Goal: Task Accomplishment & Management: Use online tool/utility

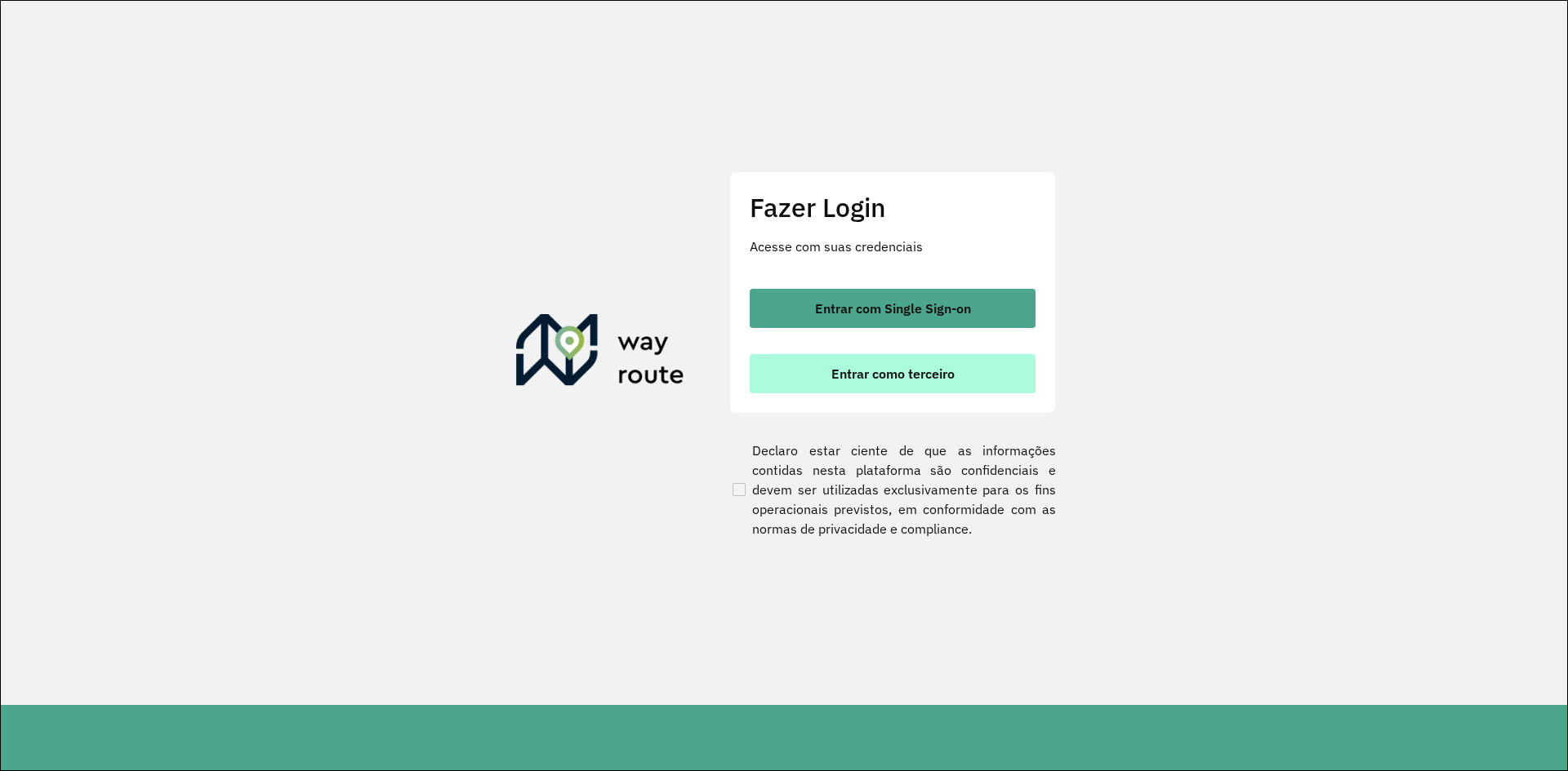
click at [910, 386] on button "Entrar como terceiro" at bounding box center [892, 374] width 286 height 40
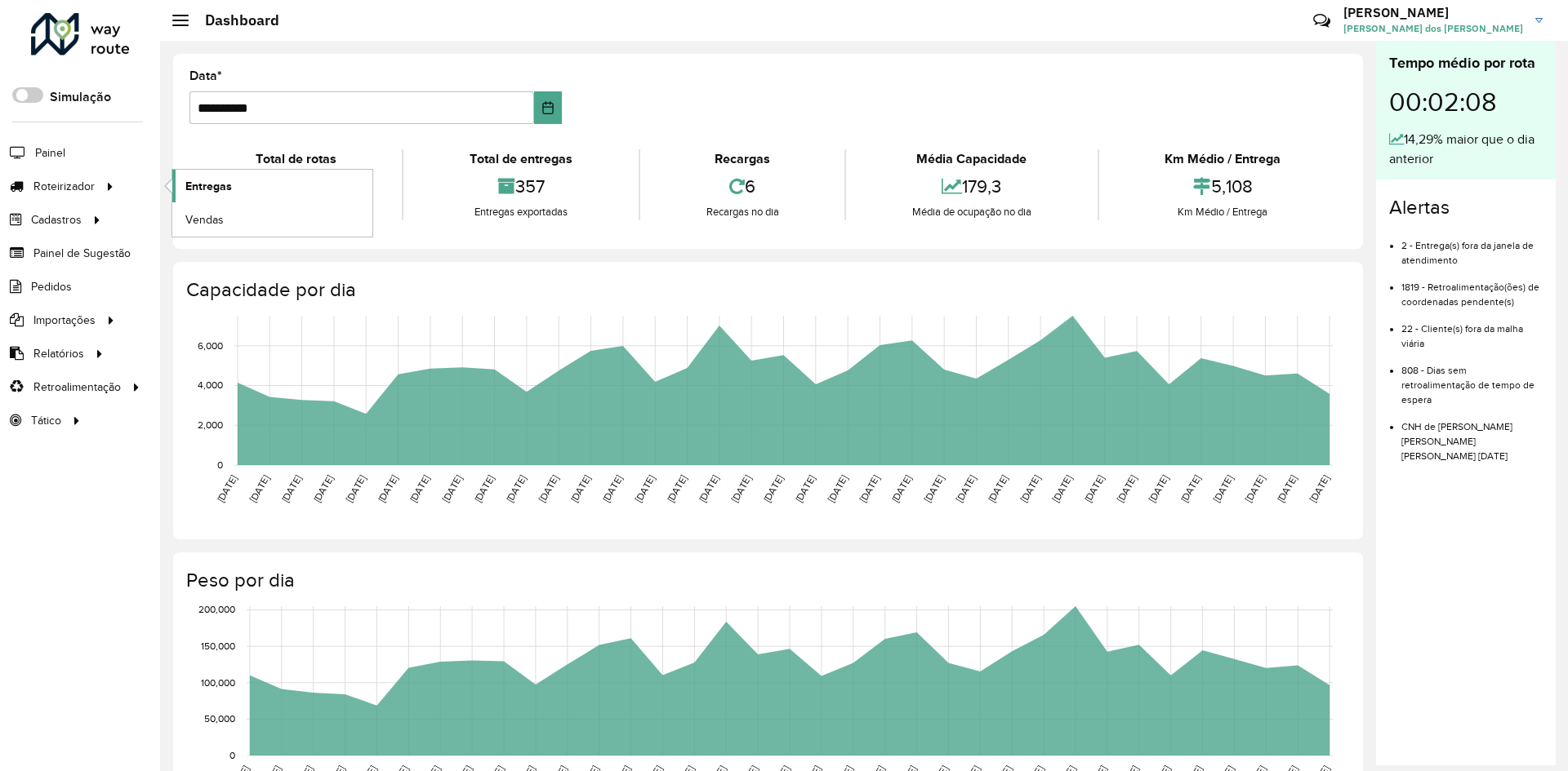
click at [235, 190] on link "Entregas" at bounding box center [272, 186] width 200 height 32
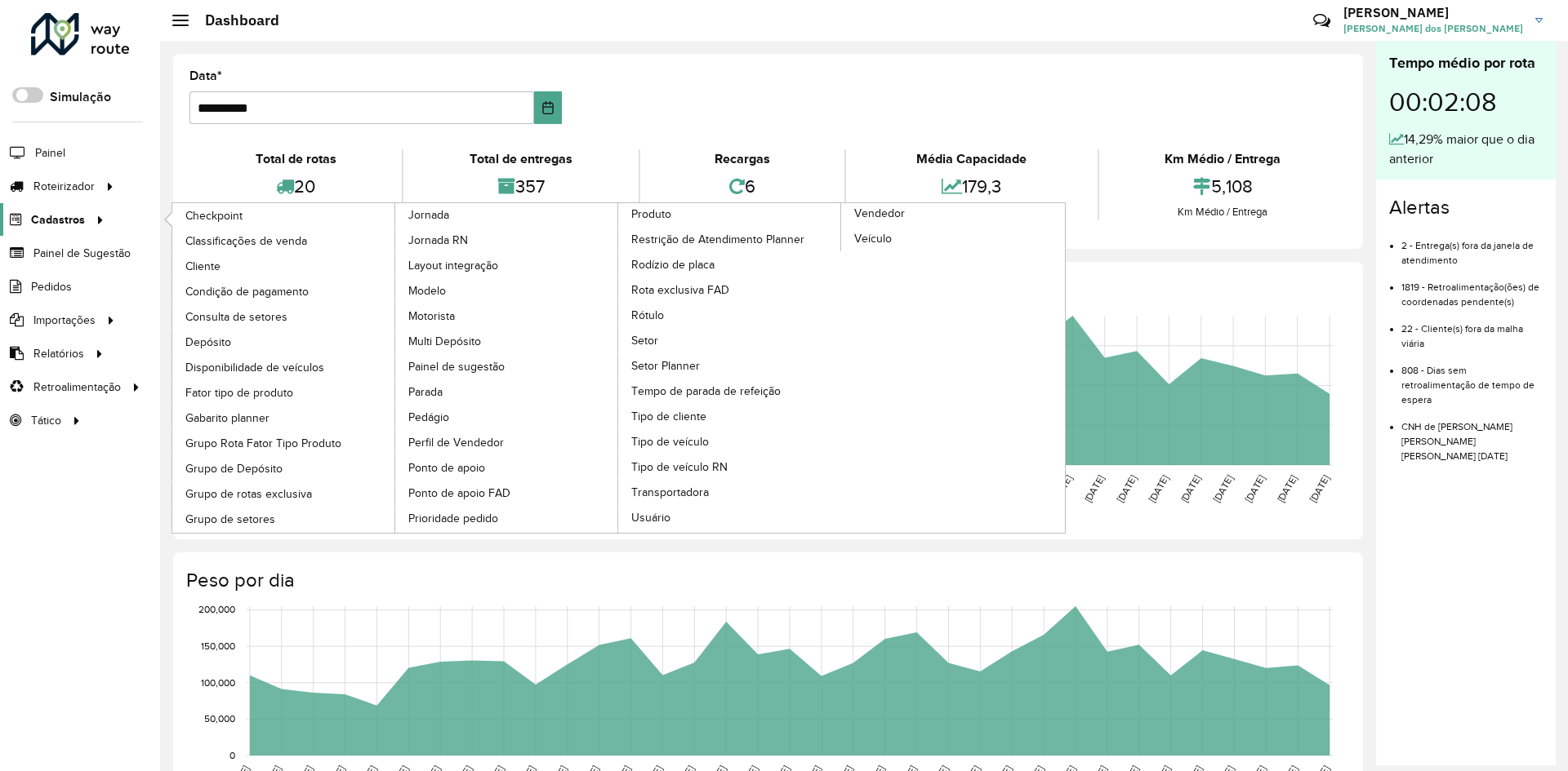
click at [97, 224] on icon at bounding box center [97, 218] width 14 height 24
click at [85, 218] on div at bounding box center [96, 220] width 24 height 17
click at [227, 260] on link "Cliente" at bounding box center [284, 266] width 223 height 24
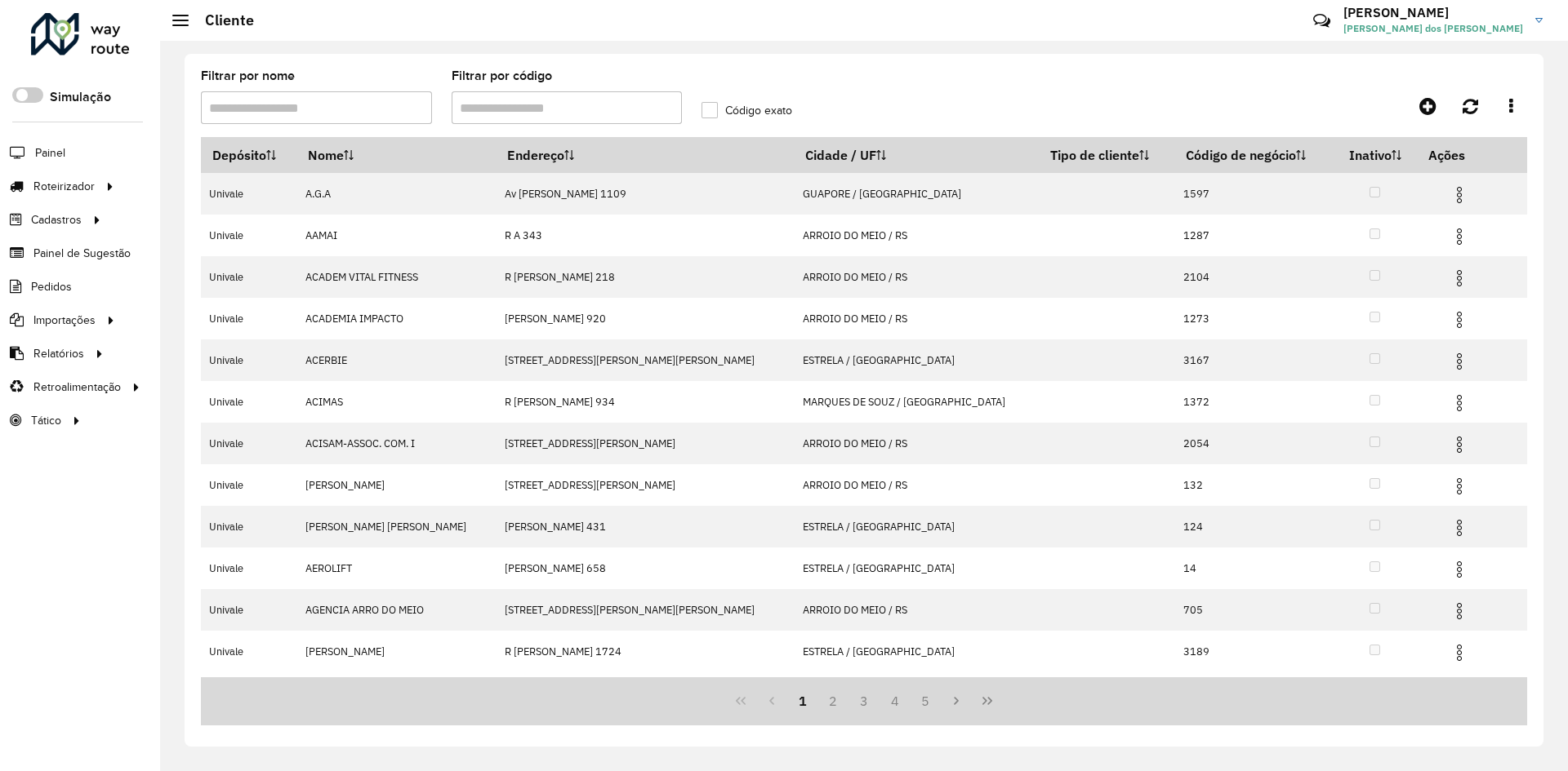
click at [630, 109] on input "Filtrar por código" at bounding box center [567, 108] width 231 height 32
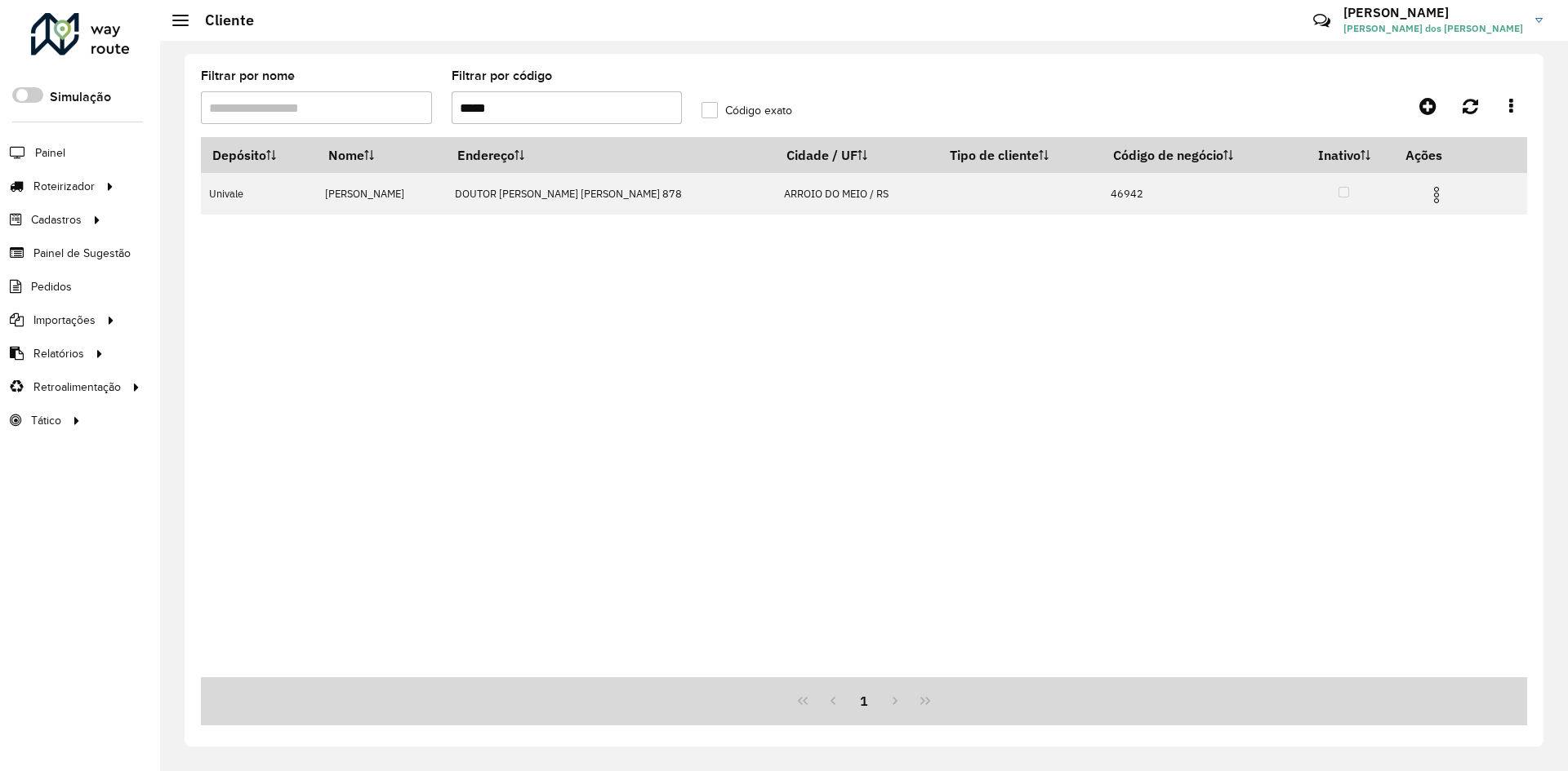
type input "*****"
drag, startPoint x: 459, startPoint y: 111, endPoint x: 525, endPoint y: 114, distance: 66.1
click at [525, 114] on input "*****" at bounding box center [567, 108] width 231 height 32
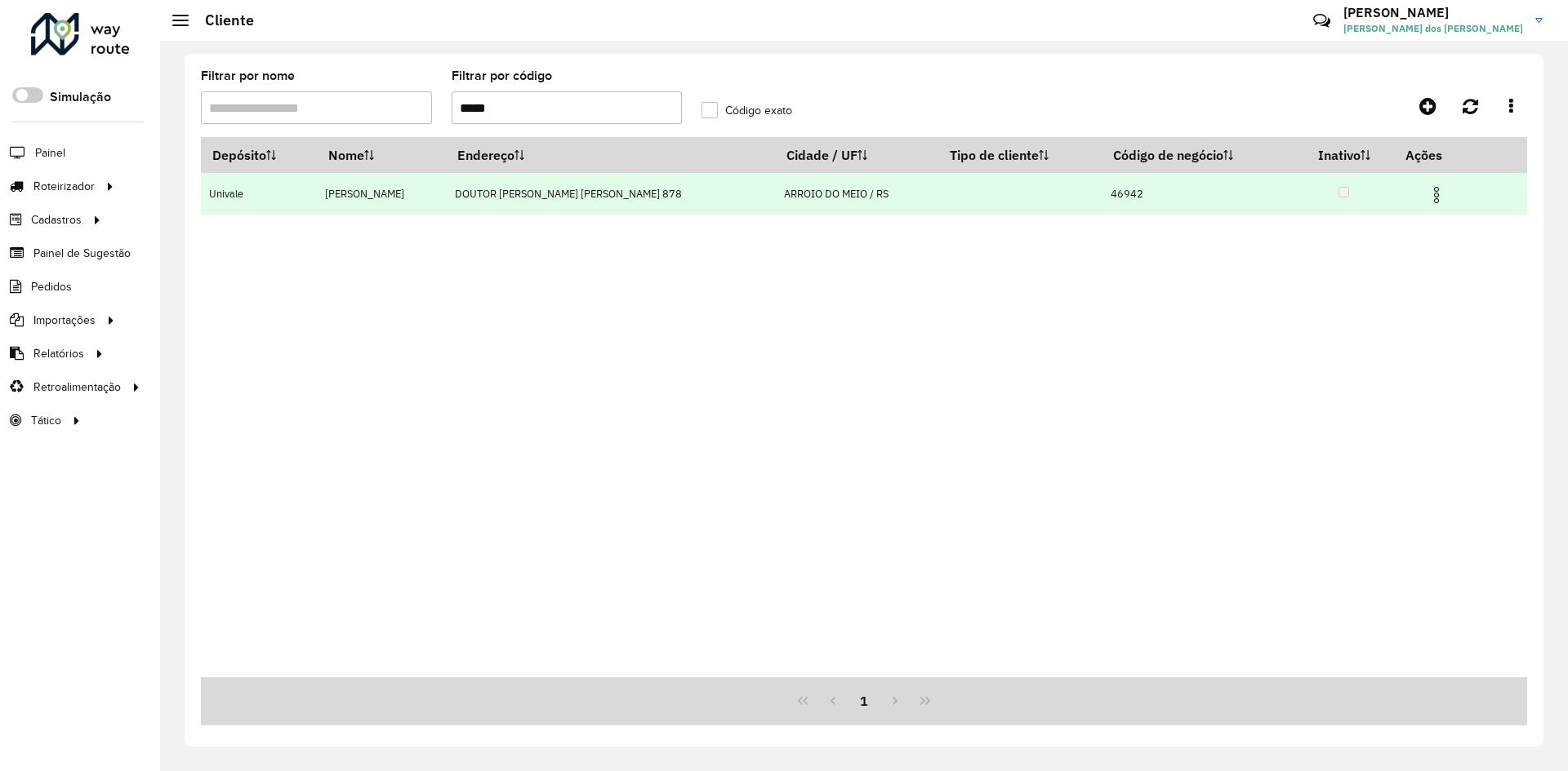
click at [1438, 192] on img at bounding box center [1436, 195] width 20 height 20
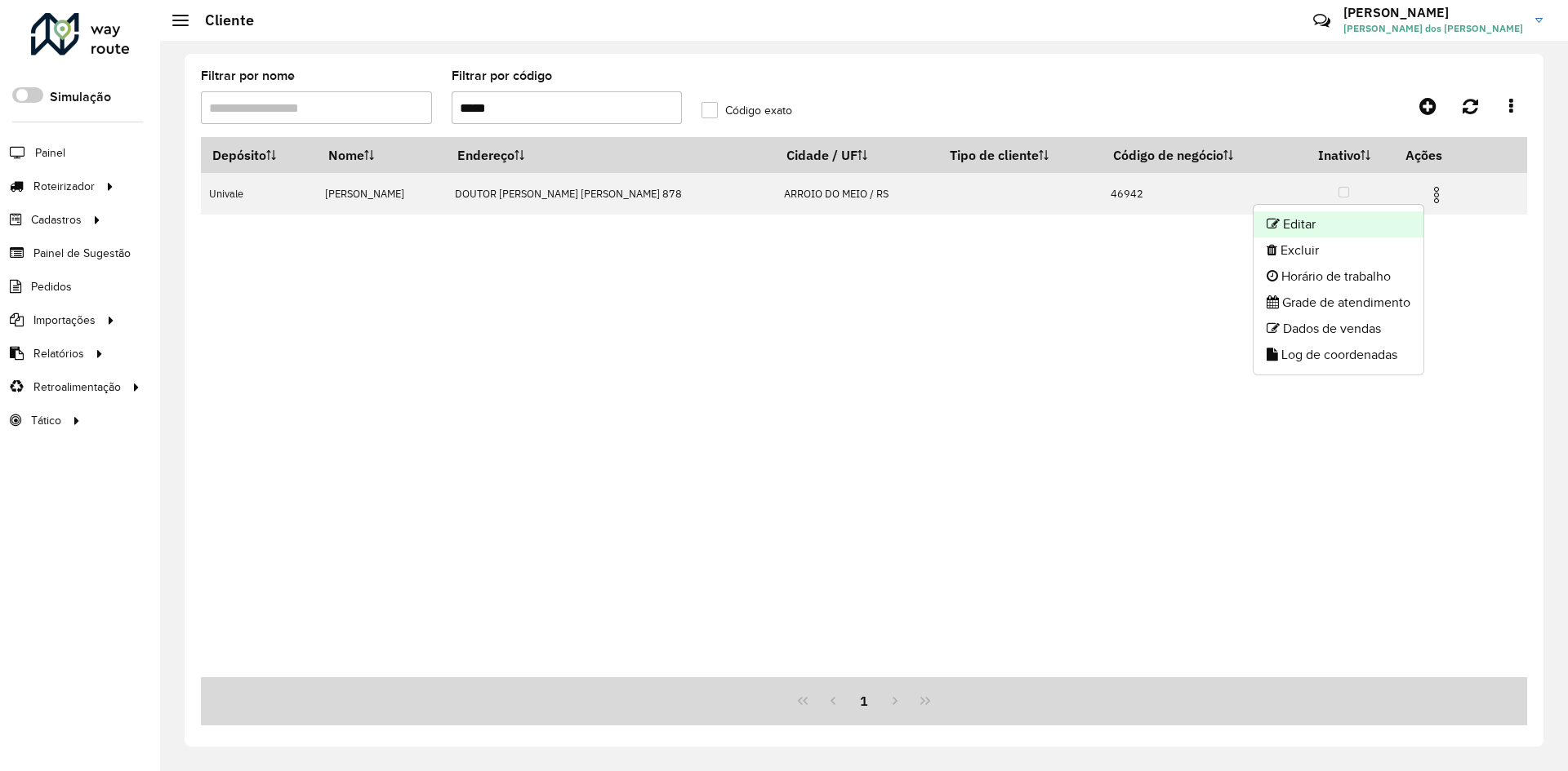
click at [1317, 226] on li "Editar" at bounding box center [1338, 224] width 170 height 26
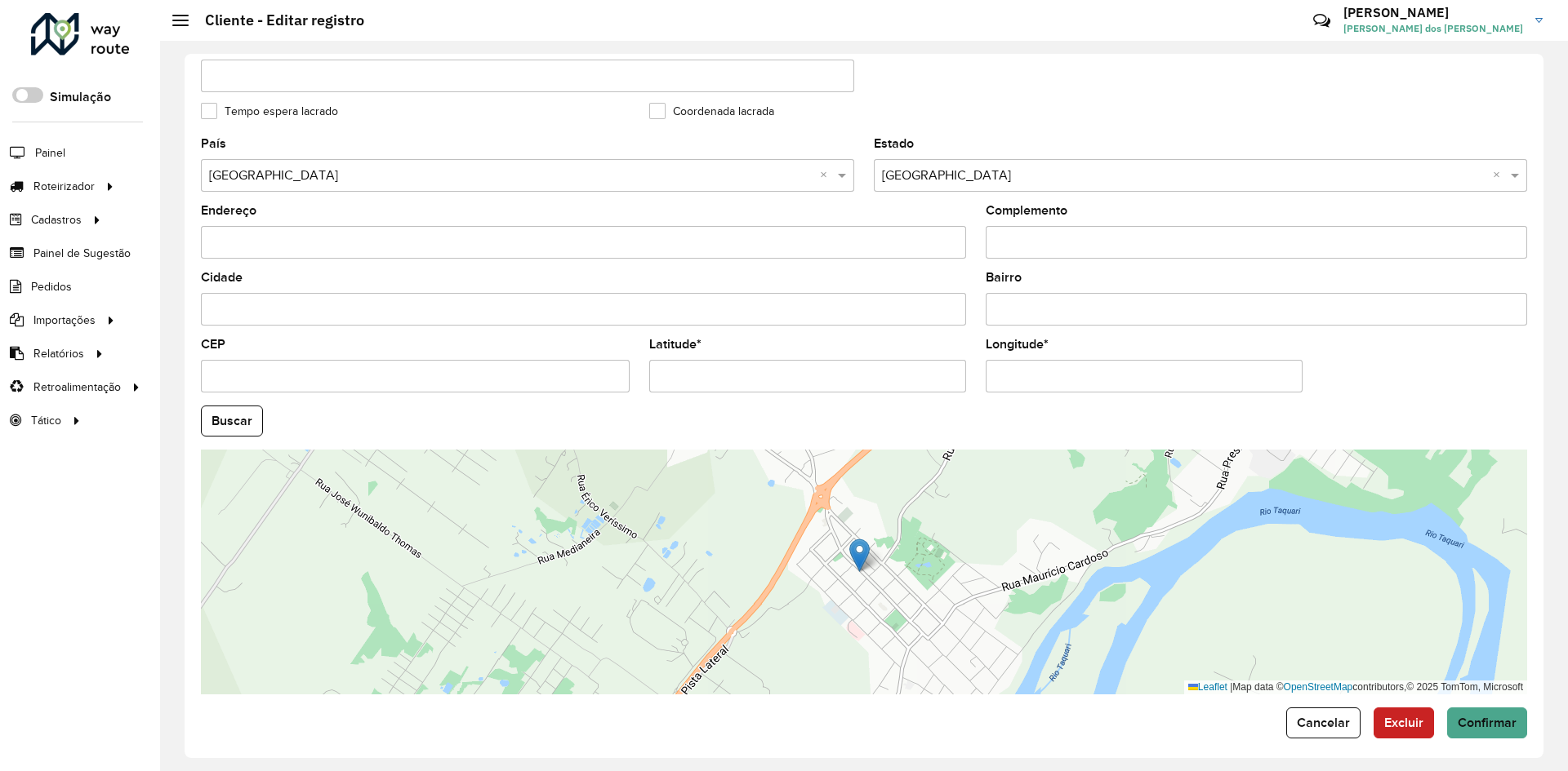
scroll to position [443, 0]
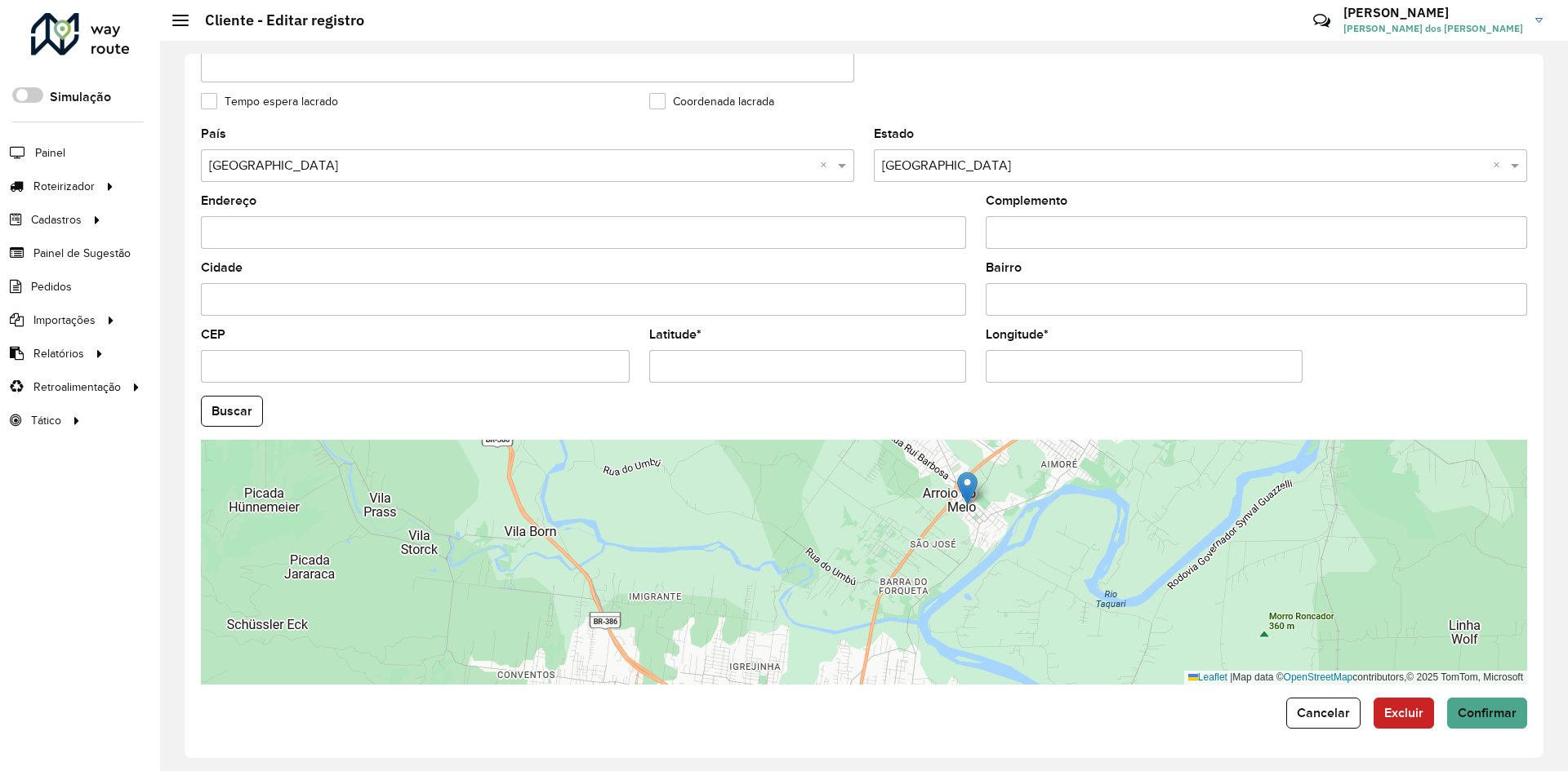
drag, startPoint x: 654, startPoint y: 369, endPoint x: 769, endPoint y: 387, distance: 116.4
click at [769, 387] on formly-field "Latitude *" at bounding box center [807, 362] width 336 height 67
paste input "text"
type input "**********"
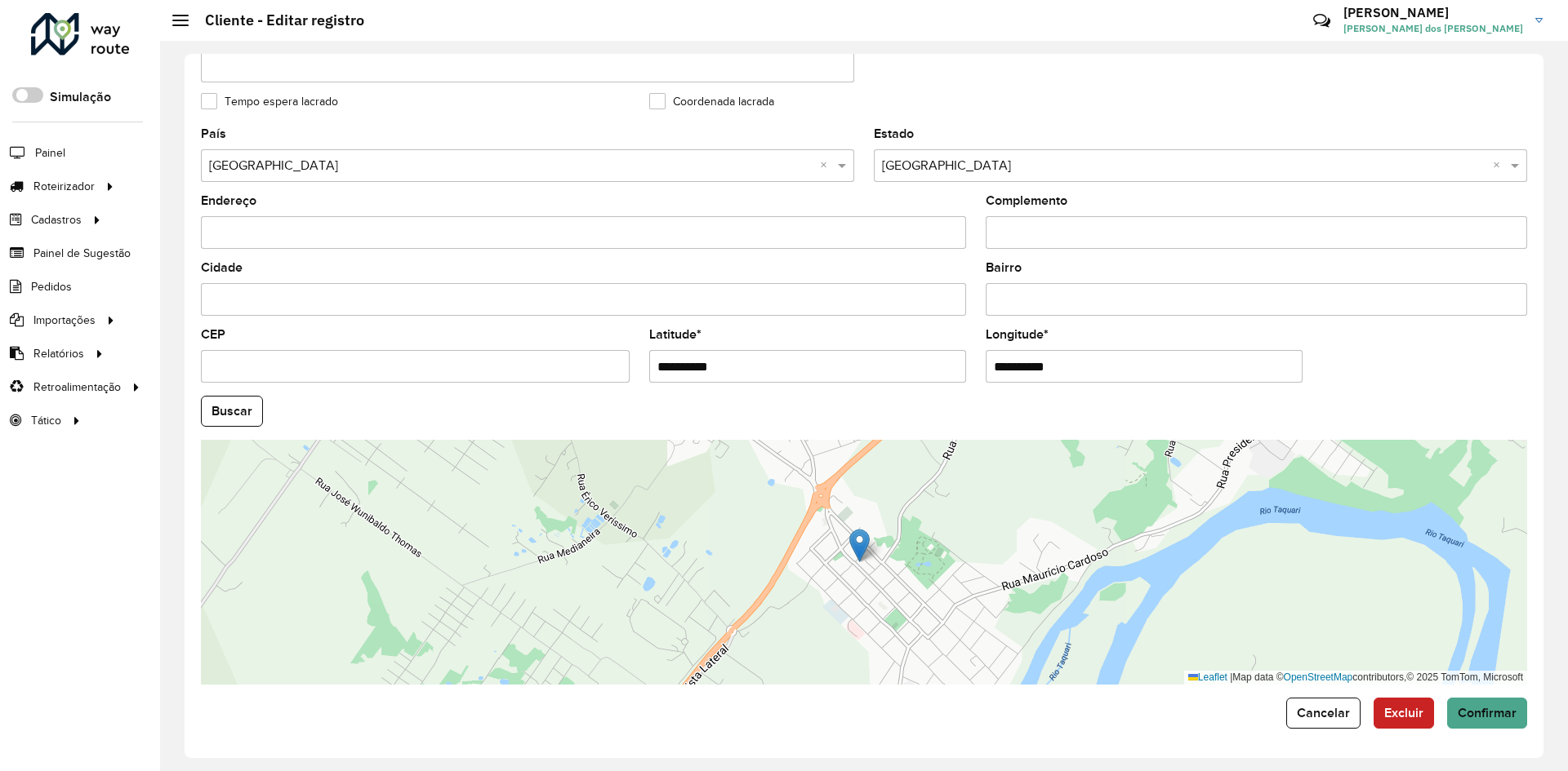
drag, startPoint x: 989, startPoint y: 368, endPoint x: 1094, endPoint y: 367, distance: 105.0
click at [1094, 367] on input "**********" at bounding box center [1144, 367] width 317 height 32
paste input "text"
type input "**********"
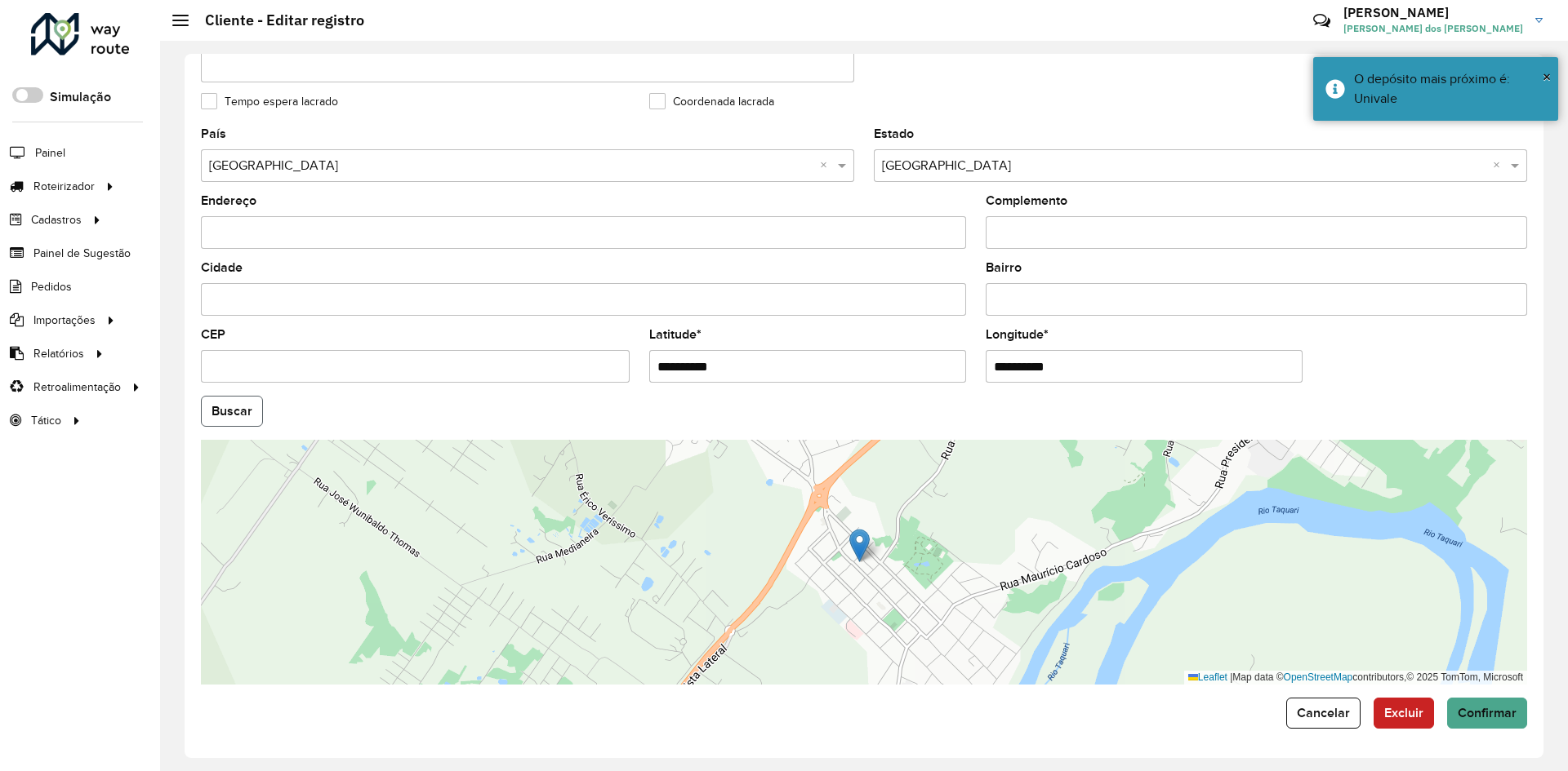
click at [251, 412] on button "Buscar" at bounding box center [232, 412] width 62 height 31
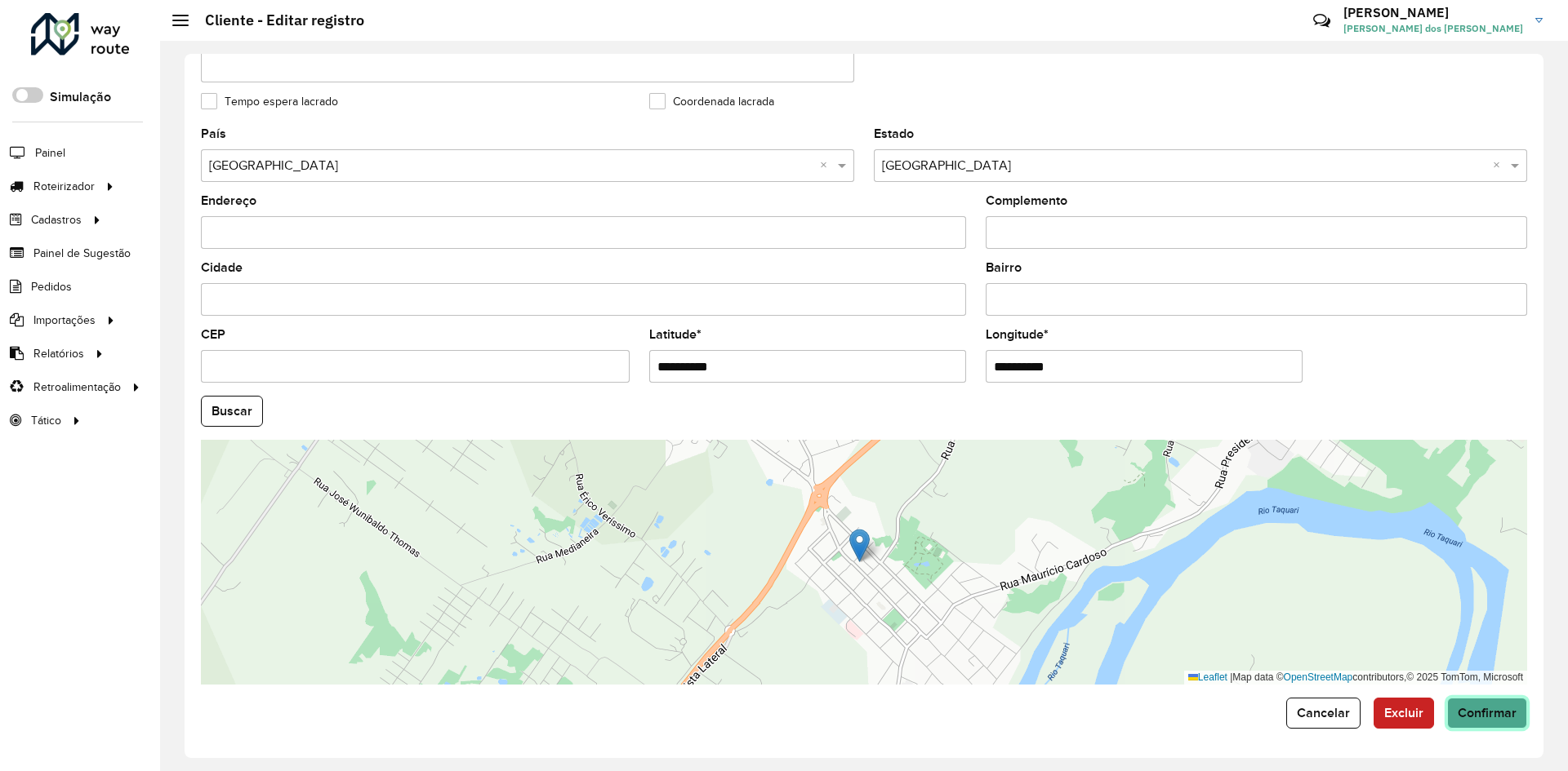
click at [1478, 711] on span "Confirmar" at bounding box center [1487, 712] width 59 height 14
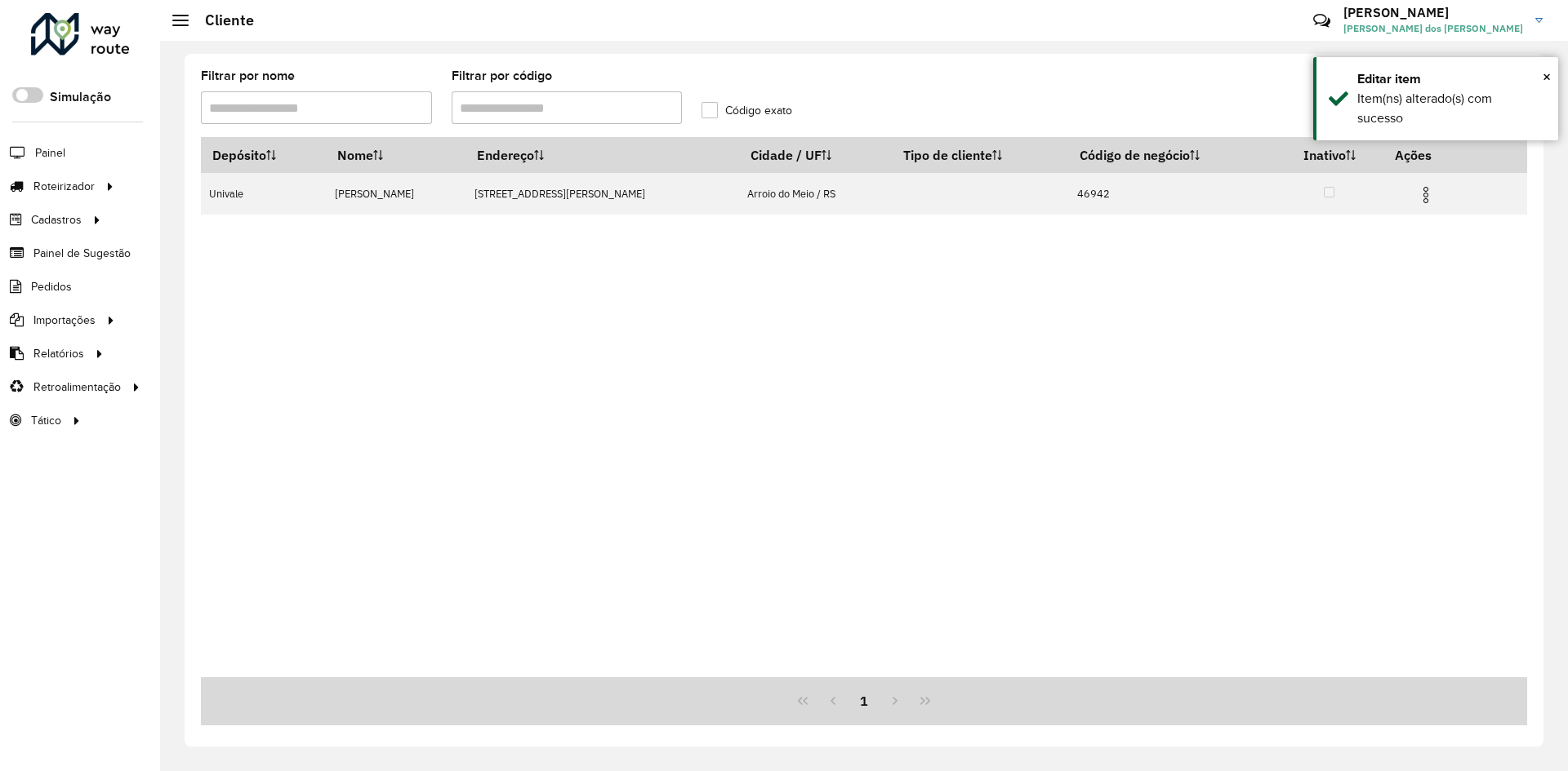
click at [533, 109] on input "Filtrar por código" at bounding box center [567, 108] width 231 height 32
type input "*"
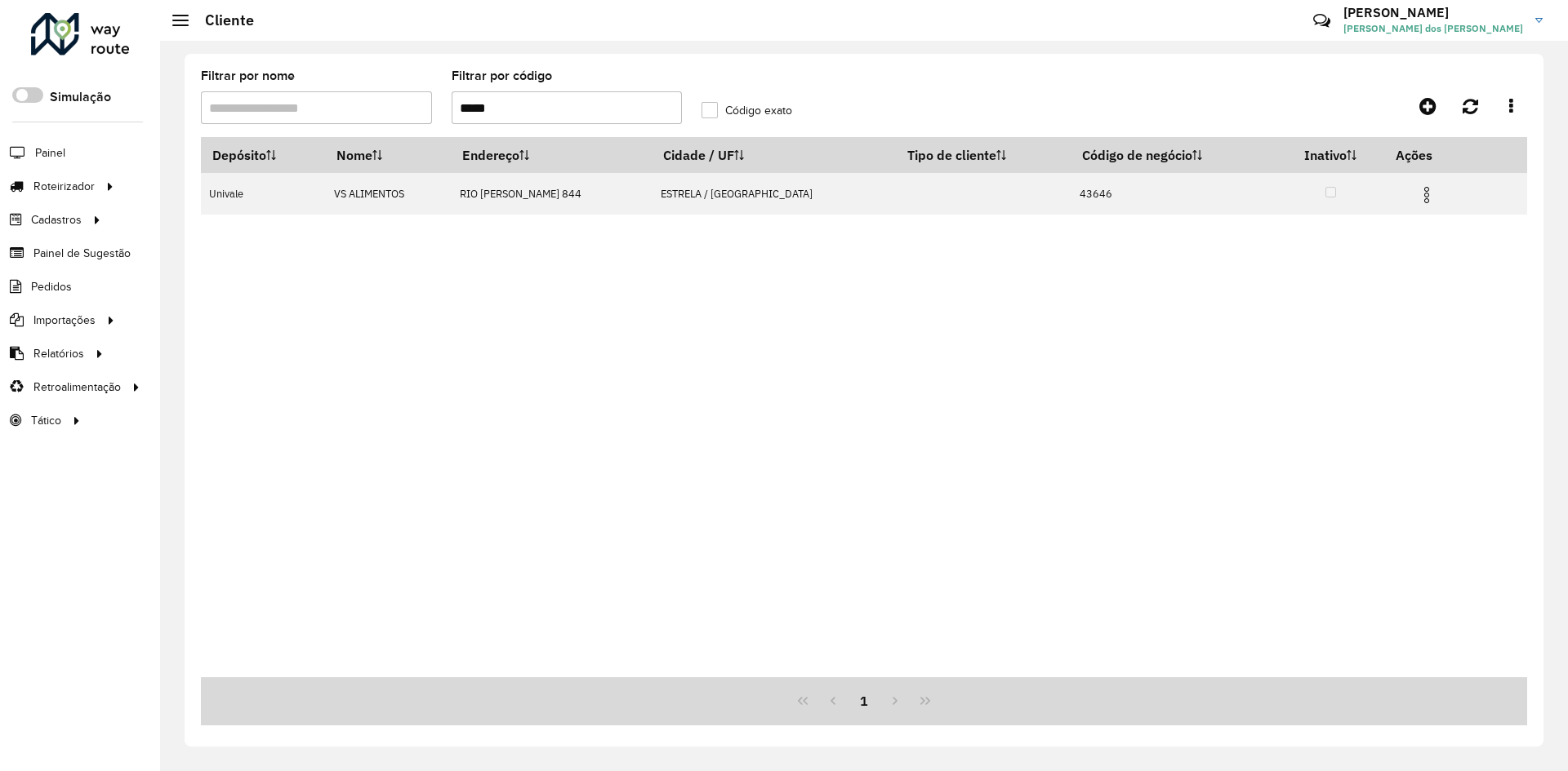
drag, startPoint x: 456, startPoint y: 109, endPoint x: 506, endPoint y: 111, distance: 50.0
click at [506, 111] on input "*****" at bounding box center [567, 108] width 231 height 32
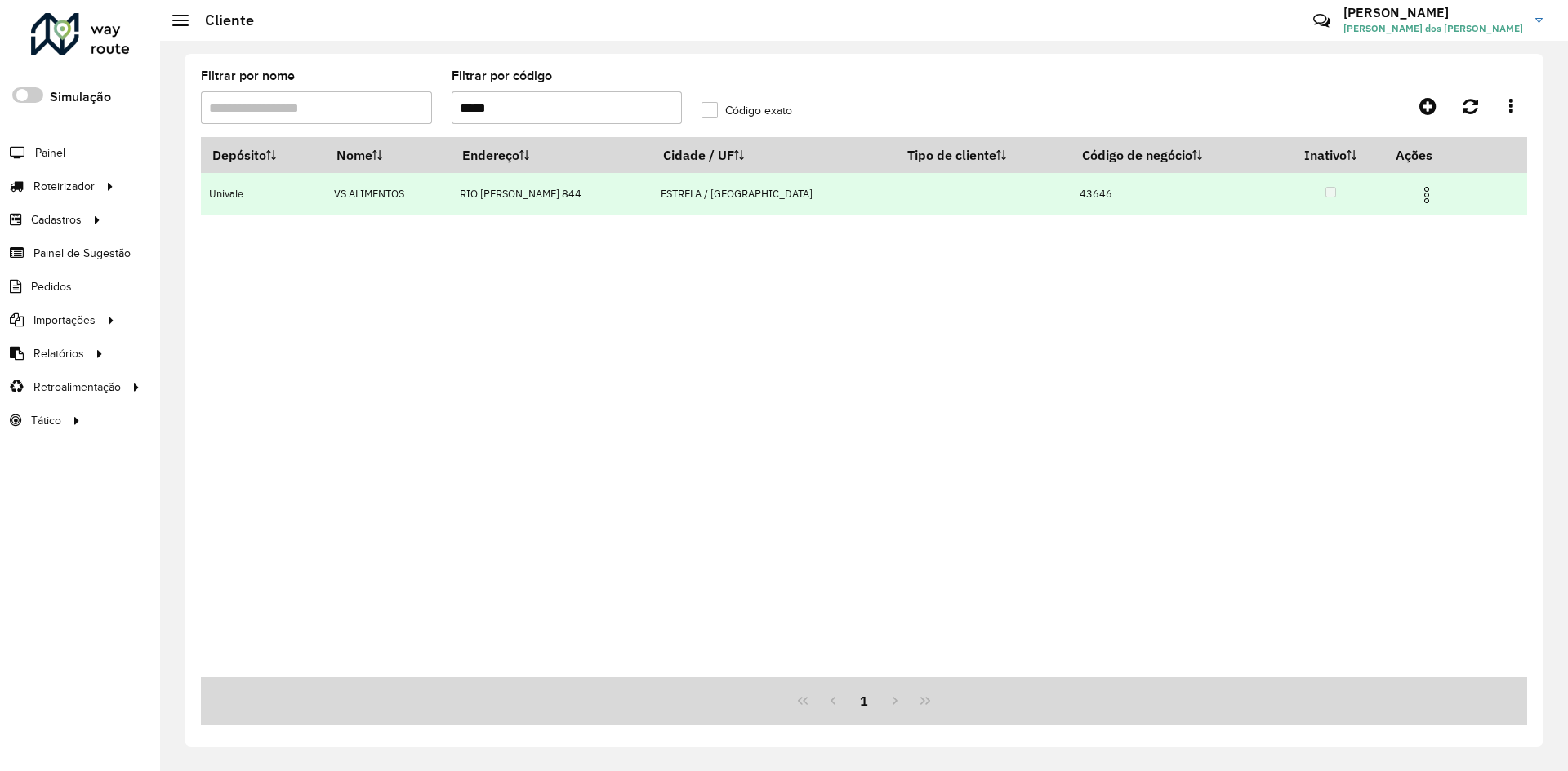
type input "*****"
click at [1417, 197] on img at bounding box center [1427, 195] width 20 height 20
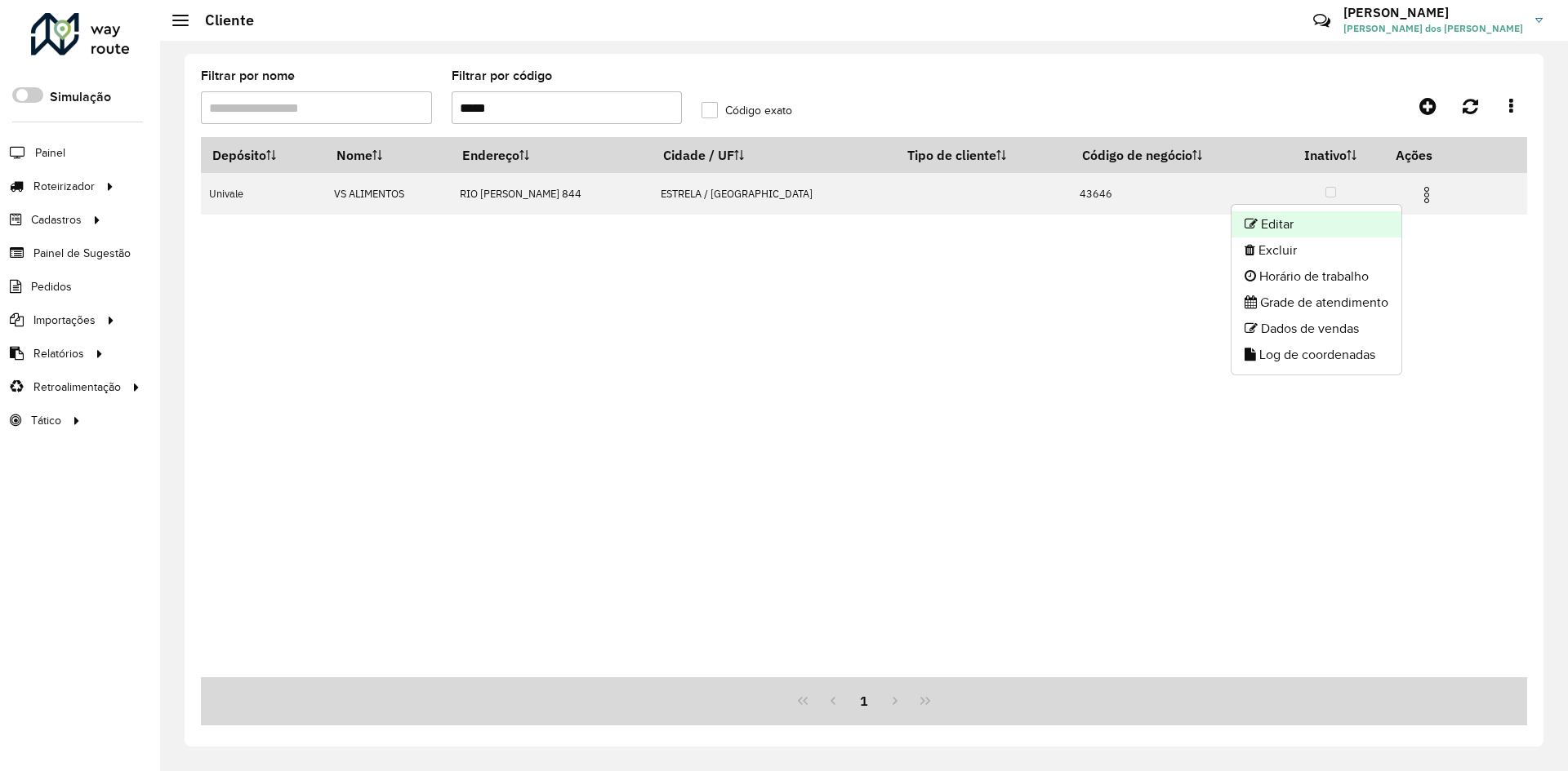
click at [1295, 222] on li "Editar" at bounding box center [1317, 224] width 170 height 26
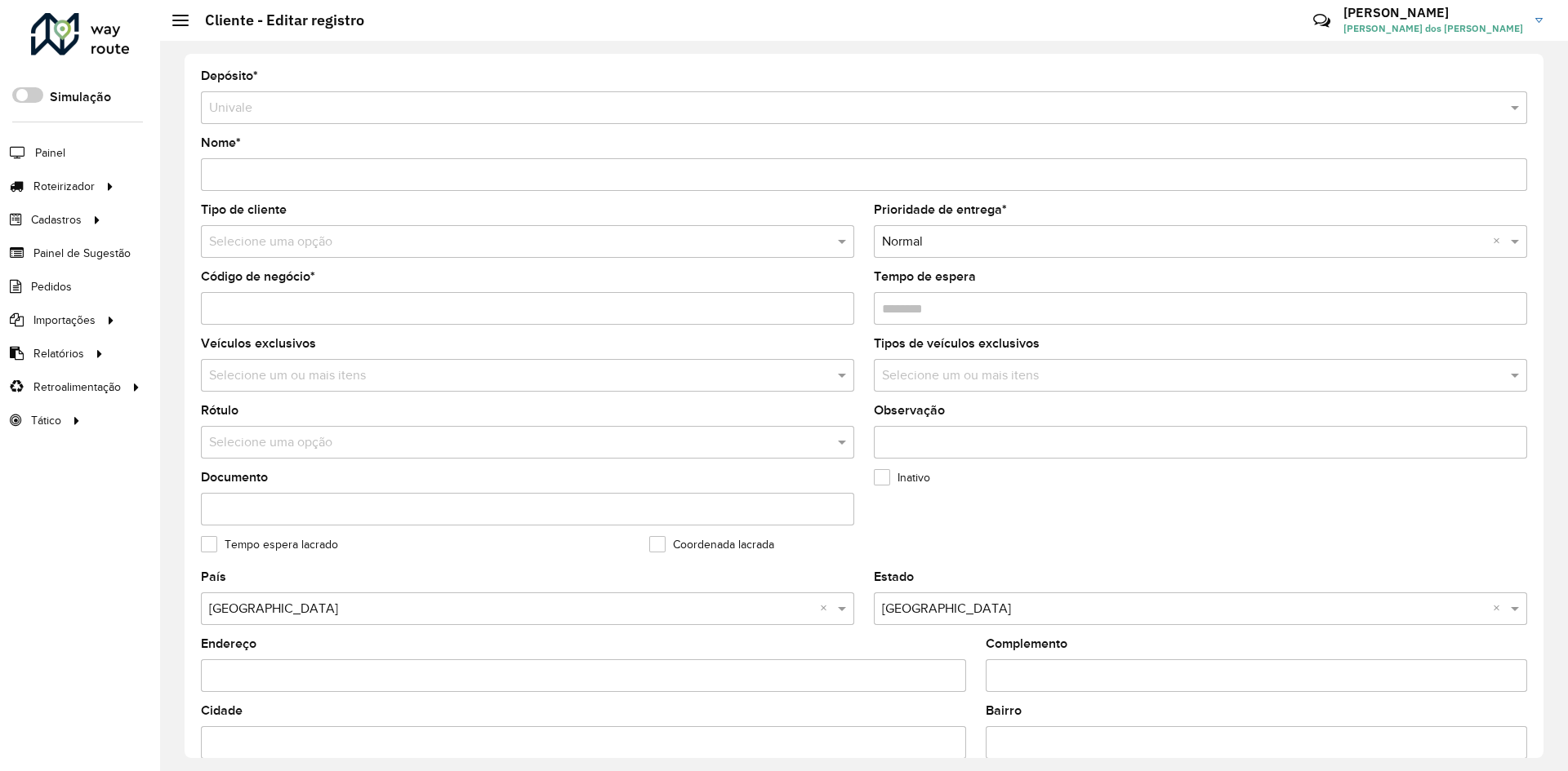
scroll to position [443, 0]
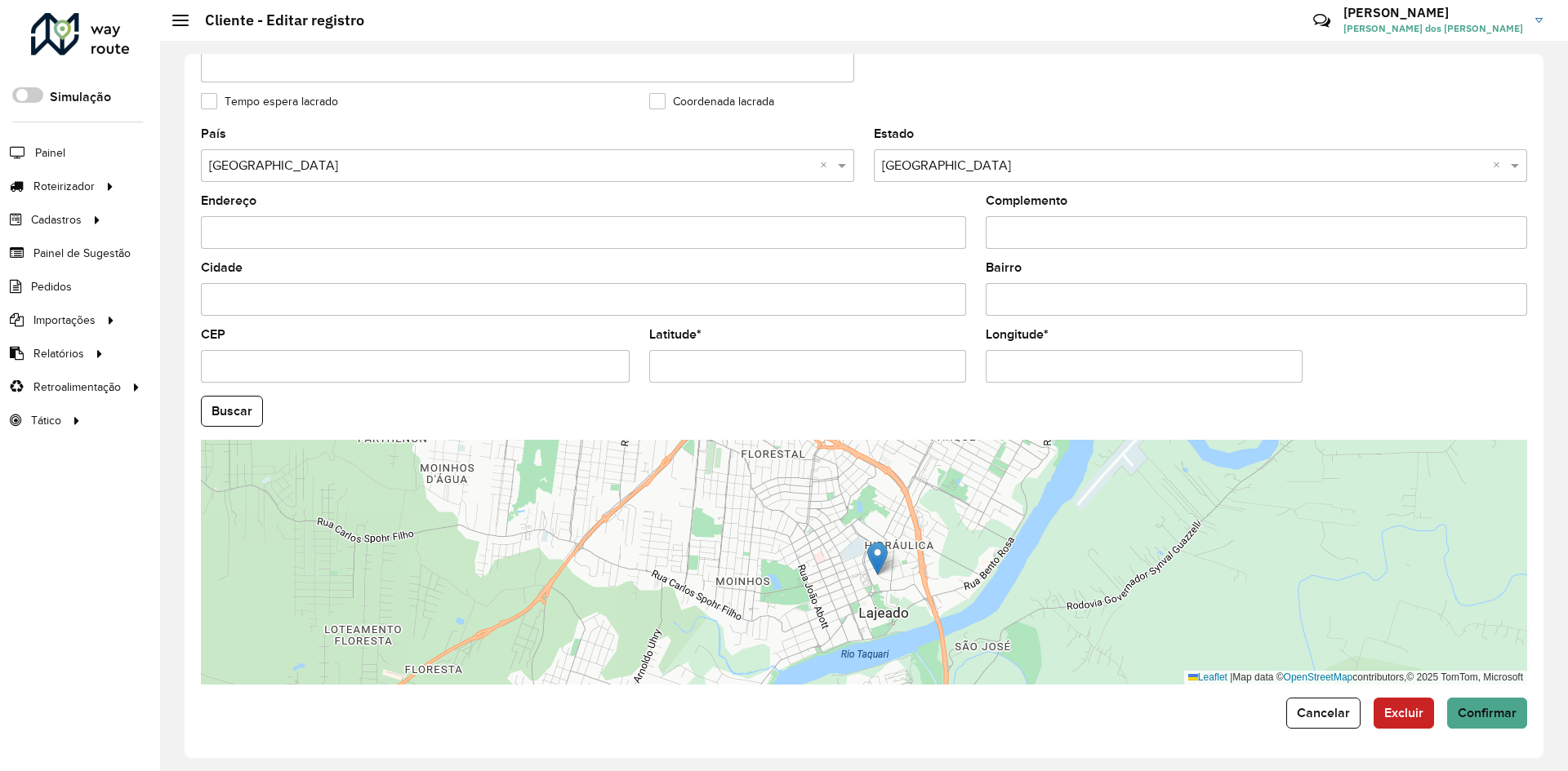
click at [1066, 419] on hb-field-button "Buscar" at bounding box center [864, 412] width 1326 height 31
drag, startPoint x: 655, startPoint y: 374, endPoint x: 733, endPoint y: 379, distance: 78.2
click at [733, 379] on input "Latitude *" at bounding box center [808, 367] width 317 height 32
paste input "text"
type input "**********"
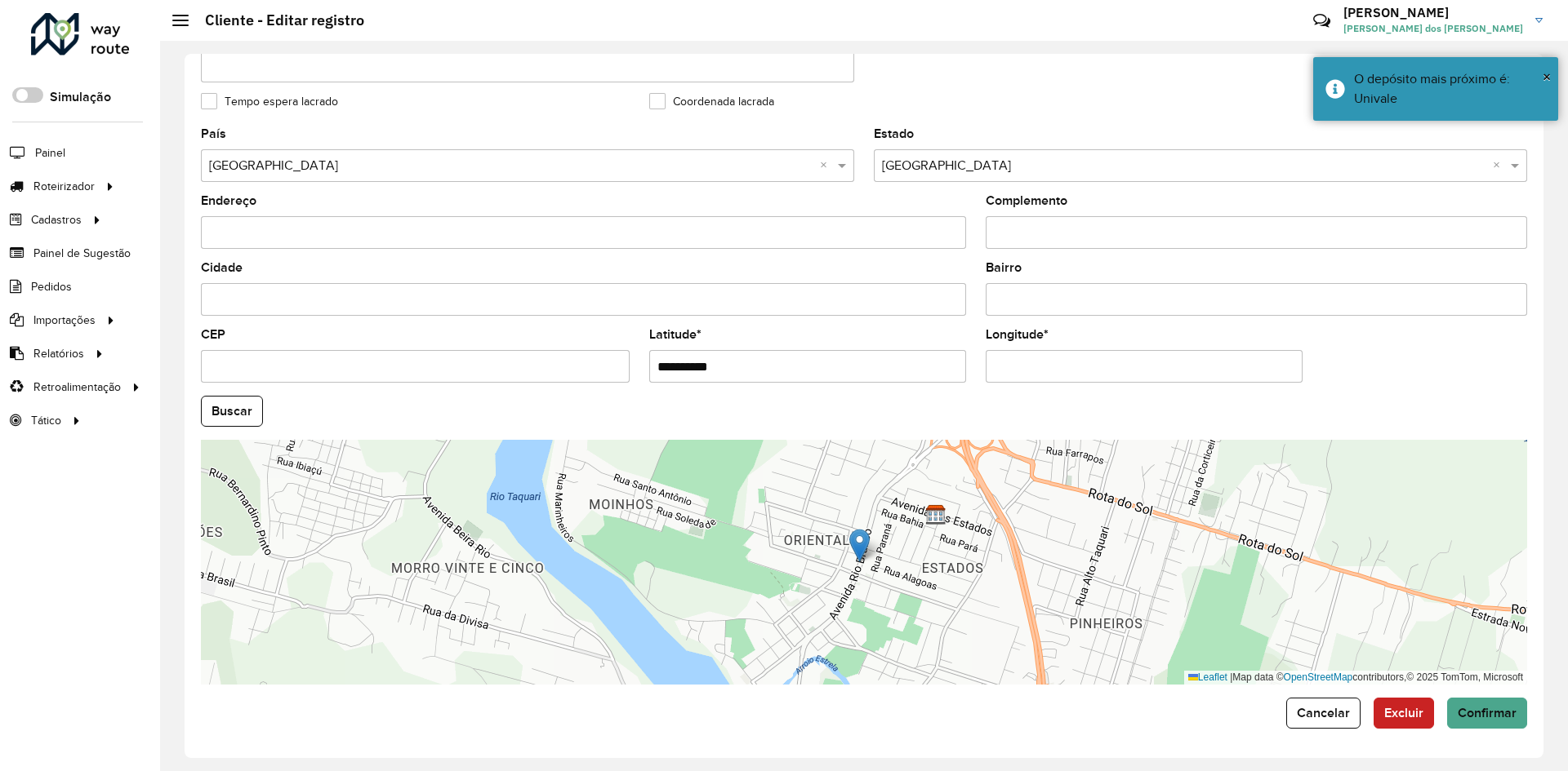
click at [1078, 413] on hb-field-button "Buscar" at bounding box center [864, 412] width 1326 height 31
drag, startPoint x: 992, startPoint y: 377, endPoint x: 1081, endPoint y: 375, distance: 89.0
click at [1081, 375] on input "Longitude *" at bounding box center [1144, 367] width 317 height 32
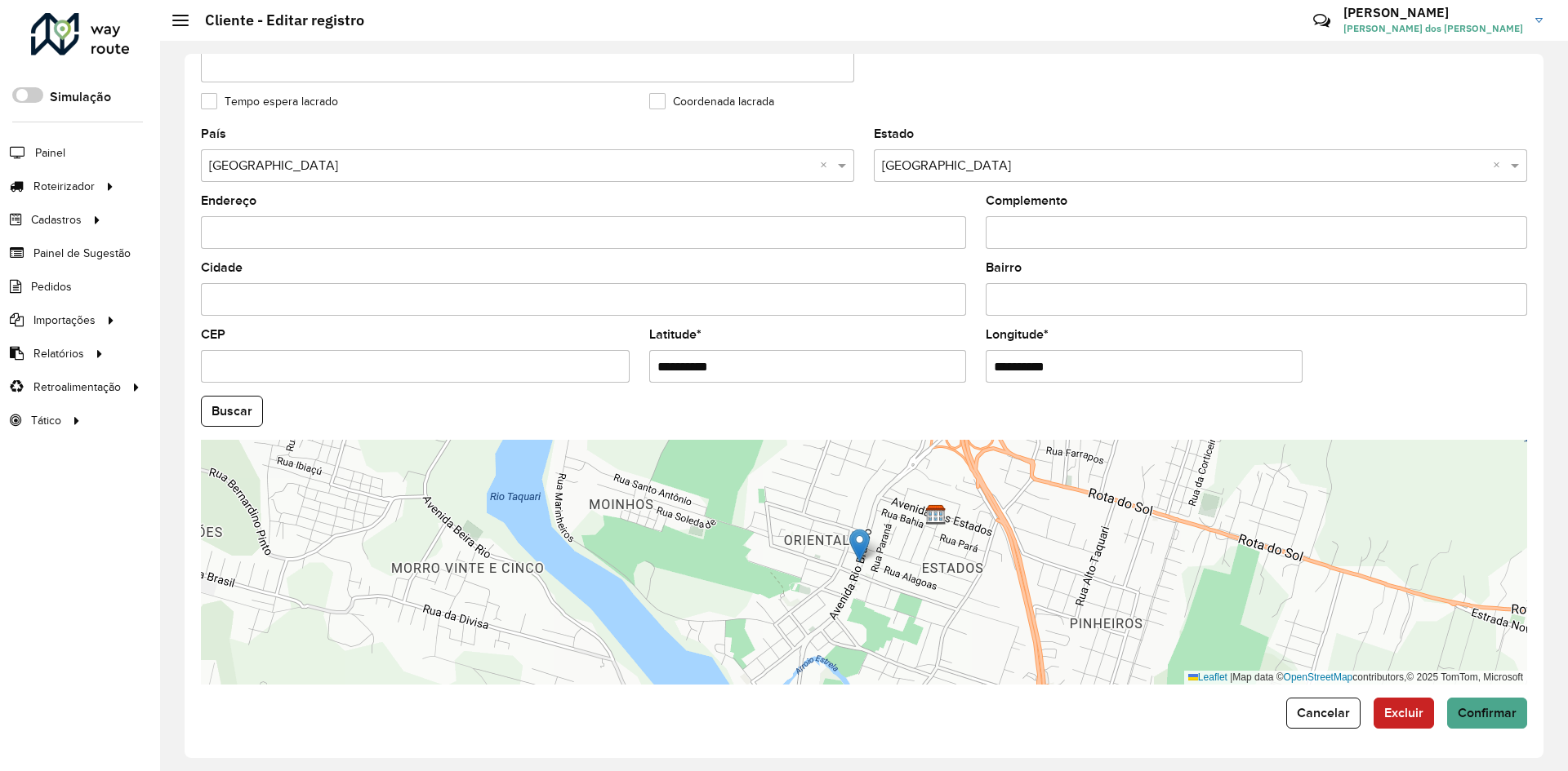
paste input "text"
type input "**********"
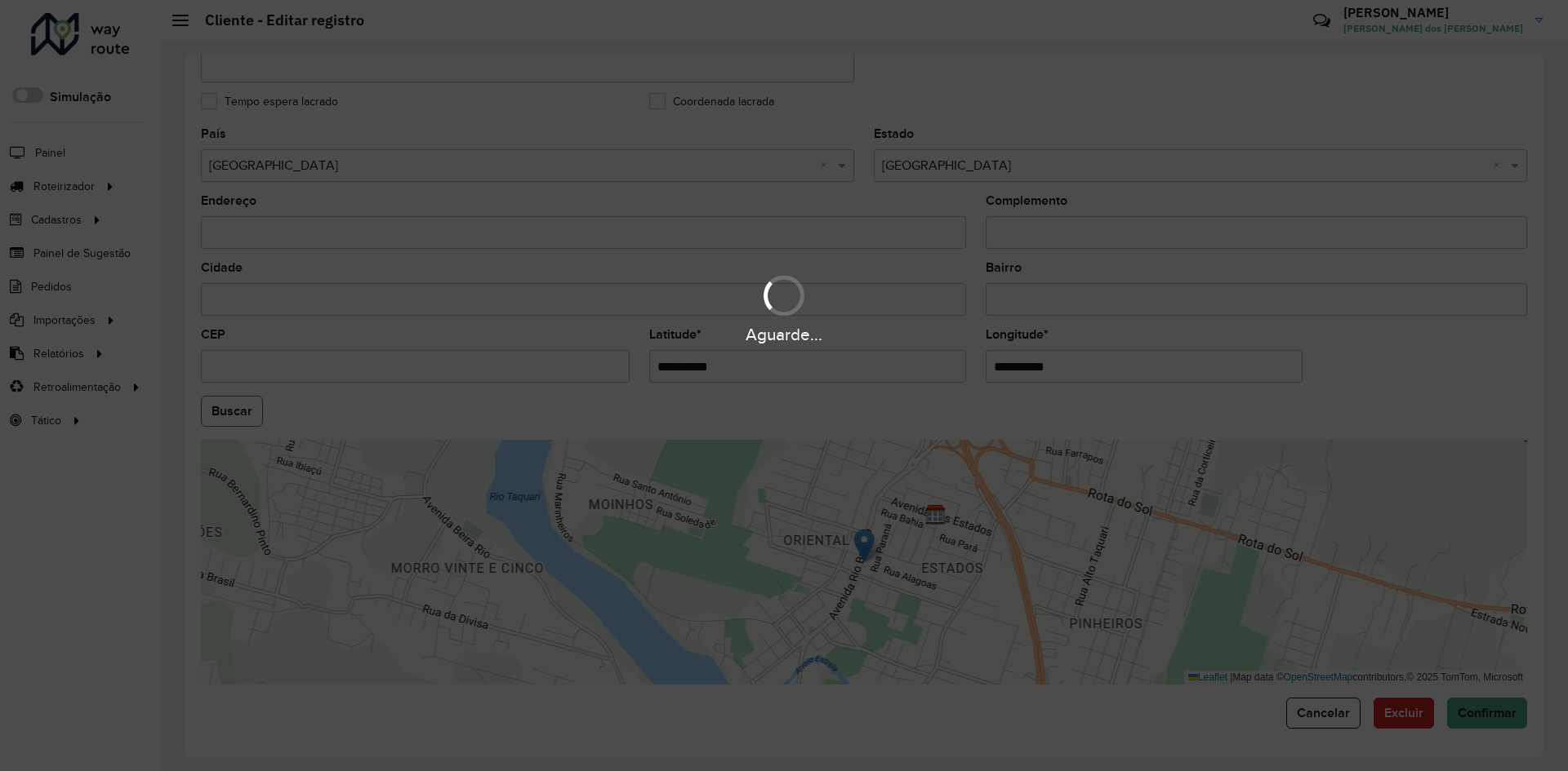
click at [234, 418] on hb-app "Aguarde... Pop-up bloqueado! Seu navegador bloqueou automáticamente a abertura …" at bounding box center [784, 386] width 1568 height 771
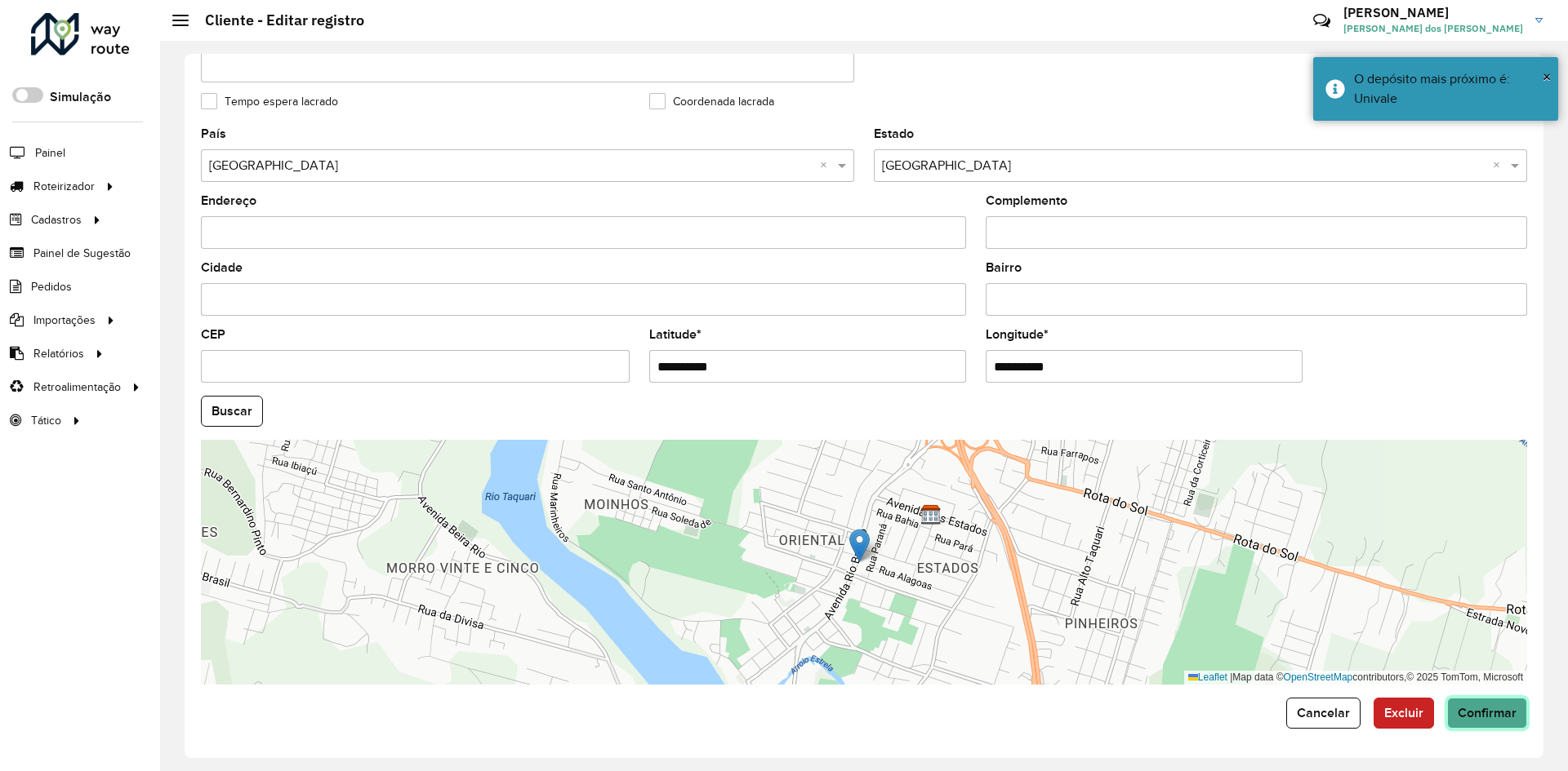
click at [1485, 717] on span "Confirmar" at bounding box center [1487, 712] width 59 height 14
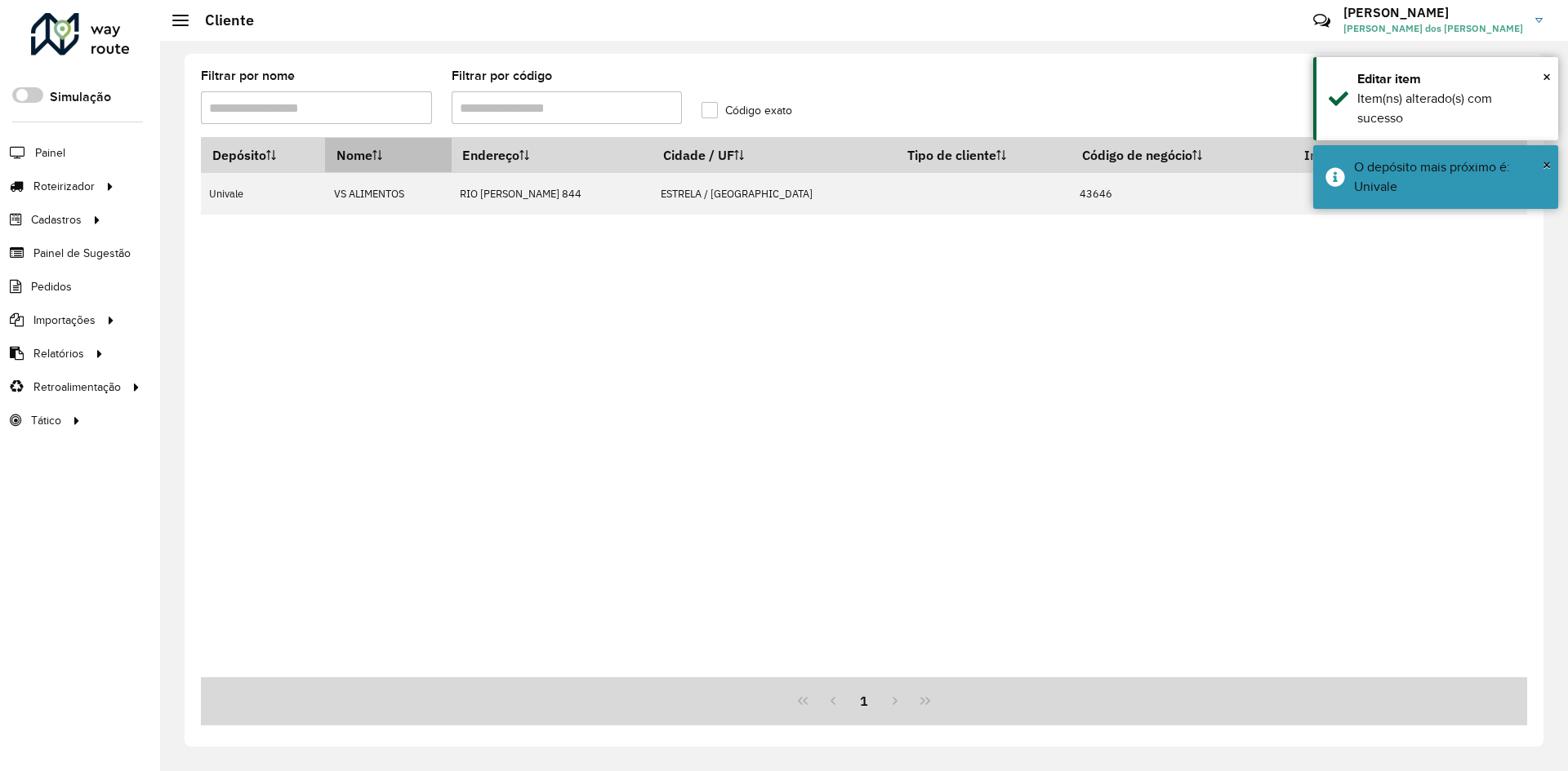
drag, startPoint x: 494, startPoint y: 104, endPoint x: 409, endPoint y: 155, distance: 99.1
click at [409, 152] on hb-list-container "Filtrar por nome Filtrar por código Código exato Depósito Nome Endereço Cidade …" at bounding box center [864, 398] width 1326 height 656
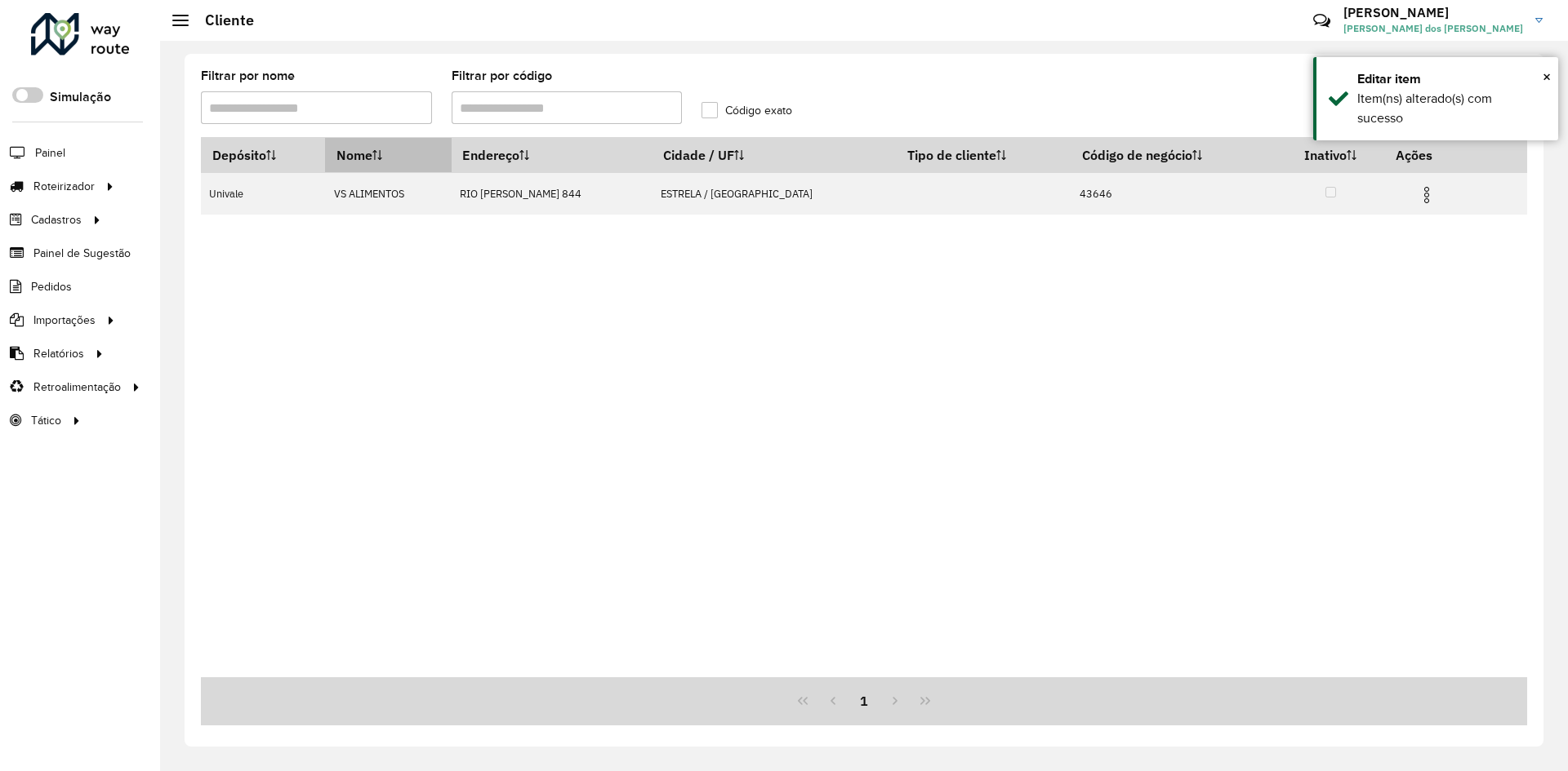
type input "*****"
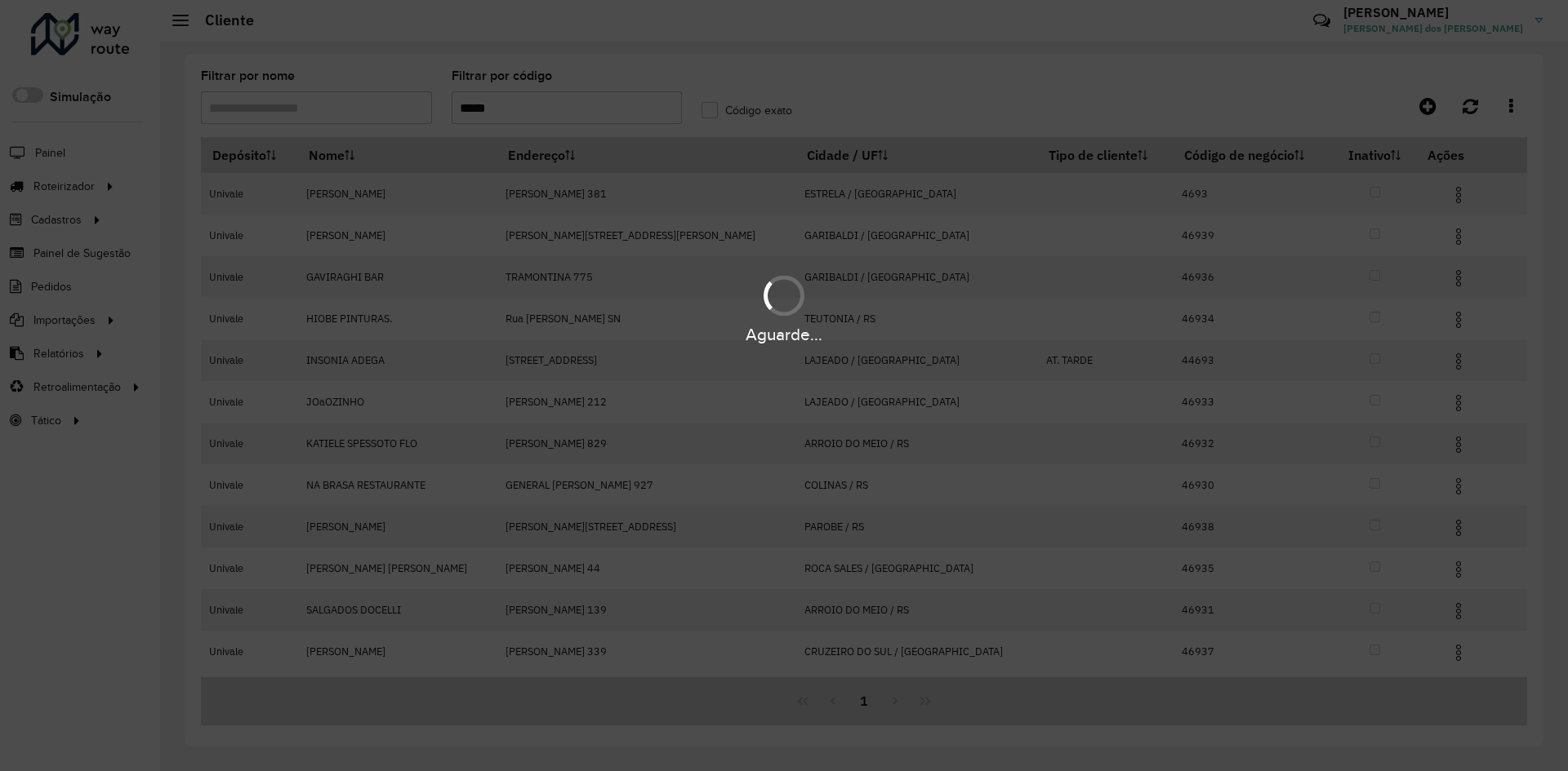
type input "*****"
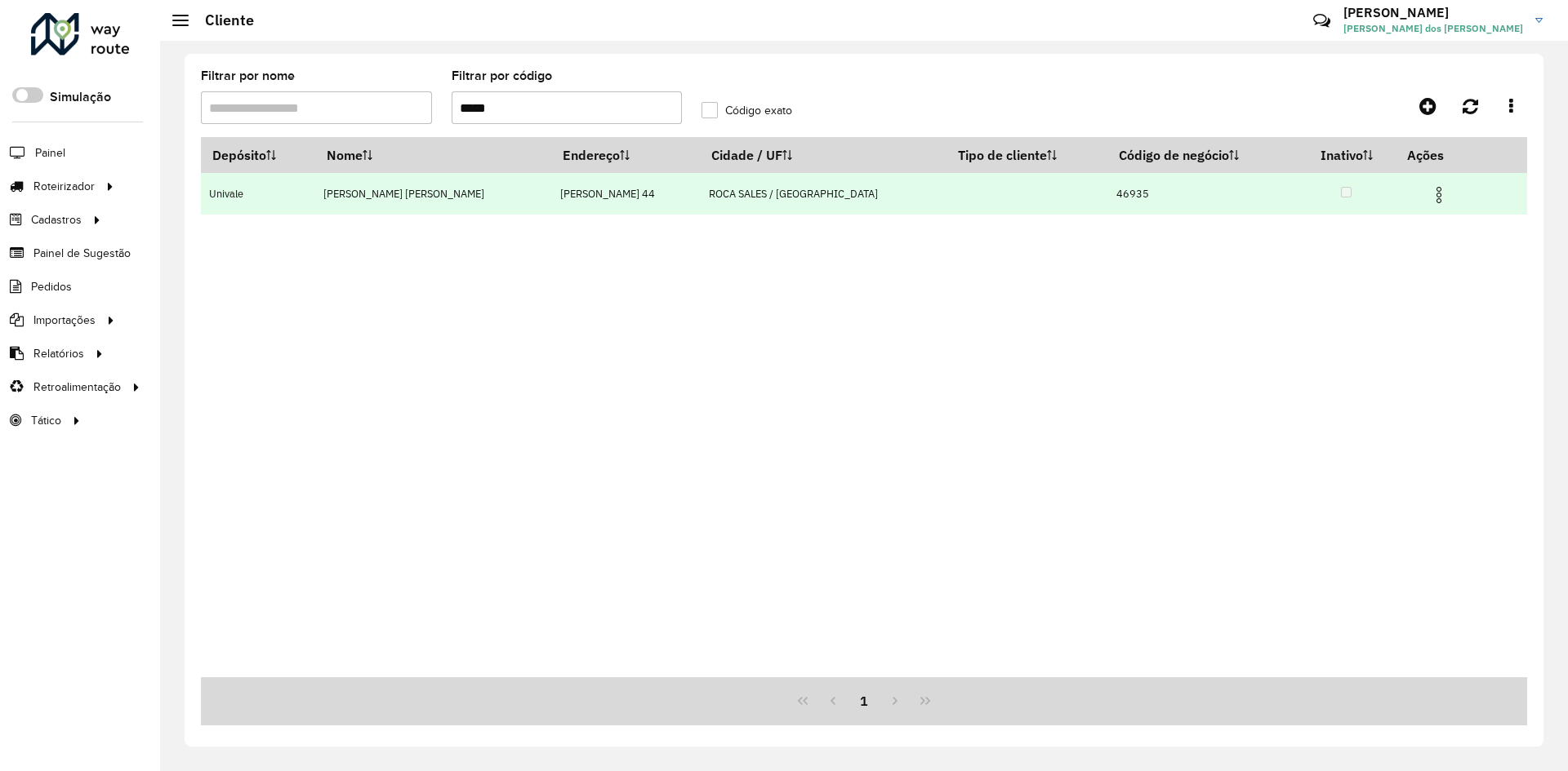
click at [1429, 199] on img at bounding box center [1439, 195] width 20 height 20
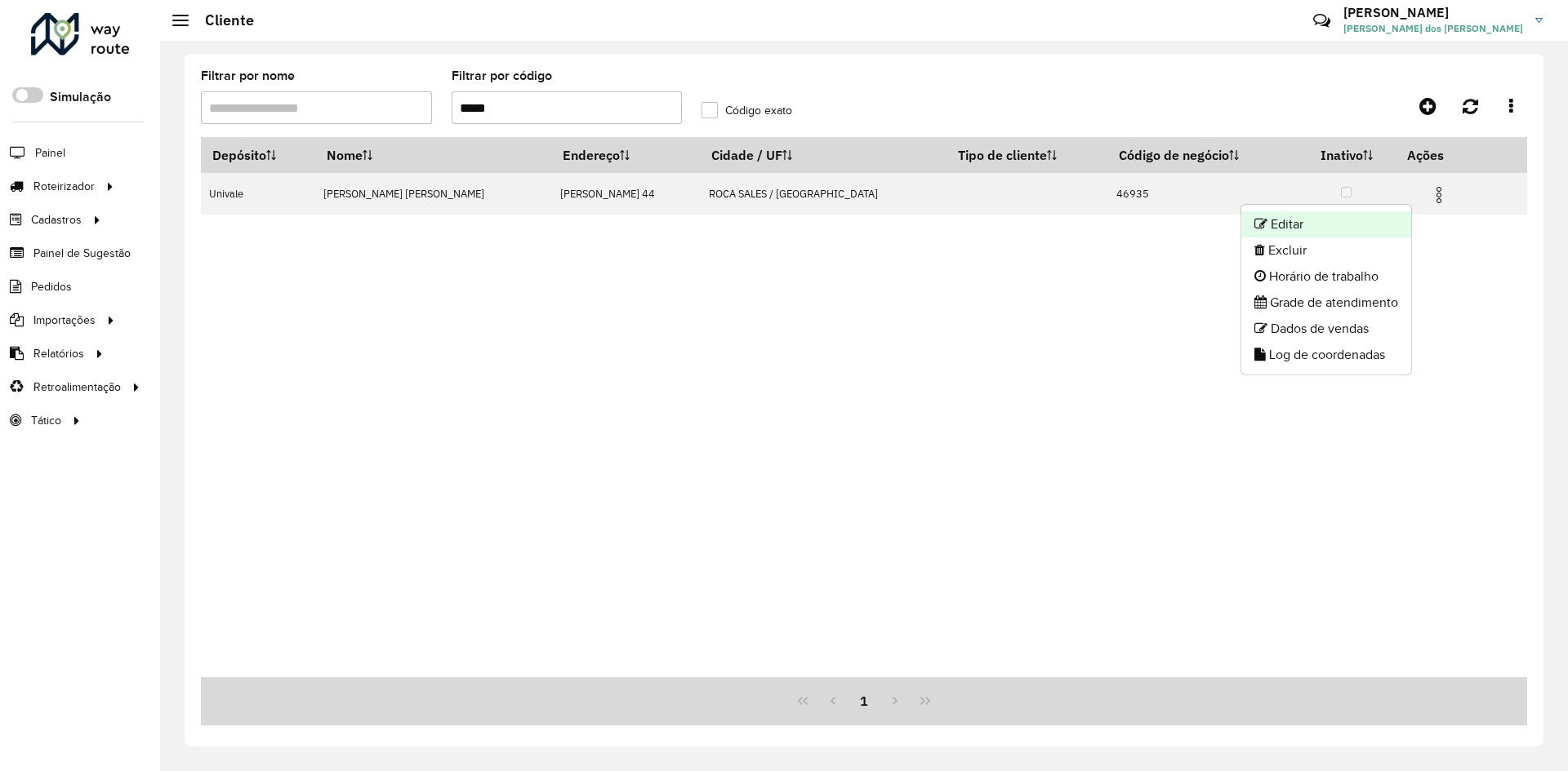
click at [1285, 215] on li "Editar" at bounding box center [1326, 224] width 170 height 26
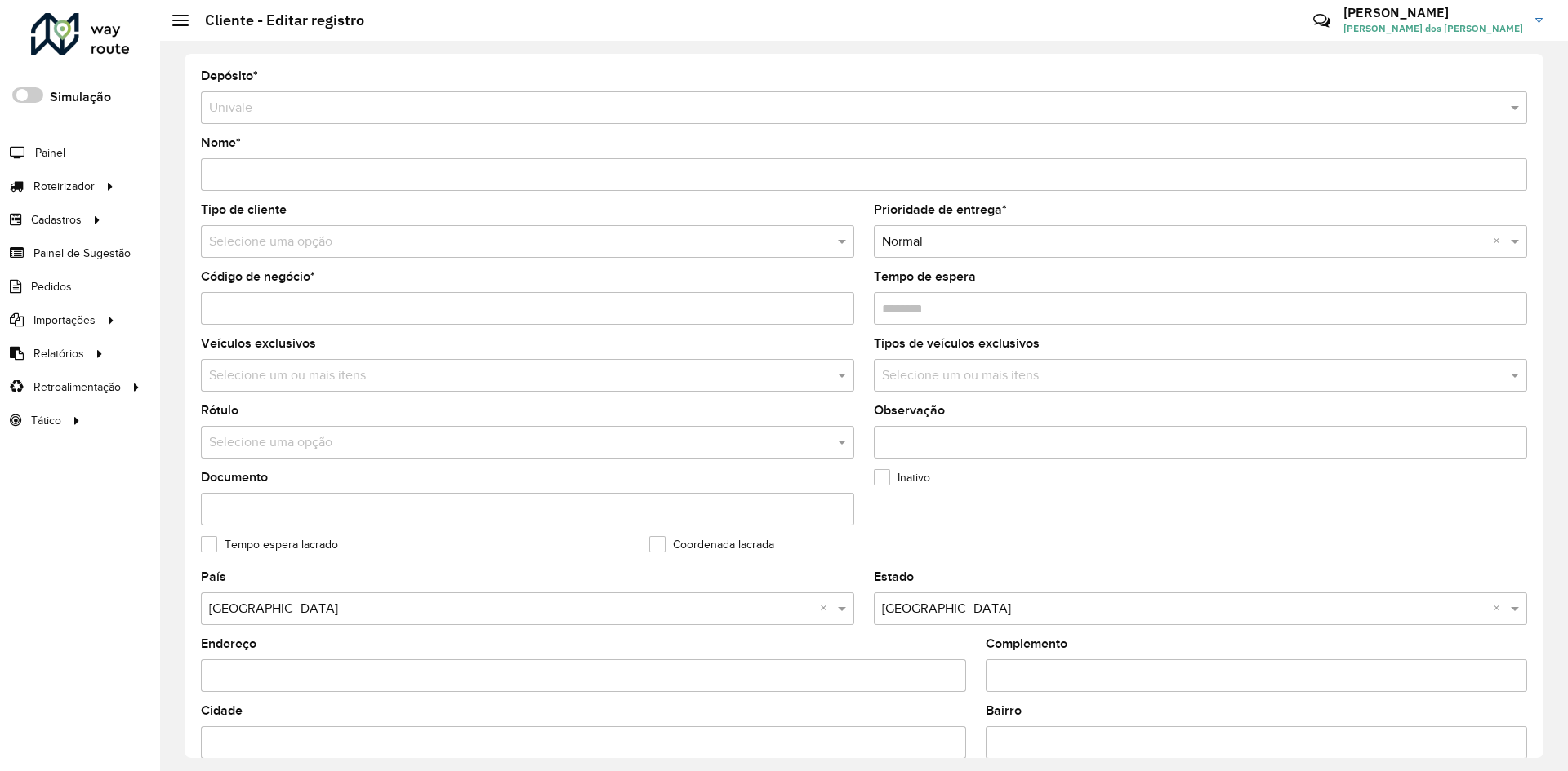
scroll to position [82, 0]
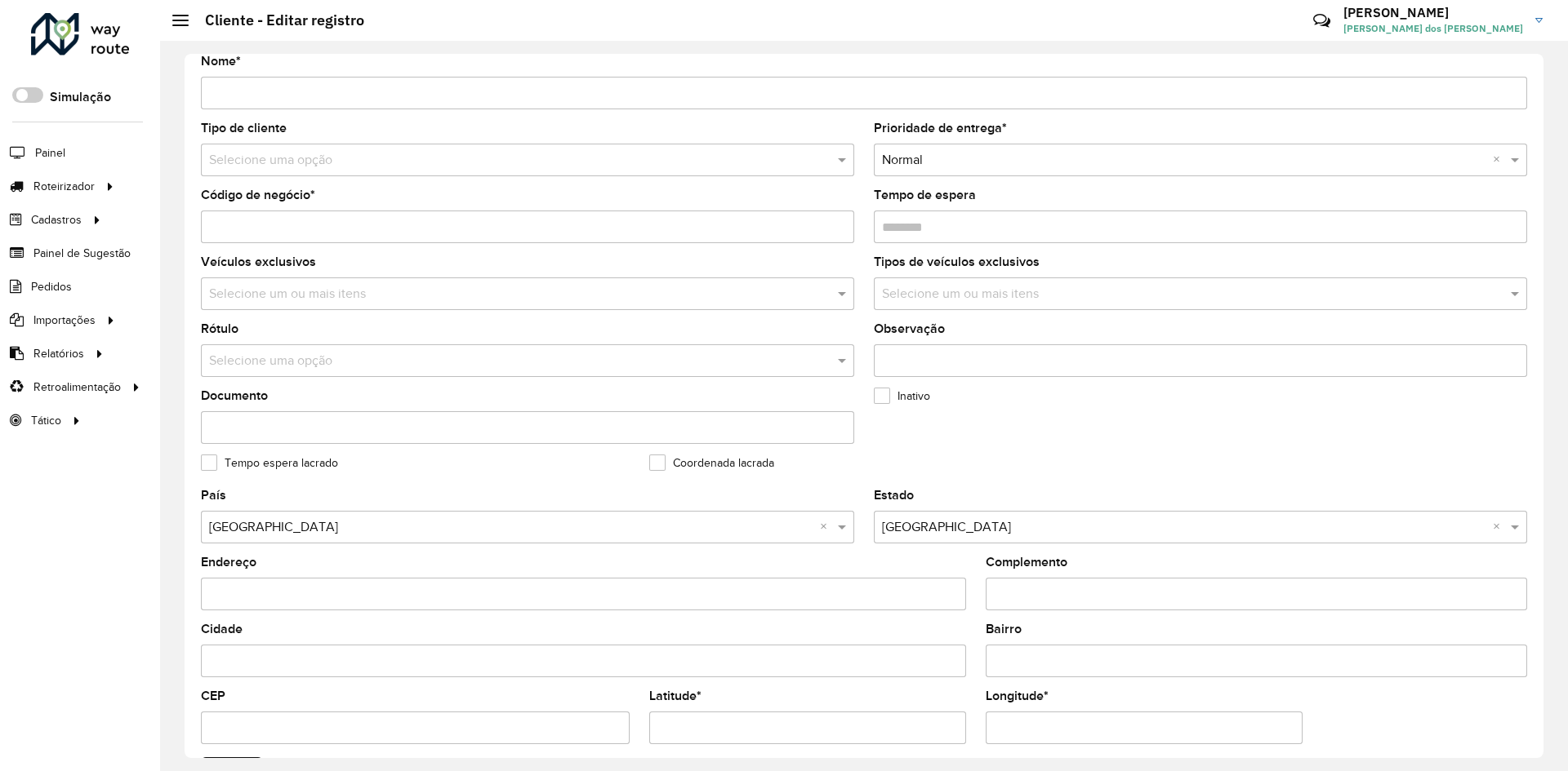
drag, startPoint x: 206, startPoint y: 231, endPoint x: 283, endPoint y: 235, distance: 77.1
click at [283, 235] on input "Código de negócio *" at bounding box center [527, 227] width 653 height 32
type input "*****"
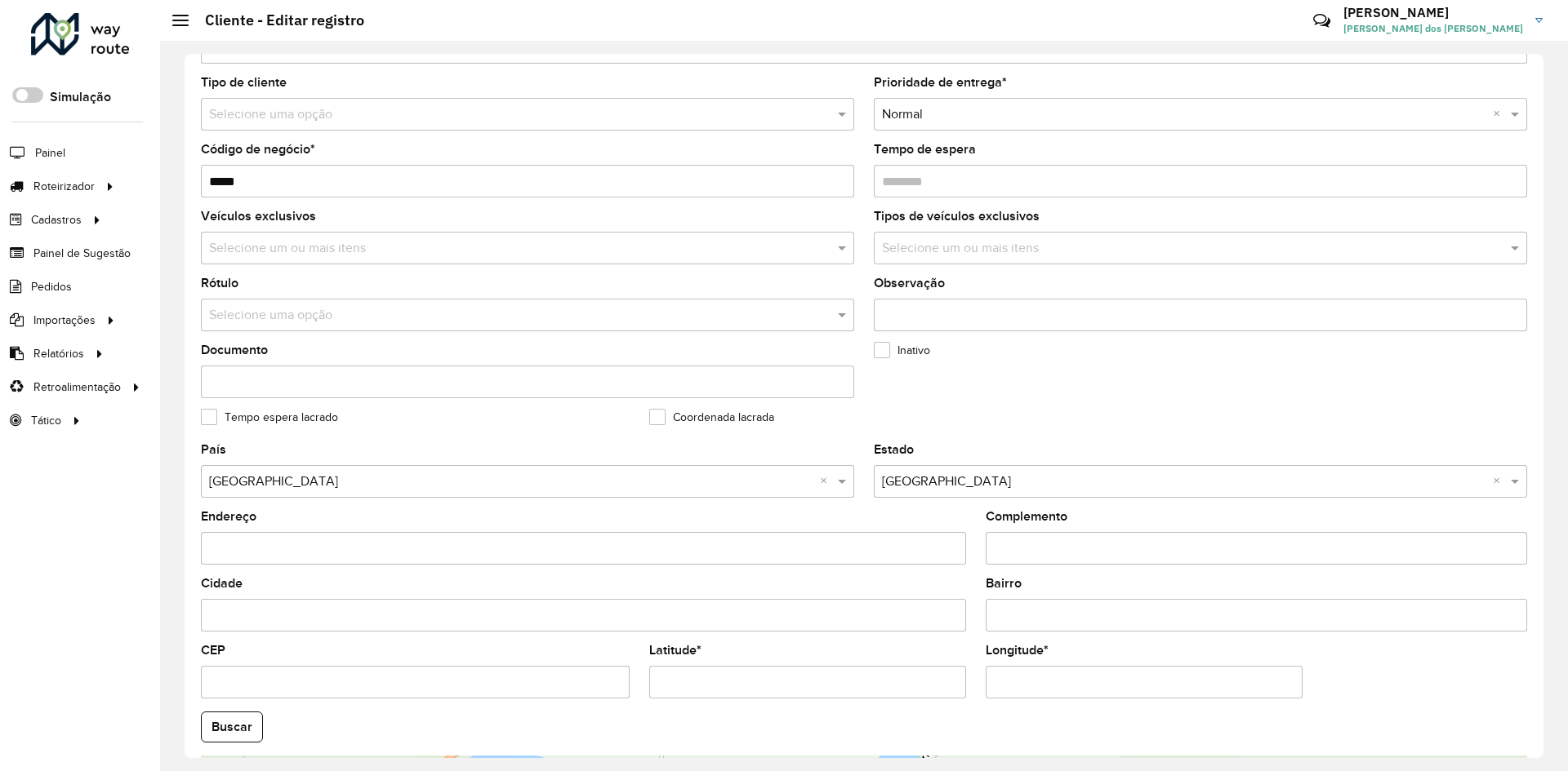
scroll to position [163, 0]
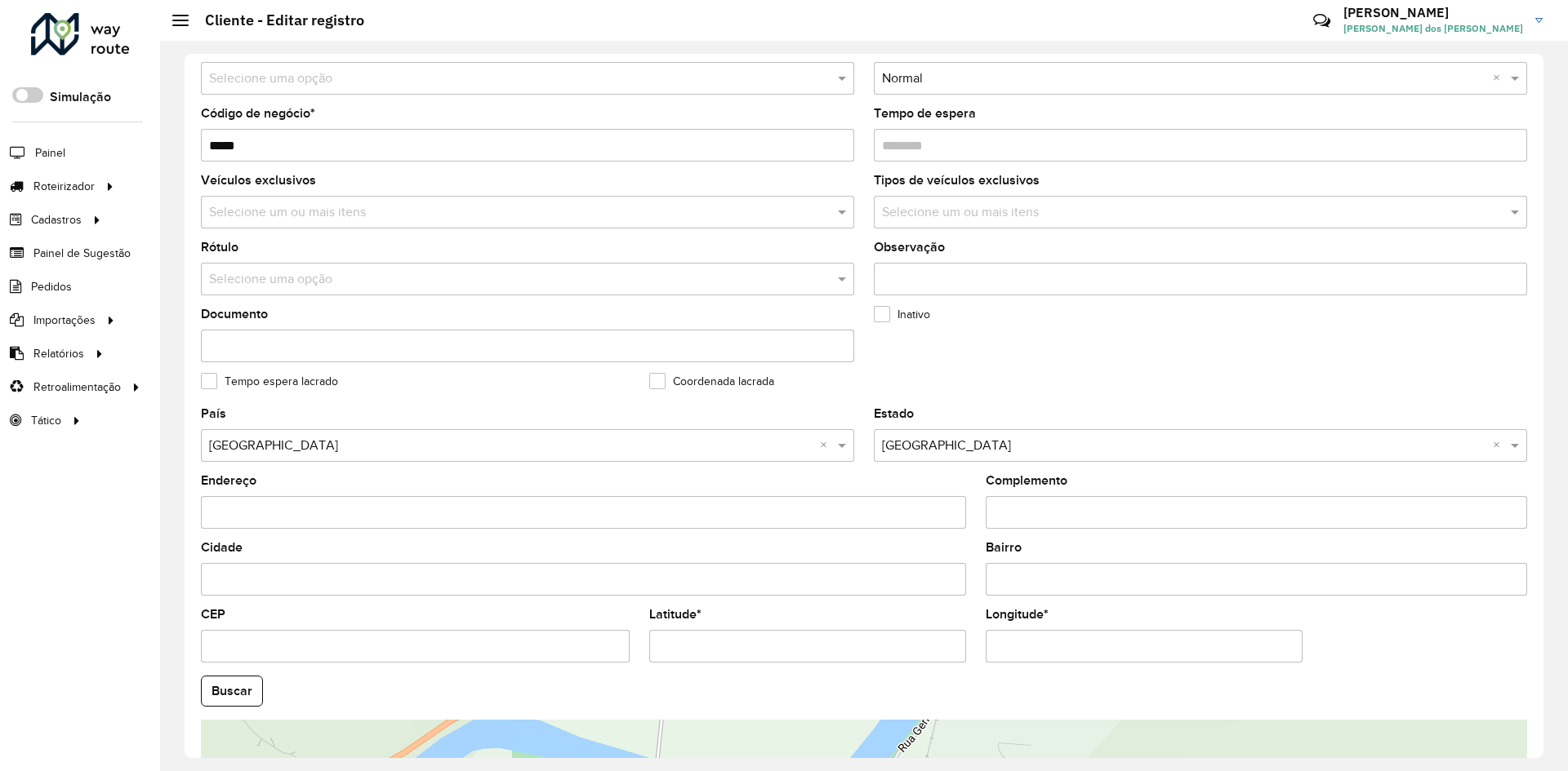
click at [1087, 685] on hb-field-button "Buscar" at bounding box center [864, 691] width 1326 height 31
drag, startPoint x: 652, startPoint y: 649, endPoint x: 749, endPoint y: 656, distance: 97.3
click at [749, 656] on input "Latitude *" at bounding box center [808, 647] width 317 height 32
paste input "*"
type input "**********"
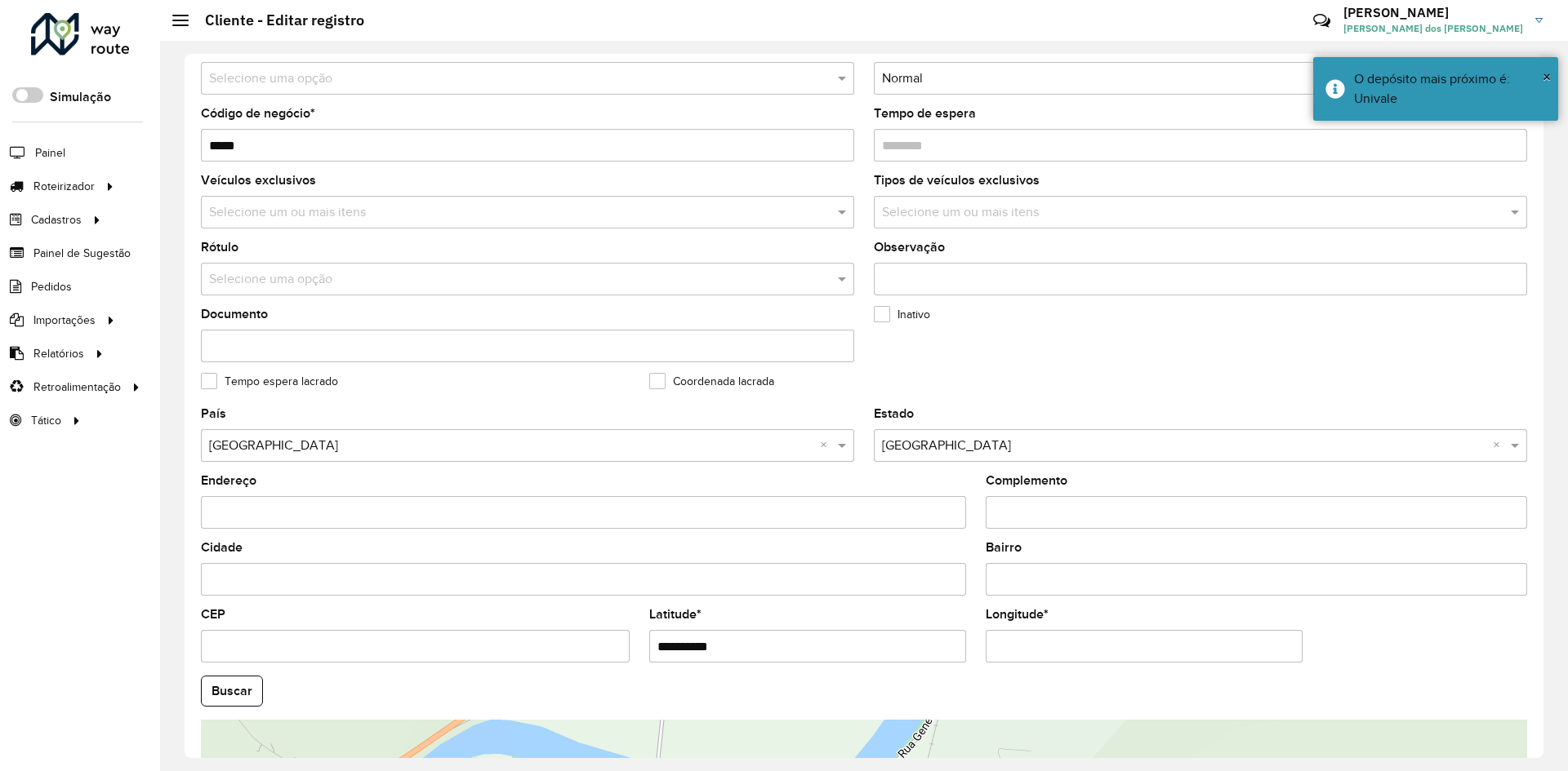
drag, startPoint x: 1167, startPoint y: 696, endPoint x: 1090, endPoint y: 700, distance: 77.1
click at [1164, 696] on hb-field-button "Buscar" at bounding box center [864, 691] width 1326 height 31
drag, startPoint x: 989, startPoint y: 651, endPoint x: 1103, endPoint y: 650, distance: 114.0
click at [1103, 650] on input "Longitude *" at bounding box center [1144, 647] width 317 height 32
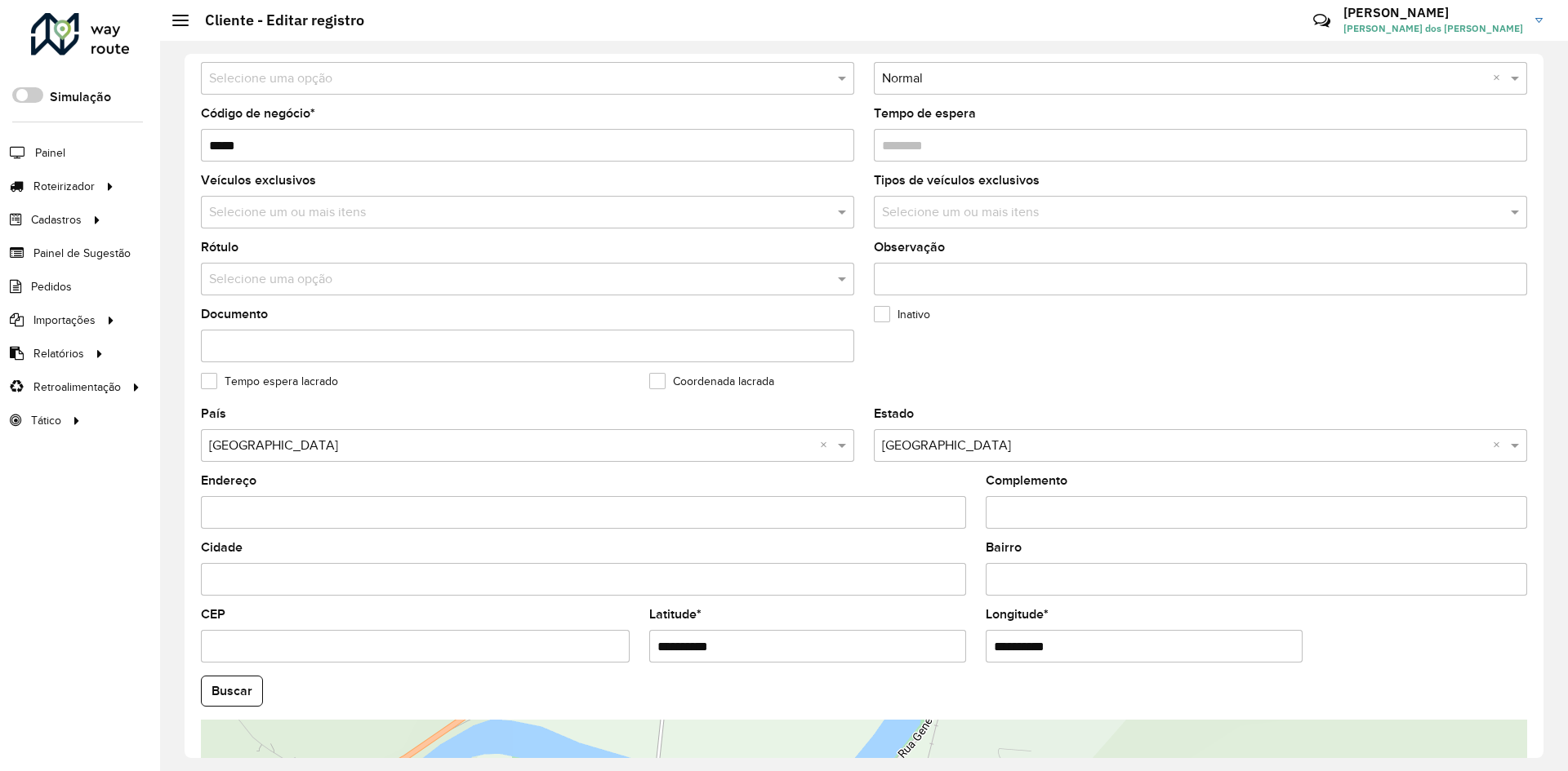
paste input "text"
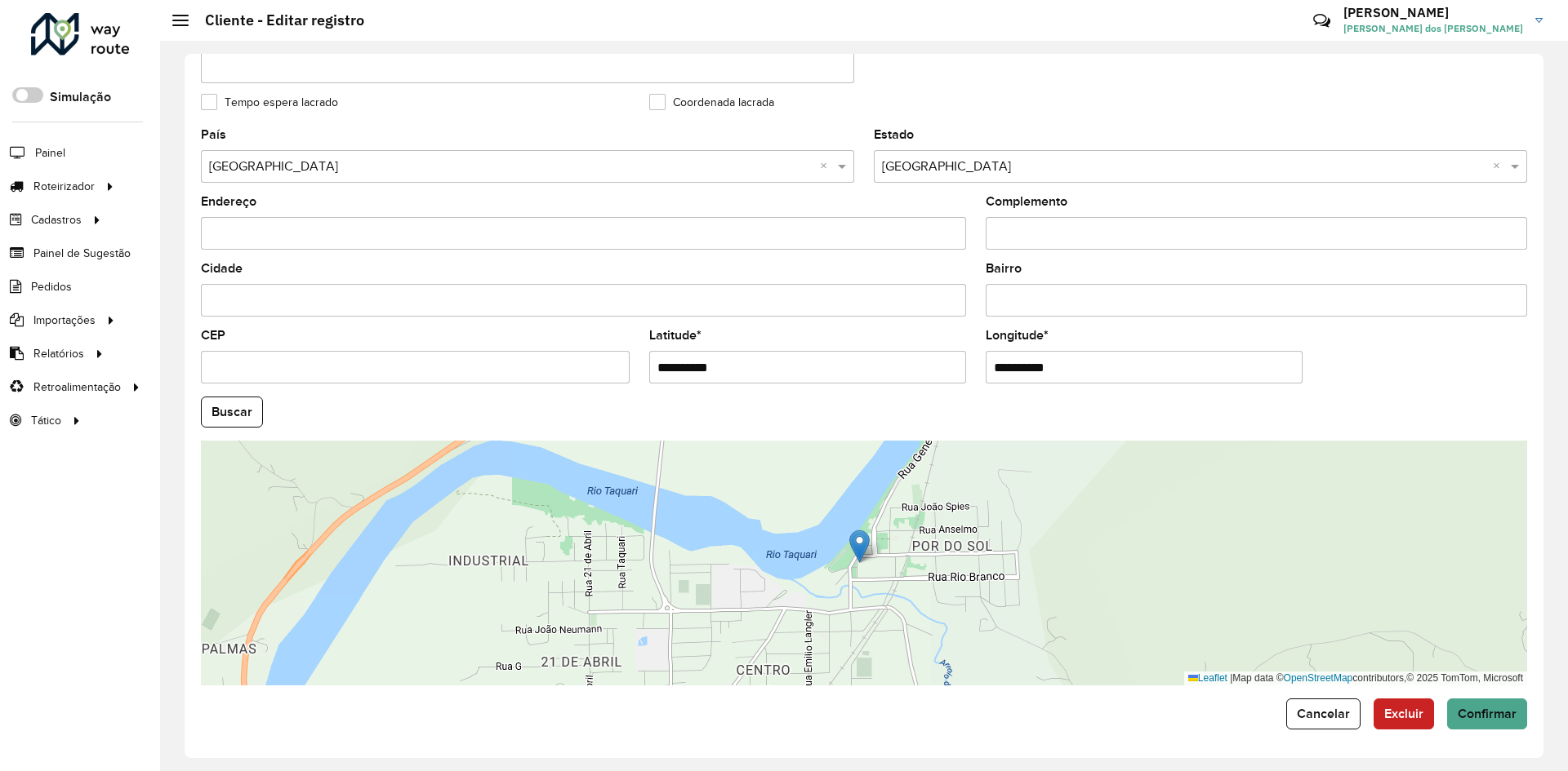
scroll to position [443, 0]
type input "**********"
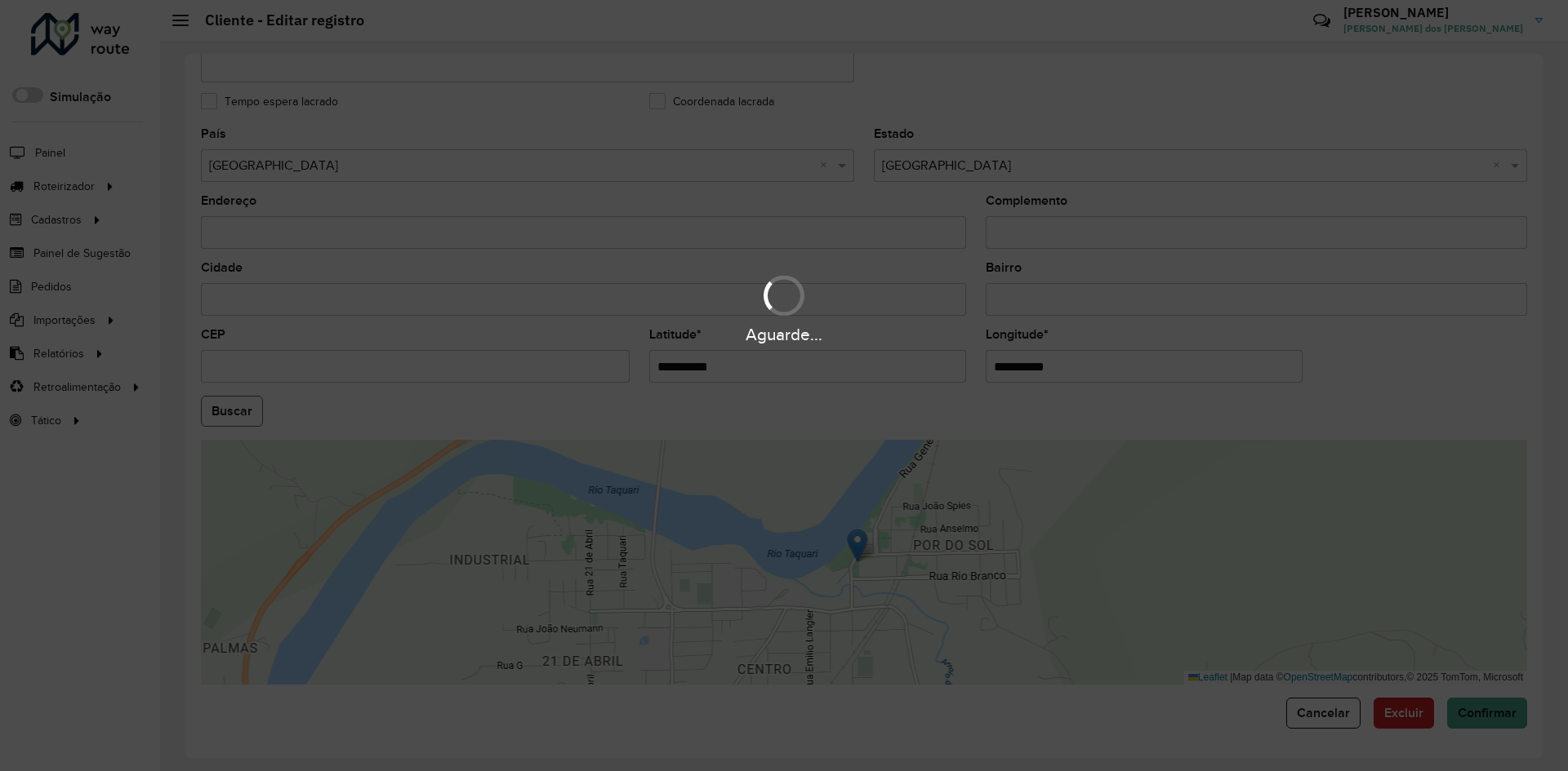
click at [250, 419] on hb-app "Aguarde... Pop-up bloqueado! Seu navegador bloqueou automáticamente a abertura …" at bounding box center [784, 386] width 1568 height 771
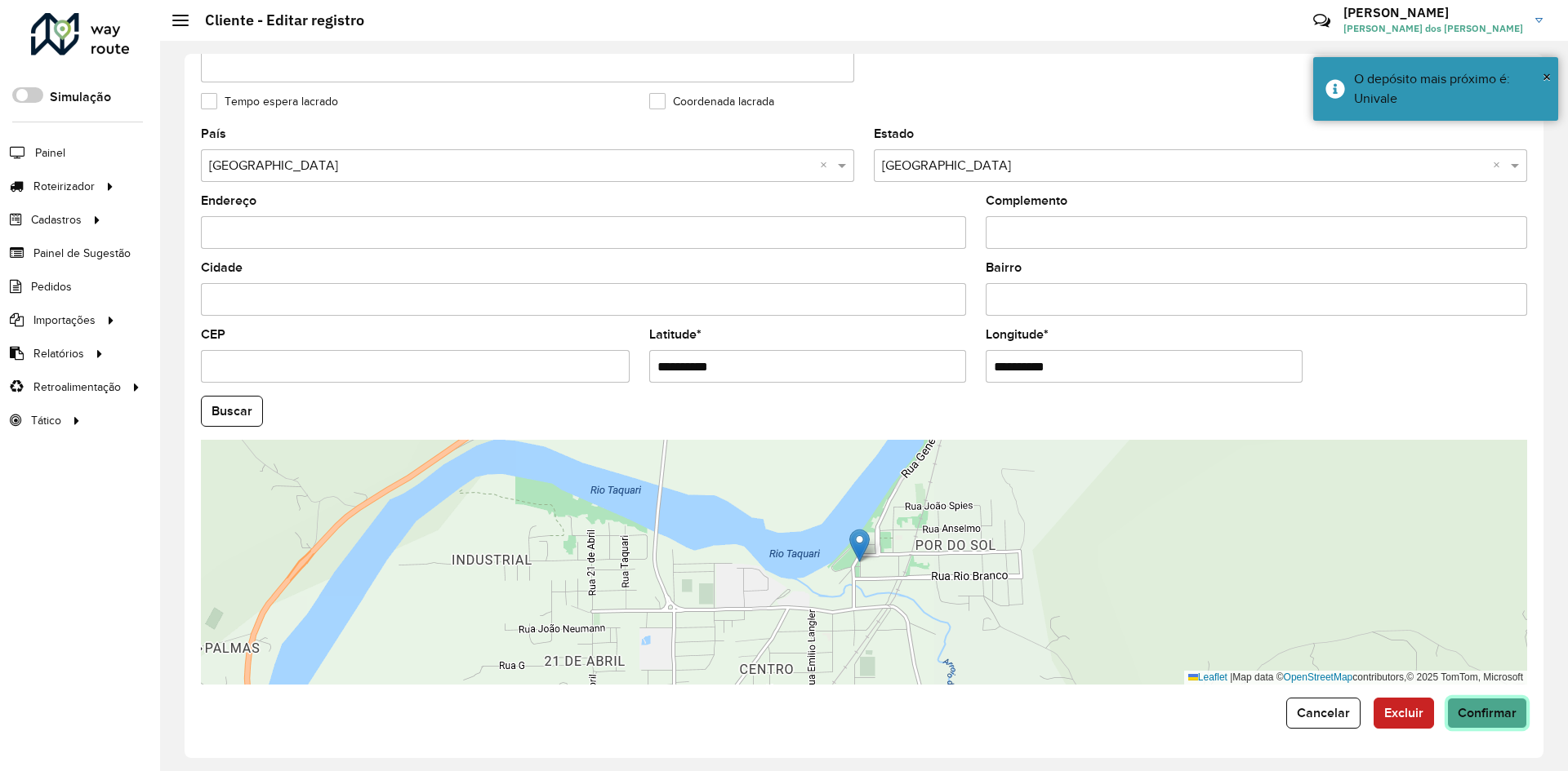
click at [1480, 716] on span "Confirmar" at bounding box center [1487, 712] width 59 height 14
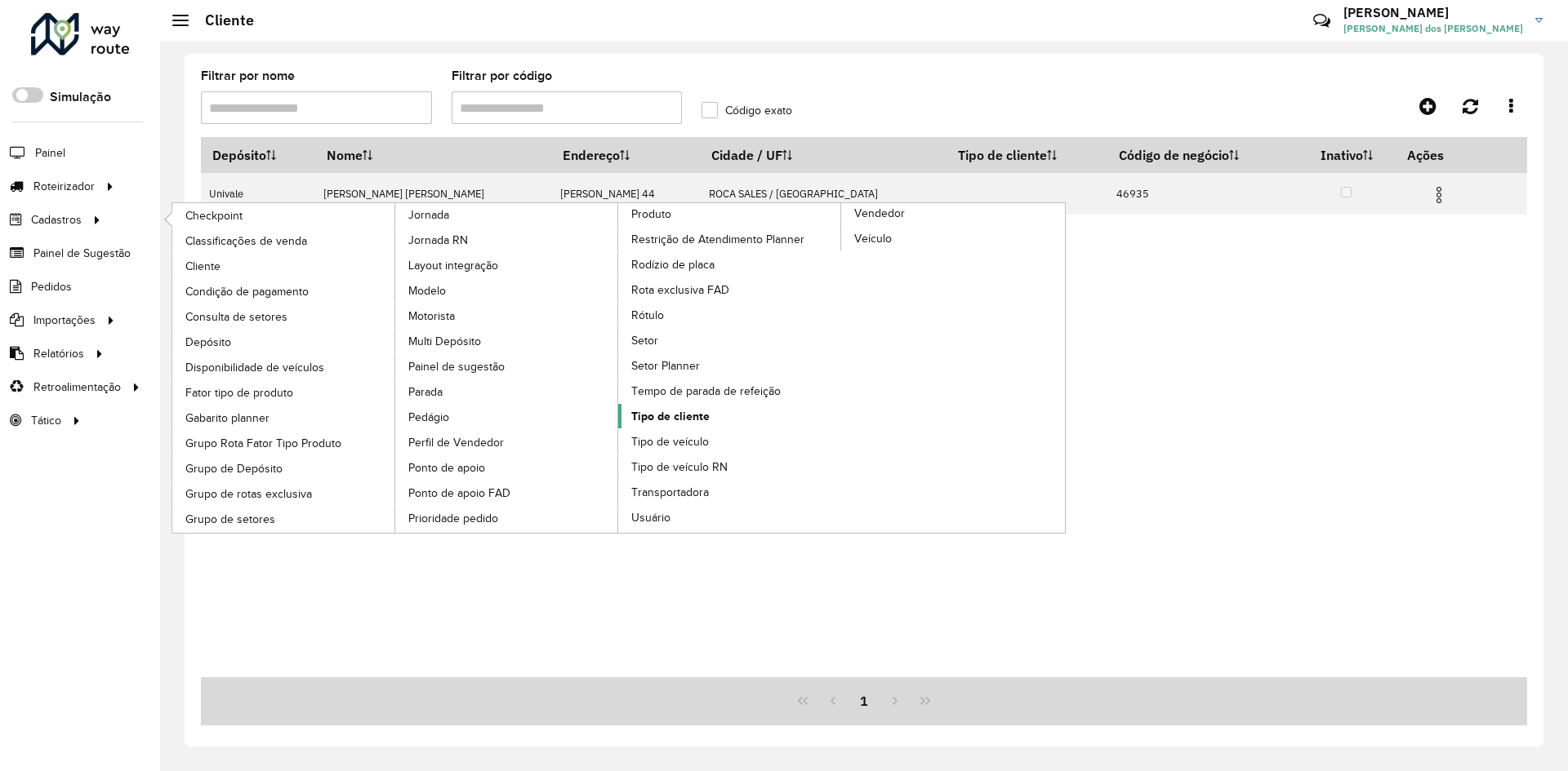
click at [697, 421] on span "Tipo de cliente" at bounding box center [670, 416] width 78 height 17
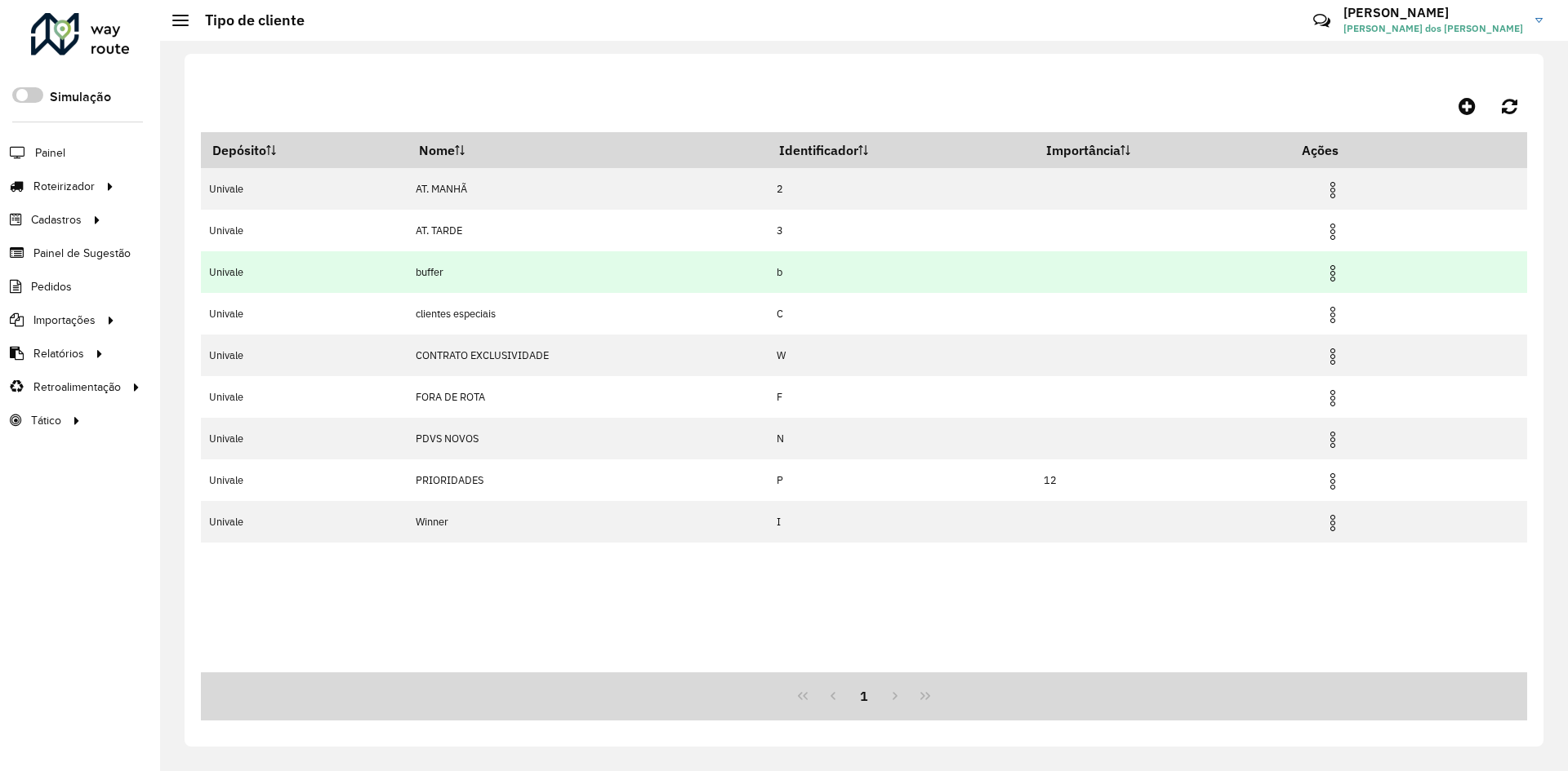
click at [1340, 268] on img at bounding box center [1333, 274] width 20 height 20
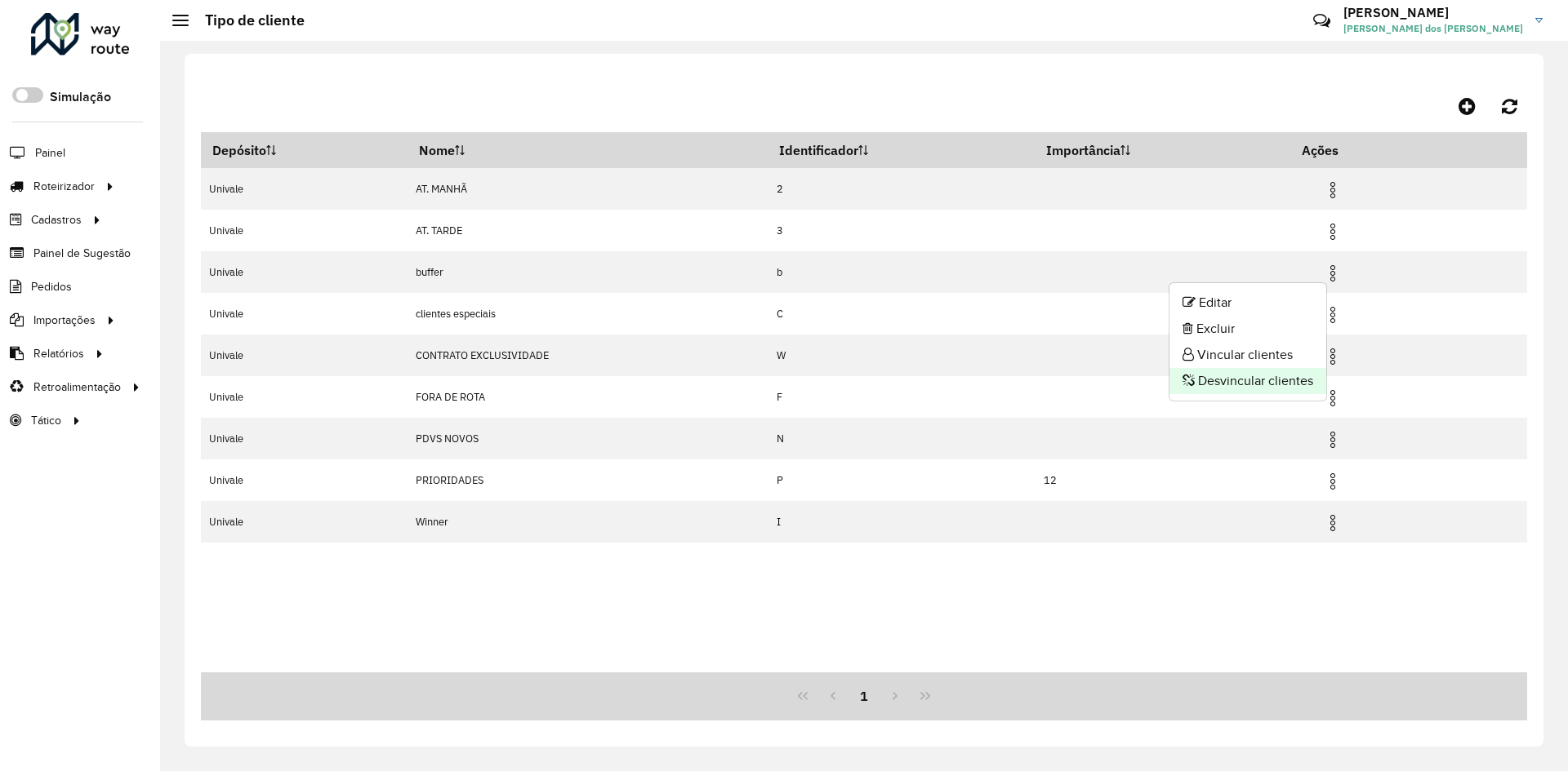
click at [1244, 386] on li "Desvincular clientes" at bounding box center [1248, 381] width 157 height 26
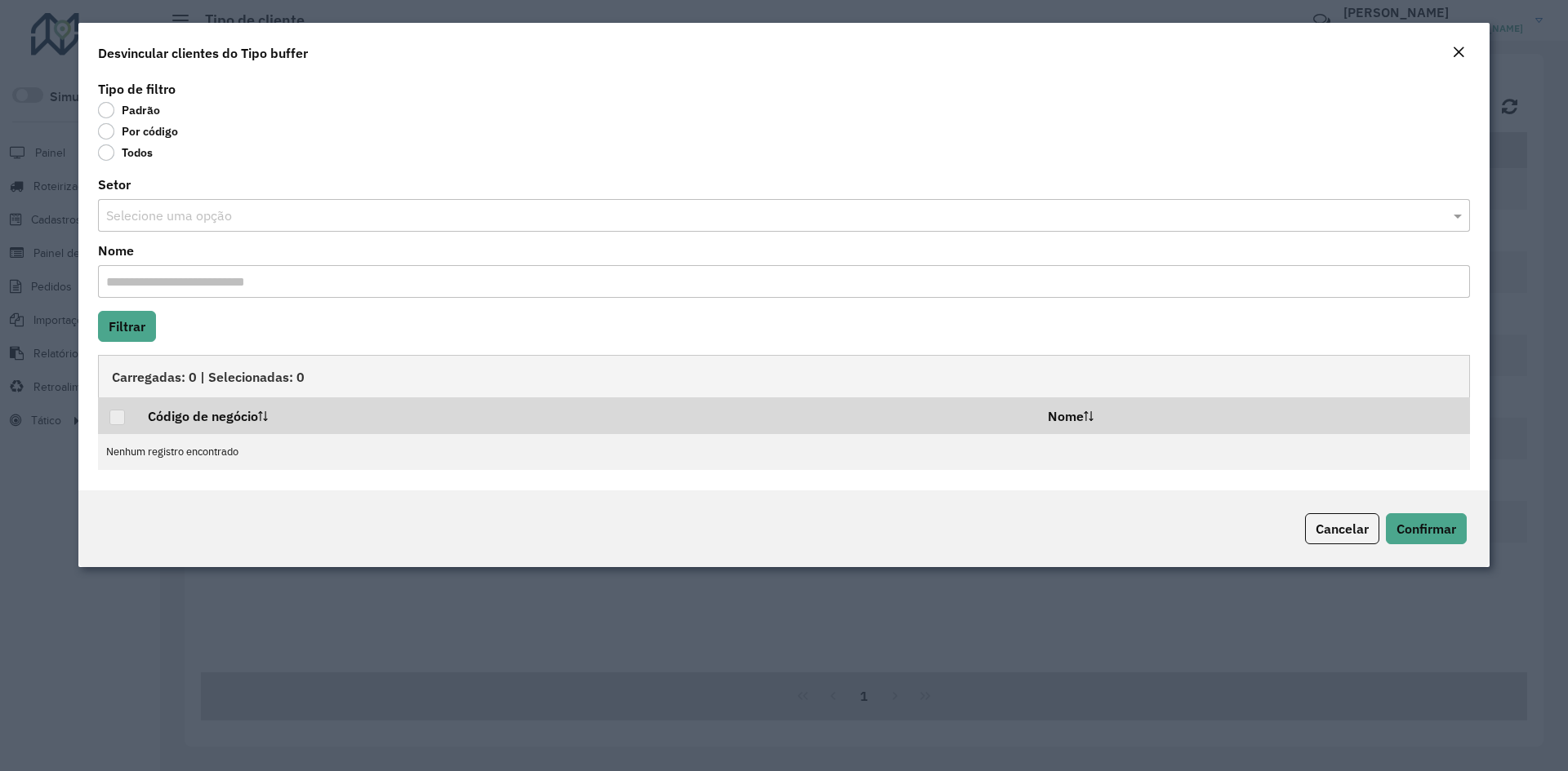
click at [107, 155] on label "Todos" at bounding box center [125, 152] width 55 height 16
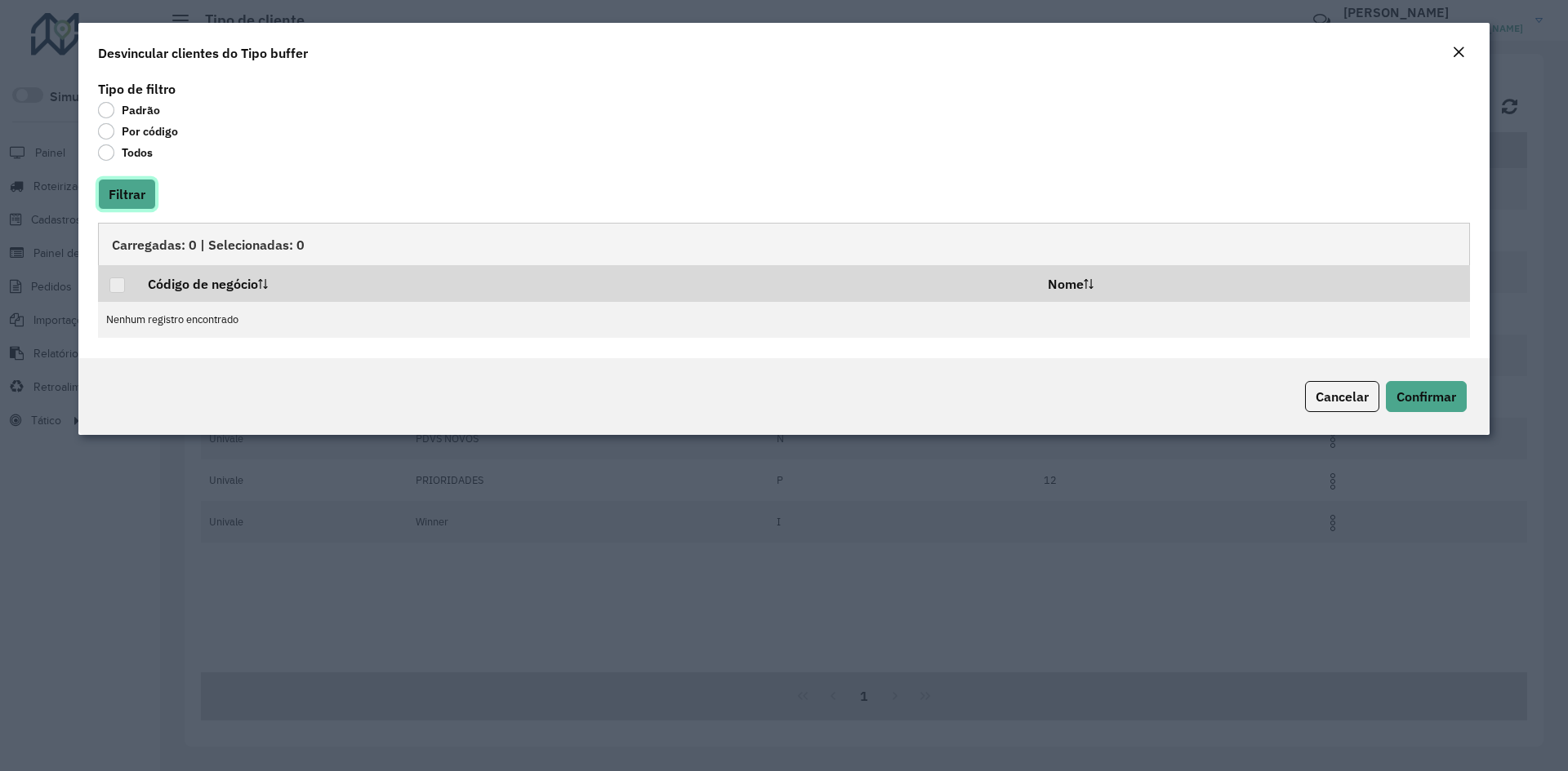
click at [121, 203] on button "Filtrar" at bounding box center [127, 194] width 58 height 31
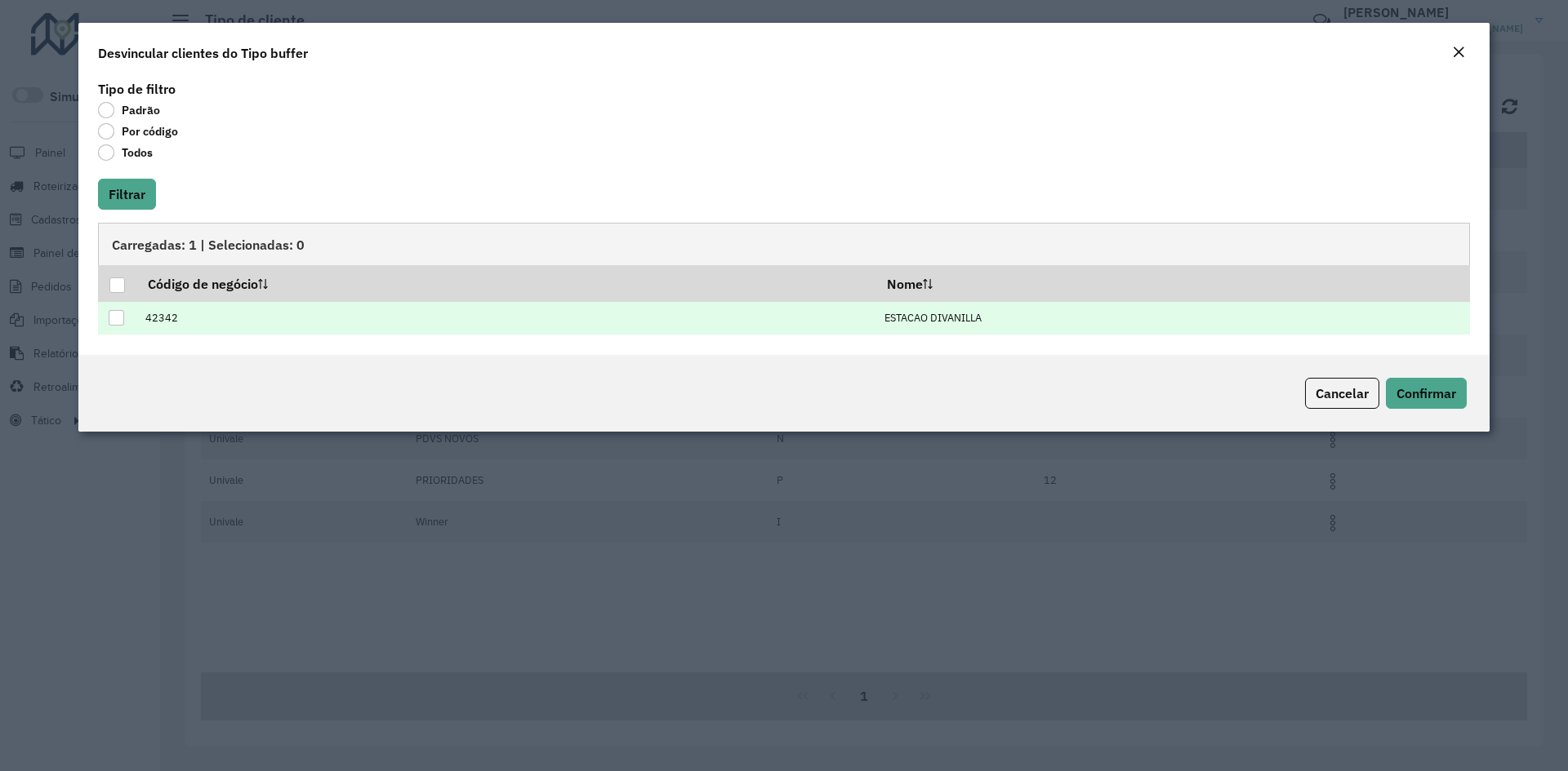
click at [120, 314] on div at bounding box center [116, 317] width 15 height 15
click at [1420, 396] on span "Confirmar" at bounding box center [1427, 394] width 59 height 16
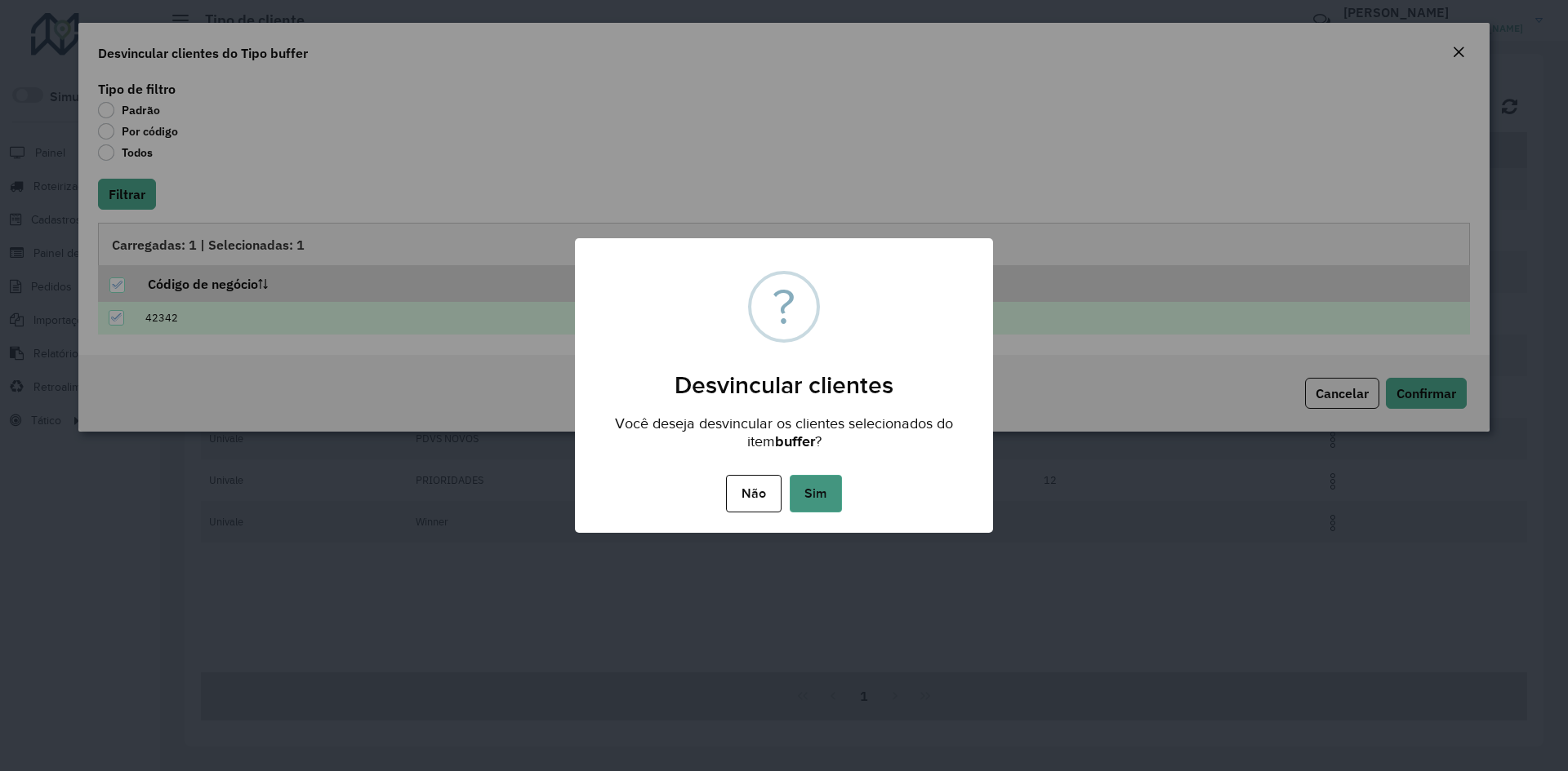
click at [809, 494] on button "Sim" at bounding box center [816, 494] width 52 height 38
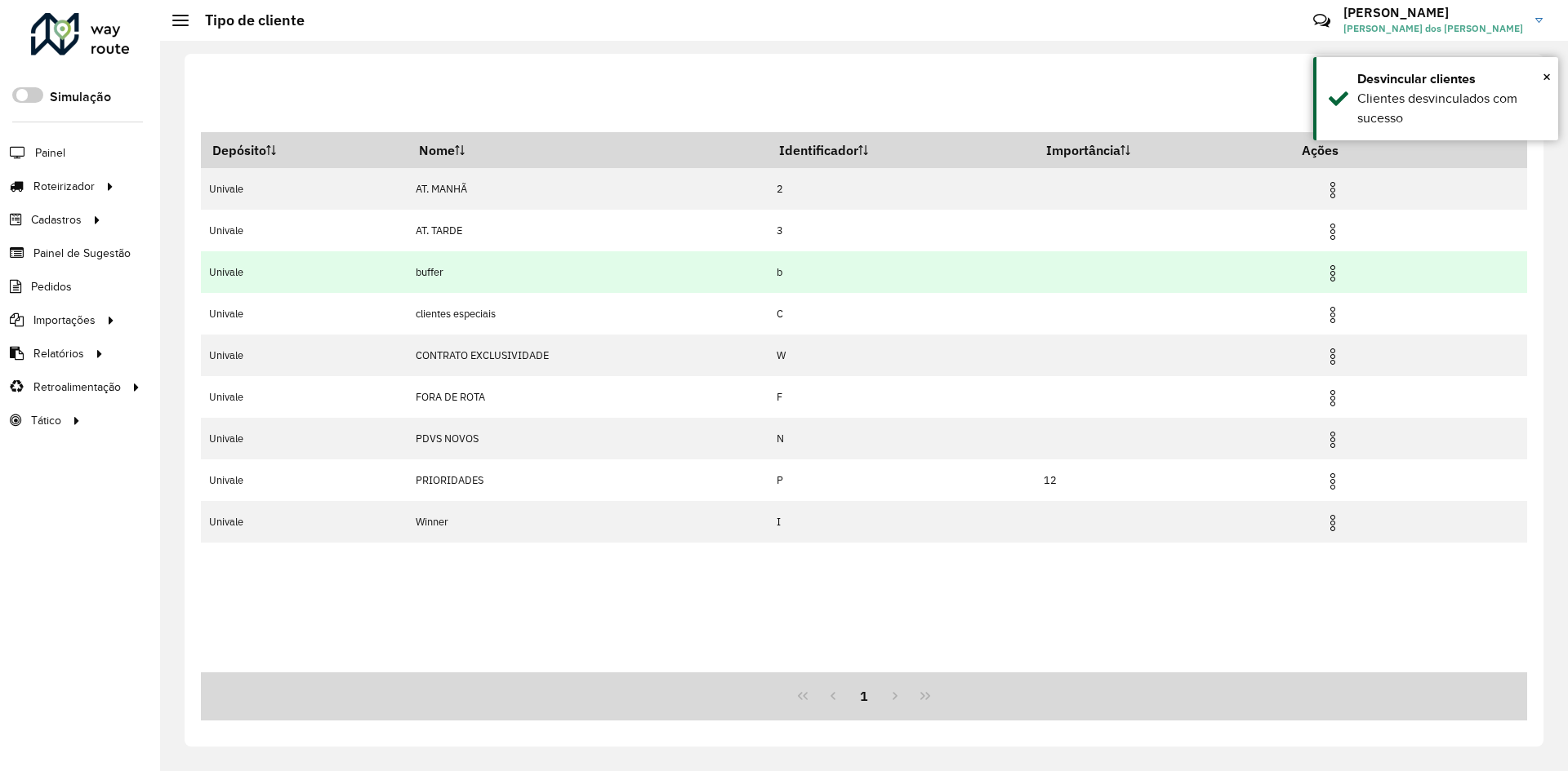
click at [1341, 278] on img at bounding box center [1333, 274] width 20 height 20
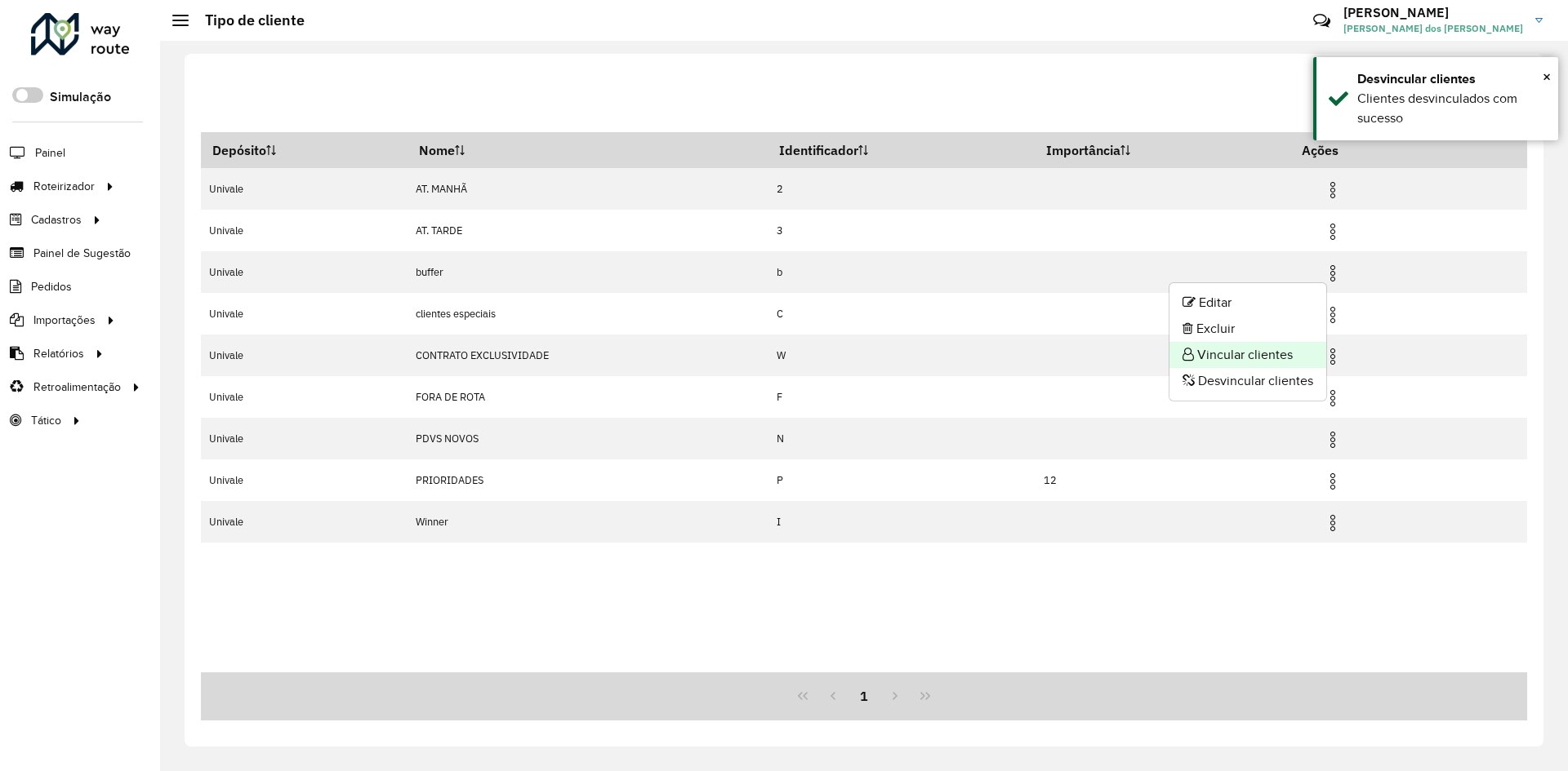
click at [1240, 353] on li "Vincular clientes" at bounding box center [1248, 355] width 157 height 26
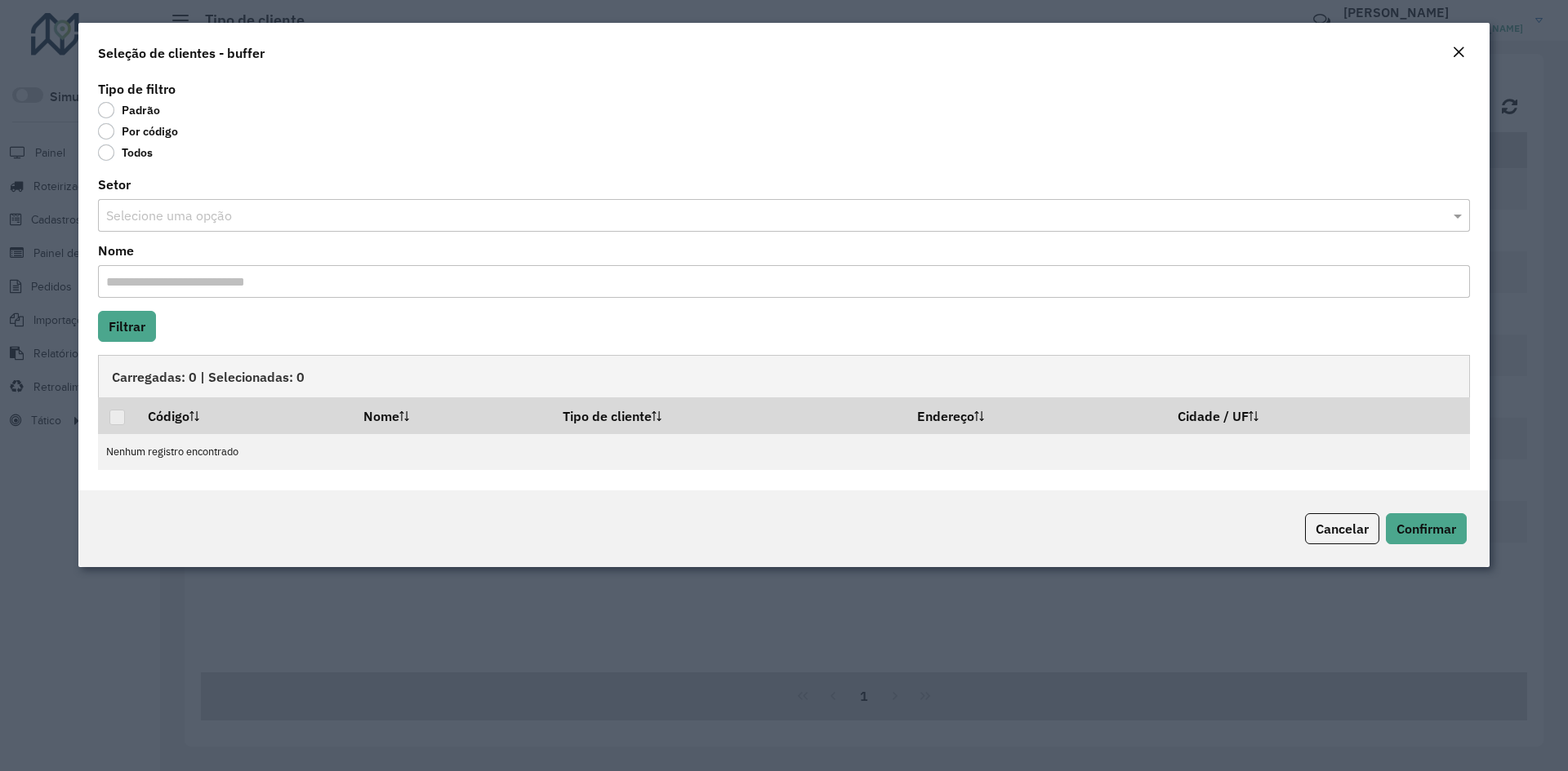
click at [105, 126] on label "Por código" at bounding box center [138, 132] width 80 height 16
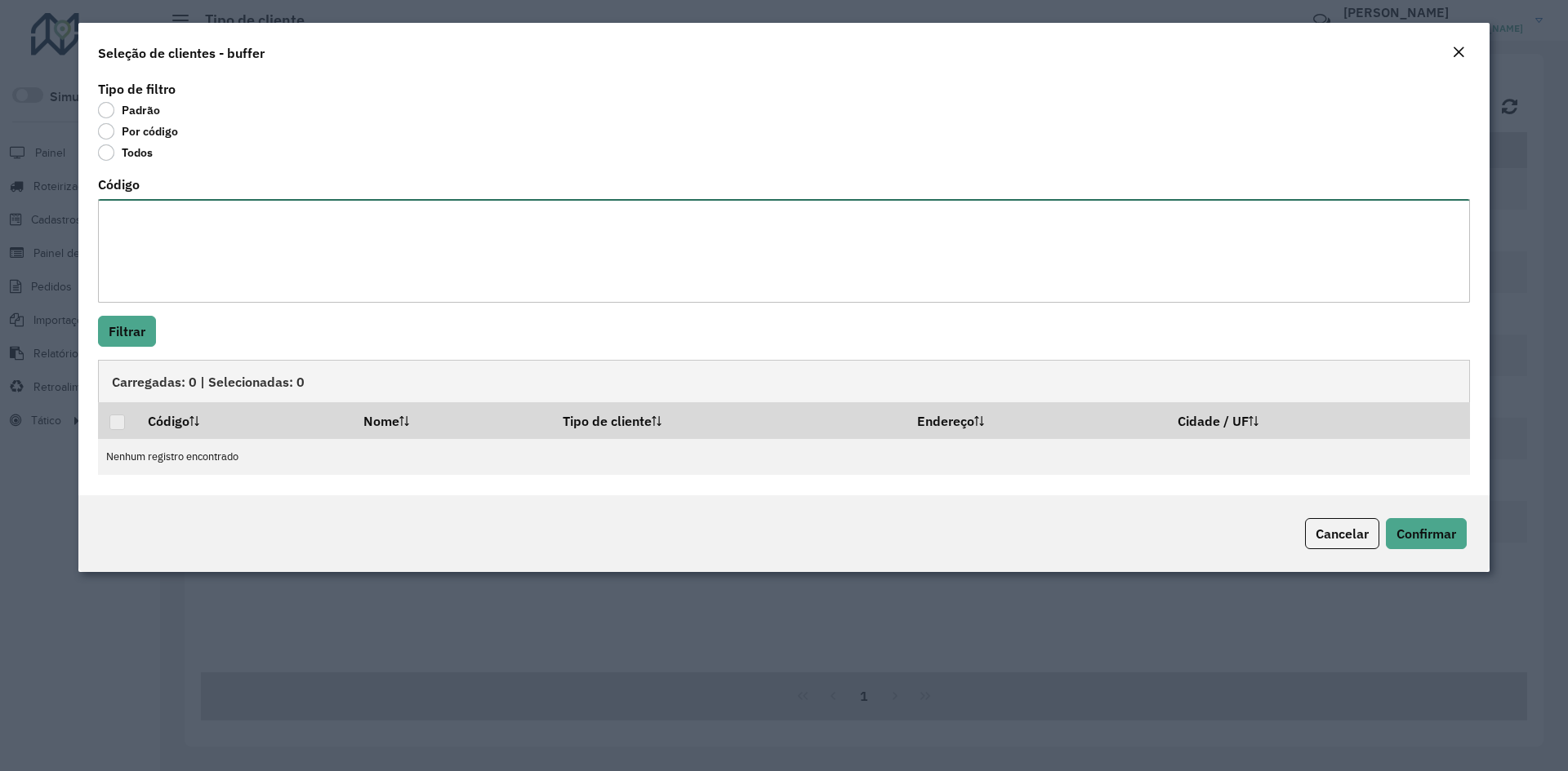
click at [154, 230] on textarea "Código" at bounding box center [784, 250] width 1372 height 104
type textarea "*****"
click at [129, 334] on button "Filtrar" at bounding box center [127, 331] width 58 height 31
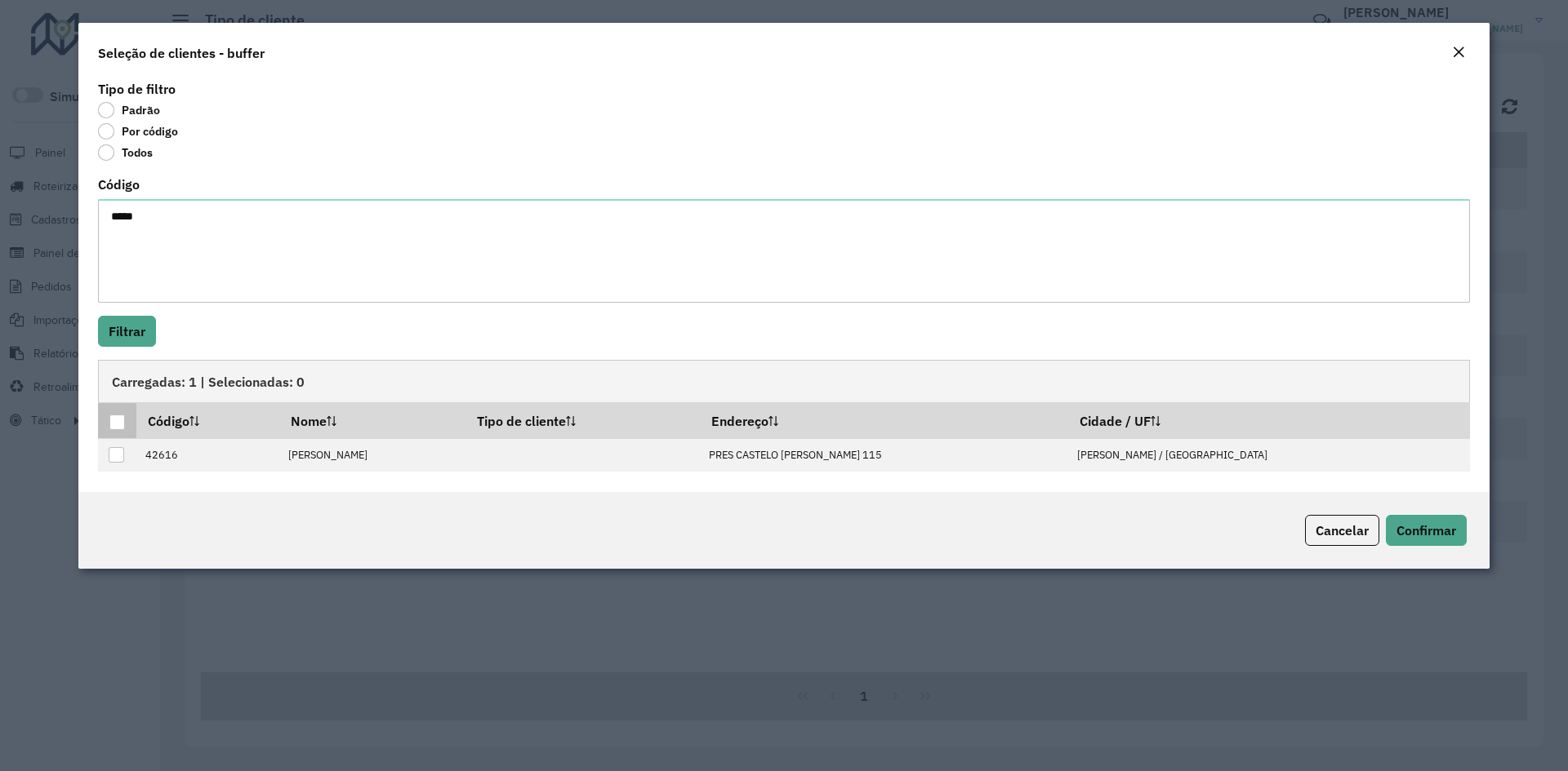
click at [116, 421] on div at bounding box center [116, 422] width 15 height 15
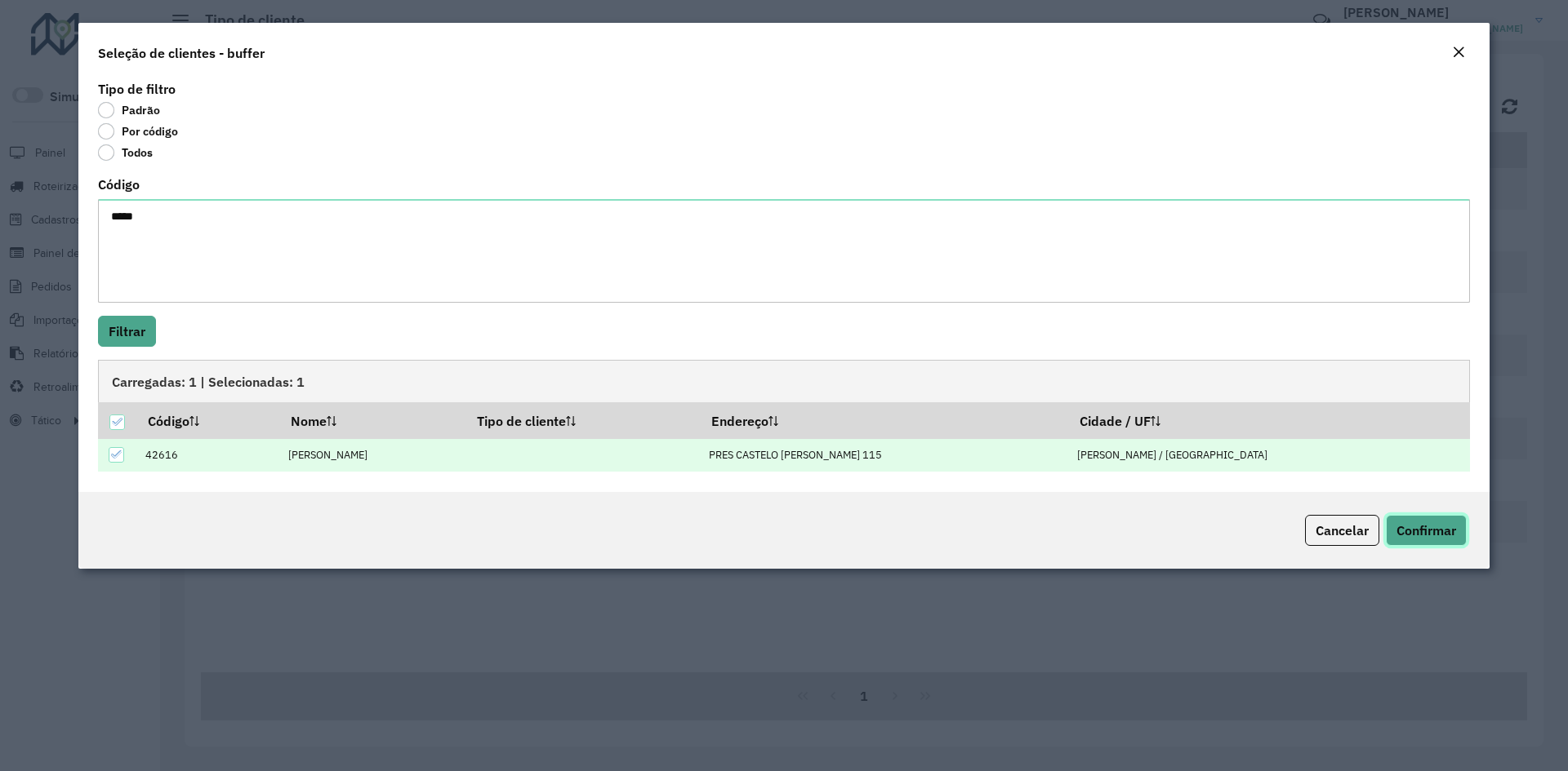
click at [1430, 527] on span "Confirmar" at bounding box center [1427, 531] width 59 height 16
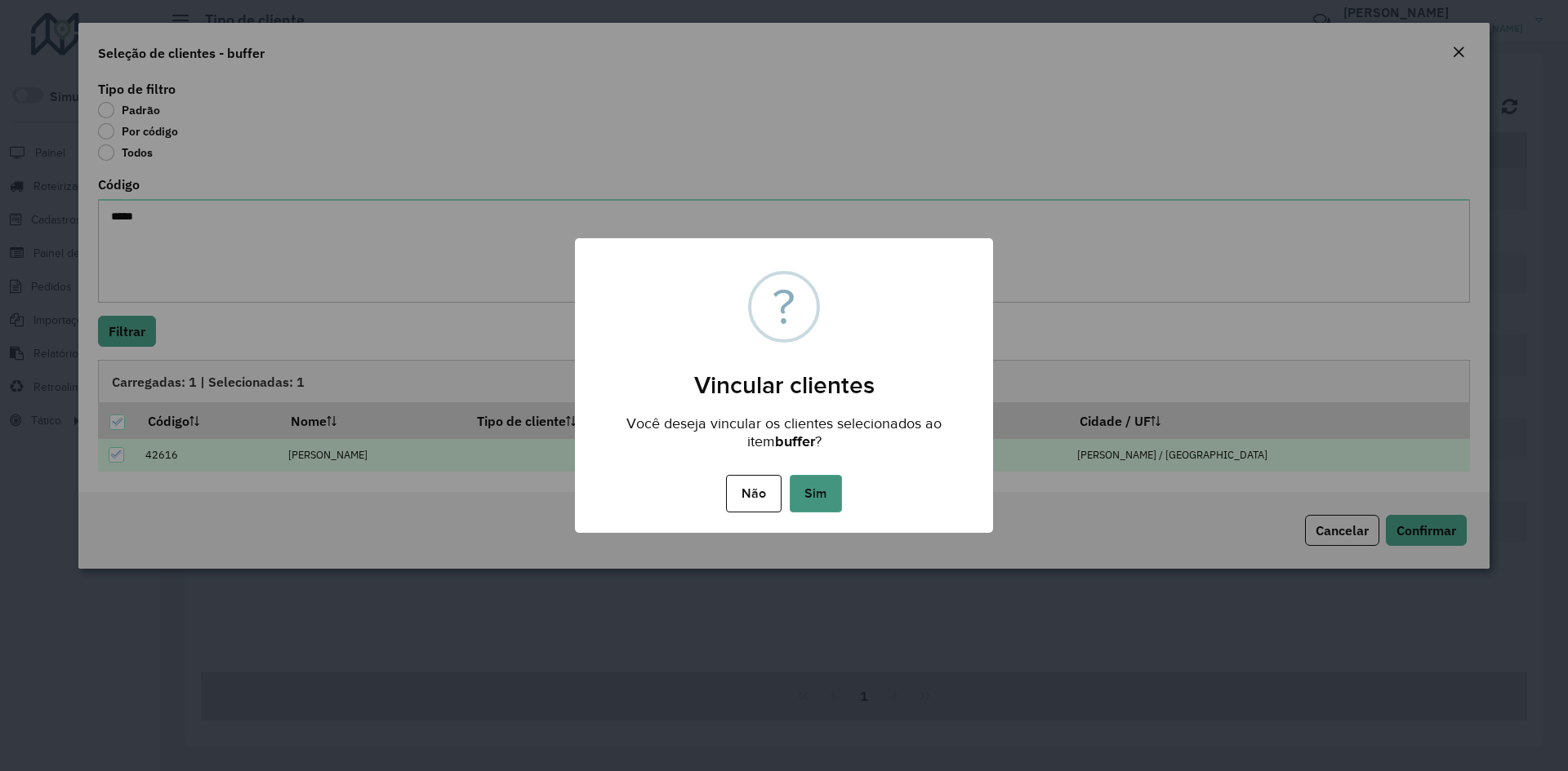
click at [825, 494] on button "Sim" at bounding box center [816, 494] width 52 height 38
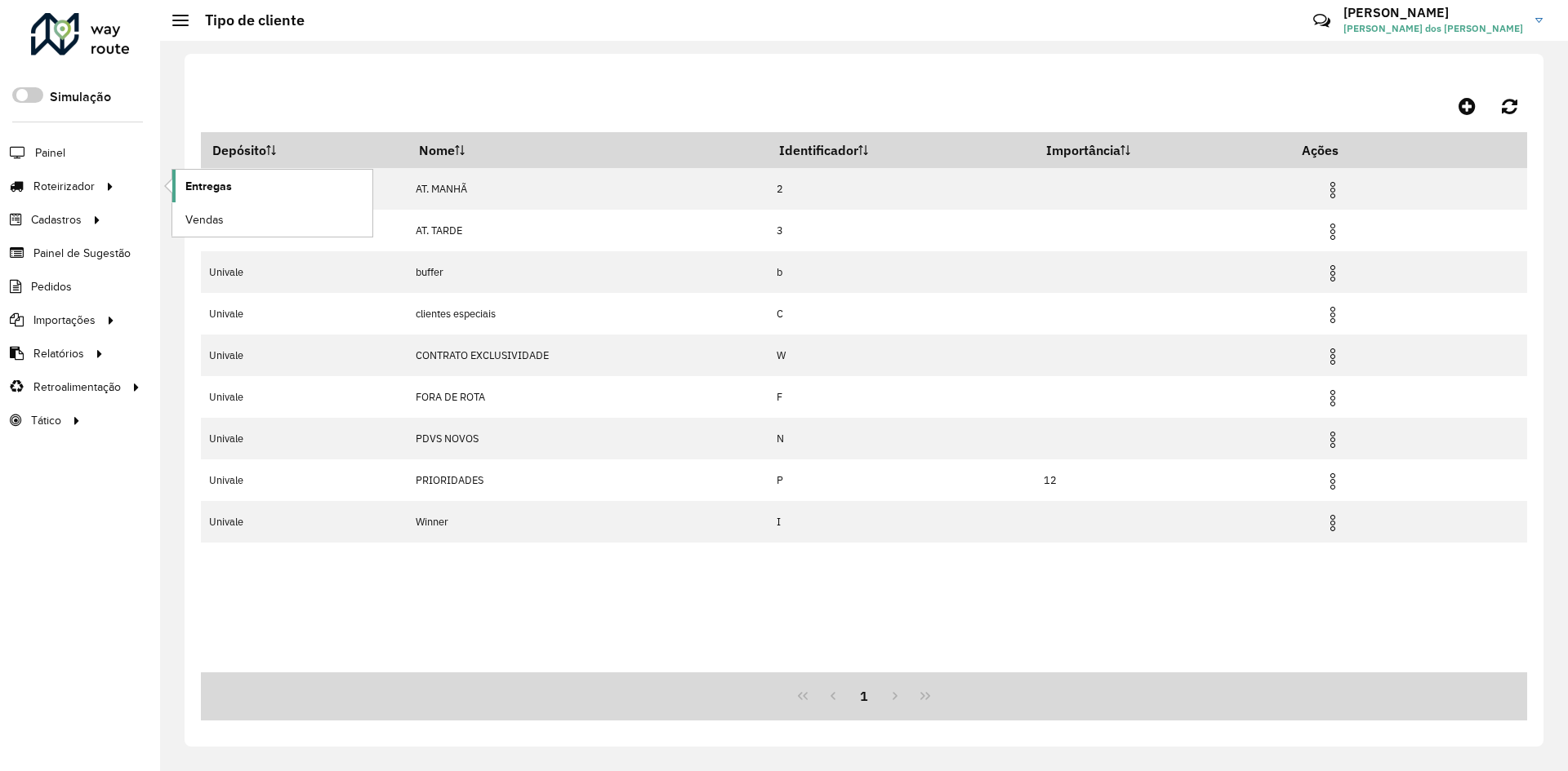
click at [196, 181] on span "Entregas" at bounding box center [209, 186] width 47 height 17
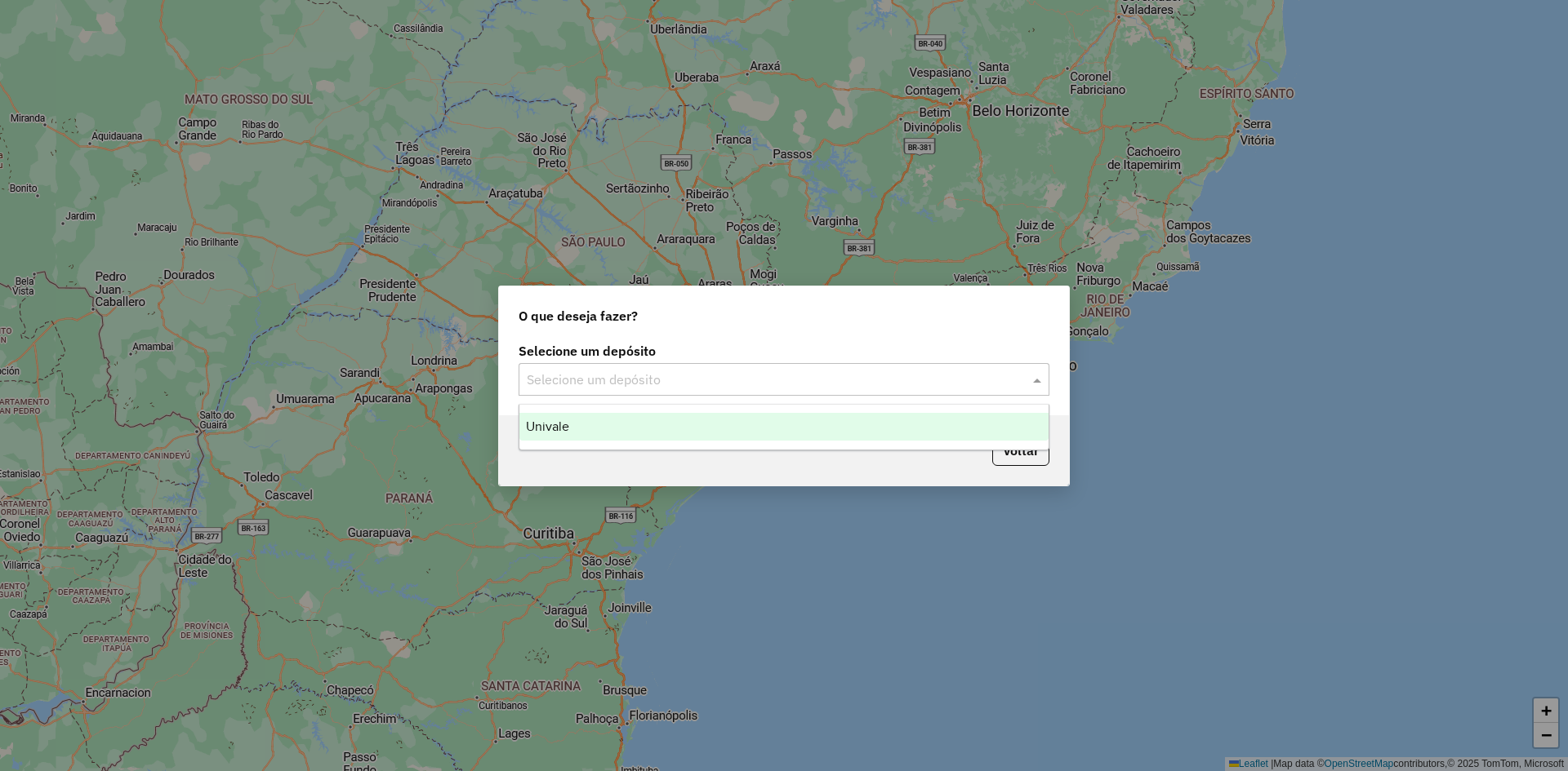
click at [1040, 377] on span at bounding box center [1039, 380] width 21 height 20
click at [690, 432] on div "Univale" at bounding box center [783, 427] width 529 height 28
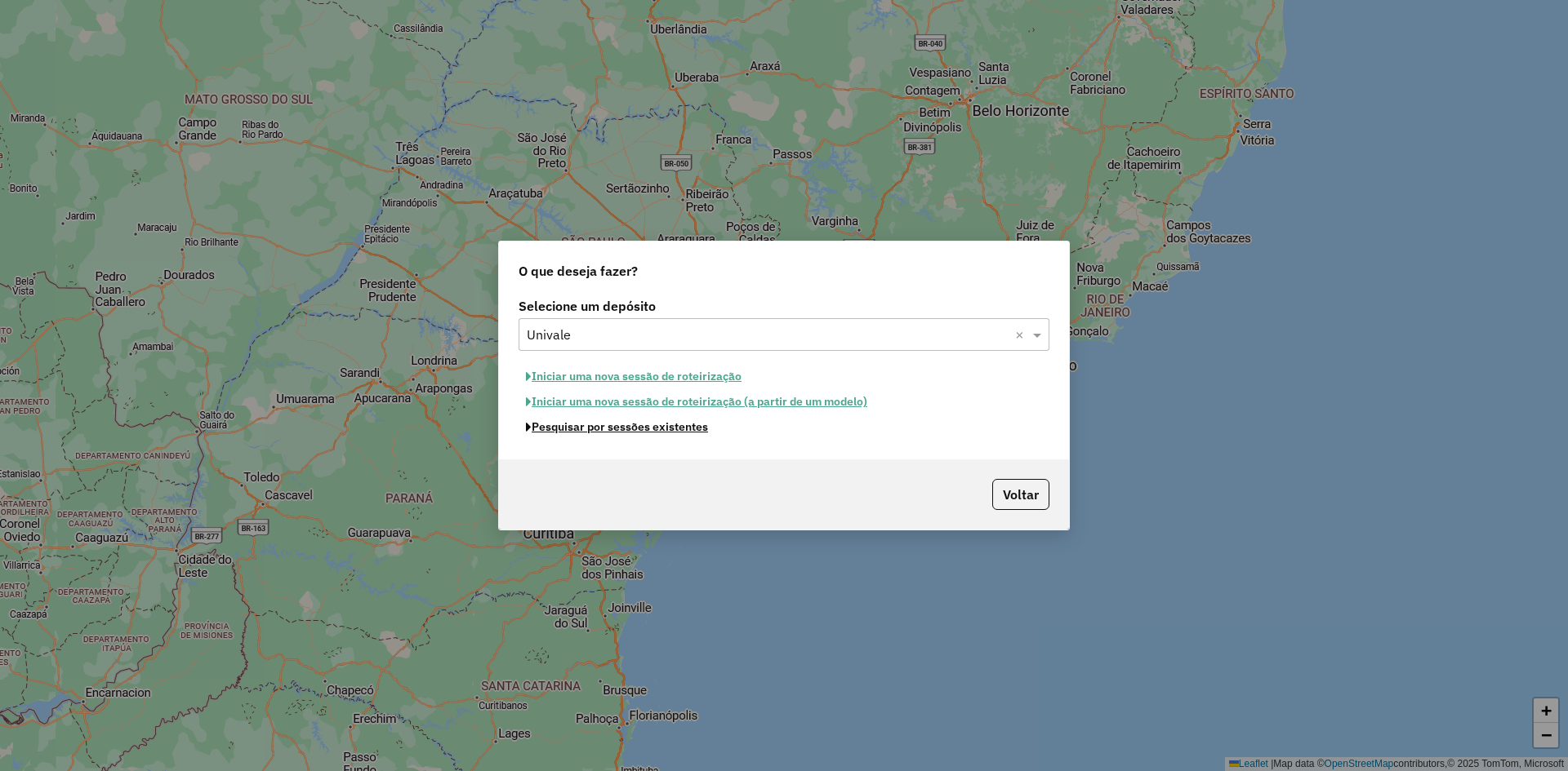
click at [608, 429] on button "Pesquisar por sessões existentes" at bounding box center [617, 427] width 196 height 25
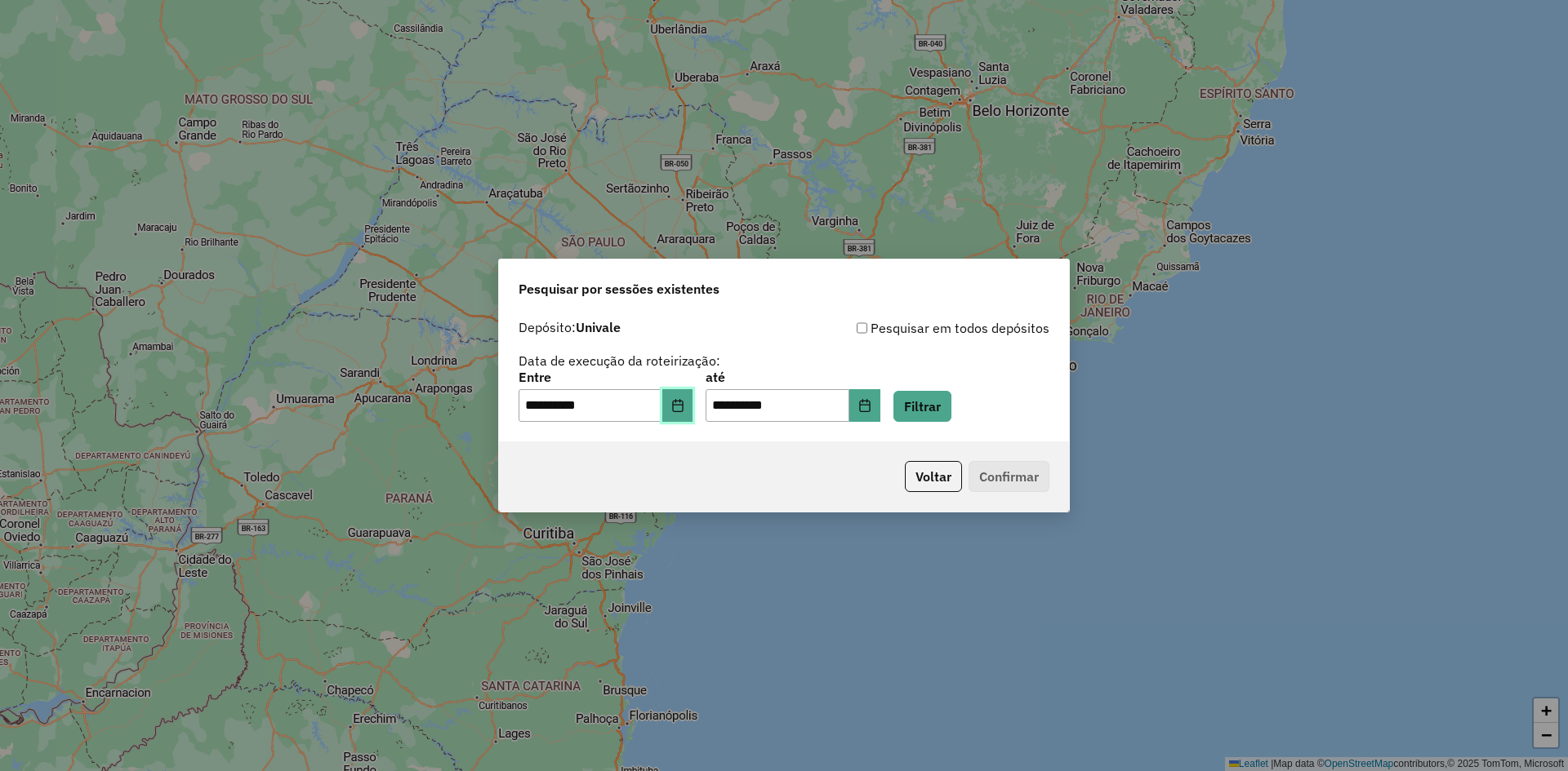
click at [693, 407] on button "Choose Date" at bounding box center [678, 405] width 31 height 32
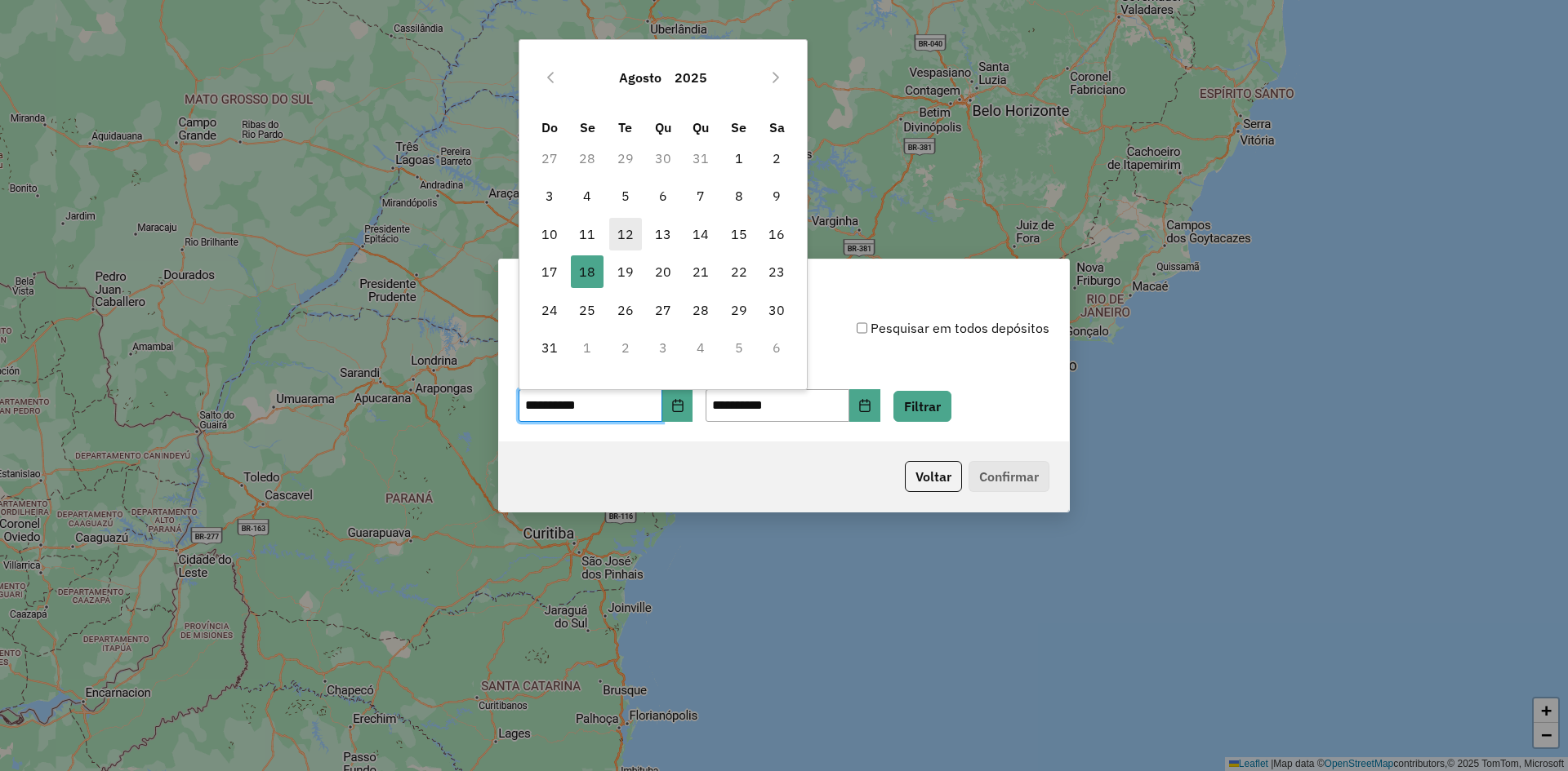
click at [625, 240] on span "12" at bounding box center [625, 234] width 32 height 32
type input "**********"
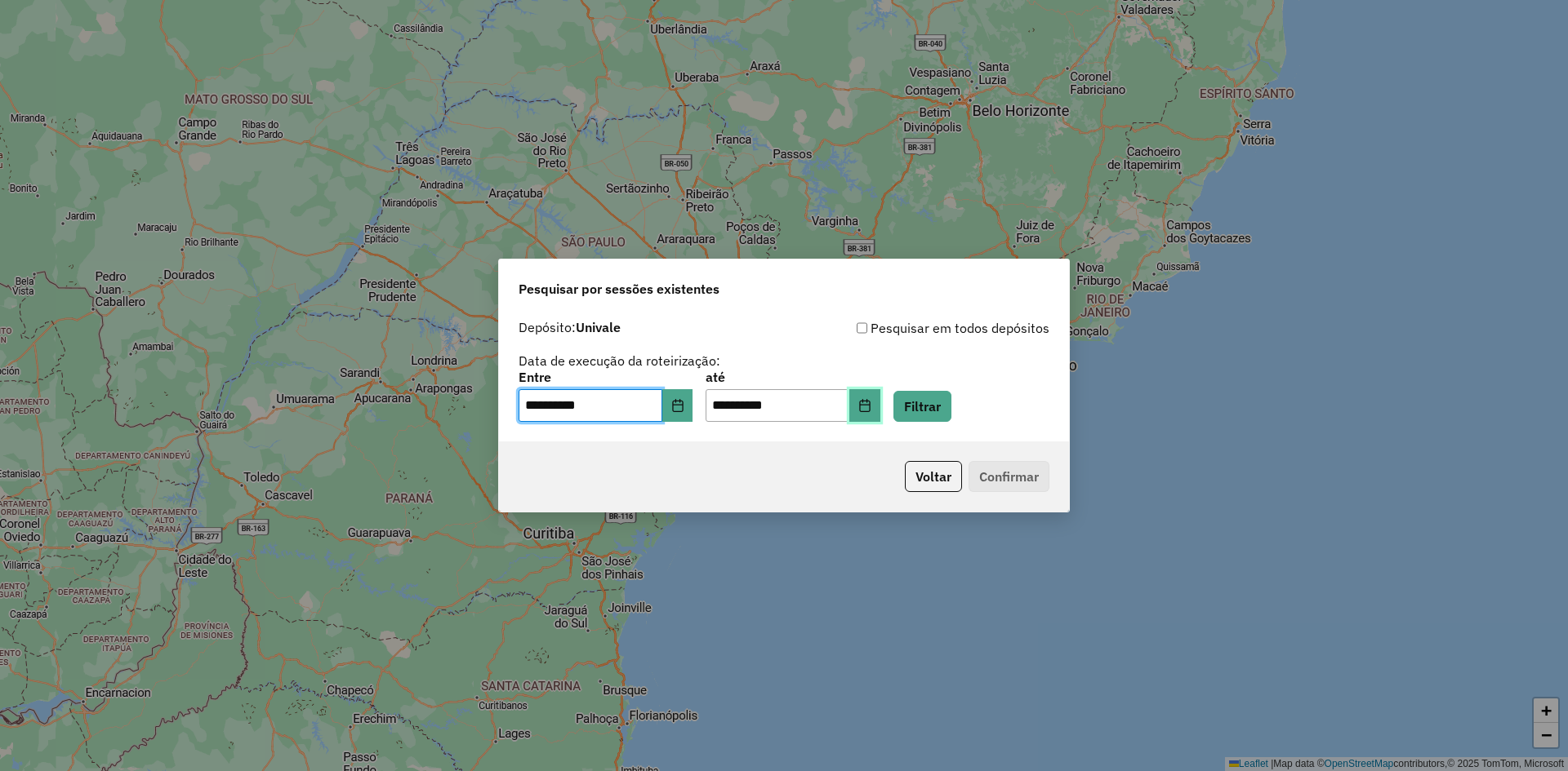
click at [880, 406] on button "Choose Date" at bounding box center [865, 405] width 31 height 32
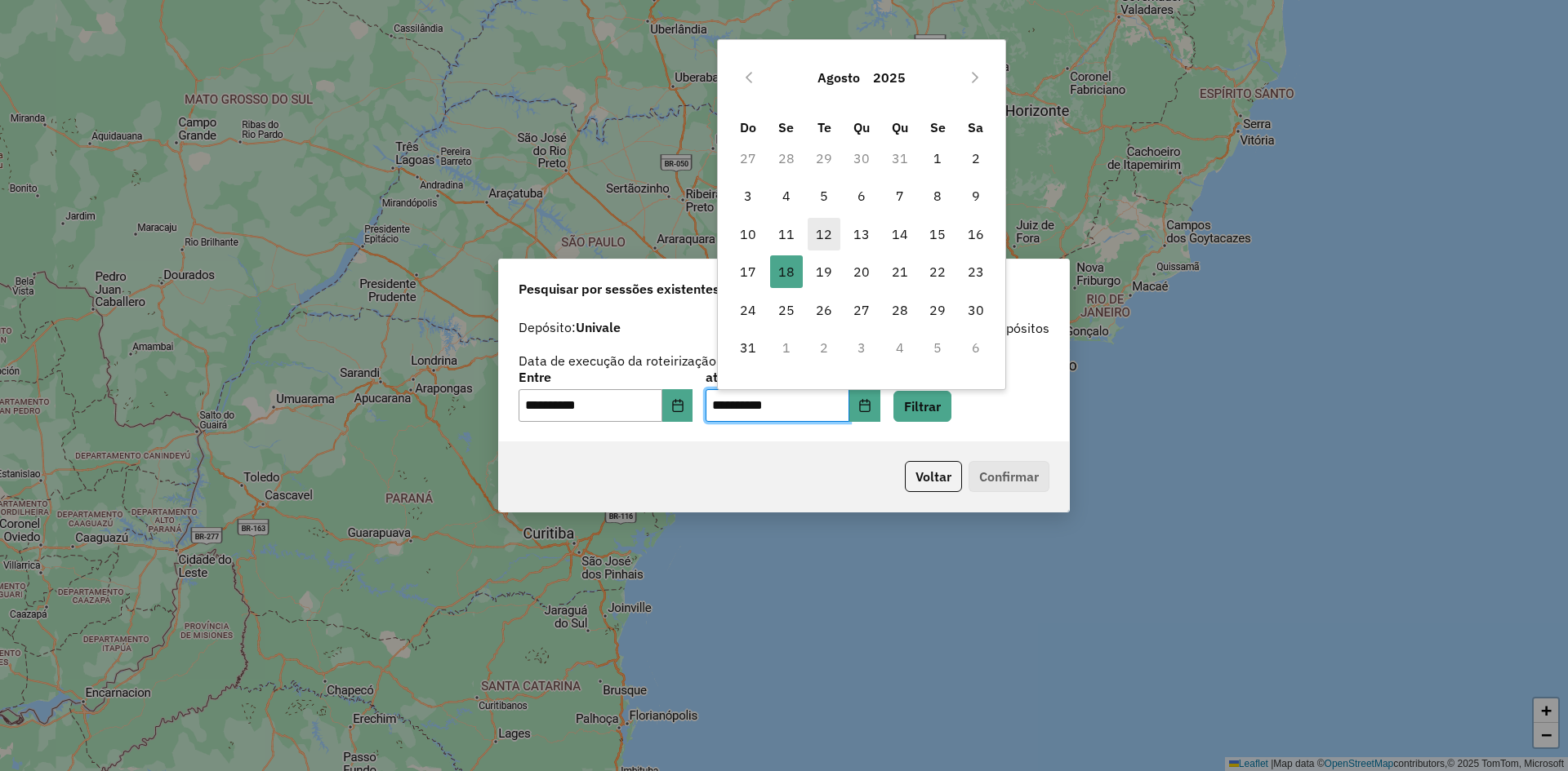
click at [824, 240] on span "12" at bounding box center [824, 234] width 32 height 32
type input "**********"
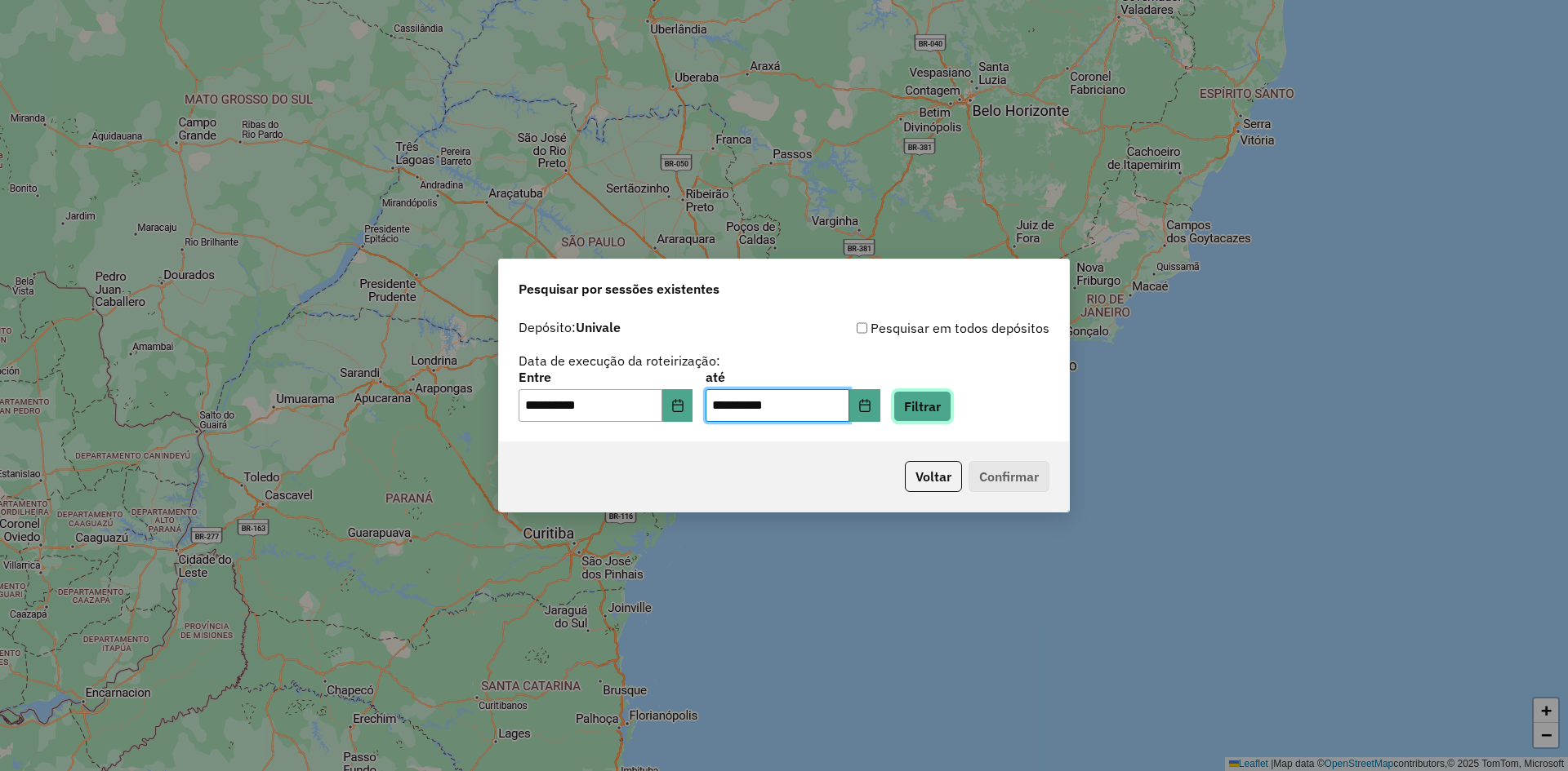
click at [952, 405] on button "Filtrar" at bounding box center [923, 406] width 58 height 31
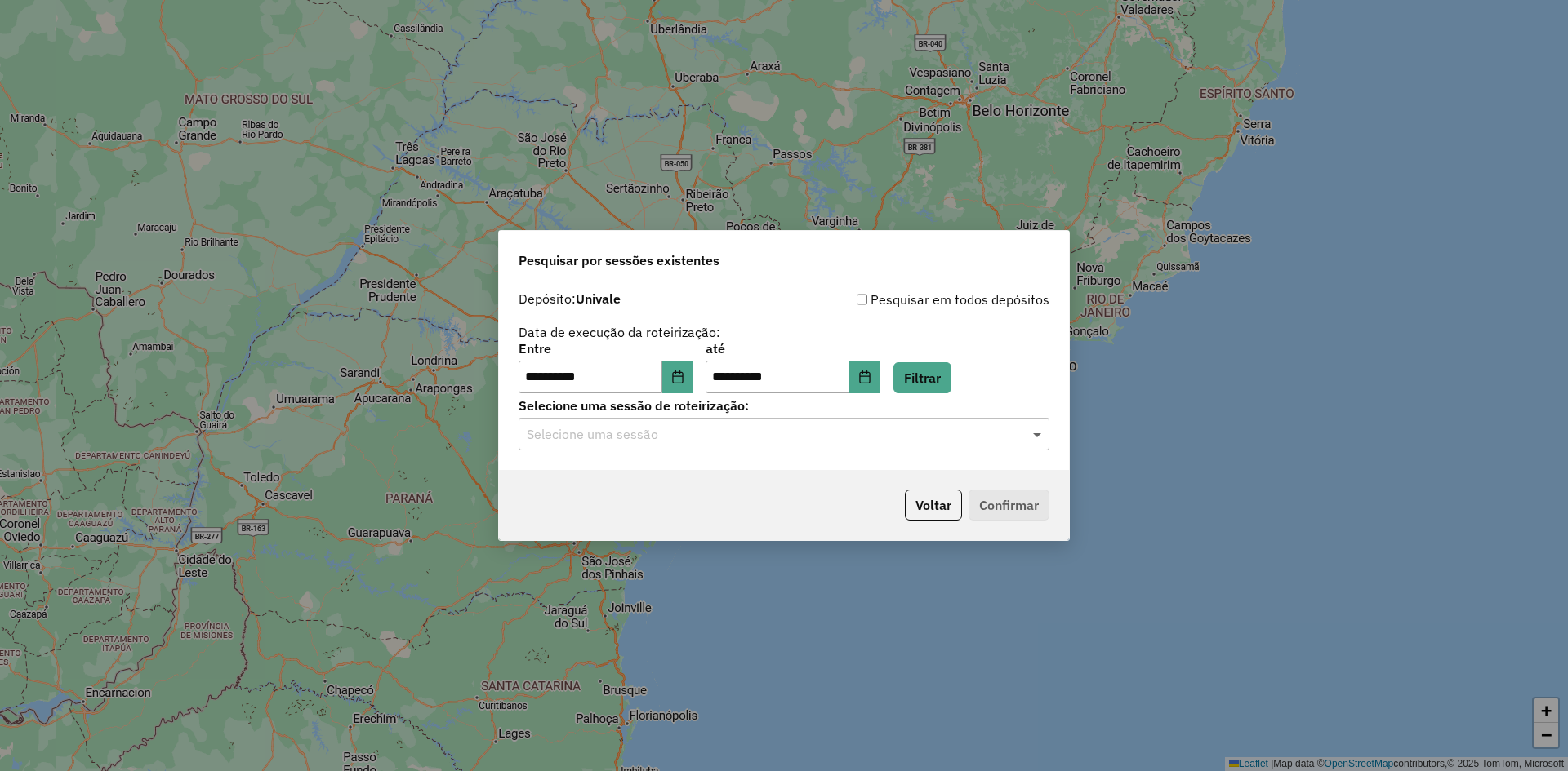
click at [1034, 435] on span at bounding box center [1039, 434] width 21 height 20
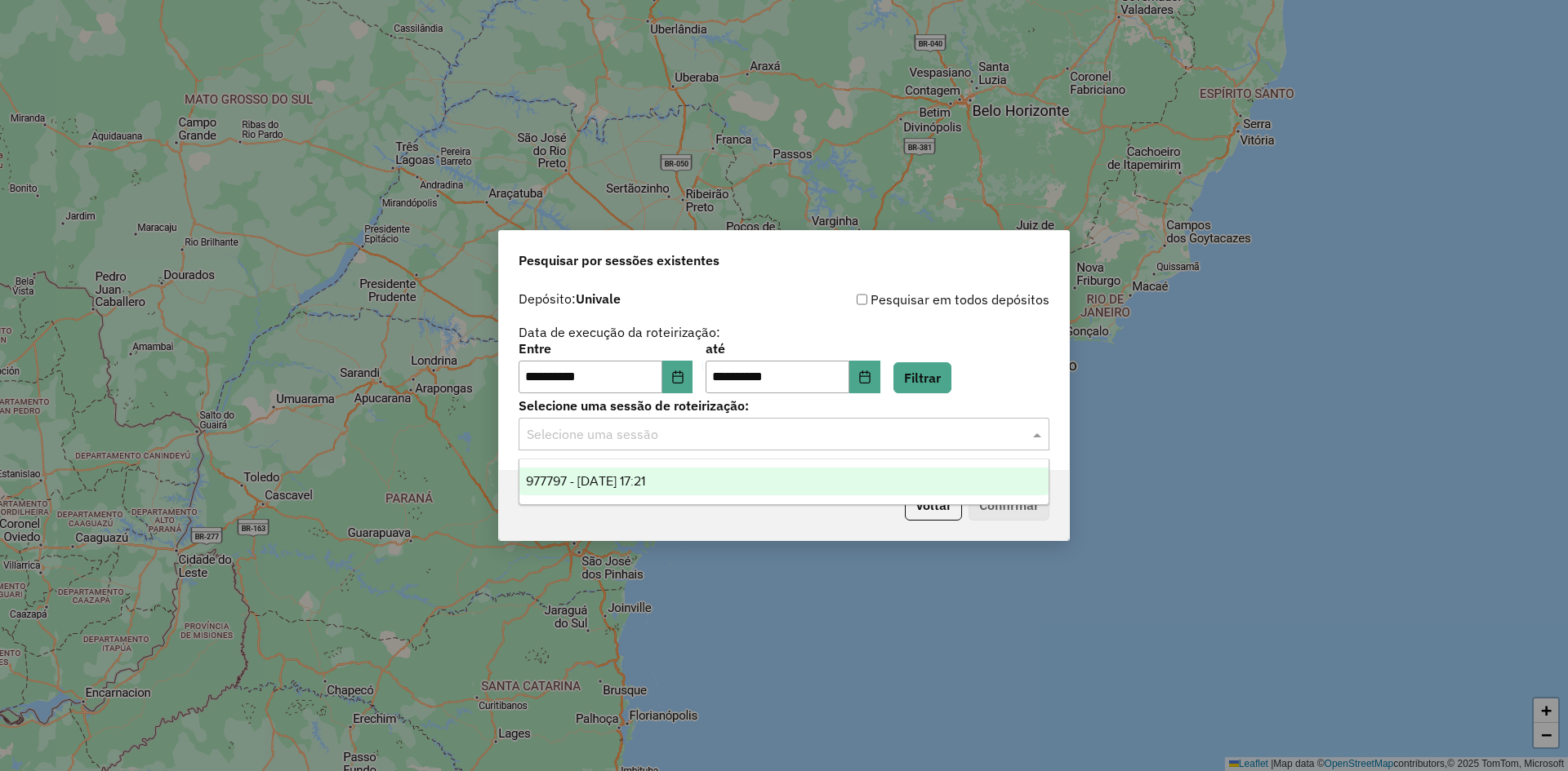
click at [779, 473] on div "977797 - 12/08/2025 17:21" at bounding box center [783, 481] width 529 height 28
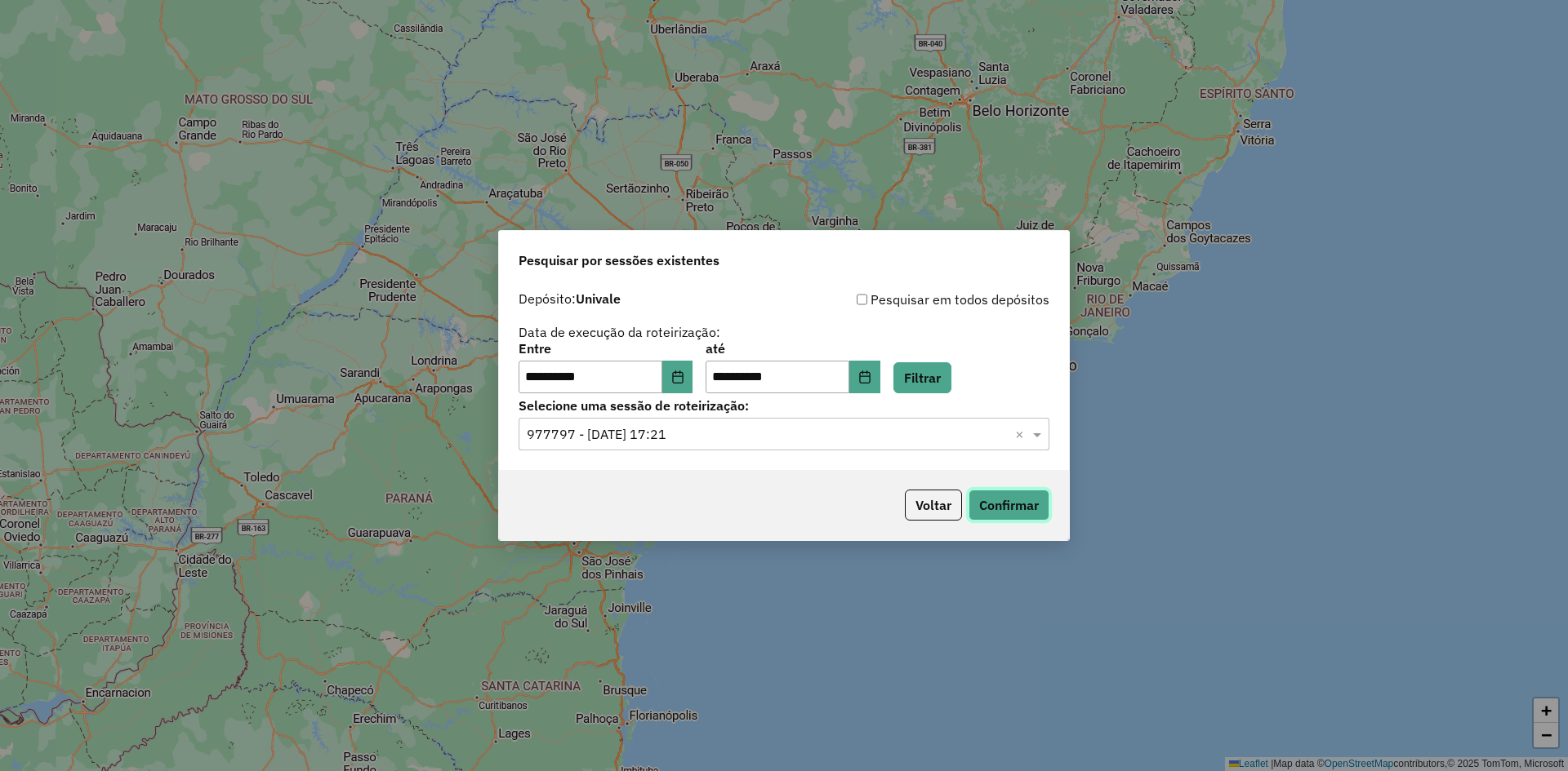
click at [1028, 504] on button "Confirmar" at bounding box center [1009, 505] width 81 height 31
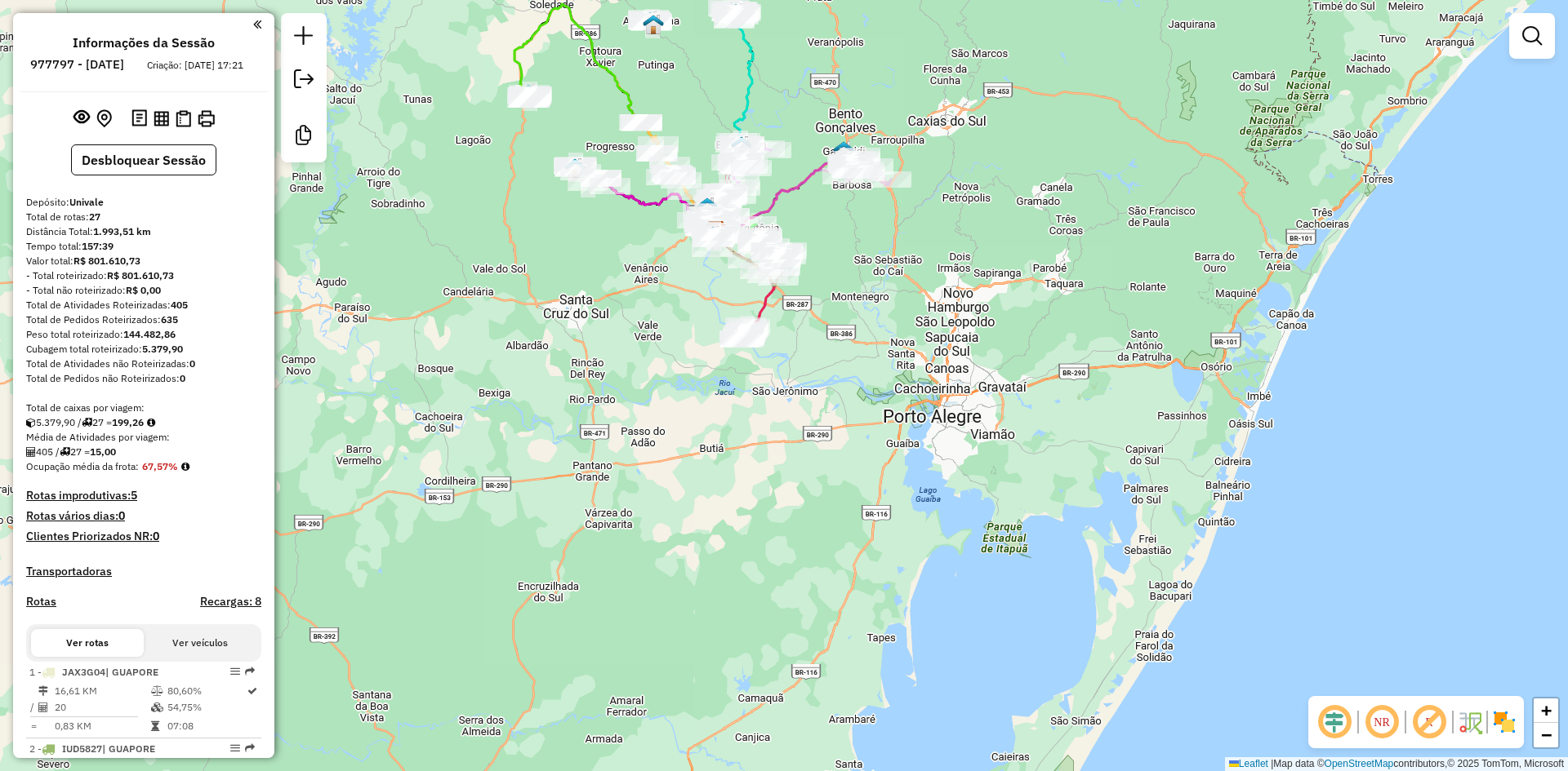
click at [1335, 729] on em at bounding box center [1335, 722] width 40 height 40
click at [1502, 720] on img at bounding box center [1504, 722] width 26 height 26
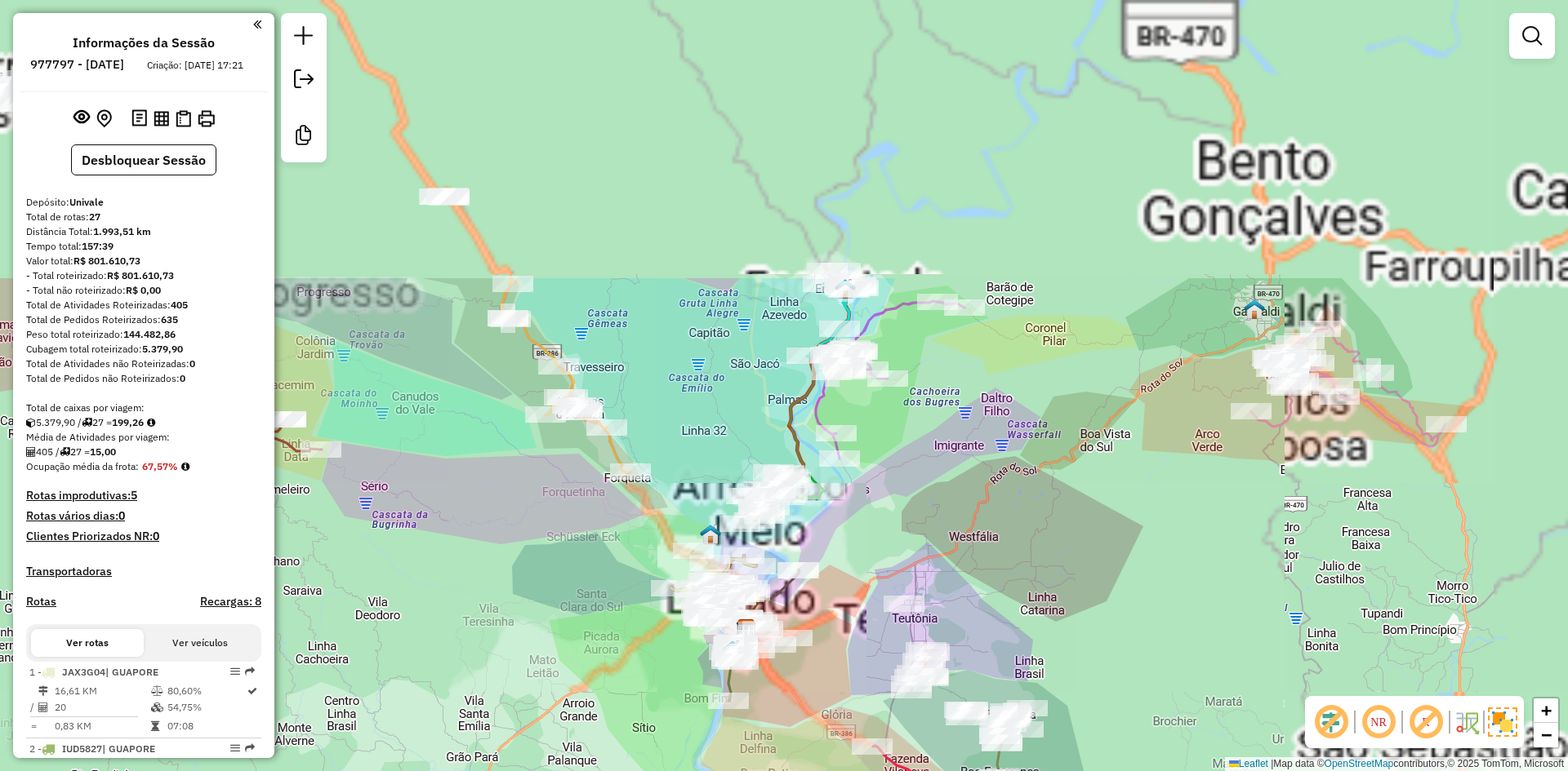
drag, startPoint x: 725, startPoint y: 77, endPoint x: 703, endPoint y: 431, distance: 354.7
click at [703, 431] on div "Janela de atendimento Grade de atendimento Capacidade Transportadoras Veículos …" at bounding box center [784, 386] width 1568 height 771
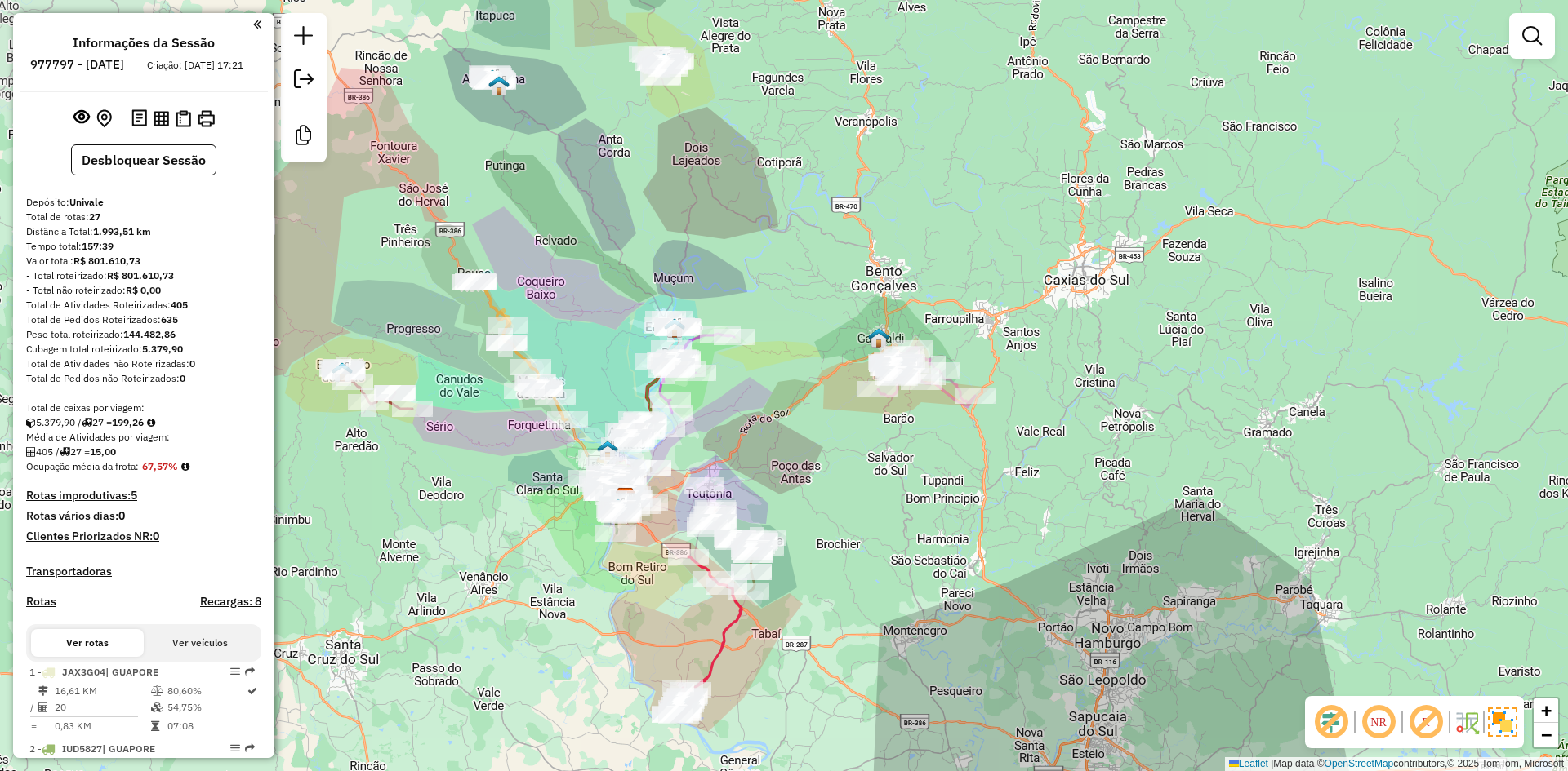
drag, startPoint x: 592, startPoint y: 314, endPoint x: 670, endPoint y: 500, distance: 201.7
click at [667, 512] on div "Janela de atendimento Grade de atendimento Capacidade Transportadoras Veículos …" at bounding box center [784, 386] width 1568 height 771
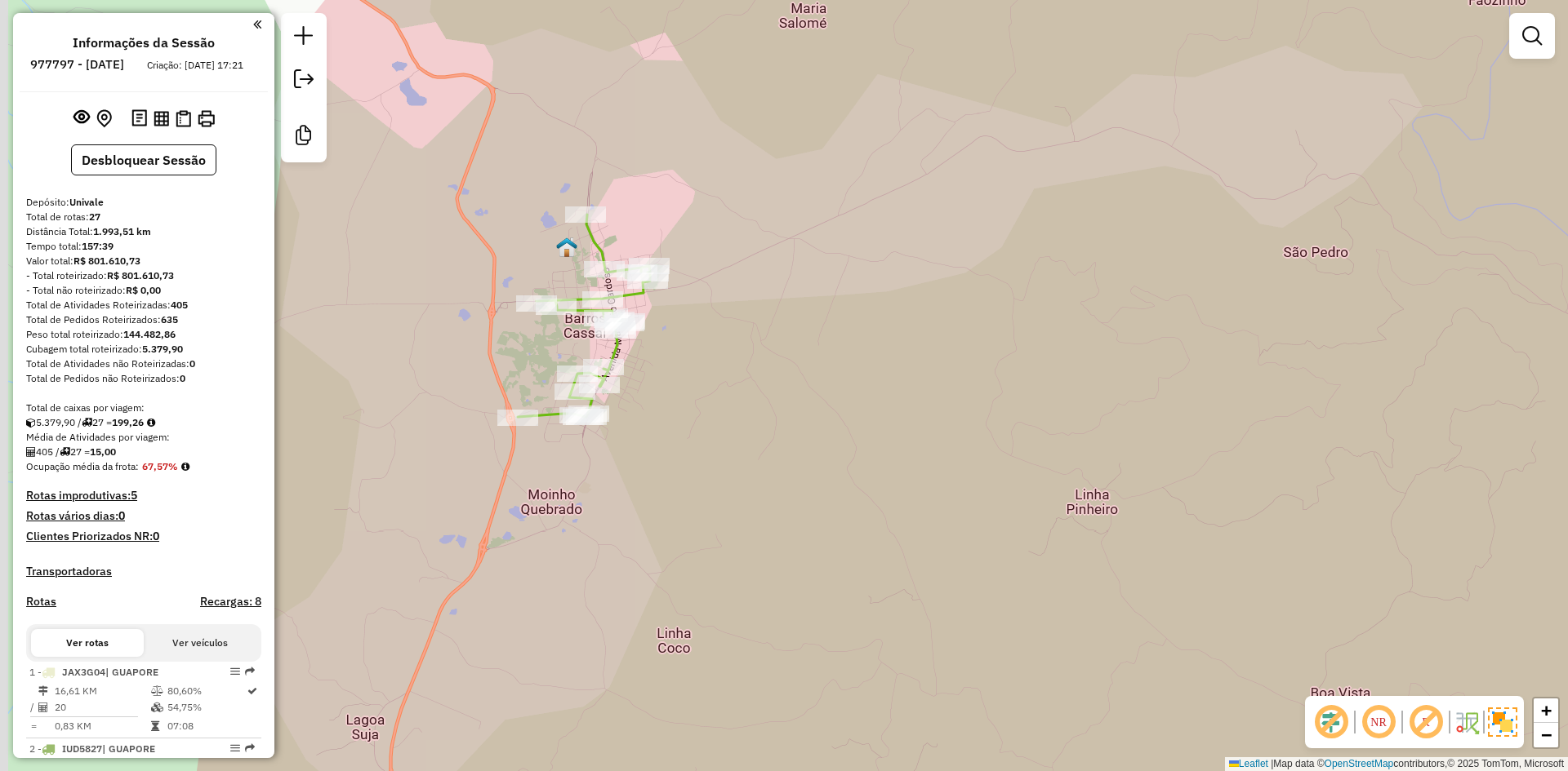
drag, startPoint x: 529, startPoint y: 428, endPoint x: 684, endPoint y: 462, distance: 158.7
click at [683, 462] on div "Janela de atendimento Grade de atendimento Capacidade Transportadoras Veículos …" at bounding box center [784, 386] width 1568 height 771
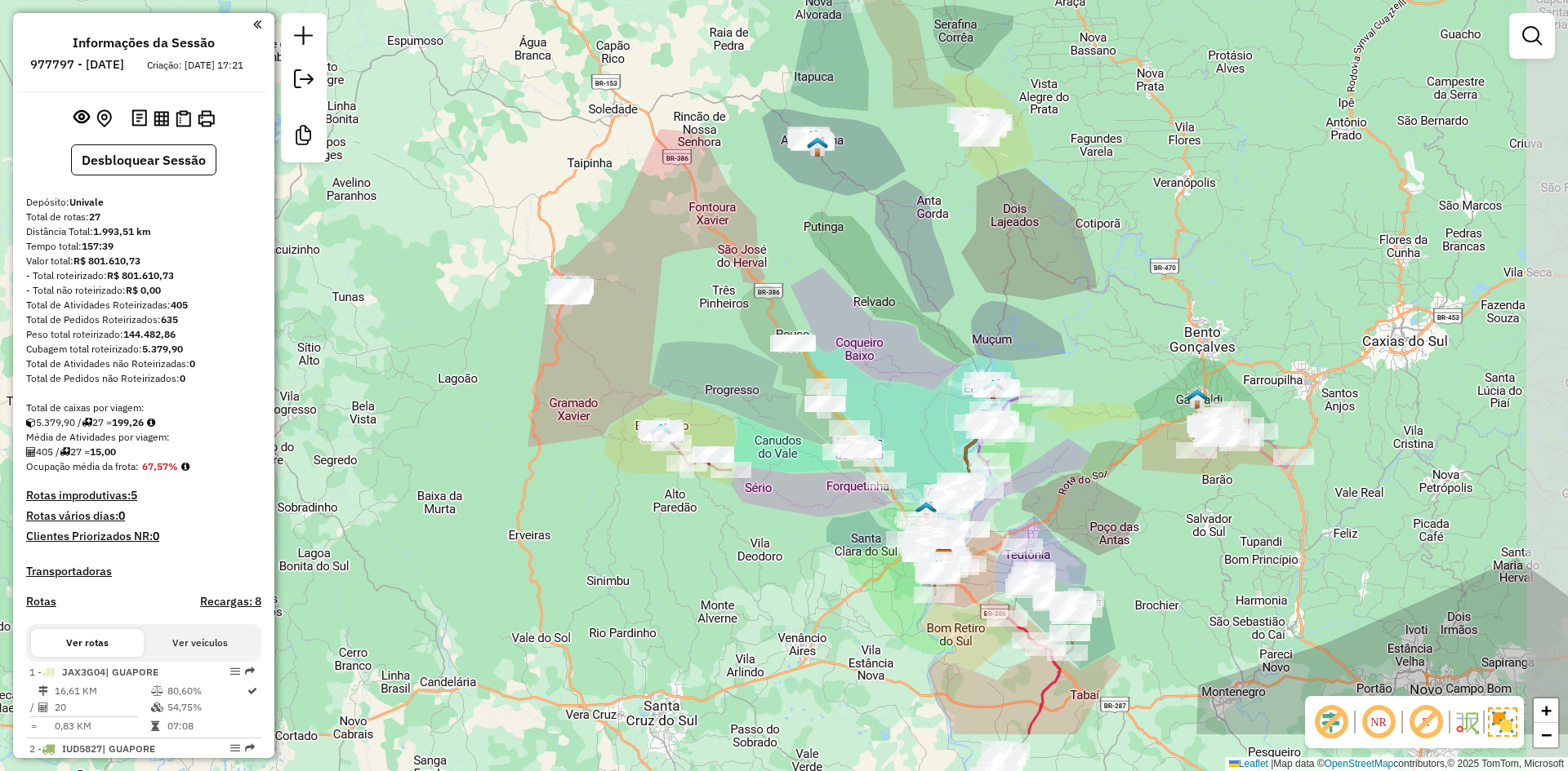
drag, startPoint x: 754, startPoint y: 507, endPoint x: 673, endPoint y: 349, distance: 177.6
click at [674, 349] on div "Janela de atendimento Grade de atendimento Capacidade Transportadoras Veículos …" at bounding box center [784, 386] width 1568 height 771
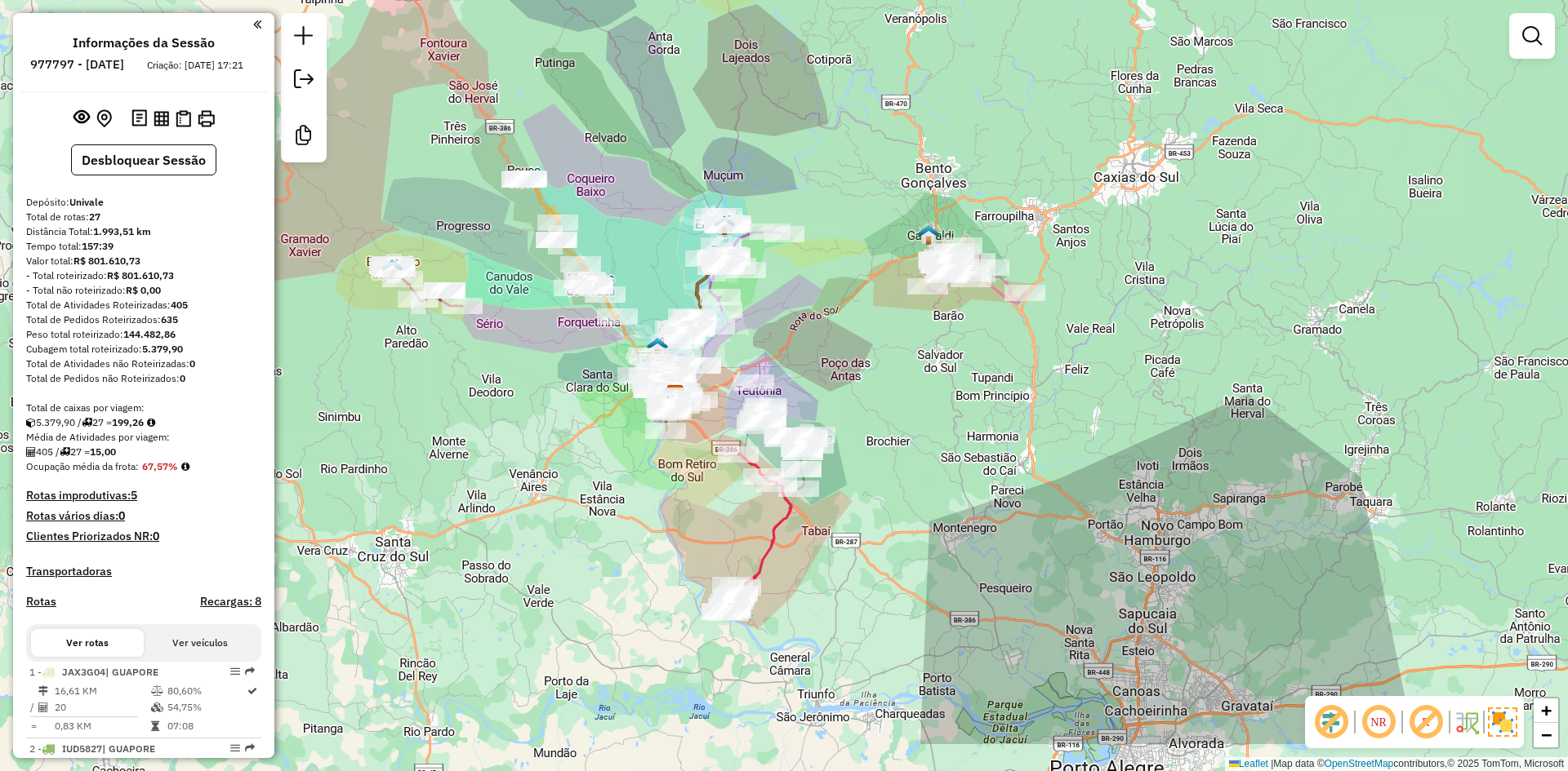
drag, startPoint x: 745, startPoint y: 458, endPoint x: 519, endPoint y: 351, distance: 250.0
click at [519, 352] on div "Janela de atendimento Grade de atendimento Capacidade Transportadoras Veículos …" at bounding box center [784, 386] width 1568 height 771
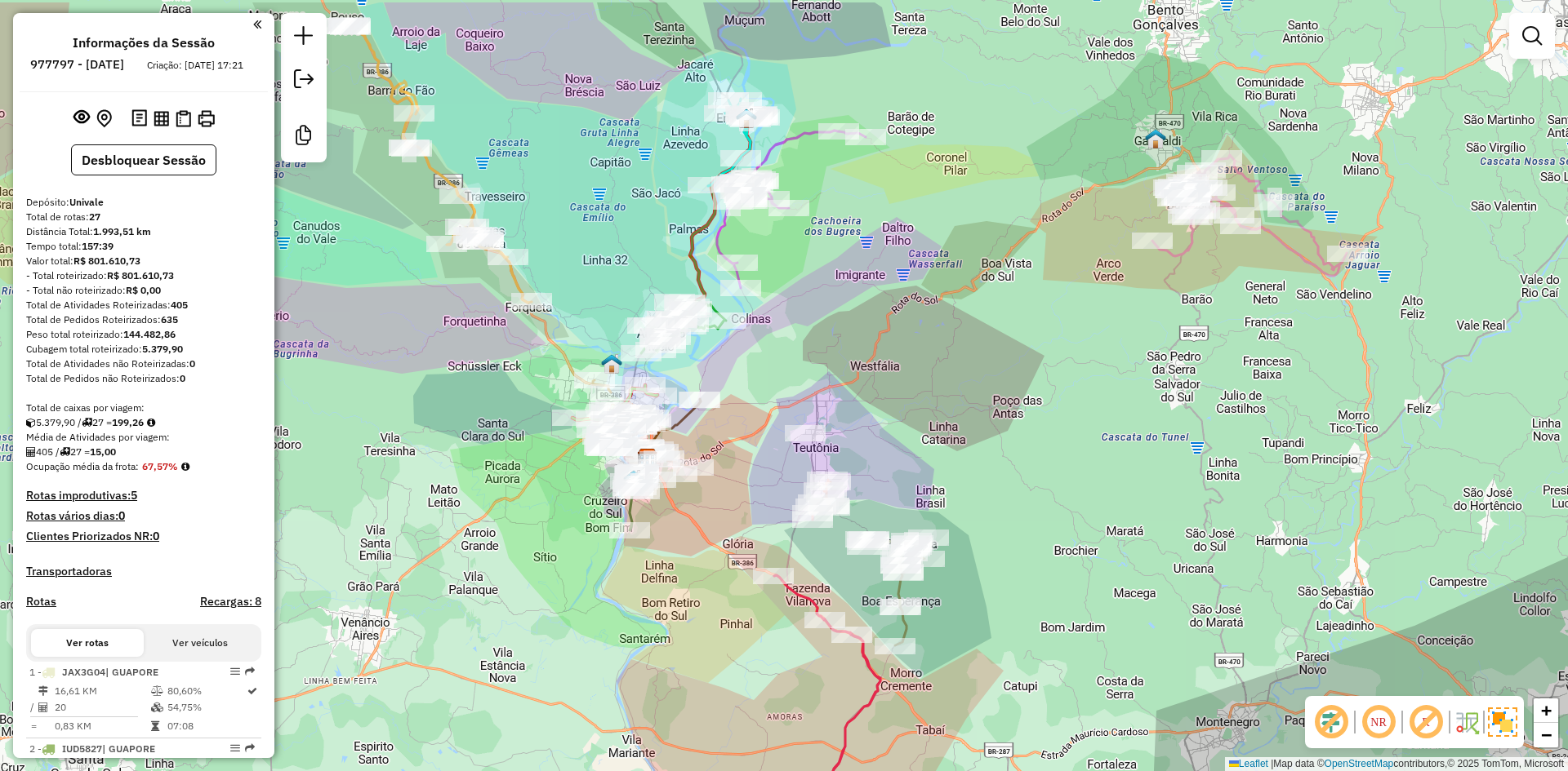
drag, startPoint x: 639, startPoint y: 243, endPoint x: 586, endPoint y: 323, distance: 96.0
click at [586, 323] on div "Janela de atendimento Grade de atendimento Capacidade Transportadoras Veículos …" at bounding box center [784, 386] width 1568 height 771
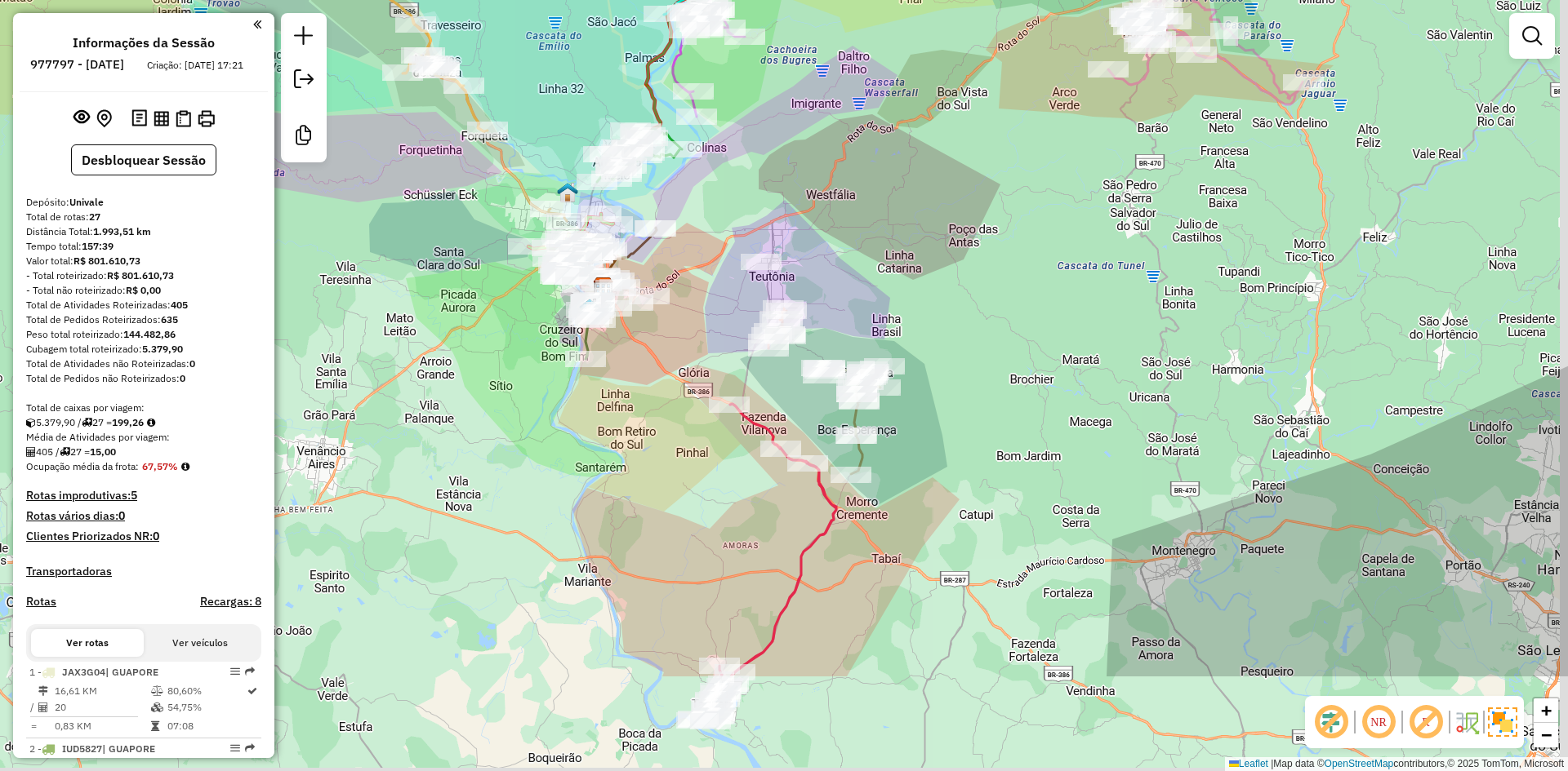
drag, startPoint x: 932, startPoint y: 428, endPoint x: 894, endPoint y: 259, distance: 173.2
click at [897, 269] on div "Janela de atendimento Grade de atendimento Capacidade Transportadoras Veículos …" at bounding box center [784, 386] width 1568 height 771
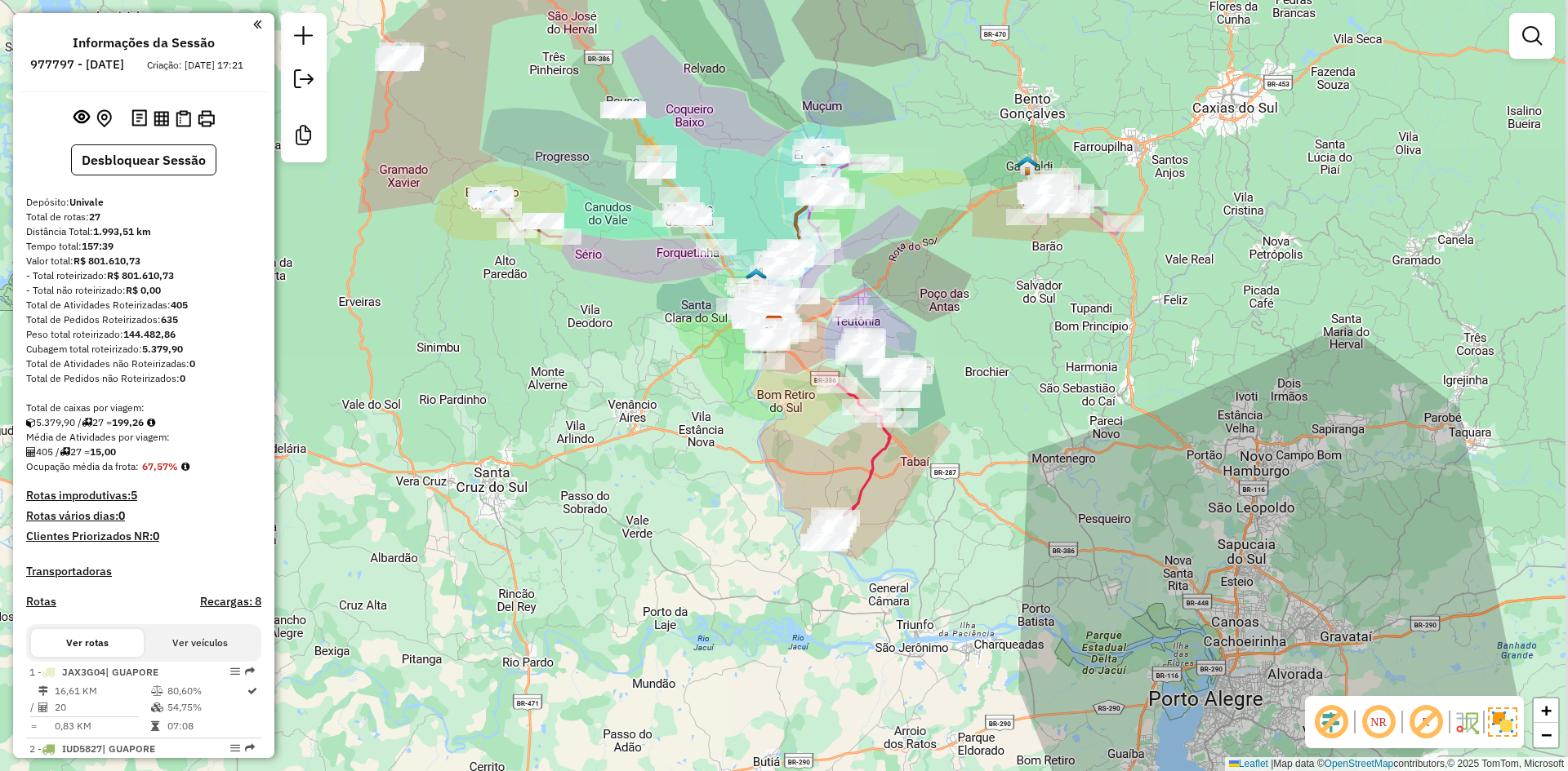
drag, startPoint x: 635, startPoint y: 331, endPoint x: 634, endPoint y: 396, distance: 65.0
click at [632, 410] on div "Janela de atendimento Grade de atendimento Capacidade Transportadoras Veículos …" at bounding box center [784, 386] width 1568 height 771
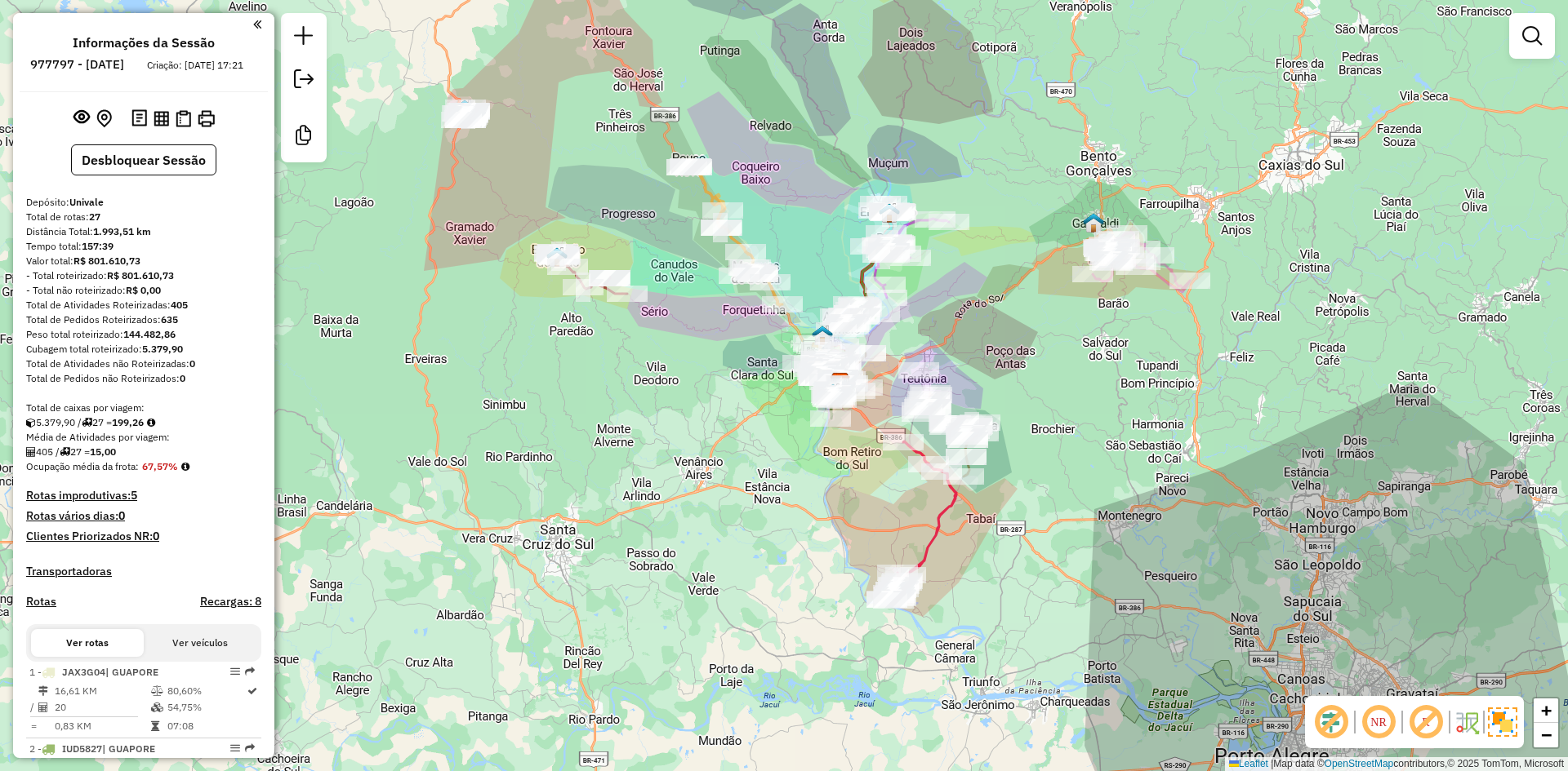
drag, startPoint x: 706, startPoint y: 178, endPoint x: 859, endPoint y: 204, distance: 155.2
click at [857, 204] on div "Janela de atendimento Grade de atendimento Capacidade Transportadoras Veículos …" at bounding box center [784, 386] width 1568 height 771
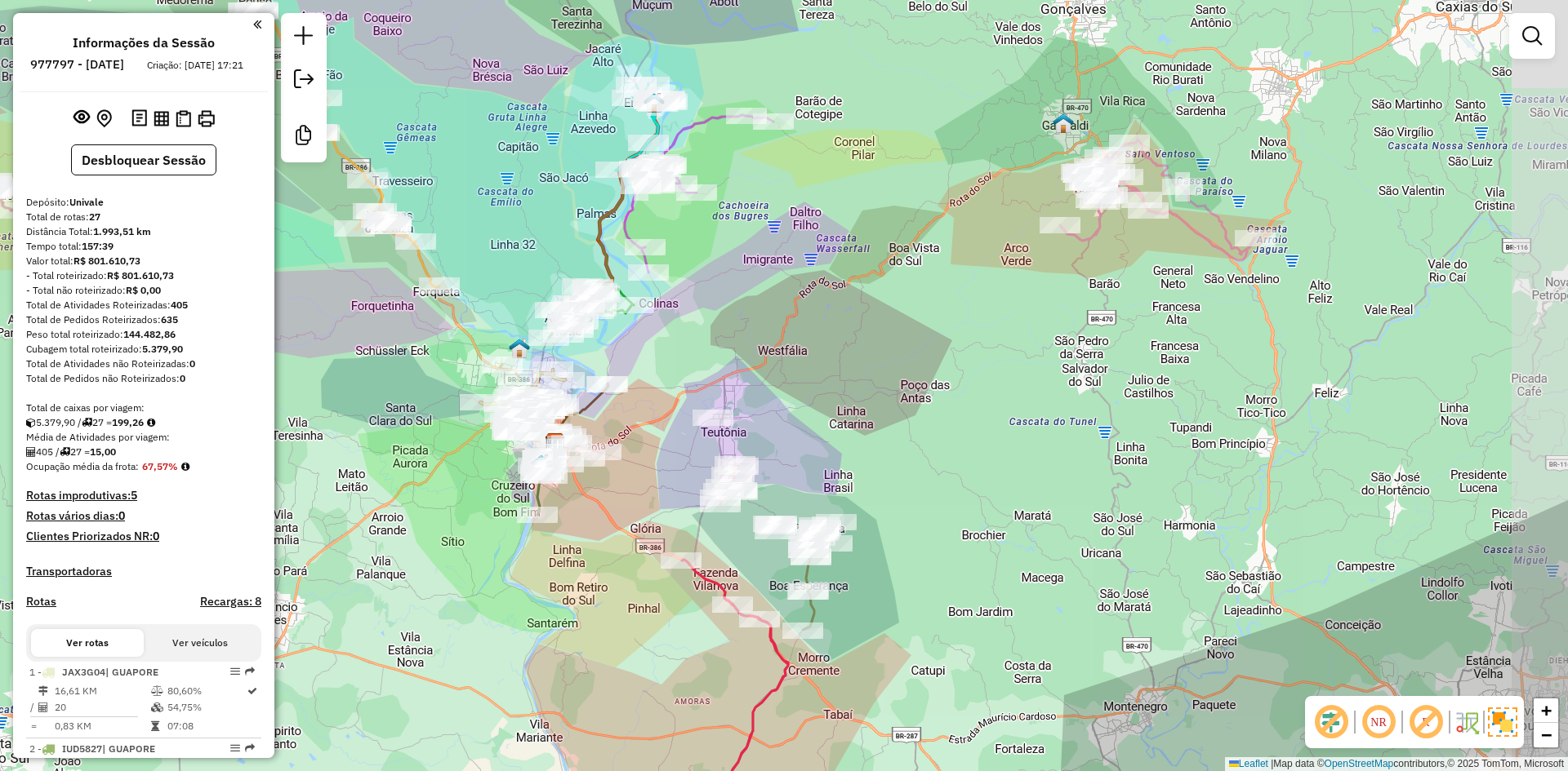
drag, startPoint x: 1141, startPoint y: 348, endPoint x: 1040, endPoint y: 360, distance: 101.7
click at [1040, 360] on div "Janela de atendimento Grade de atendimento Capacidade Transportadoras Veículos …" at bounding box center [784, 386] width 1568 height 771
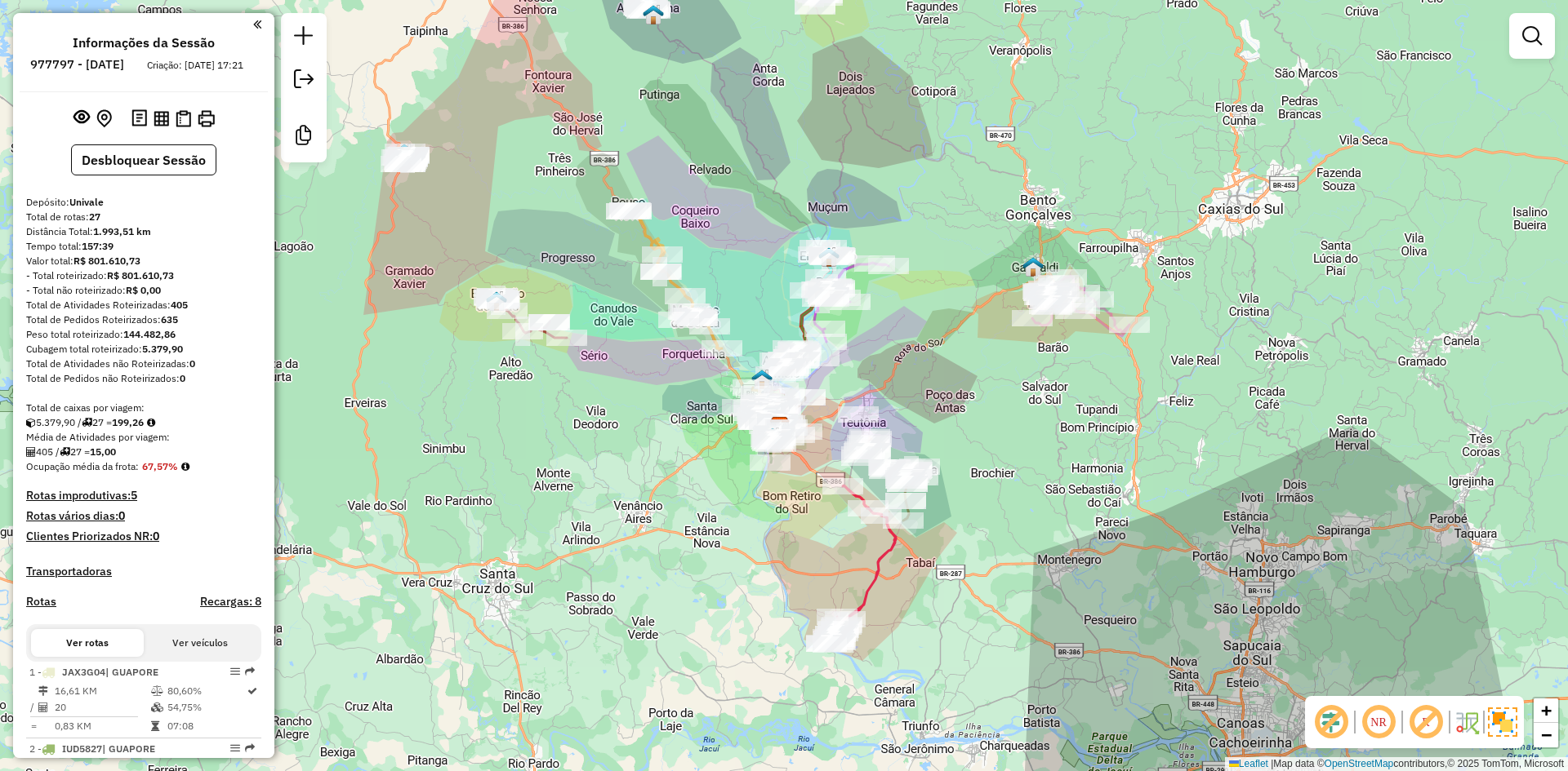
drag, startPoint x: 937, startPoint y: 414, endPoint x: 892, endPoint y: 283, distance: 138.5
click at [893, 285] on div "Janela de atendimento Grade de atendimento Capacidade Transportadoras Veículos …" at bounding box center [784, 386] width 1568 height 771
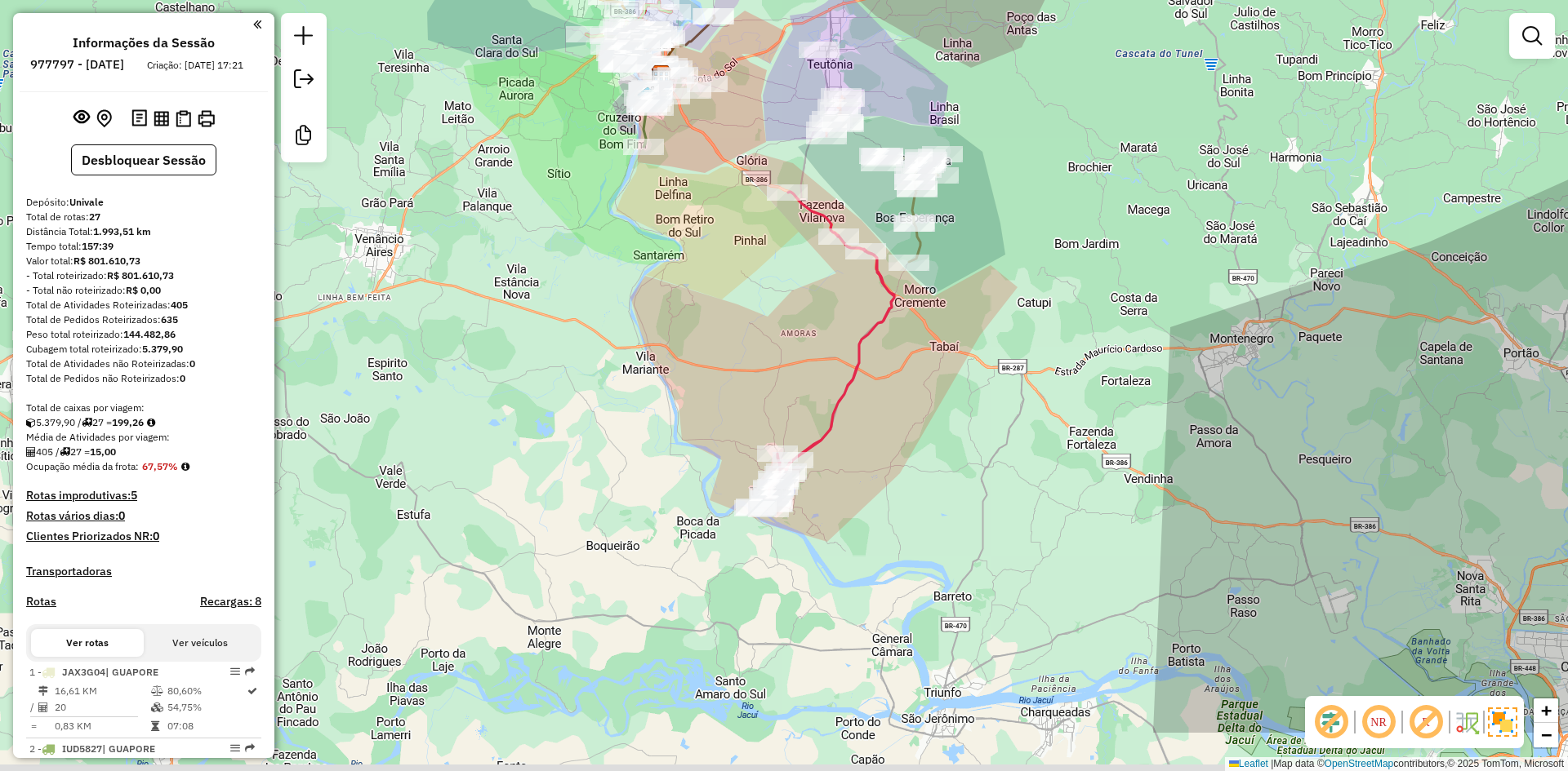
drag, startPoint x: 752, startPoint y: 537, endPoint x: 780, endPoint y: 293, distance: 245.6
click at [780, 295] on div "Janela de atendimento Grade de atendimento Capacidade Transportadoras Veículos …" at bounding box center [784, 386] width 1568 height 771
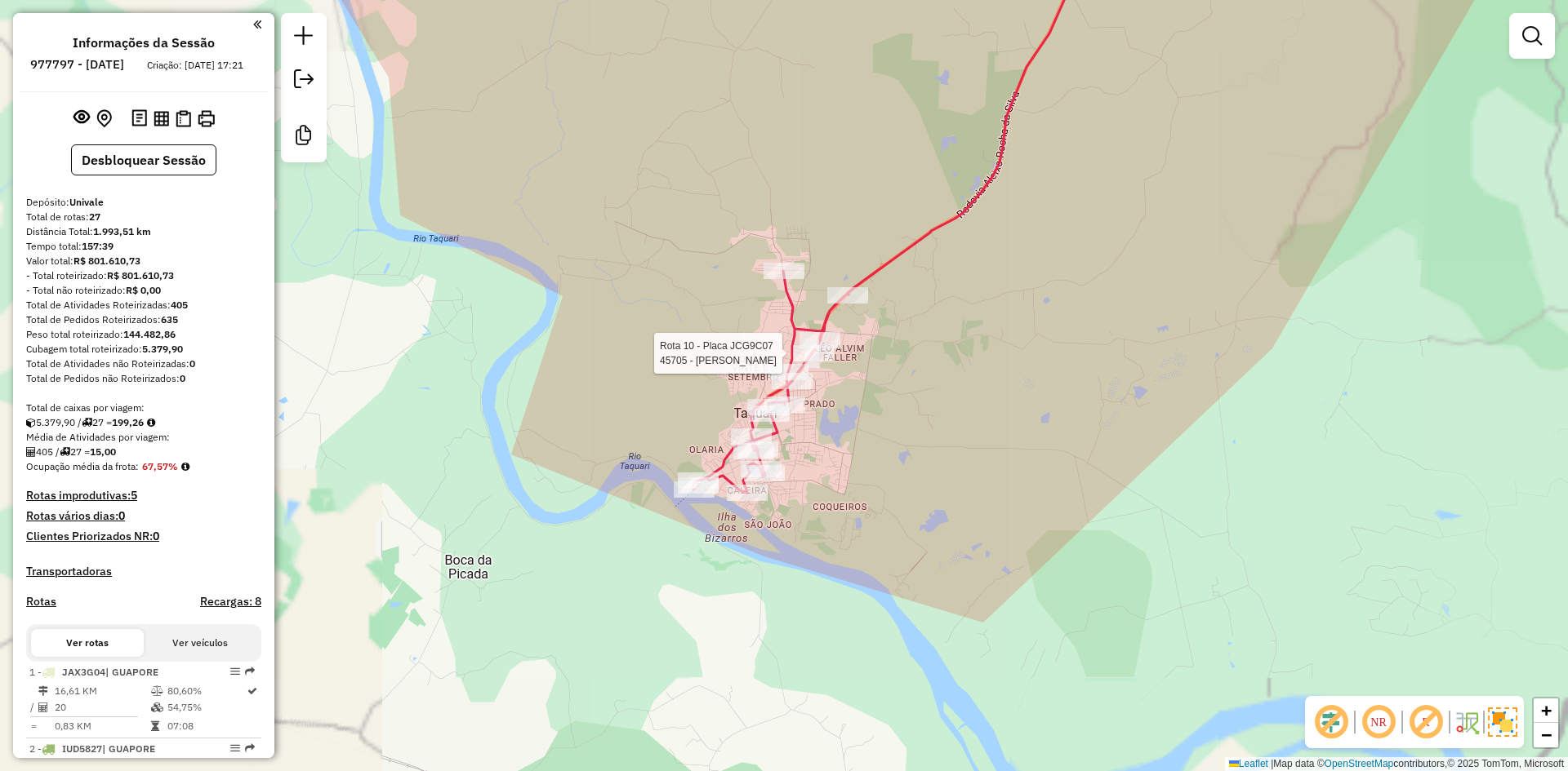
select select "**********"
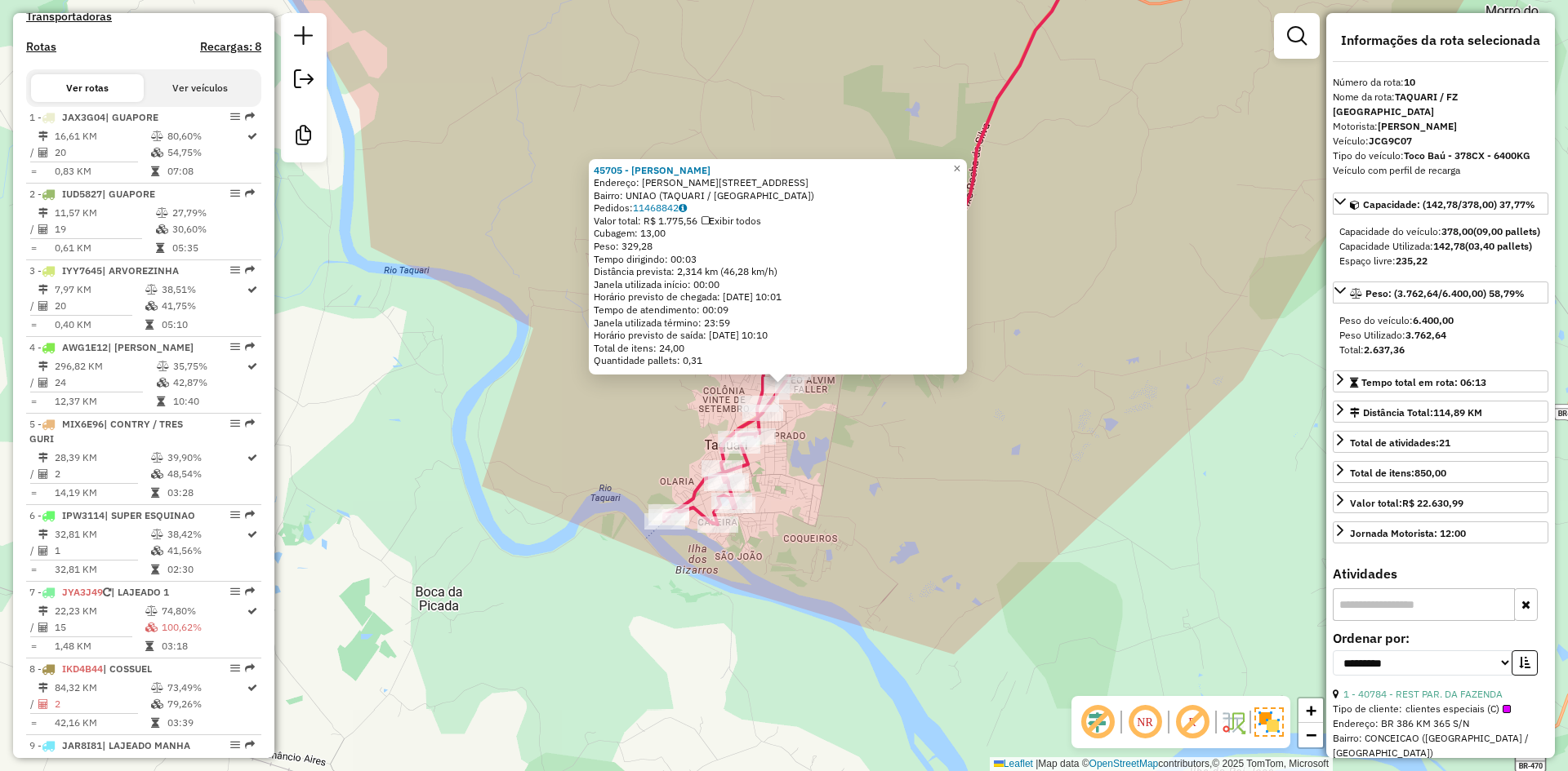
scroll to position [1383, 0]
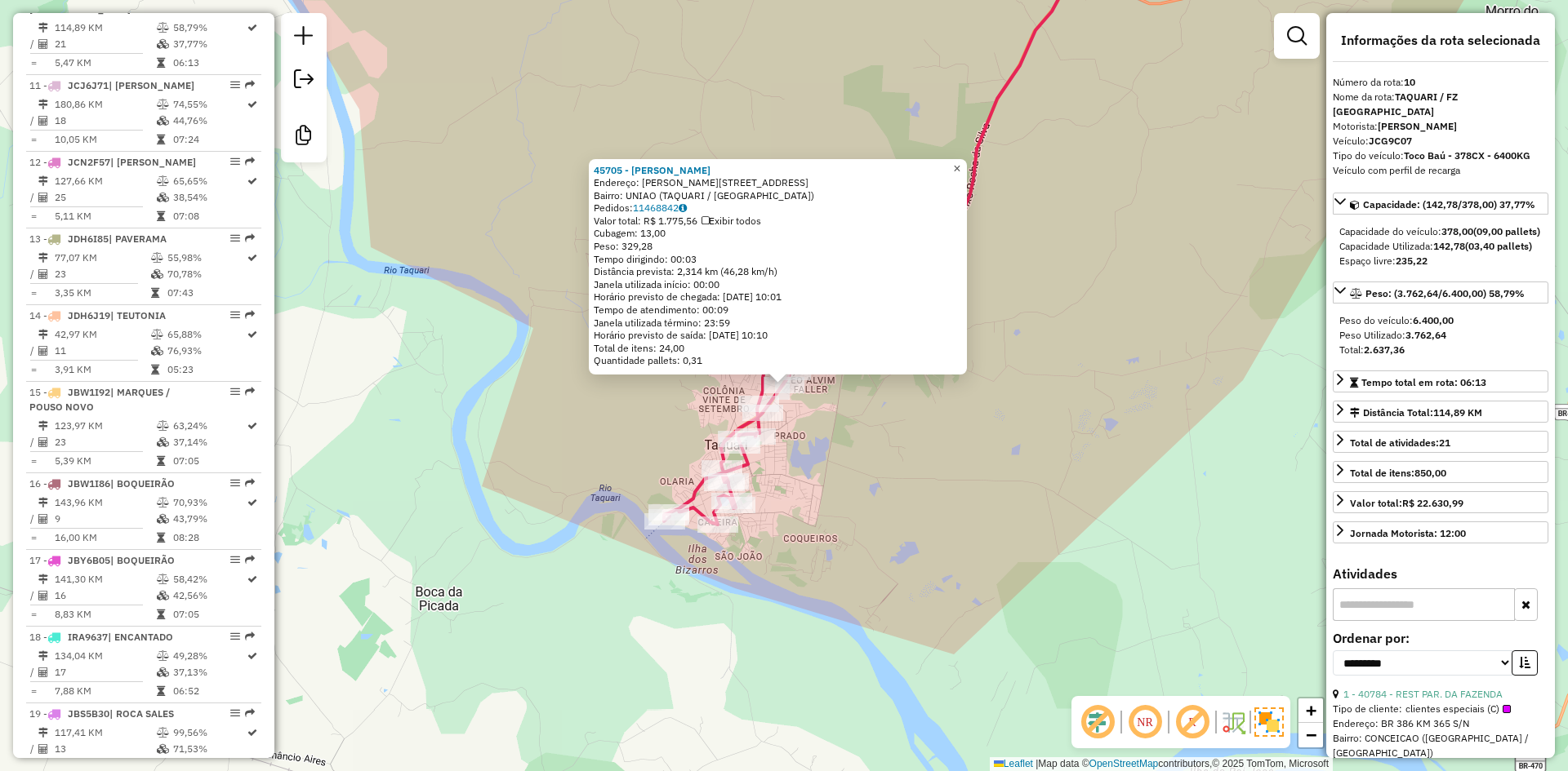
click at [961, 163] on span "×" at bounding box center [957, 168] width 7 height 14
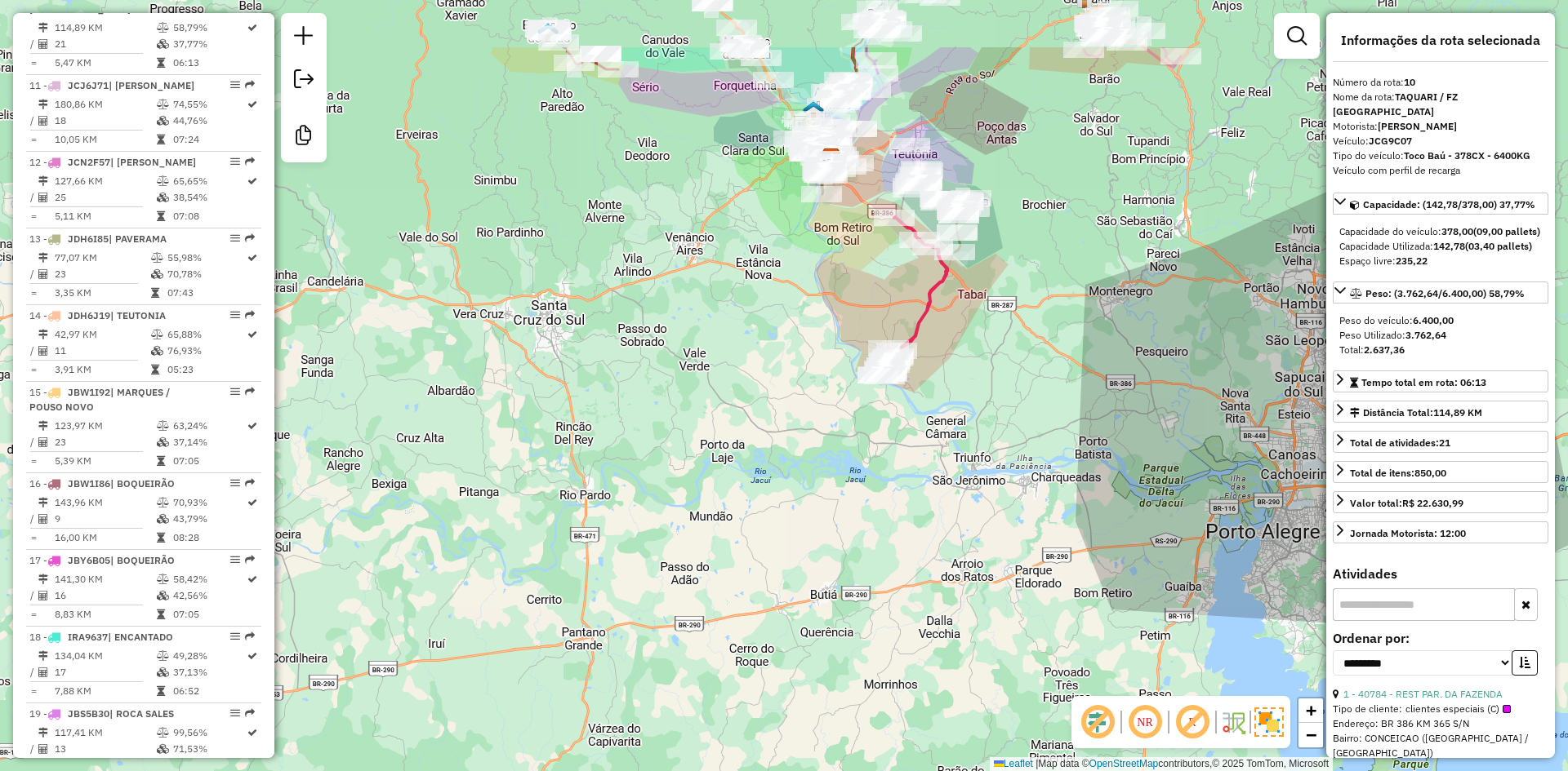
drag, startPoint x: 801, startPoint y: 147, endPoint x: 829, endPoint y: 415, distance: 269.5
click at [826, 414] on div "Janela de atendimento Grade de atendimento Capacidade Transportadoras Veículos …" at bounding box center [784, 386] width 1568 height 771
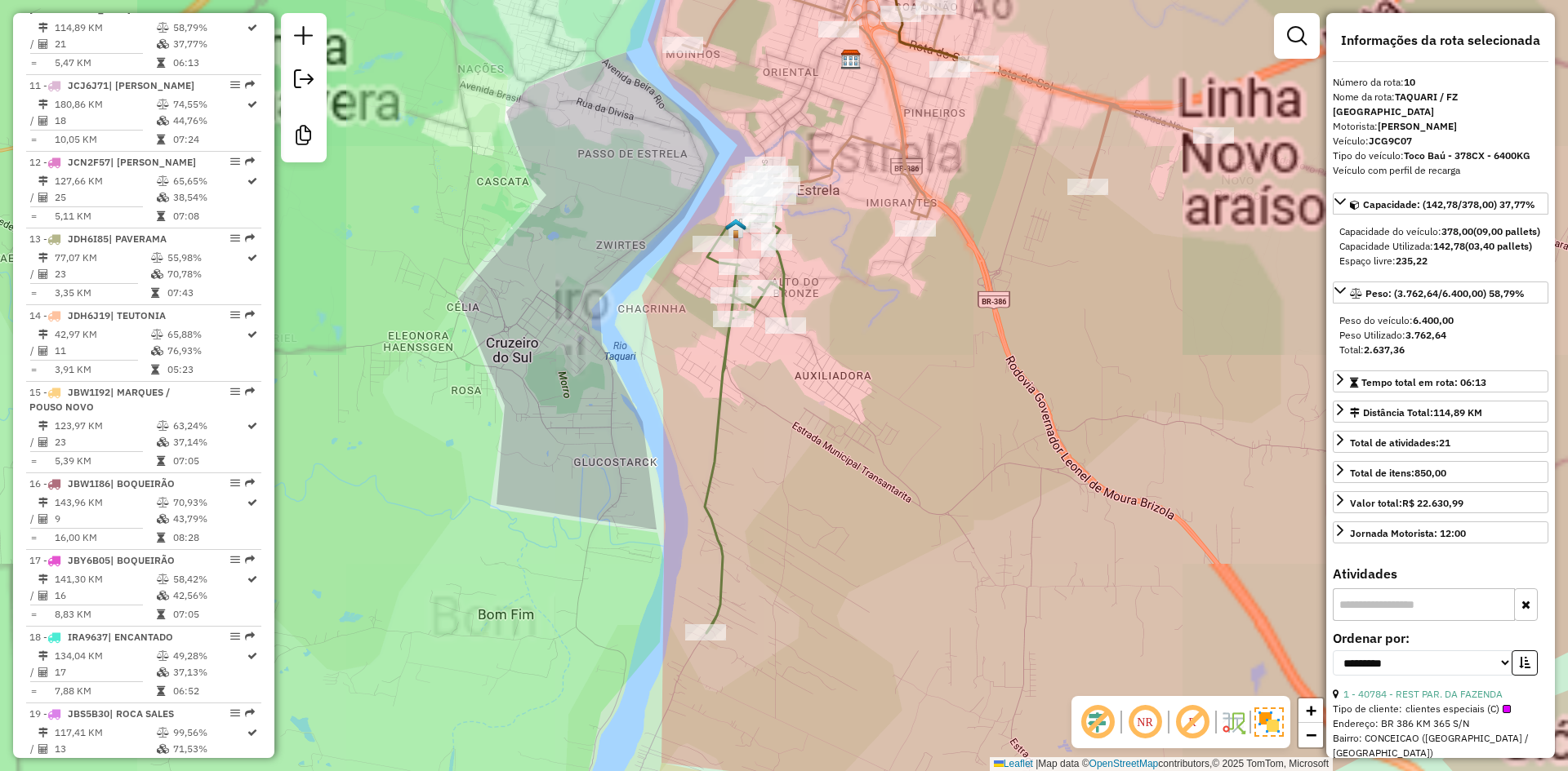
drag, startPoint x: 842, startPoint y: 303, endPoint x: 889, endPoint y: 359, distance: 73.1
click at [887, 359] on div "Janela de atendimento Grade de atendimento Capacidade Transportadoras Veículos …" at bounding box center [784, 386] width 1568 height 771
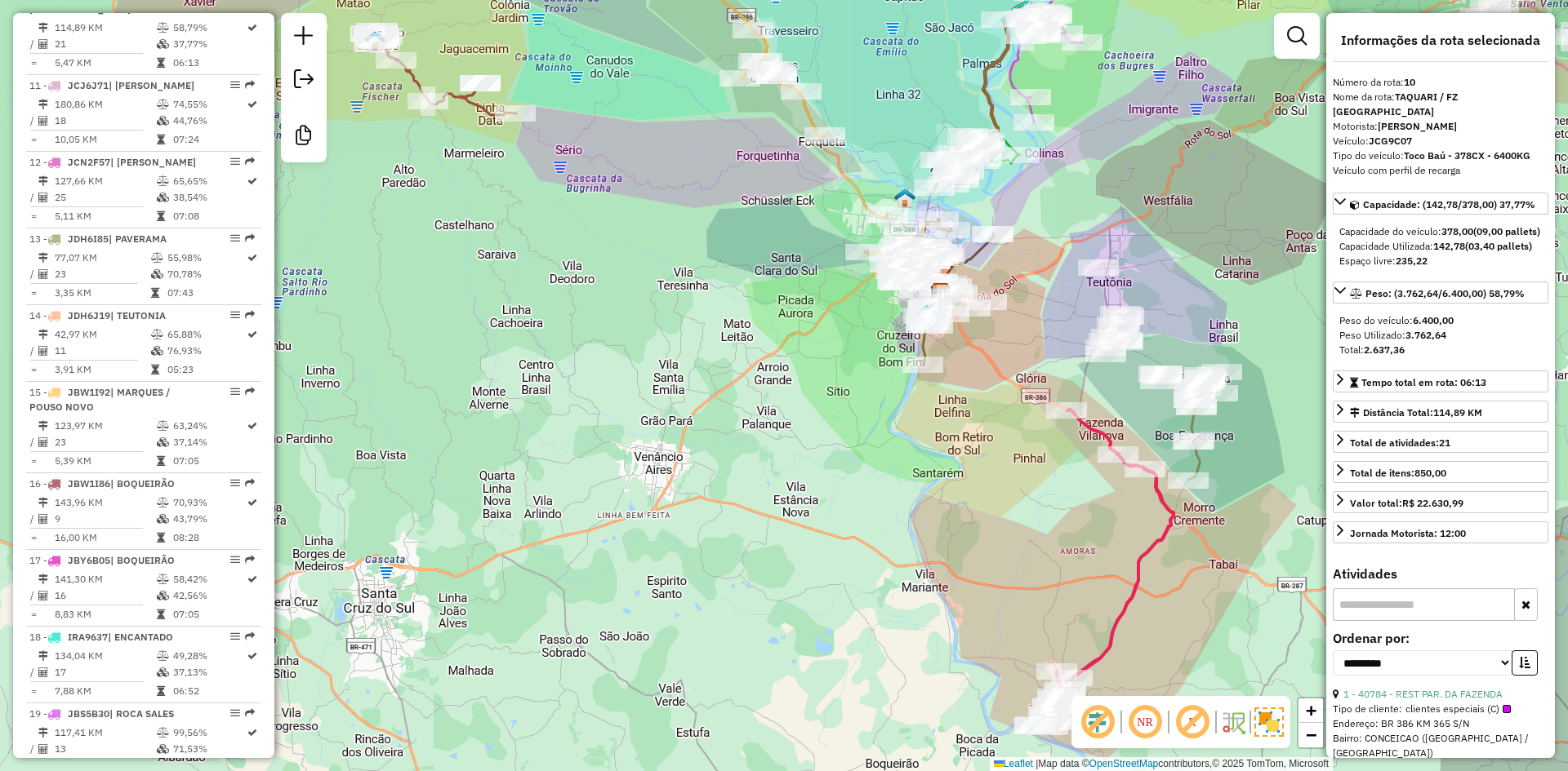
drag, startPoint x: 1241, startPoint y: 226, endPoint x: 1053, endPoint y: 189, distance: 191.6
click at [1062, 189] on div "Janela de atendimento Grade de atendimento Capacidade Transportadoras Veículos …" at bounding box center [784, 386] width 1568 height 771
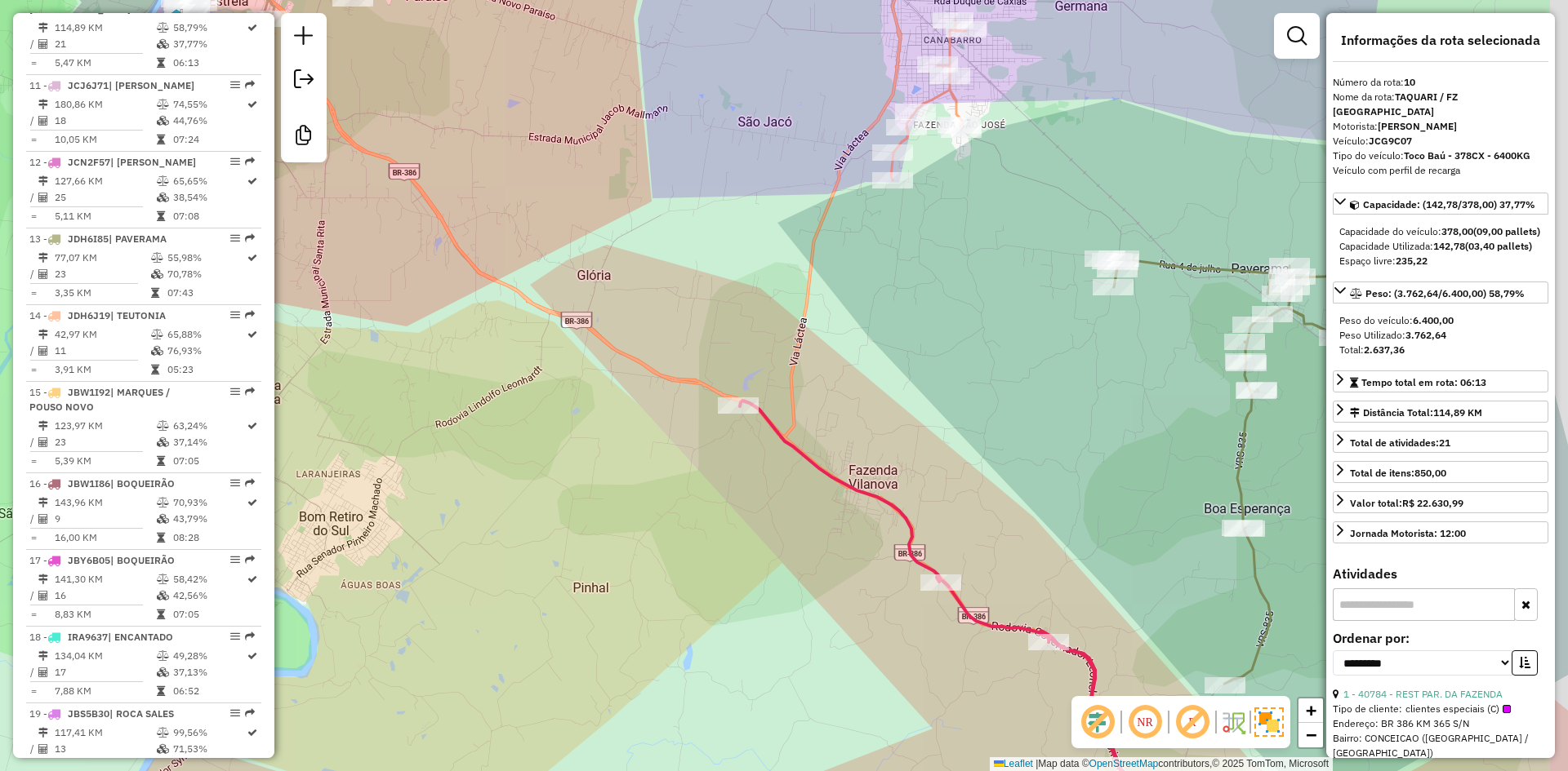
drag, startPoint x: 1120, startPoint y: 420, endPoint x: 853, endPoint y: 334, distance: 280.5
click at [854, 335] on div "Janela de atendimento Grade de atendimento Capacidade Transportadoras Veículos …" at bounding box center [784, 386] width 1568 height 771
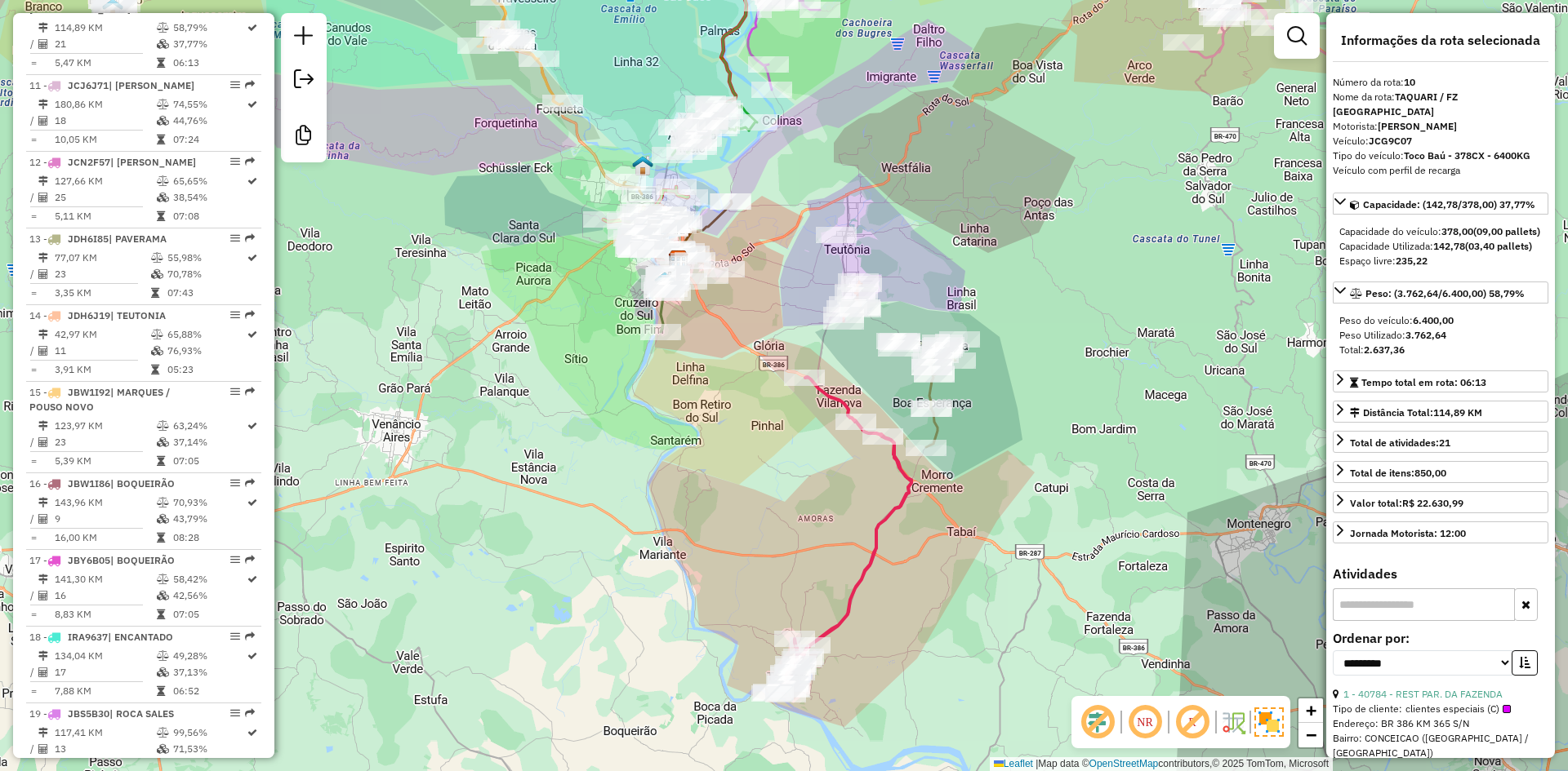
drag, startPoint x: 730, startPoint y: 377, endPoint x: 724, endPoint y: 510, distance: 133.1
click at [725, 510] on div "Janela de atendimento Grade de atendimento Capacidade Transportadoras Veículos …" at bounding box center [784, 386] width 1568 height 771
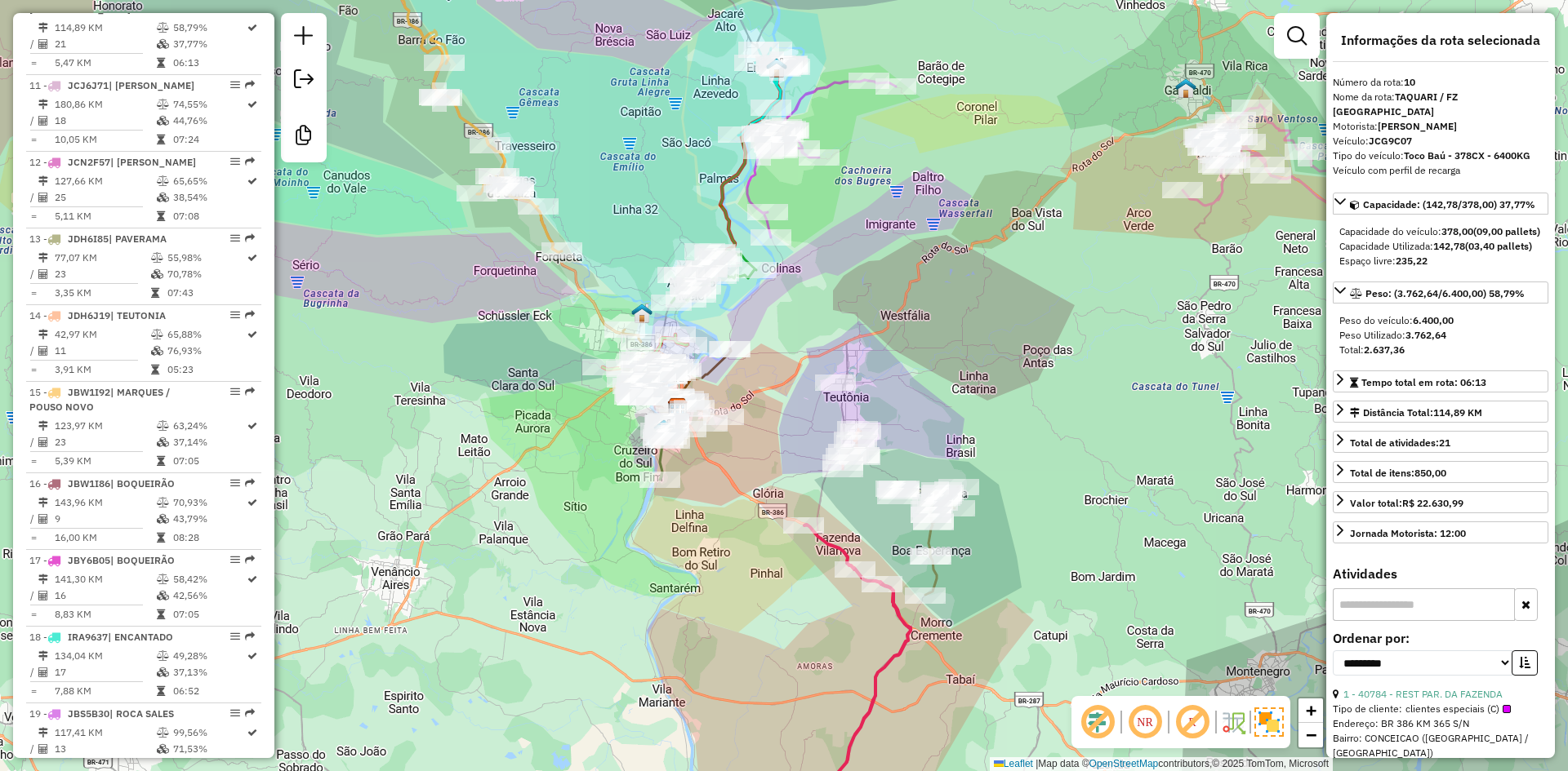
drag, startPoint x: 793, startPoint y: 287, endPoint x: 790, endPoint y: 512, distance: 225.0
click at [794, 504] on div "Janela de atendimento Grade de atendimento Capacidade Transportadoras Veículos …" at bounding box center [784, 386] width 1568 height 771
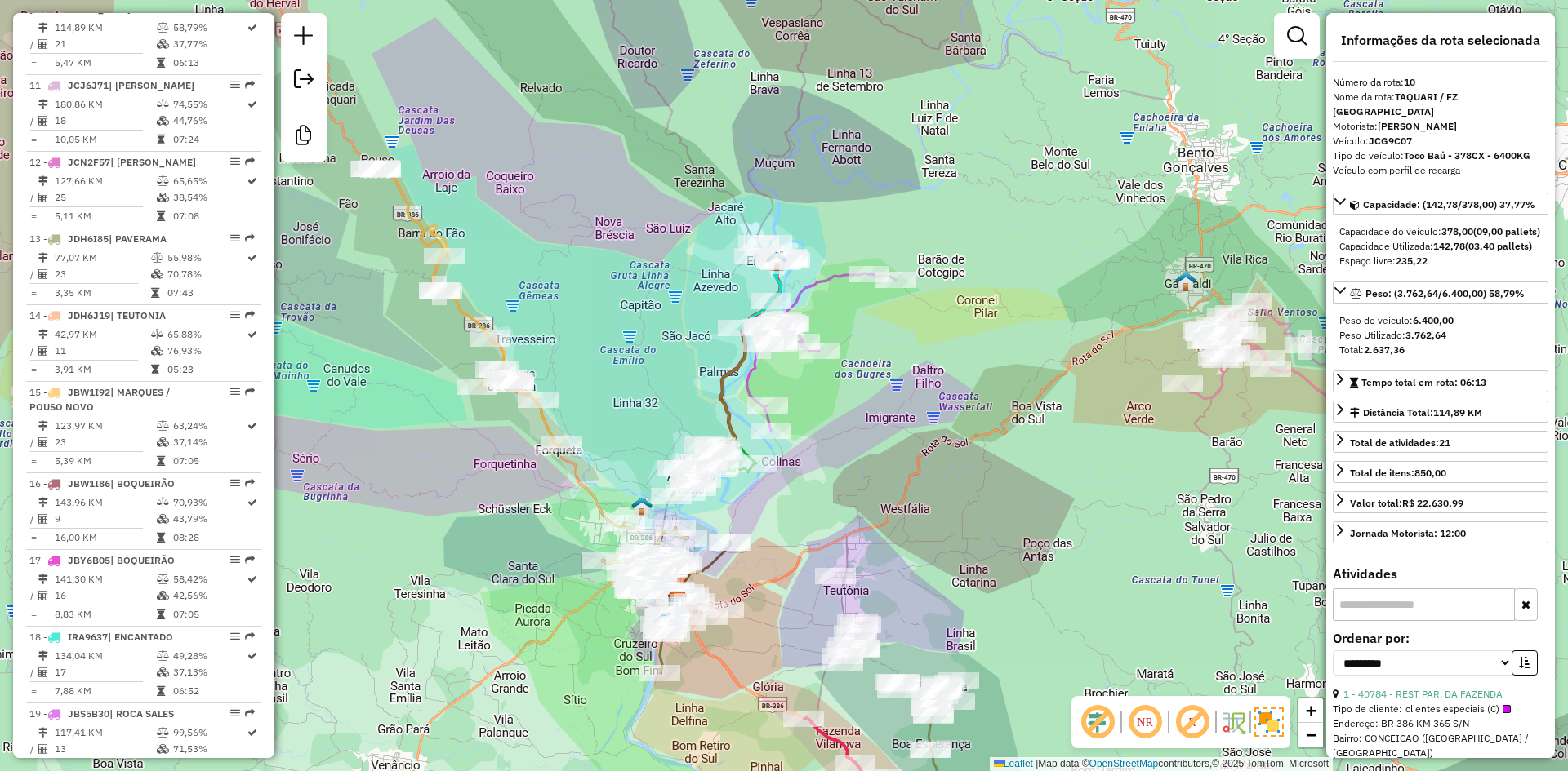
drag, startPoint x: 856, startPoint y: 335, endPoint x: 855, endPoint y: 386, distance: 51.0
click at [855, 386] on div "Janela de atendimento Grade de atendimento Capacidade Transportadoras Veículos …" at bounding box center [784, 386] width 1568 height 771
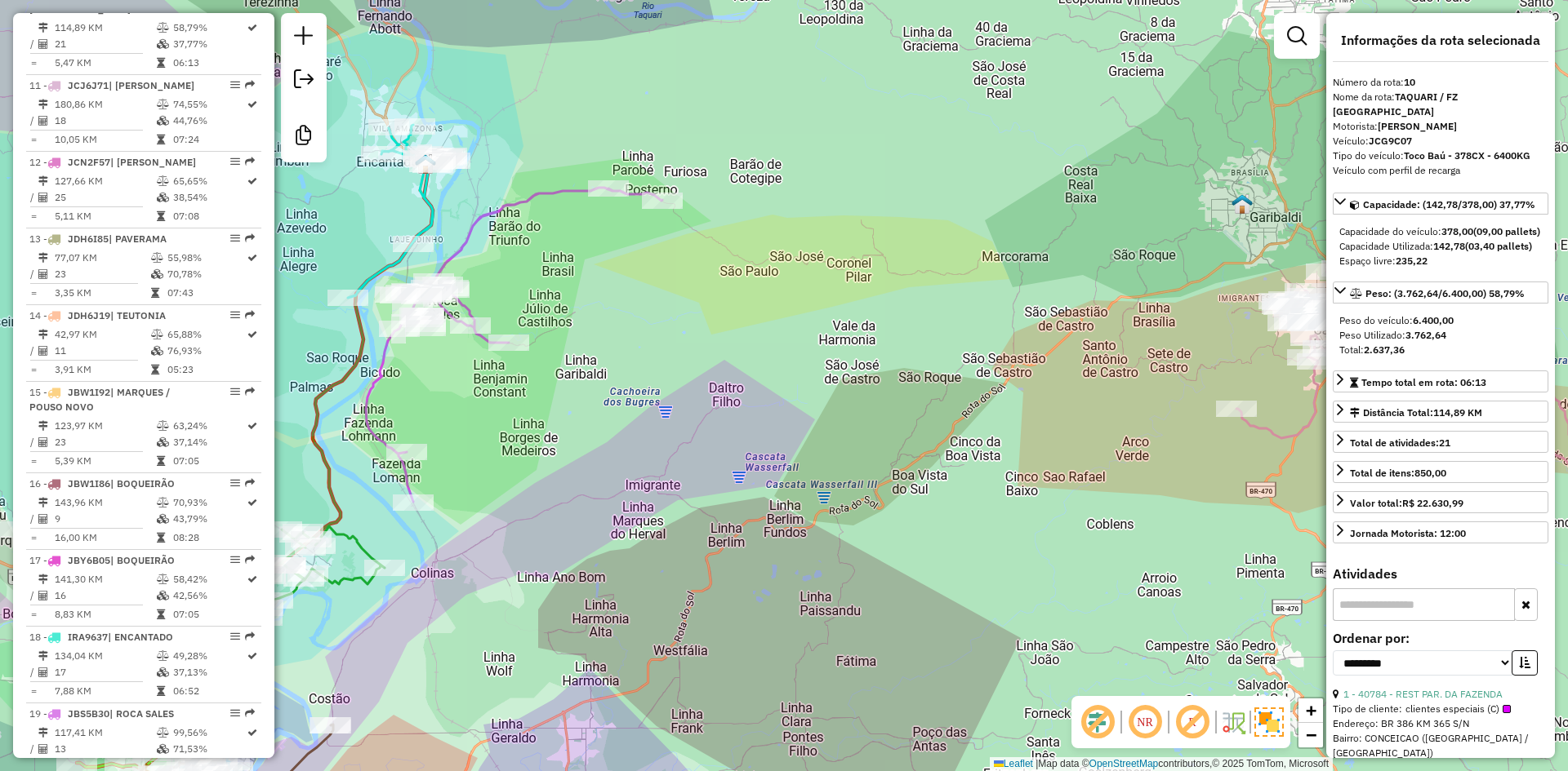
drag, startPoint x: 1088, startPoint y: 367, endPoint x: 850, endPoint y: 332, distance: 240.6
click at [854, 333] on div "Janela de atendimento Grade de atendimento Capacidade Transportadoras Veículos …" at bounding box center [784, 386] width 1568 height 771
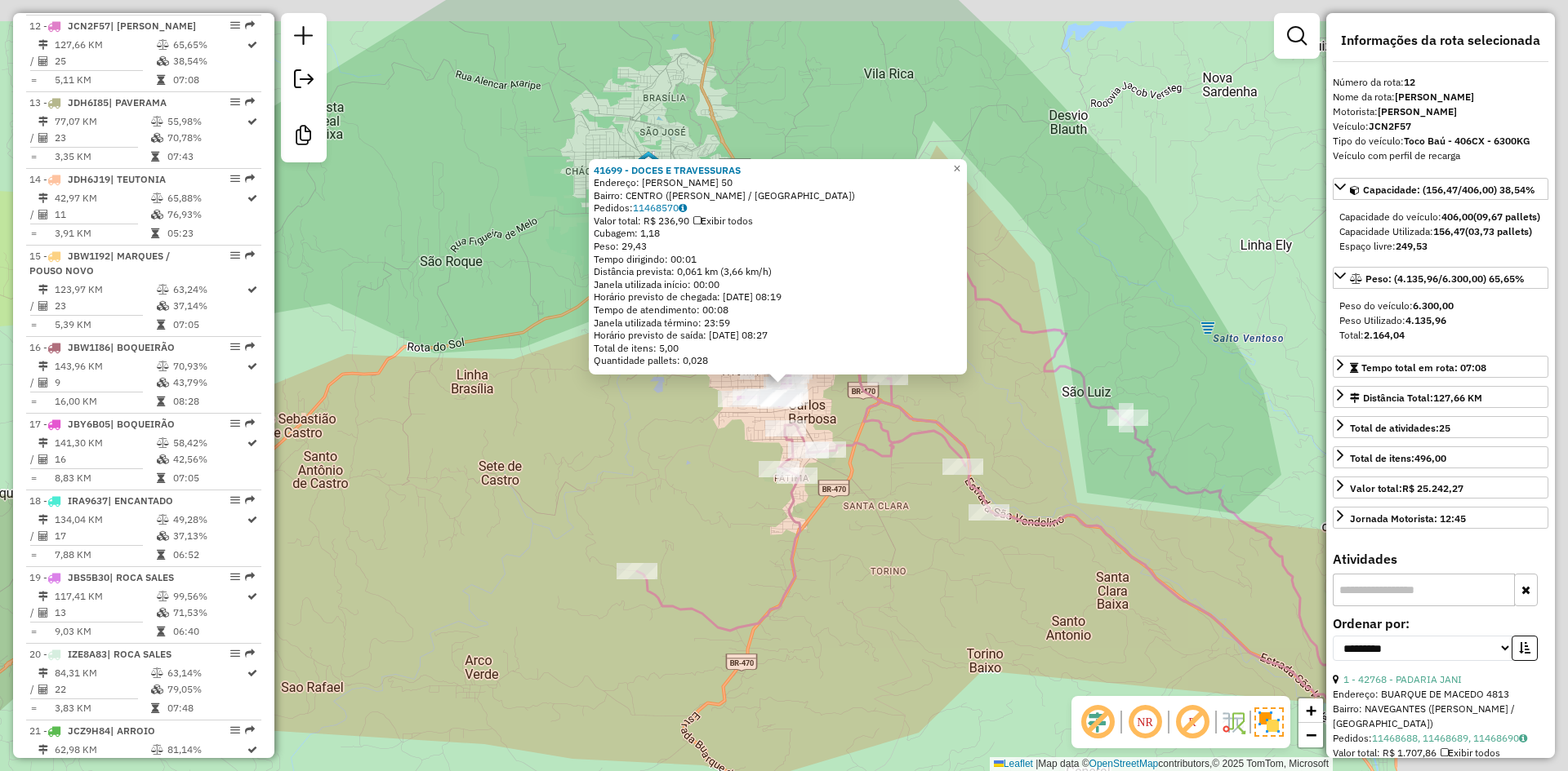
scroll to position [1566, 0]
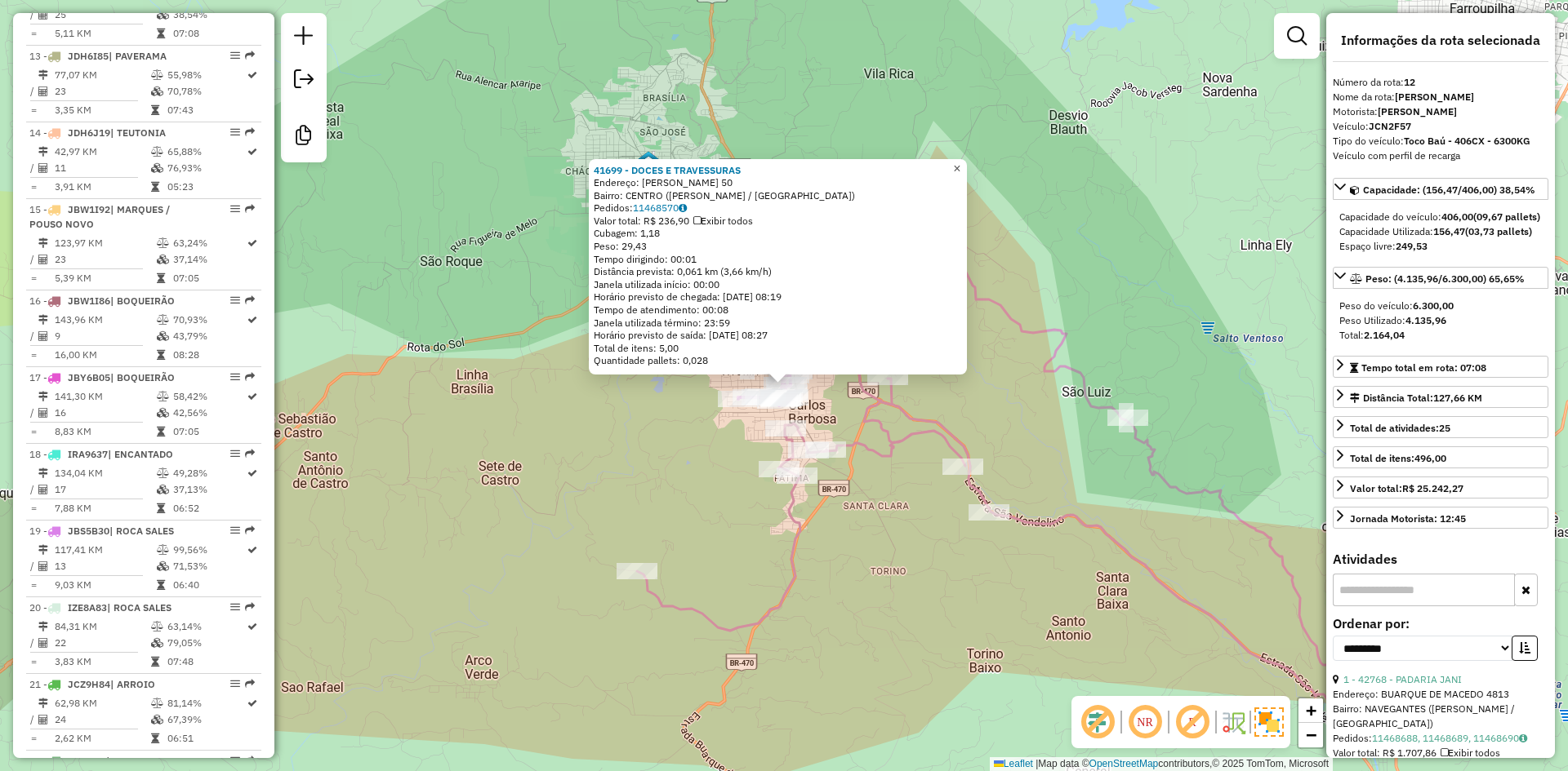
click at [961, 167] on span "×" at bounding box center [957, 168] width 7 height 14
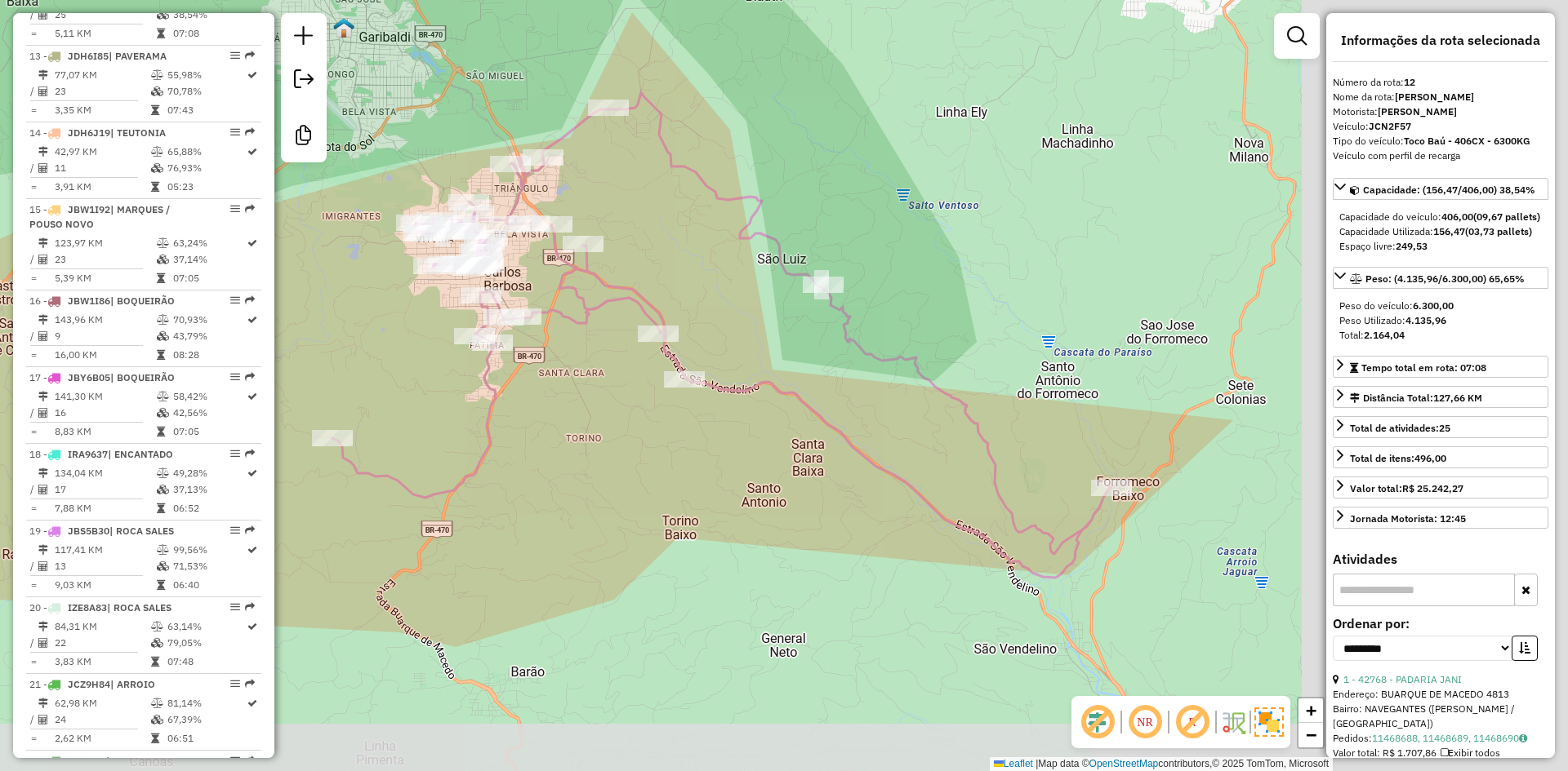
drag, startPoint x: 745, startPoint y: 431, endPoint x: 511, endPoint y: 361, distance: 244.2
click at [526, 367] on div "Janela de atendimento Grade de atendimento Capacidade Transportadoras Veículos …" at bounding box center [784, 386] width 1568 height 771
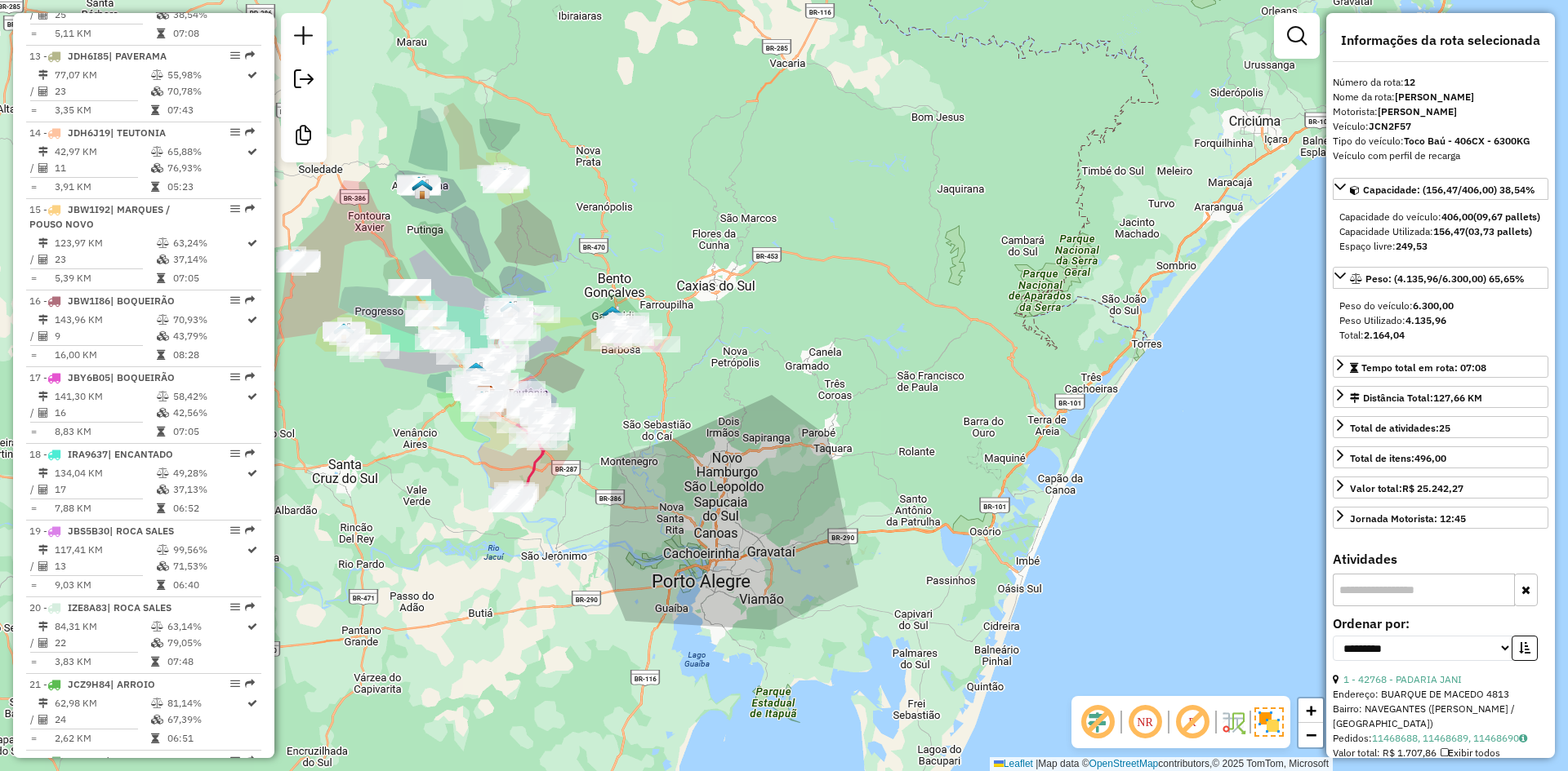
drag, startPoint x: 594, startPoint y: 467, endPoint x: 634, endPoint y: 394, distance: 83.2
click at [632, 397] on div "Janela de atendimento Grade de atendimento Capacidade Transportadoras Veículos …" at bounding box center [784, 386] width 1568 height 771
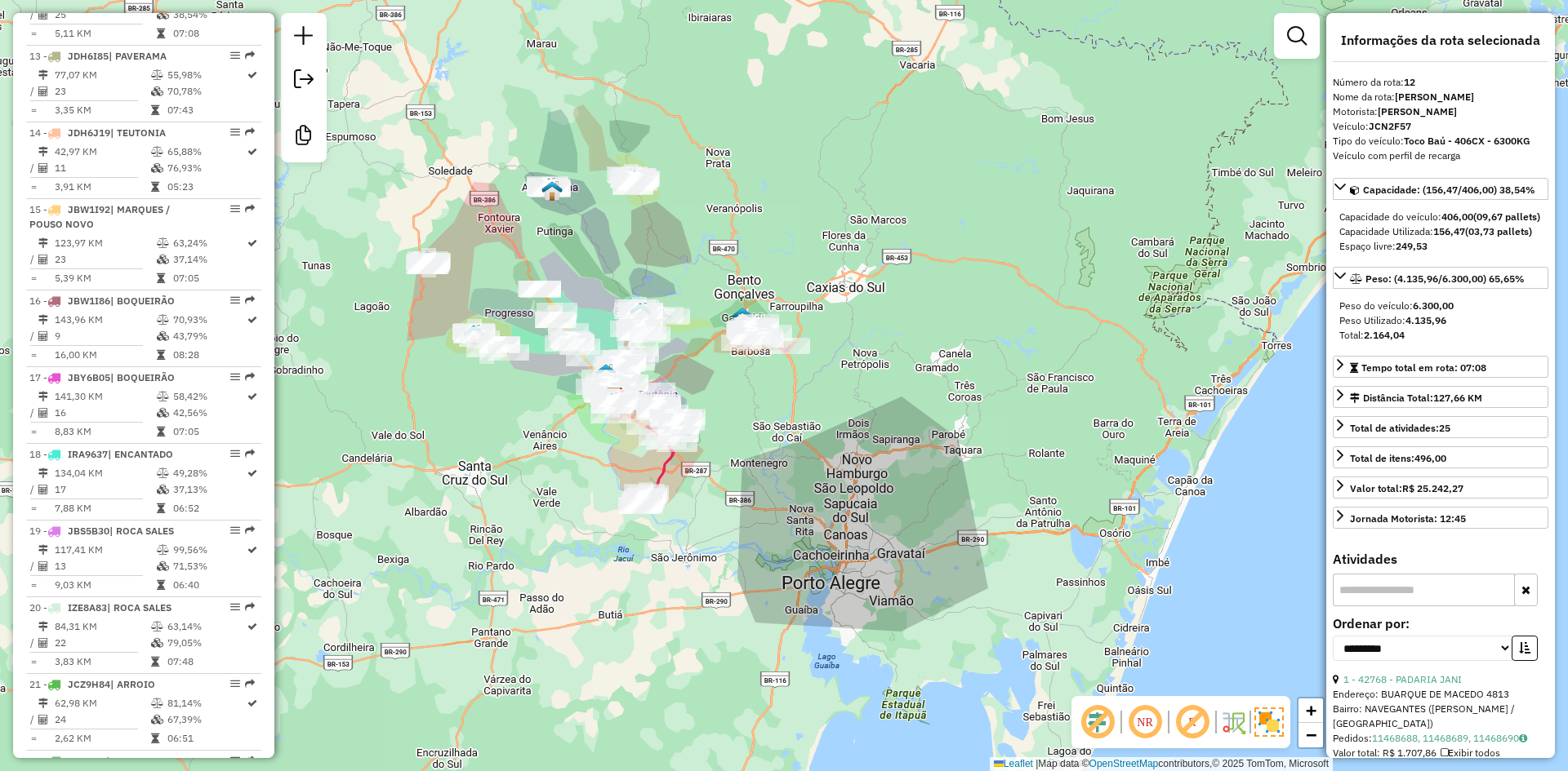
drag, startPoint x: 433, startPoint y: 407, endPoint x: 553, endPoint y: 422, distance: 120.9
click at [553, 422] on div "Janela de atendimento Grade de atendimento Capacidade Transportadoras Veículos …" at bounding box center [784, 386] width 1568 height 771
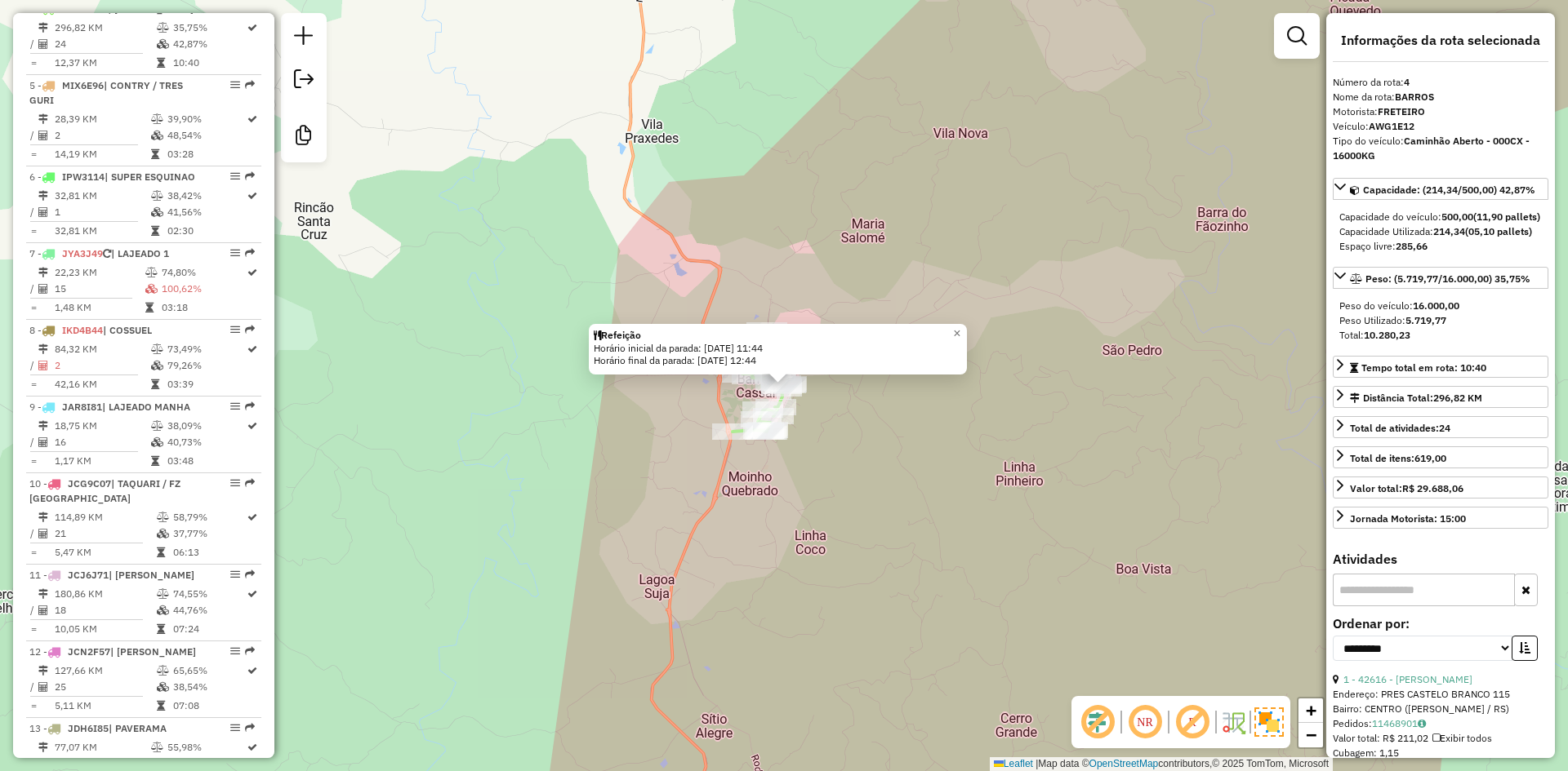
scroll to position [82, 0]
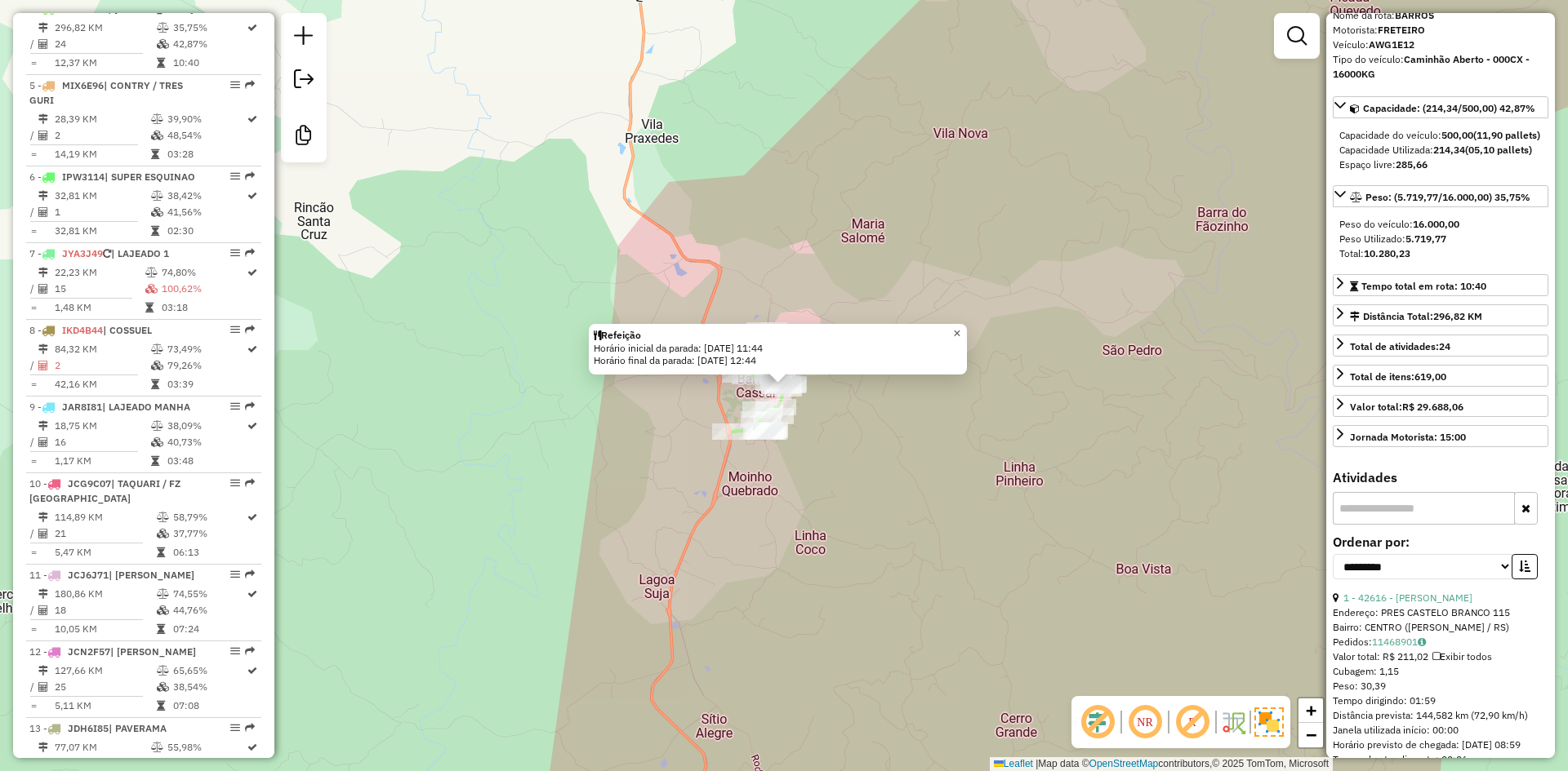
click at [961, 327] on span "×" at bounding box center [957, 333] width 7 height 14
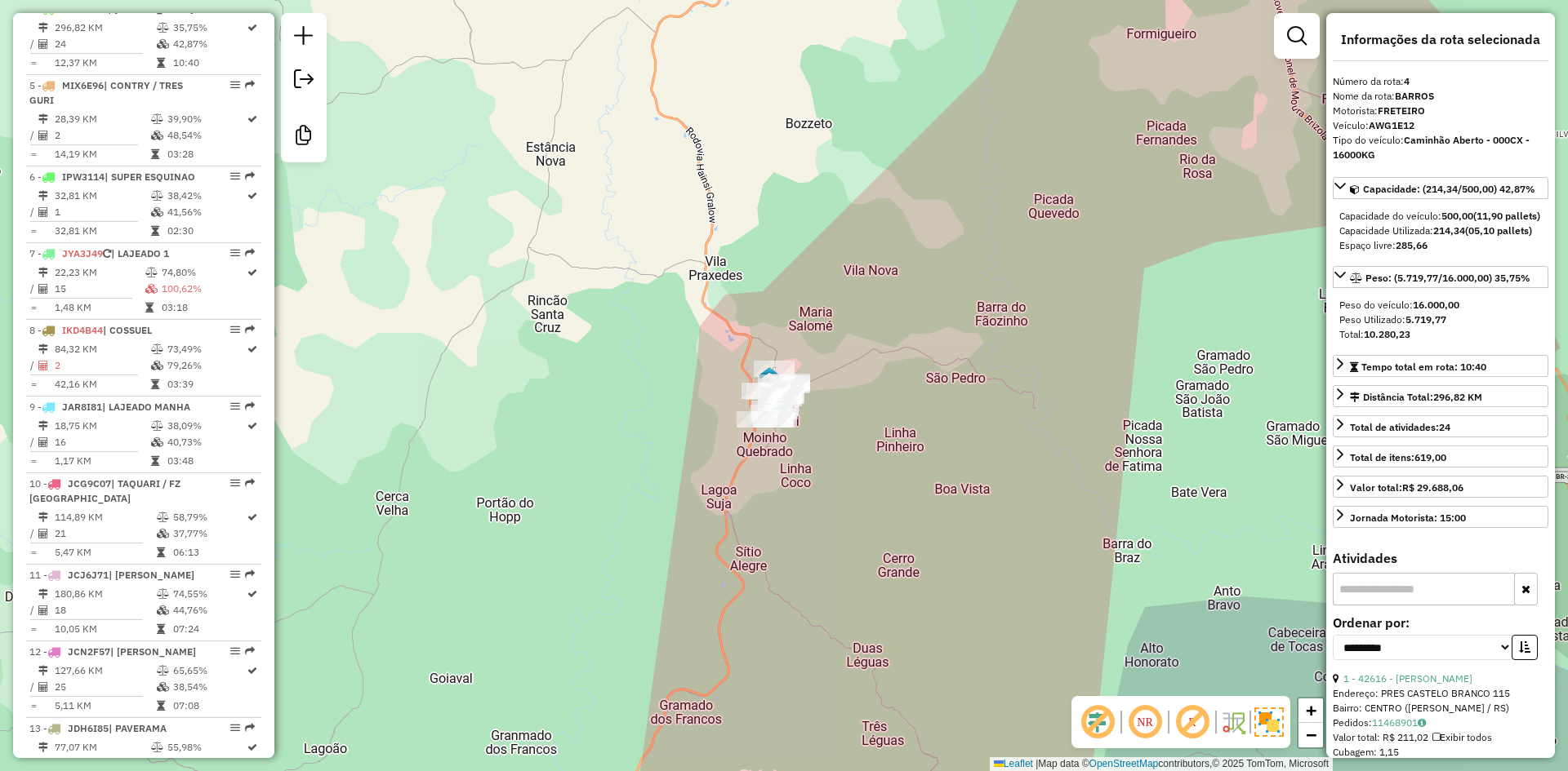
scroll to position [0, 0]
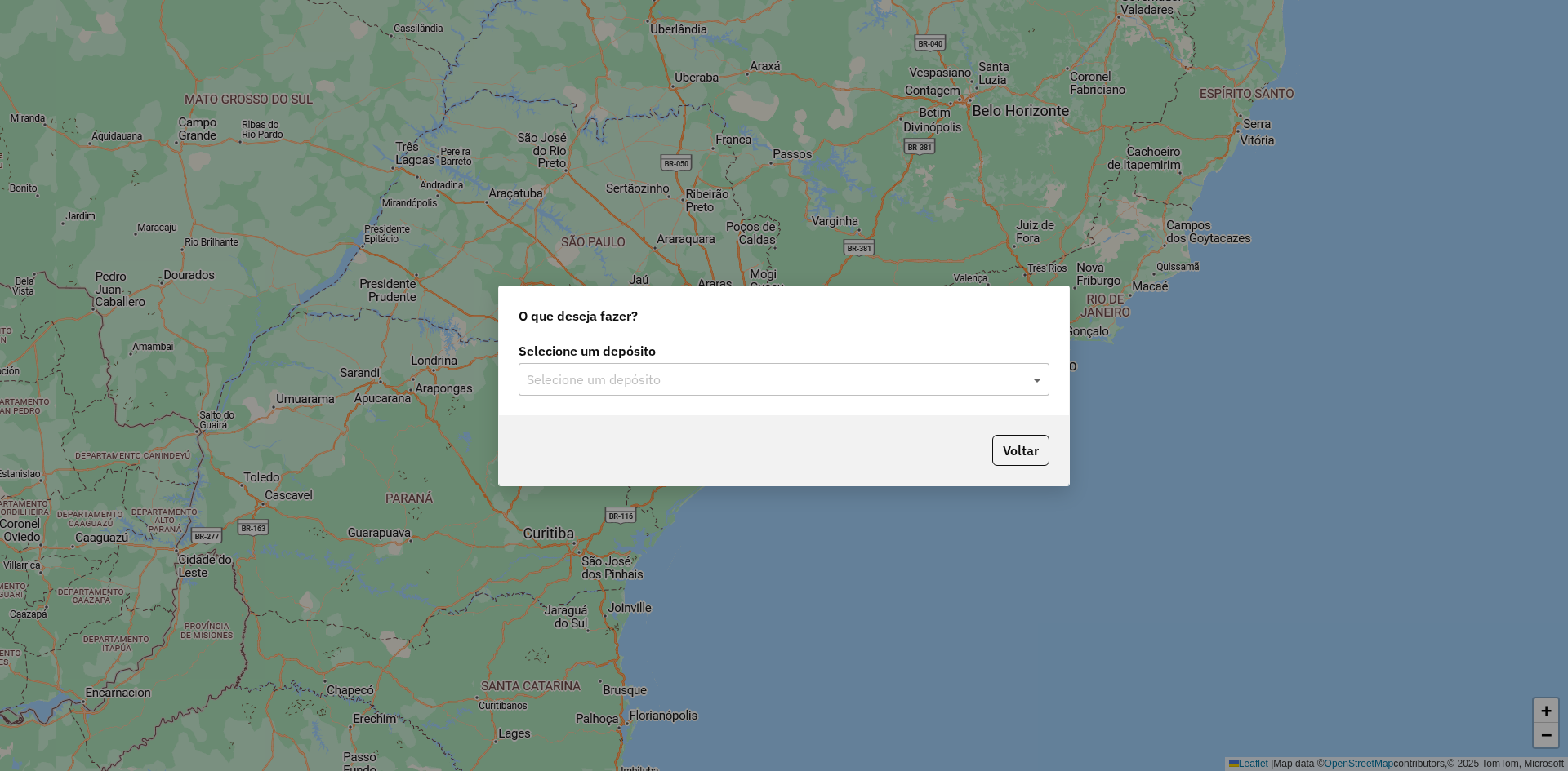
click at [1037, 379] on span at bounding box center [1039, 380] width 21 height 20
click at [589, 431] on div "Univale" at bounding box center [783, 427] width 529 height 28
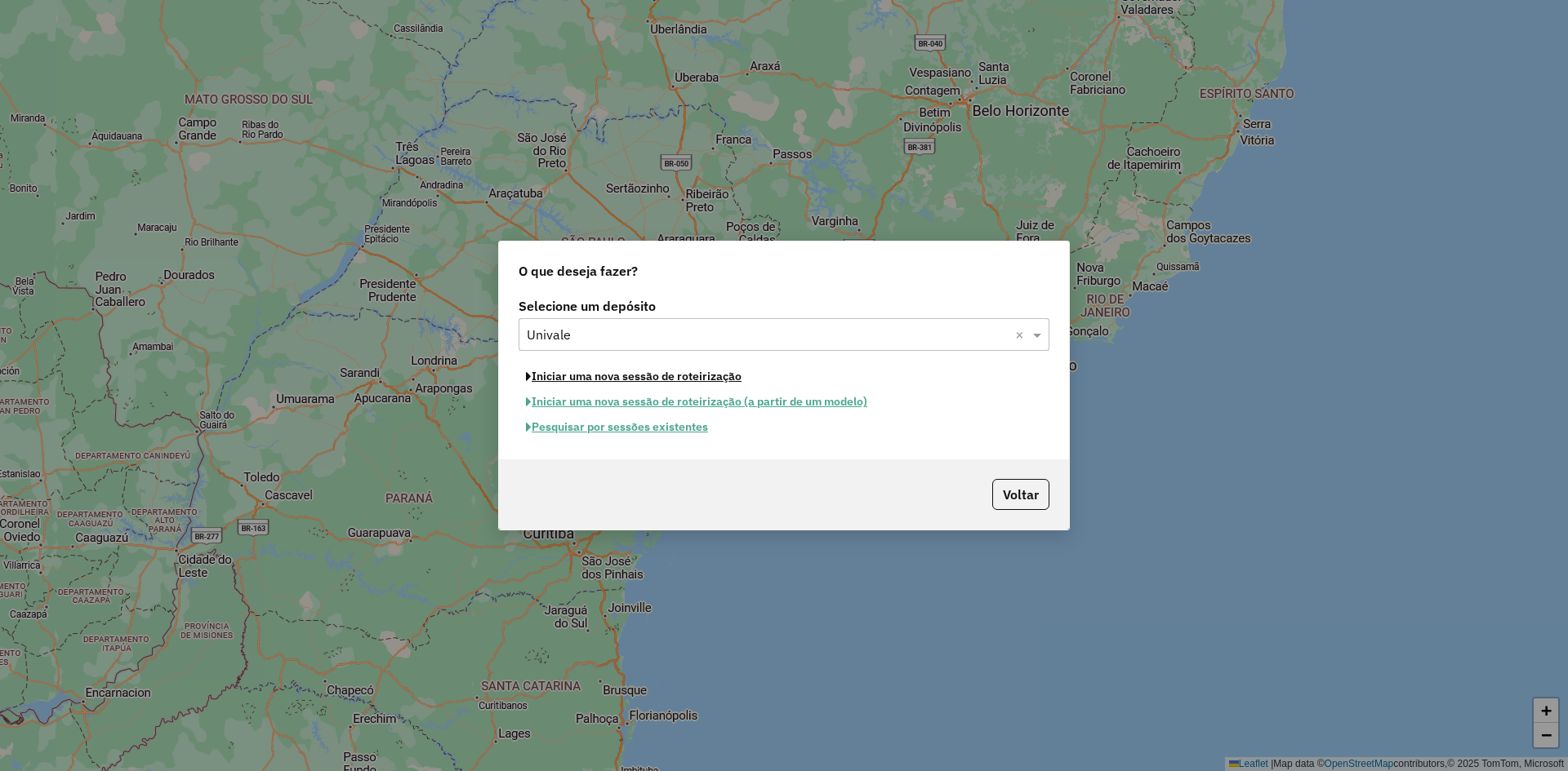
click at [709, 378] on button "Iniciar uma nova sessão de roteirização" at bounding box center [634, 376] width 231 height 25
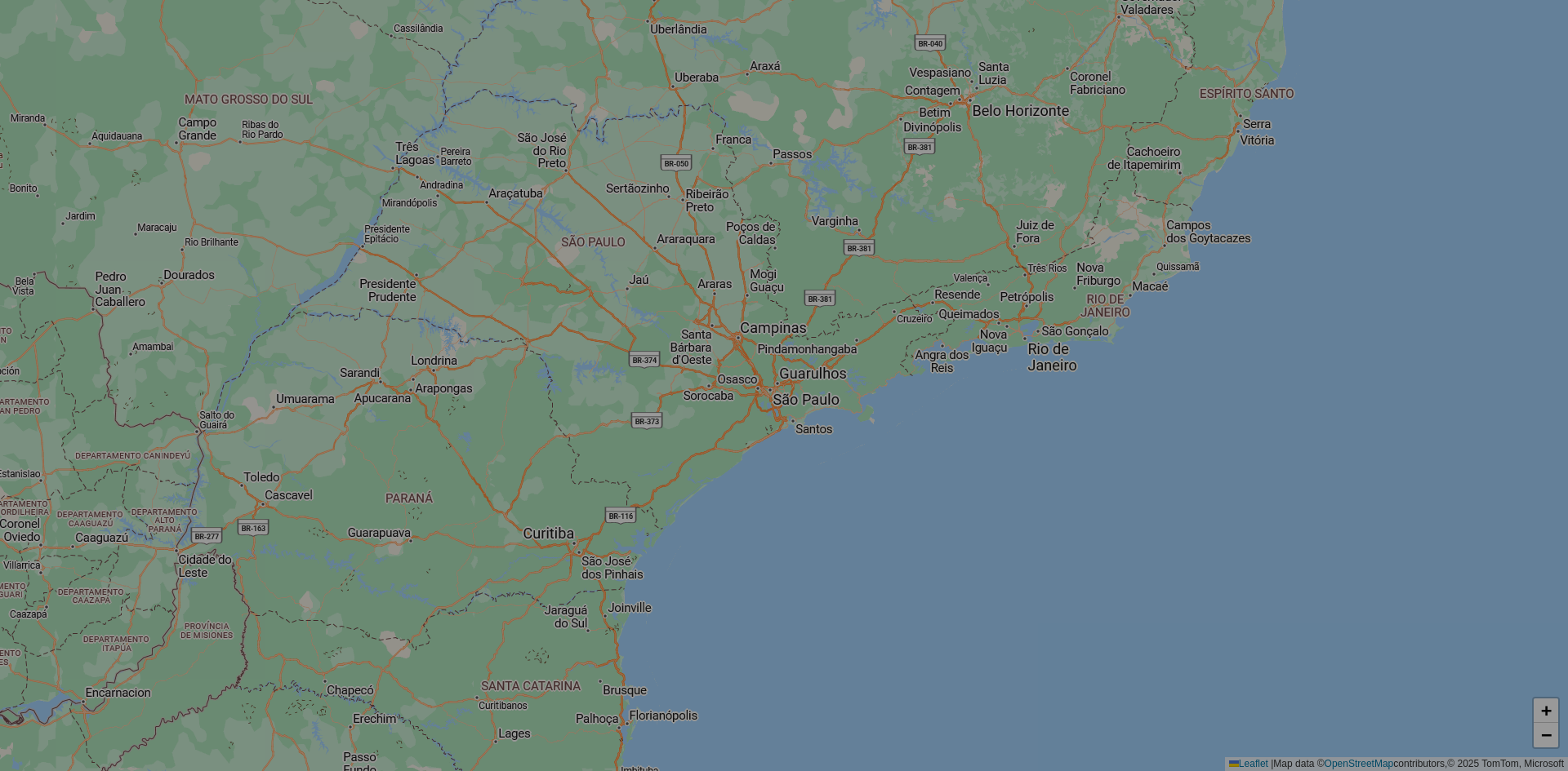
select select "*"
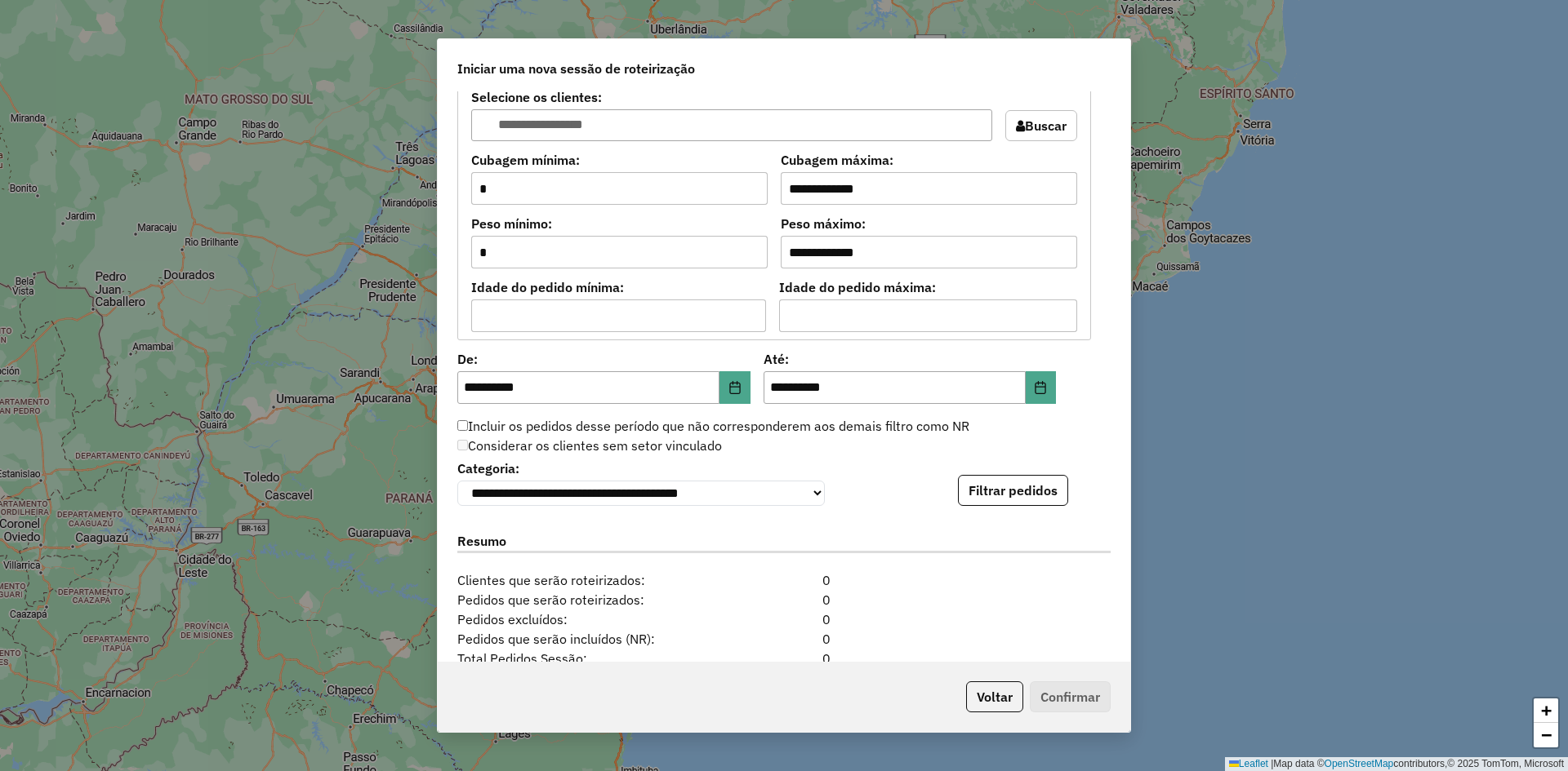
scroll to position [1500, 0]
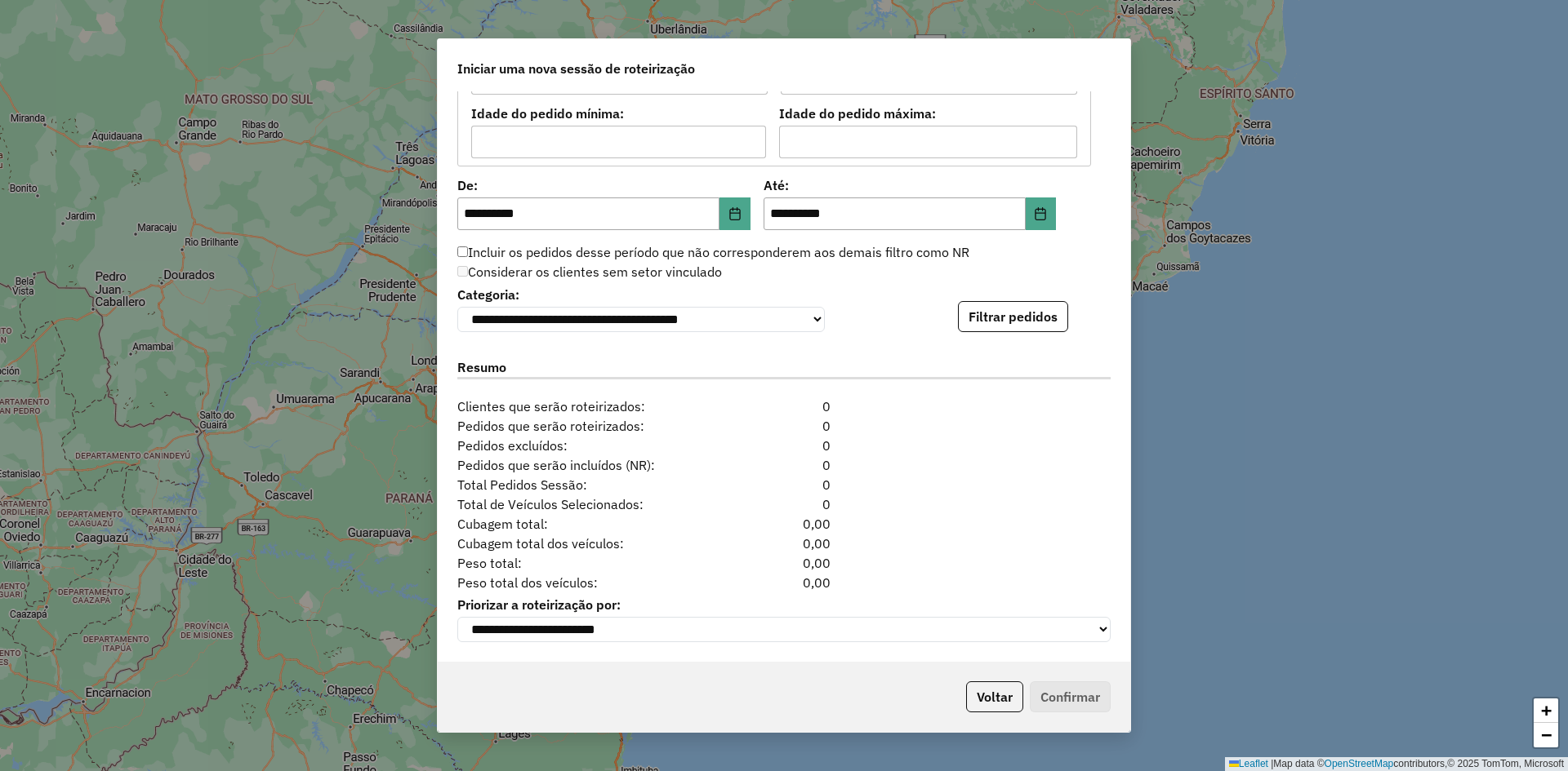
click at [1213, 83] on div "**********" at bounding box center [784, 386] width 1568 height 771
click at [1023, 314] on button "Filtrar pedidos" at bounding box center [1013, 316] width 110 height 31
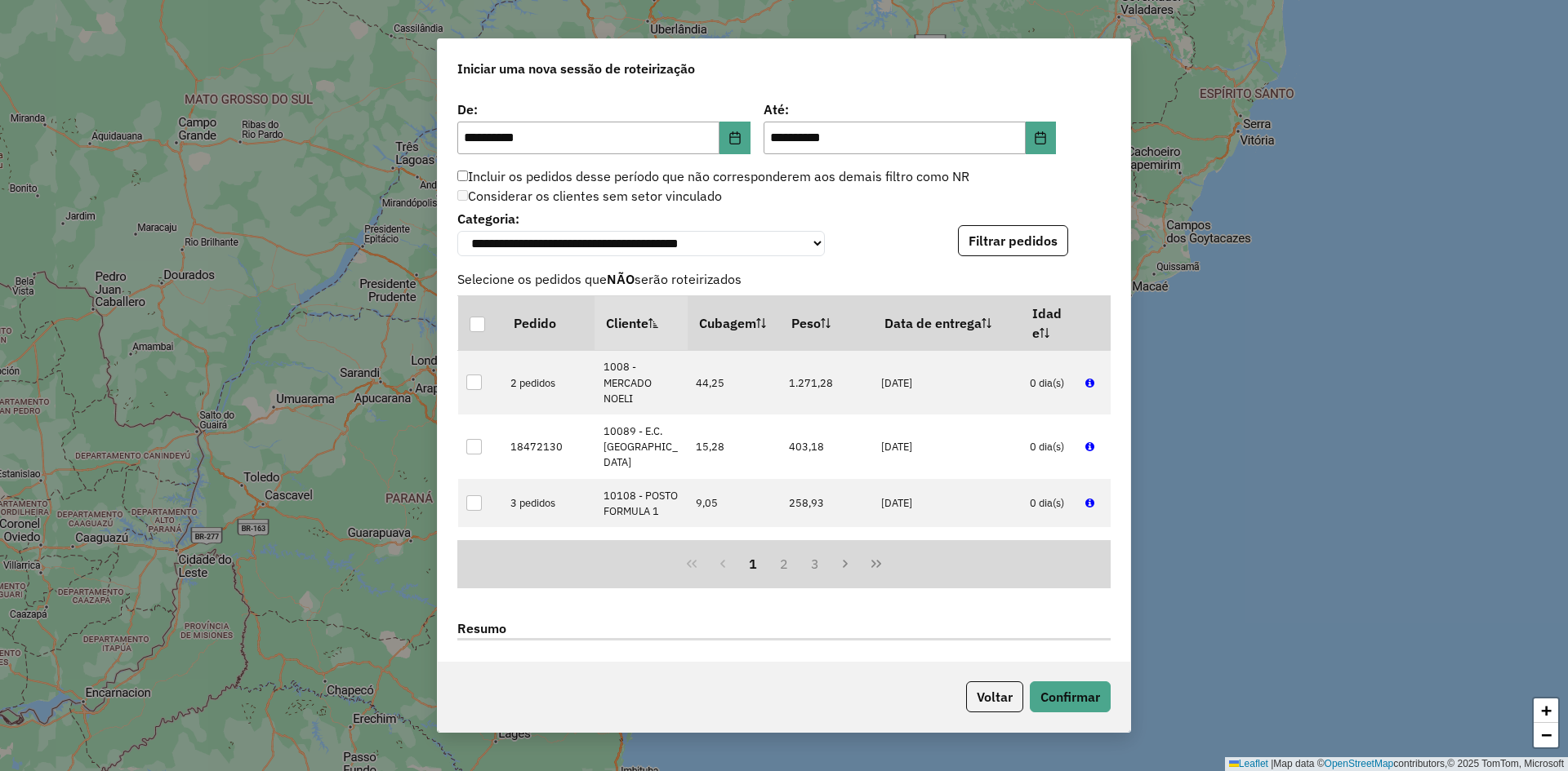
scroll to position [1837, 0]
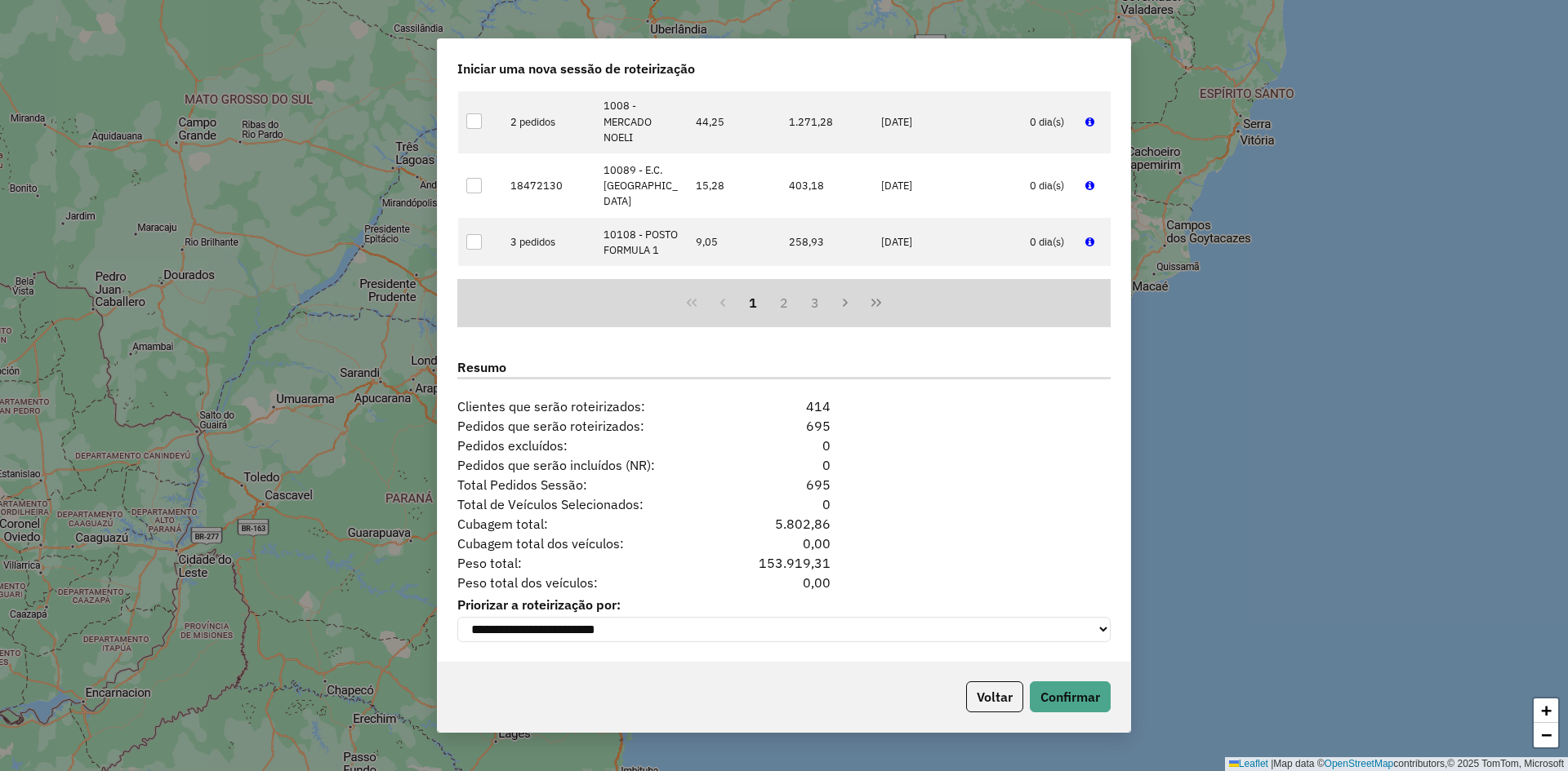
drag, startPoint x: 754, startPoint y: 558, endPoint x: 832, endPoint y: 562, distance: 78.1
click at [832, 562] on div "153.919,31" at bounding box center [784, 563] width 112 height 20
copy div "153.919,31"
click at [1067, 702] on button "Confirmar" at bounding box center [1071, 697] width 81 height 31
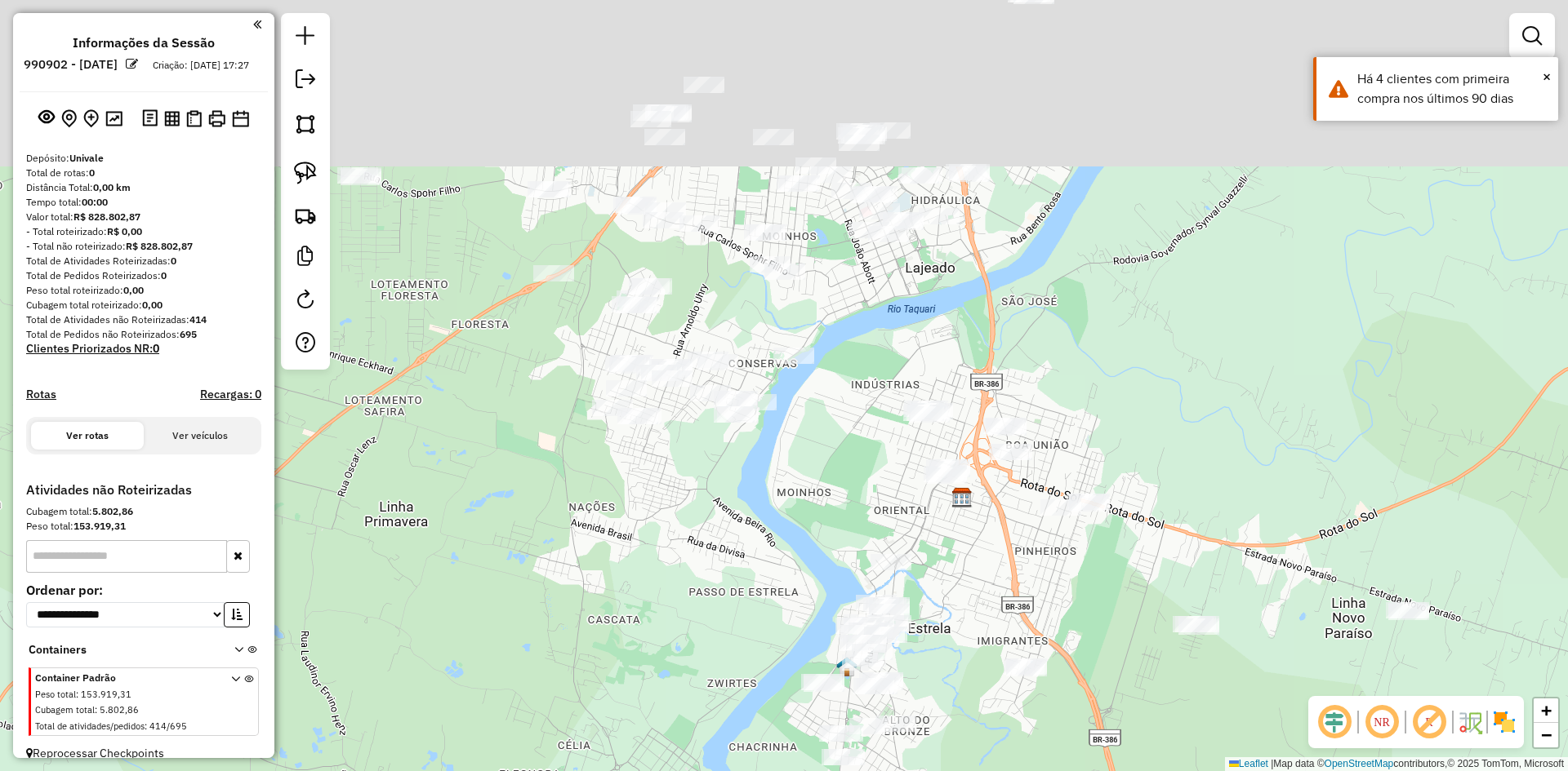
drag, startPoint x: 795, startPoint y: 280, endPoint x: 796, endPoint y: 459, distance: 179.0
click at [796, 459] on div "Janela de atendimento Grade de atendimento Capacidade Transportadoras Veículos …" at bounding box center [784, 386] width 1568 height 771
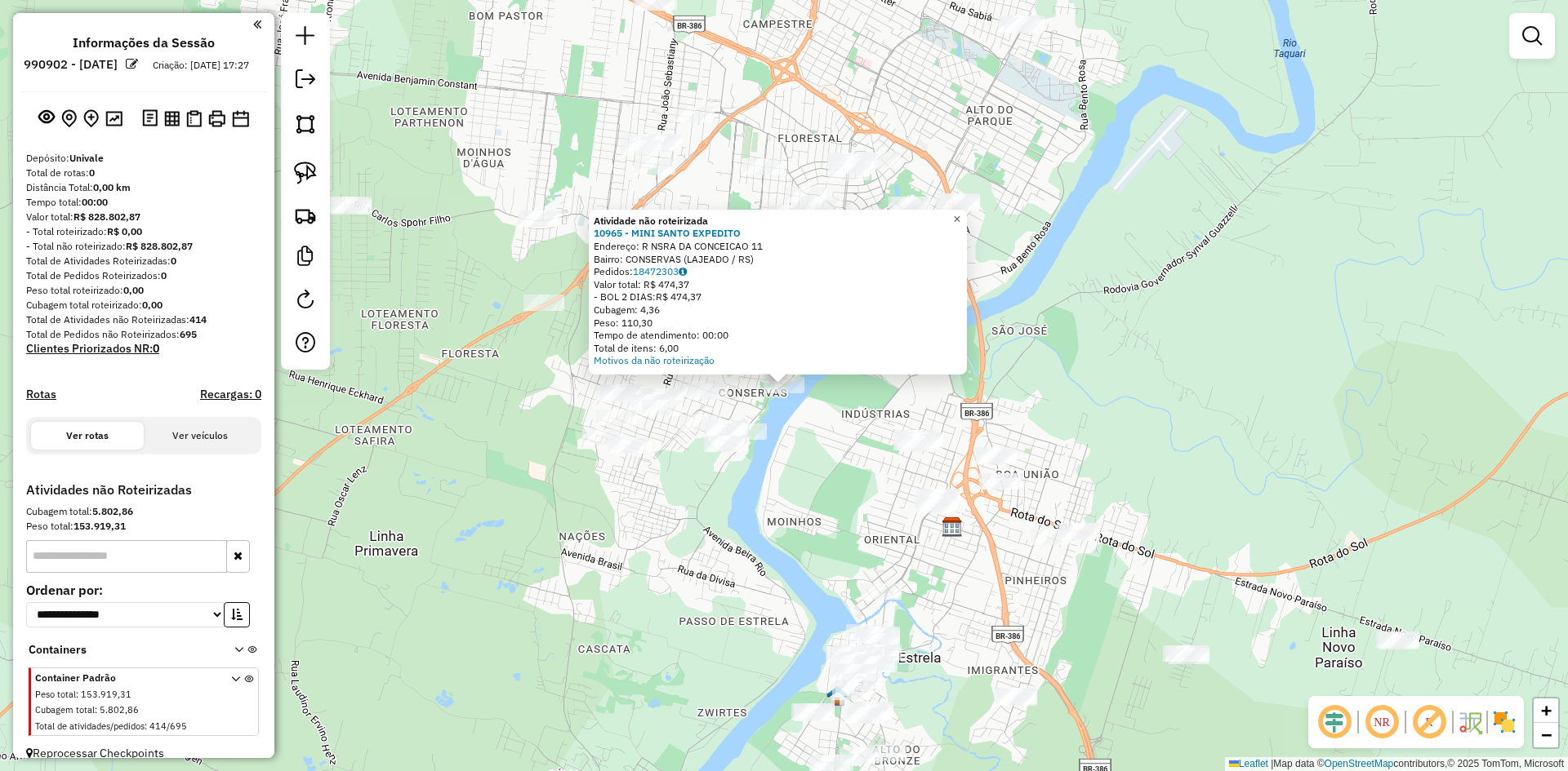
click at [961, 216] on span "×" at bounding box center [957, 219] width 7 height 14
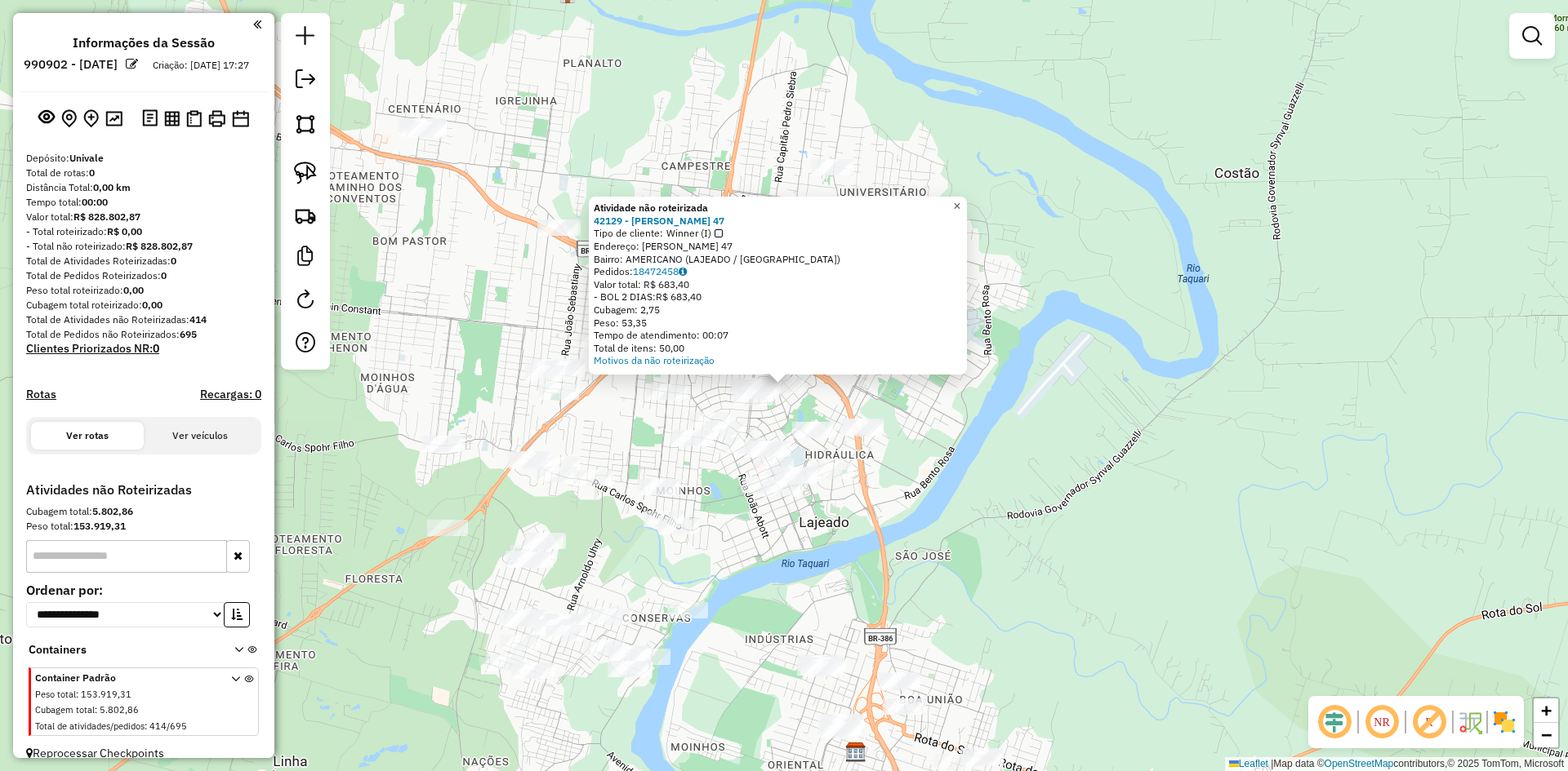
drag, startPoint x: 966, startPoint y: 202, endPoint x: 946, endPoint y: 213, distance: 22.8
click at [961, 202] on span "×" at bounding box center [957, 205] width 7 height 14
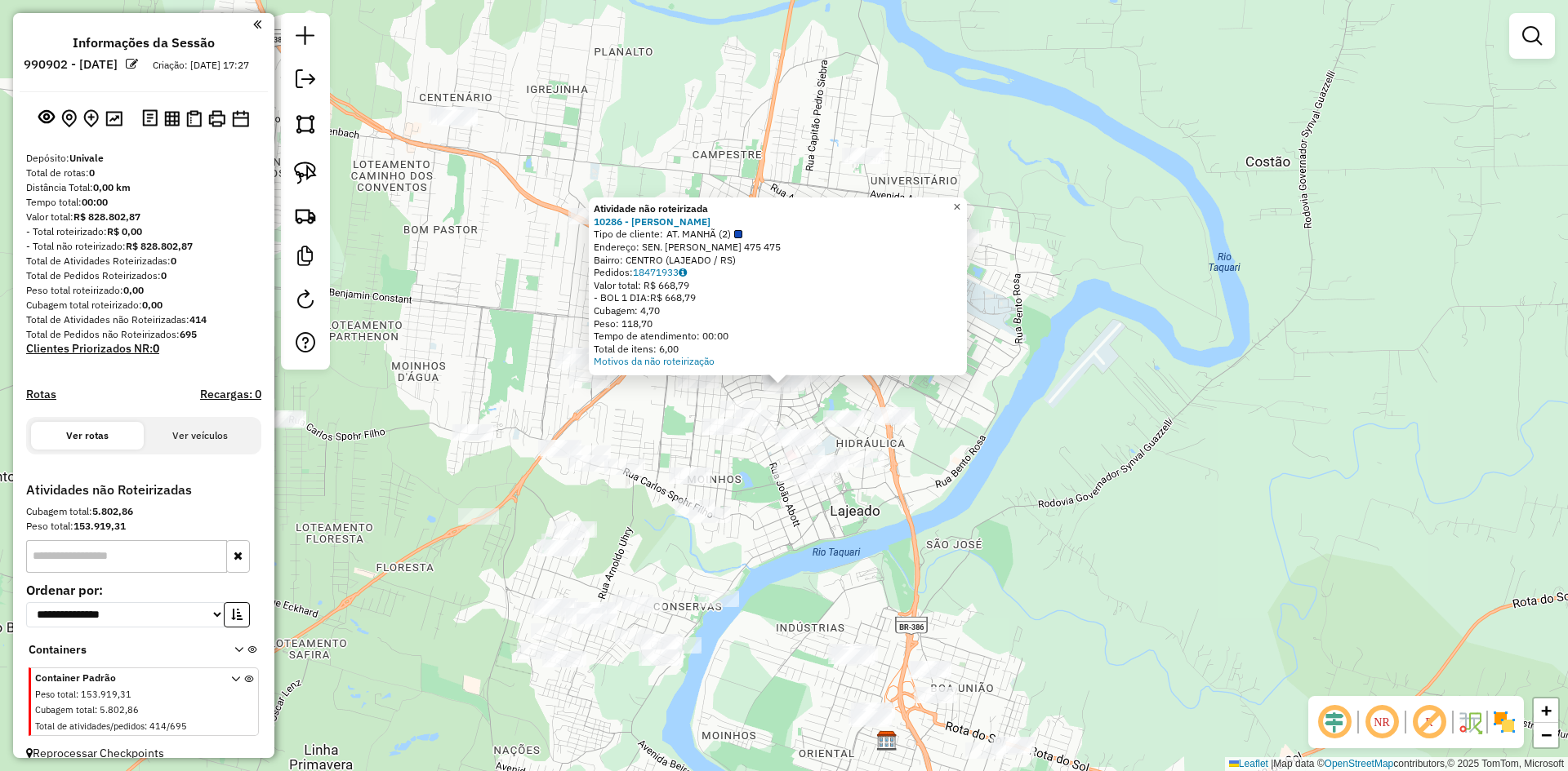
click at [961, 200] on span "×" at bounding box center [957, 206] width 7 height 14
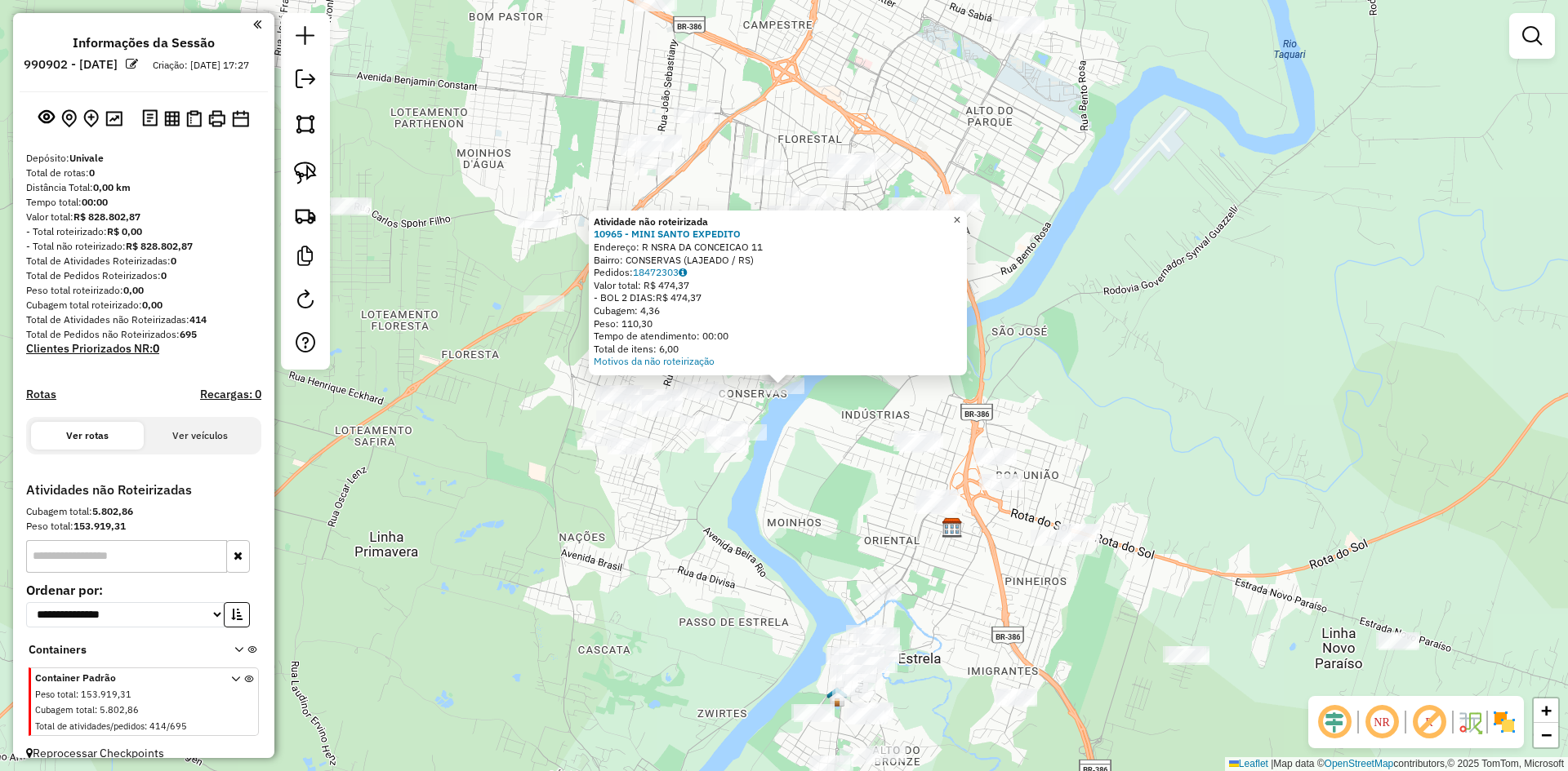
click at [961, 213] on span "×" at bounding box center [957, 220] width 7 height 14
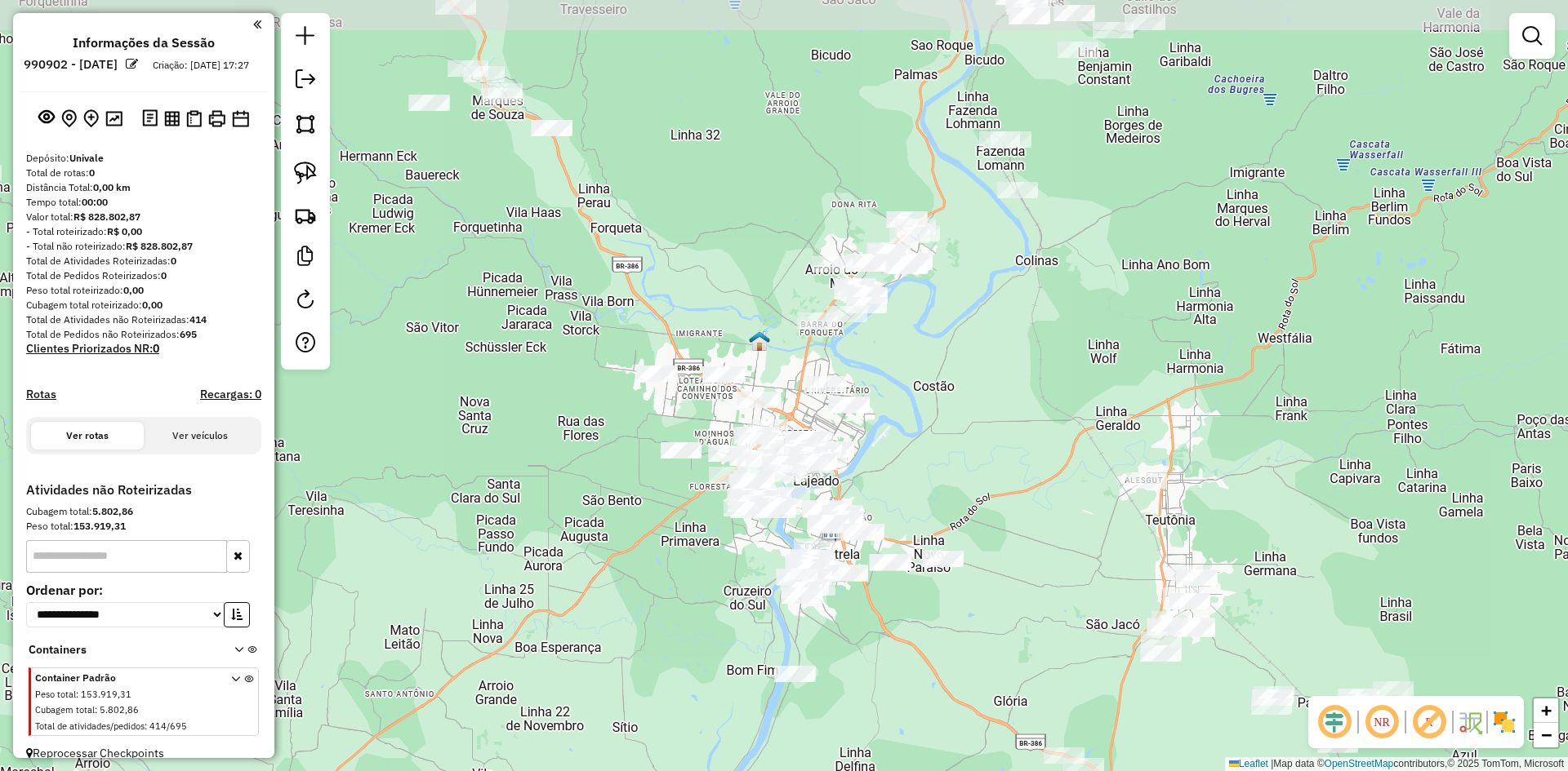
drag, startPoint x: 892, startPoint y: 218, endPoint x: 806, endPoint y: 407, distance: 207.6
click at [806, 407] on div "Janela de atendimento Grade de atendimento Capacidade Transportadoras Veículos …" at bounding box center [784, 386] width 1568 height 771
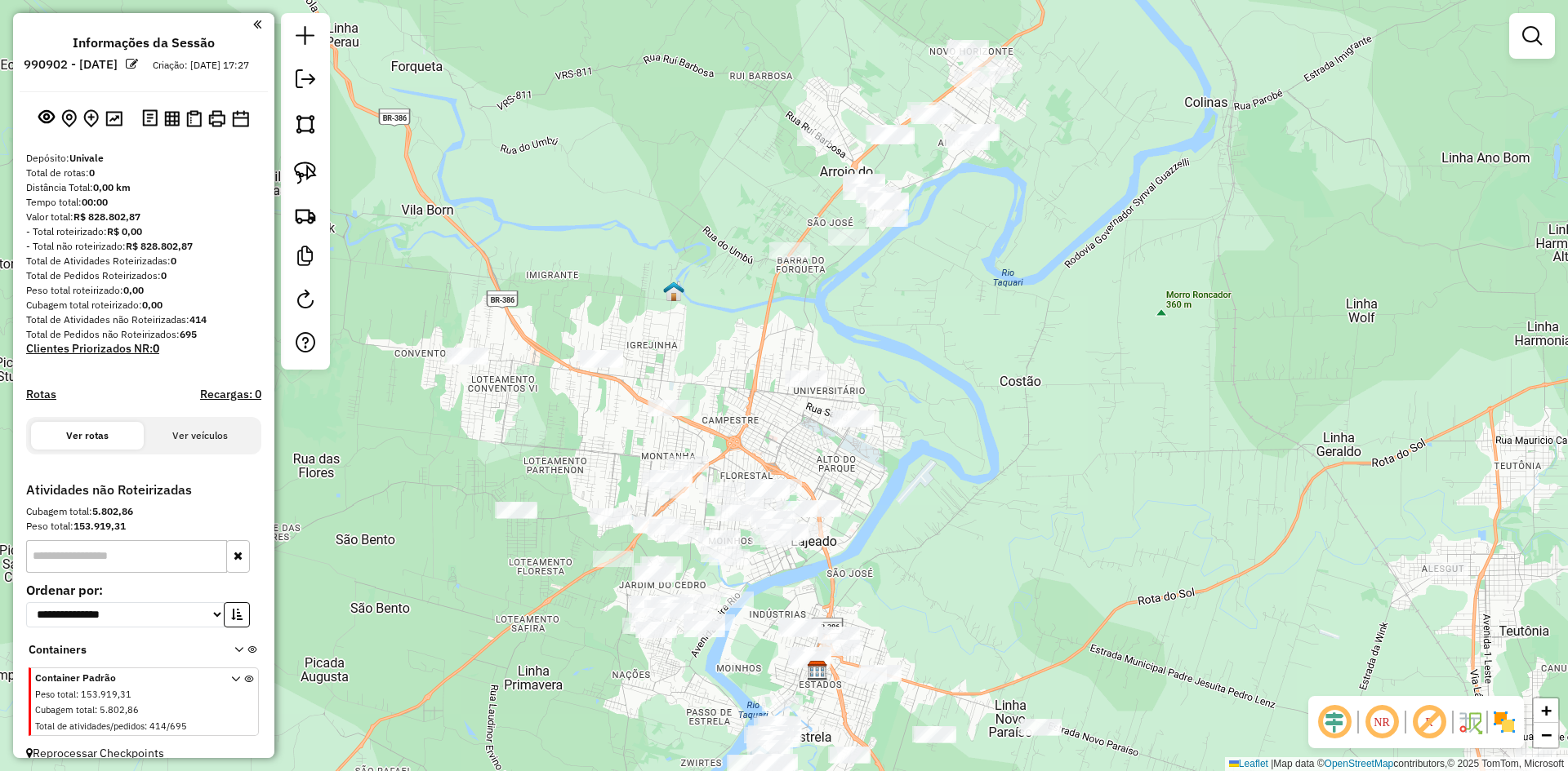
drag, startPoint x: 780, startPoint y: 483, endPoint x: 761, endPoint y: 434, distance: 52.6
click at [761, 434] on div "Janela de atendimento Grade de atendimento Capacidade Transportadoras Veículos …" at bounding box center [784, 386] width 1568 height 771
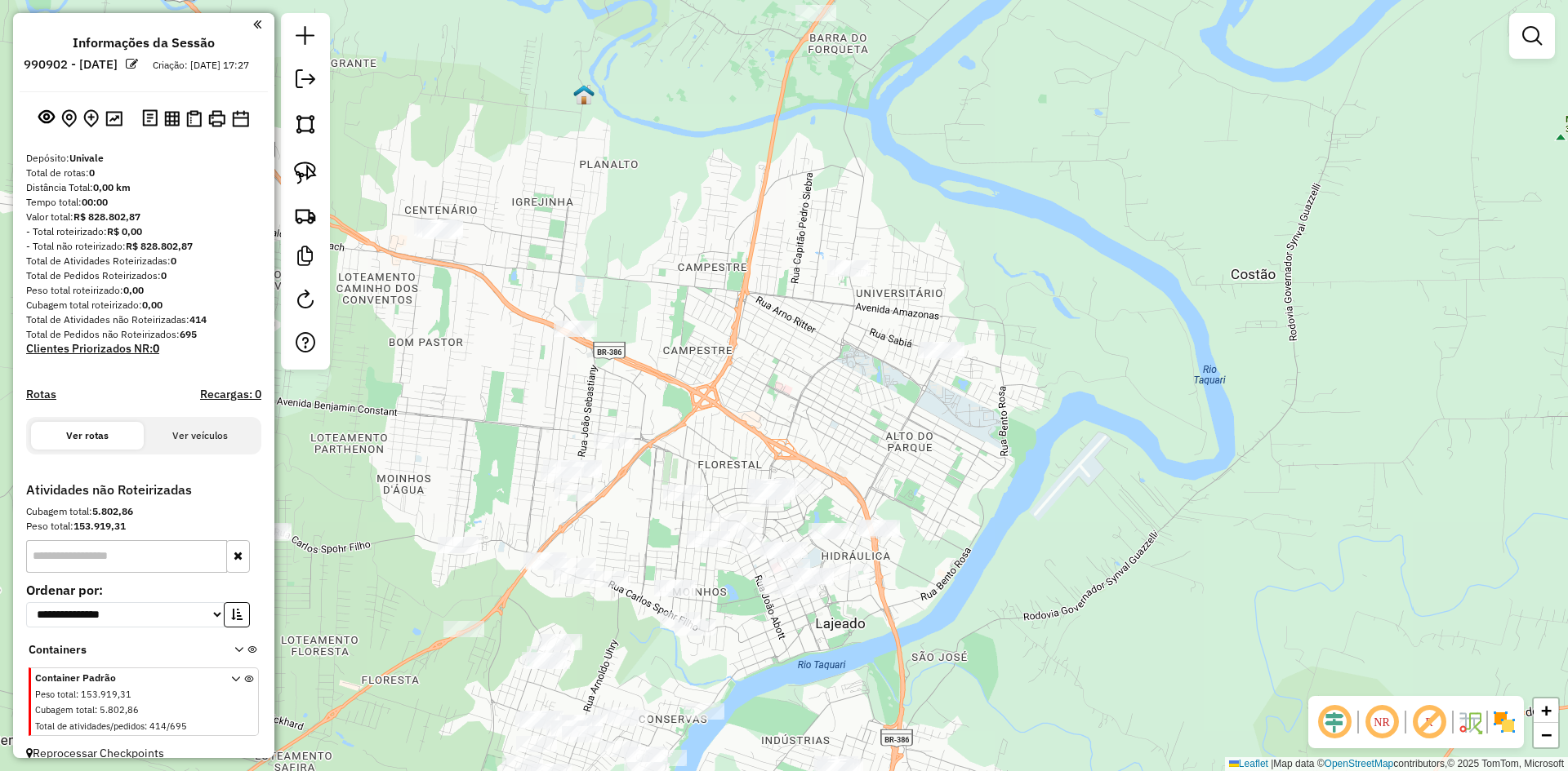
drag, startPoint x: 736, startPoint y: 477, endPoint x: 732, endPoint y: 383, distance: 94.1
click at [732, 386] on div "Janela de atendimento Grade de atendimento Capacidade Transportadoras Veículos …" at bounding box center [784, 386] width 1568 height 771
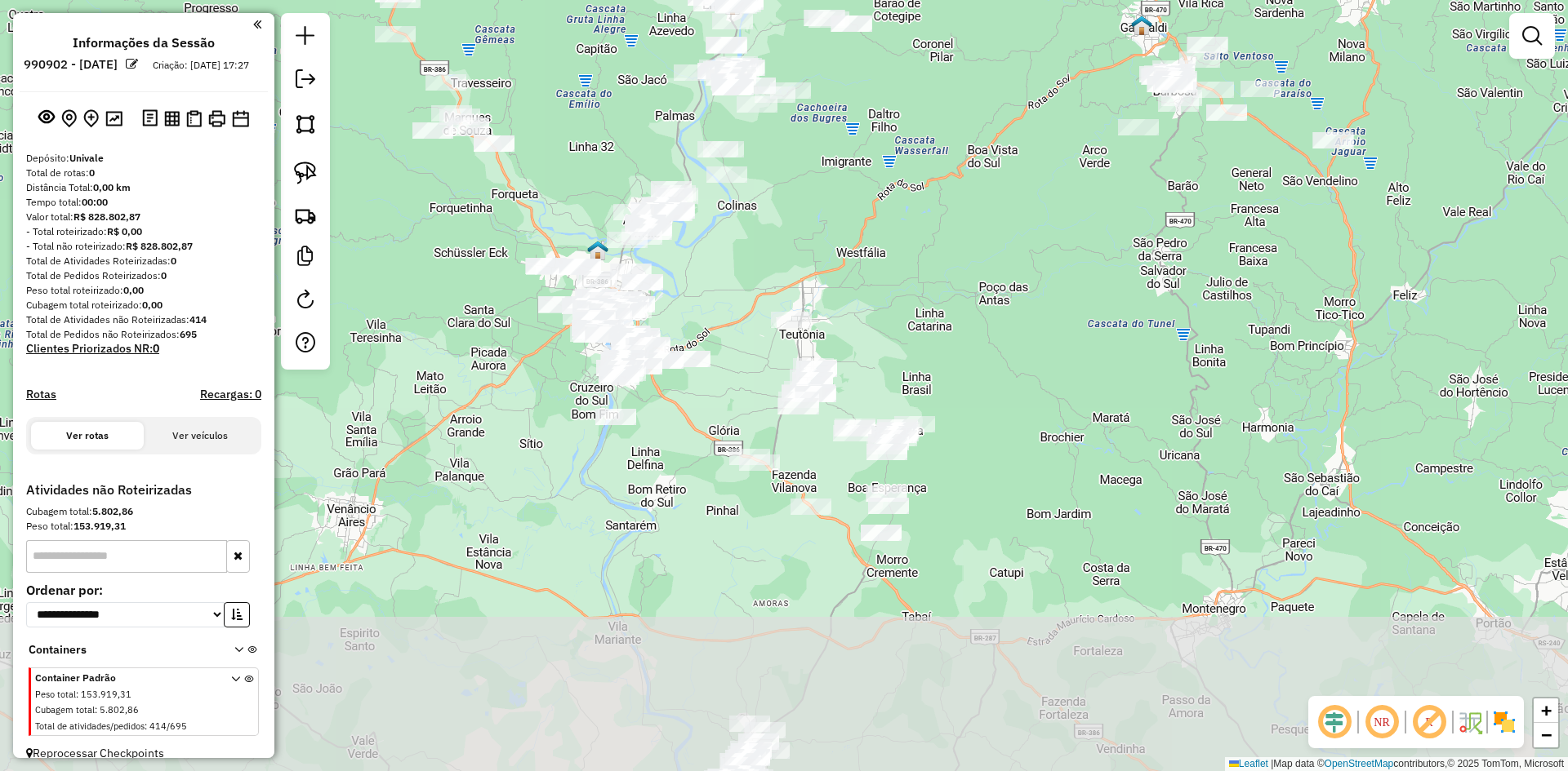
drag, startPoint x: 837, startPoint y: 579, endPoint x: 719, endPoint y: 140, distance: 454.6
click at [737, 210] on div "Janela de atendimento Grade de atendimento Capacidade Transportadoras Veículos …" at bounding box center [784, 386] width 1568 height 771
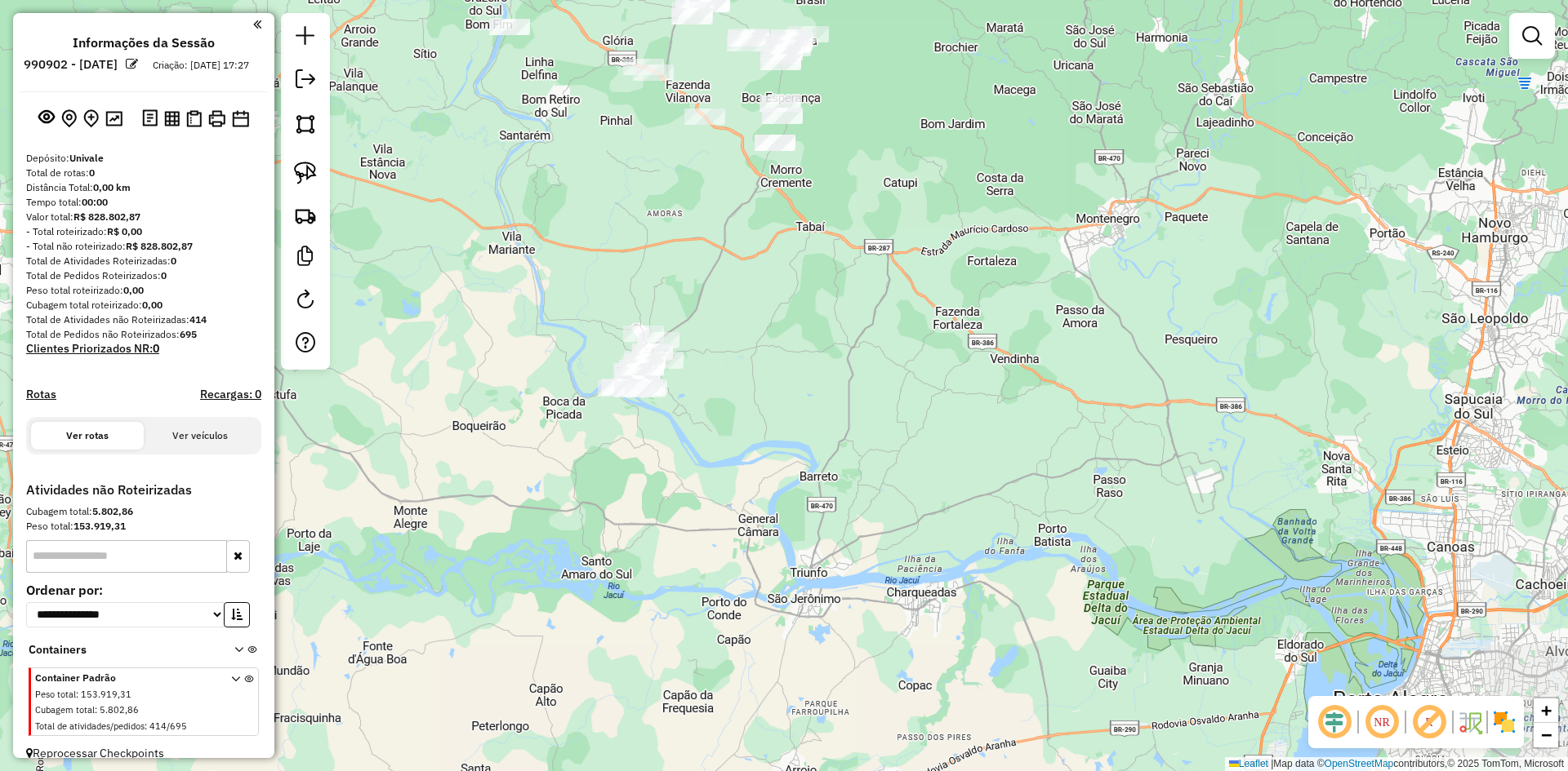
drag, startPoint x: 794, startPoint y: 358, endPoint x: 971, endPoint y: 493, distance: 222.6
click at [971, 503] on div "Janela de atendimento Grade de atendimento Capacidade Transportadoras Veículos …" at bounding box center [784, 386] width 1568 height 771
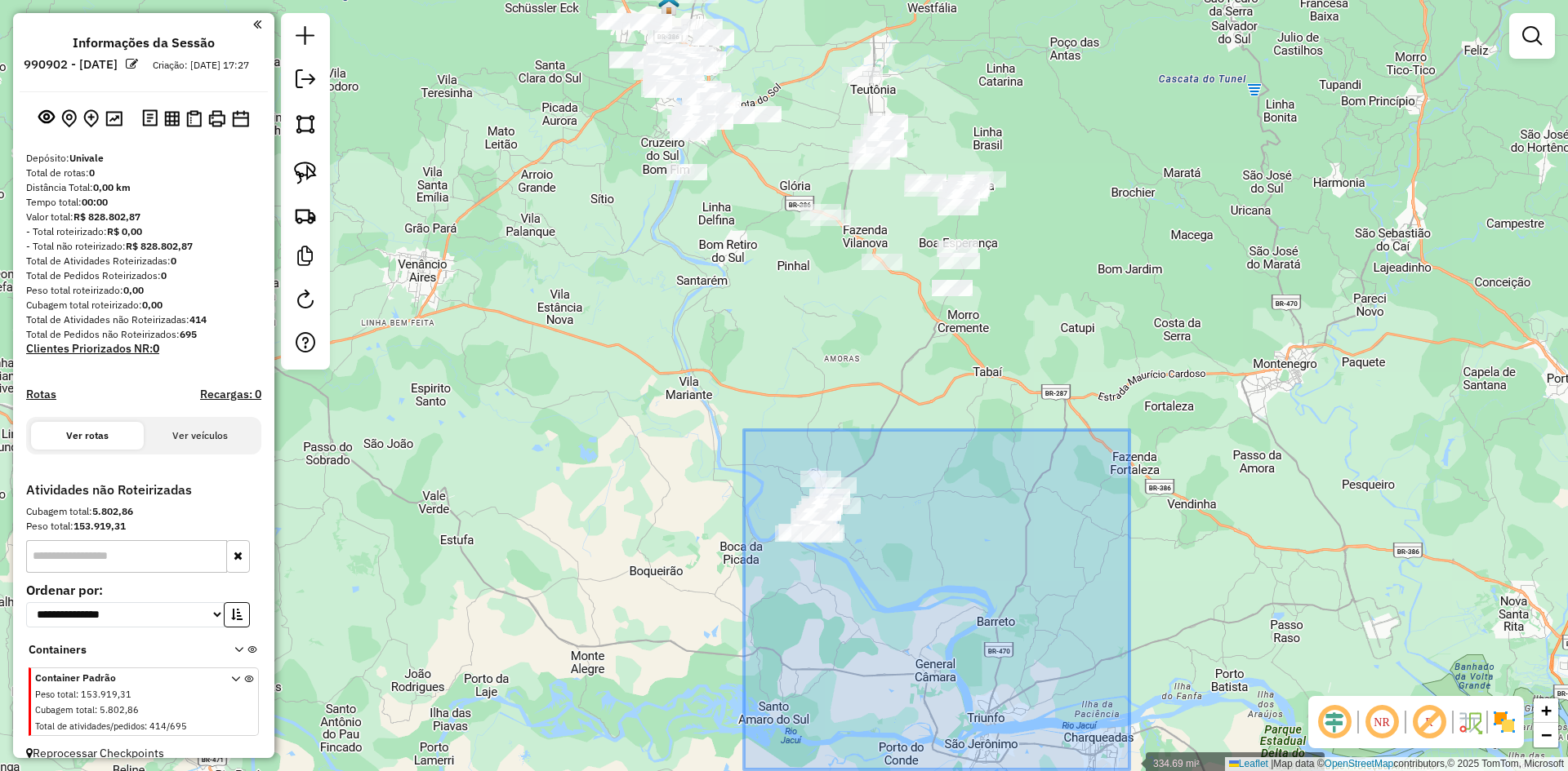
drag, startPoint x: 744, startPoint y: 431, endPoint x: 995, endPoint y: 643, distance: 328.5
click at [996, 646] on div "334.69 mi² Solte o botão para finalizar a seleção. Janela de atendimento Grade …" at bounding box center [784, 386] width 1568 height 771
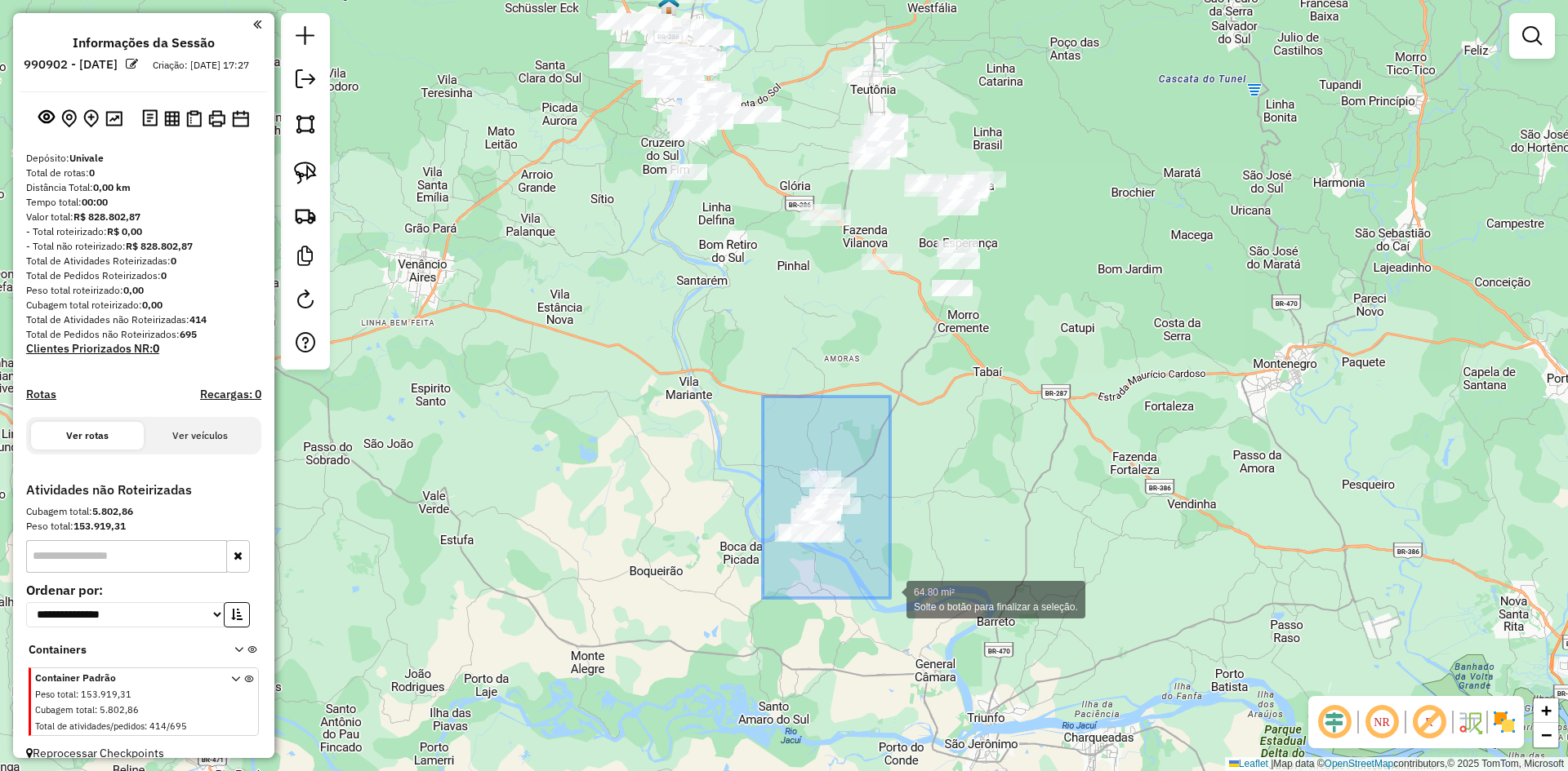
drag, startPoint x: 763, startPoint y: 396, endPoint x: 892, endPoint y: 598, distance: 239.7
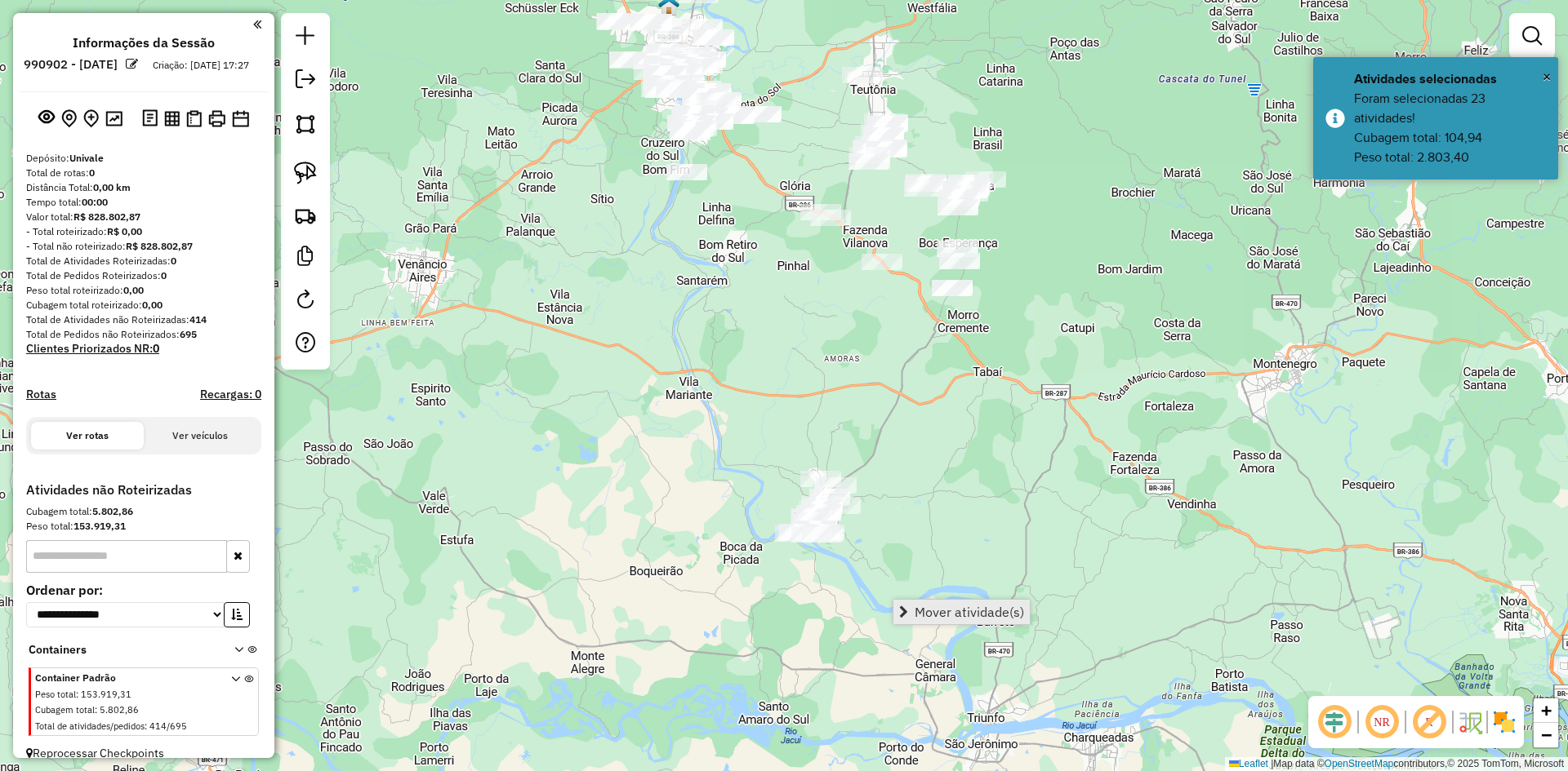
click at [962, 605] on span "Mover atividade(s)" at bounding box center [969, 612] width 109 height 14
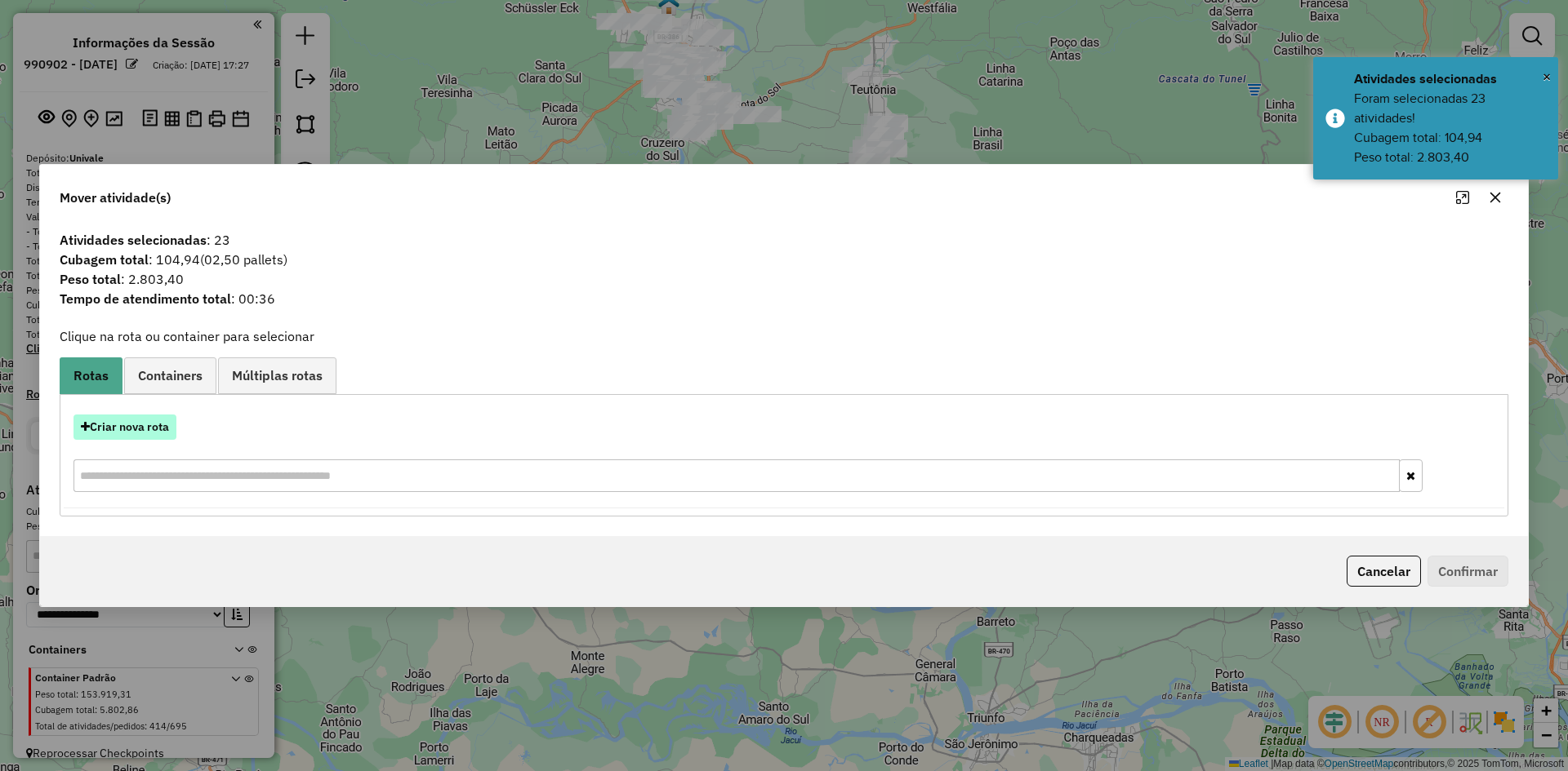
click at [130, 431] on button "Criar nova rota" at bounding box center [125, 427] width 103 height 25
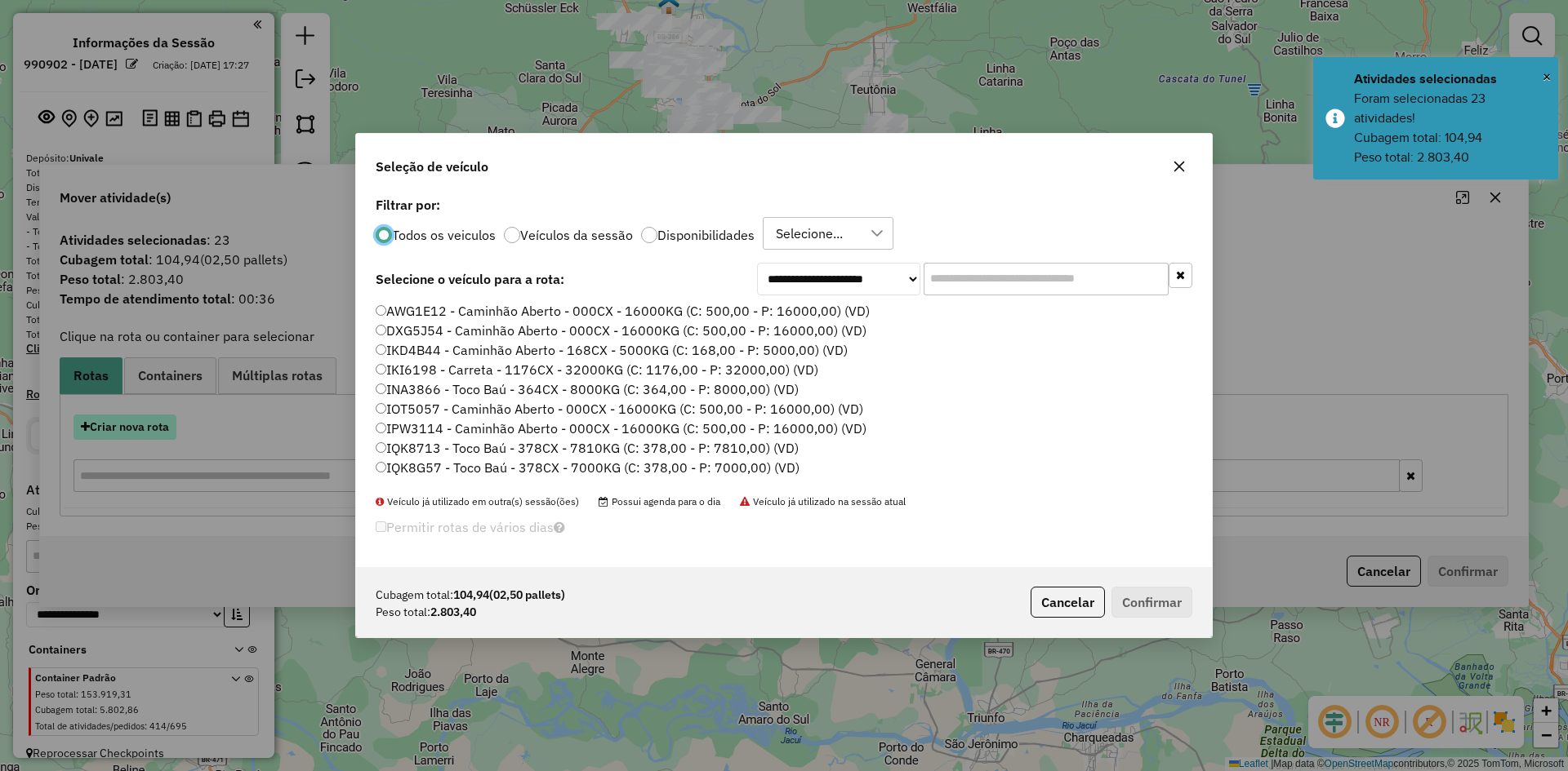
scroll to position [9, 5]
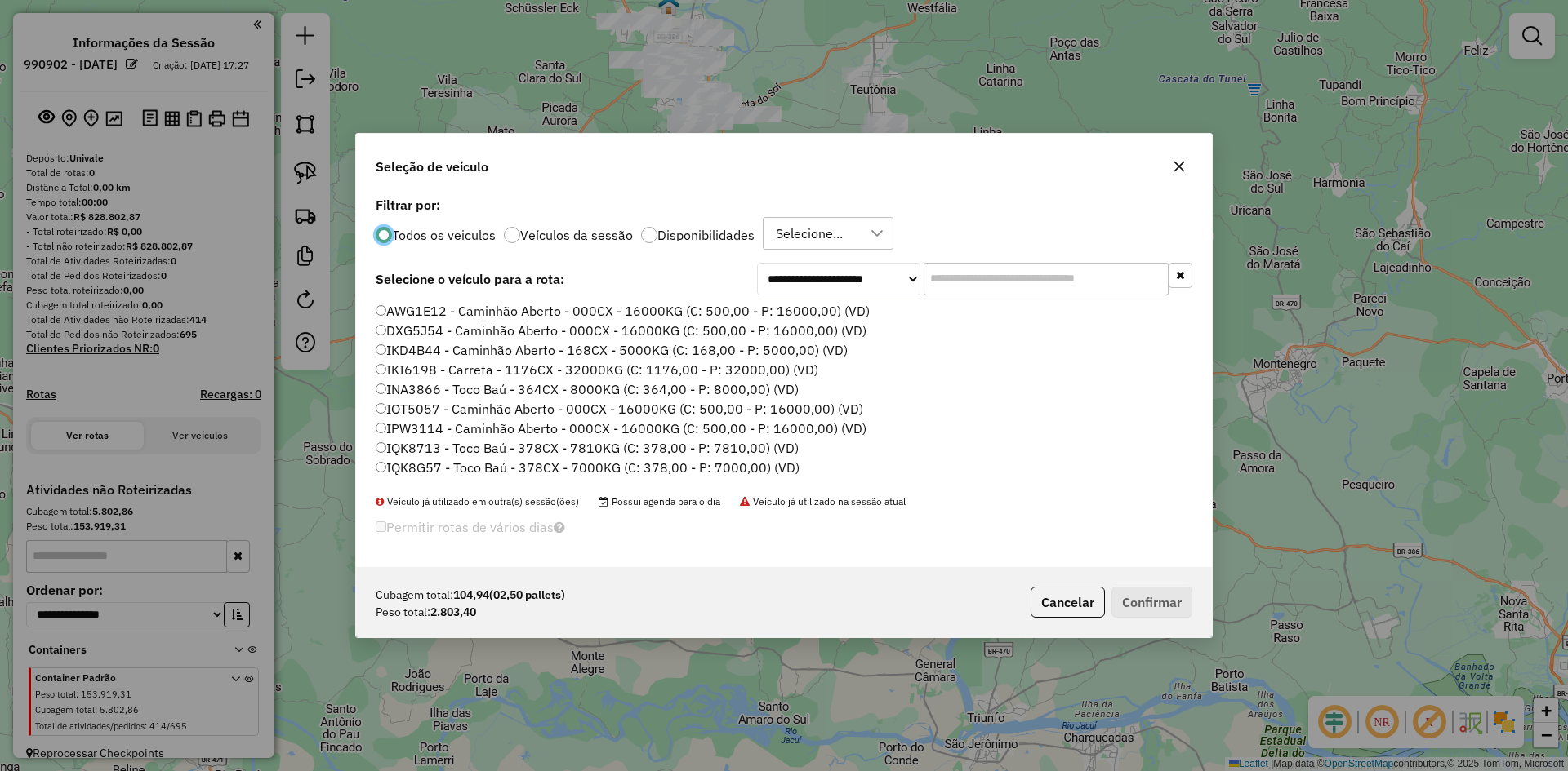
click at [1003, 283] on input "text" at bounding box center [1046, 279] width 245 height 32
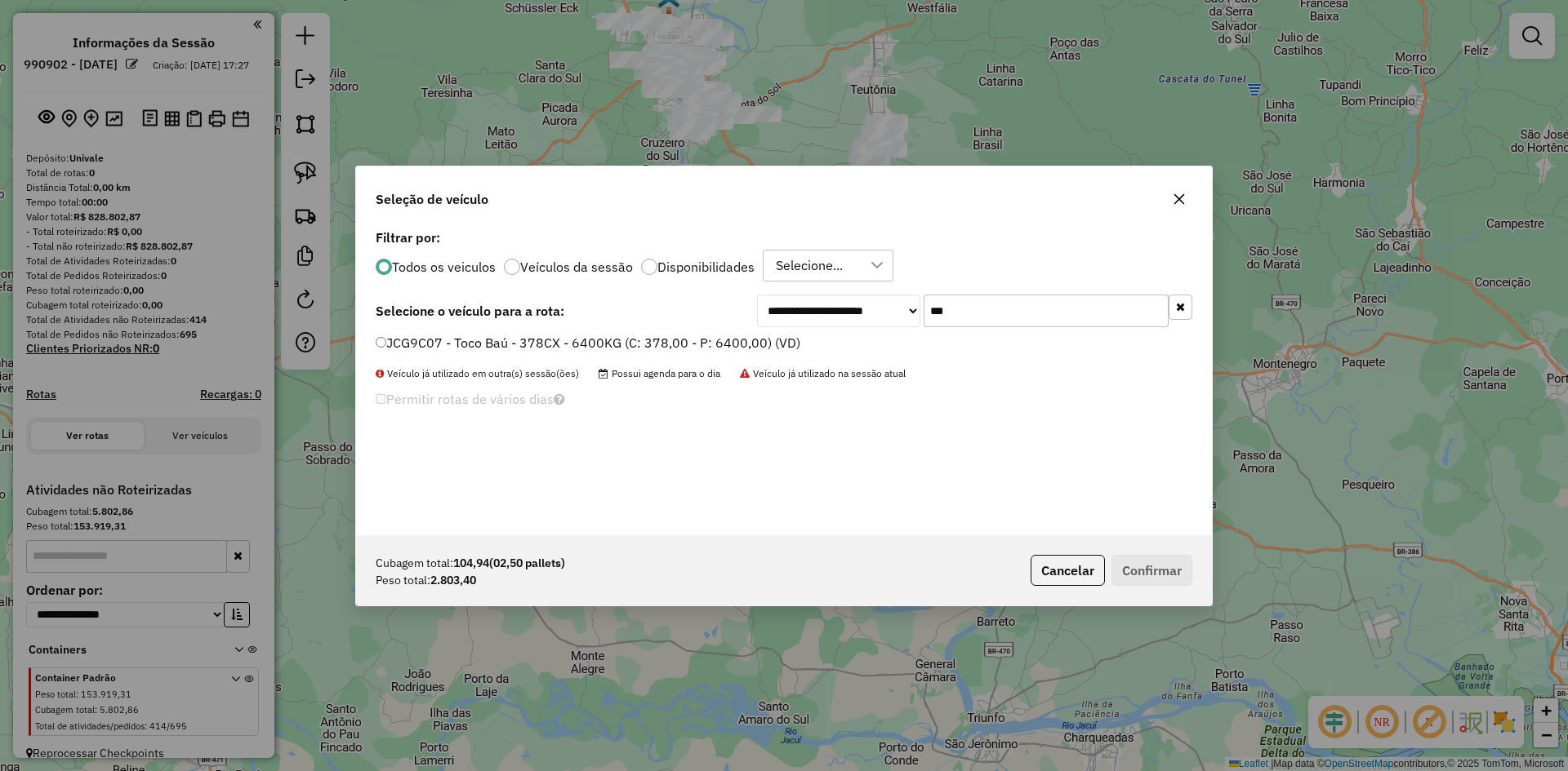
type input "***"
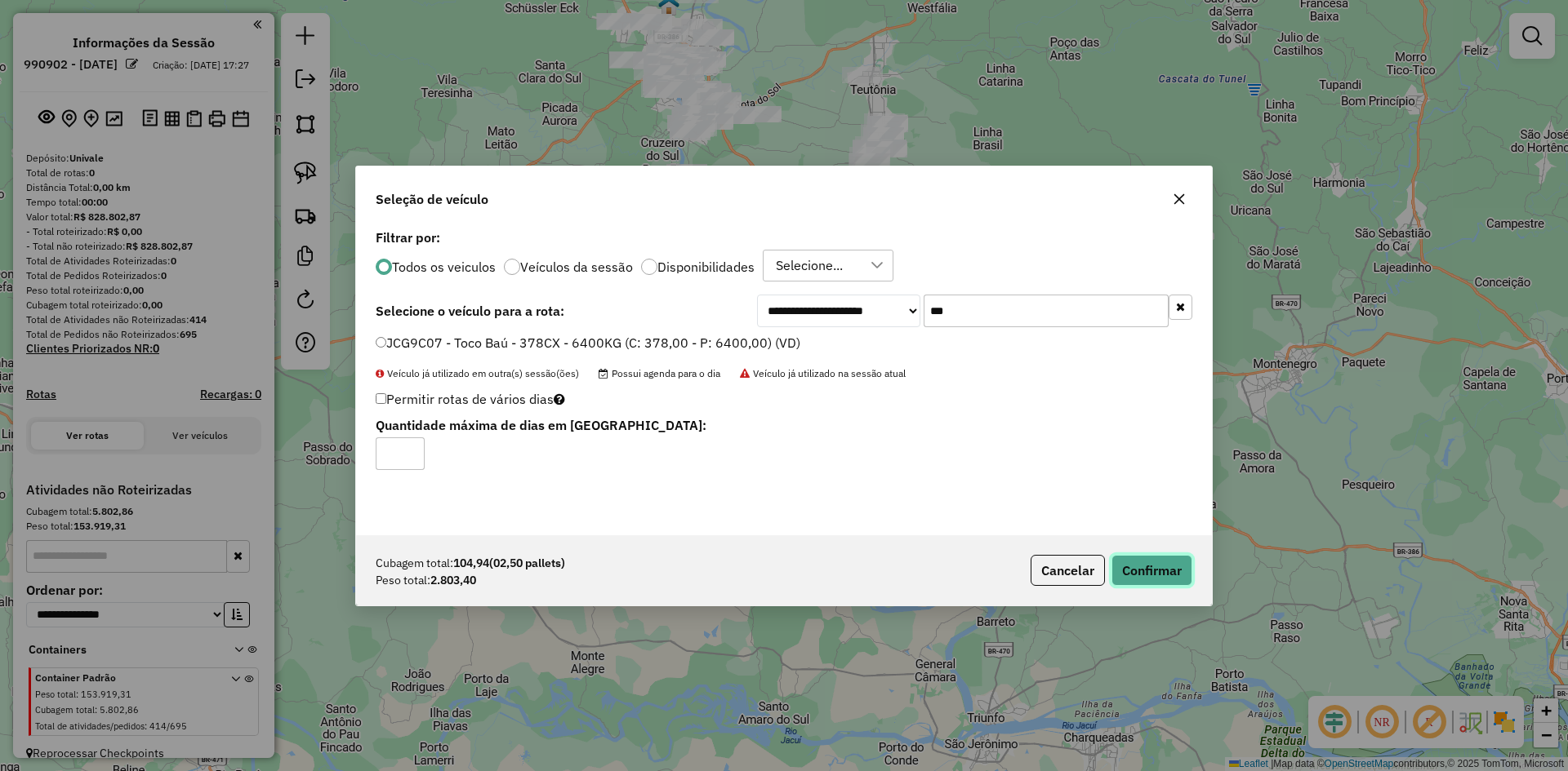
click at [1139, 567] on button "Confirmar" at bounding box center [1153, 570] width 81 height 31
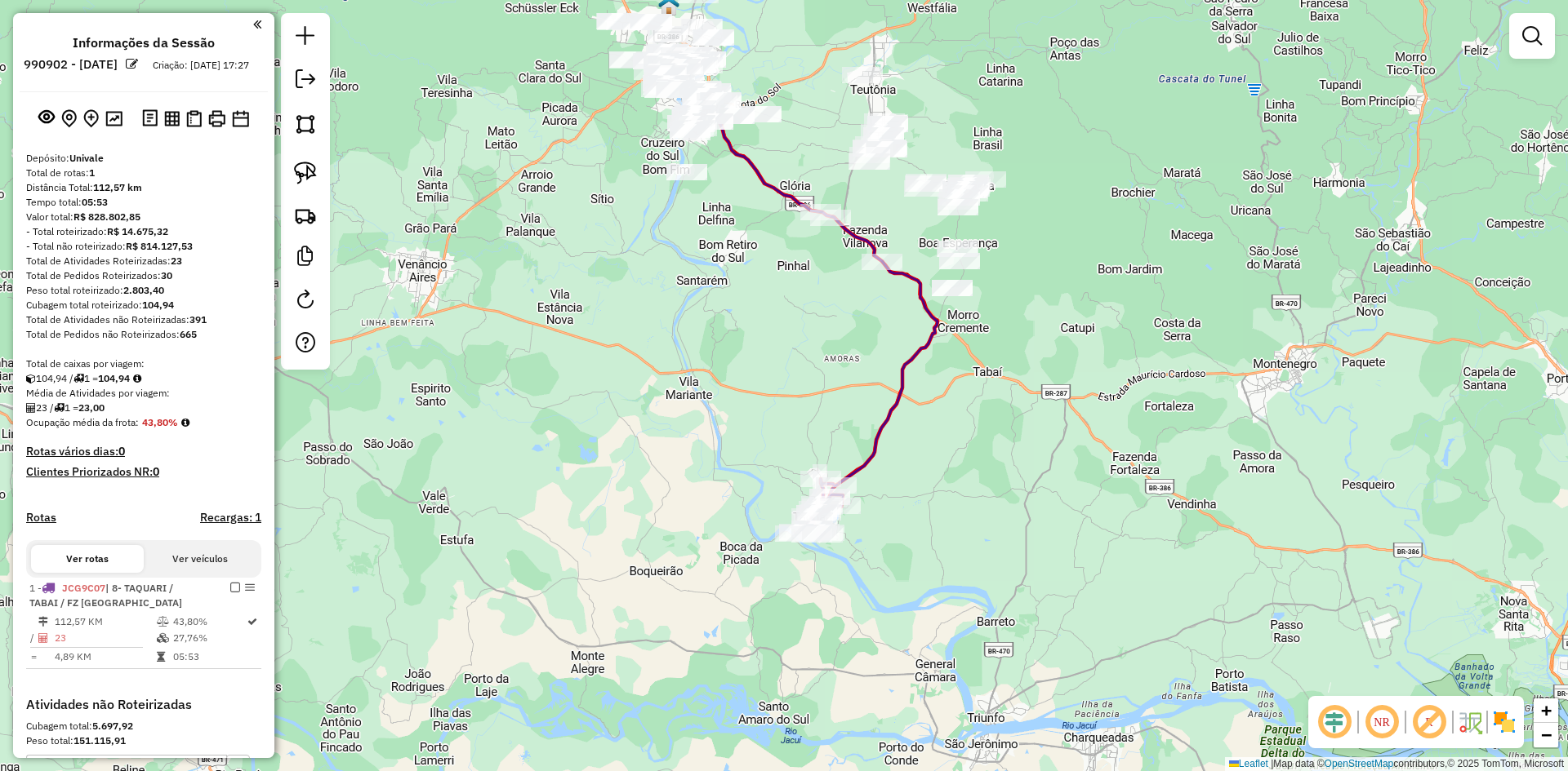
click at [1340, 720] on em at bounding box center [1335, 722] width 40 height 40
click at [1513, 722] on img at bounding box center [1504, 722] width 26 height 26
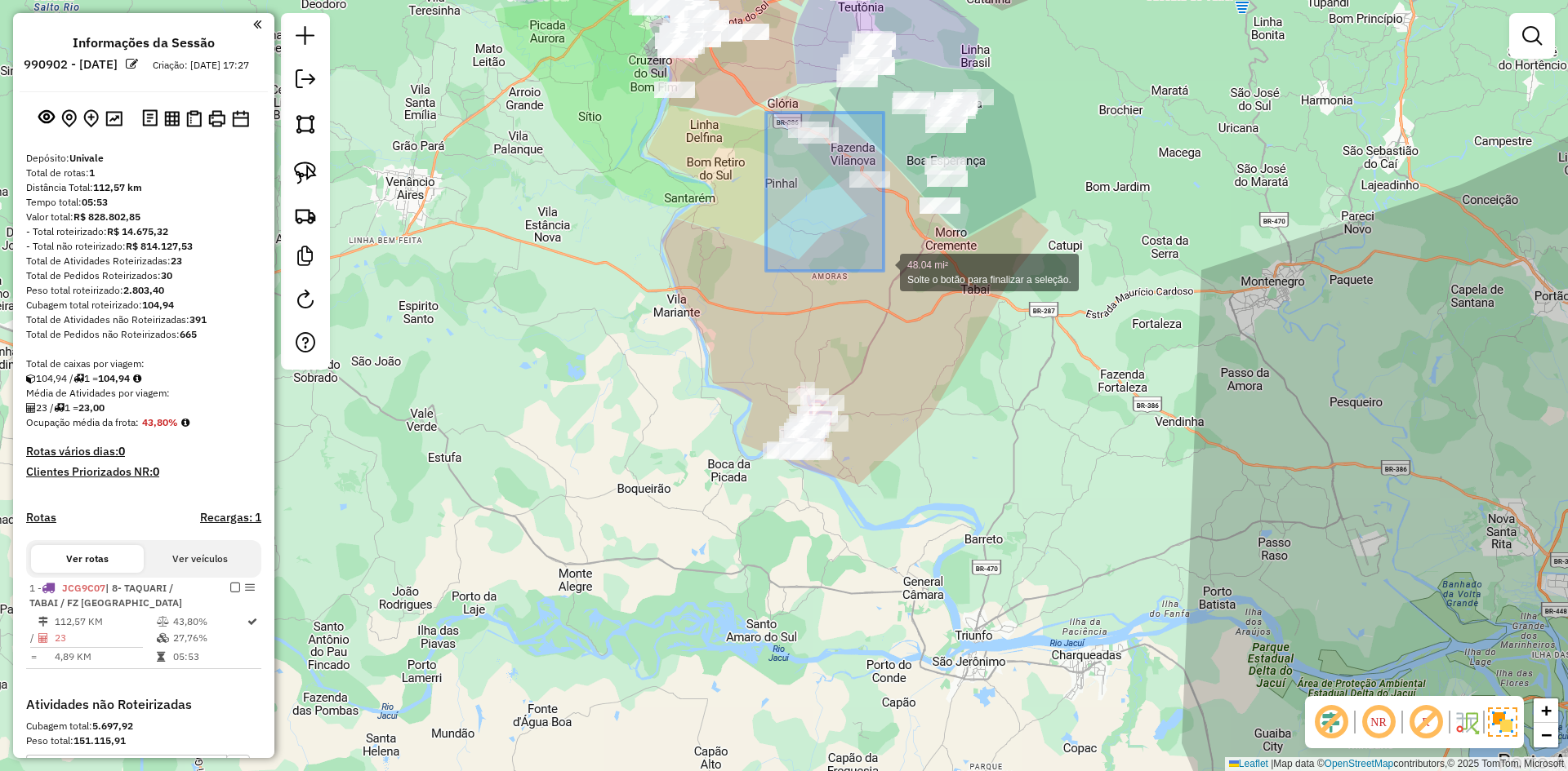
drag, startPoint x: 766, startPoint y: 113, endPoint x: 884, endPoint y: 271, distance: 197.2
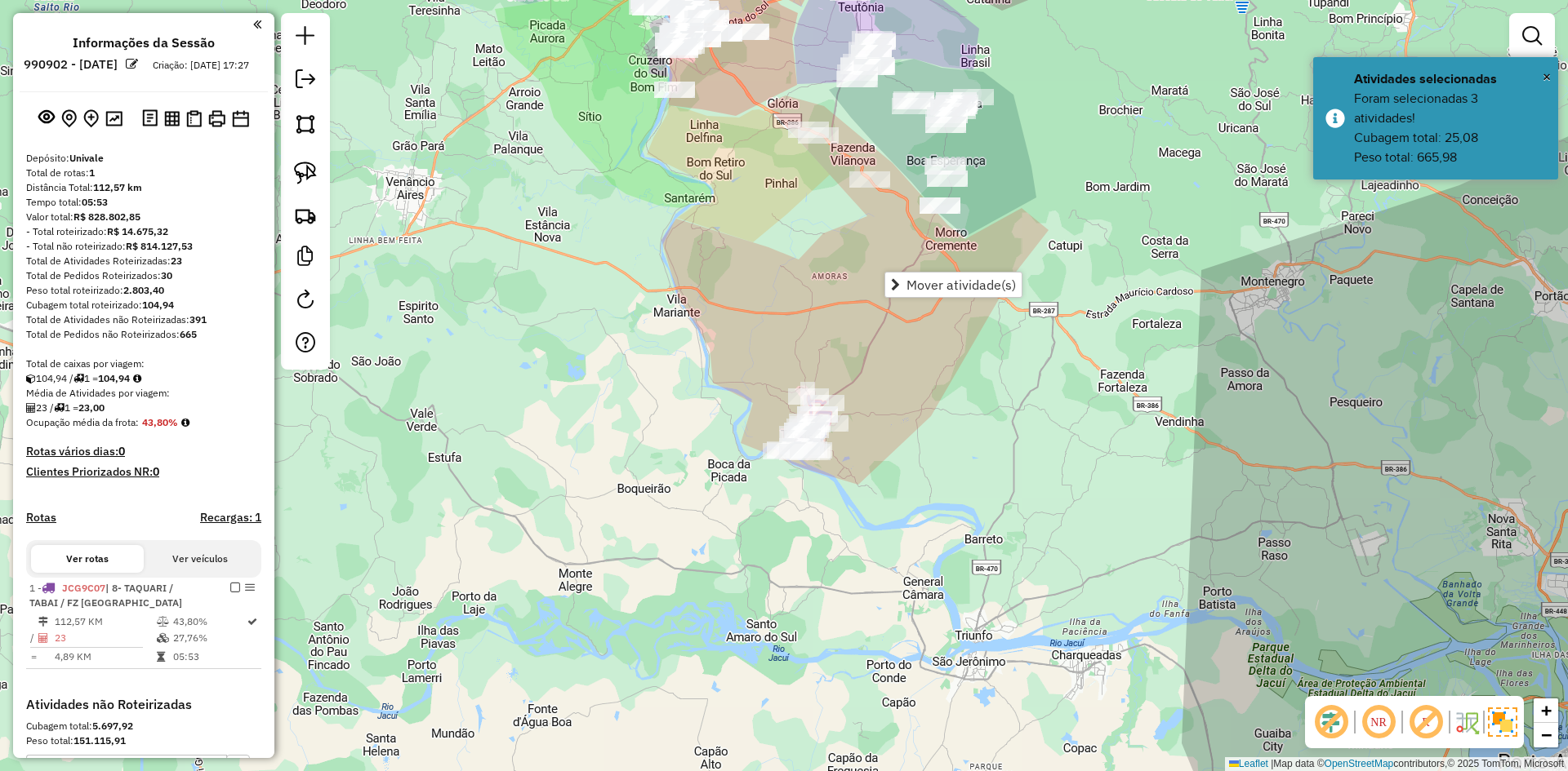
drag, startPoint x: 928, startPoint y: 284, endPoint x: 907, endPoint y: 289, distance: 21.6
click at [927, 284] on span "Mover atividade(s)" at bounding box center [961, 285] width 109 height 14
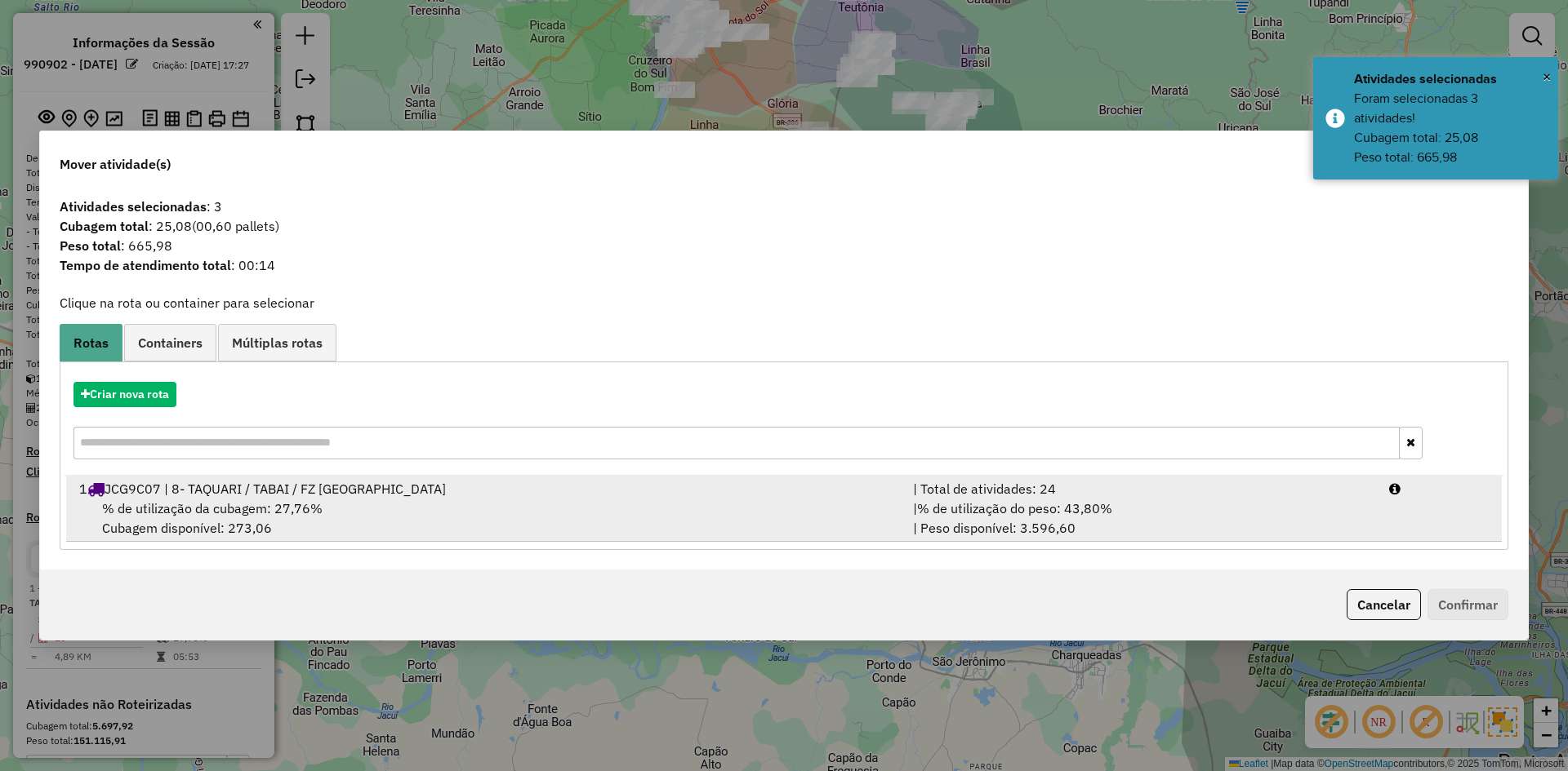
click at [322, 501] on div "% de utilização da cubagem: 27,76% Cubagem disponível: 273,06" at bounding box center [486, 519] width 834 height 40
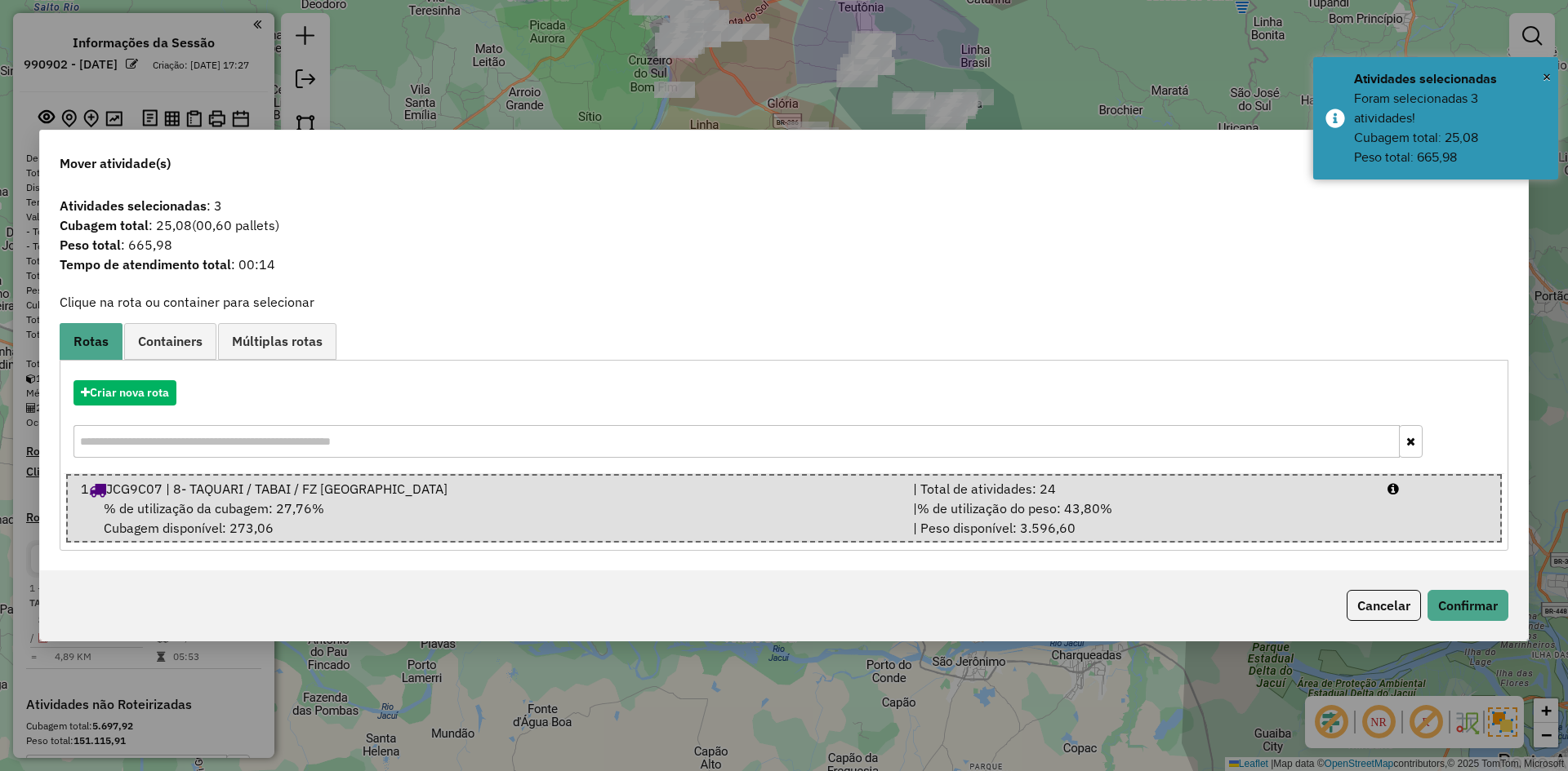
click at [1463, 623] on div "Cancelar Confirmar" at bounding box center [783, 606] width 1488 height 70
click at [1463, 598] on button "Confirmar" at bounding box center [1468, 605] width 81 height 31
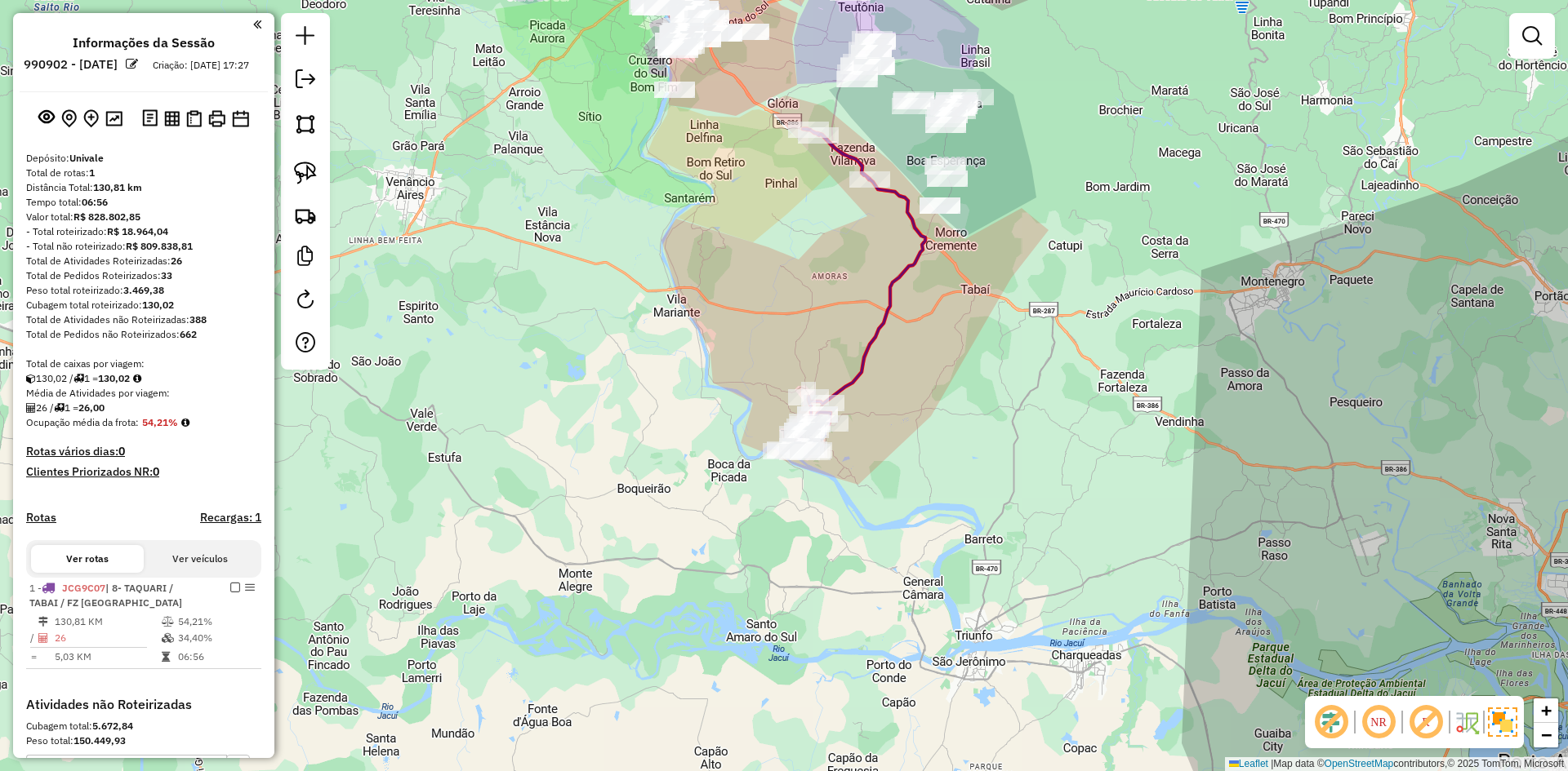
click at [876, 332] on icon at bounding box center [854, 290] width 142 height 323
select select "**********"
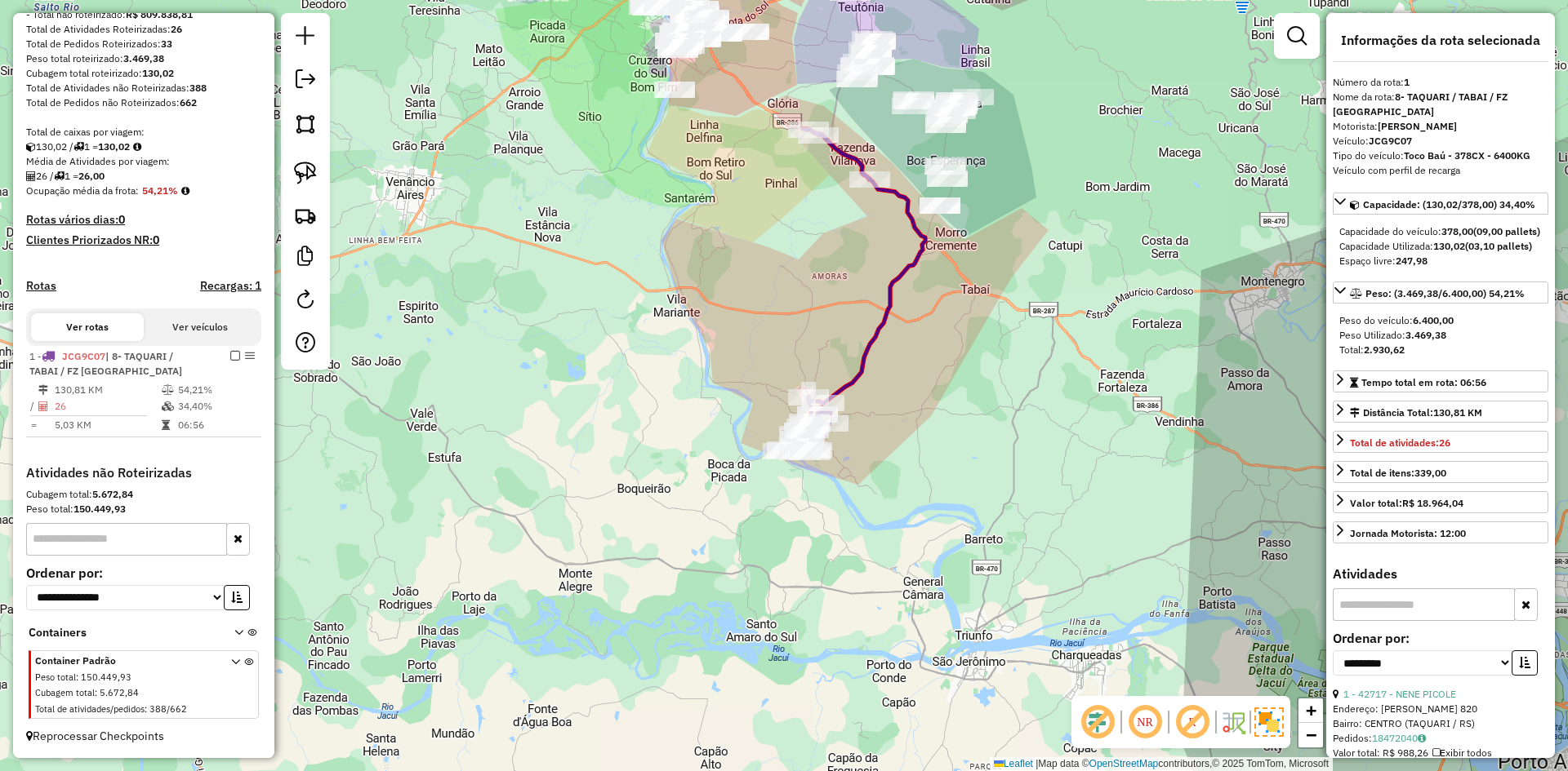
scroll to position [247, 0]
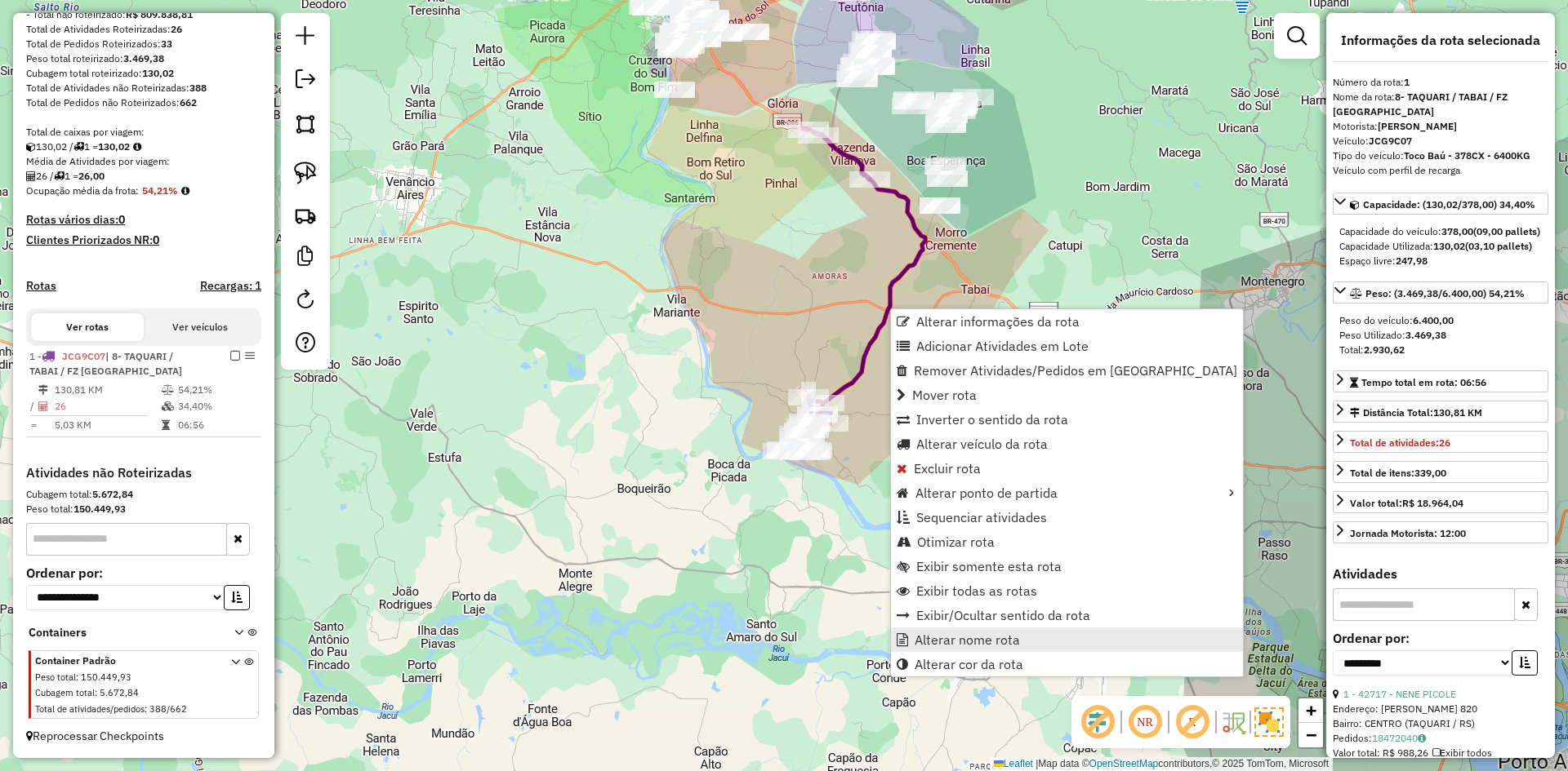
click at [958, 635] on span "Alterar nome rota" at bounding box center [967, 639] width 105 height 14
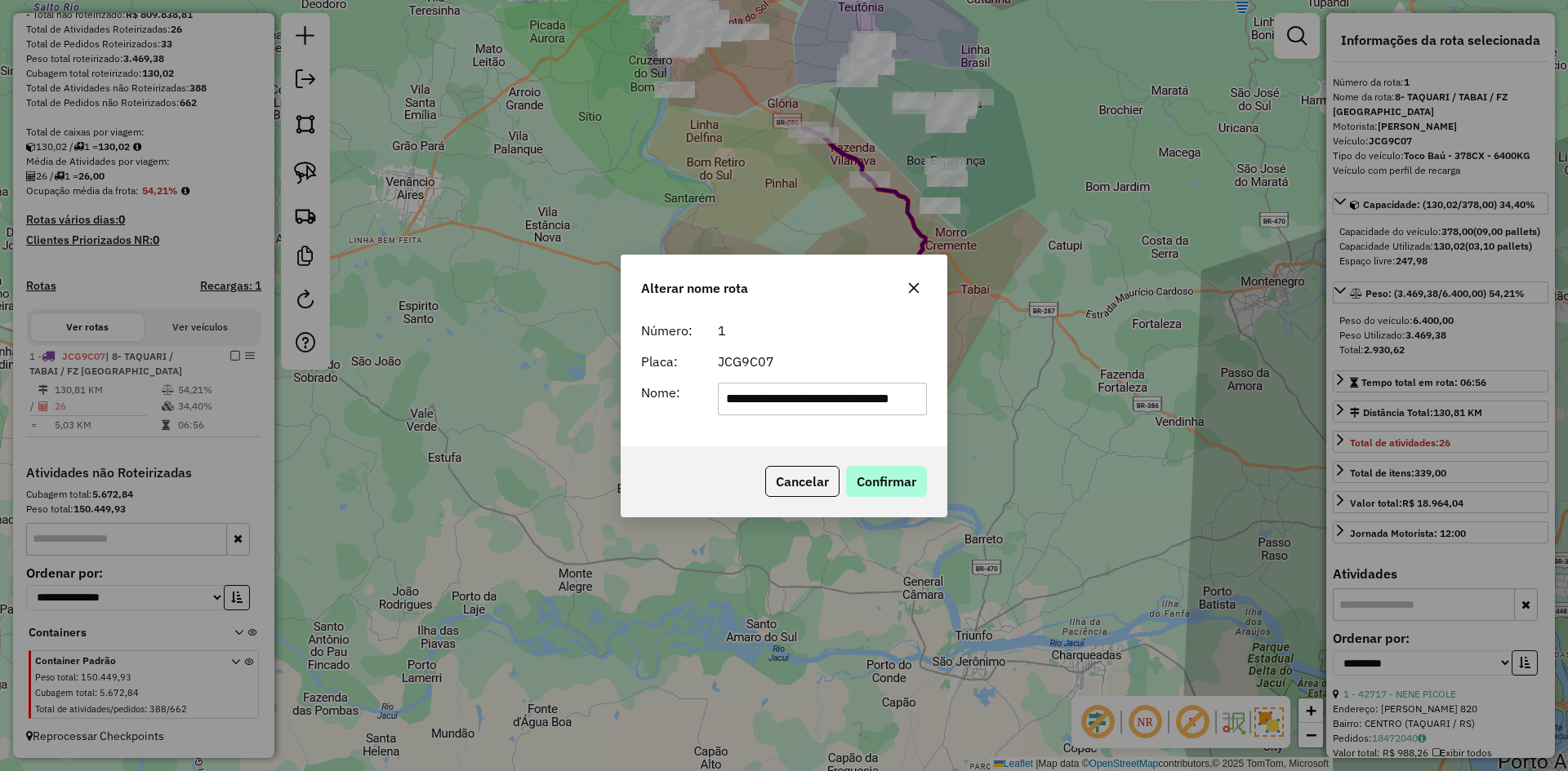
scroll to position [0, 21]
drag, startPoint x: 825, startPoint y: 399, endPoint x: 827, endPoint y: 410, distance: 11.2
click at [827, 410] on input "**********" at bounding box center [823, 399] width 210 height 32
drag, startPoint x: 789, startPoint y: 403, endPoint x: 828, endPoint y: 407, distance: 39.2
click at [828, 407] on input "**********" at bounding box center [823, 399] width 210 height 32
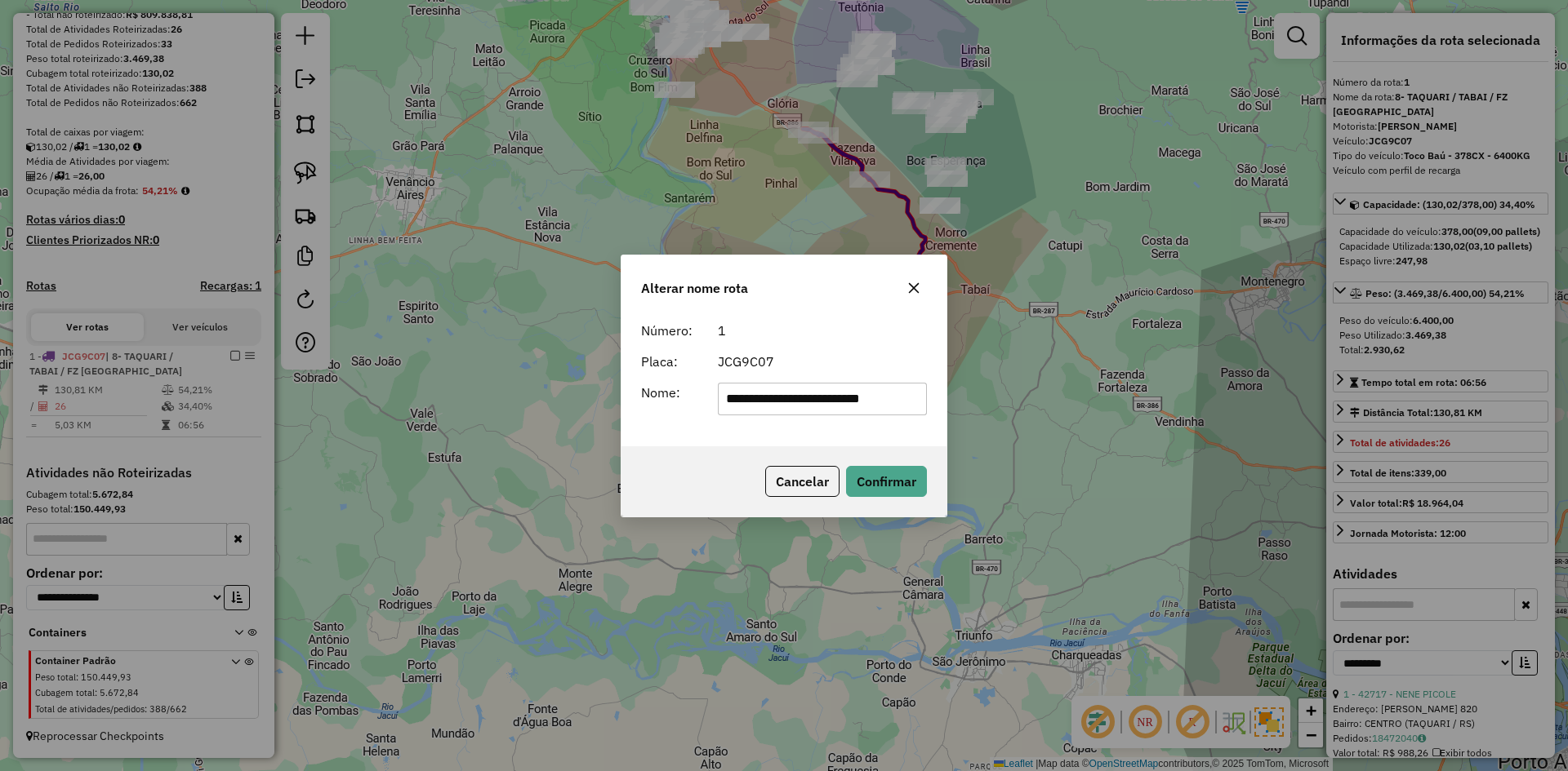
scroll to position [0, 0]
drag, startPoint x: 719, startPoint y: 417, endPoint x: 663, endPoint y: 444, distance: 62.2
click at [680, 440] on div "**********" at bounding box center [784, 380] width 325 height 132
type input "**********"
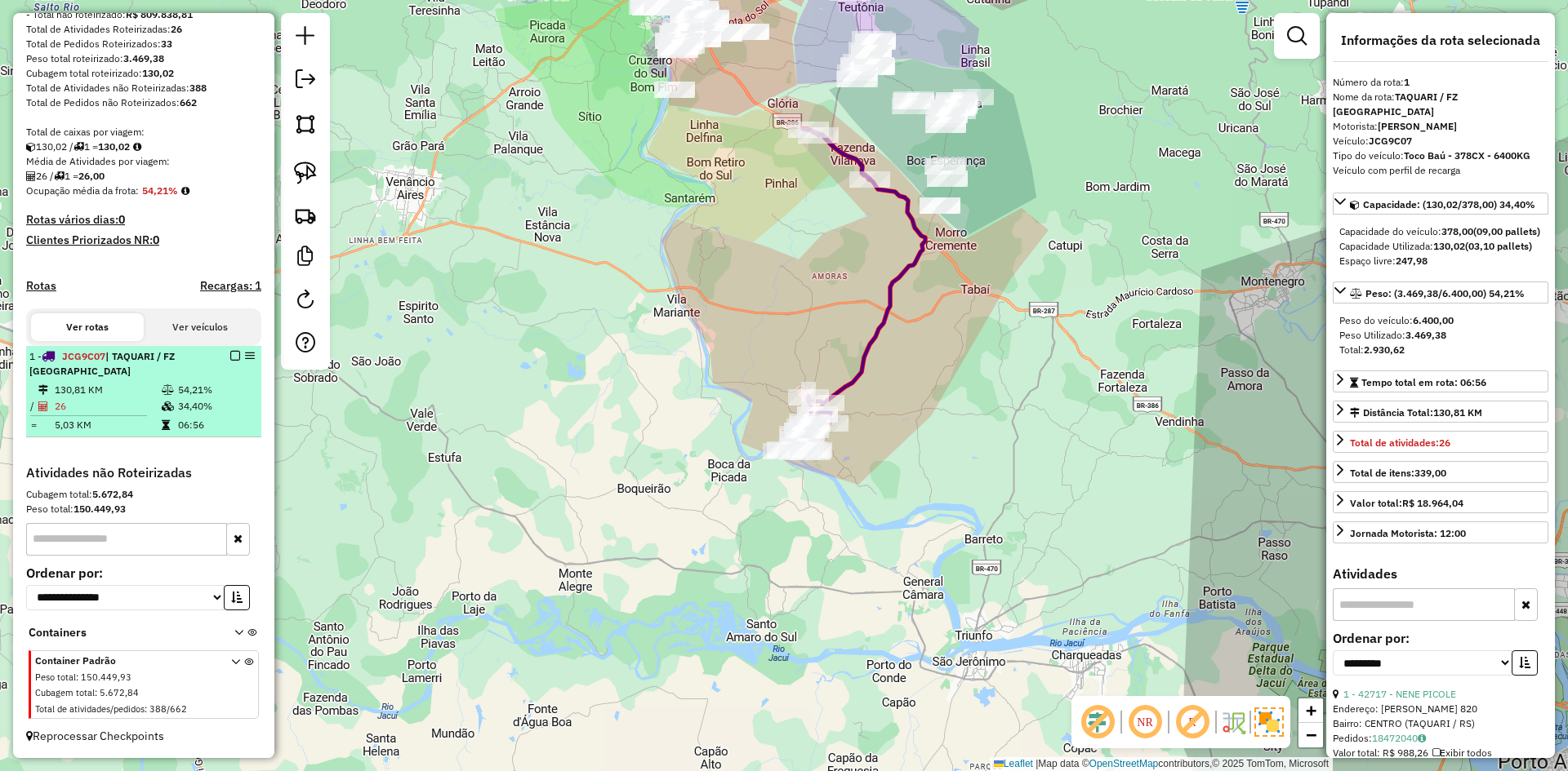
click at [231, 357] on em at bounding box center [235, 356] width 10 height 10
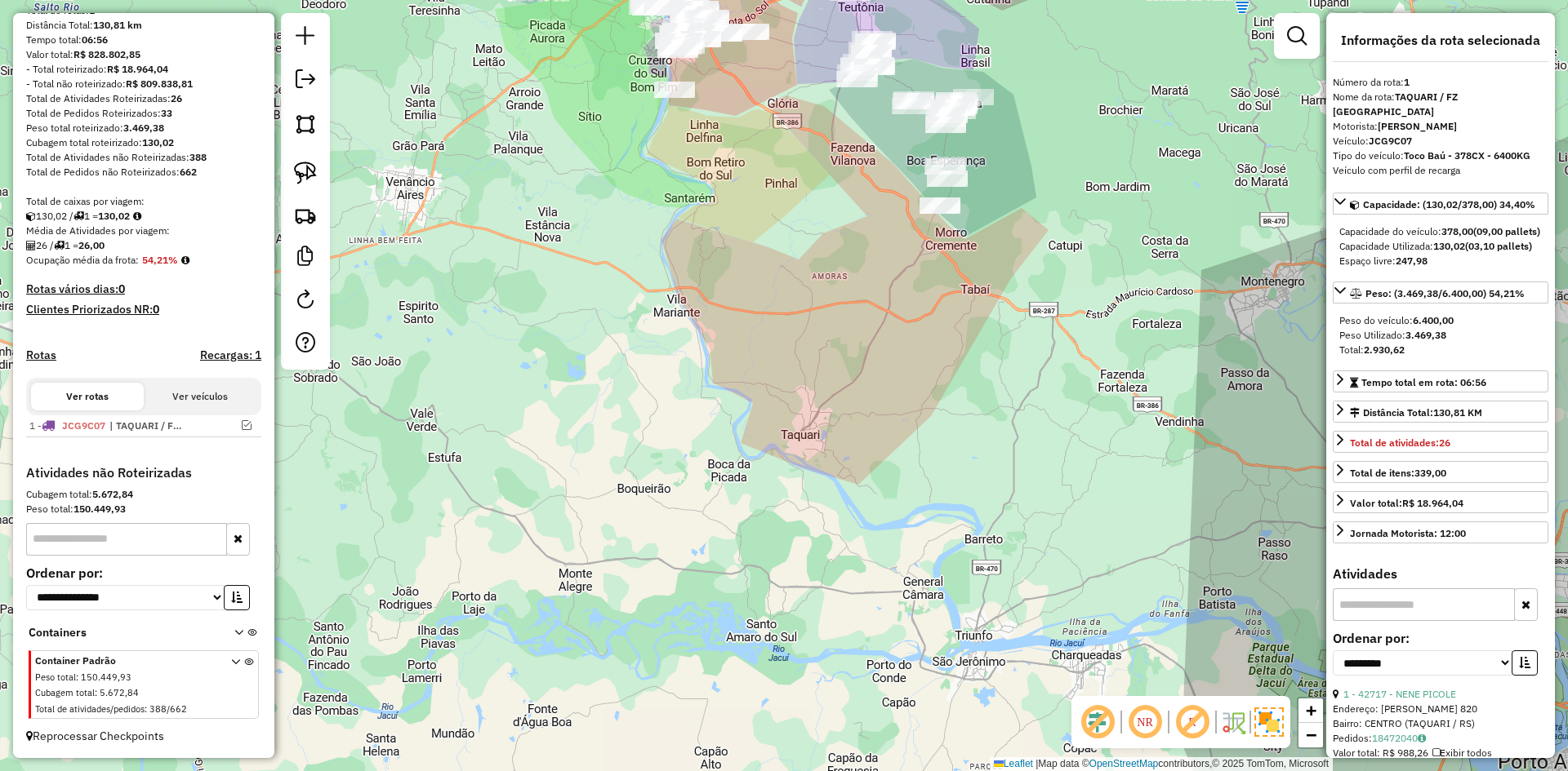
scroll to position [177, 0]
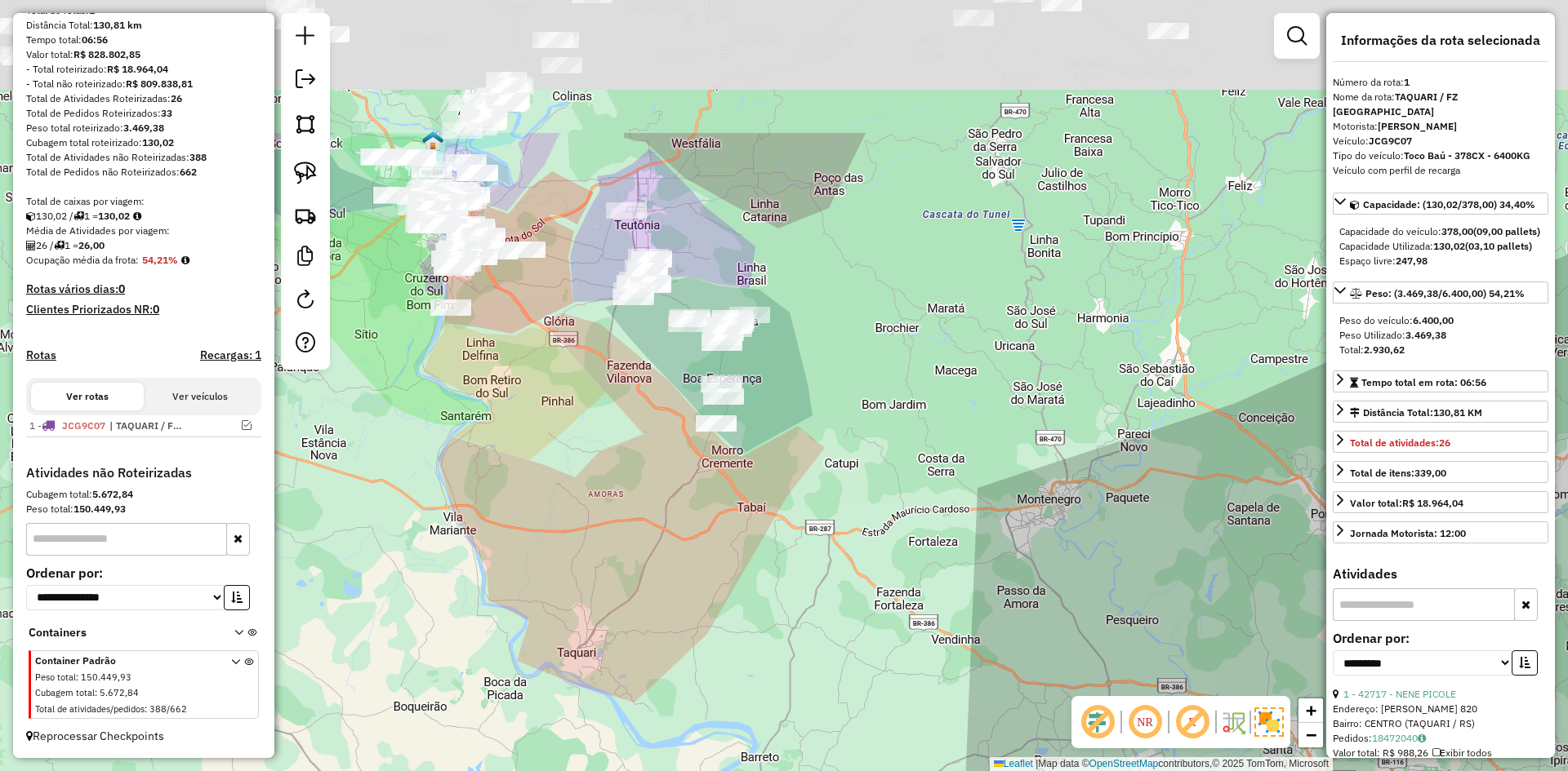
drag, startPoint x: 759, startPoint y: 230, endPoint x: 615, endPoint y: 467, distance: 277.3
click at [615, 465] on div "Janela de atendimento Grade de atendimento Capacidade Transportadoras Veículos …" at bounding box center [784, 386] width 1568 height 771
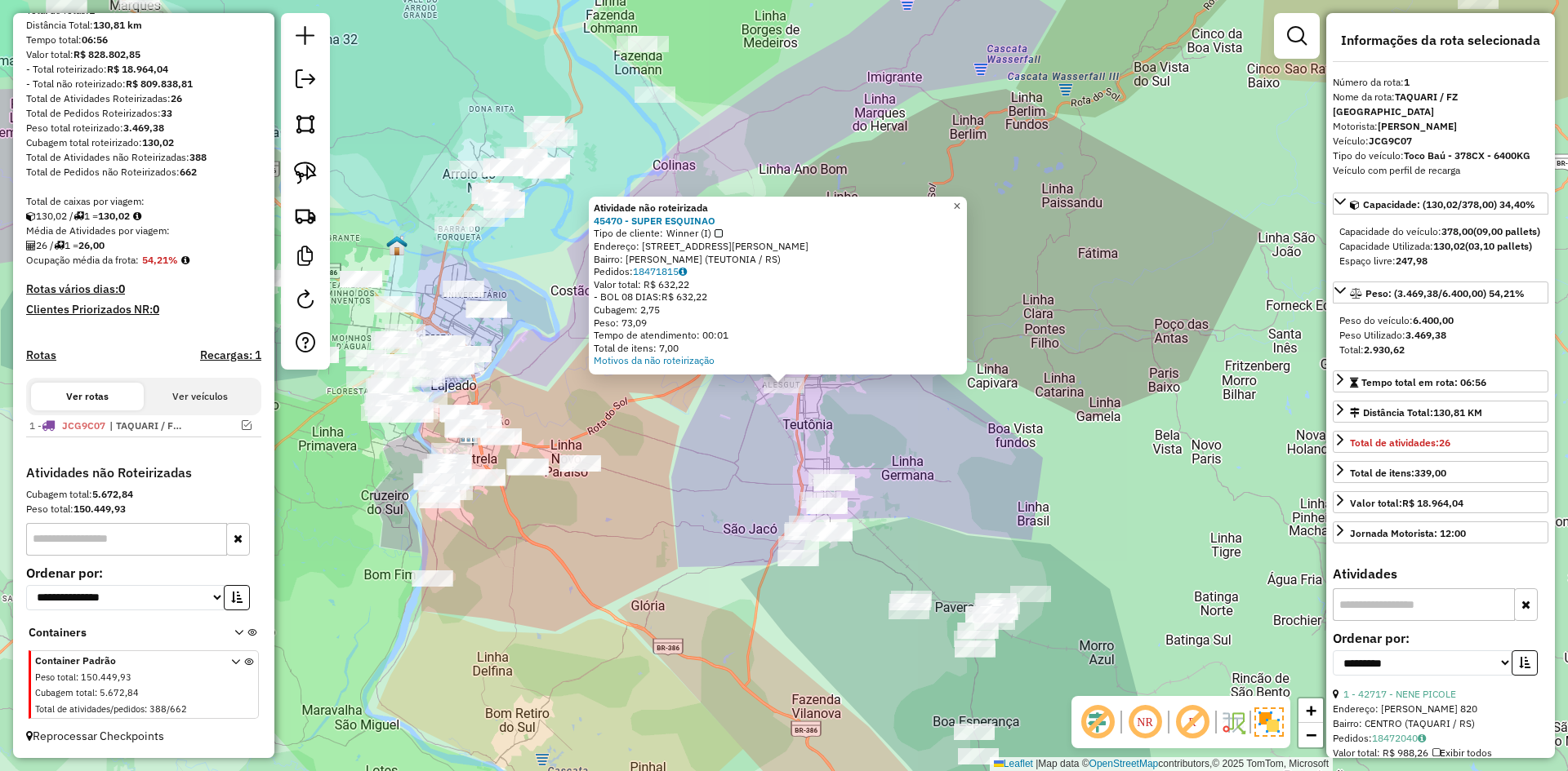
drag, startPoint x: 960, startPoint y: 196, endPoint x: 968, endPoint y: 213, distance: 18.8
click at [960, 197] on link "×" at bounding box center [957, 206] width 20 height 20
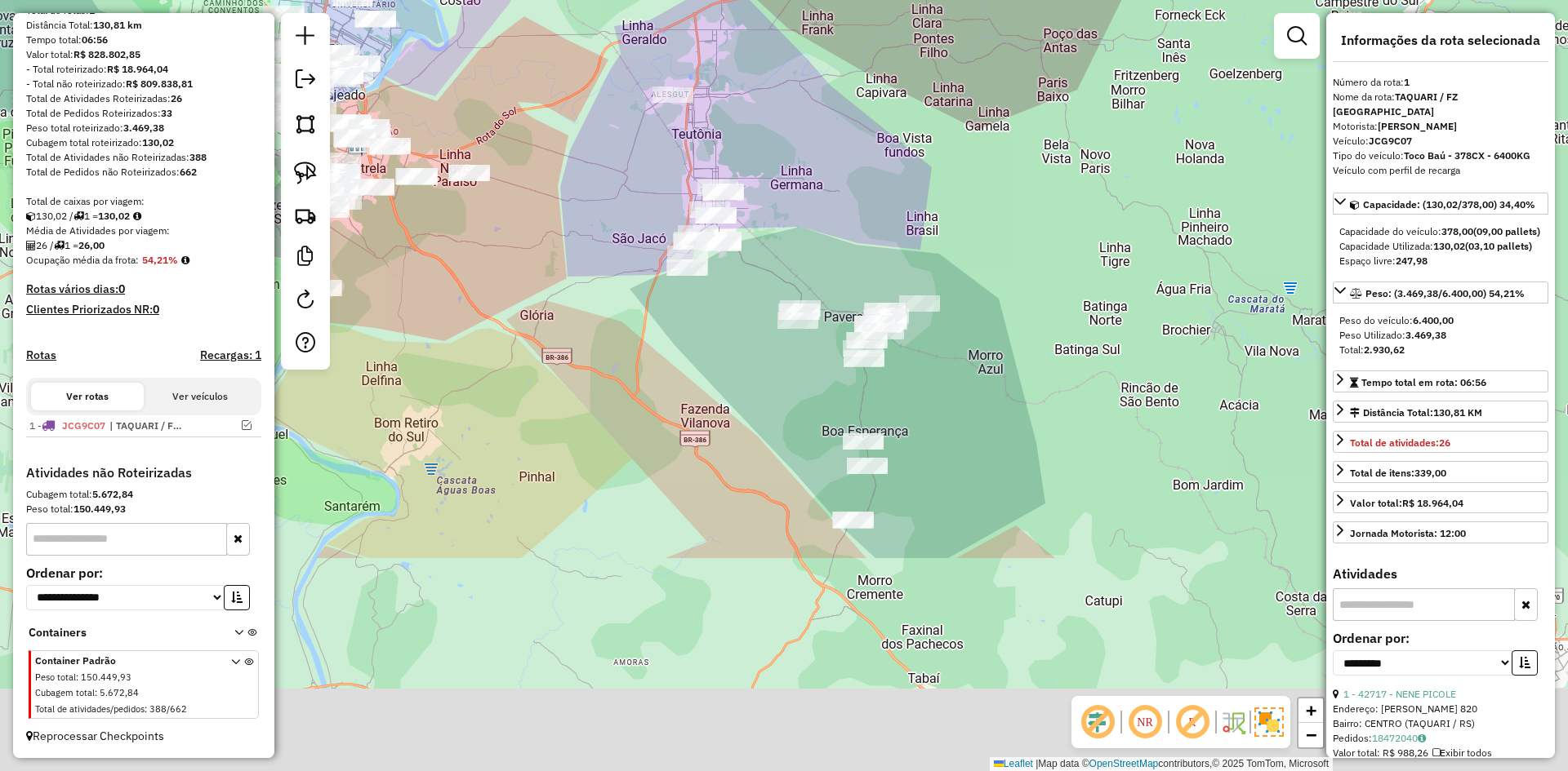
drag, startPoint x: 980, startPoint y: 523, endPoint x: 859, endPoint y: 200, distance: 344.9
click at [868, 225] on div "Janela de atendimento Grade de atendimento Capacidade Transportadoras Veículos …" at bounding box center [784, 386] width 1568 height 771
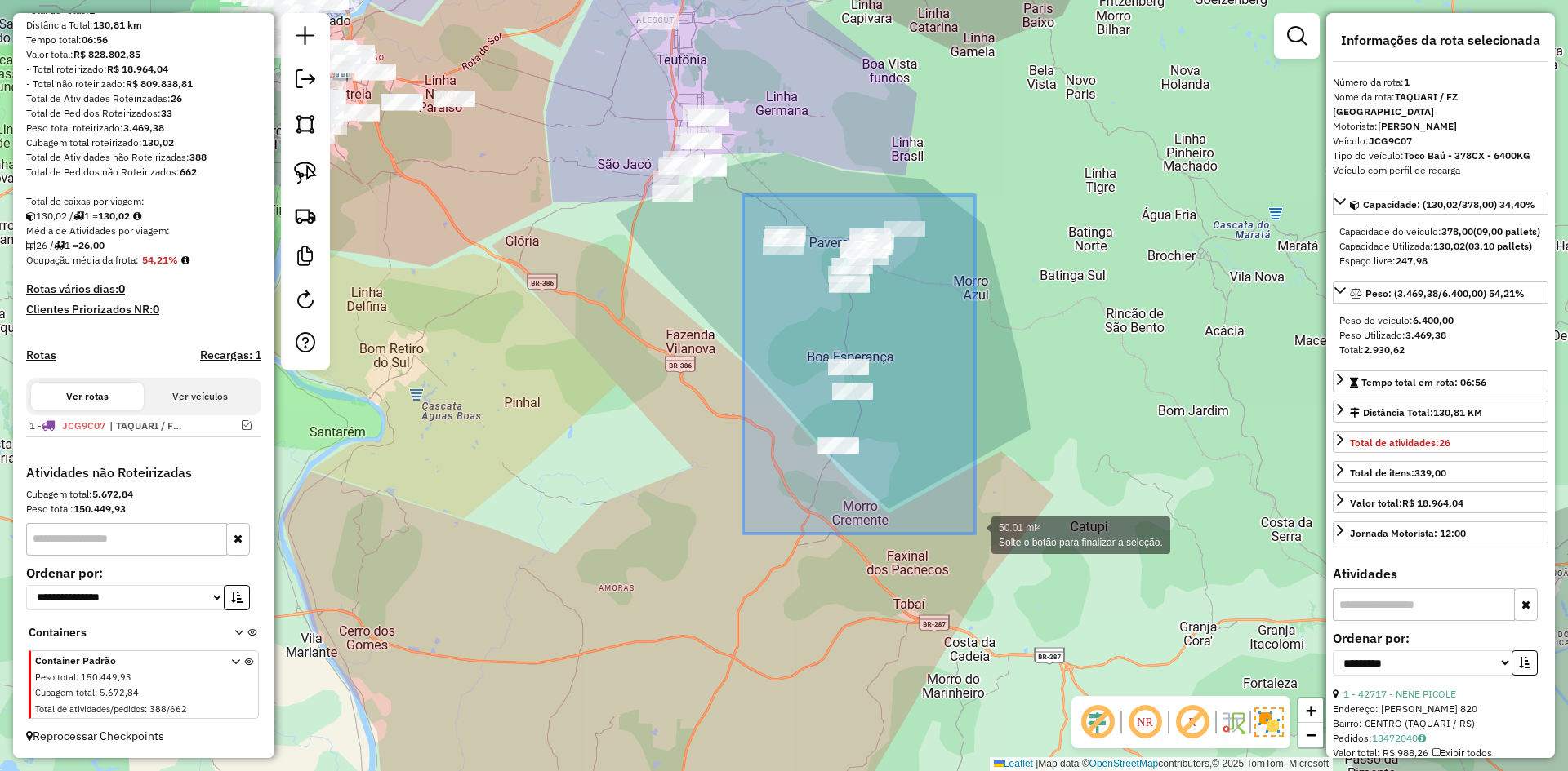
drag, startPoint x: 743, startPoint y: 195, endPoint x: 980, endPoint y: 544, distance: 421.9
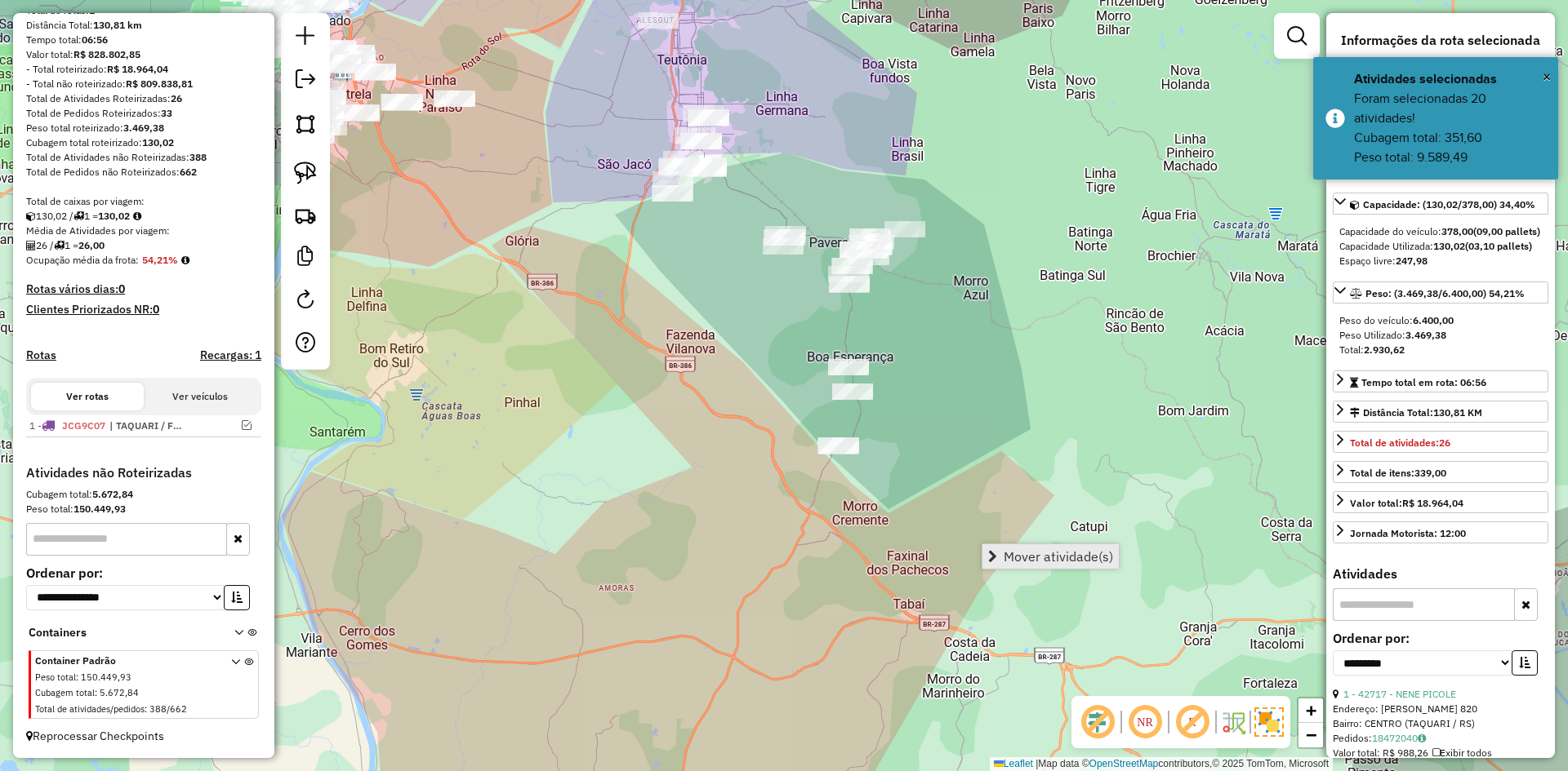
click at [1029, 553] on span "Mover atividade(s)" at bounding box center [1058, 557] width 109 height 14
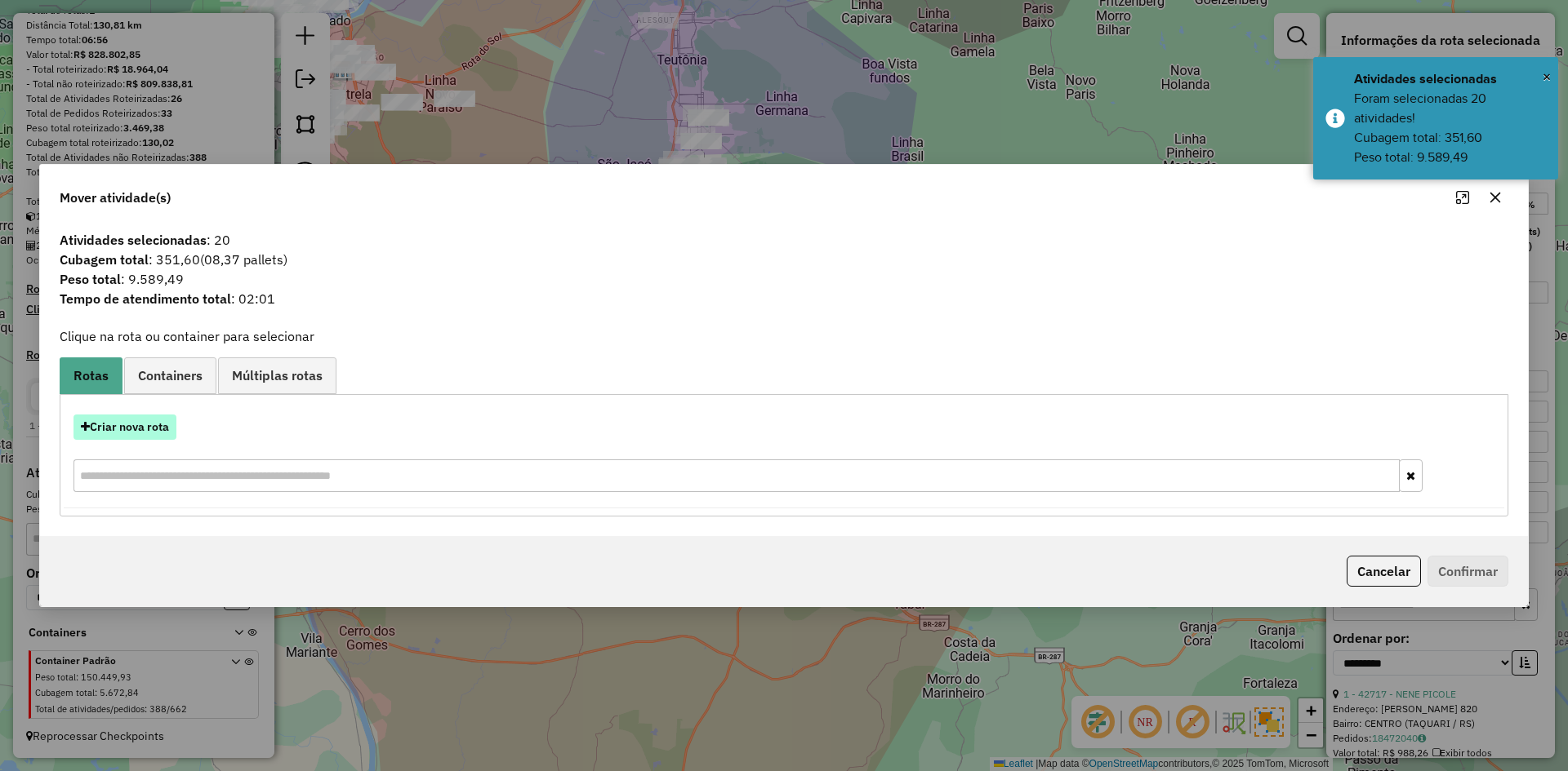
click at [144, 427] on button "Criar nova rota" at bounding box center [125, 427] width 103 height 25
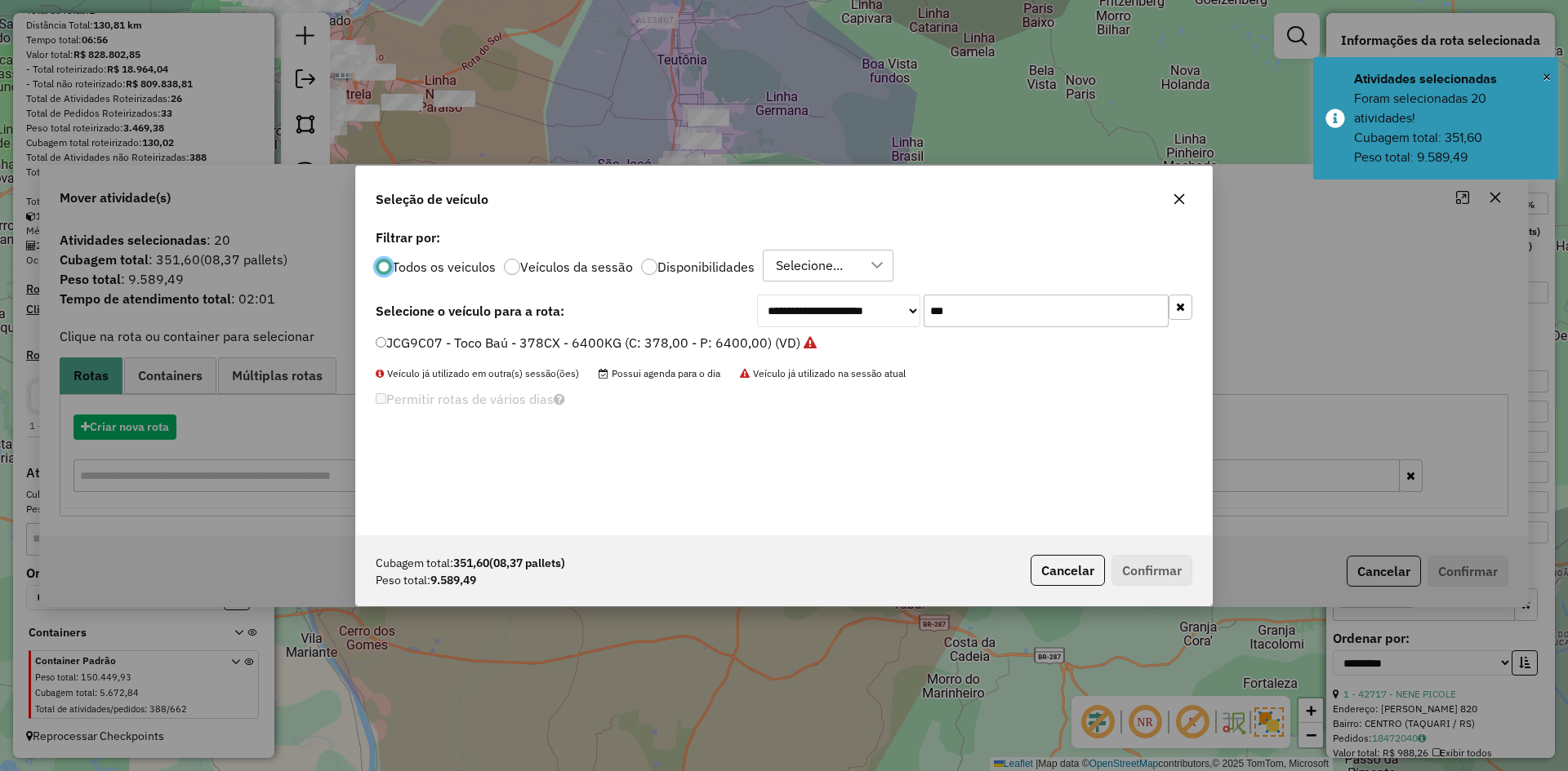
scroll to position [9, 5]
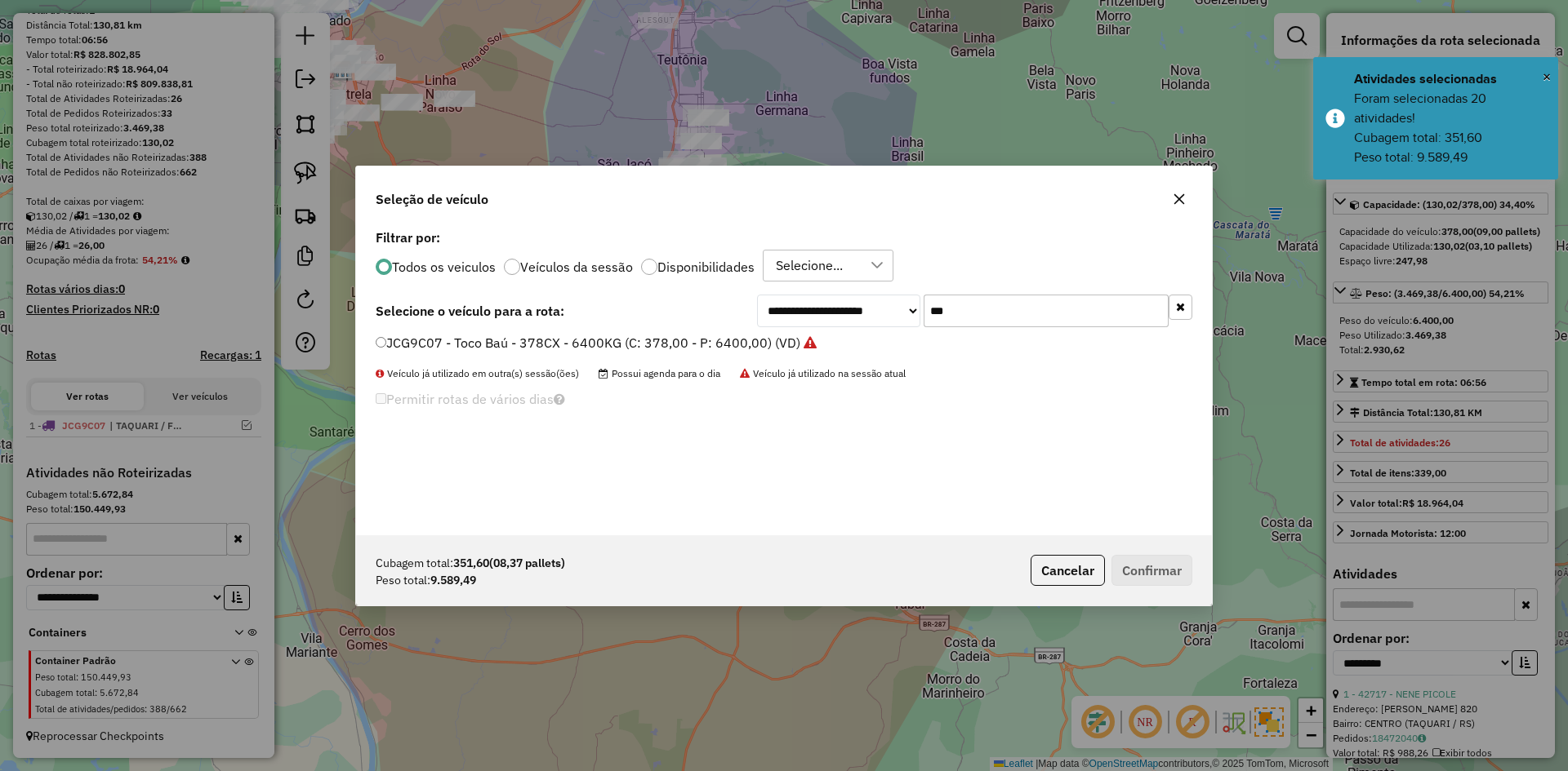
drag, startPoint x: 925, startPoint y: 324, endPoint x: 903, endPoint y: 341, distance: 27.8
click at [904, 335] on div "**********" at bounding box center [784, 380] width 856 height 310
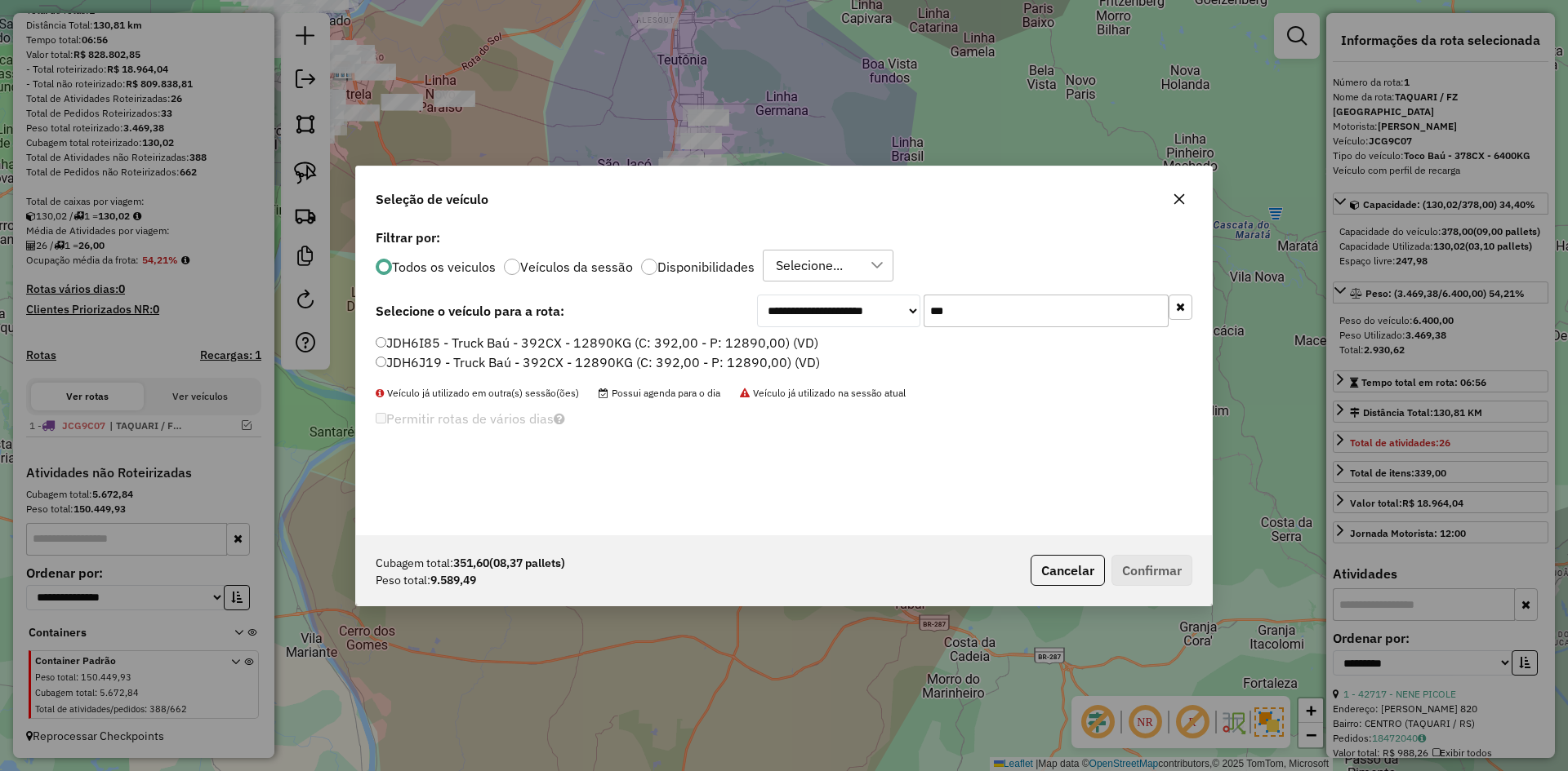
type input "***"
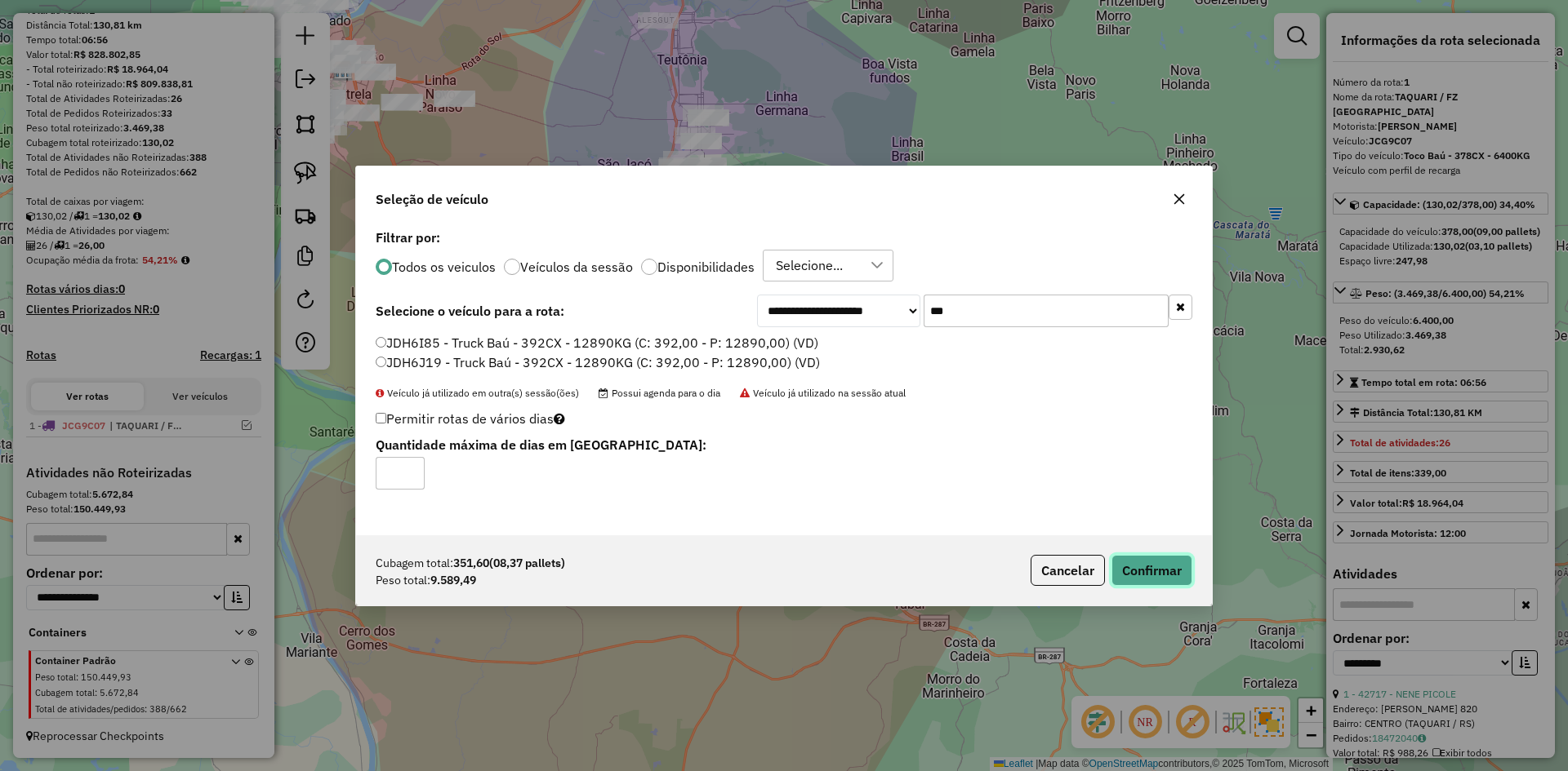
click at [1173, 567] on button "Confirmar" at bounding box center [1153, 570] width 81 height 31
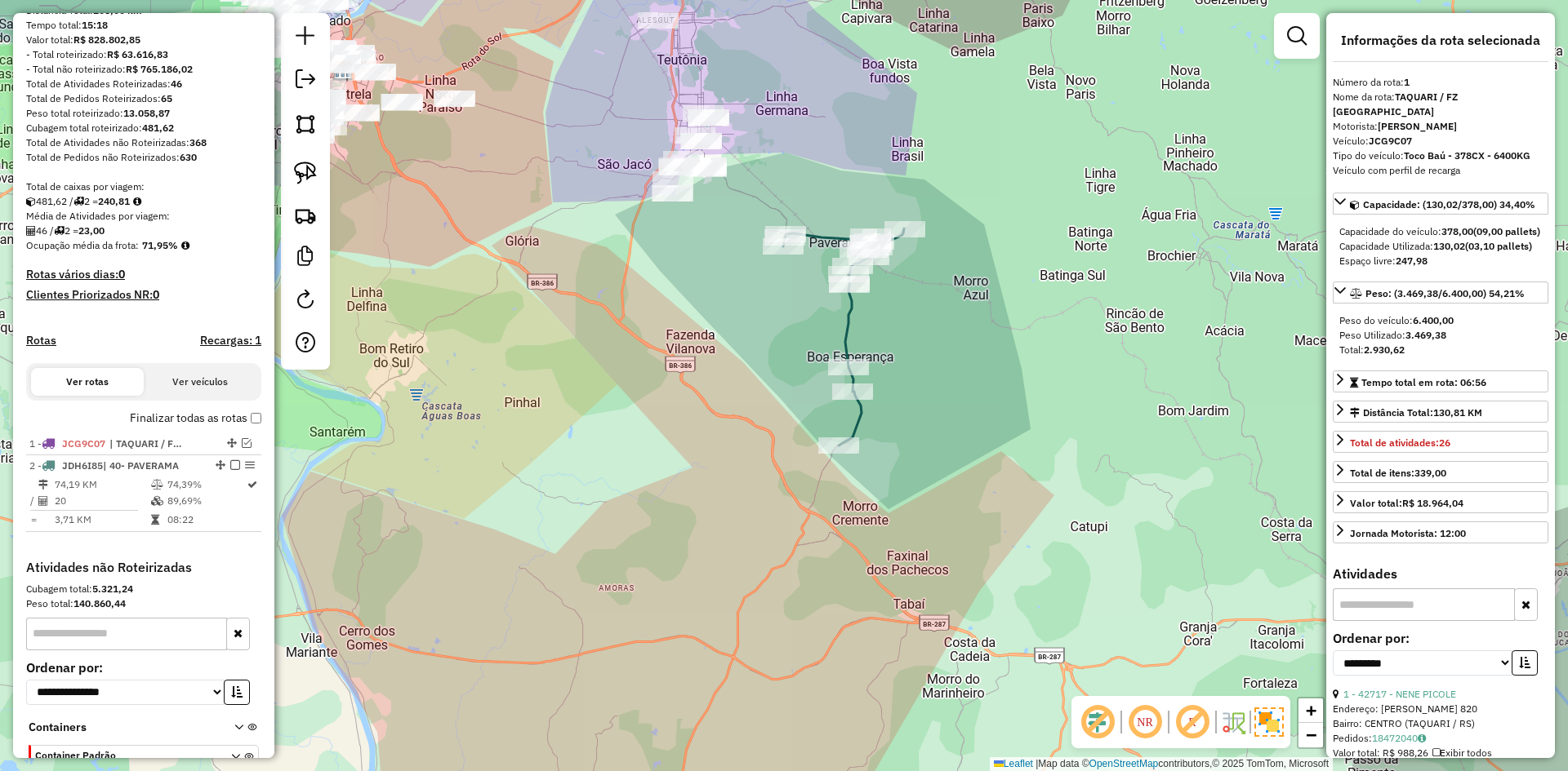
scroll to position [286, 0]
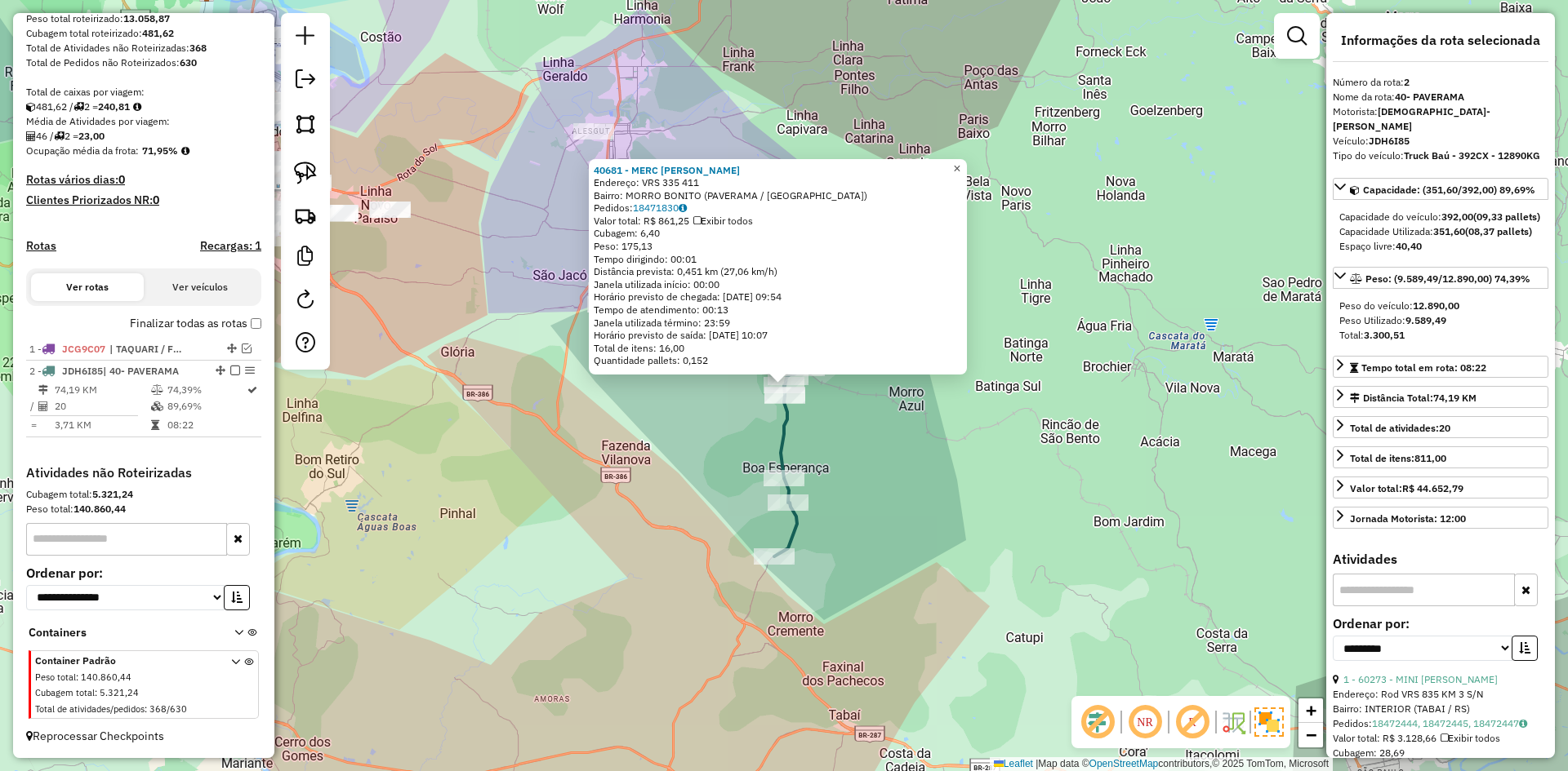
click at [961, 161] on span "×" at bounding box center [957, 168] width 7 height 14
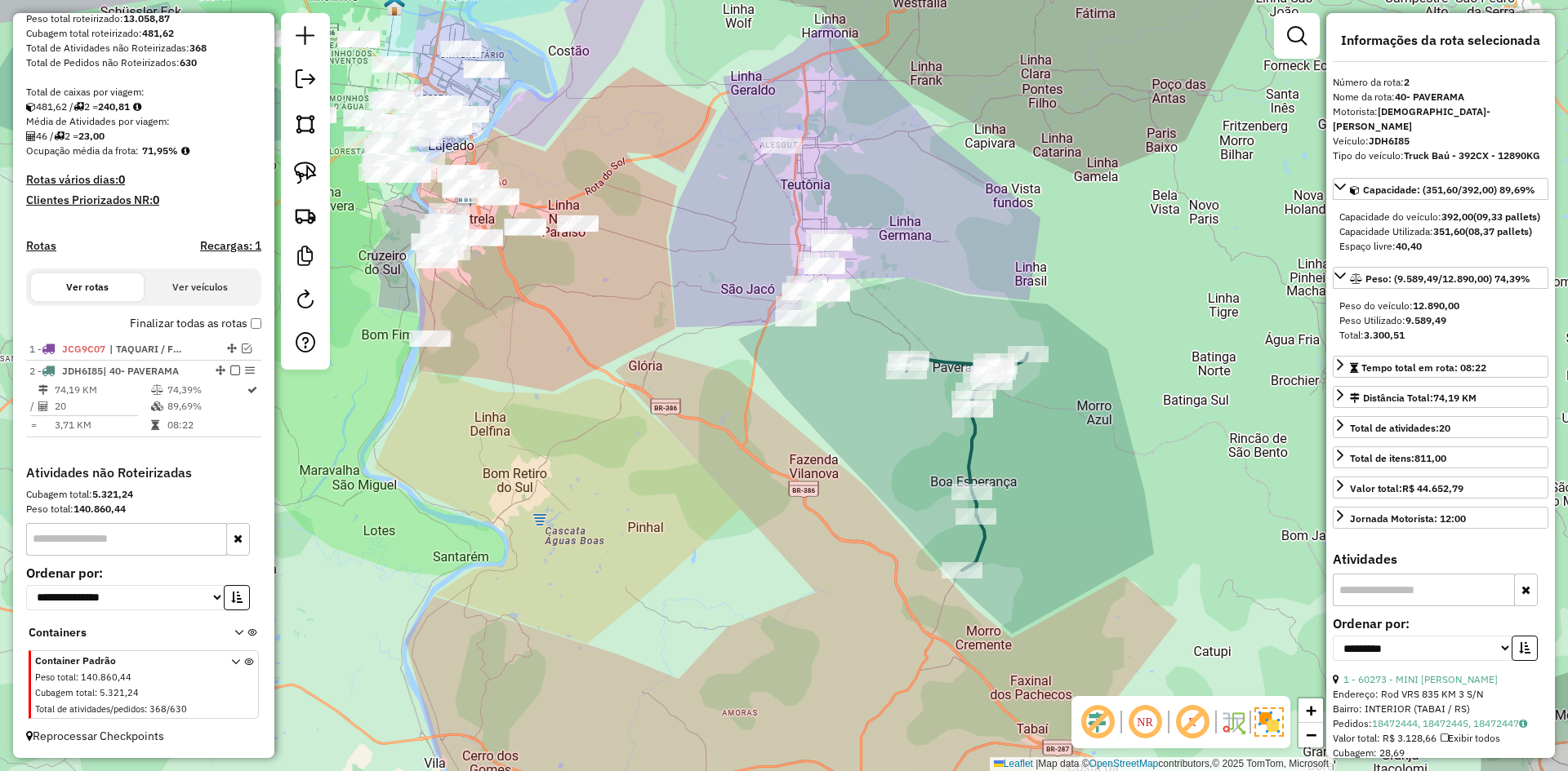
drag, startPoint x: 1047, startPoint y: 422, endPoint x: 983, endPoint y: 390, distance: 71.6
click at [983, 390] on div "Janela de atendimento Grade de atendimento Capacidade Transportadoras Veículos …" at bounding box center [784, 386] width 1568 height 771
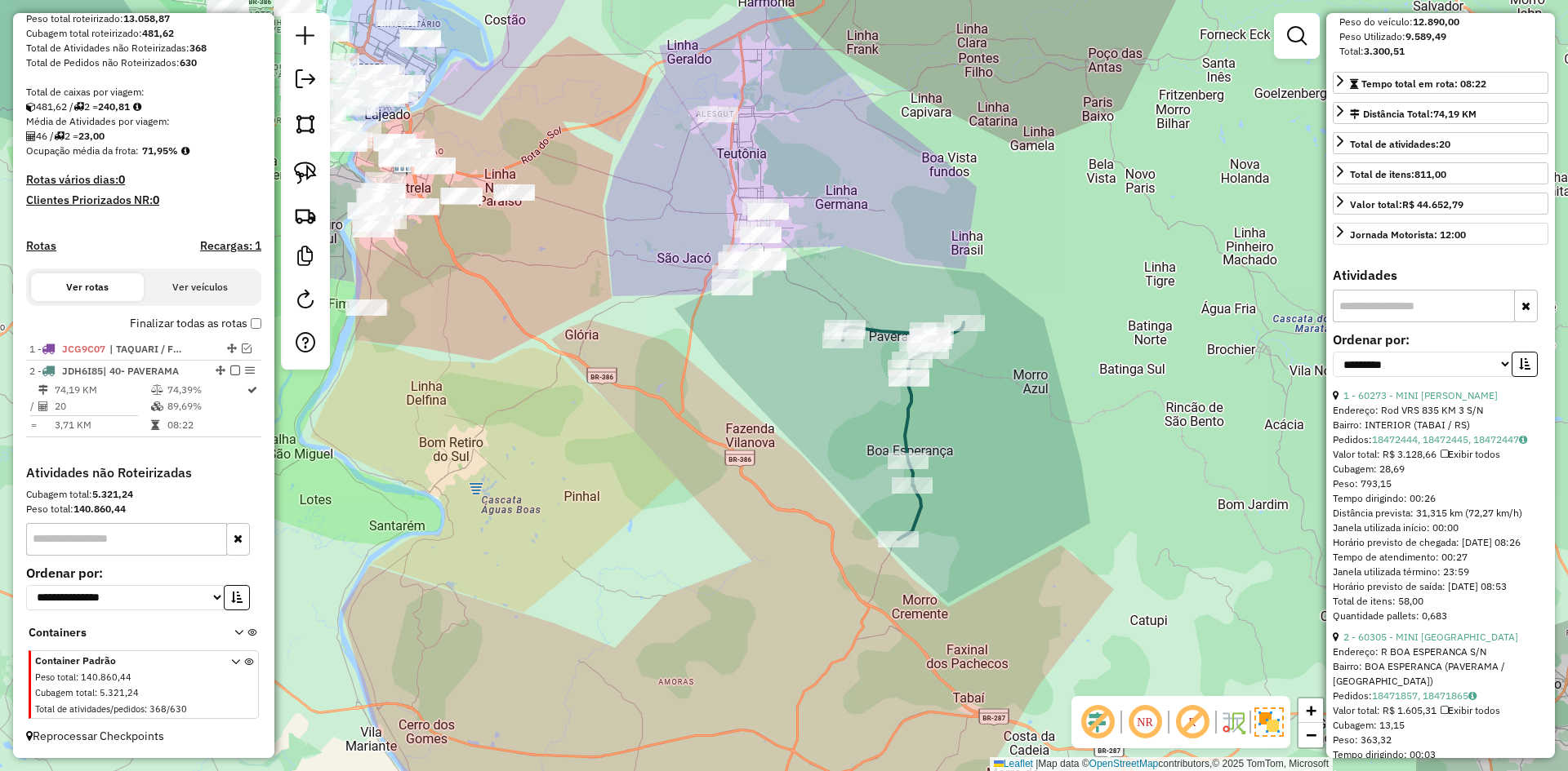
scroll to position [327, 0]
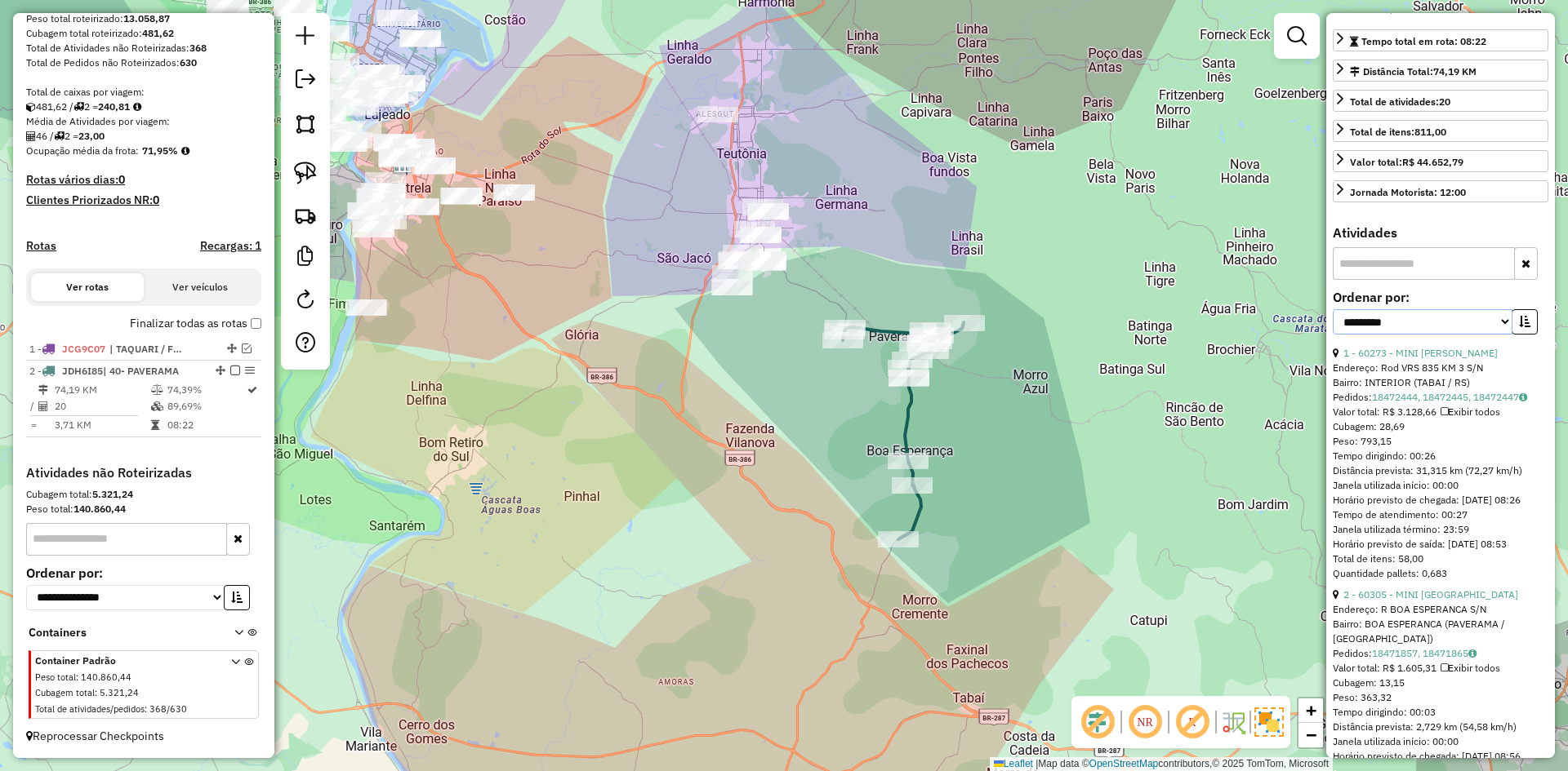
drag, startPoint x: 1499, startPoint y: 331, endPoint x: 1480, endPoint y: 348, distance: 25.5
click at [1499, 331] on select "**********" at bounding box center [1422, 322] width 179 height 25
select select "*********"
click at [1333, 324] on select "**********" at bounding box center [1422, 322] width 179 height 25
click at [1521, 327] on icon "button" at bounding box center [1525, 322] width 12 height 12
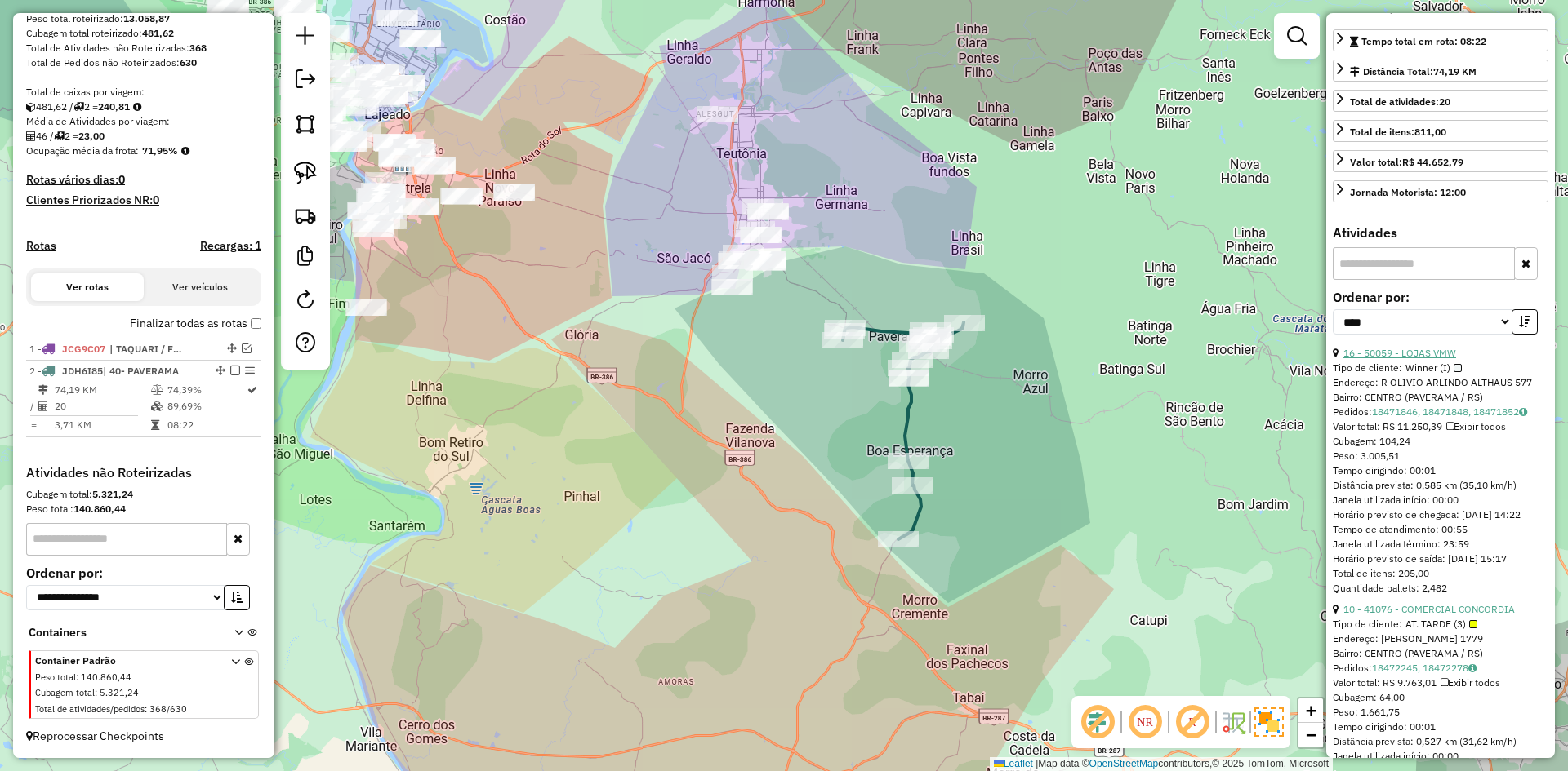
click at [1437, 359] on link "16 - 50059 - LOJAS VMW" at bounding box center [1399, 353] width 113 height 13
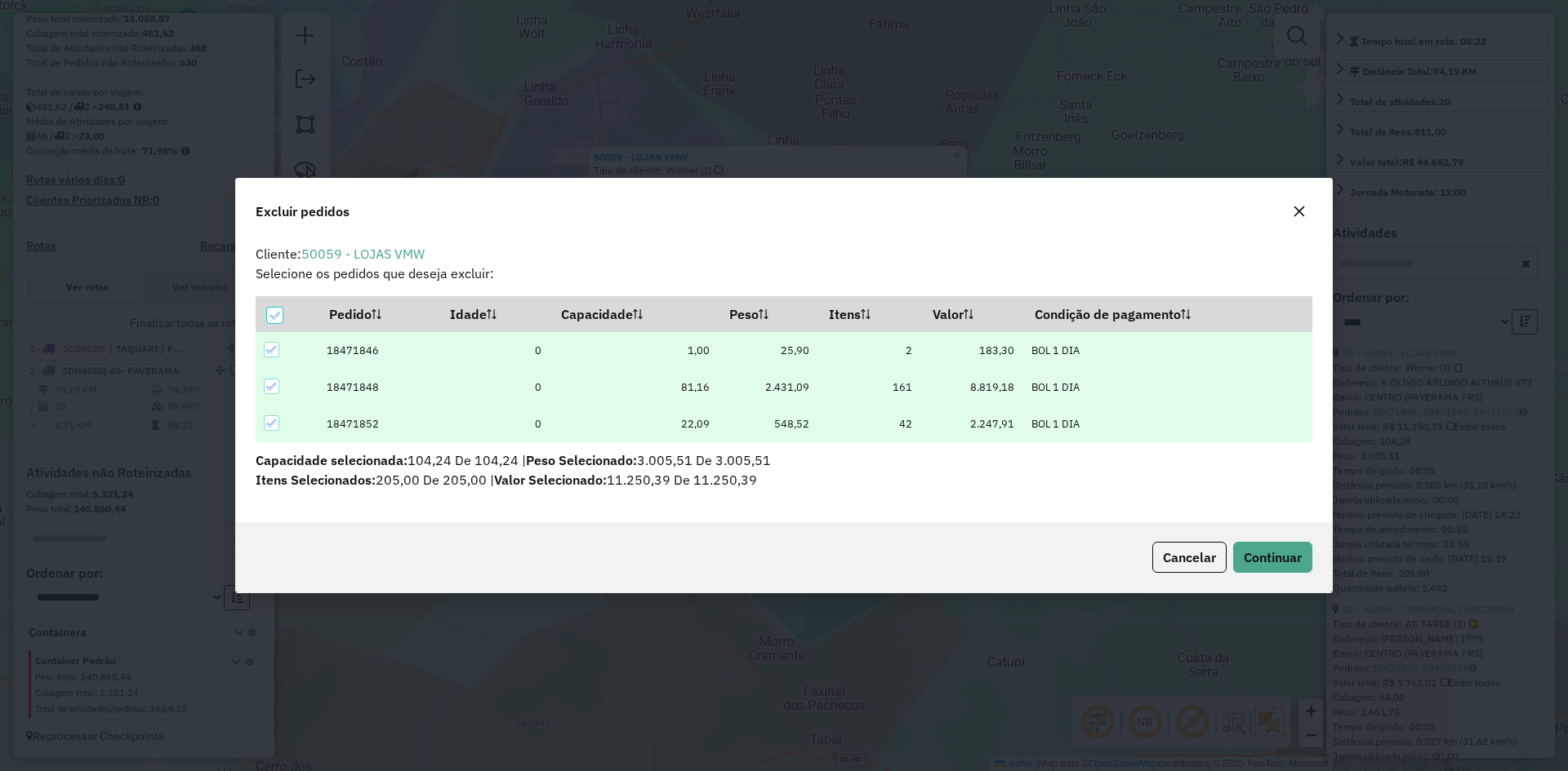
scroll to position [0, 0]
click at [1264, 548] on button "Continuar" at bounding box center [1273, 558] width 79 height 31
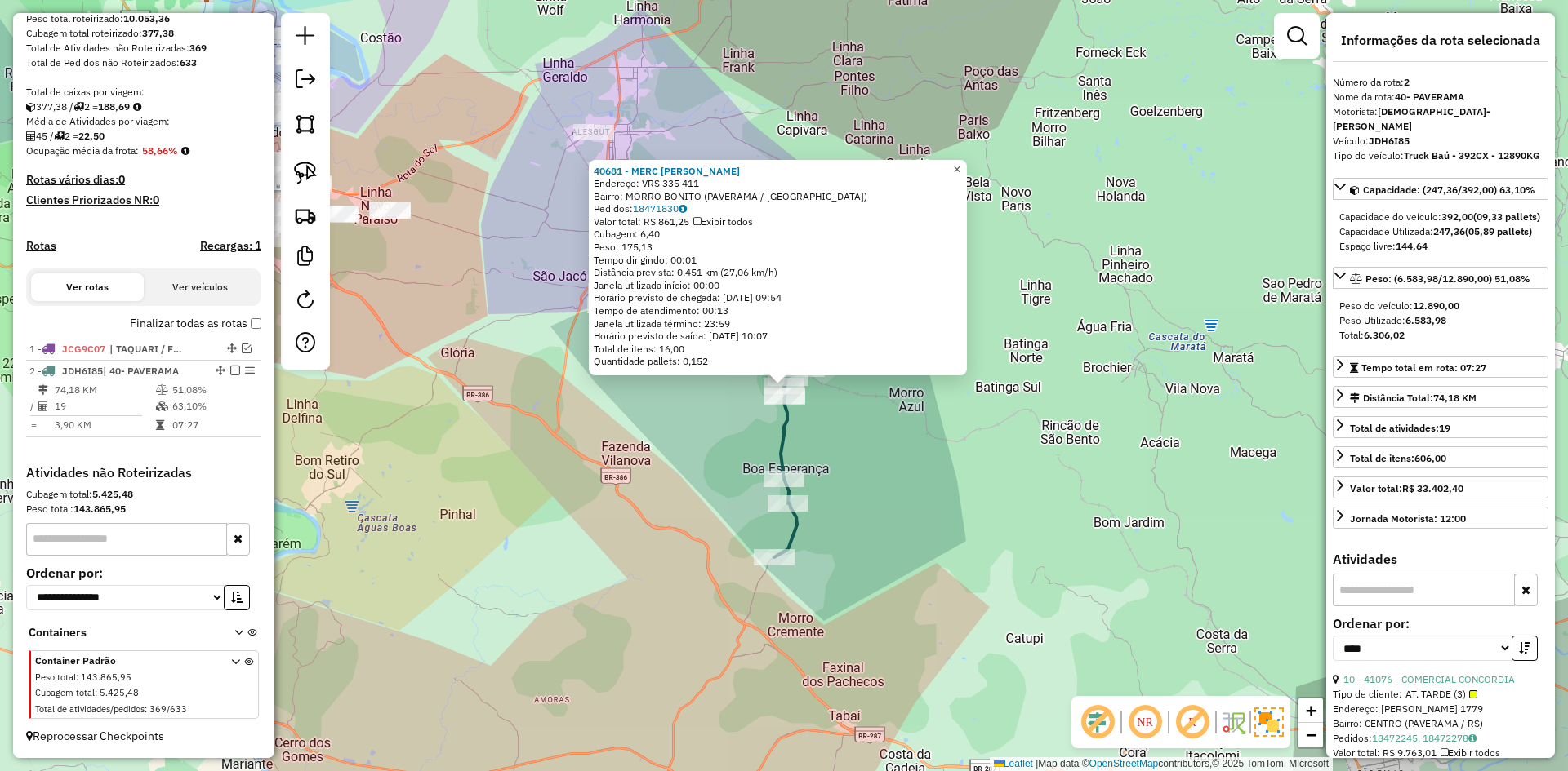
click at [961, 166] on span "×" at bounding box center [957, 168] width 7 height 14
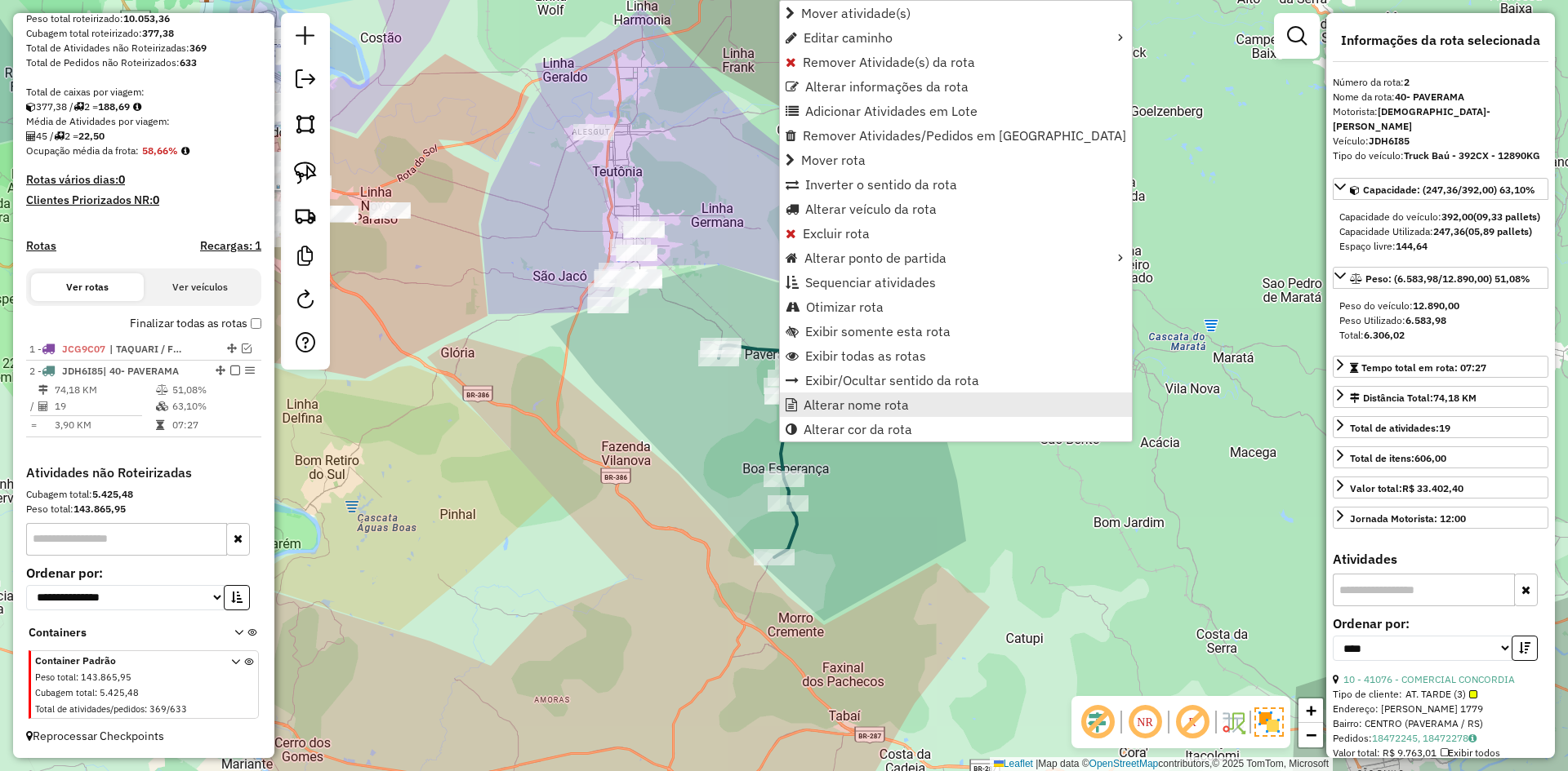
click at [847, 406] on span "Alterar nome rota" at bounding box center [856, 404] width 105 height 14
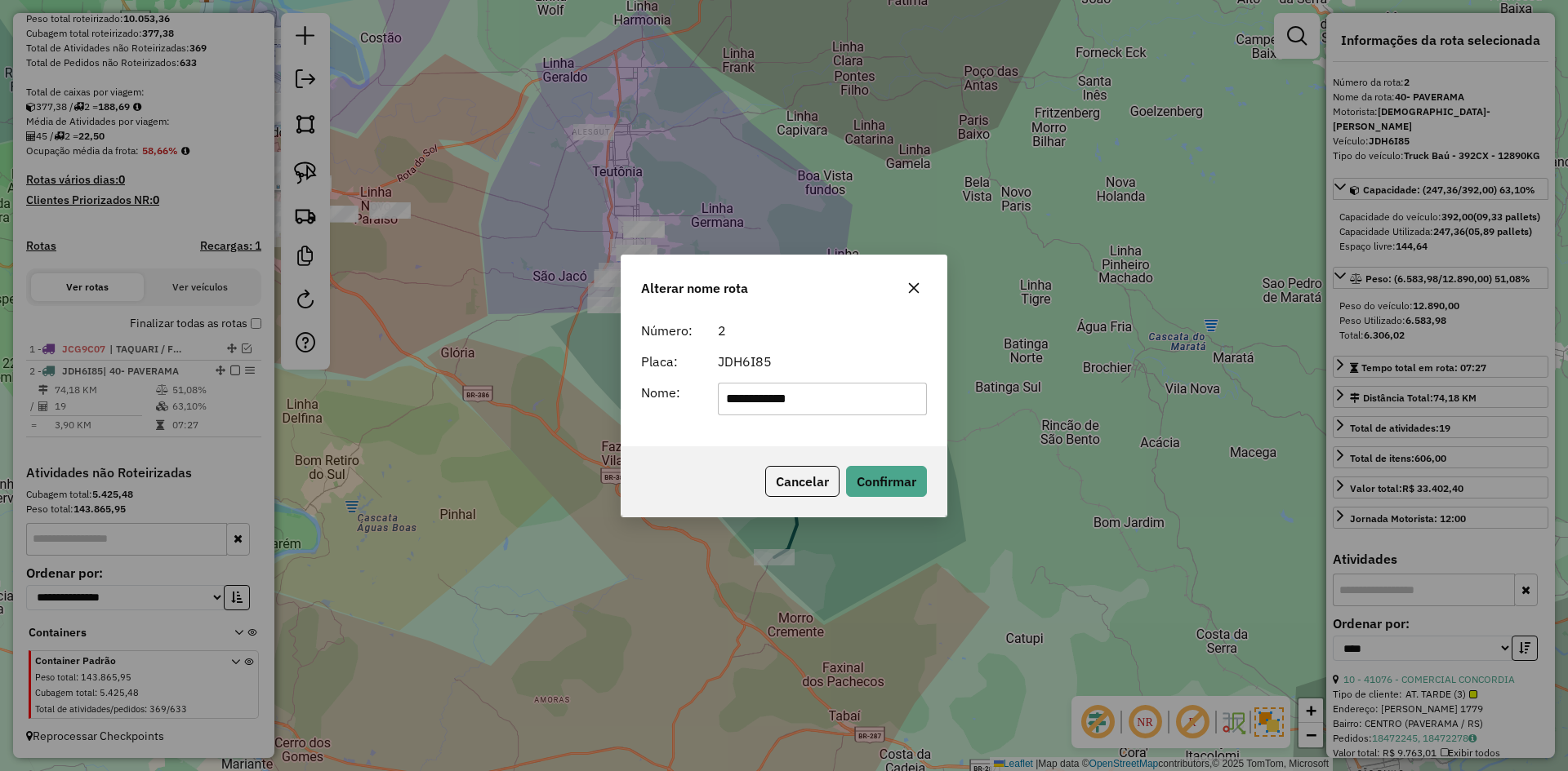
drag, startPoint x: 748, startPoint y: 401, endPoint x: 694, endPoint y: 433, distance: 62.8
click at [722, 416] on div "**********" at bounding box center [784, 380] width 325 height 132
type input "********"
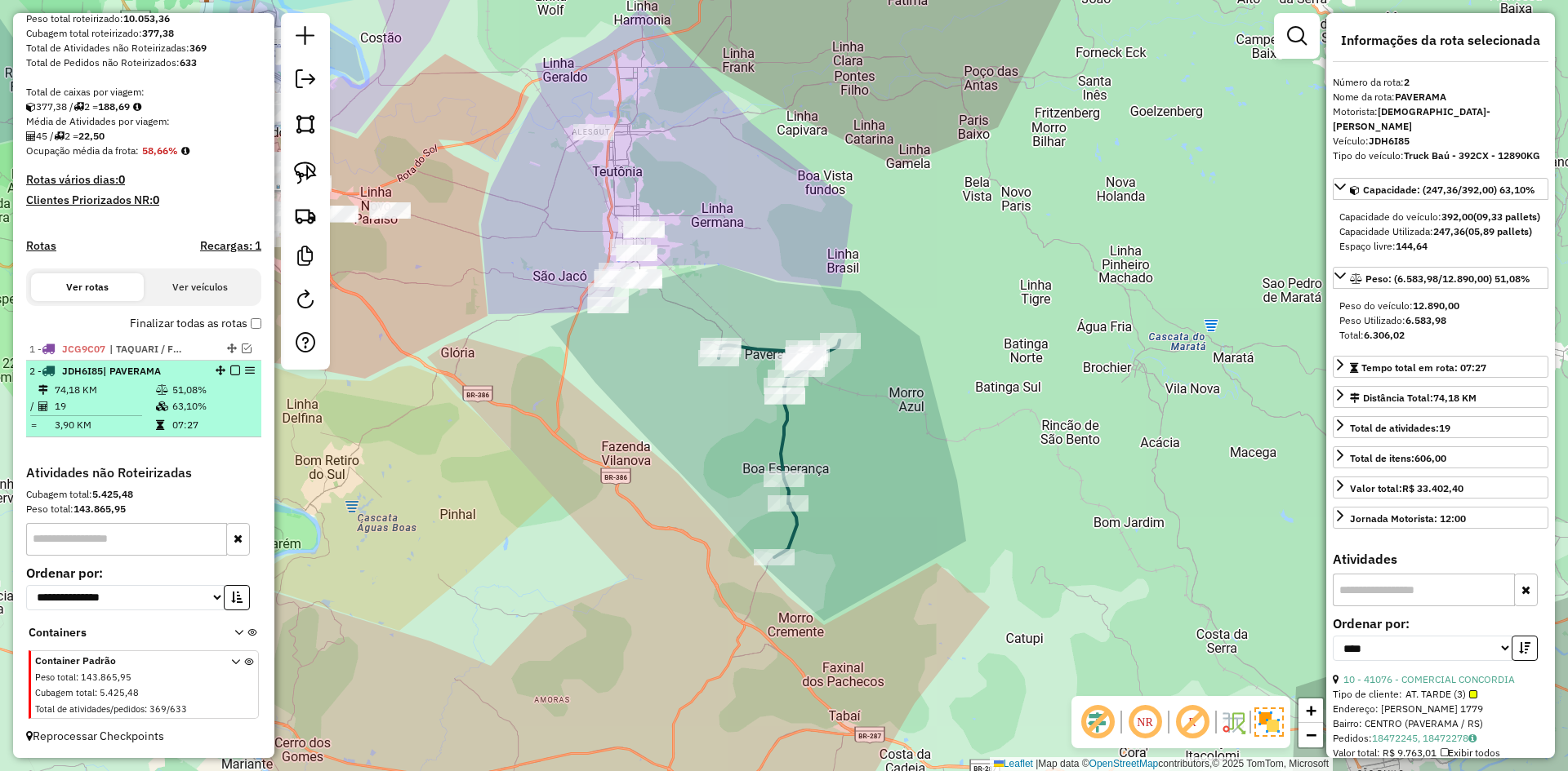
click at [231, 369] on em at bounding box center [235, 370] width 10 height 10
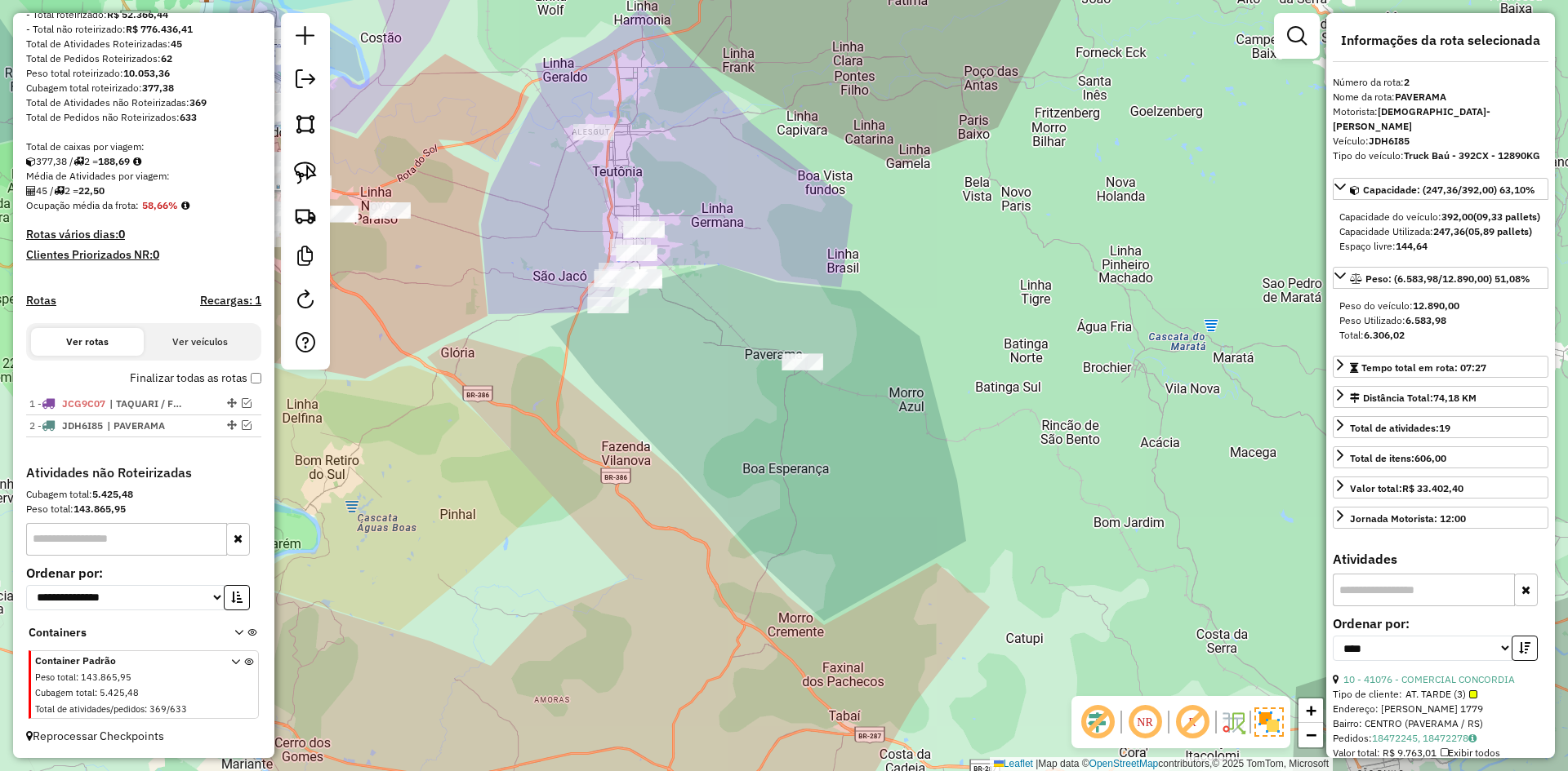
scroll to position [231, 0]
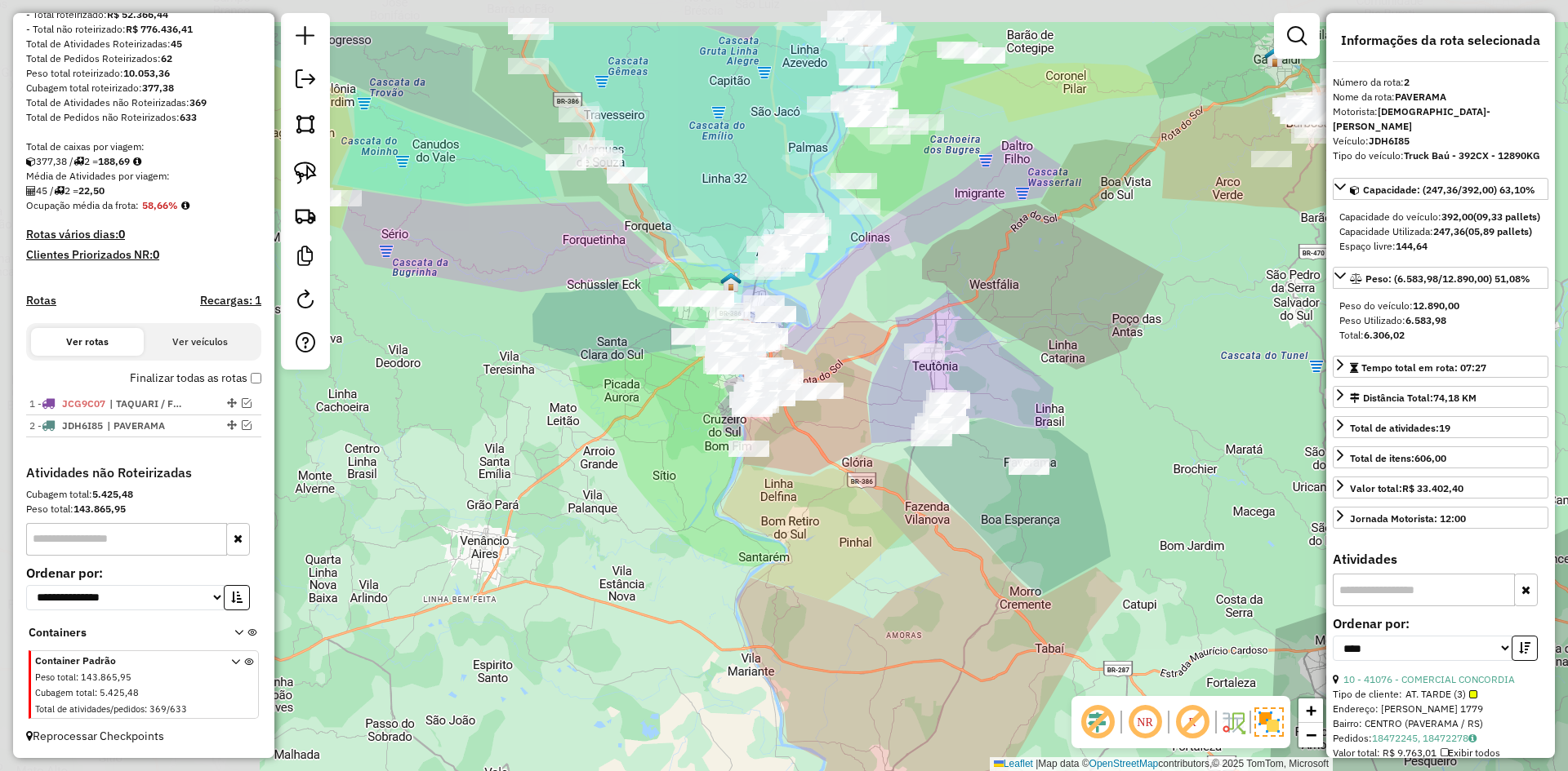
drag, startPoint x: 543, startPoint y: 367, endPoint x: 882, endPoint y: 470, distance: 354.3
click at [882, 470] on div "Janela de atendimento Grade de atendimento Capacidade Transportadoras Veículos …" at bounding box center [784, 386] width 1568 height 771
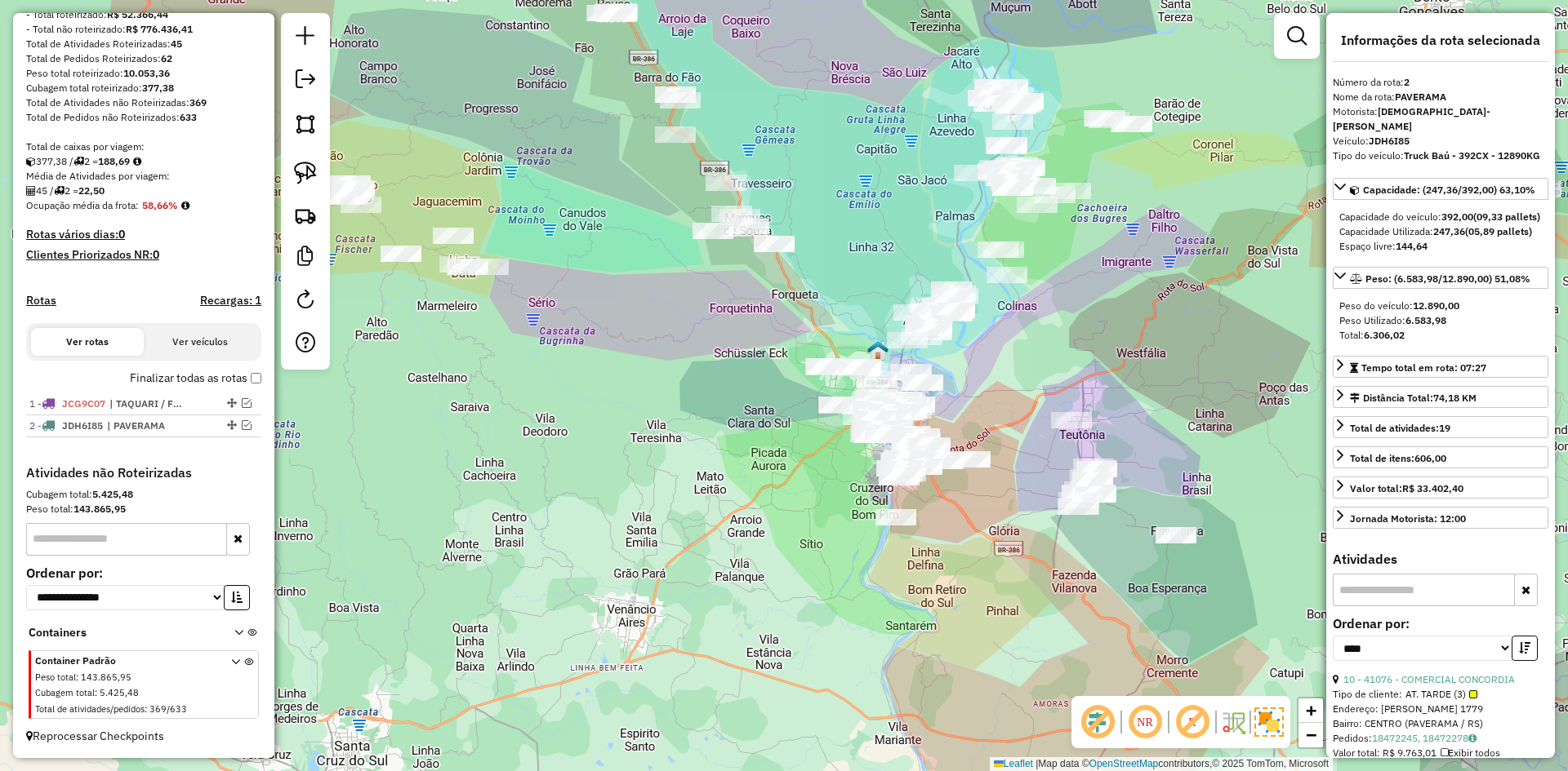
drag, startPoint x: 488, startPoint y: 373, endPoint x: 634, endPoint y: 442, distance: 161.5
click at [634, 442] on div "Janela de atendimento Grade de atendimento Capacidade Transportadoras Veículos …" at bounding box center [784, 386] width 1568 height 771
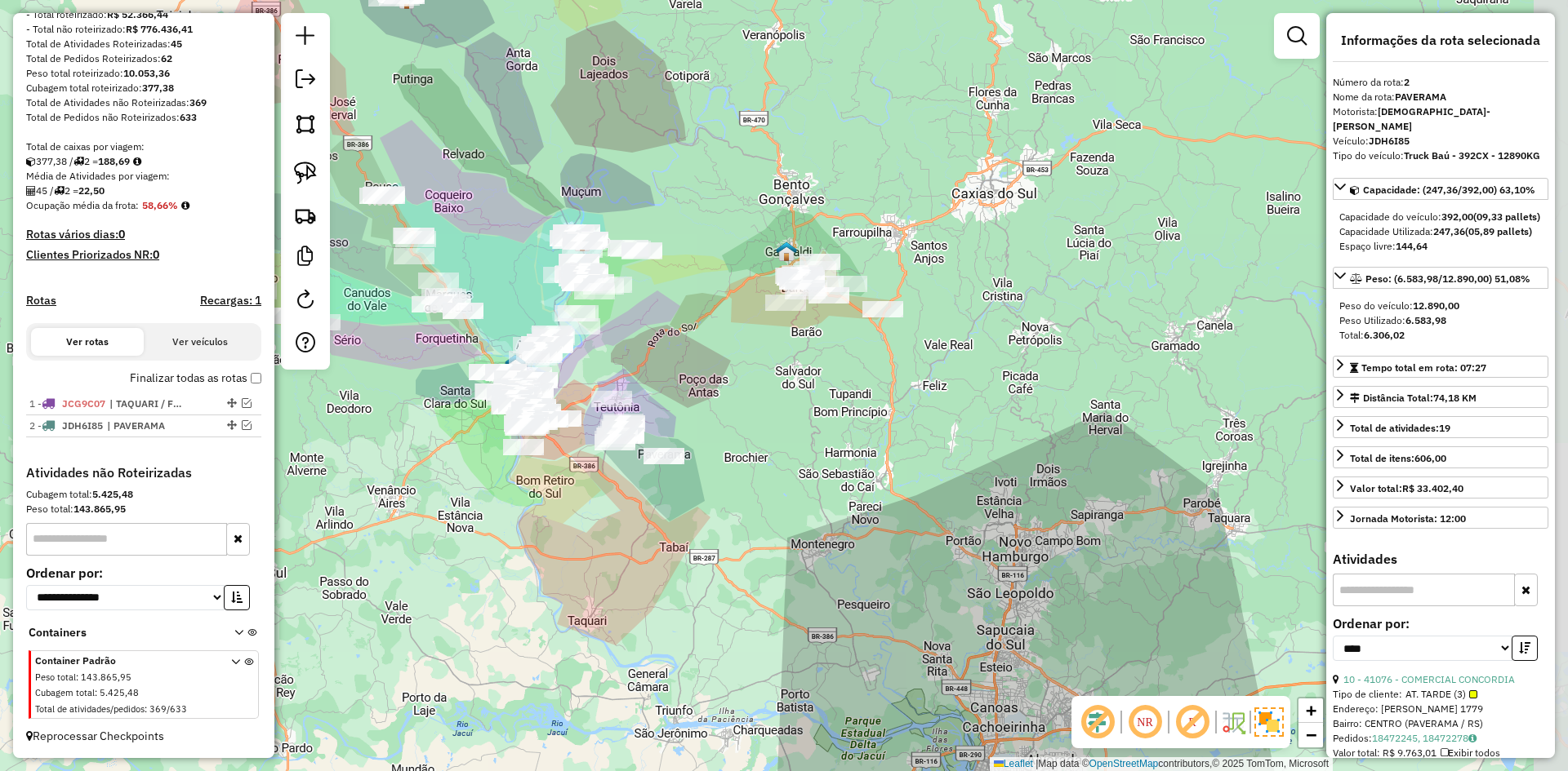
drag, startPoint x: 910, startPoint y: 329, endPoint x: 691, endPoint y: 319, distance: 219.2
click at [691, 319] on div "Janela de atendimento Grade de atendimento Capacidade Transportadoras Veículos …" at bounding box center [784, 386] width 1568 height 771
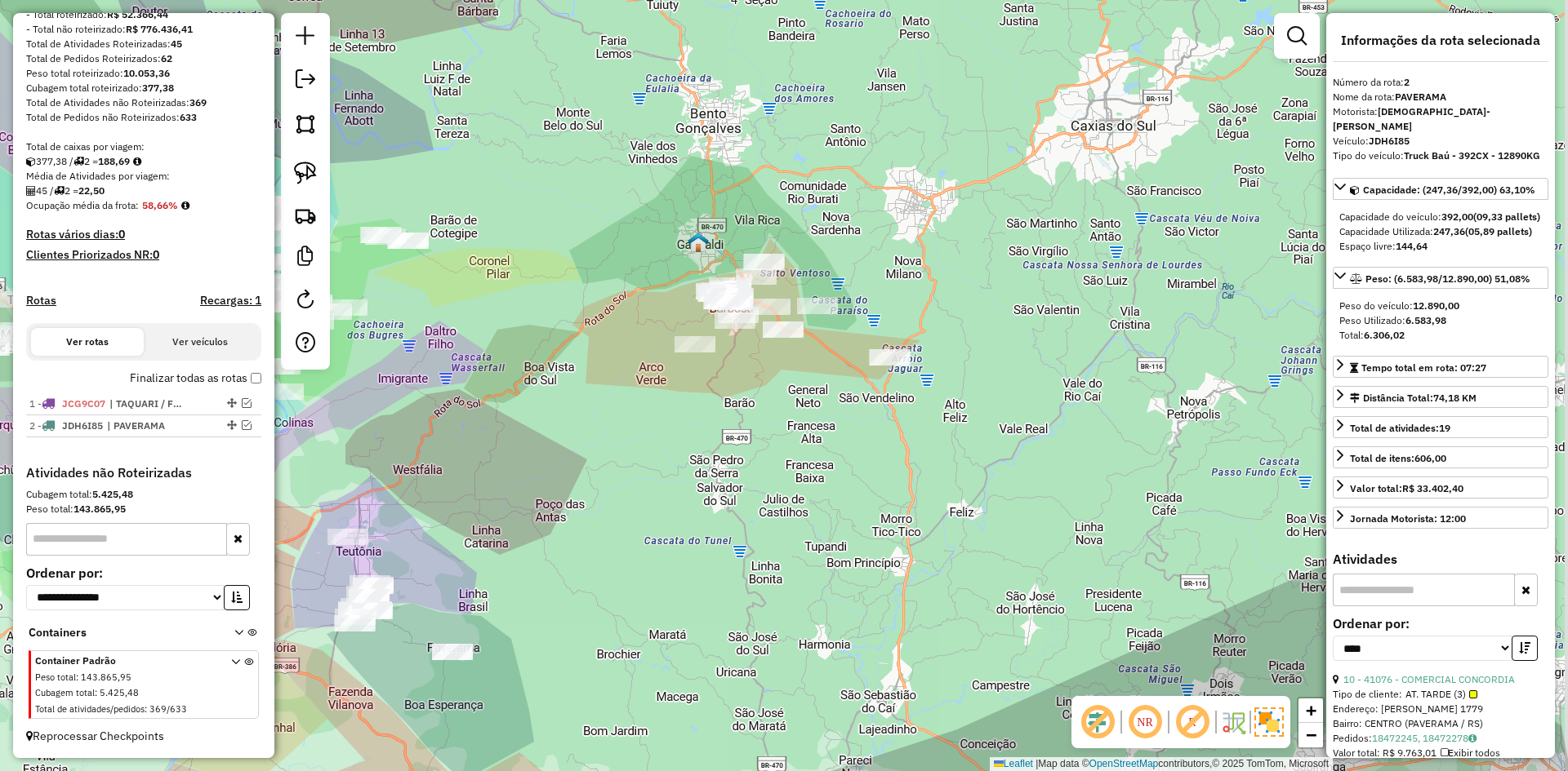
drag, startPoint x: 787, startPoint y: 395, endPoint x: 736, endPoint y: 440, distance: 68.0
click at [743, 438] on div "Janela de atendimento Grade de atendimento Capacidade Transportadoras Veículos …" at bounding box center [784, 386] width 1568 height 771
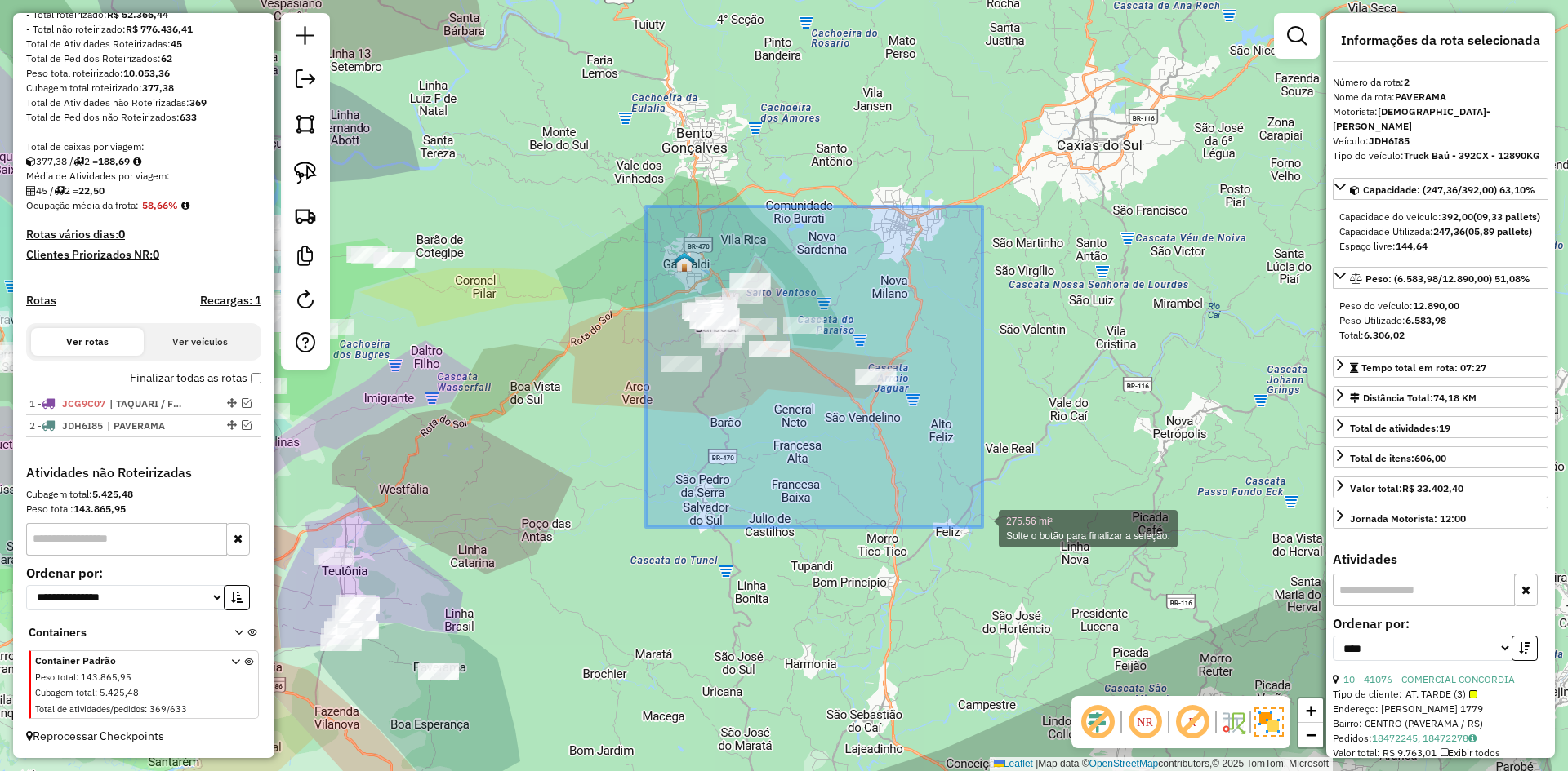
drag, startPoint x: 808, startPoint y: 376, endPoint x: 982, endPoint y: 527, distance: 230.4
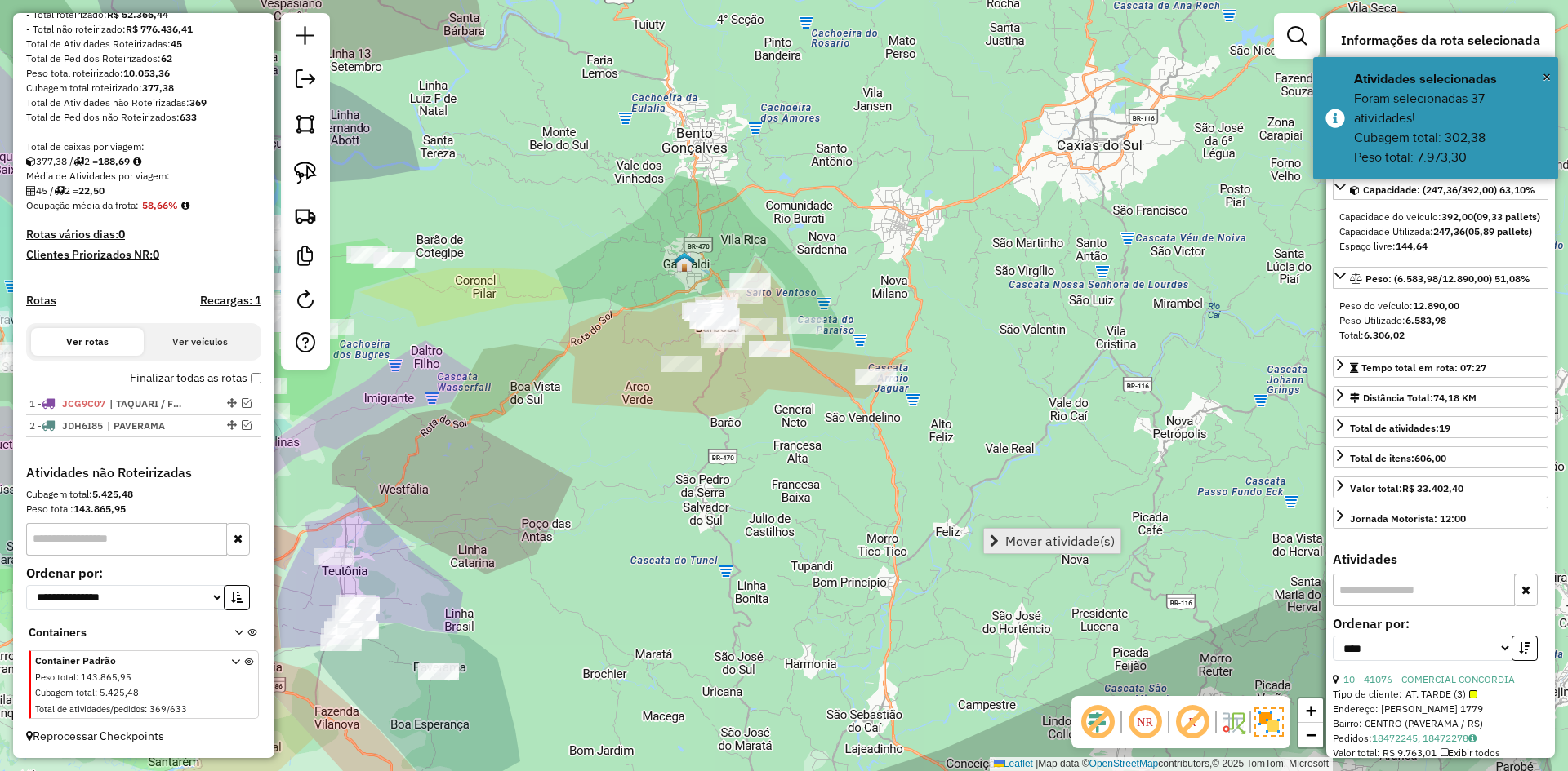
click at [1035, 537] on span "Mover atividade(s)" at bounding box center [1060, 541] width 109 height 14
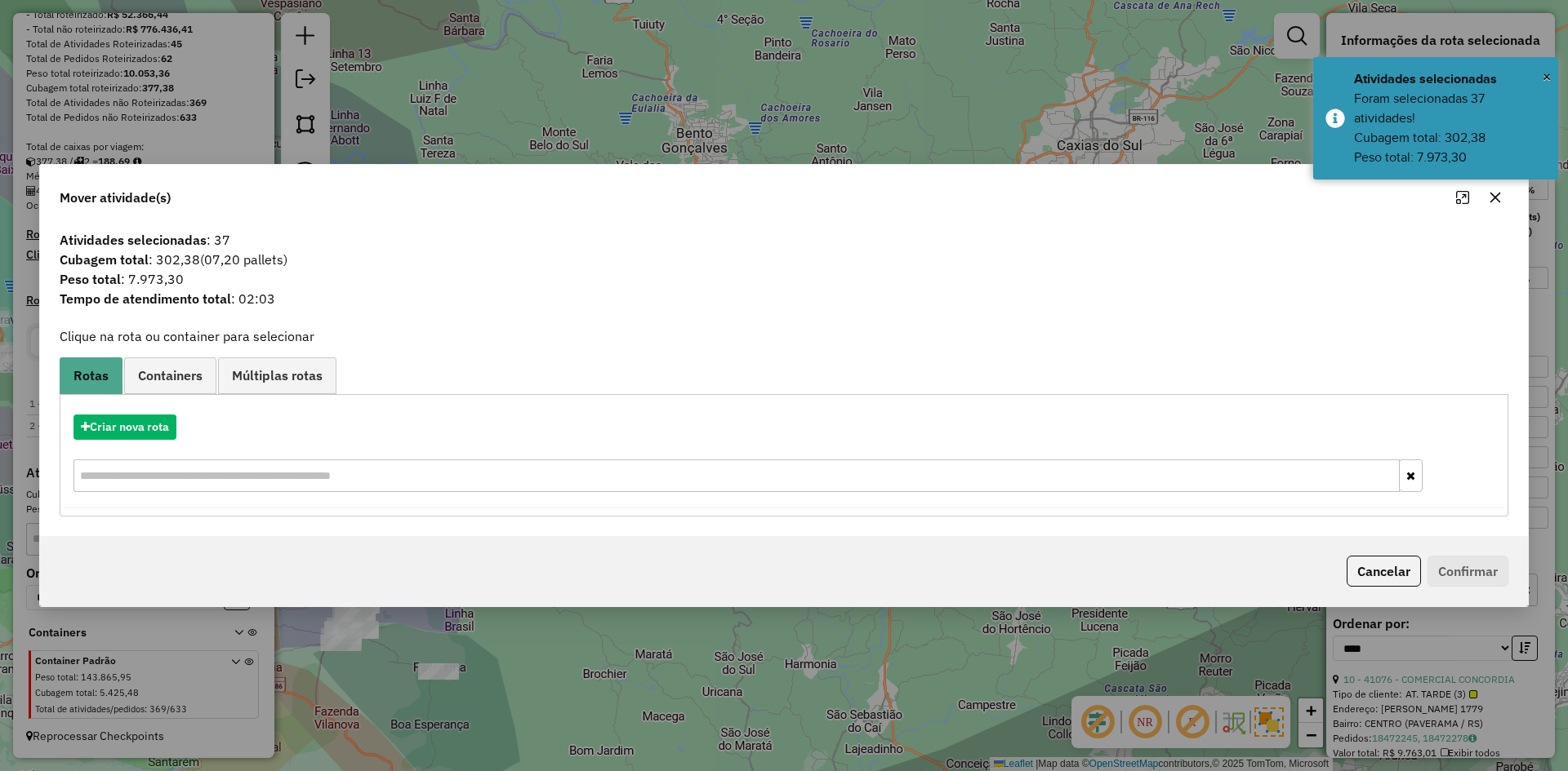
click at [126, 440] on div "Criar nova rota" at bounding box center [784, 456] width 1441 height 106
click at [129, 431] on button "Criar nova rota" at bounding box center [125, 427] width 103 height 25
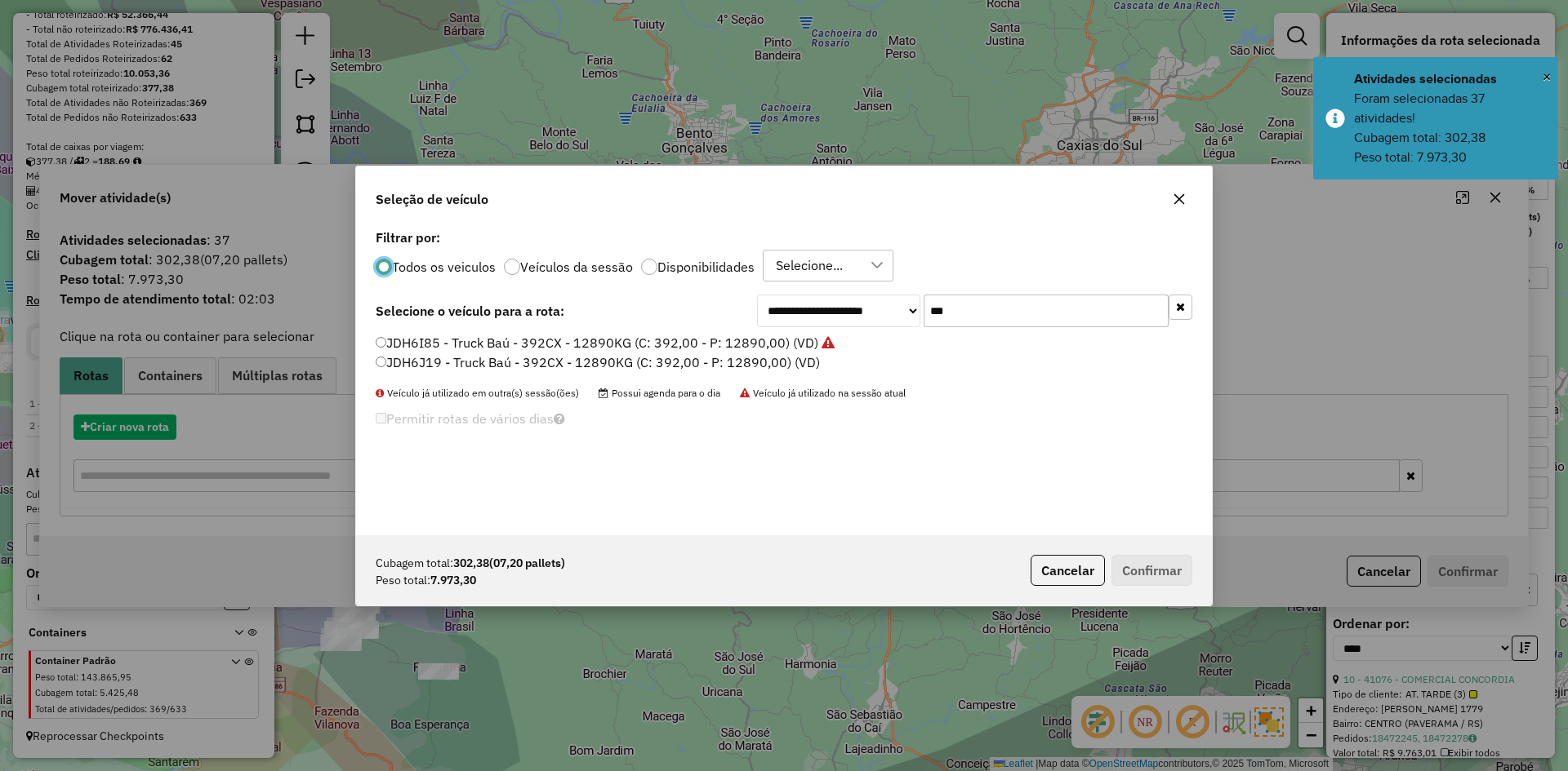
scroll to position [9, 5]
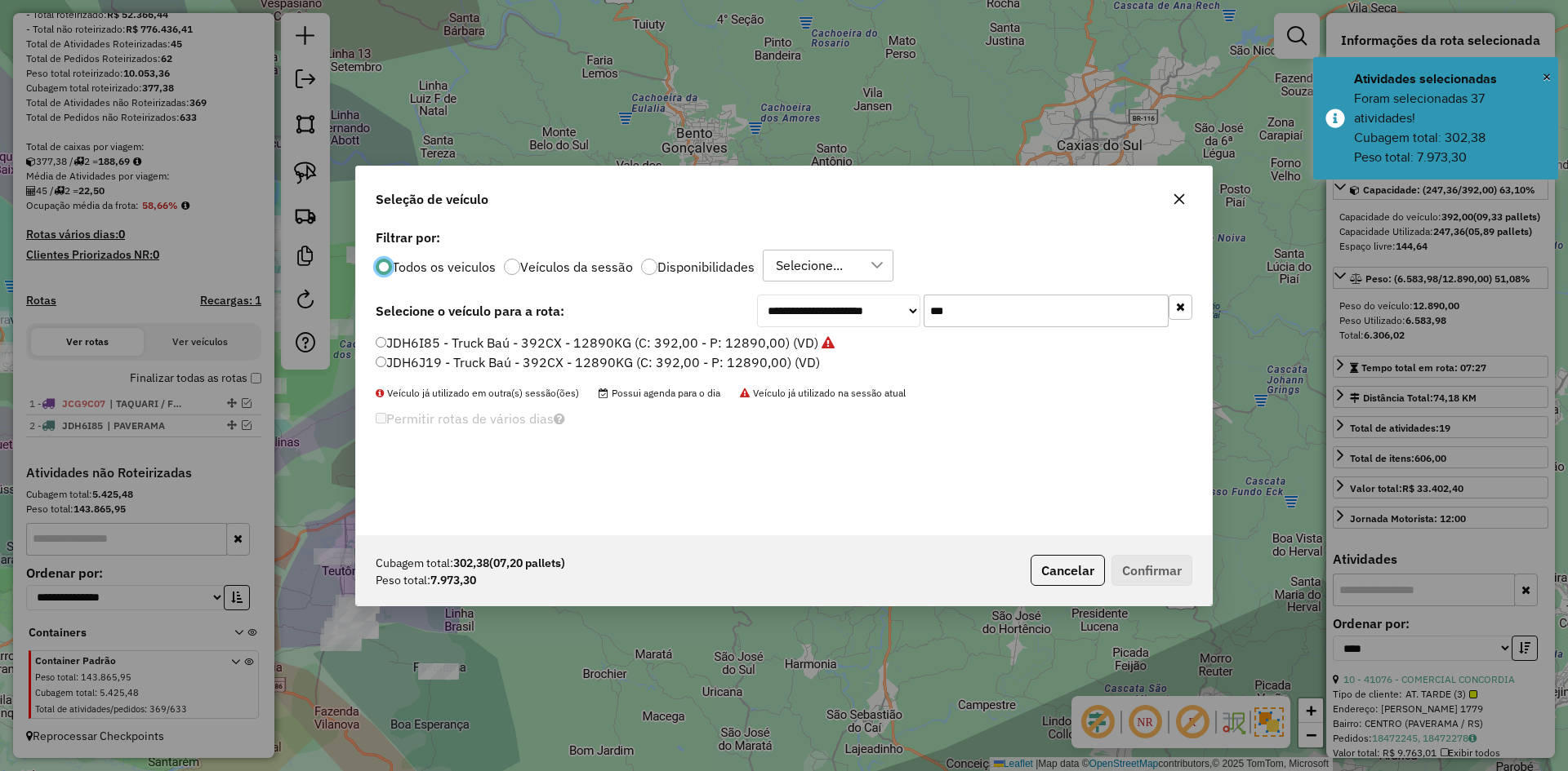
drag, startPoint x: 954, startPoint y: 319, endPoint x: 921, endPoint y: 364, distance: 55.8
click at [921, 364] on div "**********" at bounding box center [784, 380] width 856 height 310
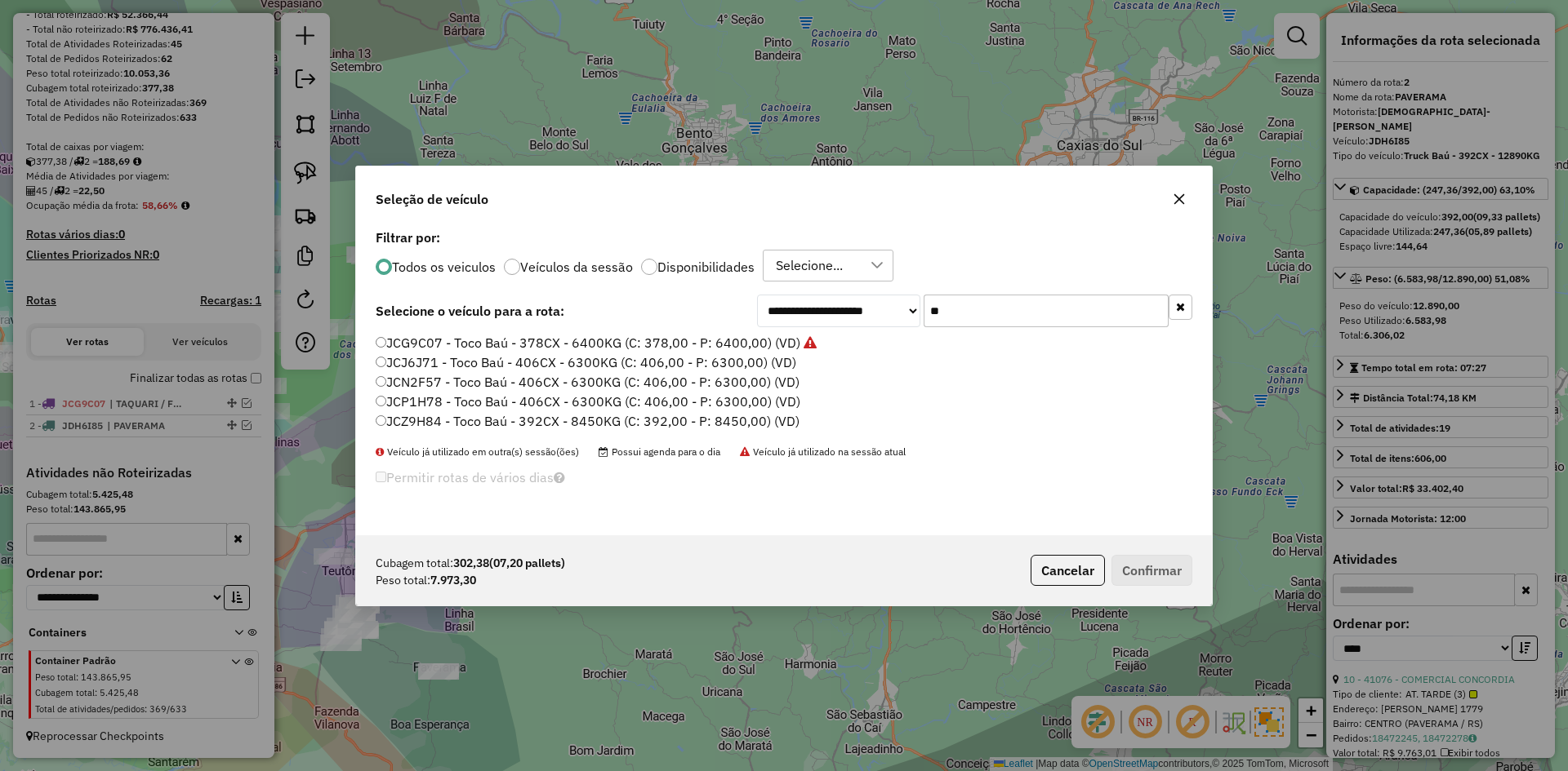
type input "*"
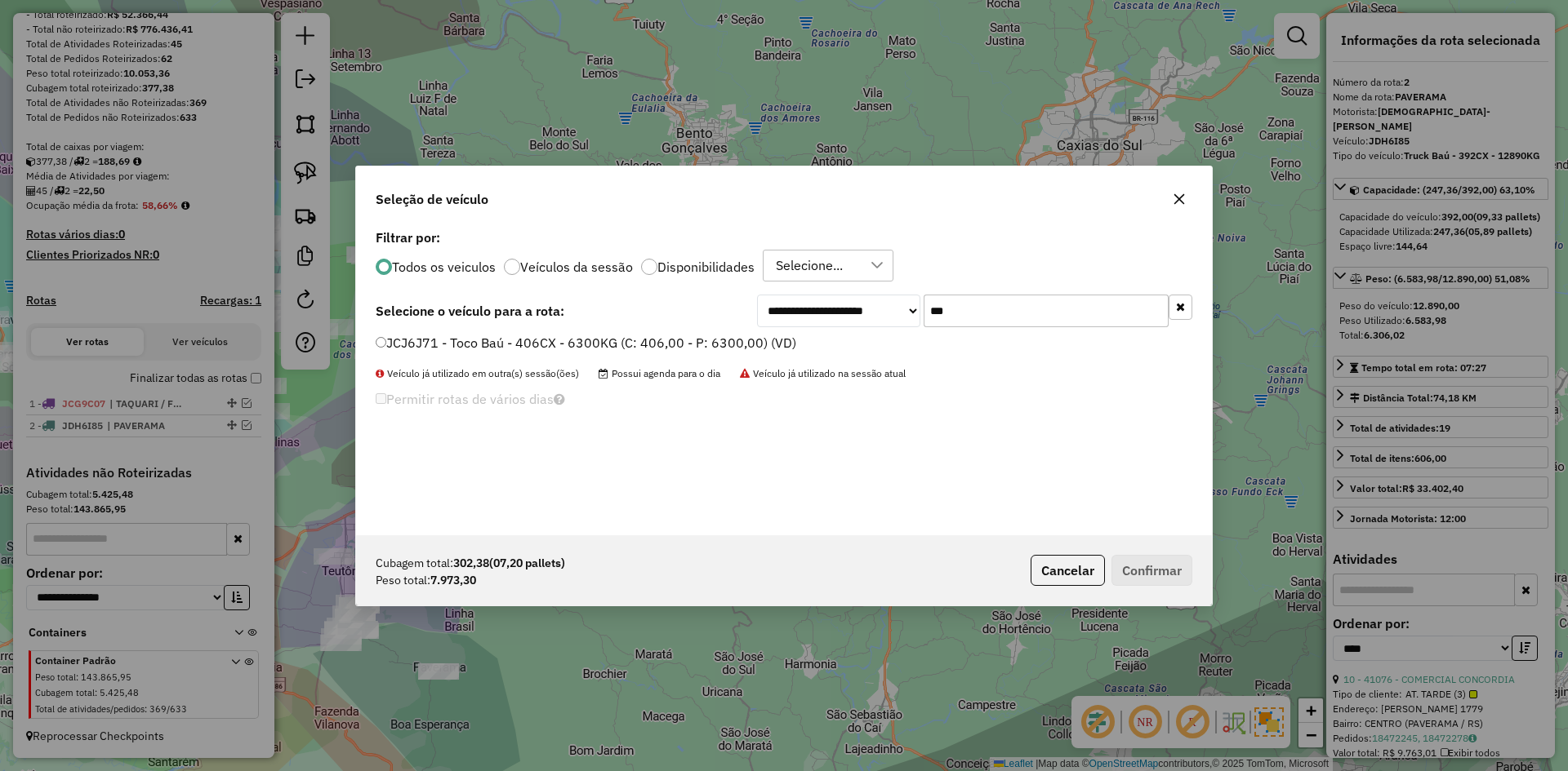
type input "***"
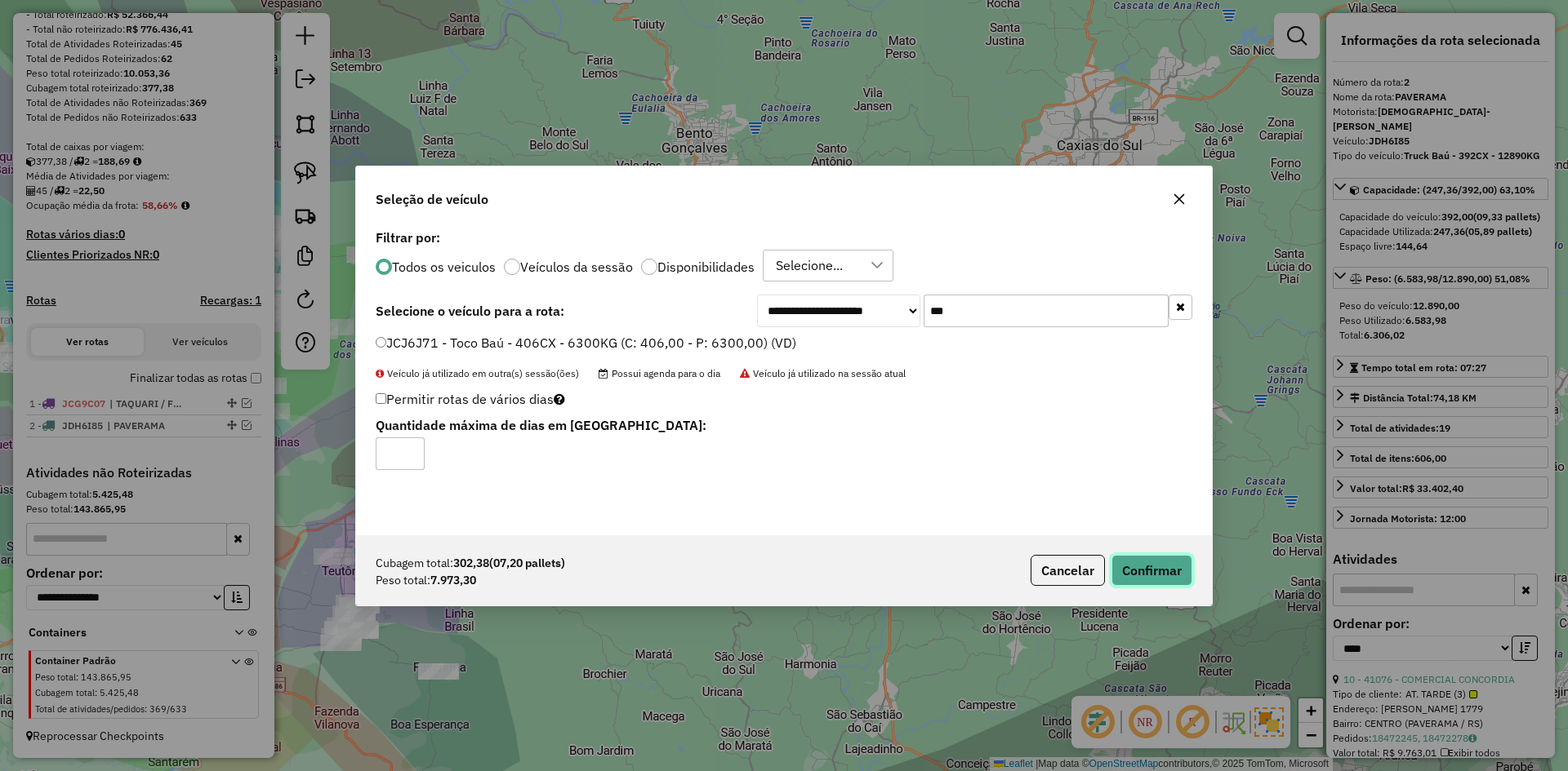
click at [1165, 563] on button "Confirmar" at bounding box center [1153, 570] width 81 height 31
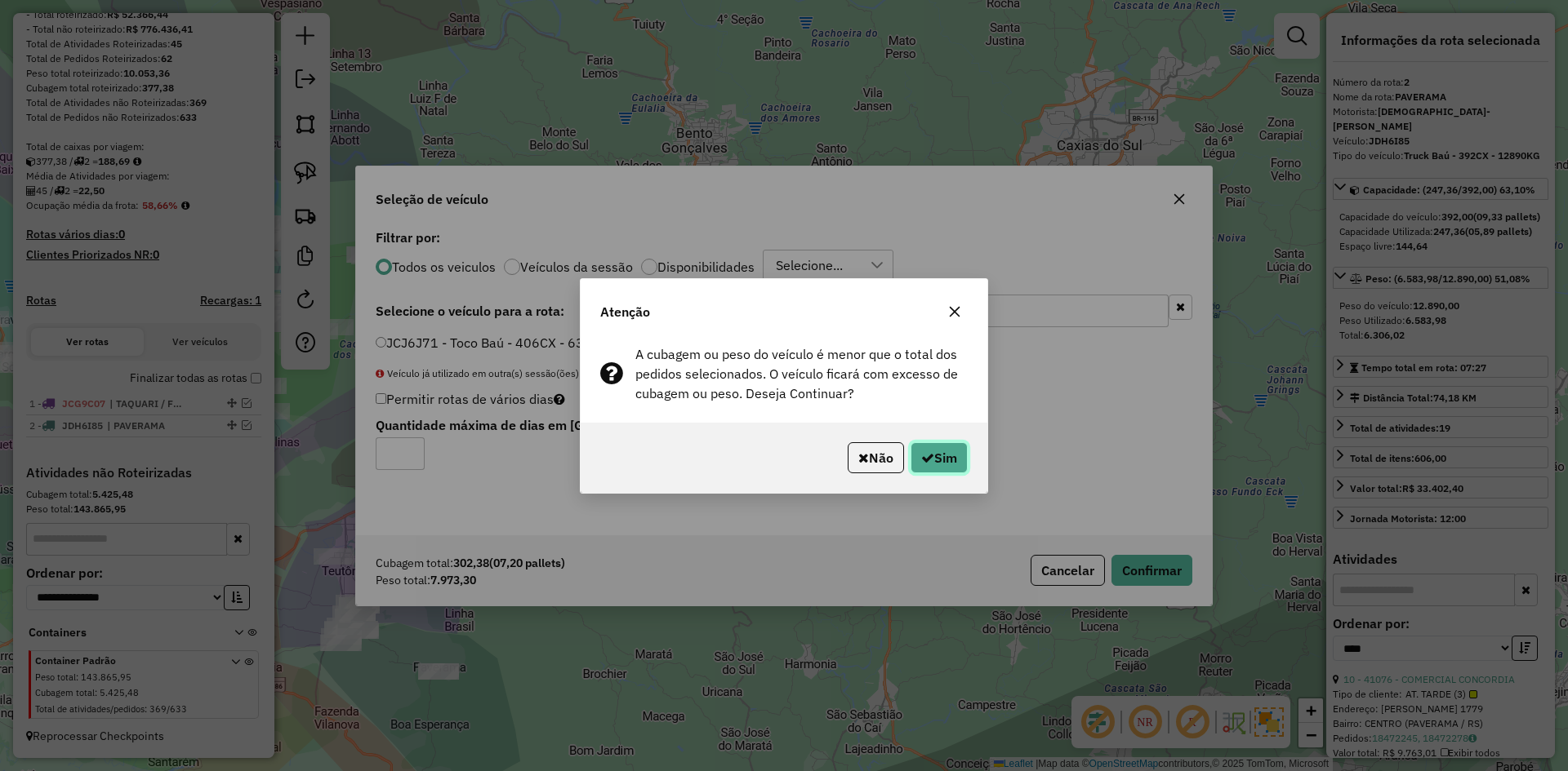
click at [925, 460] on icon "button" at bounding box center [927, 458] width 14 height 14
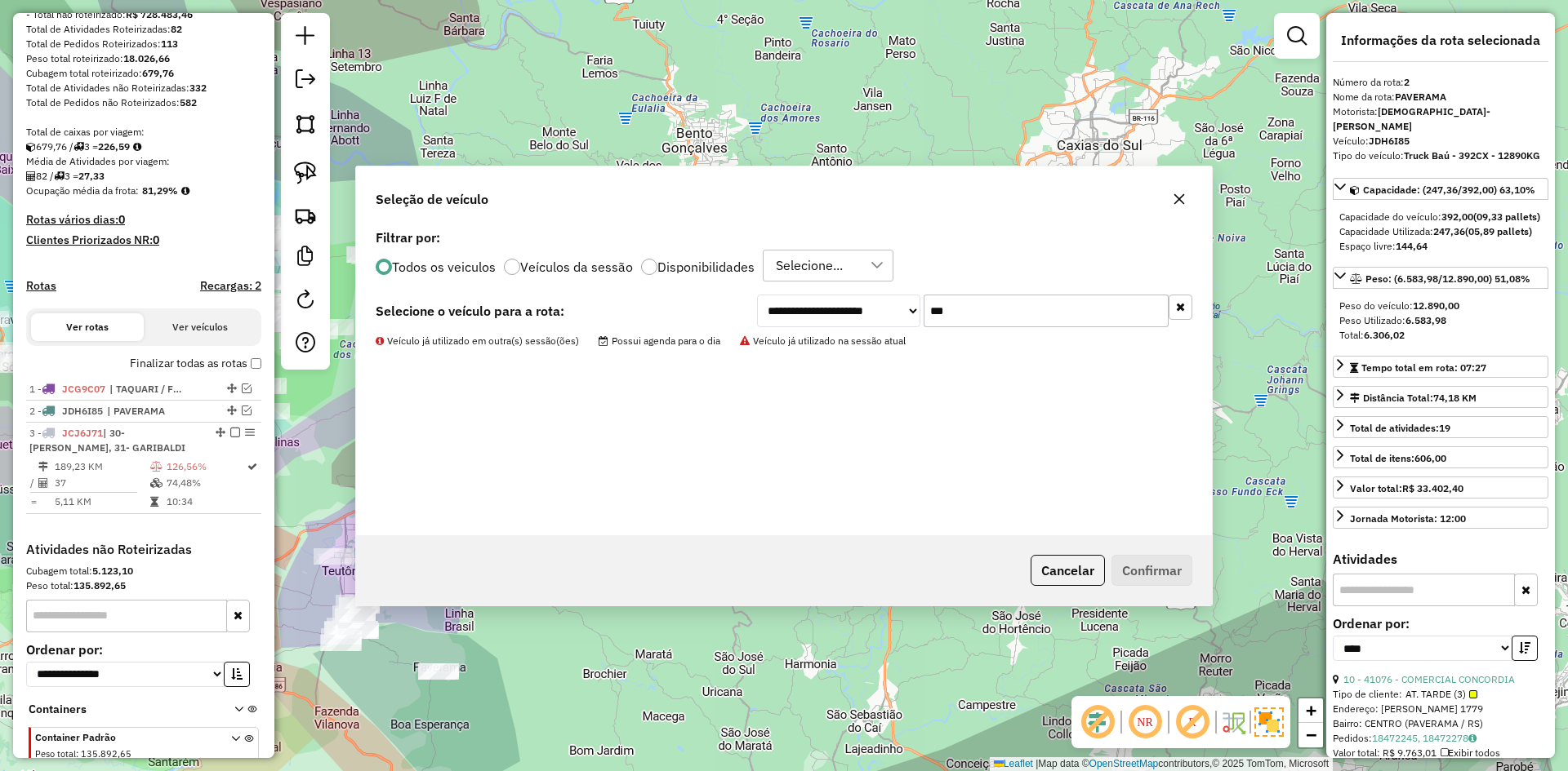
scroll to position [323, 0]
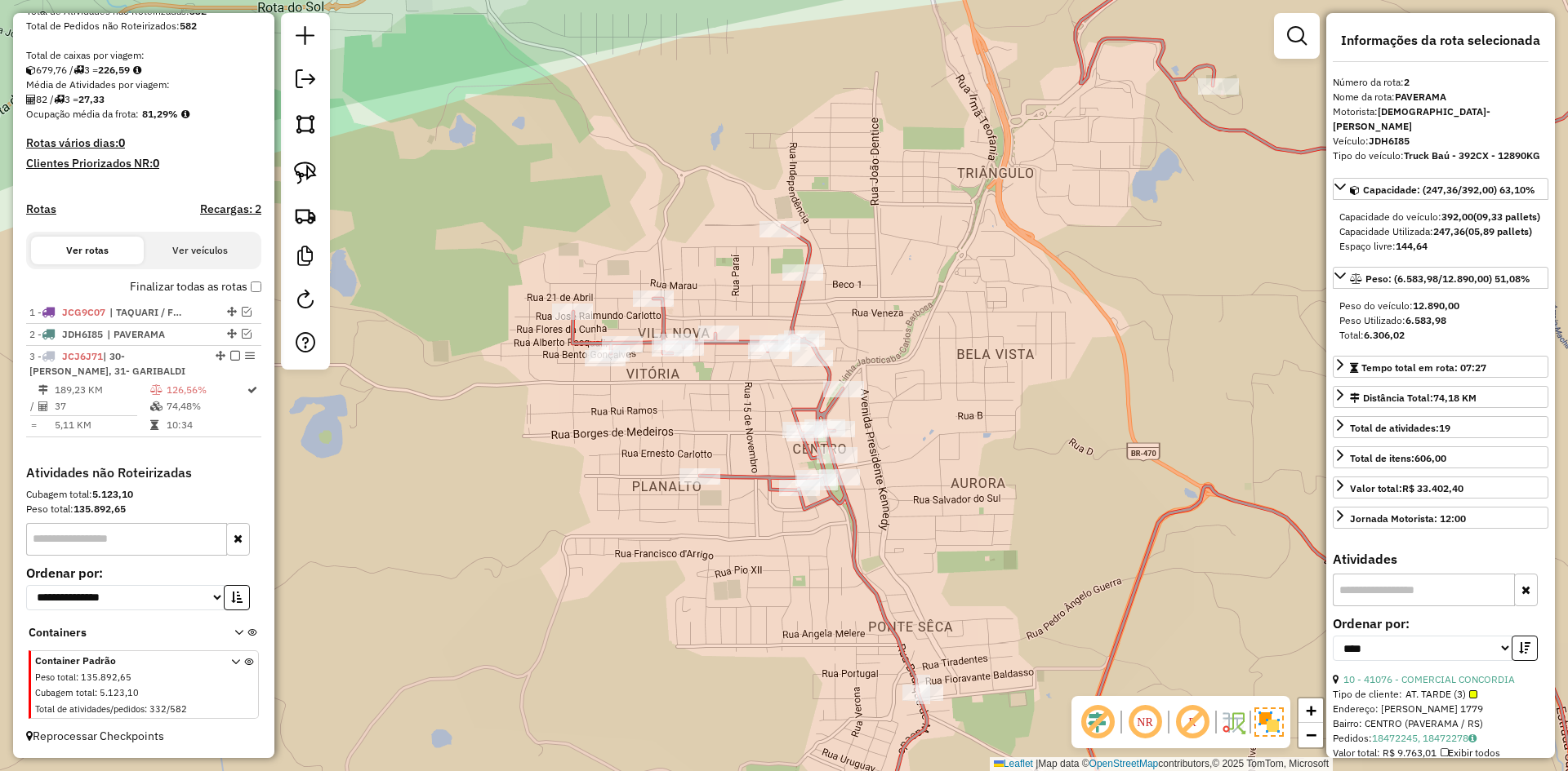
drag, startPoint x: 712, startPoint y: 265, endPoint x: 721, endPoint y: 265, distance: 9.0
click at [721, 265] on div "Janela de atendimento Grade de atendimento Capacidade Transportadoras Veículos …" at bounding box center [784, 386] width 1568 height 771
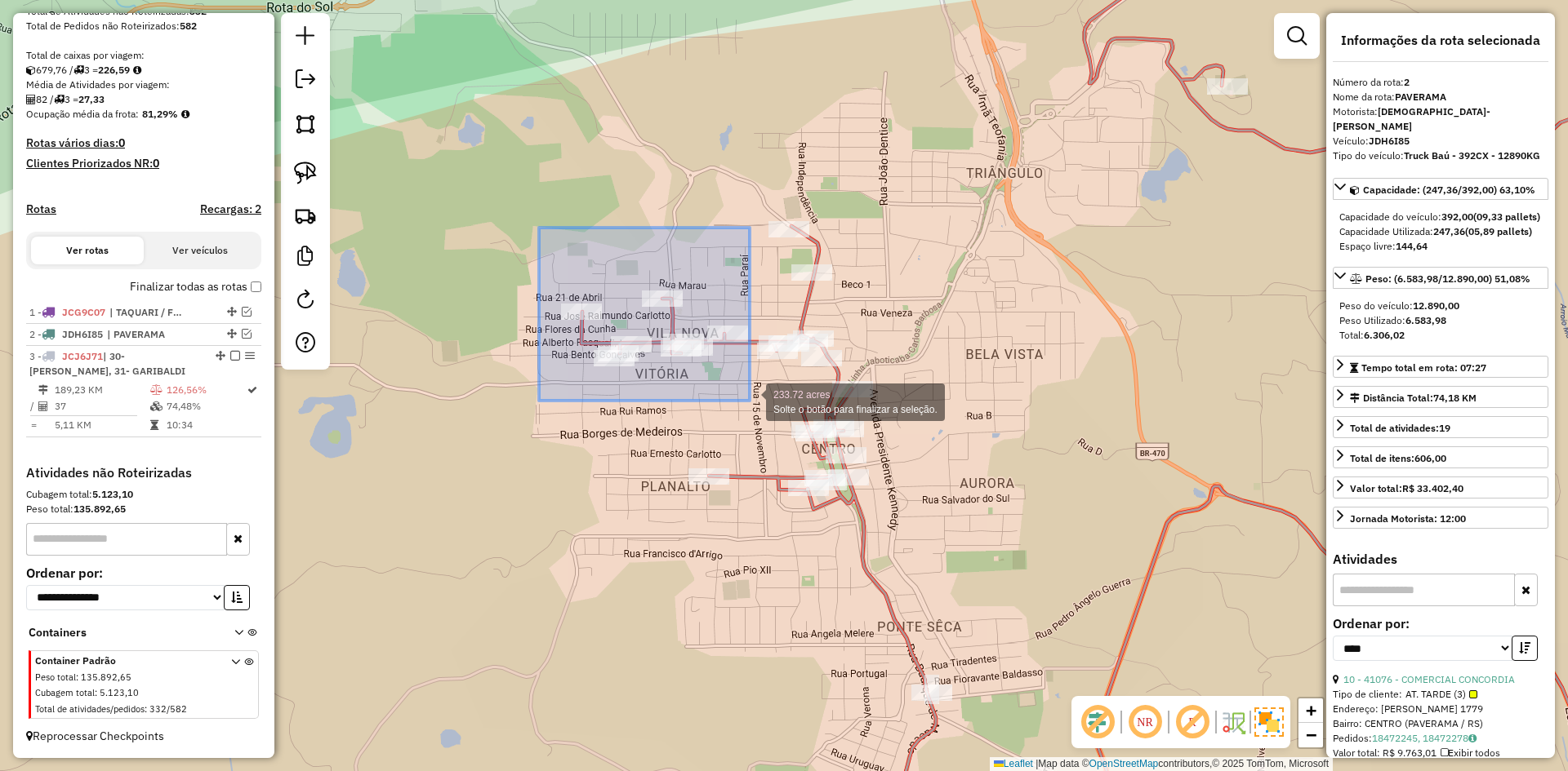
drag, startPoint x: 539, startPoint y: 228, endPoint x: 750, endPoint y: 401, distance: 272.9
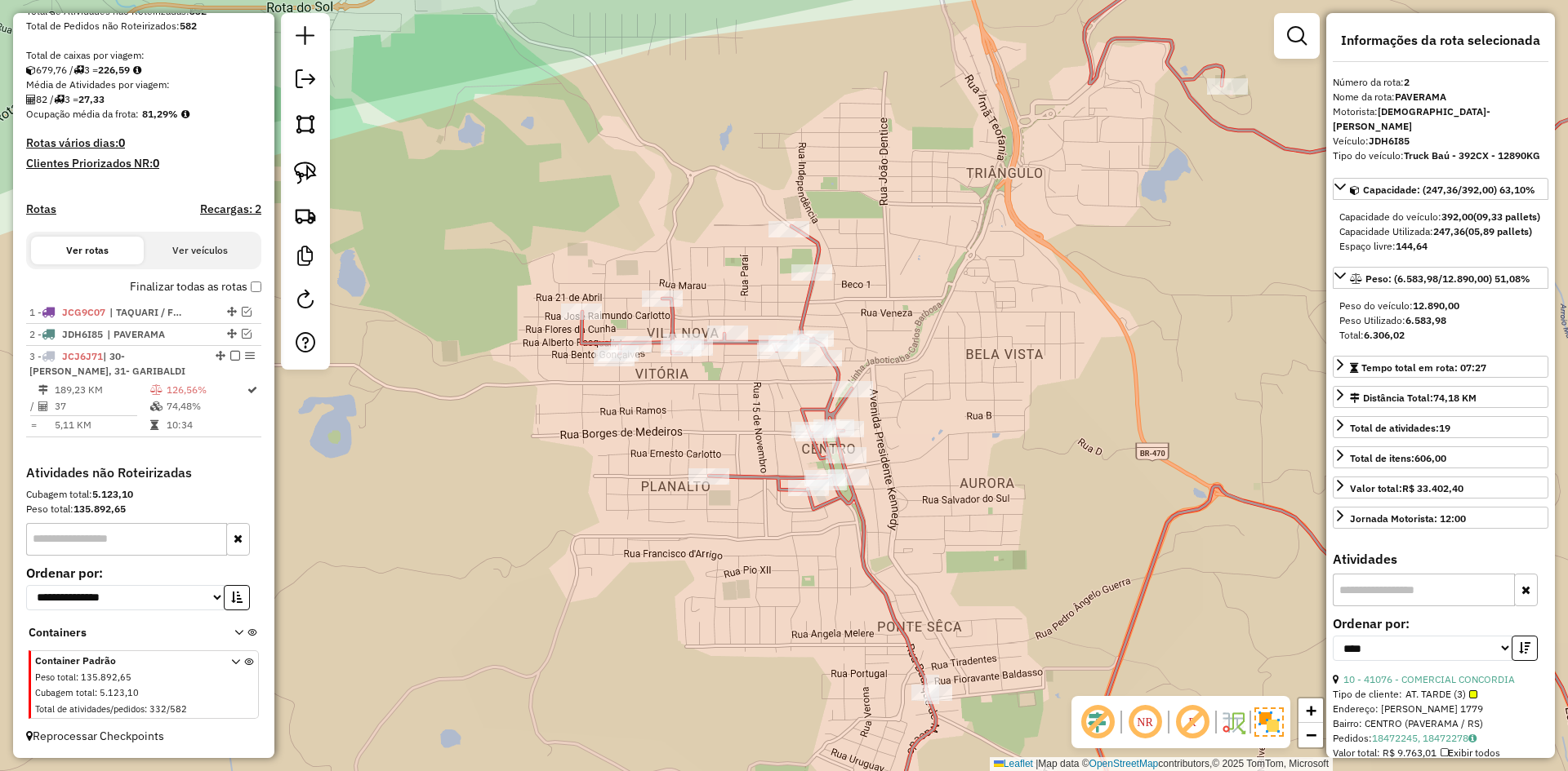
click at [753, 337] on icon at bounding box center [1153, 386] width 1144 height 926
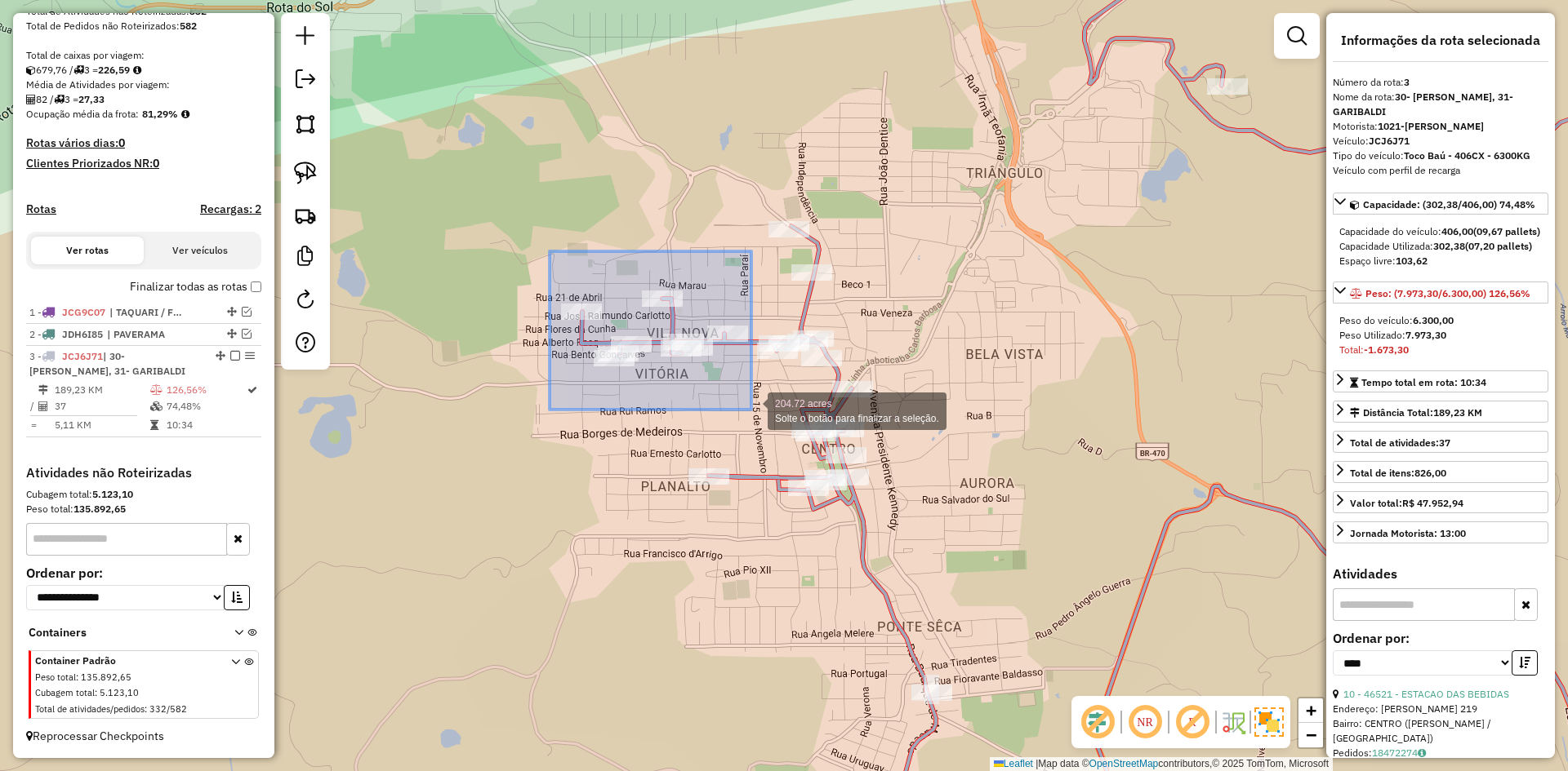
drag, startPoint x: 550, startPoint y: 251, endPoint x: 750, endPoint y: 406, distance: 253.0
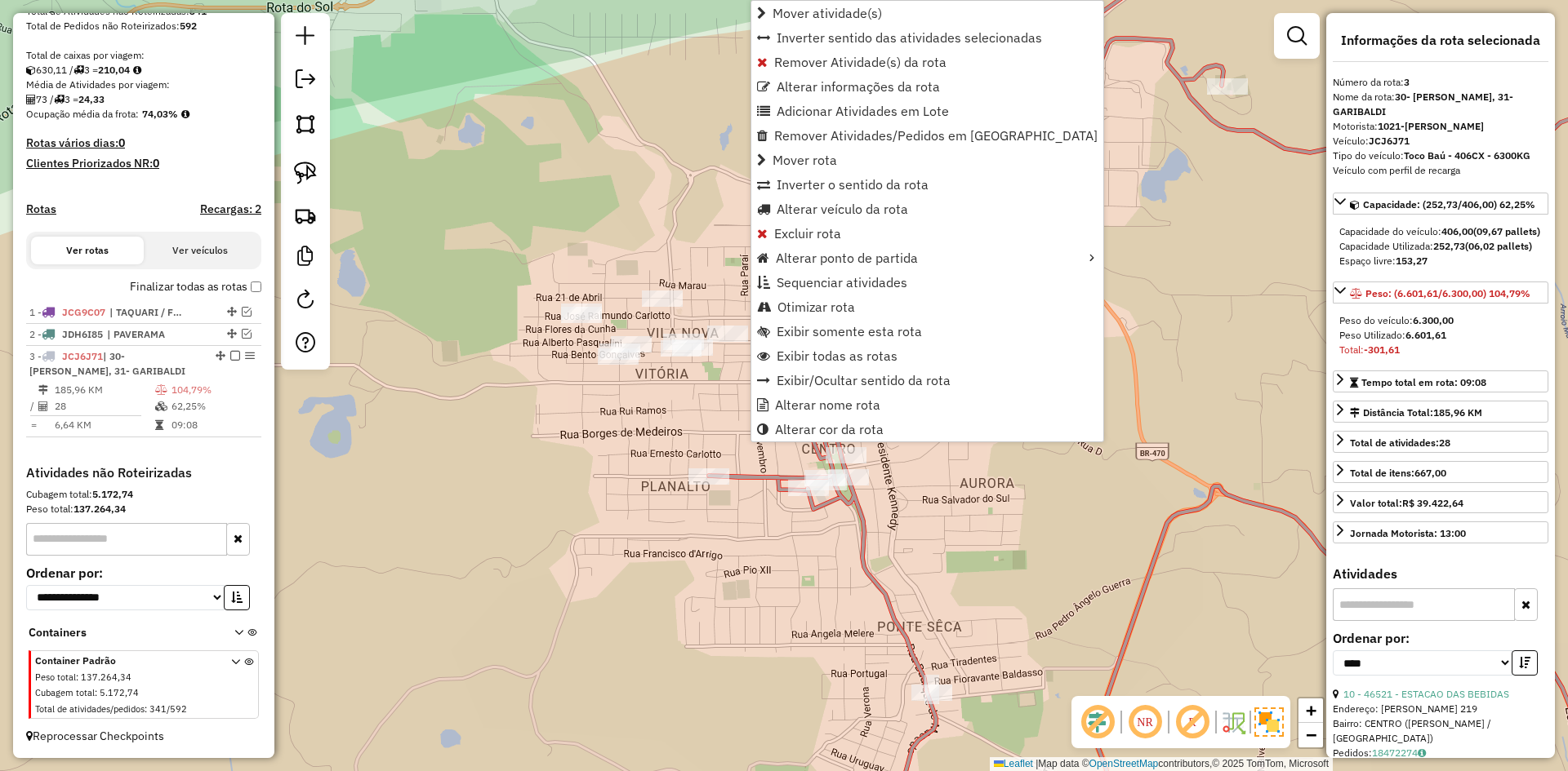
click at [650, 385] on div "Janela de atendimento Grade de atendimento Capacidade Transportadoras Veículos …" at bounding box center [784, 386] width 1568 height 771
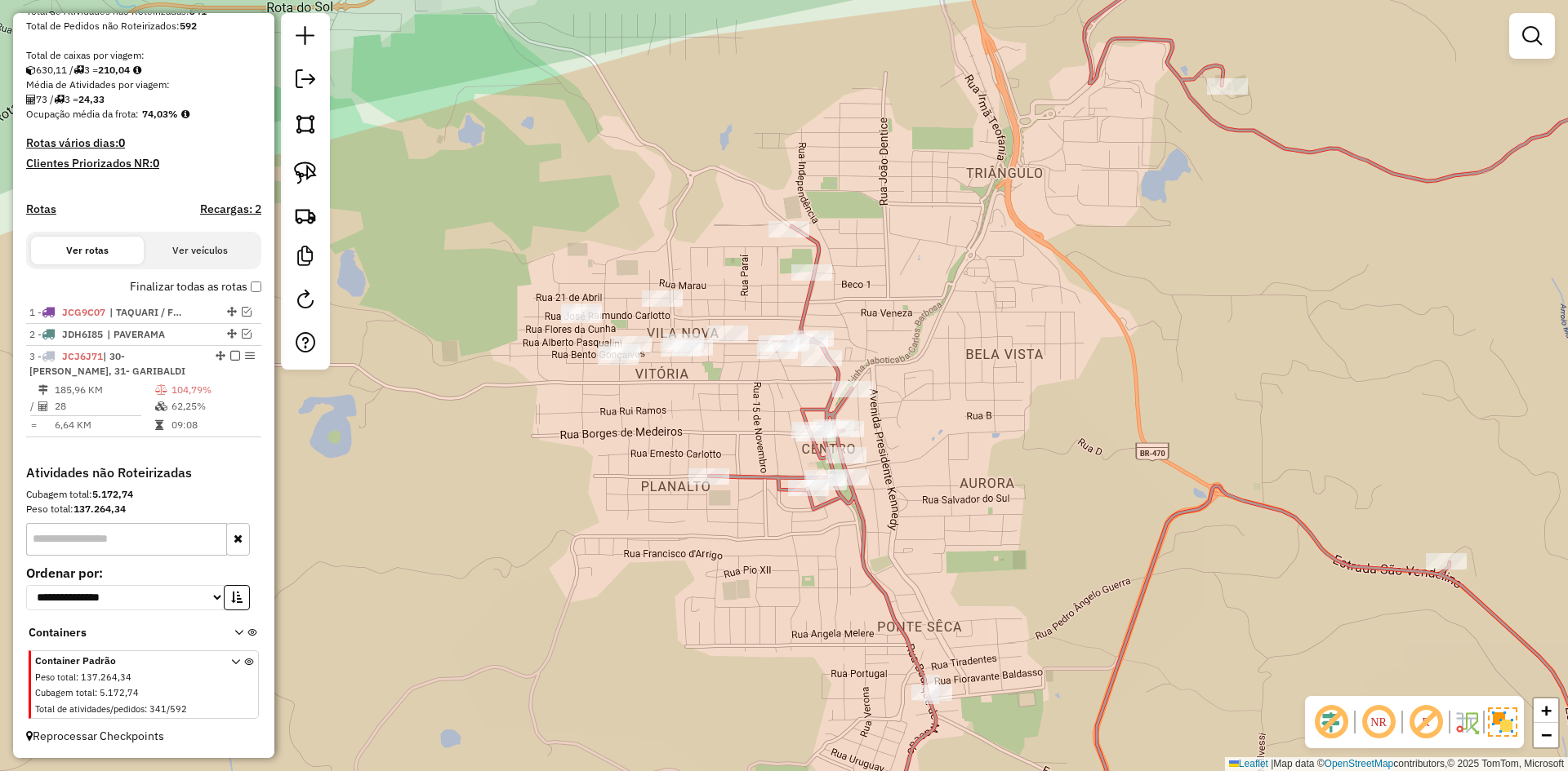
click at [800, 358] on div "Janela de atendimento Grade de atendimento Capacidade Transportadoras Veículos …" at bounding box center [784, 386] width 1568 height 771
select select "*********"
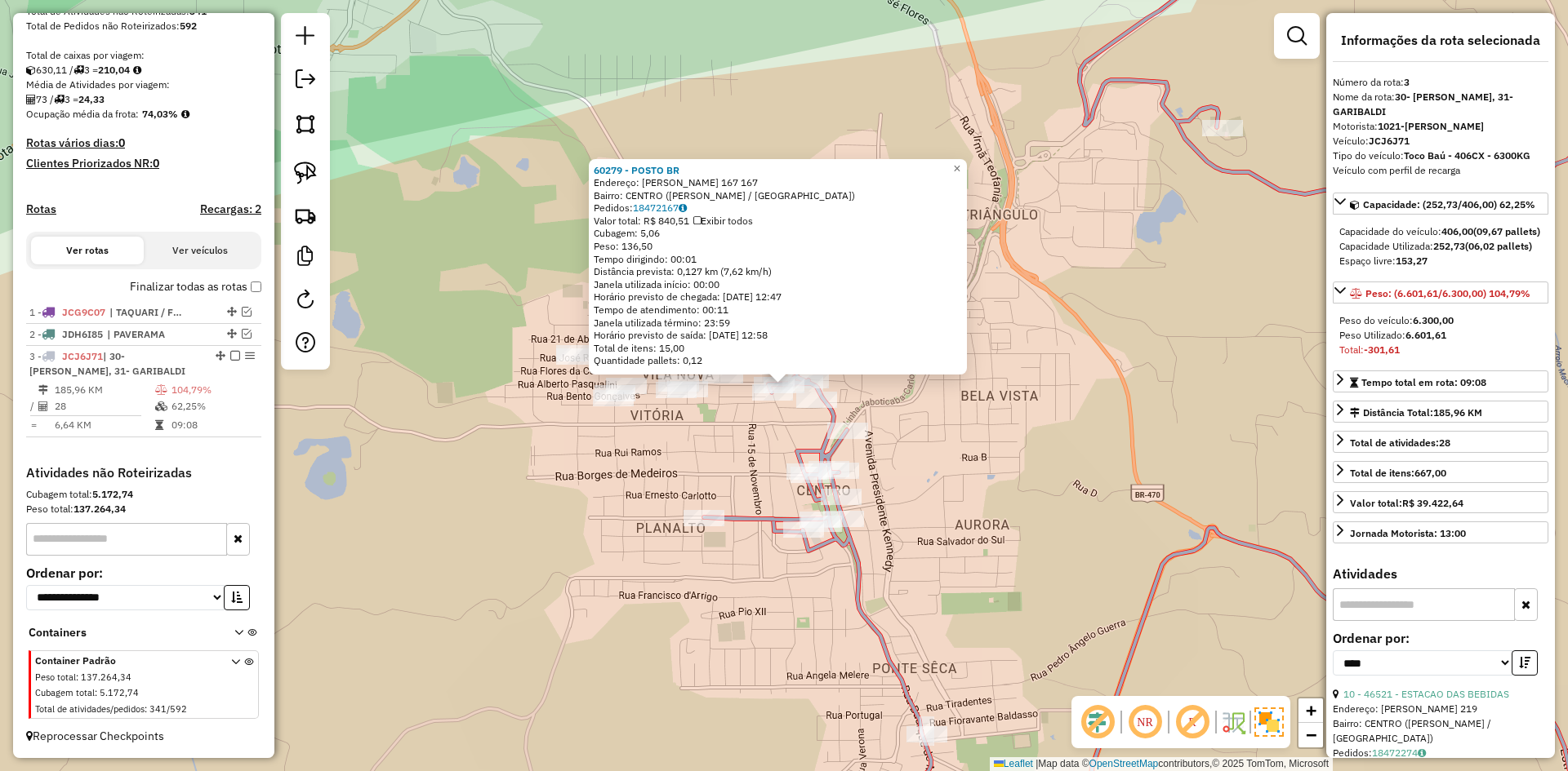
click at [558, 235] on div "60279 - POSTO BR Endereço: ALBERTO PASQUALINI 167 167 Bairro: CENTRO (CARLOS BA…" at bounding box center [784, 386] width 1568 height 771
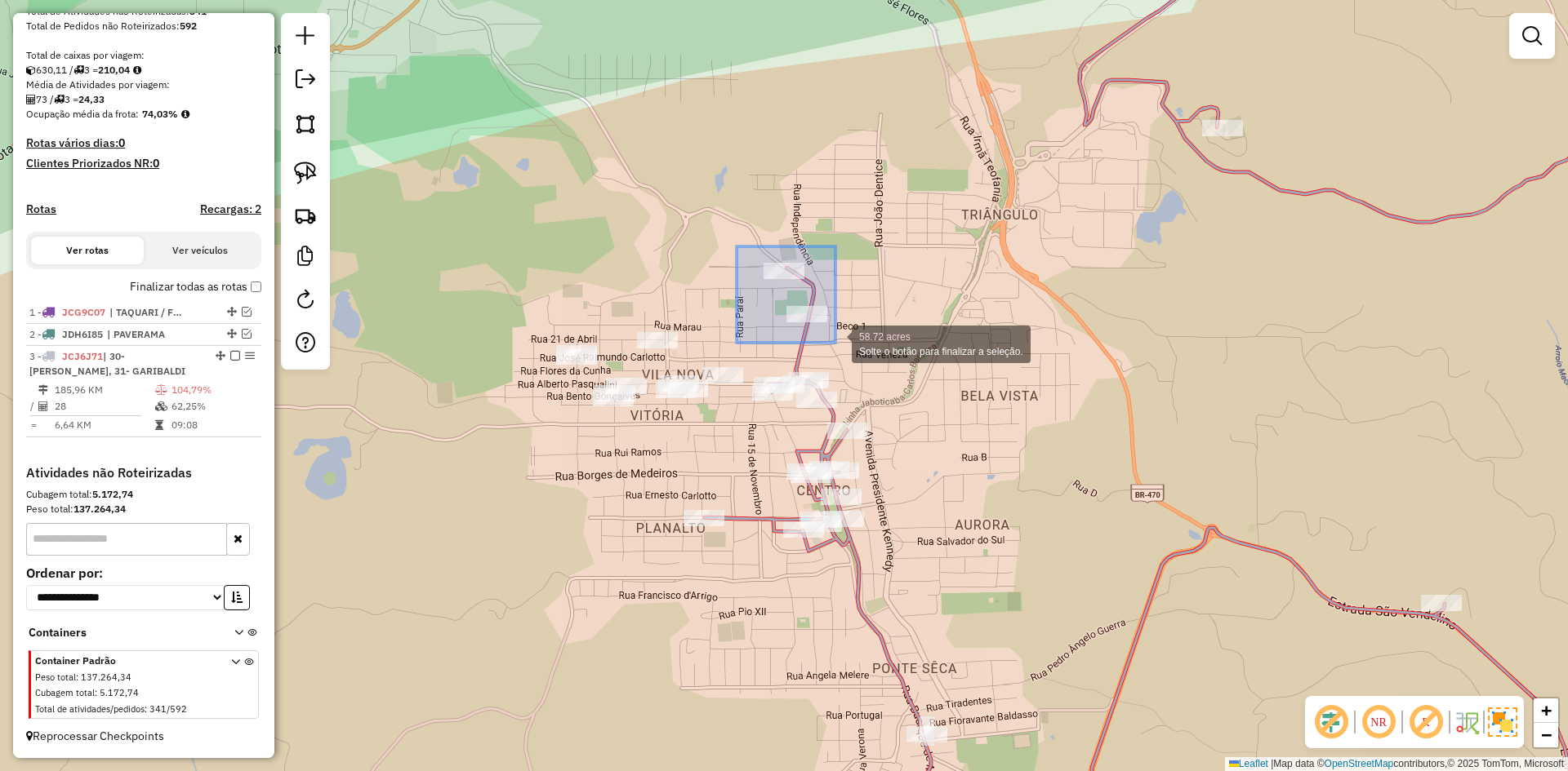
drag, startPoint x: 737, startPoint y: 247, endPoint x: 835, endPoint y: 343, distance: 137.2
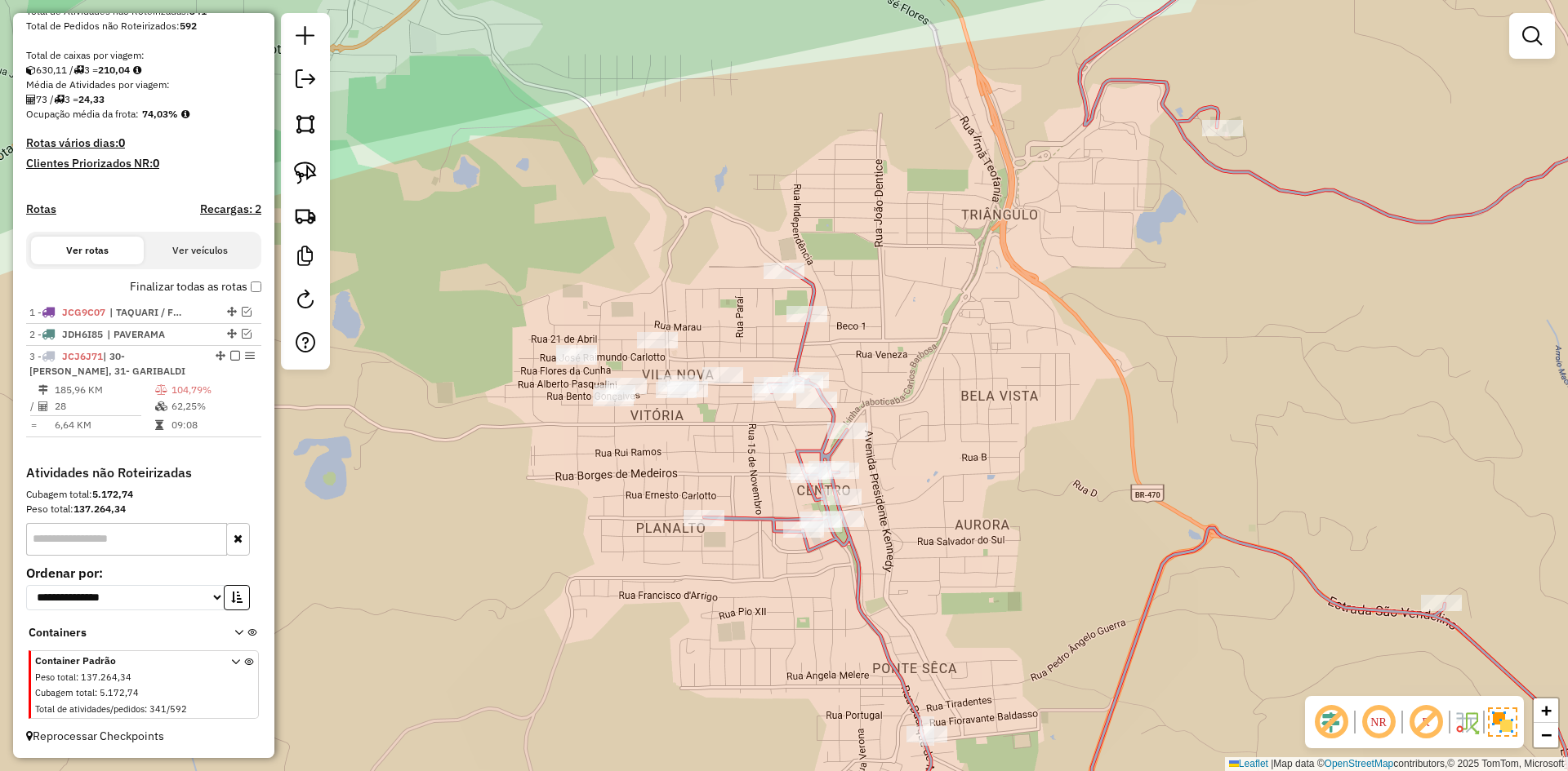
click at [797, 344] on icon at bounding box center [1214, 386] width 1021 height 926
select select "*********"
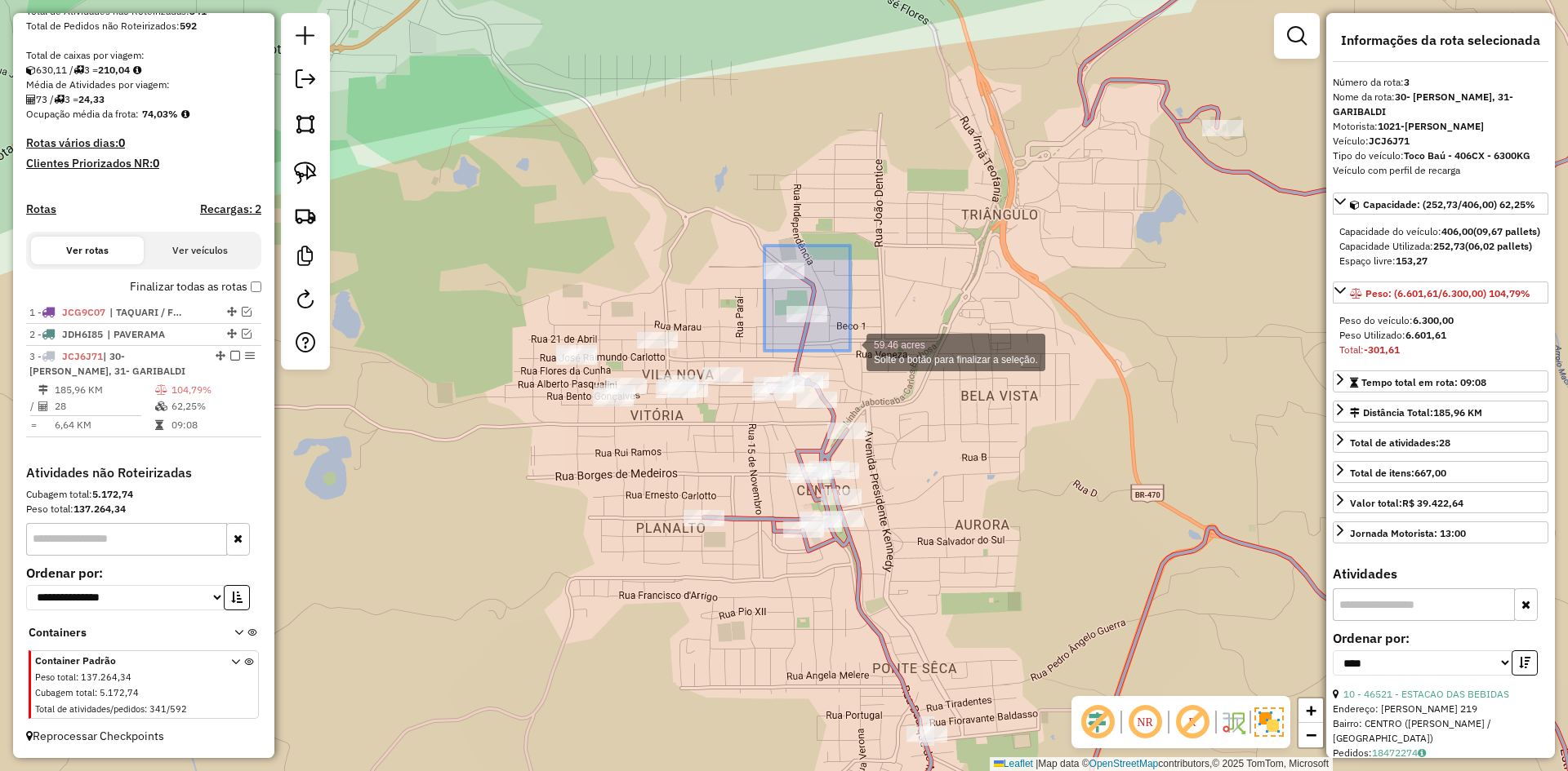
drag, startPoint x: 764, startPoint y: 246, endPoint x: 850, endPoint y: 342, distance: 128.9
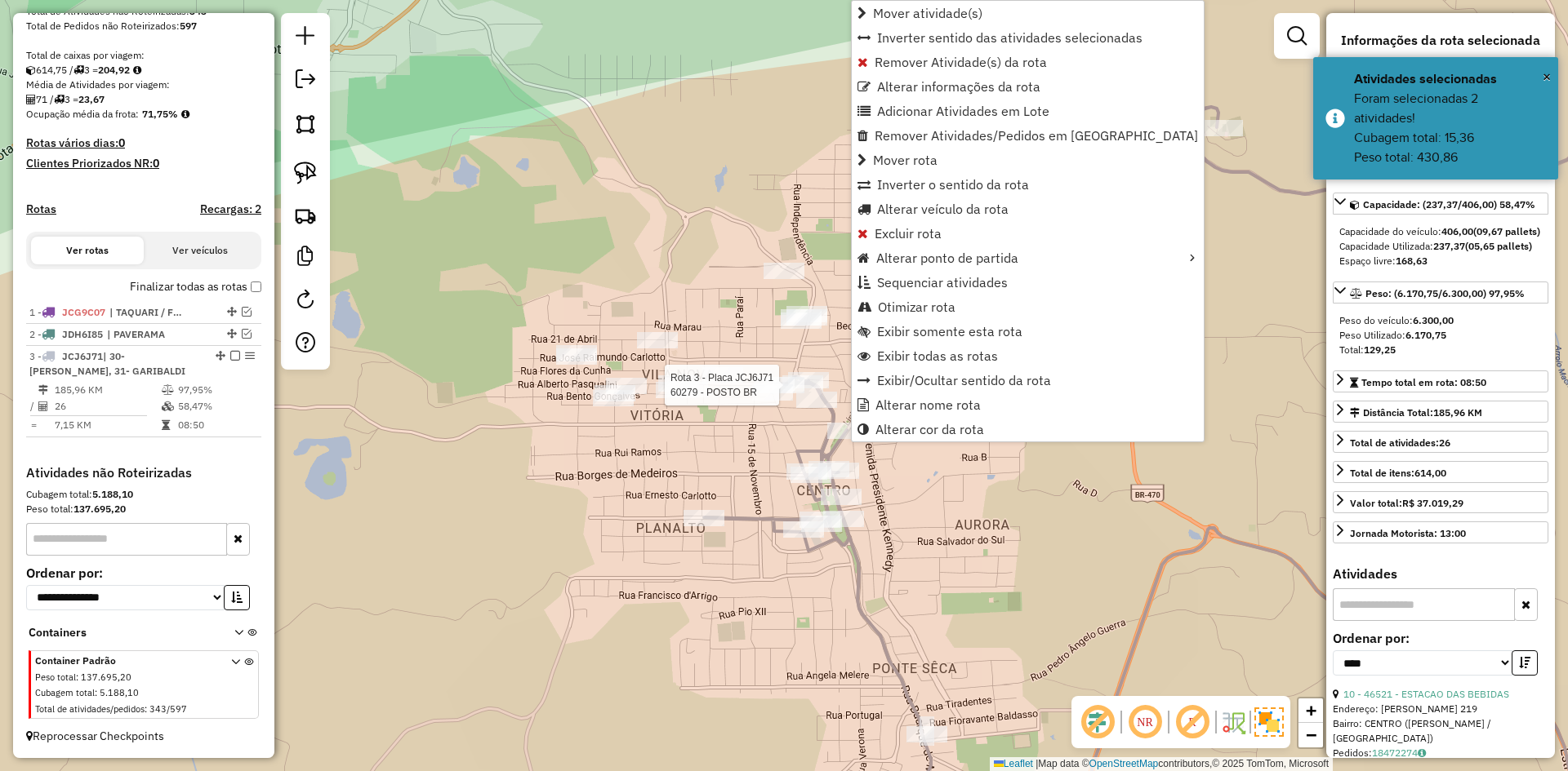
click at [796, 394] on div at bounding box center [783, 386] width 41 height 16
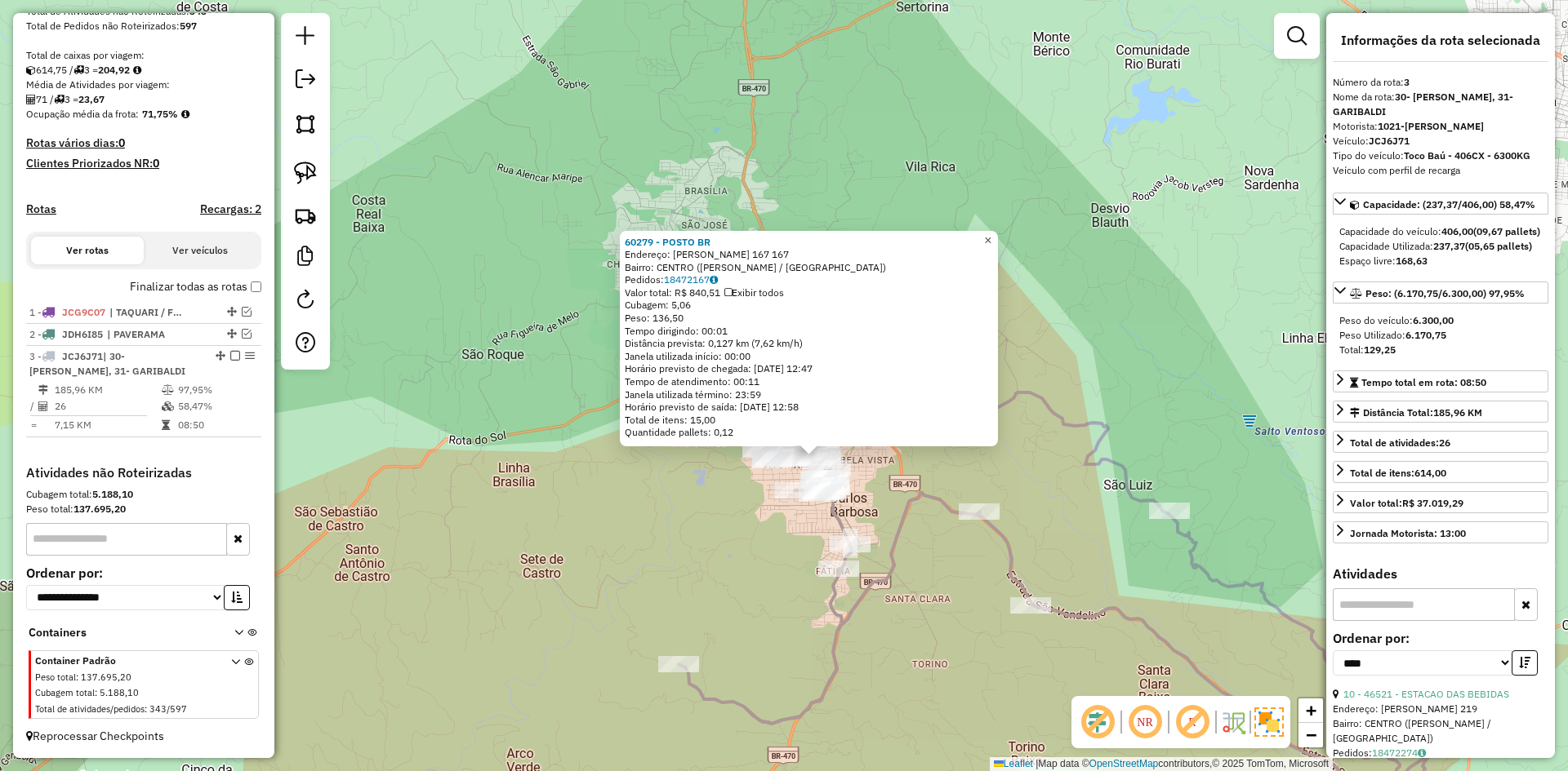
click at [991, 234] on span "×" at bounding box center [988, 240] width 7 height 14
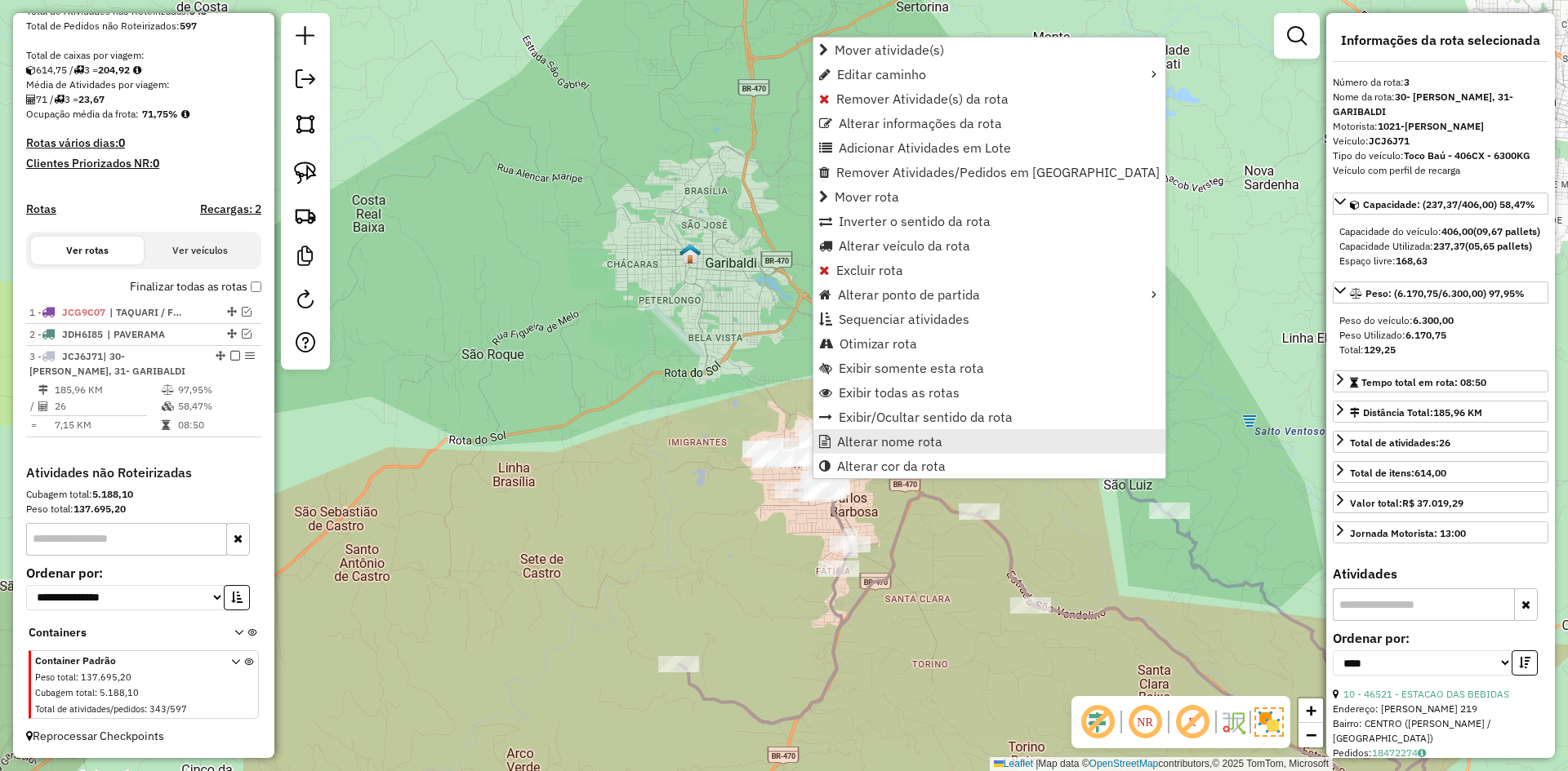
click at [871, 449] on link "Alterar nome rota" at bounding box center [989, 441] width 352 height 24
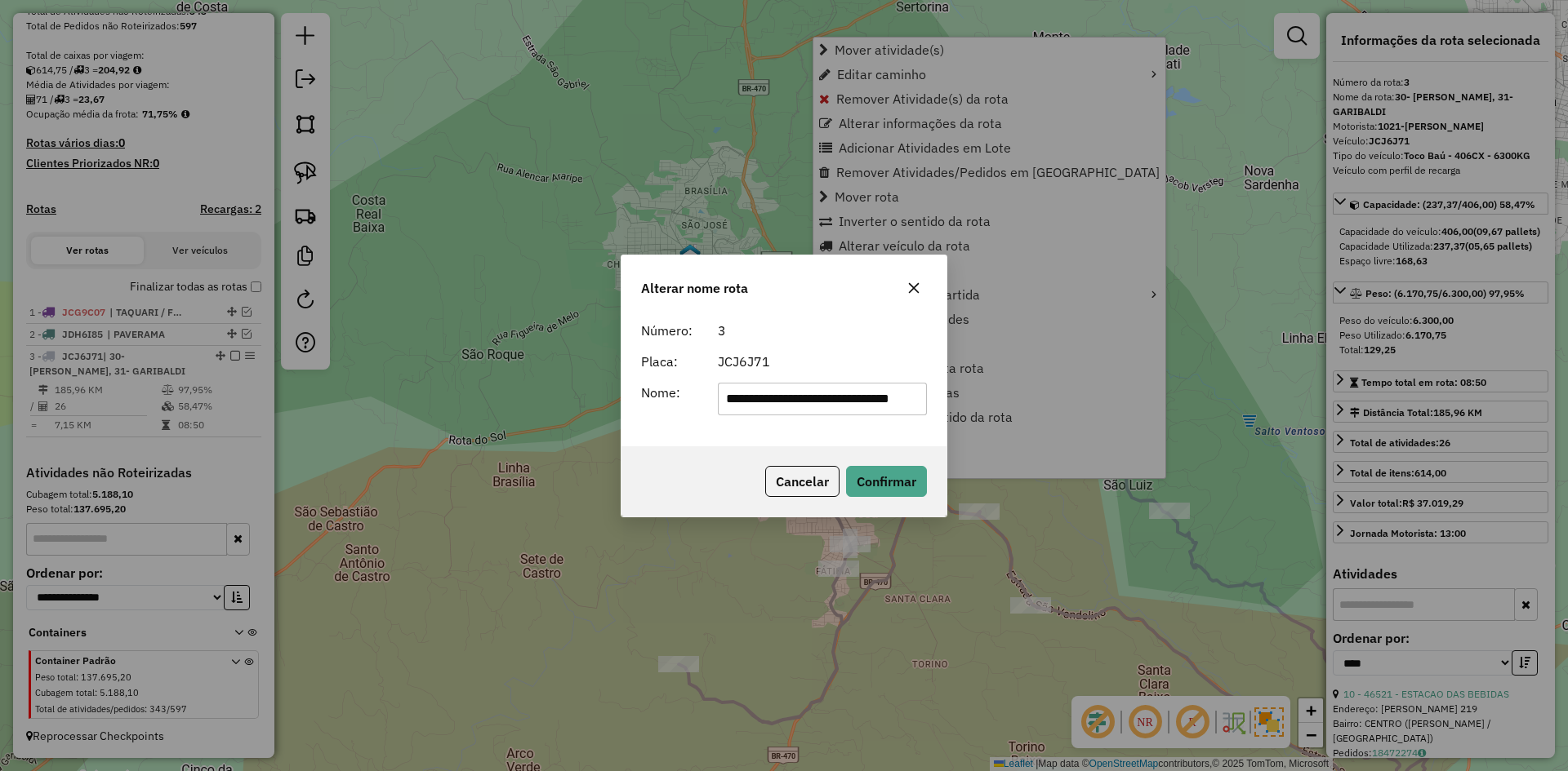
scroll to position [0, 40]
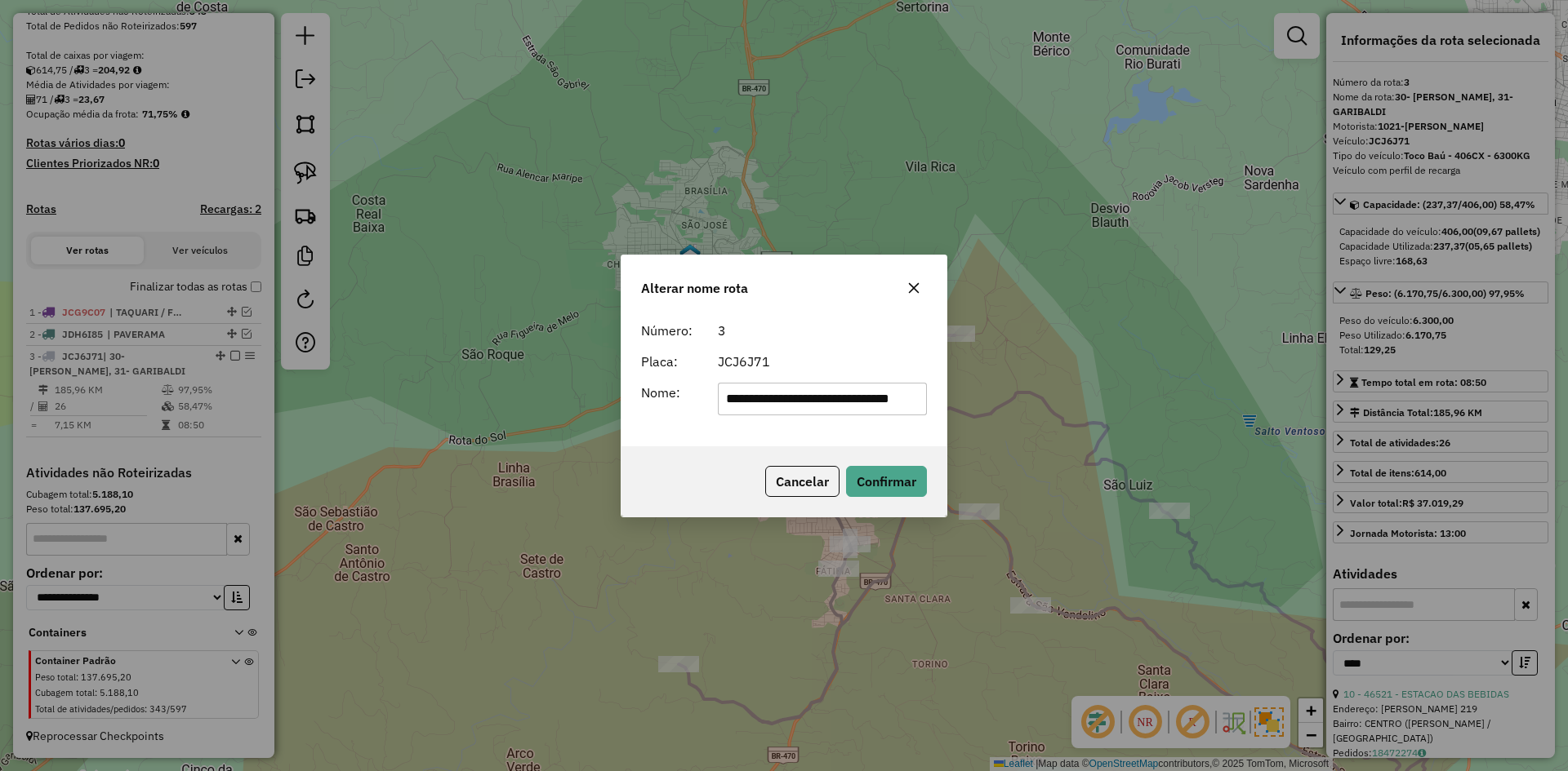
drag, startPoint x: 821, startPoint y: 398, endPoint x: 953, endPoint y: 420, distance: 133.8
click at [948, 417] on div "**********" at bounding box center [784, 386] width 1568 height 771
drag, startPoint x: 745, startPoint y: 401, endPoint x: 639, endPoint y: 446, distance: 115.2
click at [661, 441] on div "**********" at bounding box center [784, 380] width 325 height 132
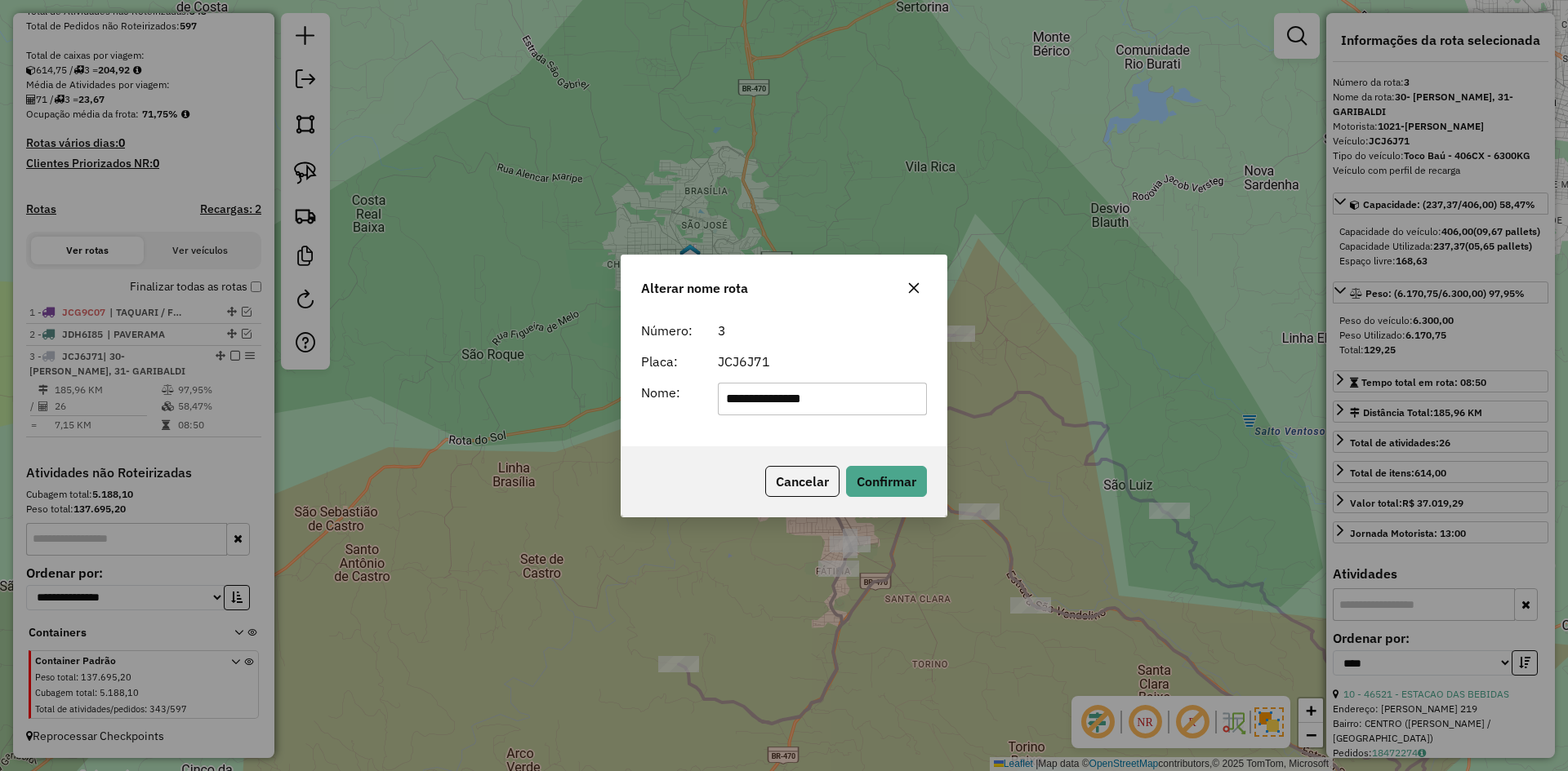
type input "**********"
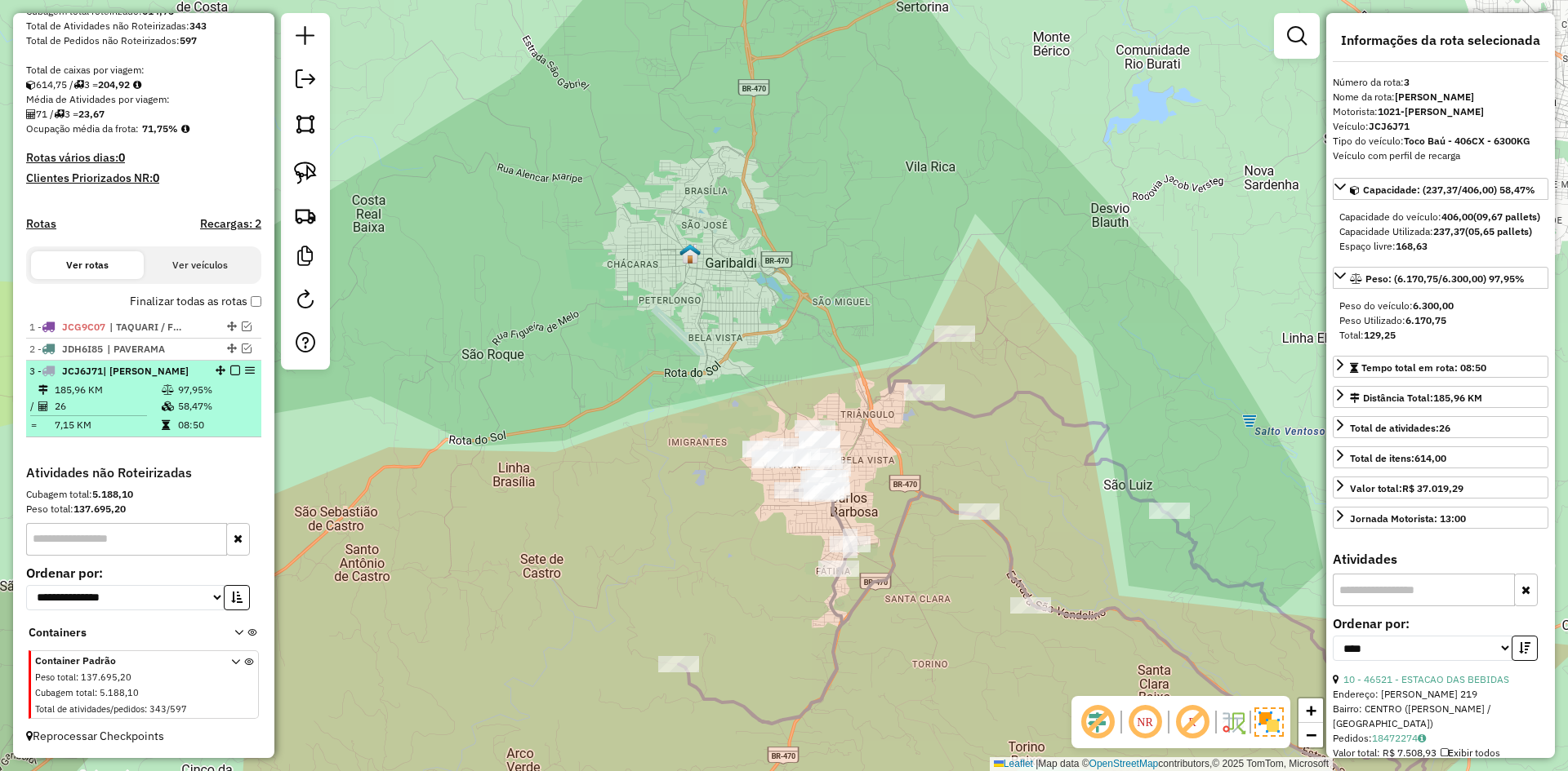
click at [232, 370] on em at bounding box center [235, 370] width 10 height 10
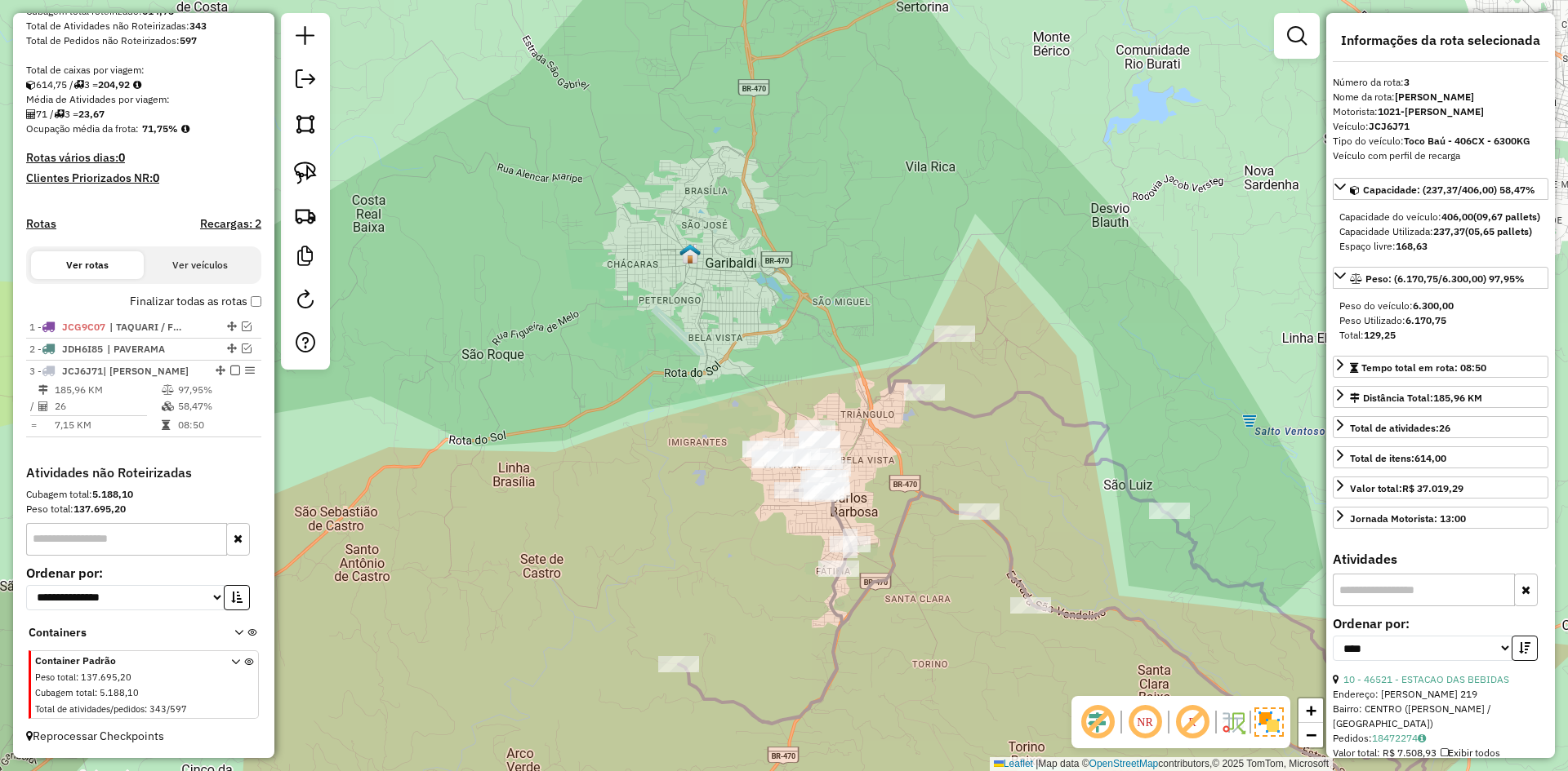
scroll to position [254, 0]
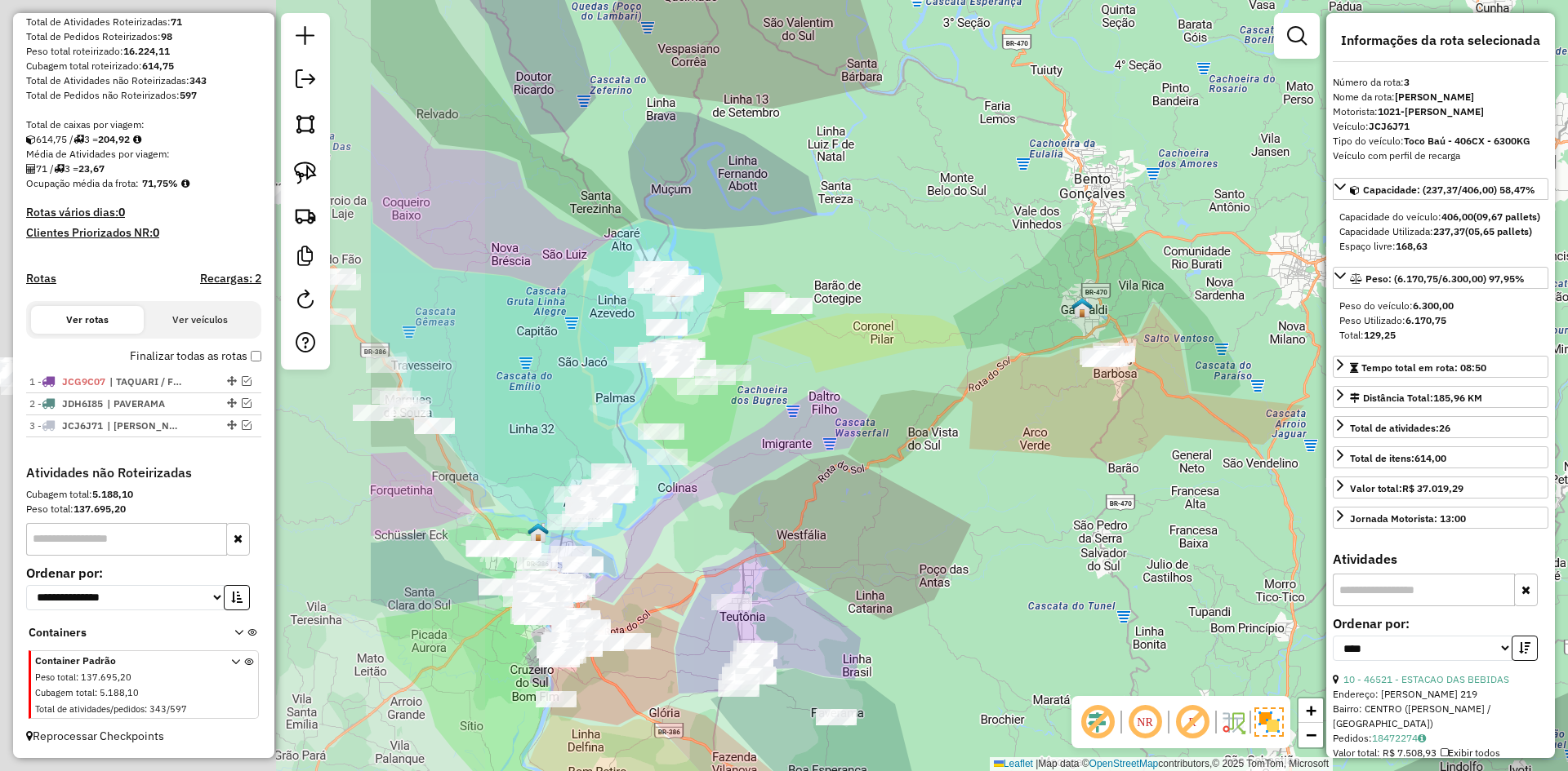
drag, startPoint x: 510, startPoint y: 389, endPoint x: 1042, endPoint y: 337, distance: 534.5
click at [1053, 331] on div "Janela de atendimento Grade de atendimento Capacidade Transportadoras Veículos …" at bounding box center [784, 386] width 1568 height 771
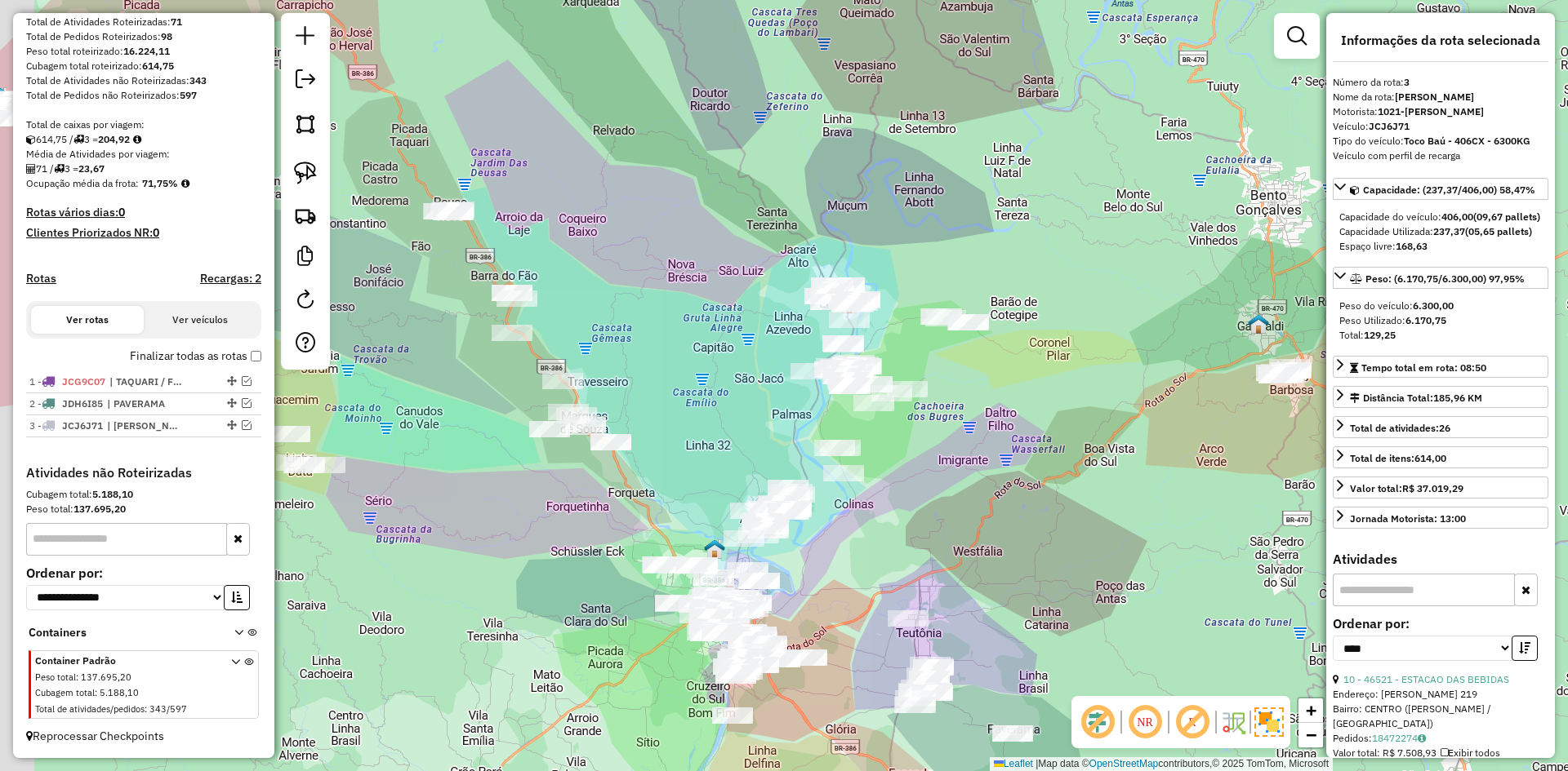
drag, startPoint x: 631, startPoint y: 316, endPoint x: 817, endPoint y: 374, distance: 194.8
click at [819, 373] on div "Janela de atendimento Grade de atendimento Capacidade Transportadoras Veículos …" at bounding box center [784, 386] width 1568 height 771
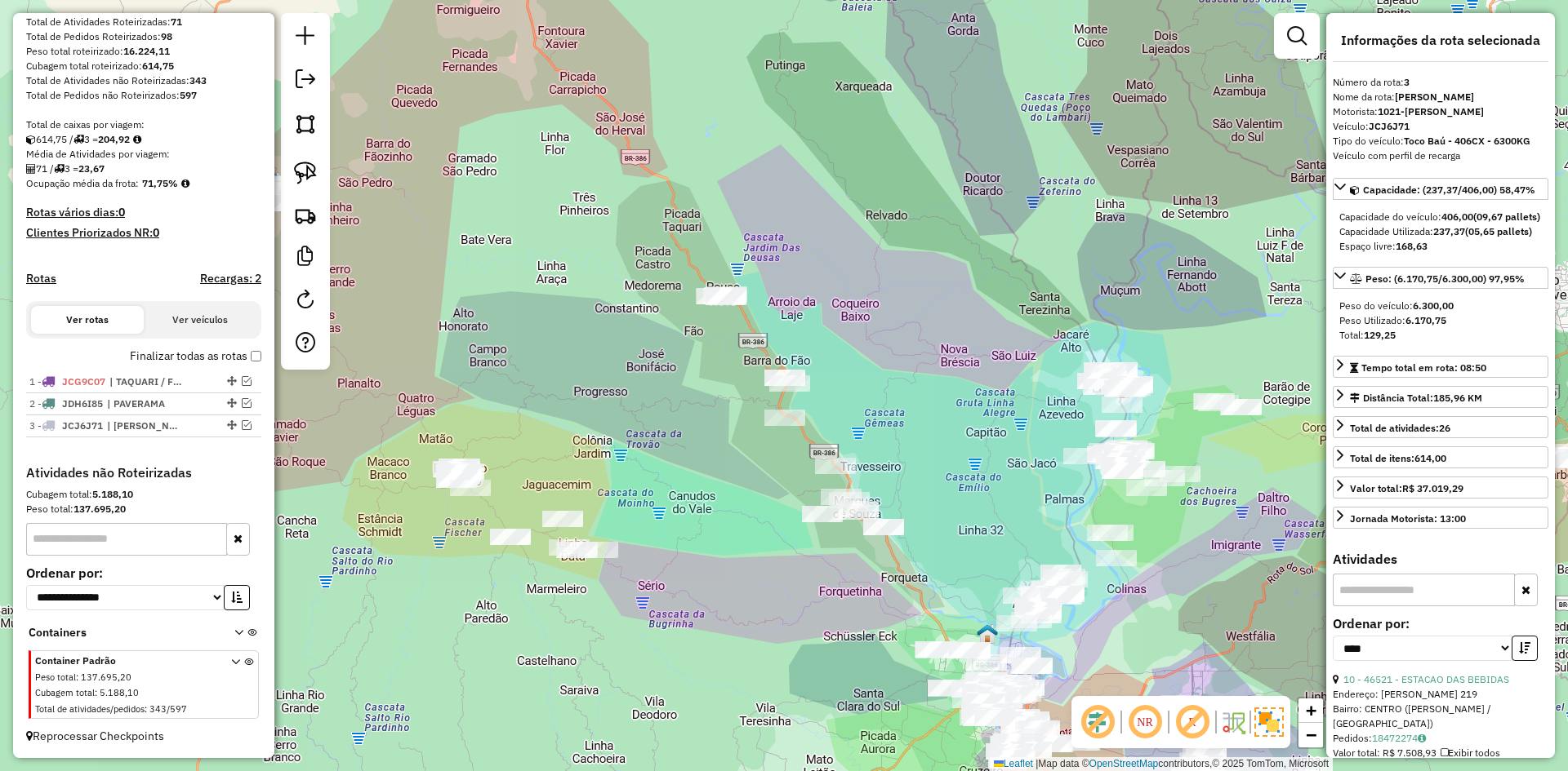
drag, startPoint x: 834, startPoint y: 313, endPoint x: 761, endPoint y: 205, distance: 130.4
click at [761, 205] on div "Janela de atendimento Grade de atendimento Capacidade Transportadoras Veículos …" at bounding box center [784, 386] width 1568 height 771
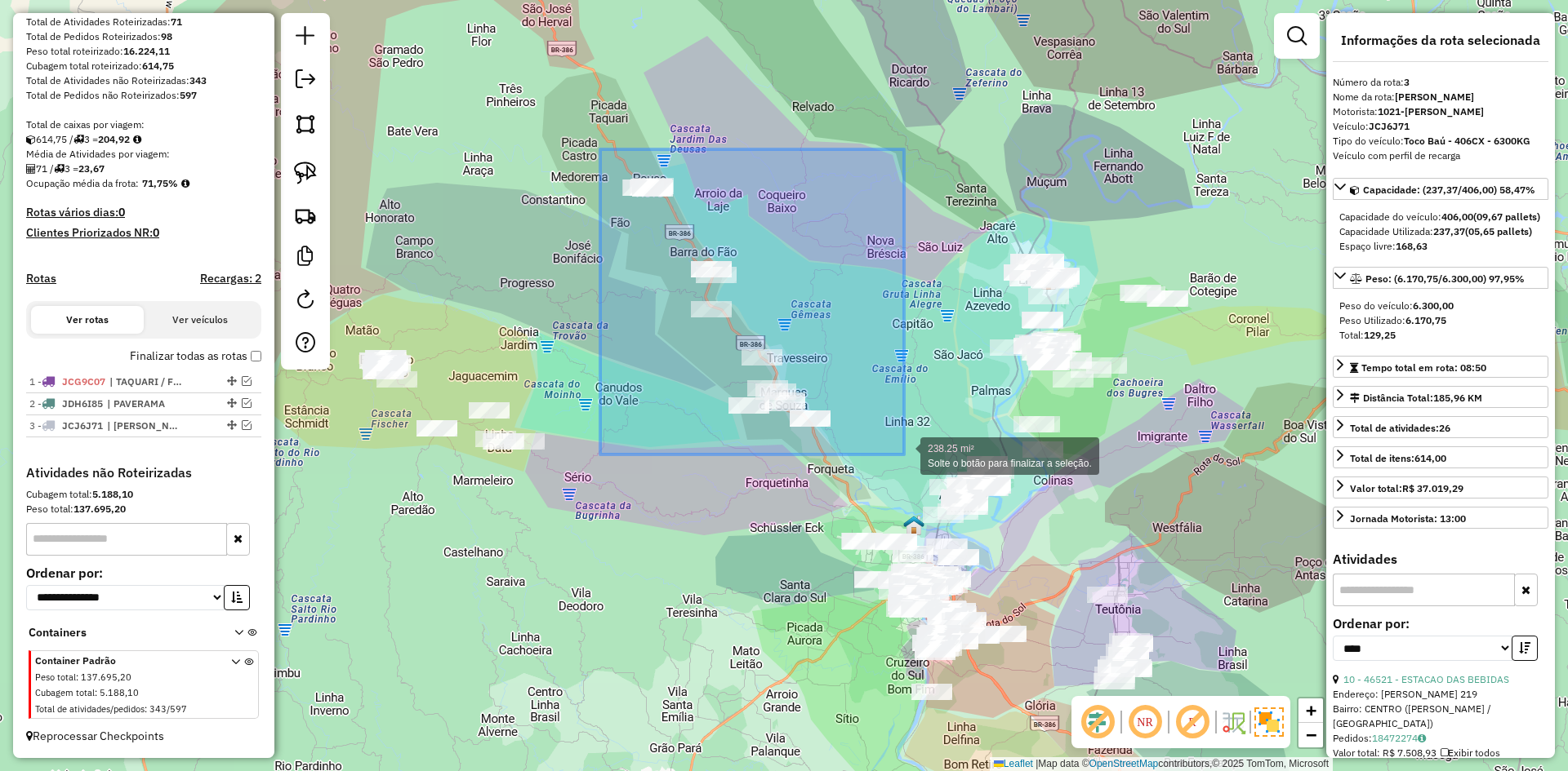
drag, startPoint x: 600, startPoint y: 150, endPoint x: 905, endPoint y: 456, distance: 432.0
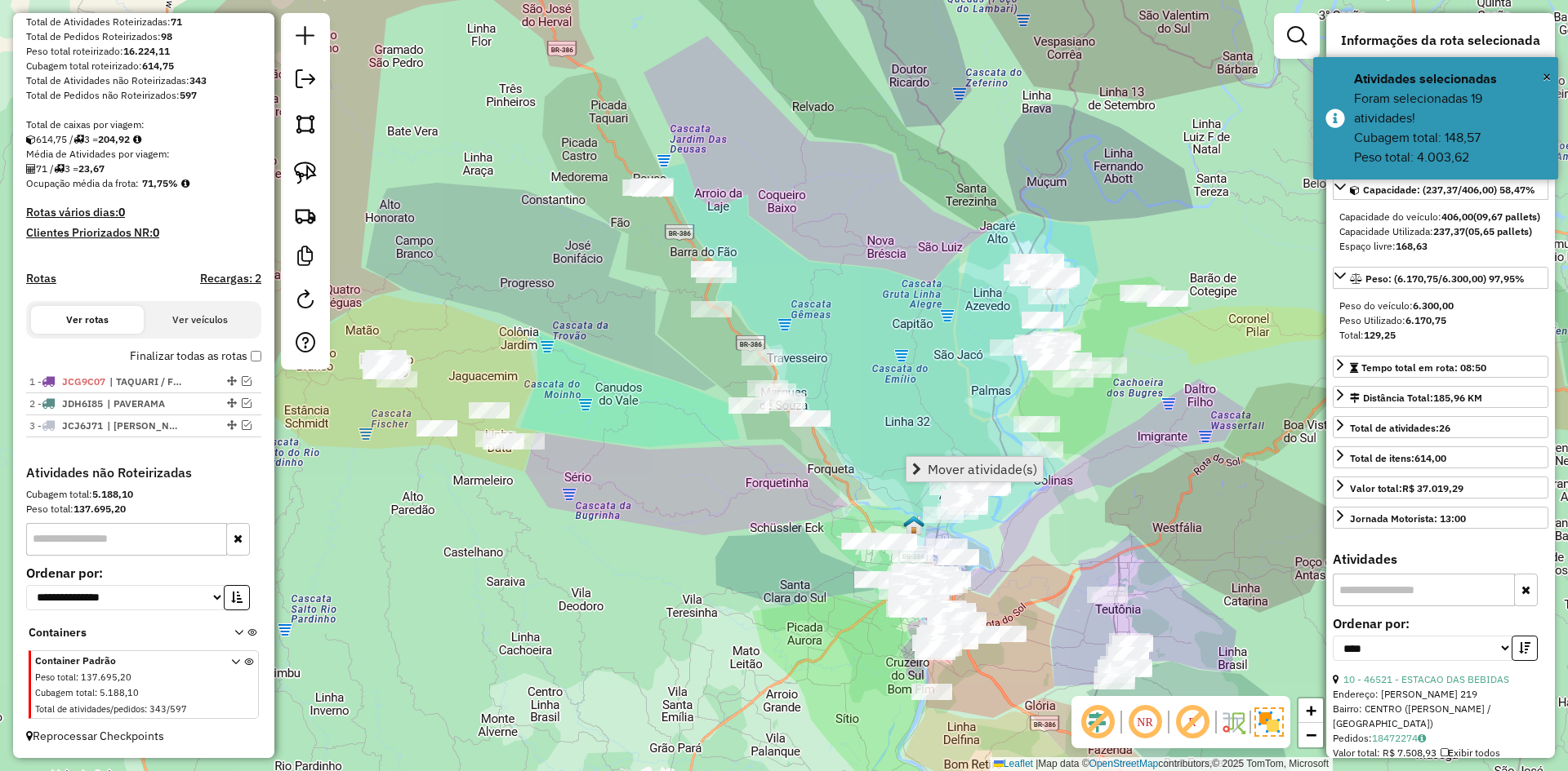
click at [978, 467] on span "Mover atividade(s)" at bounding box center [982, 469] width 109 height 14
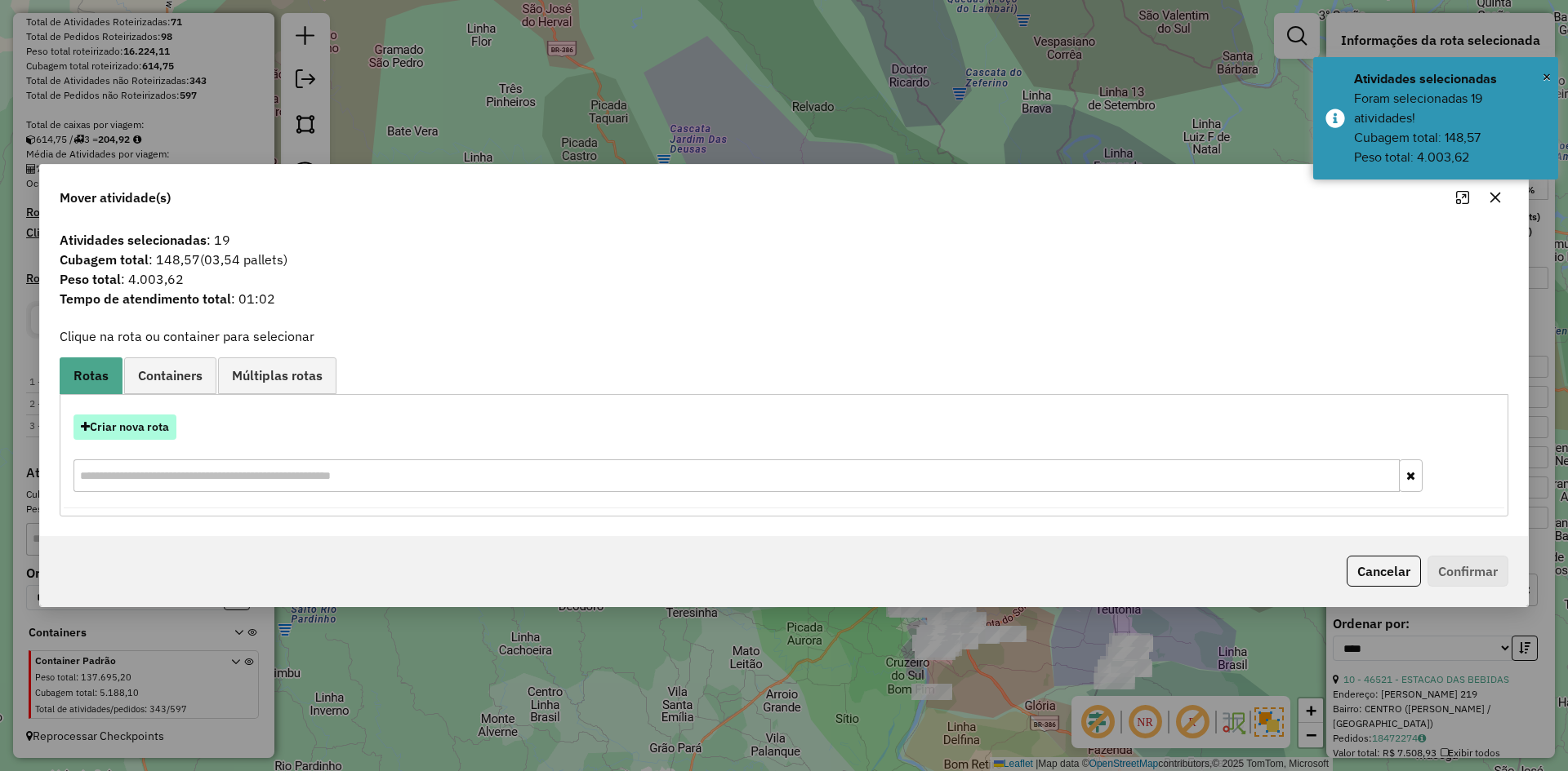
click at [128, 430] on button "Criar nova rota" at bounding box center [125, 427] width 103 height 25
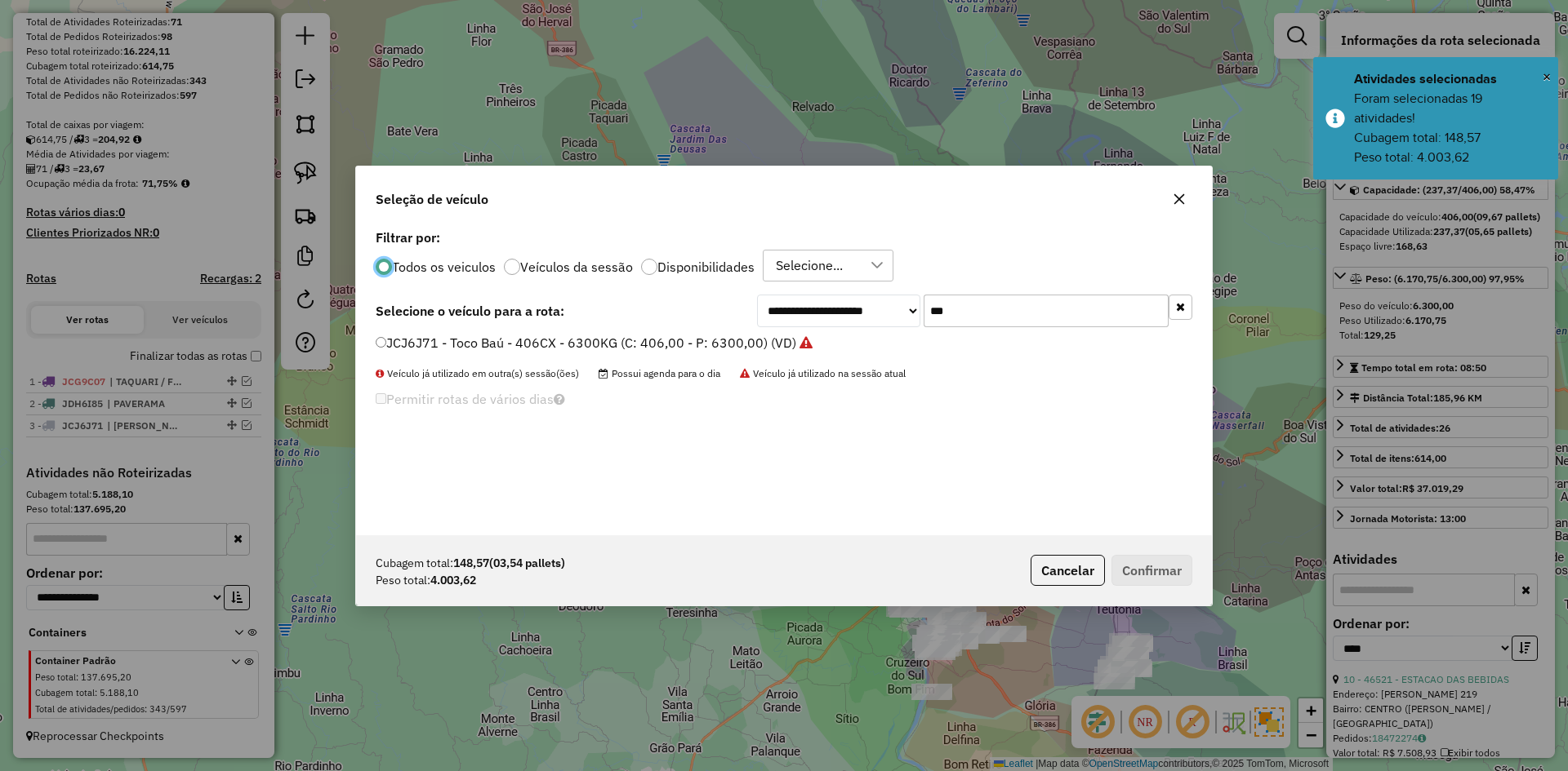
scroll to position [9, 5]
click at [962, 308] on input "***" at bounding box center [1046, 311] width 245 height 32
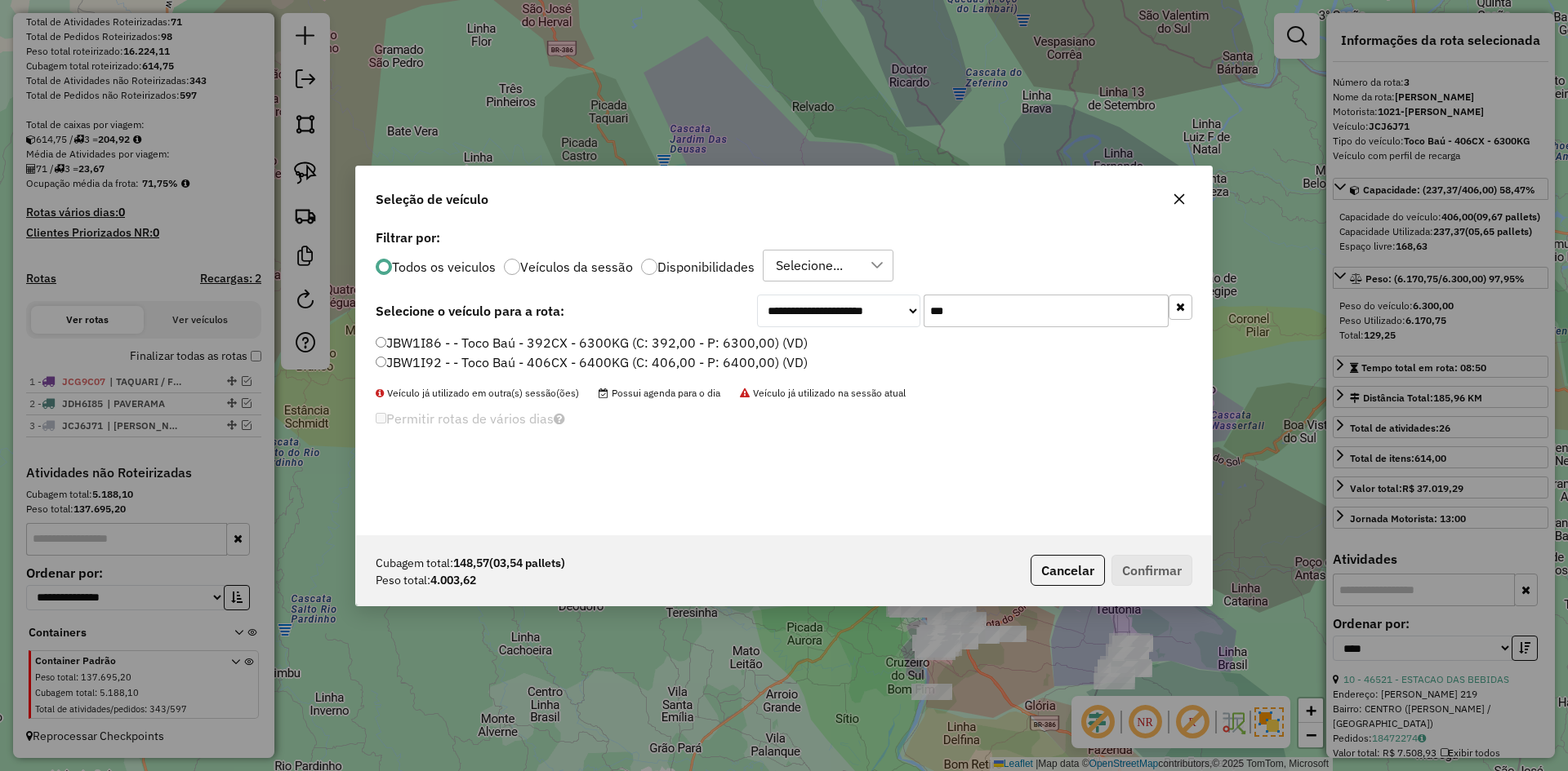
type input "***"
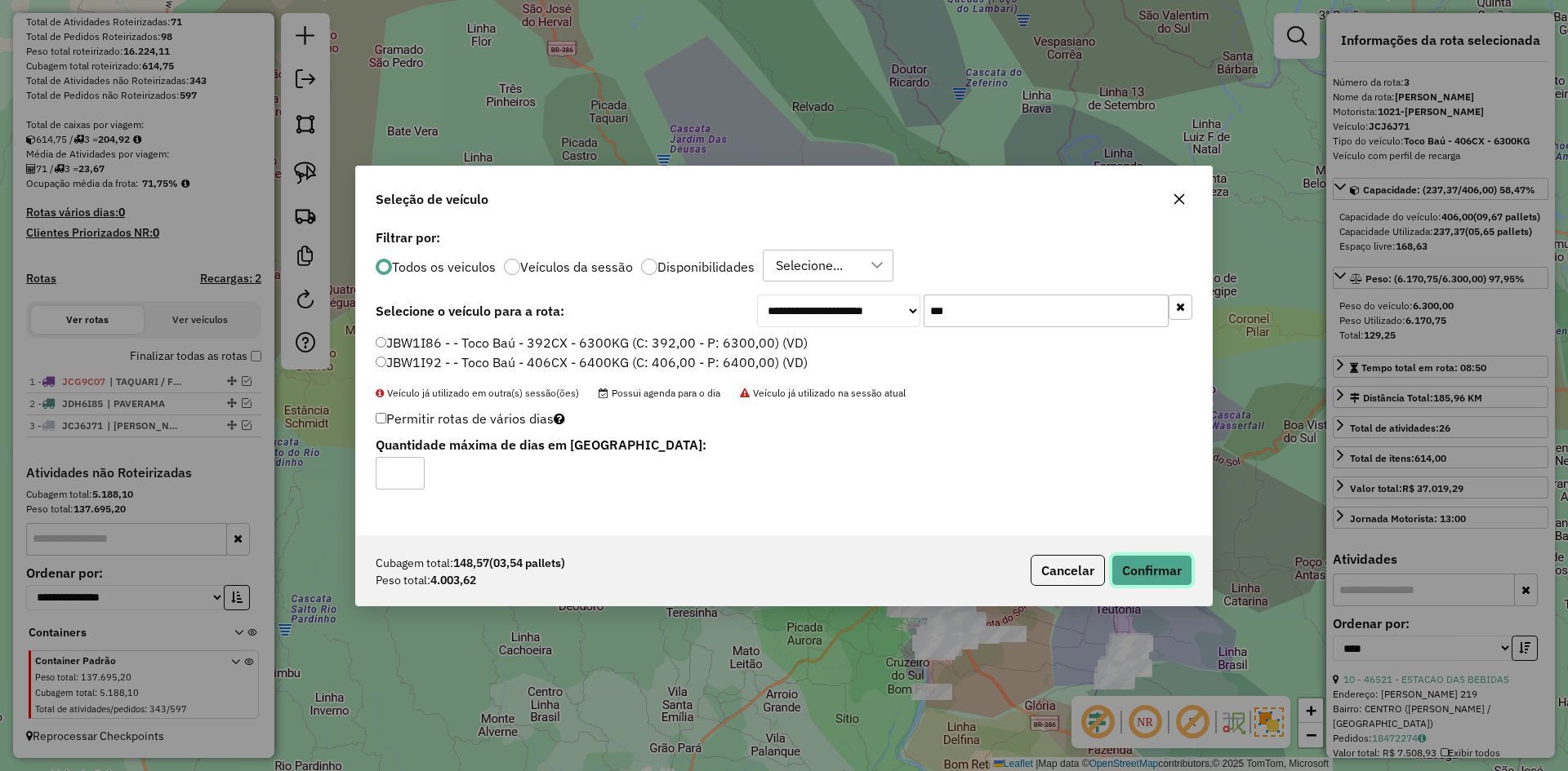
click at [1190, 558] on button "Confirmar" at bounding box center [1153, 570] width 81 height 31
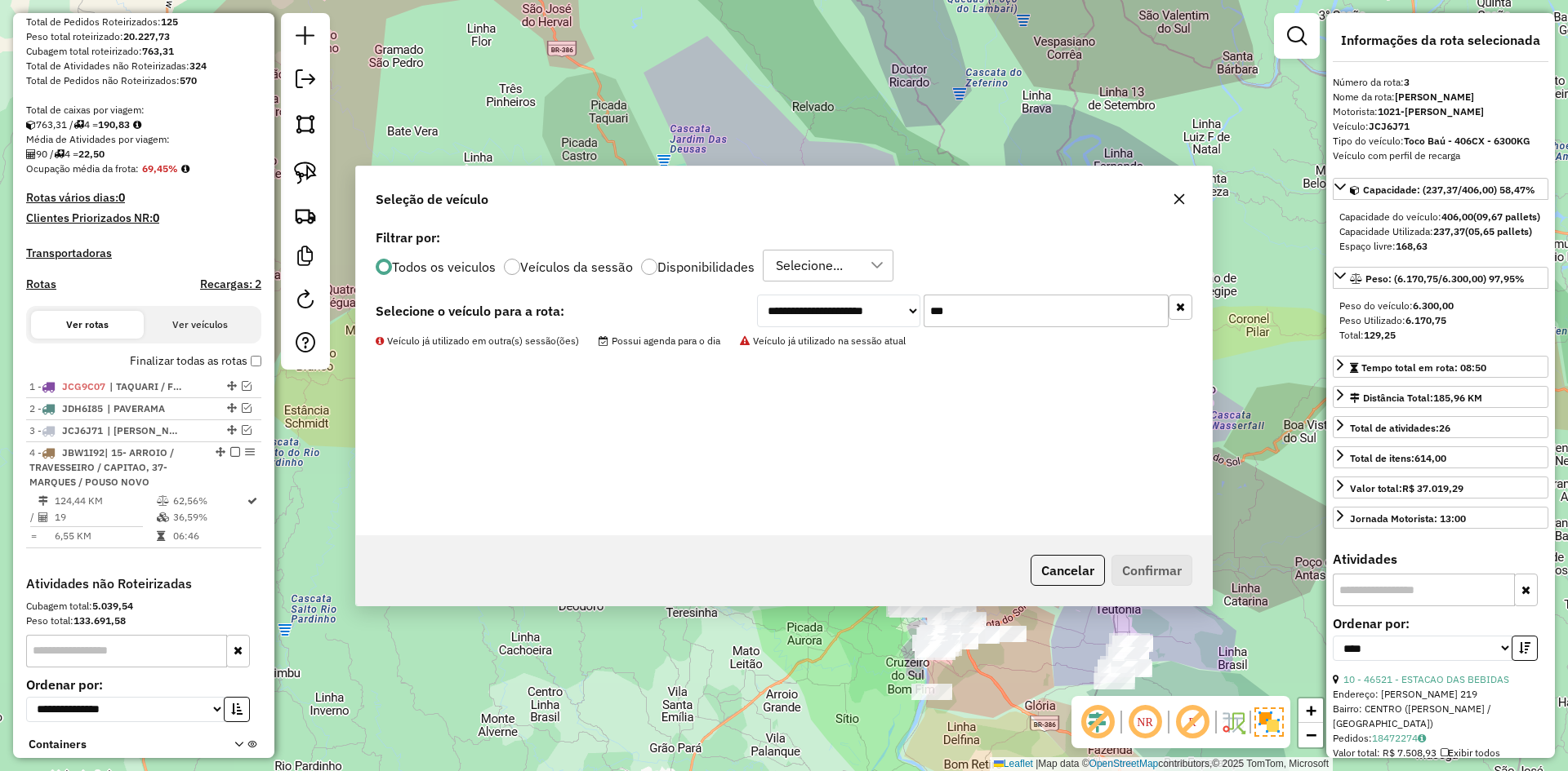
scroll to position [380, 0]
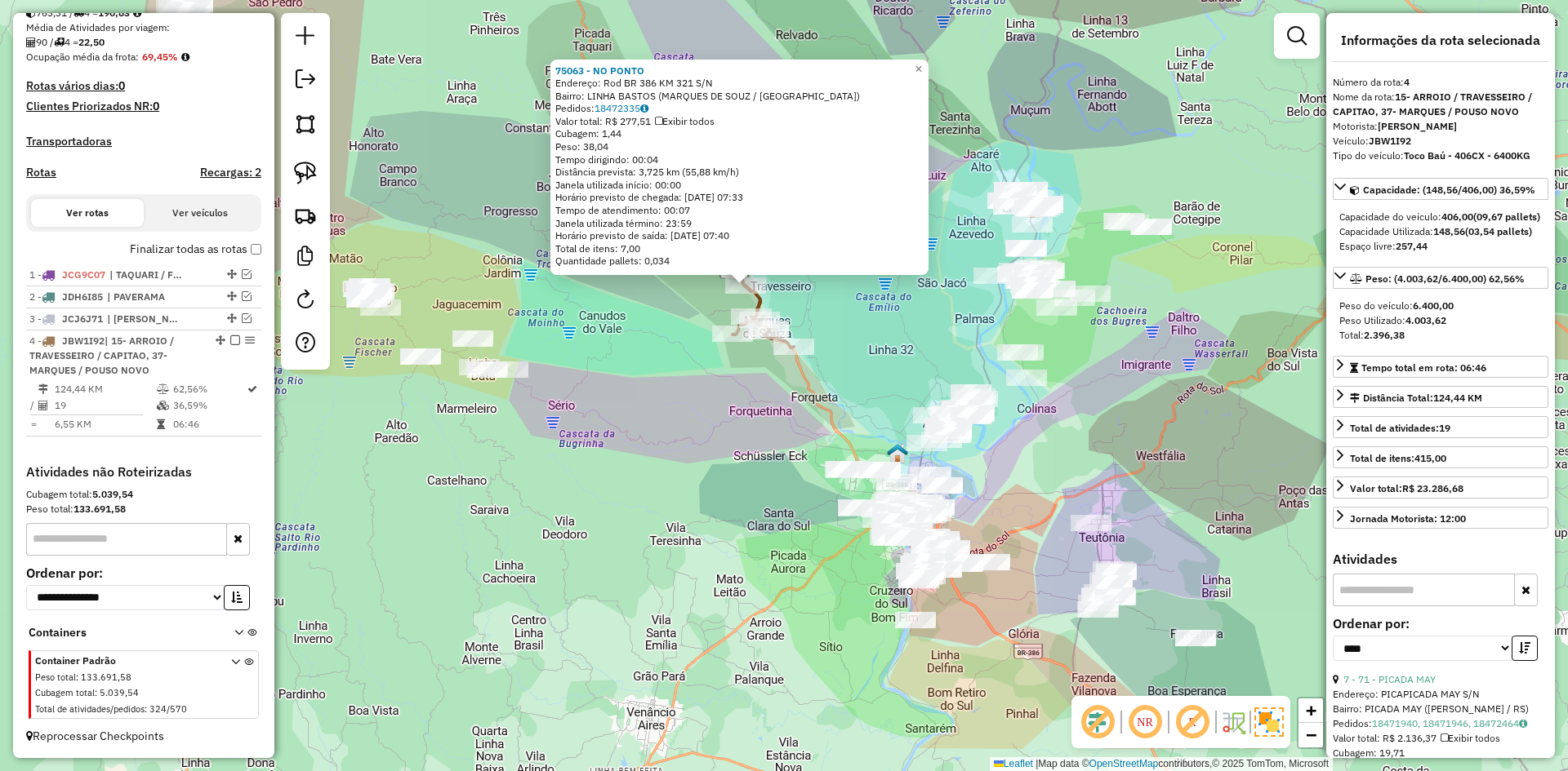
drag, startPoint x: 876, startPoint y: 518, endPoint x: 811, endPoint y: 366, distance: 165.3
click at [811, 367] on div "75063 - NO PONTO Endereço: Rod BR 386 KM 321 S/N Bairro: LINHA BASTOS (MARQUES …" at bounding box center [784, 386] width 1568 height 771
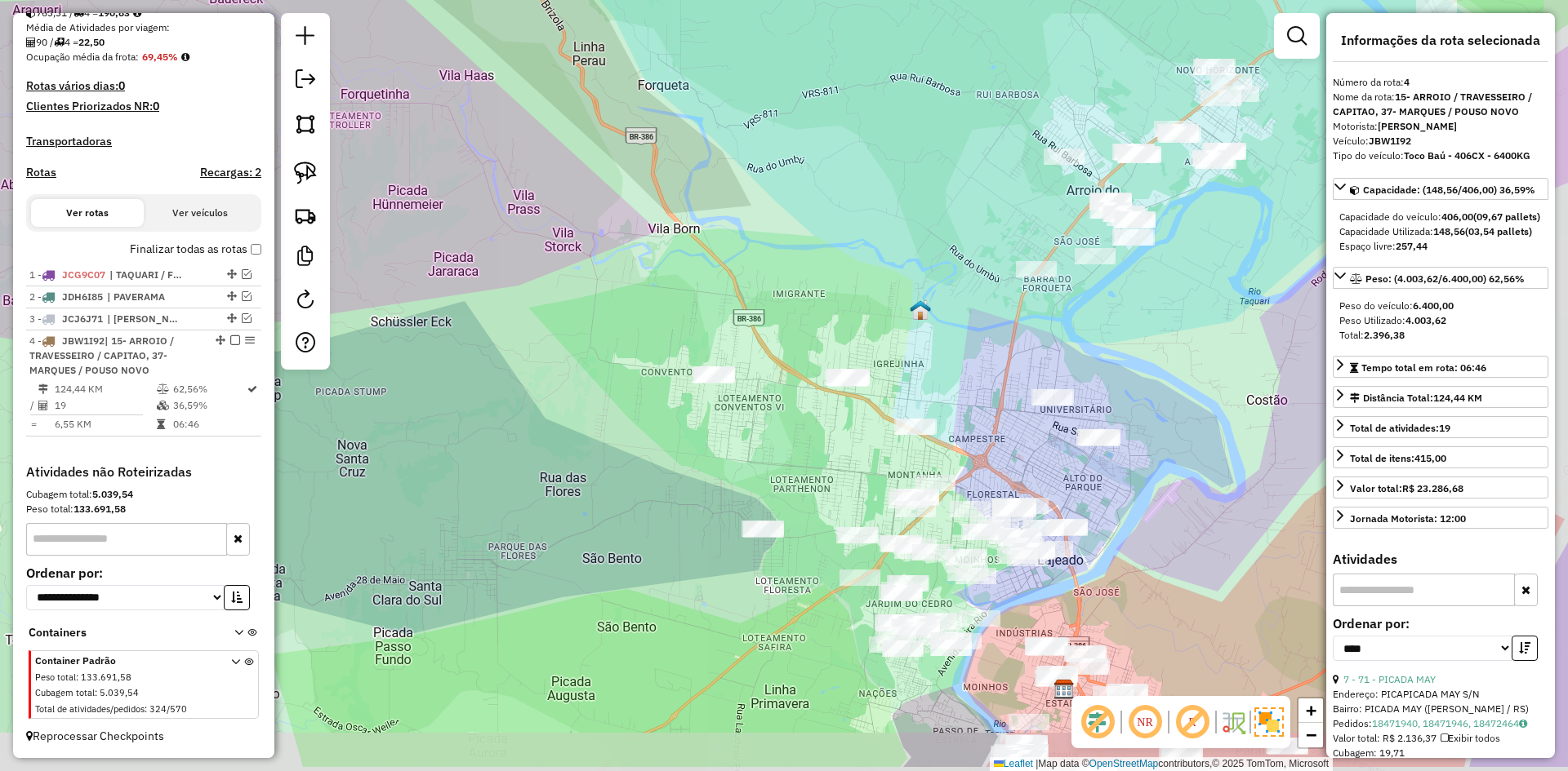
drag, startPoint x: 867, startPoint y: 374, endPoint x: 824, endPoint y: 293, distance: 91.7
click at [824, 293] on div "75063 - NO PONTO Endereço: Rod BR 386 KM 321 S/N Bairro: LINHA BASTOS (MARQUES …" at bounding box center [784, 386] width 1568 height 771
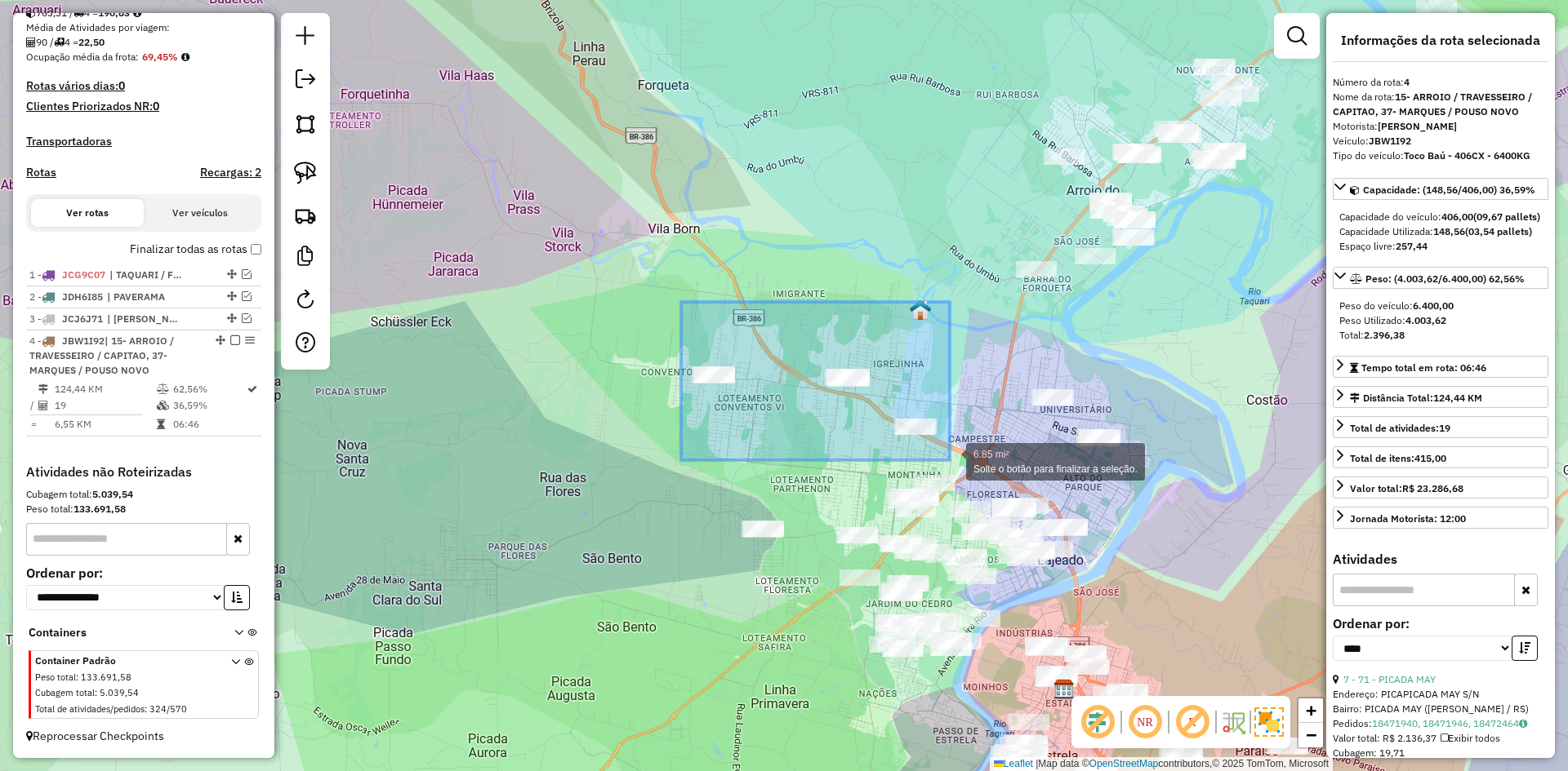
drag, startPoint x: 681, startPoint y: 302, endPoint x: 950, endPoint y: 460, distance: 312.0
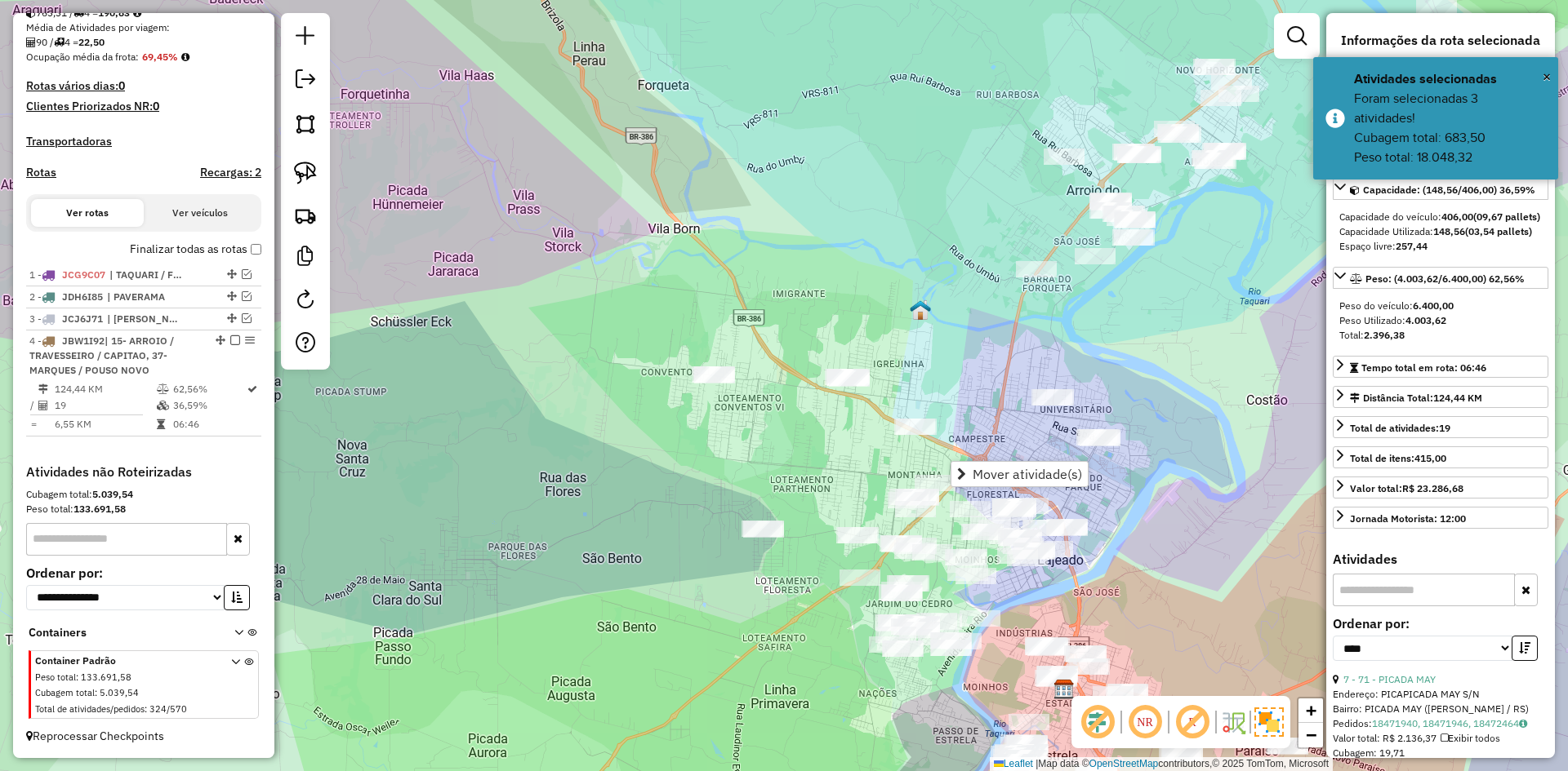
click at [939, 386] on div "75063 - NO PONTO Endereço: Rod BR 386 KM 321 S/N Bairro: LINHA BASTOS (MARQUES …" at bounding box center [784, 386] width 1568 height 771
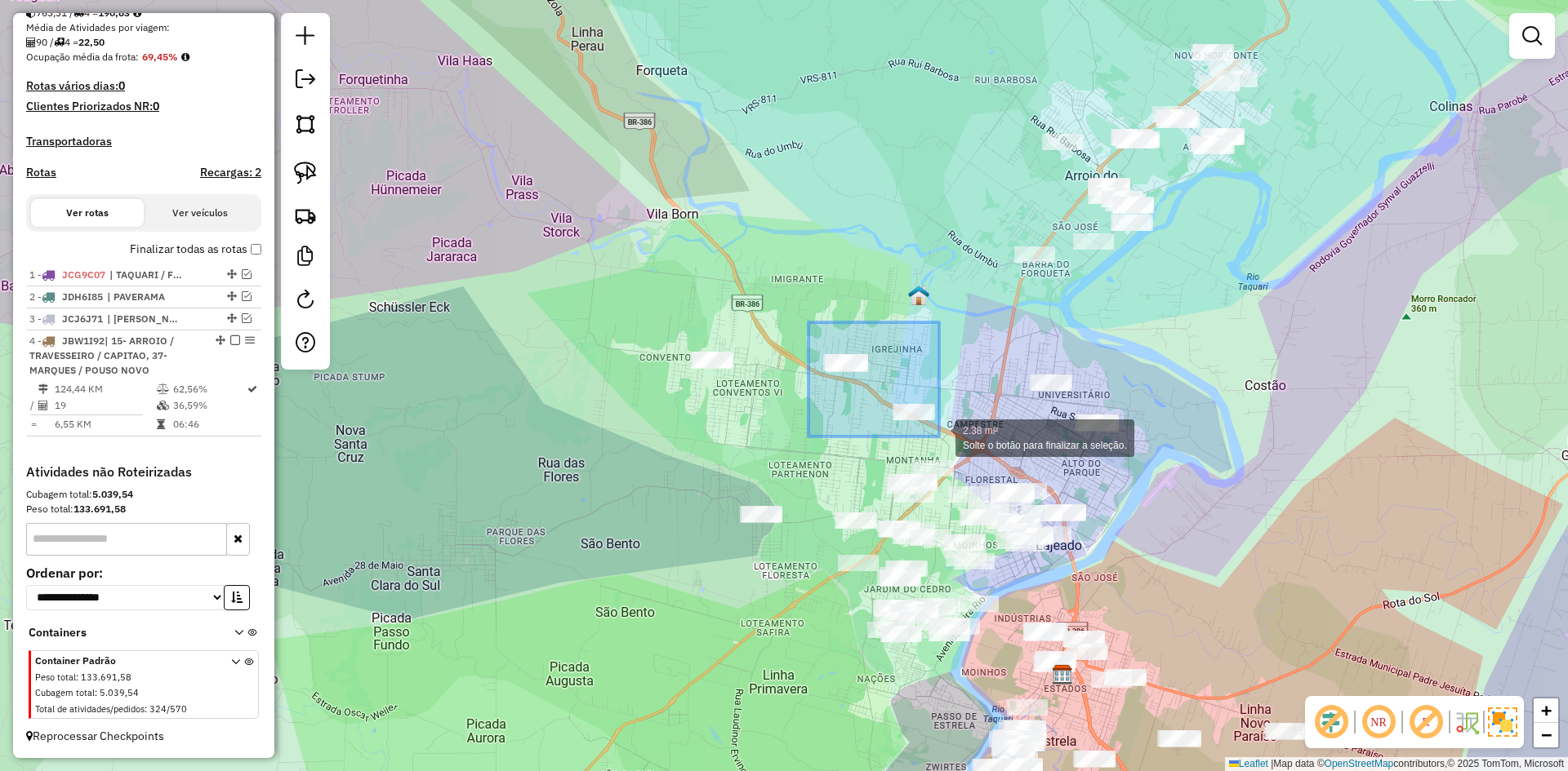
drag, startPoint x: 819, startPoint y: 331, endPoint x: 939, endPoint y: 437, distance: 160.1
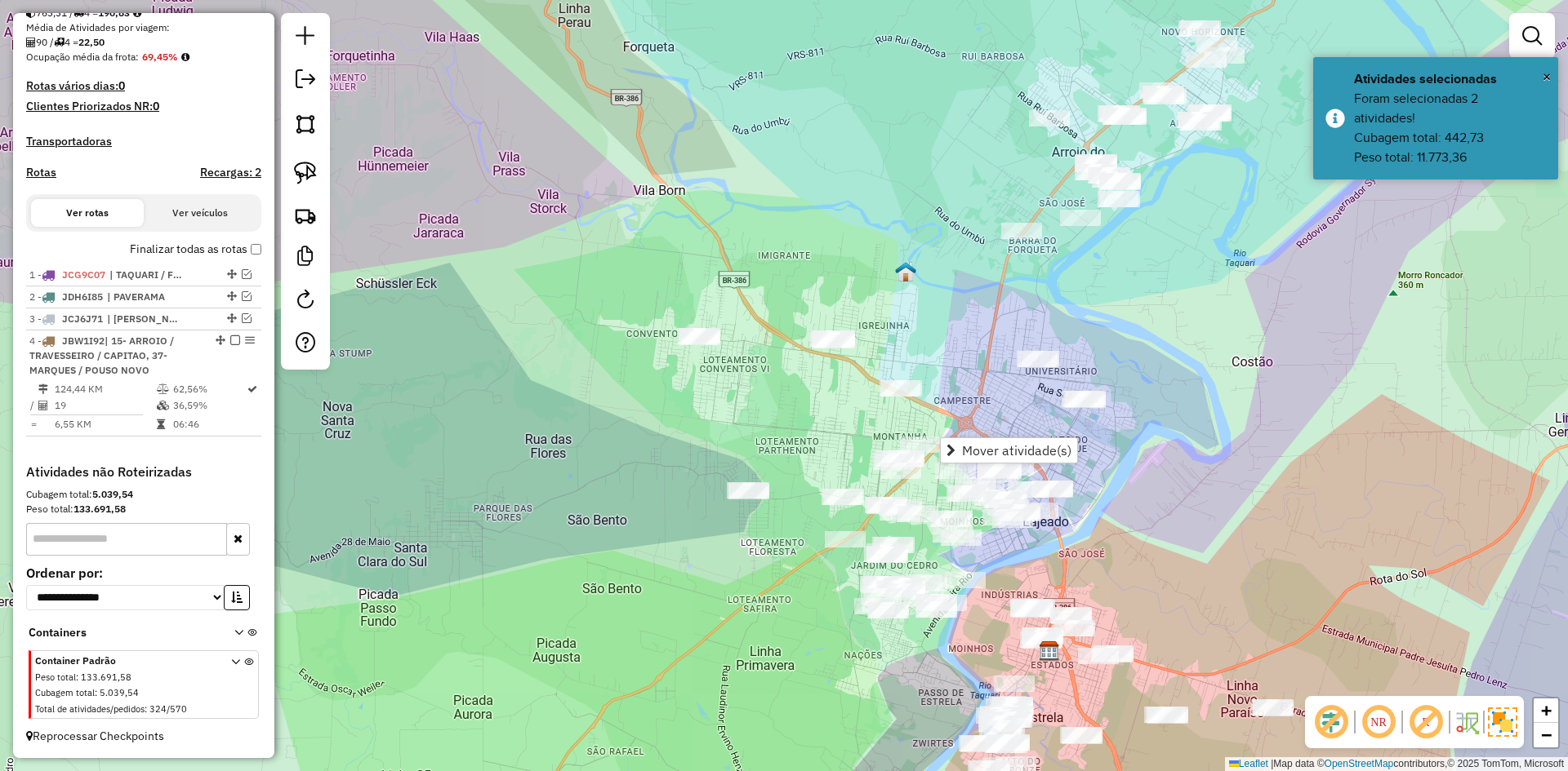
drag, startPoint x: 947, startPoint y: 379, endPoint x: 889, endPoint y: 310, distance: 90.1
click at [890, 310] on div "Janela de atendimento Grade de atendimento Capacidade Transportadoras Veículos …" at bounding box center [784, 386] width 1568 height 771
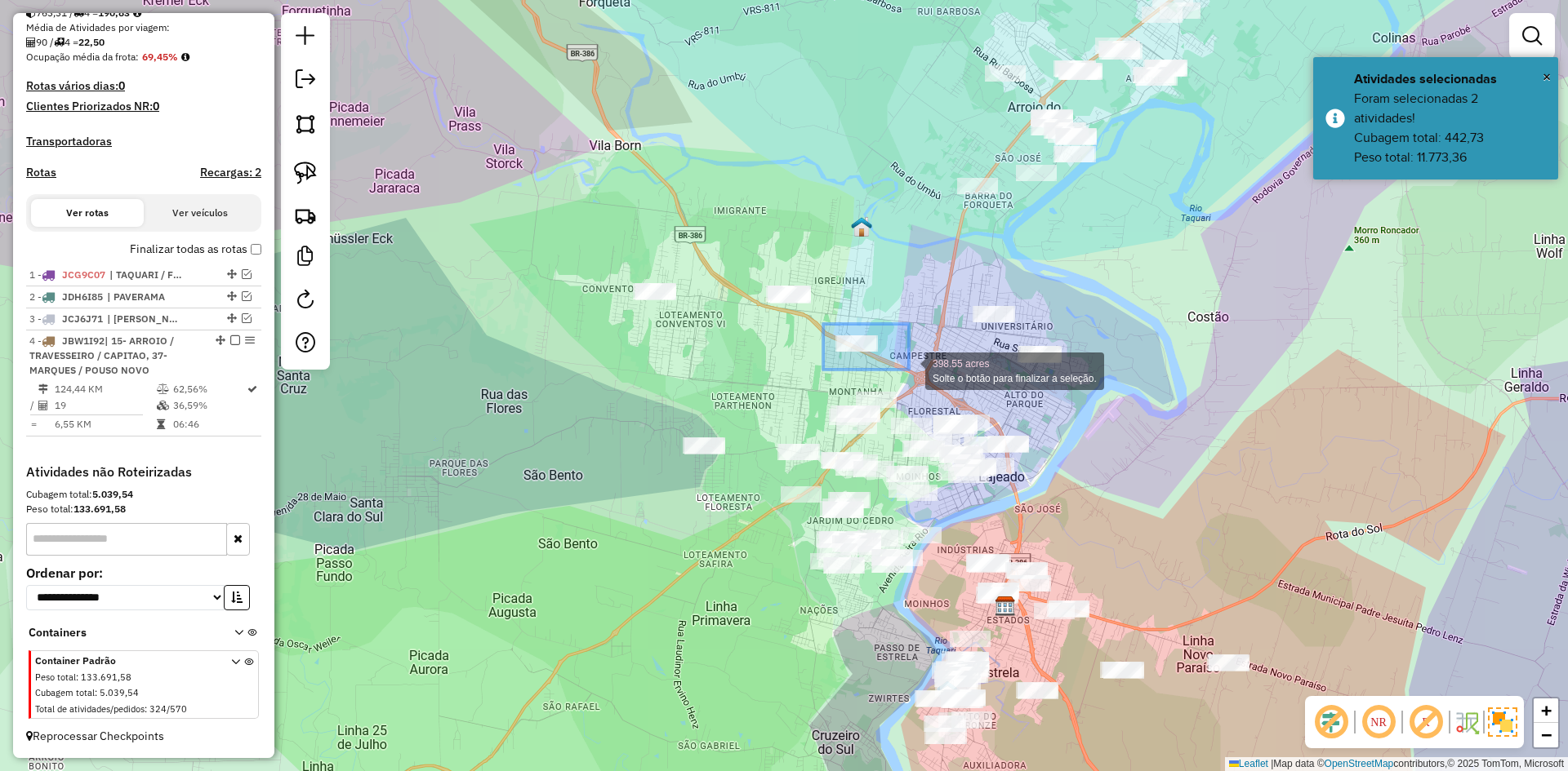
drag, startPoint x: 824, startPoint y: 324, endPoint x: 908, endPoint y: 370, distance: 95.8
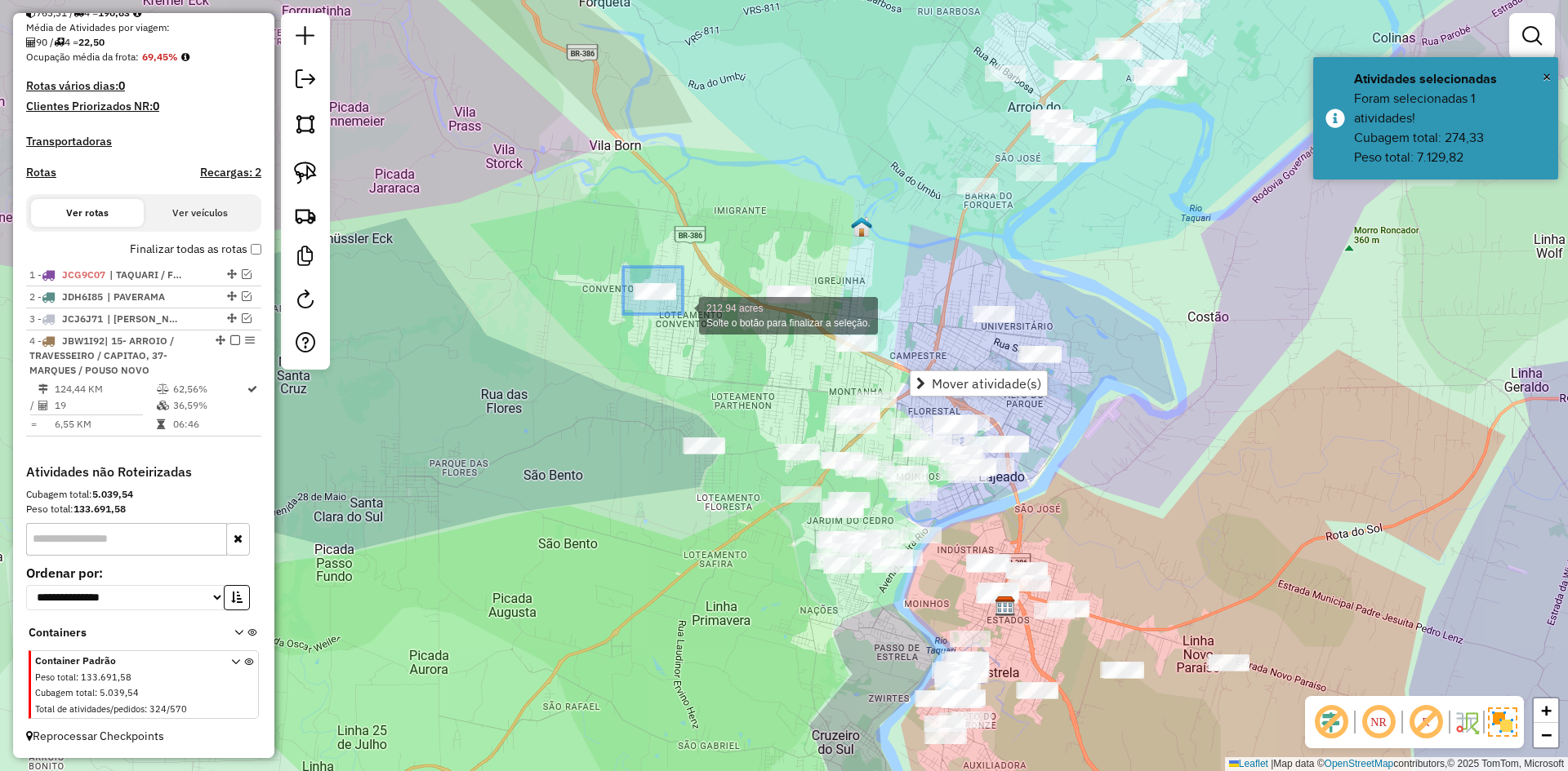
drag, startPoint x: 624, startPoint y: 267, endPoint x: 701, endPoint y: 321, distance: 94.0
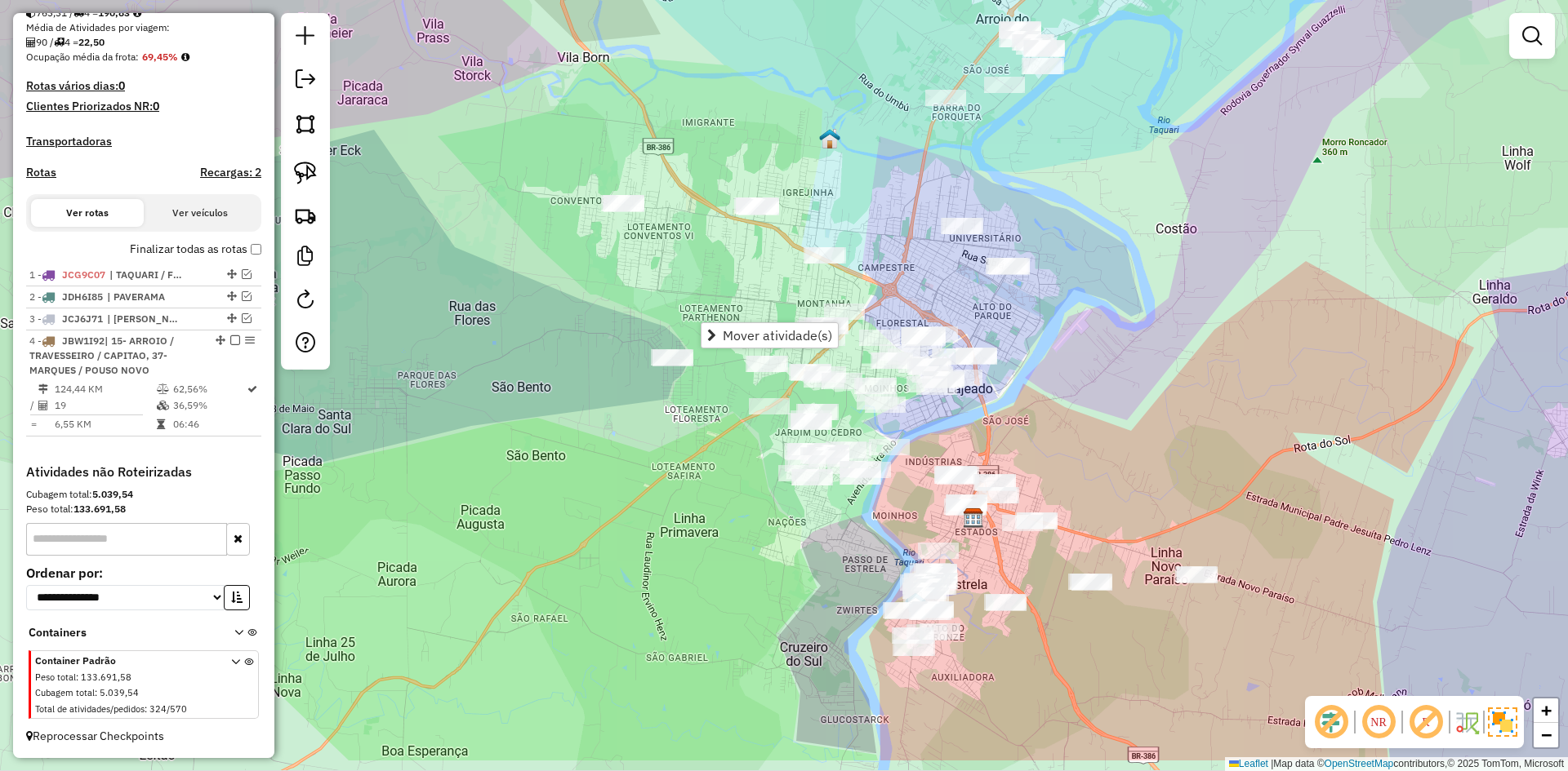
drag, startPoint x: 763, startPoint y: 387, endPoint x: 717, endPoint y: 265, distance: 130.4
click at [717, 265] on div "Janela de atendimento Grade de atendimento Capacidade Transportadoras Veículos …" at bounding box center [784, 386] width 1568 height 771
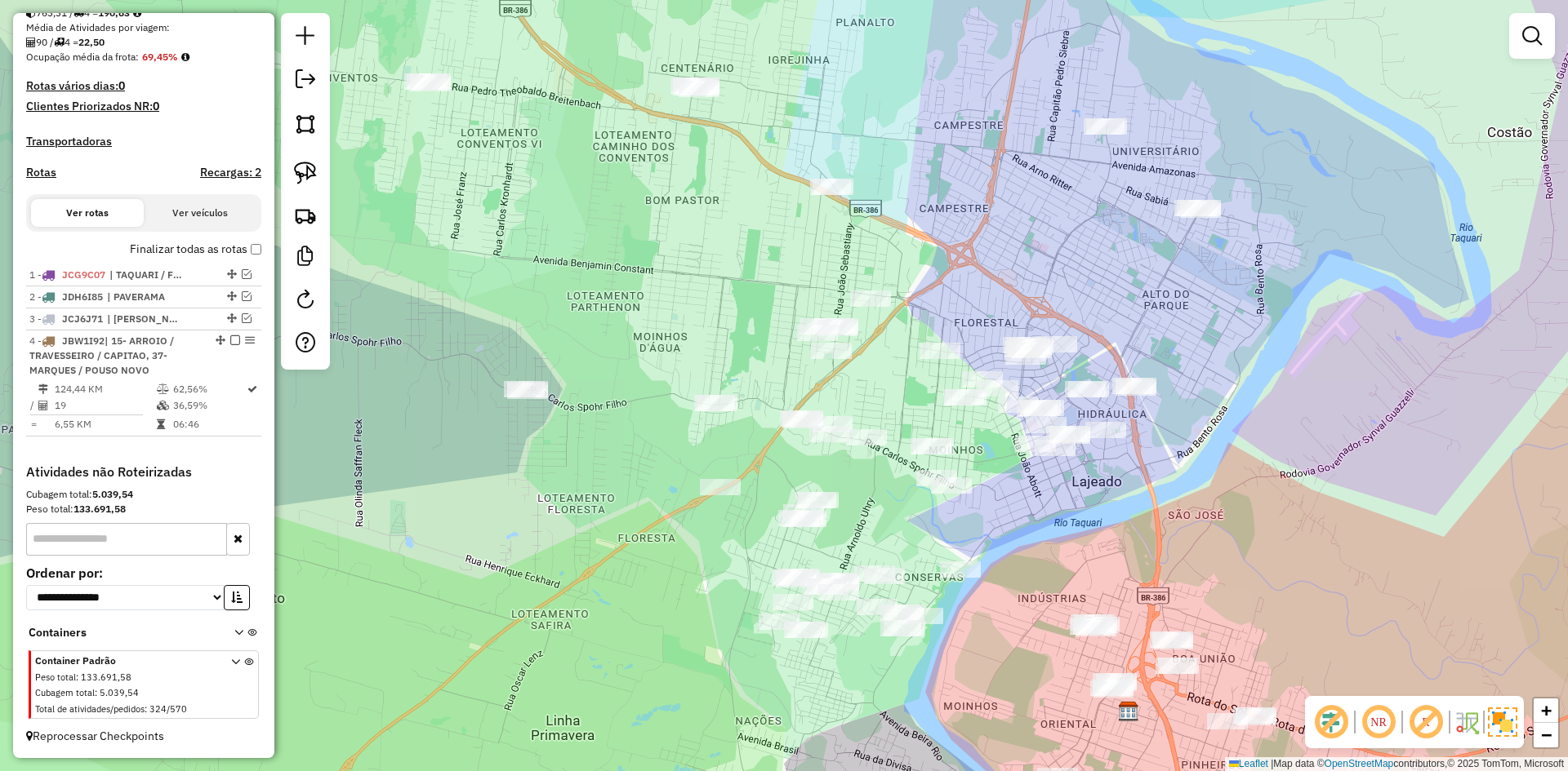
drag, startPoint x: 854, startPoint y: 262, endPoint x: 829, endPoint y: 239, distance: 34.0
click at [829, 239] on div "Janela de atendimento Grade de atendimento Capacidade Transportadoras Veículos …" at bounding box center [784, 386] width 1568 height 771
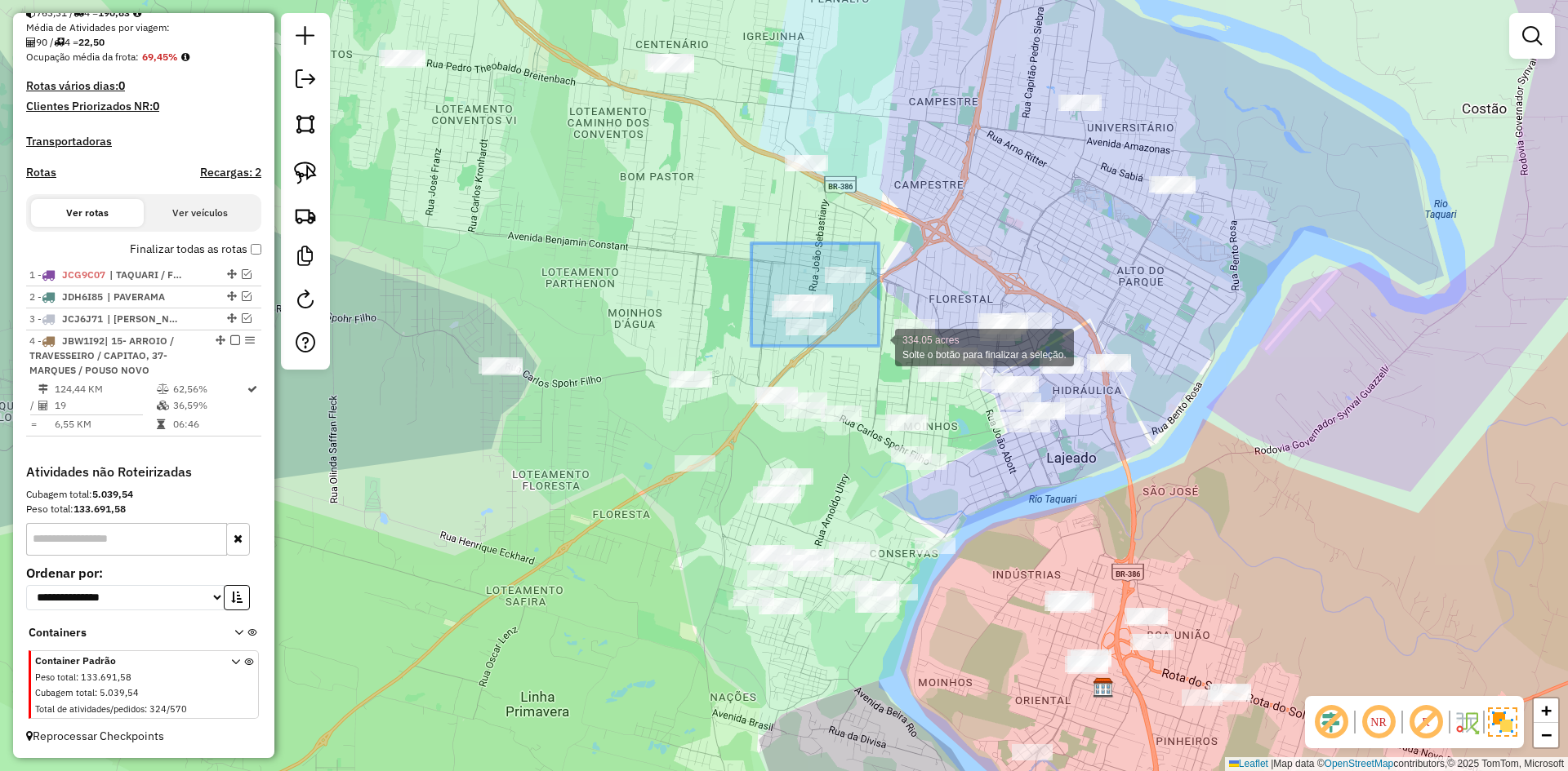
drag, startPoint x: 759, startPoint y: 248, endPoint x: 879, endPoint y: 346, distance: 154.9
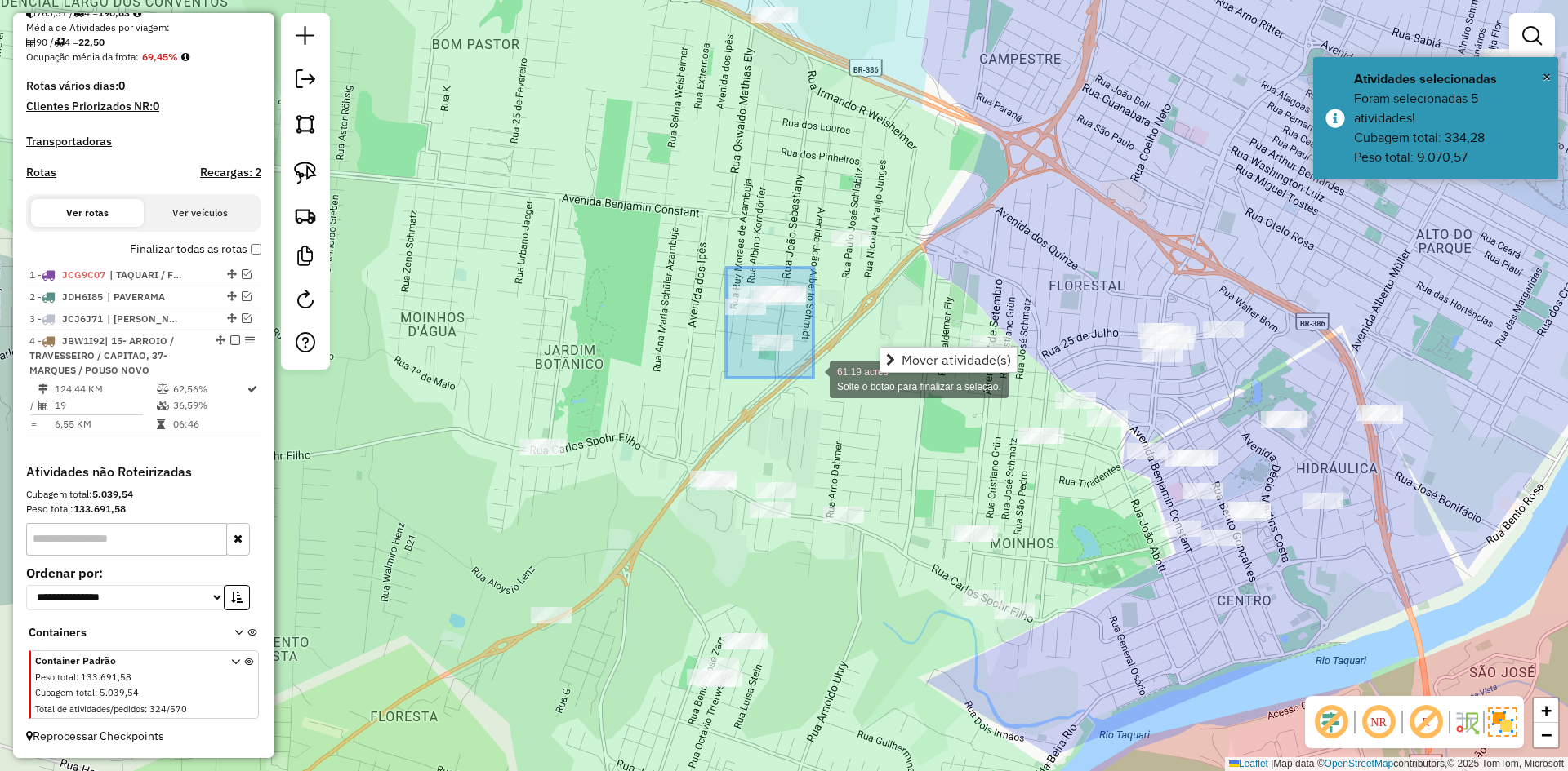
drag, startPoint x: 726, startPoint y: 268, endPoint x: 814, endPoint y: 378, distance: 140.9
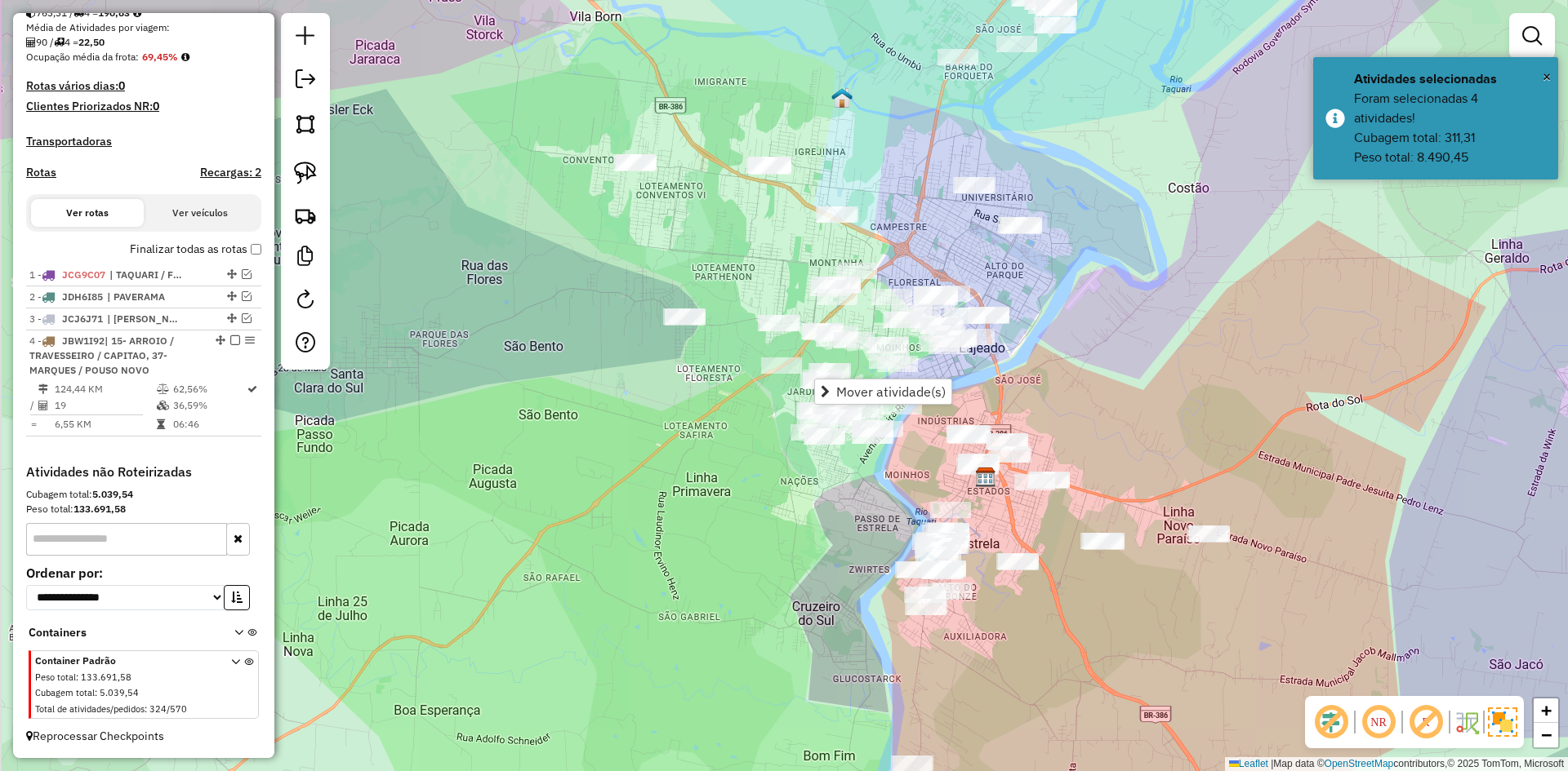
drag, startPoint x: 704, startPoint y: 213, endPoint x: 832, endPoint y: 348, distance: 186.0
click at [832, 348] on div "Janela de atendimento Grade de atendimento Capacidade Transportadoras Veículos …" at bounding box center [784, 386] width 1568 height 771
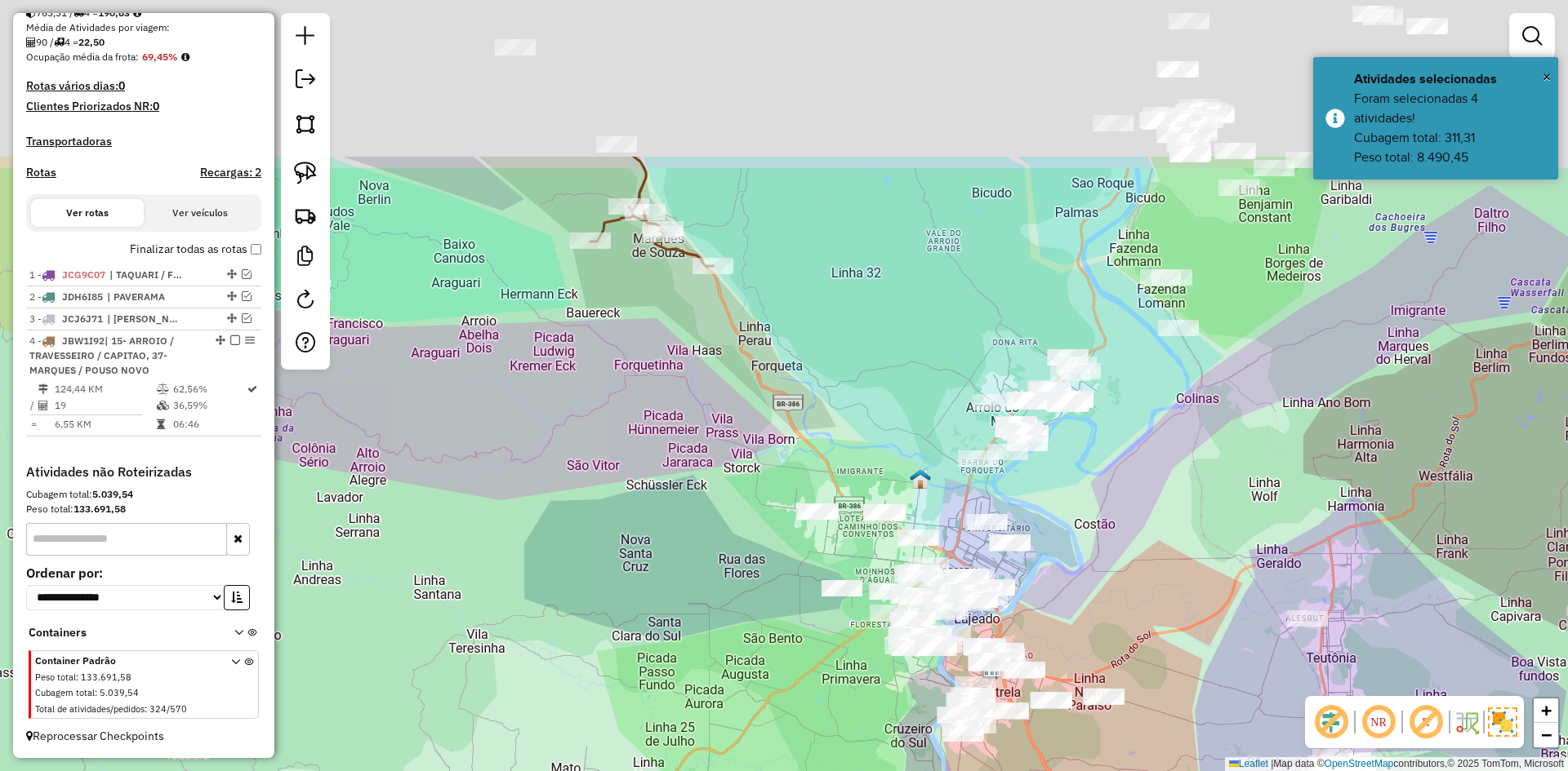
drag, startPoint x: 707, startPoint y: 205, endPoint x: 784, endPoint y: 442, distance: 249.2
click at [784, 442] on div "Janela de atendimento Grade de atendimento Capacidade Transportadoras Veículos …" at bounding box center [784, 386] width 1568 height 771
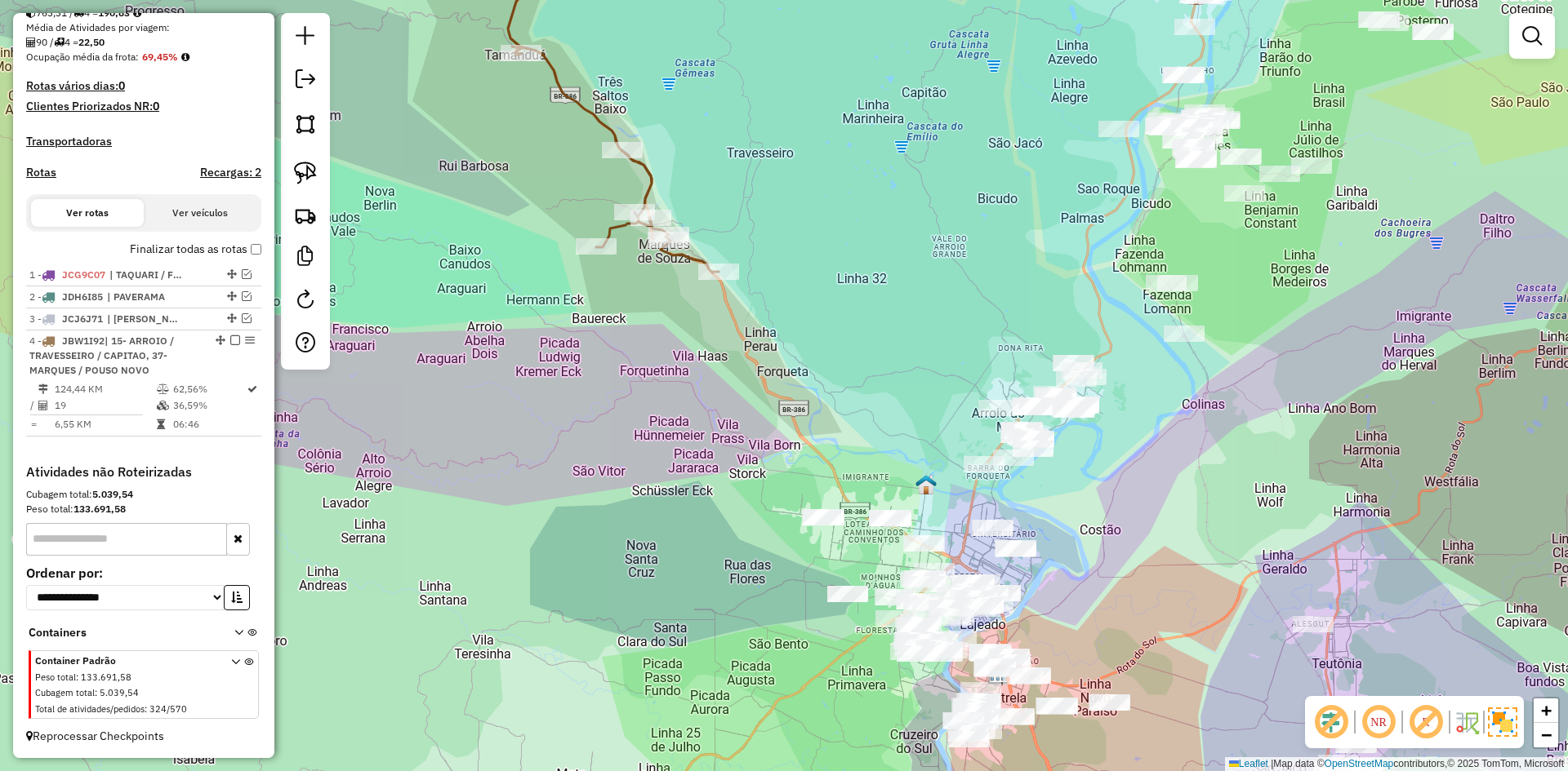
select select "*********"
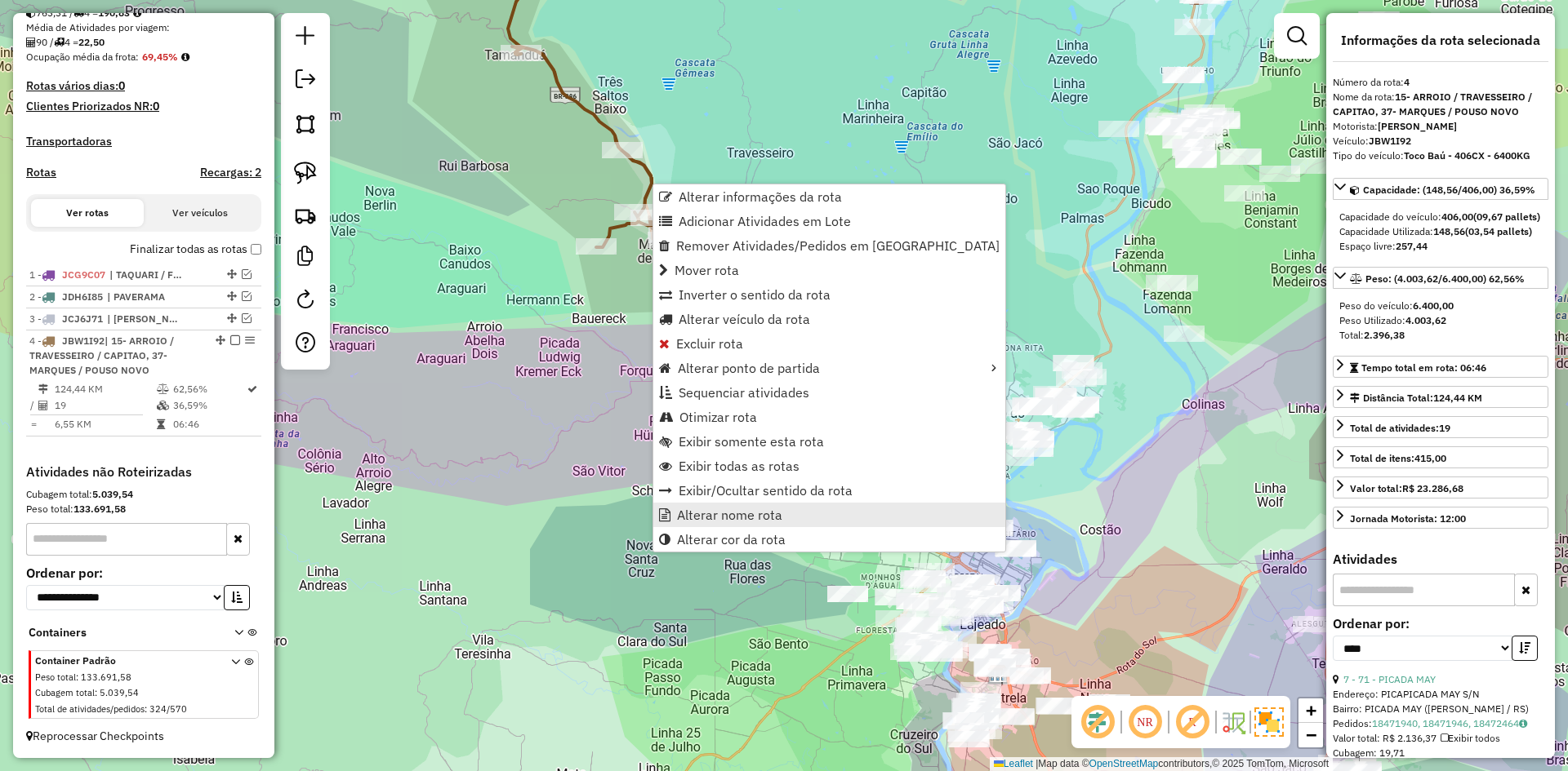
click at [747, 516] on span "Alterar nome rota" at bounding box center [729, 515] width 105 height 14
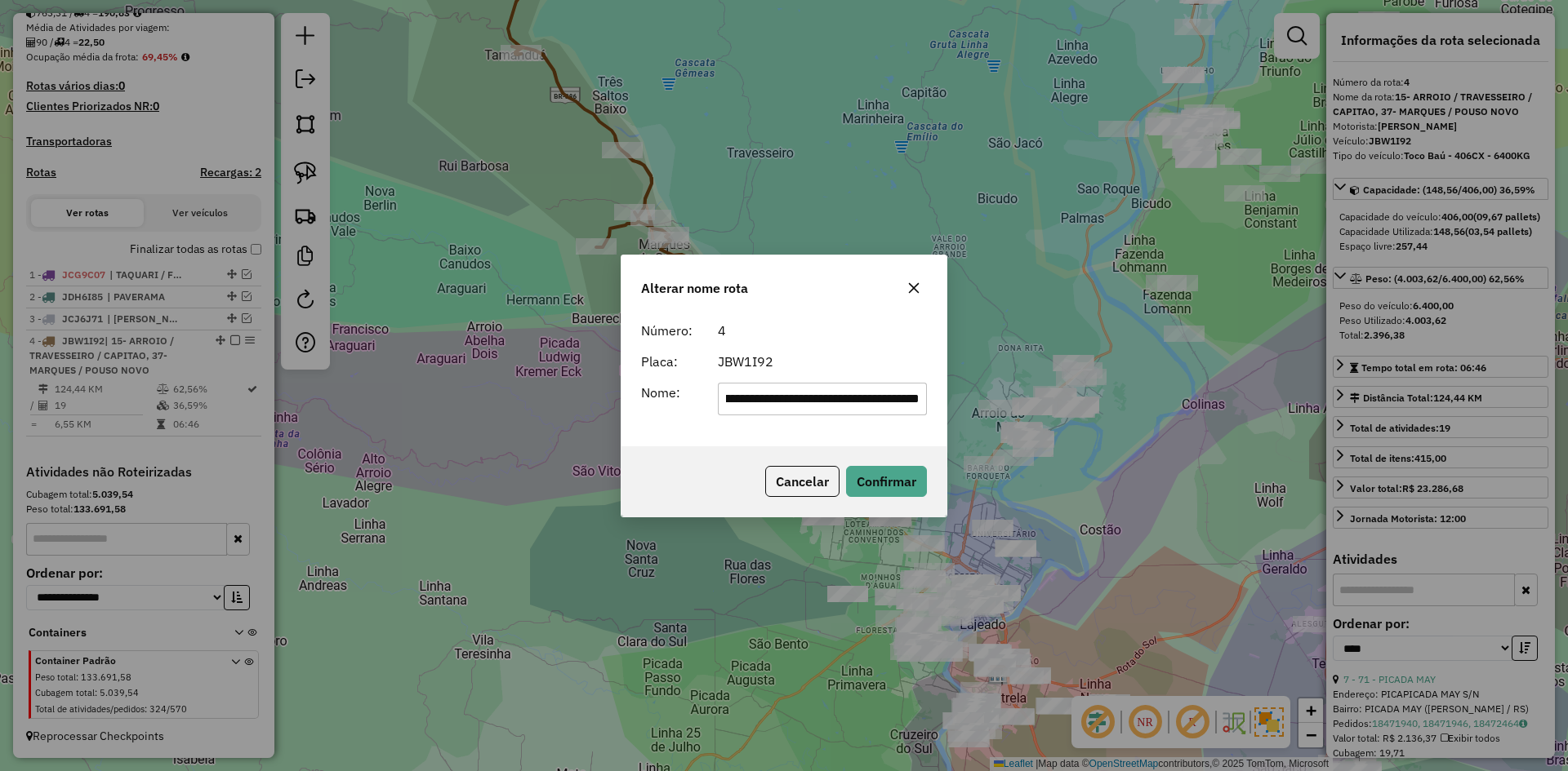
scroll to position [0, 0]
drag, startPoint x: 763, startPoint y: 400, endPoint x: 604, endPoint y: 455, distance: 168.2
click at [604, 455] on div "**********" at bounding box center [784, 386] width 1568 height 771
type input "**********"
drag, startPoint x: 893, startPoint y: 487, endPoint x: 686, endPoint y: 477, distance: 207.2
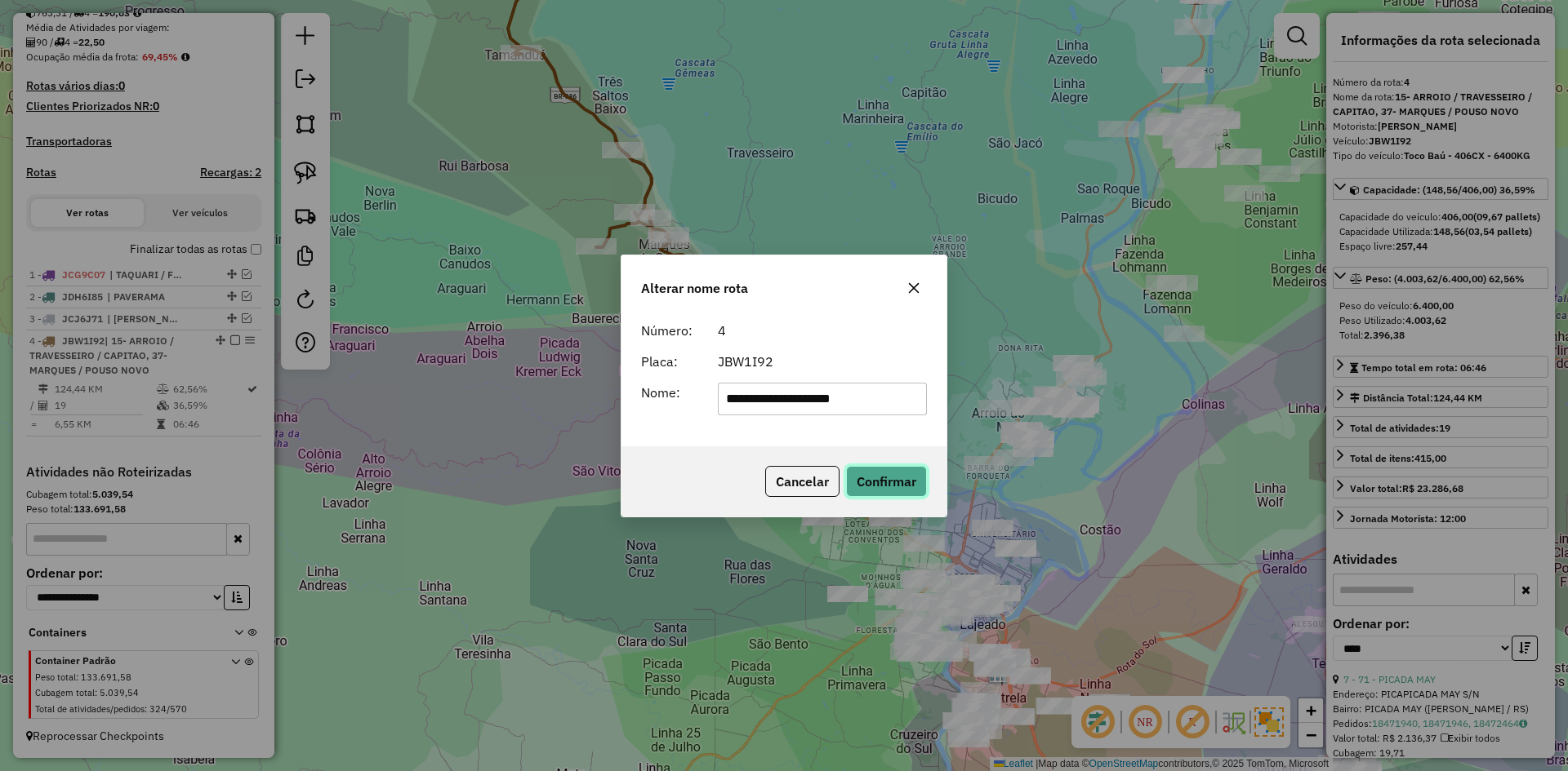
click at [891, 487] on button "Confirmar" at bounding box center [887, 482] width 81 height 31
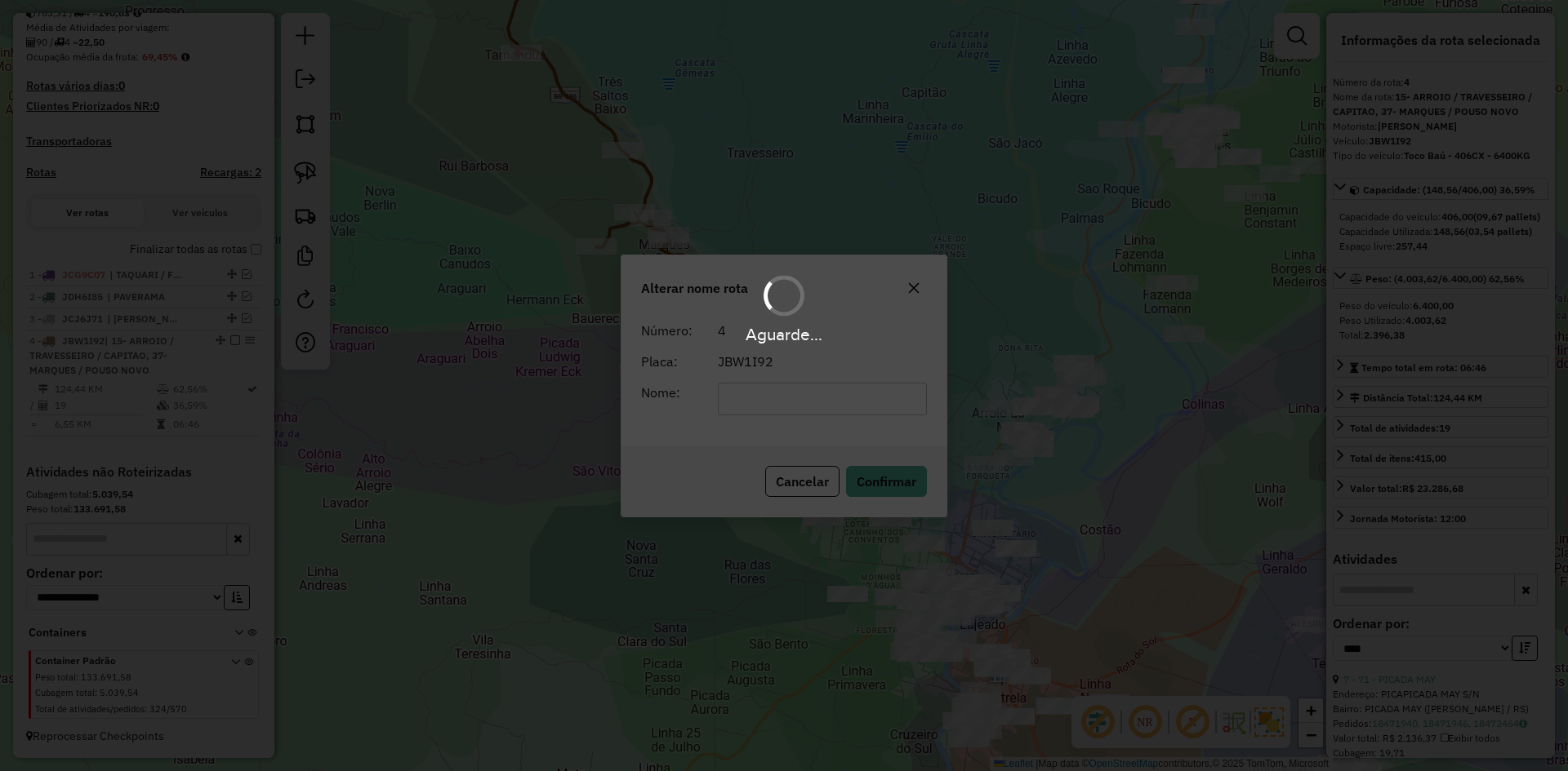
scroll to position [366, 0]
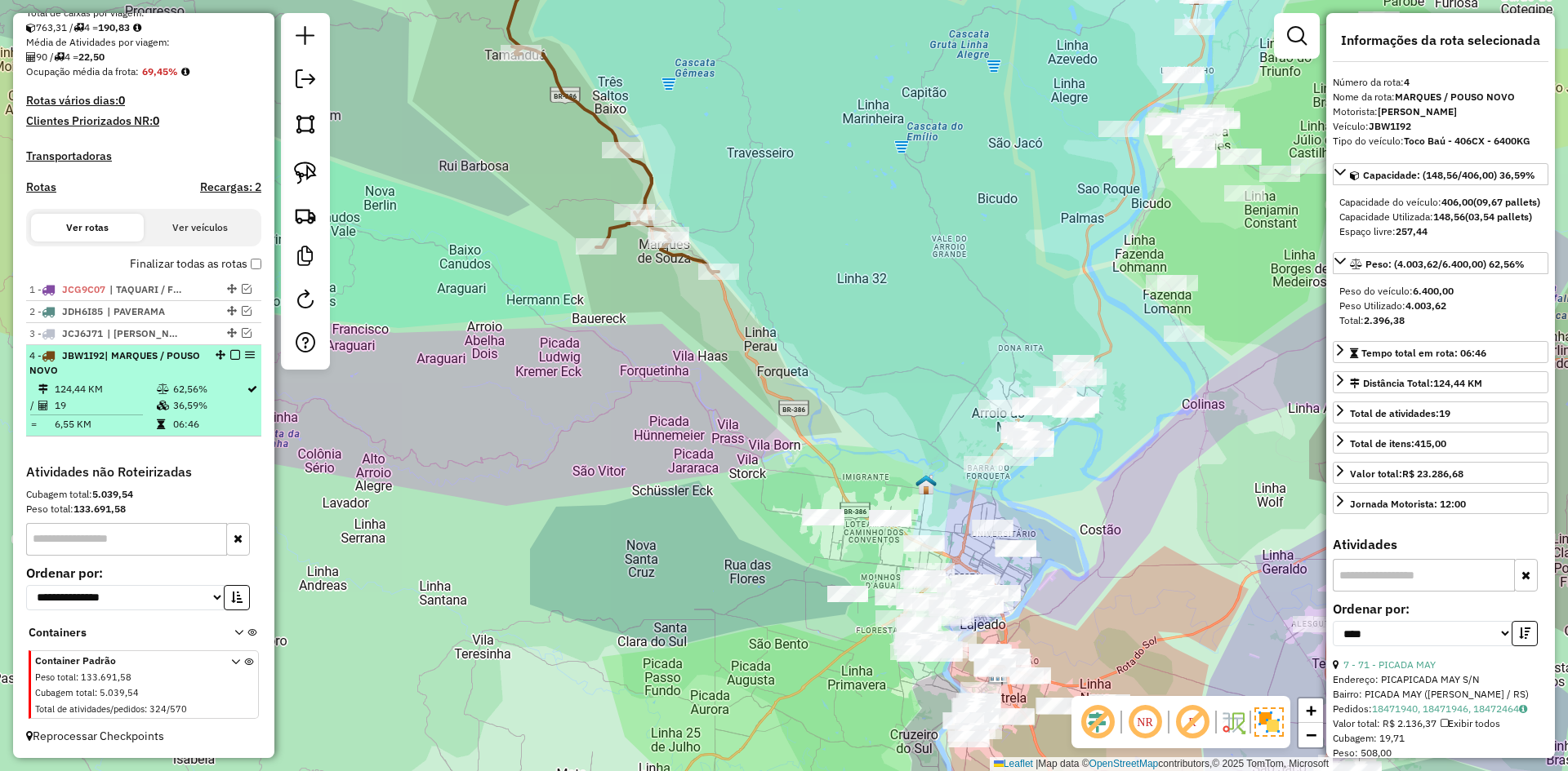
click at [231, 352] on em at bounding box center [235, 355] width 10 height 10
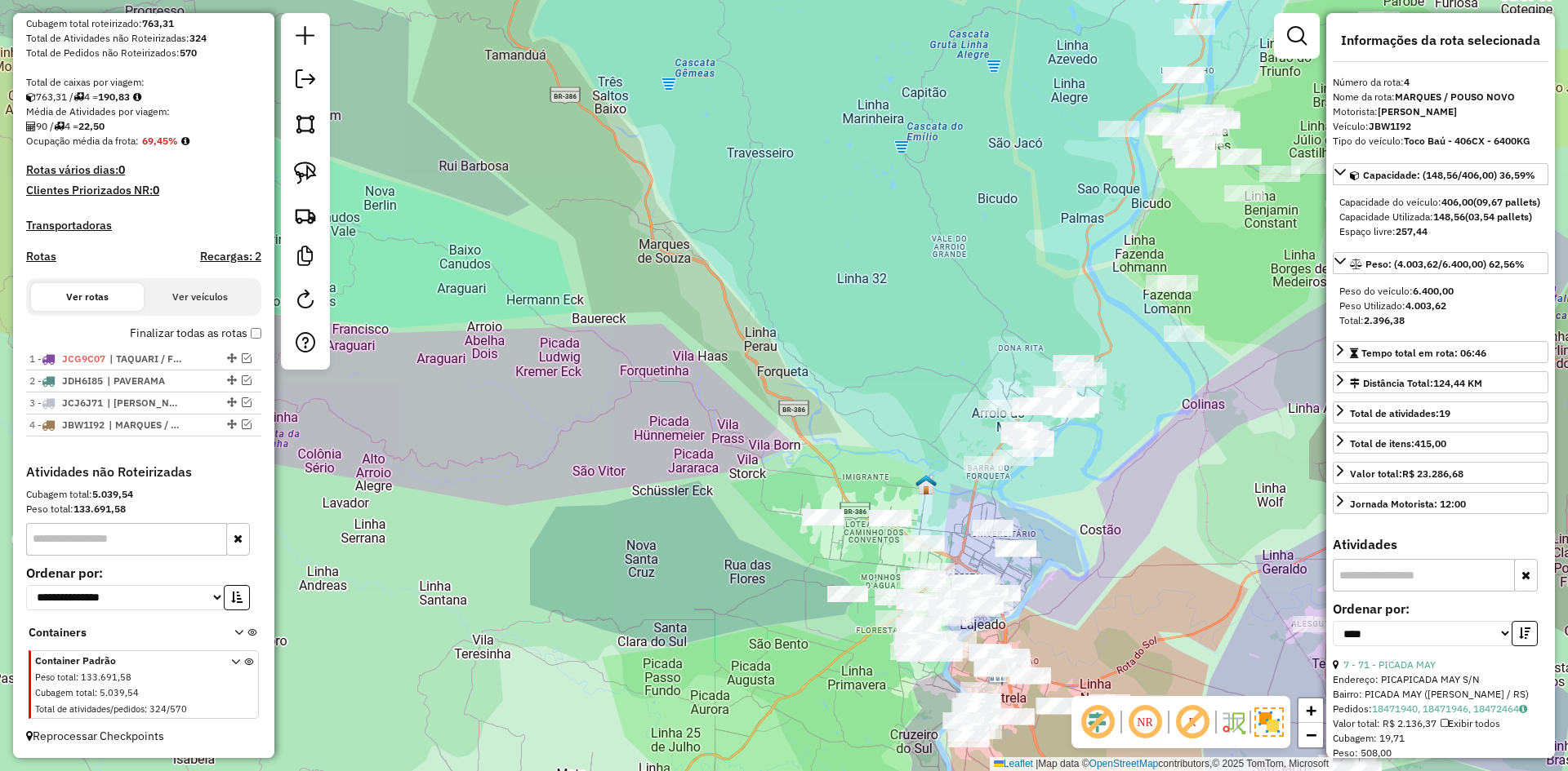
scroll to position [296, 0]
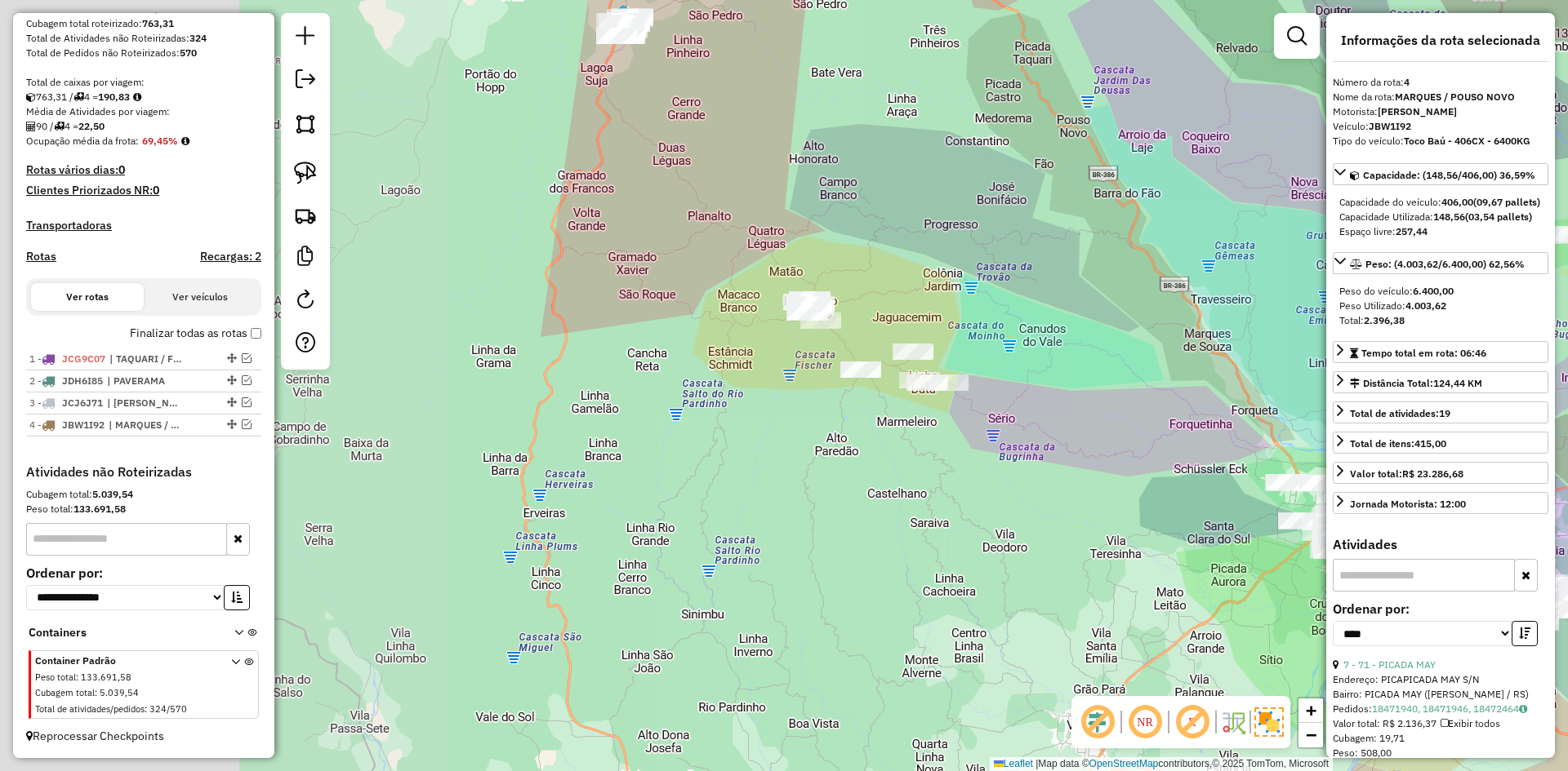
drag, startPoint x: 540, startPoint y: 392, endPoint x: 1016, endPoint y: 415, distance: 476.6
click at [1024, 417] on div "Janela de atendimento Grade de atendimento Capacidade Transportadoras Veículos …" at bounding box center [784, 386] width 1568 height 771
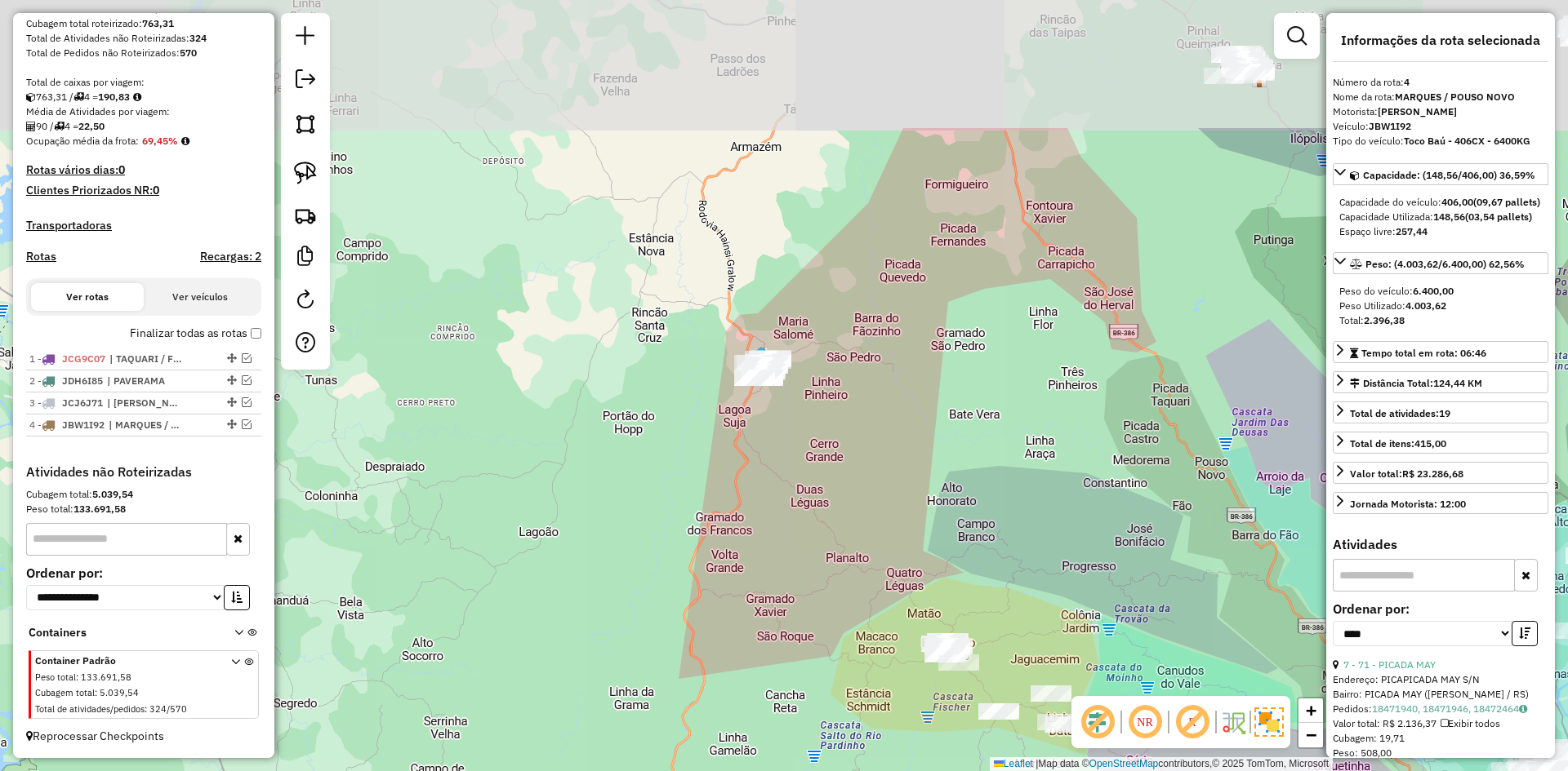
drag, startPoint x: 781, startPoint y: 229, endPoint x: 730, endPoint y: 414, distance: 191.9
click at [746, 446] on div "Janela de atendimento Grade de atendimento Capacidade Transportadoras Veículos …" at bounding box center [784, 386] width 1568 height 771
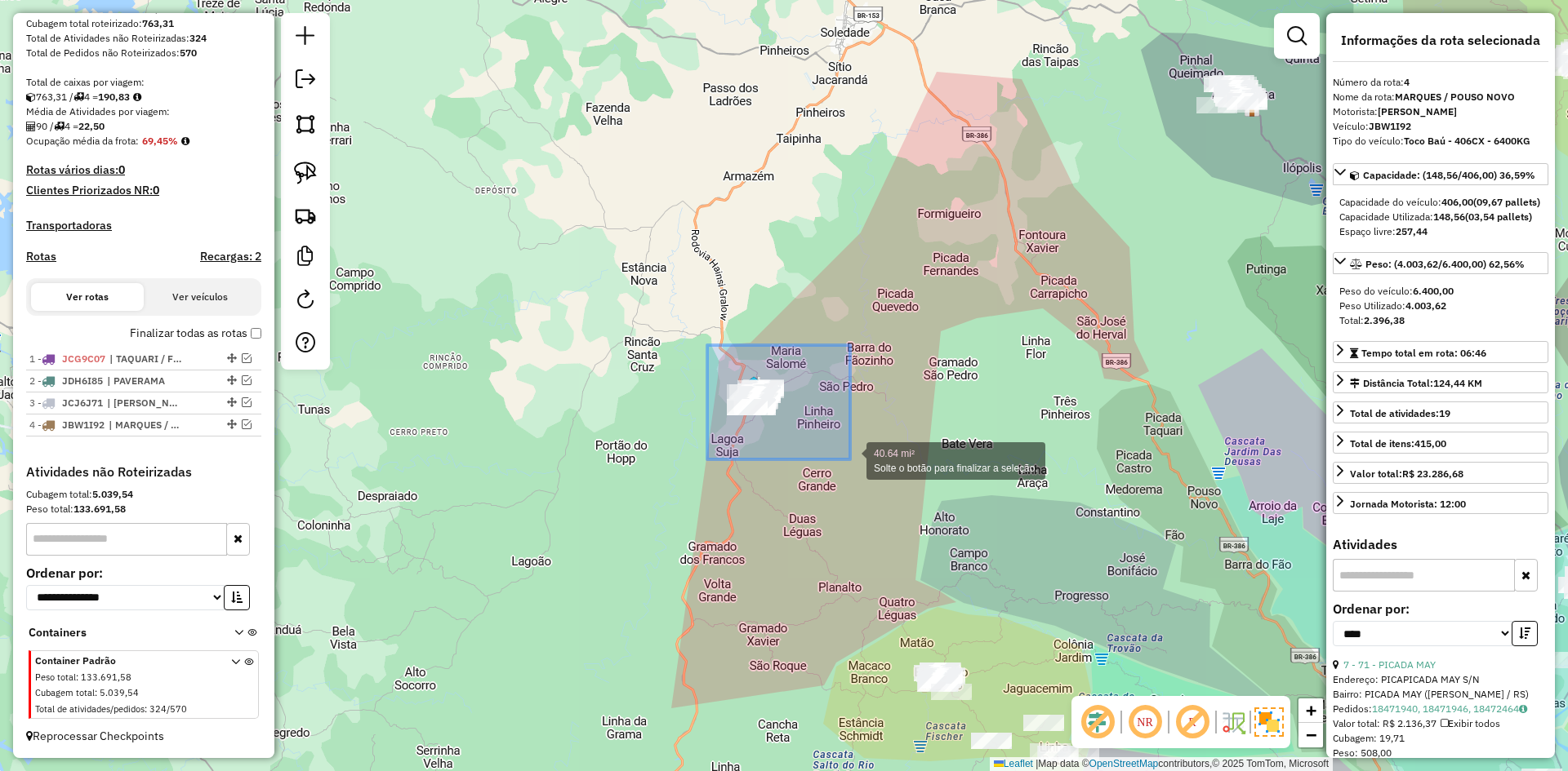
drag, startPoint x: 708, startPoint y: 351, endPoint x: 848, endPoint y: 455, distance: 174.4
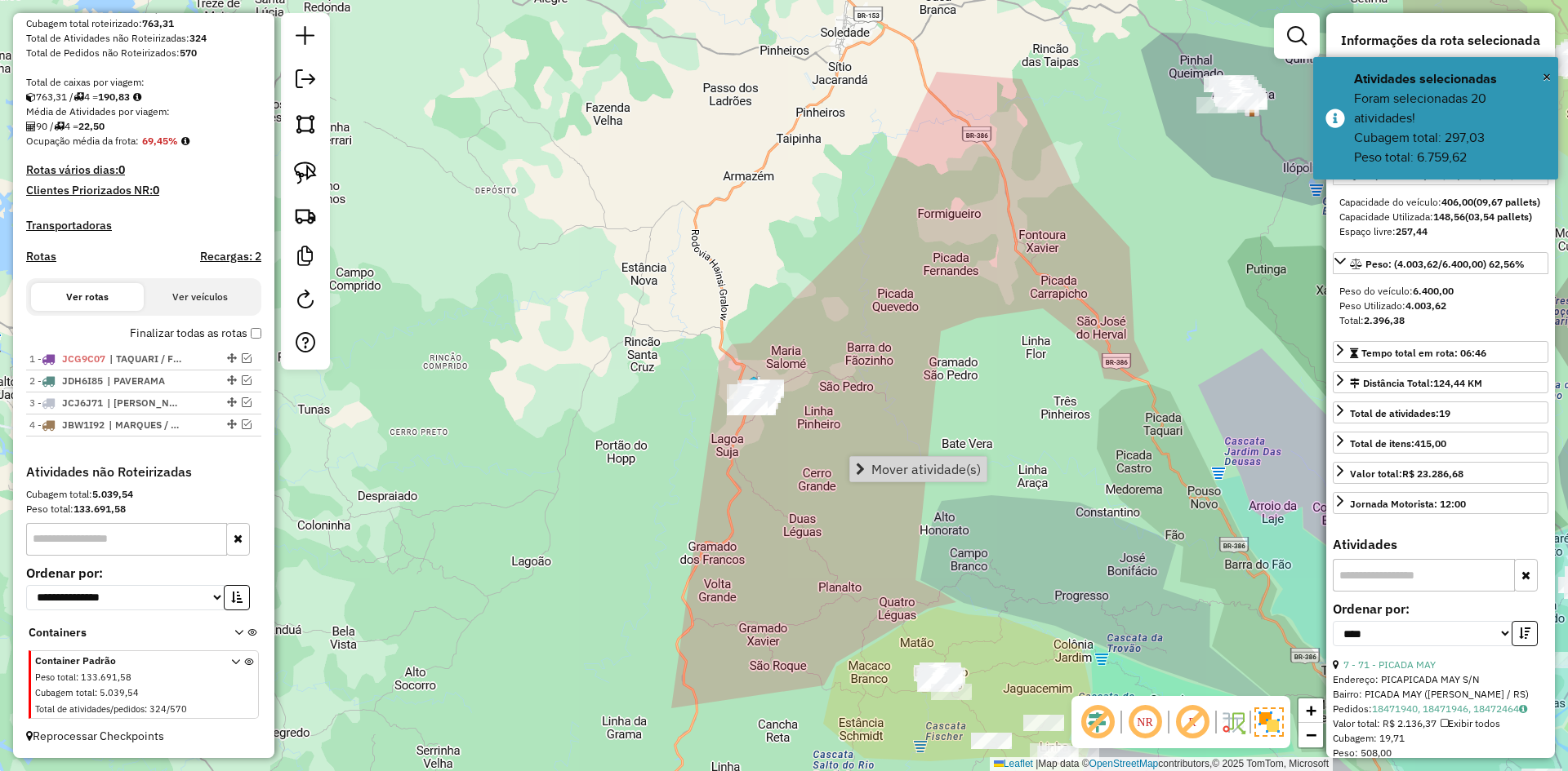
drag, startPoint x: 919, startPoint y: 465, endPoint x: 820, endPoint y: 493, distance: 102.9
click at [915, 468] on span "Mover atividade(s)" at bounding box center [925, 469] width 109 height 14
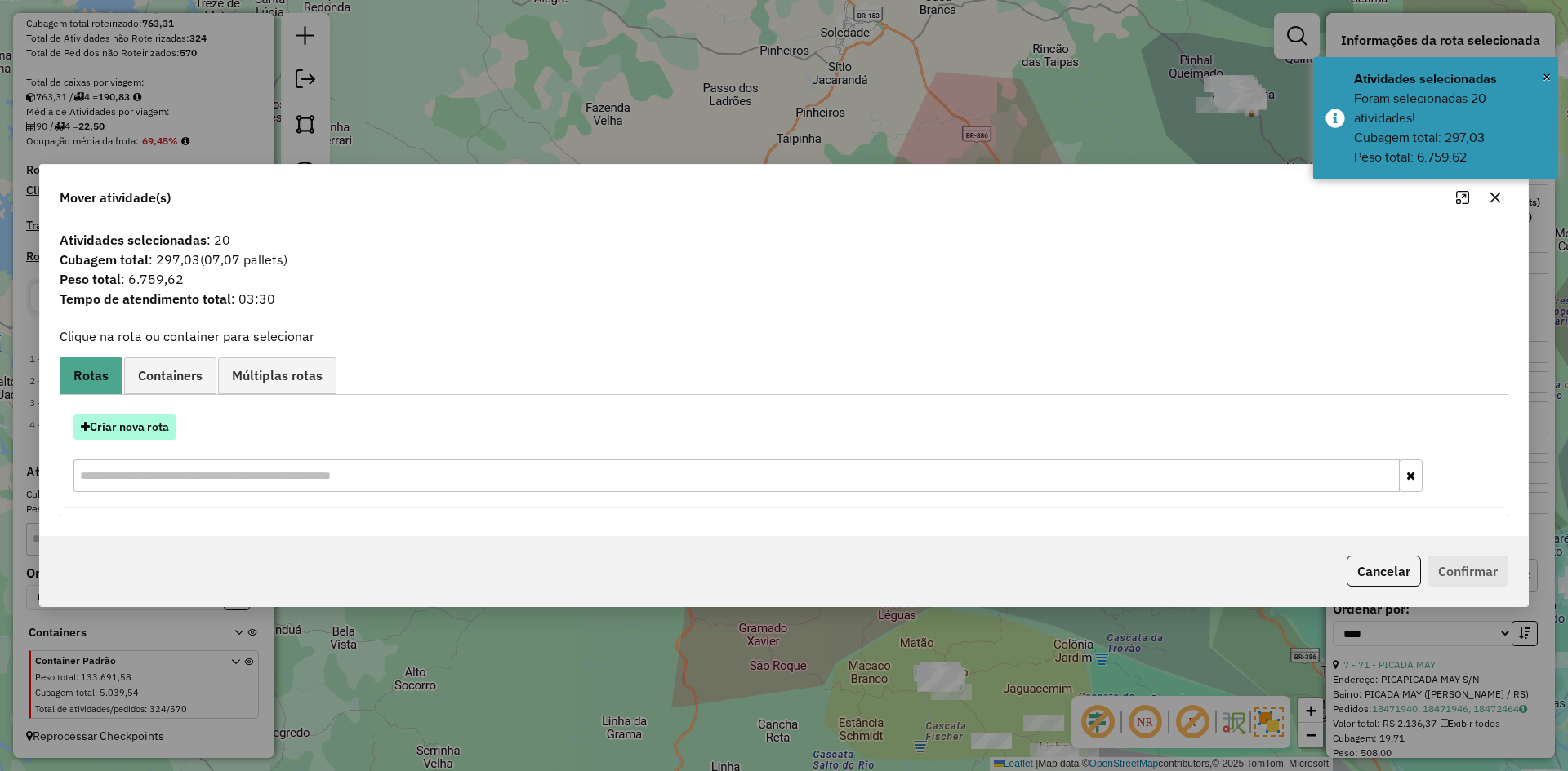
click at [132, 427] on button "Criar nova rota" at bounding box center [125, 427] width 103 height 25
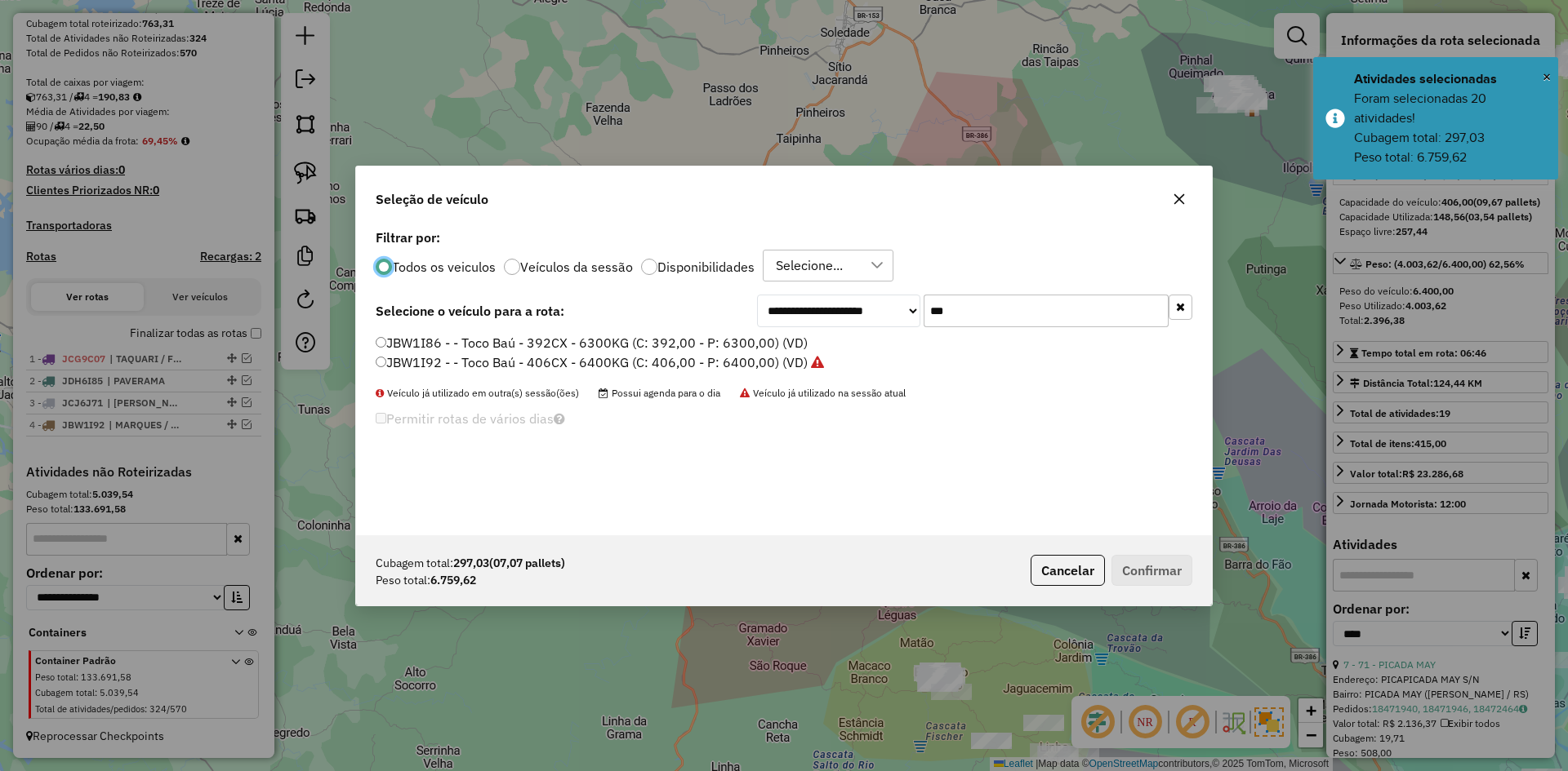
scroll to position [9, 5]
click at [950, 320] on input "***" at bounding box center [1046, 311] width 245 height 32
type input "*"
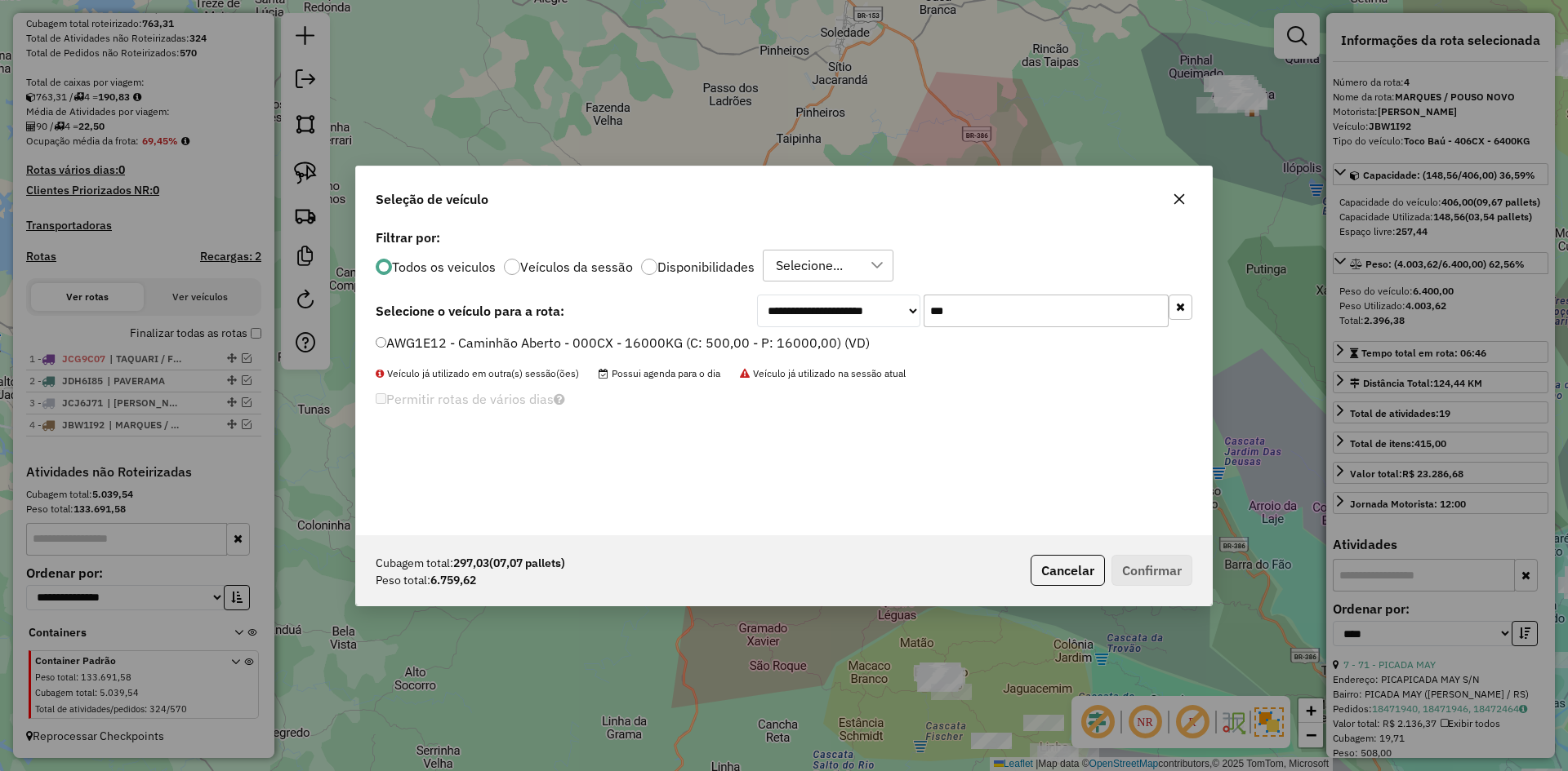
type input "***"
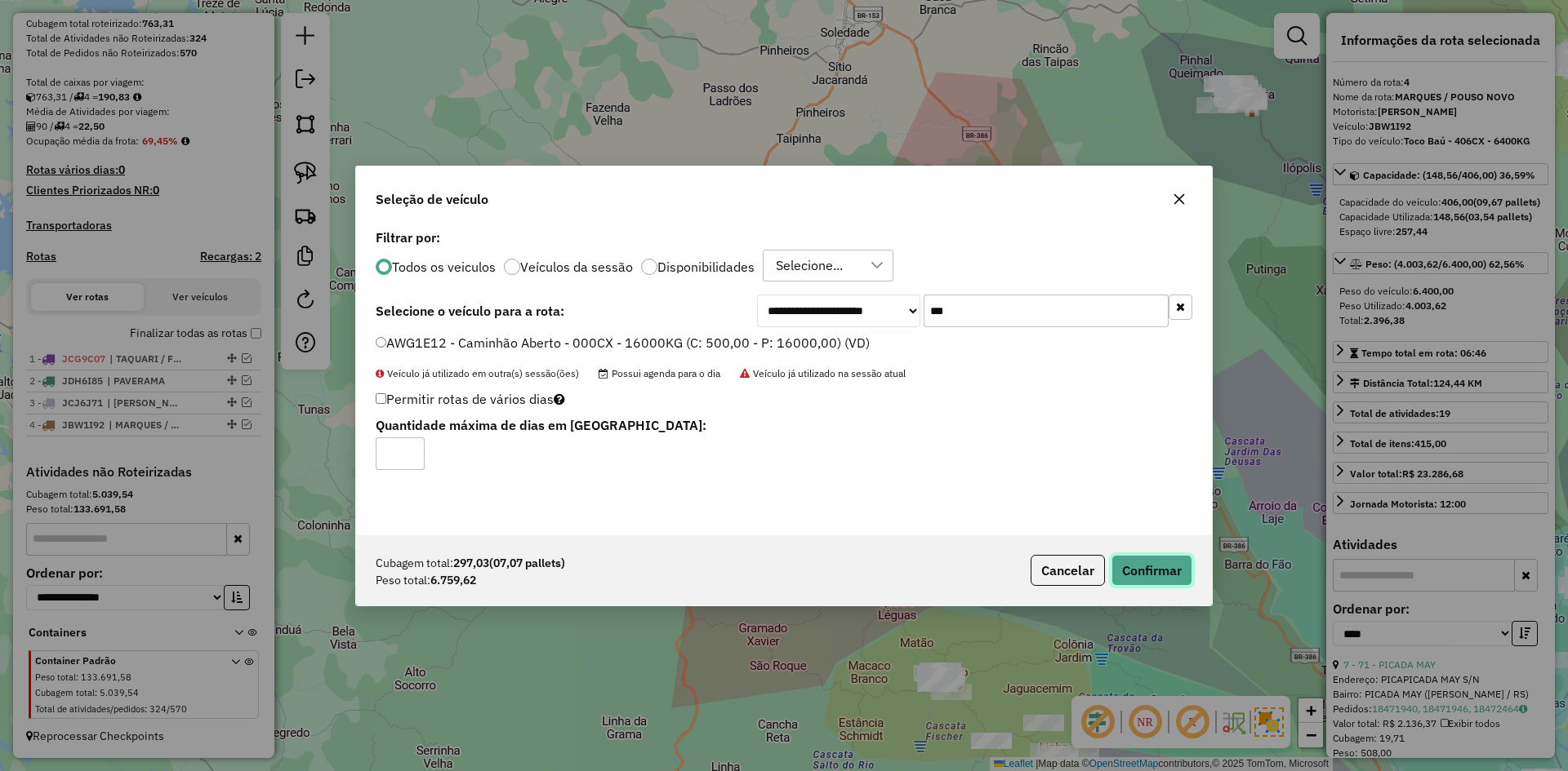
click at [1124, 567] on button "Confirmar" at bounding box center [1153, 570] width 81 height 31
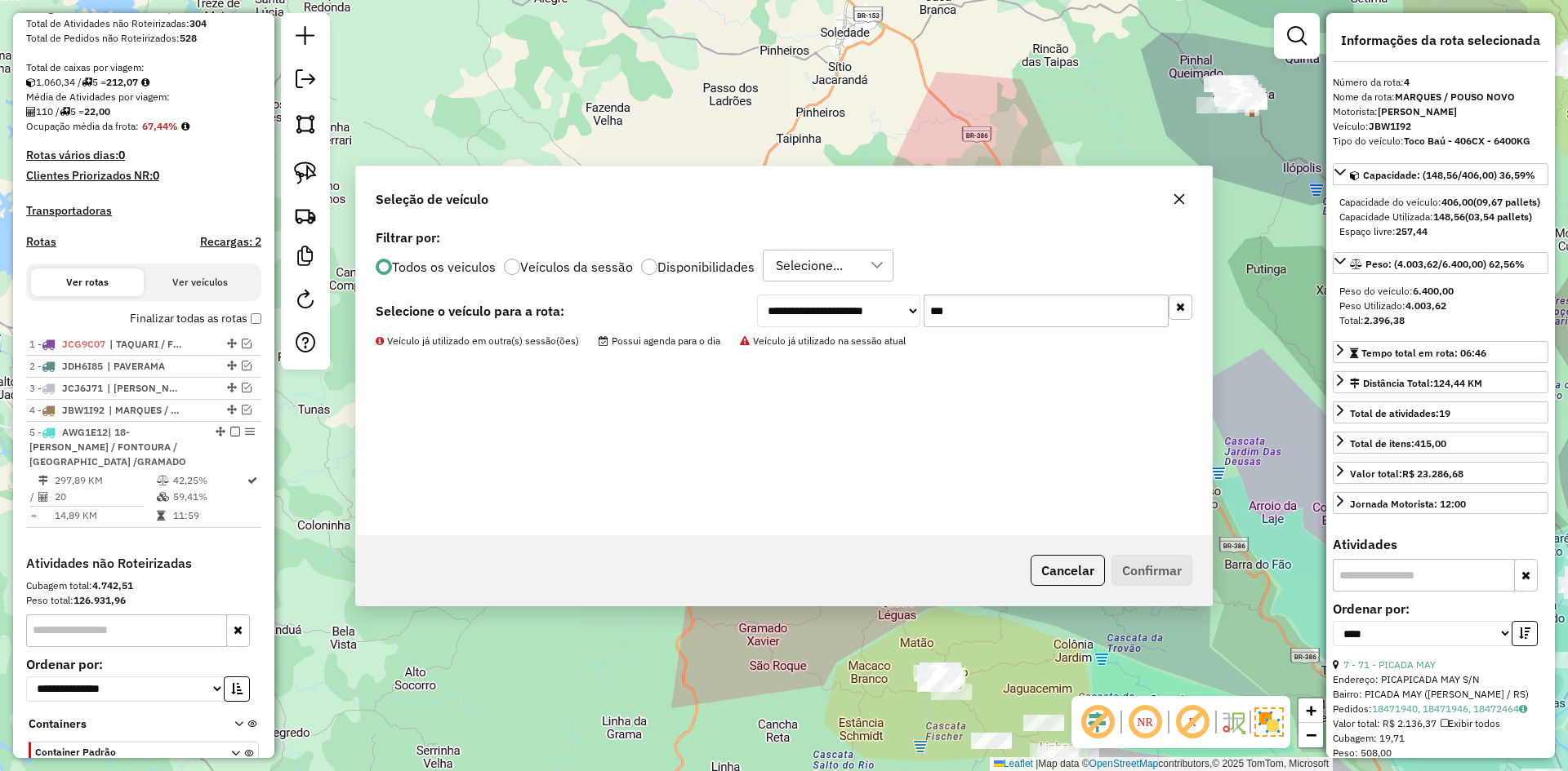
scroll to position [403, 0]
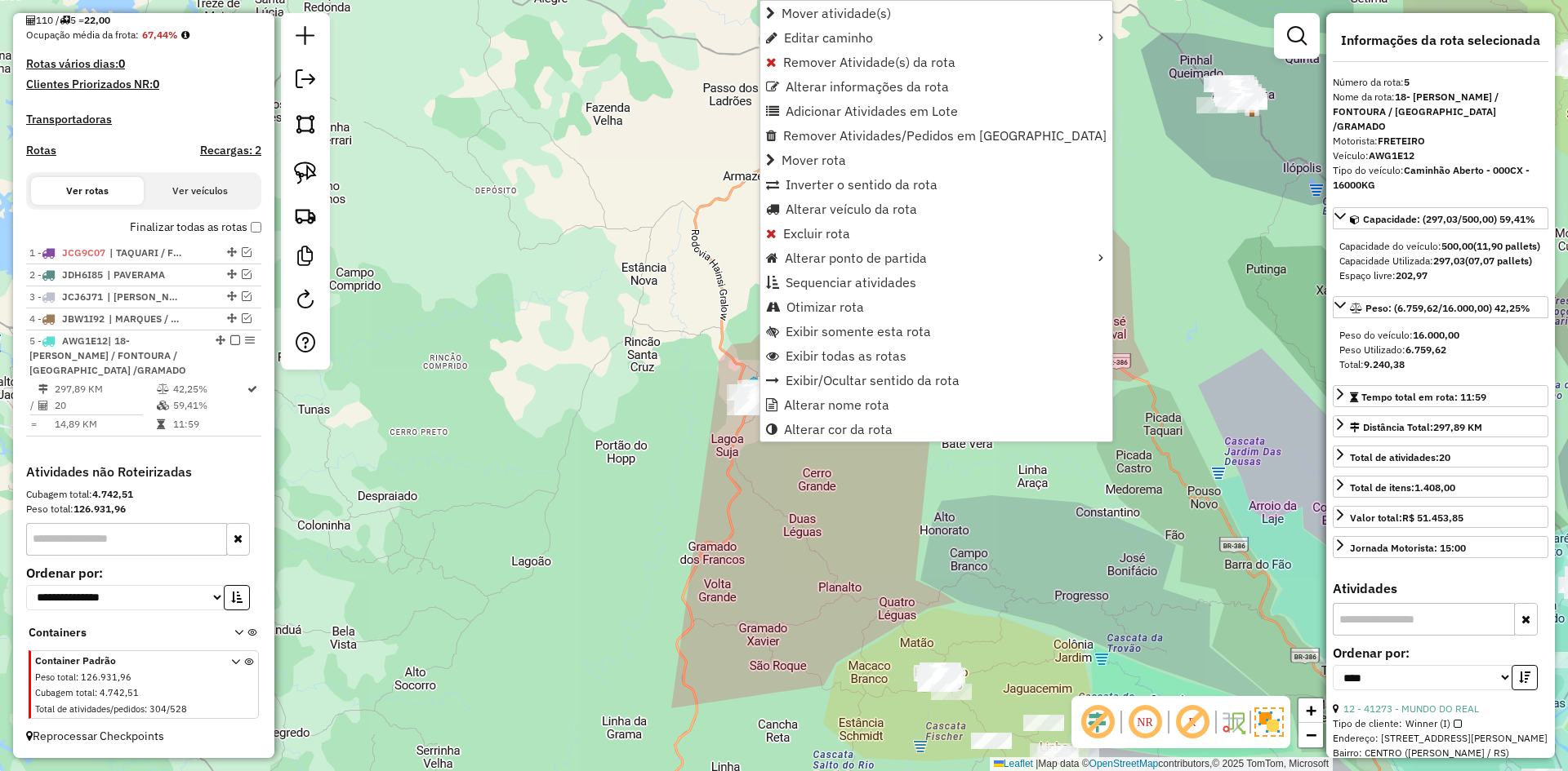
click at [1169, 219] on div "Janela de atendimento Grade de atendimento Capacidade Transportadoras Veículos …" at bounding box center [784, 386] width 1568 height 771
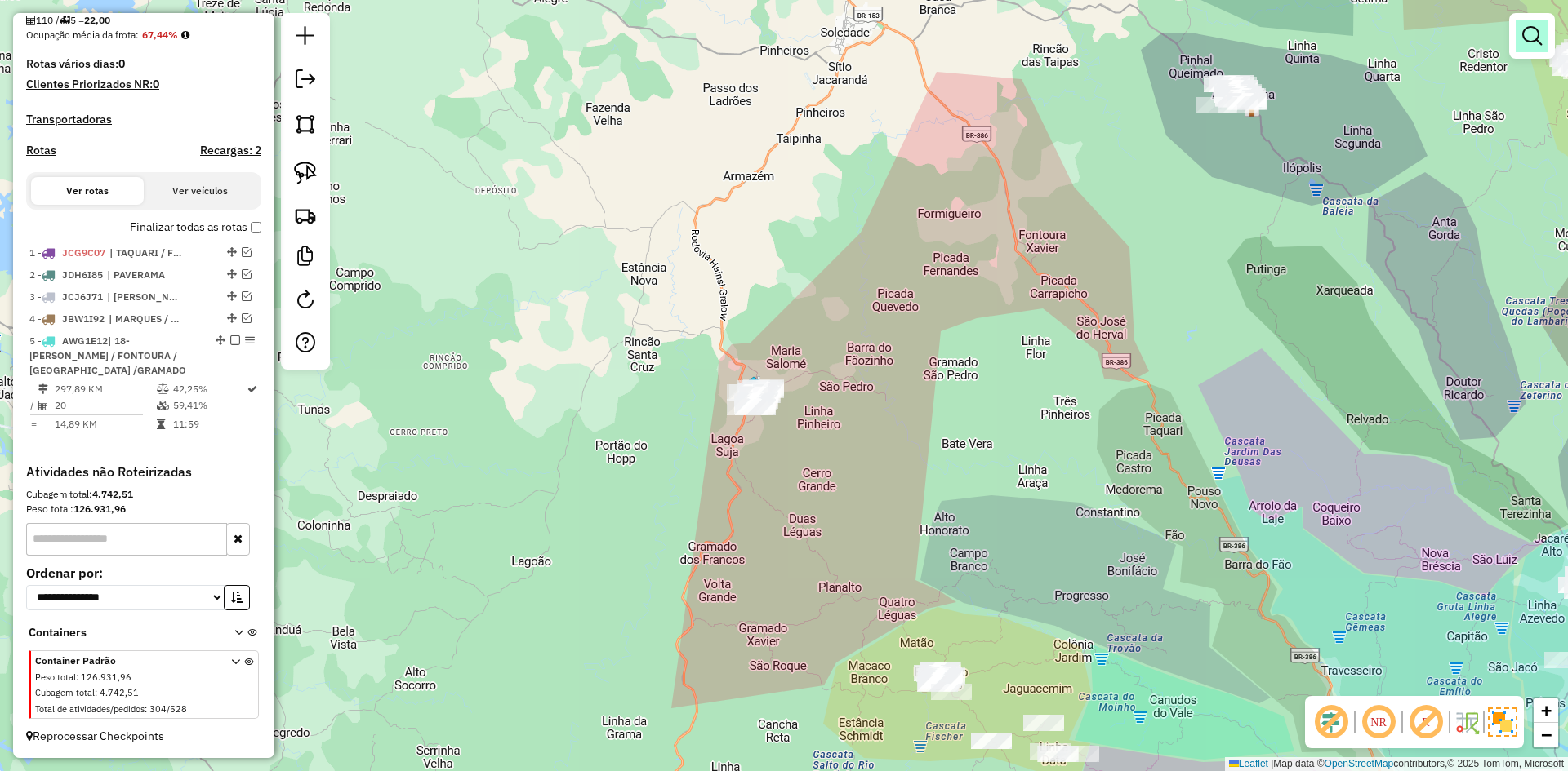
click at [1539, 44] on em at bounding box center [1532, 36] width 20 height 20
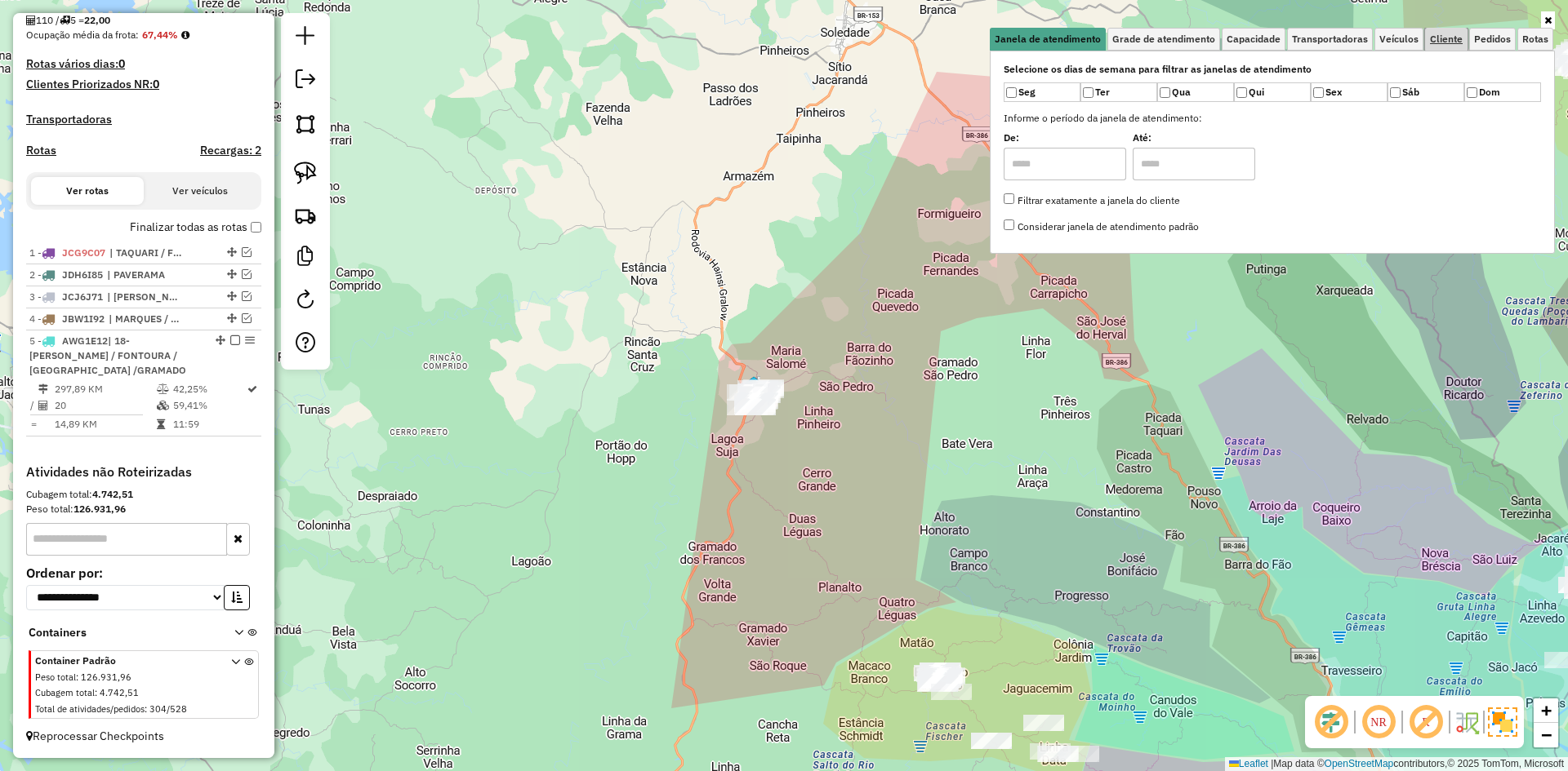
click at [1445, 41] on span "Cliente" at bounding box center [1446, 39] width 32 height 10
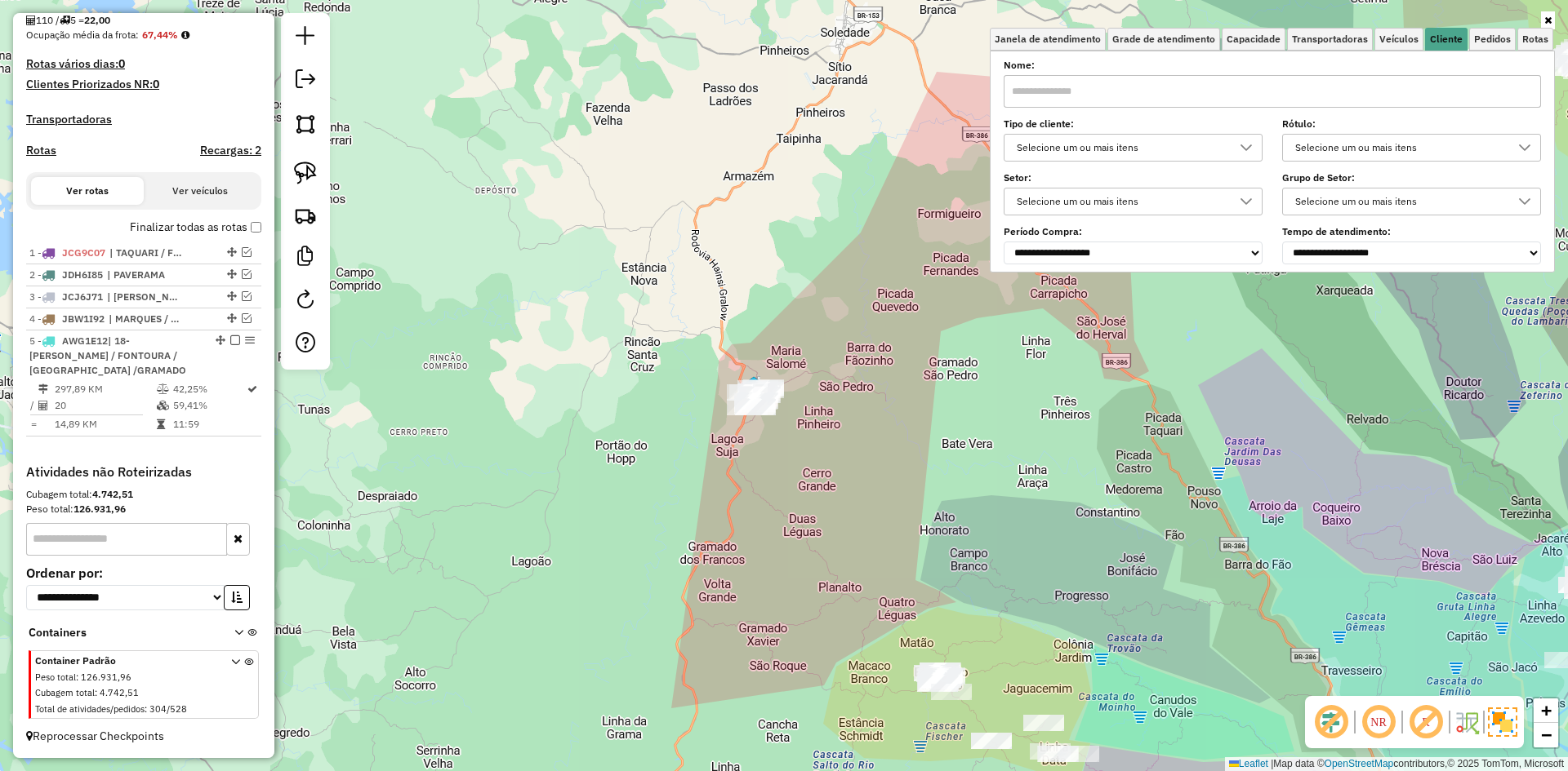
click at [1251, 144] on icon at bounding box center [1246, 148] width 14 height 14
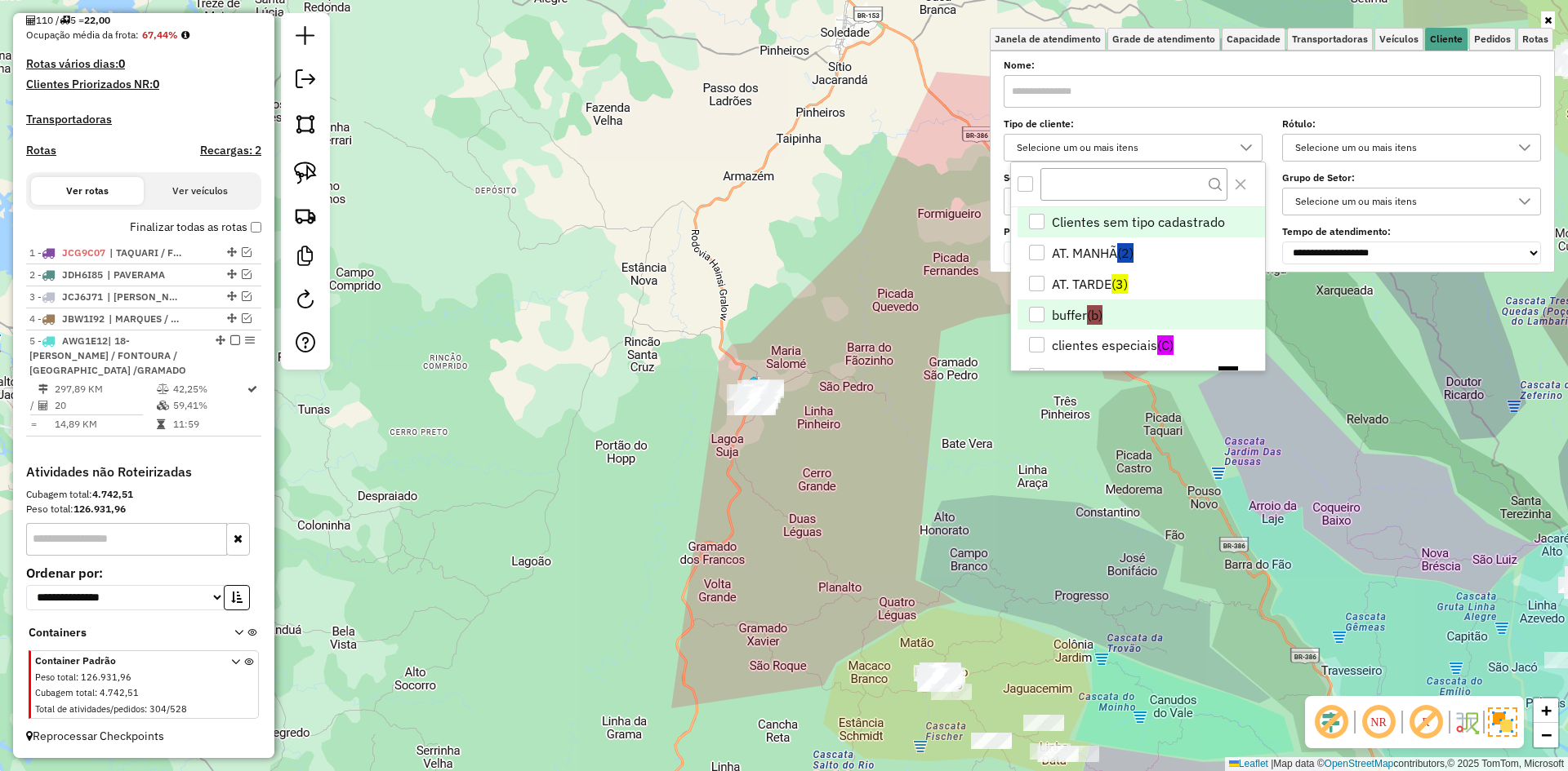
click at [1071, 313] on li "buffer (b)" at bounding box center [1141, 315] width 248 height 31
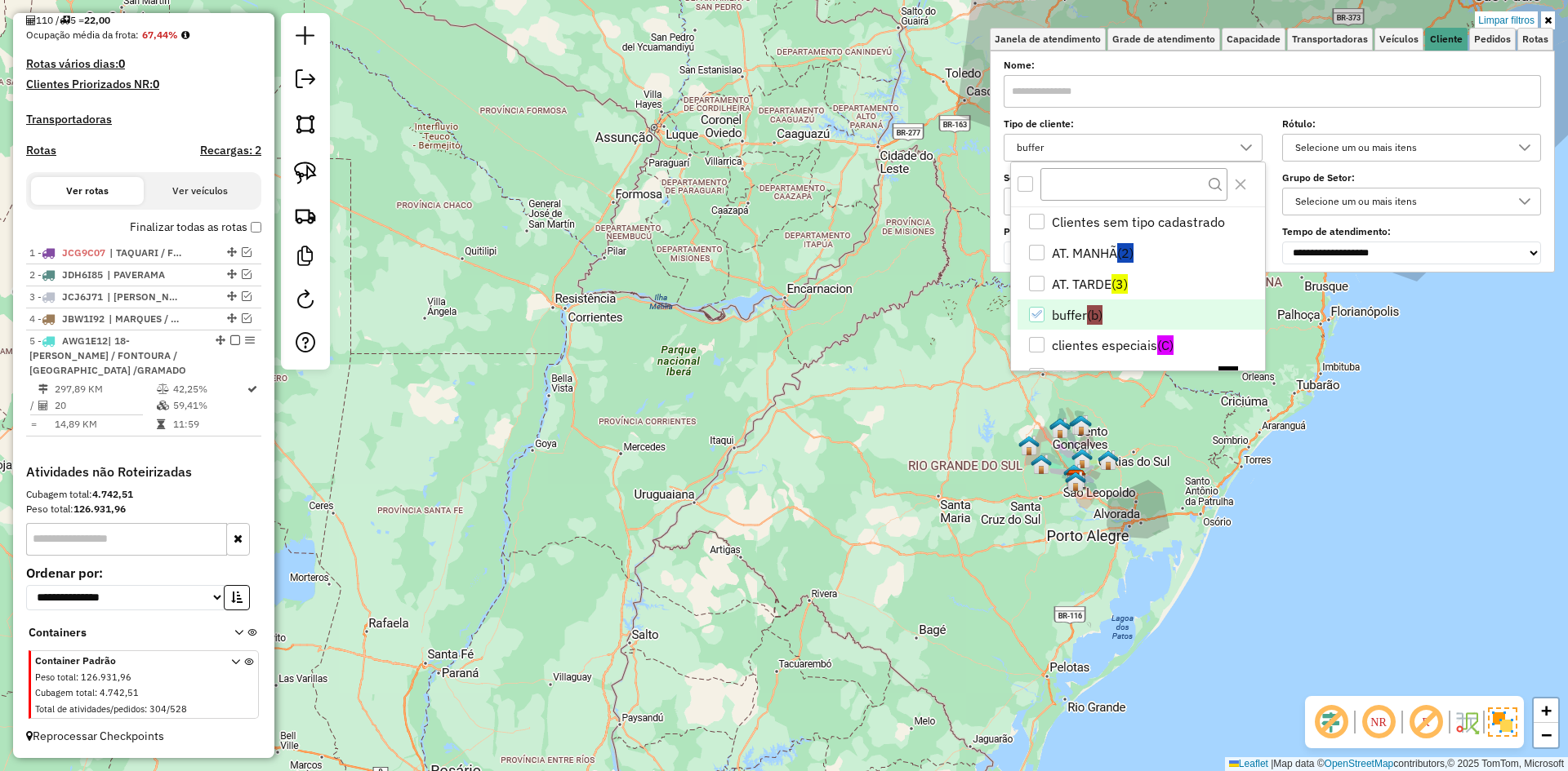
click at [1346, 436] on div "Limpar filtros Janela de atendimento Grade de atendimento Capacidade Transporta…" at bounding box center [784, 386] width 1568 height 771
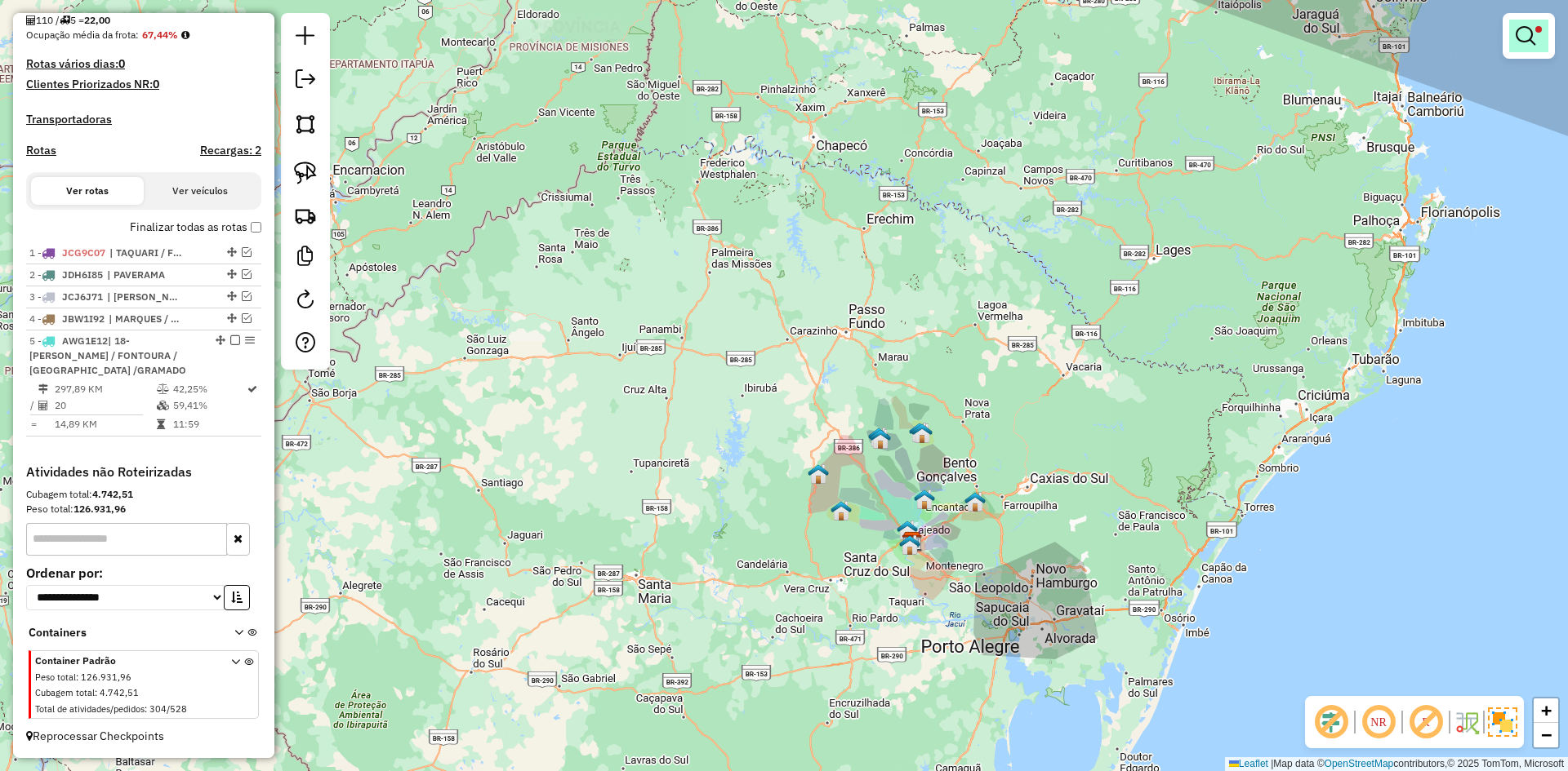
click at [1530, 22] on link at bounding box center [1529, 36] width 40 height 32
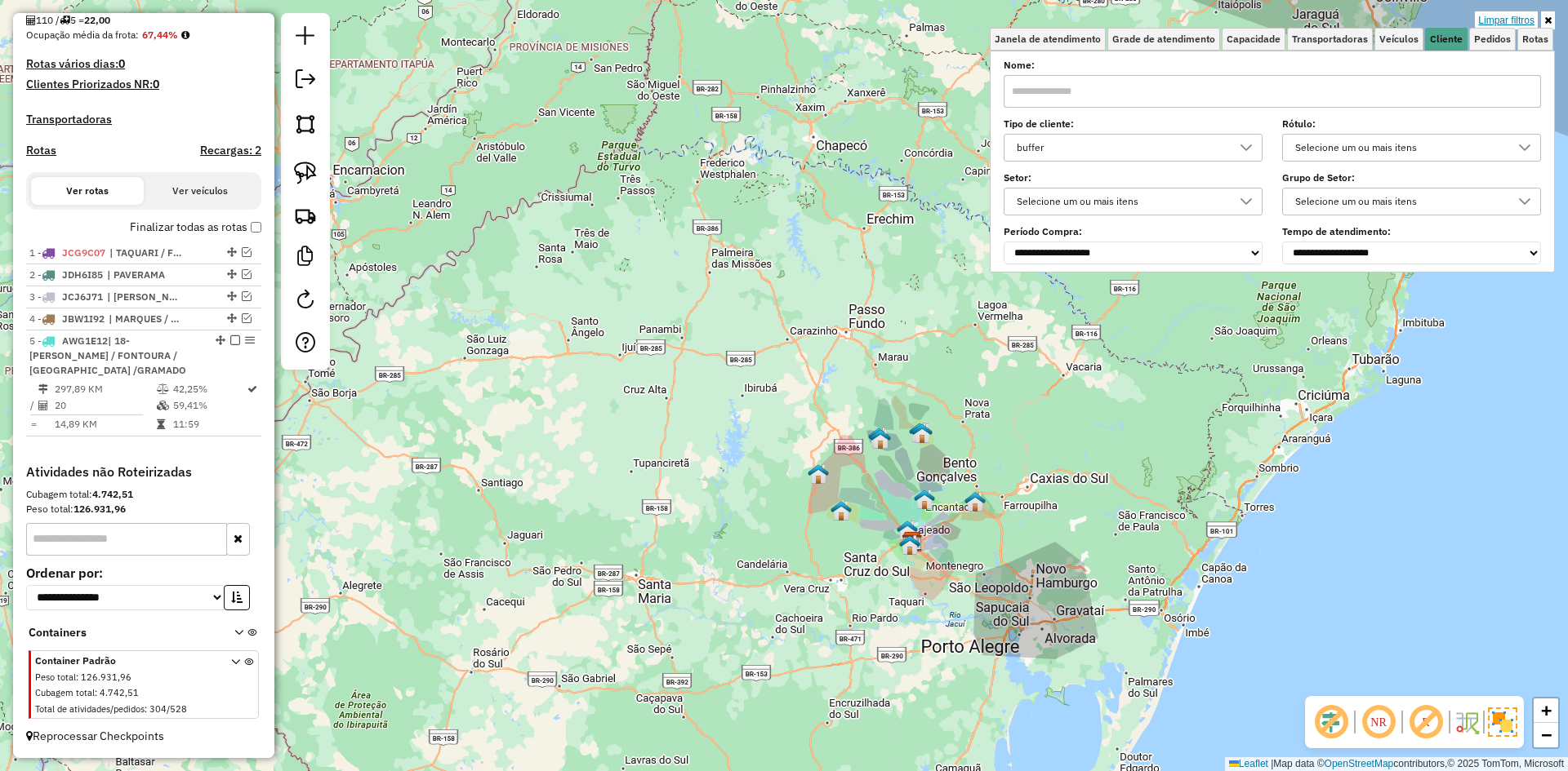
click at [1505, 16] on link "Limpar filtros" at bounding box center [1507, 21] width 63 height 18
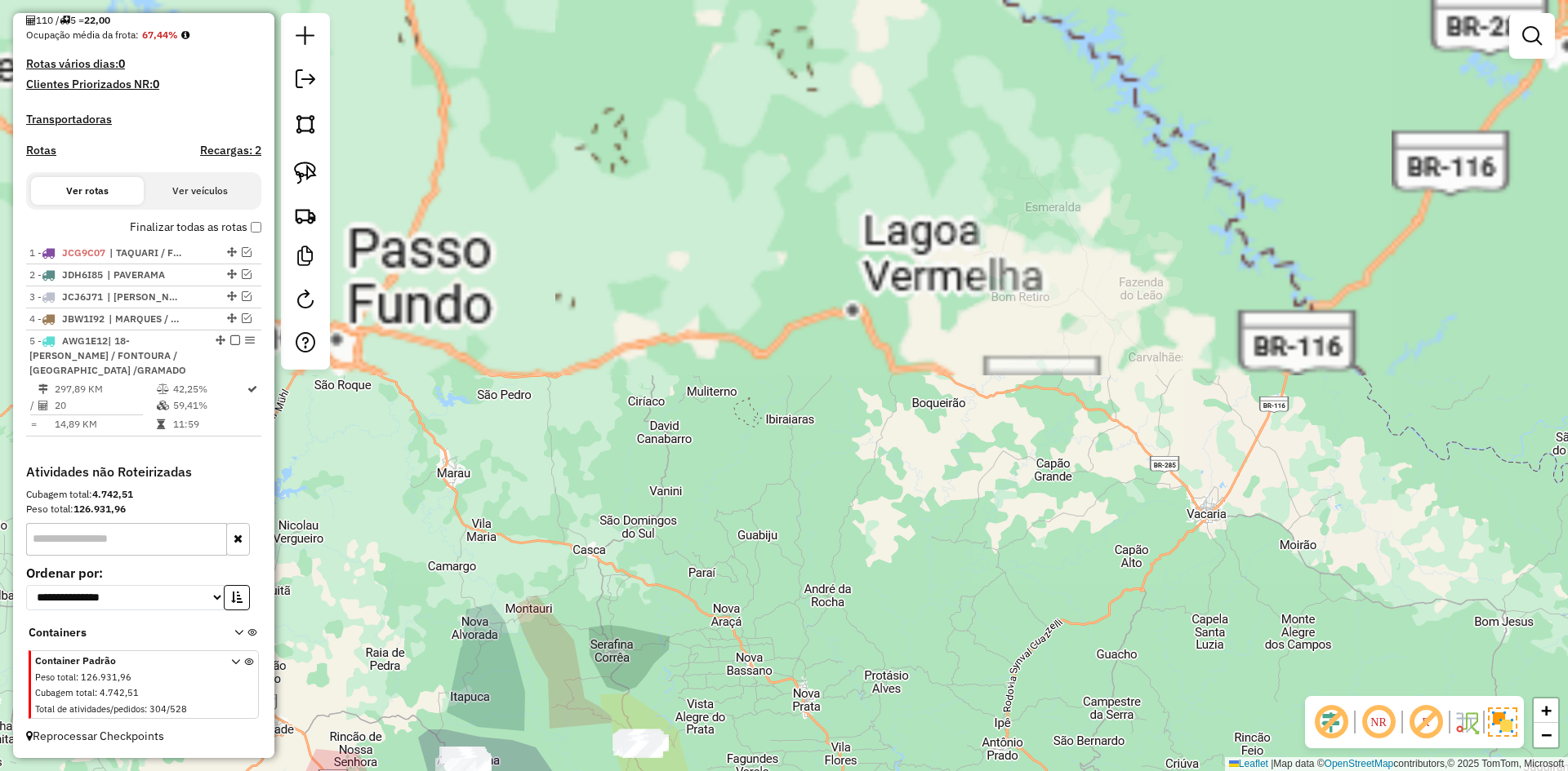
drag, startPoint x: 687, startPoint y: 406, endPoint x: 762, endPoint y: 142, distance: 274.4
click at [760, 161] on div "Janela de atendimento Grade de atendimento Capacidade Transportadoras Veículos …" at bounding box center [784, 386] width 1568 height 771
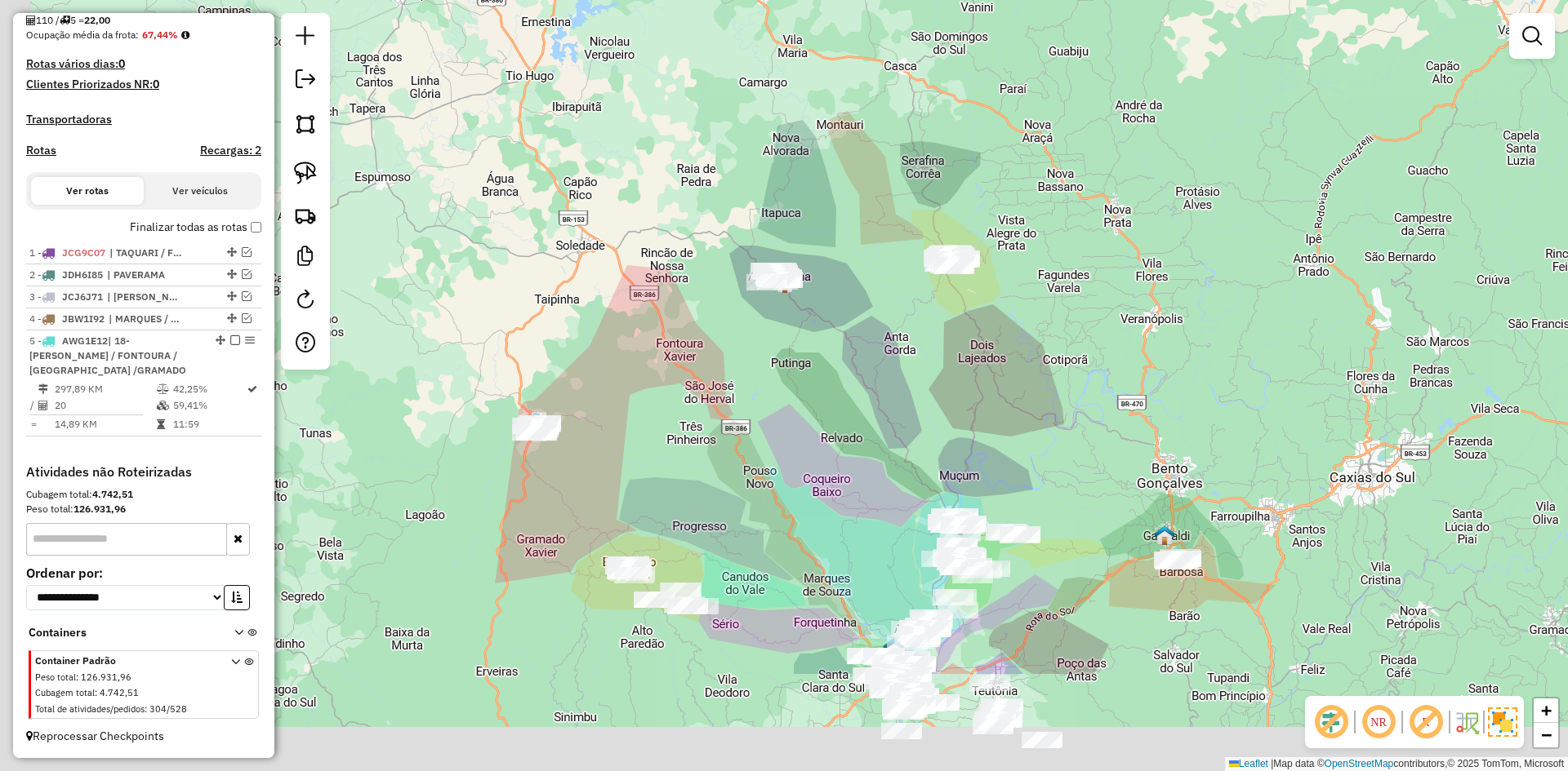
drag, startPoint x: 561, startPoint y: 476, endPoint x: 711, endPoint y: 304, distance: 228.2
click at [758, 266] on div "Janela de atendimento Grade de atendimento Capacidade Transportadoras Veículos …" at bounding box center [784, 386] width 1568 height 771
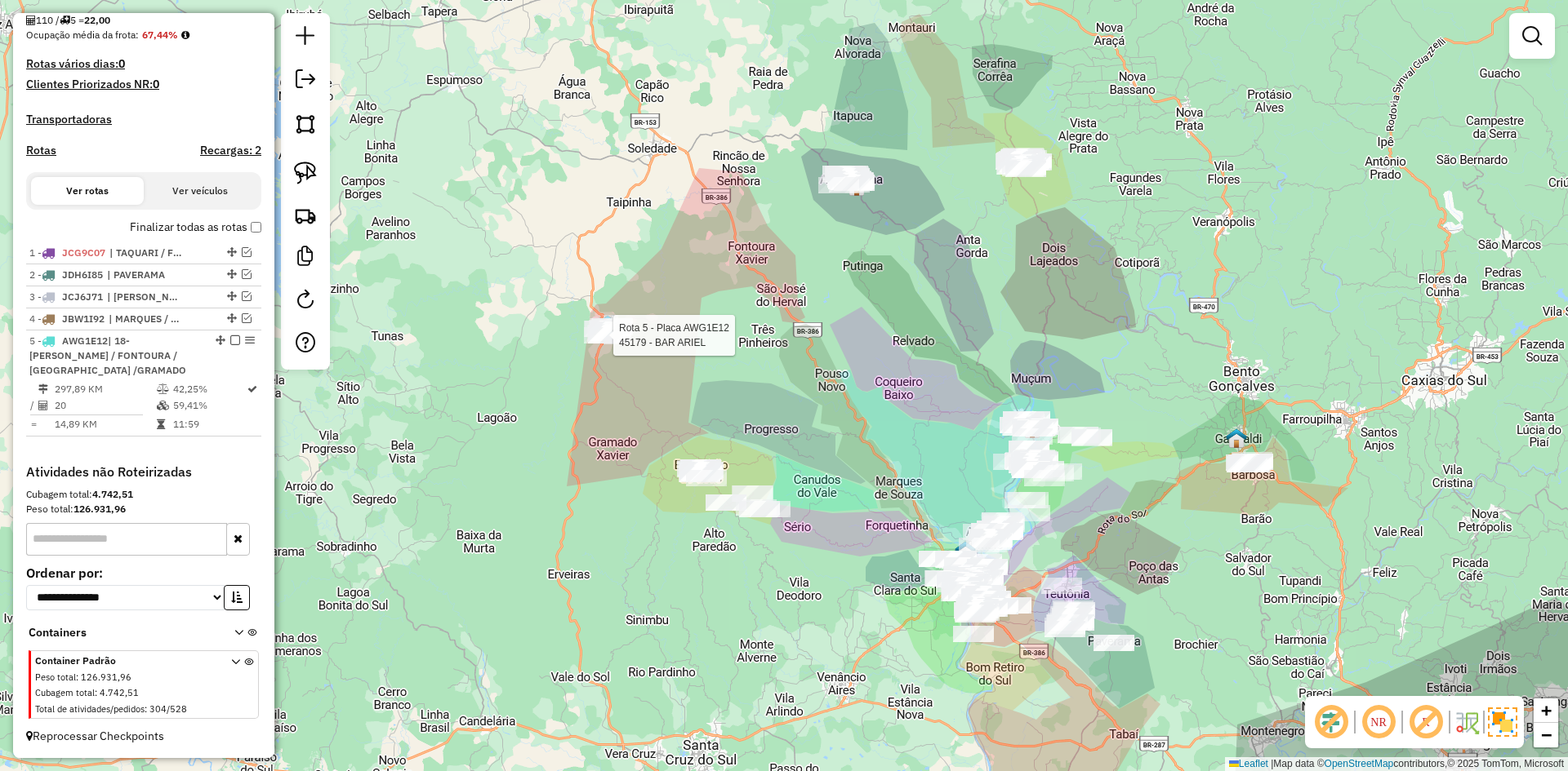
select select "*********"
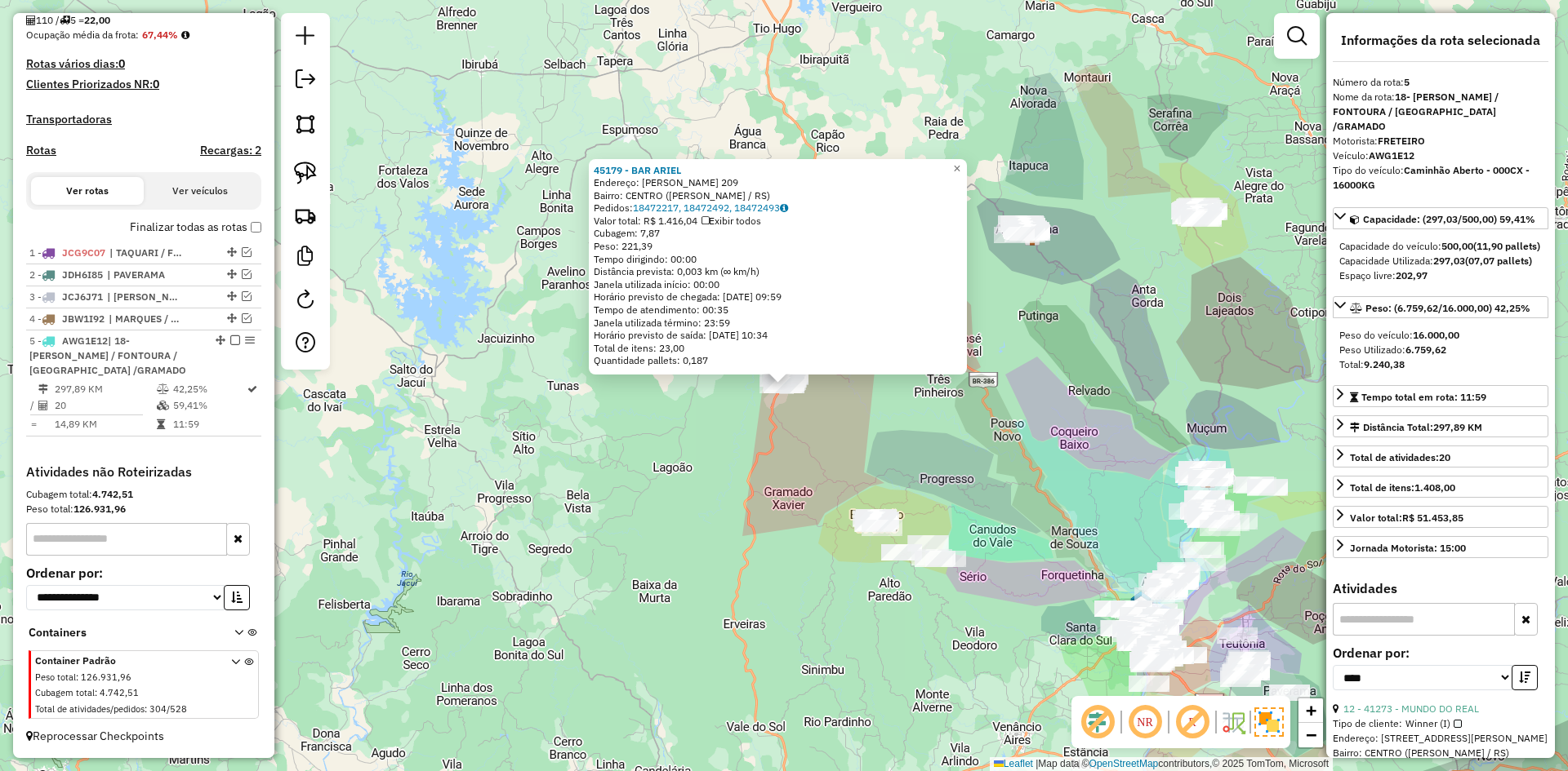
click at [1410, 636] on input "text" at bounding box center [1424, 620] width 182 height 32
type input "*"
click at [961, 168] on span "×" at bounding box center [957, 168] width 7 height 14
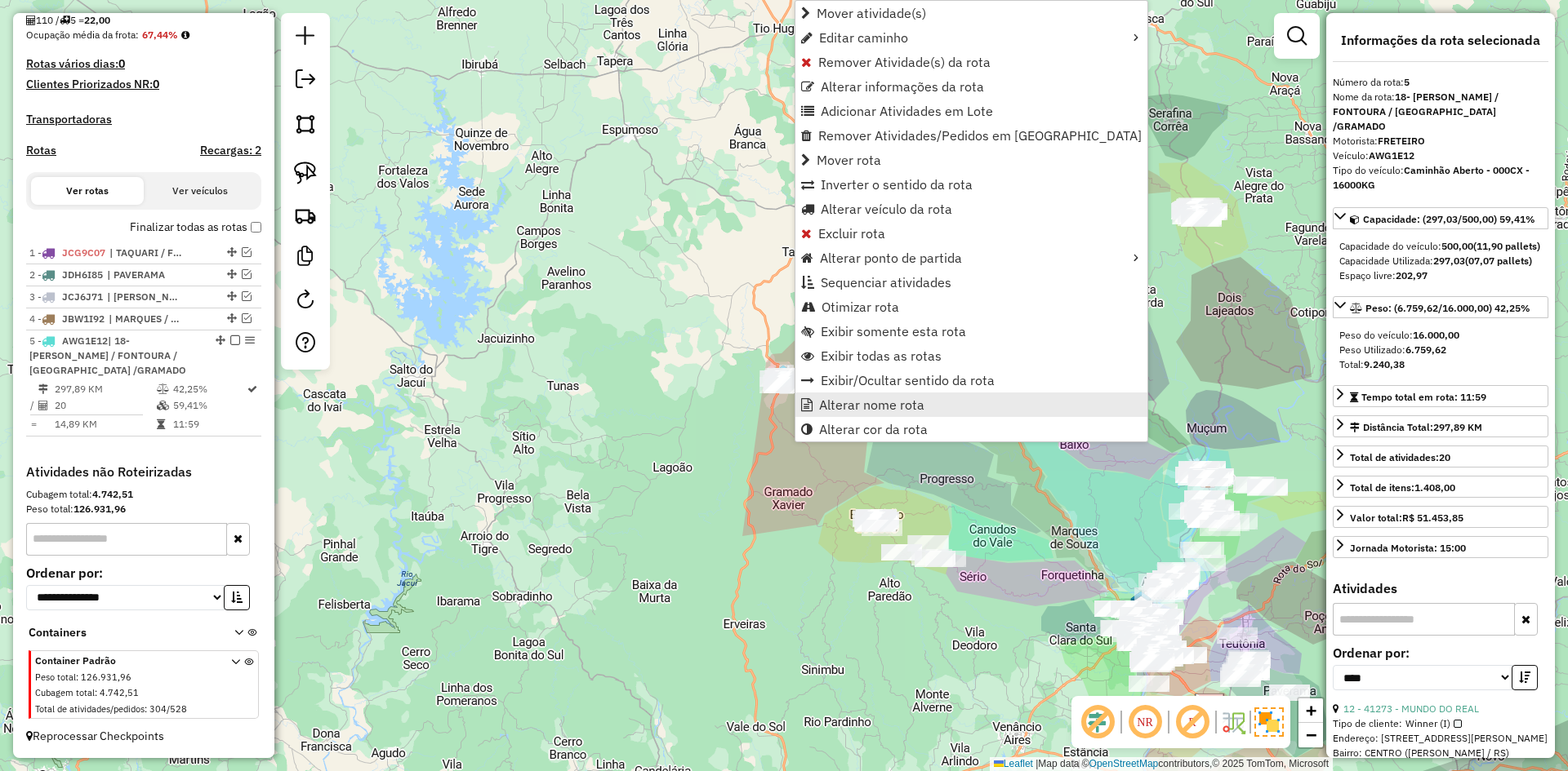
click at [856, 401] on span "Alterar nome rota" at bounding box center [871, 404] width 105 height 14
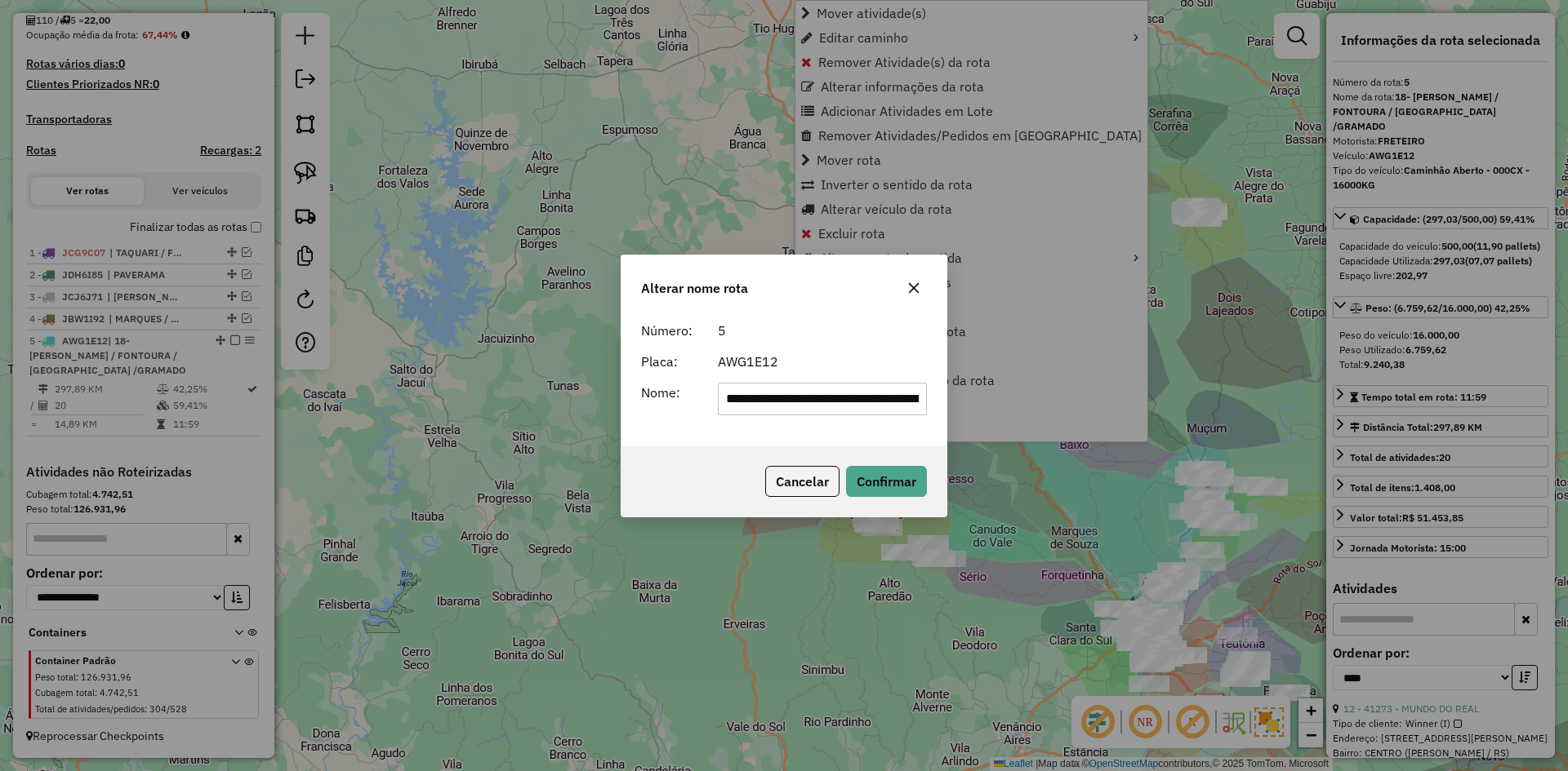
scroll to position [0, 172]
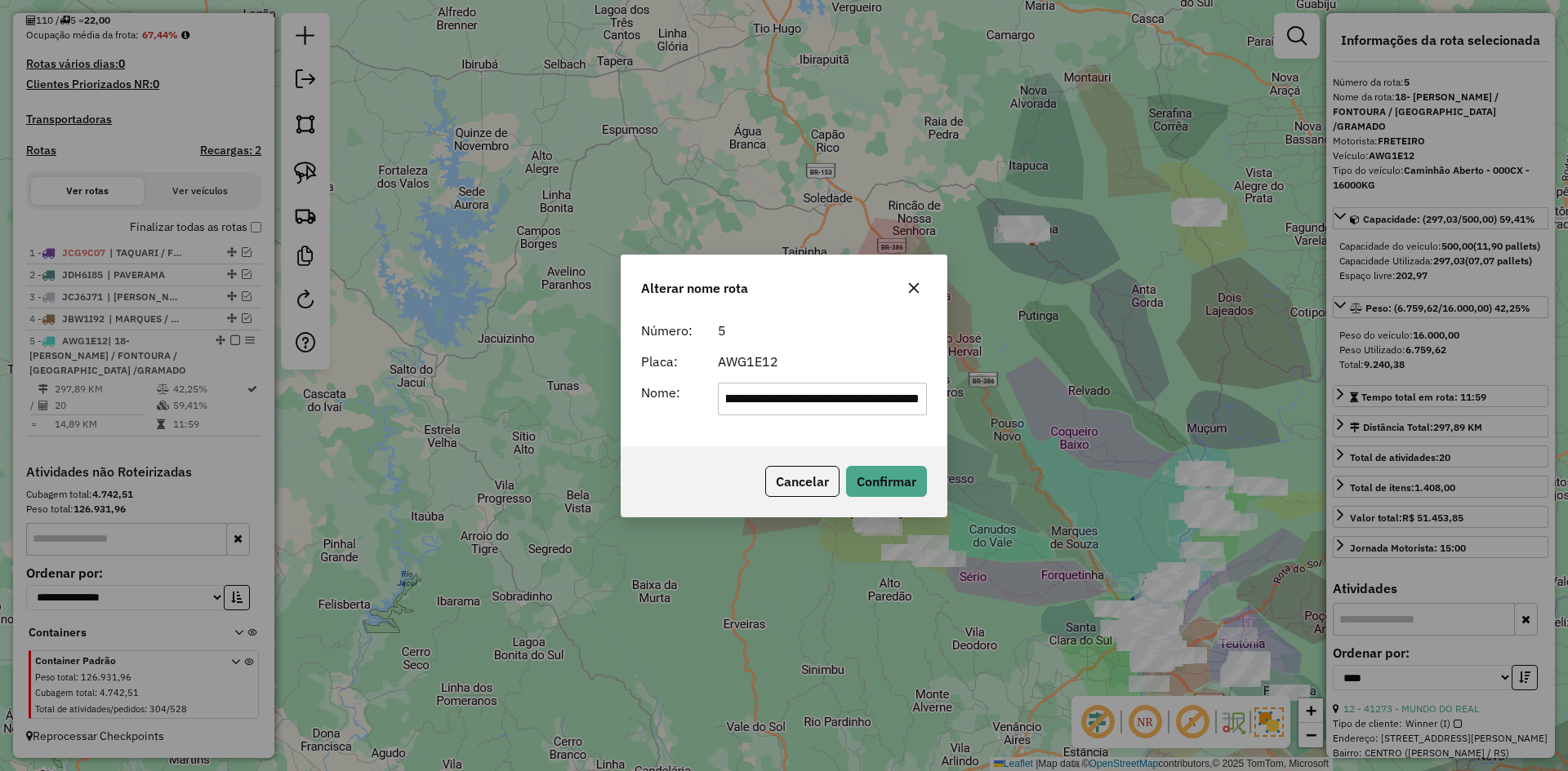
click at [920, 285] on icon "button" at bounding box center [914, 288] width 14 height 14
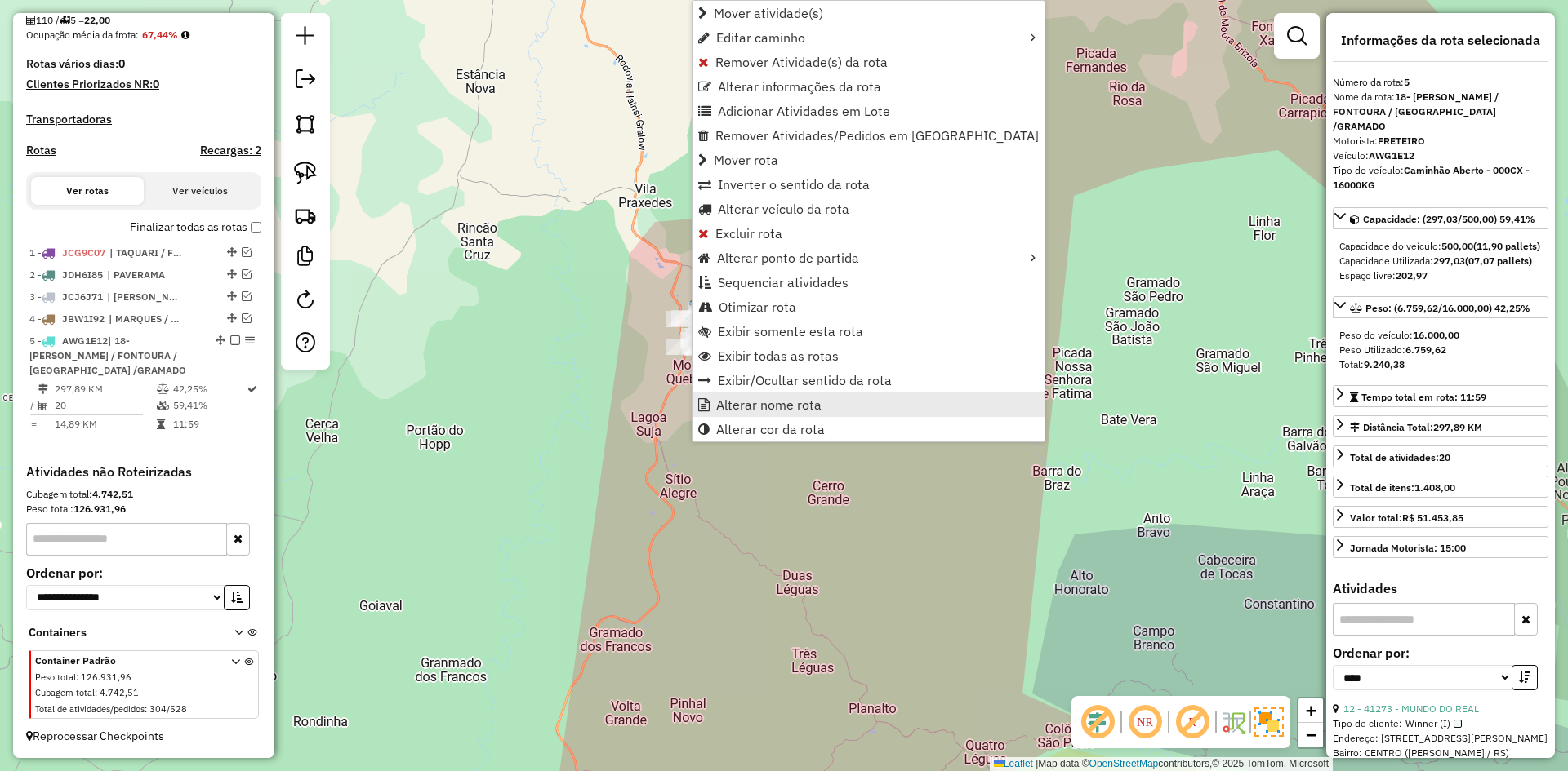
click at [823, 405] on link "Alterar nome rota" at bounding box center [869, 404] width 352 height 24
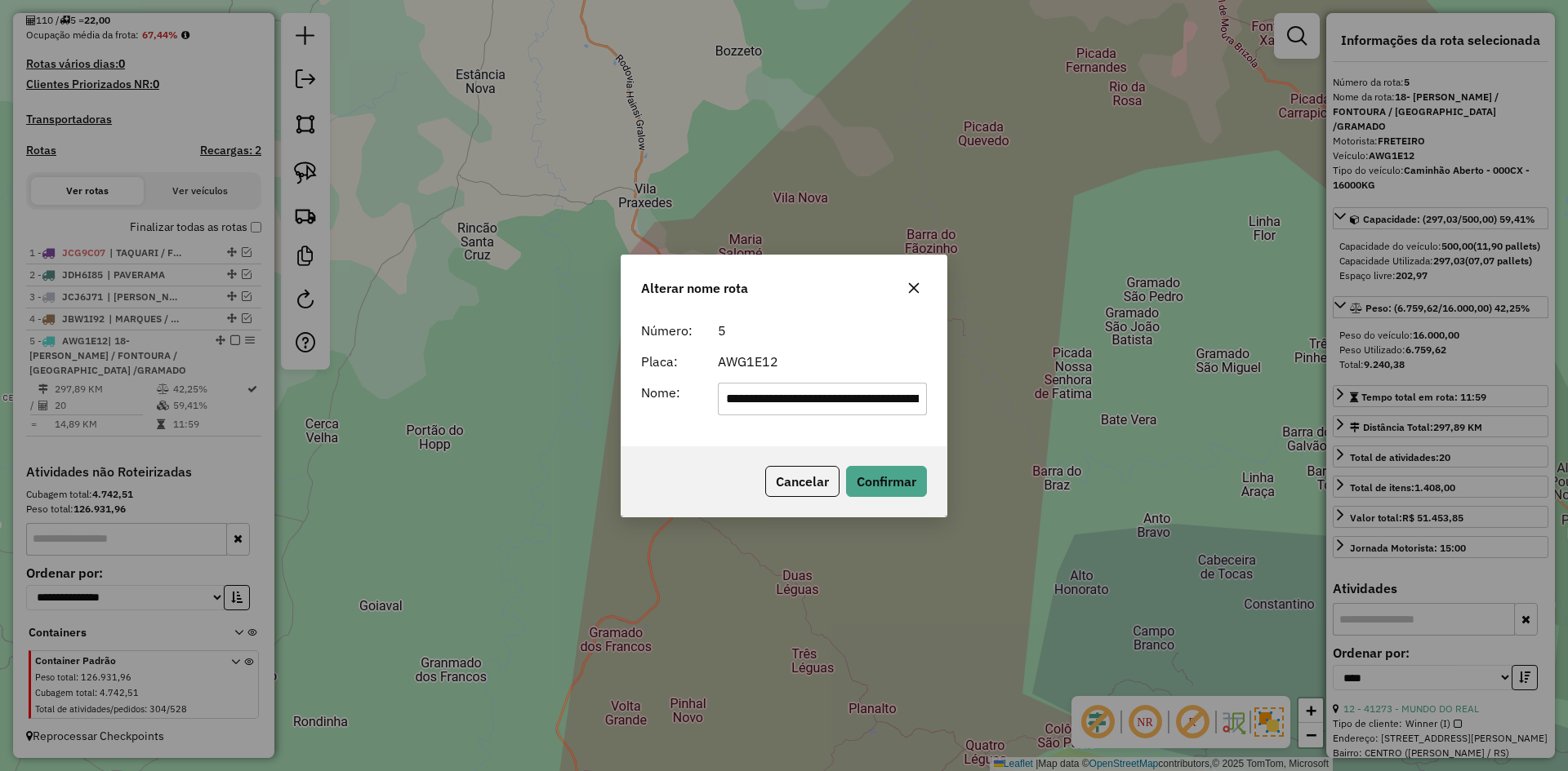
drag, startPoint x: 920, startPoint y: 398, endPoint x: 803, endPoint y: 426, distance: 120.3
click at [803, 426] on div "**********" at bounding box center [784, 380] width 325 height 132
drag, startPoint x: 745, startPoint y: 405, endPoint x: 644, endPoint y: 463, distance: 116.5
click at [704, 438] on div "**********" at bounding box center [784, 380] width 325 height 132
type input "******"
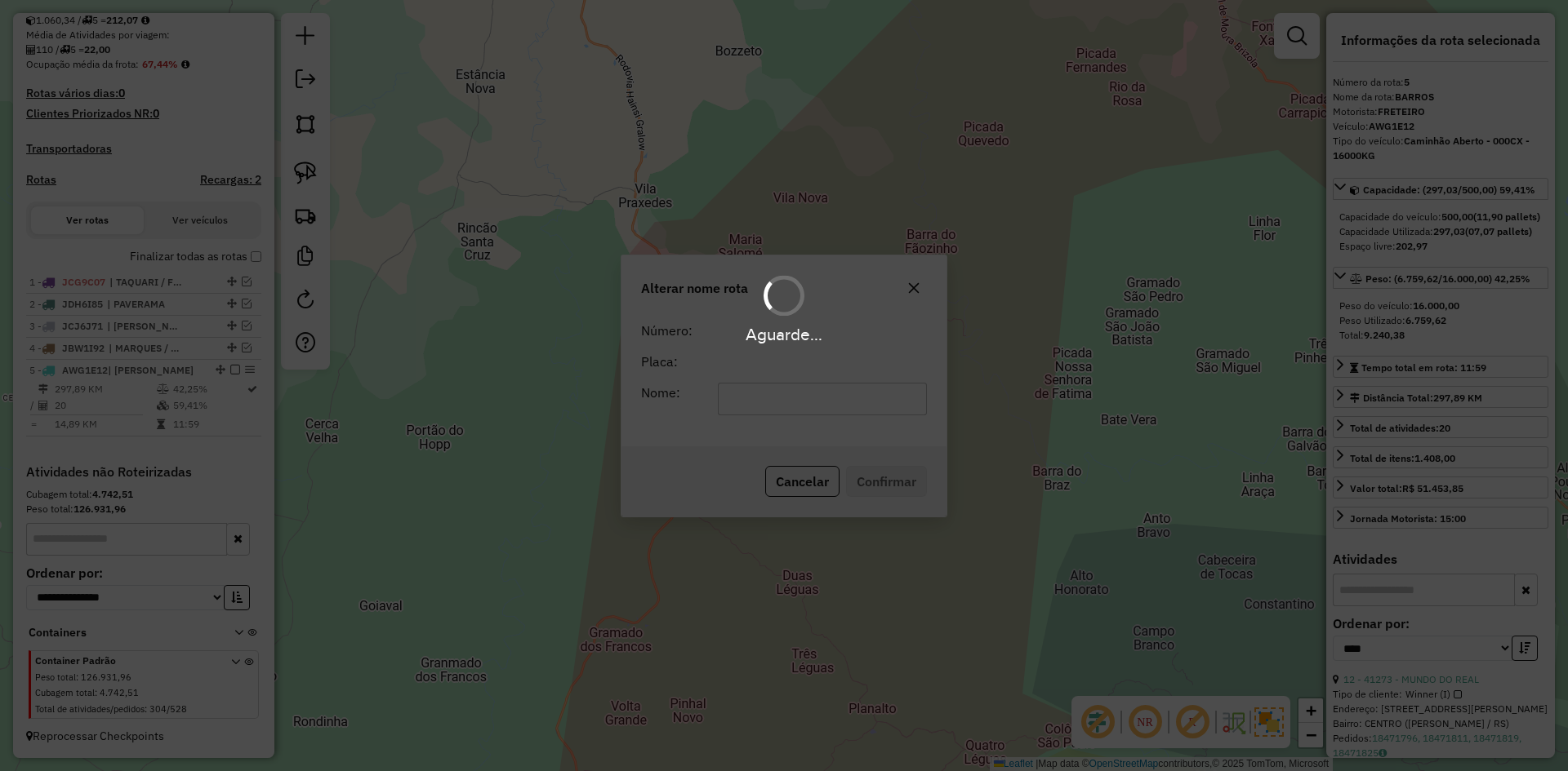
scroll to position [373, 0]
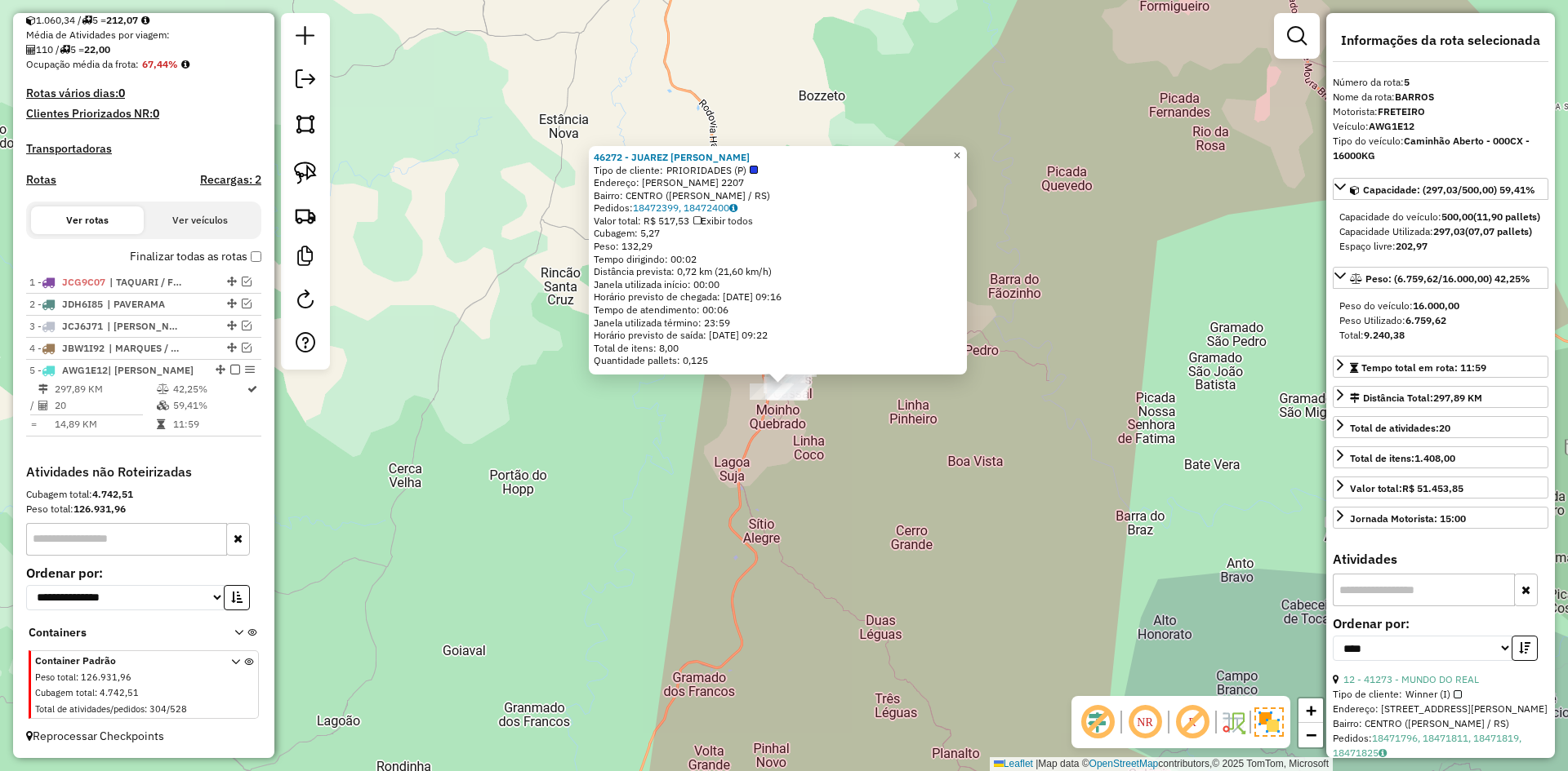
click at [961, 149] on span "×" at bounding box center [957, 155] width 7 height 14
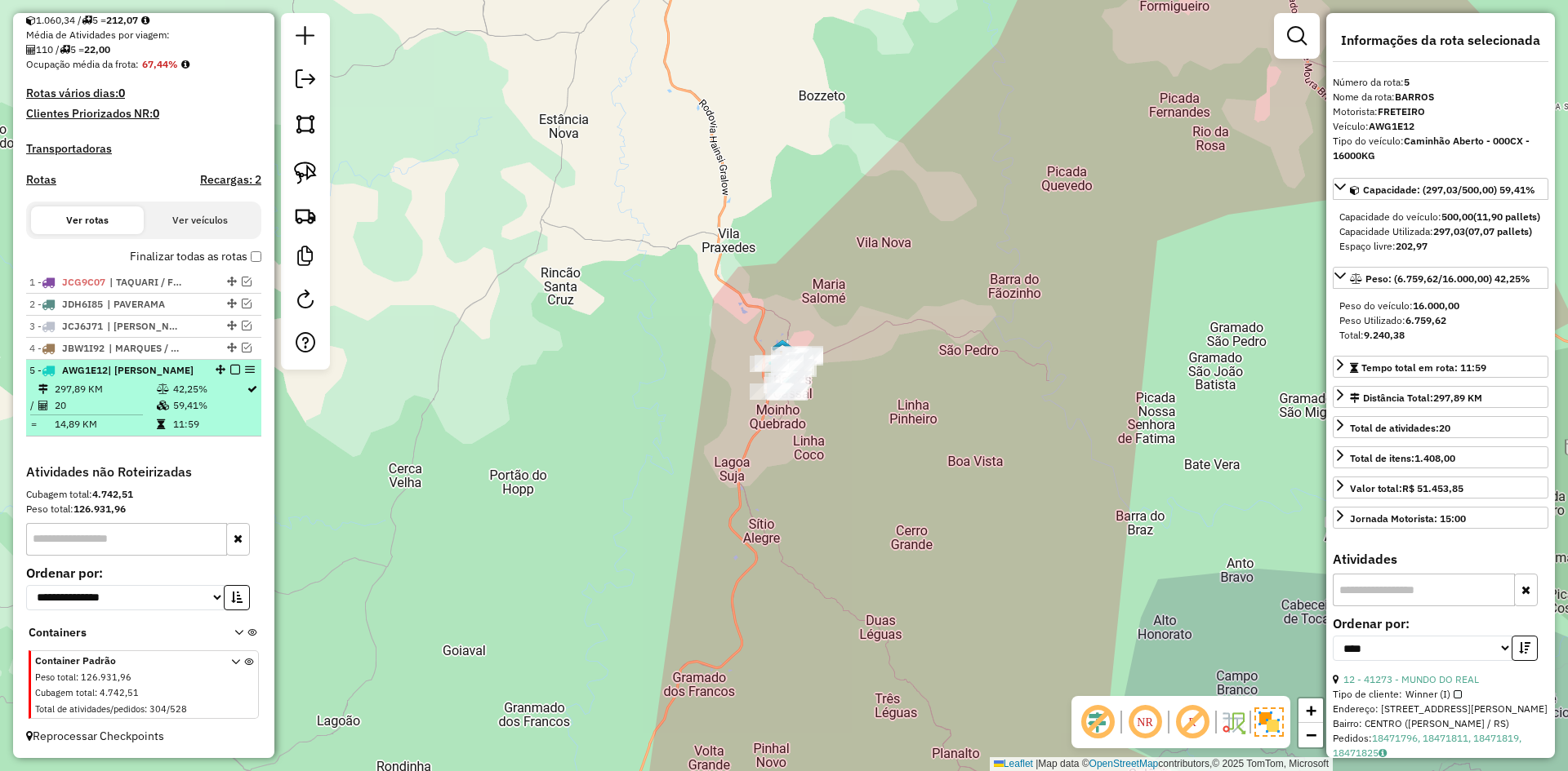
click at [232, 368] on em at bounding box center [235, 369] width 10 height 10
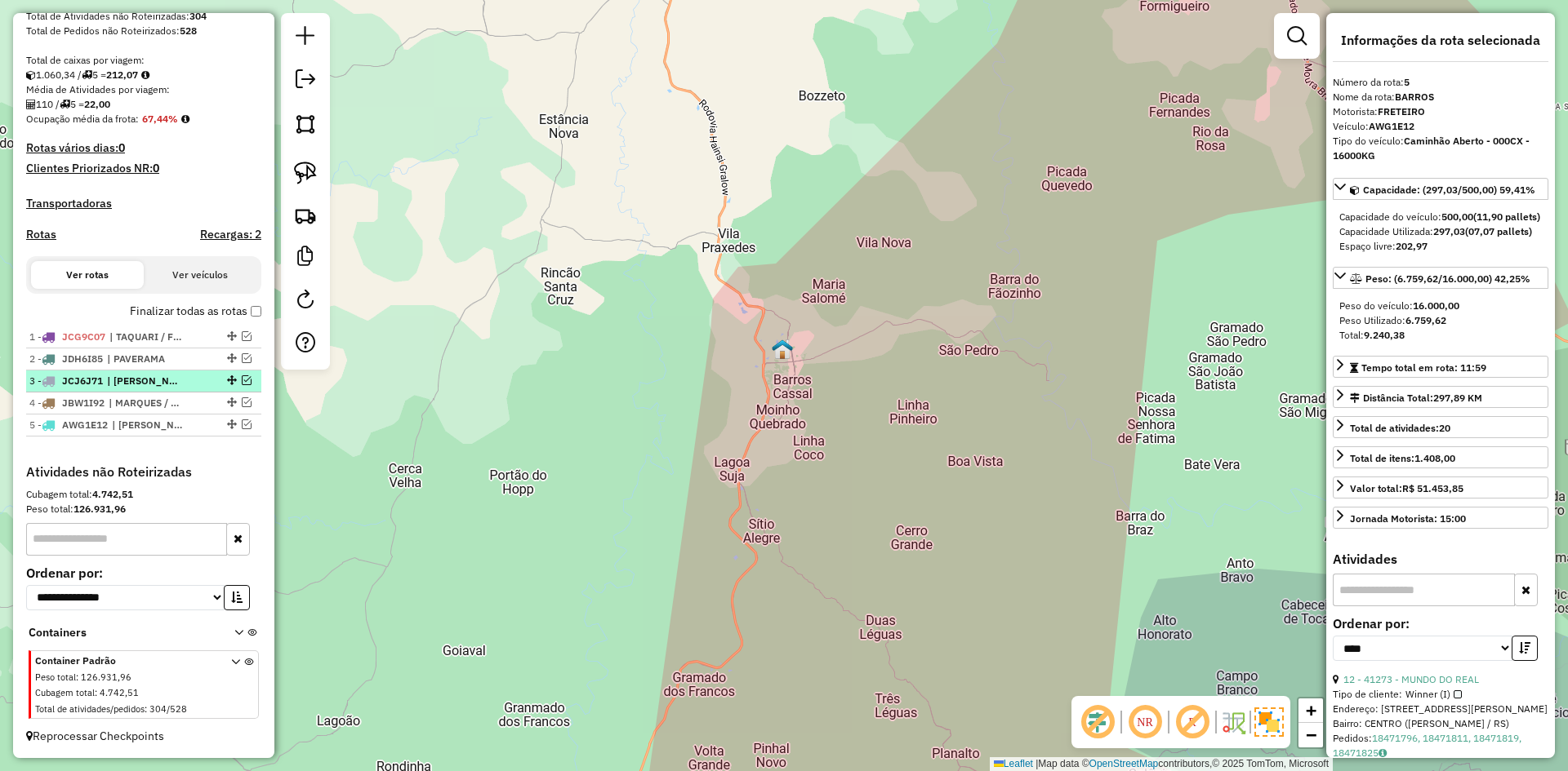
scroll to position [318, 0]
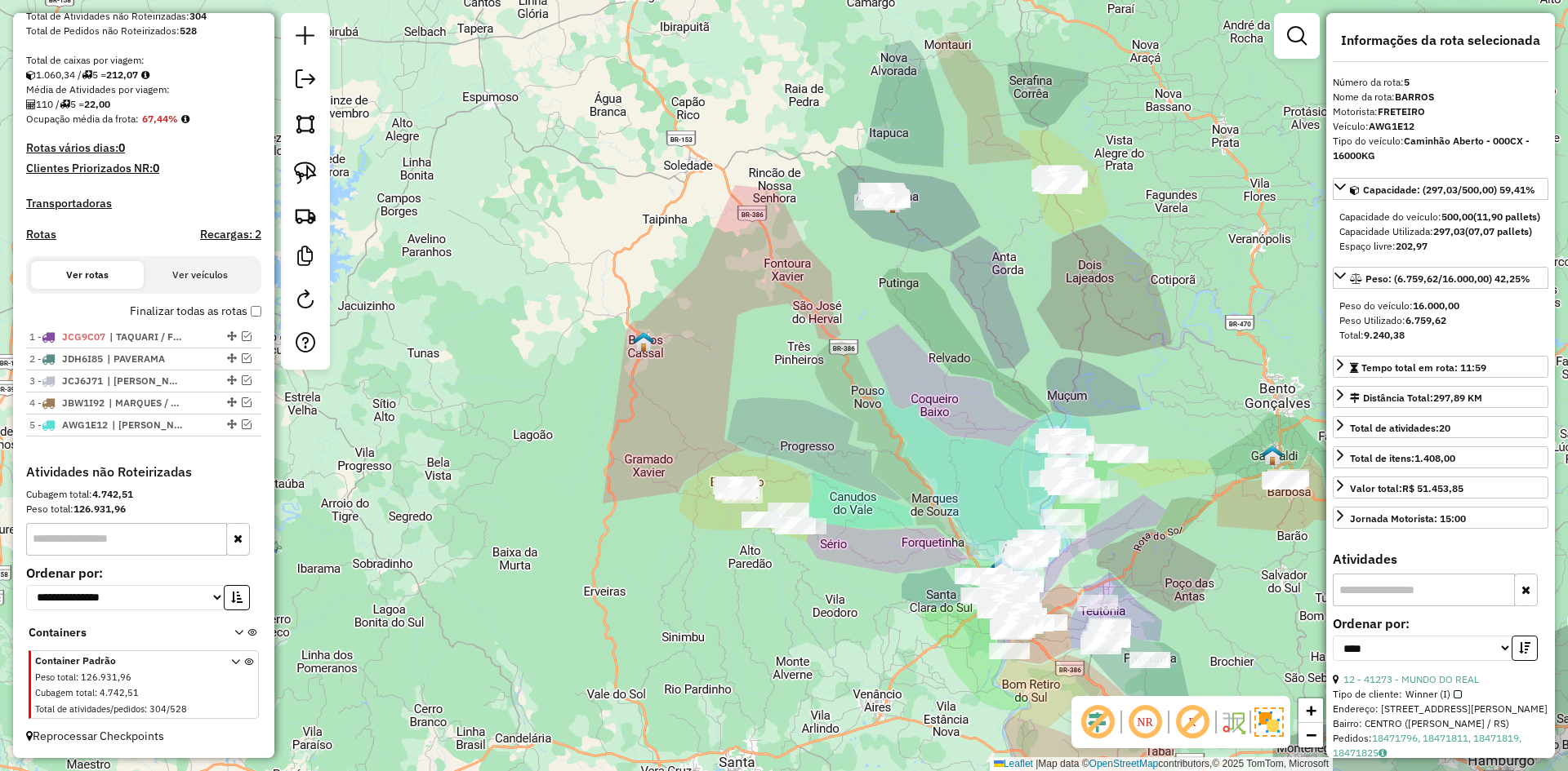
drag, startPoint x: 886, startPoint y: 295, endPoint x: 792, endPoint y: 396, distance: 138.0
click at [803, 390] on div "Janela de atendimento Grade de atendimento Capacidade Transportadoras Veículos …" at bounding box center [784, 386] width 1568 height 771
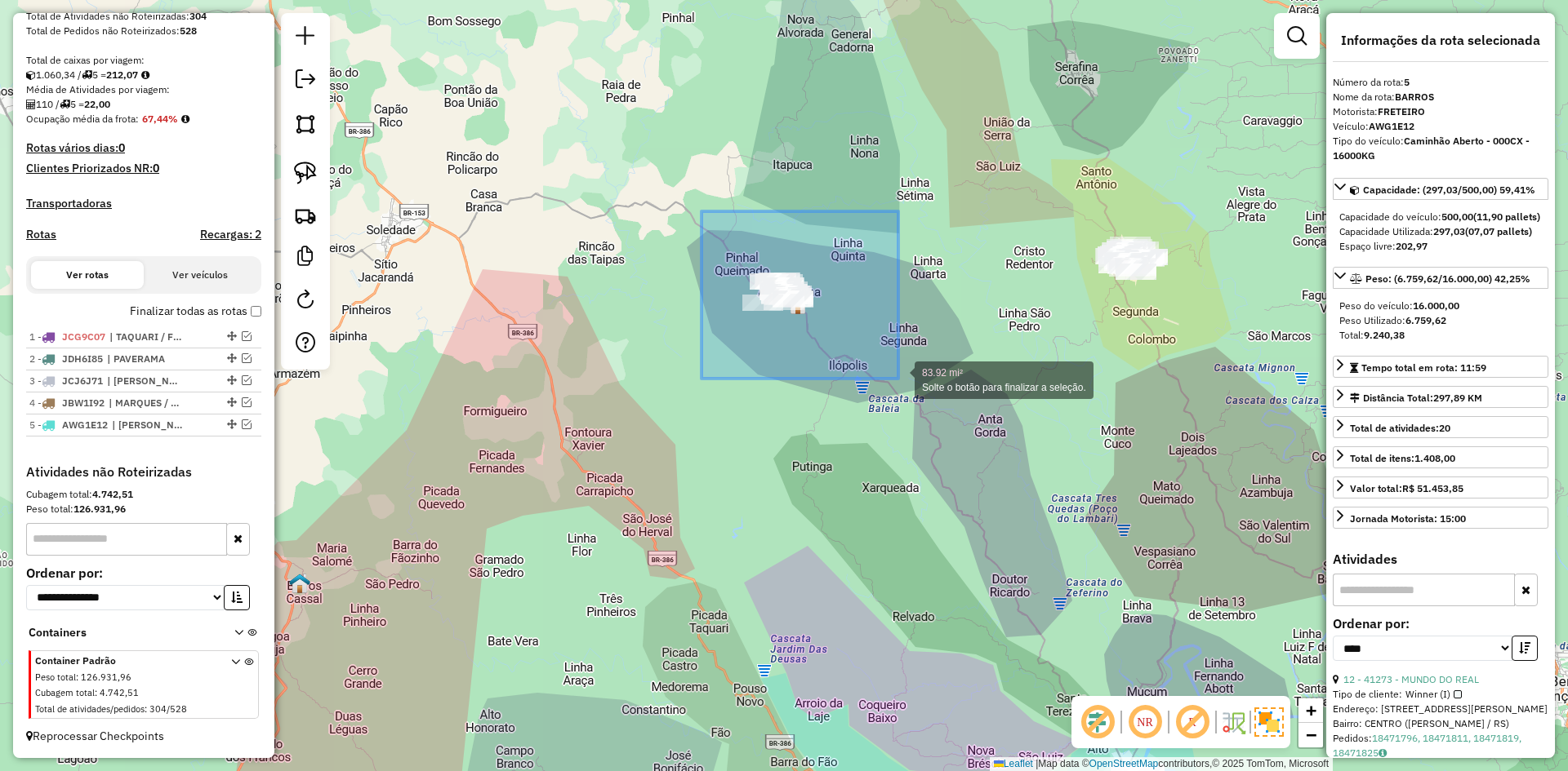
drag, startPoint x: 702, startPoint y: 212, endPoint x: 909, endPoint y: 388, distance: 271.7
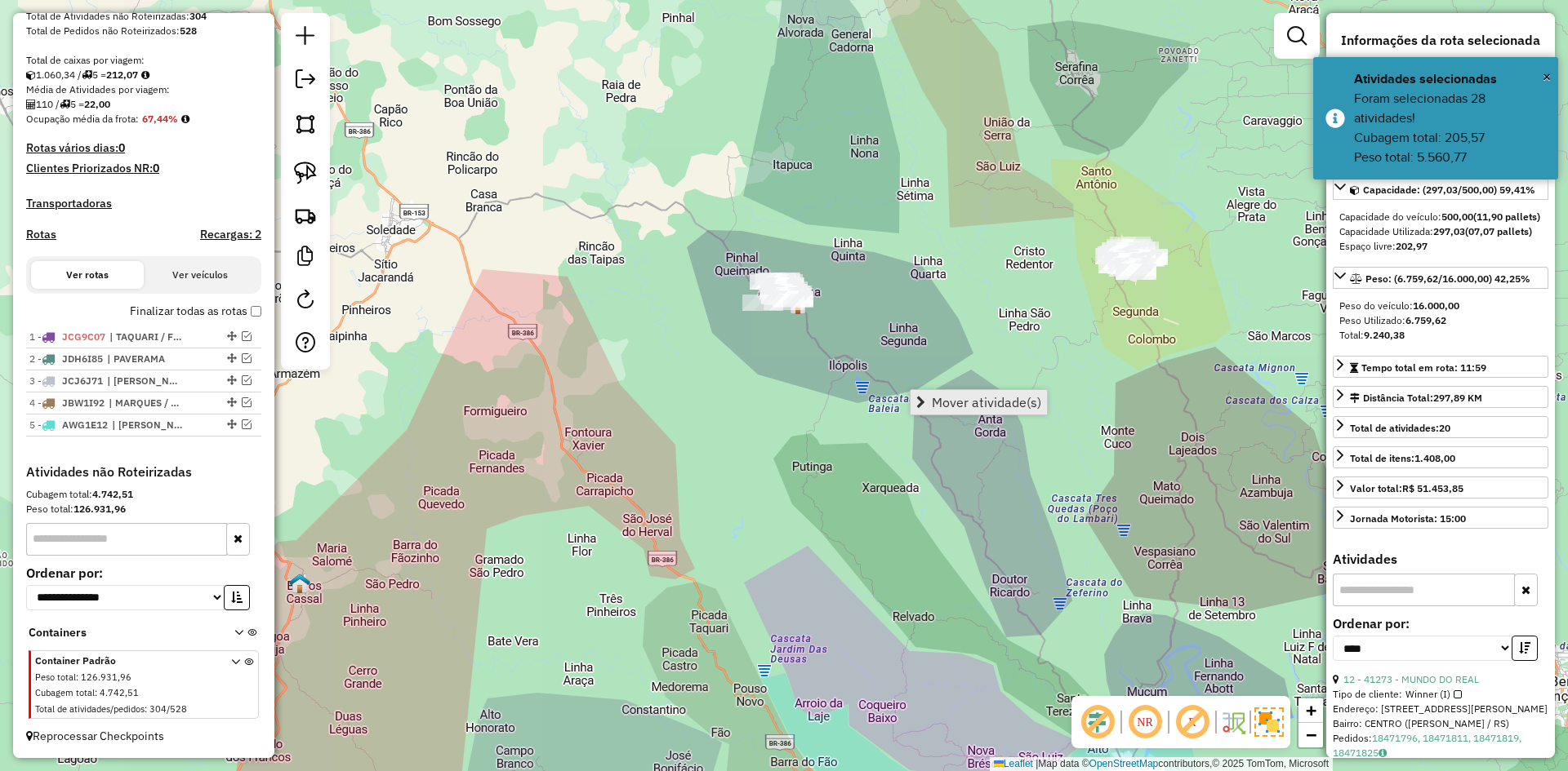
click at [968, 403] on span "Mover atividade(s)" at bounding box center [986, 403] width 109 height 14
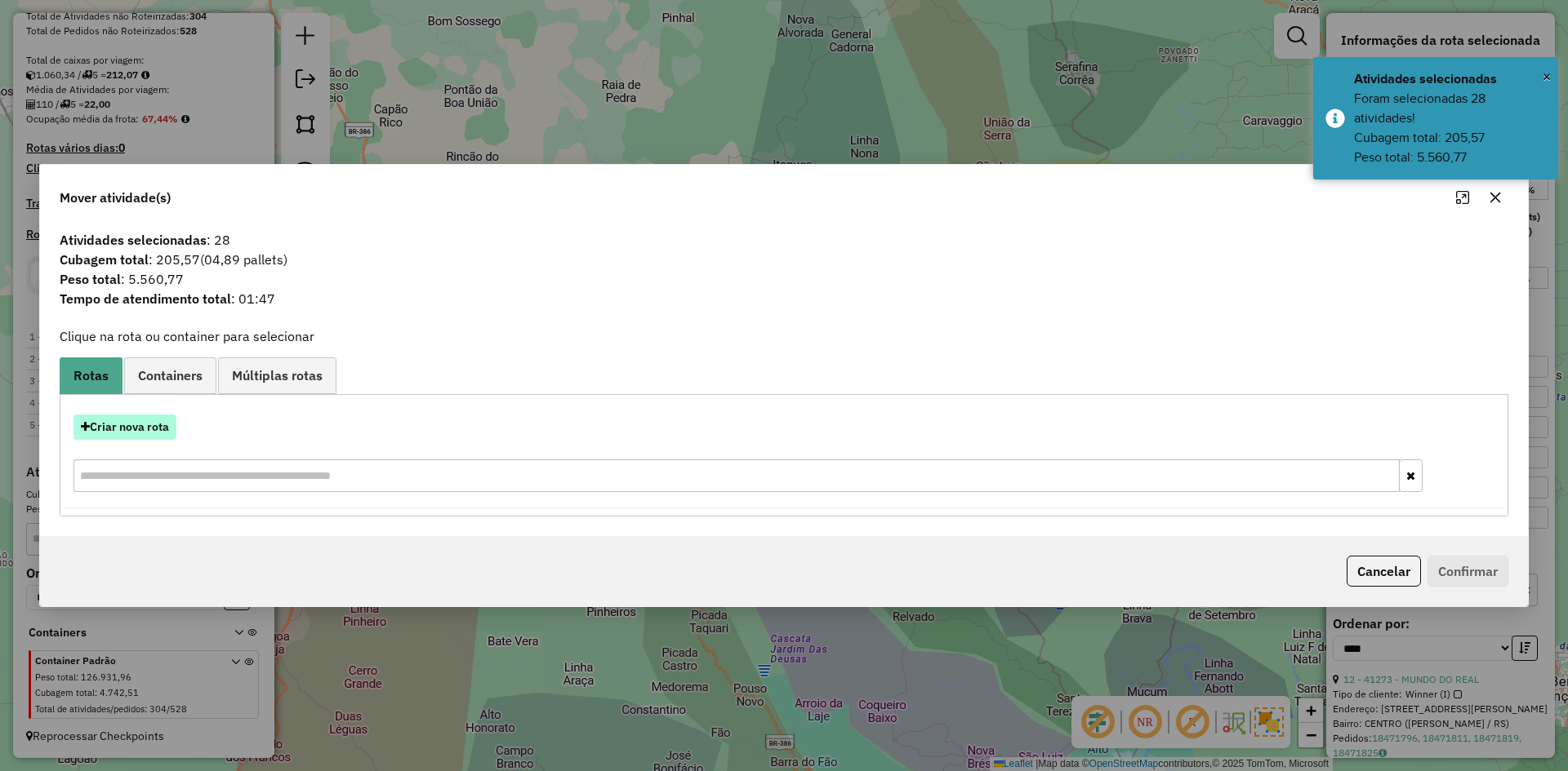
click at [145, 440] on button "Criar nova rota" at bounding box center [125, 427] width 103 height 25
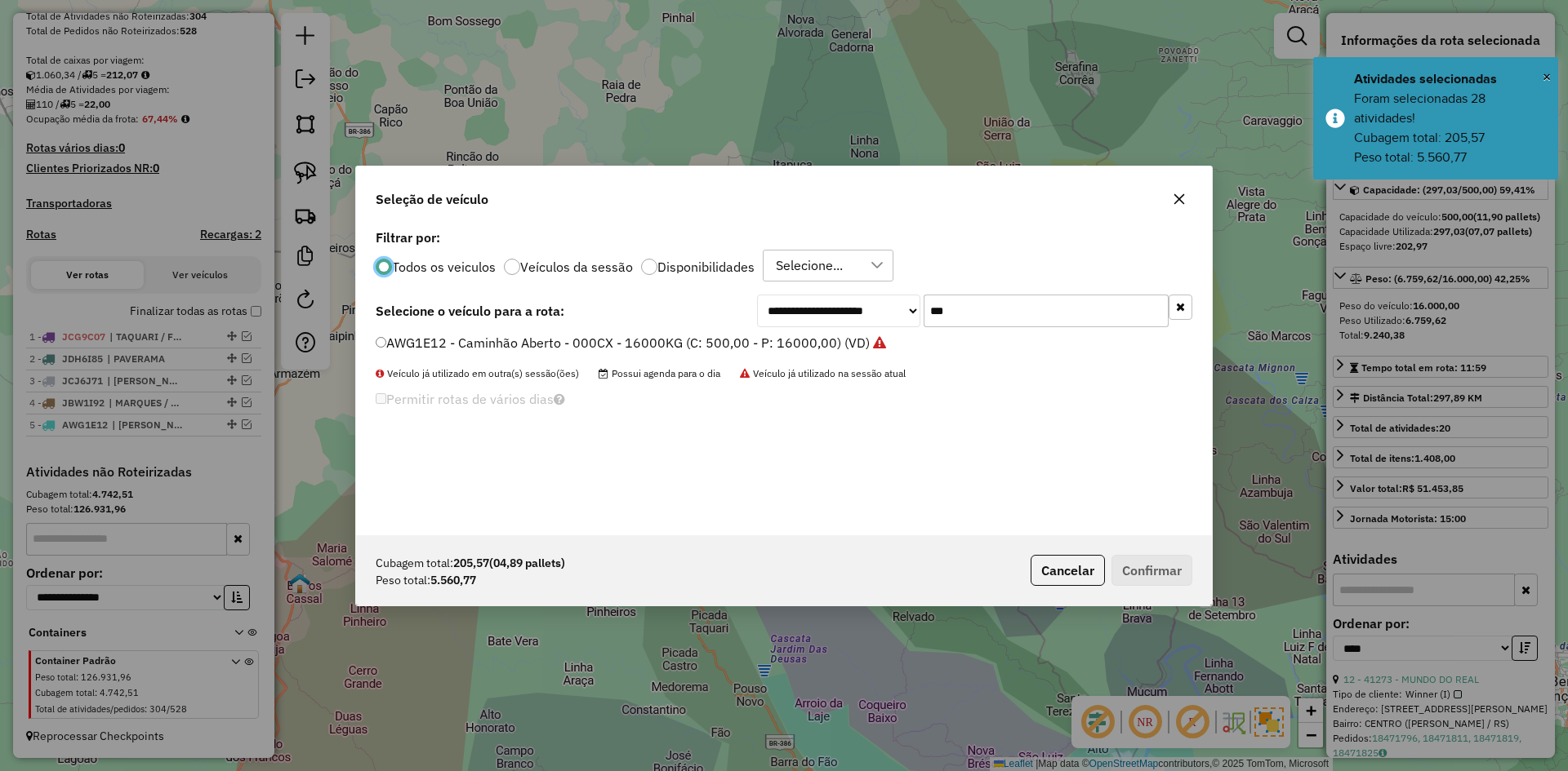
scroll to position [9, 5]
drag, startPoint x: 971, startPoint y: 315, endPoint x: 928, endPoint y: 332, distance: 46.2
click at [944, 322] on input "***" at bounding box center [1046, 311] width 245 height 32
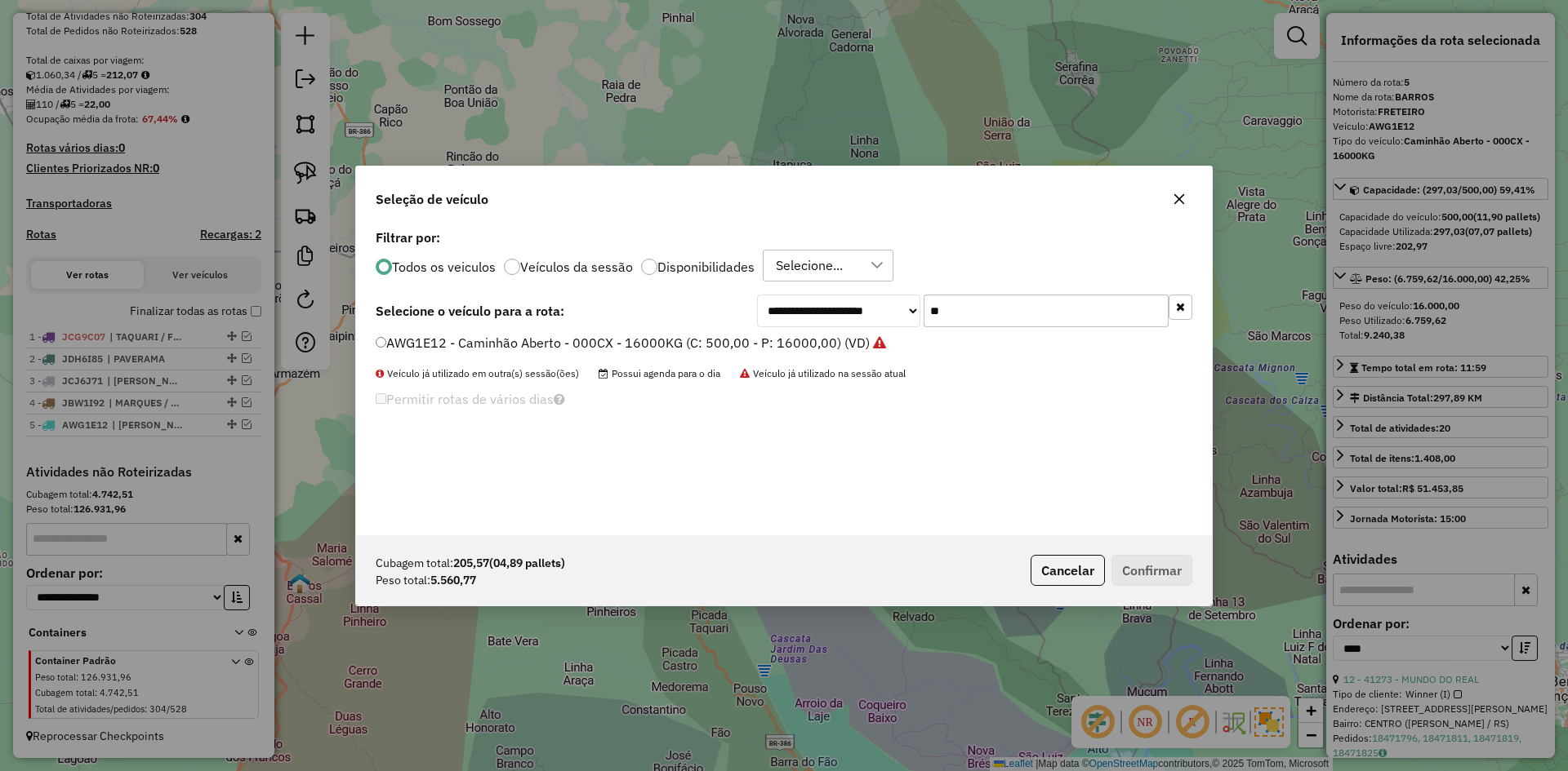
type input "*"
type input "***"
click at [375, 342] on div "IYY7645 - Truck Baú - 504CX - 14500KG (C: 504,00 - P: 14500,00) (VD)" at bounding box center [784, 350] width 836 height 32
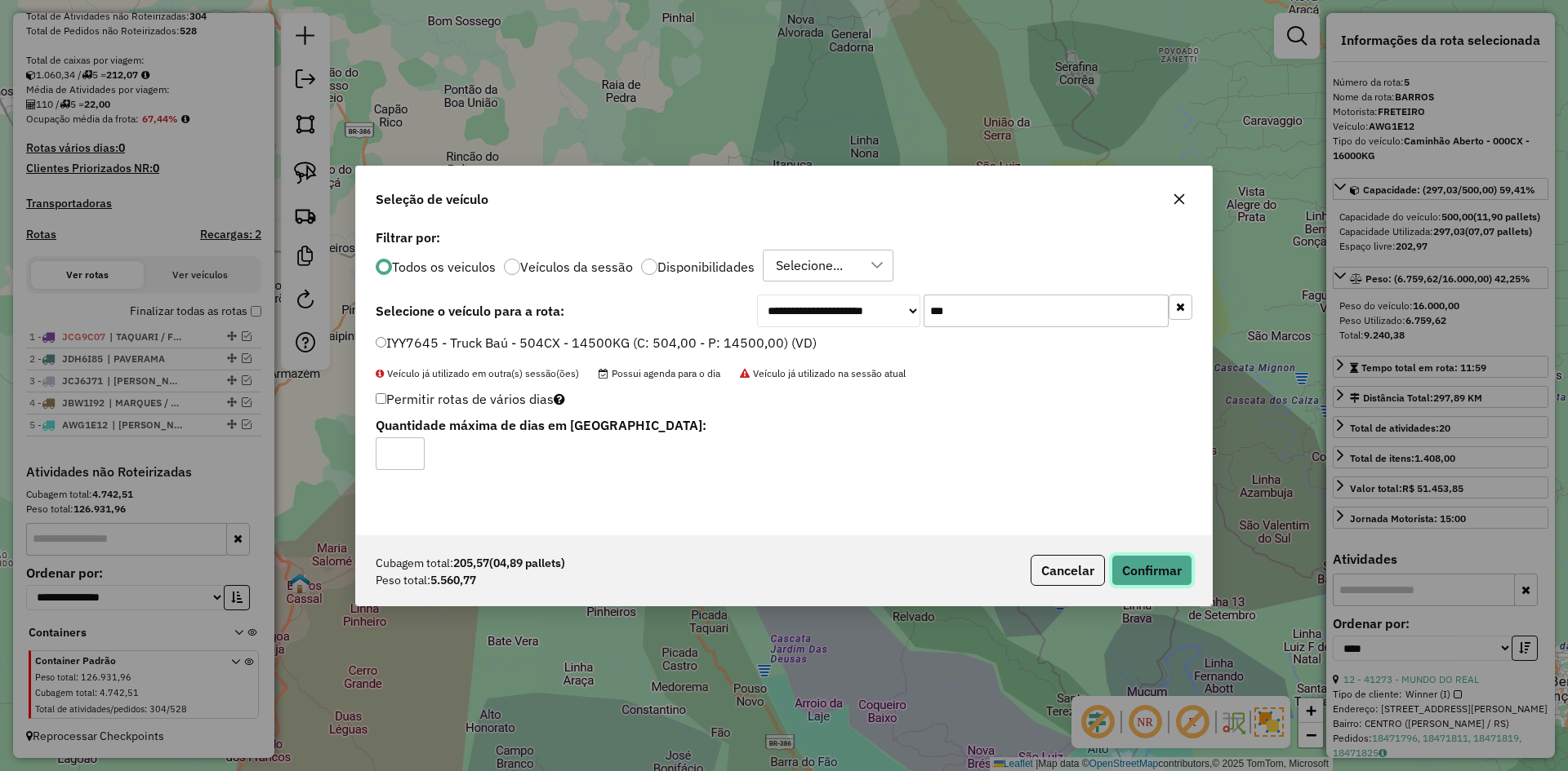
click at [1138, 567] on button "Confirmar" at bounding box center [1153, 570] width 81 height 31
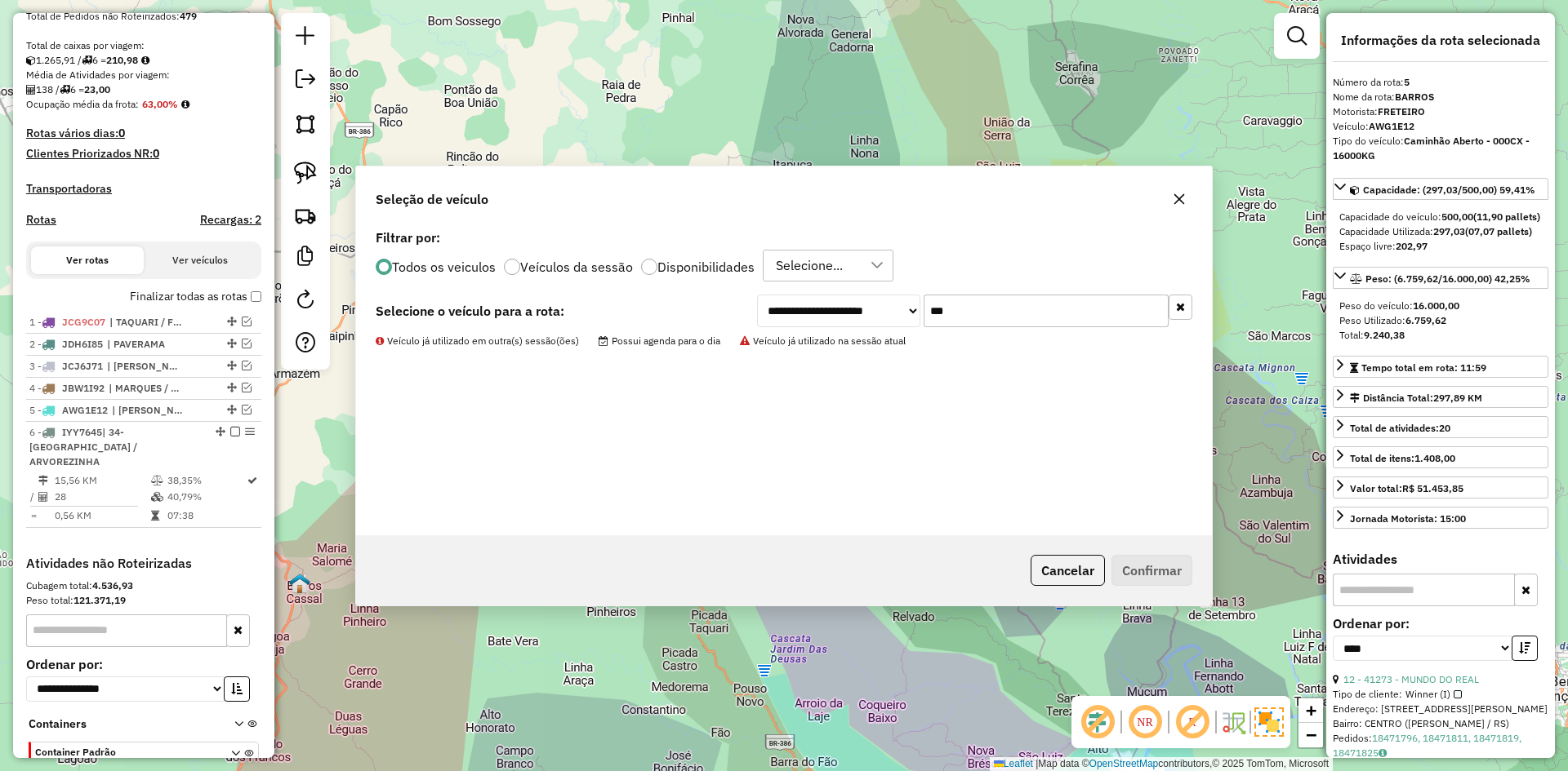
scroll to position [410, 0]
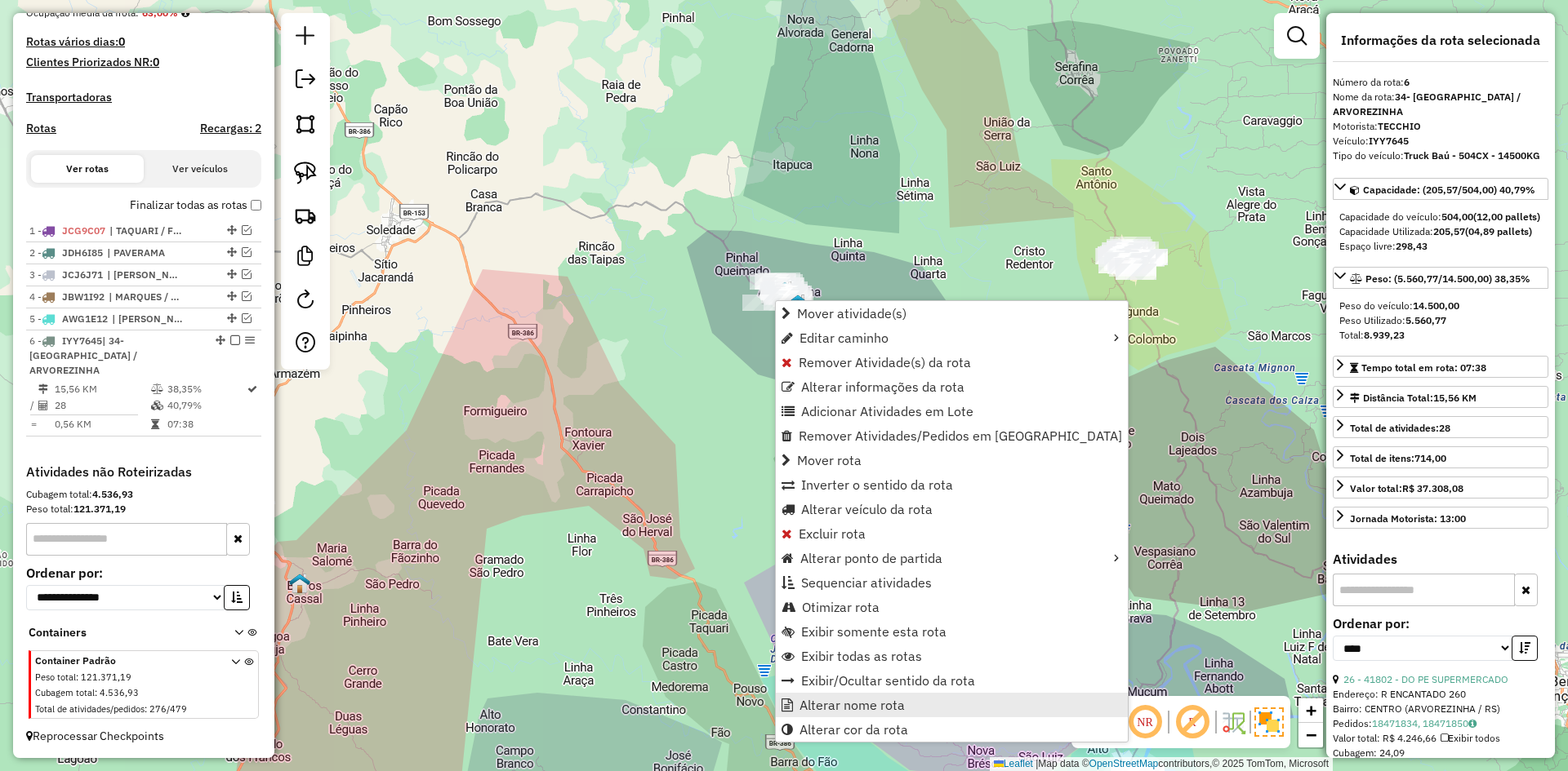
click at [880, 712] on span "Alterar nome rota" at bounding box center [852, 705] width 105 height 14
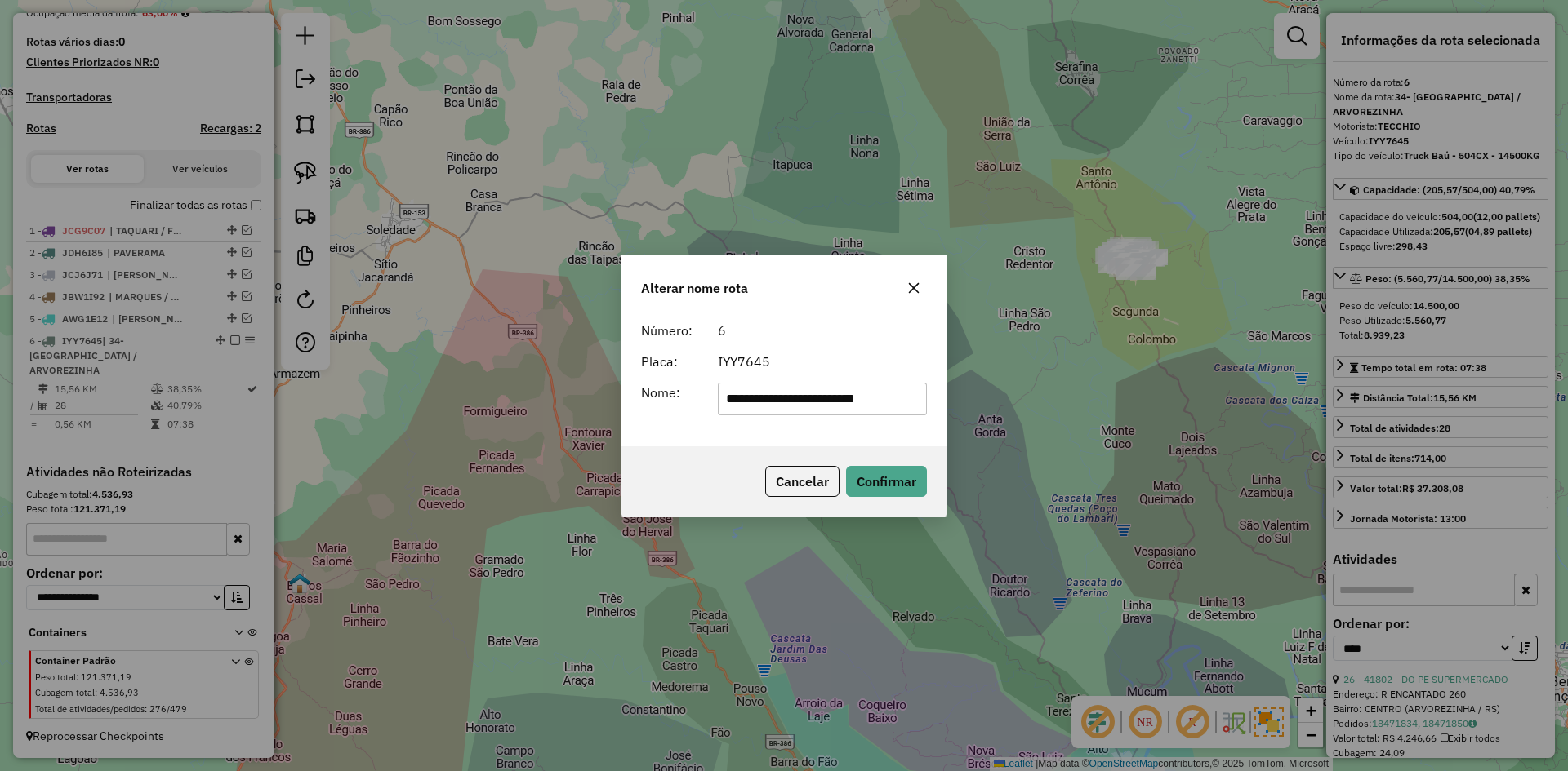
drag, startPoint x: 750, startPoint y: 399, endPoint x: 705, endPoint y: 436, distance: 58.3
click at [707, 435] on div "**********" at bounding box center [784, 380] width 325 height 132
type input "**********"
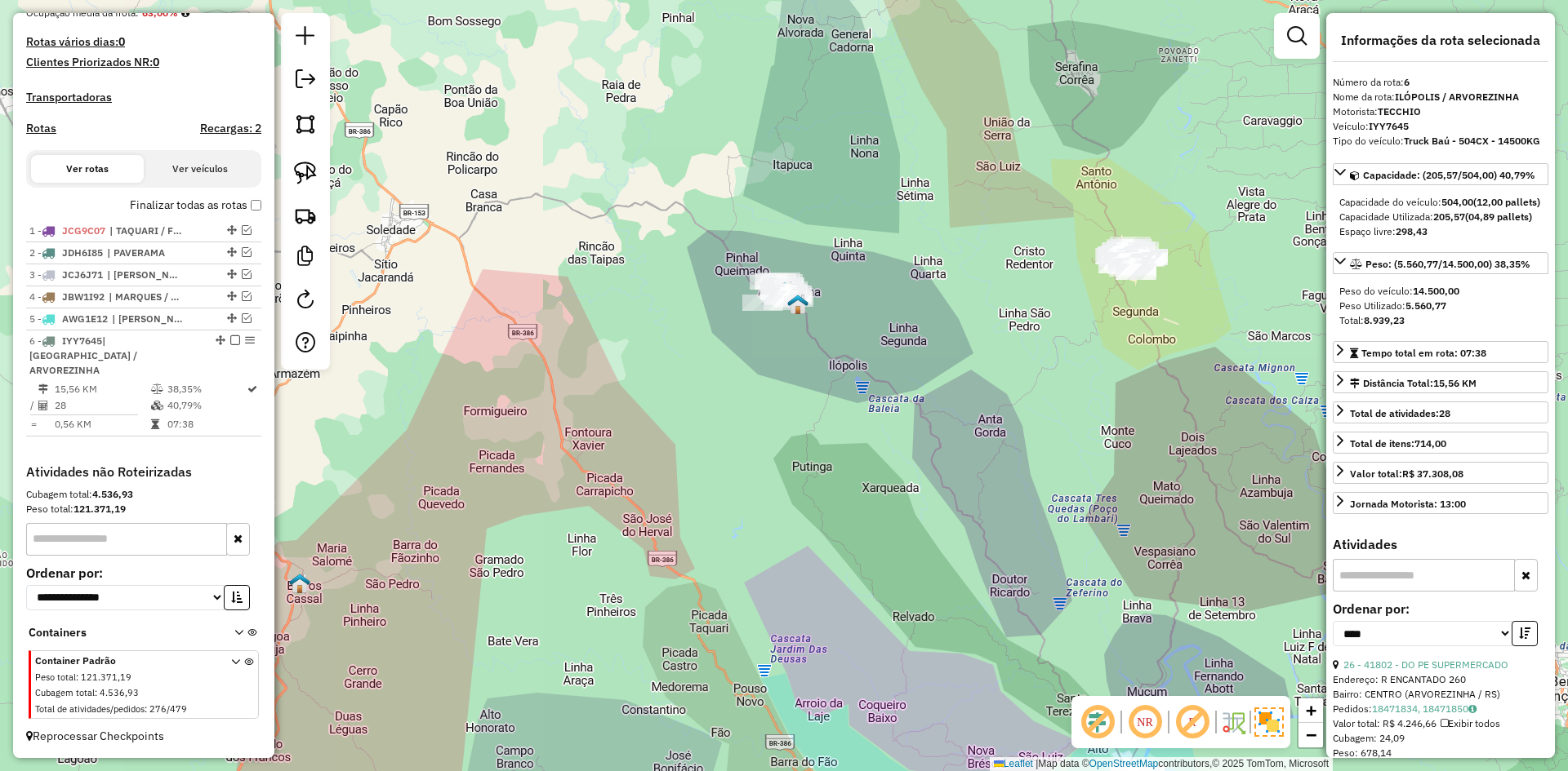
click at [231, 345] on em at bounding box center [235, 340] width 10 height 10
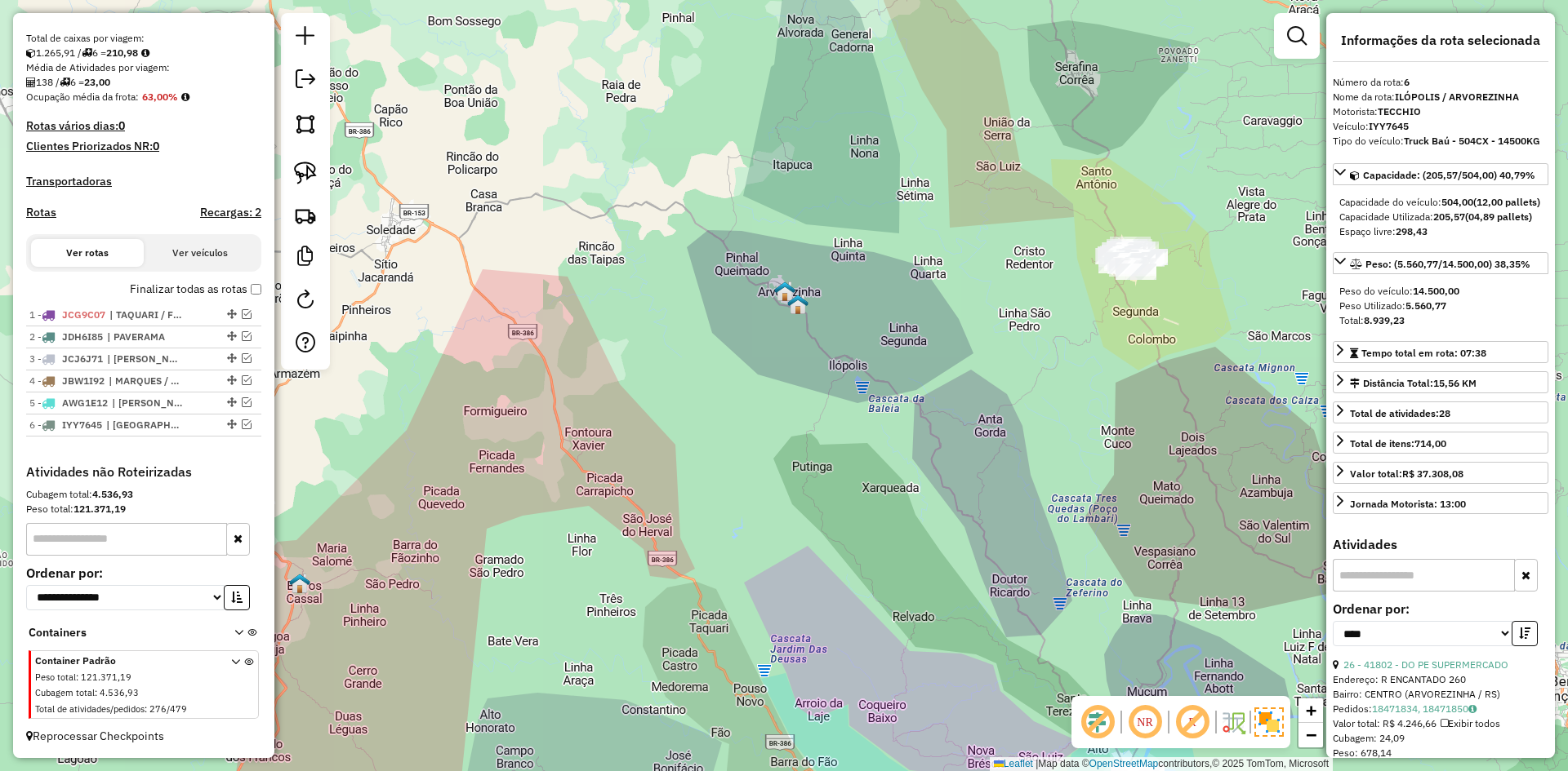
scroll to position [340, 0]
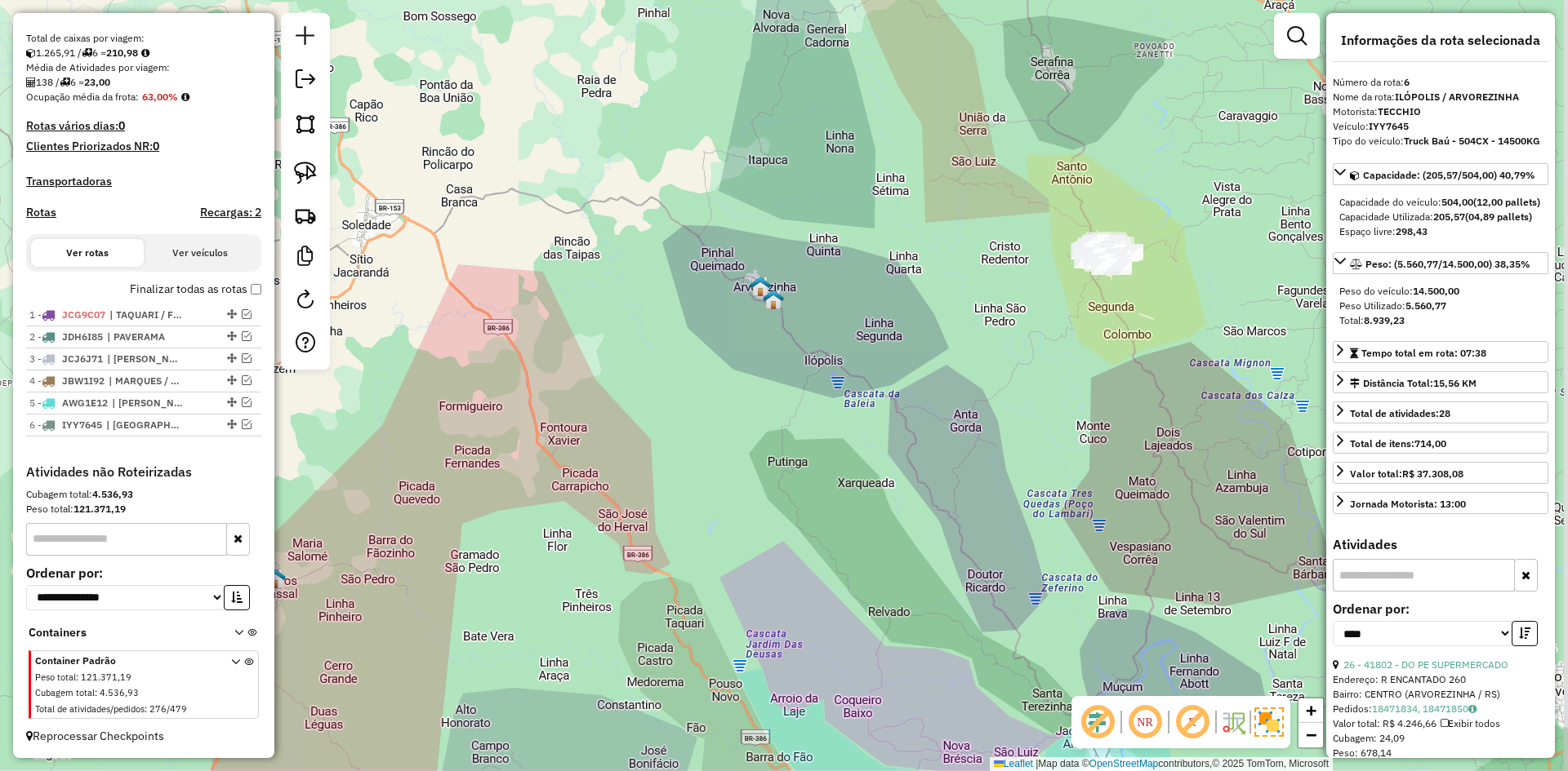
drag, startPoint x: 999, startPoint y: 319, endPoint x: 745, endPoint y: 327, distance: 254.1
click at [768, 324] on div "Janela de atendimento Grade de atendimento Capacidade Transportadoras Veículos …" at bounding box center [784, 386] width 1568 height 771
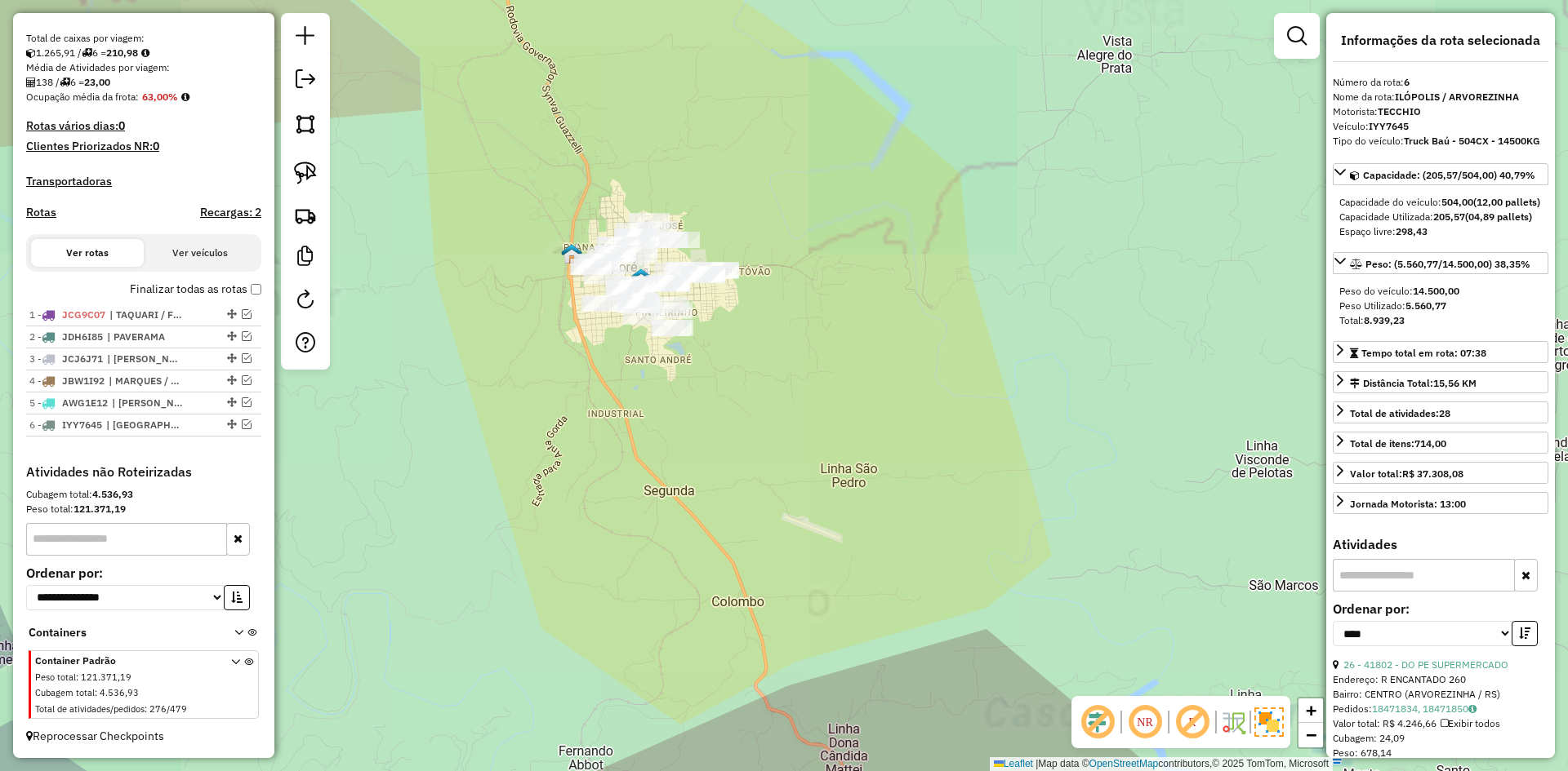
drag, startPoint x: 724, startPoint y: 236, endPoint x: 817, endPoint y: 287, distance: 106.1
click at [827, 290] on div "Janela de atendimento Grade de atendimento Capacidade Transportadoras Veículos …" at bounding box center [784, 386] width 1568 height 771
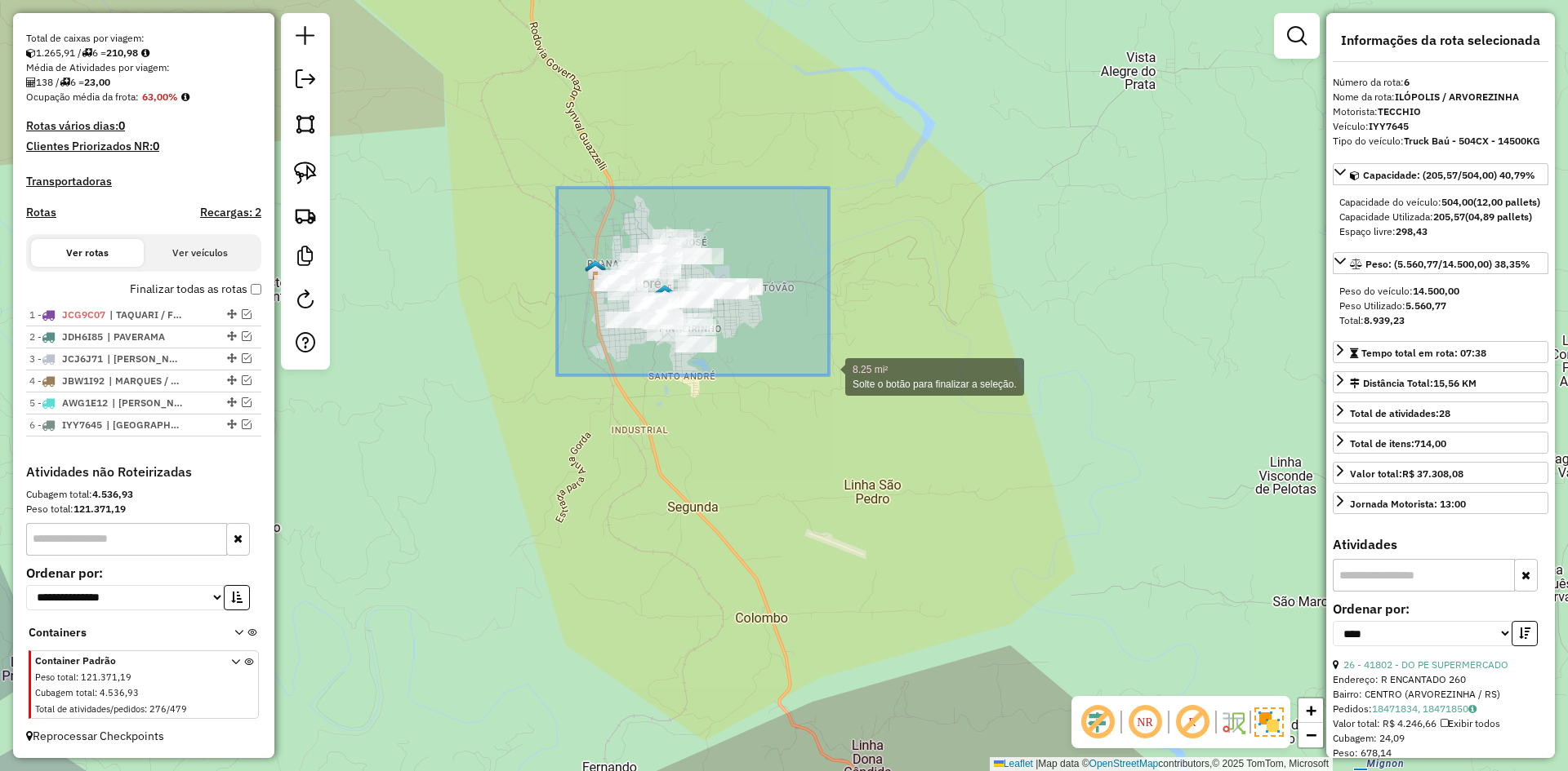
drag, startPoint x: 577, startPoint y: 204, endPoint x: 843, endPoint y: 394, distance: 326.9
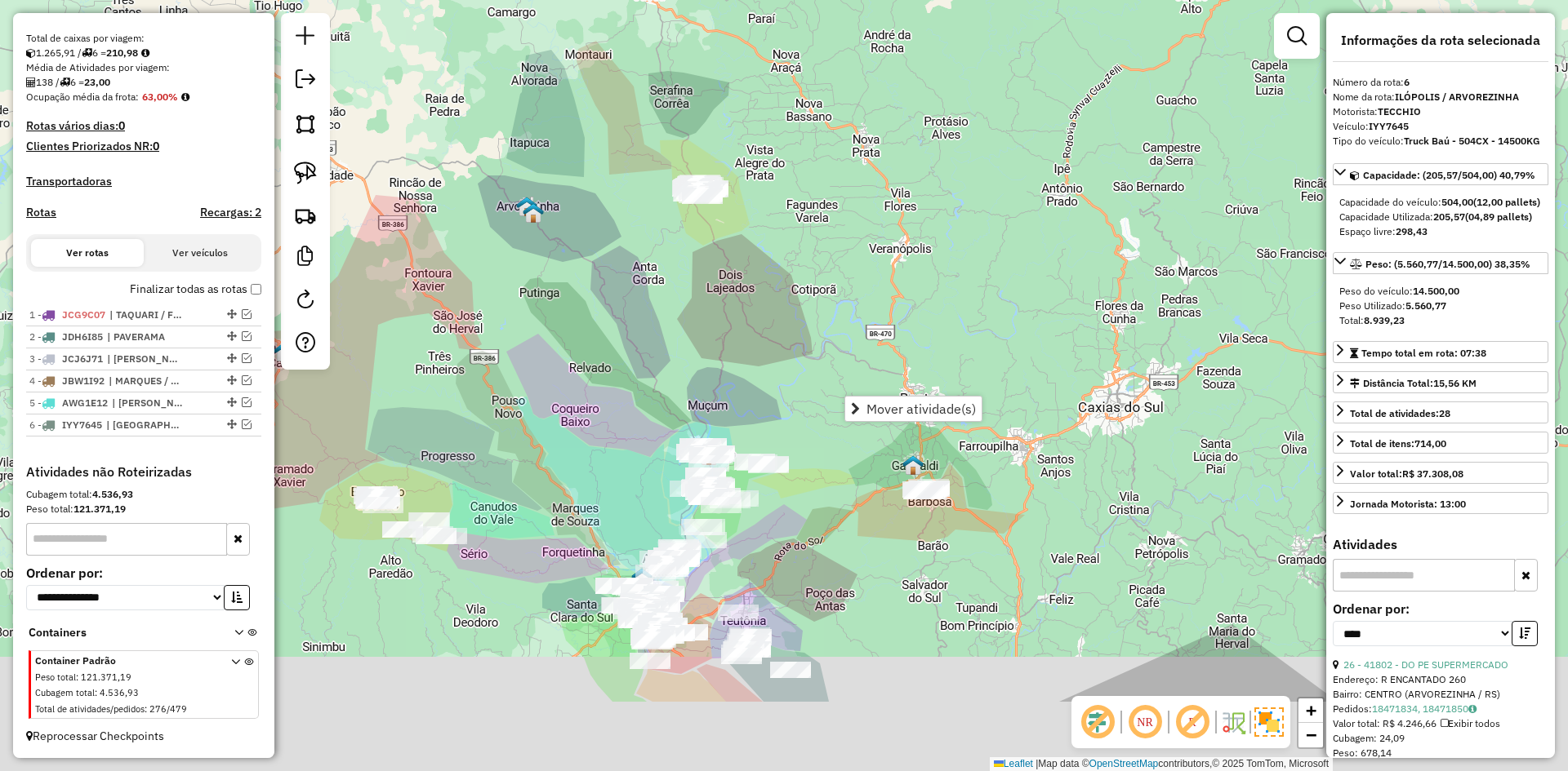
drag, startPoint x: 745, startPoint y: 407, endPoint x: 664, endPoint y: 68, distance: 348.5
click at [664, 72] on div "Janela de atendimento Grade de atendimento Capacidade Transportadoras Veículos …" at bounding box center [784, 386] width 1568 height 771
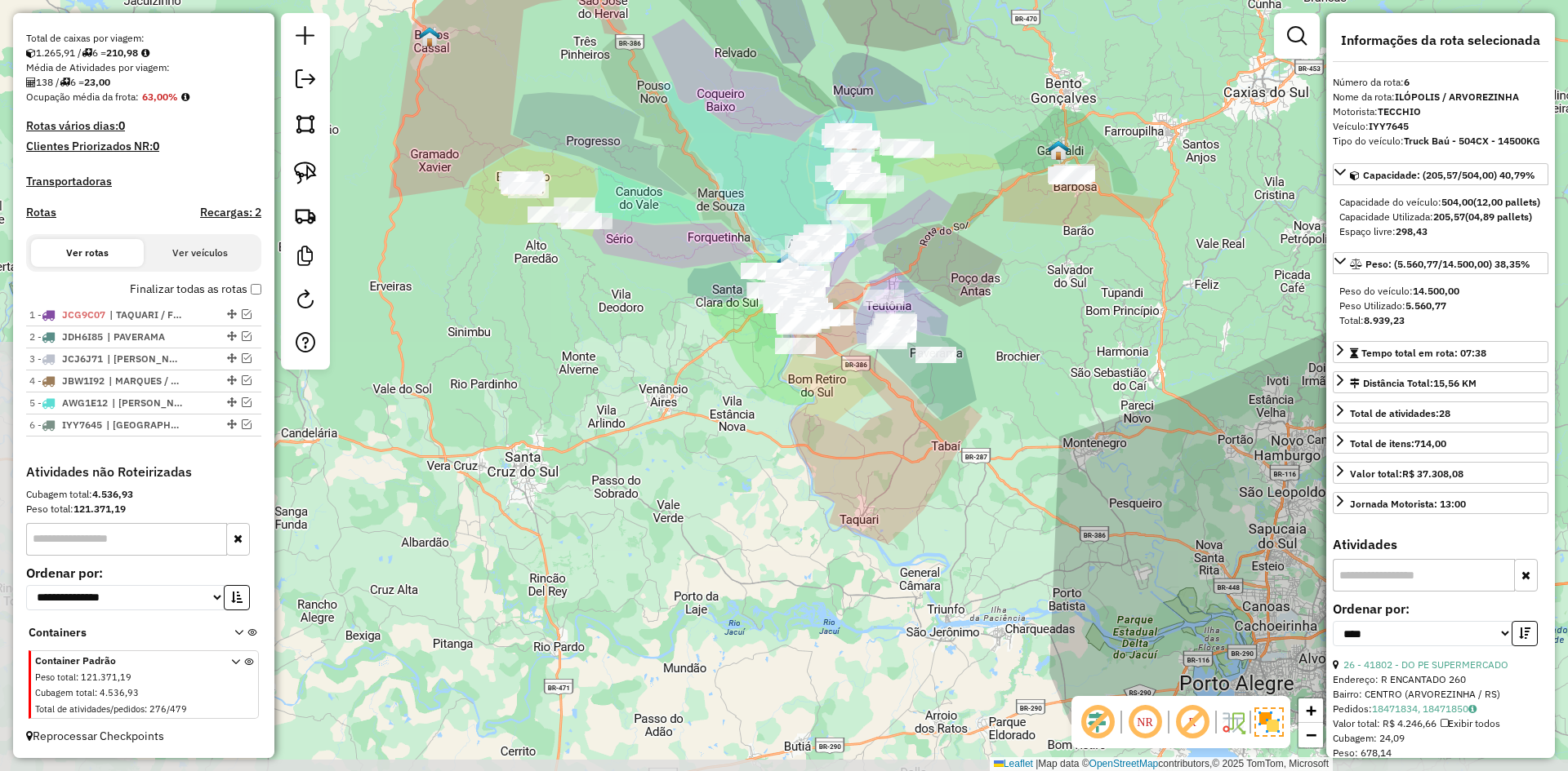
drag, startPoint x: 483, startPoint y: 305, endPoint x: 678, endPoint y: 265, distance: 199.1
click at [674, 210] on div "Janela de atendimento Grade de atendimento Capacidade Transportadoras Veículos …" at bounding box center [784, 386] width 1568 height 771
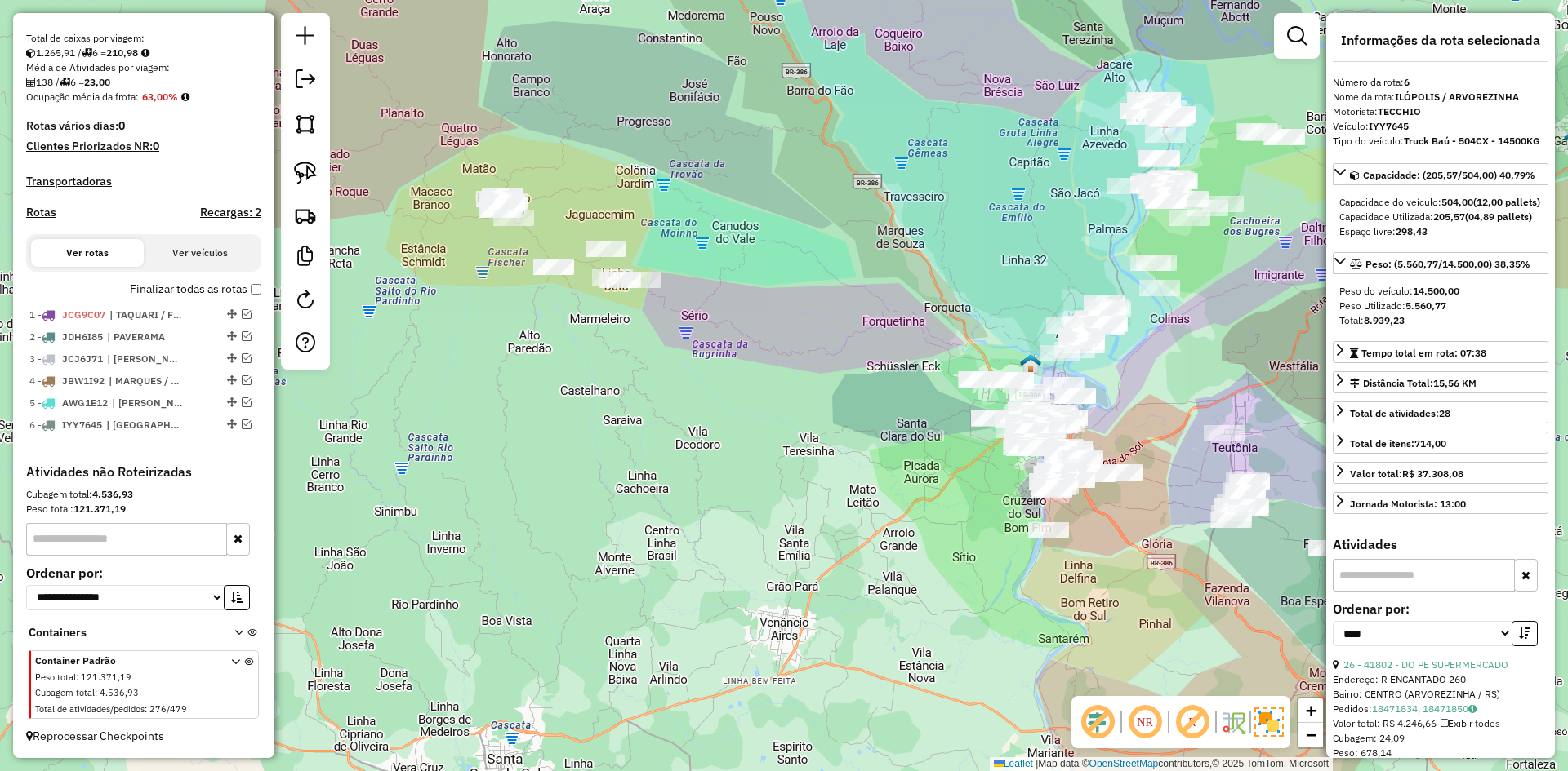
drag, startPoint x: 573, startPoint y: 185, endPoint x: 784, endPoint y: 240, distance: 218.1
click at [786, 240] on div "Janela de atendimento Grade de atendimento Capacidade Transportadoras Veículos …" at bounding box center [784, 386] width 1568 height 771
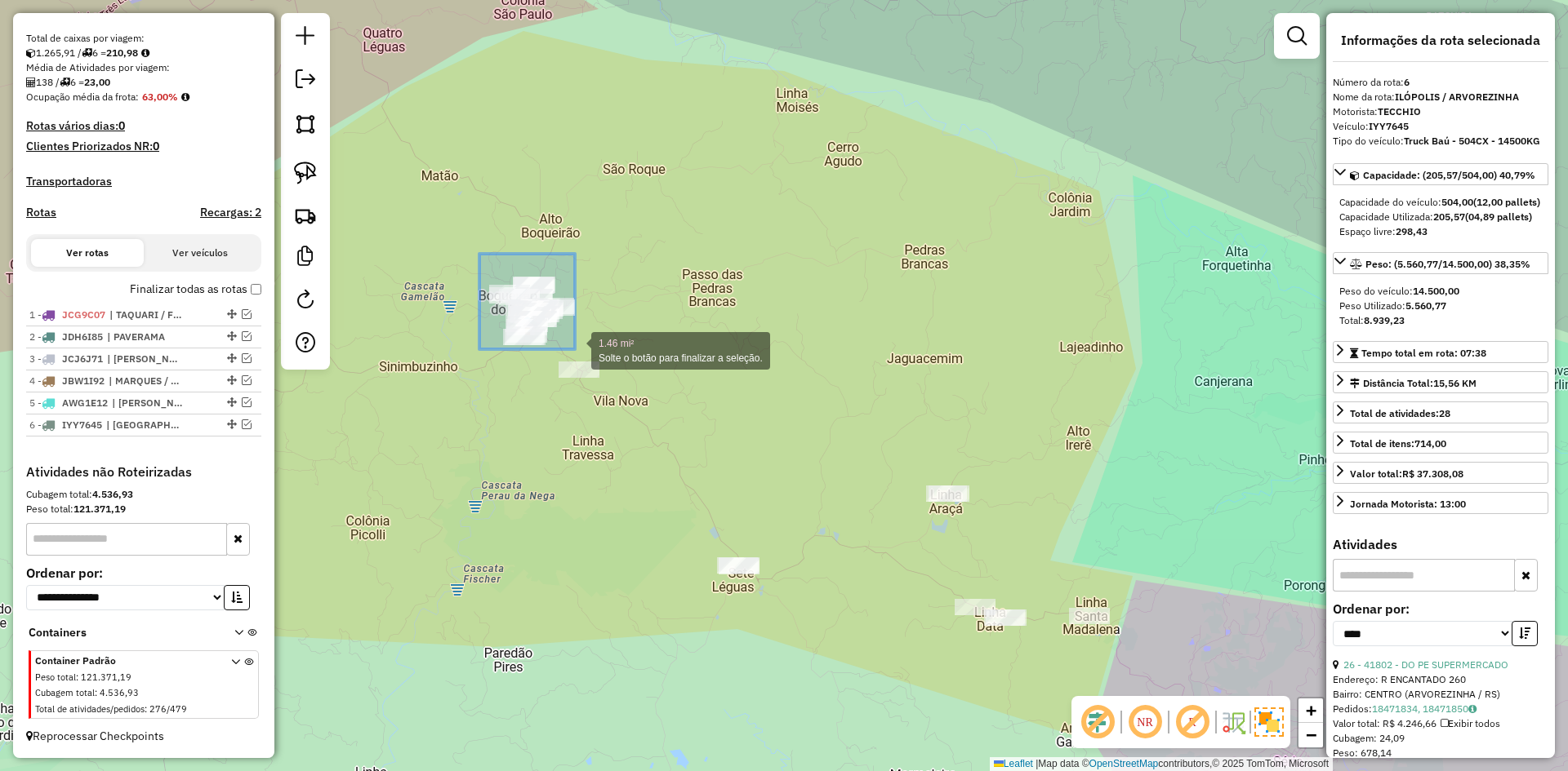
drag, startPoint x: 479, startPoint y: 254, endPoint x: 575, endPoint y: 349, distance: 135.1
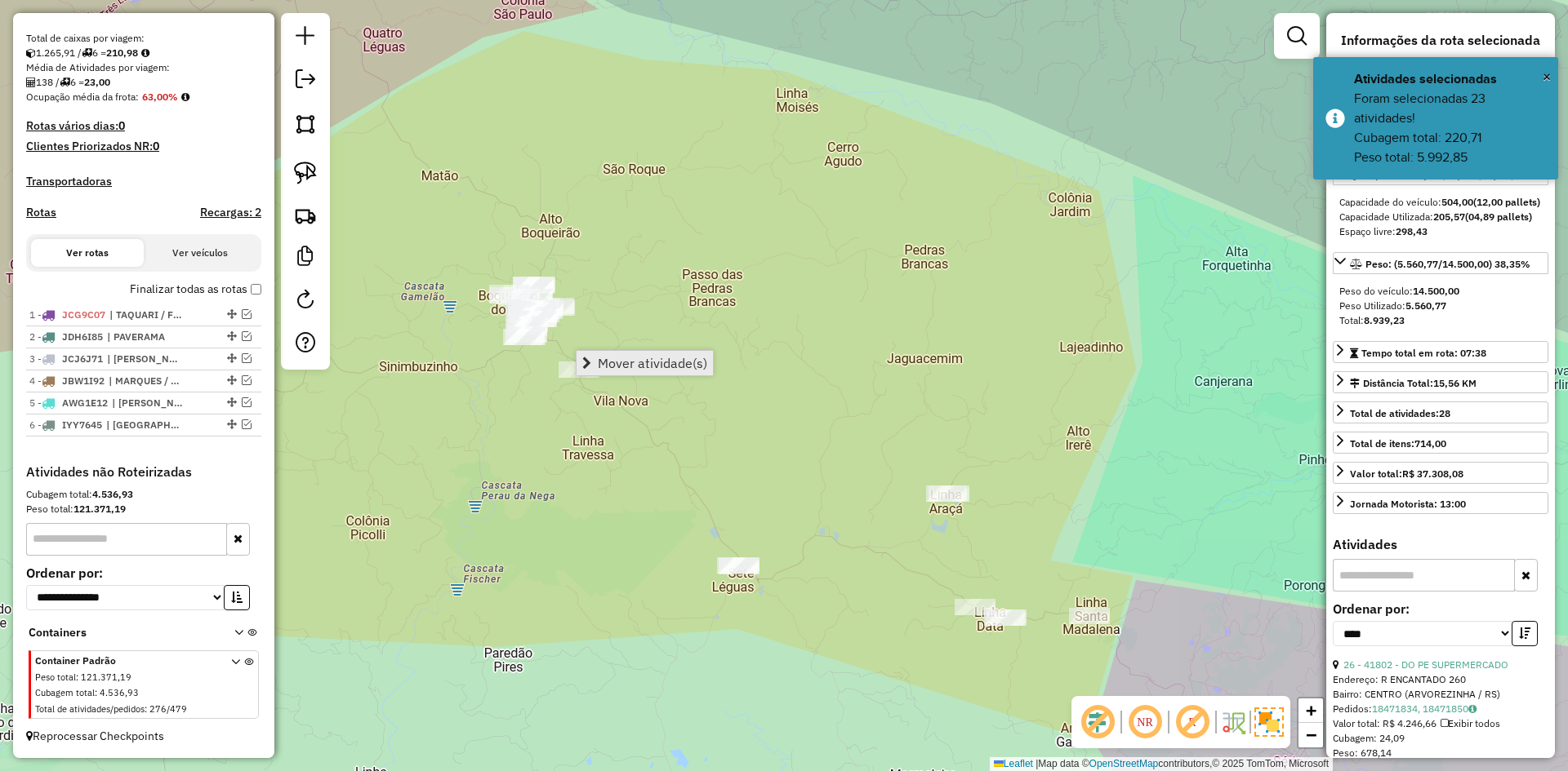
click at [692, 371] on link "Mover atividade(s)" at bounding box center [644, 363] width 136 height 24
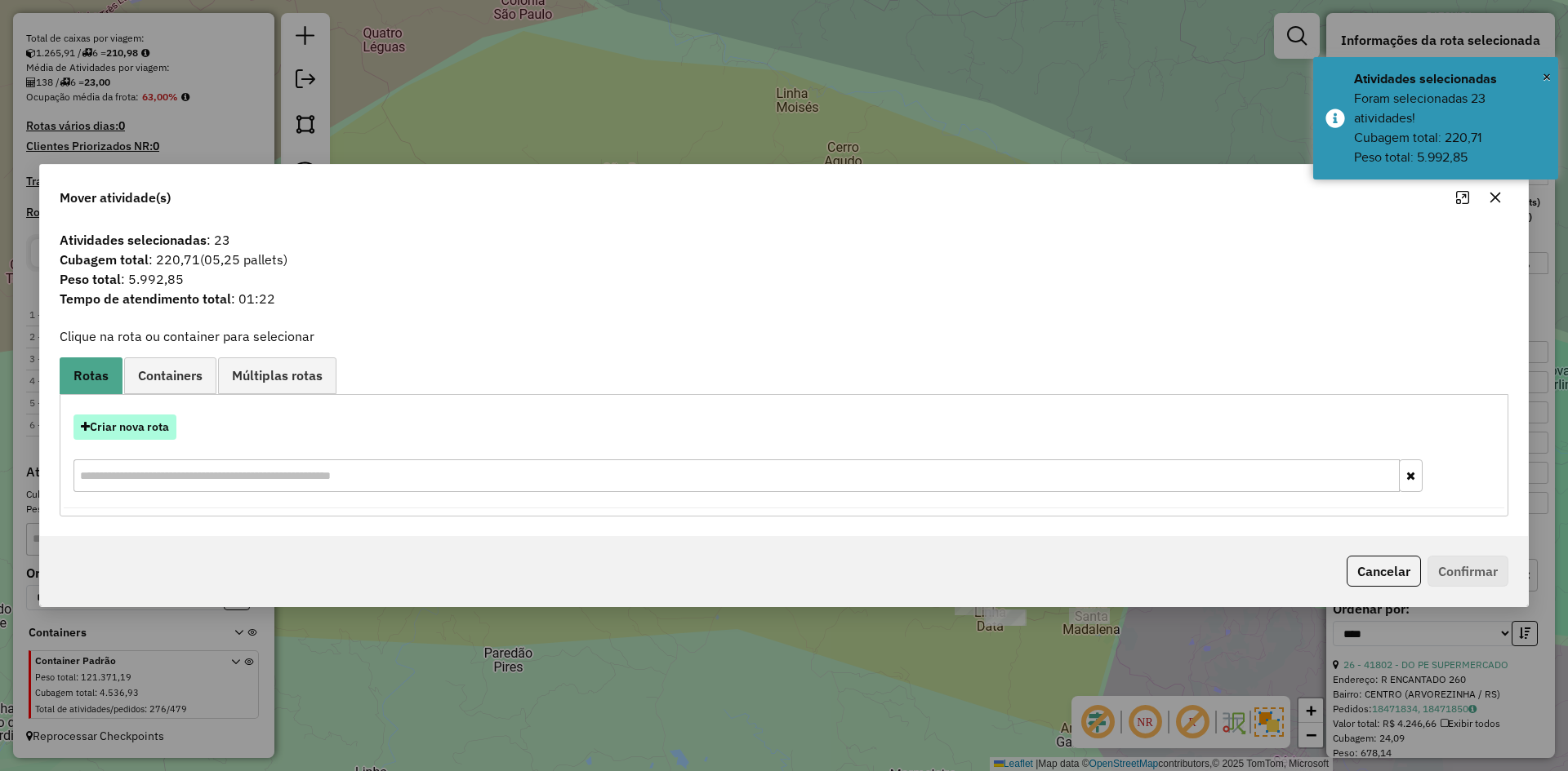
click at [124, 430] on button "Criar nova rota" at bounding box center [125, 427] width 103 height 25
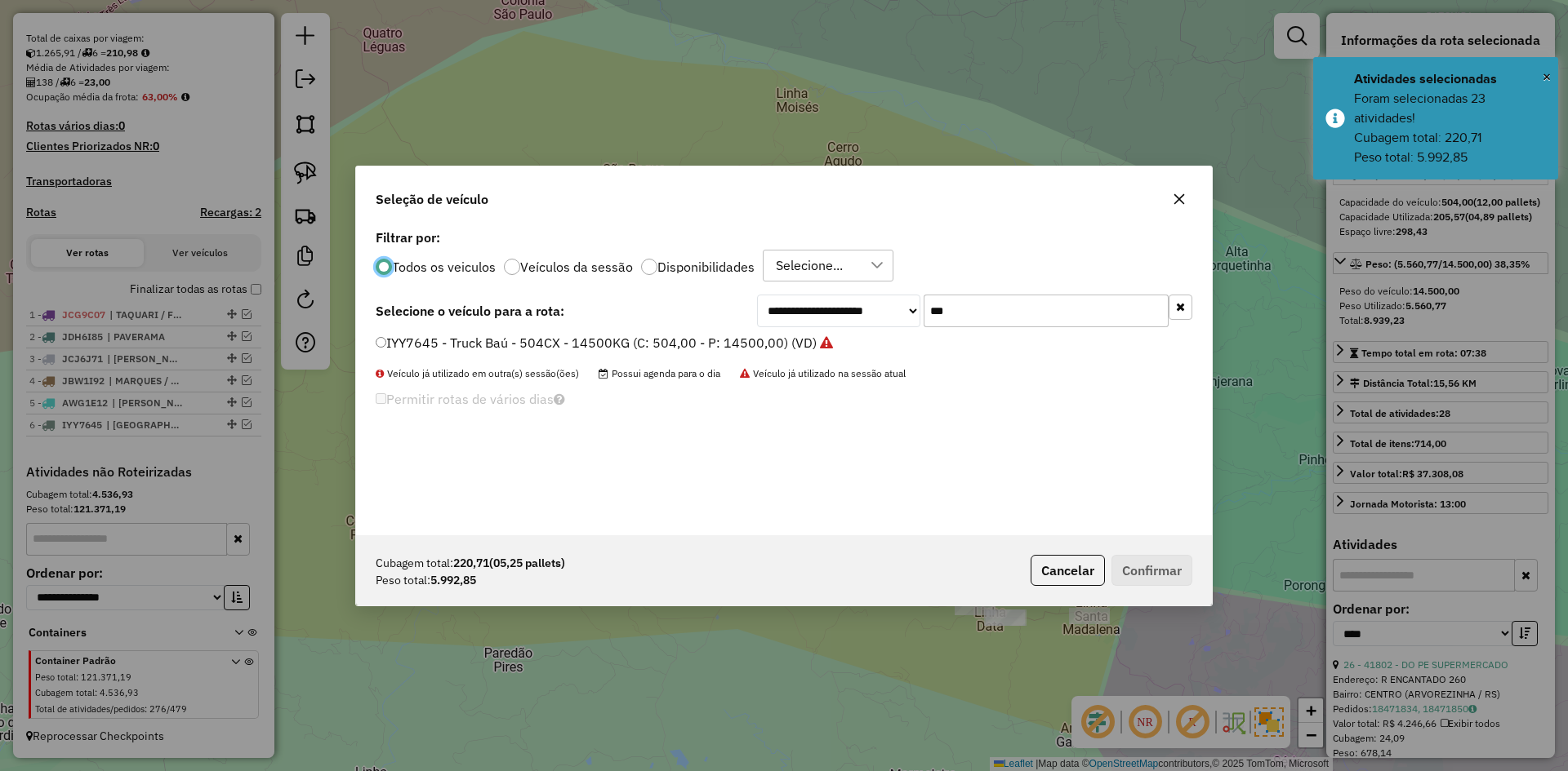
scroll to position [9, 5]
drag, startPoint x: 960, startPoint y: 313, endPoint x: 897, endPoint y: 344, distance: 70.2
click at [897, 344] on div "**********" at bounding box center [784, 380] width 856 height 310
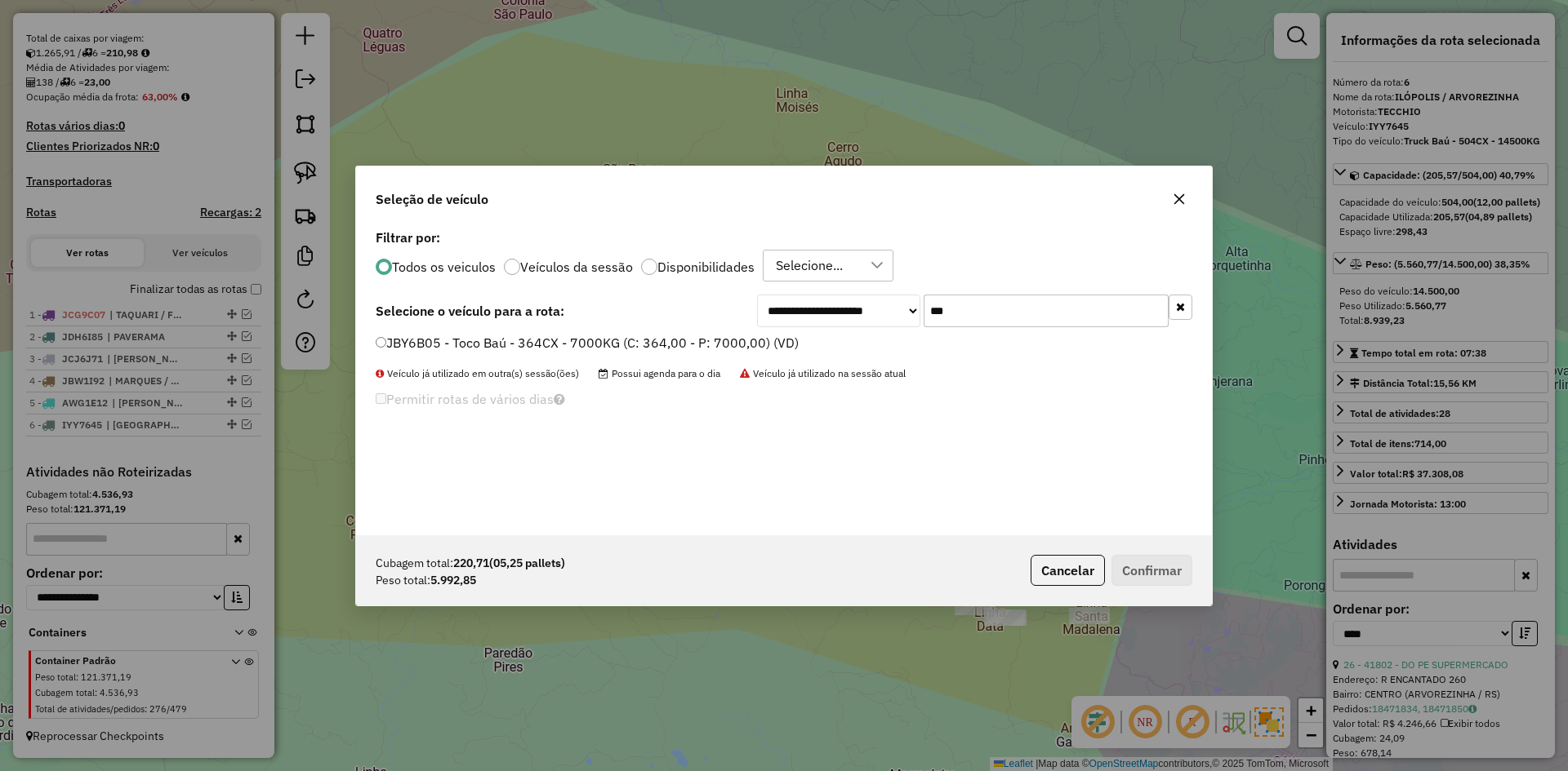
type input "***"
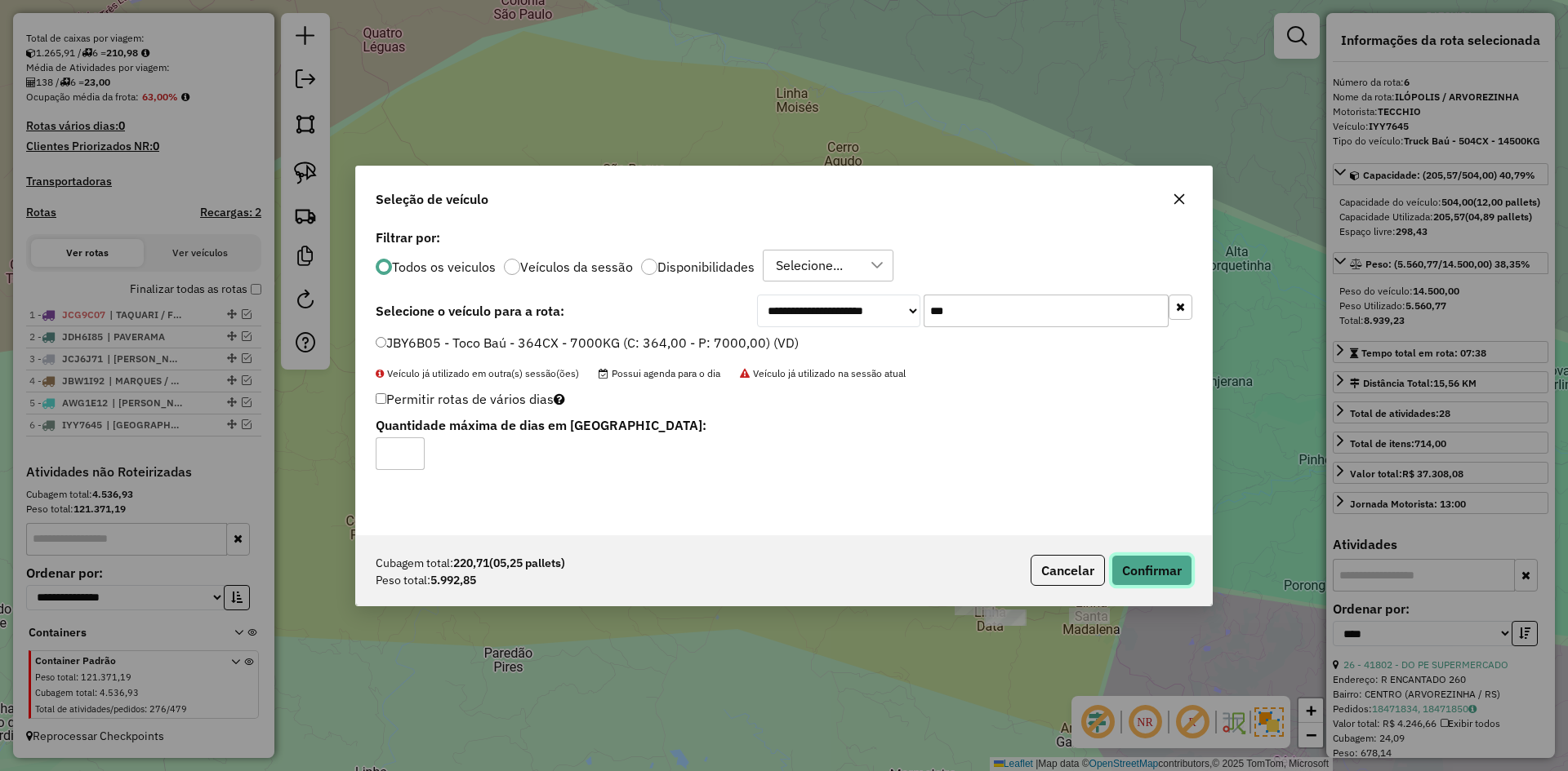
click at [1164, 562] on button "Confirmar" at bounding box center [1153, 570] width 81 height 31
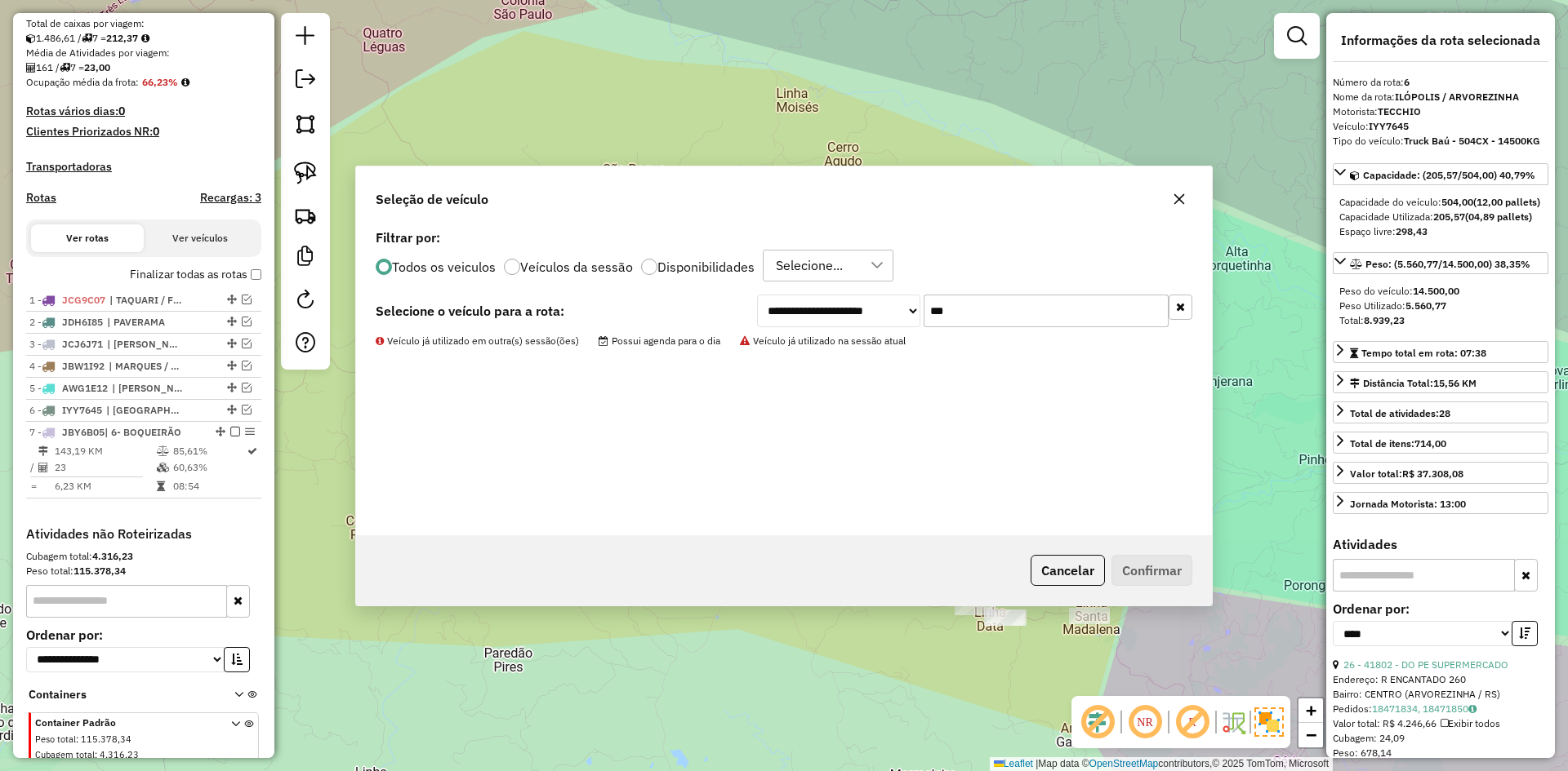
scroll to position [417, 0]
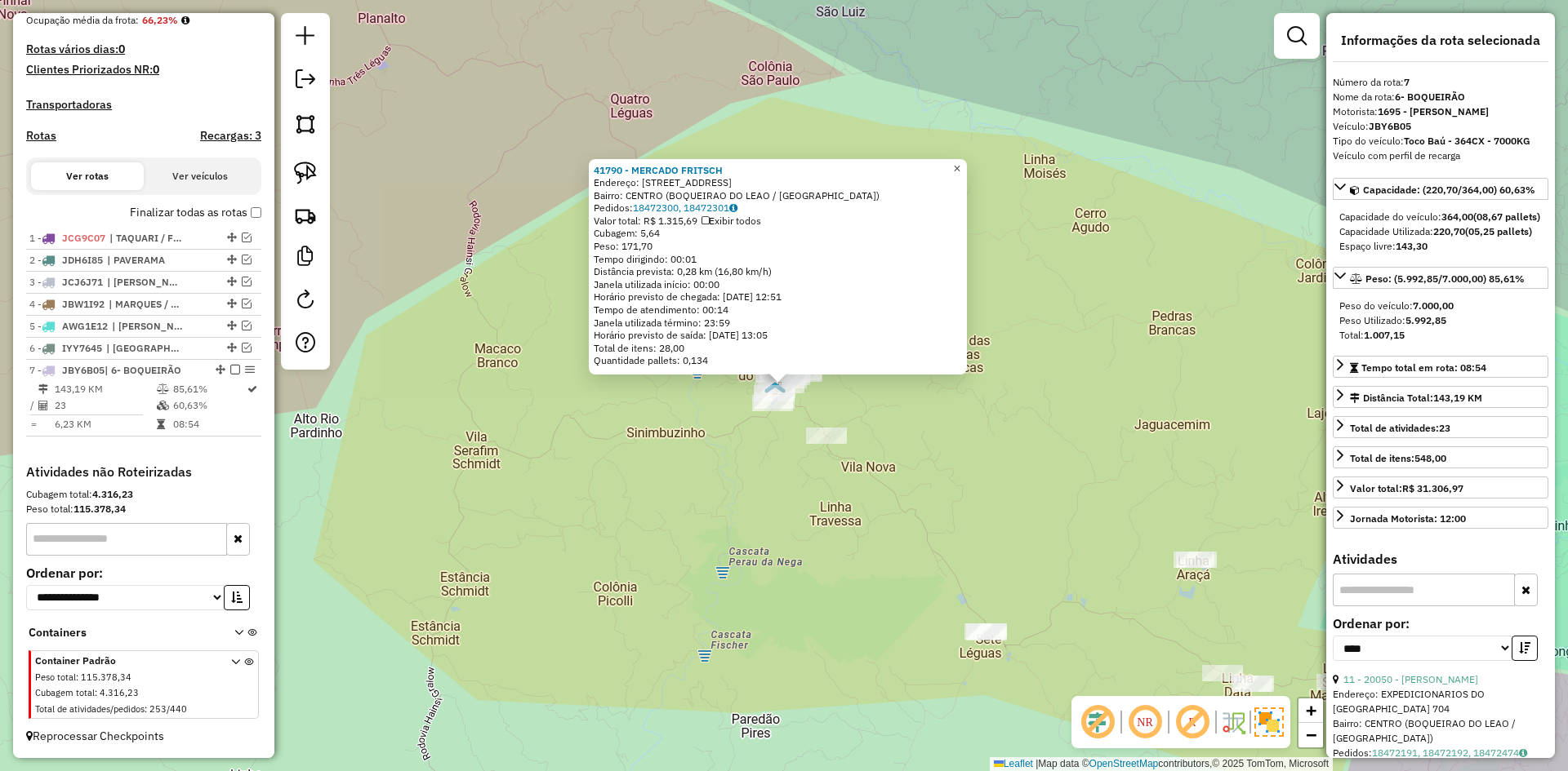
click at [961, 161] on span "×" at bounding box center [957, 168] width 7 height 14
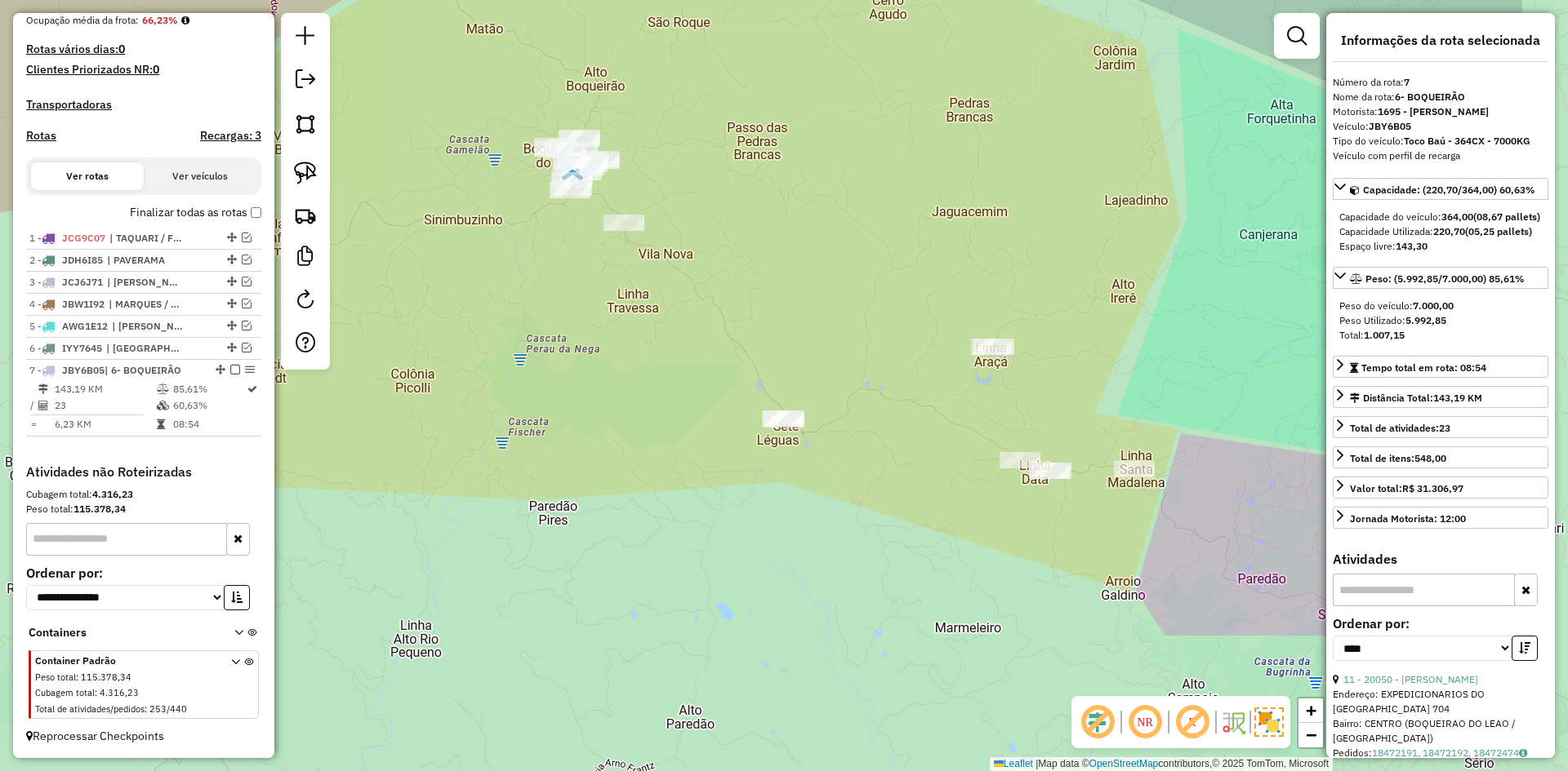
drag, startPoint x: 911, startPoint y: 417, endPoint x: 724, endPoint y: 215, distance: 275.3
click at [724, 215] on div "Janela de atendimento Grade de atendimento Capacidade Transportadoras Veículos …" at bounding box center [784, 386] width 1568 height 771
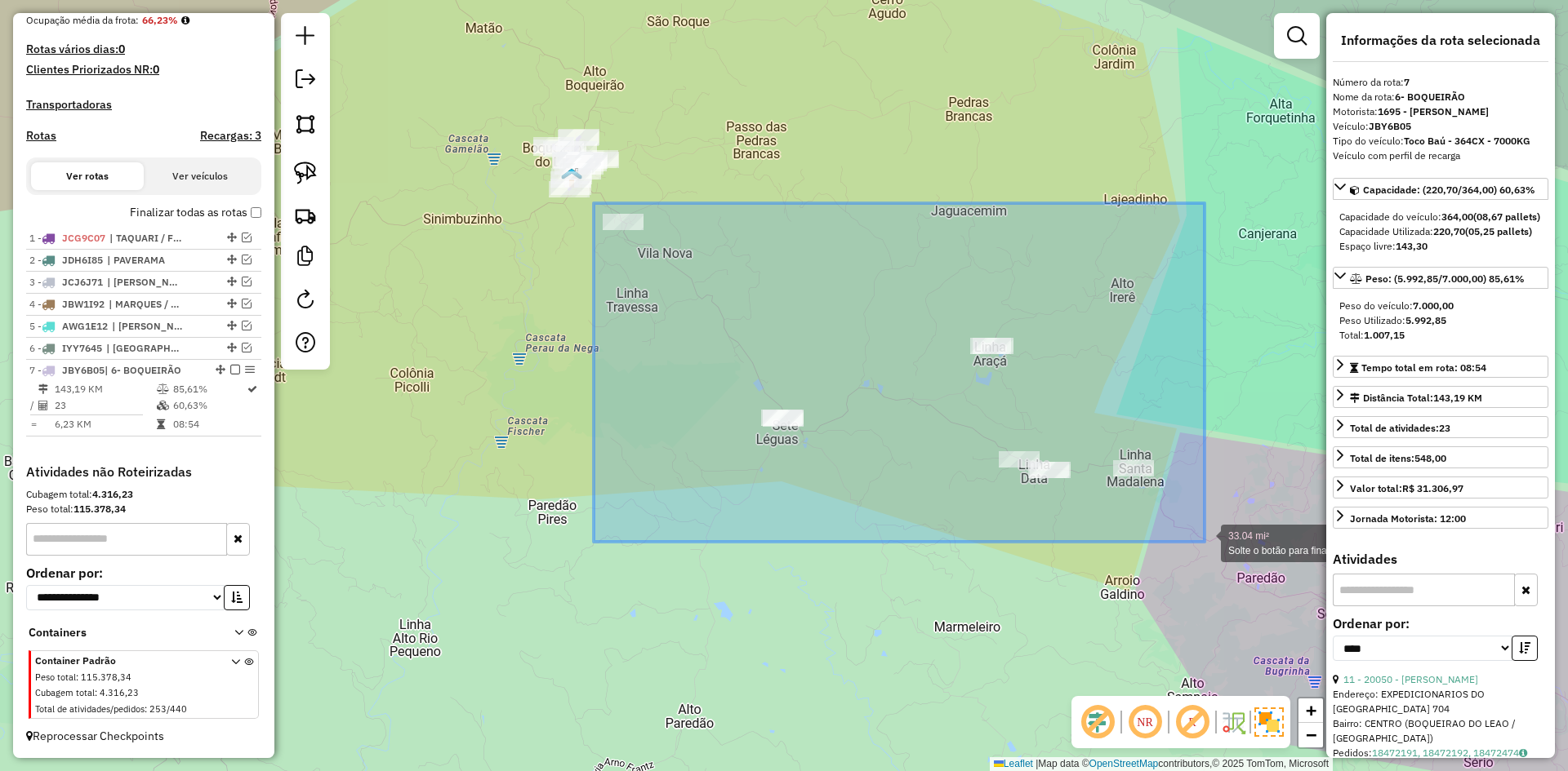
drag, startPoint x: 594, startPoint y: 204, endPoint x: 1205, endPoint y: 542, distance: 698.3
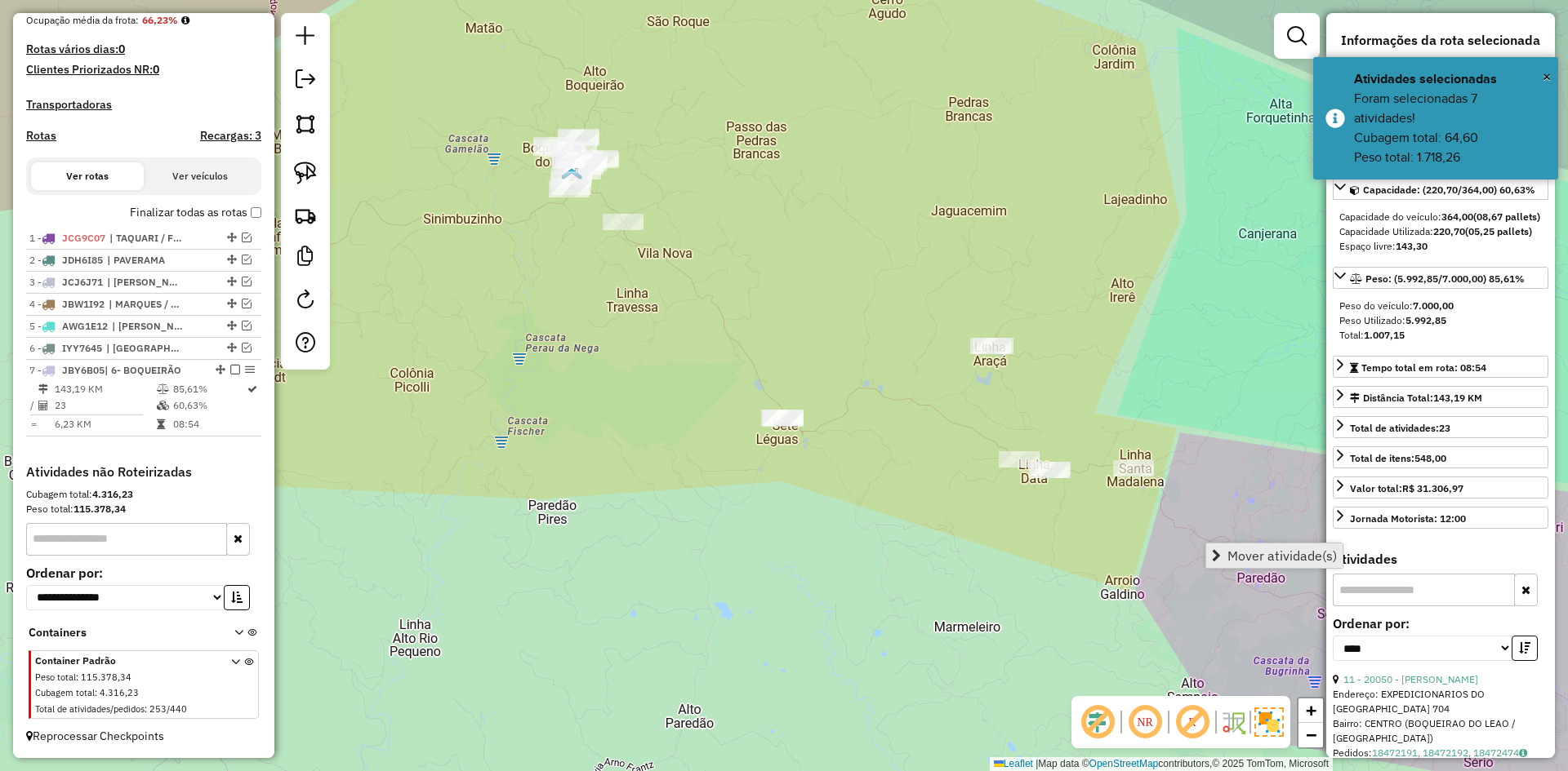
click at [1239, 550] on span "Mover atividade(s)" at bounding box center [1281, 556] width 109 height 14
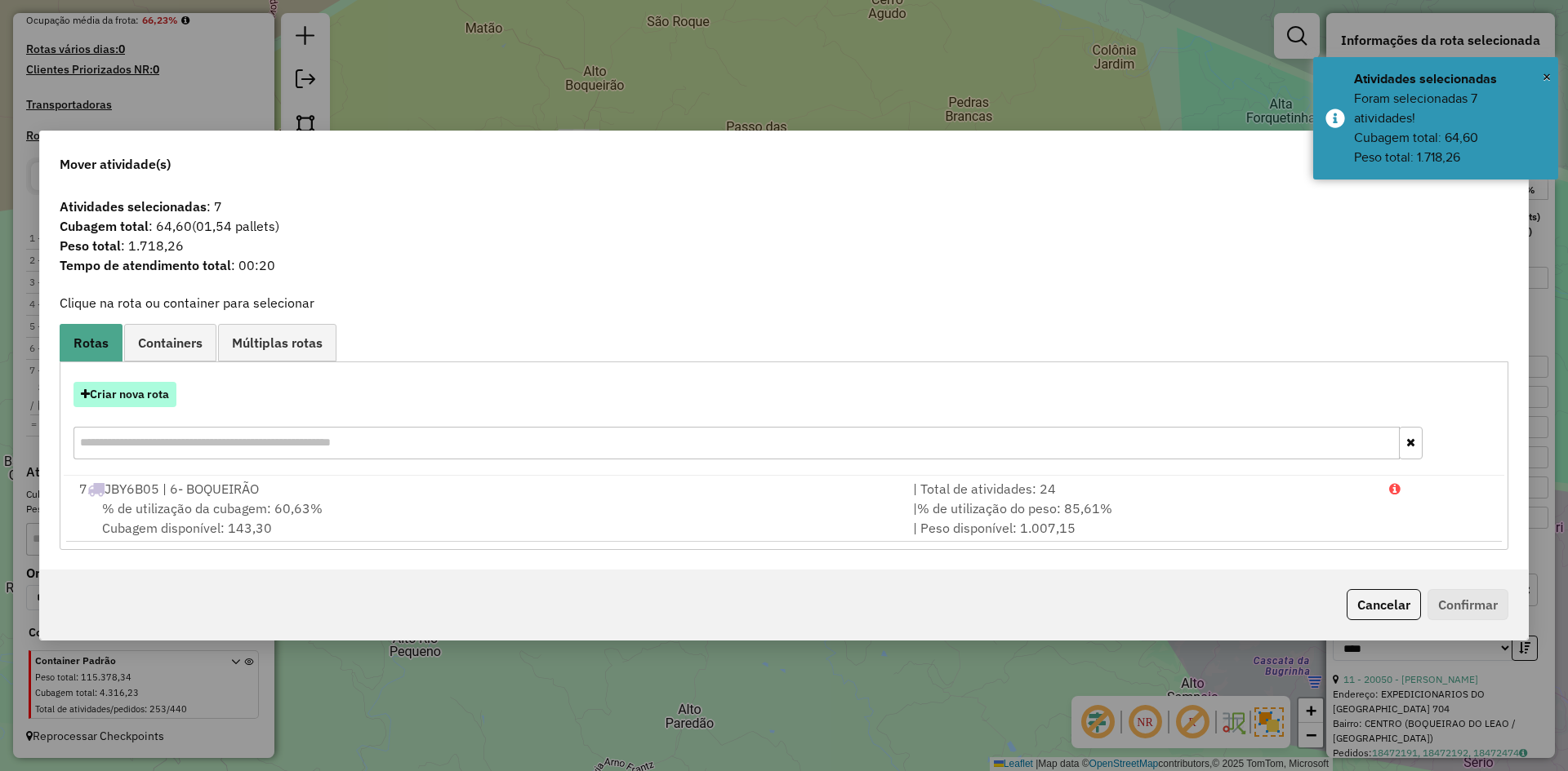
click at [147, 396] on button "Criar nova rota" at bounding box center [125, 395] width 103 height 25
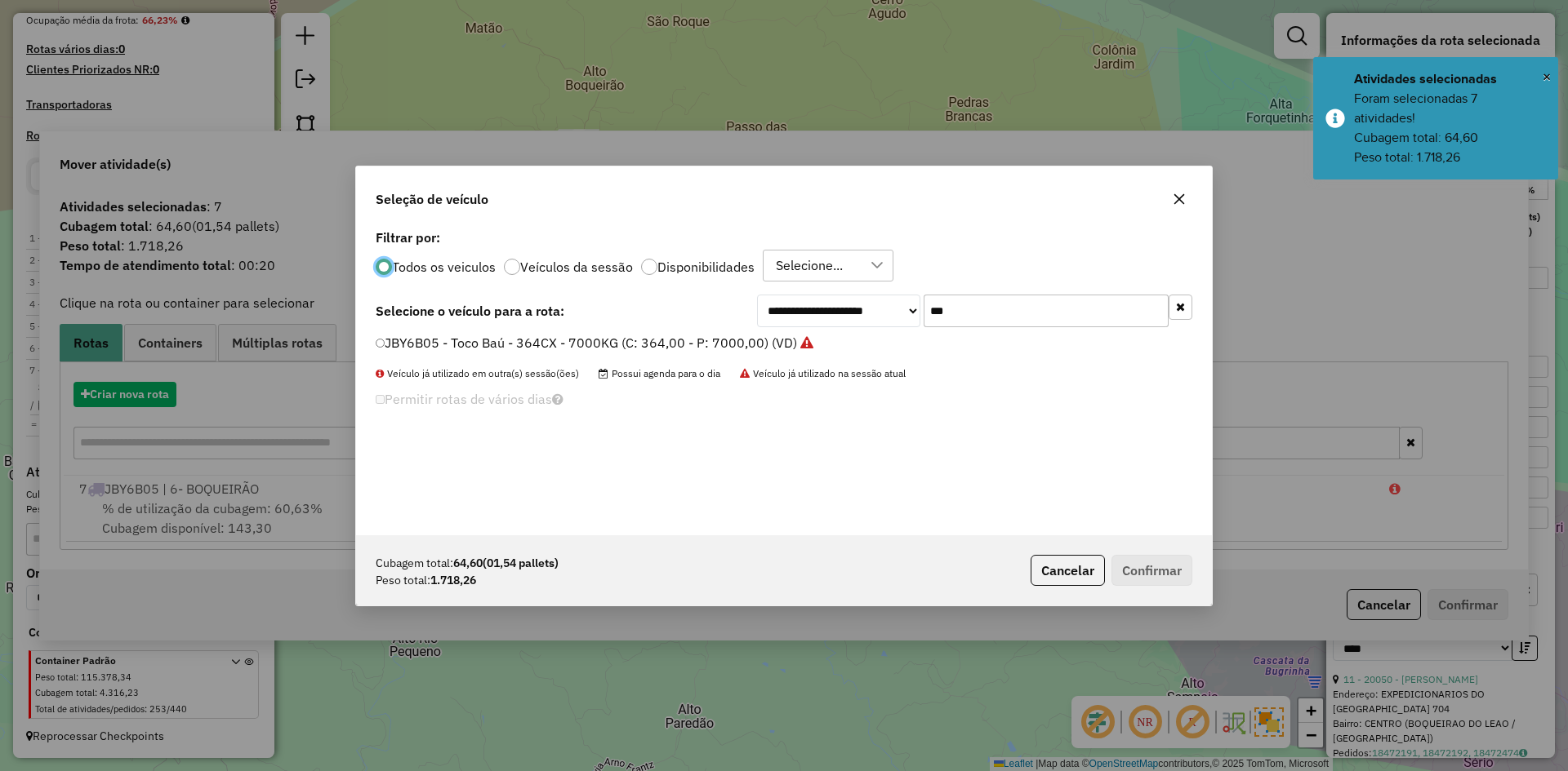
scroll to position [9, 5]
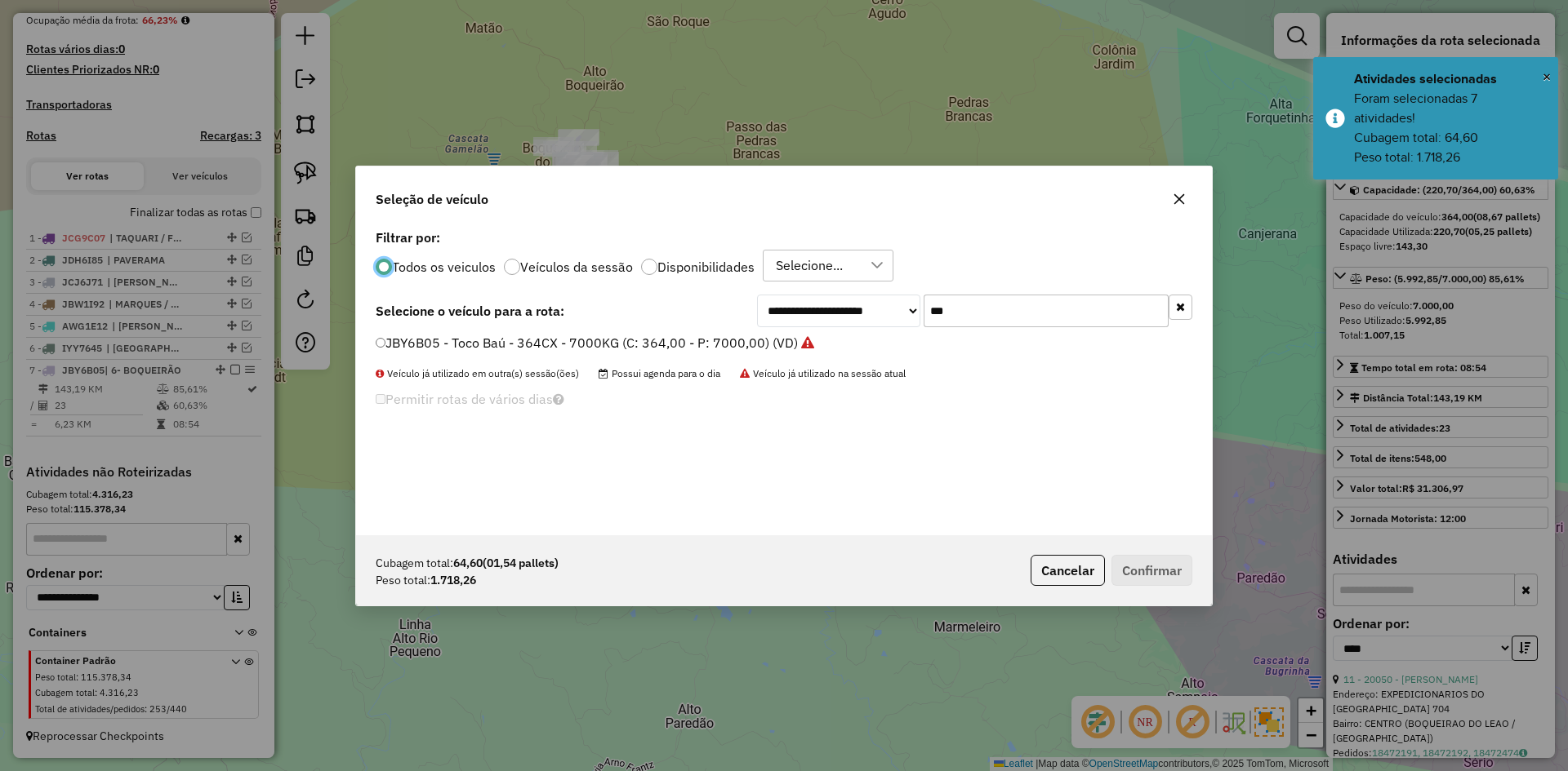
click at [950, 318] on input "***" at bounding box center [1046, 311] width 245 height 32
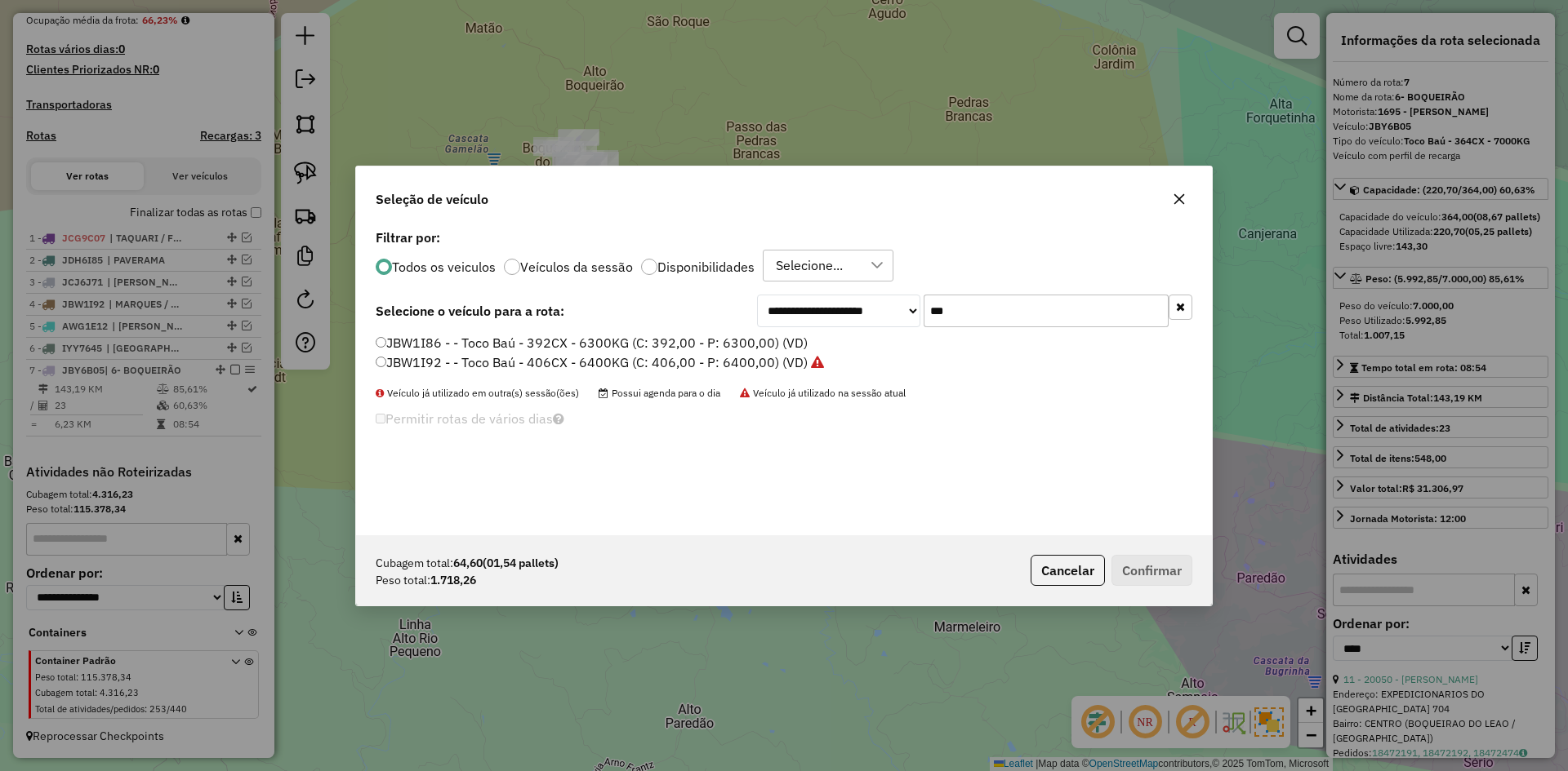
type input "***"
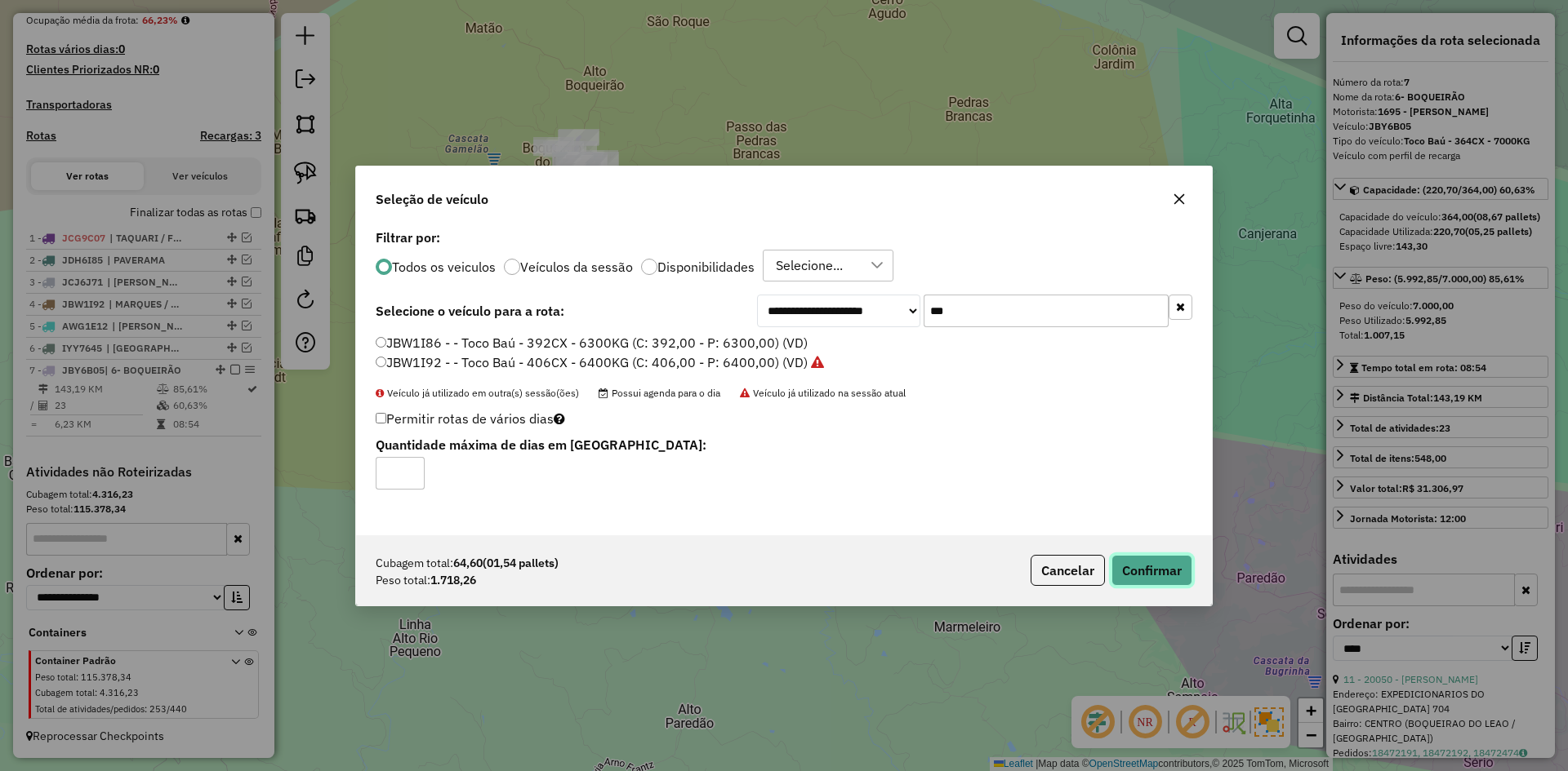
click at [1153, 576] on button "Confirmar" at bounding box center [1153, 570] width 81 height 31
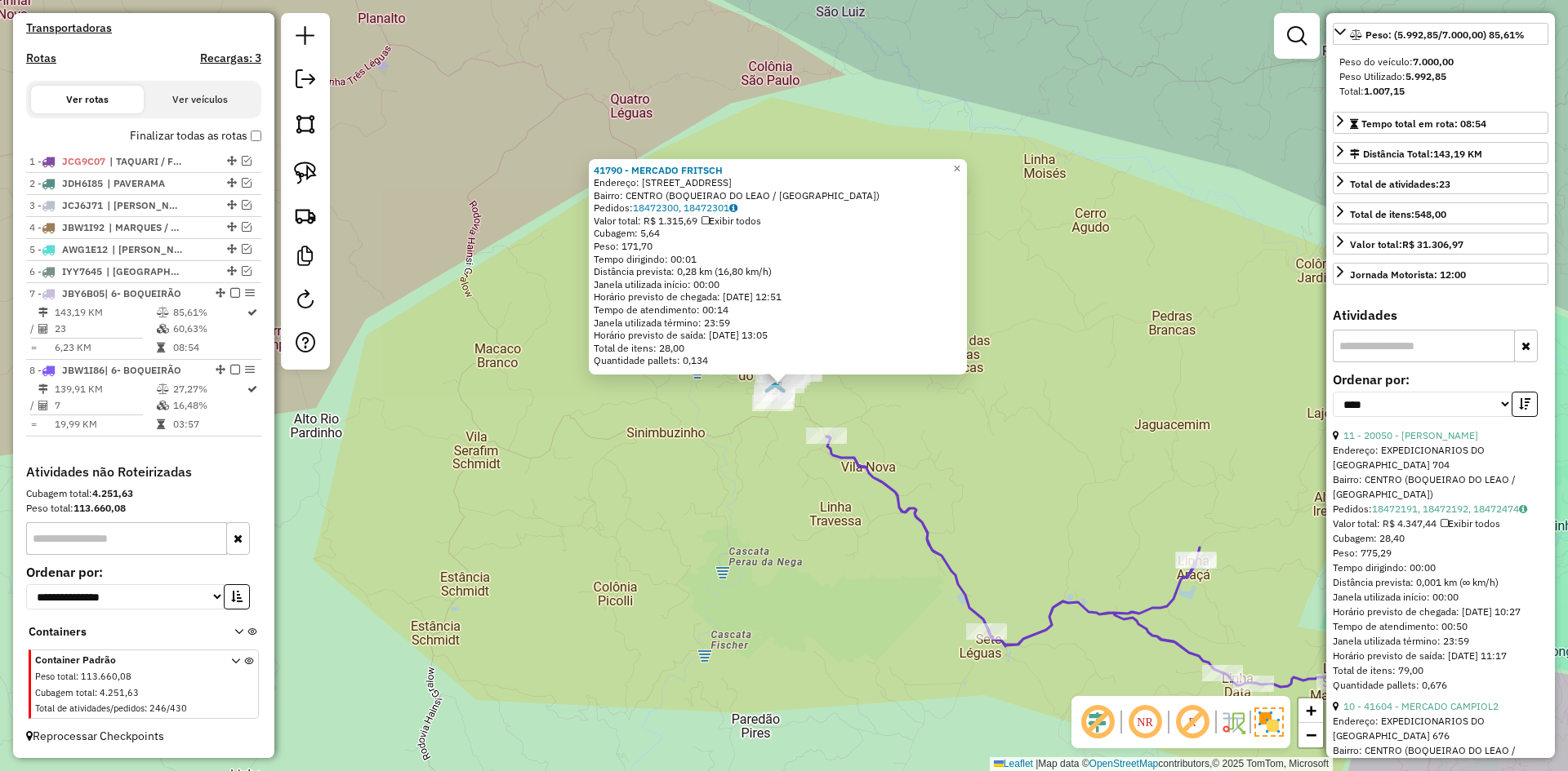
scroll to position [245, 0]
click at [1458, 440] on link "11 - 20050 - DIEDRICH SUPERMERC" at bounding box center [1411, 435] width 135 height 13
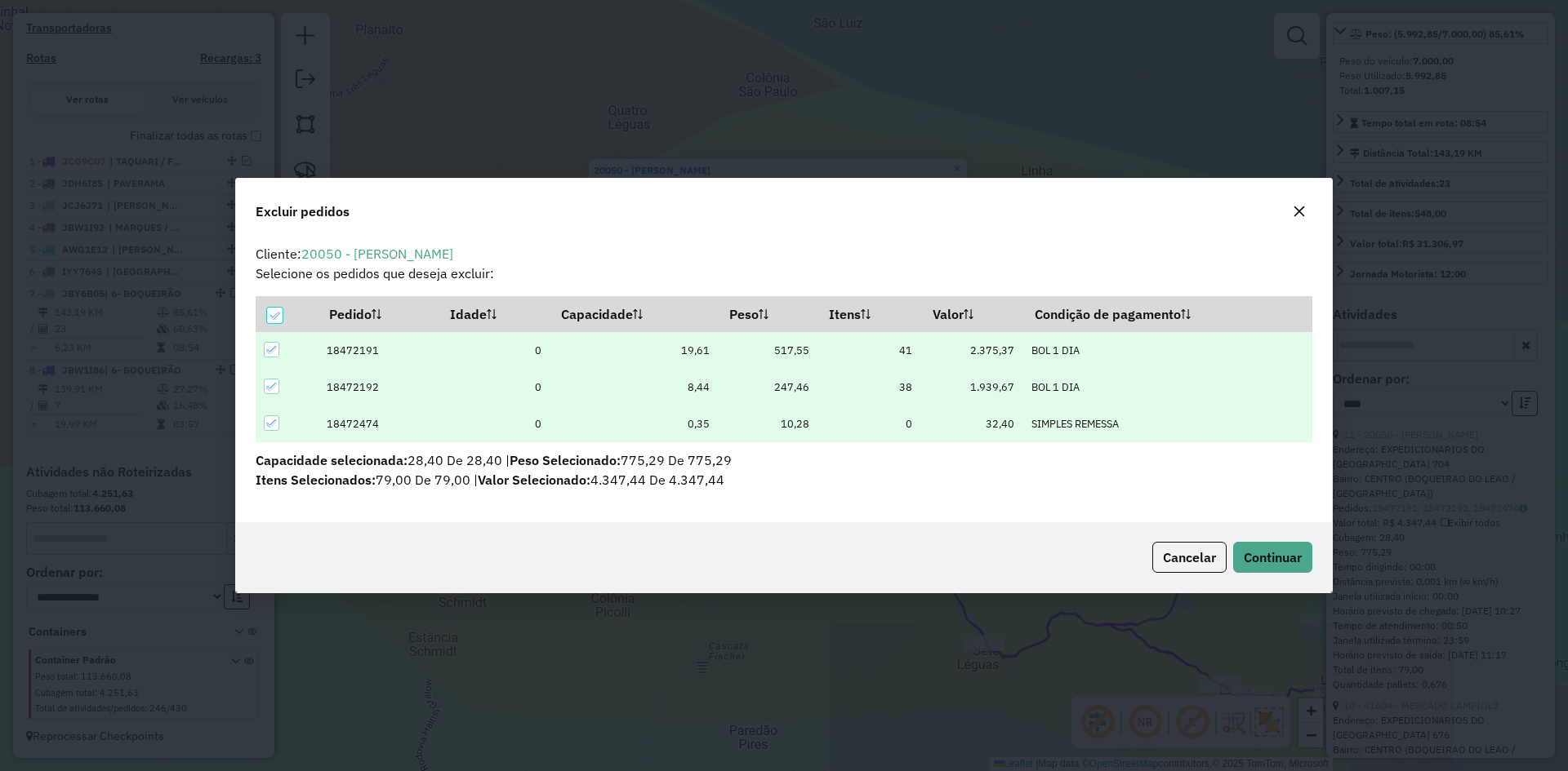
scroll to position [0, 0]
click at [1269, 566] on span "Continuar" at bounding box center [1272, 558] width 58 height 16
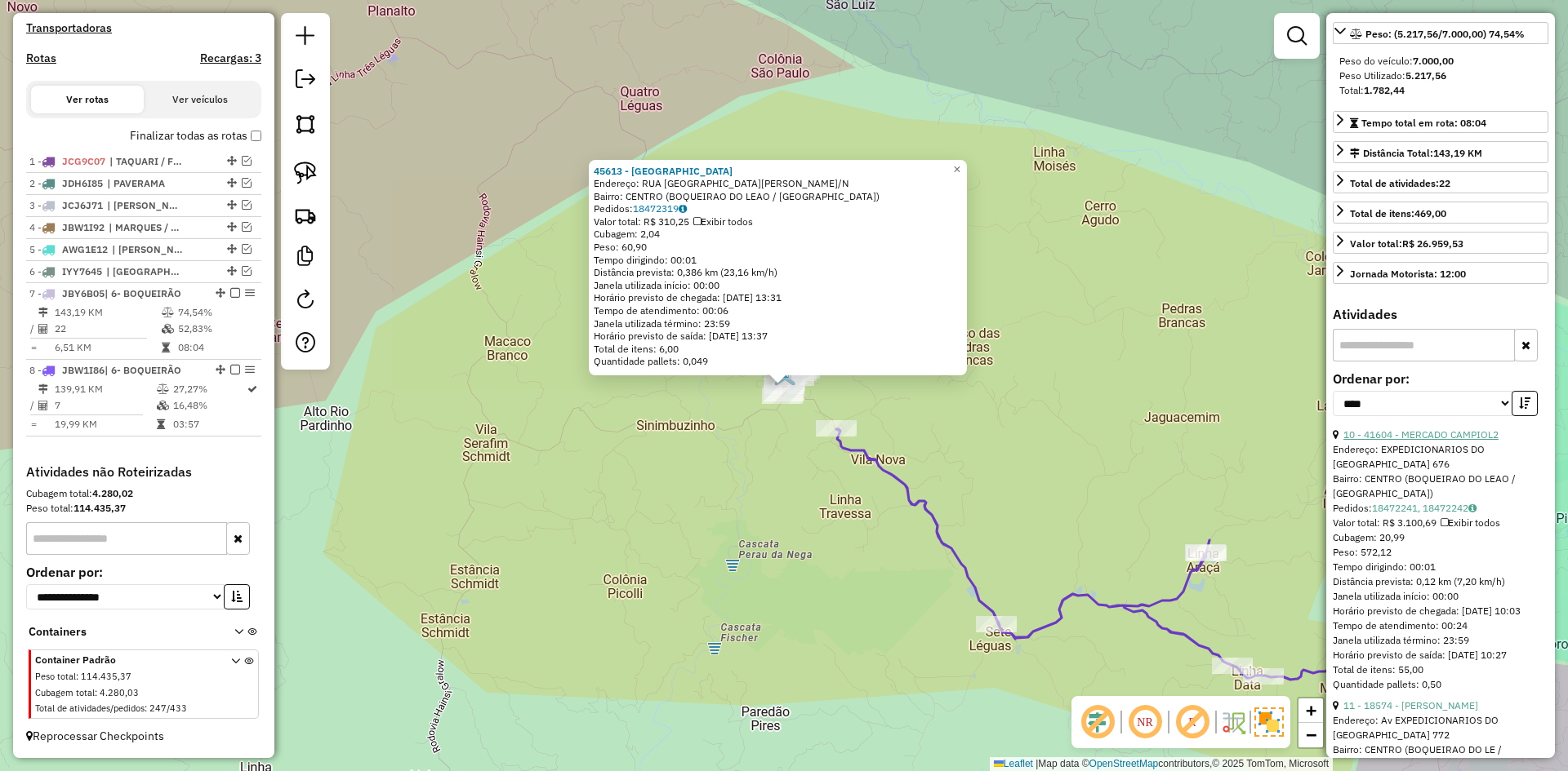
click at [1436, 440] on link "10 - 41604 - MERCADO CAMPIOL2" at bounding box center [1421, 435] width 155 height 13
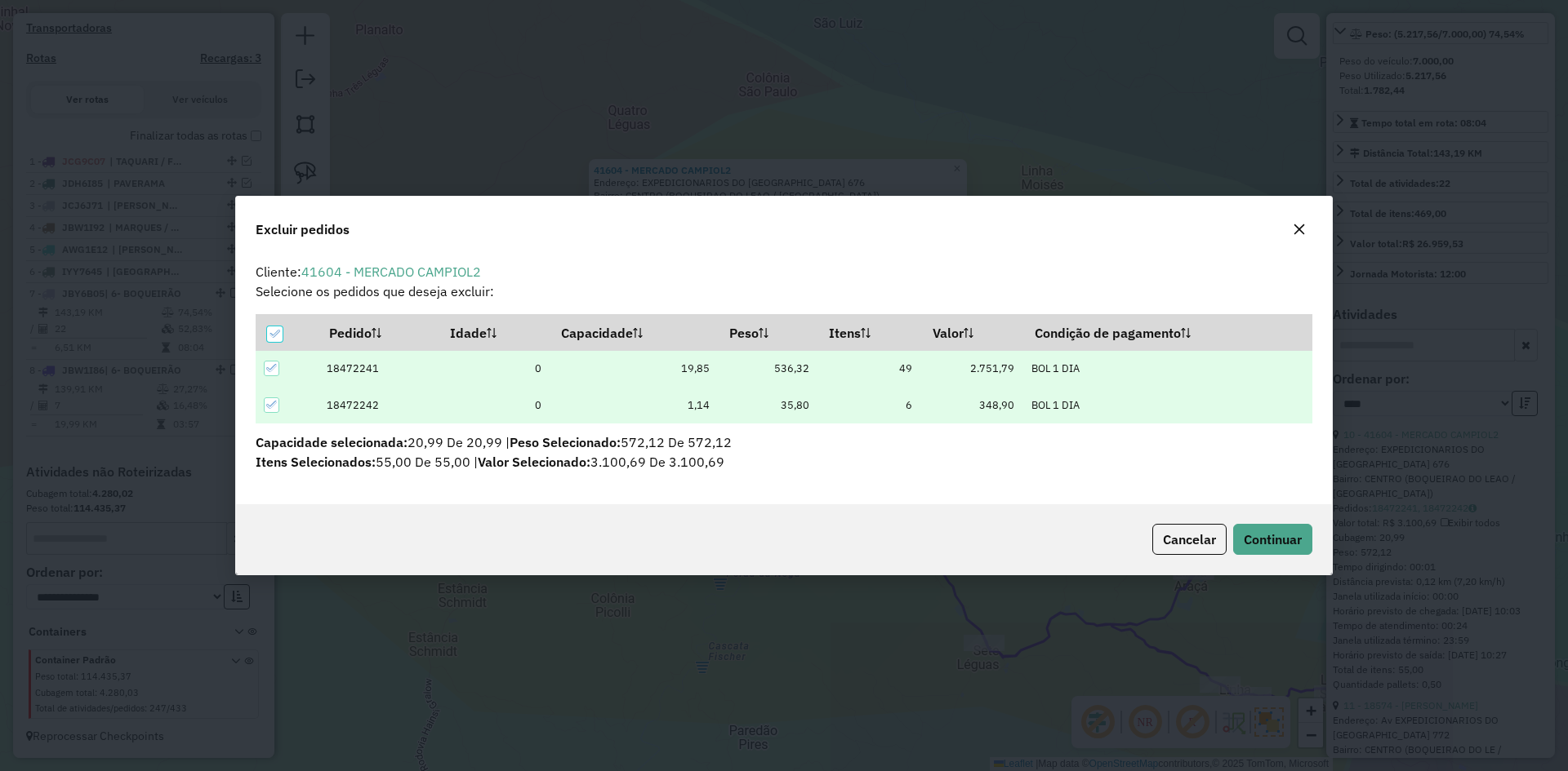
click at [1258, 521] on div "Cancelar Continuar" at bounding box center [784, 540] width 1096 height 70
click at [1265, 532] on span "Continuar" at bounding box center [1272, 540] width 58 height 16
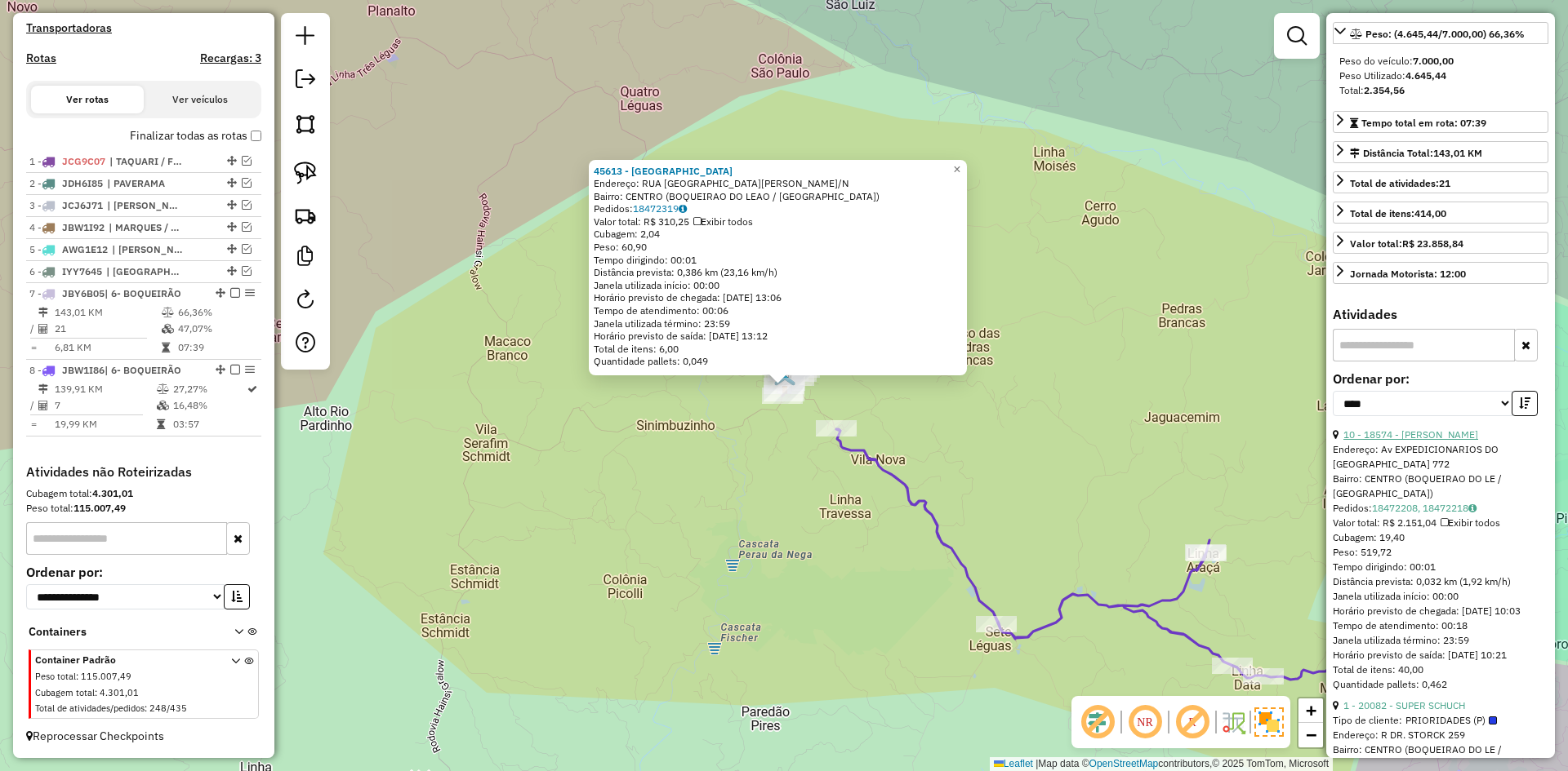
click at [1435, 440] on link "10 - 18574 - MERCADO ITO" at bounding box center [1411, 435] width 135 height 13
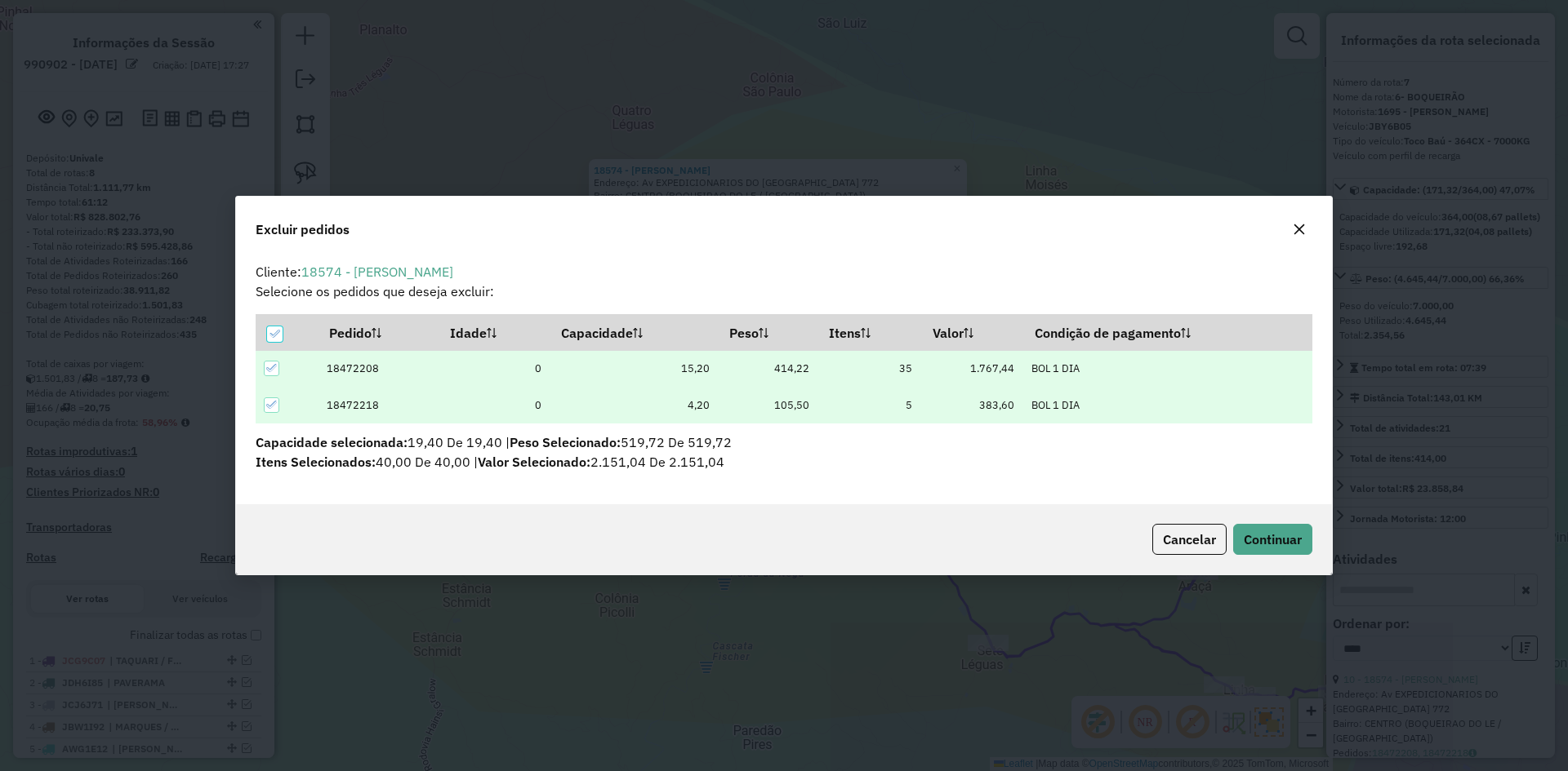
select select "*********"
click at [1260, 535] on span "Continuar" at bounding box center [1272, 540] width 58 height 16
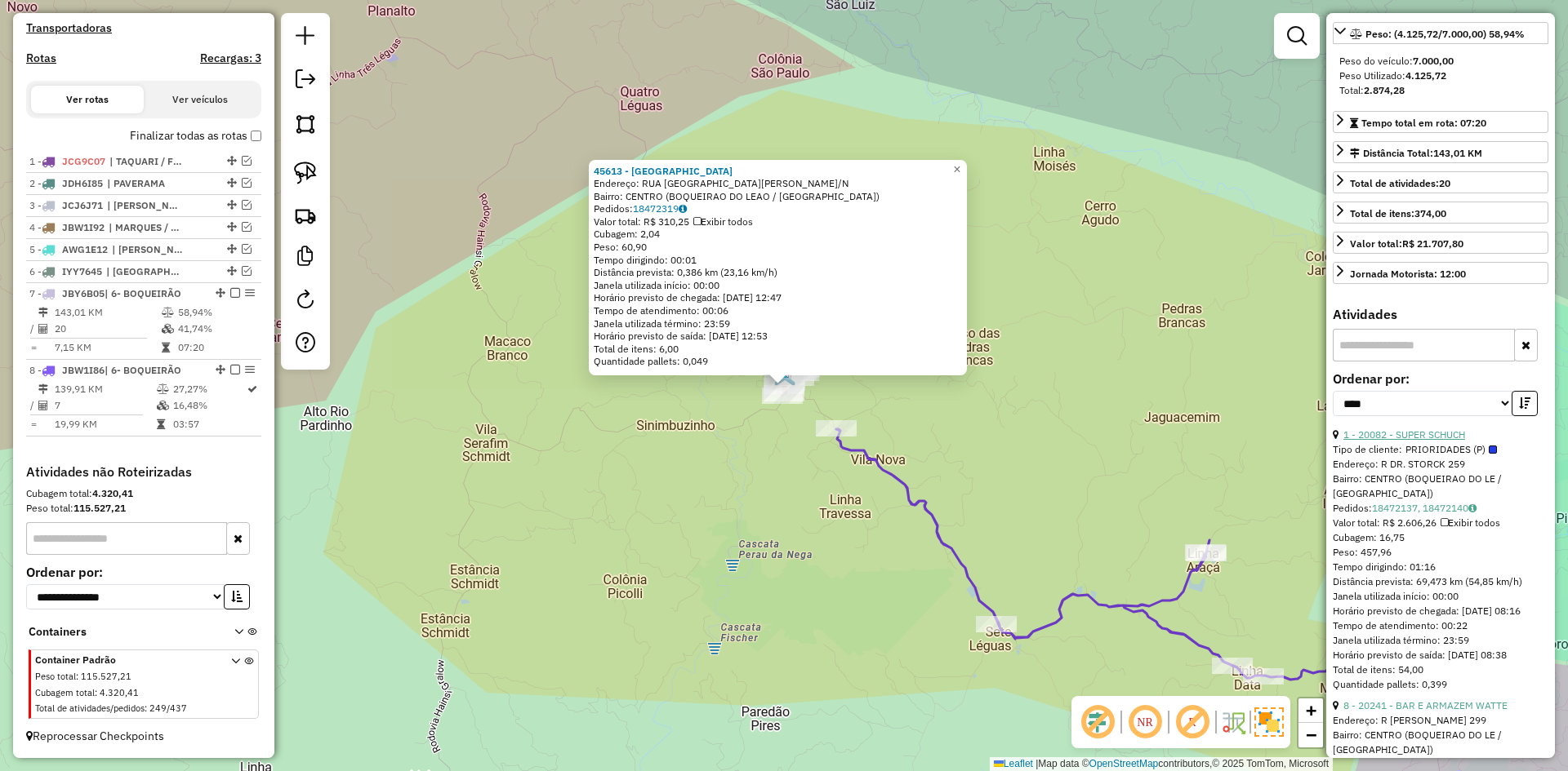
click at [1434, 440] on link "1 - 20082 - SUPER SCHUCH" at bounding box center [1404, 435] width 122 height 13
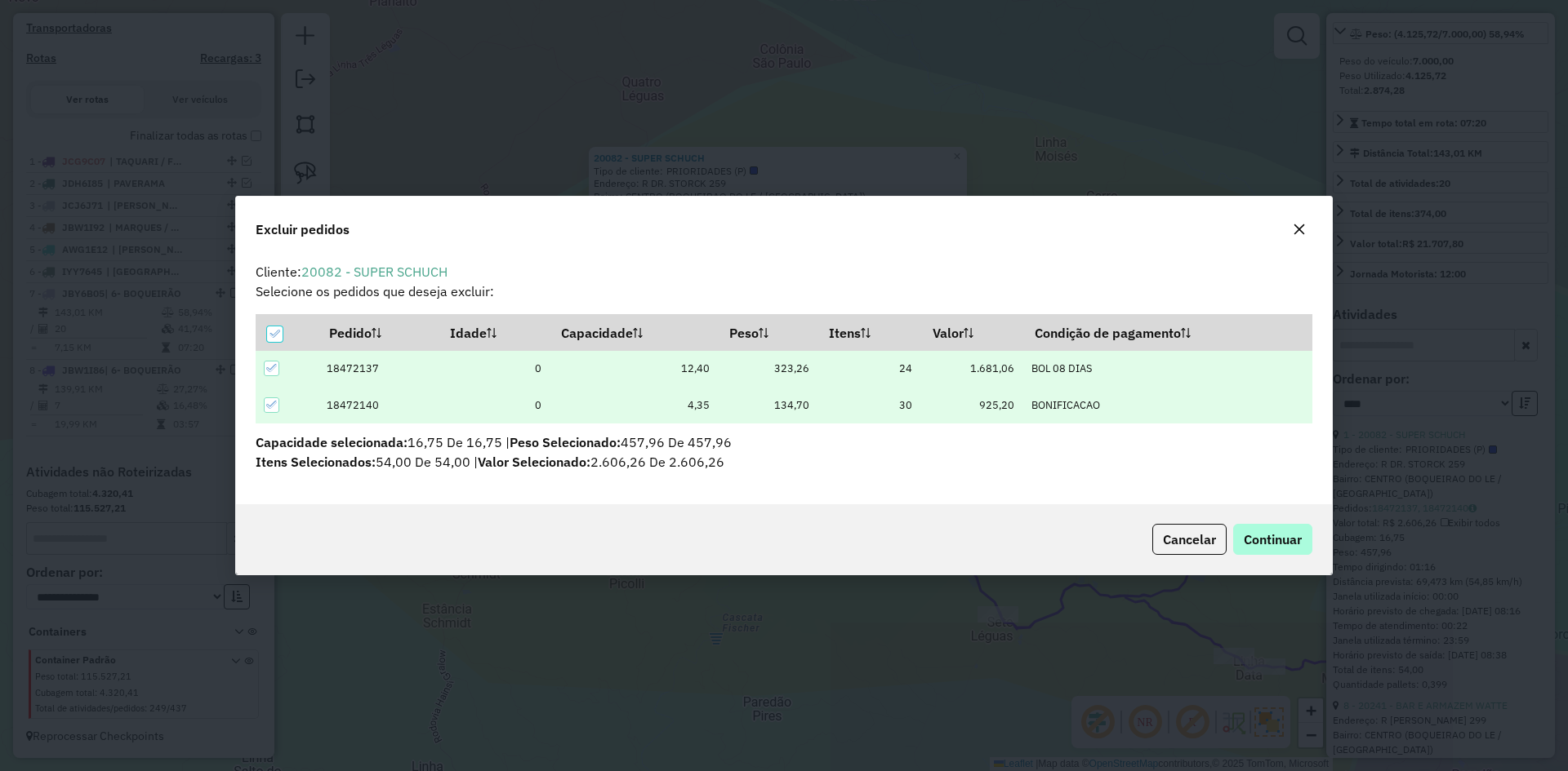
scroll to position [0, 0]
click at [1286, 542] on span "Continuar" at bounding box center [1272, 540] width 58 height 16
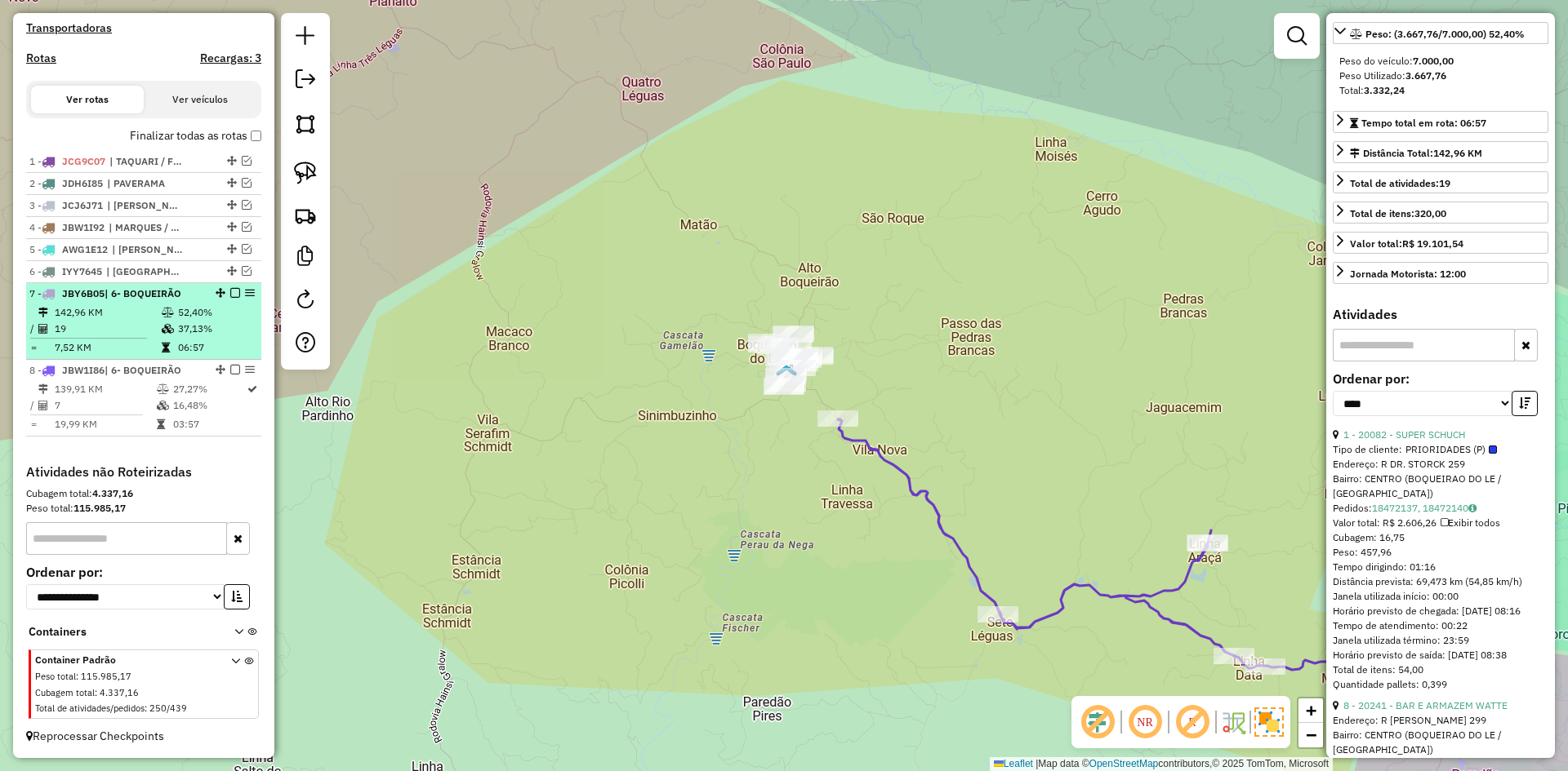
click at [232, 292] on em at bounding box center [235, 293] width 10 height 10
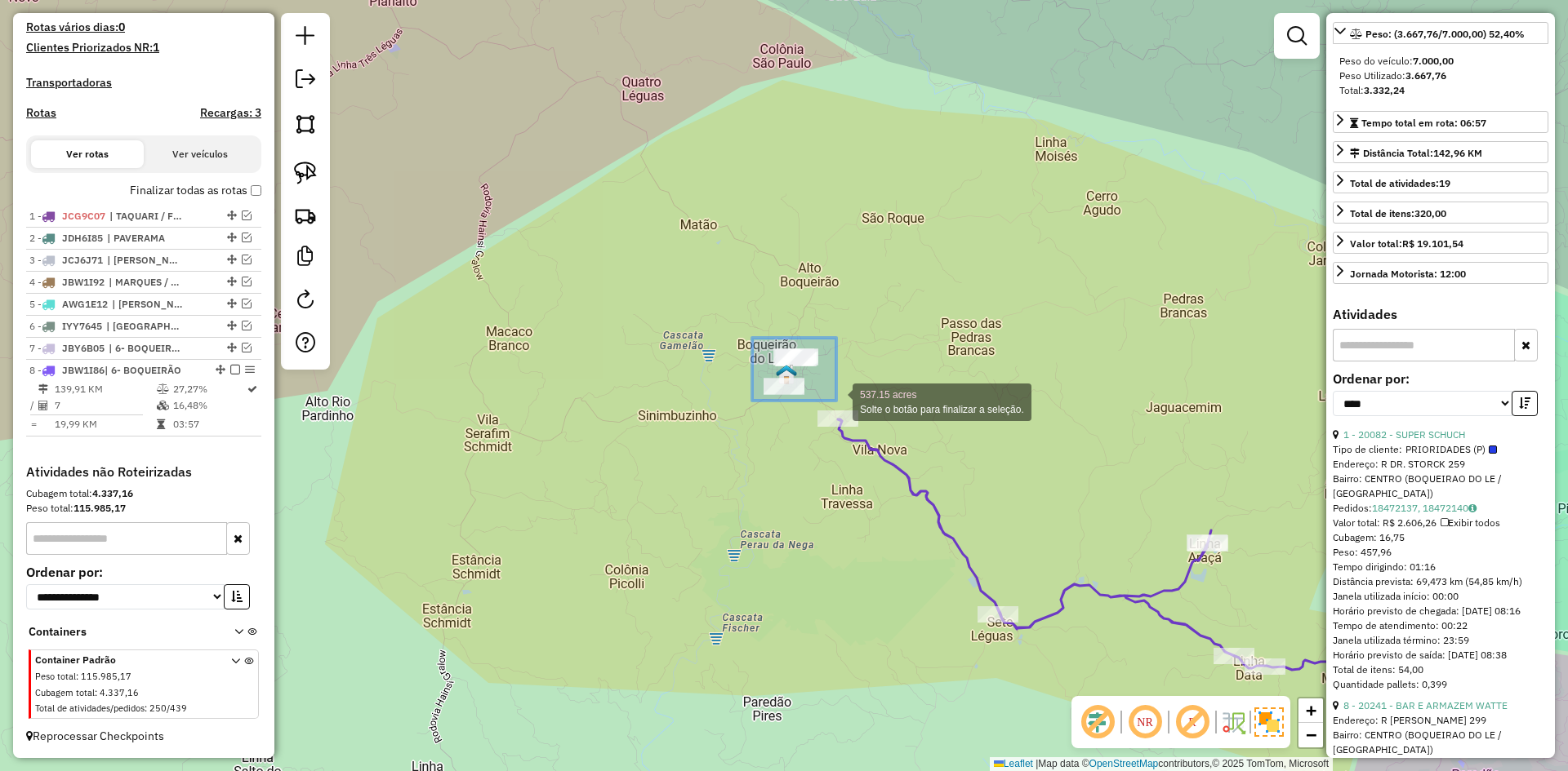
drag, startPoint x: 752, startPoint y: 338, endPoint x: 836, endPoint y: 401, distance: 105.0
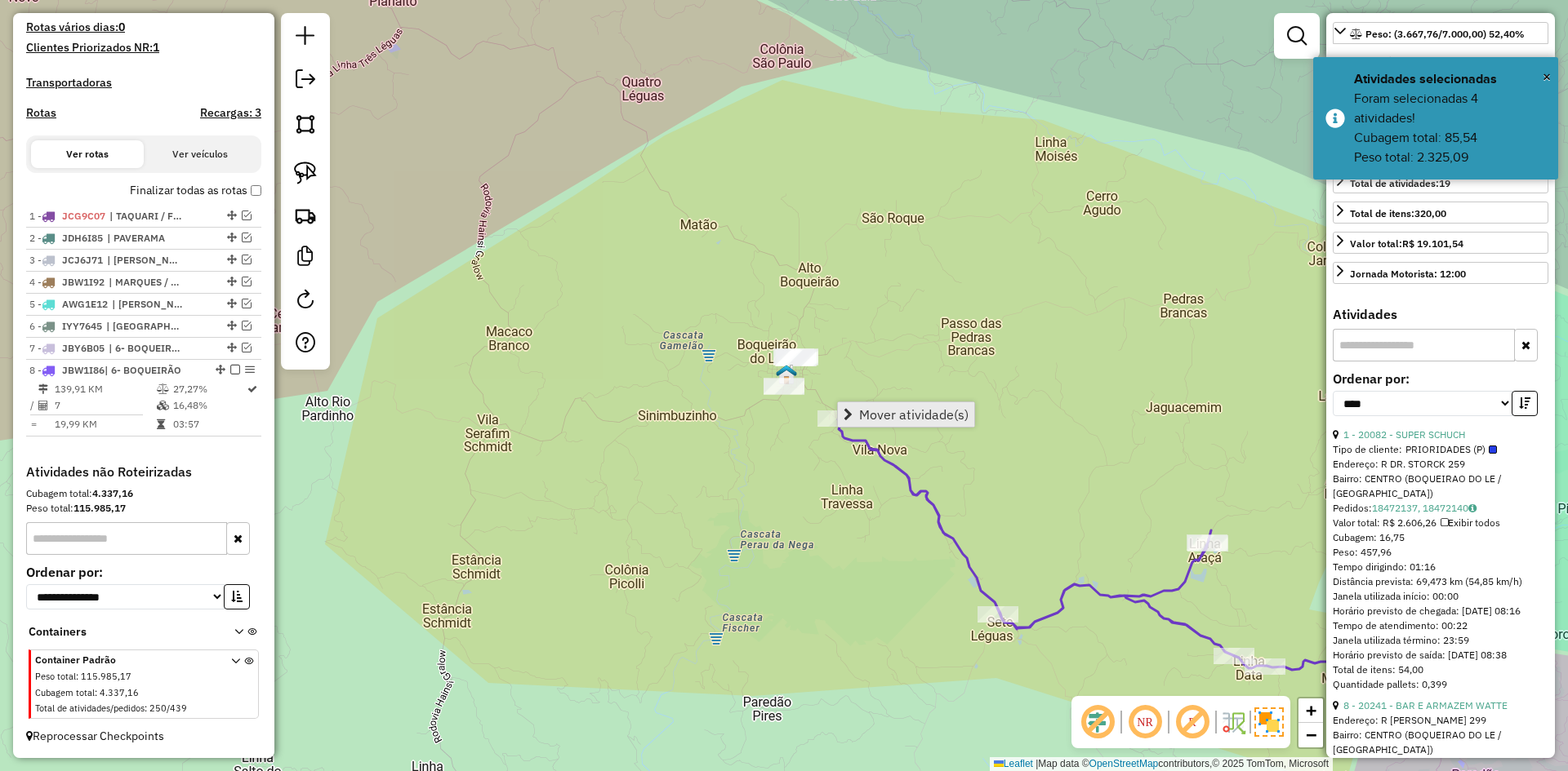
click at [925, 413] on span "Mover atividade(s)" at bounding box center [913, 414] width 109 height 14
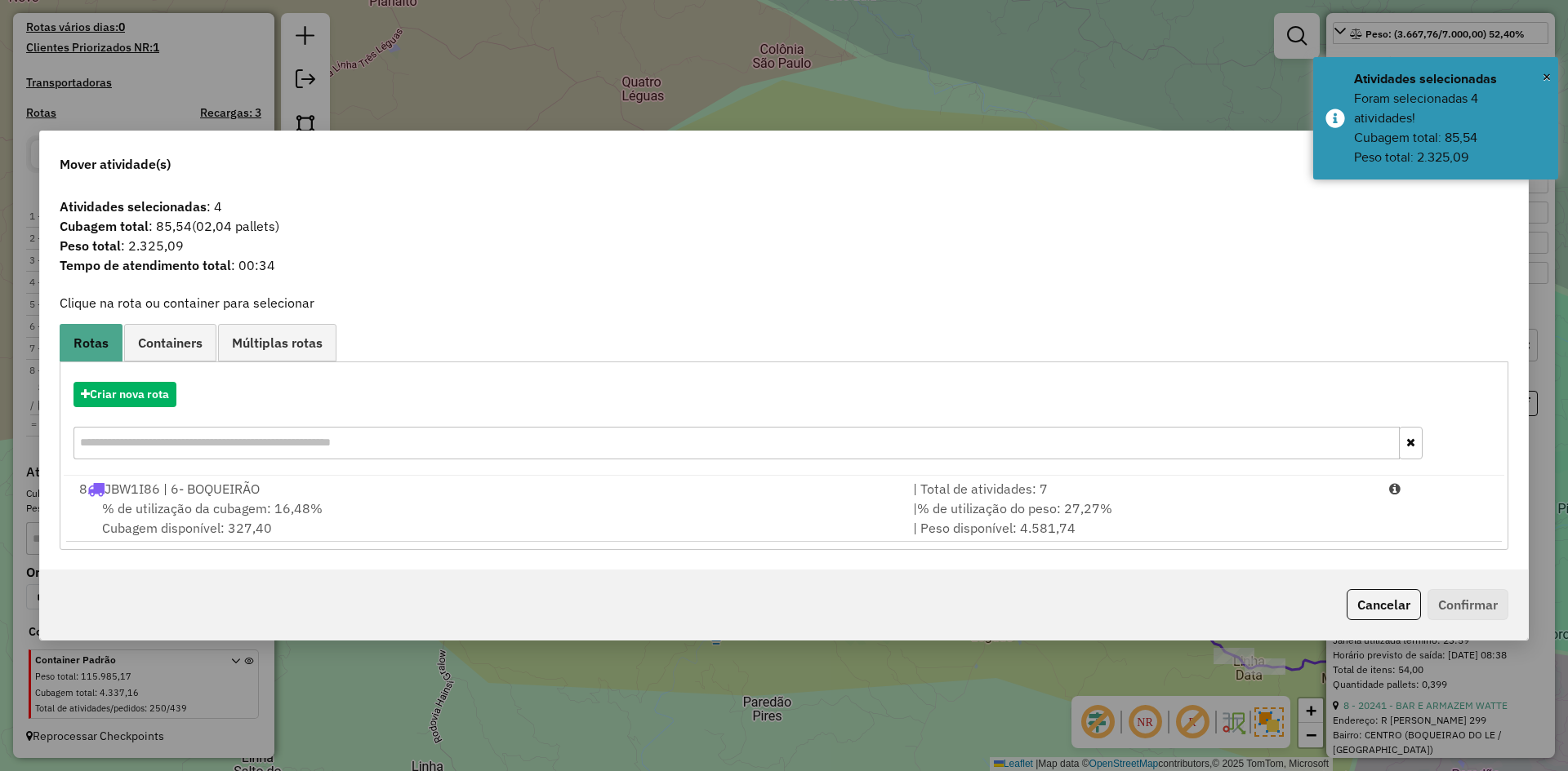
click at [309, 505] on span "% de utilização da cubagem: 16,48%" at bounding box center [212, 509] width 221 height 16
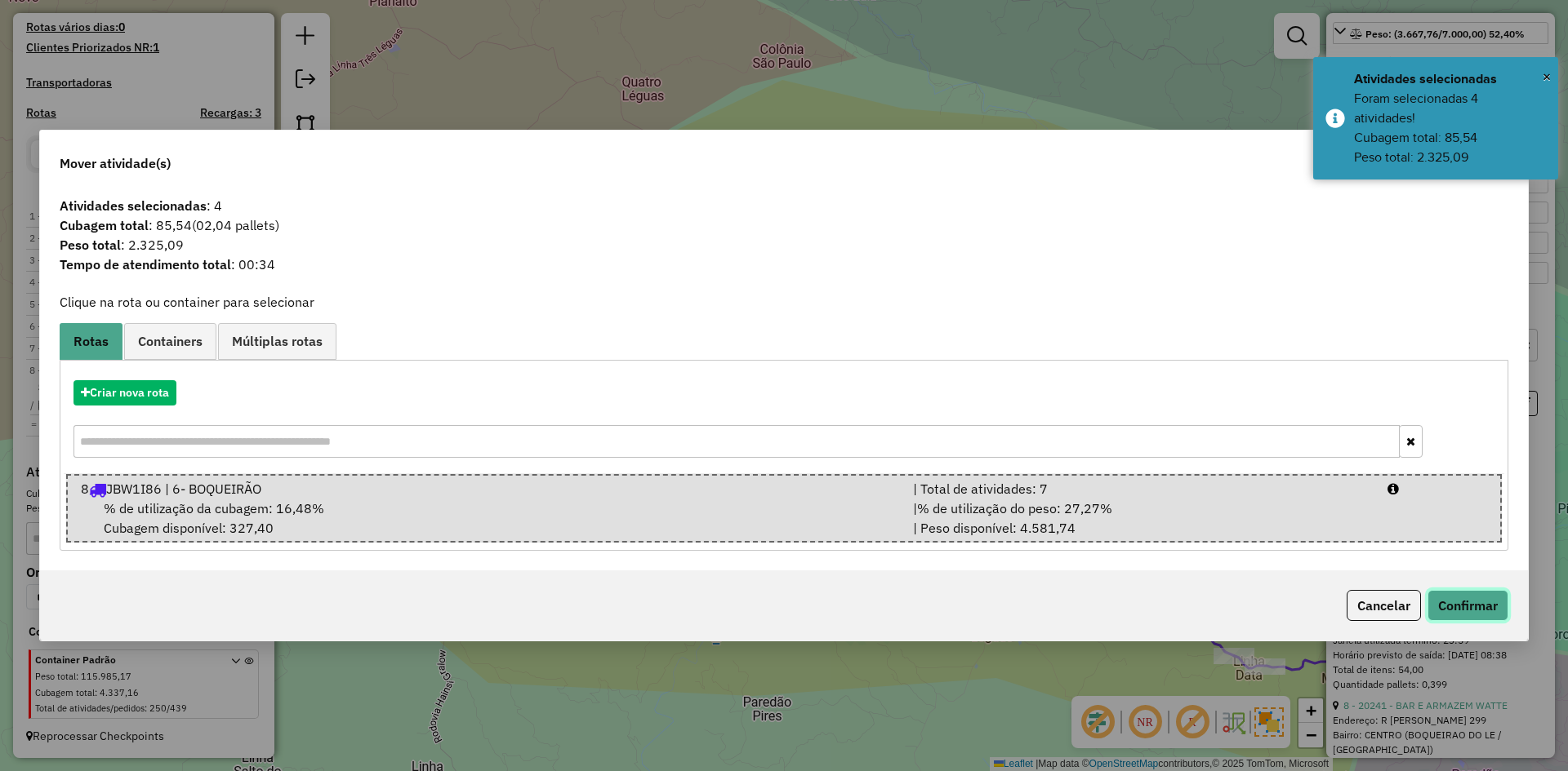
click at [1468, 605] on button "Confirmar" at bounding box center [1468, 605] width 81 height 31
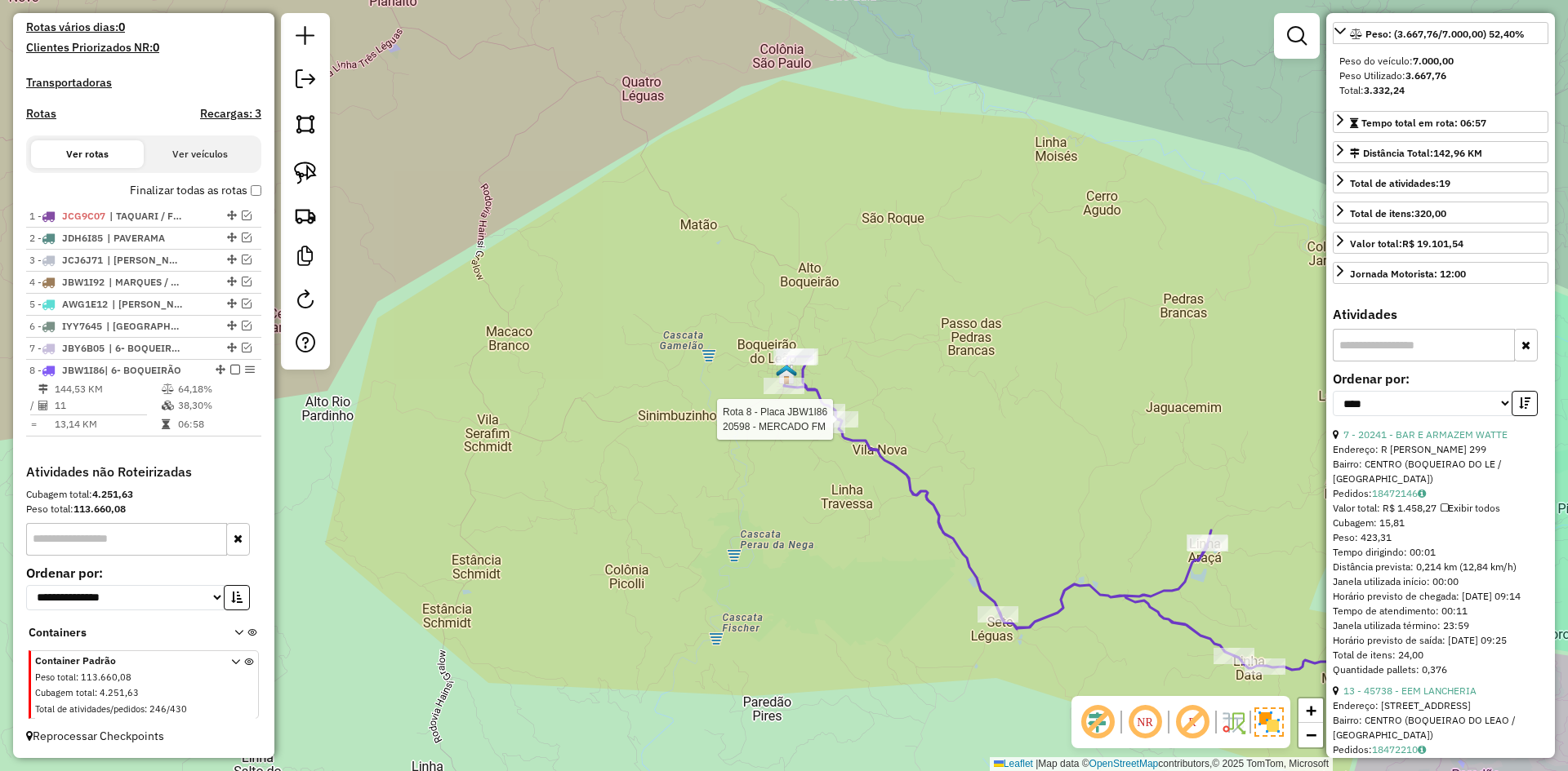
scroll to position [231, 0]
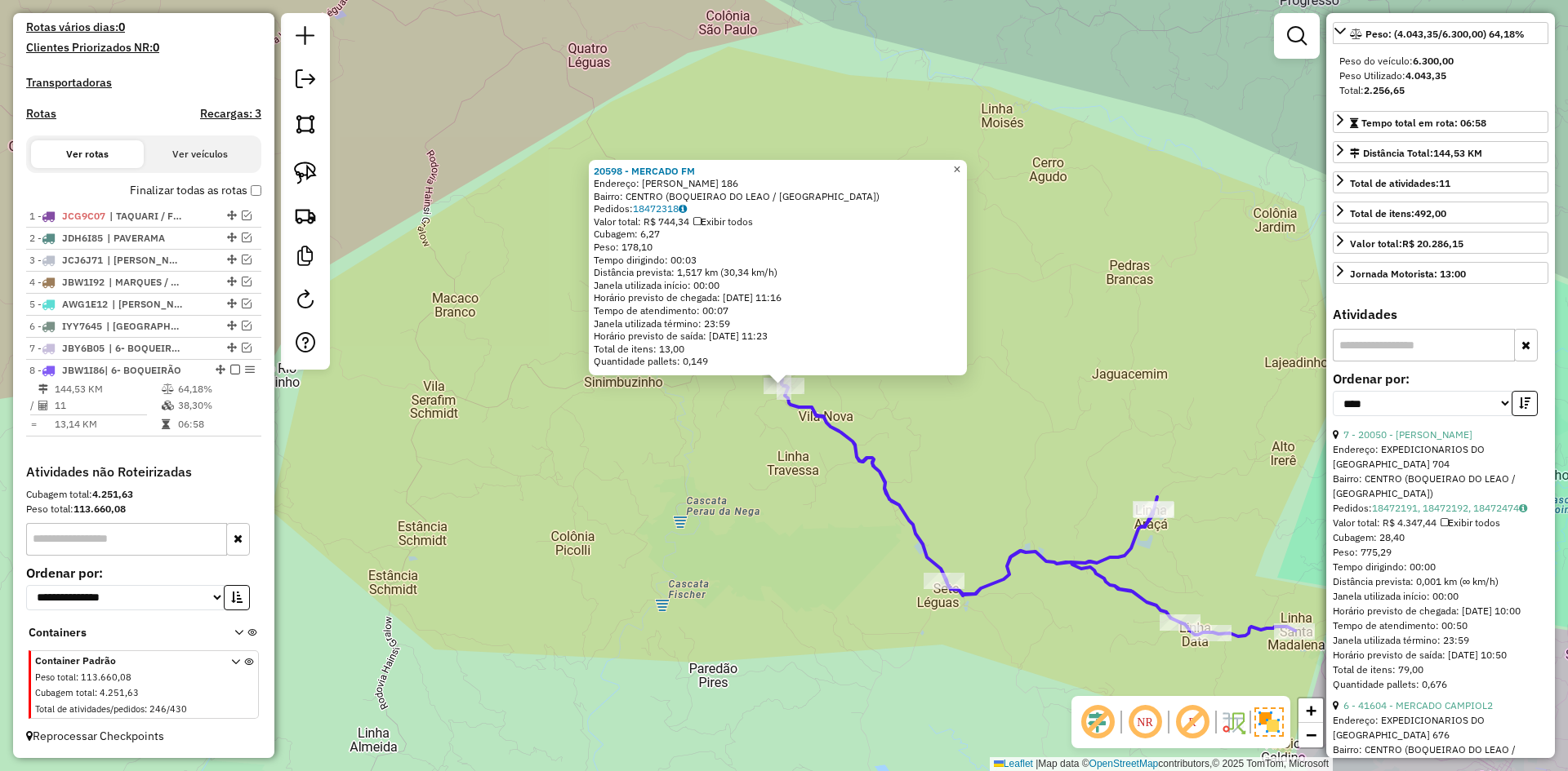
drag, startPoint x: 971, startPoint y: 163, endPoint x: 749, endPoint y: 292, distance: 256.8
click at [961, 163] on span "×" at bounding box center [957, 168] width 7 height 14
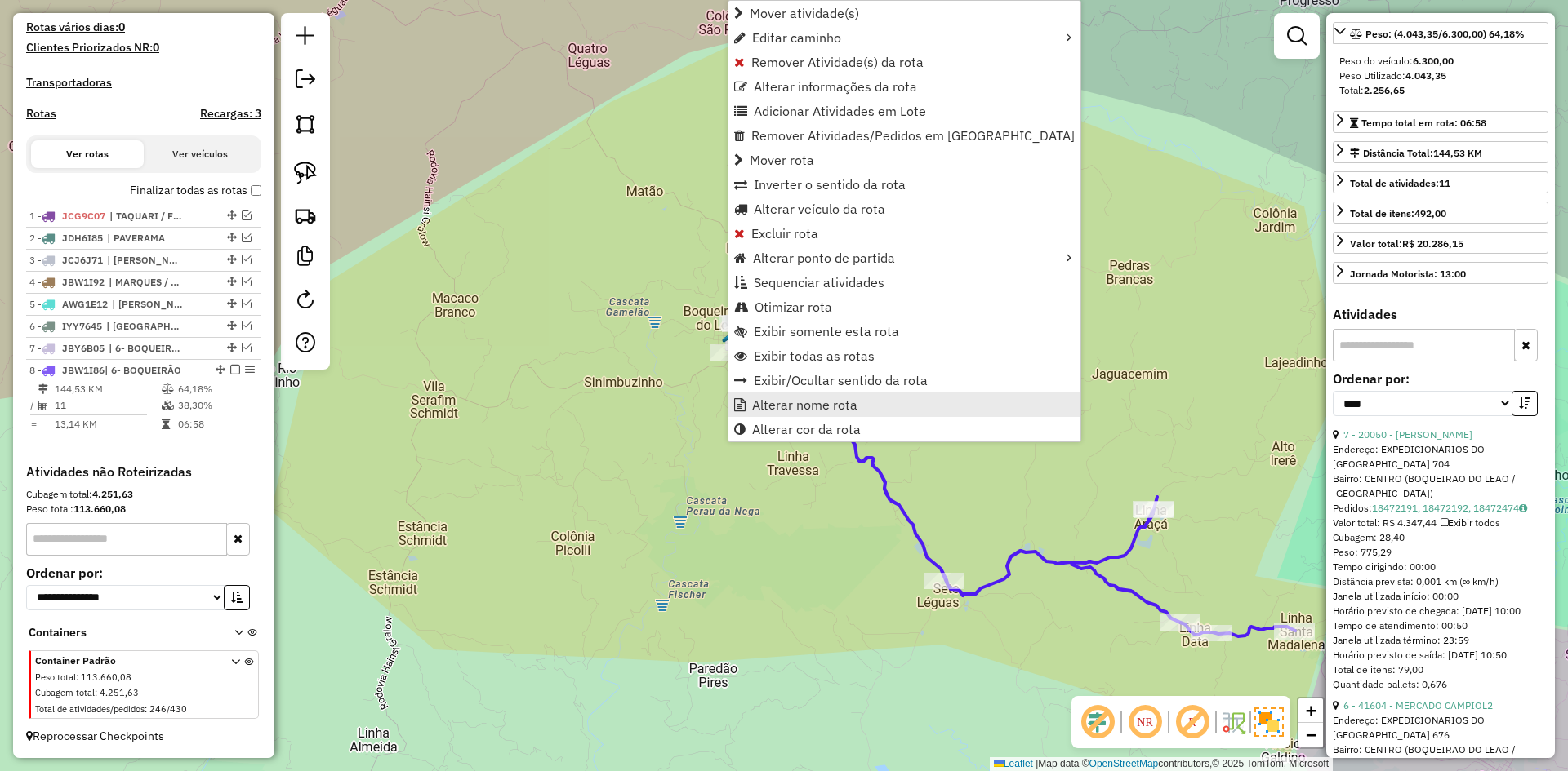
click at [794, 405] on span "Alterar nome rota" at bounding box center [805, 404] width 105 height 14
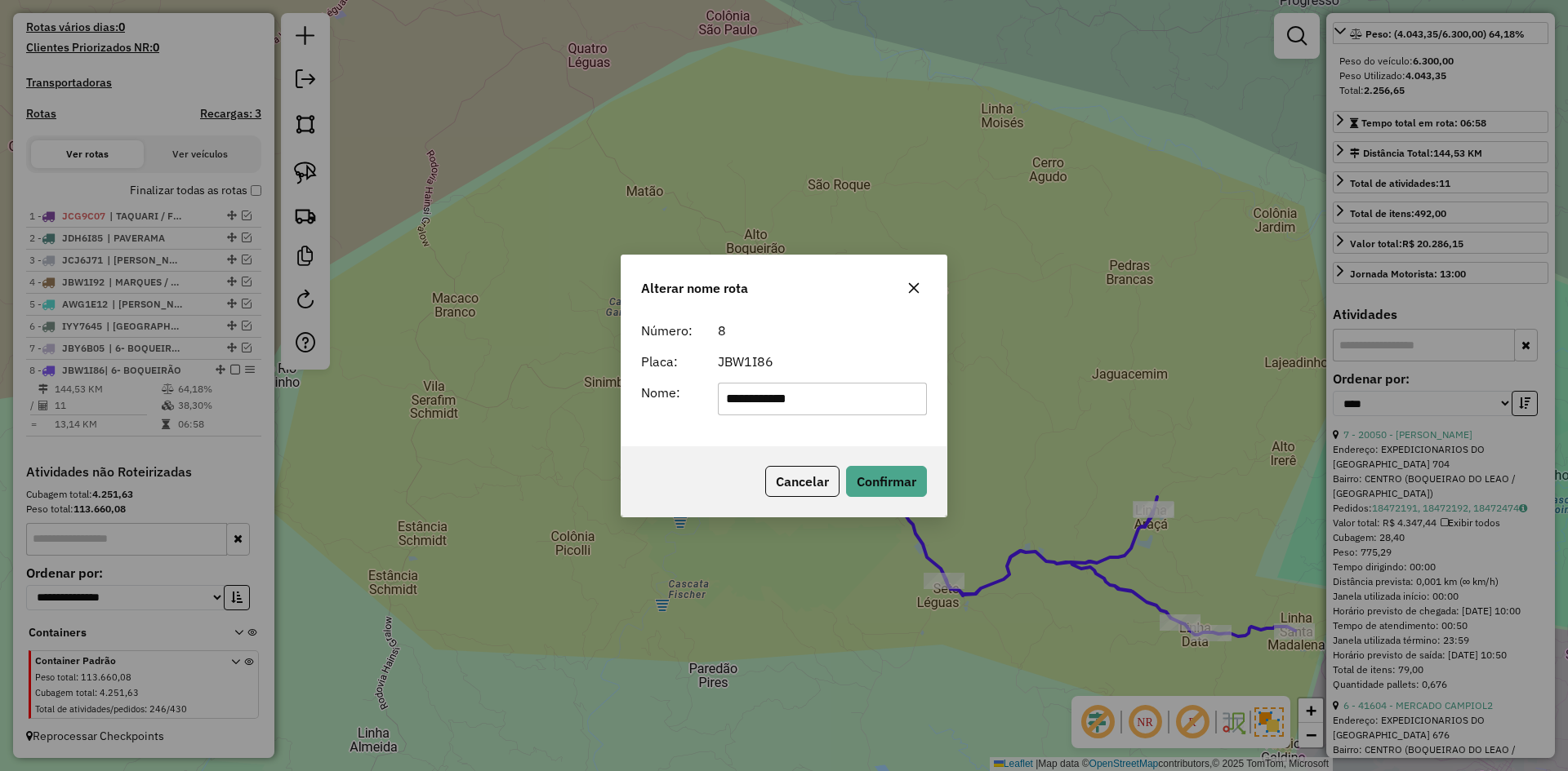
drag, startPoint x: 742, startPoint y: 405, endPoint x: 686, endPoint y: 445, distance: 68.8
click at [705, 433] on div "**********" at bounding box center [784, 380] width 325 height 132
type input "*********"
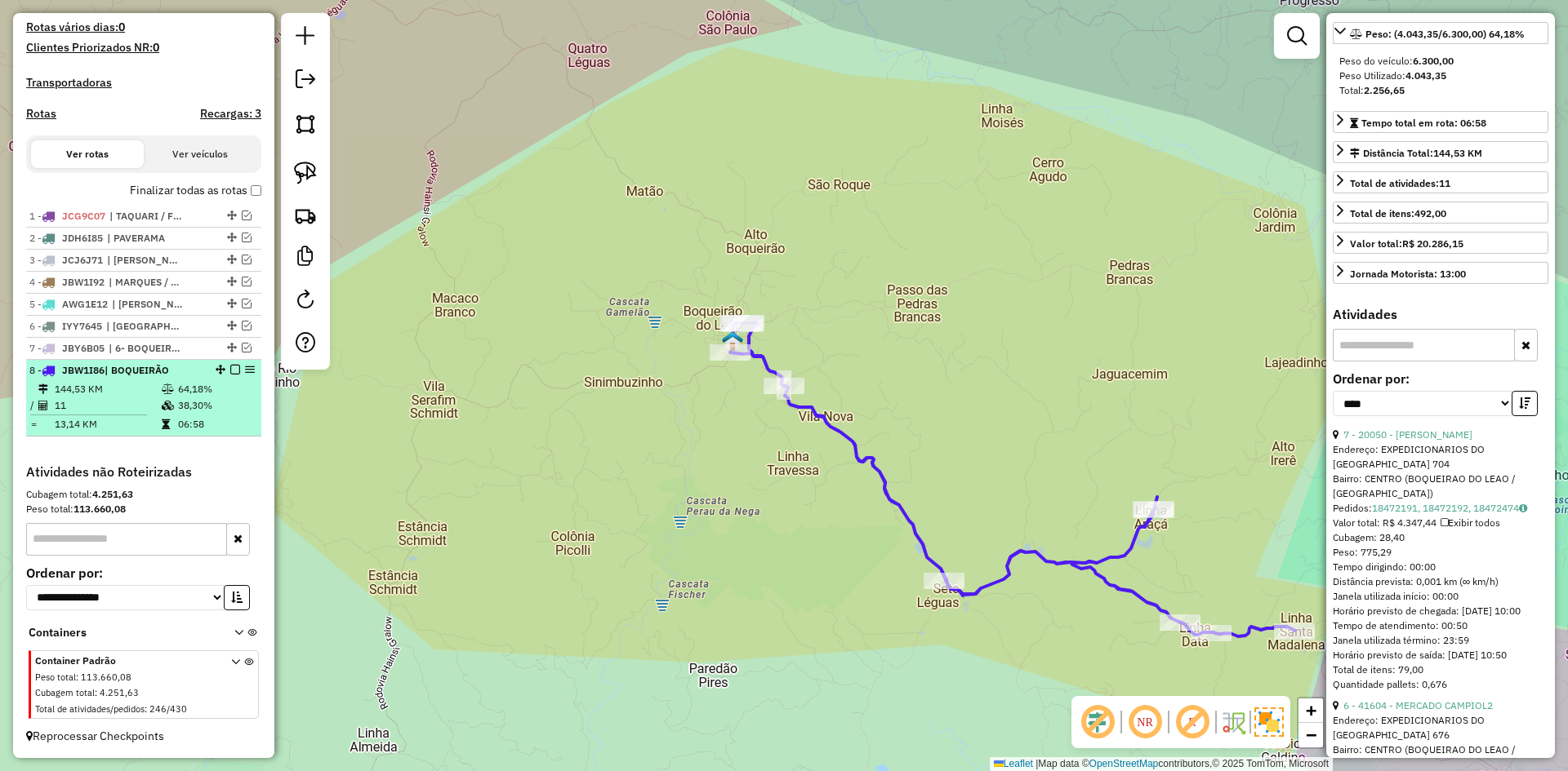
click at [232, 370] on em at bounding box center [235, 369] width 10 height 10
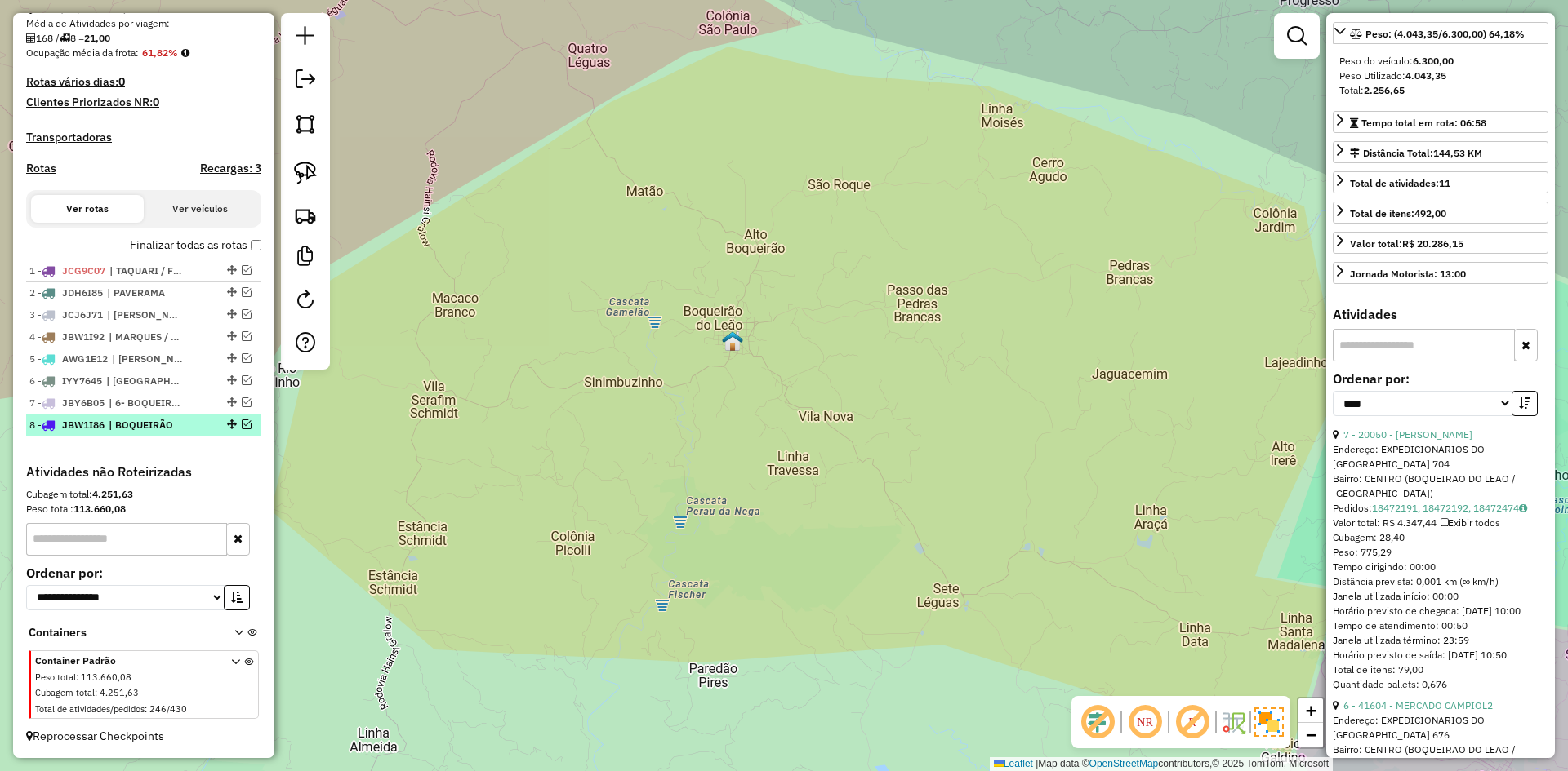
scroll to position [385, 0]
click at [242, 405] on em at bounding box center [246, 402] width 10 height 10
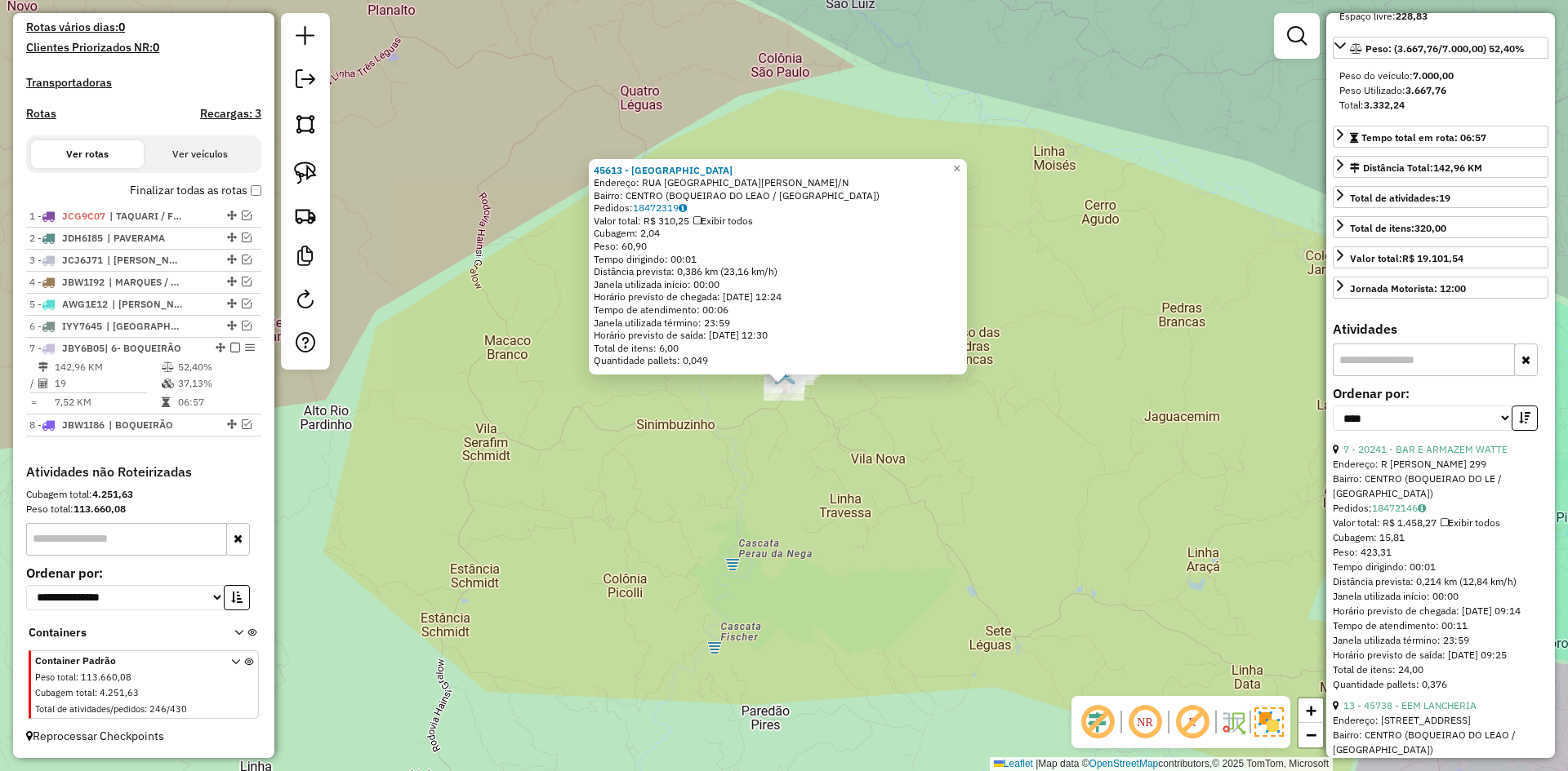
scroll to position [245, 0]
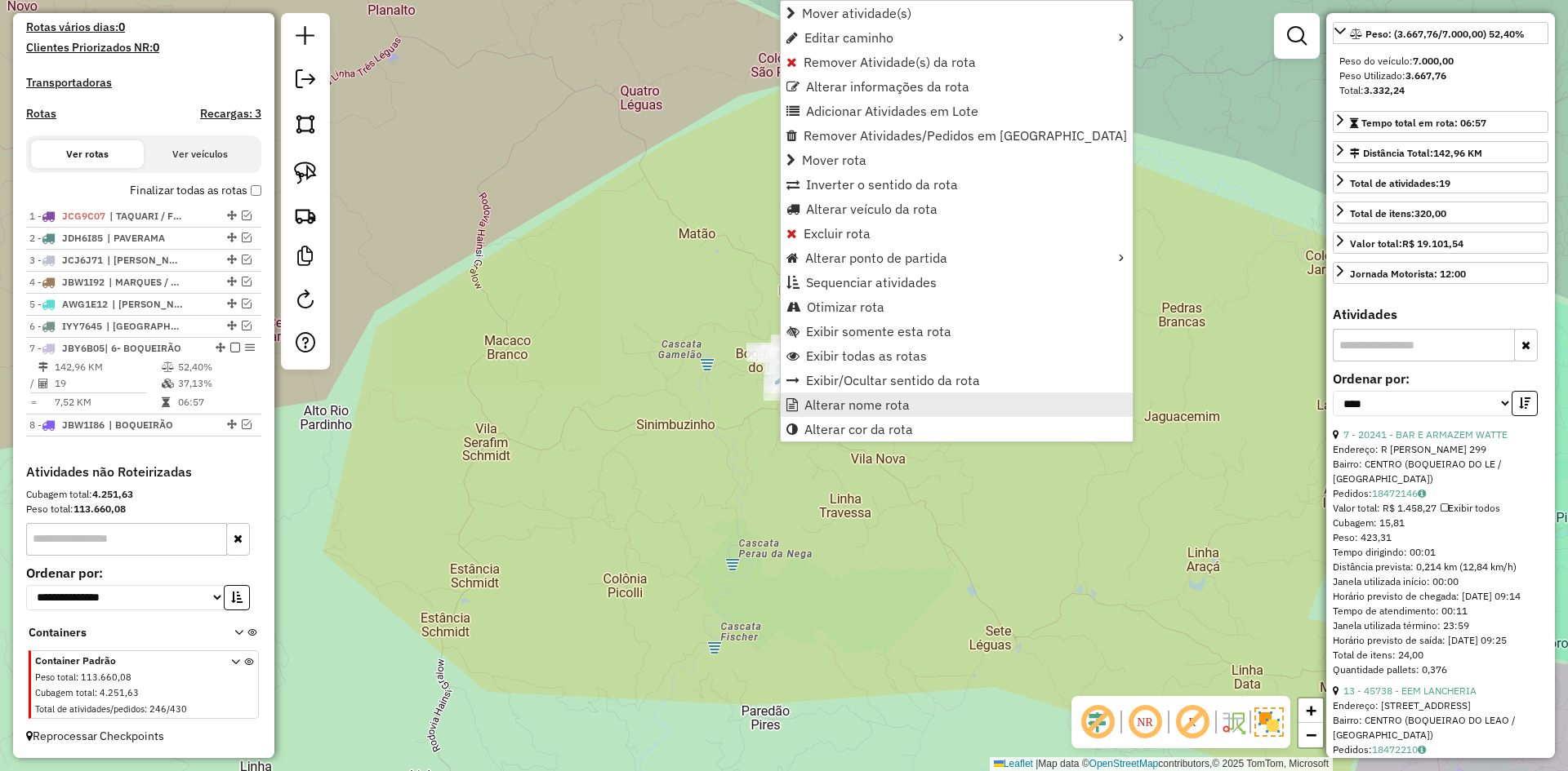
click at [815, 407] on span "Alterar nome rota" at bounding box center [857, 404] width 105 height 14
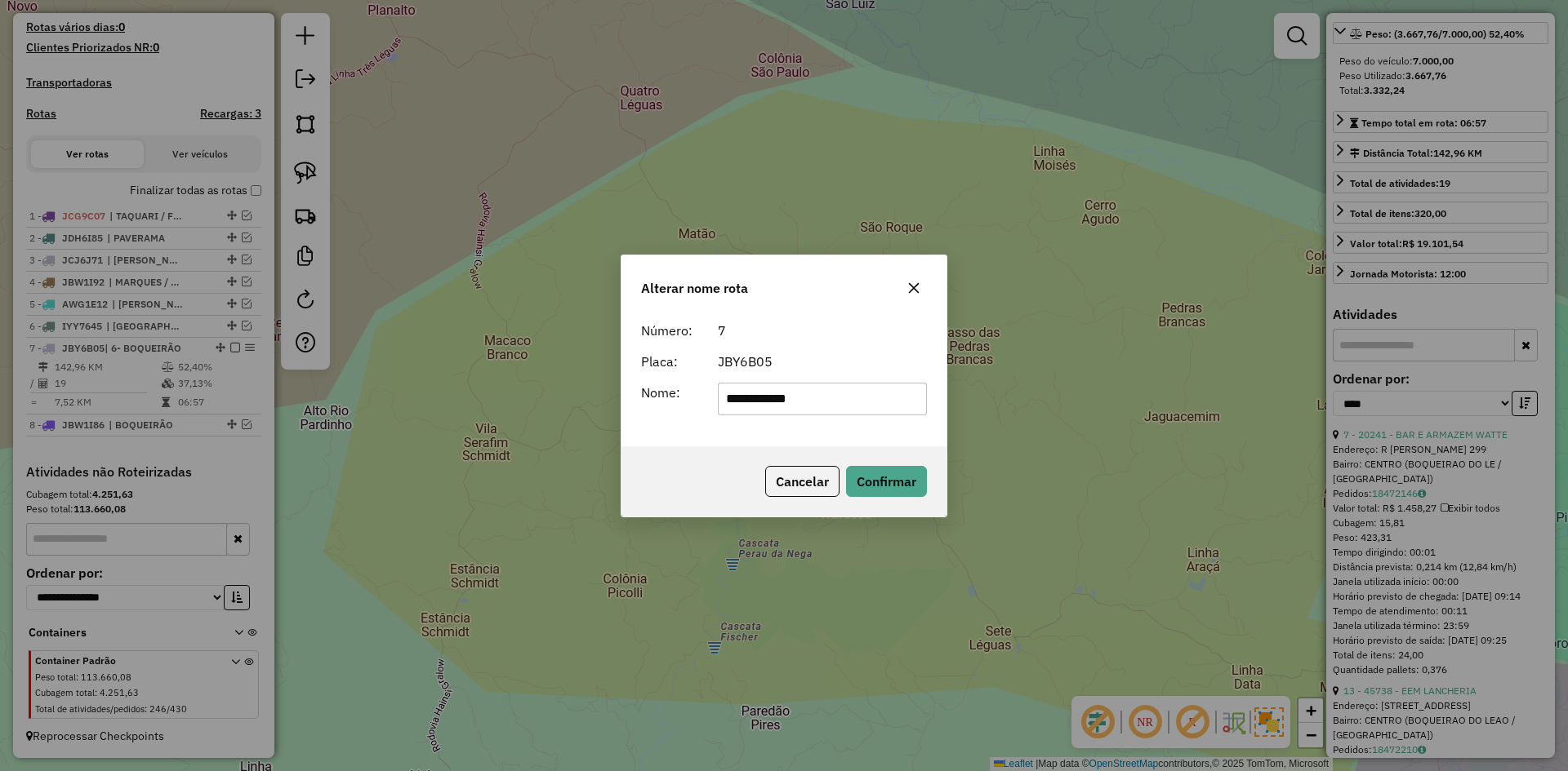
drag, startPoint x: 738, startPoint y: 404, endPoint x: 682, endPoint y: 442, distance: 67.7
click at [708, 422] on div "**********" at bounding box center [784, 380] width 325 height 132
type input "*********"
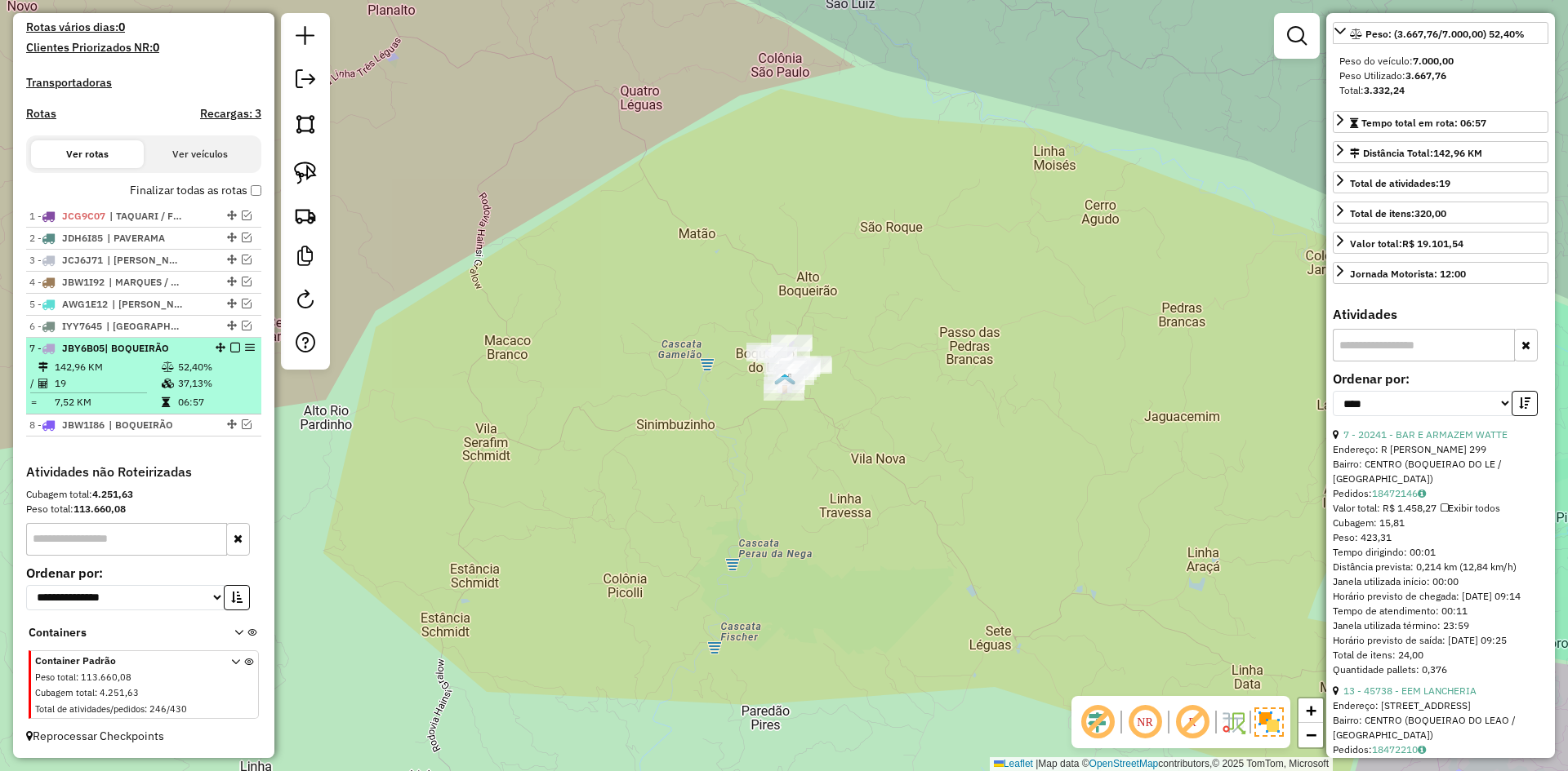
click at [231, 349] on em at bounding box center [235, 348] width 10 height 10
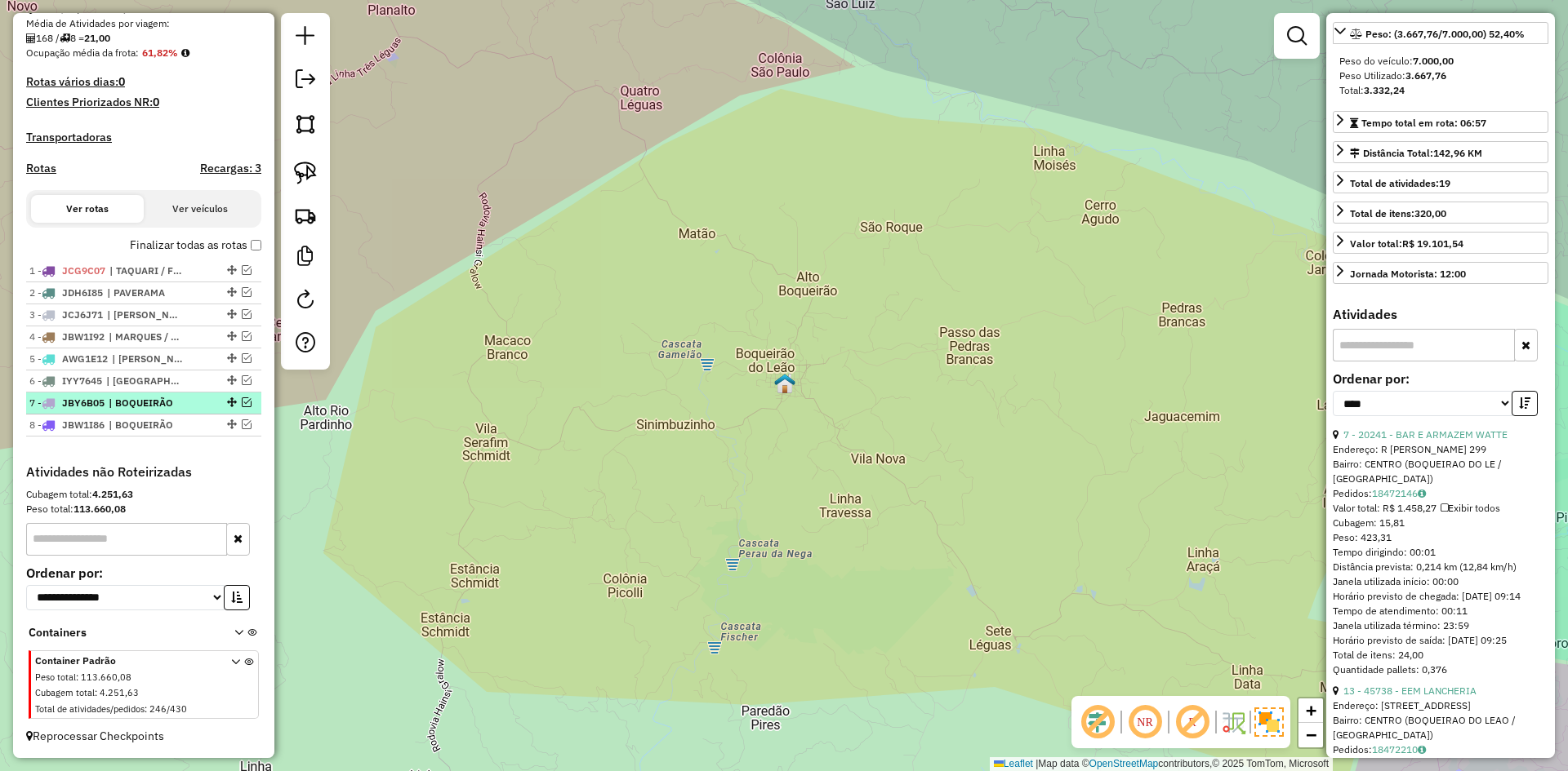
scroll to position [385, 0]
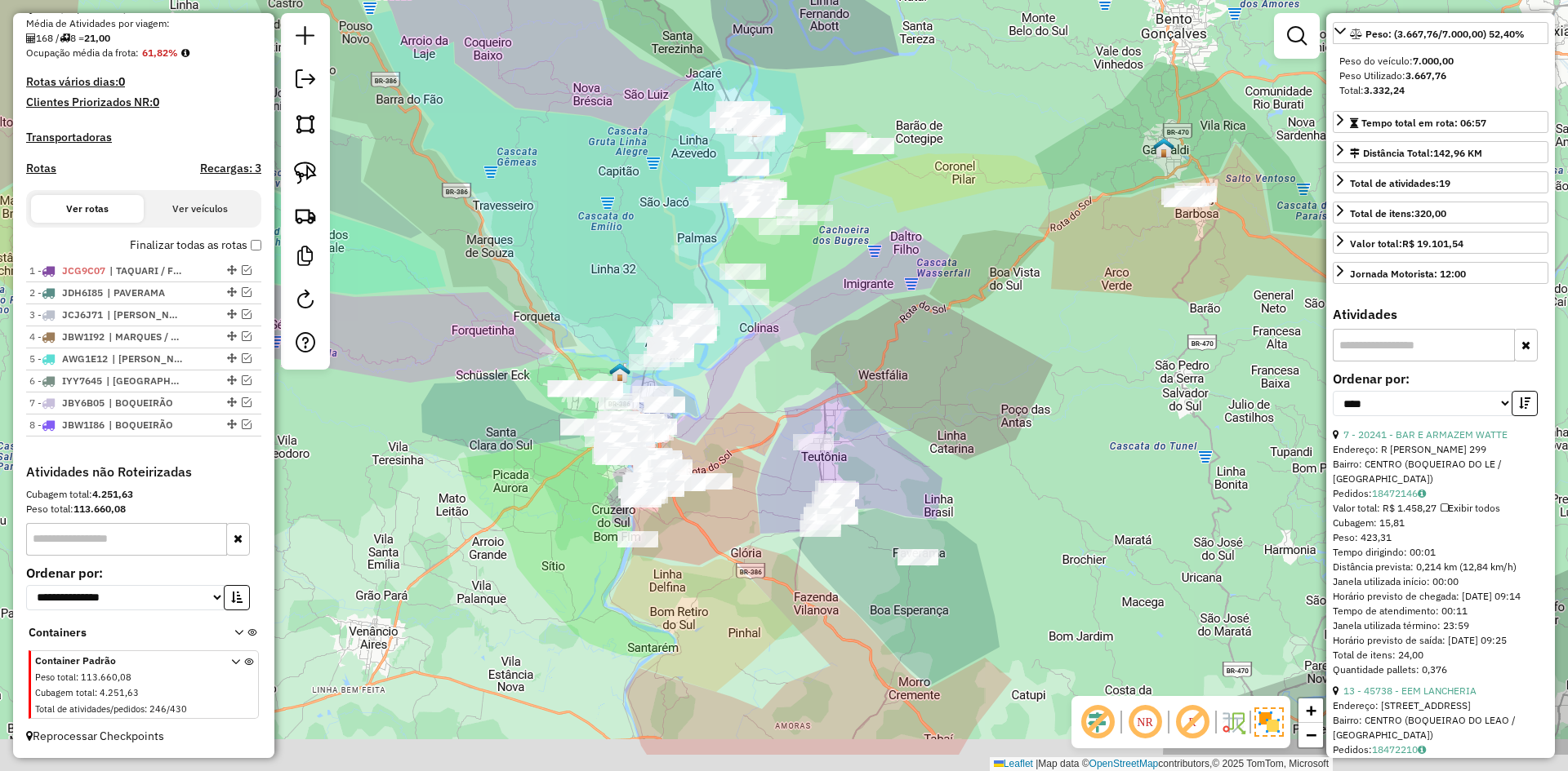
drag, startPoint x: 916, startPoint y: 536, endPoint x: 840, endPoint y: 404, distance: 152.3
click at [845, 414] on div "Janela de atendimento Grade de atendimento Capacidade Transportadoras Veículos …" at bounding box center [784, 386] width 1568 height 771
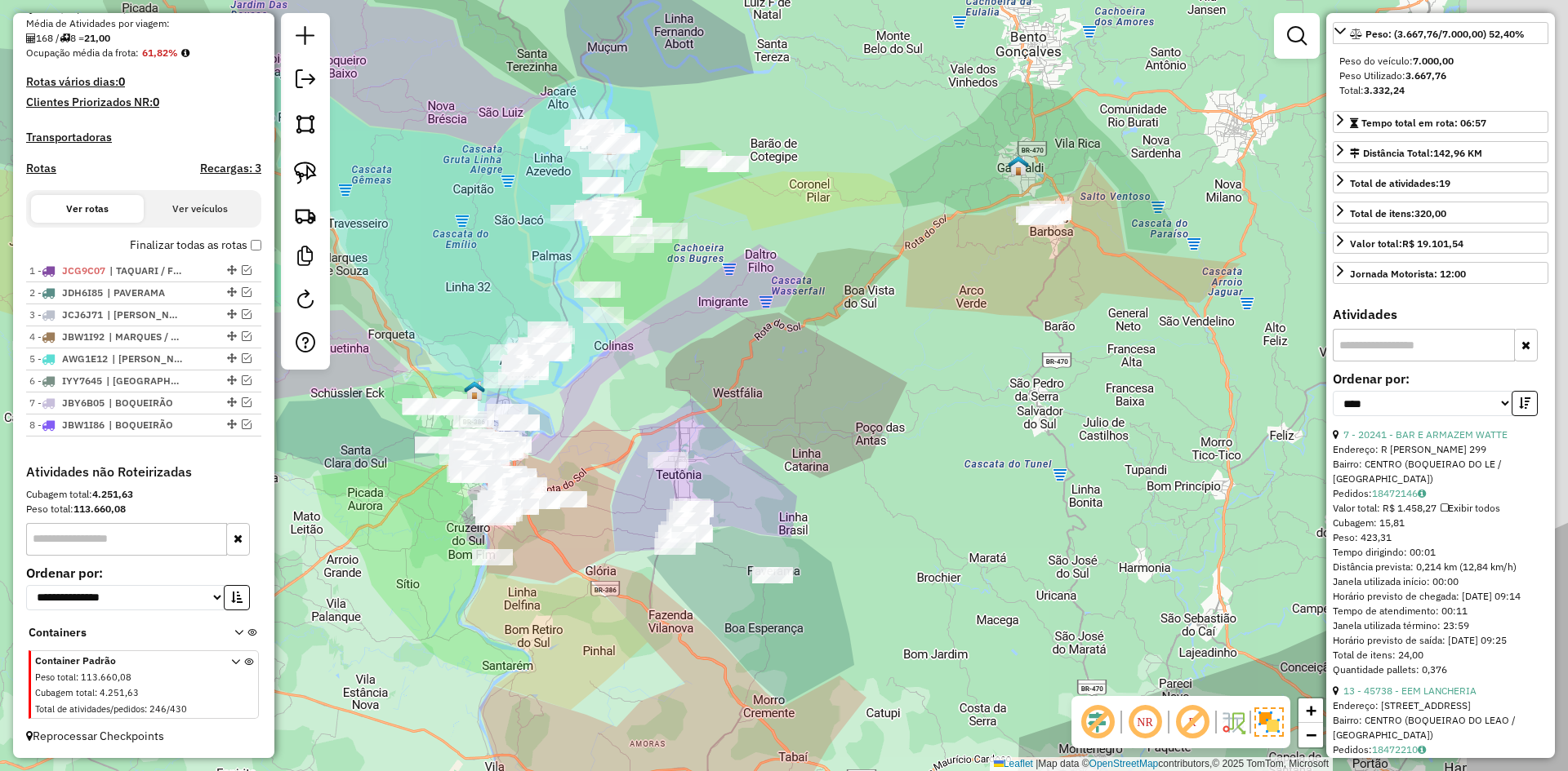
drag, startPoint x: 1016, startPoint y: 321, endPoint x: 894, endPoint y: 371, distance: 131.8
click at [952, 349] on div "Janela de atendimento Grade de atendimento Capacidade Transportadoras Veículos …" at bounding box center [784, 386] width 1568 height 771
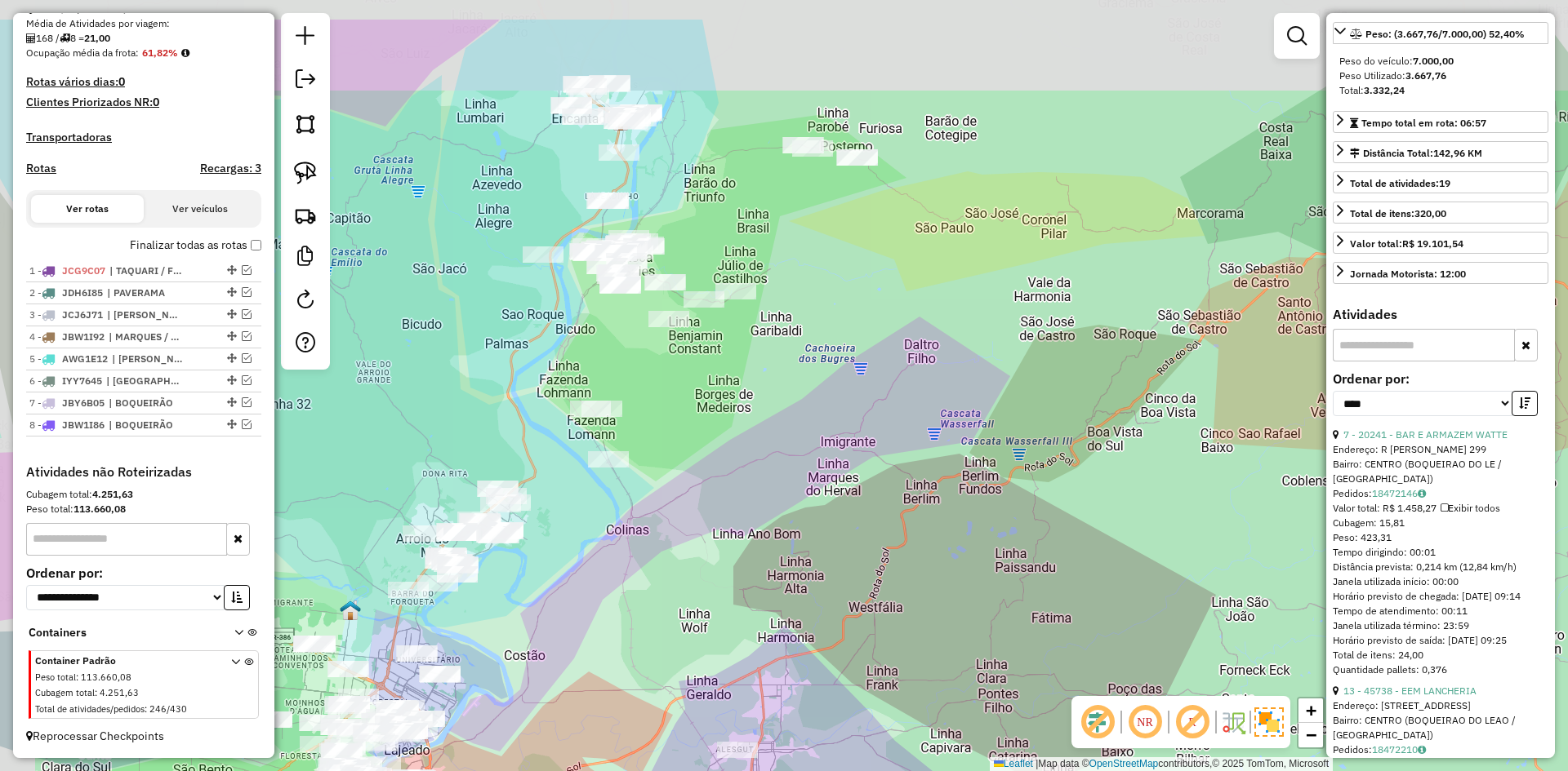
drag, startPoint x: 603, startPoint y: 179, endPoint x: 771, endPoint y: 349, distance: 239.0
click at [771, 349] on div "Janela de atendimento Grade de atendimento Capacidade Transportadoras Veículos …" at bounding box center [784, 386] width 1568 height 771
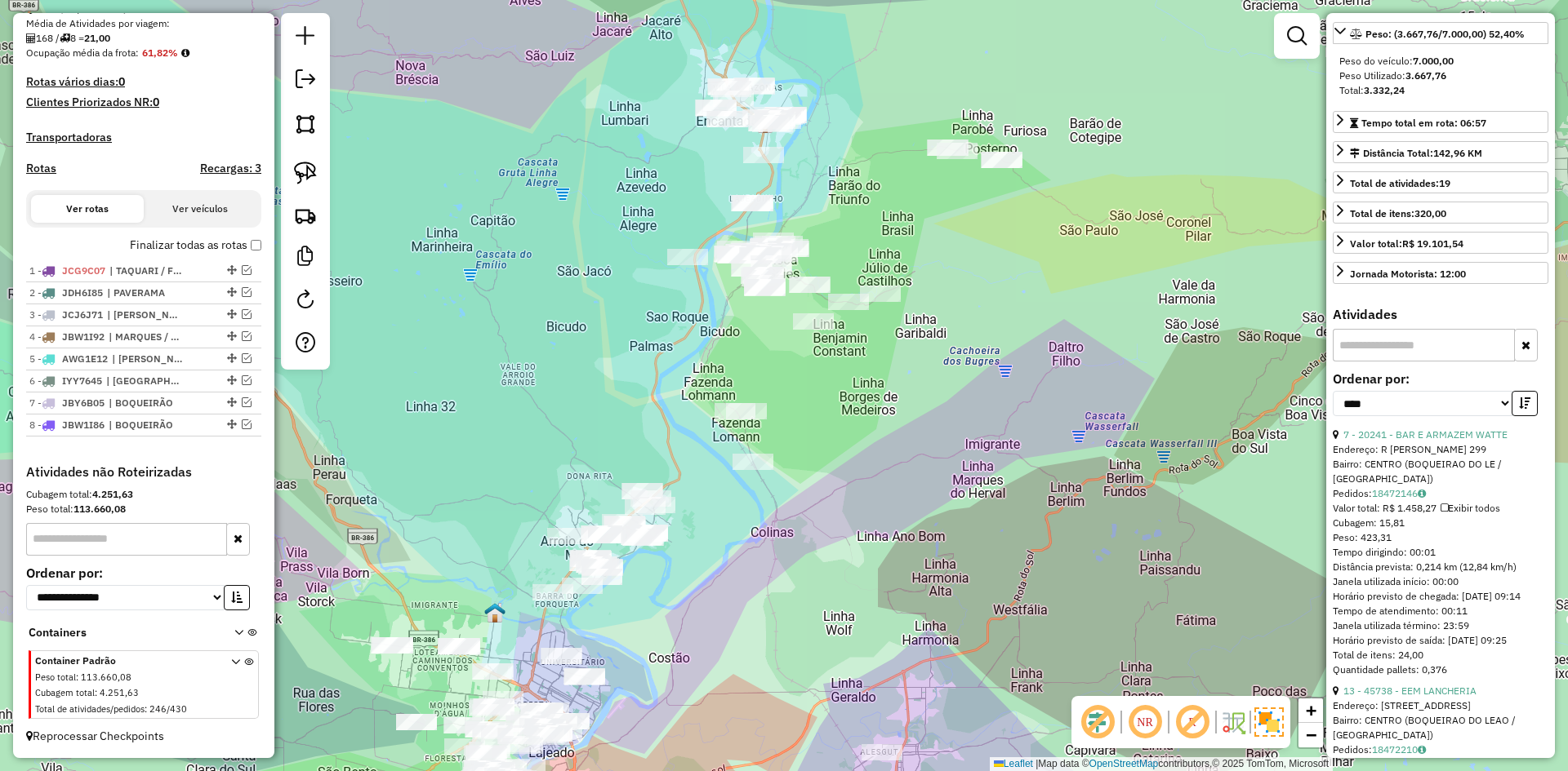
drag, startPoint x: 741, startPoint y: 249, endPoint x: 897, endPoint y: 31, distance: 268.1
click at [896, 36] on div "Janela de atendimento Grade de atendimento Capacidade Transportadoras Veículos …" at bounding box center [784, 386] width 1568 height 771
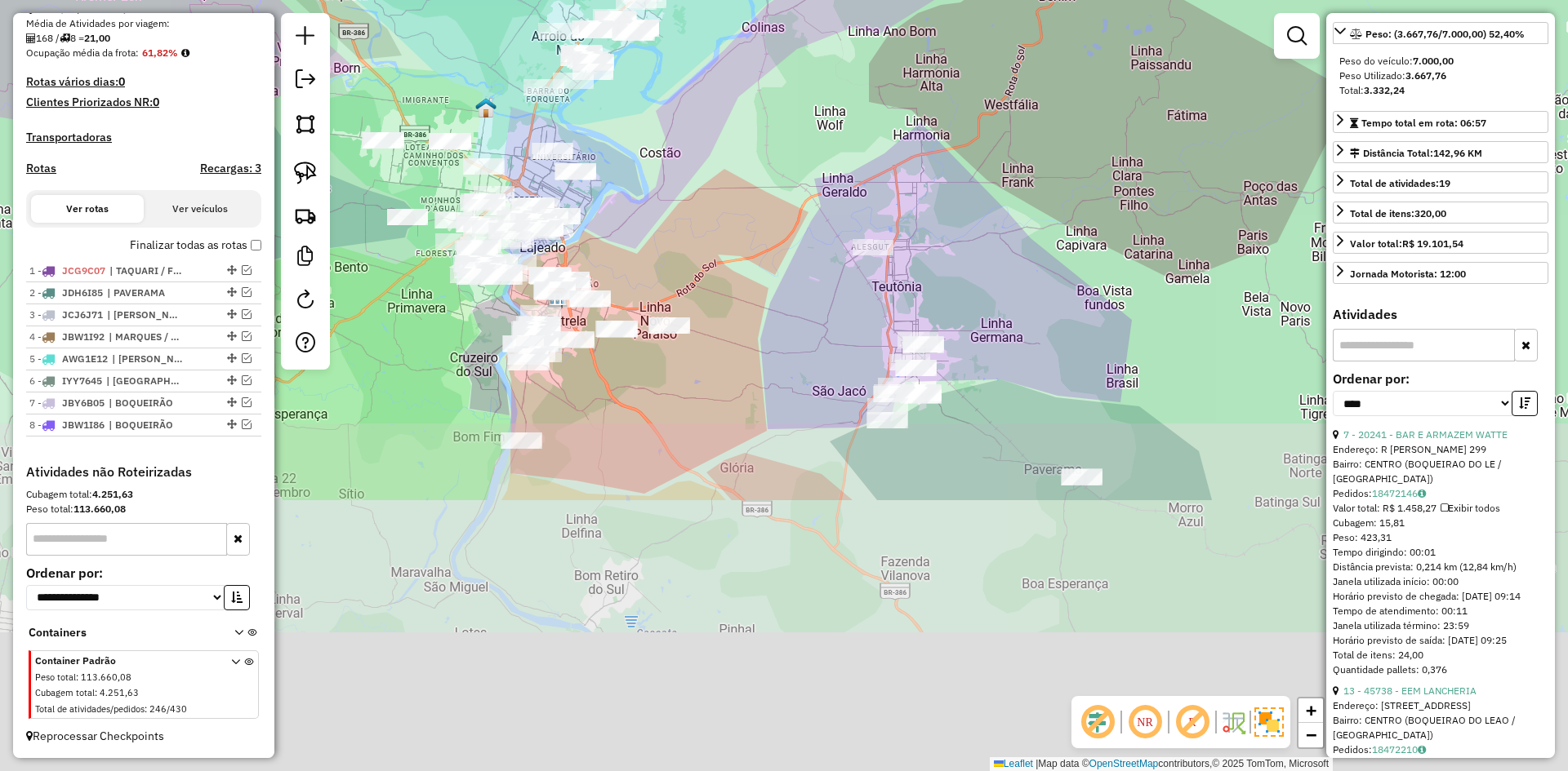
drag, startPoint x: 766, startPoint y: 201, endPoint x: 712, endPoint y: 95, distance: 119.0
click at [714, 108] on div "Janela de atendimento Grade de atendimento Capacidade Transportadoras Veículos …" at bounding box center [784, 386] width 1568 height 771
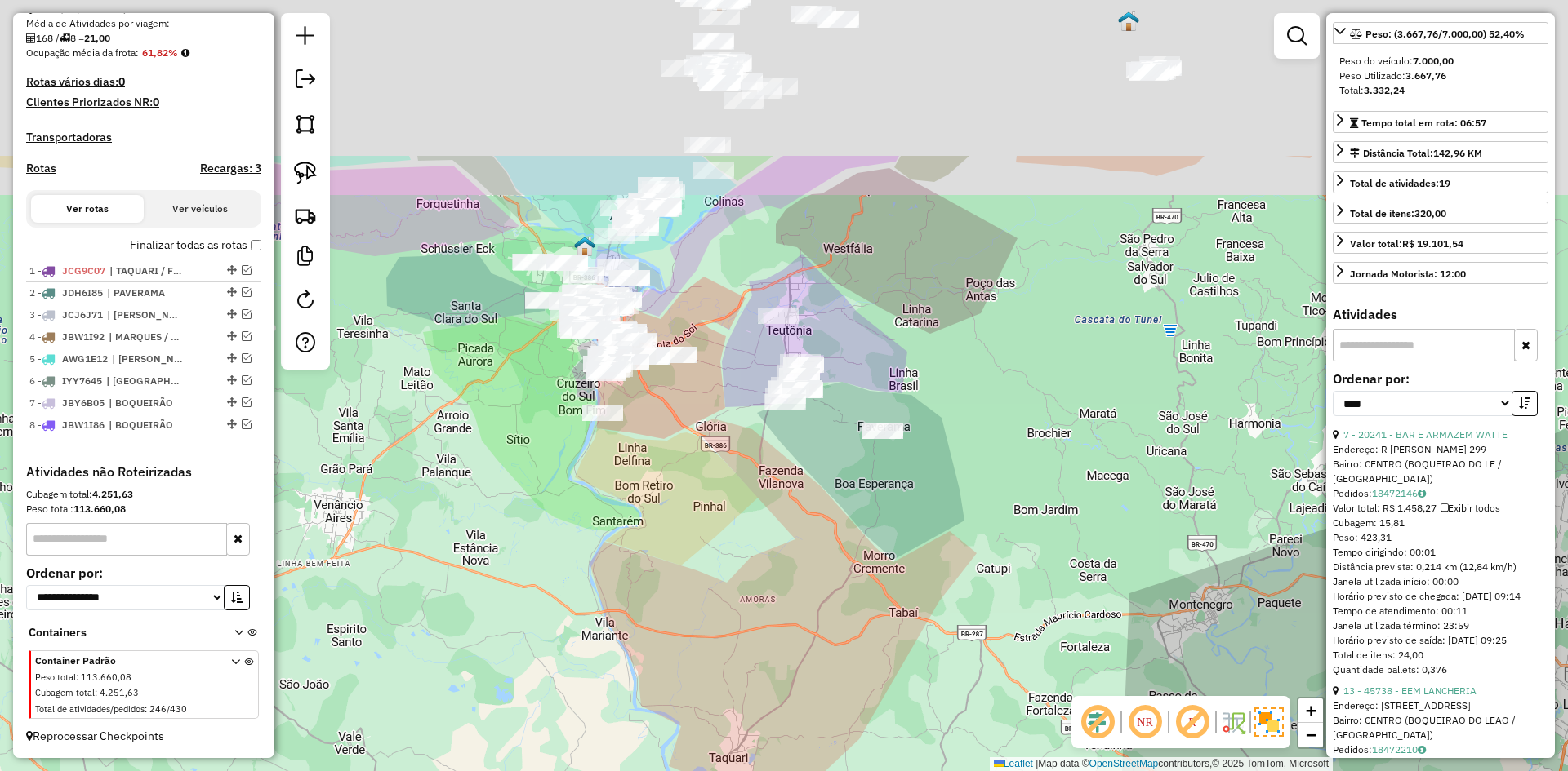
drag, startPoint x: 678, startPoint y: 222, endPoint x: 728, endPoint y: 473, distance: 255.9
click at [728, 475] on div "Janela de atendimento Grade de atendimento Capacidade Transportadoras Veículos …" at bounding box center [784, 386] width 1568 height 771
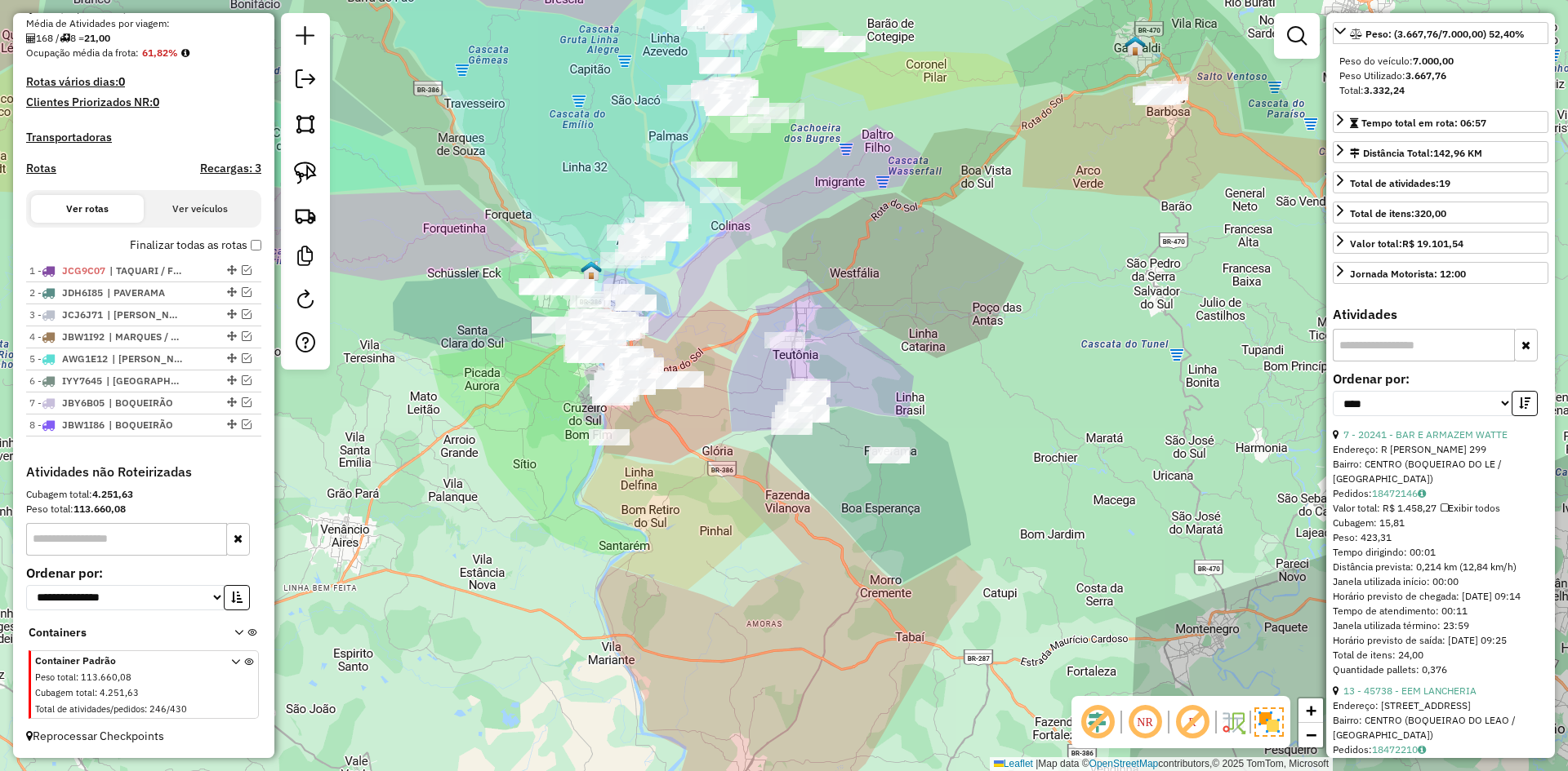
drag, startPoint x: 838, startPoint y: 228, endPoint x: 816, endPoint y: 447, distance: 220.1
click at [816, 447] on div "Janela de atendimento Grade de atendimento Capacidade Transportadoras Veículos …" at bounding box center [784, 386] width 1568 height 771
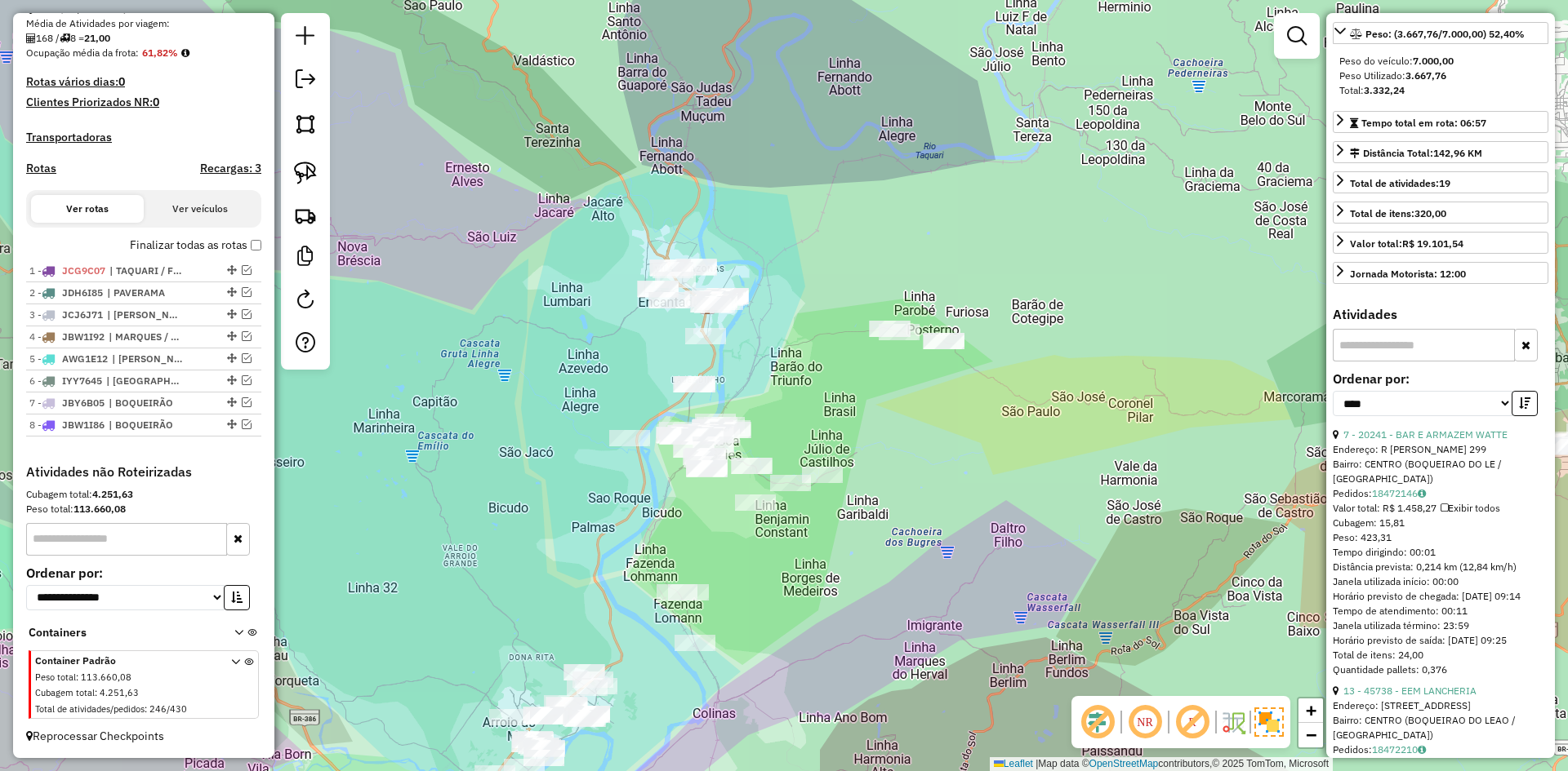
drag, startPoint x: 738, startPoint y: 283, endPoint x: 763, endPoint y: 326, distance: 49.7
click at [763, 326] on div "Janela de atendimento Grade de atendimento Capacidade Transportadoras Veículos …" at bounding box center [784, 386] width 1568 height 771
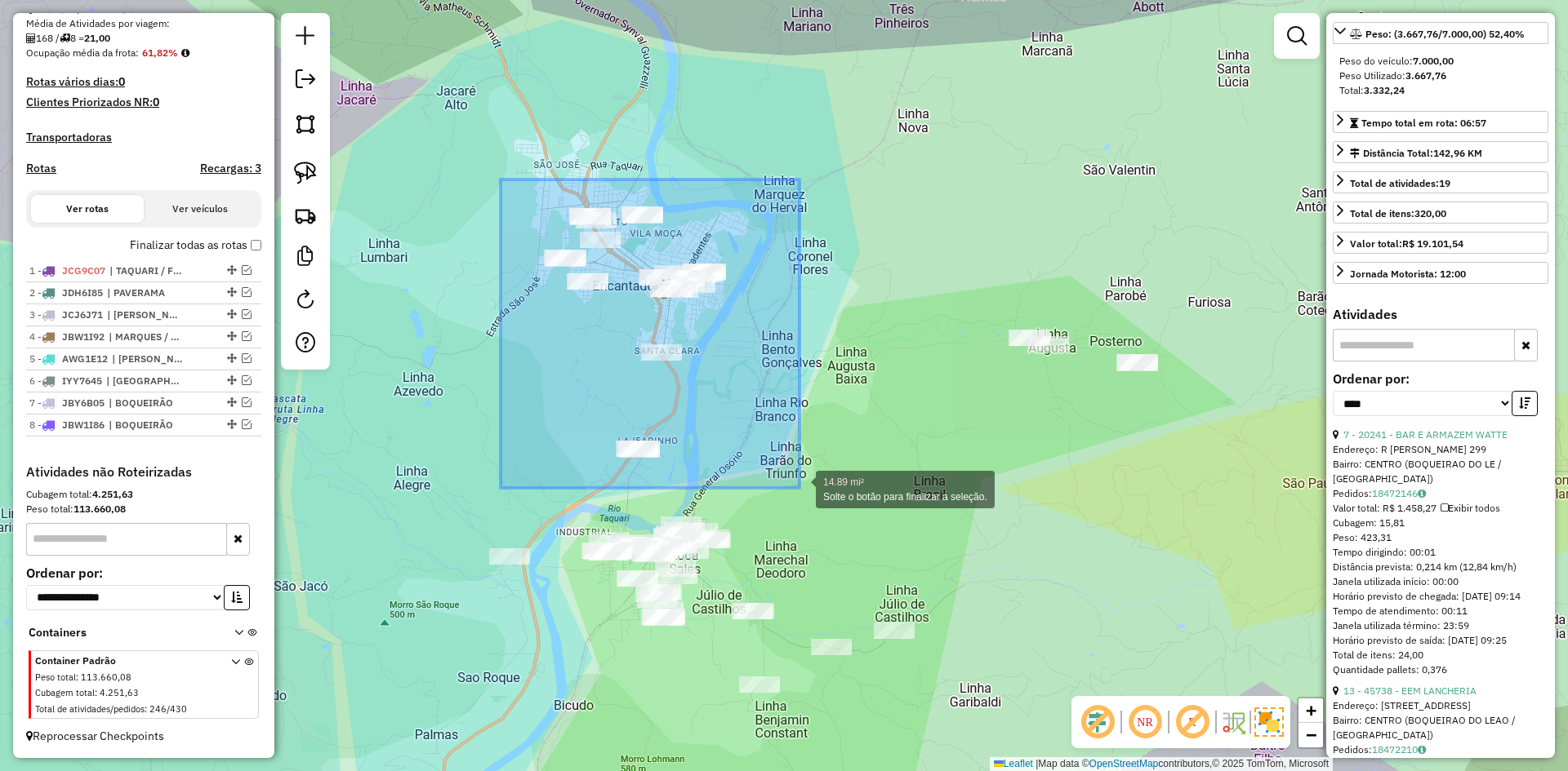
drag, startPoint x: 508, startPoint y: 181, endPoint x: 799, endPoint y: 488, distance: 423.0
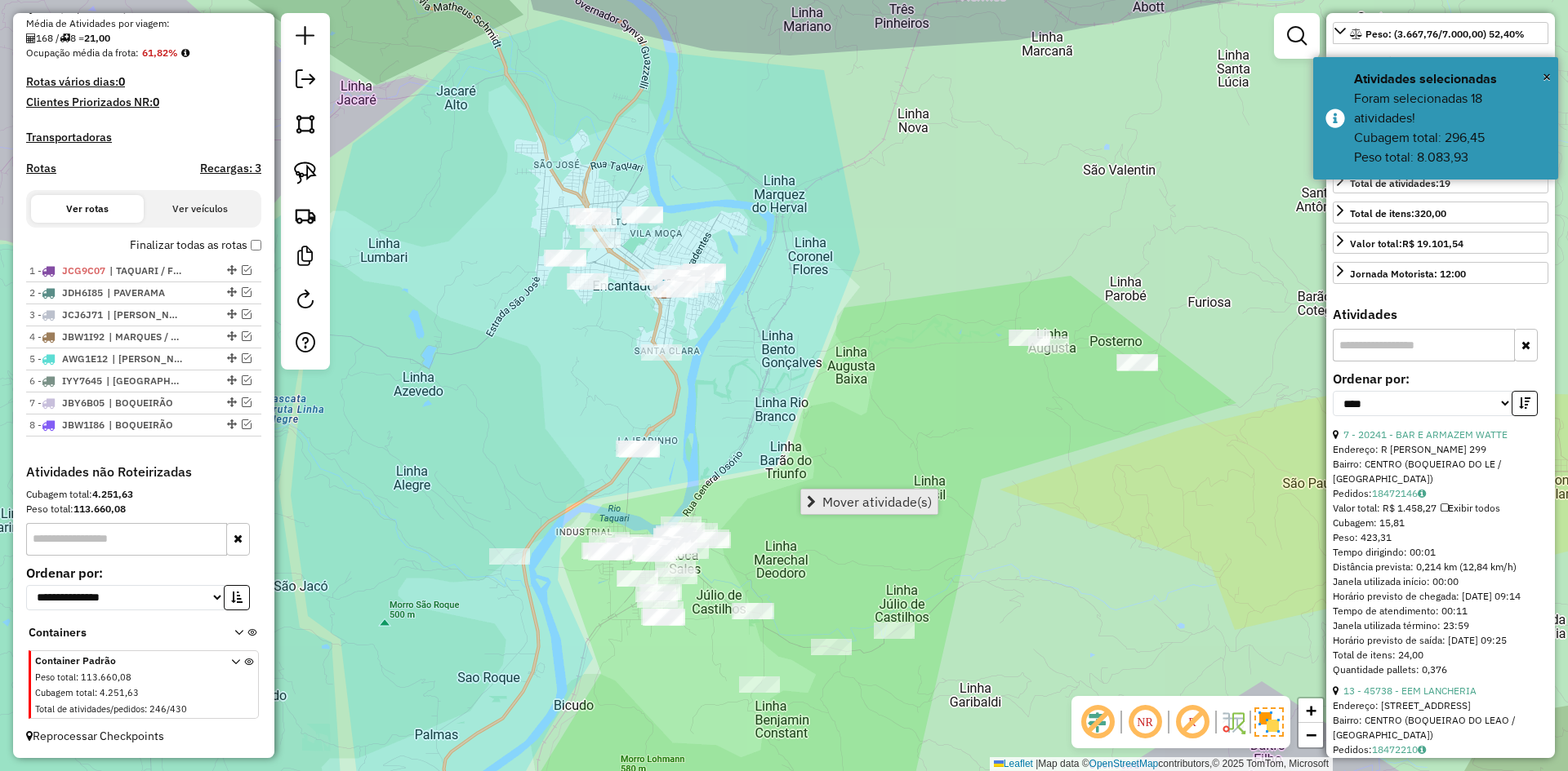
click at [903, 501] on span "Mover atividade(s)" at bounding box center [877, 502] width 109 height 14
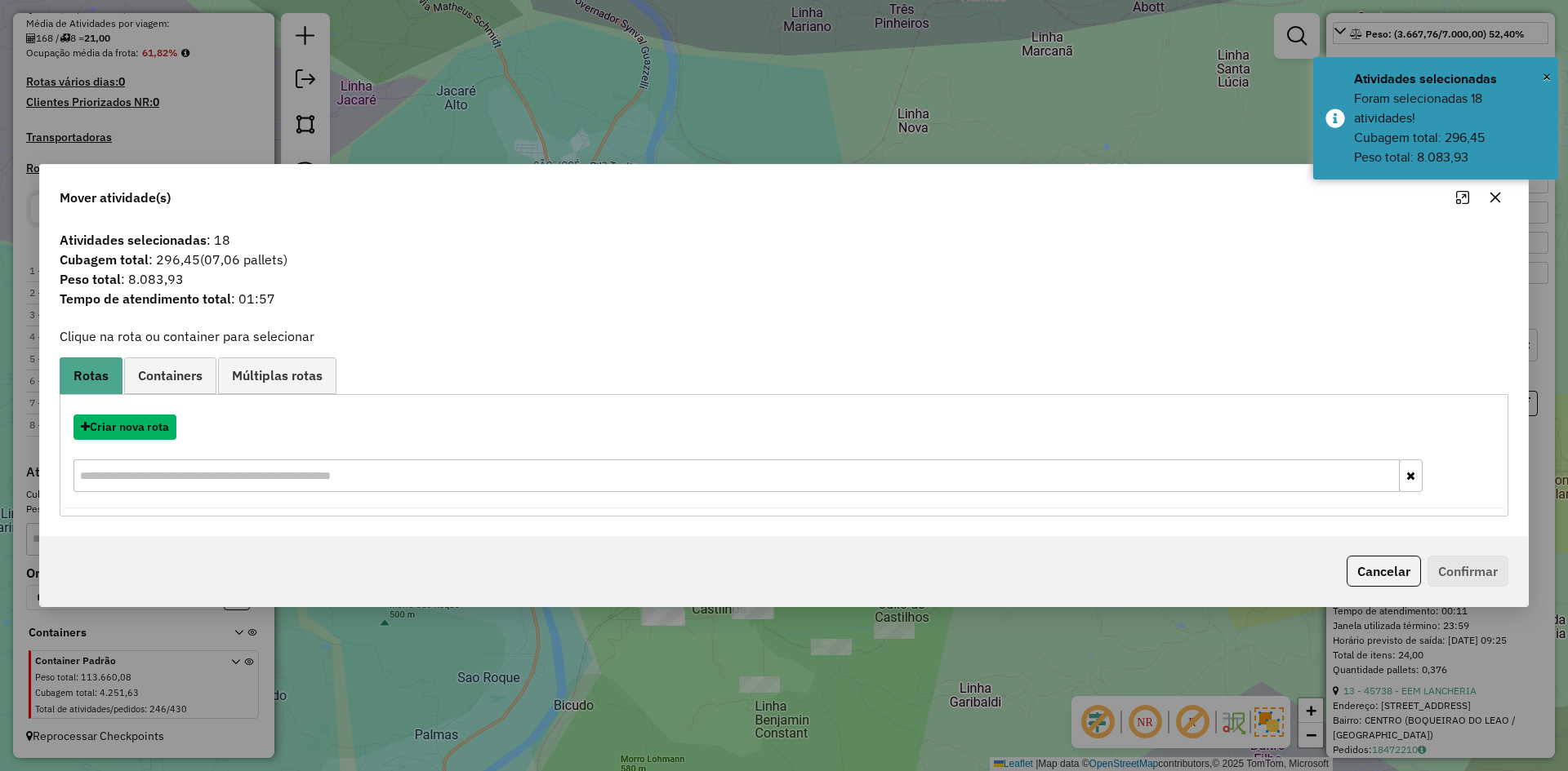
click at [143, 431] on button "Criar nova rota" at bounding box center [125, 427] width 103 height 25
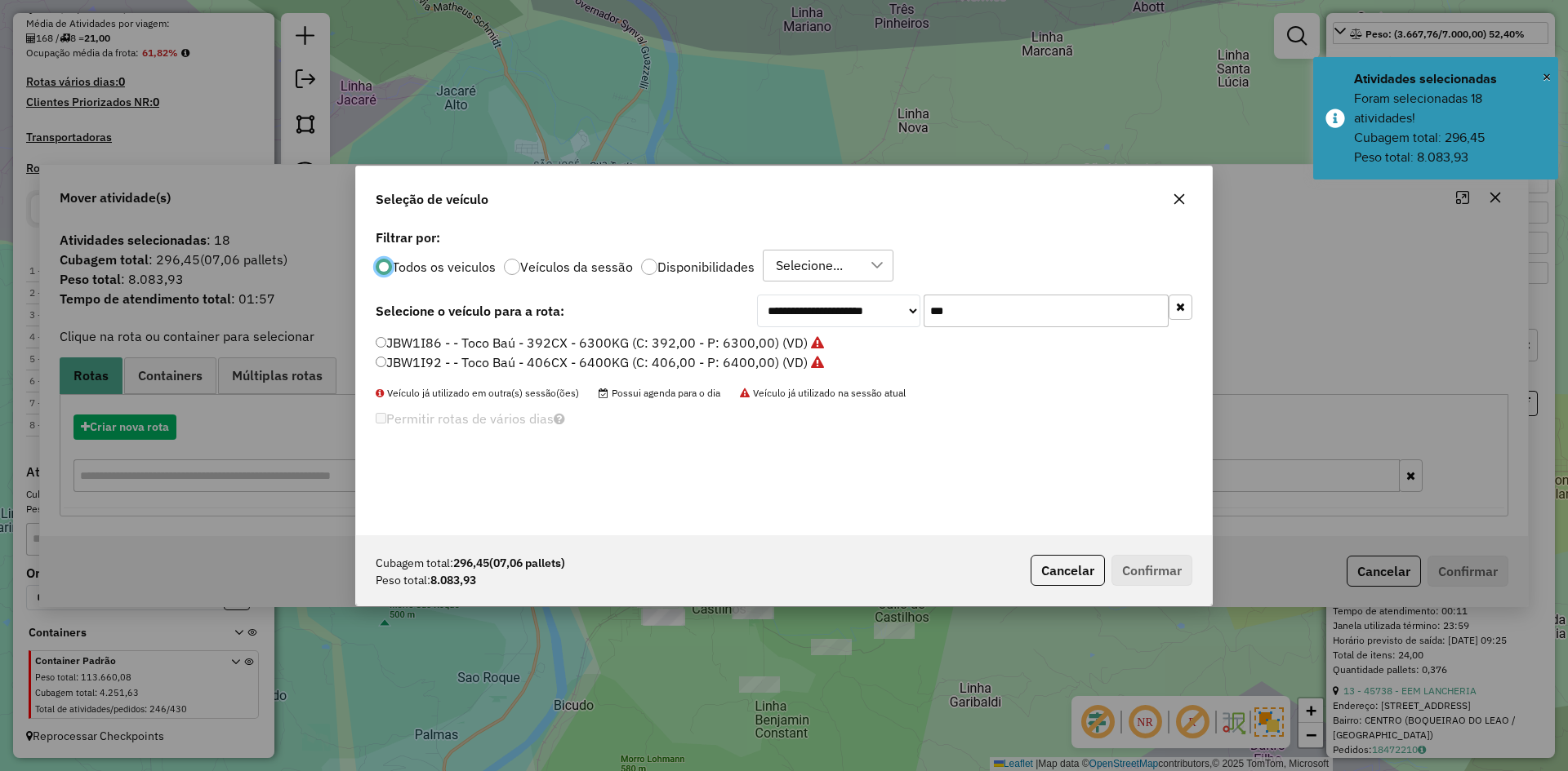
scroll to position [9, 5]
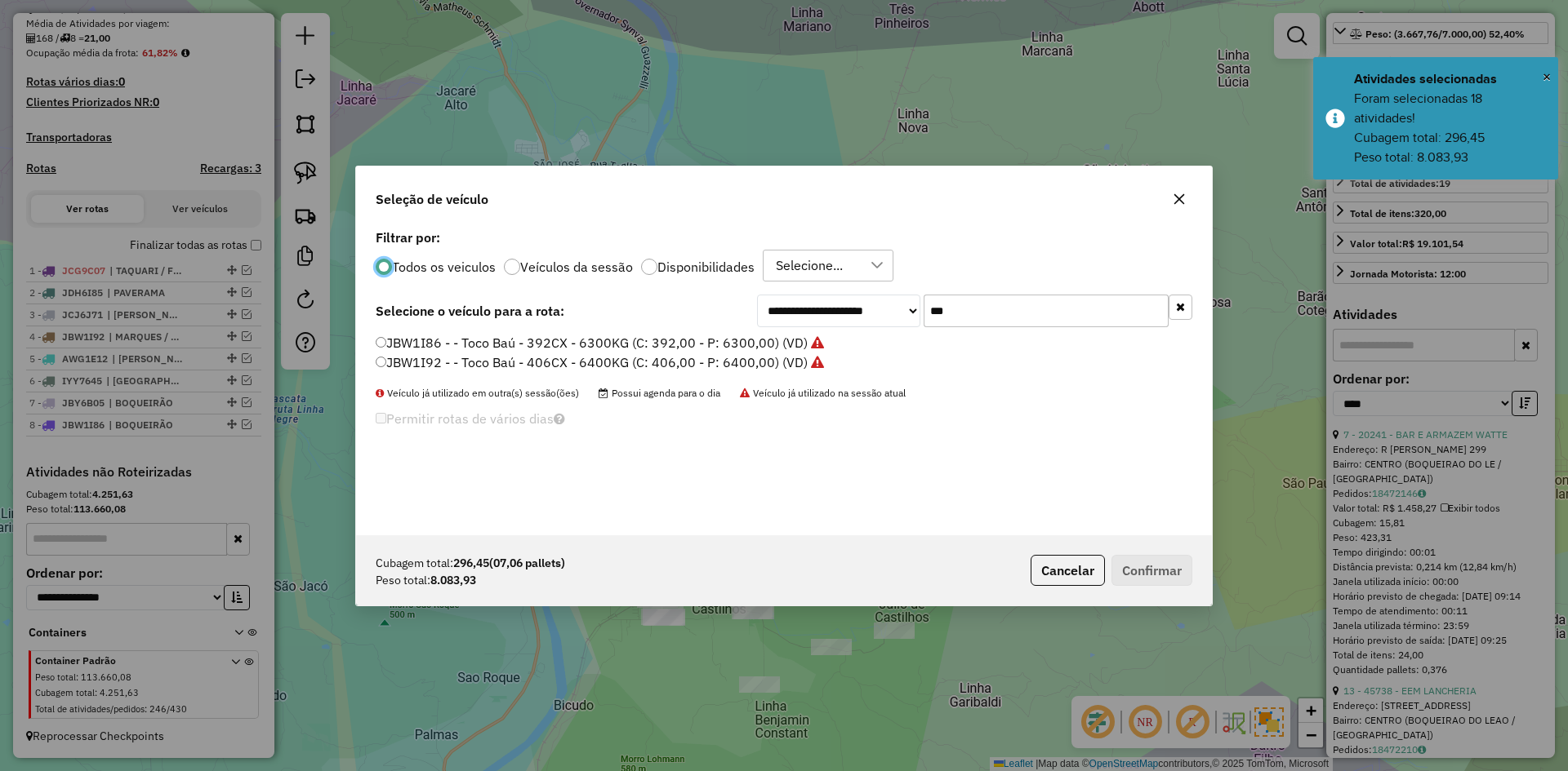
click at [963, 327] on input "***" at bounding box center [1046, 311] width 245 height 32
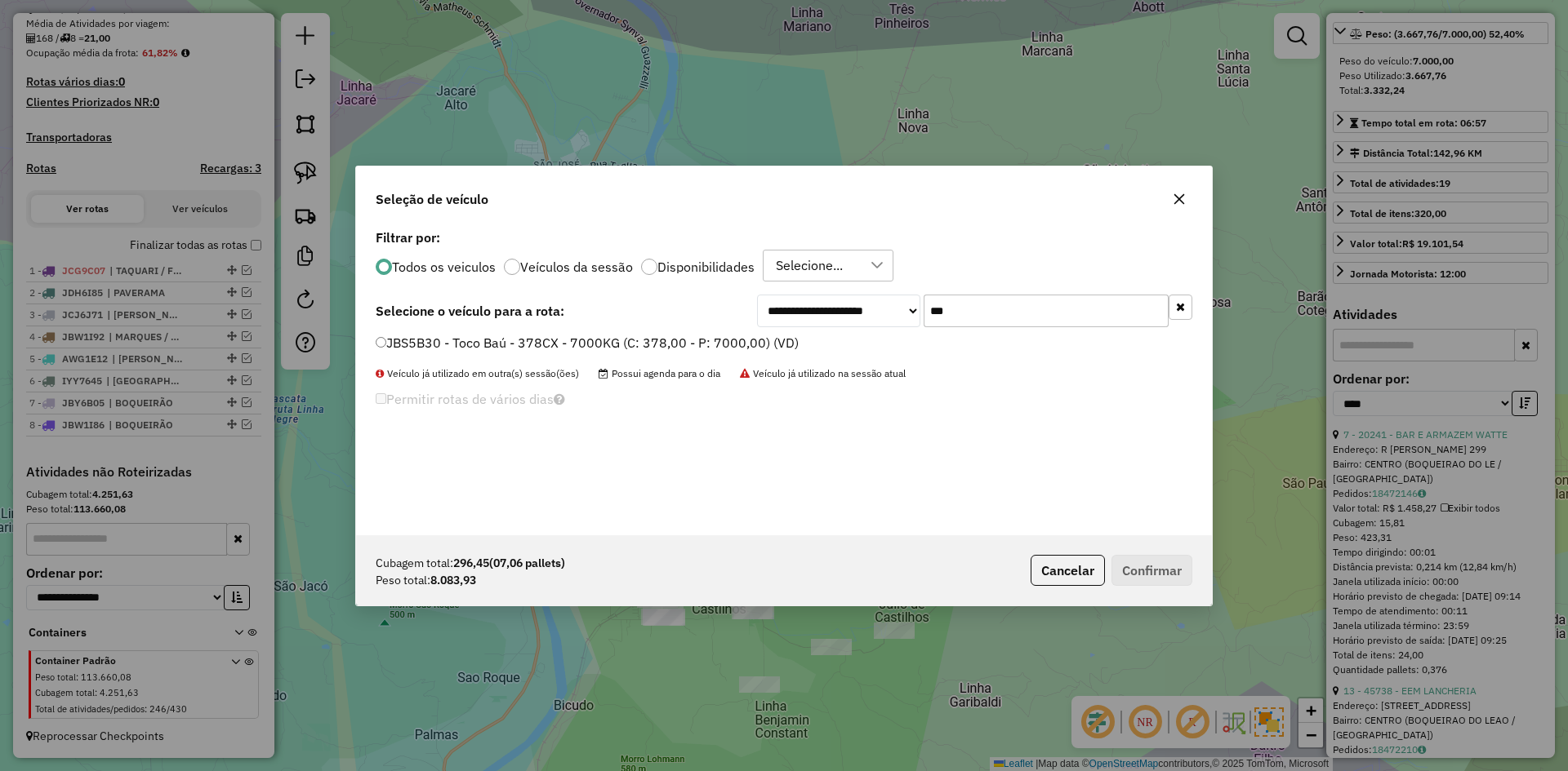
type input "***"
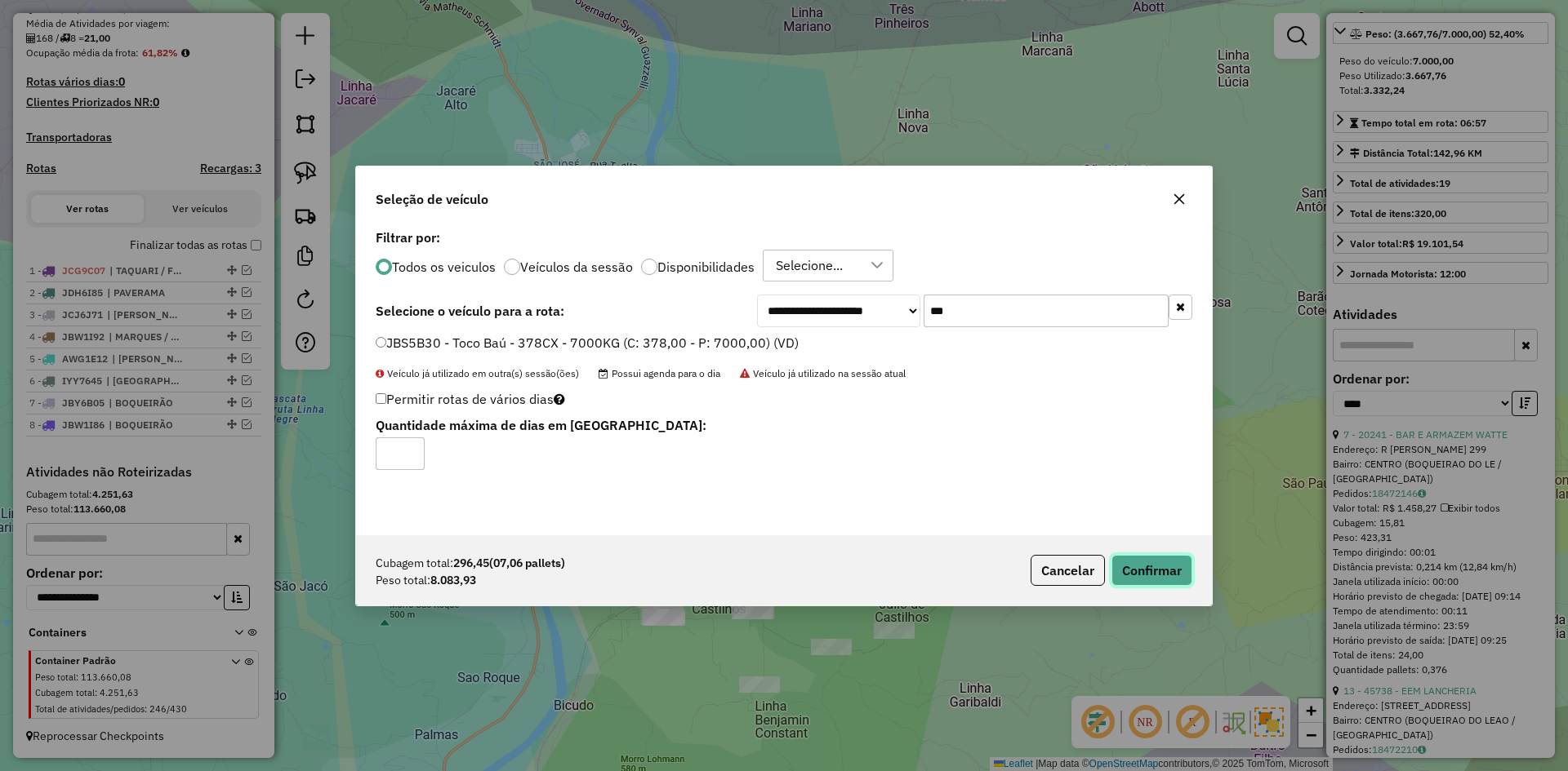
click at [1166, 569] on button "Confirmar" at bounding box center [1153, 570] width 81 height 31
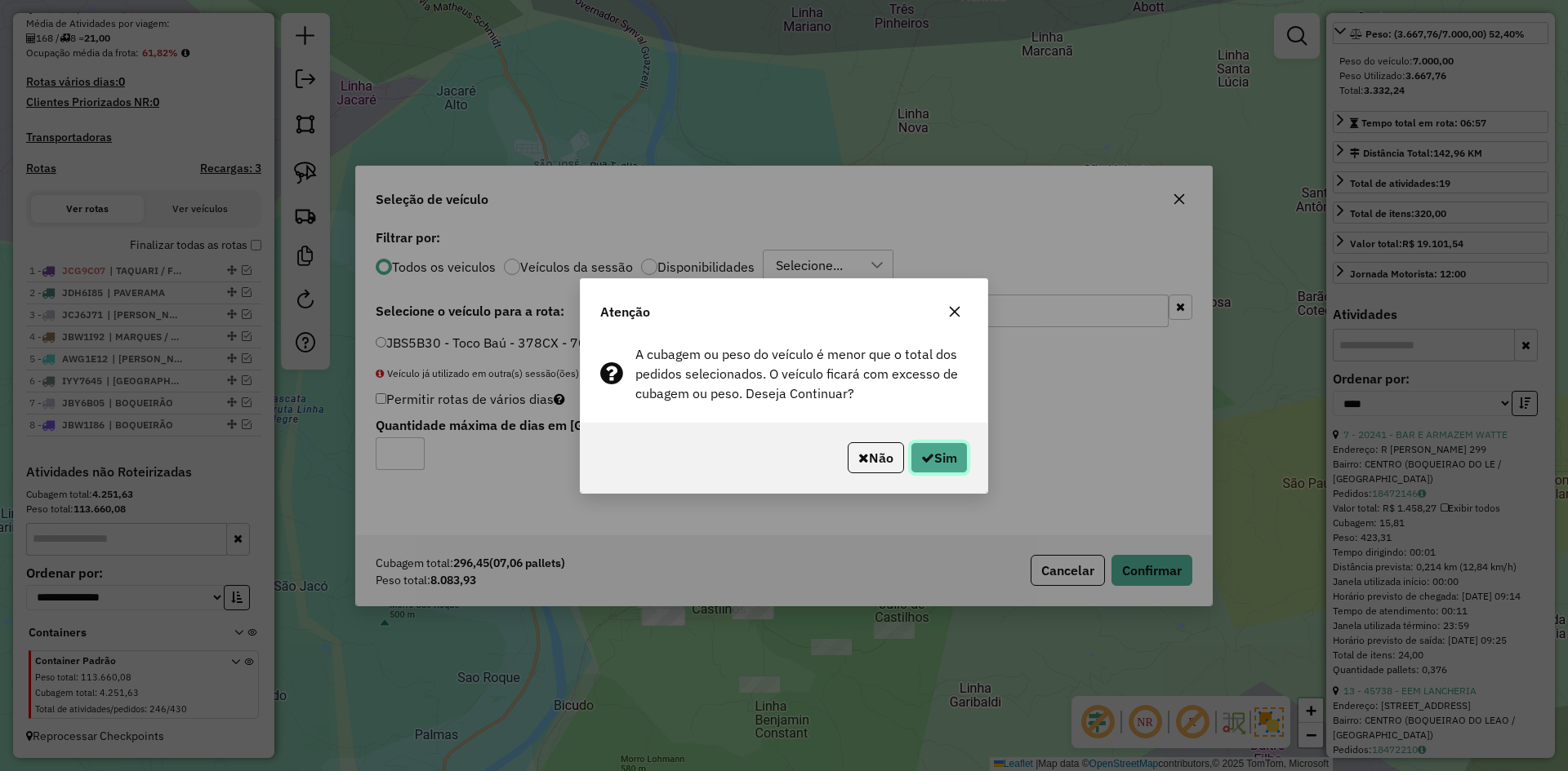
click at [953, 460] on button "Sim" at bounding box center [939, 458] width 57 height 31
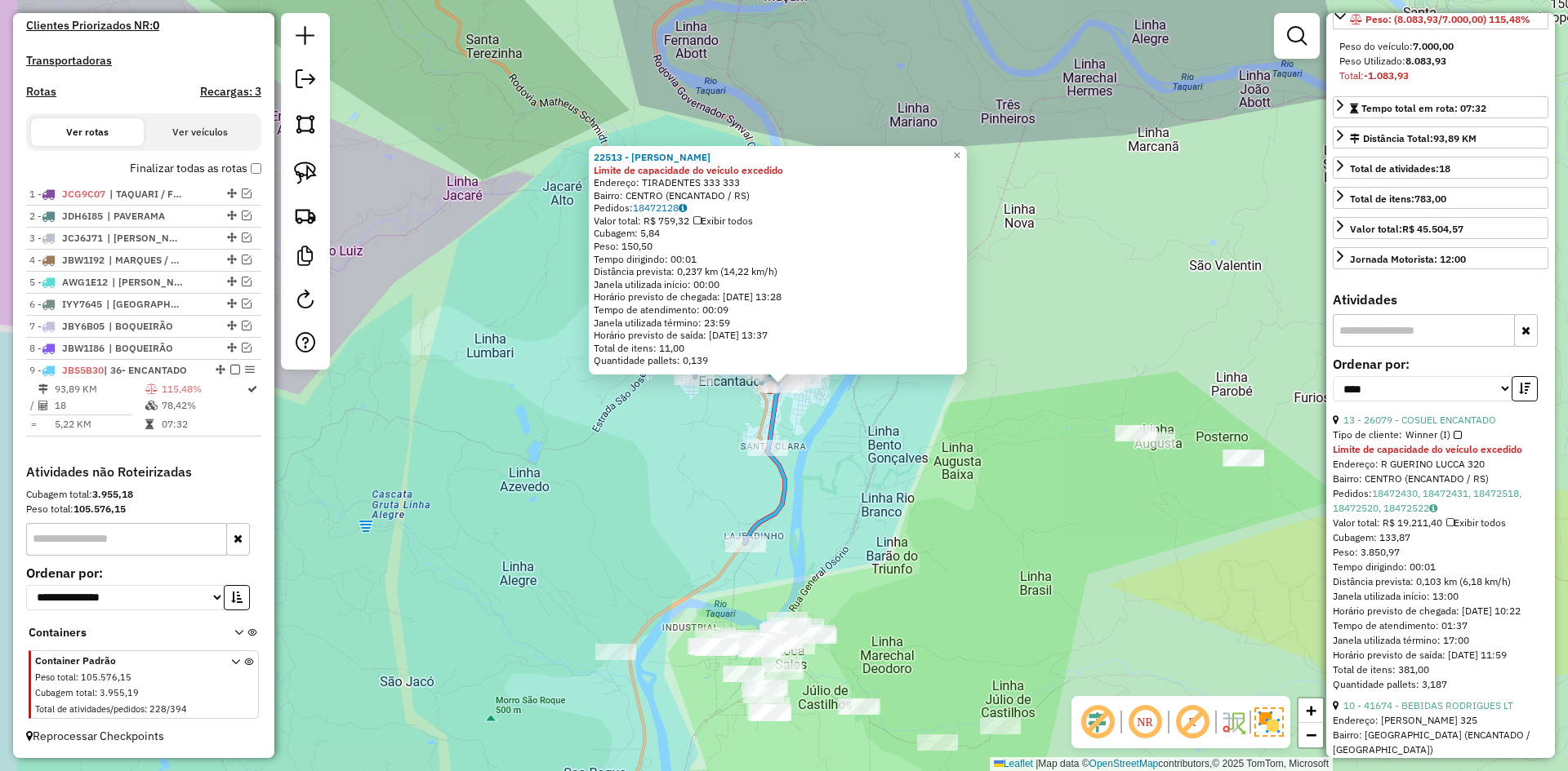
scroll to position [231, 0]
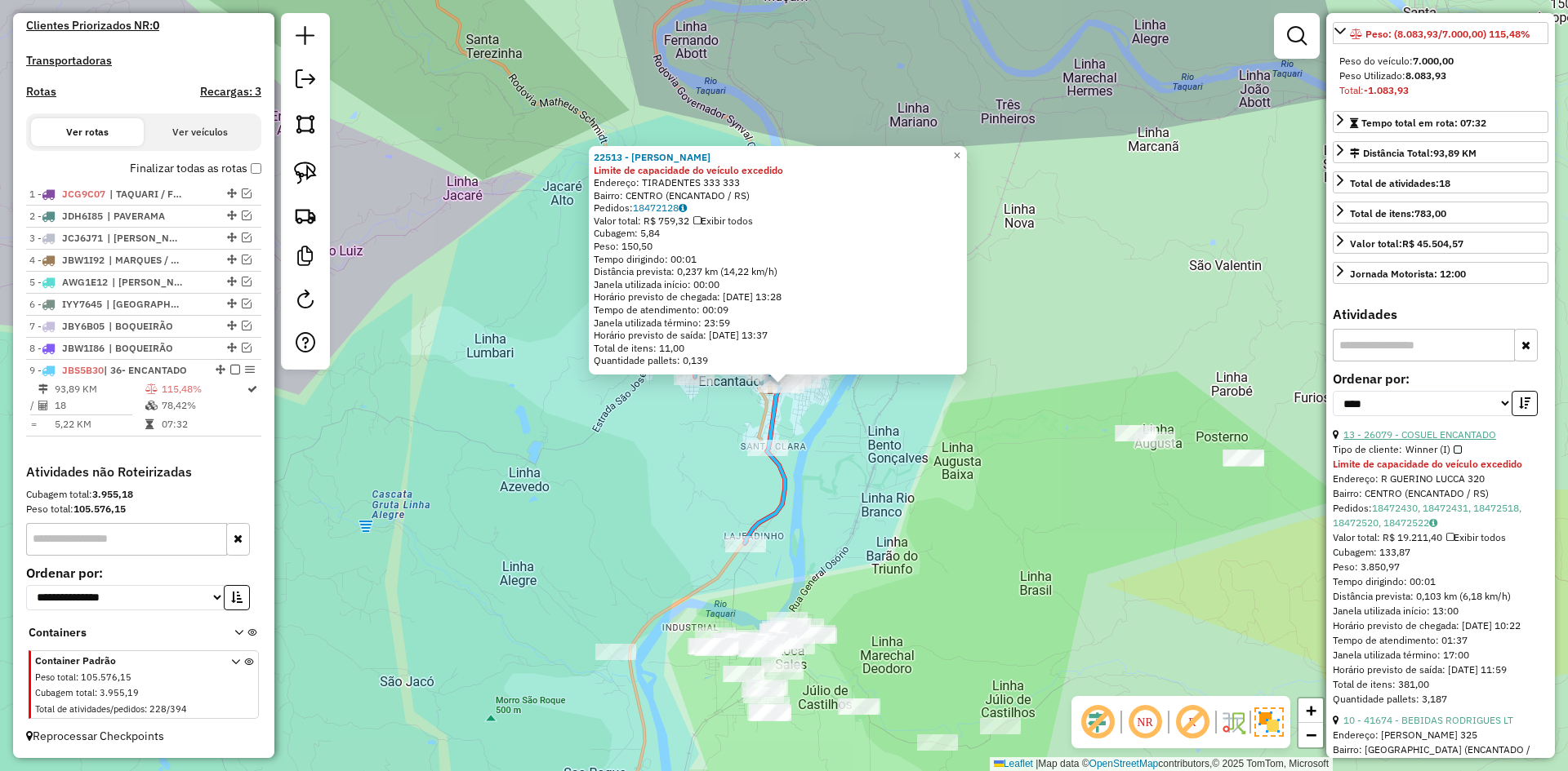
click at [1445, 440] on link "13 - 26079 - COSUEL ENCANTADO" at bounding box center [1419, 435] width 152 height 13
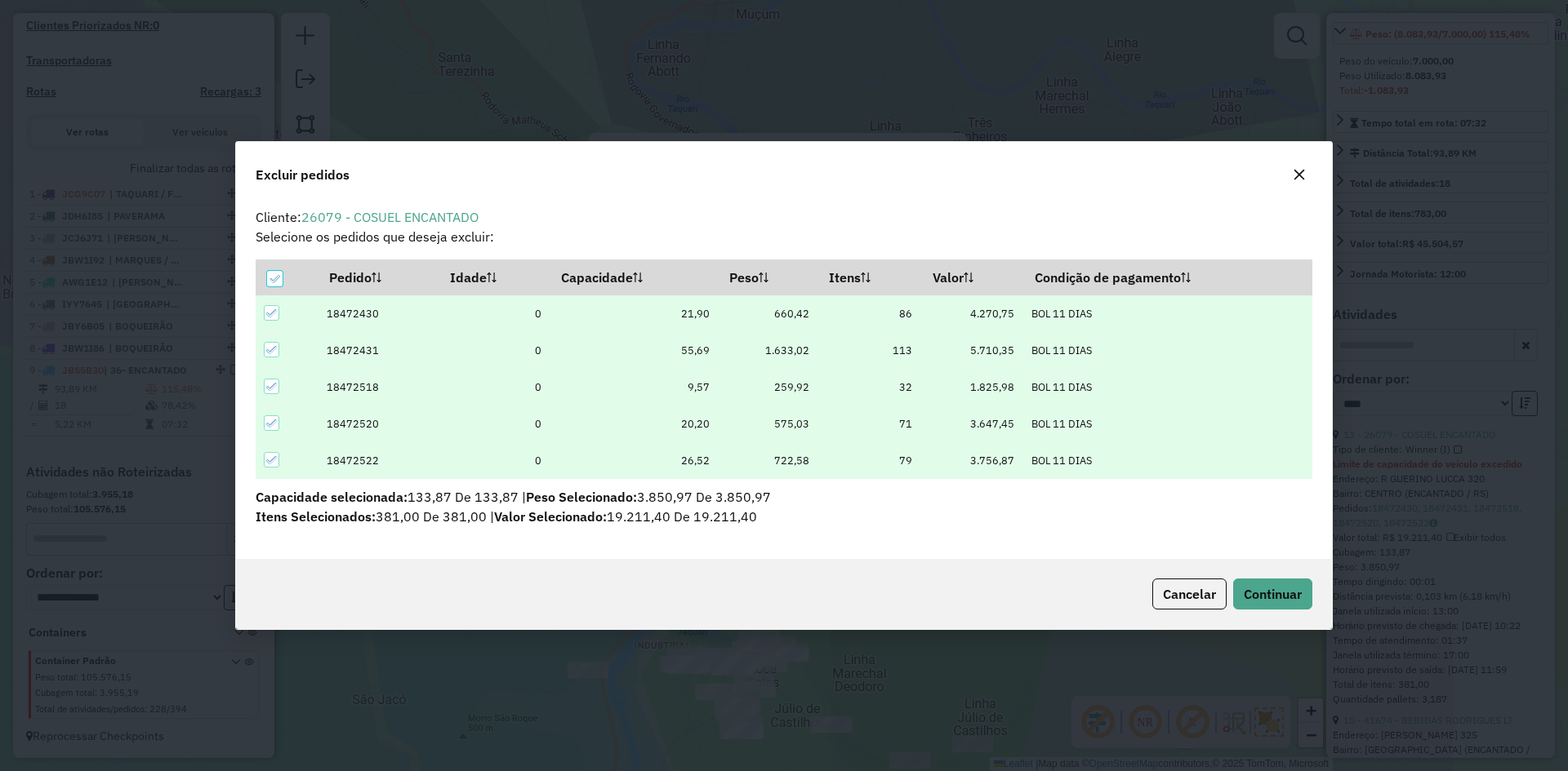
scroll to position [0, 0]
click at [1280, 594] on span "Continuar" at bounding box center [1272, 594] width 58 height 16
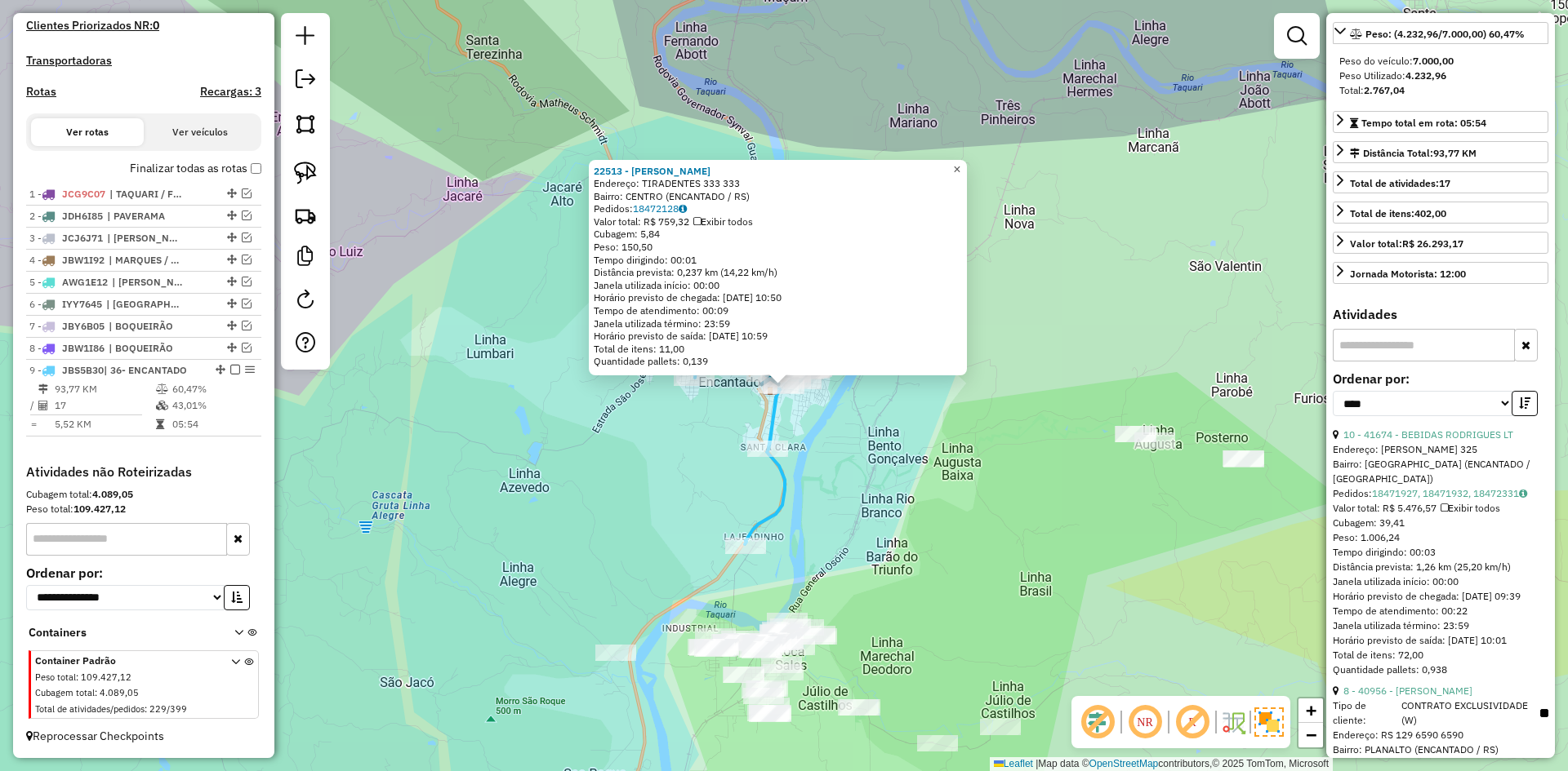
click at [961, 166] on span "×" at bounding box center [957, 168] width 7 height 14
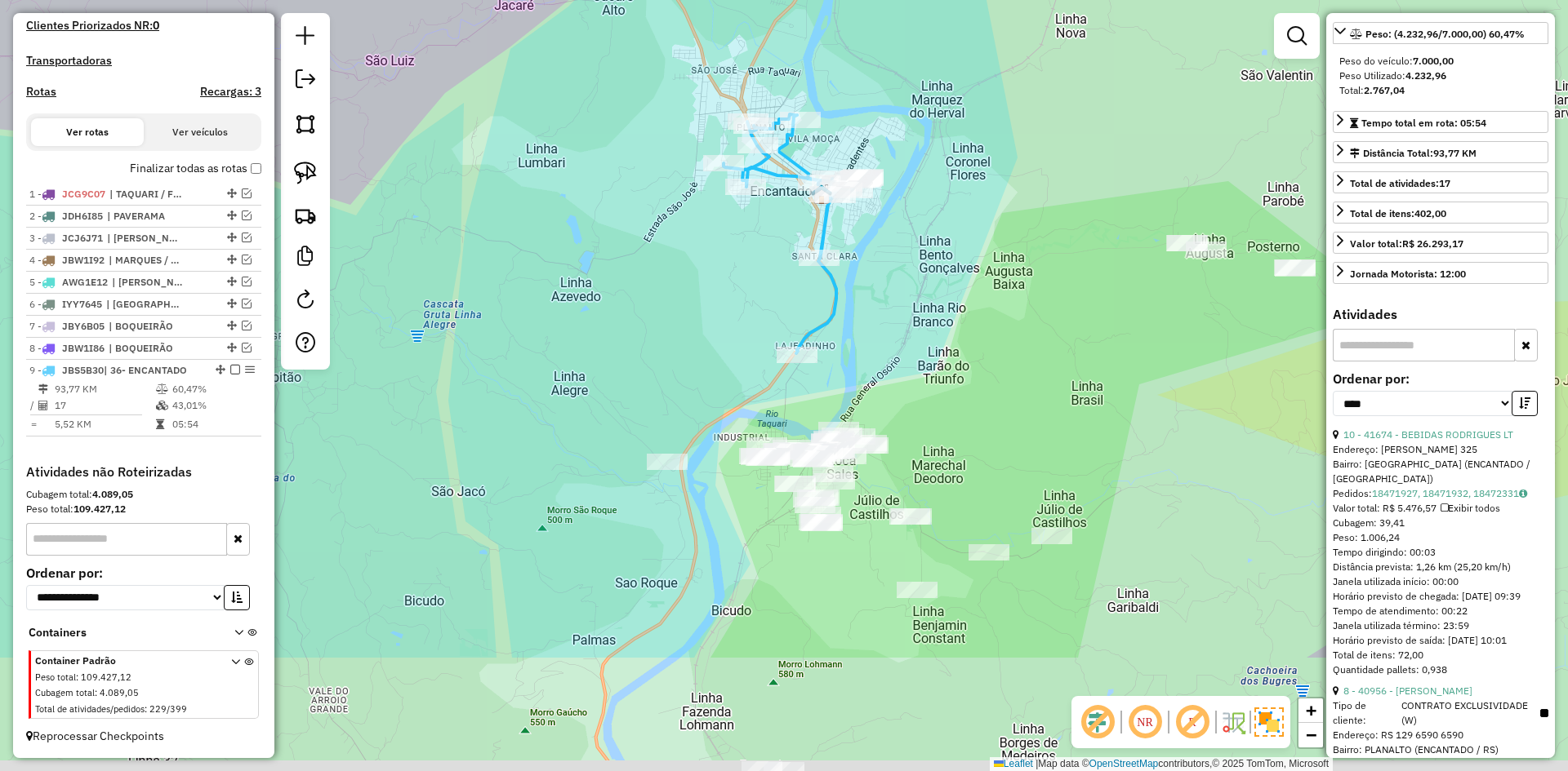
drag, startPoint x: 883, startPoint y: 476, endPoint x: 939, endPoint y: 279, distance: 204.8
click at [939, 279] on div "Janela de atendimento Grade de atendimento Capacidade Transportadoras Veículos …" at bounding box center [784, 386] width 1568 height 771
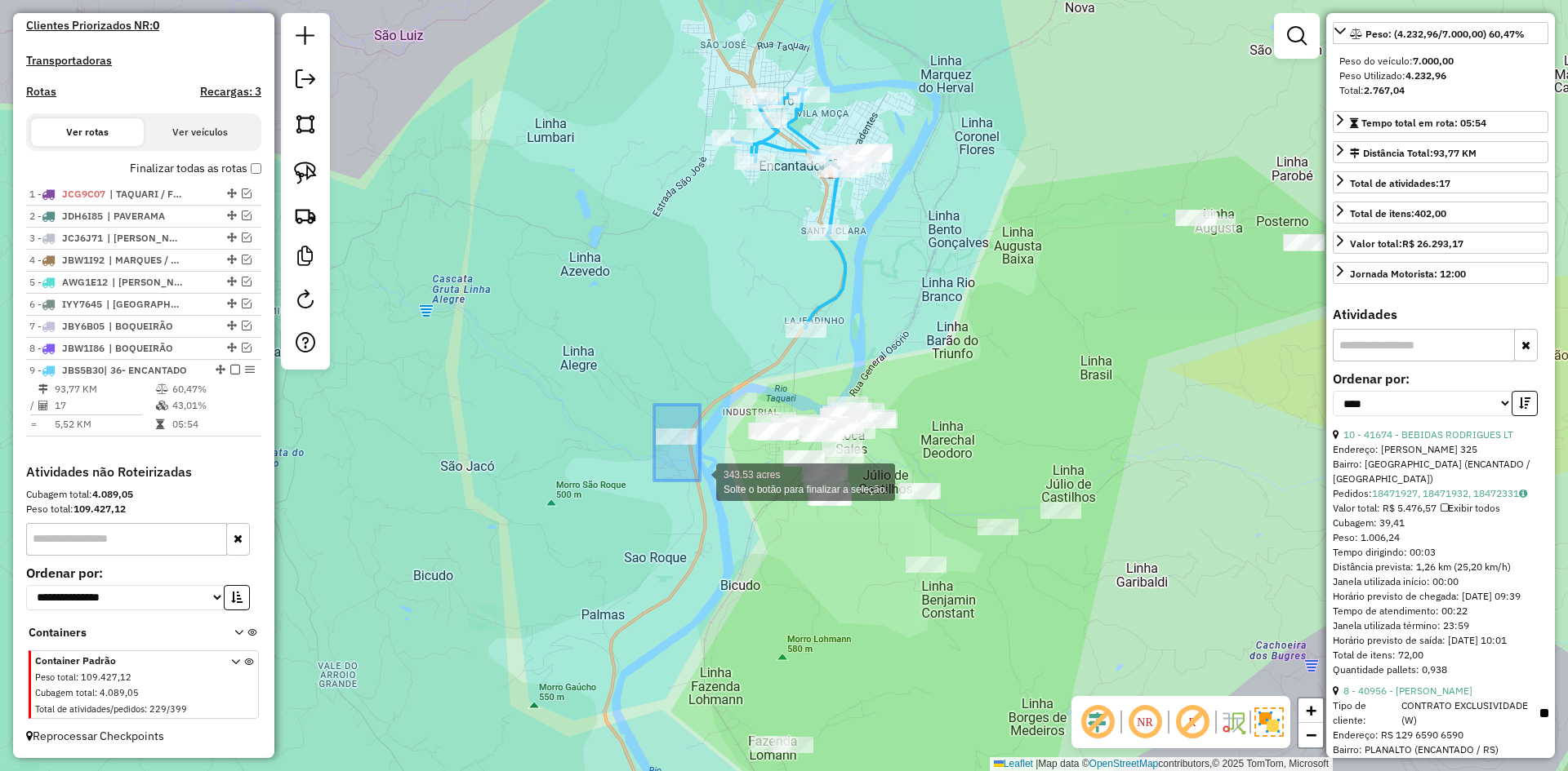
drag, startPoint x: 667, startPoint y: 426, endPoint x: 707, endPoint y: 482, distance: 68.8
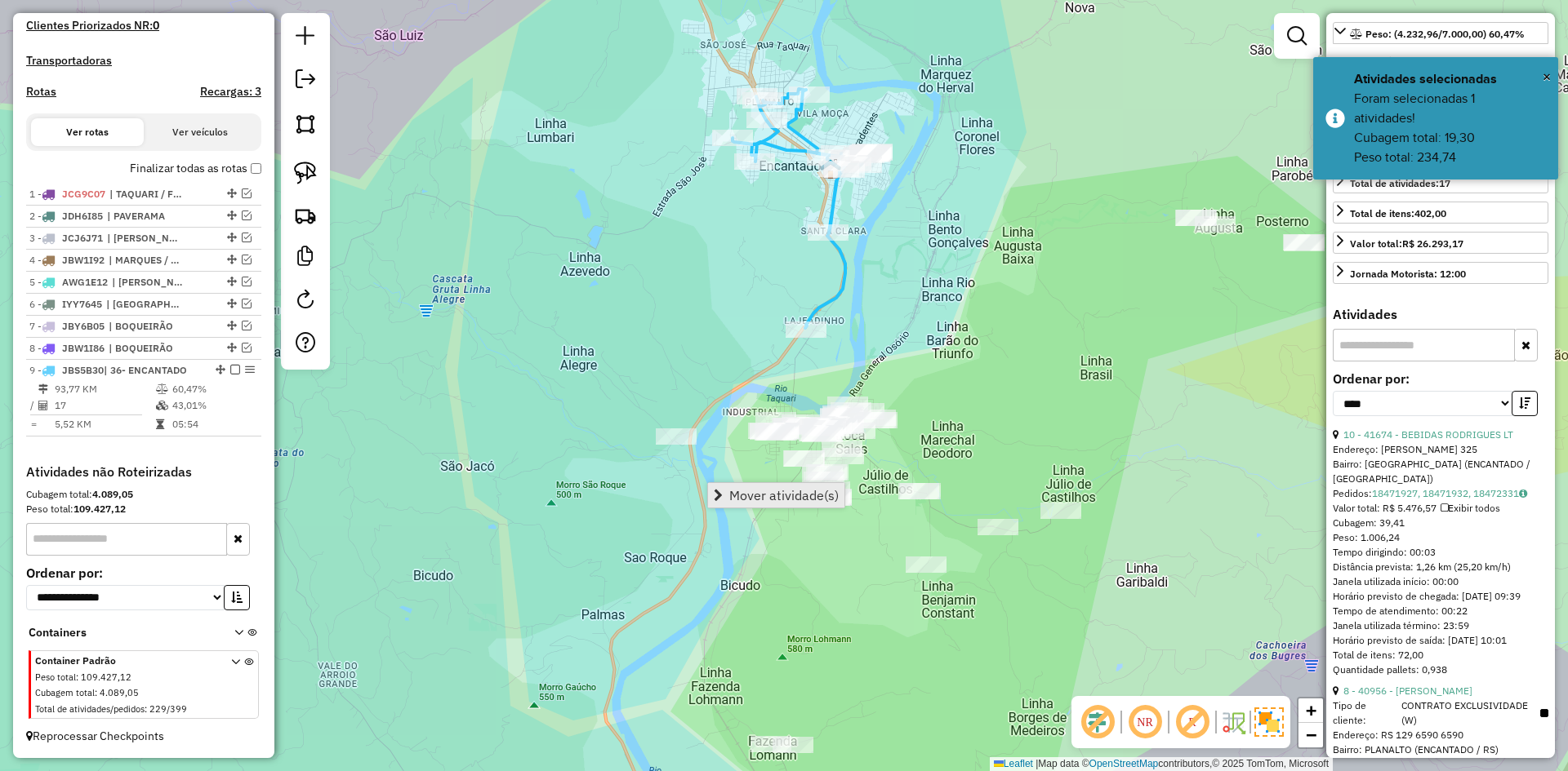
click at [761, 497] on span "Mover atividade(s)" at bounding box center [783, 495] width 109 height 14
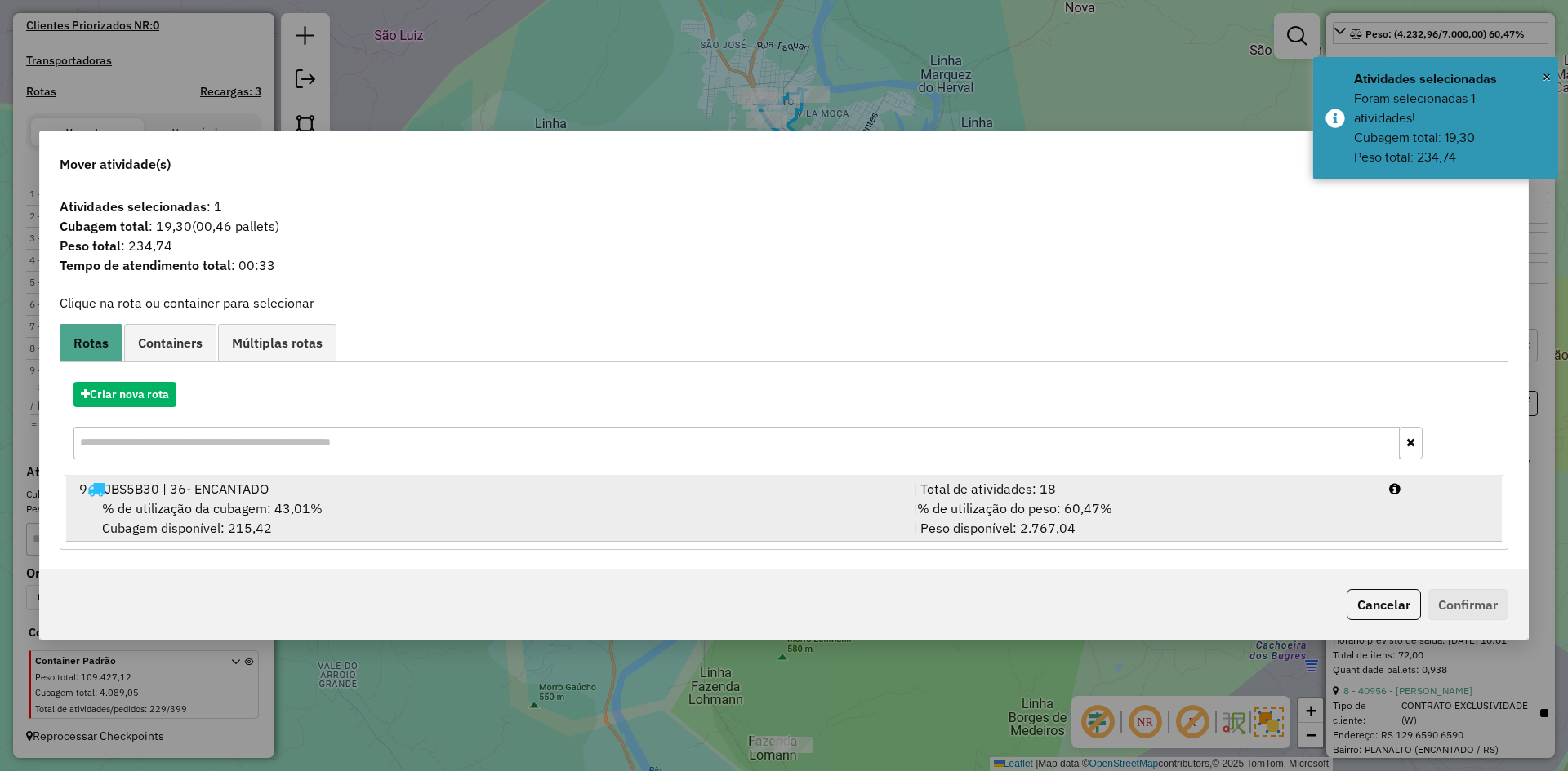
click at [415, 504] on div "% de utilização da cubagem: 43,01% Cubagem disponível: 215,42" at bounding box center [486, 519] width 834 height 40
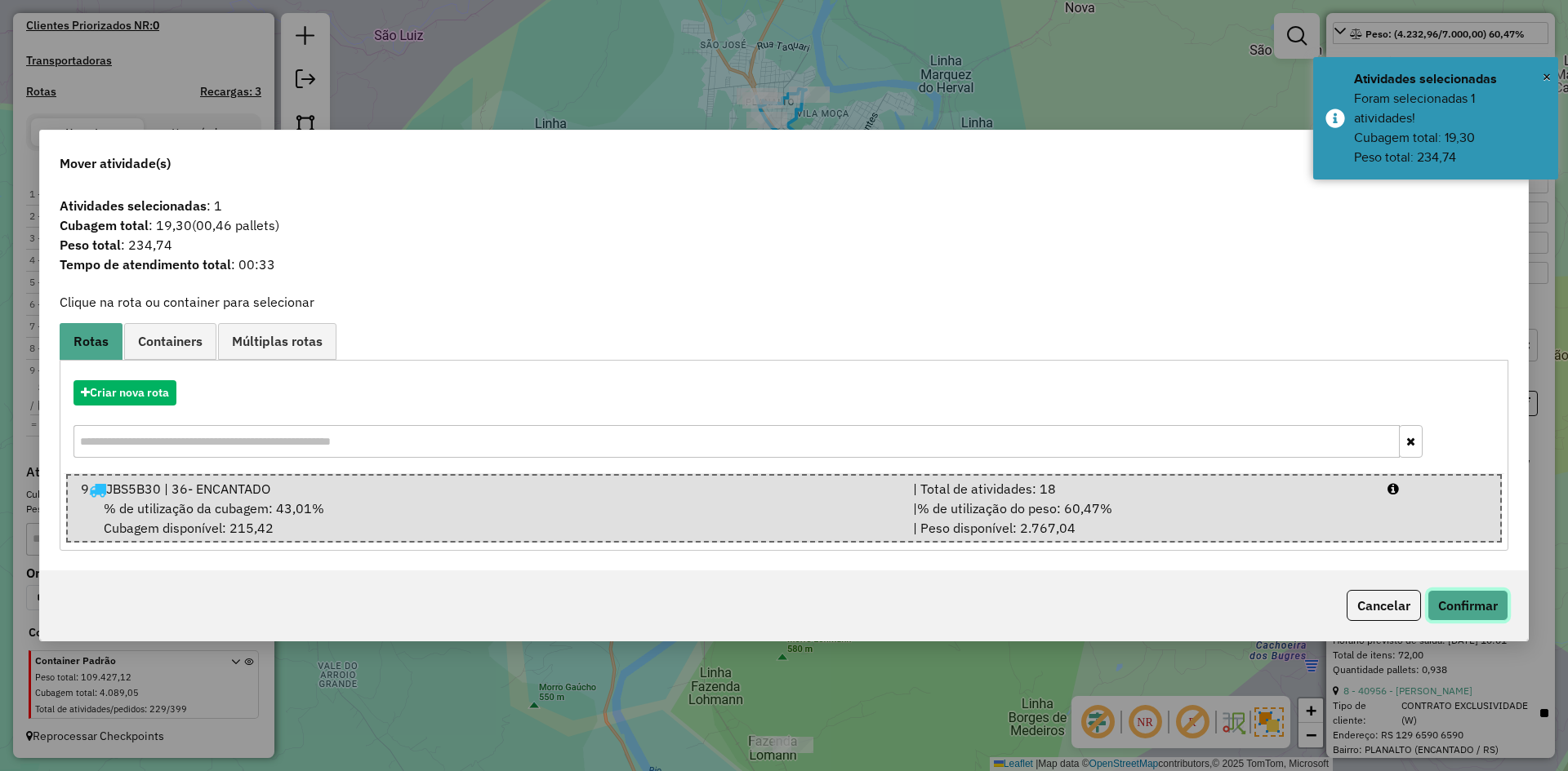
click at [1476, 614] on button "Confirmar" at bounding box center [1468, 605] width 81 height 31
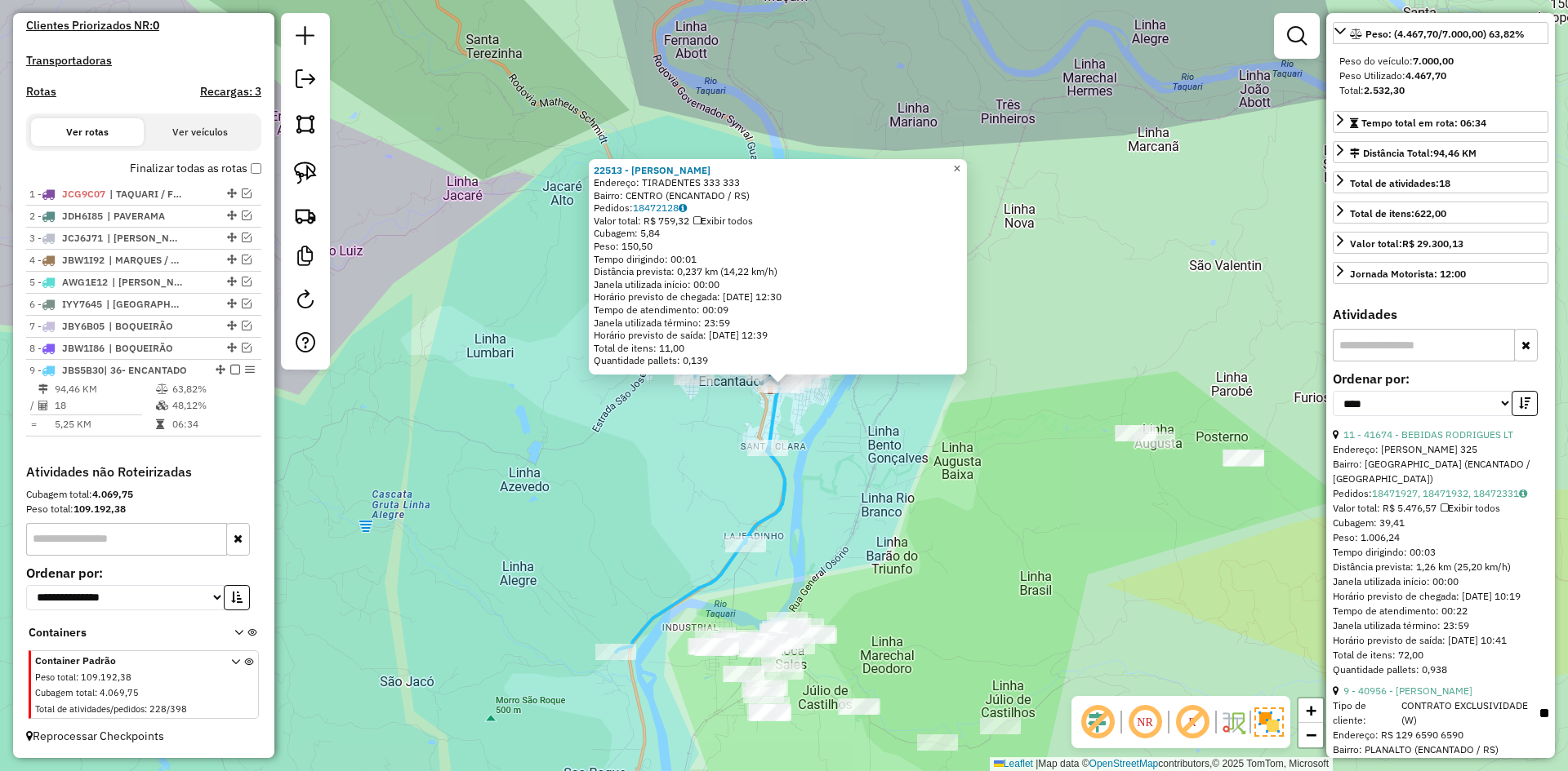
click at [961, 161] on span "×" at bounding box center [957, 168] width 7 height 14
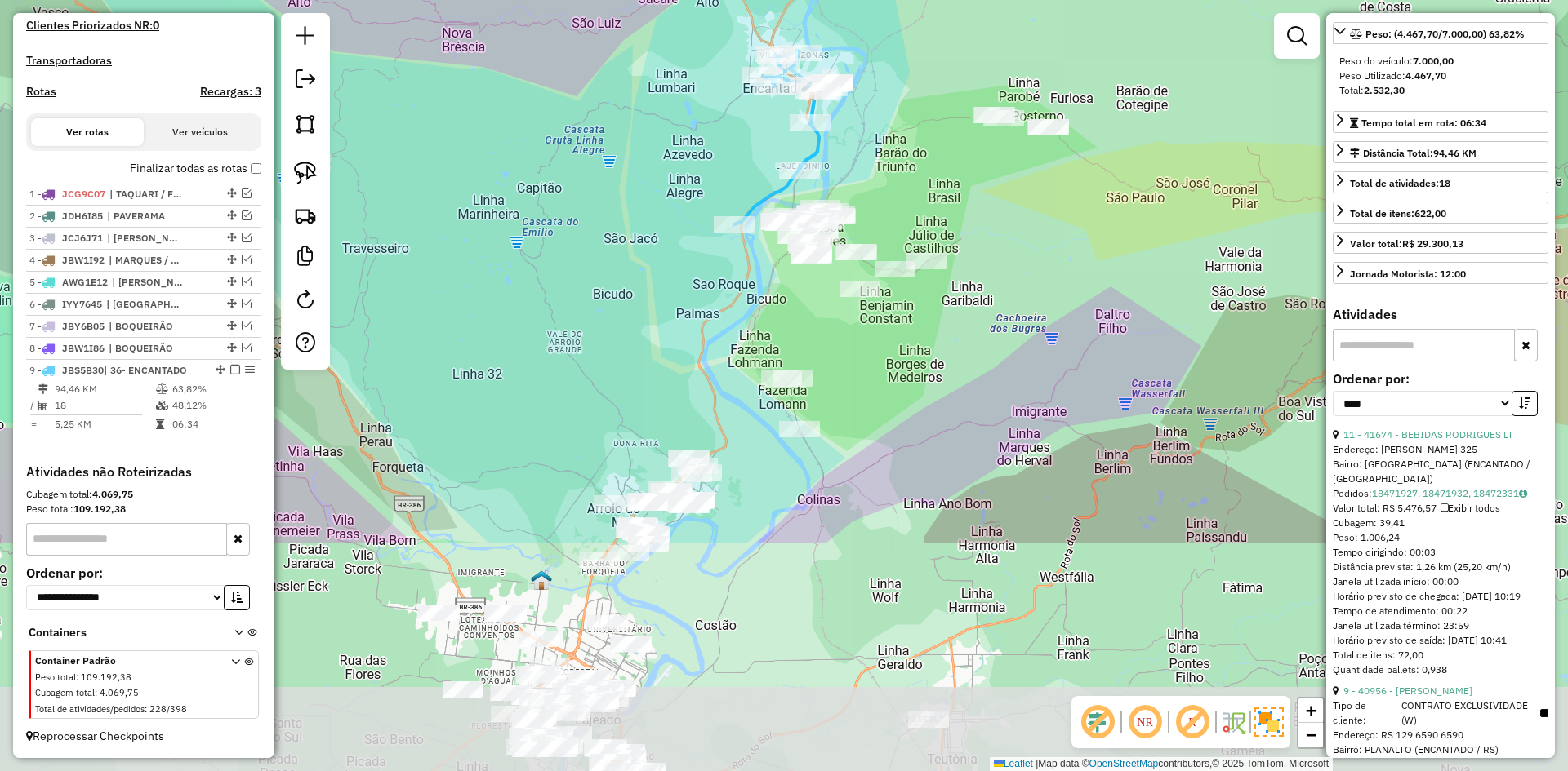
drag, startPoint x: 933, startPoint y: 476, endPoint x: 899, endPoint y: 135, distance: 342.7
click at [899, 138] on div "Janela de atendimento Grade de atendimento Capacidade Transportadoras Veículos …" at bounding box center [784, 386] width 1568 height 771
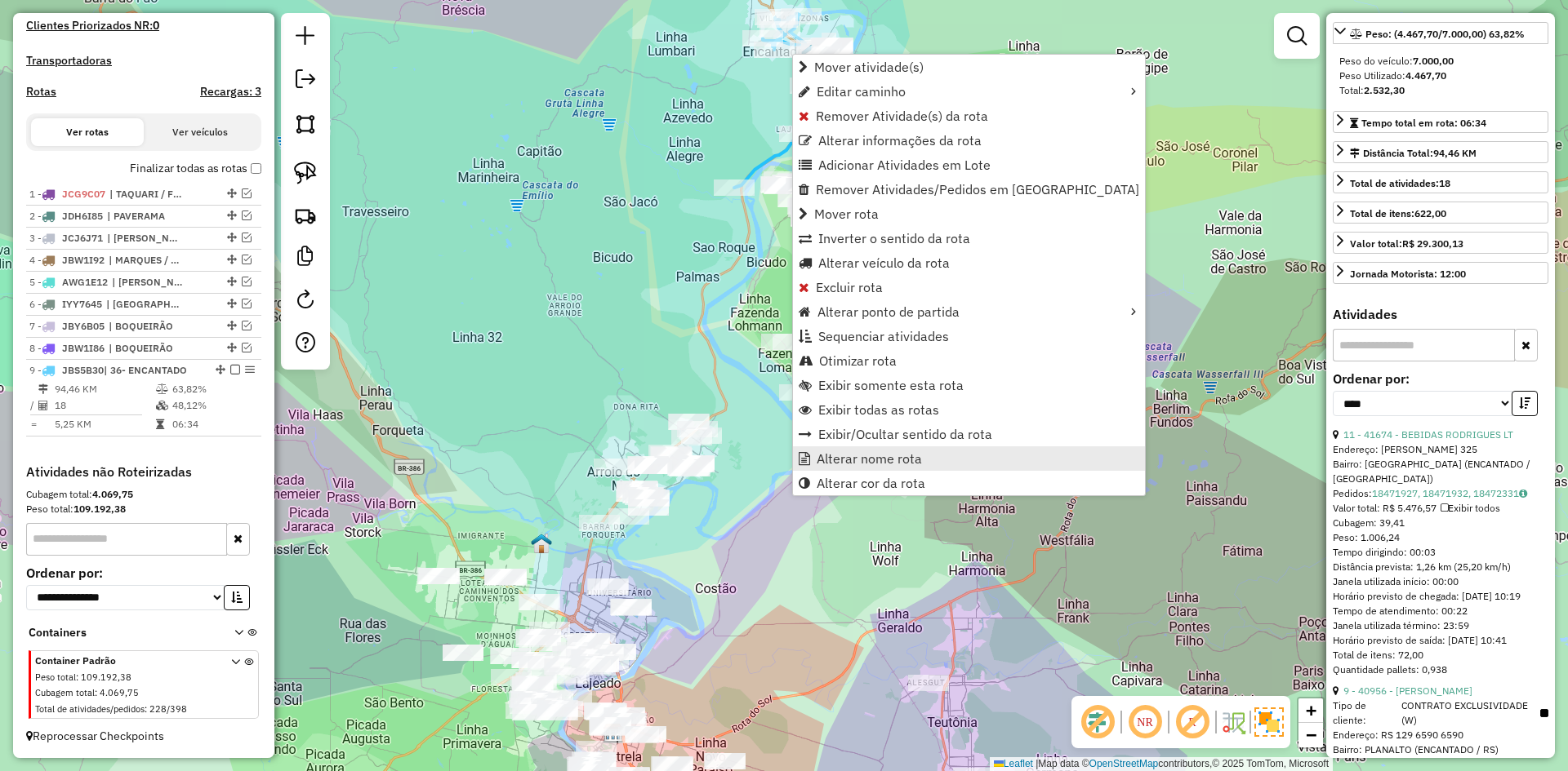
click at [902, 459] on span "Alterar nome rota" at bounding box center [869, 458] width 105 height 14
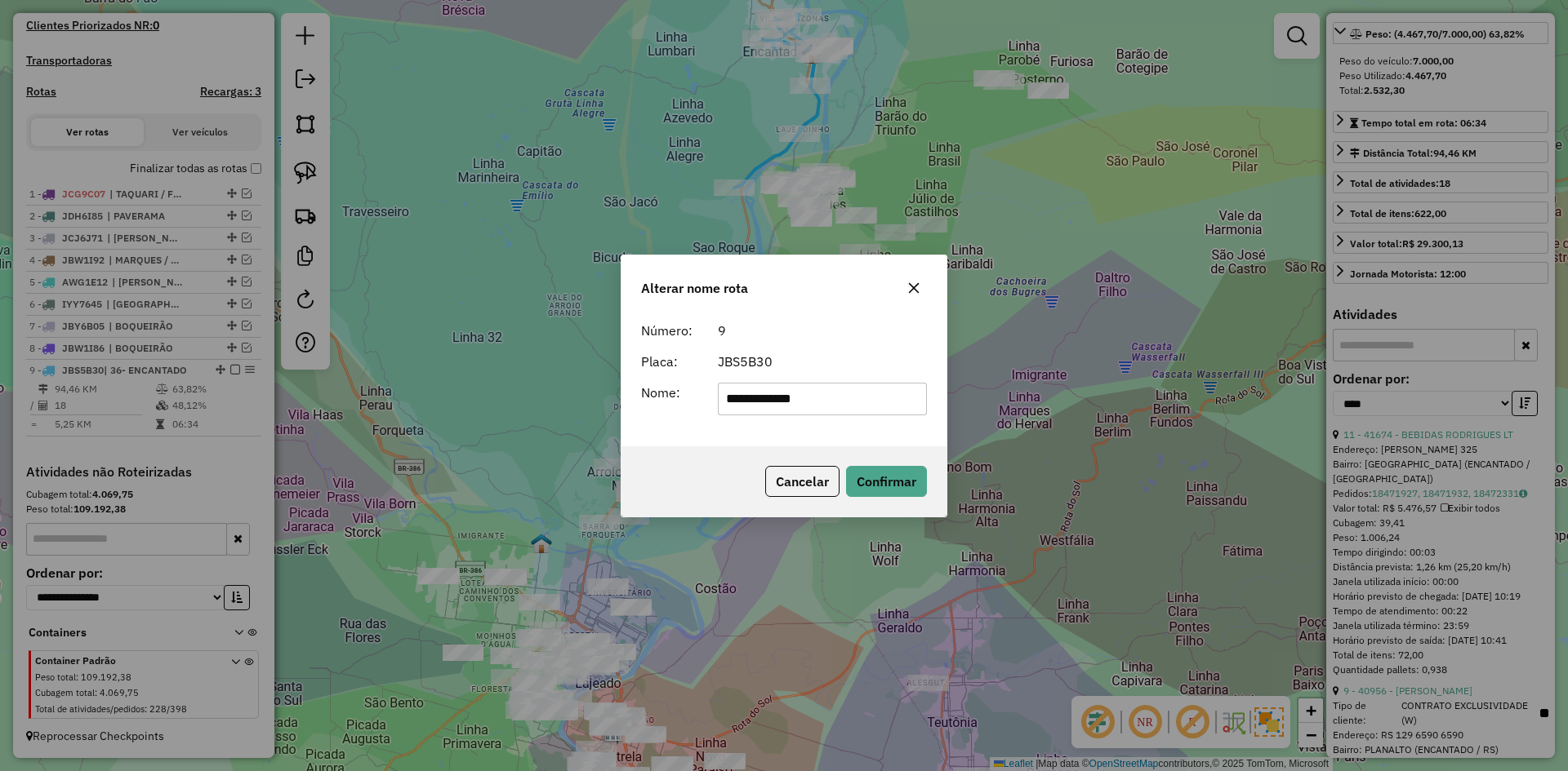
drag, startPoint x: 746, startPoint y: 398, endPoint x: 674, endPoint y: 437, distance: 81.9
click at [685, 431] on div "**********" at bounding box center [784, 380] width 325 height 132
type input "*********"
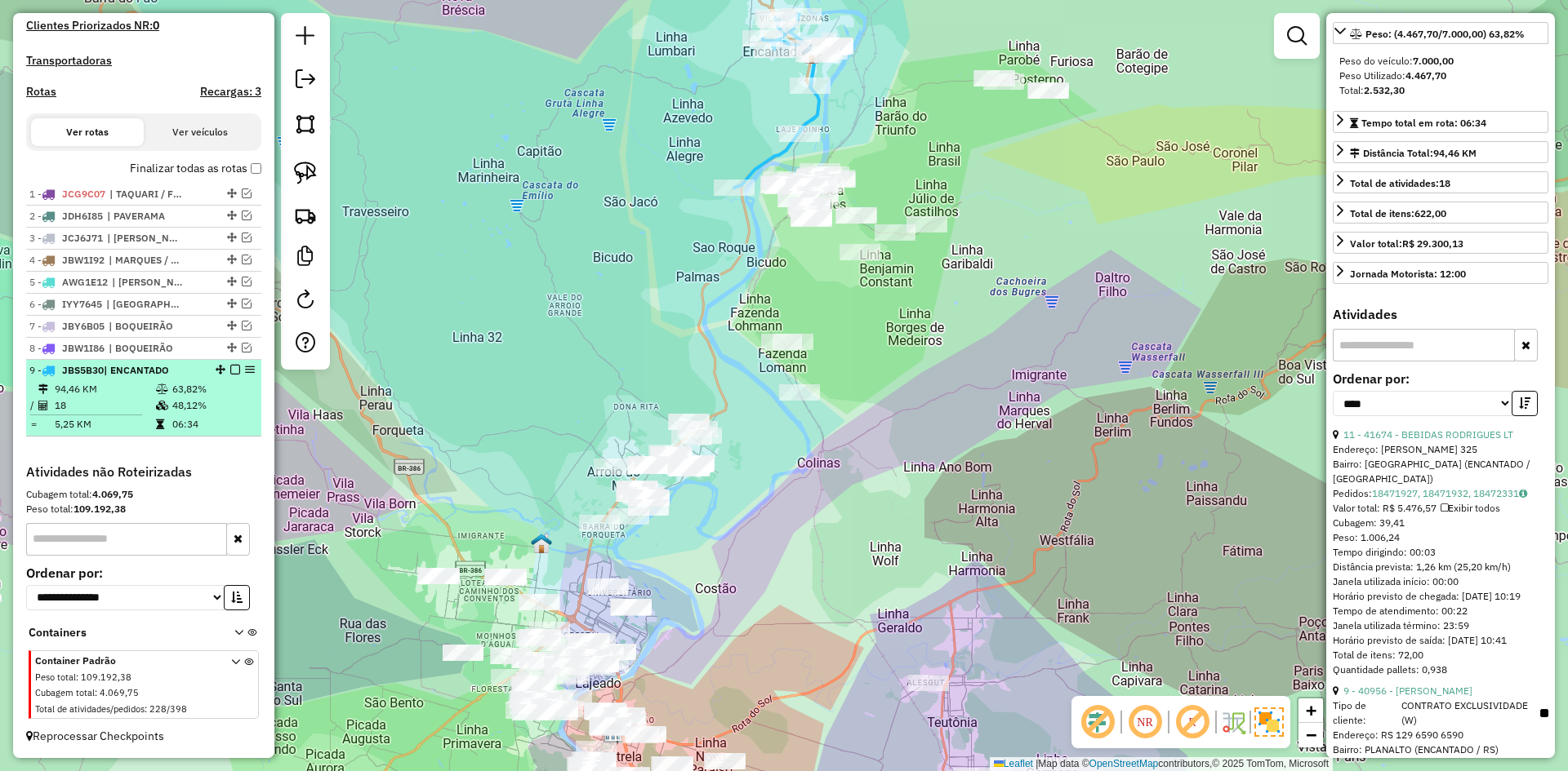
click at [231, 370] on em at bounding box center [235, 369] width 10 height 10
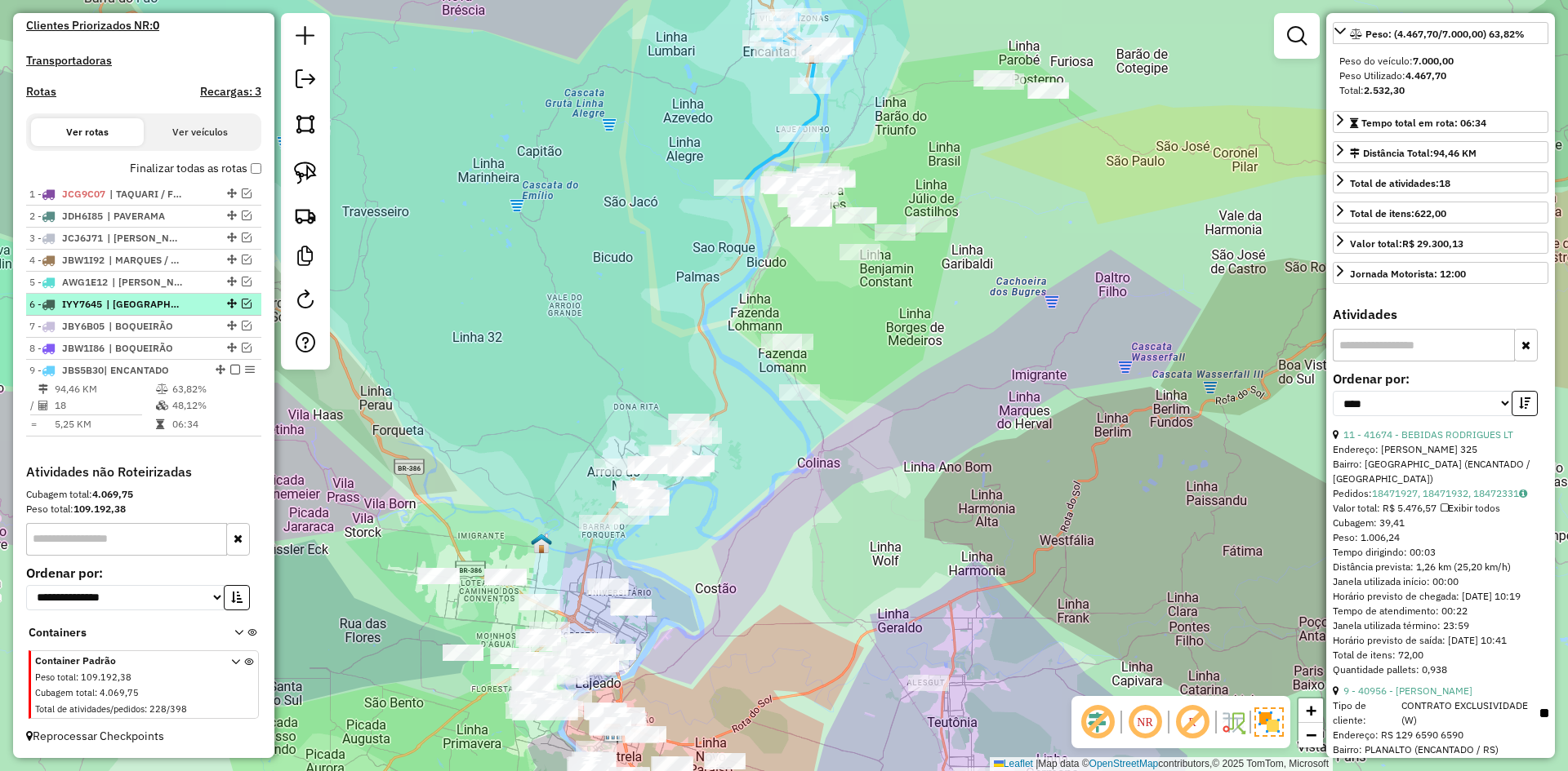
scroll to position [406, 0]
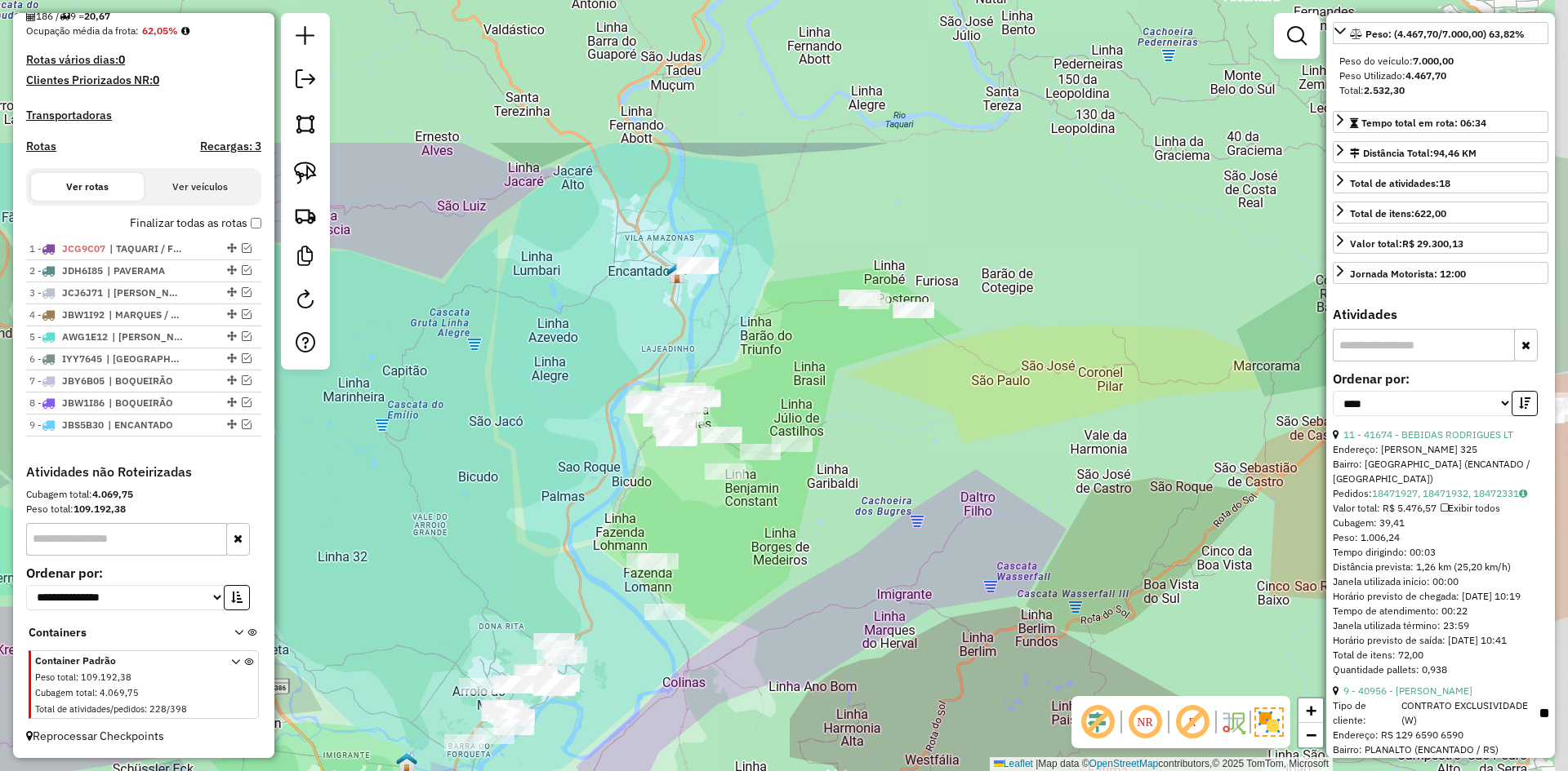
drag, startPoint x: 1022, startPoint y: 233, endPoint x: 887, endPoint y: 453, distance: 258.1
click at [887, 453] on div "Janela de atendimento Grade de atendimento Capacidade Transportadoras Veículos …" at bounding box center [784, 386] width 1568 height 771
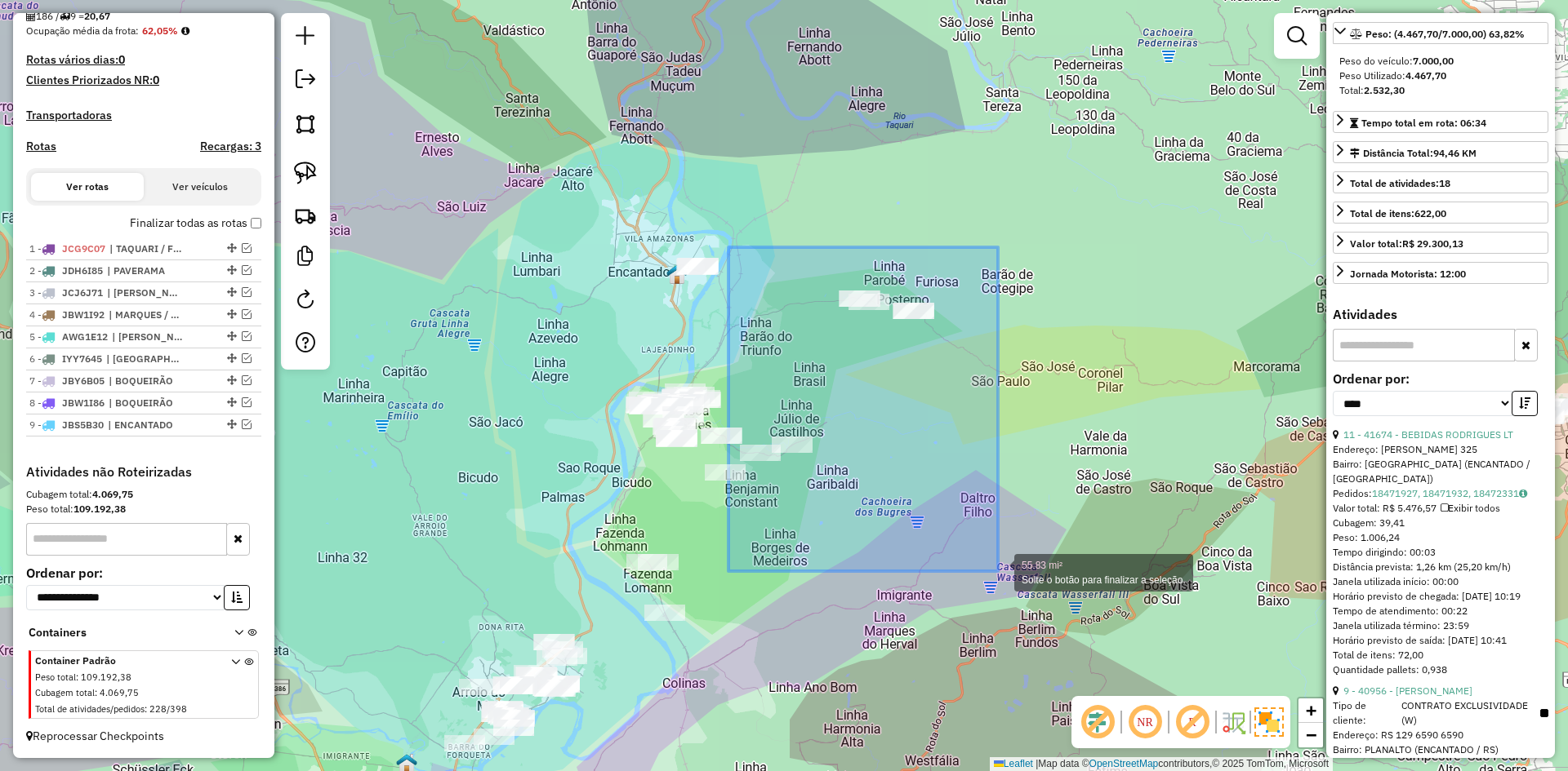
drag, startPoint x: 731, startPoint y: 253, endPoint x: 1010, endPoint y: 569, distance: 421.5
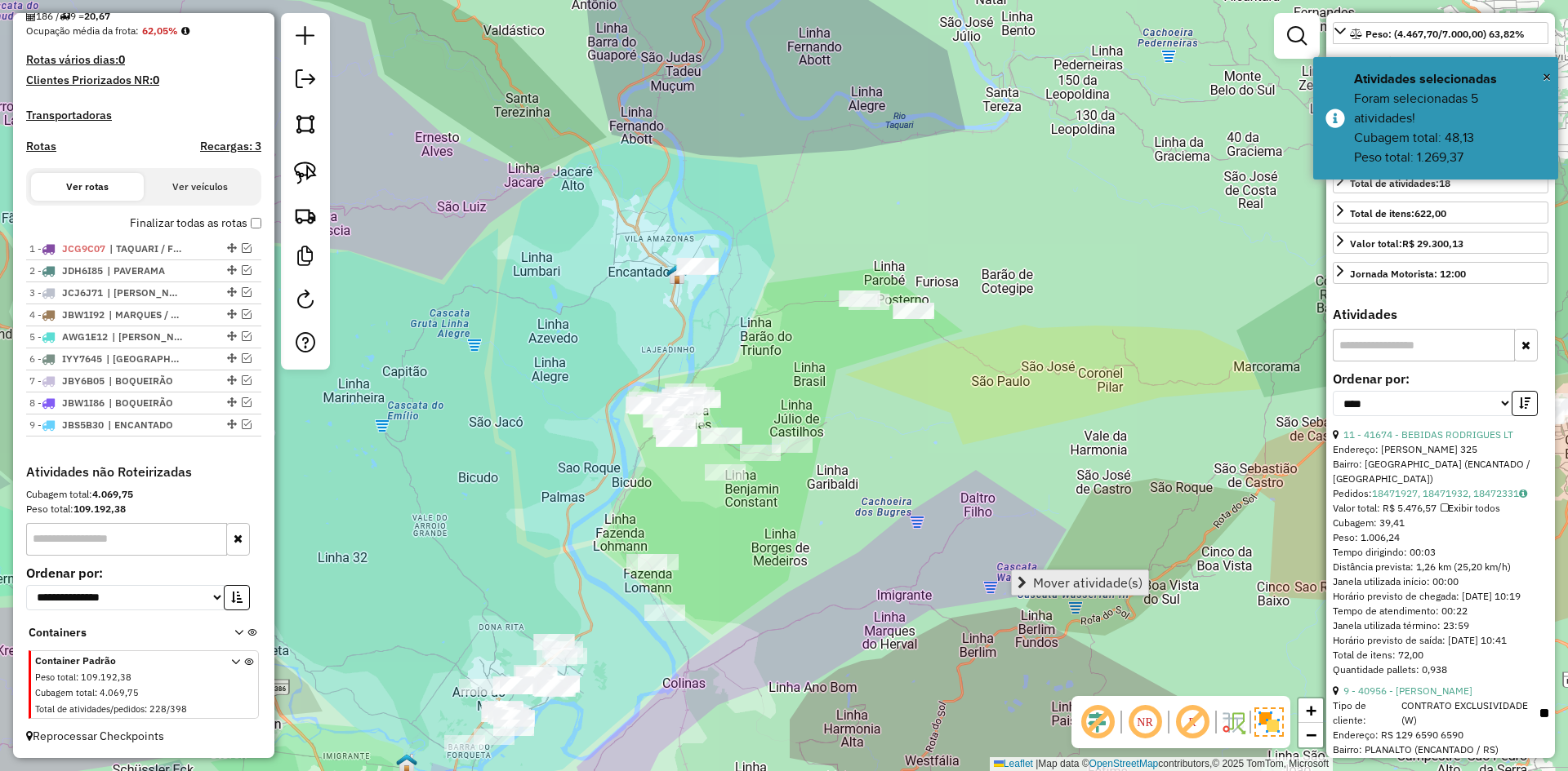
click at [1071, 584] on span "Mover atividade(s)" at bounding box center [1088, 583] width 109 height 14
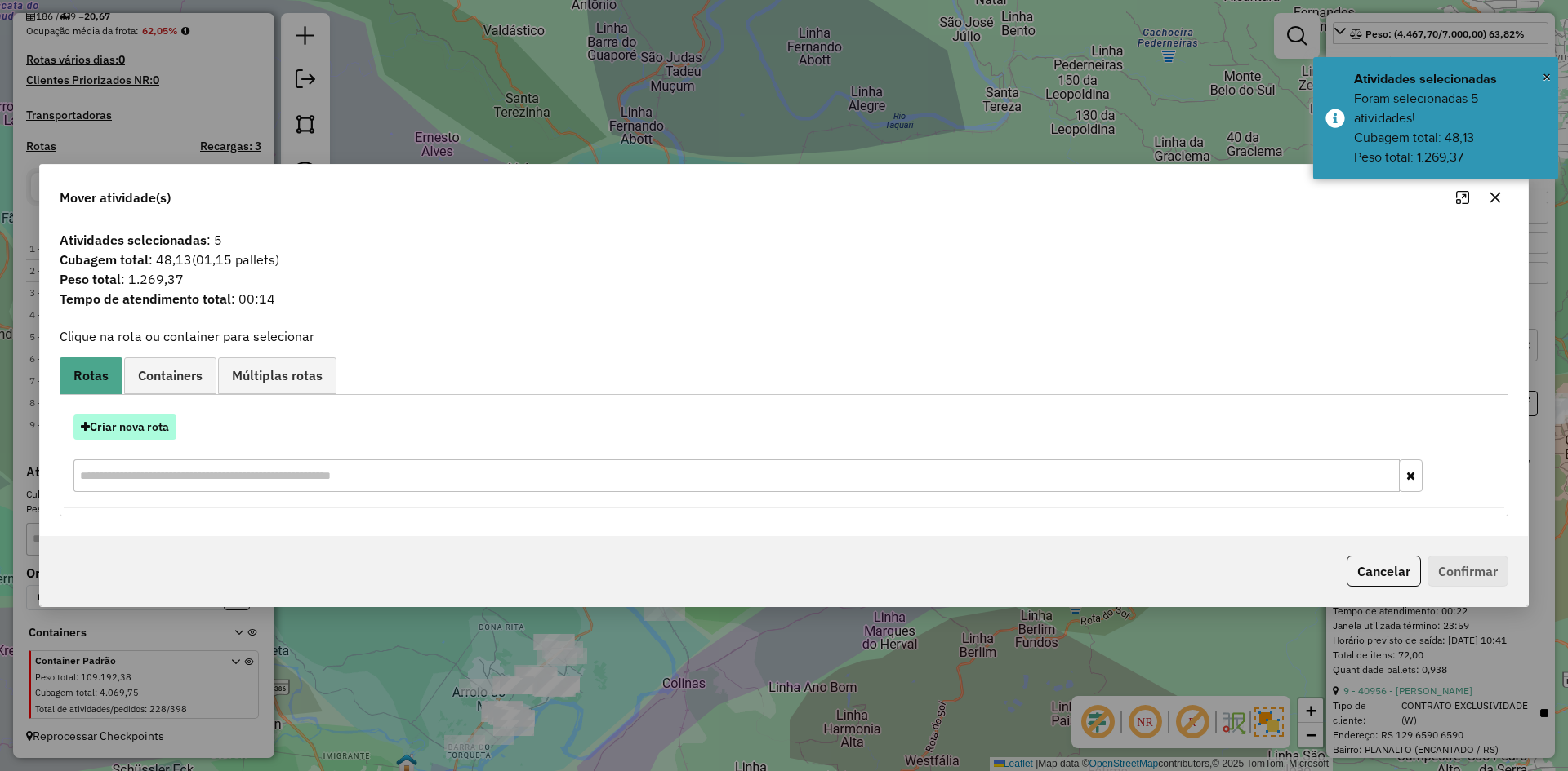
click at [139, 429] on button "Criar nova rota" at bounding box center [125, 427] width 103 height 25
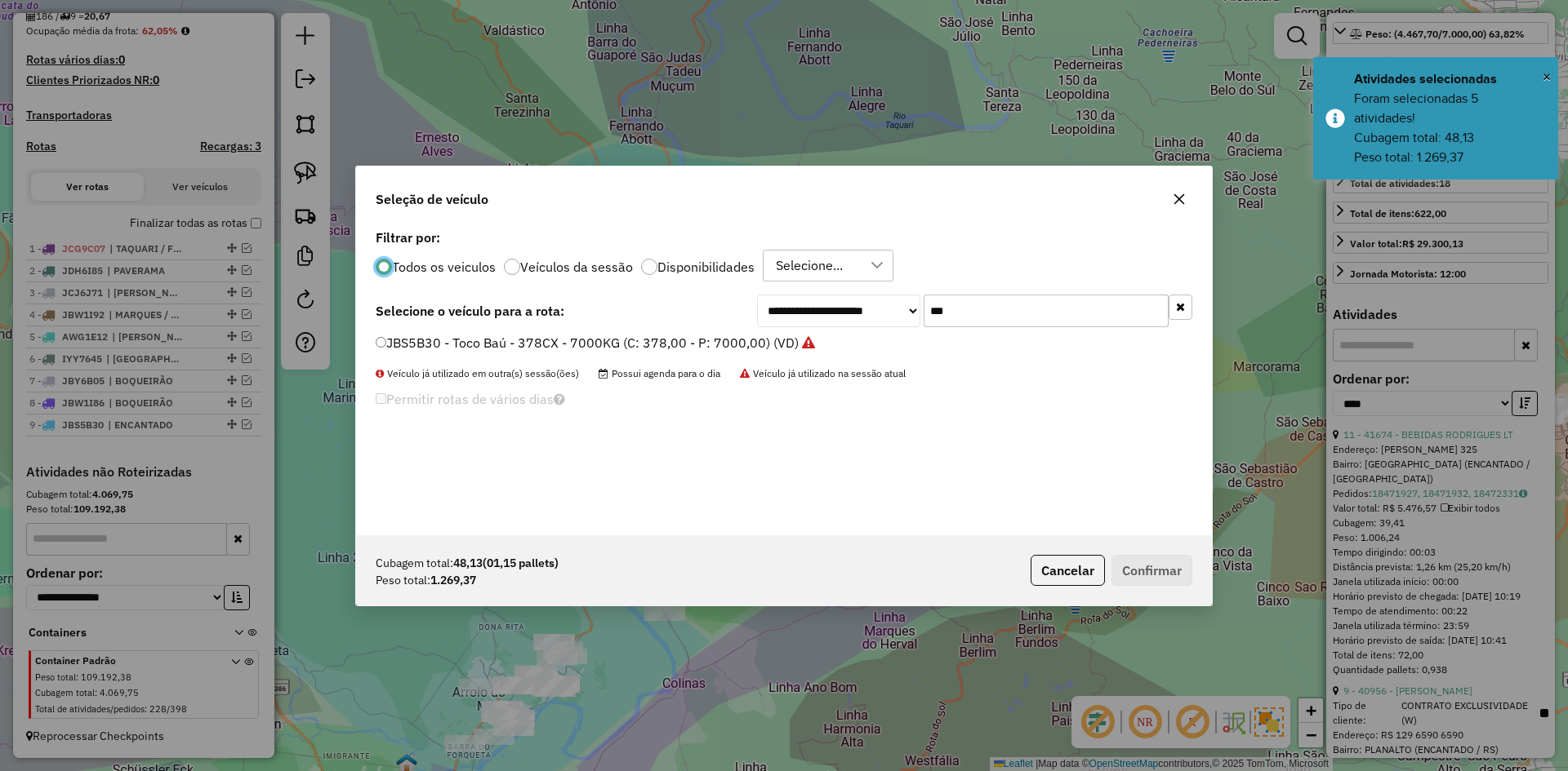
scroll to position [9, 5]
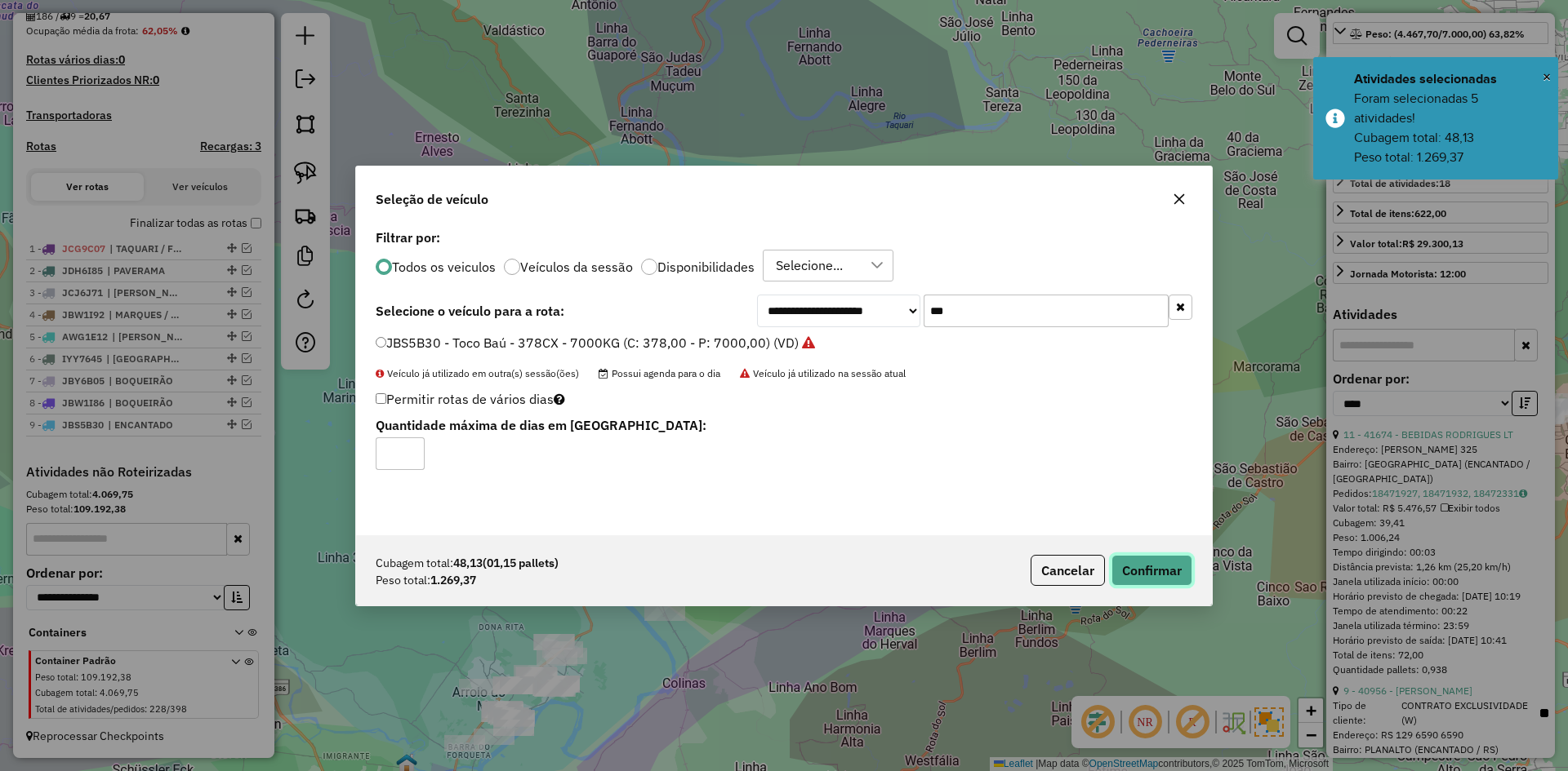
click at [1162, 570] on button "Confirmar" at bounding box center [1153, 570] width 81 height 31
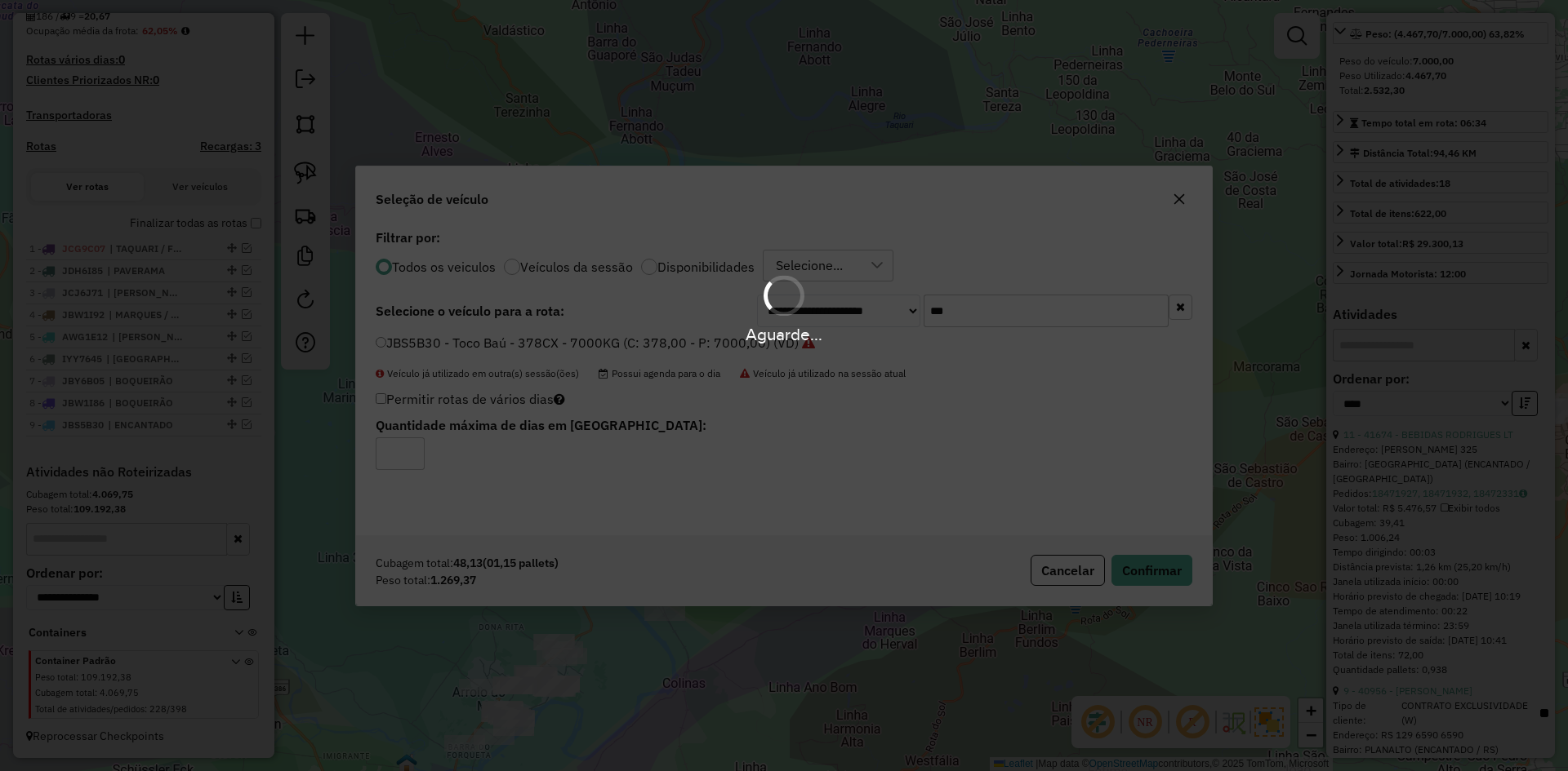
scroll to position [519, 0]
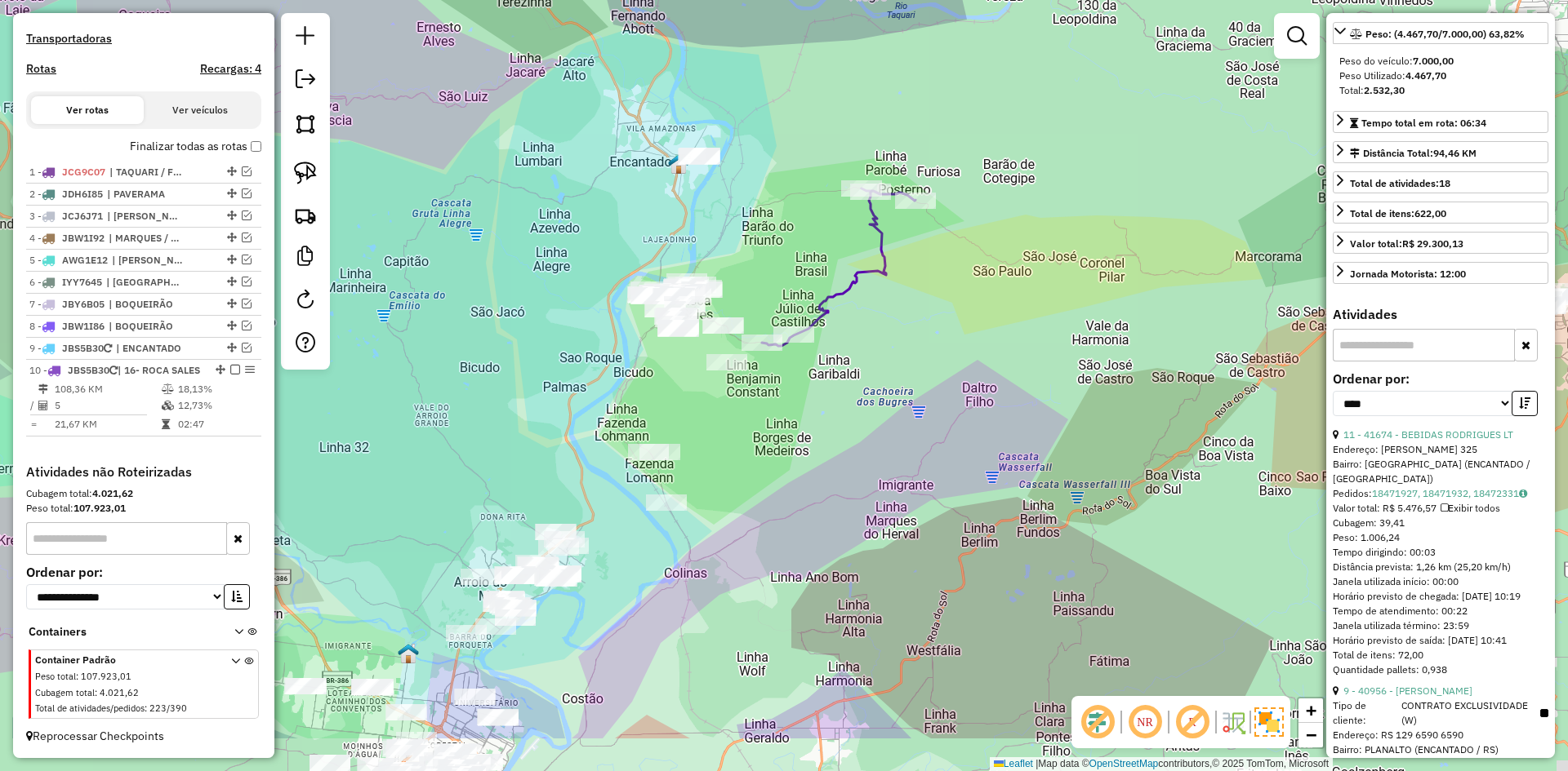
drag, startPoint x: 834, startPoint y: 500, endPoint x: 837, endPoint y: 254, distance: 246.0
click at [837, 254] on div "Janela de atendimento Grade de atendimento Capacidade Transportadoras Veículos …" at bounding box center [784, 386] width 1568 height 771
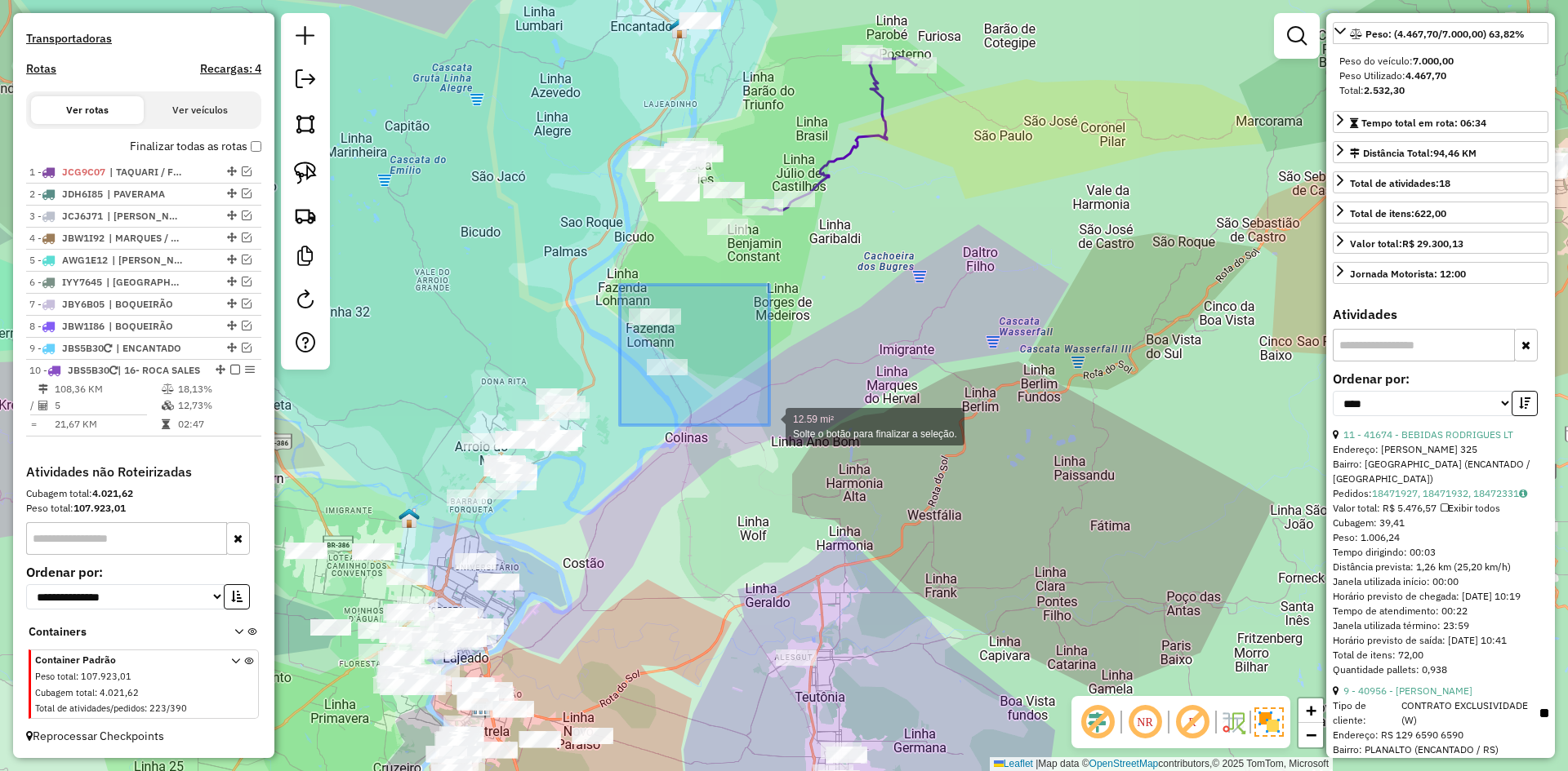
drag, startPoint x: 620, startPoint y: 285, endPoint x: 779, endPoint y: 422, distance: 209.9
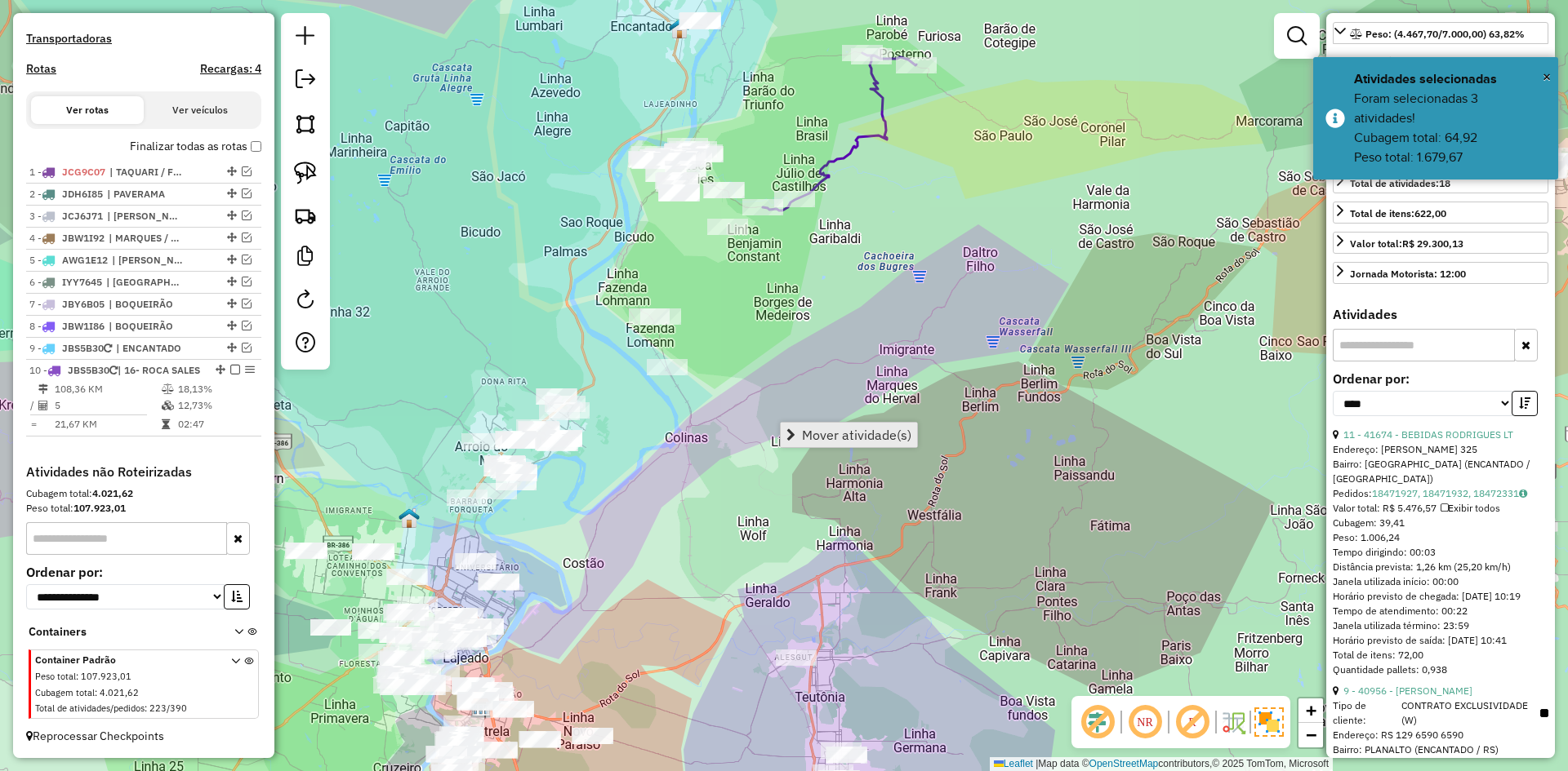
click at [856, 431] on span "Mover atividade(s)" at bounding box center [856, 435] width 109 height 14
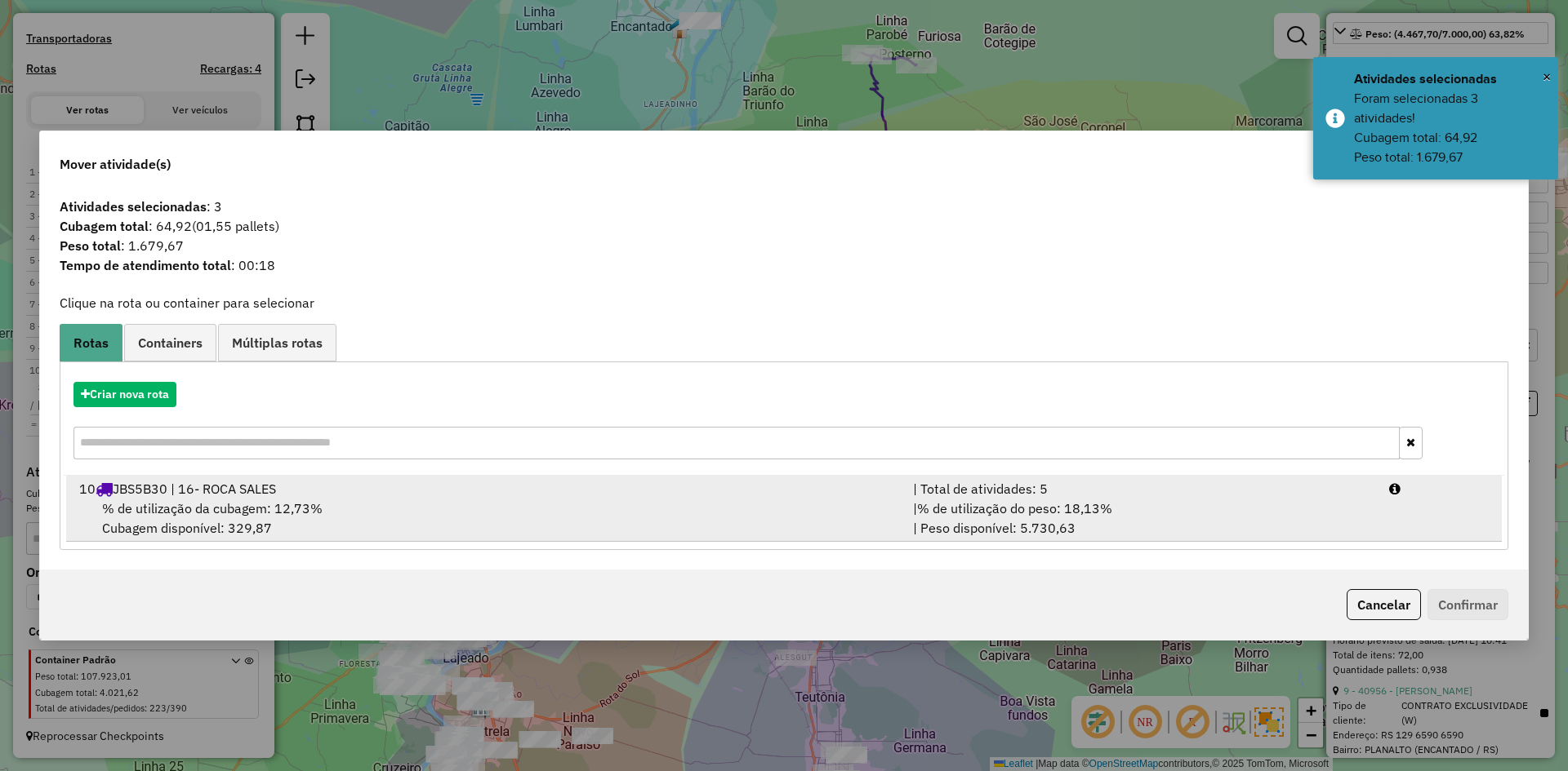
click at [279, 510] on span "% de utilização da cubagem: 12,73%" at bounding box center [212, 509] width 221 height 16
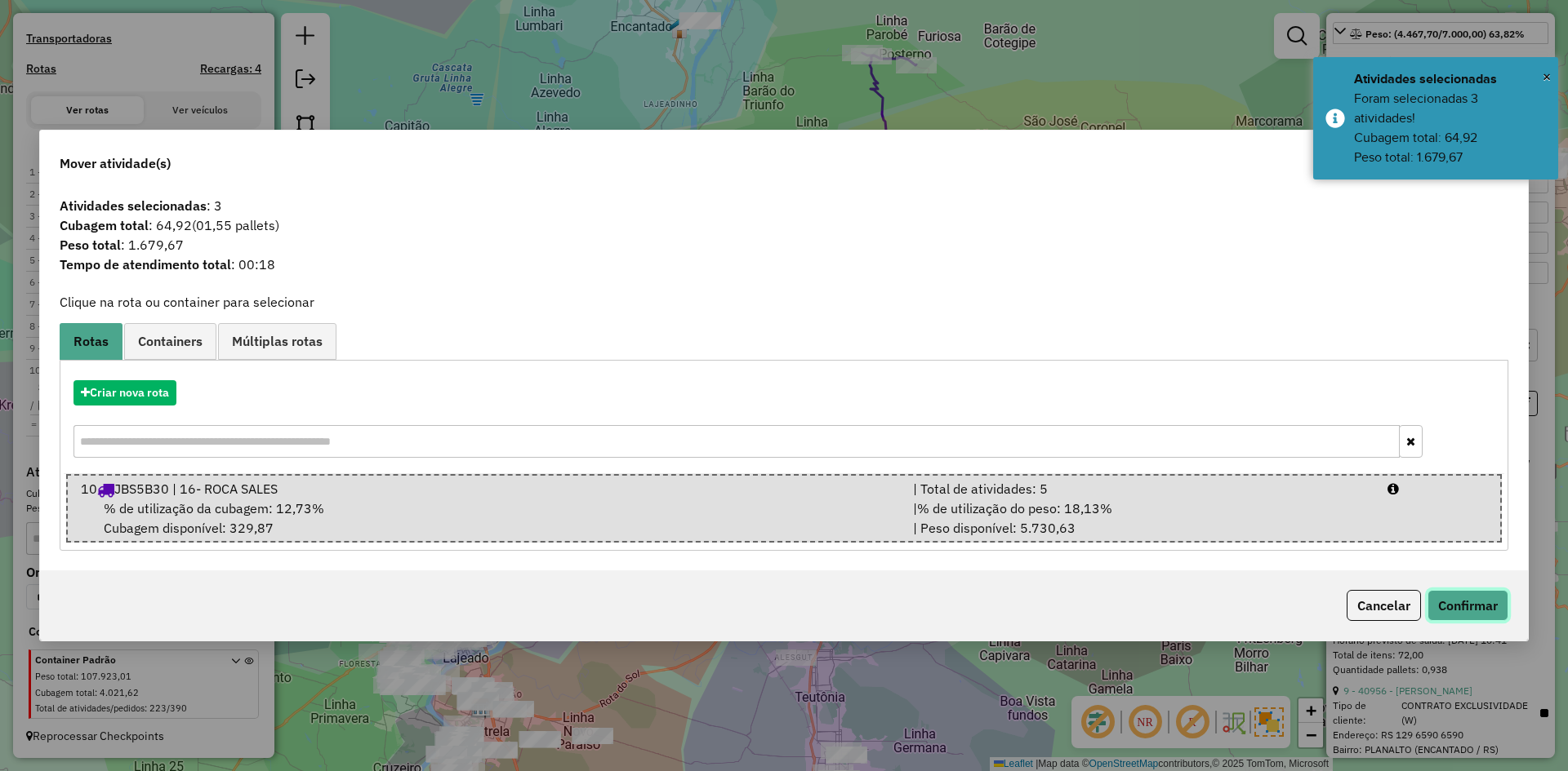
drag, startPoint x: 1461, startPoint y: 598, endPoint x: 1439, endPoint y: 605, distance: 23.1
click at [1461, 599] on button "Confirmar" at bounding box center [1468, 605] width 81 height 31
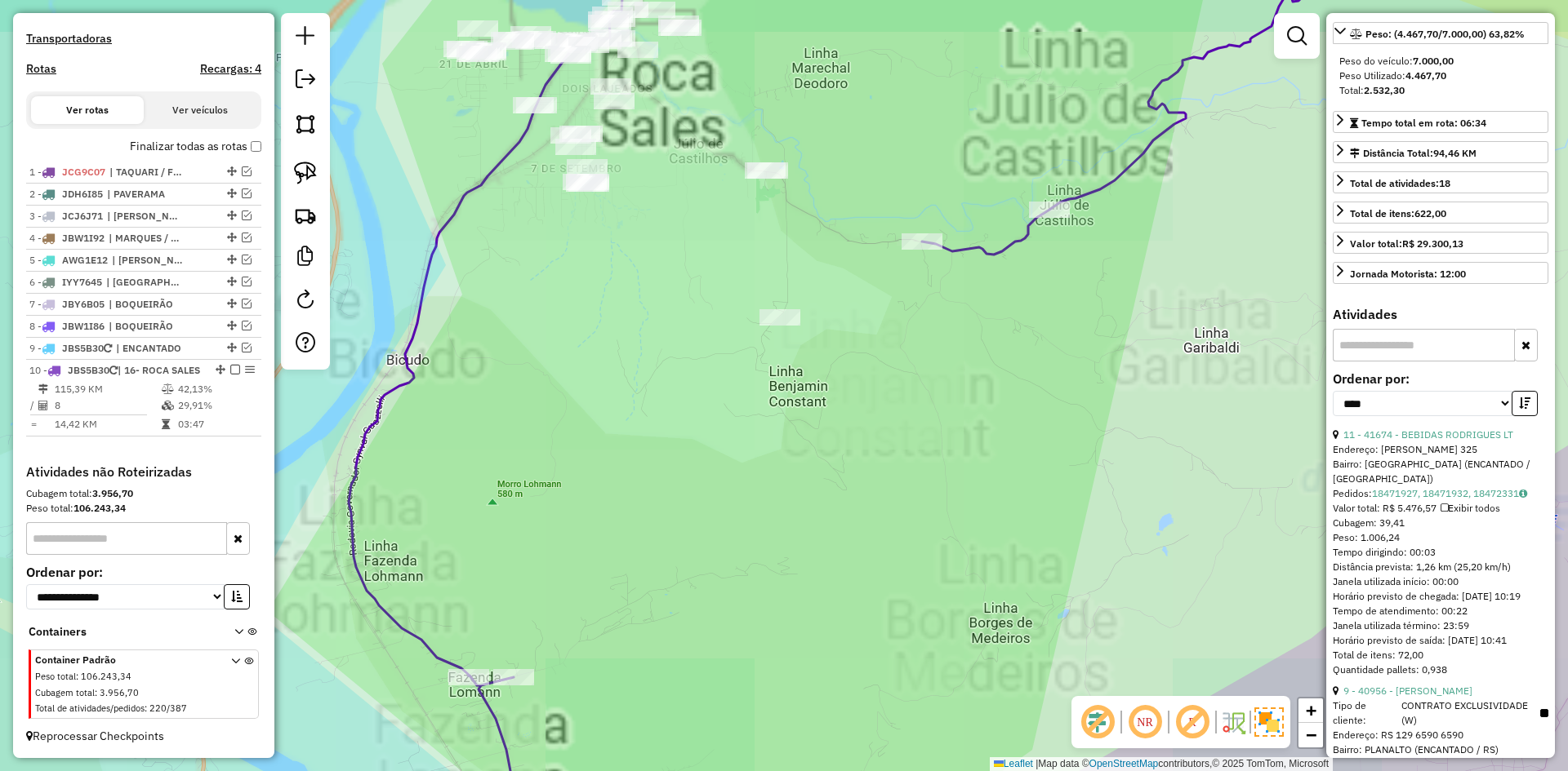
drag, startPoint x: 693, startPoint y: 150, endPoint x: 711, endPoint y: 246, distance: 97.7
click at [711, 243] on div "Janela de atendimento Grade de atendimento Capacidade Transportadoras Veículos …" at bounding box center [784, 386] width 1568 height 771
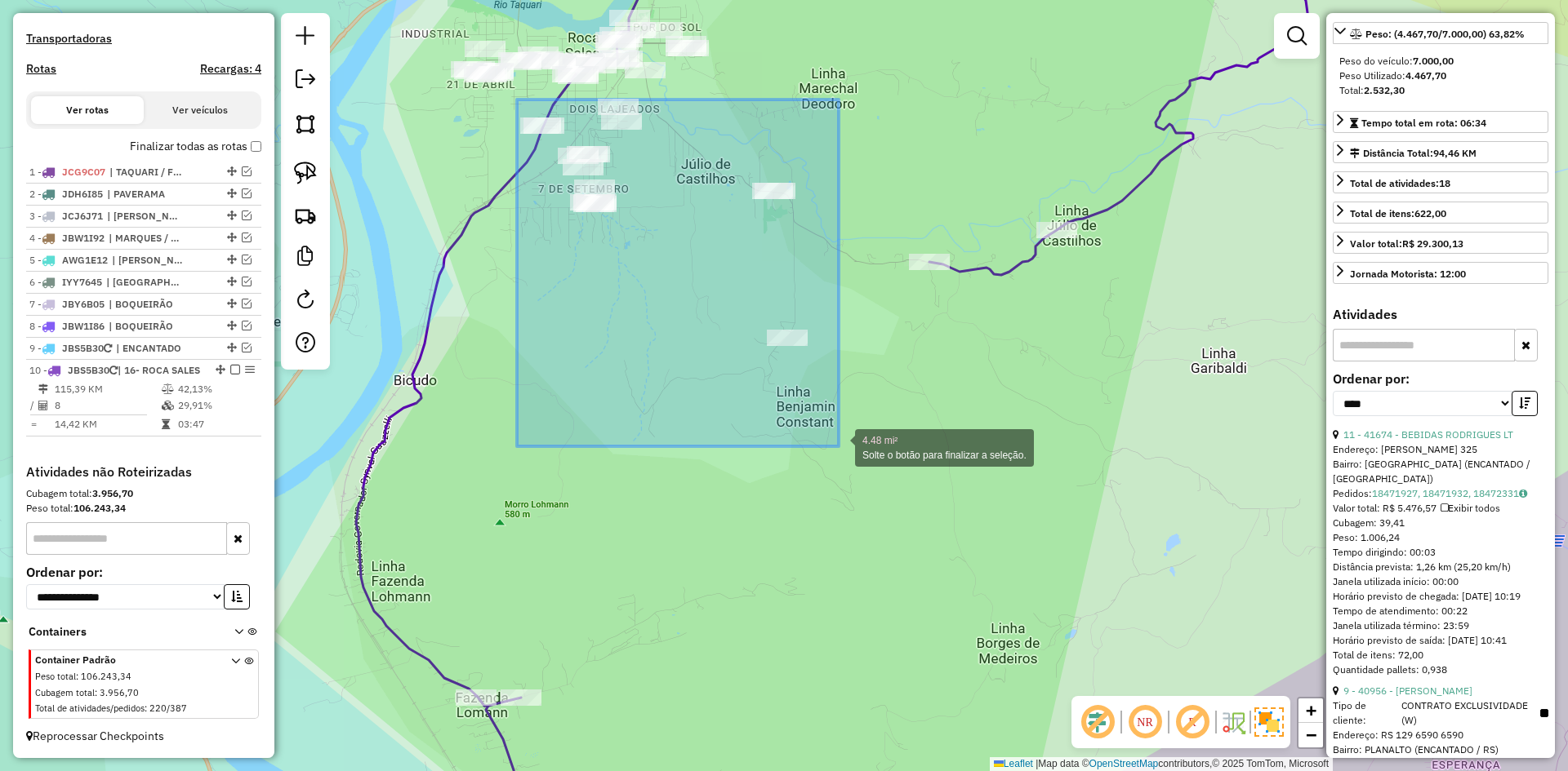
drag, startPoint x: 517, startPoint y: 100, endPoint x: 839, endPoint y: 447, distance: 473.4
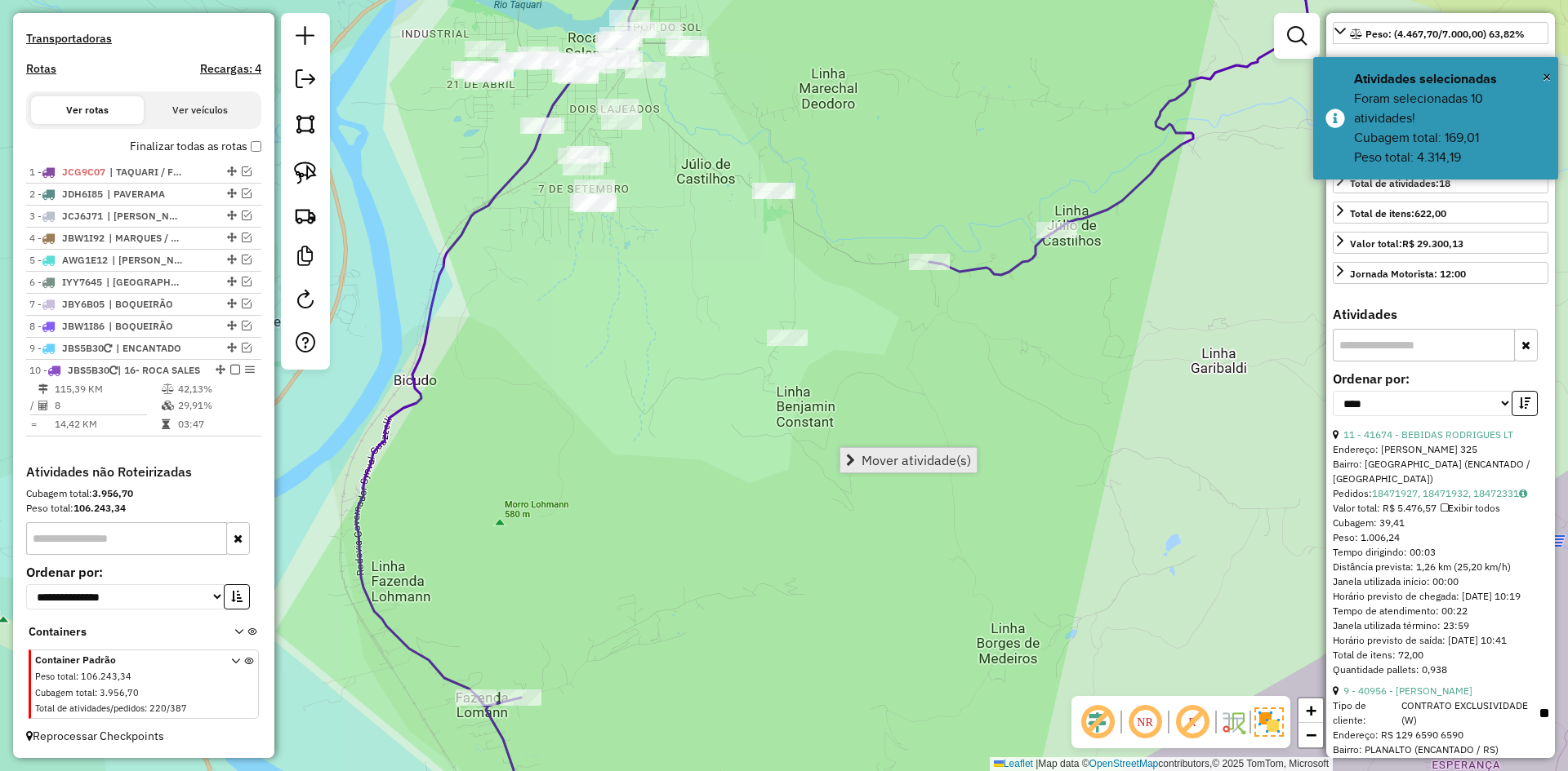
click at [920, 457] on span "Mover atividade(s)" at bounding box center [916, 460] width 109 height 14
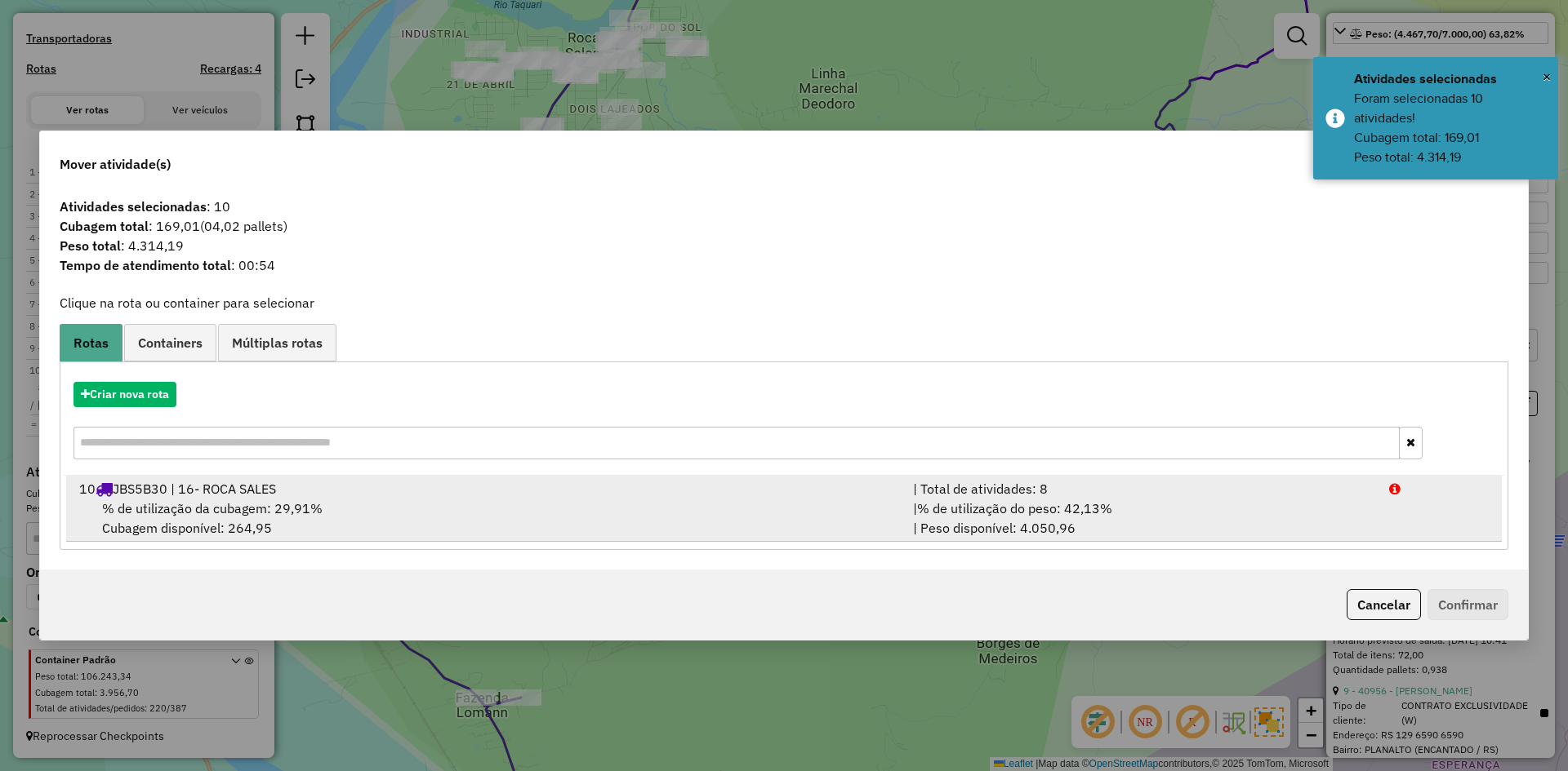
click at [291, 509] on span "% de utilização da cubagem: 29,91%" at bounding box center [212, 509] width 221 height 16
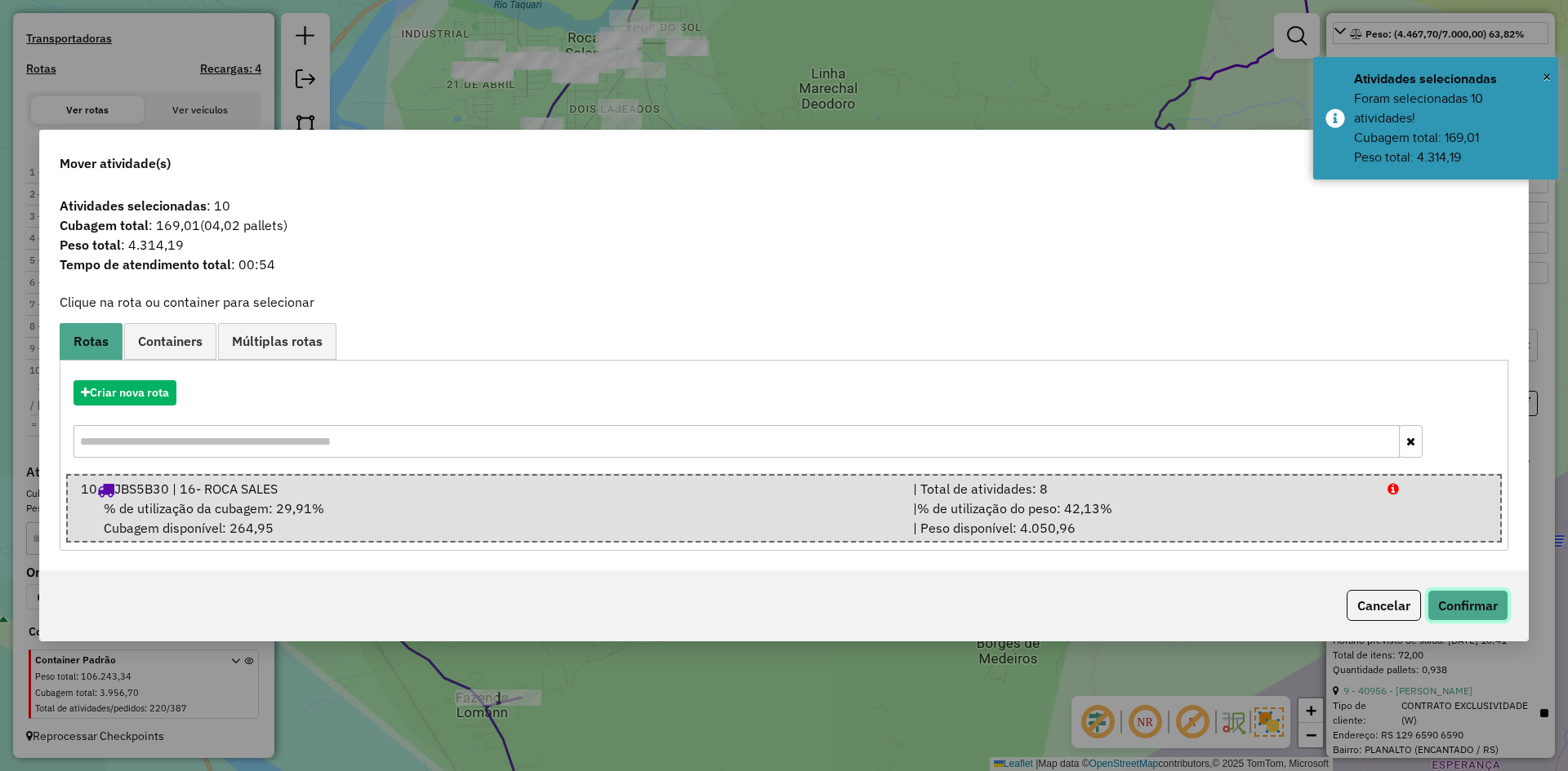
click at [1461, 611] on button "Confirmar" at bounding box center [1468, 605] width 81 height 31
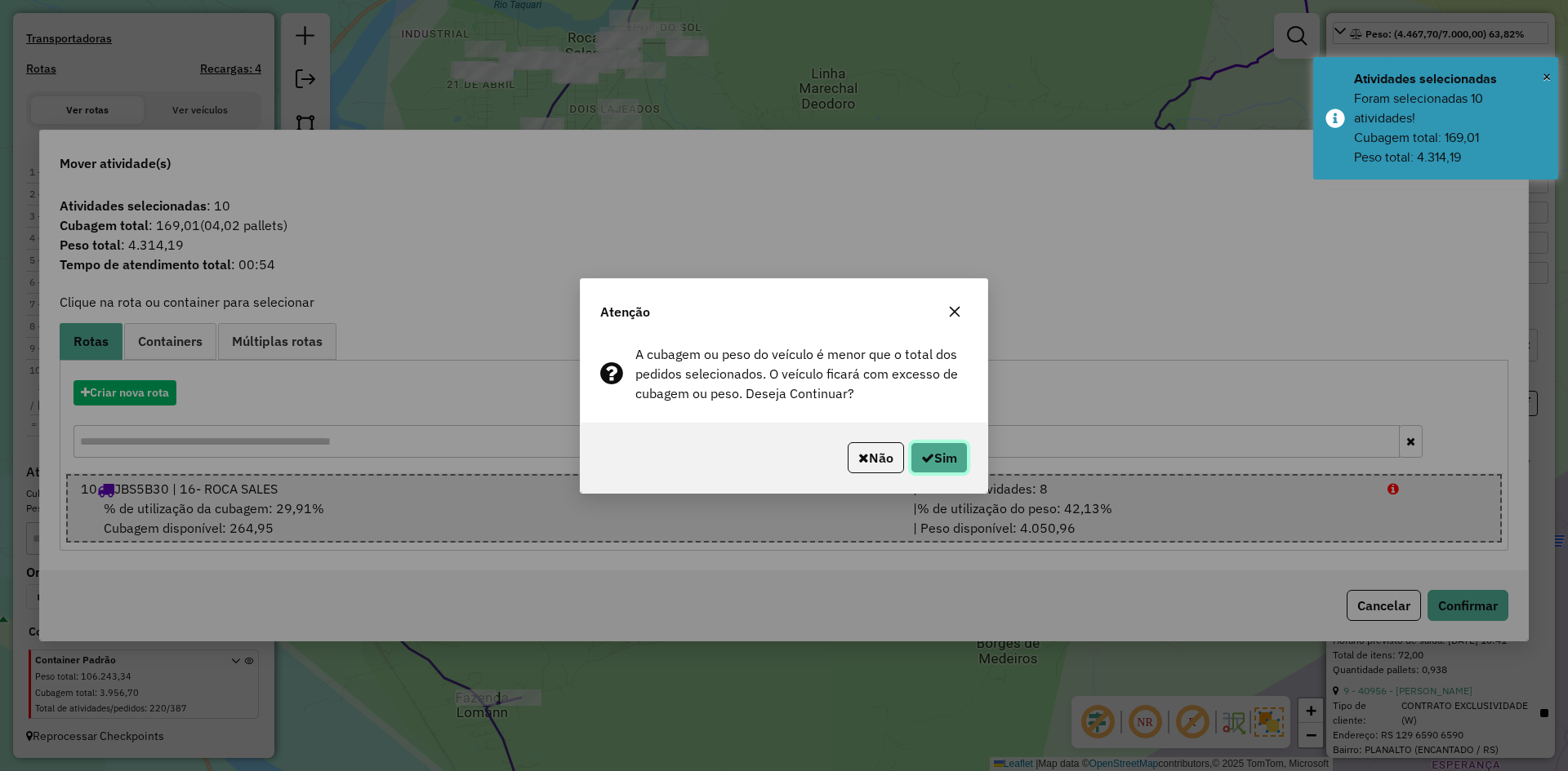
click at [946, 460] on button "Sim" at bounding box center [939, 458] width 57 height 31
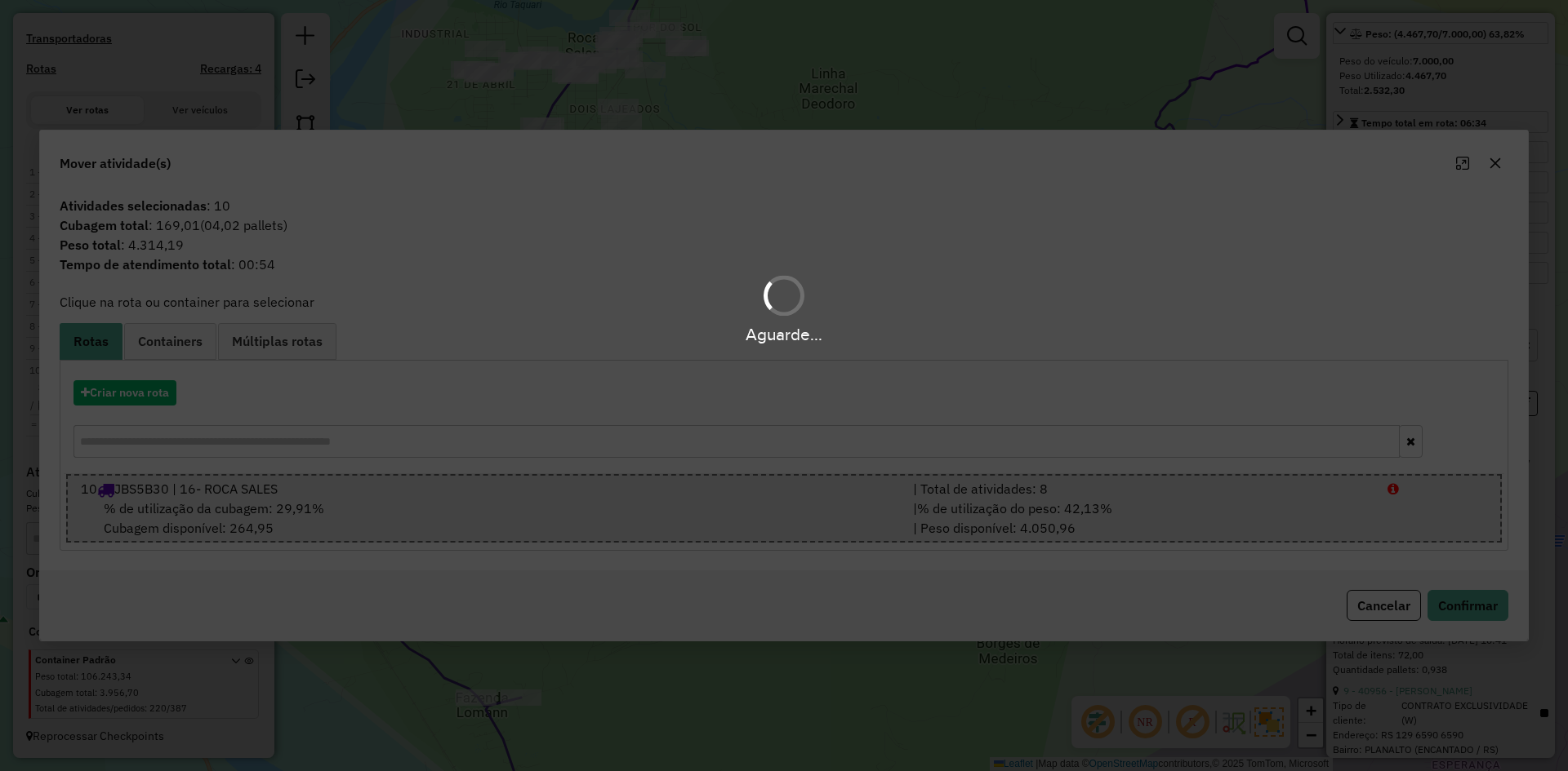
scroll to position [498, 0]
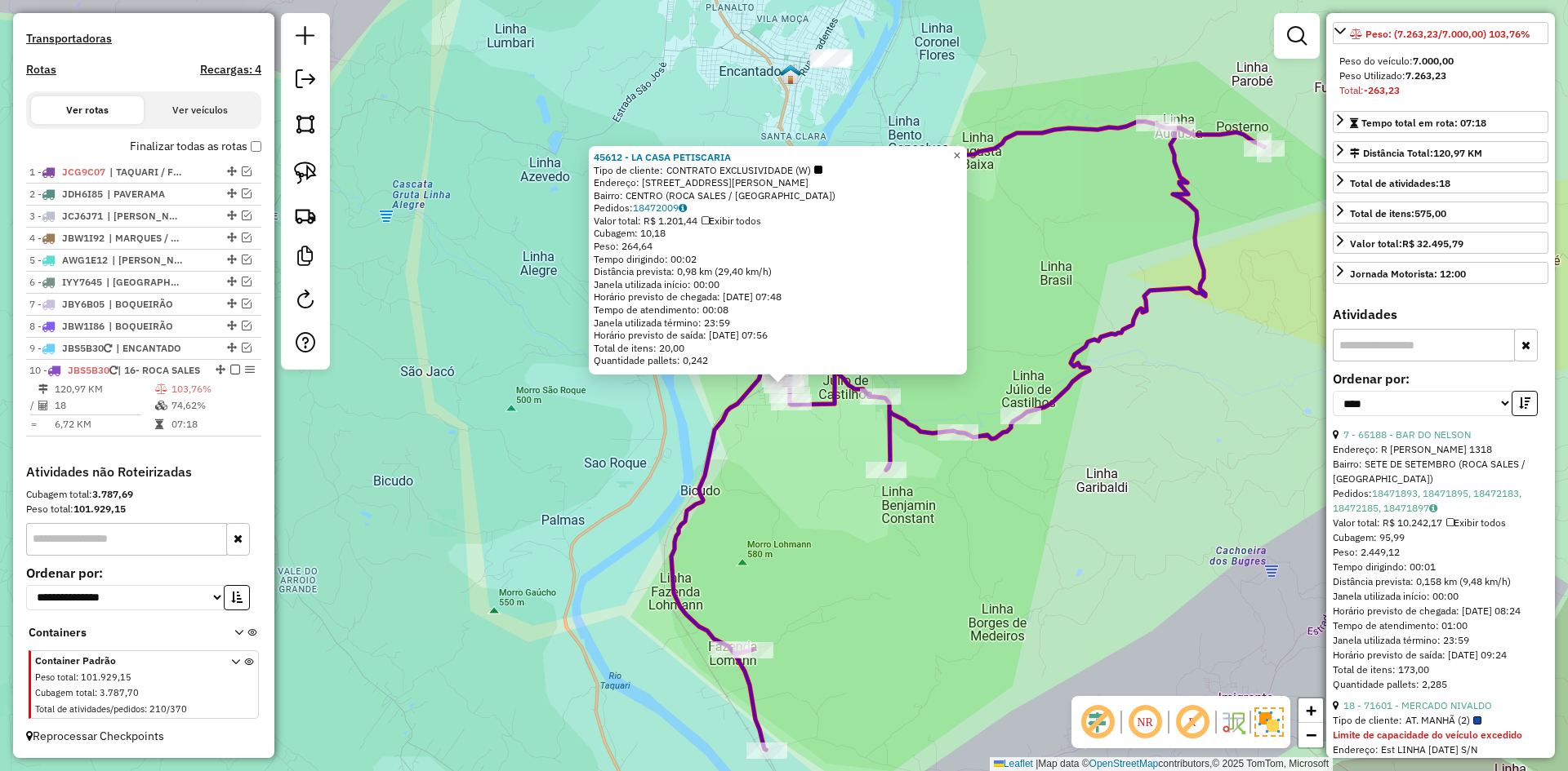
click at [961, 153] on span "×" at bounding box center [957, 155] width 7 height 14
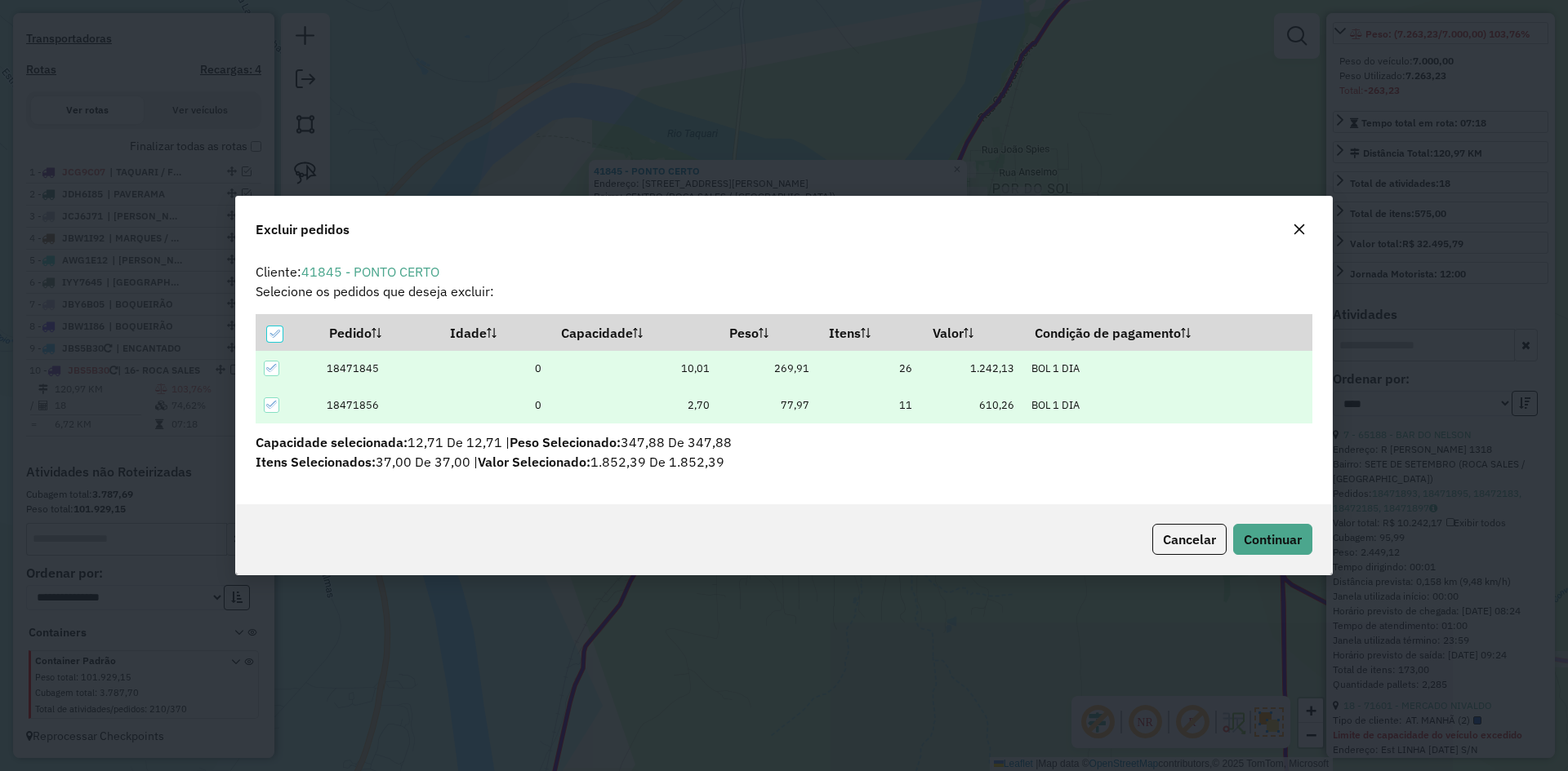
scroll to position [0, 0]
click at [1281, 535] on span "Continuar" at bounding box center [1272, 540] width 58 height 16
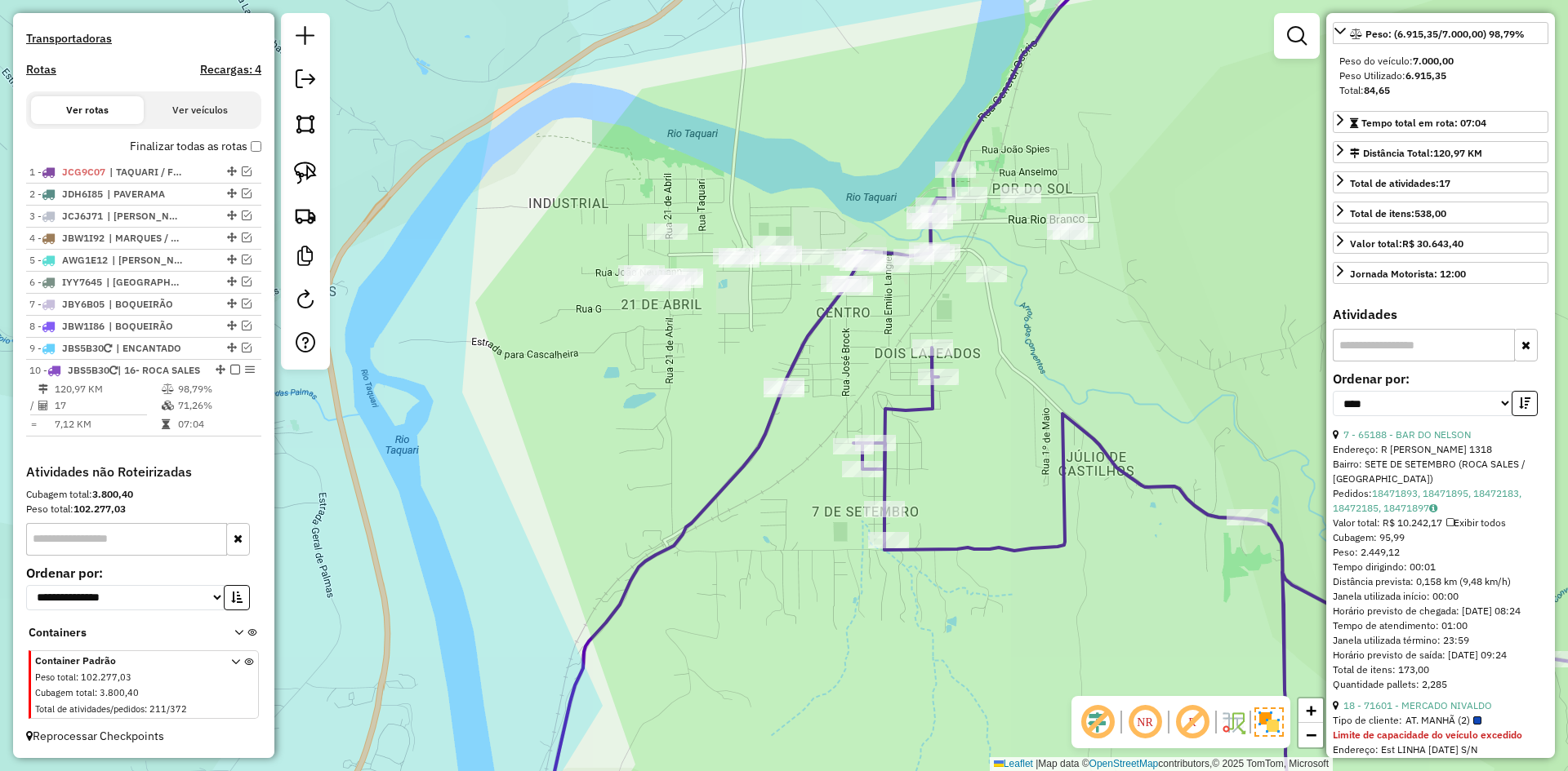
click at [950, 546] on icon at bounding box center [1131, 386] width 1187 height 926
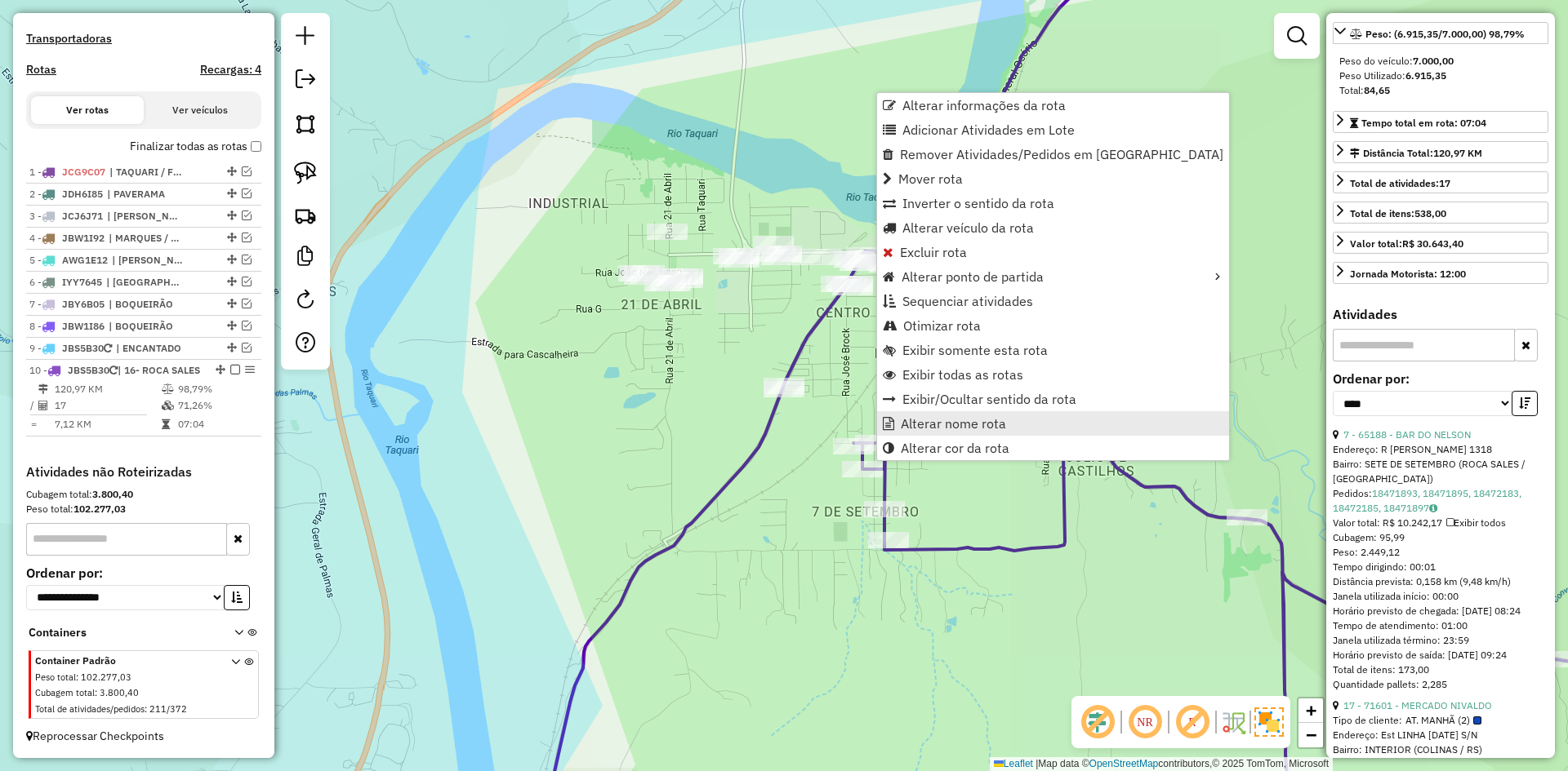
click at [939, 429] on span "Alterar nome rota" at bounding box center [953, 423] width 105 height 14
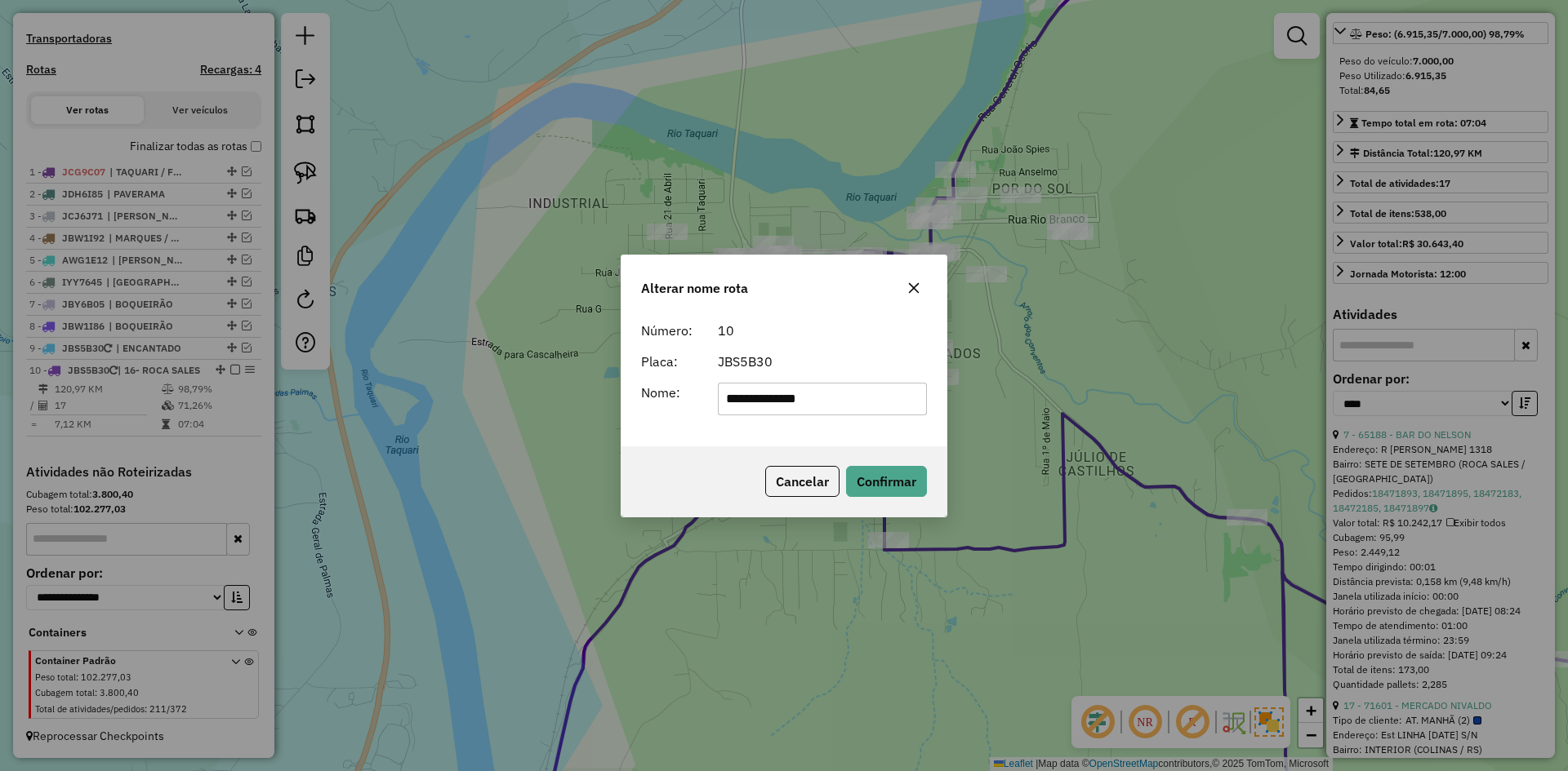
drag, startPoint x: 748, startPoint y: 400, endPoint x: 643, endPoint y: 420, distance: 106.9
click at [655, 419] on div "**********" at bounding box center [784, 380] width 325 height 132
type input "**********"
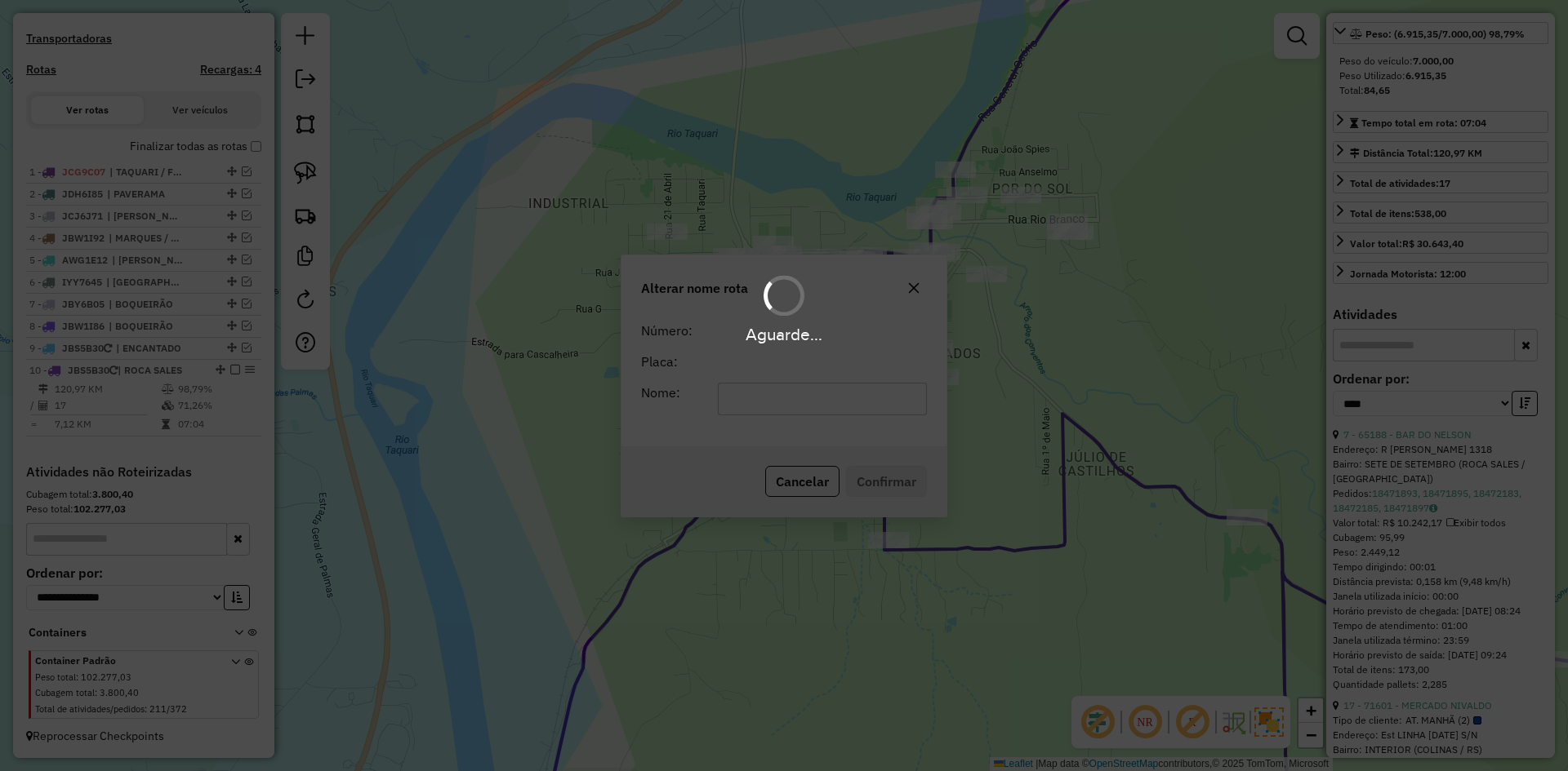
scroll to position [484, 0]
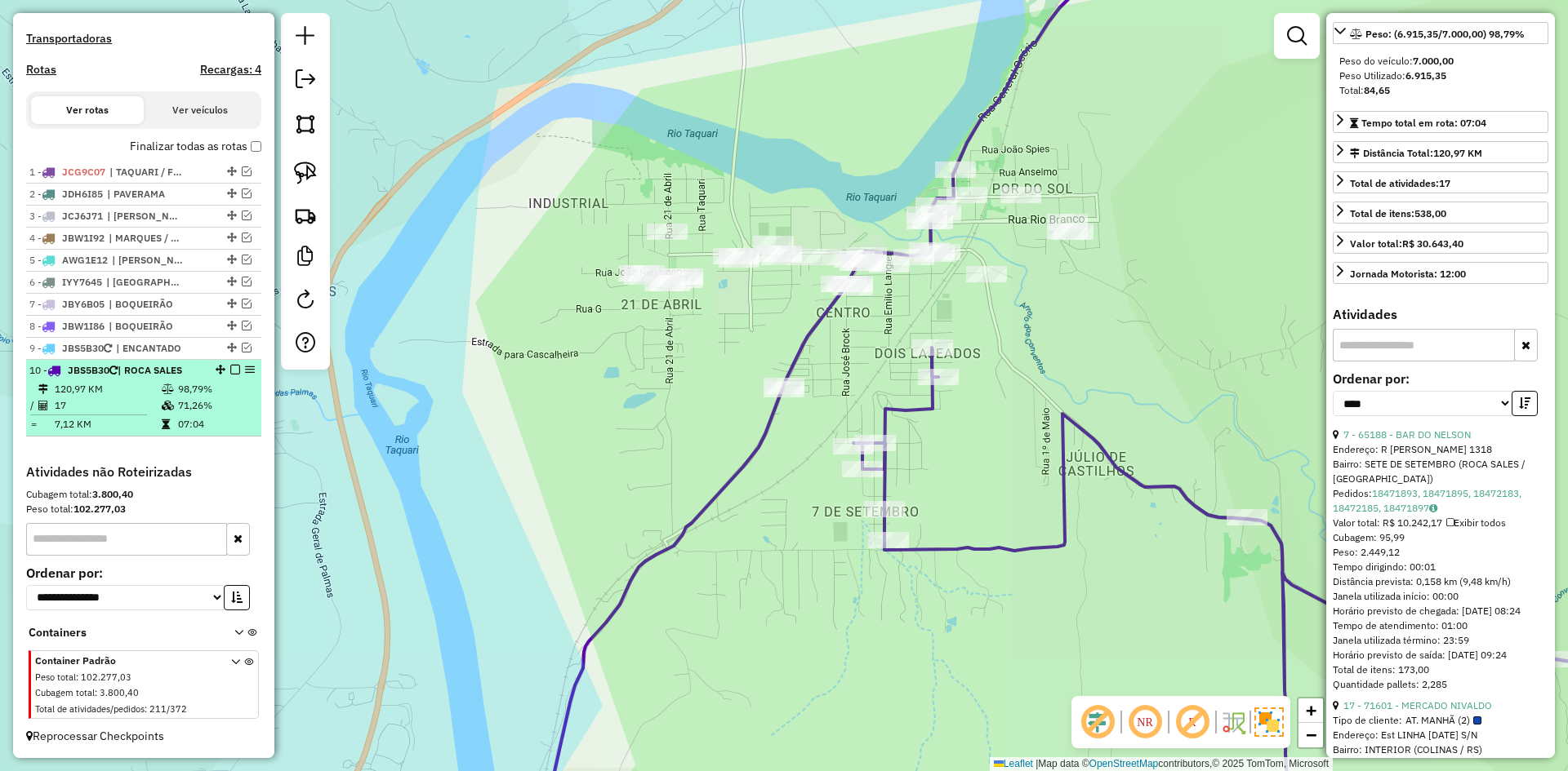
click at [231, 367] on em at bounding box center [235, 369] width 10 height 10
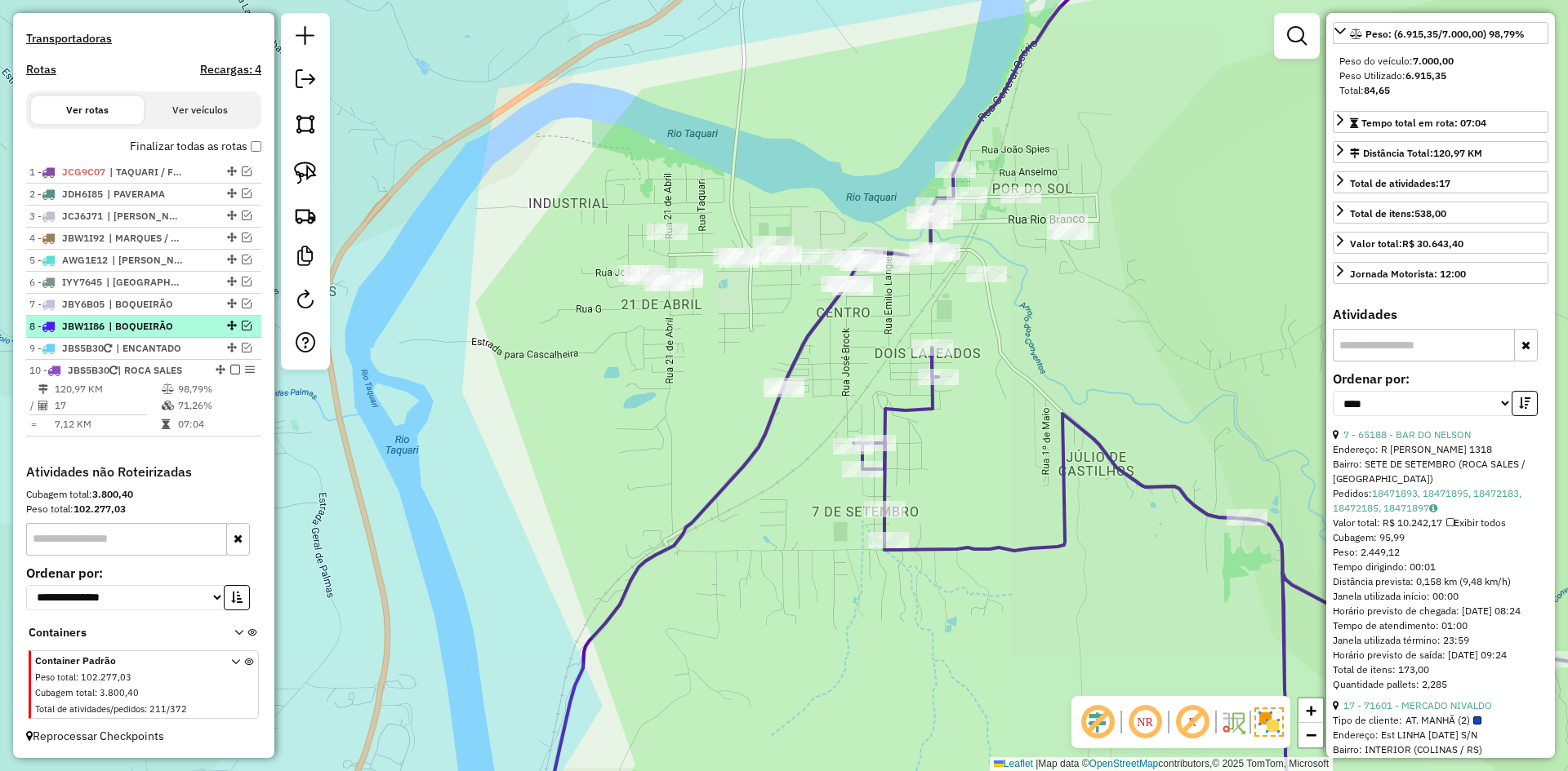
scroll to position [429, 0]
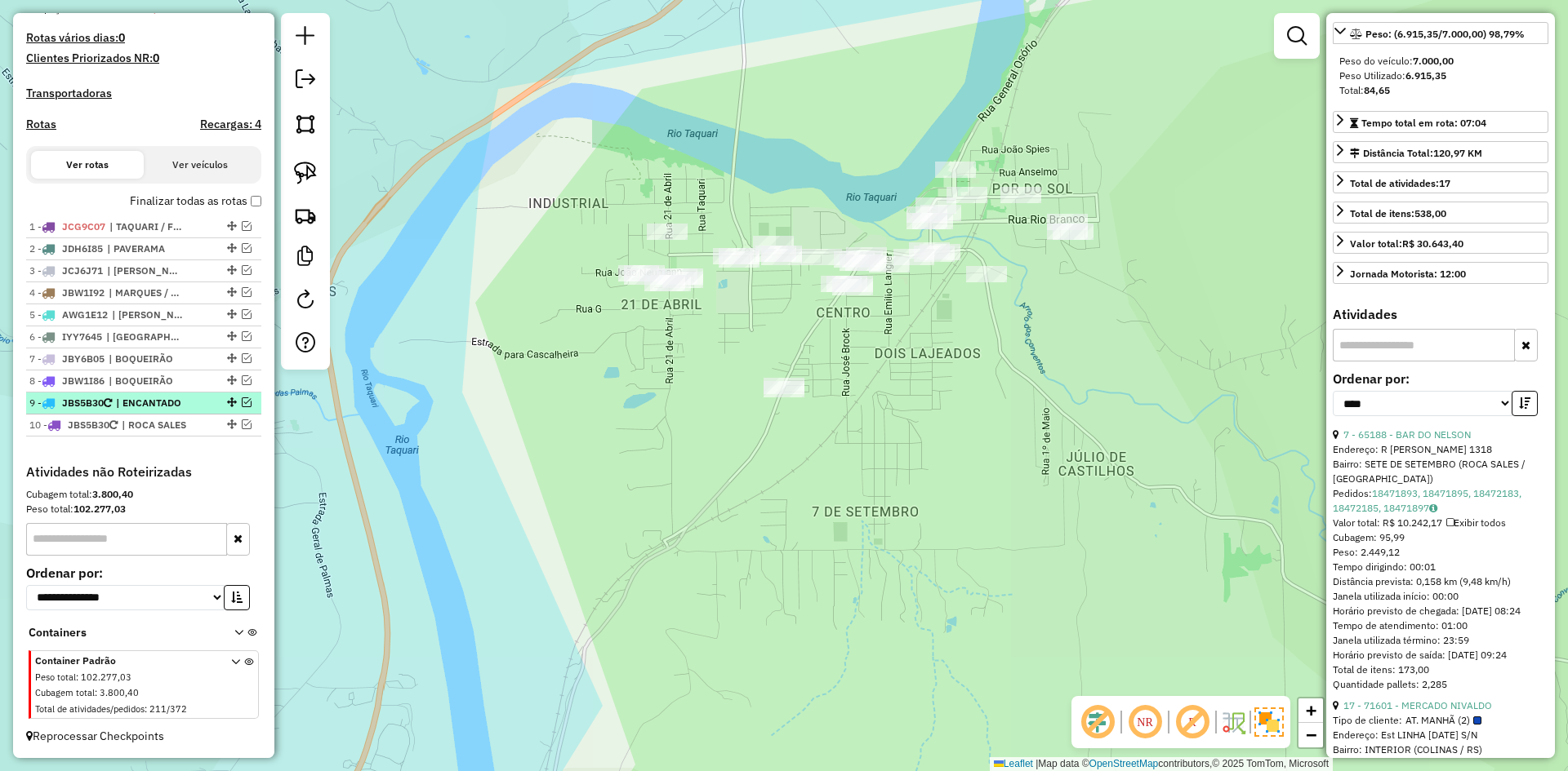
click at [243, 404] on em at bounding box center [246, 402] width 10 height 10
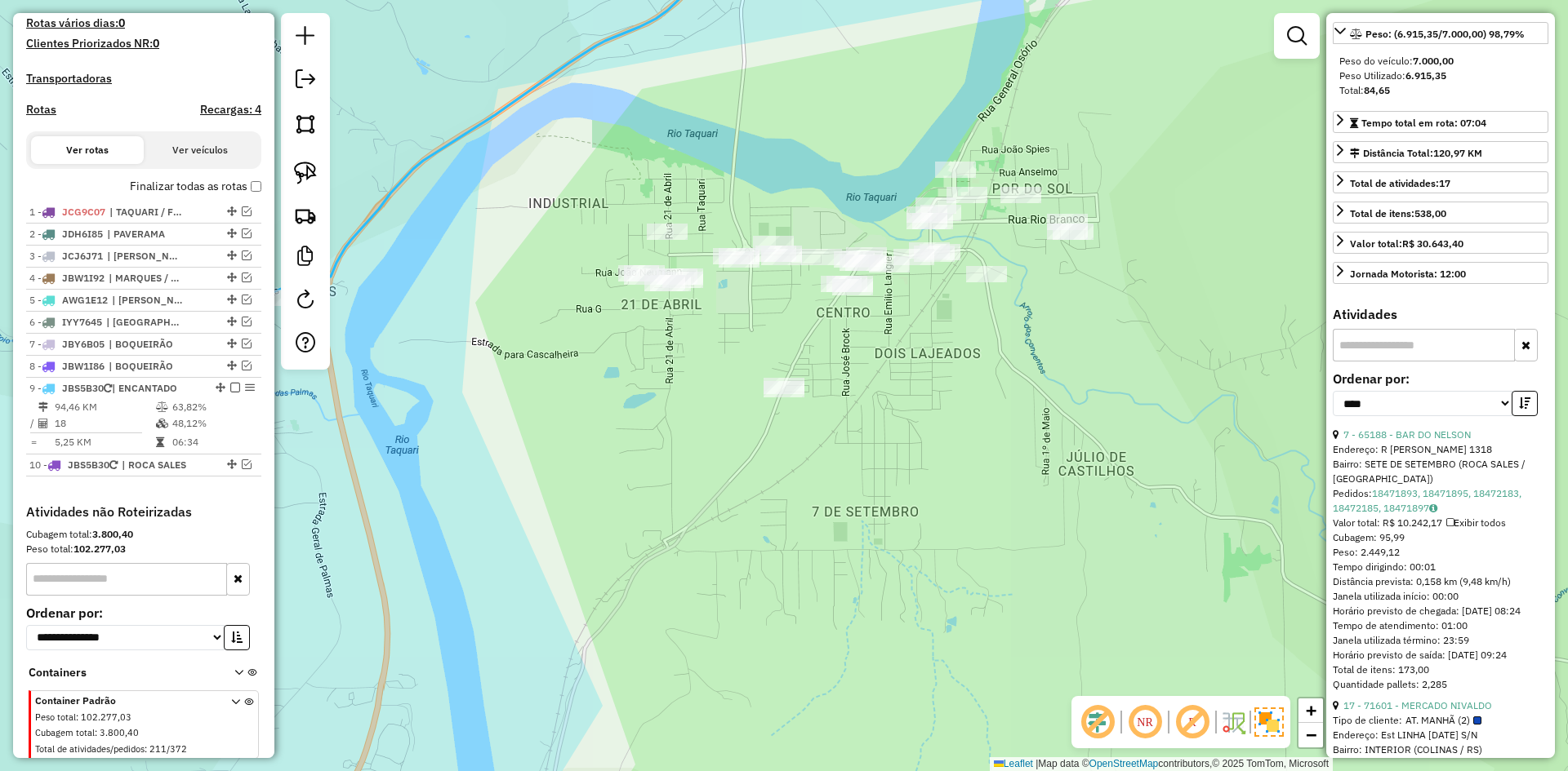
scroll to position [484, 0]
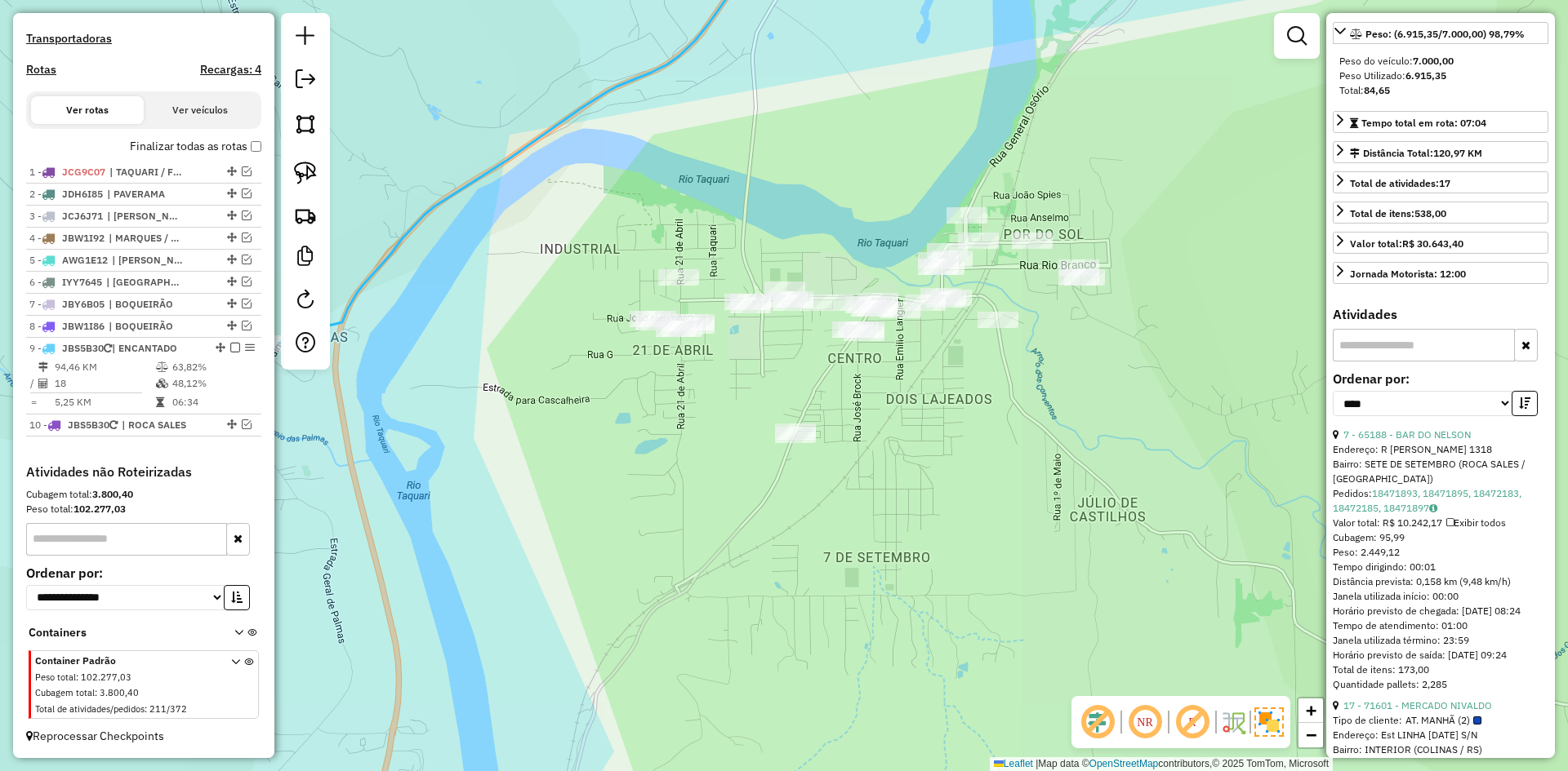
drag, startPoint x: 581, startPoint y: 236, endPoint x: 647, endPoint y: 523, distance: 294.5
click at [650, 518] on div "Janela de atendimento Grade de atendimento Capacidade Transportadoras Veículos …" at bounding box center [784, 386] width 1568 height 771
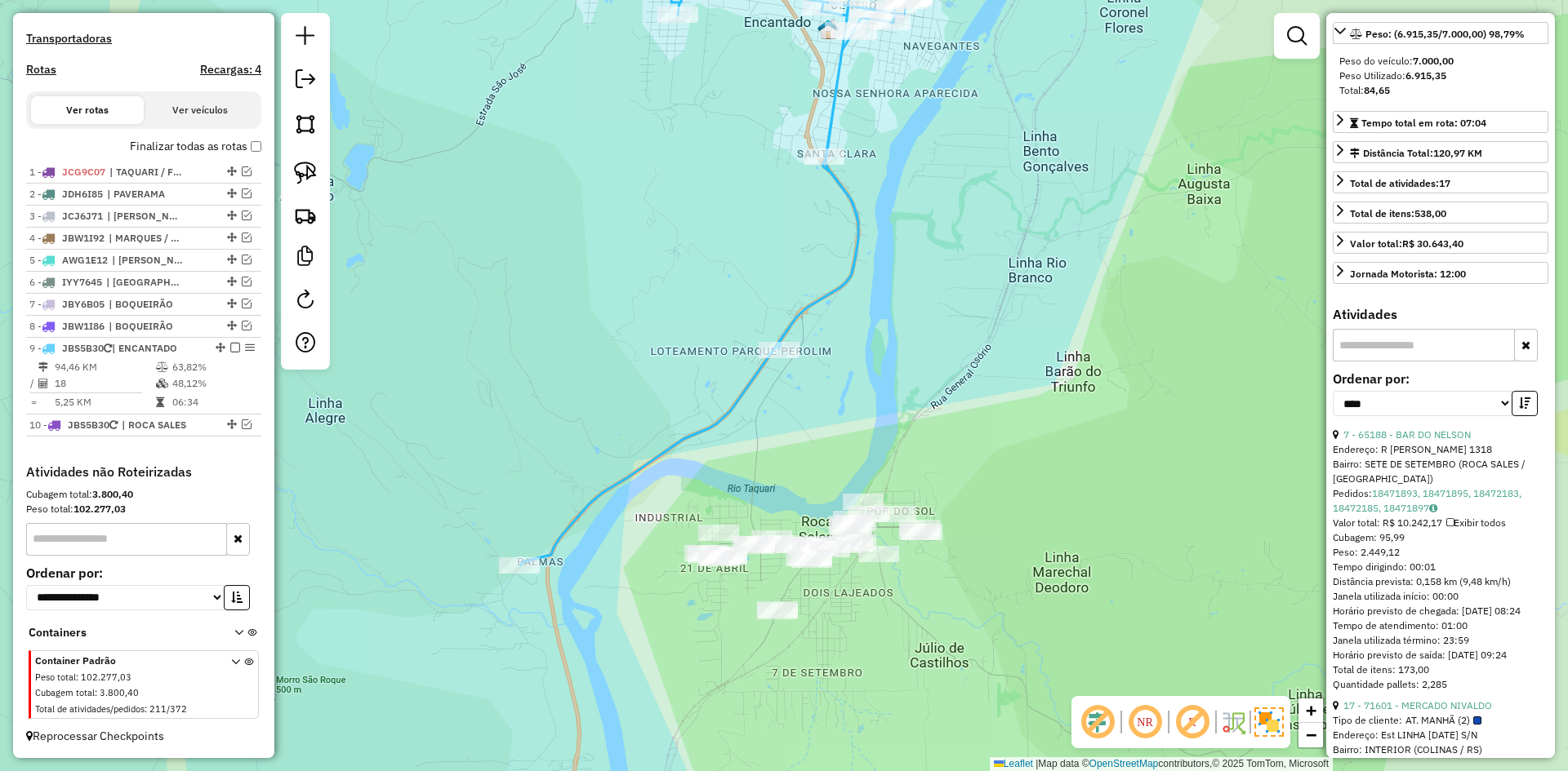
drag, startPoint x: 865, startPoint y: 133, endPoint x: 877, endPoint y: 170, distance: 38.9
click at [877, 170] on div "Janela de atendimento Grade de atendimento Capacidade Transportadoras Veículos …" at bounding box center [784, 386] width 1568 height 771
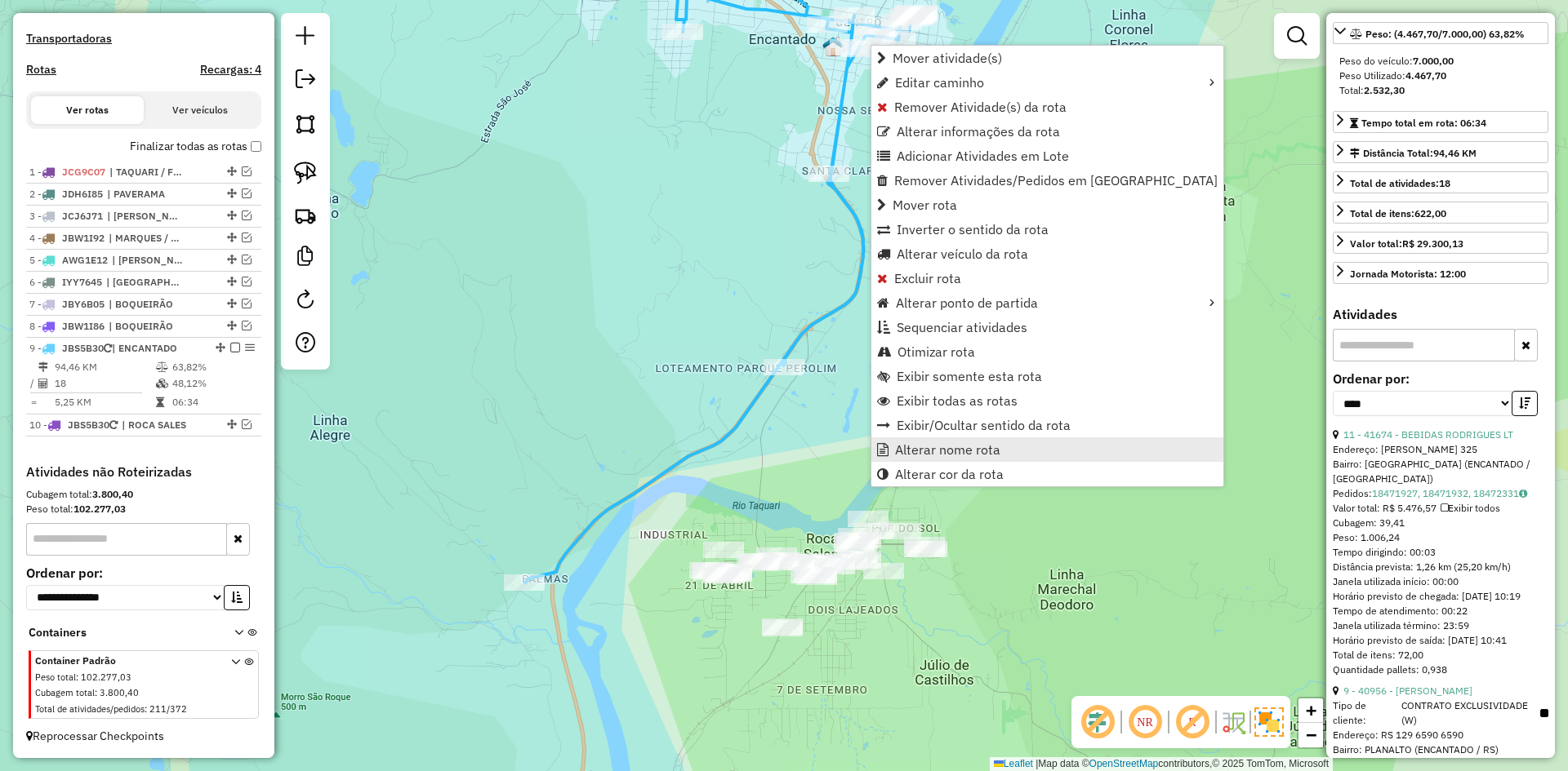
click at [937, 448] on span "Alterar nome rota" at bounding box center [947, 449] width 105 height 14
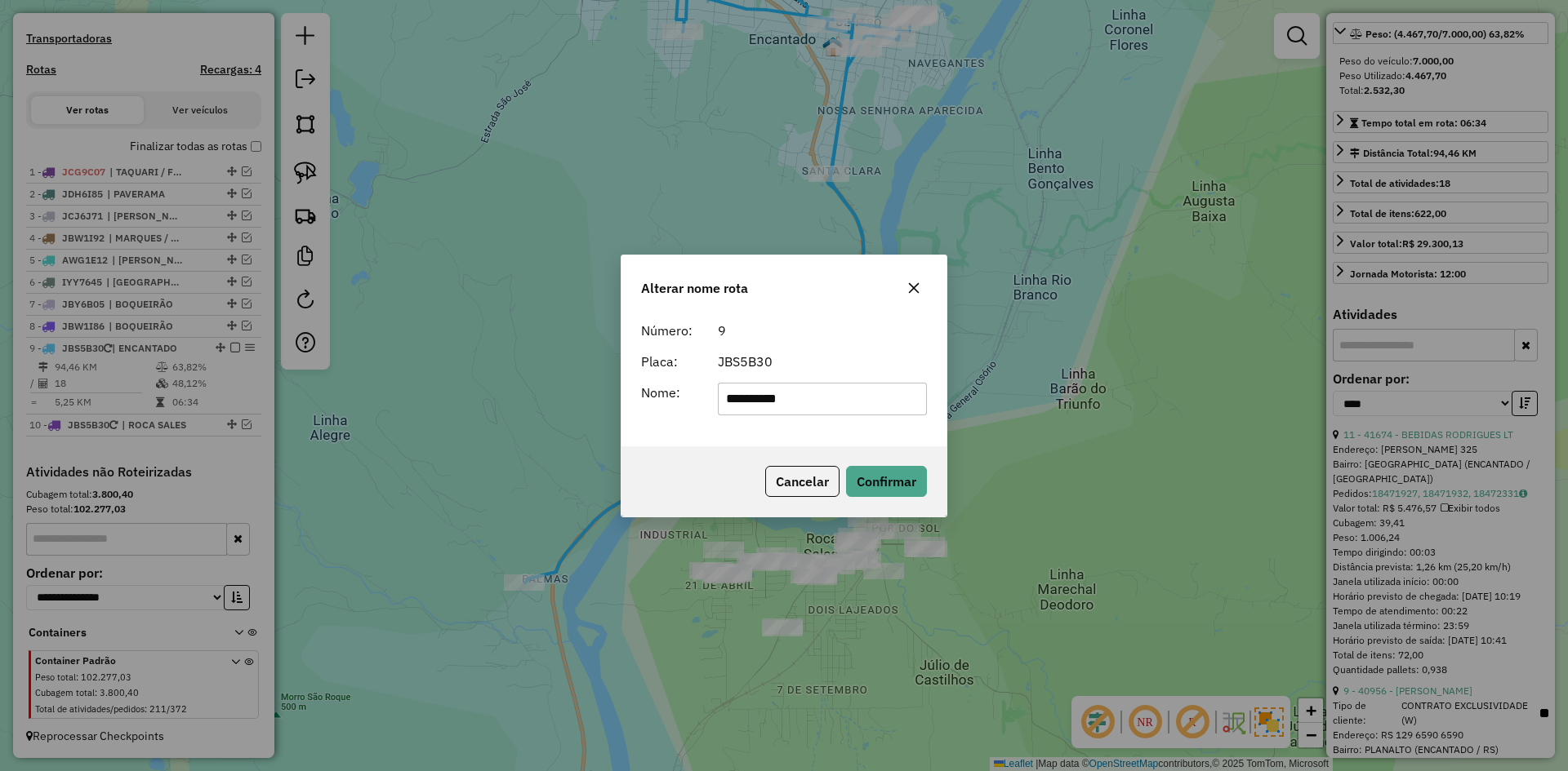
click at [916, 284] on icon "button" at bounding box center [915, 288] width 11 height 11
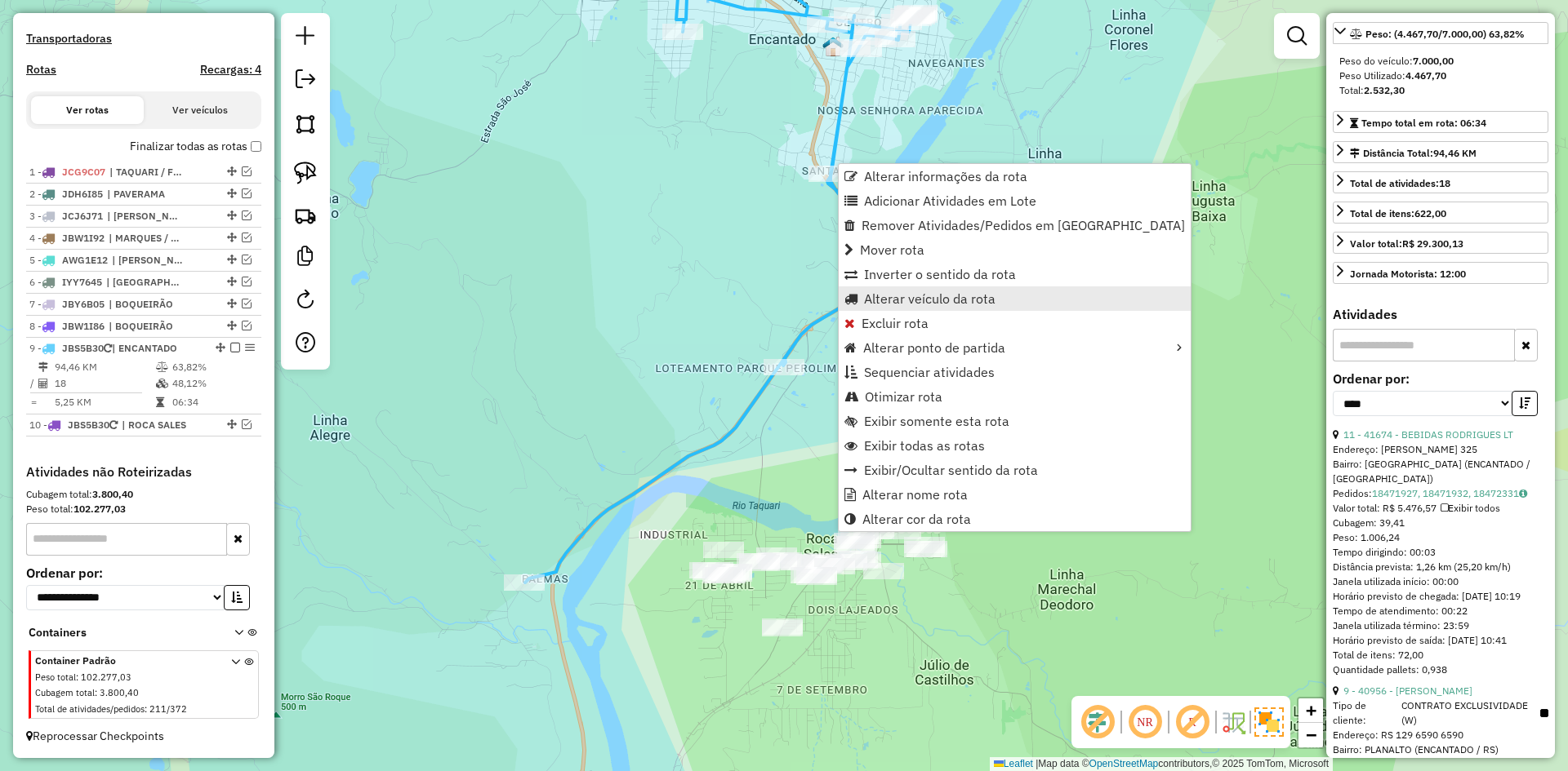
click at [889, 301] on span "Alterar veículo da rota" at bounding box center [930, 298] width 132 height 14
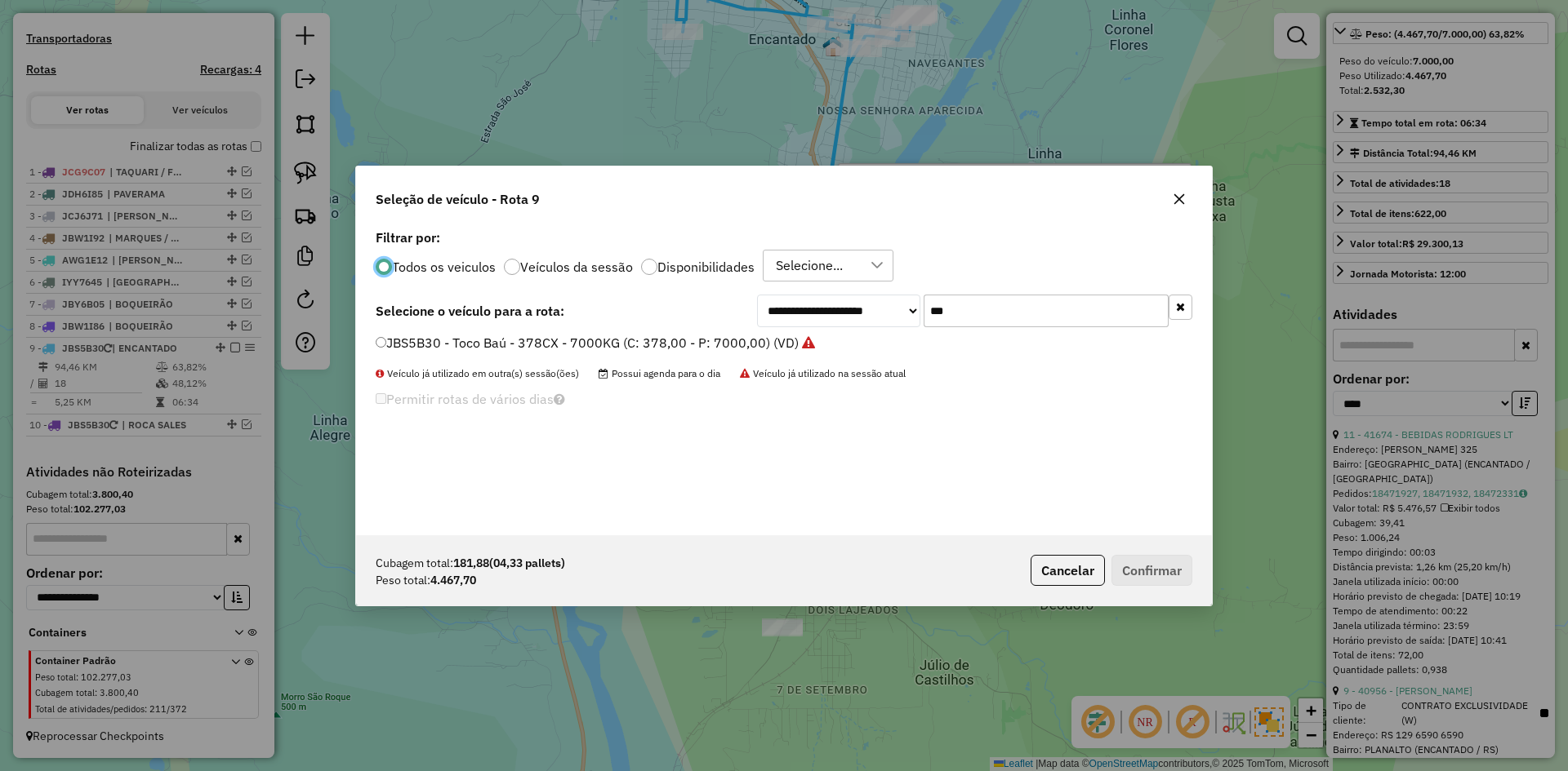
scroll to position [9, 5]
drag, startPoint x: 964, startPoint y: 315, endPoint x: 906, endPoint y: 353, distance: 69.3
click at [906, 353] on div "**********" at bounding box center [784, 380] width 856 height 310
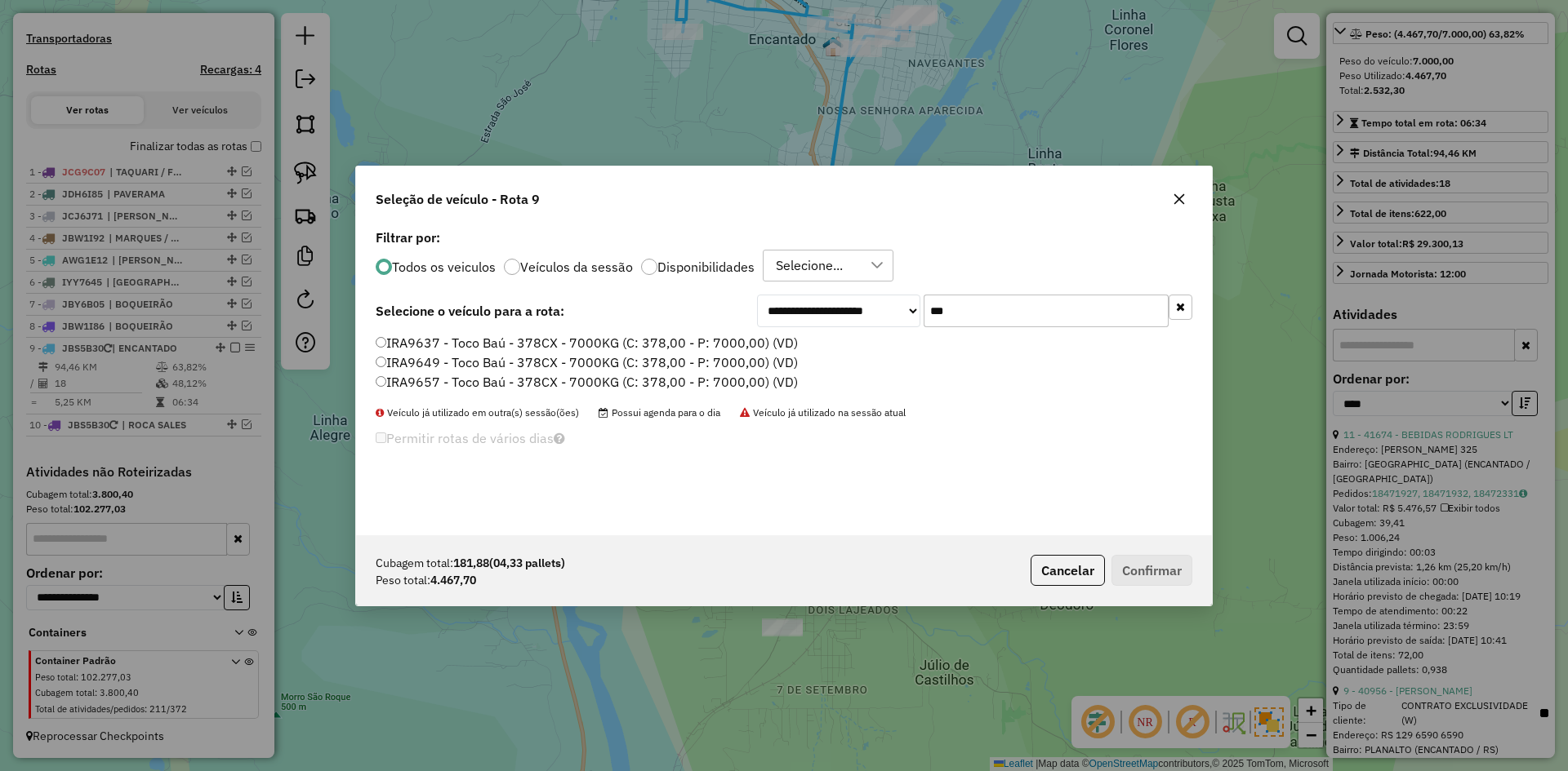
type input "***"
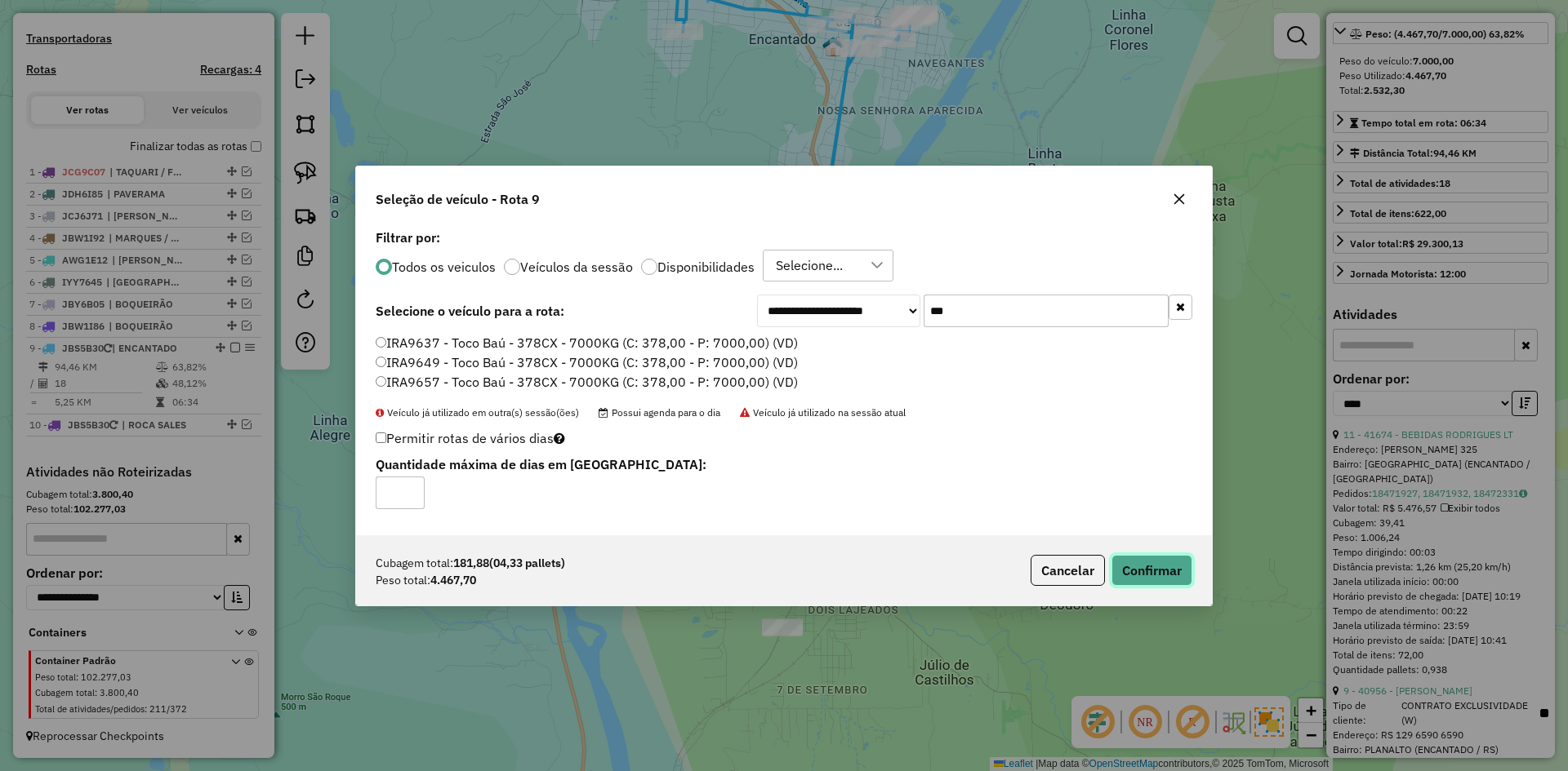
click at [1145, 578] on button "Confirmar" at bounding box center [1153, 570] width 81 height 31
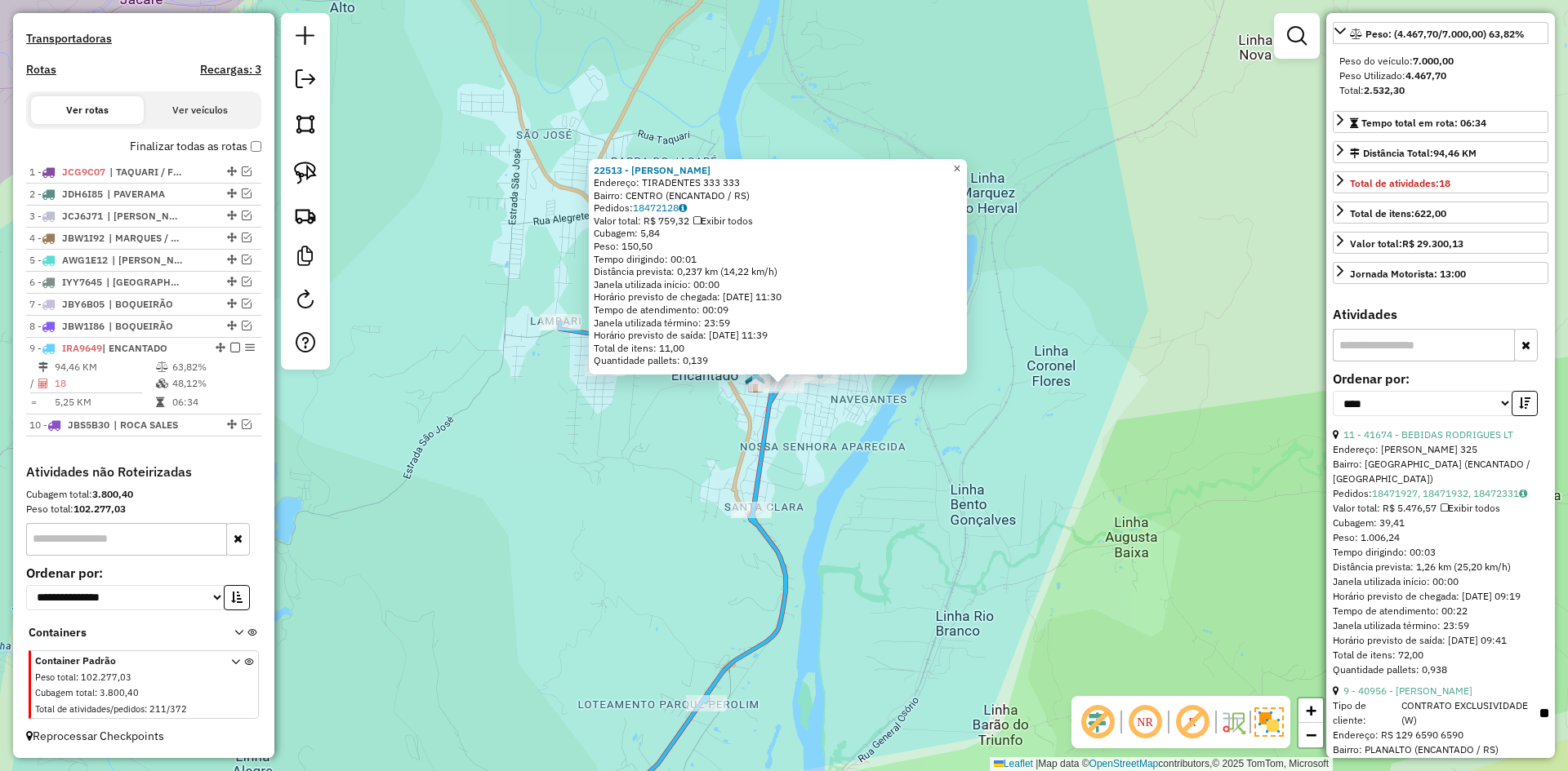
click at [961, 162] on span "×" at bounding box center [957, 168] width 7 height 14
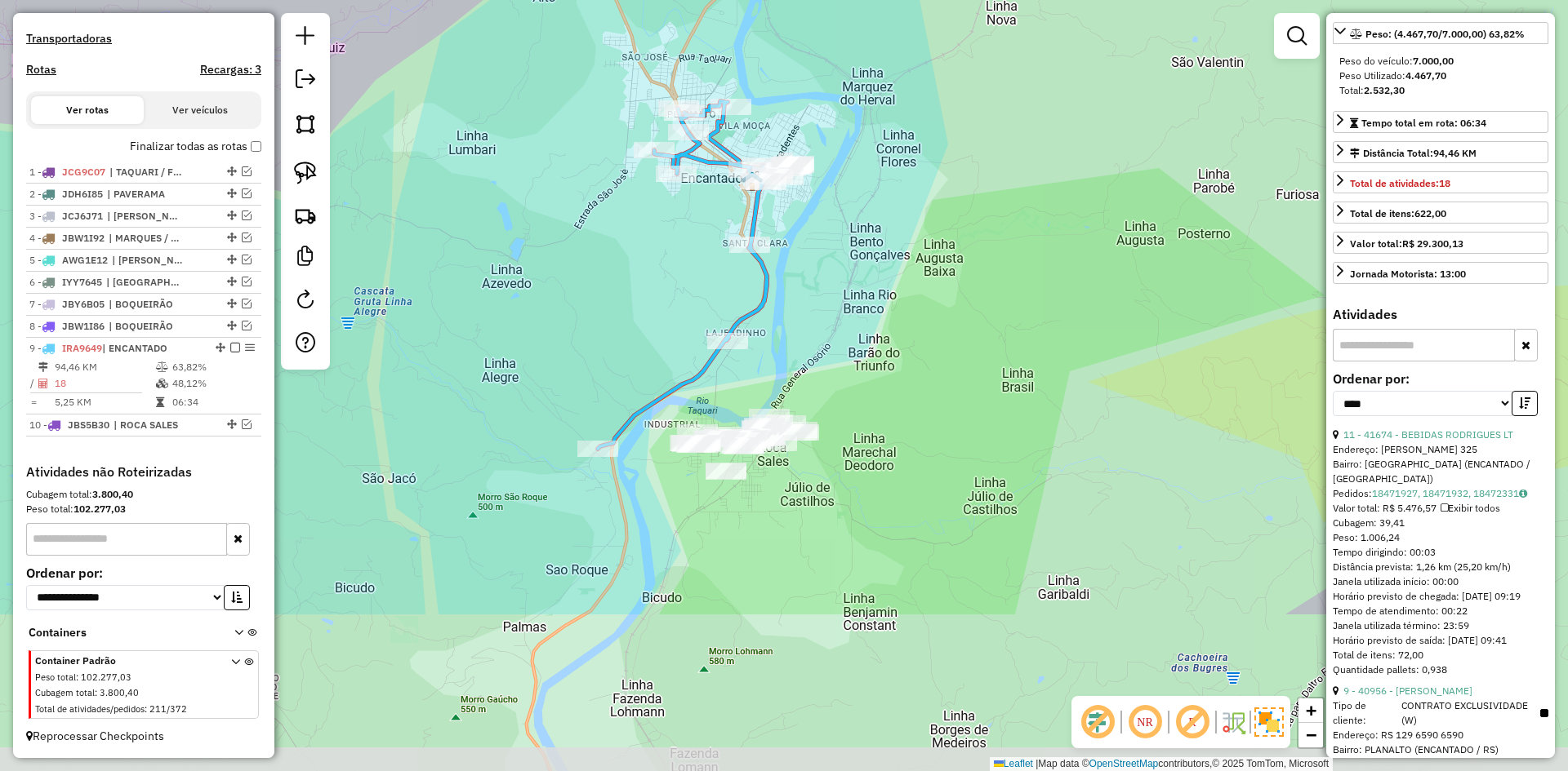
drag, startPoint x: 866, startPoint y: 510, endPoint x: 806, endPoint y: 267, distance: 250.3
click at [805, 268] on div "Janela de atendimento Grade de atendimento Capacidade Transportadoras Veículos …" at bounding box center [784, 386] width 1568 height 771
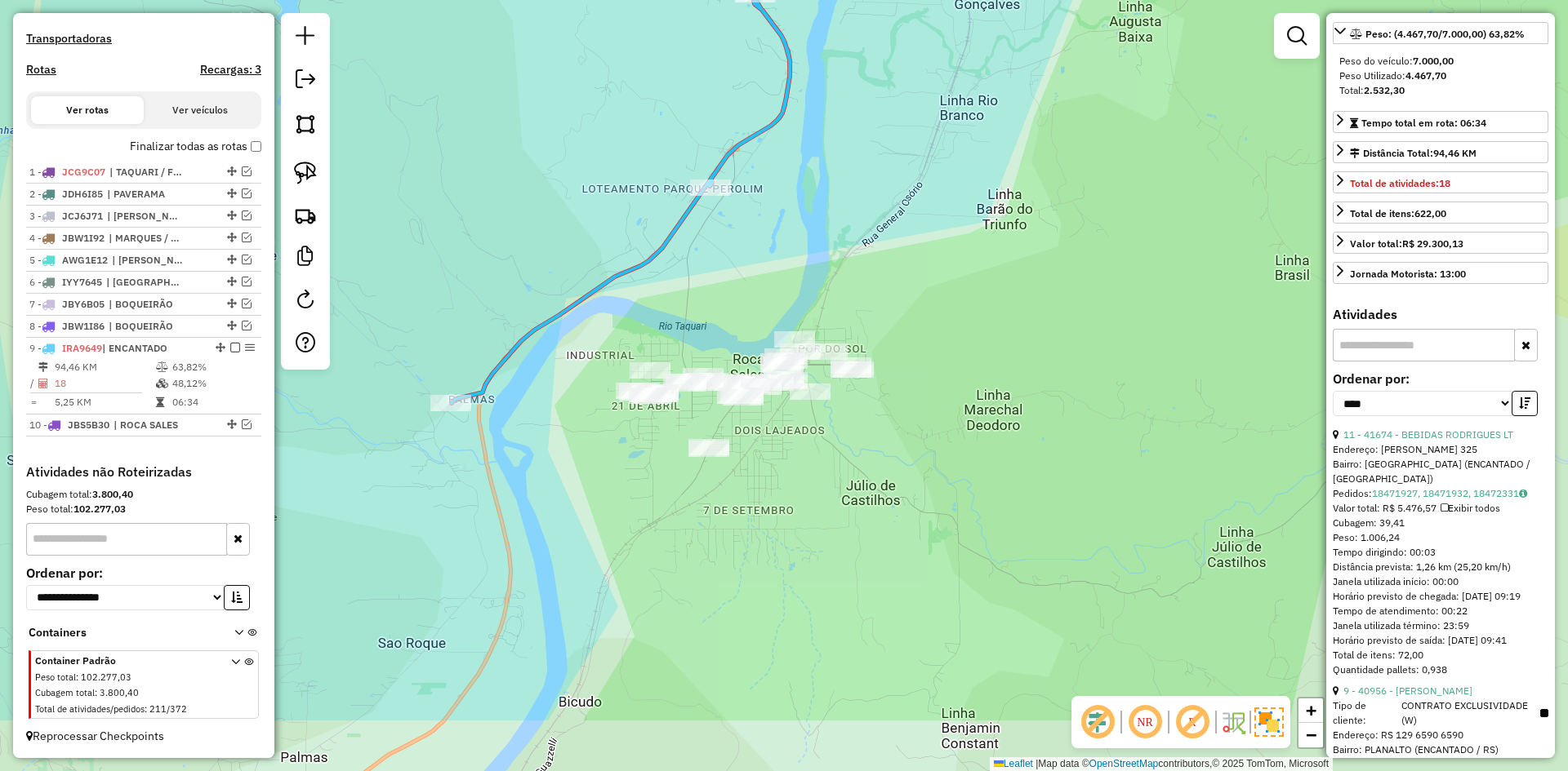
drag, startPoint x: 771, startPoint y: 387, endPoint x: 814, endPoint y: 253, distance: 140.7
click at [814, 253] on div "Janela de atendimento Grade de atendimento Capacidade Transportadoras Veículos …" at bounding box center [784, 386] width 1568 height 771
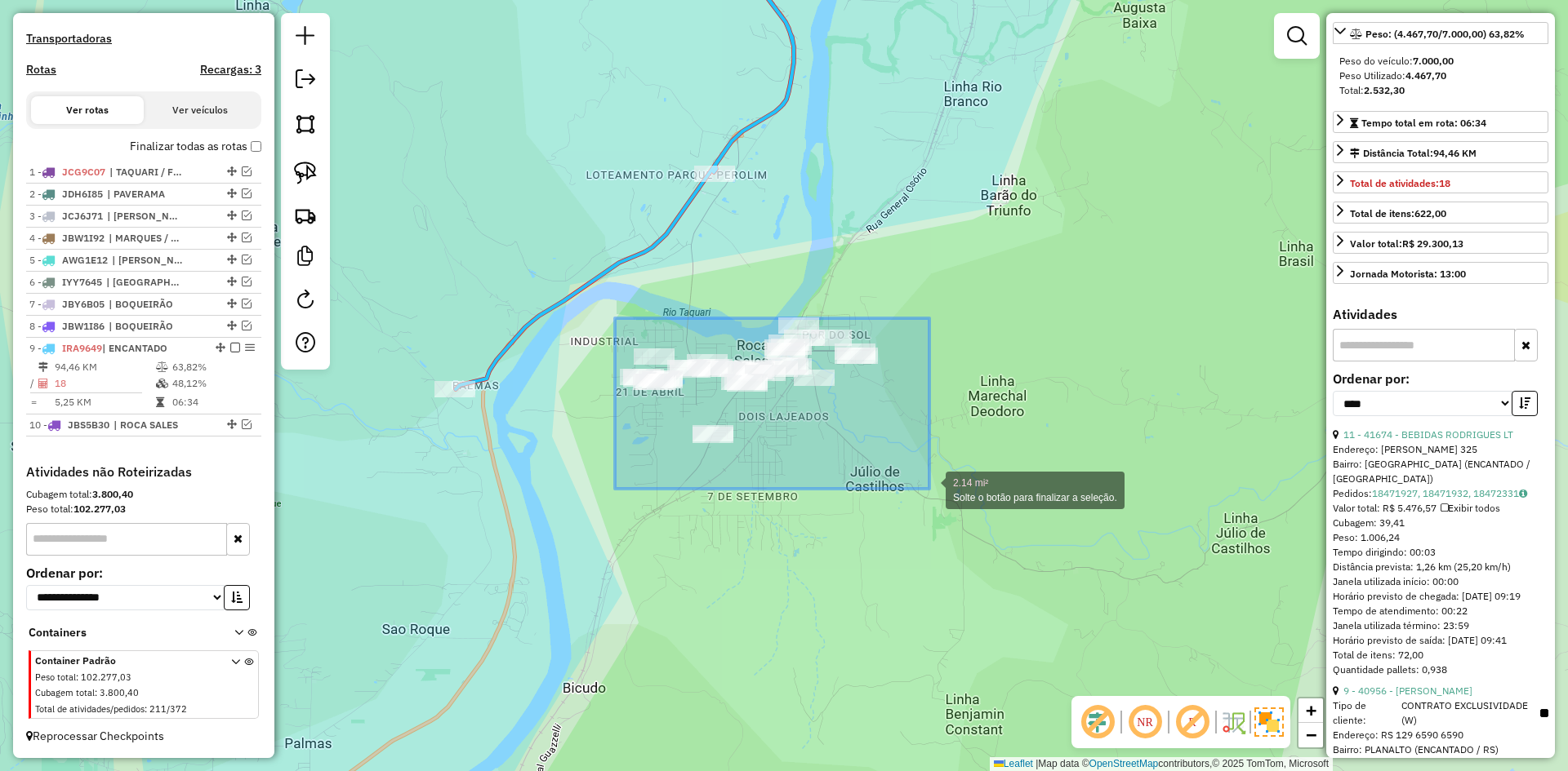
drag, startPoint x: 615, startPoint y: 318, endPoint x: 929, endPoint y: 489, distance: 357.5
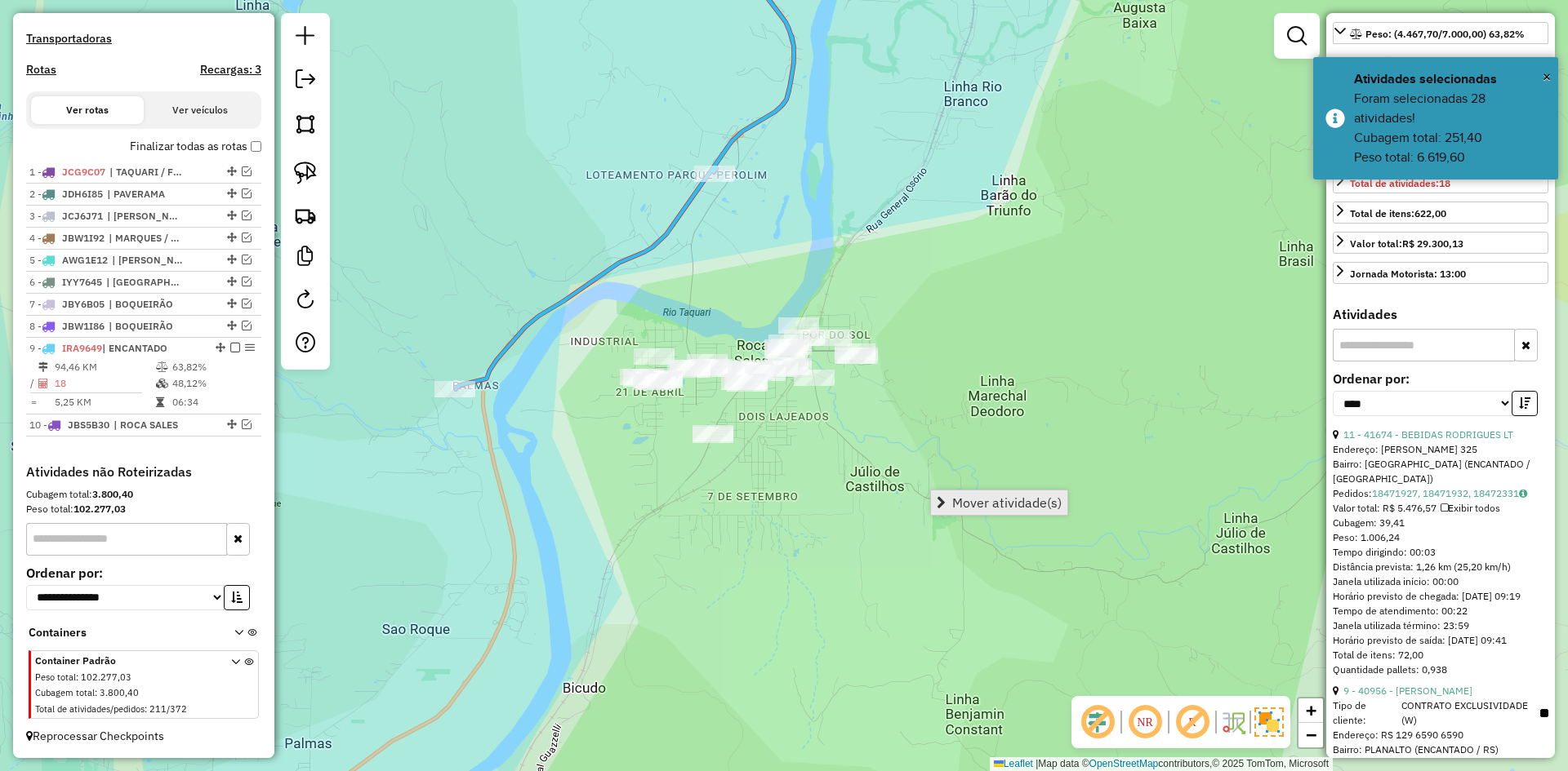
click at [1007, 503] on span "Mover atividade(s)" at bounding box center [1007, 503] width 109 height 14
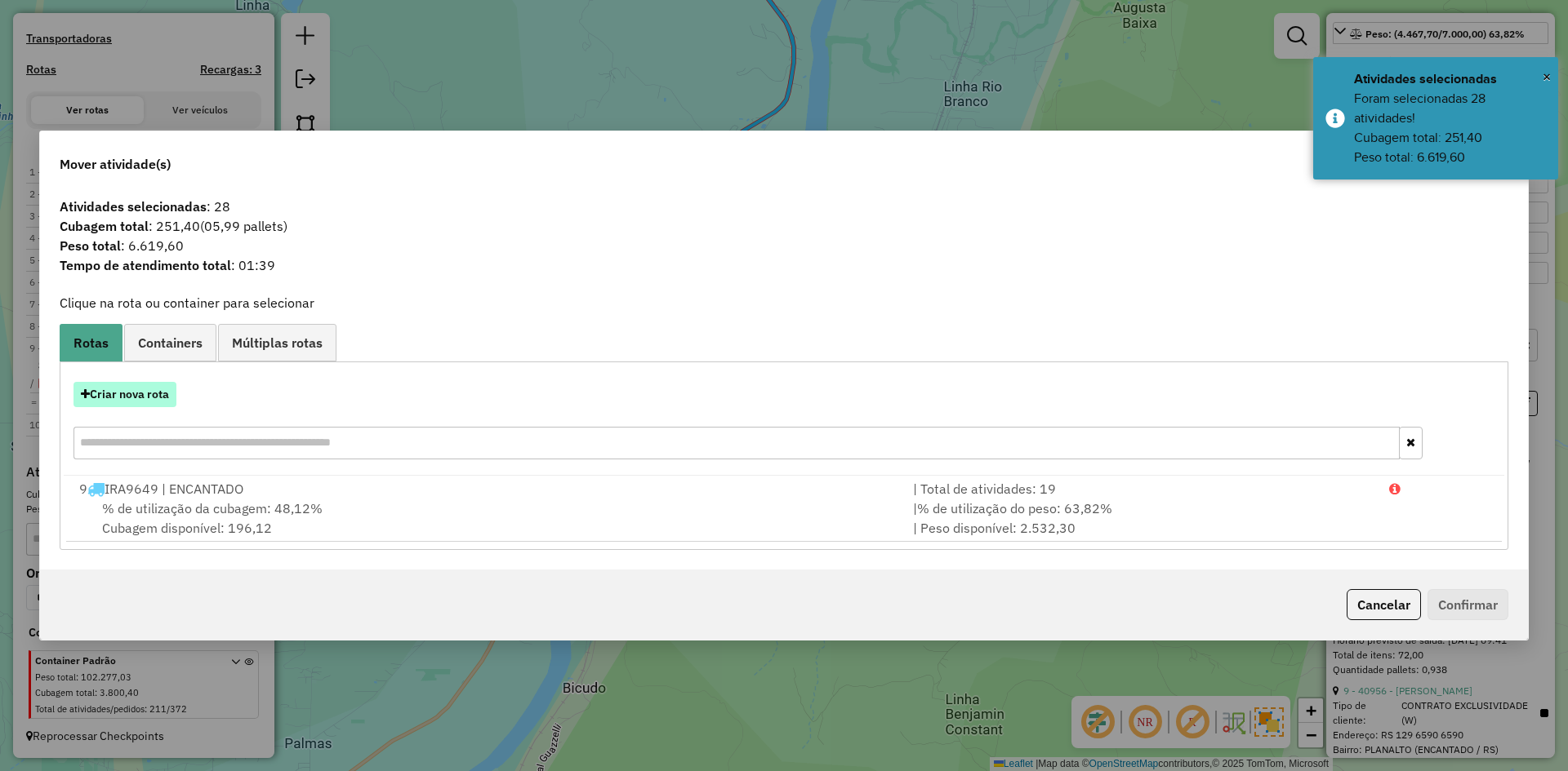
click at [149, 397] on button "Criar nova rota" at bounding box center [125, 395] width 103 height 25
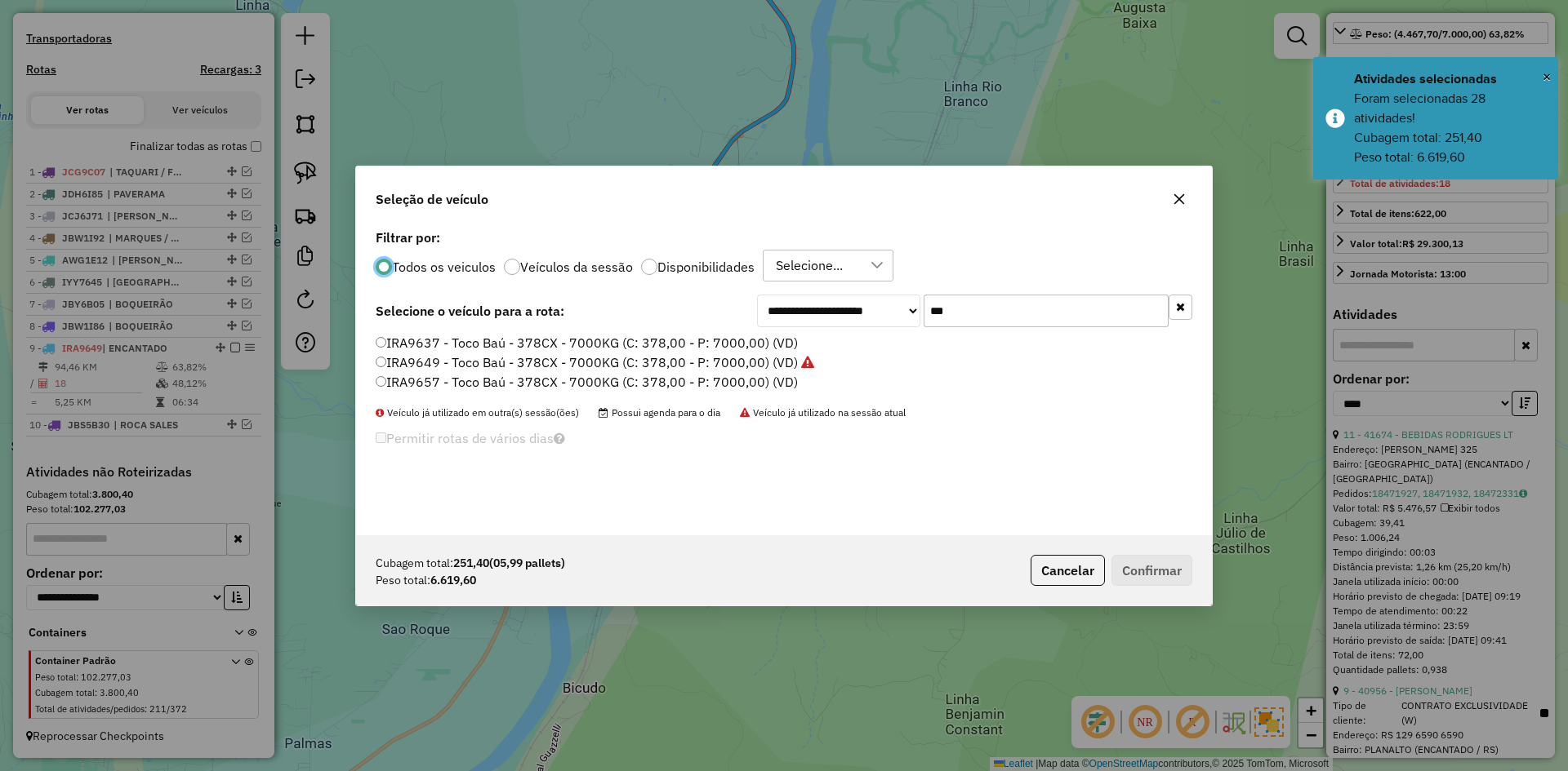
drag, startPoint x: 946, startPoint y: 312, endPoint x: 925, endPoint y: 334, distance: 30.4
click at [925, 334] on div "**********" at bounding box center [784, 380] width 856 height 310
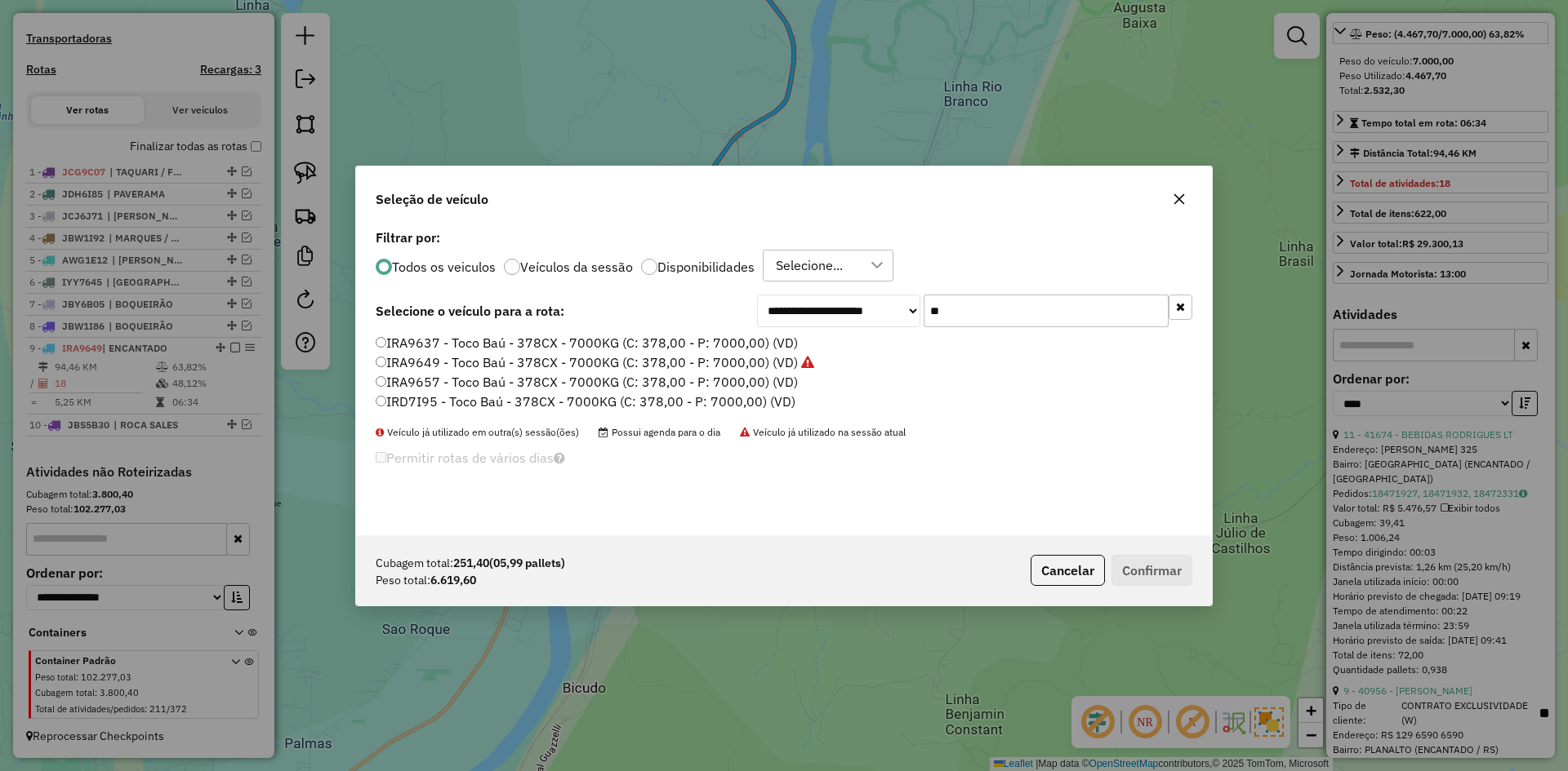
type input "***"
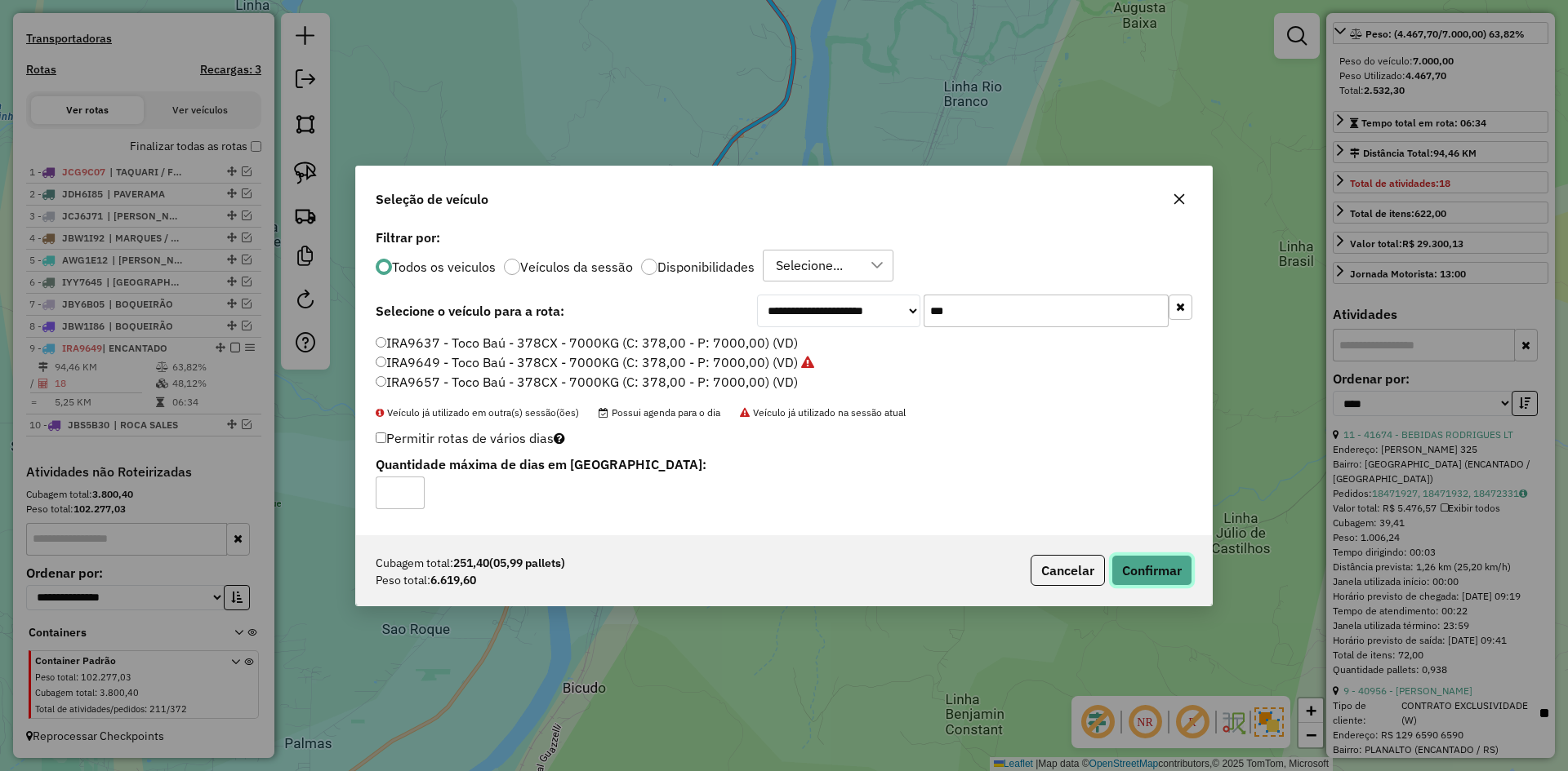
click at [1164, 565] on button "Confirmar" at bounding box center [1153, 570] width 81 height 31
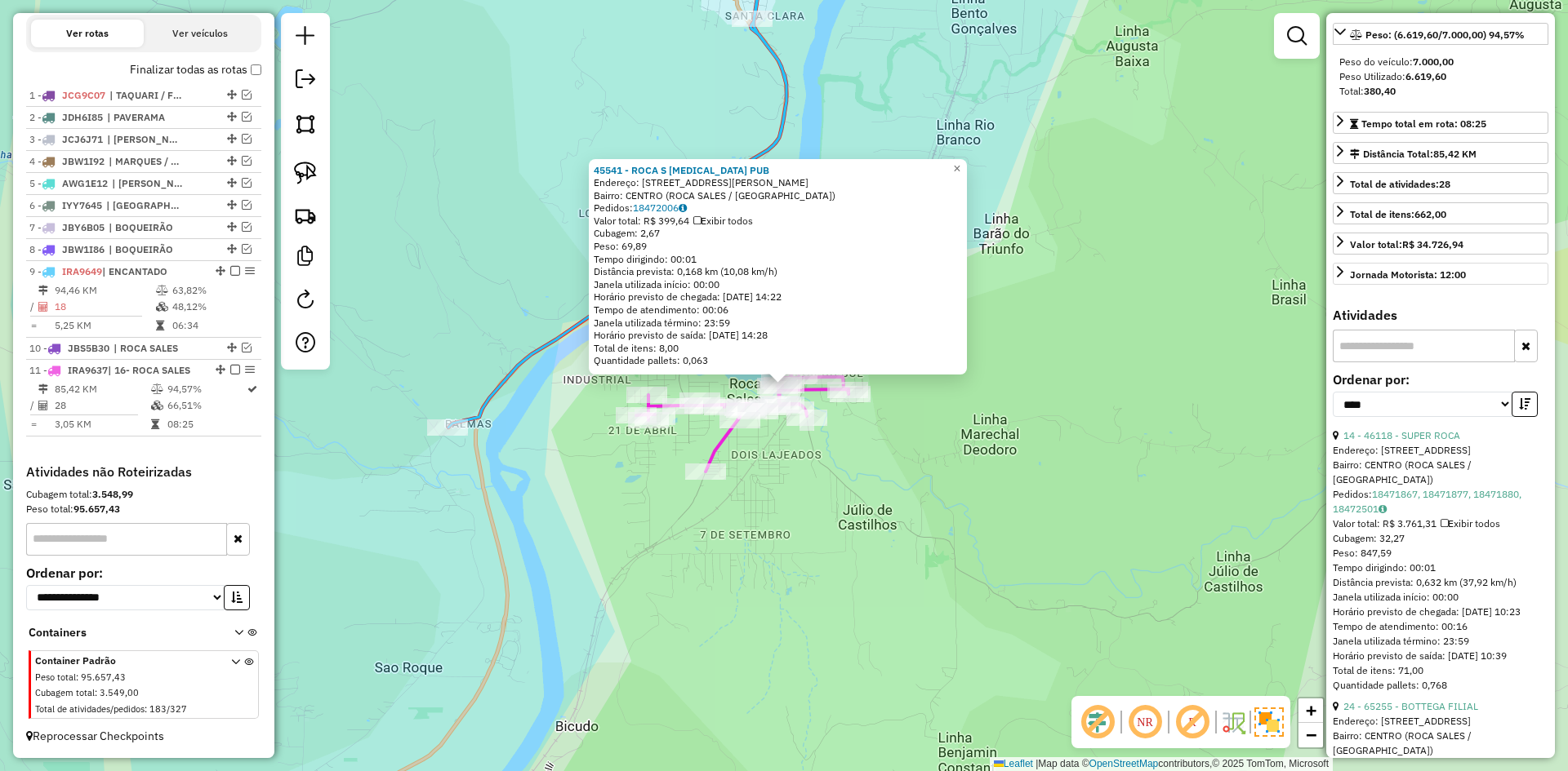
scroll to position [231, 0]
click at [1422, 440] on link "14 - 46118 - SUPER ROCA" at bounding box center [1402, 435] width 117 height 13
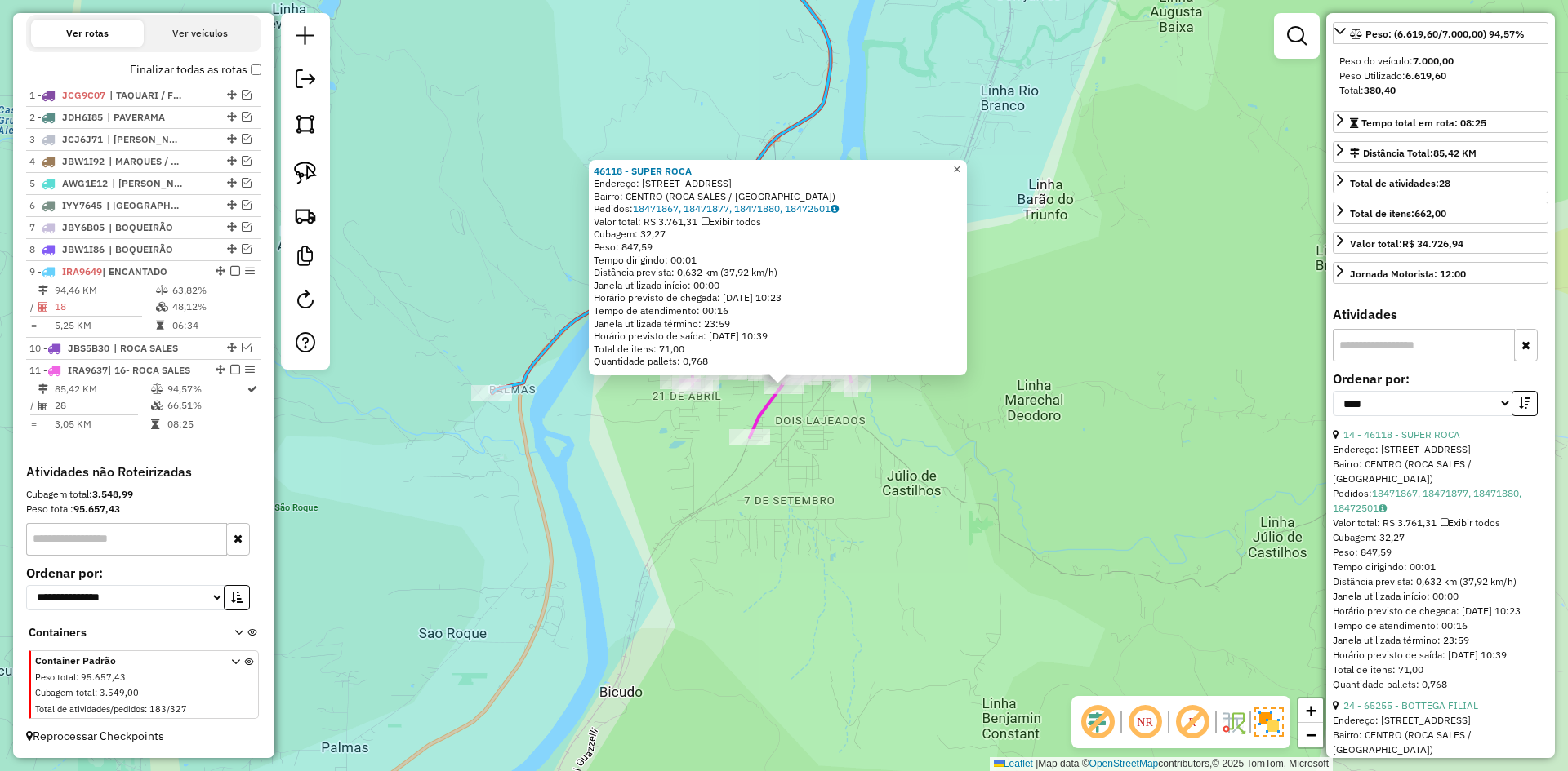
click at [961, 162] on span "×" at bounding box center [957, 168] width 7 height 14
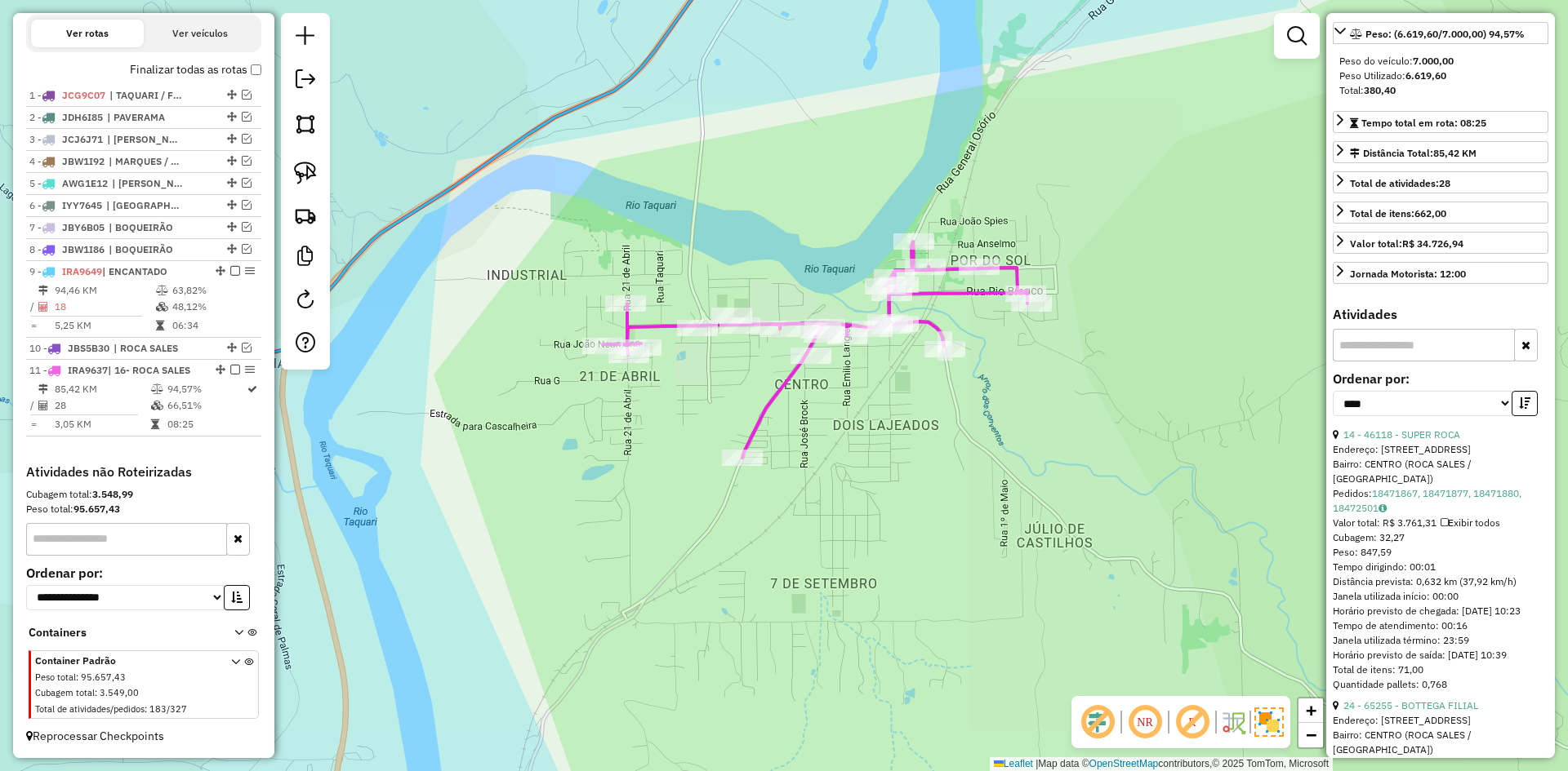
drag, startPoint x: 776, startPoint y: 419, endPoint x: 907, endPoint y: 374, distance: 138.5
click at [907, 374] on div "Janela de atendimento Grade de atendimento Capacidade Transportadoras Veículos …" at bounding box center [784, 386] width 1568 height 771
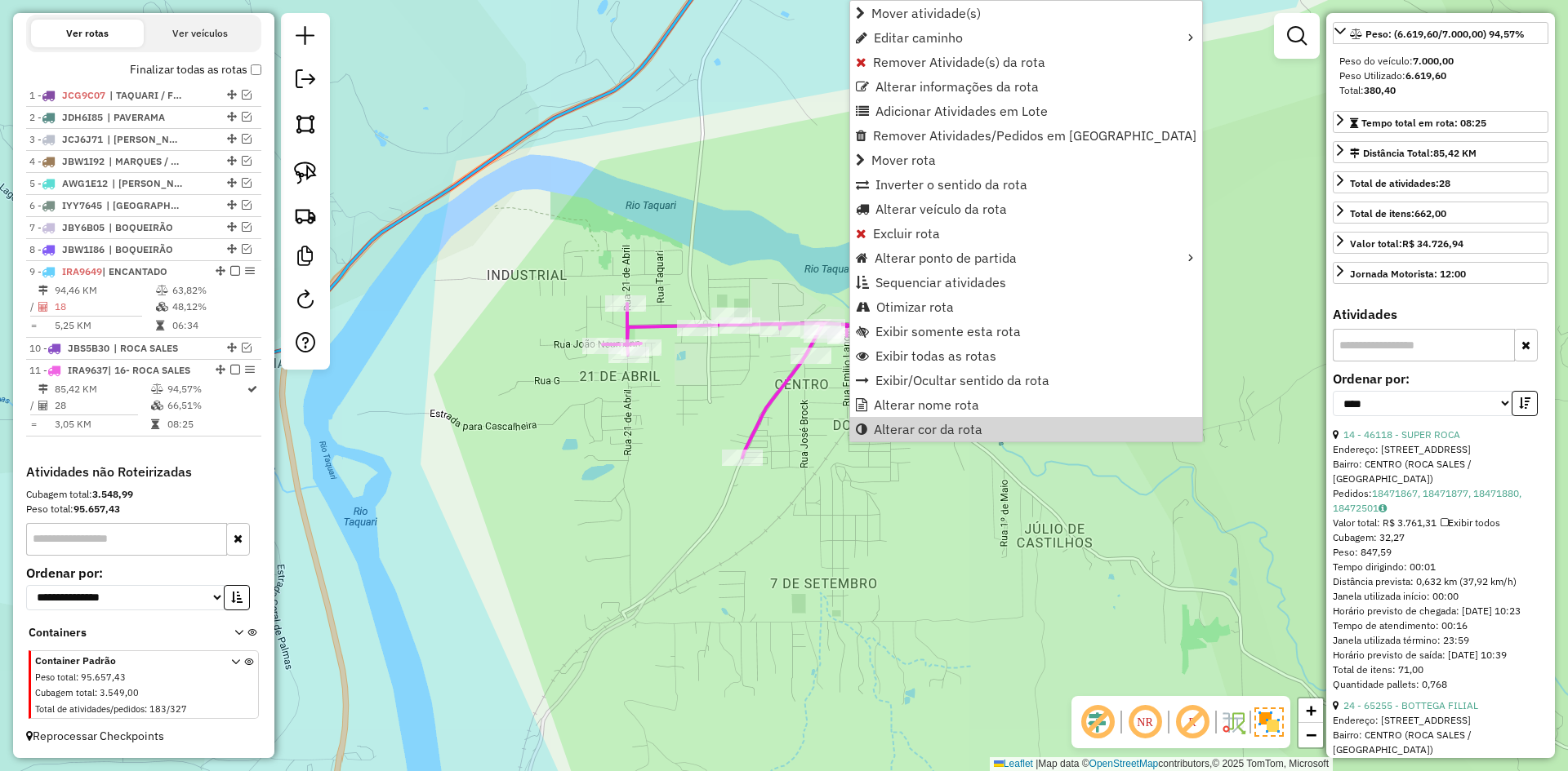
click at [1021, 537] on div "Janela de atendimento Grade de atendimento Capacidade Transportadoras Veículos …" at bounding box center [784, 386] width 1568 height 771
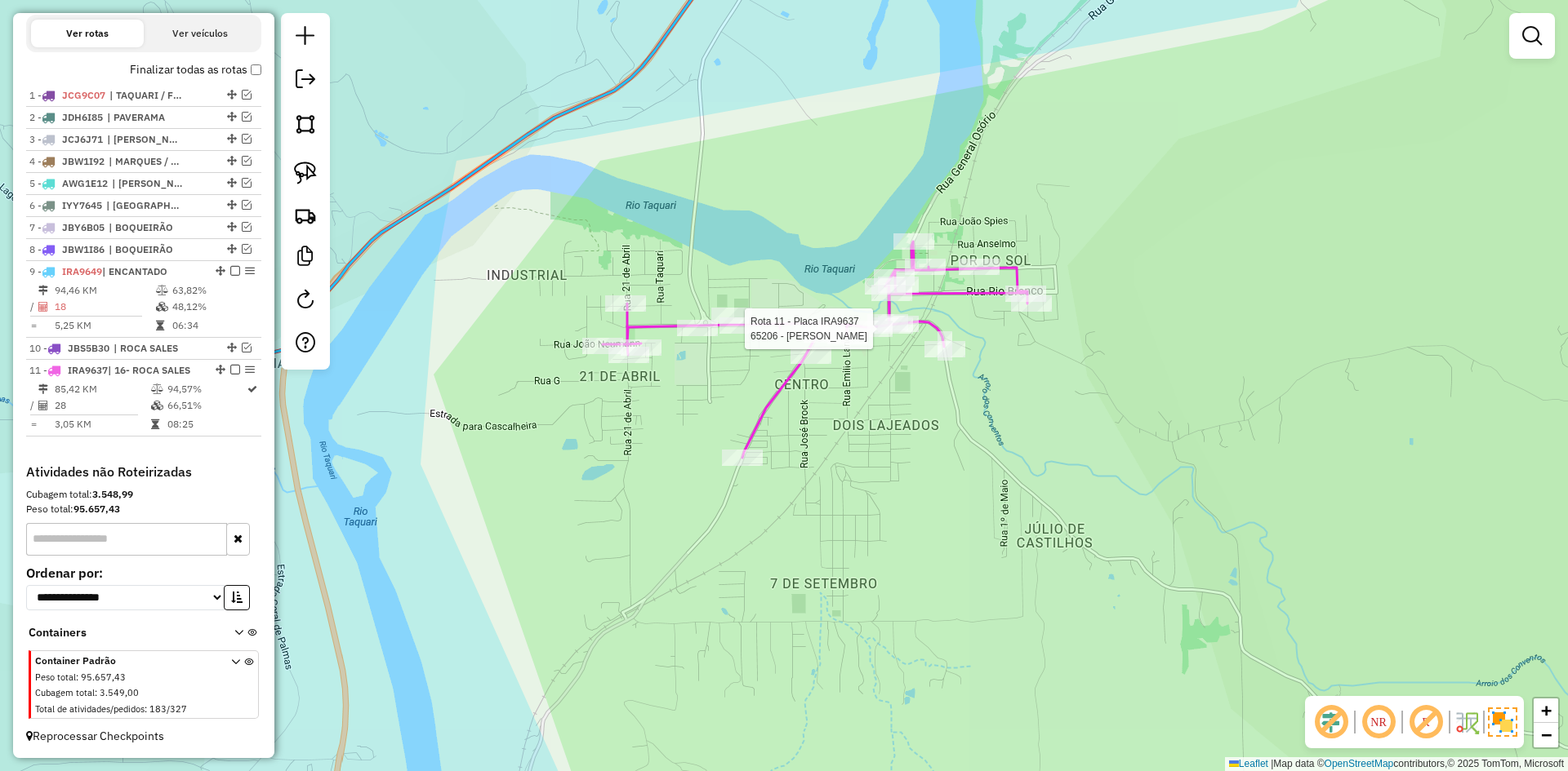
click at [884, 337] on div at bounding box center [871, 329] width 41 height 16
select select "*********"
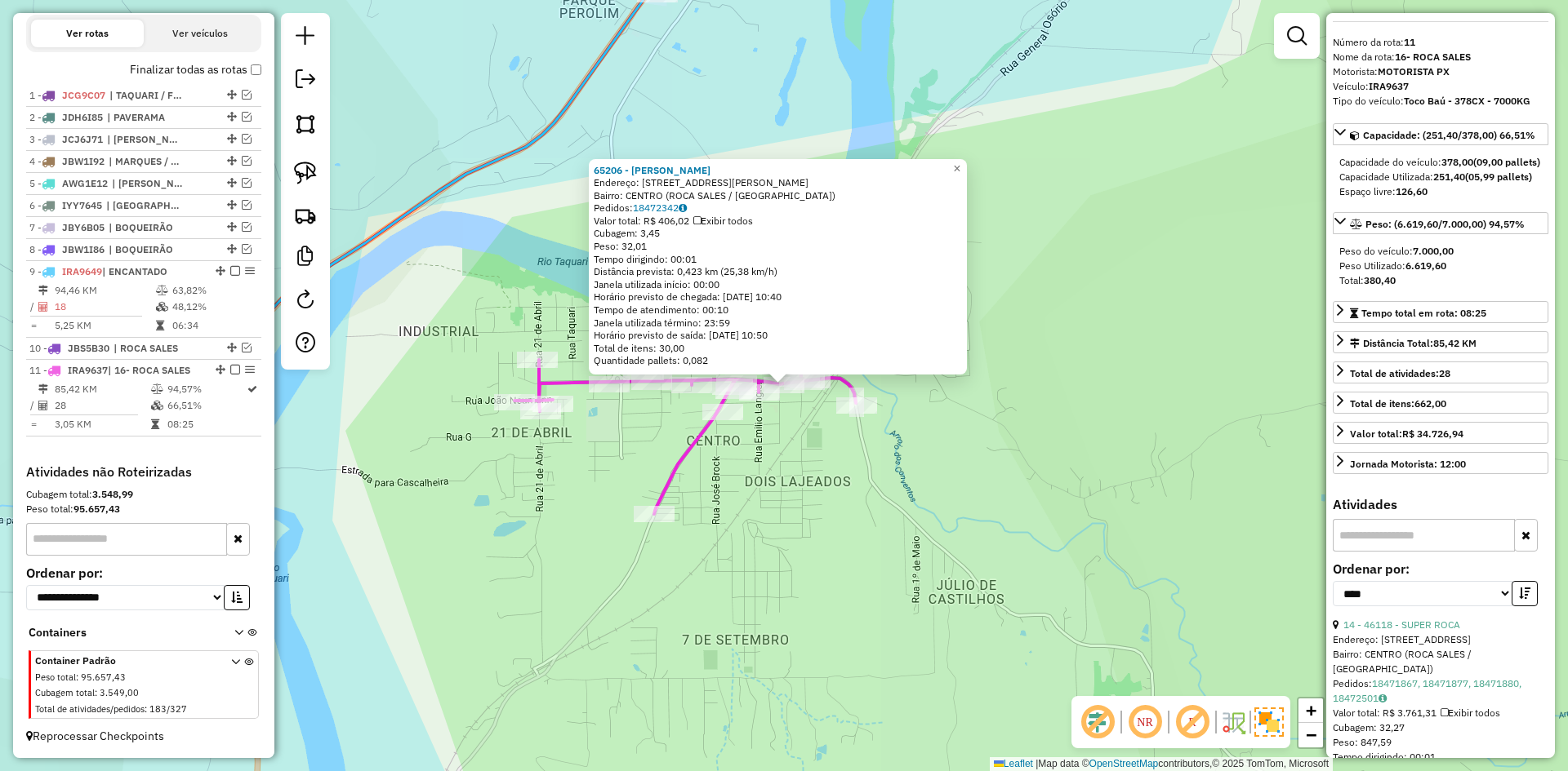
scroll to position [163, 0]
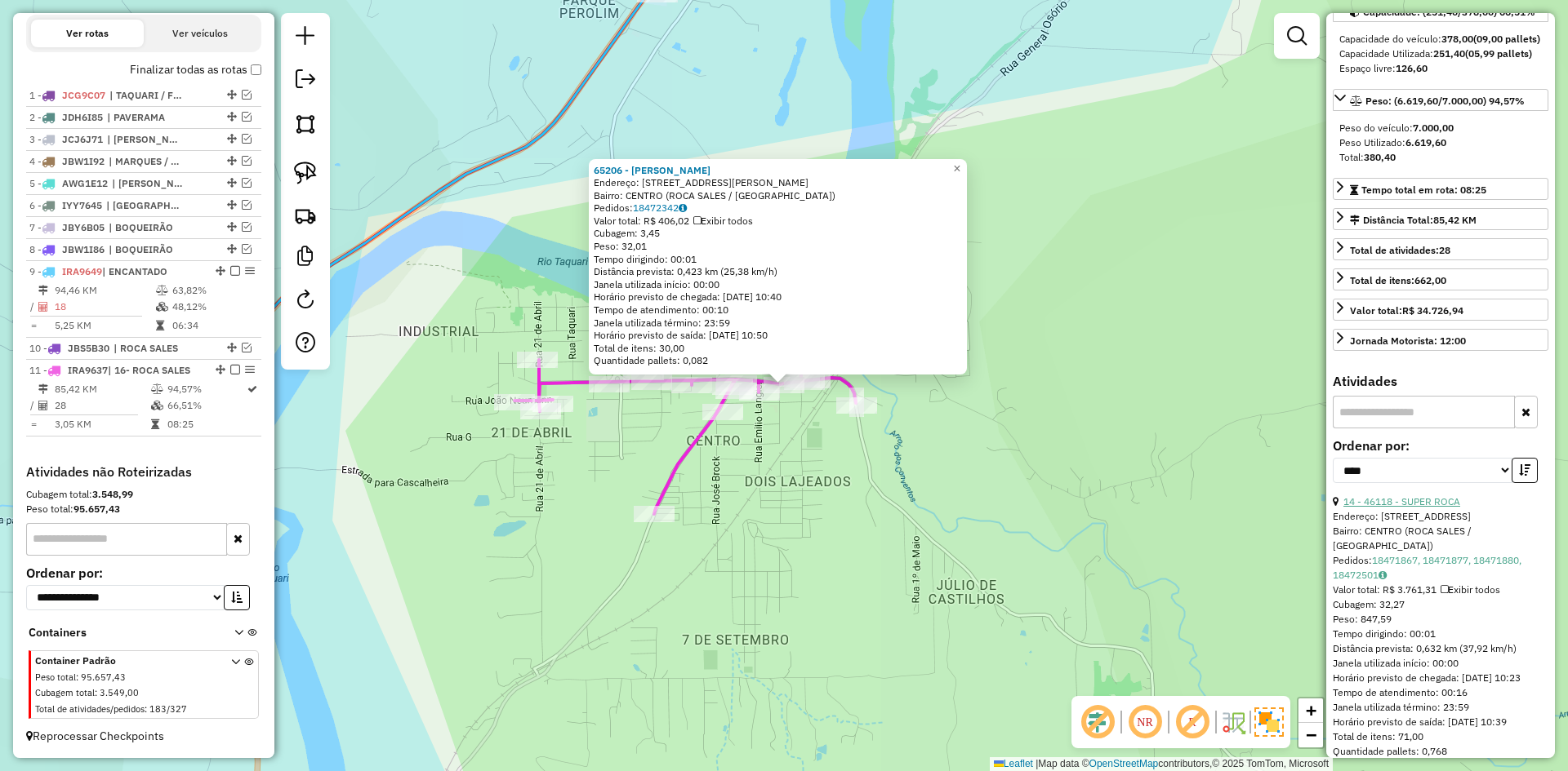
click at [1427, 508] on link "14 - 46118 - SUPER ROCA" at bounding box center [1402, 502] width 117 height 13
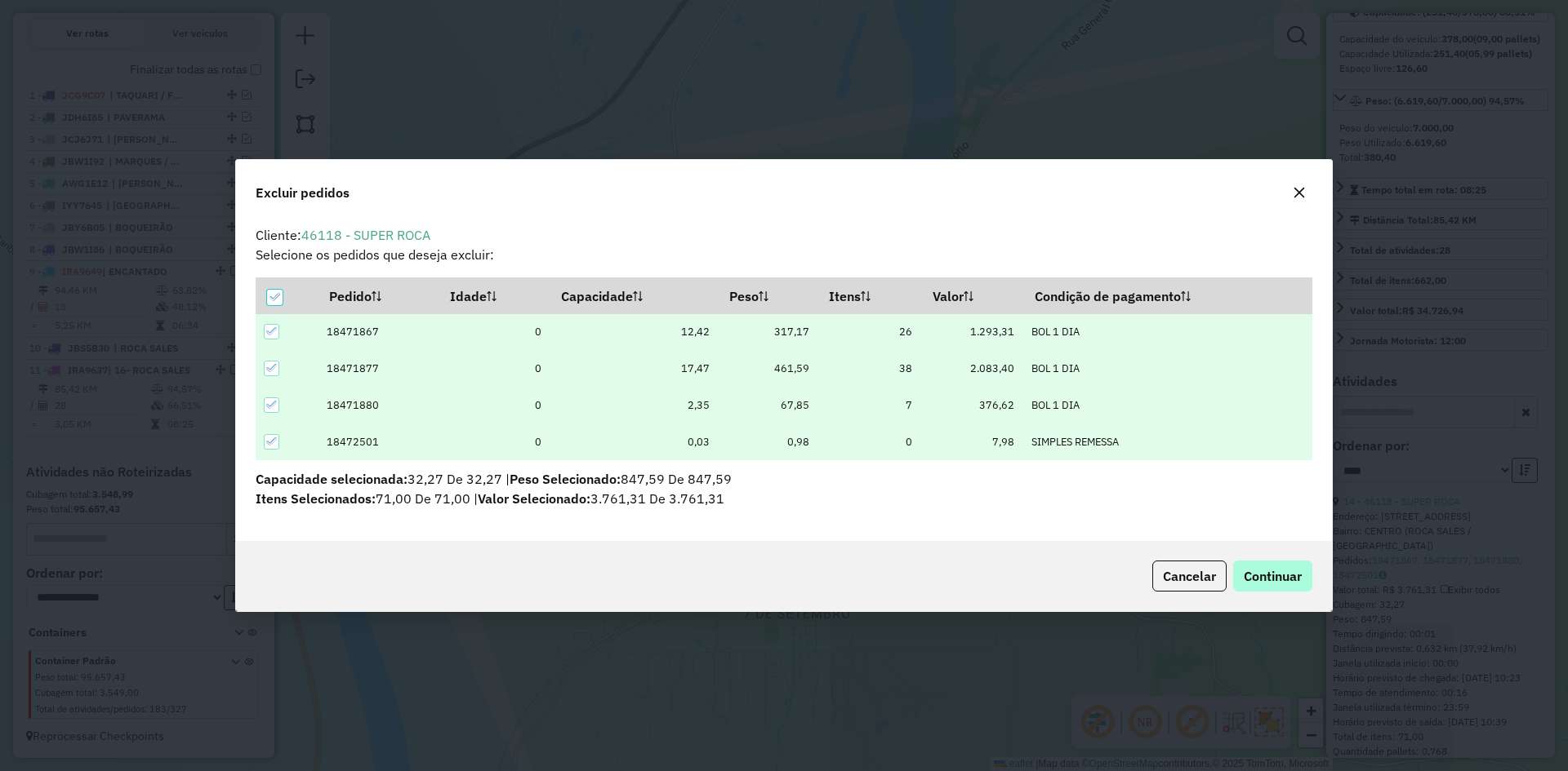
scroll to position [9, 5]
click at [1286, 580] on span "Continuar" at bounding box center [1272, 576] width 58 height 16
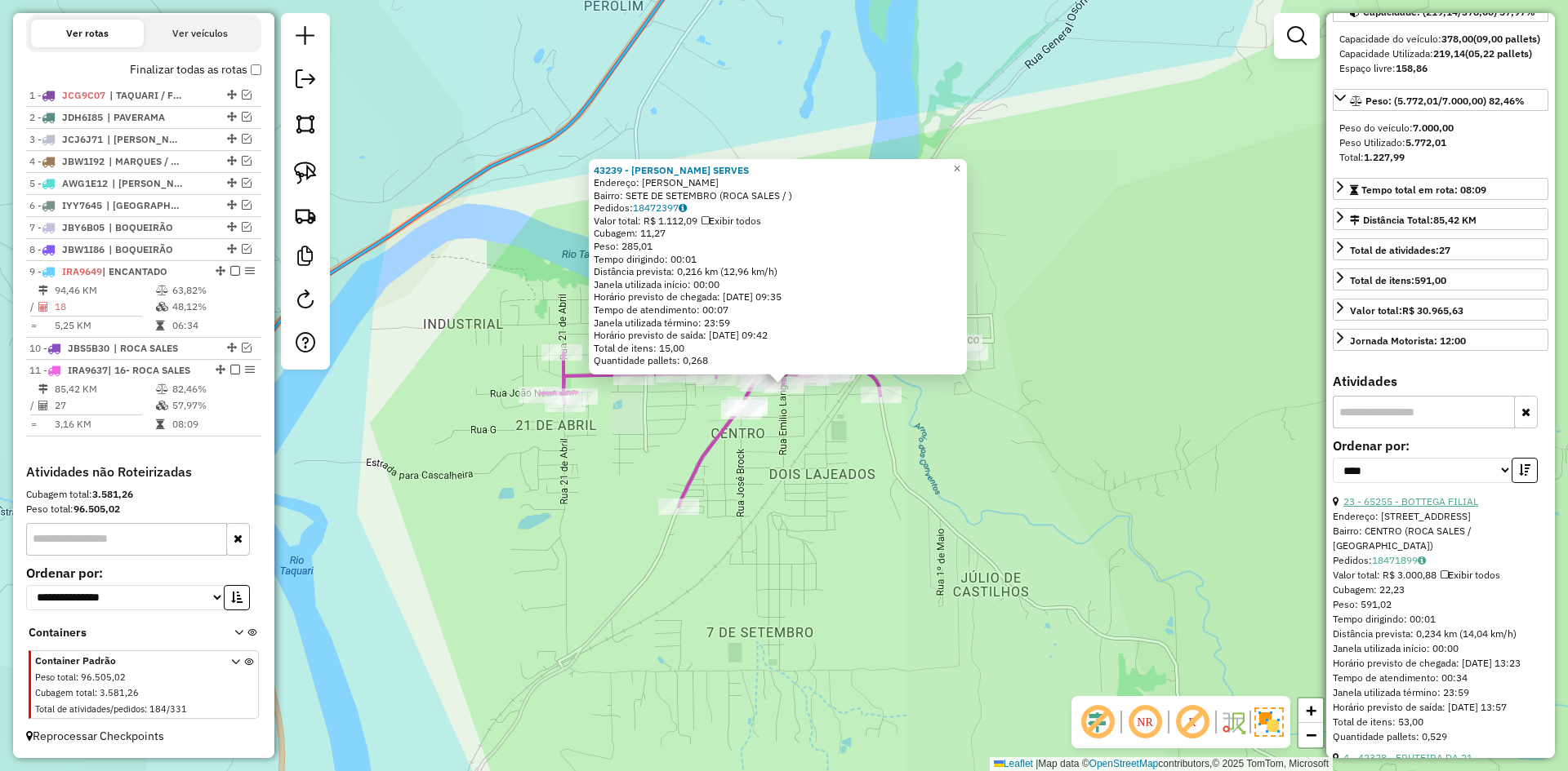
click at [1437, 508] on link "23 - 65255 - BOTTEGA FILIAL" at bounding box center [1411, 502] width 135 height 13
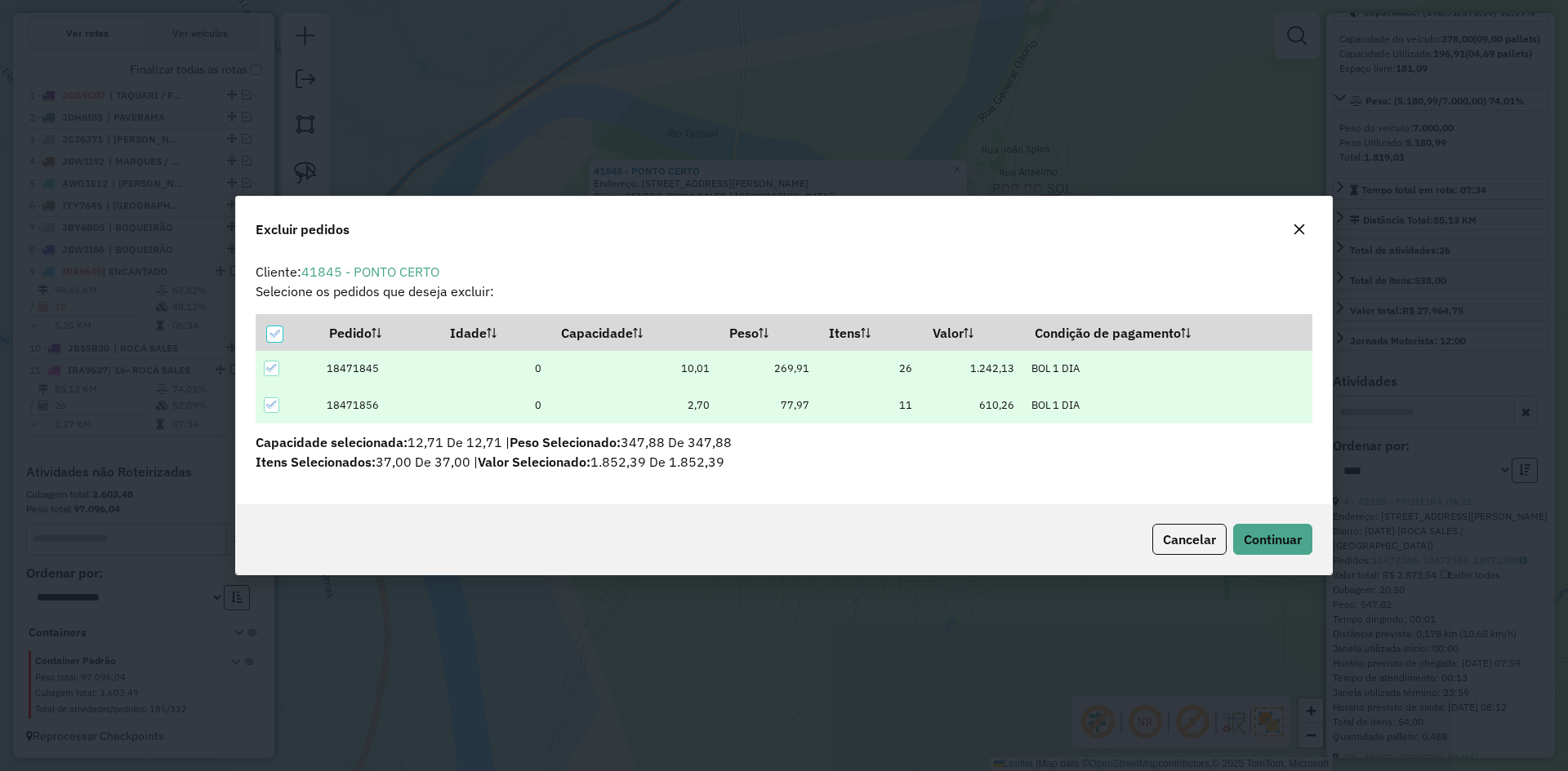
scroll to position [0, 0]
click at [1254, 543] on span "Continuar" at bounding box center [1272, 540] width 58 height 16
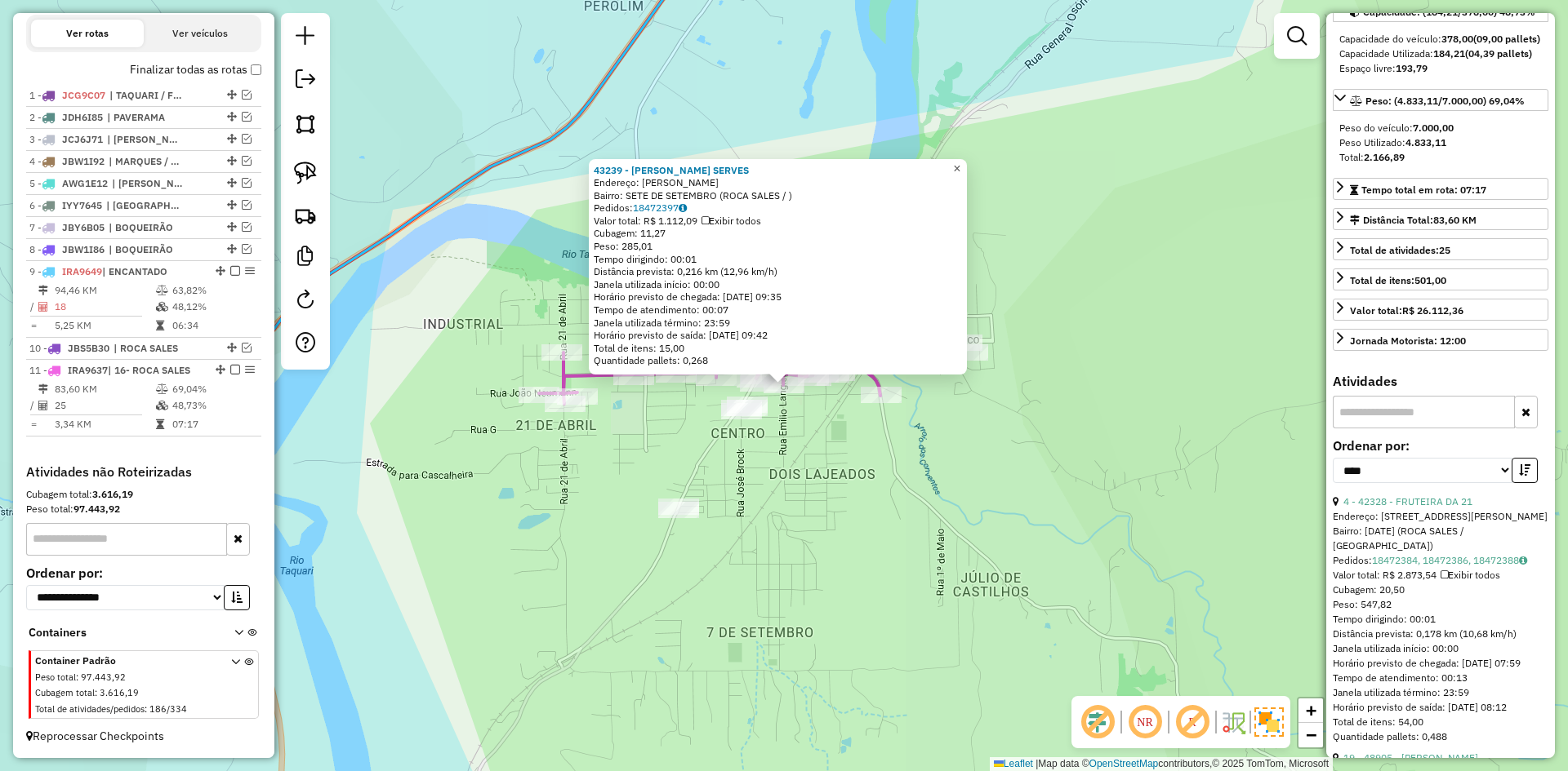
click at [961, 166] on span "×" at bounding box center [957, 168] width 7 height 14
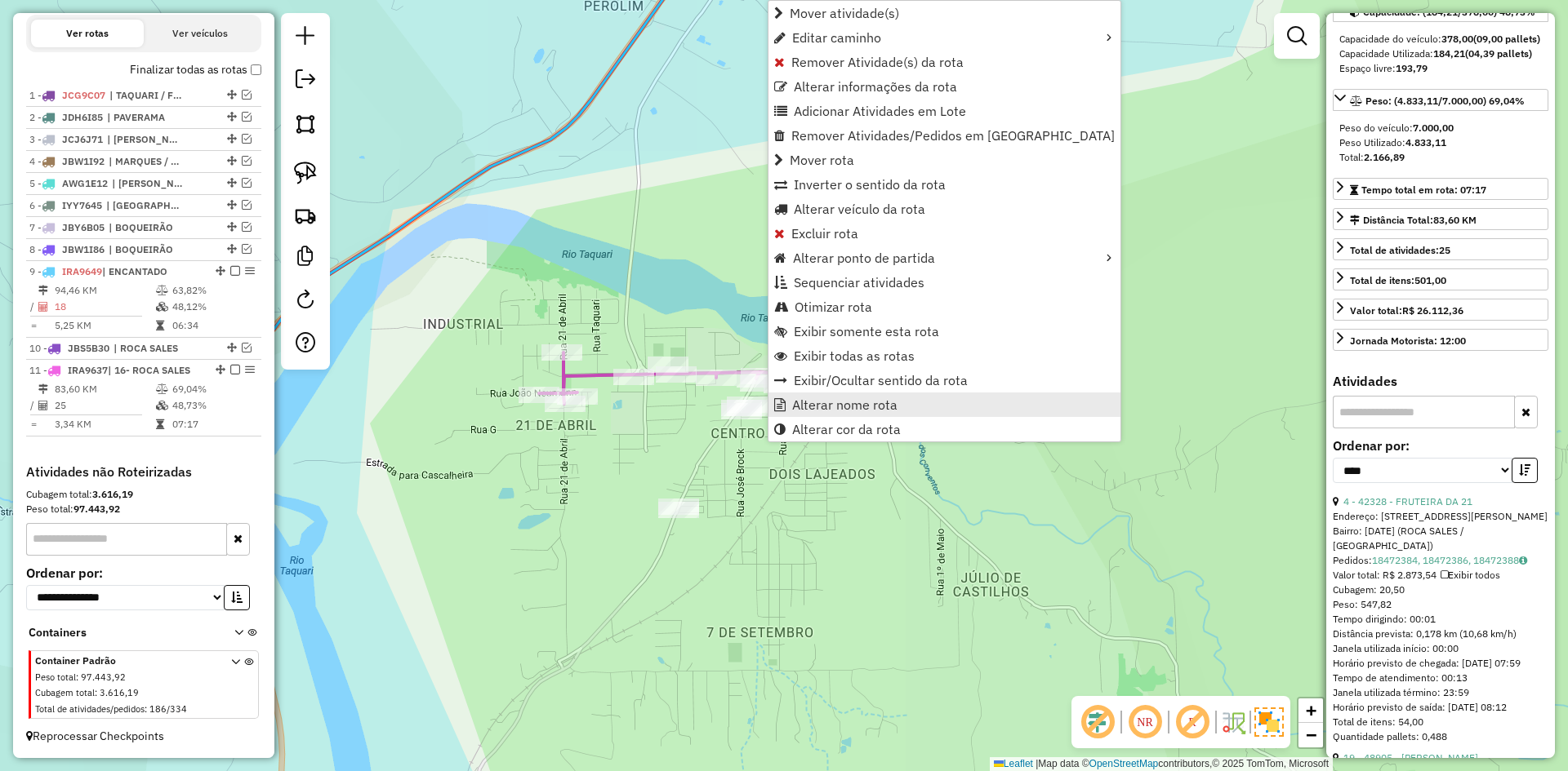
click at [852, 405] on span "Alterar nome rota" at bounding box center [844, 404] width 105 height 14
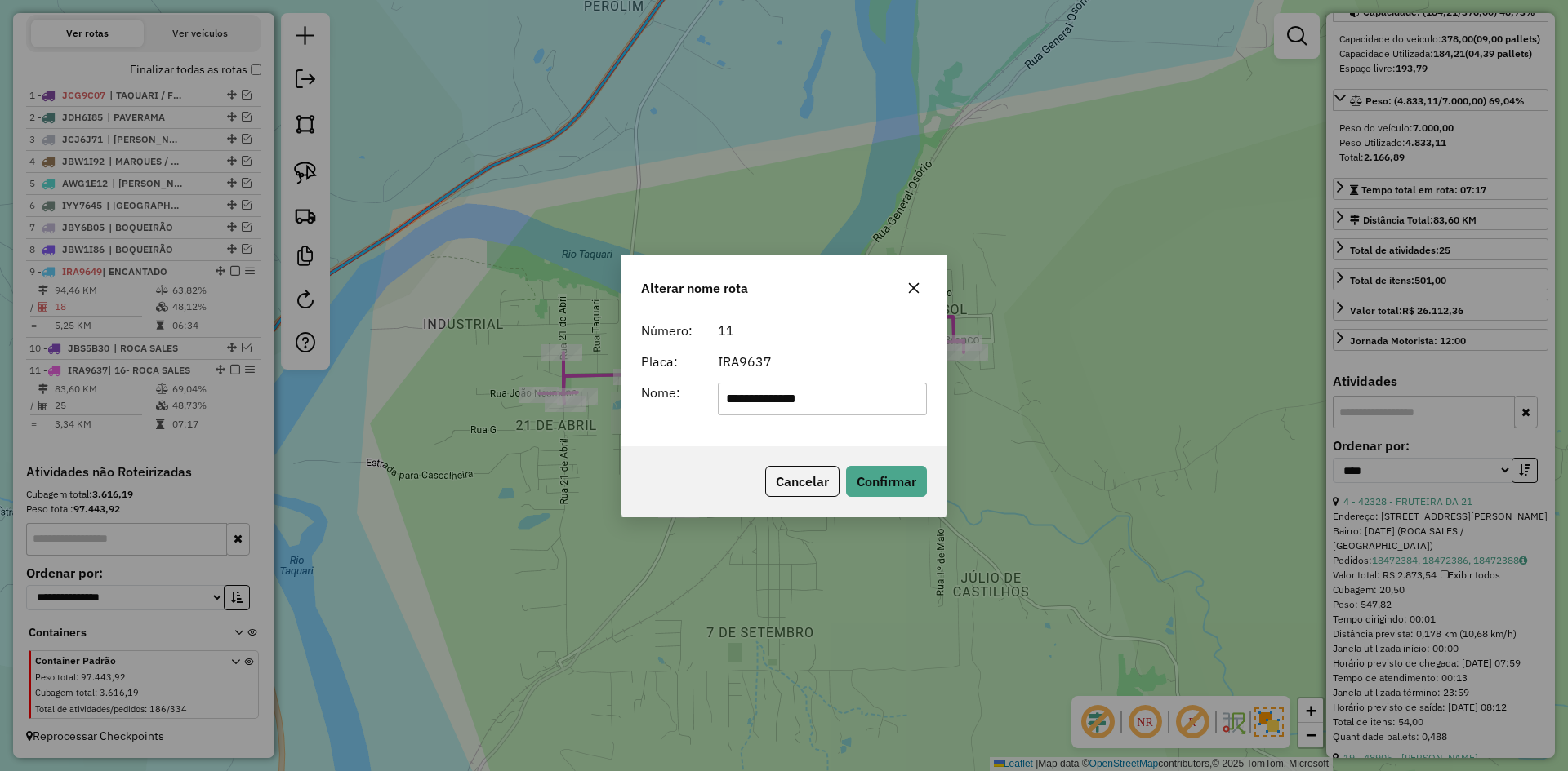
drag, startPoint x: 745, startPoint y: 398, endPoint x: 610, endPoint y: 426, distance: 137.9
click at [671, 417] on div "**********" at bounding box center [784, 380] width 325 height 132
type input "**********"
drag, startPoint x: 876, startPoint y: 484, endPoint x: 838, endPoint y: 484, distance: 38.0
click at [869, 484] on button "Confirmar" at bounding box center [887, 482] width 81 height 31
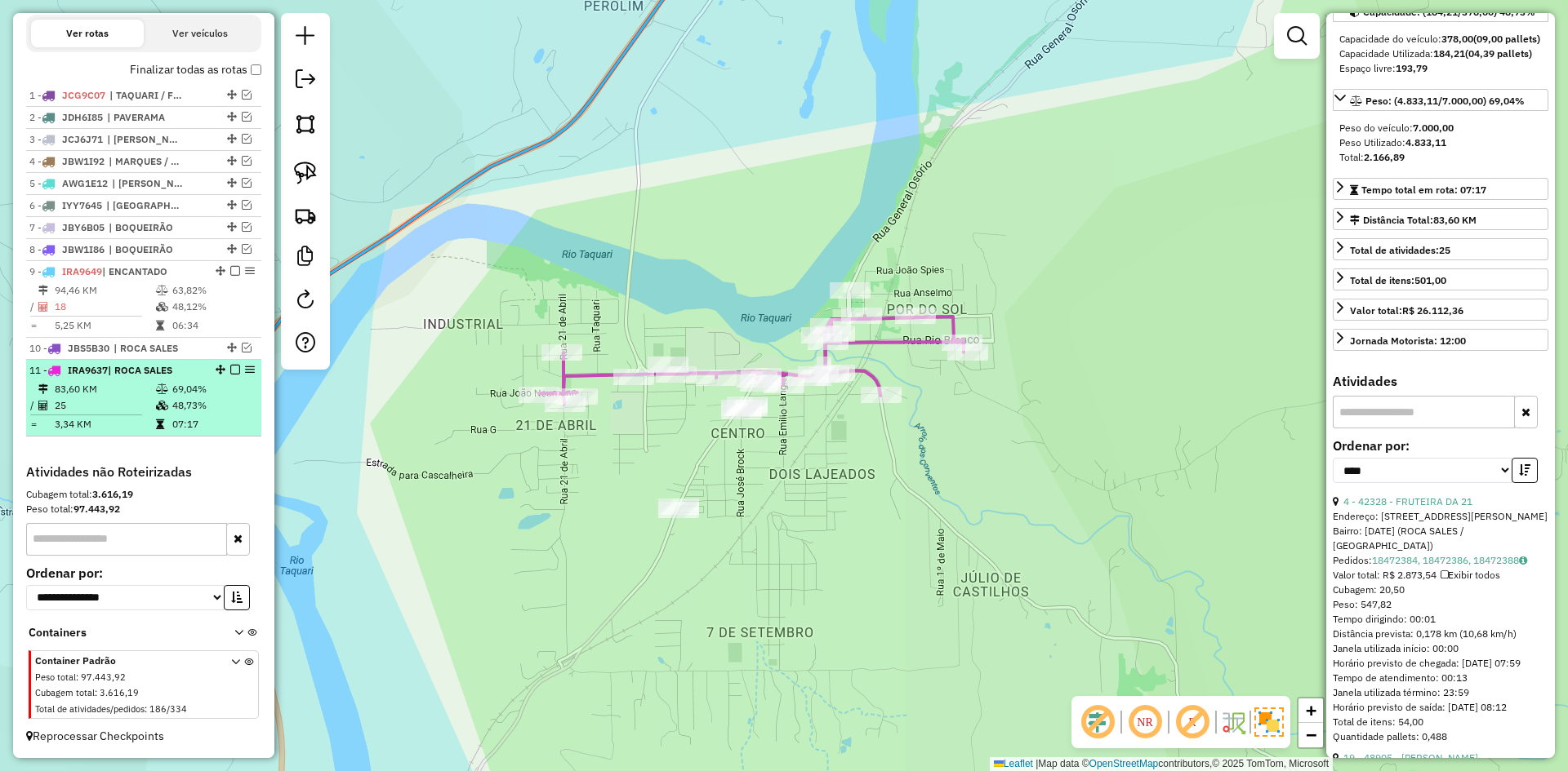
click at [231, 368] on em at bounding box center [235, 369] width 10 height 10
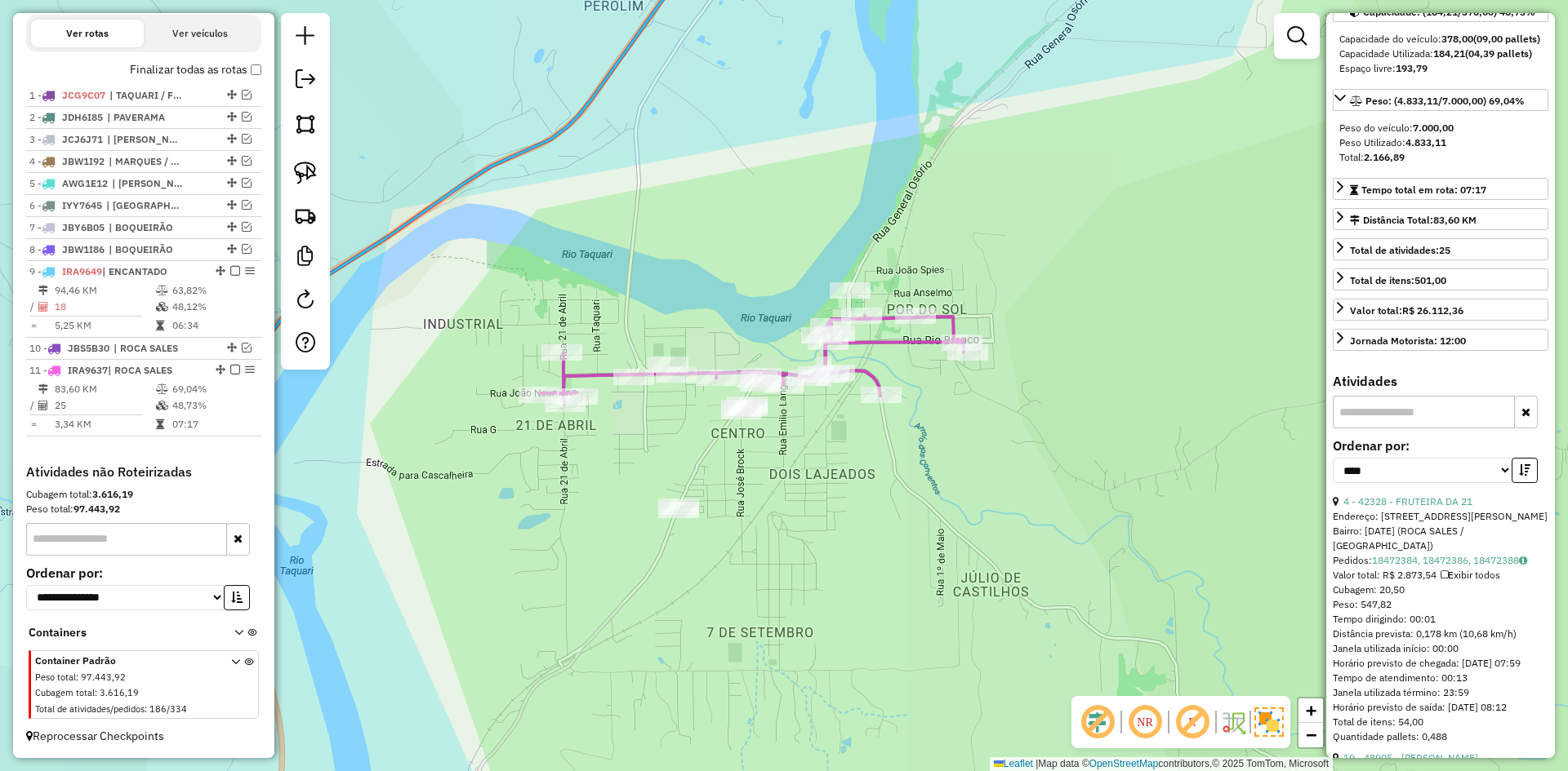
scroll to position [505, 0]
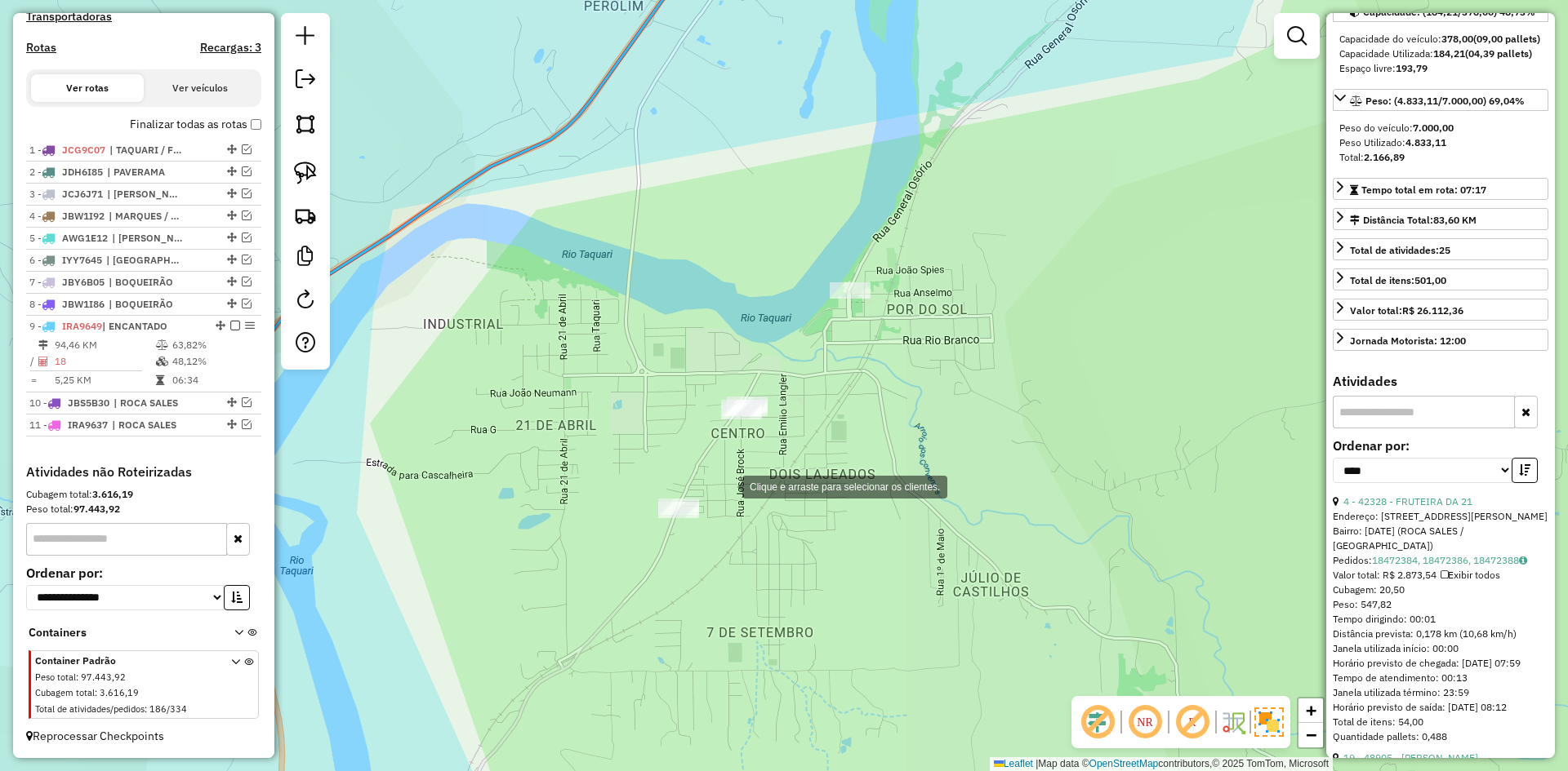
drag, startPoint x: 593, startPoint y: 221, endPoint x: 702, endPoint y: 439, distance: 243.7
click at [756, 519] on div "Clique e arraste para selecionar os clientes. Janela de atendimento Grade de at…" at bounding box center [784, 386] width 1568 height 771
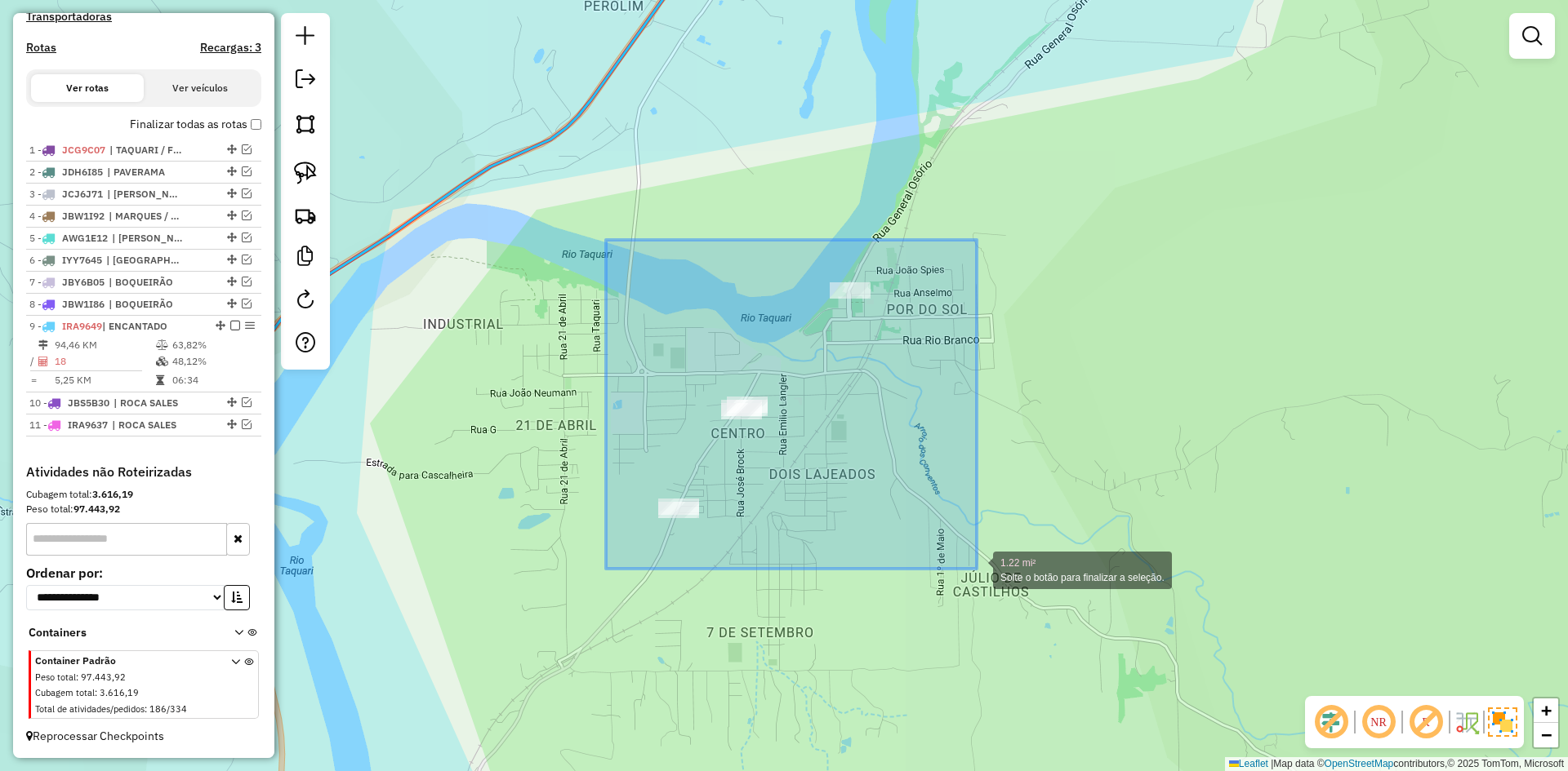
drag, startPoint x: 606, startPoint y: 240, endPoint x: 977, endPoint y: 569, distance: 495.9
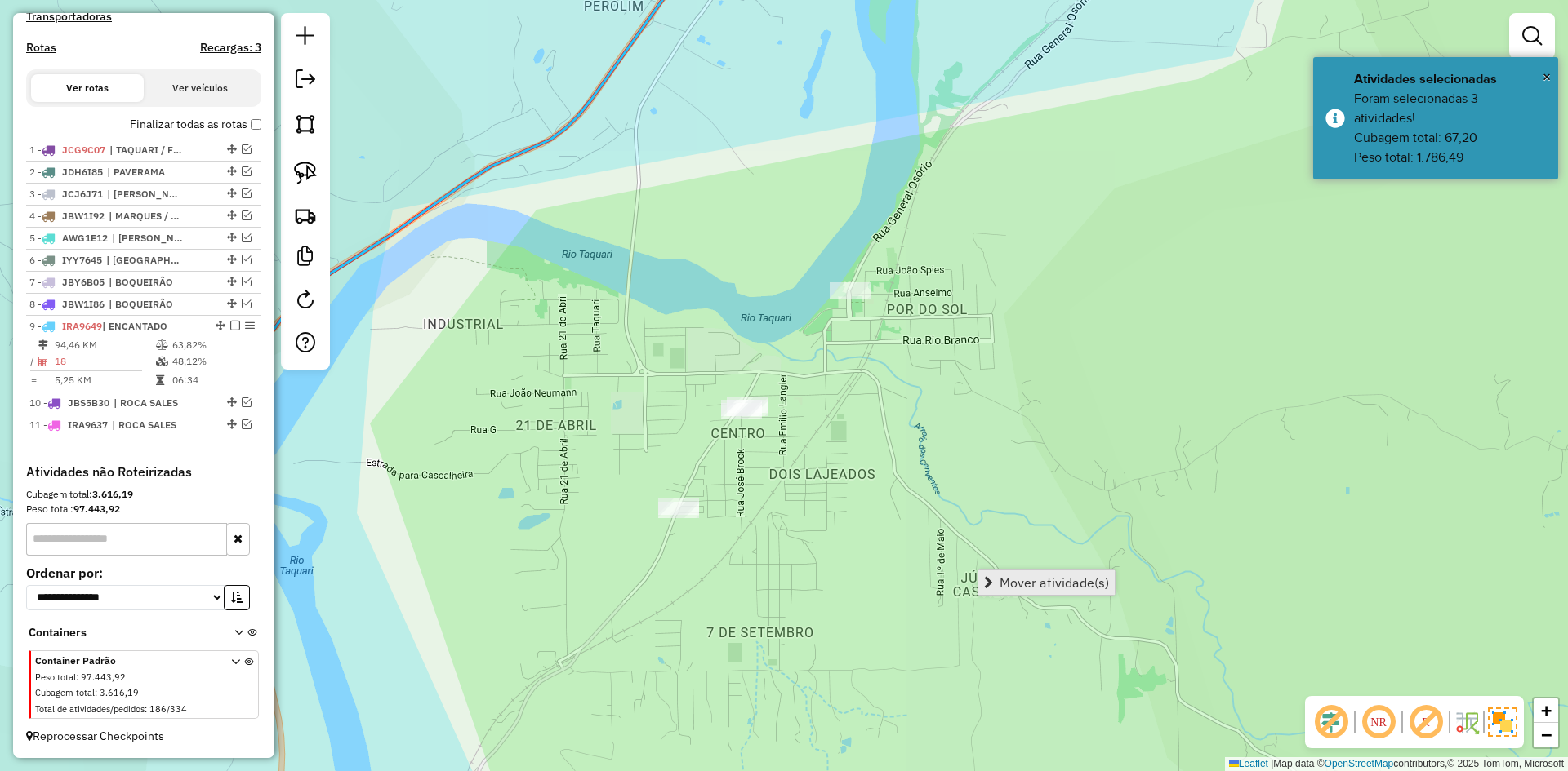
click at [1025, 576] on span "Mover atividade(s)" at bounding box center [1053, 583] width 109 height 14
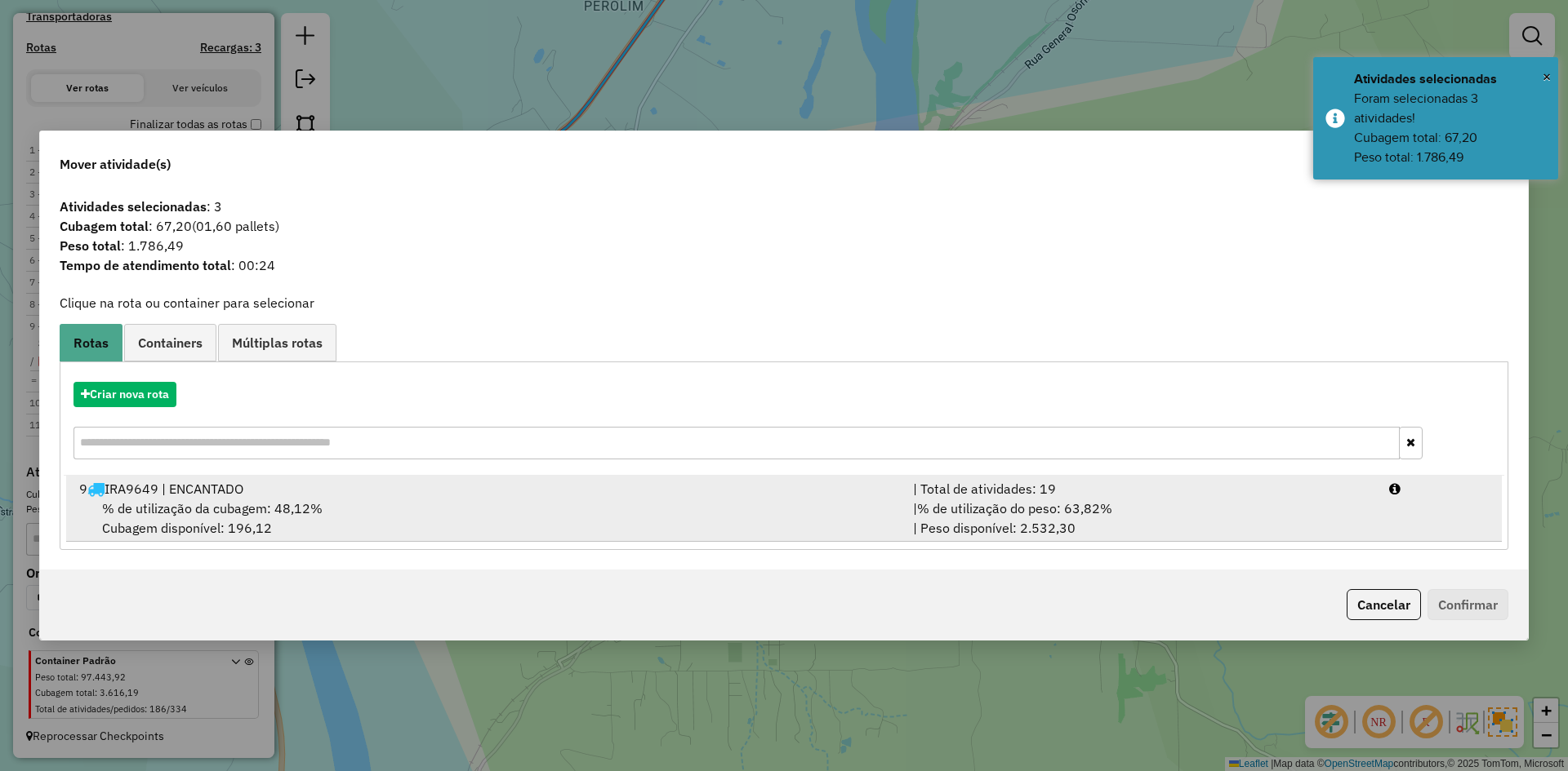
click at [206, 509] on span "% de utilização da cubagem: 48,12%" at bounding box center [212, 509] width 221 height 16
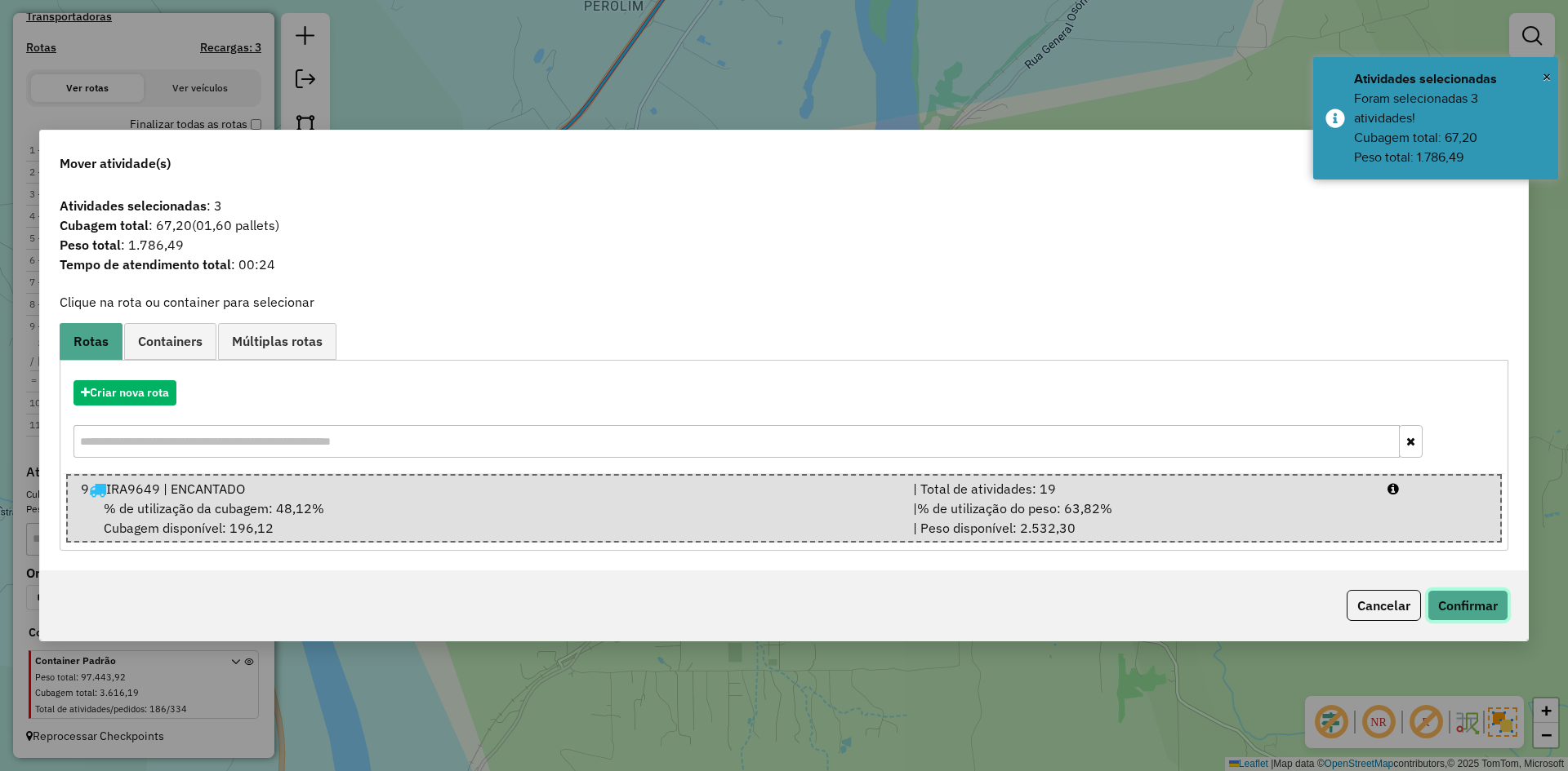
click at [1453, 607] on button "Confirmar" at bounding box center [1468, 605] width 81 height 31
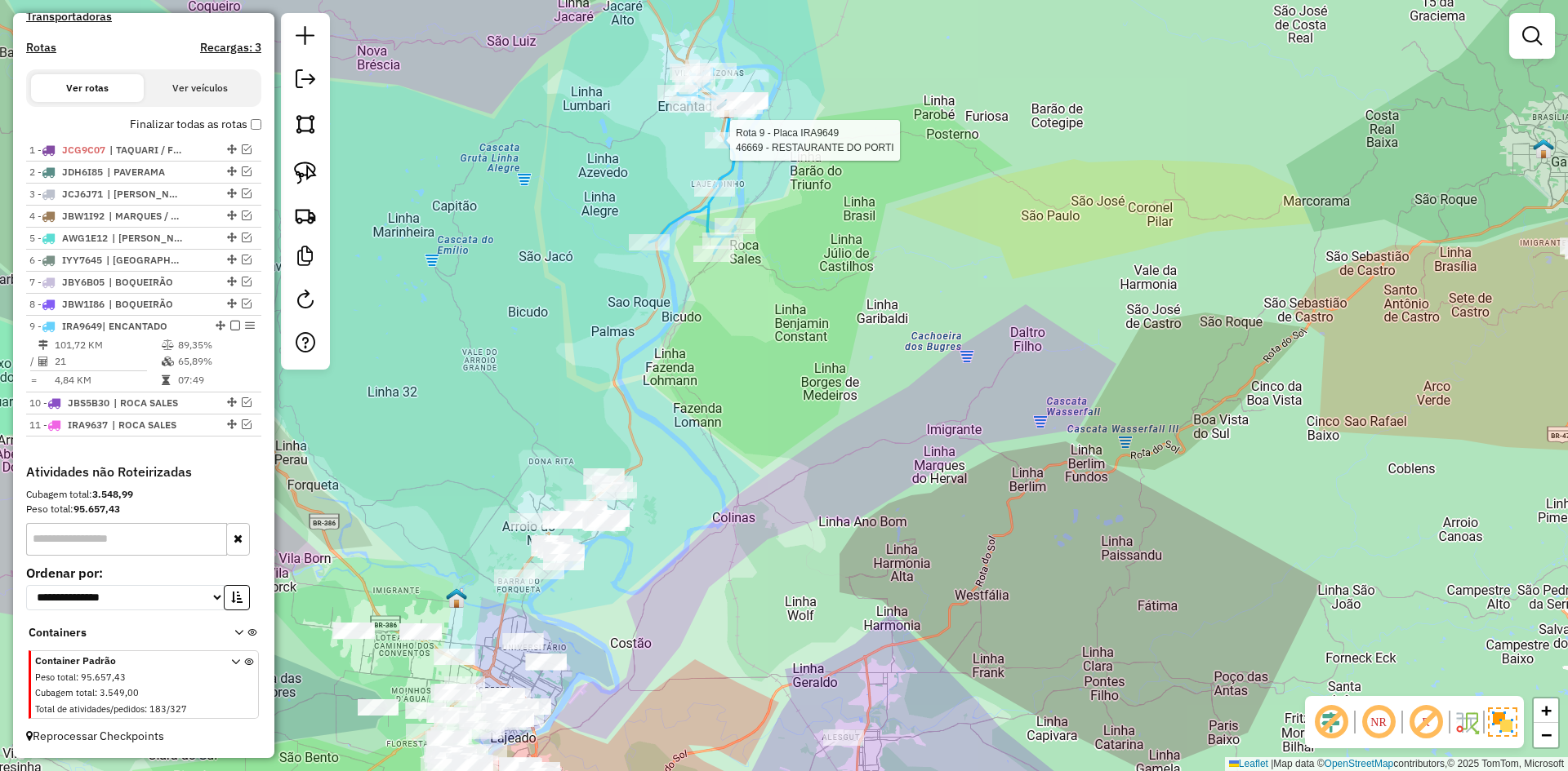
select select "*********"
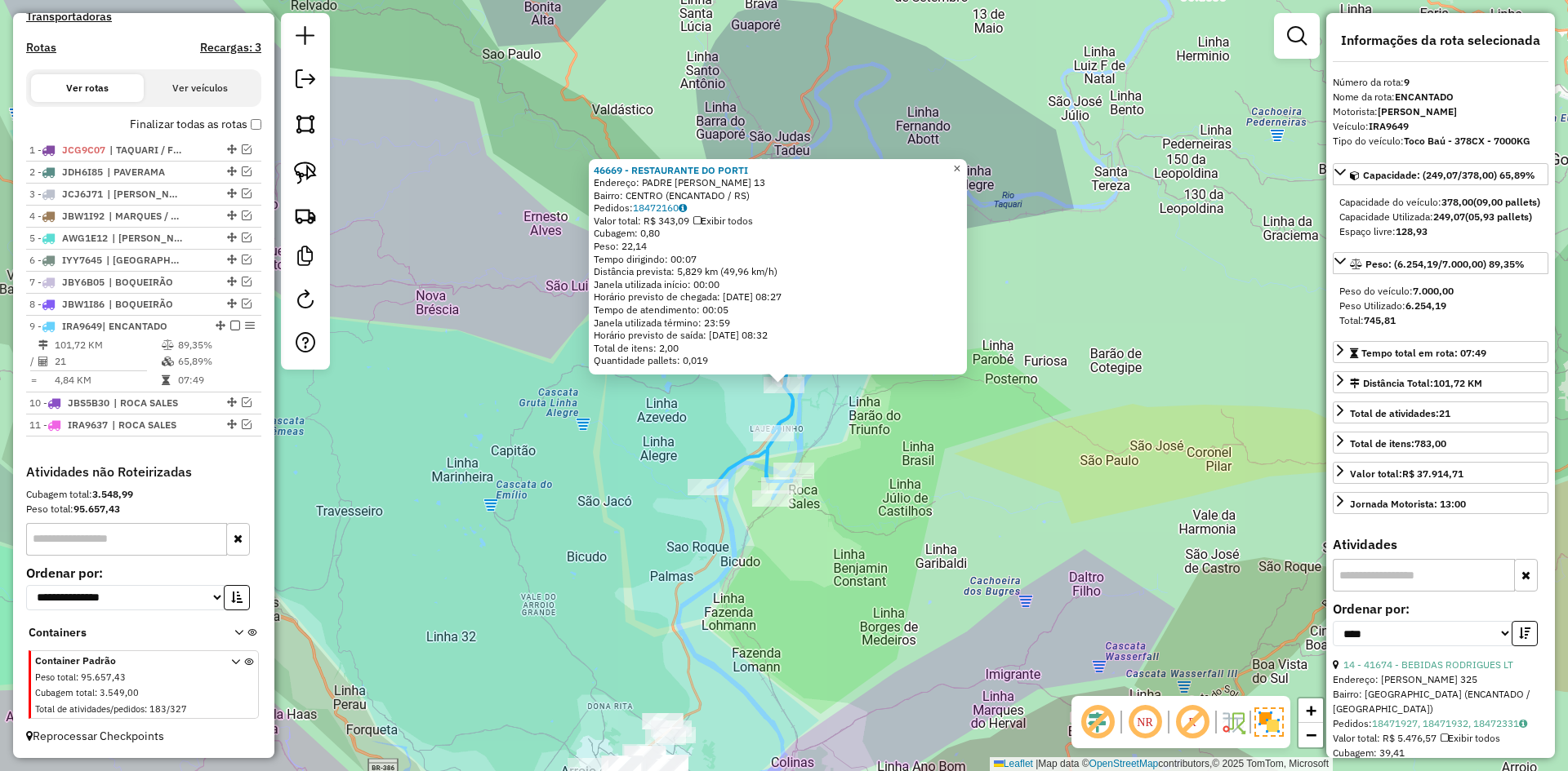
click at [961, 161] on span "×" at bounding box center [957, 168] width 7 height 14
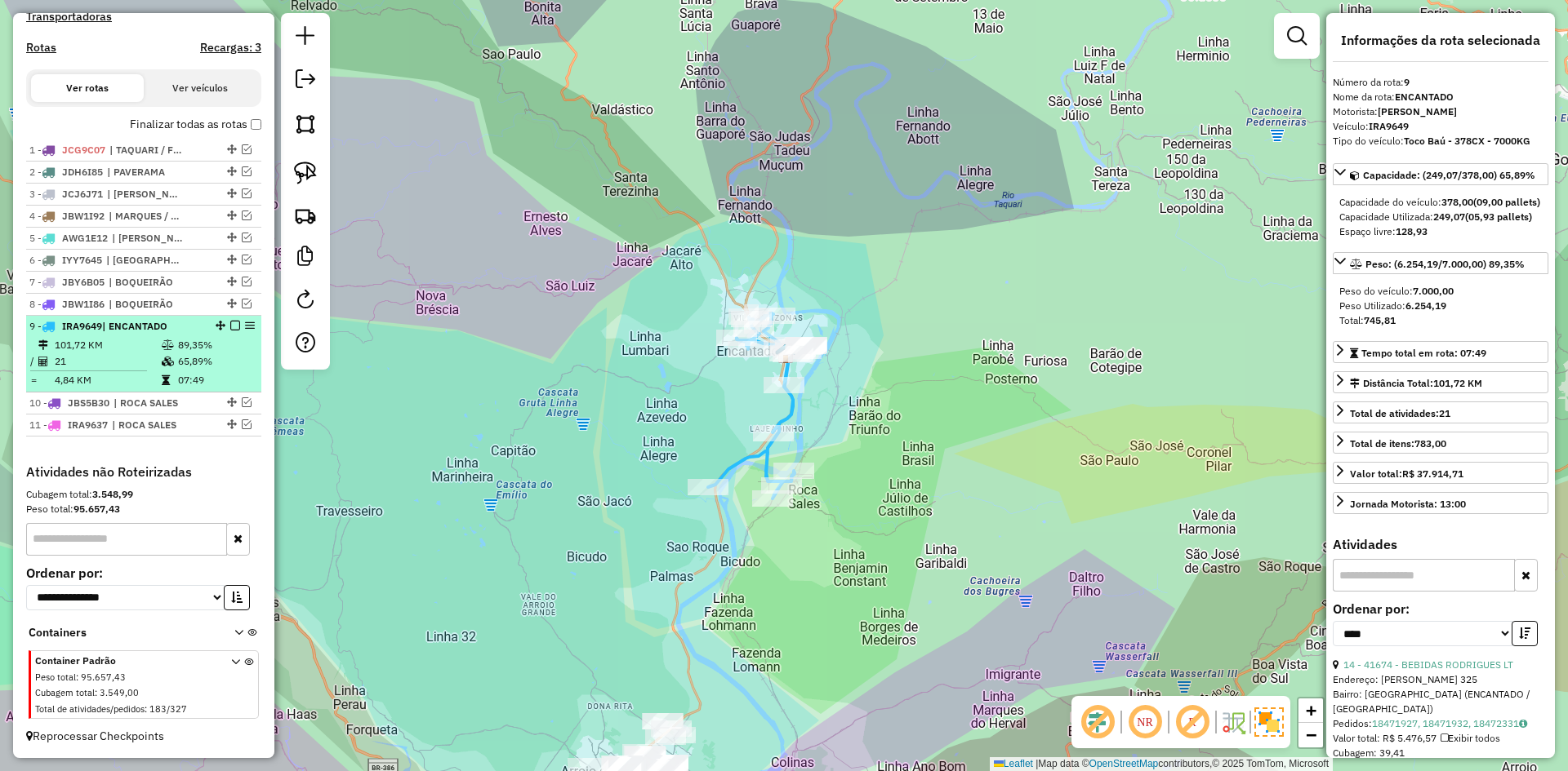
click at [231, 327] on em at bounding box center [235, 325] width 10 height 10
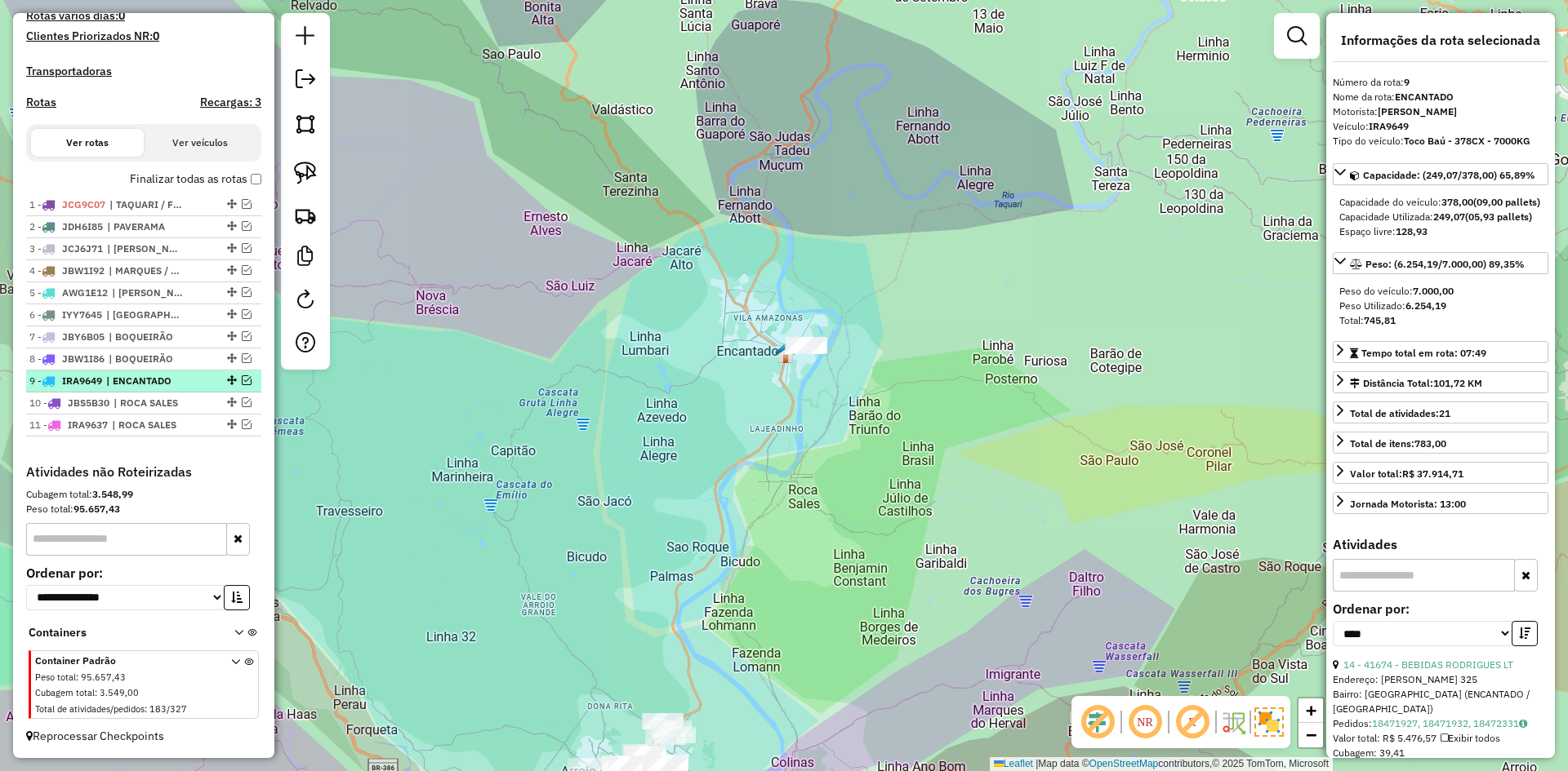
scroll to position [450, 0]
click at [242, 423] on em at bounding box center [246, 424] width 10 height 10
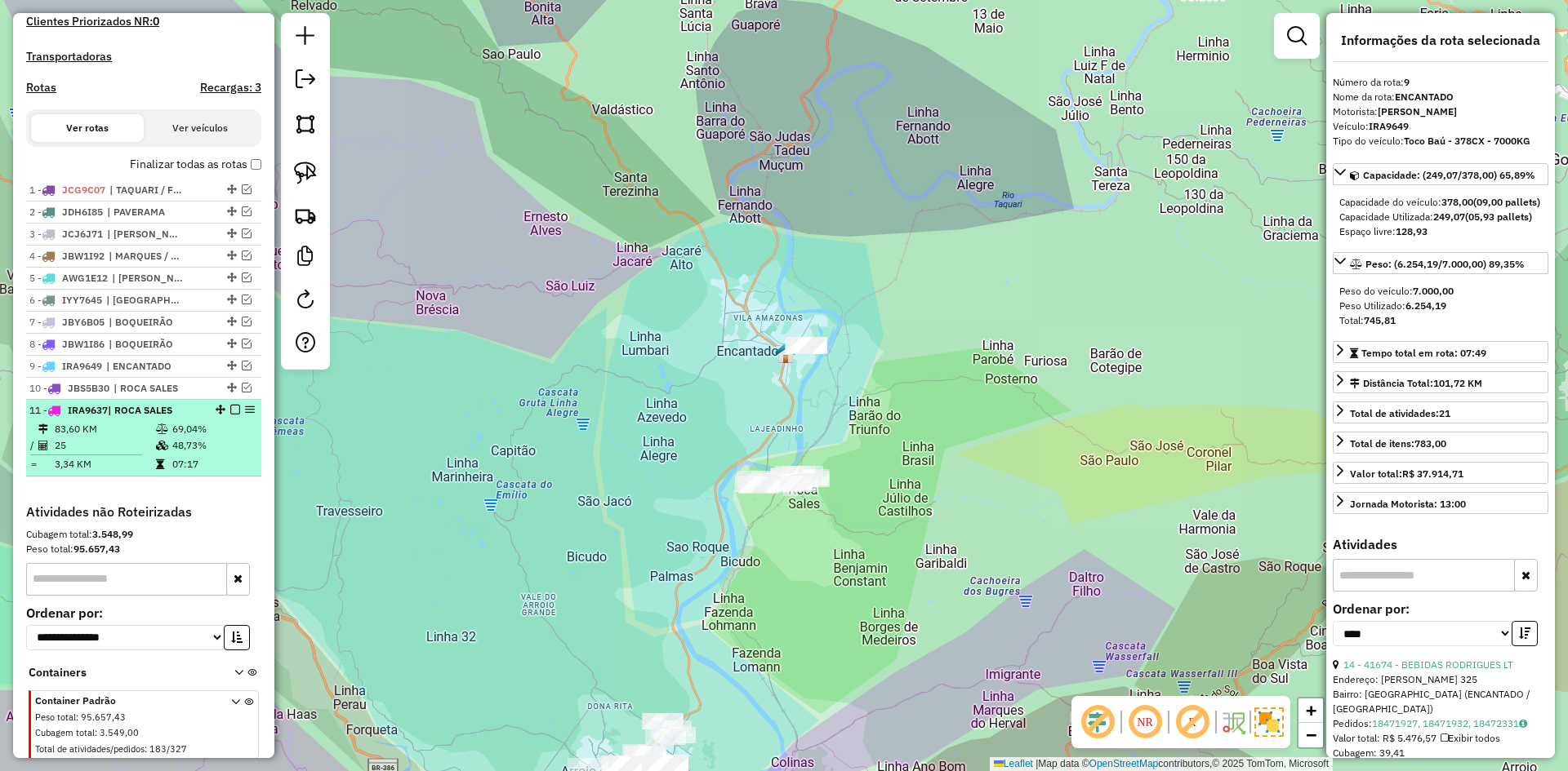
scroll to position [505, 0]
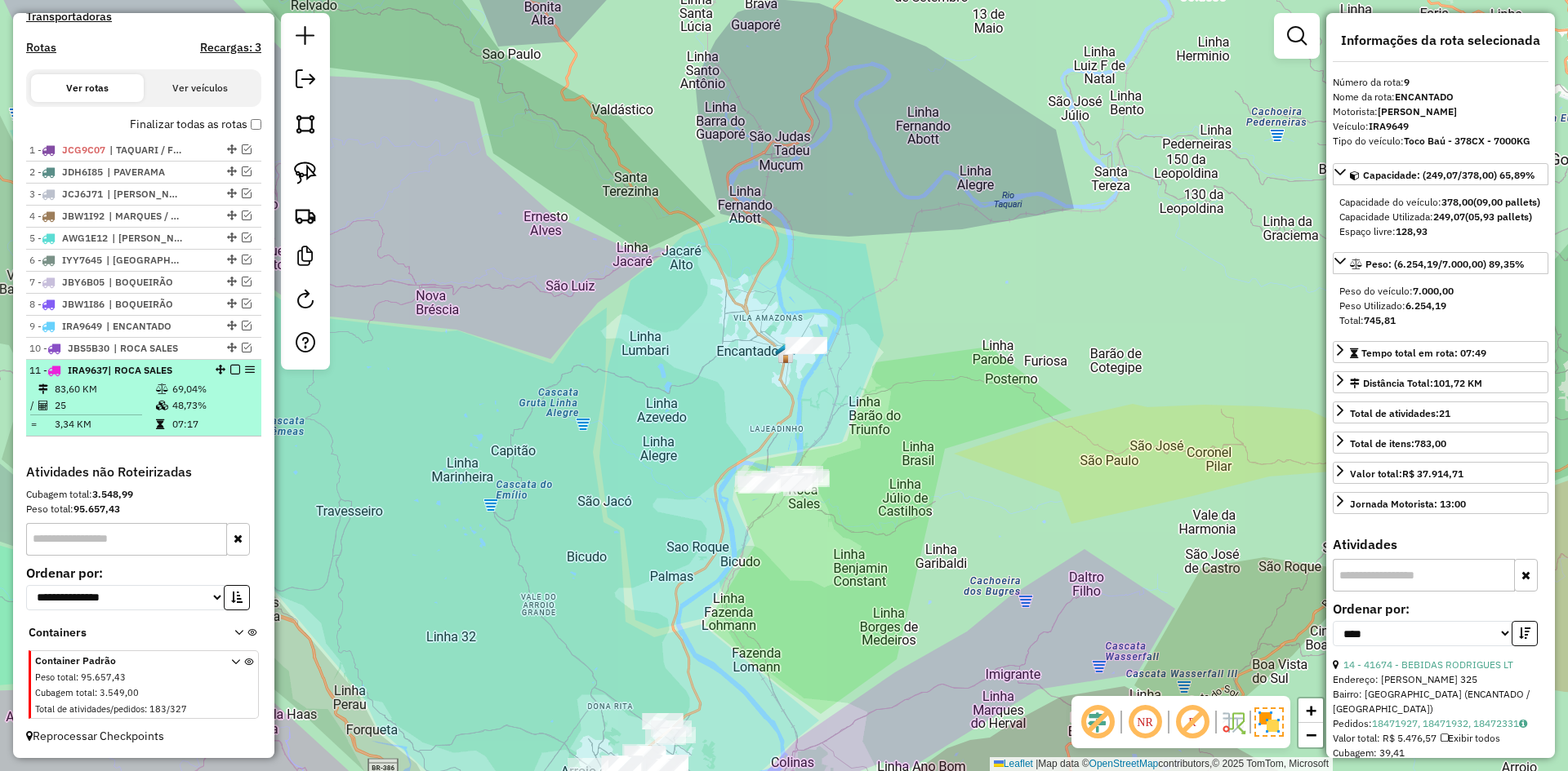
click at [231, 367] on em at bounding box center [235, 369] width 10 height 10
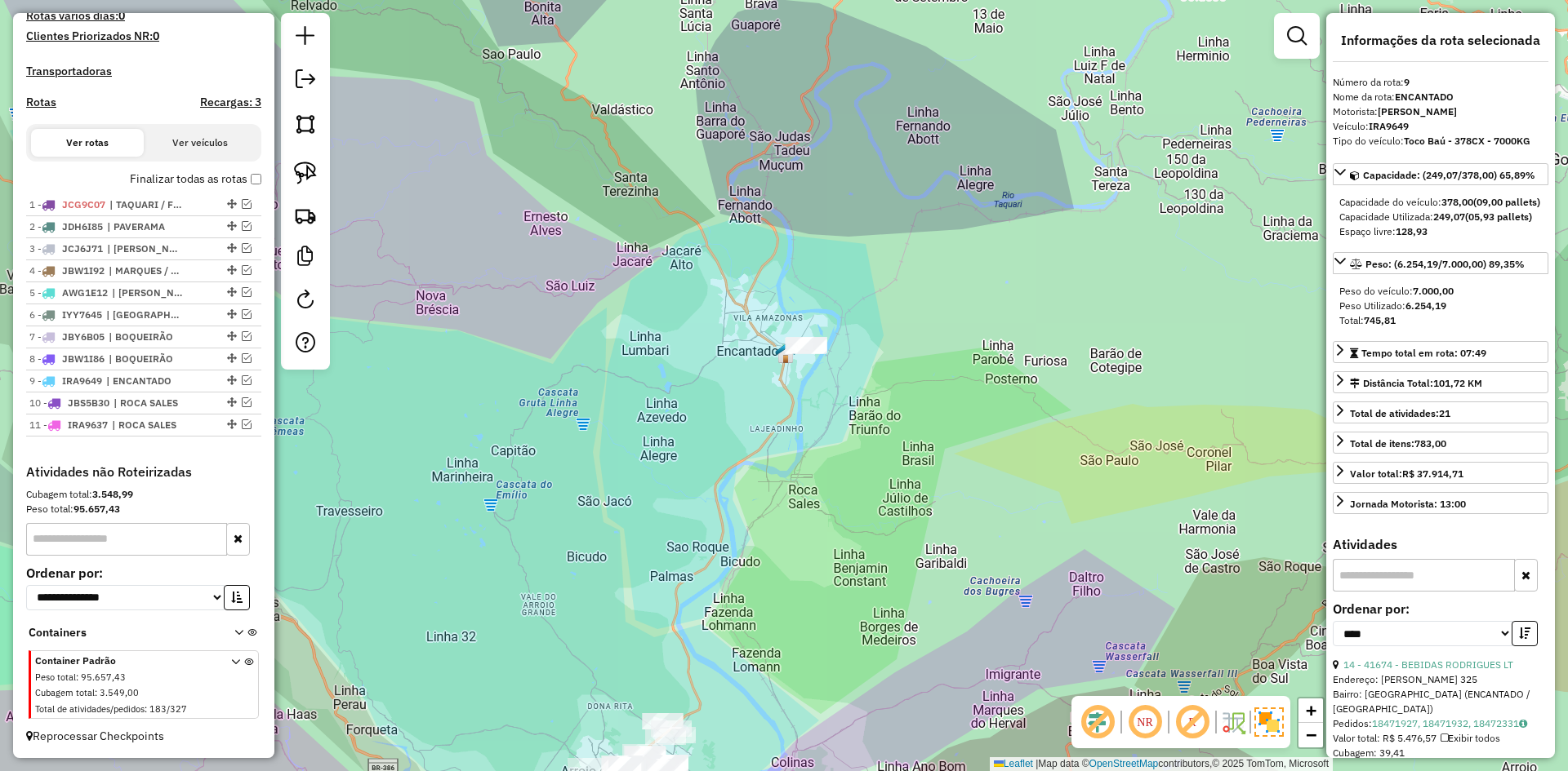
scroll to position [450, 0]
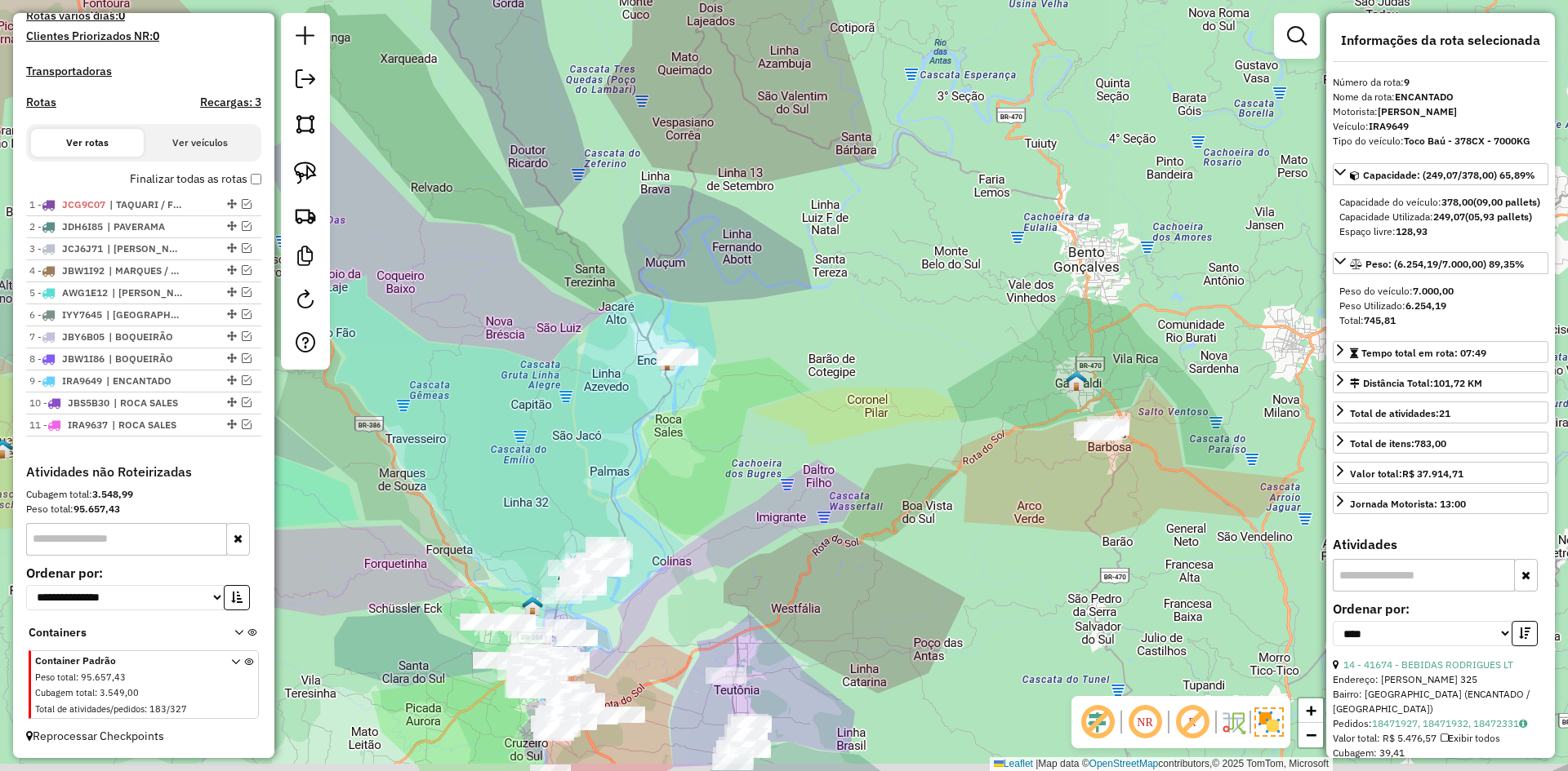
drag, startPoint x: 553, startPoint y: 509, endPoint x: 643, endPoint y: 294, distance: 233.1
click at [627, 299] on div "Janela de atendimento Grade de atendimento Capacidade Transportadoras Veículos …" at bounding box center [784, 386] width 1568 height 771
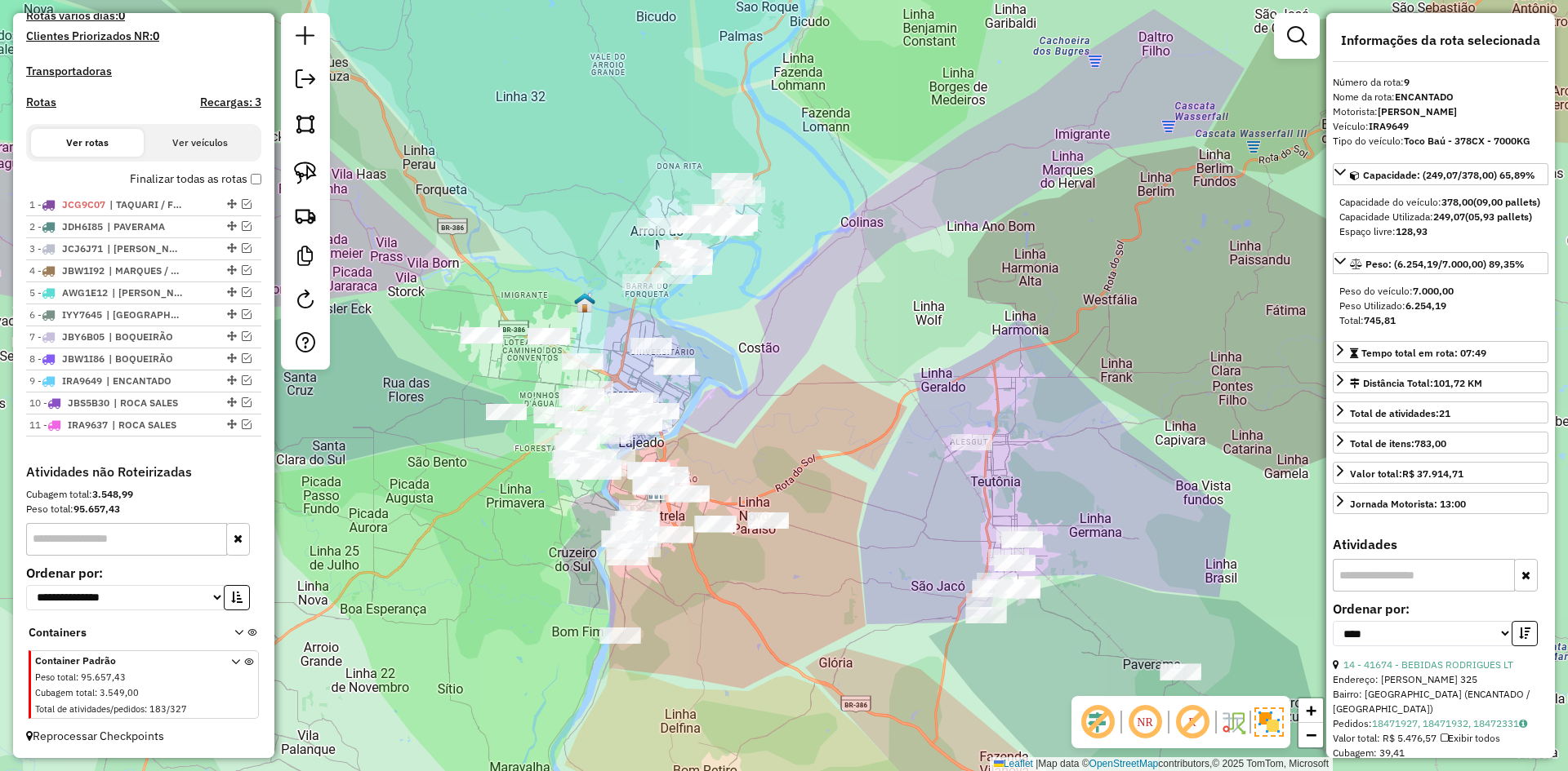
drag, startPoint x: 744, startPoint y: 335, endPoint x: 736, endPoint y: 449, distance: 114.3
click at [737, 448] on div "Janela de atendimento Grade de atendimento Capacidade Transportadoras Veículos …" at bounding box center [784, 386] width 1568 height 771
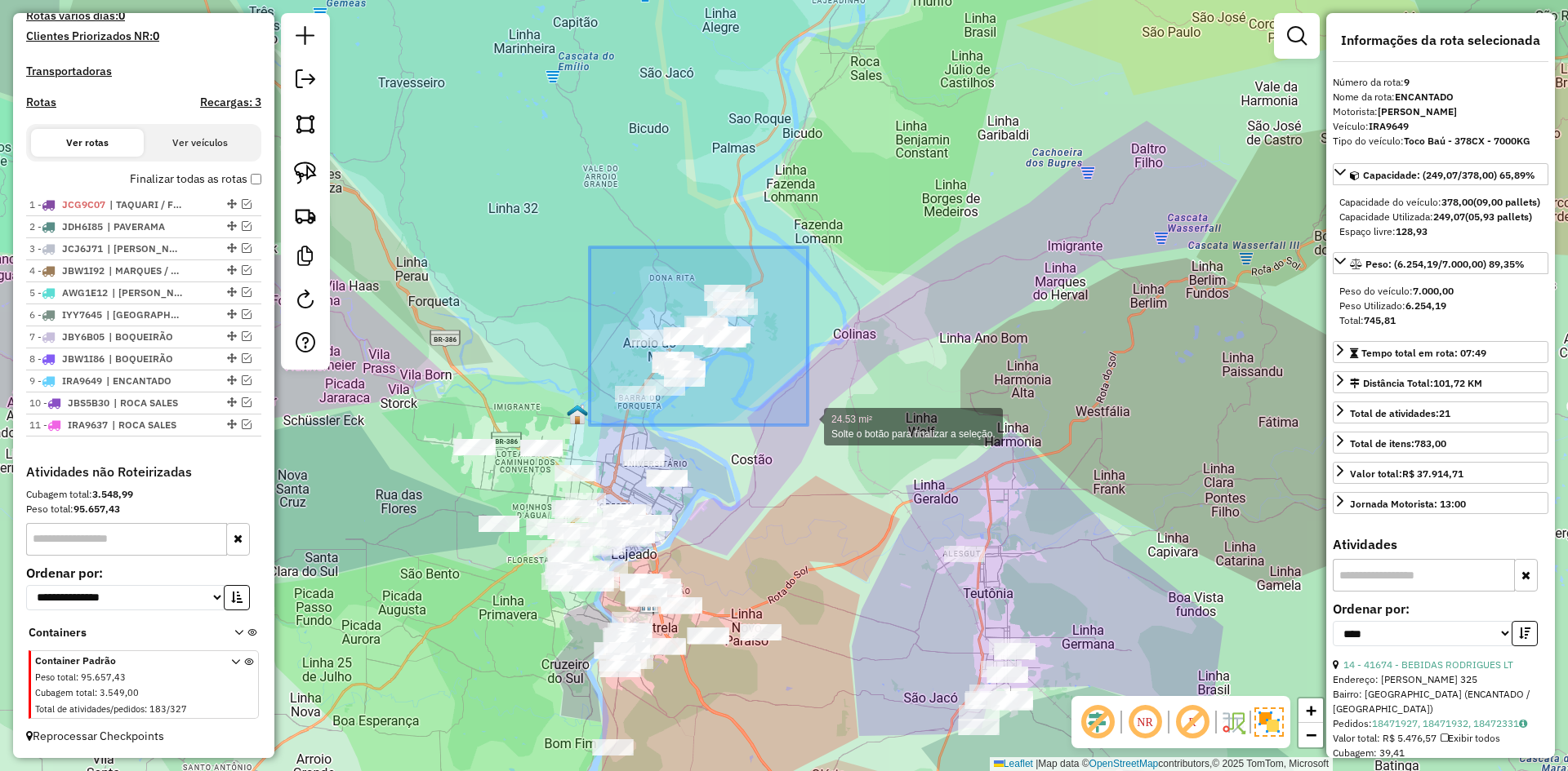
drag, startPoint x: 589, startPoint y: 248, endPoint x: 807, endPoint y: 425, distance: 280.8
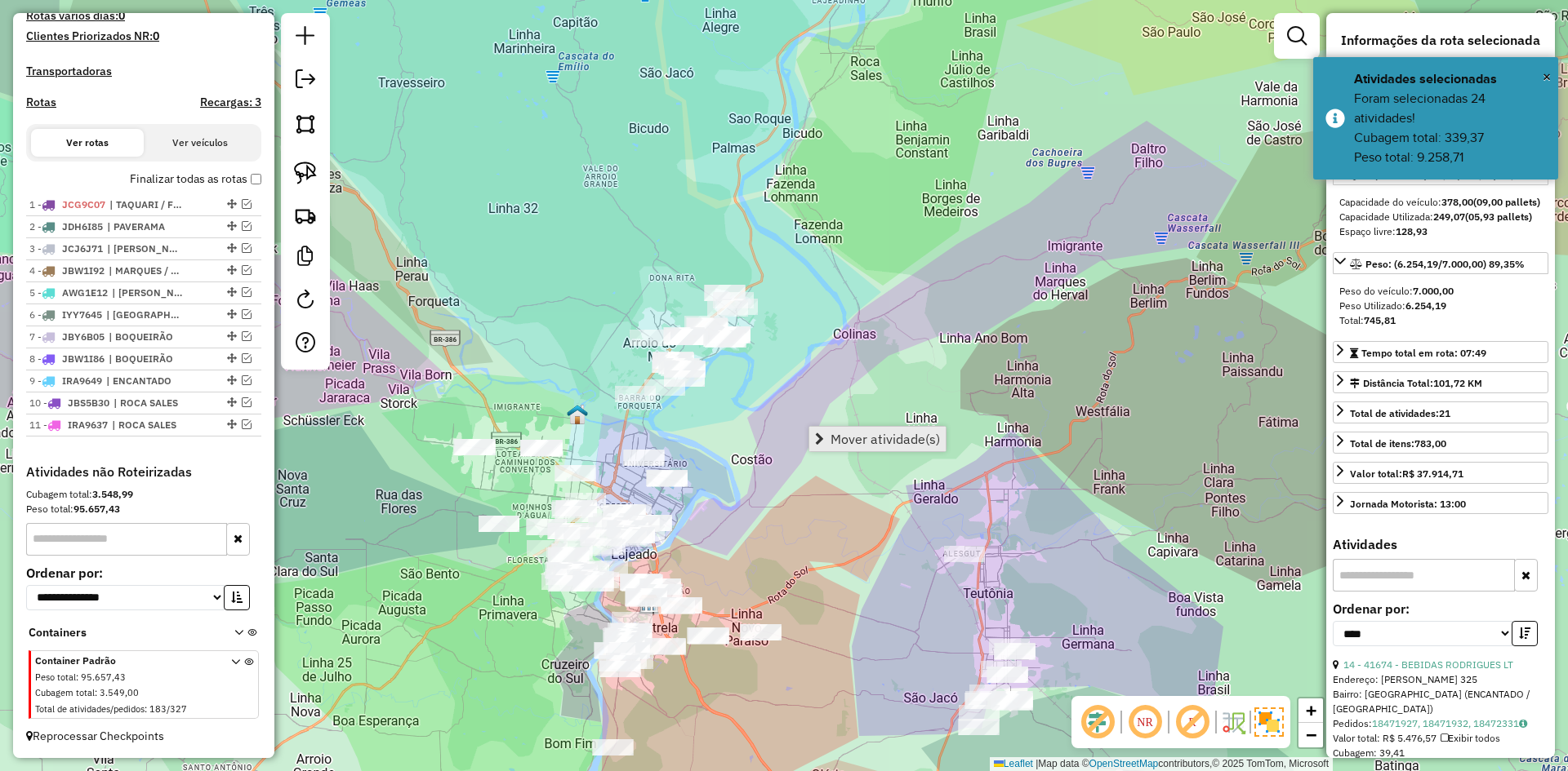
click at [878, 433] on span "Mover atividade(s)" at bounding box center [885, 439] width 109 height 14
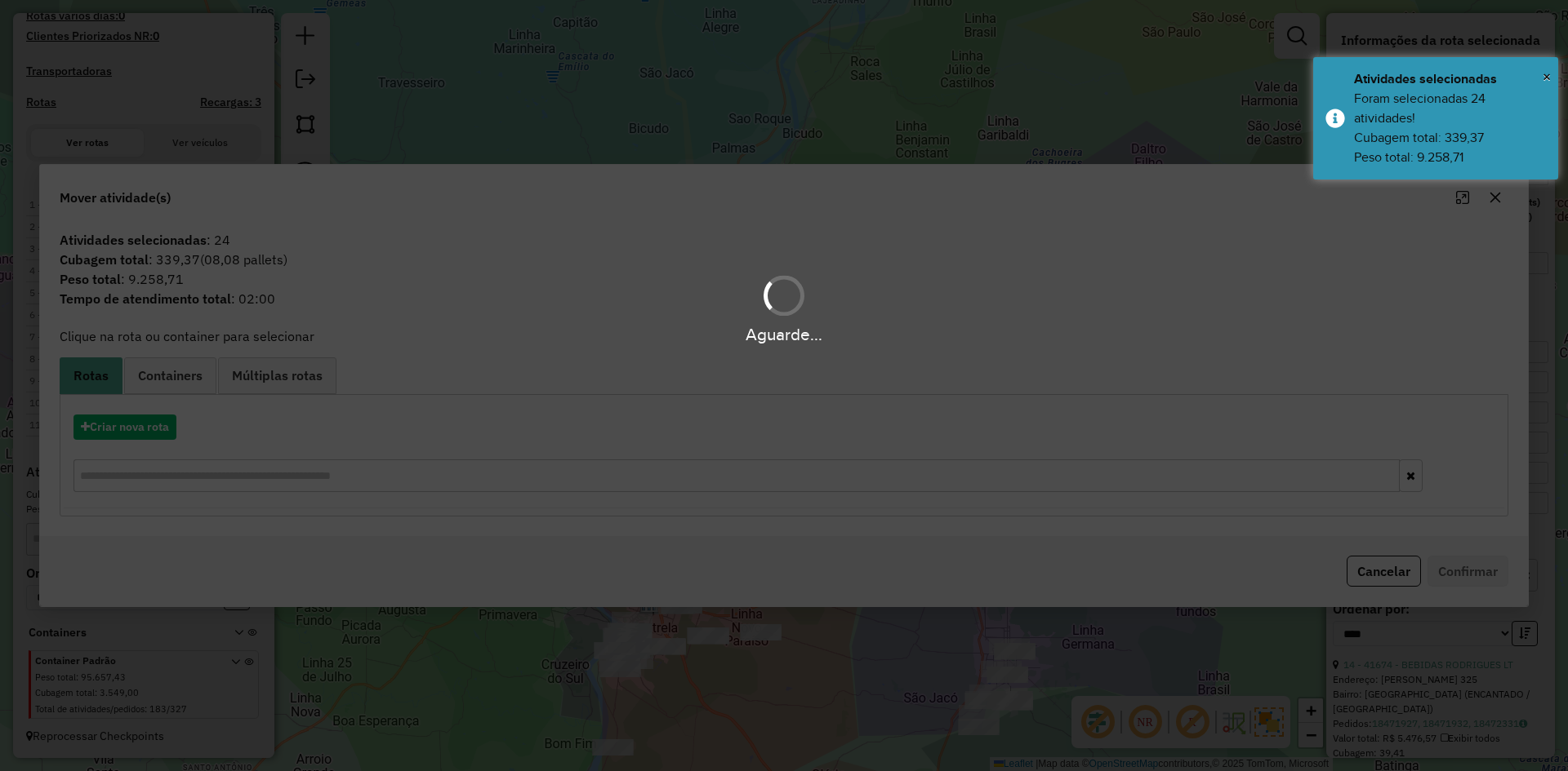
click at [152, 428] on hb-app "Aguarde... Pop-up bloqueado! Seu navegador bloqueou automáticamente a abertura …" at bounding box center [784, 386] width 1568 height 771
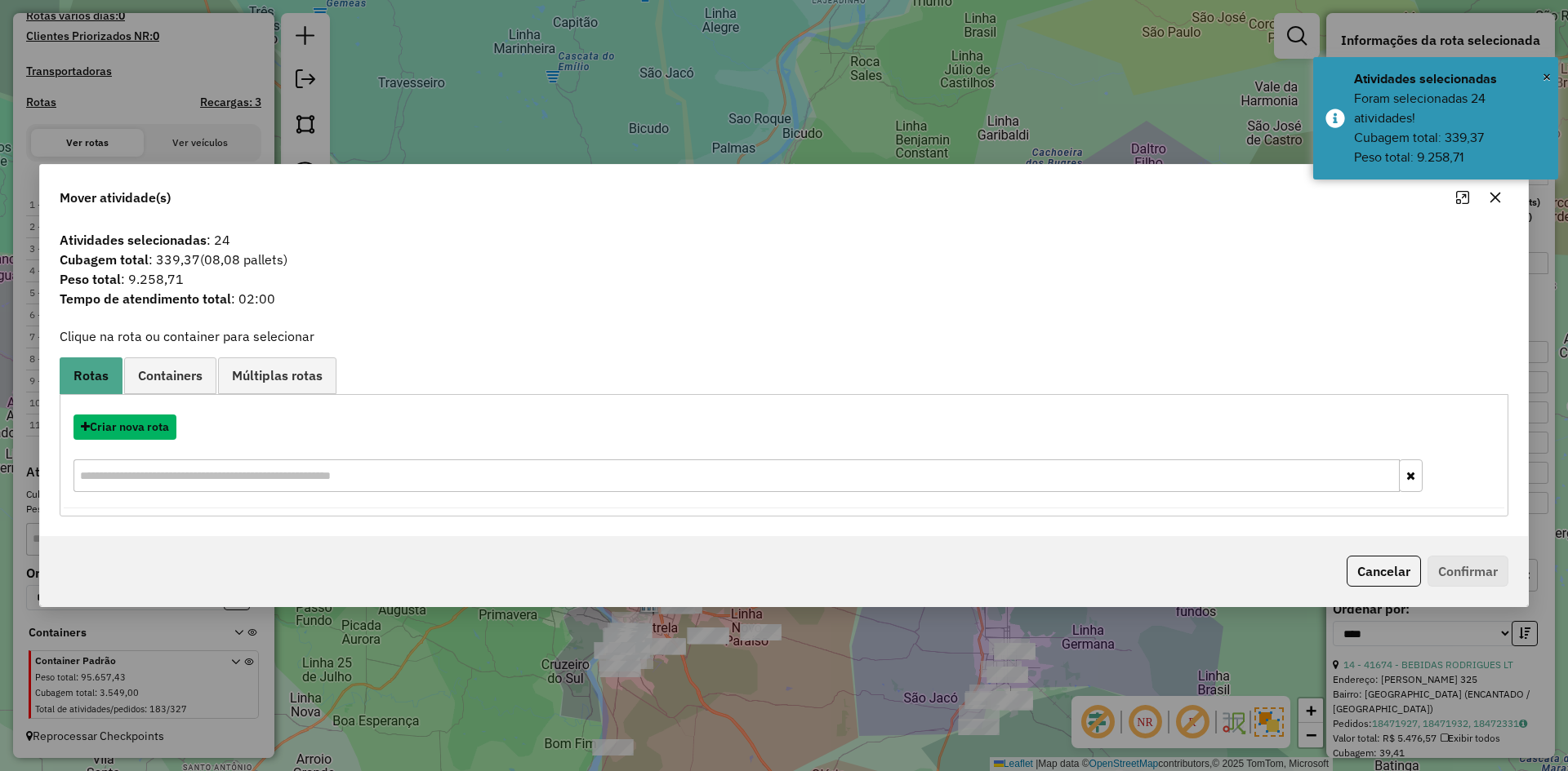
click at [152, 428] on button "Criar nova rota" at bounding box center [125, 427] width 103 height 25
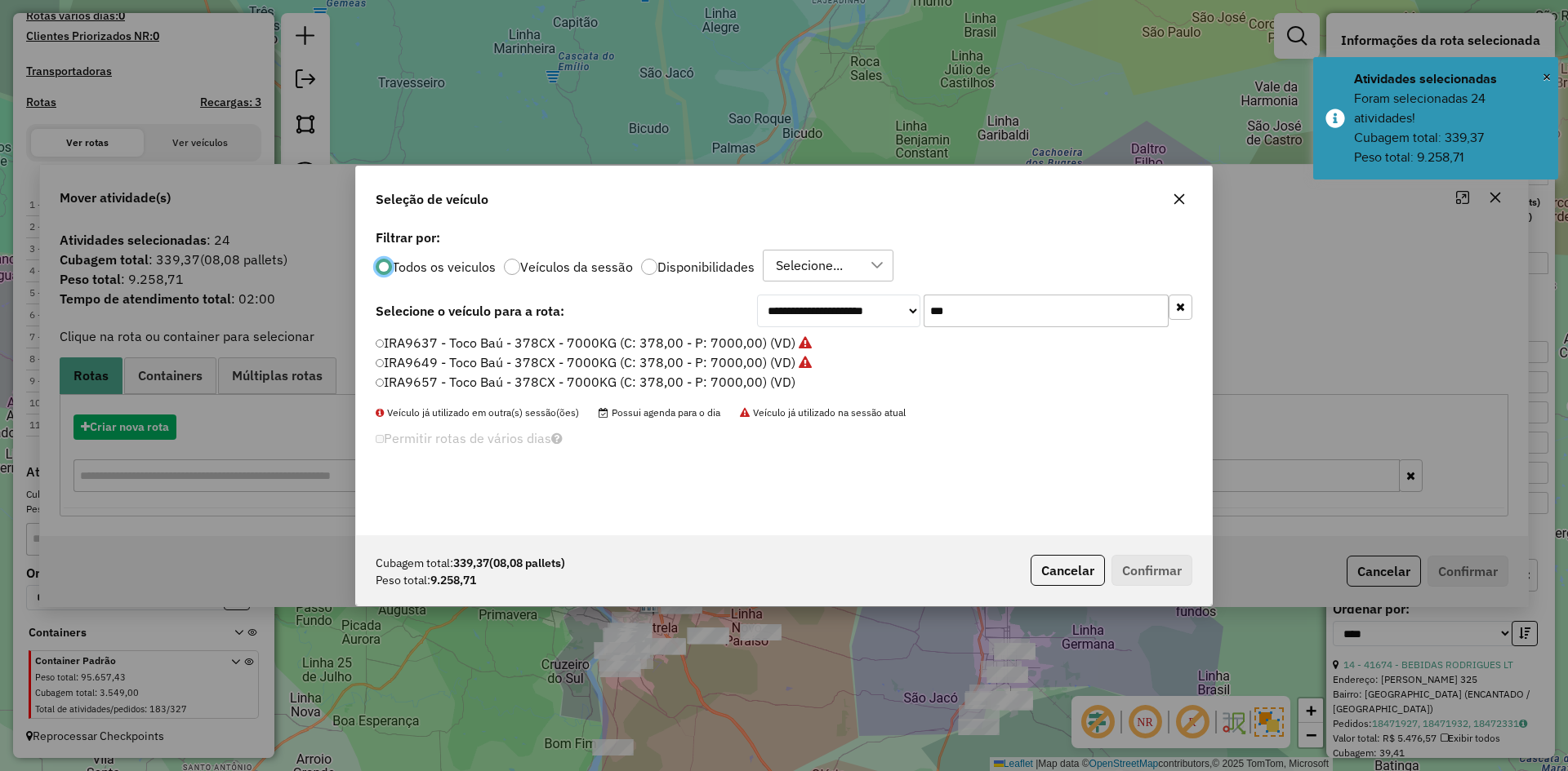
scroll to position [9, 5]
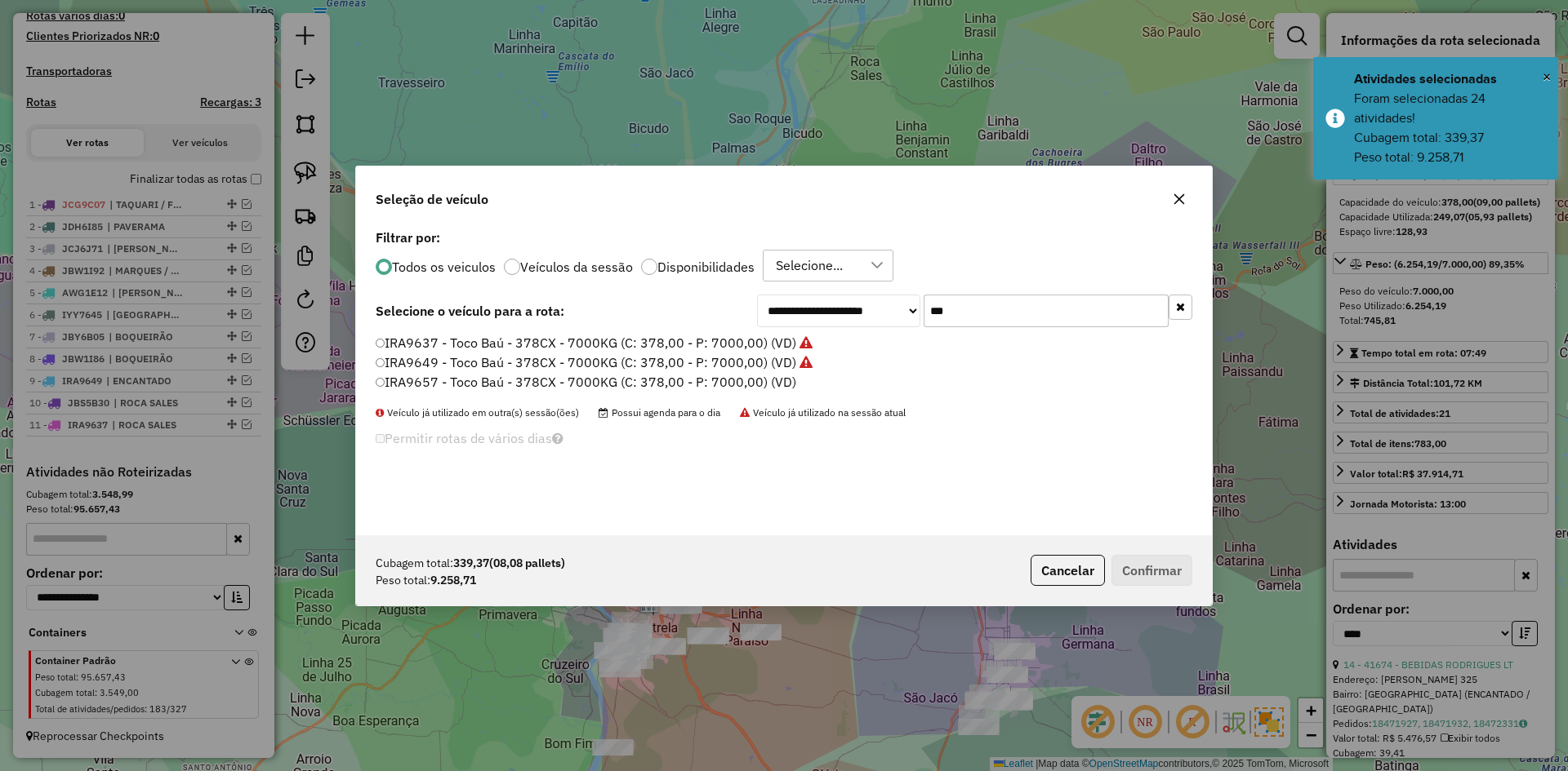
drag, startPoint x: 962, startPoint y: 318, endPoint x: 913, endPoint y: 339, distance: 53.3
click at [915, 338] on div "**********" at bounding box center [784, 380] width 856 height 310
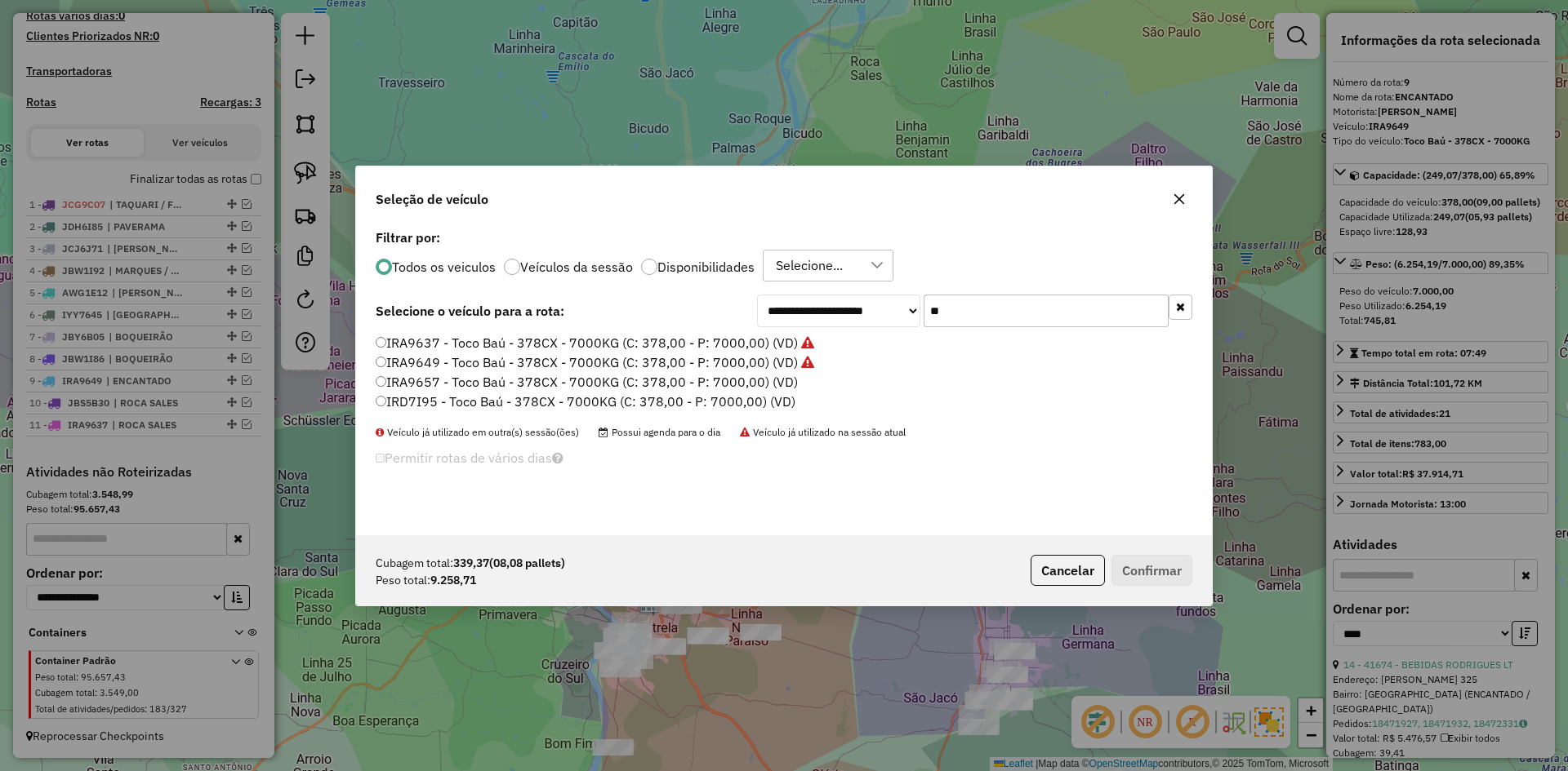
type input "***"
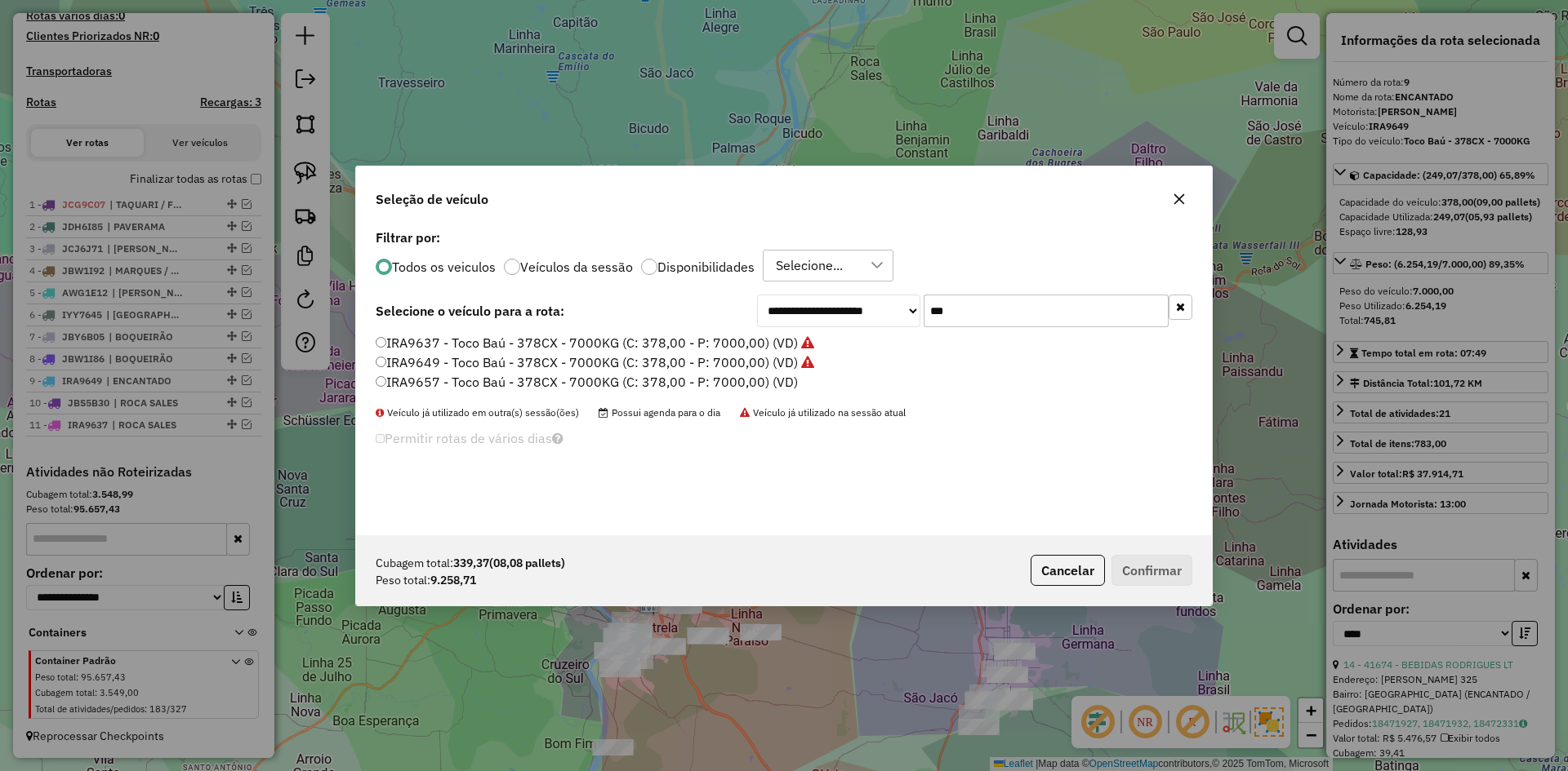
click at [1177, 203] on icon "button" at bounding box center [1179, 199] width 14 height 14
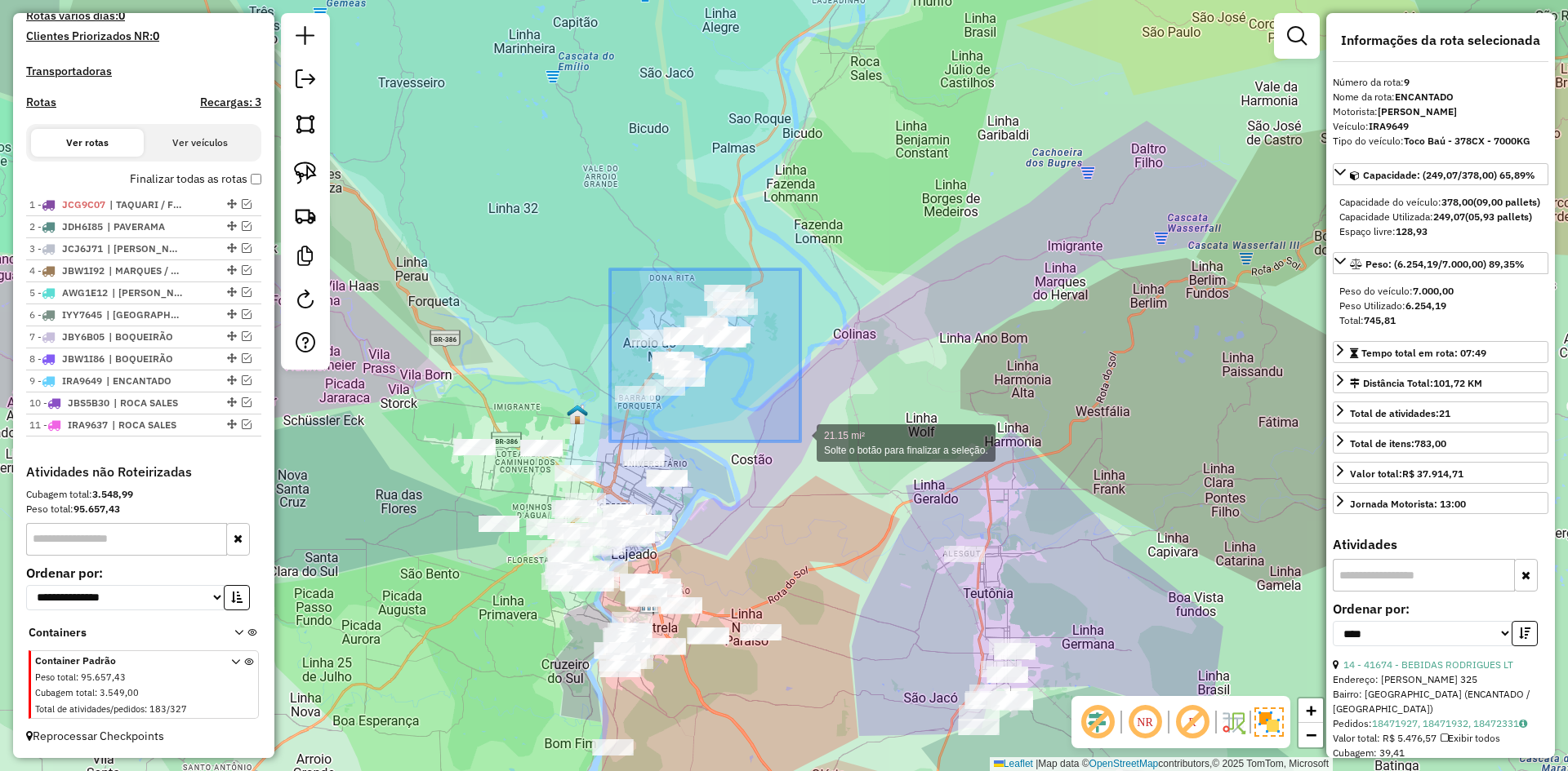
drag, startPoint x: 640, startPoint y: 309, endPoint x: 801, endPoint y: 440, distance: 207.6
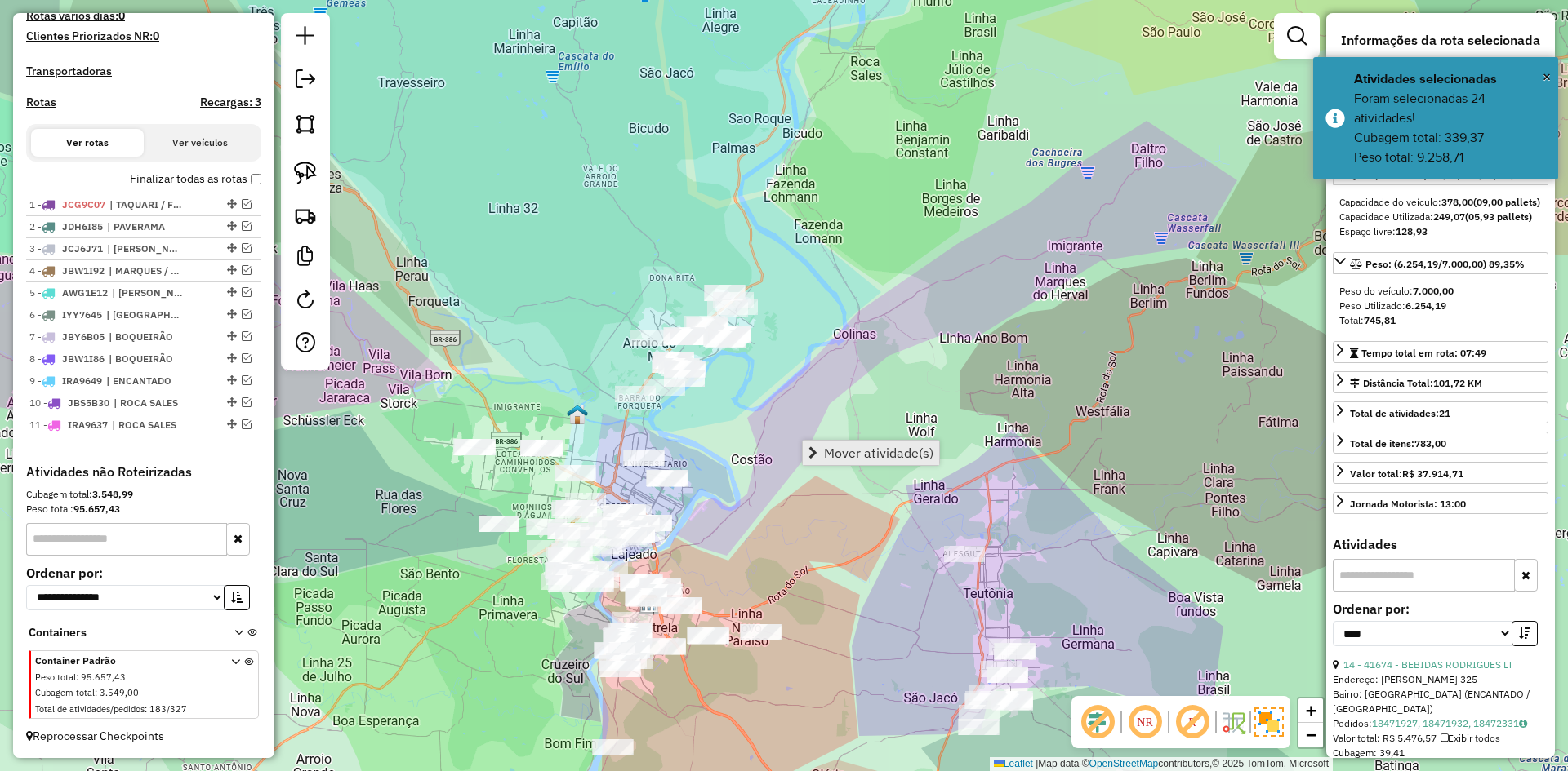
click at [836, 449] on span "Mover atividade(s)" at bounding box center [878, 453] width 109 height 14
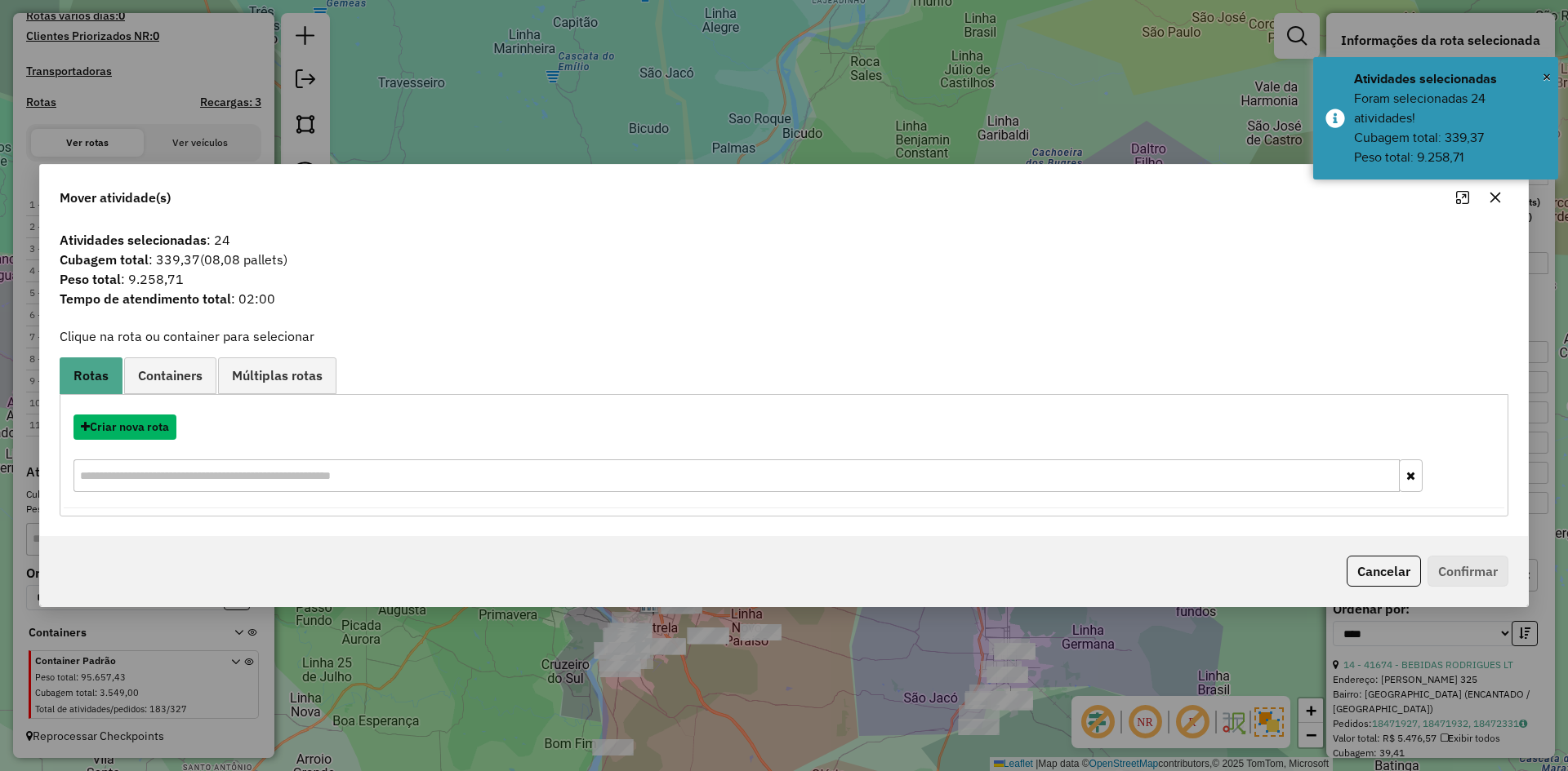
click at [132, 429] on button "Criar nova rota" at bounding box center [125, 427] width 103 height 25
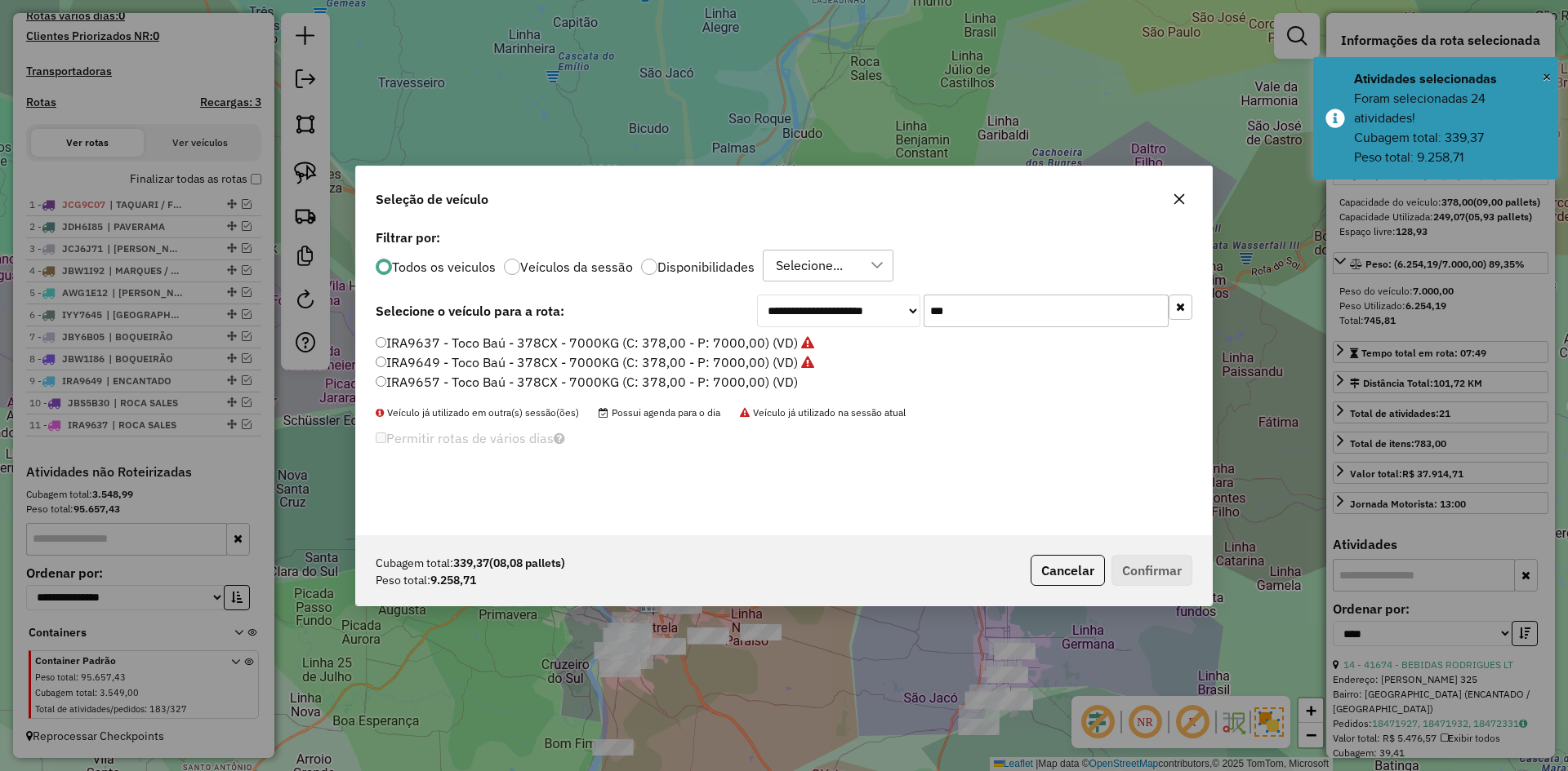
click at [953, 322] on input "***" at bounding box center [1046, 311] width 245 height 32
type input "*"
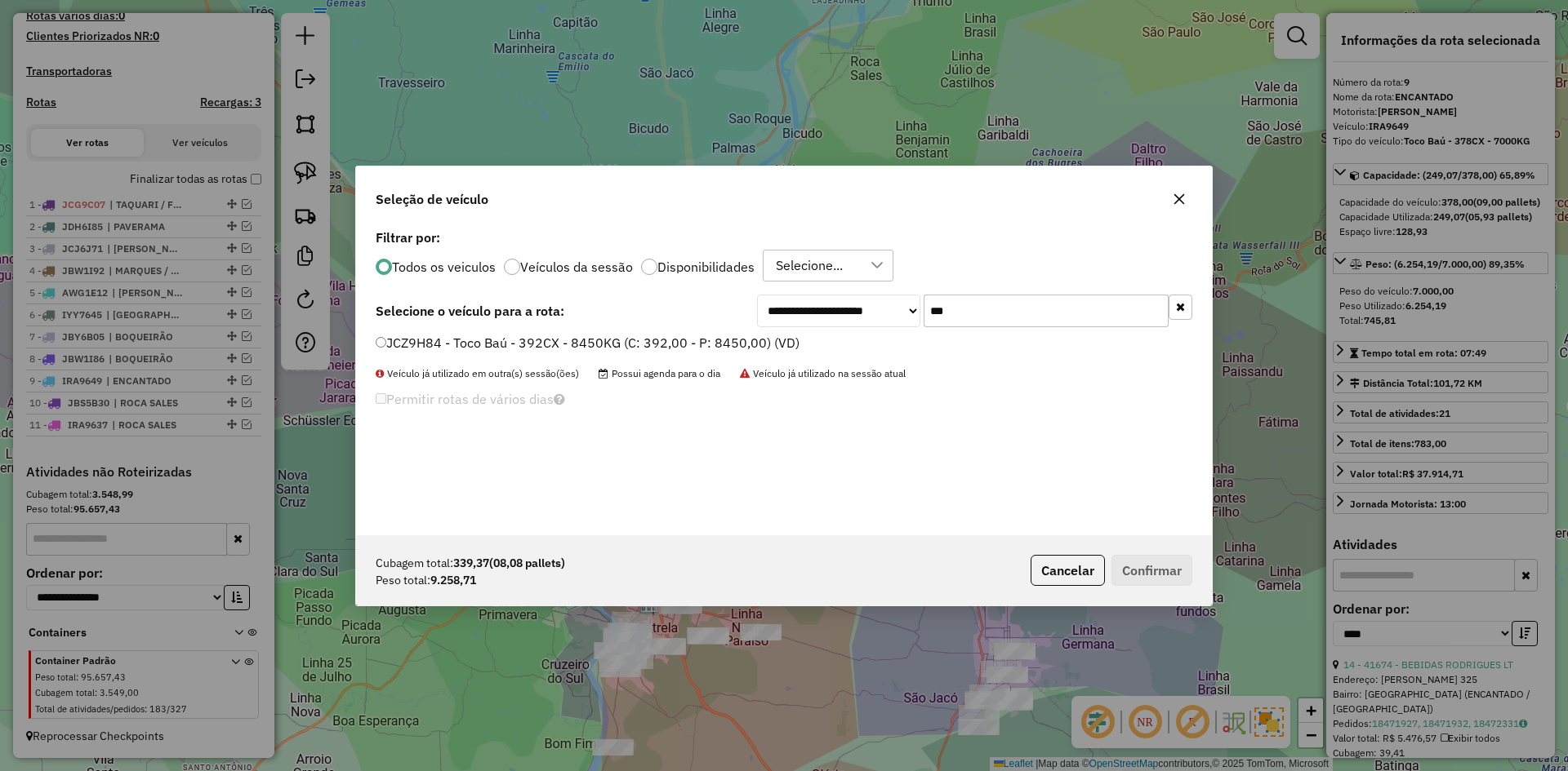
type input "***"
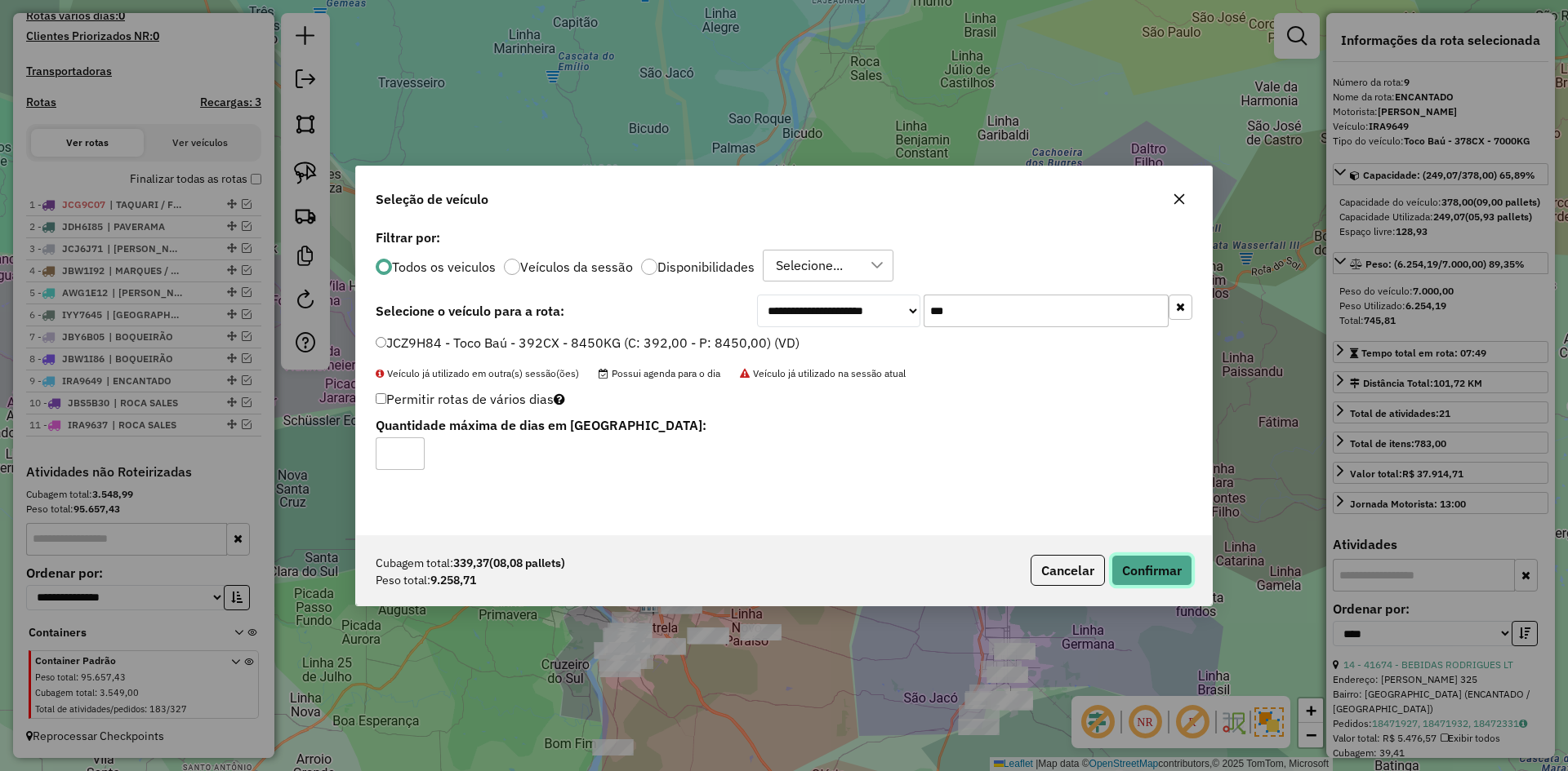
click at [1166, 575] on button "Confirmar" at bounding box center [1153, 570] width 81 height 31
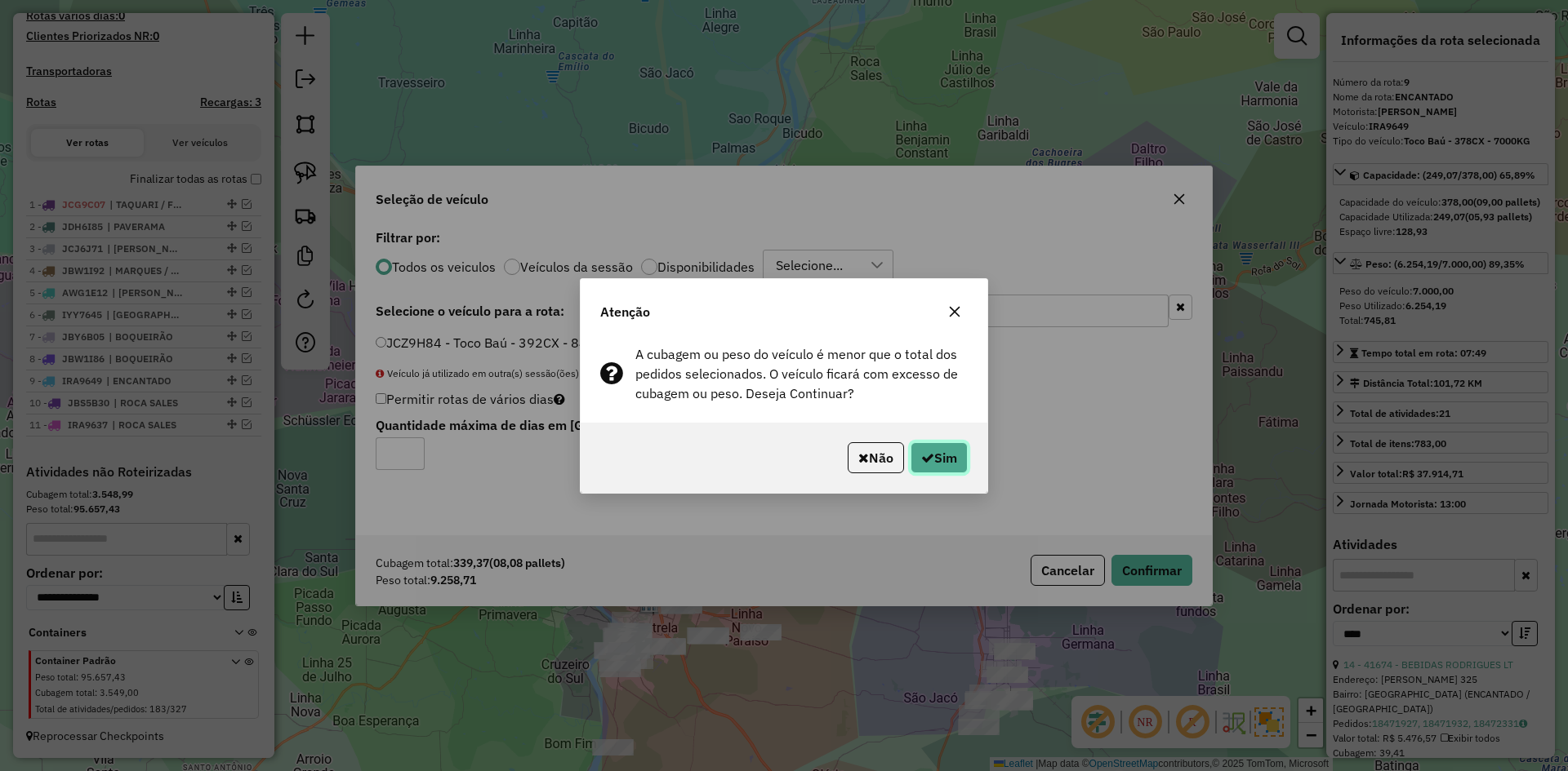
click at [953, 462] on button "Sim" at bounding box center [939, 458] width 57 height 31
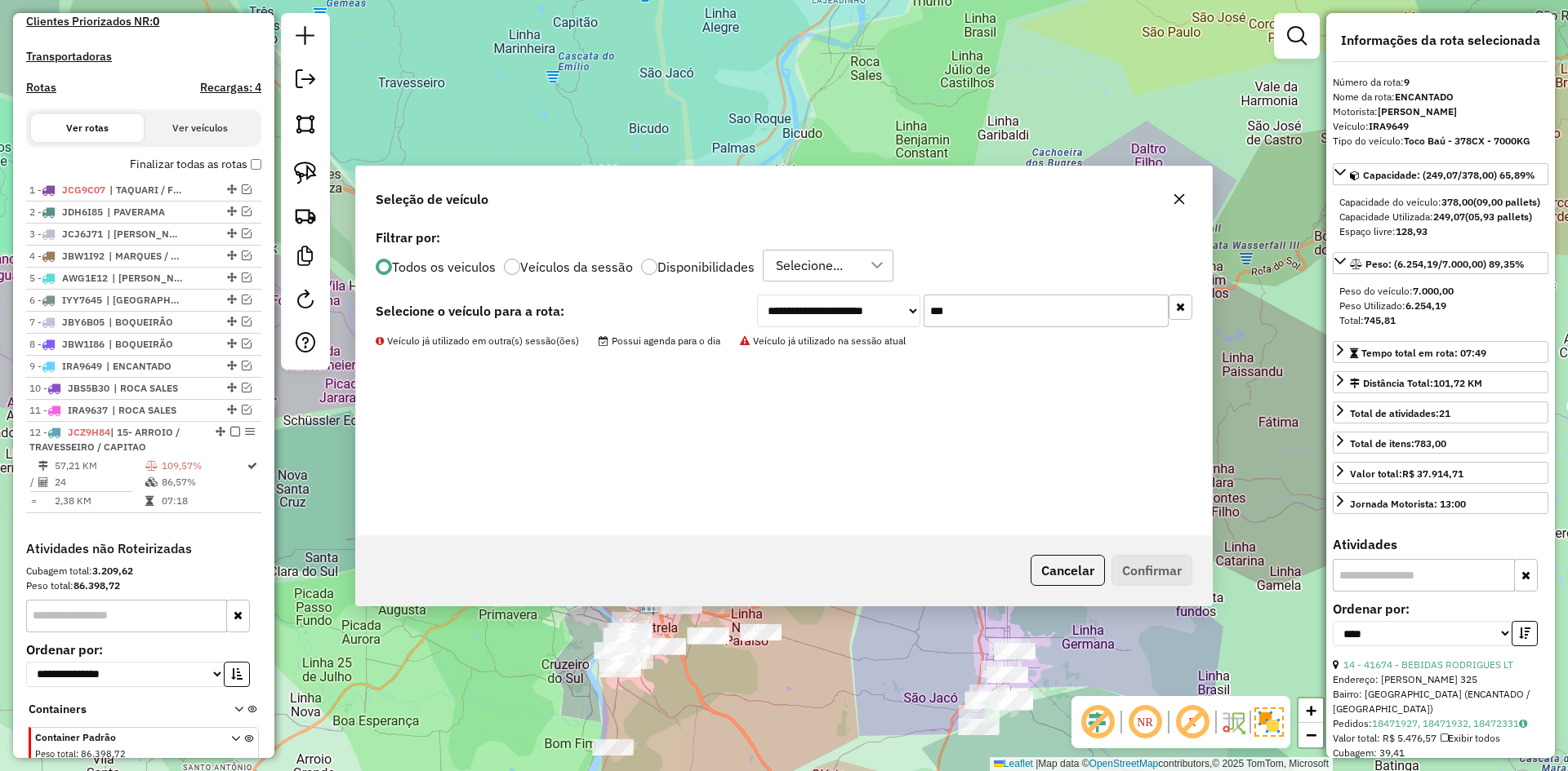
scroll to position [542, 0]
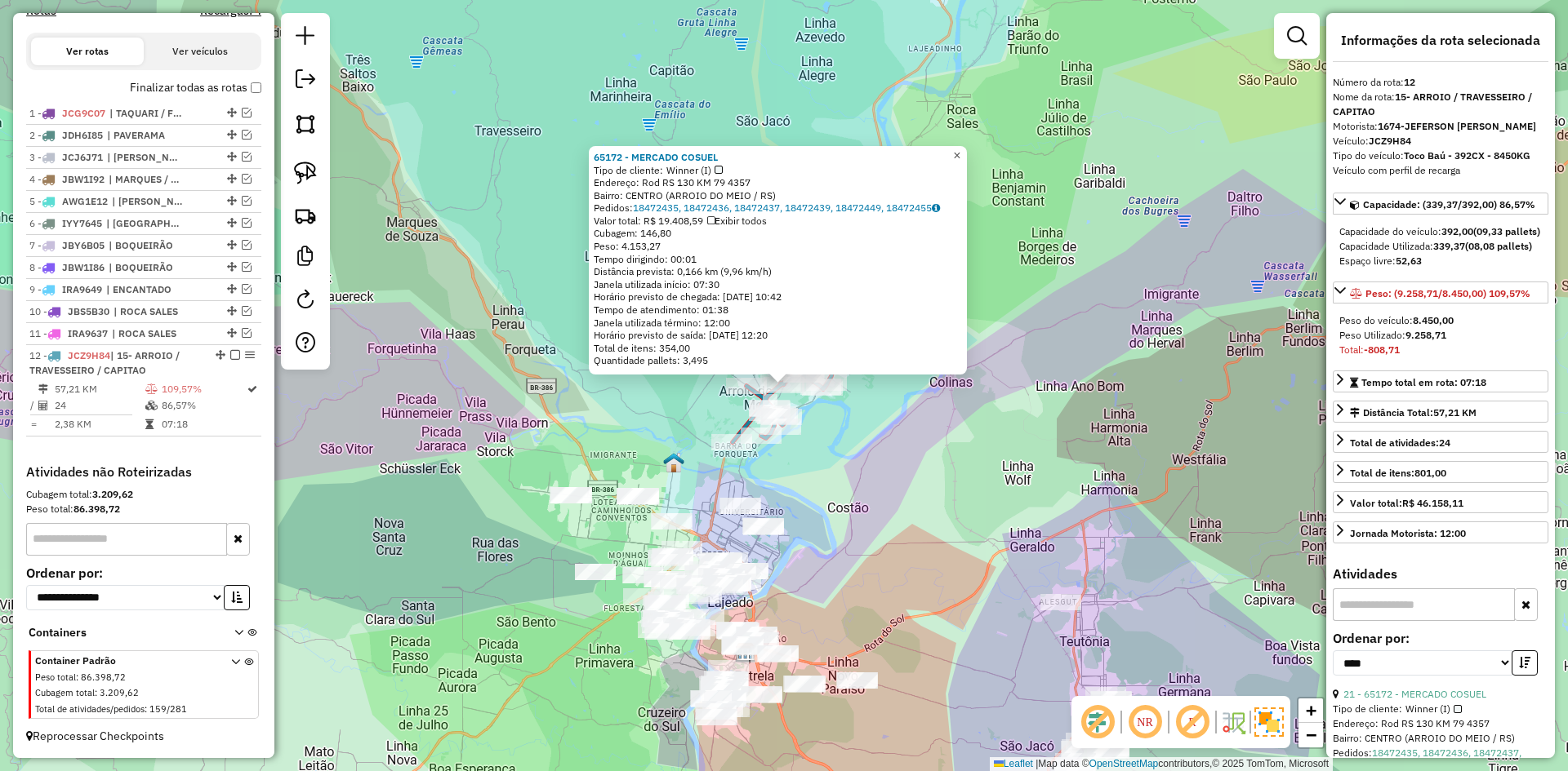
click at [961, 149] on span "×" at bounding box center [957, 155] width 7 height 14
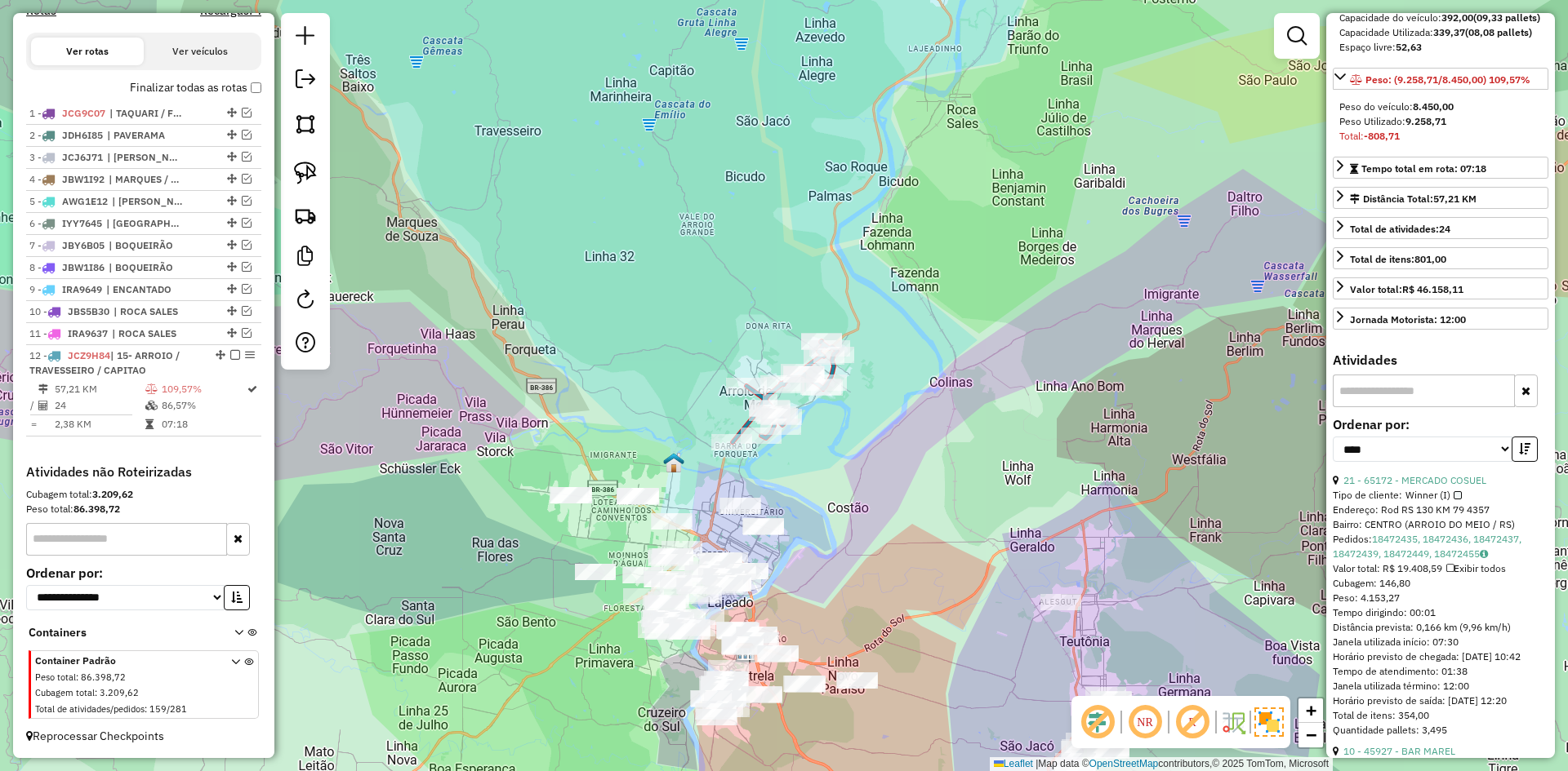
scroll to position [245, 0]
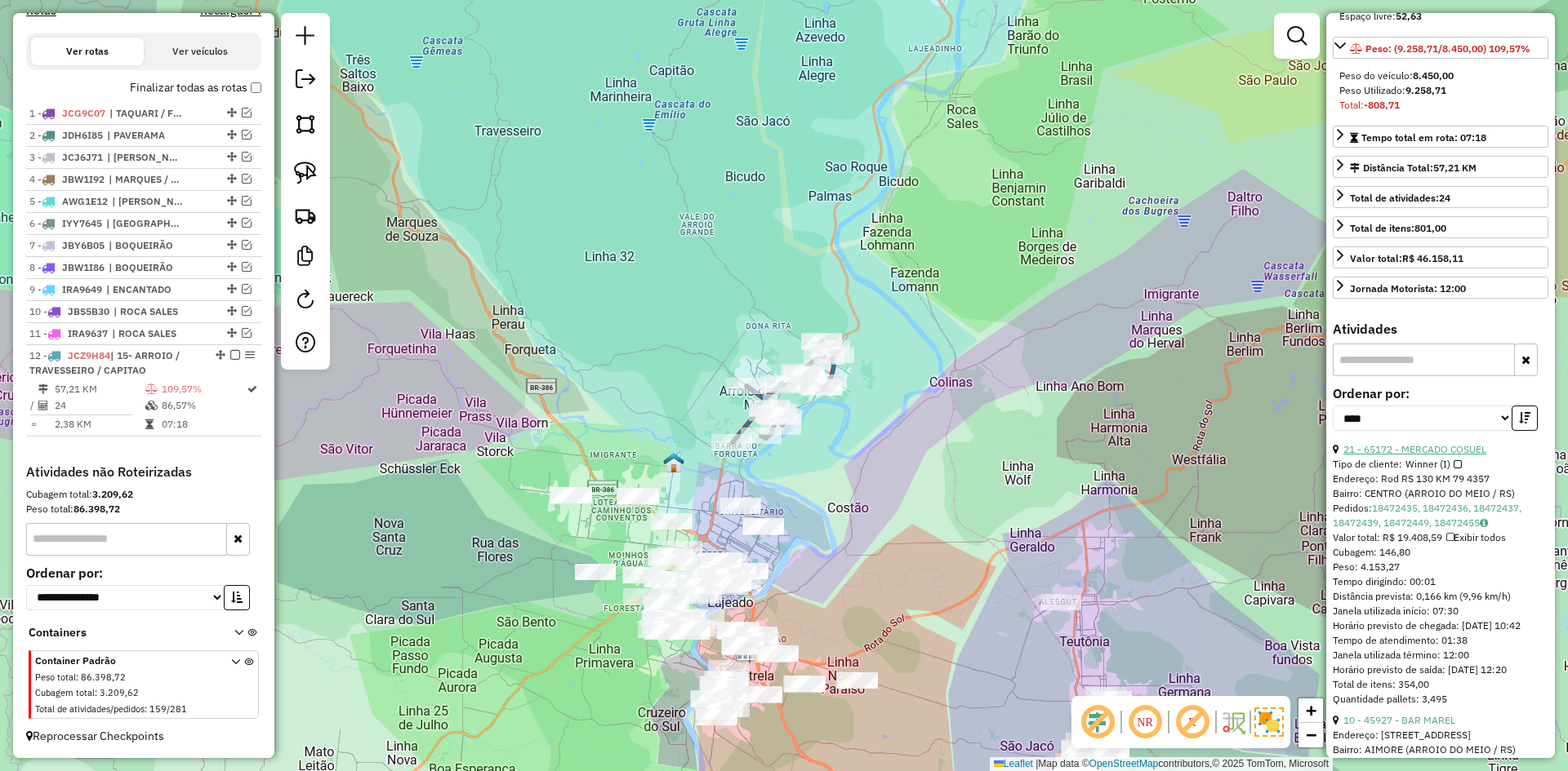
click at [1436, 456] on link "21 - 65172 - MERCADO COSUEL" at bounding box center [1415, 449] width 143 height 13
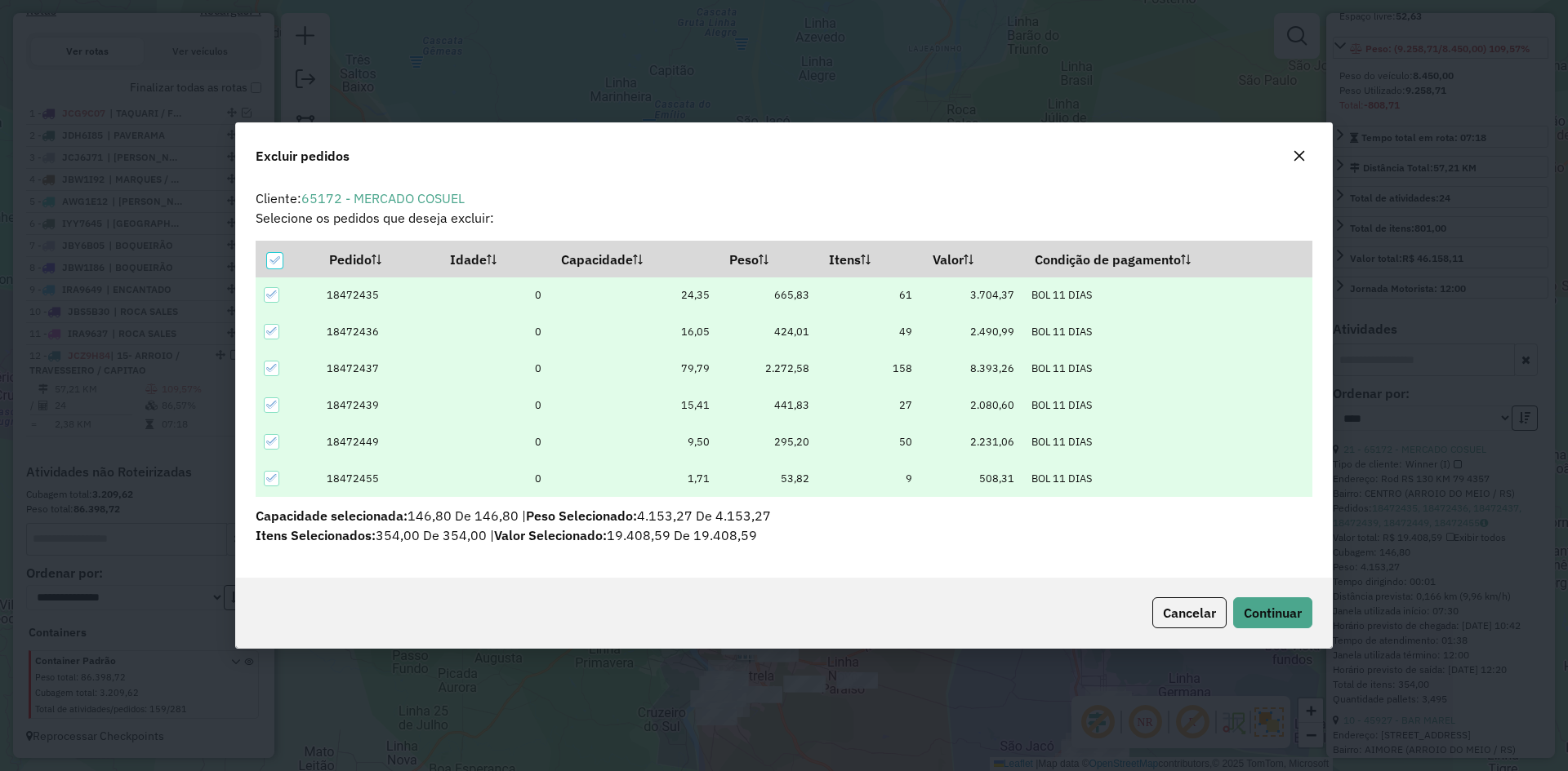
scroll to position [0, 0]
click at [1258, 605] on span "Continuar" at bounding box center [1272, 613] width 58 height 16
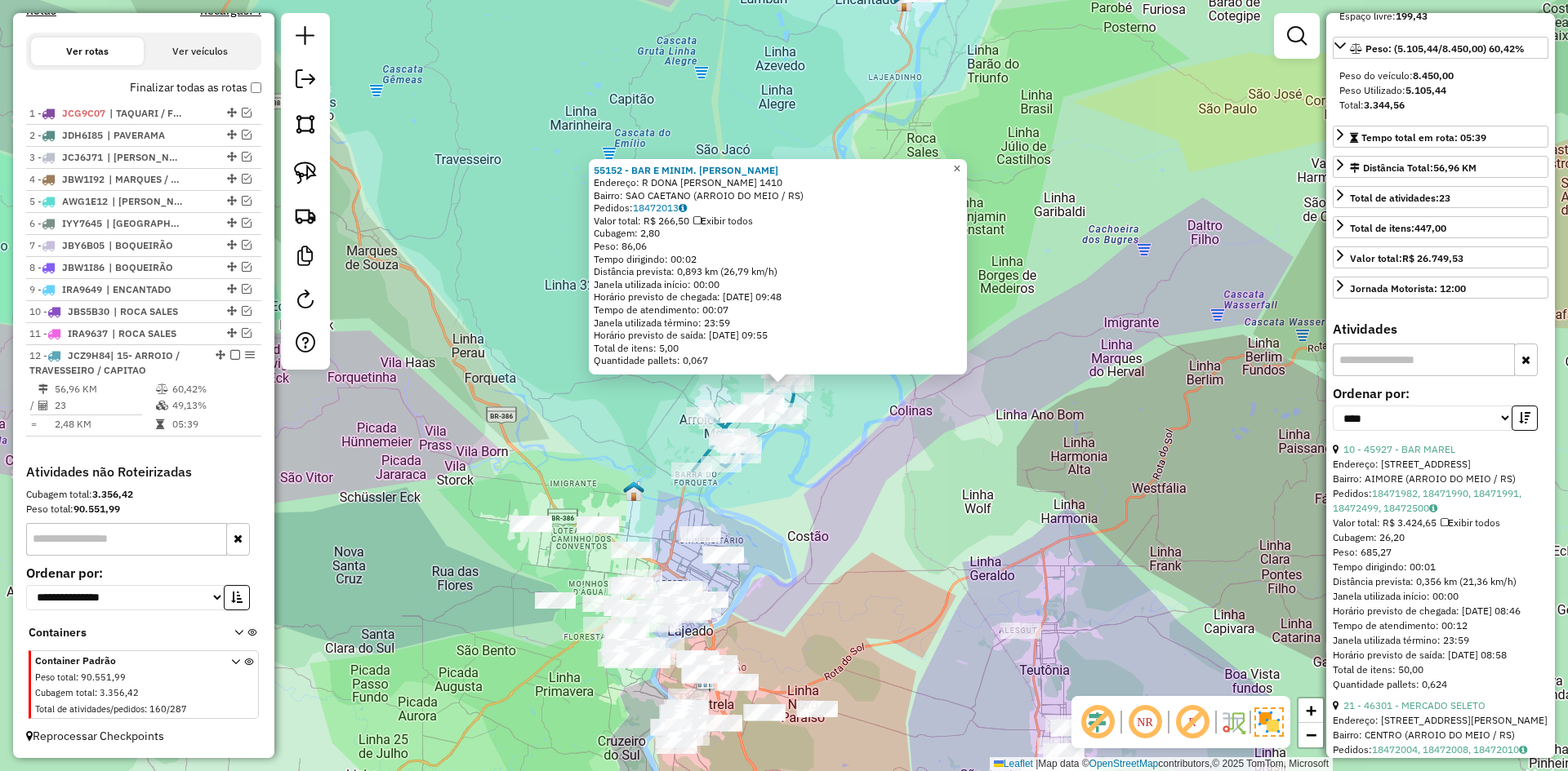
click at [961, 165] on span "×" at bounding box center [957, 168] width 7 height 14
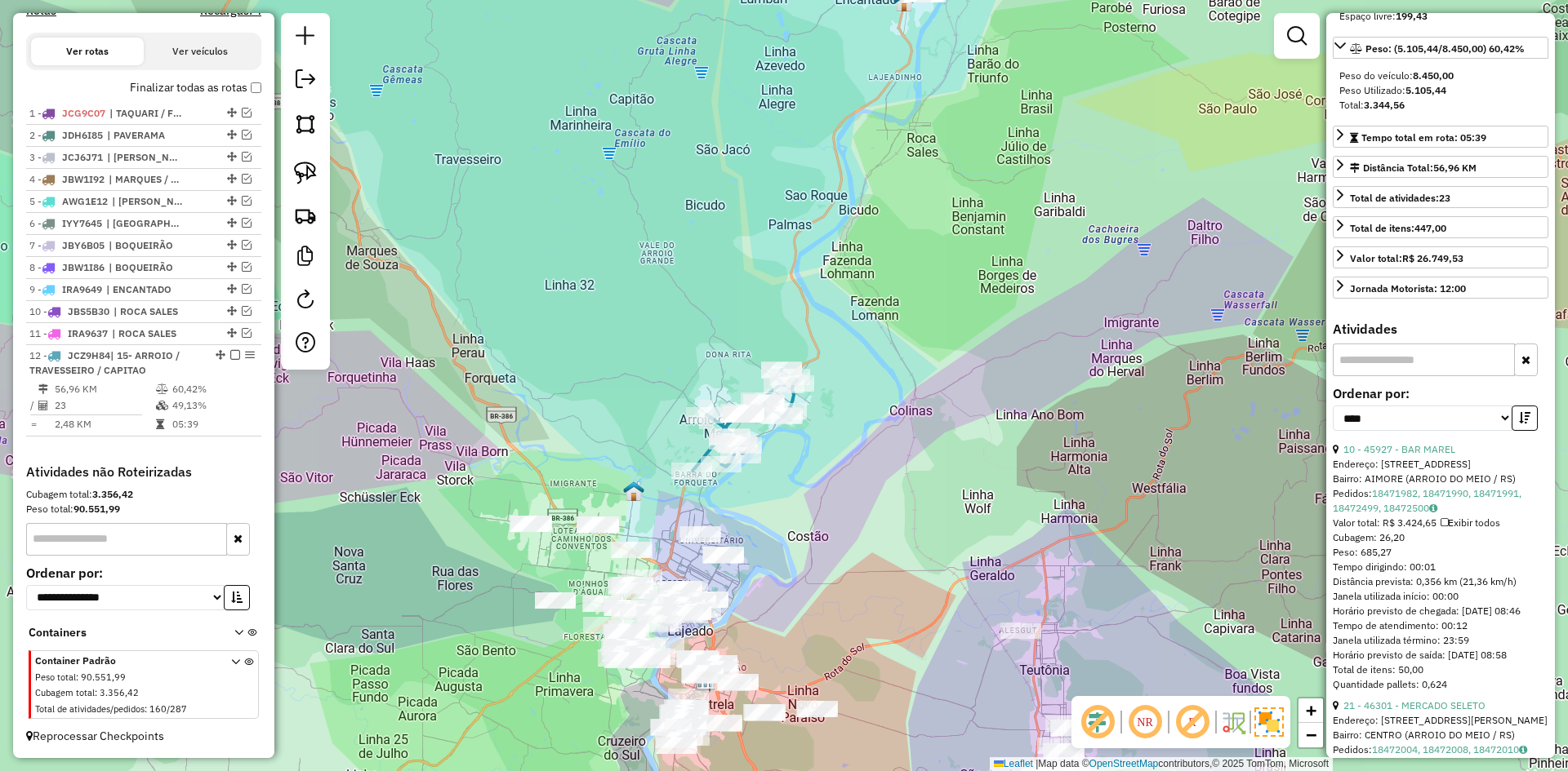
scroll to position [163, 0]
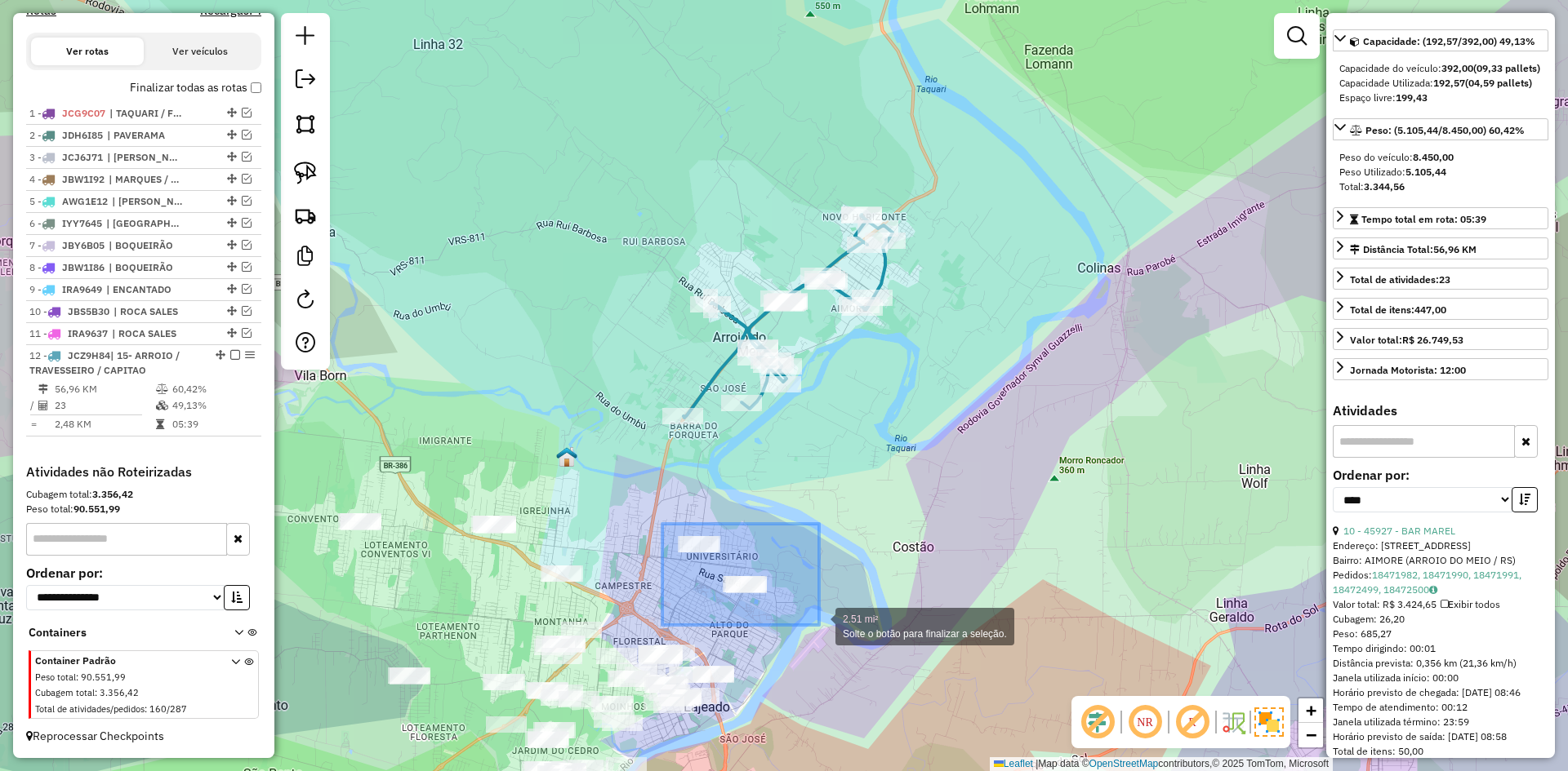
drag, startPoint x: 672, startPoint y: 524, endPoint x: 819, endPoint y: 625, distance: 178.4
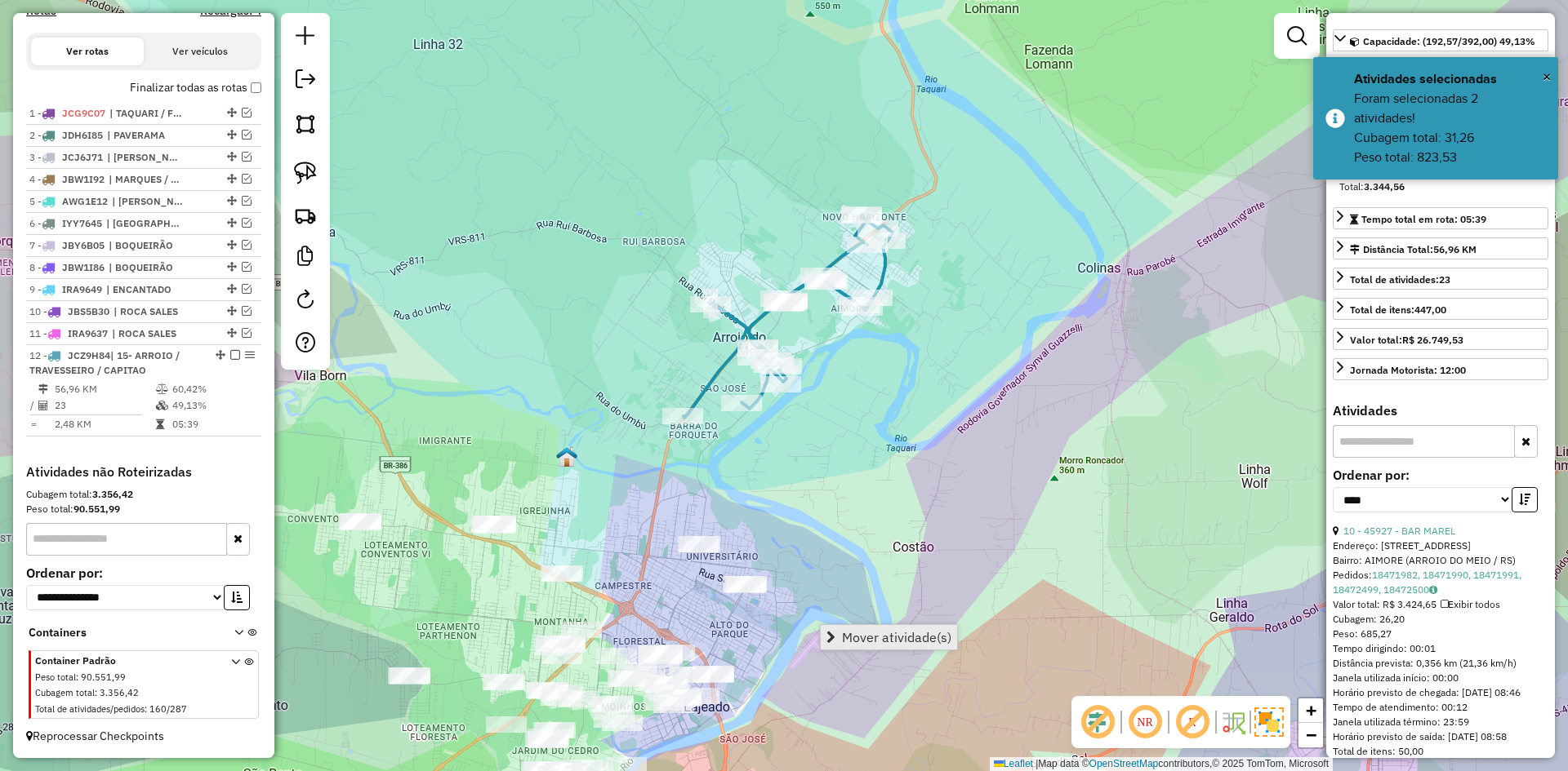
click at [853, 634] on span "Mover atividade(s)" at bounding box center [896, 638] width 109 height 14
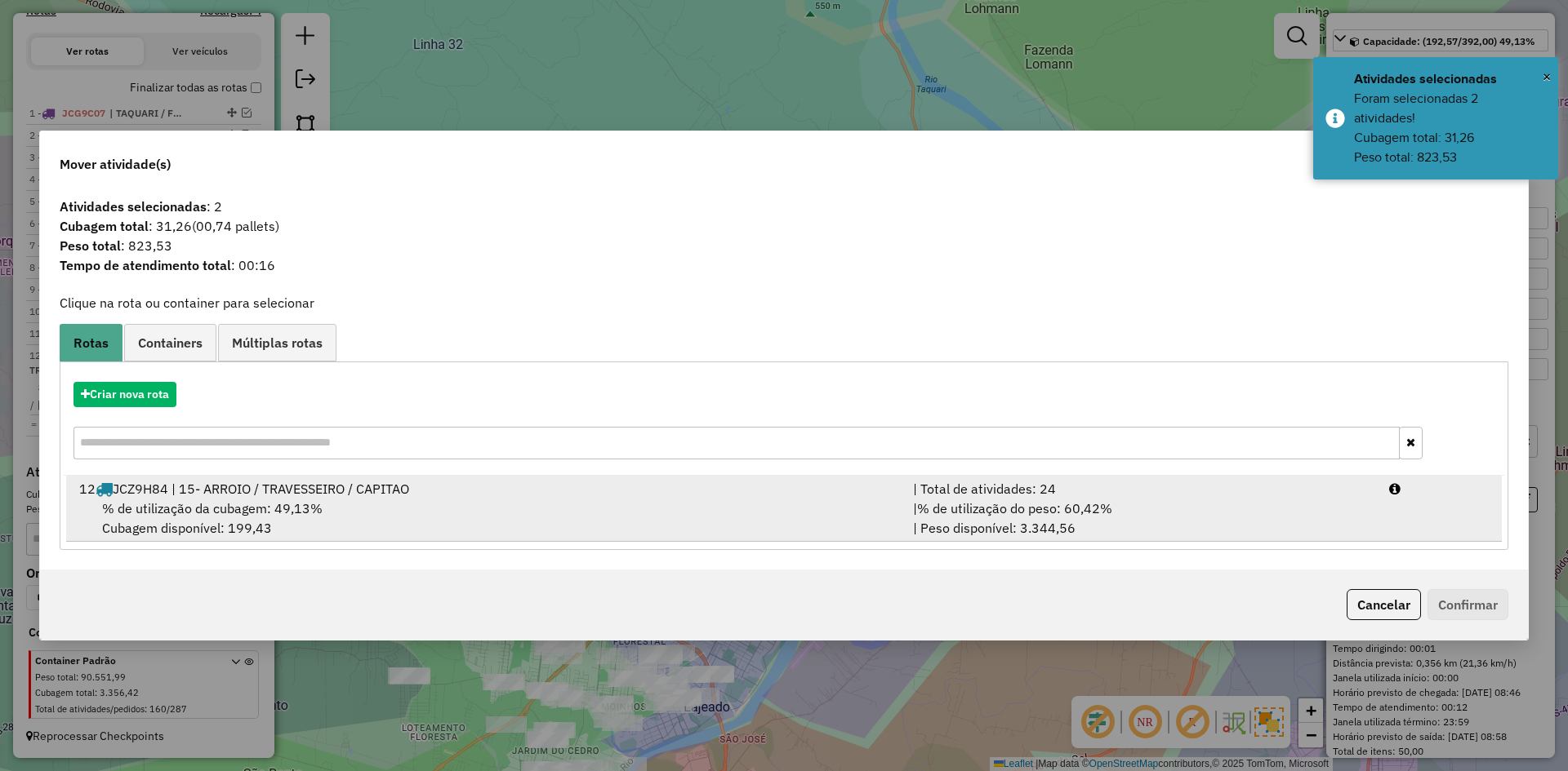
click at [286, 509] on span "% de utilização da cubagem: 49,13%" at bounding box center [212, 509] width 221 height 16
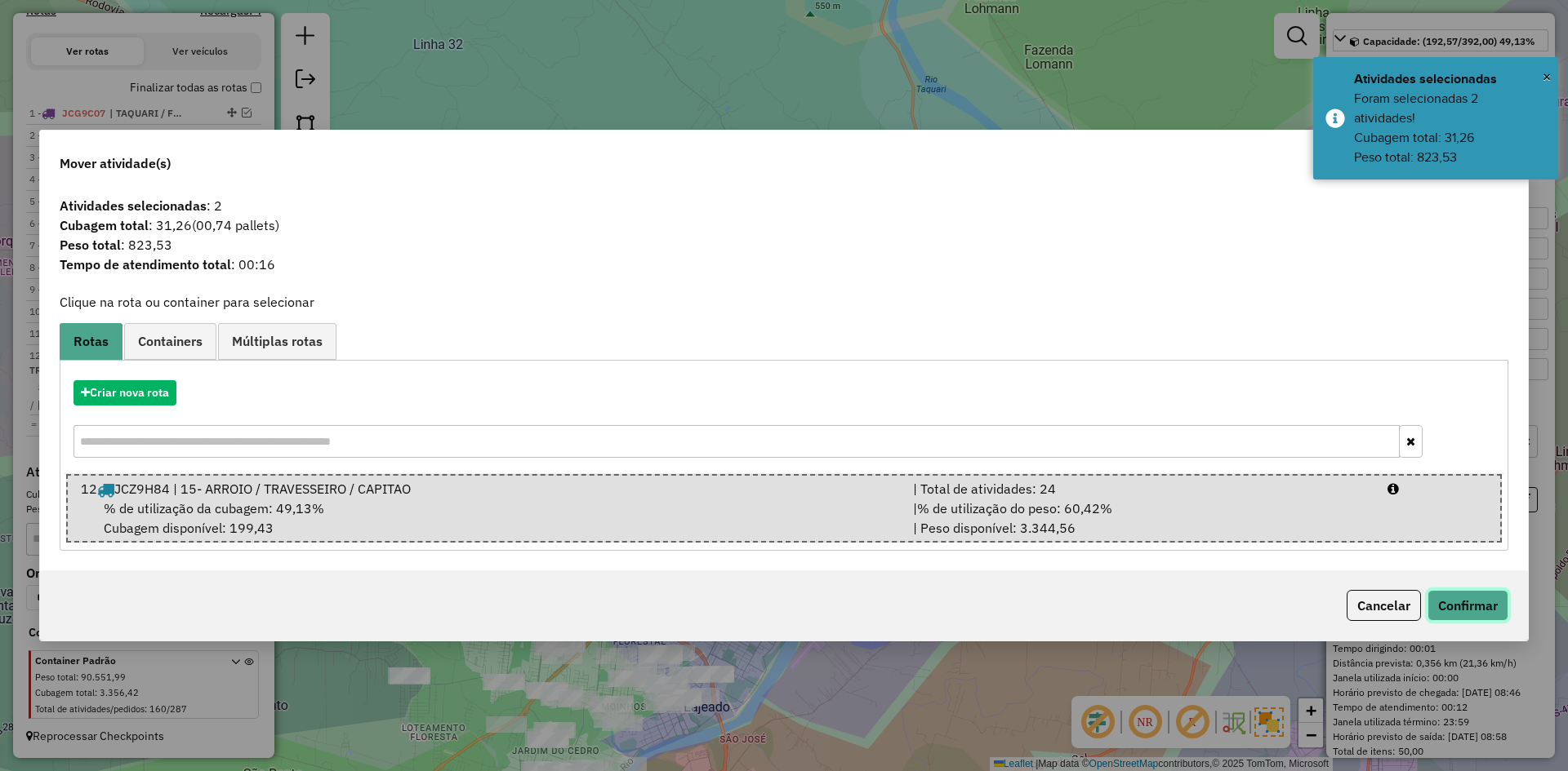
click at [1463, 606] on button "Confirmar" at bounding box center [1468, 605] width 81 height 31
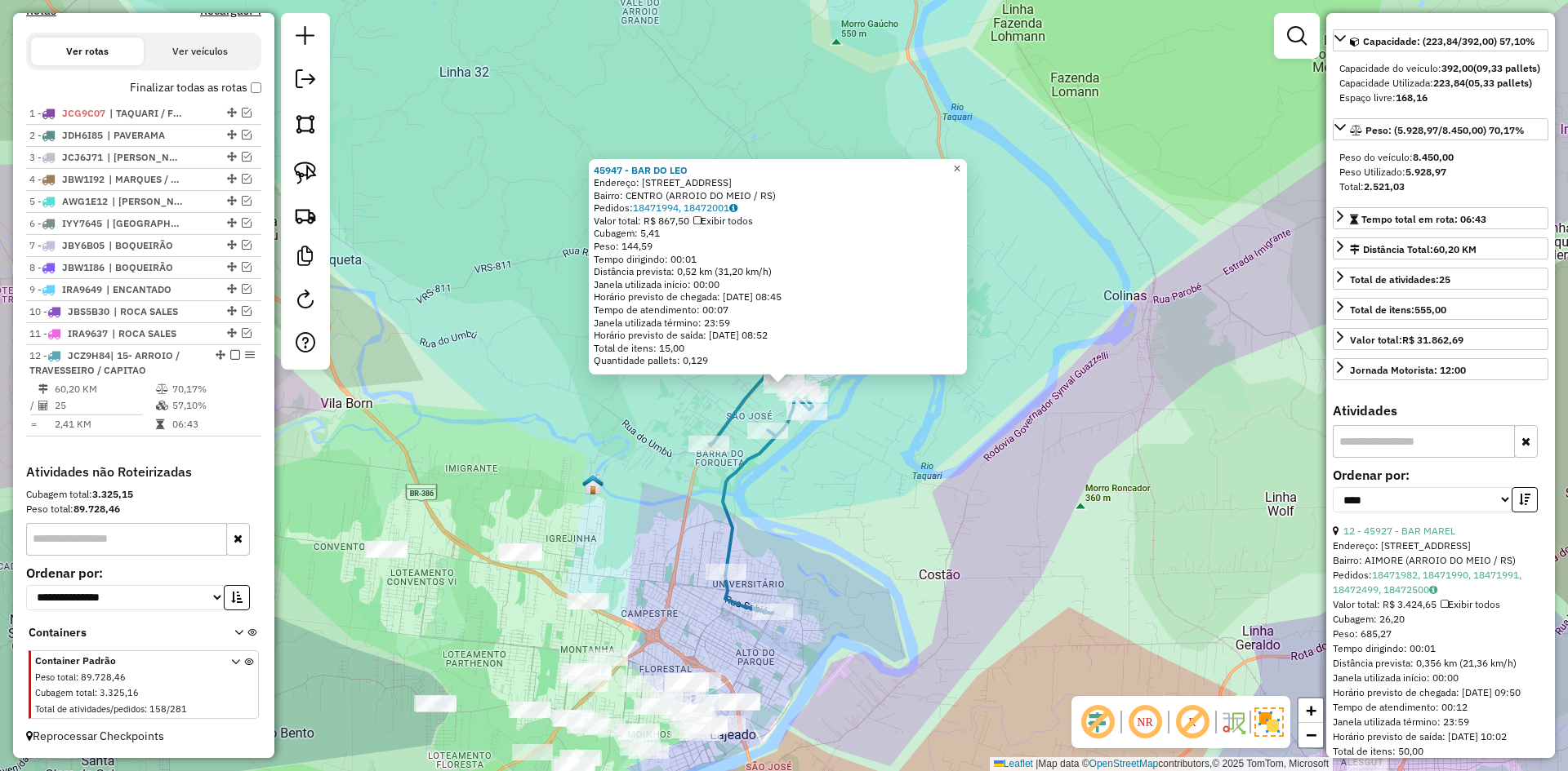
click at [961, 165] on span "×" at bounding box center [957, 168] width 7 height 14
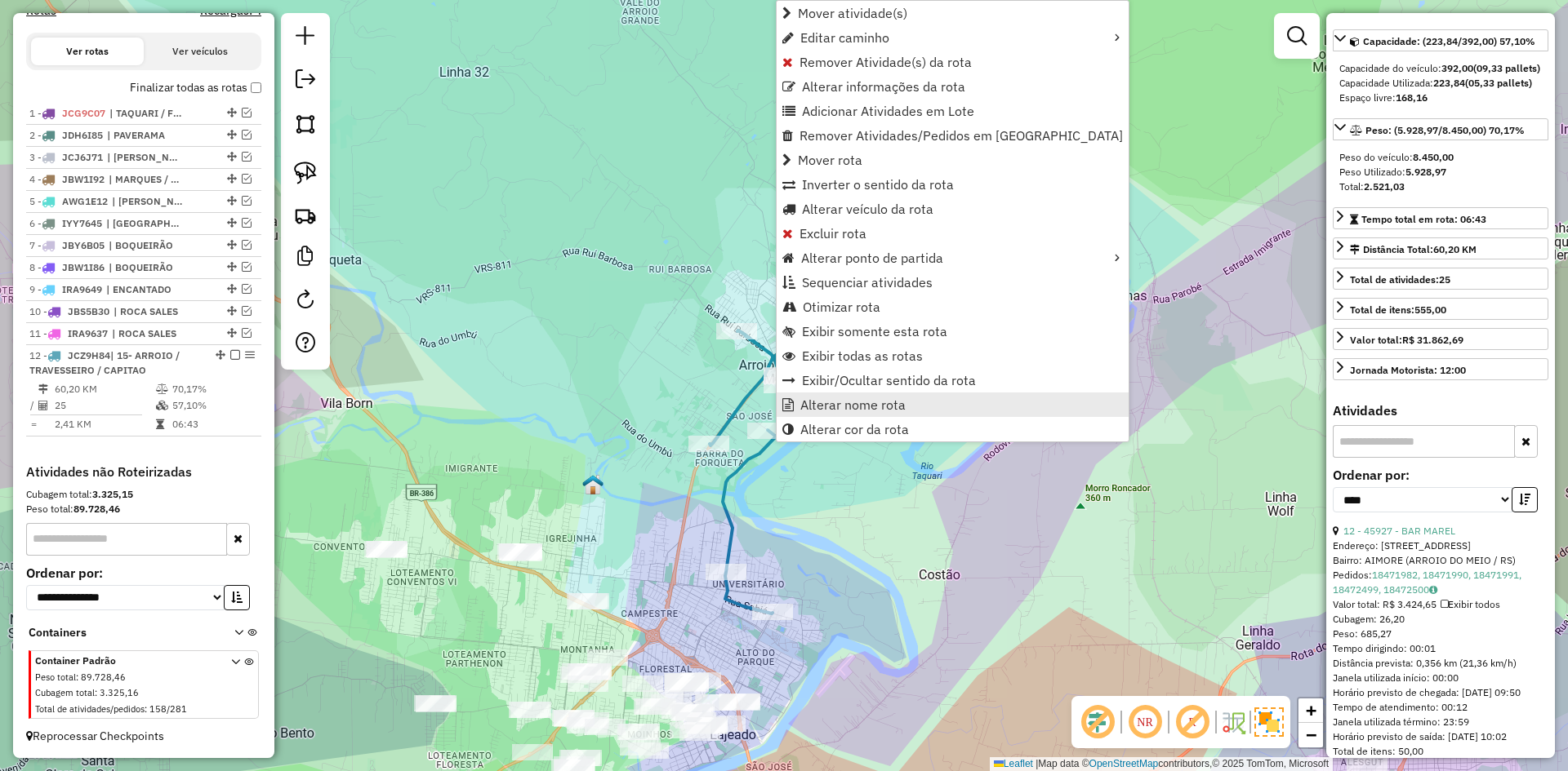
click at [825, 406] on span "Alterar nome rota" at bounding box center [852, 404] width 105 height 14
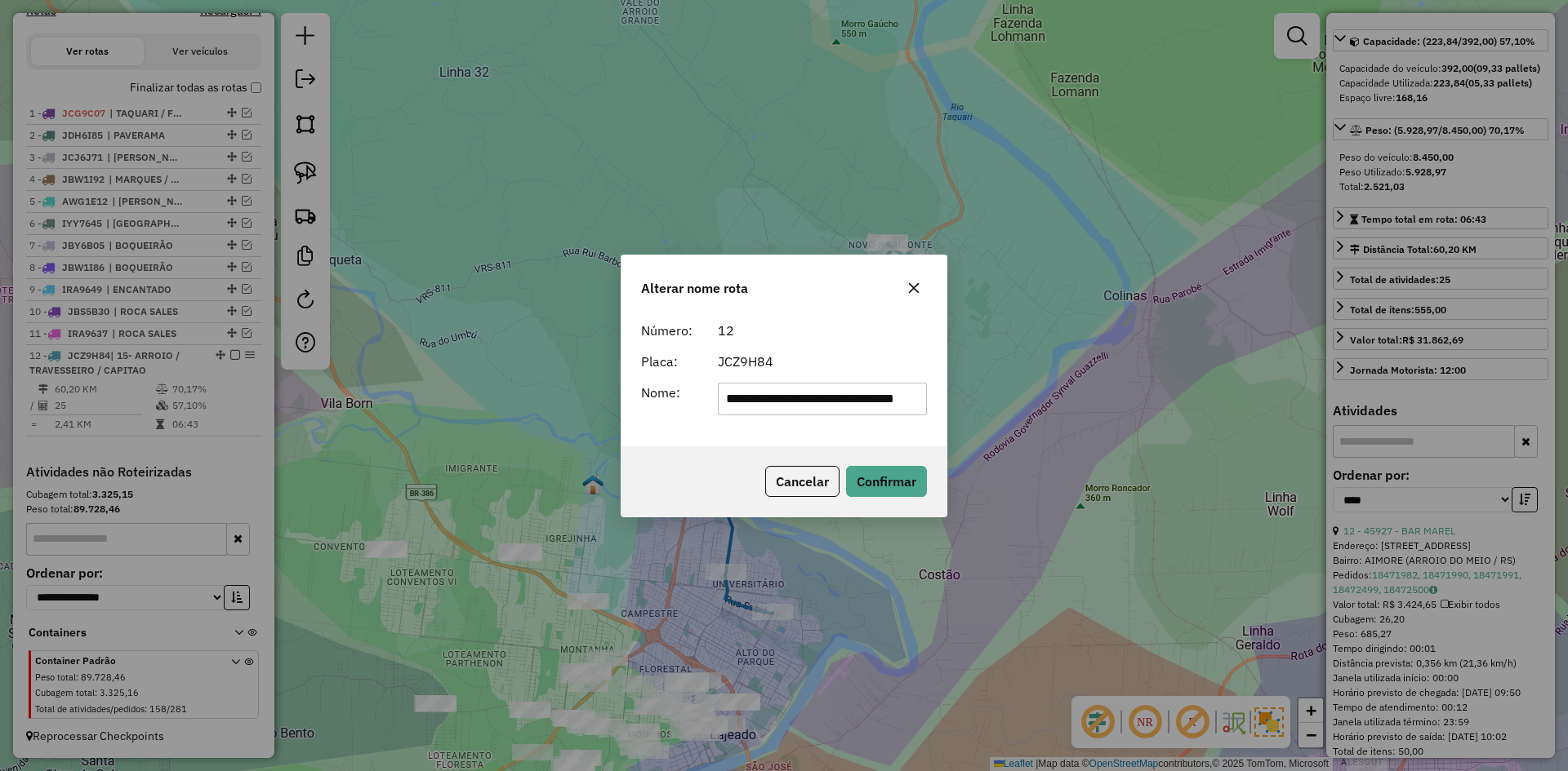
scroll to position [0, 40]
drag, startPoint x: 761, startPoint y: 397, endPoint x: 1021, endPoint y: 428, distance: 261.8
click at [1021, 428] on div "**********" at bounding box center [784, 386] width 1568 height 771
drag, startPoint x: 746, startPoint y: 399, endPoint x: 715, endPoint y: 414, distance: 34.4
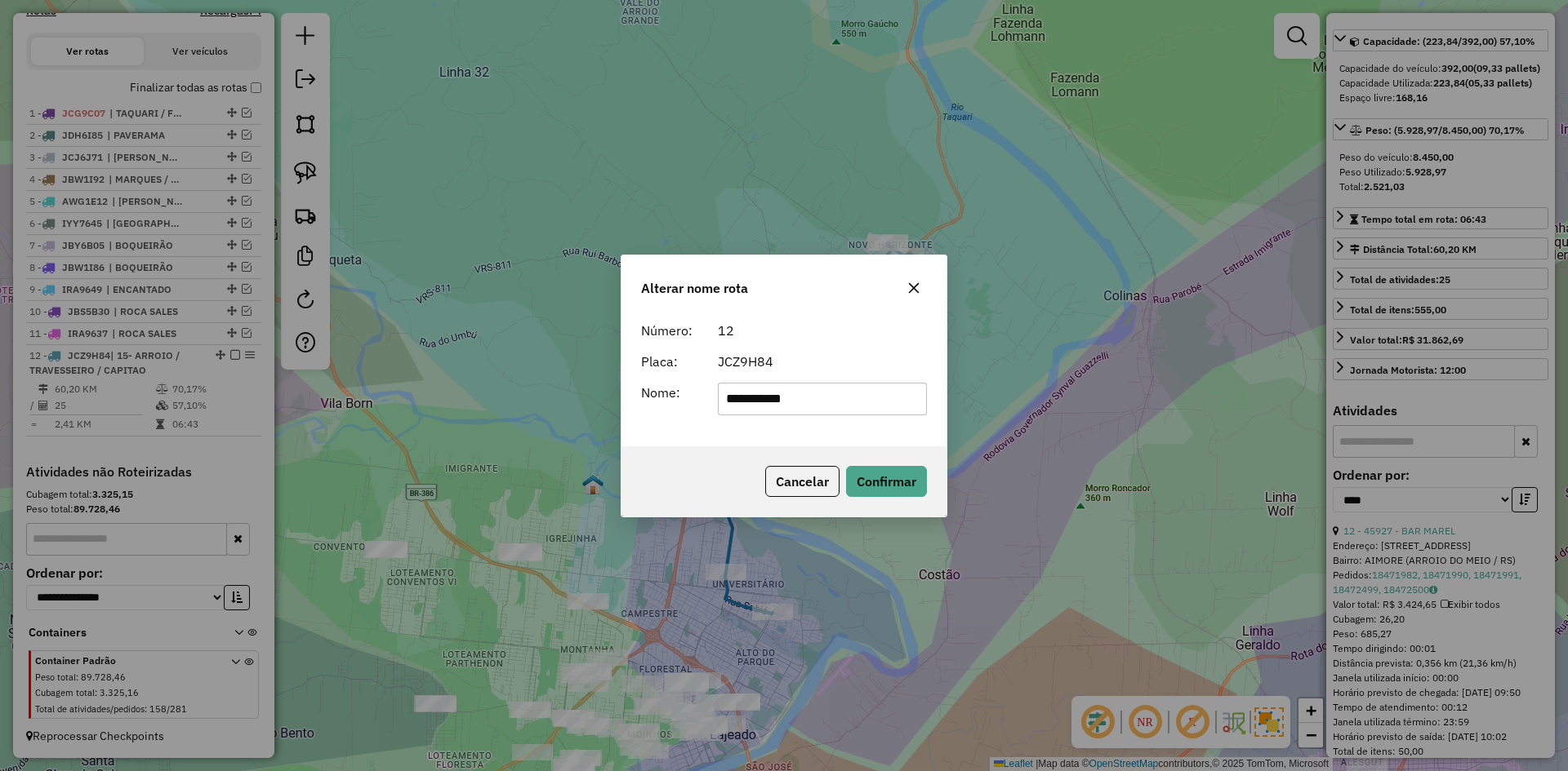
click at [719, 412] on input "**********" at bounding box center [823, 399] width 210 height 32
type input "******"
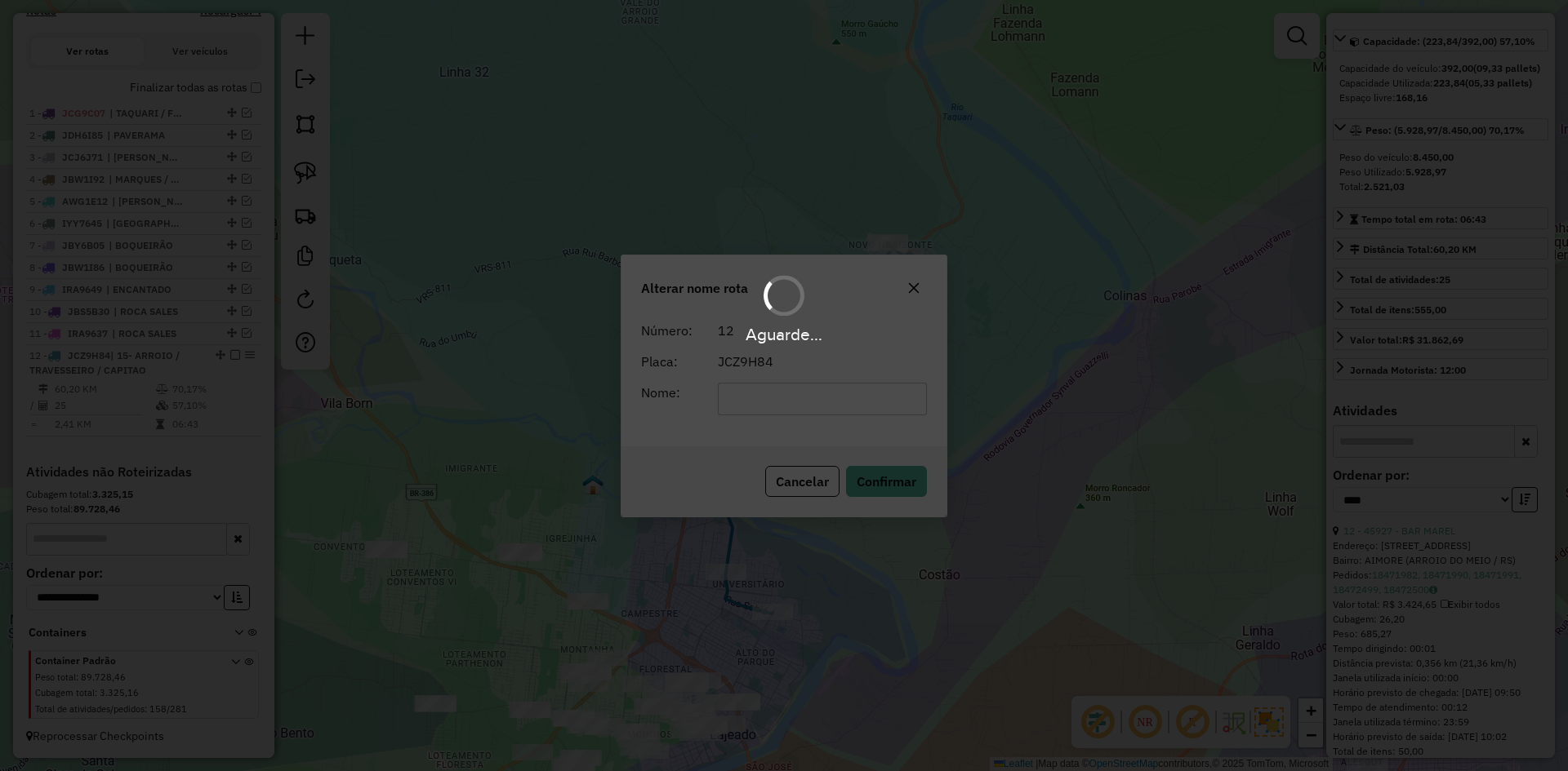
scroll to position [149, 0]
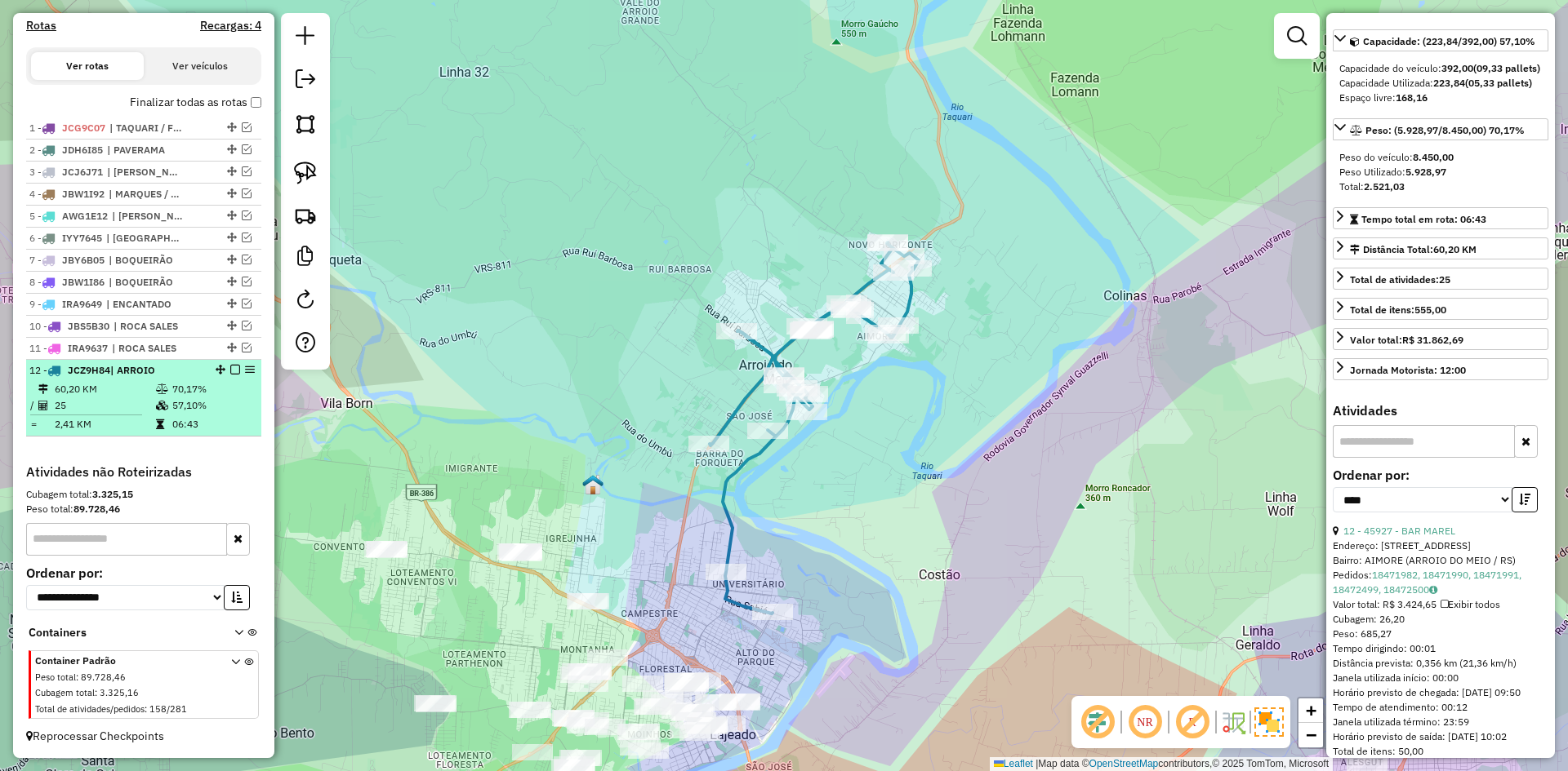
click at [231, 371] on em at bounding box center [235, 369] width 10 height 10
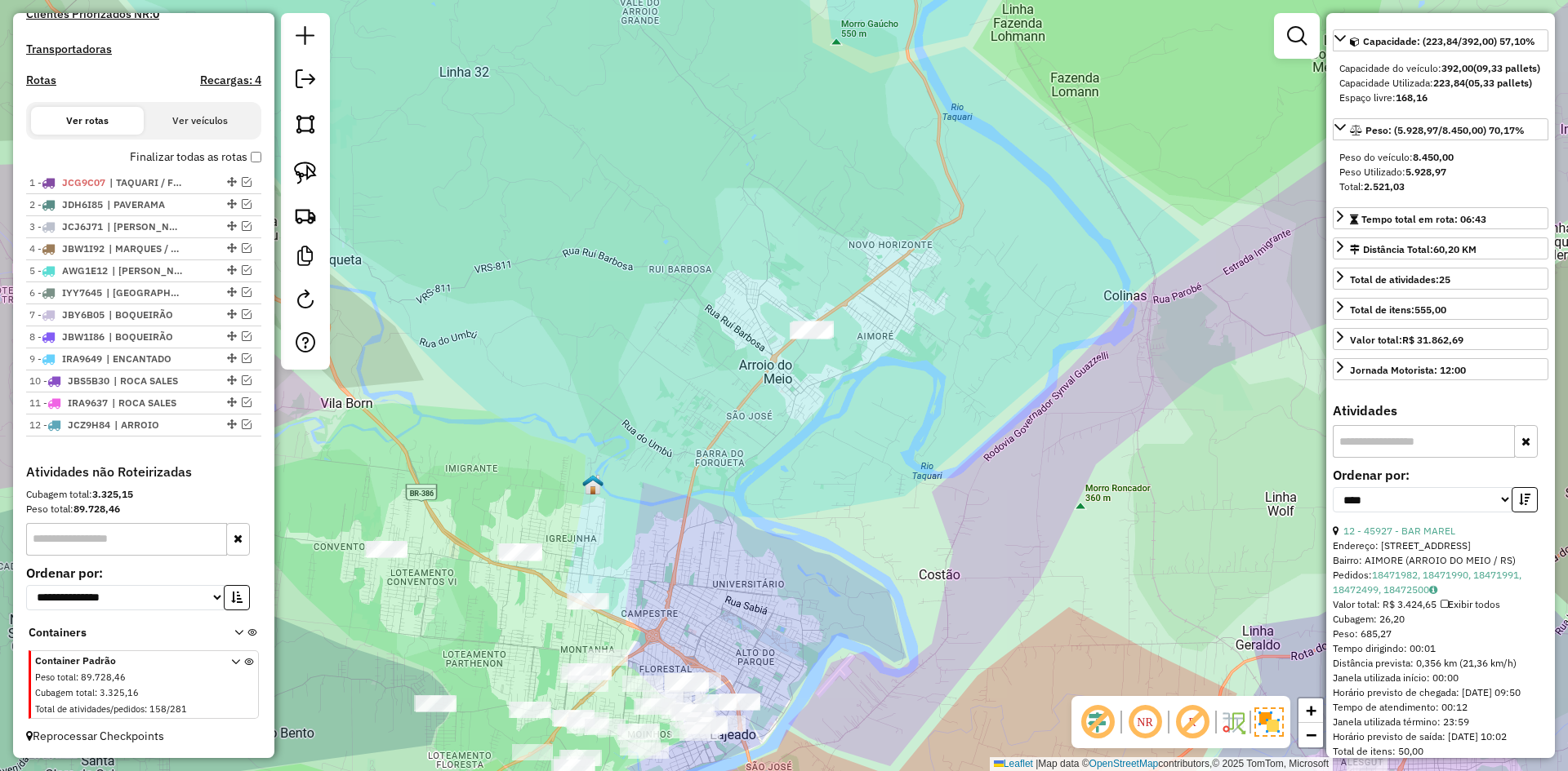
scroll to position [473, 0]
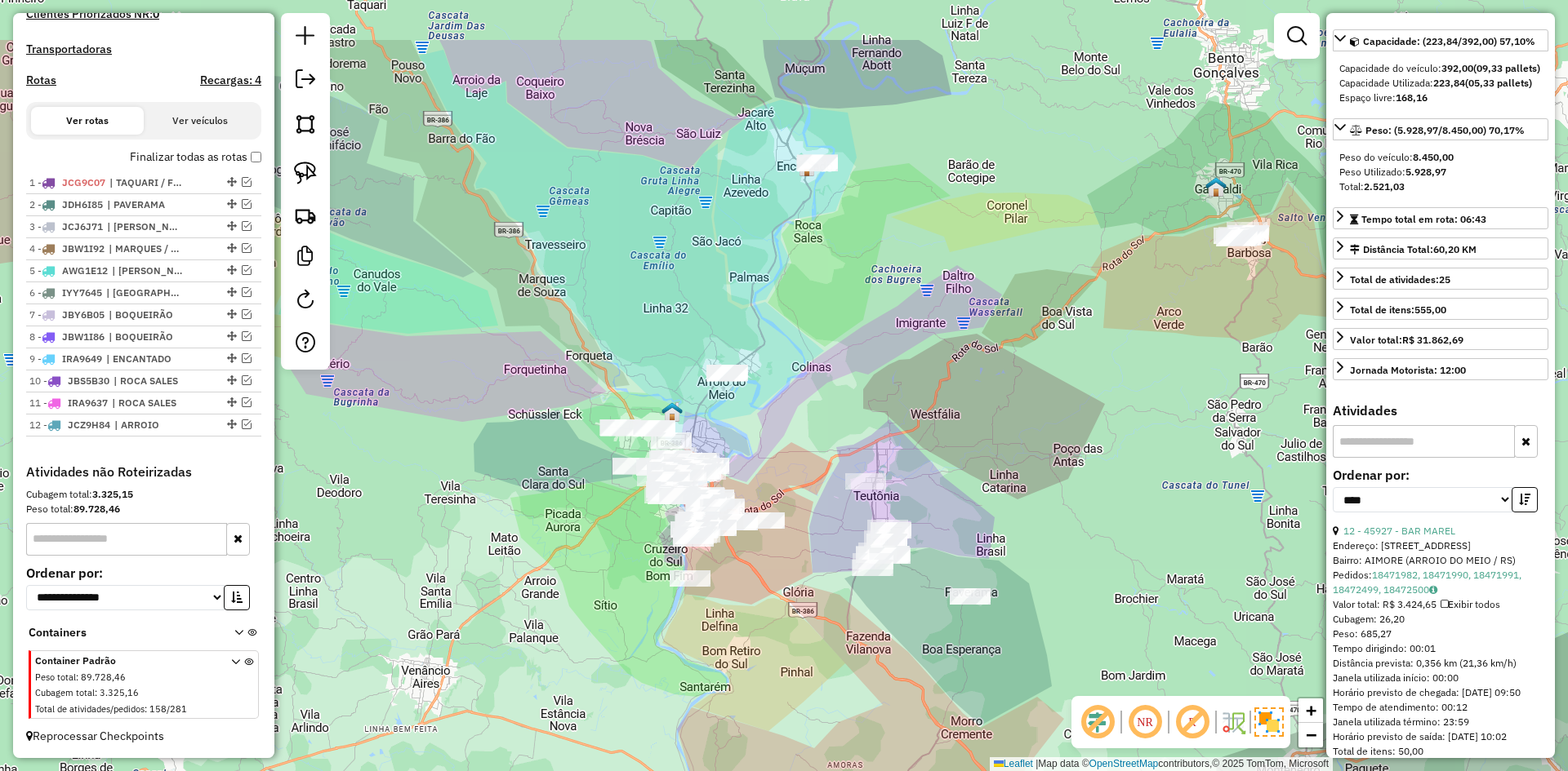
drag, startPoint x: 740, startPoint y: 120, endPoint x: 750, endPoint y: 207, distance: 87.6
click at [754, 225] on div "Janela de atendimento Grade de atendimento Capacidade Transportadoras Veículos …" at bounding box center [784, 386] width 1568 height 771
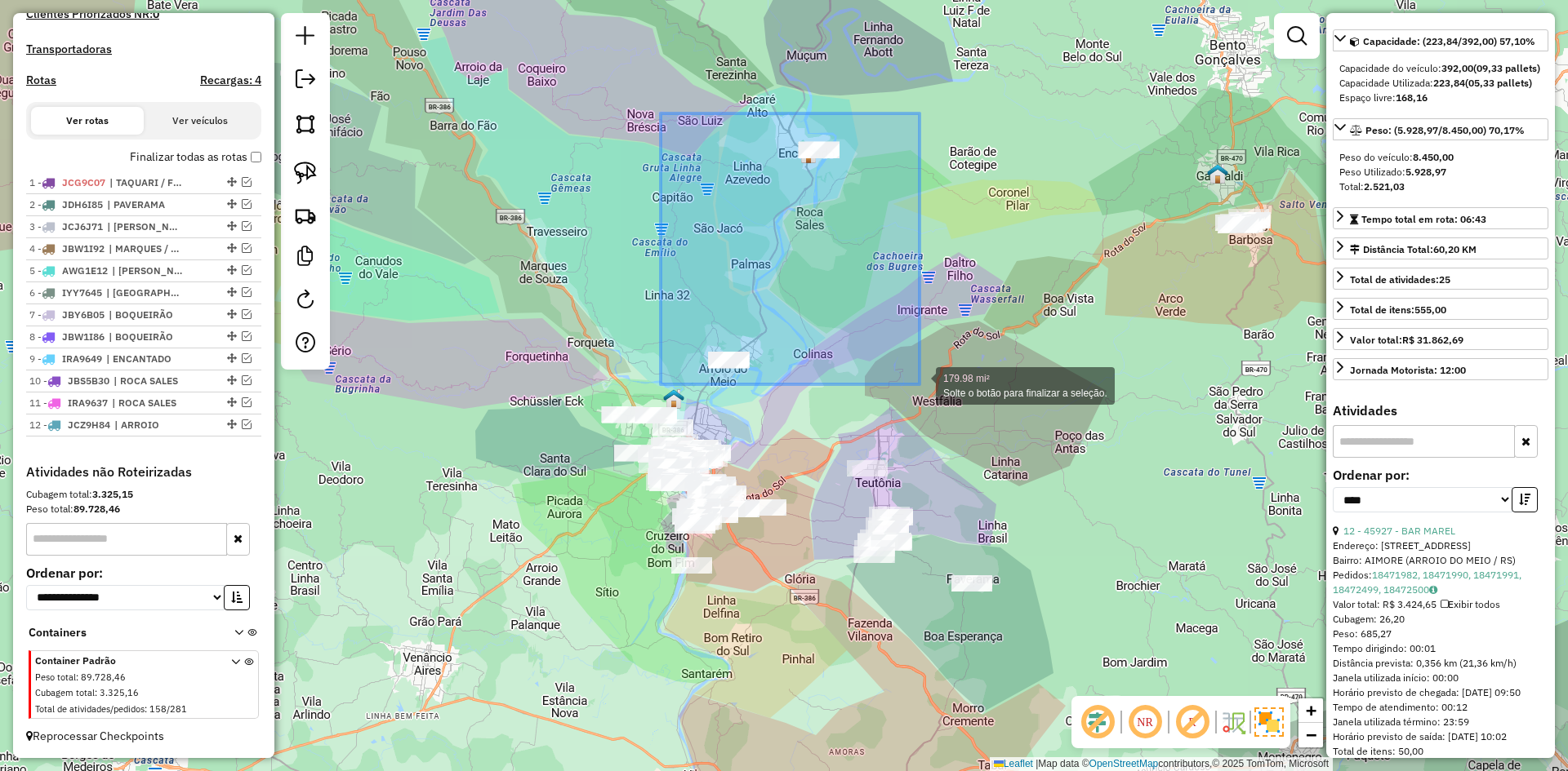
drag, startPoint x: 691, startPoint y: 140, endPoint x: 920, endPoint y: 385, distance: 335.4
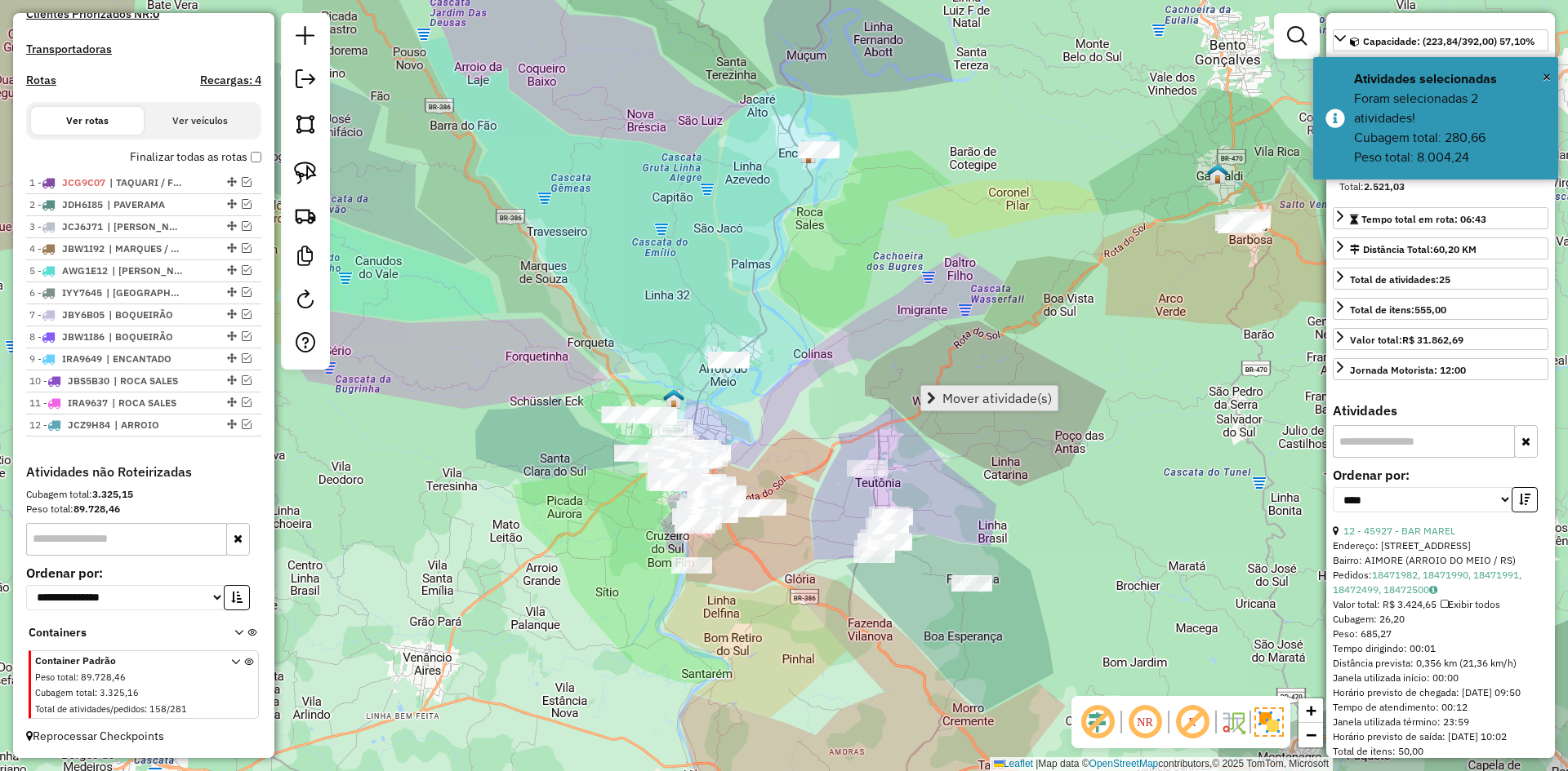
click at [959, 396] on span "Mover atividade(s)" at bounding box center [997, 398] width 109 height 14
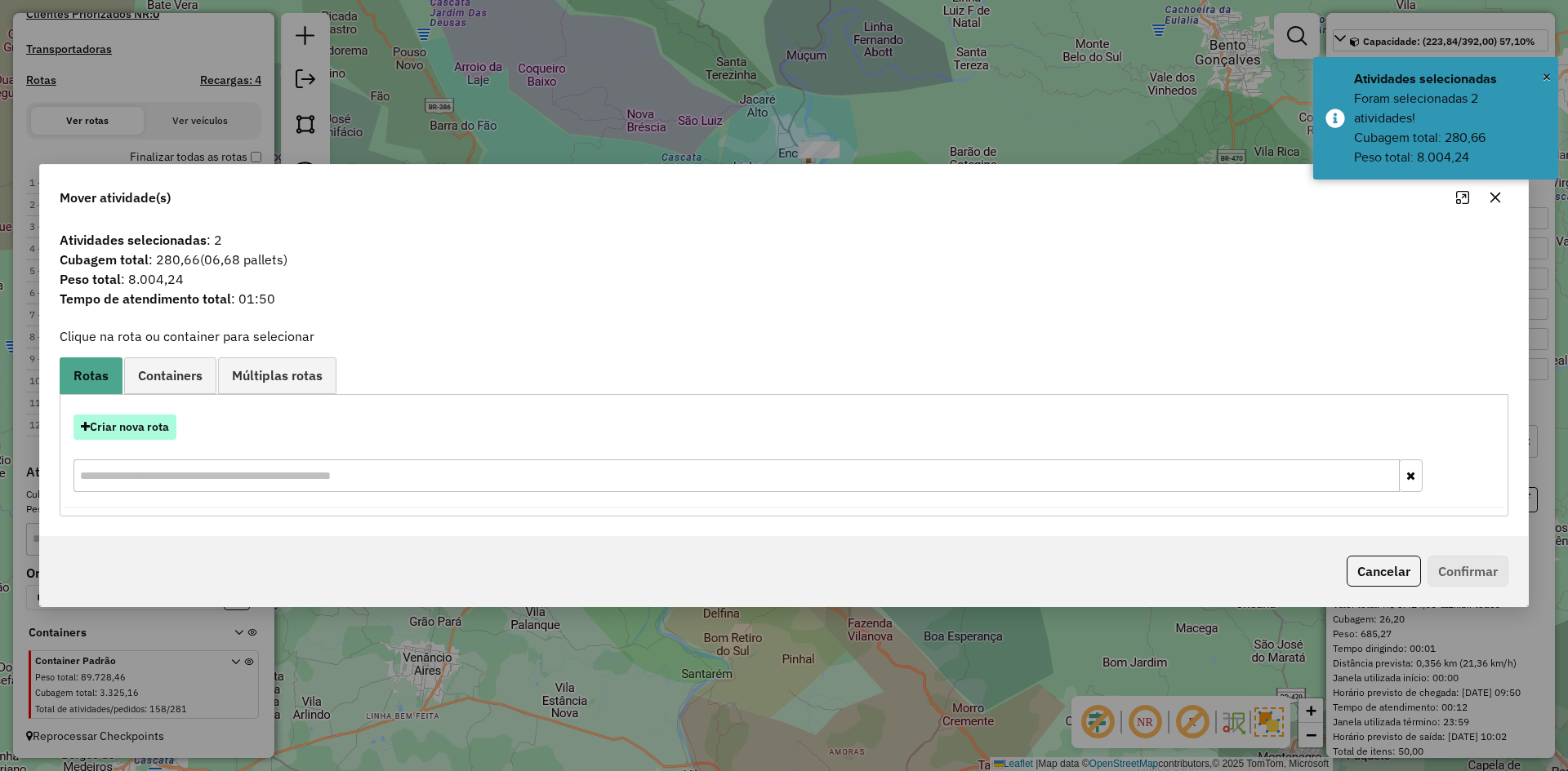
click at [133, 431] on button "Criar nova rota" at bounding box center [125, 427] width 103 height 25
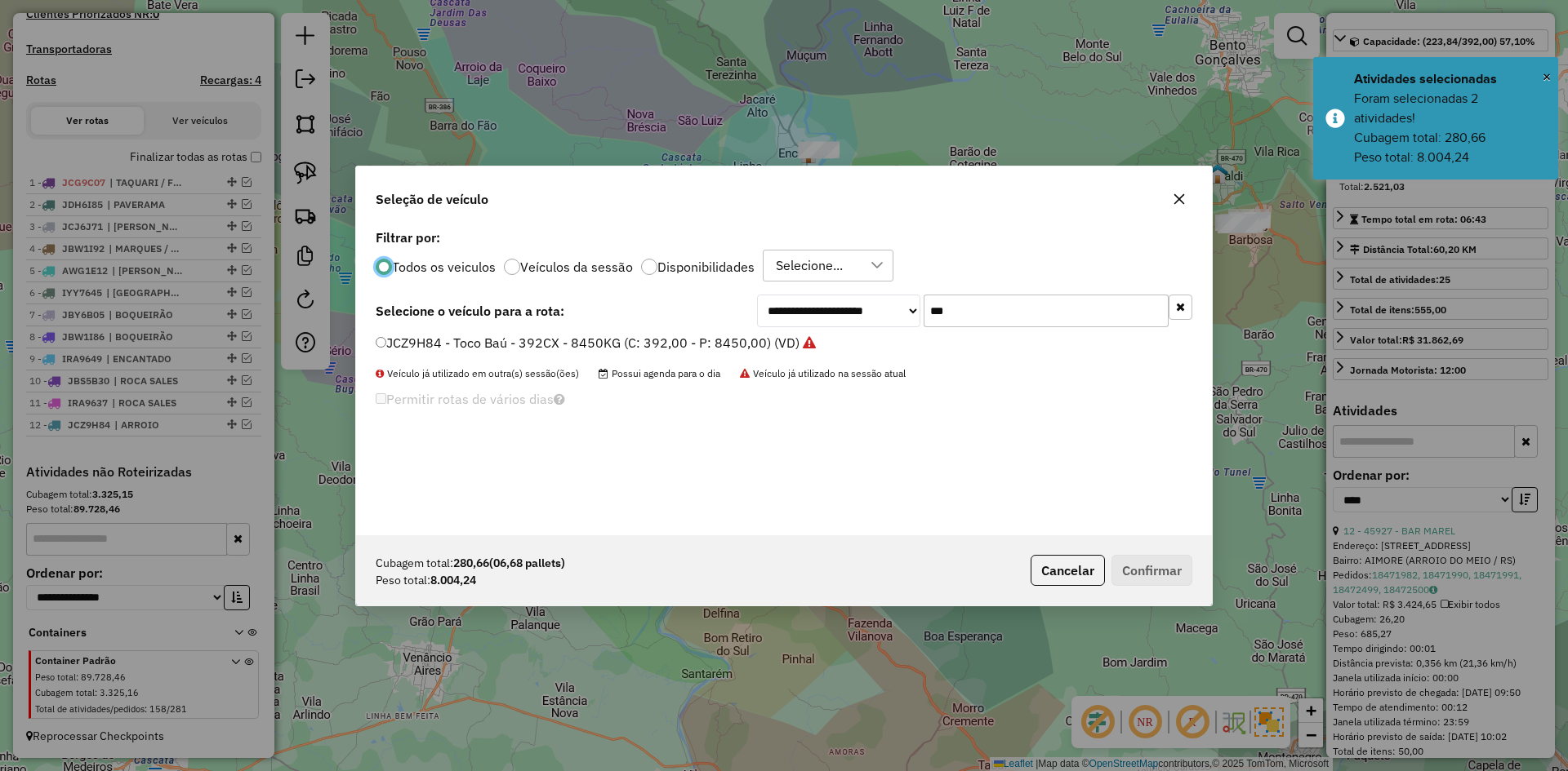
scroll to position [9, 5]
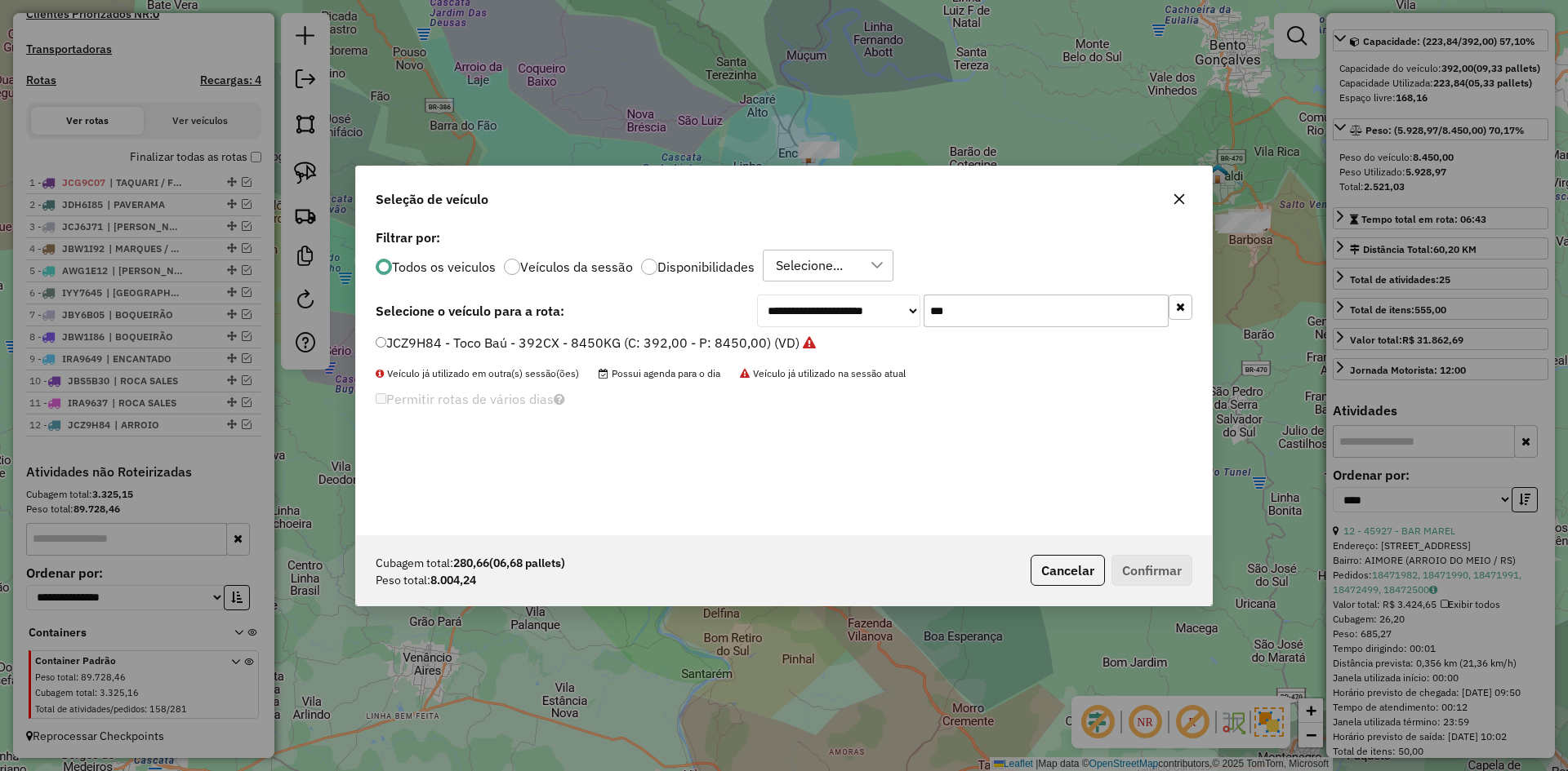
drag, startPoint x: 917, startPoint y: 331, endPoint x: 876, endPoint y: 371, distance: 57.3
click at [895, 354] on div "**********" at bounding box center [784, 380] width 856 height 310
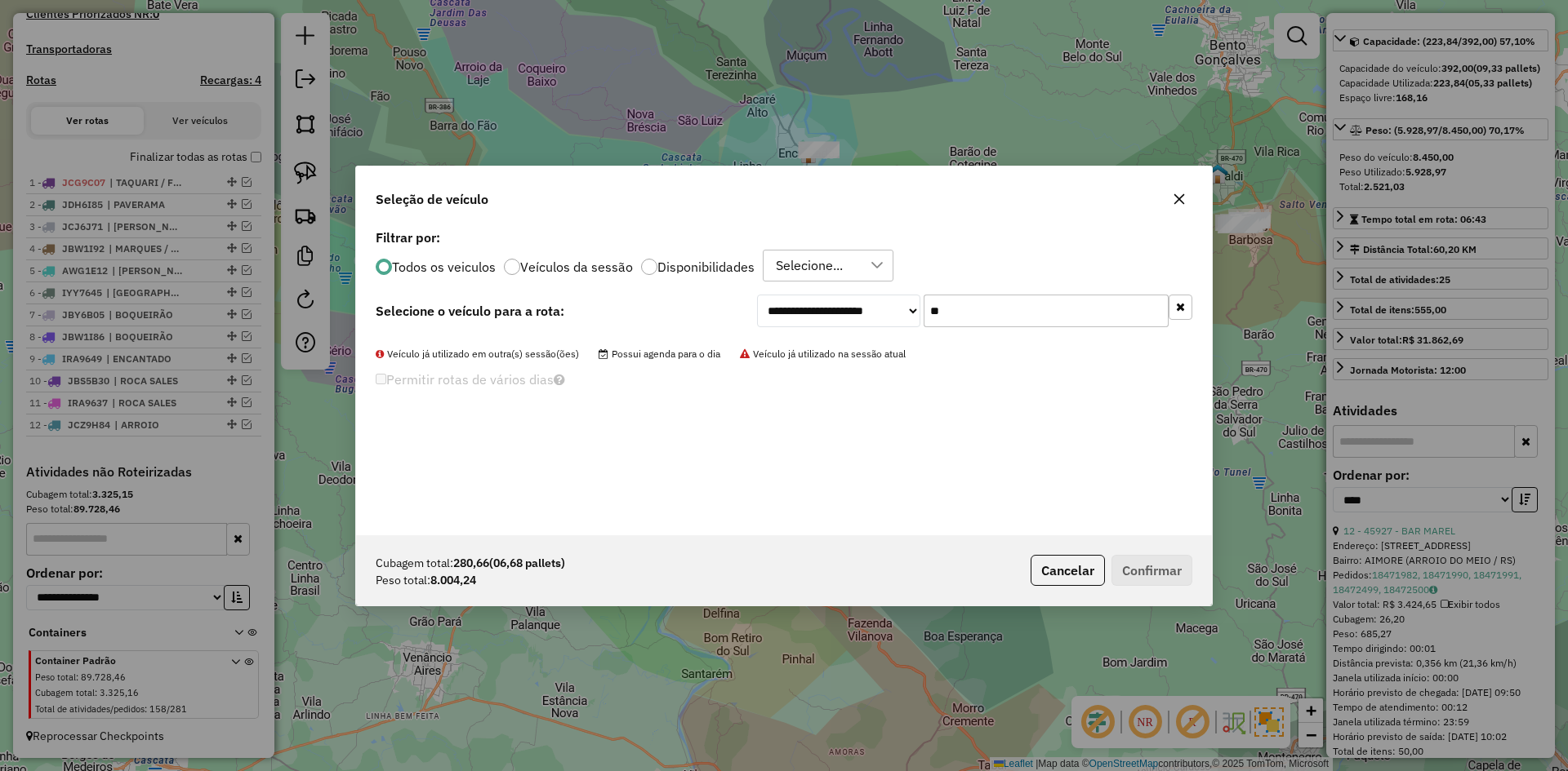
type input "*"
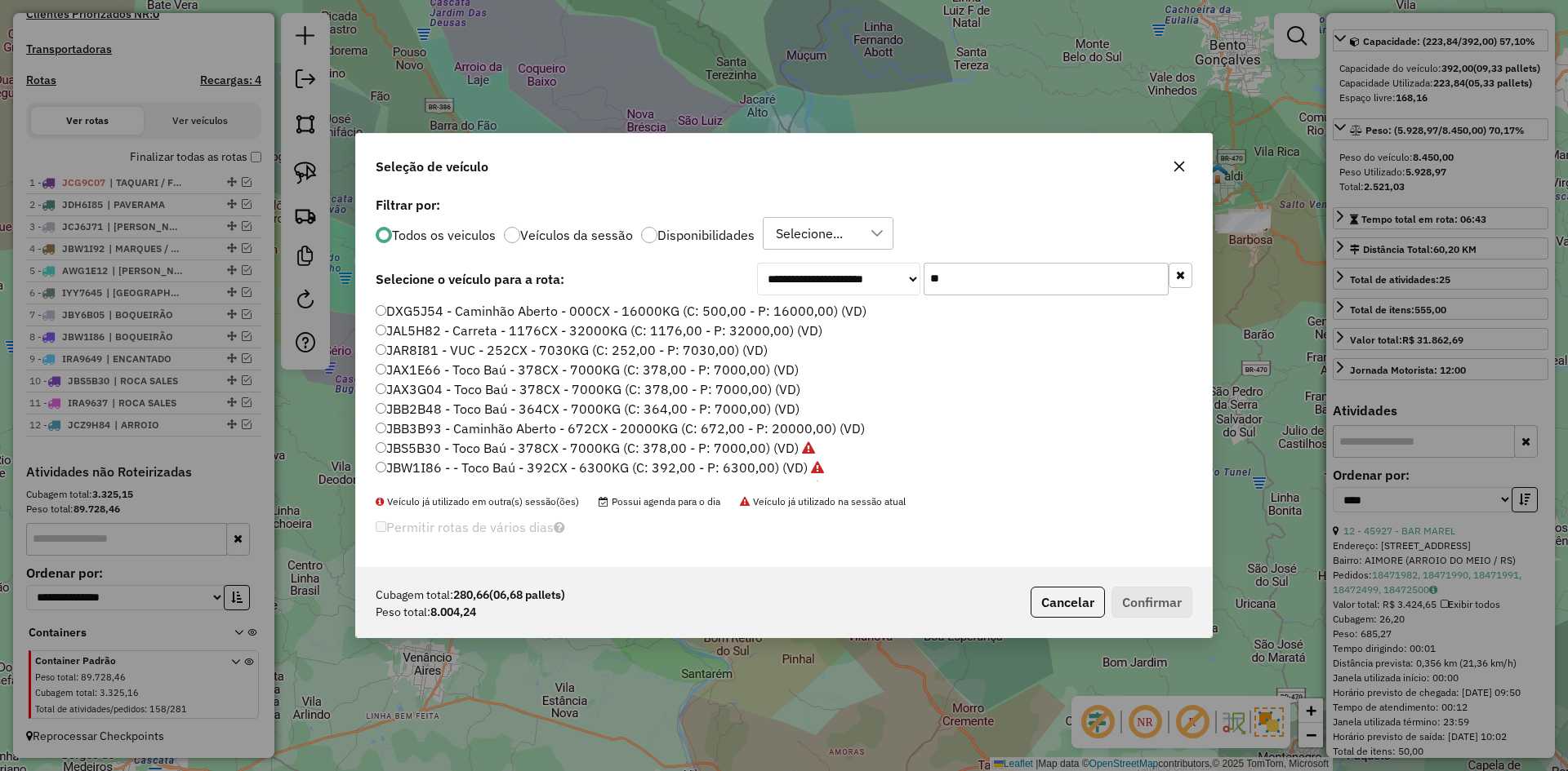
type input "*"
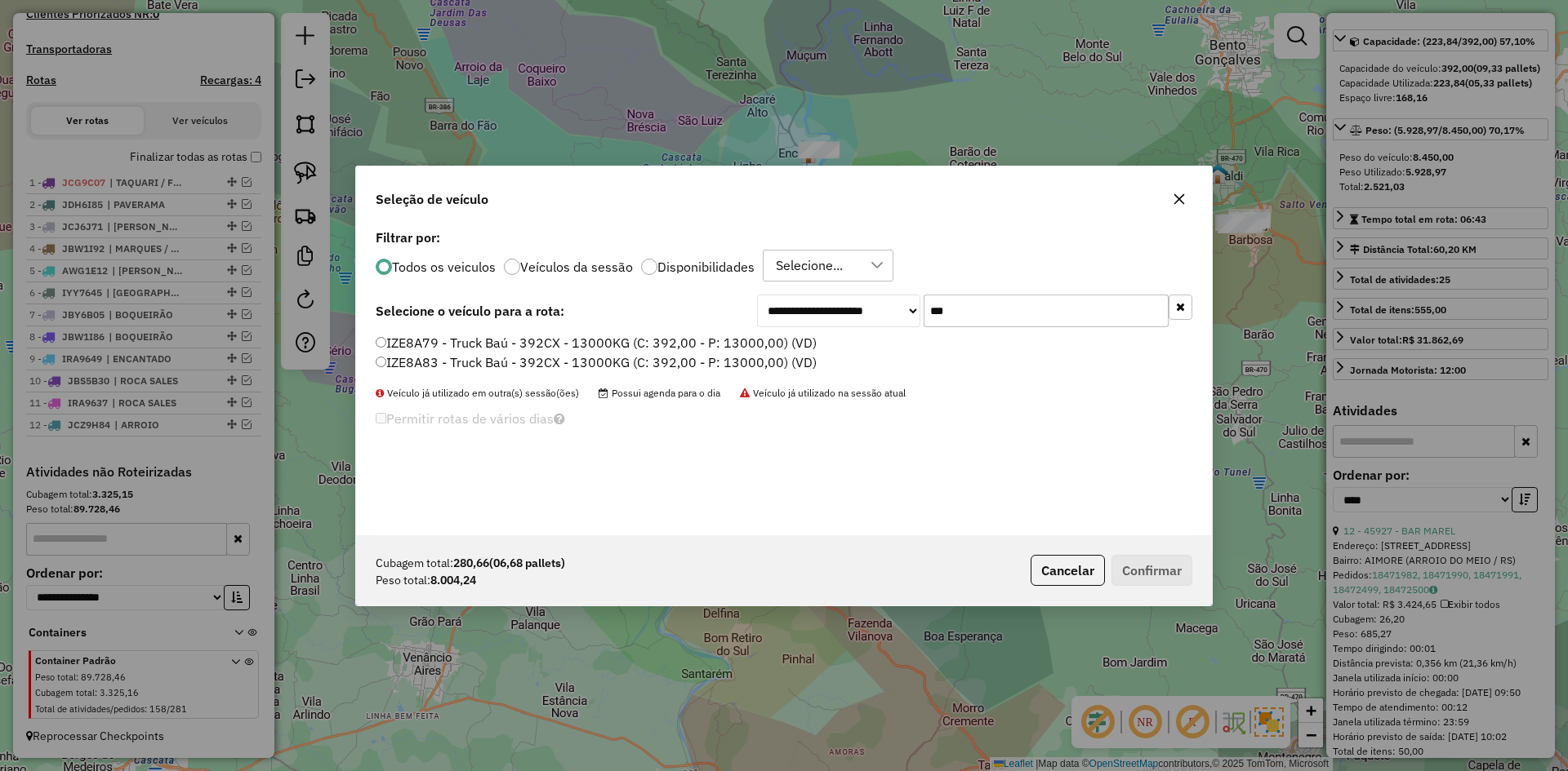
type input "***"
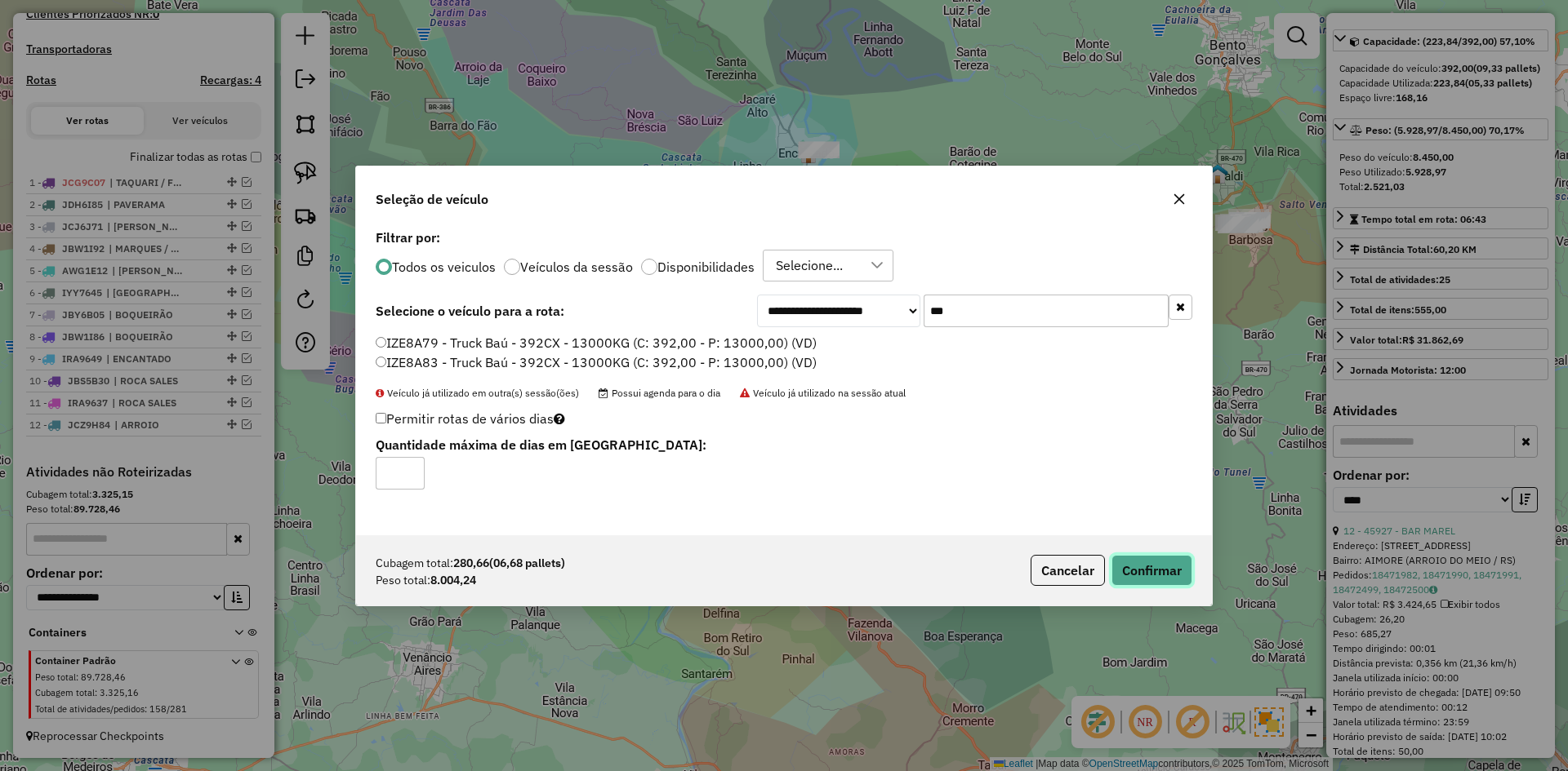
click at [1177, 570] on button "Confirmar" at bounding box center [1153, 570] width 81 height 31
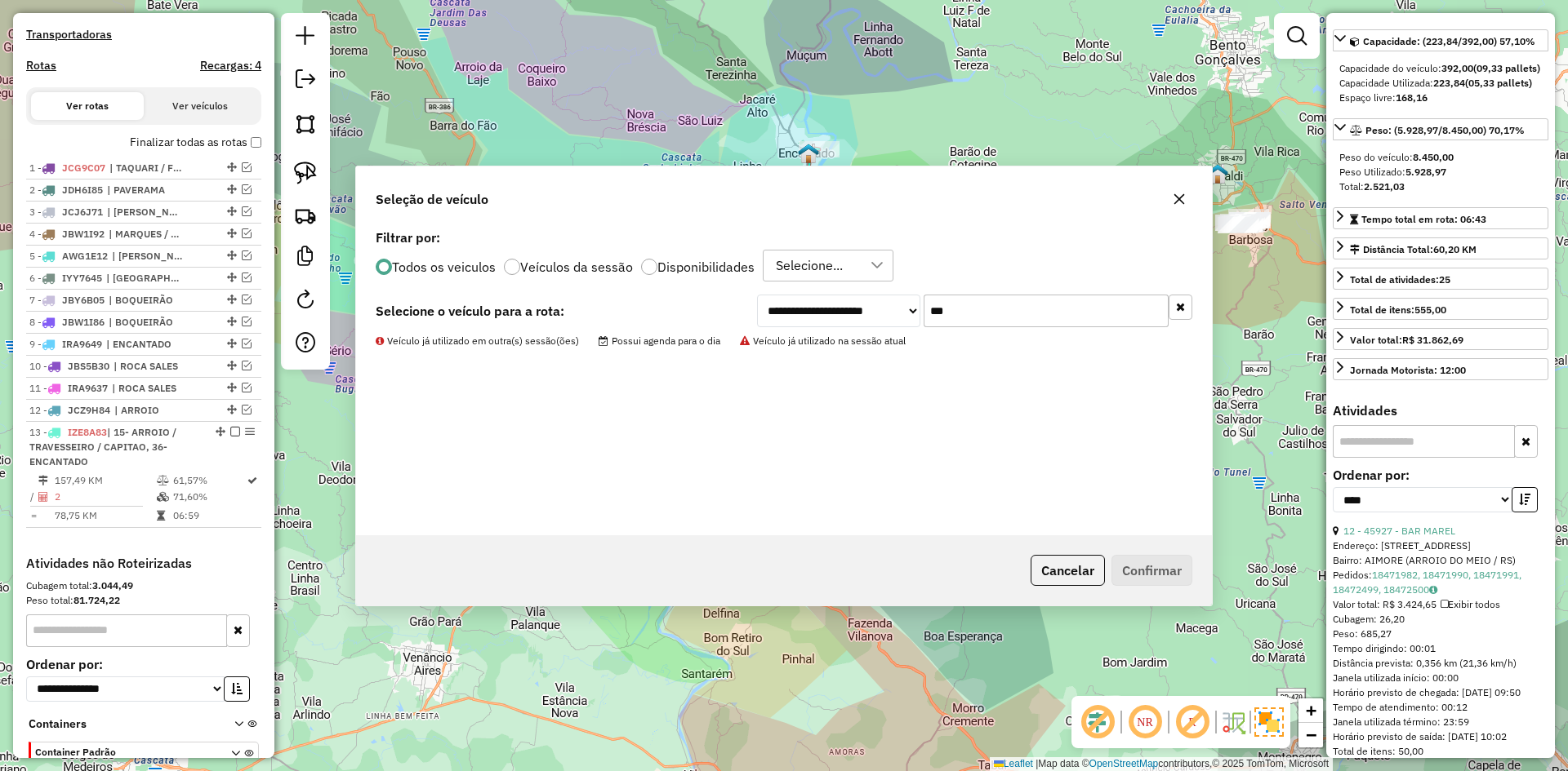
scroll to position [579, 0]
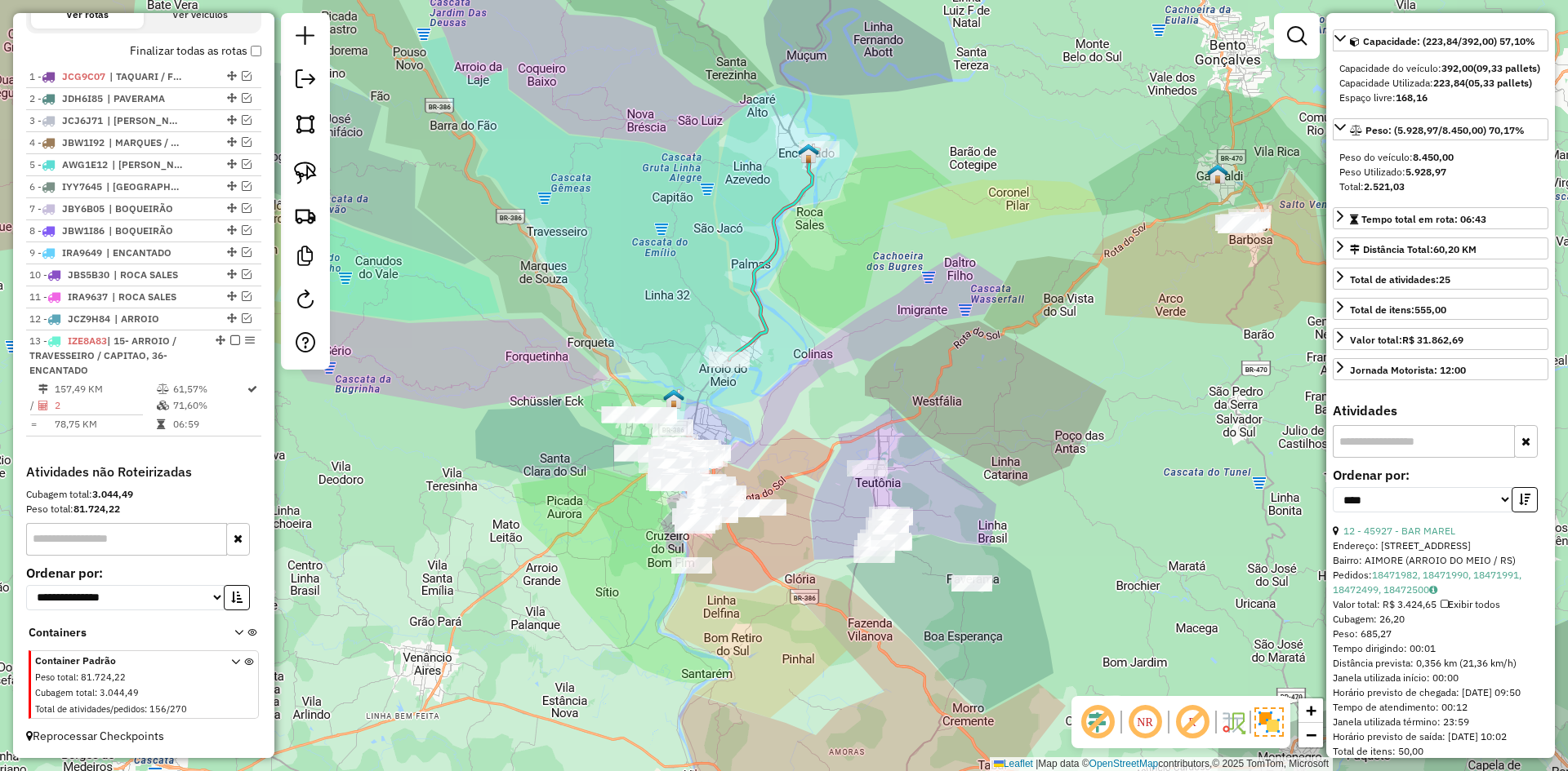
click at [771, 250] on icon at bounding box center [774, 254] width 90 height 212
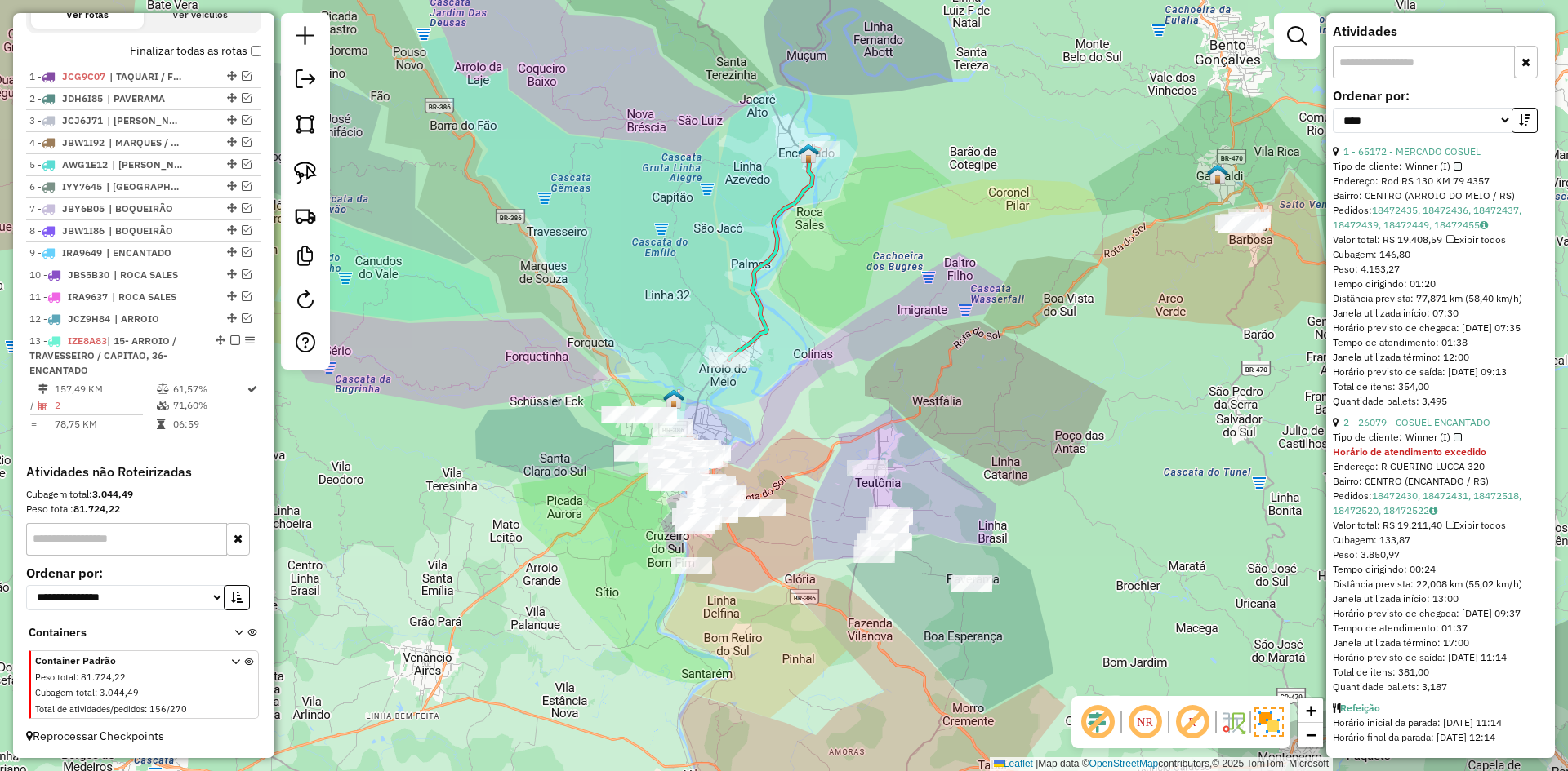
scroll to position [587, 0]
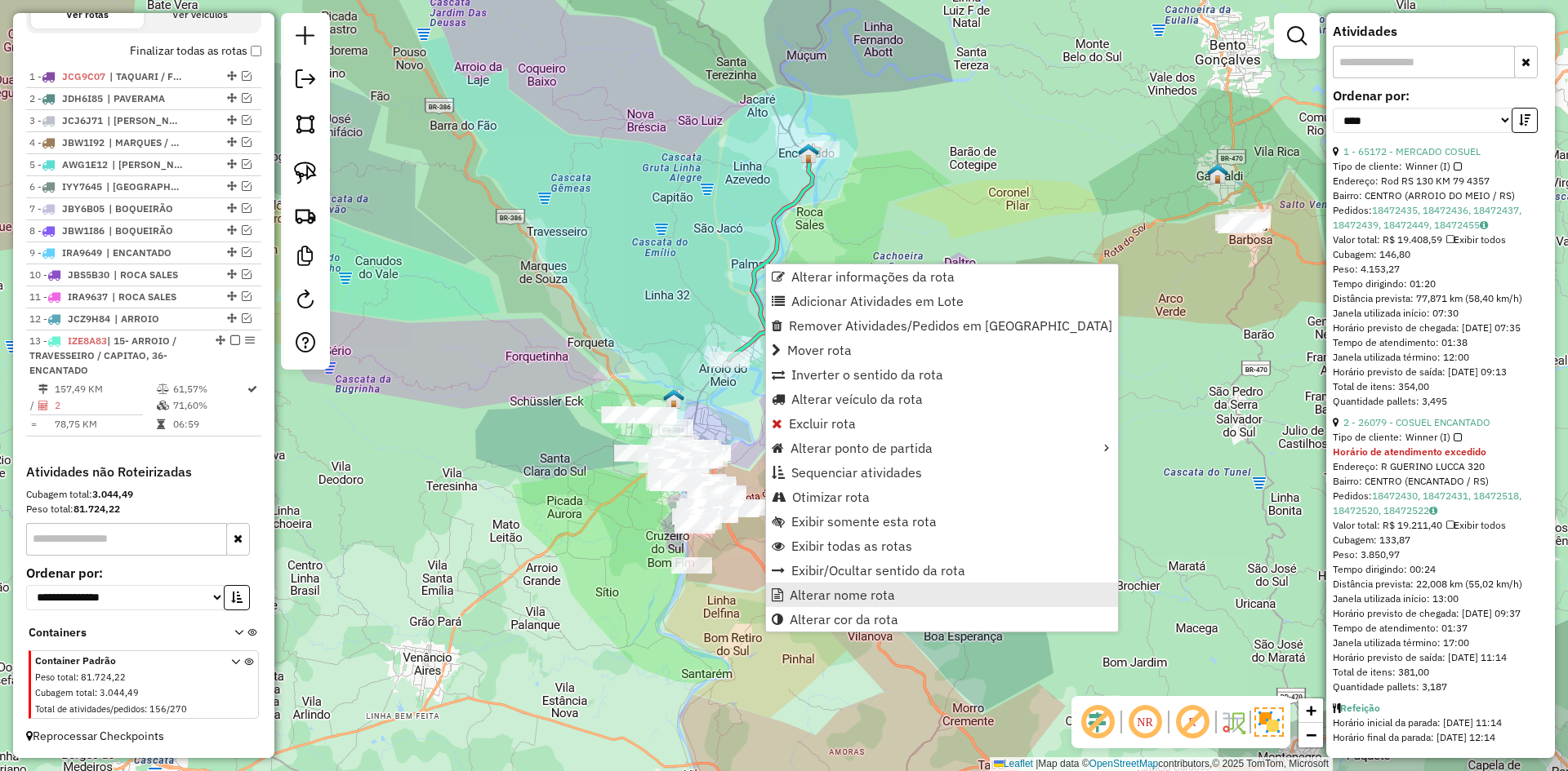
click at [867, 597] on span "Alterar nome rota" at bounding box center [842, 594] width 105 height 14
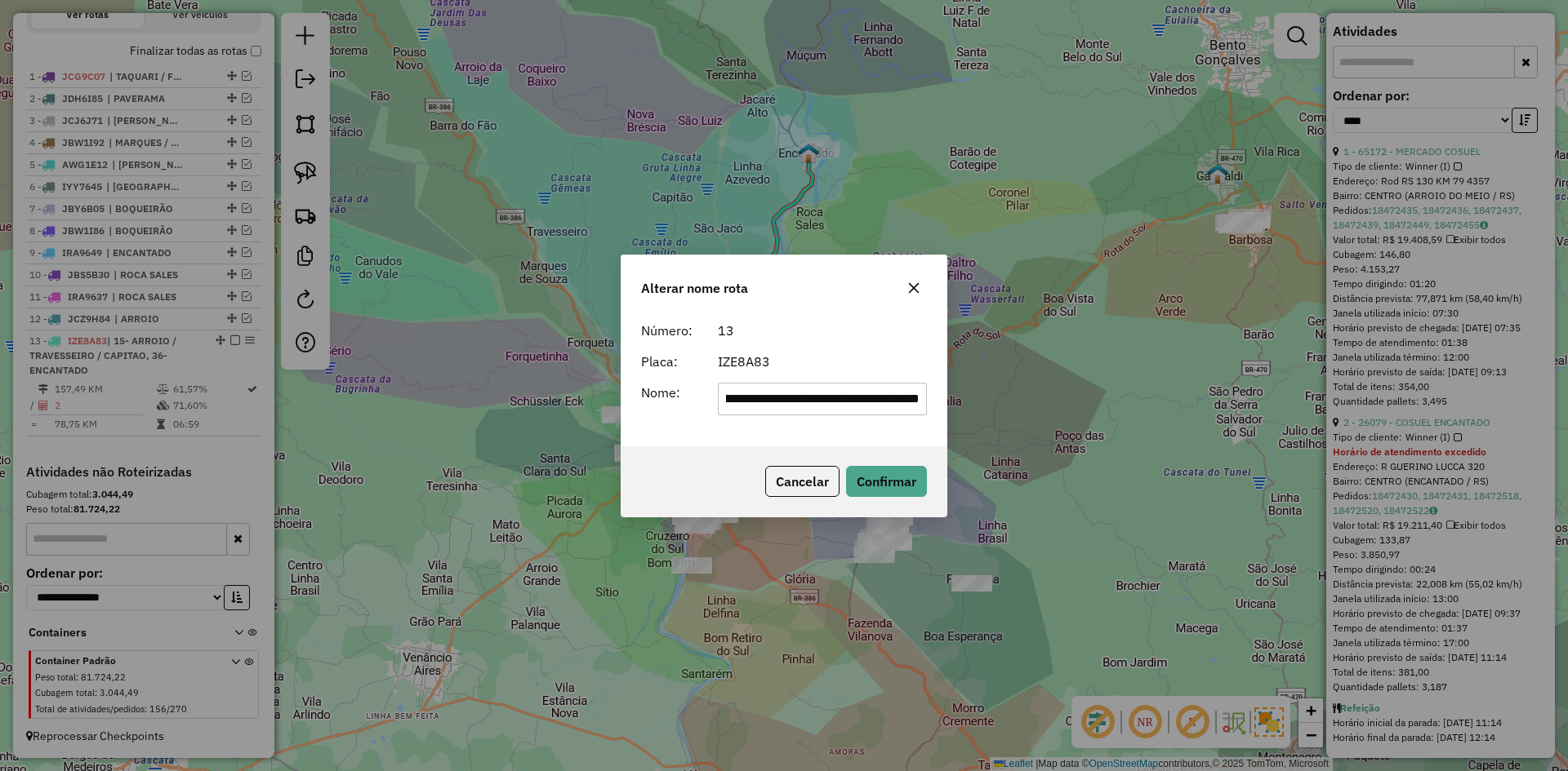
scroll to position [0, 0]
drag, startPoint x: 919, startPoint y: 400, endPoint x: 442, endPoint y: 529, distance: 494.1
click at [442, 529] on div "**********" at bounding box center [784, 386] width 1568 height 771
type input "*******"
drag, startPoint x: 894, startPoint y: 476, endPoint x: 776, endPoint y: 494, distance: 119.4
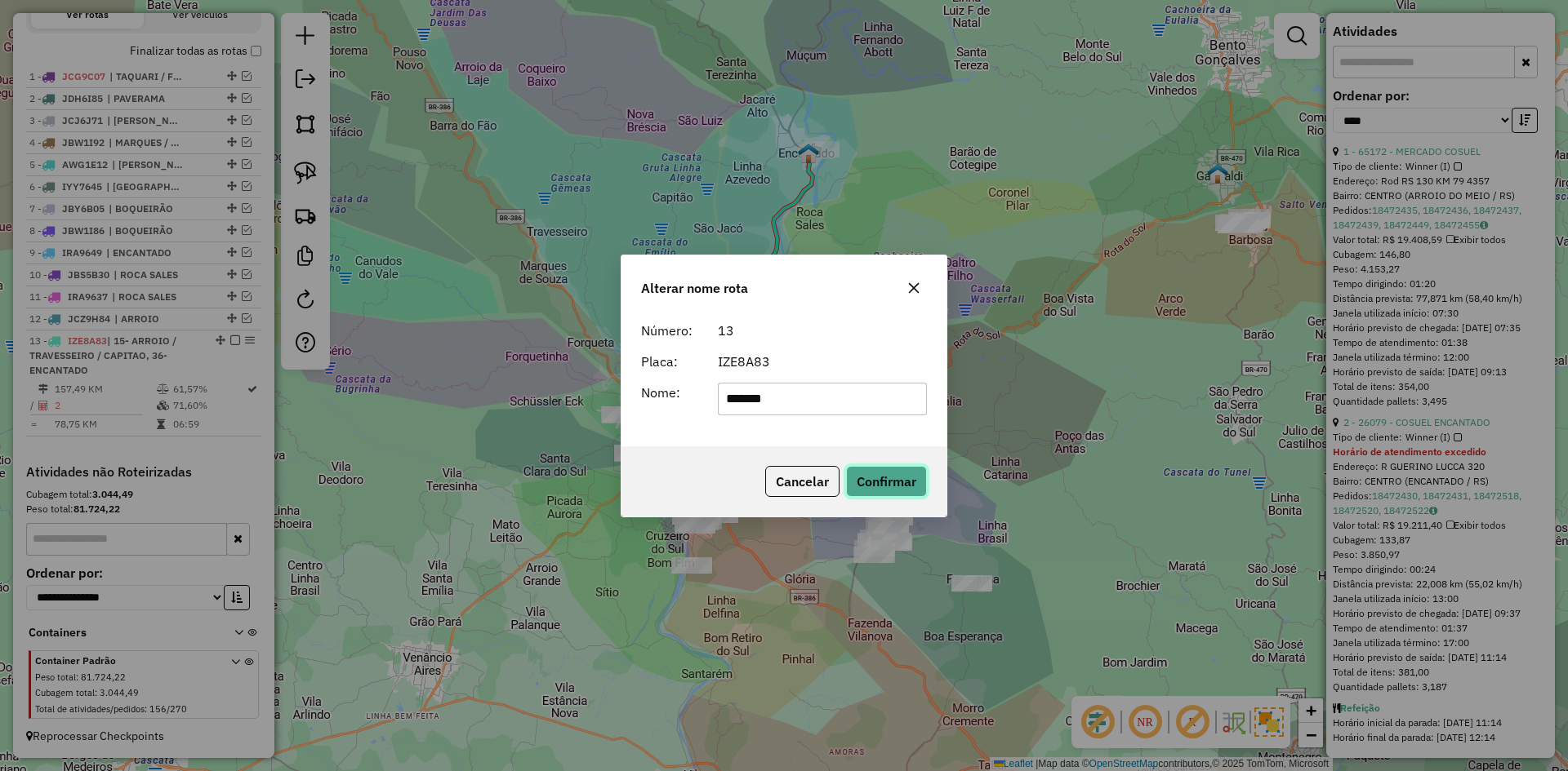
click at [893, 476] on button "Confirmar" at bounding box center [887, 482] width 81 height 31
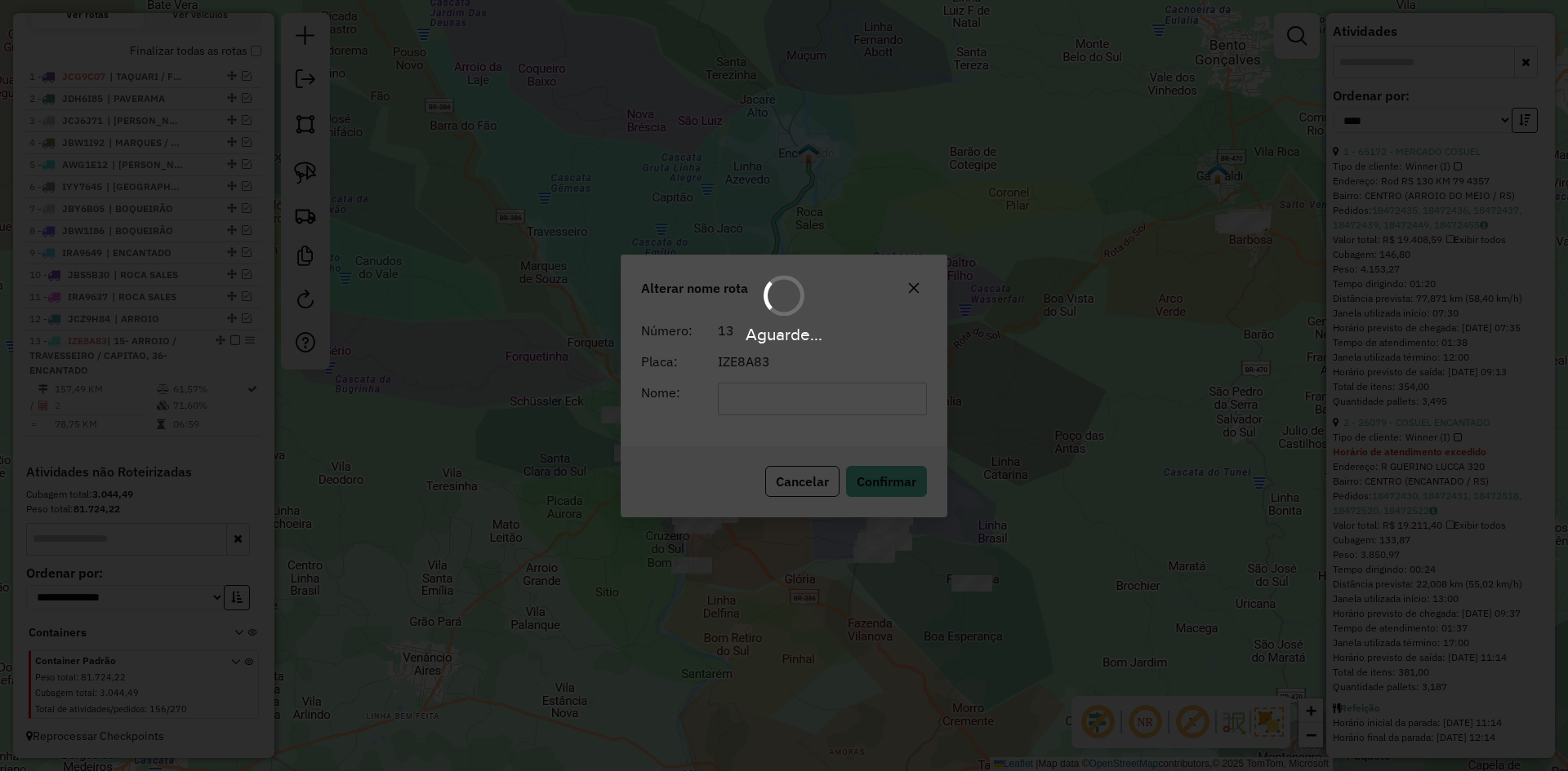
scroll to position [572, 0]
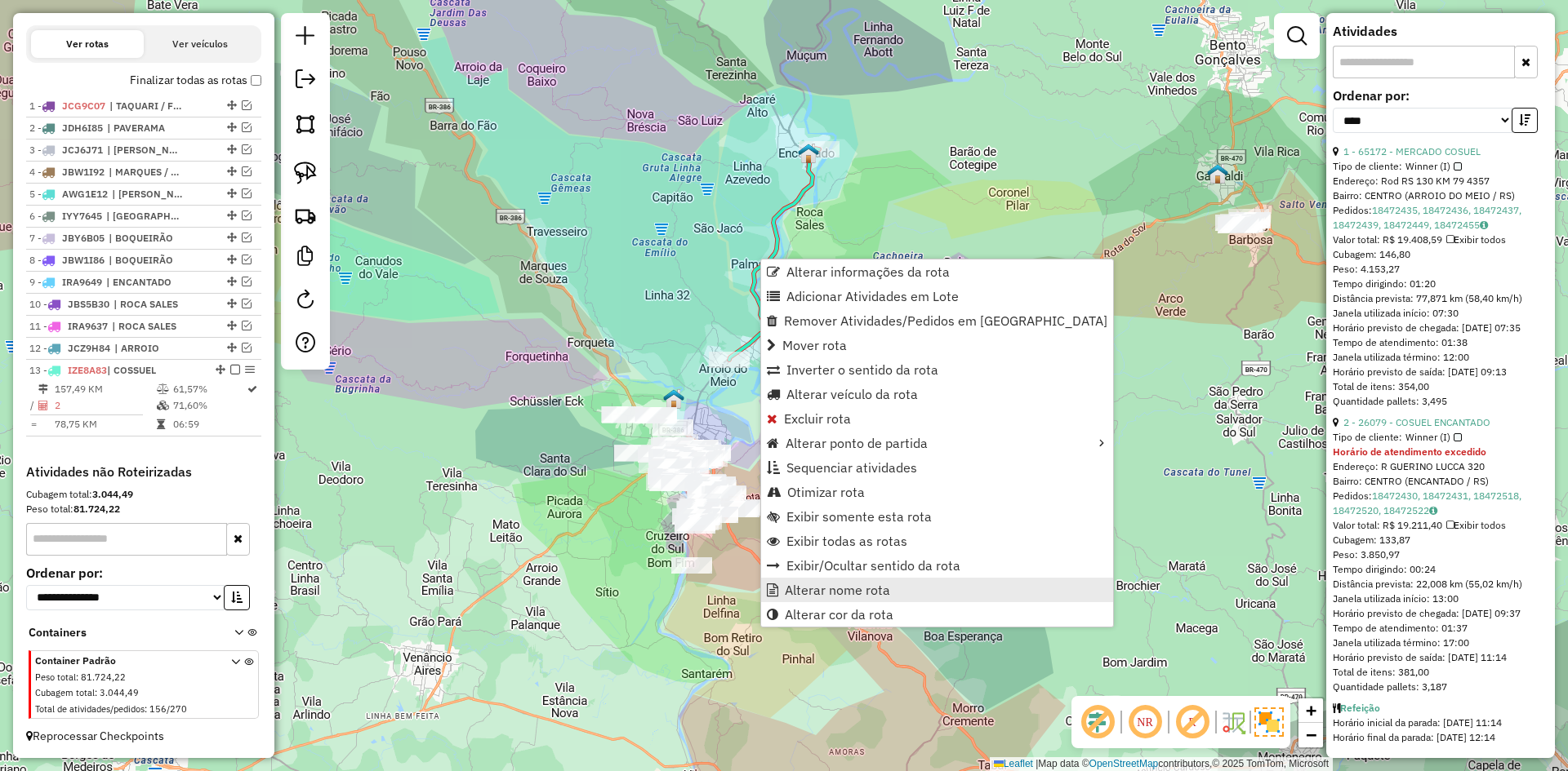
click at [828, 593] on span "Alterar nome rota" at bounding box center [837, 590] width 105 height 14
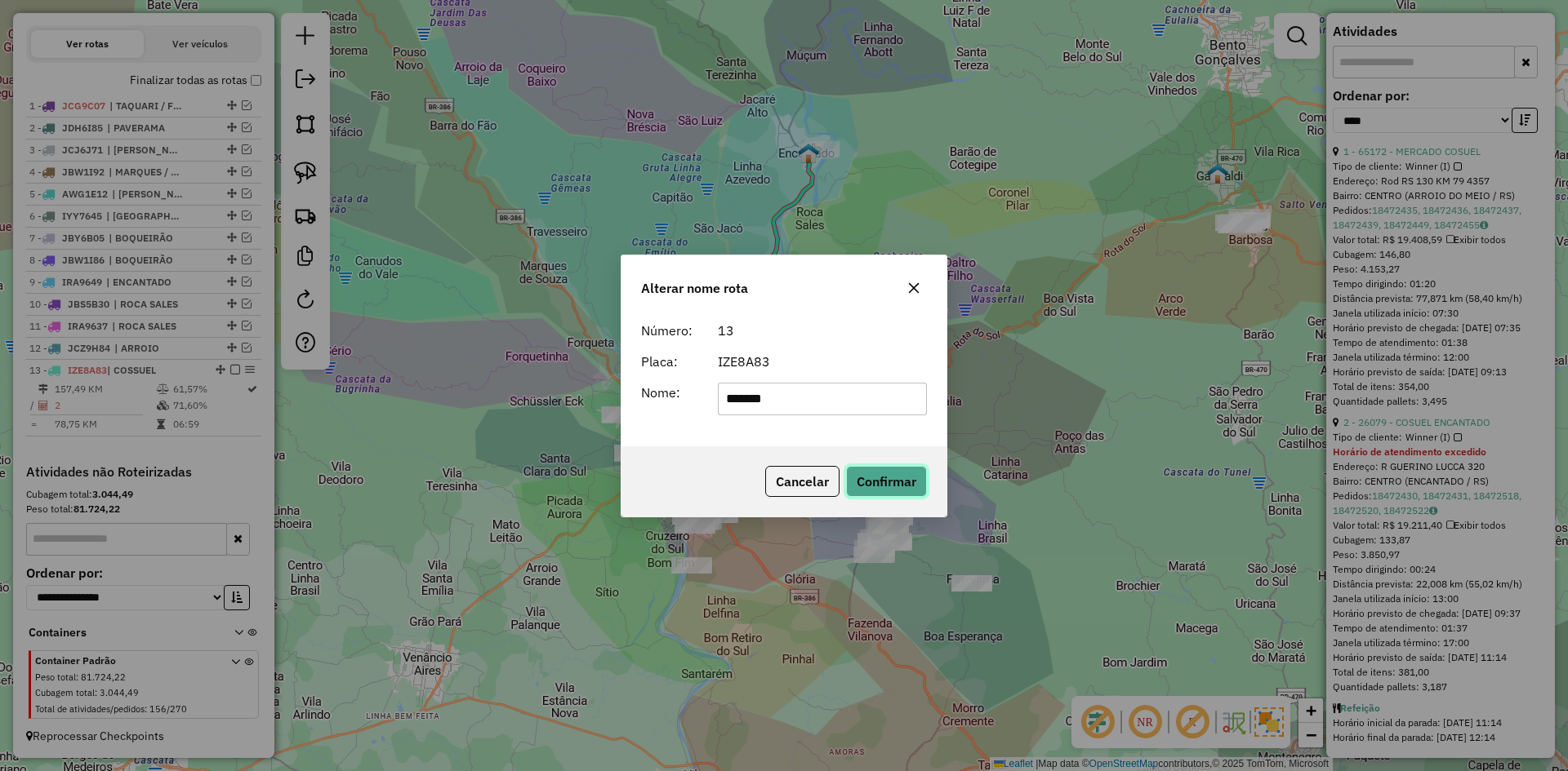
click at [913, 489] on button "Confirmar" at bounding box center [887, 482] width 81 height 31
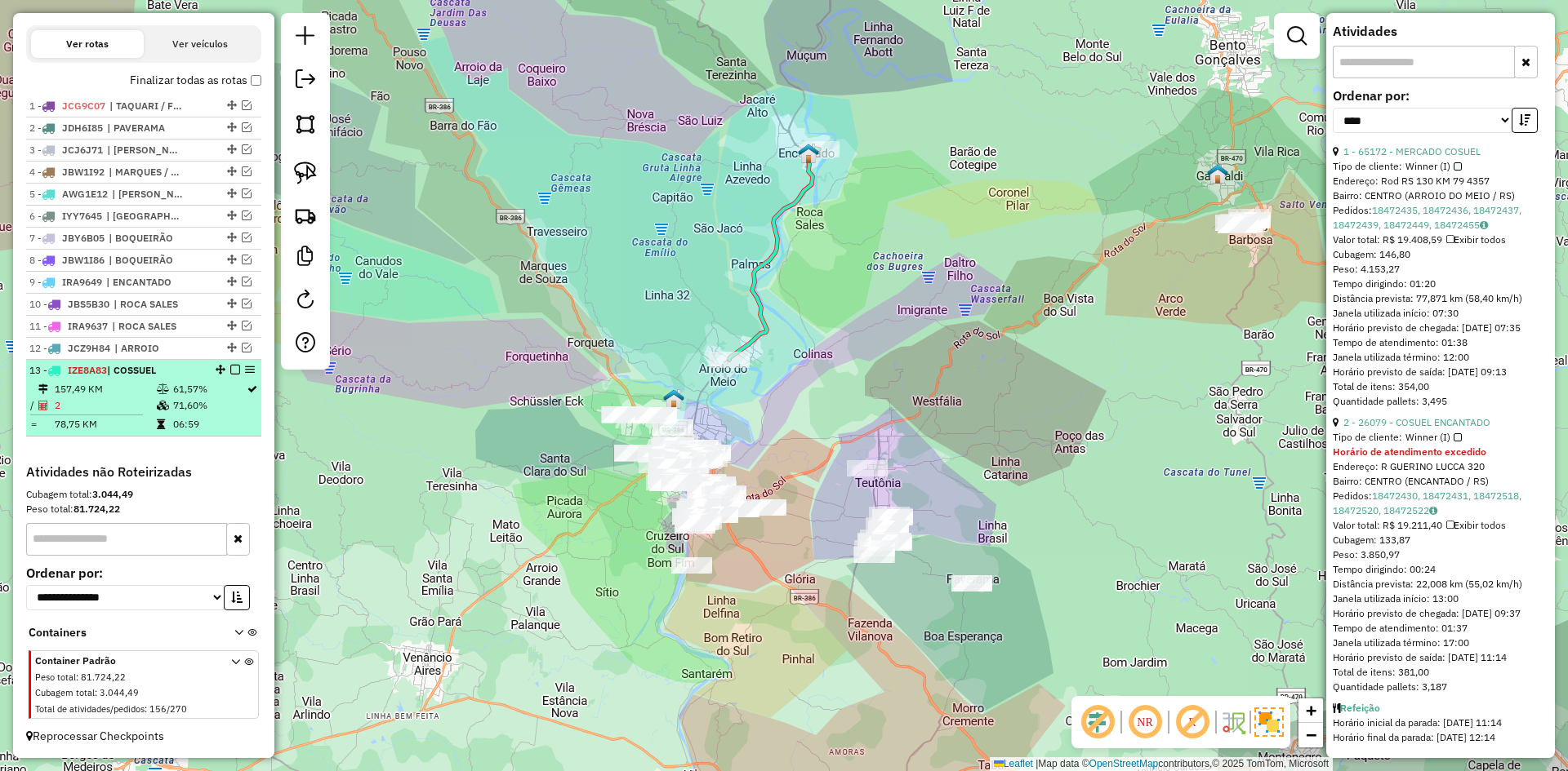
click at [231, 370] on em at bounding box center [235, 369] width 10 height 10
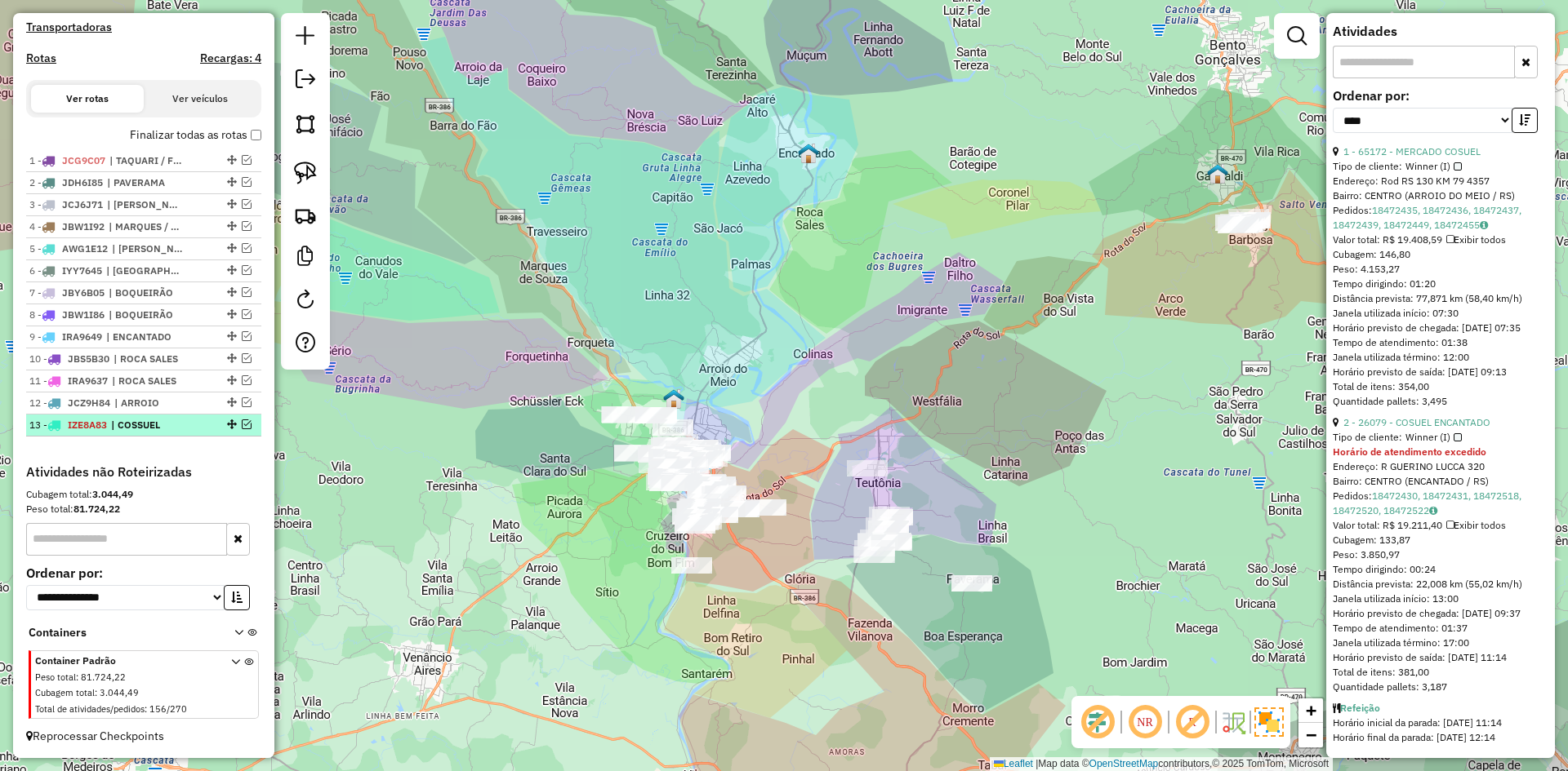
scroll to position [494, 0]
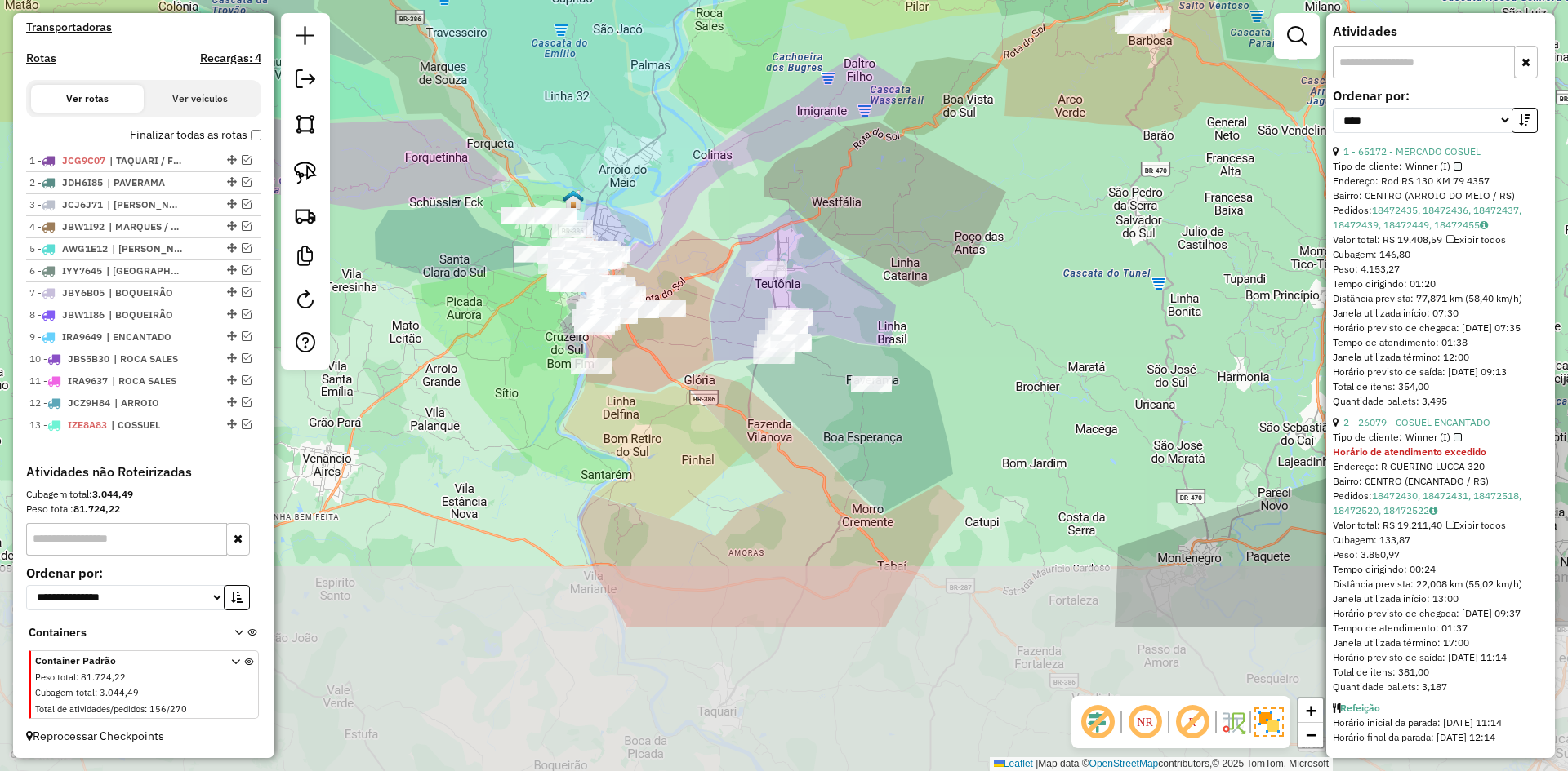
drag, startPoint x: 601, startPoint y: 442, endPoint x: 644, endPoint y: 157, distance: 288.2
click at [644, 161] on div "Janela de atendimento Grade de atendimento Capacidade Transportadoras Veículos …" at bounding box center [784, 386] width 1568 height 771
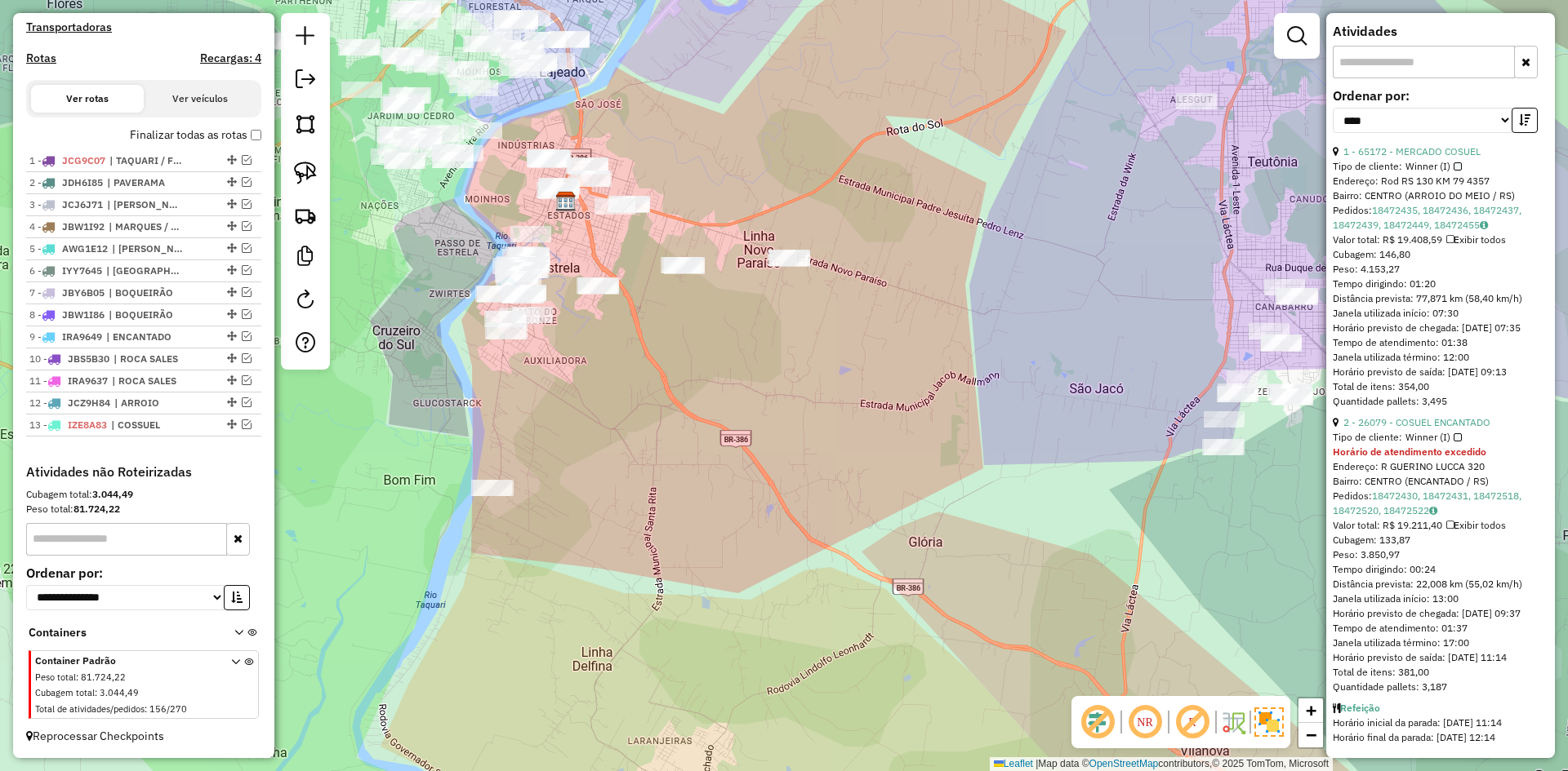
drag, startPoint x: 641, startPoint y: 132, endPoint x: 648, endPoint y: 112, distance: 21.2
click at [648, 113] on div "Janela de atendimento Grade de atendimento Capacidade Transportadoras Veículos …" at bounding box center [784, 386] width 1568 height 771
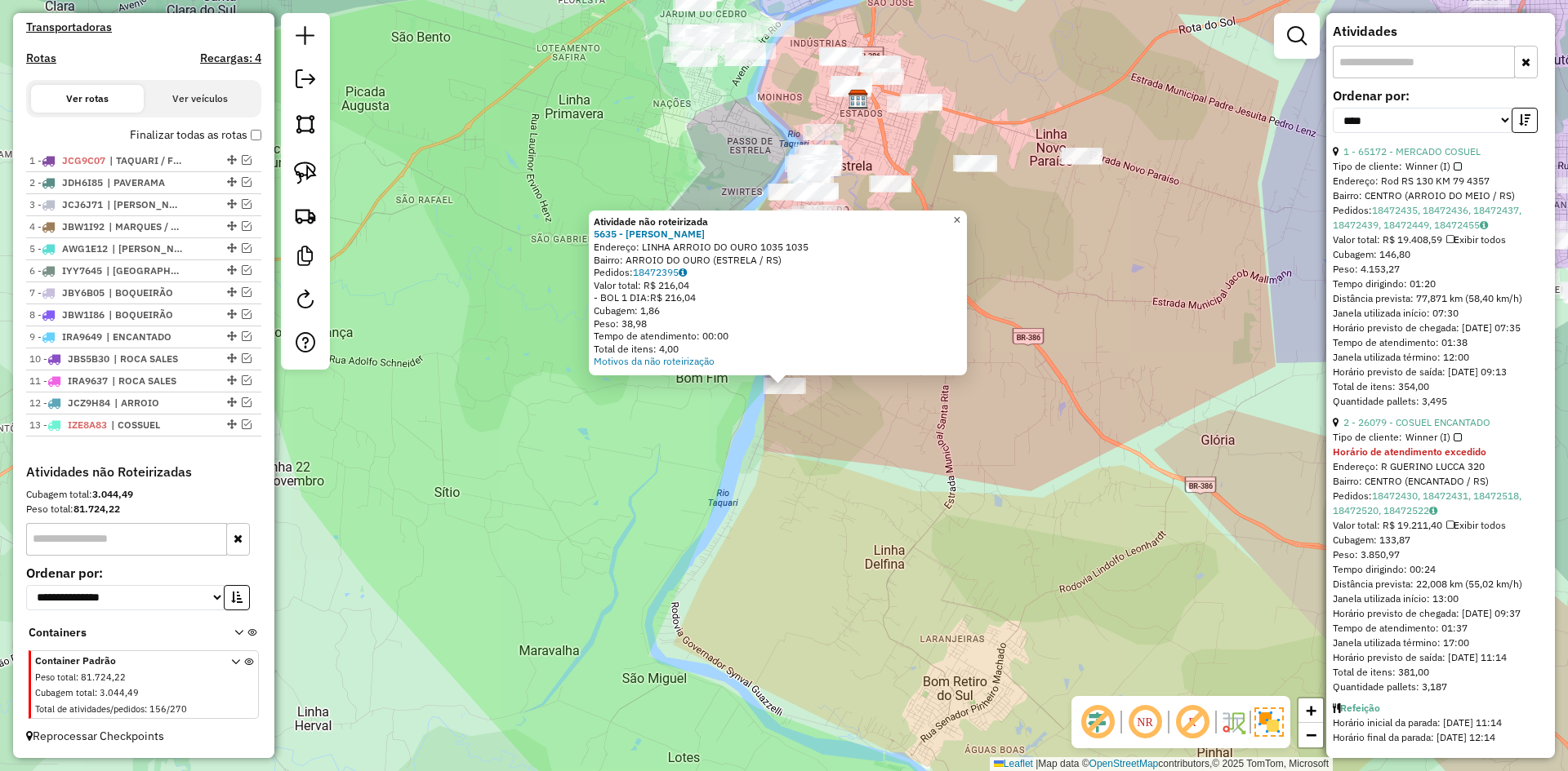
click at [962, 213] on link "×" at bounding box center [957, 221] width 20 height 20
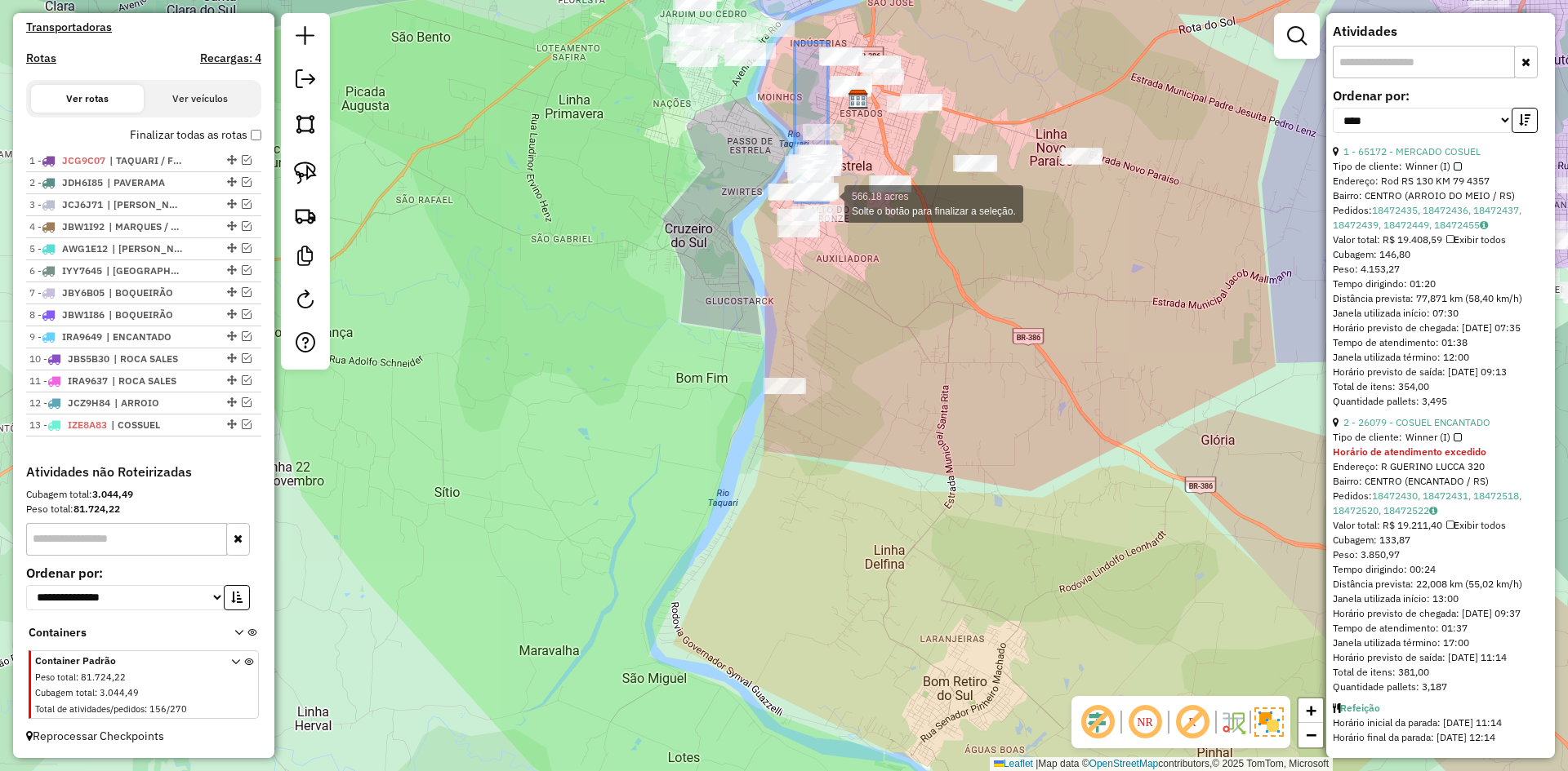
click at [828, 184] on div "566.18 acres Solte o botão para finalizar a seleção. Janela de atendimento Grad…" at bounding box center [784, 386] width 1568 height 771
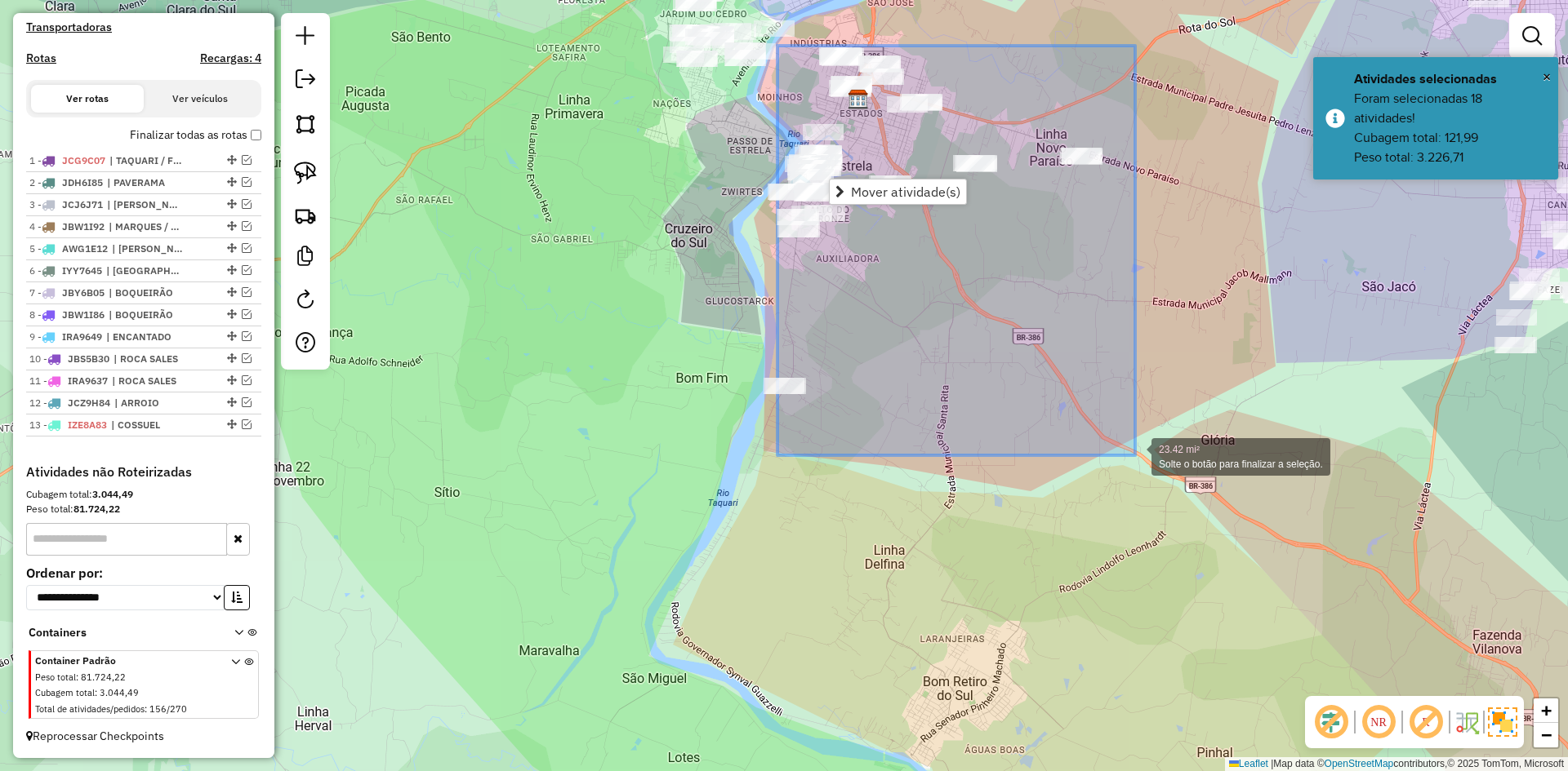
drag, startPoint x: 778, startPoint y: 46, endPoint x: 1135, endPoint y: 456, distance: 543.6
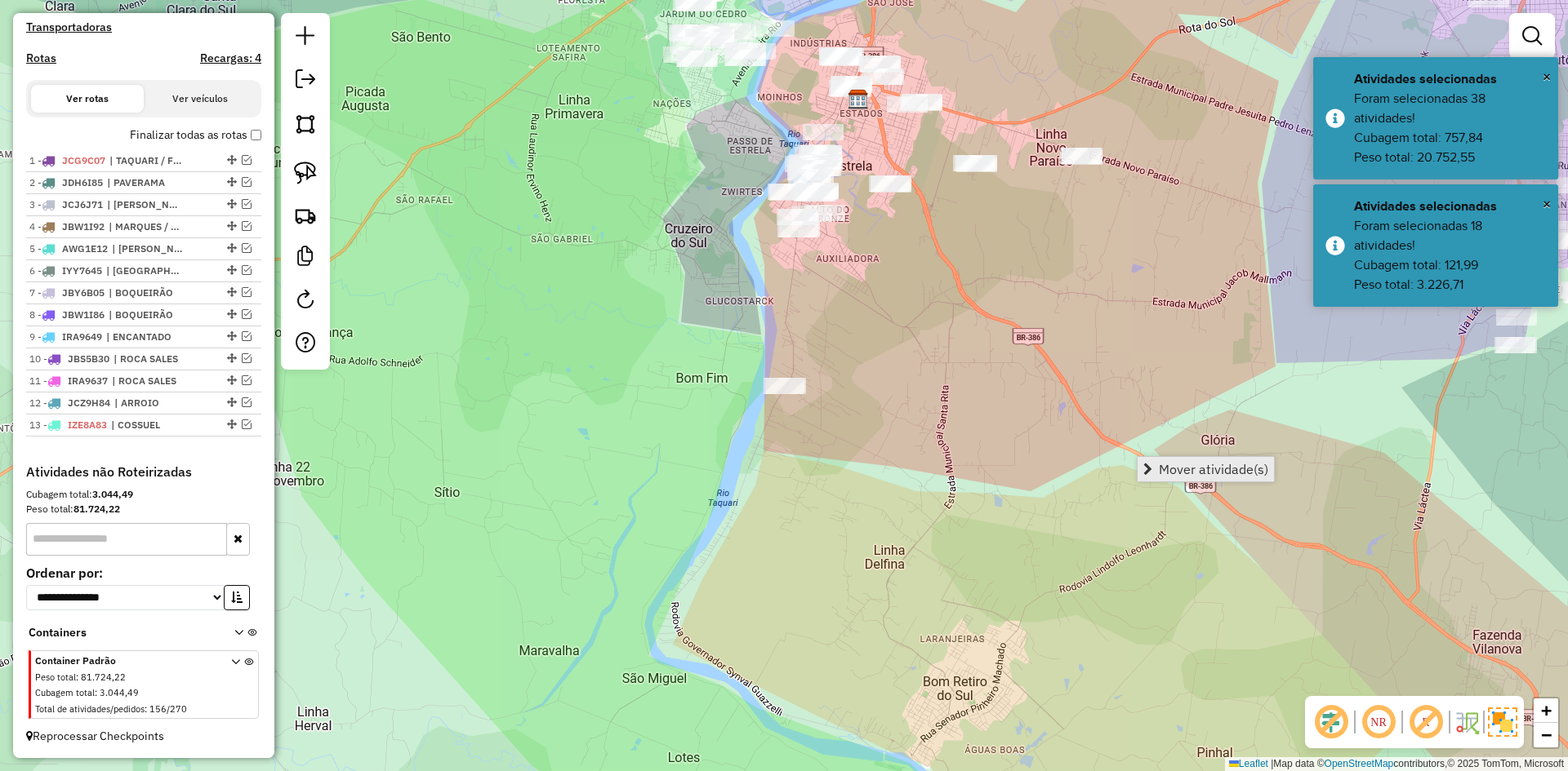
click at [1203, 467] on span "Mover atividade(s)" at bounding box center [1213, 469] width 109 height 14
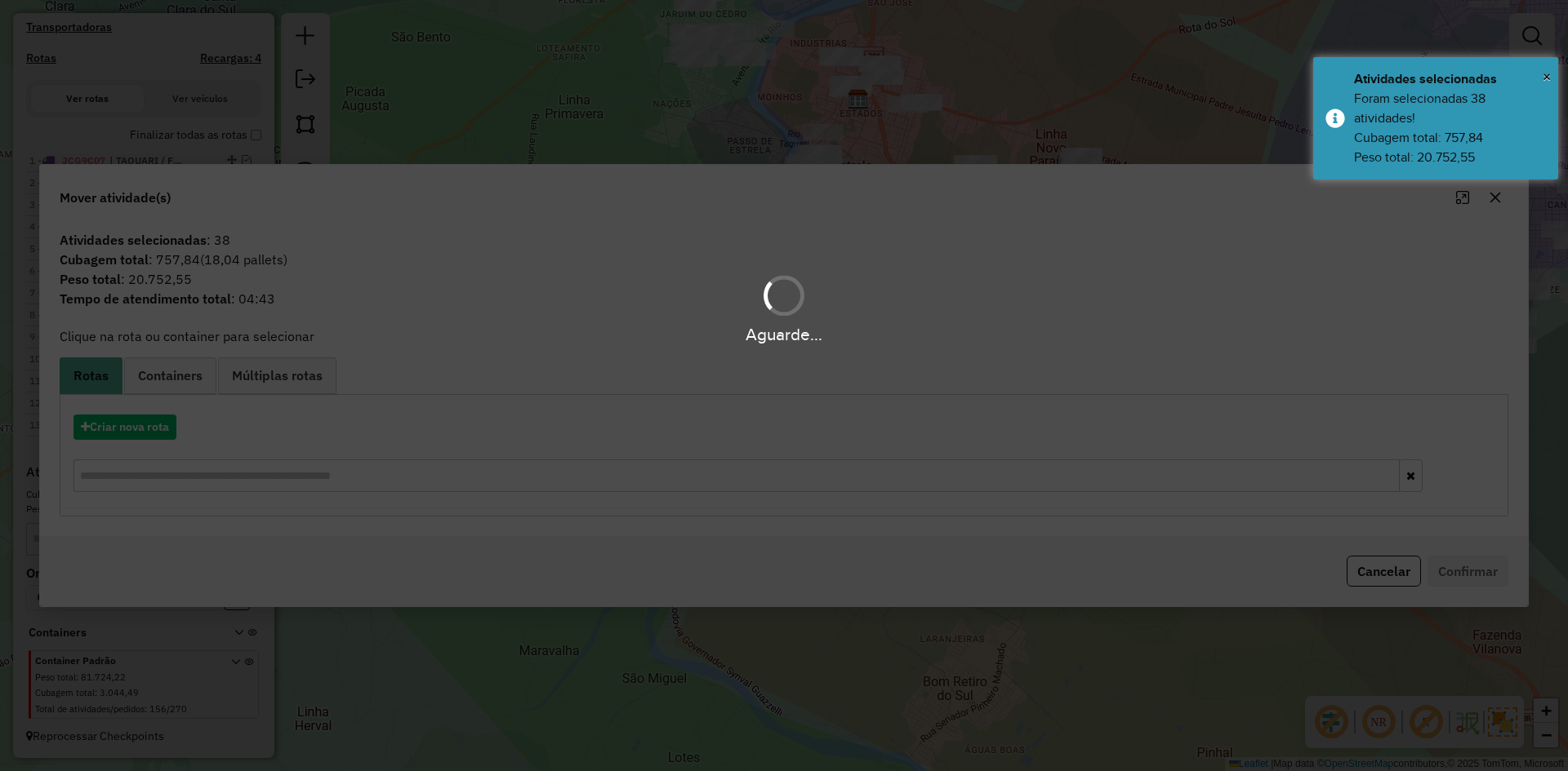
click at [144, 431] on div "Aguarde..." at bounding box center [784, 386] width 1568 height 771
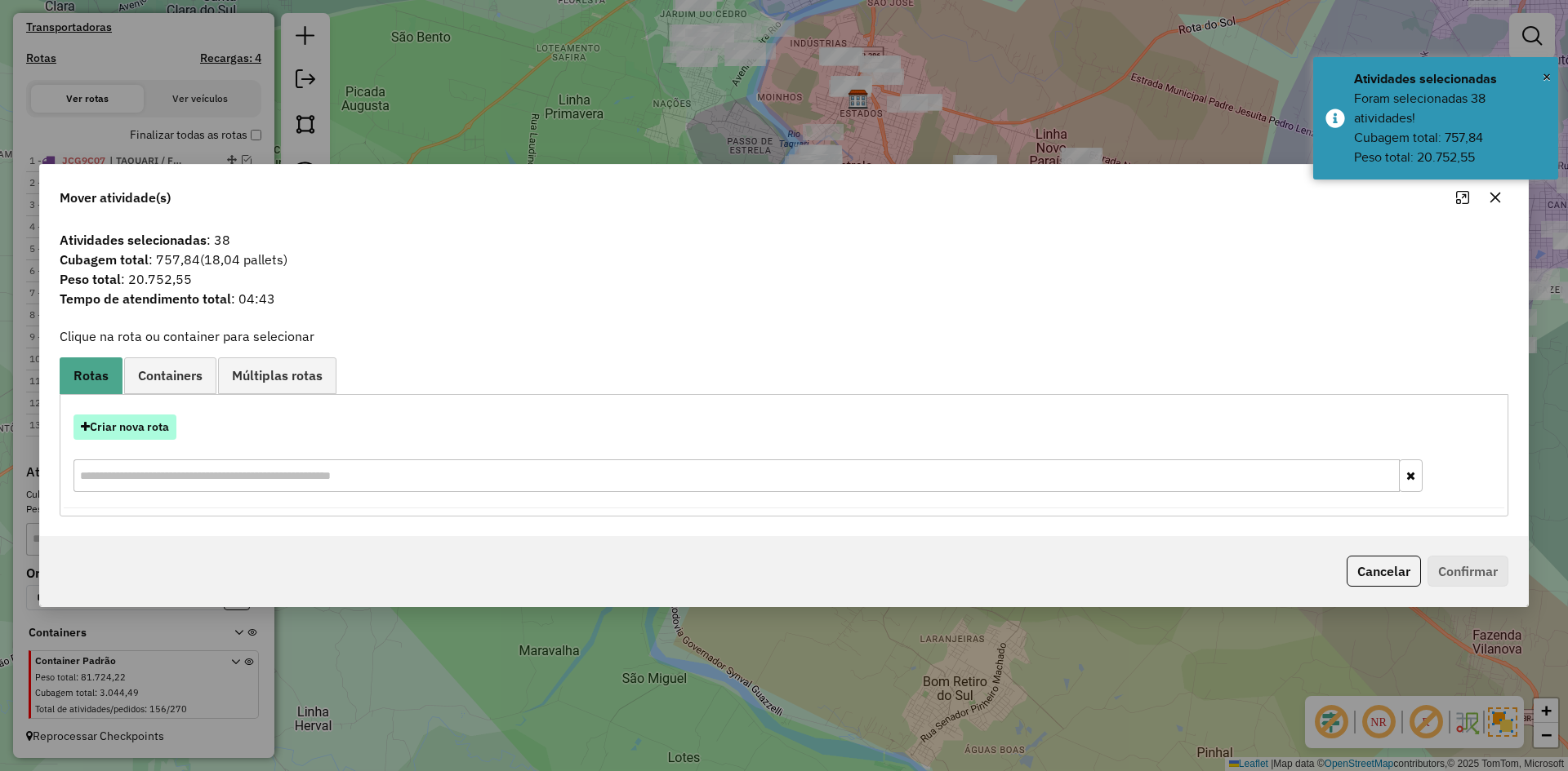
click at [149, 431] on button "Criar nova rota" at bounding box center [125, 427] width 103 height 25
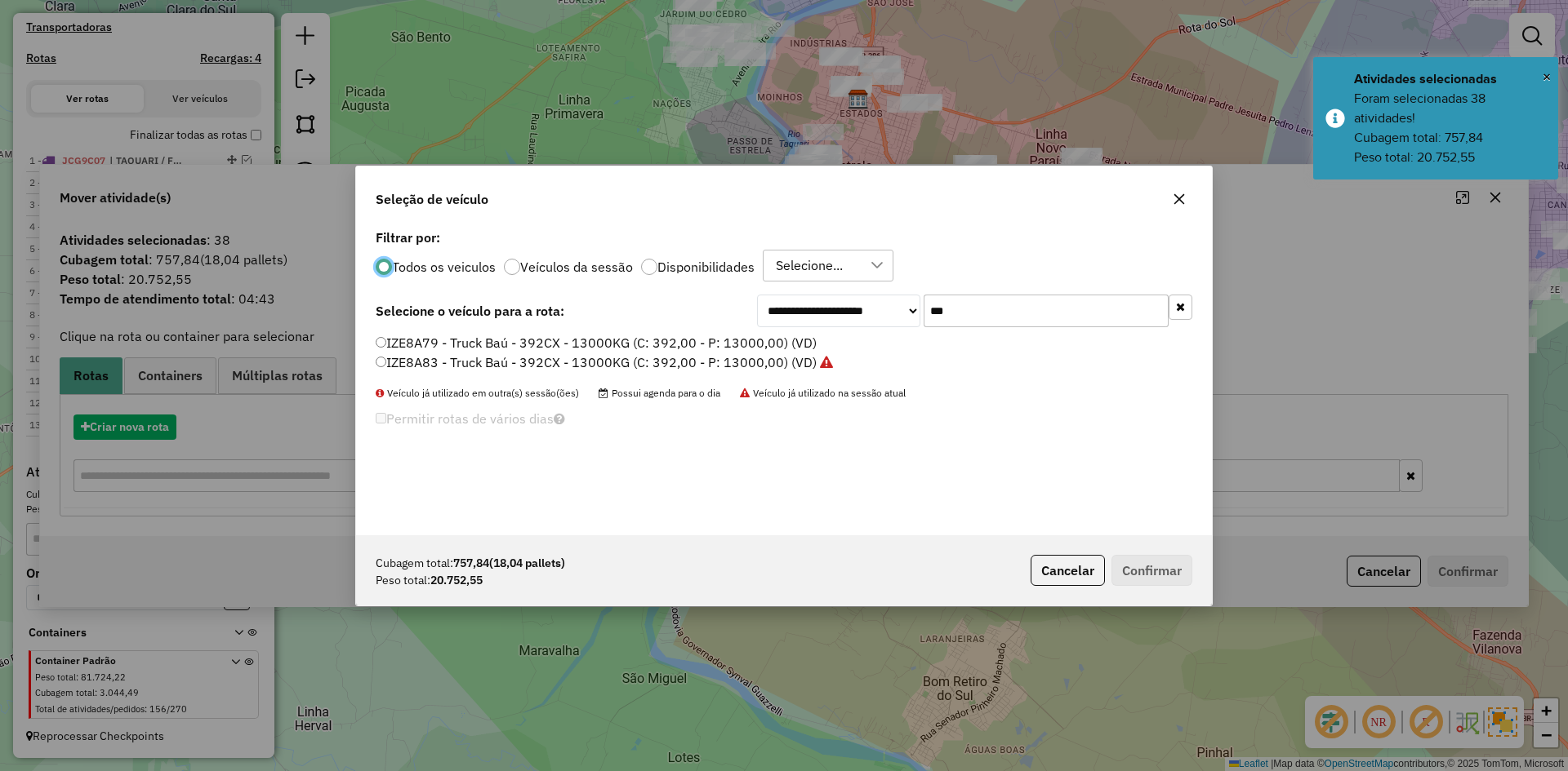
scroll to position [9, 5]
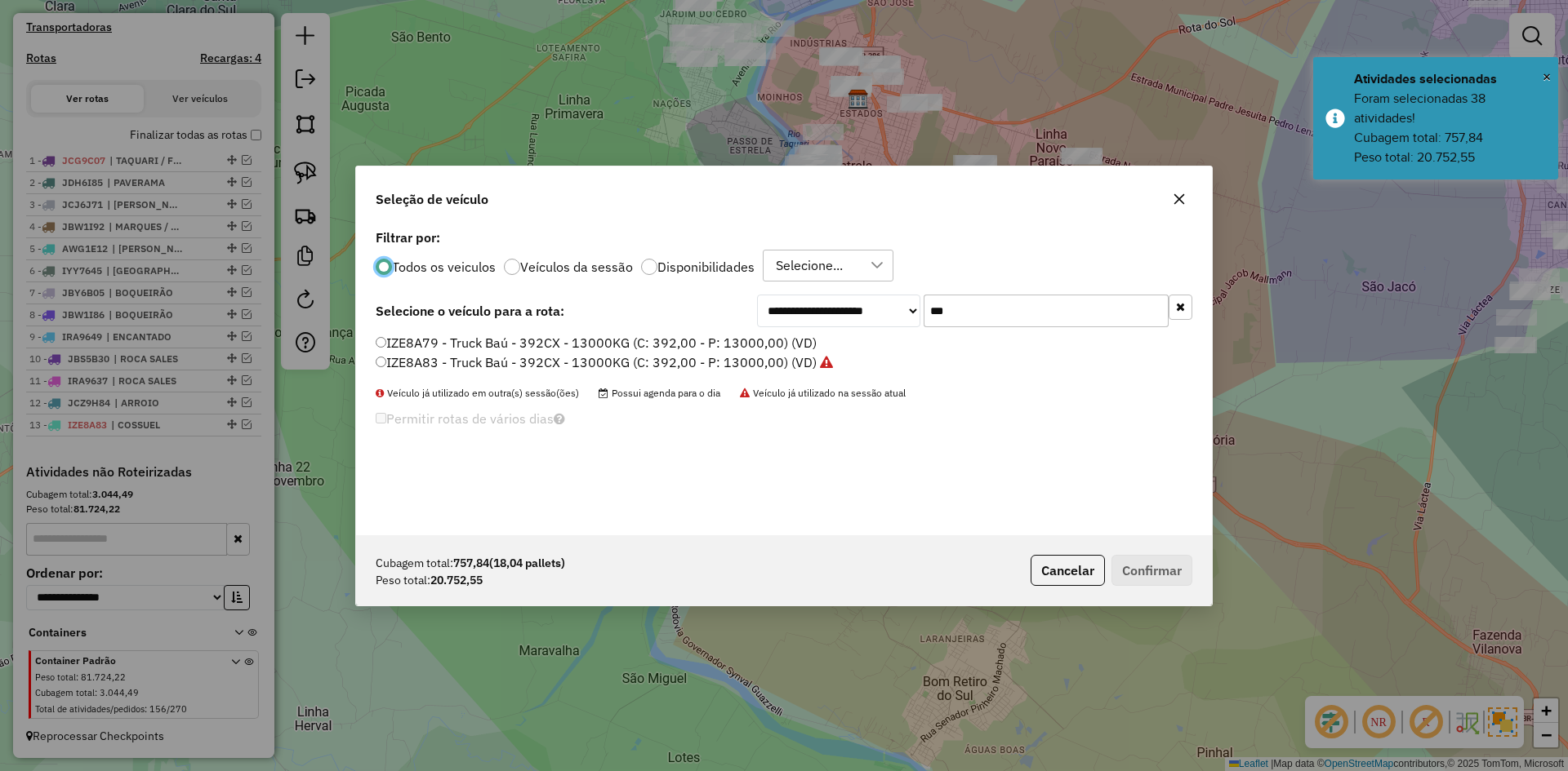
click at [940, 326] on input "***" at bounding box center [1046, 311] width 245 height 32
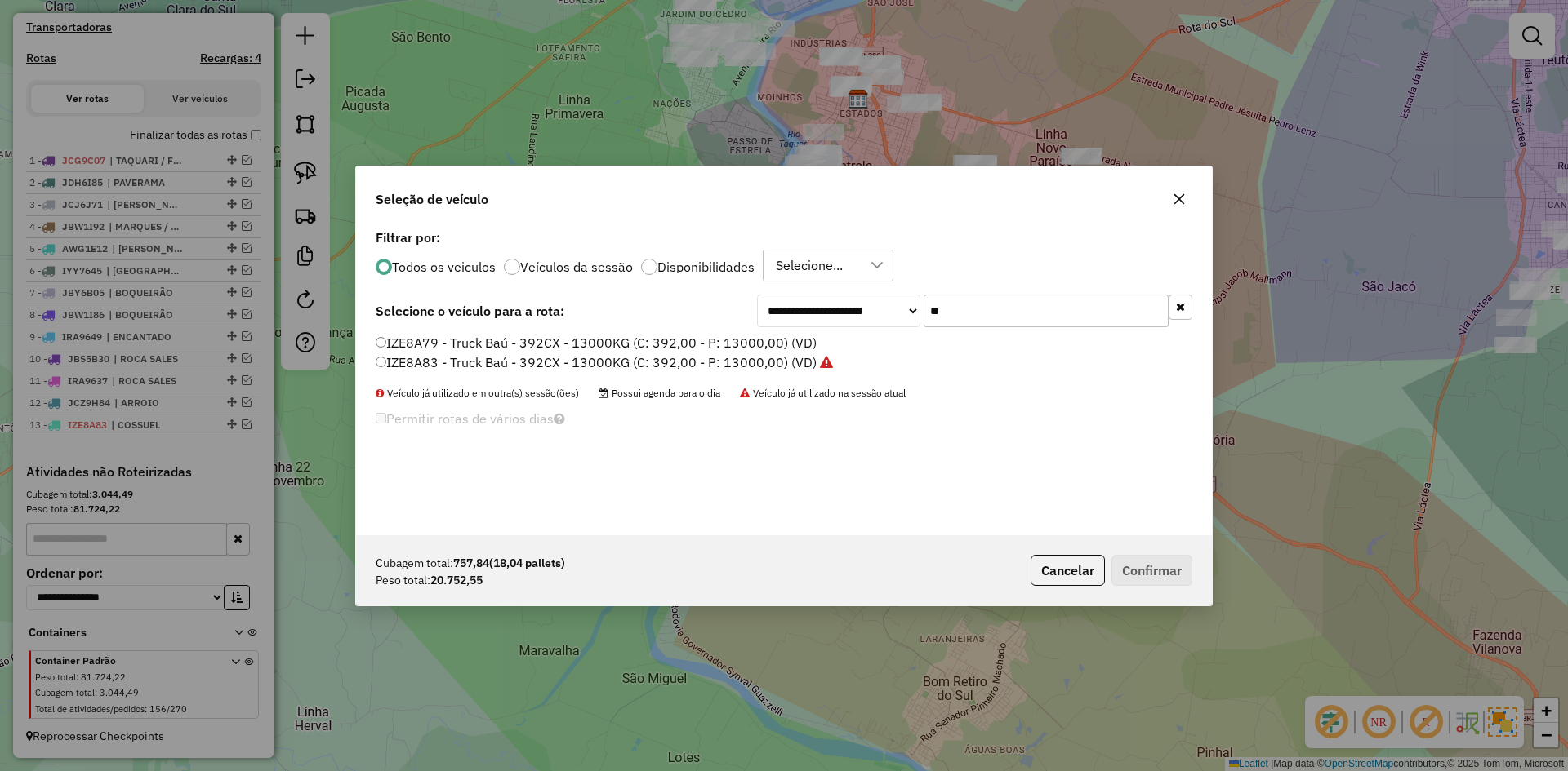
type input "*"
type input "***"
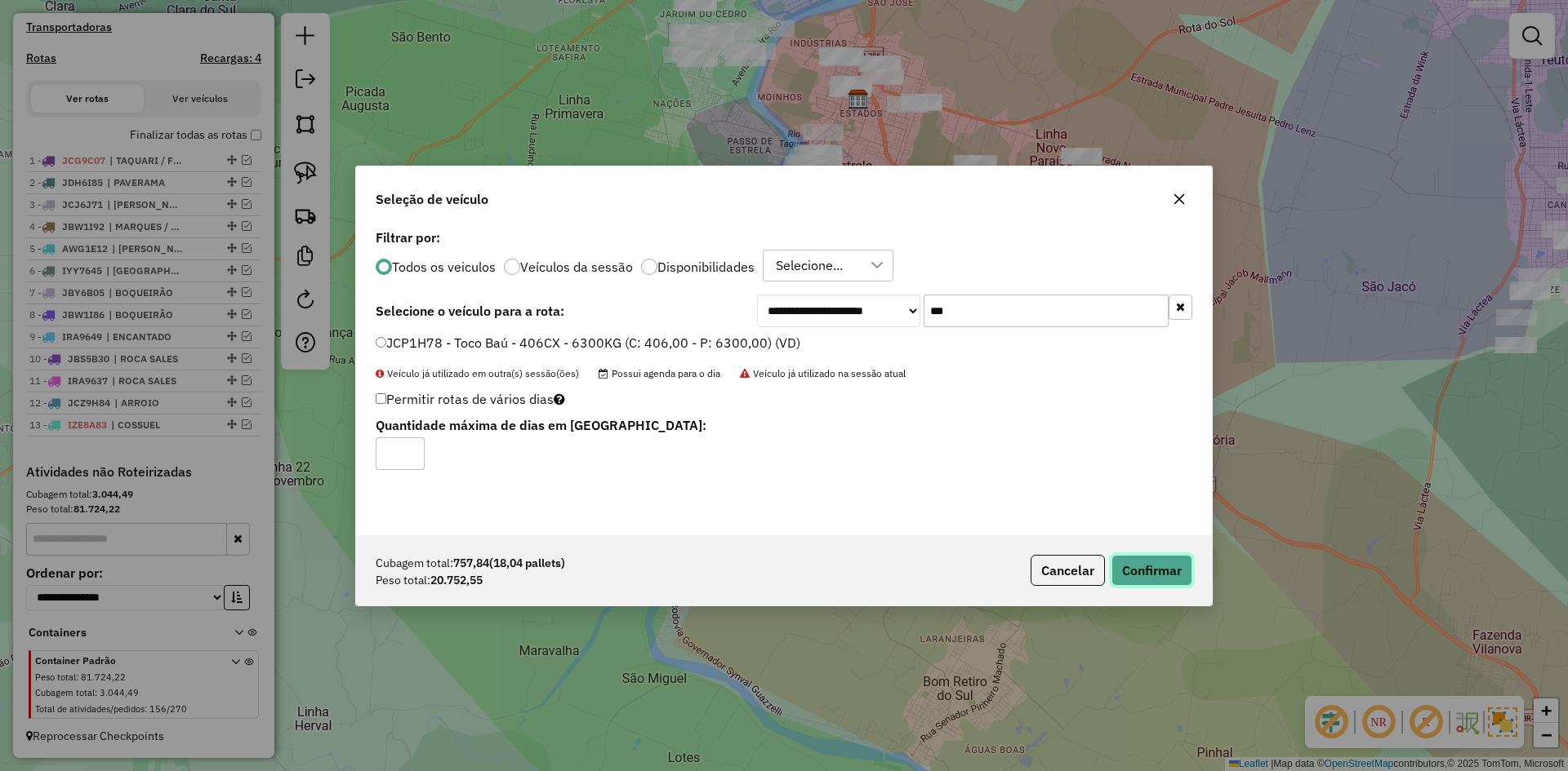
click at [1164, 572] on button "Confirmar" at bounding box center [1153, 570] width 81 height 31
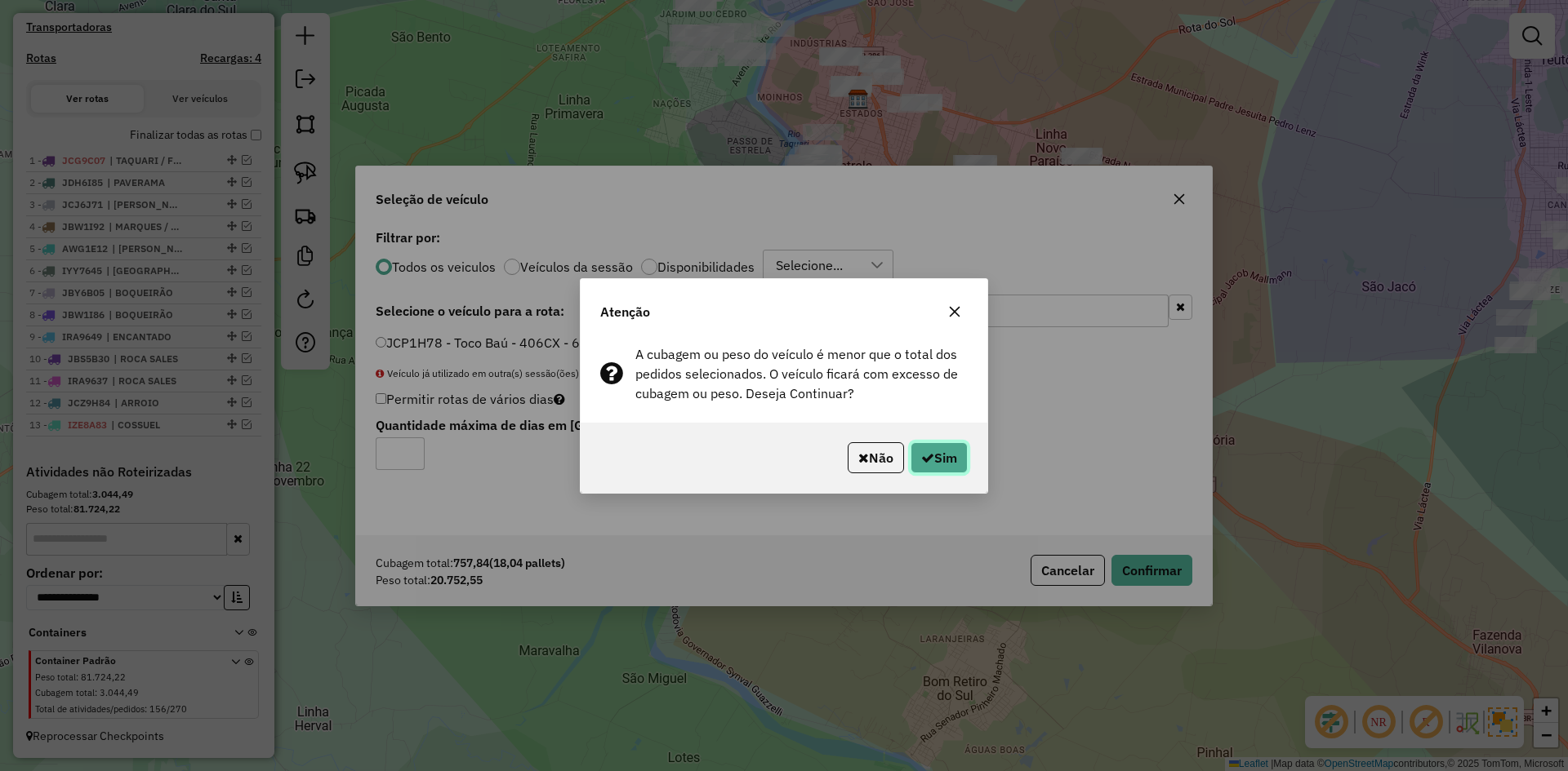
click at [950, 458] on button "Sim" at bounding box center [939, 458] width 57 height 31
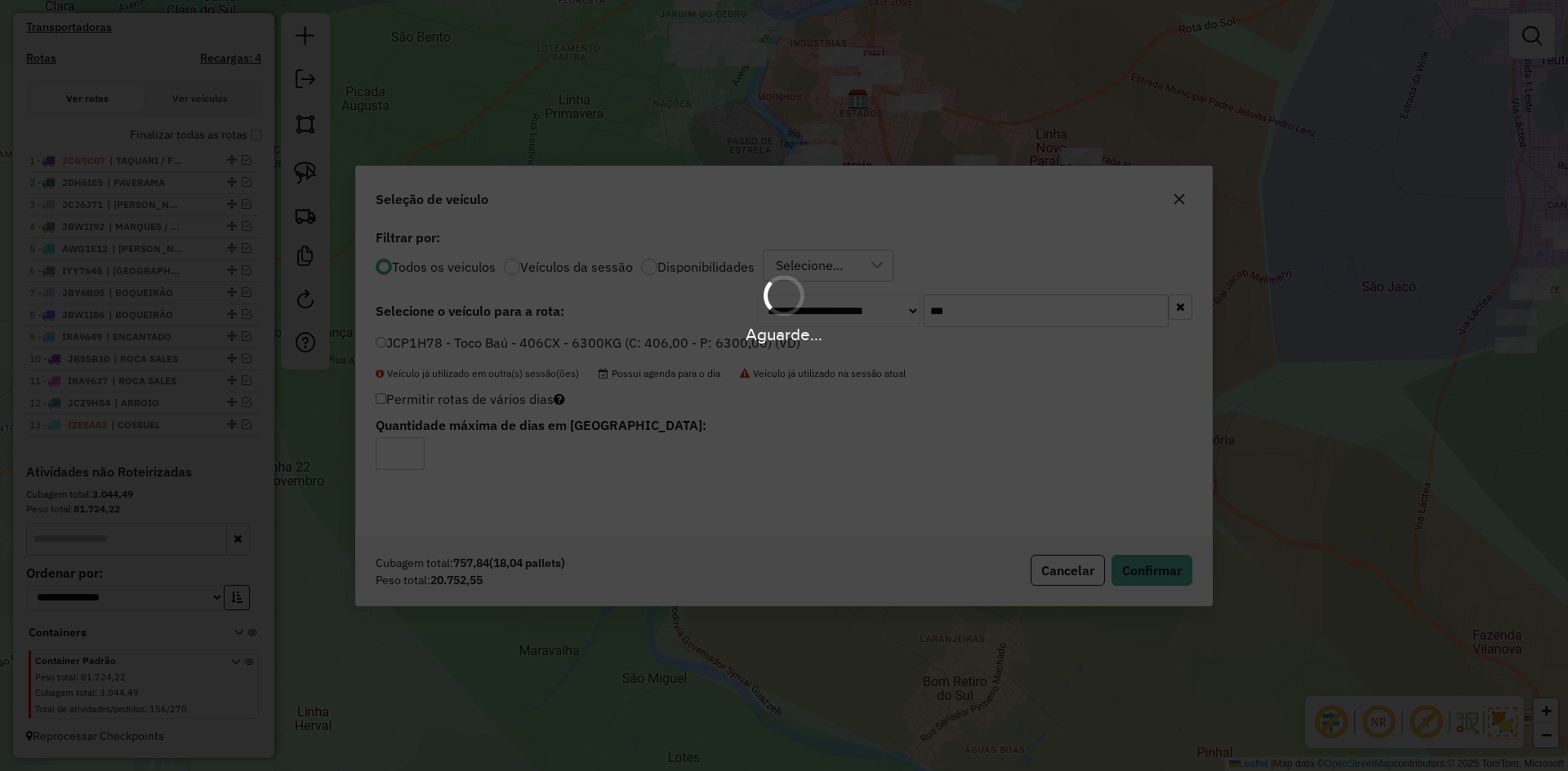
scroll to position [571, 0]
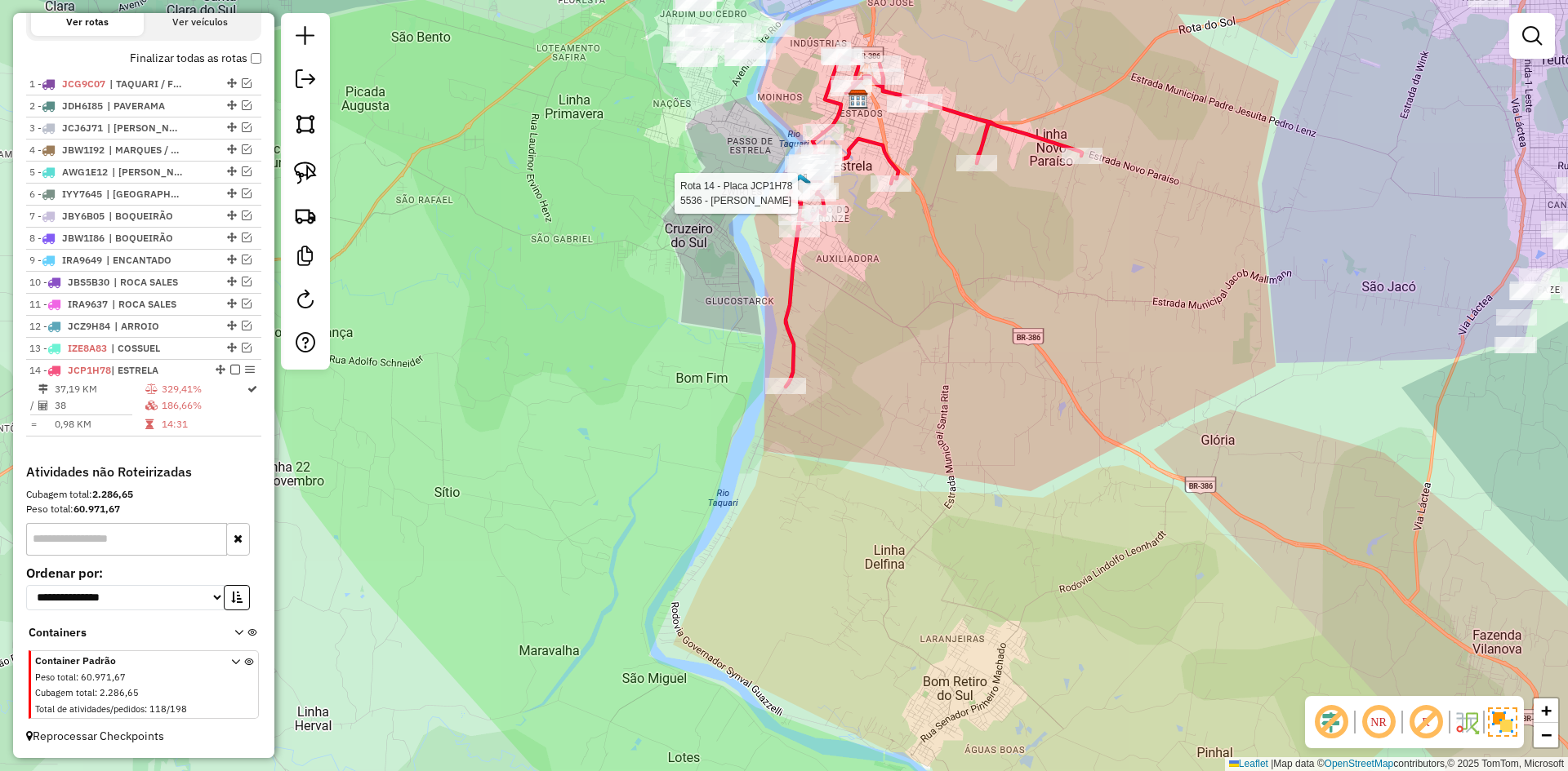
select select "*********"
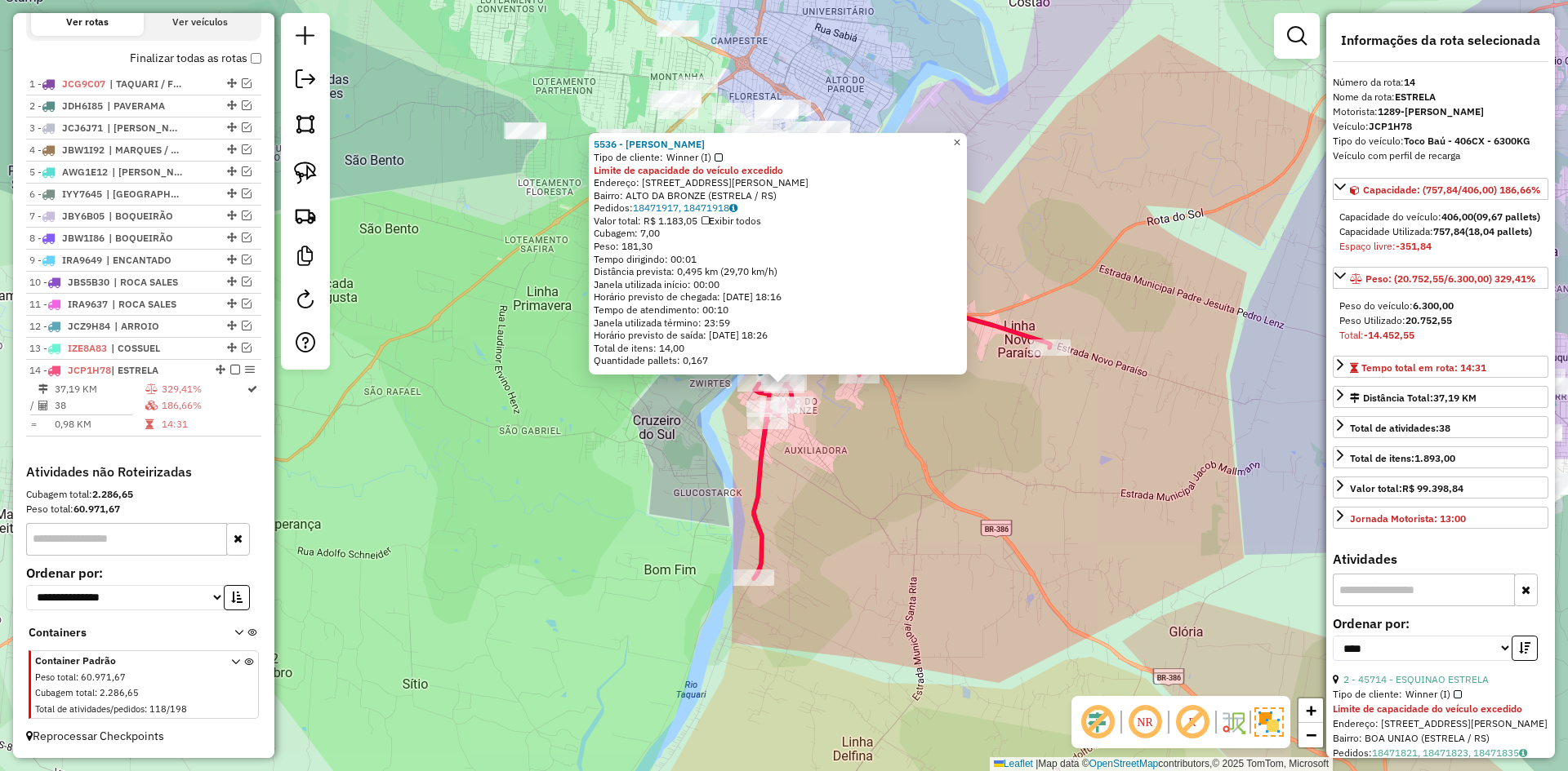
click at [961, 135] on span "×" at bounding box center [957, 141] width 7 height 14
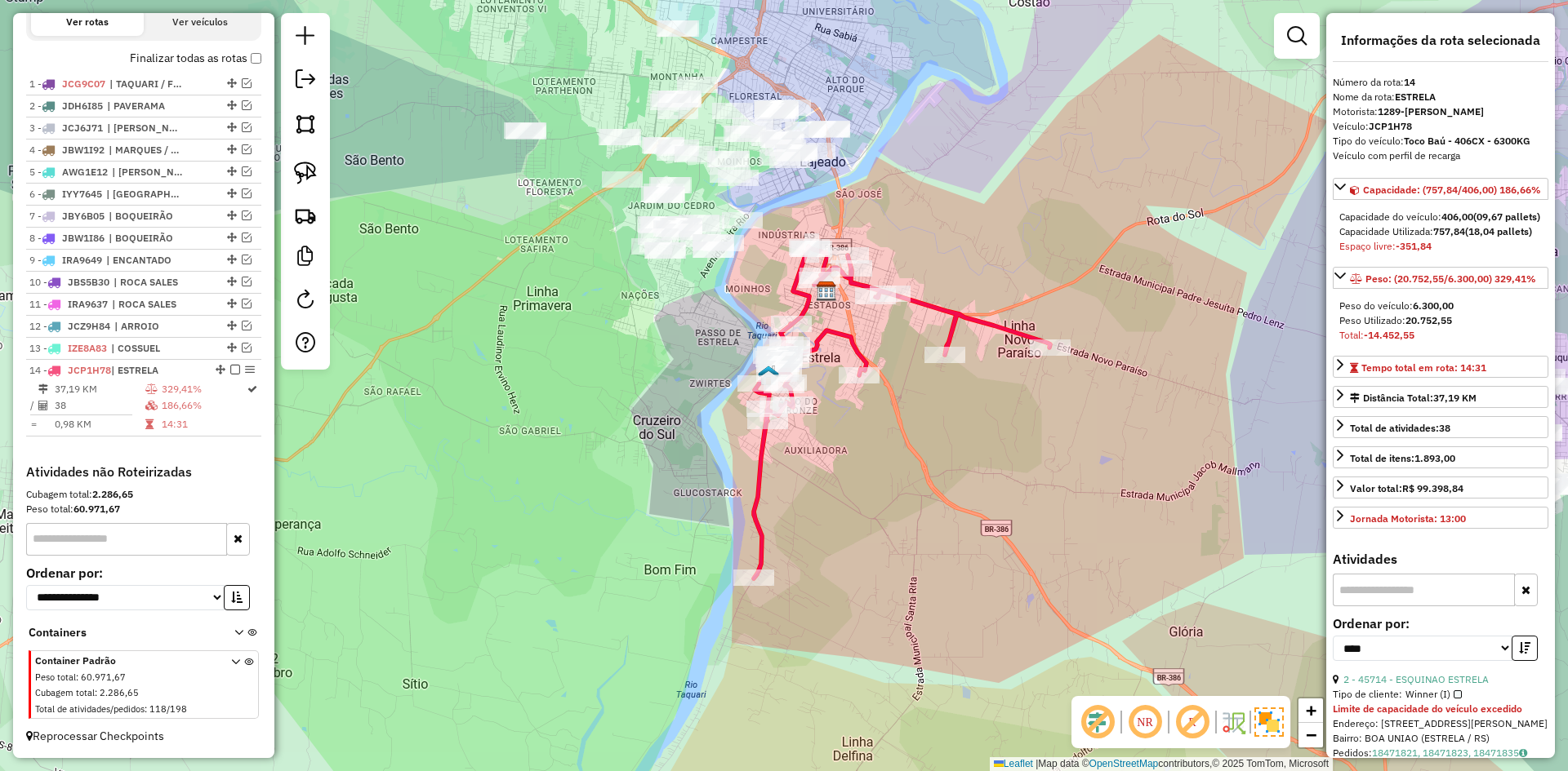
click at [807, 304] on icon at bounding box center [902, 413] width 296 height 332
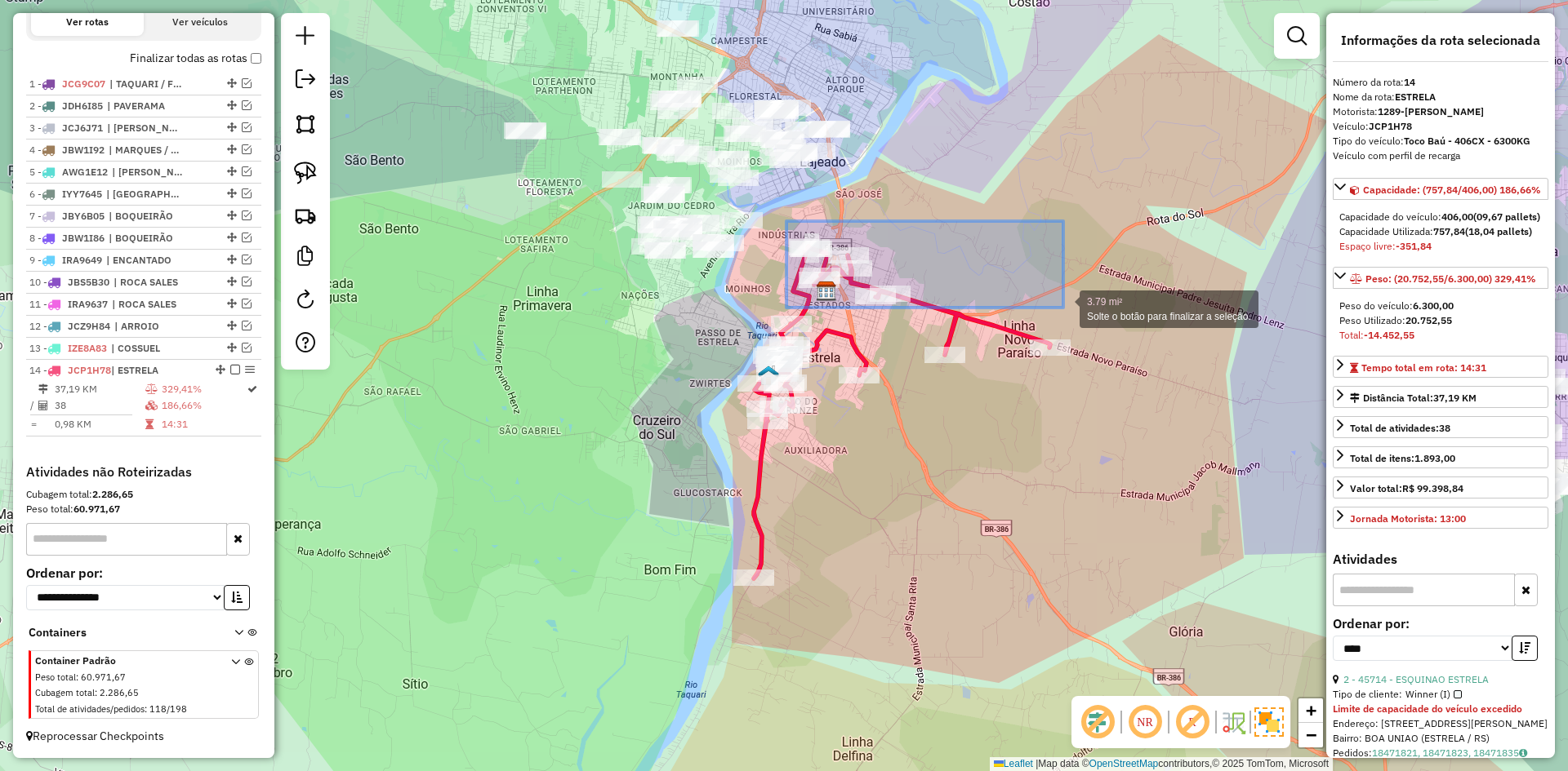
drag, startPoint x: 787, startPoint y: 222, endPoint x: 1064, endPoint y: 309, distance: 290.3
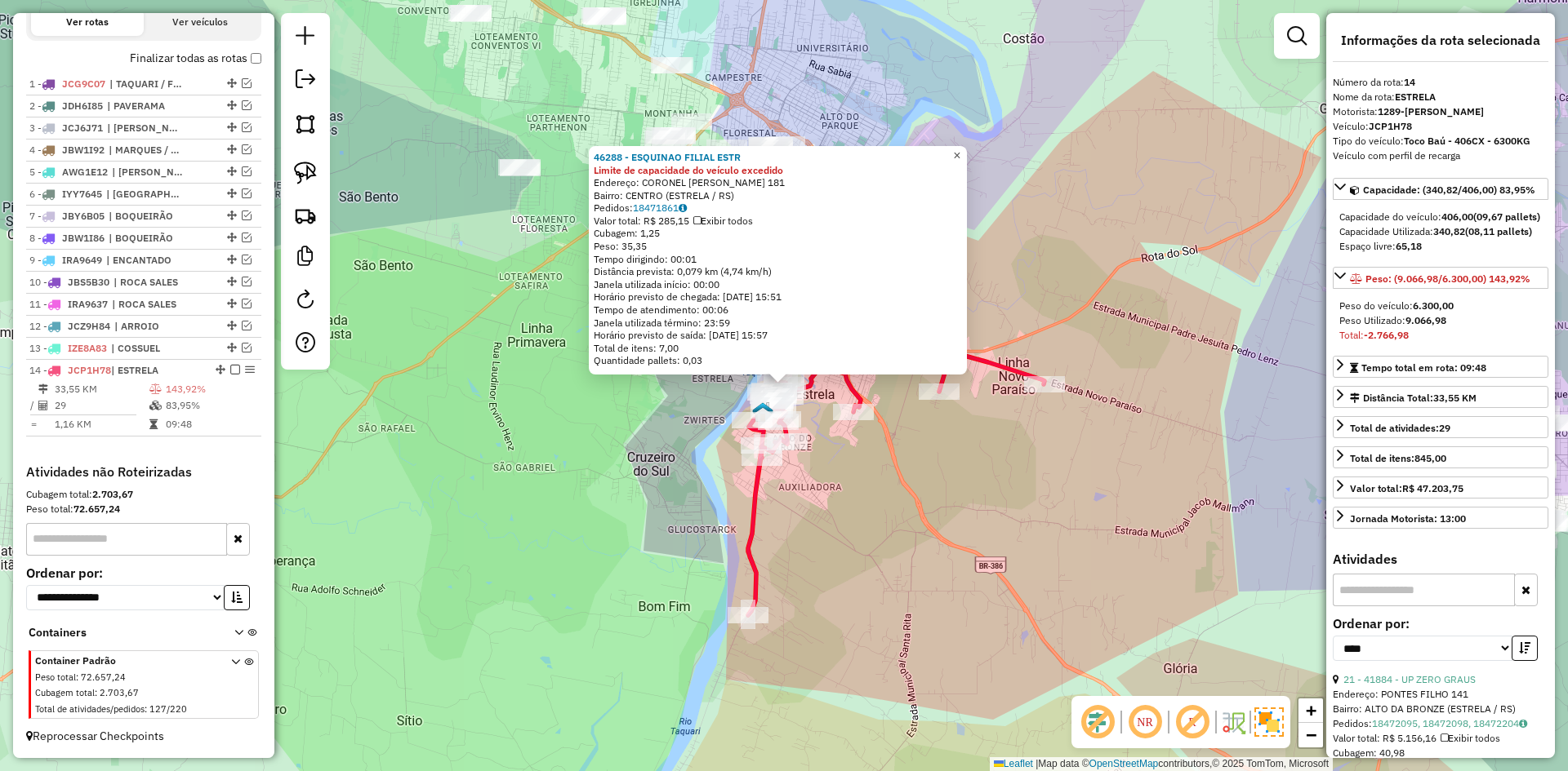
click at [961, 149] on span "×" at bounding box center [957, 155] width 7 height 14
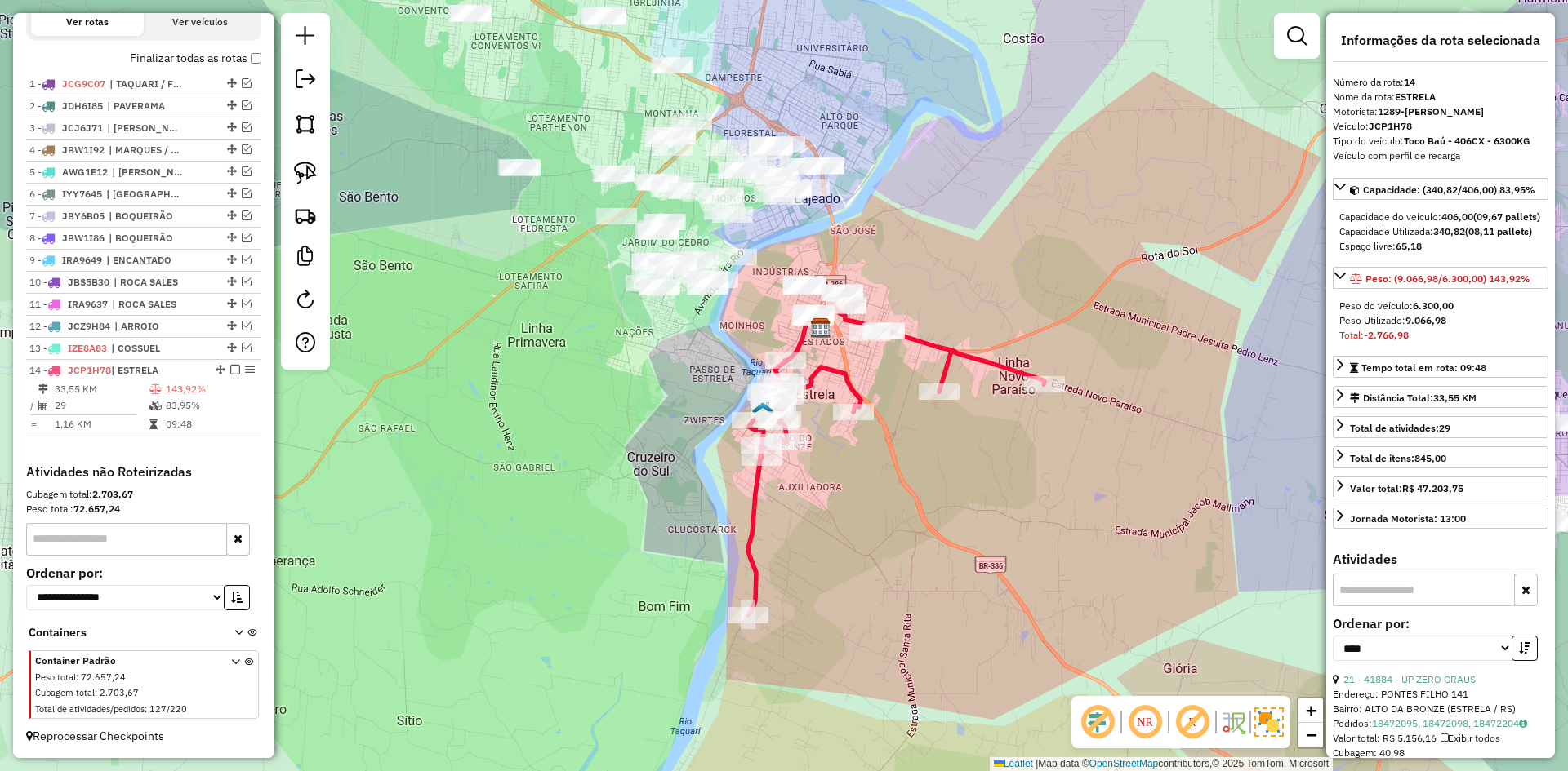
click at [925, 339] on icon at bounding box center [896, 459] width 296 height 311
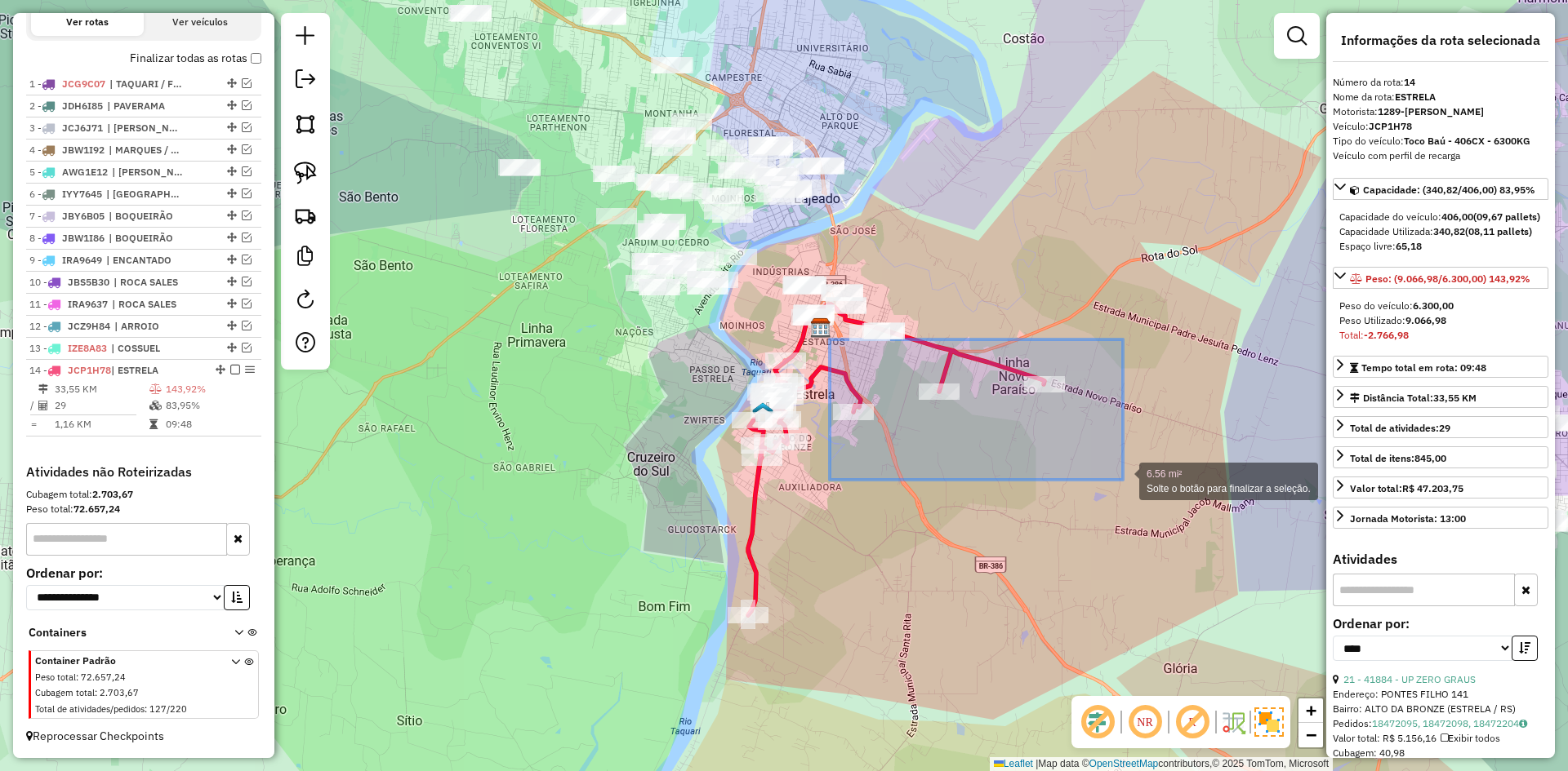
drag, startPoint x: 830, startPoint y: 340, endPoint x: 1123, endPoint y: 480, distance: 324.7
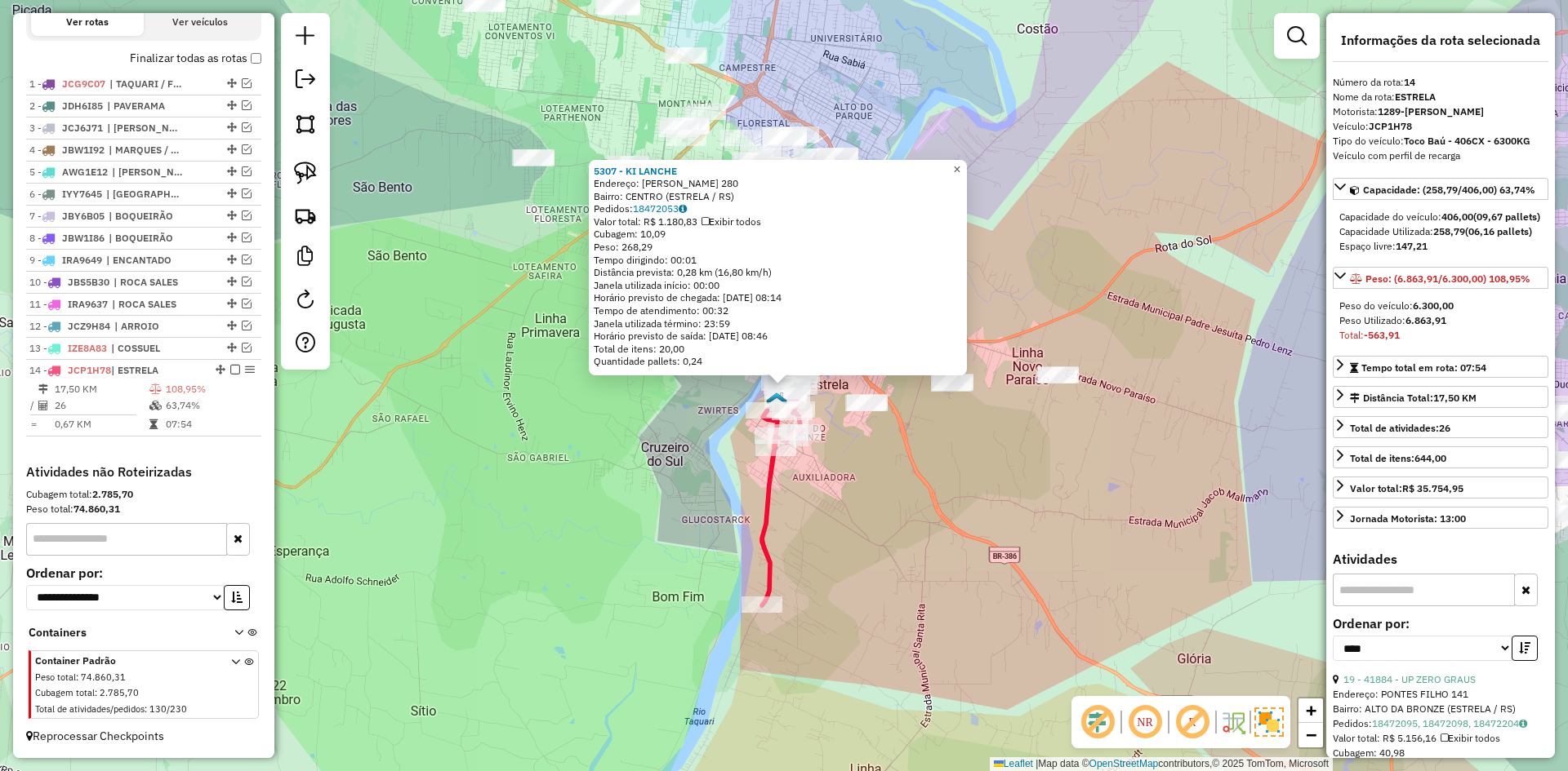
drag, startPoint x: 967, startPoint y: 152, endPoint x: 967, endPoint y: 168, distance: 16.0
click at [967, 160] on div "5307 - KI LANCHE Endereço: R CORONEL FLORES 280 Bairro: CENTRO (ESTRELA / RS) P…" at bounding box center [784, 386] width 1568 height 771
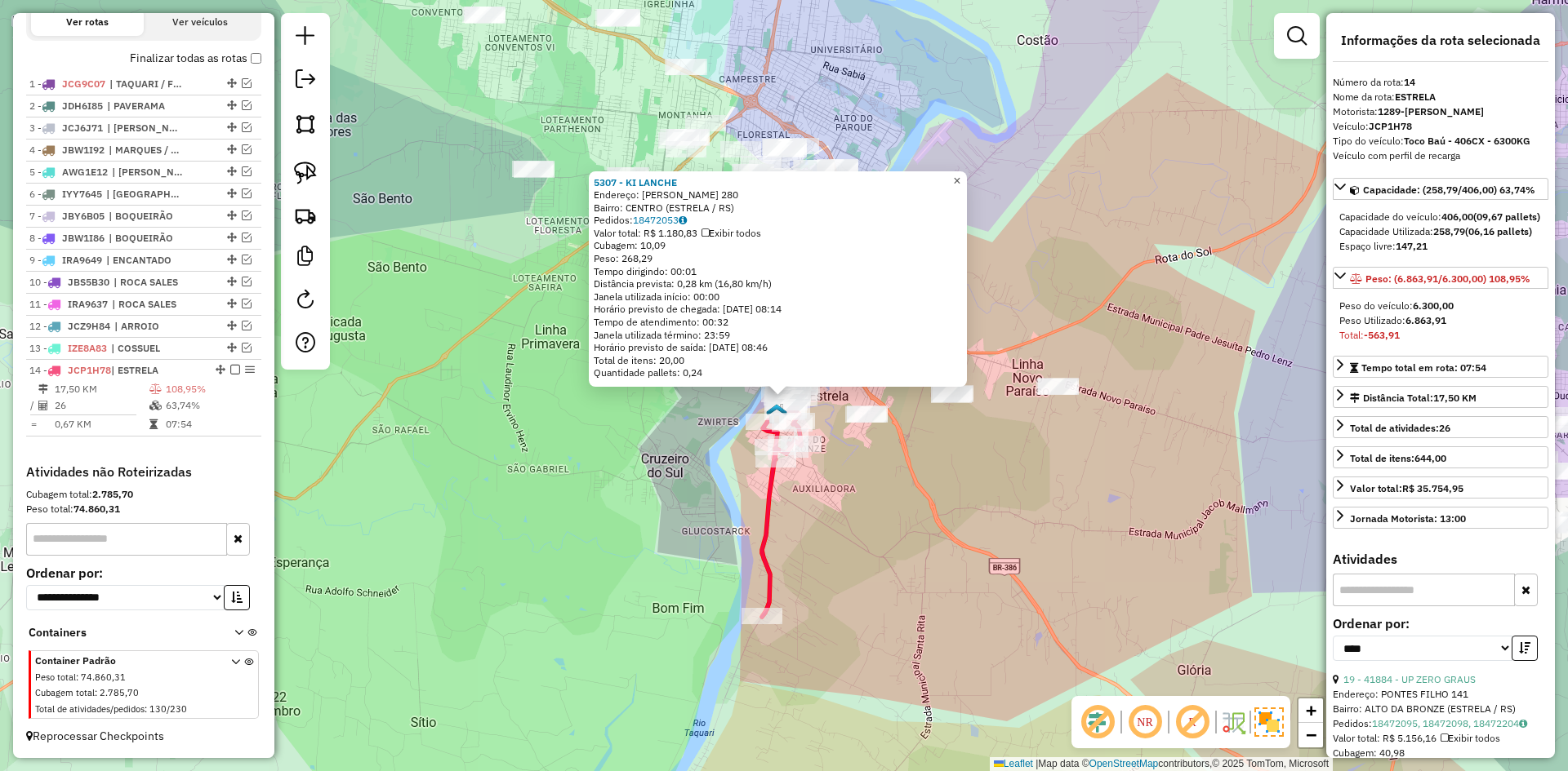
click at [961, 179] on span "×" at bounding box center [957, 180] width 7 height 14
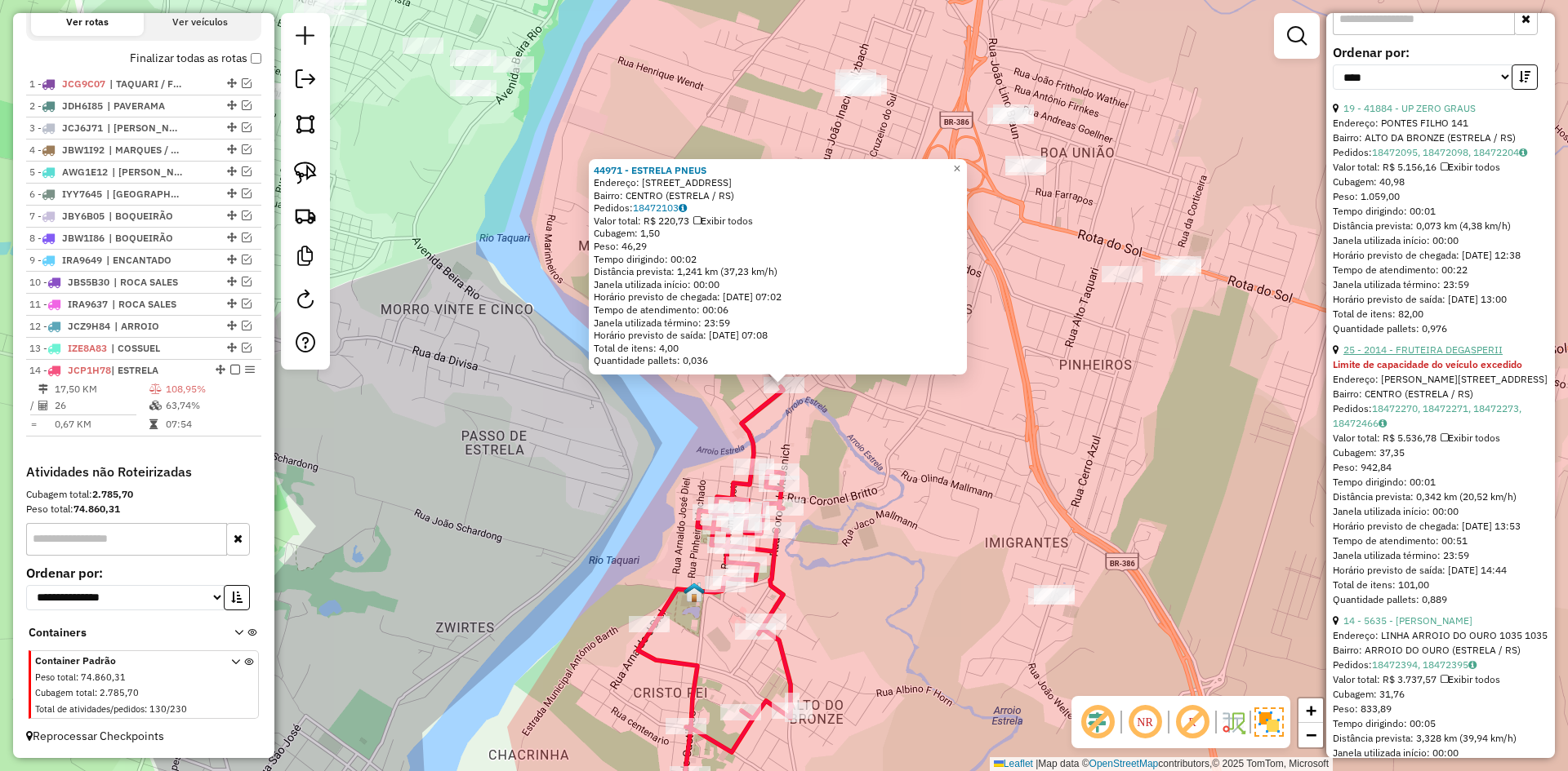
click at [1420, 356] on link "25 - 2014 - FRUTEIRA DEGASPERII" at bounding box center [1423, 350] width 160 height 13
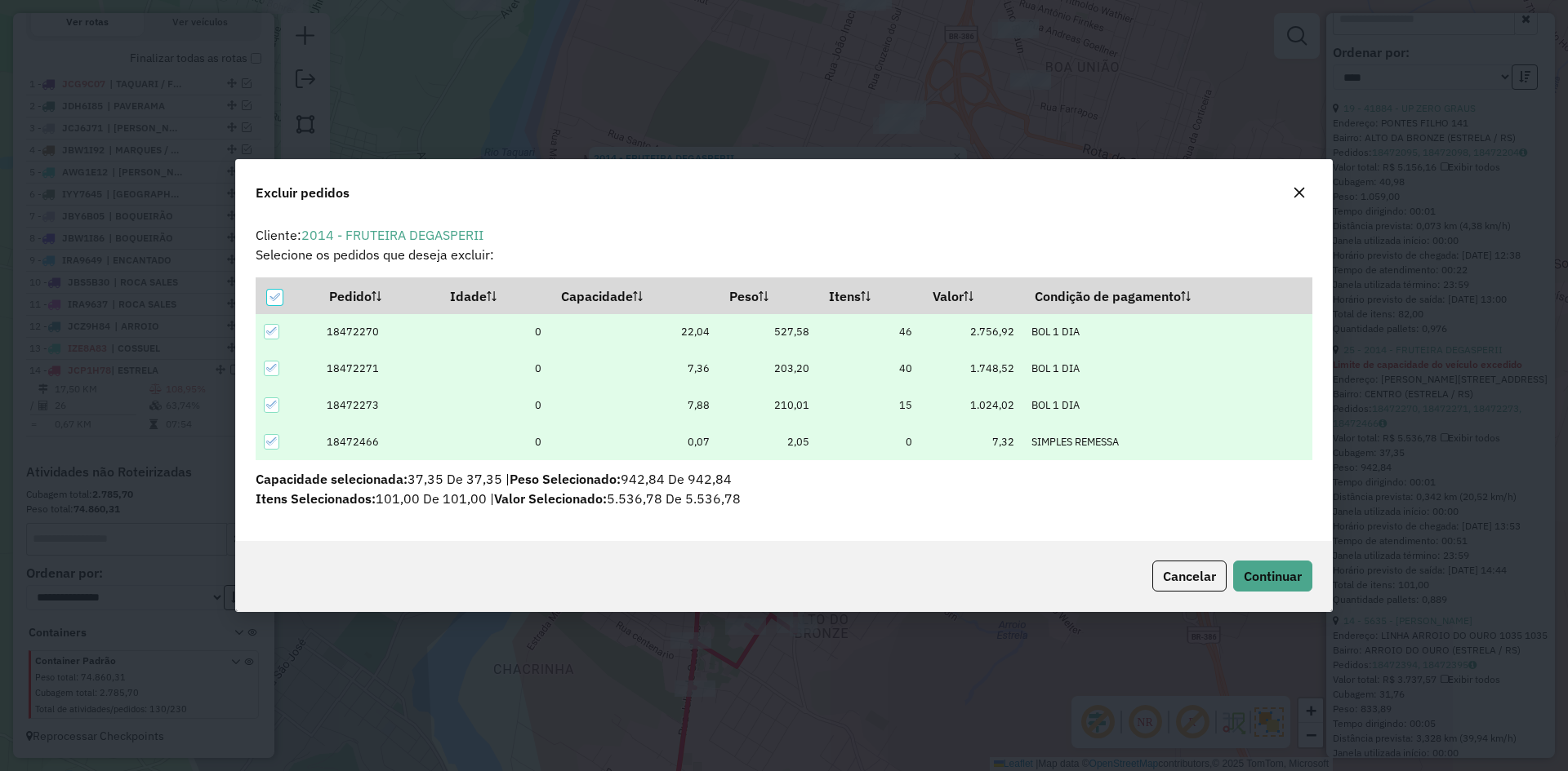
scroll to position [0, 0]
click at [1263, 579] on span "Continuar" at bounding box center [1272, 576] width 58 height 16
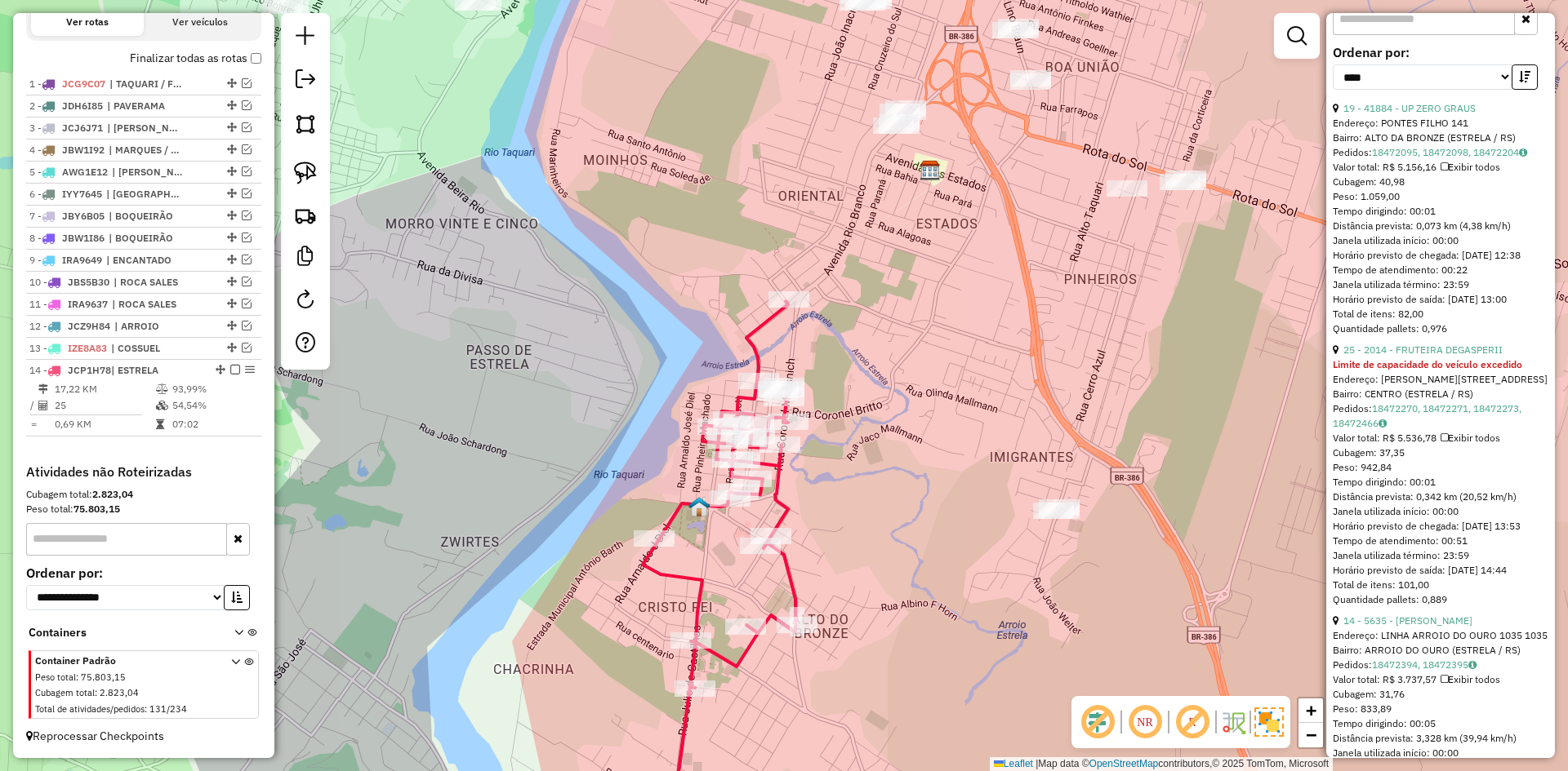
click at [756, 354] on icon at bounding box center [719, 575] width 154 height 548
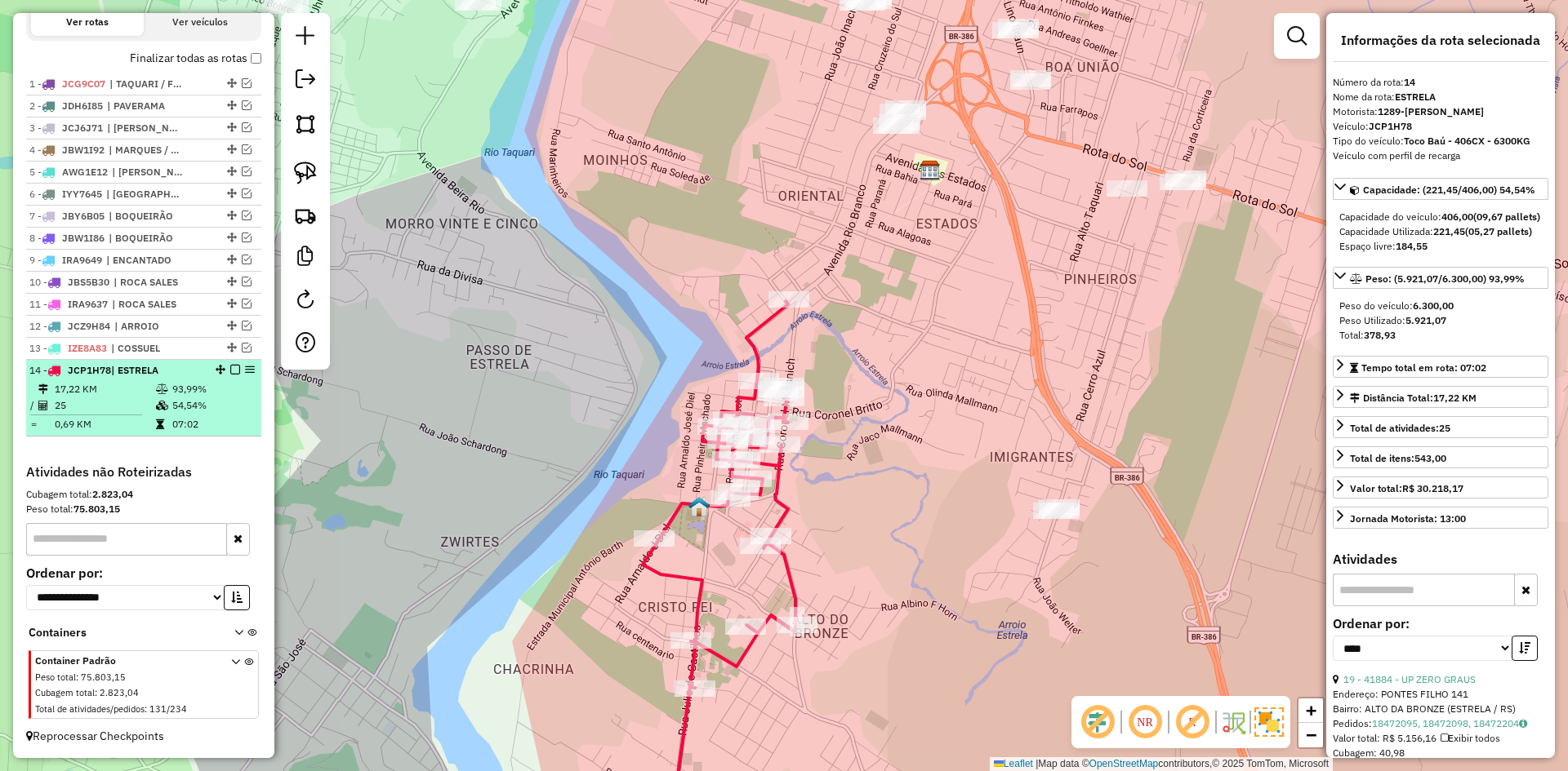
click at [231, 367] on em at bounding box center [235, 369] width 10 height 10
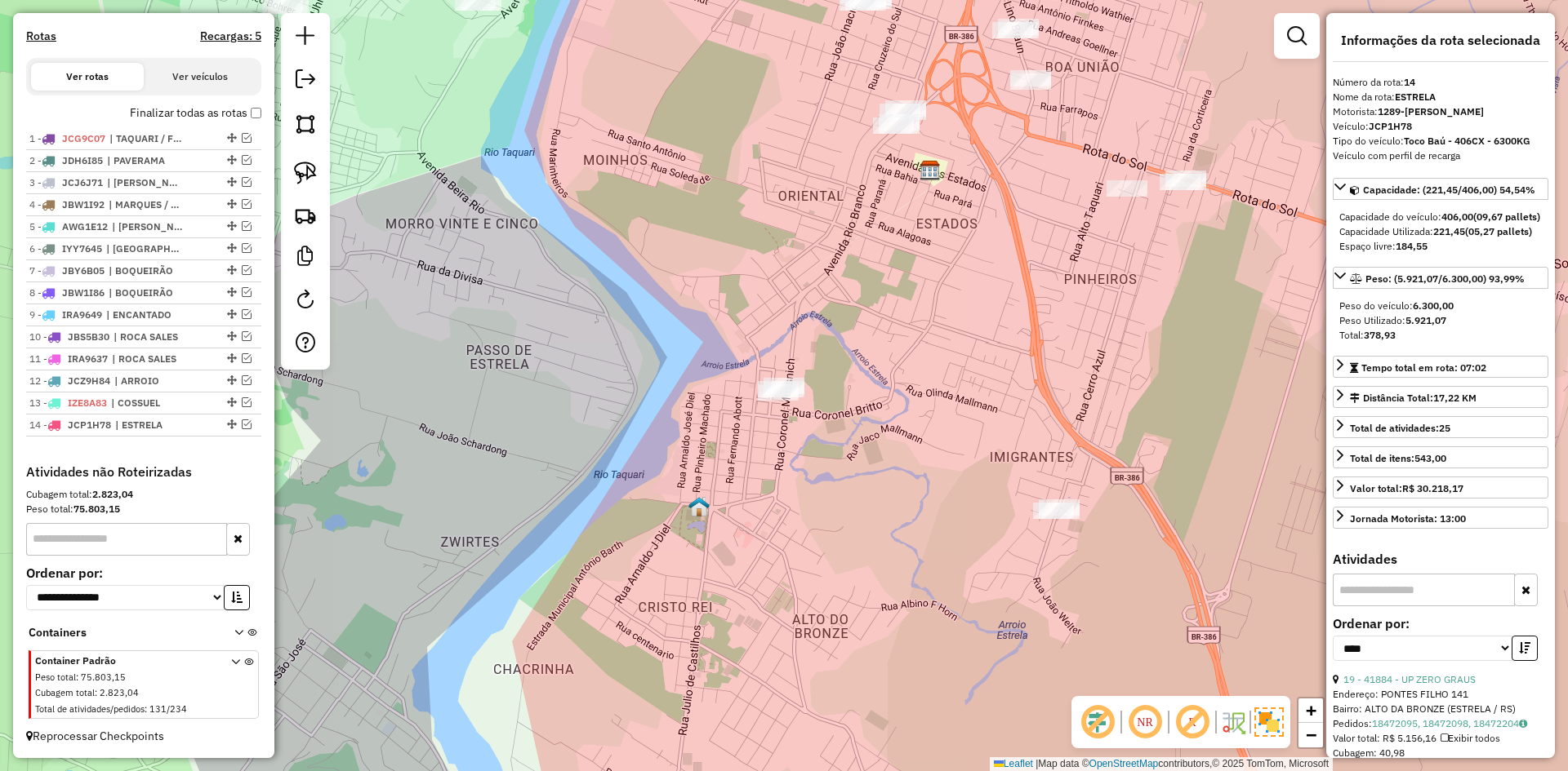
scroll to position [517, 0]
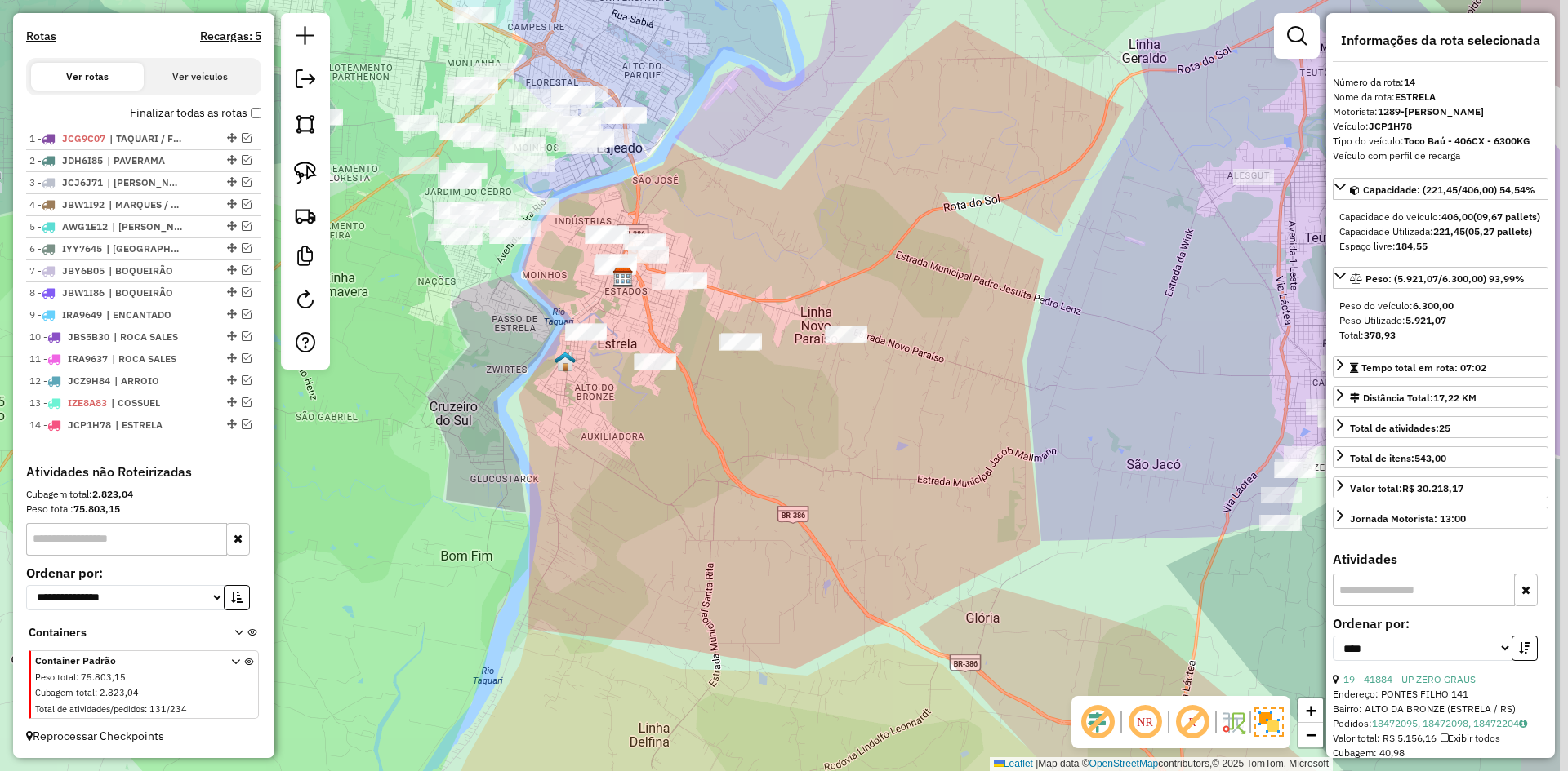
drag, startPoint x: 693, startPoint y: 259, endPoint x: 503, endPoint y: 282, distance: 191.4
click at [504, 283] on div "Janela de atendimento Grade de atendimento Capacidade Transportadoras Veículos …" at bounding box center [784, 386] width 1568 height 771
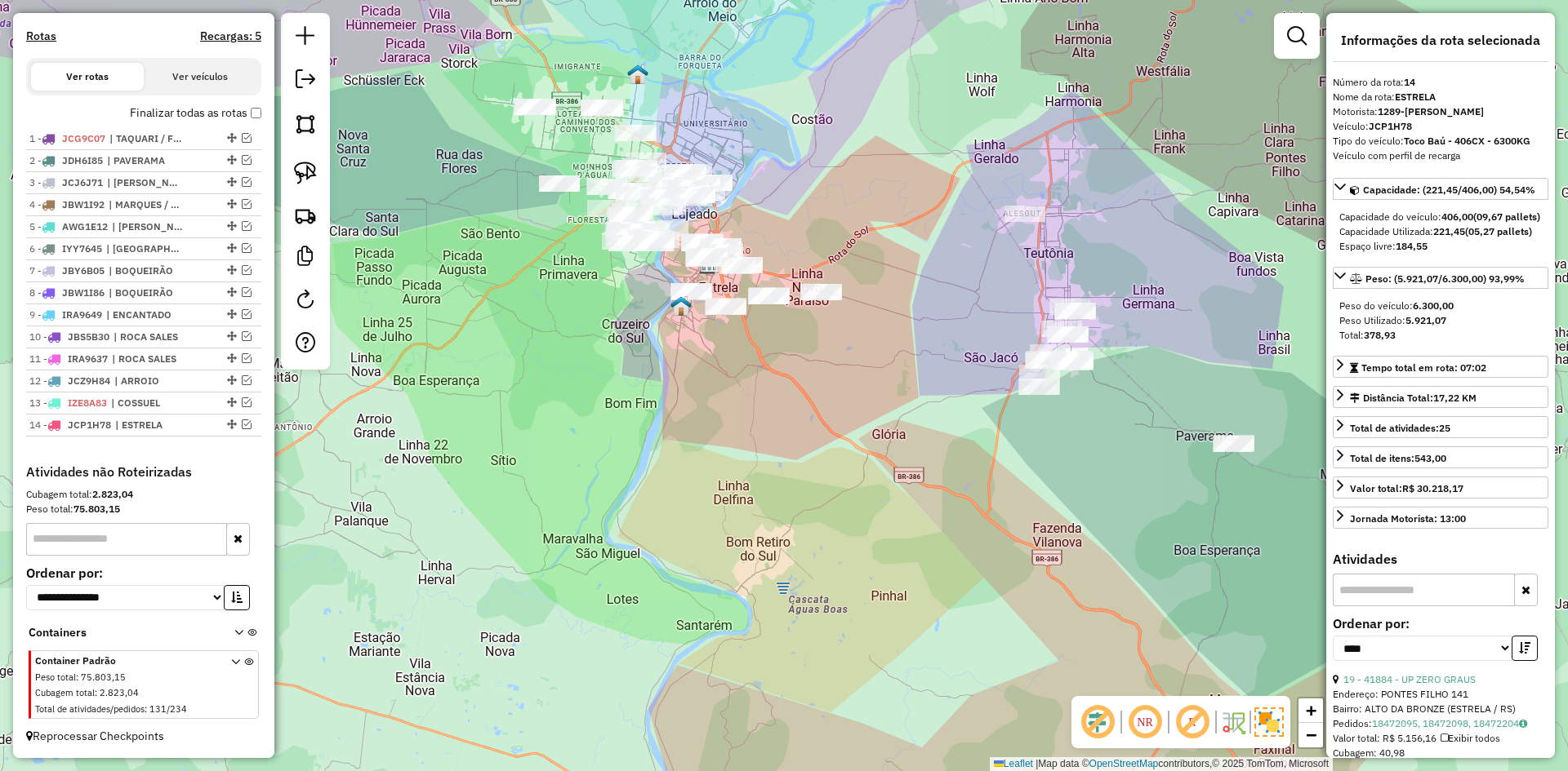
drag, startPoint x: 1025, startPoint y: 301, endPoint x: 888, endPoint y: 276, distance: 139.3
click at [889, 276] on div "Janela de atendimento Grade de atendimento Capacidade Transportadoras Veículos …" at bounding box center [784, 386] width 1568 height 771
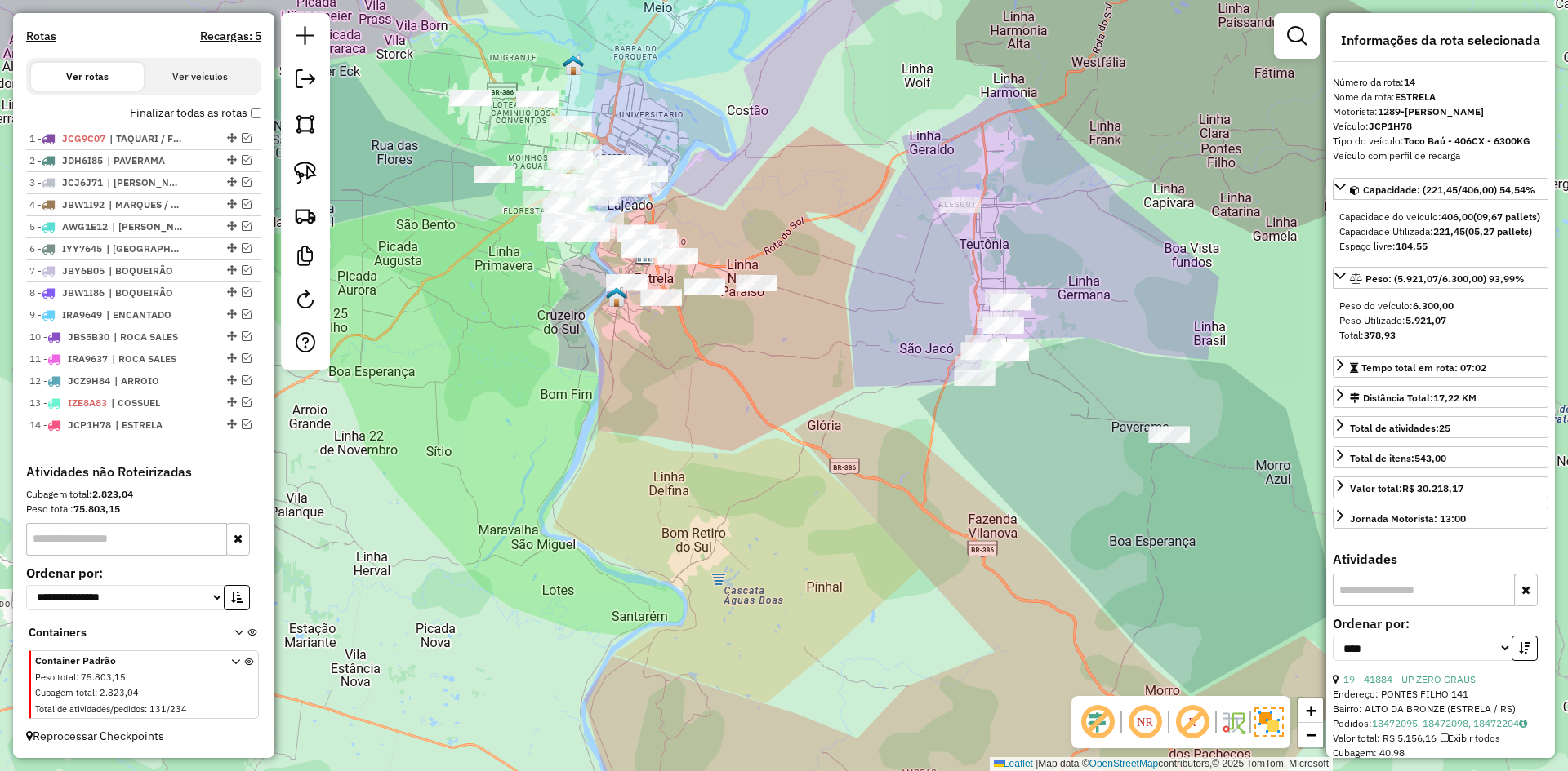
drag, startPoint x: 965, startPoint y: 287, endPoint x: 868, endPoint y: 249, distance: 104.2
click at [868, 249] on div "Janela de atendimento Grade de atendimento Capacidade Transportadoras Veículos …" at bounding box center [784, 386] width 1568 height 771
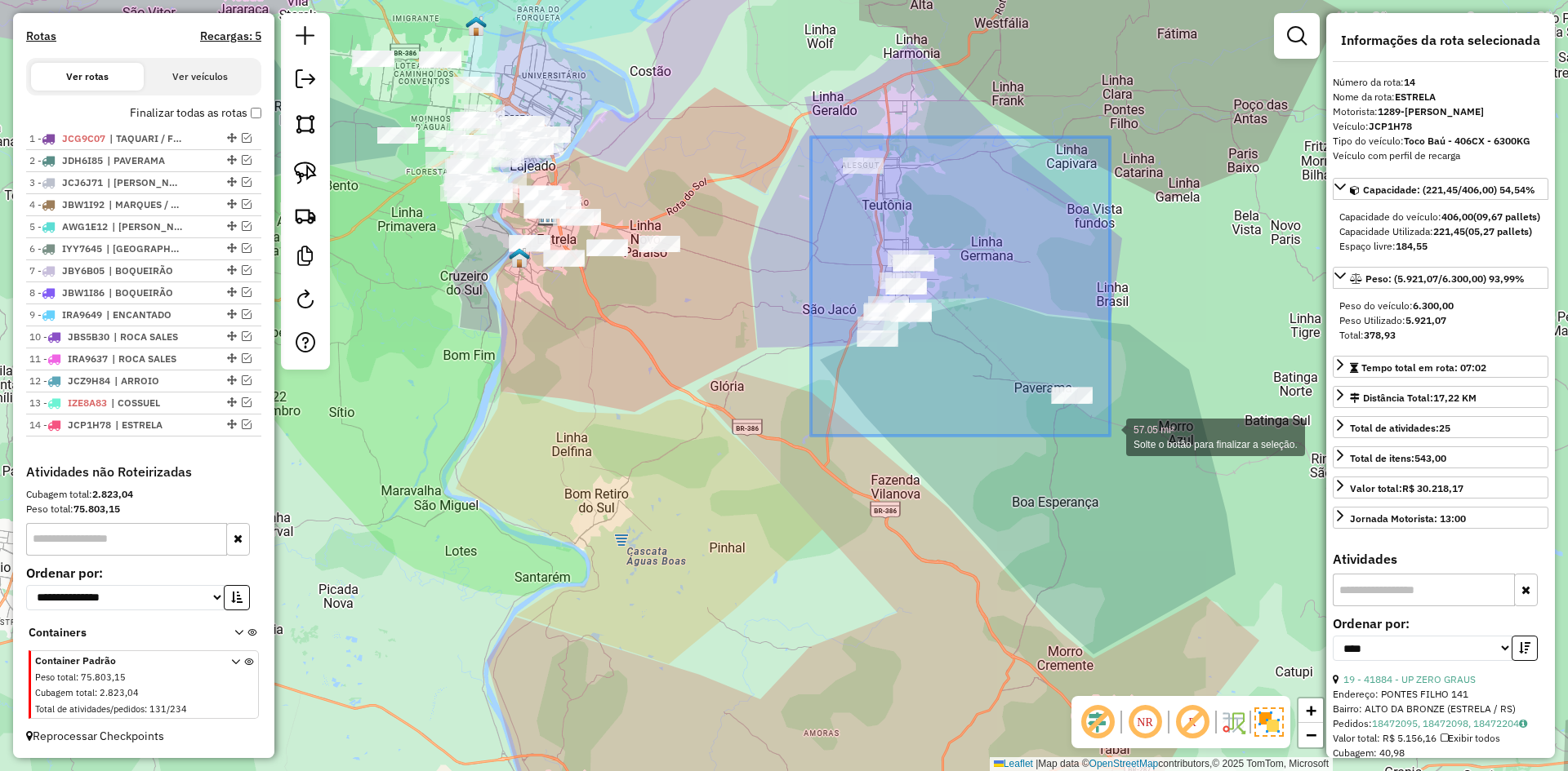
drag, startPoint x: 811, startPoint y: 137, endPoint x: 1112, endPoint y: 437, distance: 425.0
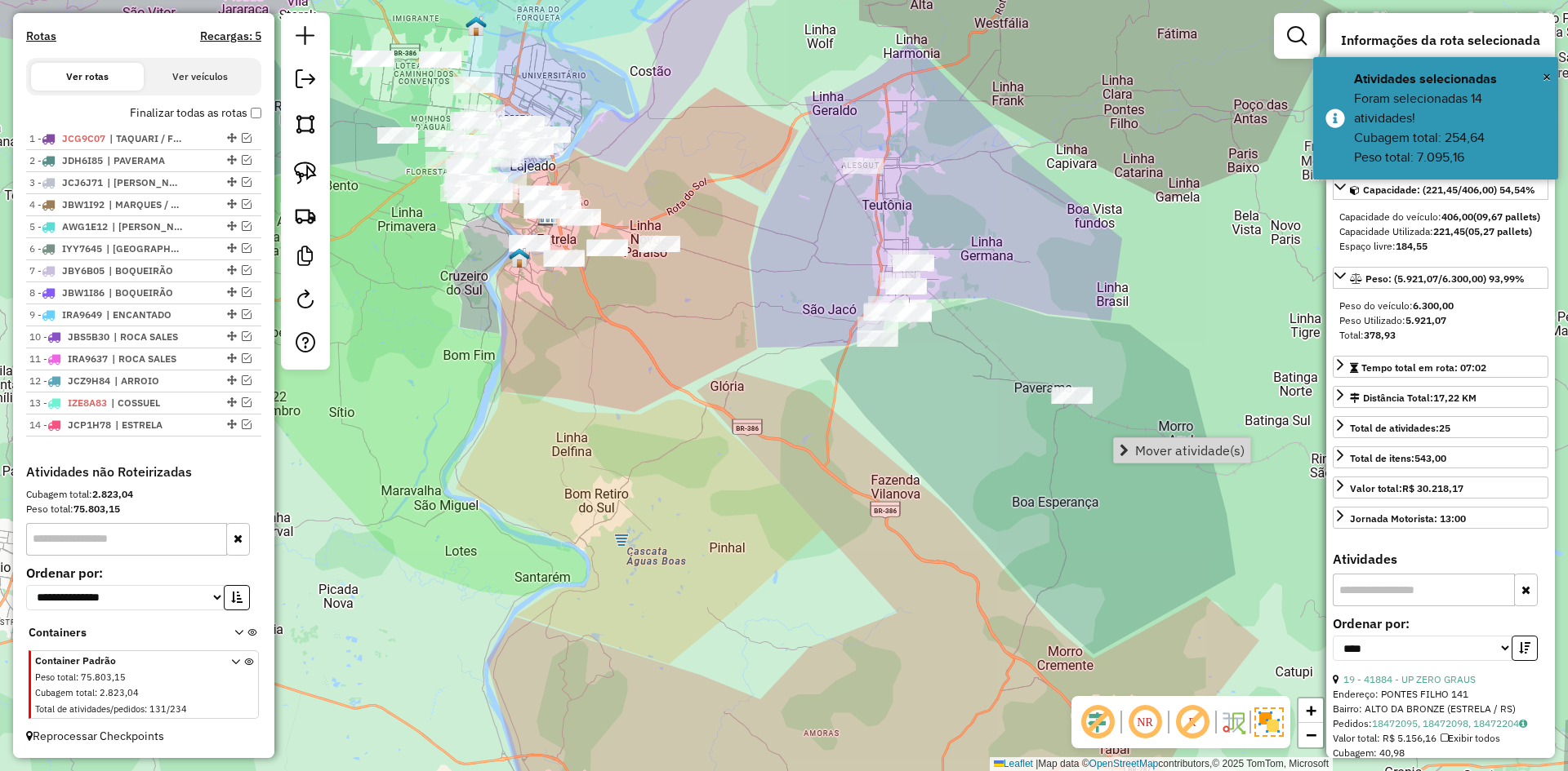
click at [1186, 445] on span "Mover atividade(s)" at bounding box center [1190, 450] width 109 height 14
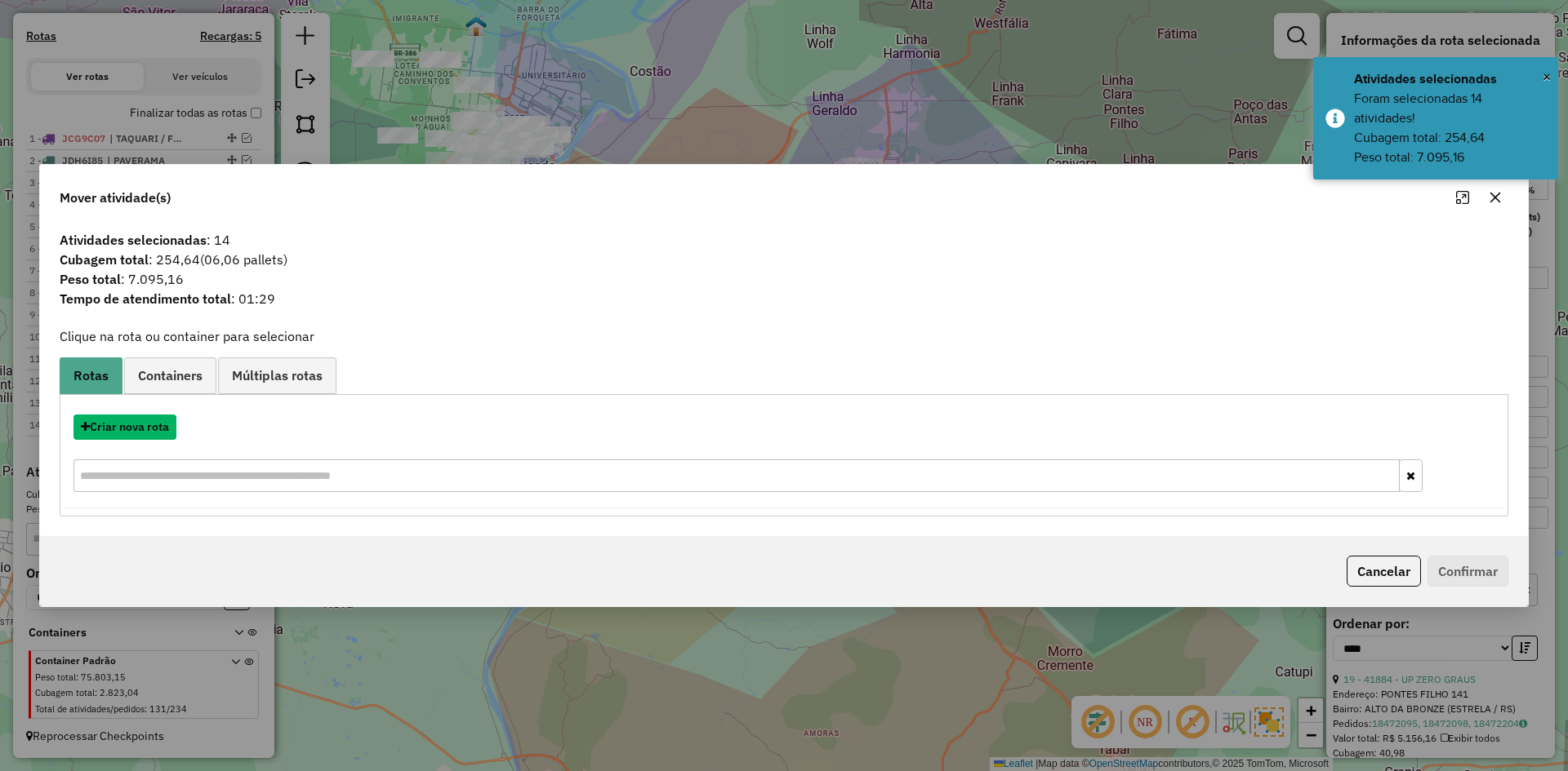
click at [144, 430] on button "Criar nova rota" at bounding box center [125, 427] width 103 height 25
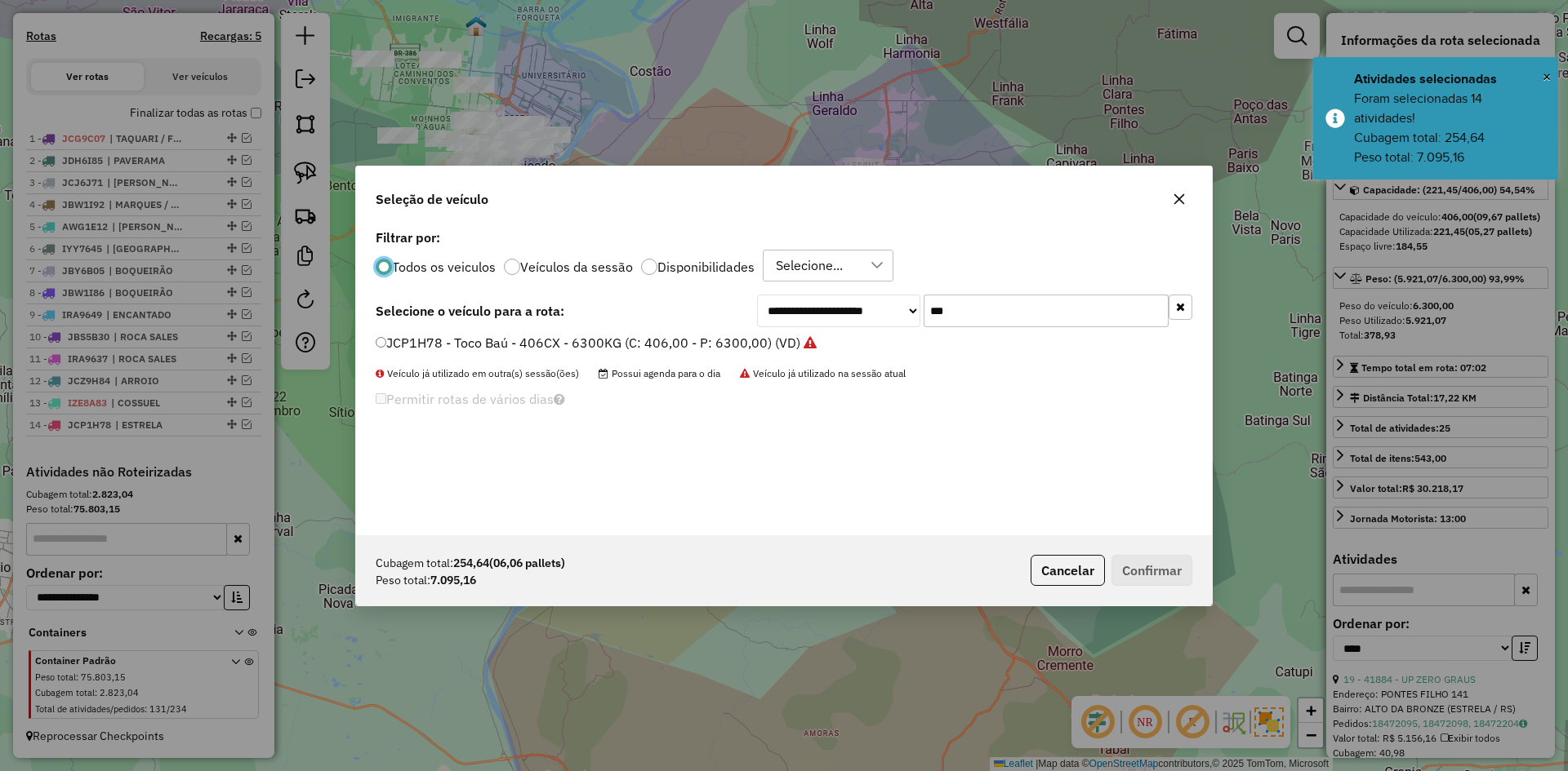
scroll to position [9, 5]
drag, startPoint x: 962, startPoint y: 318, endPoint x: 910, endPoint y: 341, distance: 56.9
click at [910, 341] on div "**********" at bounding box center [784, 380] width 856 height 310
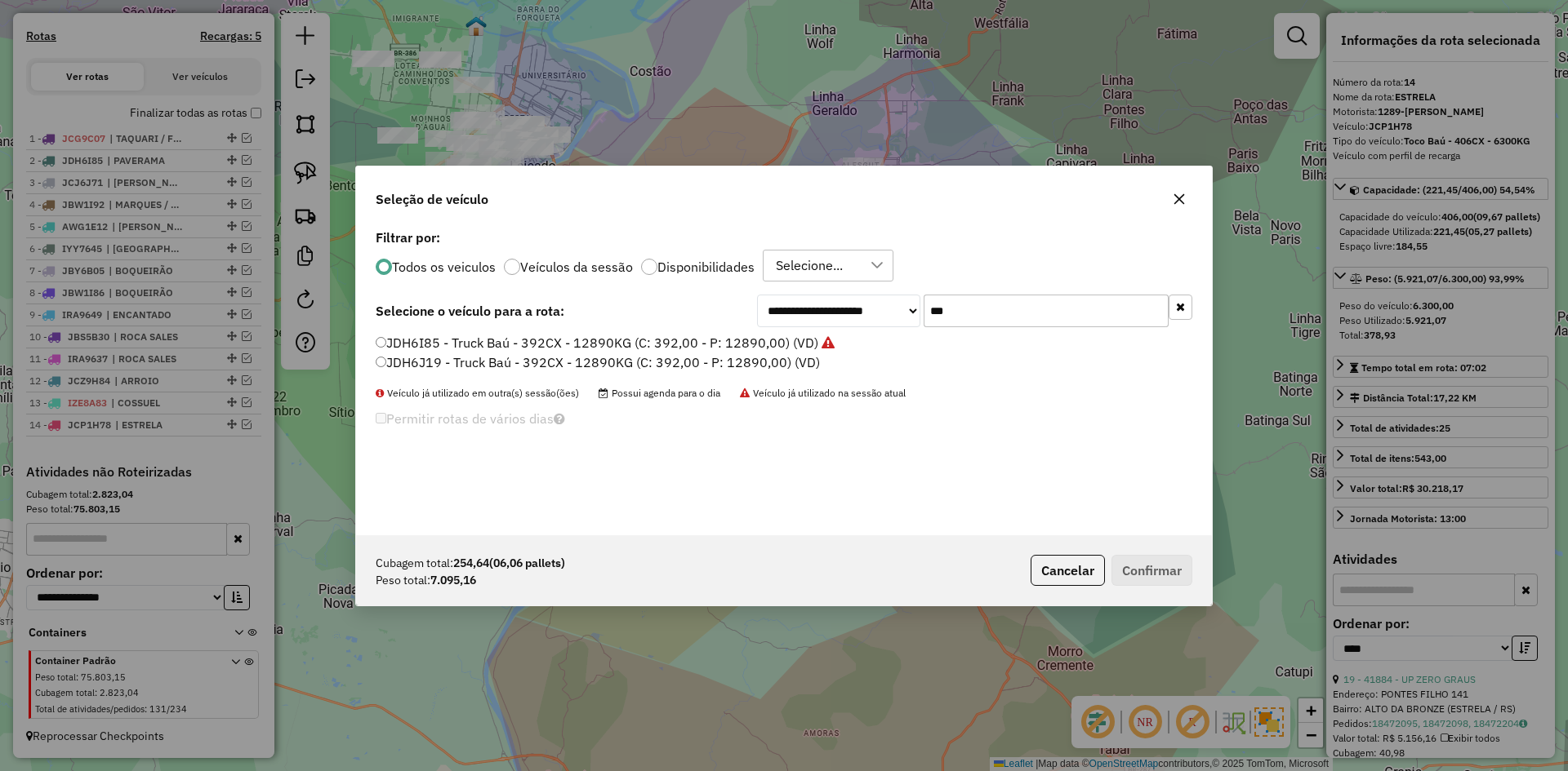
type input "***"
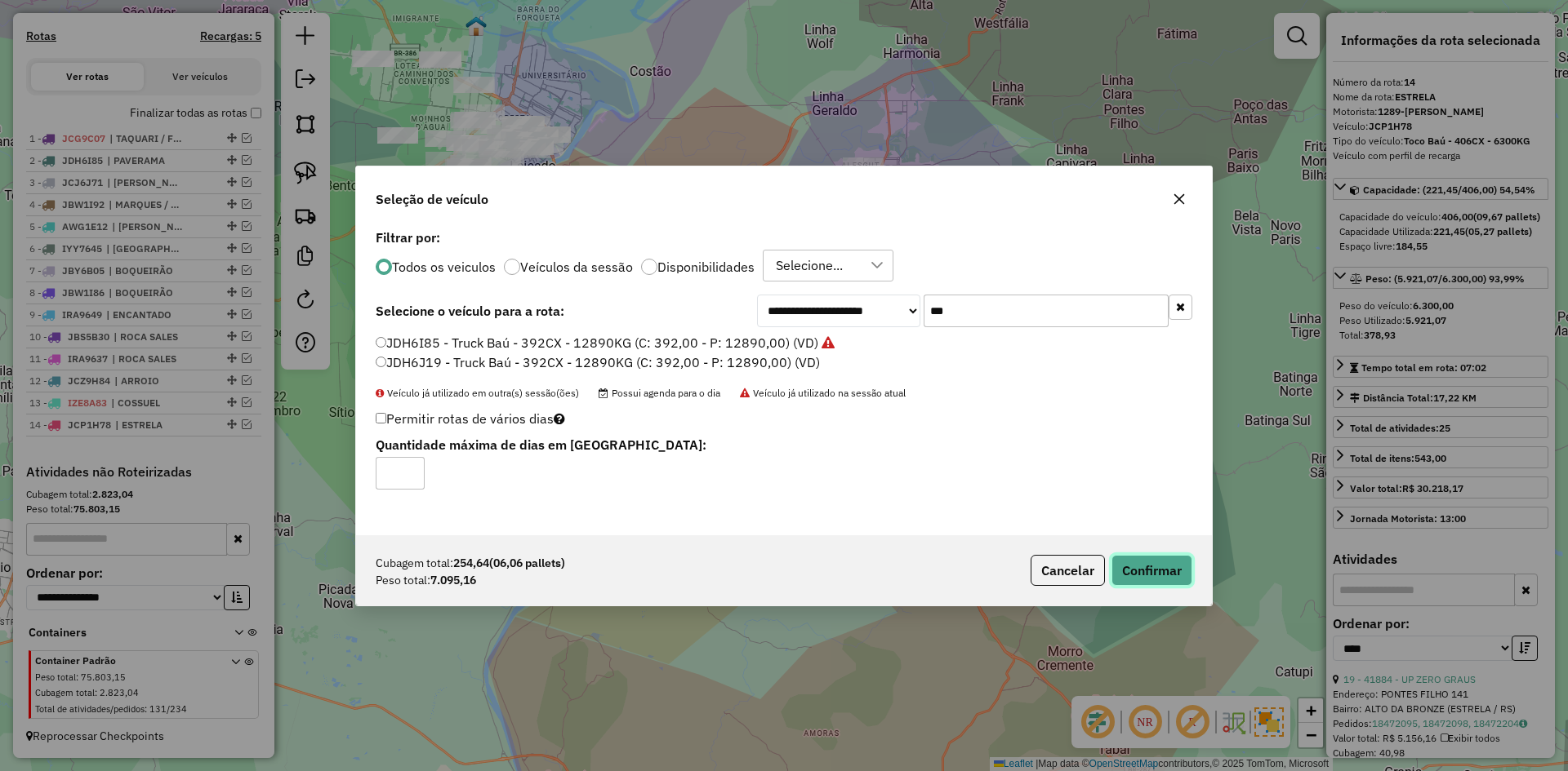
click at [1139, 563] on button "Confirmar" at bounding box center [1153, 570] width 81 height 31
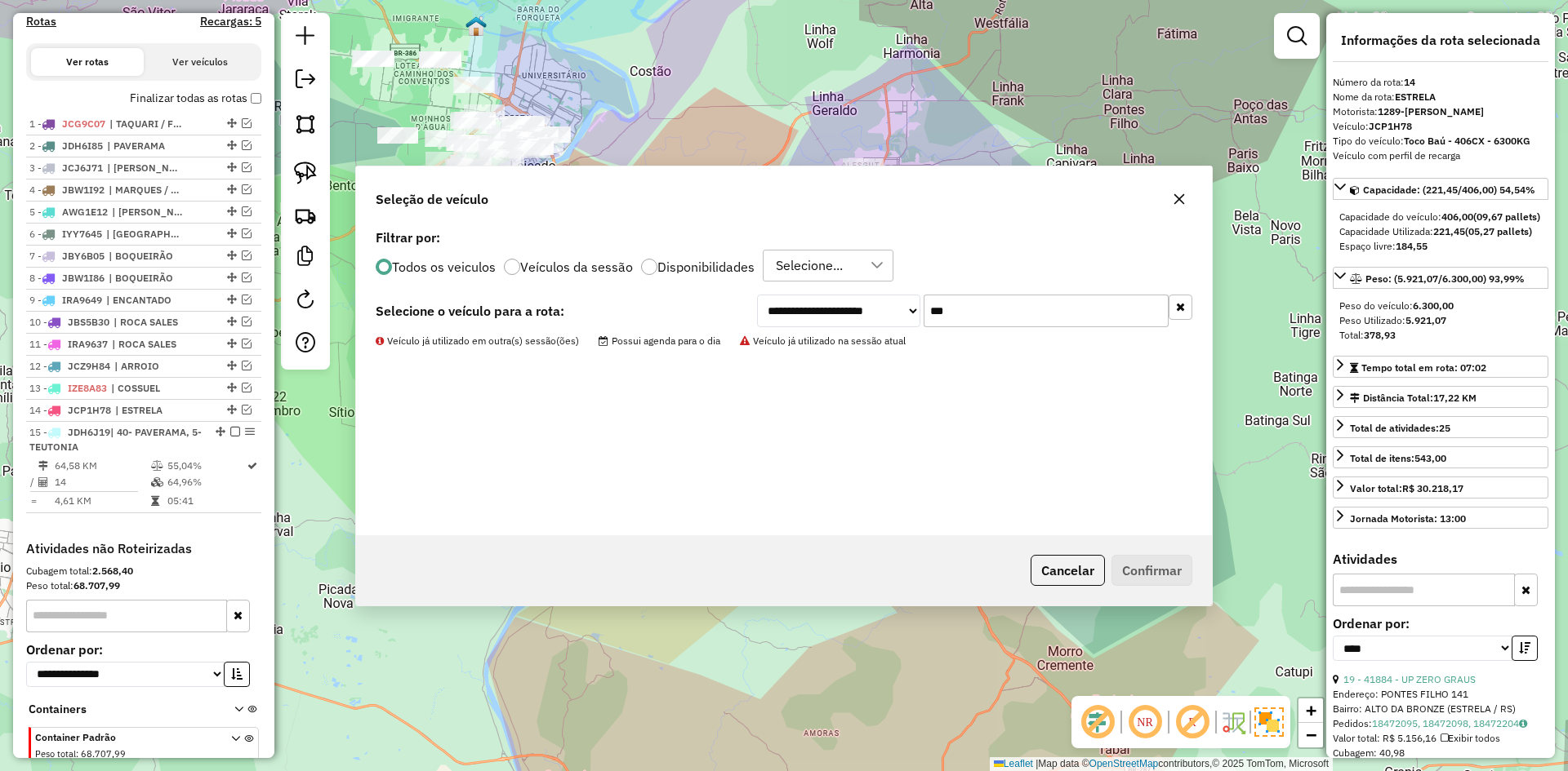
scroll to position [608, 0]
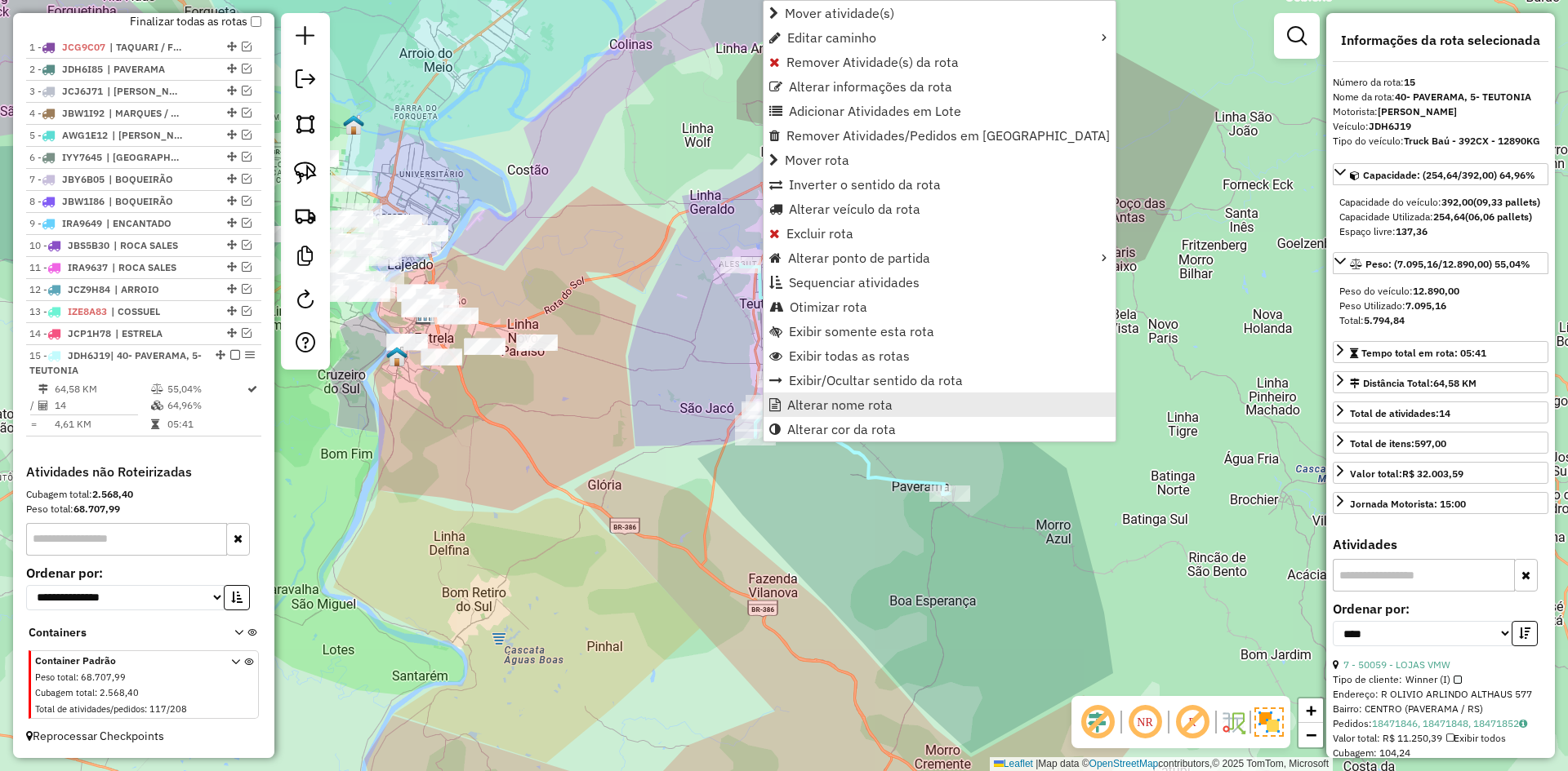
click at [816, 406] on span "Alterar nome rota" at bounding box center [840, 404] width 105 height 14
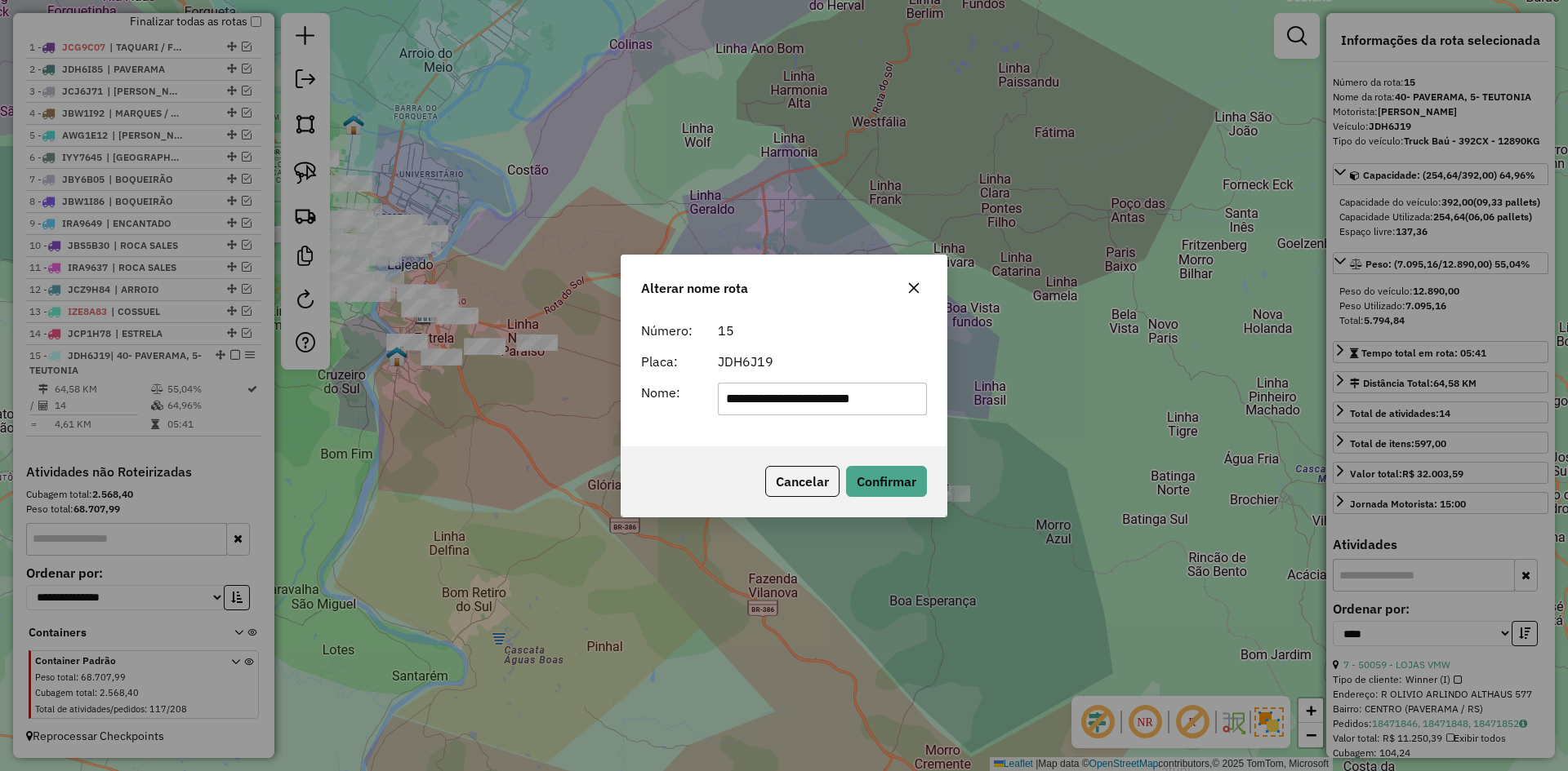
drag, startPoint x: 835, startPoint y: 395, endPoint x: 637, endPoint y: 440, distance: 203.0
click at [639, 439] on div "**********" at bounding box center [784, 380] width 325 height 132
type input "********"
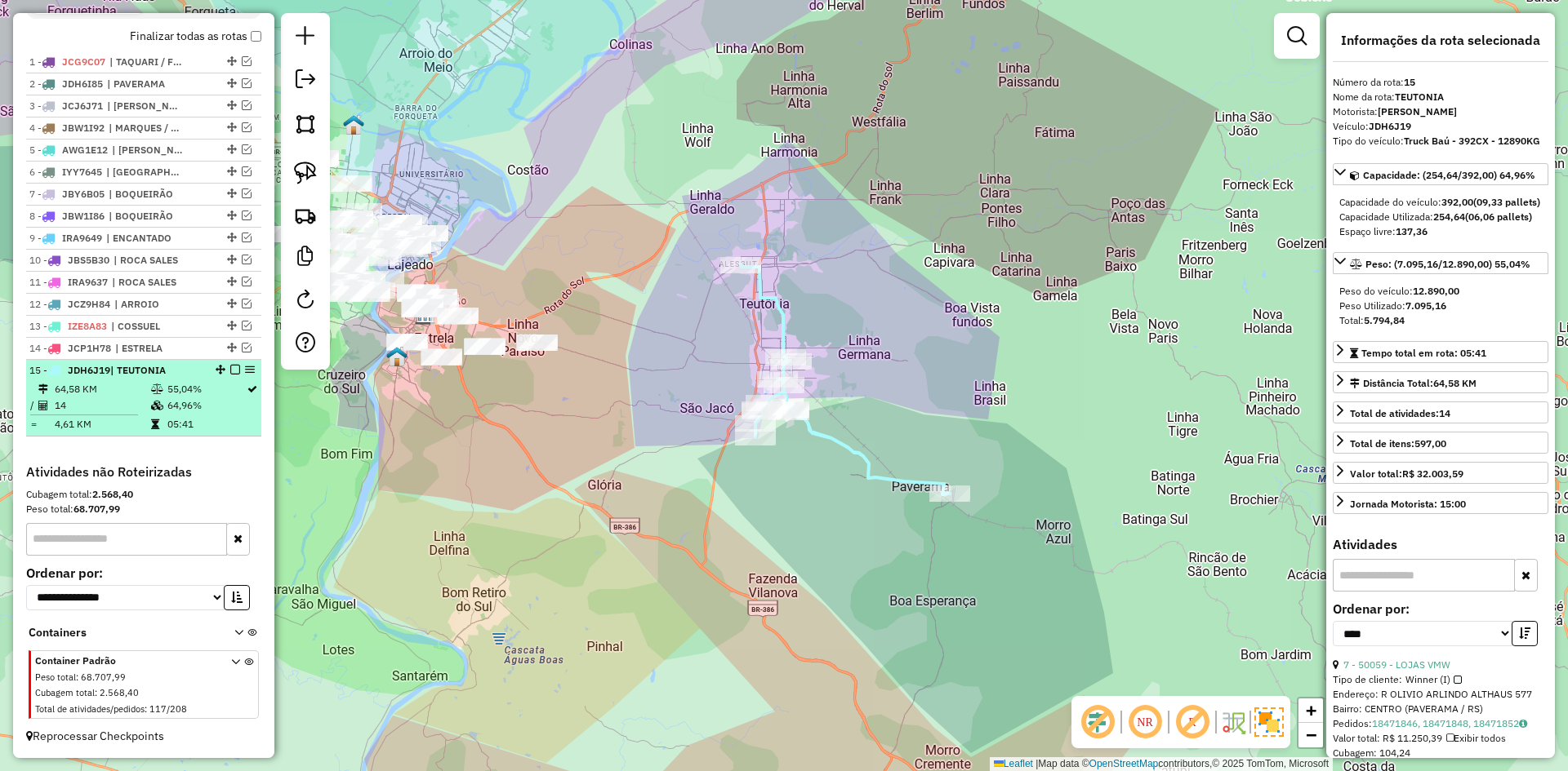
click at [233, 367] on em at bounding box center [235, 369] width 10 height 10
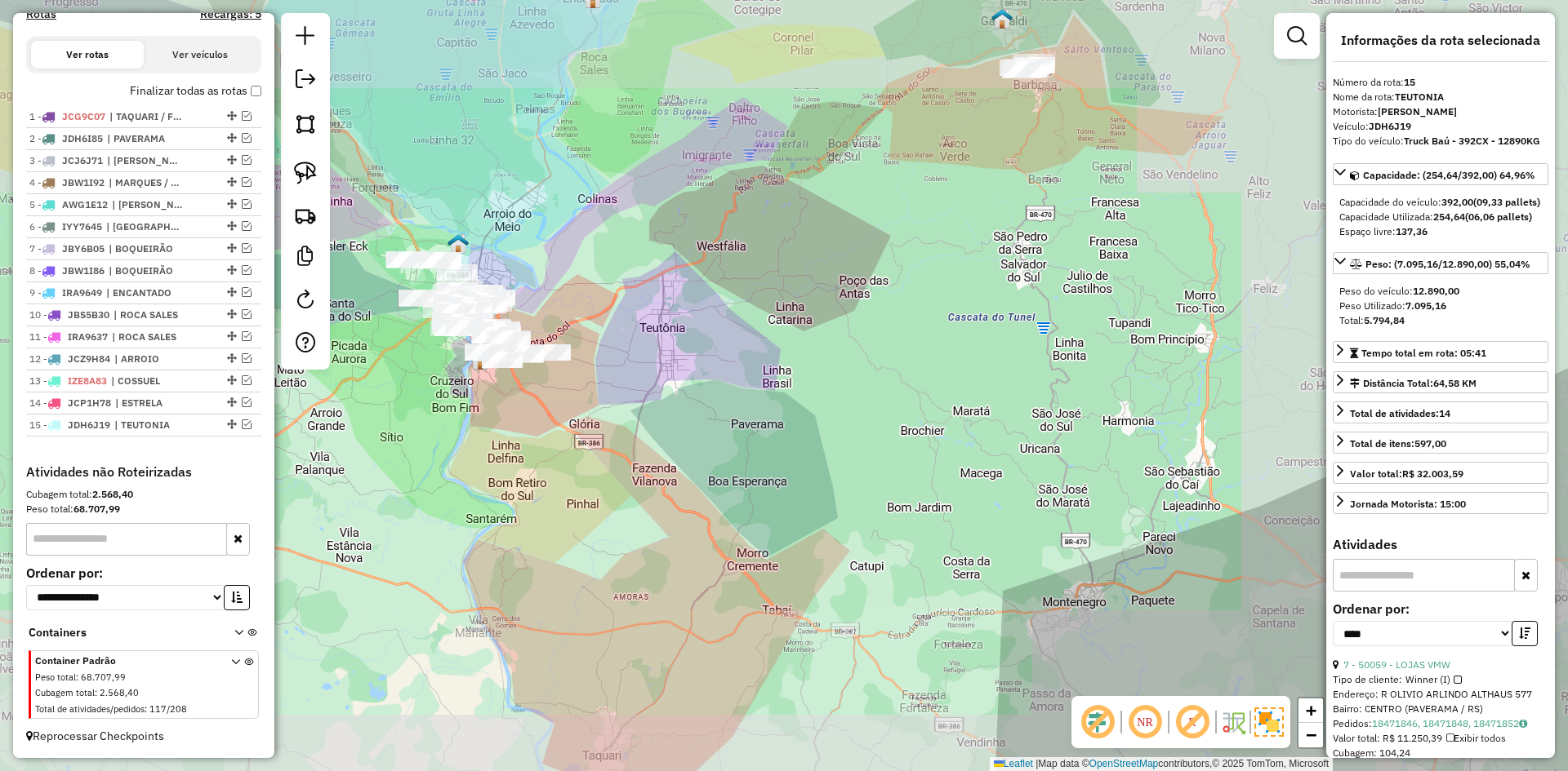
drag, startPoint x: 602, startPoint y: 197, endPoint x: 612, endPoint y: 350, distance: 153.3
click at [606, 370] on div "Janela de atendimento Grade de atendimento Capacidade Transportadoras Veículos …" at bounding box center [784, 386] width 1568 height 771
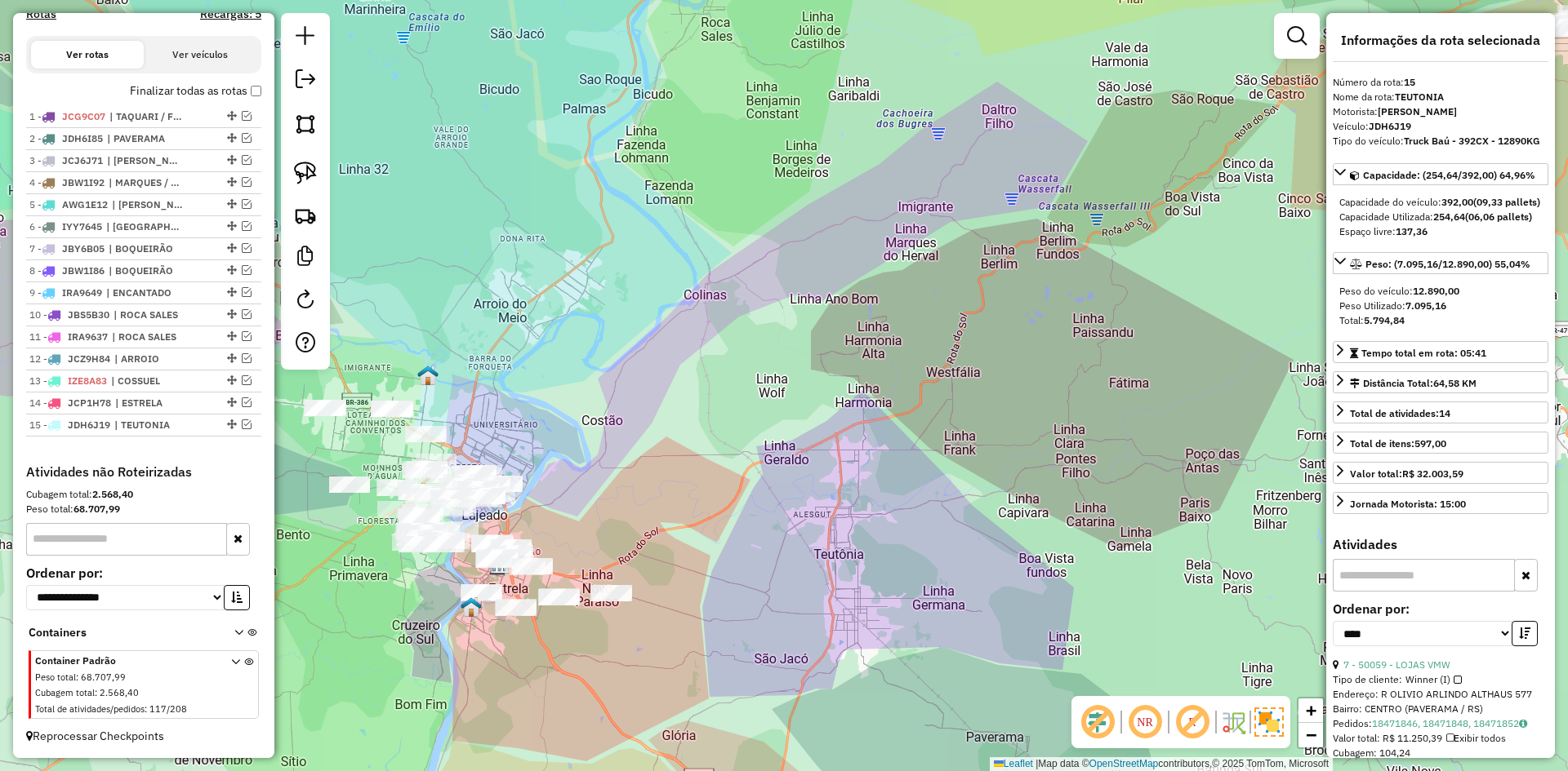
drag, startPoint x: 678, startPoint y: 340, endPoint x: 597, endPoint y: 277, distance: 102.6
click at [597, 277] on div "Janela de atendimento Grade de atendimento Capacidade Transportadoras Veículos …" at bounding box center [784, 386] width 1568 height 771
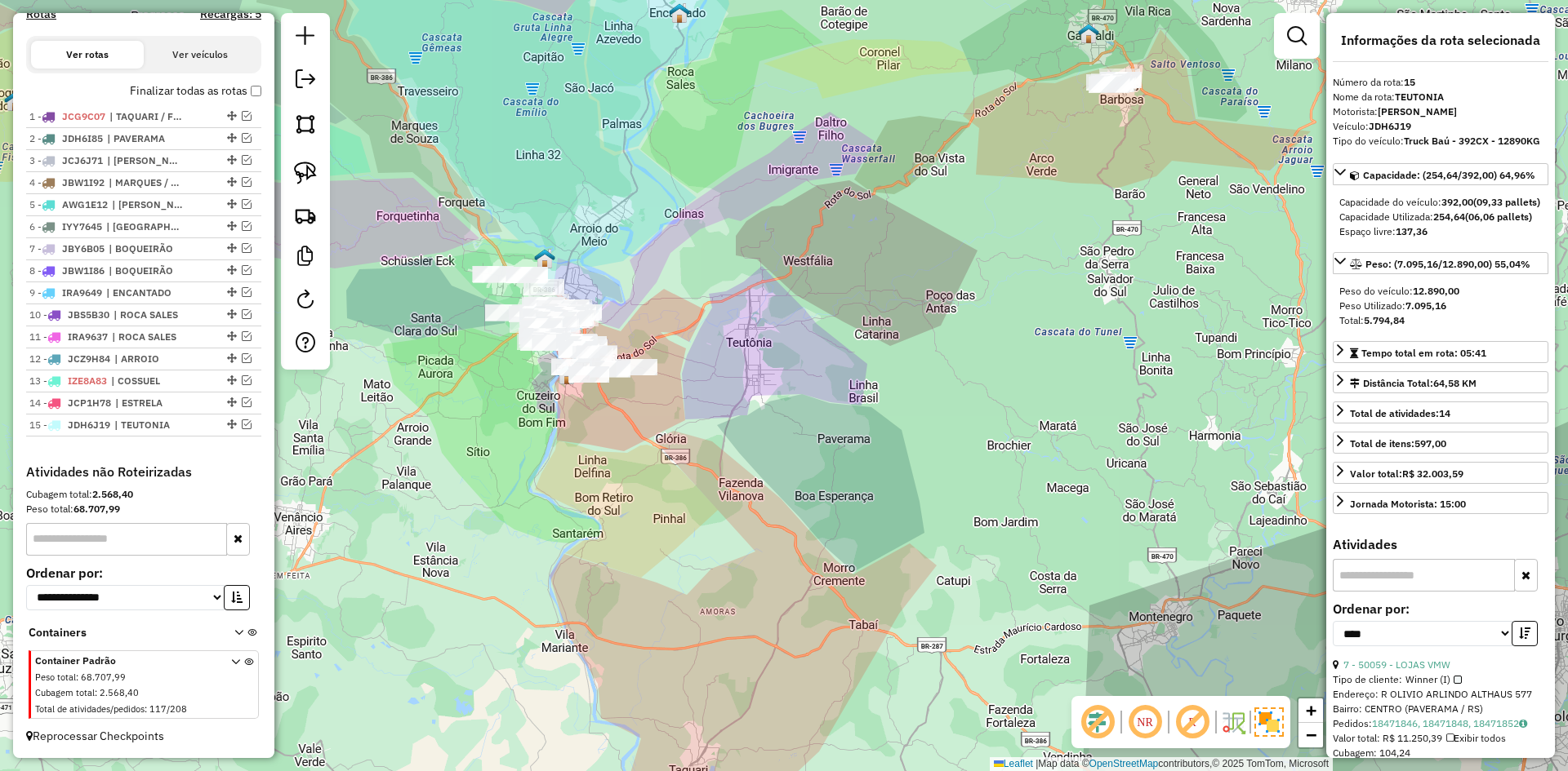
drag, startPoint x: 1051, startPoint y: 188, endPoint x: 877, endPoint y: 396, distance: 271.2
click at [877, 400] on div "Janela de atendimento Grade de atendimento Capacidade Transportadoras Veículos …" at bounding box center [784, 386] width 1568 height 771
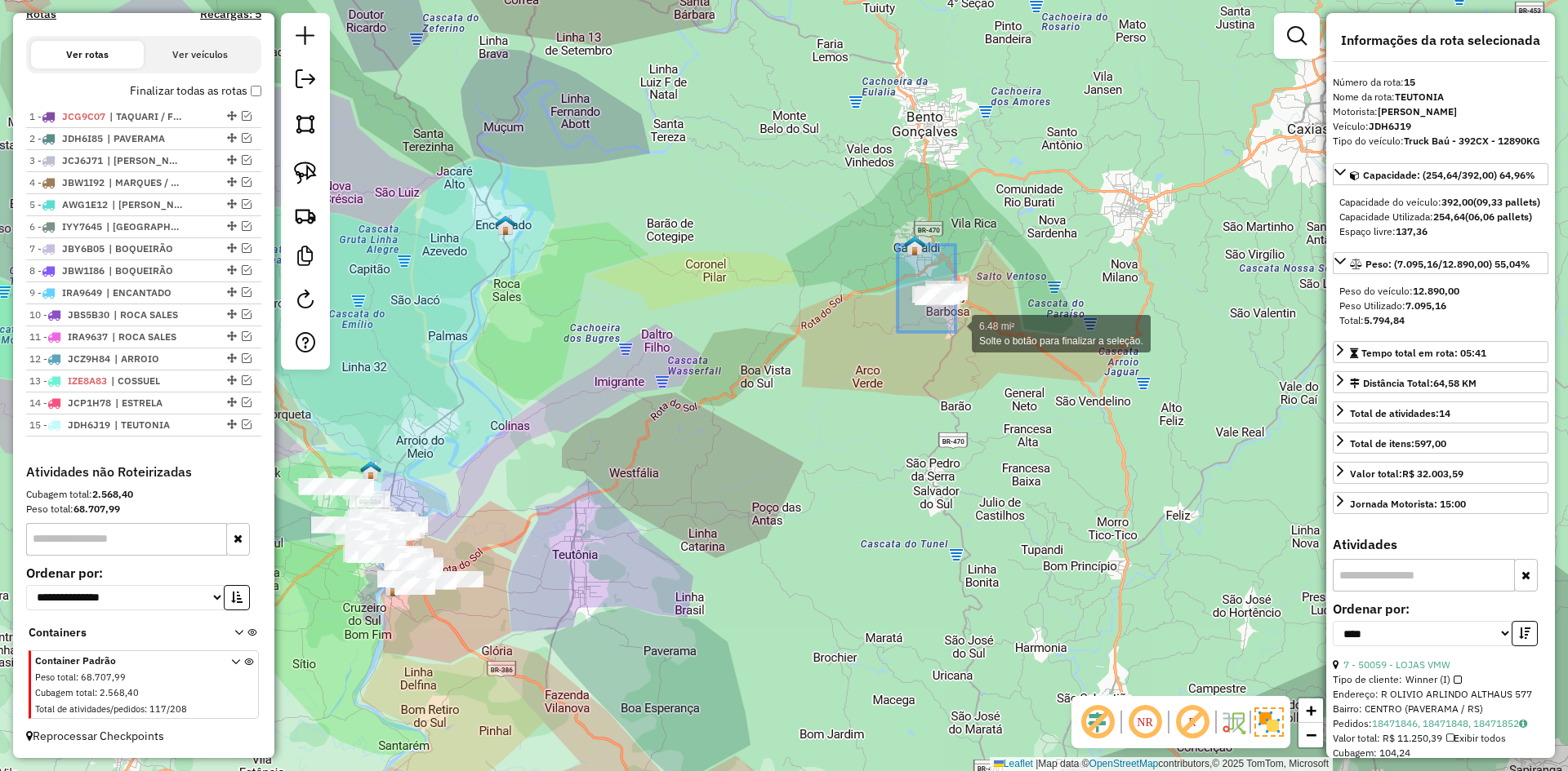
drag, startPoint x: 955, startPoint y: 332, endPoint x: 1022, endPoint y: 419, distance: 109.8
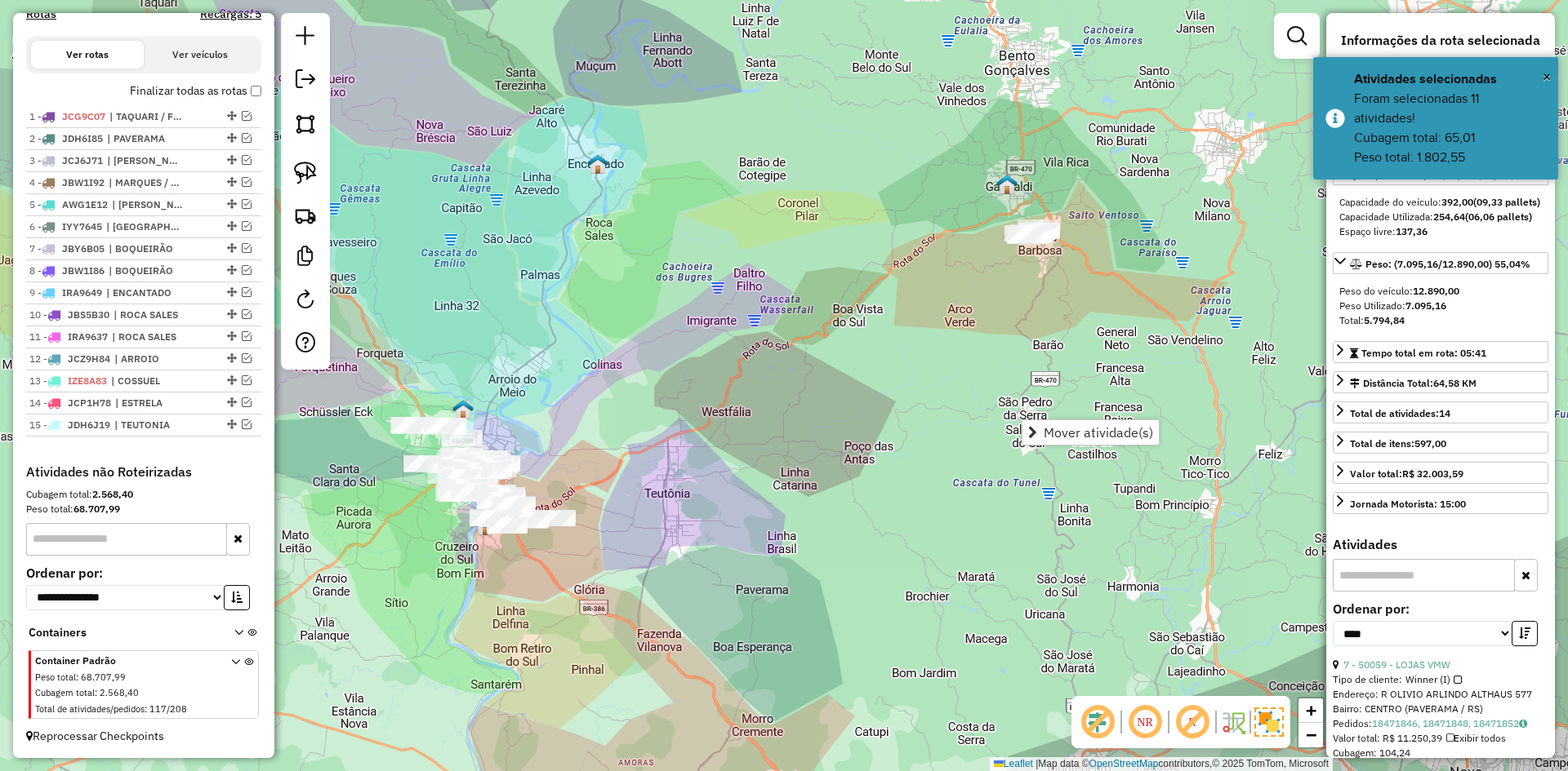
drag, startPoint x: 717, startPoint y: 475, endPoint x: 948, endPoint y: 304, distance: 287.4
click at [947, 304] on div "Janela de atendimento Grade de atendimento Capacidade Transportadoras Veículos …" at bounding box center [784, 386] width 1568 height 771
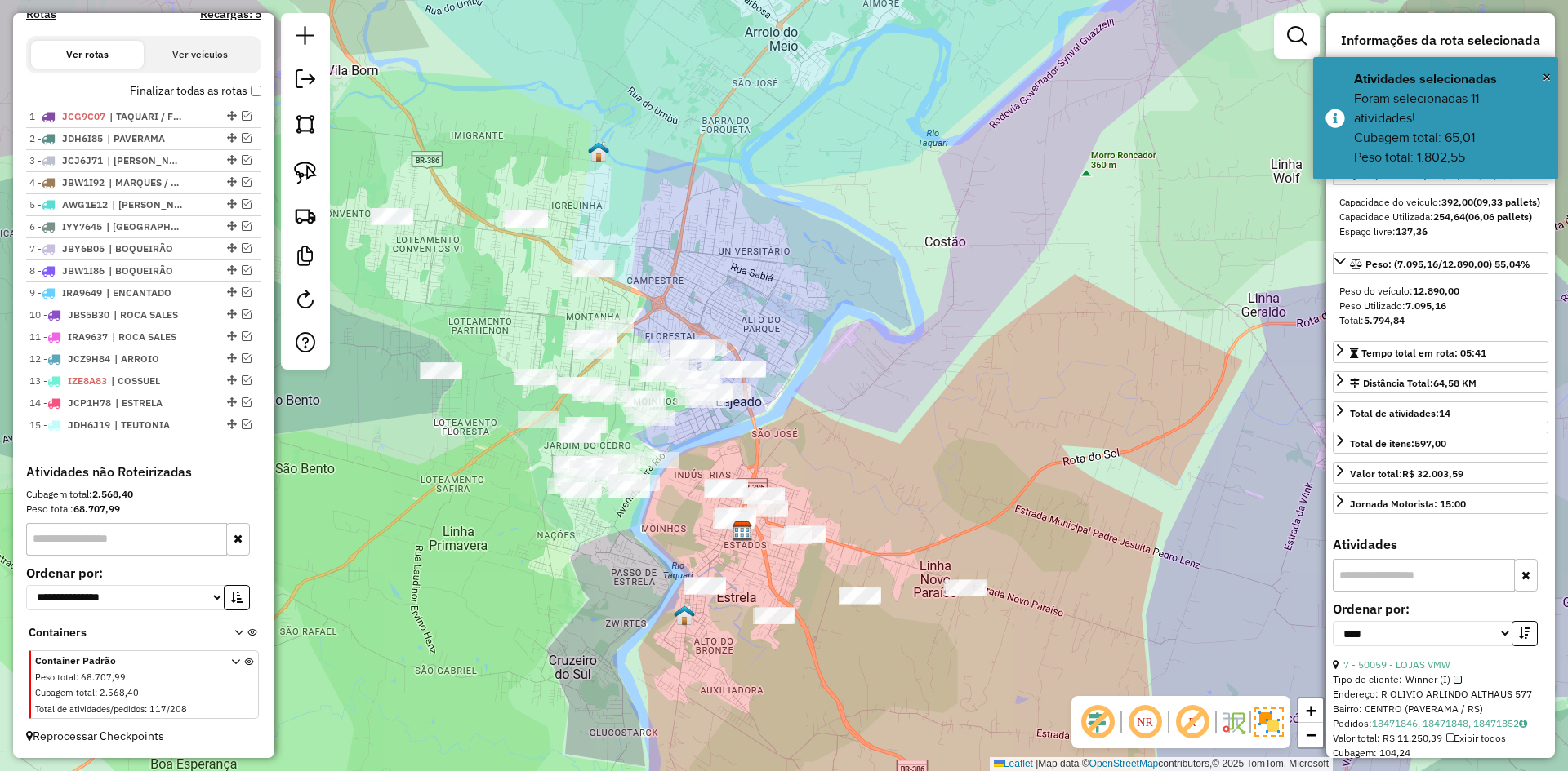
drag, startPoint x: 740, startPoint y: 356, endPoint x: 843, endPoint y: 222, distance: 169.0
click at [843, 222] on div "Janela de atendimento Grade de atendimento Capacidade Transportadoras Veículos …" at bounding box center [784, 386] width 1568 height 771
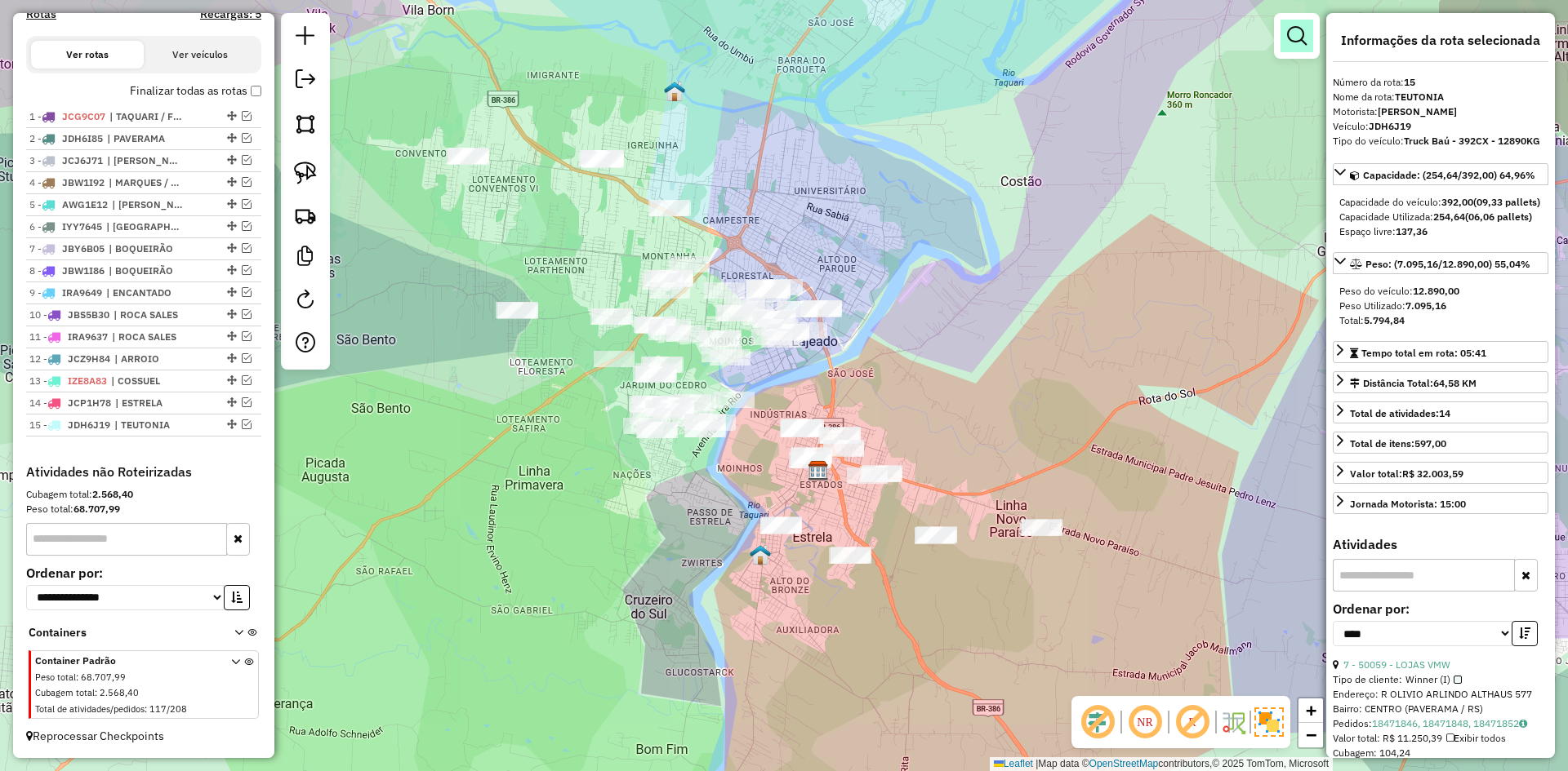
click at [1293, 45] on em at bounding box center [1297, 36] width 20 height 20
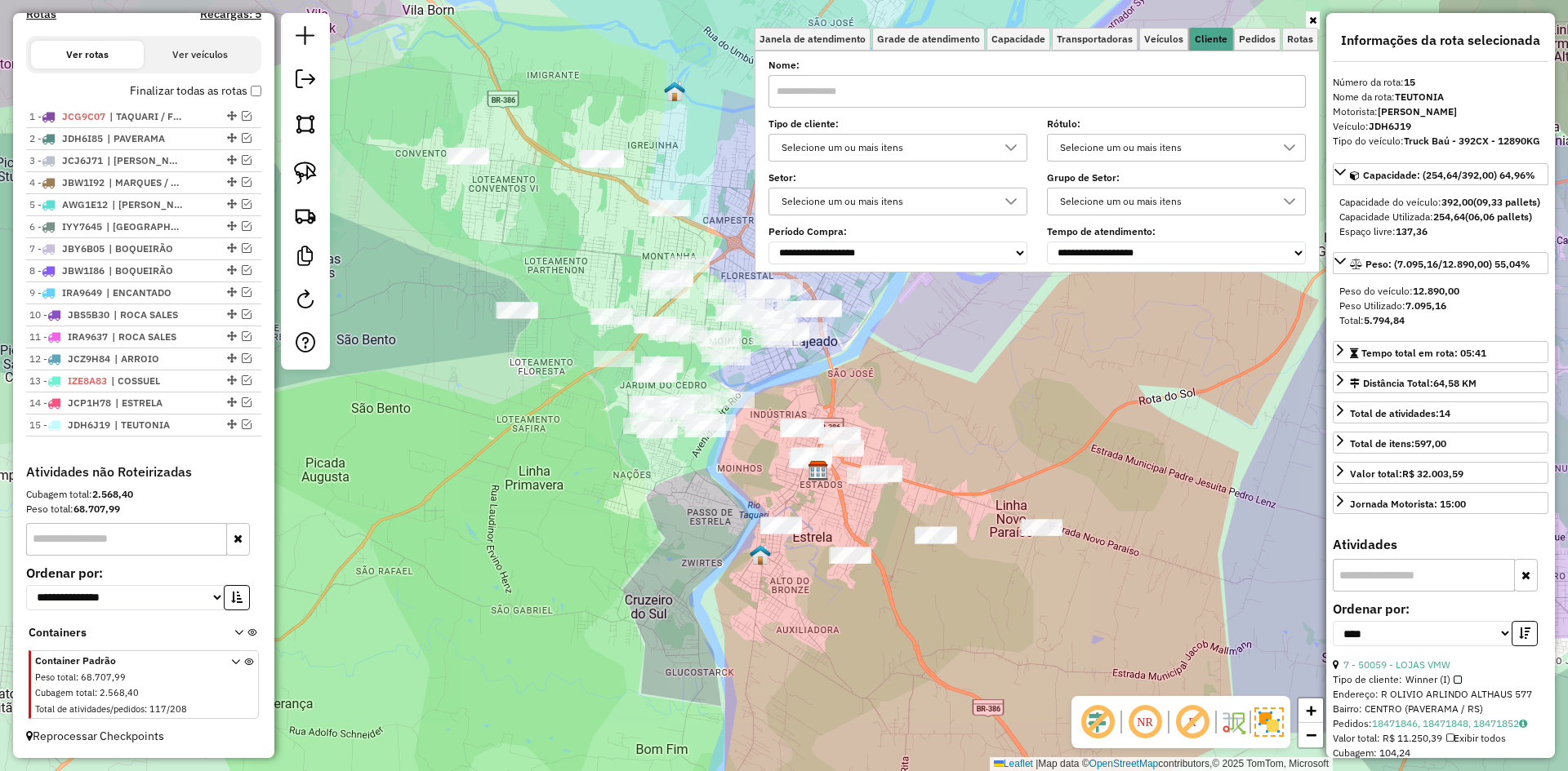
drag, startPoint x: 1216, startPoint y: 39, endPoint x: 1074, endPoint y: 135, distance: 171.4
click at [1214, 39] on span "Cliente" at bounding box center [1211, 39] width 32 height 10
click at [1008, 141] on icon at bounding box center [1011, 148] width 14 height 14
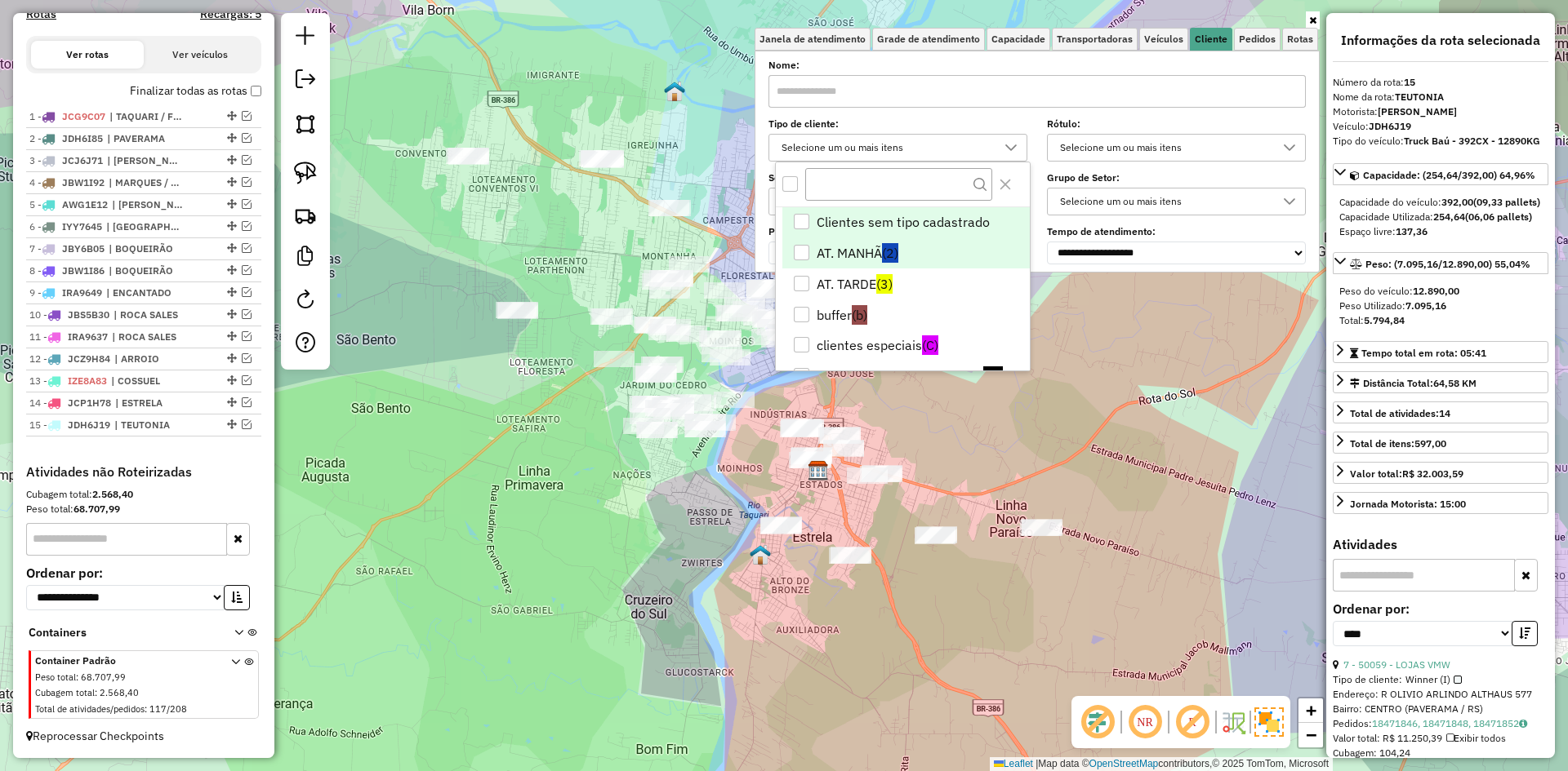
click at [843, 246] on li "AT. MANHÃ (2)" at bounding box center [906, 253] width 248 height 31
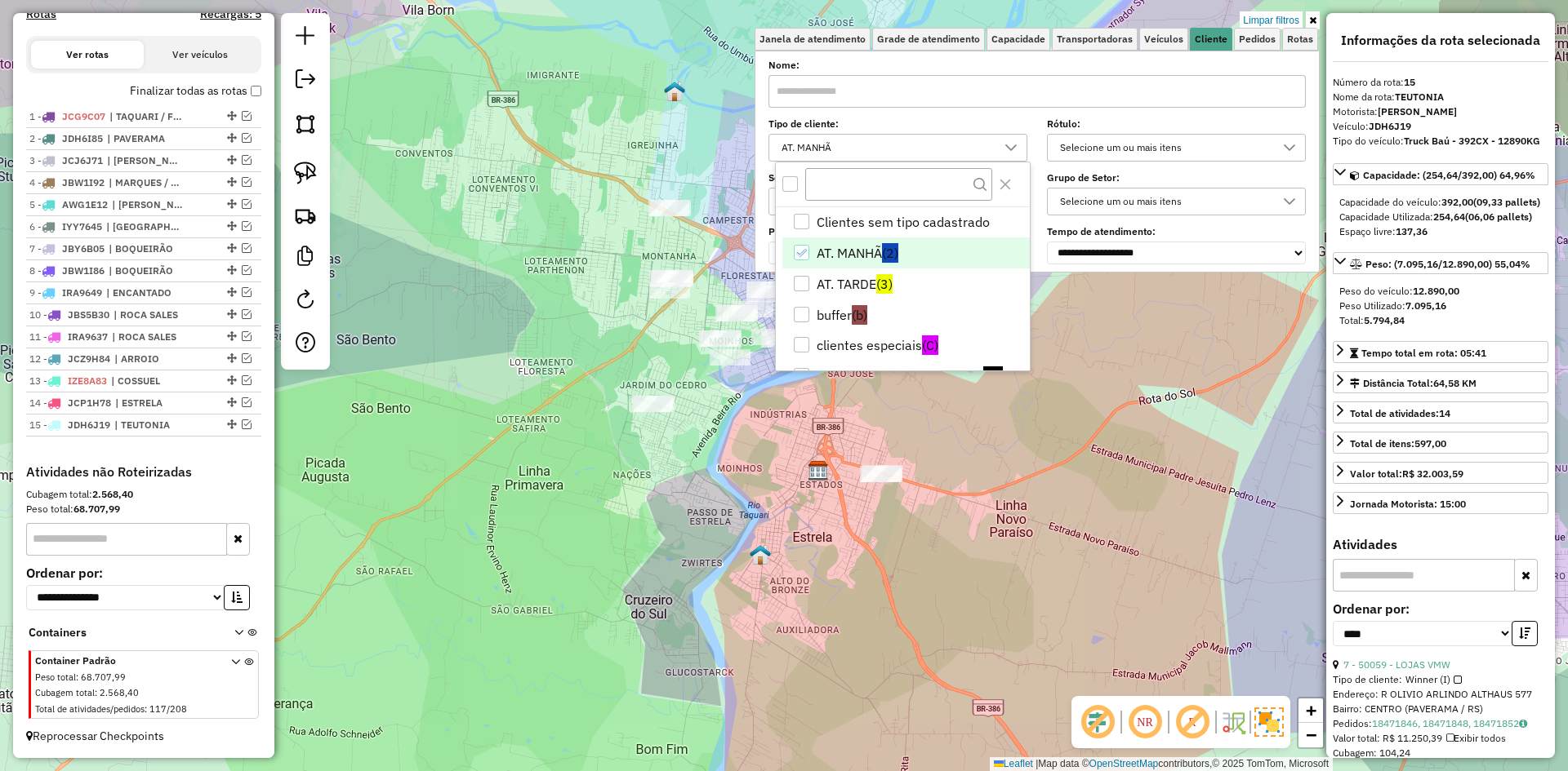
click at [753, 427] on div "Limpar filtros Janela de atendimento Grade de atendimento Capacidade Transporta…" at bounding box center [784, 386] width 1568 height 771
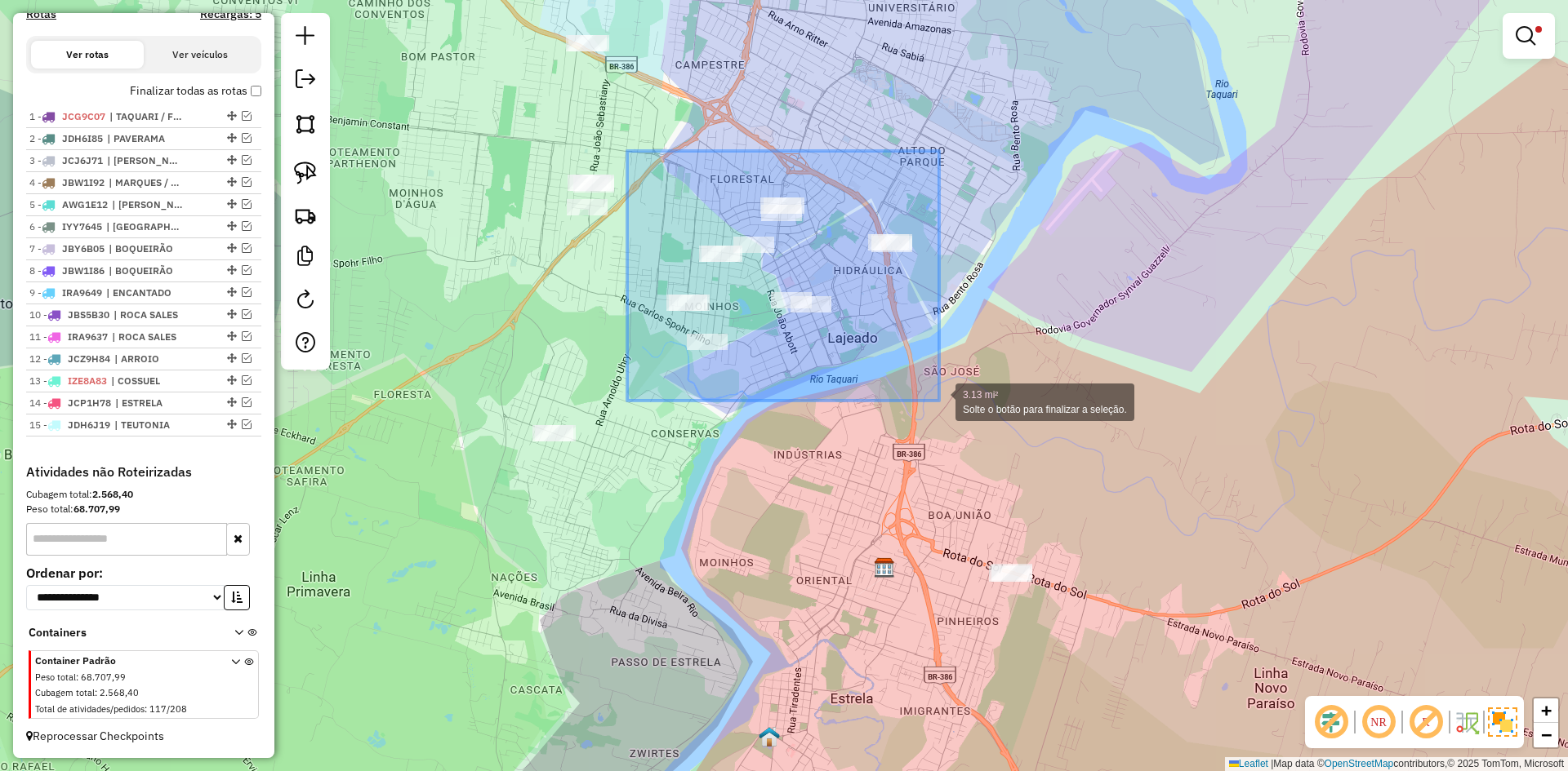
drag, startPoint x: 627, startPoint y: 151, endPoint x: 939, endPoint y: 401, distance: 399.8
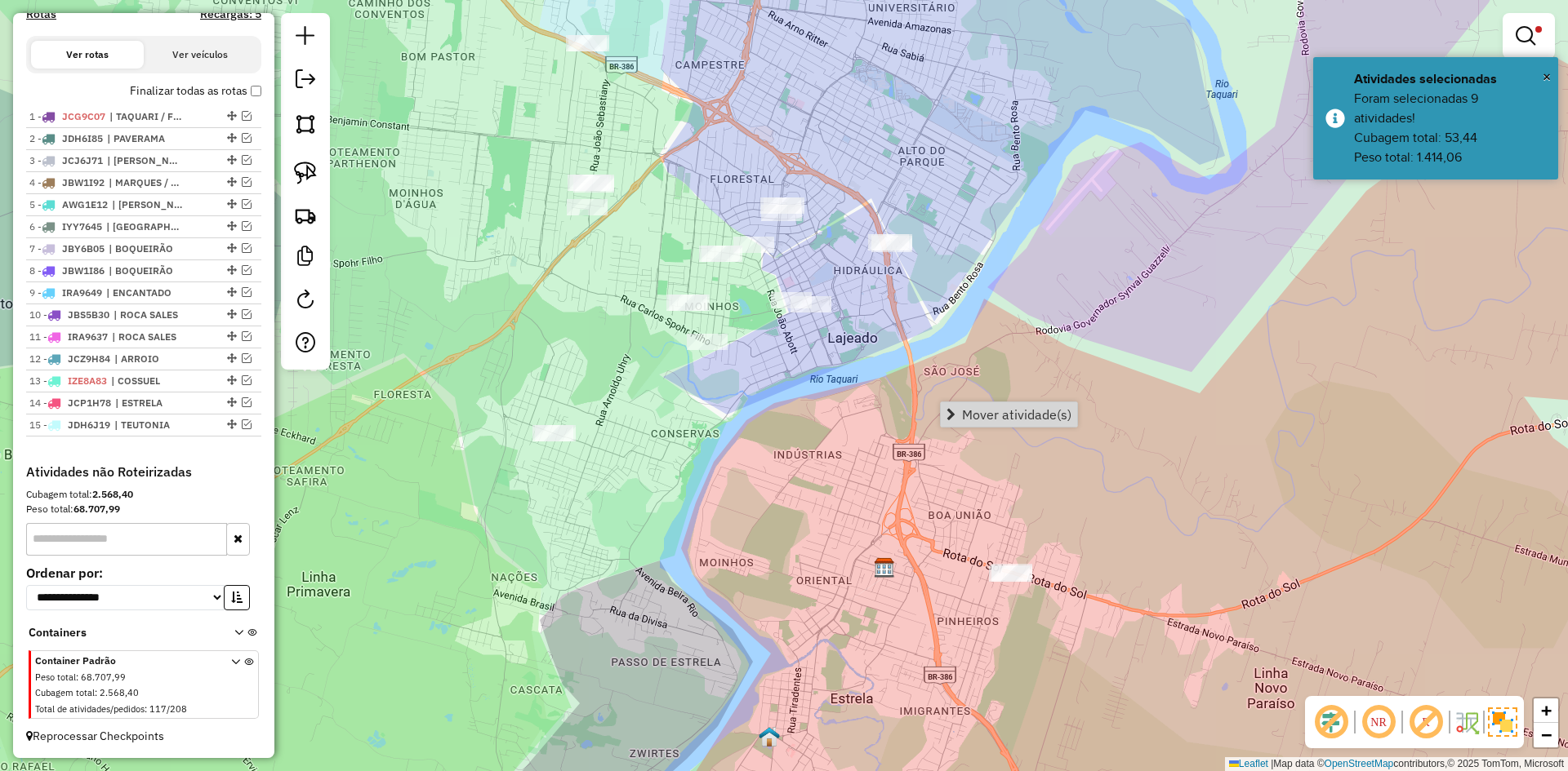
click at [983, 413] on span "Mover atividade(s)" at bounding box center [1016, 414] width 109 height 14
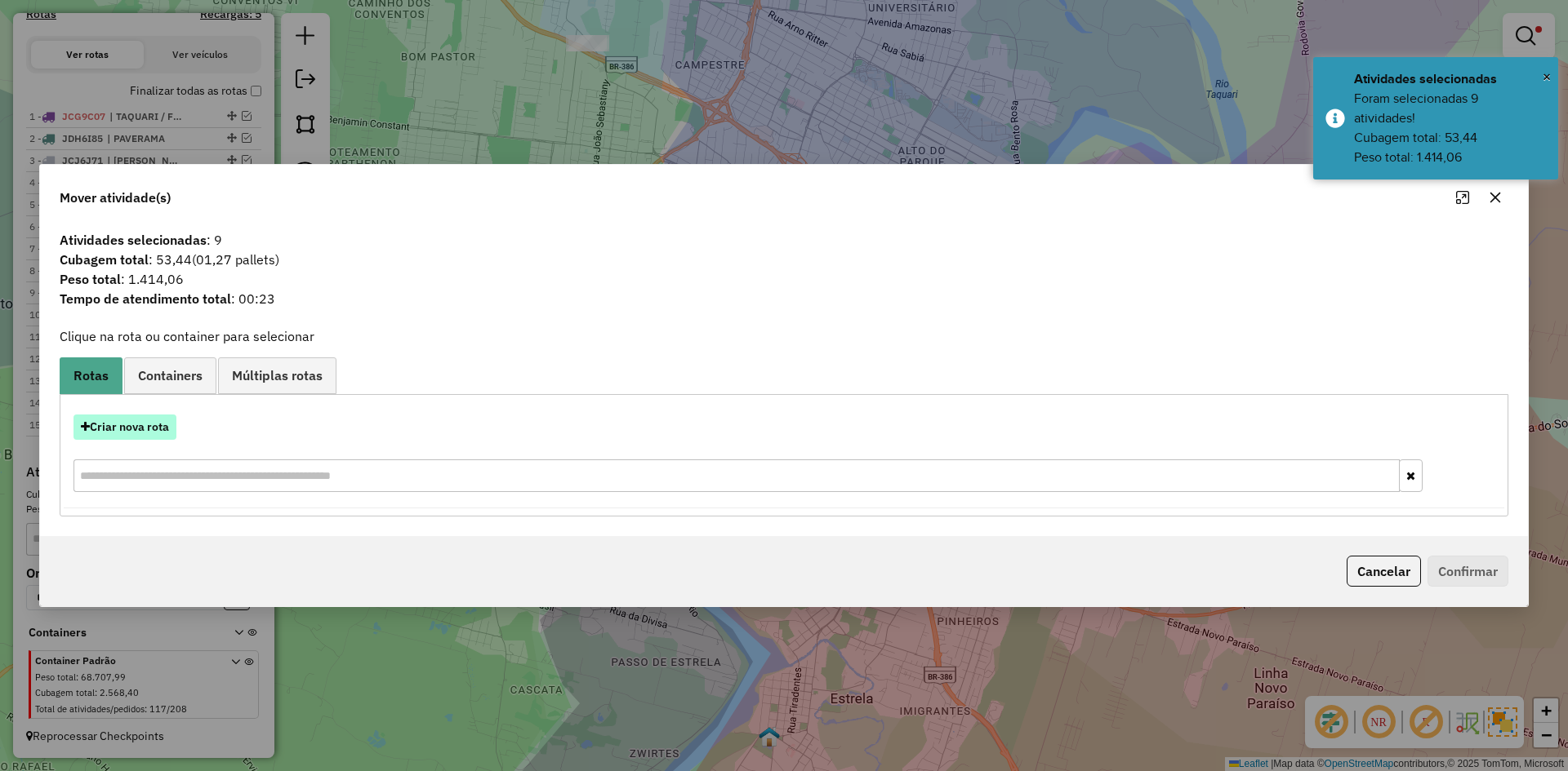
click at [154, 424] on button "Criar nova rota" at bounding box center [125, 427] width 103 height 25
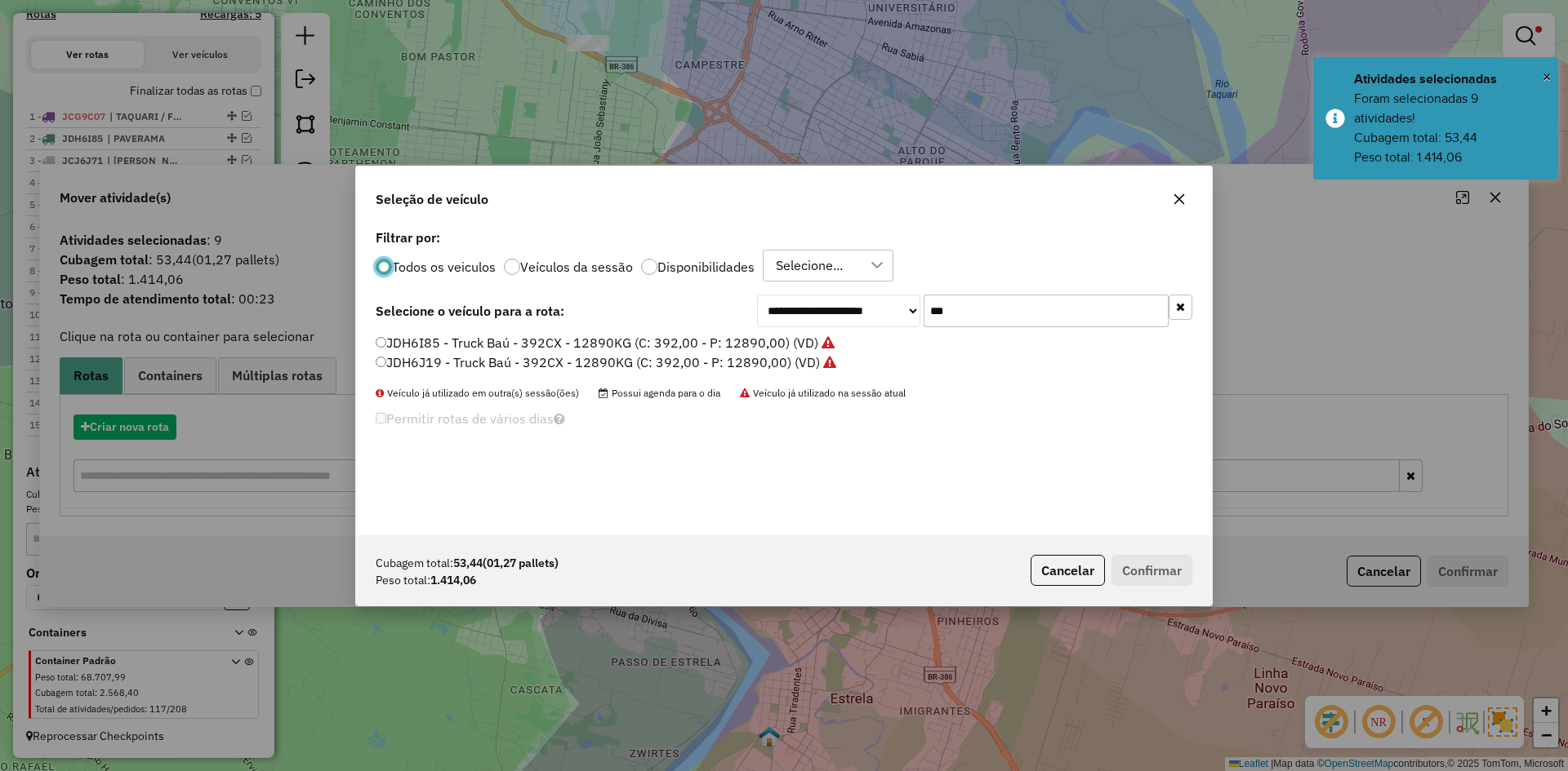
scroll to position [9, 5]
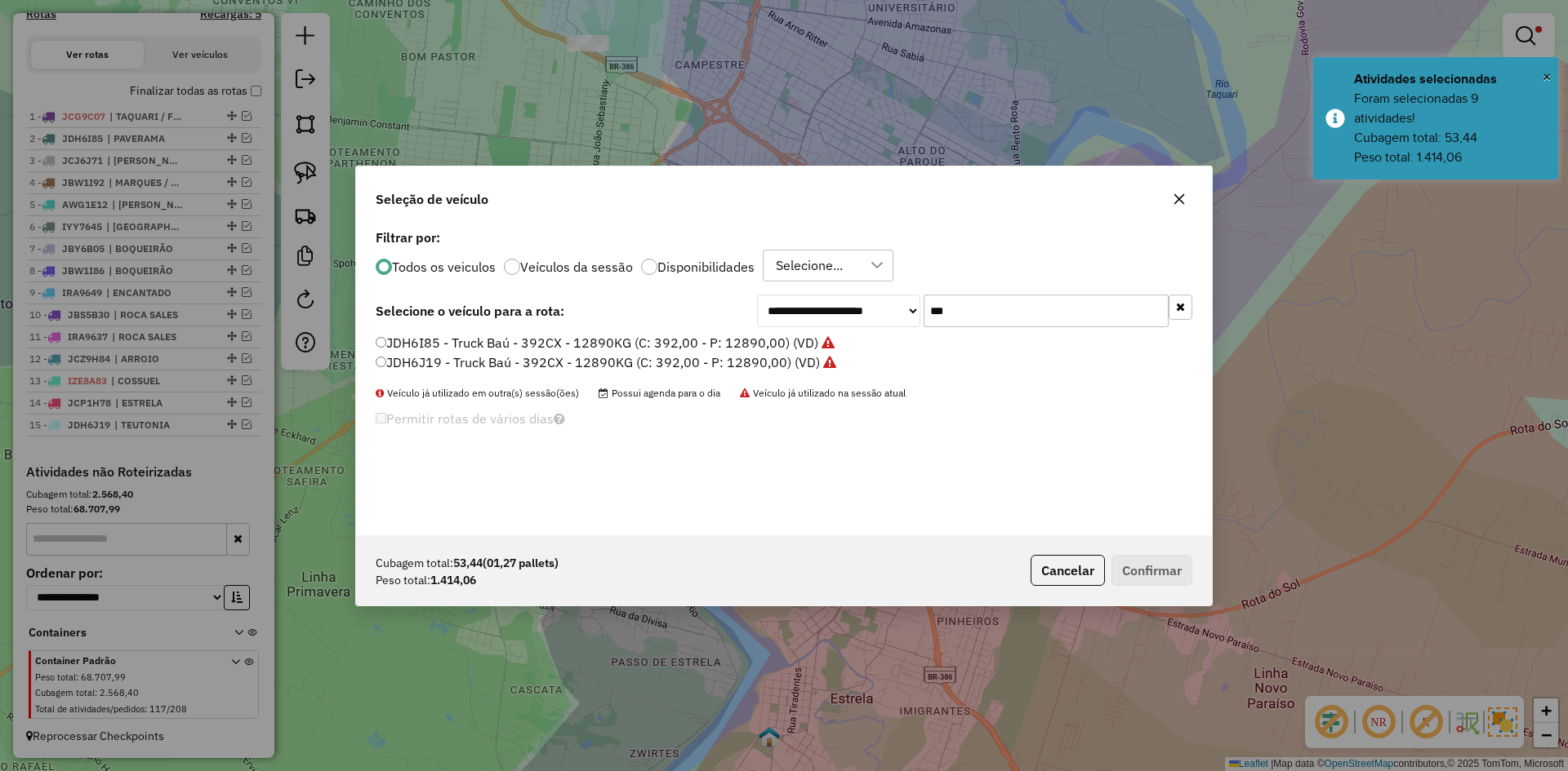
drag, startPoint x: 954, startPoint y: 312, endPoint x: 898, endPoint y: 365, distance: 77.1
click at [911, 349] on div "**********" at bounding box center [784, 380] width 856 height 310
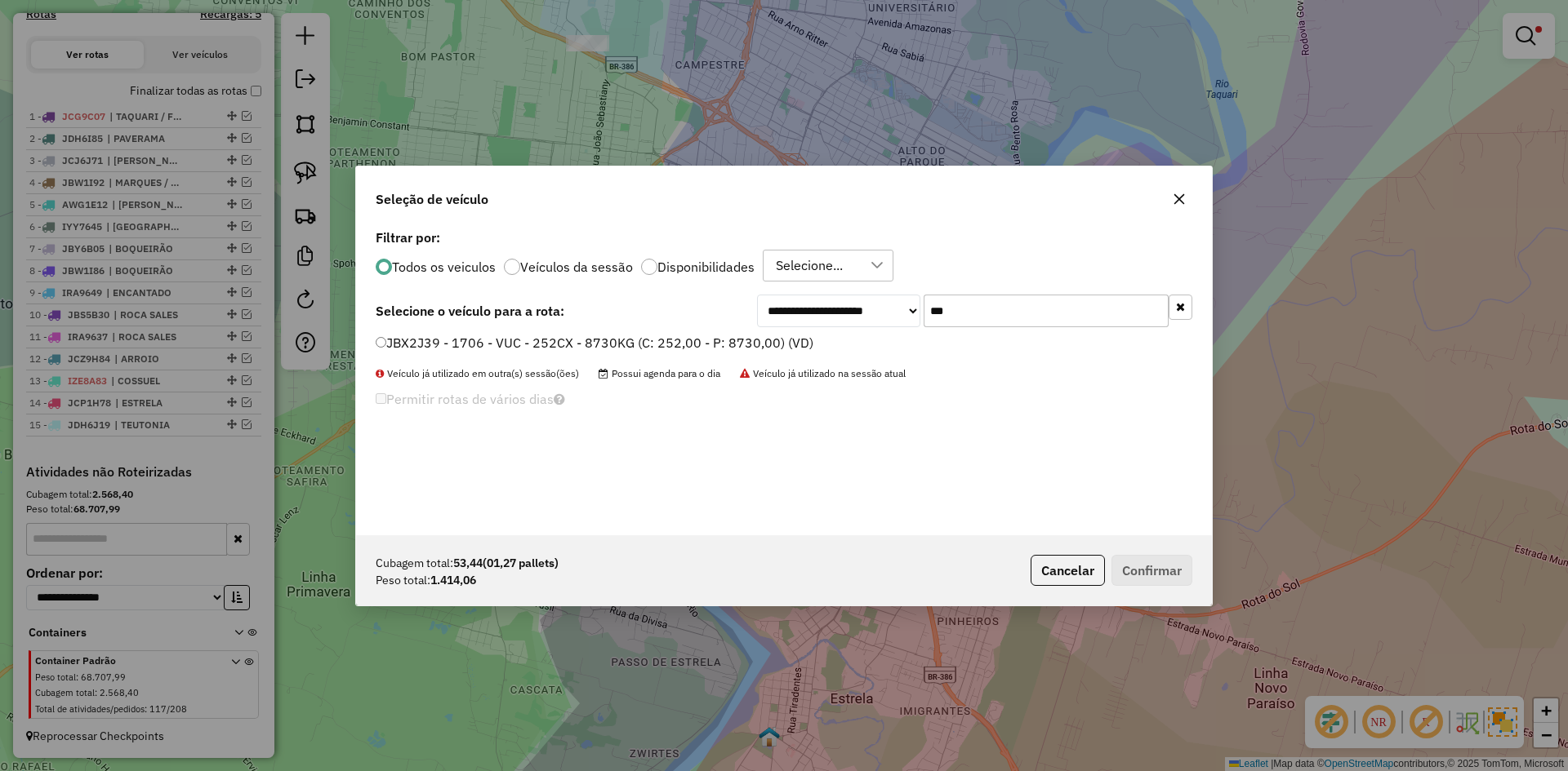
type input "***"
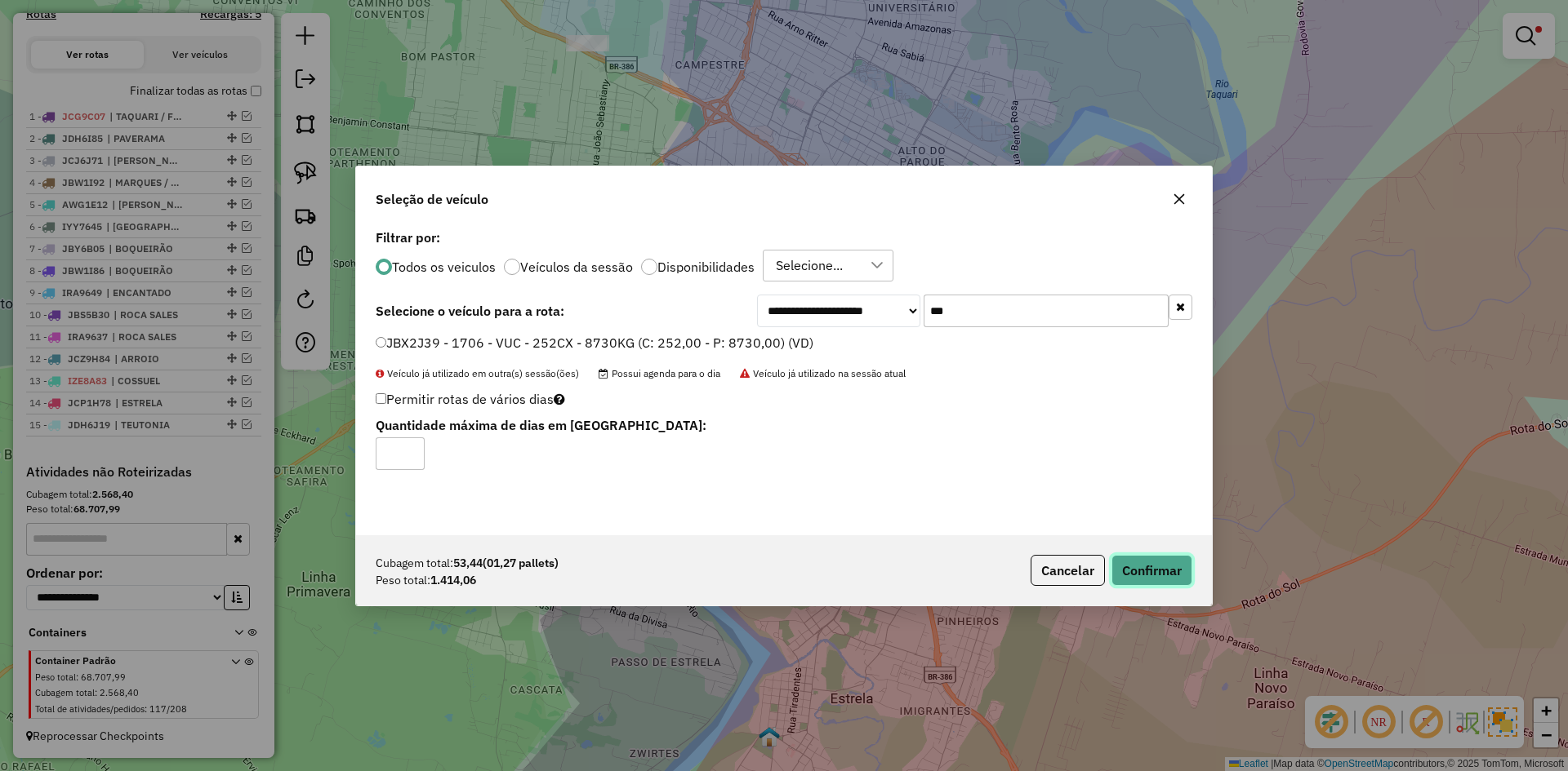
click at [1142, 563] on button "Confirmar" at bounding box center [1153, 570] width 81 height 31
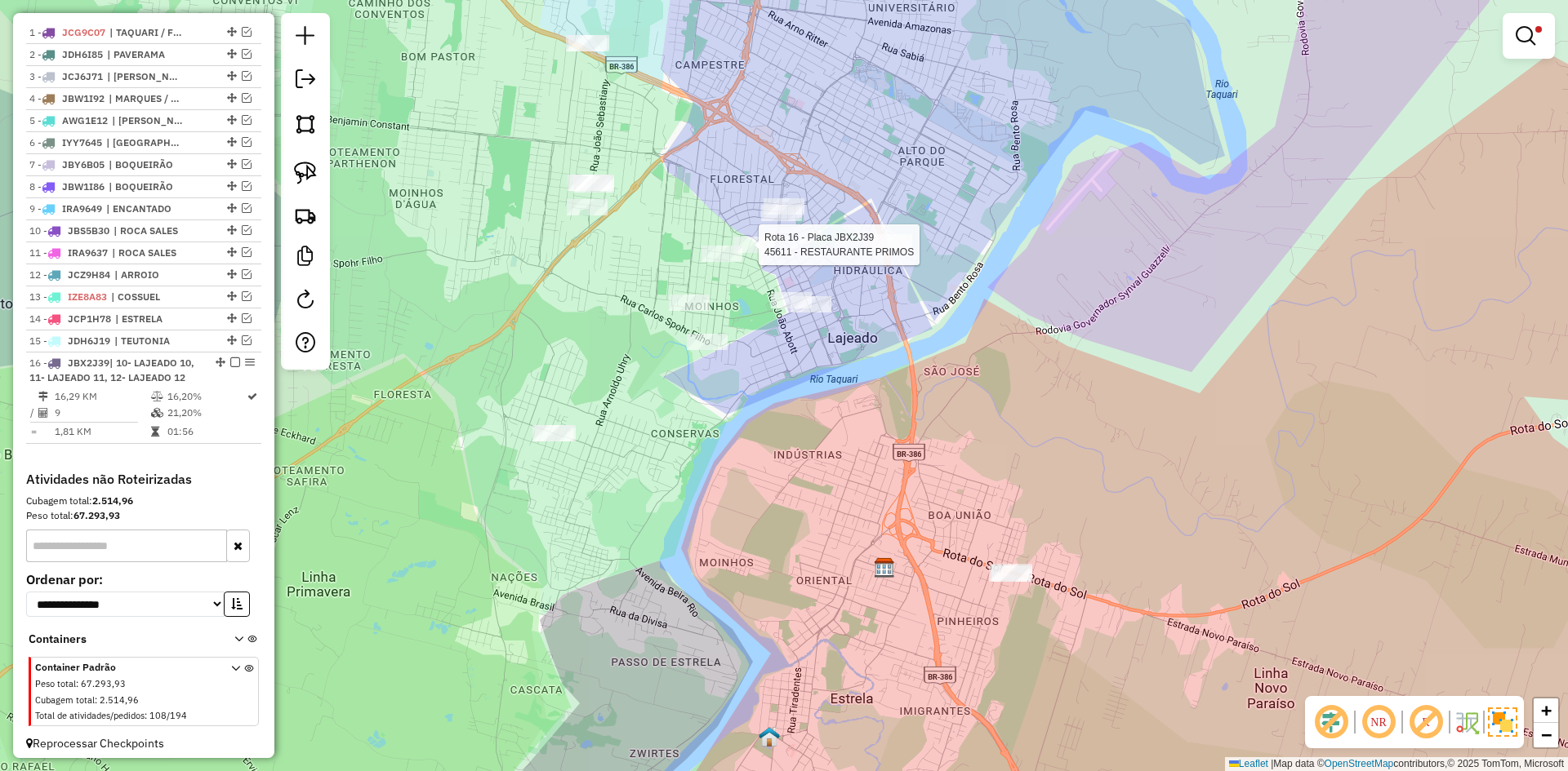
scroll to position [650, 0]
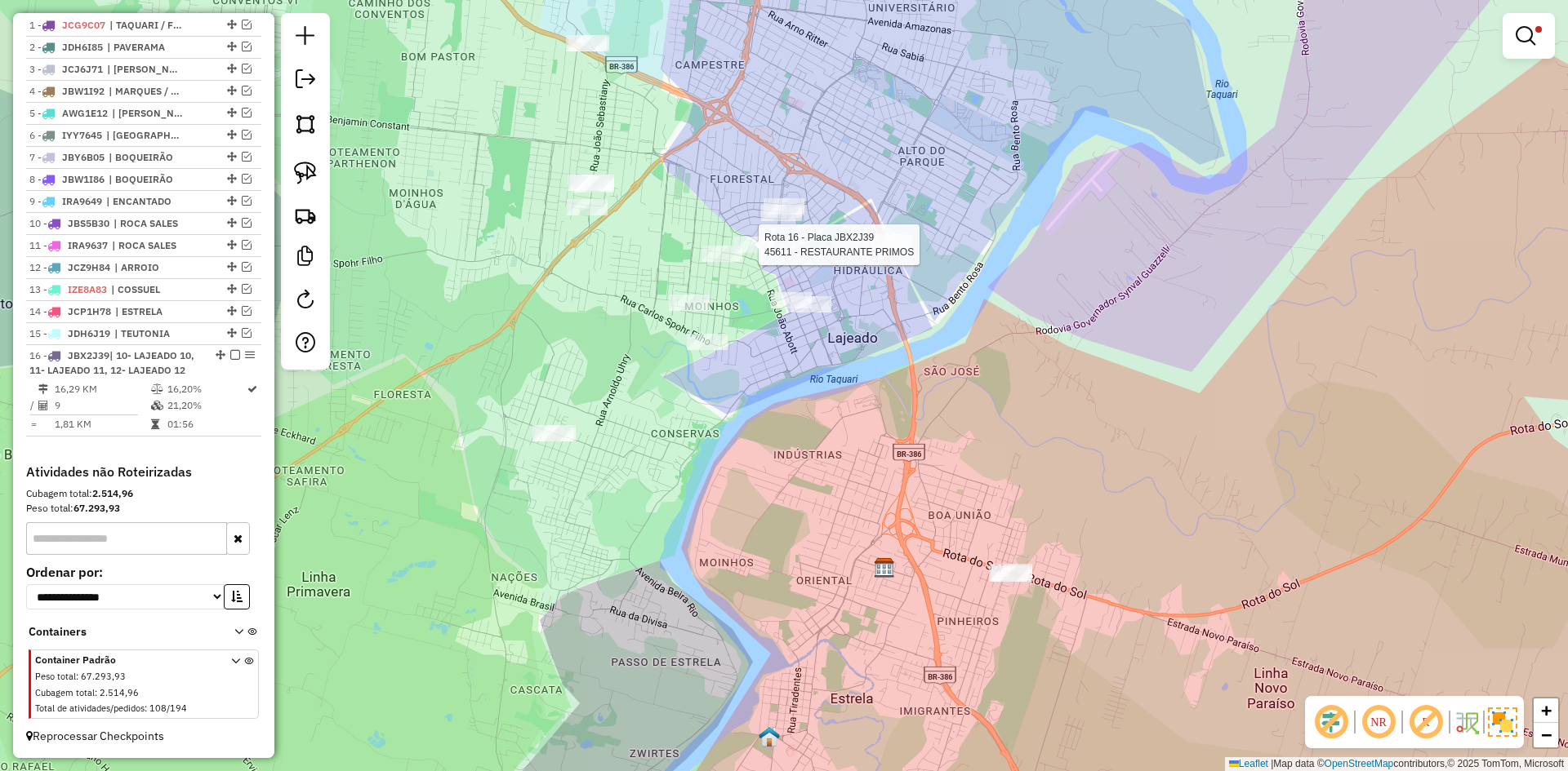
select select "*********"
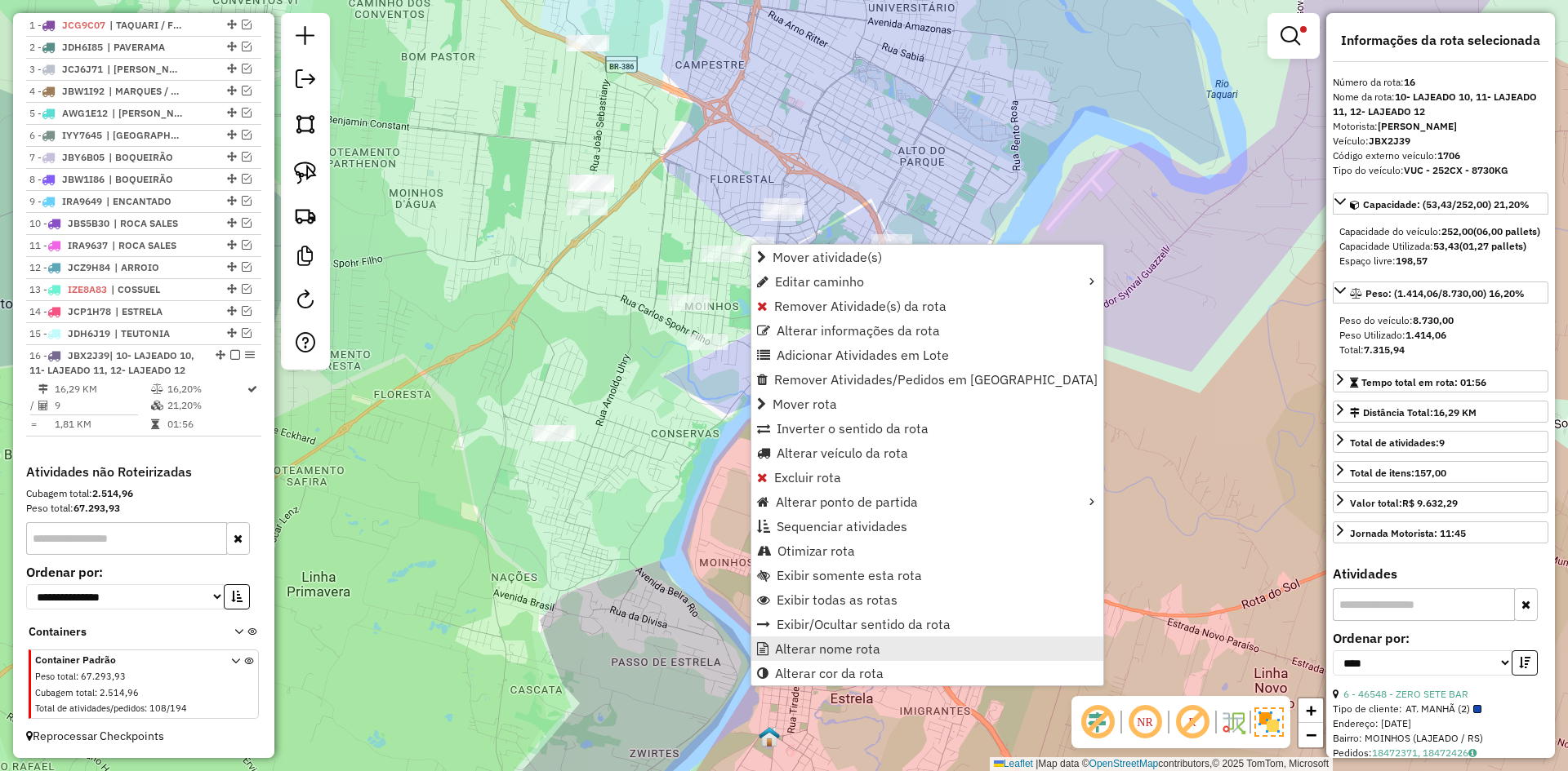
click at [835, 644] on span "Alterar nome rota" at bounding box center [827, 649] width 105 height 14
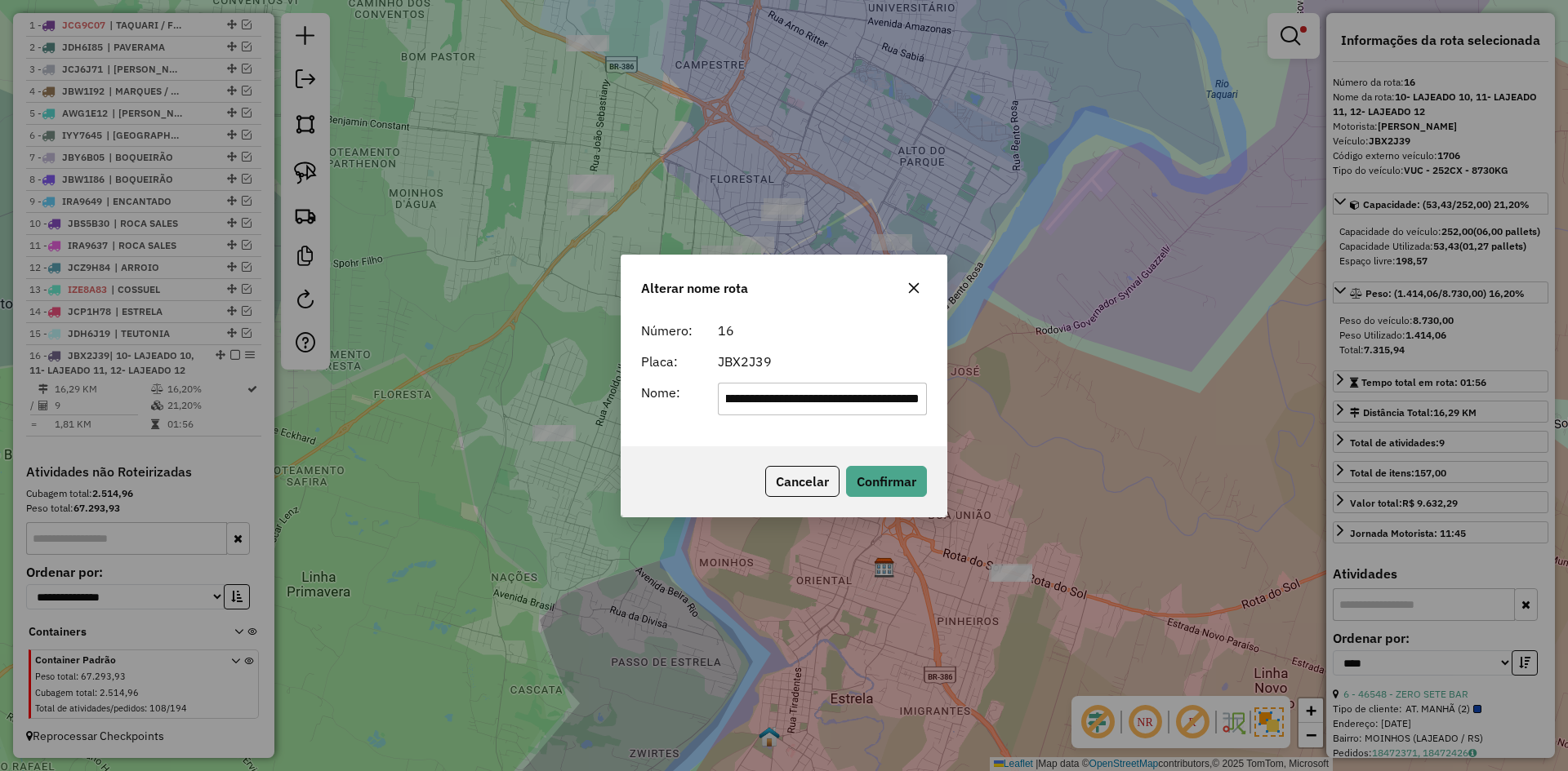
scroll to position [0, 0]
drag, startPoint x: 922, startPoint y: 401, endPoint x: 810, endPoint y: 431, distance: 115.9
click at [810, 431] on div "**********" at bounding box center [784, 380] width 325 height 132
drag, startPoint x: 746, startPoint y: 404, endPoint x: 716, endPoint y: 435, distance: 43.1
click at [717, 435] on div "**********" at bounding box center [784, 380] width 325 height 132
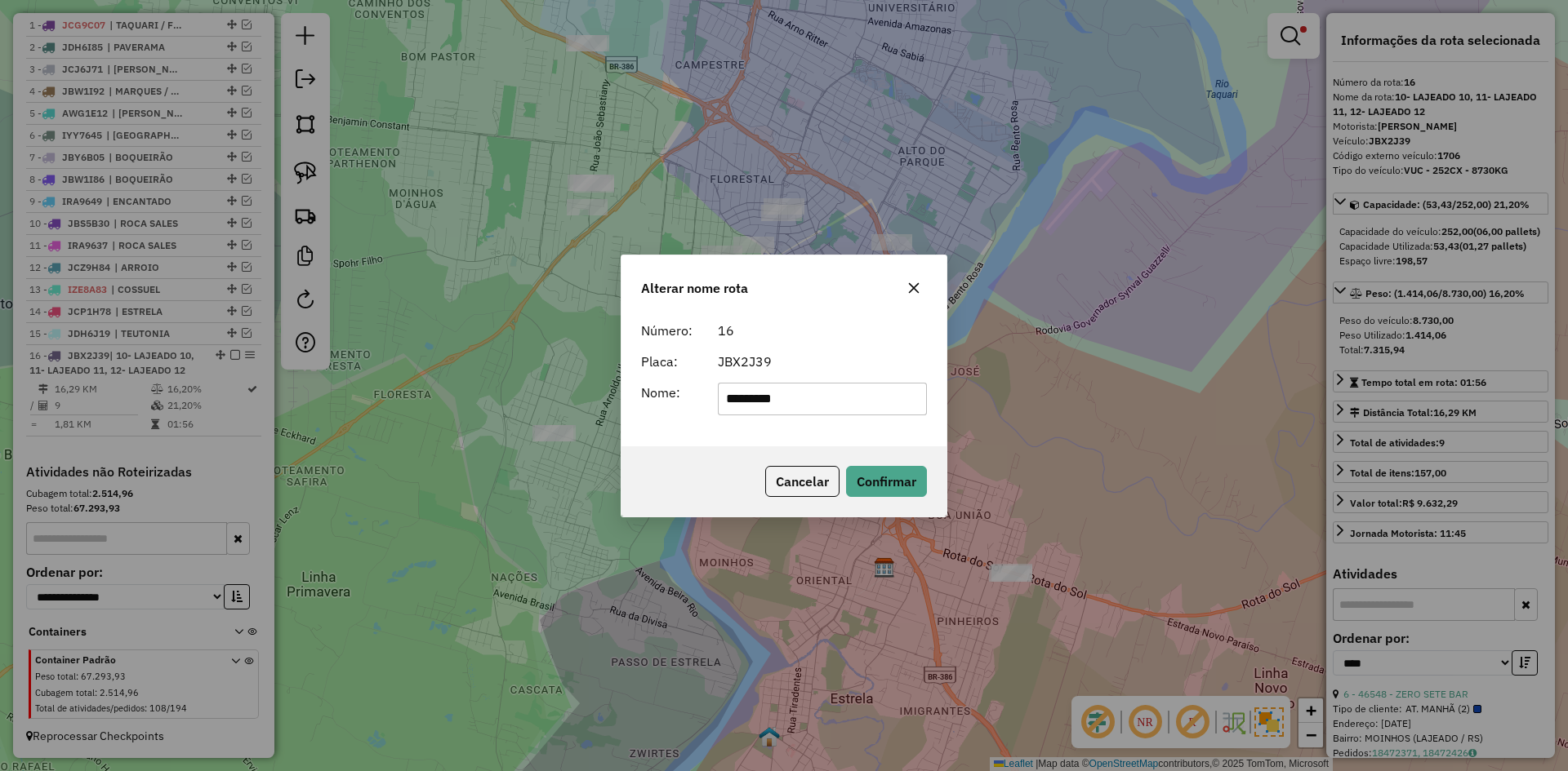
type input "*******"
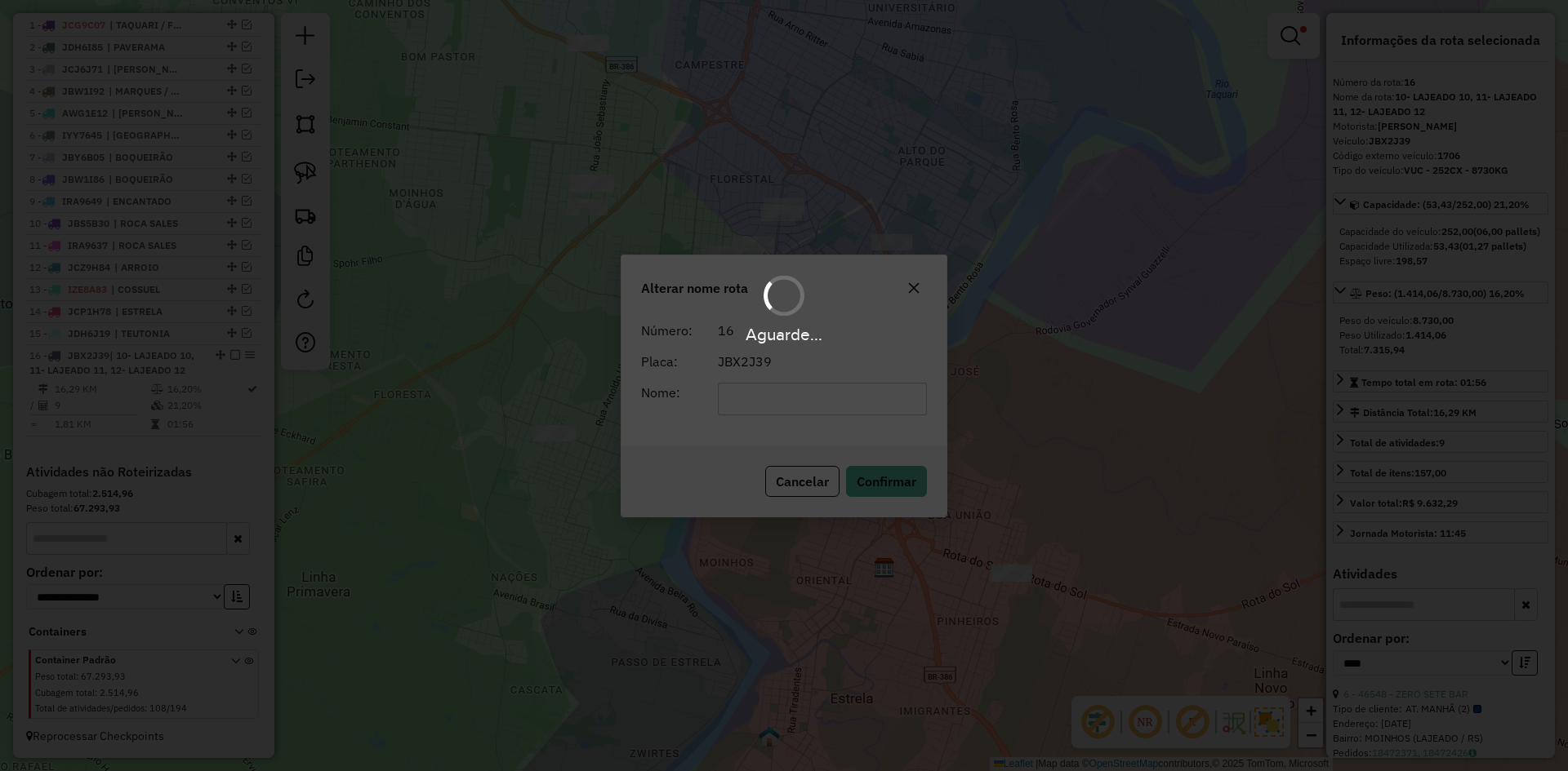
scroll to position [636, 0]
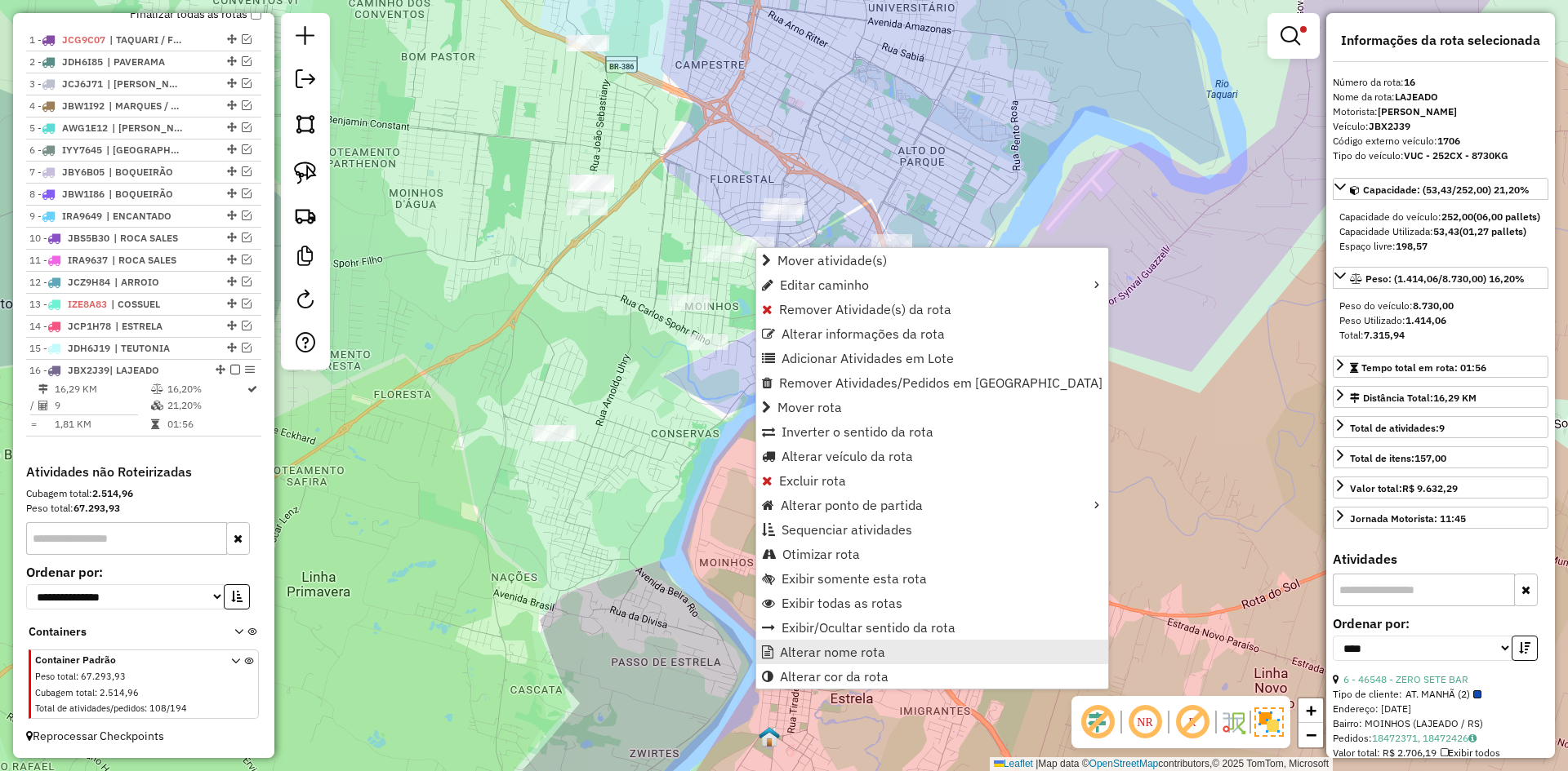
click at [850, 652] on span "Alterar nome rota" at bounding box center [833, 652] width 105 height 14
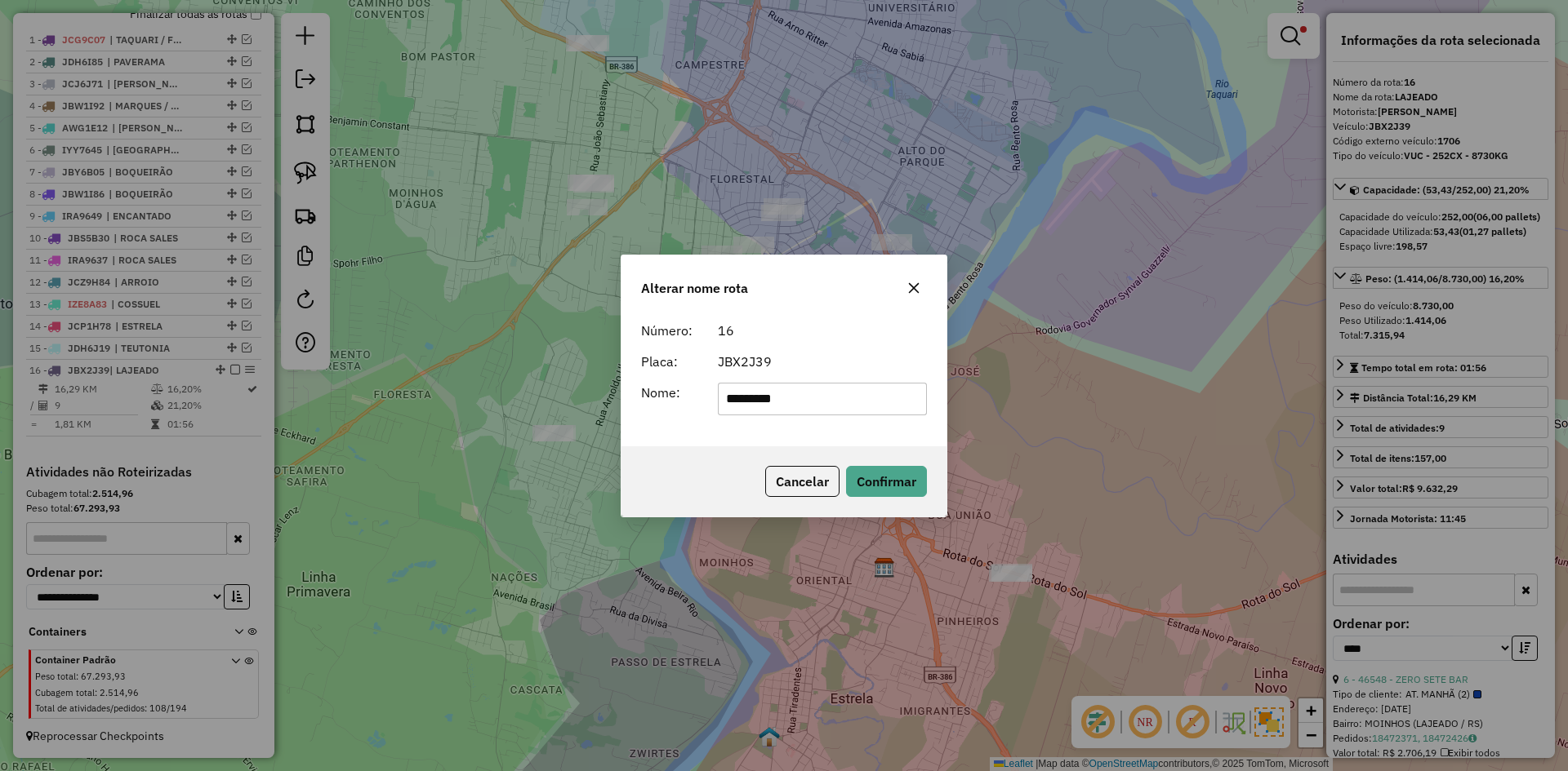
click at [790, 399] on input "*******" at bounding box center [823, 399] width 210 height 32
type input "**********"
drag, startPoint x: 903, startPoint y: 476, endPoint x: 653, endPoint y: 458, distance: 250.6
click at [896, 476] on button "Confirmar" at bounding box center [887, 482] width 81 height 31
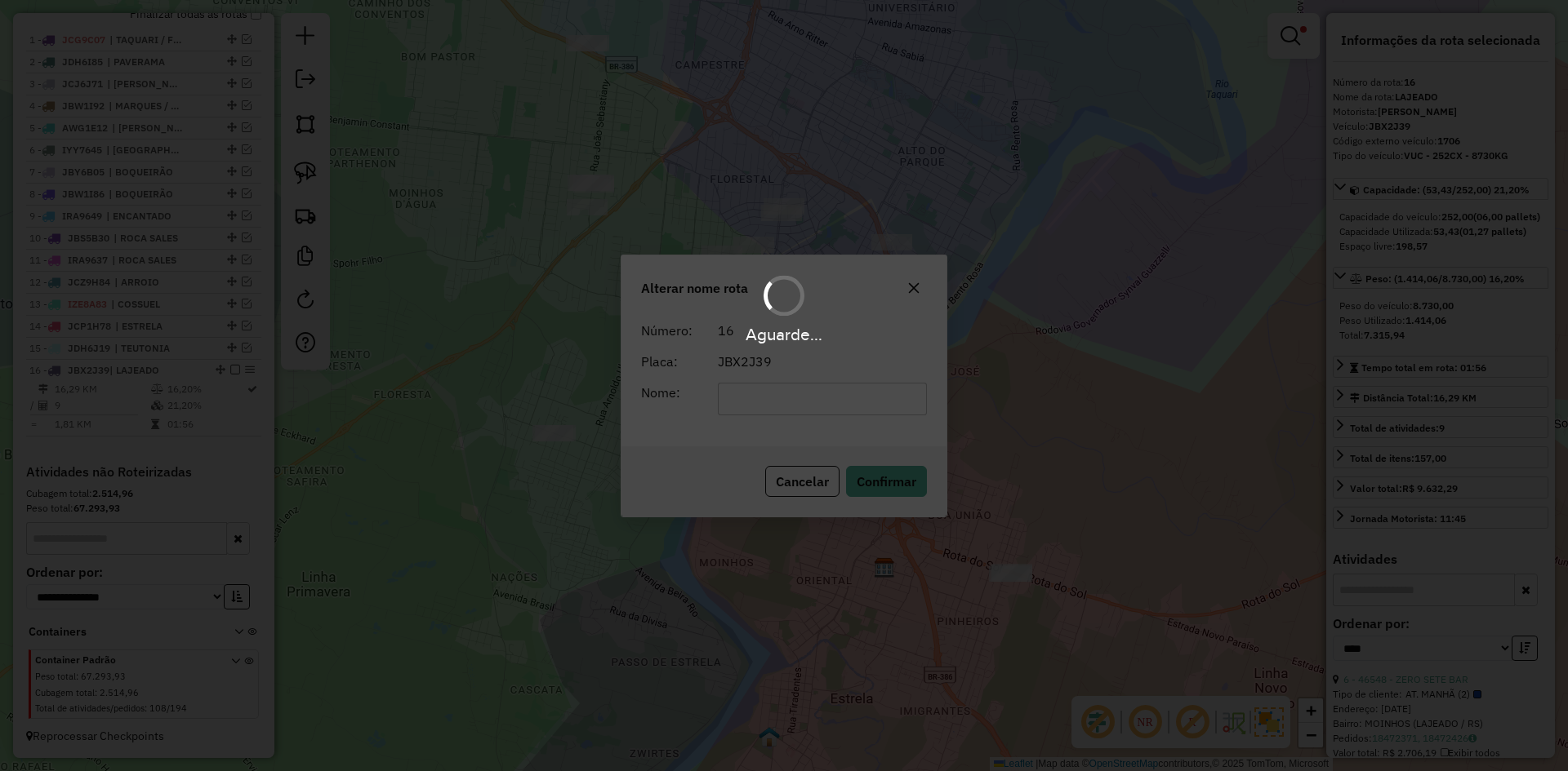
scroll to position [650, 0]
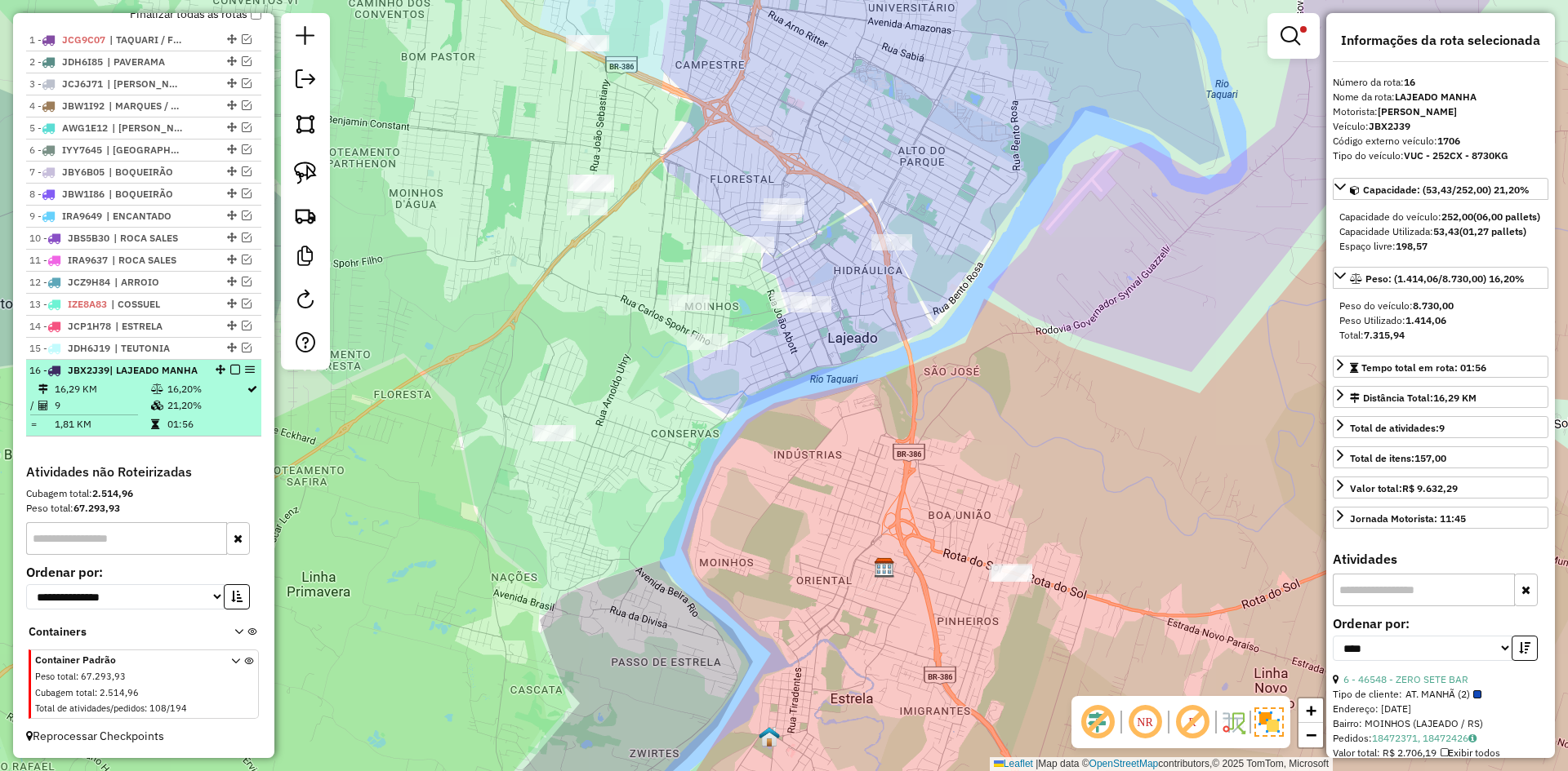
click at [231, 365] on em at bounding box center [235, 369] width 10 height 10
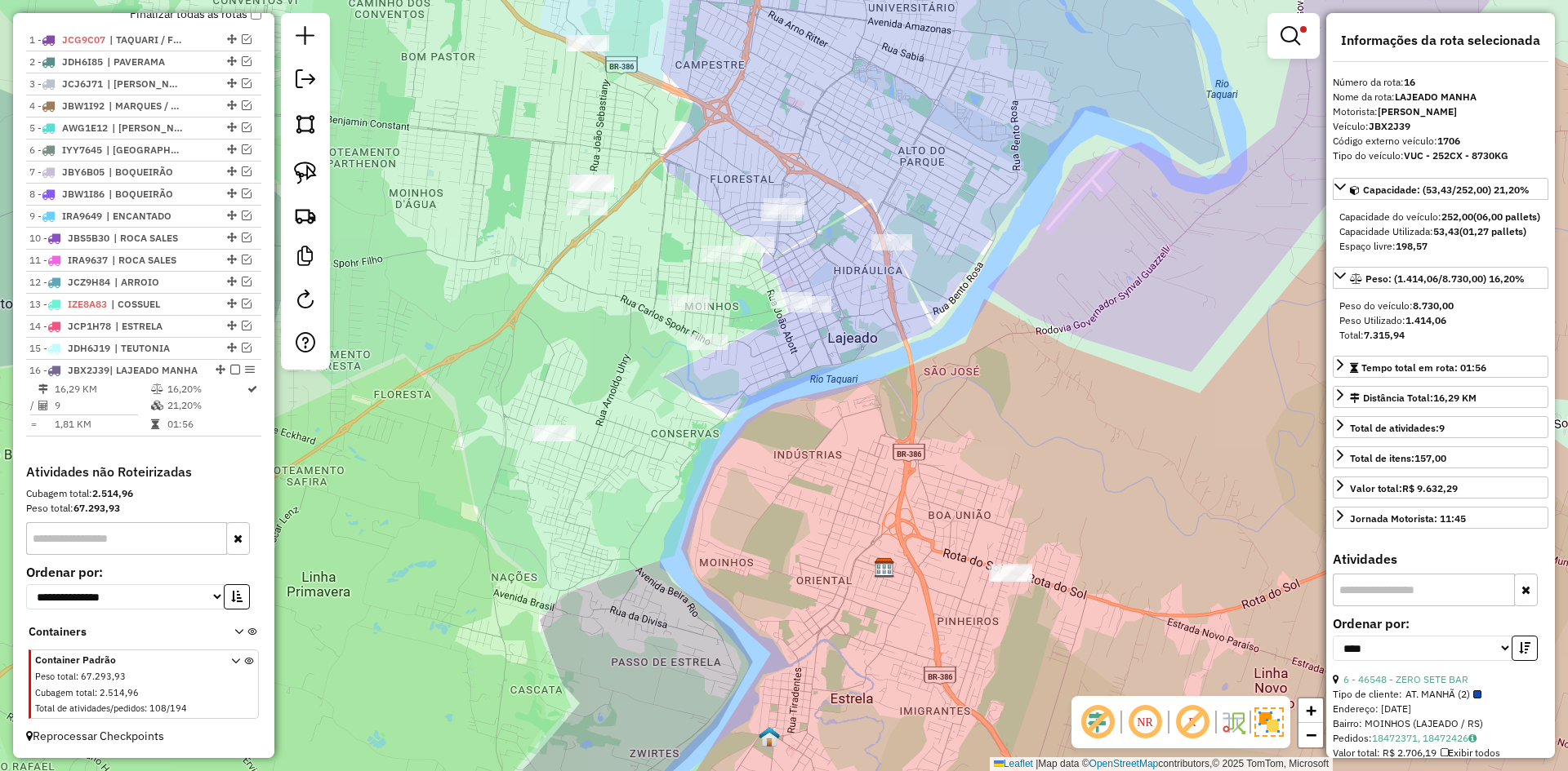
scroll to position [581, 0]
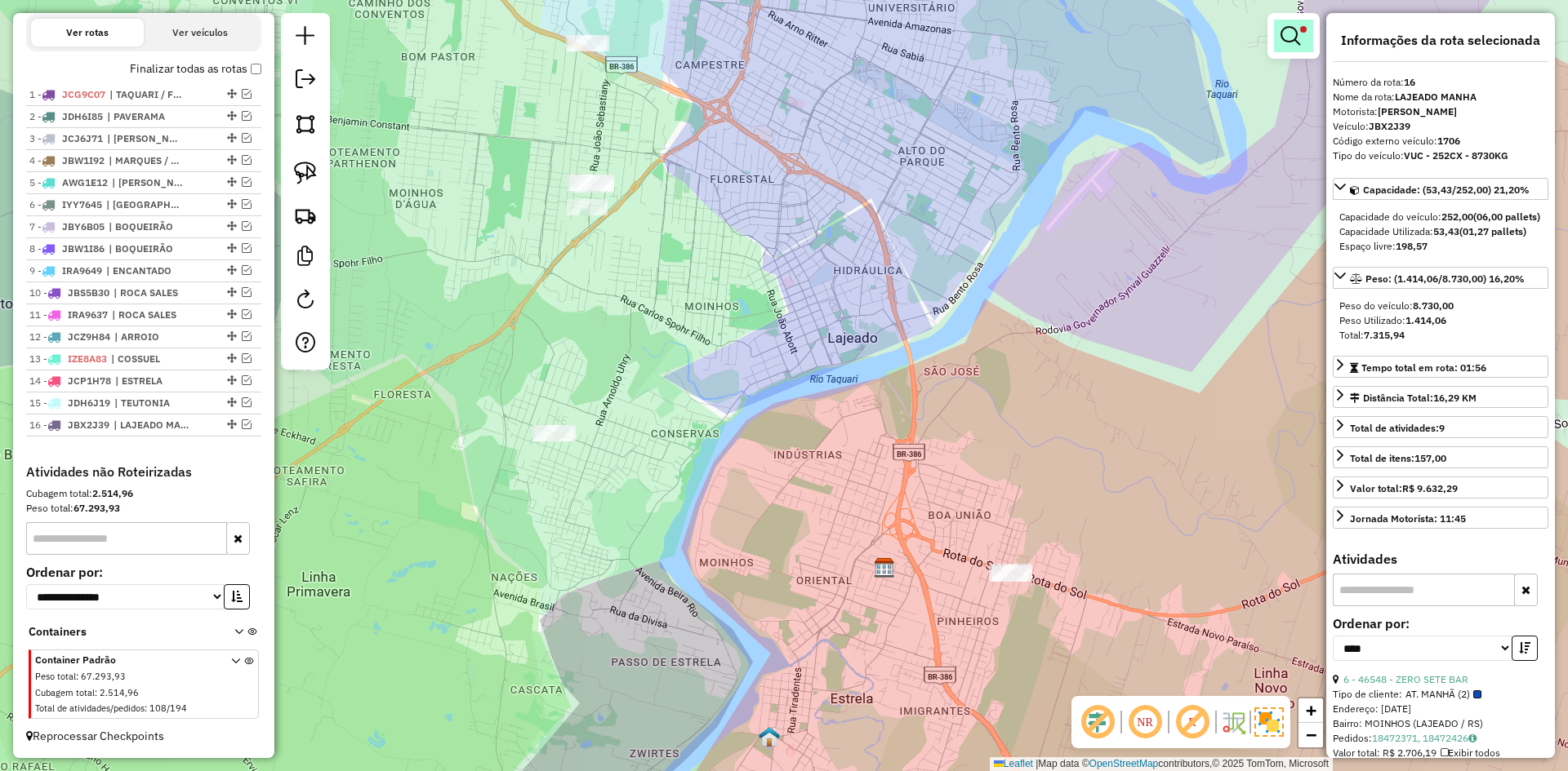
click at [1296, 23] on link at bounding box center [1294, 36] width 40 height 32
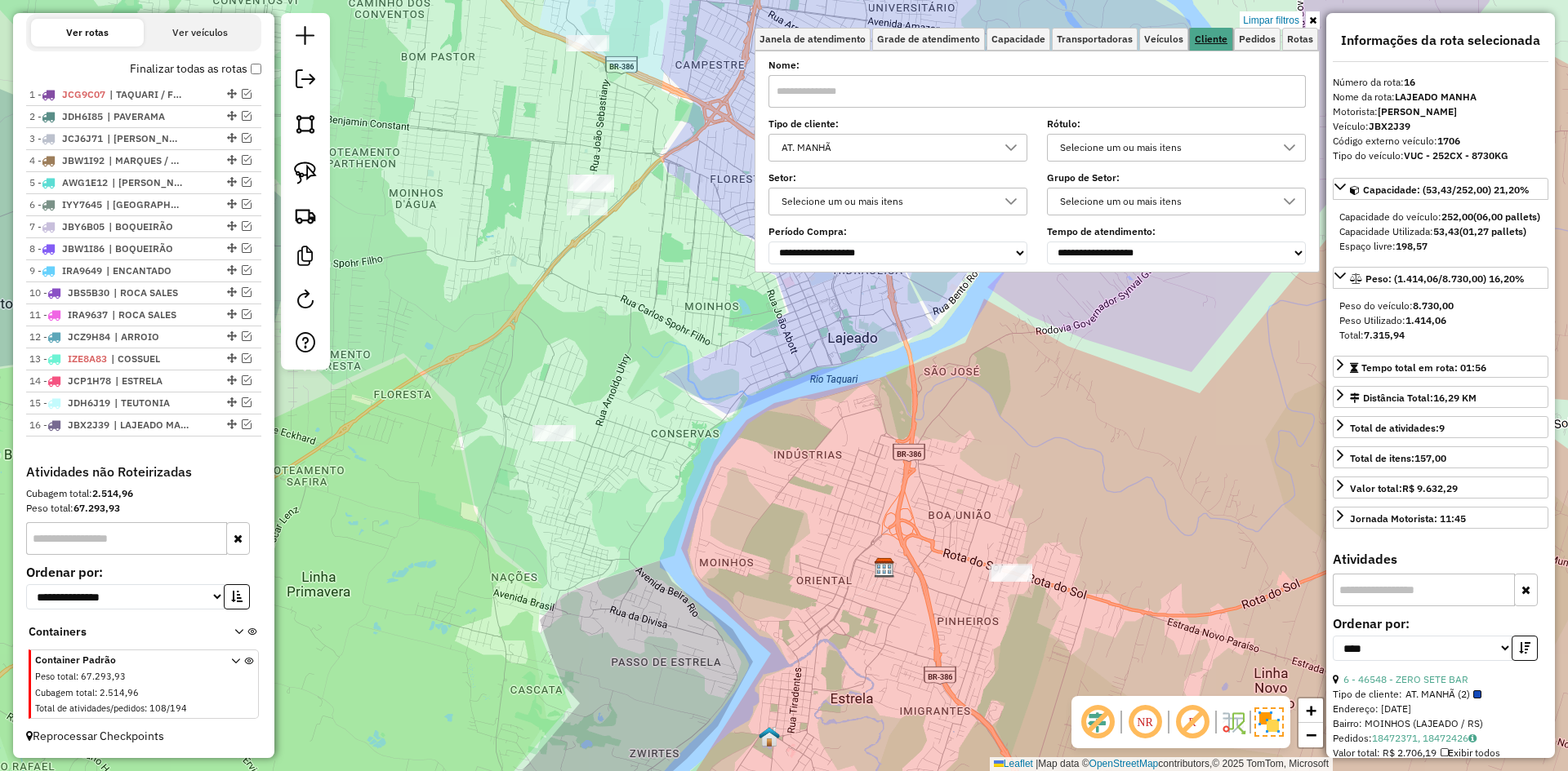
click at [1213, 39] on span "Cliente" at bounding box center [1211, 39] width 32 height 10
click at [999, 153] on div at bounding box center [1011, 148] width 31 height 26
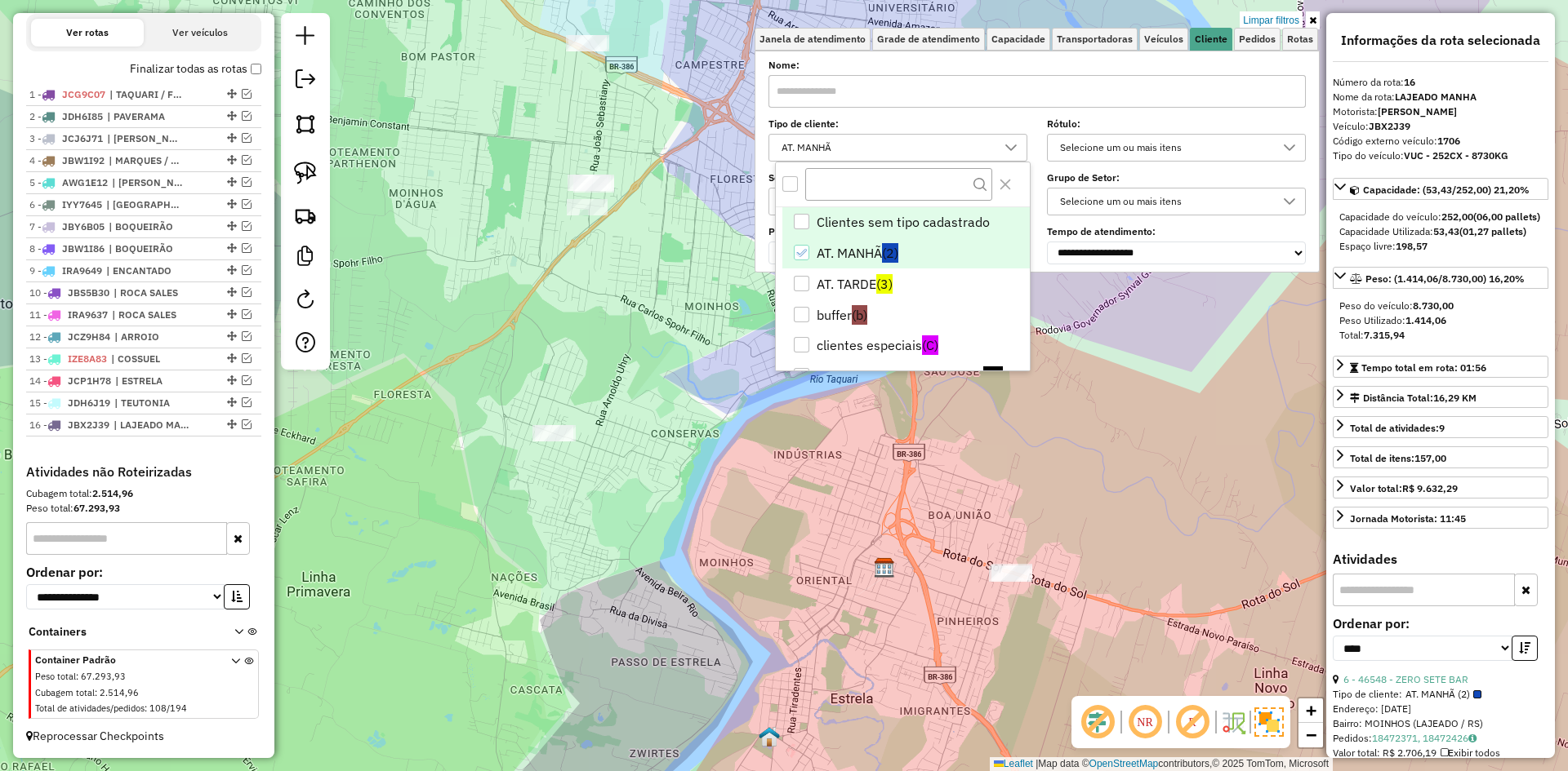
scroll to position [10, 57]
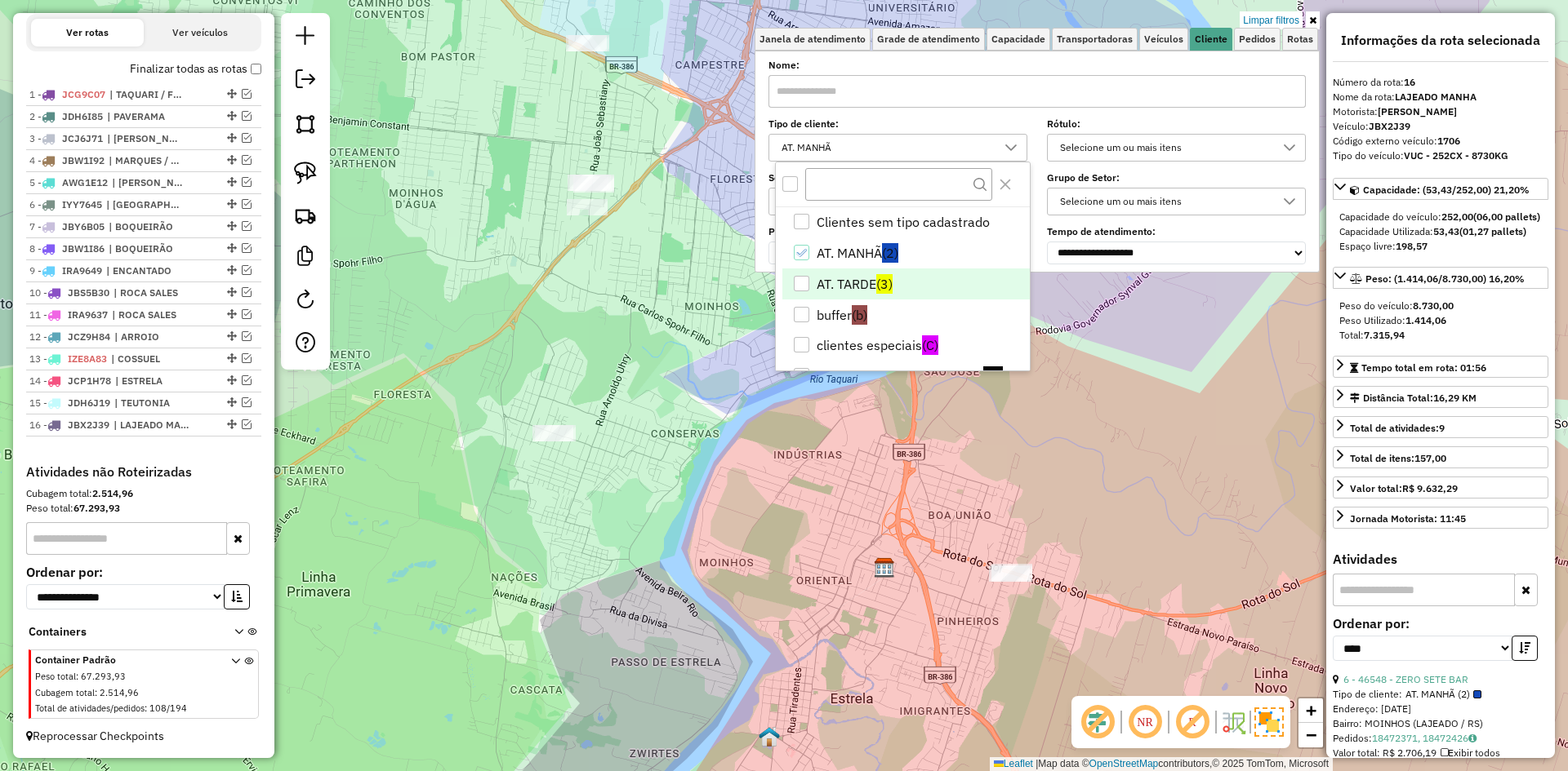
drag, startPoint x: 805, startPoint y: 289, endPoint x: 804, endPoint y: 275, distance: 14.0
click at [805, 286] on div "AT. TARDE" at bounding box center [801, 283] width 15 height 15
click at [807, 254] on body "Aplicando filtros Pop-up bloqueado! Seu navegador bloqueou automáticamente a ab…" at bounding box center [784, 386] width 1568 height 771
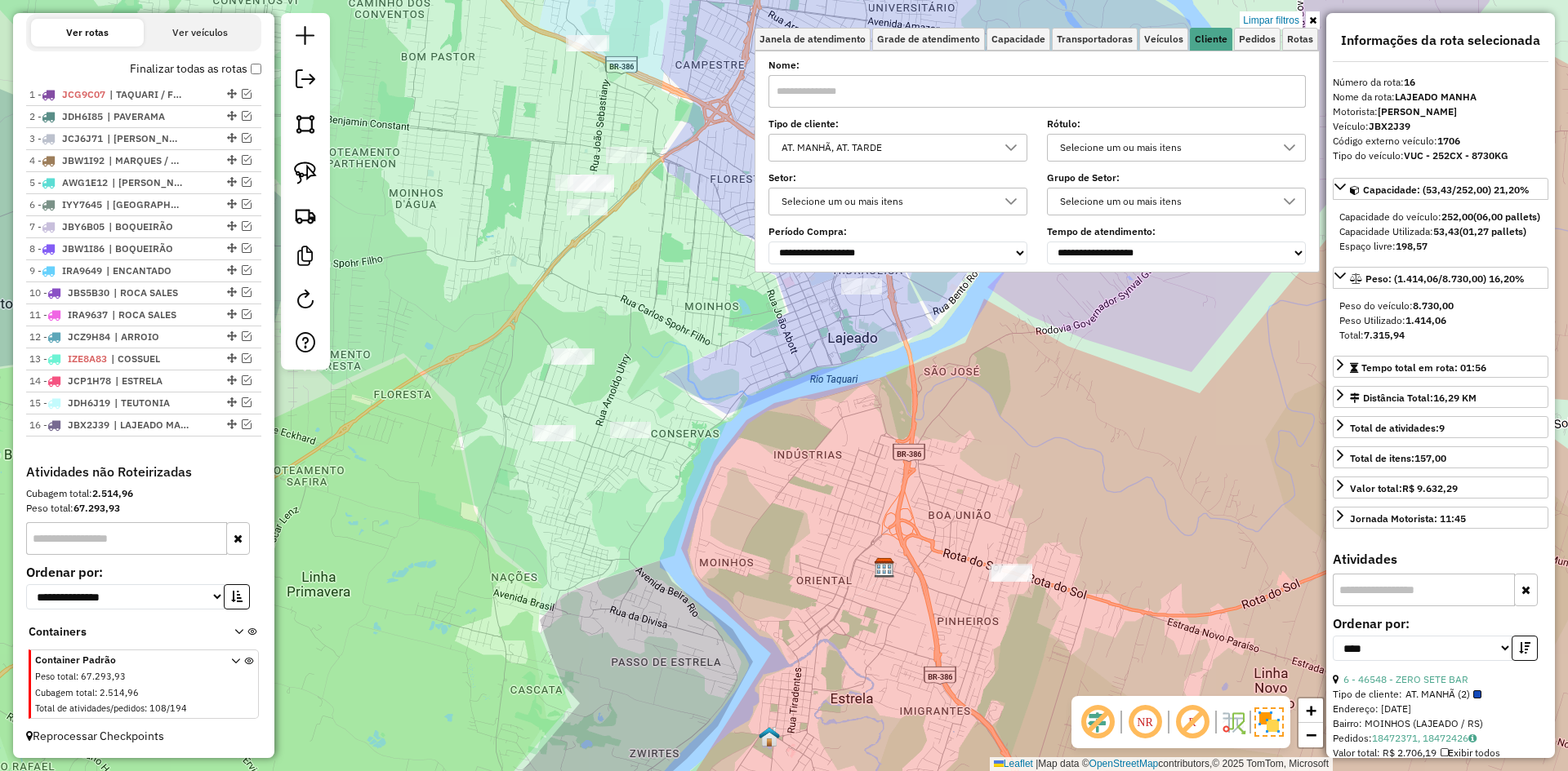
click at [1017, 145] on icon at bounding box center [1011, 148] width 14 height 14
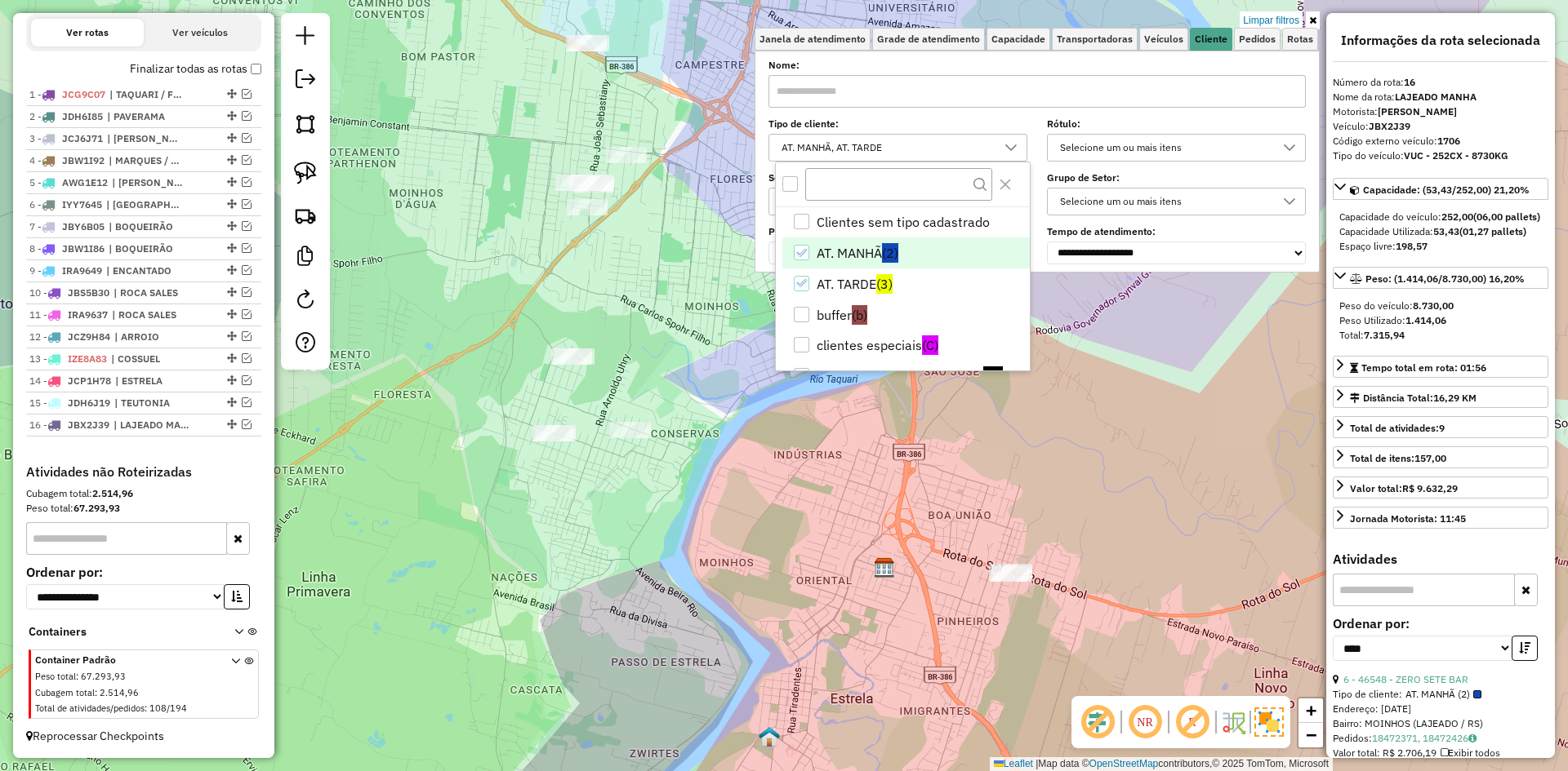
click at [801, 250] on icon "AT. MANHÃ" at bounding box center [801, 253] width 12 height 12
click at [746, 449] on div "Limpar filtros Janela de atendimento Grade de atendimento Capacidade Transporta…" at bounding box center [784, 386] width 1568 height 771
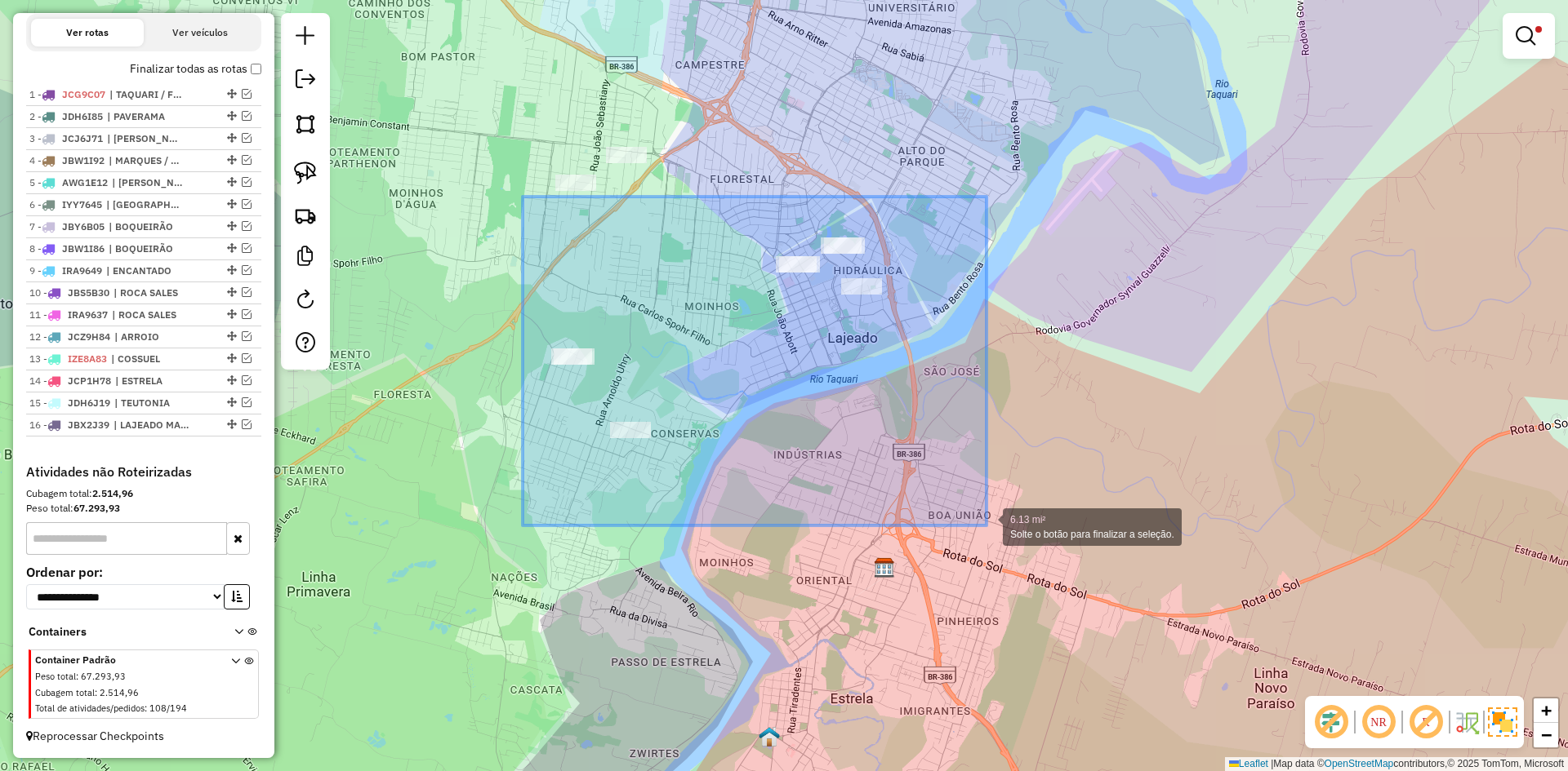
drag, startPoint x: 523, startPoint y: 196, endPoint x: 987, endPoint y: 526, distance: 569.4
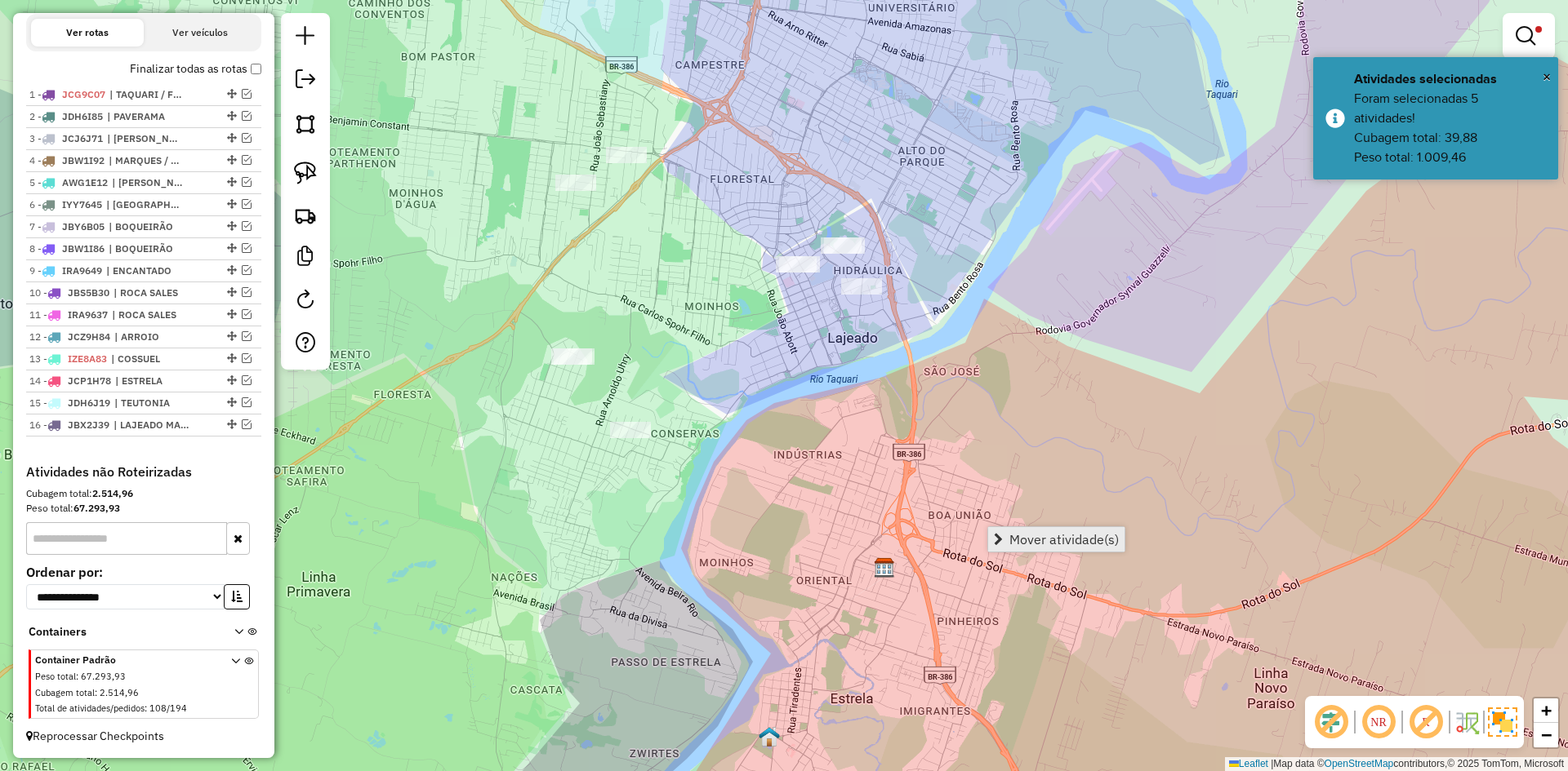
click at [1033, 536] on span "Mover atividade(s)" at bounding box center [1063, 540] width 109 height 14
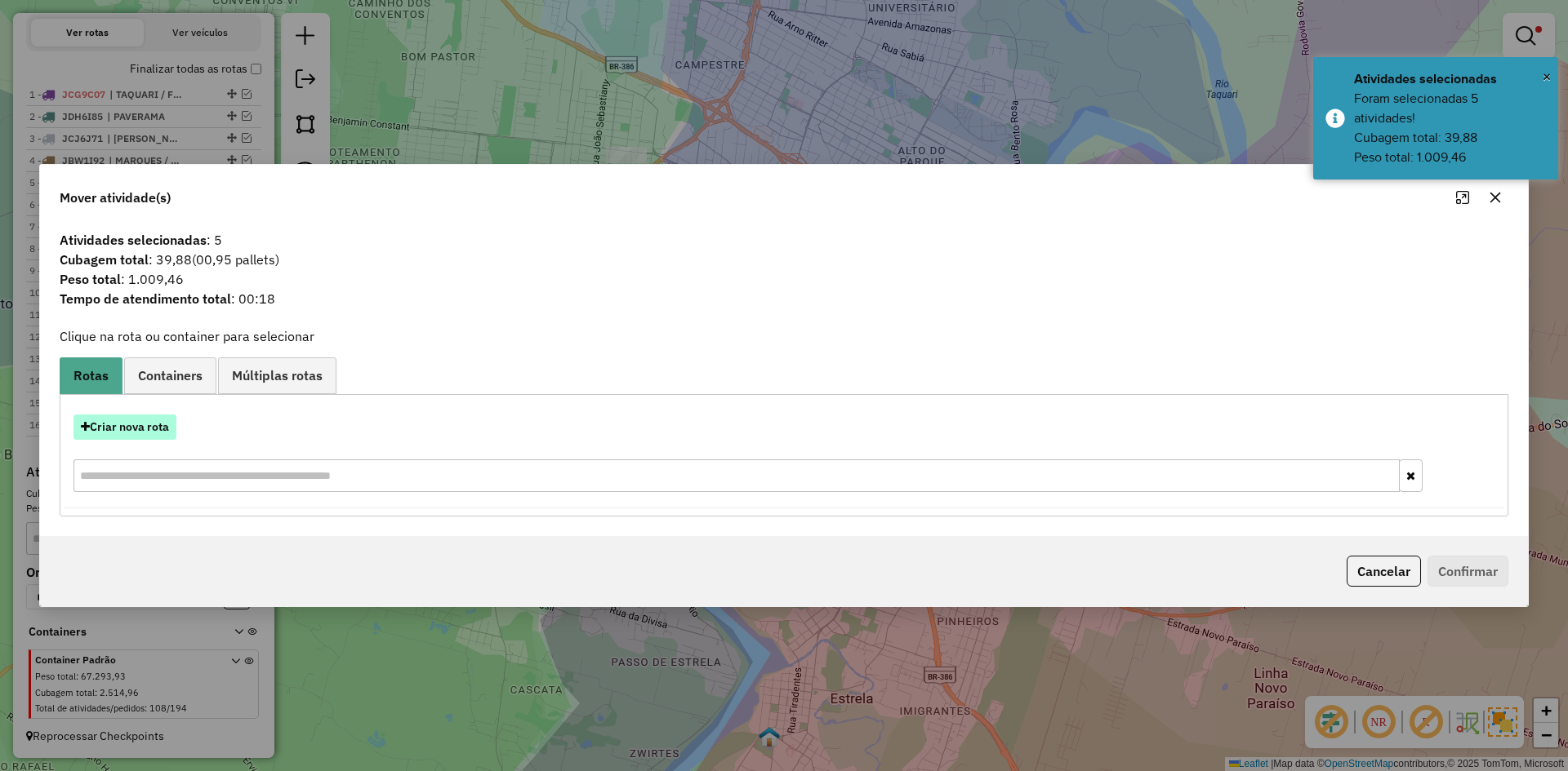
click at [136, 432] on button "Criar nova rota" at bounding box center [125, 427] width 103 height 25
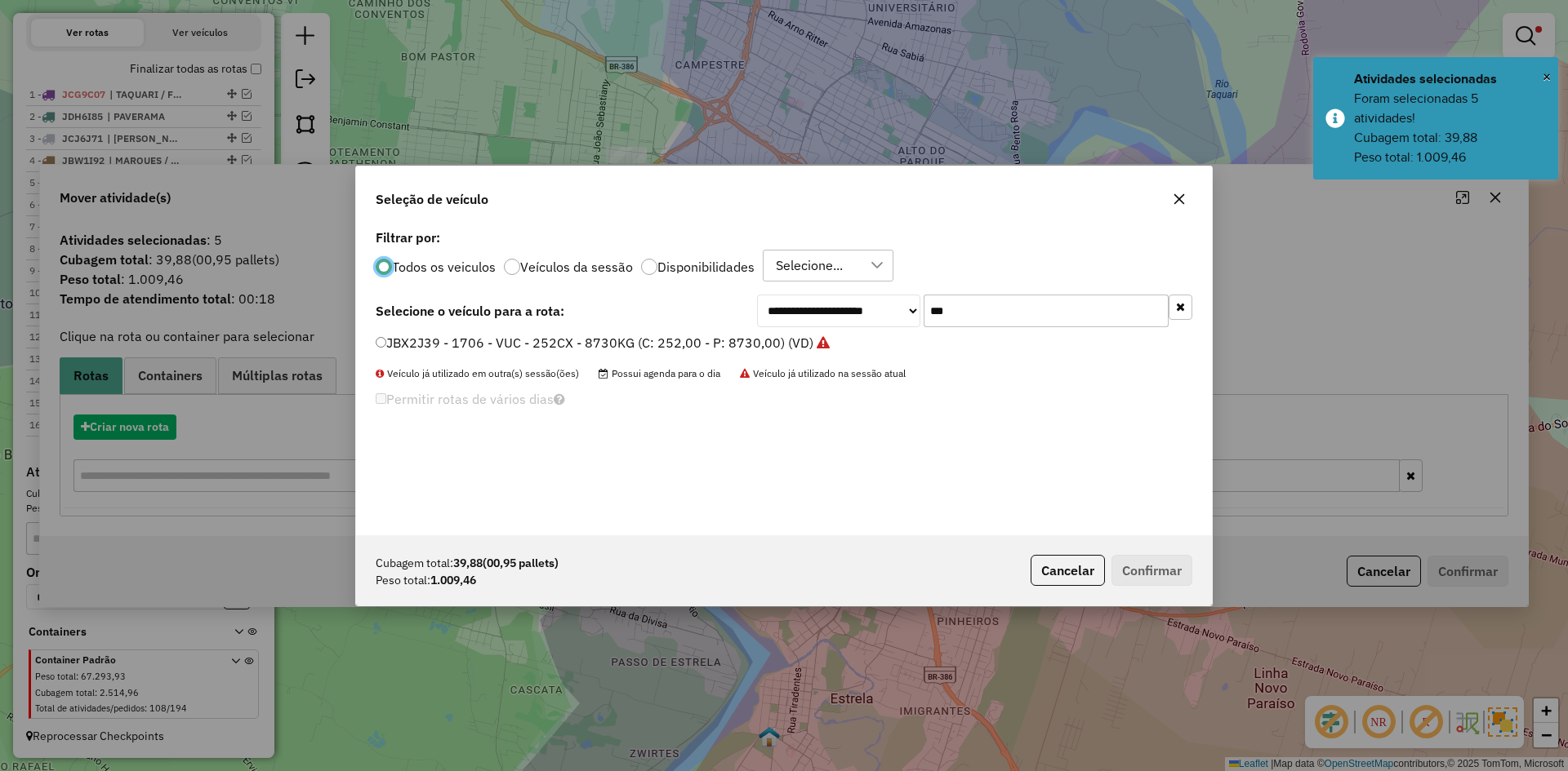
scroll to position [9, 5]
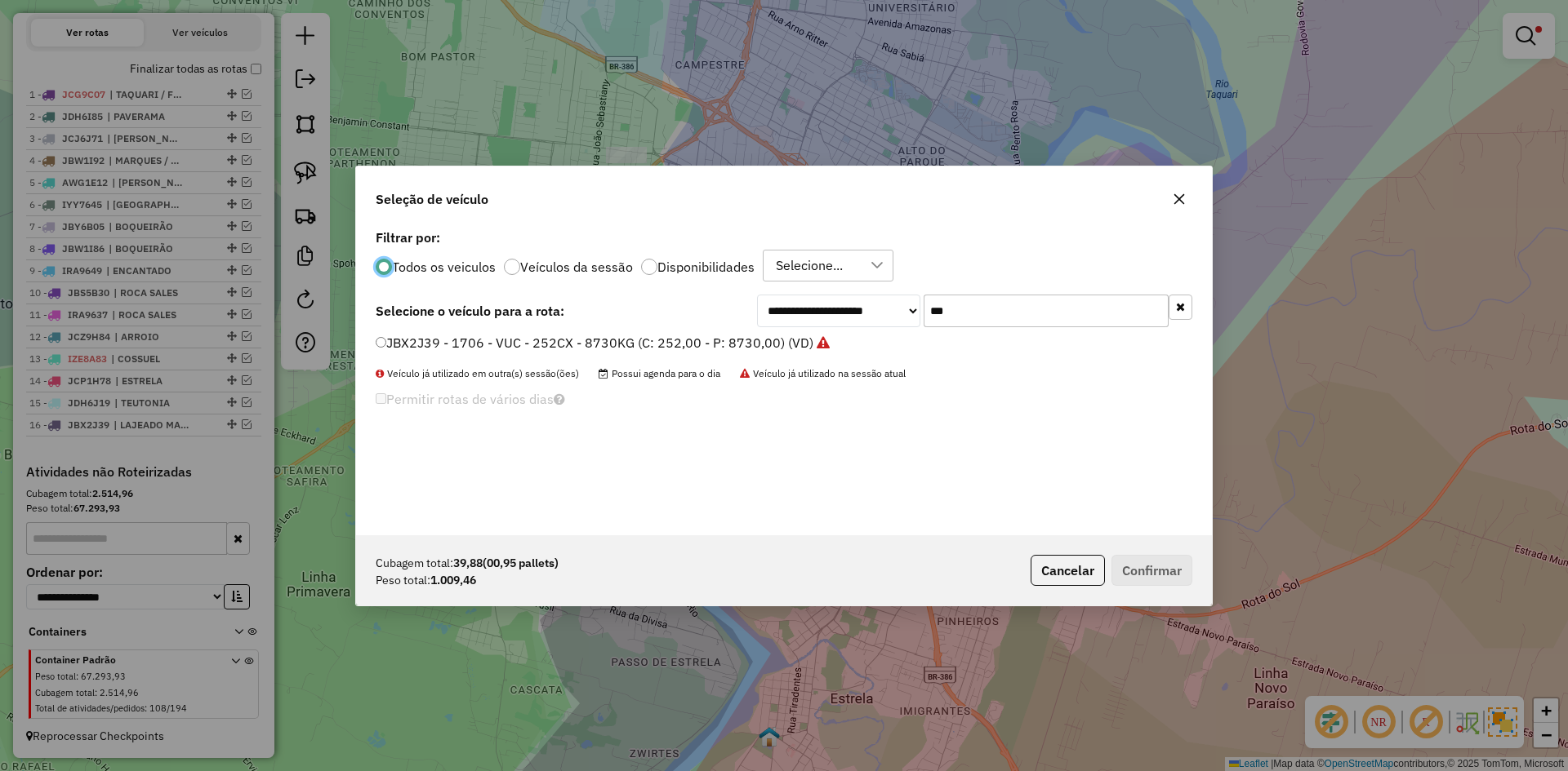
click at [961, 311] on input "***" at bounding box center [1046, 311] width 245 height 32
type input "***"
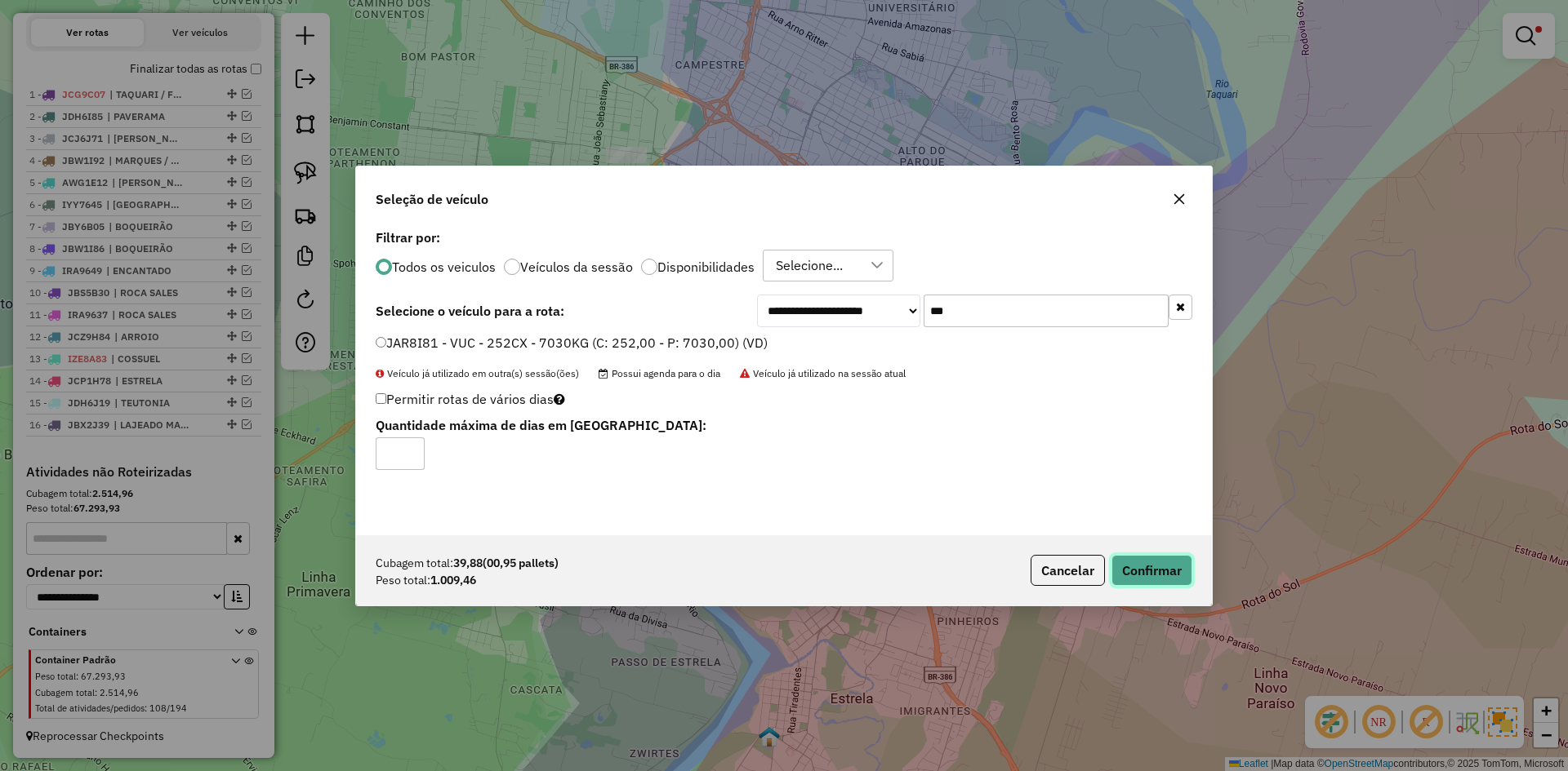
click at [1155, 579] on button "Confirmar" at bounding box center [1153, 570] width 81 height 31
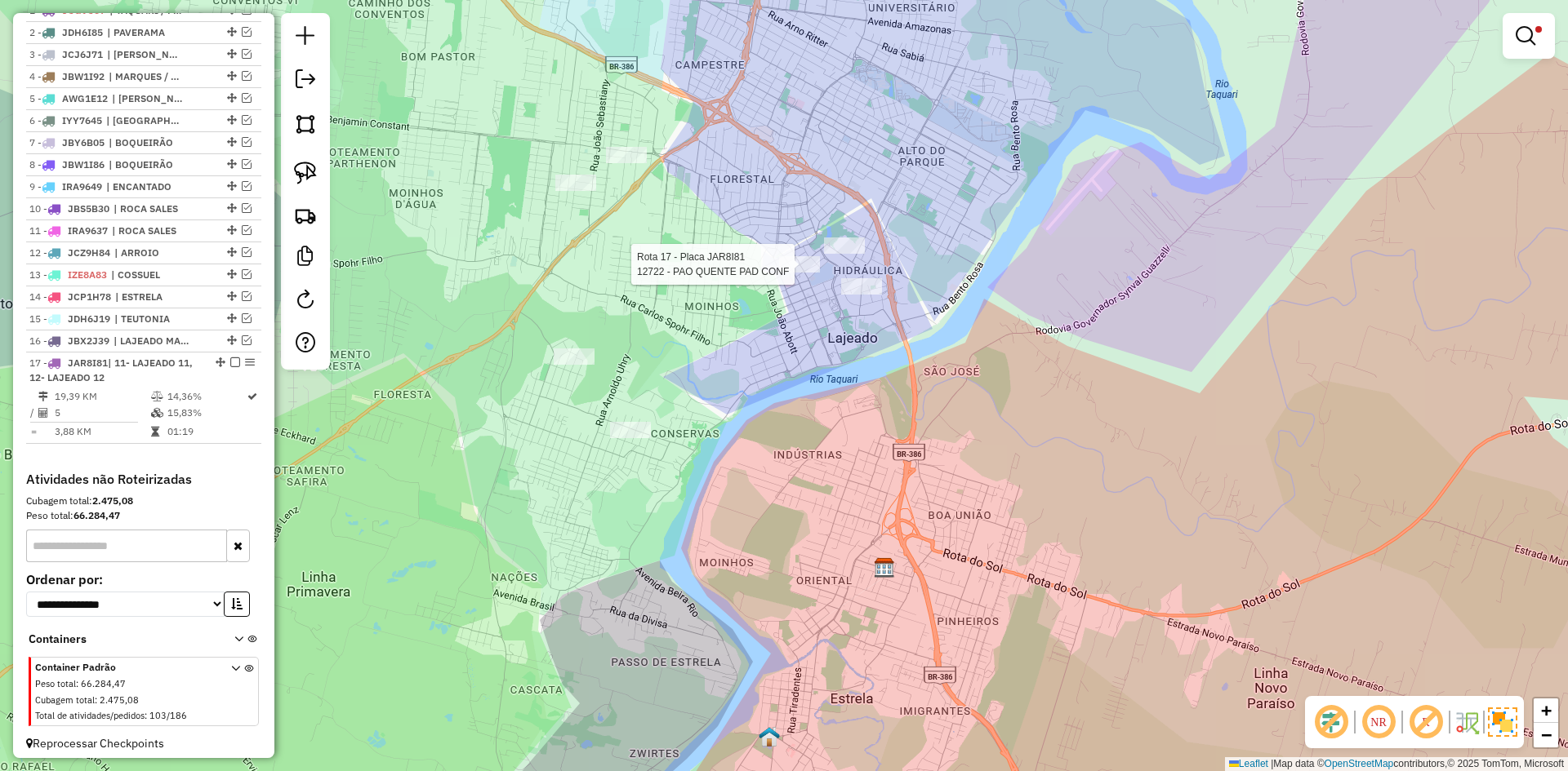
scroll to position [673, 0]
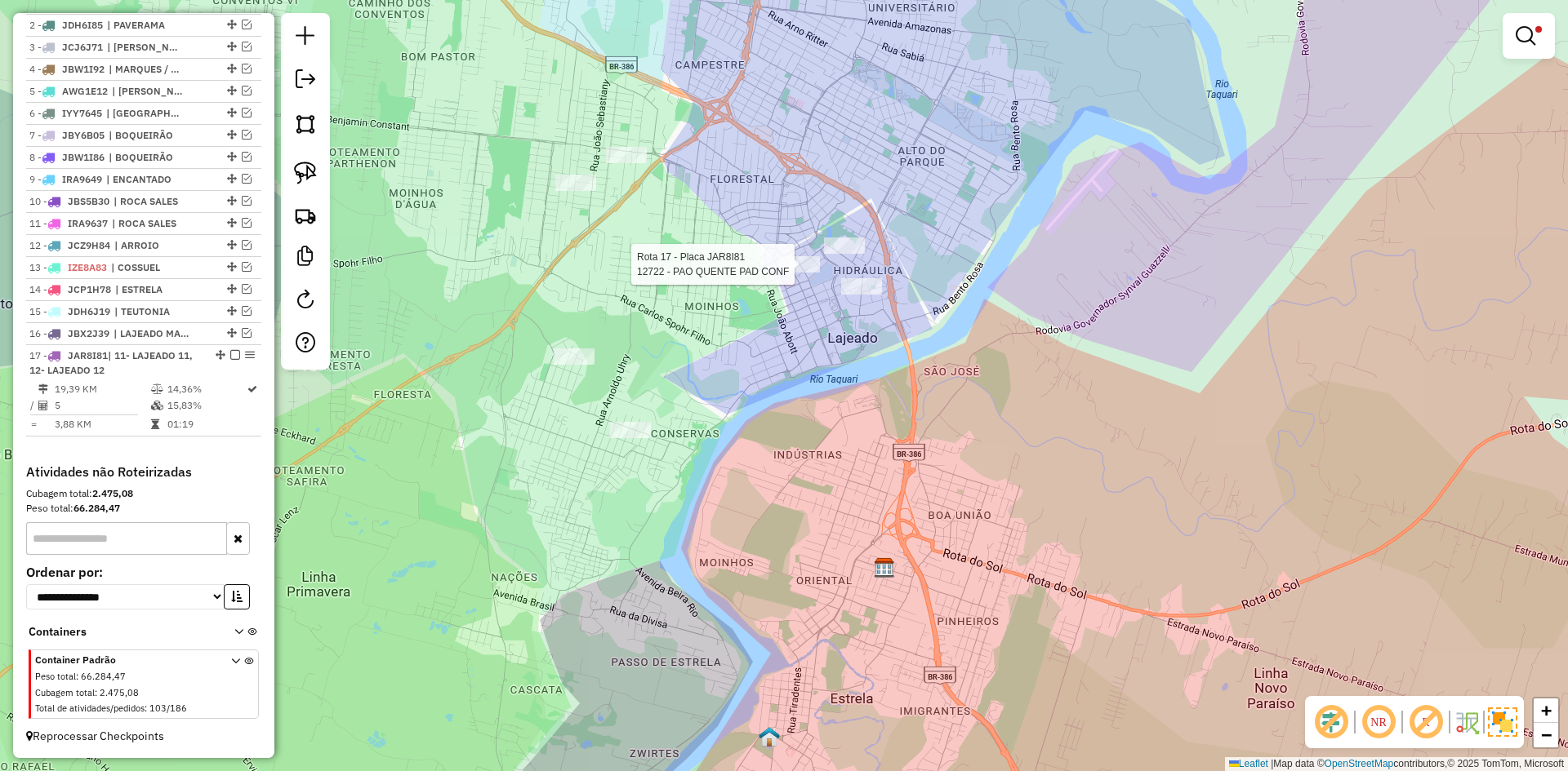
select select "*********"
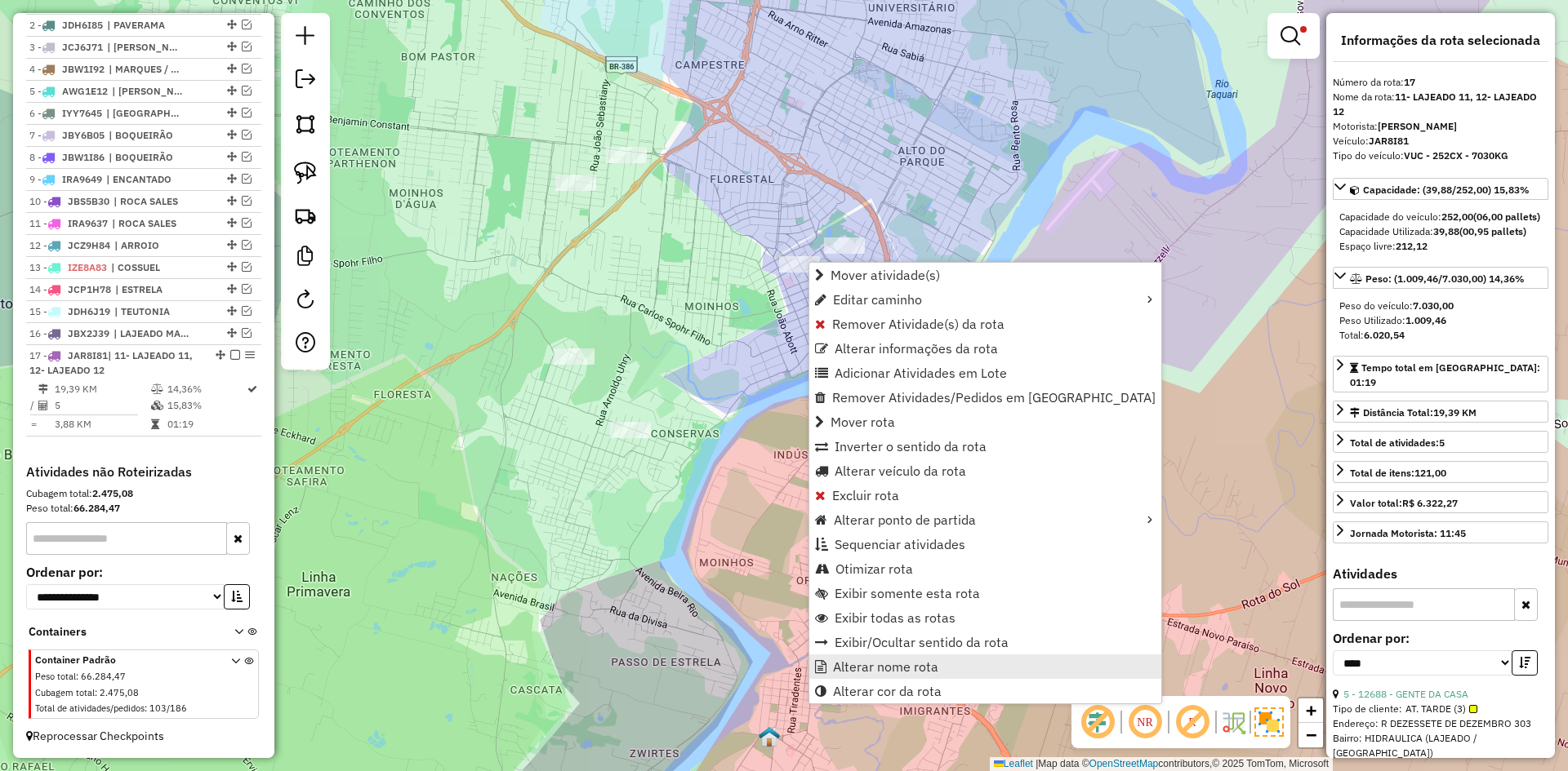
click at [881, 671] on span "Alterar nome rota" at bounding box center [885, 667] width 105 height 14
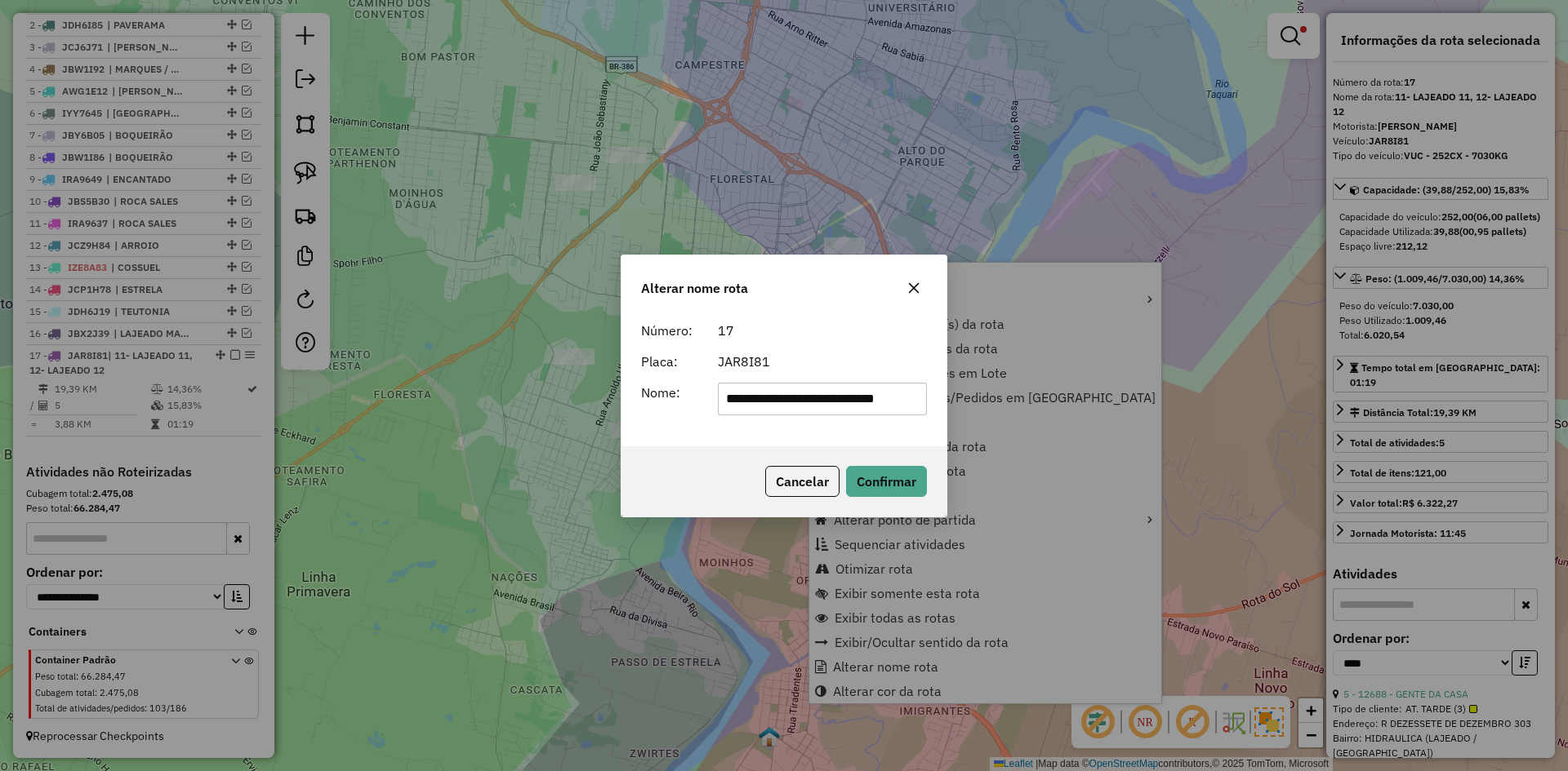
scroll to position [0, 11]
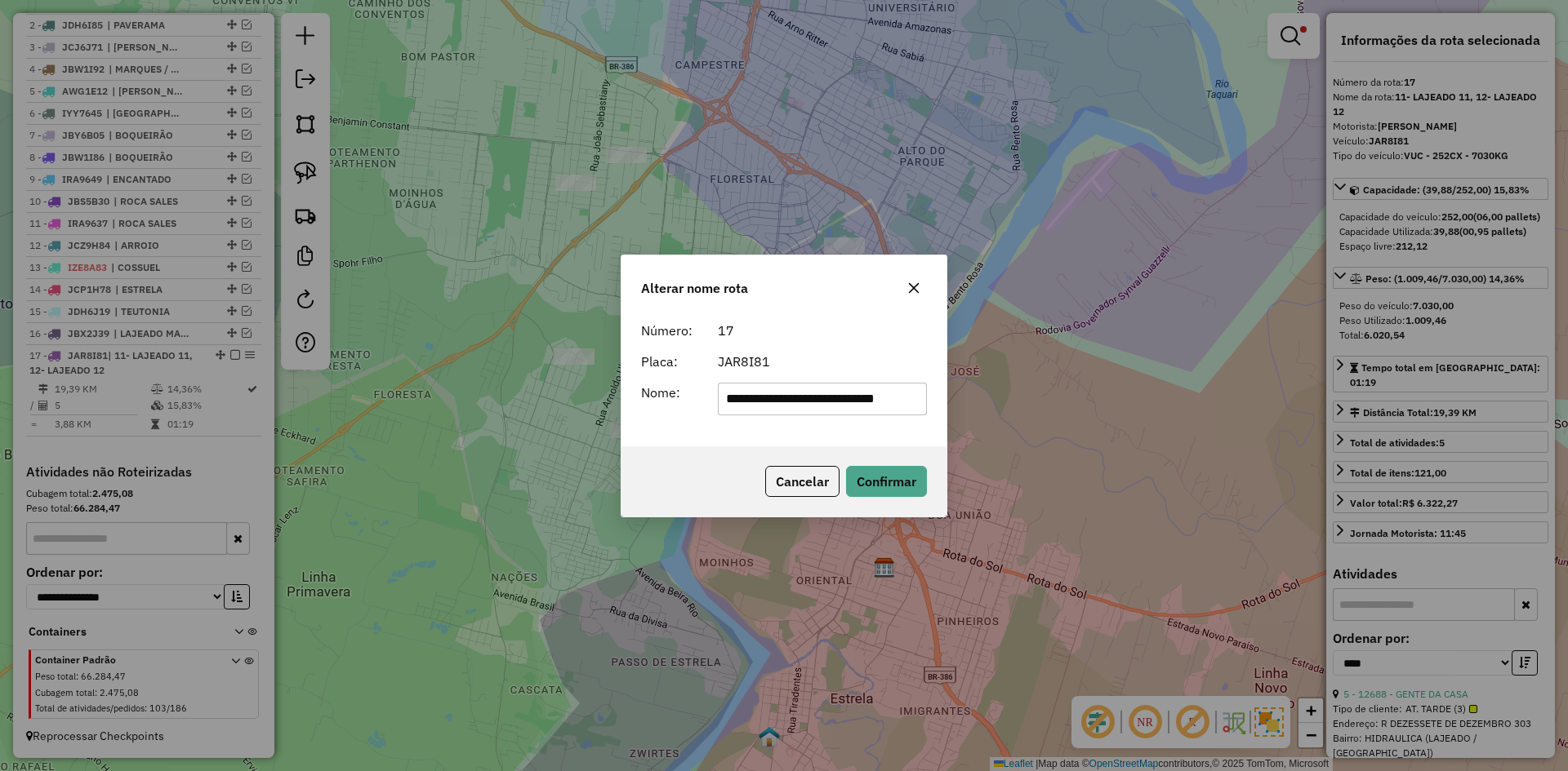
drag, startPoint x: 798, startPoint y: 397, endPoint x: 1061, endPoint y: 432, distance: 265.3
click at [1061, 430] on div "**********" at bounding box center [784, 386] width 1568 height 771
drag, startPoint x: 747, startPoint y: 401, endPoint x: 675, endPoint y: 438, distance: 81.0
click at [677, 435] on div "**********" at bounding box center [784, 380] width 325 height 132
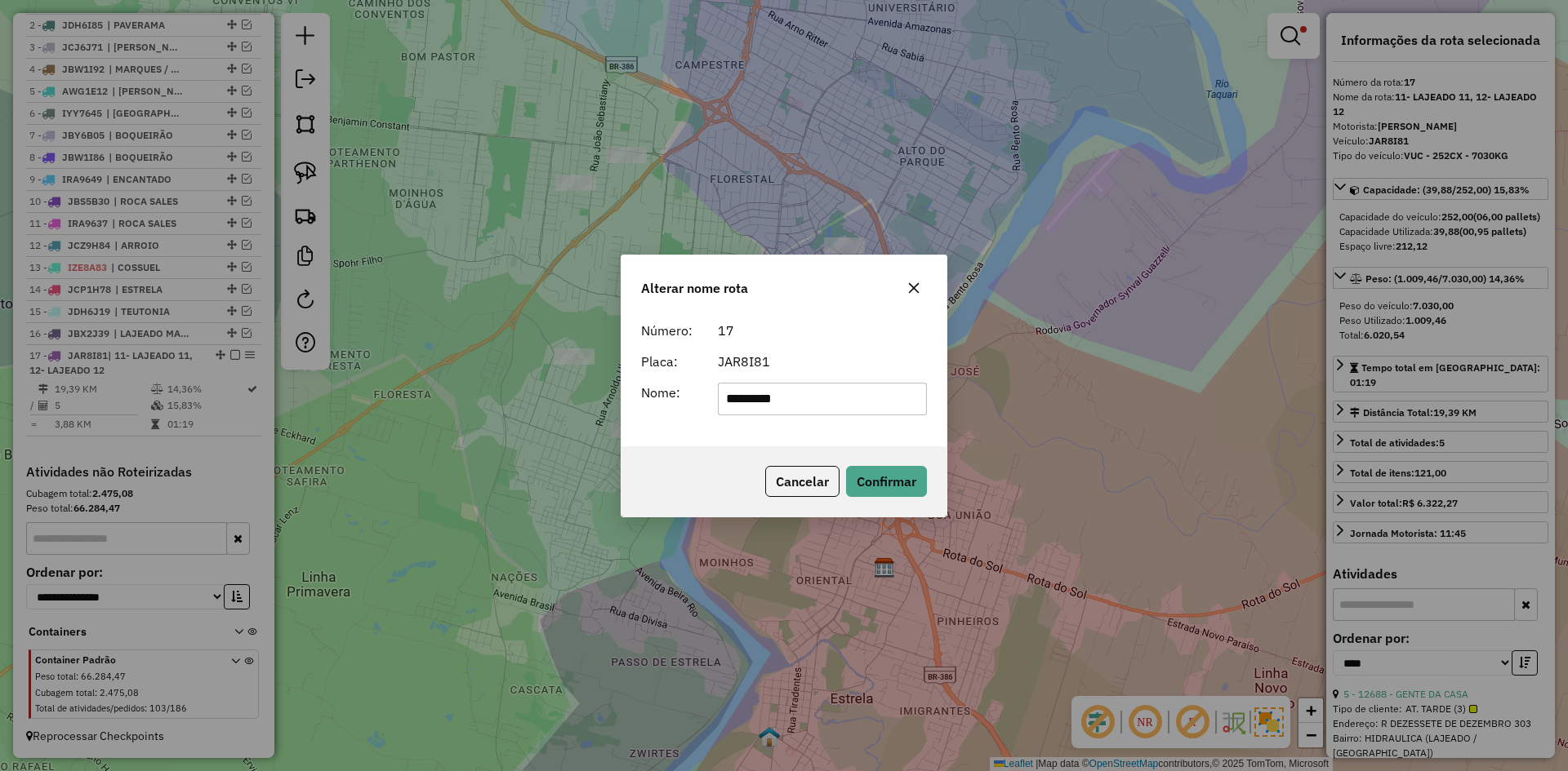
click at [803, 395] on input "*******" at bounding box center [823, 399] width 210 height 32
type input "**********"
click at [868, 477] on button "Confirmar" at bounding box center [887, 482] width 81 height 31
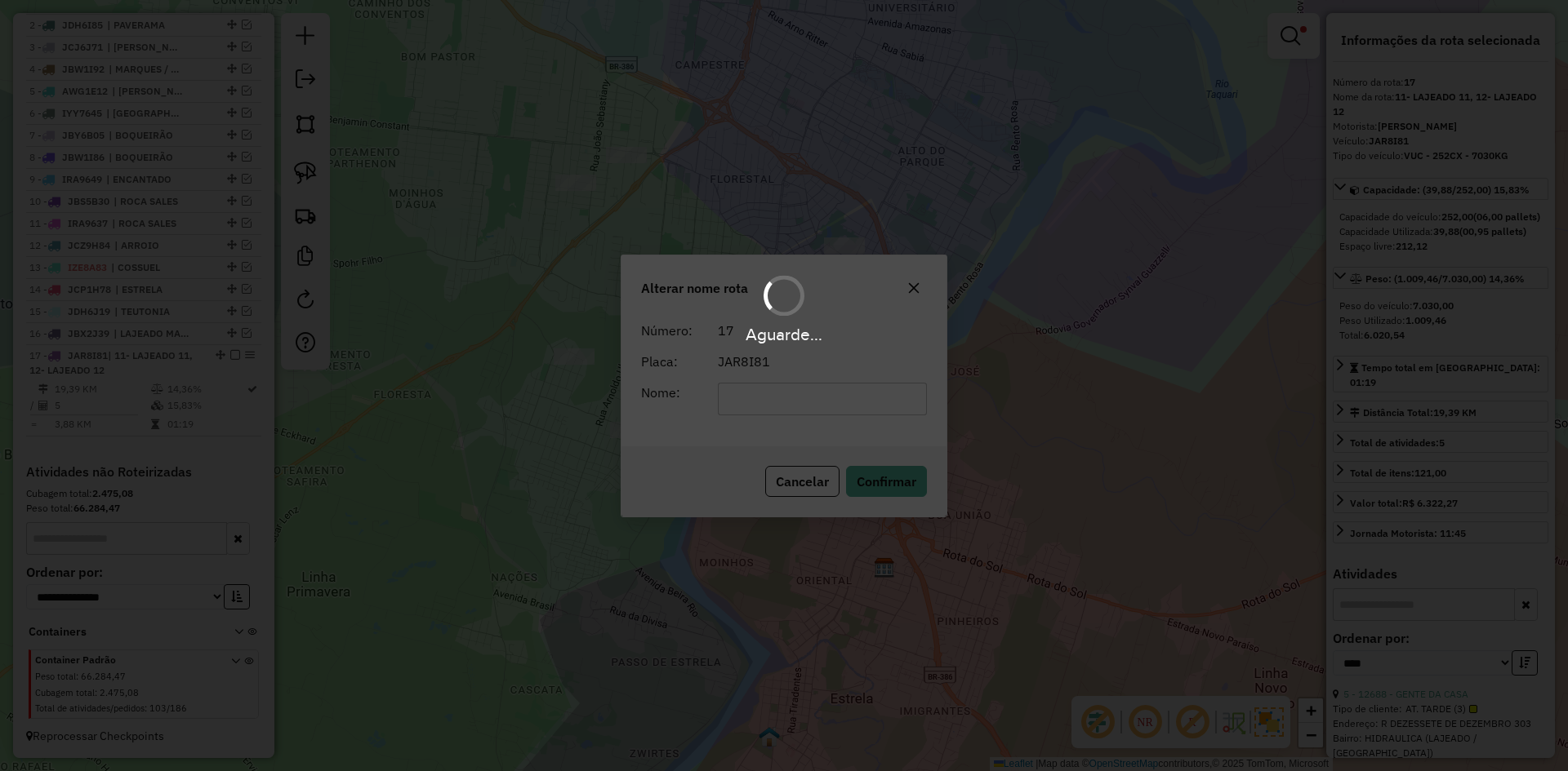
scroll to position [658, 0]
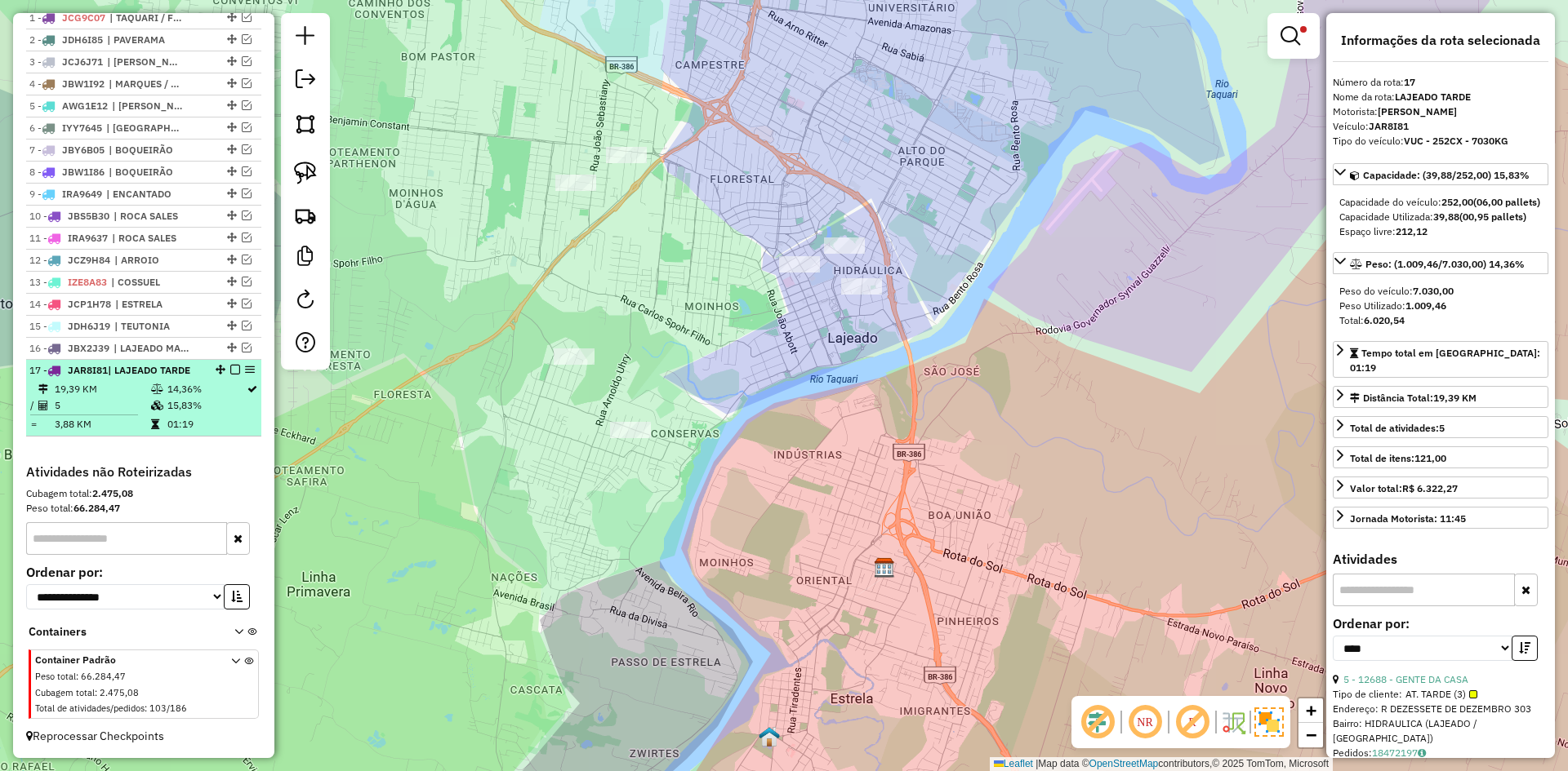
drag, startPoint x: 225, startPoint y: 374, endPoint x: 234, endPoint y: 389, distance: 17.5
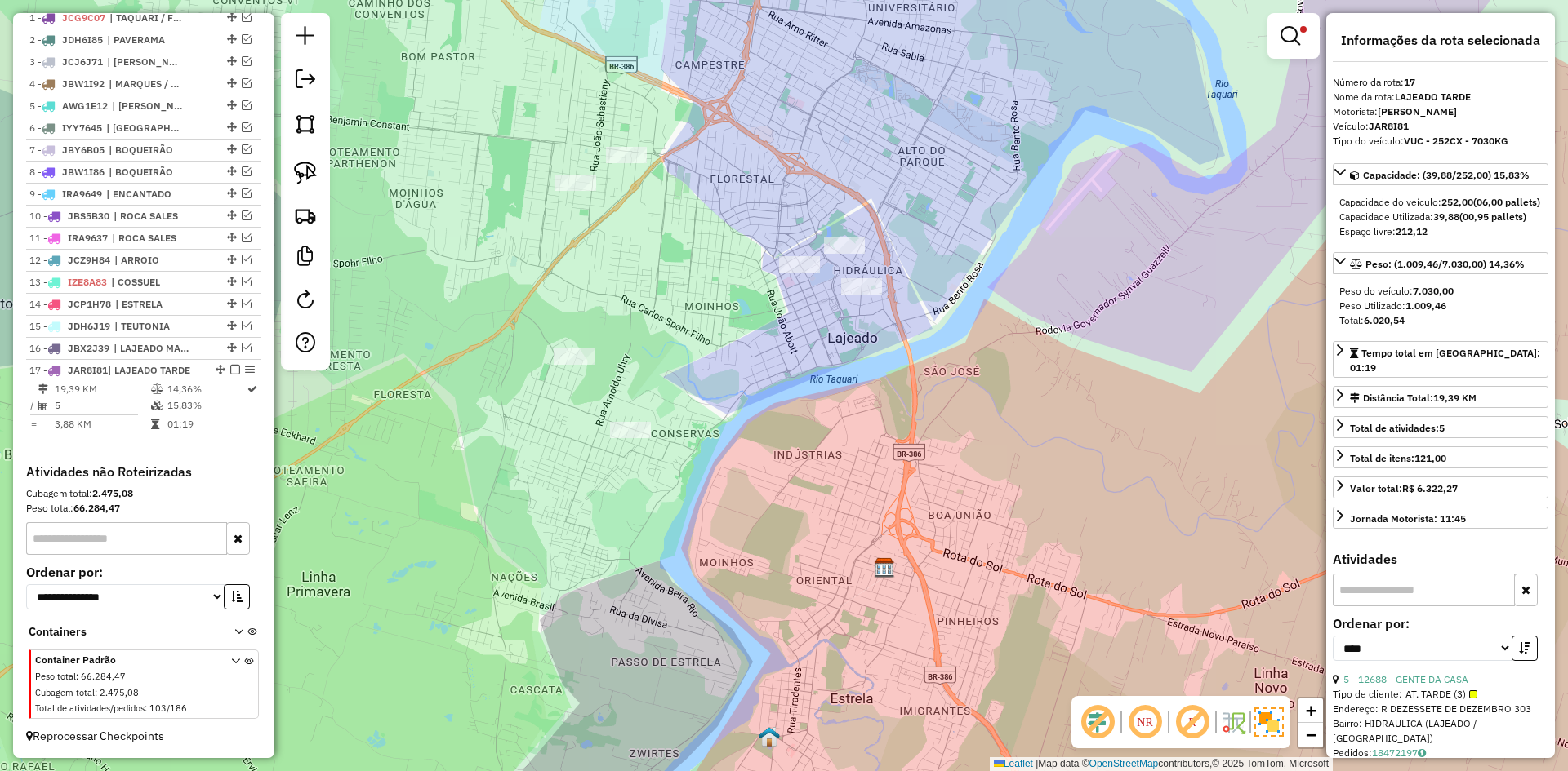
click at [231, 373] on em at bounding box center [235, 369] width 10 height 10
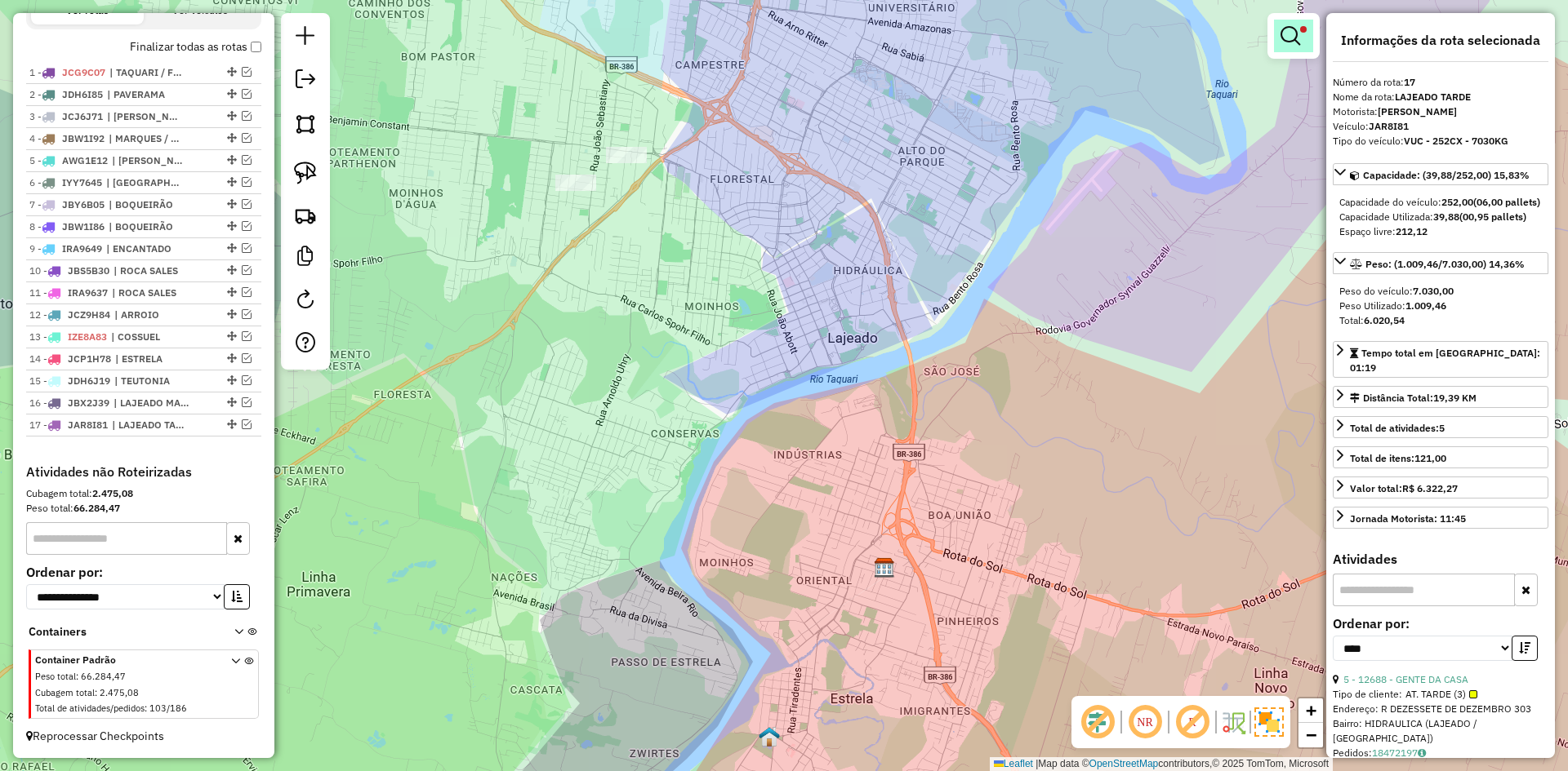
click at [1306, 43] on link at bounding box center [1294, 36] width 40 height 32
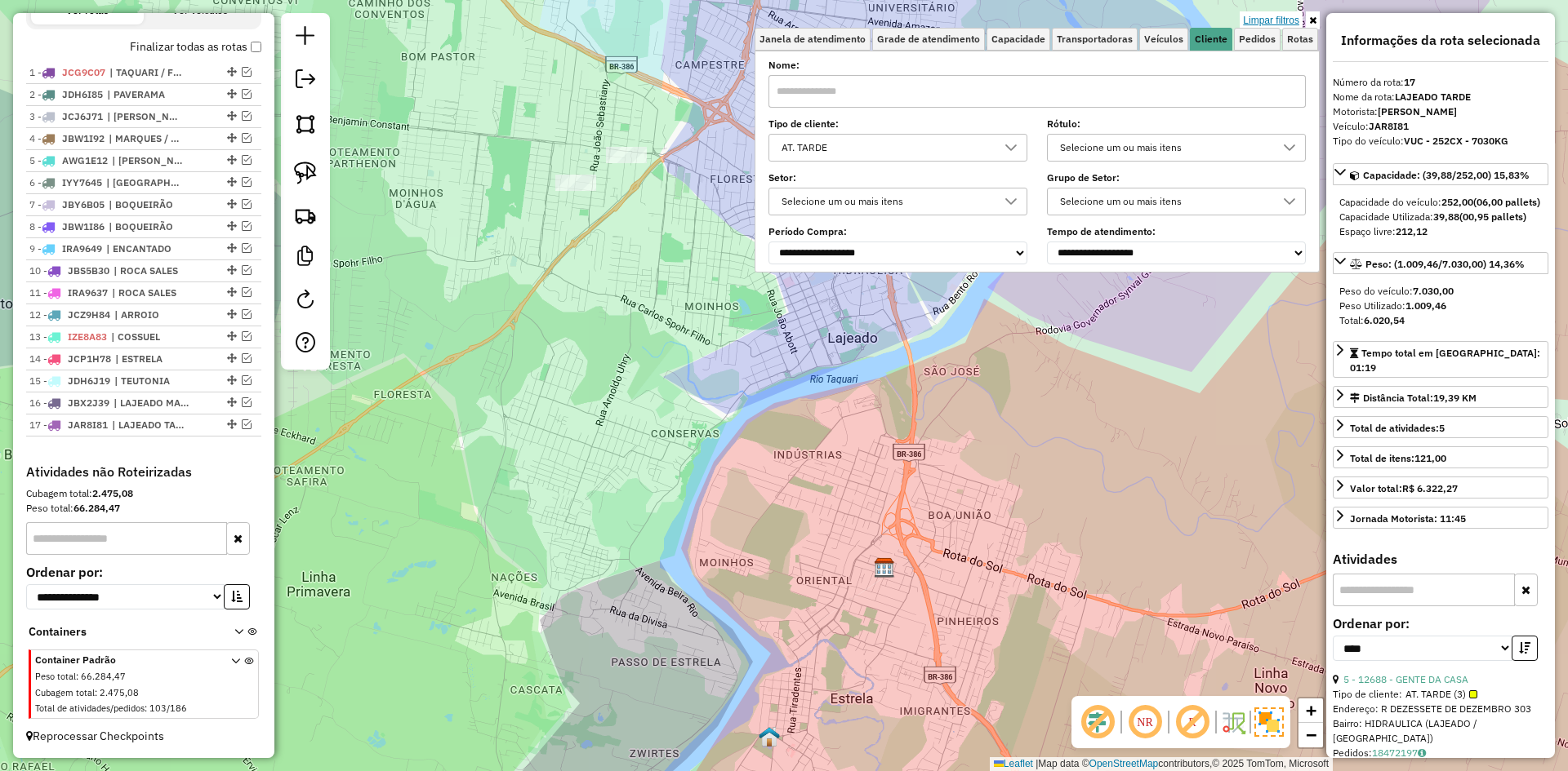
click at [1279, 22] on link "Limpar filtros" at bounding box center [1272, 21] width 63 height 18
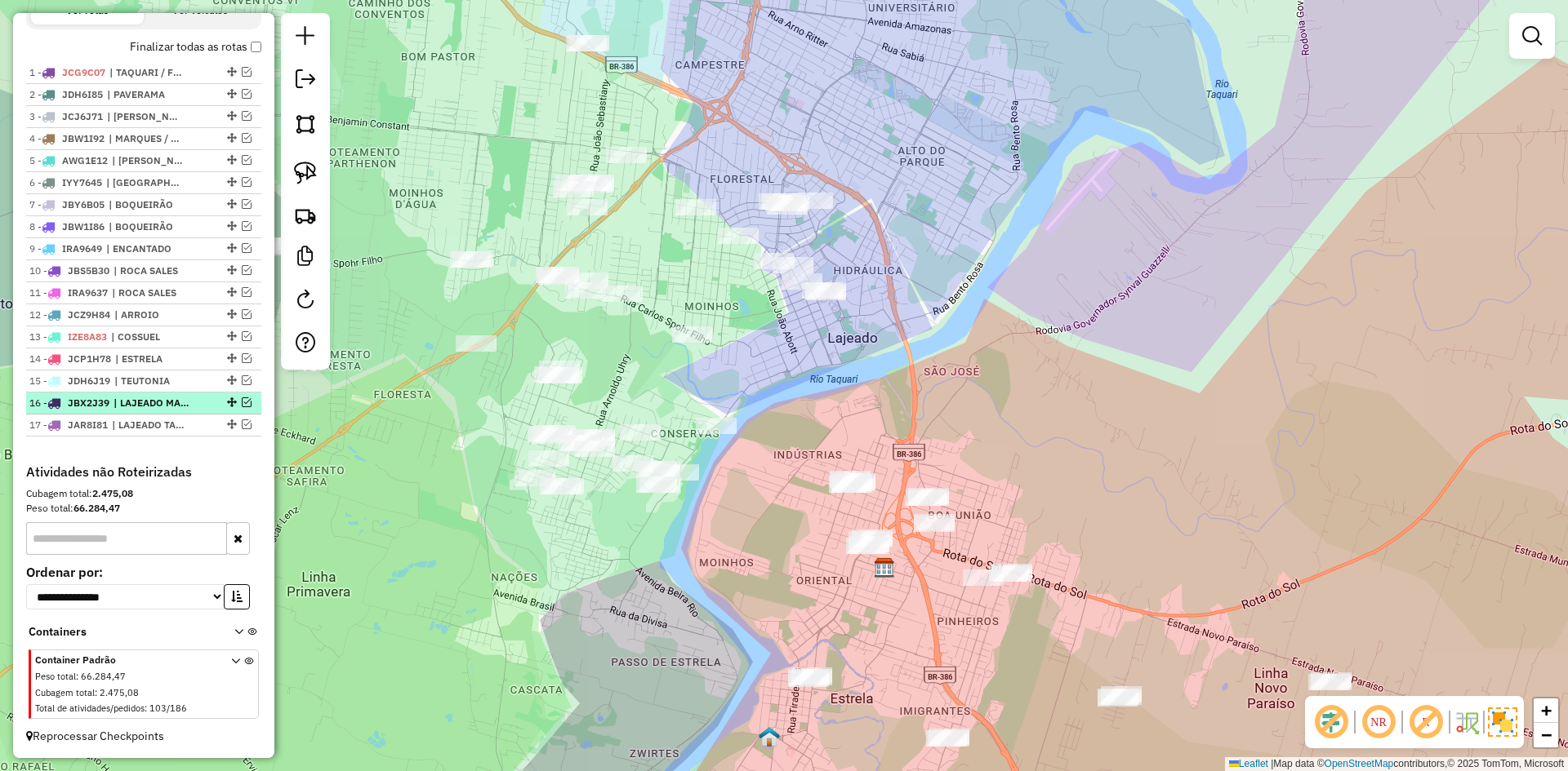
click at [243, 398] on em at bounding box center [246, 402] width 10 height 10
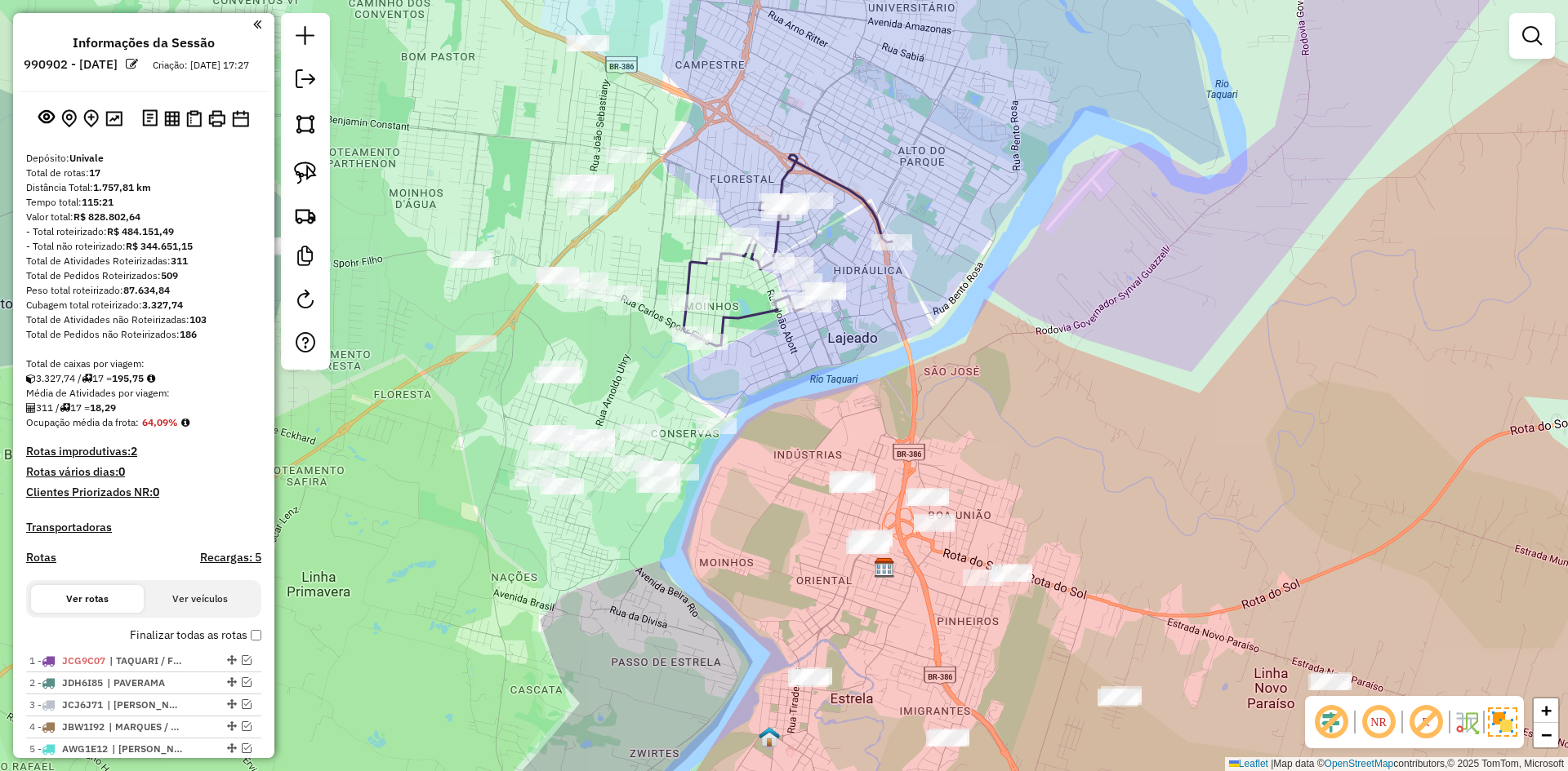
scroll to position [673, 0]
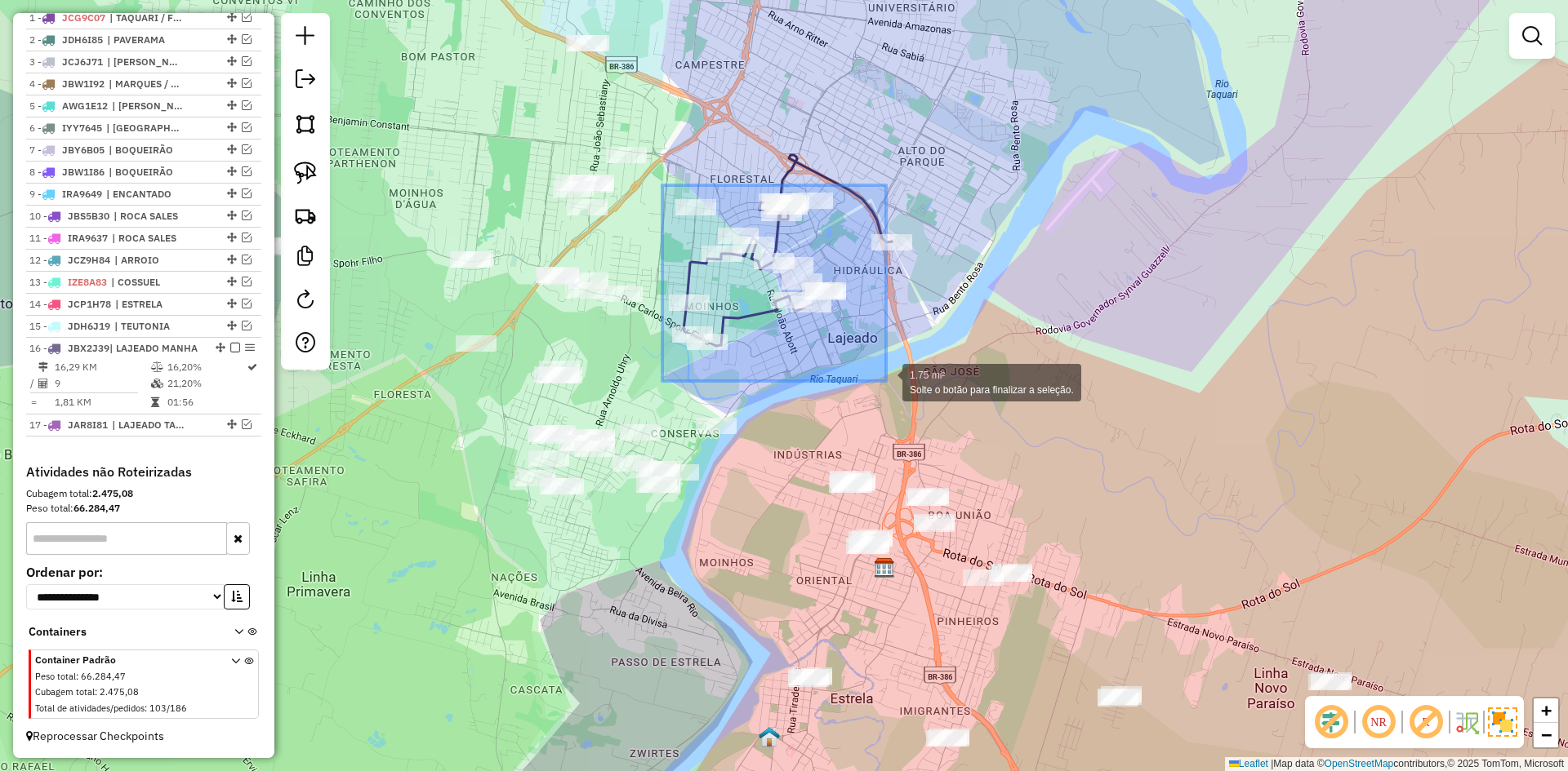
drag, startPoint x: 662, startPoint y: 186, endPoint x: 886, endPoint y: 381, distance: 297.0
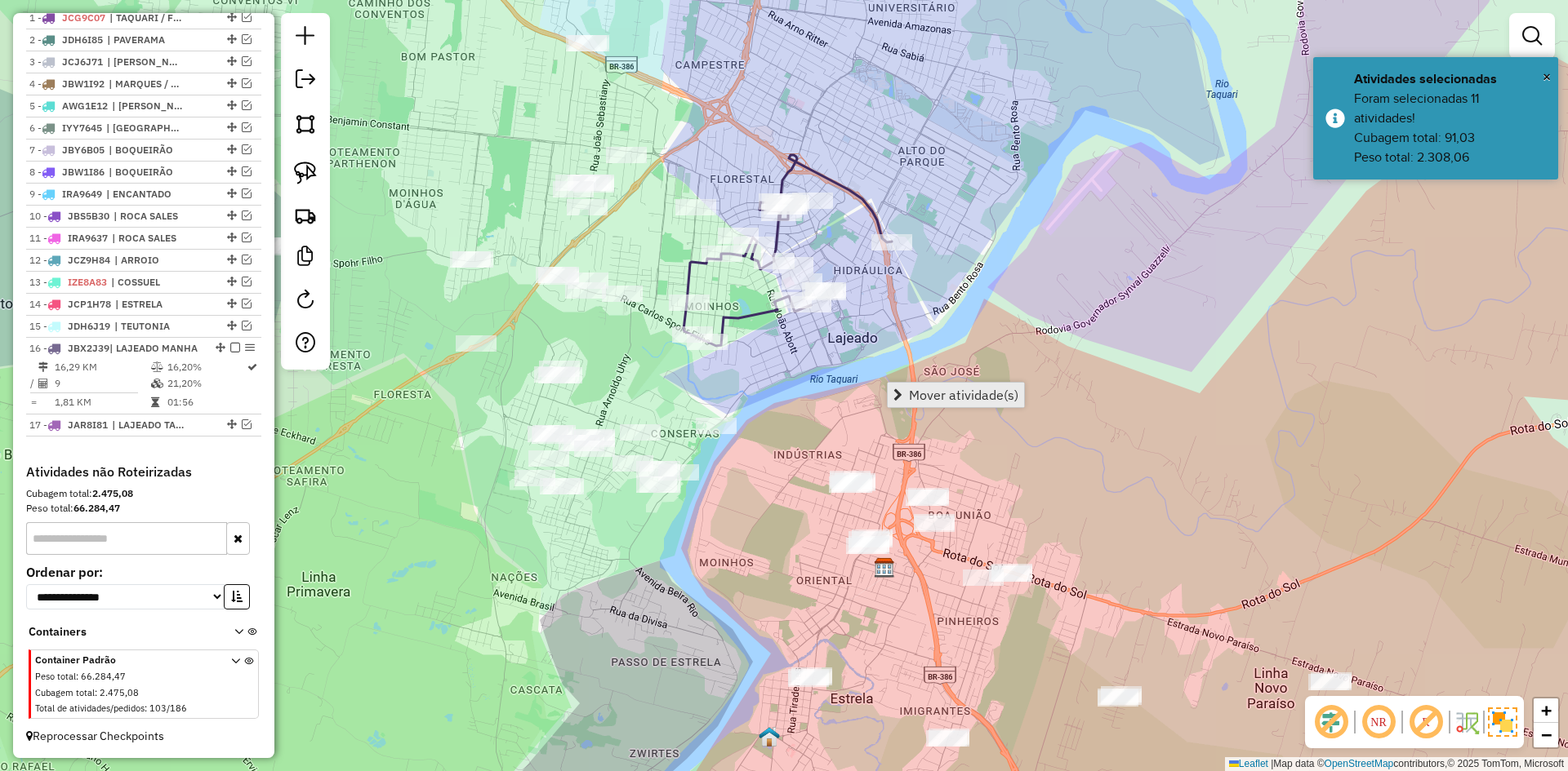
click at [998, 391] on span "Mover atividade(s)" at bounding box center [963, 395] width 109 height 14
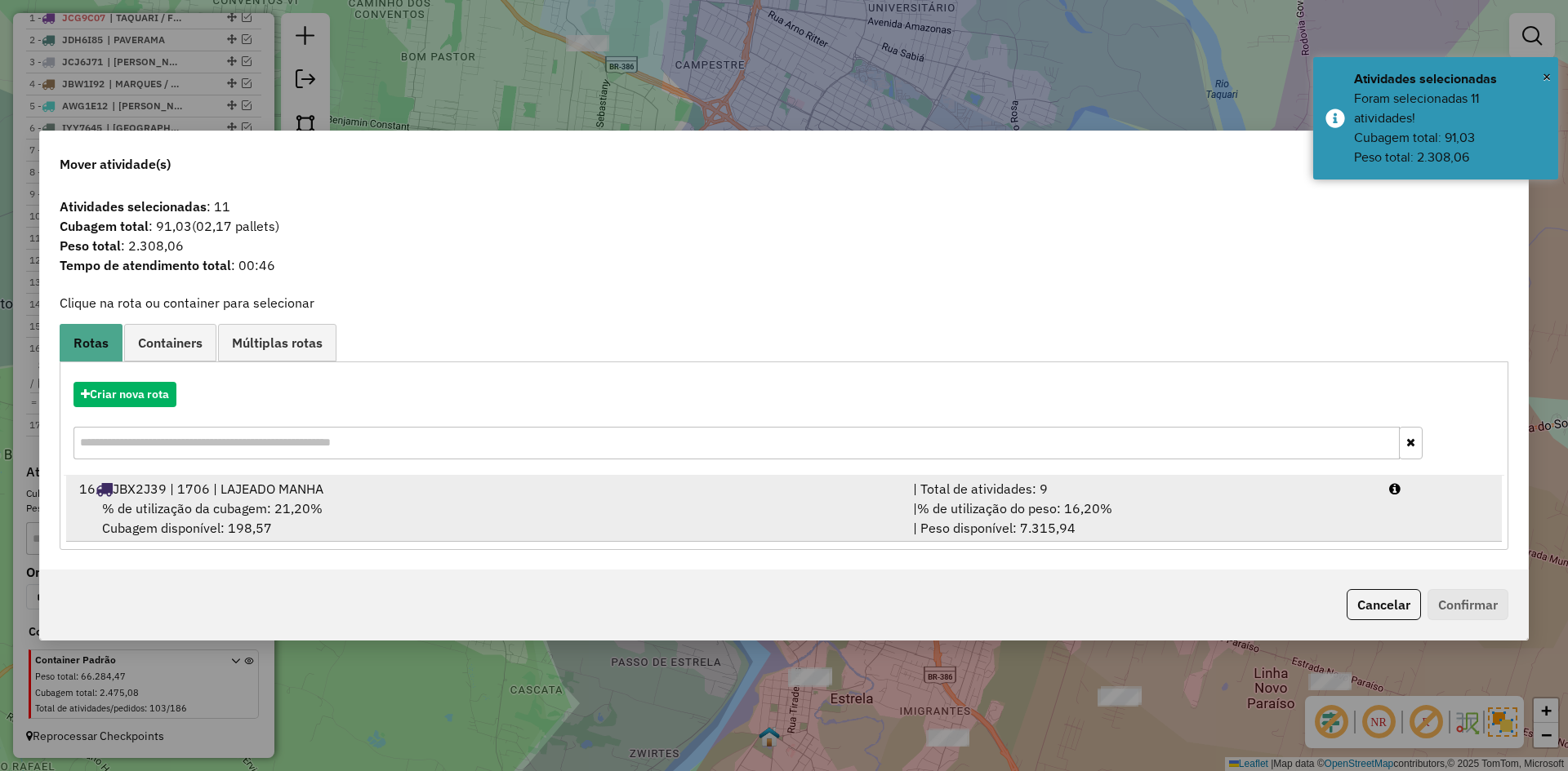
click at [215, 507] on span "% de utilização da cubagem: 21,20%" at bounding box center [212, 509] width 221 height 16
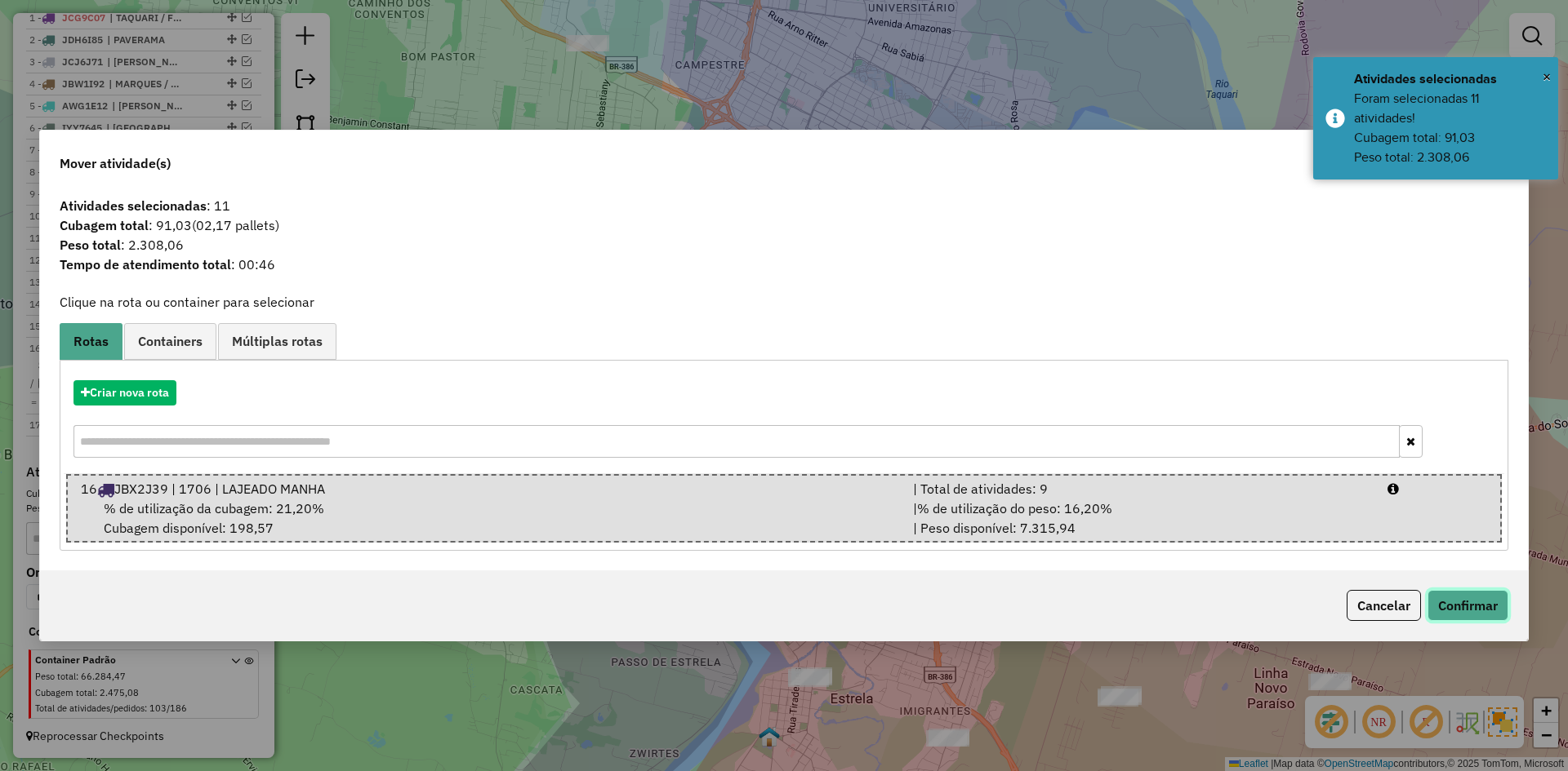
click at [1474, 612] on button "Confirmar" at bounding box center [1468, 605] width 81 height 31
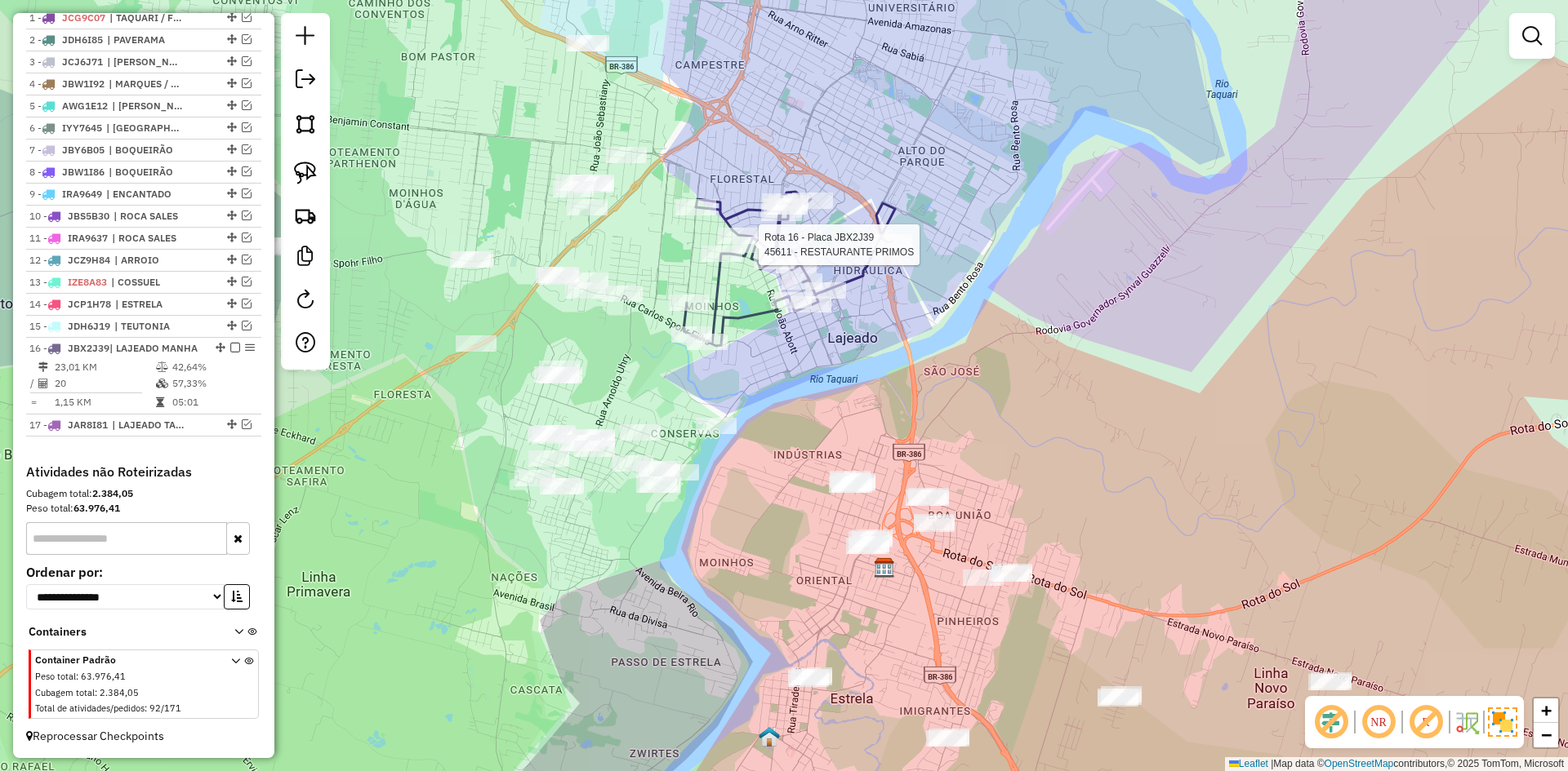
select select "*********"
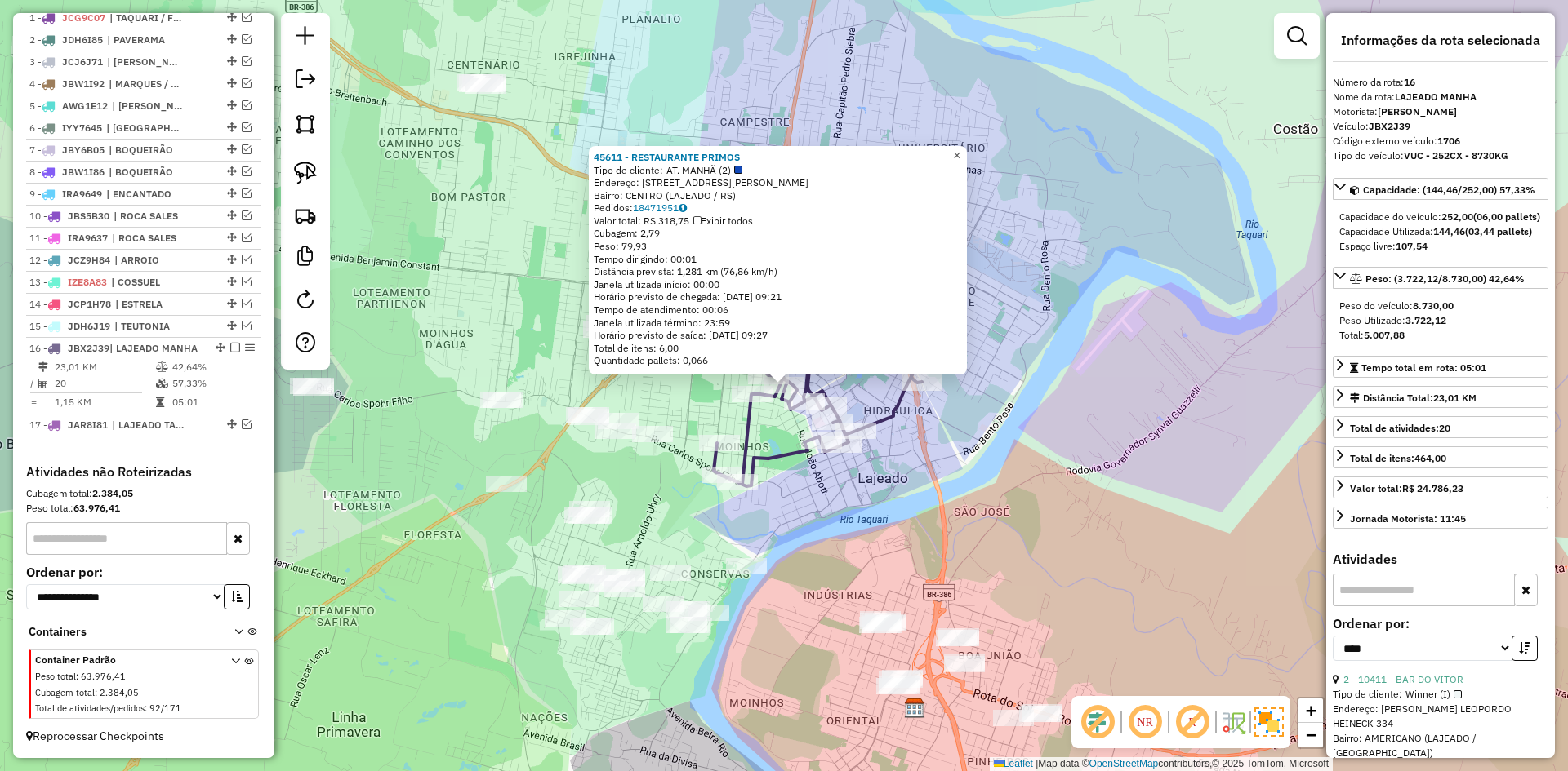
click at [961, 155] on span "×" at bounding box center [957, 155] width 7 height 14
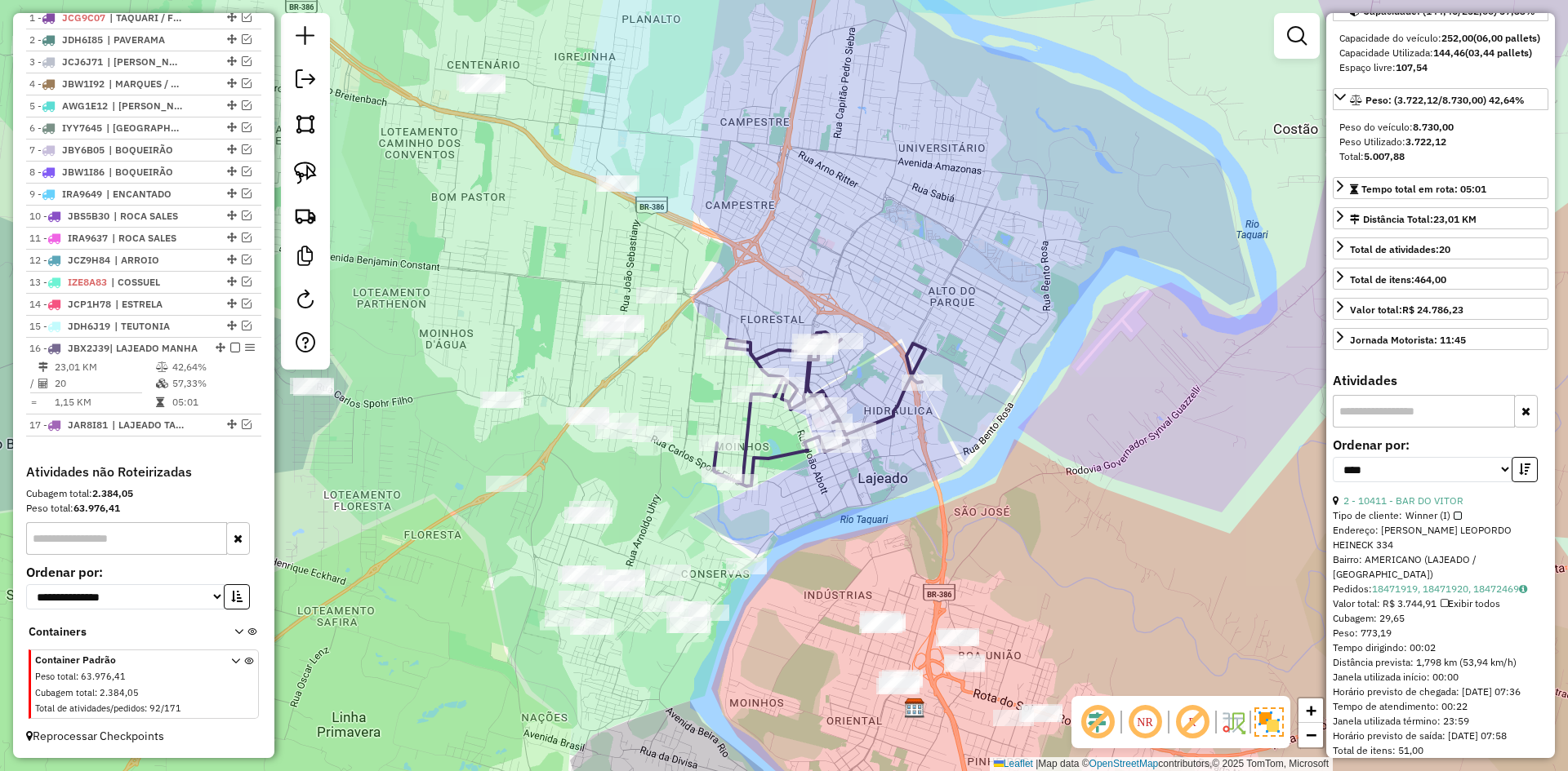
scroll to position [245, 0]
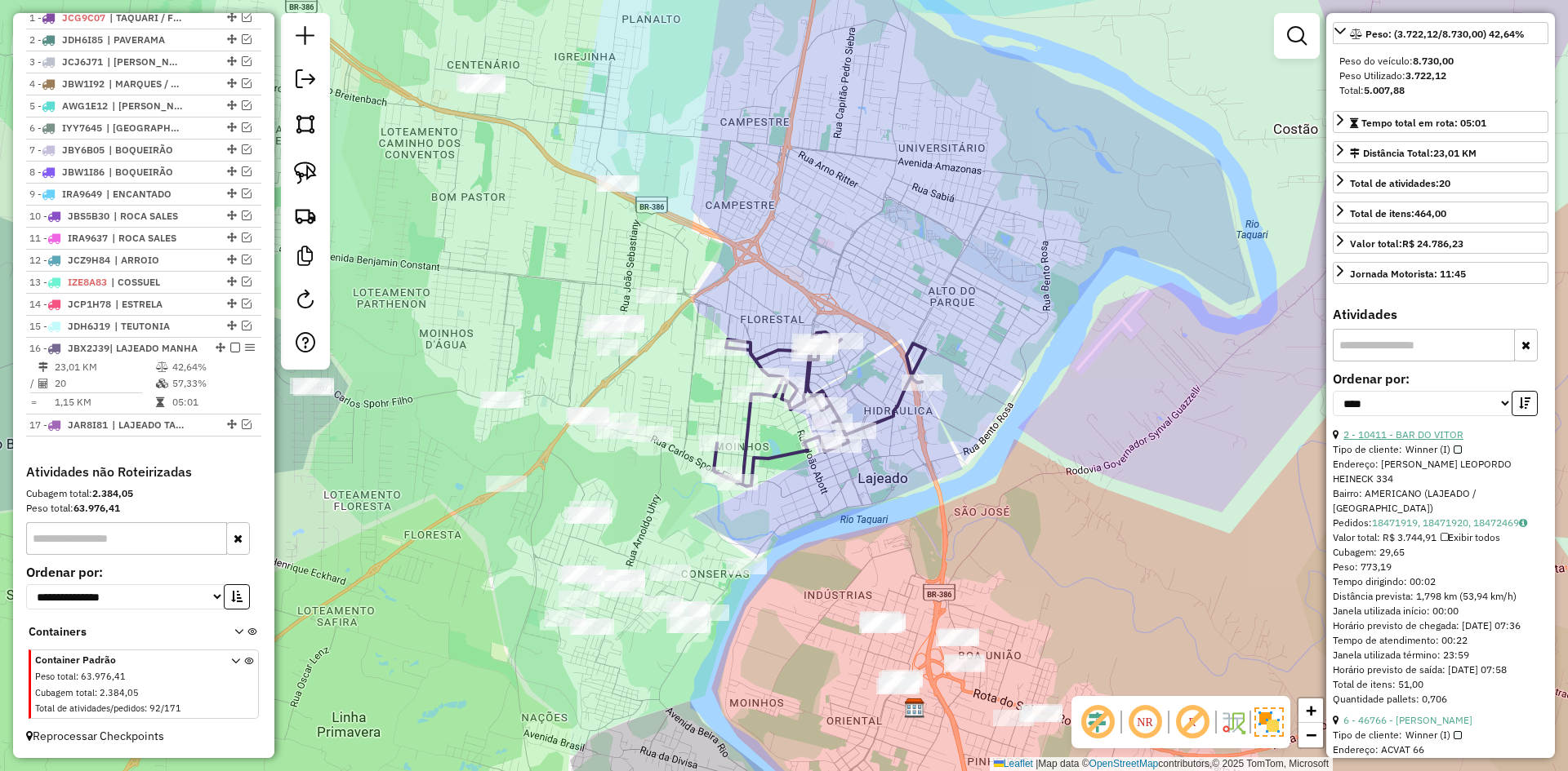
click at [1426, 440] on link "2 - 10411 - BAR DO VITOR" at bounding box center [1403, 435] width 120 height 13
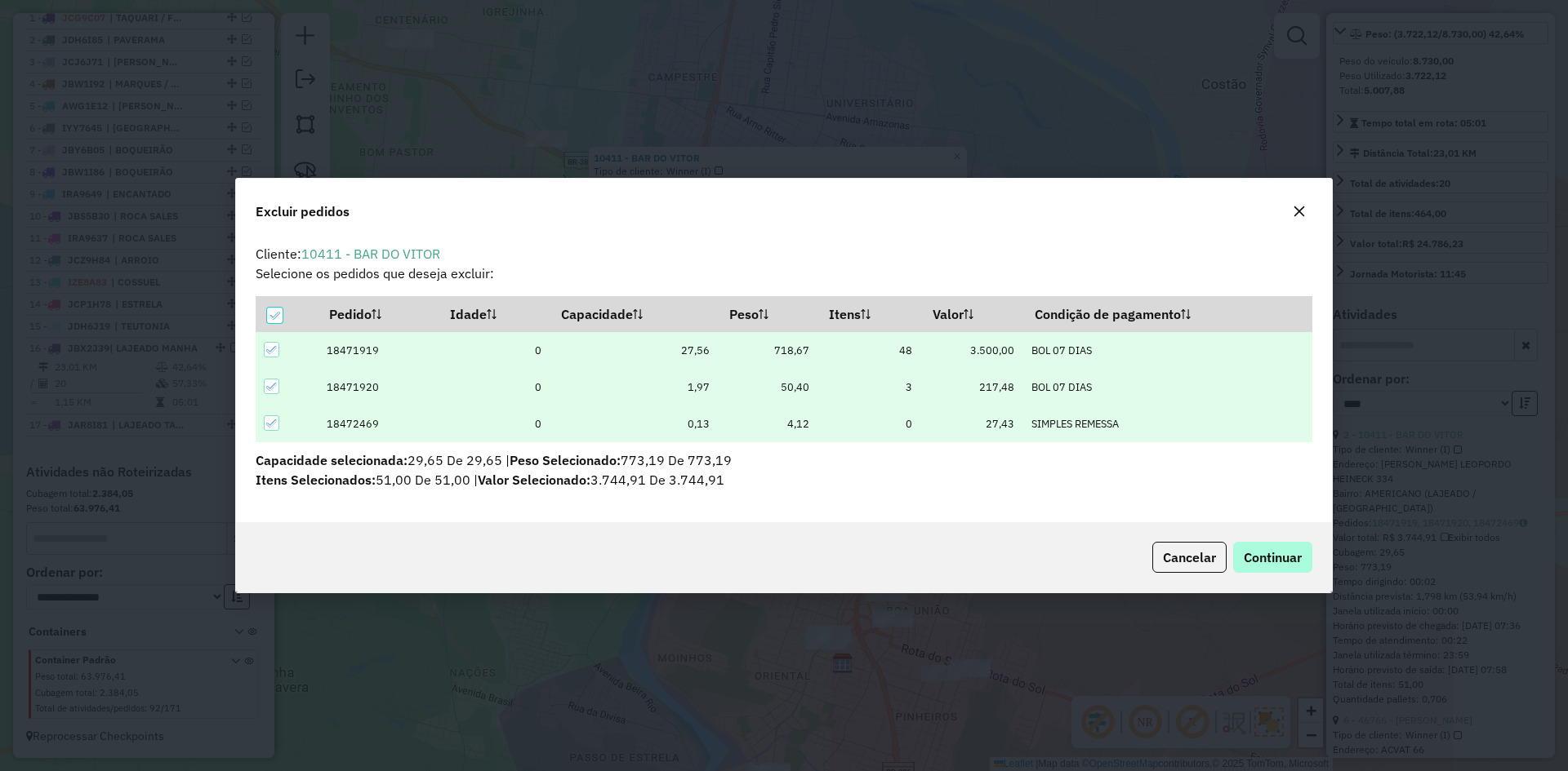
scroll to position [0, 0]
drag, startPoint x: 1298, startPoint y: 562, endPoint x: 1265, endPoint y: 560, distance: 33.1
click at [1296, 560] on span "Continuar" at bounding box center [1272, 558] width 58 height 16
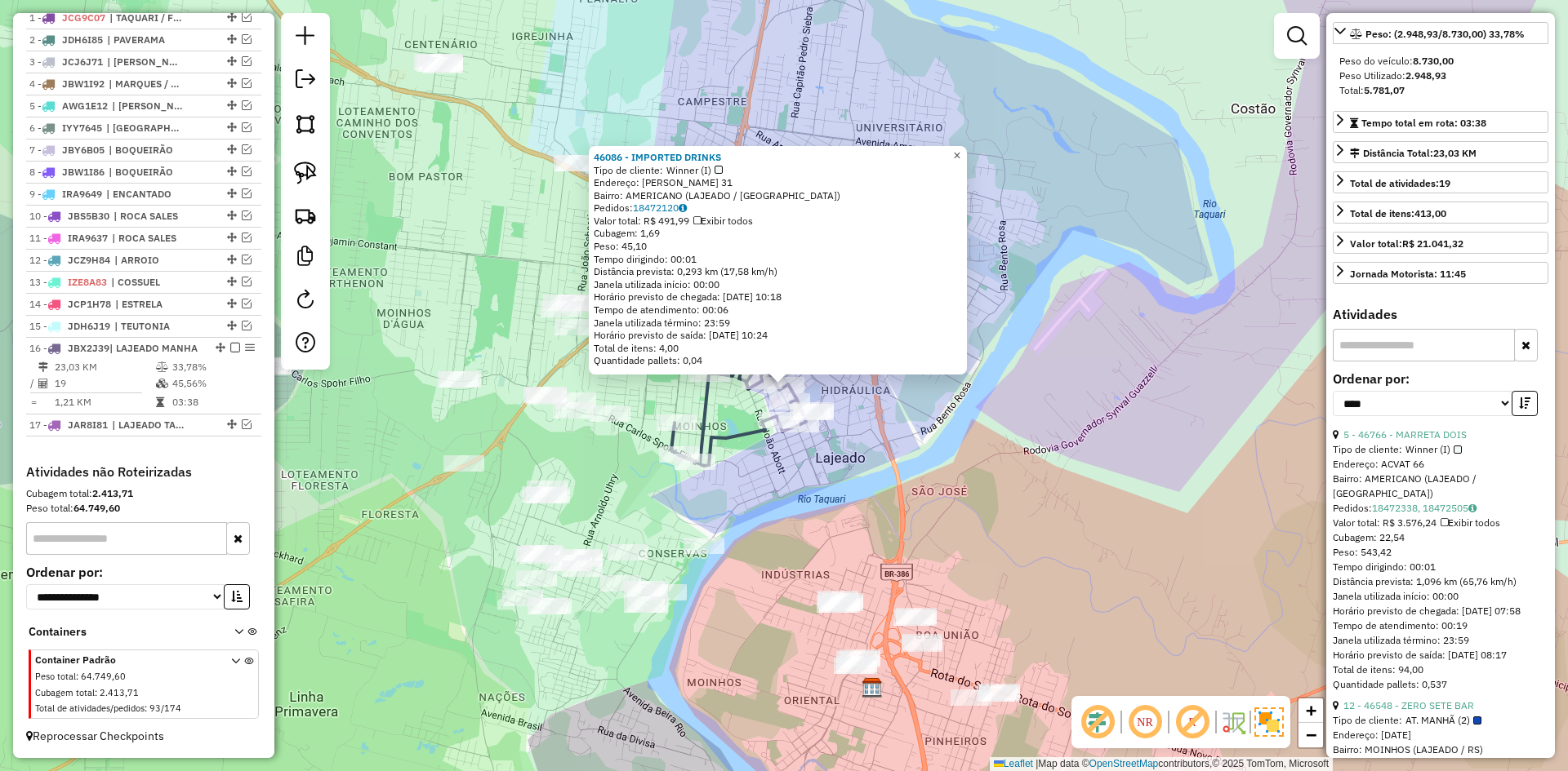
drag, startPoint x: 969, startPoint y: 150, endPoint x: 996, endPoint y: 235, distance: 89.2
click at [961, 150] on span "×" at bounding box center [957, 155] width 7 height 14
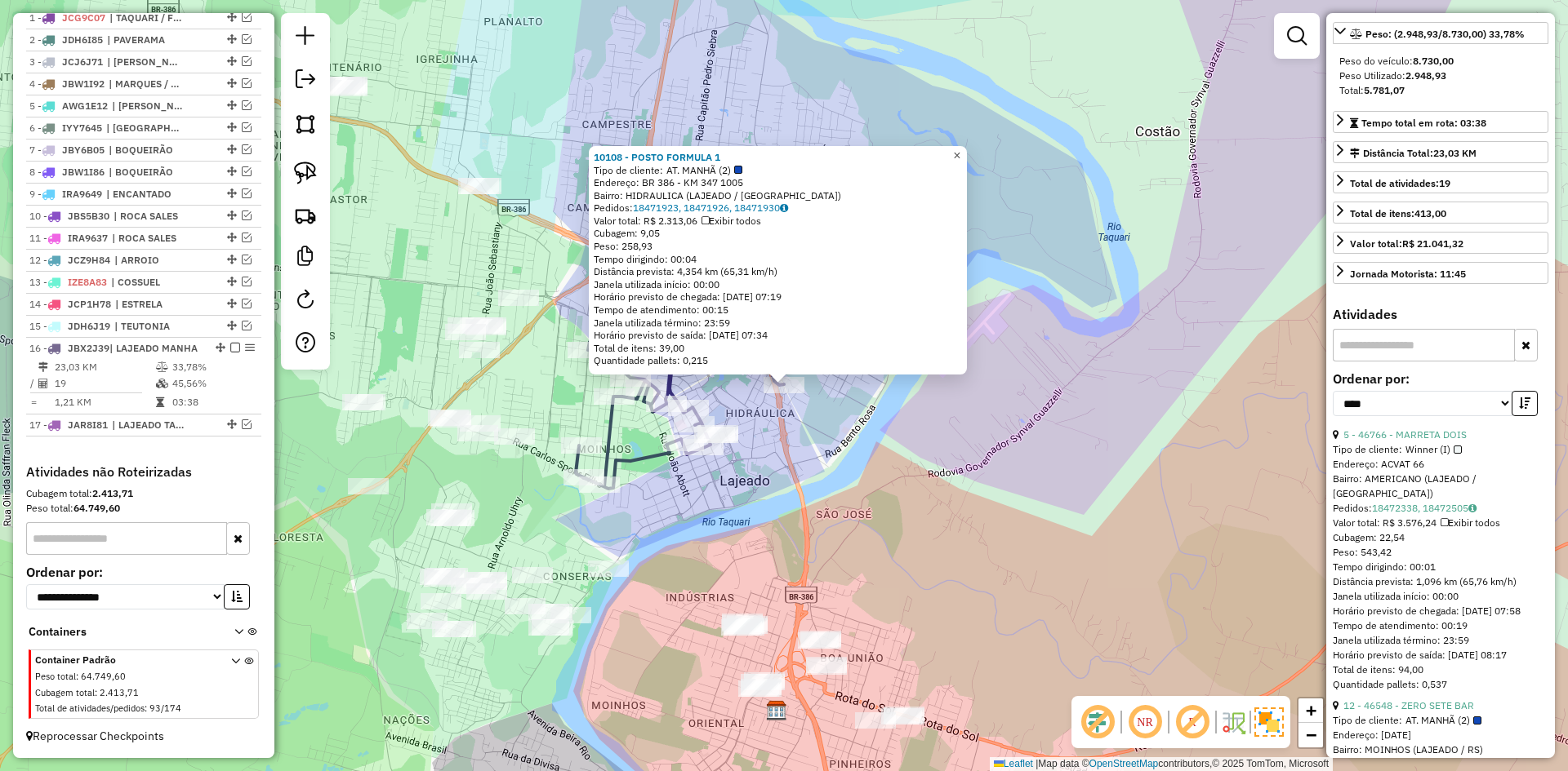
click at [961, 156] on span "×" at bounding box center [957, 155] width 7 height 14
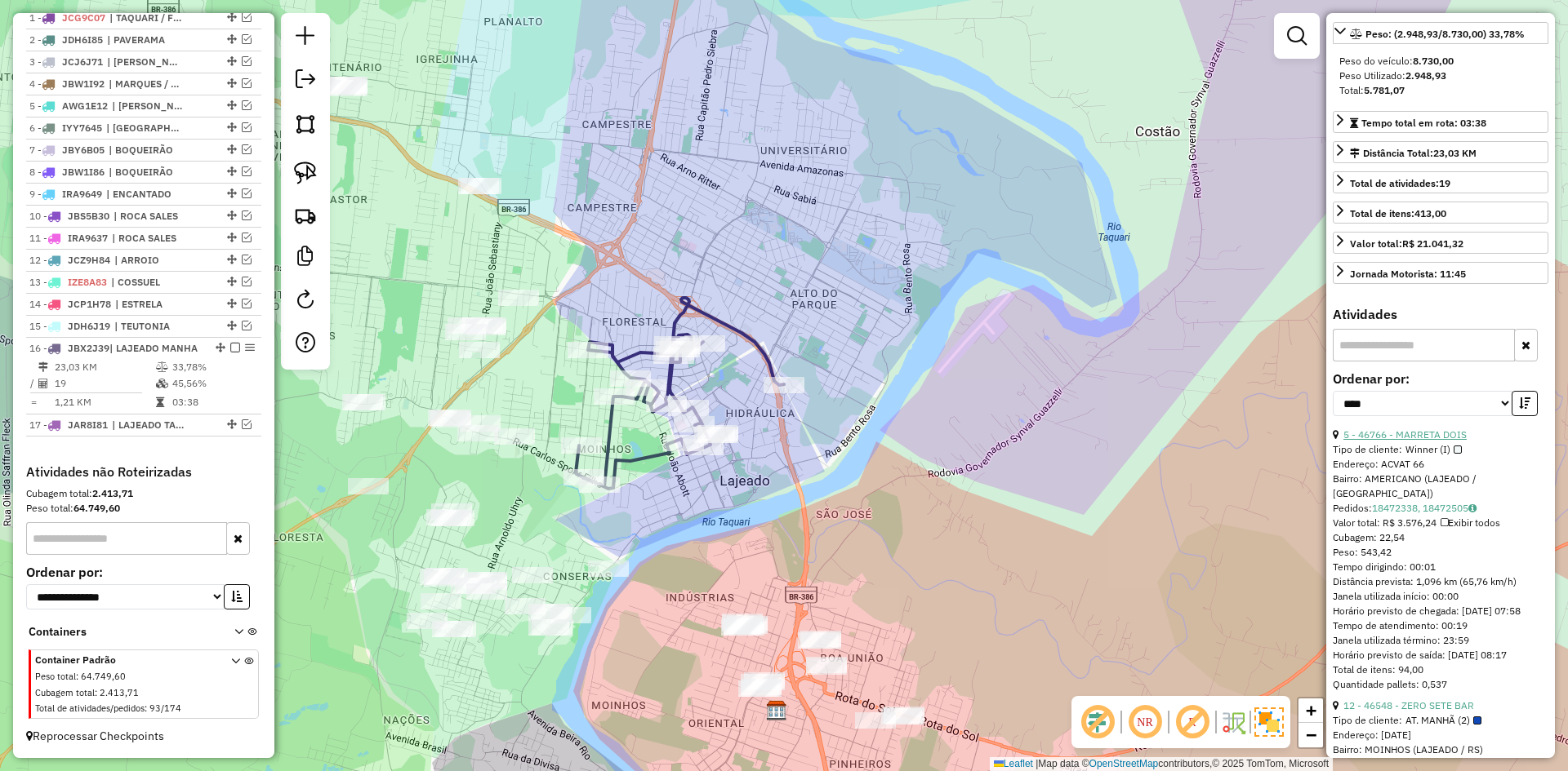
click at [1431, 440] on link "5 - 46766 - MARRETA DOIS" at bounding box center [1405, 435] width 123 height 13
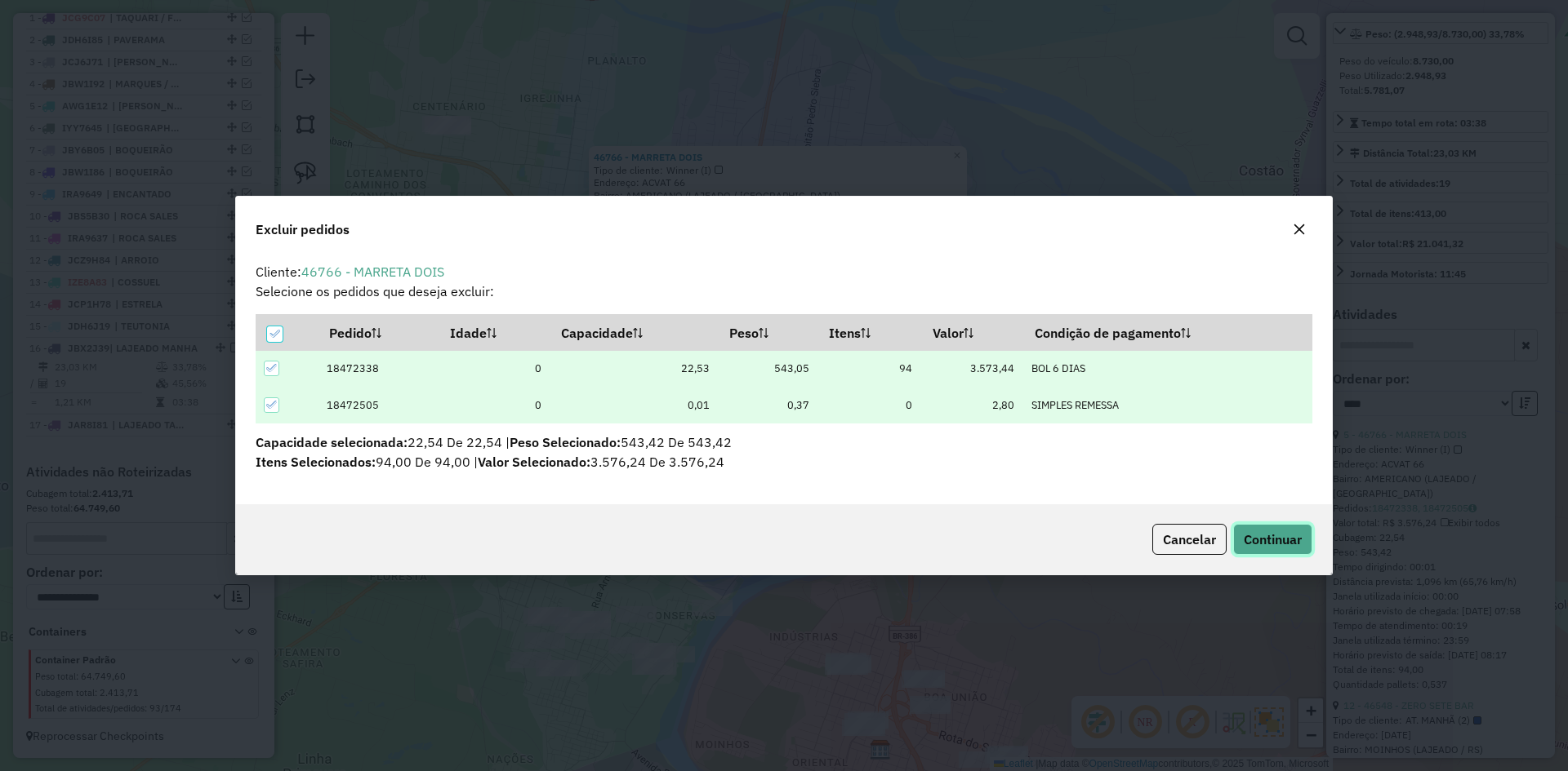
click at [1286, 546] on span "Continuar" at bounding box center [1272, 540] width 58 height 16
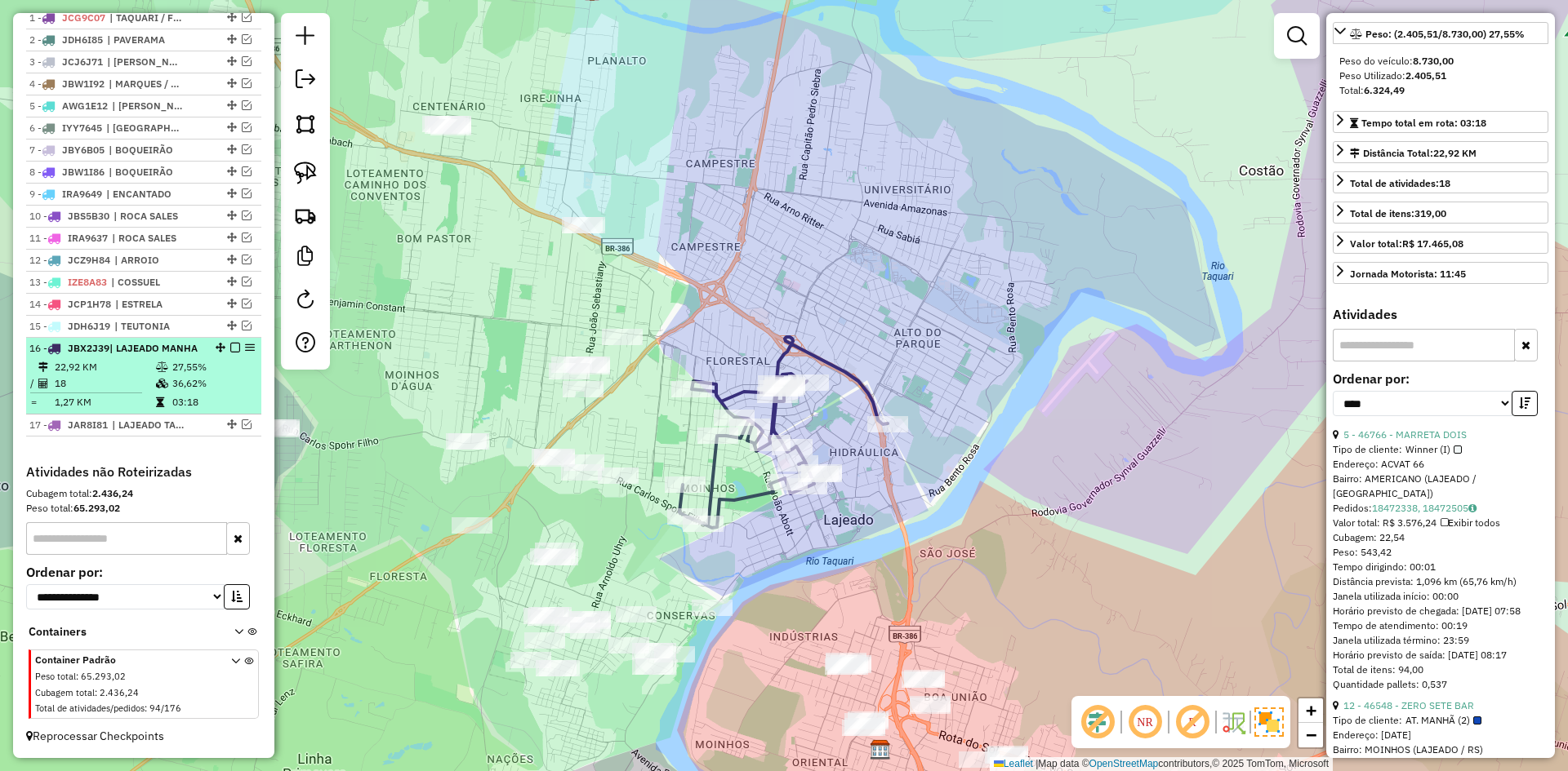
click at [231, 343] on em at bounding box center [235, 348] width 10 height 10
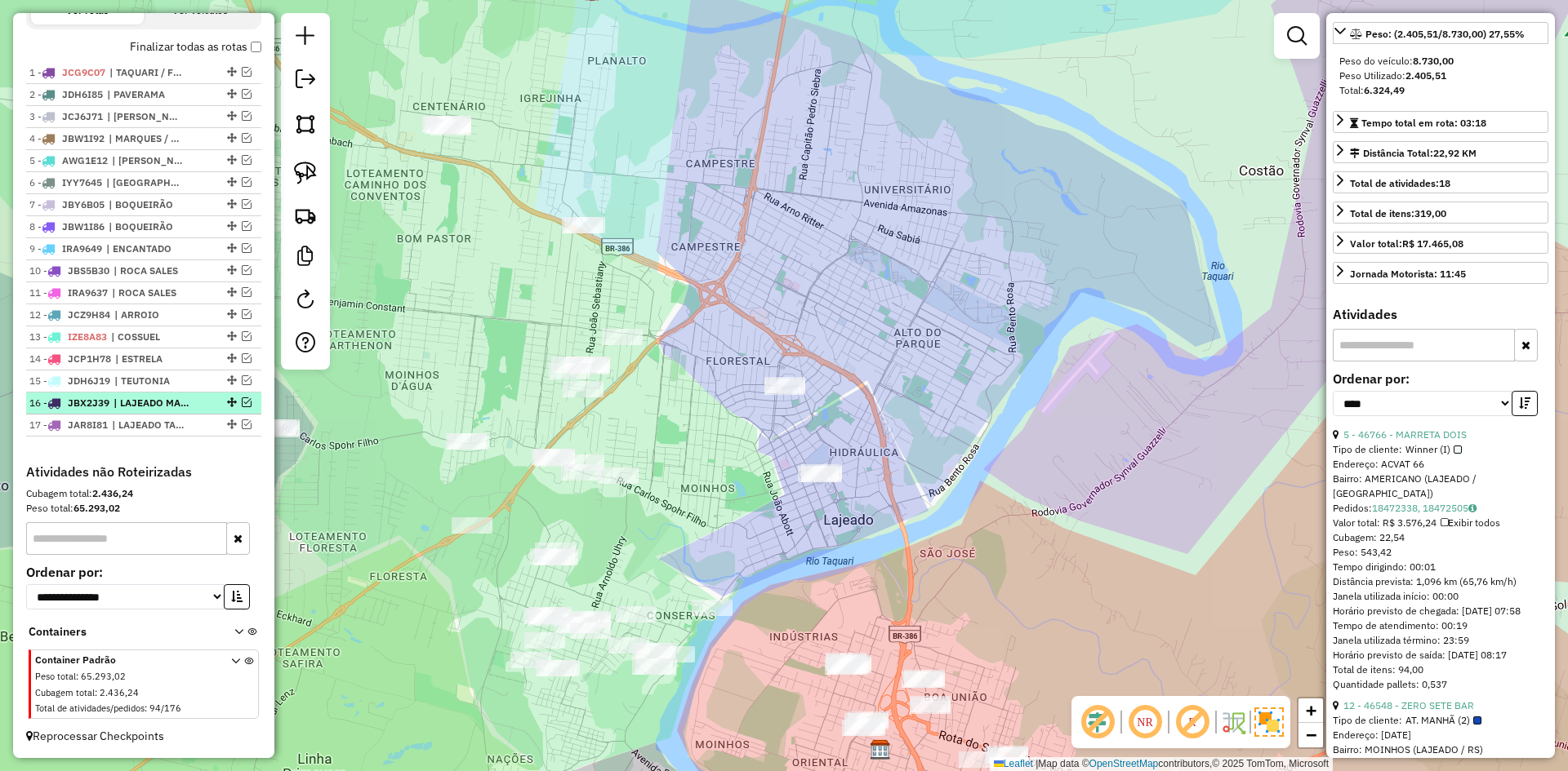
scroll to position [603, 0]
click at [242, 422] on em at bounding box center [246, 424] width 10 height 10
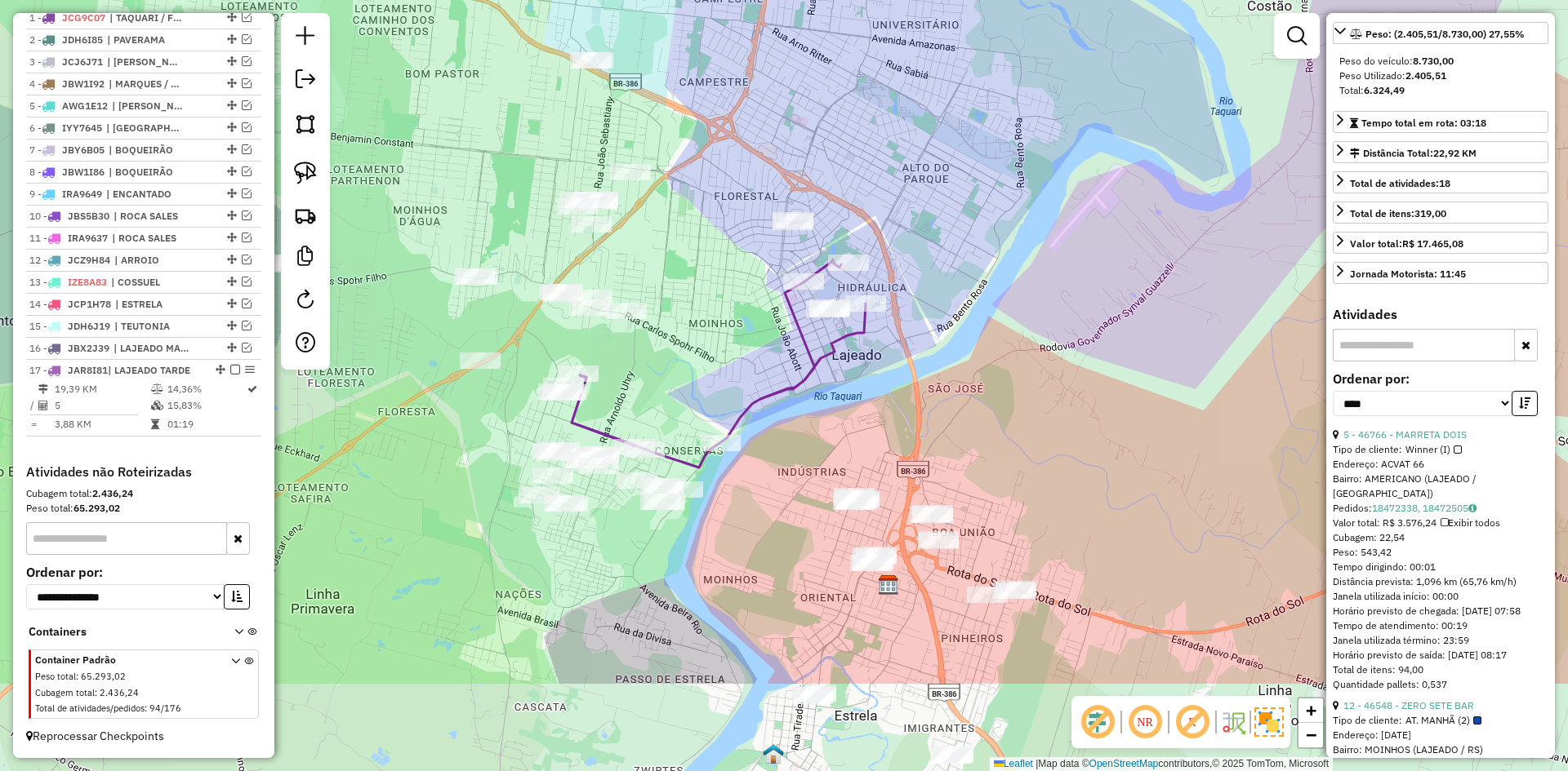
drag, startPoint x: 673, startPoint y: 440, endPoint x: 681, endPoint y: 272, distance: 168.2
click at [681, 272] on div "Janela de atendimento Grade de atendimento Capacidade Transportadoras Veículos …" at bounding box center [784, 386] width 1568 height 771
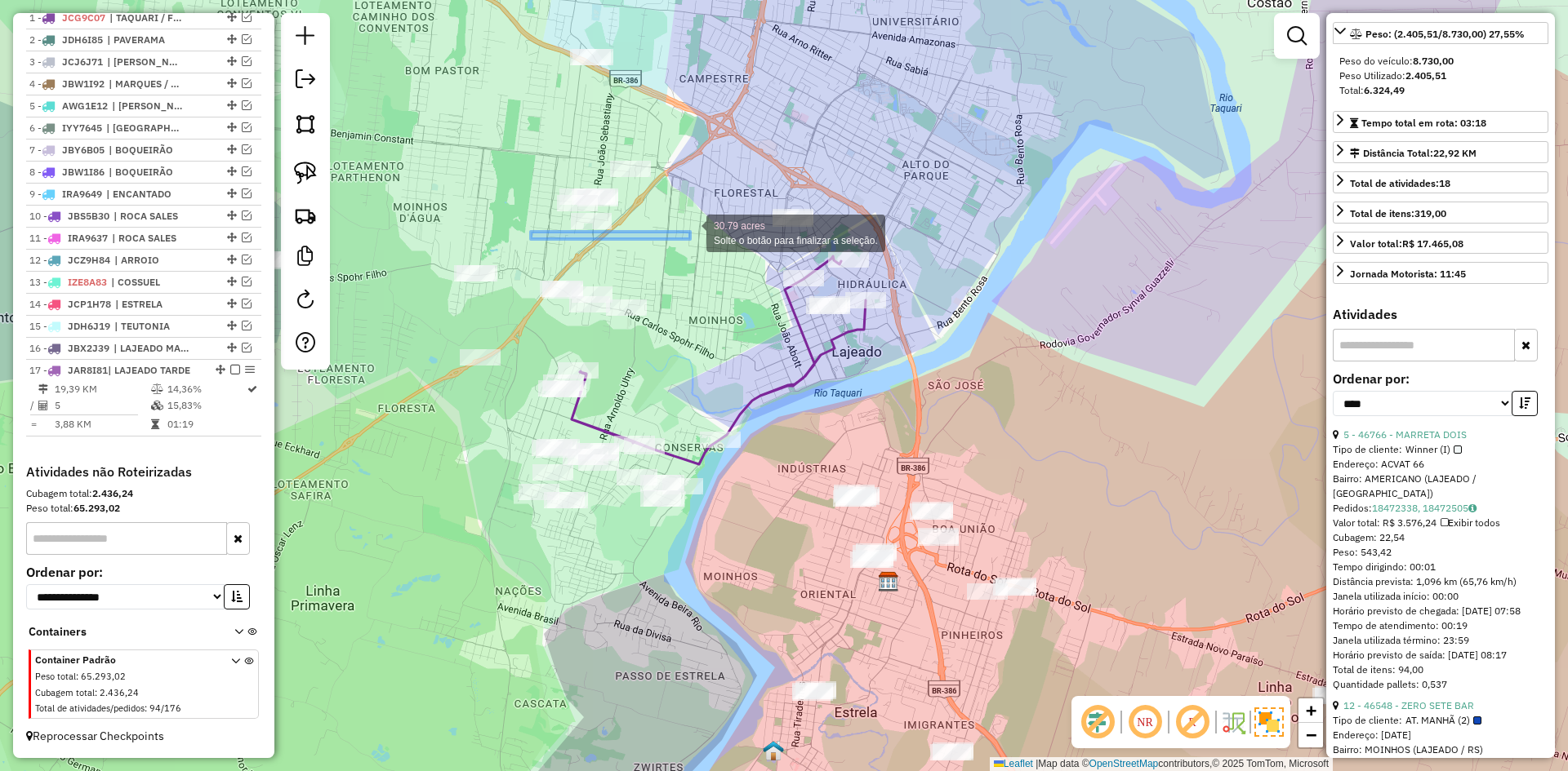
drag, startPoint x: 657, startPoint y: 278, endPoint x: 624, endPoint y: 227, distance: 60.7
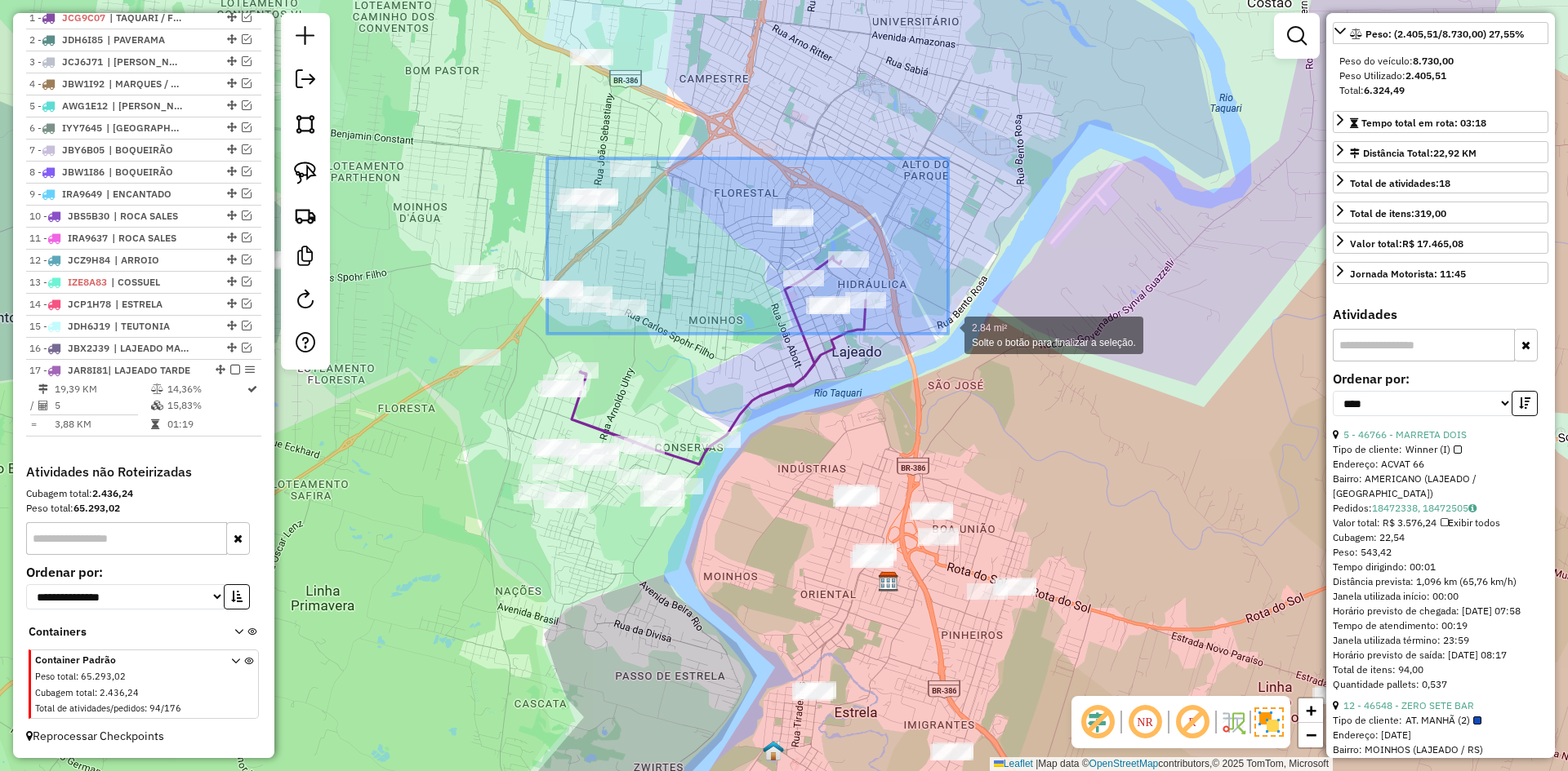
drag, startPoint x: 547, startPoint y: 159, endPoint x: 948, endPoint y: 334, distance: 437.5
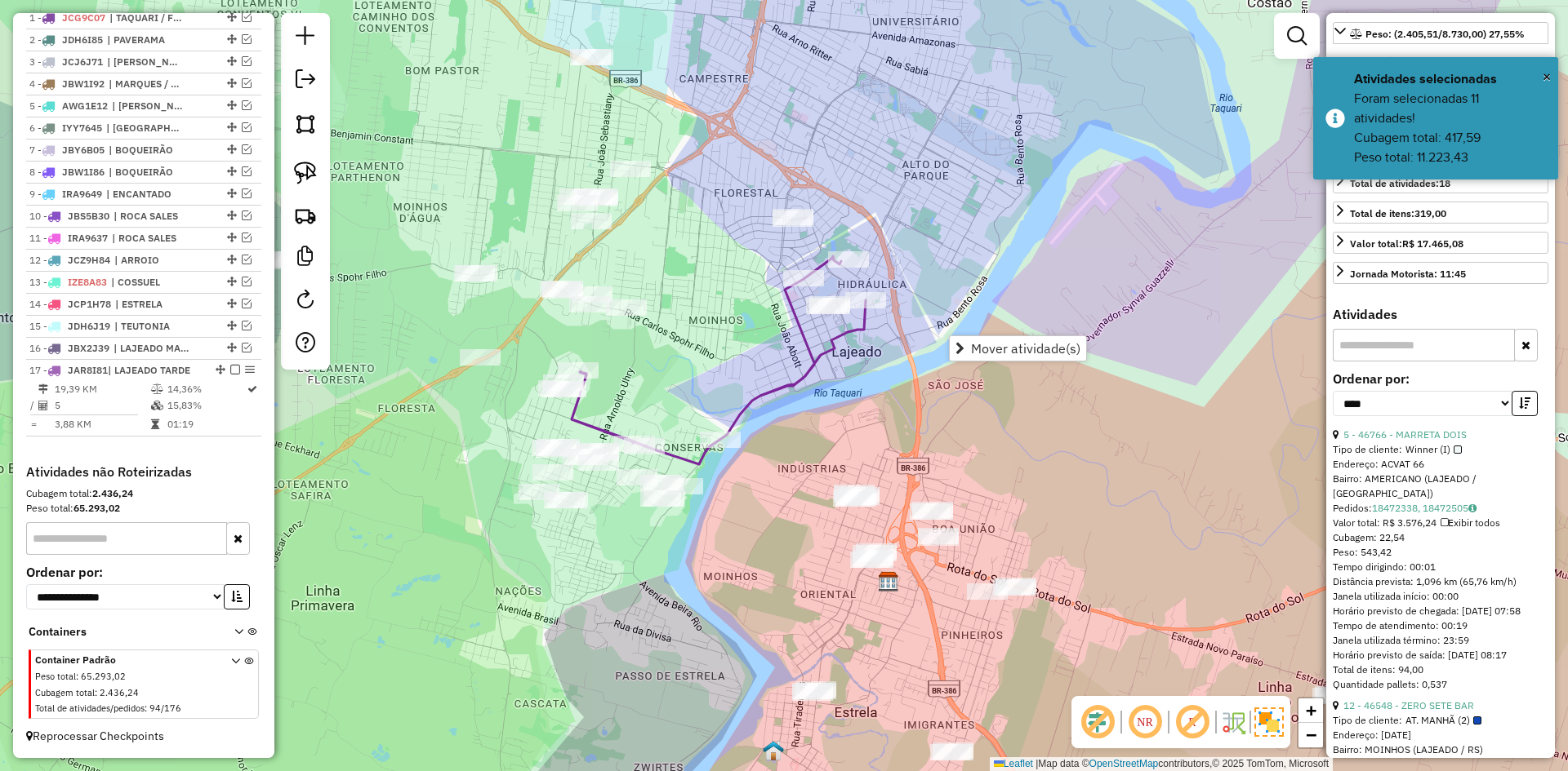
drag, startPoint x: 784, startPoint y: 339, endPoint x: 757, endPoint y: 335, distance: 27.3
click at [781, 339] on div "Janela de atendimento Grade de atendimento Capacidade Transportadoras Veículos …" at bounding box center [784, 386] width 1568 height 771
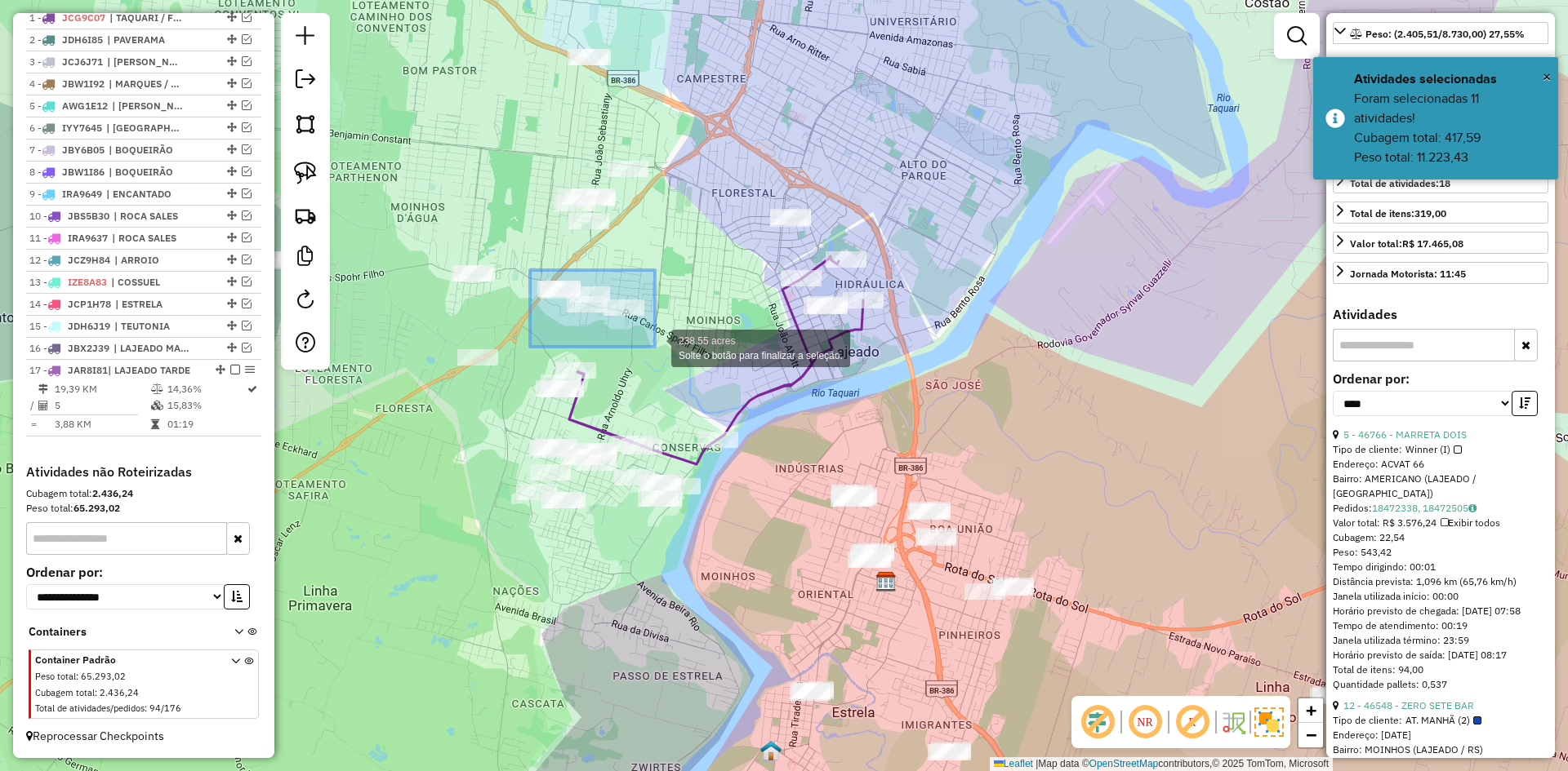
drag, startPoint x: 530, startPoint y: 270, endPoint x: 655, endPoint y: 347, distance: 146.8
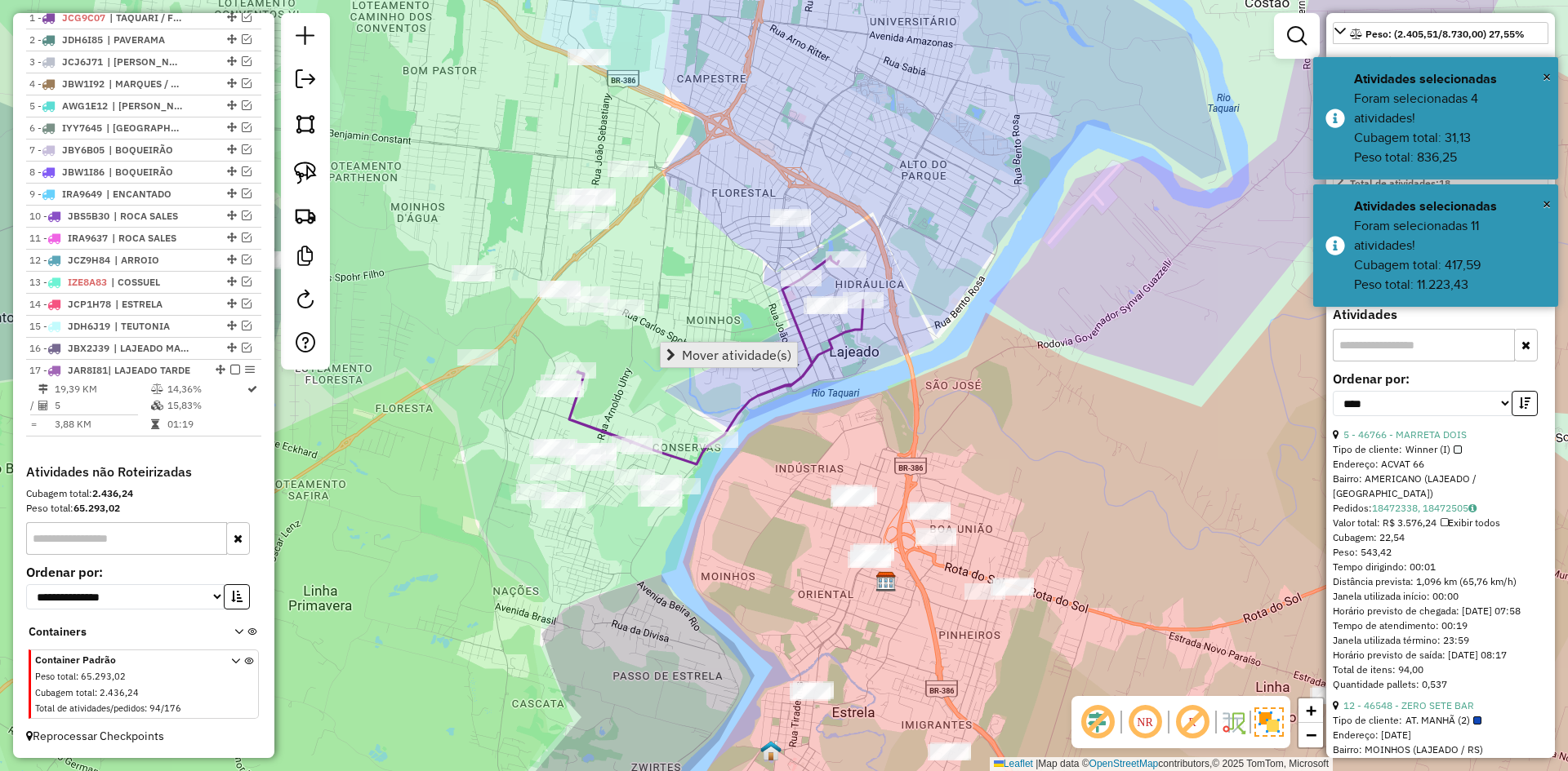
click at [753, 349] on span "Mover atividade(s)" at bounding box center [736, 355] width 109 height 14
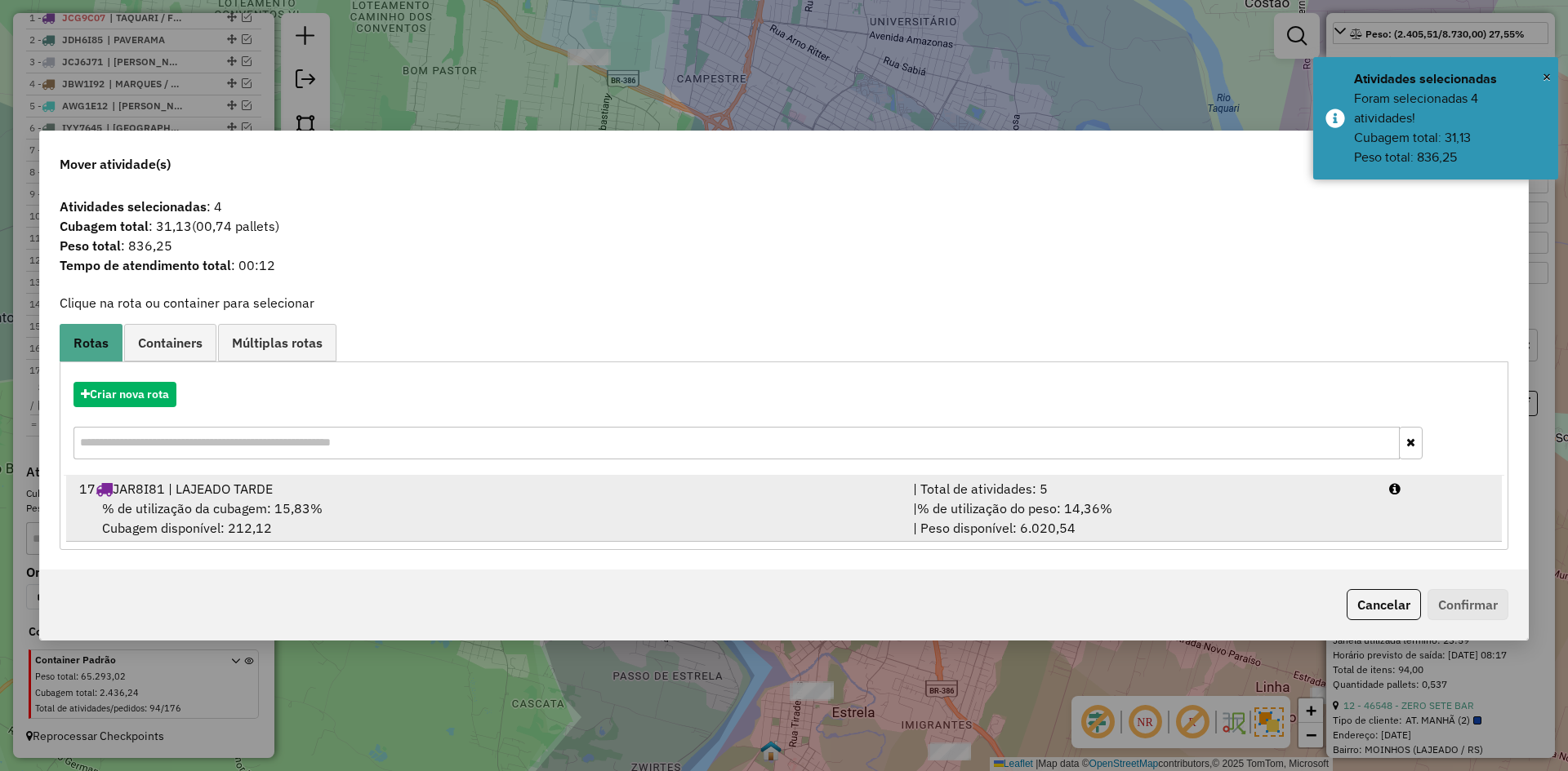
click at [374, 508] on div "% de utilização da cubagem: 15,83% Cubagem disponível: 212,12" at bounding box center [486, 519] width 834 height 40
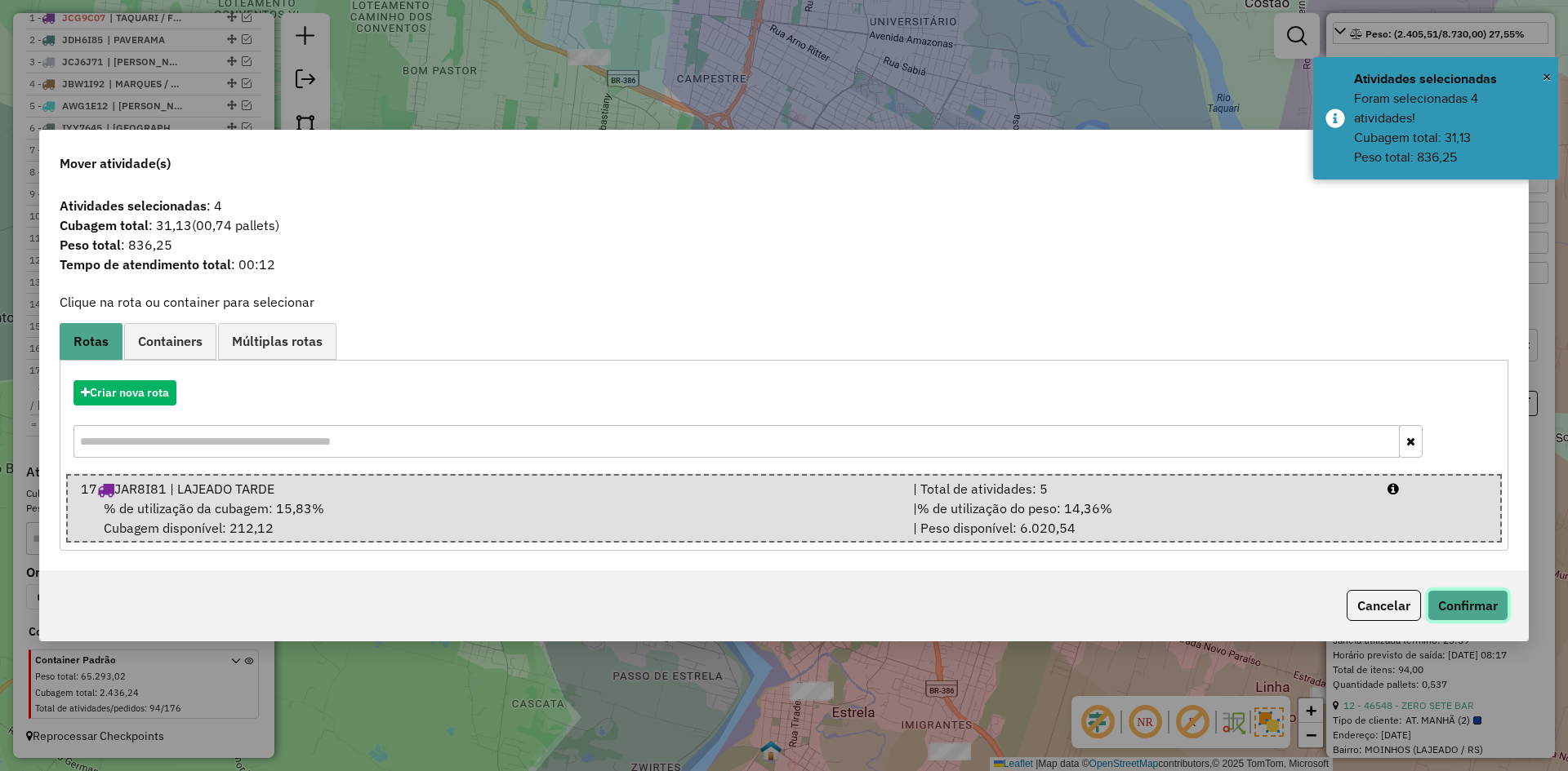
click at [1443, 601] on button "Confirmar" at bounding box center [1468, 605] width 81 height 31
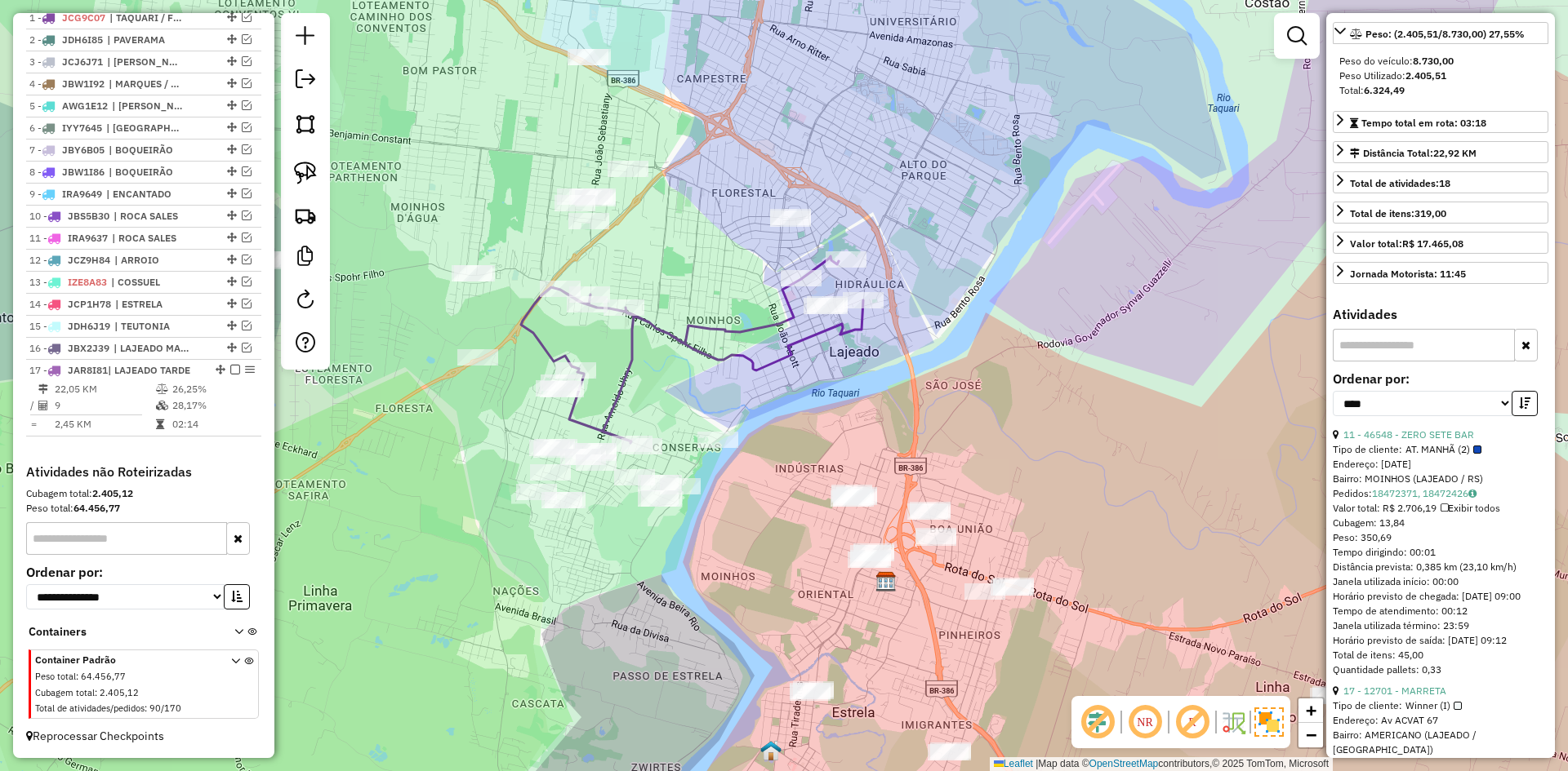
click at [785, 317] on icon at bounding box center [692, 350] width 342 height 187
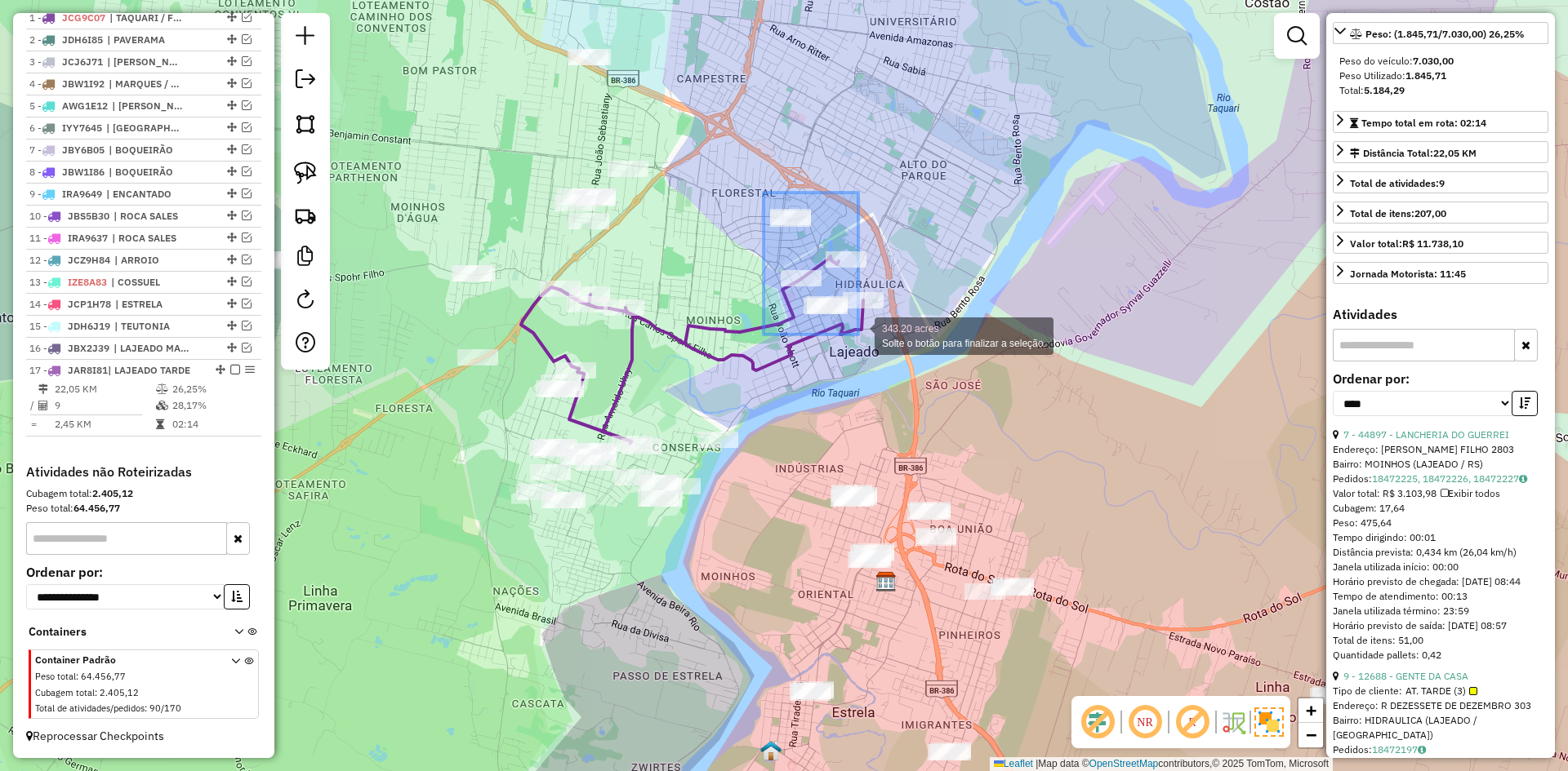
drag, startPoint x: 763, startPoint y: 193, endPoint x: 859, endPoint y: 335, distance: 171.4
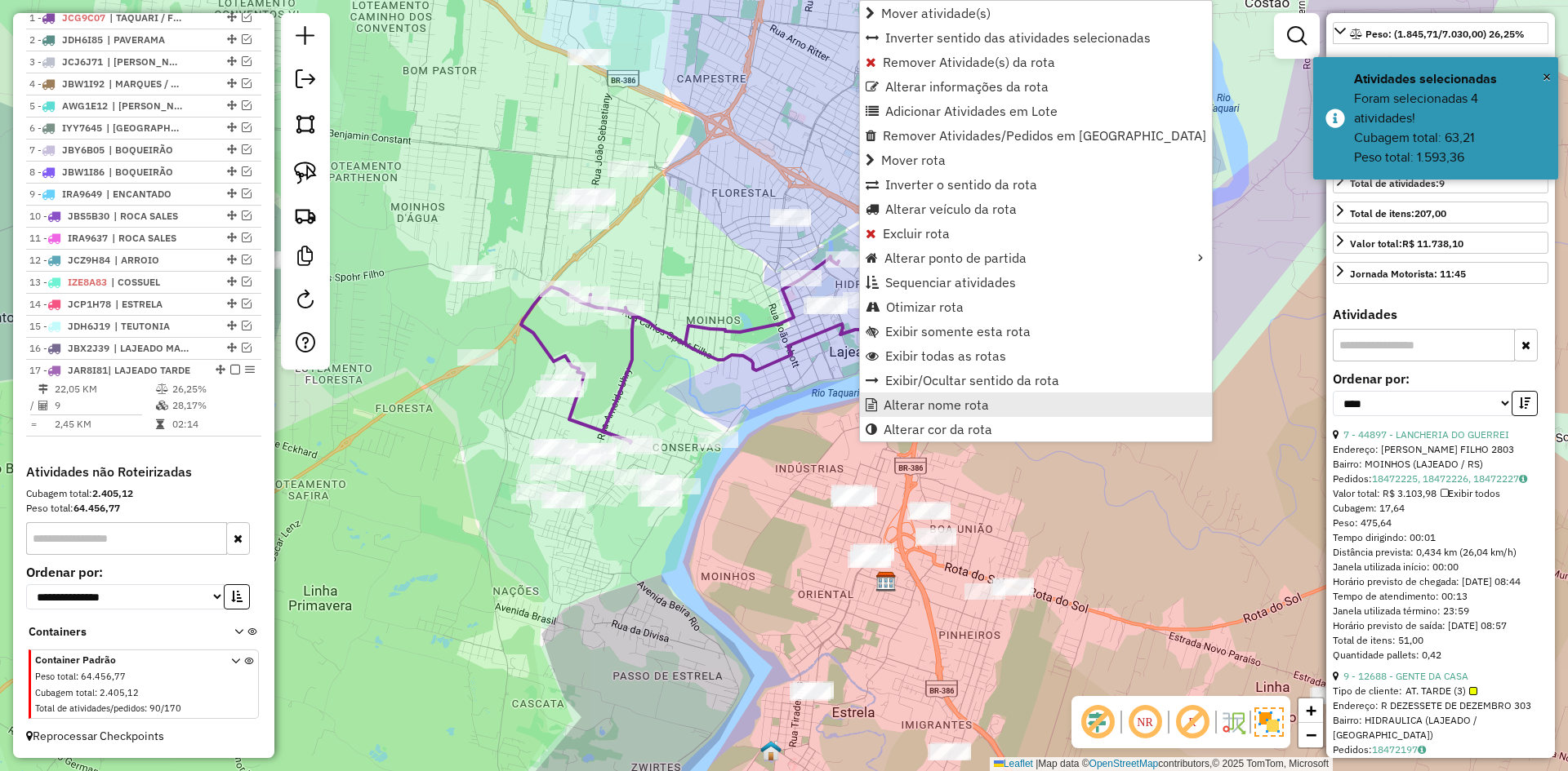
click at [945, 403] on span "Alterar nome rota" at bounding box center [936, 404] width 105 height 14
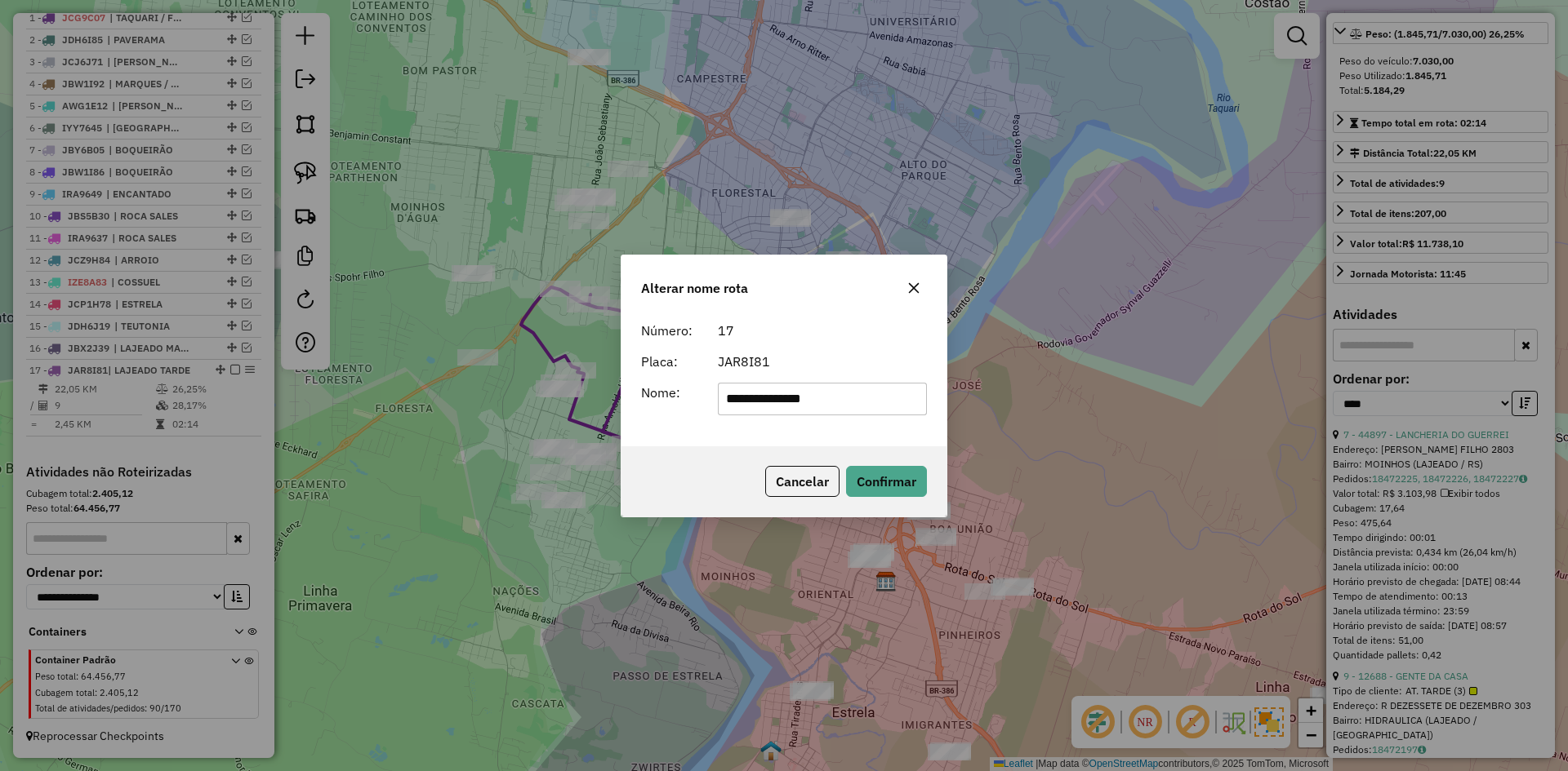
click at [916, 291] on icon "button" at bounding box center [914, 288] width 14 height 14
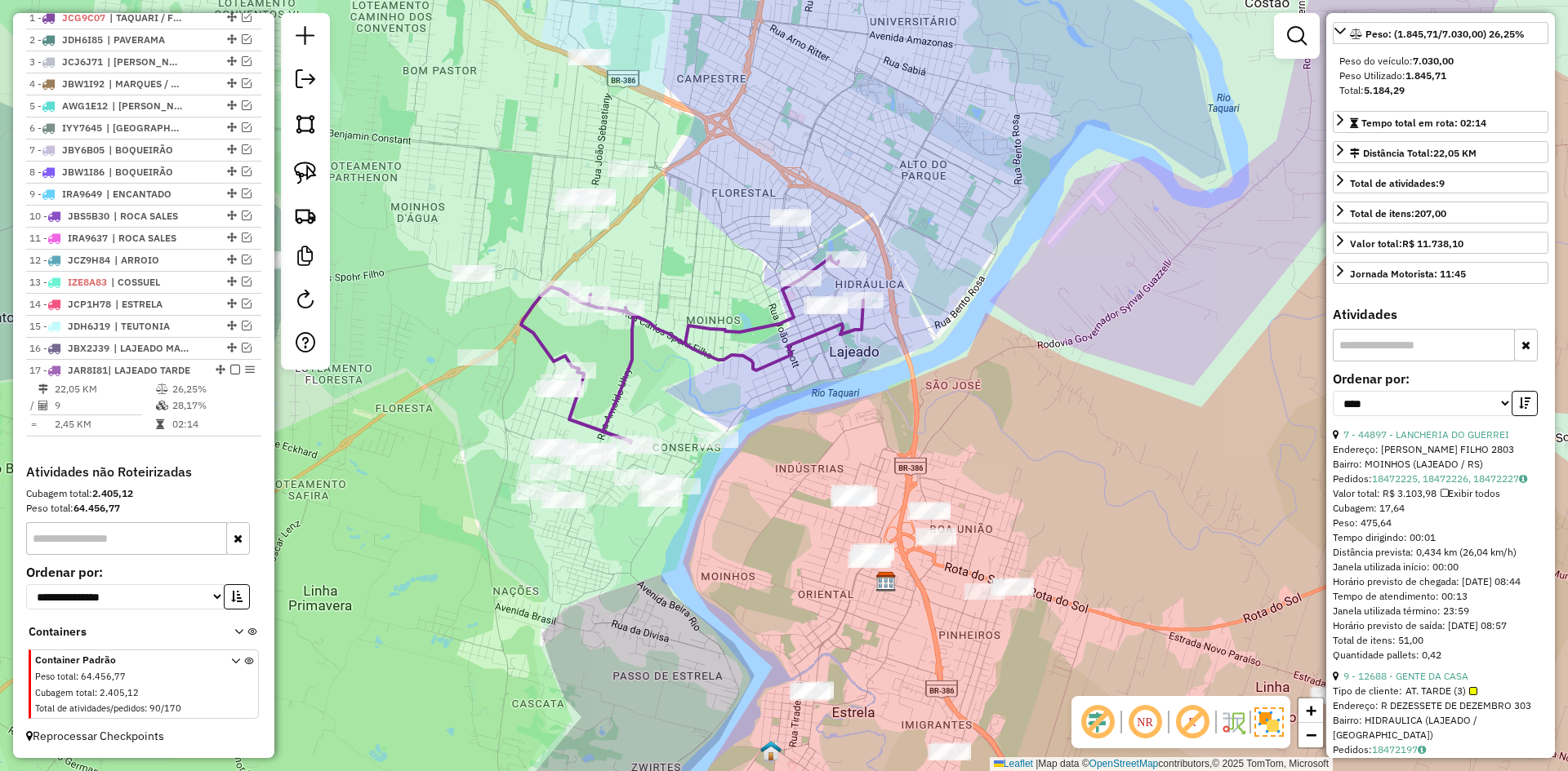
click at [751, 276] on div "Janela de atendimento Grade de atendimento Capacidade Transportadoras Veículos …" at bounding box center [784, 386] width 1568 height 771
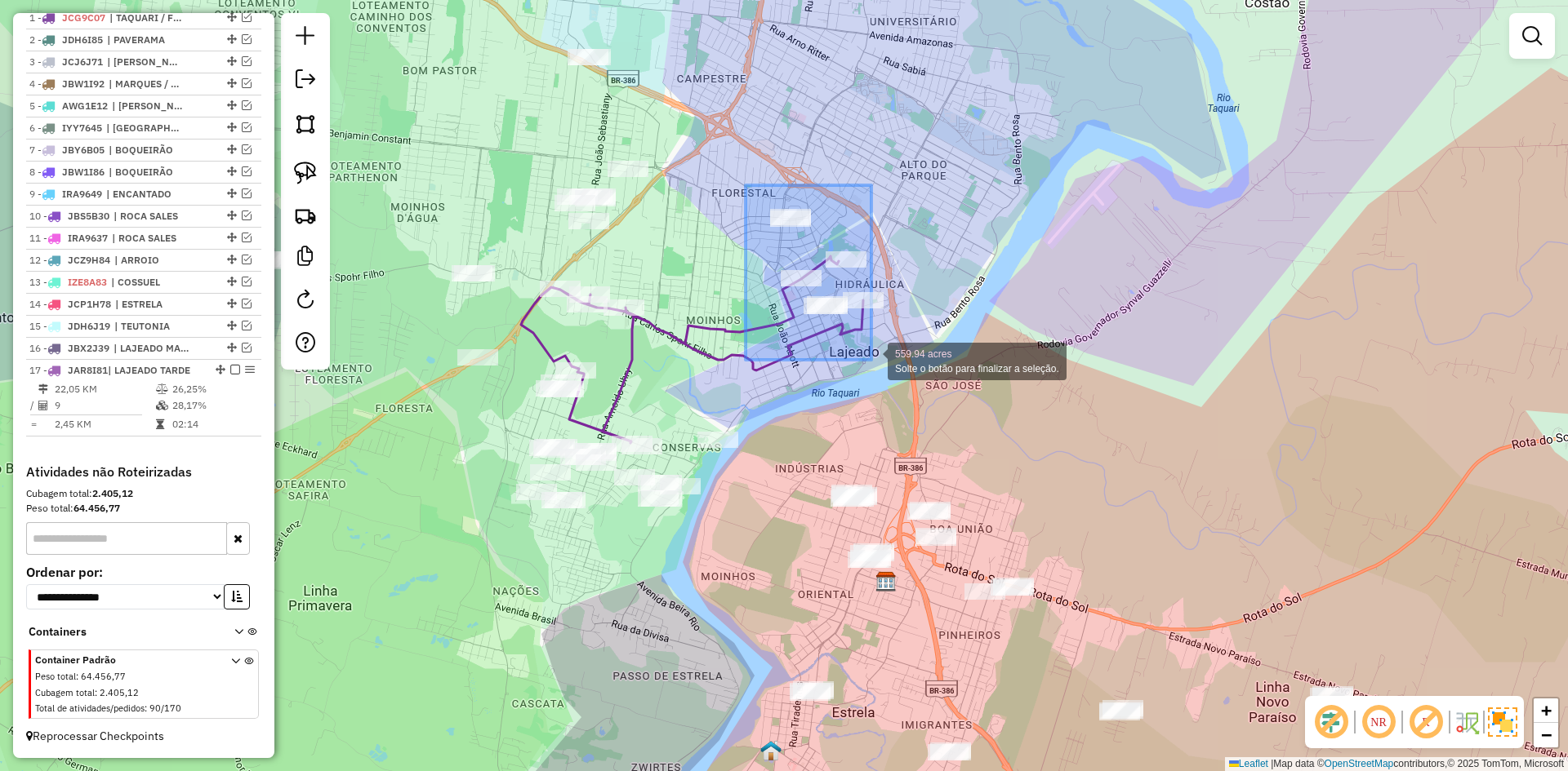
drag, startPoint x: 751, startPoint y: 196, endPoint x: 871, endPoint y: 360, distance: 203.2
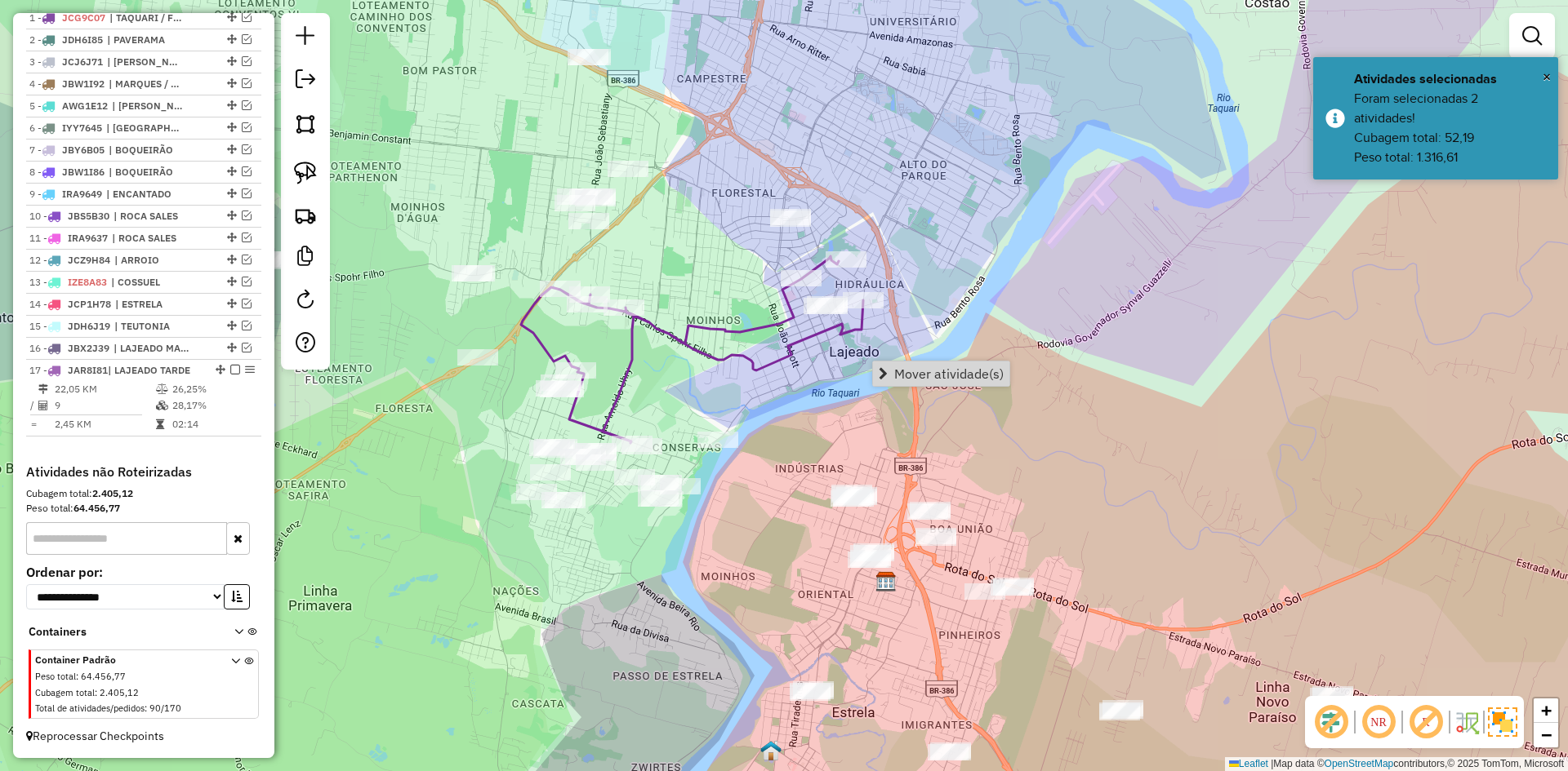
click at [952, 376] on span "Mover atividade(s)" at bounding box center [948, 374] width 109 height 14
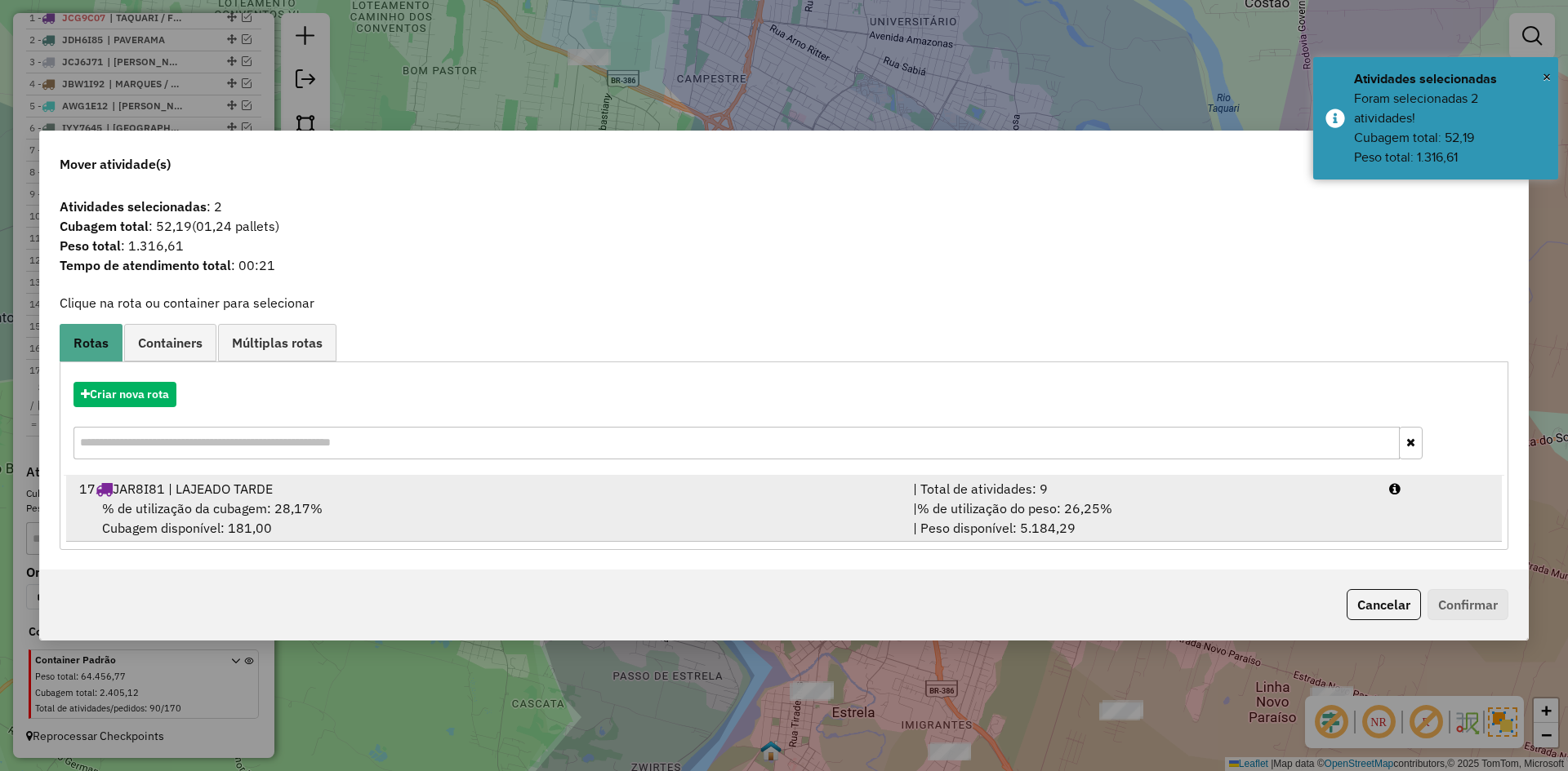
drag, startPoint x: 299, startPoint y: 507, endPoint x: 477, endPoint y: 539, distance: 180.9
click at [307, 507] on span "% de utilização da cubagem: 28,17%" at bounding box center [212, 509] width 221 height 16
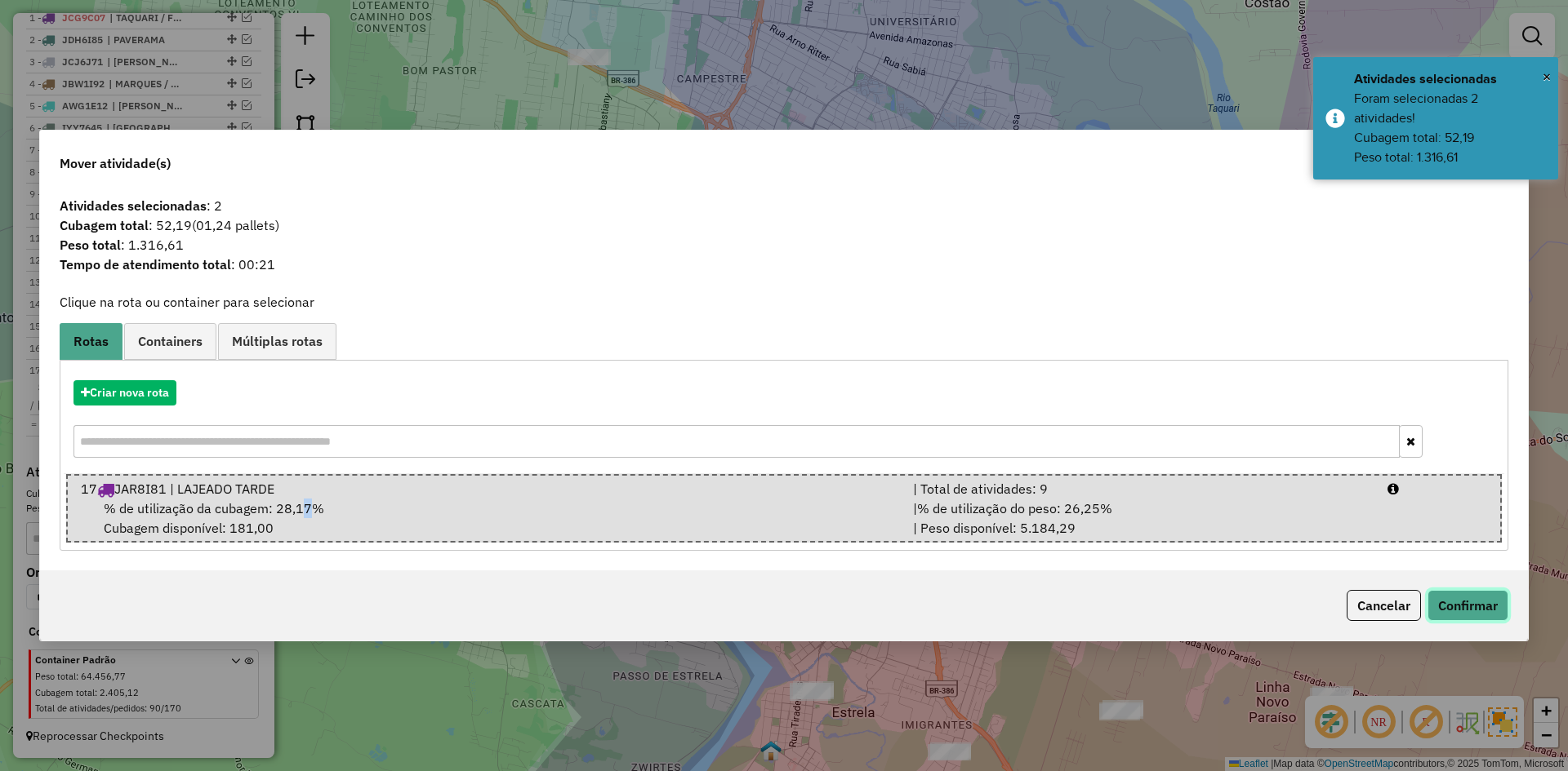
click at [1470, 598] on button "Confirmar" at bounding box center [1468, 605] width 81 height 31
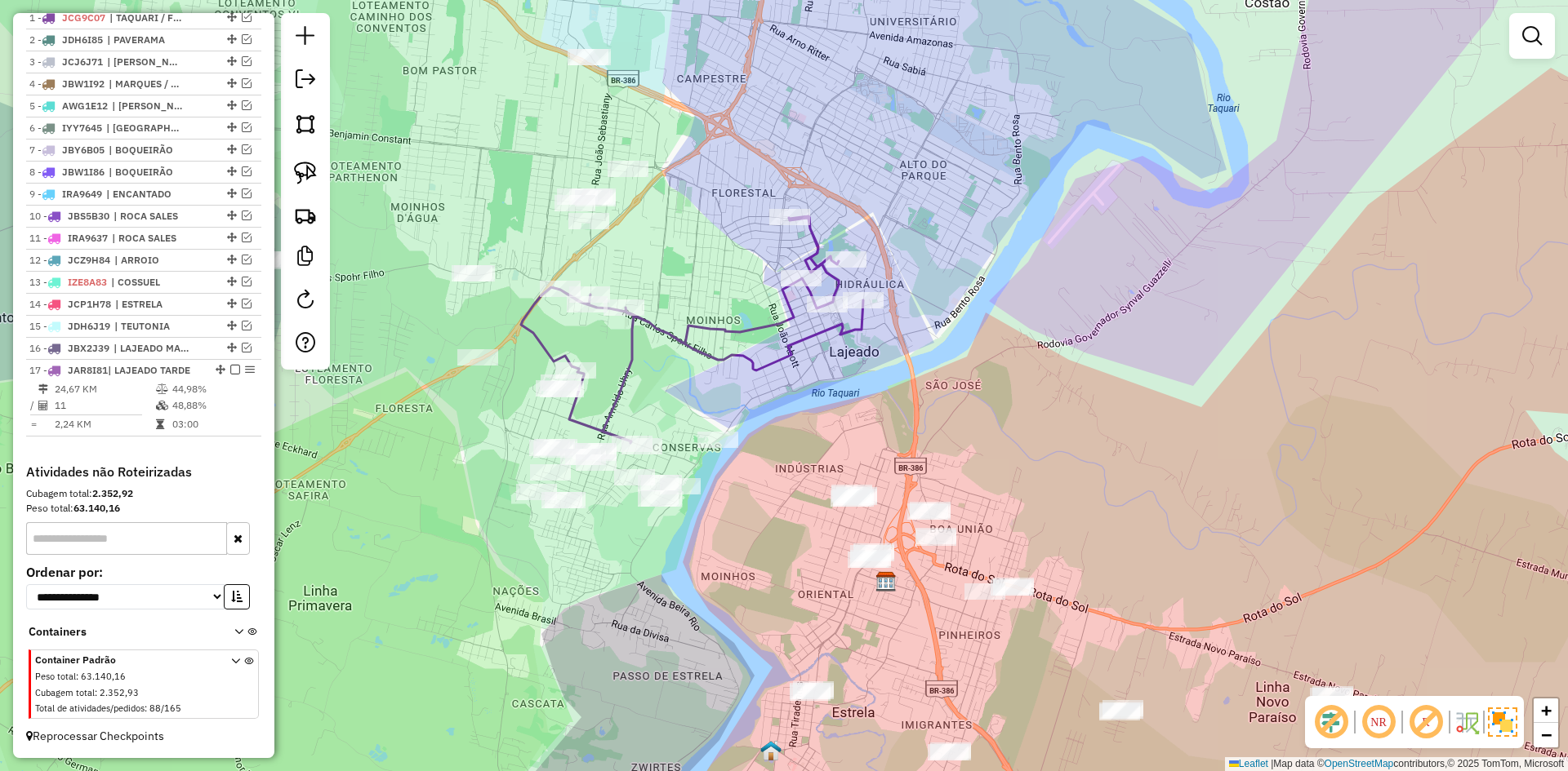
click at [621, 382] on icon at bounding box center [692, 330] width 342 height 227
select select "*********"
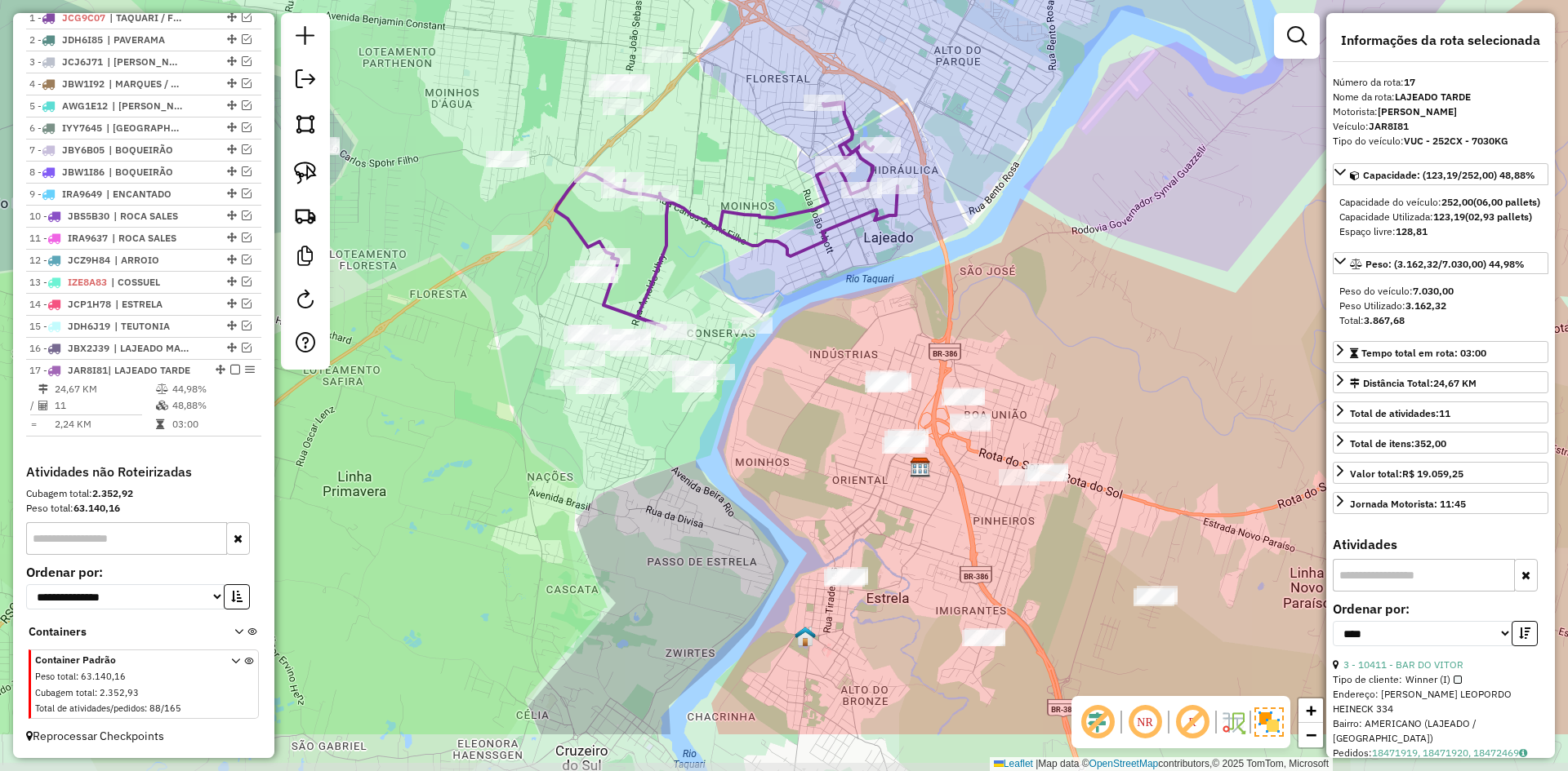
drag, startPoint x: 668, startPoint y: 396, endPoint x: 702, endPoint y: 282, distance: 119.0
click at [702, 282] on div "Janela de atendimento Grade de atendimento Capacidade Transportadoras Veículos …" at bounding box center [784, 386] width 1568 height 771
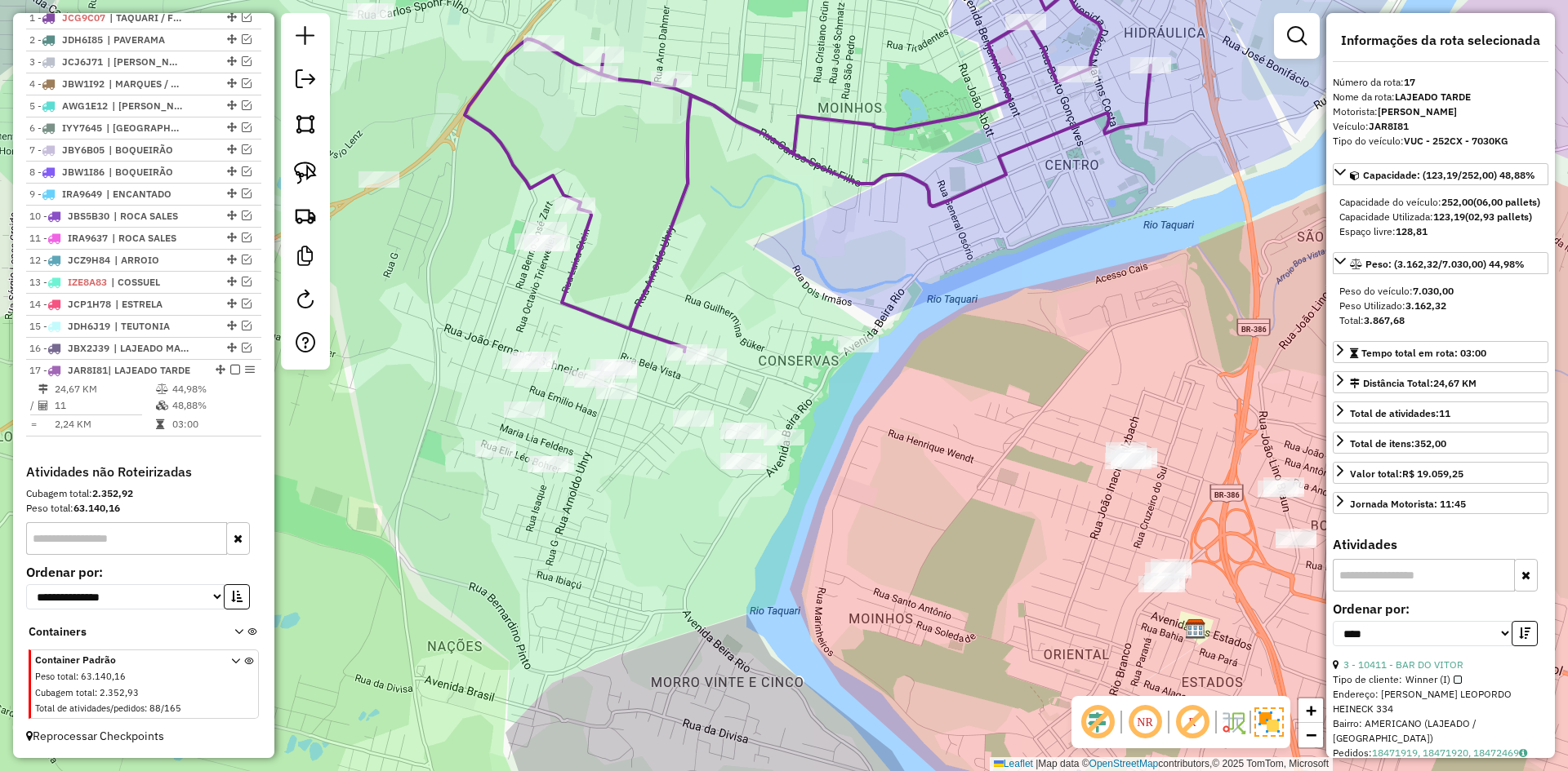
drag, startPoint x: 583, startPoint y: 312, endPoint x: 517, endPoint y: 280, distance: 73.3
click at [583, 313] on icon at bounding box center [807, 138] width 686 height 429
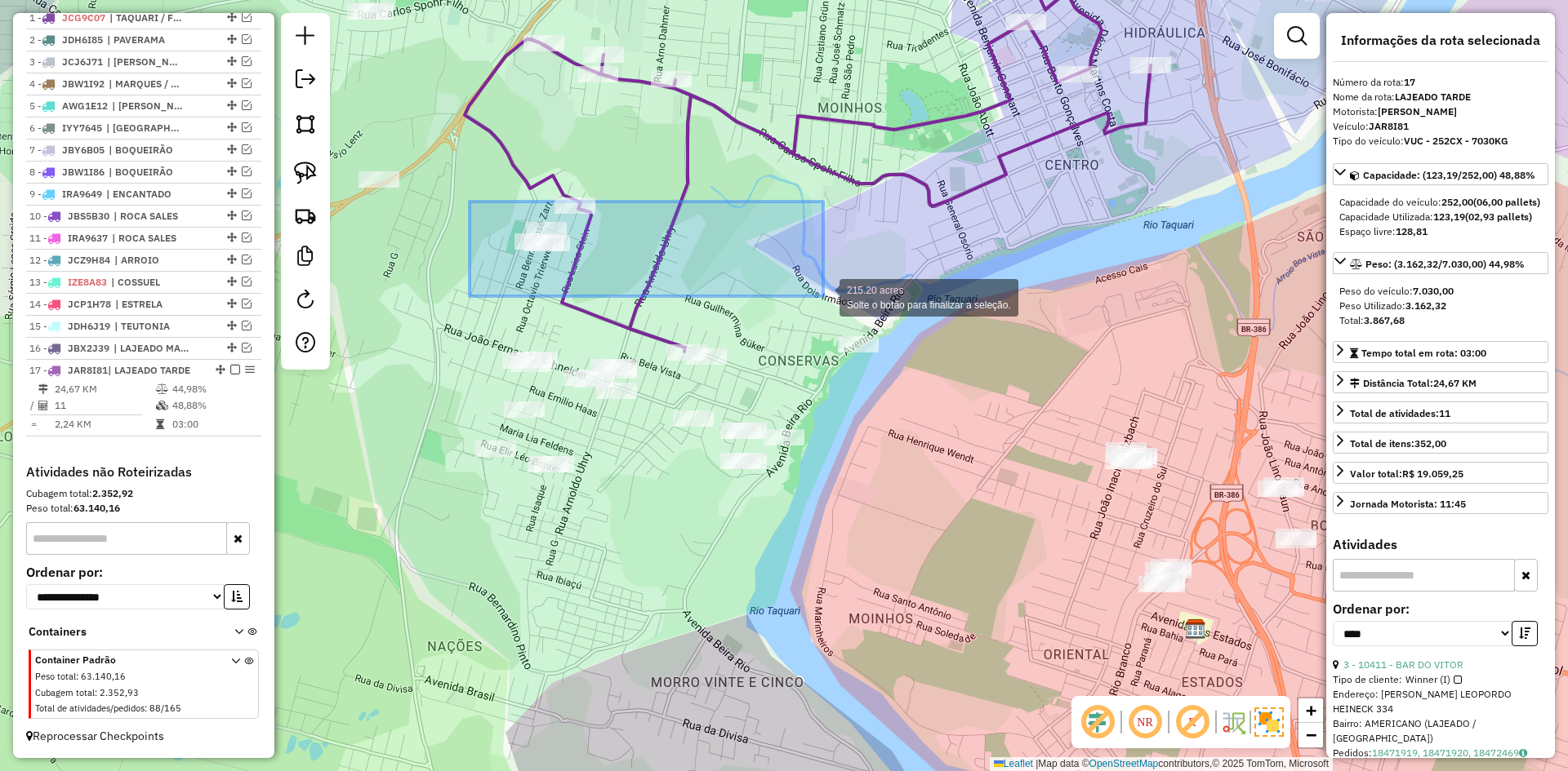
drag, startPoint x: 469, startPoint y: 202, endPoint x: 824, endPoint y: 296, distance: 367.2
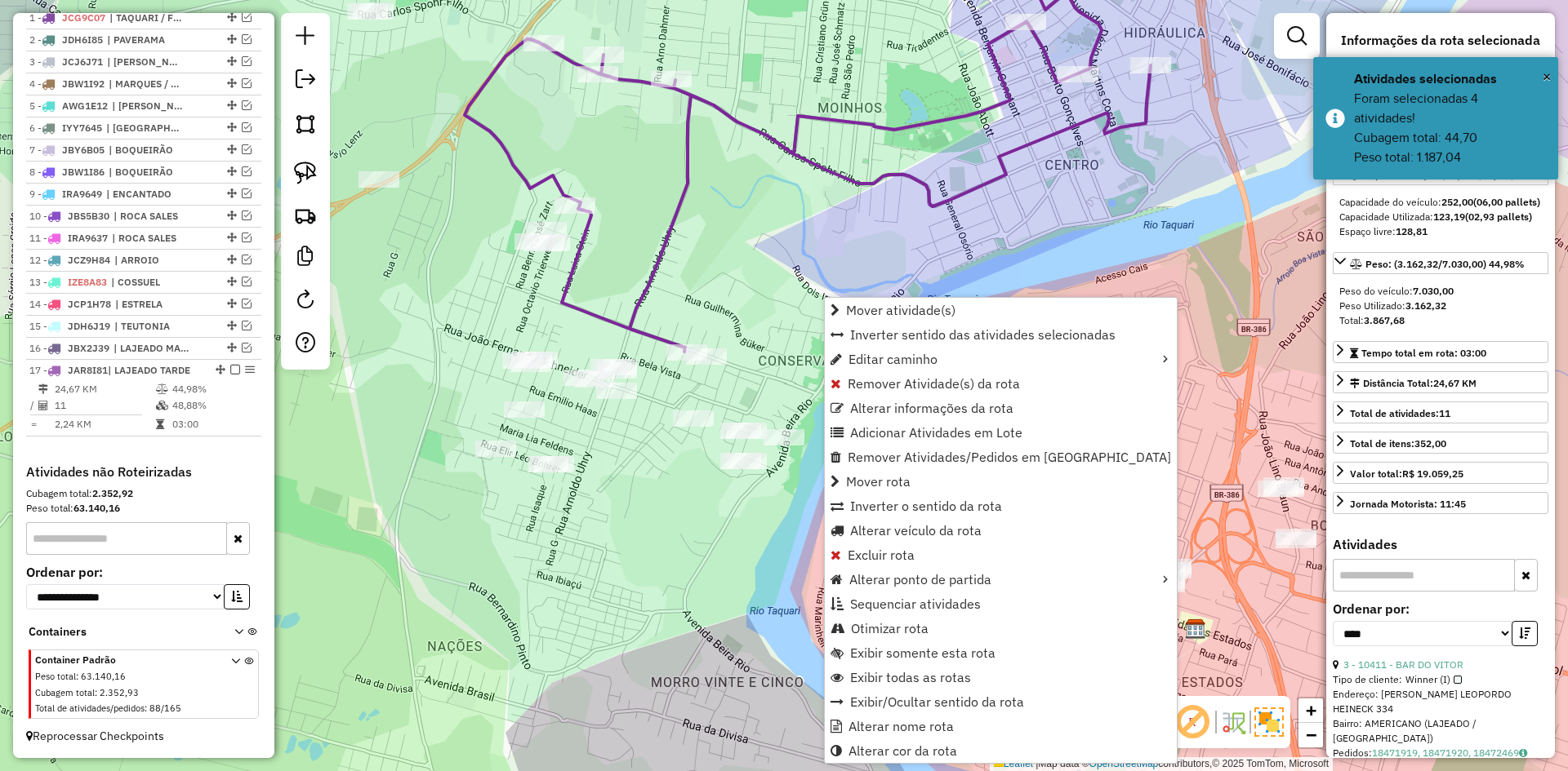
click at [554, 277] on div "Janela de atendimento Grade de atendimento Capacidade Transportadoras Veículos …" at bounding box center [784, 386] width 1568 height 771
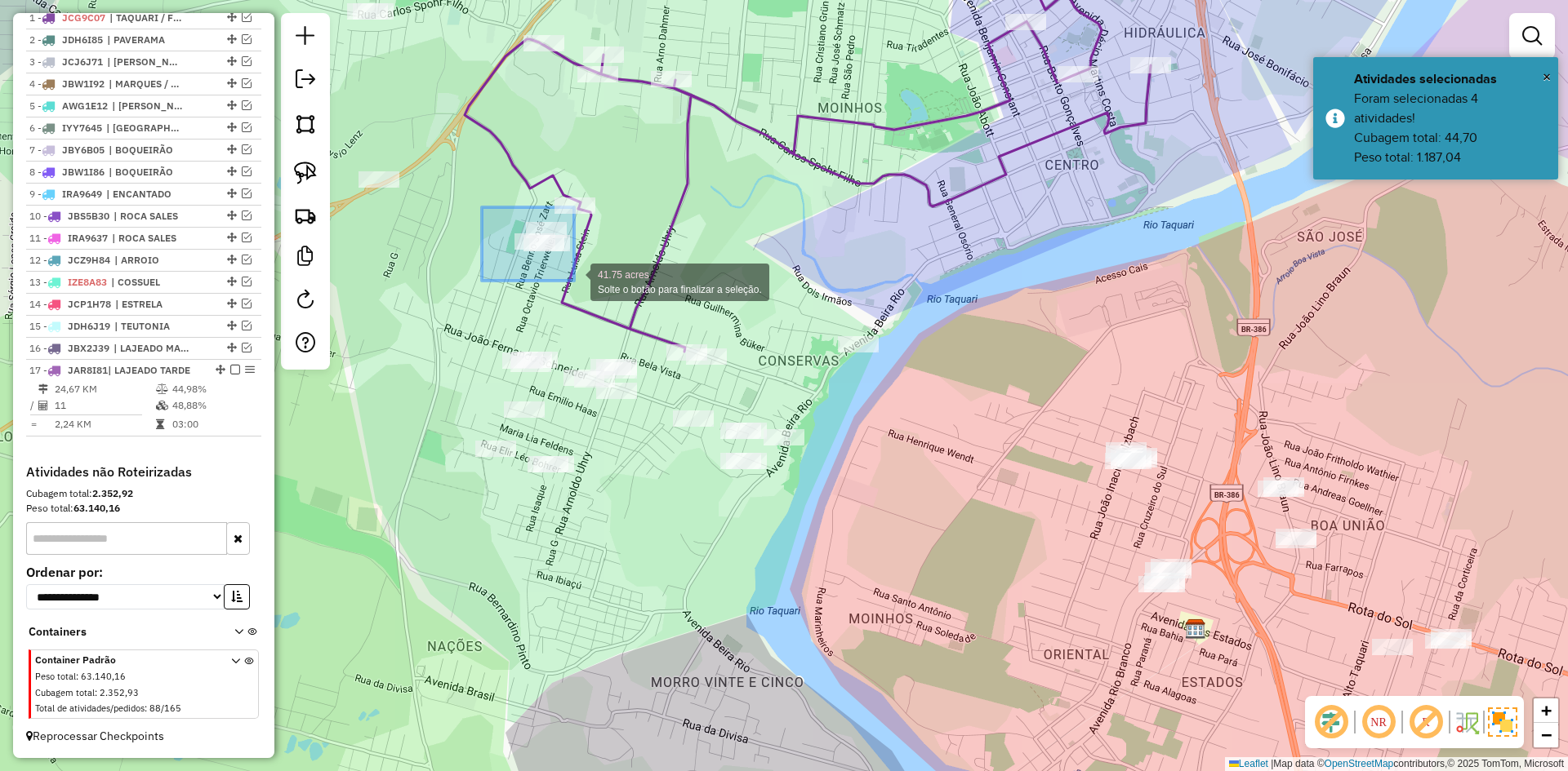
drag, startPoint x: 539, startPoint y: 252, endPoint x: 574, endPoint y: 281, distance: 45.5
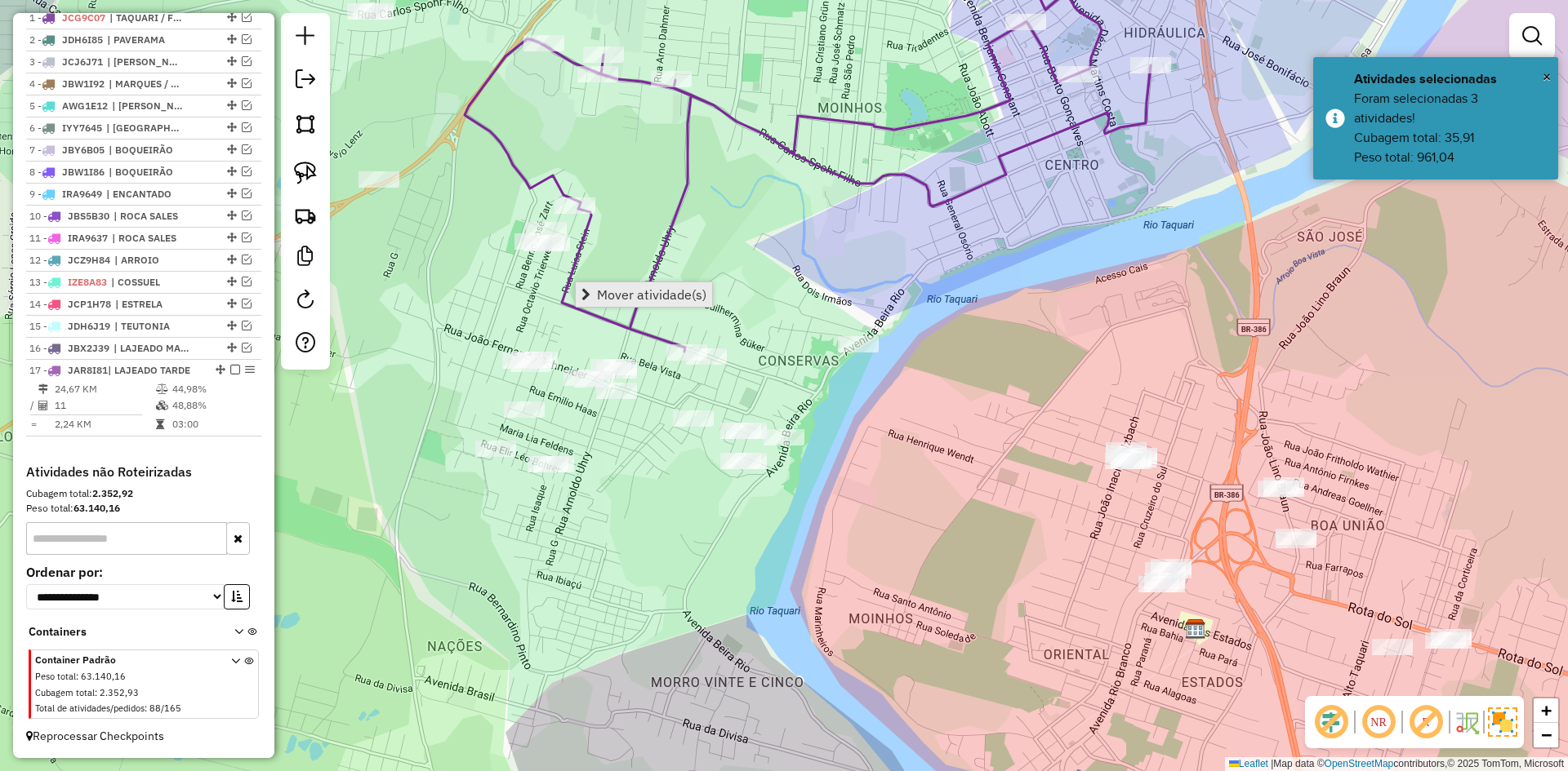
click at [640, 290] on span "Mover atividade(s)" at bounding box center [652, 295] width 109 height 14
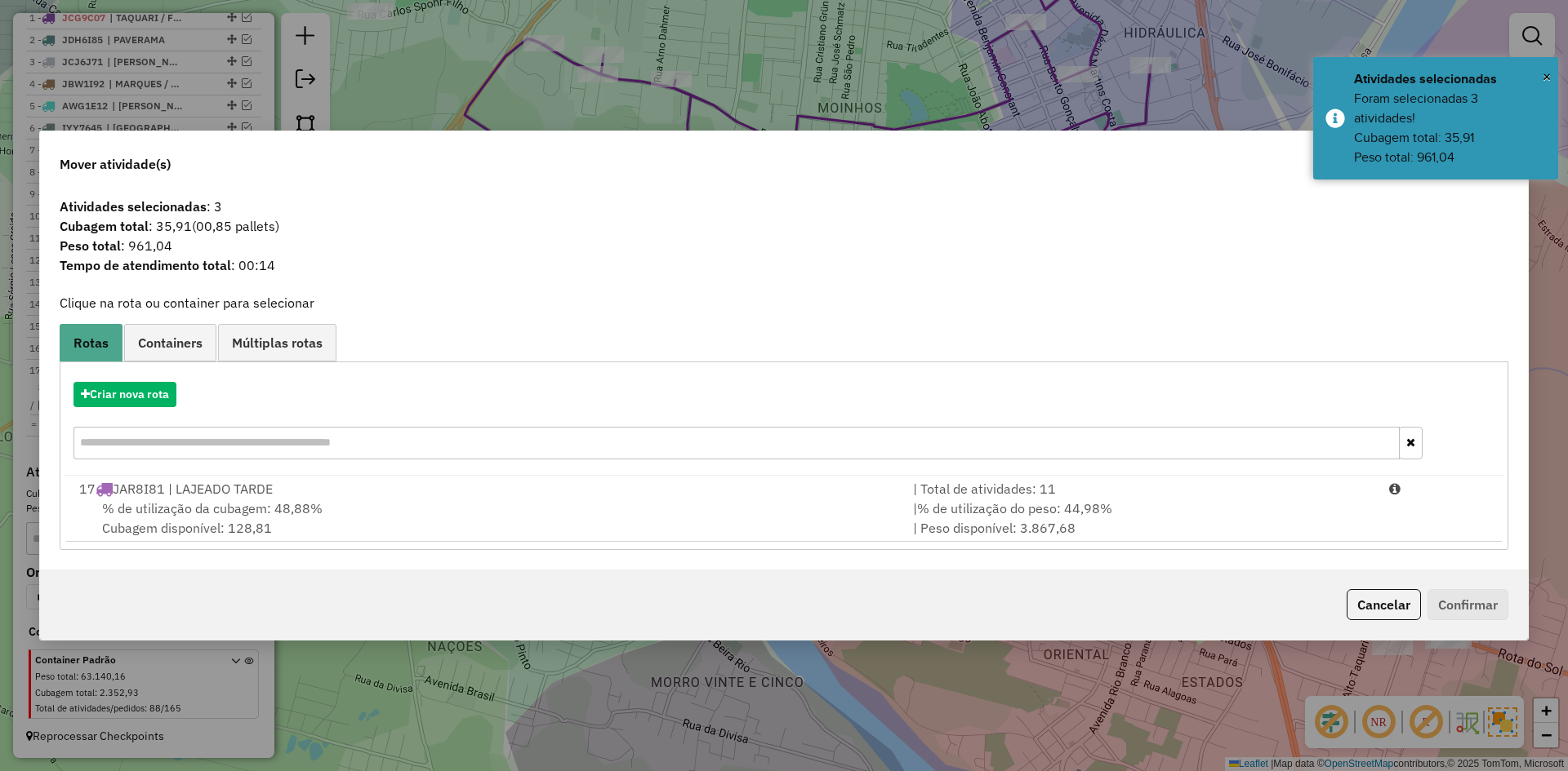
click at [259, 506] on span "% de utilização da cubagem: 48,88%" at bounding box center [212, 509] width 221 height 16
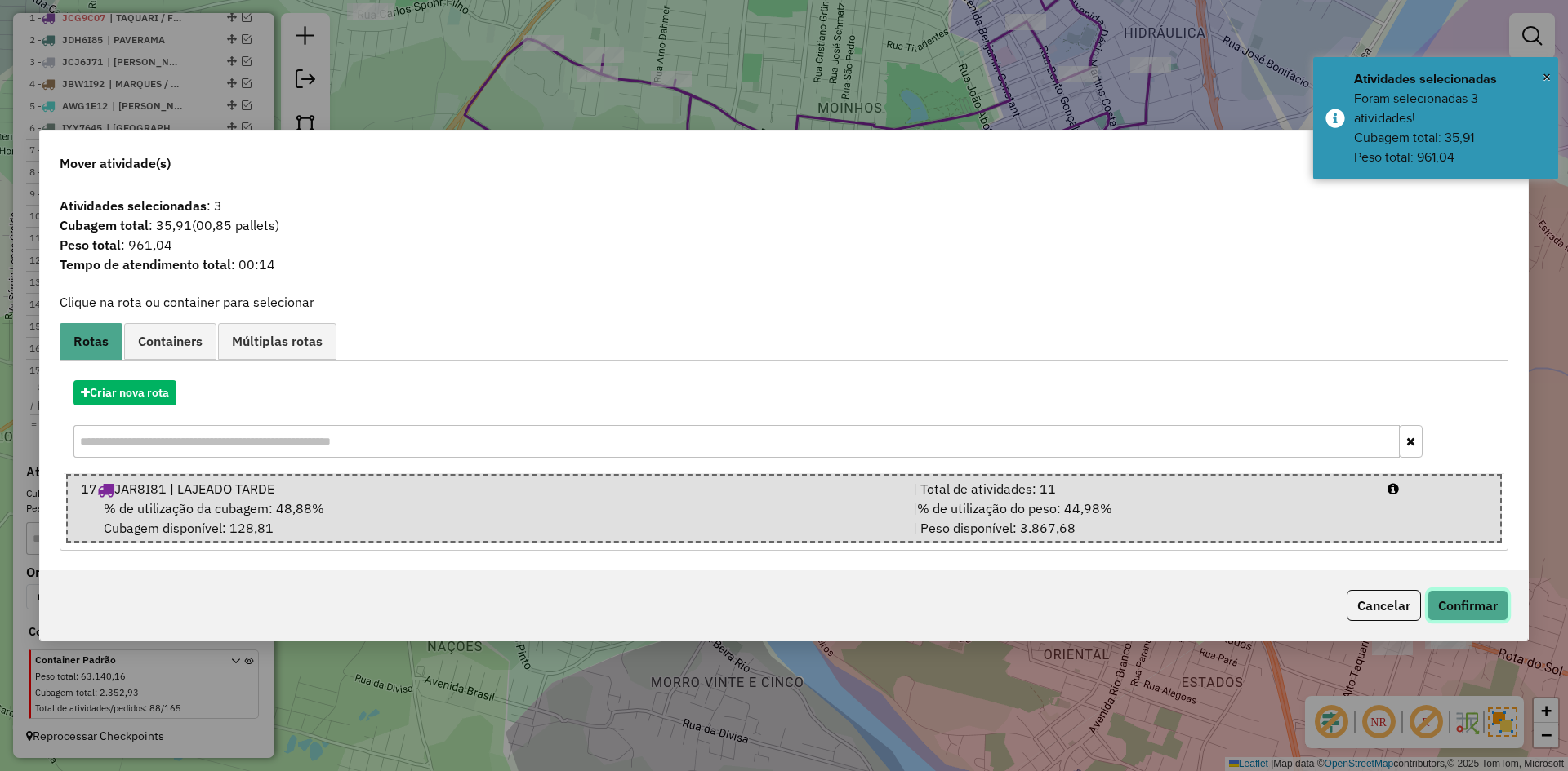
click at [1463, 600] on button "Confirmar" at bounding box center [1468, 605] width 81 height 31
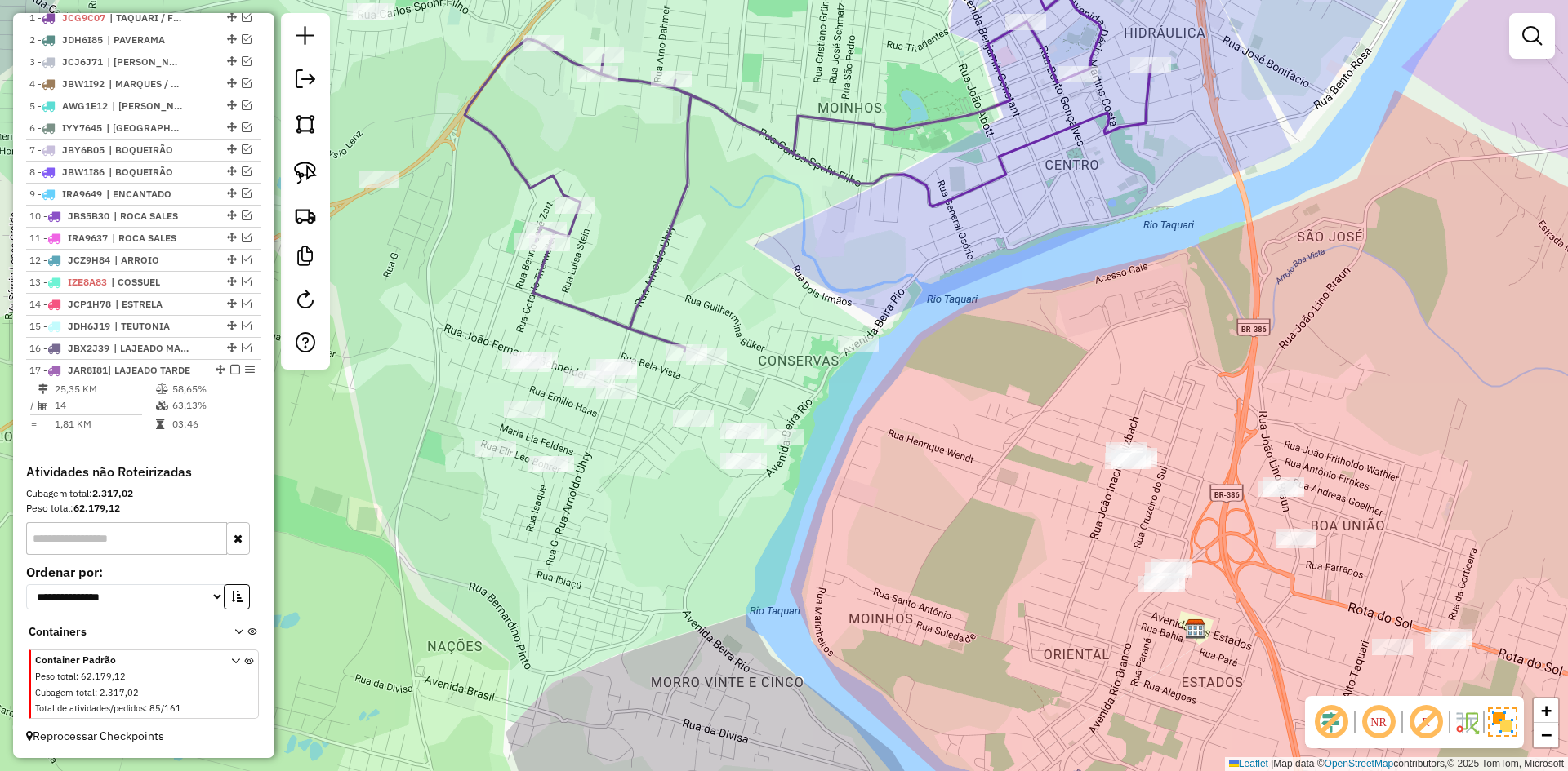
click at [755, 129] on icon at bounding box center [807, 138] width 686 height 429
select select "*********"
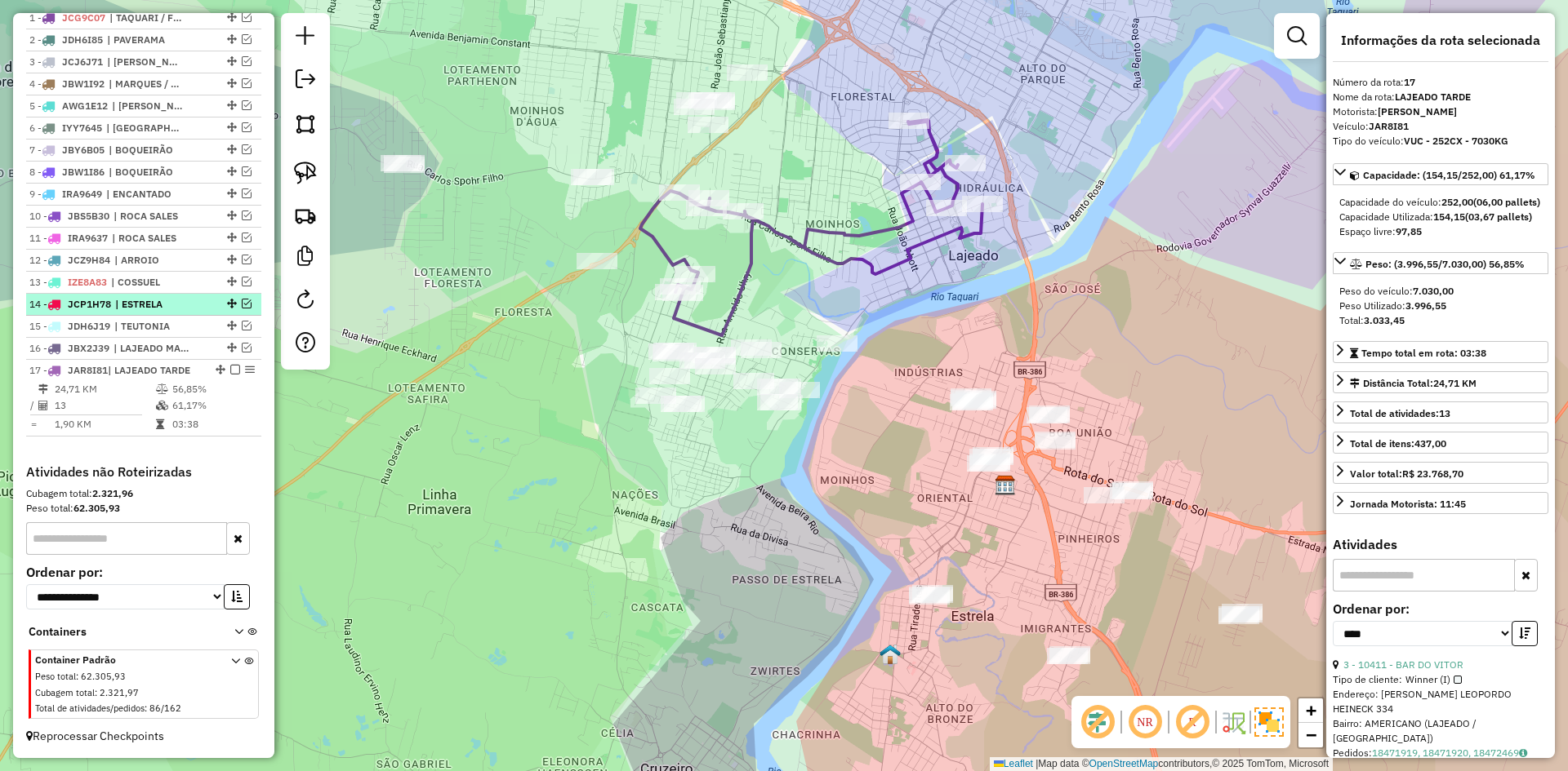
click at [231, 370] on em at bounding box center [235, 369] width 10 height 10
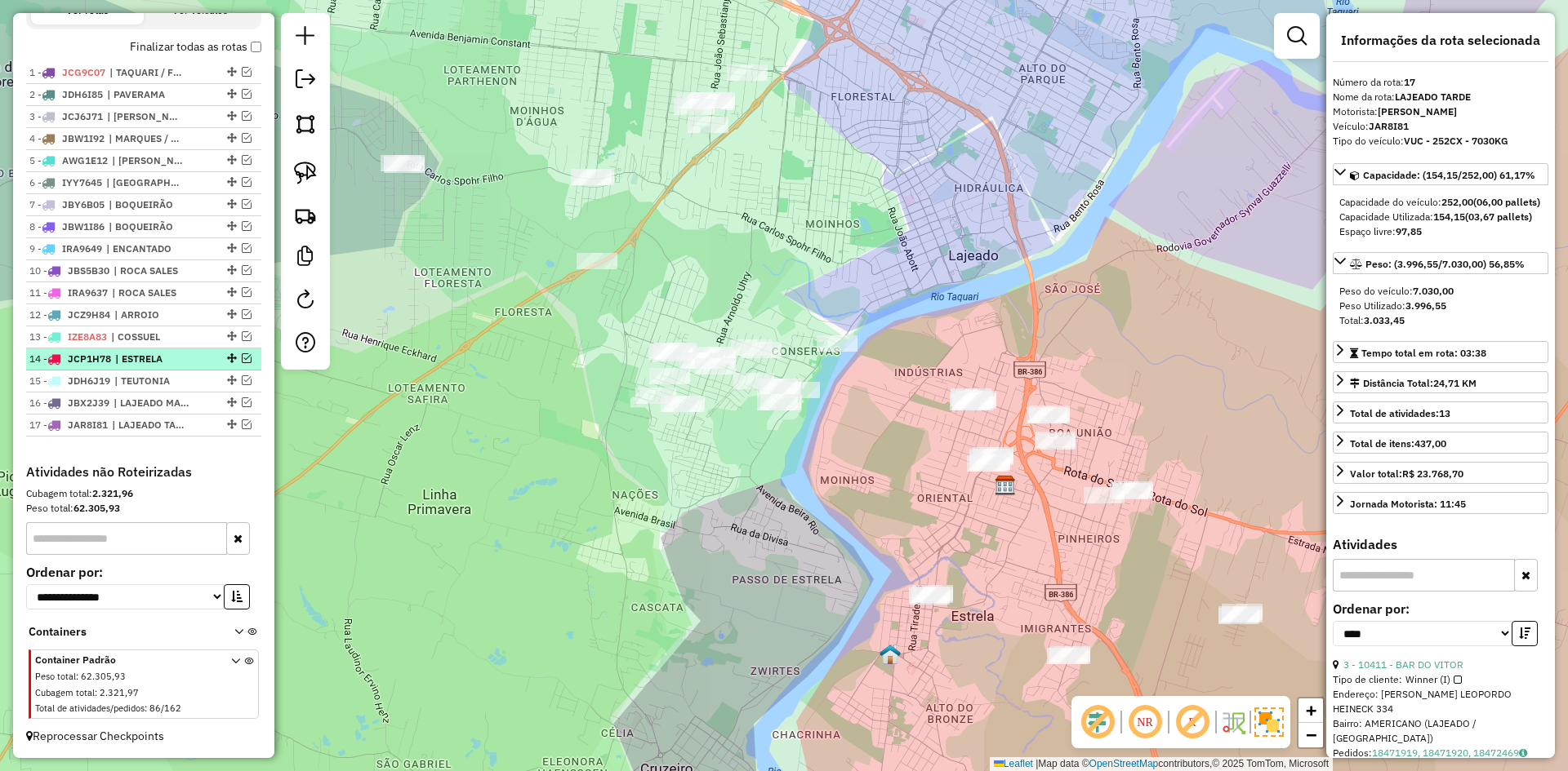
scroll to position [603, 0]
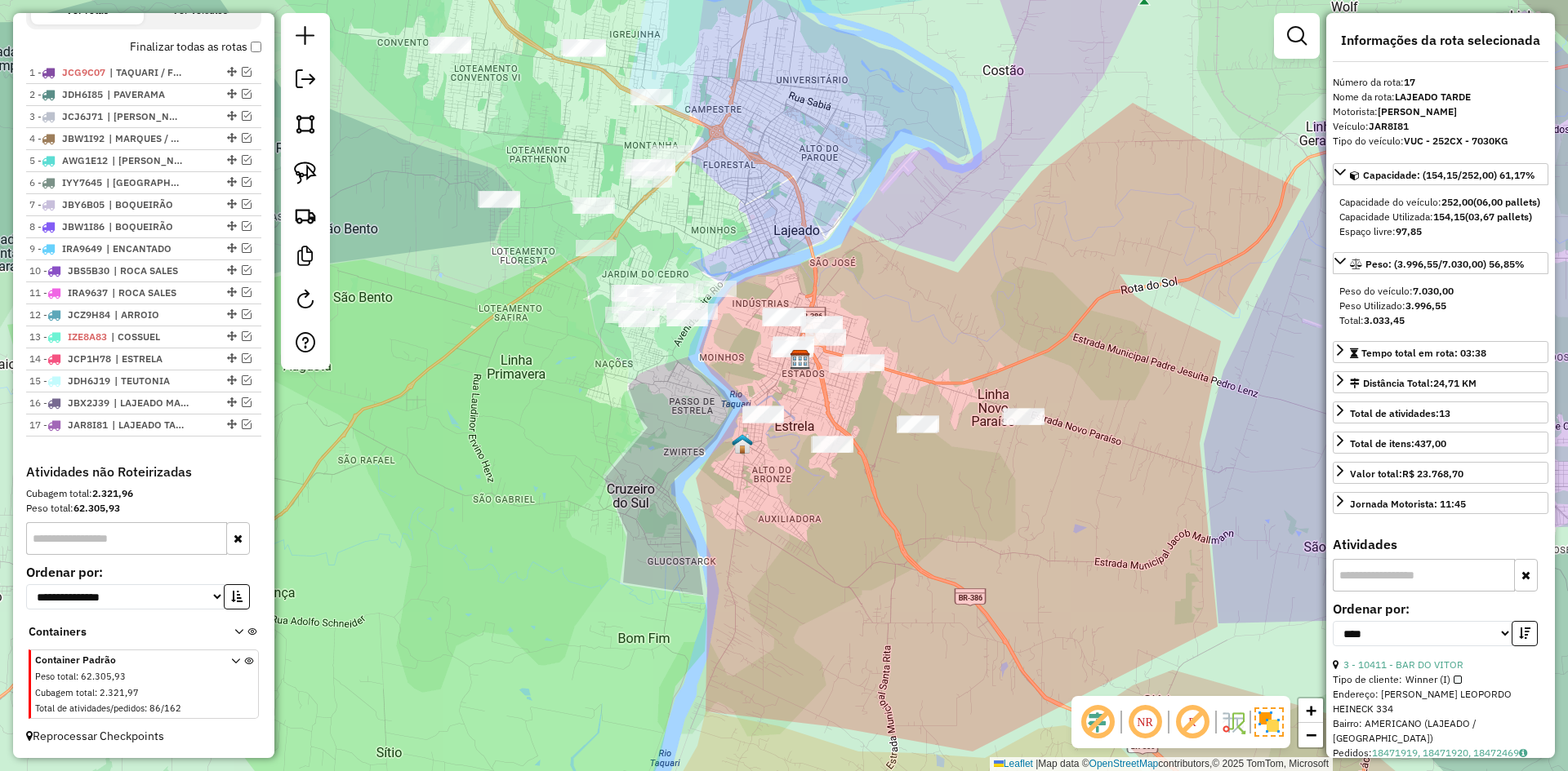
drag, startPoint x: 648, startPoint y: 250, endPoint x: 616, endPoint y: 186, distance: 71.6
click at [616, 186] on div "Janela de atendimento Grade de atendimento Capacidade Transportadoras Veículos …" at bounding box center [784, 386] width 1568 height 771
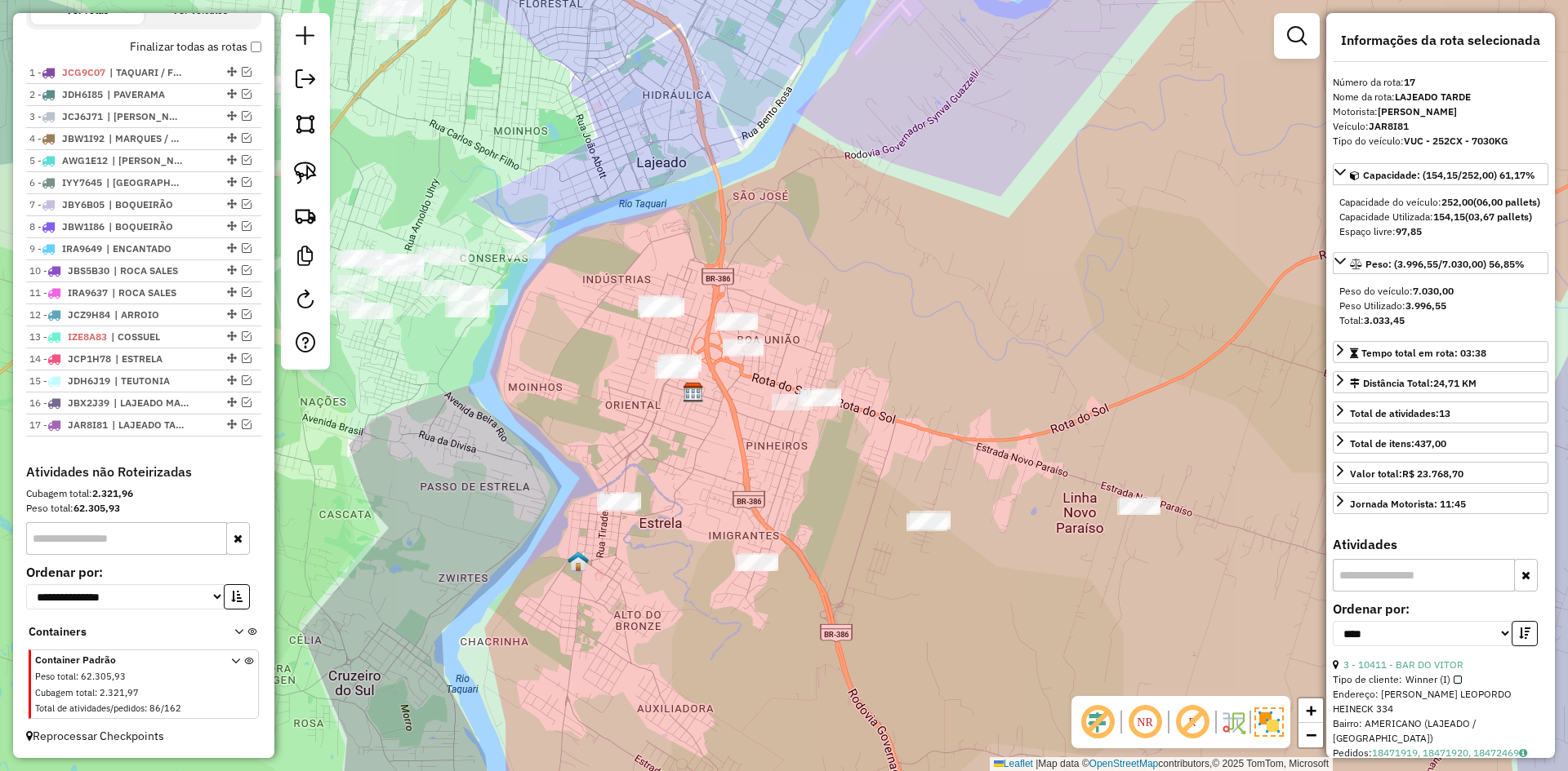
drag, startPoint x: 806, startPoint y: 266, endPoint x: 743, endPoint y: 156, distance: 126.8
click at [745, 159] on div "Janela de atendimento Grade de atendimento Capacidade Transportadoras Veículos …" at bounding box center [784, 386] width 1568 height 771
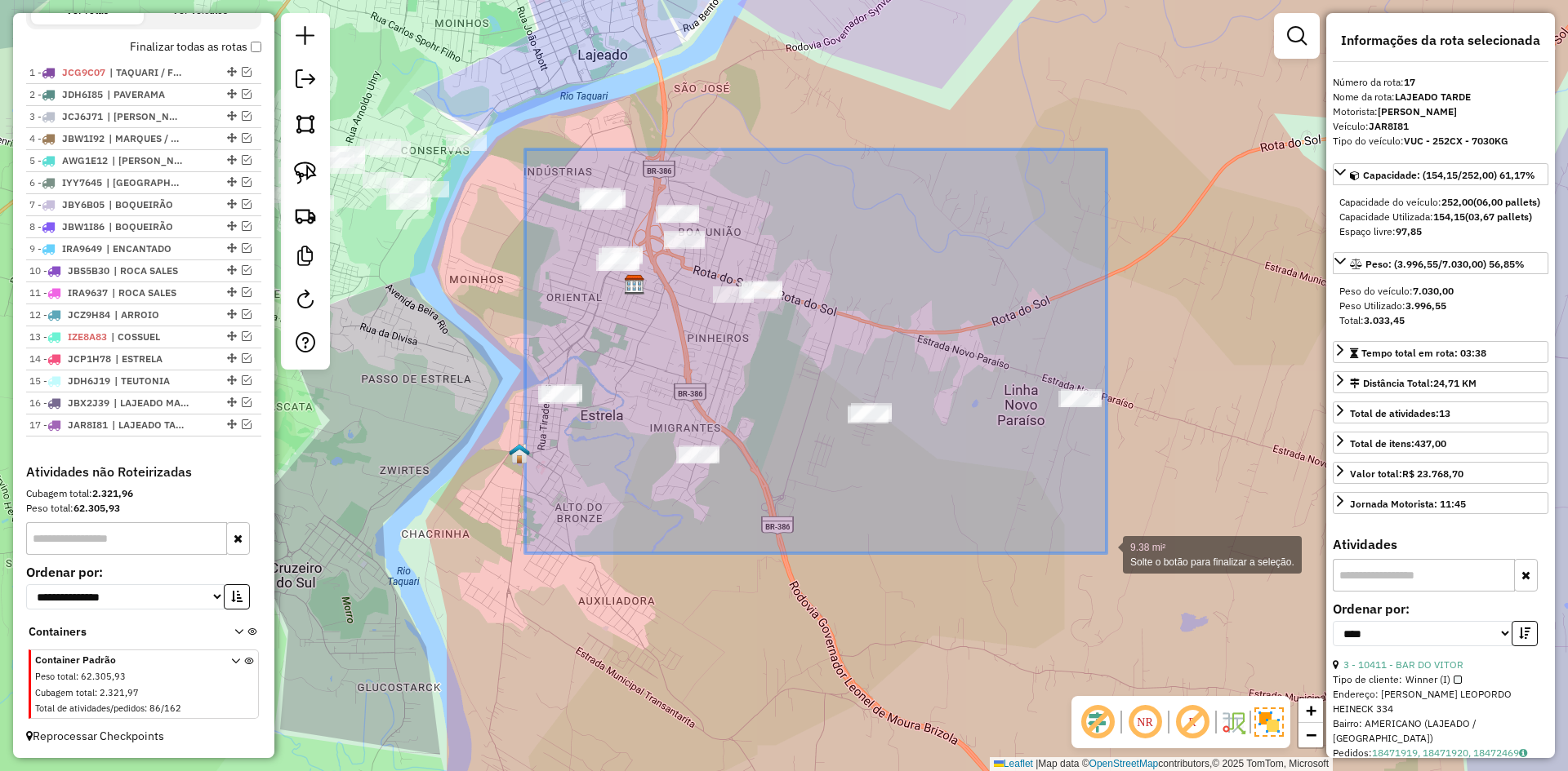
drag, startPoint x: 525, startPoint y: 150, endPoint x: 1107, endPoint y: 553, distance: 707.9
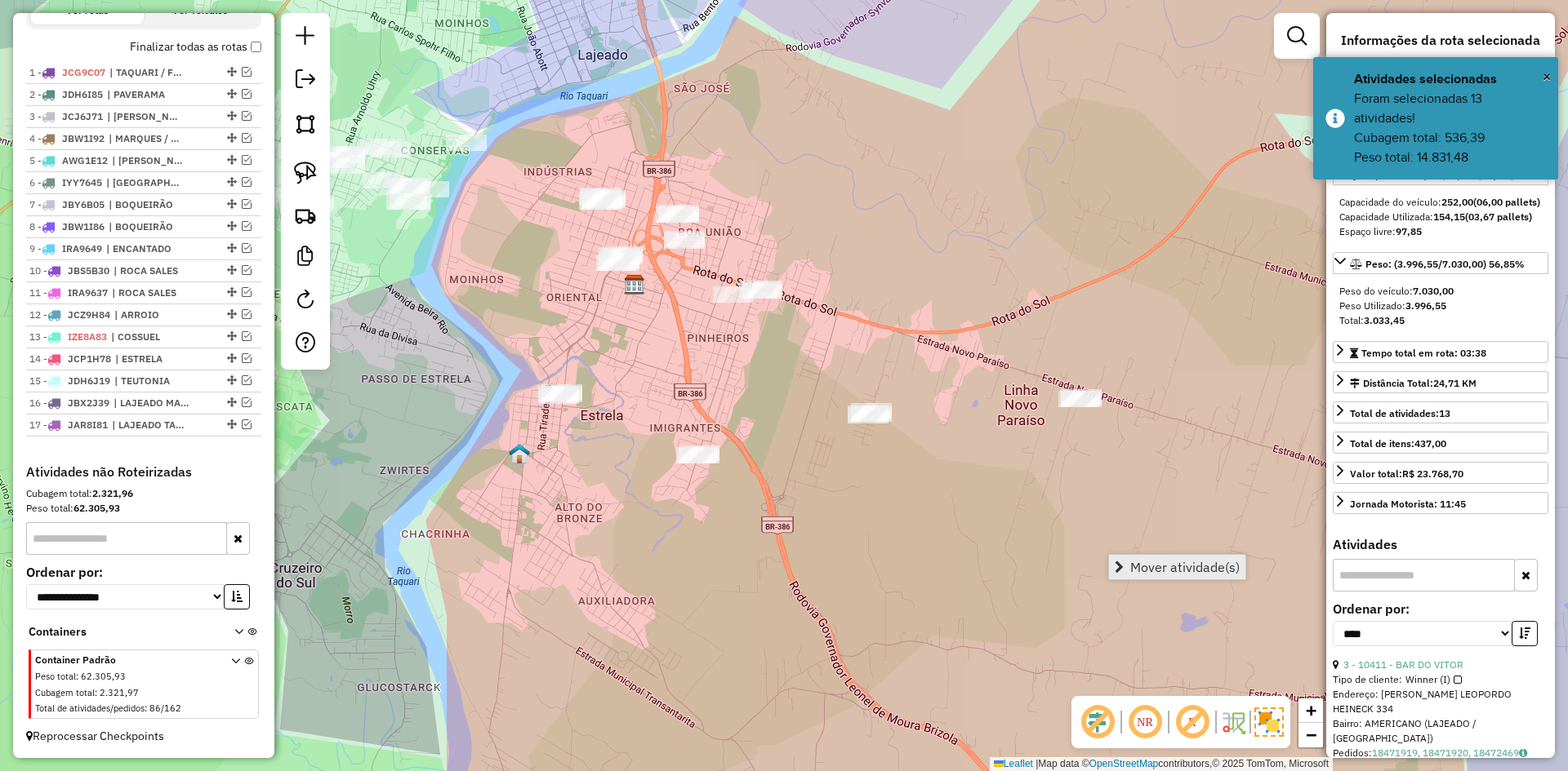
click at [1194, 562] on span "Mover atividade(s)" at bounding box center [1184, 567] width 109 height 14
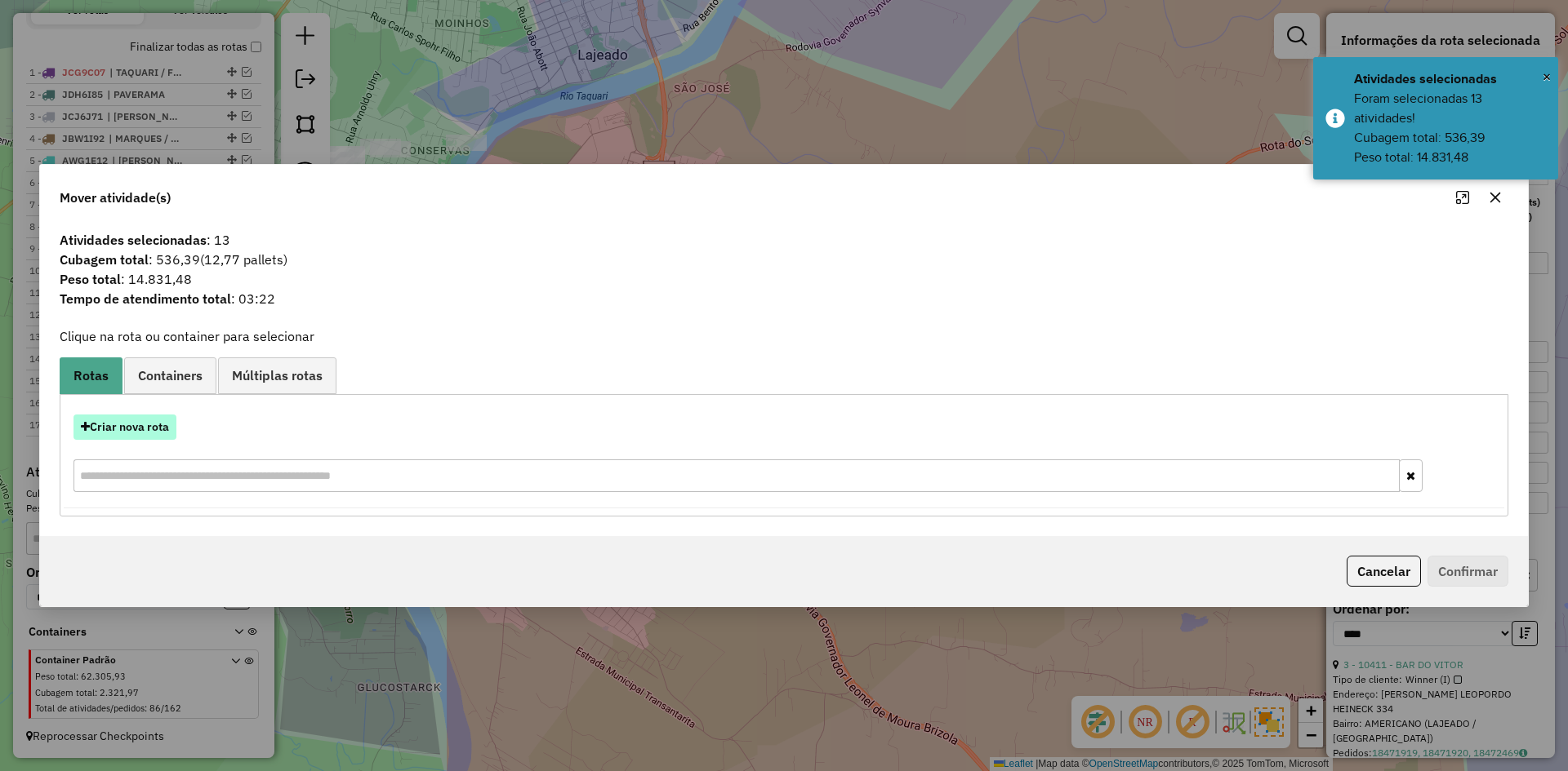
click at [134, 431] on button "Criar nova rota" at bounding box center [125, 427] width 103 height 25
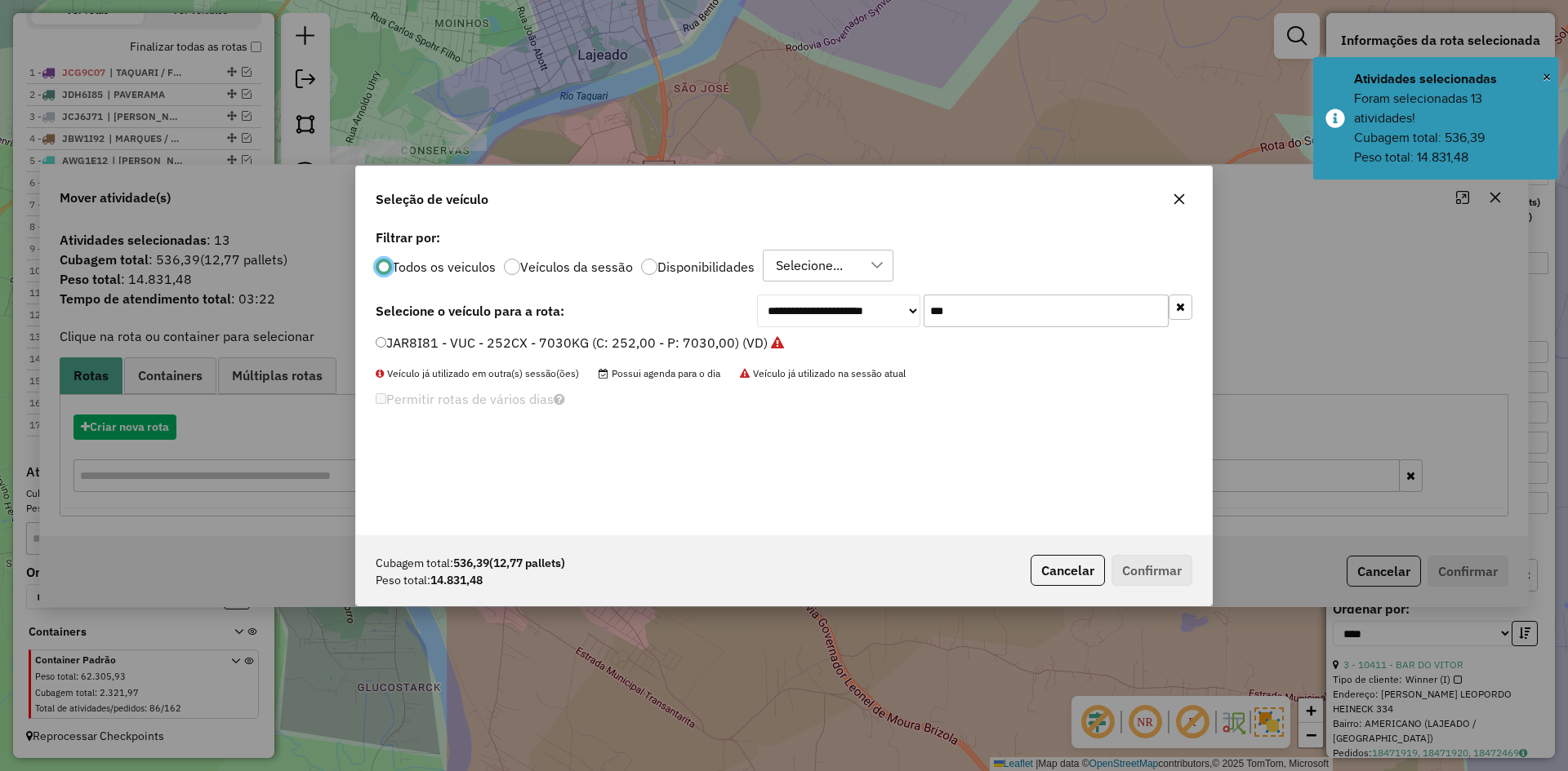
scroll to position [9, 5]
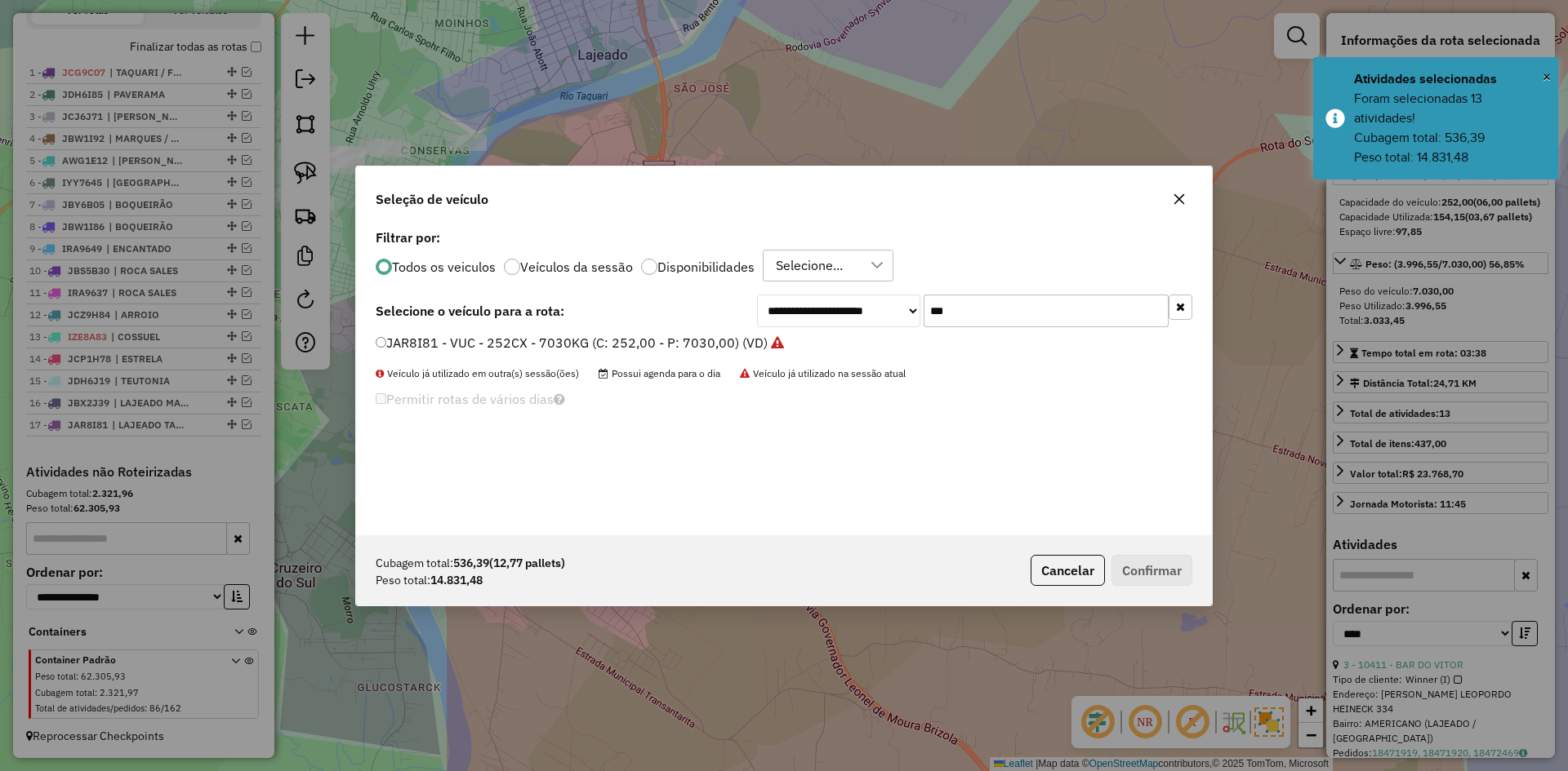
drag, startPoint x: 926, startPoint y: 319, endPoint x: 888, endPoint y: 305, distance: 40.5
click at [892, 309] on div "**********" at bounding box center [974, 311] width 435 height 32
click at [901, 440] on div "**********" at bounding box center [784, 380] width 856 height 310
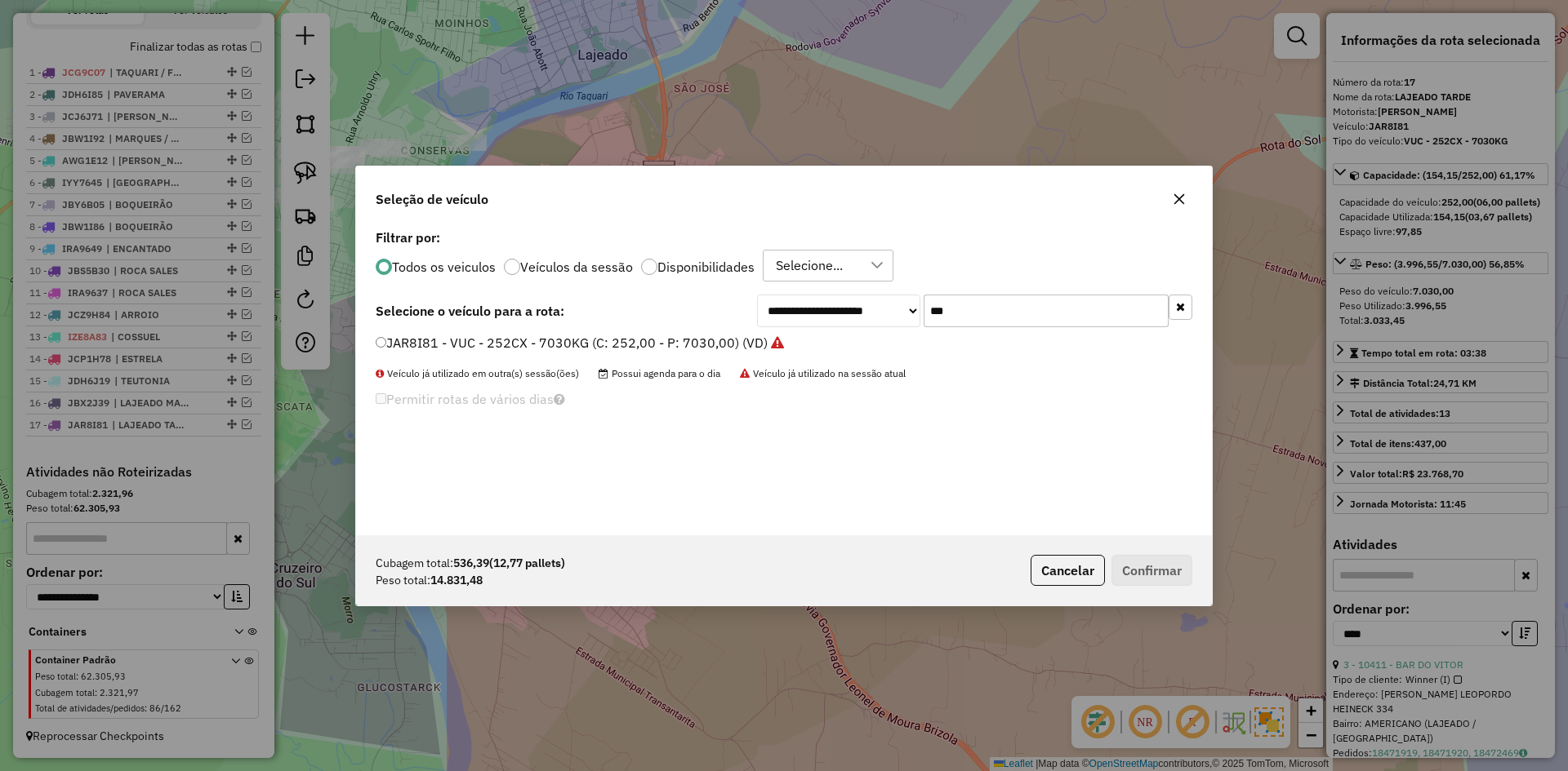
drag, startPoint x: 954, startPoint y: 310, endPoint x: 910, endPoint y: 330, distance: 48.3
click at [915, 330] on div "**********" at bounding box center [784, 380] width 856 height 310
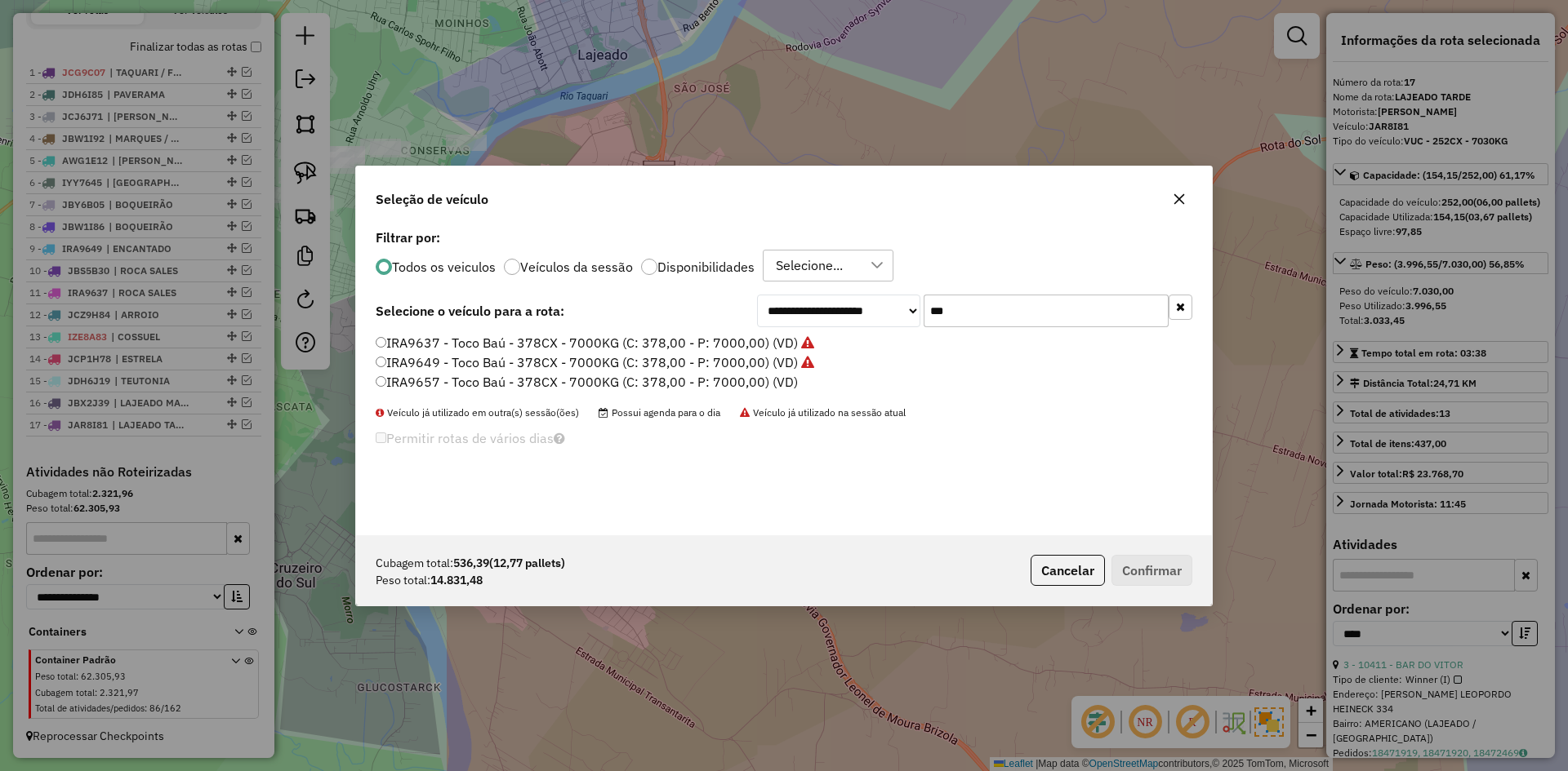
type input "***"
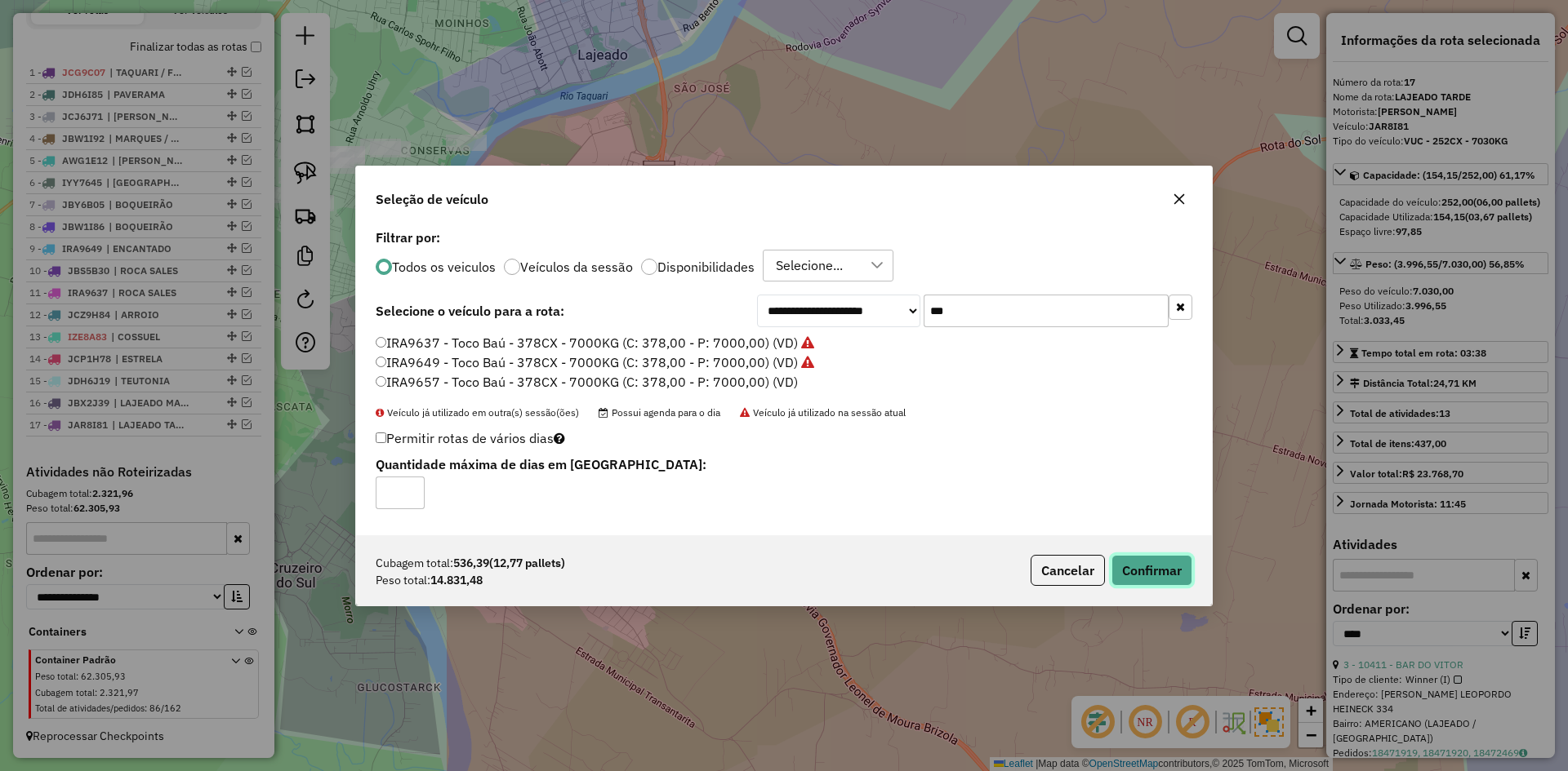
click at [1142, 577] on button "Confirmar" at bounding box center [1153, 570] width 81 height 31
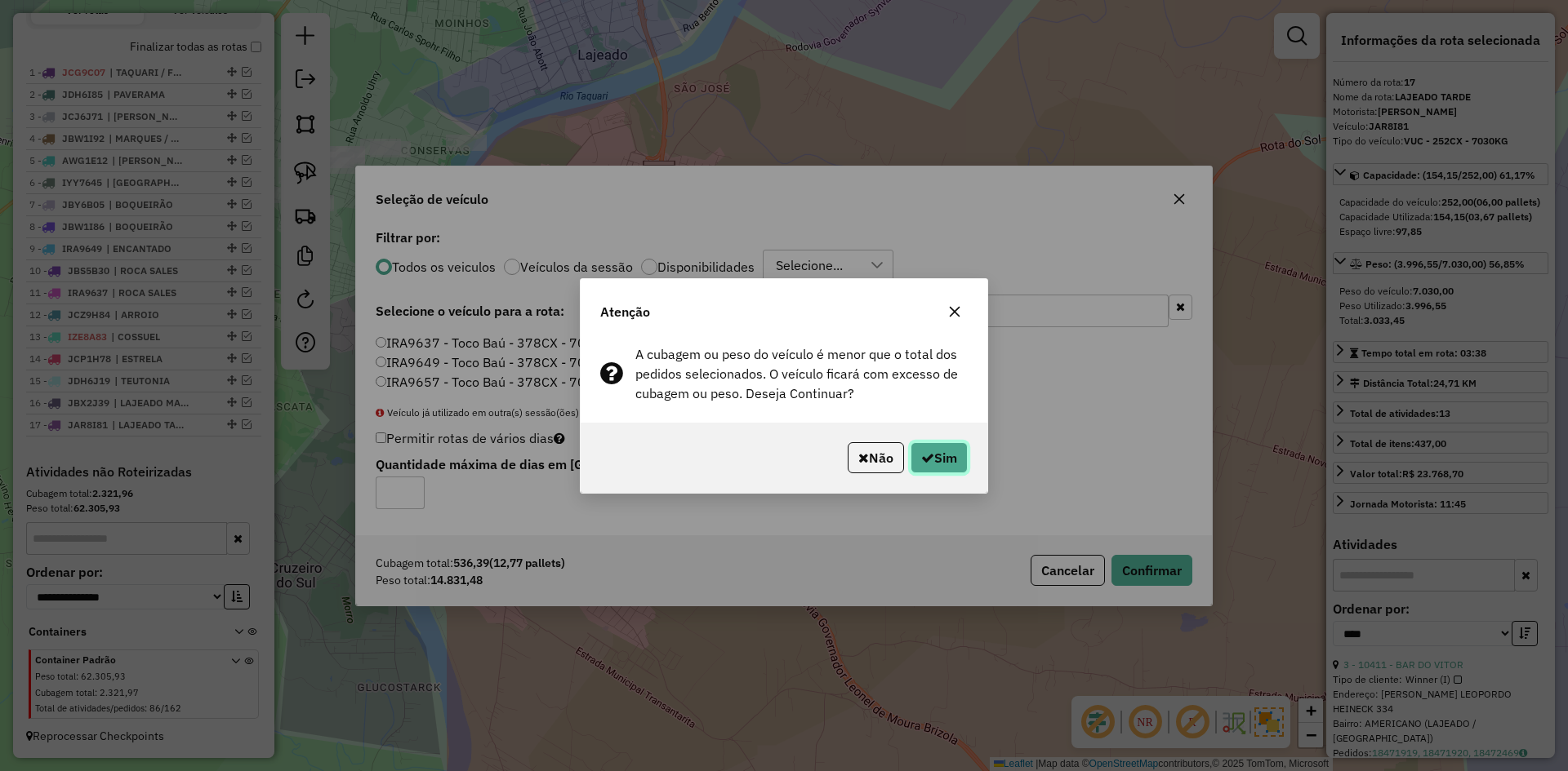
click at [937, 450] on button "Sim" at bounding box center [939, 458] width 57 height 31
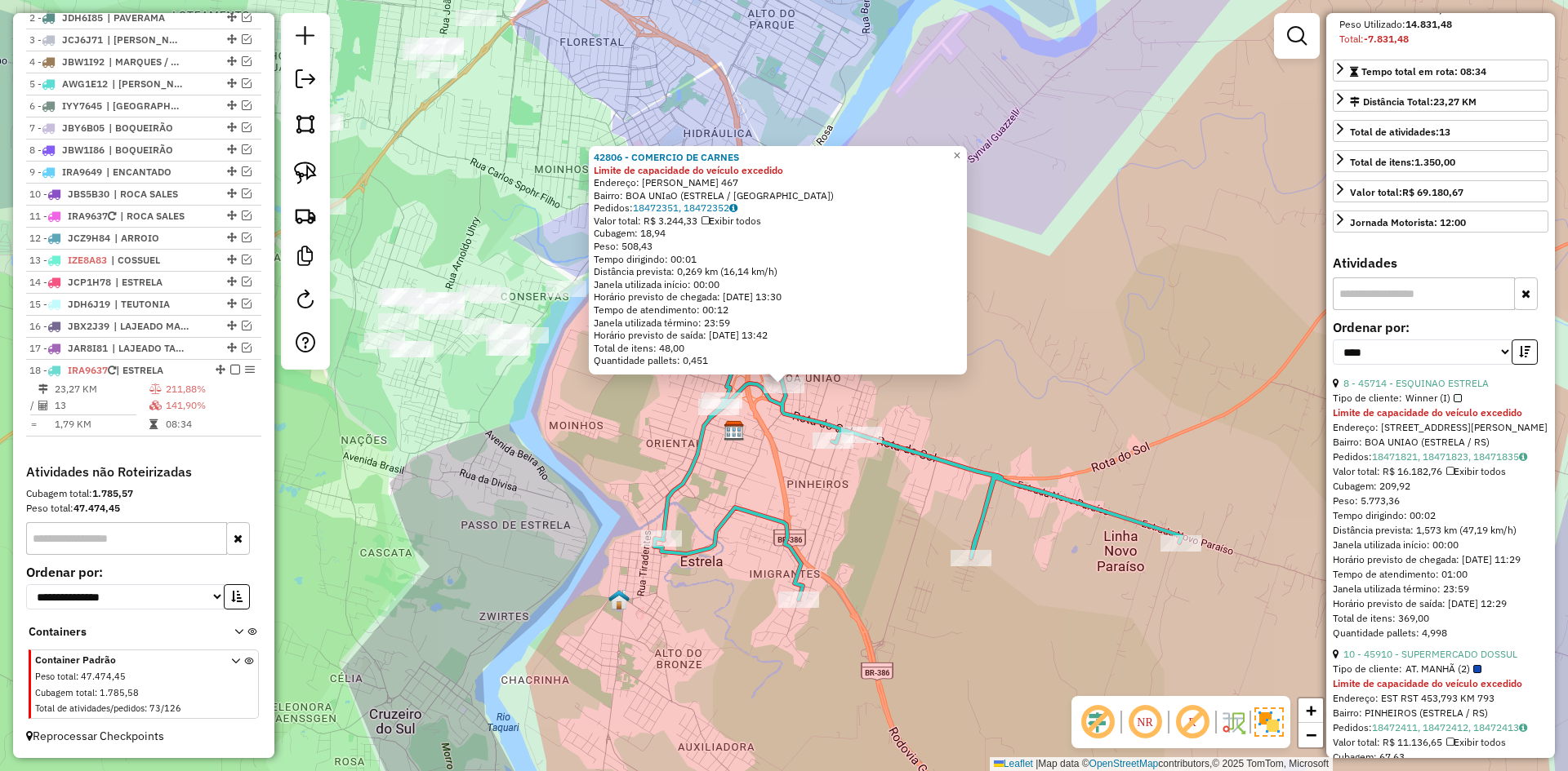
scroll to position [327, 0]
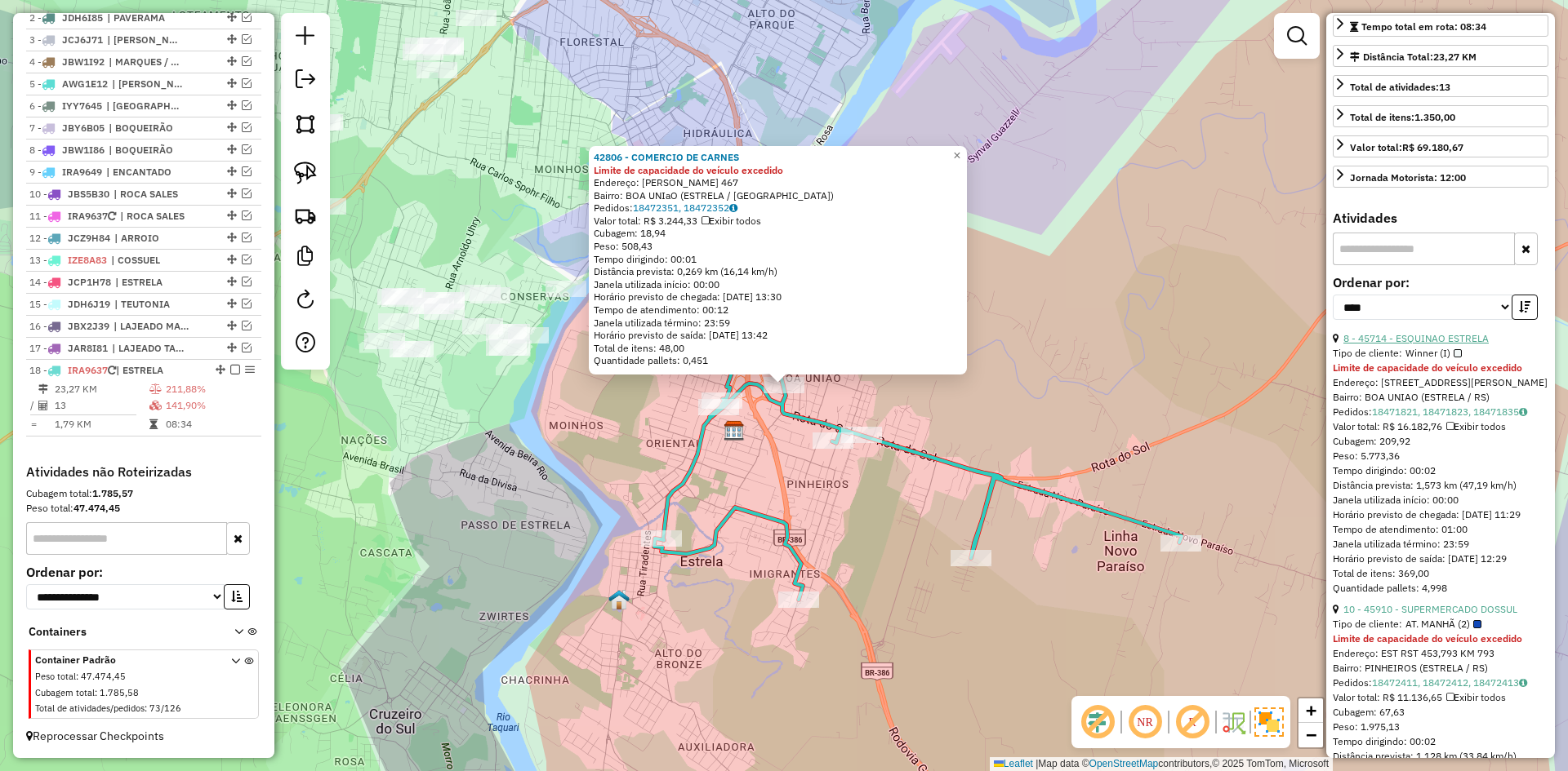
click at [1437, 344] on link "8 - 45714 - ESQUINAO ESTRELA" at bounding box center [1416, 339] width 145 height 13
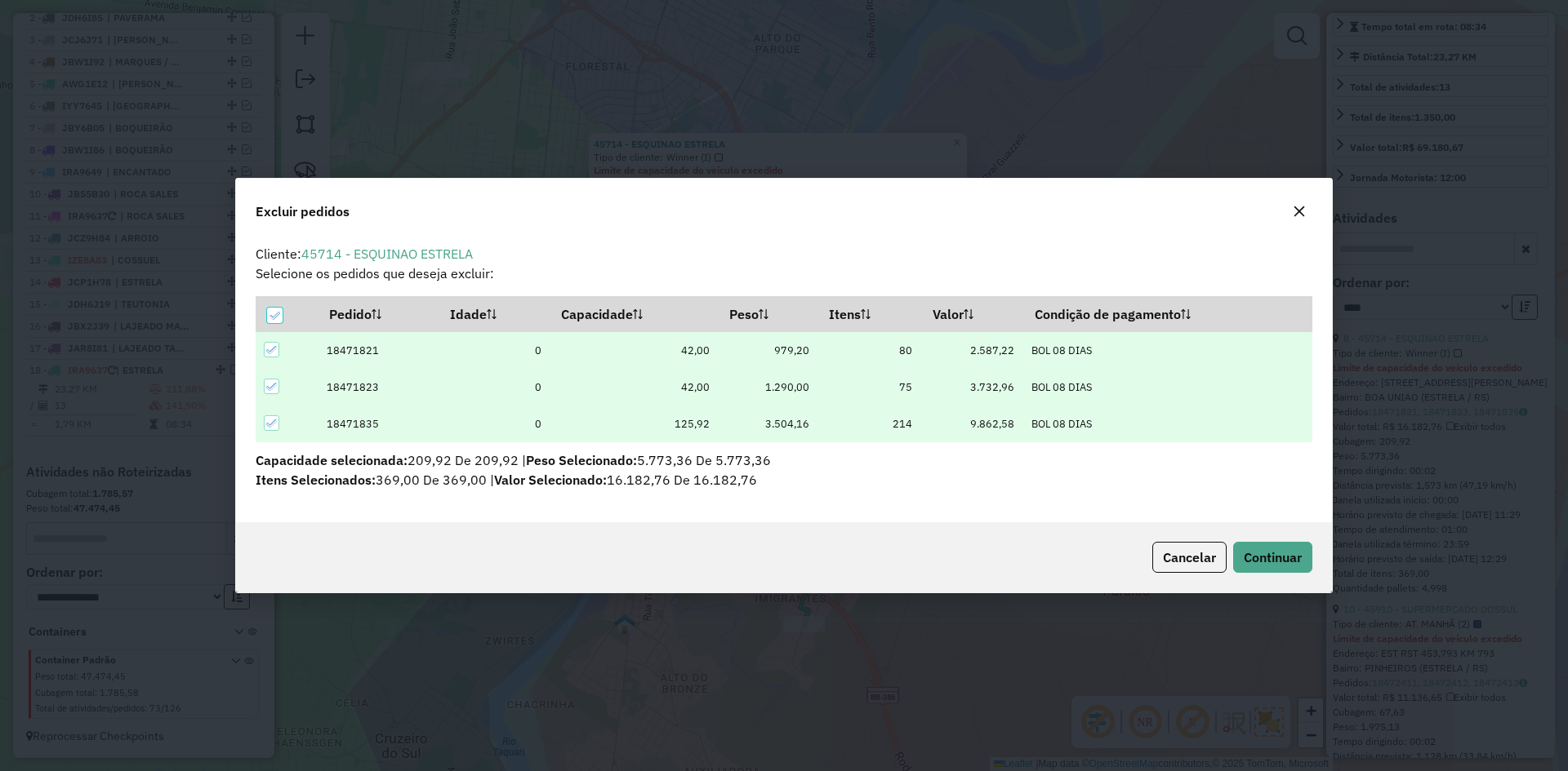
scroll to position [0, 0]
click at [1290, 568] on button "Continuar" at bounding box center [1273, 558] width 79 height 31
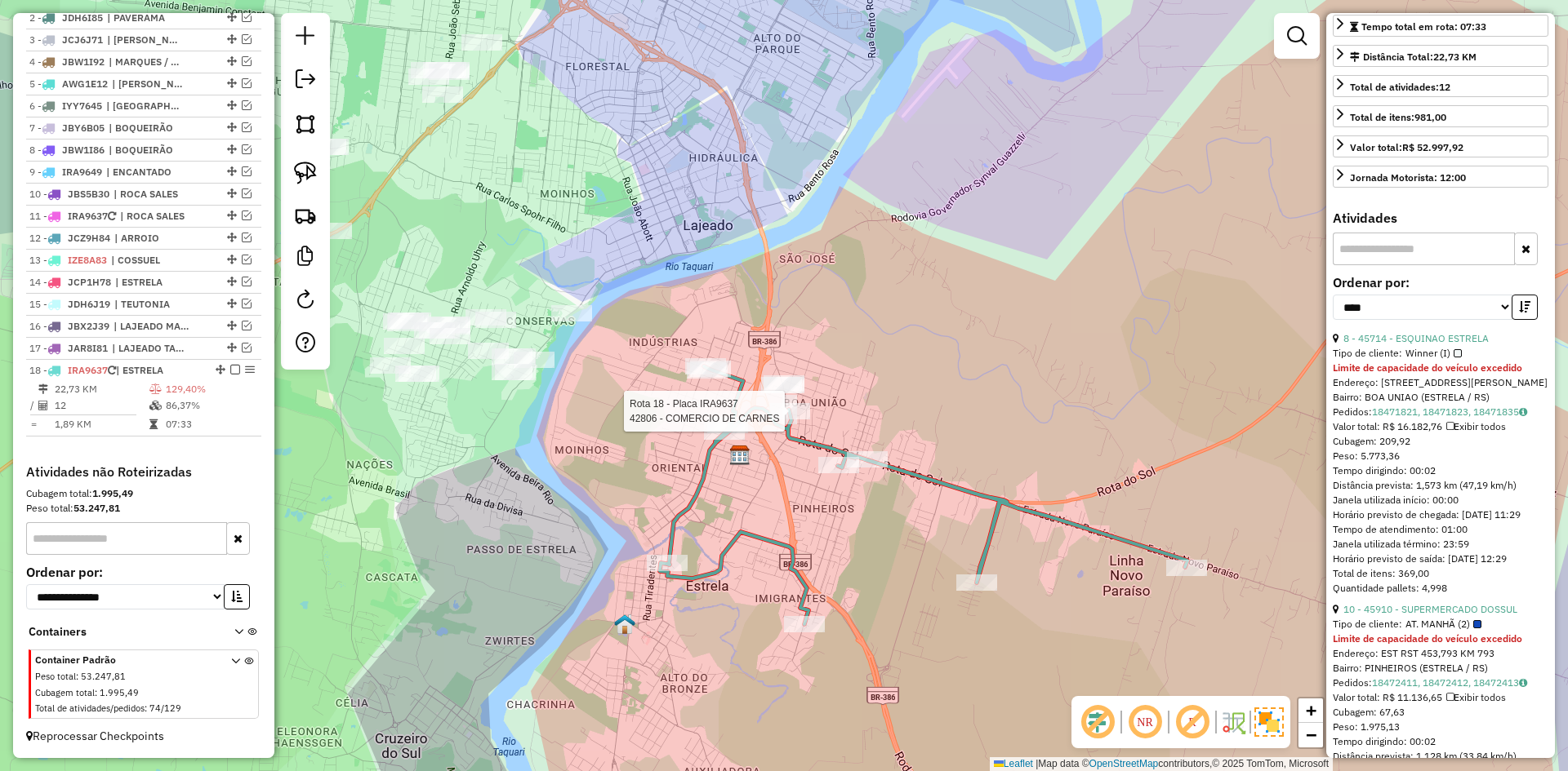
scroll to position [312, 0]
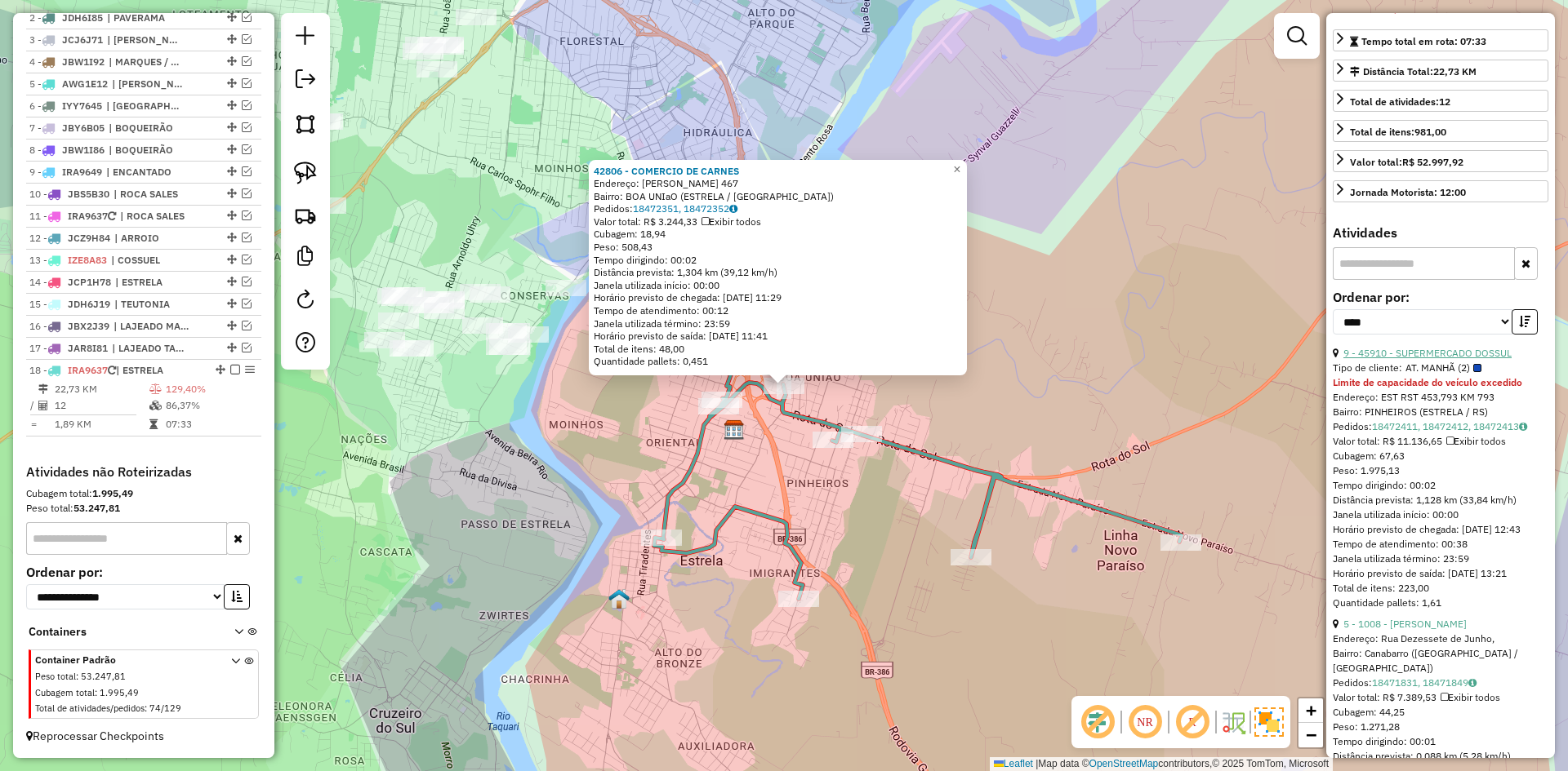
click at [1449, 359] on link "9 - 45910 - SUPERMERCADO DOSSUL" at bounding box center [1427, 353] width 169 height 13
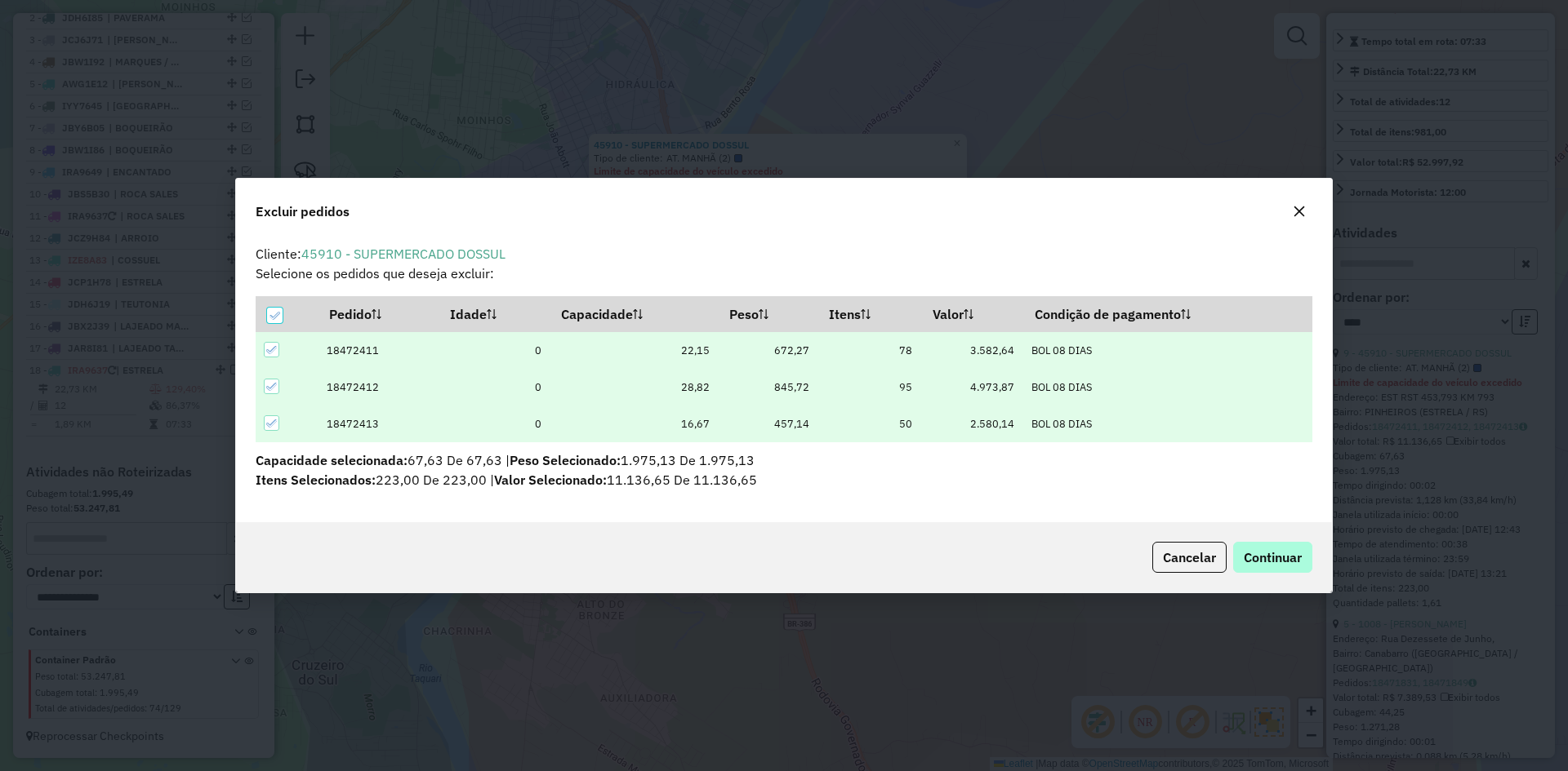
scroll to position [0, 0]
click at [1244, 553] on span "Continuar" at bounding box center [1272, 558] width 58 height 16
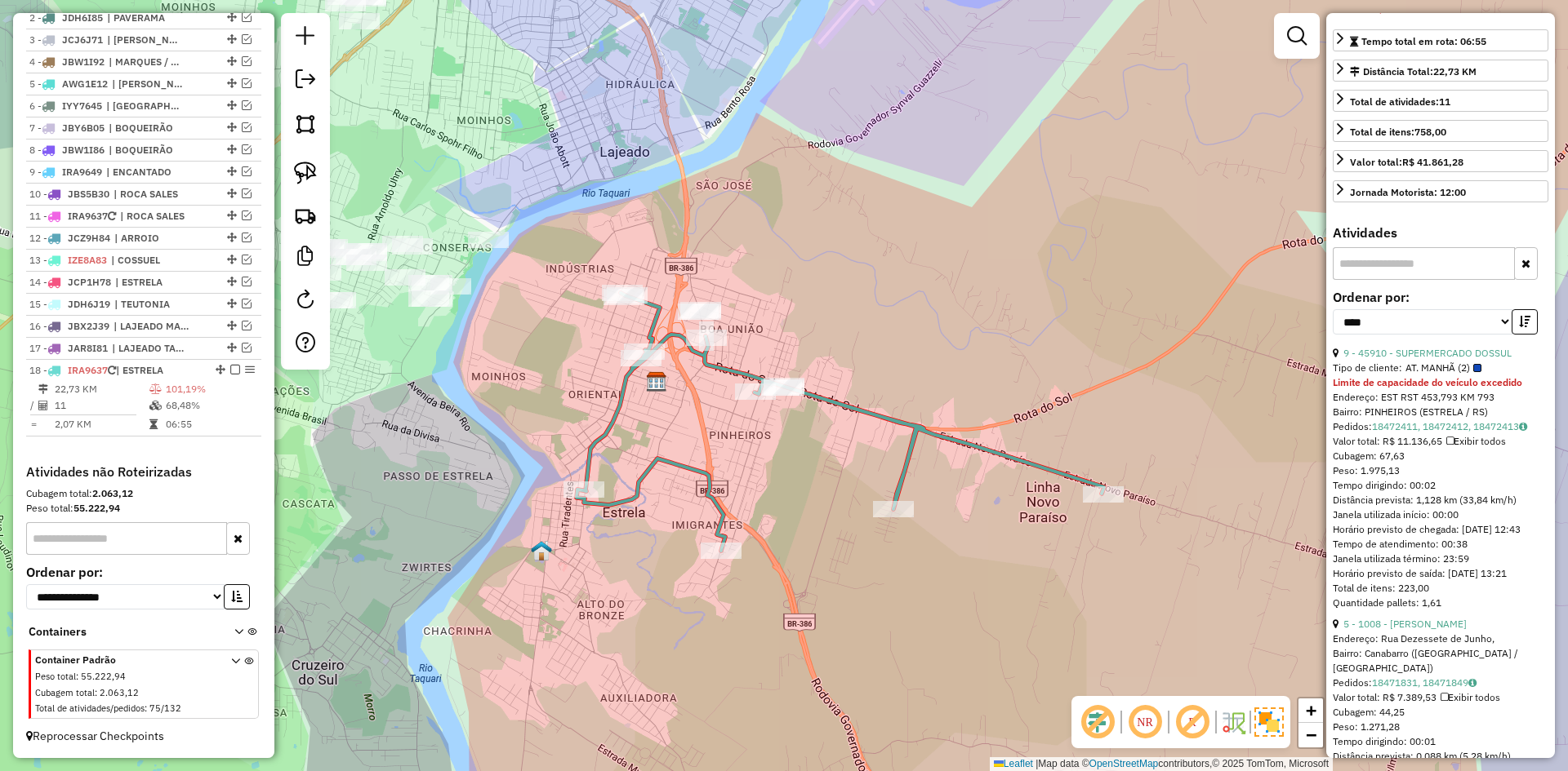
click at [892, 415] on icon at bounding box center [840, 422] width 527 height 258
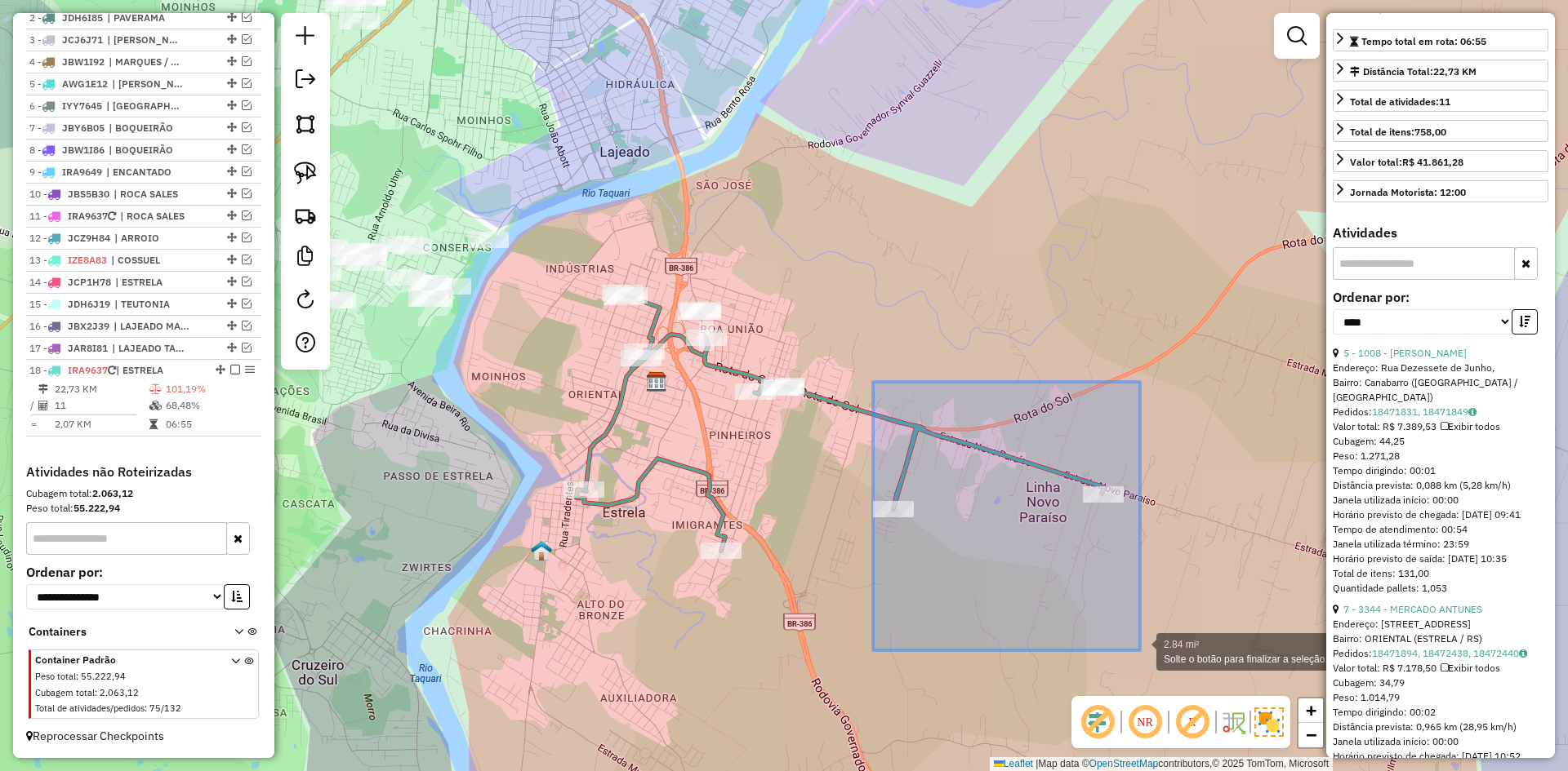
drag, startPoint x: 873, startPoint y: 382, endPoint x: 1153, endPoint y: 641, distance: 381.4
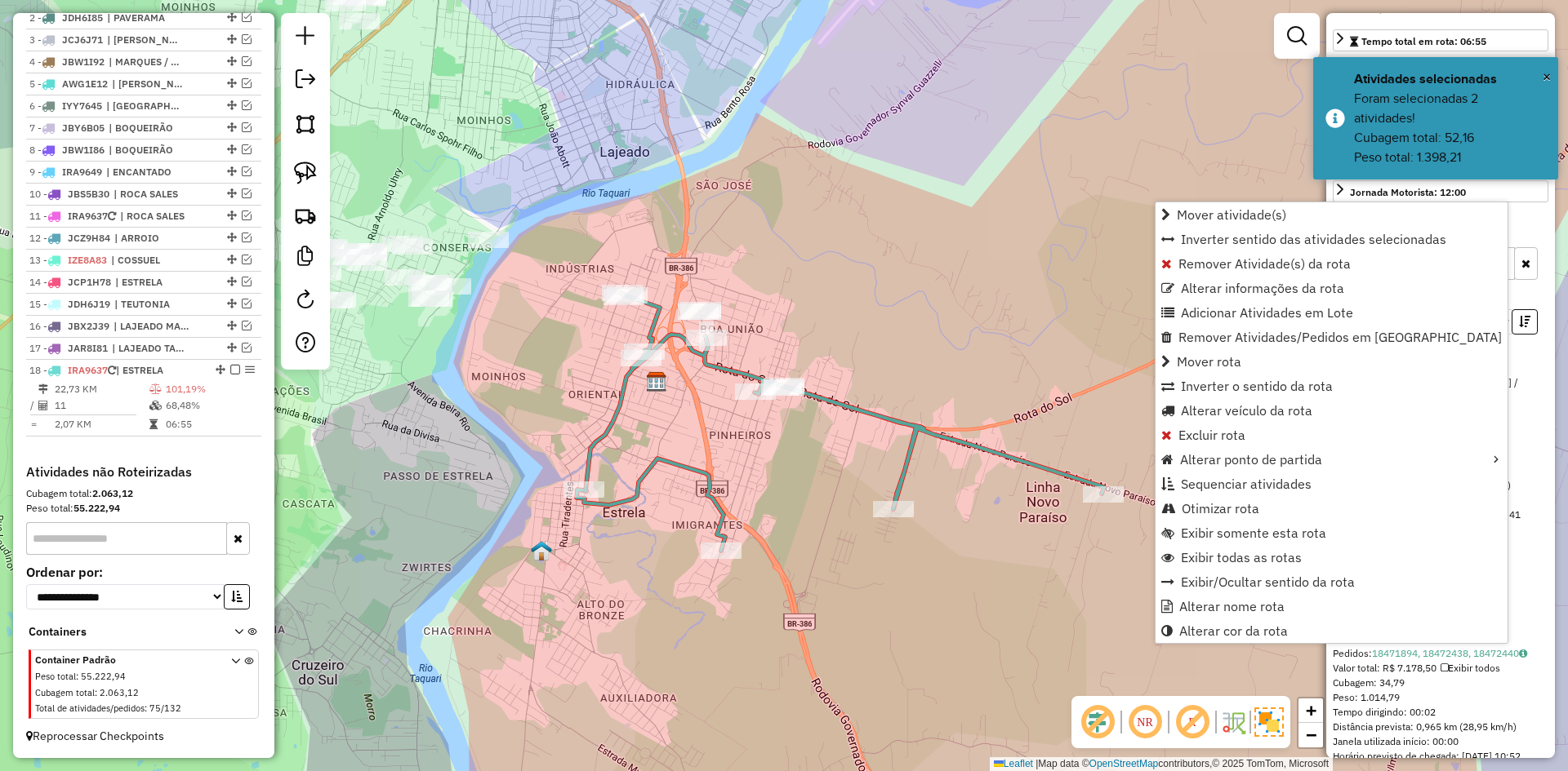
click at [970, 566] on div "Janela de atendimento Grade de atendimento Capacidade Transportadoras Veículos …" at bounding box center [784, 386] width 1568 height 771
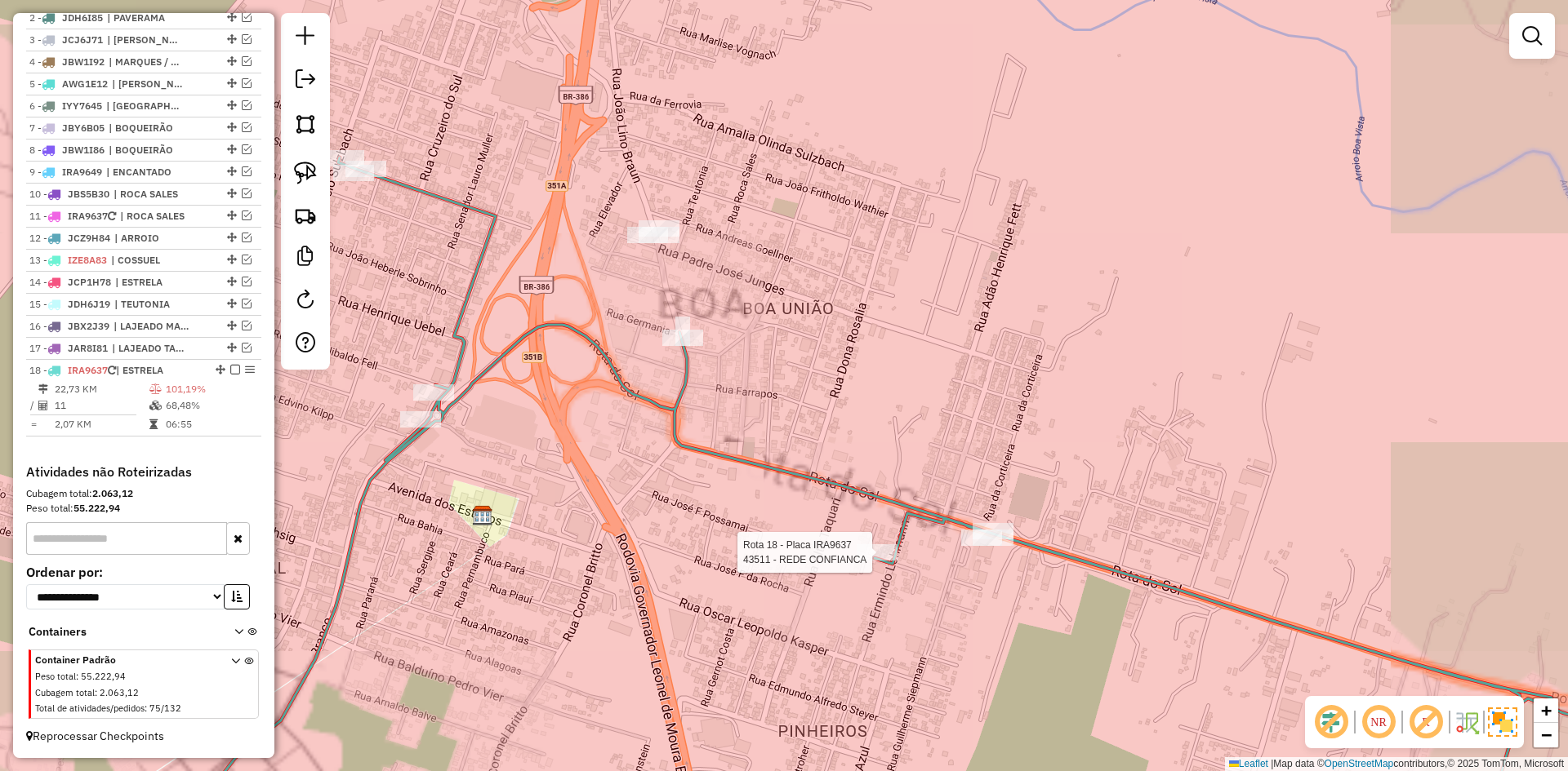
select select "*********"
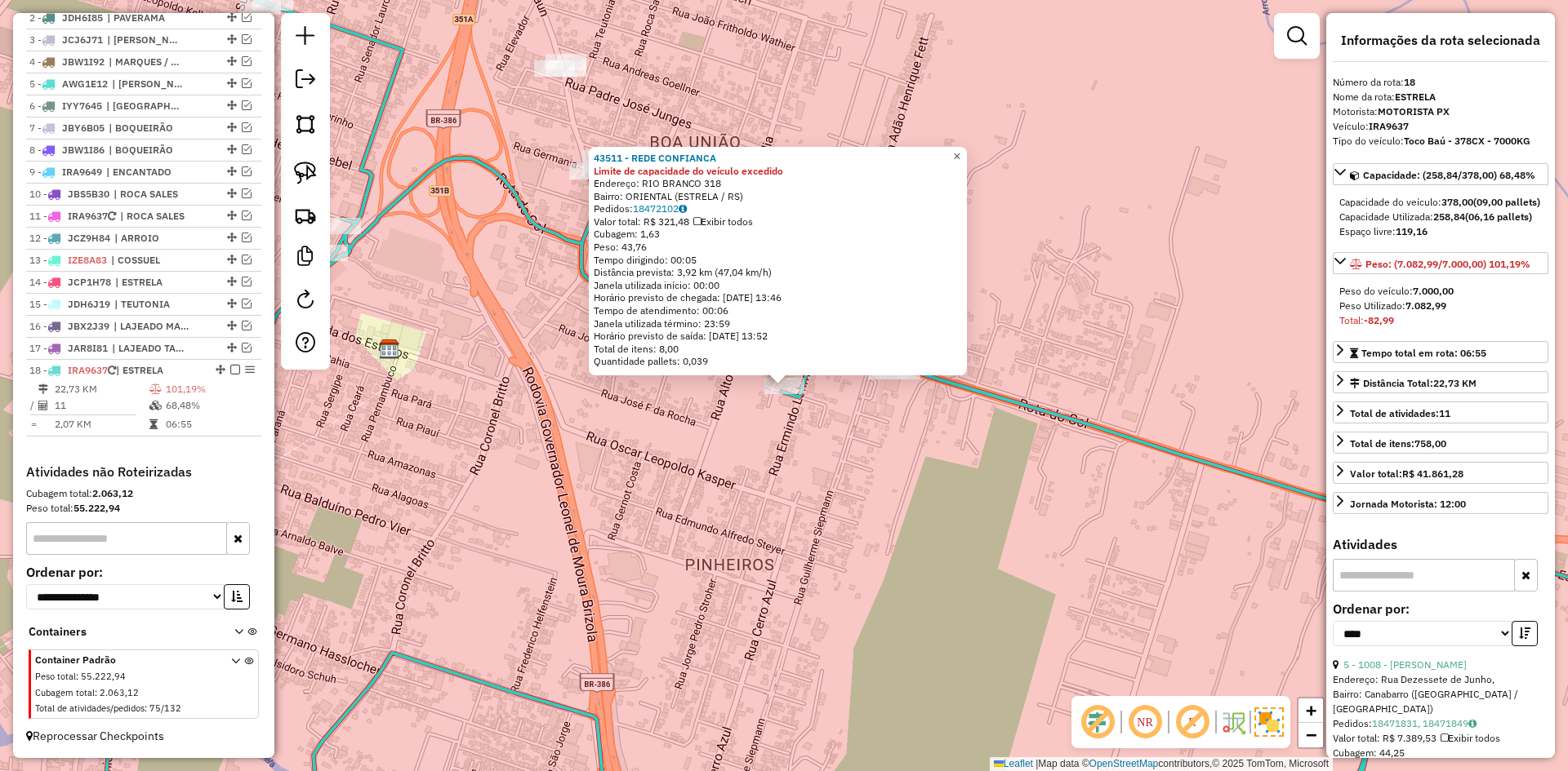
click at [961, 156] on span "×" at bounding box center [957, 156] width 7 height 14
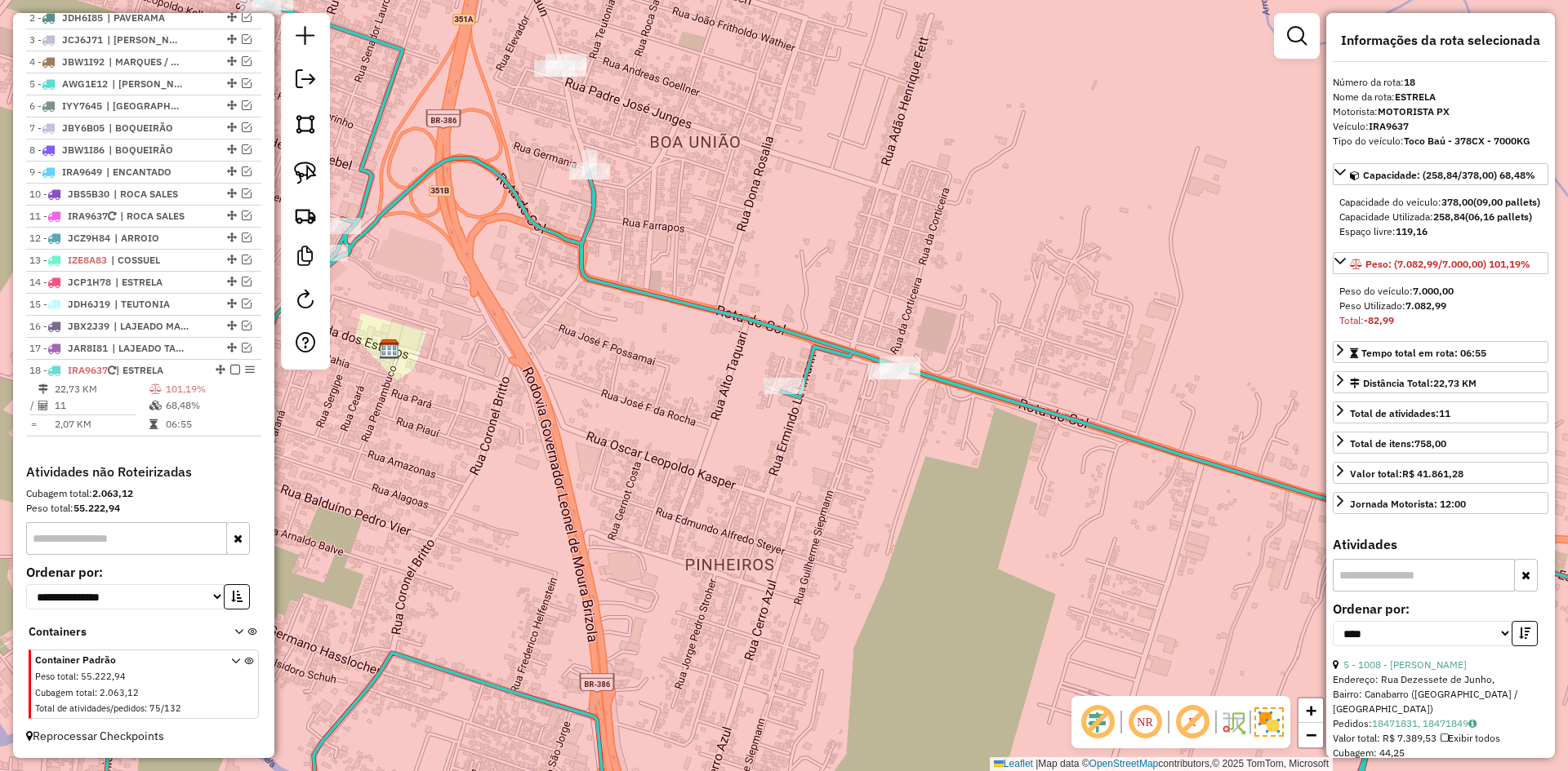
click at [524, 204] on icon at bounding box center [898, 420] width 1654 height 858
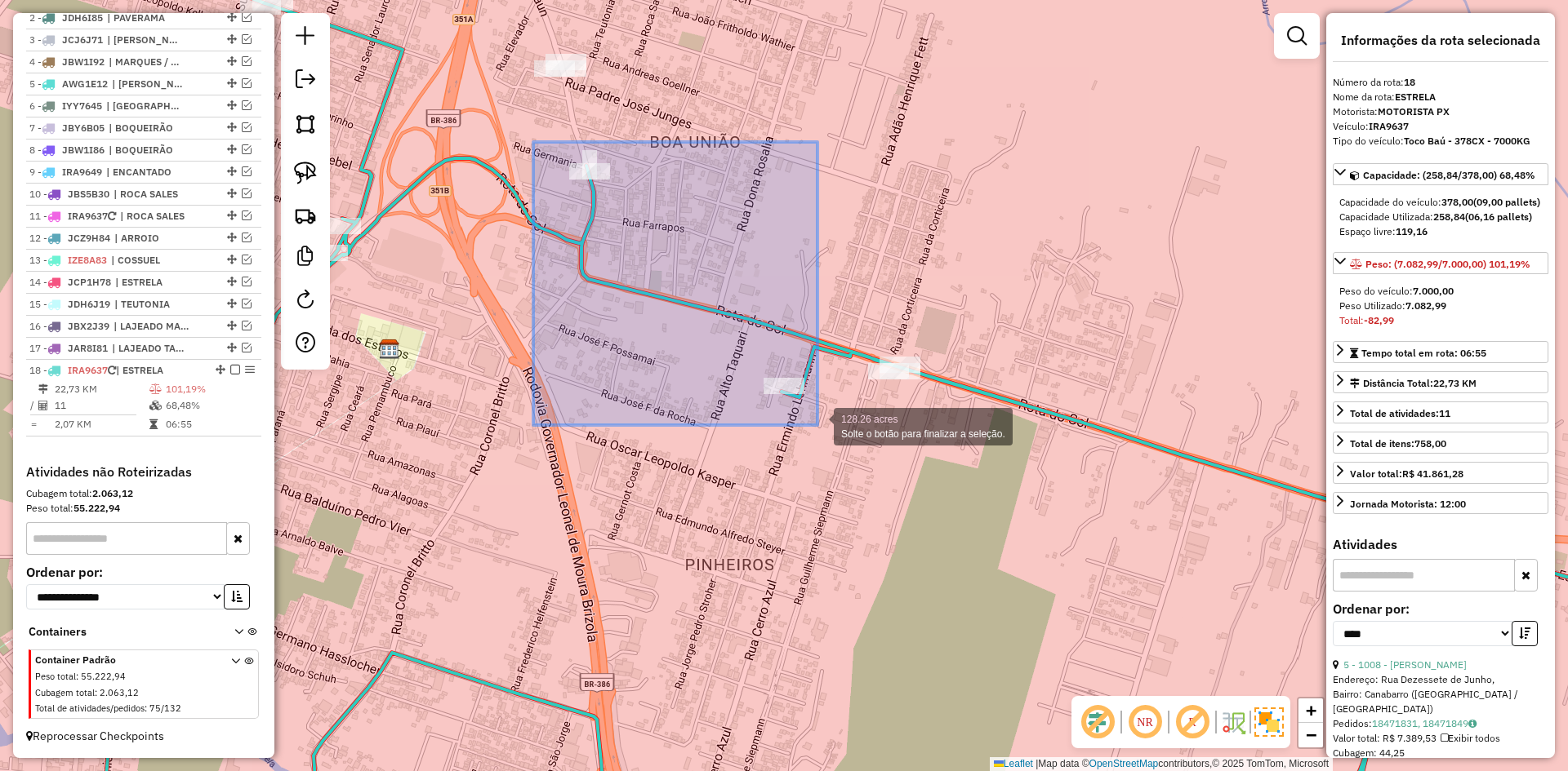
drag, startPoint x: 533, startPoint y: 142, endPoint x: 810, endPoint y: 417, distance: 390.3
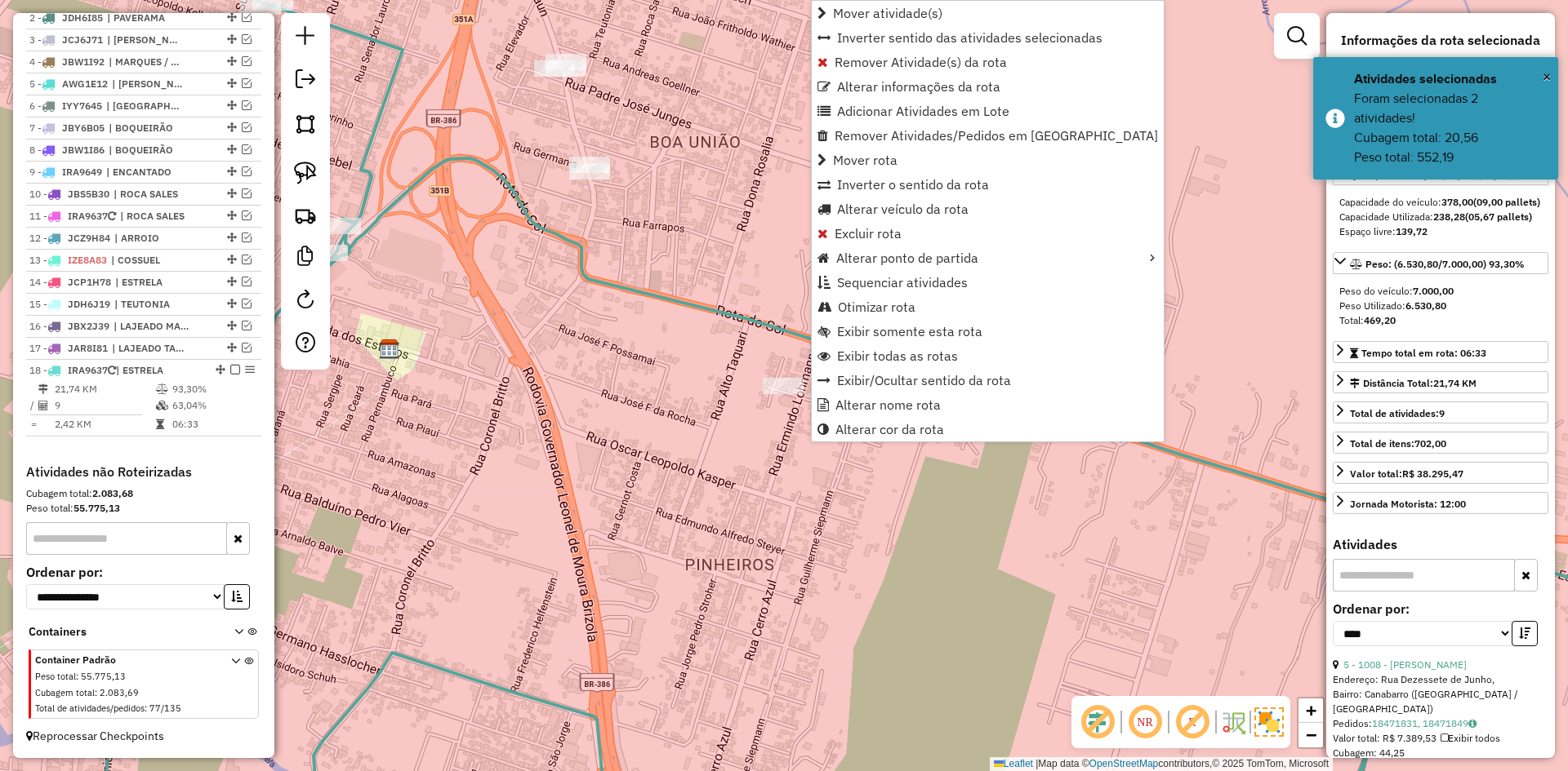
click at [585, 269] on icon at bounding box center [898, 420] width 1654 height 858
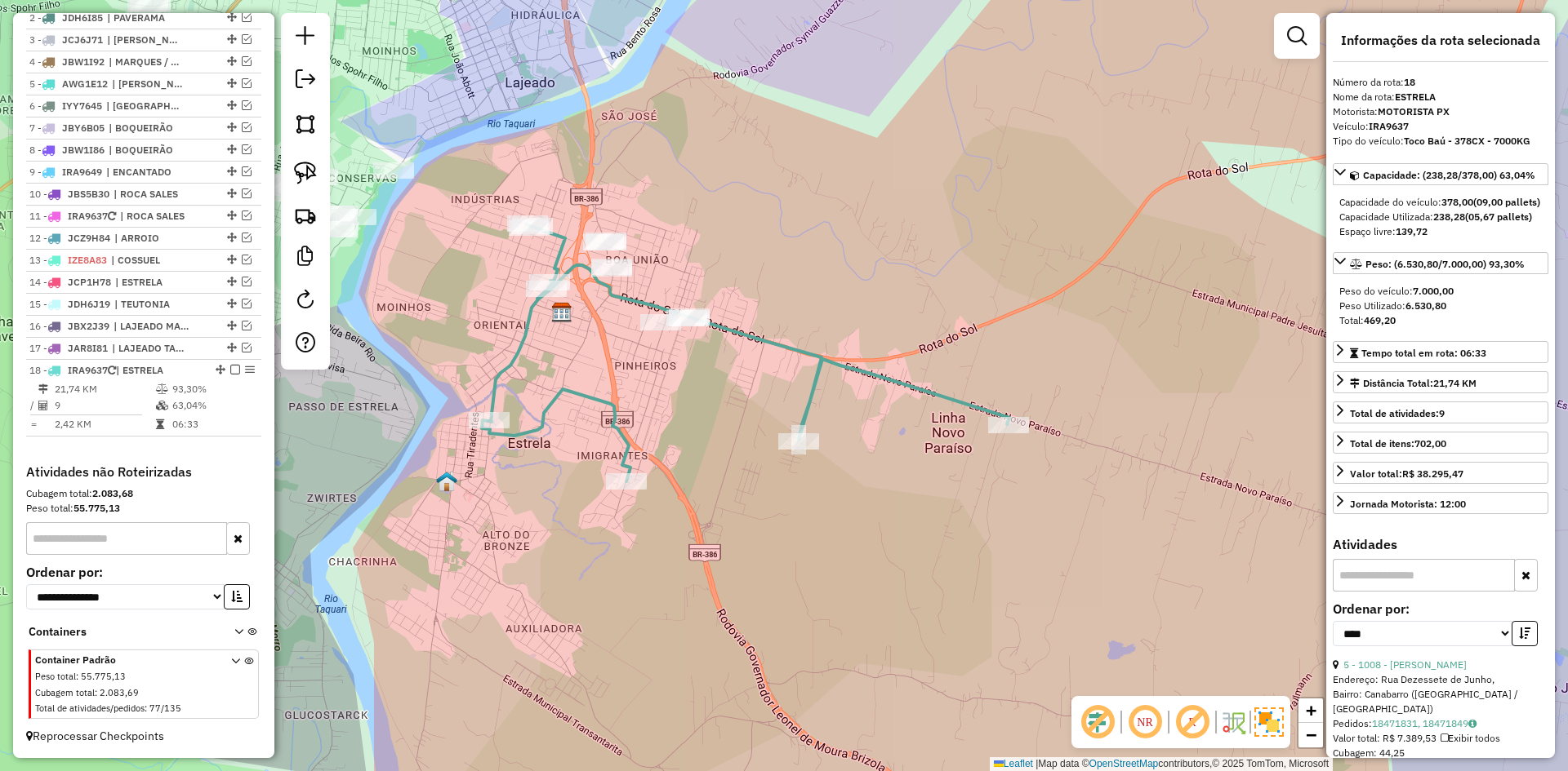
drag, startPoint x: 593, startPoint y: 364, endPoint x: 598, endPoint y: 329, distance: 35.4
click at [596, 327] on div "Janela de atendimento Grade de atendimento Capacidade Transportadoras Veículos …" at bounding box center [784, 386] width 1568 height 771
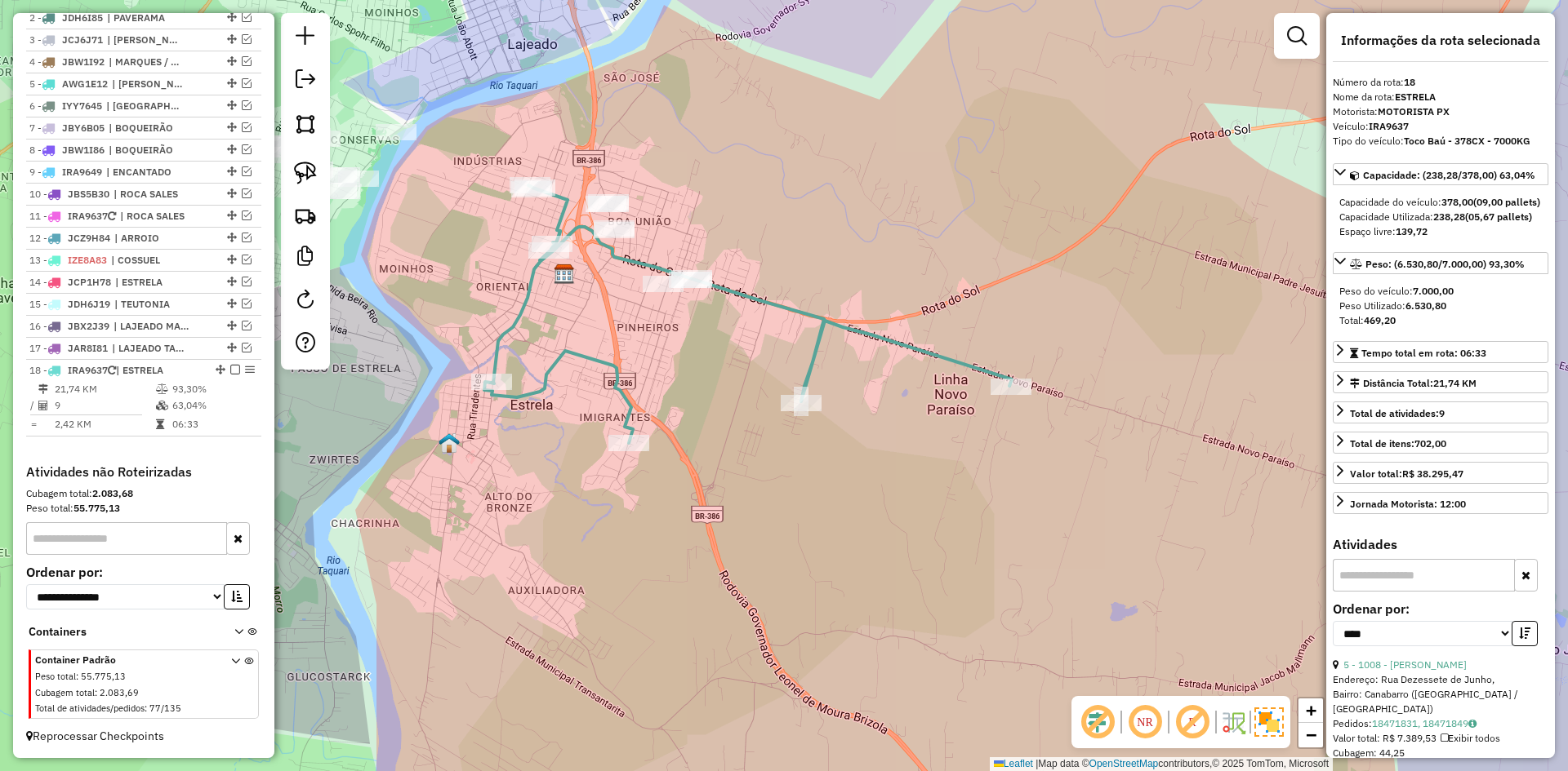
click at [812, 367] on icon at bounding box center [747, 314] width 527 height 258
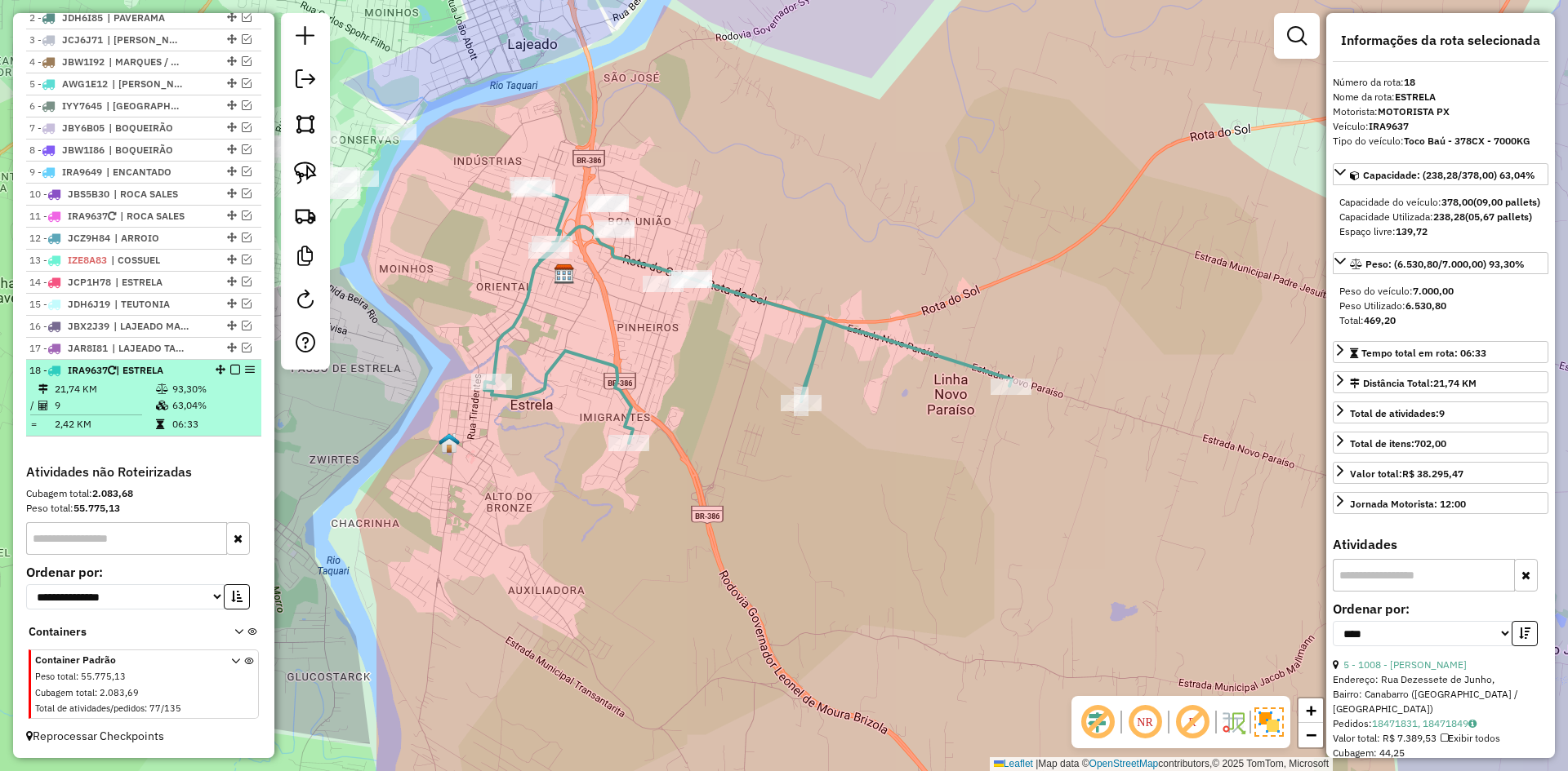
click at [231, 367] on em at bounding box center [235, 369] width 10 height 10
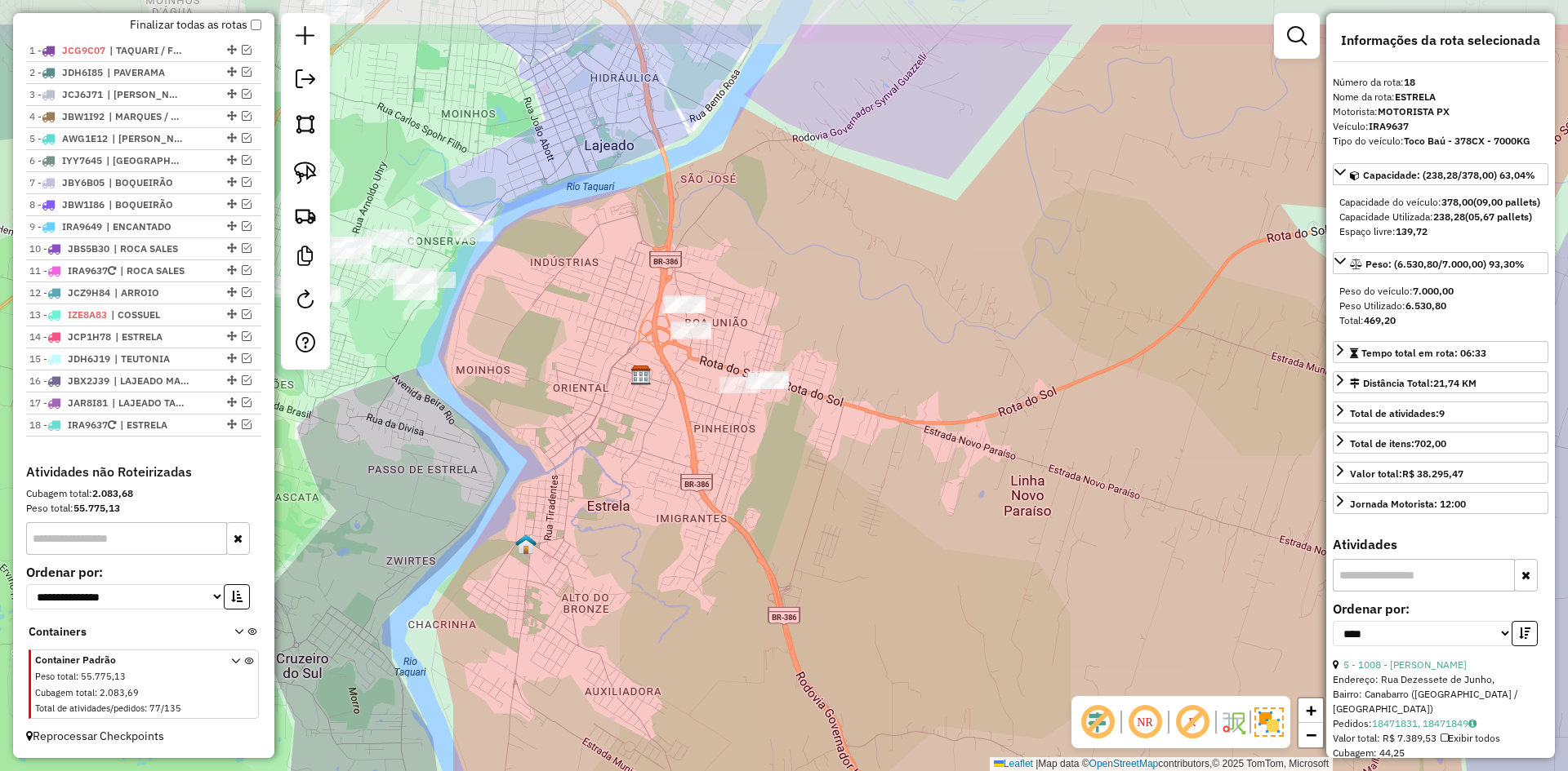
drag, startPoint x: 448, startPoint y: 237, endPoint x: 390, endPoint y: 283, distance: 74.0
click at [505, 327] on div "Janela de atendimento Grade de atendimento Capacidade Transportadoras Veículos …" at bounding box center [784, 386] width 1568 height 771
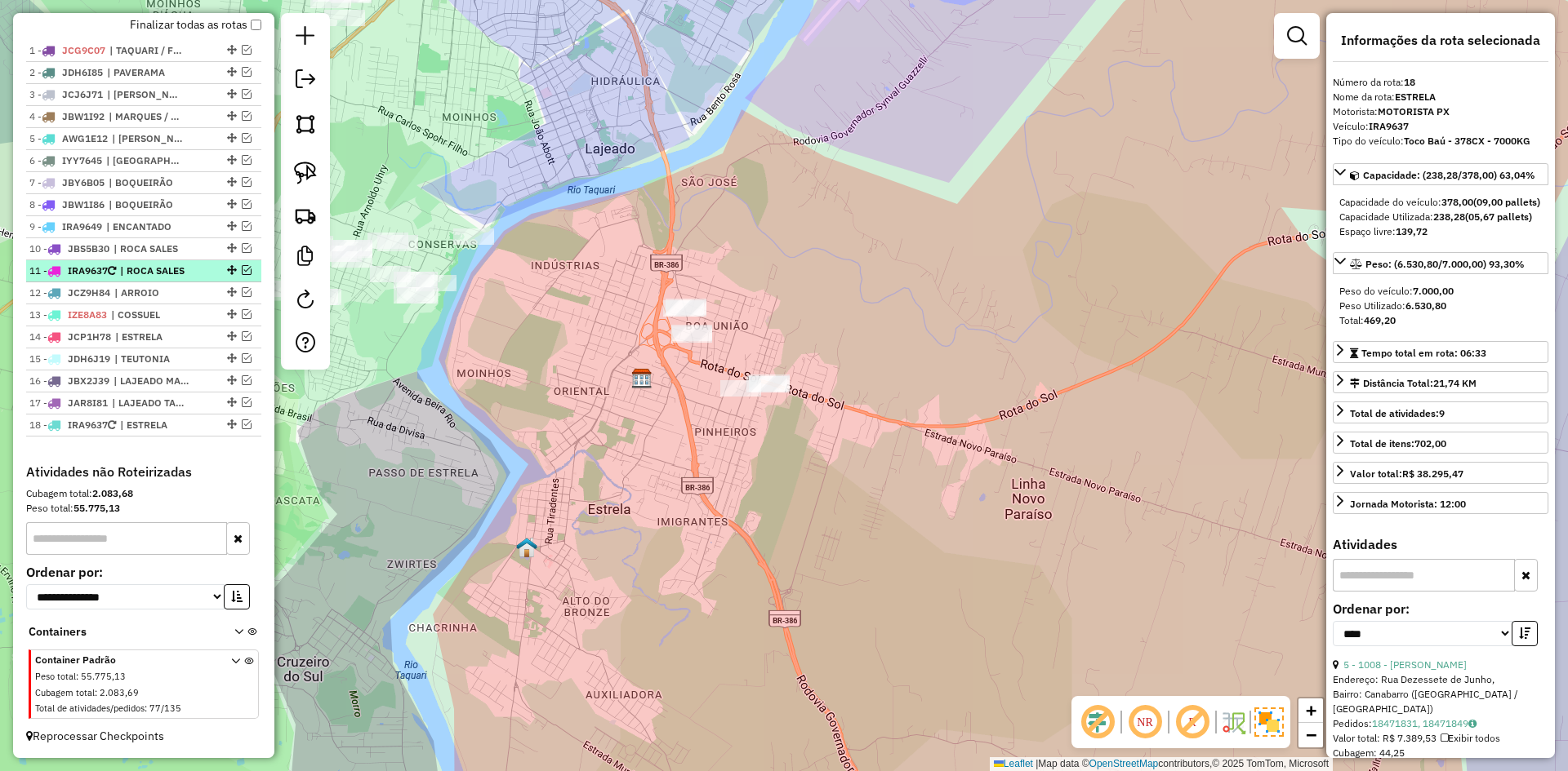
click at [242, 268] on em at bounding box center [246, 270] width 10 height 10
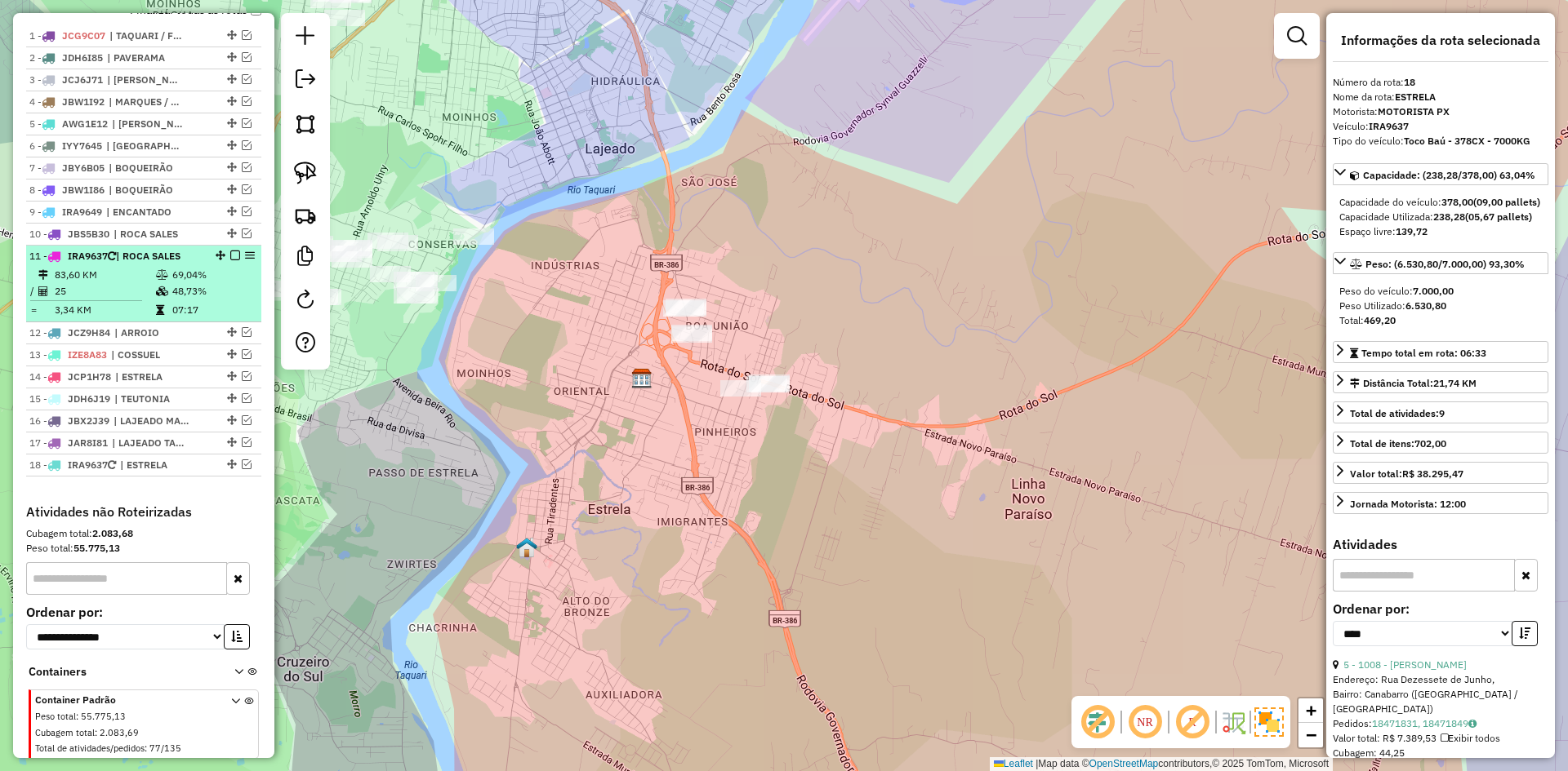
scroll to position [680, 0]
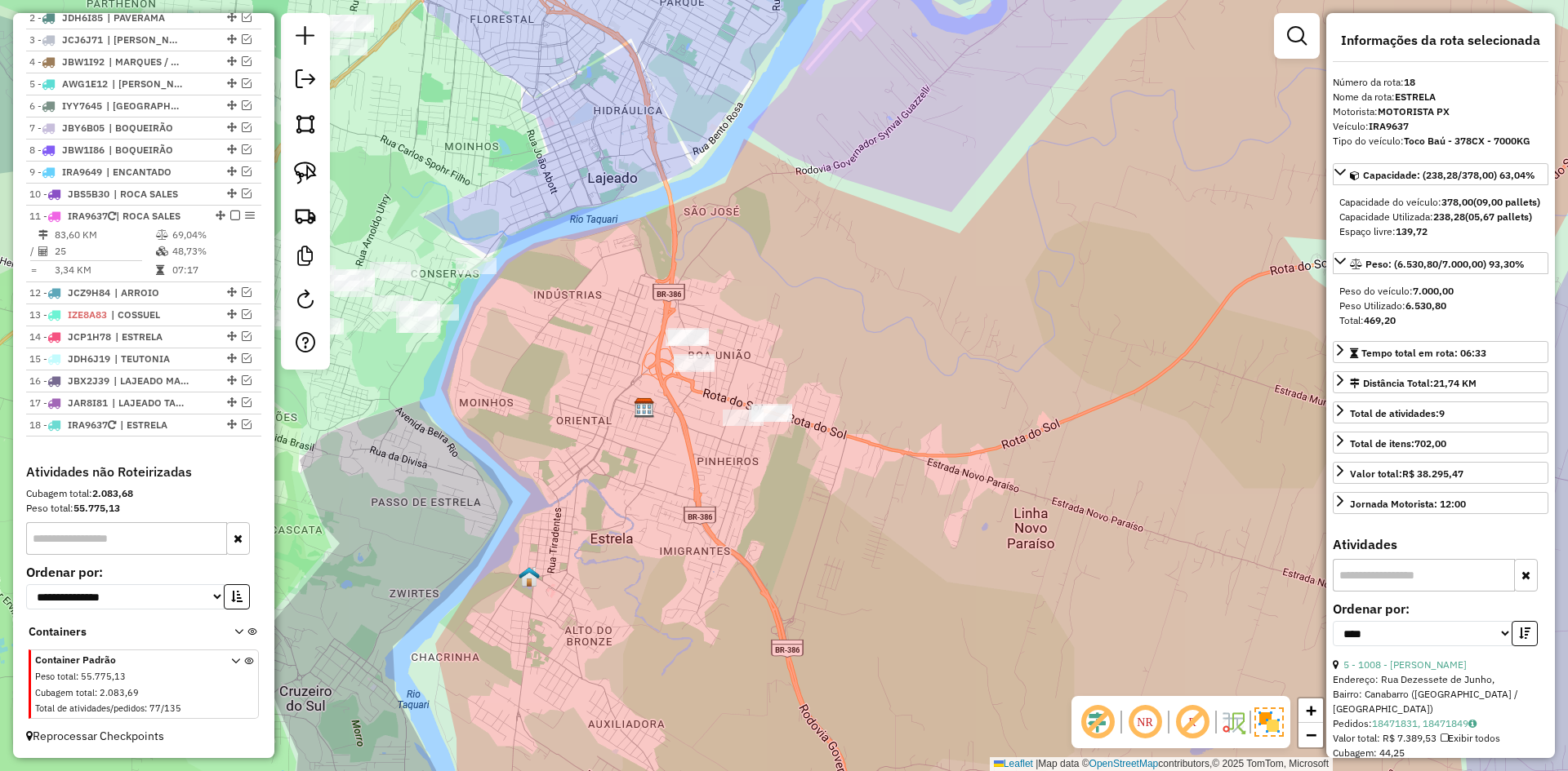
drag, startPoint x: 601, startPoint y: 86, endPoint x: 536, endPoint y: 405, distance: 325.6
click at [545, 400] on div "Janela de atendimento Grade de atendimento Capacidade Transportadoras Veículos …" at bounding box center [784, 386] width 1568 height 771
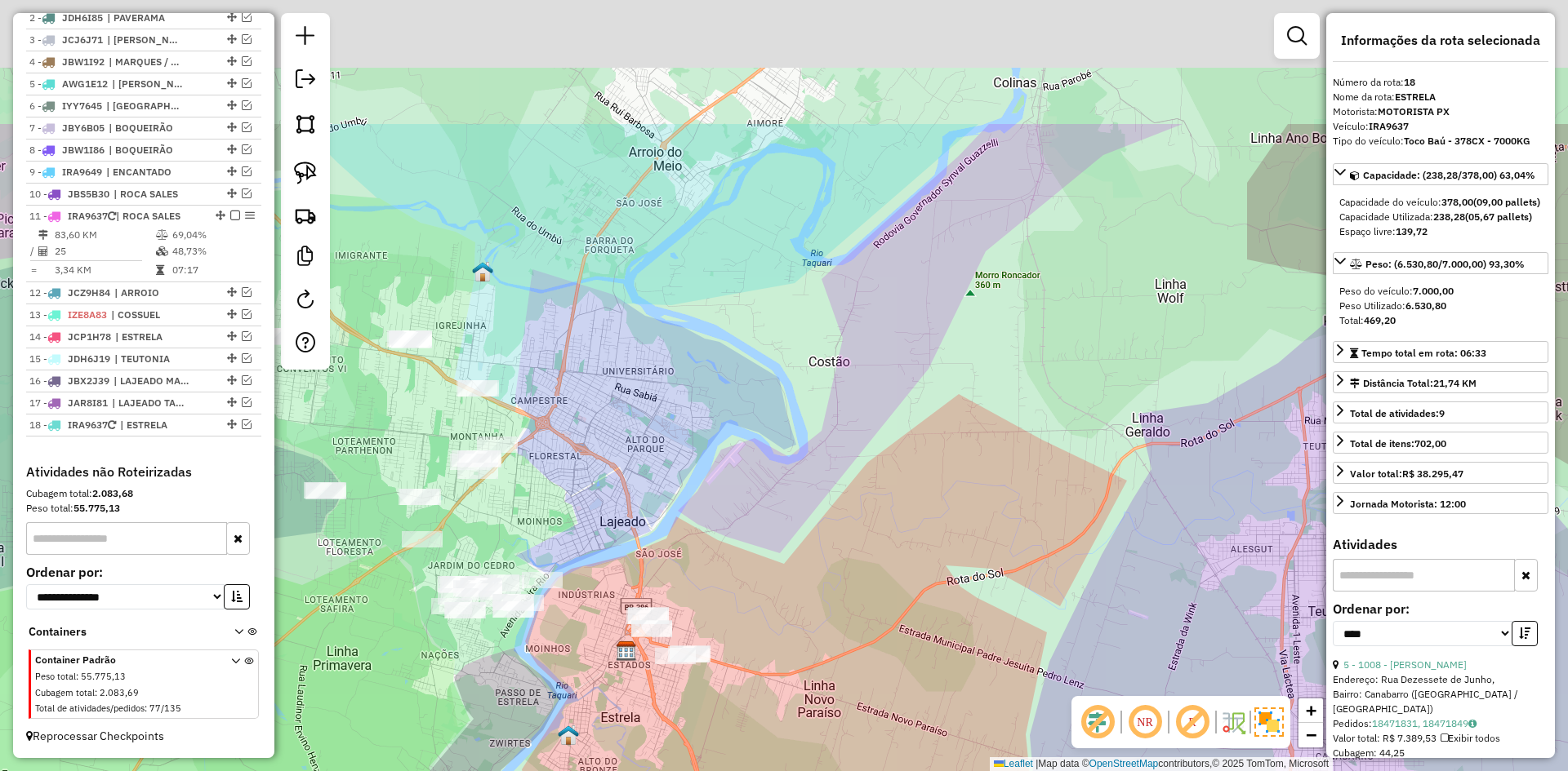
drag, startPoint x: 632, startPoint y: 176, endPoint x: 632, endPoint y: 316, distance: 140.0
click at [632, 316] on div "Janela de atendimento Grade de atendimento Capacidade Transportadoras Veículos …" at bounding box center [784, 386] width 1568 height 771
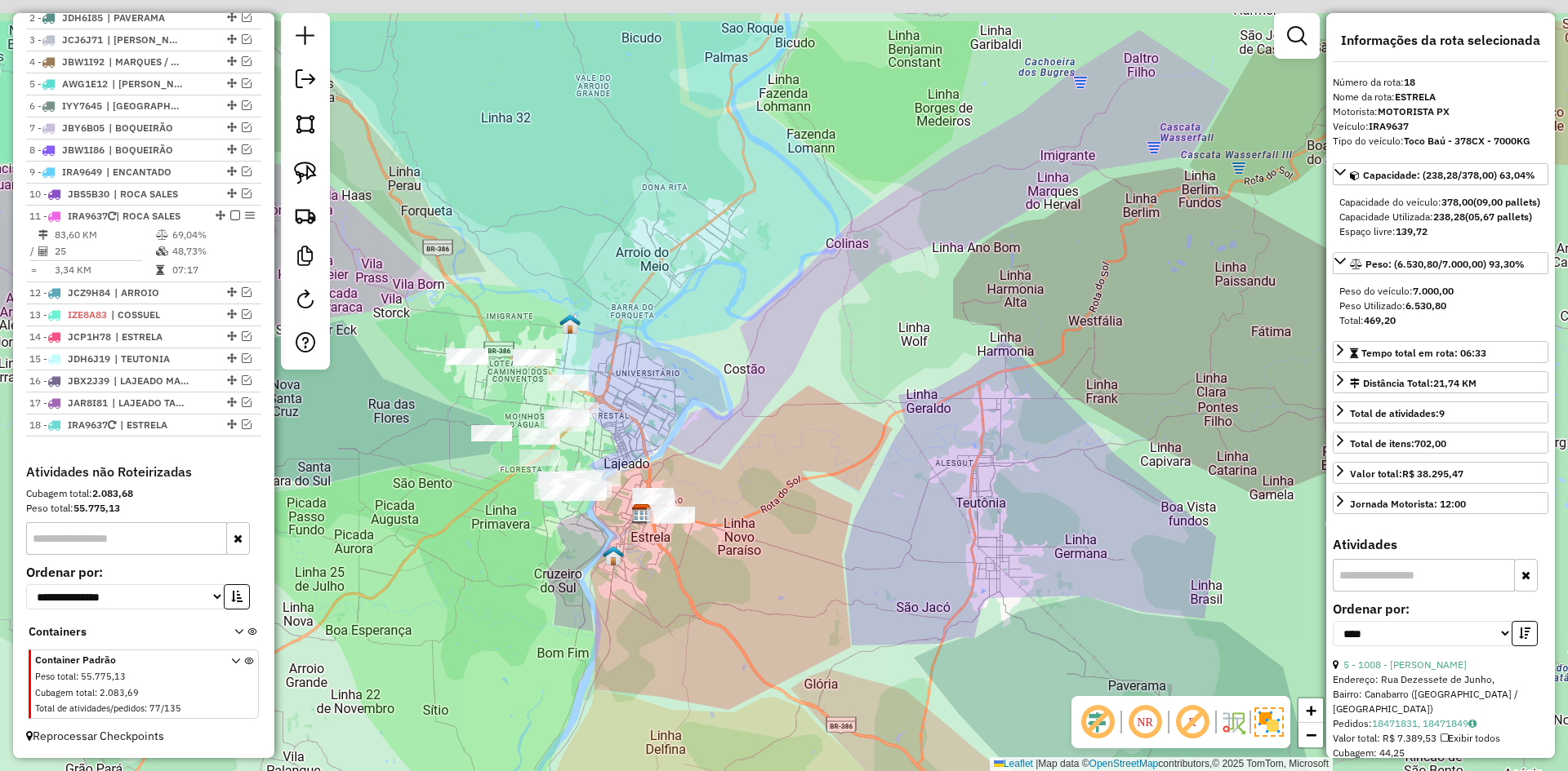
drag, startPoint x: 652, startPoint y: 117, endPoint x: 615, endPoint y: 339, distance: 225.1
click at [615, 349] on div "Janela de atendimento Grade de atendimento Capacidade Transportadoras Veículos …" at bounding box center [784, 386] width 1568 height 771
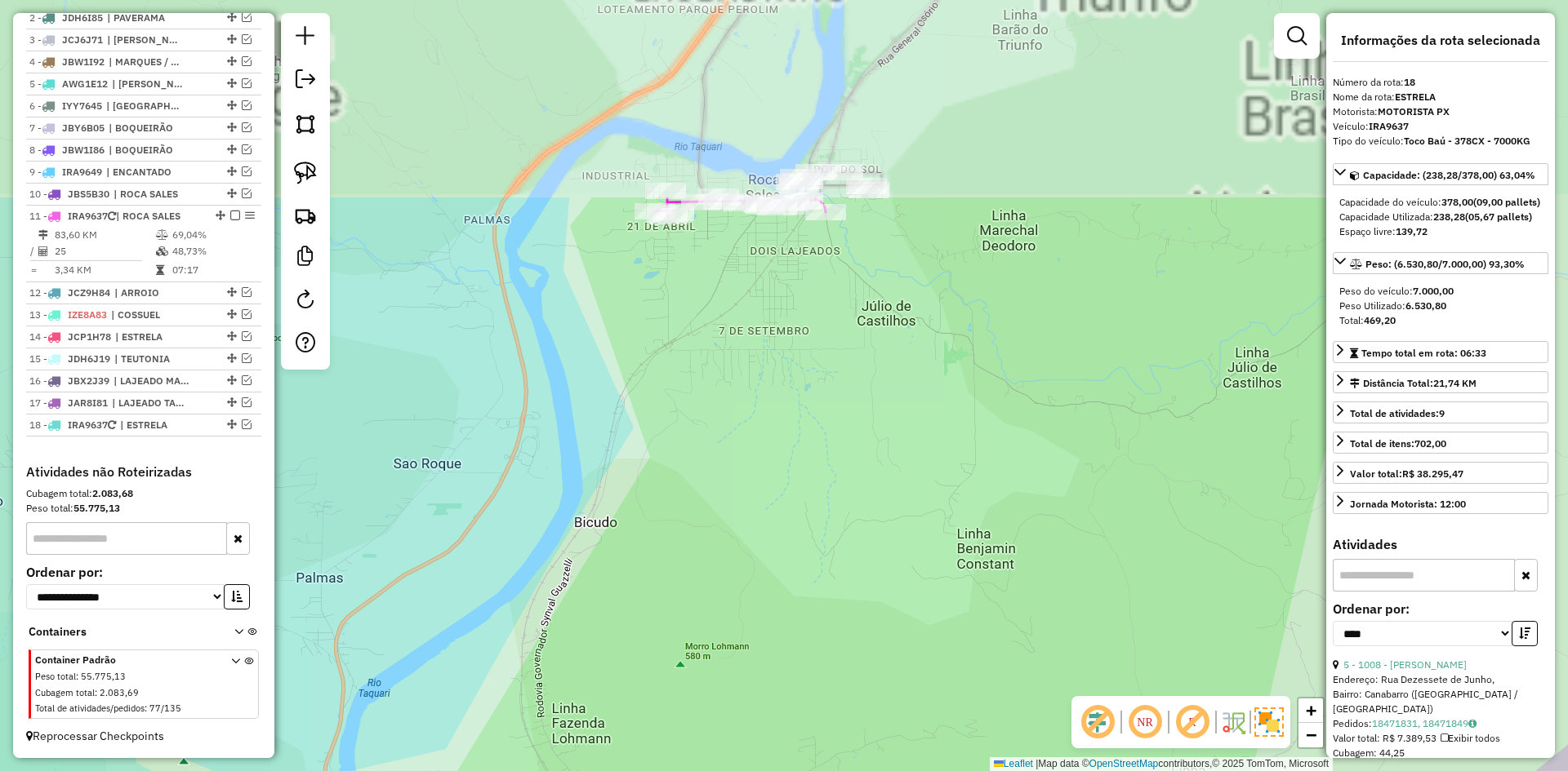
drag, startPoint x: 821, startPoint y: 137, endPoint x: 809, endPoint y: 338, distance: 201.4
click at [773, 413] on div "Janela de atendimento Grade de atendimento Capacidade Transportadoras Veículos …" at bounding box center [784, 386] width 1568 height 771
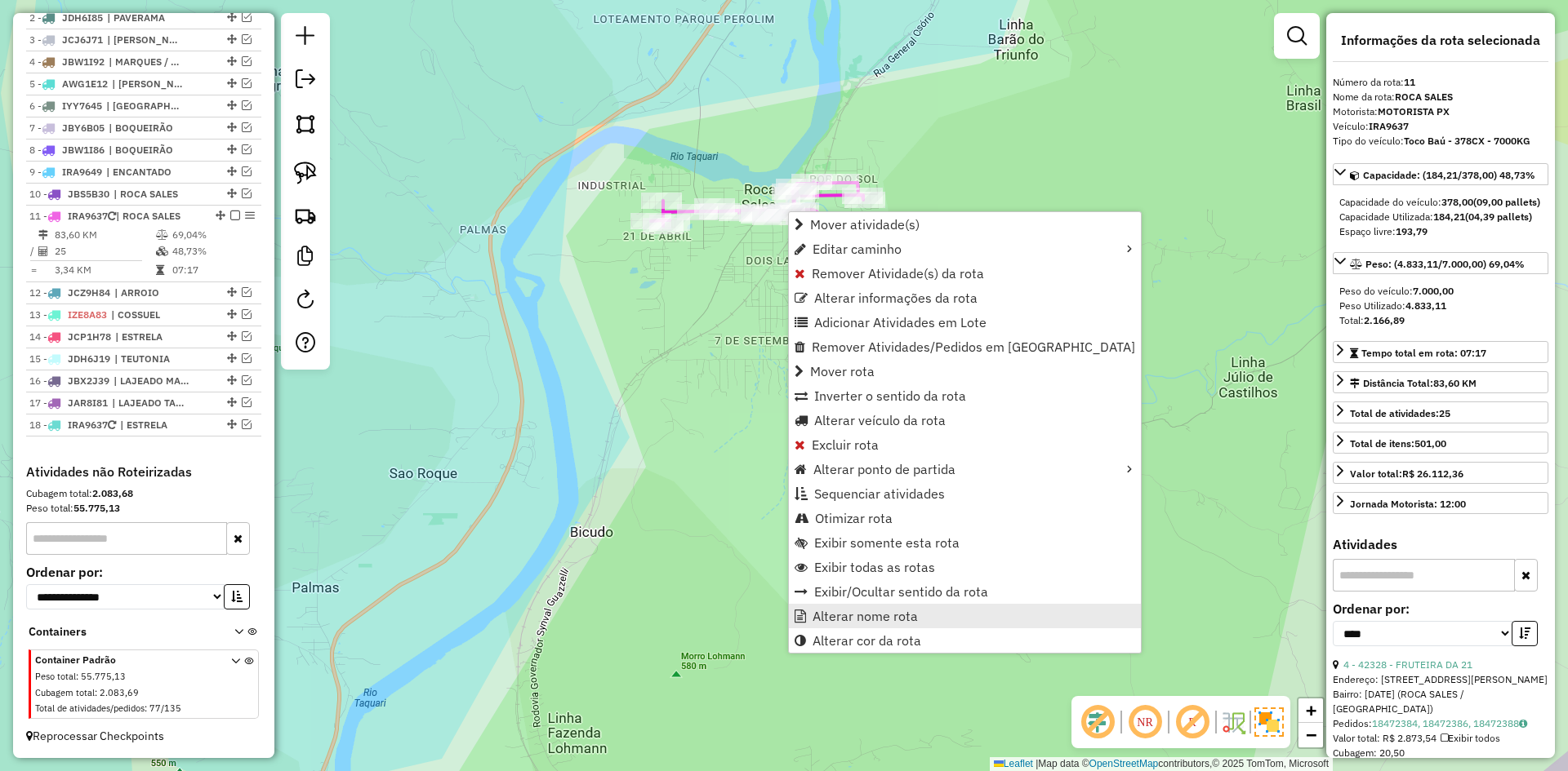
click at [859, 612] on span "Alterar nome rota" at bounding box center [865, 616] width 105 height 14
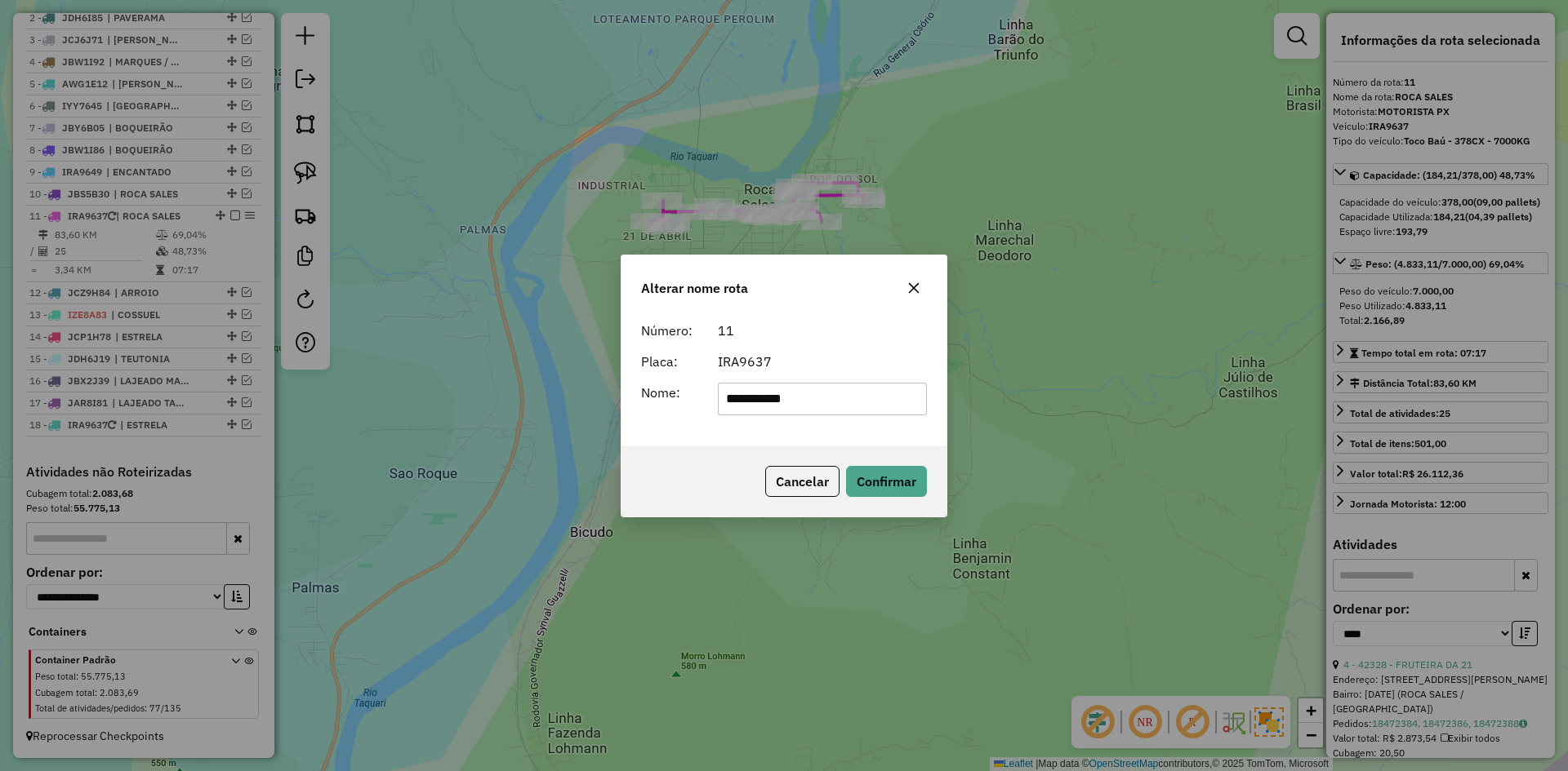
click at [917, 286] on button "button" at bounding box center [914, 287] width 26 height 26
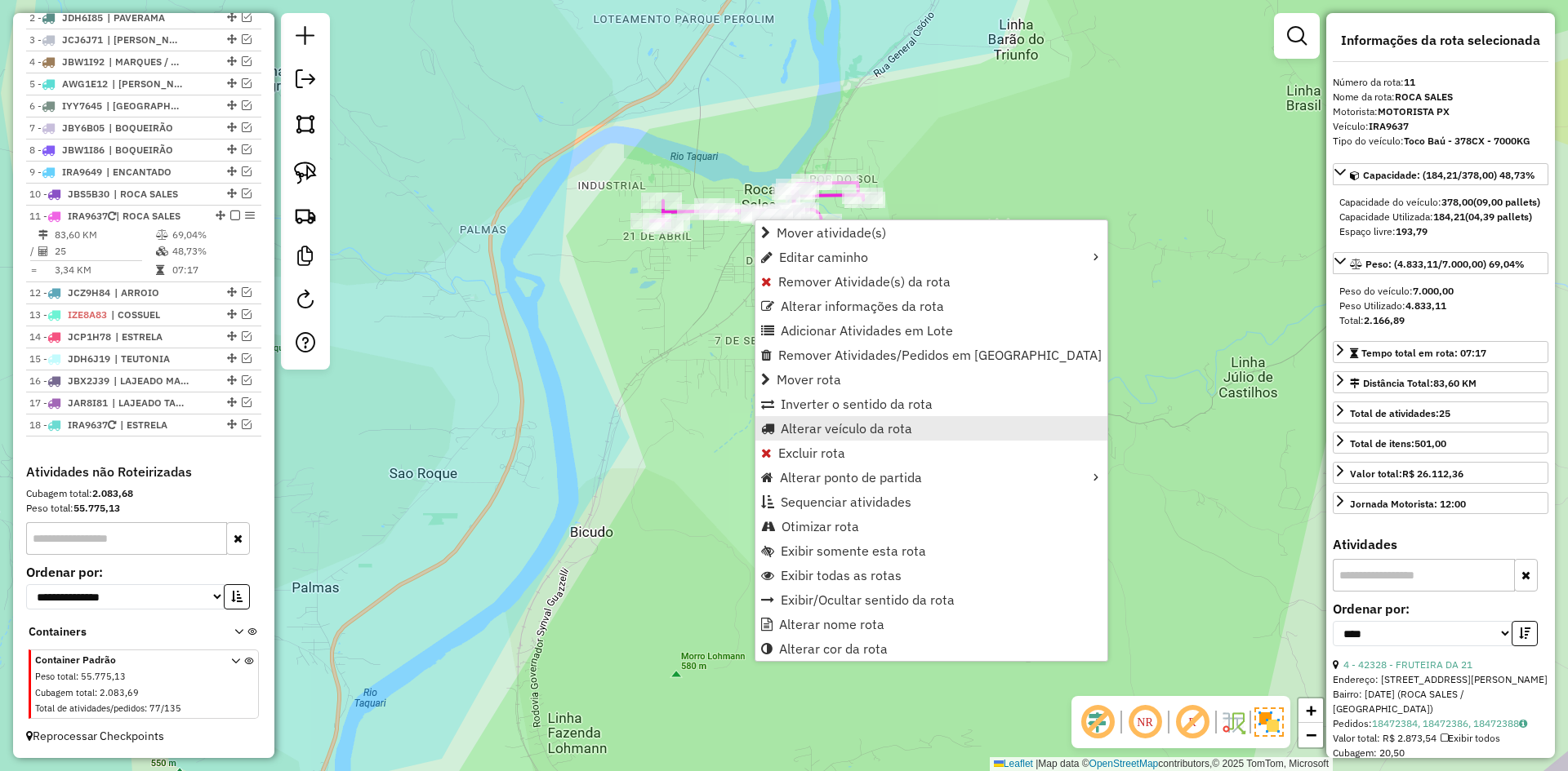
click at [816, 422] on span "Alterar veículo da rota" at bounding box center [846, 429] width 132 height 14
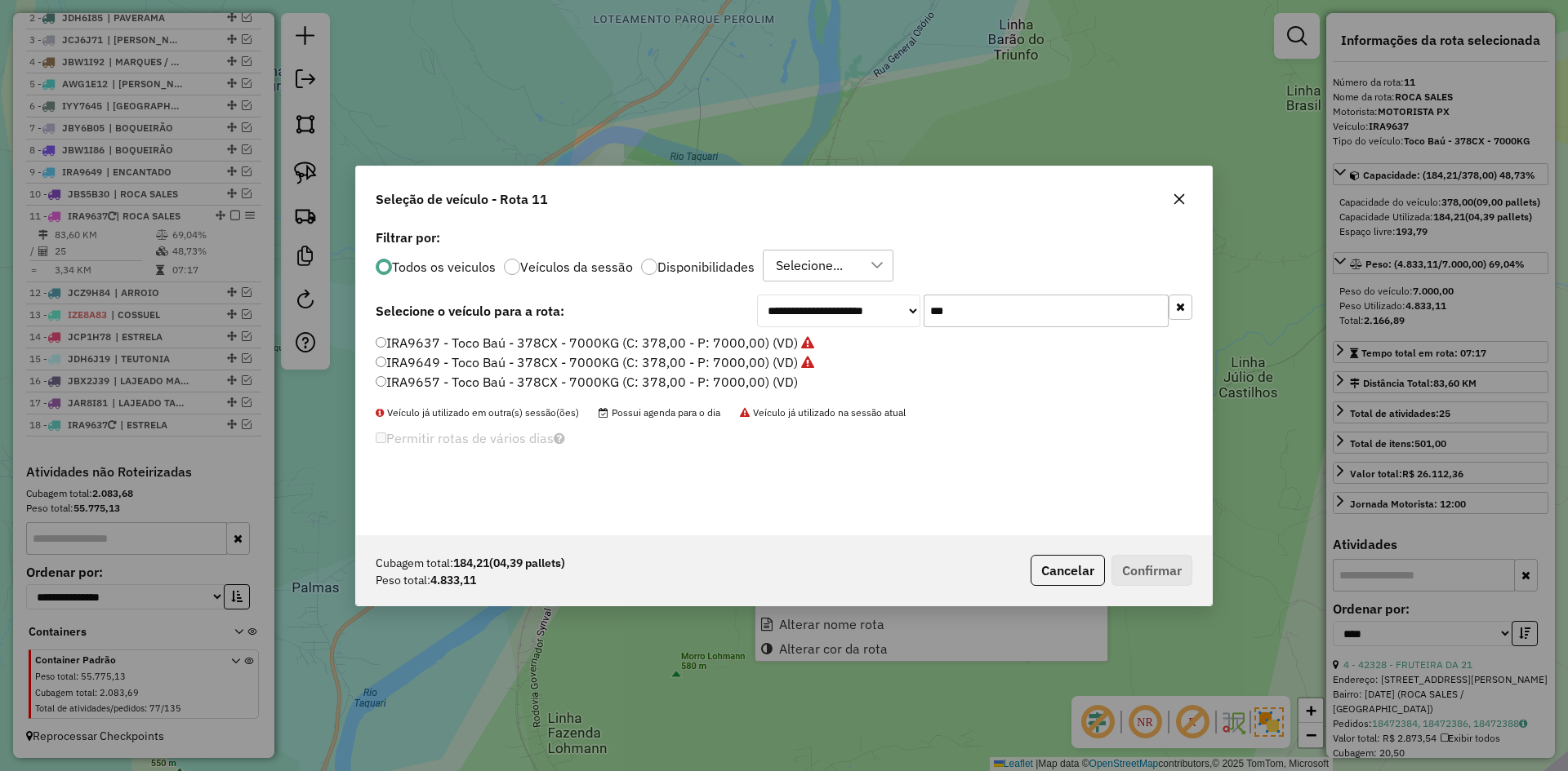
scroll to position [9, 5]
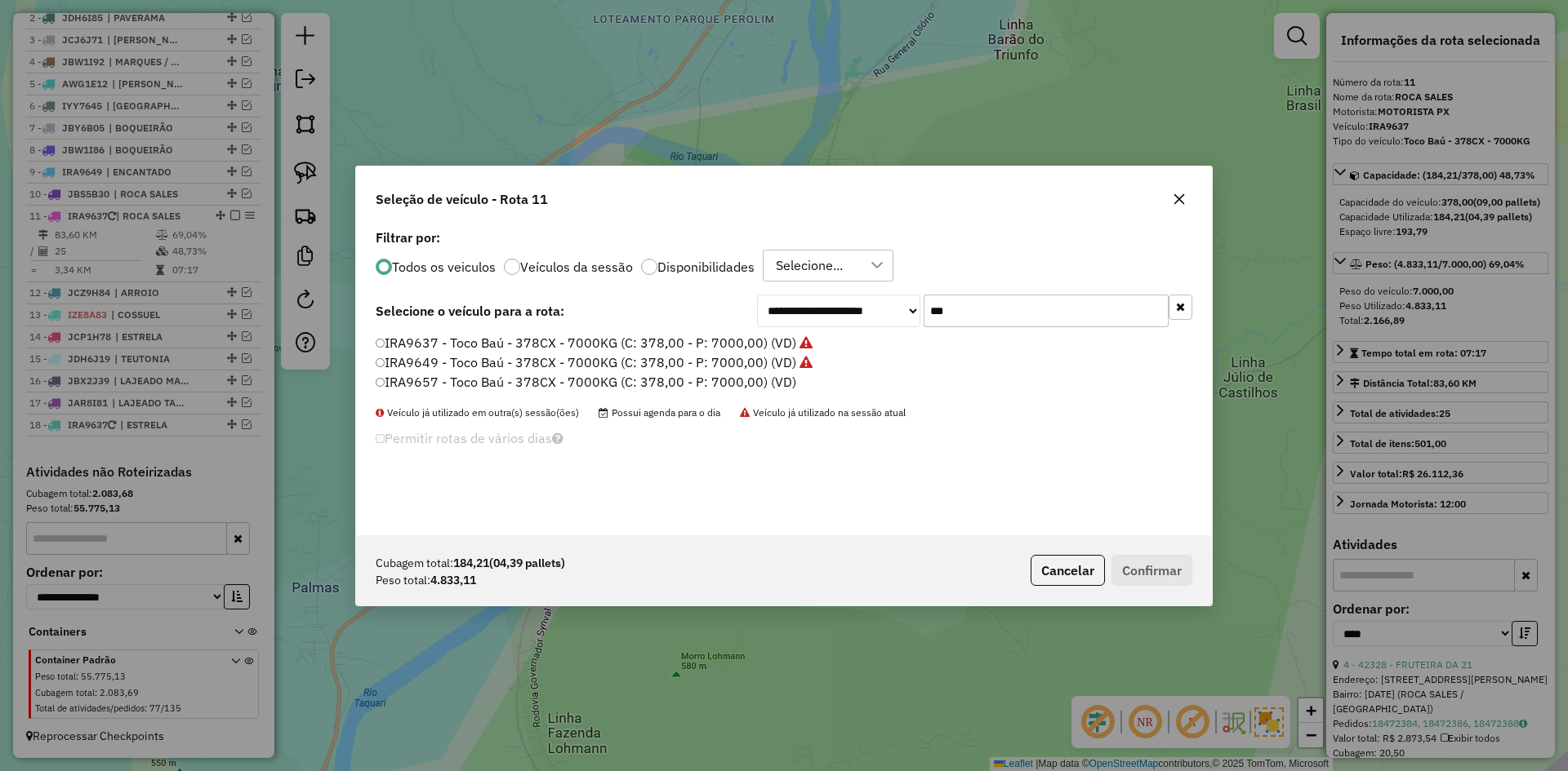
click at [961, 308] on input "***" at bounding box center [1046, 311] width 245 height 32
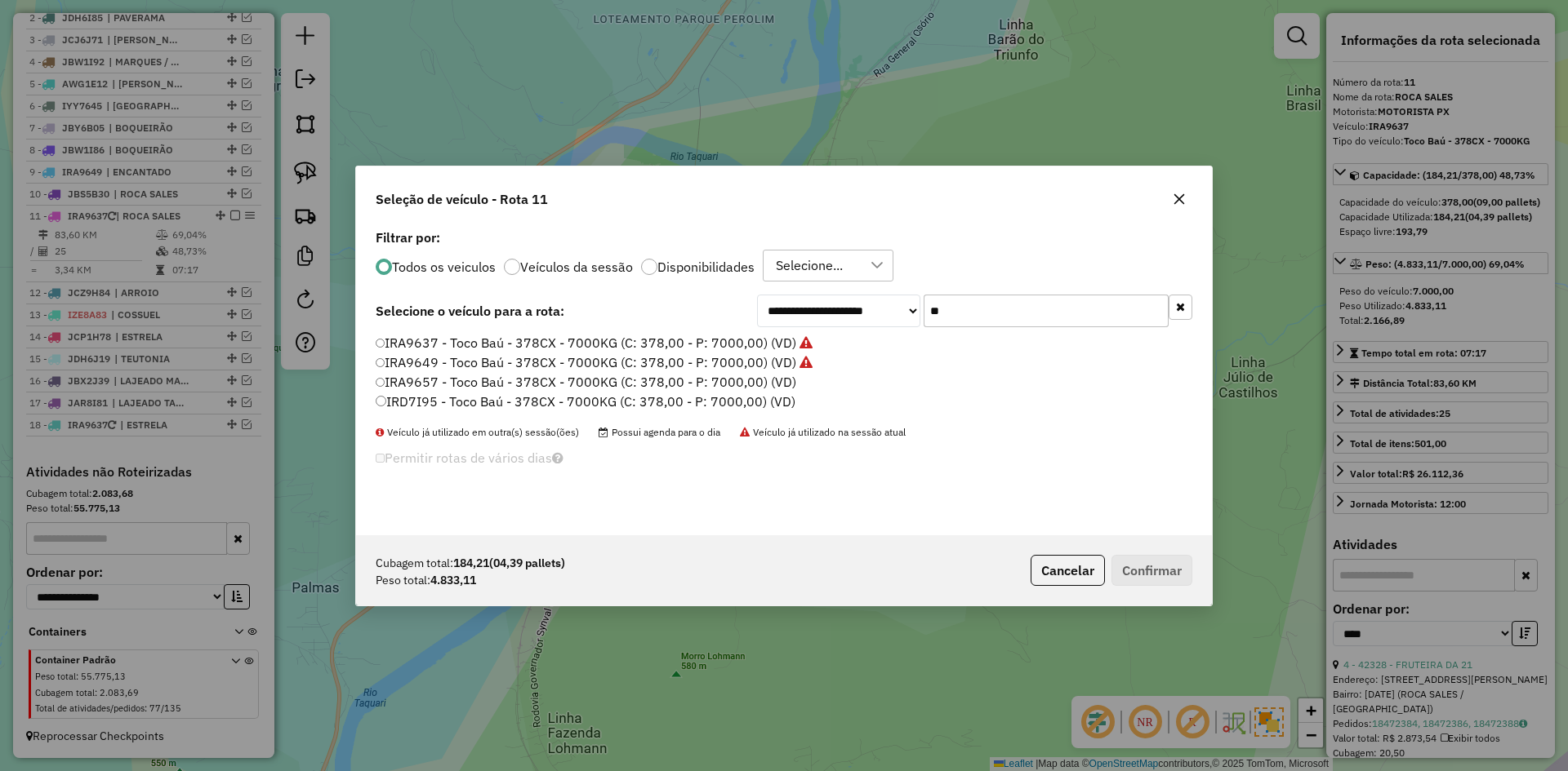
type input "*"
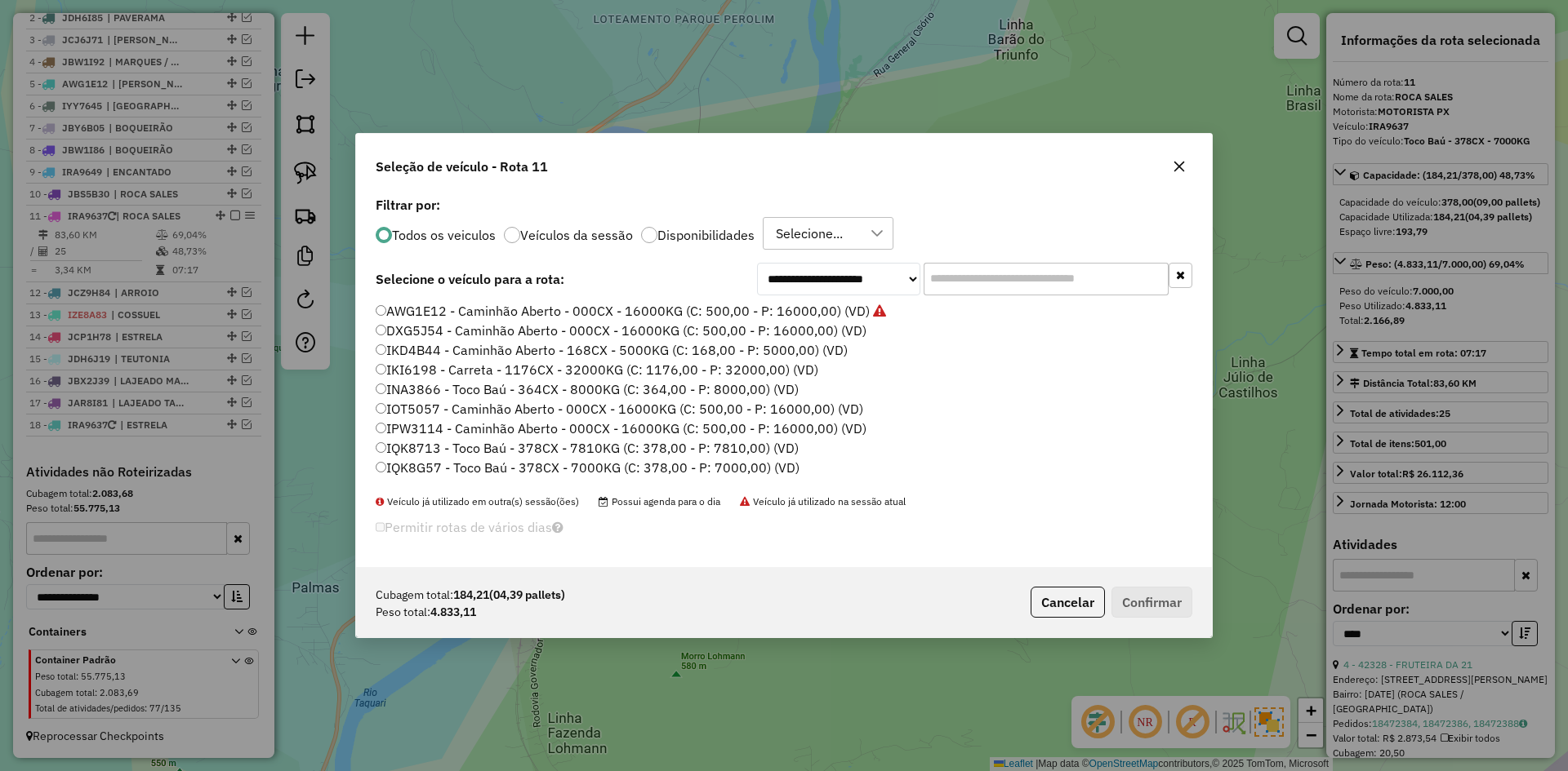
type input "*"
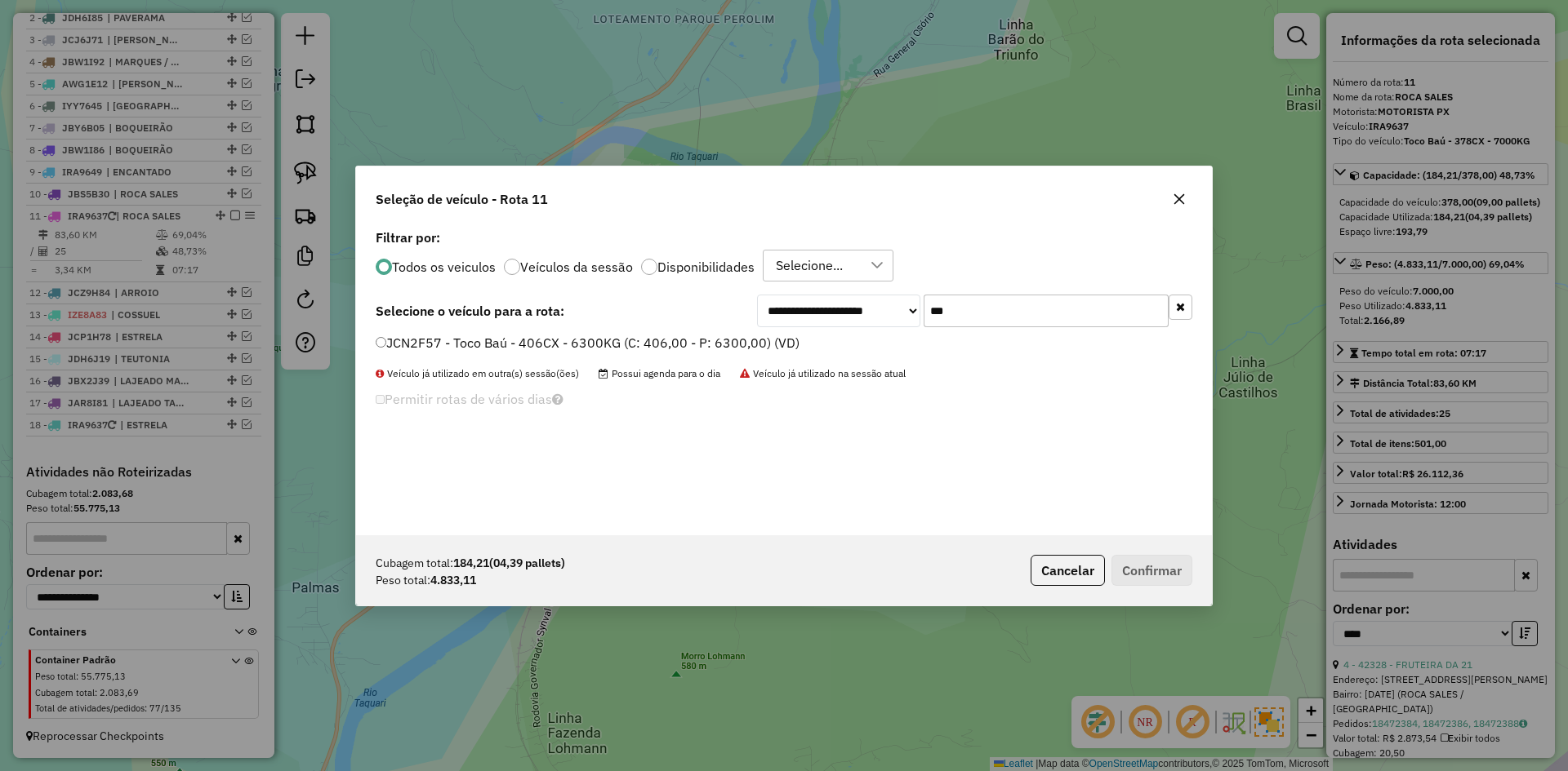
type input "***"
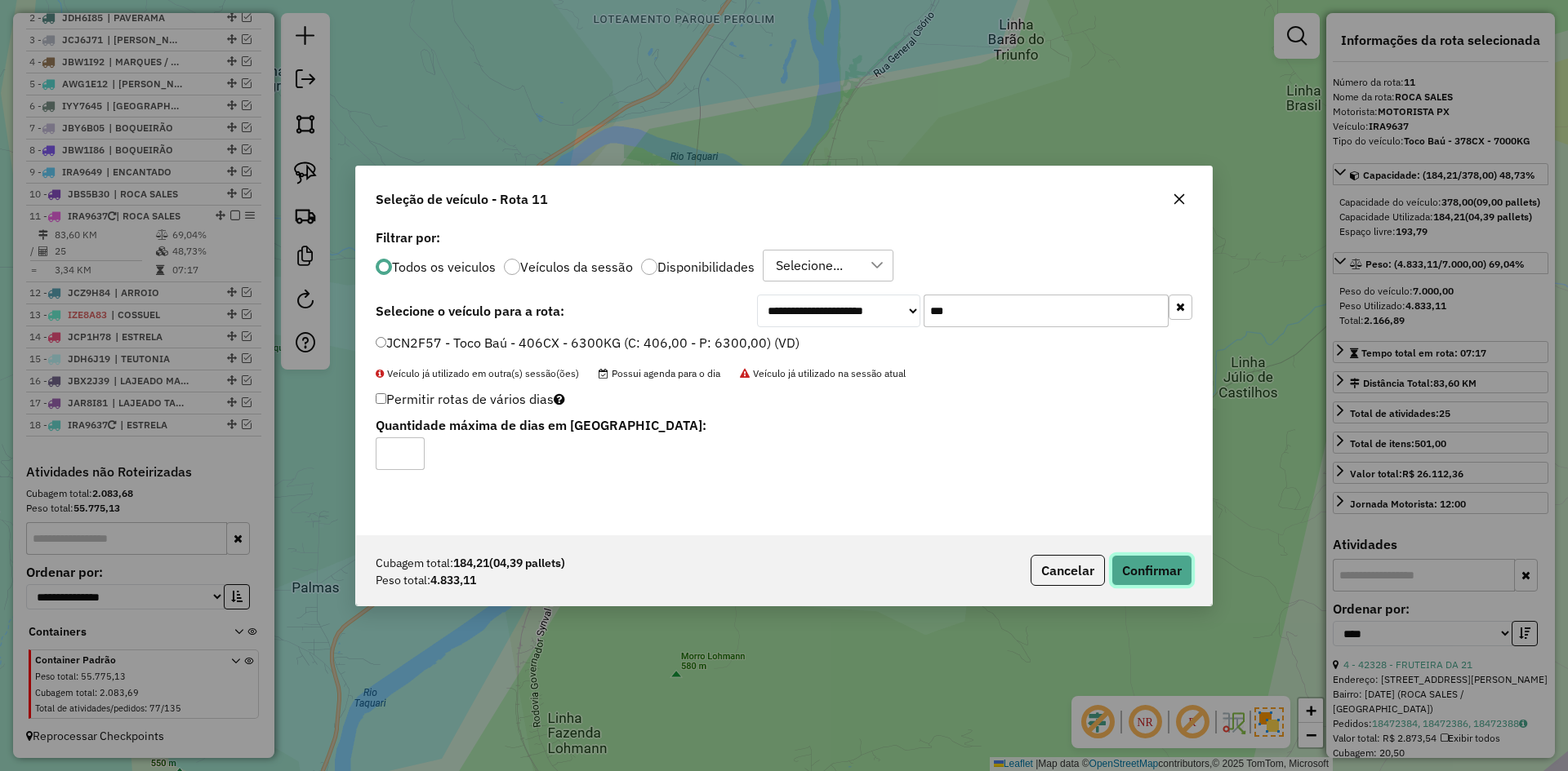
click at [1164, 578] on button "Confirmar" at bounding box center [1153, 570] width 81 height 31
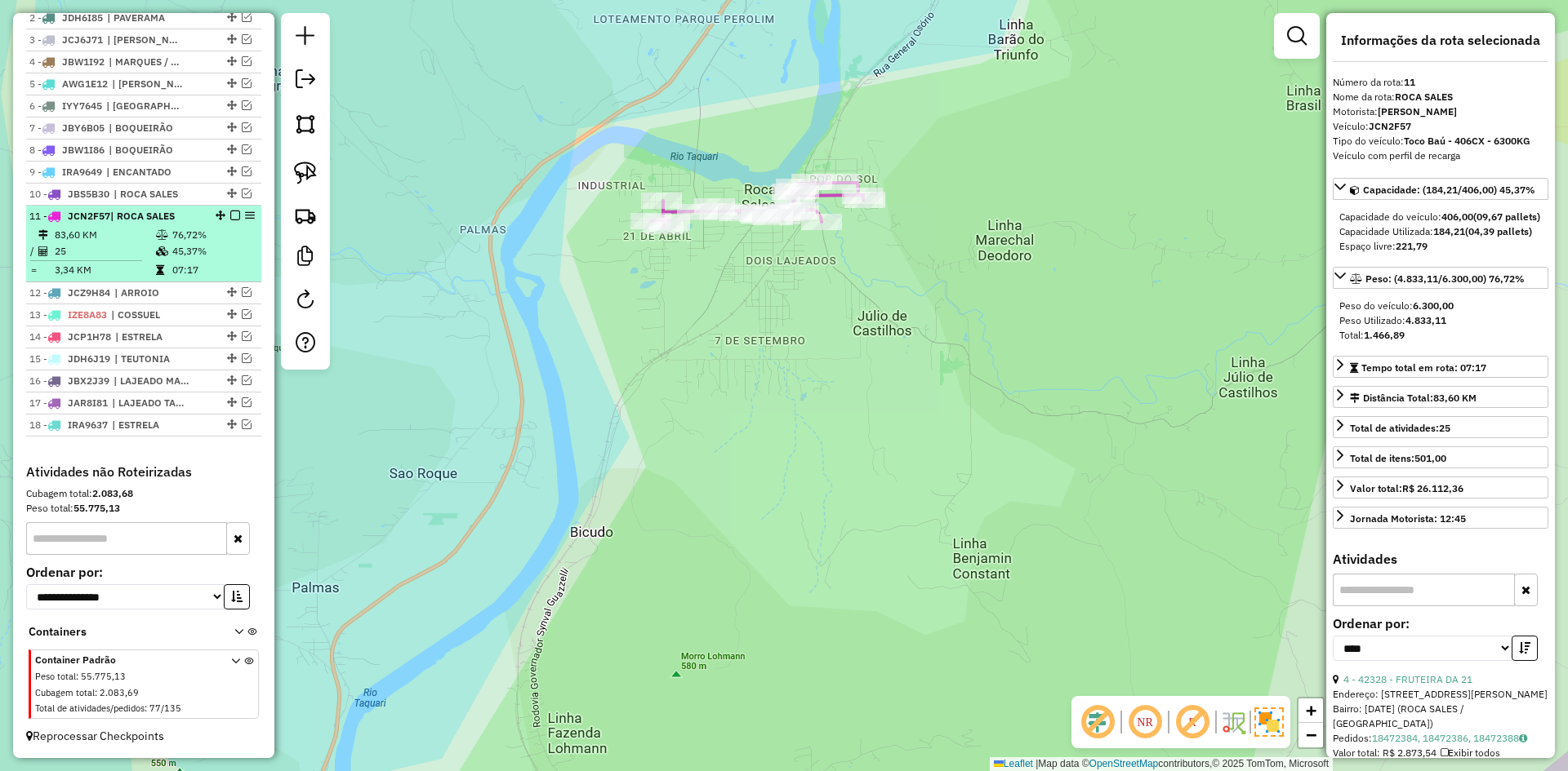
click at [231, 213] on em at bounding box center [235, 215] width 10 height 10
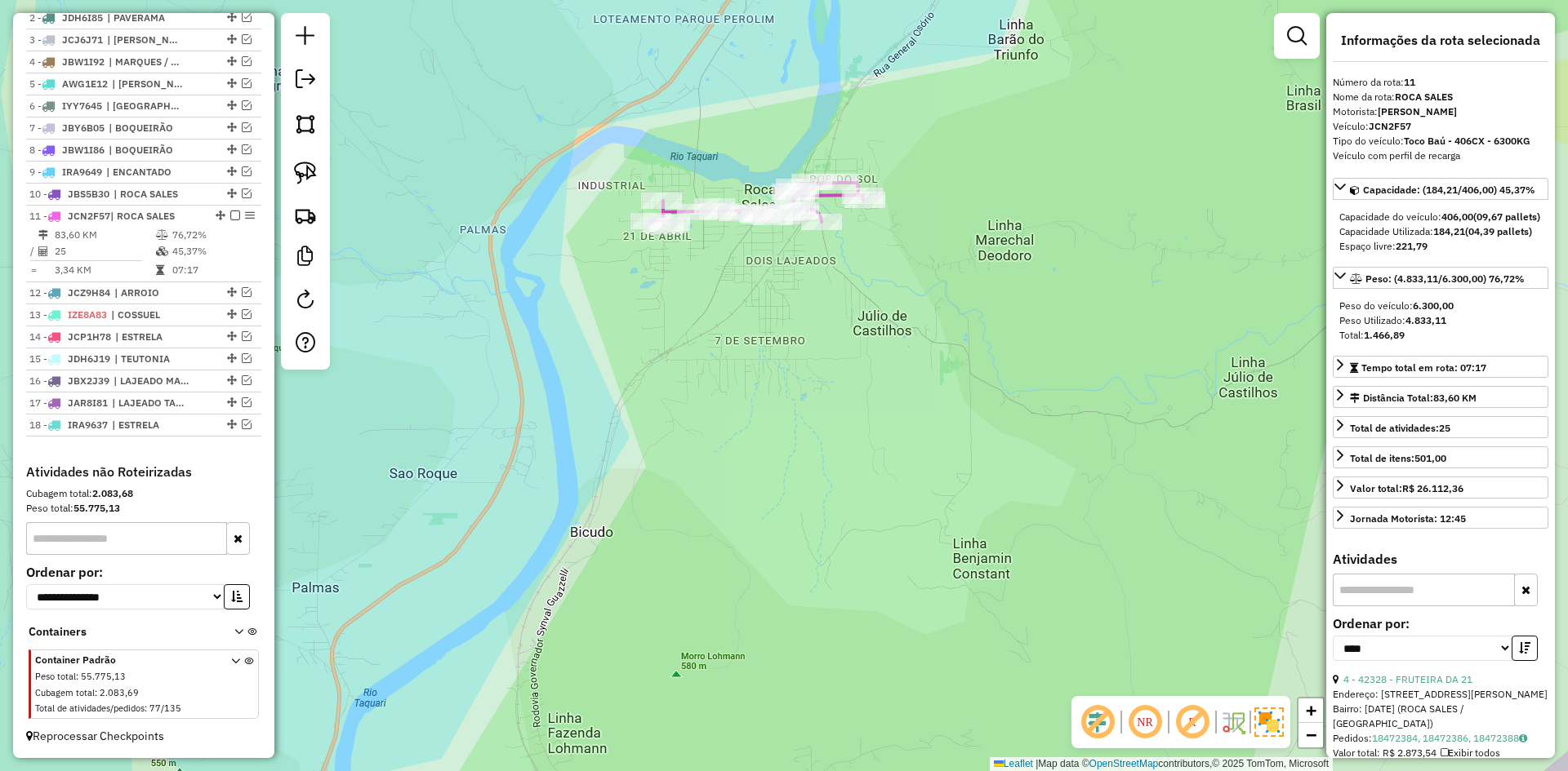
scroll to position [625, 0]
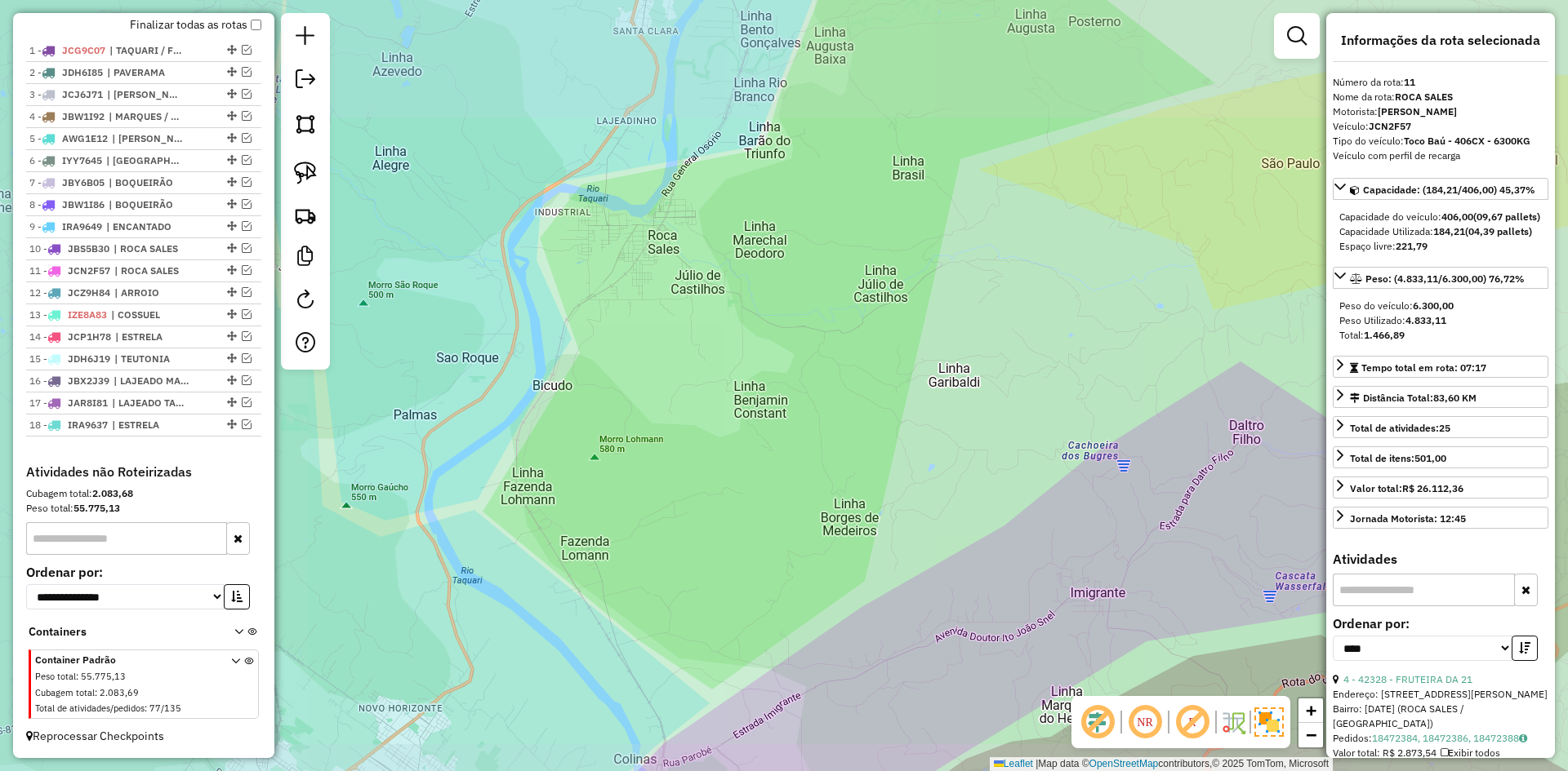
drag, startPoint x: 464, startPoint y: 280, endPoint x: 712, endPoint y: 212, distance: 257.2
click at [712, 213] on div "Janela de atendimento Grade de atendimento Capacidade Transportadoras Veículos …" at bounding box center [784, 386] width 1568 height 771
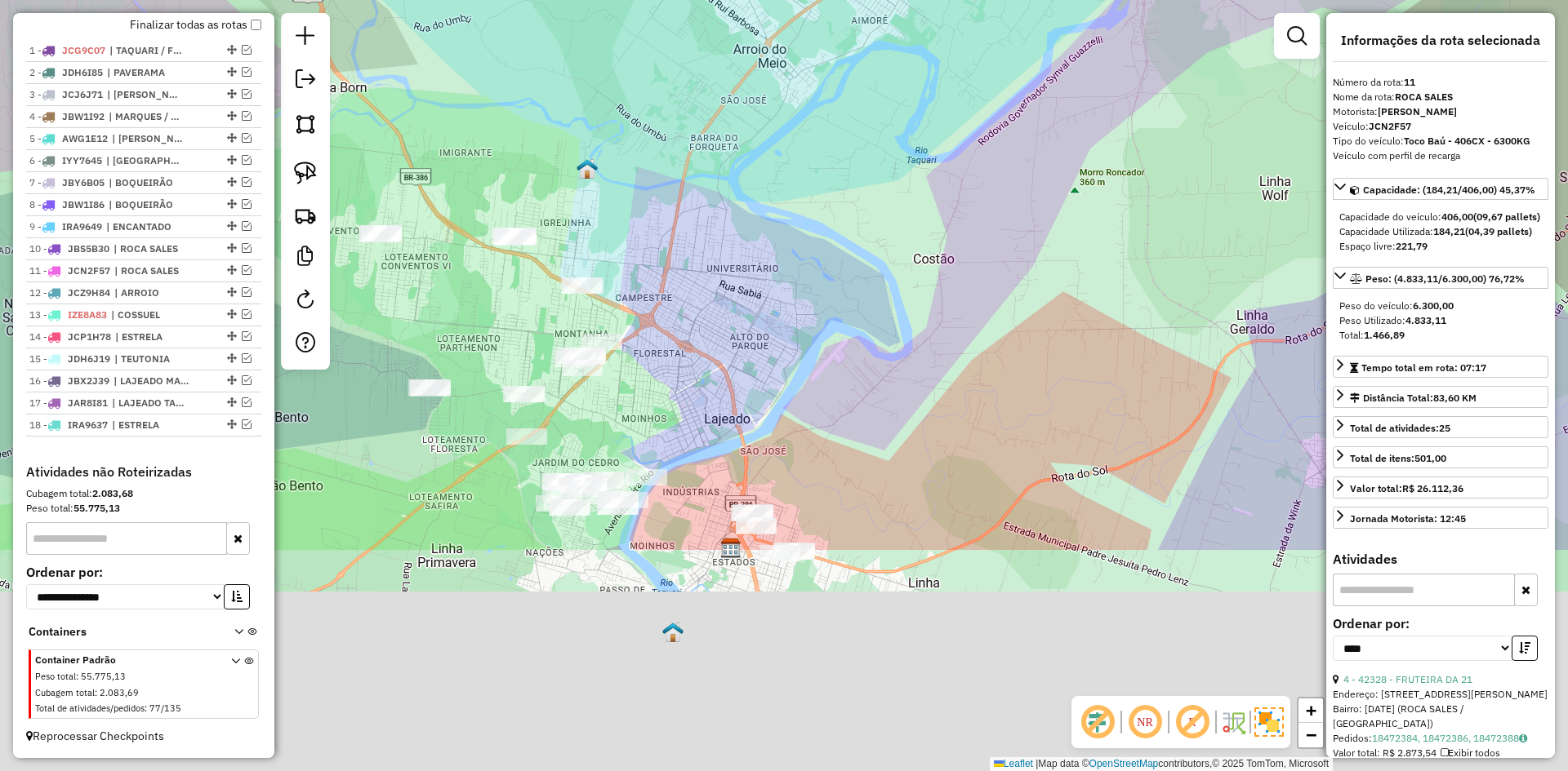
drag, startPoint x: 632, startPoint y: 415, endPoint x: 671, endPoint y: 110, distance: 307.5
click at [669, 110] on div "Janela de atendimento Grade de atendimento Capacidade Transportadoras Veículos …" at bounding box center [784, 386] width 1568 height 771
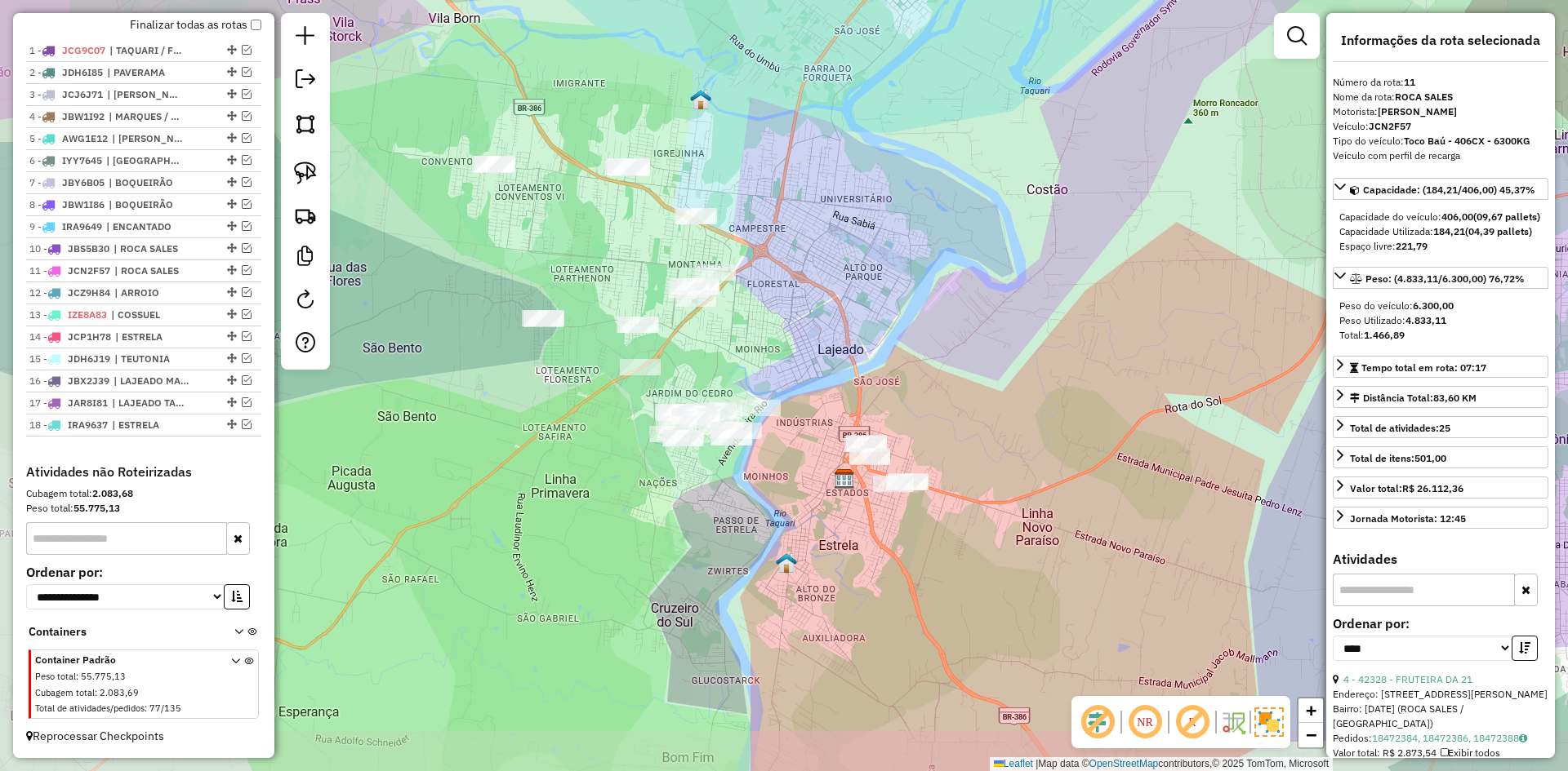
drag, startPoint x: 690, startPoint y: 299, endPoint x: 790, endPoint y: 249, distance: 111.8
click at [790, 249] on div "Janela de atendimento Grade de atendimento Capacidade Transportadoras Veículos …" at bounding box center [784, 386] width 1568 height 771
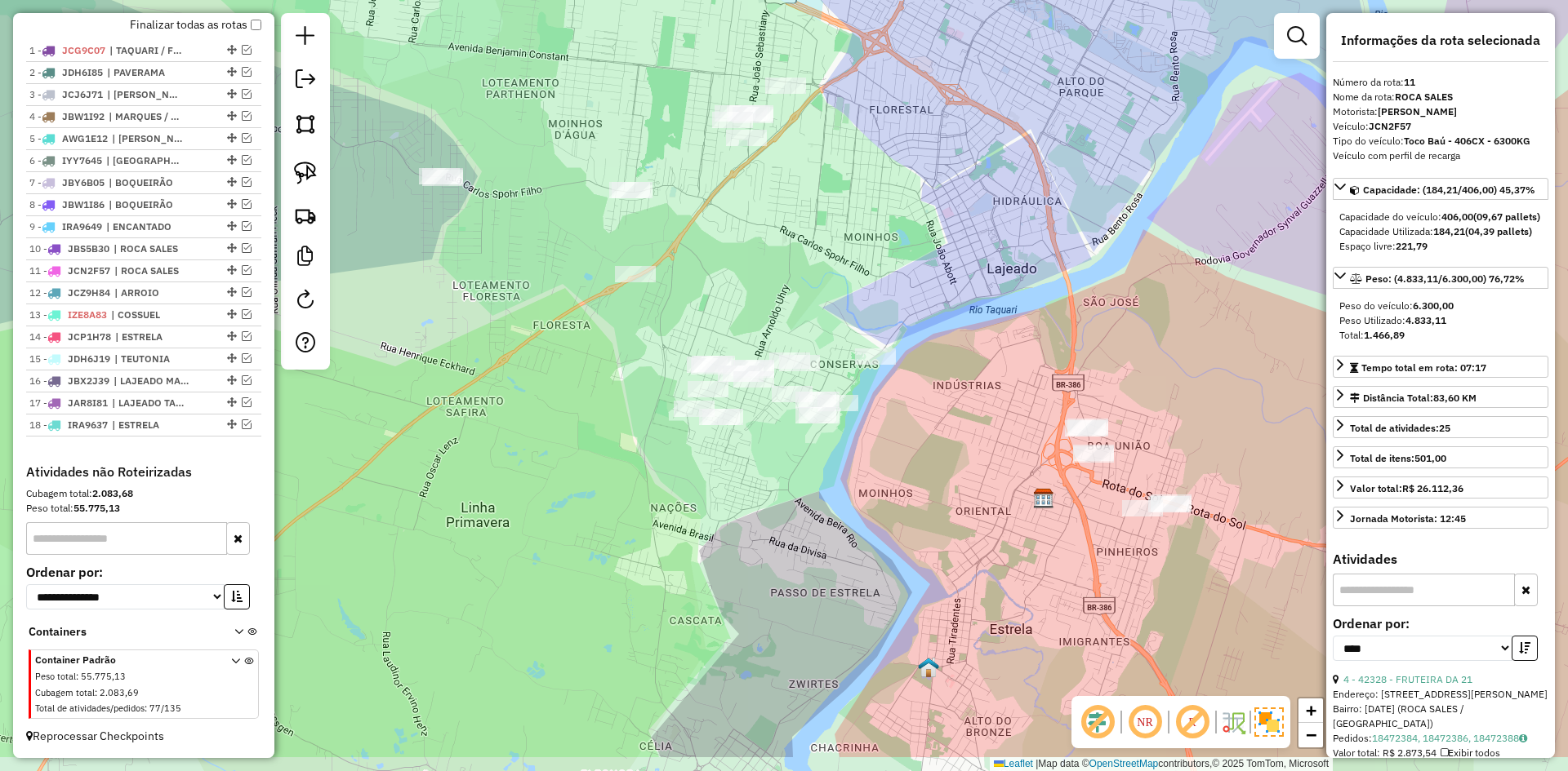
drag, startPoint x: 734, startPoint y: 386, endPoint x: 750, endPoint y: 273, distance: 114.1
click at [750, 273] on div "Janela de atendimento Grade de atendimento Capacidade Transportadoras Veículos …" at bounding box center [784, 386] width 1568 height 771
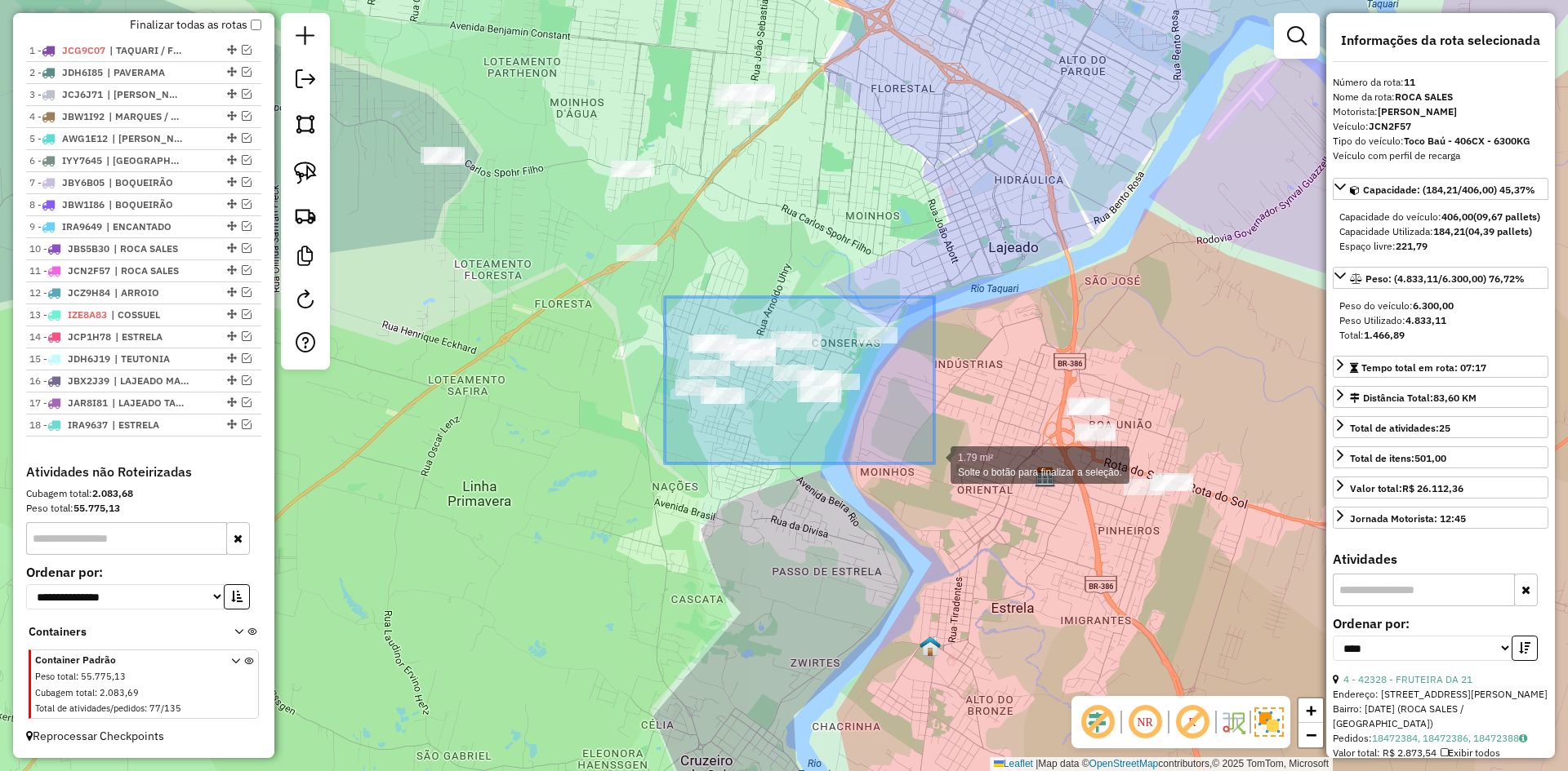
drag, startPoint x: 665, startPoint y: 297, endPoint x: 934, endPoint y: 464, distance: 316.6
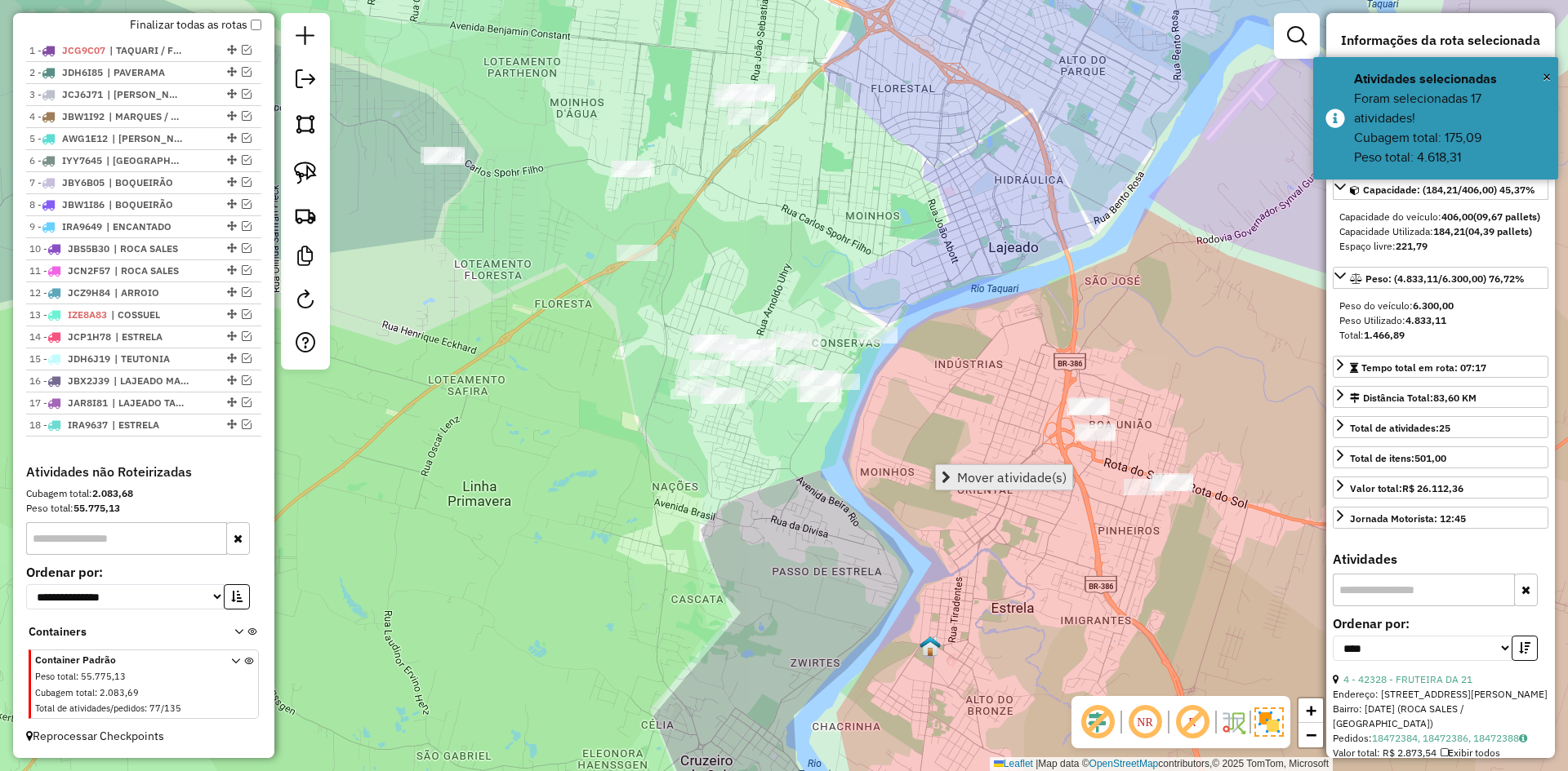
click at [972, 475] on span "Mover atividade(s)" at bounding box center [1011, 477] width 109 height 14
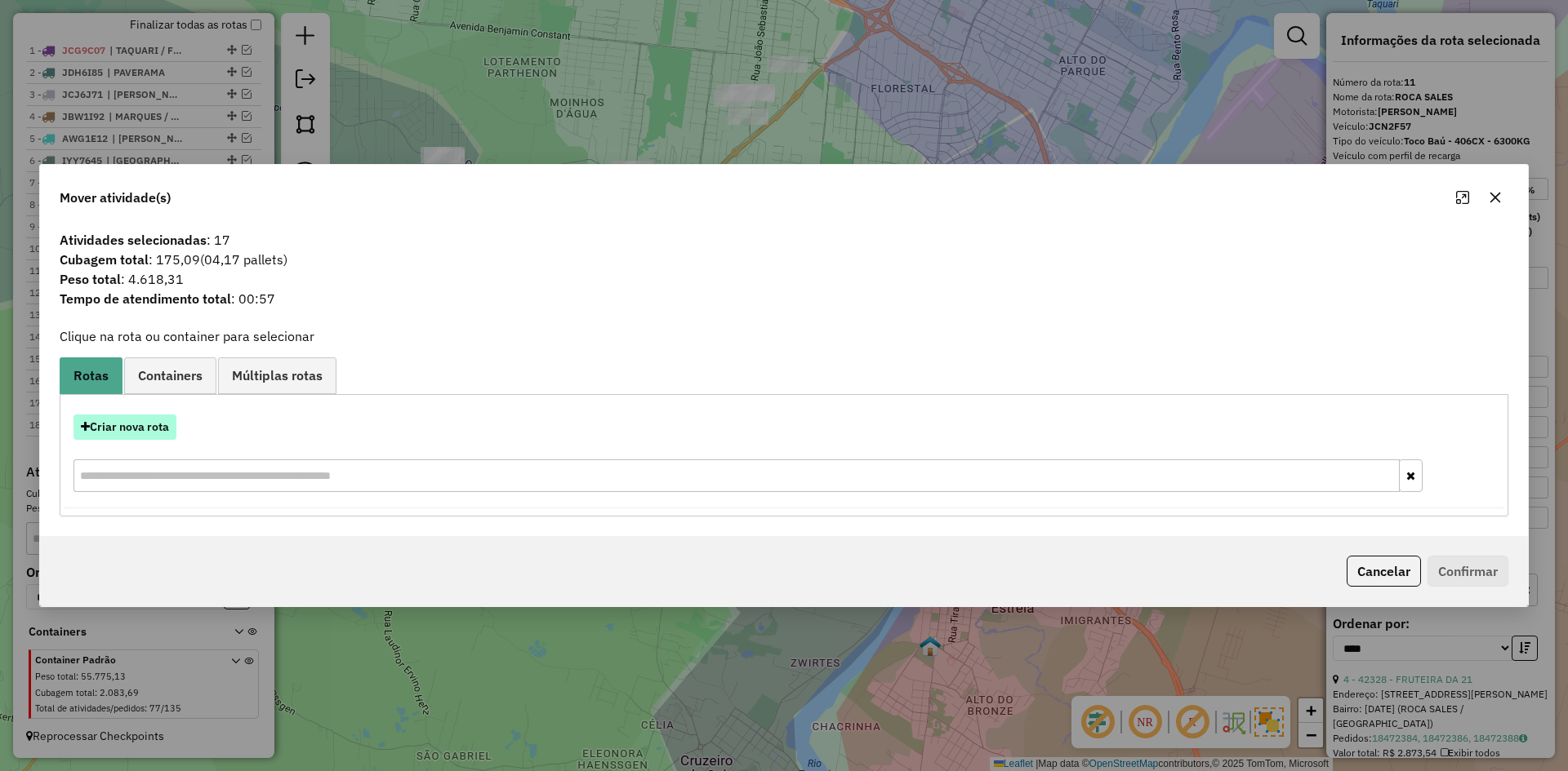
click at [147, 431] on button "Criar nova rota" at bounding box center [125, 427] width 103 height 25
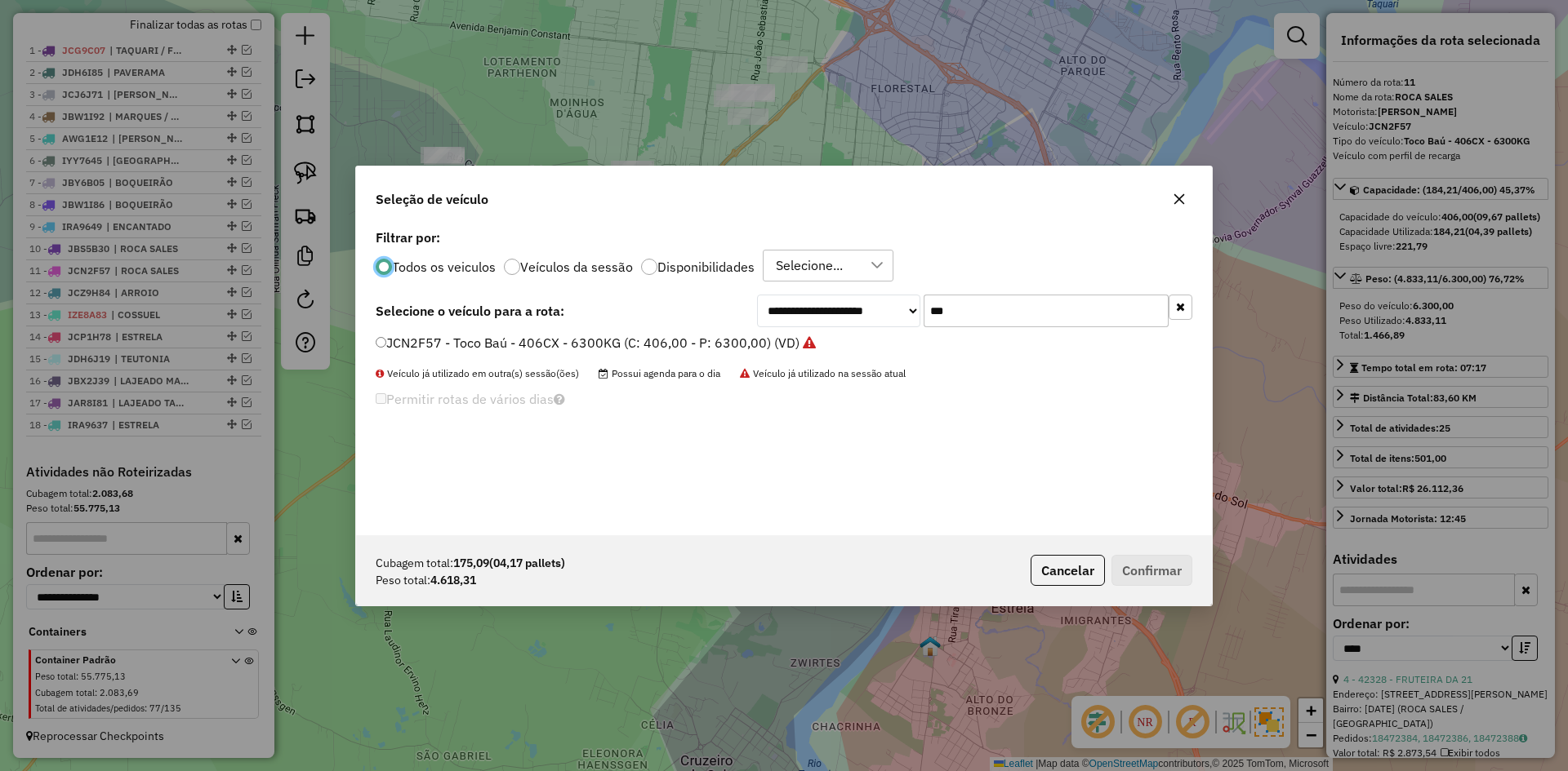
scroll to position [9, 5]
drag, startPoint x: 954, startPoint y: 317, endPoint x: 922, endPoint y: 330, distance: 34.5
click at [923, 330] on div "**********" at bounding box center [784, 380] width 856 height 310
type input "***"
click at [387, 359] on label "IQK8G57 - Toco Baú - 378CX - 7000KG (C: 378,00 - P: 7000,00) (VD)" at bounding box center [588, 363] width 424 height 20
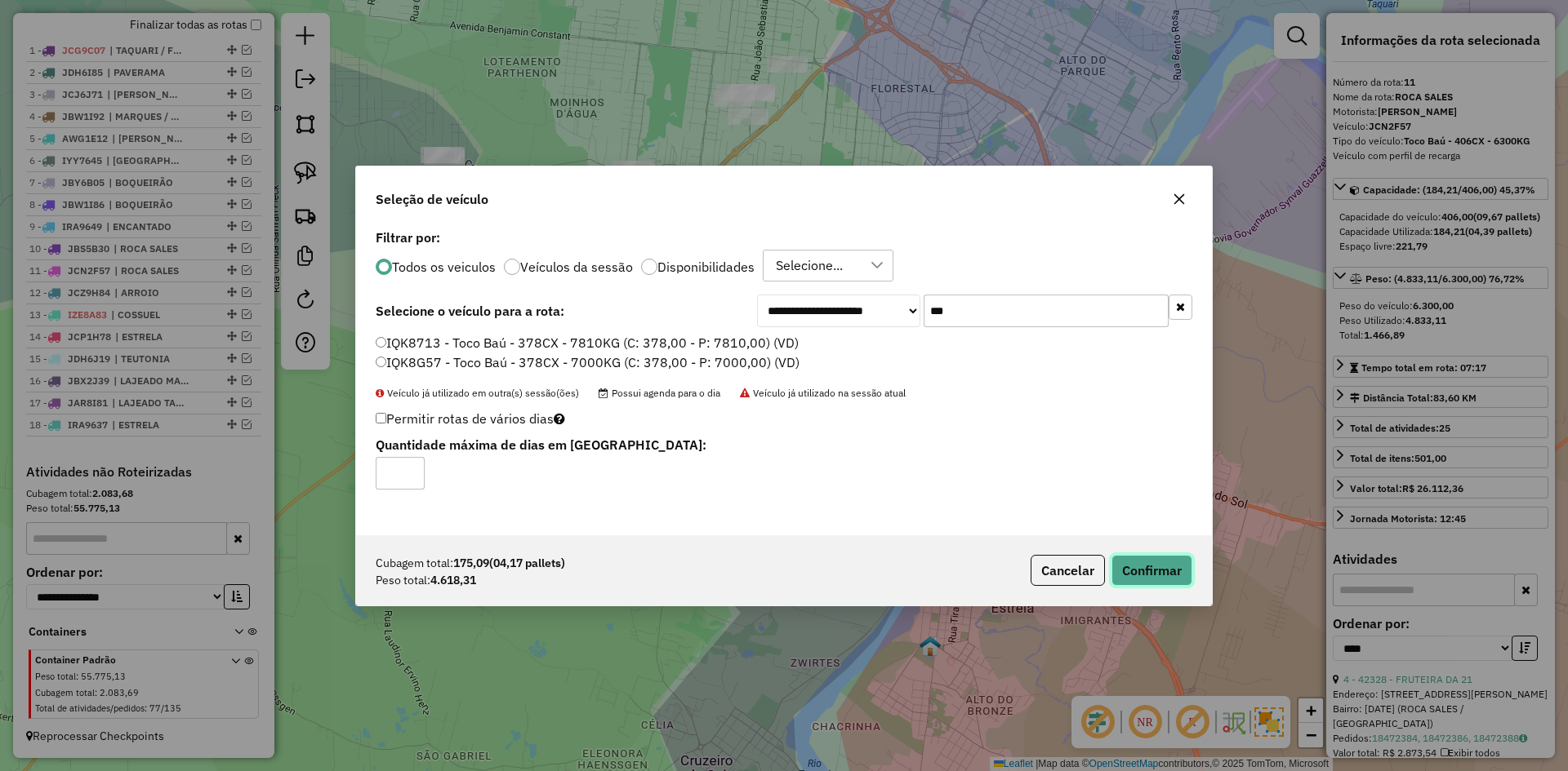
click at [1166, 576] on button "Confirmar" at bounding box center [1153, 570] width 81 height 31
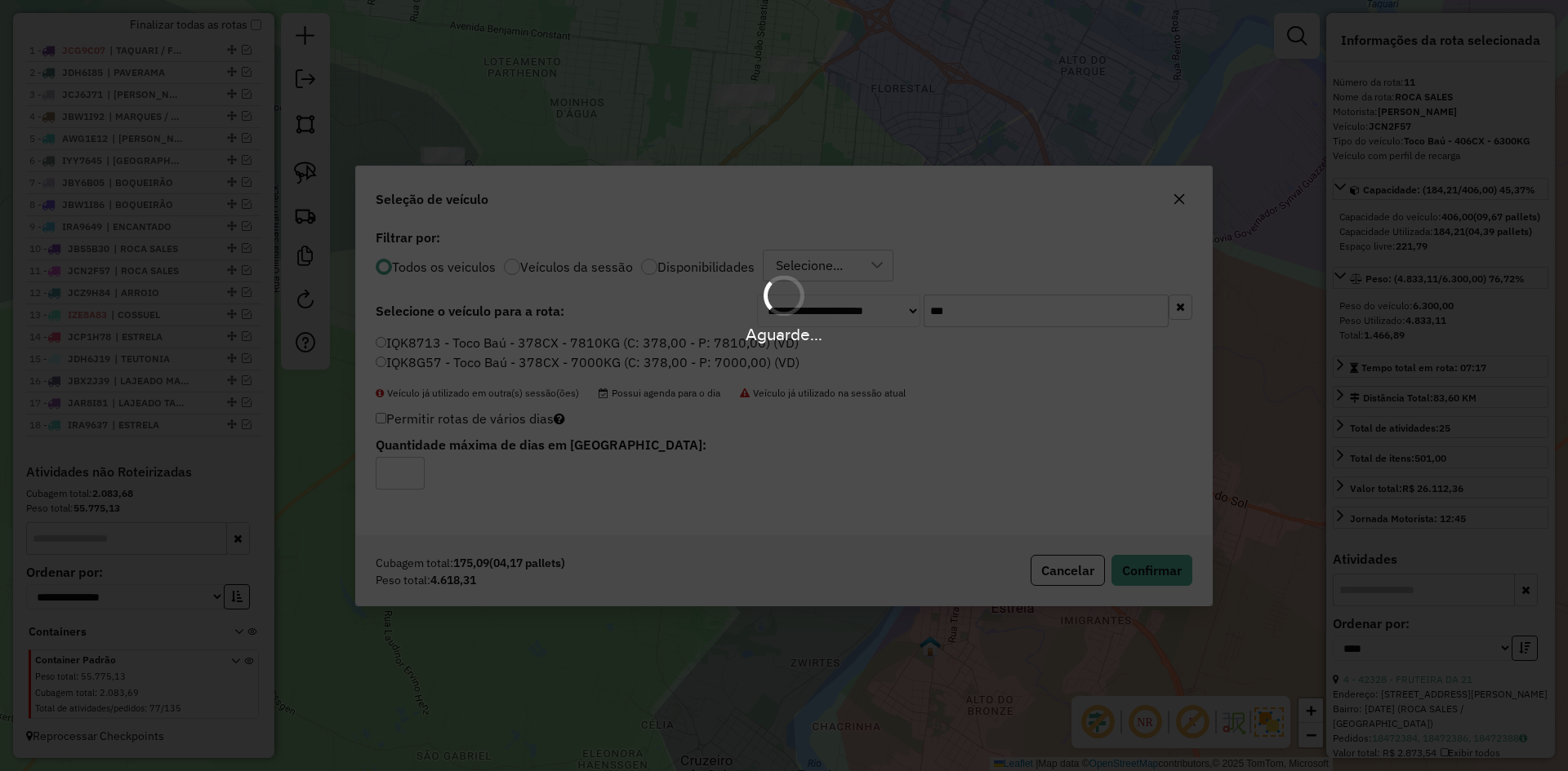
scroll to position [702, 0]
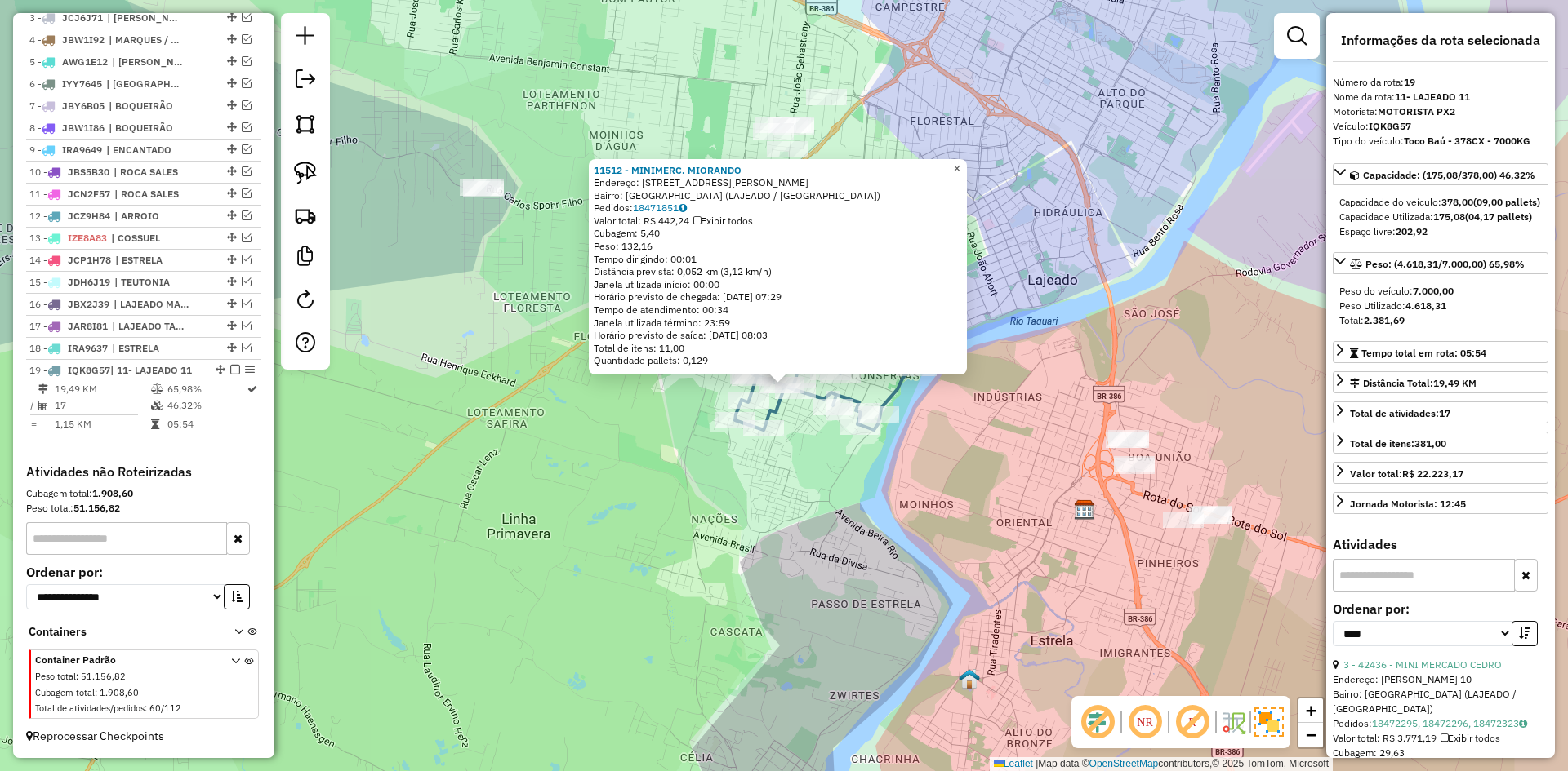
click at [961, 162] on span "×" at bounding box center [957, 168] width 7 height 14
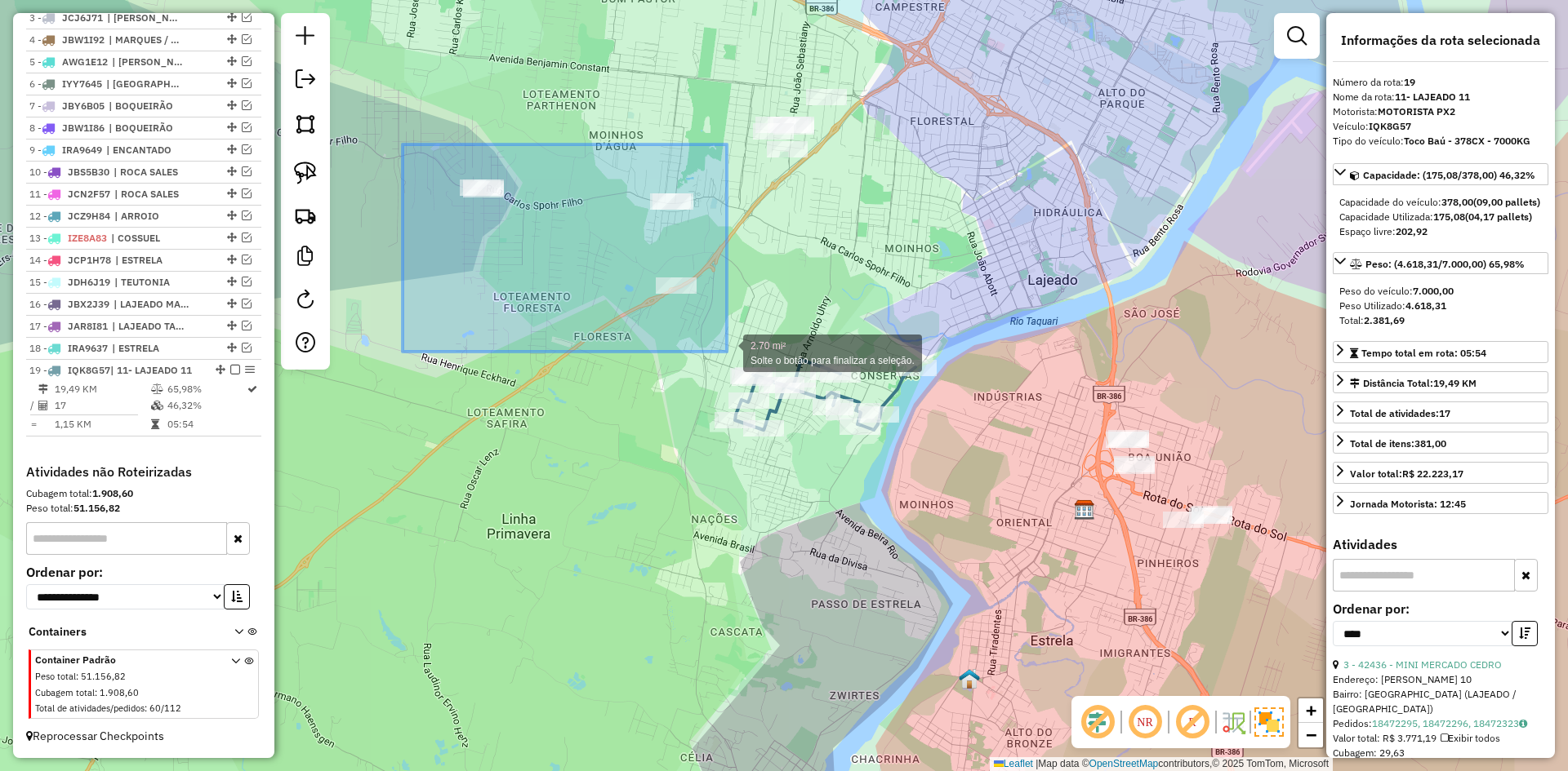
drag, startPoint x: 403, startPoint y: 144, endPoint x: 727, endPoint y: 349, distance: 383.4
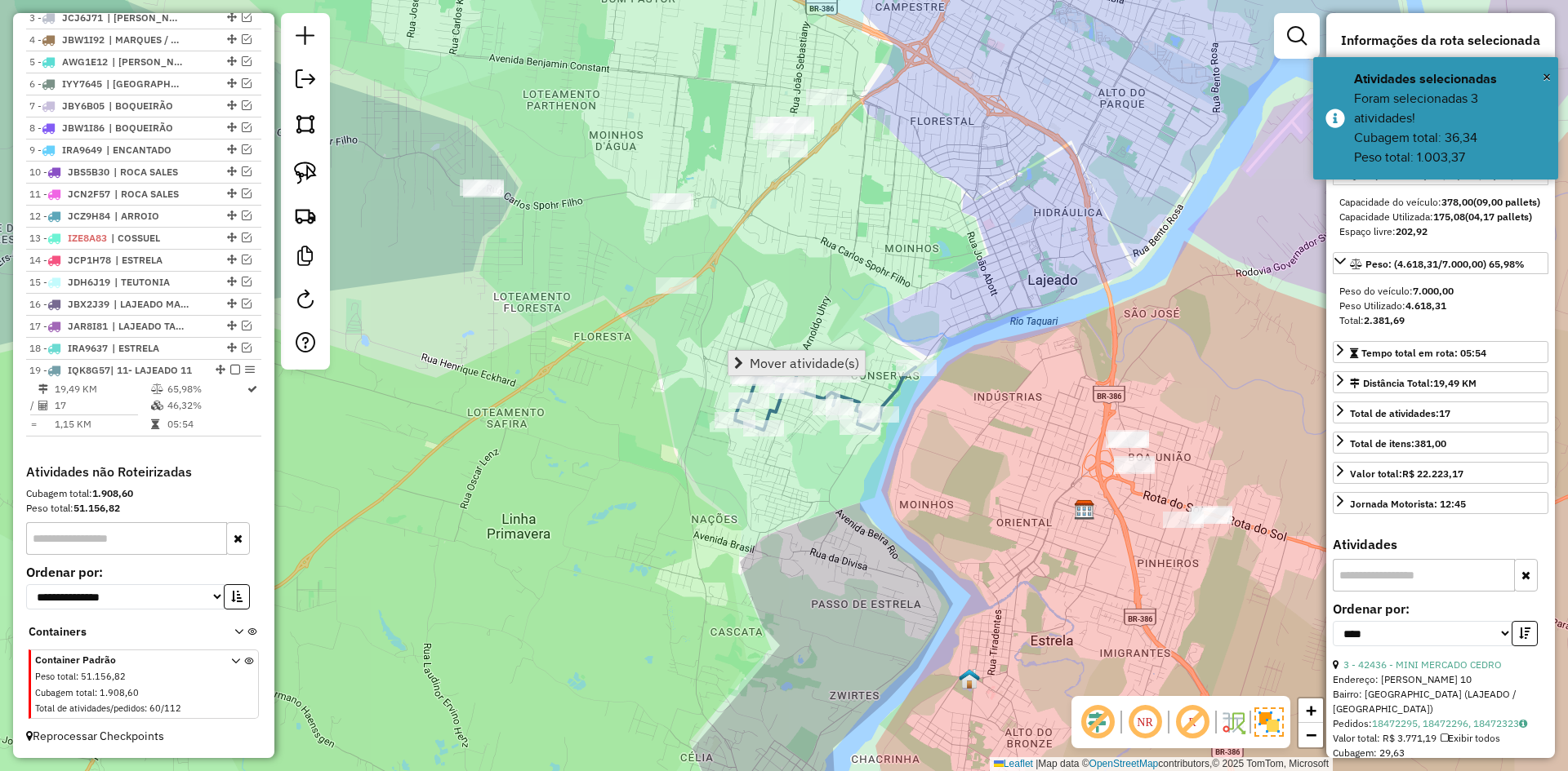
click at [795, 363] on span "Mover atividade(s)" at bounding box center [804, 363] width 109 height 14
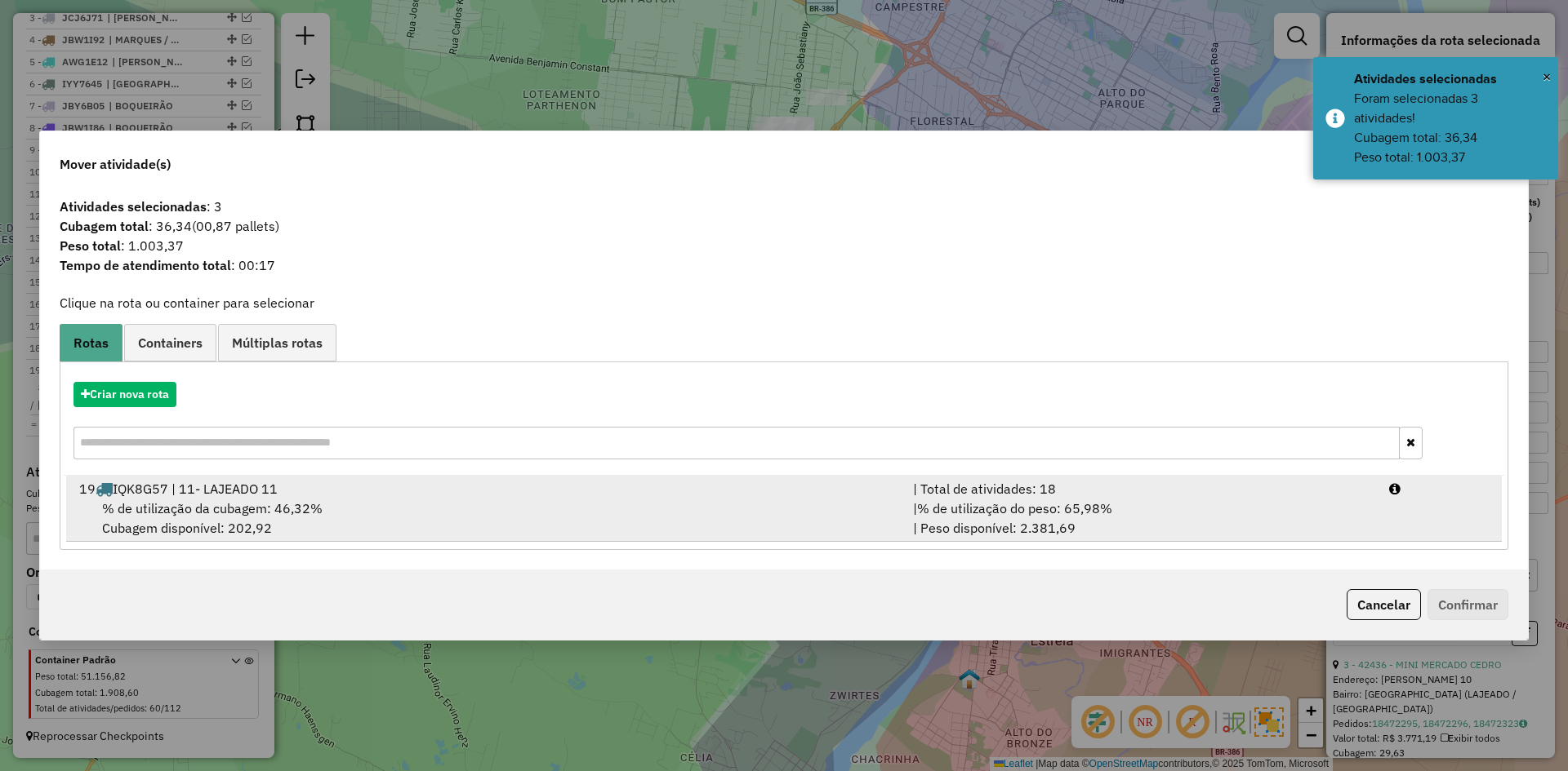
drag, startPoint x: 476, startPoint y: 511, endPoint x: 519, endPoint y: 522, distance: 44.4
click at [477, 511] on div "% de utilização da cubagem: 46,32% Cubagem disponível: 202,92" at bounding box center [486, 519] width 834 height 40
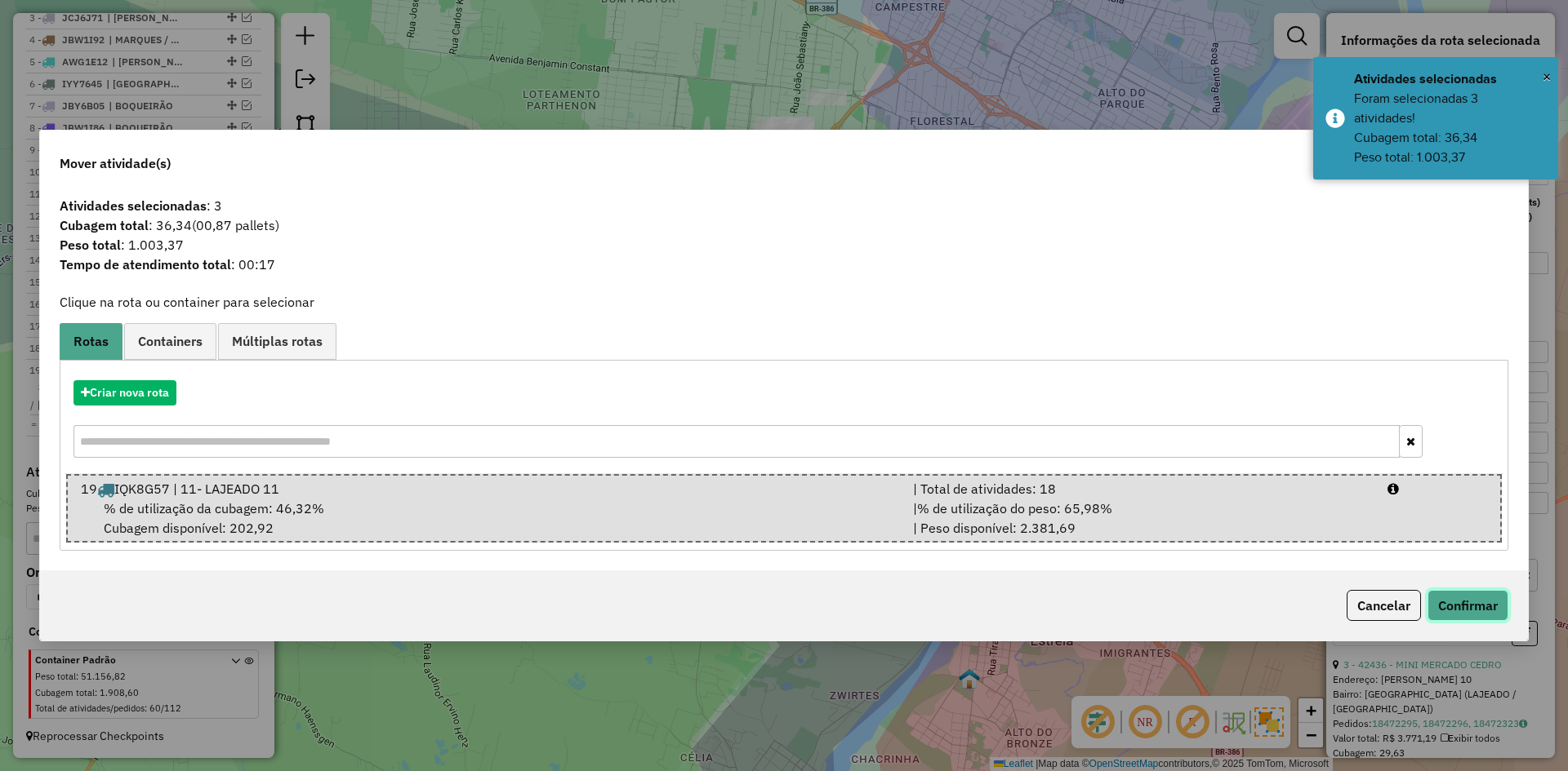
drag, startPoint x: 1460, startPoint y: 610, endPoint x: 1449, endPoint y: 601, distance: 14.2
click at [1460, 605] on button "Confirmar" at bounding box center [1468, 605] width 81 height 31
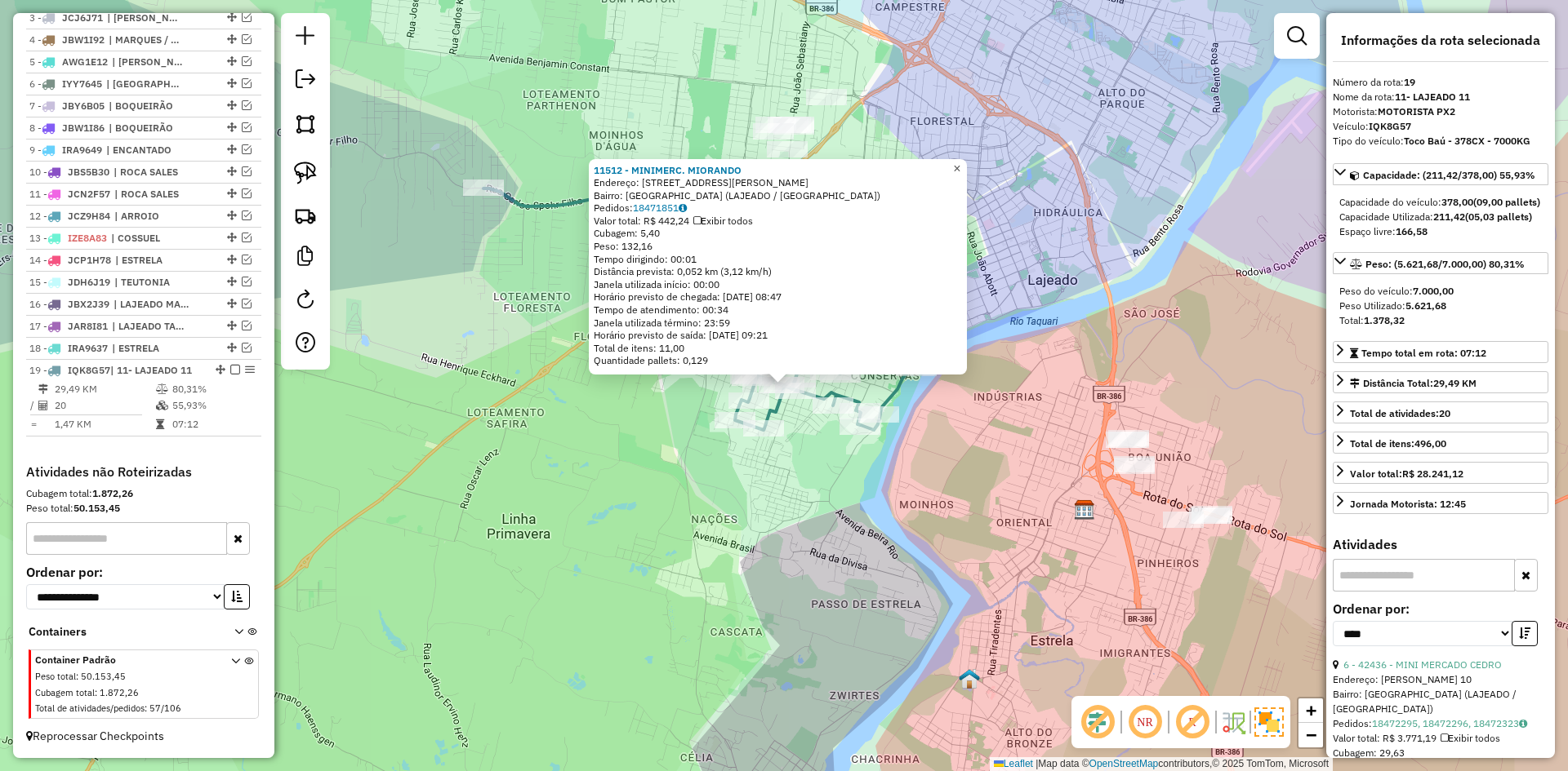
click at [961, 164] on span "×" at bounding box center [957, 168] width 7 height 14
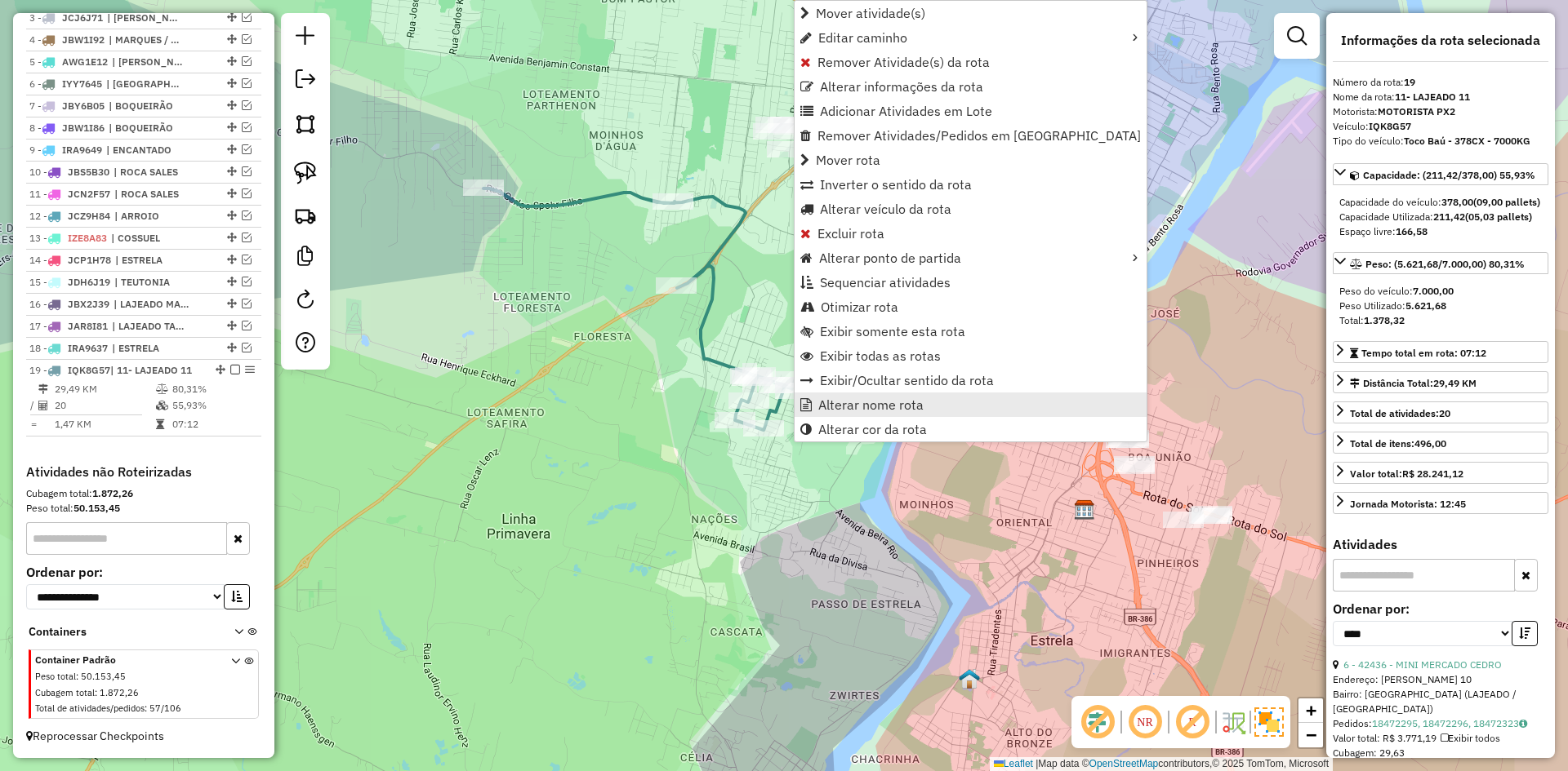
click at [851, 405] on span "Alterar nome rota" at bounding box center [871, 404] width 105 height 14
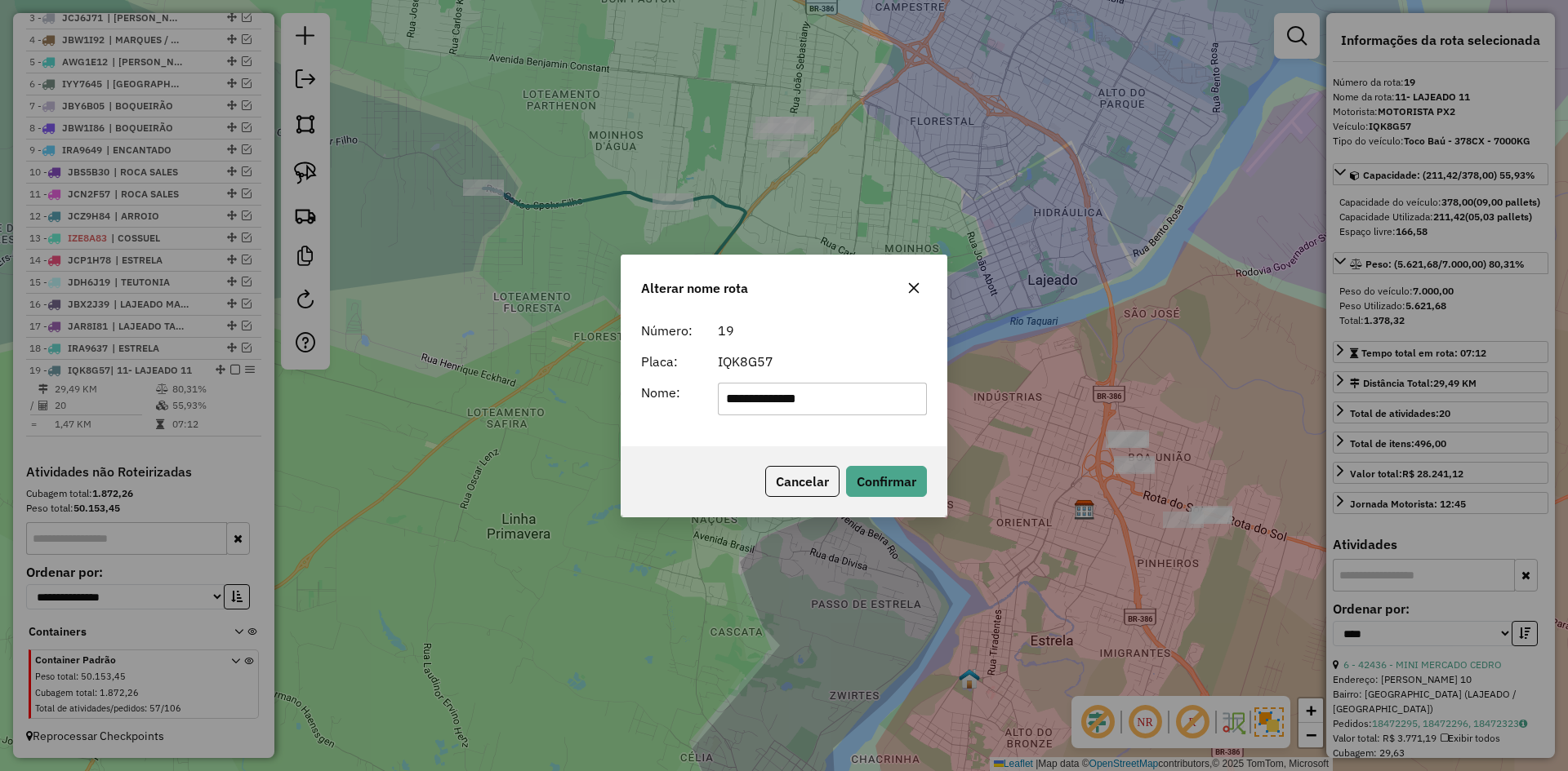
drag, startPoint x: 745, startPoint y: 400, endPoint x: 615, endPoint y: 417, distance: 131.1
click at [661, 414] on div "**********" at bounding box center [784, 399] width 305 height 32
drag, startPoint x: 792, startPoint y: 402, endPoint x: 812, endPoint y: 405, distance: 20.2
click at [812, 405] on input "**********" at bounding box center [823, 399] width 210 height 32
click at [796, 407] on input "*********" at bounding box center [823, 399] width 210 height 32
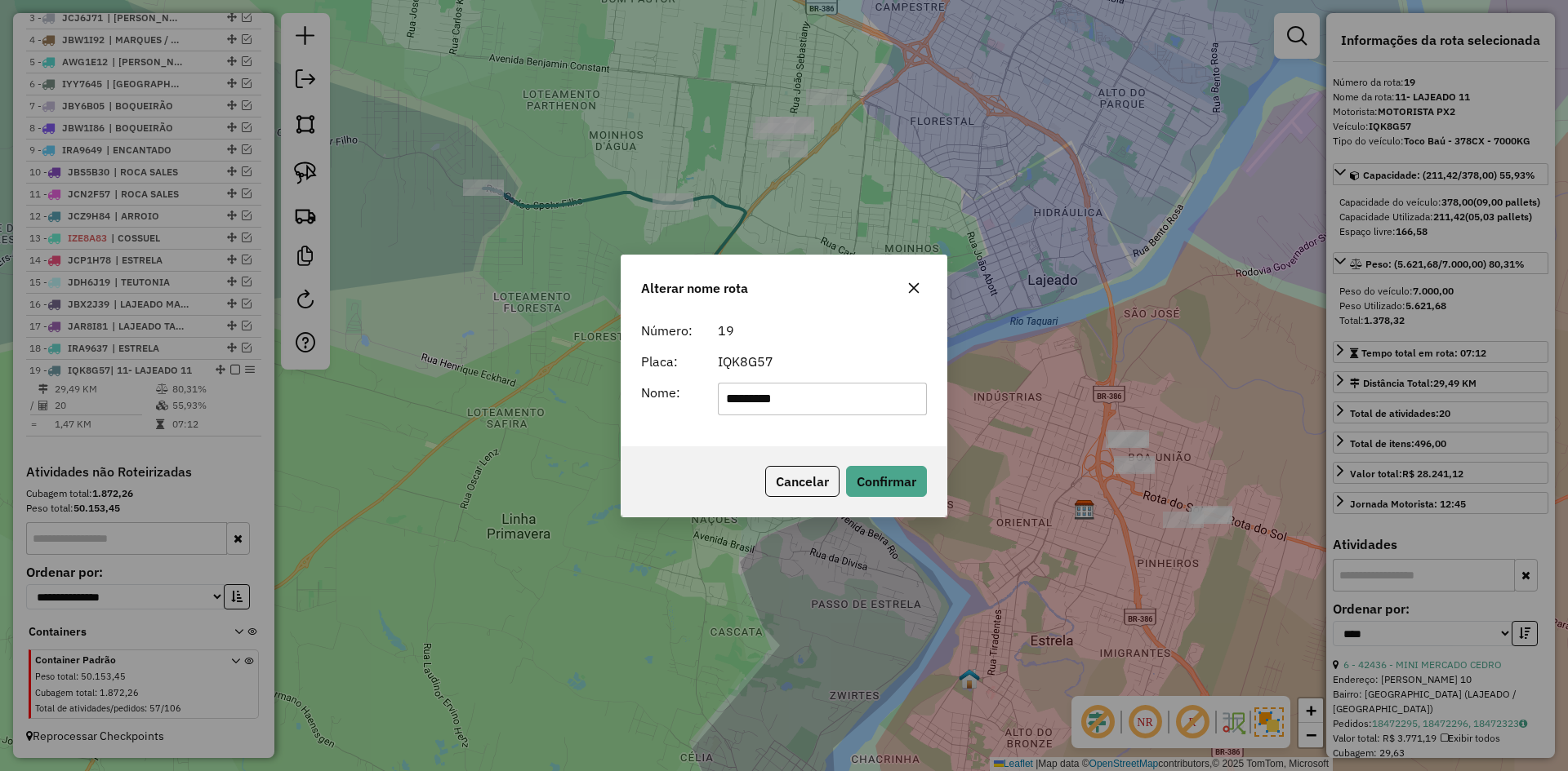
type input "*******"
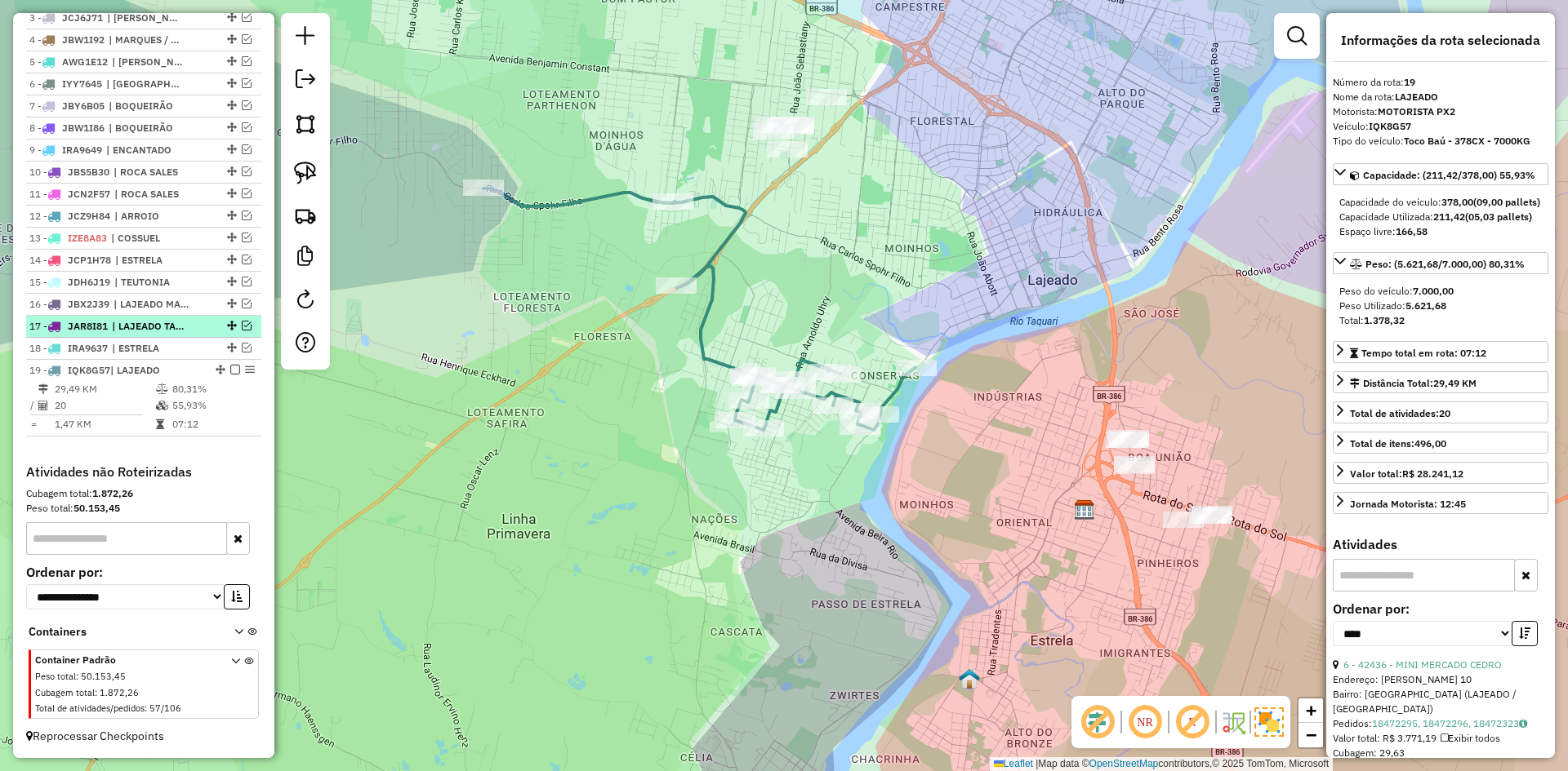
drag, startPoint x: 231, startPoint y: 370, endPoint x: 237, endPoint y: 376, distance: 8.5
click at [231, 370] on em at bounding box center [235, 369] width 10 height 10
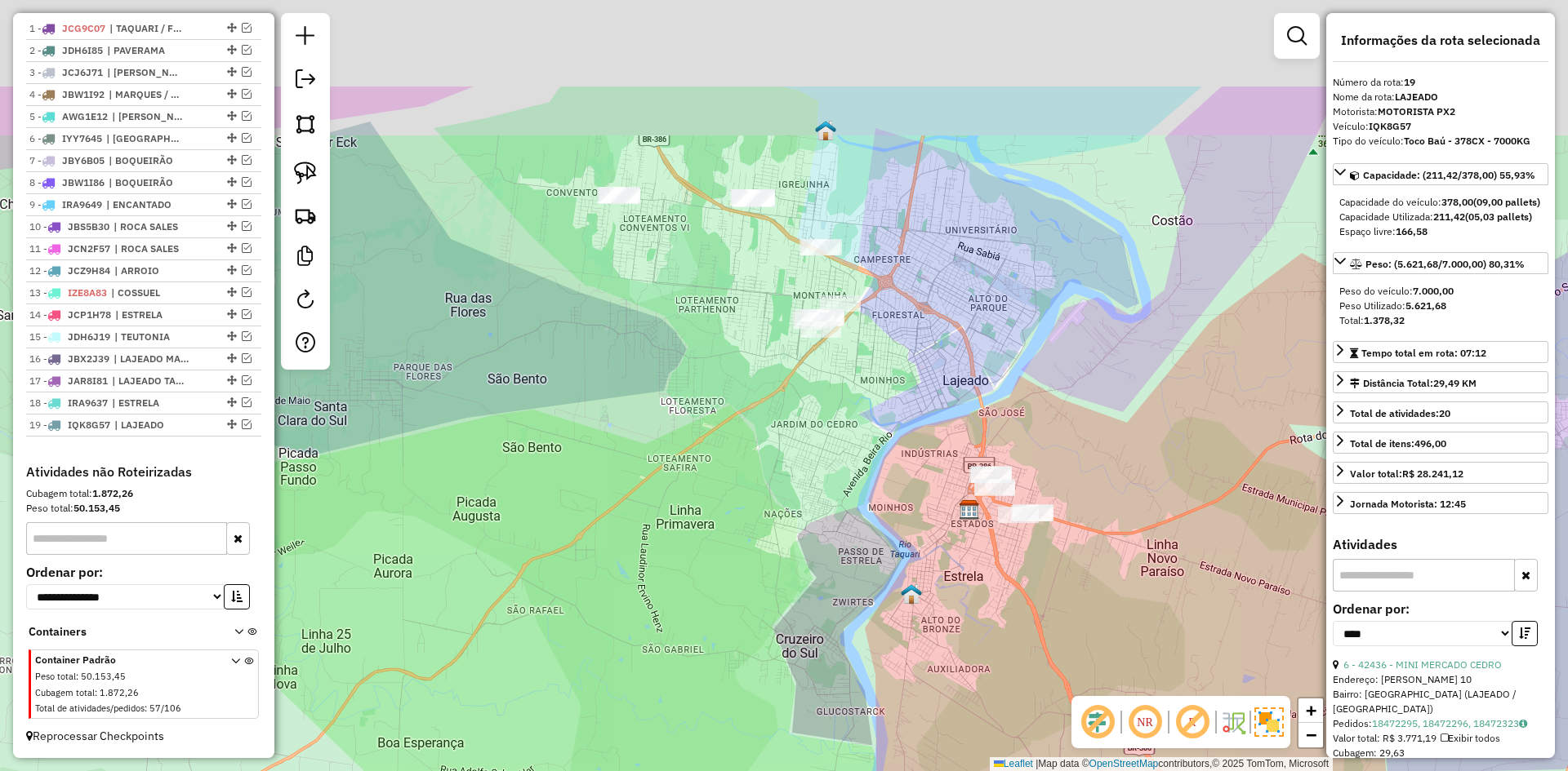
drag, startPoint x: 861, startPoint y: 259, endPoint x: 846, endPoint y: 451, distance: 192.6
click at [843, 454] on div "Janela de atendimento Grade de atendimento Capacidade Transportadoras Veículos …" at bounding box center [784, 386] width 1568 height 771
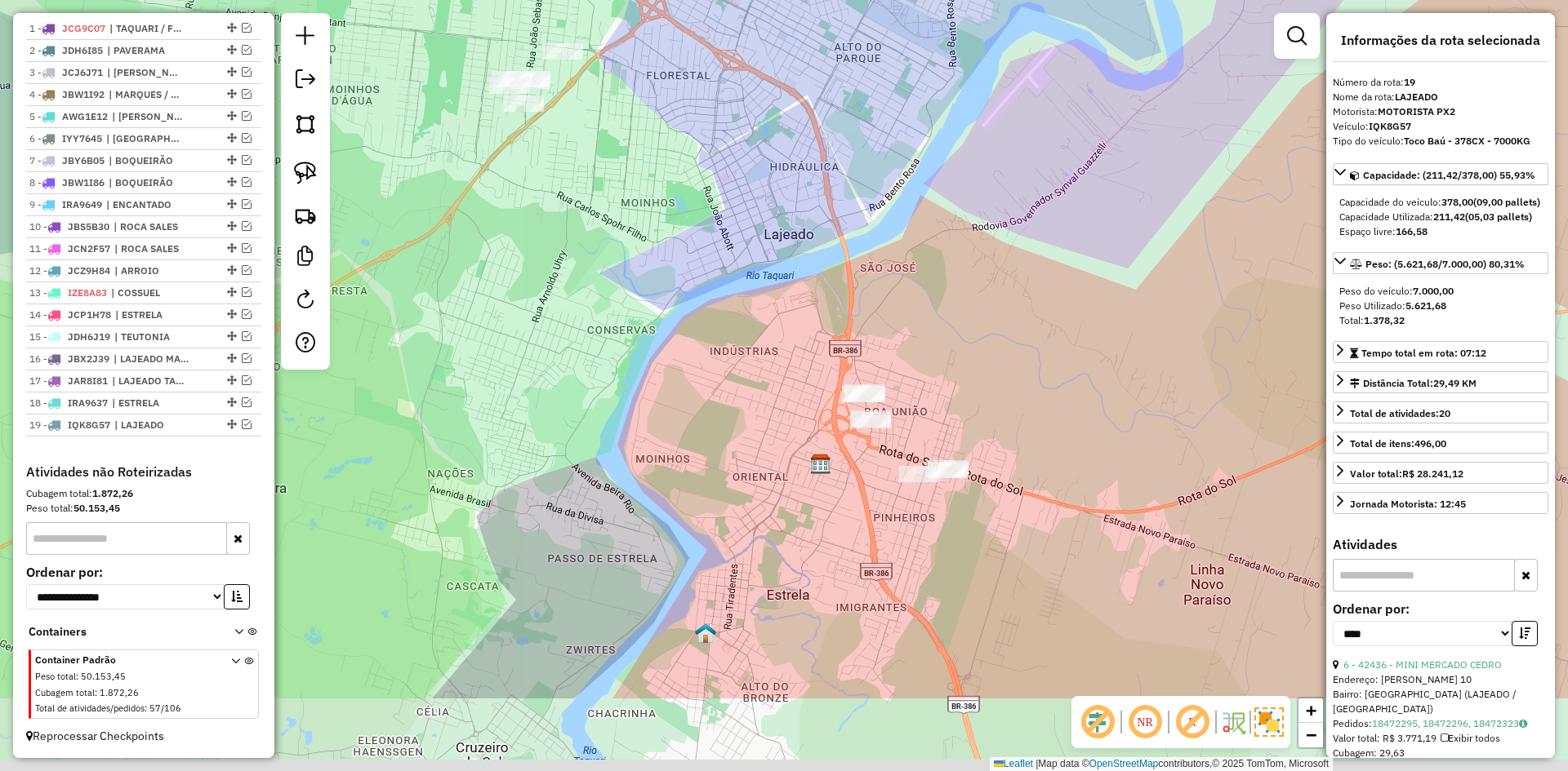
drag, startPoint x: 1007, startPoint y: 462, endPoint x: 940, endPoint y: 289, distance: 185.5
click at [948, 292] on div "Janela de atendimento Grade de atendimento Capacidade Transportadoras Veículos …" at bounding box center [784, 386] width 1568 height 771
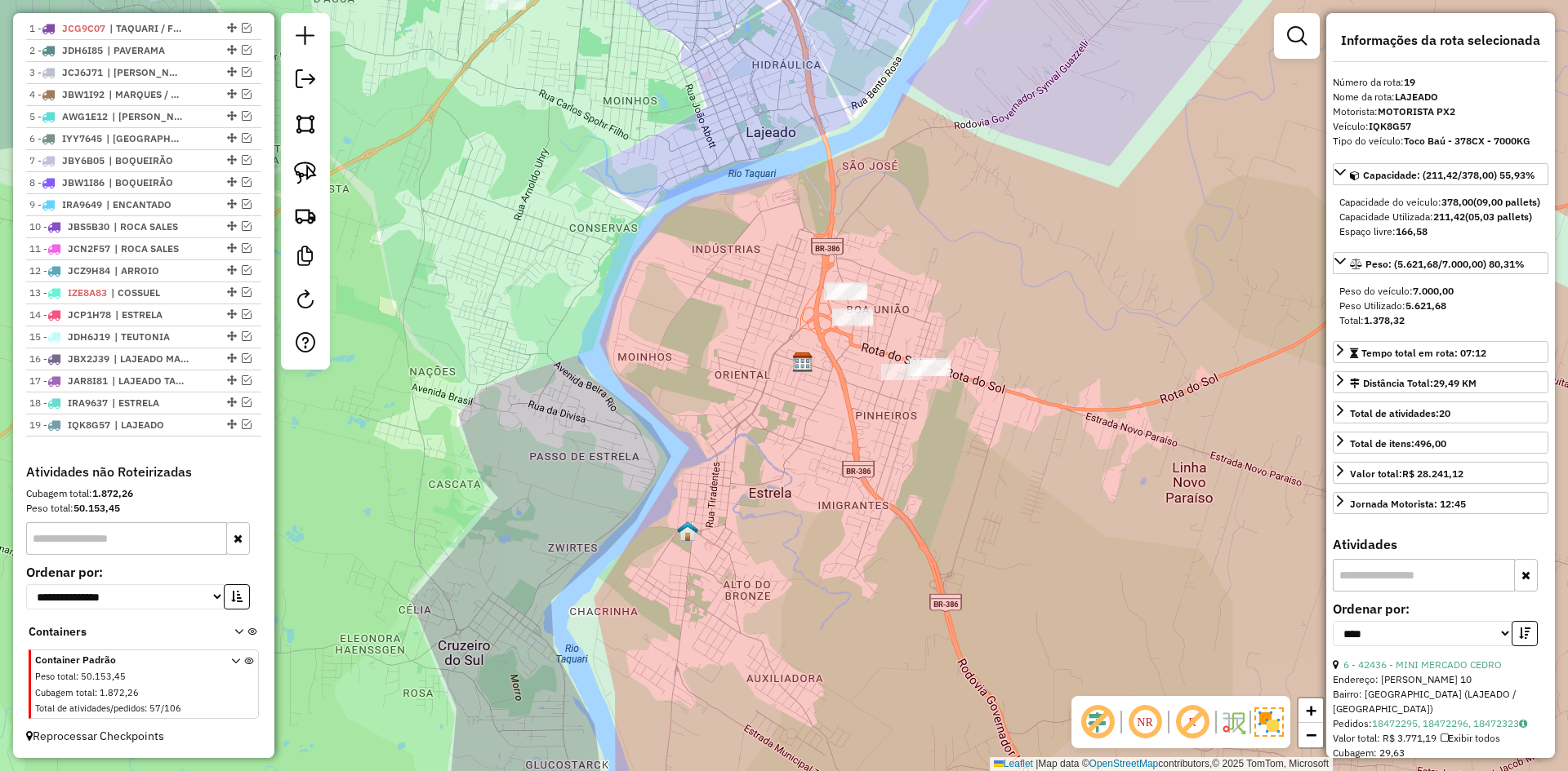
drag, startPoint x: 654, startPoint y: 181, endPoint x: 887, endPoint y: 693, distance: 562.5
click at [887, 693] on div "Janela de atendimento Grade de atendimento Capacidade Transportadoras Veículos …" at bounding box center [784, 386] width 1568 height 771
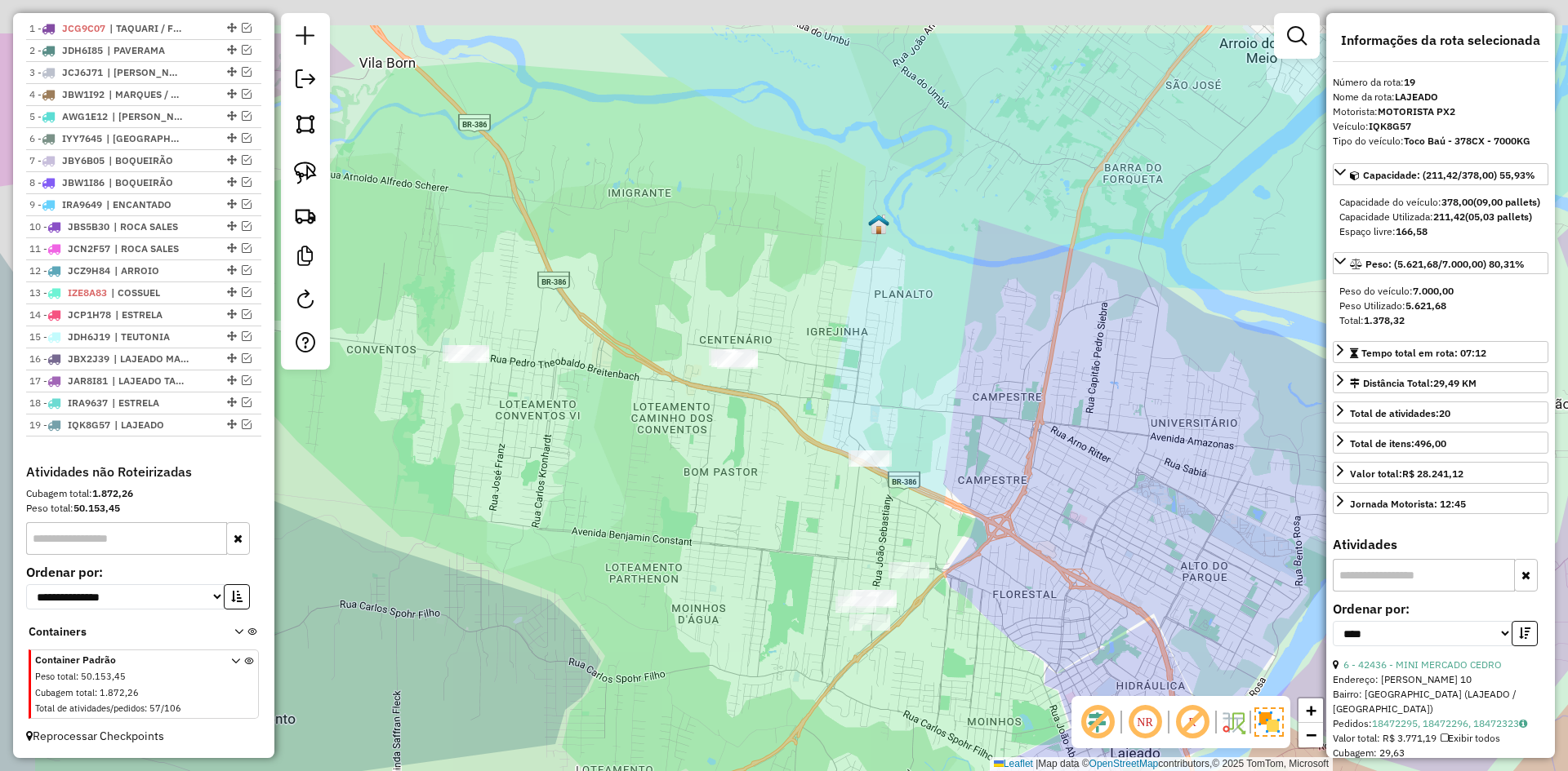
drag, startPoint x: 632, startPoint y: 335, endPoint x: 754, endPoint y: 414, distance: 145.3
click at [764, 440] on div "Janela de atendimento Grade de atendimento Capacidade Transportadoras Veículos …" at bounding box center [784, 386] width 1568 height 771
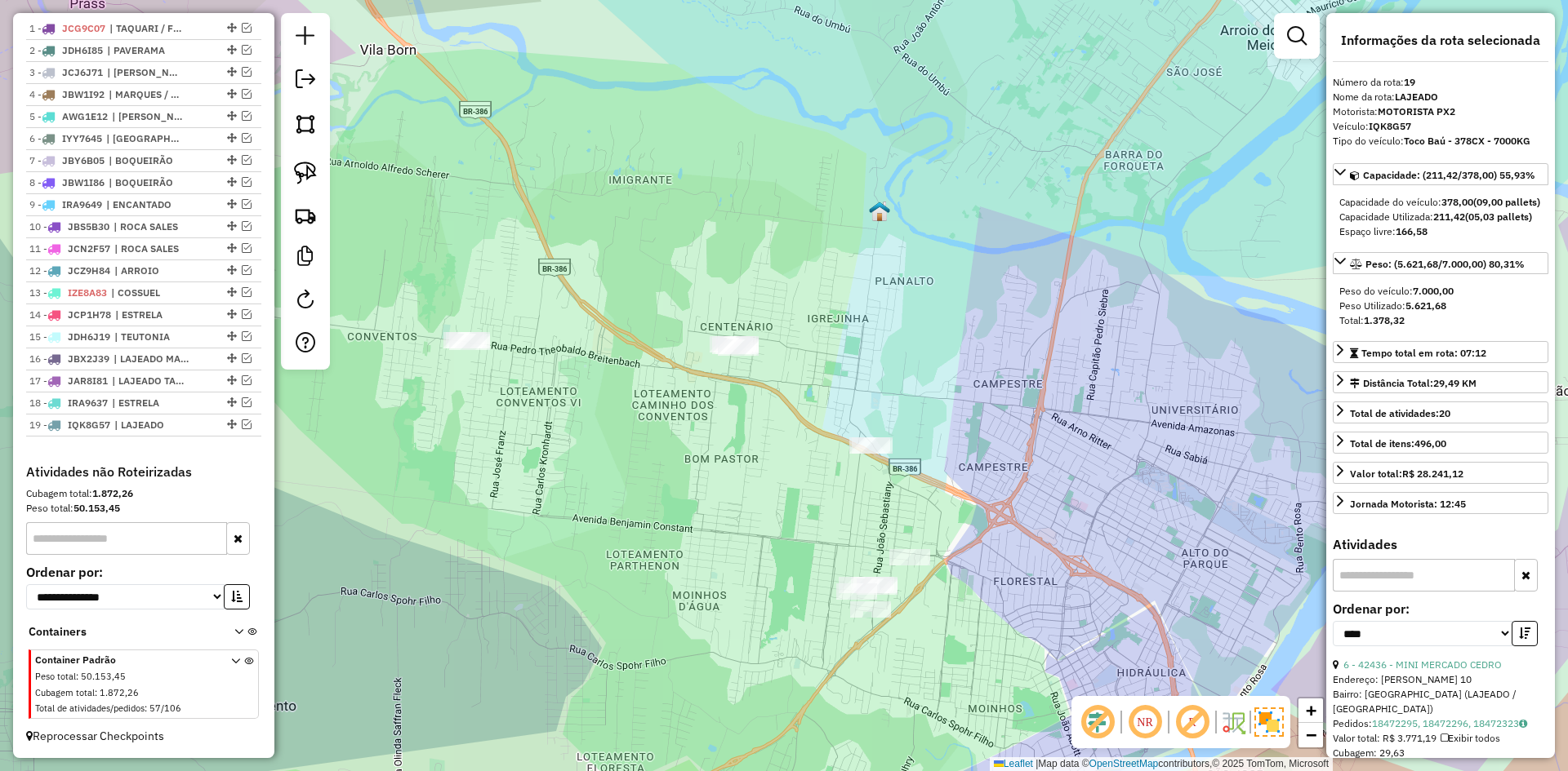
click at [558, 382] on div "Janela de atendimento Grade de atendimento Capacidade Transportadoras Veículos …" at bounding box center [784, 386] width 1568 height 771
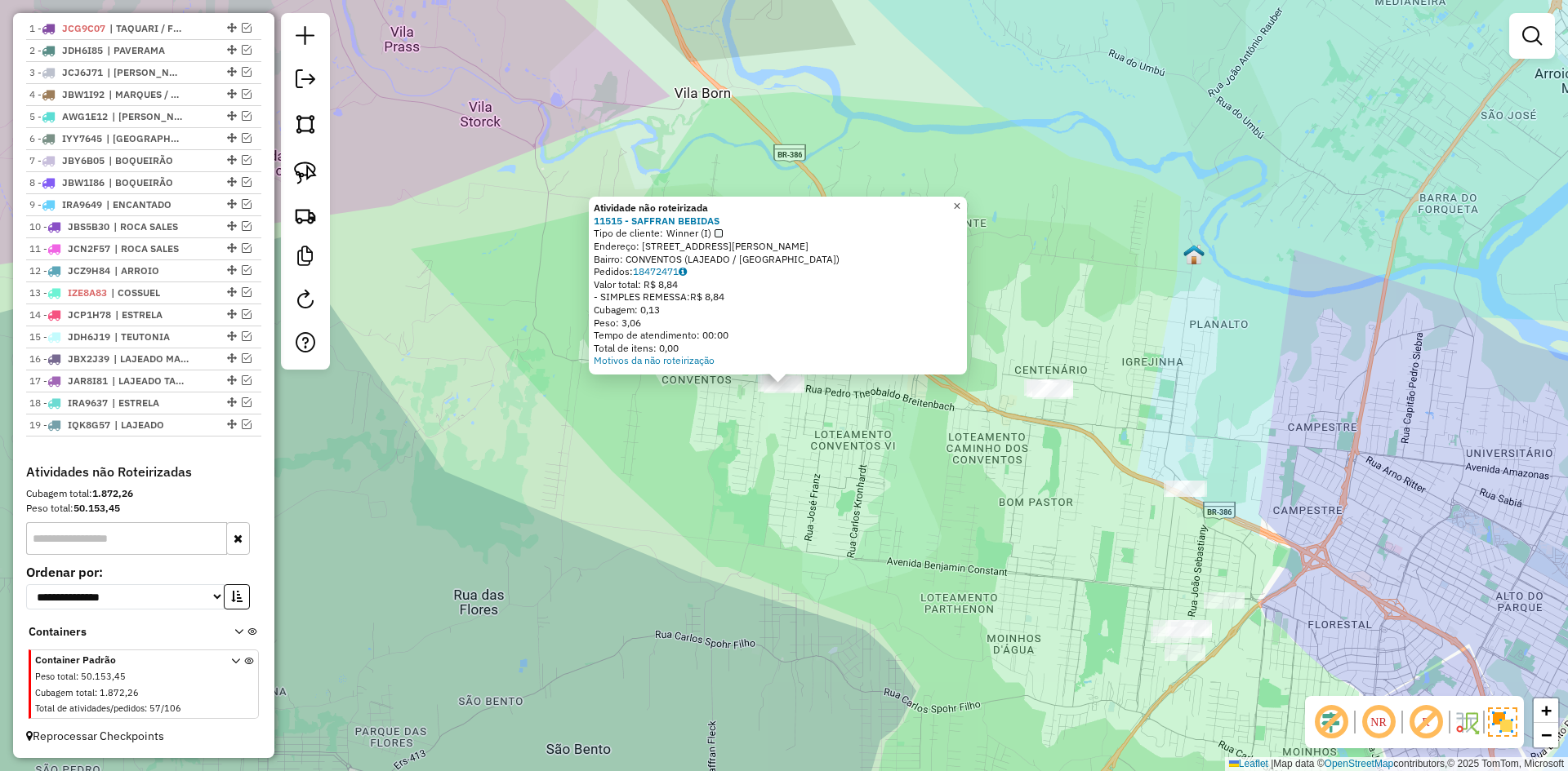
click at [961, 204] on span "×" at bounding box center [957, 205] width 7 height 14
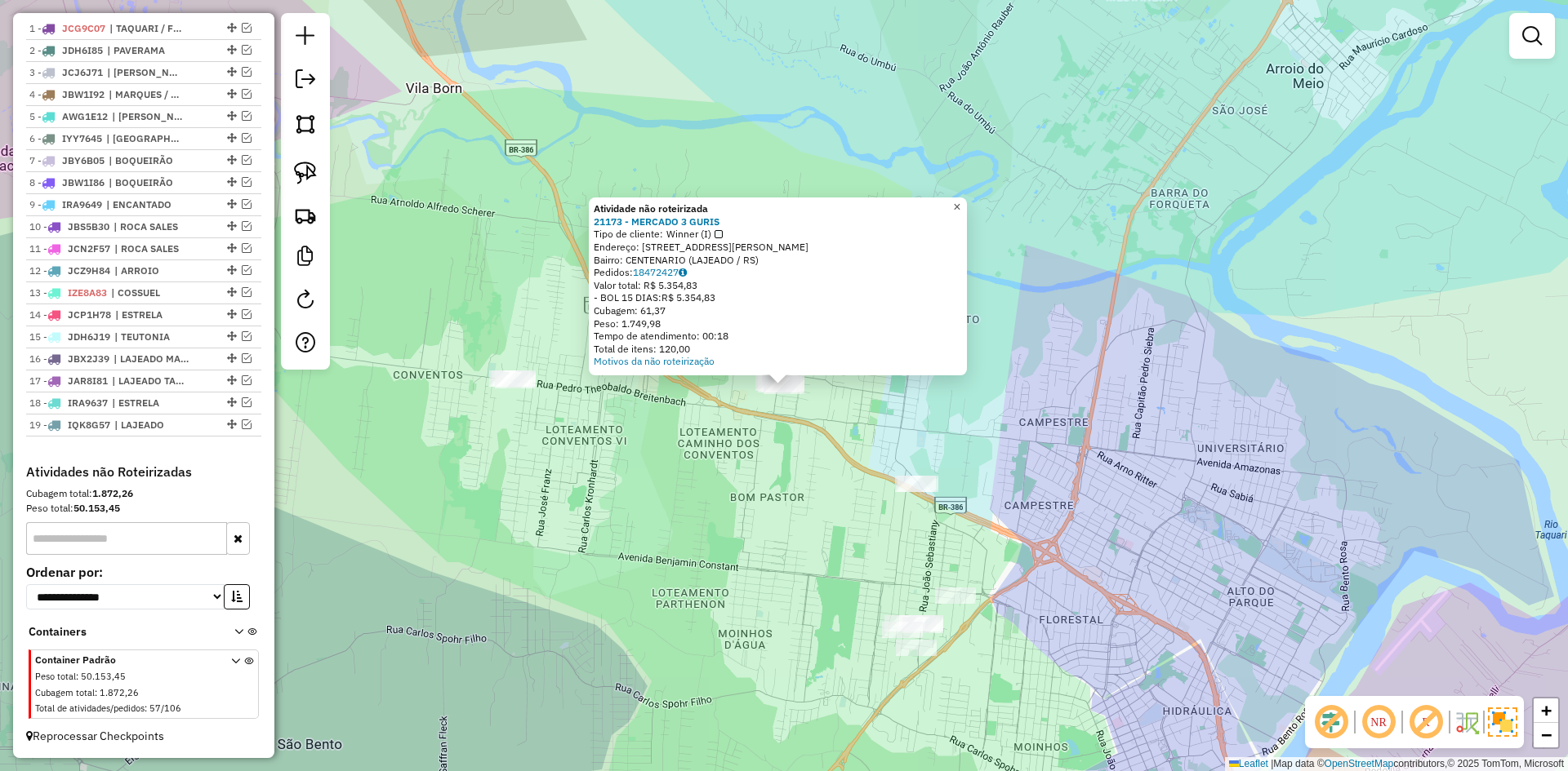
drag, startPoint x: 966, startPoint y: 203, endPoint x: 956, endPoint y: 241, distance: 39.3
click at [961, 203] on span "×" at bounding box center [957, 206] width 7 height 14
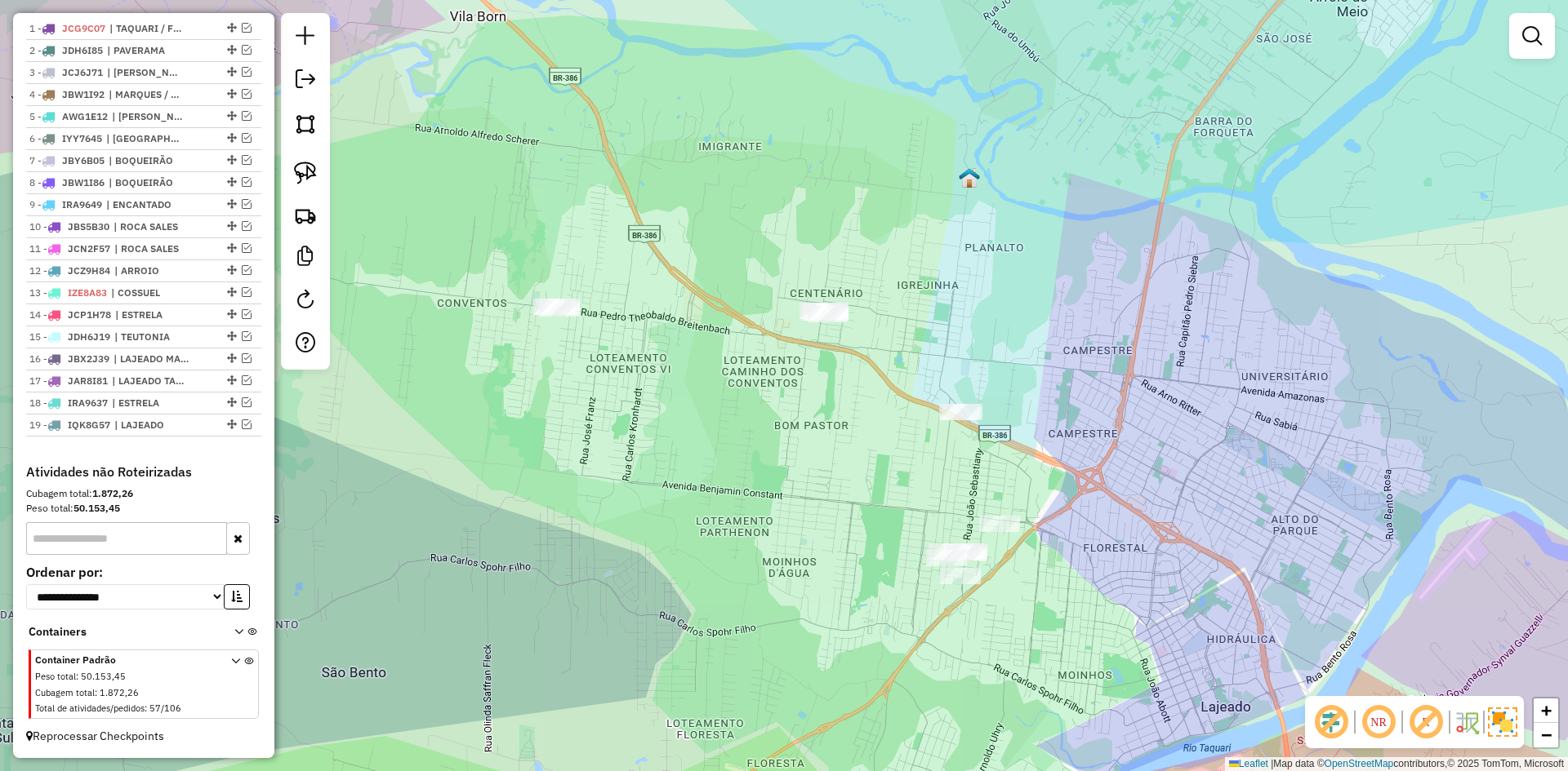
drag, startPoint x: 897, startPoint y: 361, endPoint x: 901, endPoint y: 326, distance: 35.2
click at [901, 326] on div "Janela de atendimento Grade de atendimento Capacidade Transportadoras Veículos …" at bounding box center [784, 386] width 1568 height 771
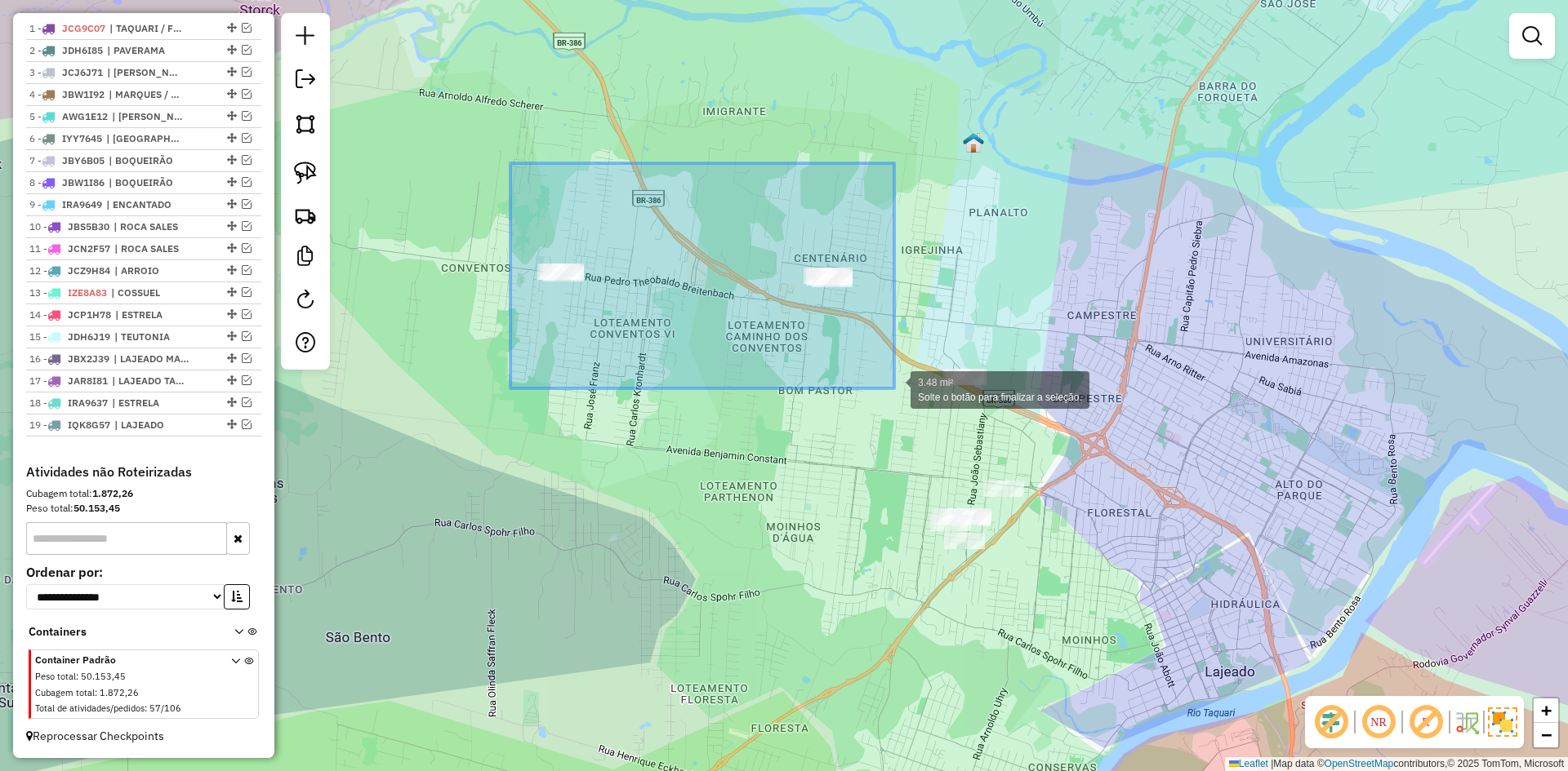
drag, startPoint x: 510, startPoint y: 163, endPoint x: 894, endPoint y: 388, distance: 445.1
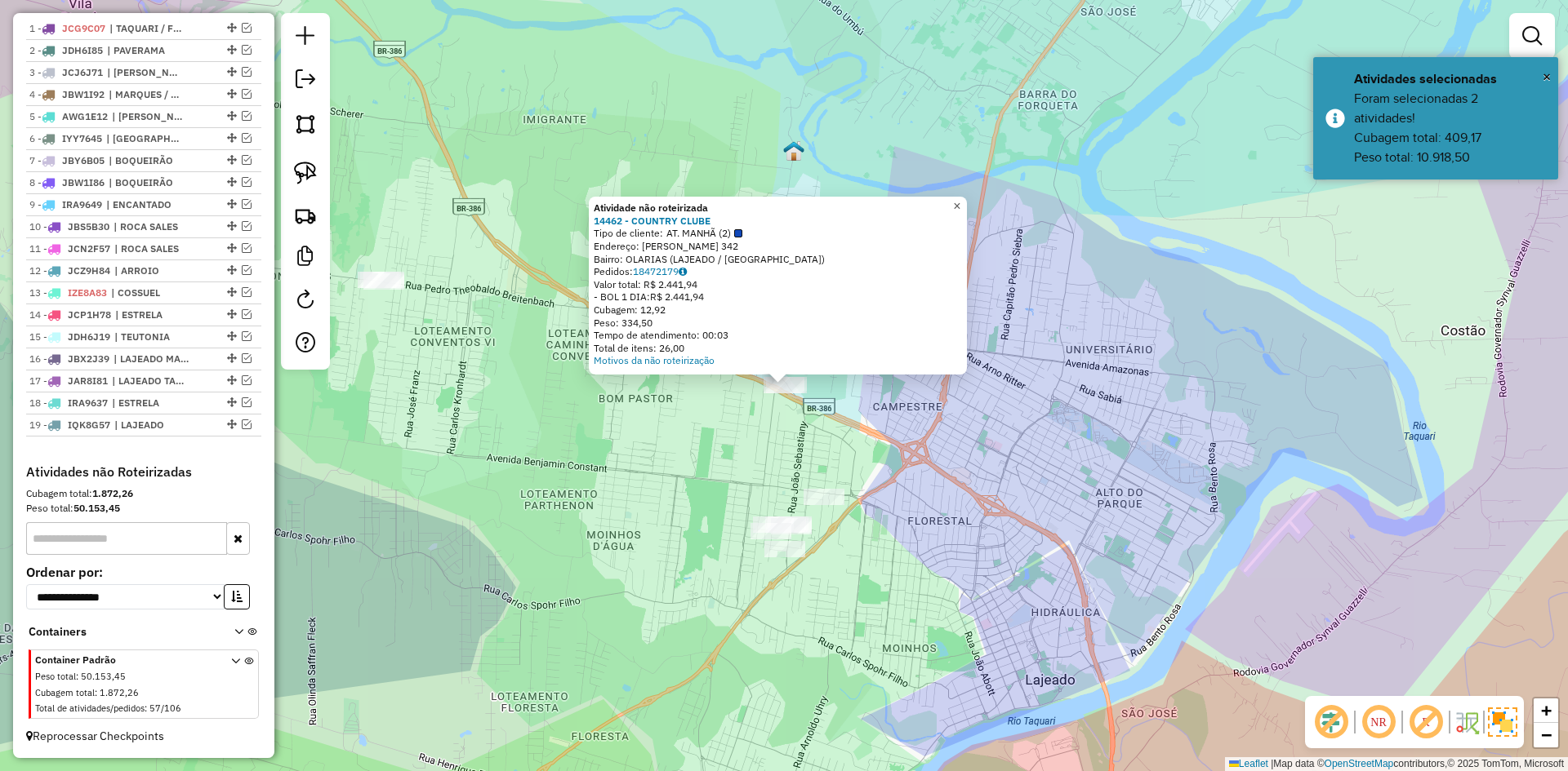
click at [961, 199] on span "×" at bounding box center [957, 205] width 7 height 14
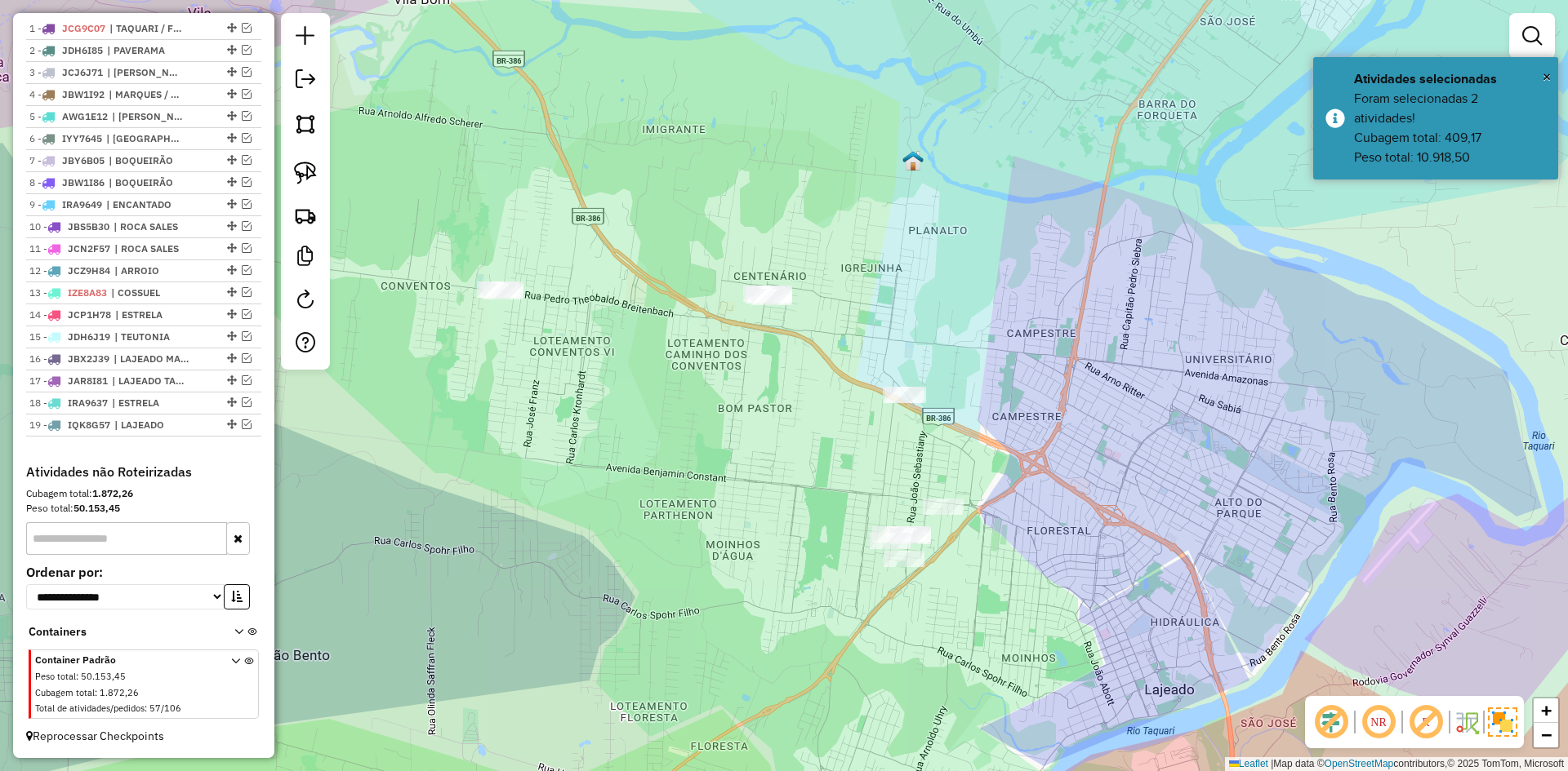
drag, startPoint x: 433, startPoint y: 307, endPoint x: 562, endPoint y: 316, distance: 129.3
click at [560, 317] on div "Janela de atendimento Grade de atendimento Capacidade Transportadoras Veículos …" at bounding box center [784, 386] width 1568 height 771
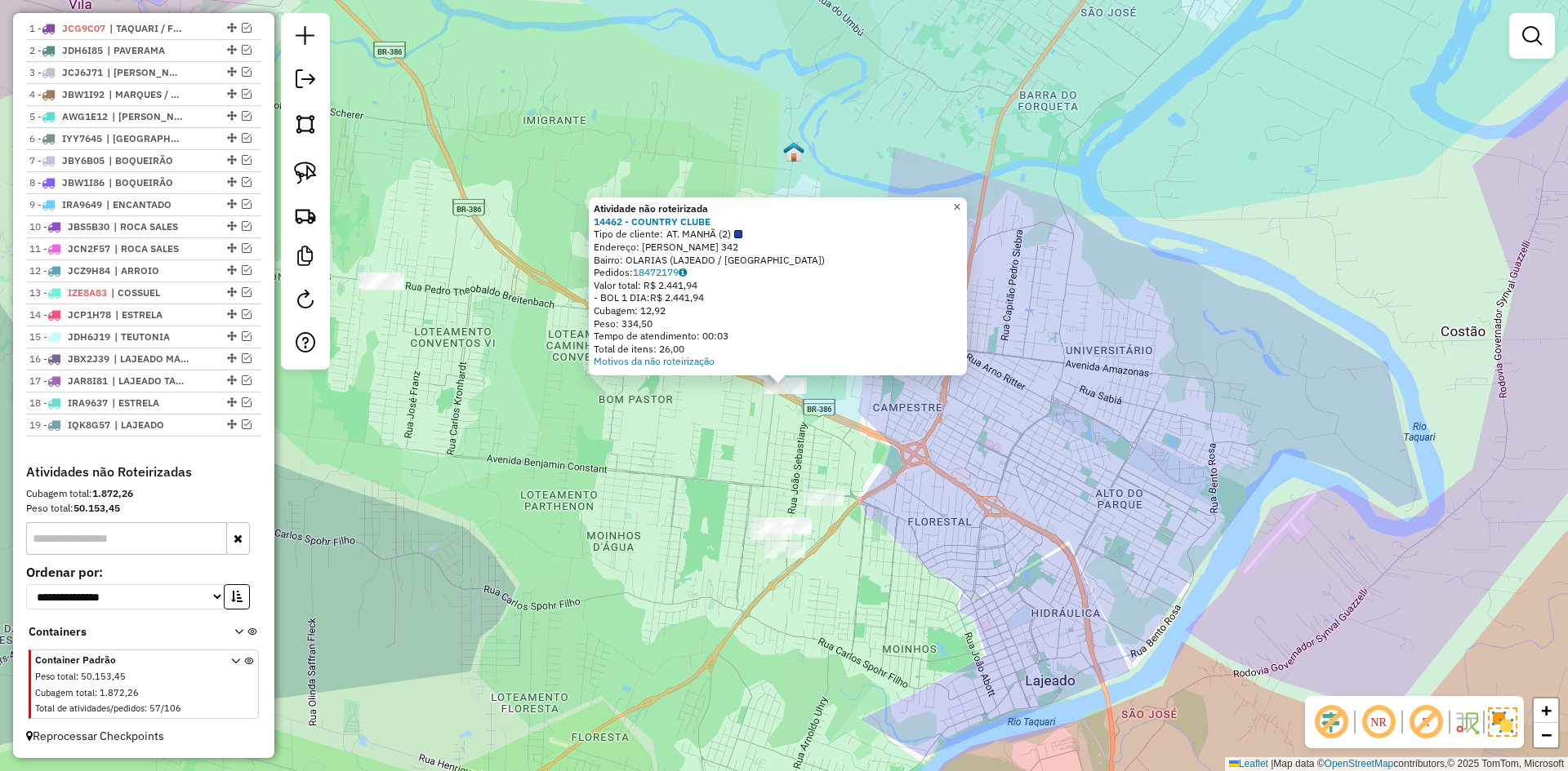
click at [961, 202] on span "×" at bounding box center [957, 206] width 7 height 14
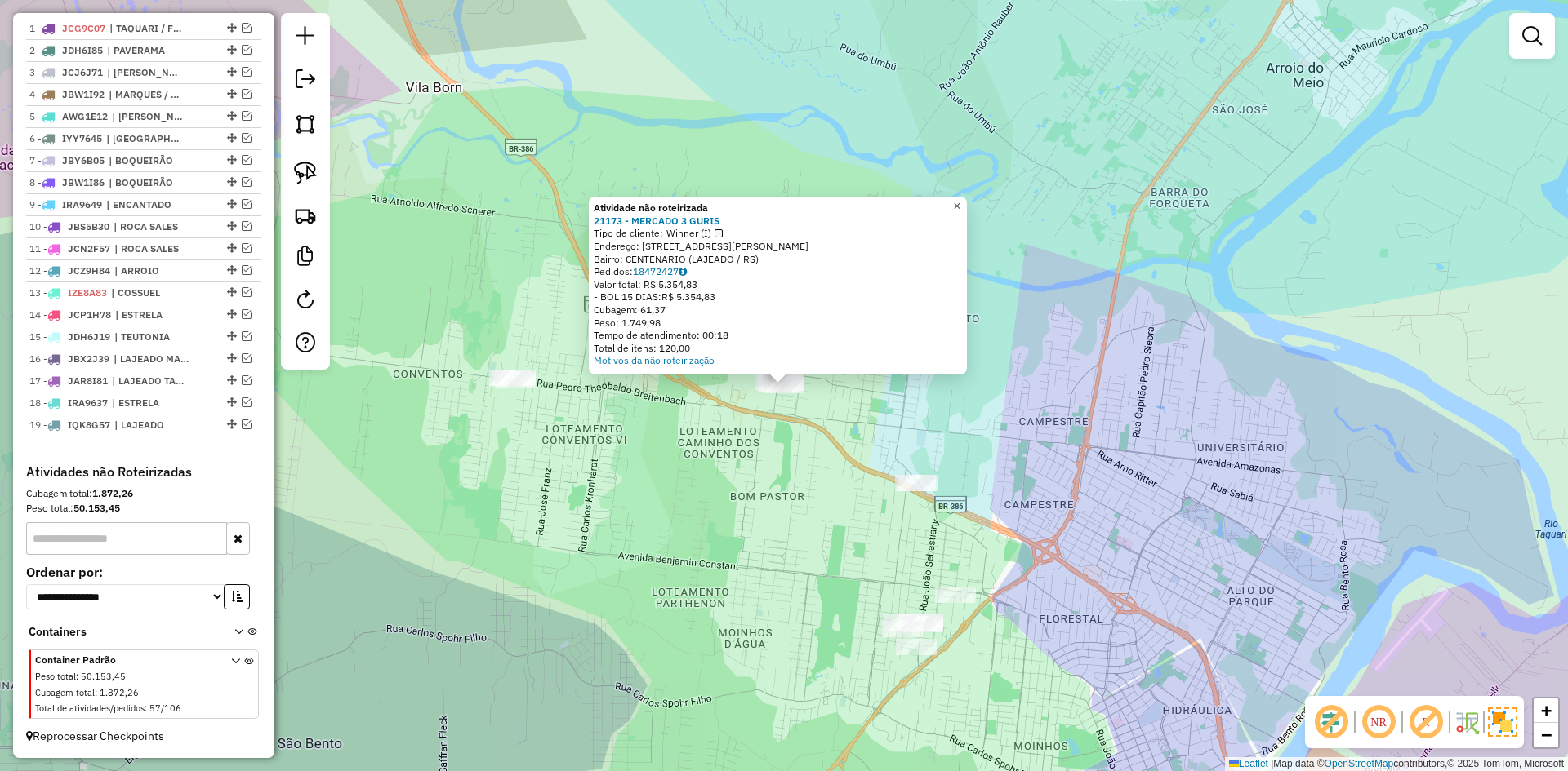
click at [967, 198] on link "×" at bounding box center [957, 206] width 20 height 20
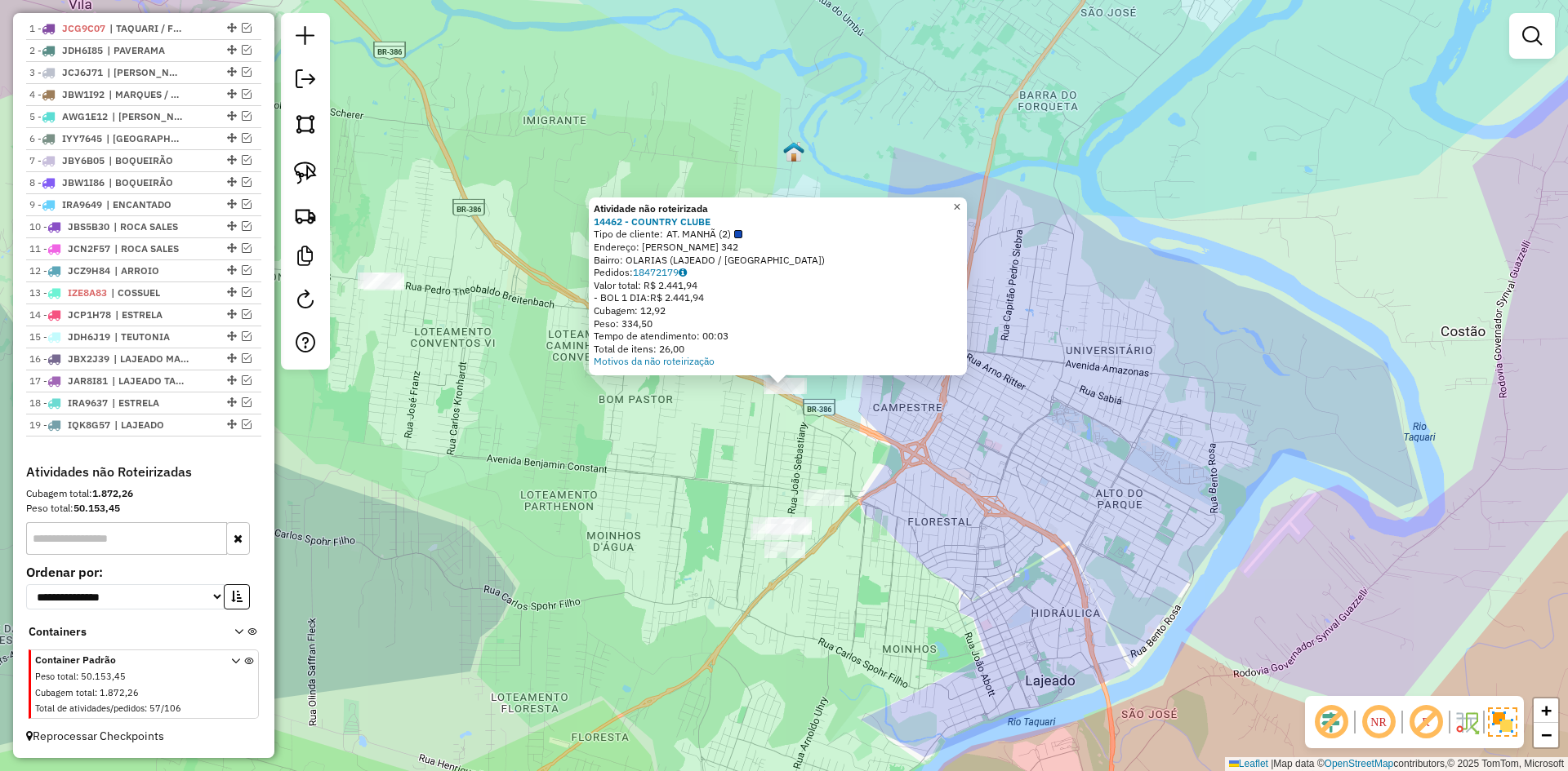
drag, startPoint x: 971, startPoint y: 205, endPoint x: 670, endPoint y: 296, distance: 314.5
click at [961, 204] on span "×" at bounding box center [957, 206] width 7 height 14
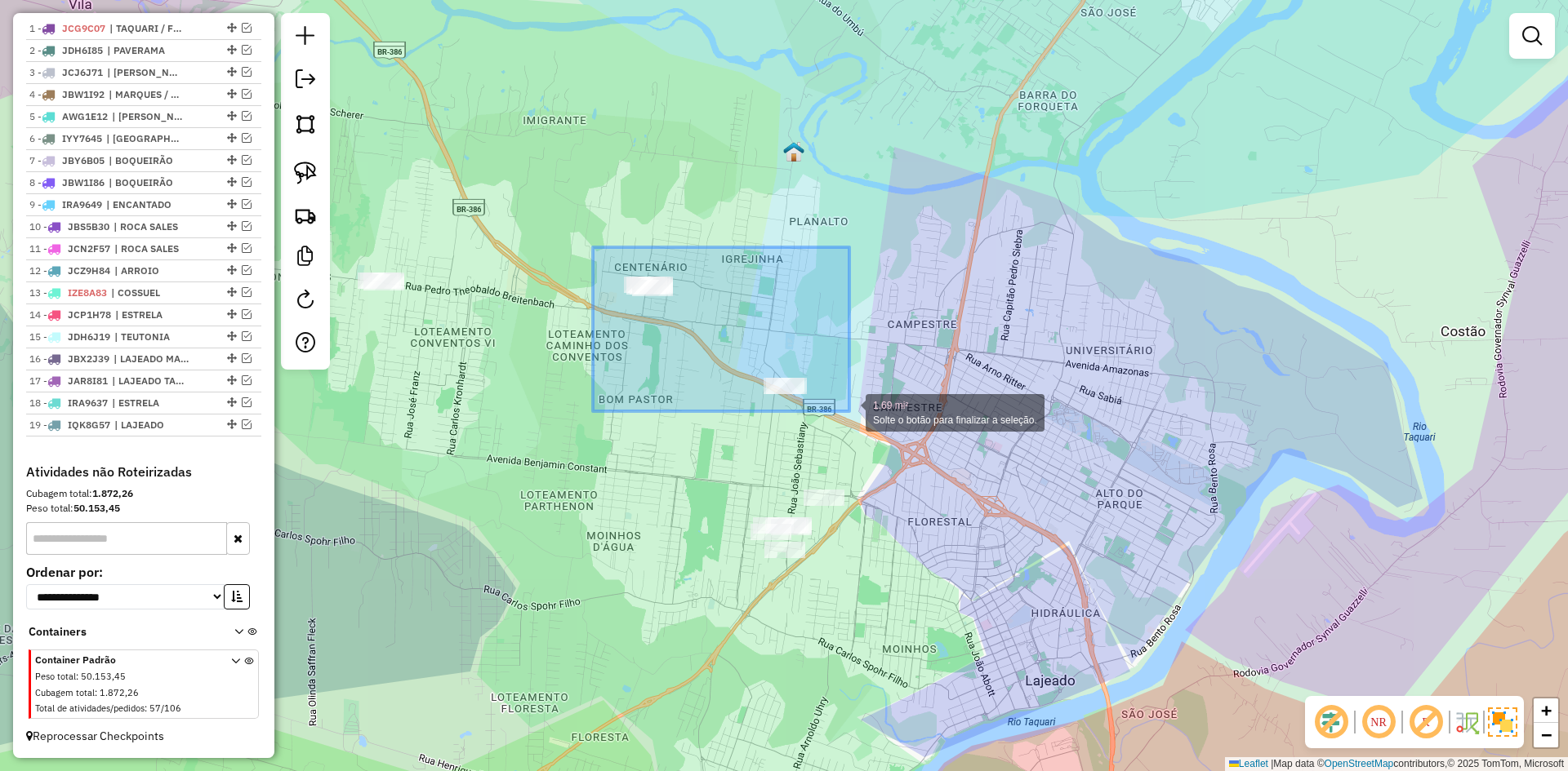
drag, startPoint x: 596, startPoint y: 248, endPoint x: 850, endPoint y: 412, distance: 302.3
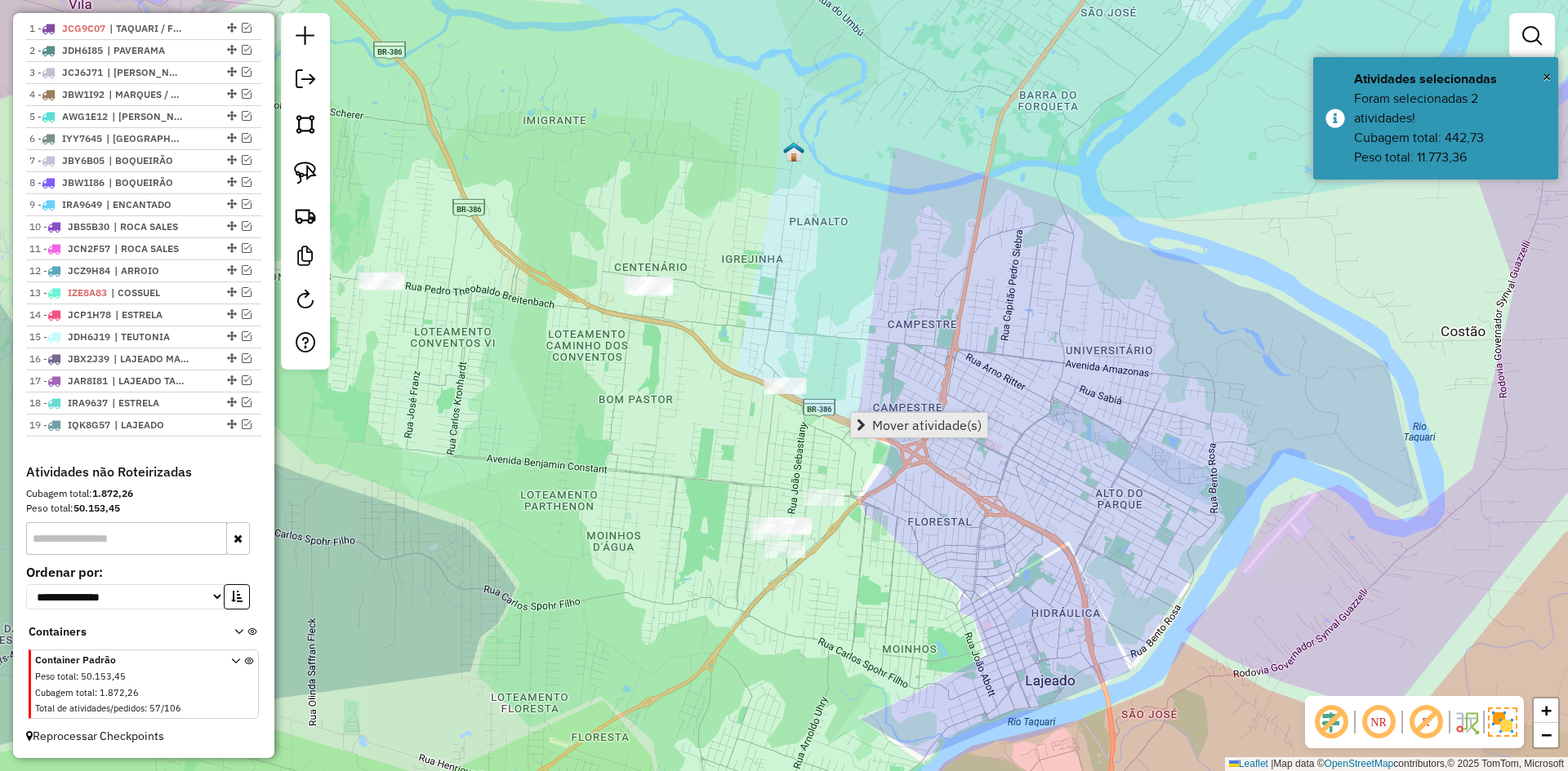
click at [894, 422] on span "Mover atividade(s)" at bounding box center [926, 425] width 109 height 14
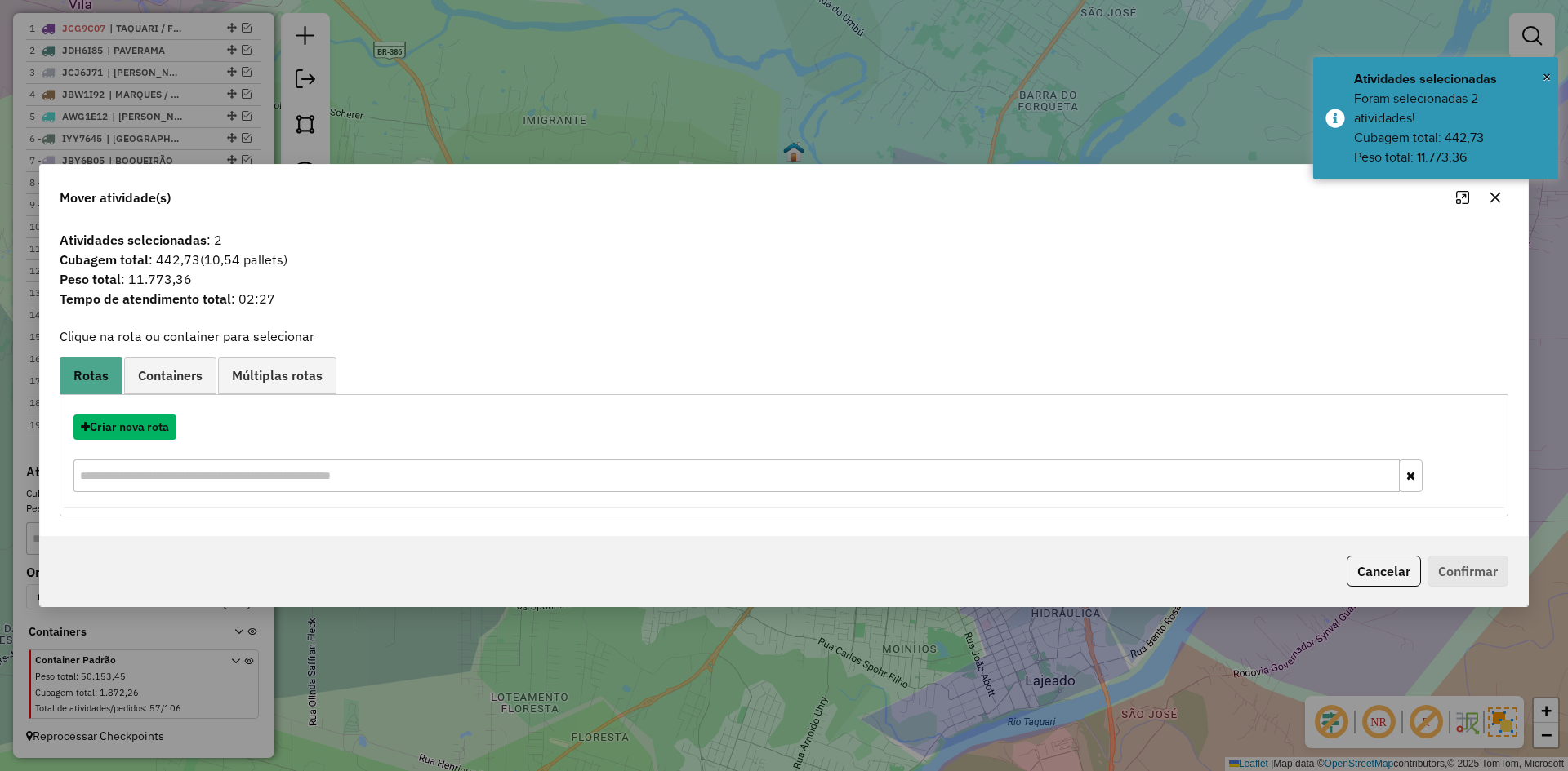
click at [141, 431] on button "Criar nova rota" at bounding box center [125, 427] width 103 height 25
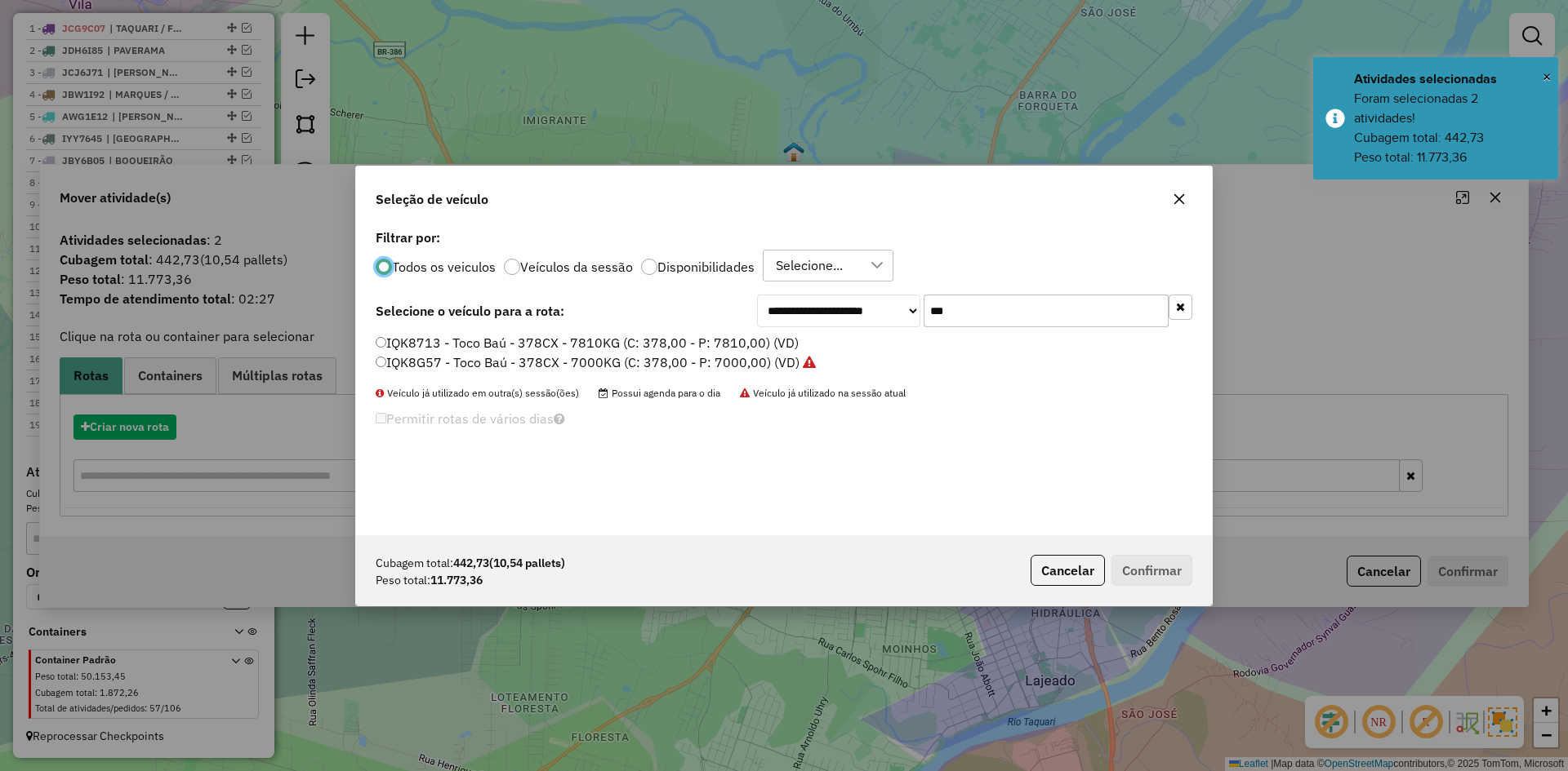
scroll to position [9, 5]
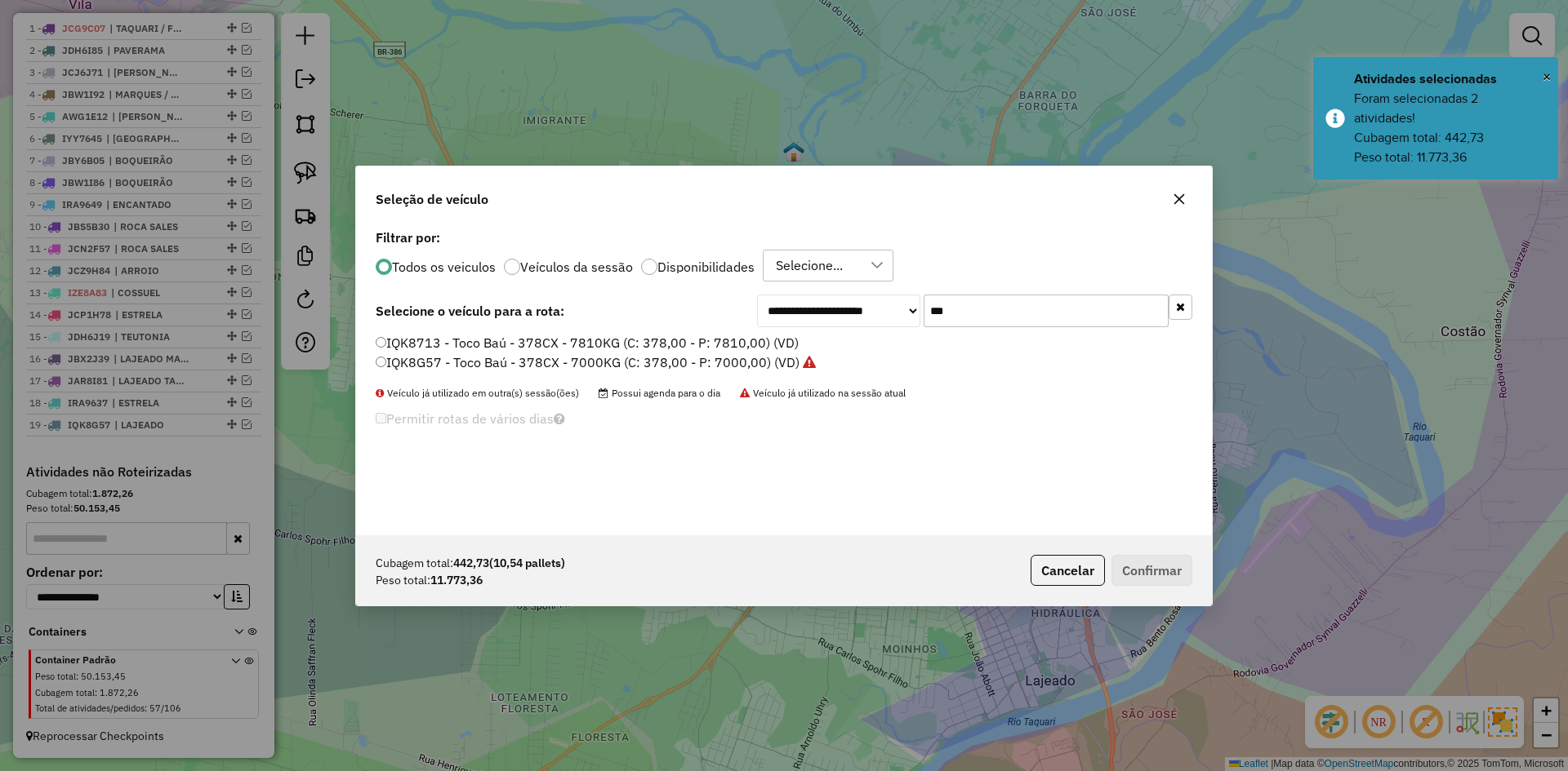
drag, startPoint x: 959, startPoint y: 309, endPoint x: 861, endPoint y: 370, distance: 115.4
click at [861, 370] on div "**********" at bounding box center [784, 380] width 856 height 310
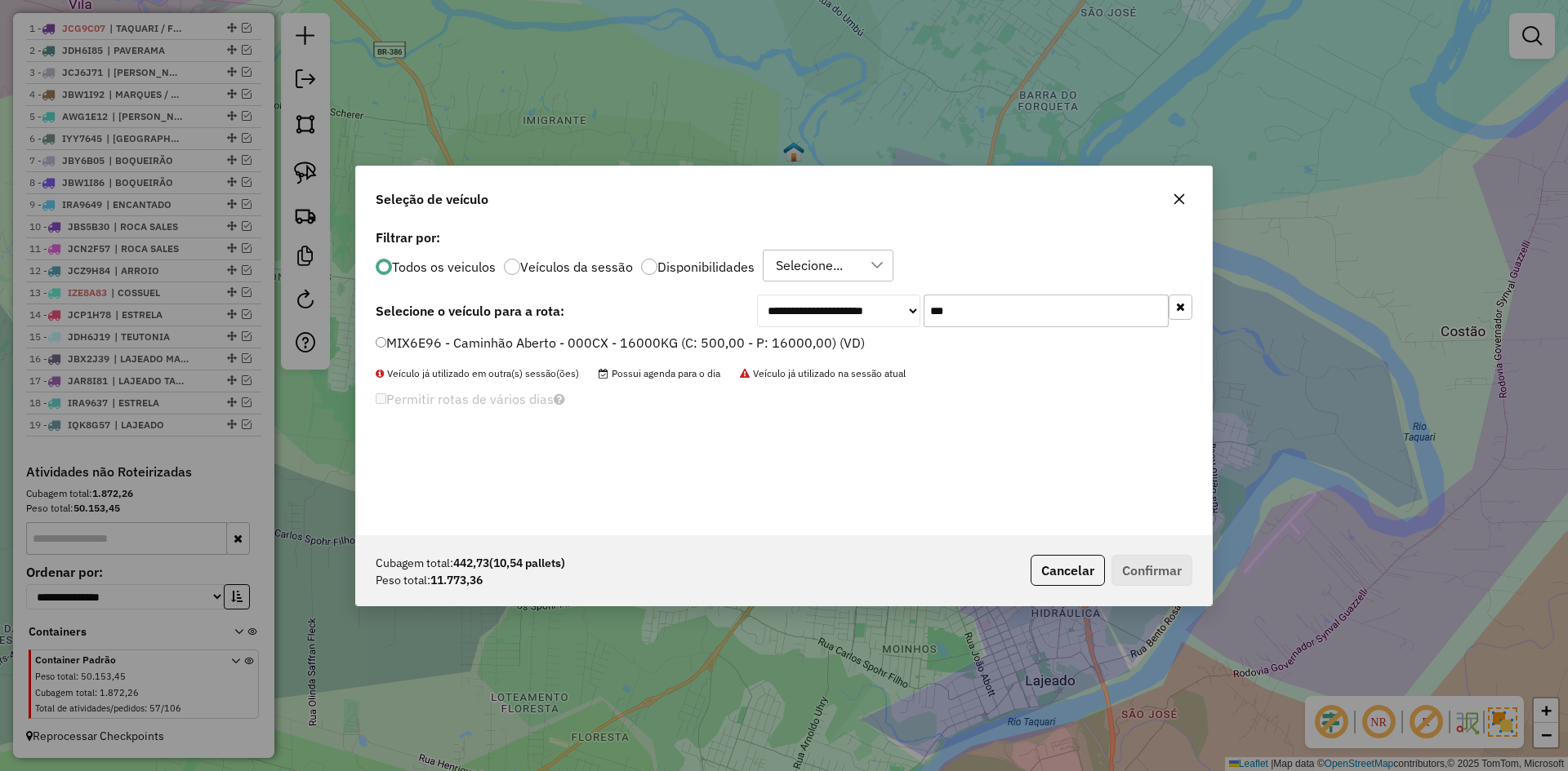
type input "***"
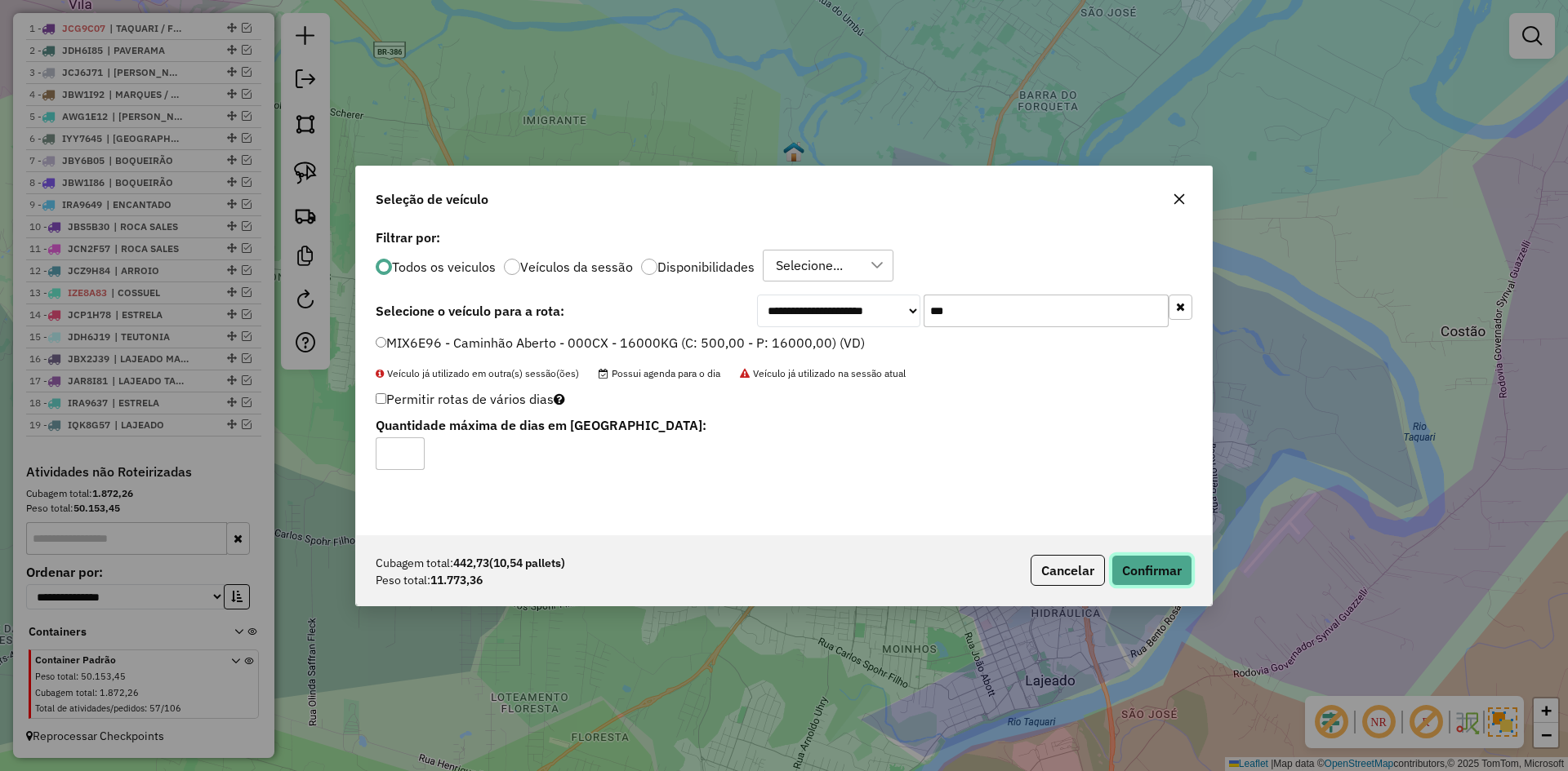
drag, startPoint x: 1169, startPoint y: 570, endPoint x: 1146, endPoint y: 567, distance: 23.2
click at [1168, 570] on button "Confirmar" at bounding box center [1153, 570] width 81 height 31
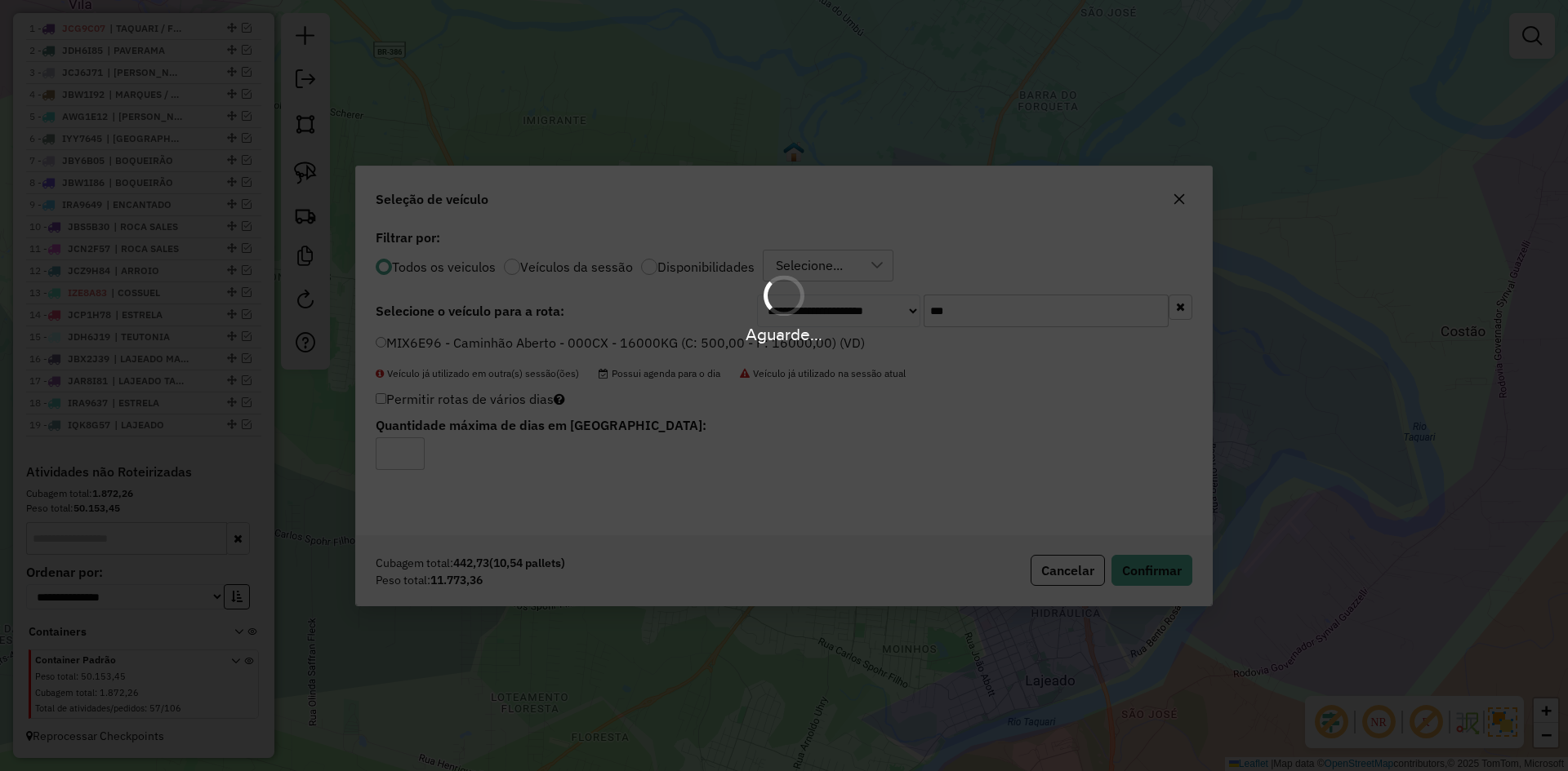
scroll to position [702, 0]
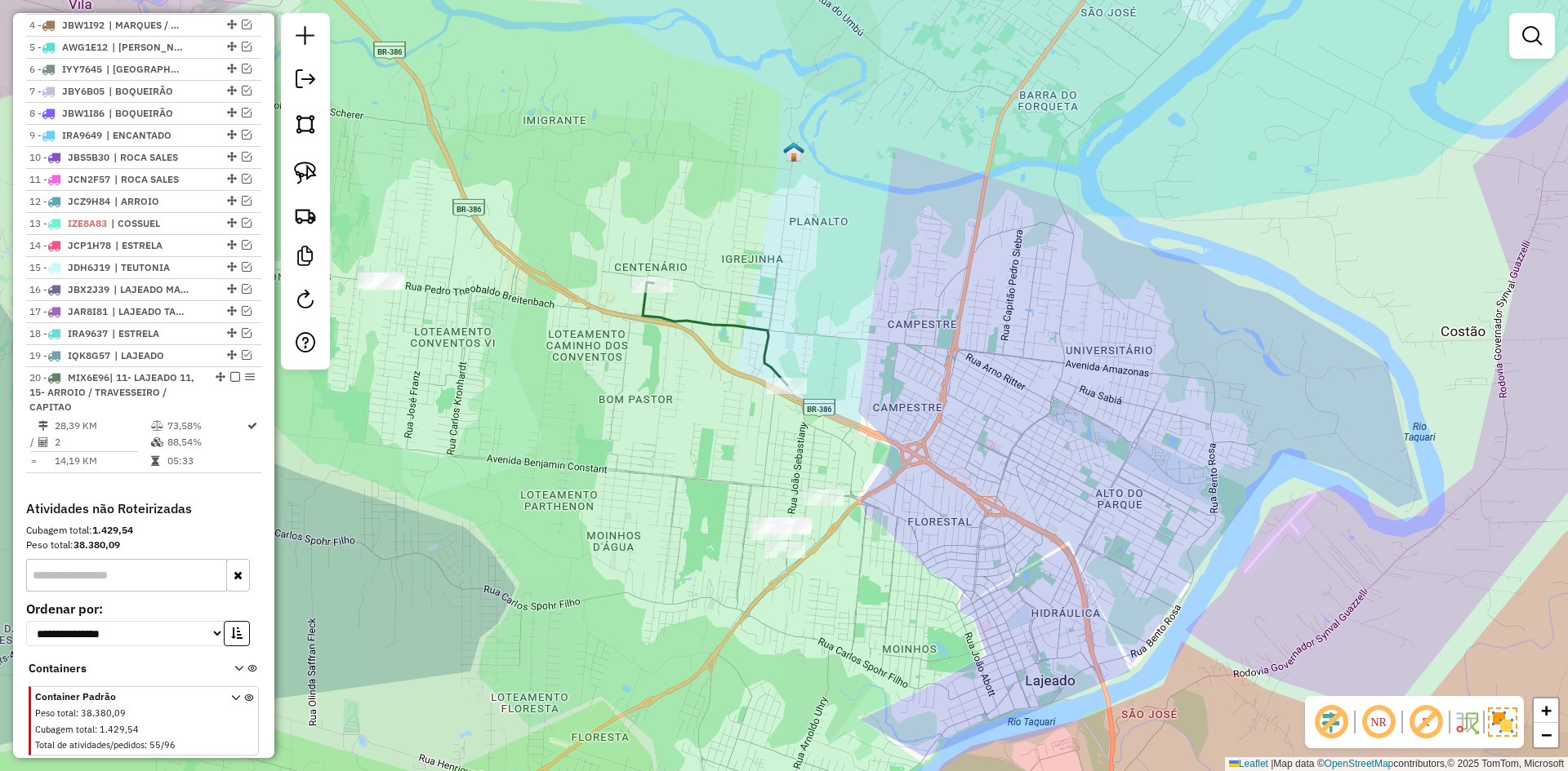
click at [765, 352] on icon at bounding box center [715, 334] width 144 height 103
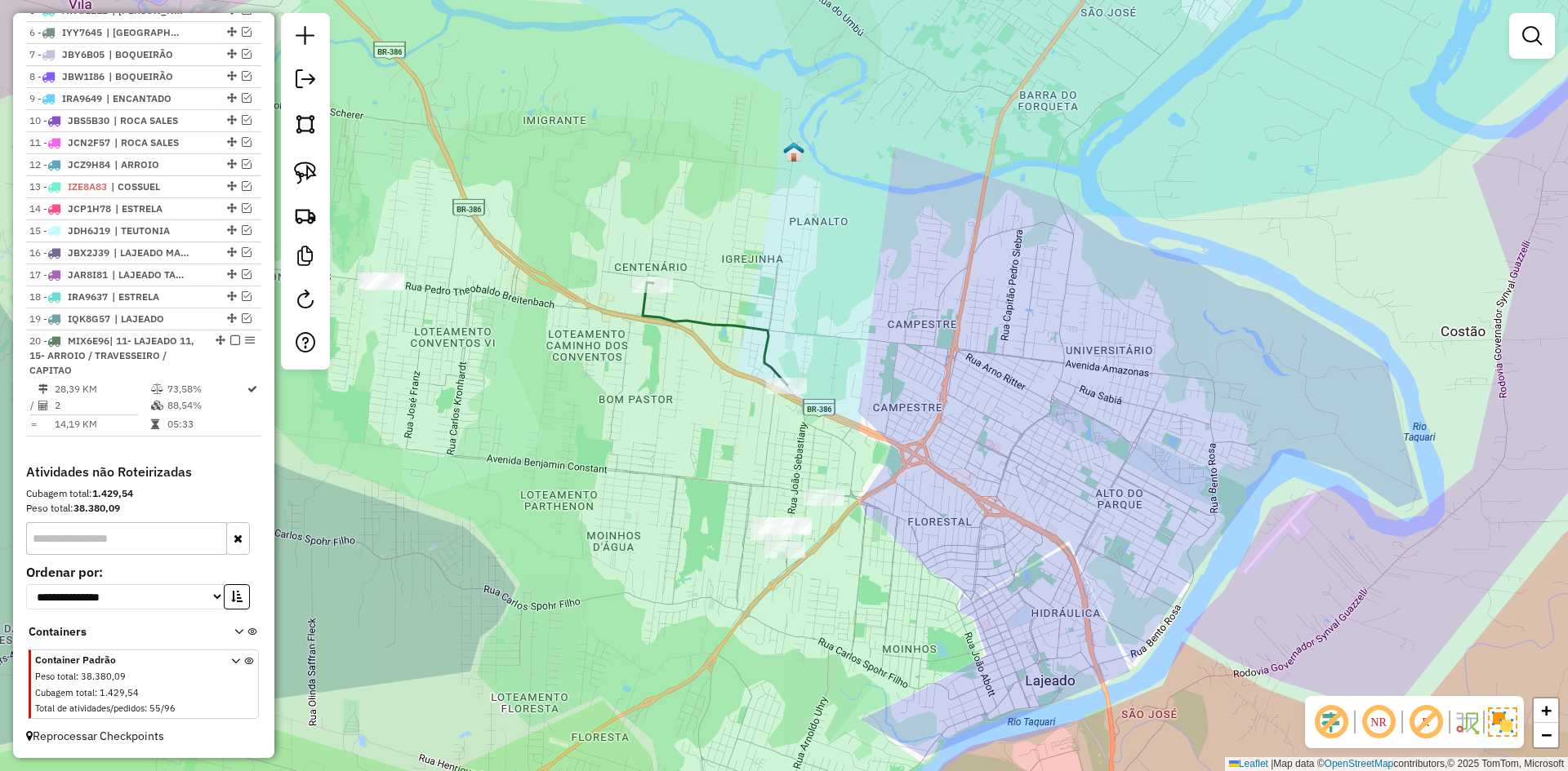
select select "*********"
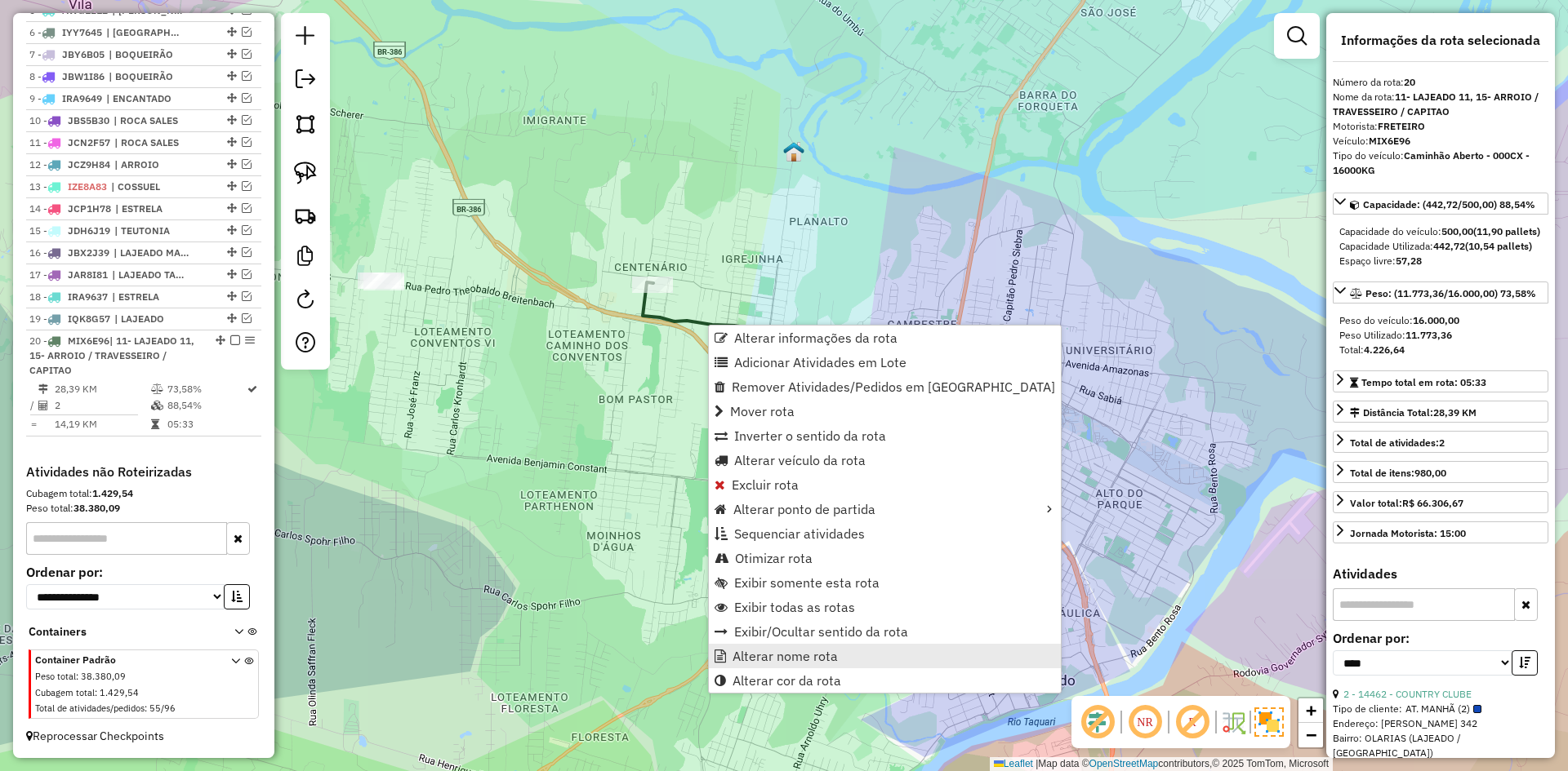
click at [789, 649] on span "Alterar nome rota" at bounding box center [785, 656] width 105 height 14
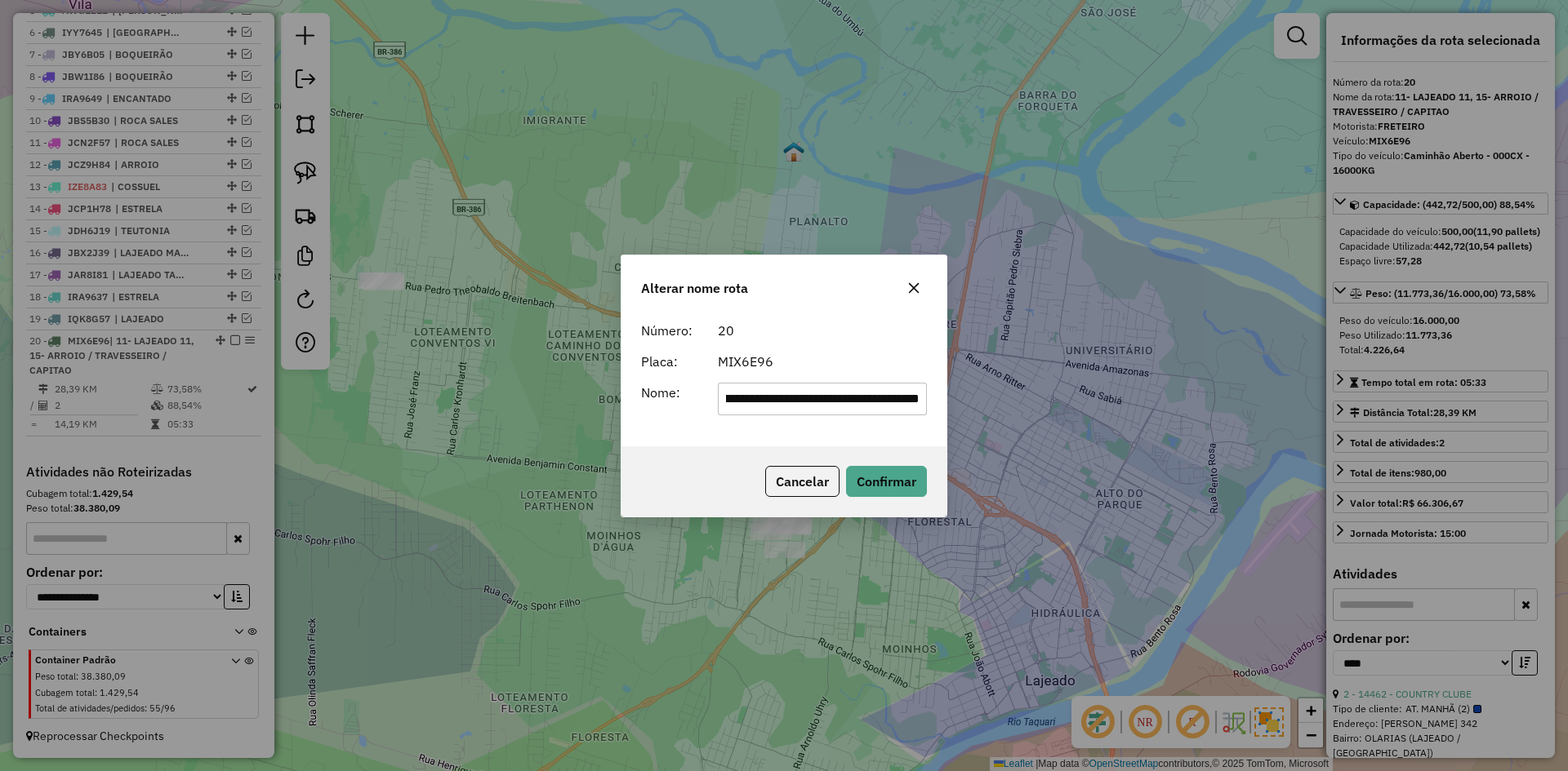
scroll to position [0, 0]
drag, startPoint x: 920, startPoint y: 394, endPoint x: 498, endPoint y: 542, distance: 447.2
click at [527, 536] on div "**********" at bounding box center [784, 386] width 1568 height 771
type input "**********"
click at [870, 475] on button "Confirmar" at bounding box center [887, 482] width 81 height 31
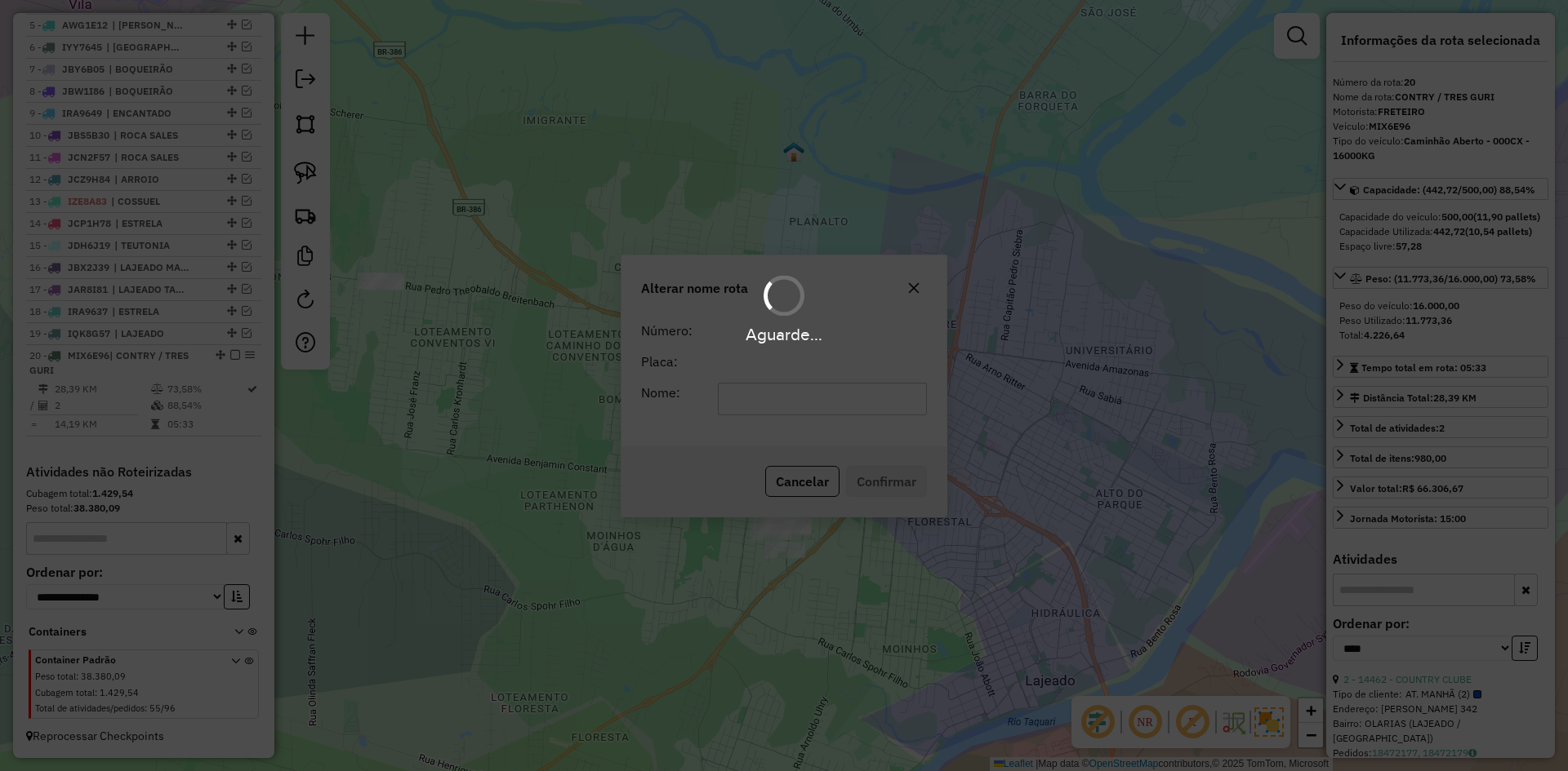
scroll to position [739, 0]
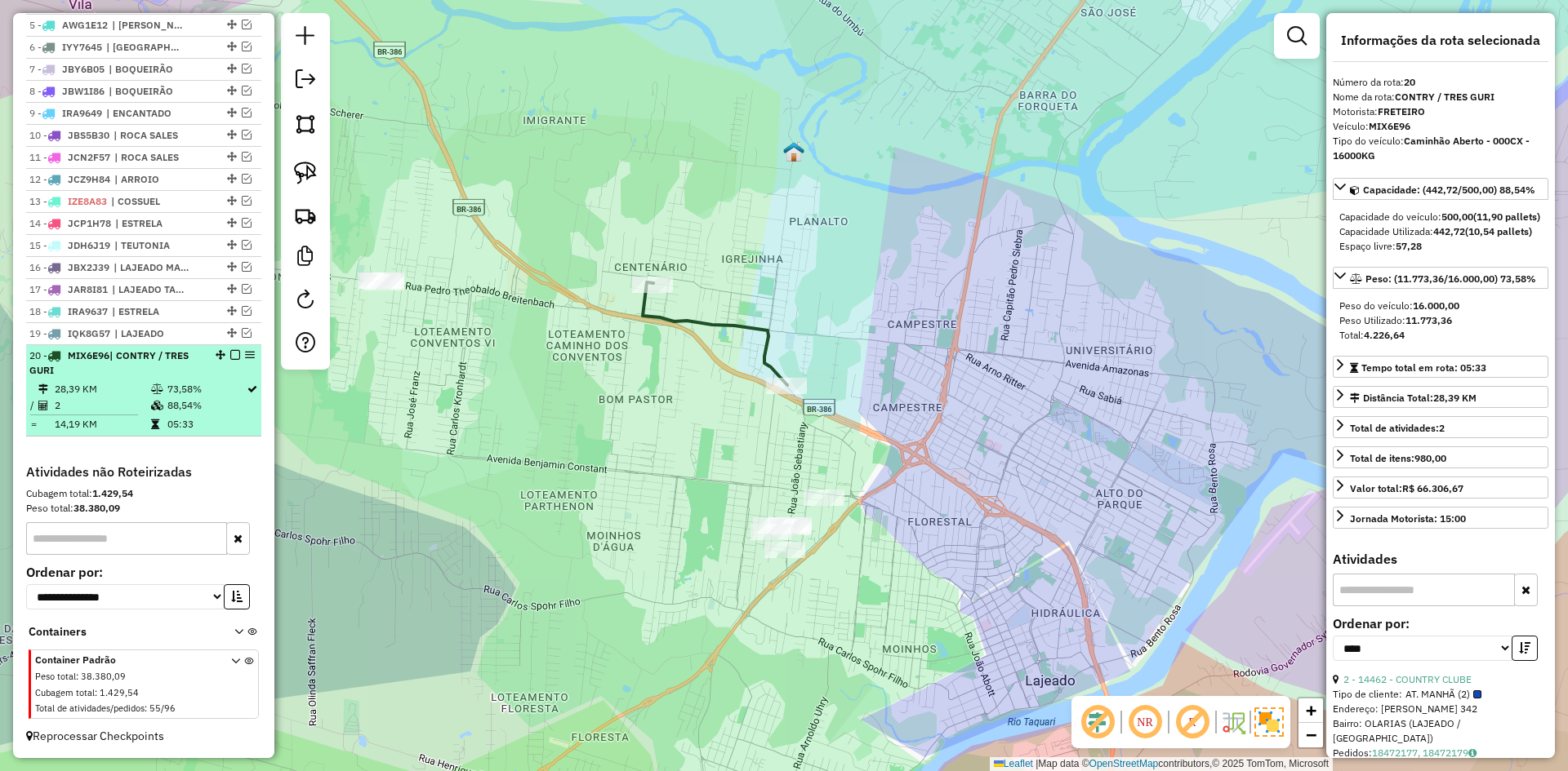
click at [231, 355] on em at bounding box center [235, 355] width 10 height 10
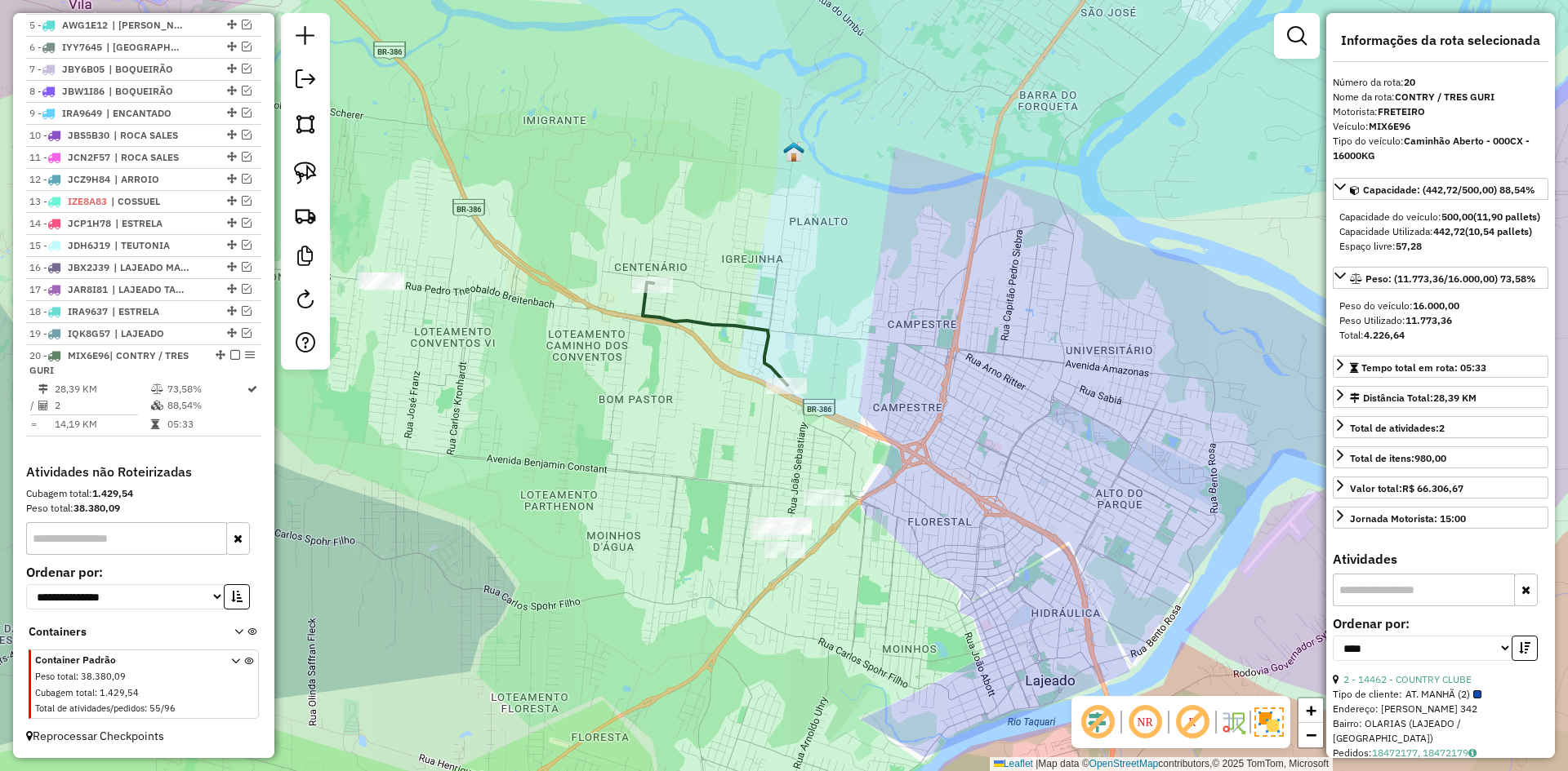
scroll to position [669, 0]
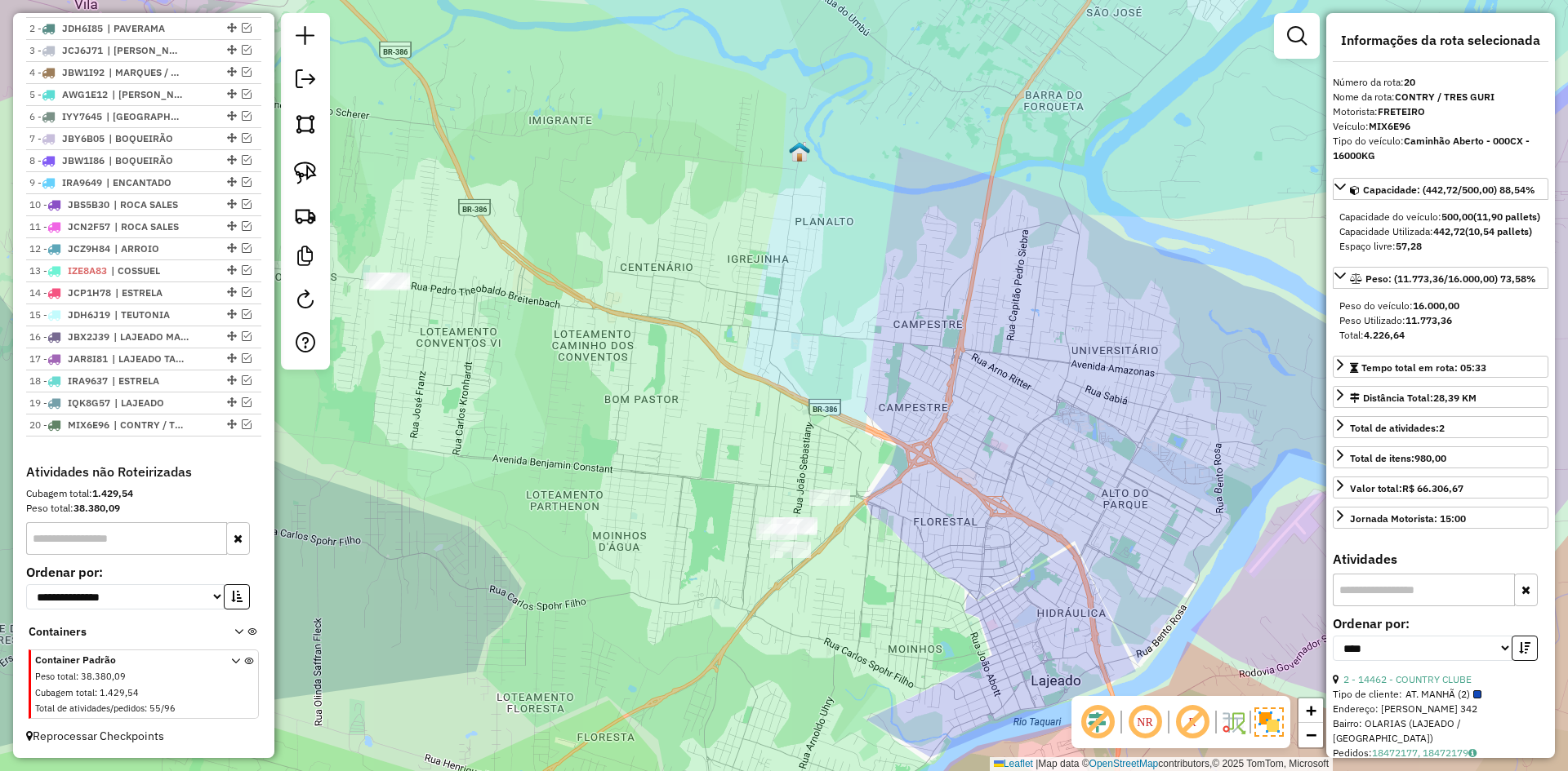
drag, startPoint x: 518, startPoint y: 302, endPoint x: 634, endPoint y: 344, distance: 123.4
click at [636, 346] on div "Janela de atendimento Grade de atendimento Capacidade Transportadoras Veículos …" at bounding box center [784, 386] width 1568 height 771
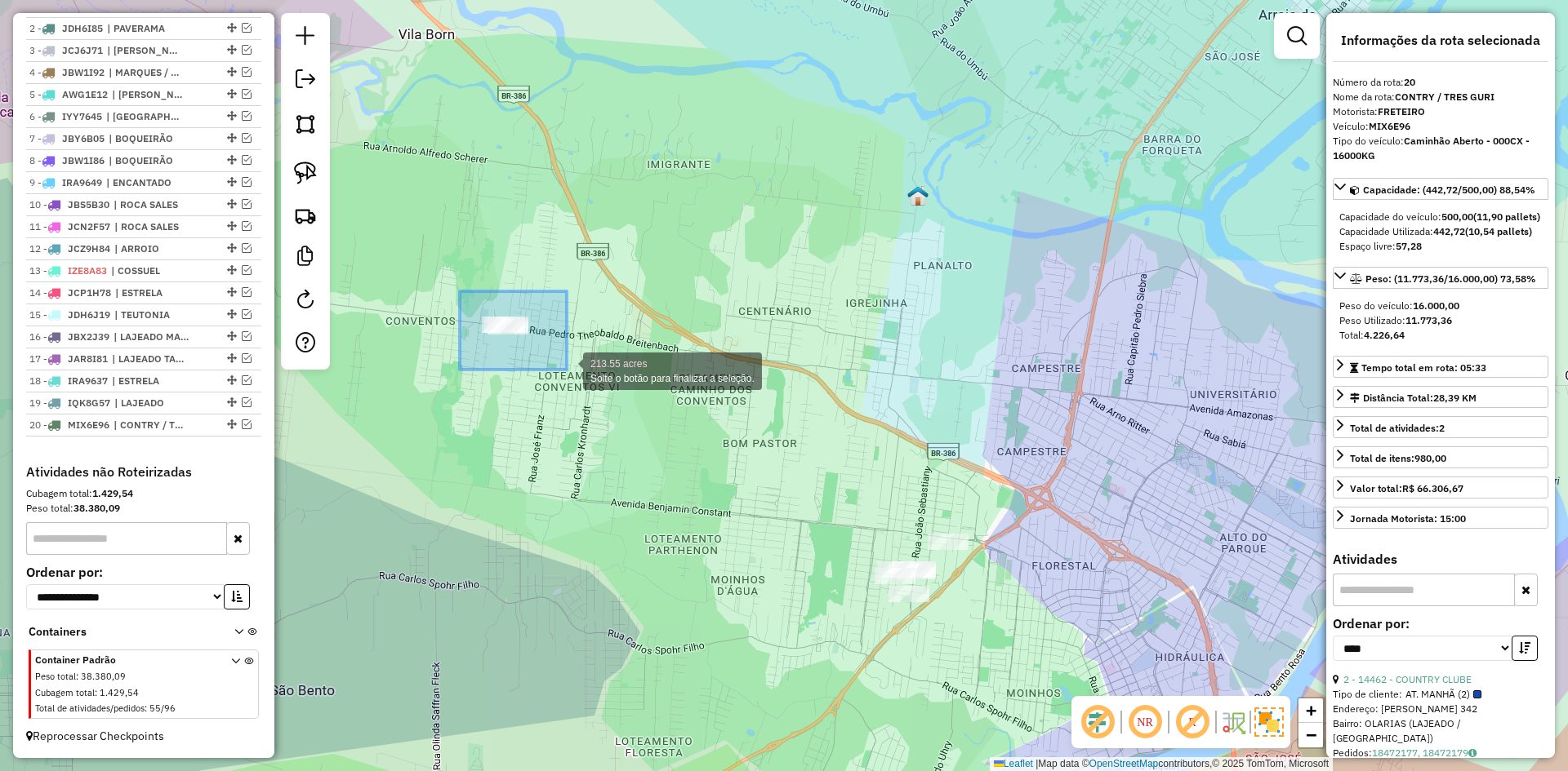
drag, startPoint x: 460, startPoint y: 292, endPoint x: 566, endPoint y: 370, distance: 131.6
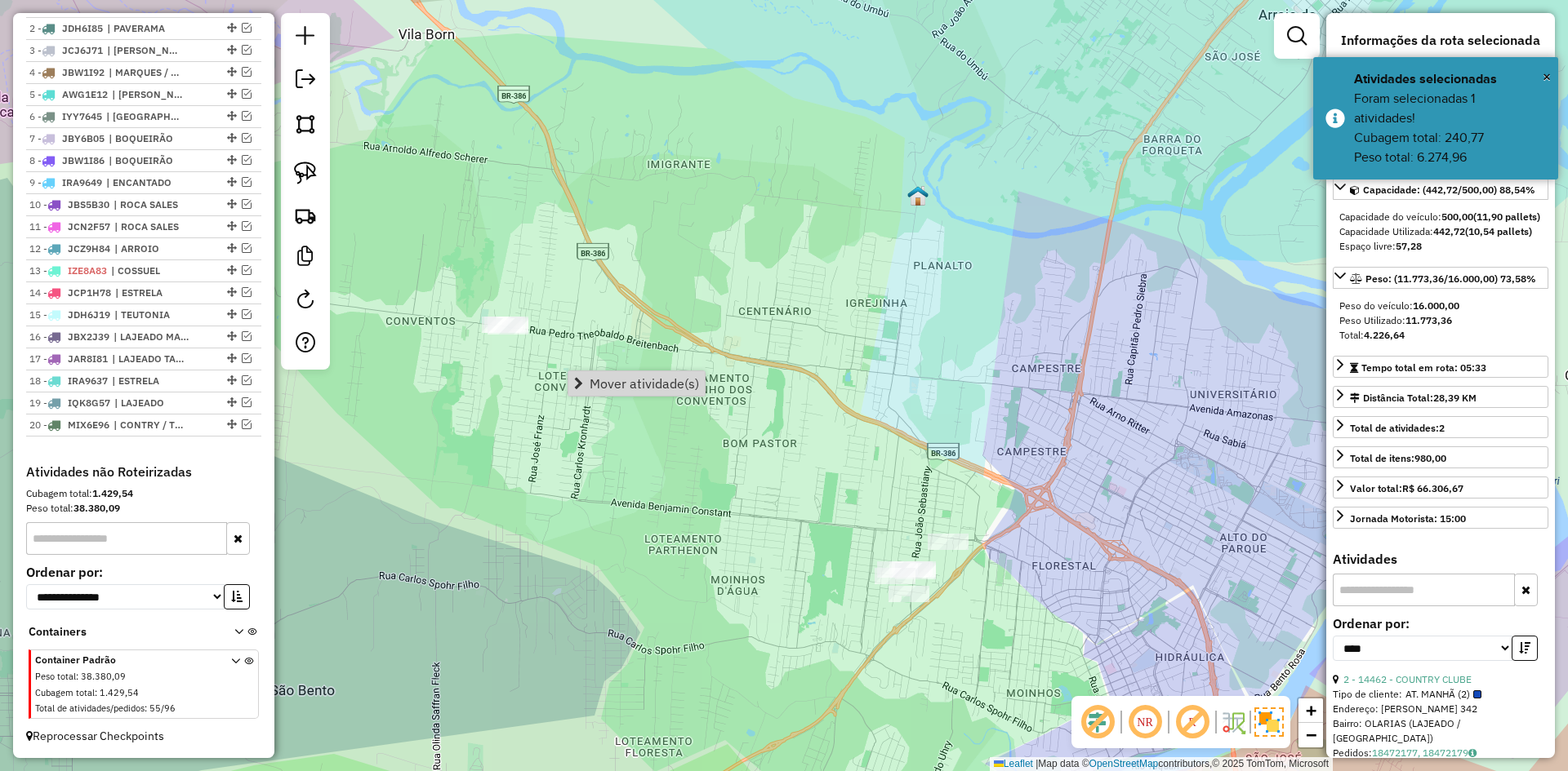
drag, startPoint x: 656, startPoint y: 379, endPoint x: 623, endPoint y: 385, distance: 33.5
click at [650, 379] on span "Mover atividade(s)" at bounding box center [643, 384] width 109 height 14
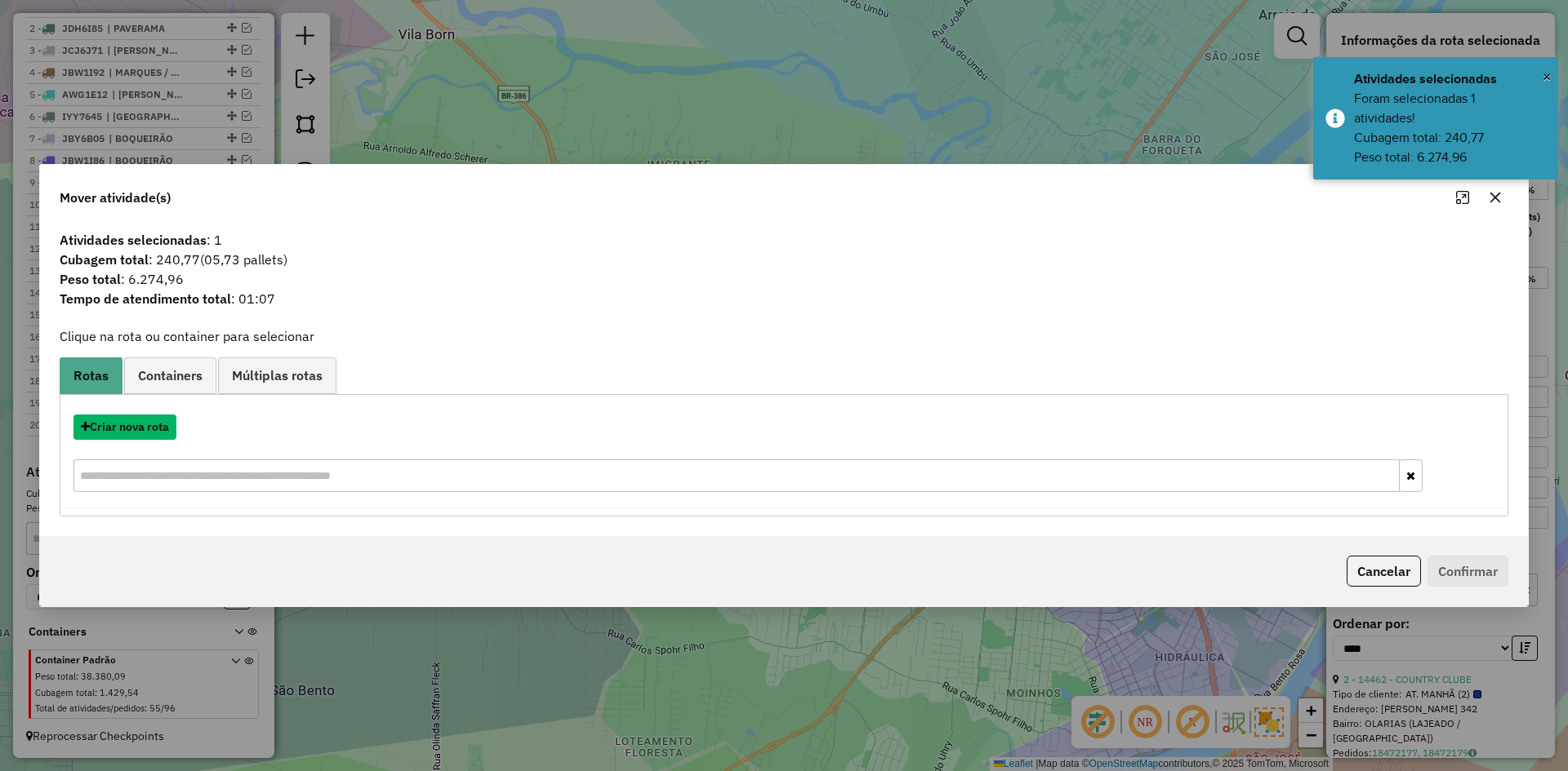
click at [155, 431] on button "Criar nova rota" at bounding box center [125, 427] width 103 height 25
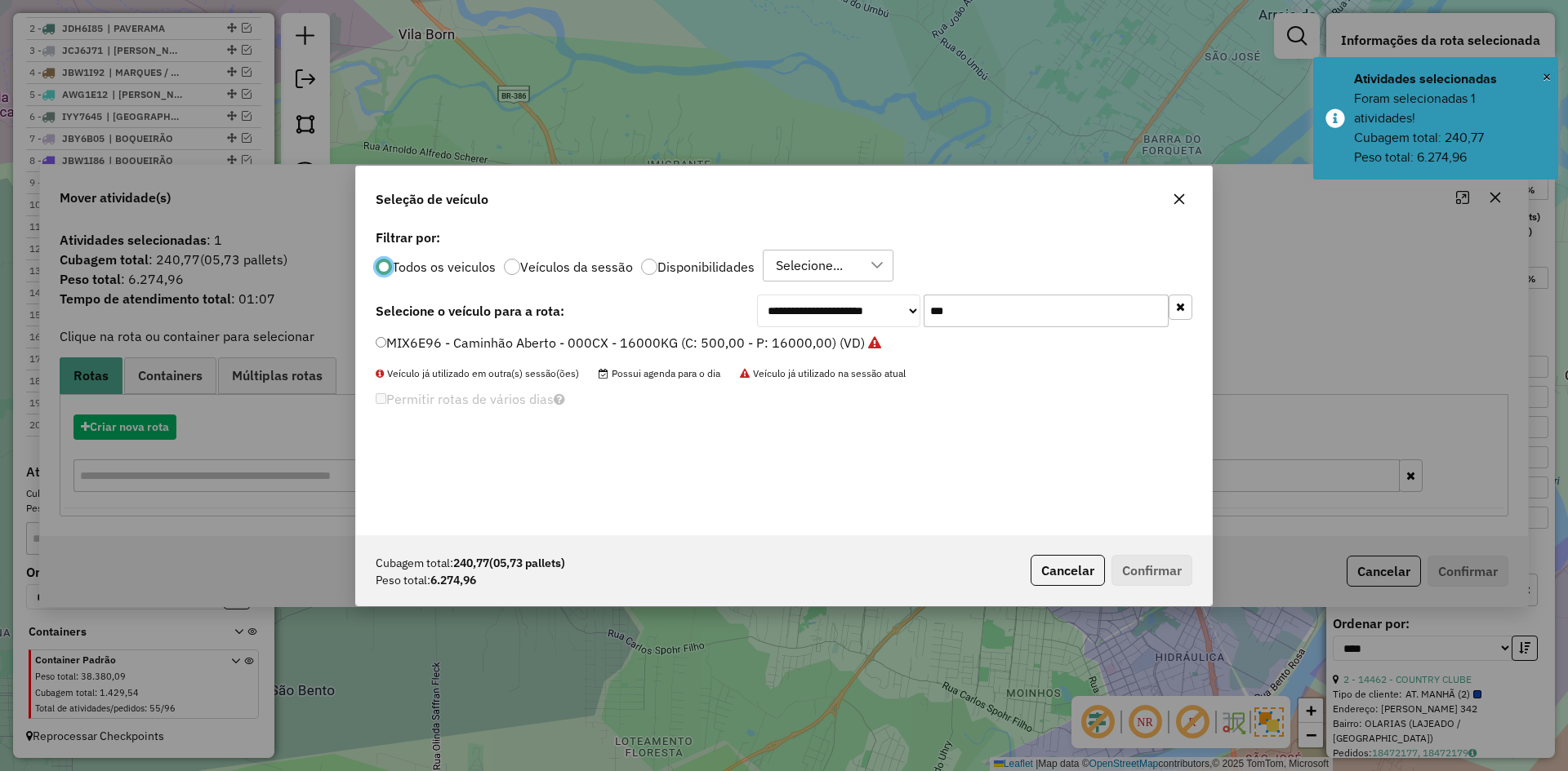
scroll to position [9, 5]
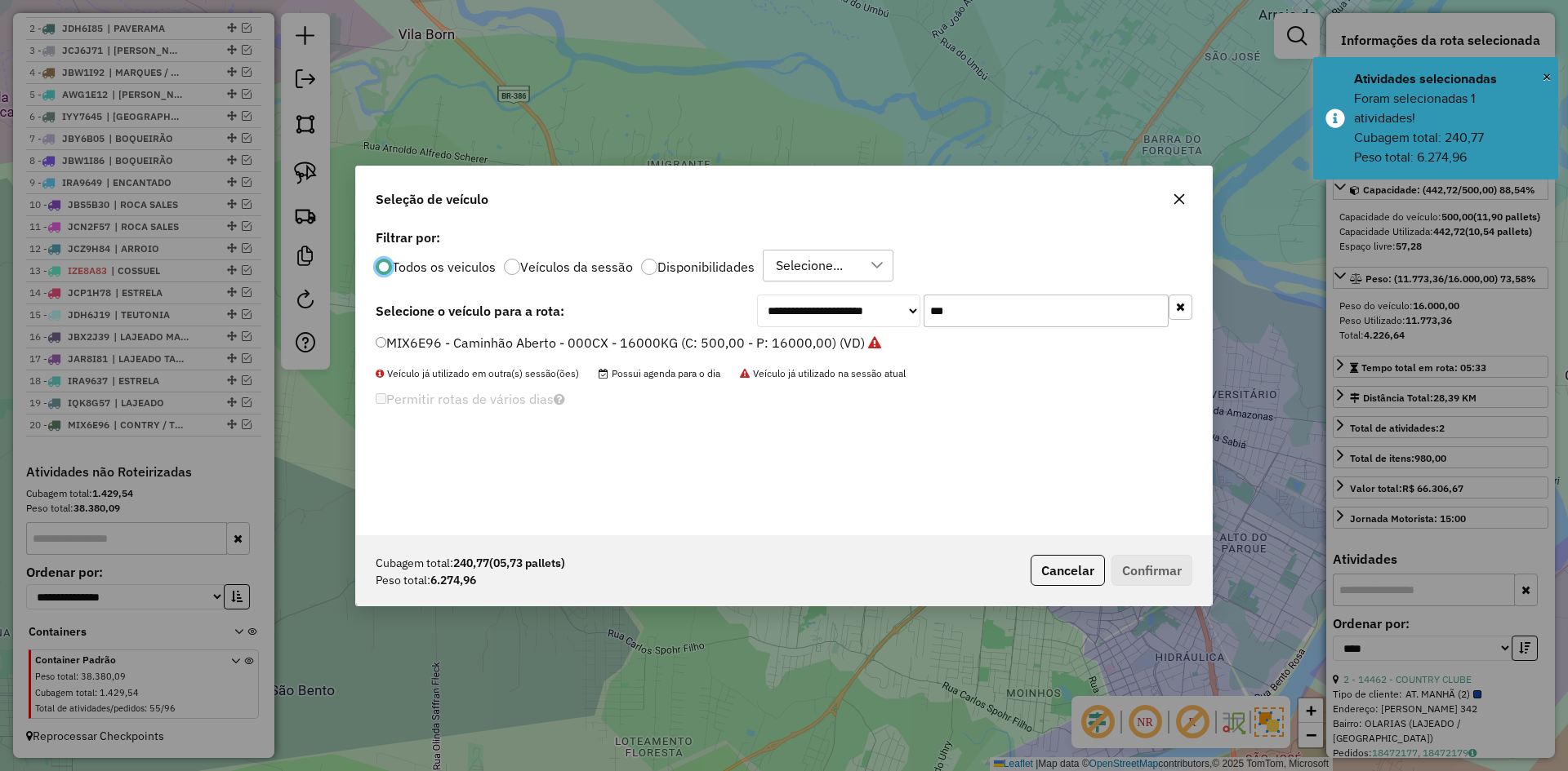
click at [878, 369] on div "**********" at bounding box center [784, 380] width 856 height 310
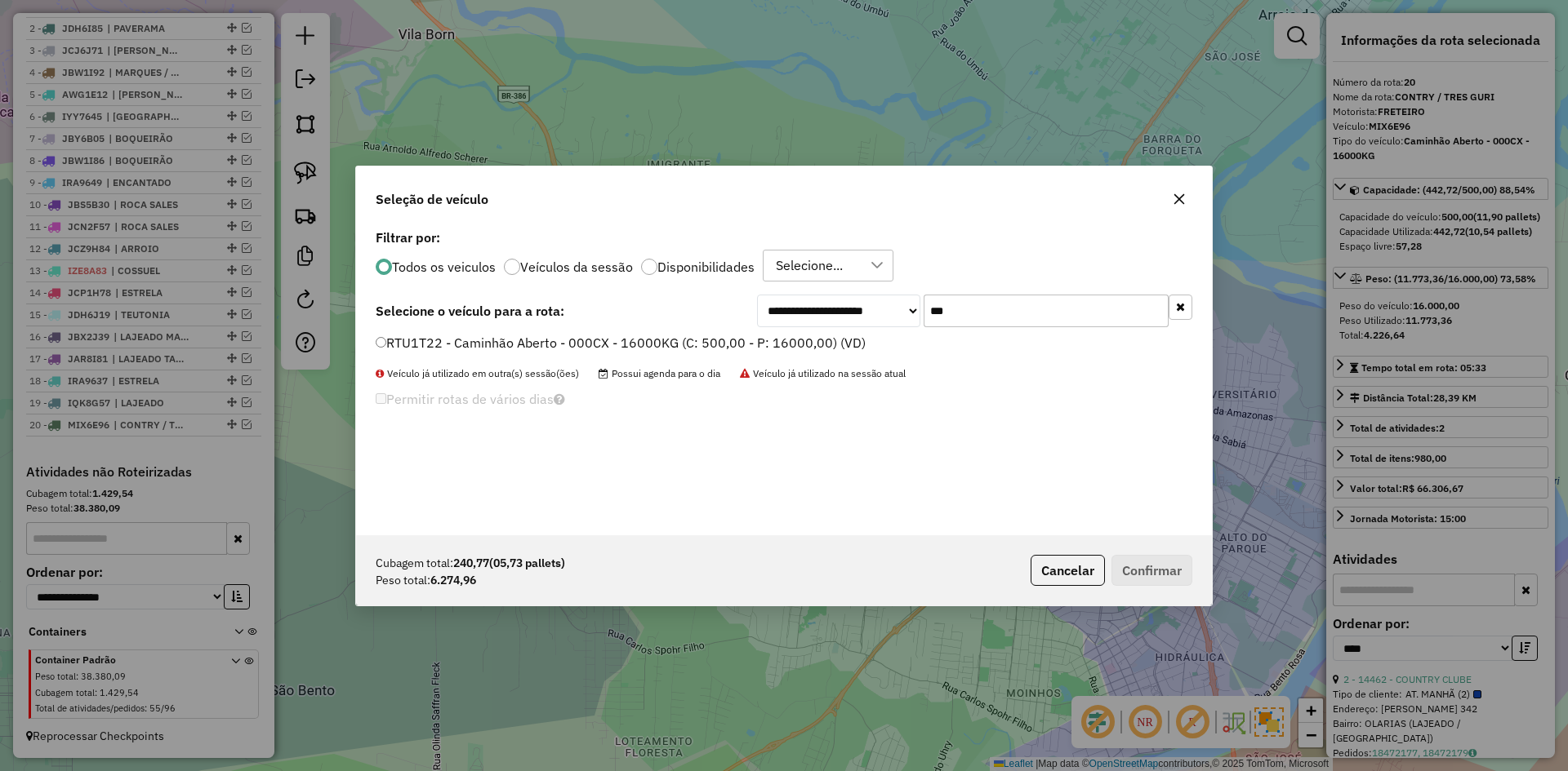
type input "***"
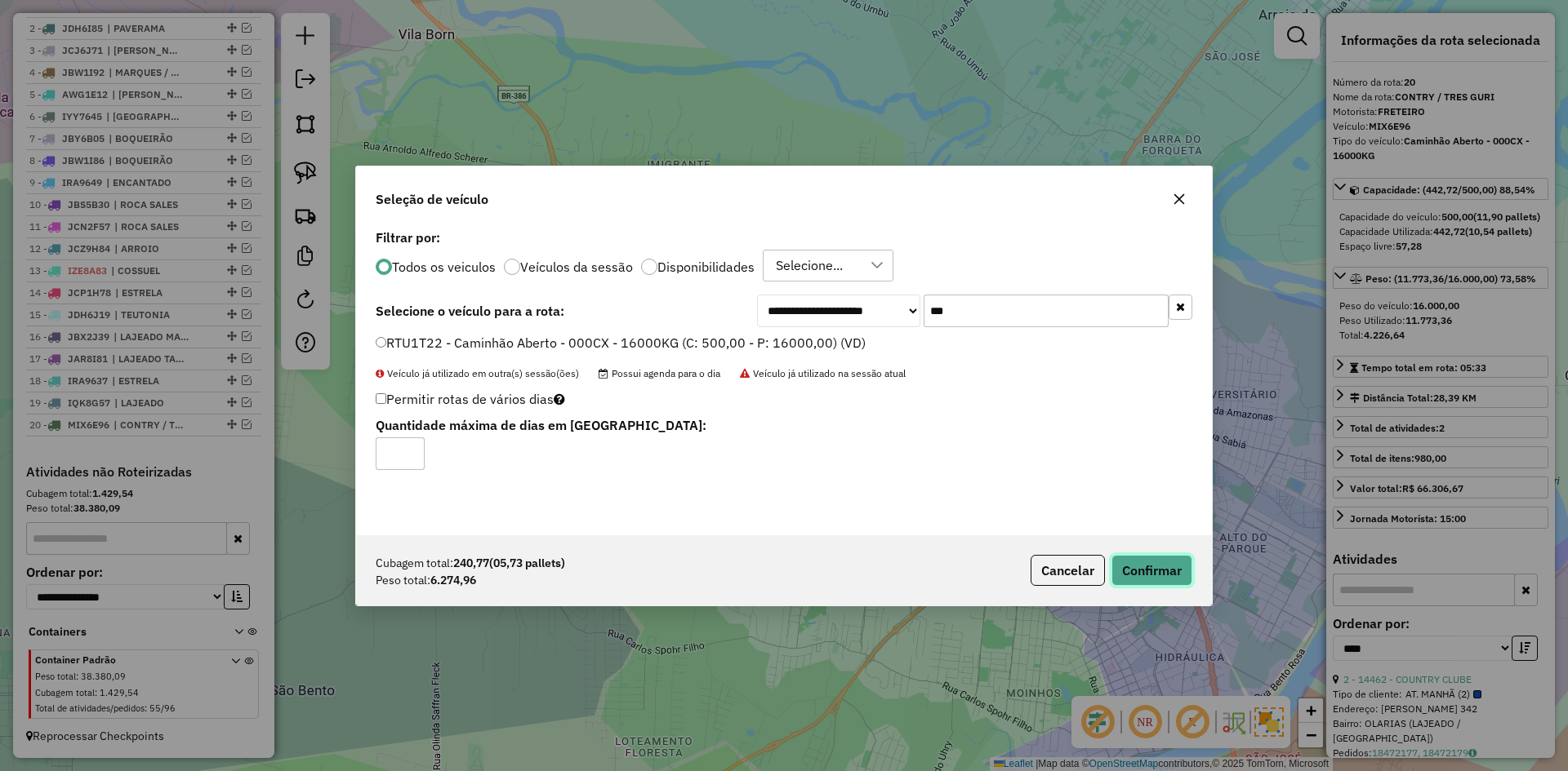
click at [1150, 571] on button "Confirmar" at bounding box center [1153, 570] width 81 height 31
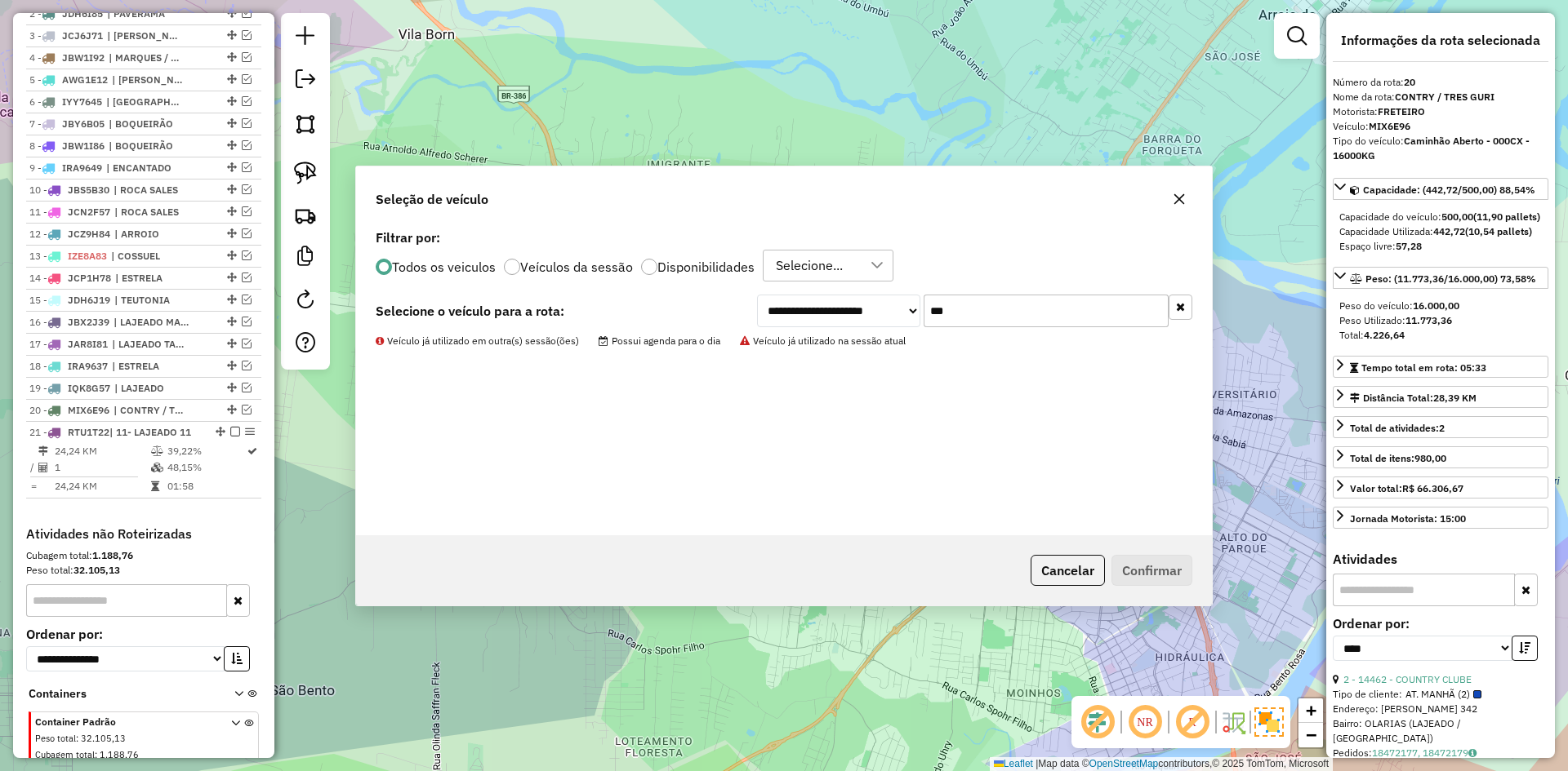
scroll to position [746, 0]
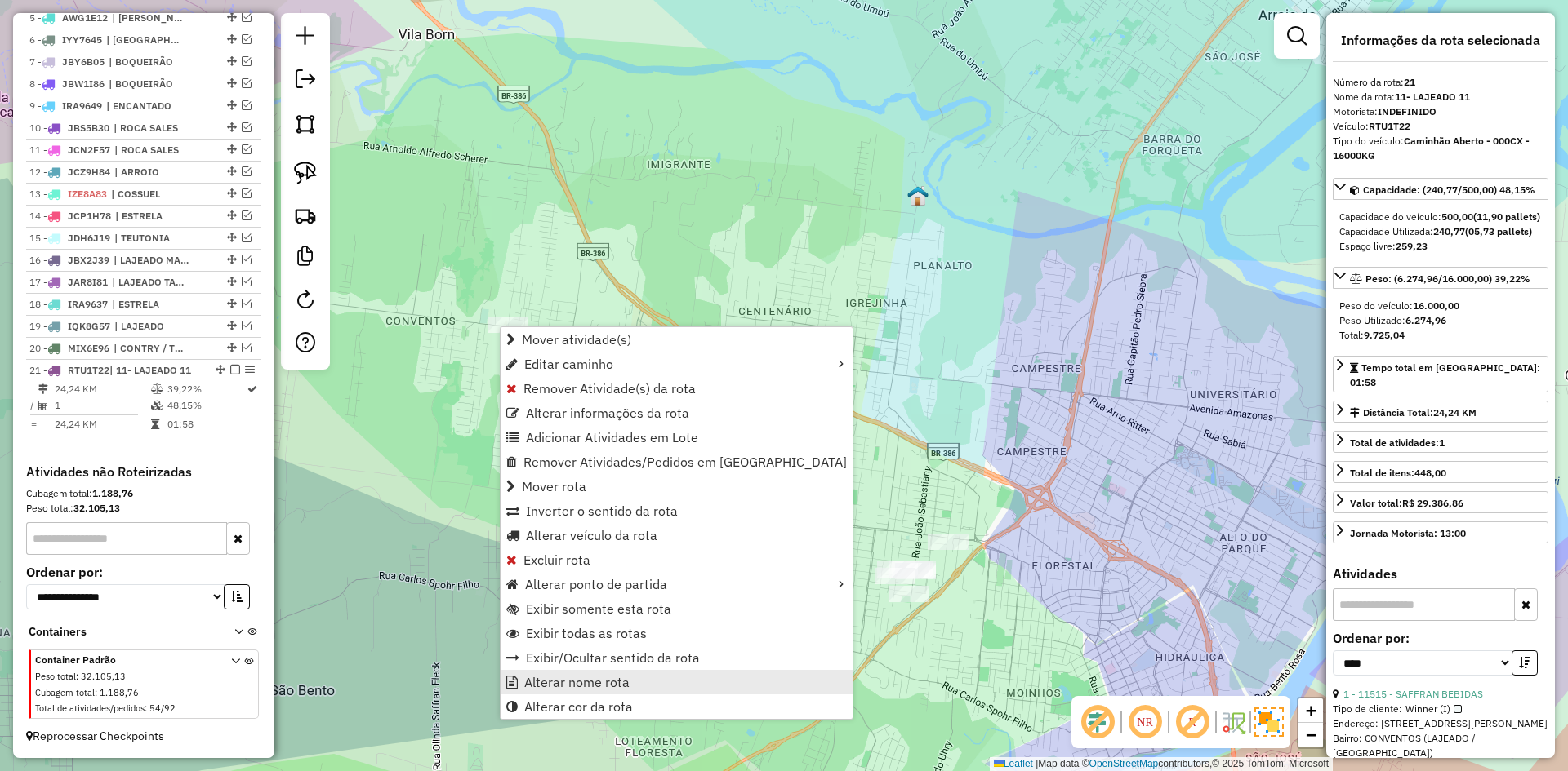
click at [580, 677] on span "Alterar nome rota" at bounding box center [577, 682] width 105 height 14
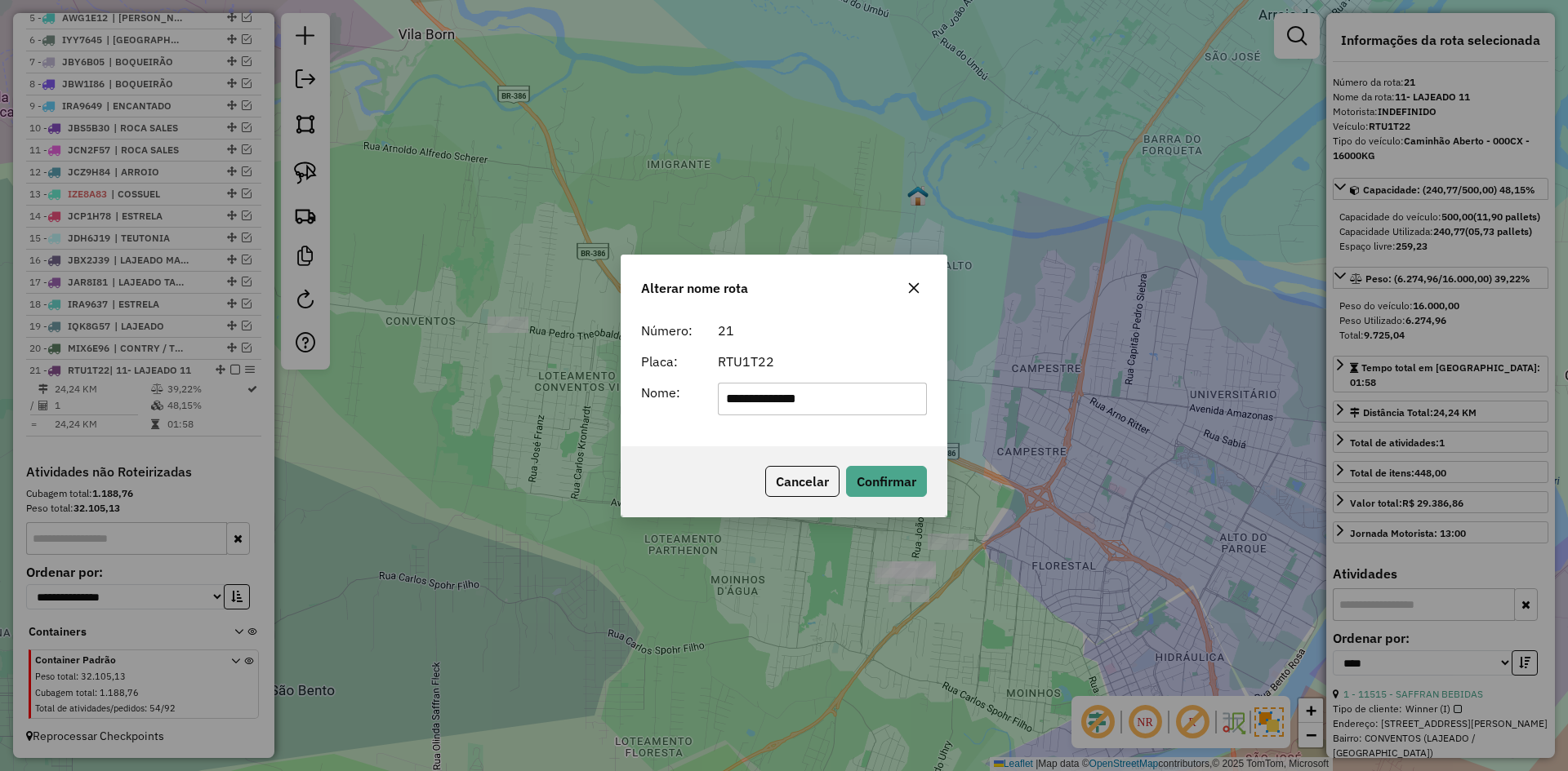
drag, startPoint x: 747, startPoint y: 399, endPoint x: 646, endPoint y: 447, distance: 111.8
click at [654, 442] on div "**********" at bounding box center [784, 380] width 325 height 132
drag, startPoint x: 781, startPoint y: 391, endPoint x: 811, endPoint y: 413, distance: 37.2
click at [816, 409] on input "**********" at bounding box center [823, 399] width 210 height 32
type input "*******"
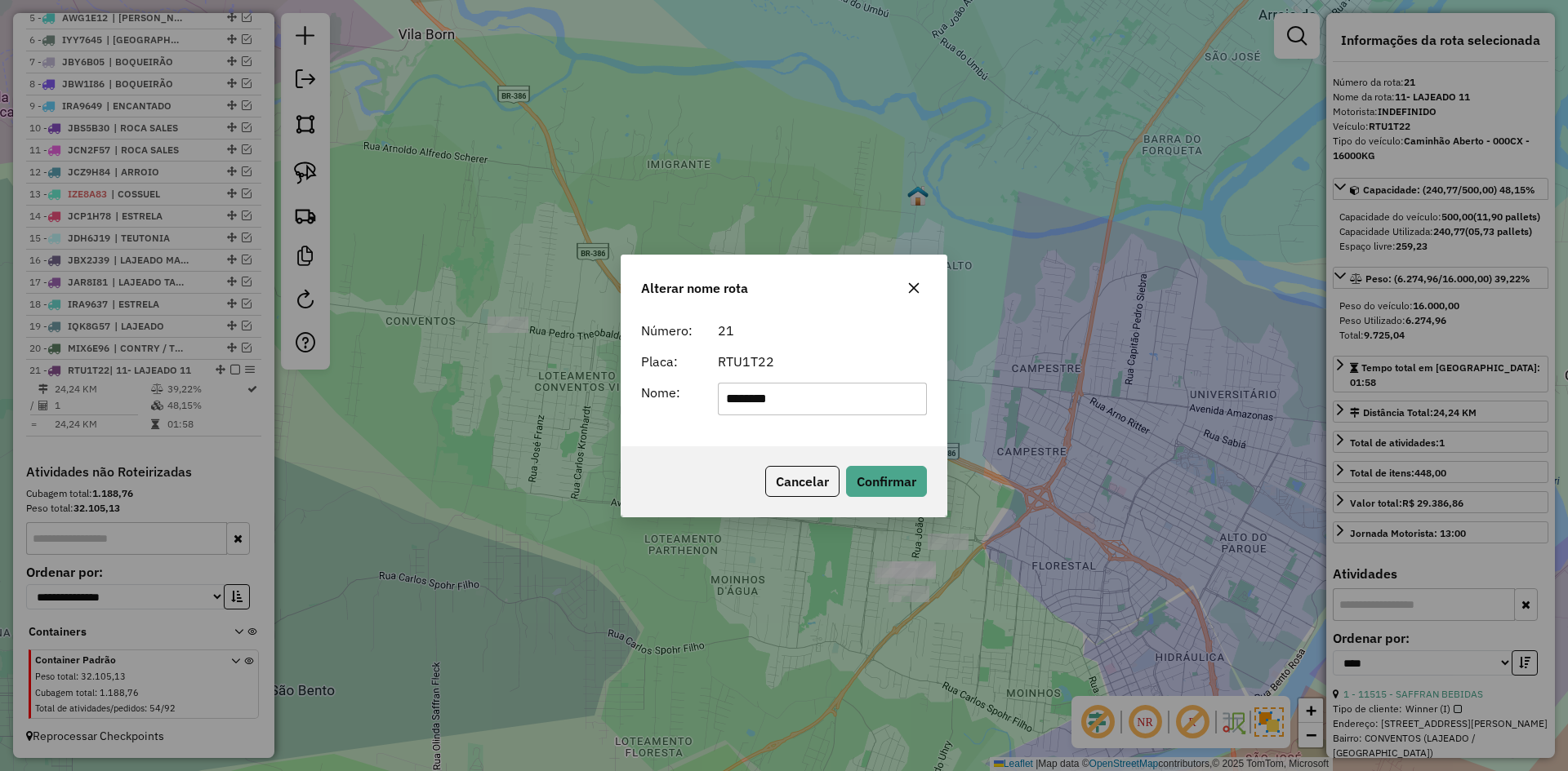
drag, startPoint x: 712, startPoint y: 423, endPoint x: 693, endPoint y: 436, distance: 23.0
click at [697, 435] on div "Número: 21 Placa: RTU1T22 Nome: *******" at bounding box center [784, 380] width 325 height 132
type input "******"
drag, startPoint x: 899, startPoint y: 480, endPoint x: 750, endPoint y: 485, distance: 149.1
click at [899, 482] on button "Confirmar" at bounding box center [887, 482] width 81 height 31
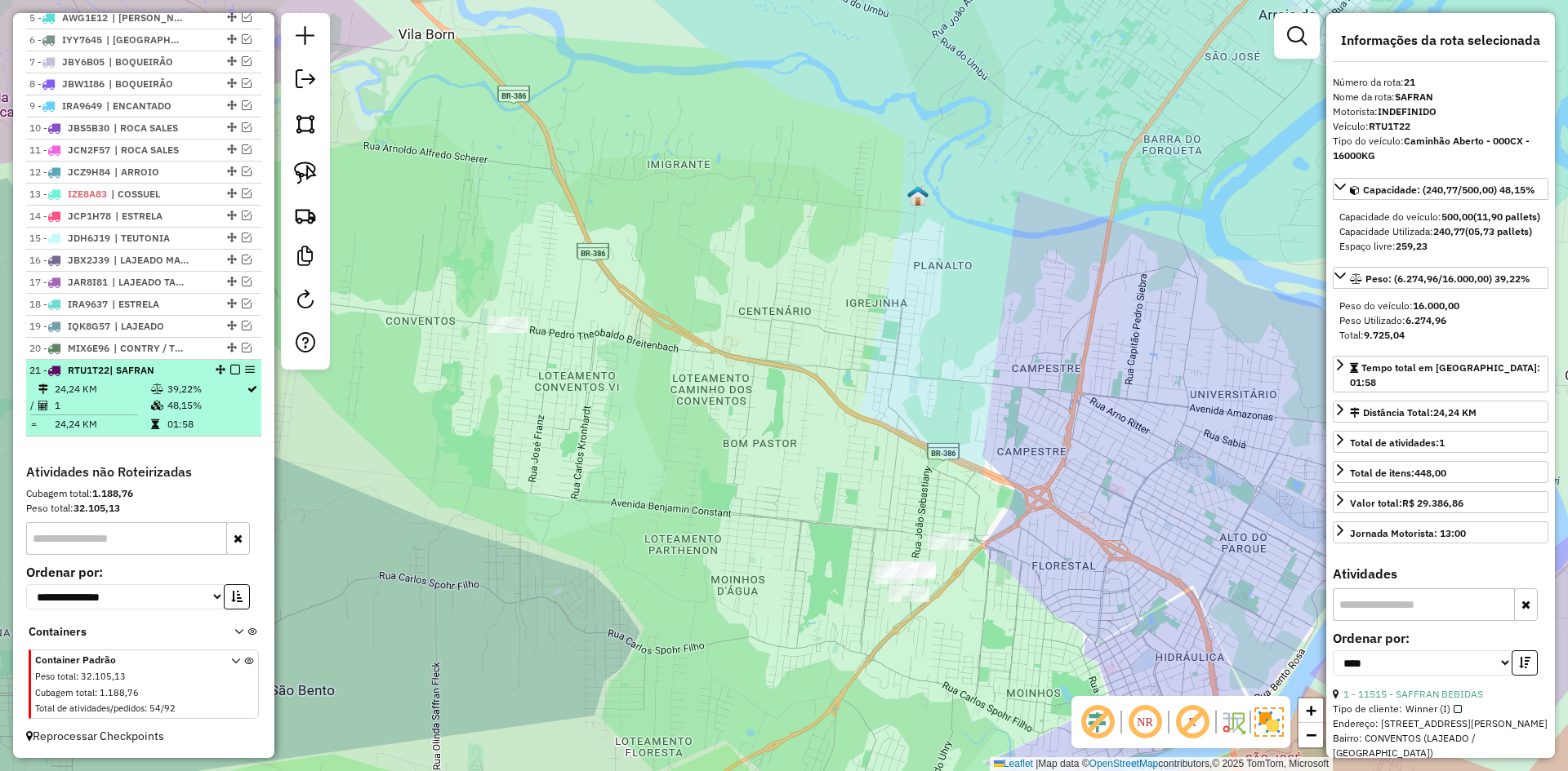
click at [231, 369] on em at bounding box center [235, 369] width 10 height 10
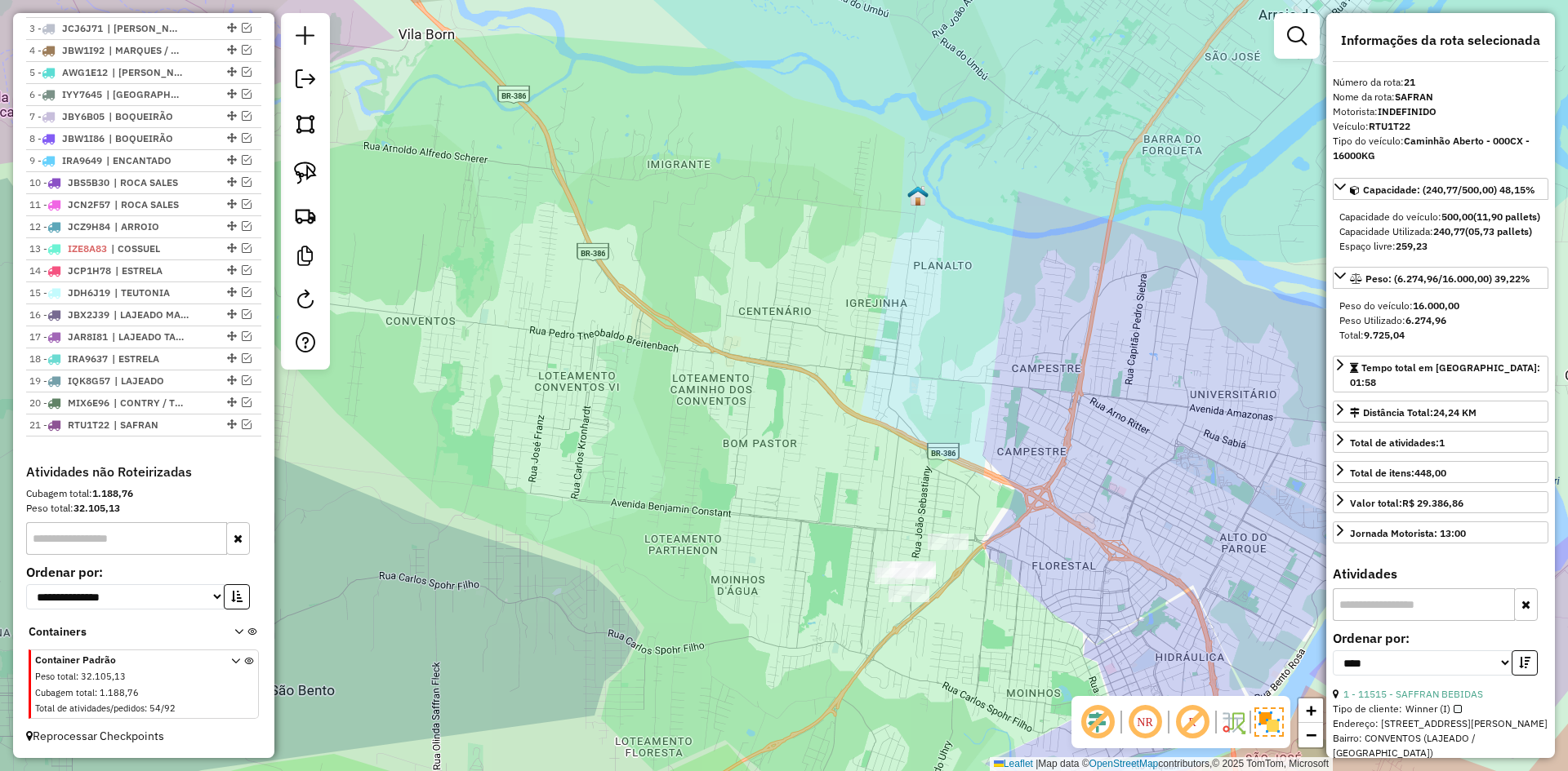
scroll to position [692, 0]
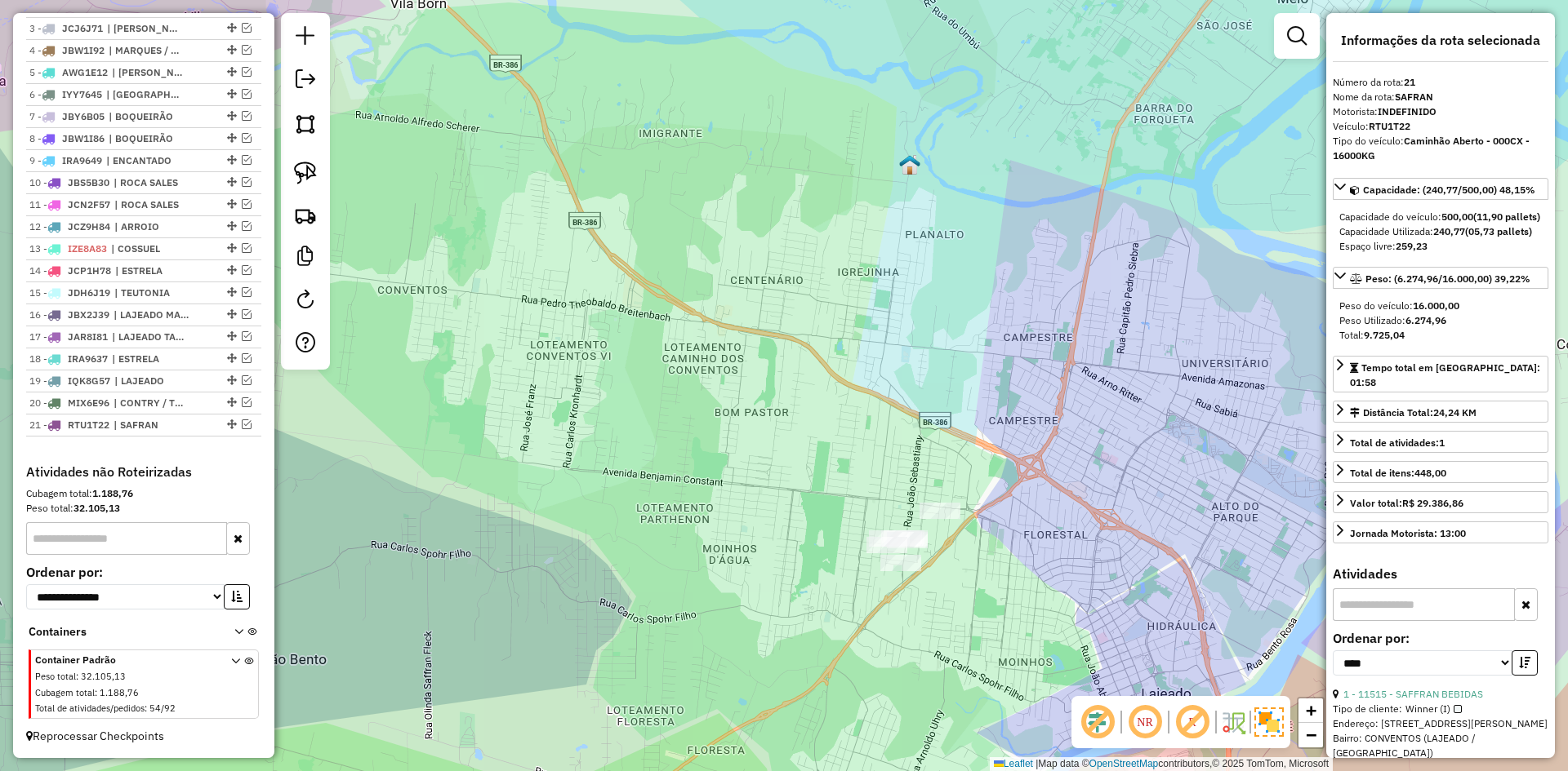
drag, startPoint x: 763, startPoint y: 481, endPoint x: 663, endPoint y: 207, distance: 291.7
click at [665, 224] on div "Janela de atendimento Grade de atendimento Capacidade Transportadoras Veículos …" at bounding box center [784, 386] width 1568 height 771
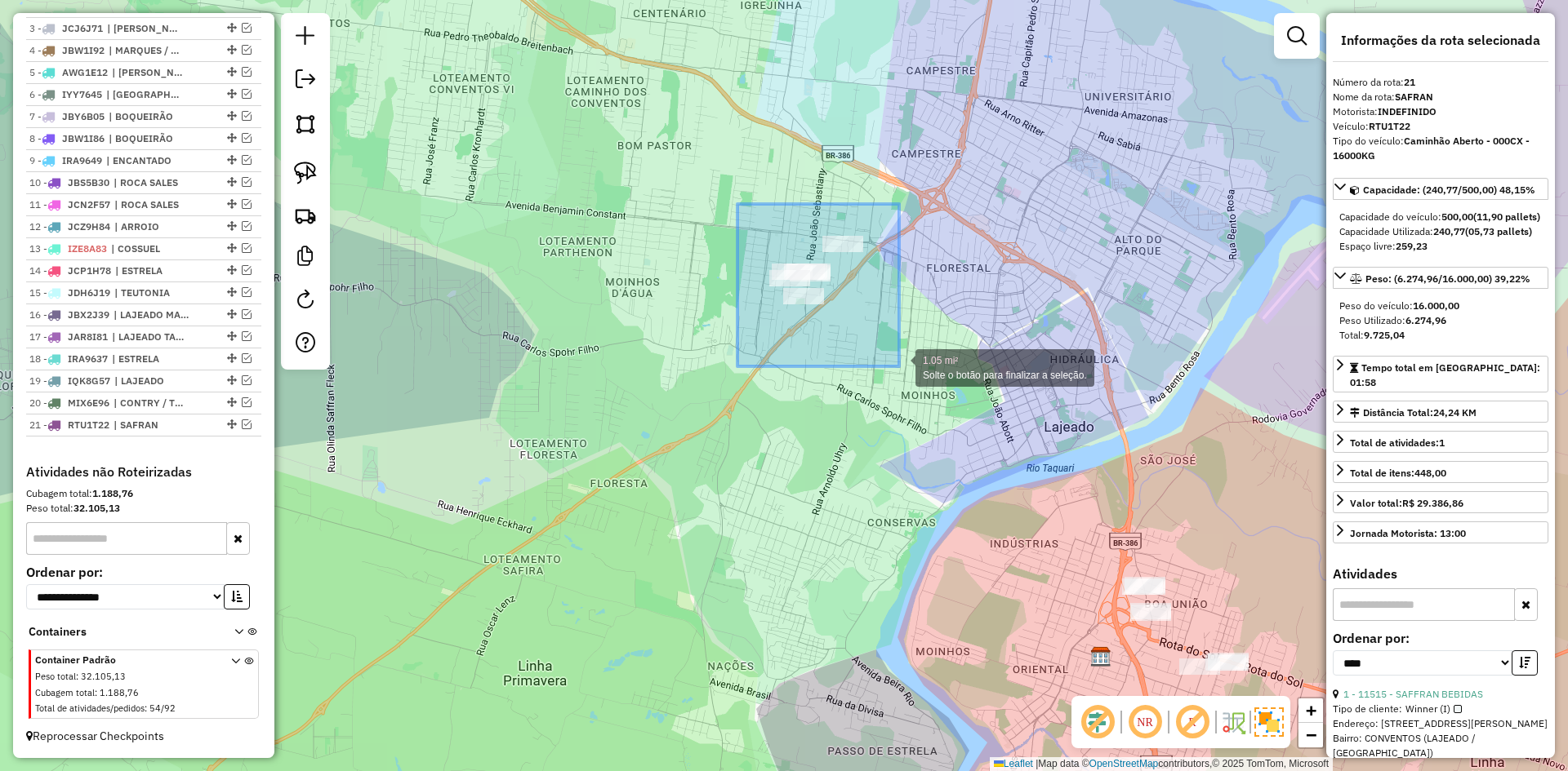
drag, startPoint x: 737, startPoint y: 204, endPoint x: 899, endPoint y: 367, distance: 229.8
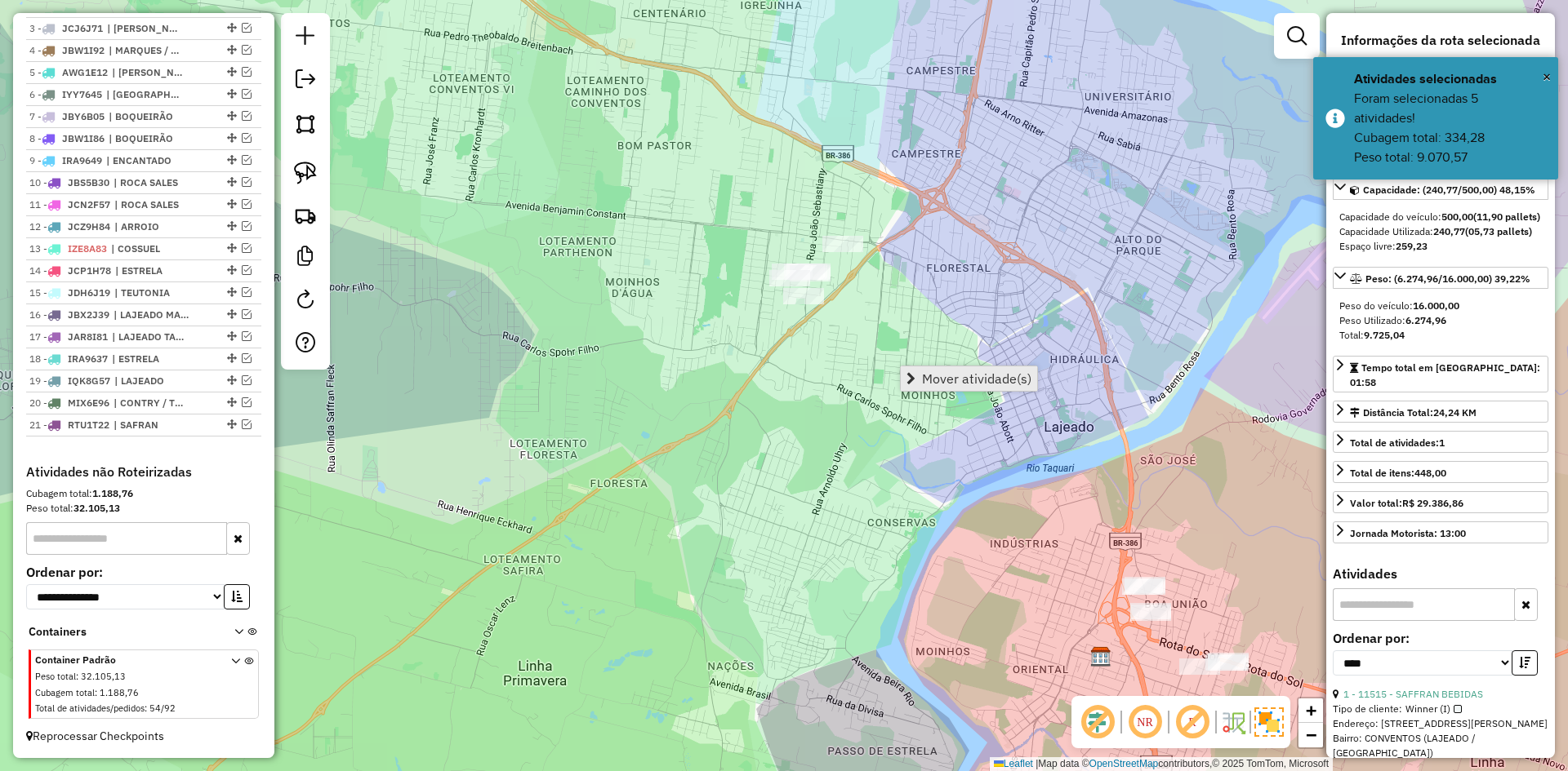
click at [937, 377] on span "Mover atividade(s)" at bounding box center [976, 378] width 109 height 14
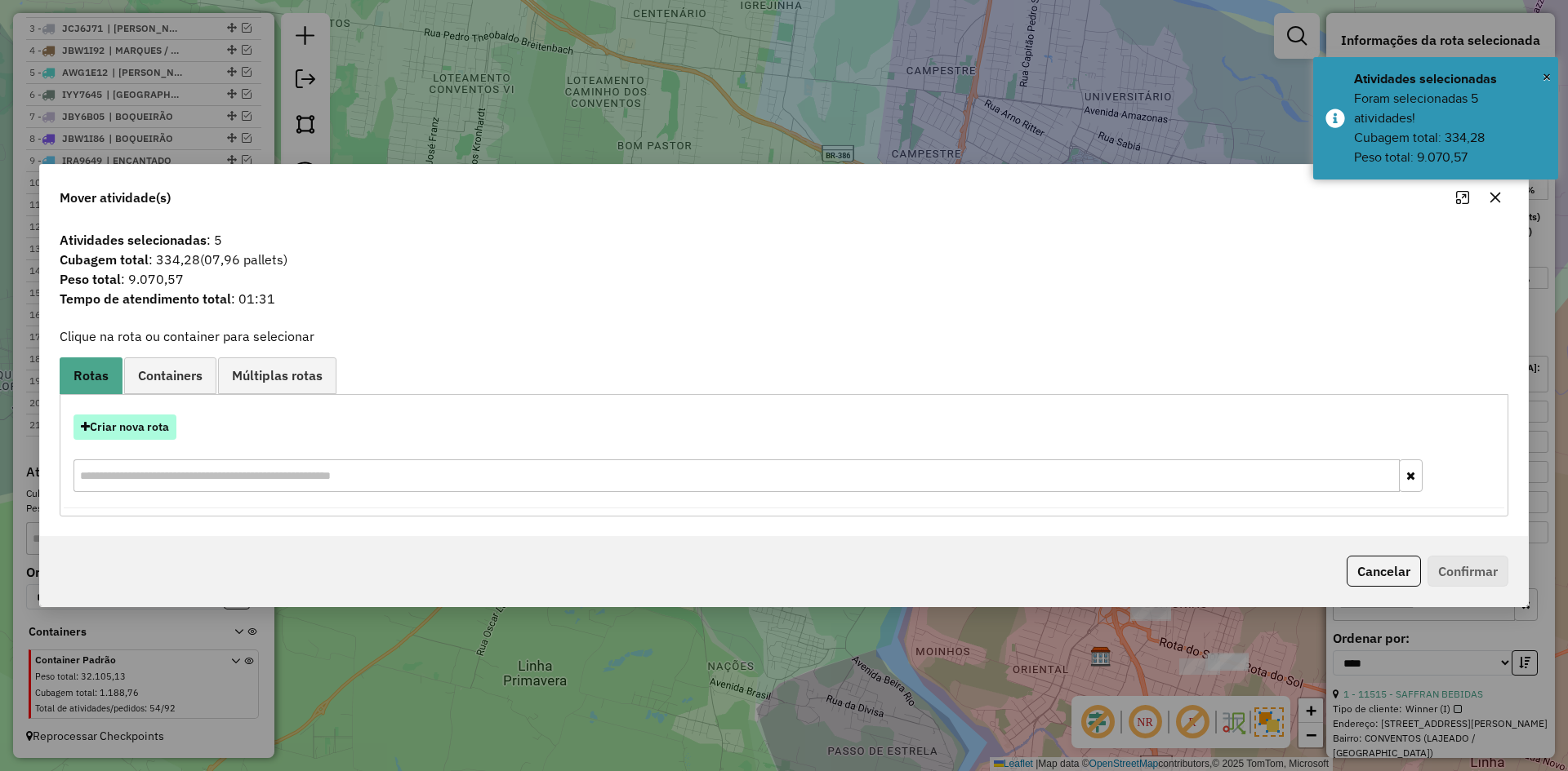
click at [144, 427] on button "Criar nova rota" at bounding box center [125, 427] width 103 height 25
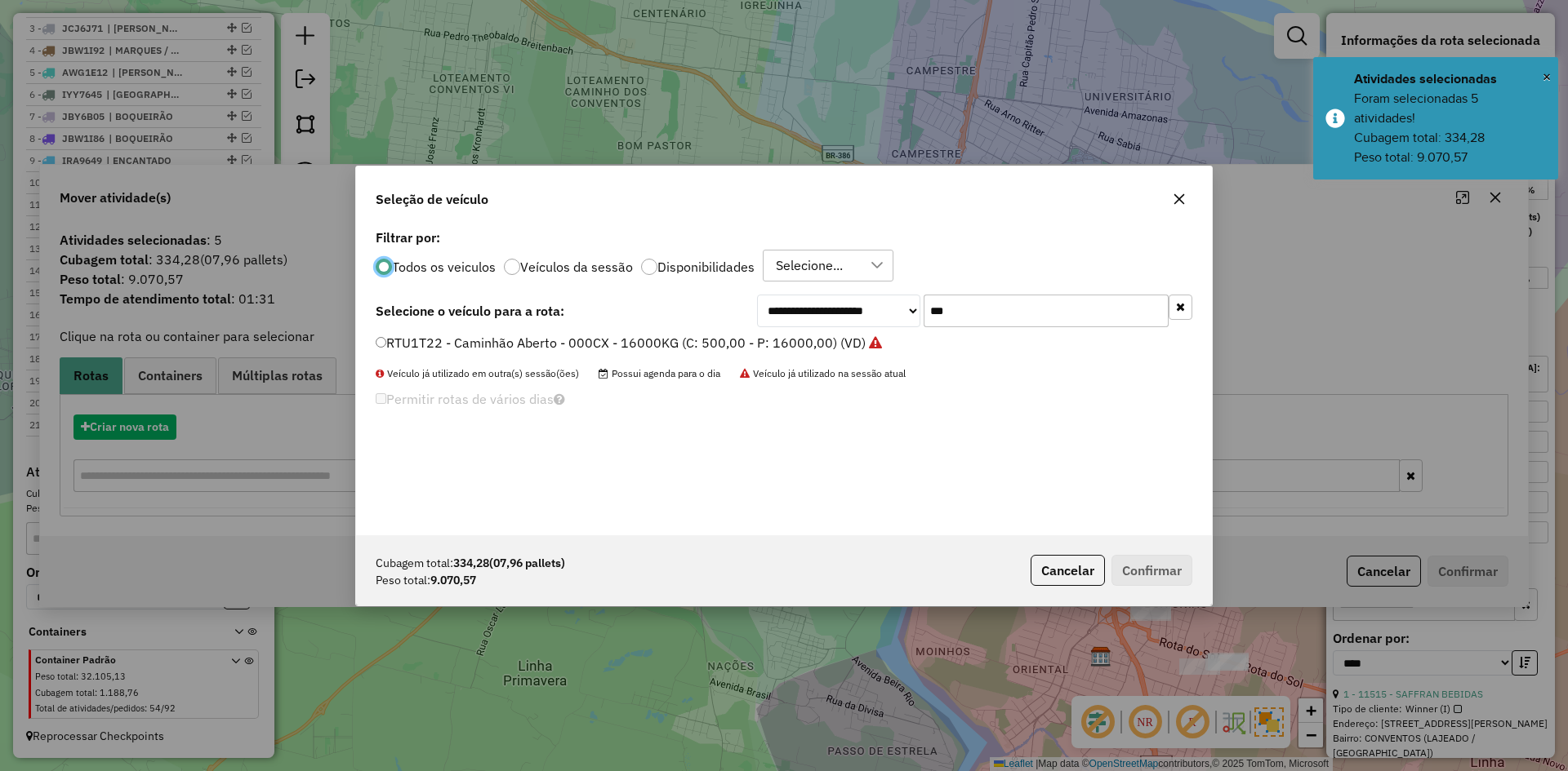
scroll to position [9, 5]
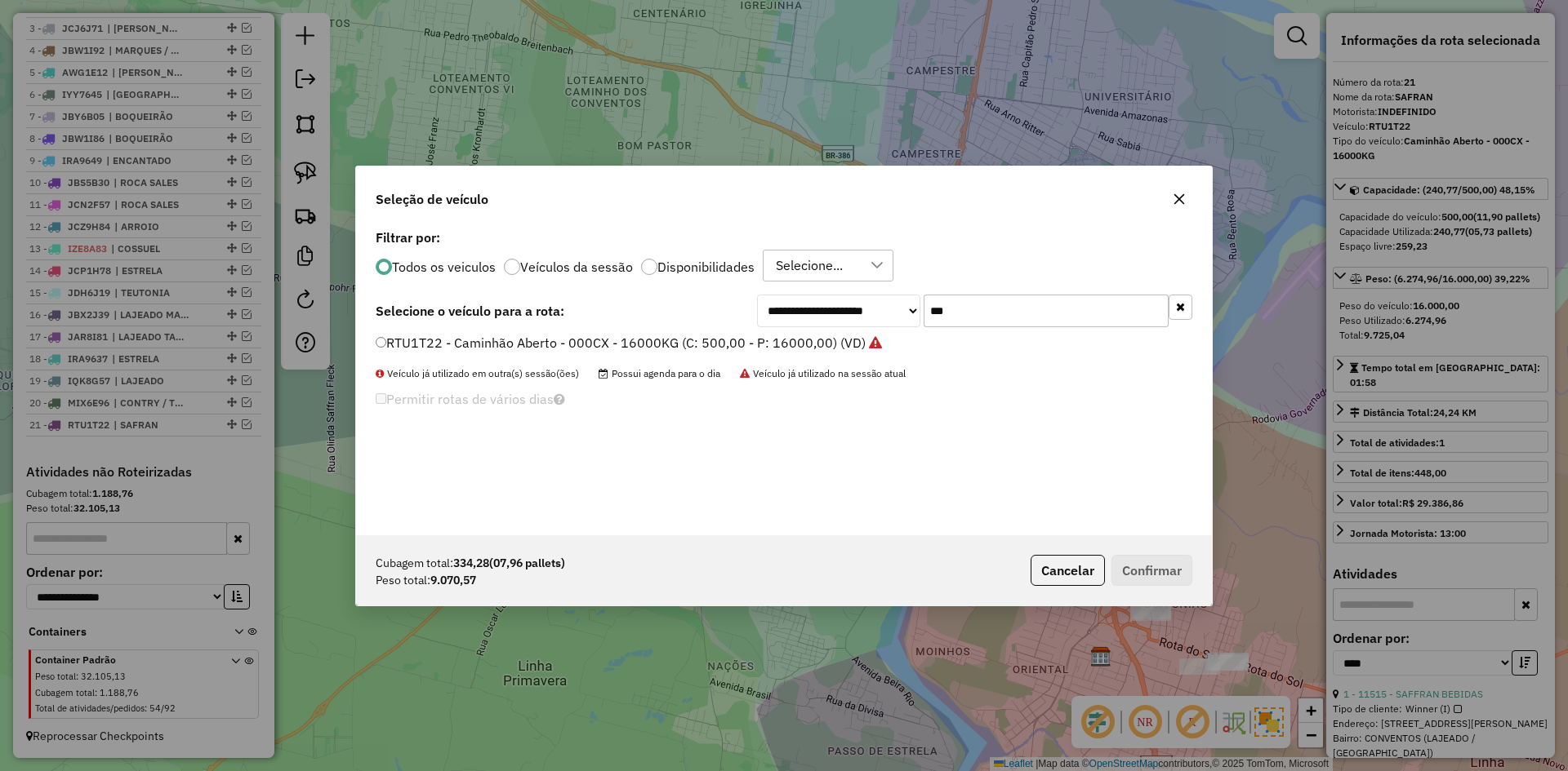
drag, startPoint x: 930, startPoint y: 331, endPoint x: 916, endPoint y: 348, distance: 22.0
click at [918, 346] on div "**********" at bounding box center [784, 380] width 856 height 310
type input "***"
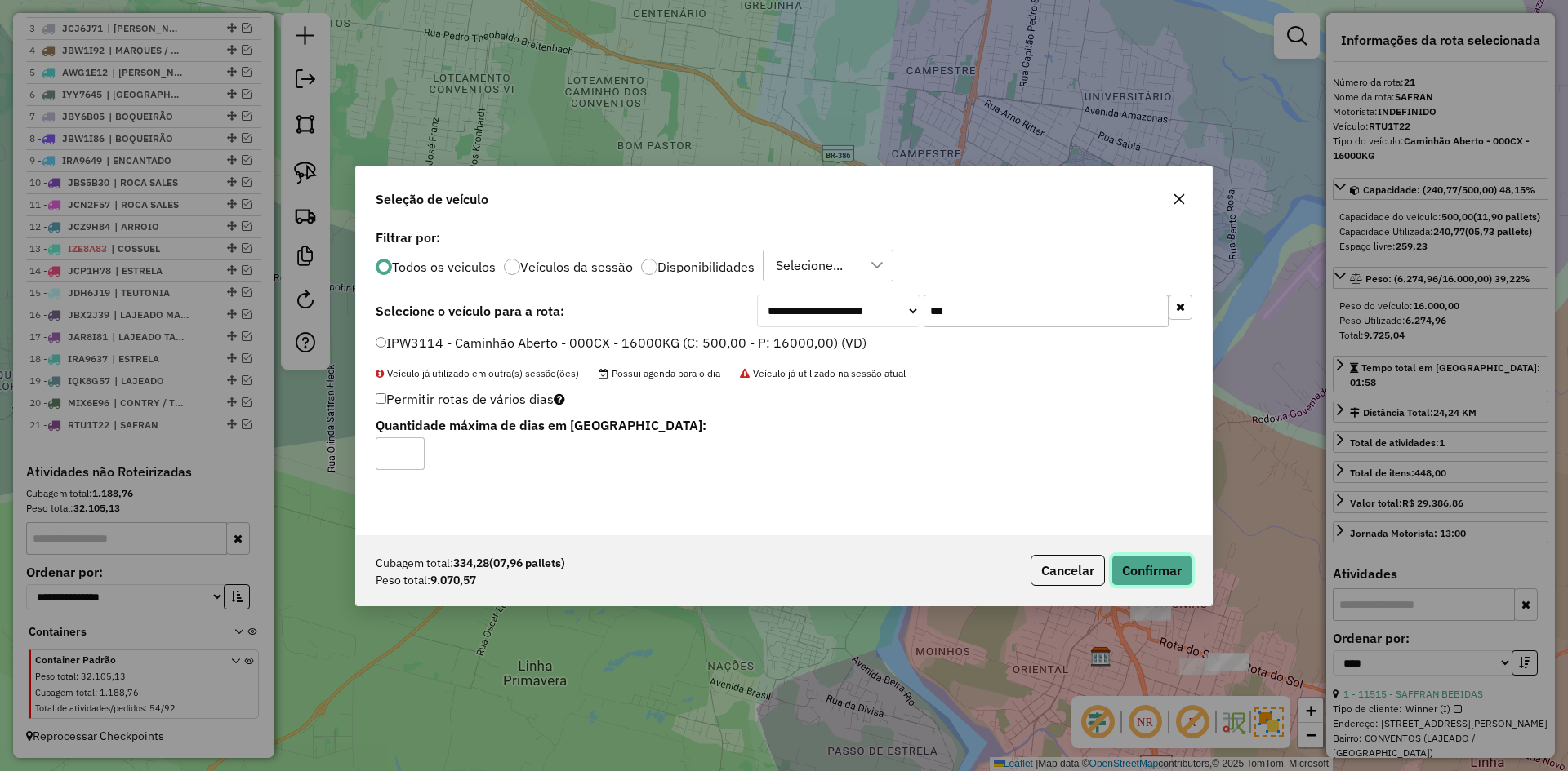
click at [1143, 564] on button "Confirmar" at bounding box center [1153, 570] width 81 height 31
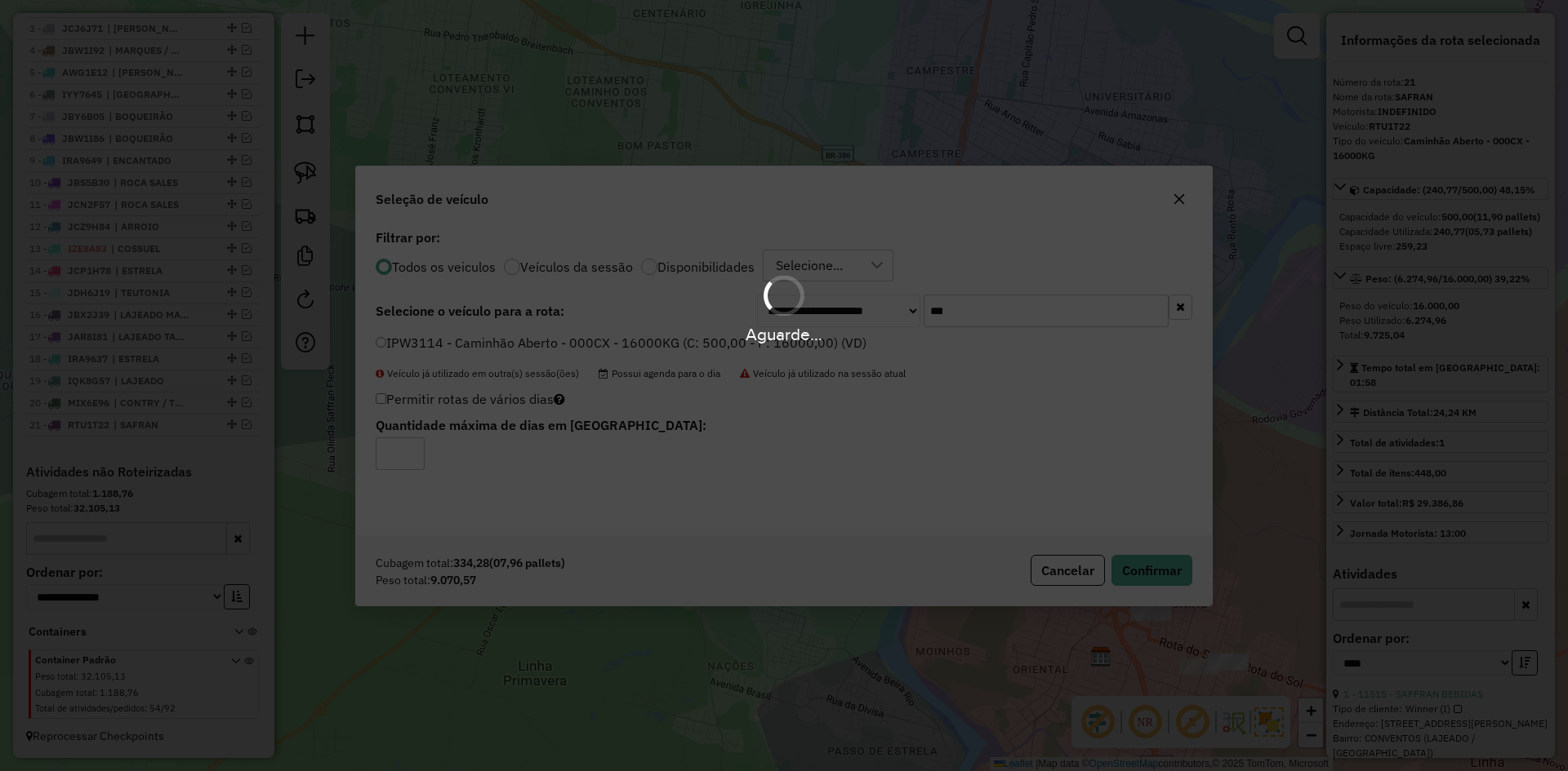
scroll to position [768, 0]
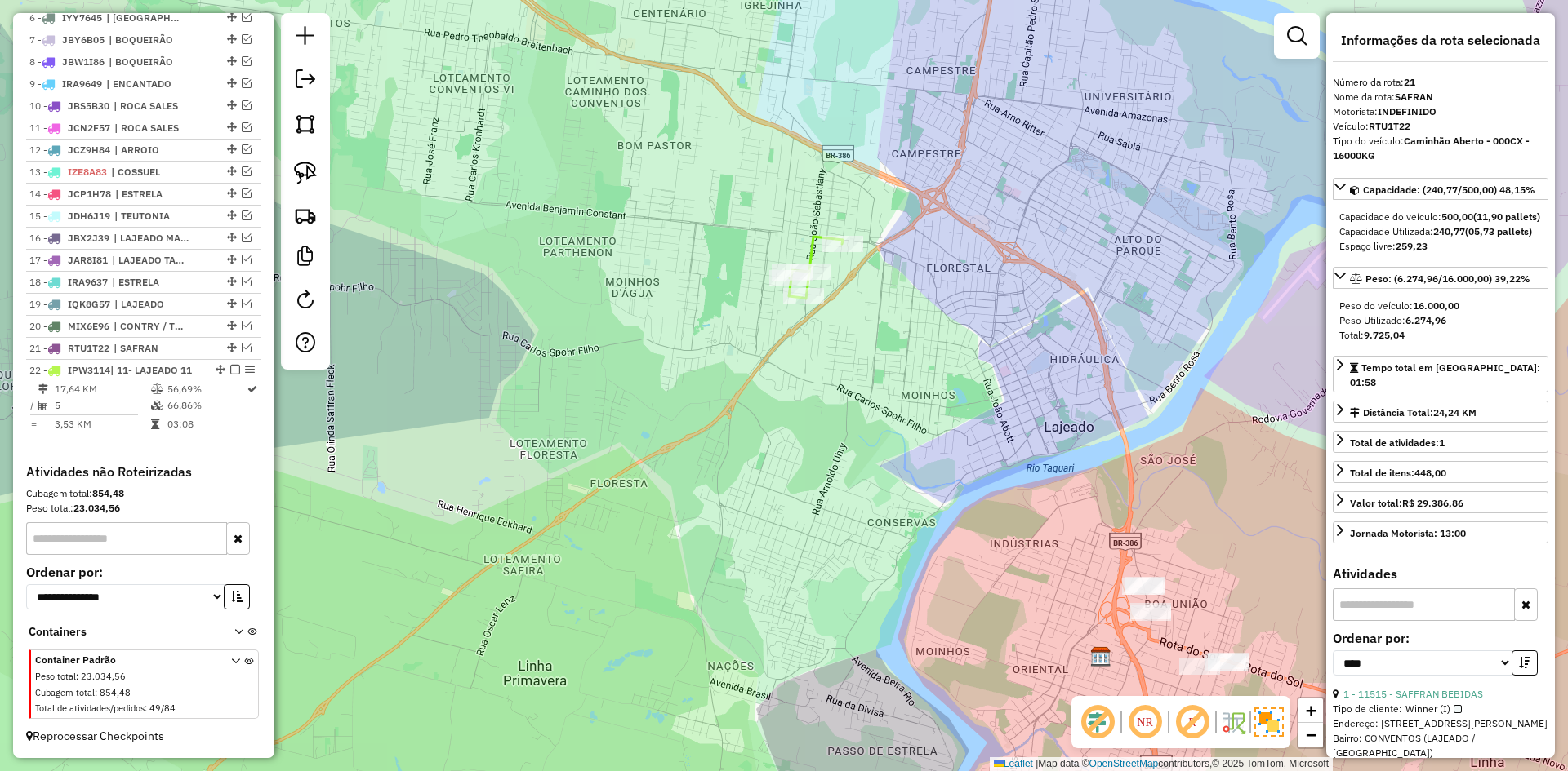
click at [808, 252] on icon at bounding box center [816, 268] width 54 height 62
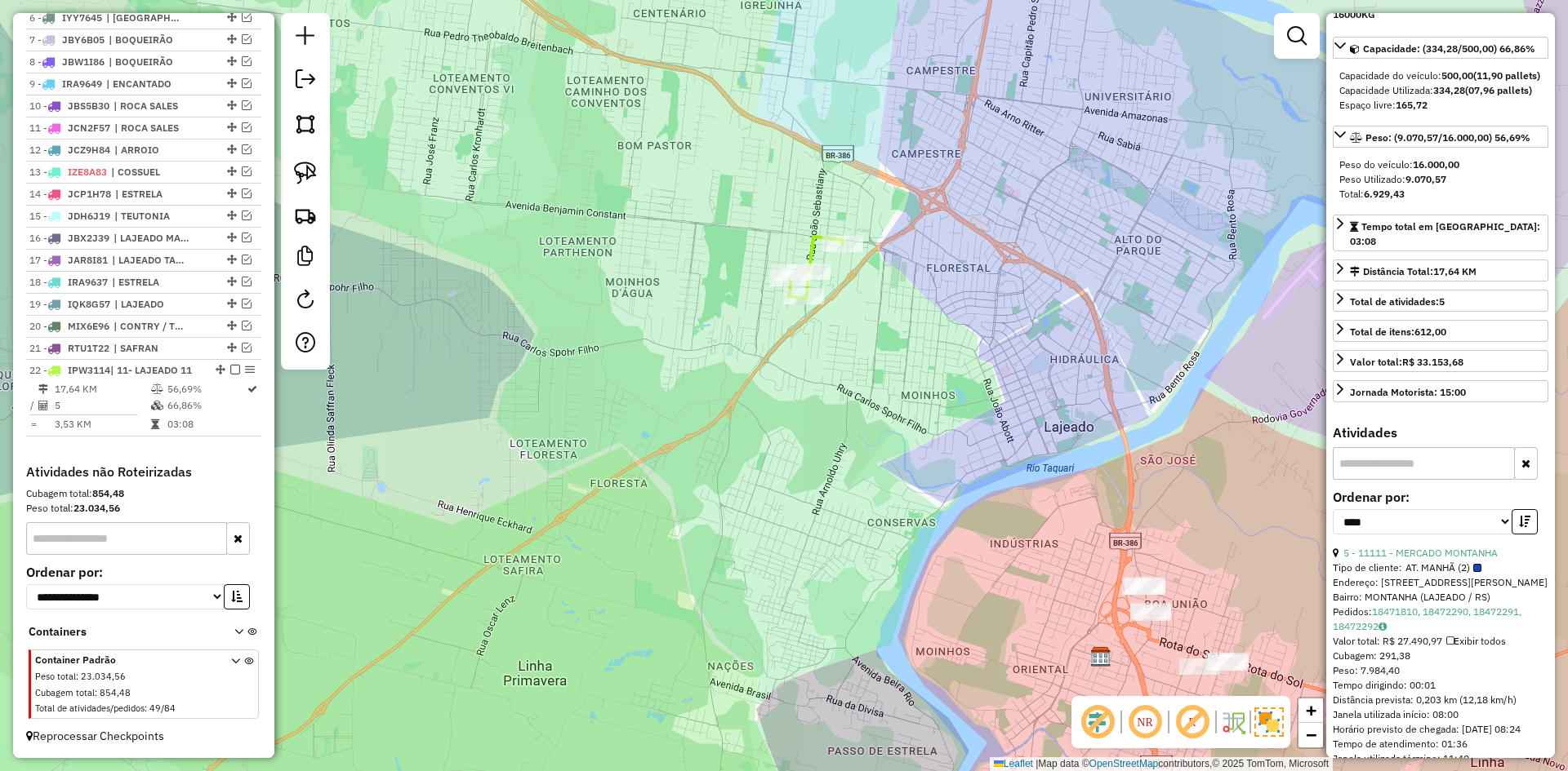
scroll to position [163, 0]
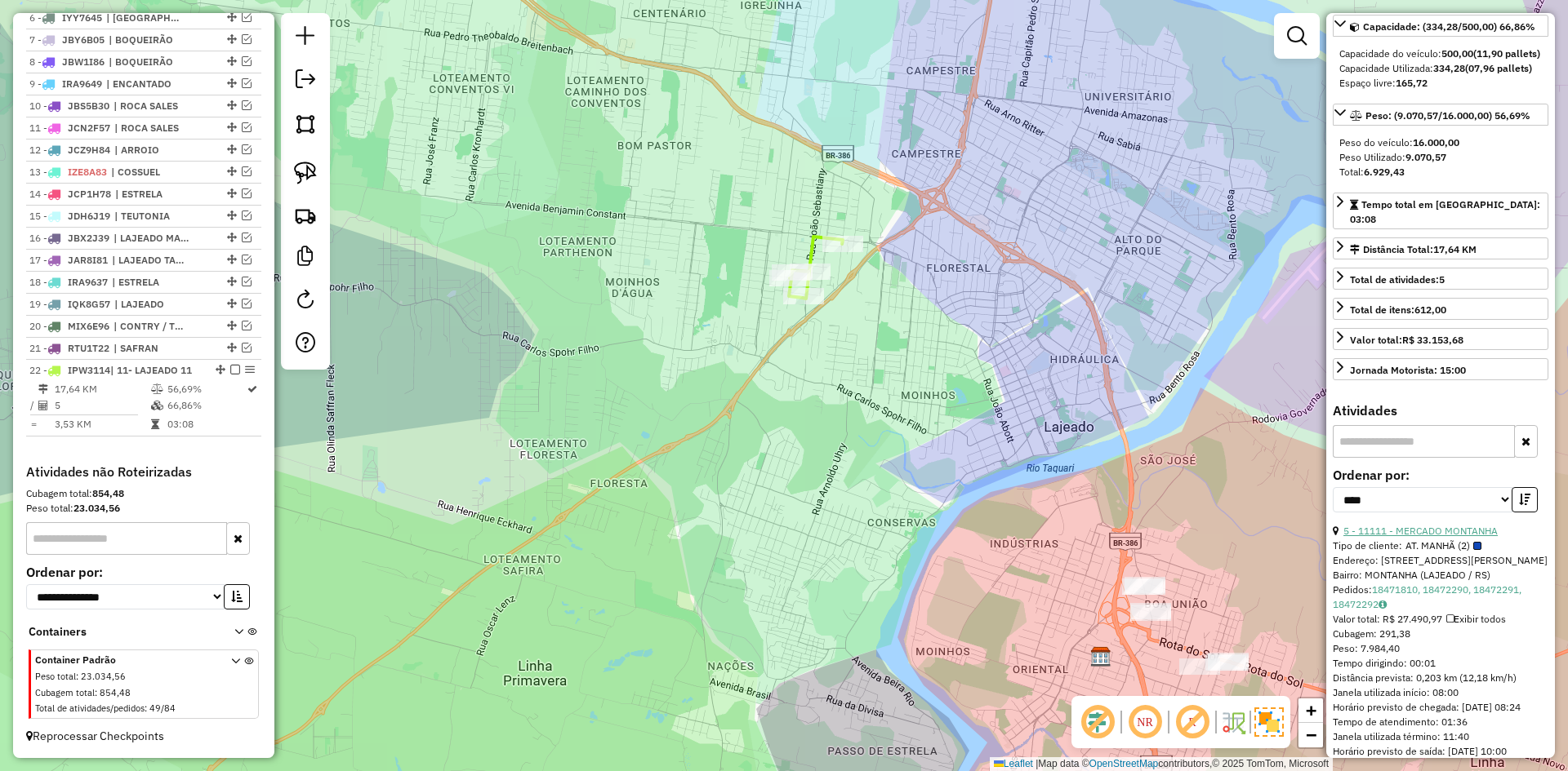
click at [1452, 537] on link "5 - 11111 - MERCADO MONTANHA" at bounding box center [1420, 531] width 154 height 13
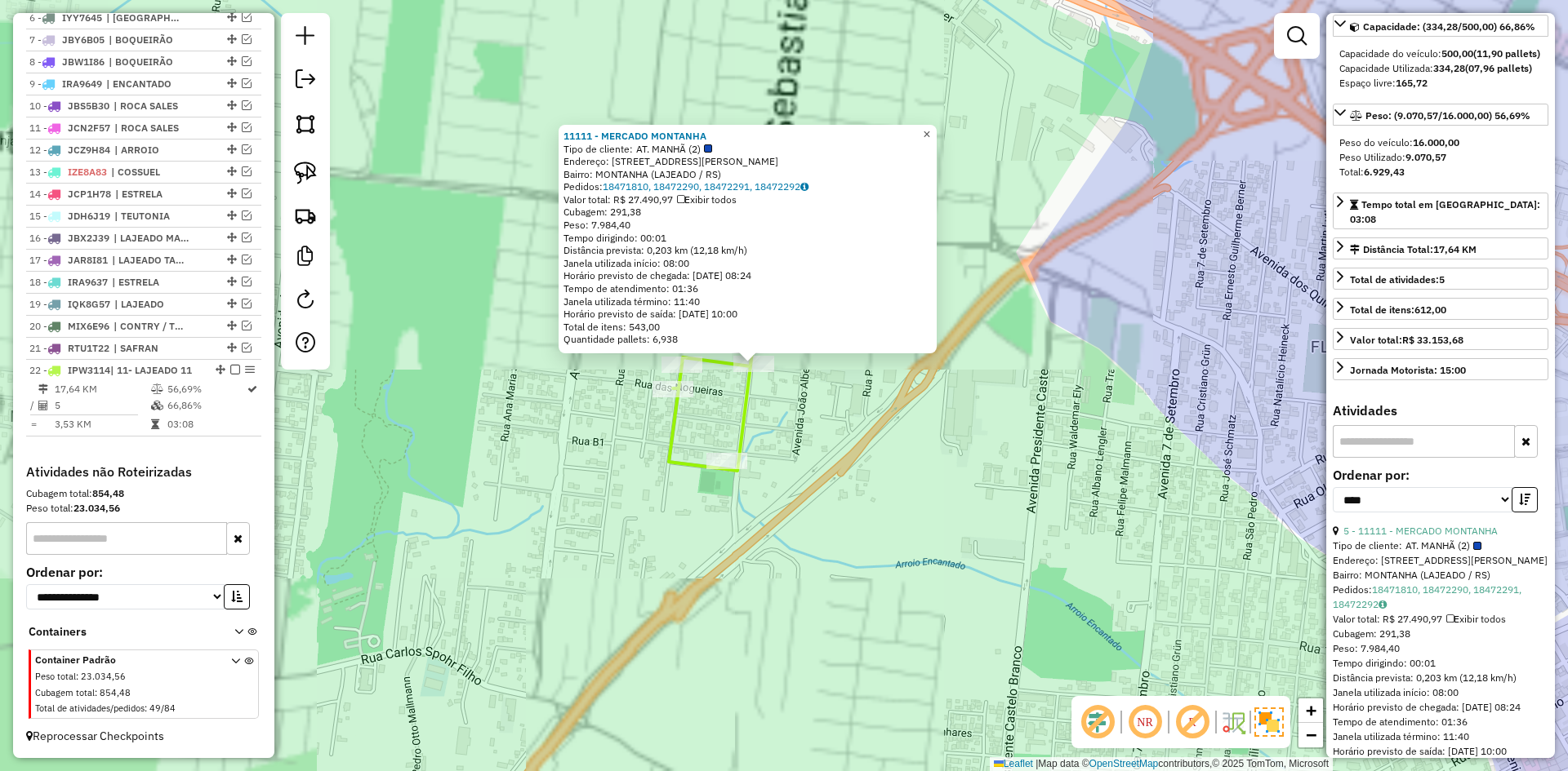
click at [930, 129] on span "×" at bounding box center [926, 133] width 7 height 14
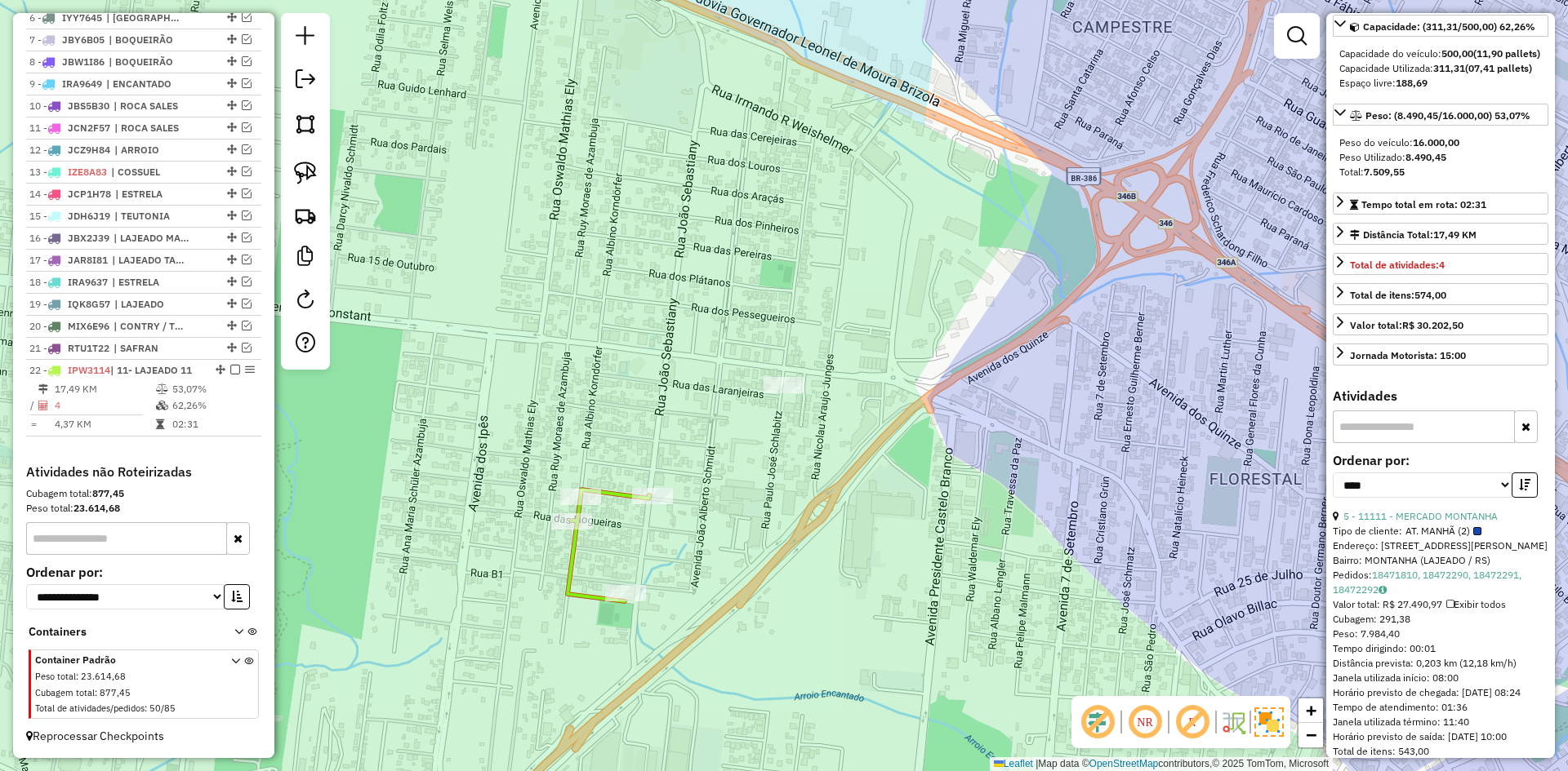
click at [621, 491] on icon at bounding box center [608, 546] width 82 height 112
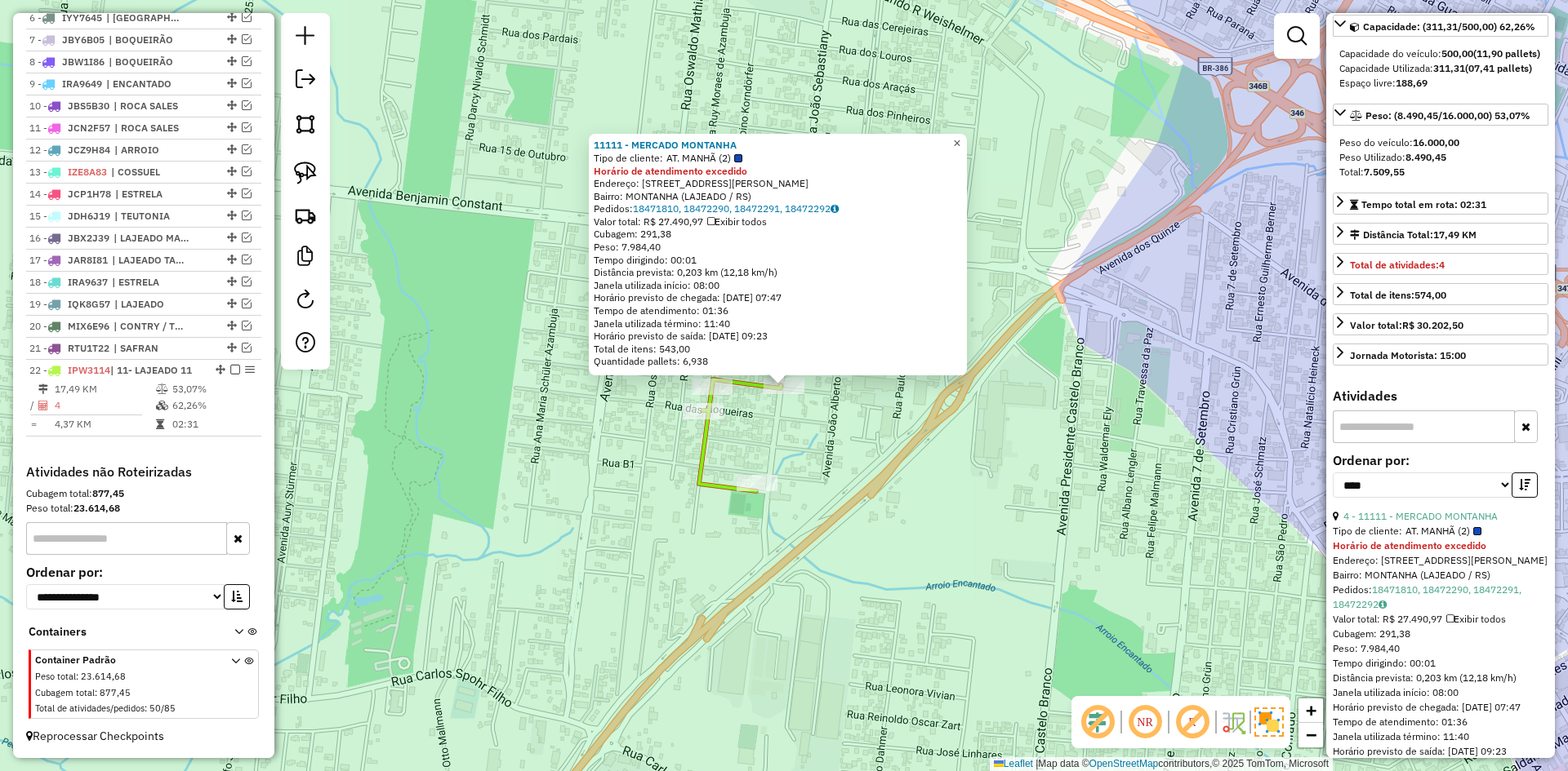
click at [967, 137] on link "×" at bounding box center [957, 144] width 20 height 20
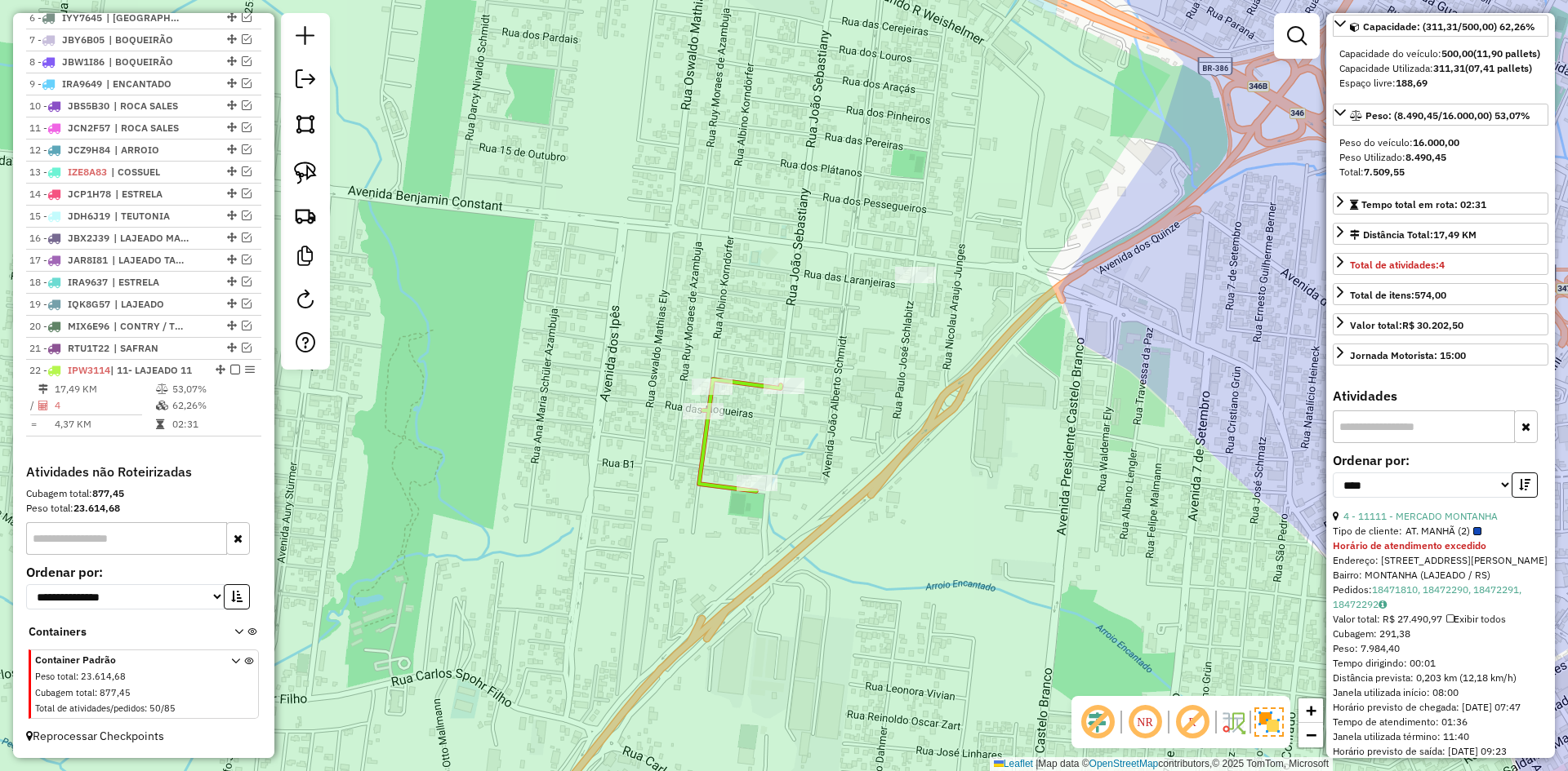
click at [702, 460] on icon at bounding box center [740, 435] width 82 height 112
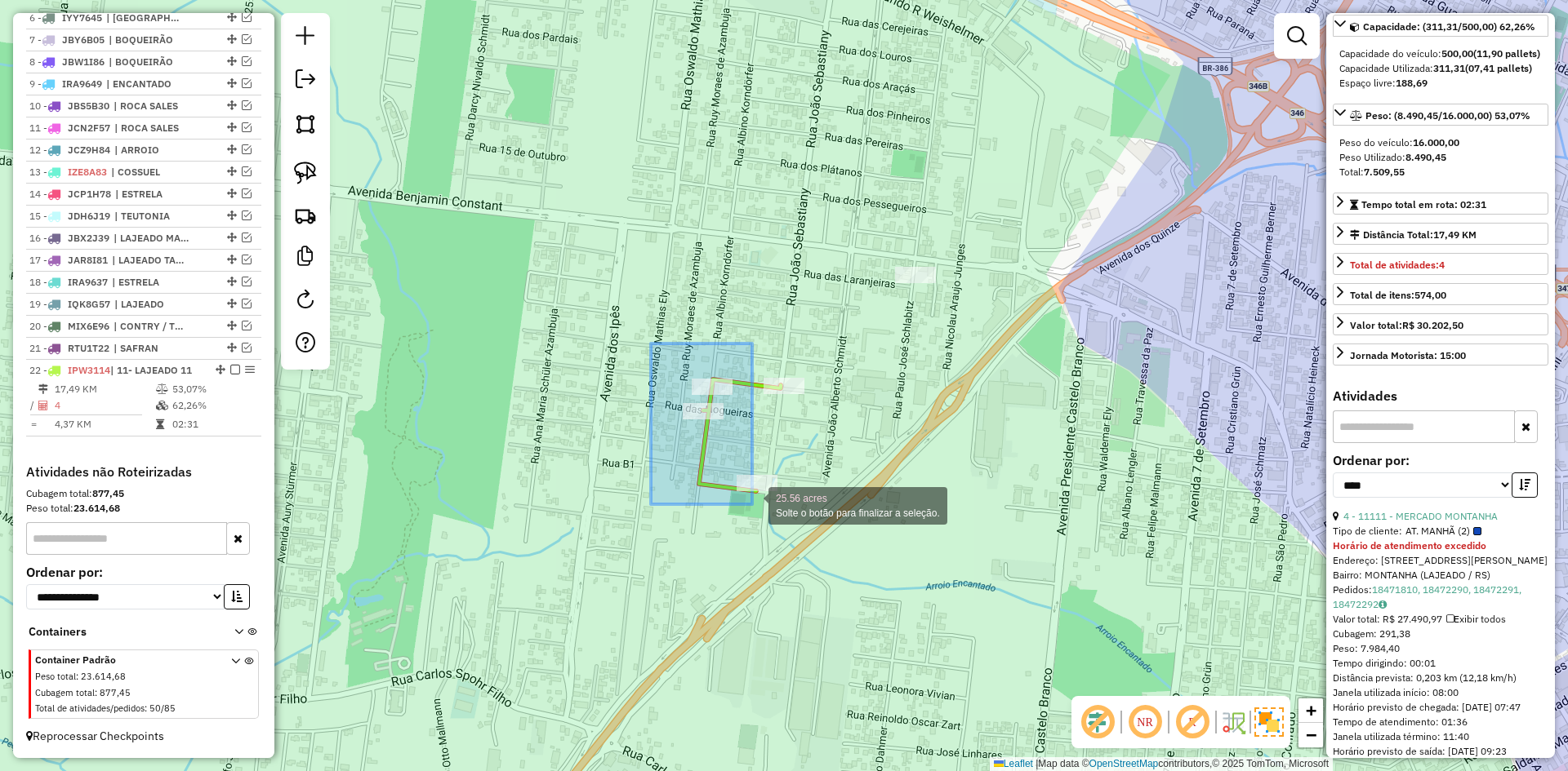
drag, startPoint x: 702, startPoint y: 435, endPoint x: 752, endPoint y: 504, distance: 85.2
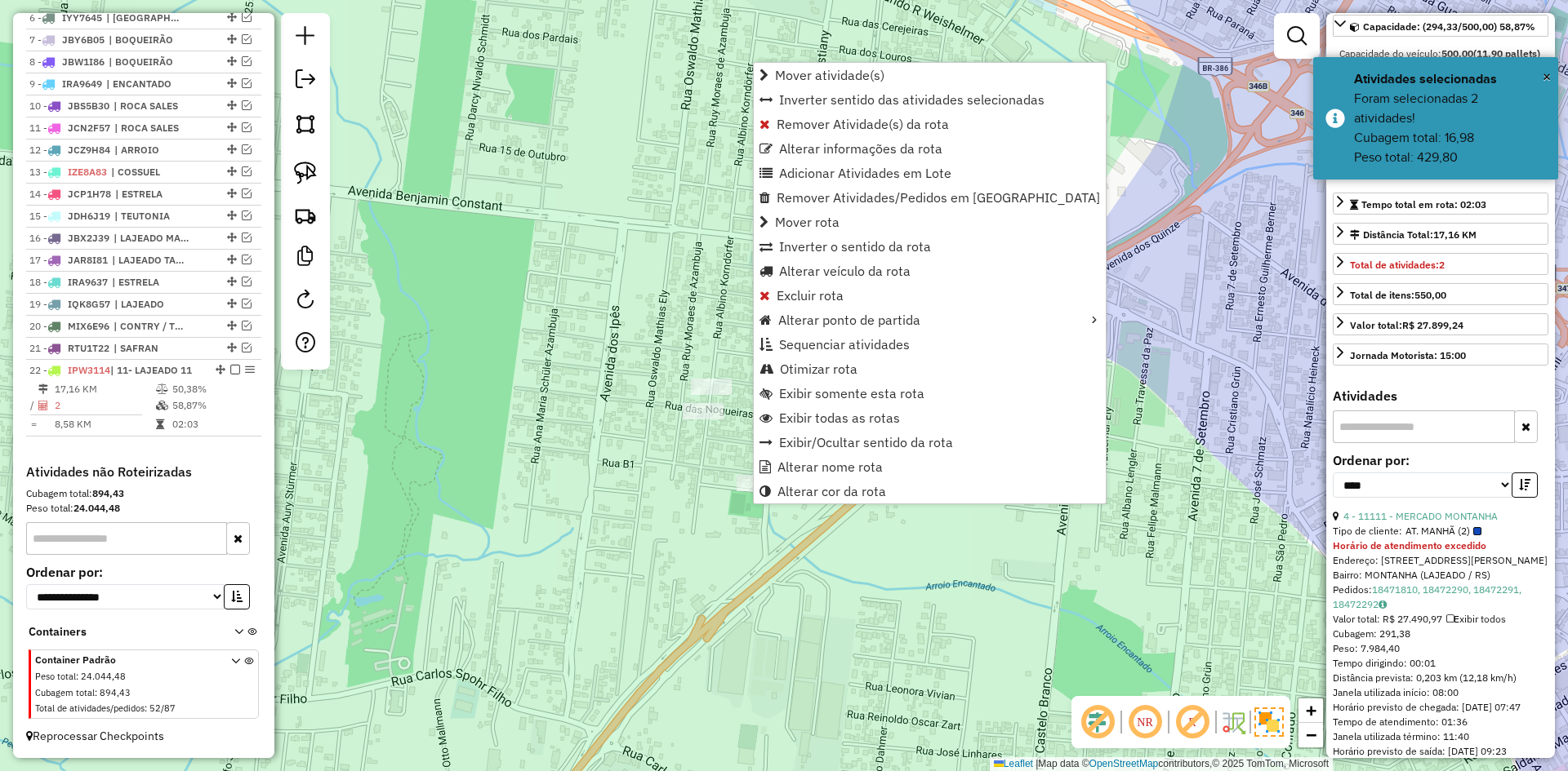
click at [718, 446] on div "Janela de atendimento Grade de atendimento Capacidade Transportadoras Veículos …" at bounding box center [784, 386] width 1568 height 771
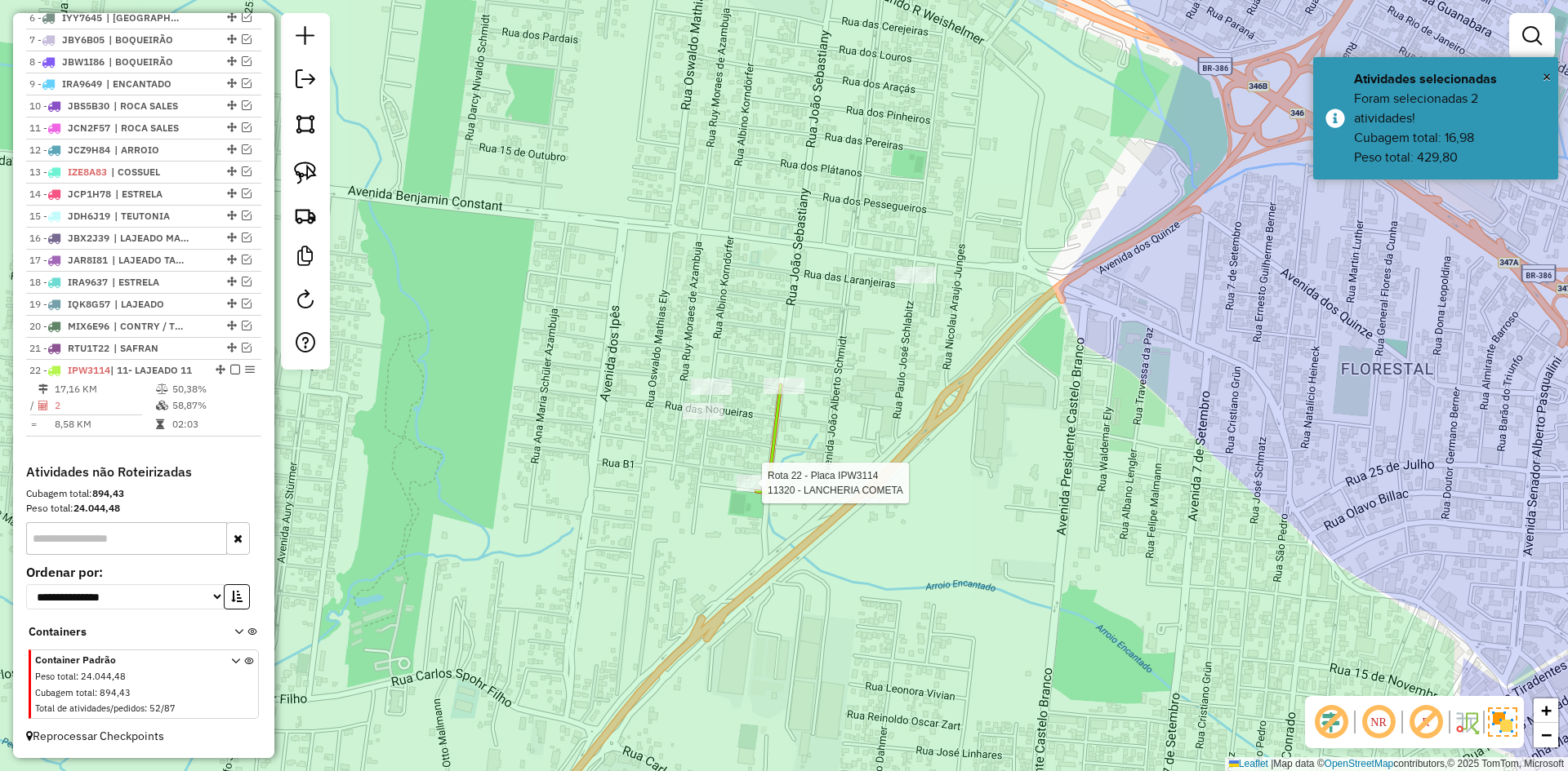
select select "*********"
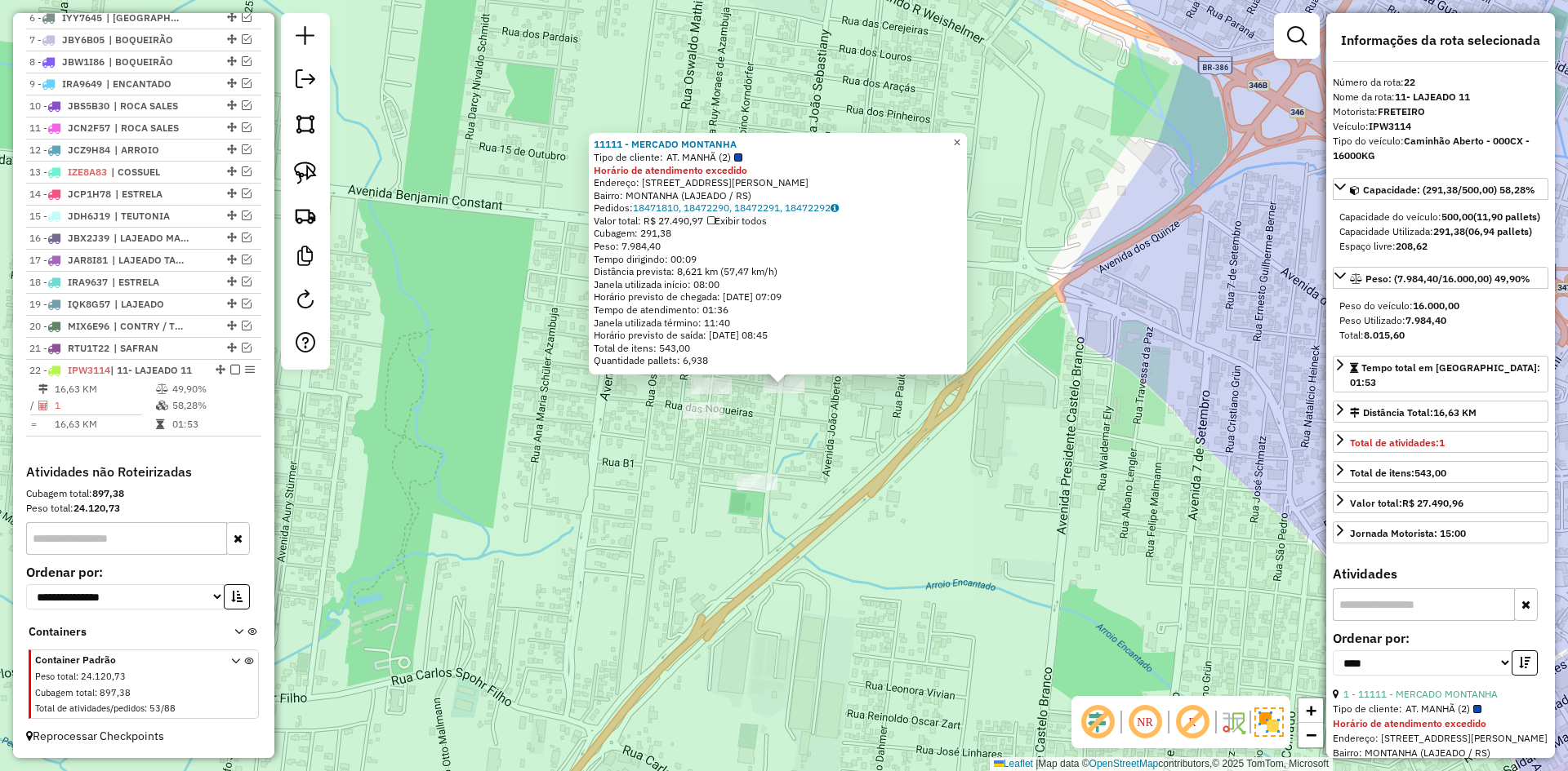
drag, startPoint x: 966, startPoint y: 135, endPoint x: 954, endPoint y: 145, distance: 15.6
click at [961, 135] on span "×" at bounding box center [957, 141] width 7 height 14
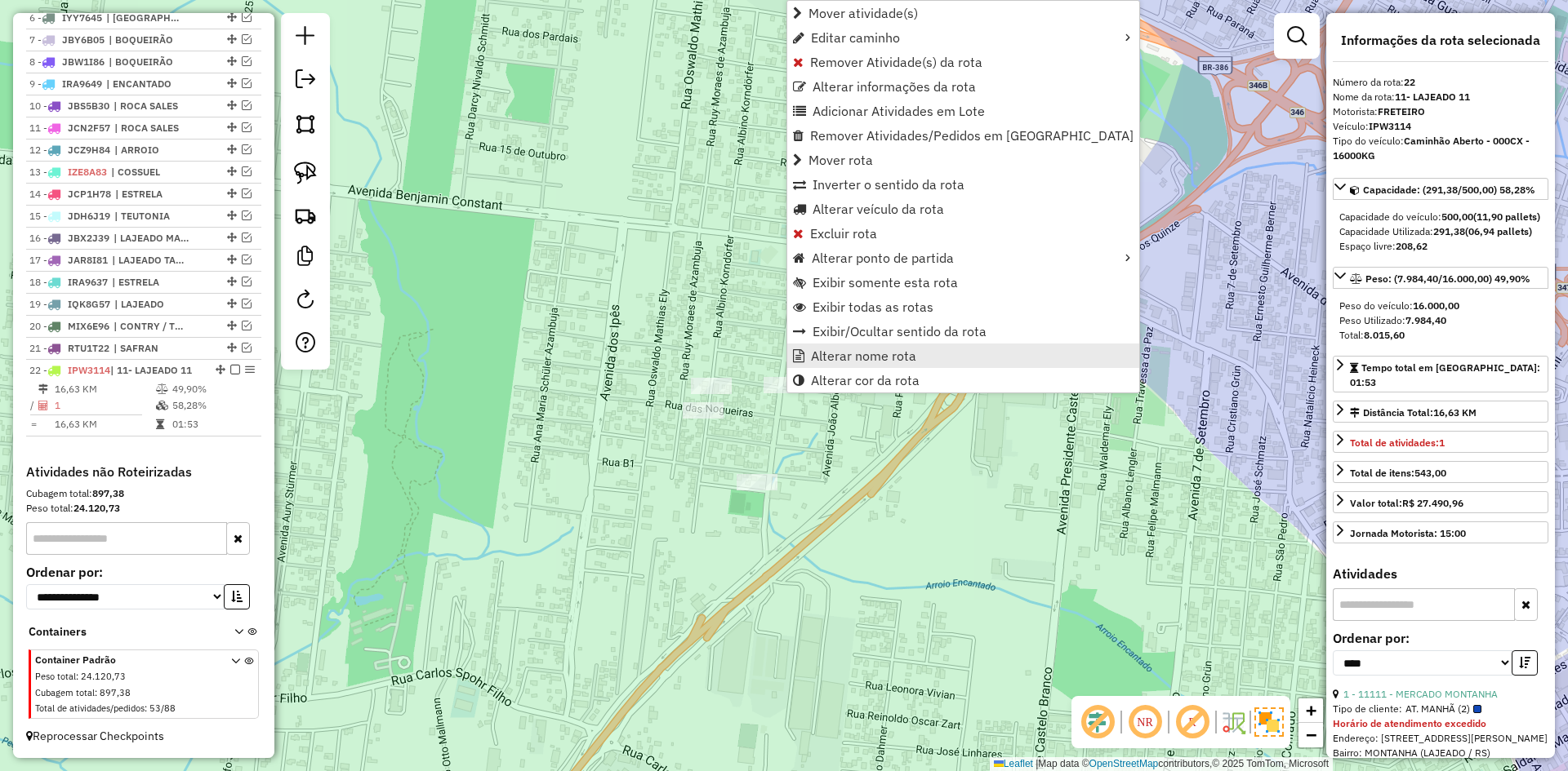
click at [859, 354] on span "Alterar nome rota" at bounding box center [863, 356] width 105 height 14
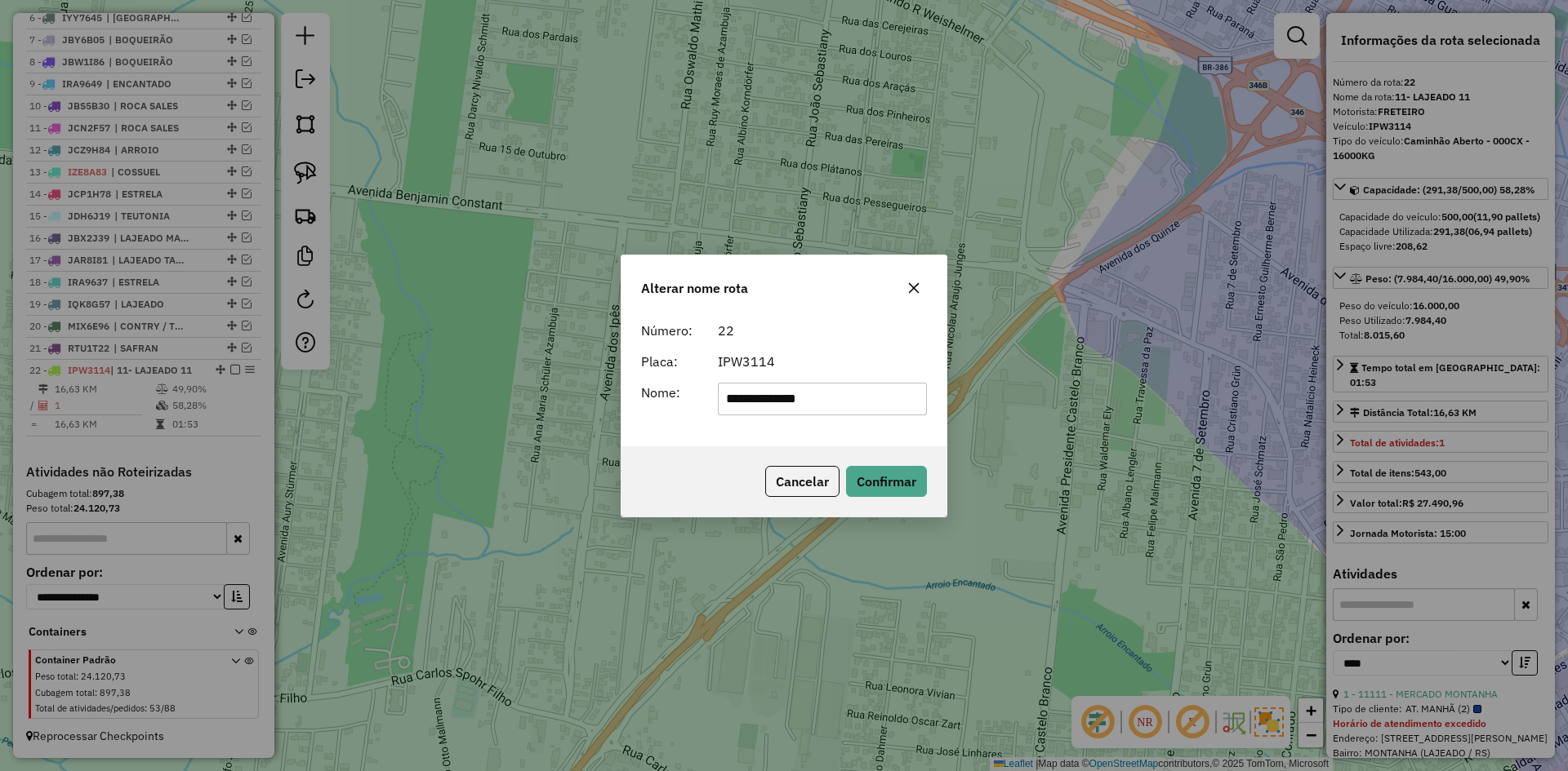
drag, startPoint x: 744, startPoint y: 397, endPoint x: 572, endPoint y: 413, distance: 172.7
click at [615, 417] on div "**********" at bounding box center [784, 386] width 1568 height 771
drag, startPoint x: 790, startPoint y: 395, endPoint x: 868, endPoint y: 422, distance: 82.5
click at [861, 422] on div "**********" at bounding box center [784, 380] width 325 height 132
type input "*******"
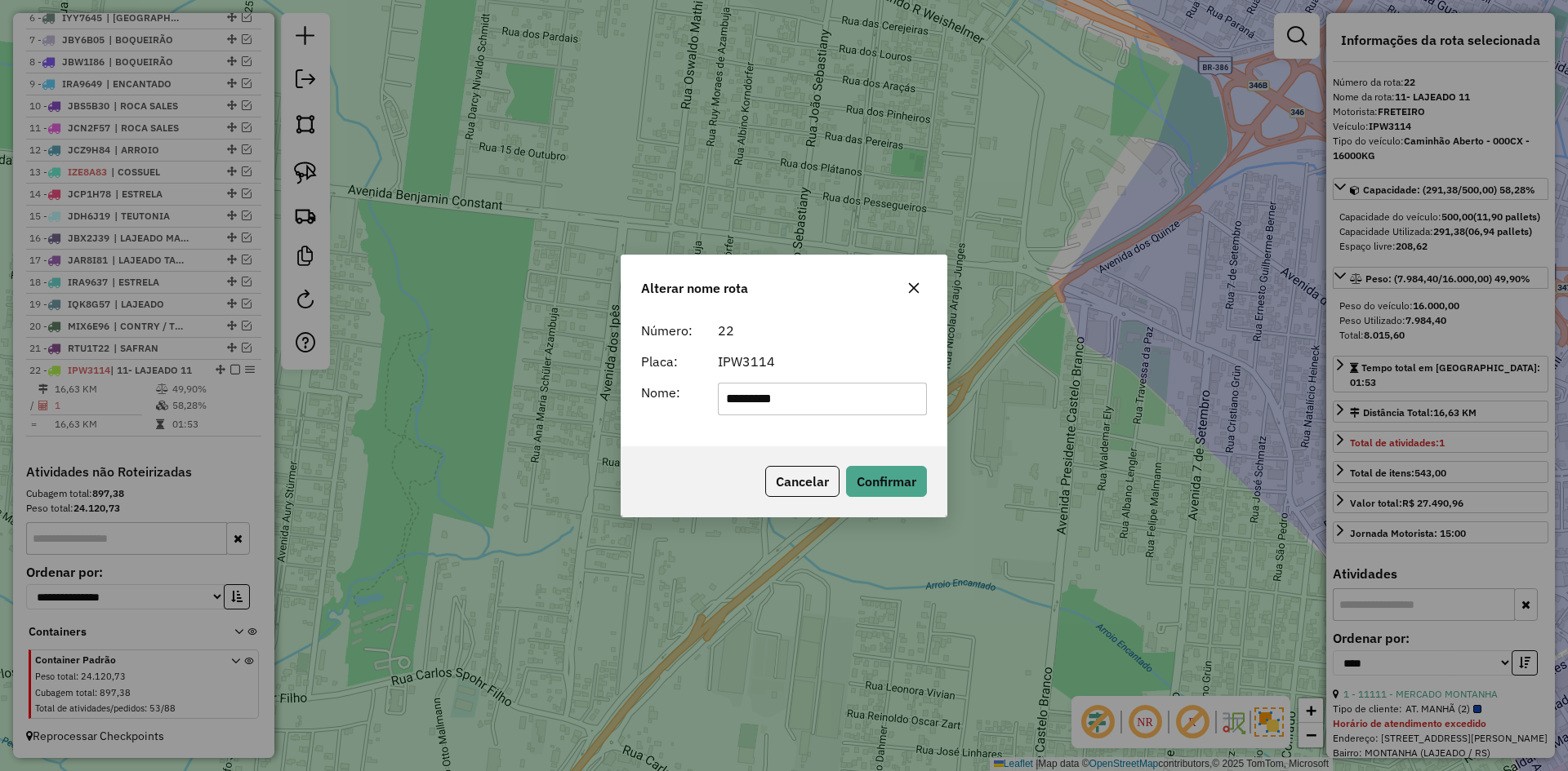
drag, startPoint x: 789, startPoint y: 395, endPoint x: 724, endPoint y: 466, distance: 96.3
click at [721, 466] on div "Cancelar Confirmar" at bounding box center [784, 482] width 325 height 70
drag, startPoint x: 729, startPoint y: 422, endPoint x: 671, endPoint y: 447, distance: 63.2
click at [697, 439] on div "Número: 22 Placa: IPW3114 Nome: *******" at bounding box center [784, 380] width 325 height 132
type input "********"
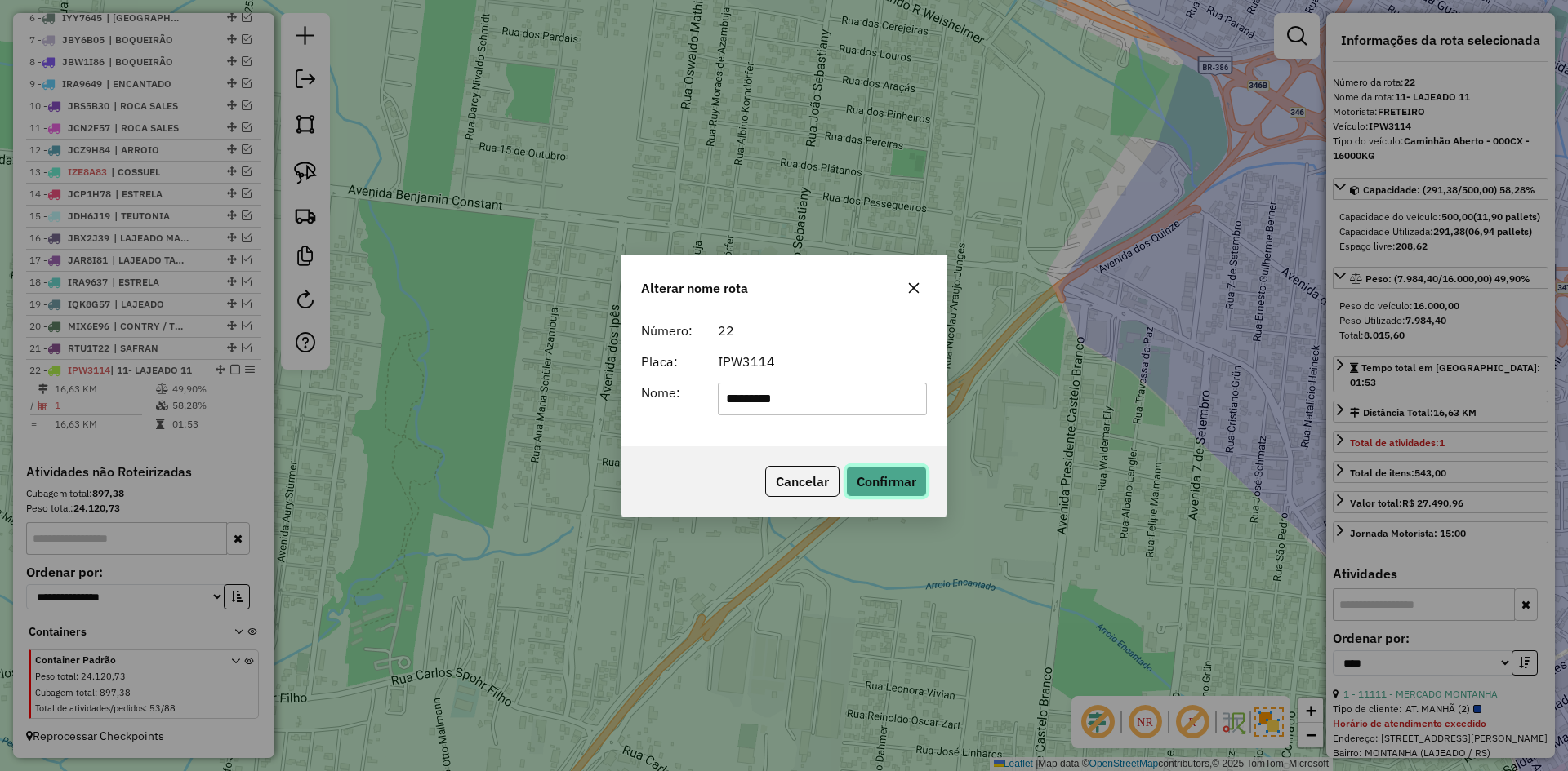
drag, startPoint x: 903, startPoint y: 490, endPoint x: 861, endPoint y: 488, distance: 42.0
click at [902, 489] on button "Confirmar" at bounding box center [887, 482] width 81 height 31
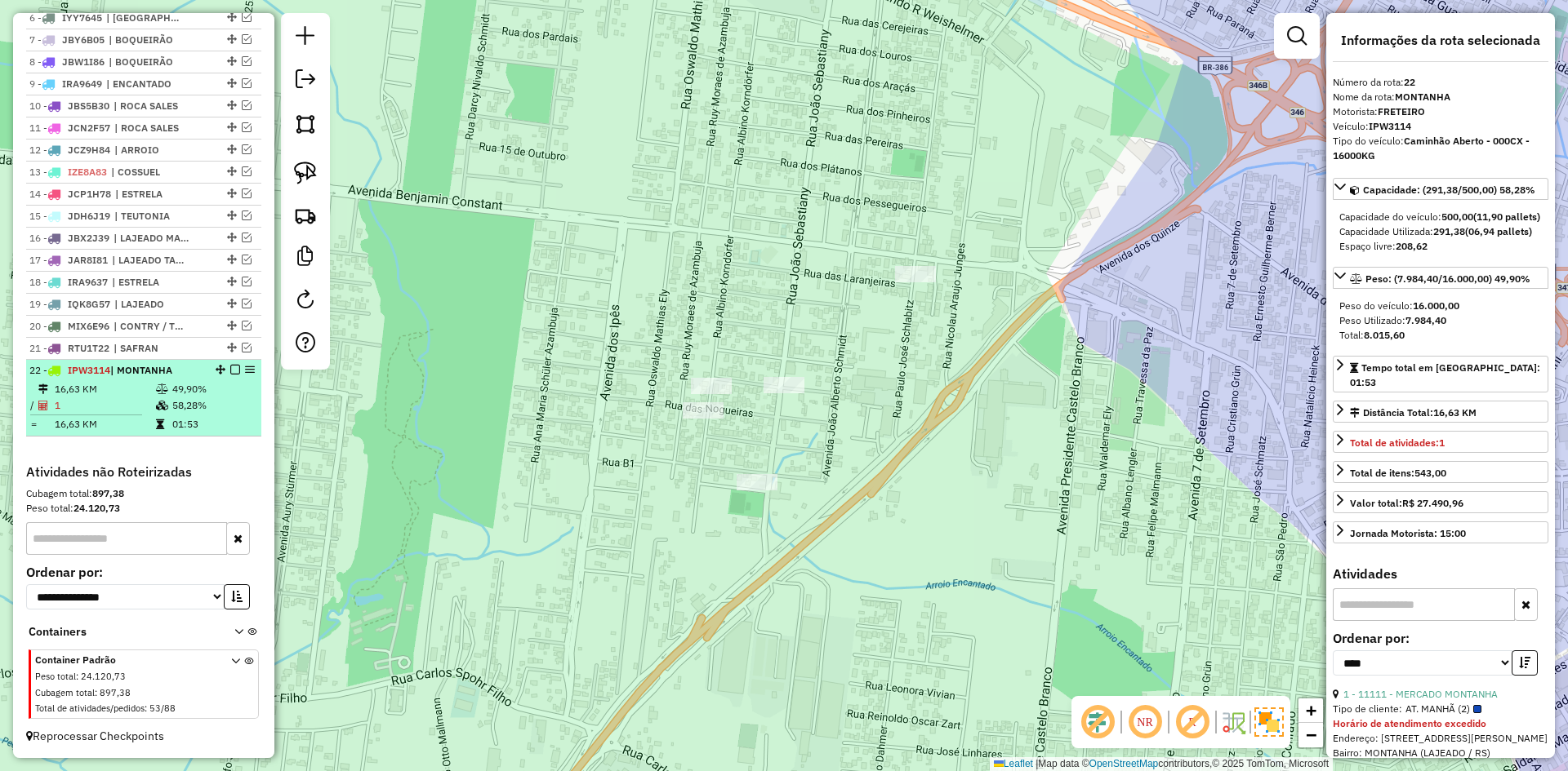
click at [231, 371] on em at bounding box center [235, 369] width 10 height 10
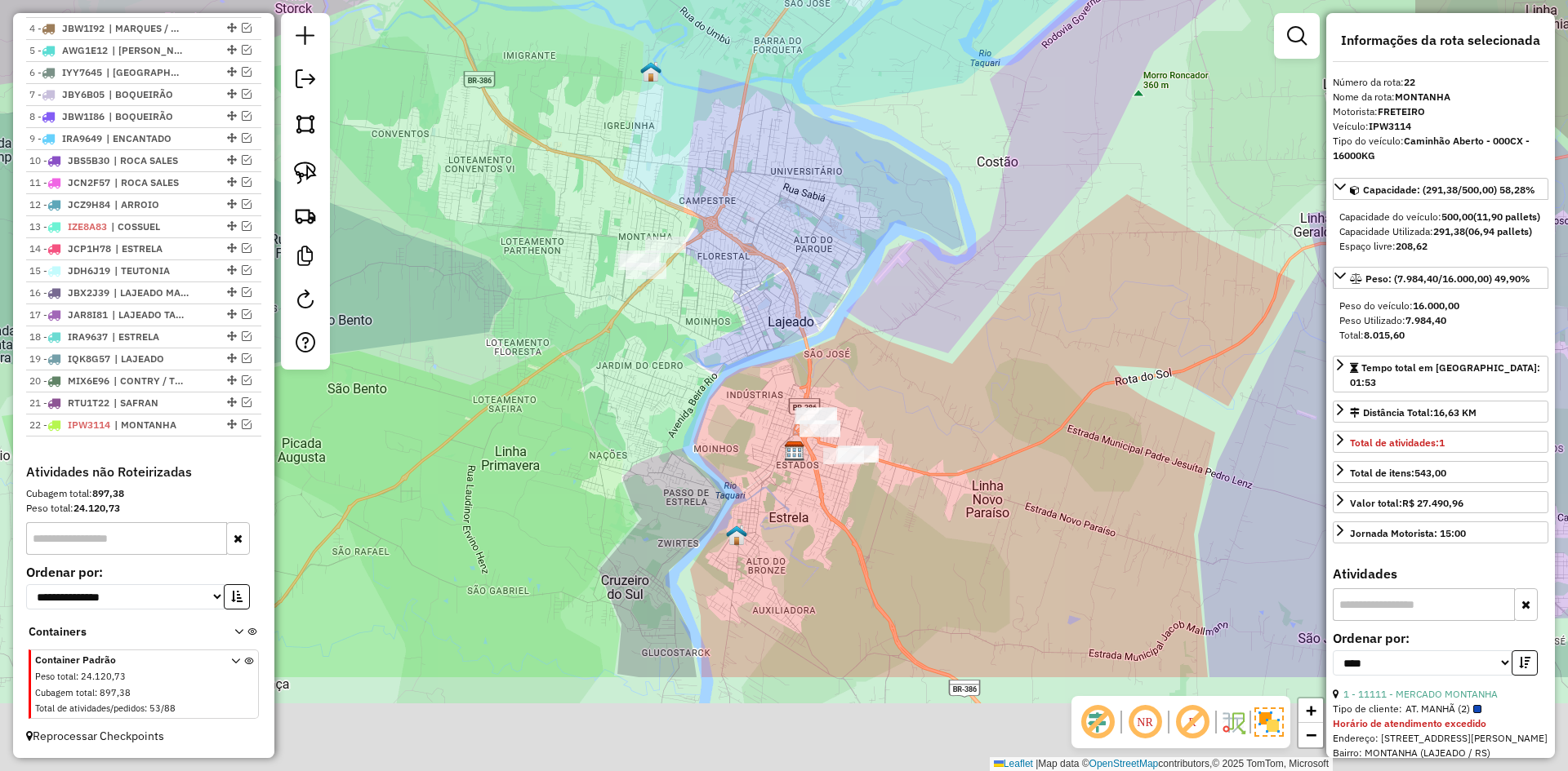
drag, startPoint x: 667, startPoint y: 419, endPoint x: 666, endPoint y: 263, distance: 156.0
click at [666, 263] on div "Janela de atendimento Grade de atendimento Capacidade Transportadoras Veículos …" at bounding box center [784, 386] width 1568 height 771
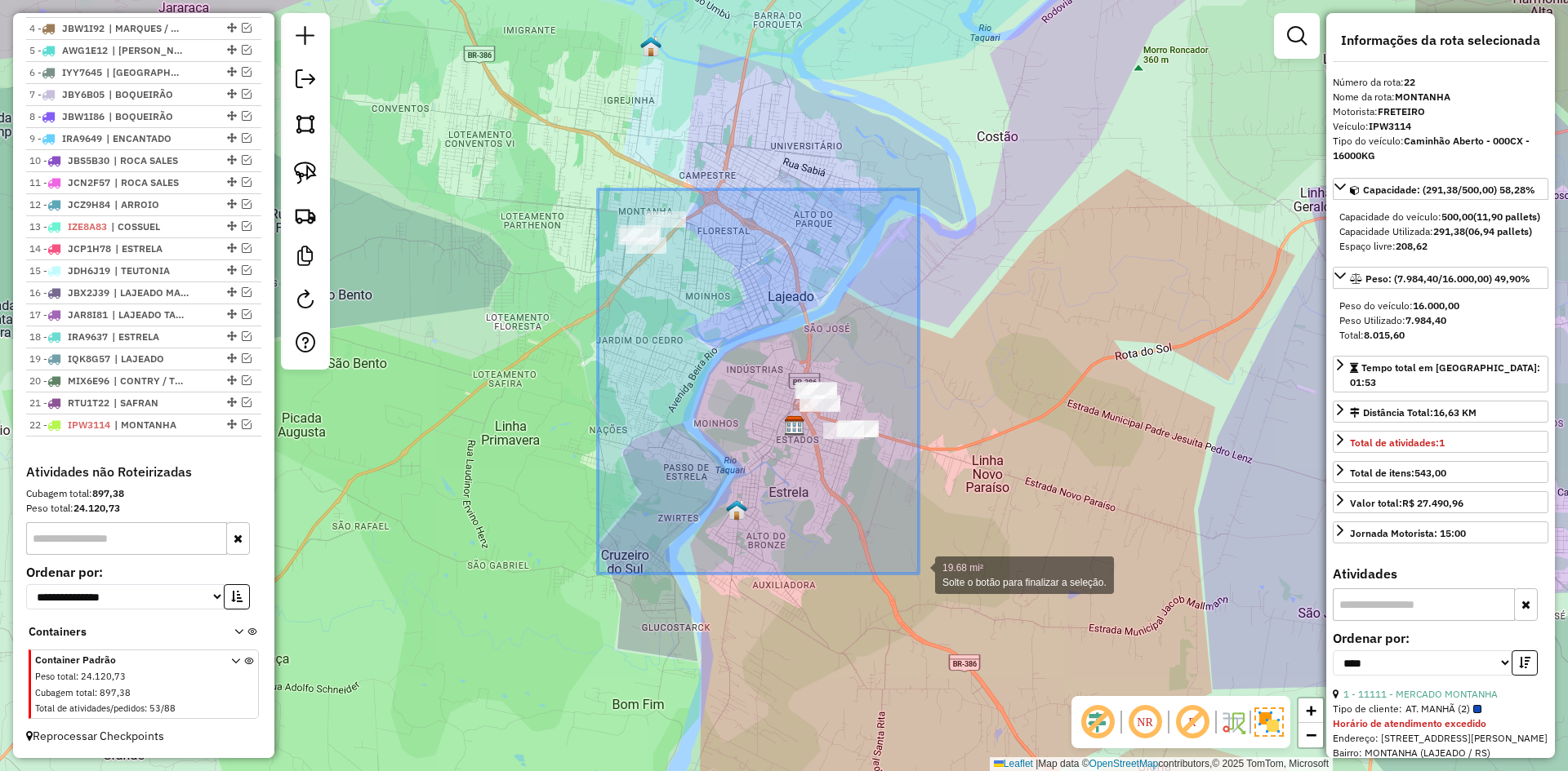
drag, startPoint x: 597, startPoint y: 189, endPoint x: 920, endPoint y: 564, distance: 494.9
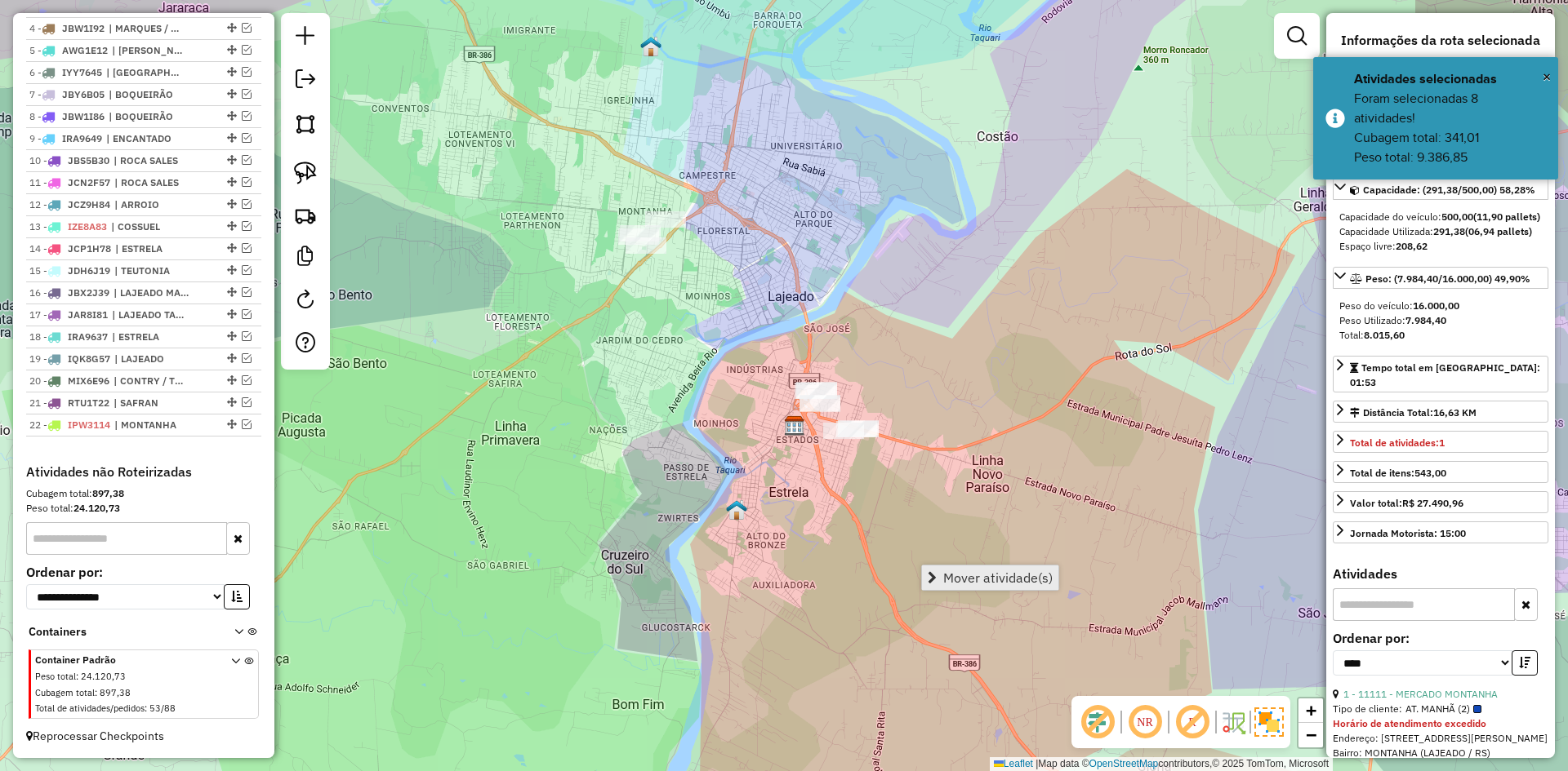
click at [1003, 579] on span "Mover atividade(s)" at bounding box center [998, 577] width 109 height 14
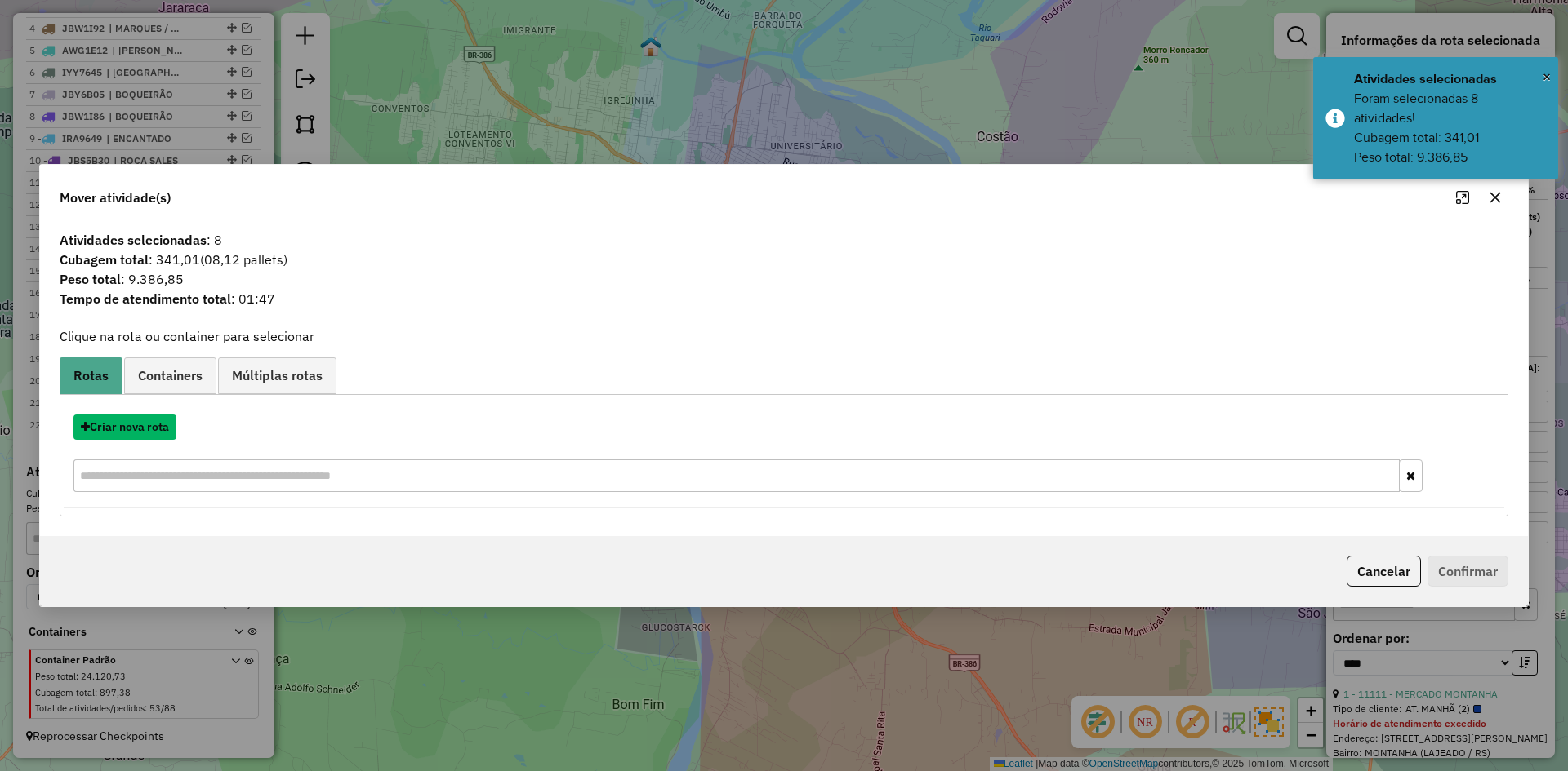
click at [148, 430] on button "Criar nova rota" at bounding box center [125, 427] width 103 height 25
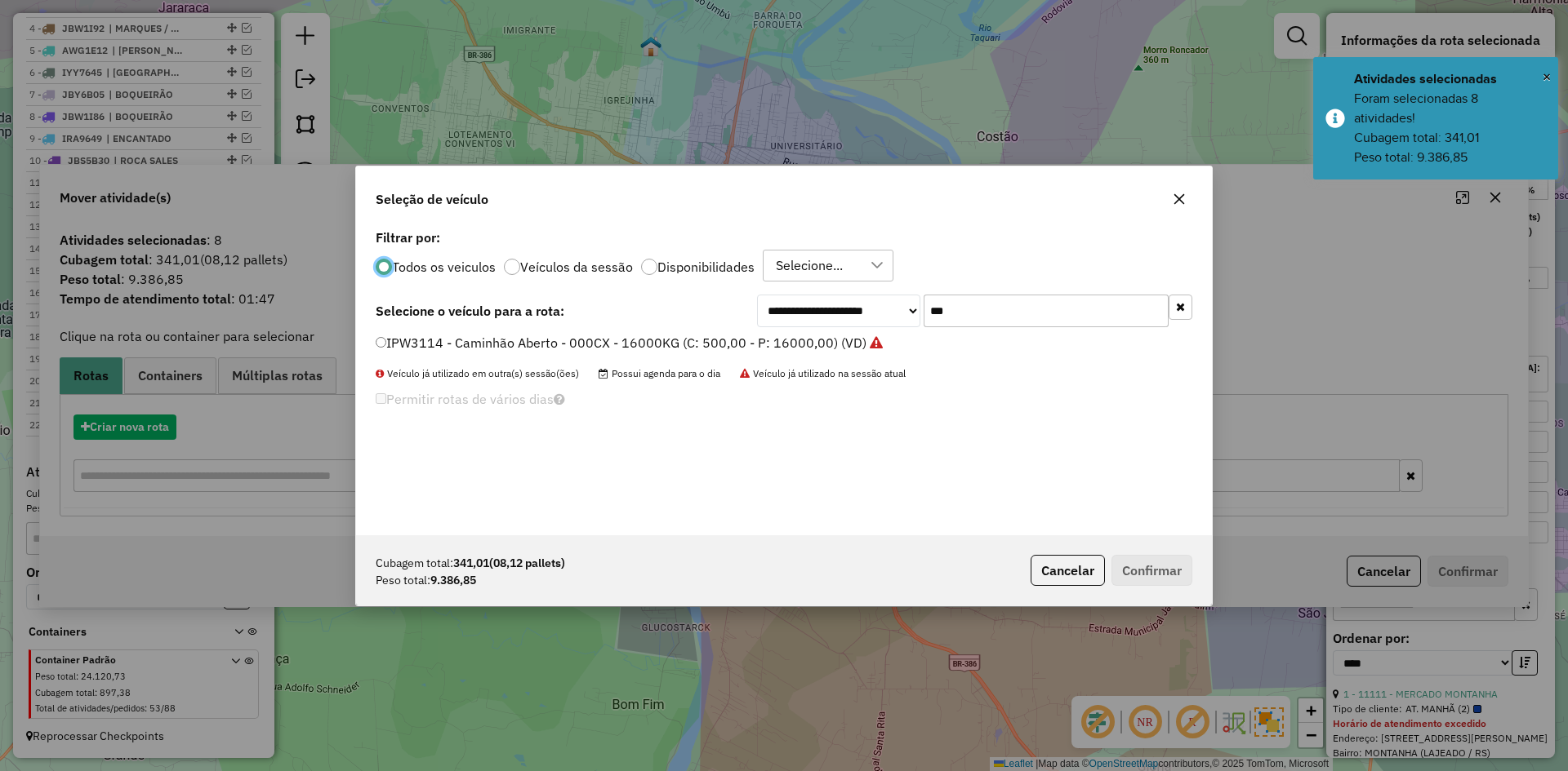
scroll to position [9, 5]
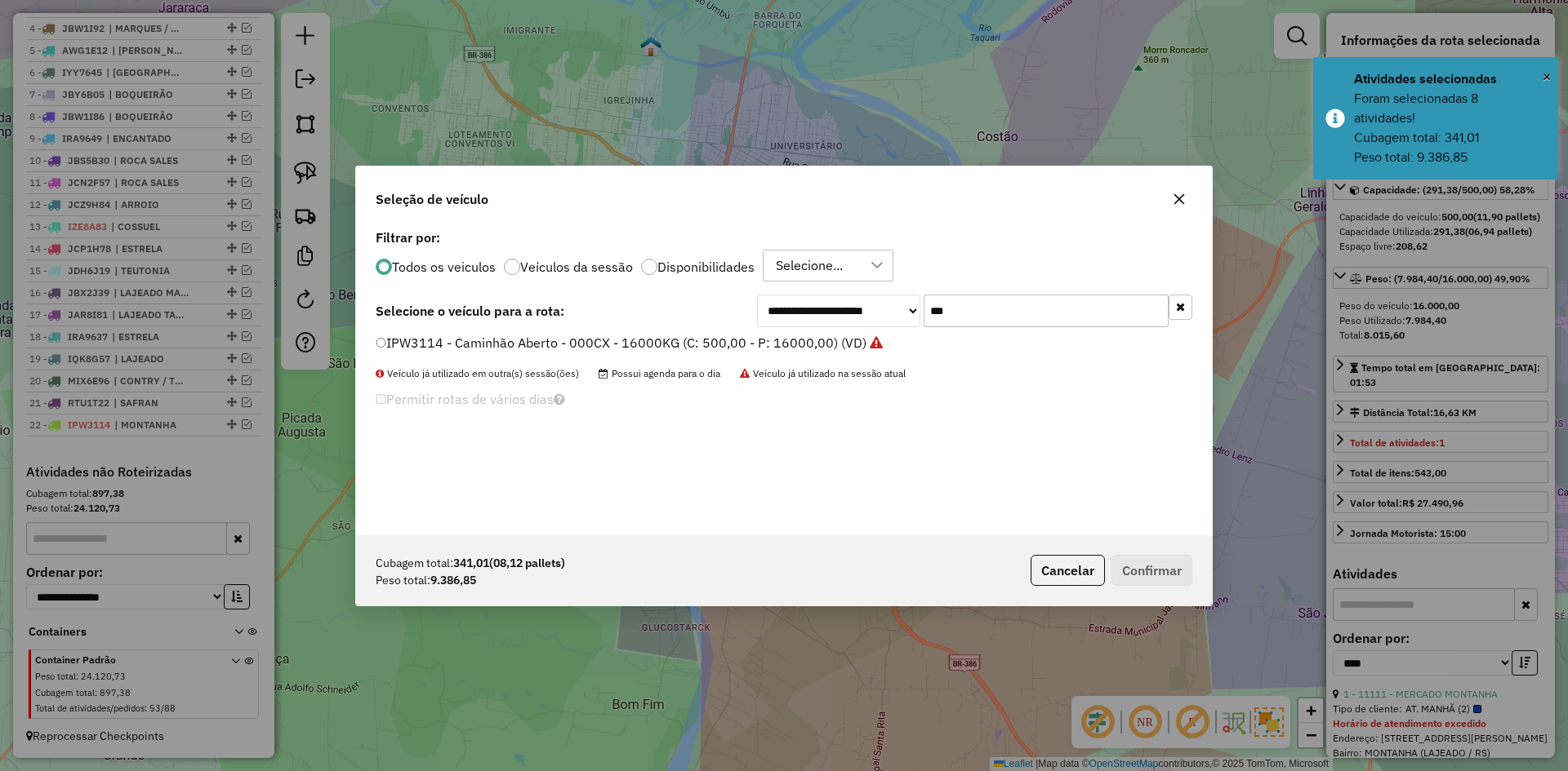
drag, startPoint x: 935, startPoint y: 318, endPoint x: 889, endPoint y: 362, distance: 63.7
click at [899, 344] on div "**********" at bounding box center [784, 380] width 856 height 310
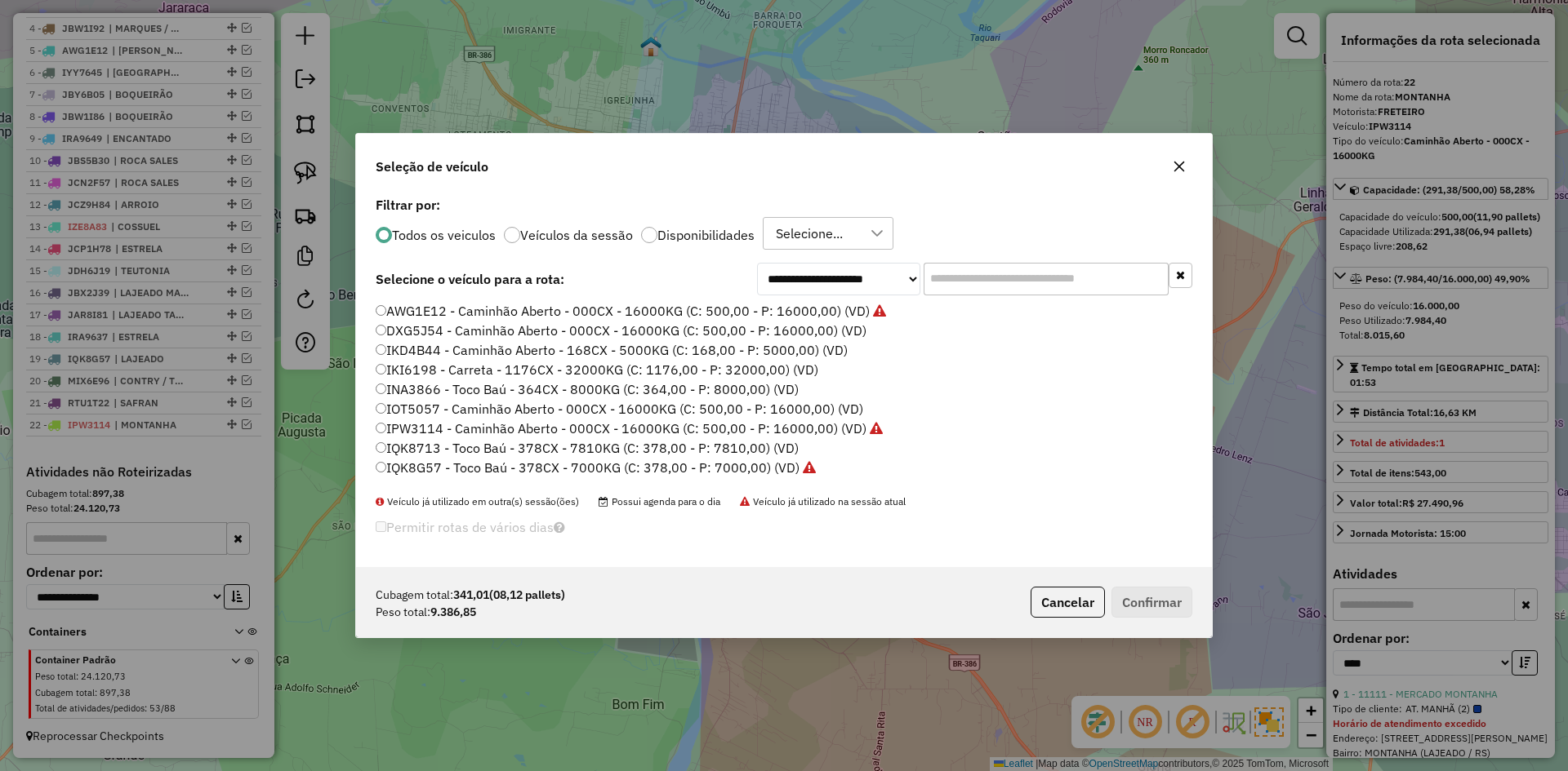
click at [1178, 165] on icon "button" at bounding box center [1180, 167] width 11 height 11
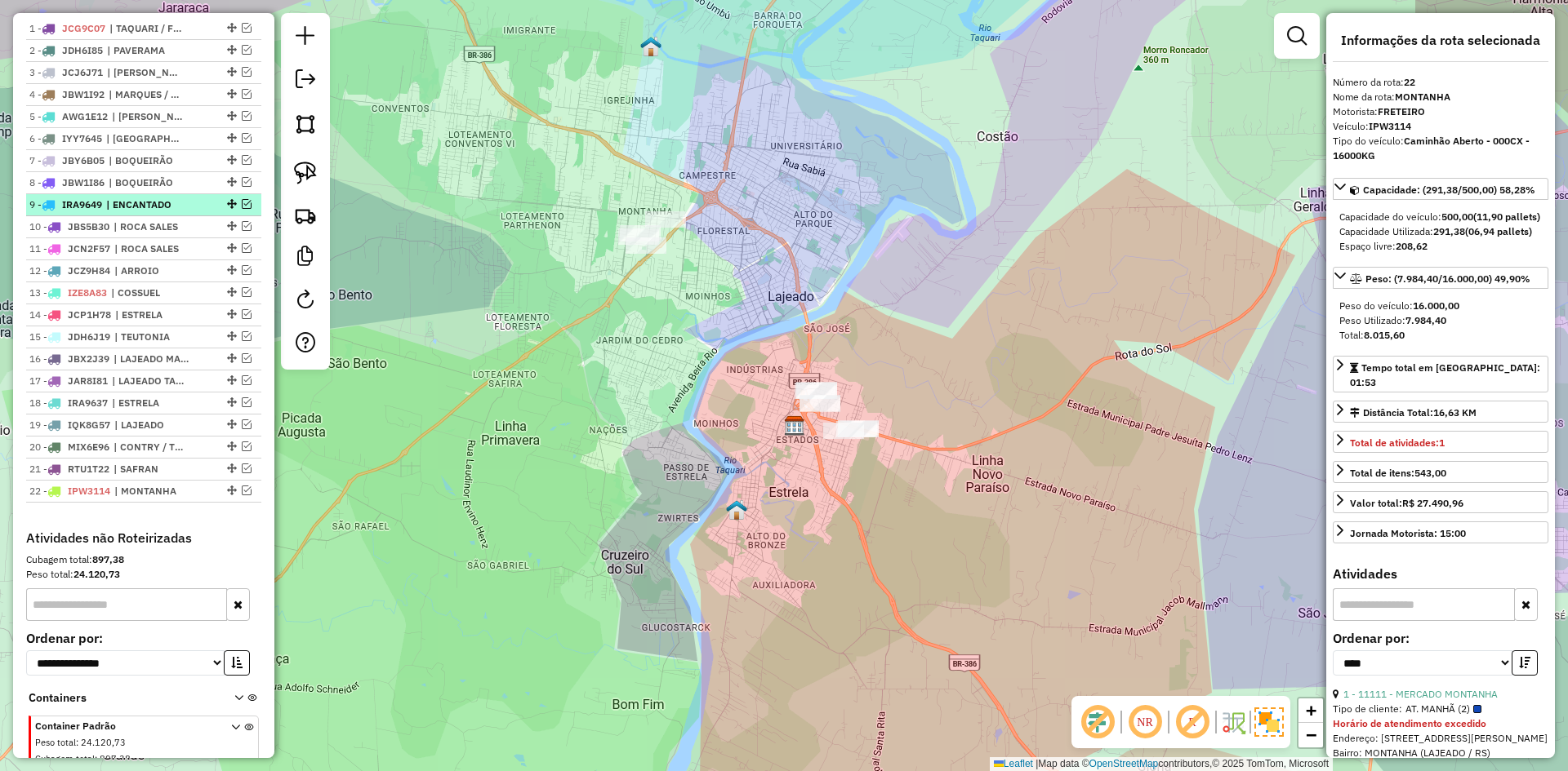
scroll to position [631, 0]
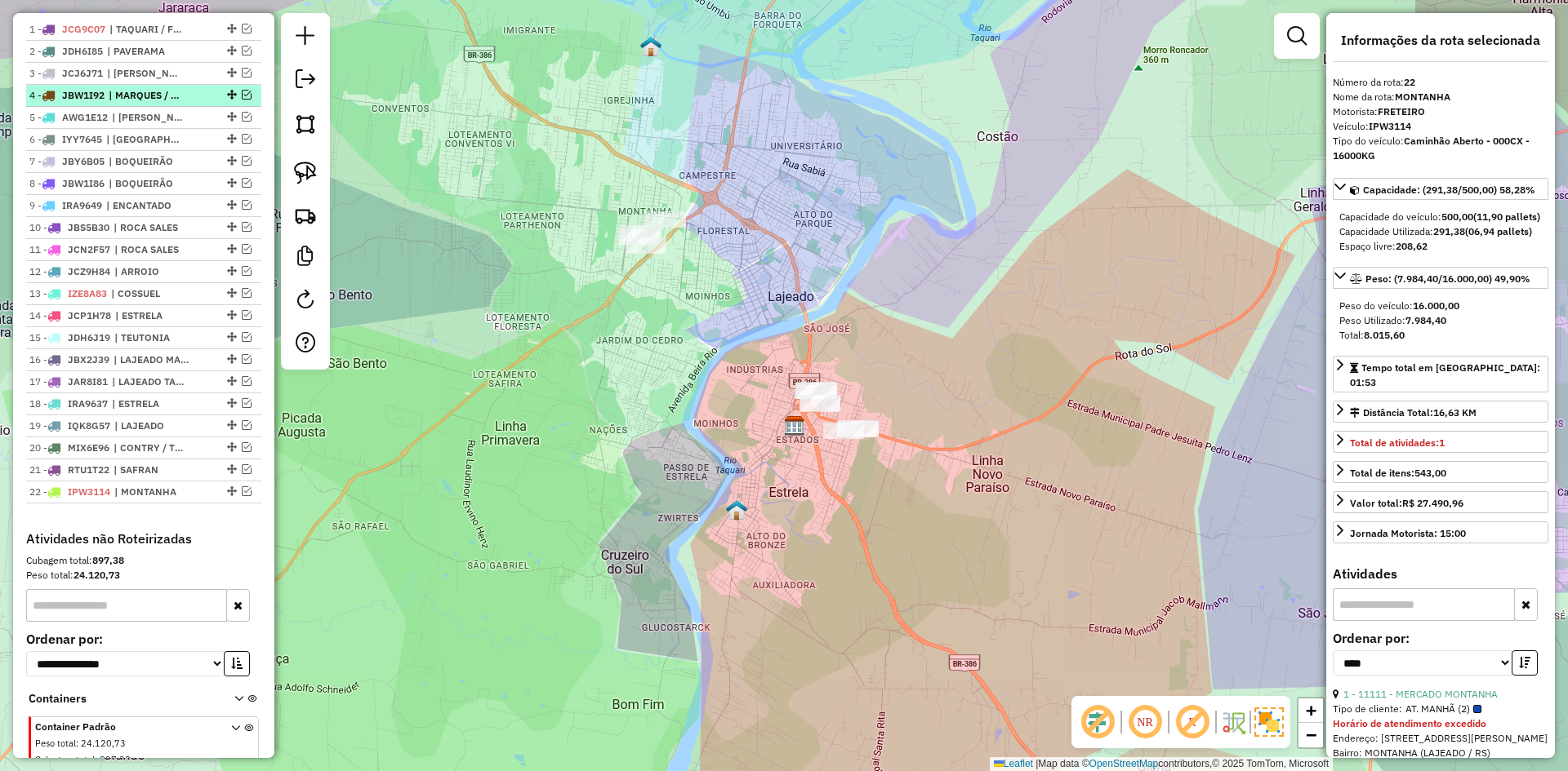
click at [242, 100] on em at bounding box center [246, 95] width 10 height 10
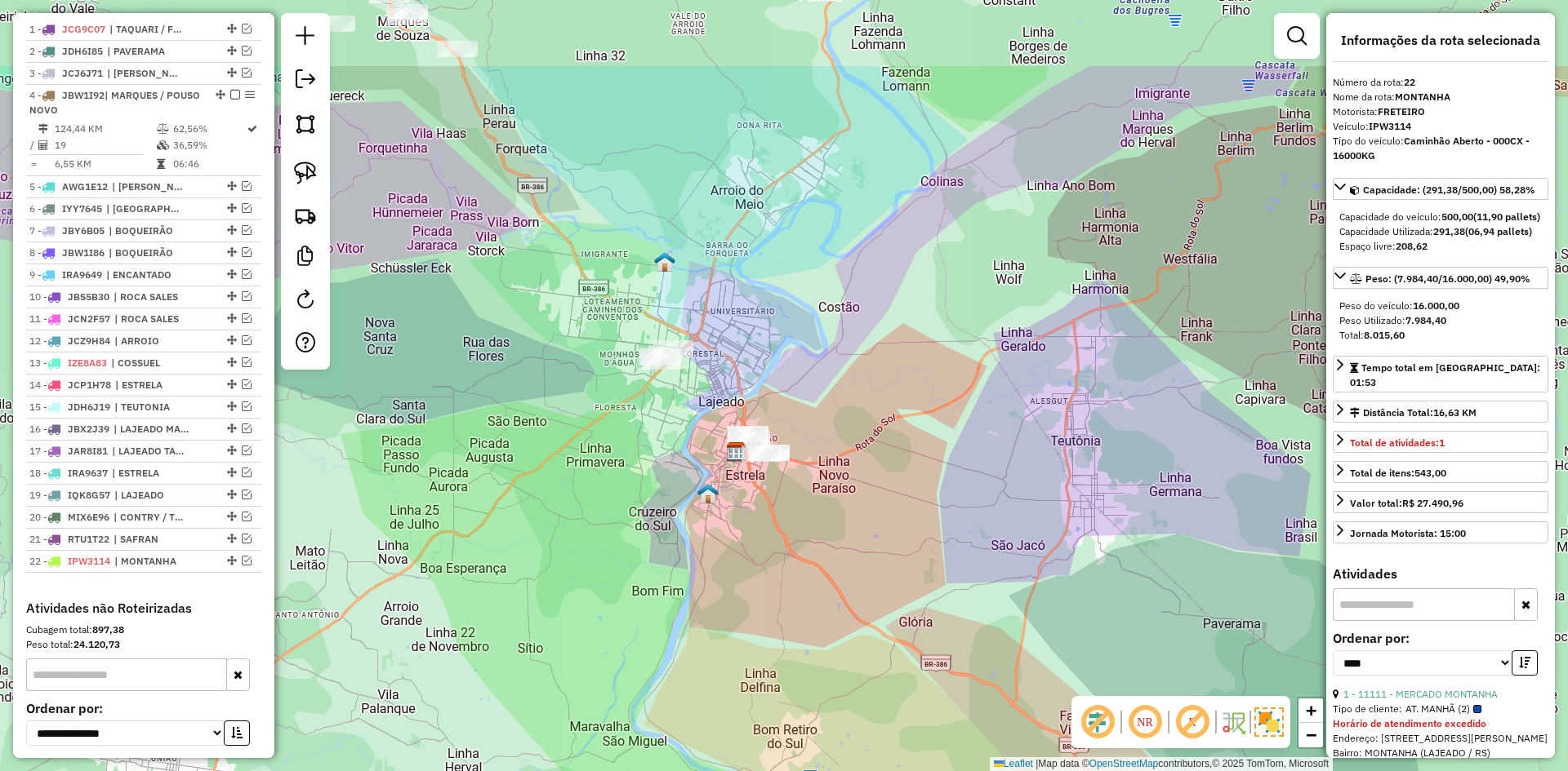
drag, startPoint x: 718, startPoint y: 141, endPoint x: 734, endPoint y: 285, distance: 144.9
click at [734, 285] on div "Janela de atendimento Grade de atendimento Capacidade Transportadoras Veículos …" at bounding box center [784, 386] width 1568 height 771
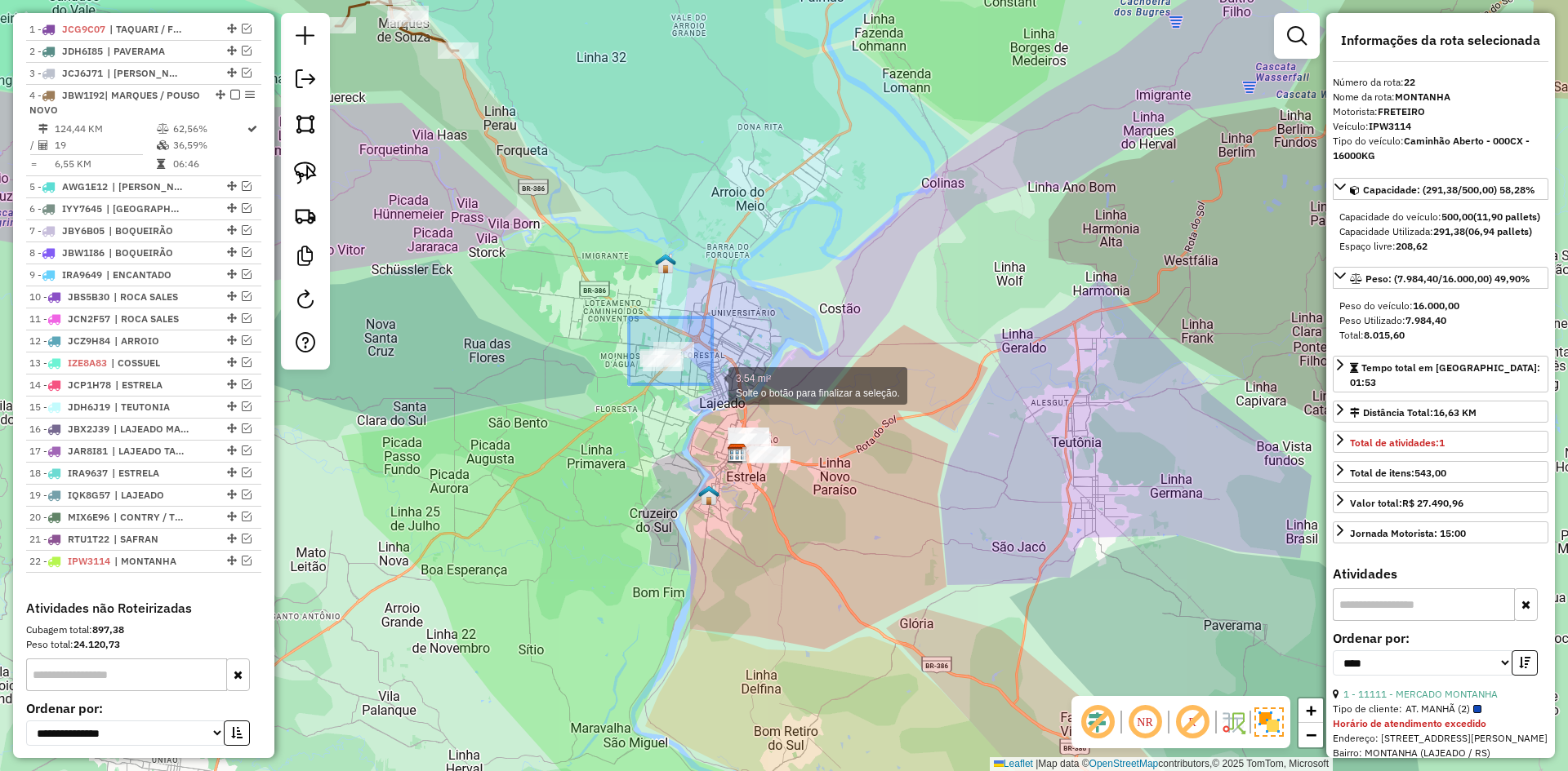
drag, startPoint x: 706, startPoint y: 379, endPoint x: 712, endPoint y: 385, distance: 8.5
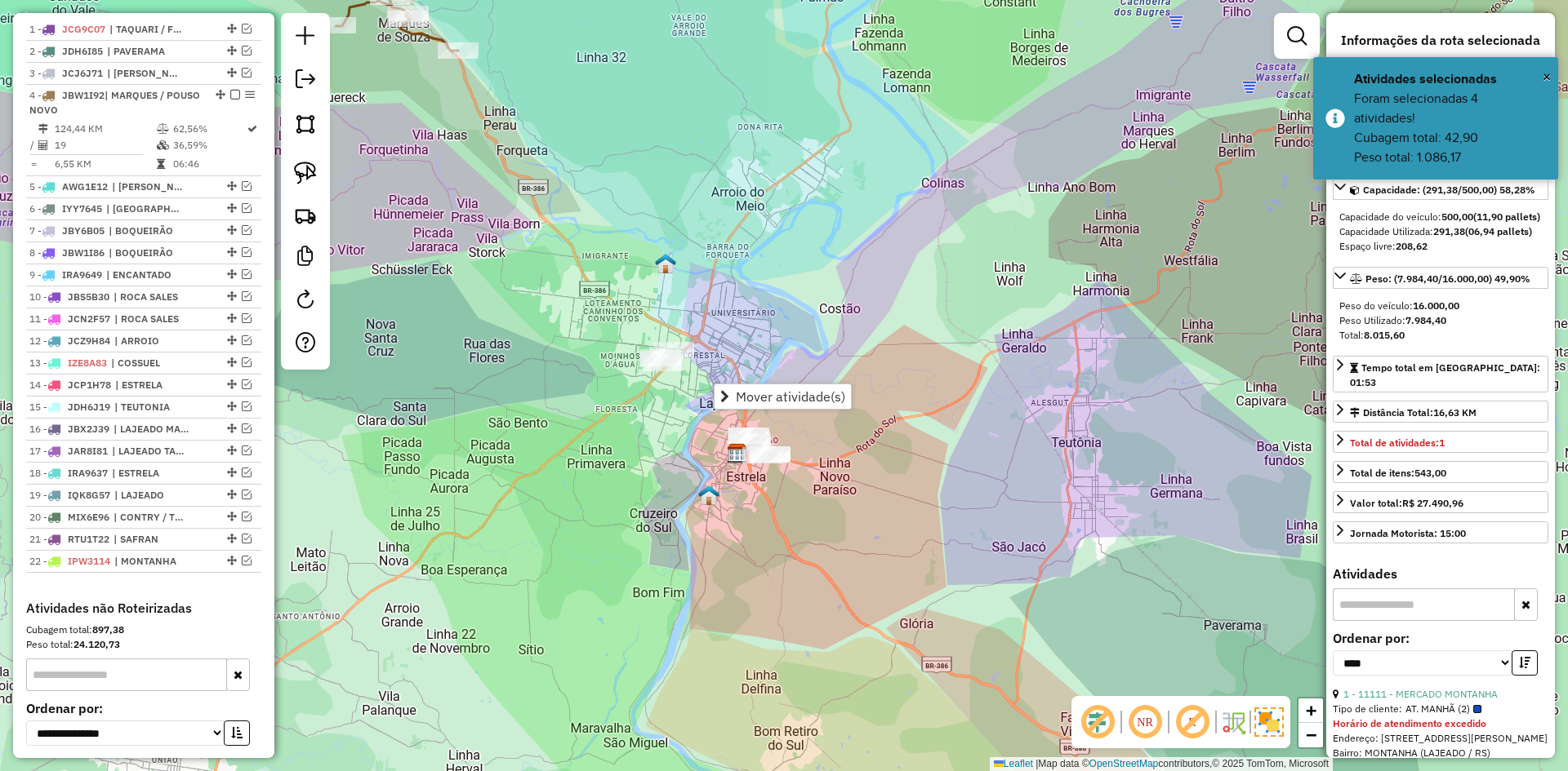
drag, startPoint x: 768, startPoint y: 395, endPoint x: 719, endPoint y: 400, distance: 49.3
click at [766, 396] on span "Mover atividade(s)" at bounding box center [790, 396] width 109 height 14
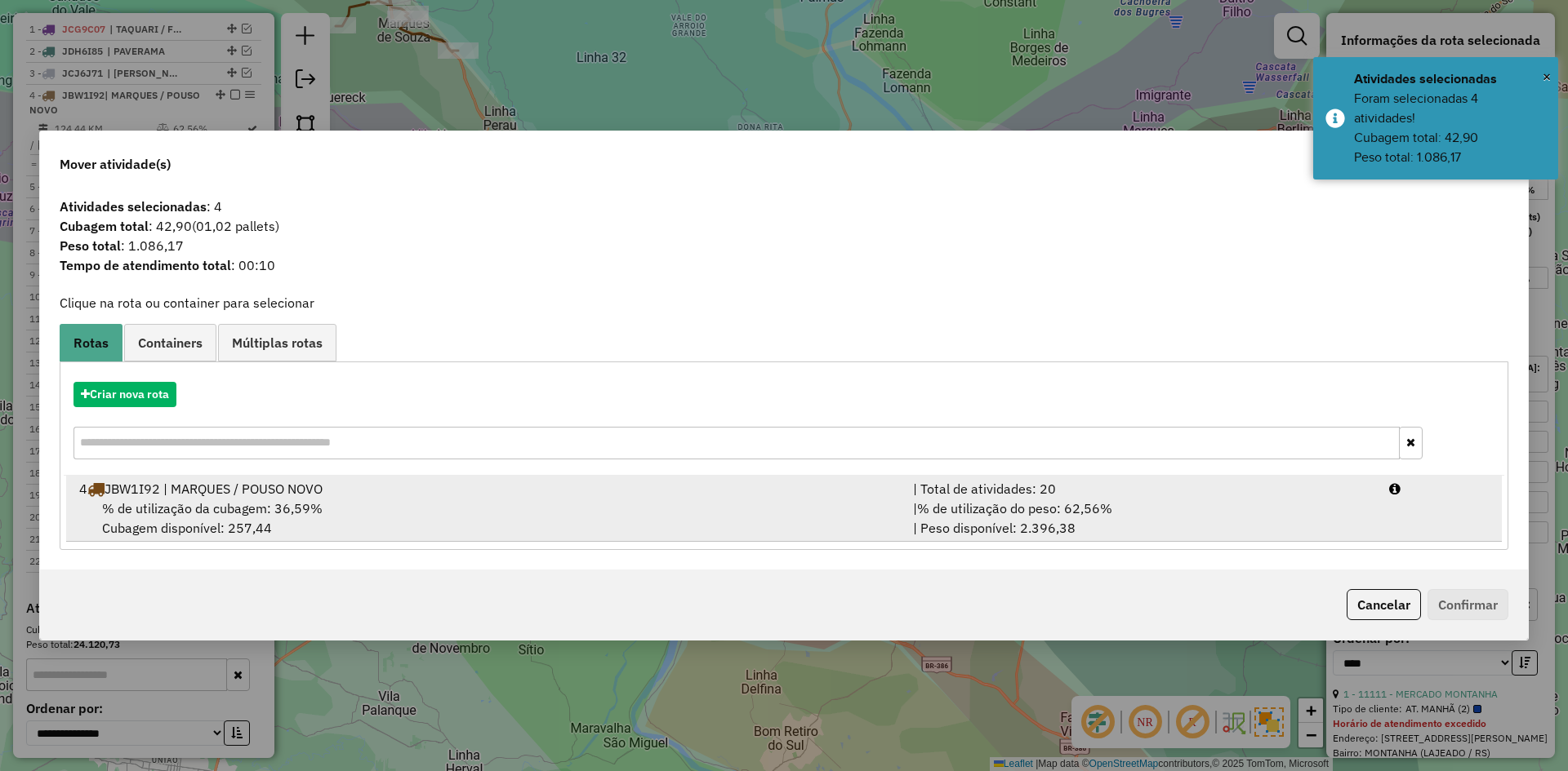
click at [199, 519] on div "% de utilização da cubagem: 36,59% Cubagem disponível: 257,44" at bounding box center [486, 519] width 834 height 40
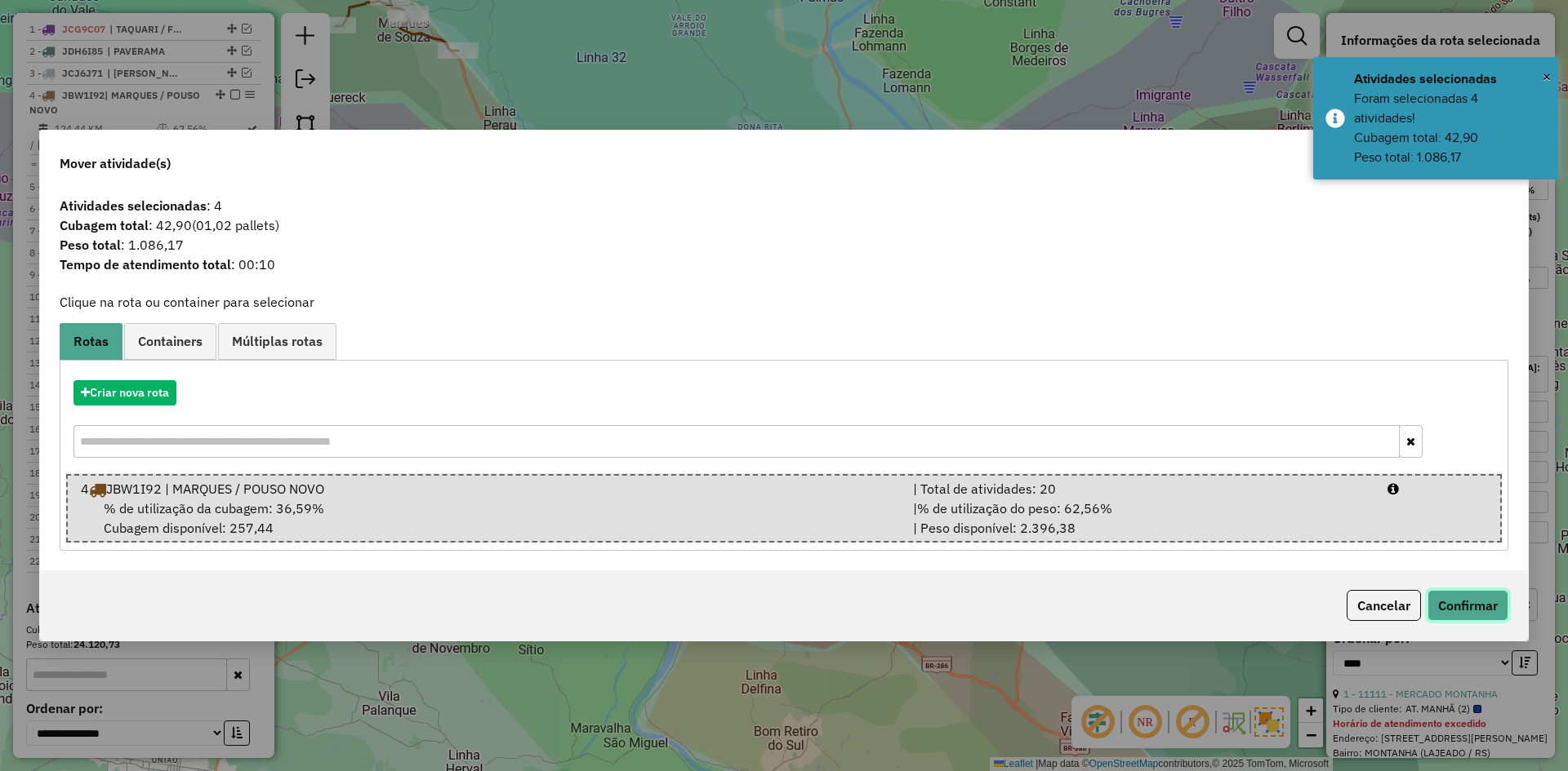
click at [1489, 612] on button "Confirmar" at bounding box center [1468, 605] width 81 height 31
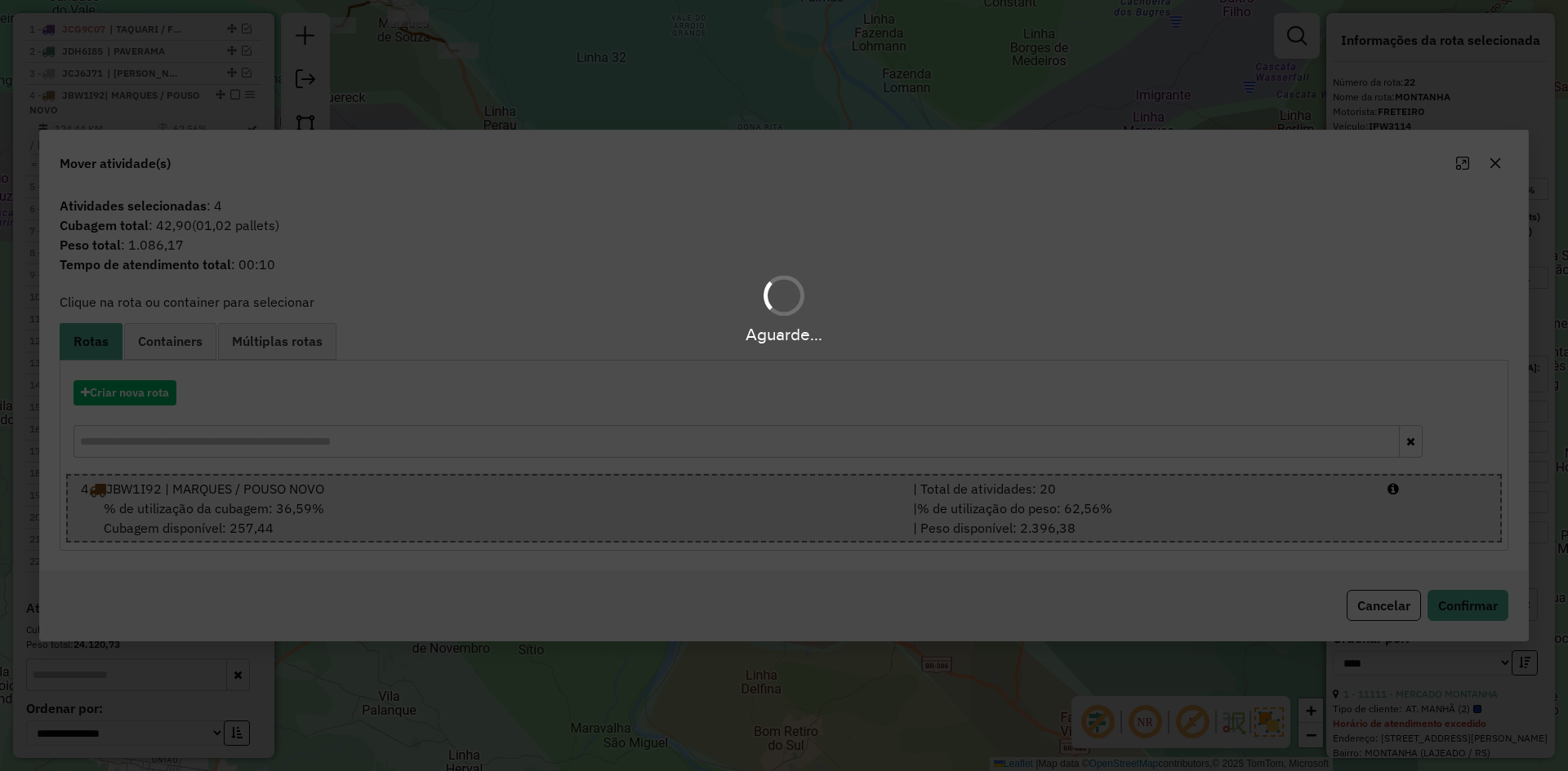
scroll to position [783, 0]
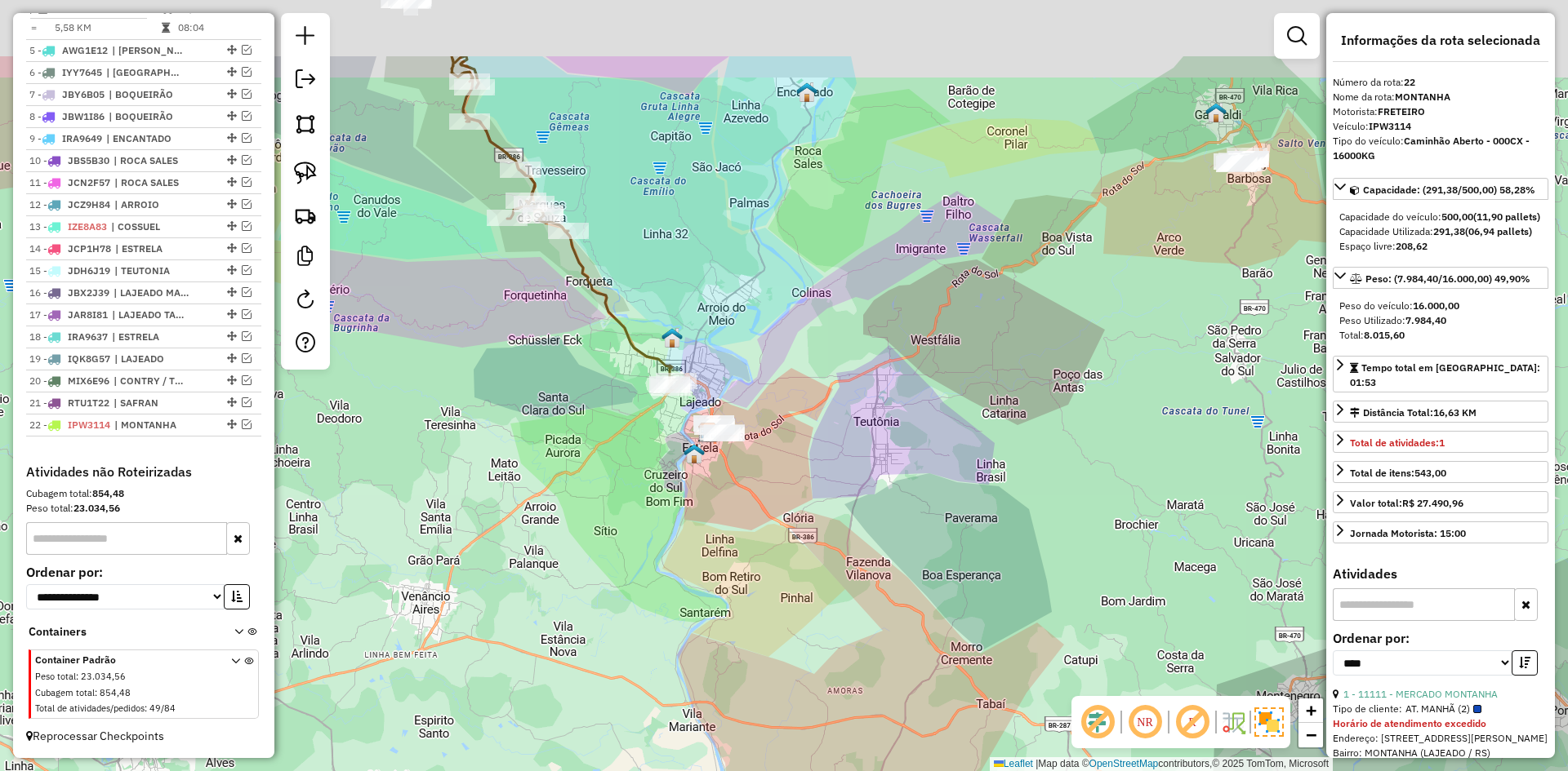
drag, startPoint x: 437, startPoint y: 140, endPoint x: 535, endPoint y: 273, distance: 165.2
click at [535, 273] on div "Janela de atendimento Grade de atendimento Capacidade Transportadoras Veículos …" at bounding box center [784, 386] width 1568 height 771
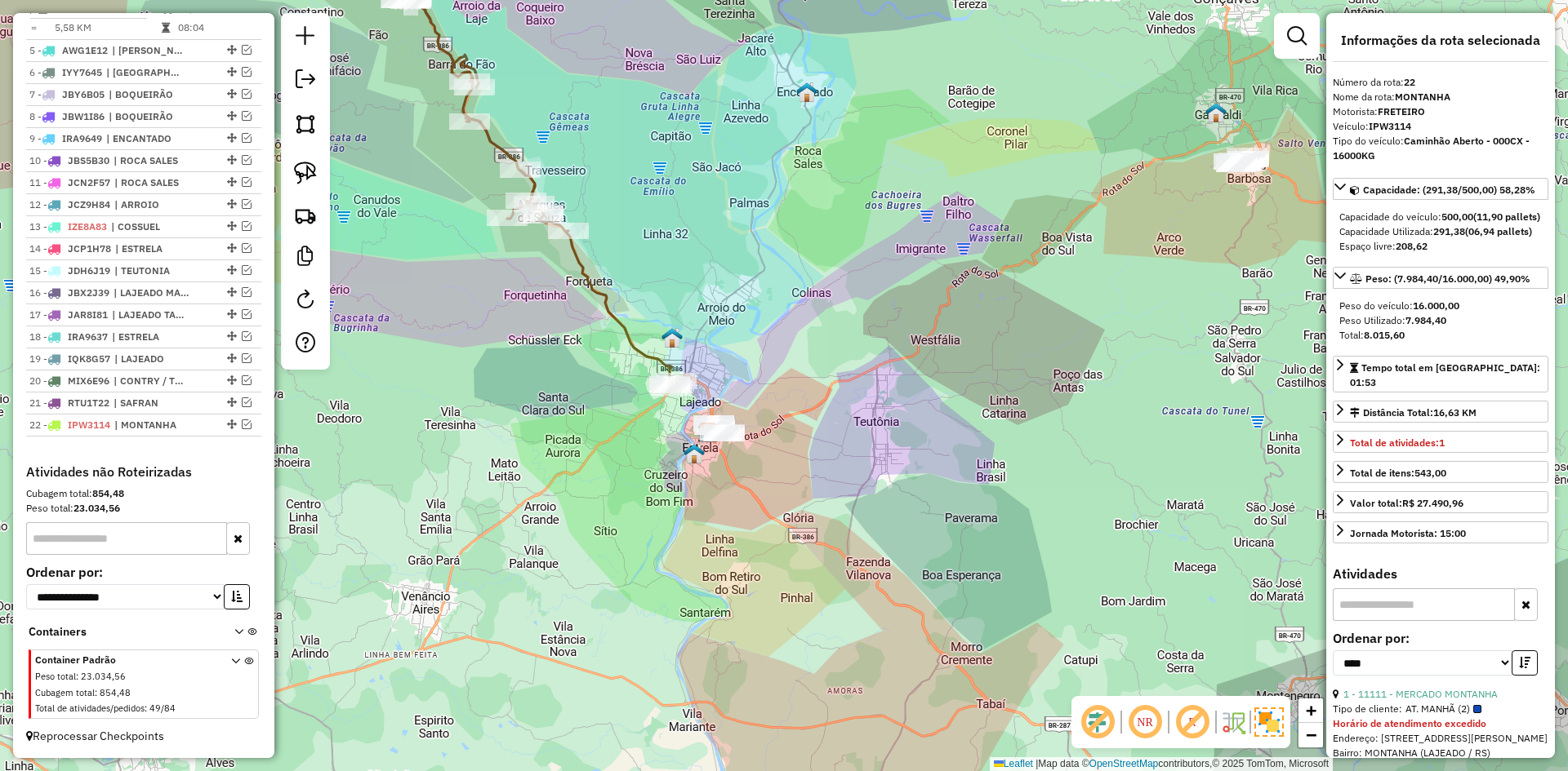
drag, startPoint x: 514, startPoint y: 186, endPoint x: 521, endPoint y: 201, distance: 16.6
click at [514, 194] on div "Janela de atendimento Grade de atendimento Capacidade Transportadoras Veículos …" at bounding box center [784, 386] width 1568 height 771
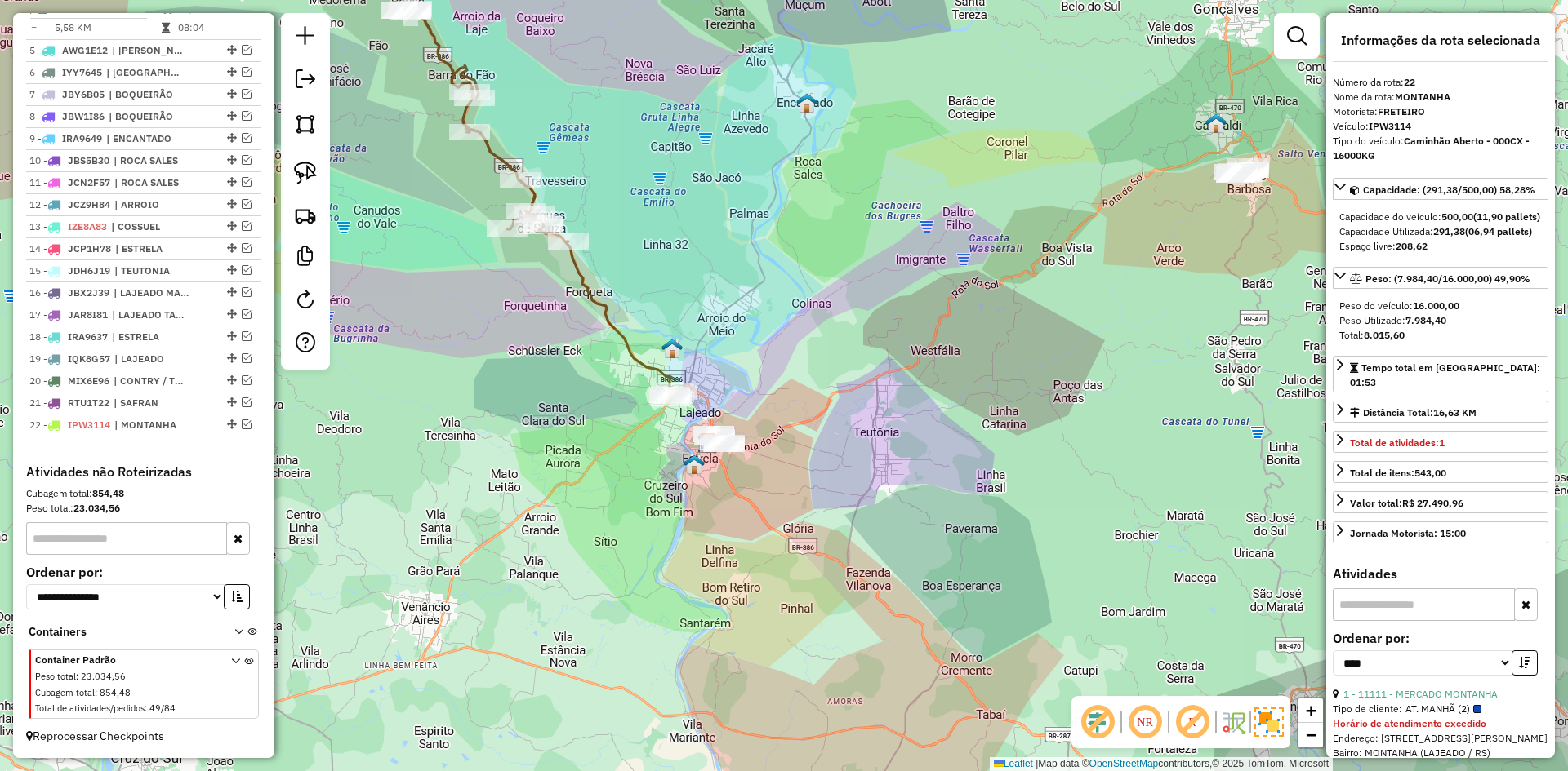
click at [525, 203] on icon at bounding box center [538, 204] width 275 height 389
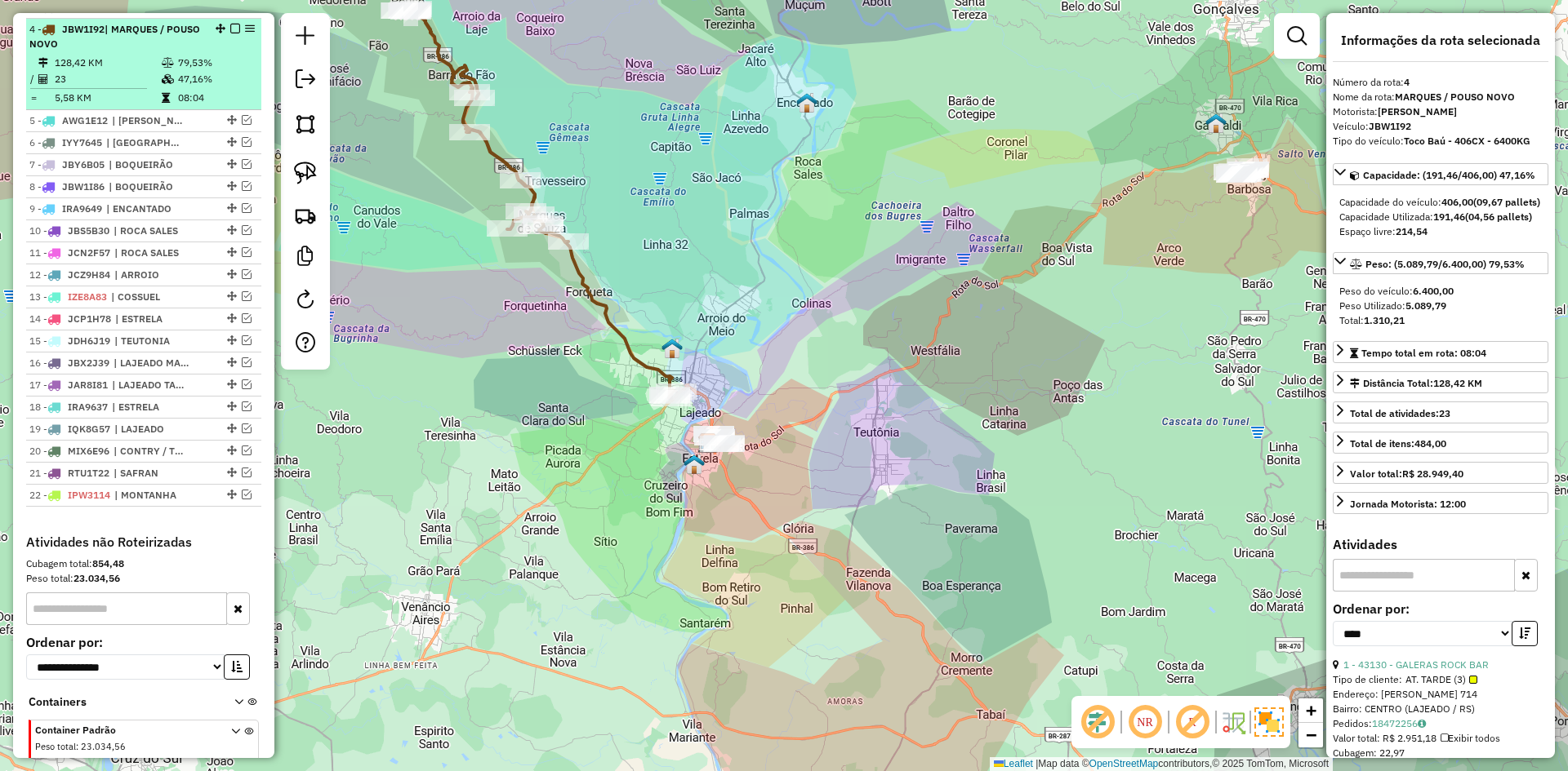
scroll to position [555, 0]
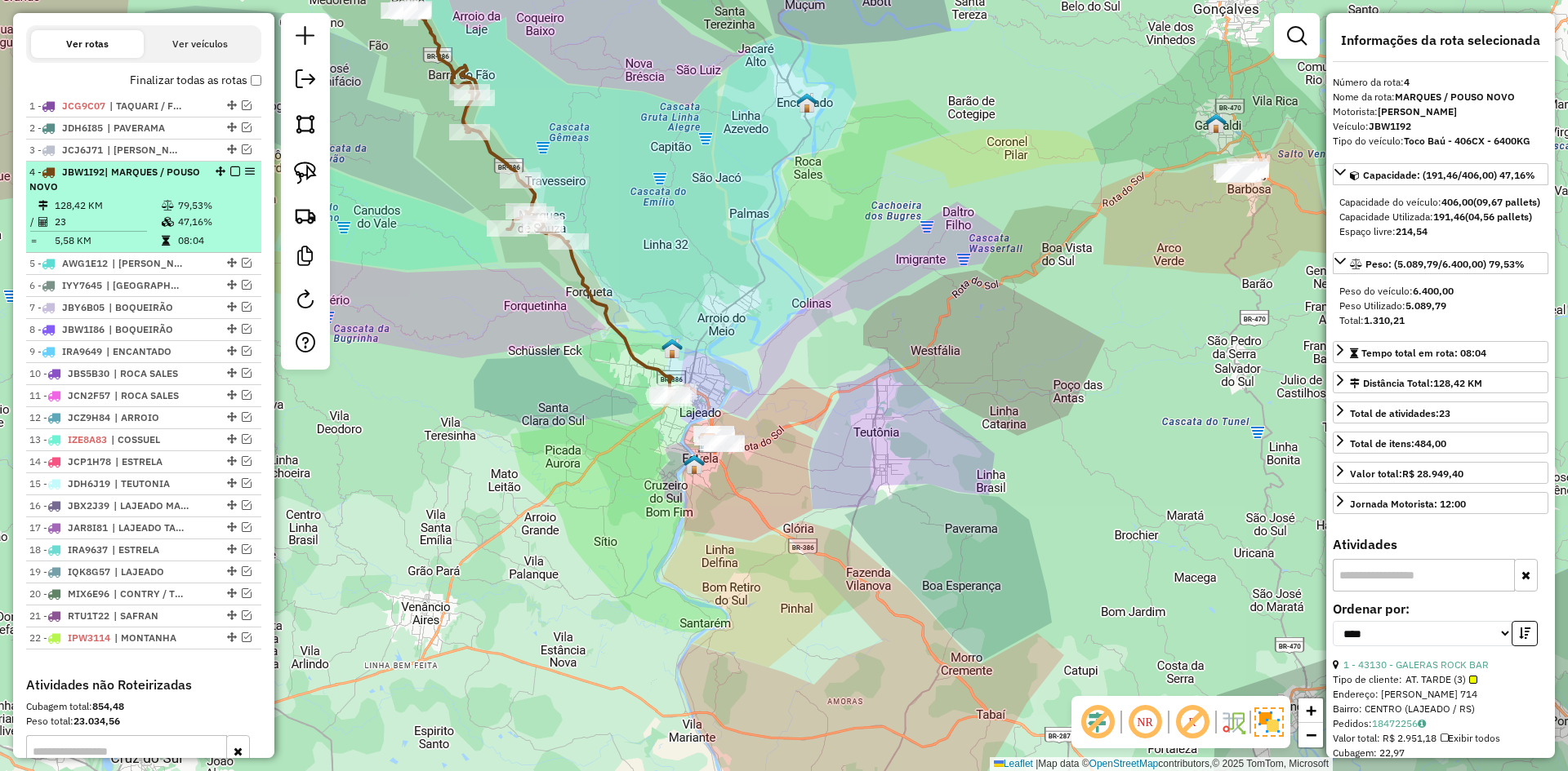
click at [231, 177] on em at bounding box center [235, 171] width 10 height 10
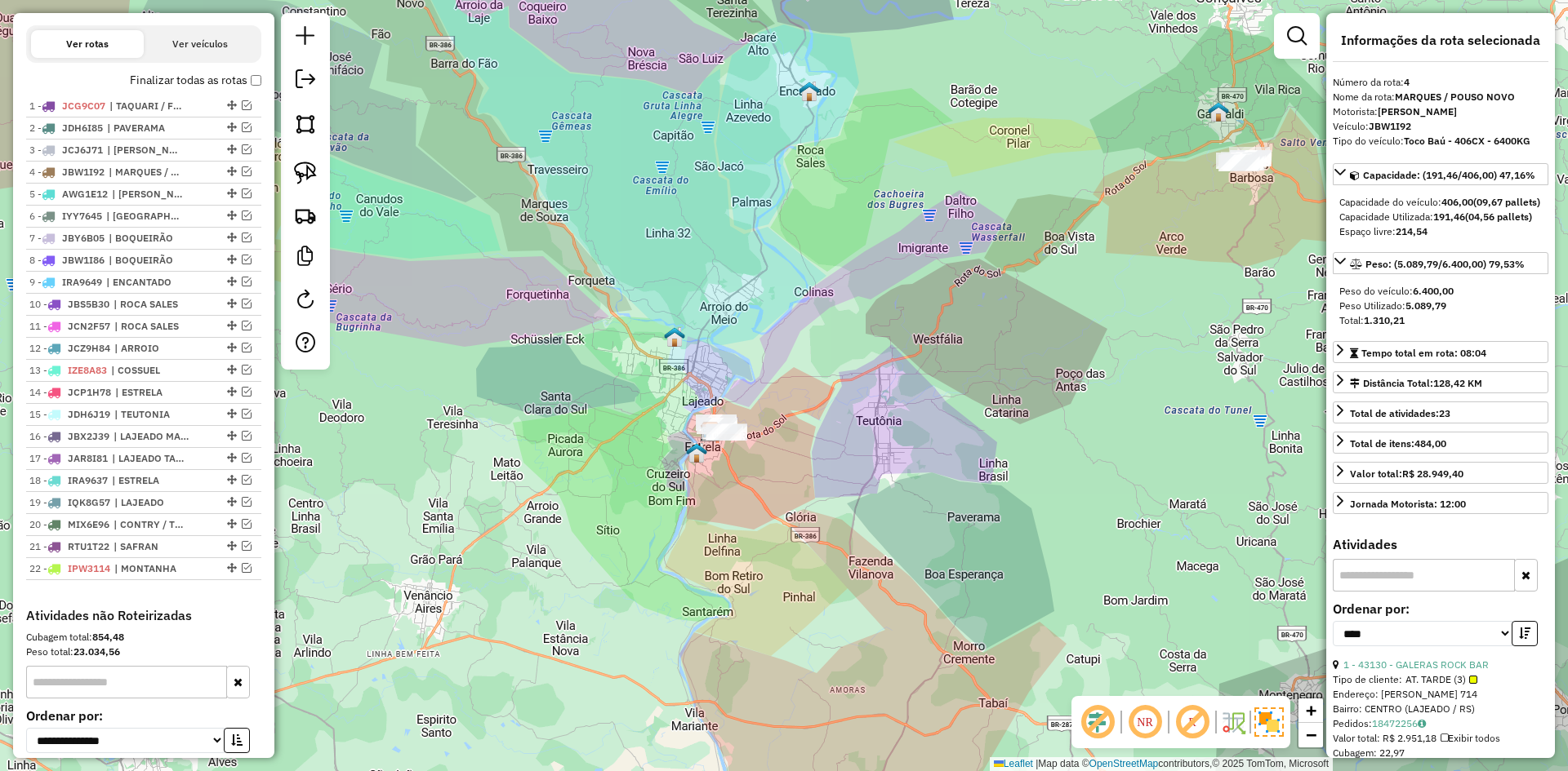
drag, startPoint x: 632, startPoint y: 435, endPoint x: 548, endPoint y: 197, distance: 252.4
click at [550, 204] on div "Janela de atendimento Grade de atendimento Capacidade Transportadoras Veículos …" at bounding box center [784, 386] width 1568 height 771
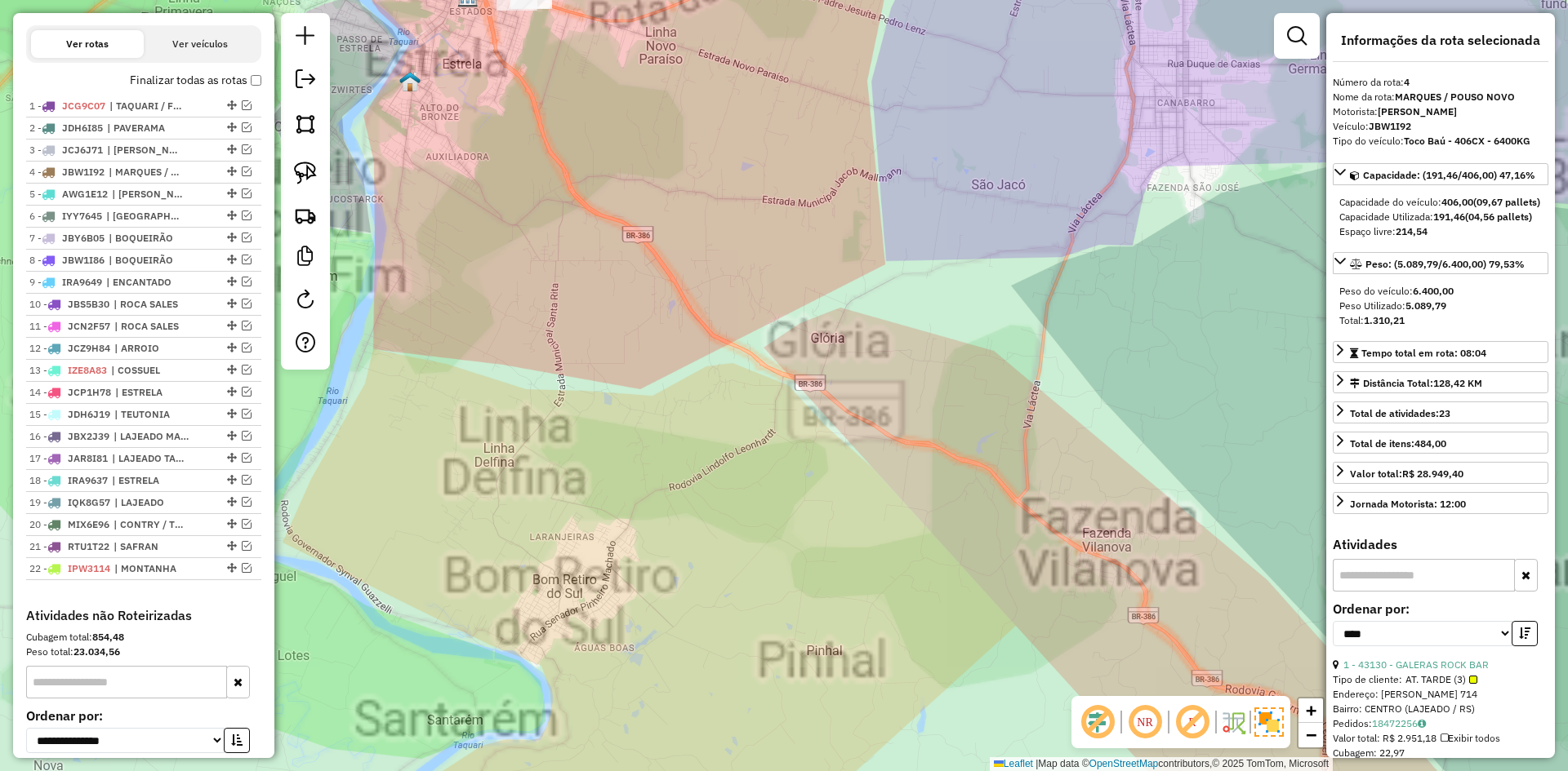
drag, startPoint x: 588, startPoint y: 167, endPoint x: 716, endPoint y: 458, distance: 317.9
click at [715, 458] on div "Janela de atendimento Grade de atendimento Capacidade Transportadoras Veículos …" at bounding box center [784, 386] width 1568 height 771
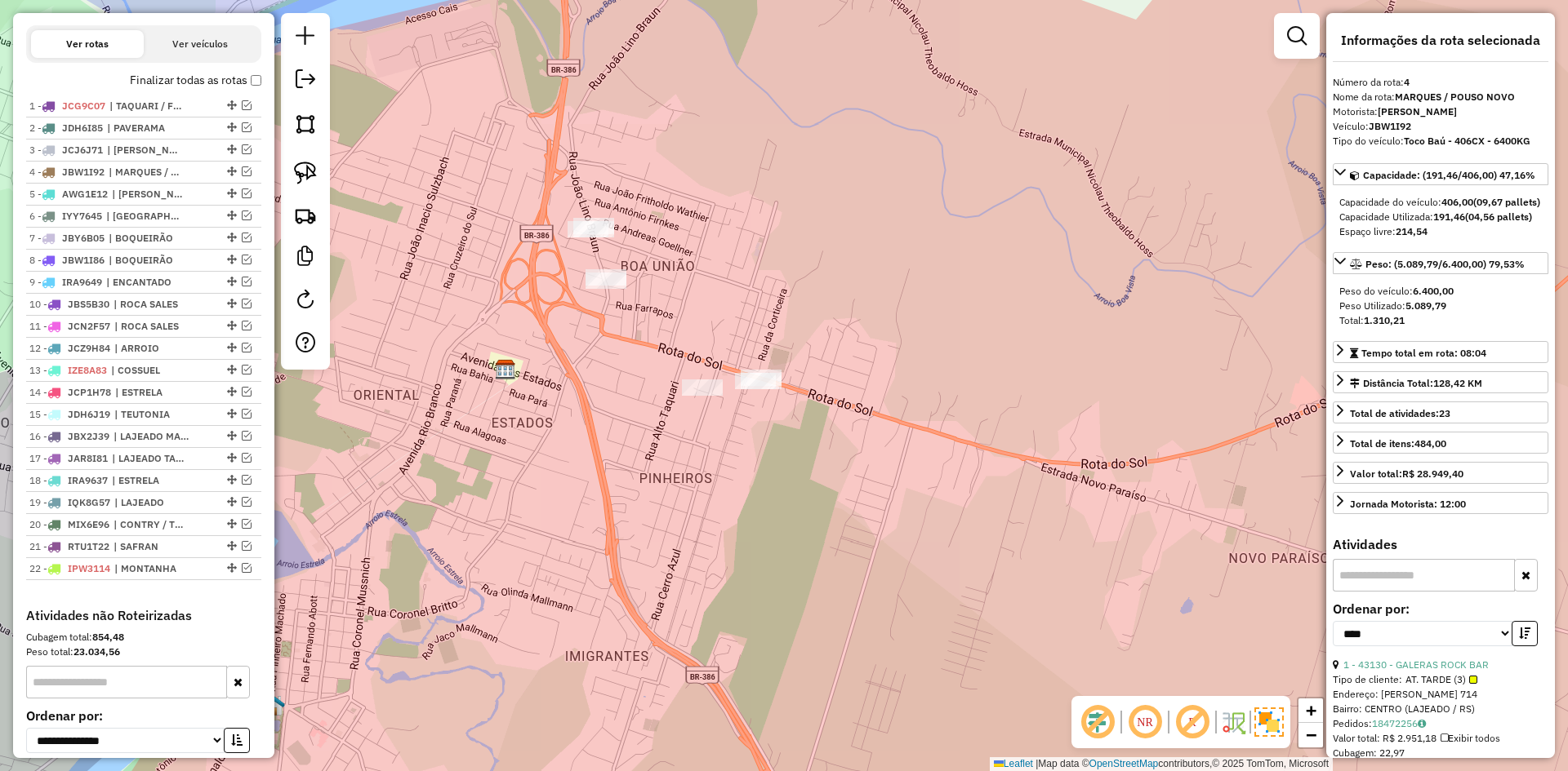
drag, startPoint x: 611, startPoint y: 266, endPoint x: 669, endPoint y: 301, distance: 67.7
click at [669, 301] on div "Janela de atendimento Grade de atendimento Capacidade Transportadoras Veículos …" at bounding box center [784, 386] width 1568 height 771
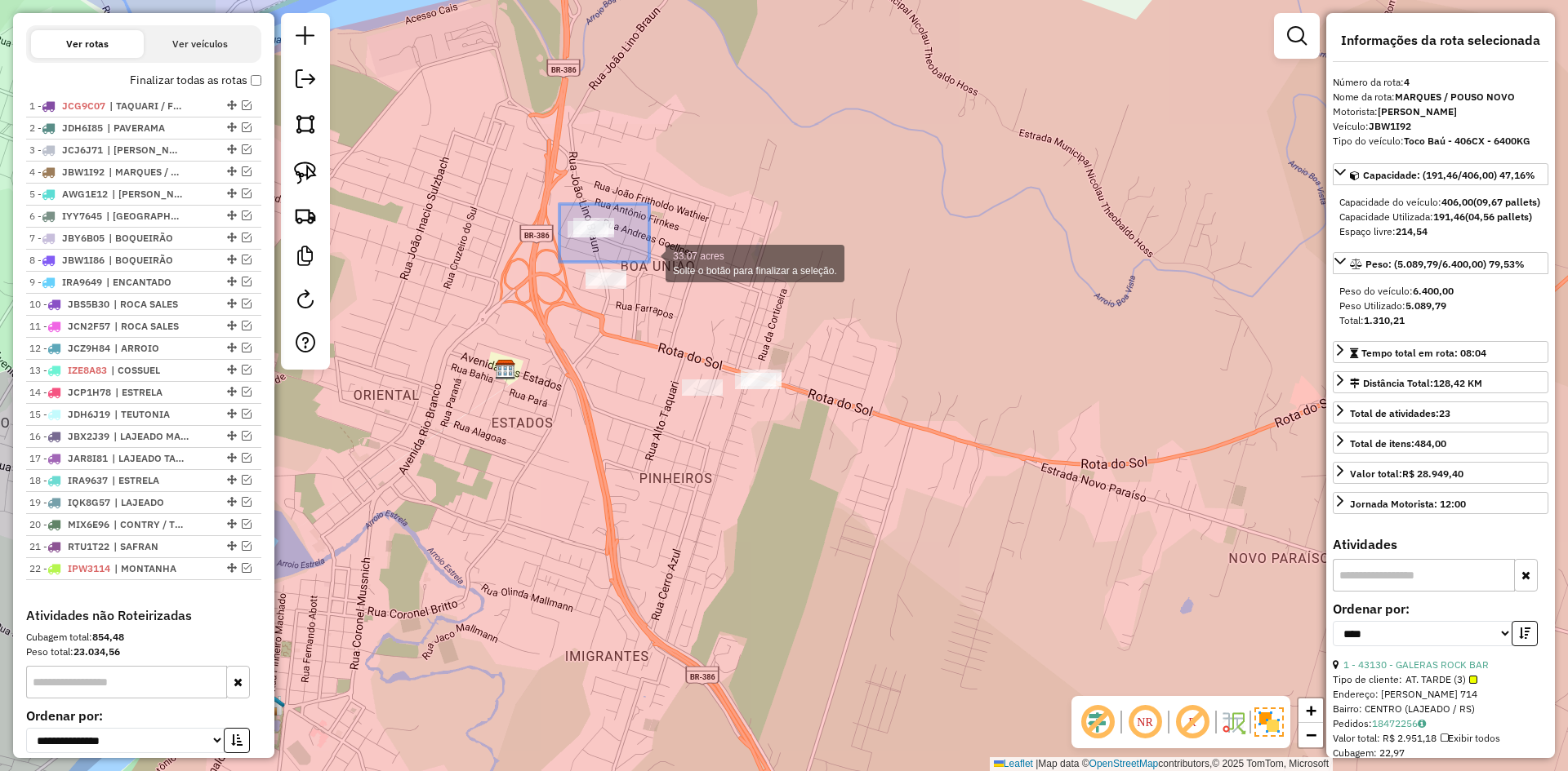
drag, startPoint x: 560, startPoint y: 204, endPoint x: 650, endPoint y: 262, distance: 107.1
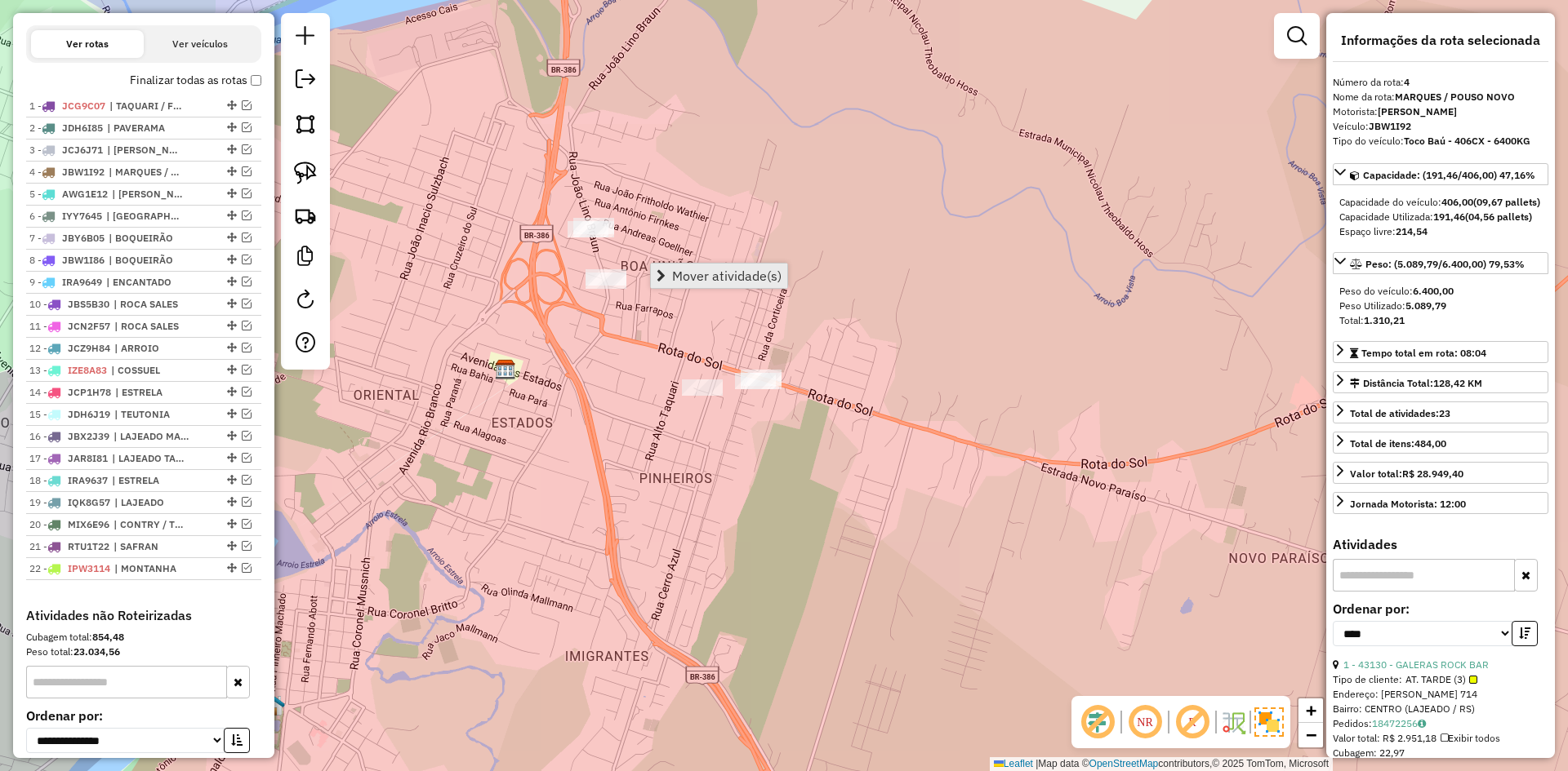
click at [702, 279] on span "Mover atividade(s)" at bounding box center [726, 276] width 109 height 14
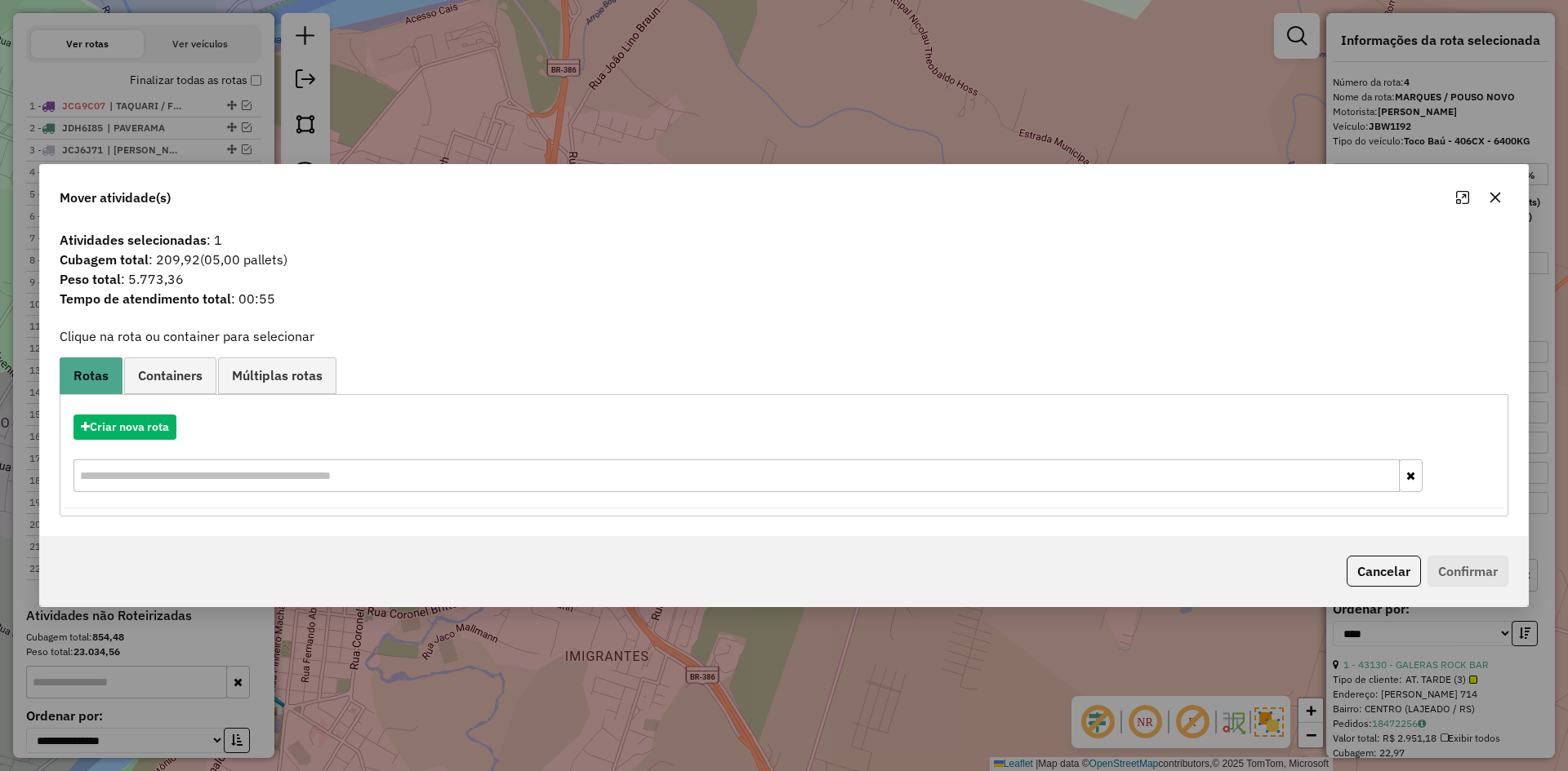
click at [1499, 198] on icon "button" at bounding box center [1495, 197] width 14 height 14
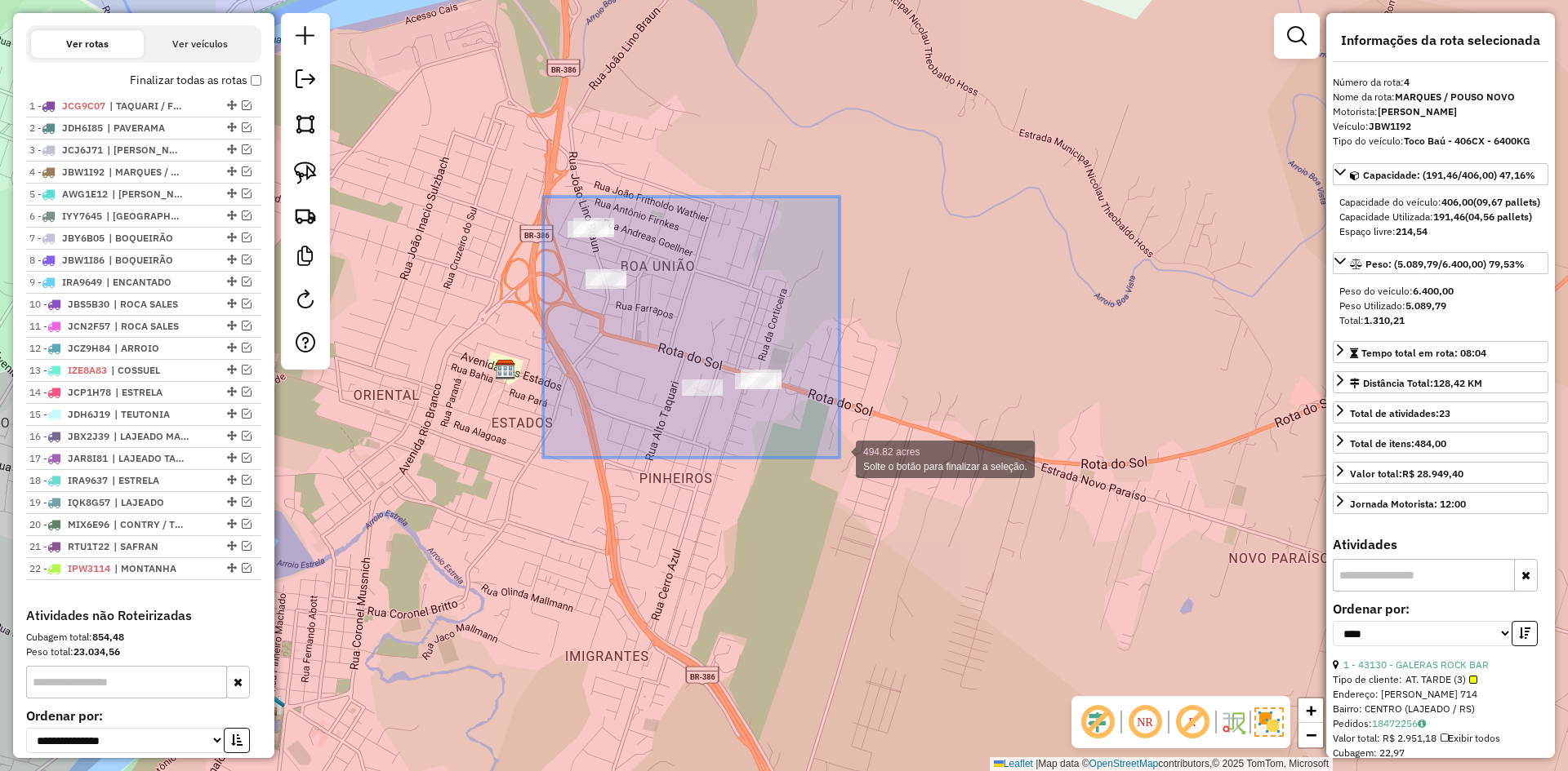
drag, startPoint x: 558, startPoint y: 208, endPoint x: 840, endPoint y: 458, distance: 376.9
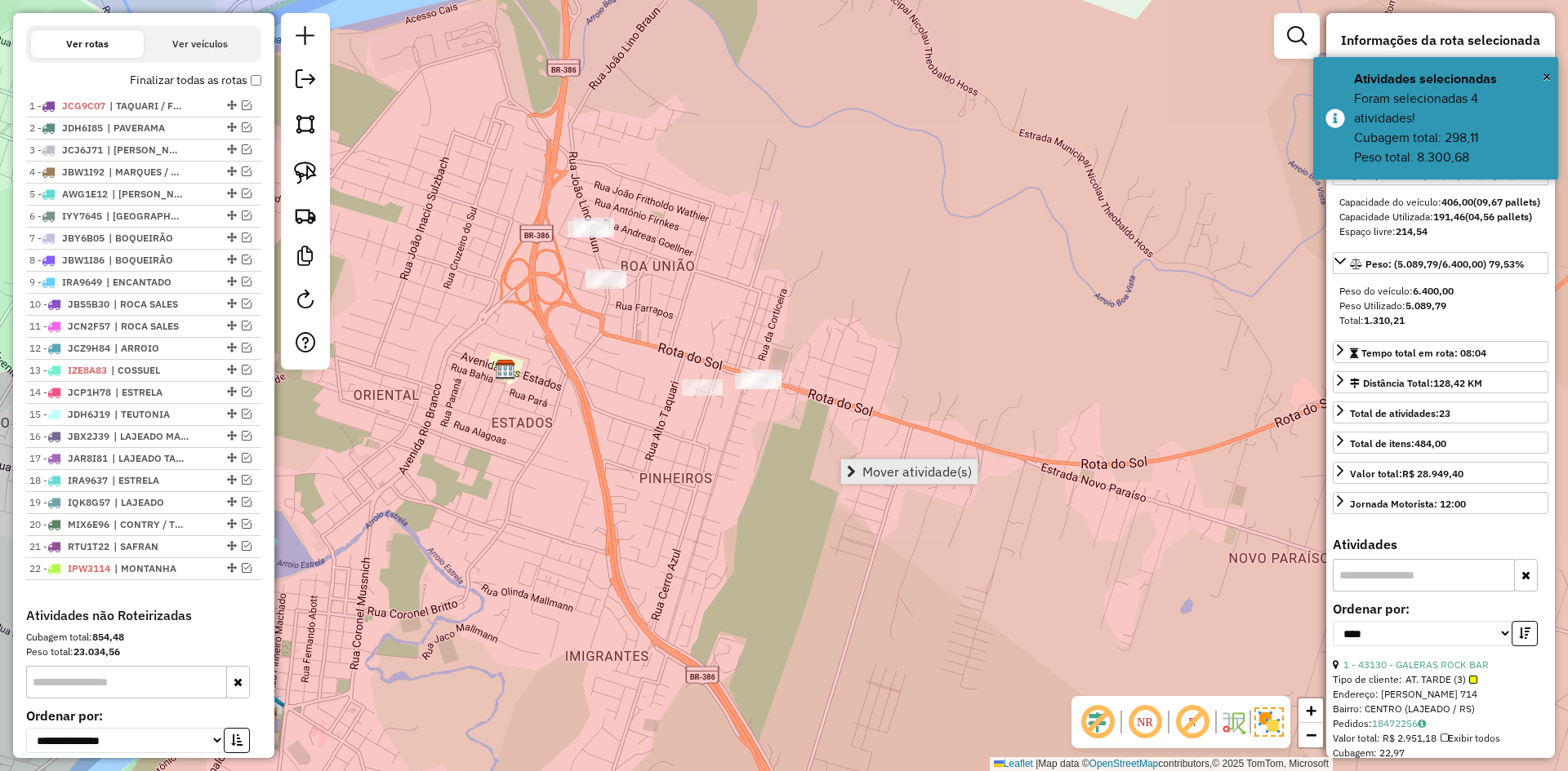
click at [911, 467] on span "Mover atividade(s)" at bounding box center [916, 472] width 109 height 14
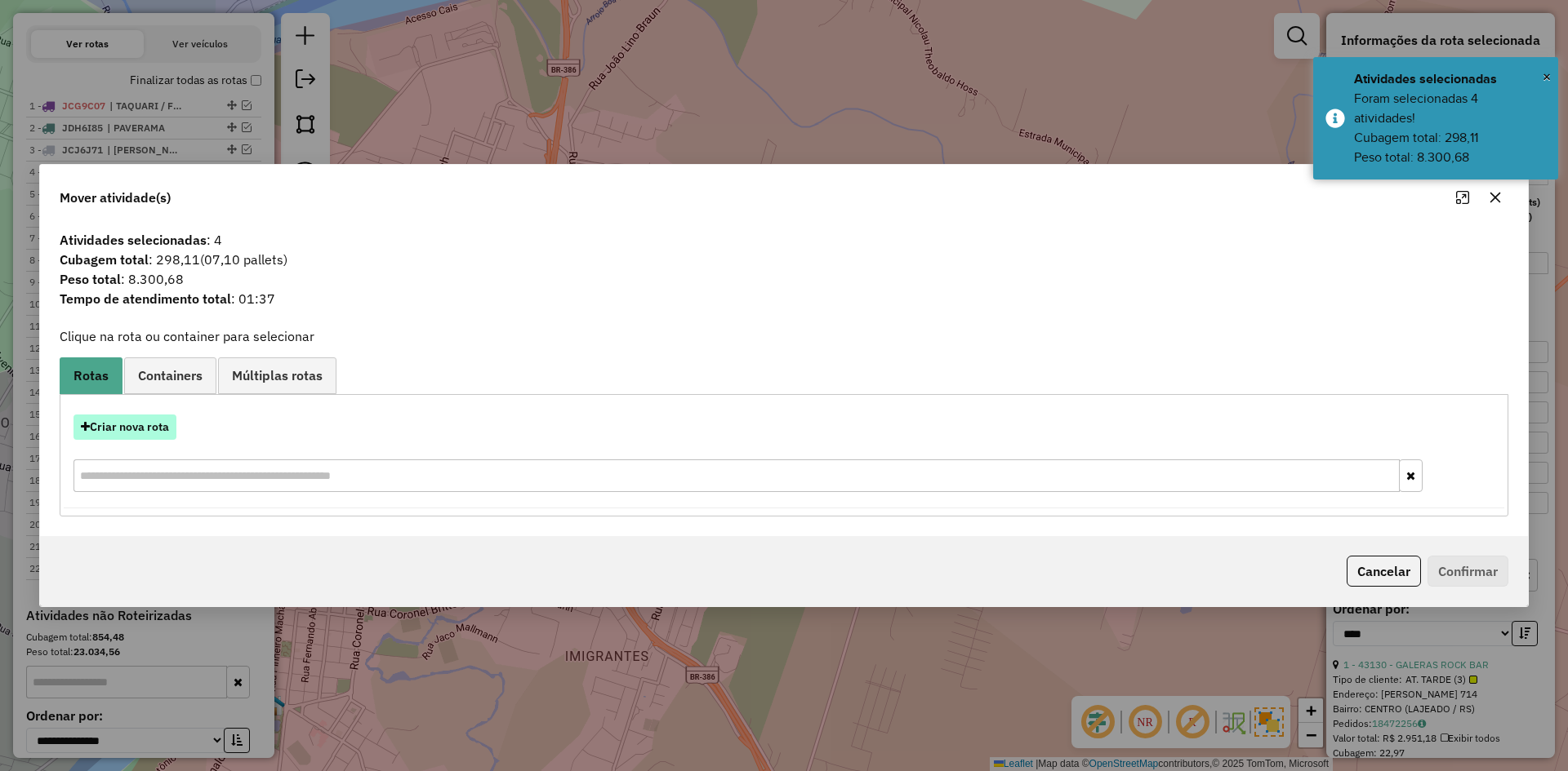
click at [132, 427] on button "Criar nova rota" at bounding box center [125, 427] width 103 height 25
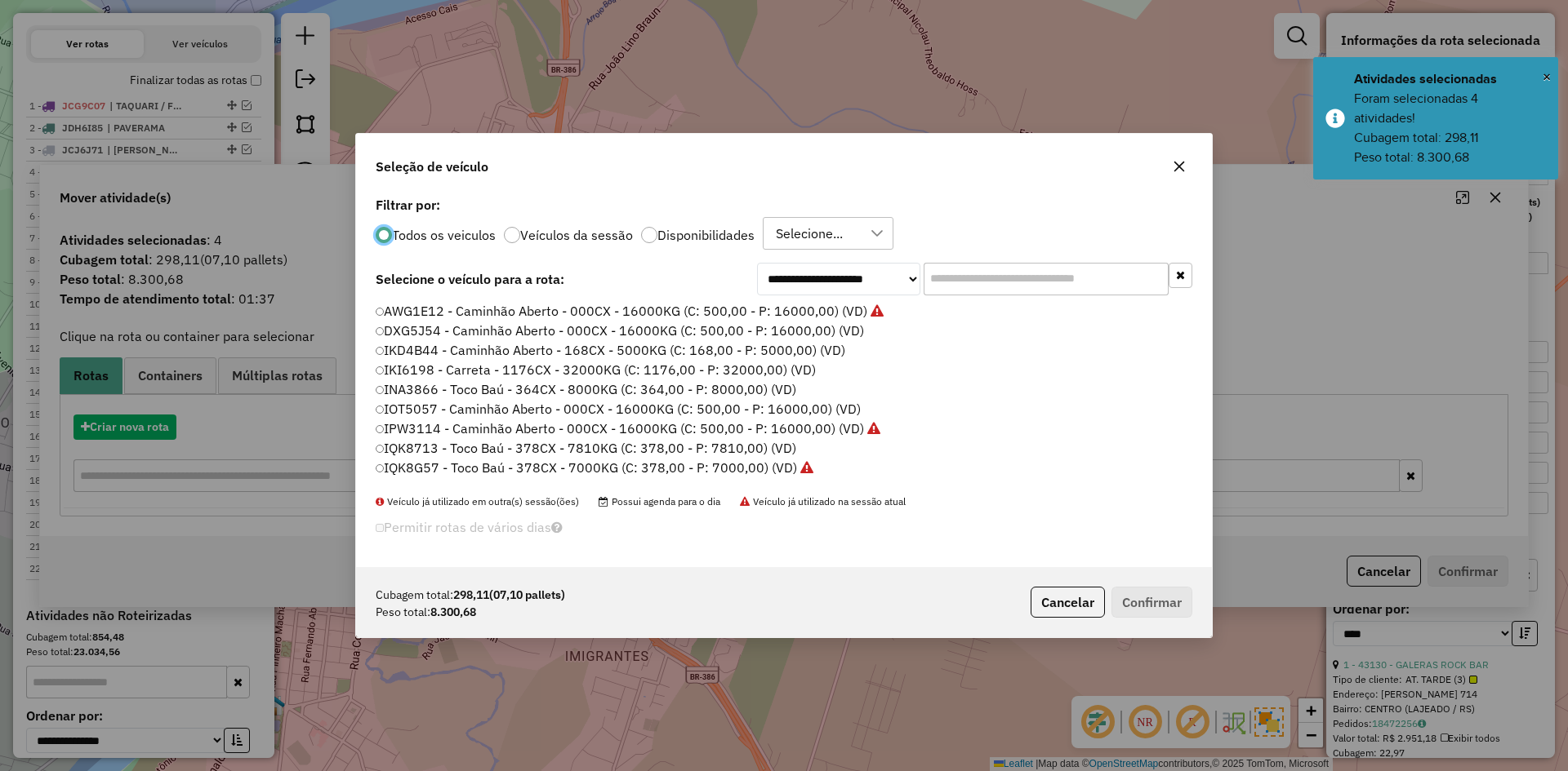
scroll to position [9, 5]
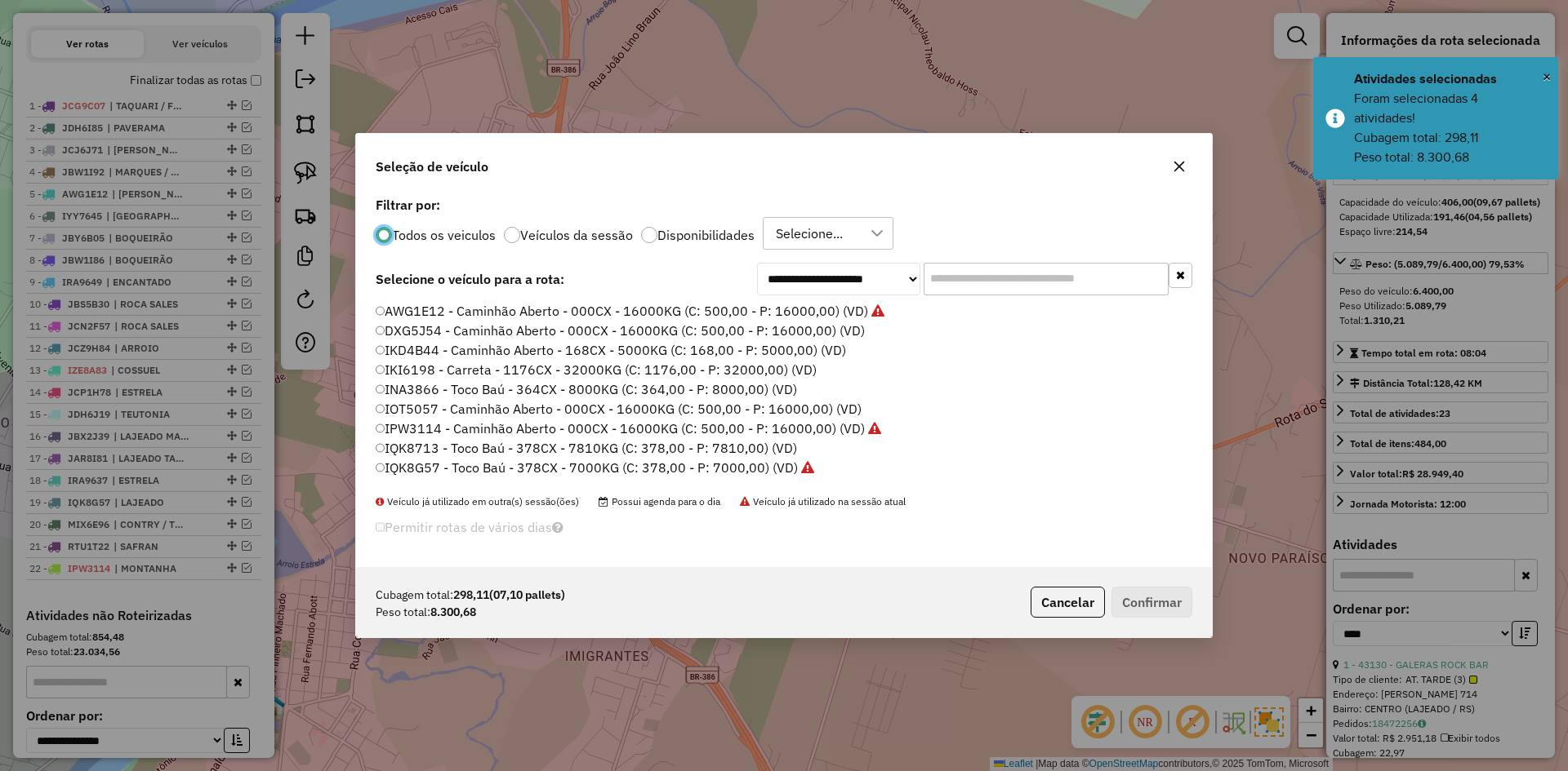
click at [988, 281] on input "text" at bounding box center [1046, 279] width 245 height 32
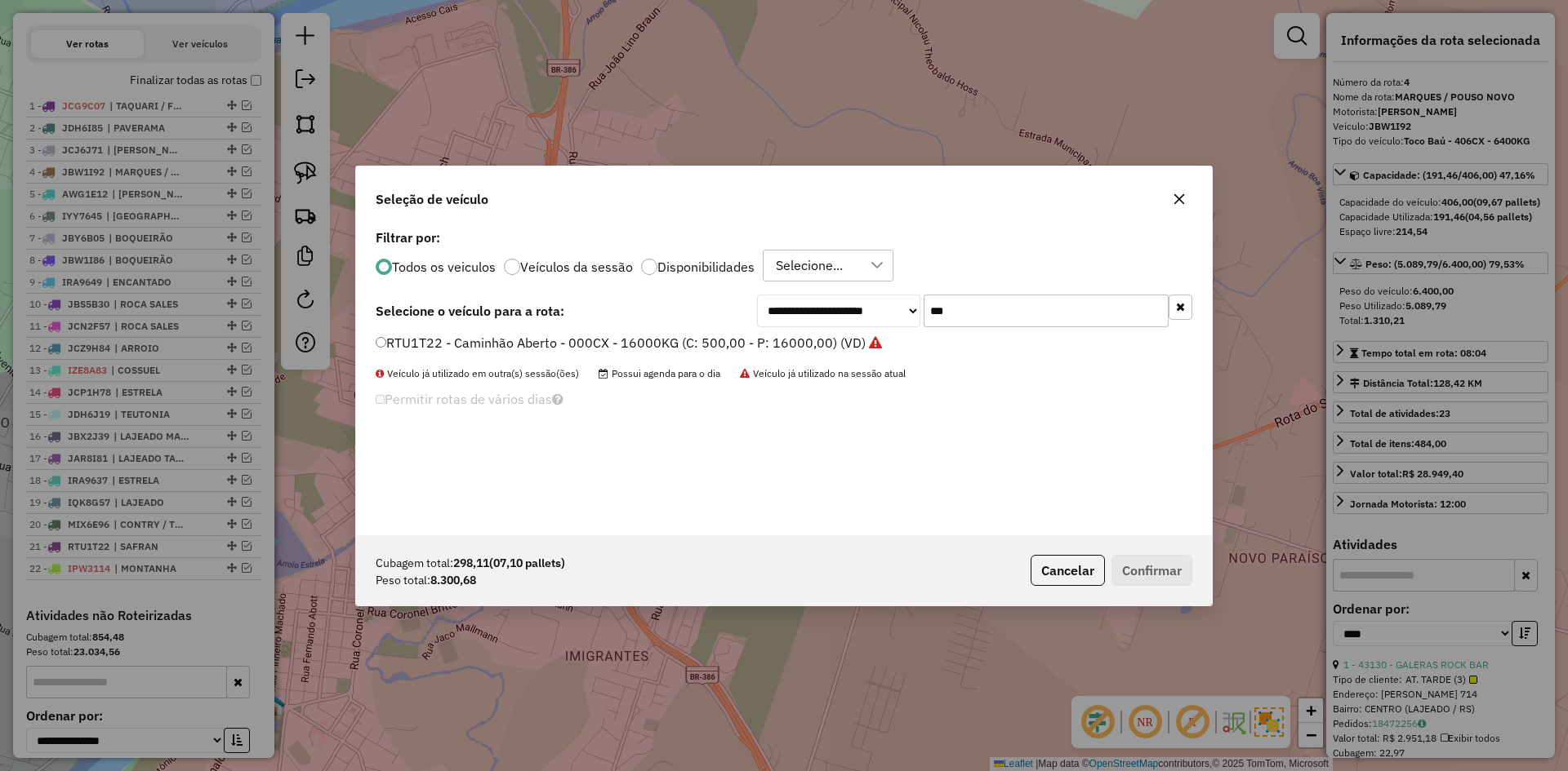
type input "***"
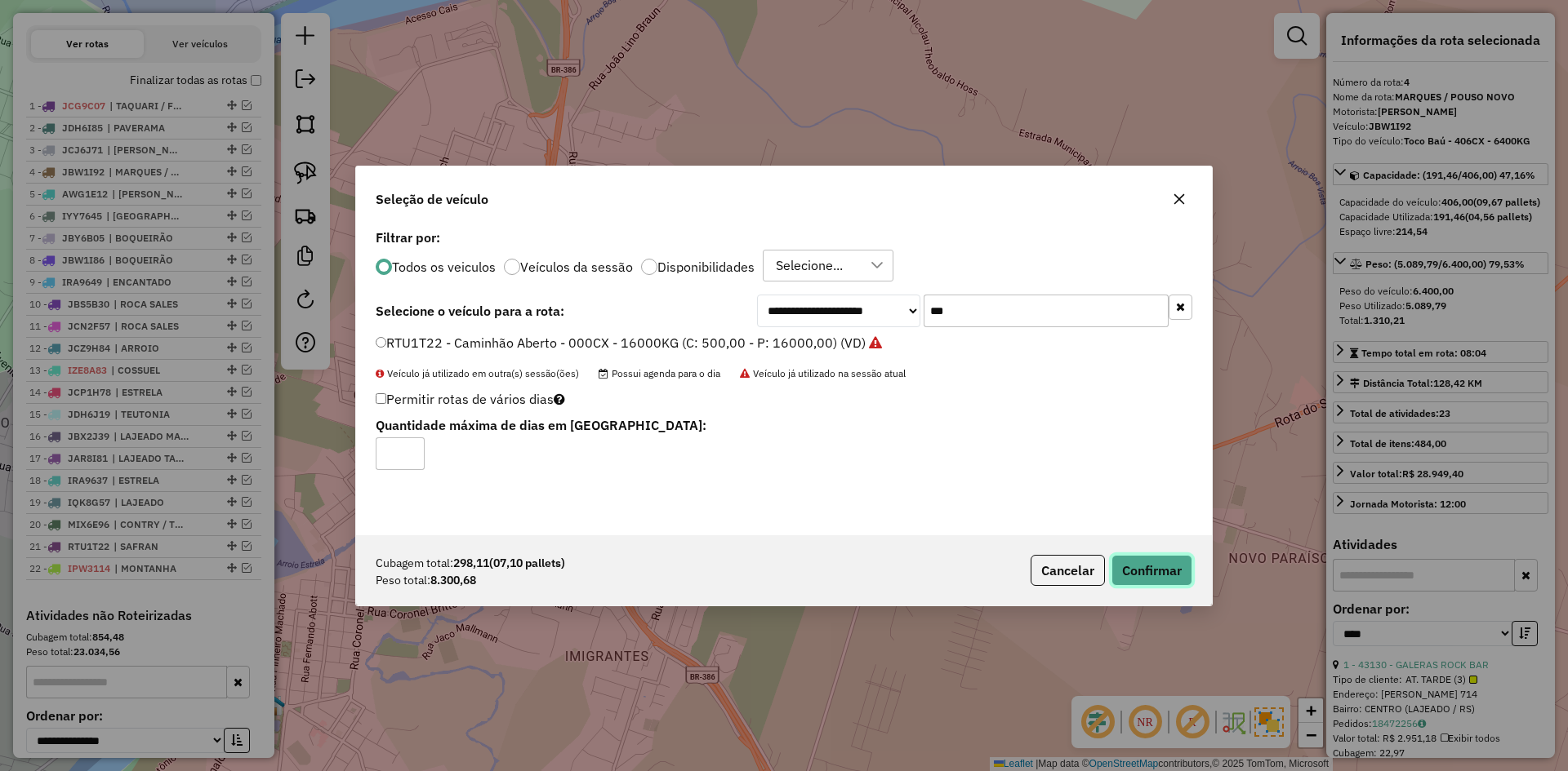
click at [1160, 572] on button "Confirmar" at bounding box center [1153, 570] width 81 height 31
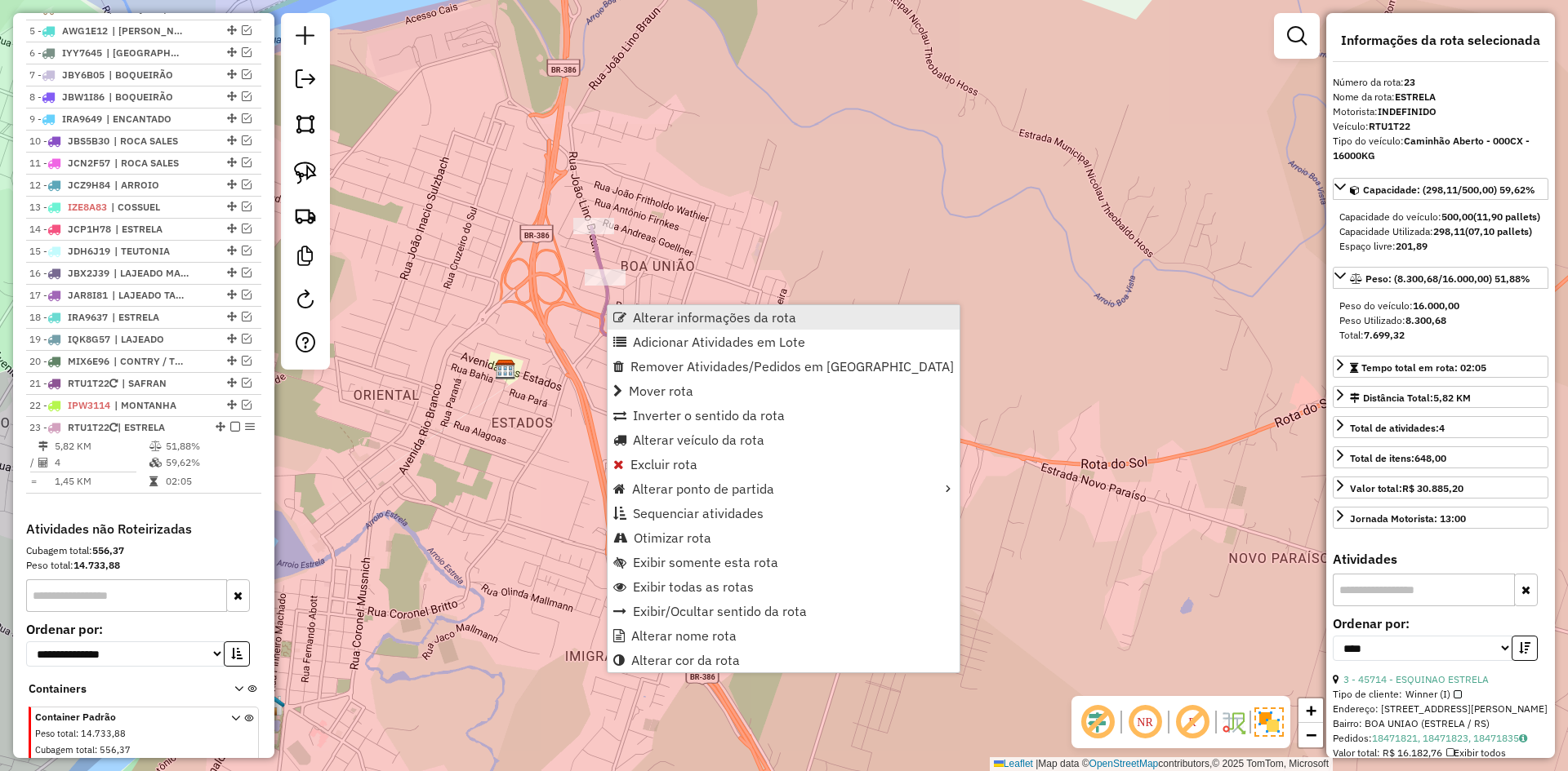
scroll to position [790, 0]
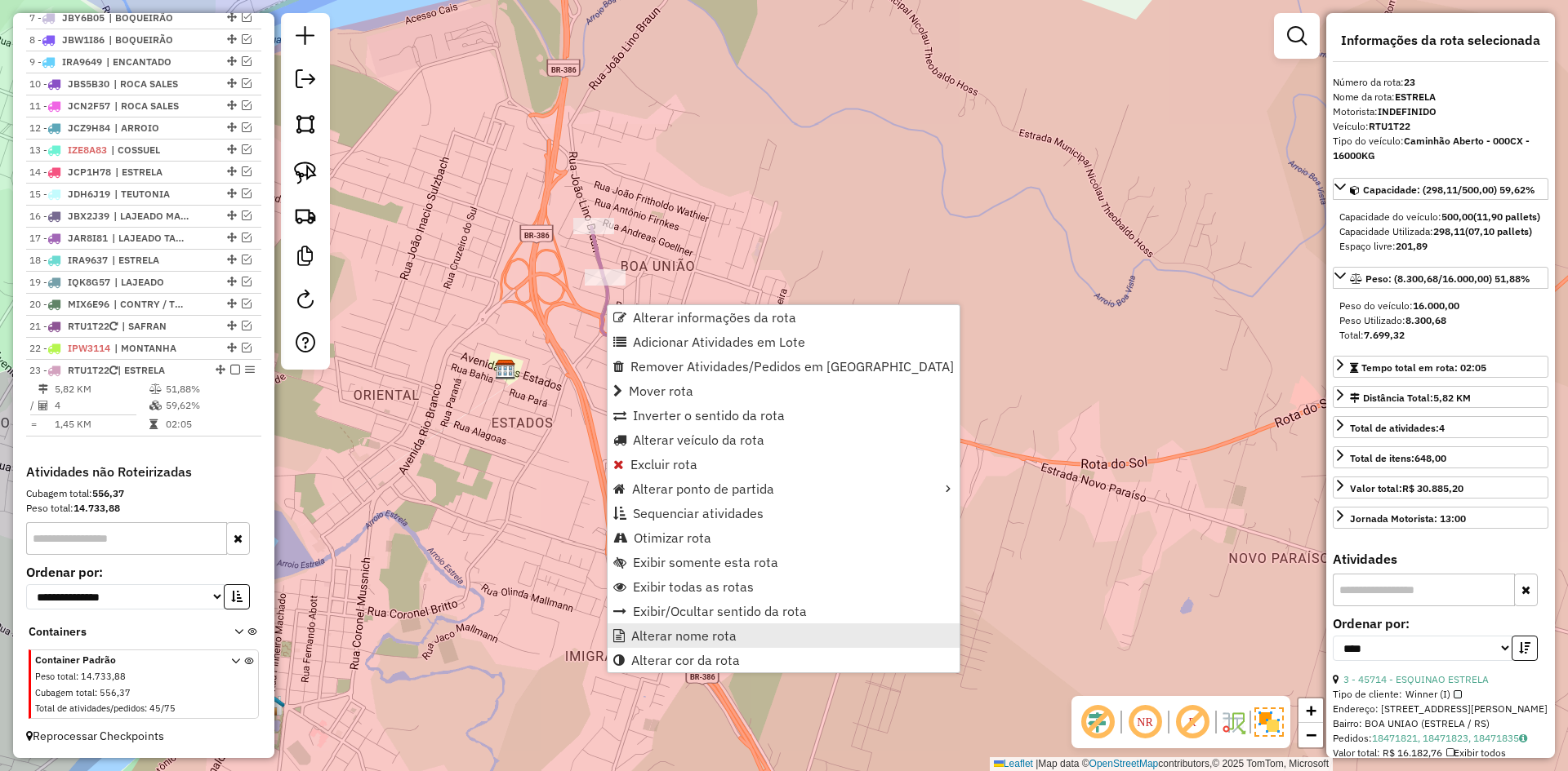
click at [700, 637] on span "Alterar nome rota" at bounding box center [684, 636] width 105 height 14
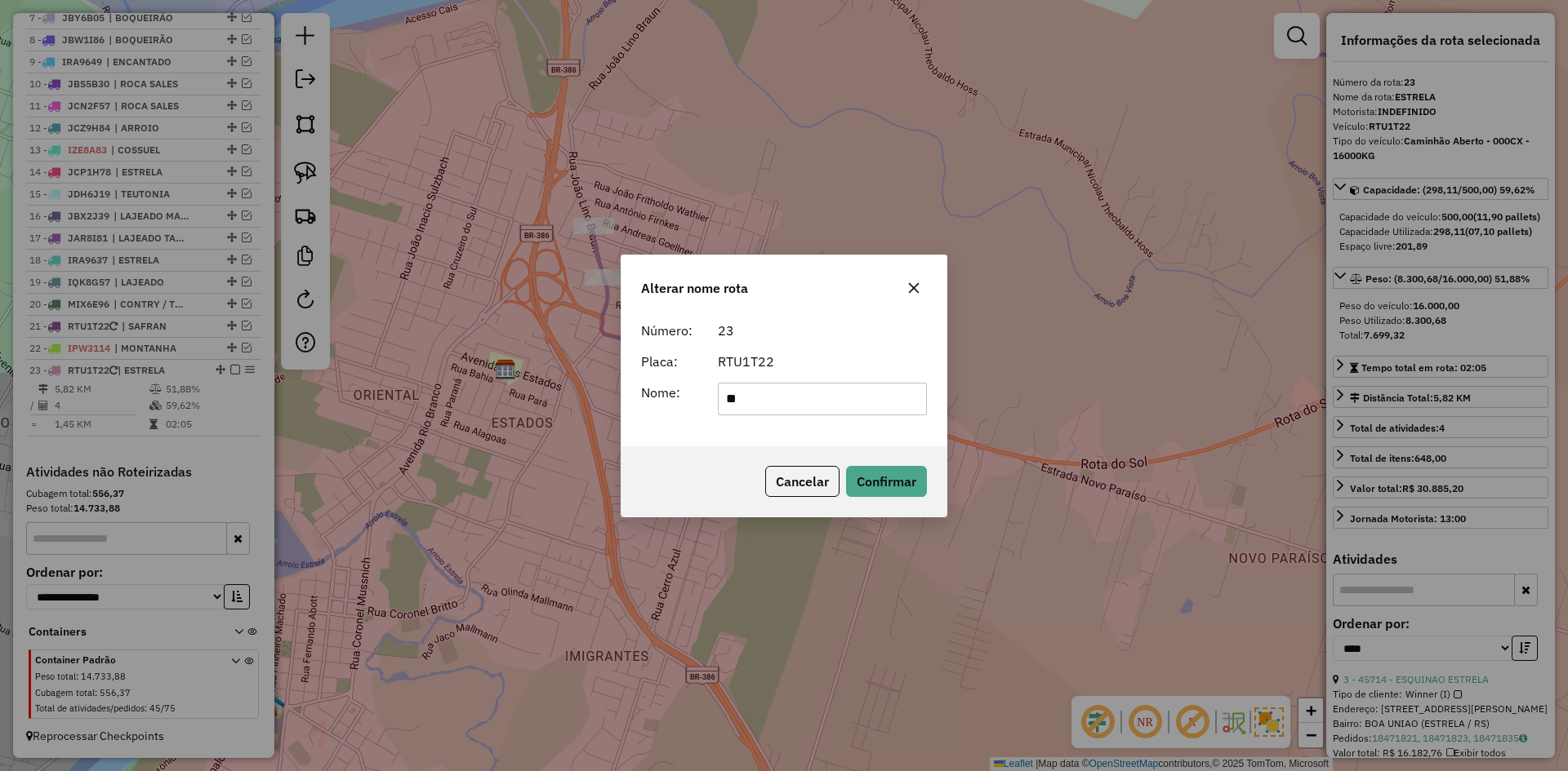
type input "*"
type input "********"
click at [878, 475] on button "Confirmar" at bounding box center [887, 482] width 81 height 31
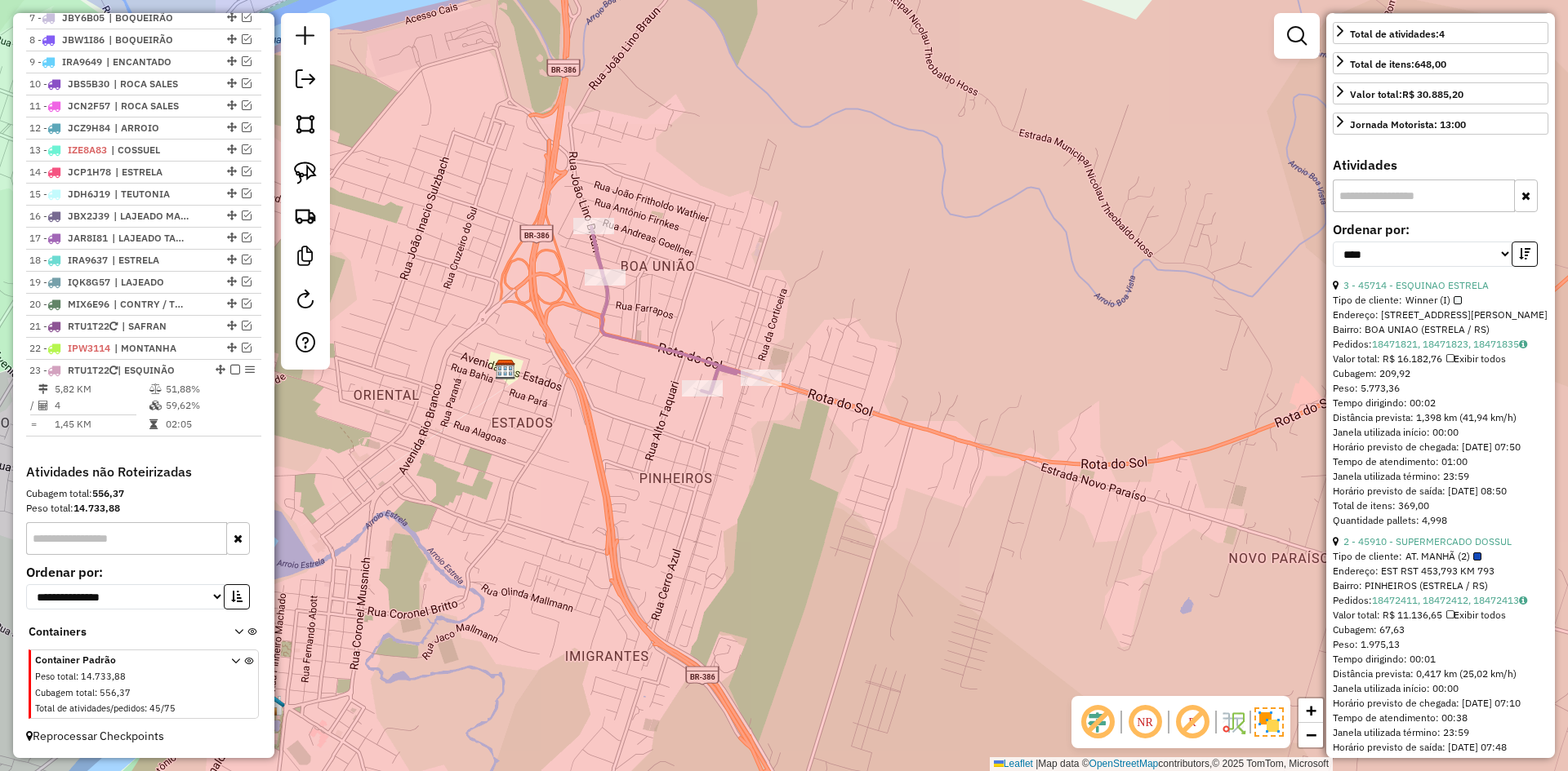
scroll to position [408, 0]
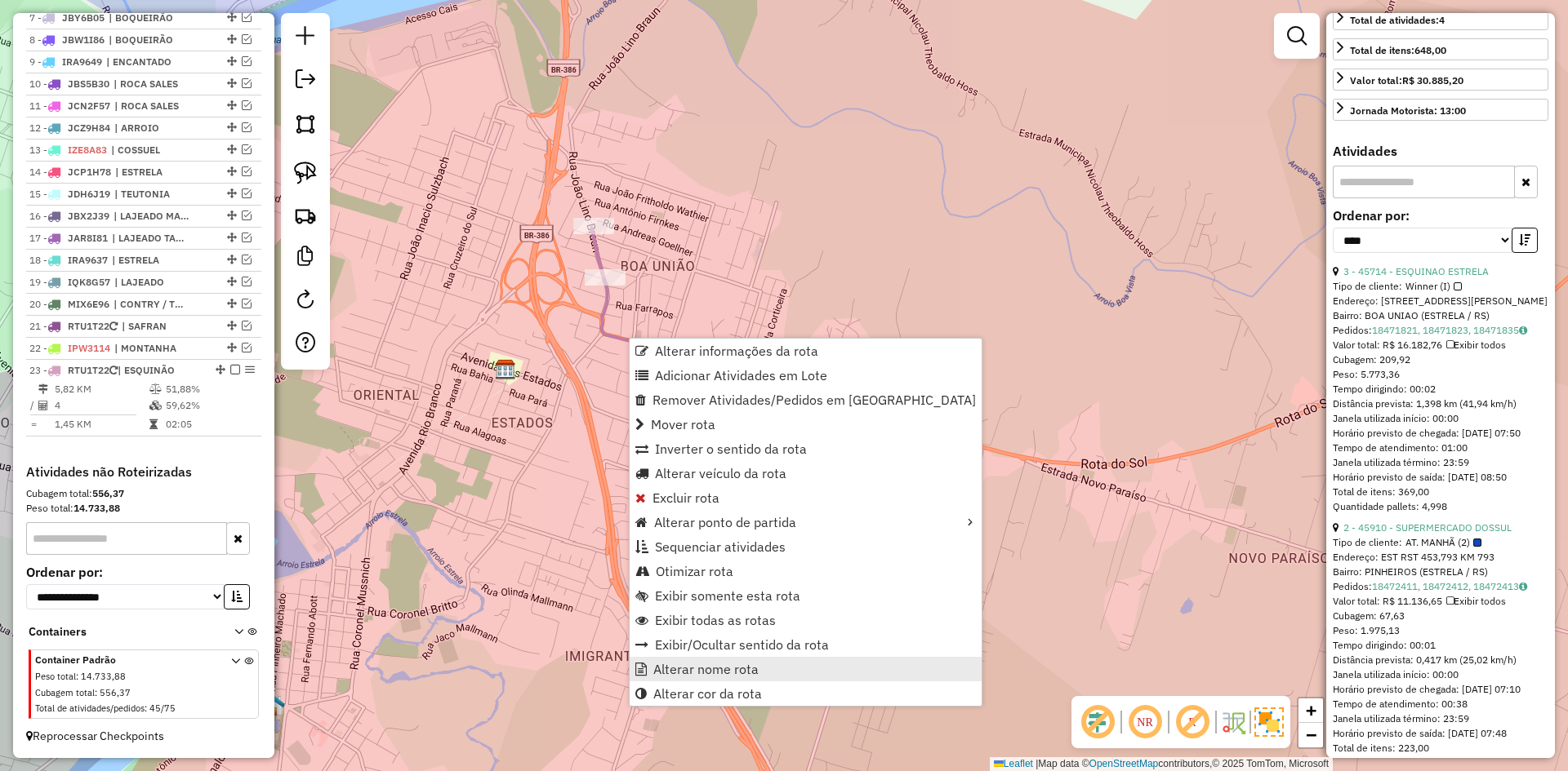
click at [719, 676] on span "Alterar nome rota" at bounding box center [706, 669] width 105 height 14
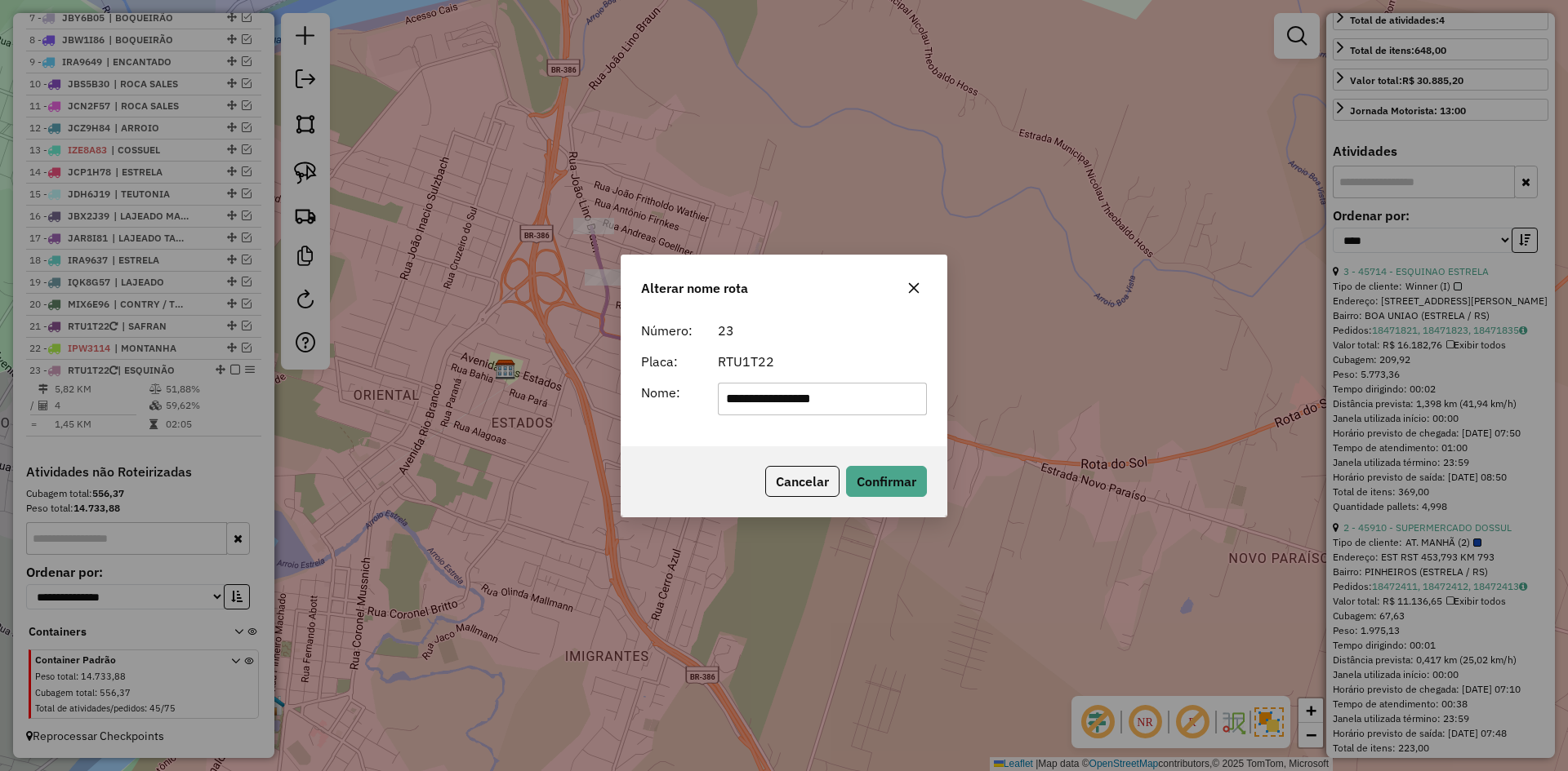
type input "**********"
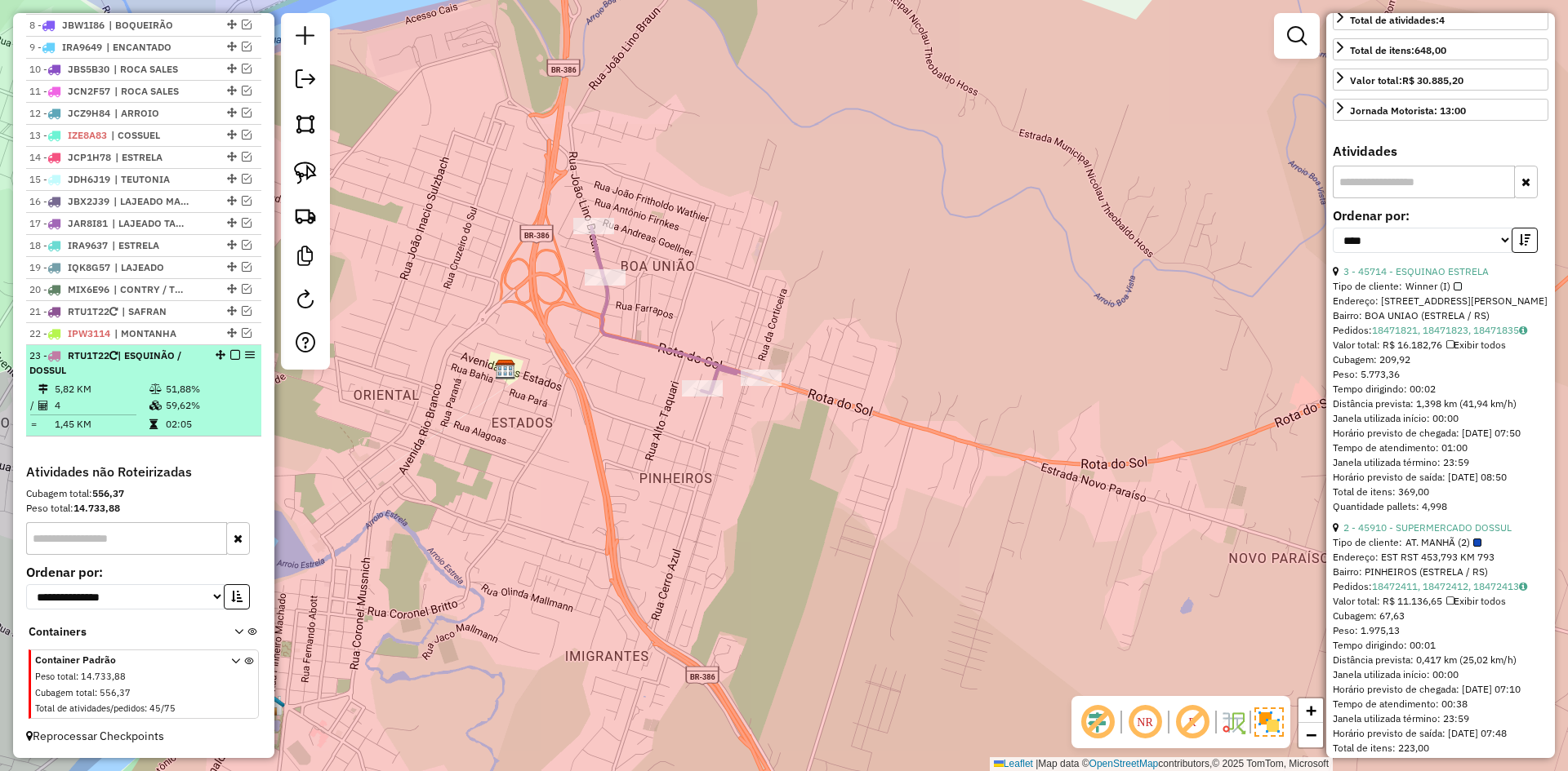
click at [231, 360] on em at bounding box center [235, 355] width 10 height 10
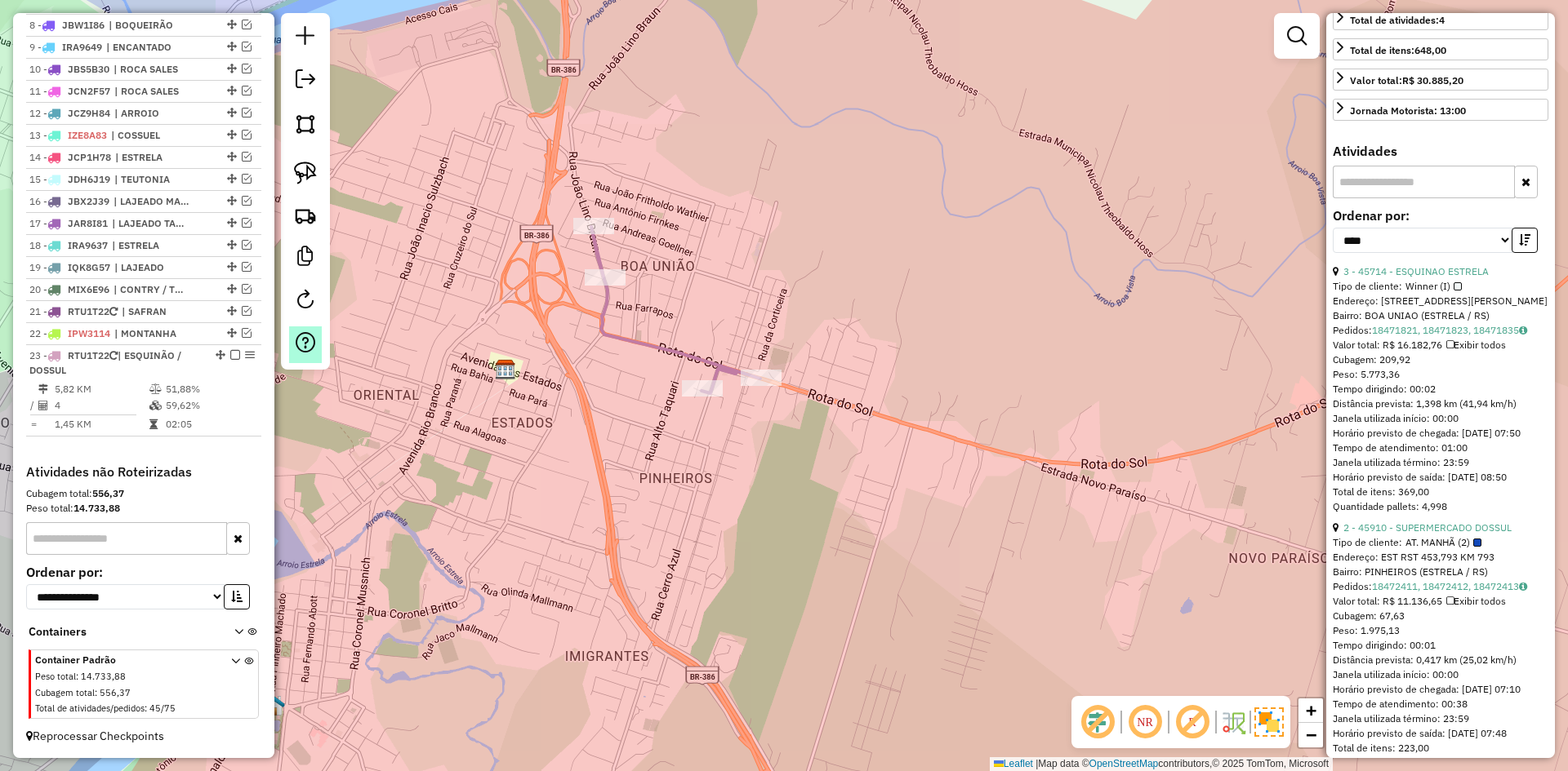
scroll to position [736, 0]
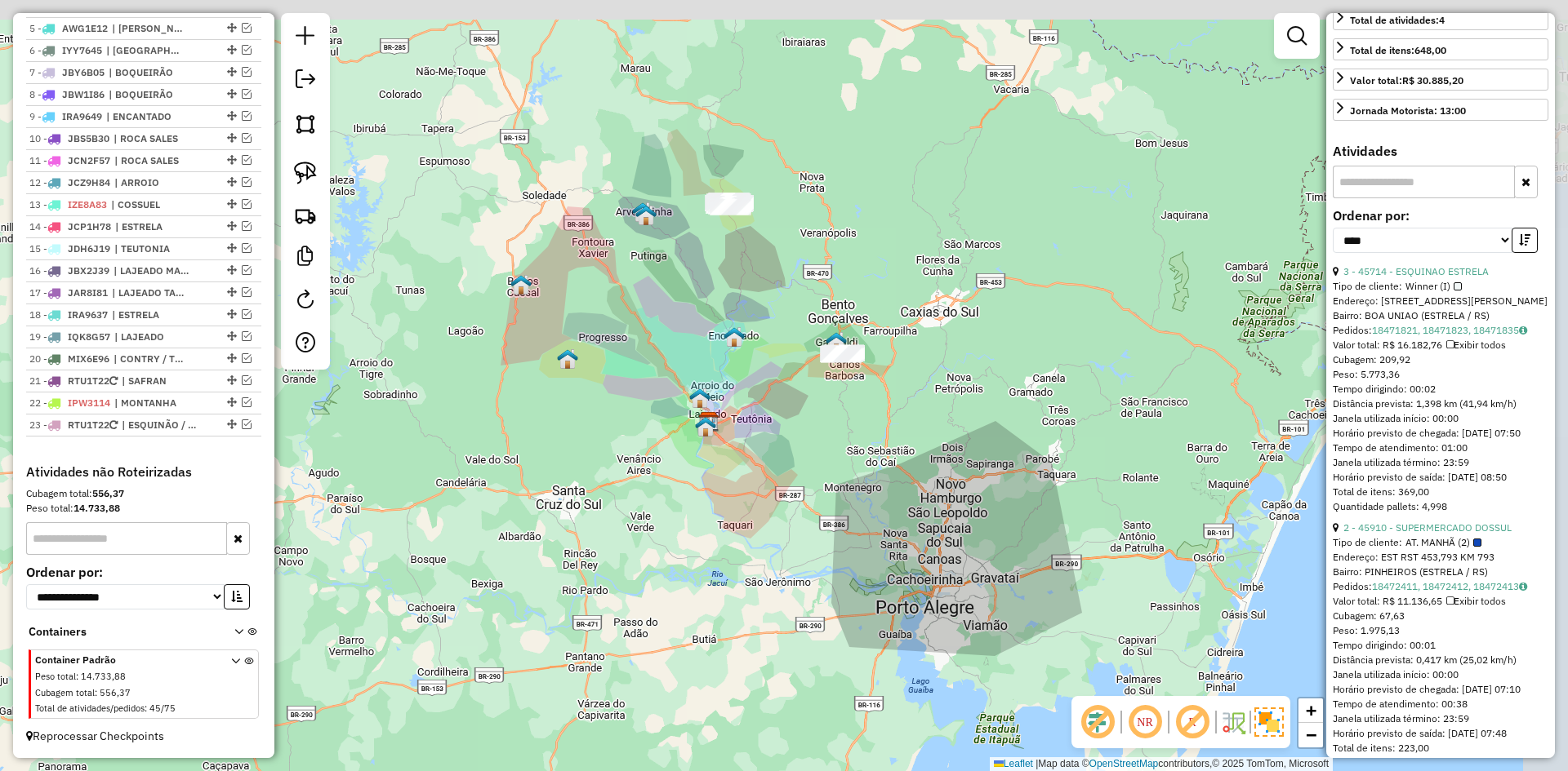
drag, startPoint x: 802, startPoint y: 144, endPoint x: 756, endPoint y: 512, distance: 370.9
click at [756, 510] on div "Janela de atendimento Grade de atendimento Capacidade Transportadoras Veículos …" at bounding box center [784, 386] width 1568 height 771
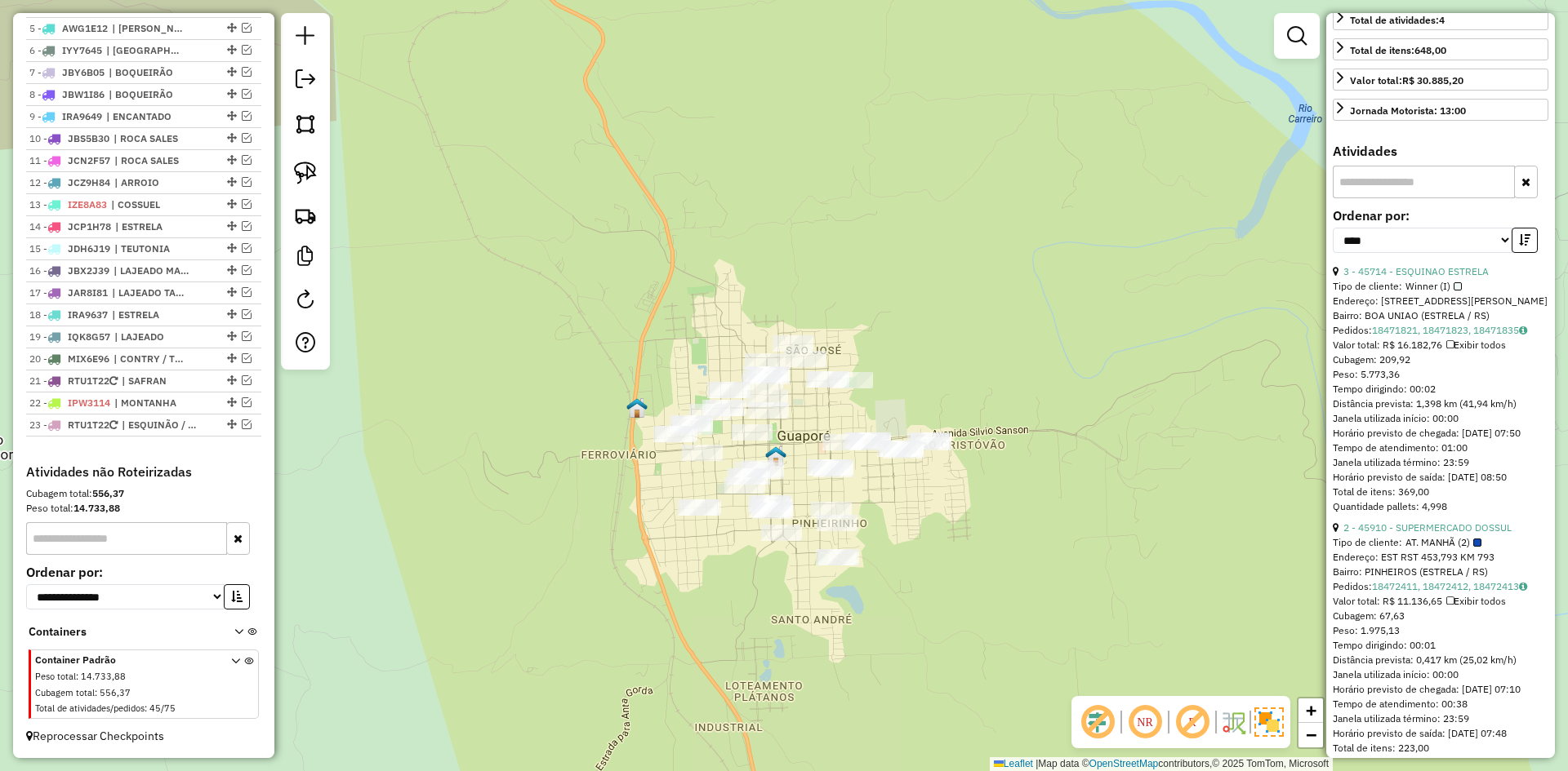
drag, startPoint x: 798, startPoint y: 477, endPoint x: 778, endPoint y: 412, distance: 68.0
click at [778, 412] on div "Janela de atendimento Grade de atendimento Capacidade Transportadoras Veículos …" at bounding box center [784, 386] width 1568 height 771
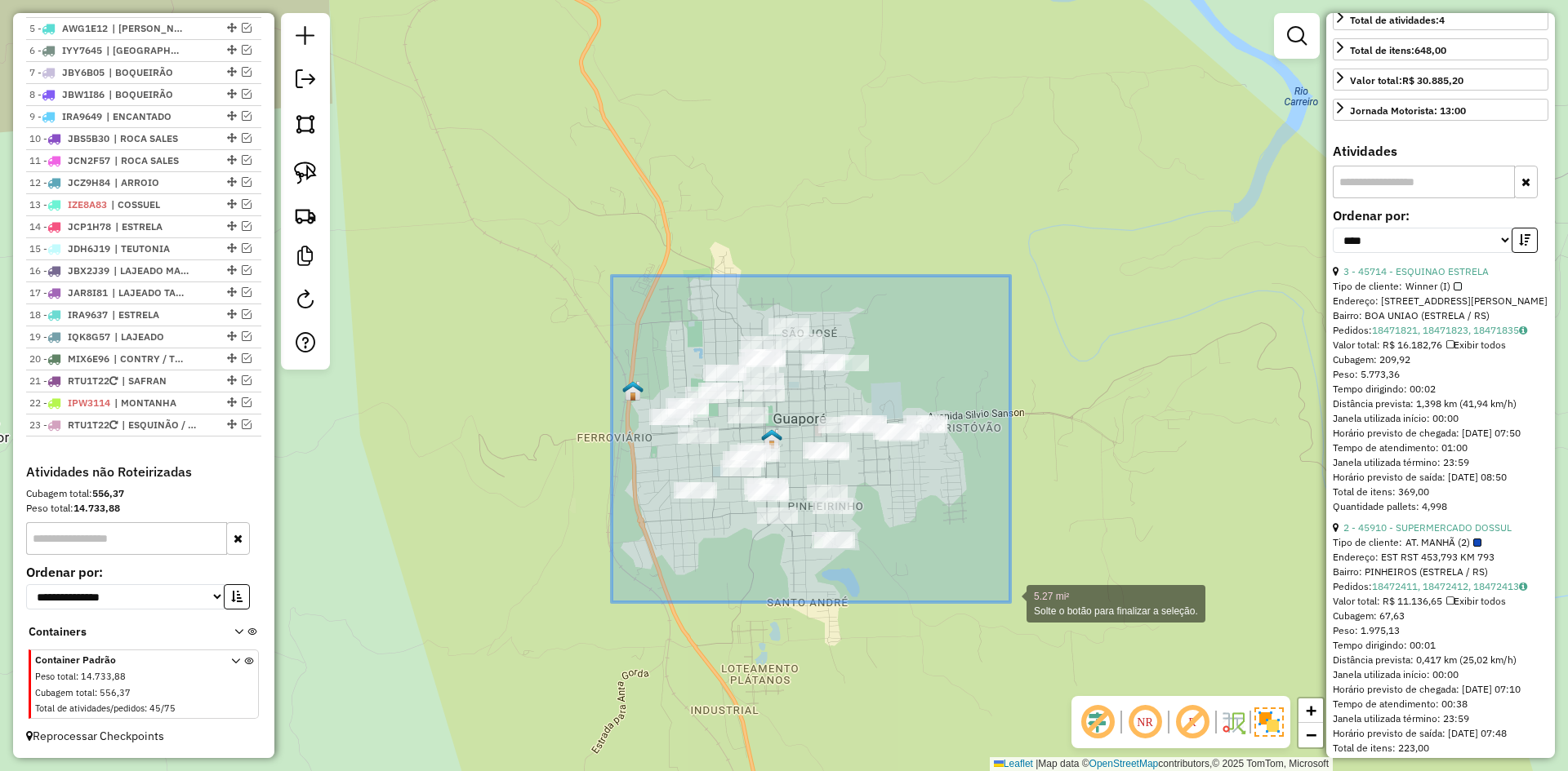
drag, startPoint x: 612, startPoint y: 276, endPoint x: 1010, endPoint y: 603, distance: 515.1
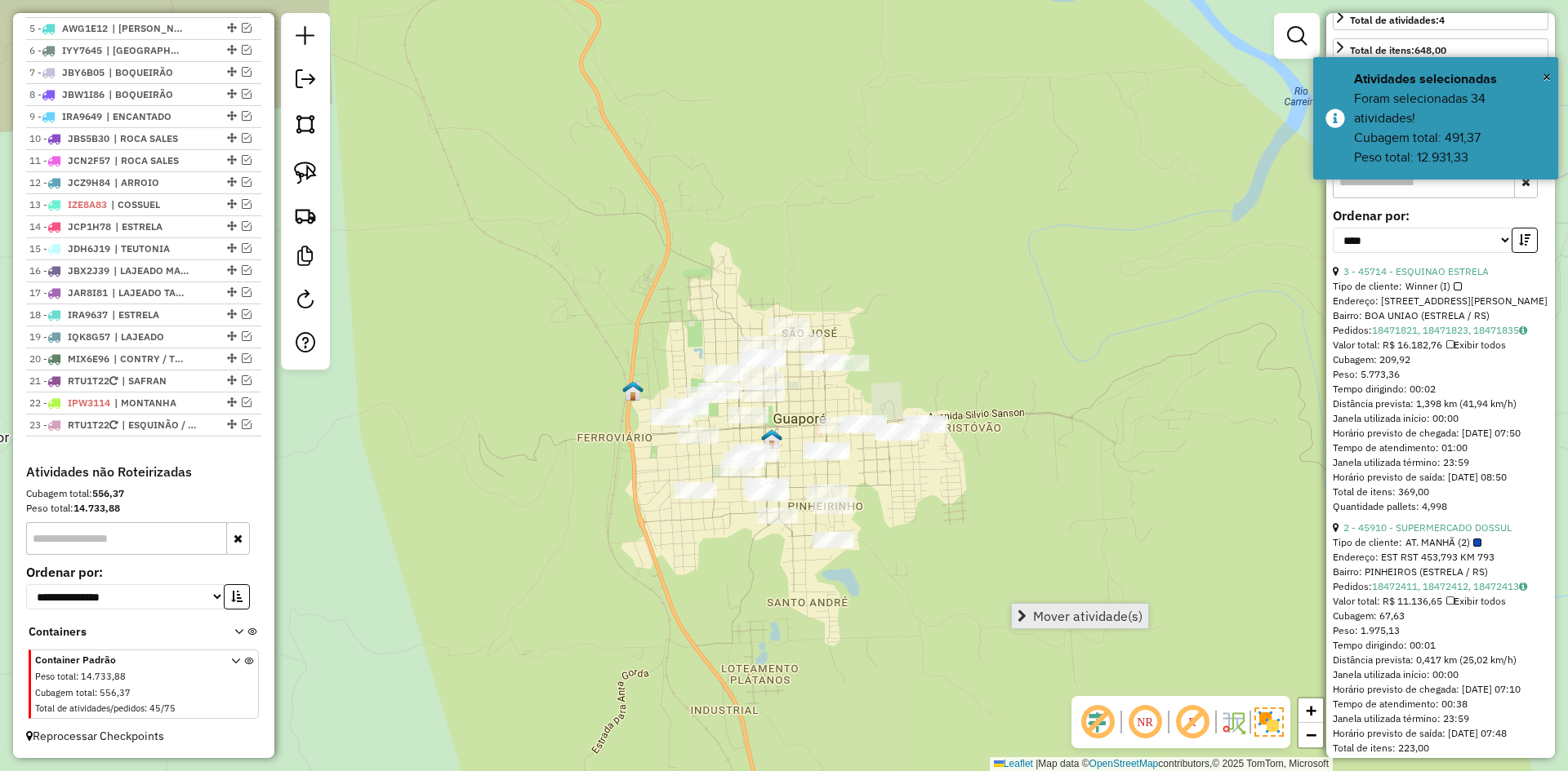
click at [1095, 613] on span "Mover atividade(s)" at bounding box center [1088, 616] width 109 height 14
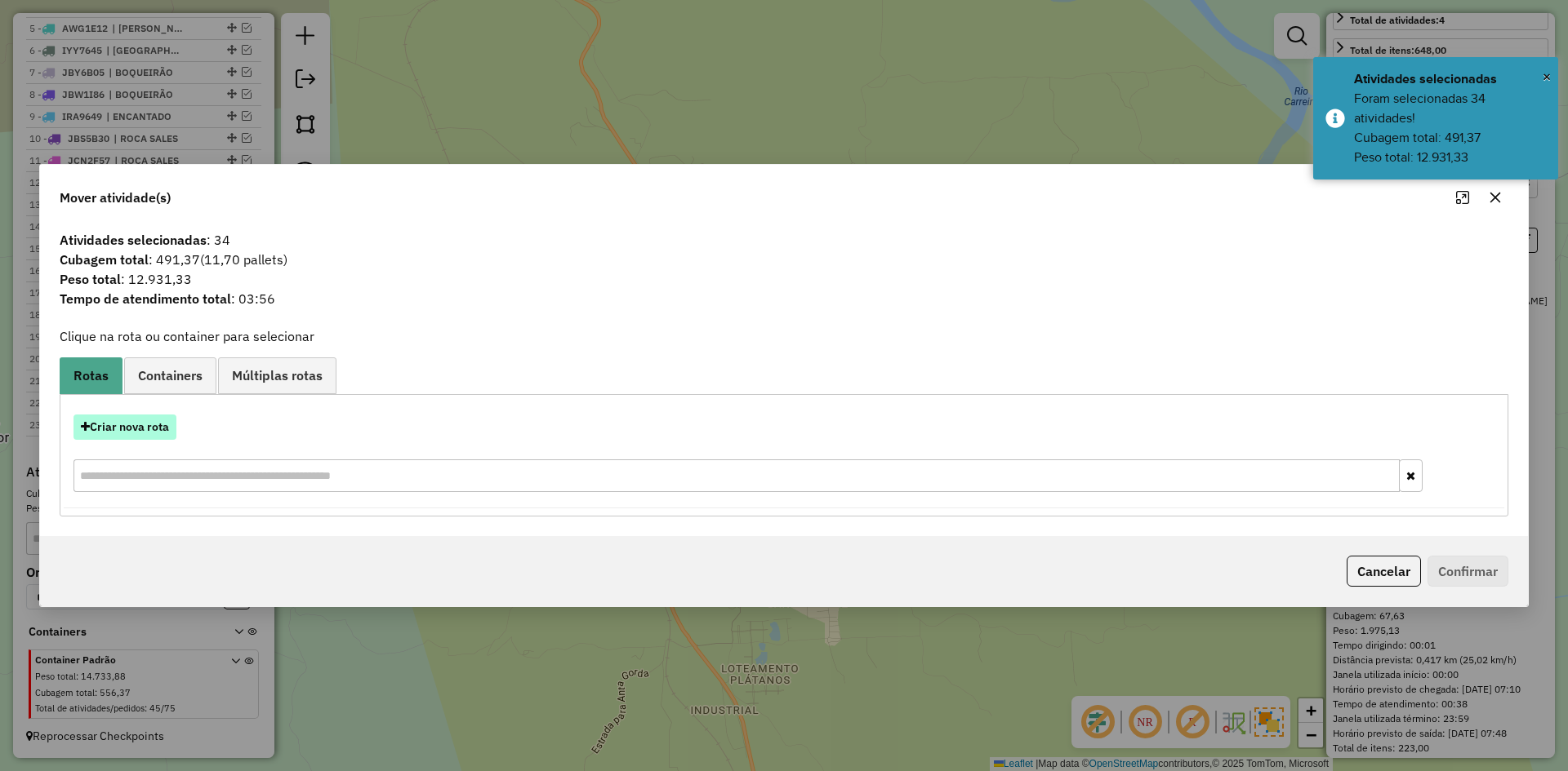
click at [154, 431] on button "Criar nova rota" at bounding box center [125, 427] width 103 height 25
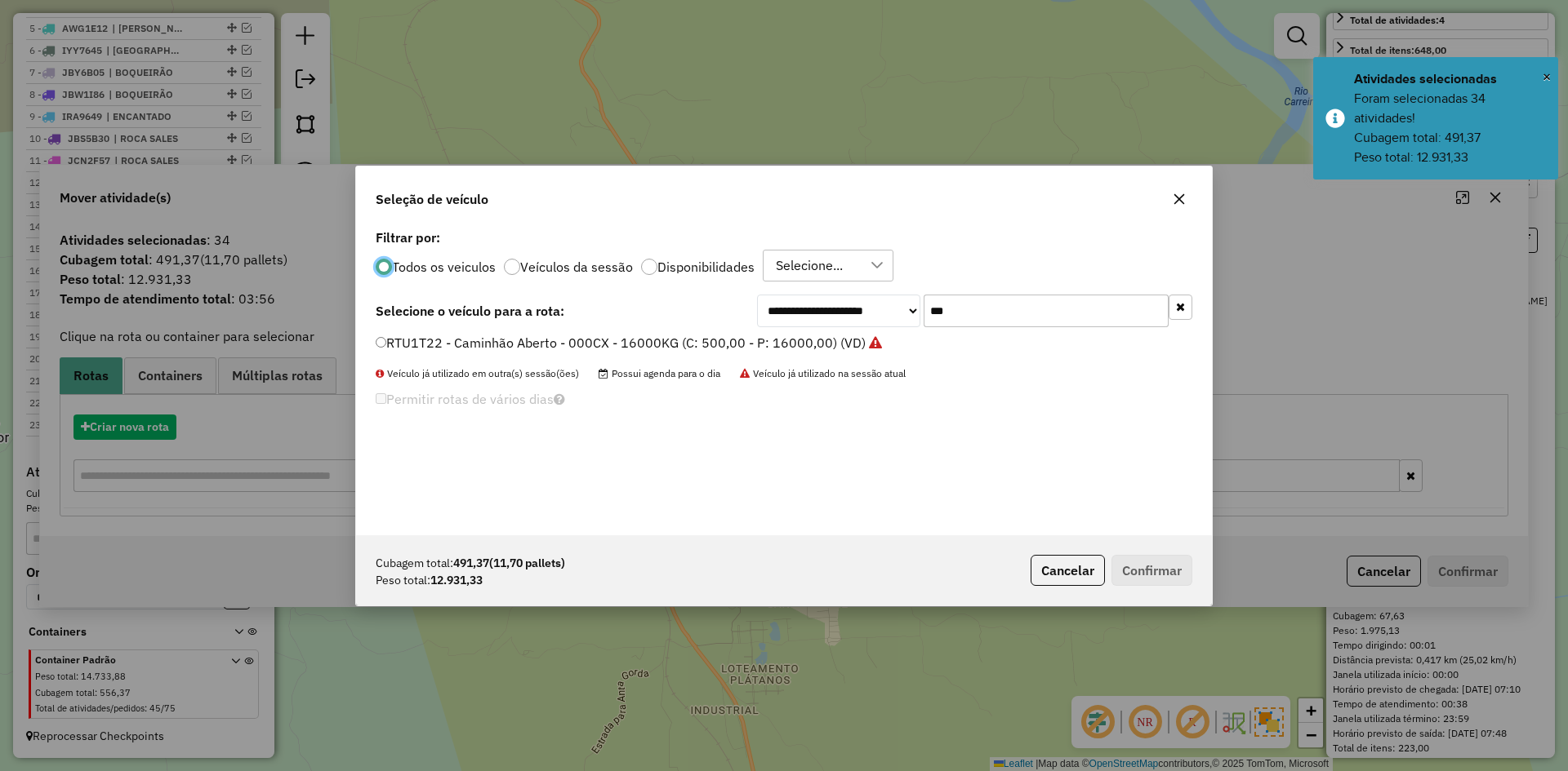
scroll to position [9, 5]
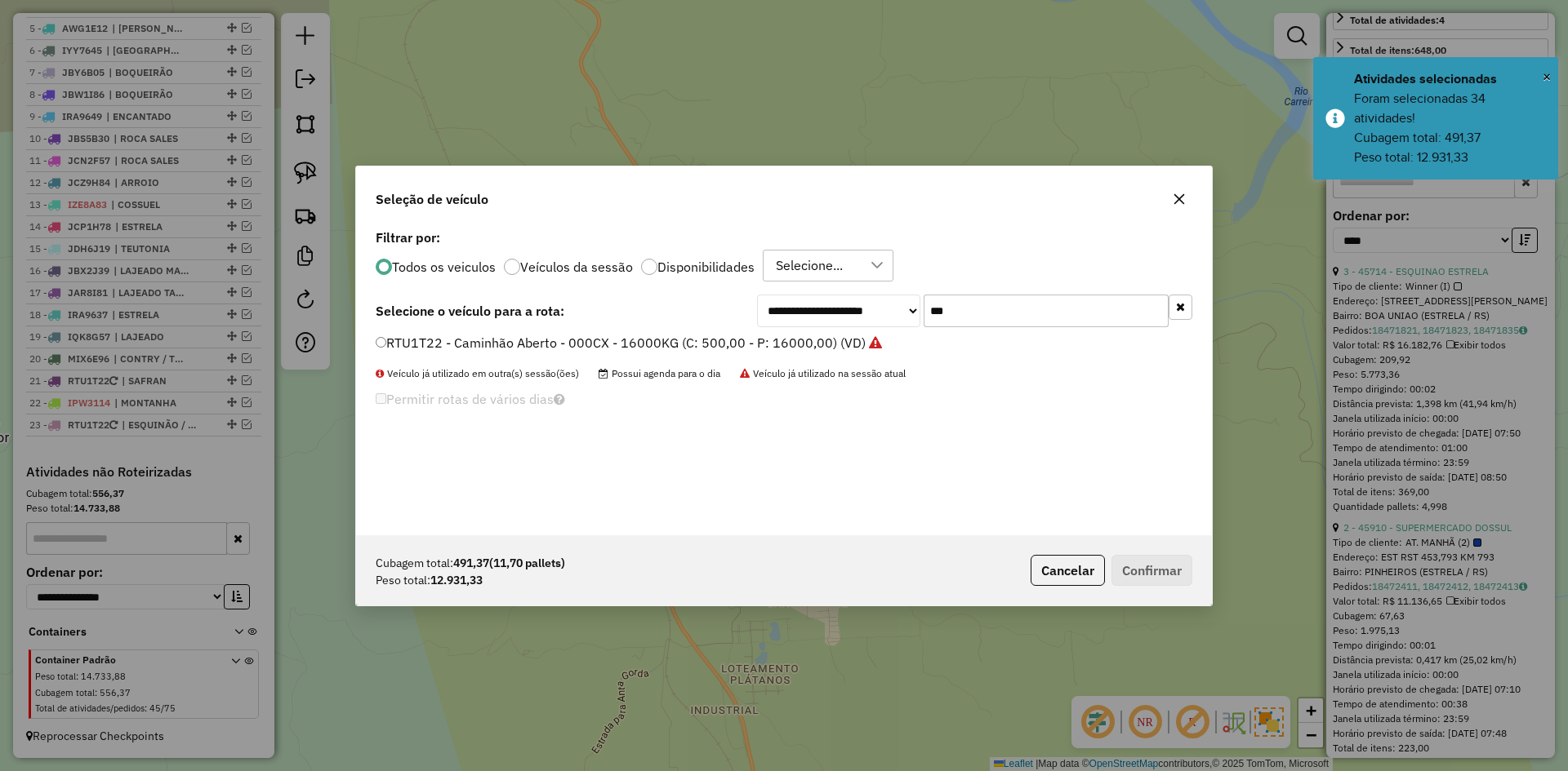
drag, startPoint x: 968, startPoint y: 316, endPoint x: 911, endPoint y: 349, distance: 65.9
click at [911, 349] on div "**********" at bounding box center [784, 380] width 856 height 310
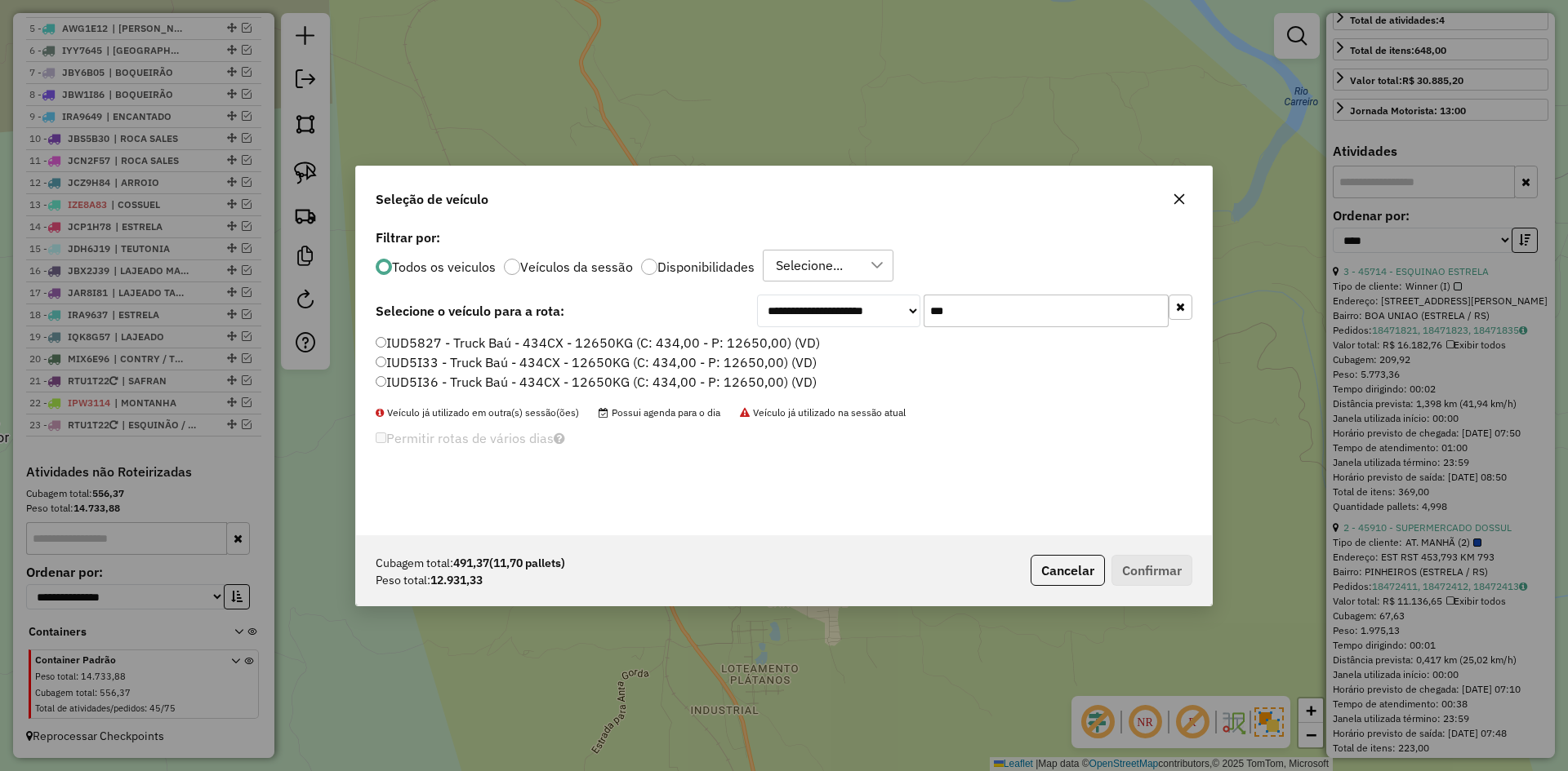
type input "***"
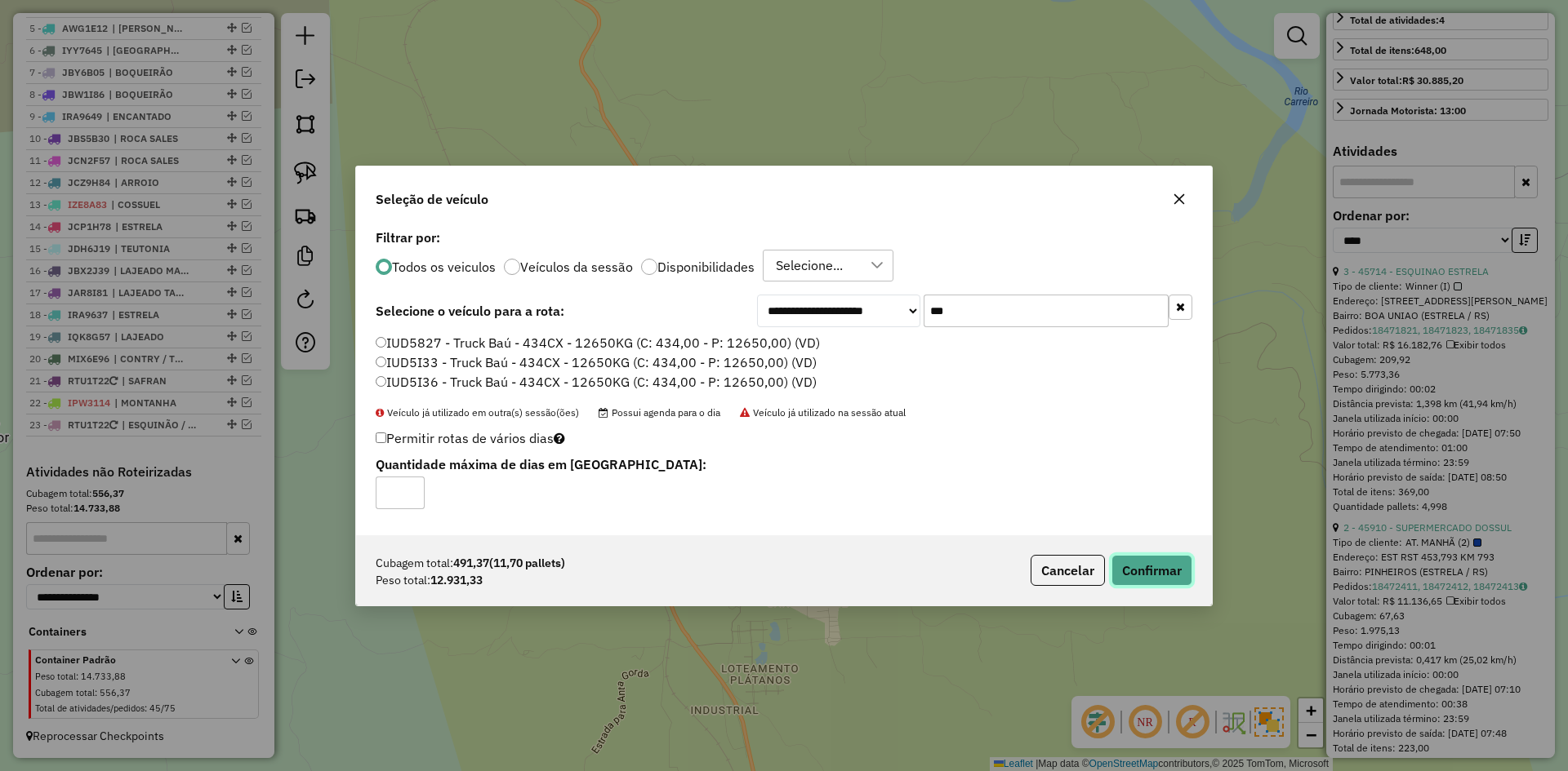
click at [1172, 559] on button "Confirmar" at bounding box center [1153, 570] width 81 height 31
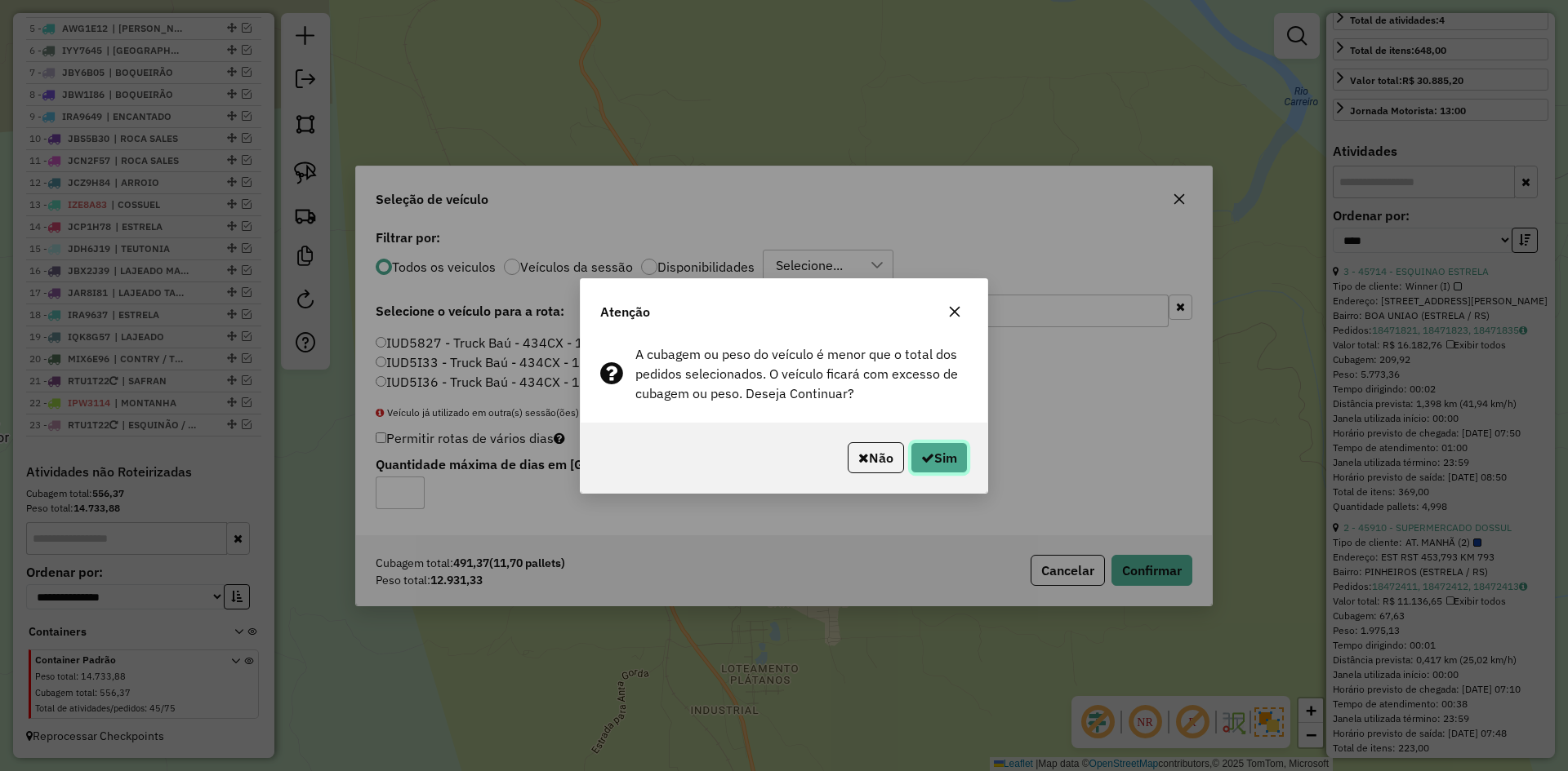
click at [936, 456] on button "Sim" at bounding box center [939, 458] width 57 height 31
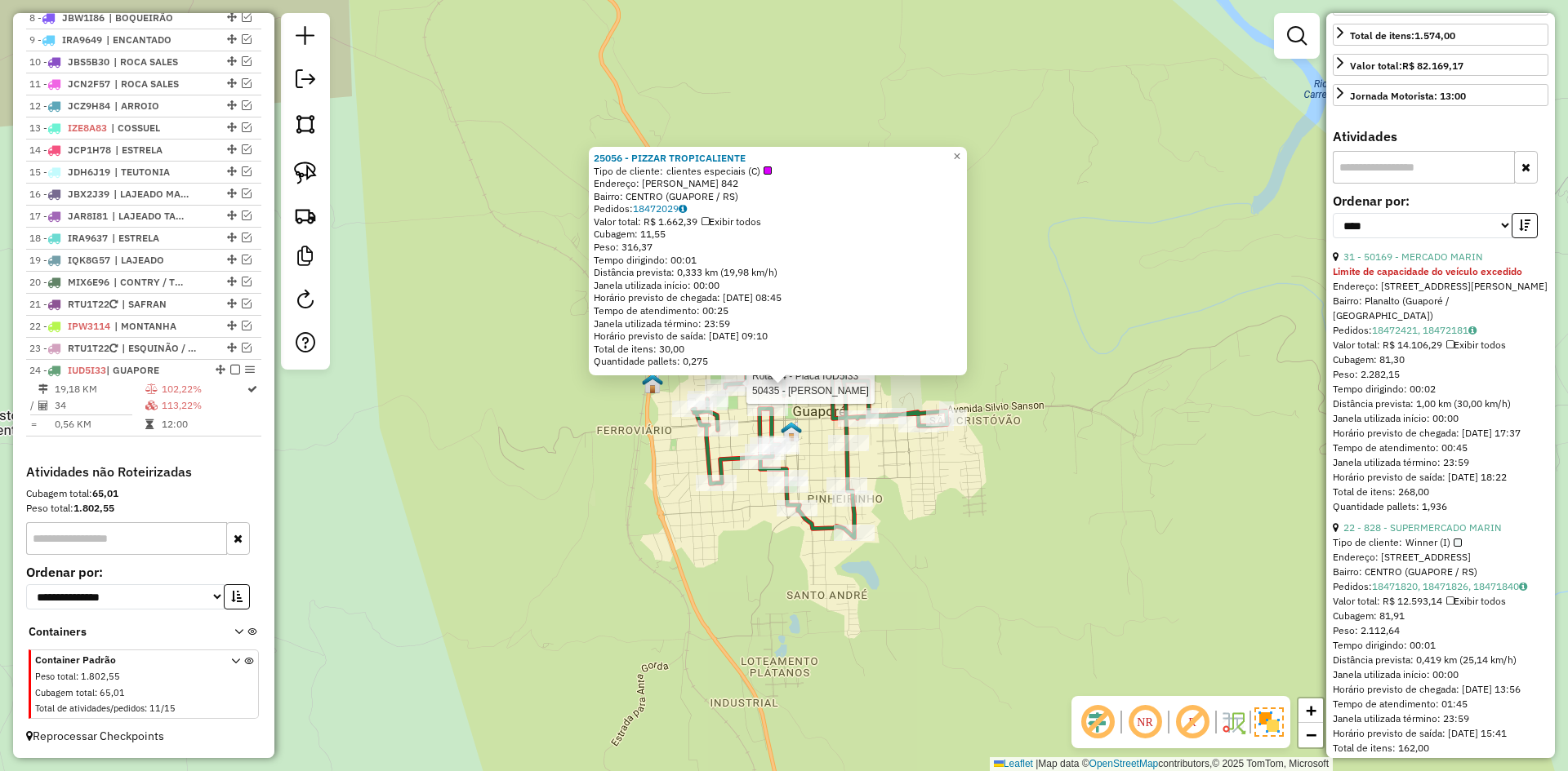
scroll to position [422, 0]
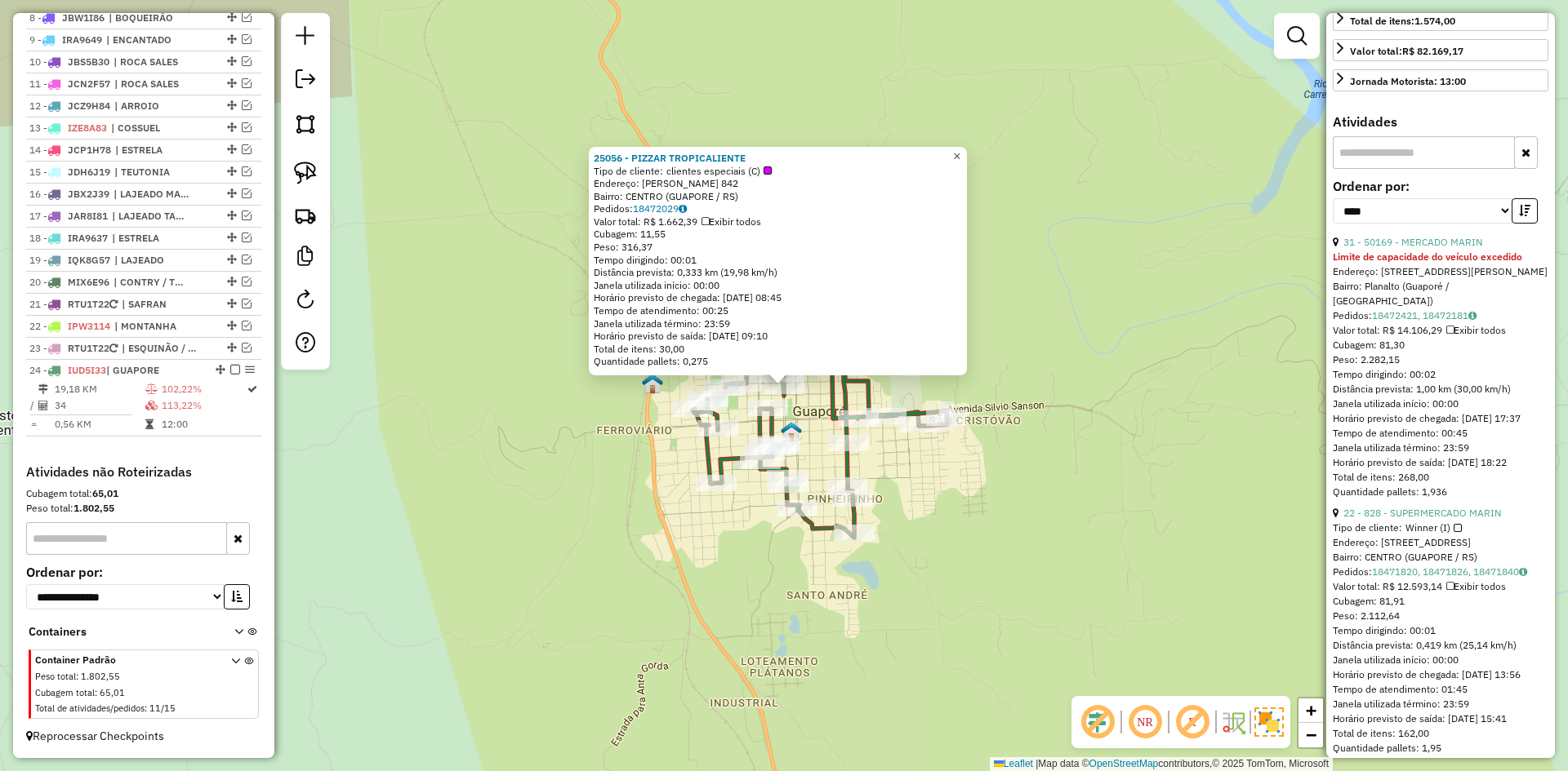
click at [961, 152] on span "×" at bounding box center [957, 156] width 7 height 14
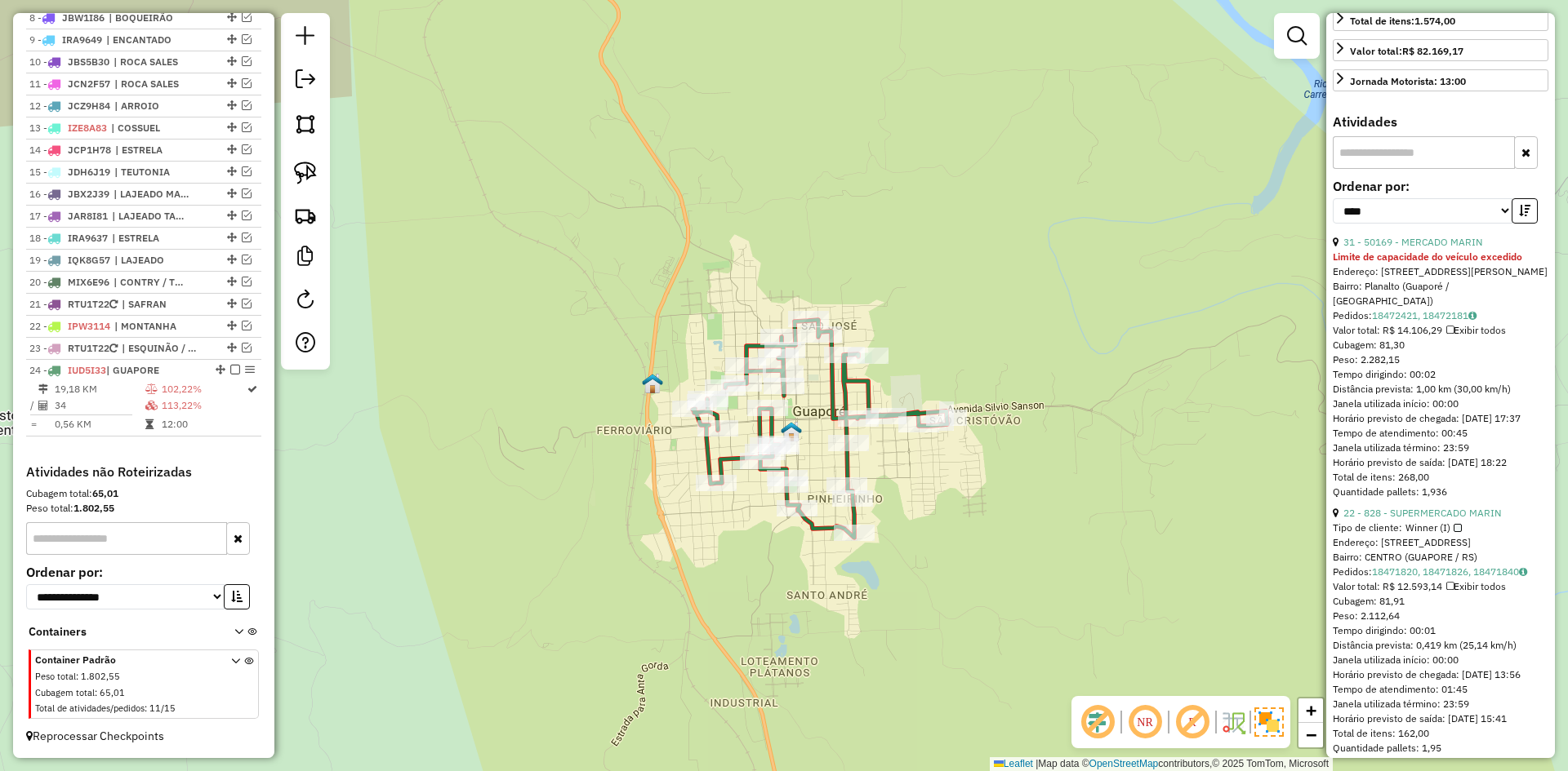
click at [845, 399] on icon at bounding box center [820, 429] width 255 height 218
click at [1441, 249] on link "31 - 50169 - MERCADO MARIN" at bounding box center [1413, 242] width 139 height 13
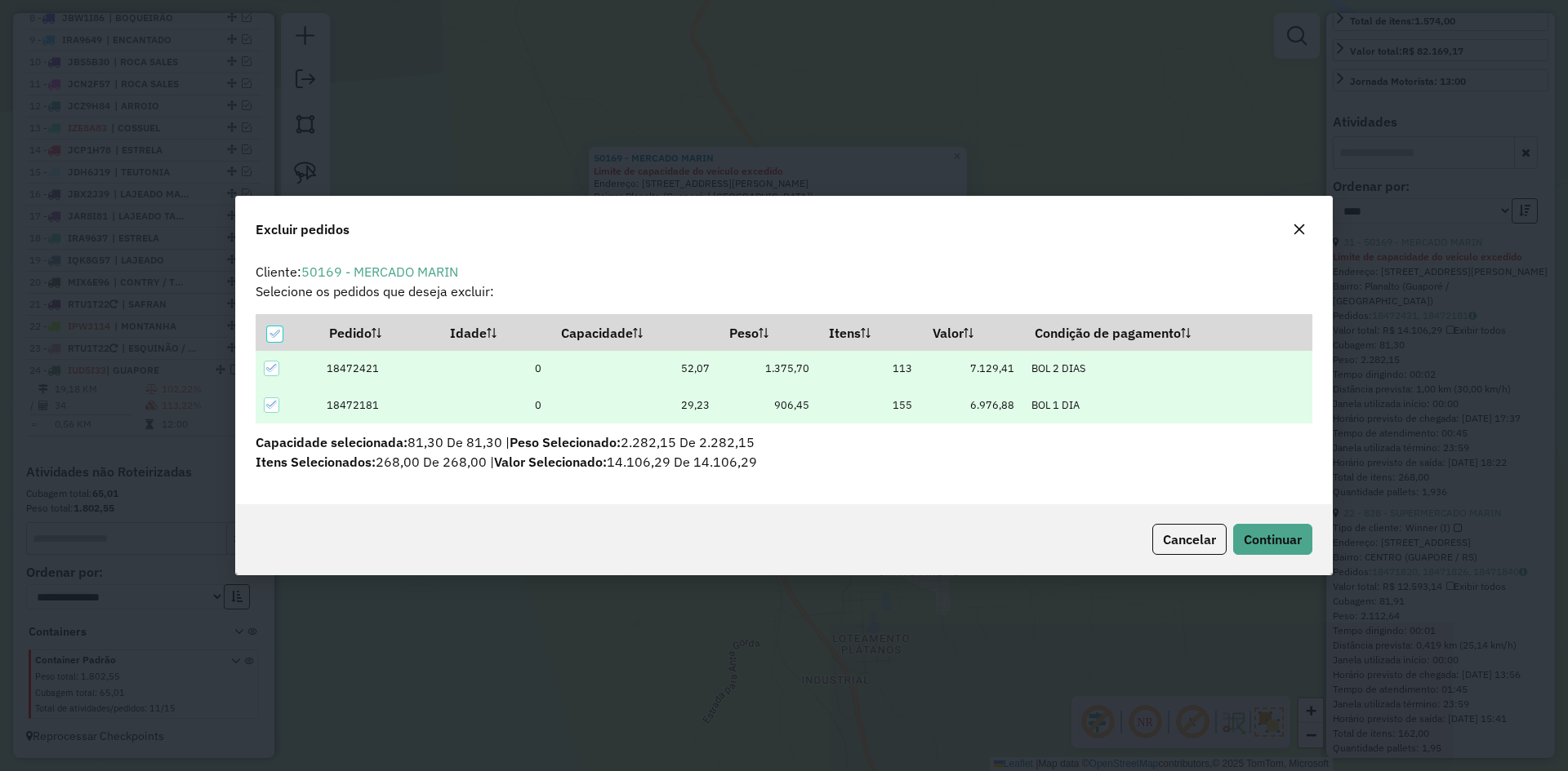
scroll to position [0, 0]
click at [1269, 543] on span "Continuar" at bounding box center [1272, 540] width 58 height 16
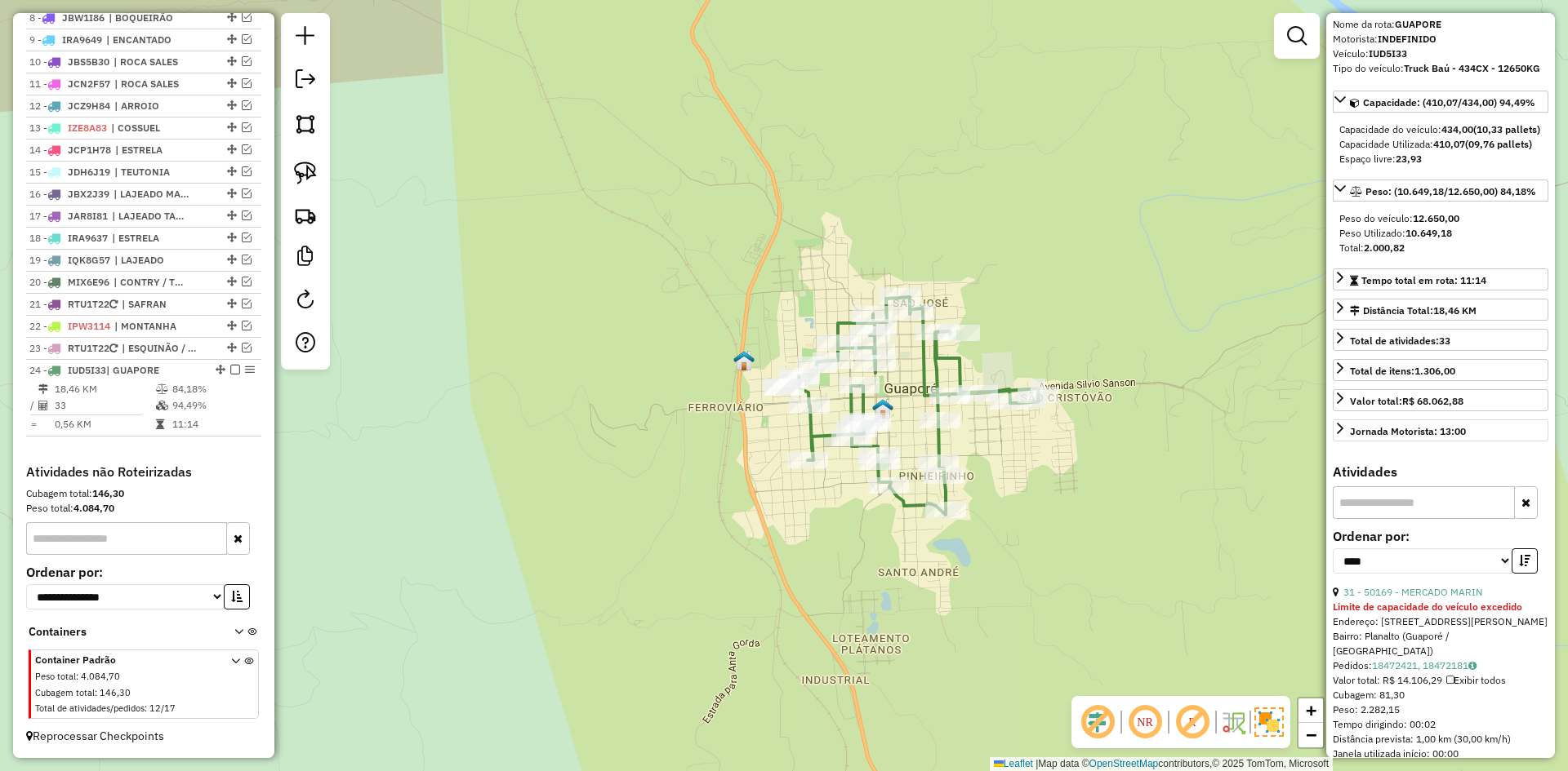
scroll to position [67, 0]
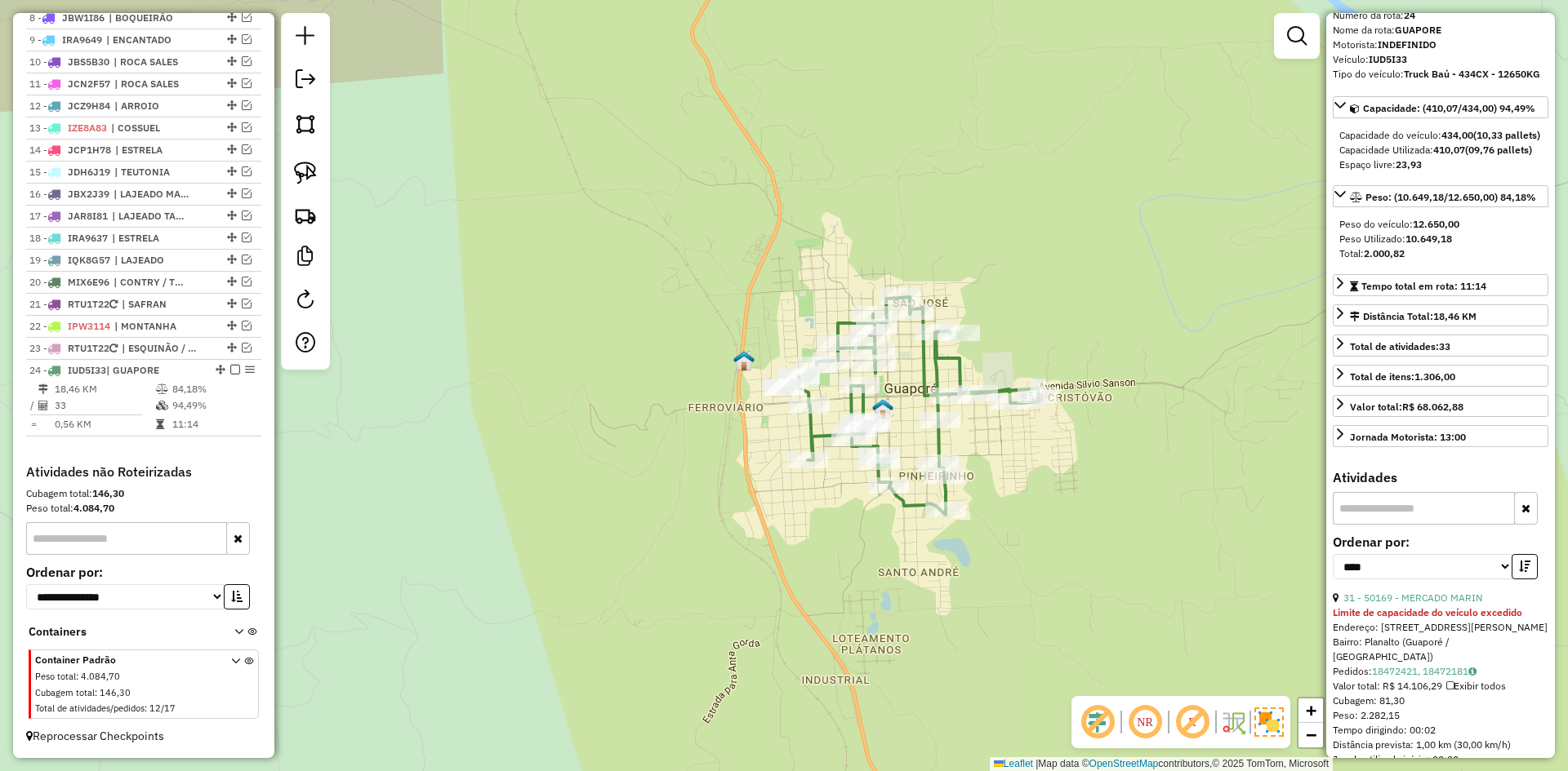
click at [938, 376] on icon at bounding box center [918, 406] width 240 height 218
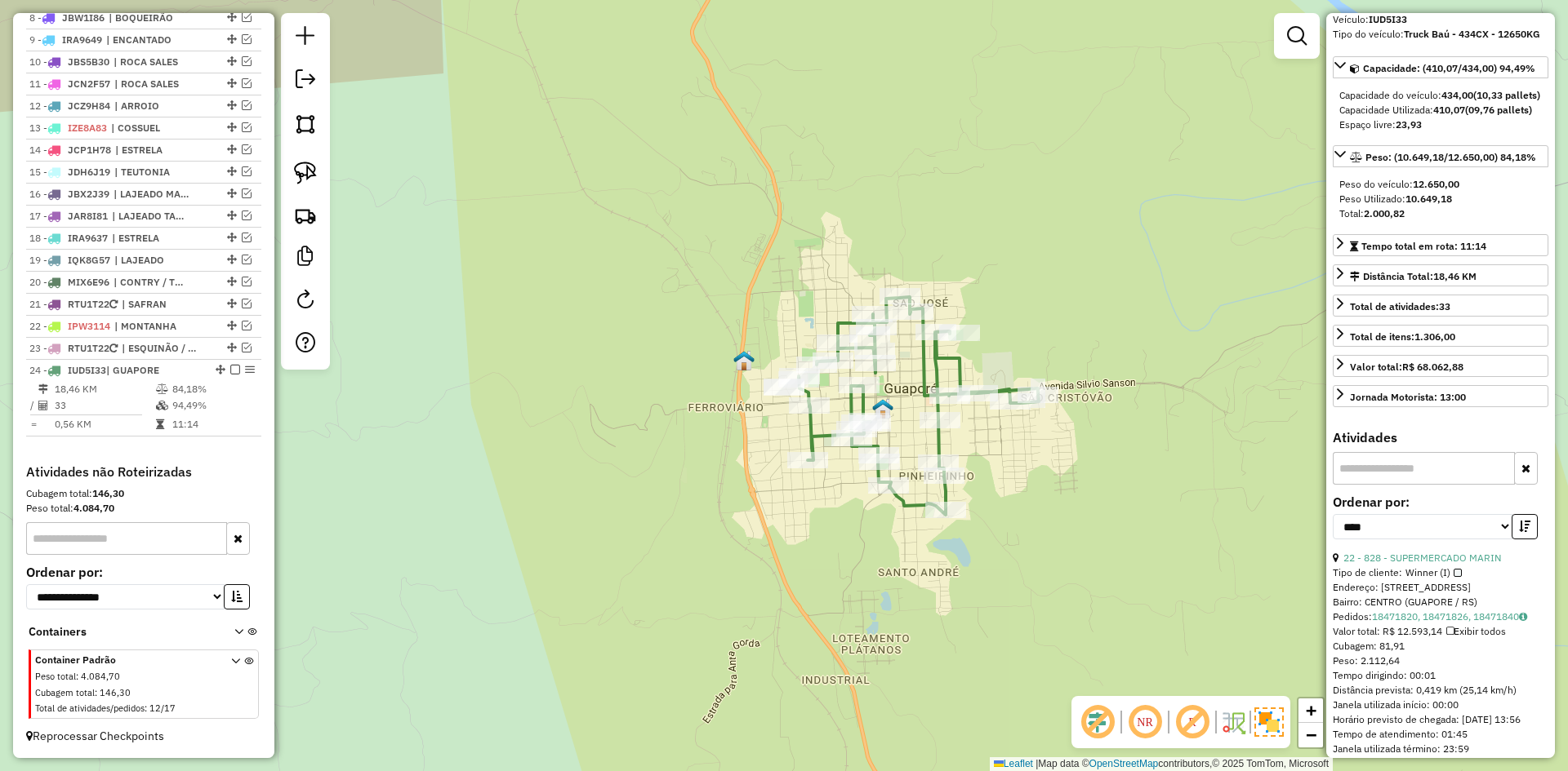
scroll to position [149, 0]
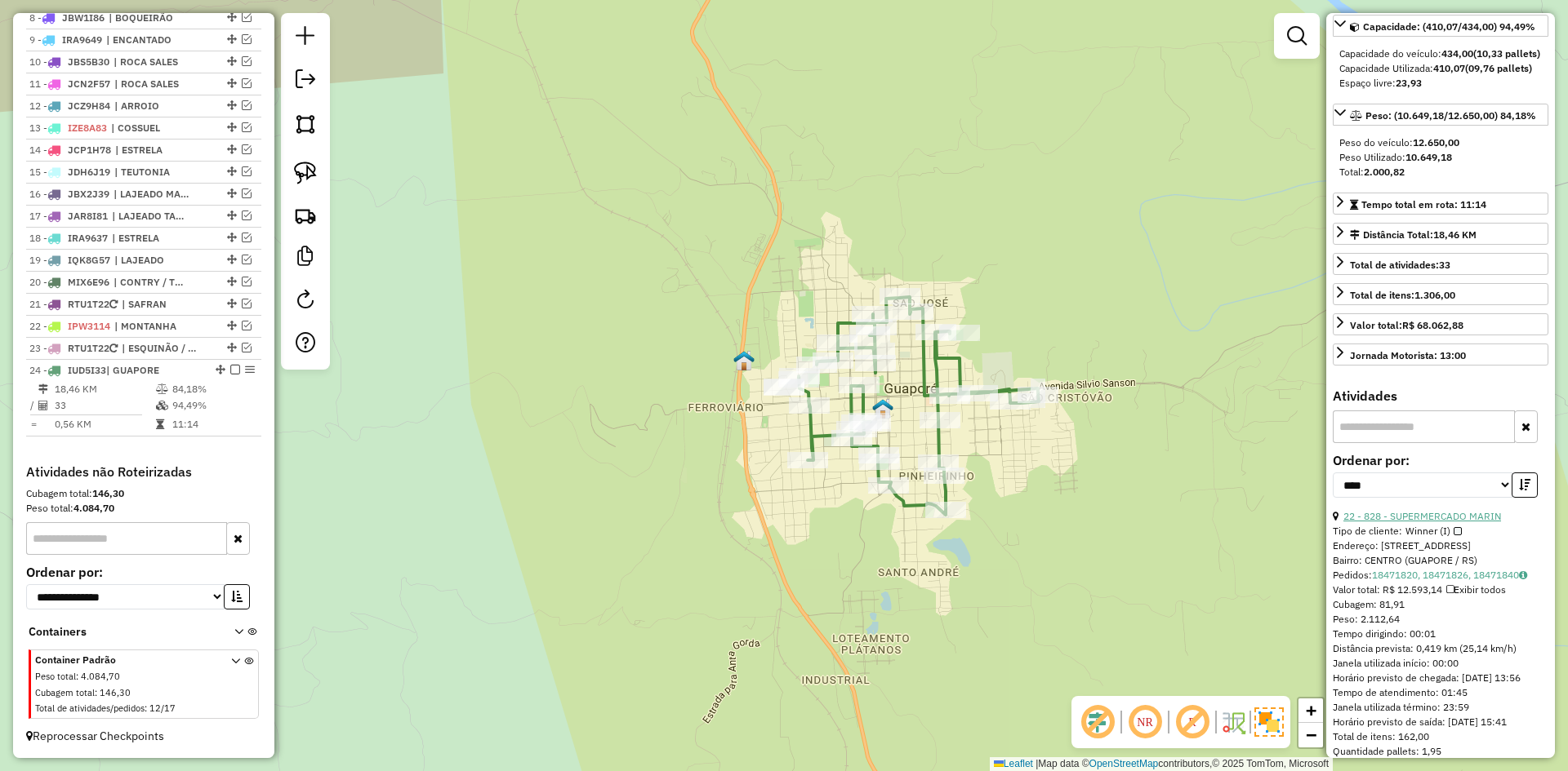
click at [1436, 522] on link "22 - 828 - SUPERMERCADO MARIN" at bounding box center [1422, 516] width 158 height 13
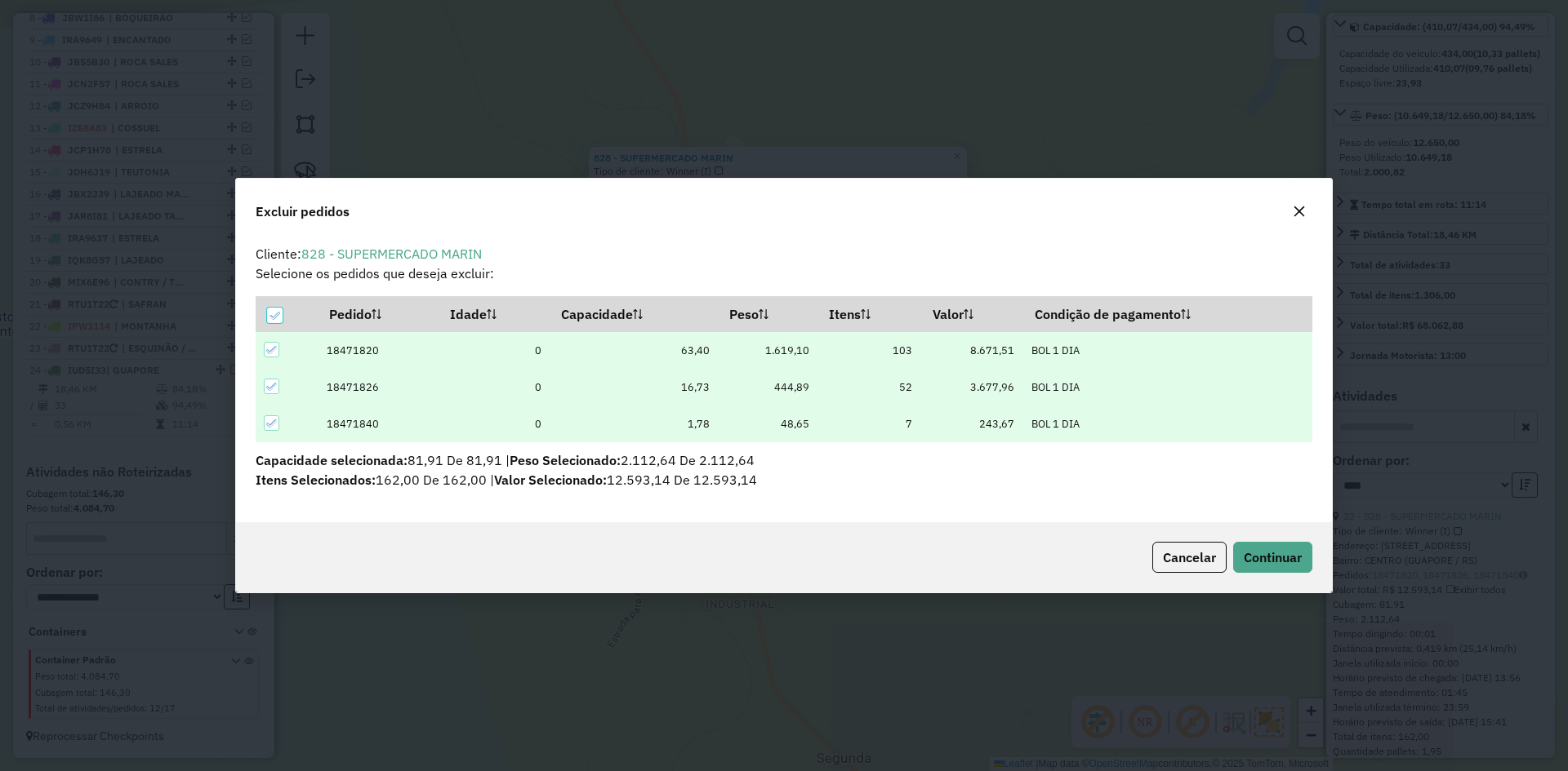
scroll to position [0, 0]
drag, startPoint x: 1279, startPoint y: 558, endPoint x: 1239, endPoint y: 547, distance: 41.5
click at [1278, 557] on span "Continuar" at bounding box center [1272, 558] width 58 height 16
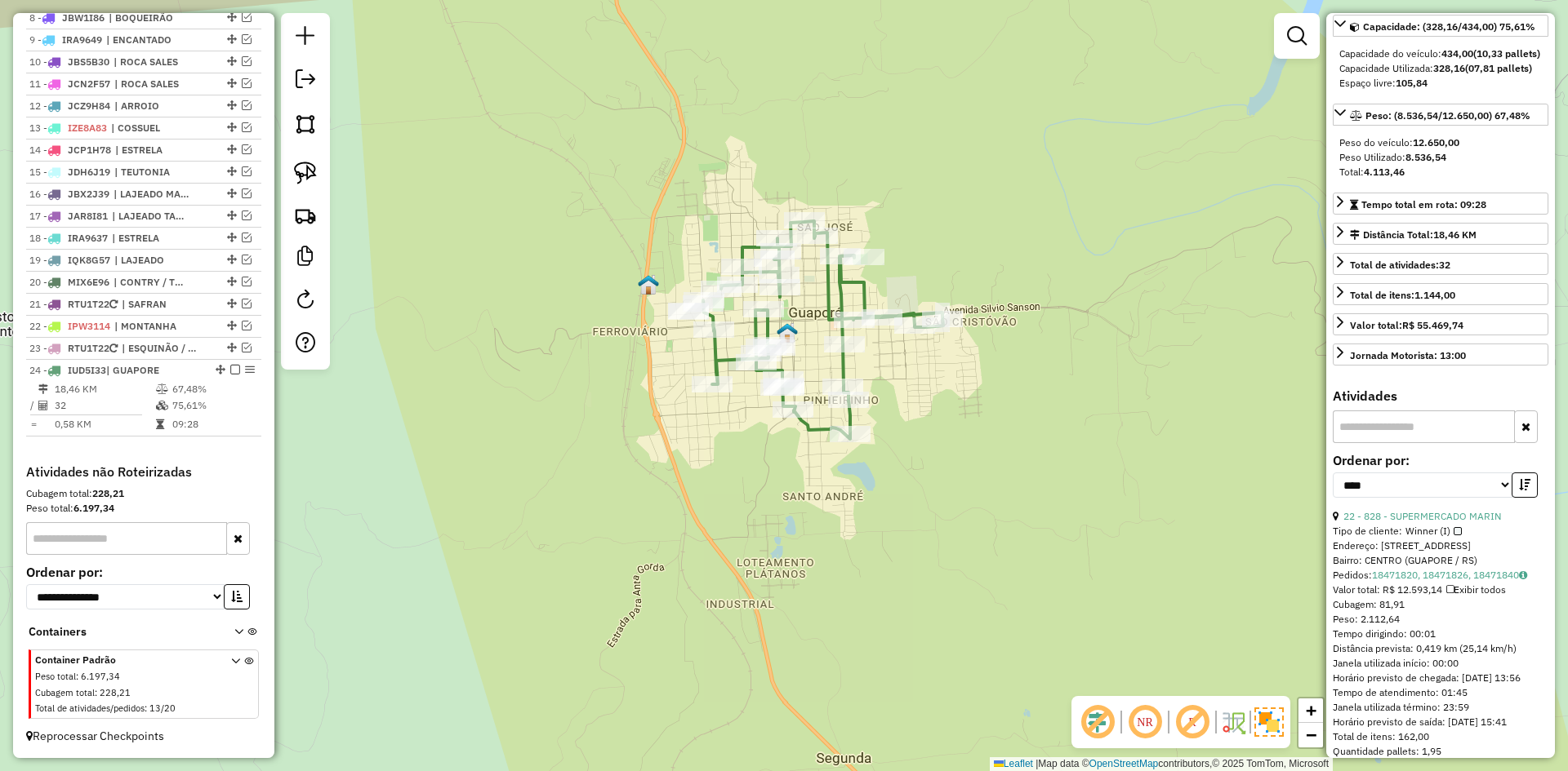
click at [968, 152] on div "Janela de atendimento Grade de atendimento Capacidade Transportadoras Veículos …" at bounding box center [784, 386] width 1568 height 771
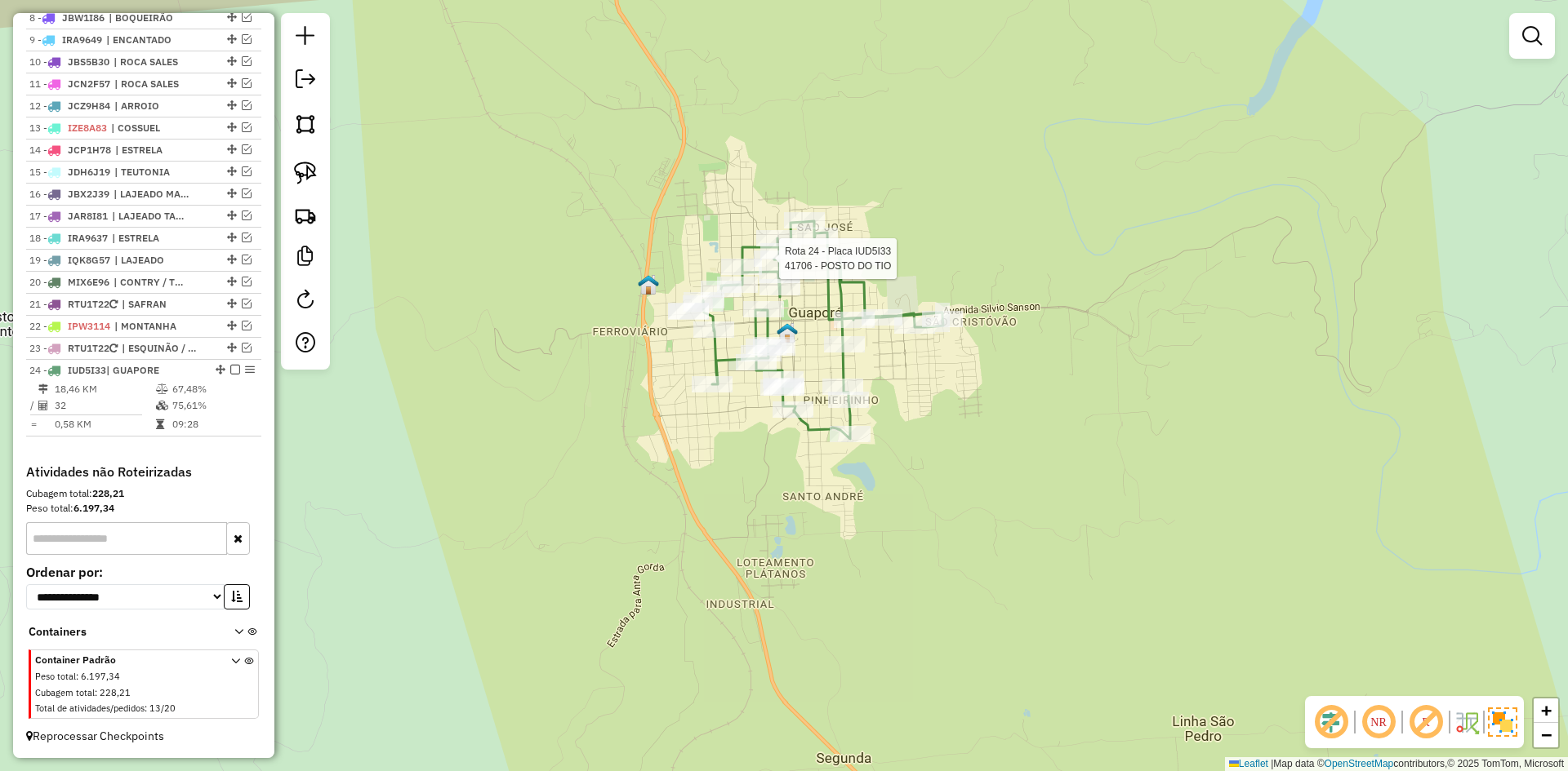
select select "*********"
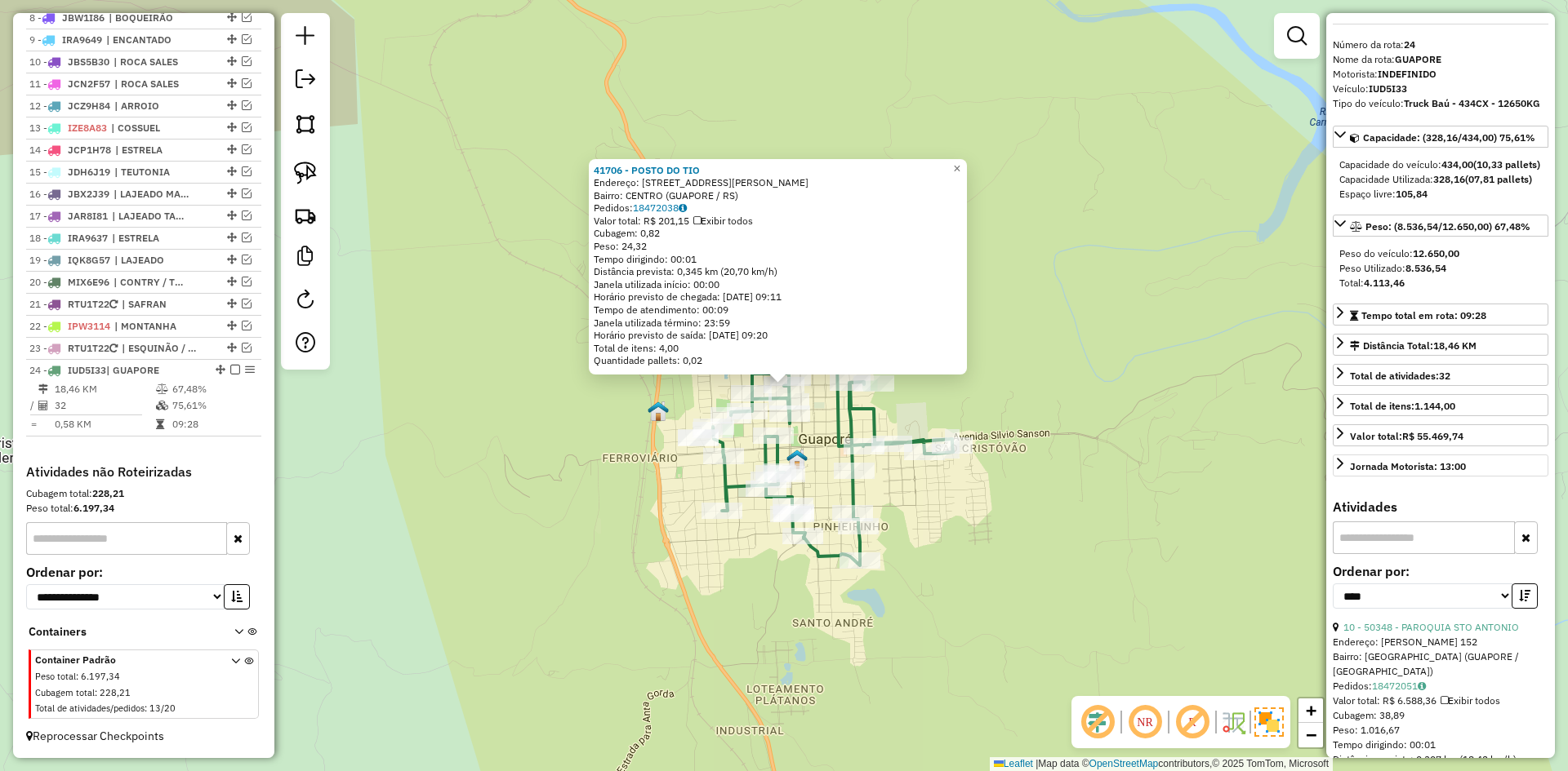
scroll to position [245, 0]
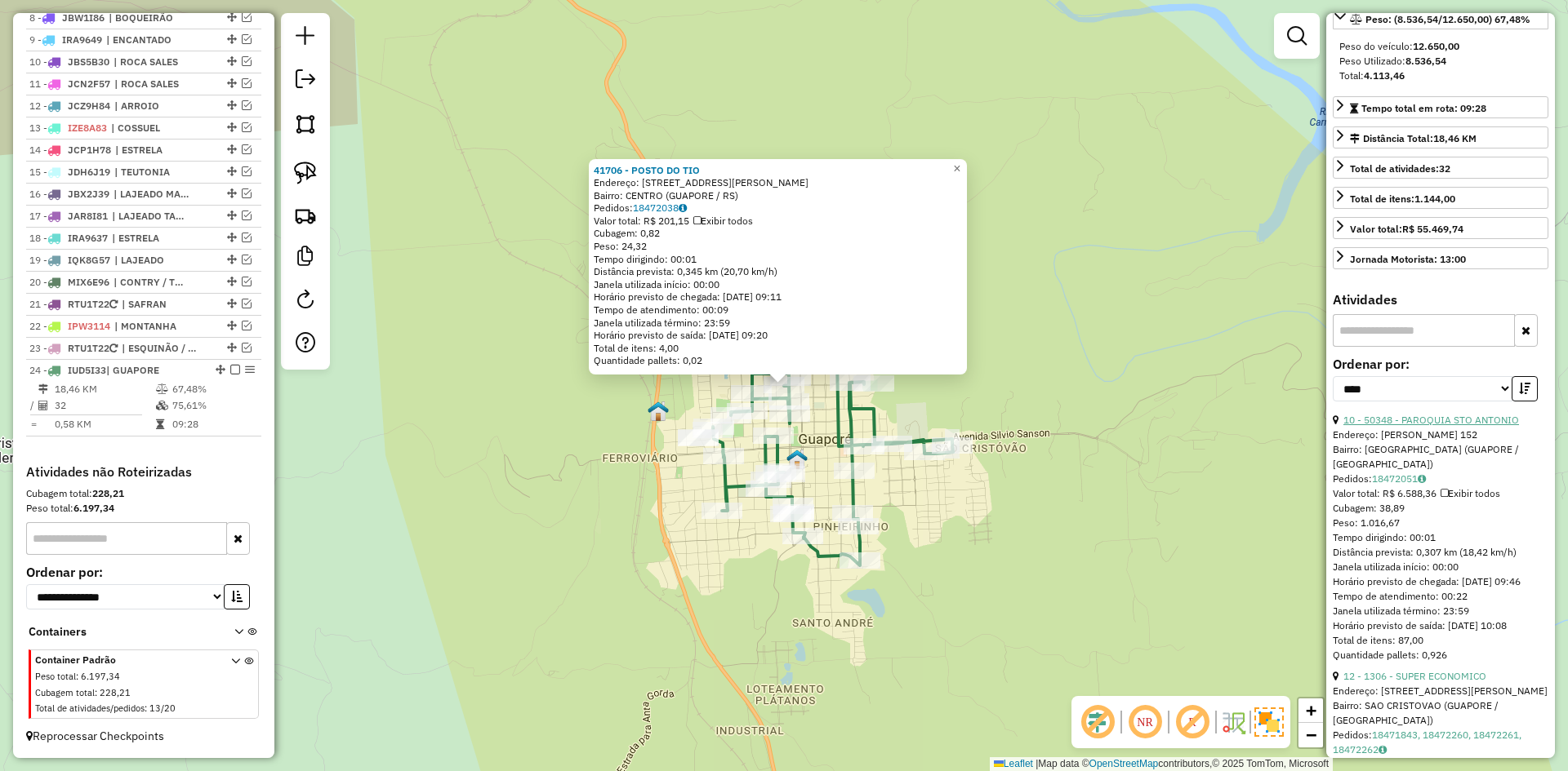
click at [1444, 426] on link "10 - 50348 - PAROQUIA STO ANTONIO" at bounding box center [1431, 421] width 176 height 13
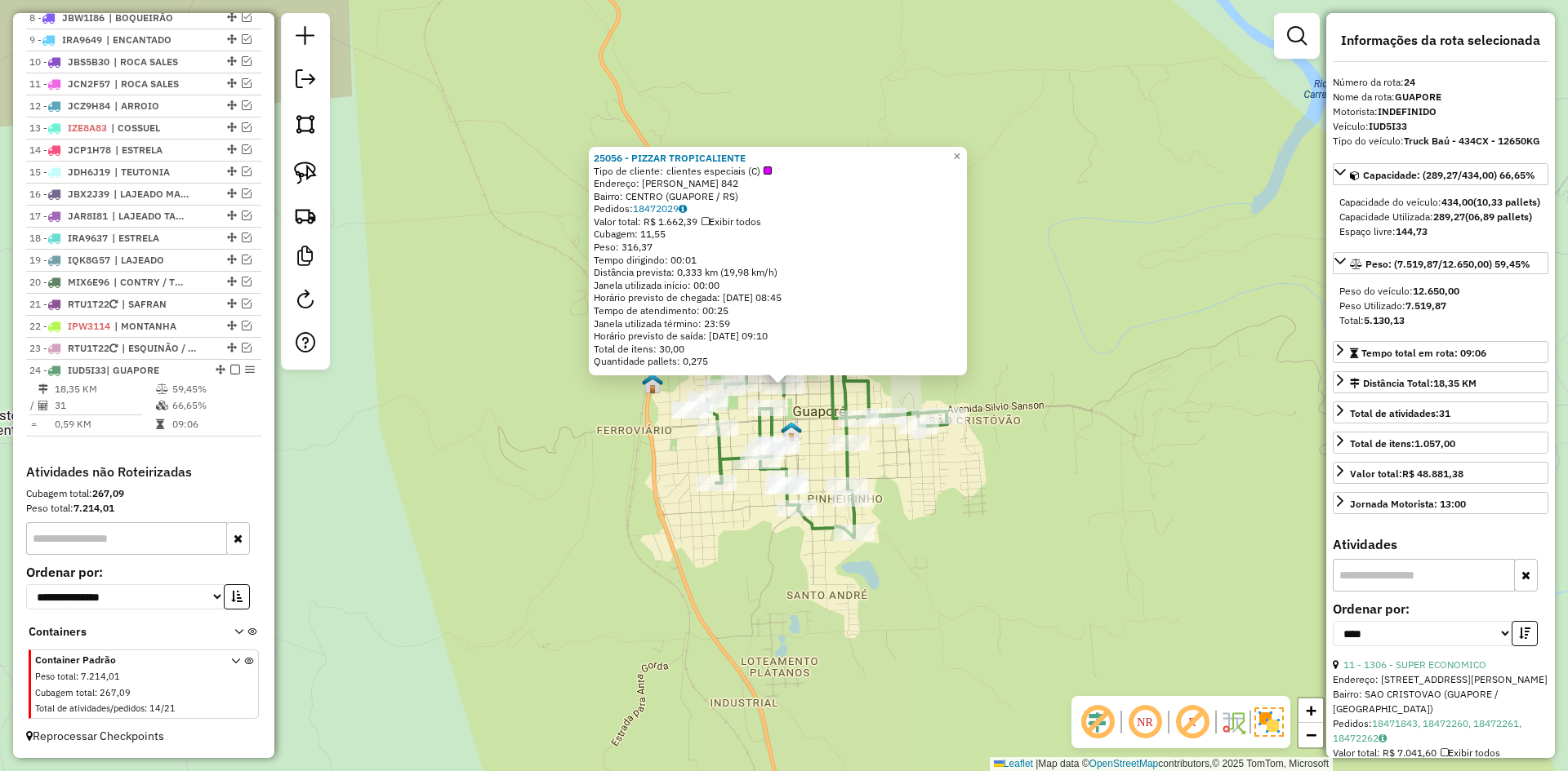
scroll to position [82, 0]
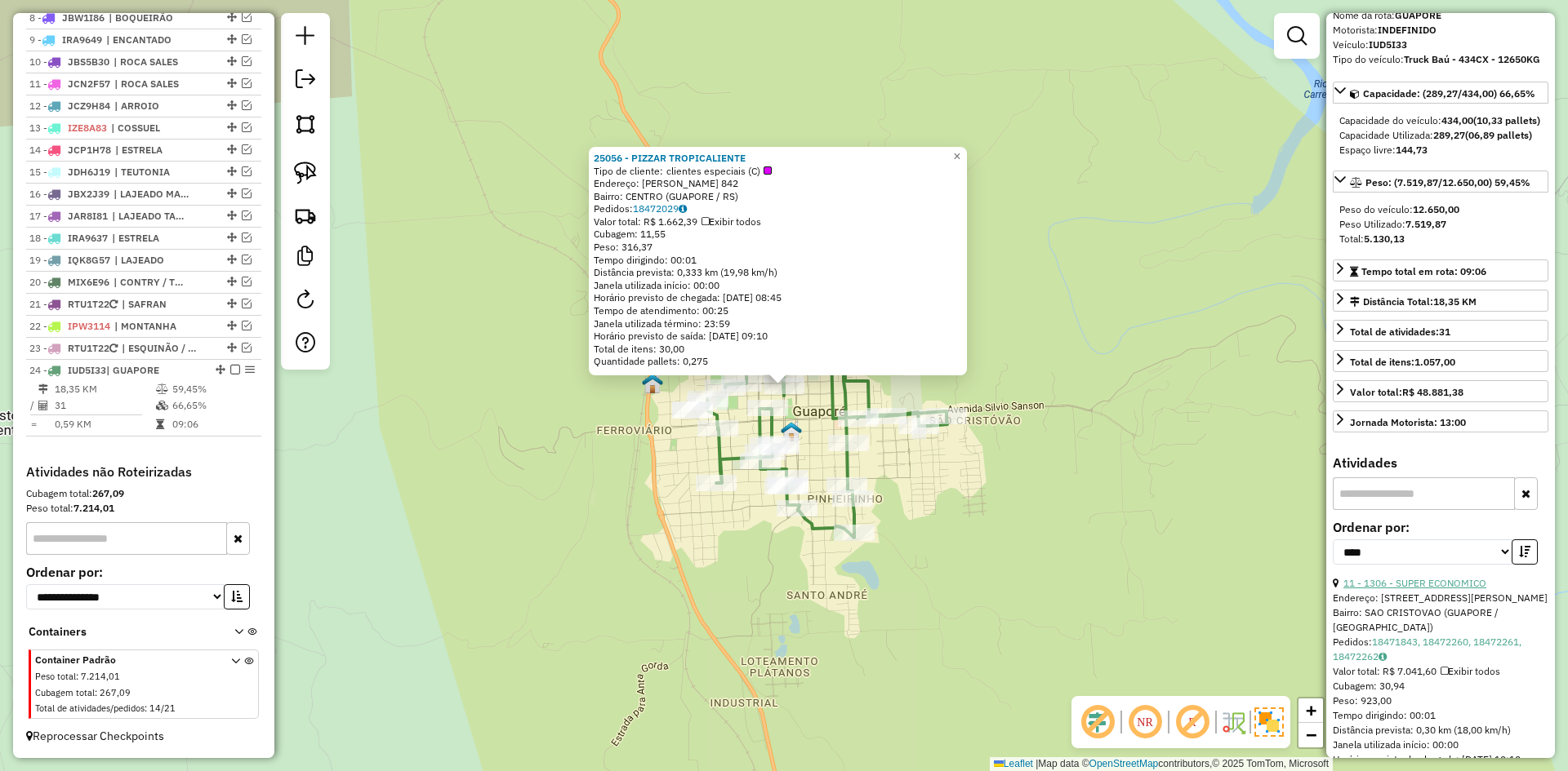
click at [1445, 589] on link "11 - 1306 - SUPER ECONOMICO" at bounding box center [1415, 584] width 143 height 13
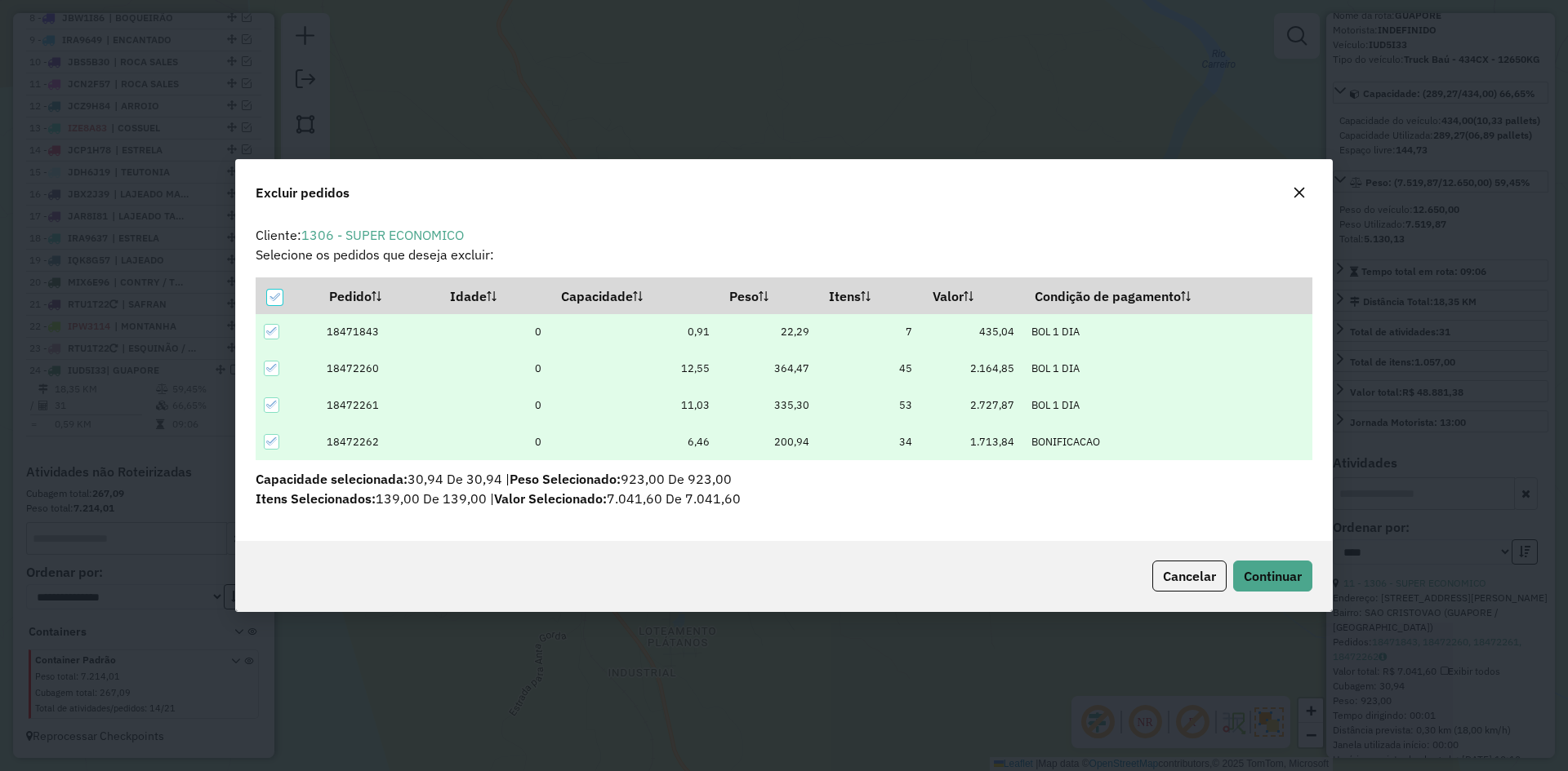
scroll to position [0, 0]
click at [1267, 594] on div "Cancelar Continuar" at bounding box center [784, 576] width 1096 height 70
click at [1267, 573] on span "Continuar" at bounding box center [1272, 576] width 58 height 16
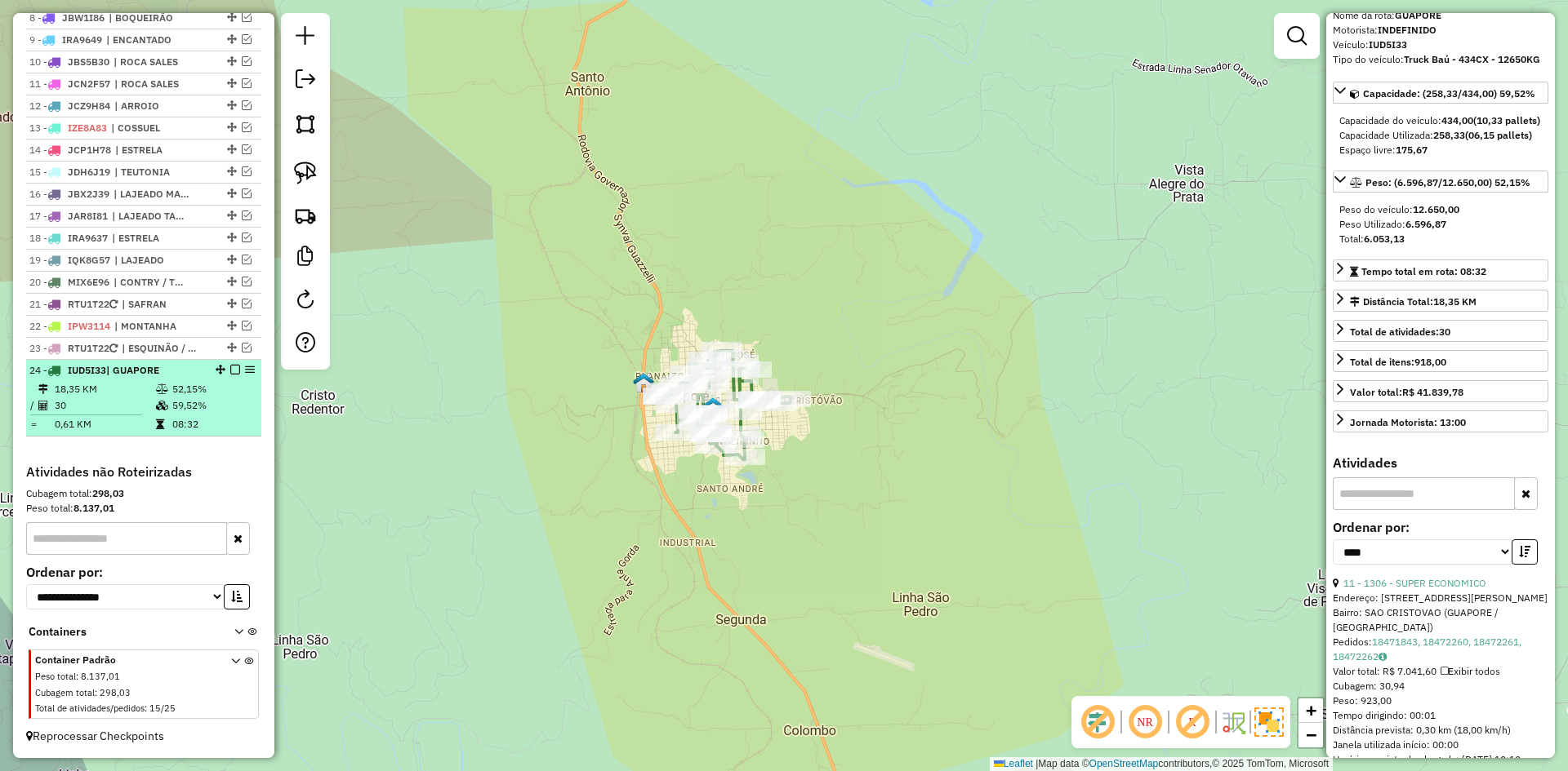
click at [231, 370] on em at bounding box center [235, 369] width 10 height 10
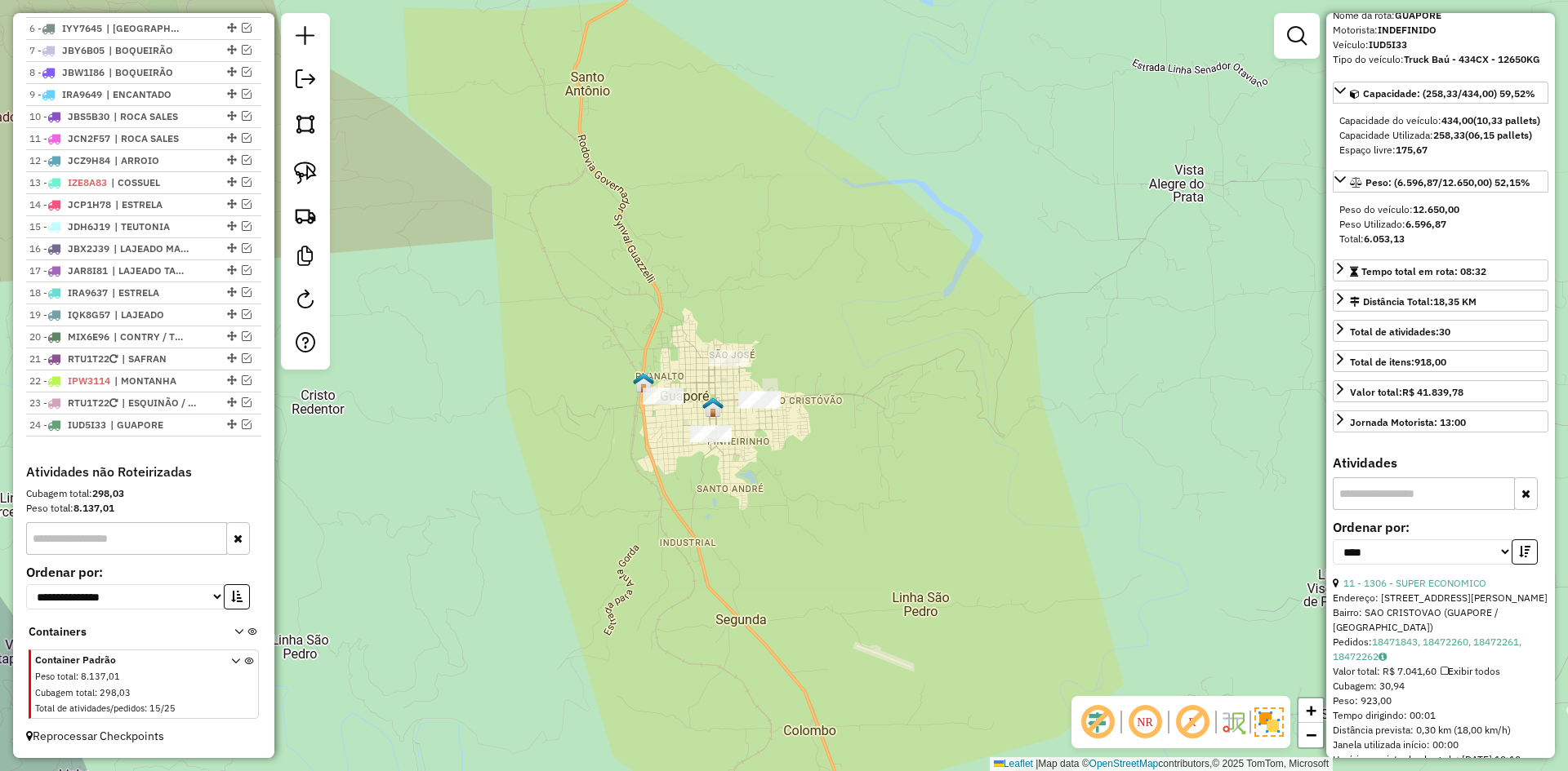
scroll to position [757, 0]
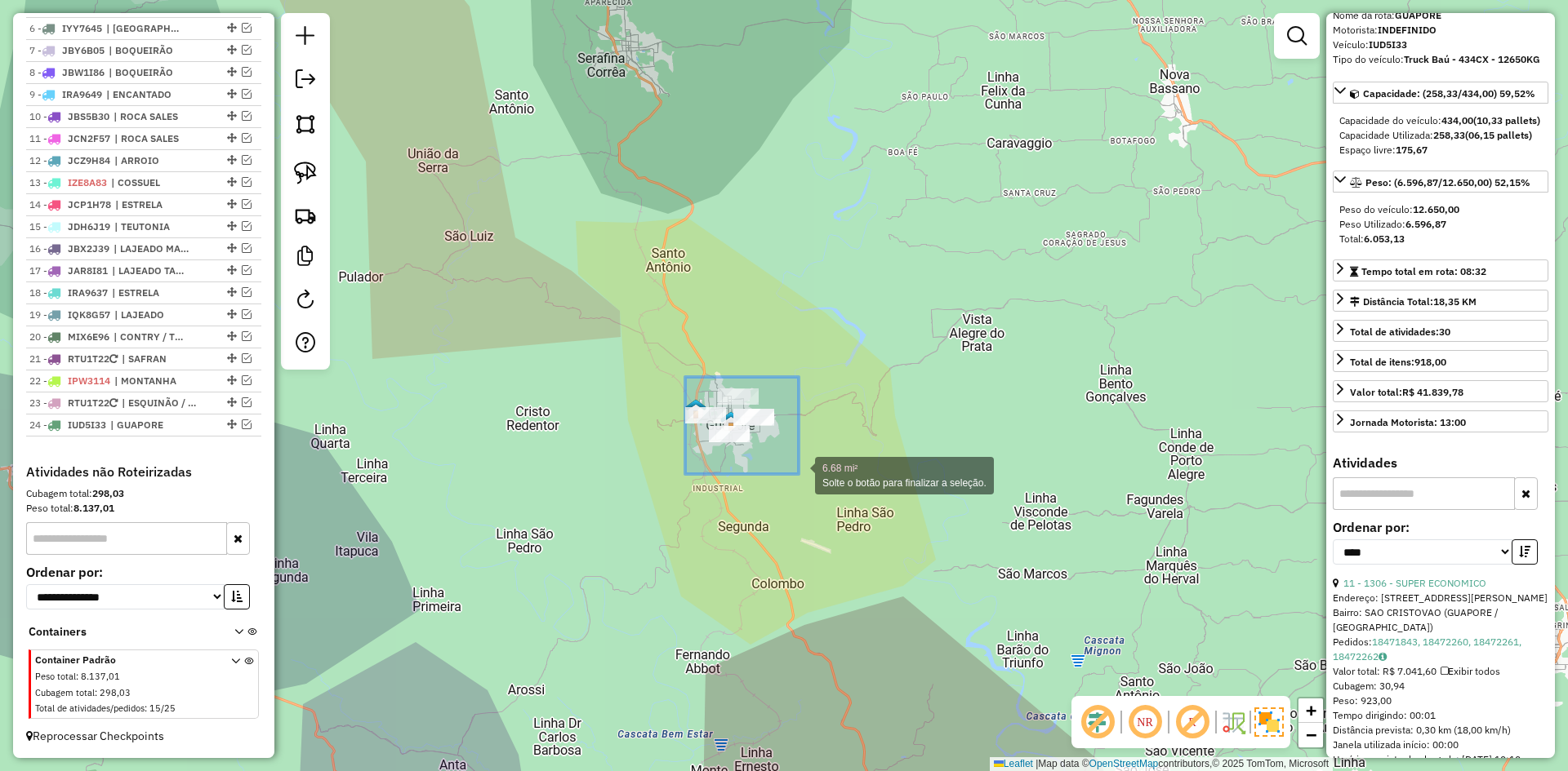
drag, startPoint x: 685, startPoint y: 377, endPoint x: 807, endPoint y: 479, distance: 159.0
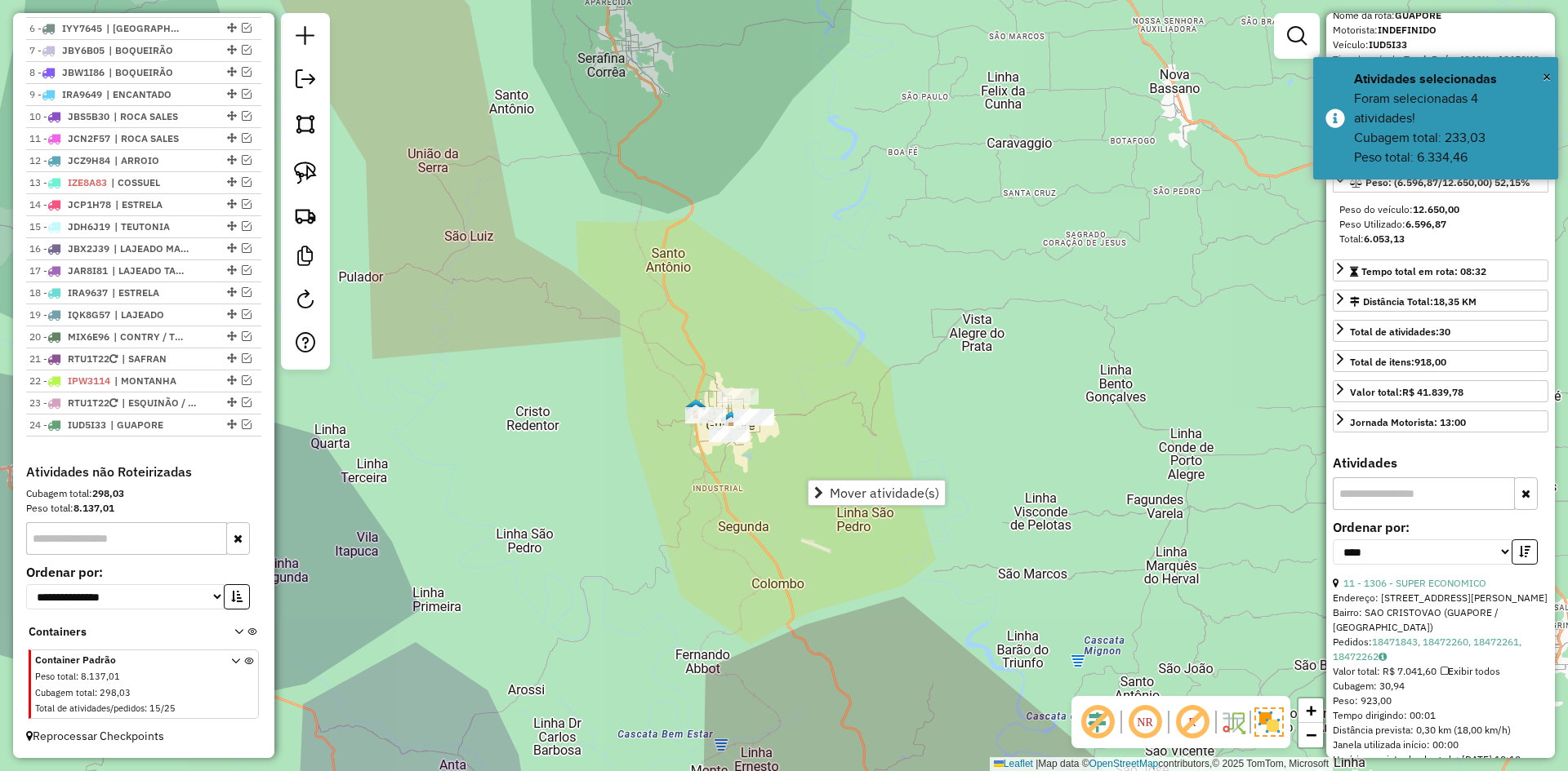
click at [757, 506] on div "Janela de atendimento Grade de atendimento Capacidade Transportadoras Veículos …" at bounding box center [784, 386] width 1568 height 771
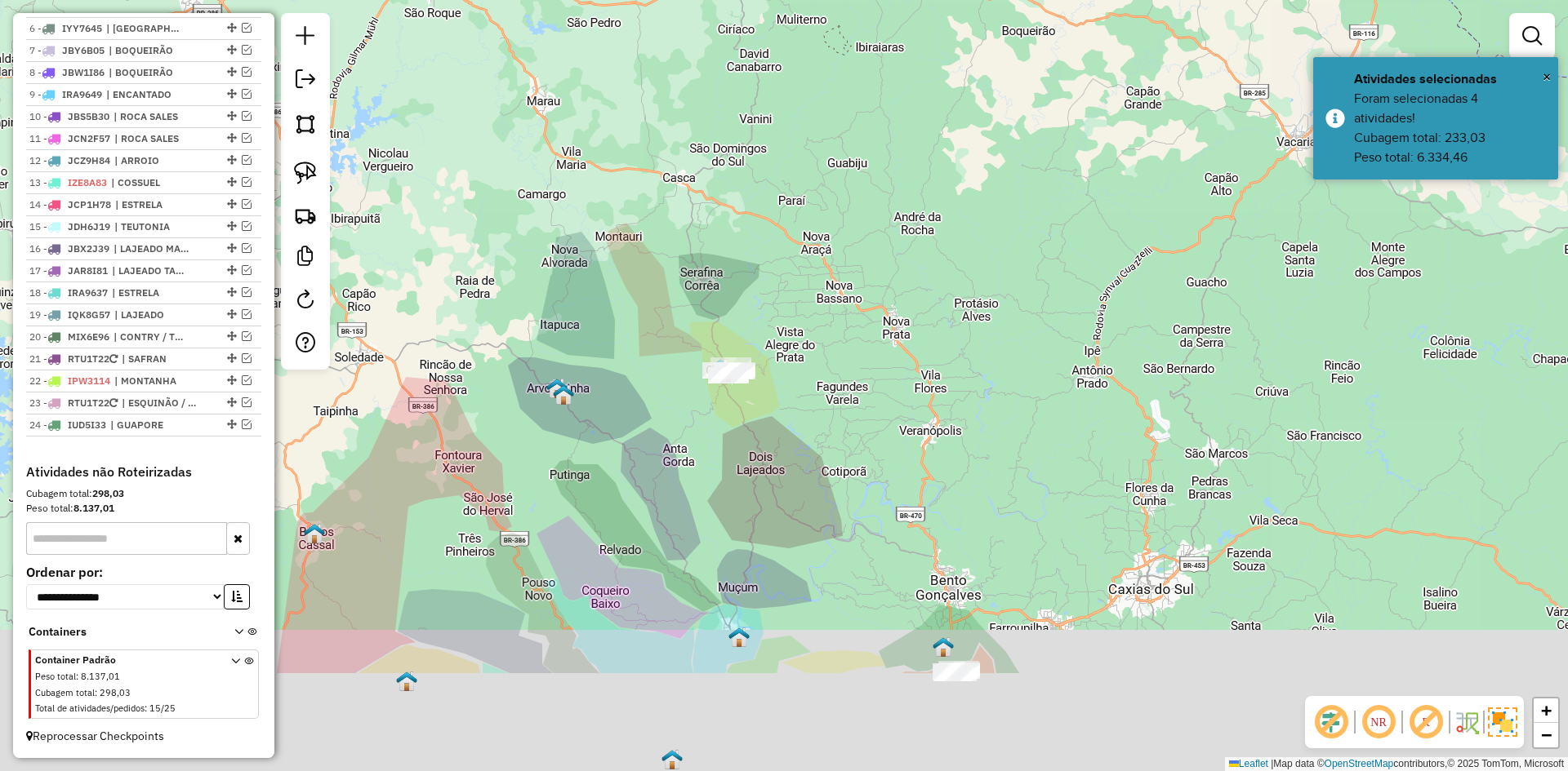
drag, startPoint x: 732, startPoint y: 475, endPoint x: 737, endPoint y: 238, distance: 237.1
click at [719, 271] on div "Janela de atendimento Grade de atendimento Capacidade Transportadoras Veículos …" at bounding box center [784, 386] width 1568 height 771
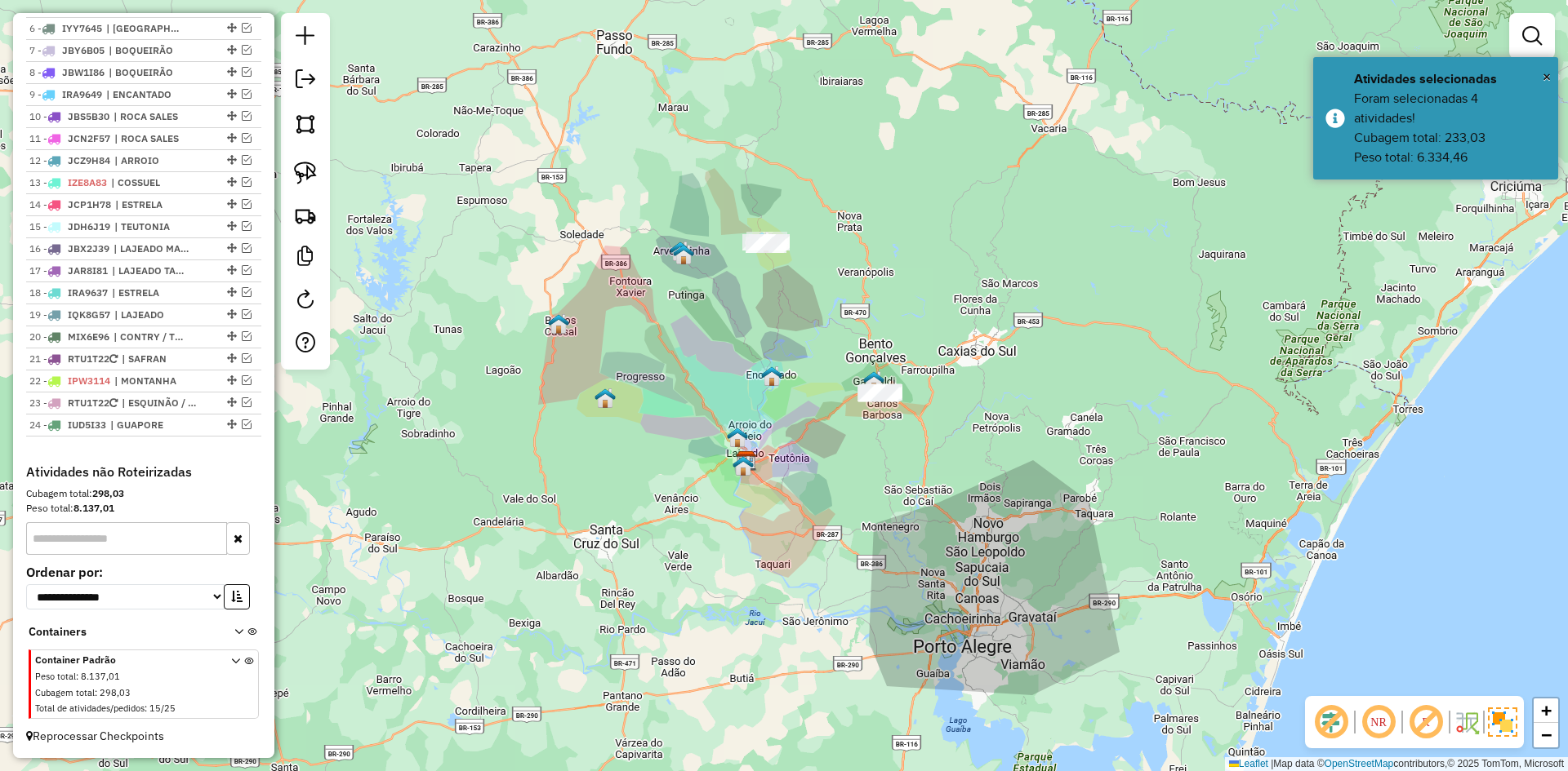
drag, startPoint x: 724, startPoint y: 391, endPoint x: 742, endPoint y: 412, distance: 27.7
click at [741, 412] on div "Janela de atendimento Grade de atendimento Capacidade Transportadoras Veículos …" at bounding box center [784, 386] width 1568 height 771
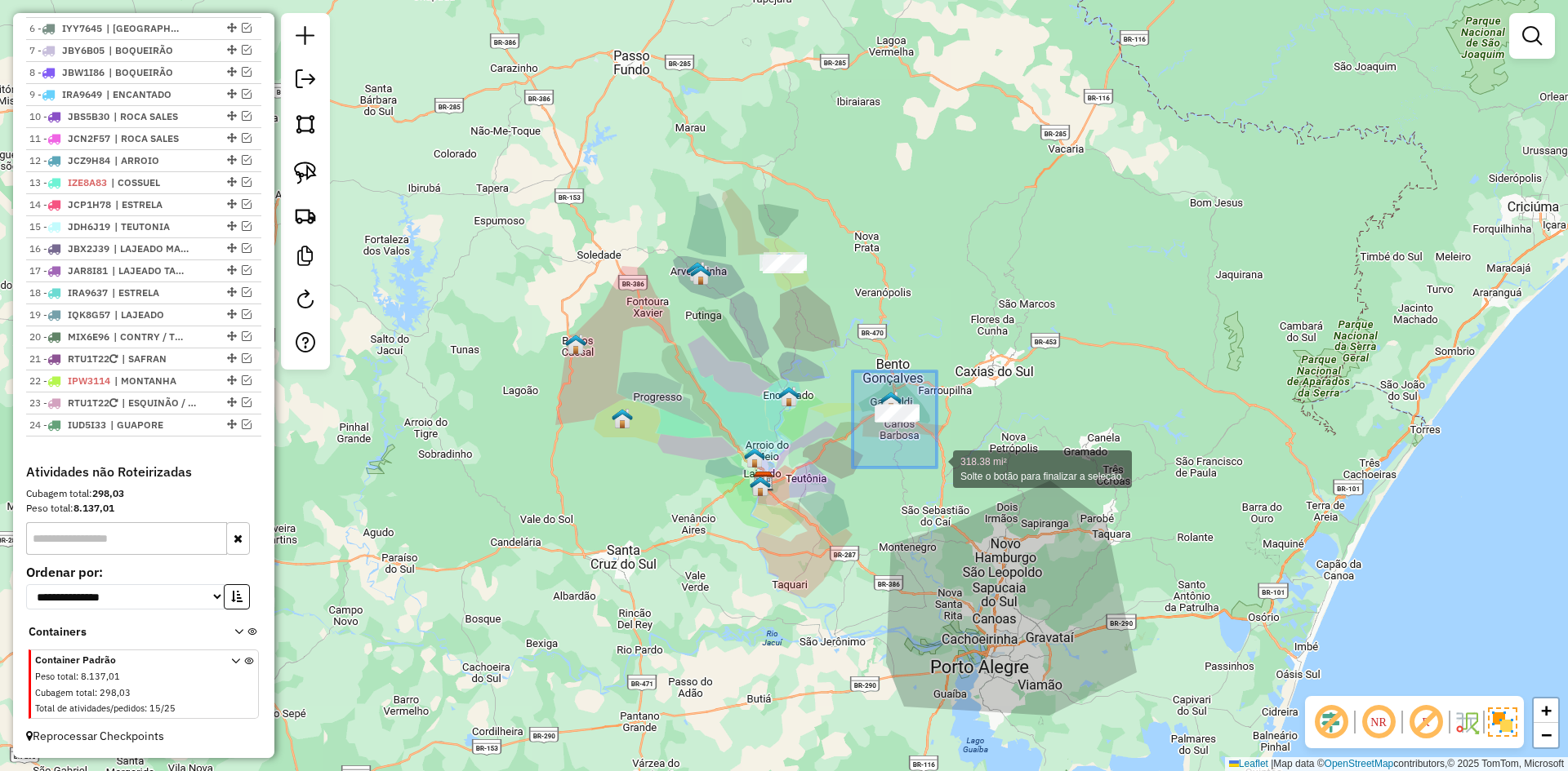
drag, startPoint x: 852, startPoint y: 371, endPoint x: 938, endPoint y: 469, distance: 130.4
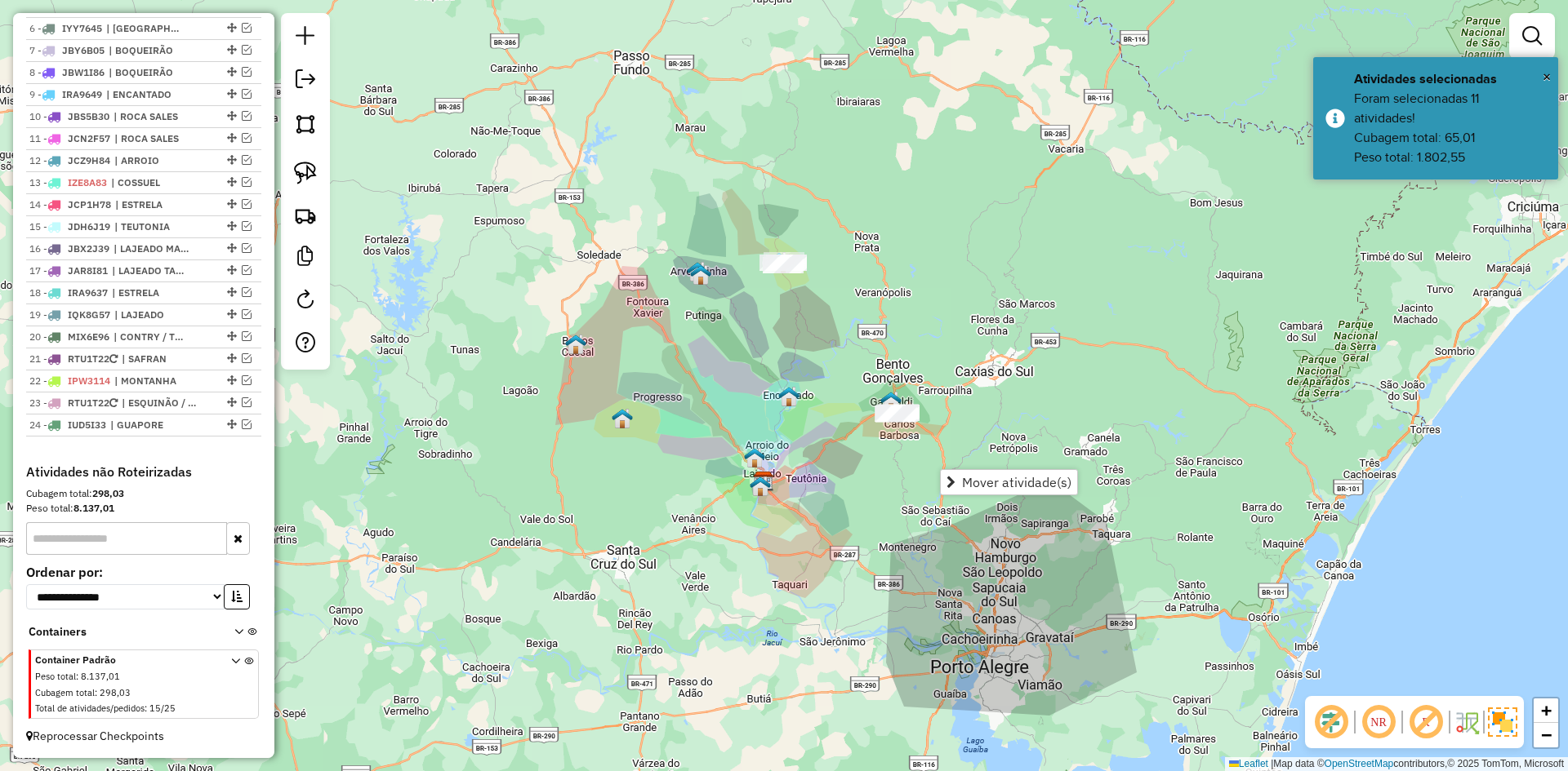
click at [688, 453] on div "Janela de atendimento Grade de atendimento Capacidade Transportadoras Veículos …" at bounding box center [784, 386] width 1568 height 771
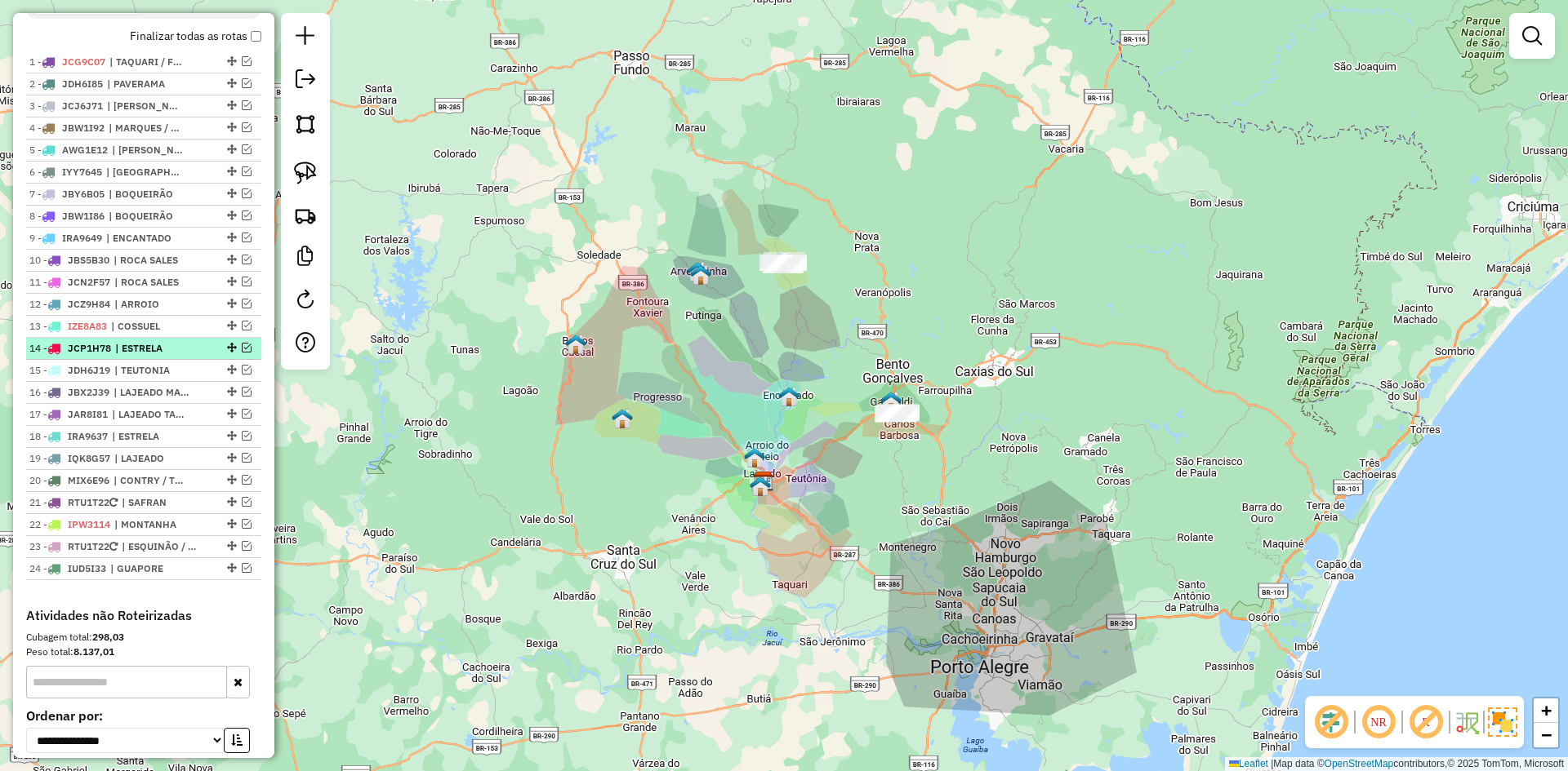
scroll to position [594, 0]
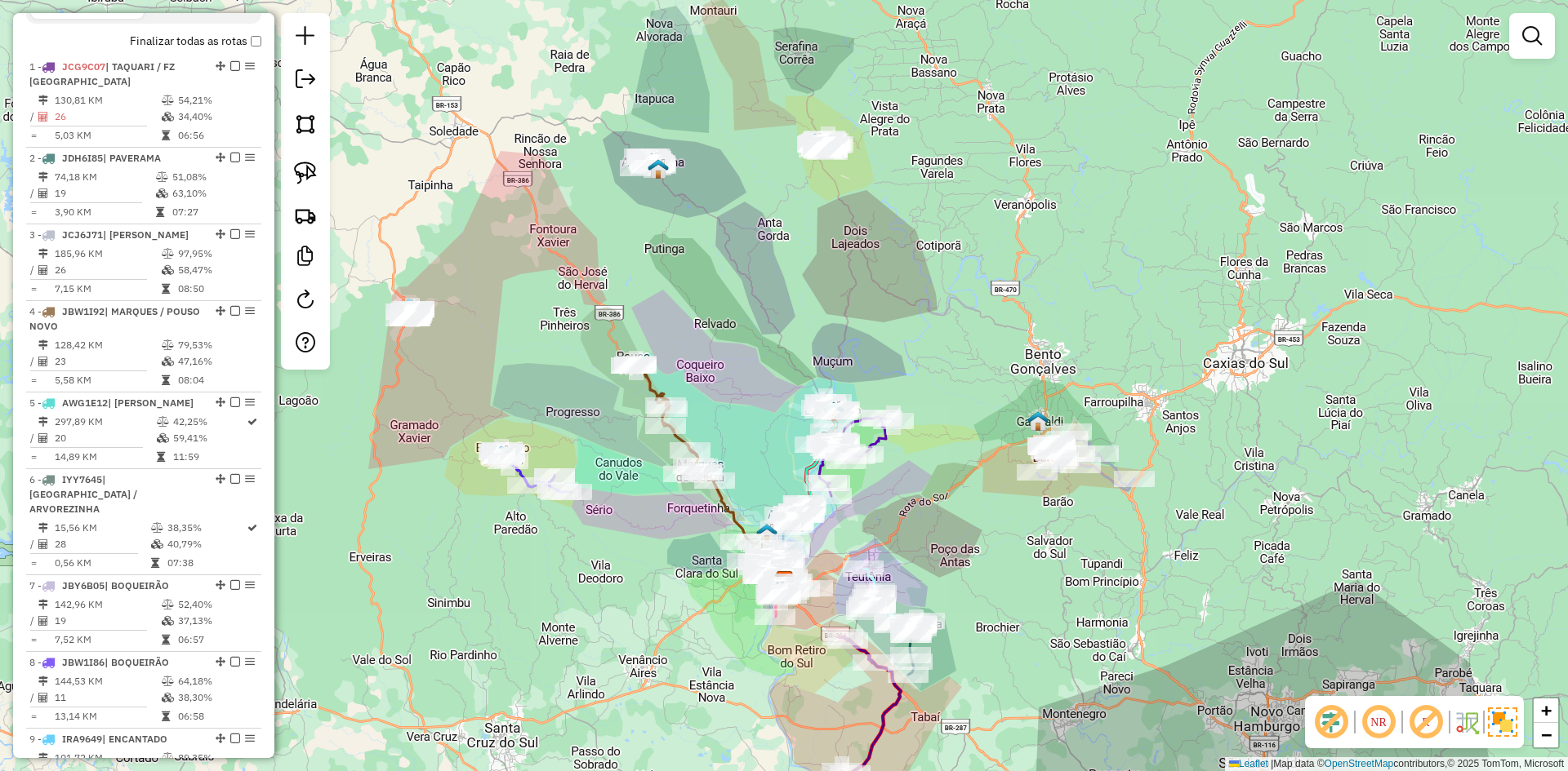
drag, startPoint x: 807, startPoint y: 436, endPoint x: 702, endPoint y: 213, distance: 246.5
click at [708, 224] on div "Janela de atendimento Grade de atendimento Capacidade Transportadoras Veículos …" at bounding box center [784, 386] width 1568 height 771
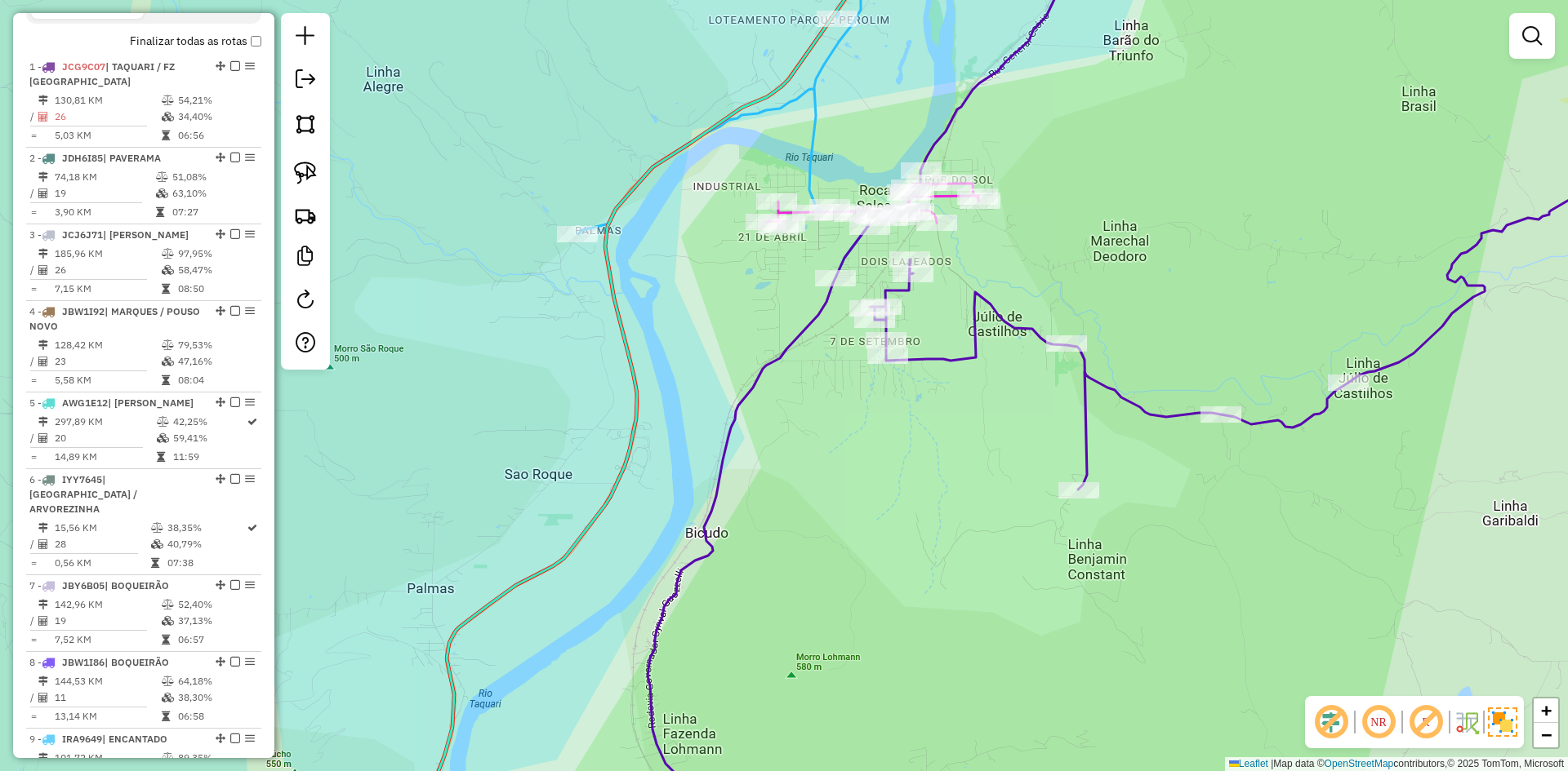
drag, startPoint x: 807, startPoint y: 200, endPoint x: 701, endPoint y: 340, distance: 175.6
click at [701, 340] on div "Janela de atendimento Grade de atendimento Capacidade Transportadoras Veículos …" at bounding box center [784, 386] width 1568 height 771
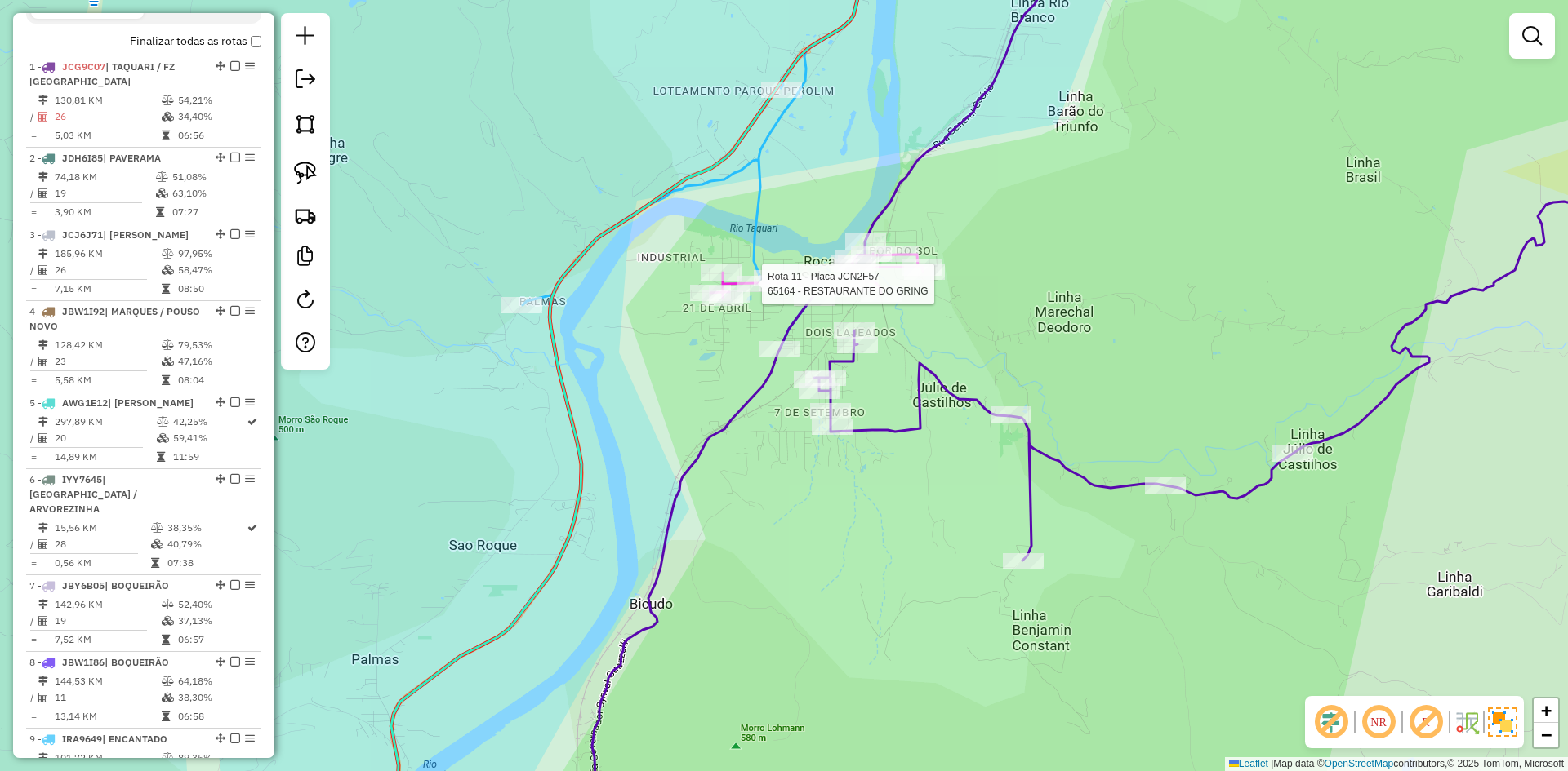
select select "*********"
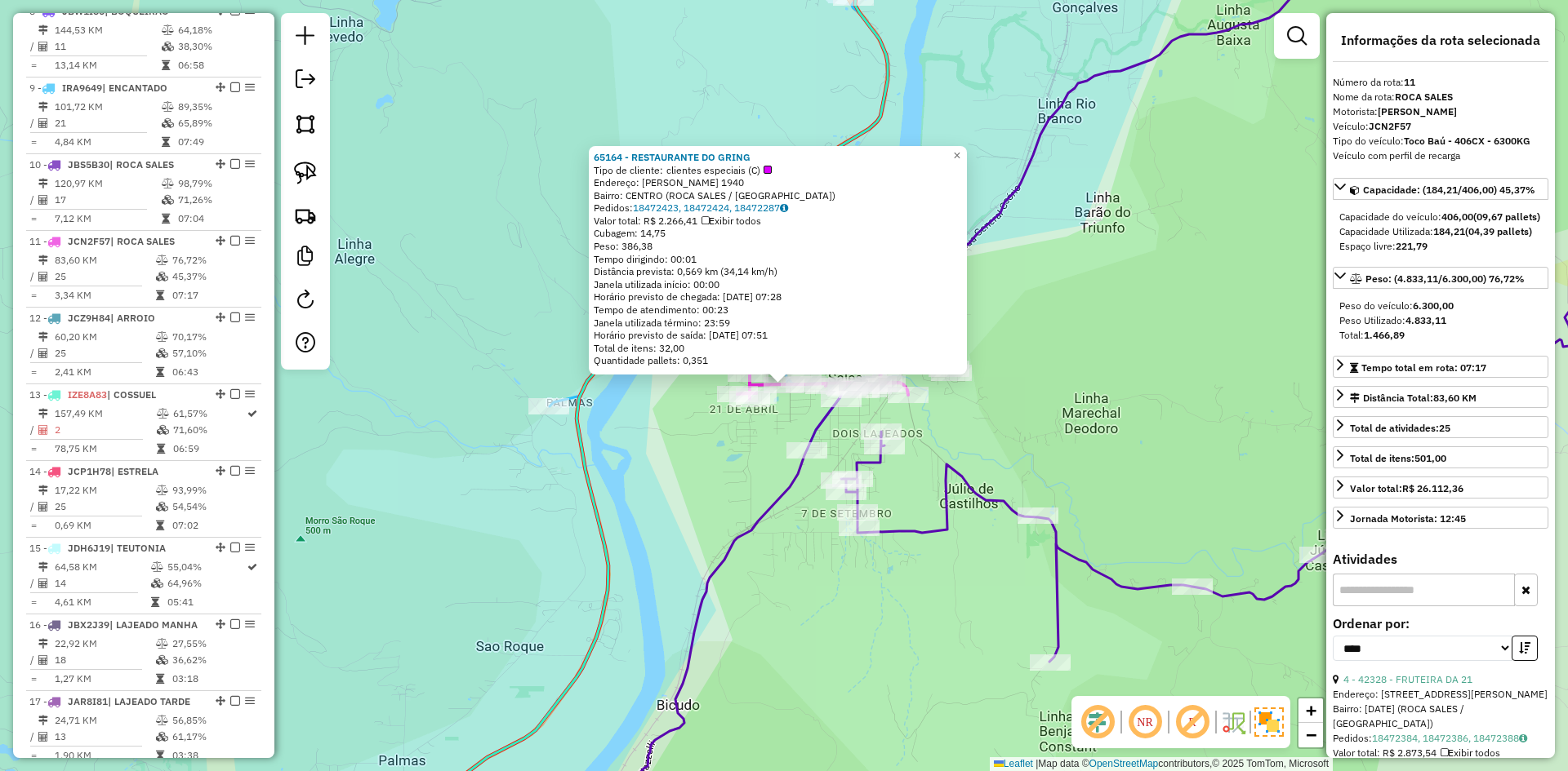
scroll to position [1464, 0]
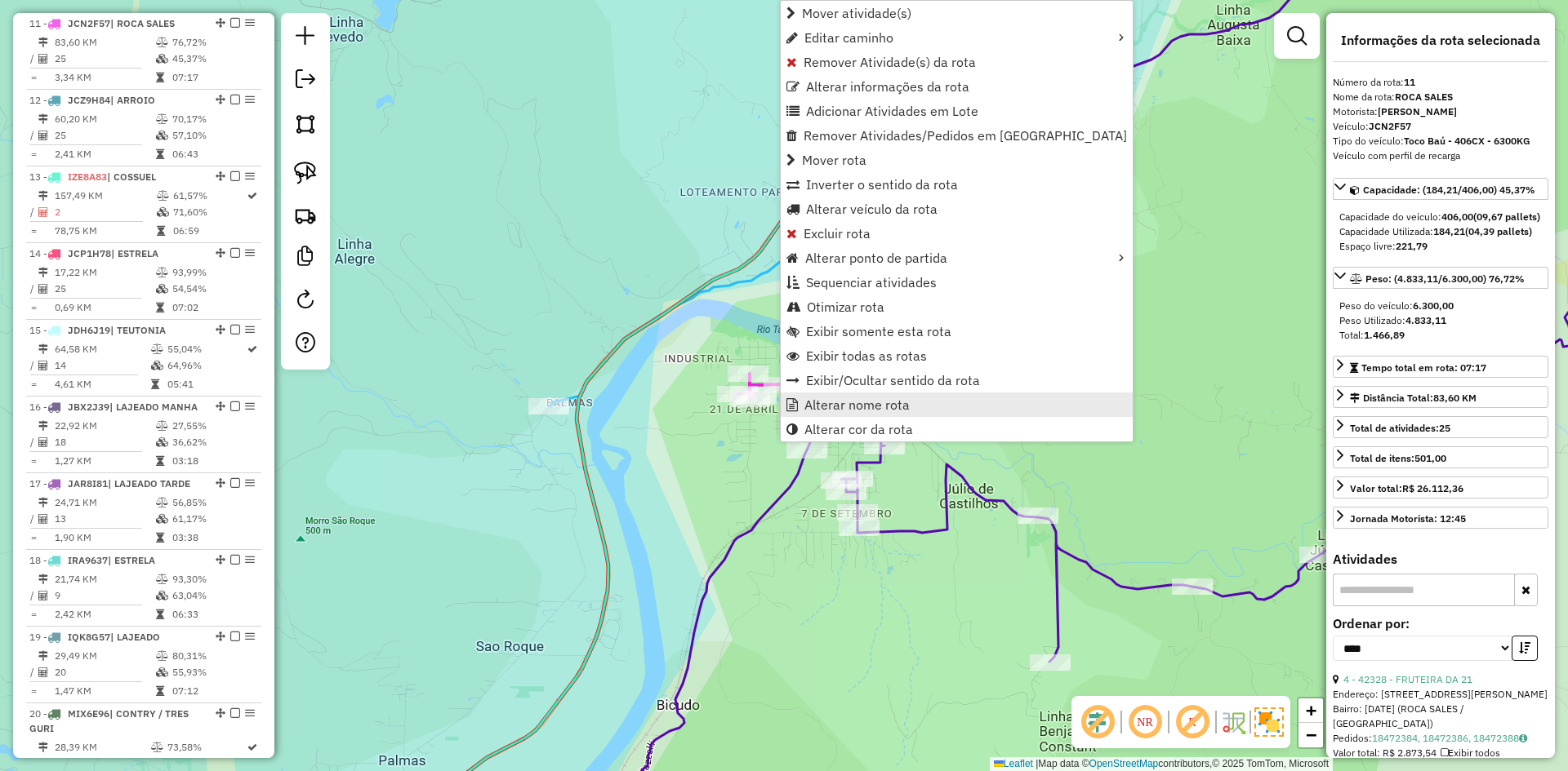
click at [824, 407] on span "Alterar nome rota" at bounding box center [857, 404] width 105 height 14
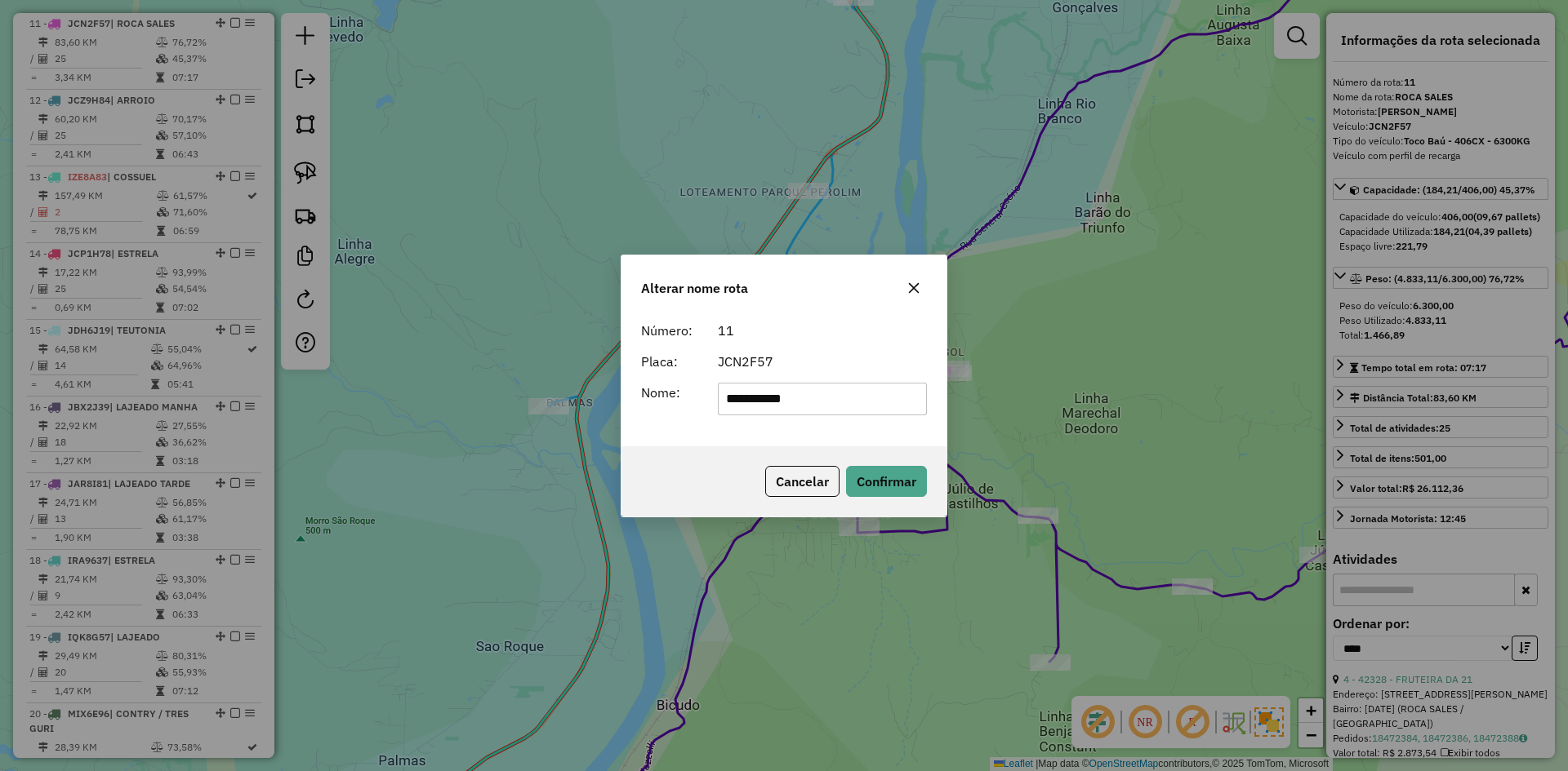
click at [911, 293] on icon "button" at bounding box center [914, 288] width 14 height 14
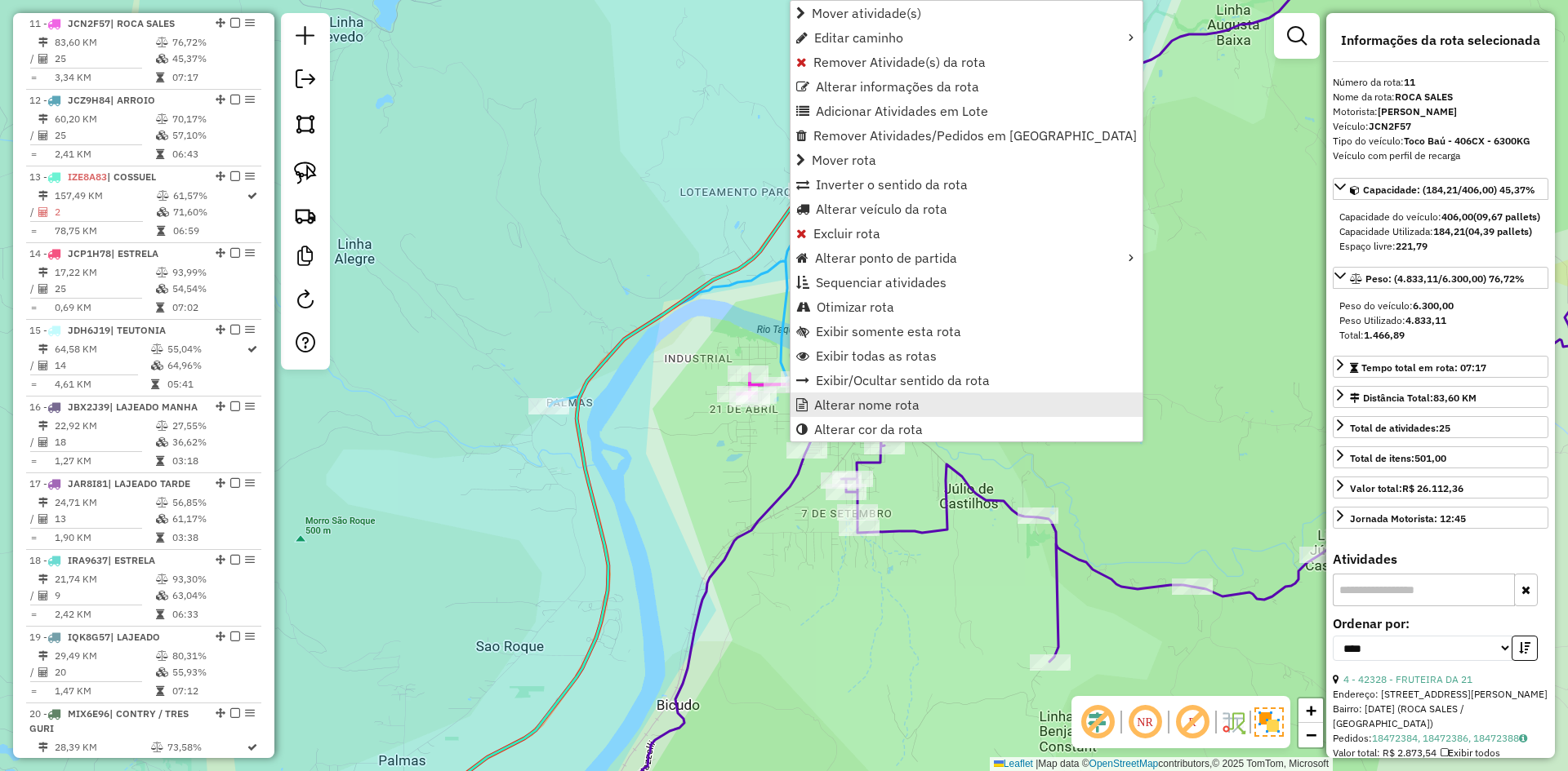
click at [861, 406] on span "Alterar nome rota" at bounding box center [867, 404] width 105 height 14
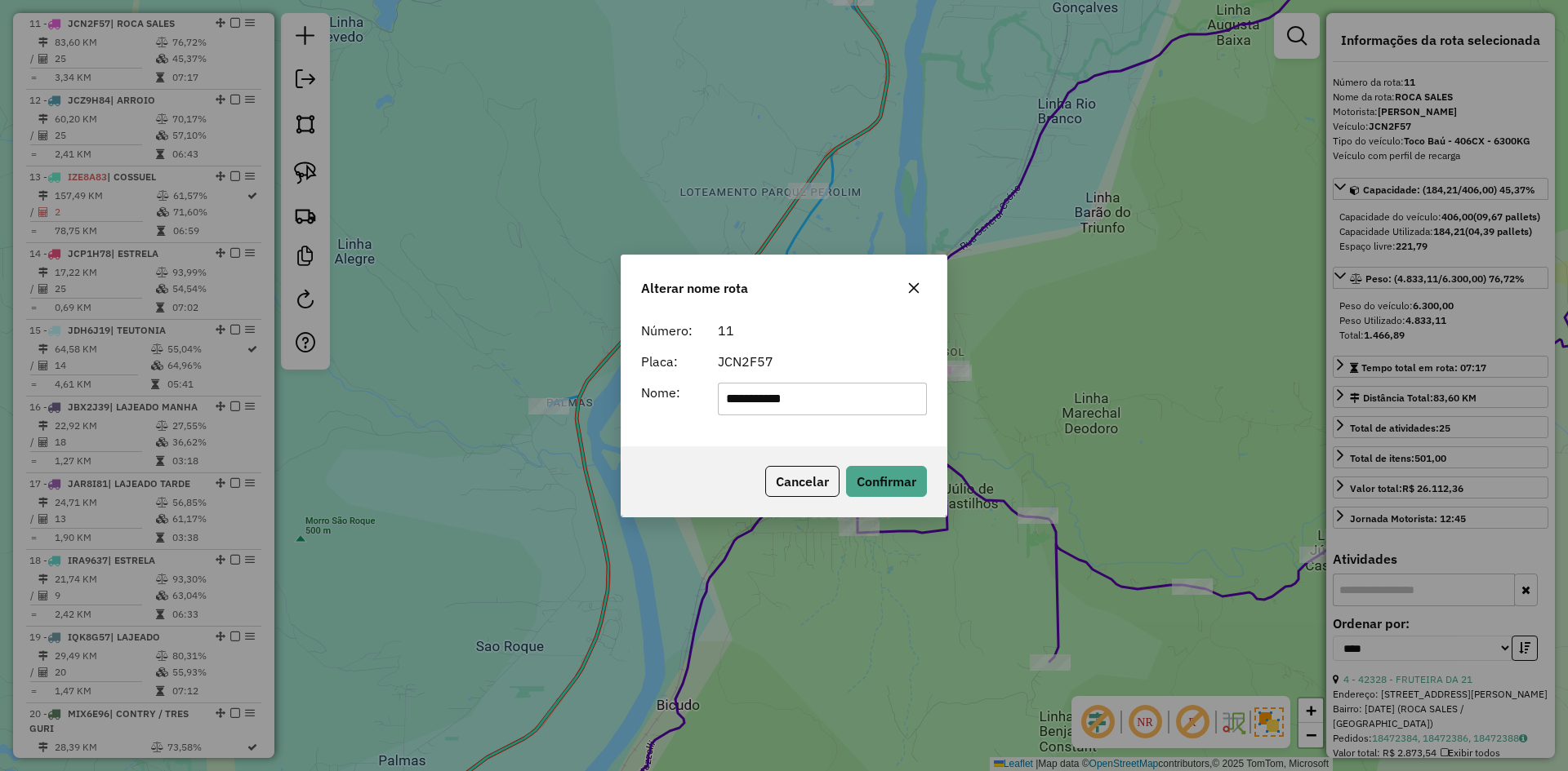
click at [916, 286] on icon "button" at bounding box center [914, 288] width 14 height 14
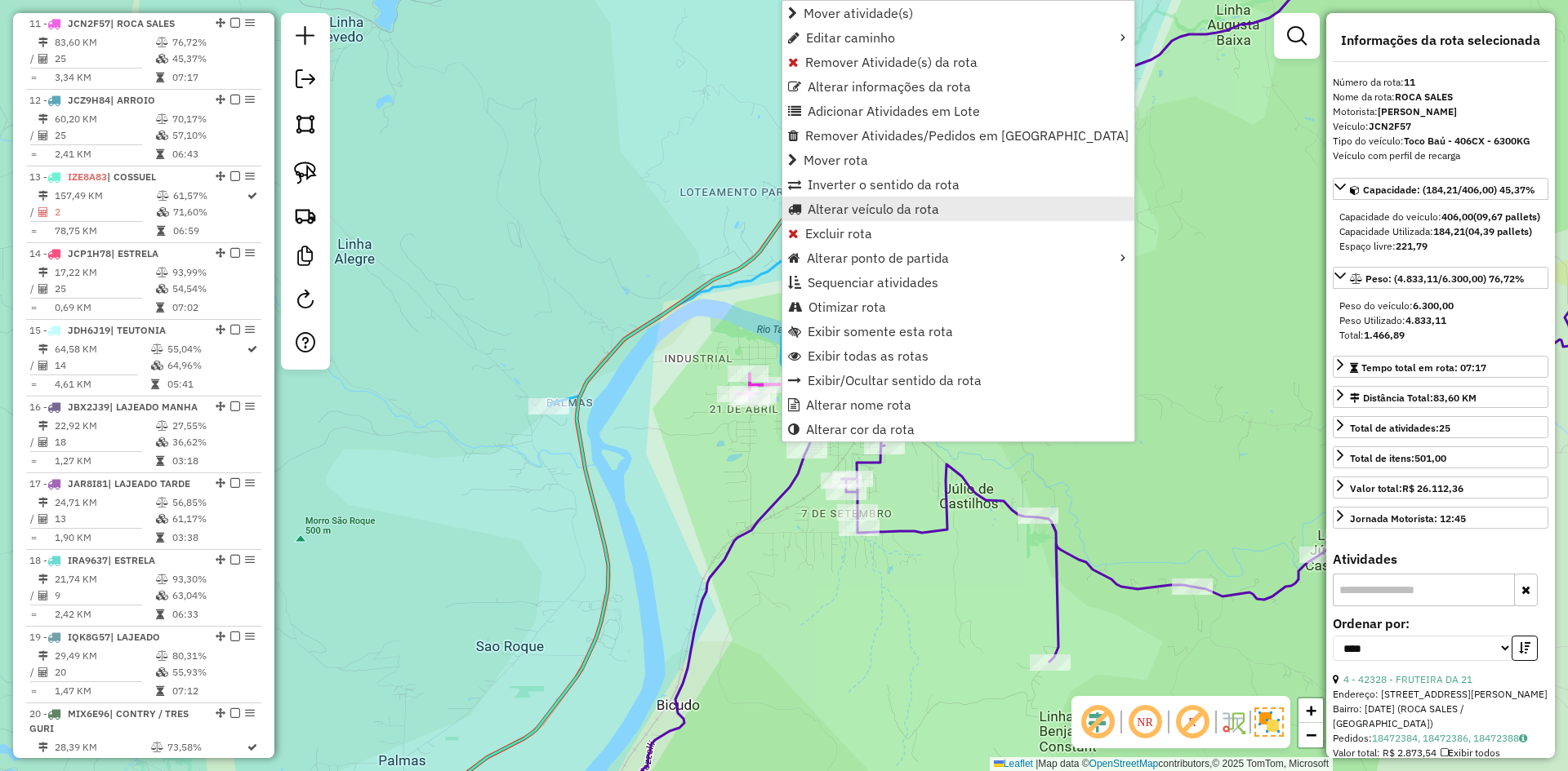
click at [850, 205] on span "Alterar veículo da rota" at bounding box center [873, 209] width 132 height 14
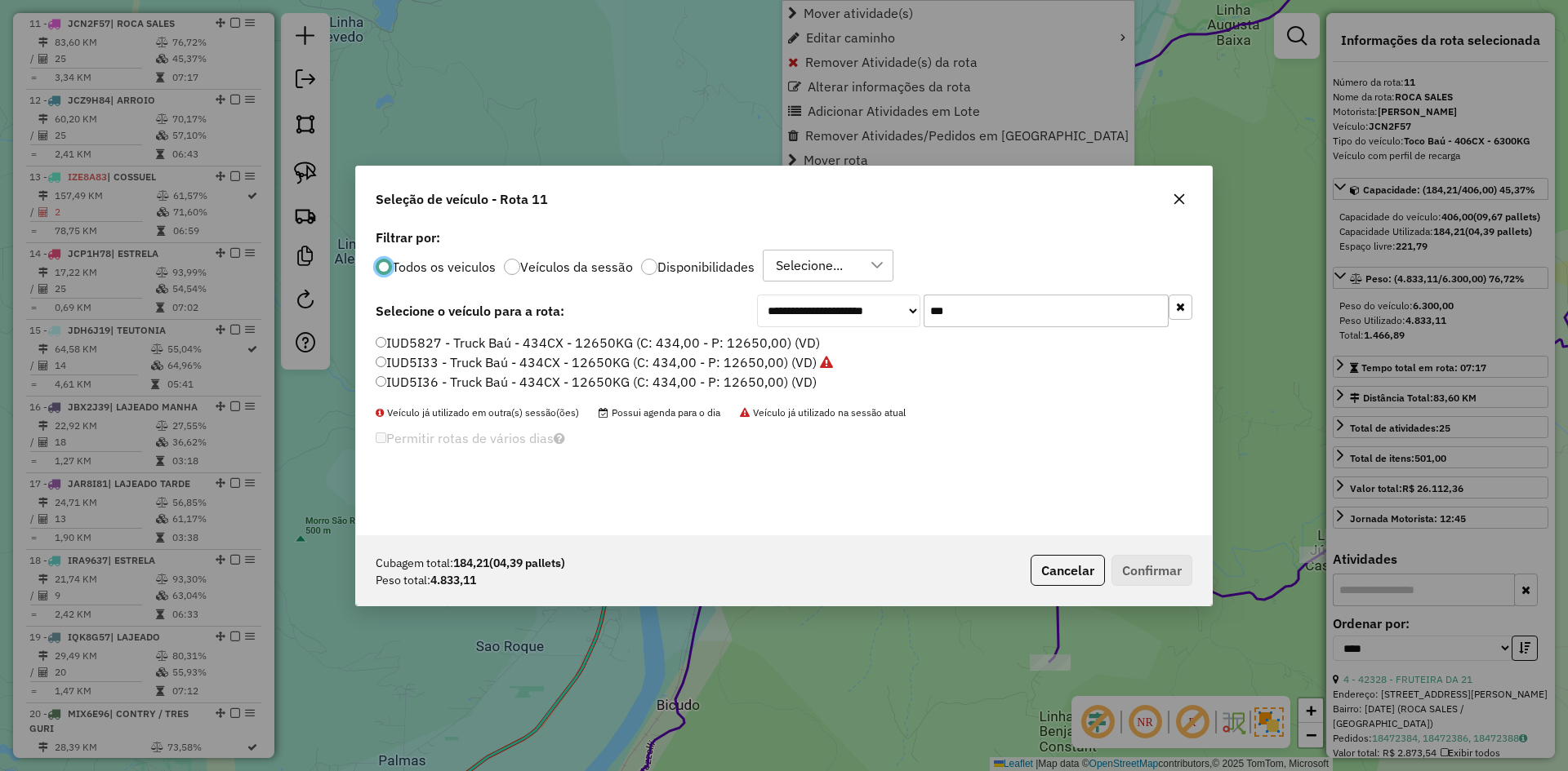
scroll to position [9, 5]
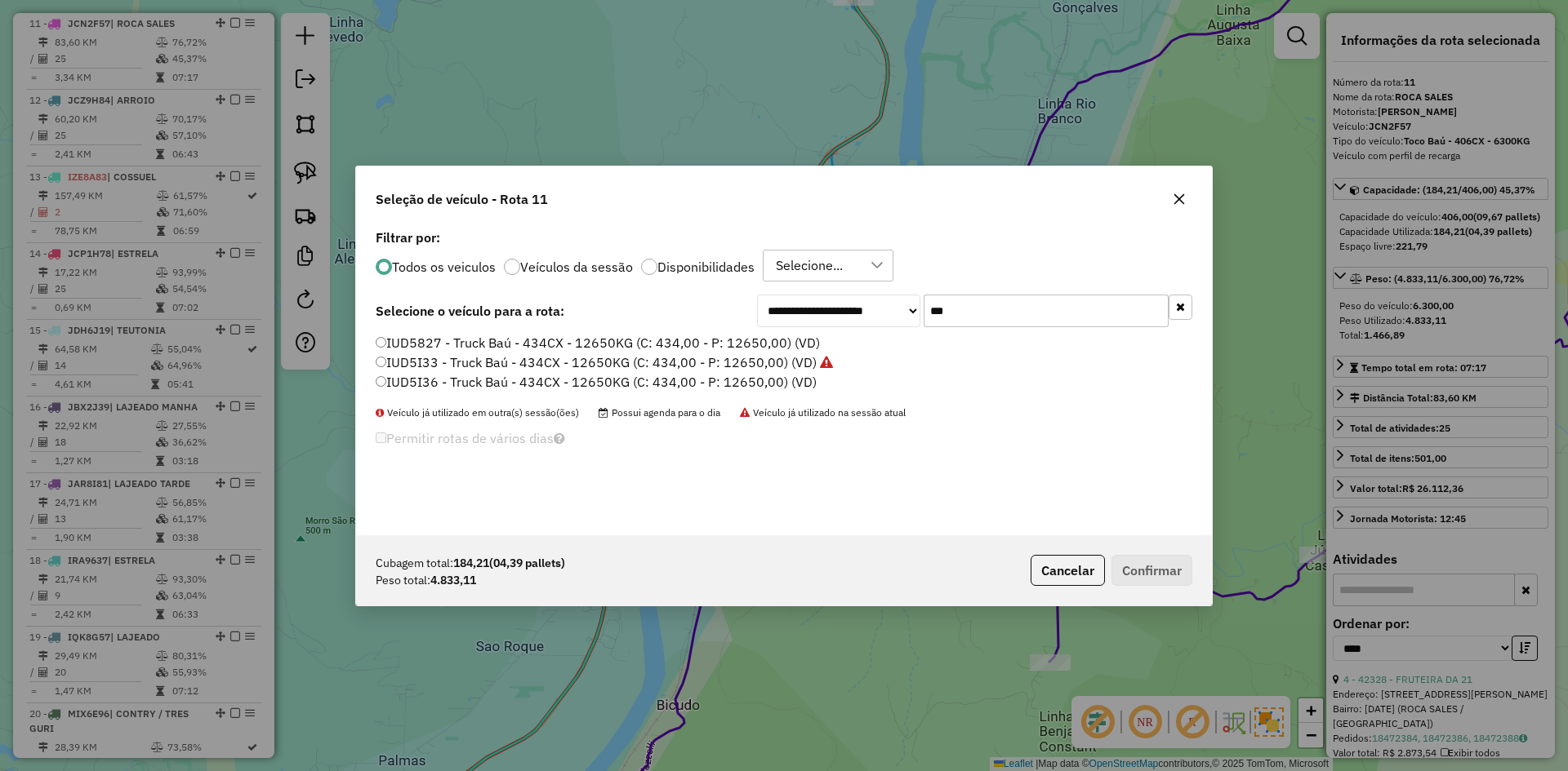
drag, startPoint x: 955, startPoint y: 309, endPoint x: 922, endPoint y: 352, distance: 54.2
click at [922, 352] on div "**********" at bounding box center [784, 380] width 856 height 310
type input "***"
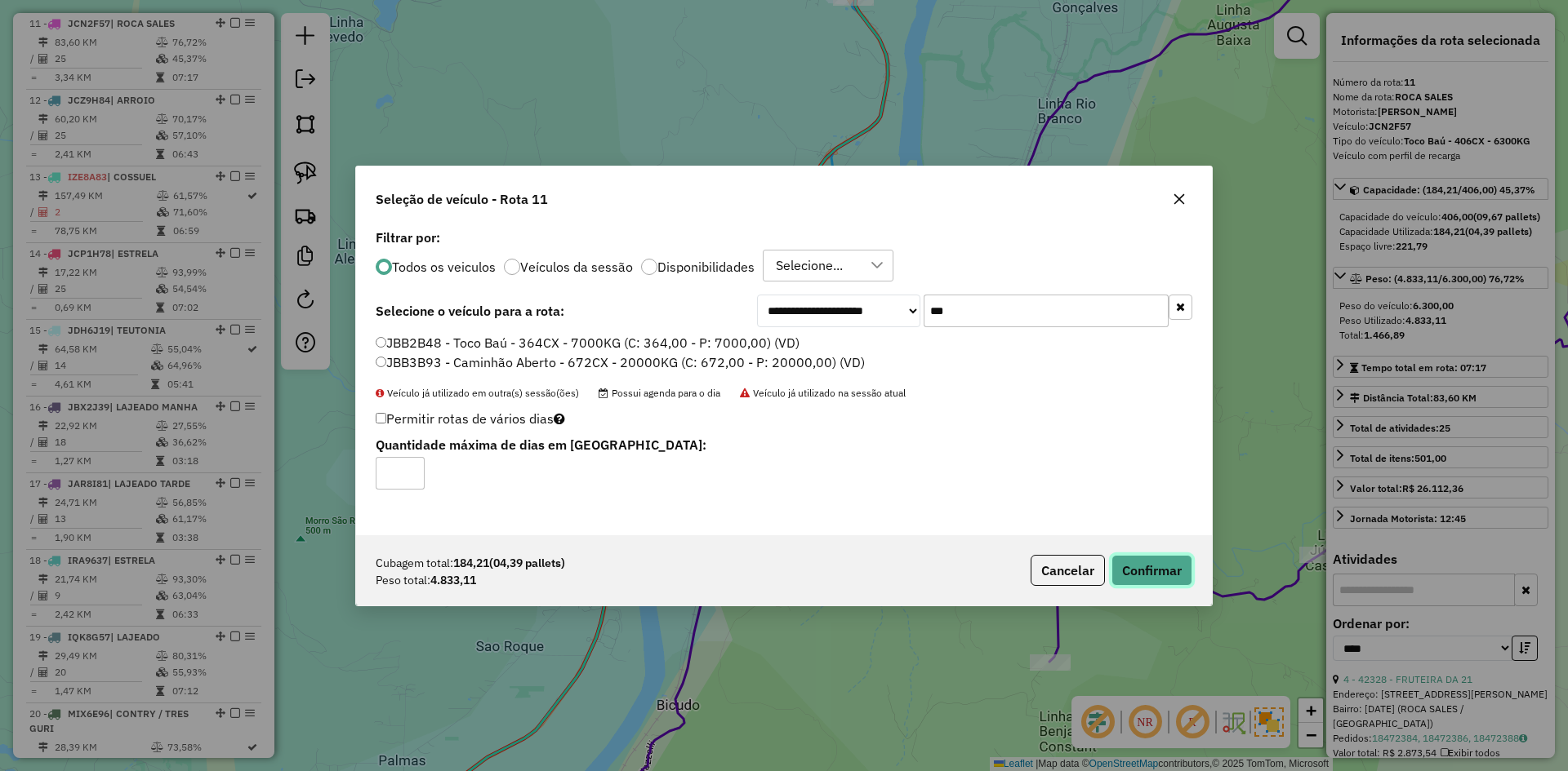
click at [1159, 564] on button "Confirmar" at bounding box center [1153, 570] width 81 height 31
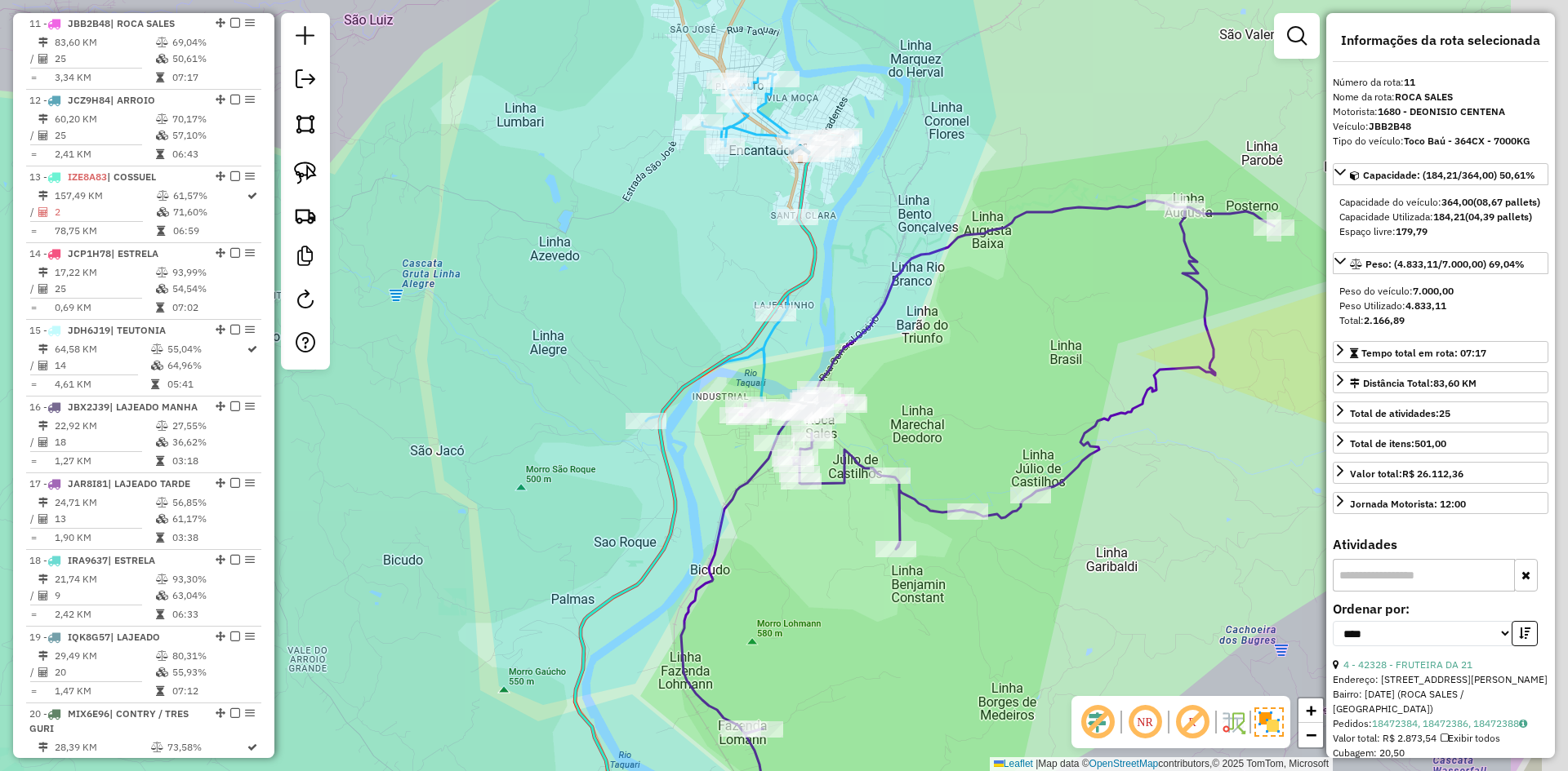
drag, startPoint x: 1076, startPoint y: 404, endPoint x: 820, endPoint y: 390, distance: 256.4
click at [901, 396] on div "Janela de atendimento Grade de atendimento Capacidade Transportadoras Veículos …" at bounding box center [784, 386] width 1568 height 771
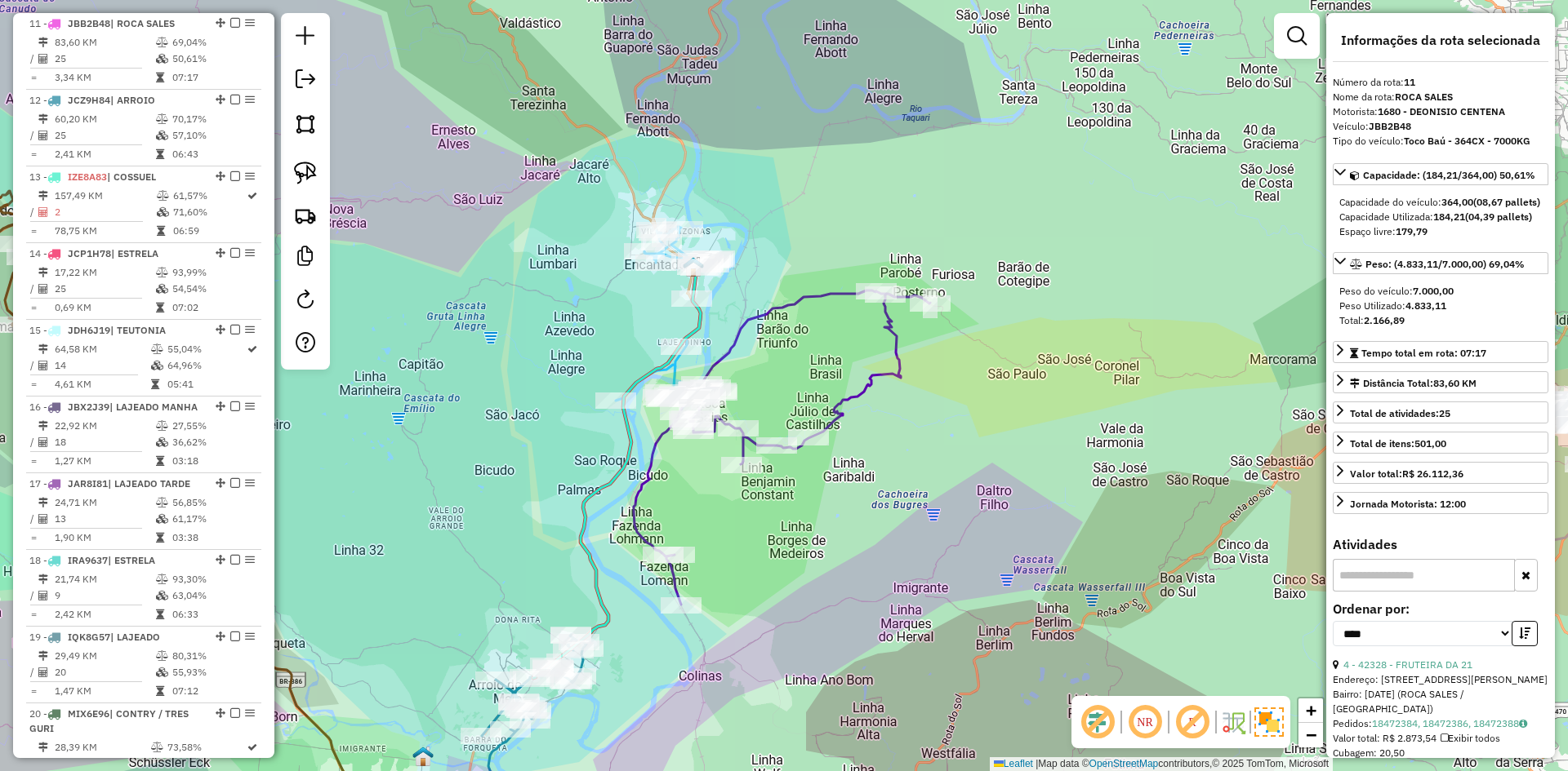
drag, startPoint x: 1078, startPoint y: 402, endPoint x: 798, endPoint y: 439, distance: 282.4
click at [804, 439] on div "Janela de atendimento Grade de atendimento Capacidade Transportadoras Veículos …" at bounding box center [784, 386] width 1568 height 771
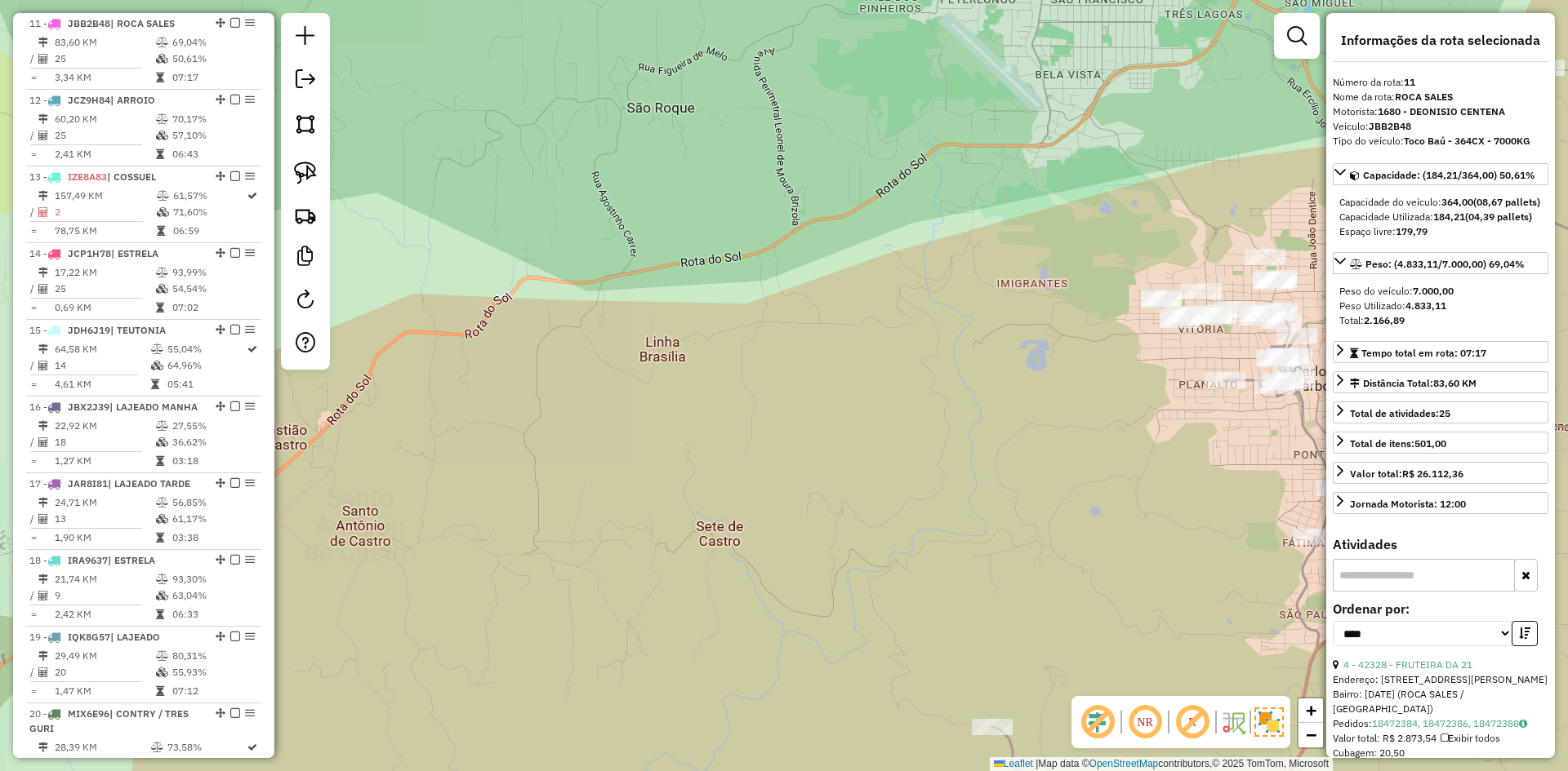
drag, startPoint x: 1060, startPoint y: 459, endPoint x: 735, endPoint y: 444, distance: 325.3
click at [746, 444] on div "Janela de atendimento Grade de atendimento Capacidade Transportadoras Veículos …" at bounding box center [784, 386] width 1568 height 771
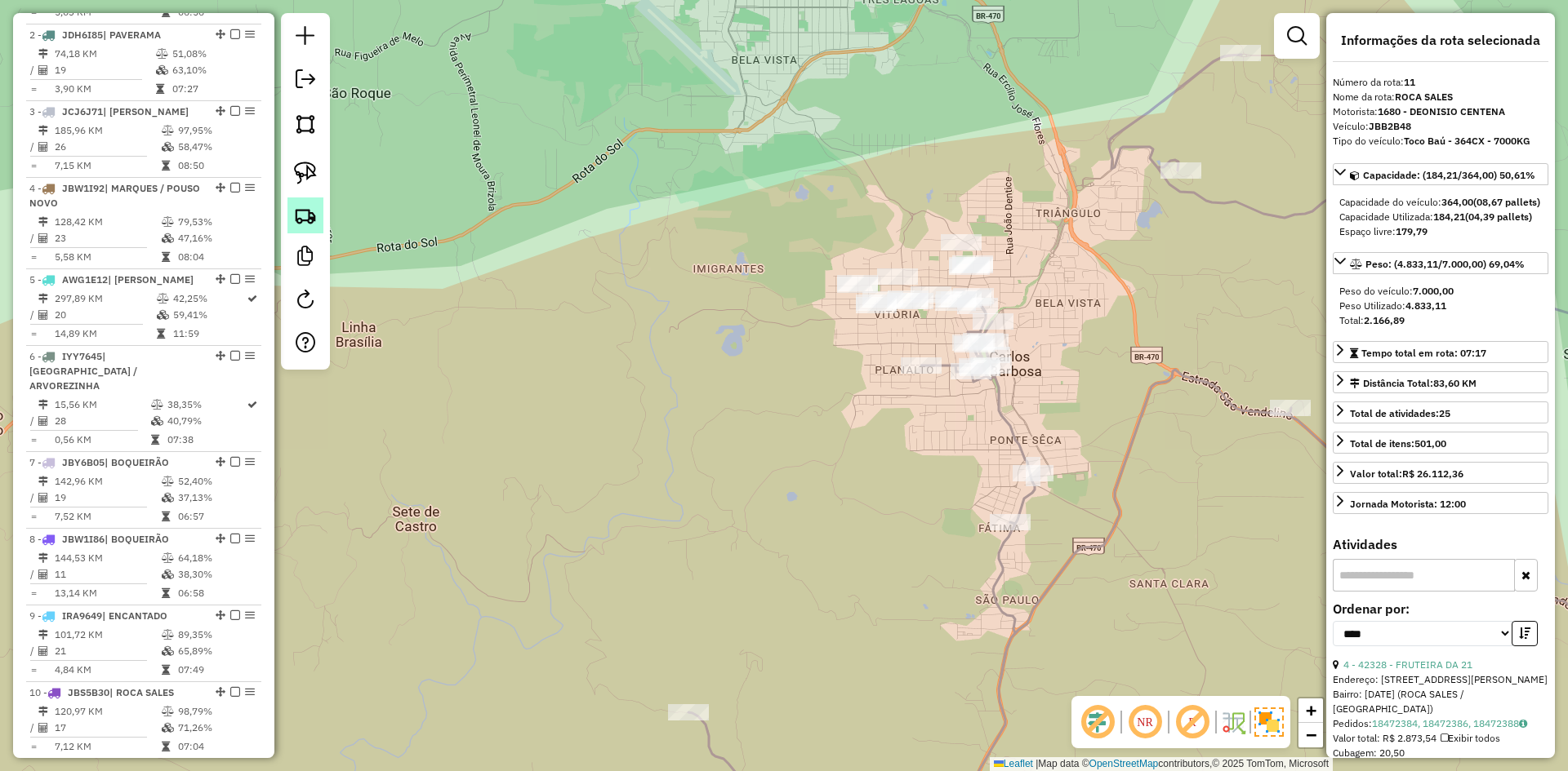
scroll to position [484, 0]
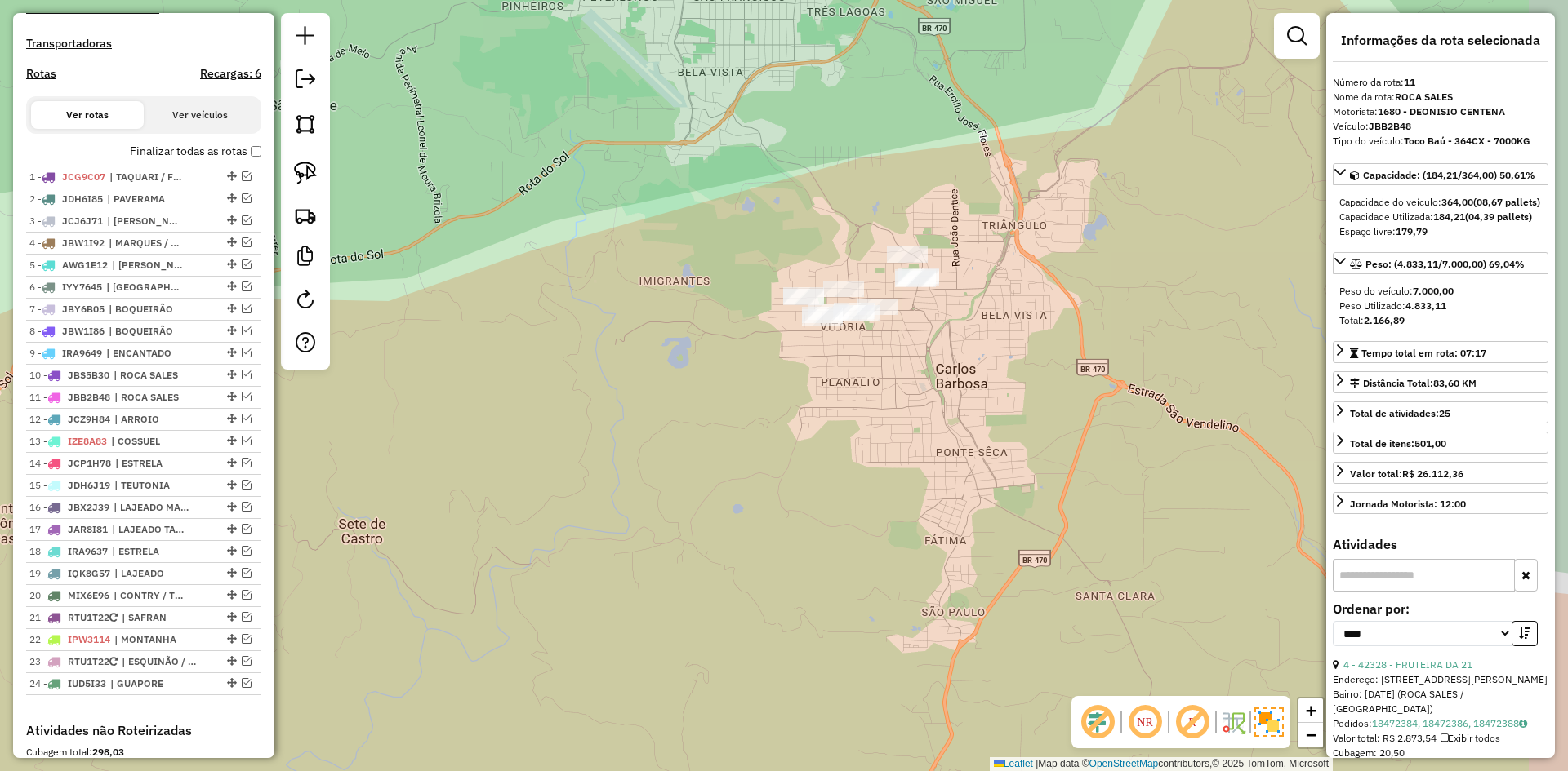
drag, startPoint x: 938, startPoint y: 388, endPoint x: 848, endPoint y: 402, distance: 91.1
click at [848, 402] on div "Janela de atendimento Grade de atendimento Capacidade Transportadoras Veículos …" at bounding box center [784, 386] width 1568 height 771
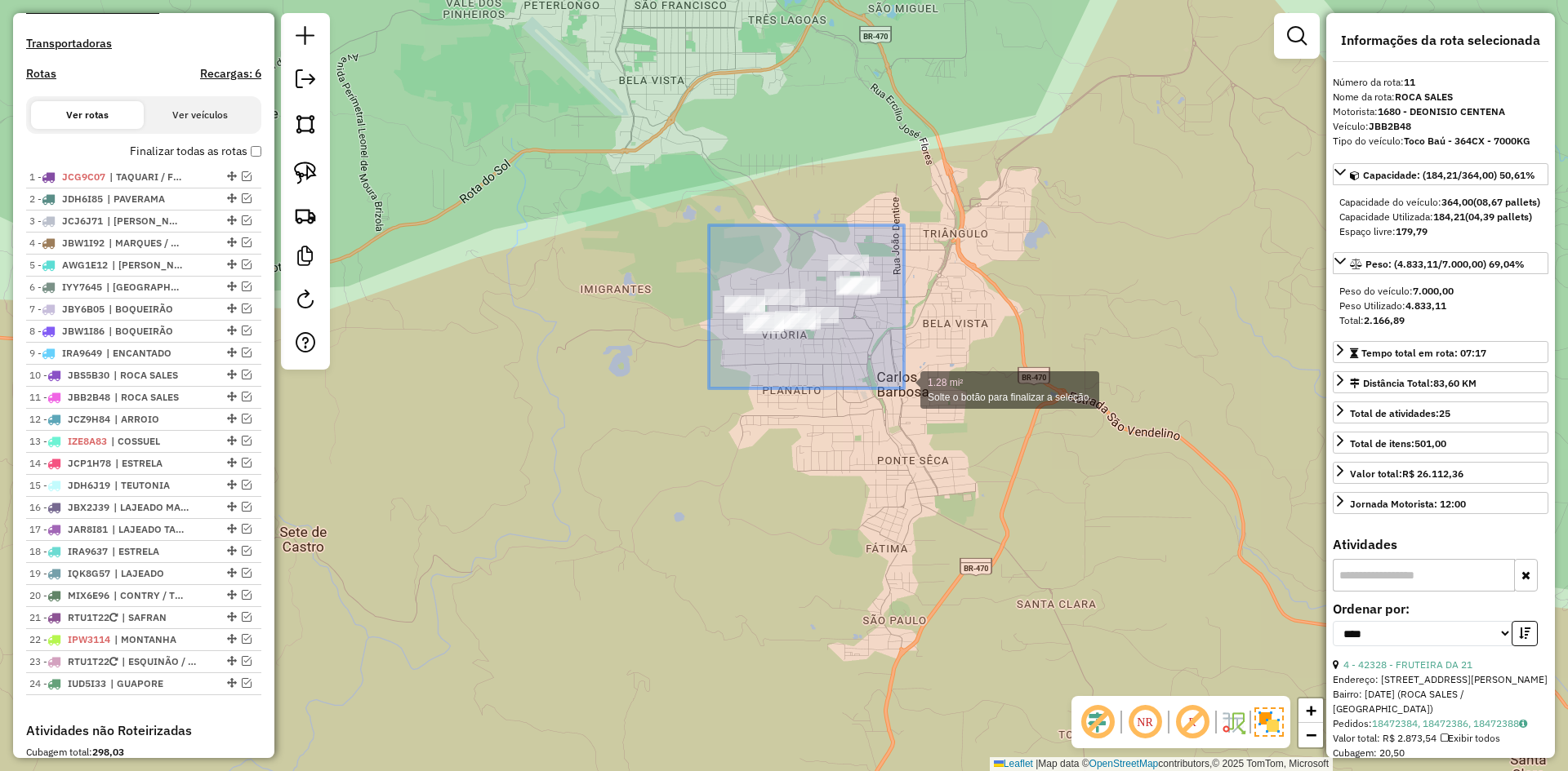
drag, startPoint x: 709, startPoint y: 225, endPoint x: 905, endPoint y: 390, distance: 256.2
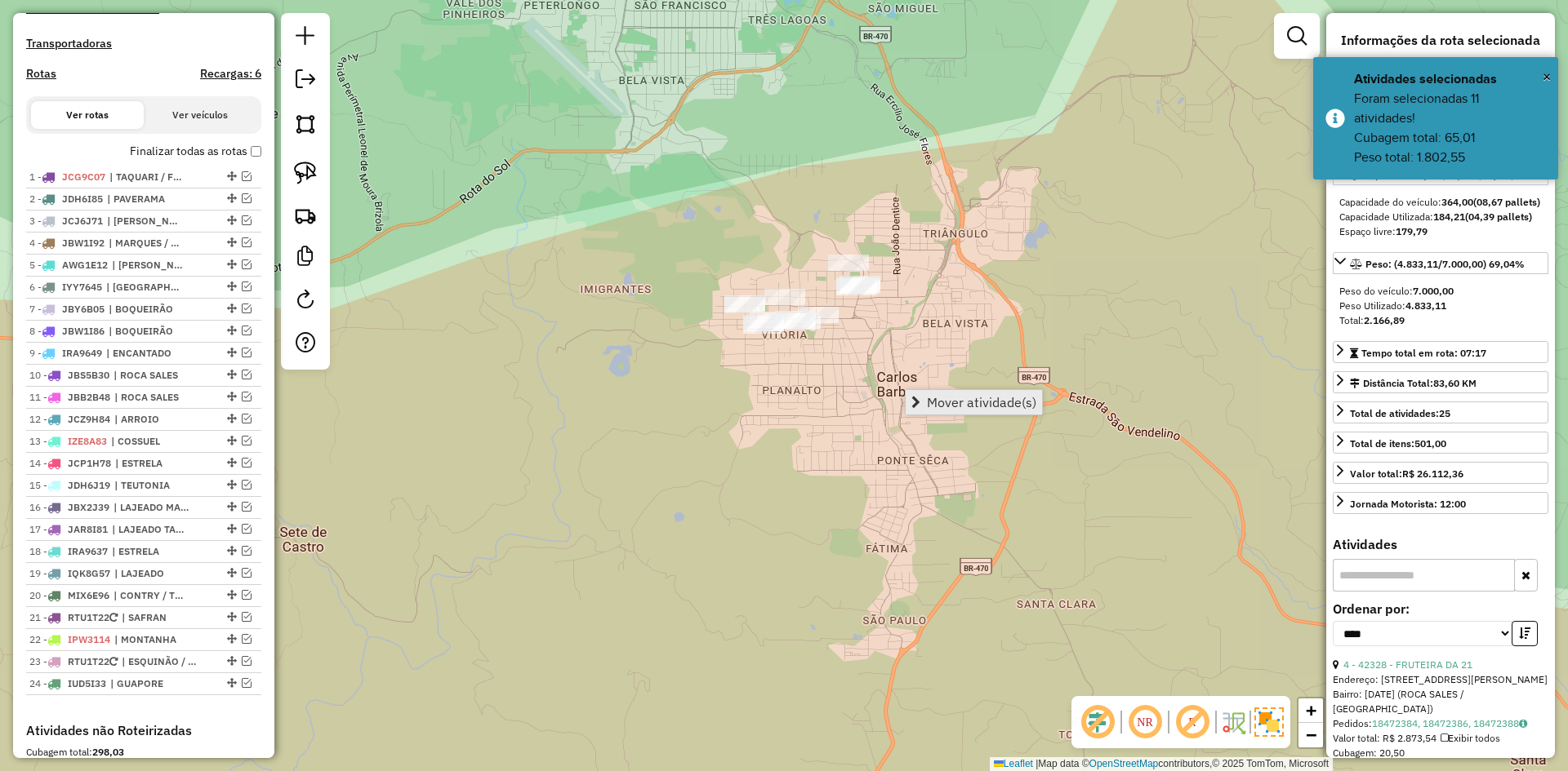
drag, startPoint x: 957, startPoint y: 399, endPoint x: 948, endPoint y: 399, distance: 9.0
click at [956, 399] on span "Mover atividade(s)" at bounding box center [981, 403] width 109 height 14
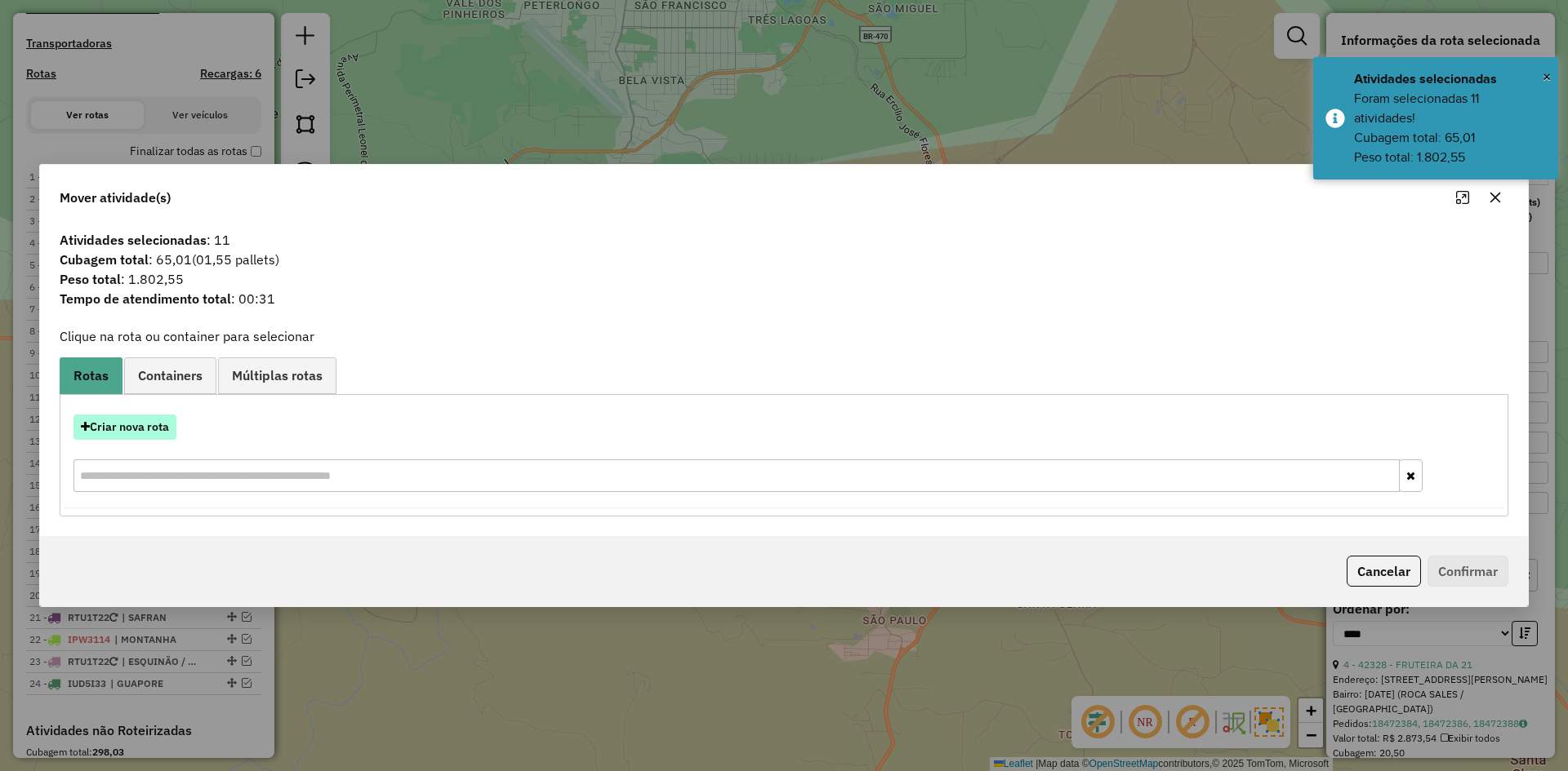
click at [141, 423] on button "Criar nova rota" at bounding box center [125, 427] width 103 height 25
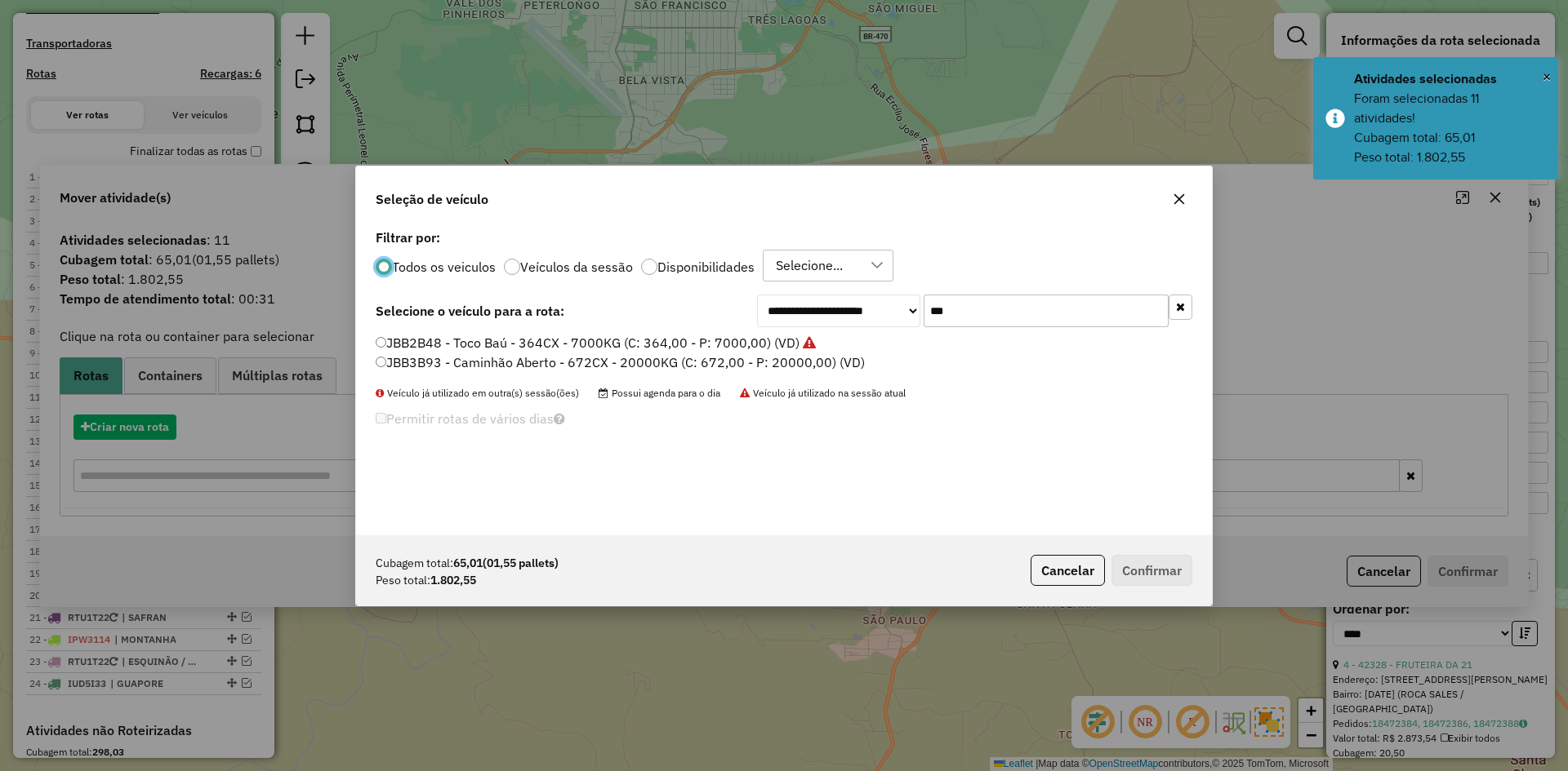
scroll to position [9, 5]
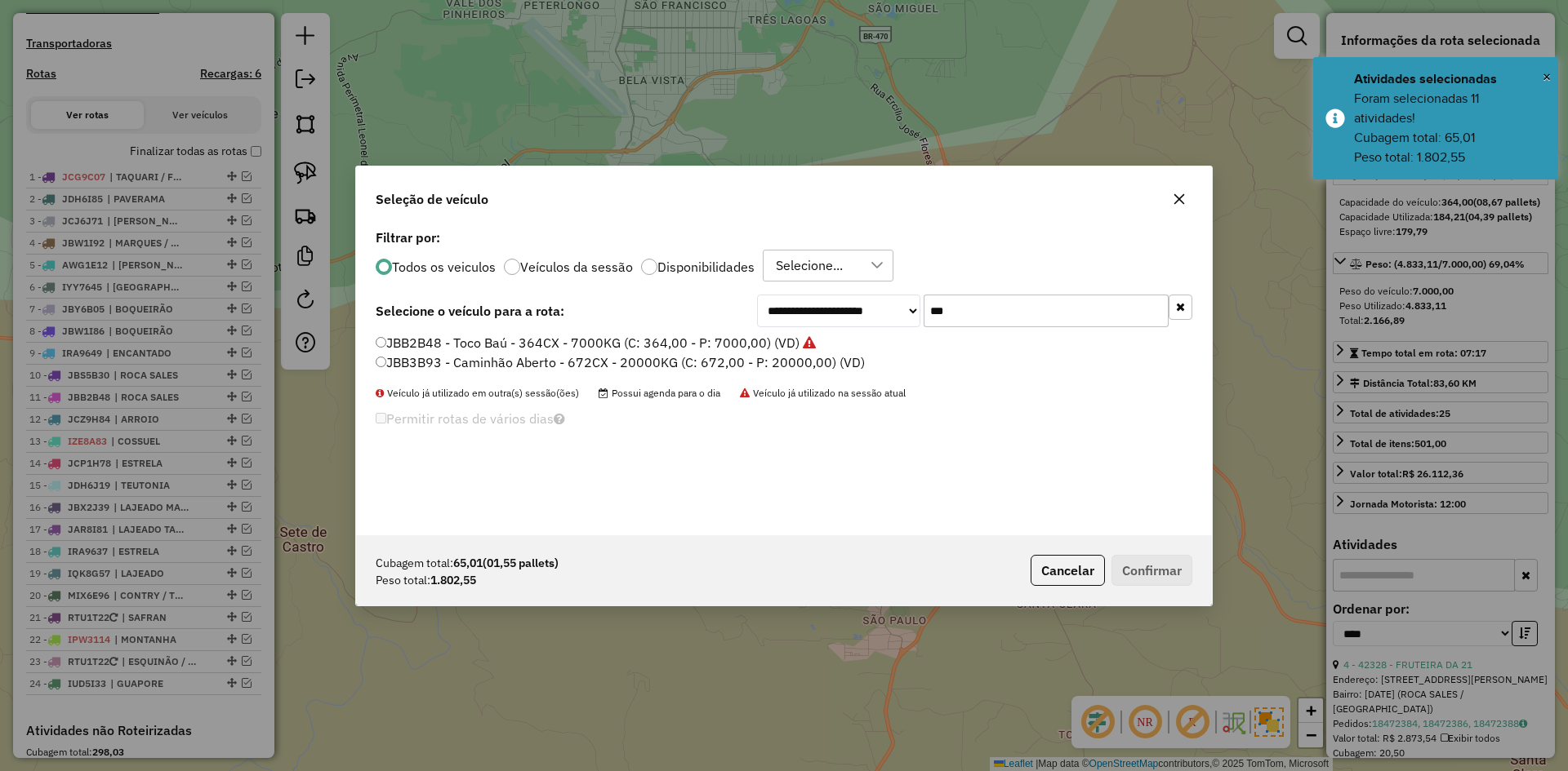
drag, startPoint x: 966, startPoint y: 320, endPoint x: 916, endPoint y: 355, distance: 61.0
click at [916, 355] on div "**********" at bounding box center [784, 380] width 856 height 310
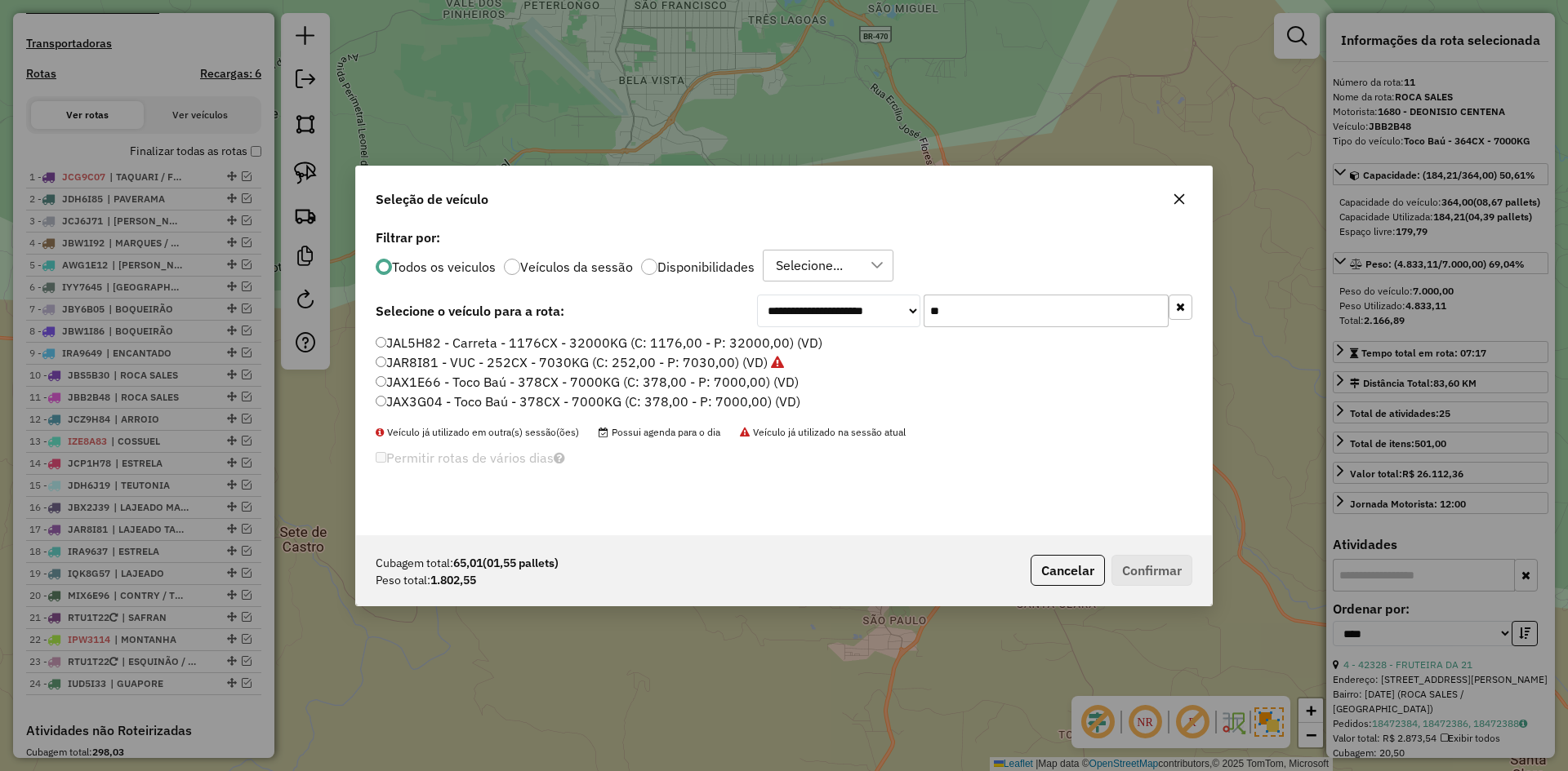
type input "*"
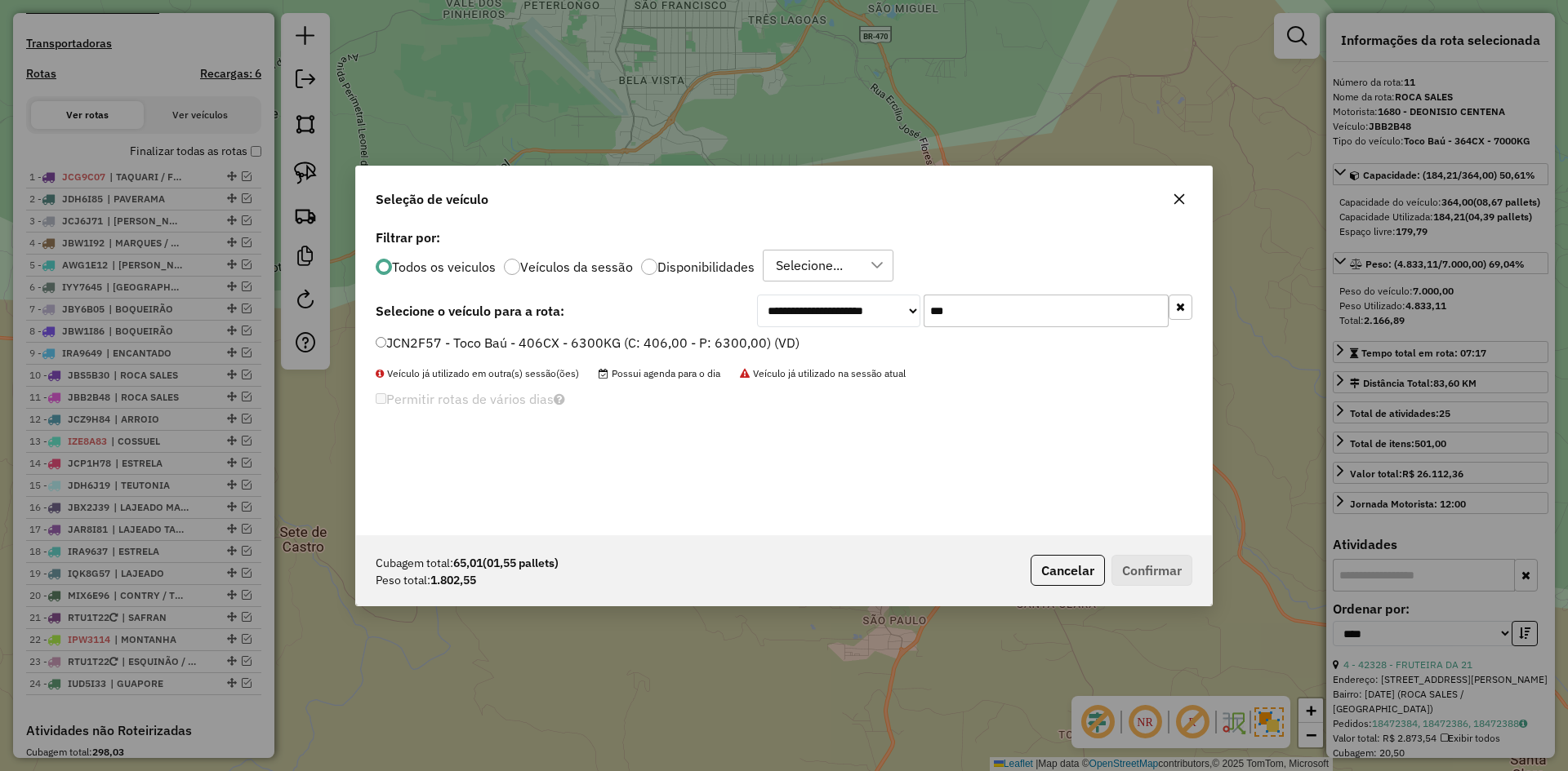
type input "***"
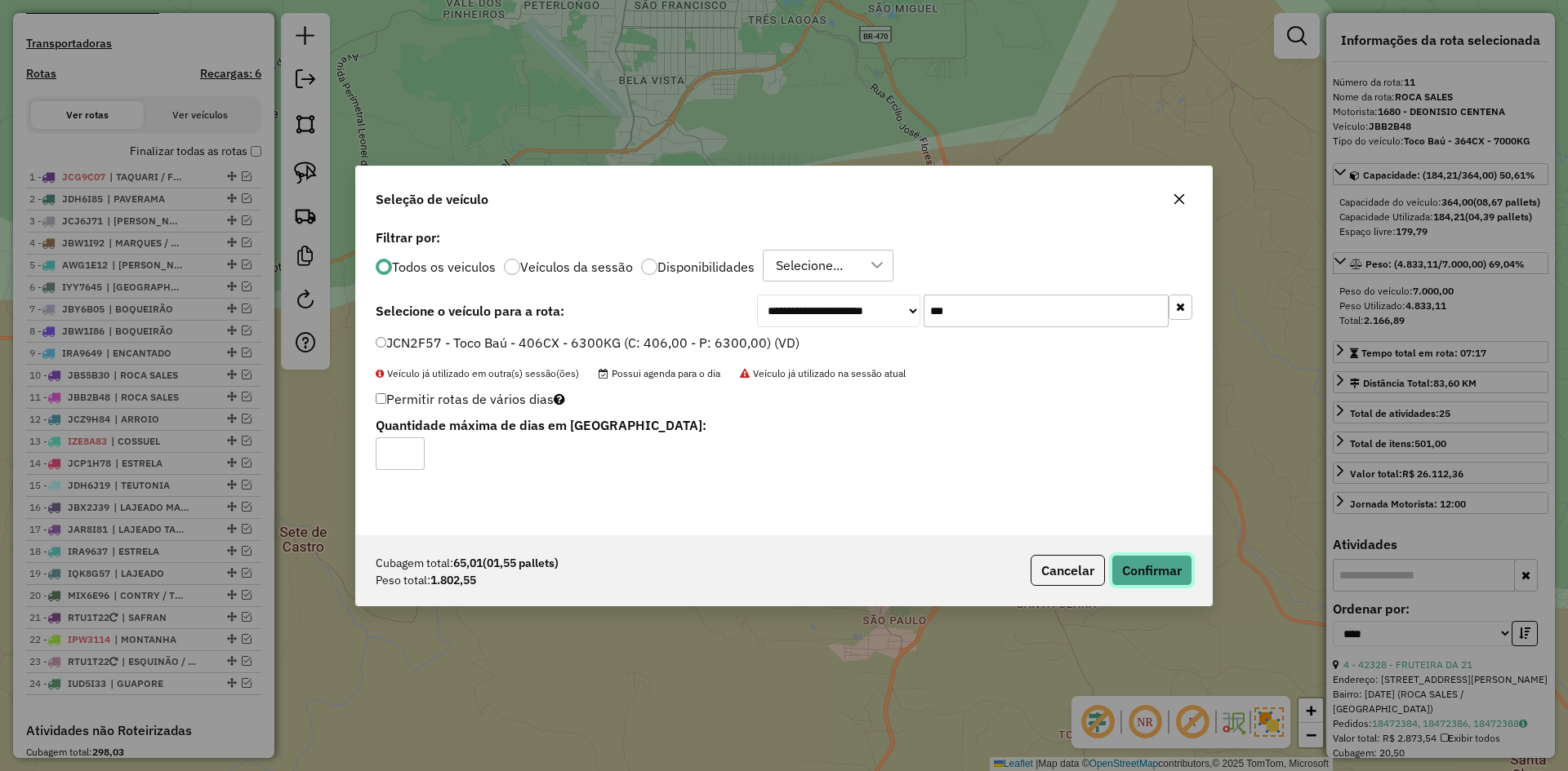
drag, startPoint x: 1160, startPoint y: 574, endPoint x: 1150, endPoint y: 571, distance: 10.4
click at [1157, 572] on button "Confirmar" at bounding box center [1153, 570] width 81 height 31
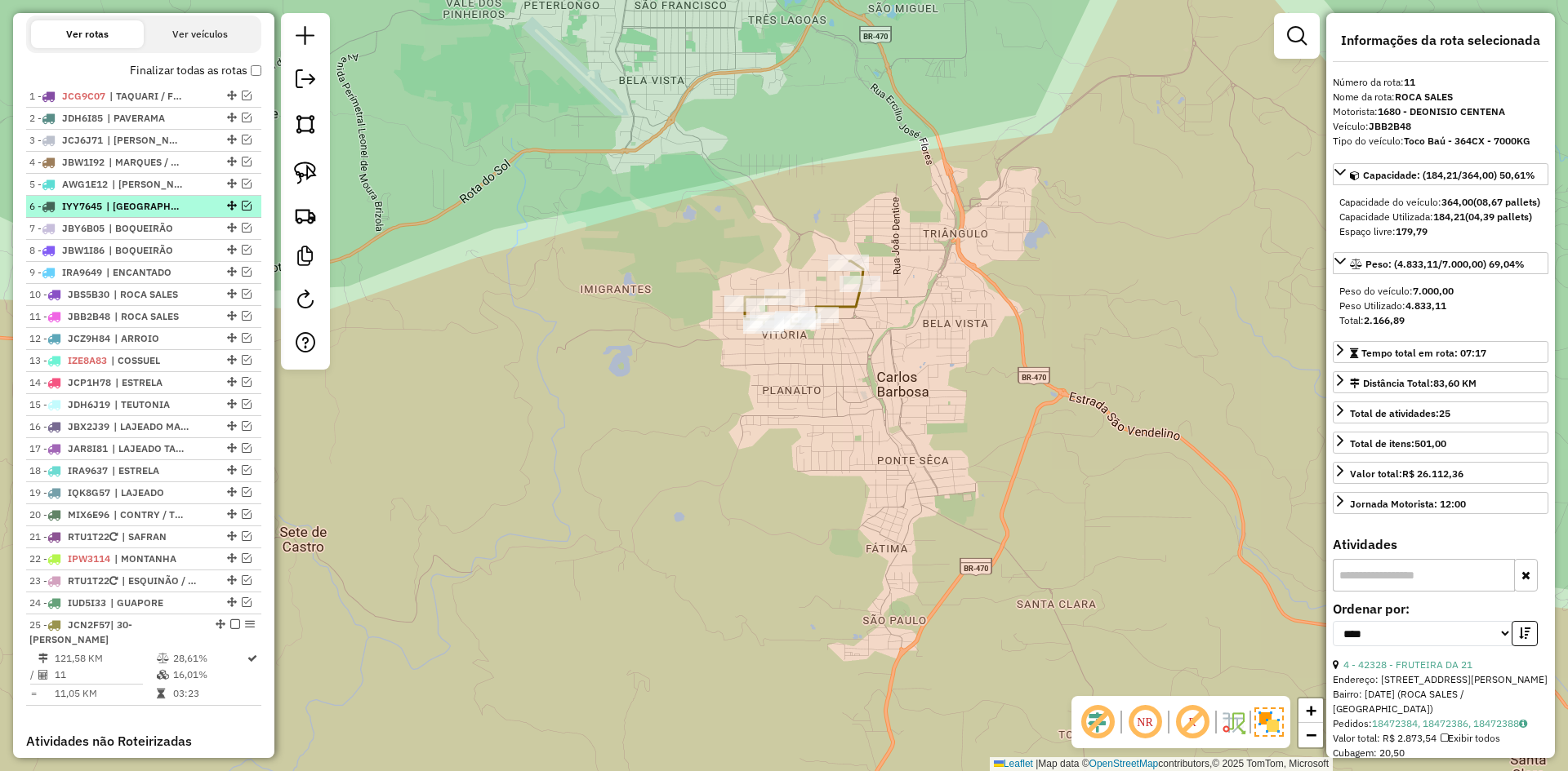
scroll to position [522, 0]
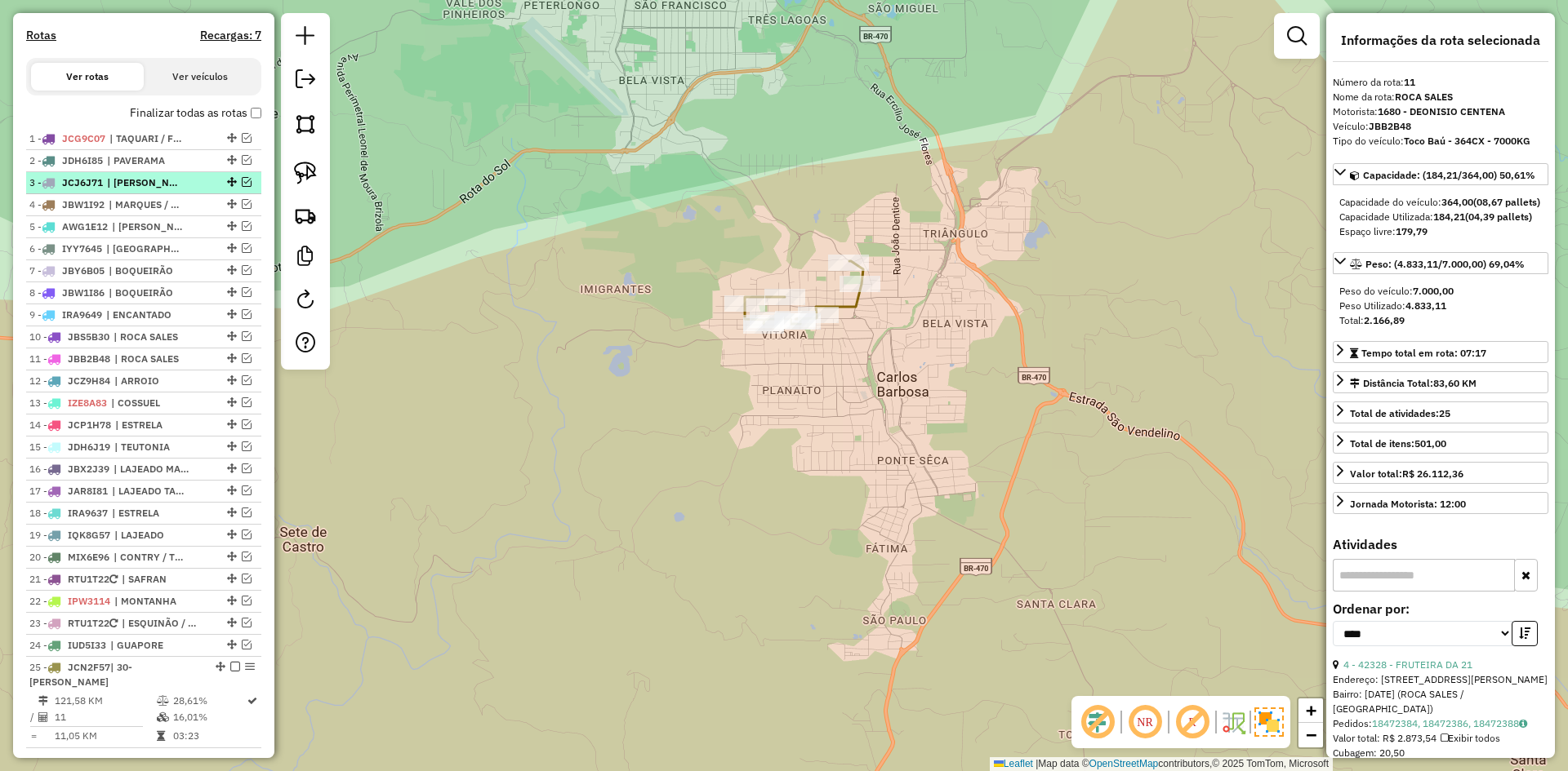
click at [242, 187] on em at bounding box center [246, 182] width 10 height 10
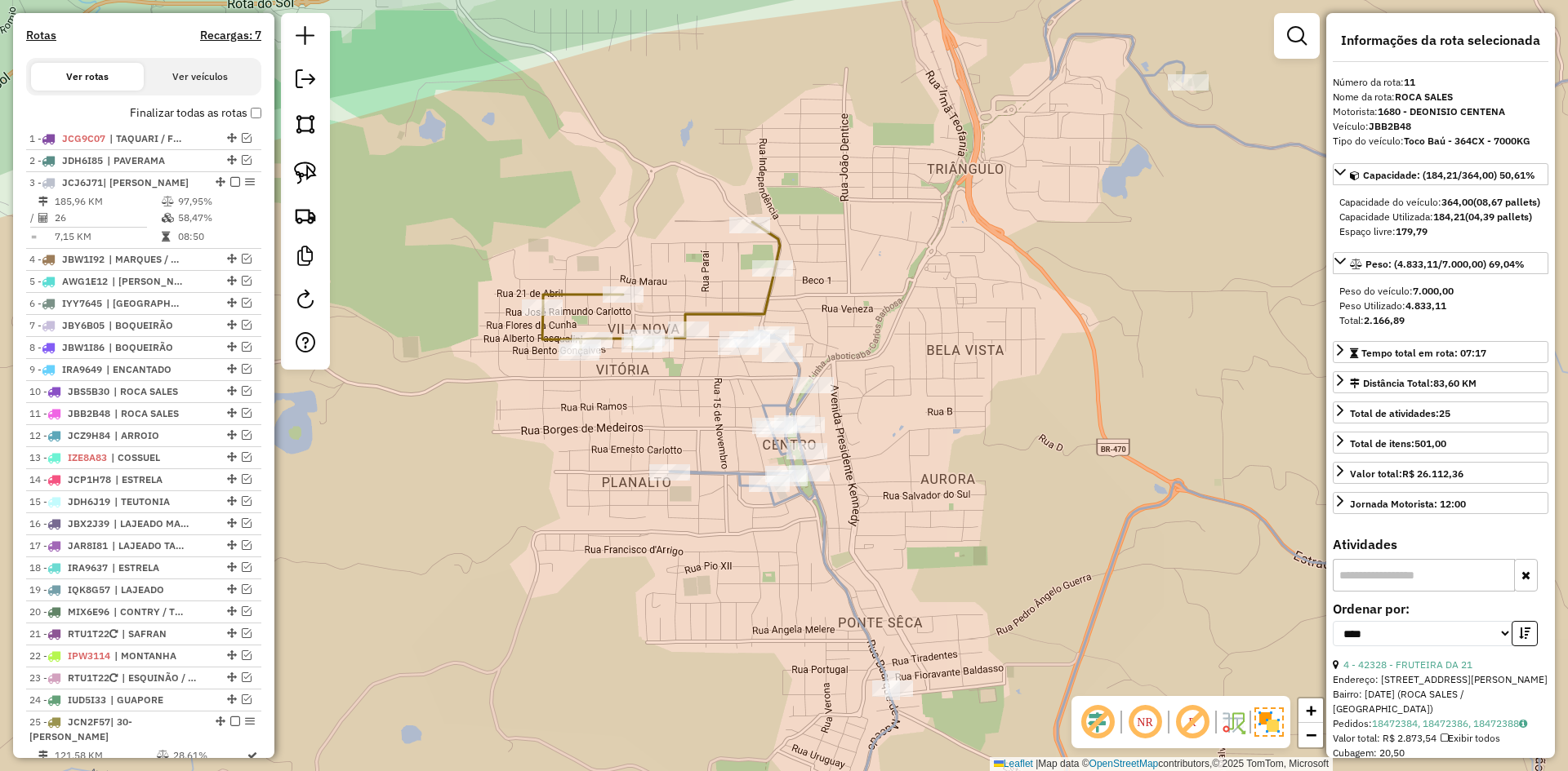
click at [743, 312] on icon at bounding box center [661, 286] width 238 height 127
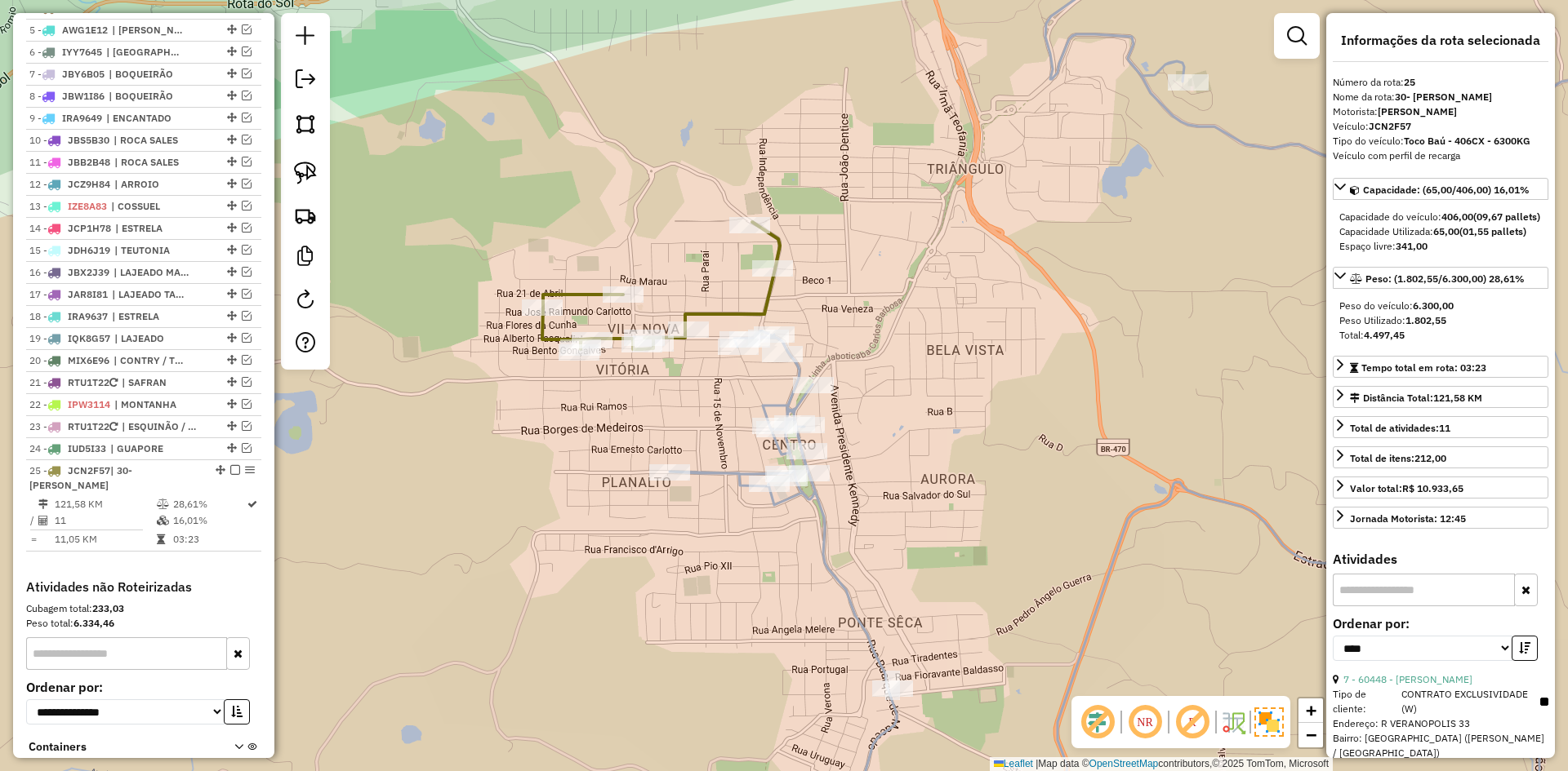
scroll to position [903, 0]
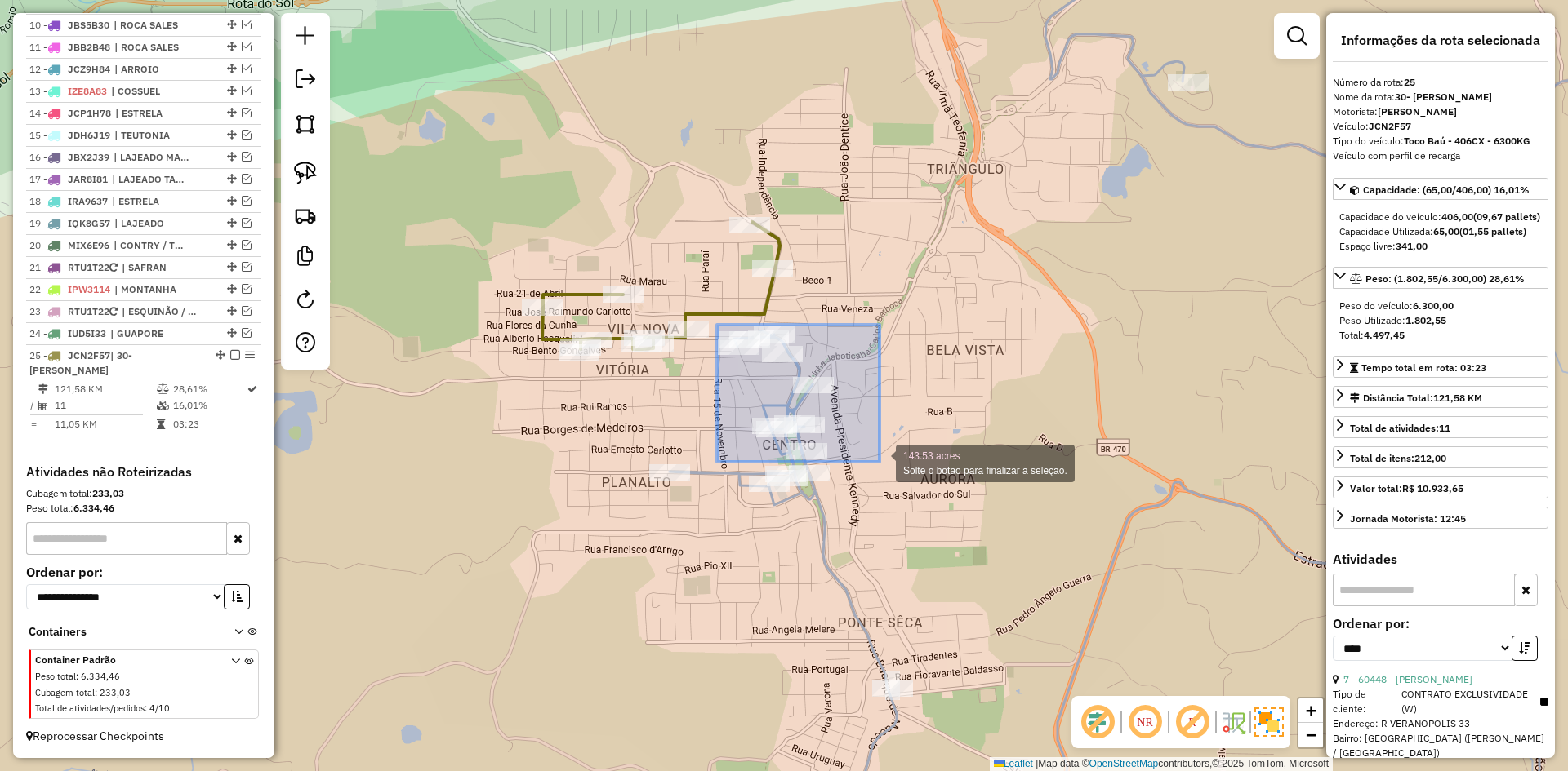
drag, startPoint x: 717, startPoint y: 325, endPoint x: 880, endPoint y: 462, distance: 212.9
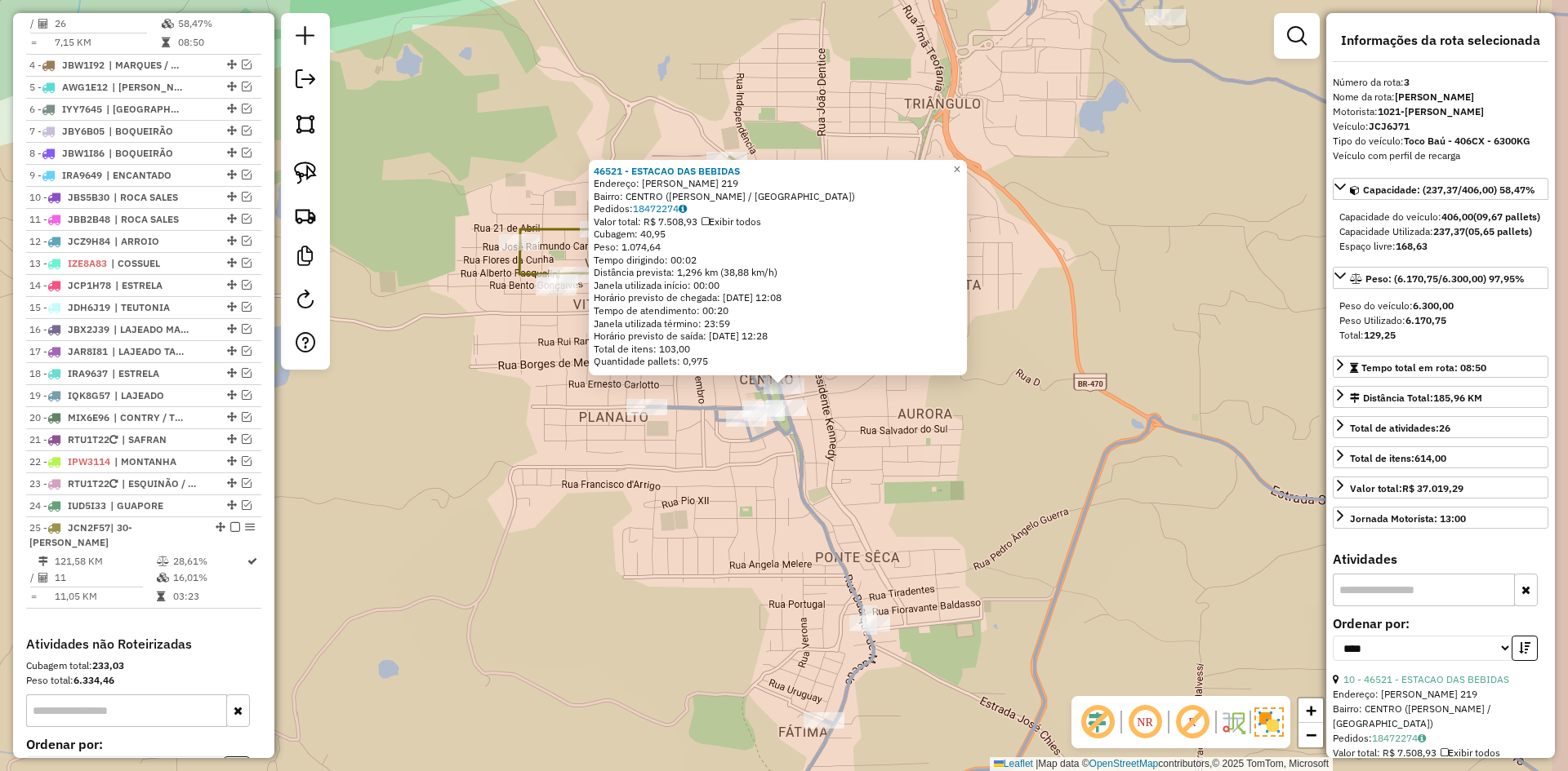
scroll to position [696, 0]
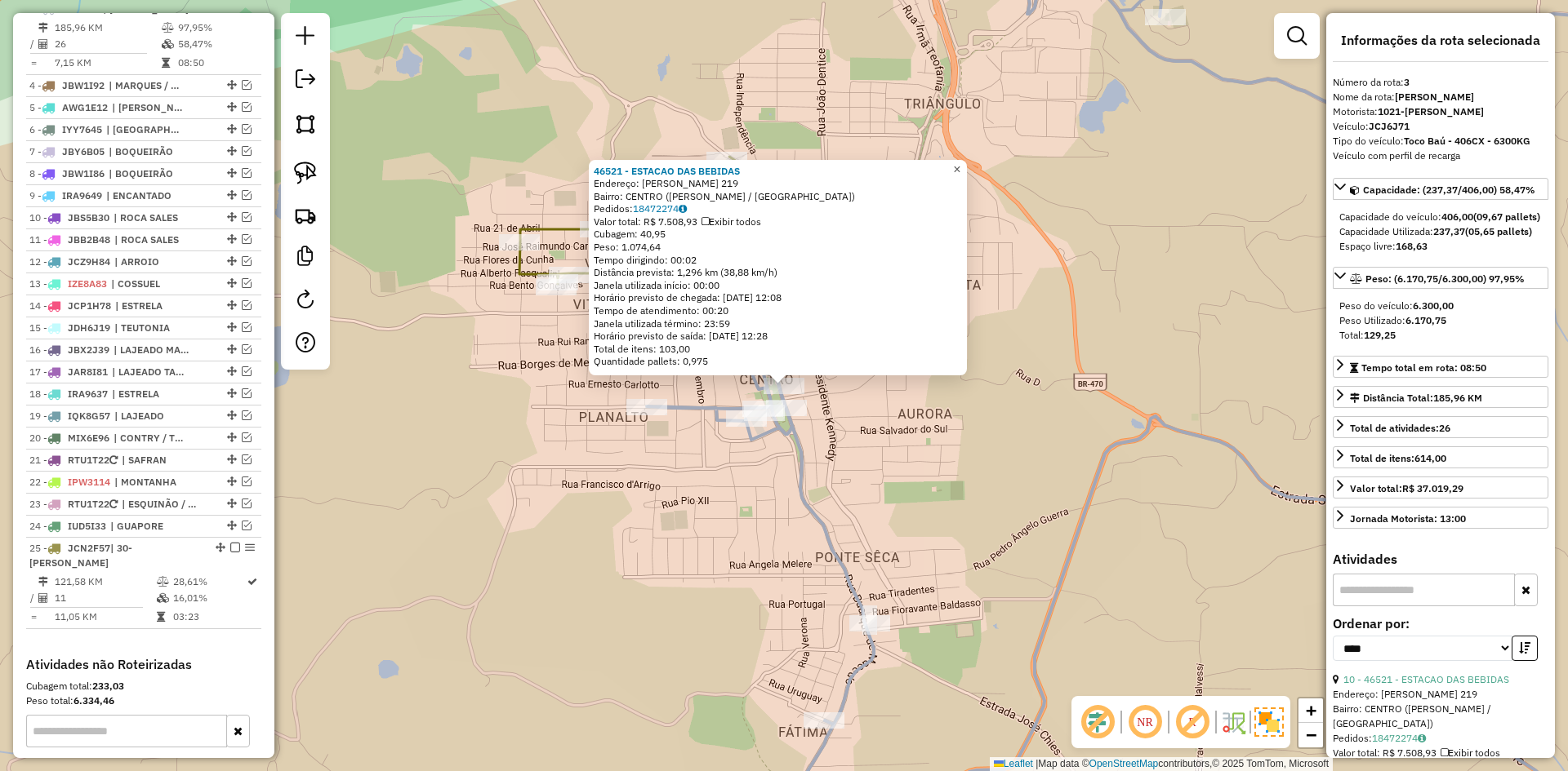
click at [961, 163] on span "×" at bounding box center [957, 168] width 7 height 14
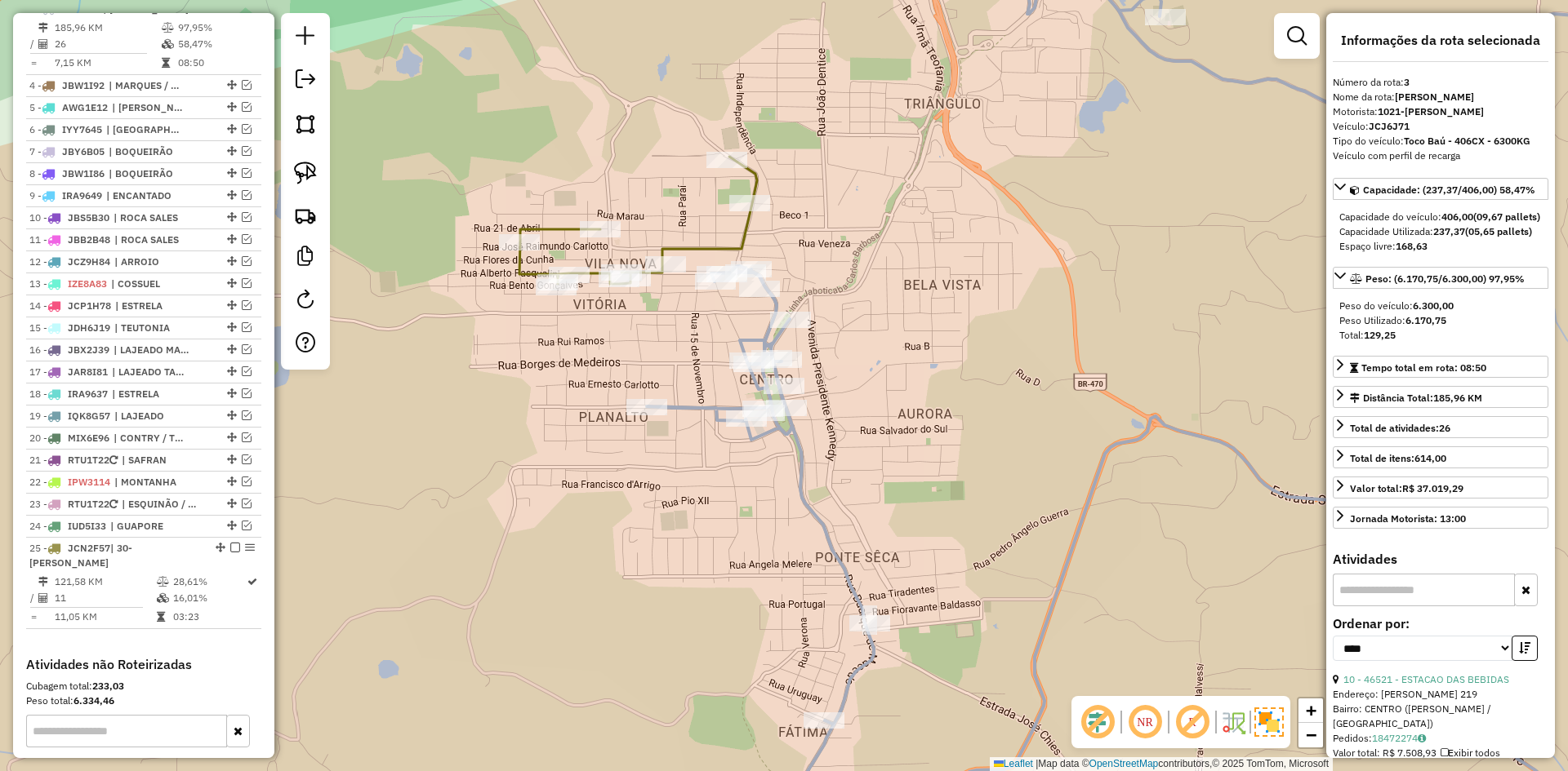
click at [685, 247] on icon at bounding box center [638, 220] width 238 height 127
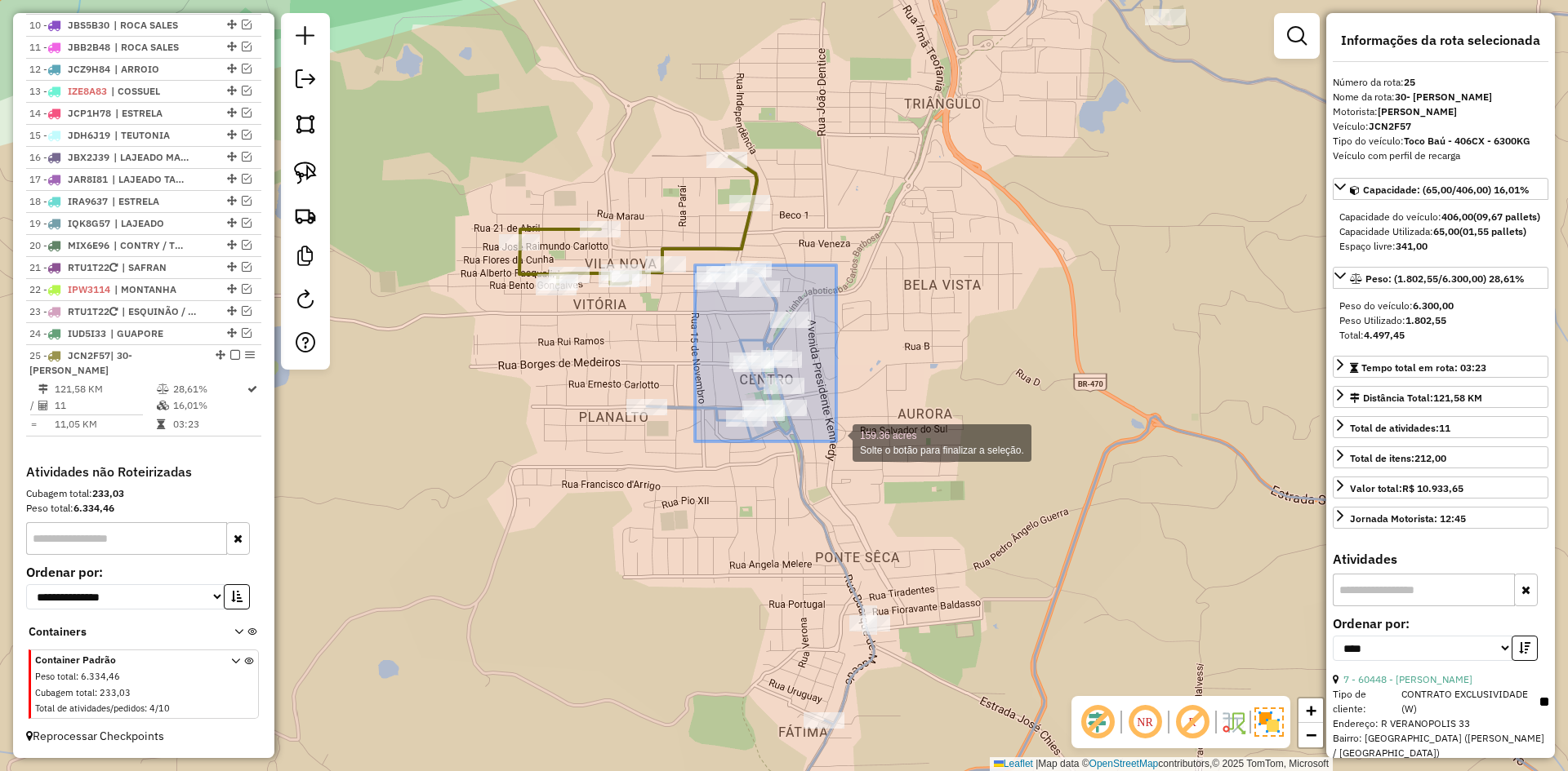
drag, startPoint x: 695, startPoint y: 266, endPoint x: 836, endPoint y: 430, distance: 216.3
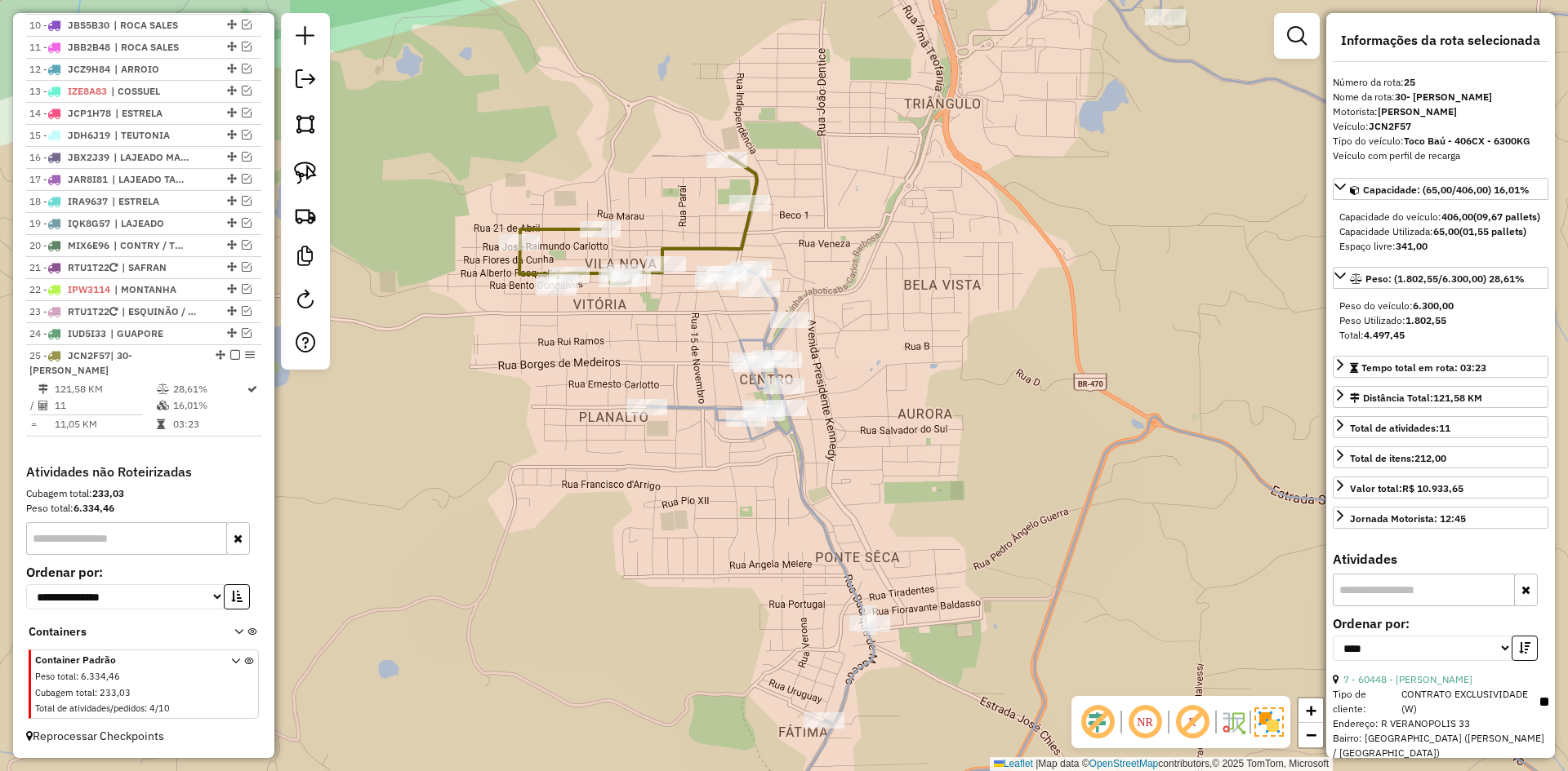
click at [790, 441] on icon at bounding box center [1186, 386] width 1078 height 926
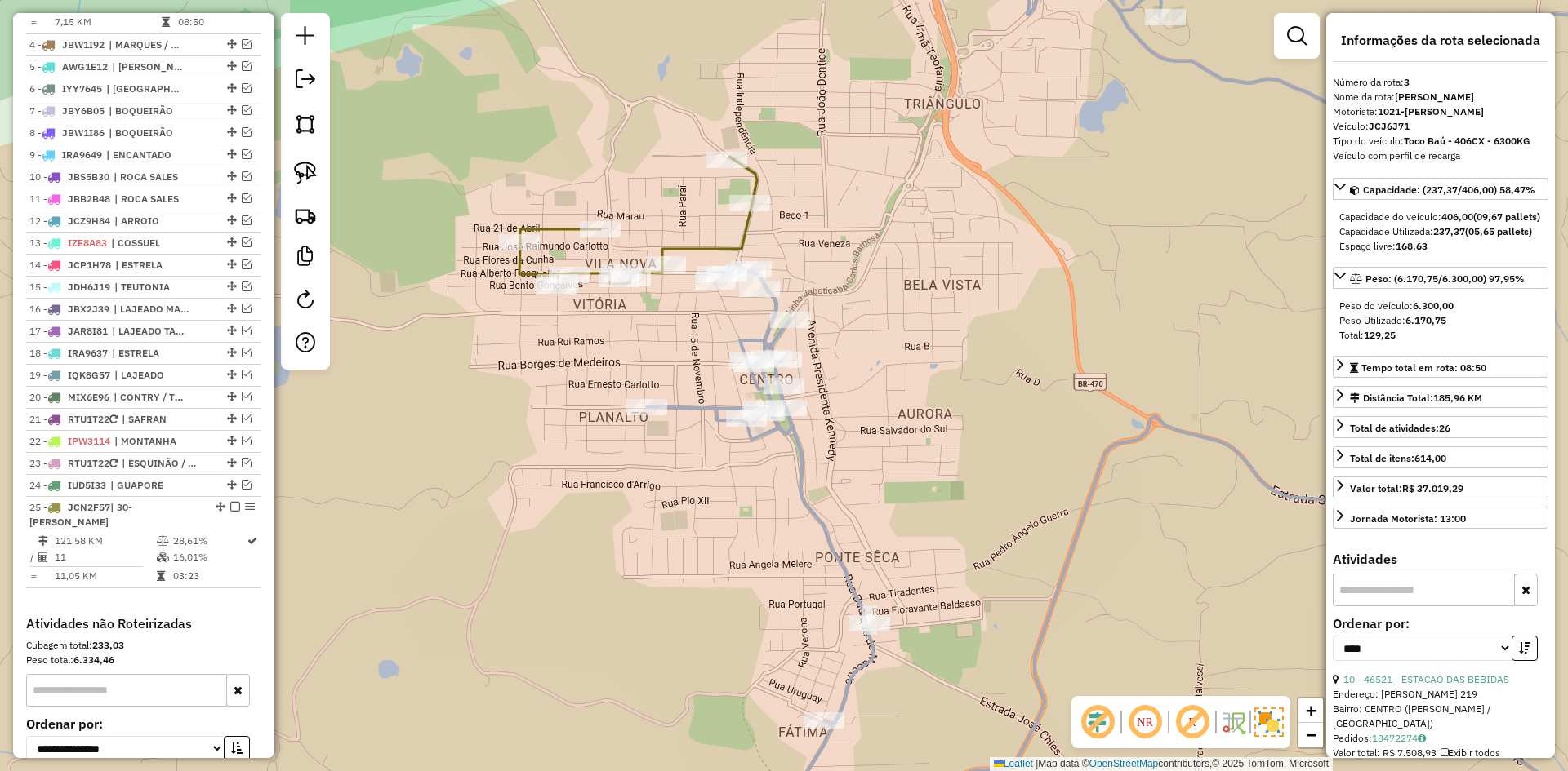
scroll to position [696, 0]
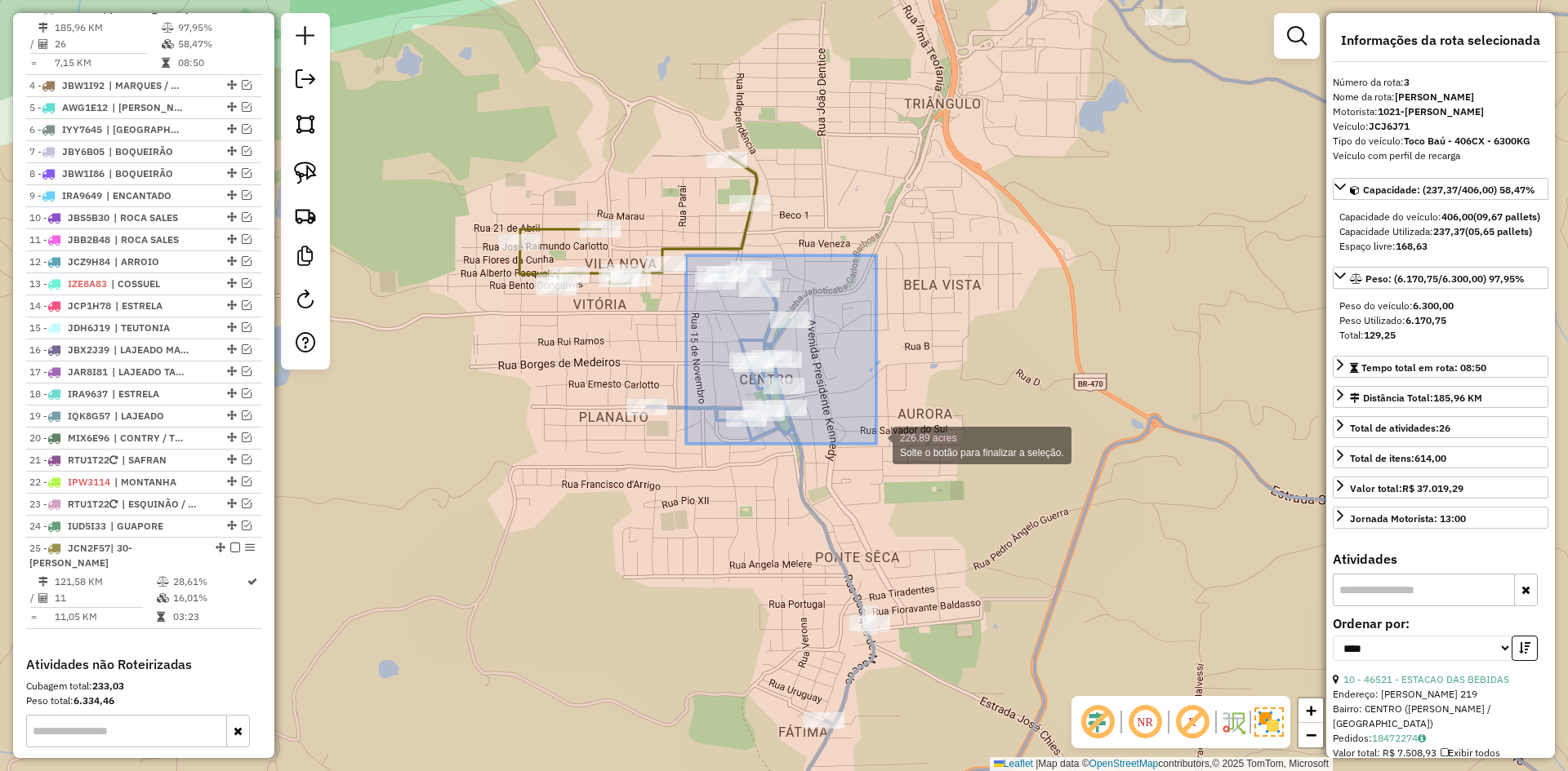
drag, startPoint x: 686, startPoint y: 256, endPoint x: 876, endPoint y: 443, distance: 266.6
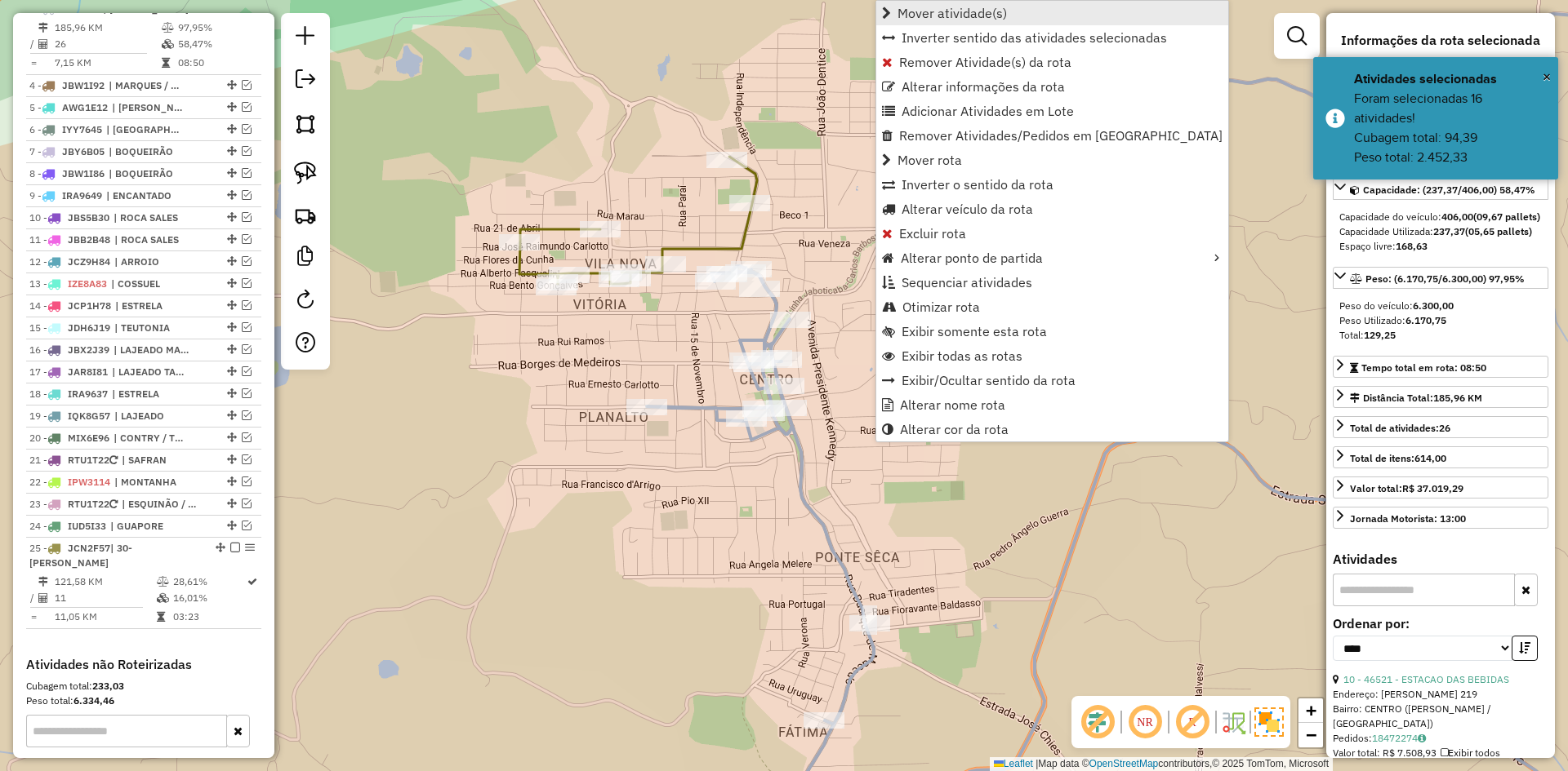
click at [979, 15] on span "Mover atividade(s)" at bounding box center [952, 13] width 109 height 14
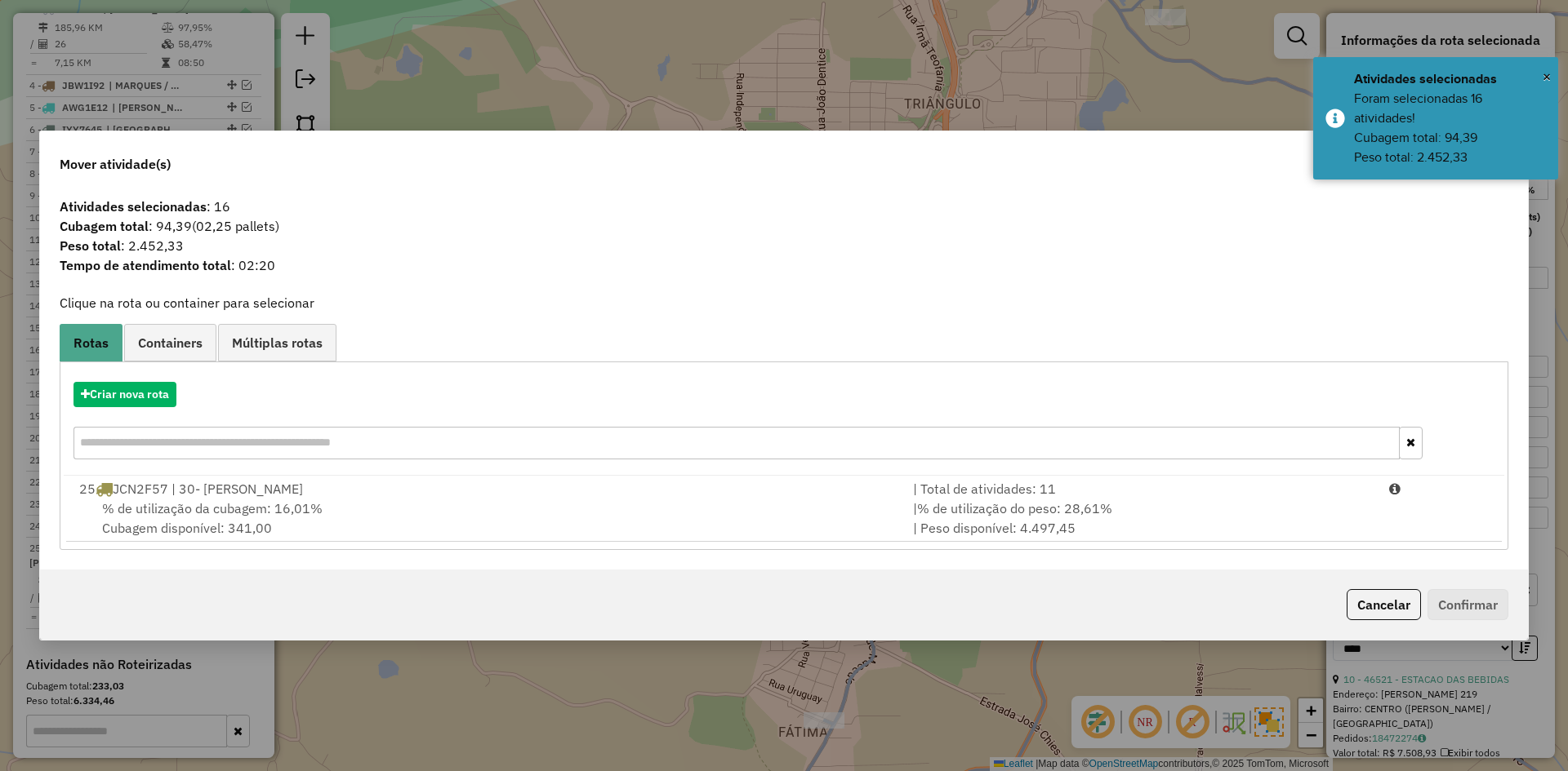
click at [261, 504] on span "% de utilização da cubagem: 16,01%" at bounding box center [212, 509] width 221 height 16
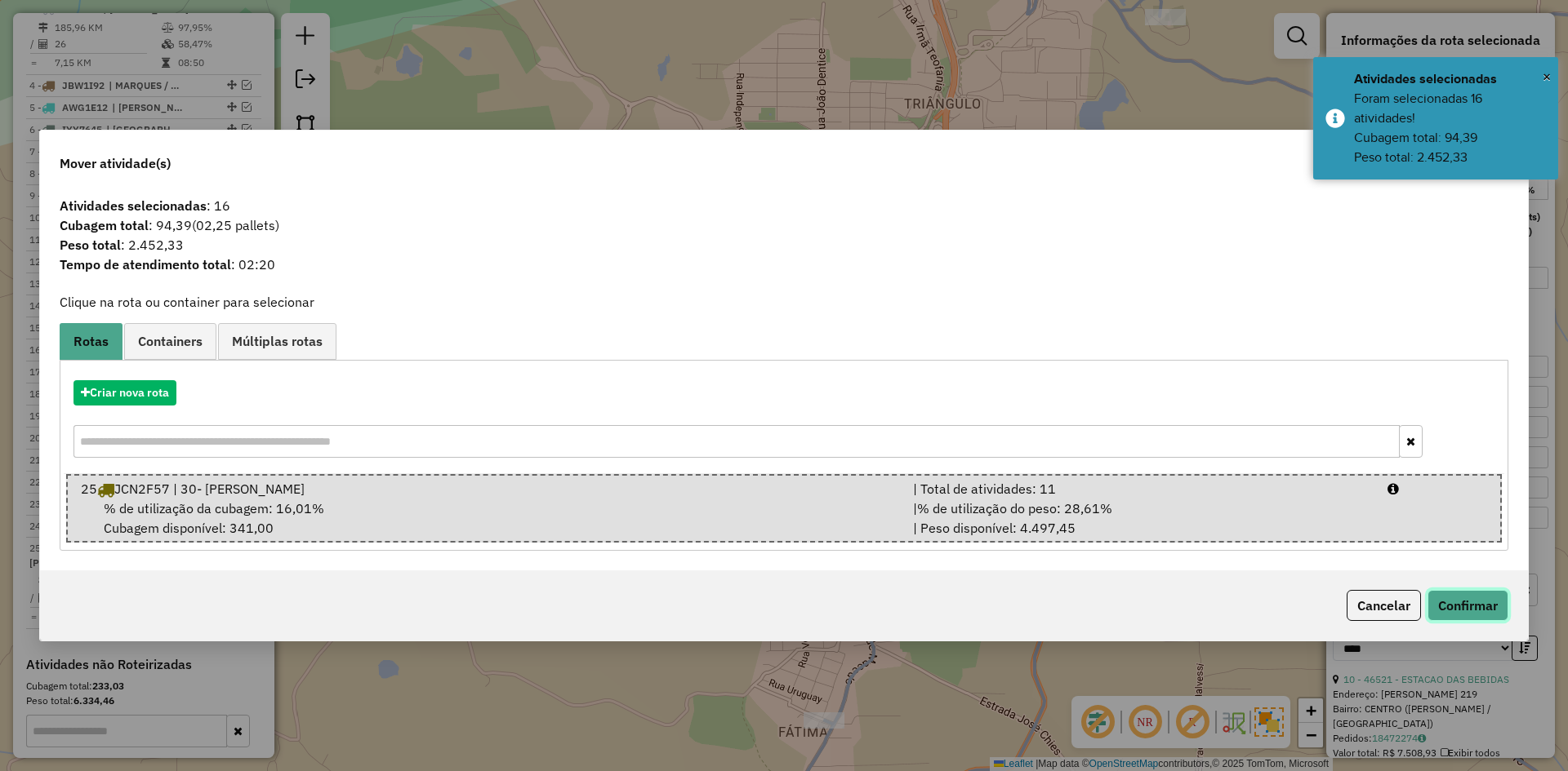
drag, startPoint x: 1480, startPoint y: 611, endPoint x: 1456, endPoint y: 611, distance: 24.0
click at [1479, 611] on button "Confirmar" at bounding box center [1468, 605] width 81 height 31
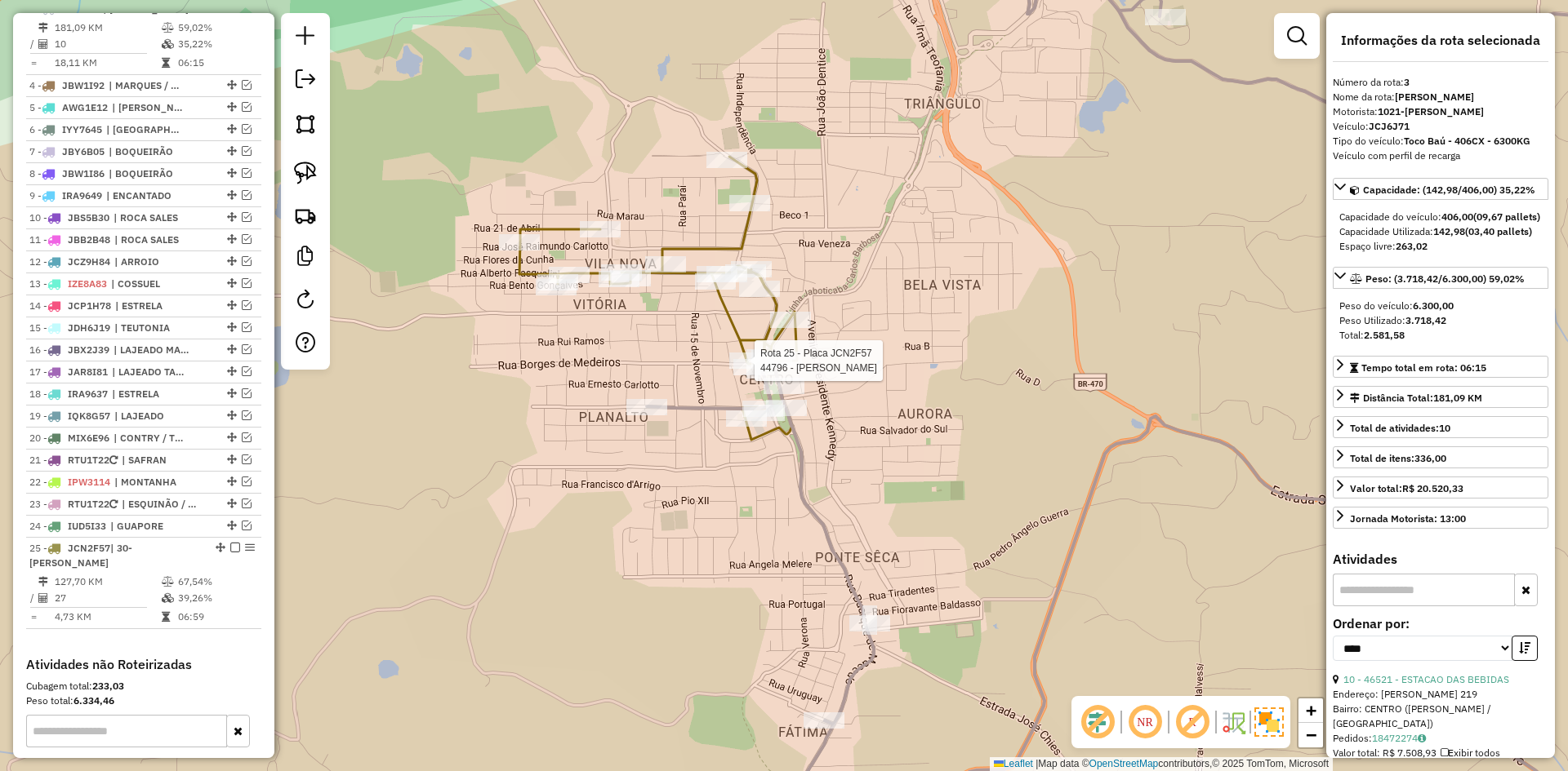
scroll to position [903, 0]
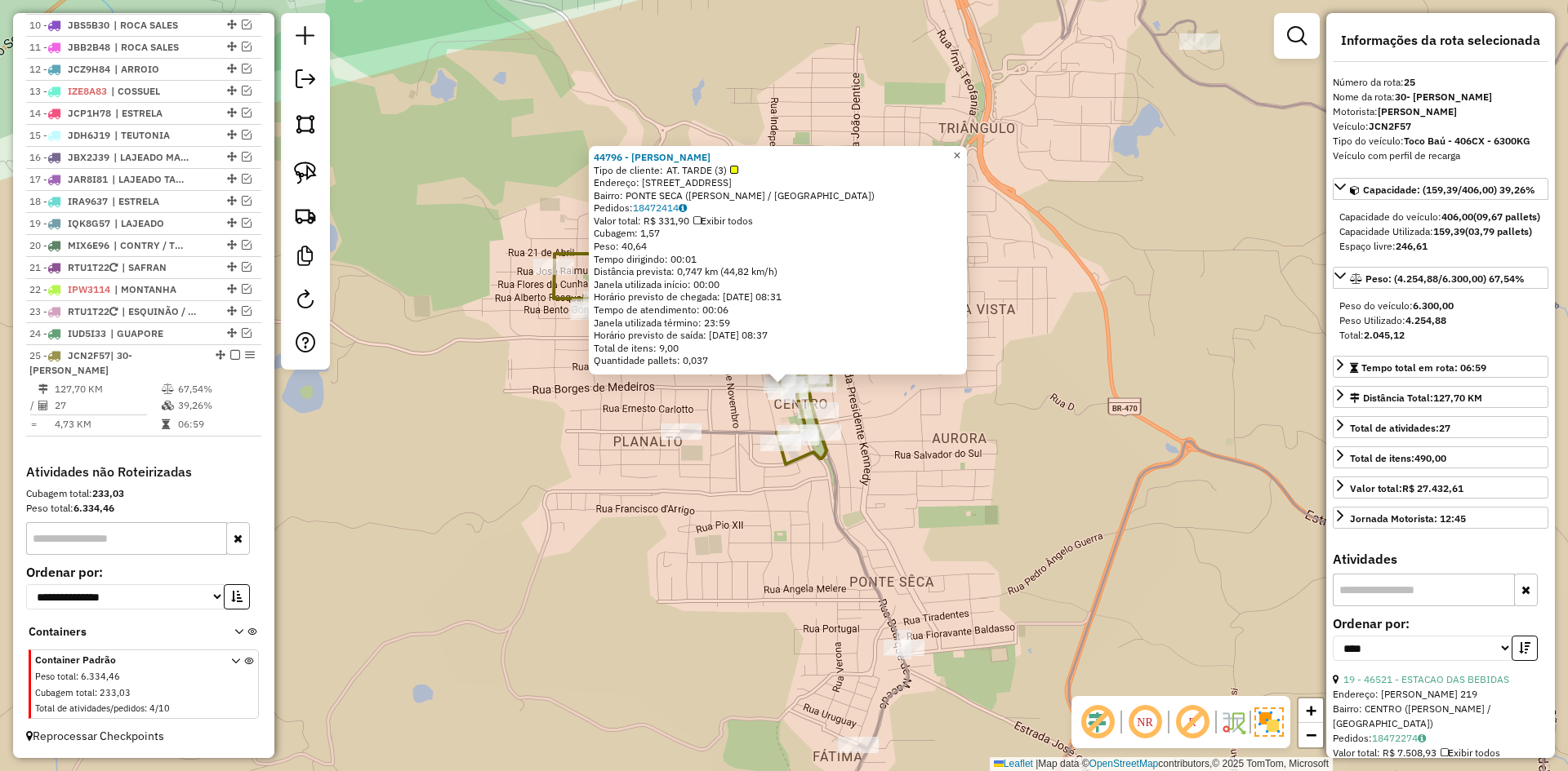
click at [961, 149] on span "×" at bounding box center [957, 155] width 7 height 14
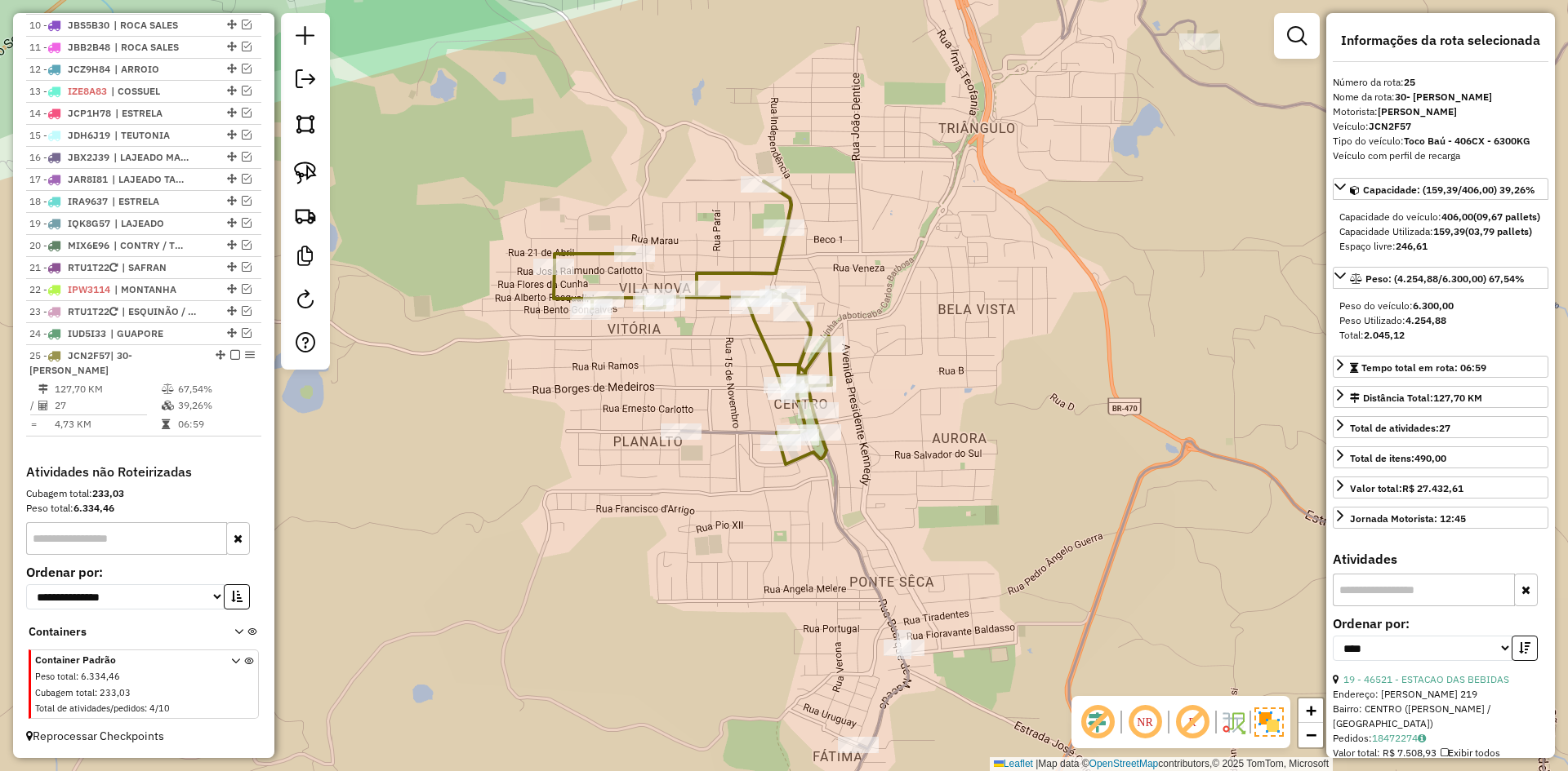
click at [838, 493] on icon at bounding box center [1203, 386] width 1044 height 926
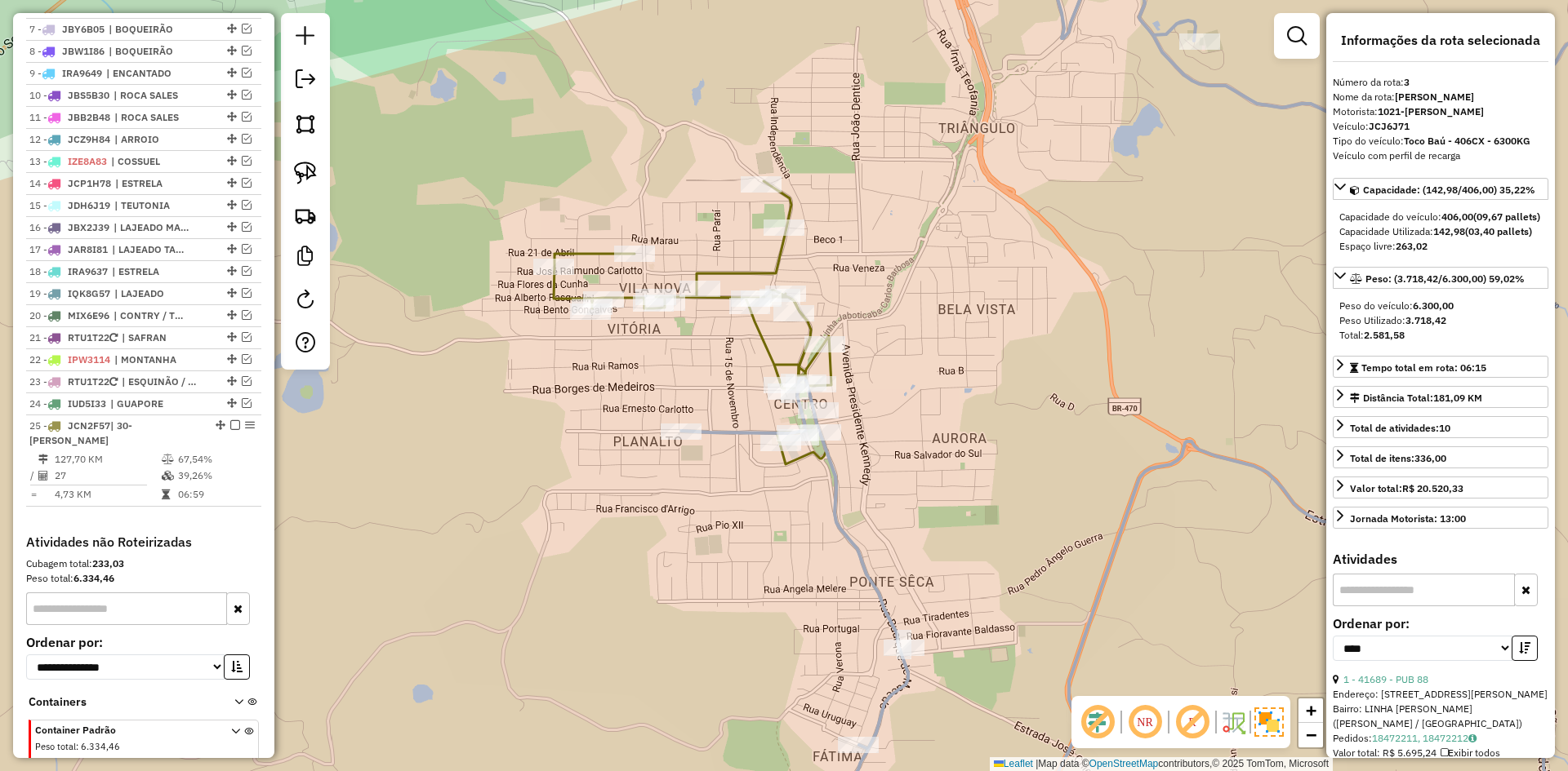
scroll to position [696, 0]
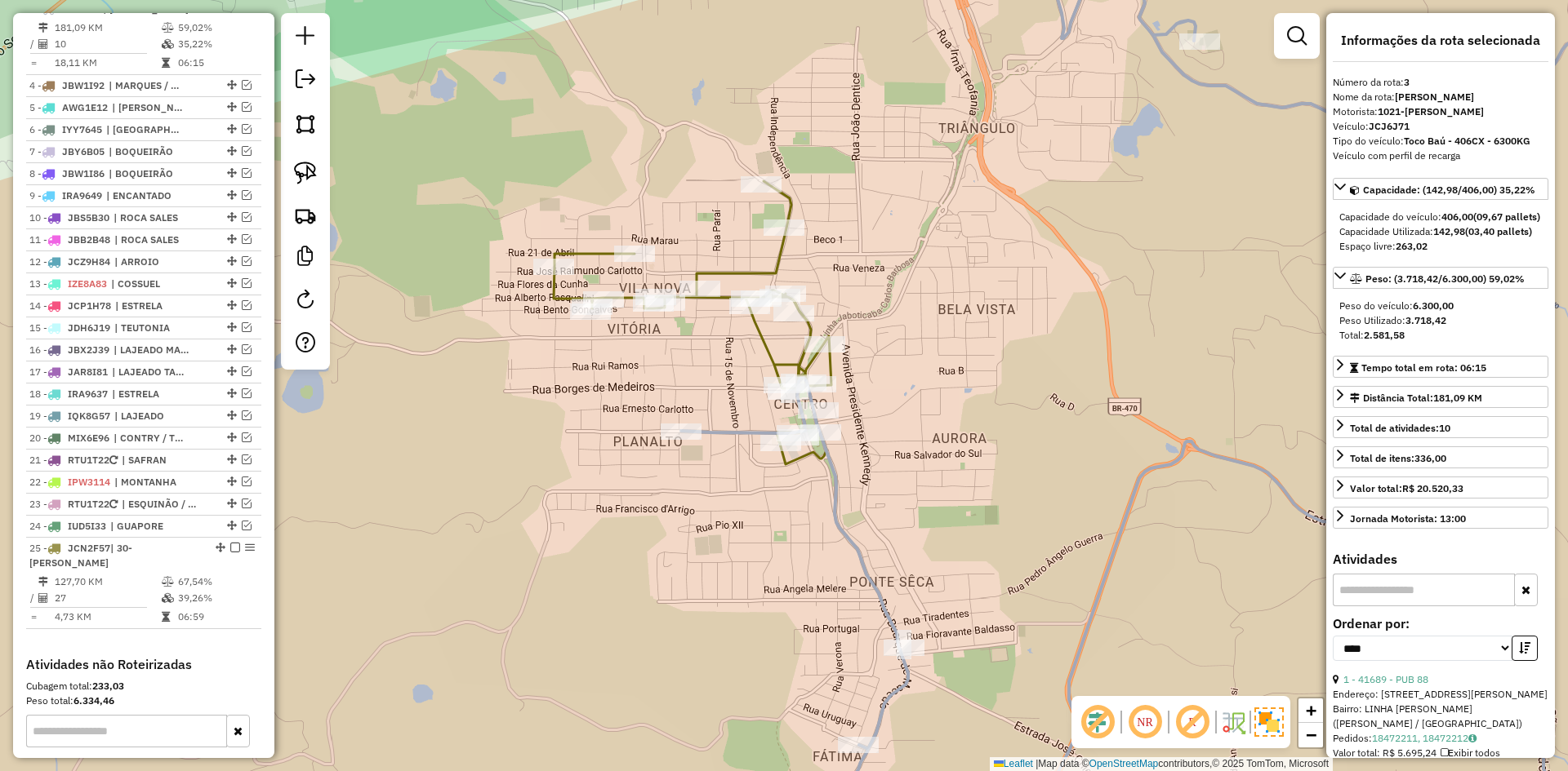
click at [808, 362] on icon at bounding box center [692, 322] width 278 height 283
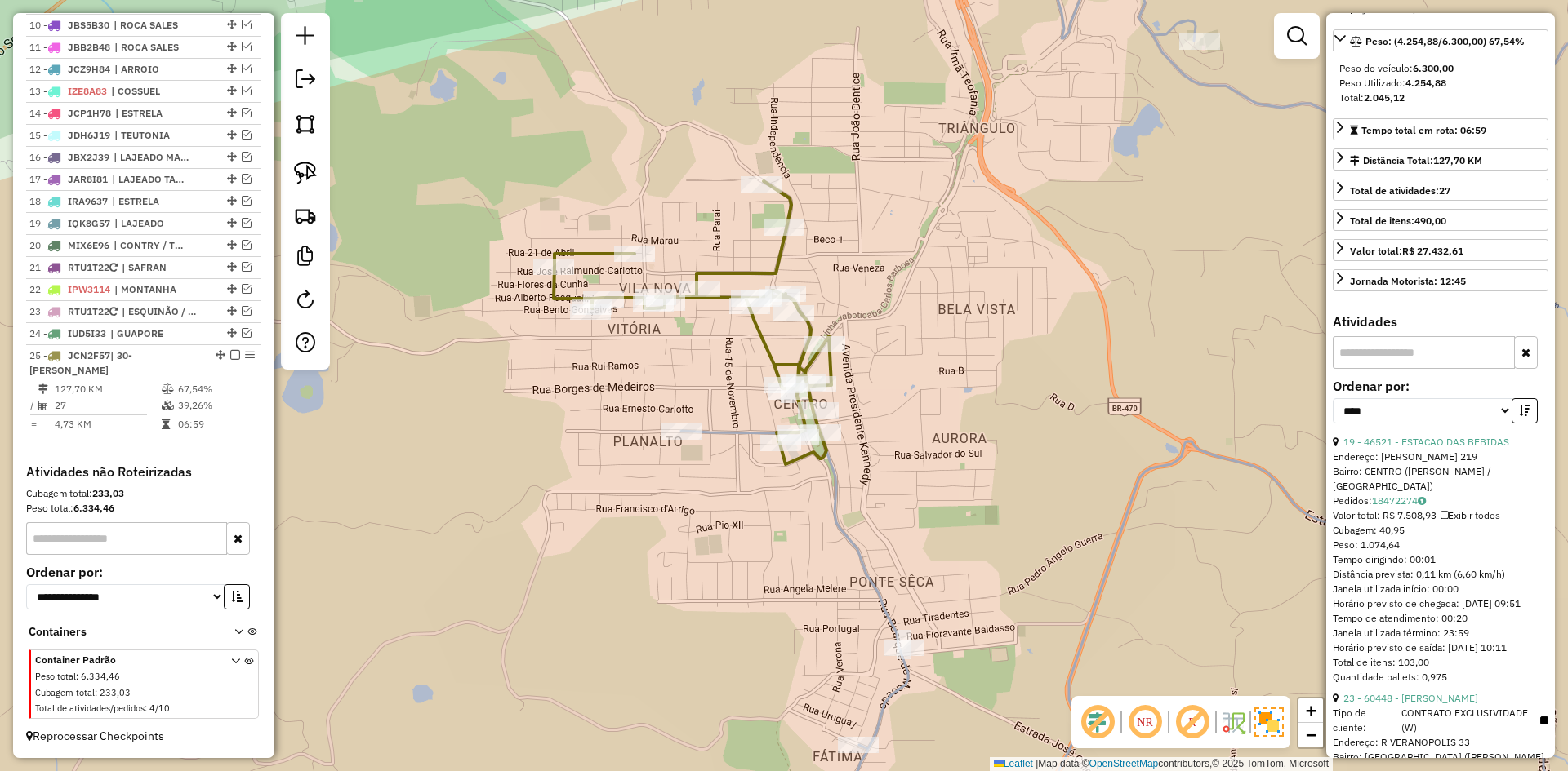
scroll to position [245, 0]
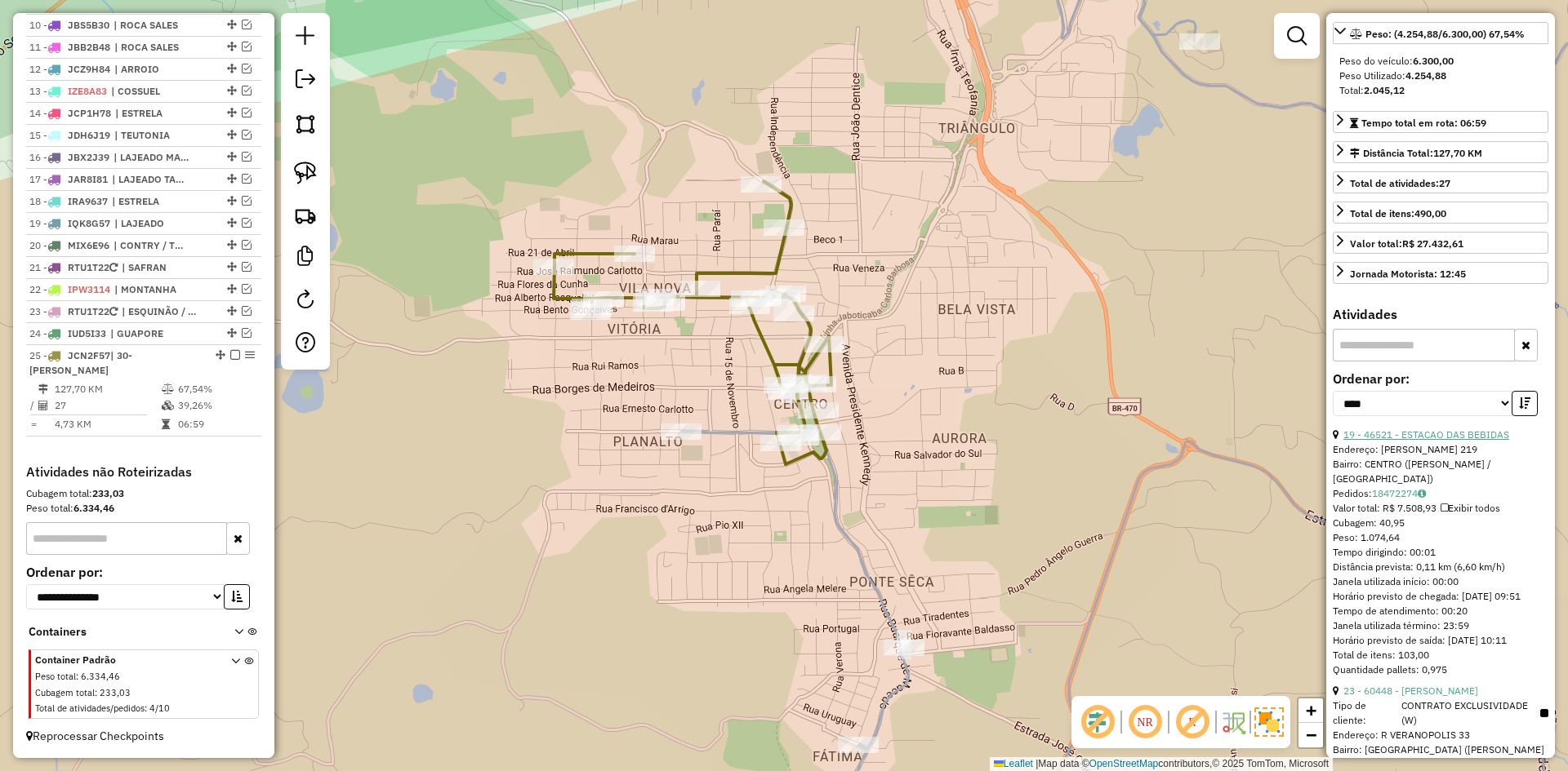
click at [1435, 440] on link "19 - 46521 - ESTACAO DAS BEBIDAS" at bounding box center [1427, 435] width 166 height 13
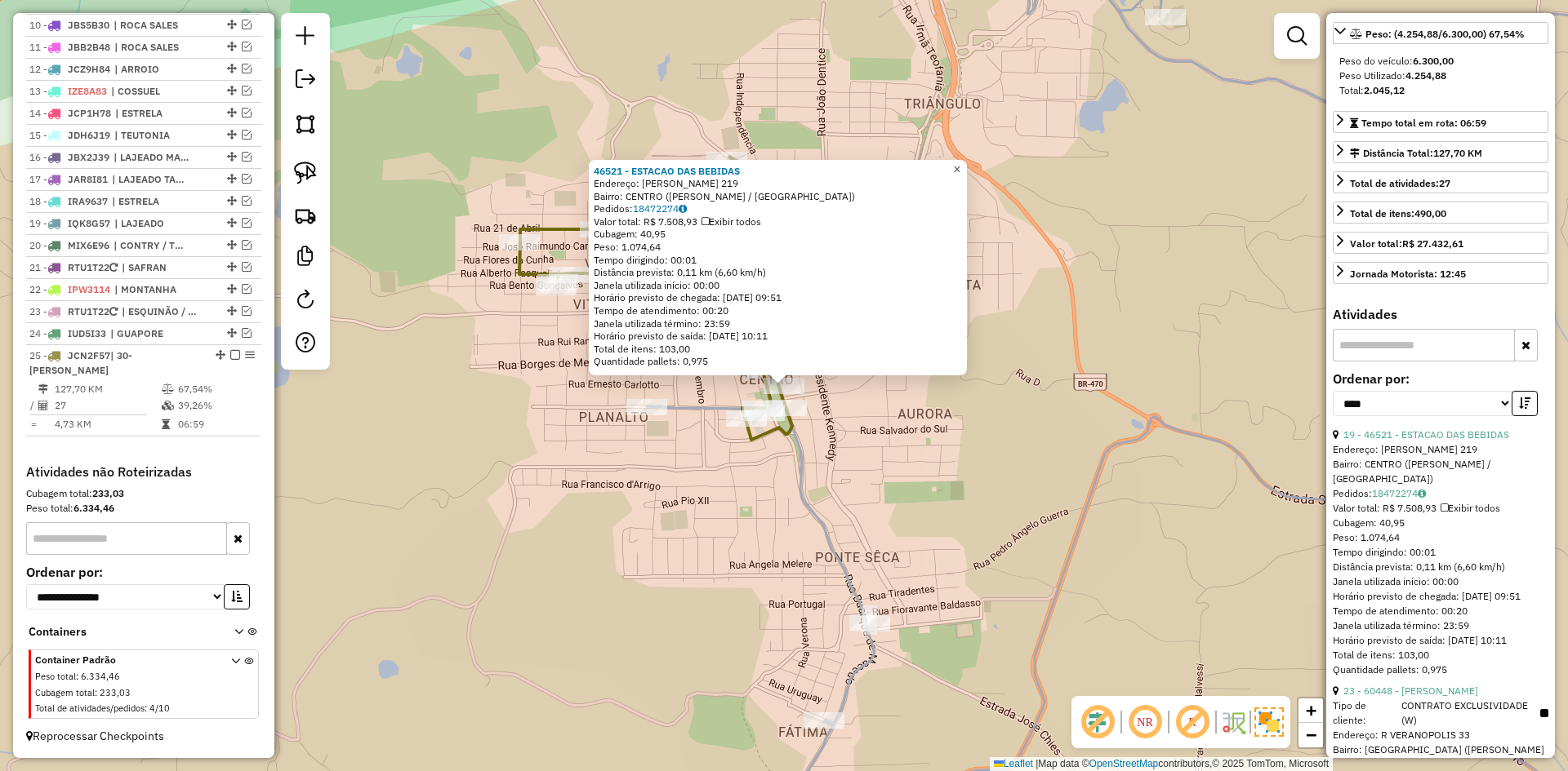
click at [961, 162] on span "×" at bounding box center [957, 168] width 7 height 14
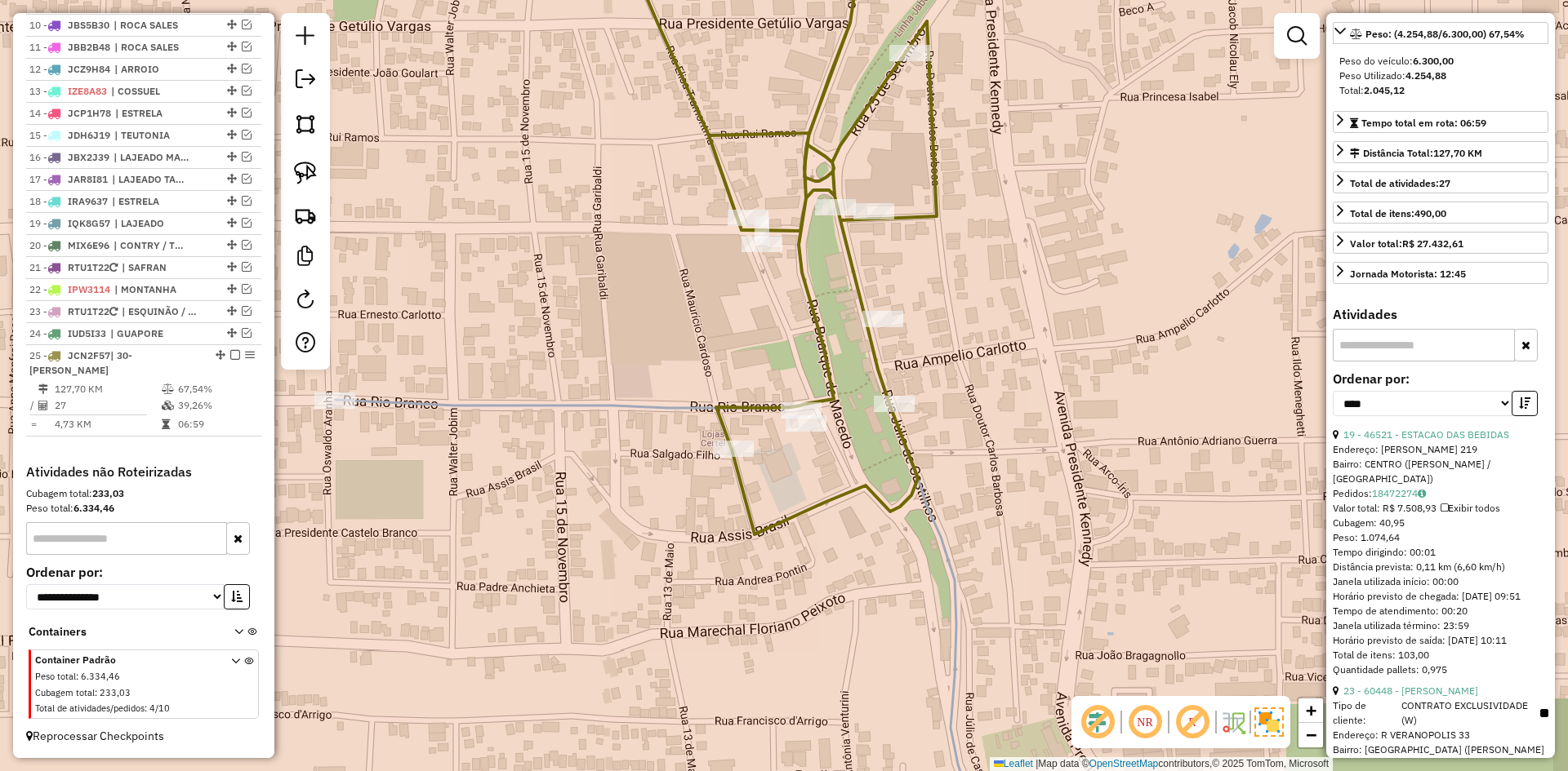
click at [667, 402] on icon at bounding box center [678, 519] width 685 height 658
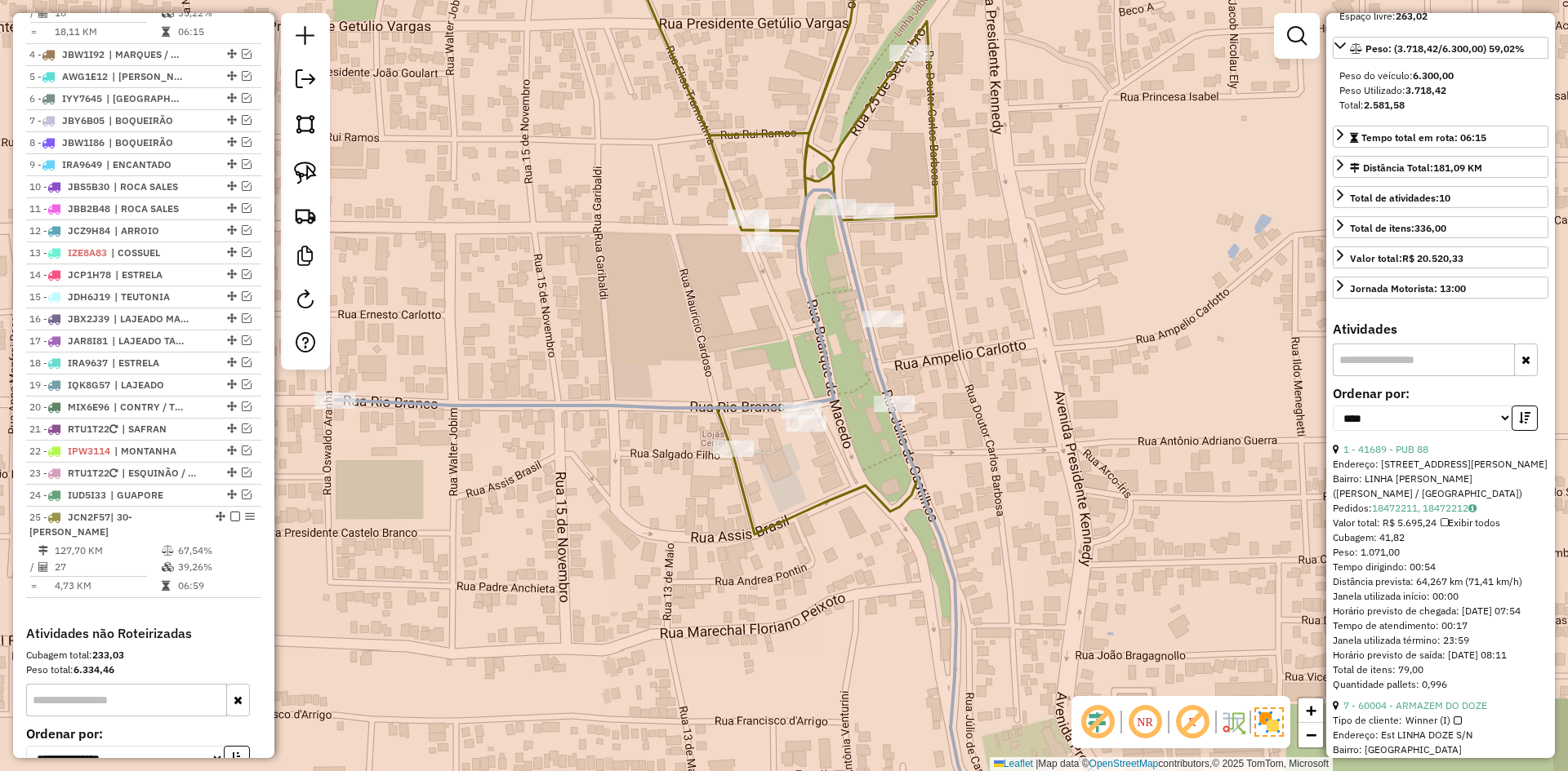
scroll to position [696, 0]
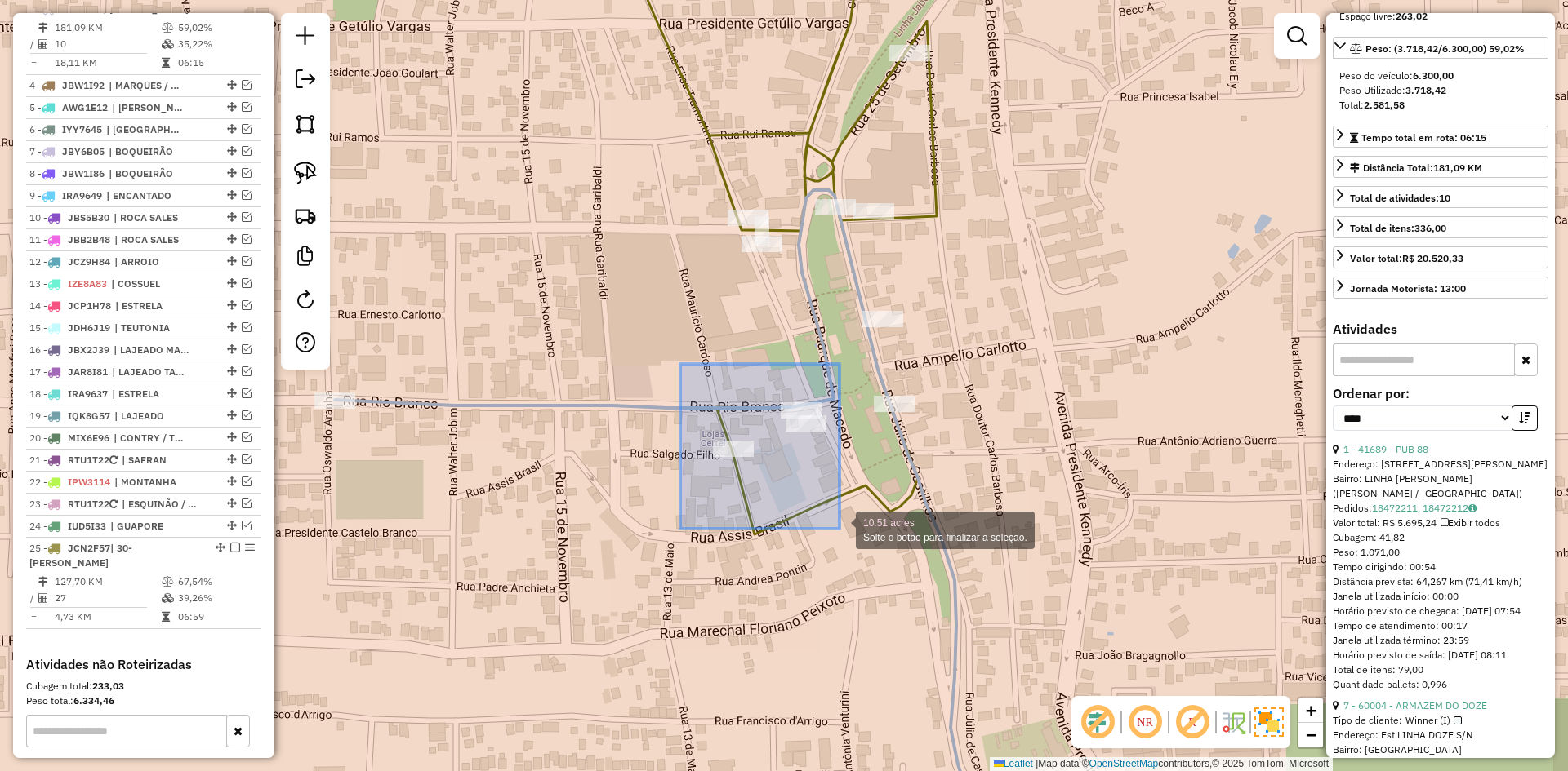
drag, startPoint x: 680, startPoint y: 363, endPoint x: 840, endPoint y: 529, distance: 230.6
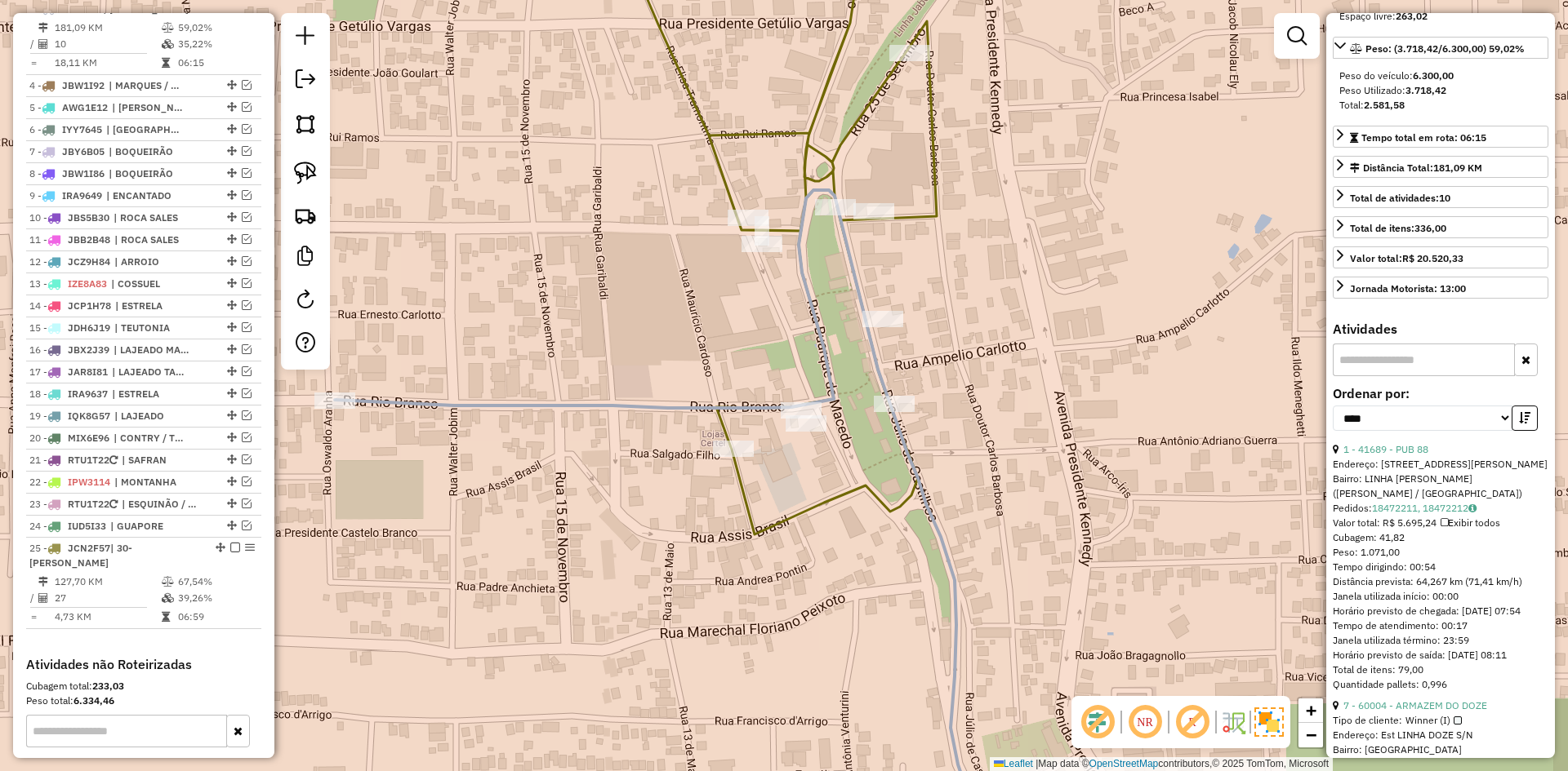
click at [744, 496] on icon at bounding box center [776, 229] width 321 height 612
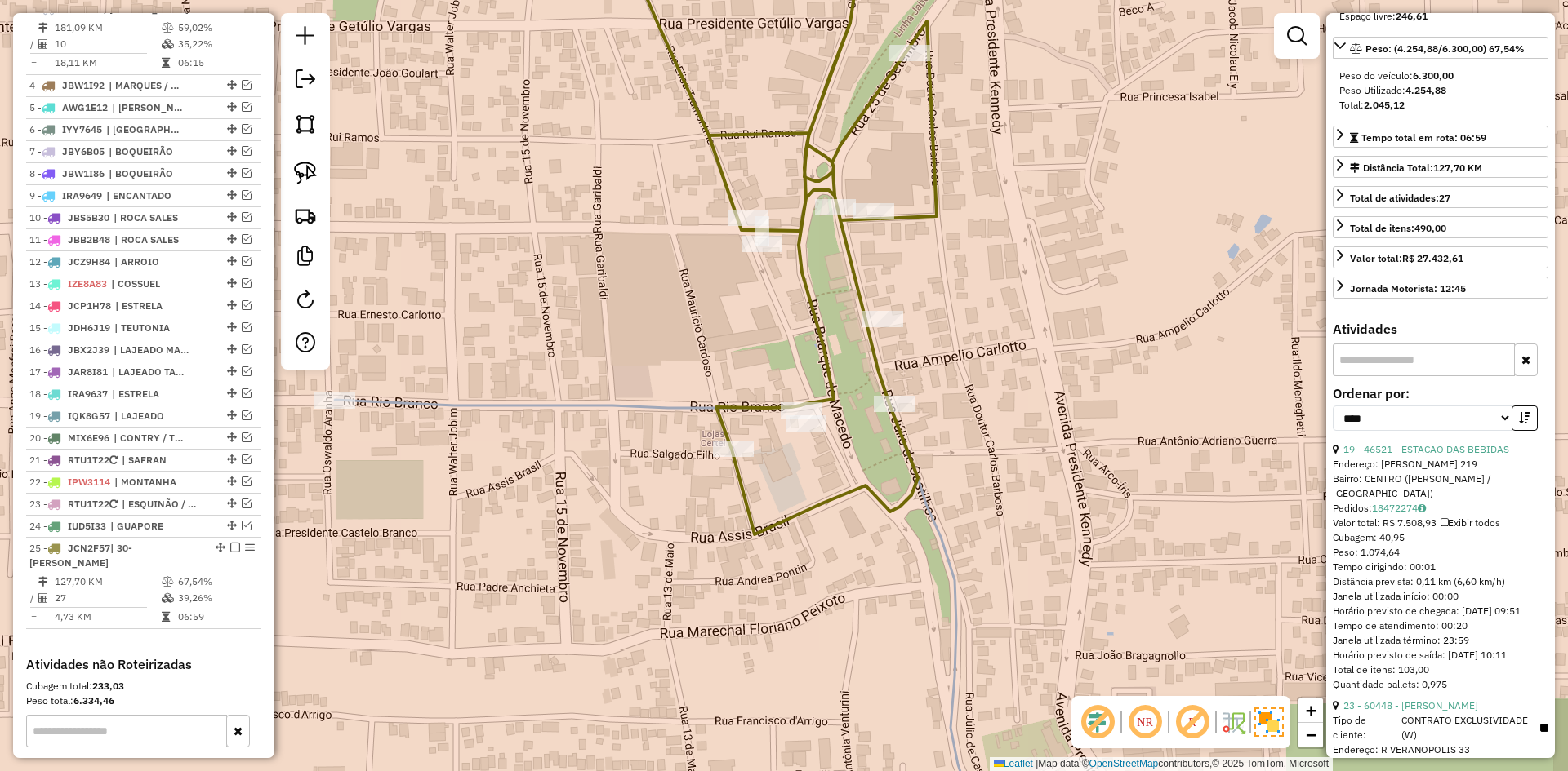
scroll to position [903, 0]
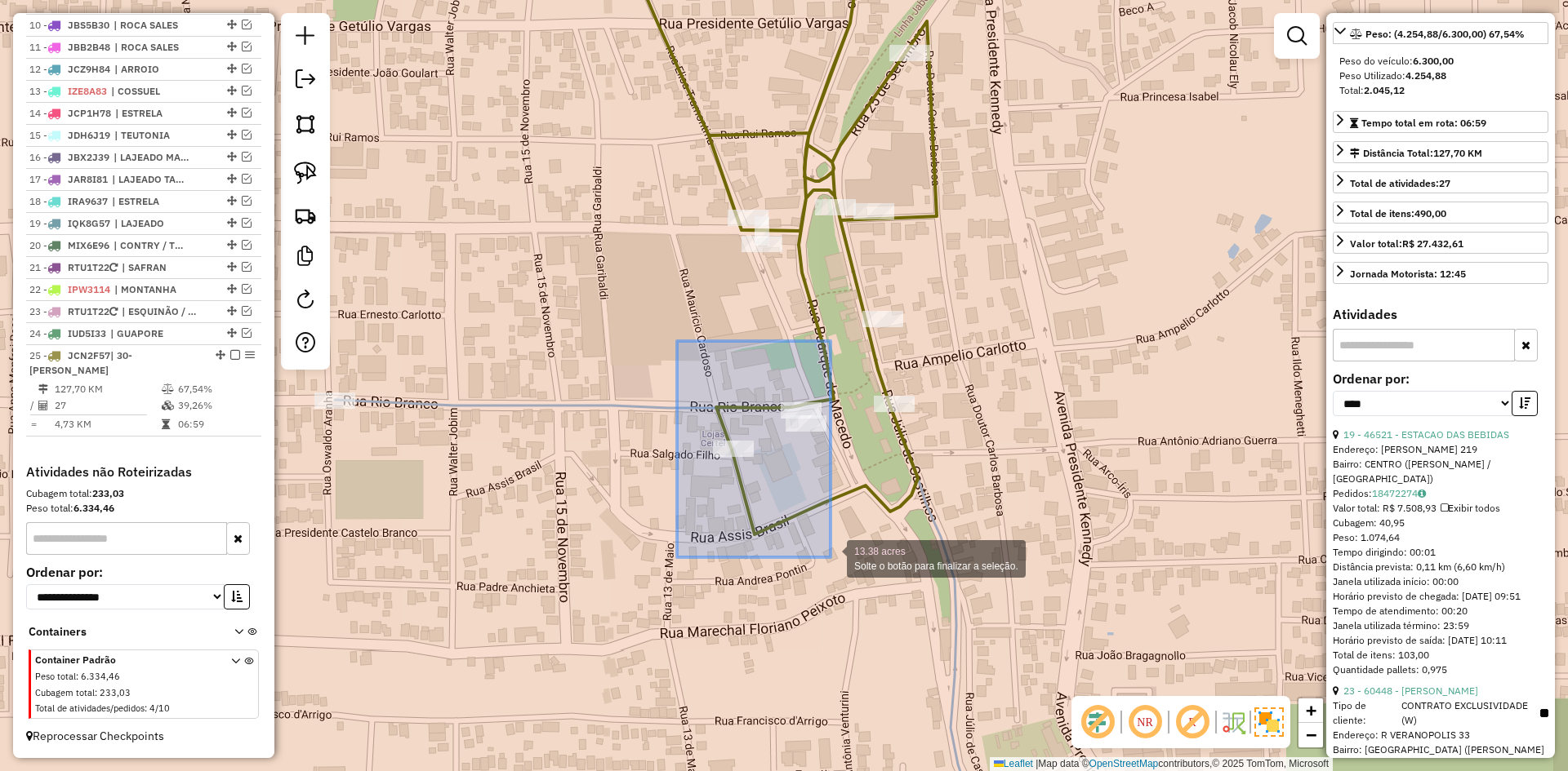
drag, startPoint x: 677, startPoint y: 341, endPoint x: 825, endPoint y: 558, distance: 262.7
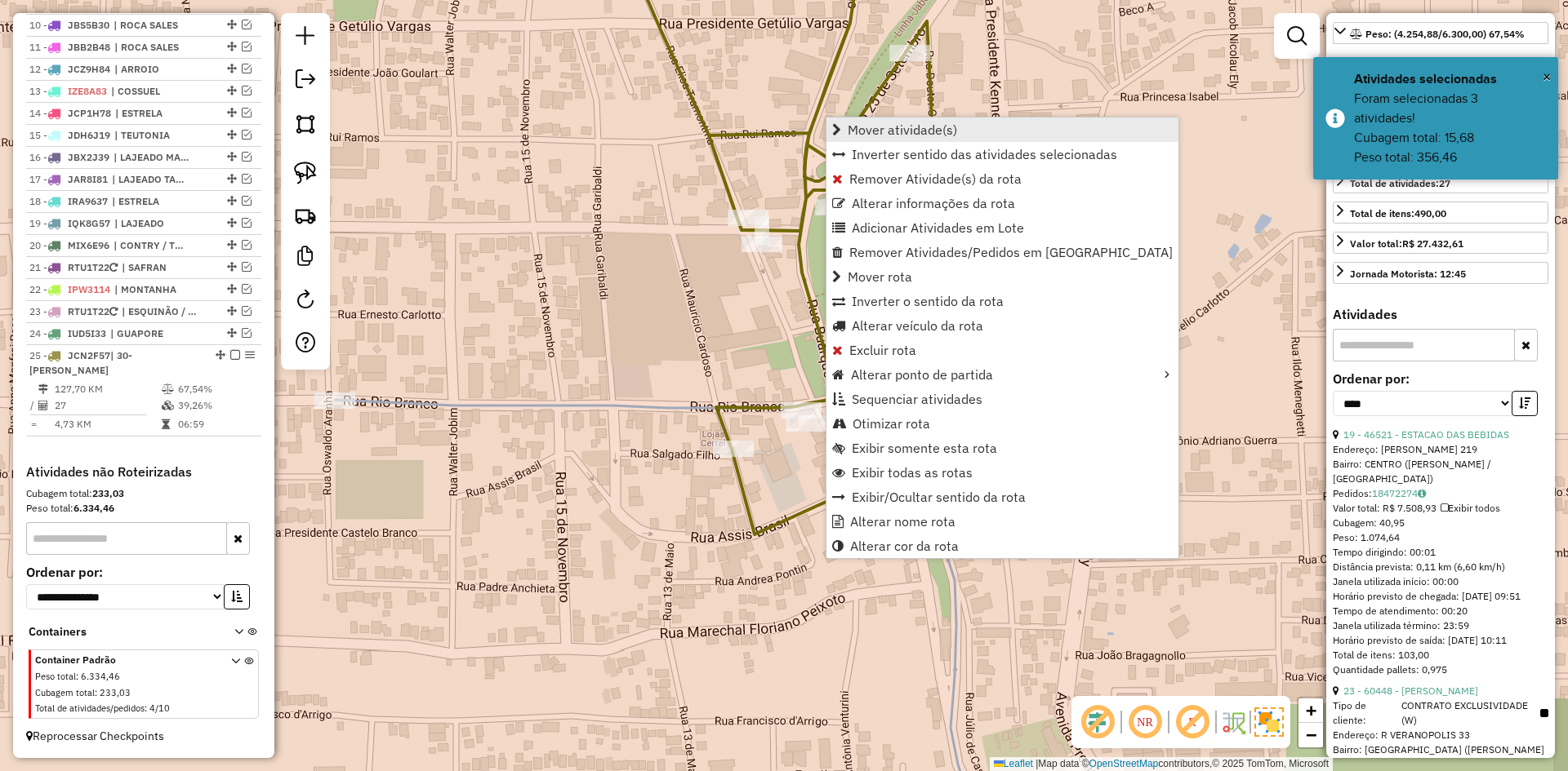
click at [953, 131] on span "Mover atividade(s)" at bounding box center [902, 130] width 109 height 14
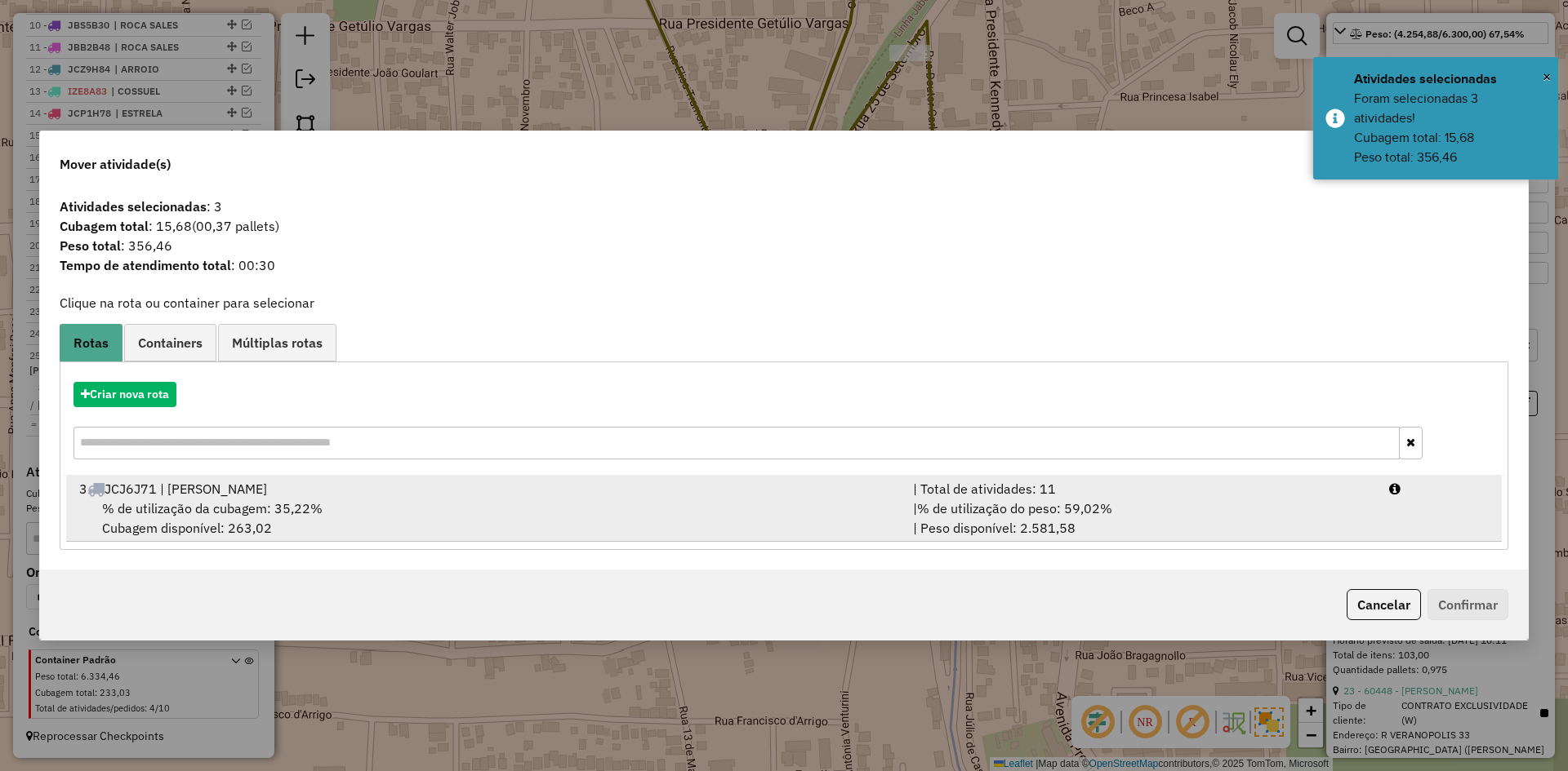
click at [481, 505] on div "% de utilização da cubagem: 35,22% Cubagem disponível: 263,02" at bounding box center [486, 519] width 834 height 40
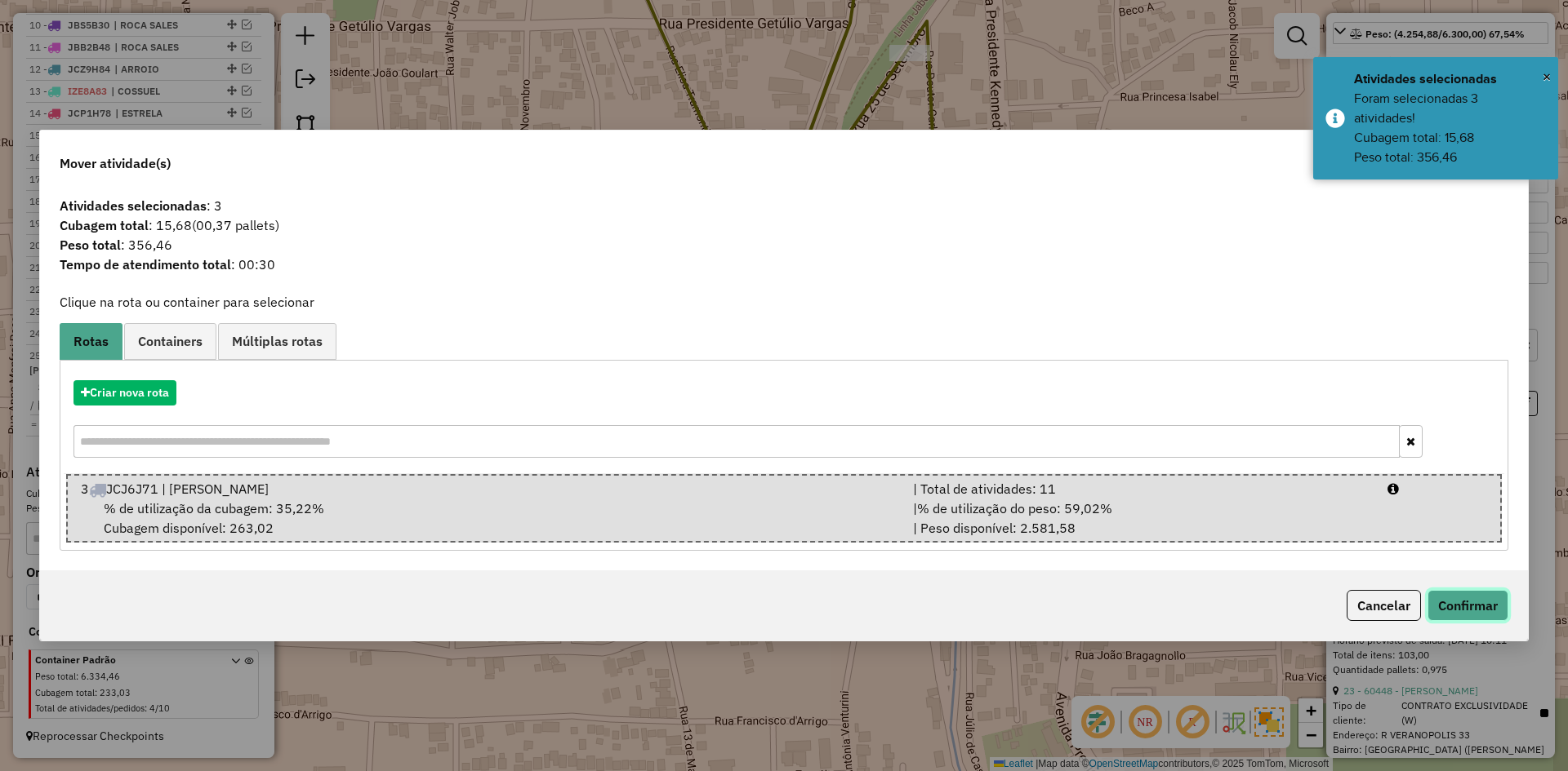
click at [1456, 597] on button "Confirmar" at bounding box center [1468, 605] width 81 height 31
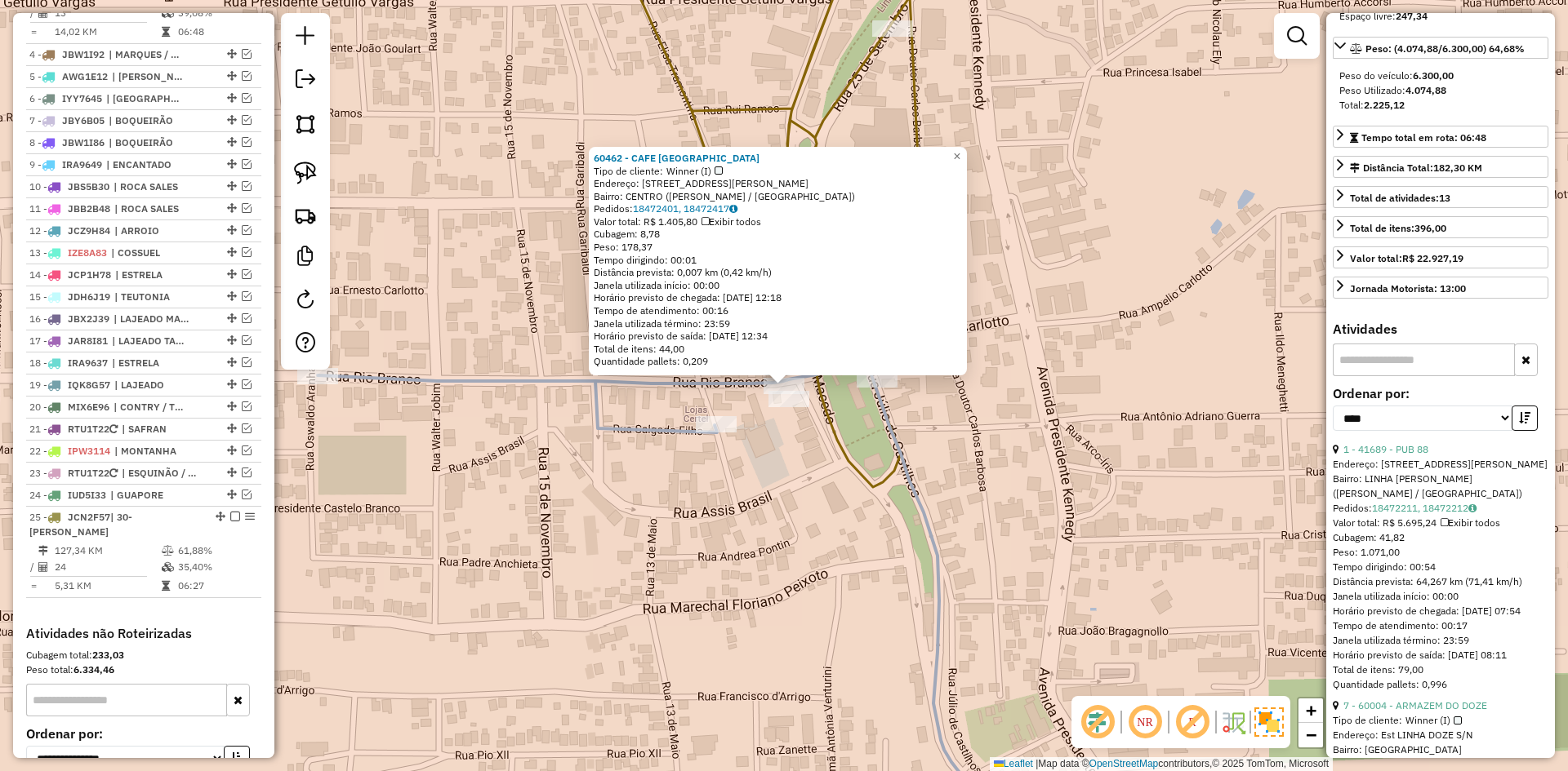
scroll to position [696, 0]
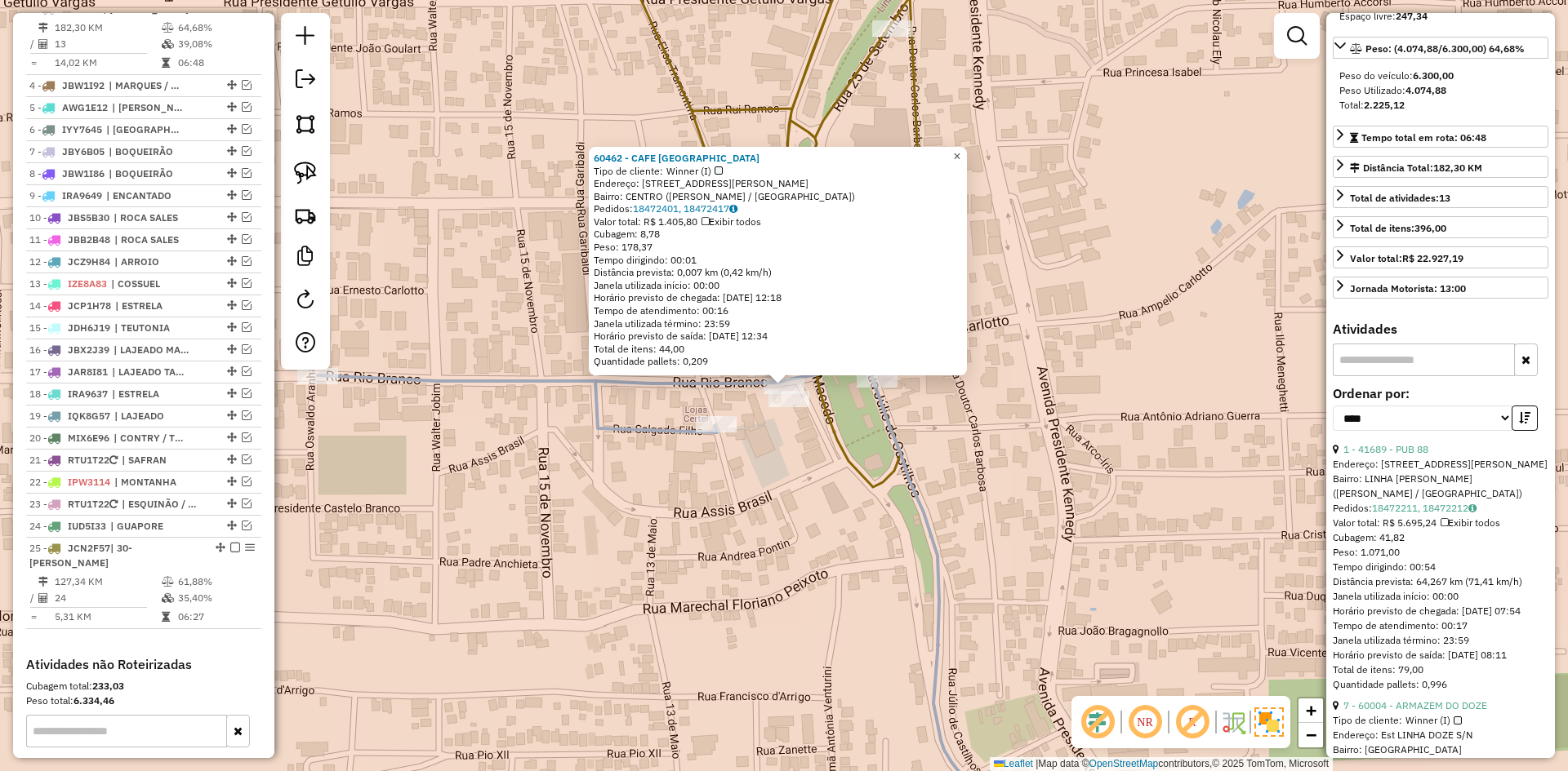
click at [961, 158] on span "×" at bounding box center [957, 156] width 7 height 14
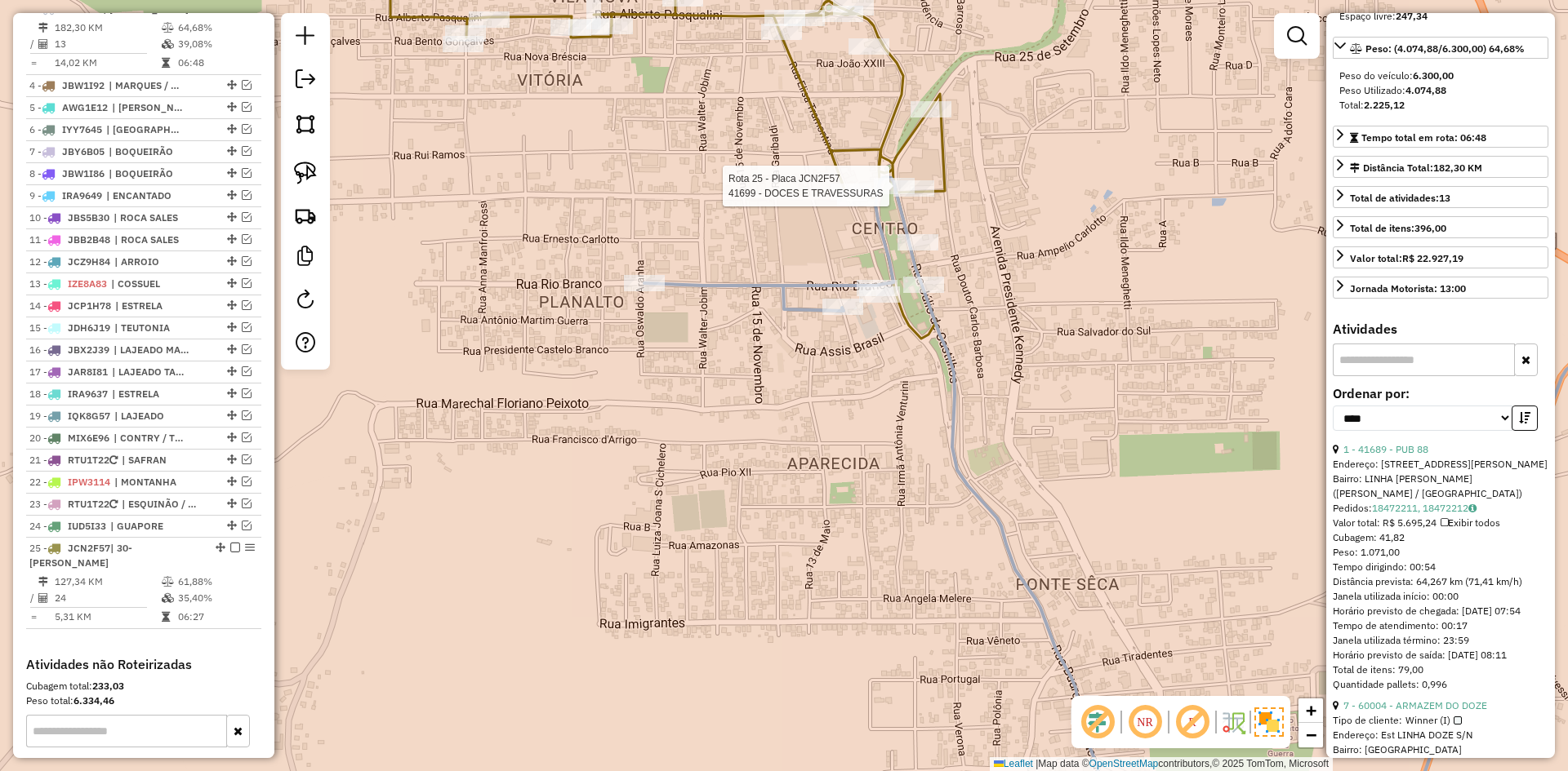
scroll to position [903, 0]
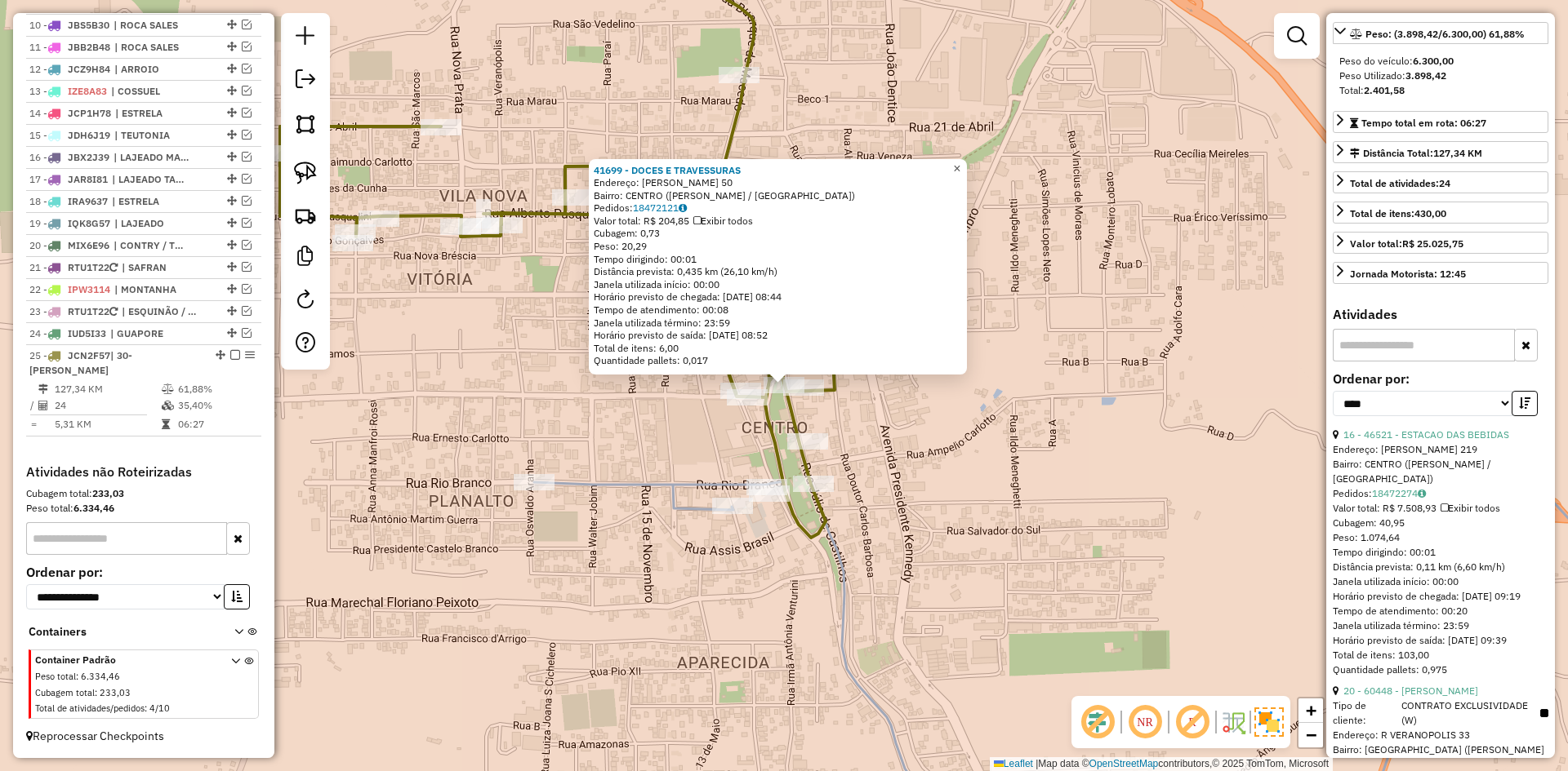
click at [961, 166] on span "×" at bounding box center [957, 168] width 7 height 14
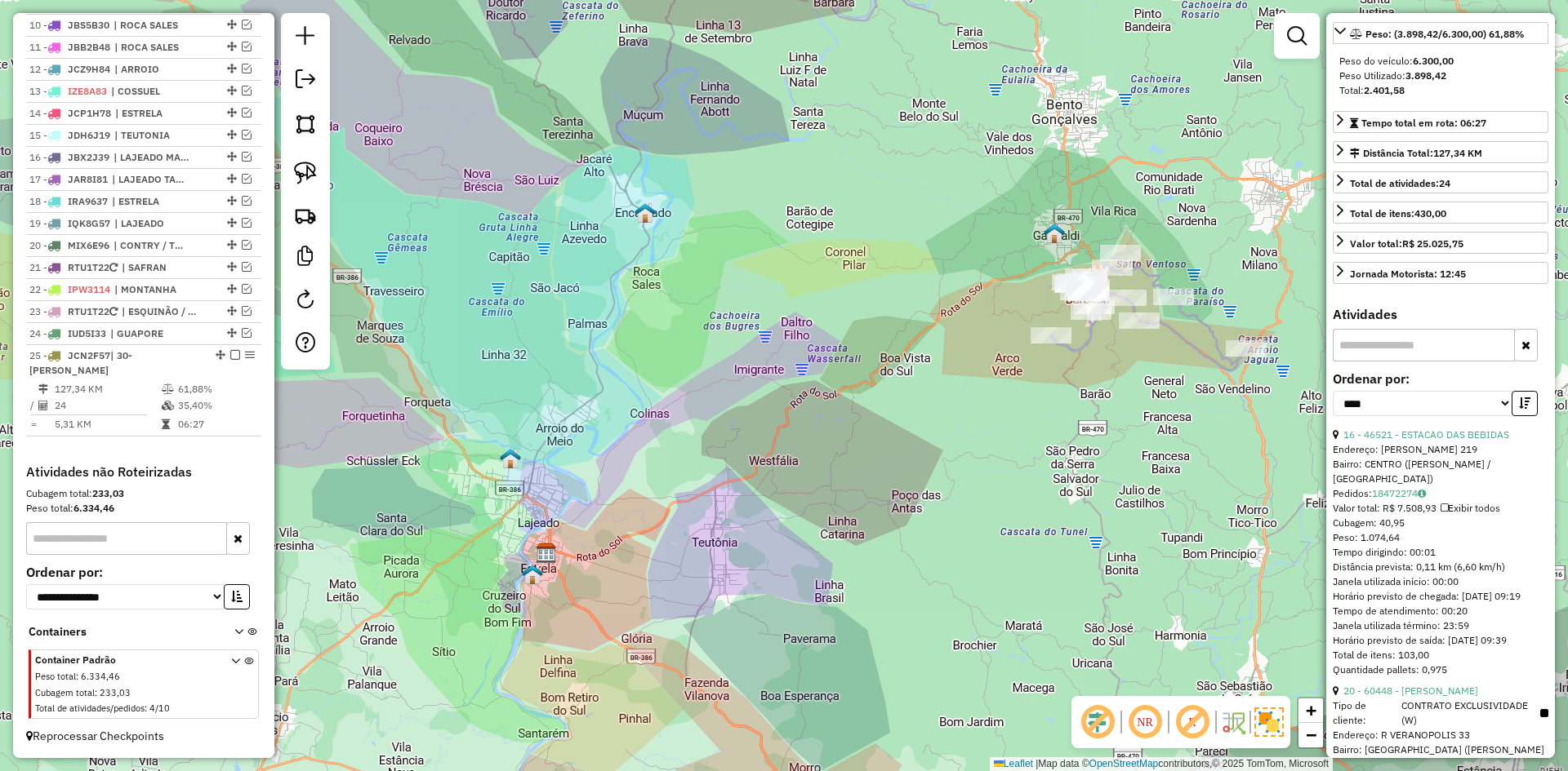
drag, startPoint x: 1129, startPoint y: 370, endPoint x: 998, endPoint y: 339, distance: 134.6
click at [1005, 338] on div "Janela de atendimento Grade de atendimento Capacidade Transportadoras Veículos …" at bounding box center [784, 386] width 1568 height 771
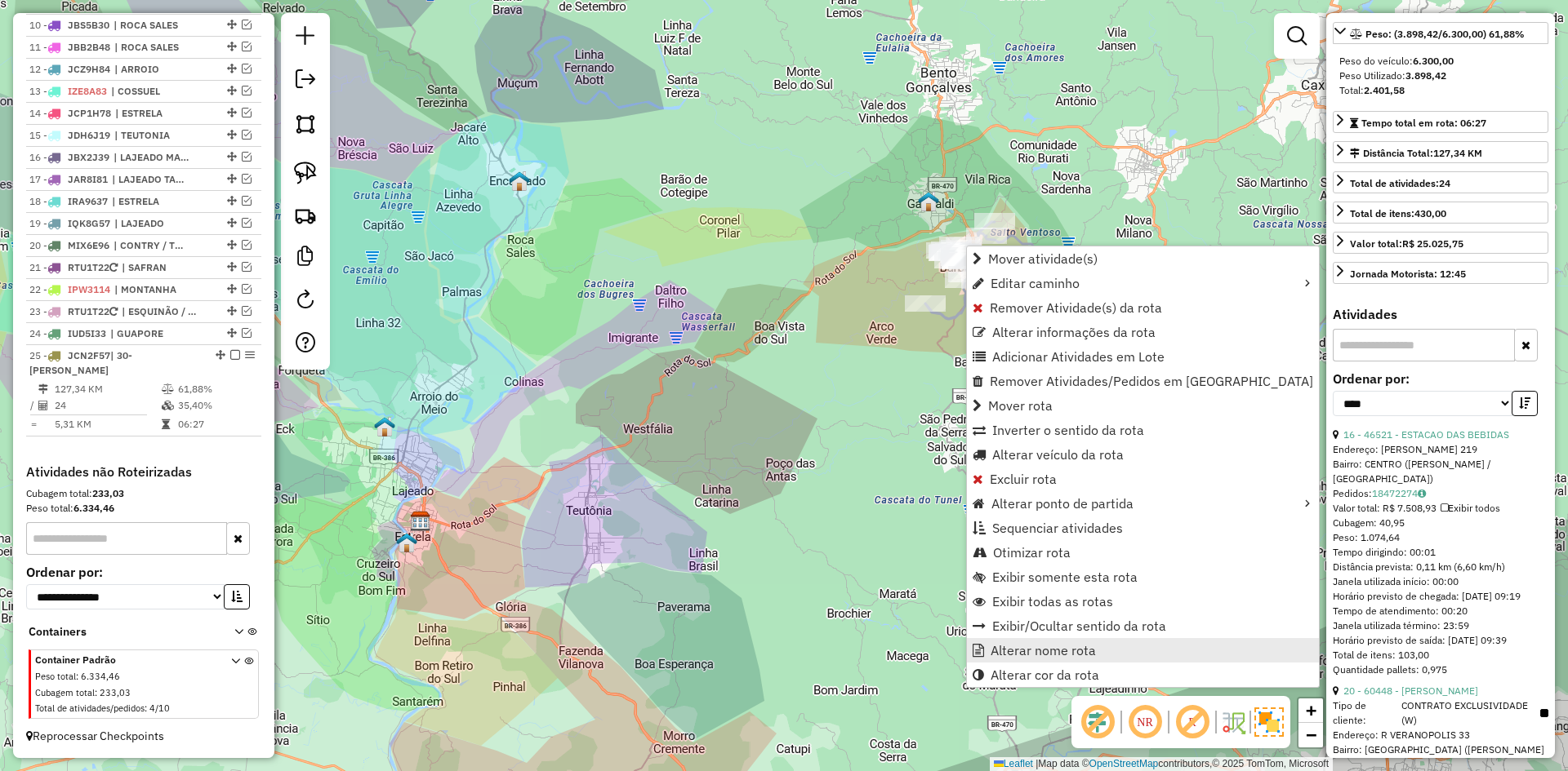
click at [1019, 649] on span "Alterar nome rota" at bounding box center [1043, 650] width 105 height 14
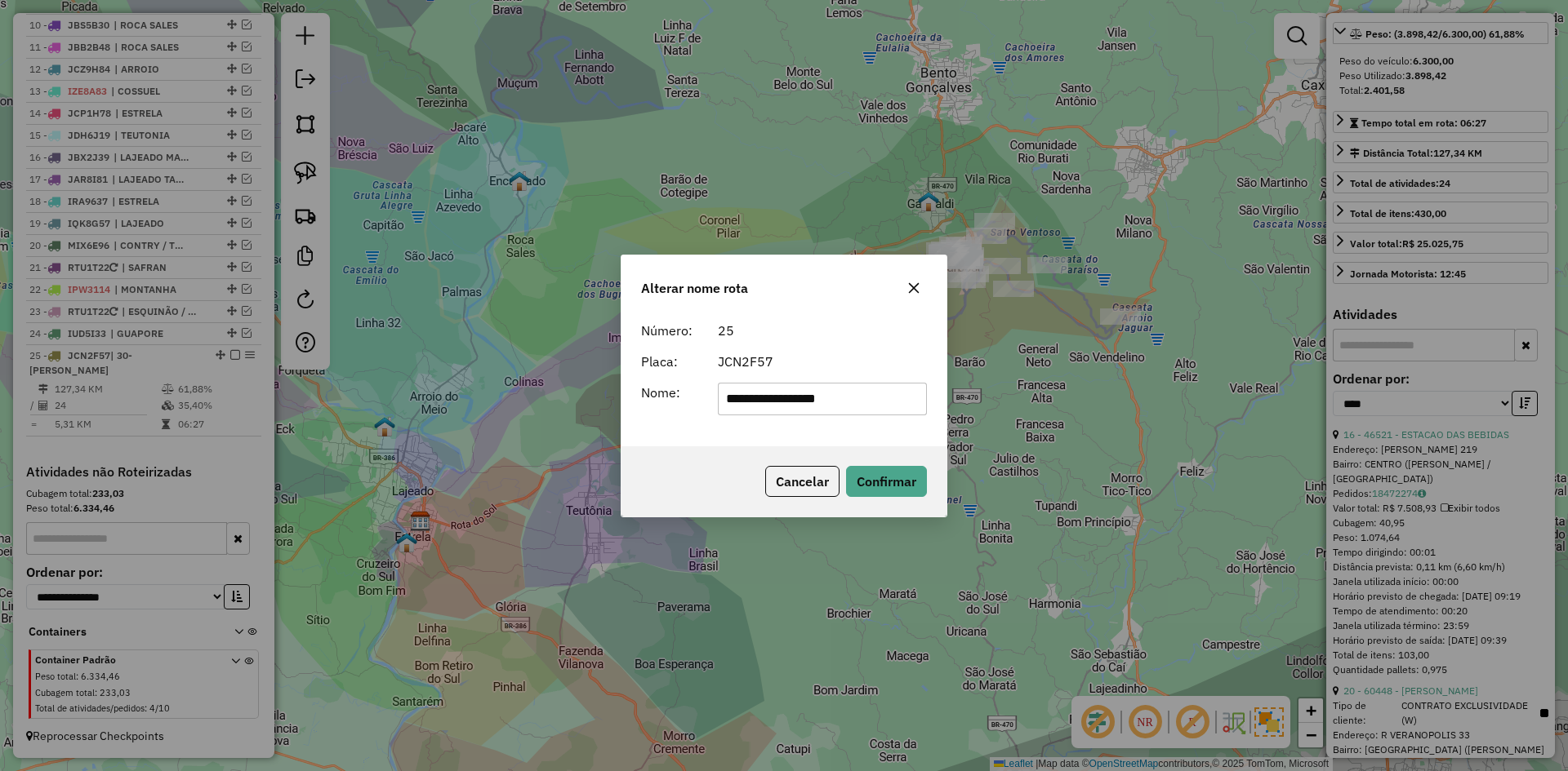
drag, startPoint x: 748, startPoint y: 408, endPoint x: 702, endPoint y: 445, distance: 59.0
click at [705, 441] on div "**********" at bounding box center [784, 380] width 325 height 132
type input "**********"
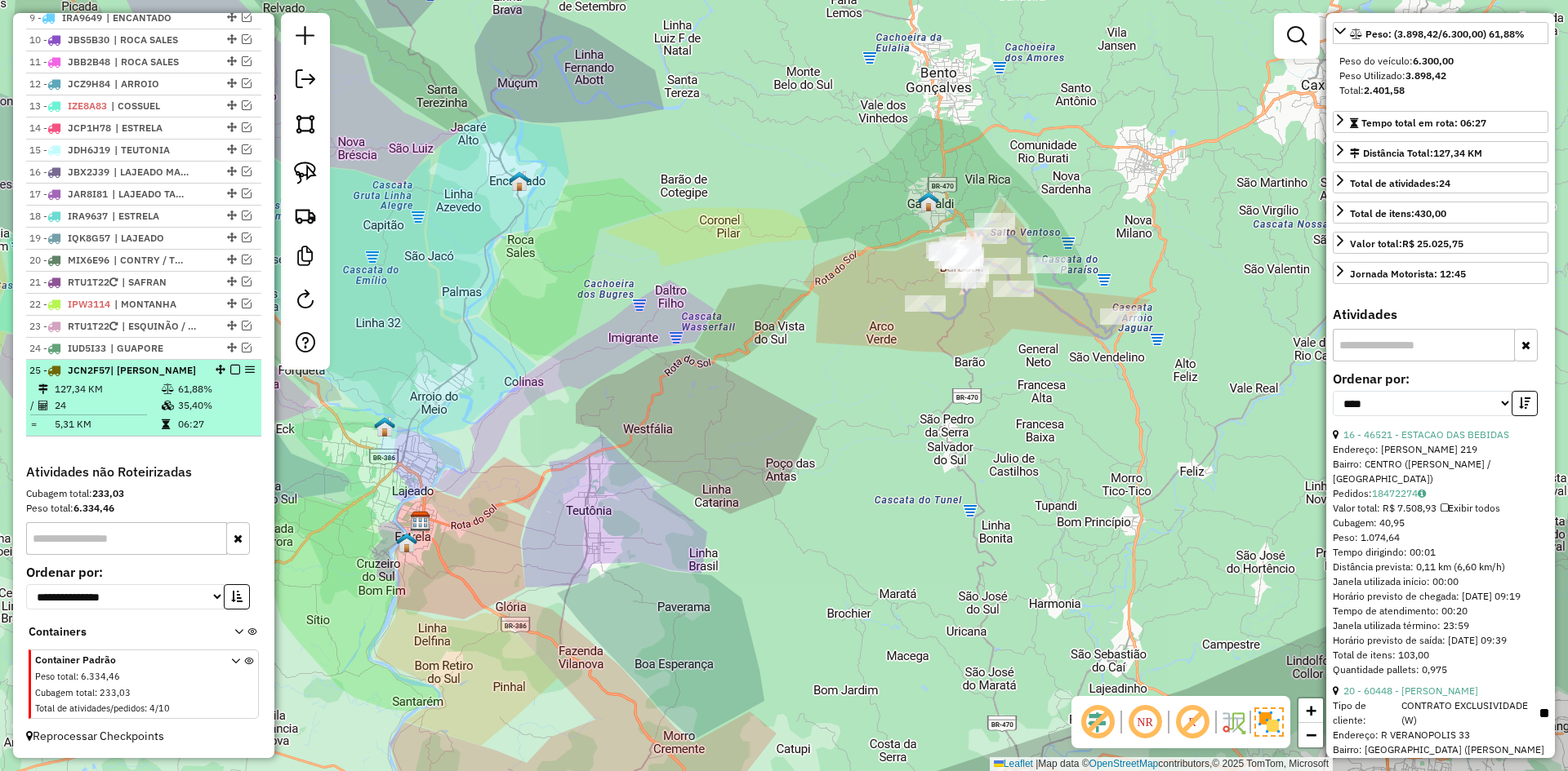
click at [231, 365] on em at bounding box center [235, 369] width 10 height 10
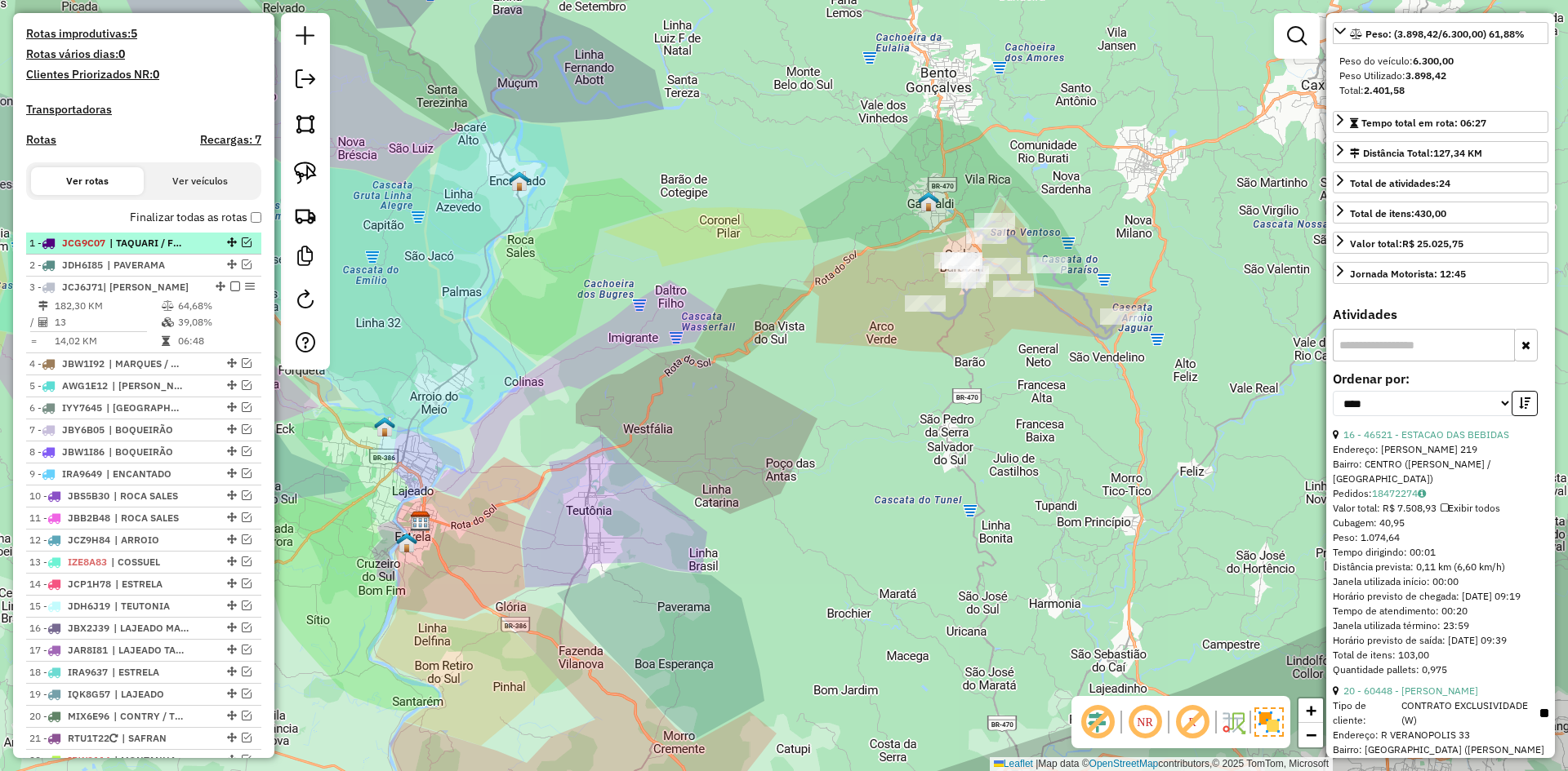
scroll to position [426, 0]
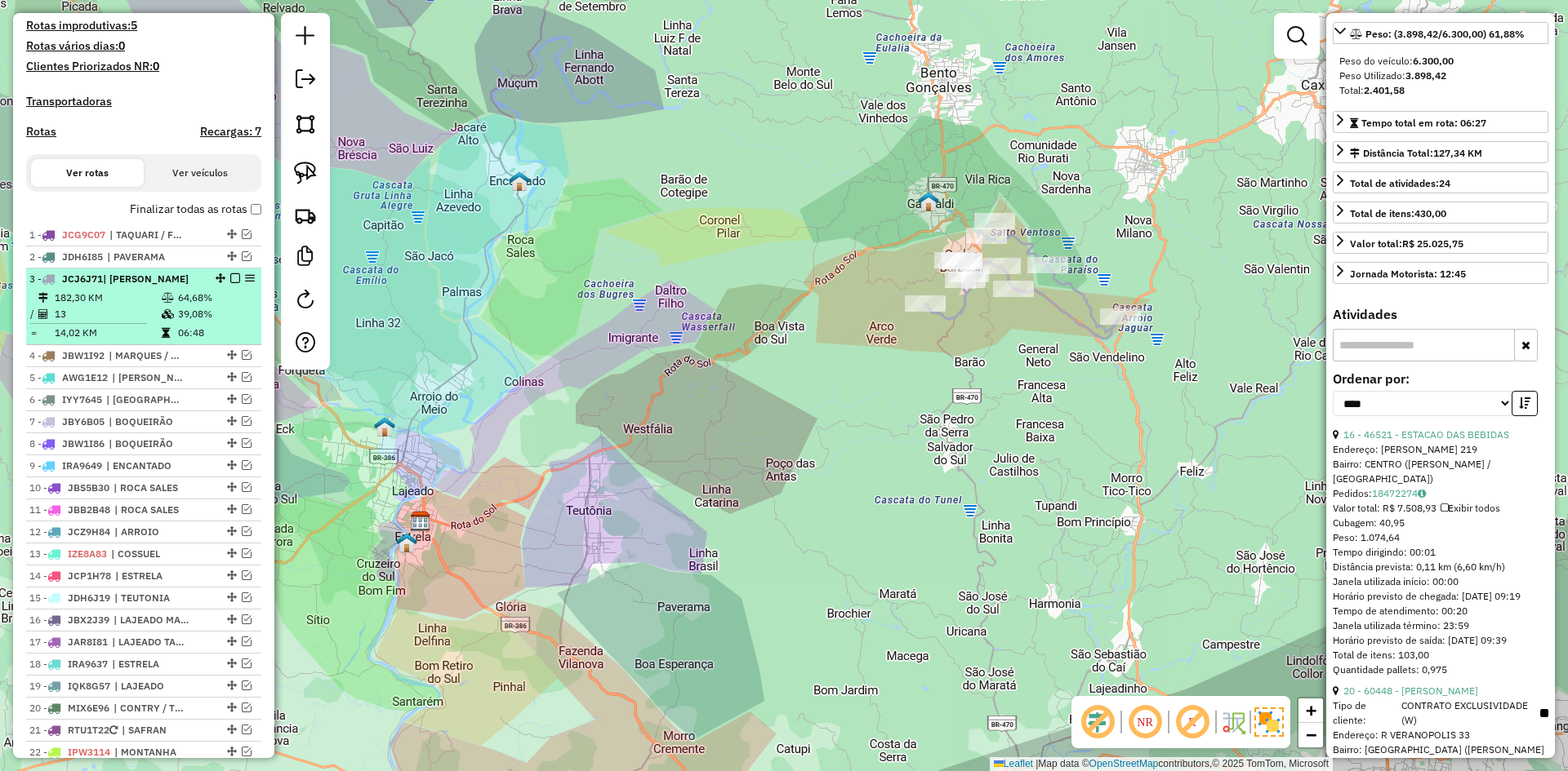
click at [231, 283] on em at bounding box center [235, 278] width 10 height 10
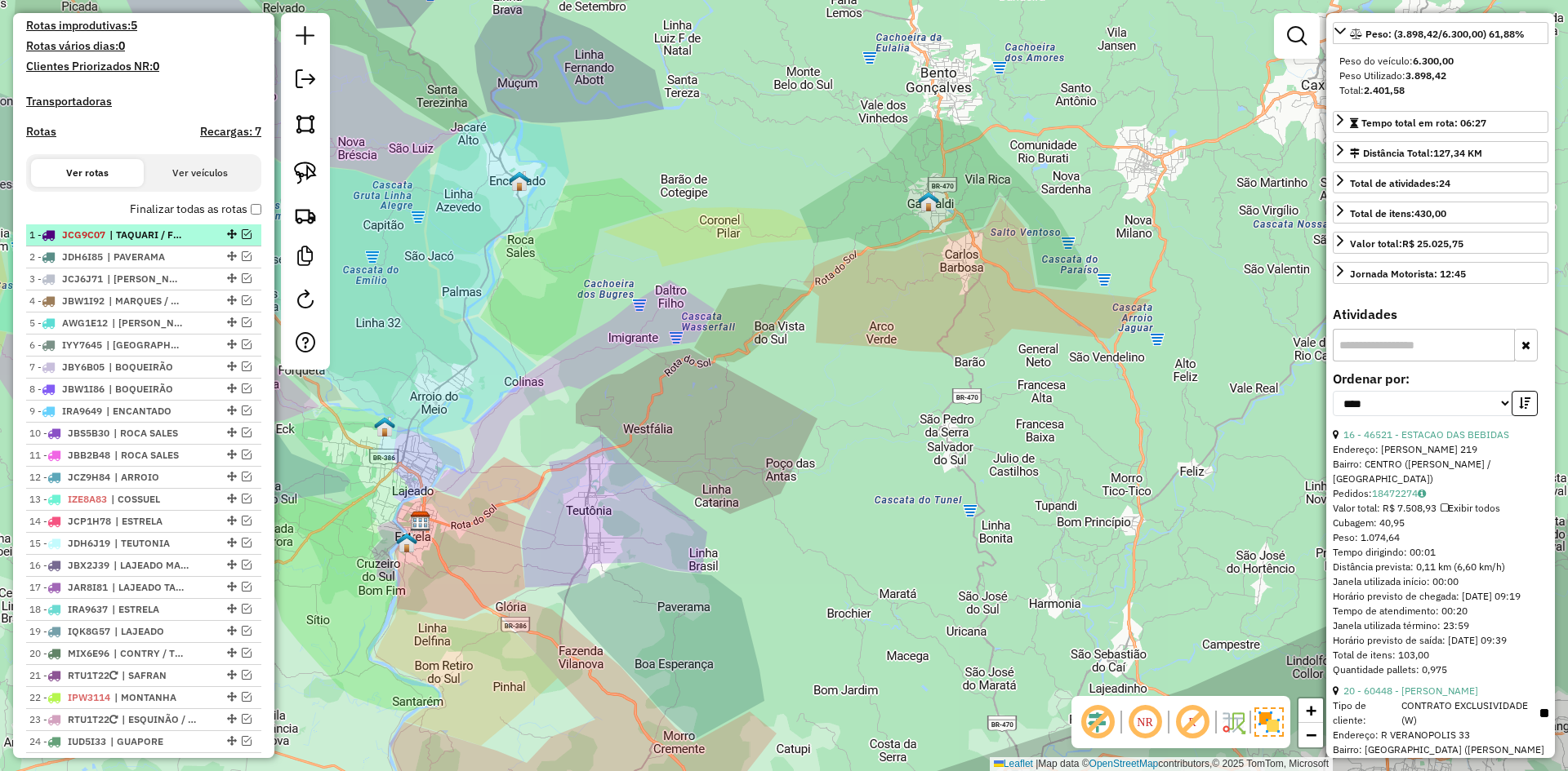
click at [242, 240] on em at bounding box center [246, 234] width 10 height 10
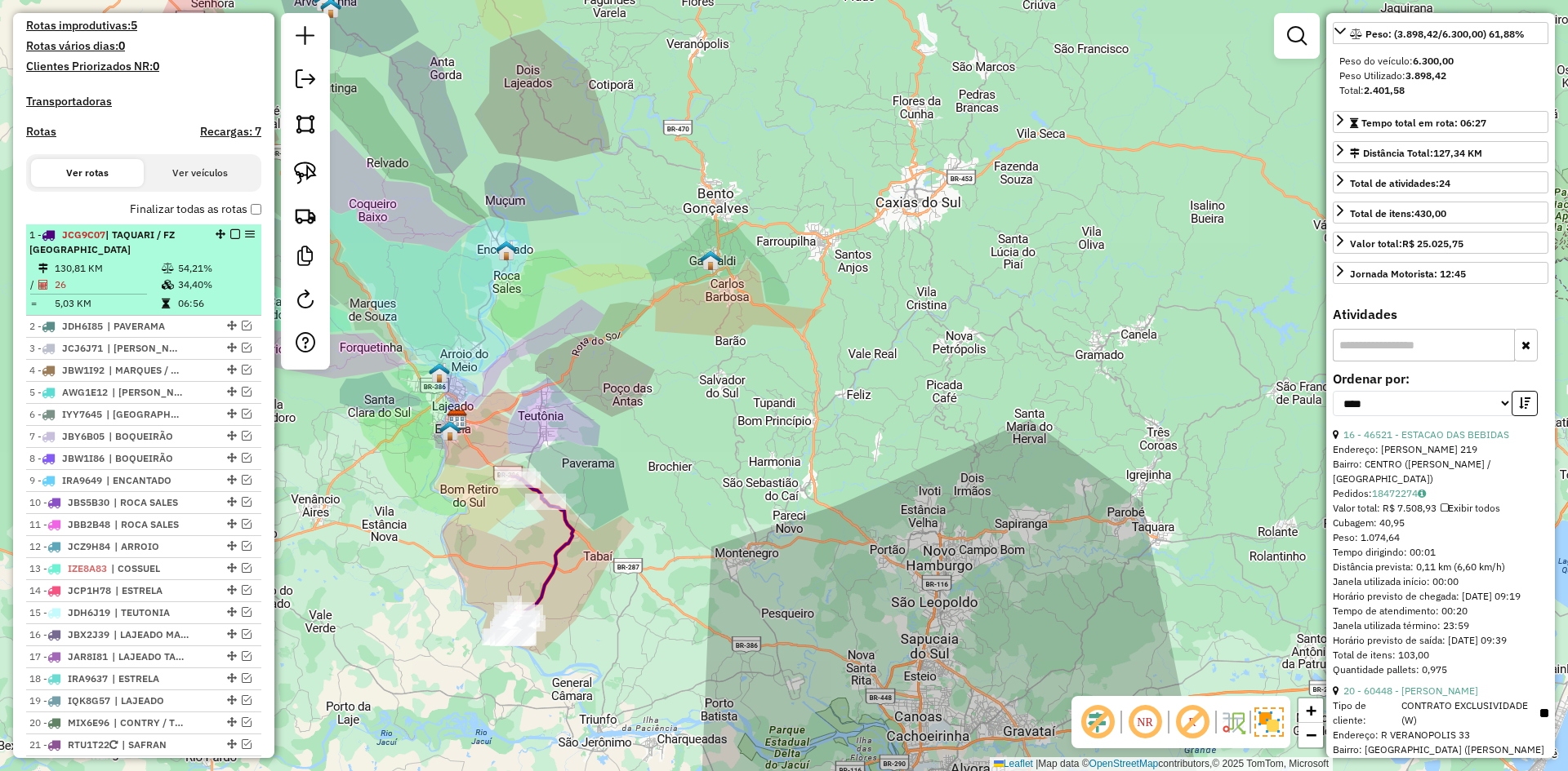
click at [231, 240] on em at bounding box center [235, 234] width 10 height 10
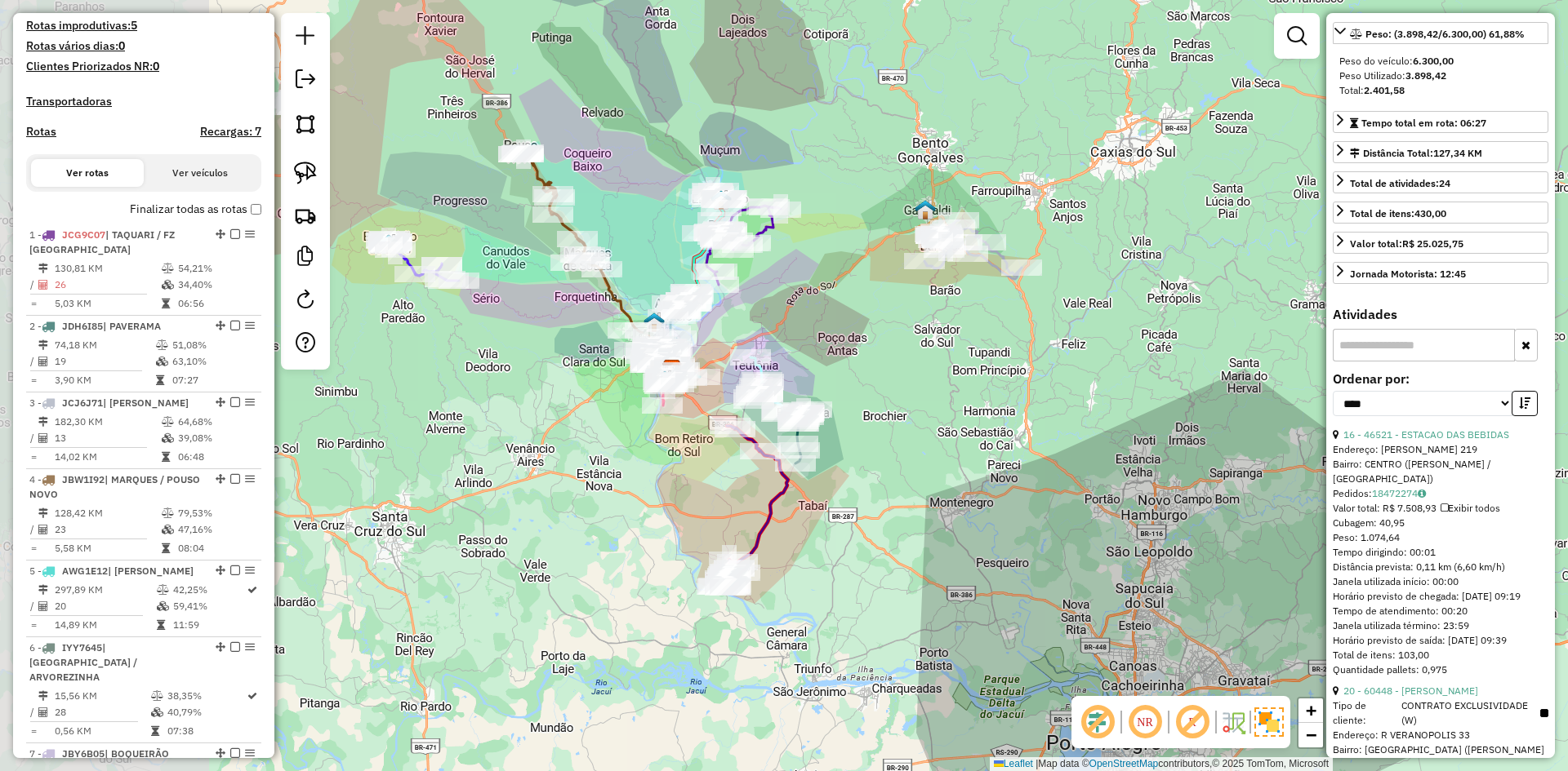
drag, startPoint x: 584, startPoint y: 362, endPoint x: 949, endPoint y: 386, distance: 365.8
click at [928, 382] on div "Janela de atendimento Grade de atendimento Capacidade Transportadoras Veículos …" at bounding box center [784, 386] width 1568 height 771
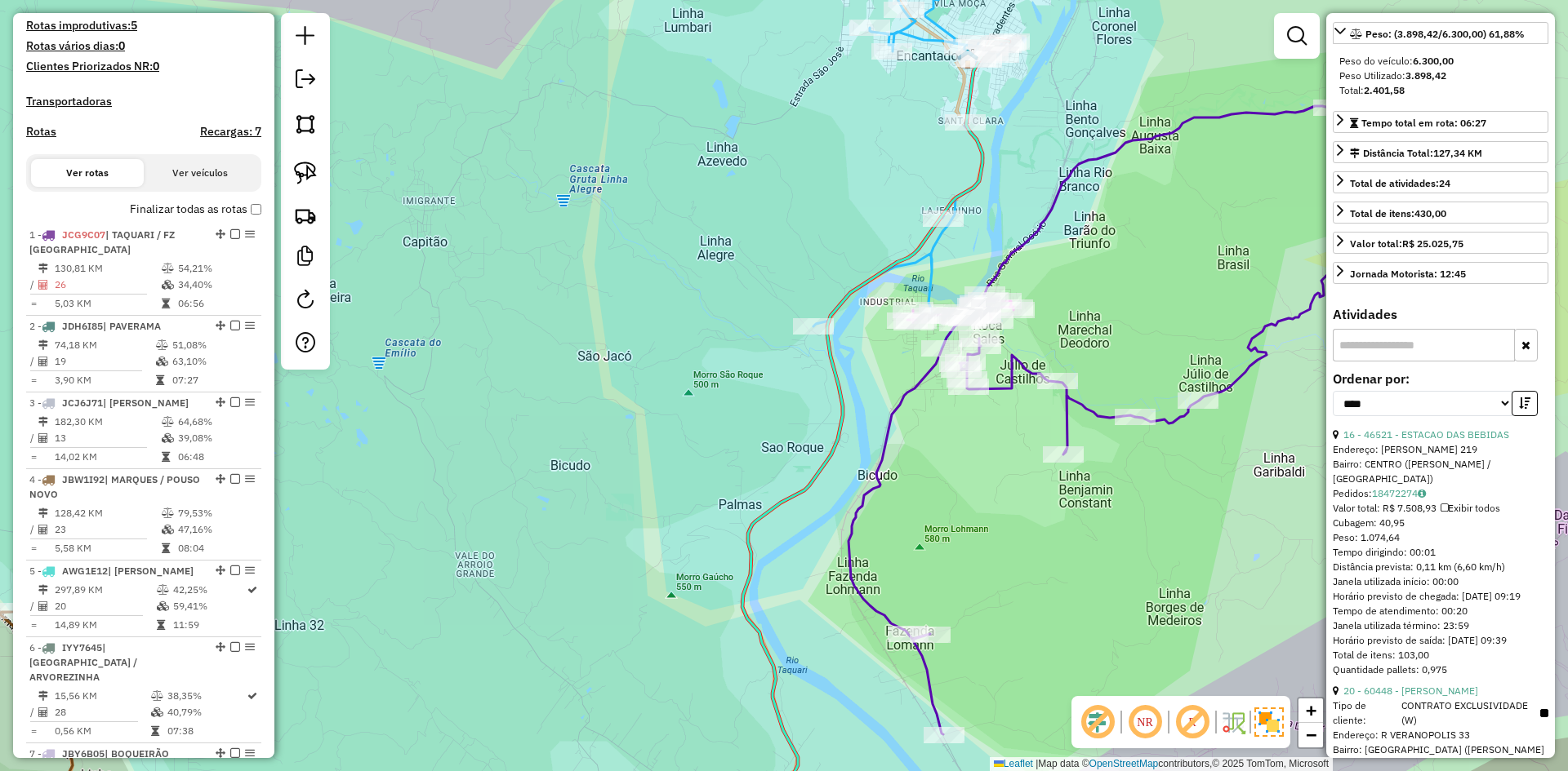
drag, startPoint x: 1080, startPoint y: 375, endPoint x: 1077, endPoint y: 299, distance: 76.1
click at [1077, 299] on div "Janela de atendimento Grade de atendimento Capacidade Transportadoras Veículos …" at bounding box center [784, 386] width 1568 height 771
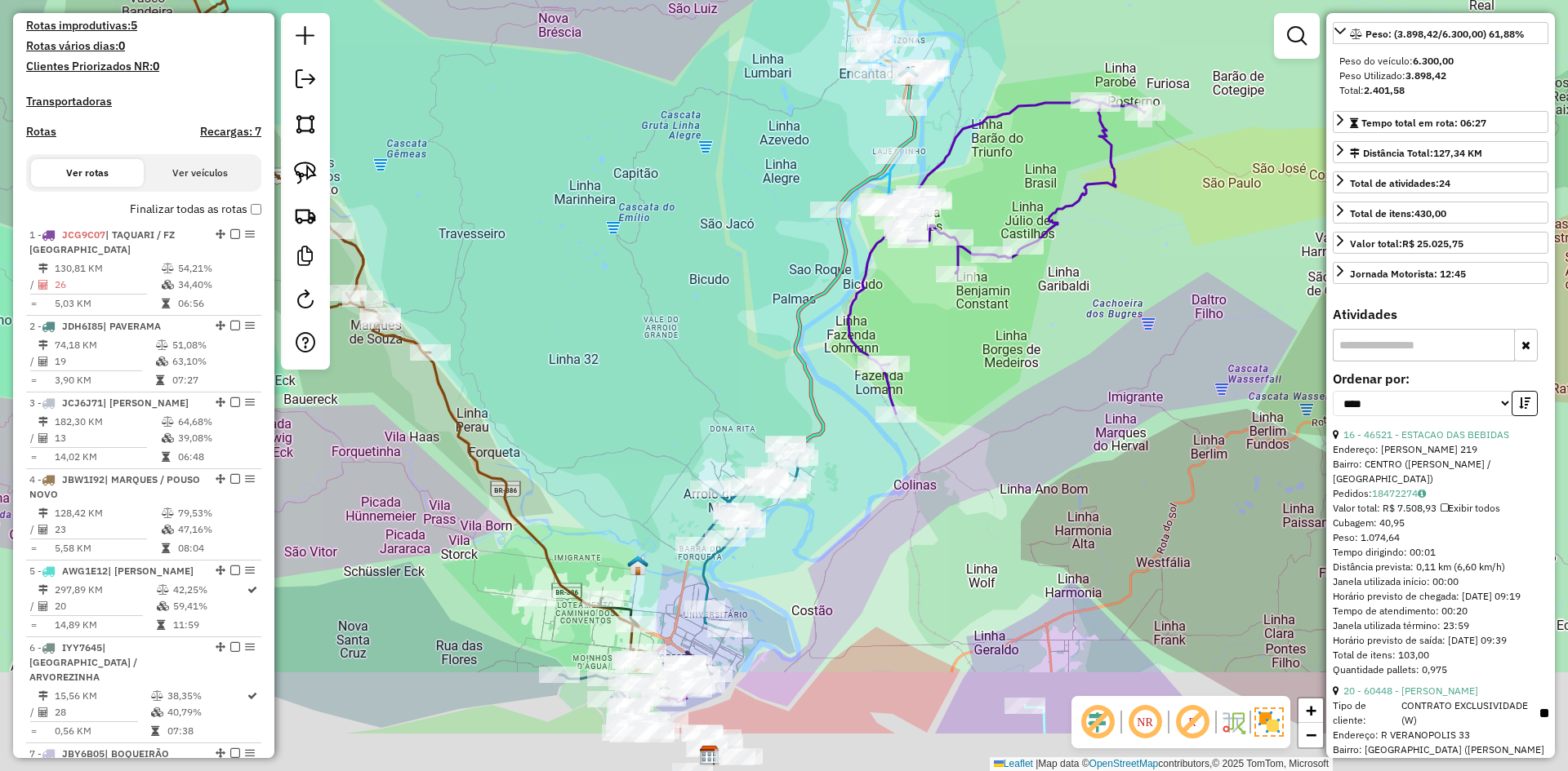
drag, startPoint x: 989, startPoint y: 400, endPoint x: 897, endPoint y: 266, distance: 162.5
click at [898, 271] on div "Janela de atendimento Grade de atendimento Capacidade Transportadoras Veículos …" at bounding box center [784, 386] width 1568 height 771
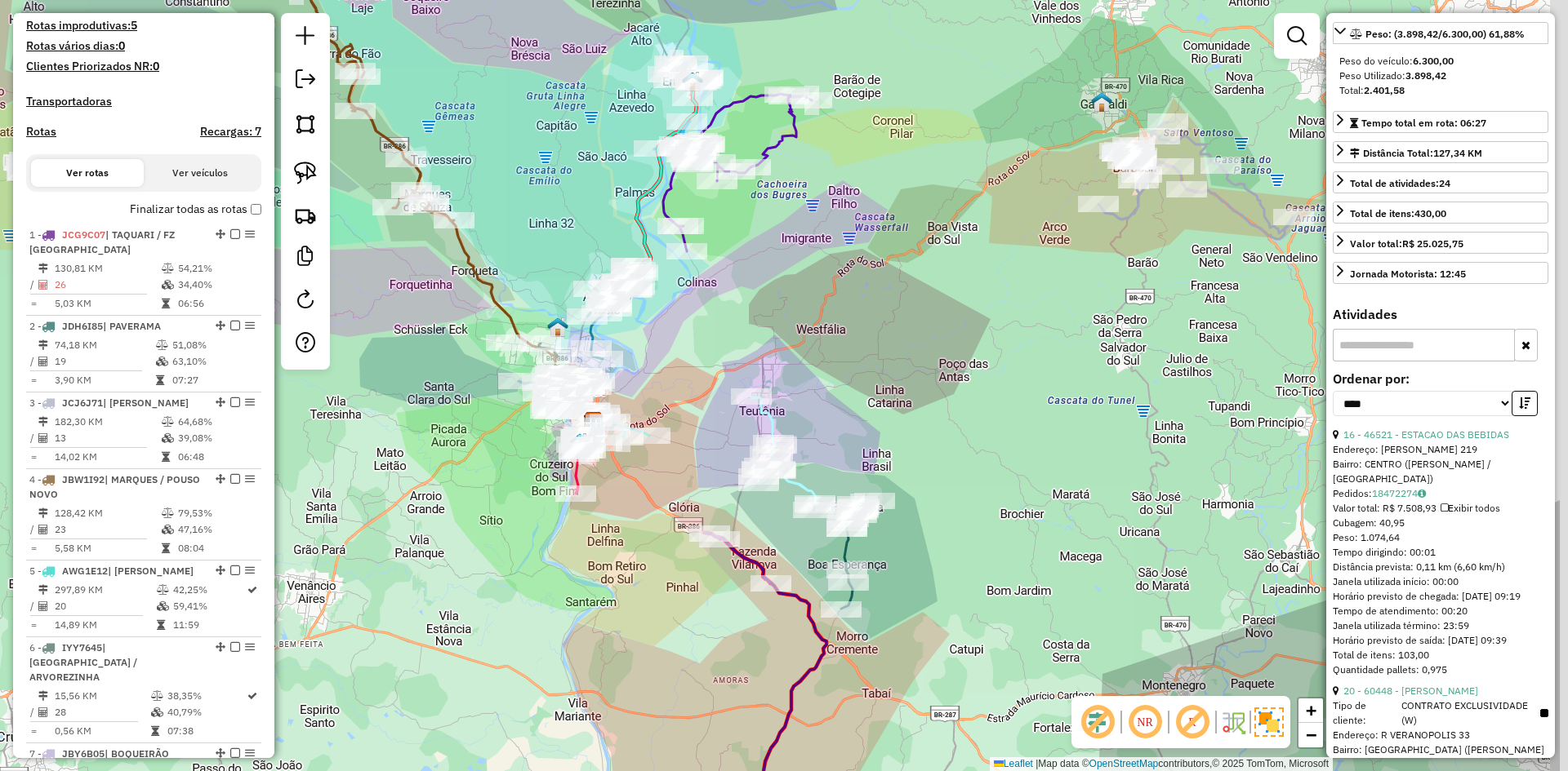
drag, startPoint x: 1053, startPoint y: 335, endPoint x: 883, endPoint y: 309, distance: 172.0
click at [884, 309] on div "Janela de atendimento Grade de atendimento Capacidade Transportadoras Veículos …" at bounding box center [784, 386] width 1568 height 771
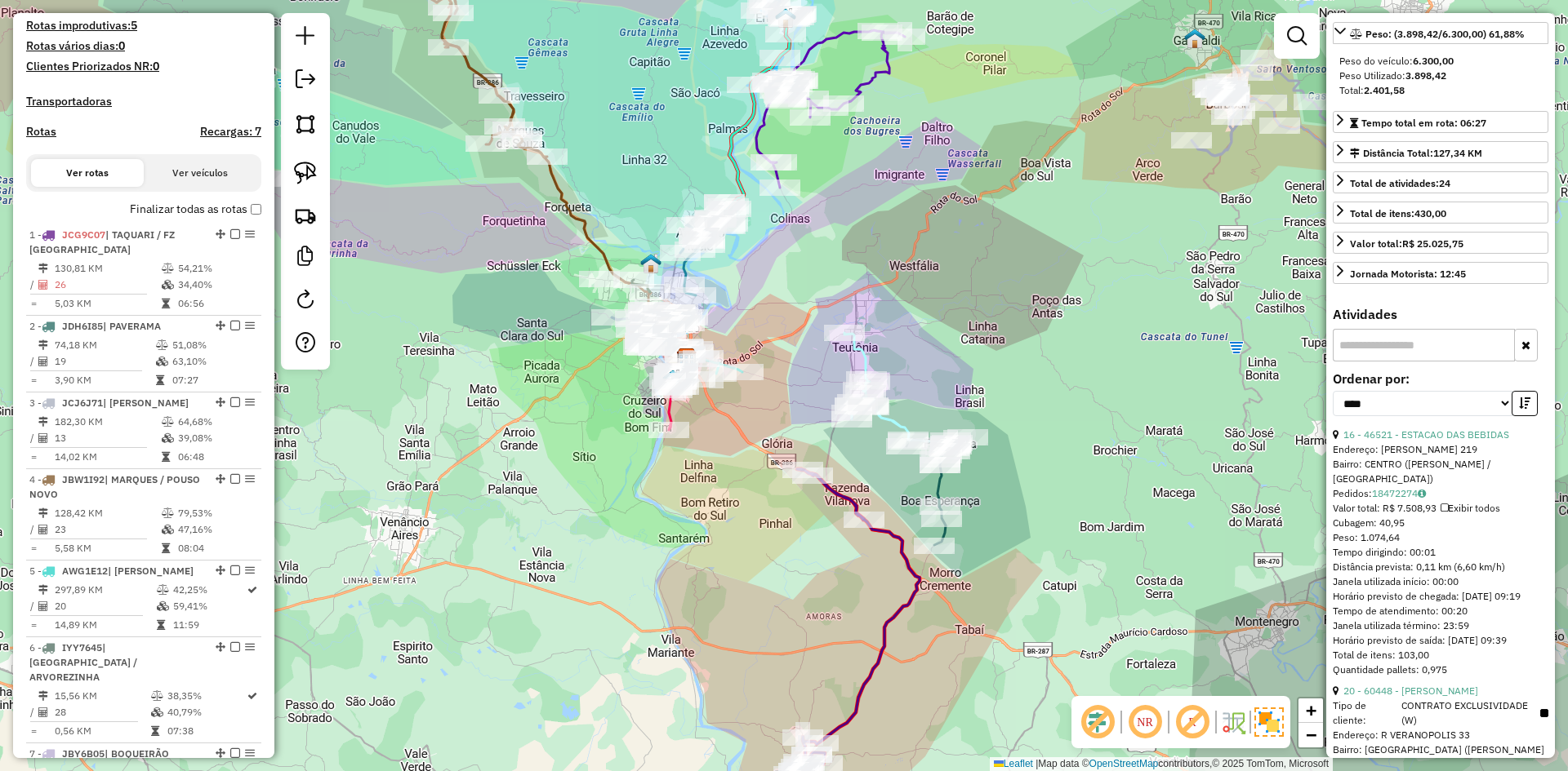
drag, startPoint x: 818, startPoint y: 263, endPoint x: 868, endPoint y: 150, distance: 123.6
click at [861, 174] on div "Janela de atendimento Grade de atendimento Capacidade Transportadoras Veículos …" at bounding box center [784, 386] width 1568 height 771
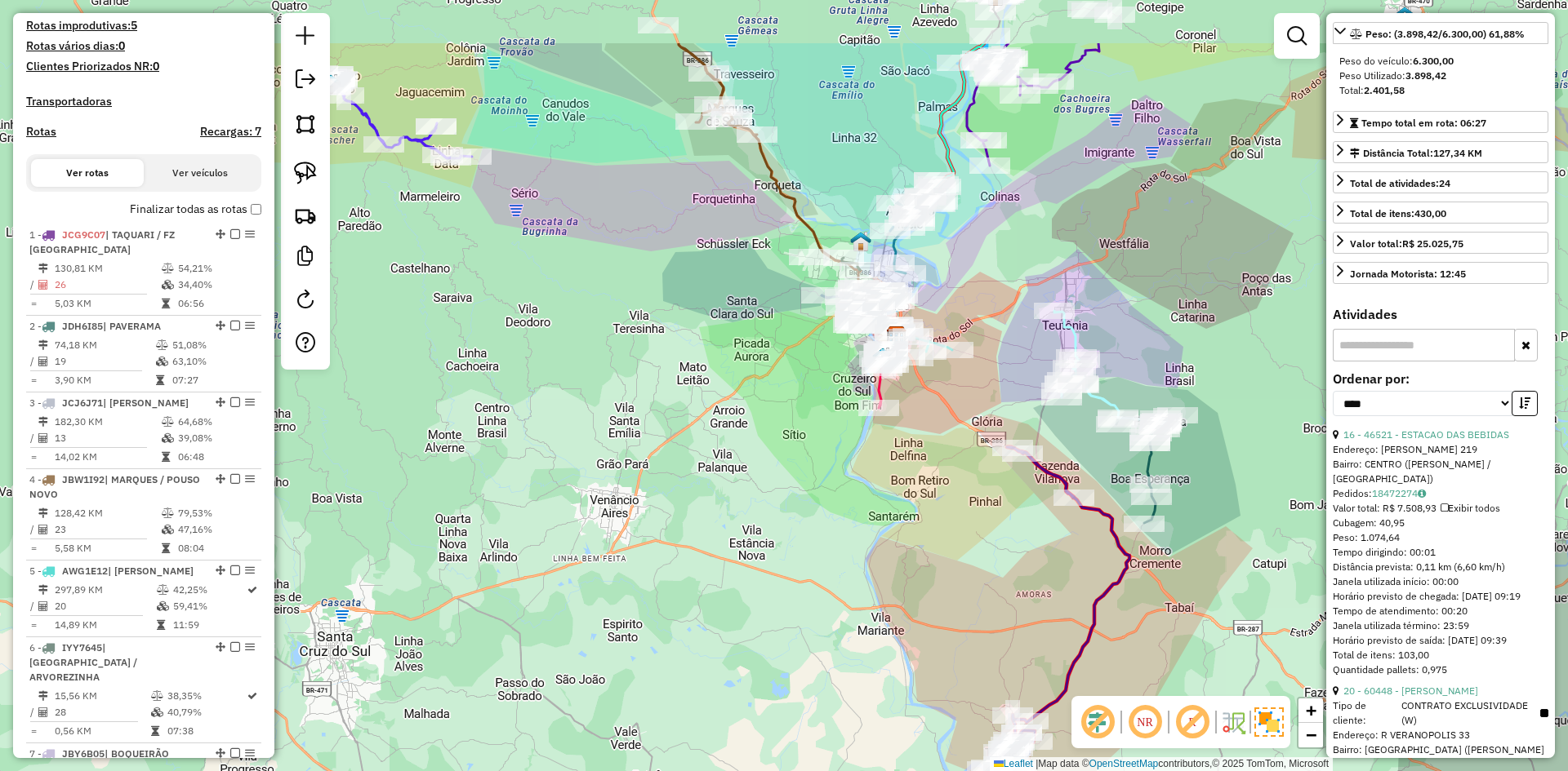
drag, startPoint x: 698, startPoint y: 391, endPoint x: 845, endPoint y: 512, distance: 190.4
click at [845, 512] on div "Janela de atendimento Grade de atendimento Capacidade Transportadoras Veículos …" at bounding box center [784, 386] width 1568 height 771
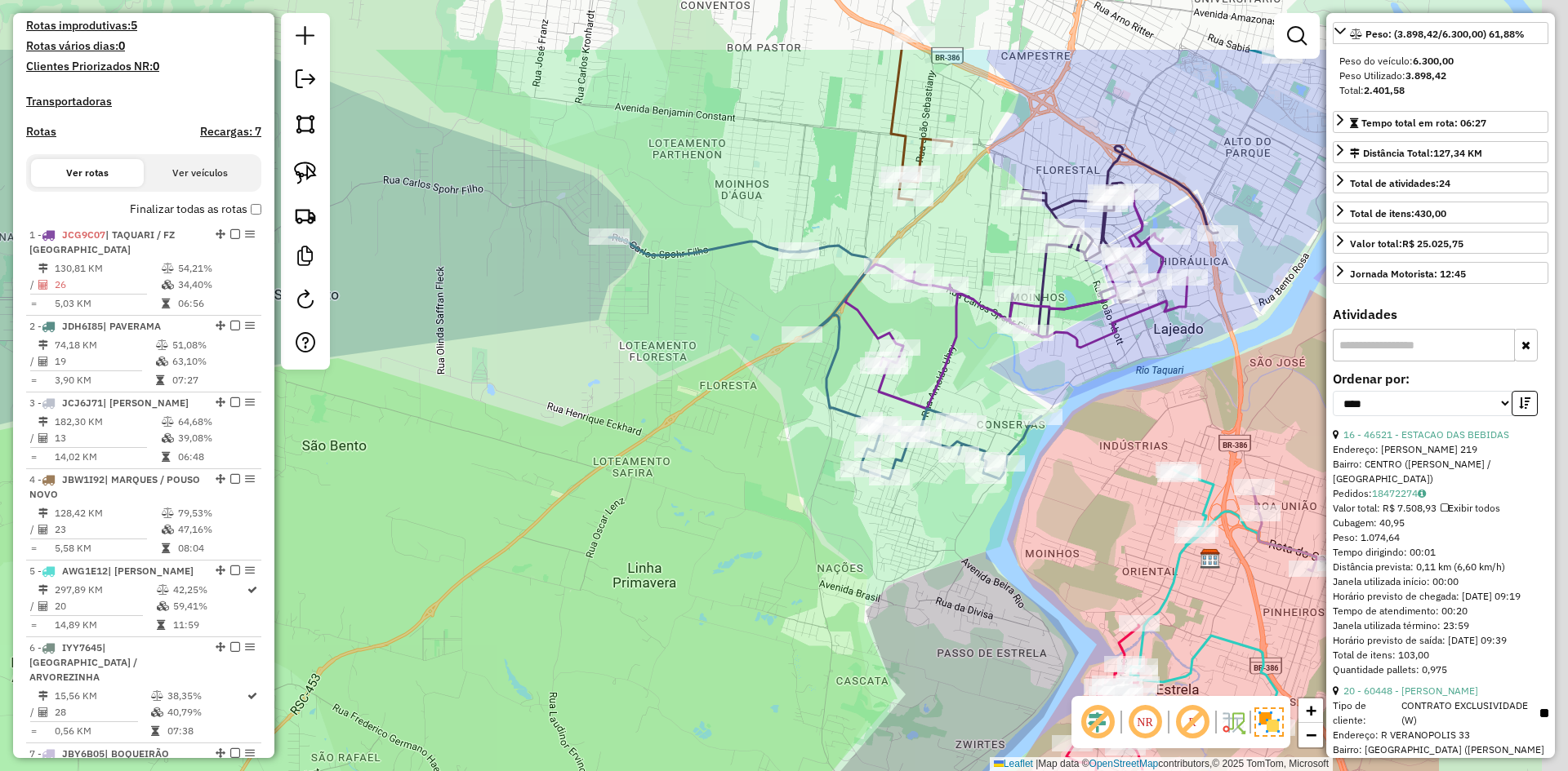
drag, startPoint x: 926, startPoint y: 327, endPoint x: 635, endPoint y: 456, distance: 318.3
click at [635, 456] on div "Janela de atendimento Grade de atendimento Capacidade Transportadoras Veículos …" at bounding box center [784, 386] width 1568 height 771
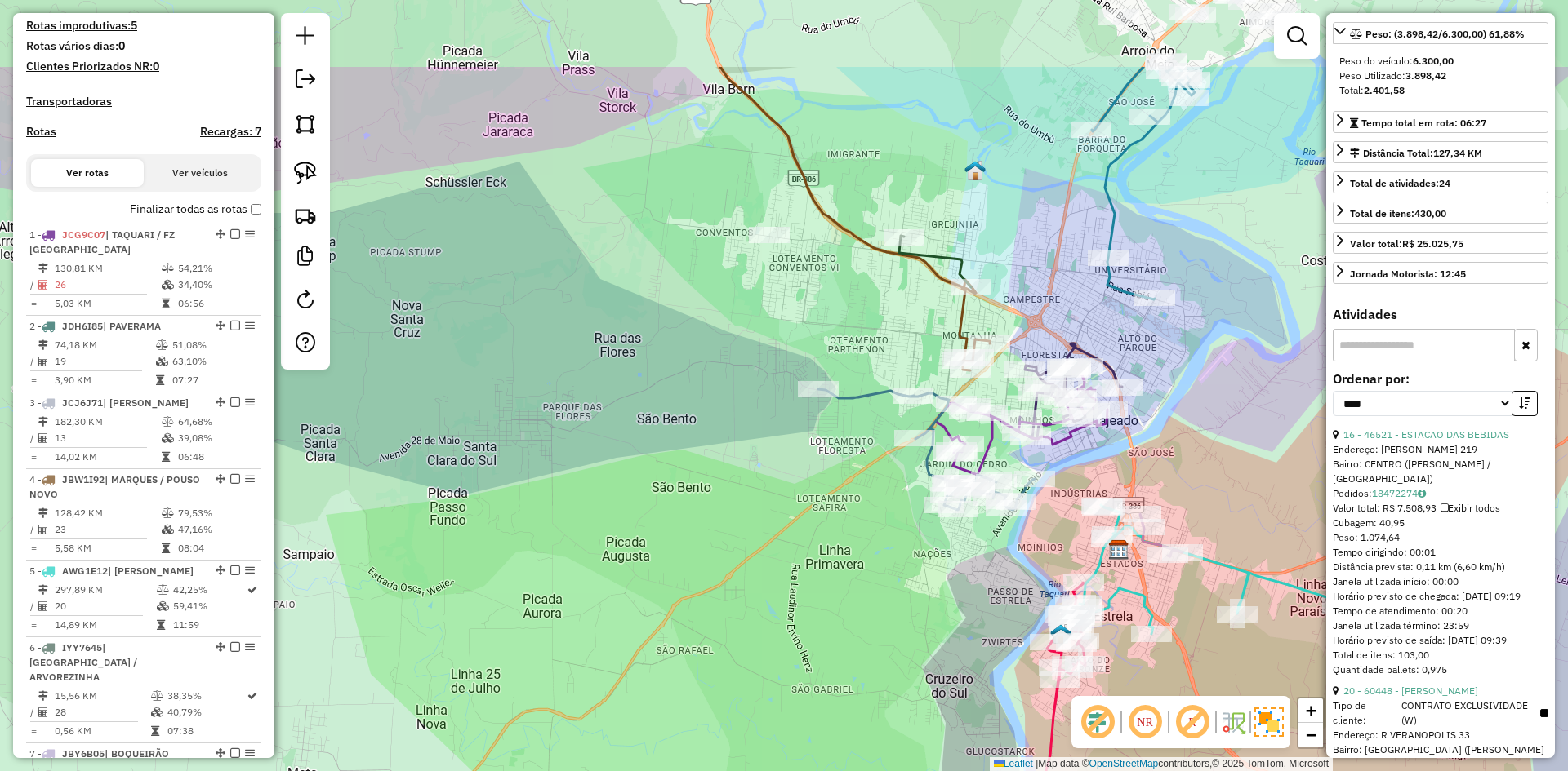
drag, startPoint x: 792, startPoint y: 177, endPoint x: 842, endPoint y: 329, distance: 160.0
click at [842, 328] on div "Janela de atendimento Grade de atendimento Capacidade Transportadoras Veículos …" at bounding box center [784, 386] width 1568 height 771
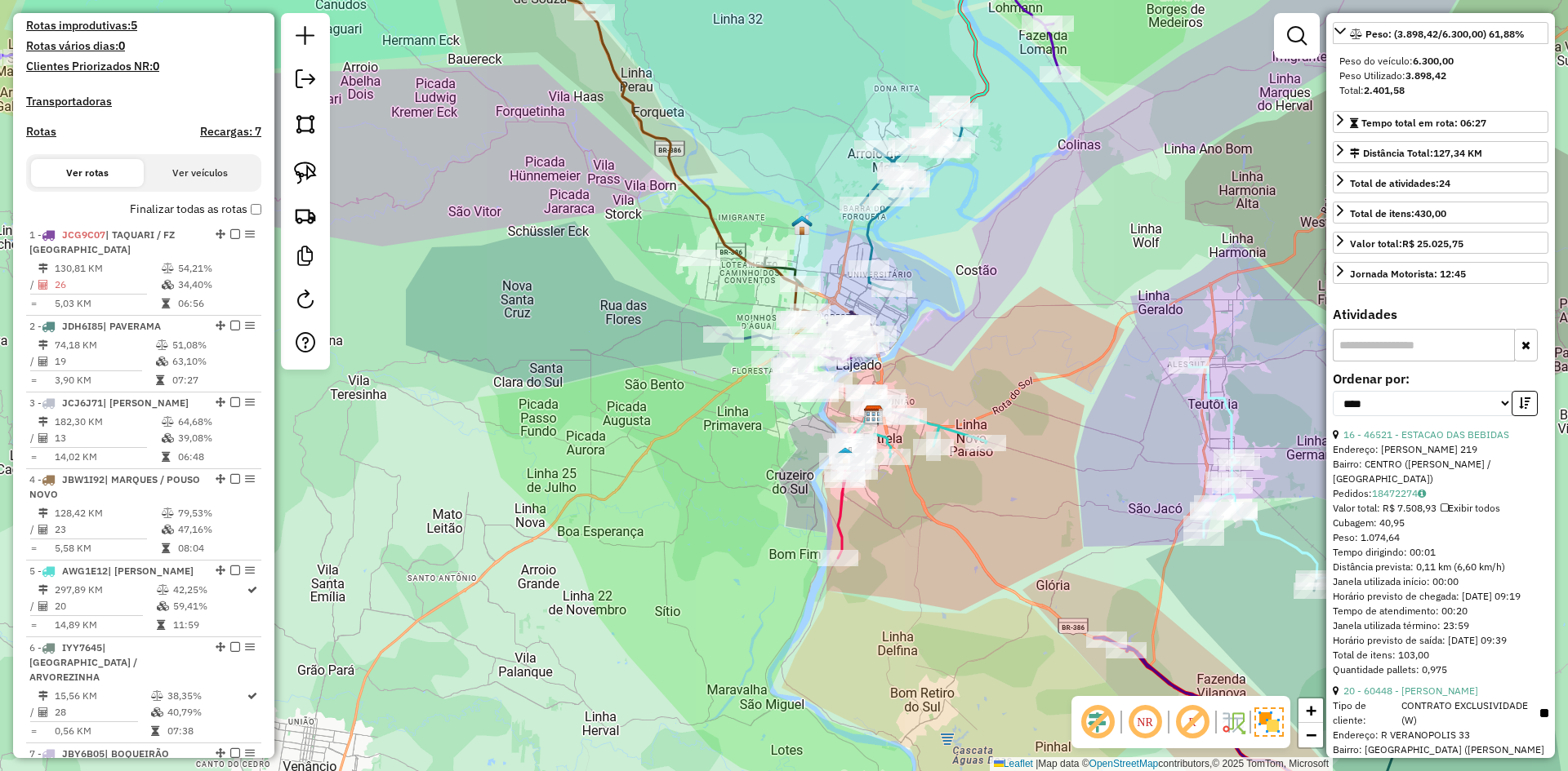
drag, startPoint x: 533, startPoint y: 177, endPoint x: 784, endPoint y: 415, distance: 345.9
click at [780, 414] on div "Janela de atendimento Grade de atendimento Capacidade Transportadoras Veículos …" at bounding box center [784, 386] width 1568 height 771
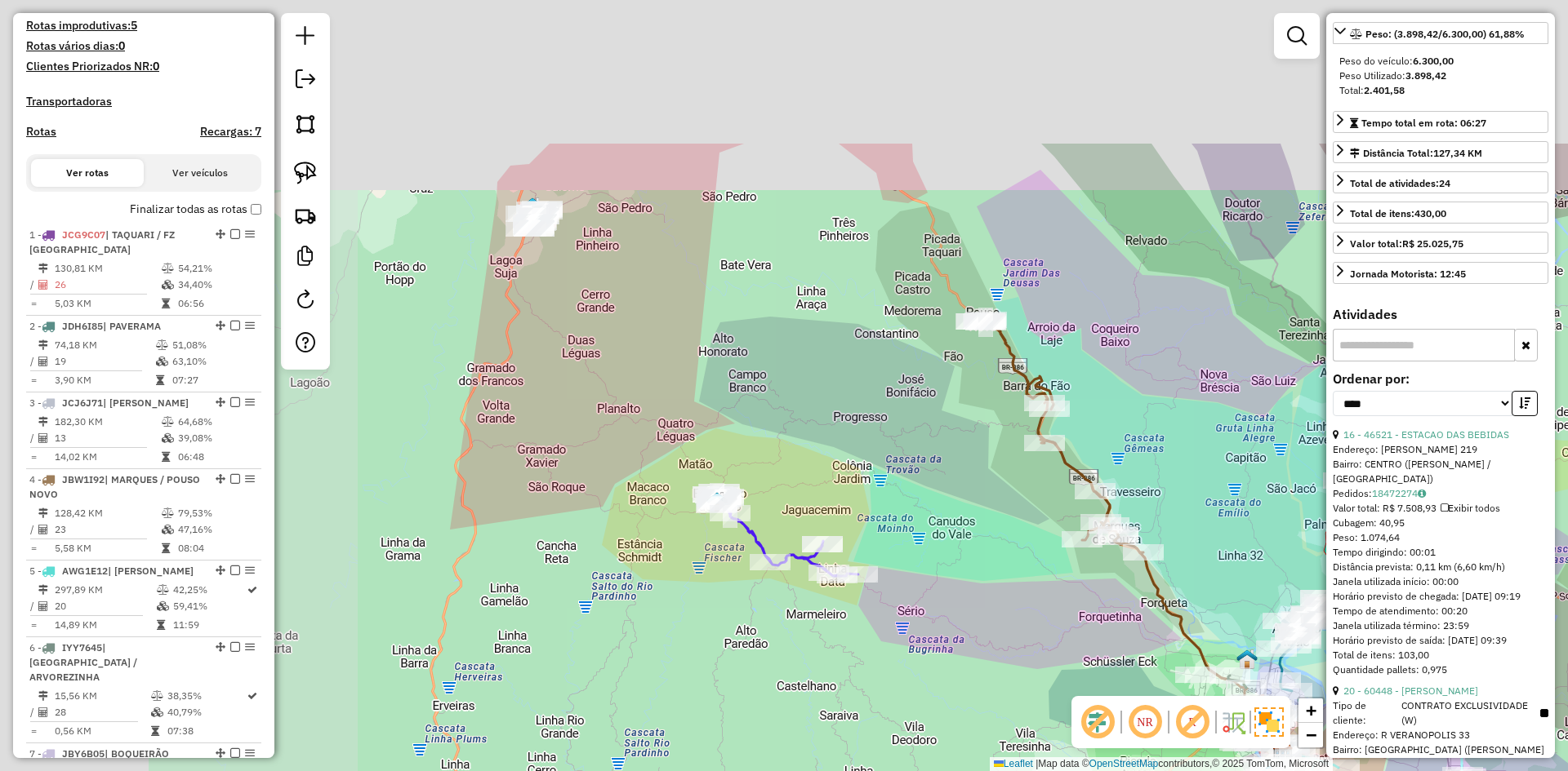
drag, startPoint x: 370, startPoint y: 211, endPoint x: 754, endPoint y: 454, distance: 454.4
click at [756, 455] on div "Janela de atendimento Grade de atendimento Capacidade Transportadoras Veículos …" at bounding box center [784, 386] width 1568 height 771
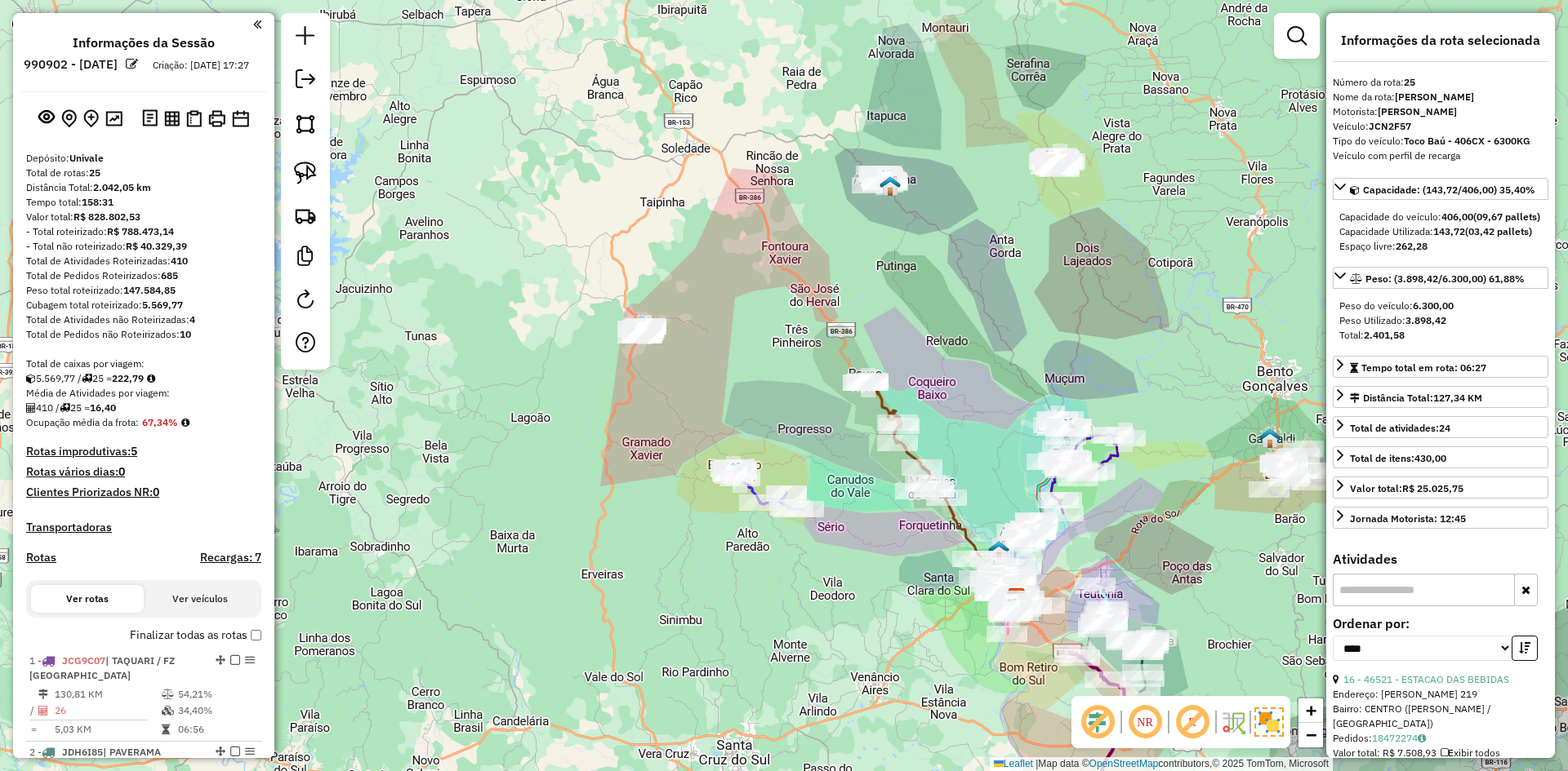
select select "*********"
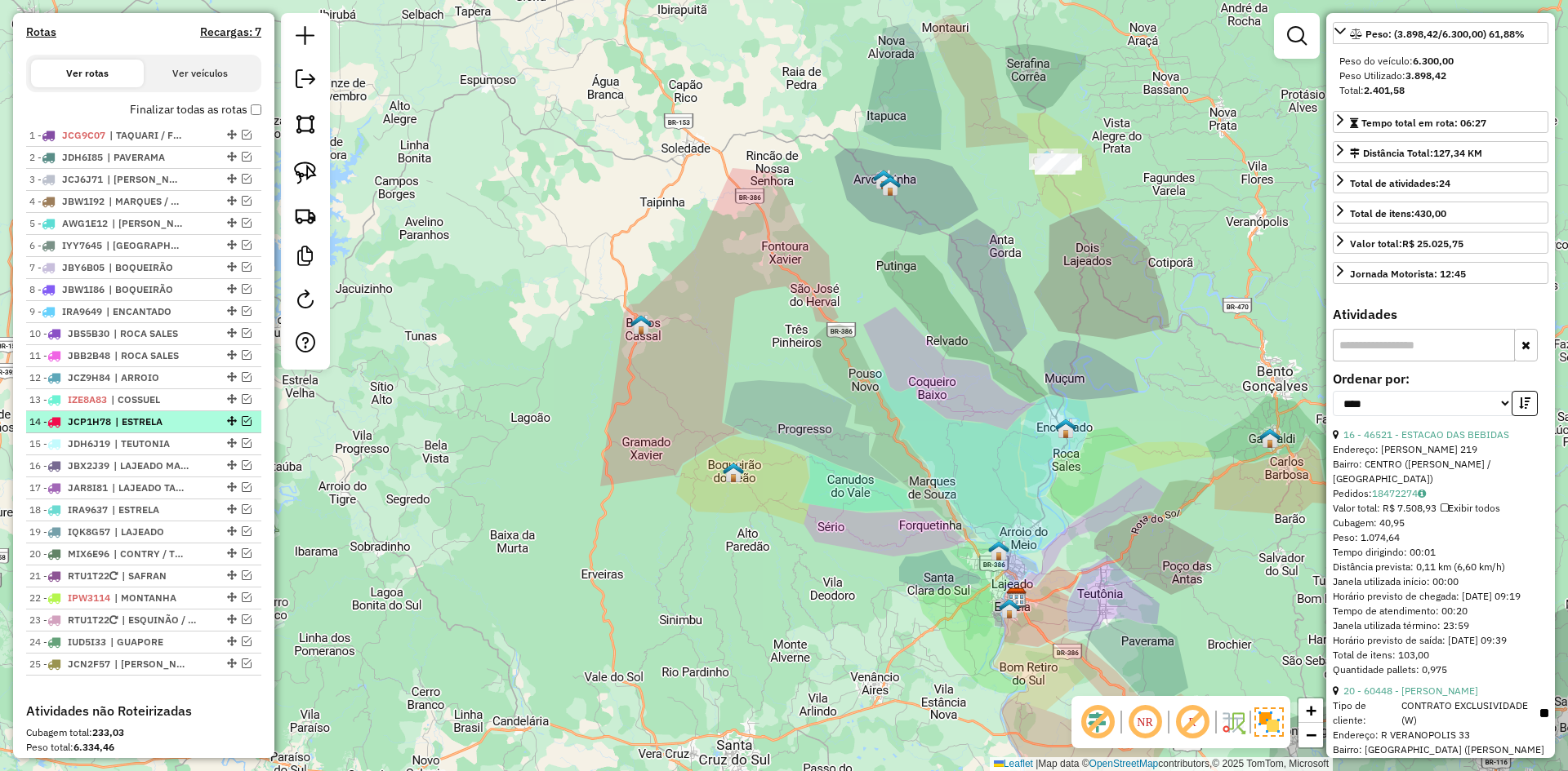
scroll to position [508, 0]
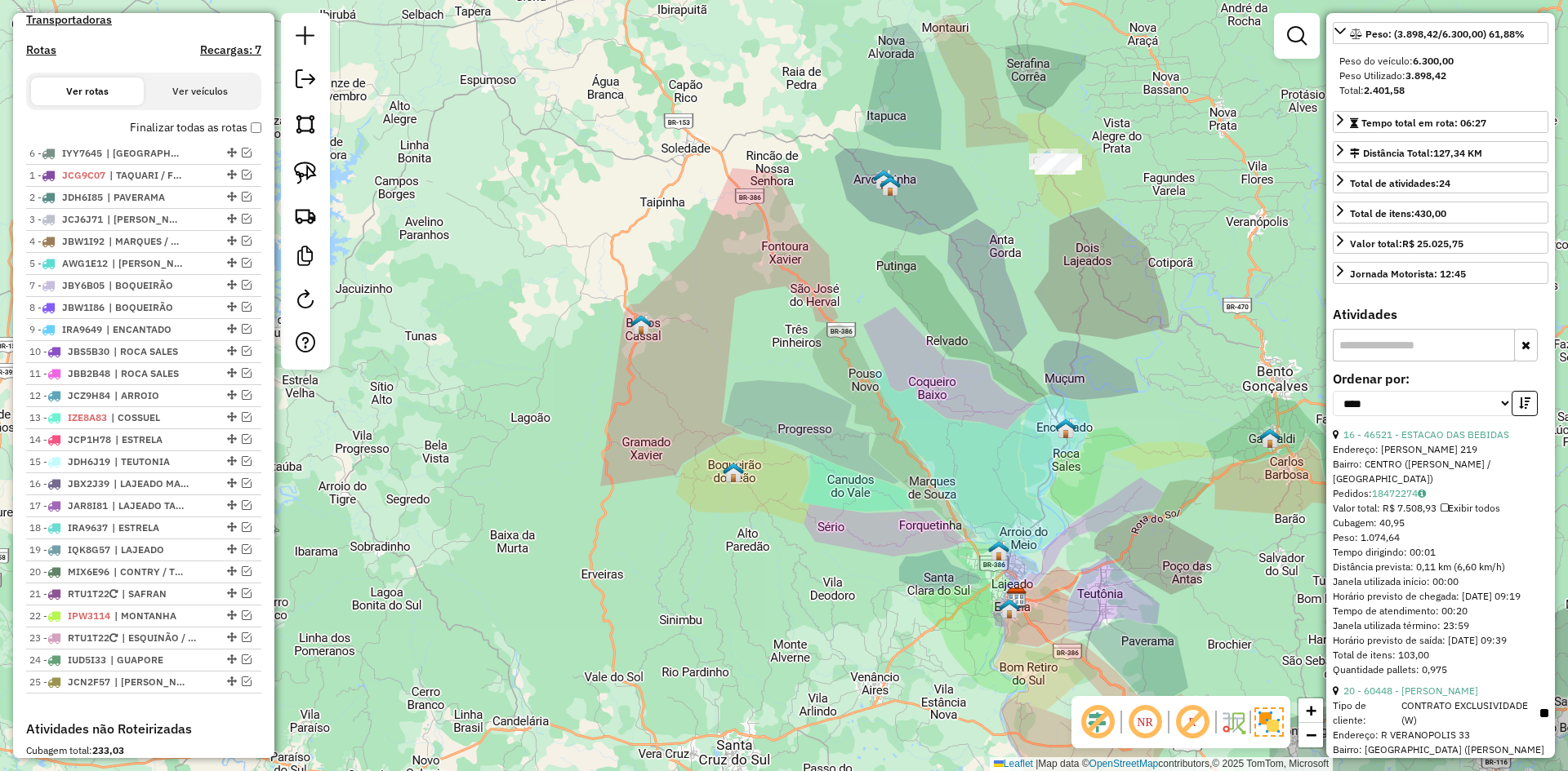
drag, startPoint x: 224, startPoint y: 276, endPoint x: 214, endPoint y: 155, distance: 121.4
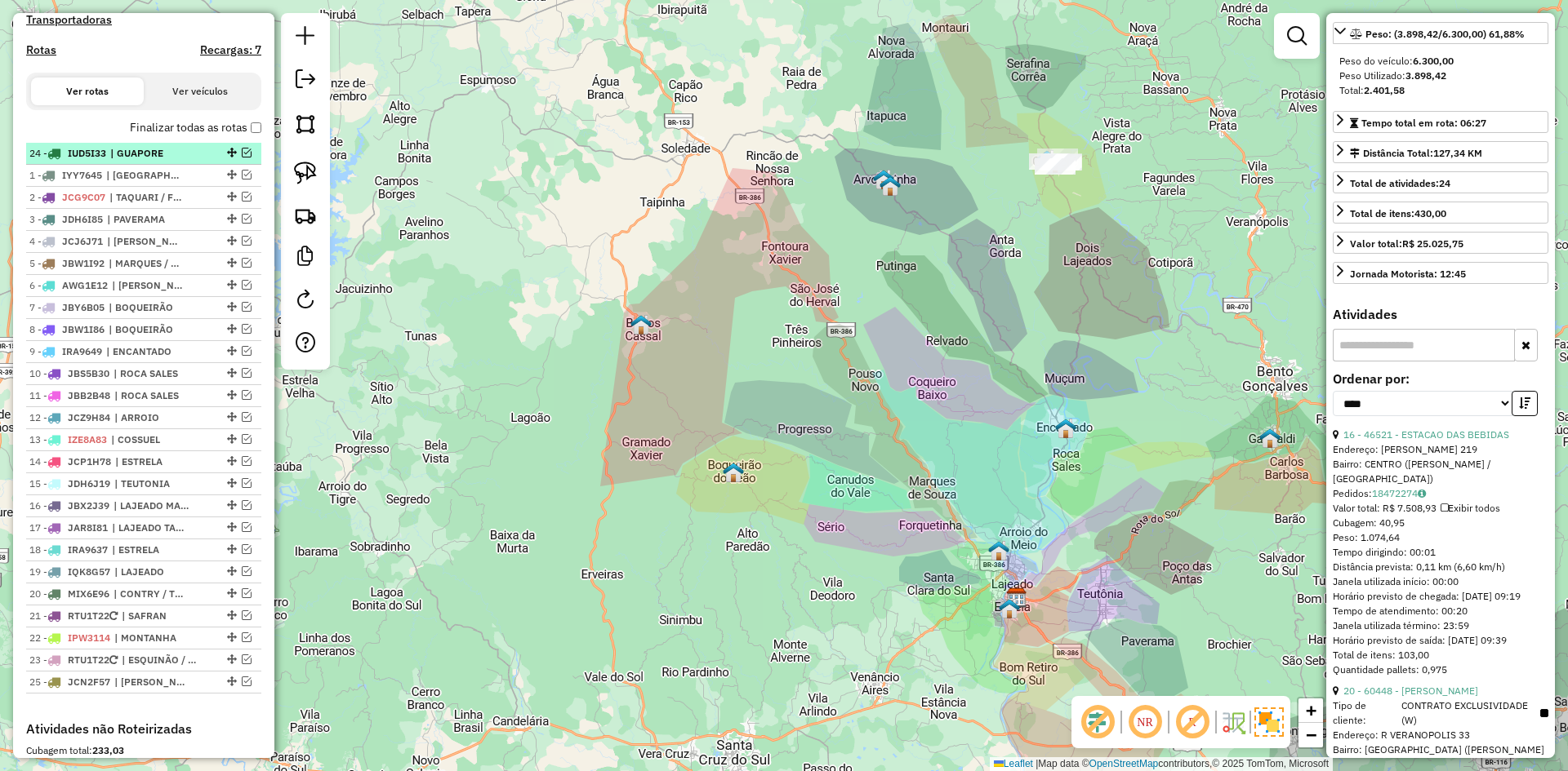
drag, startPoint x: 224, startPoint y: 675, endPoint x: 225, endPoint y: 159, distance: 516.0
drag, startPoint x: 226, startPoint y: 676, endPoint x: 226, endPoint y: 714, distance: 38.0
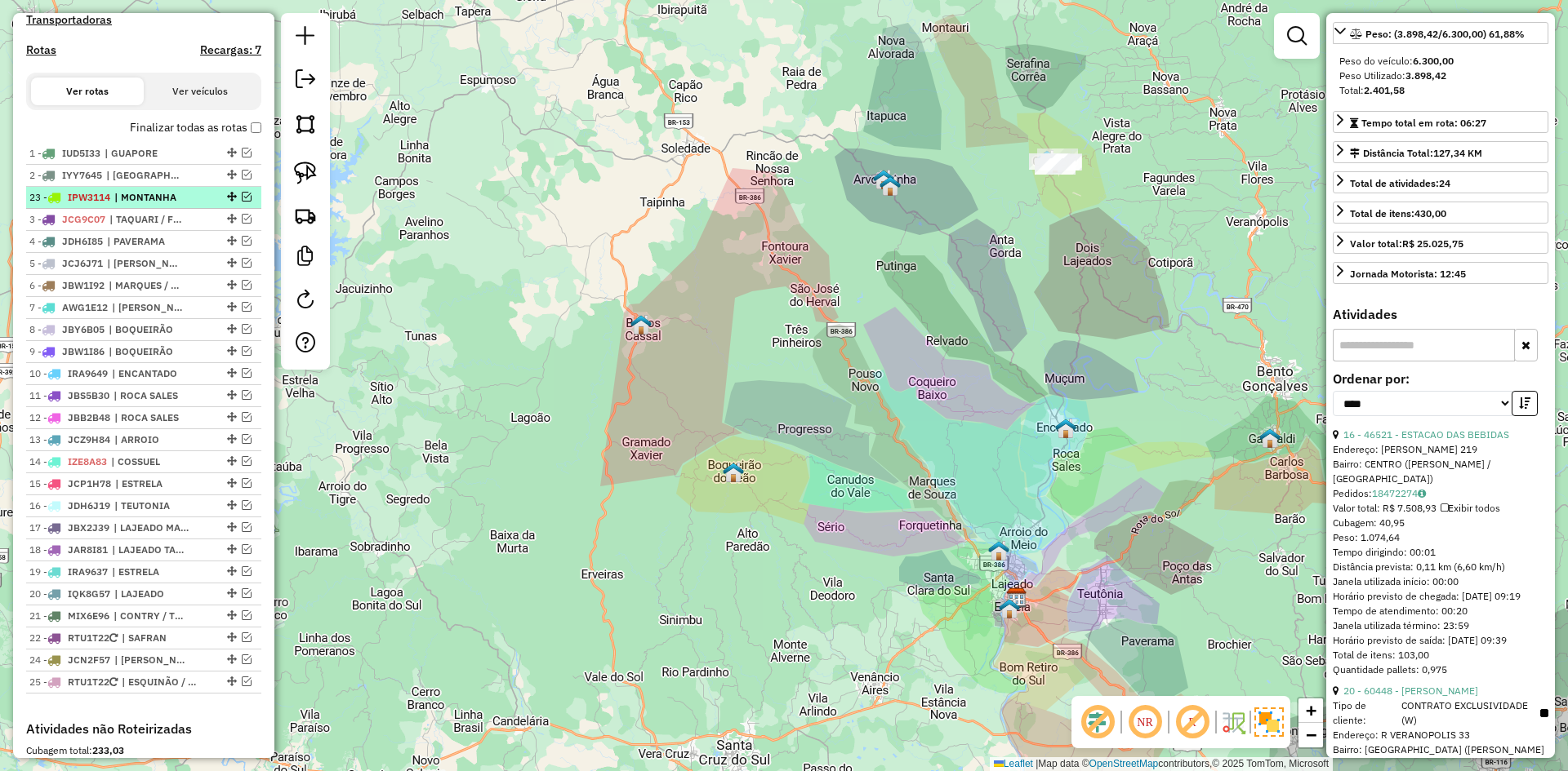
drag, startPoint x: 225, startPoint y: 653, endPoint x: 217, endPoint y: 204, distance: 449.1
drag, startPoint x: 227, startPoint y: 653, endPoint x: 226, endPoint y: 710, distance: 57.0
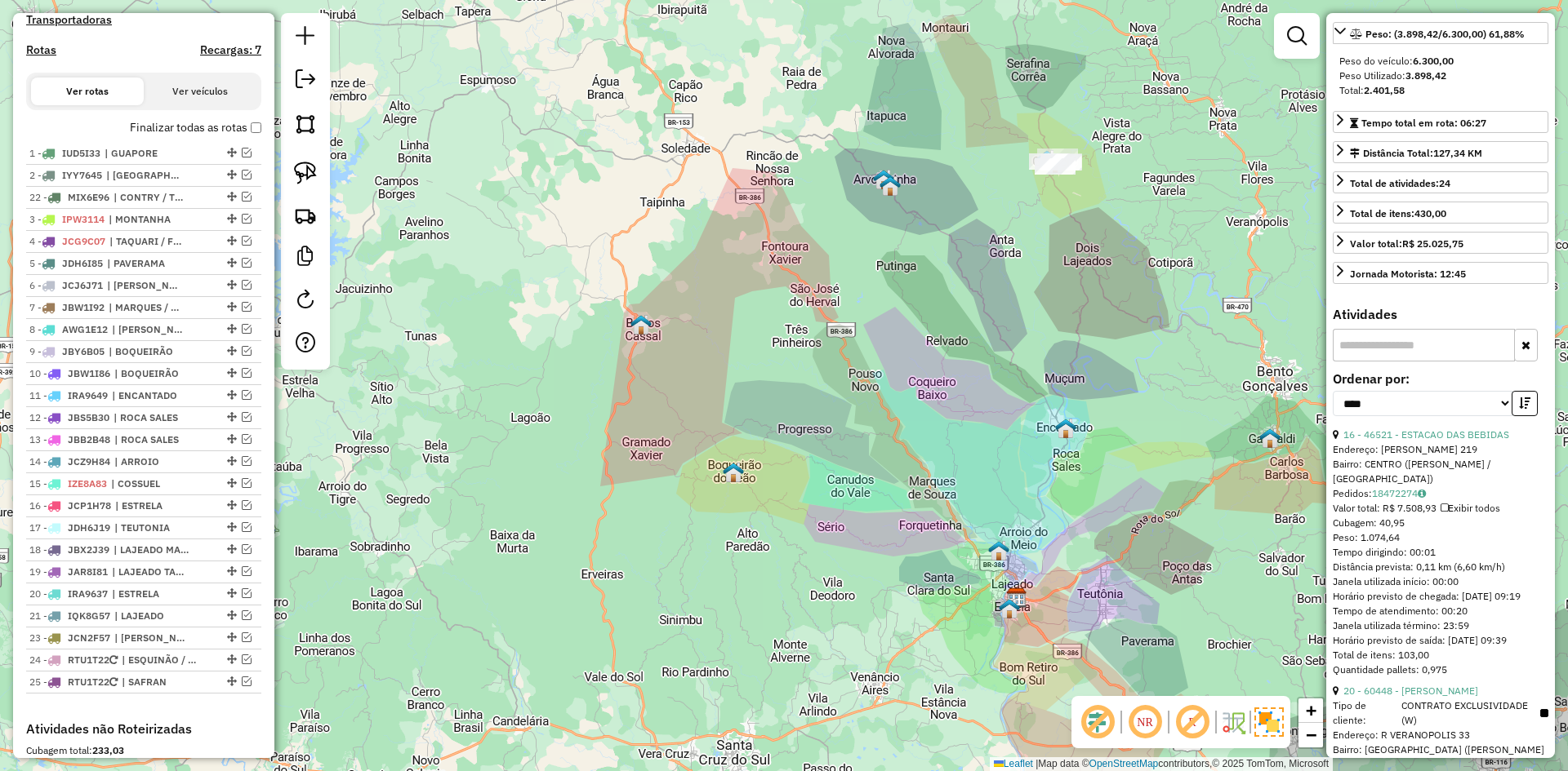
drag, startPoint x: 226, startPoint y: 629, endPoint x: 196, endPoint y: 205, distance: 425.1
drag, startPoint x: 227, startPoint y: 344, endPoint x: 217, endPoint y: 206, distance: 138.4
drag, startPoint x: 224, startPoint y: 563, endPoint x: 180, endPoint y: 275, distance: 291.3
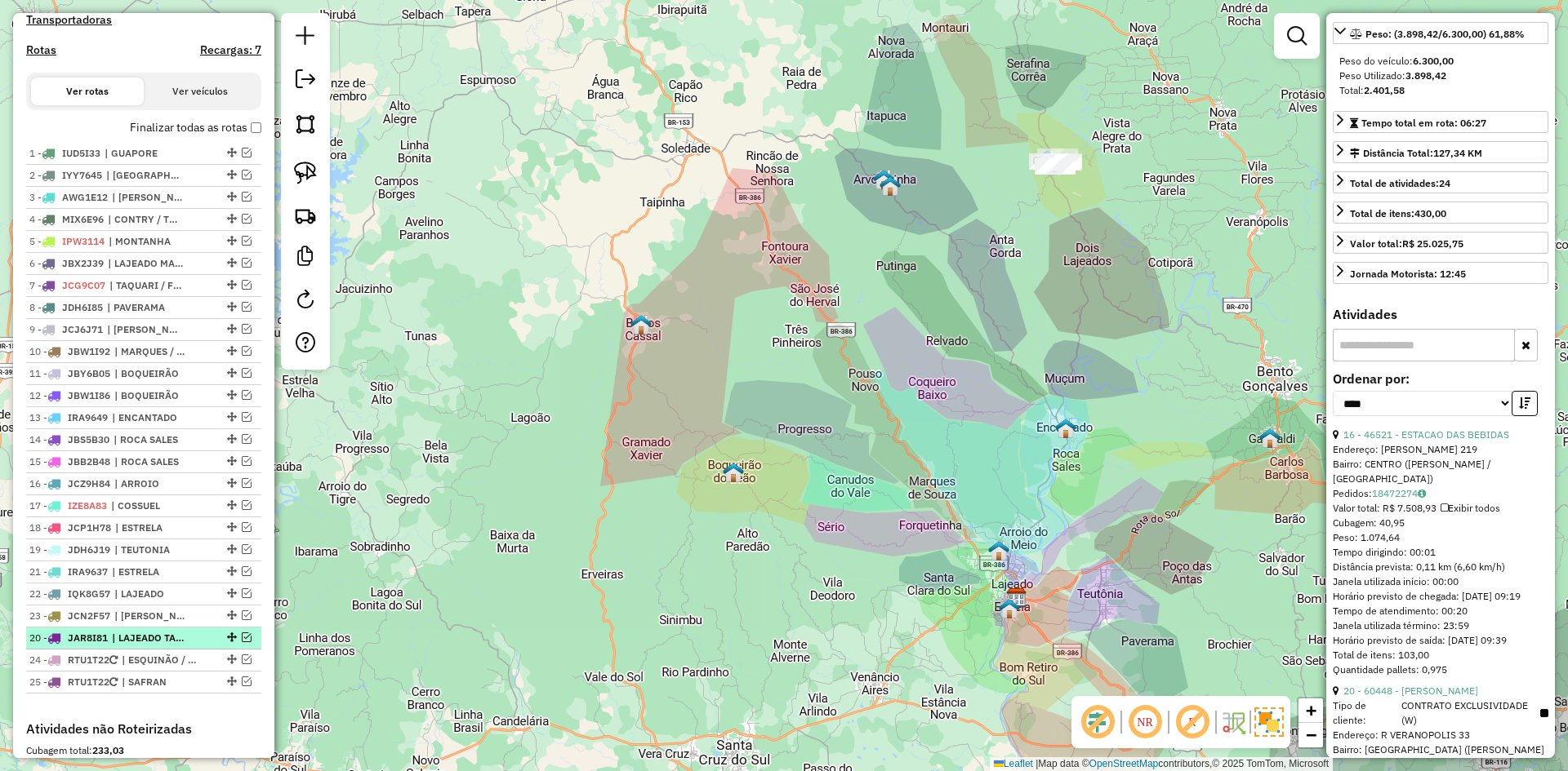
drag, startPoint x: 223, startPoint y: 586, endPoint x: 223, endPoint y: 656, distance: 70.0
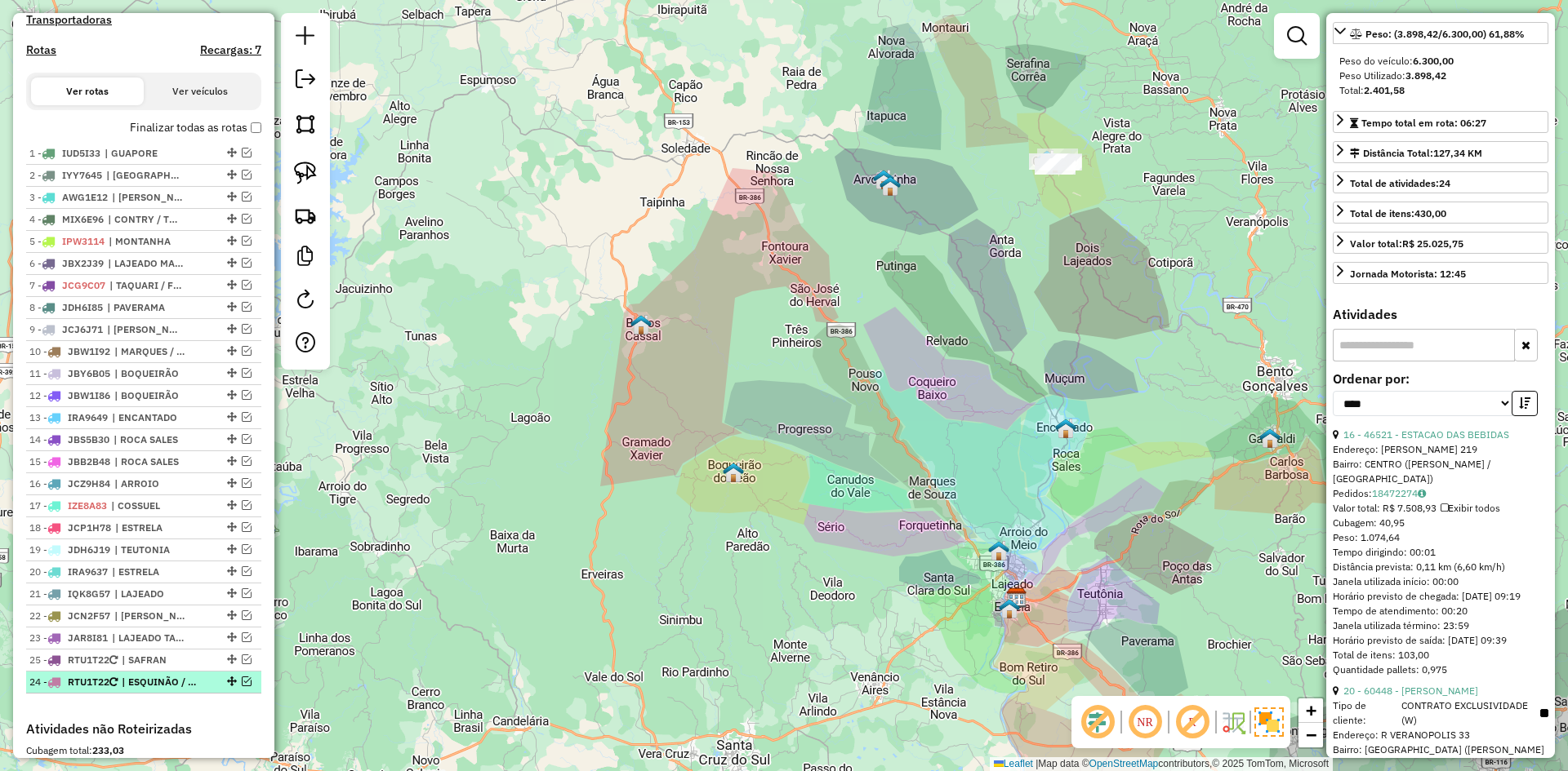
drag, startPoint x: 227, startPoint y: 675, endPoint x: 225, endPoint y: 704, distance: 29.1
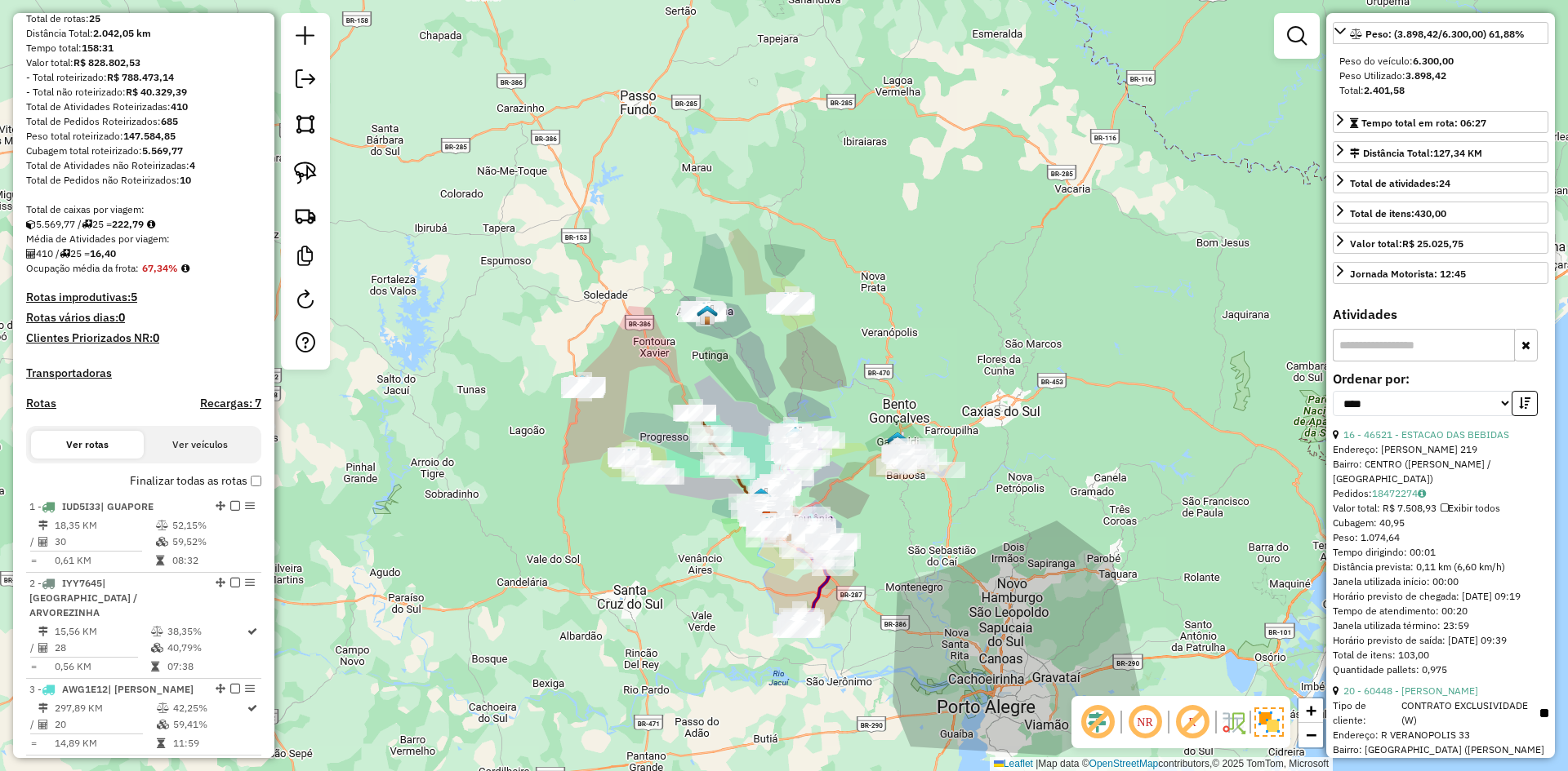
scroll to position [0, 0]
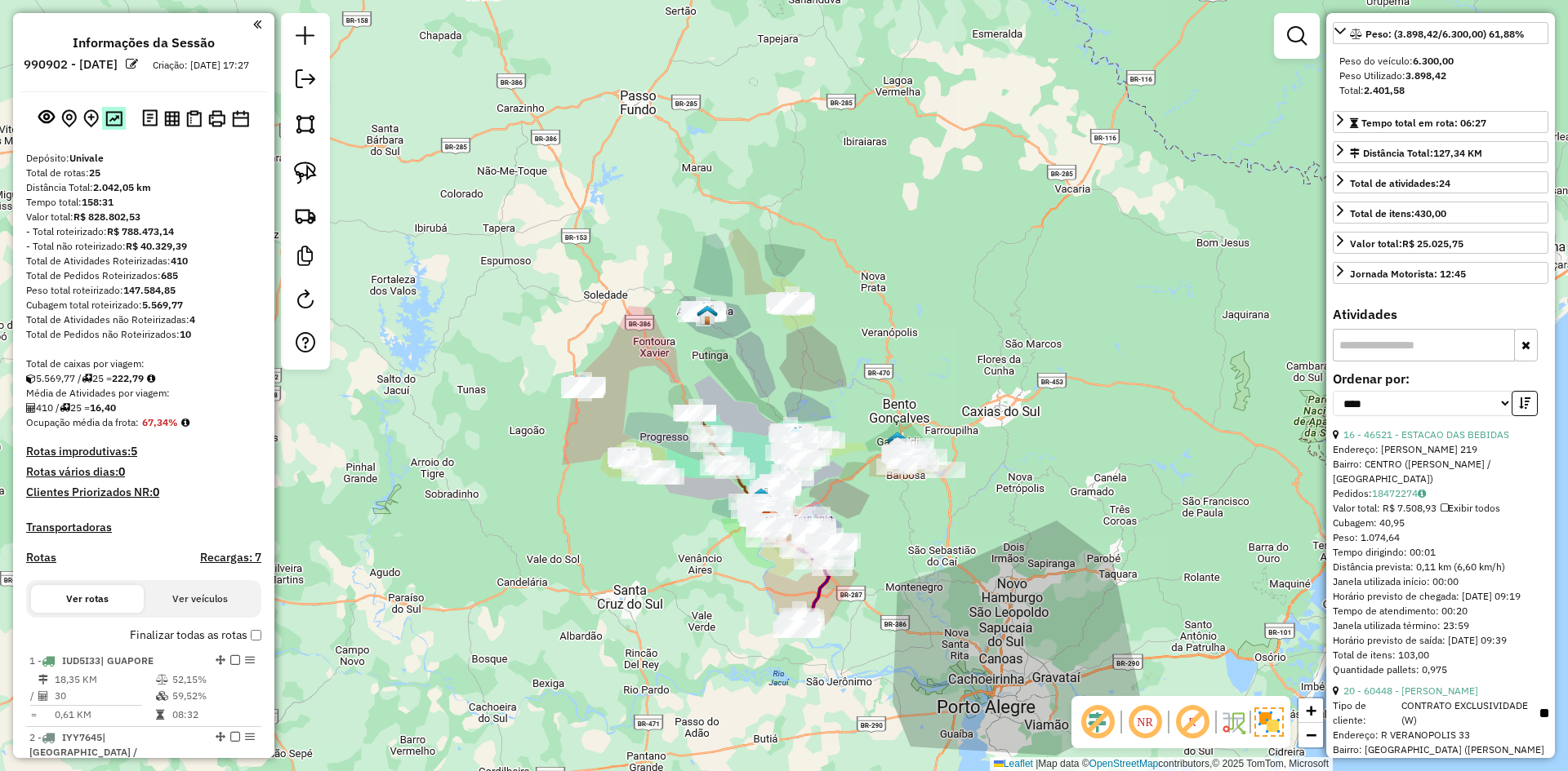
click at [114, 126] on img at bounding box center [114, 118] width 17 height 15
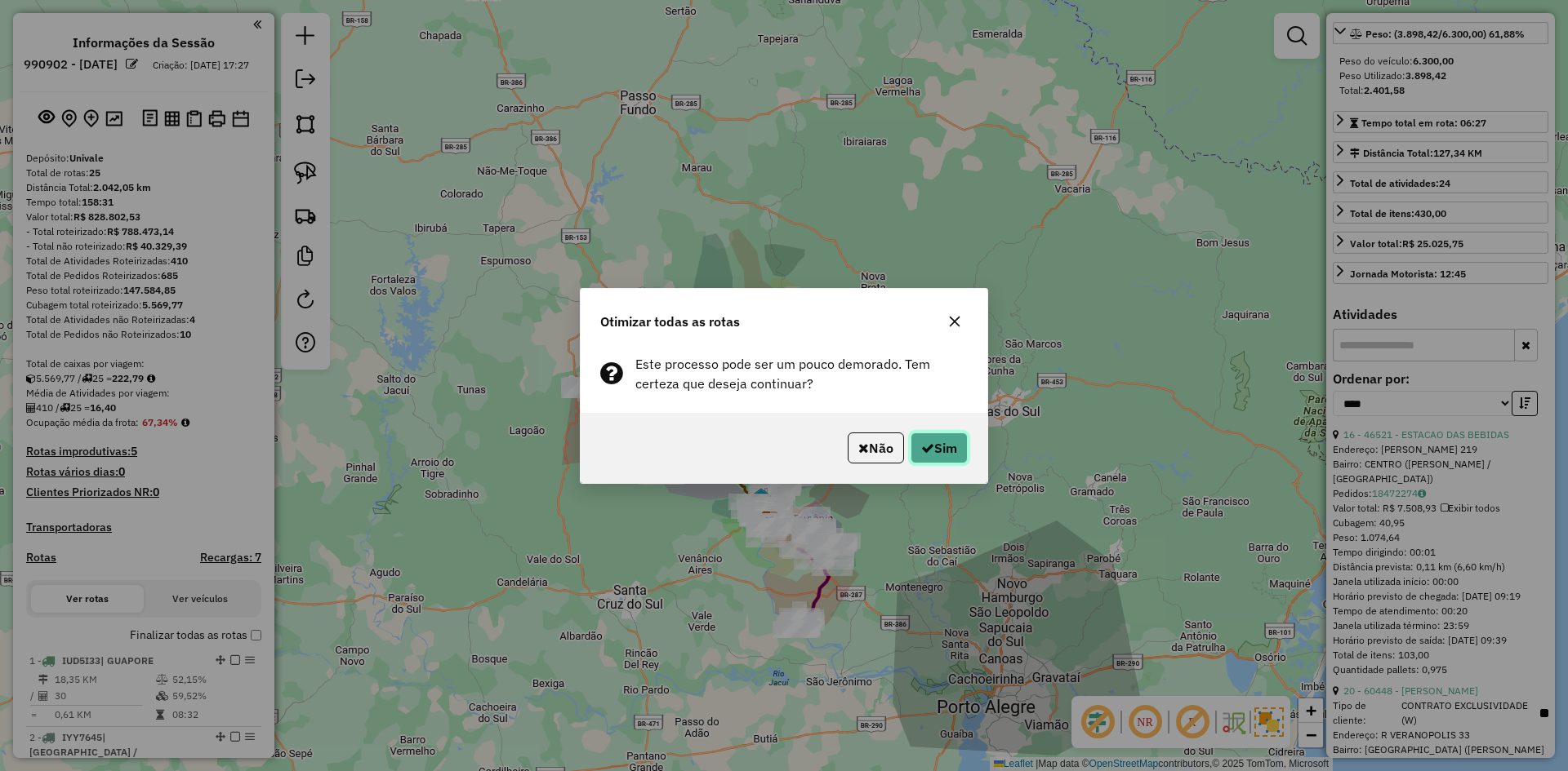
click at [962, 449] on button "Sim" at bounding box center [939, 448] width 57 height 31
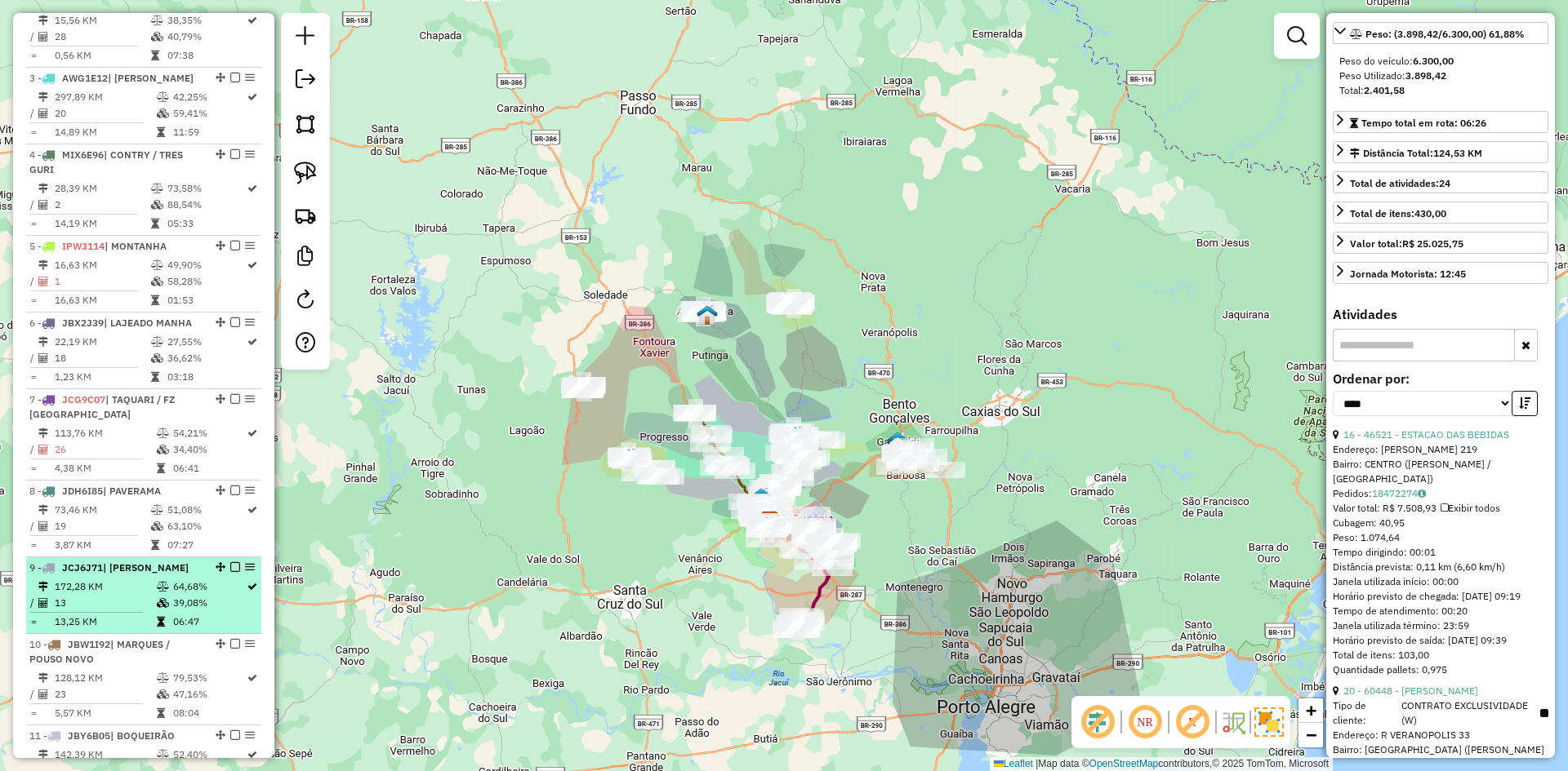
scroll to position [440, 0]
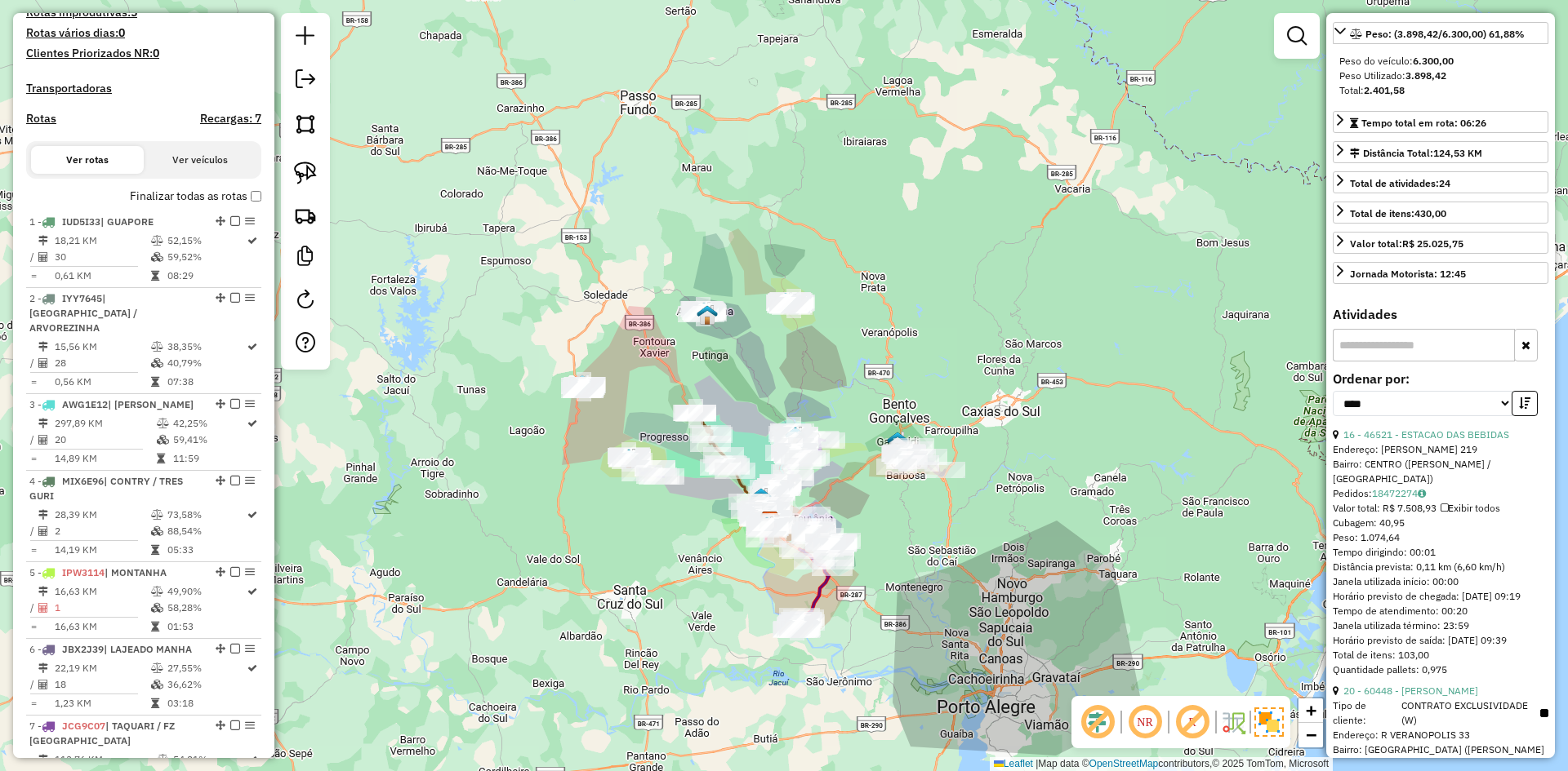
click at [48, 126] on h4 "Rotas" at bounding box center [41, 118] width 31 height 14
select select "*"
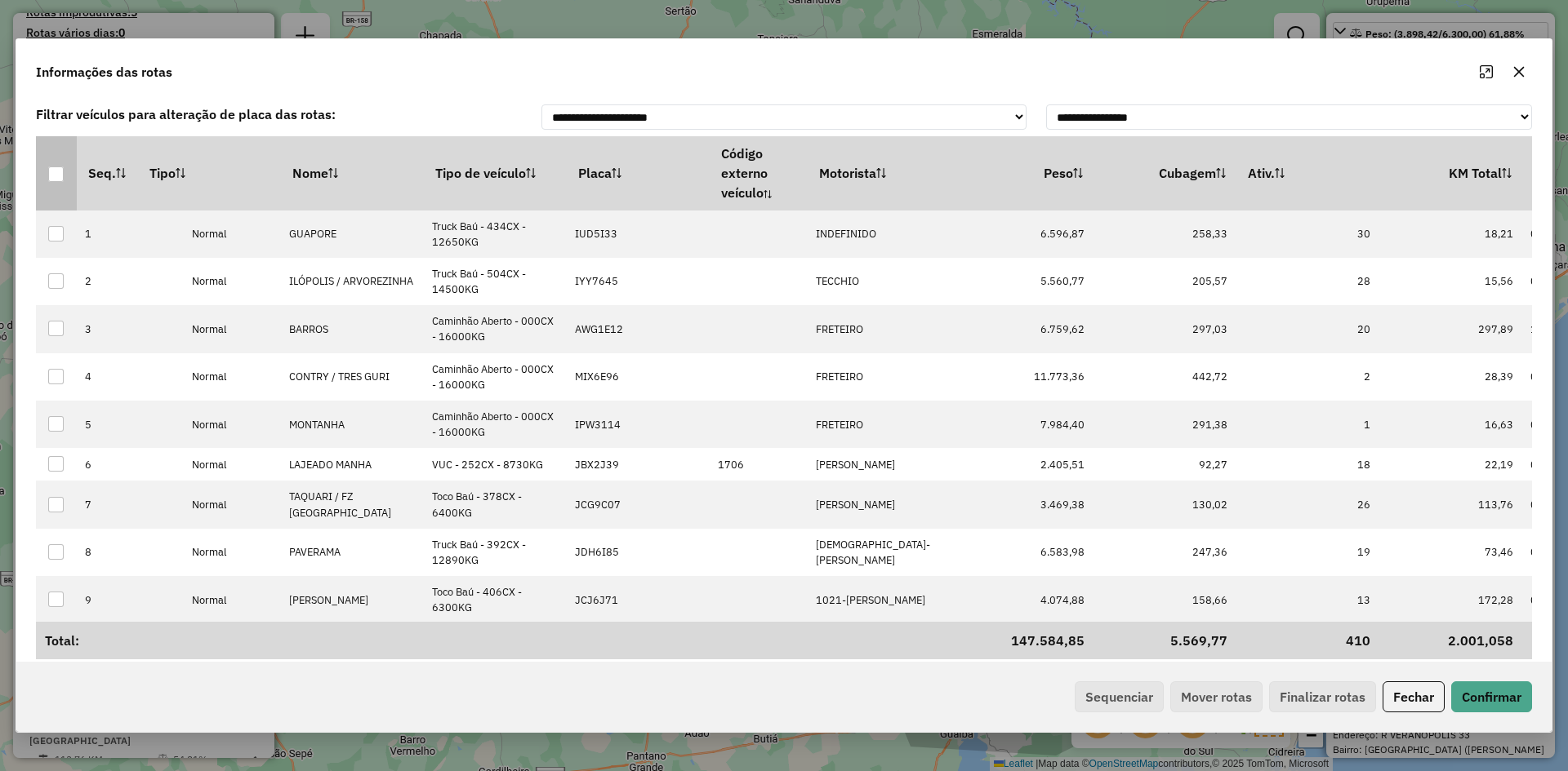
click at [61, 175] on div at bounding box center [55, 174] width 15 height 15
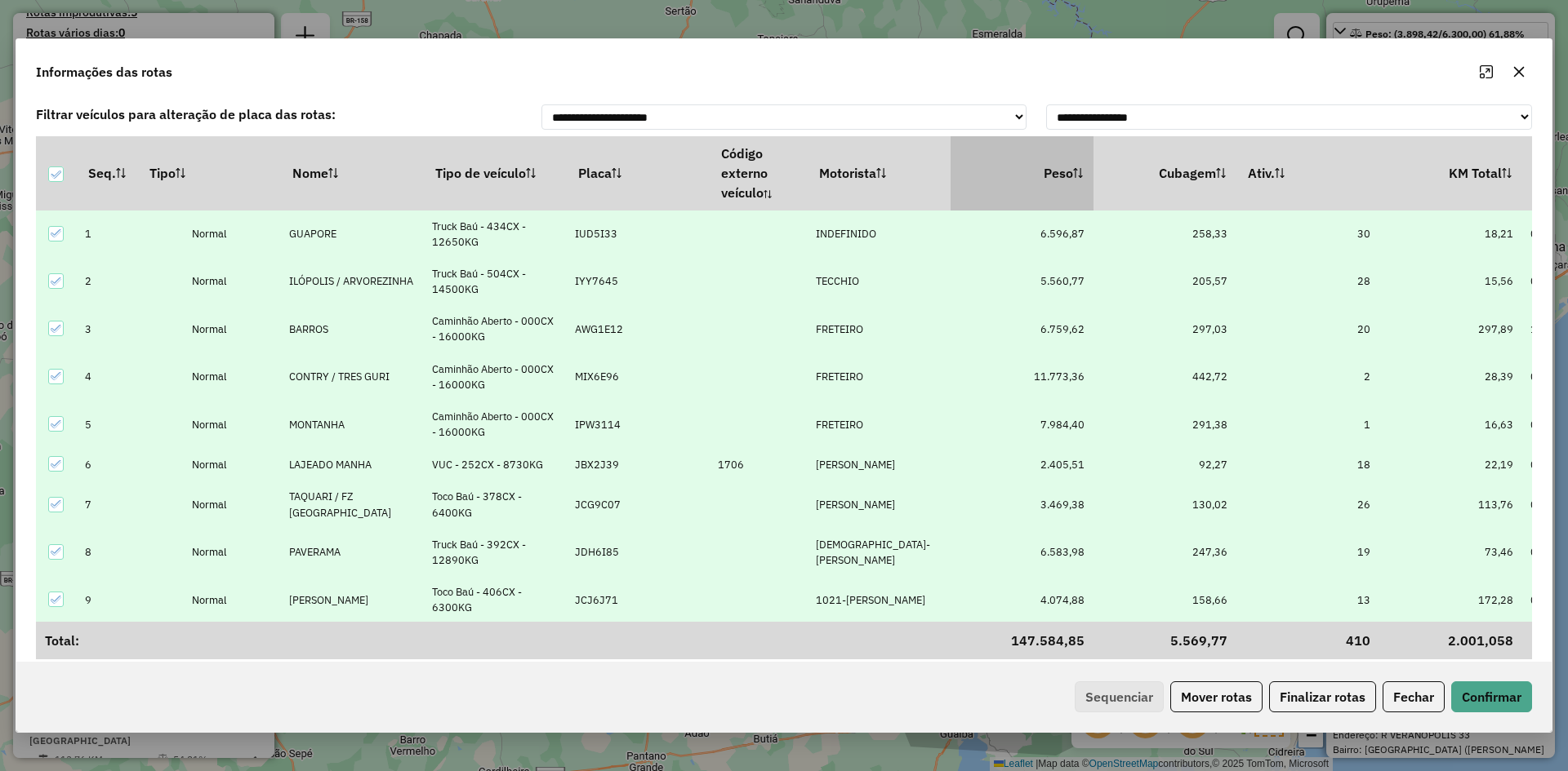
click at [1068, 167] on th "Peso" at bounding box center [1022, 173] width 143 height 74
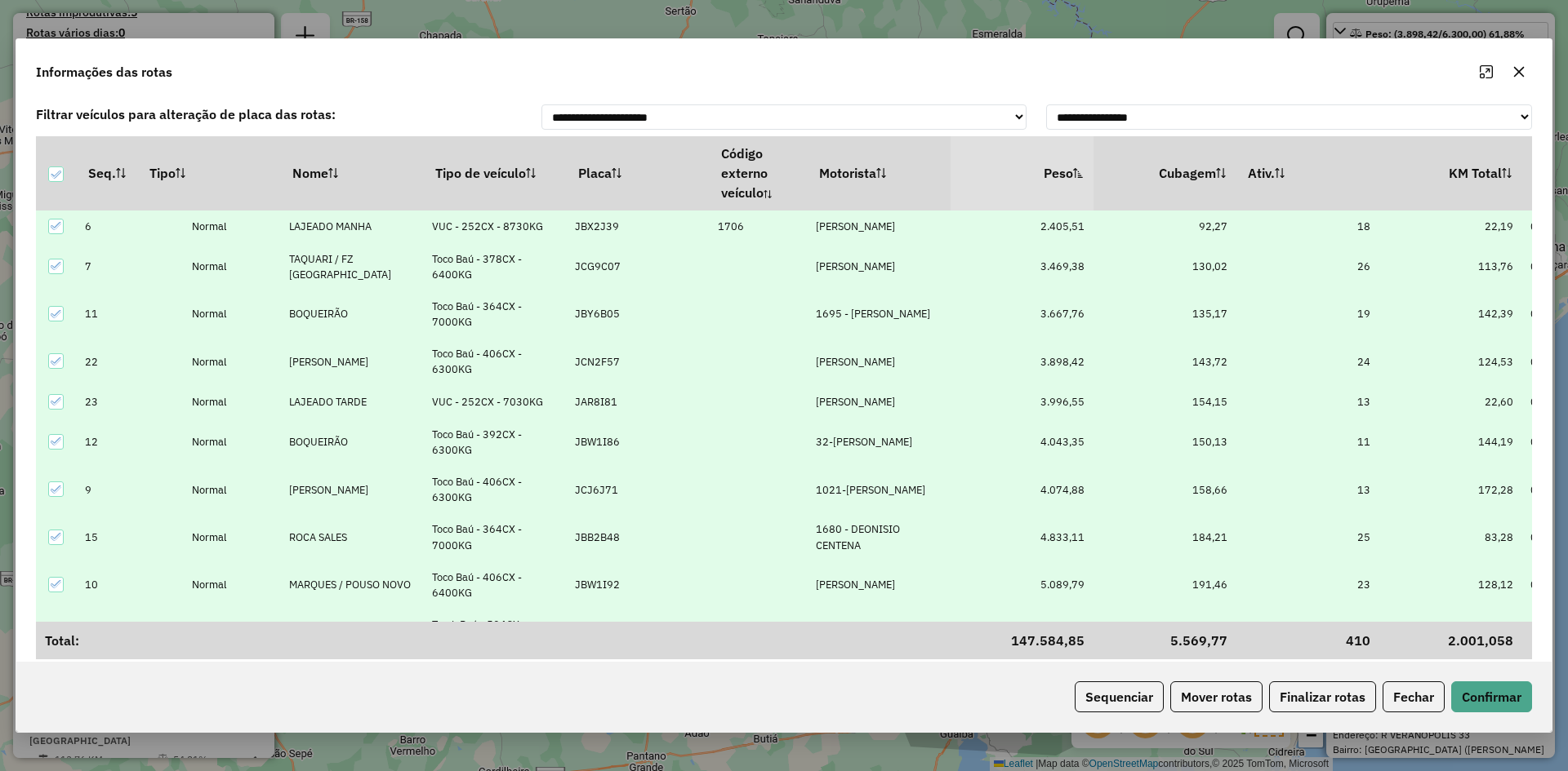
click at [1068, 167] on th "Peso" at bounding box center [1022, 173] width 143 height 74
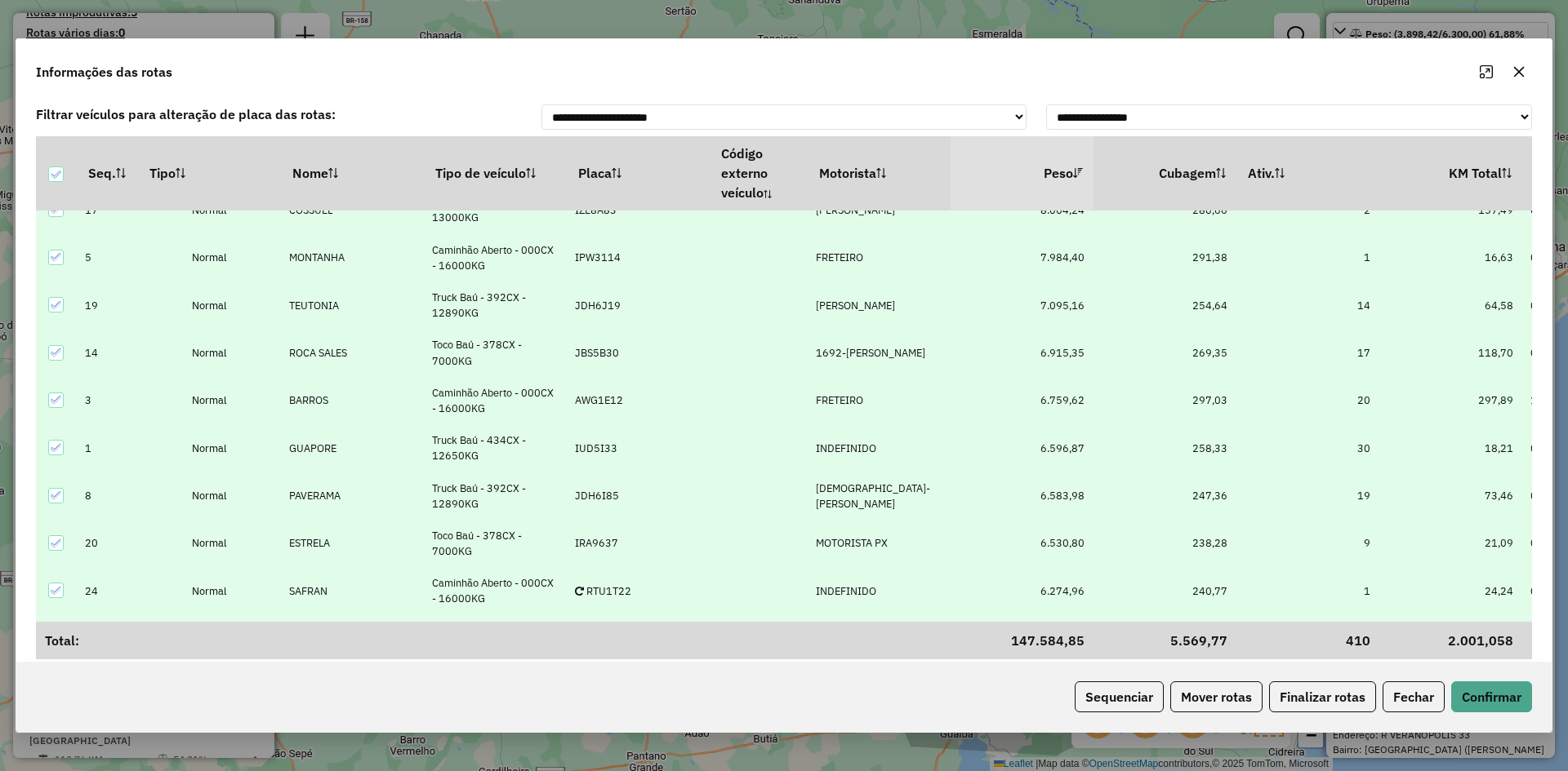
scroll to position [163, 0]
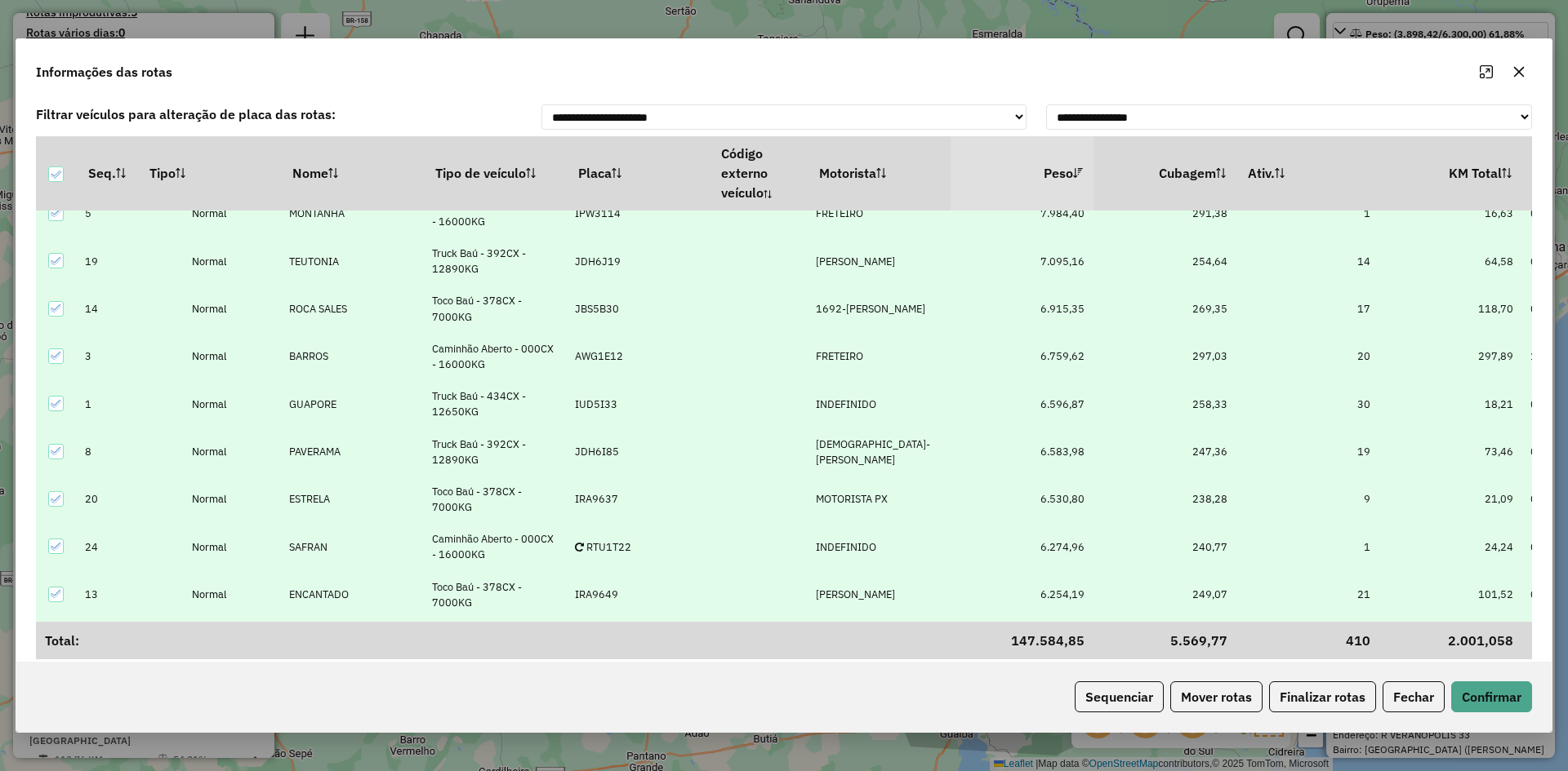
click at [851, 405] on p-celleditor "INDEFINIDO" at bounding box center [845, 404] width 60 height 14
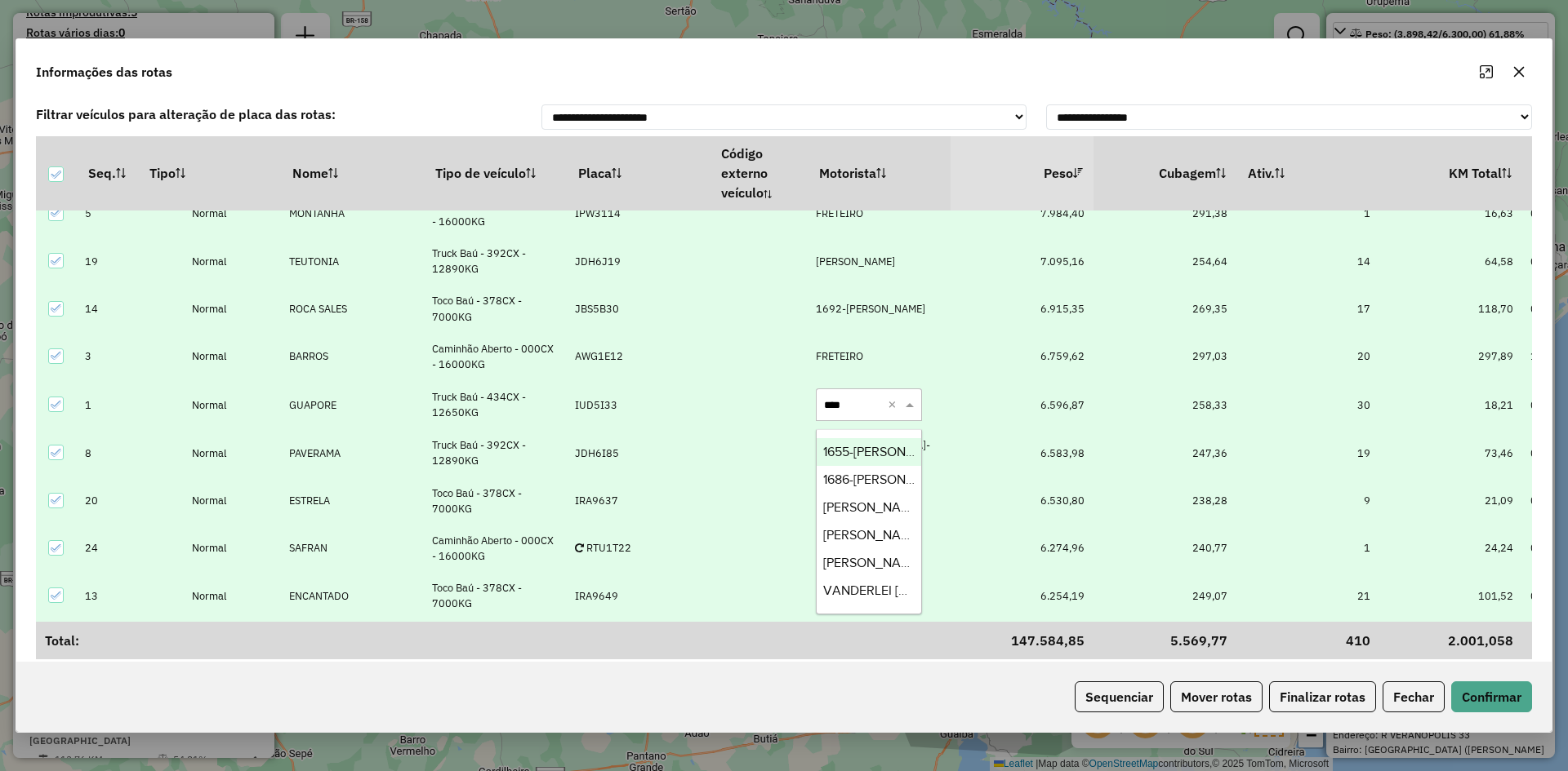
type input "*****"
click at [893, 510] on span "[PERSON_NAME] [PERSON_NAME]" at bounding box center [924, 507] width 201 height 14
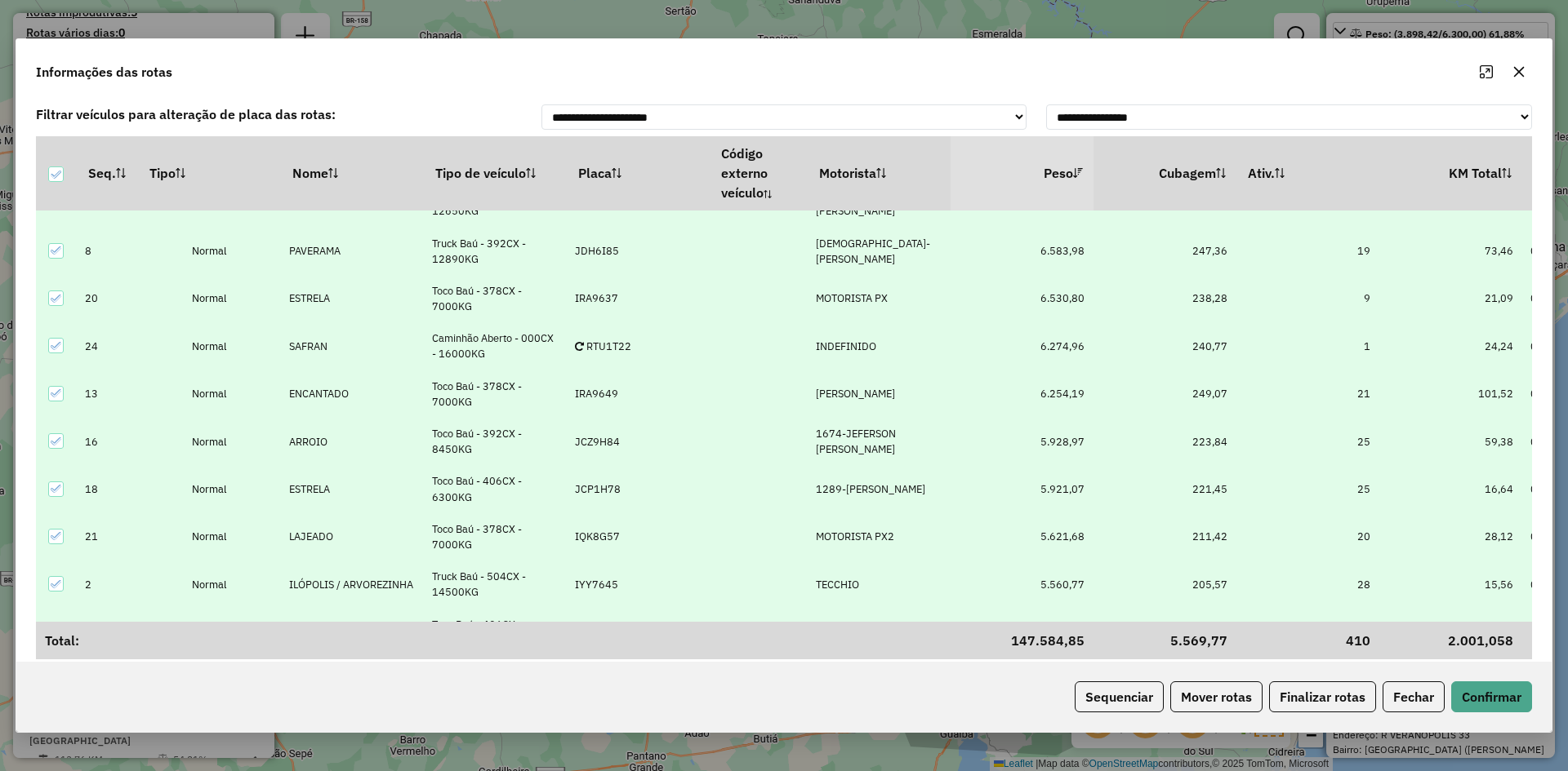
scroll to position [408, 0]
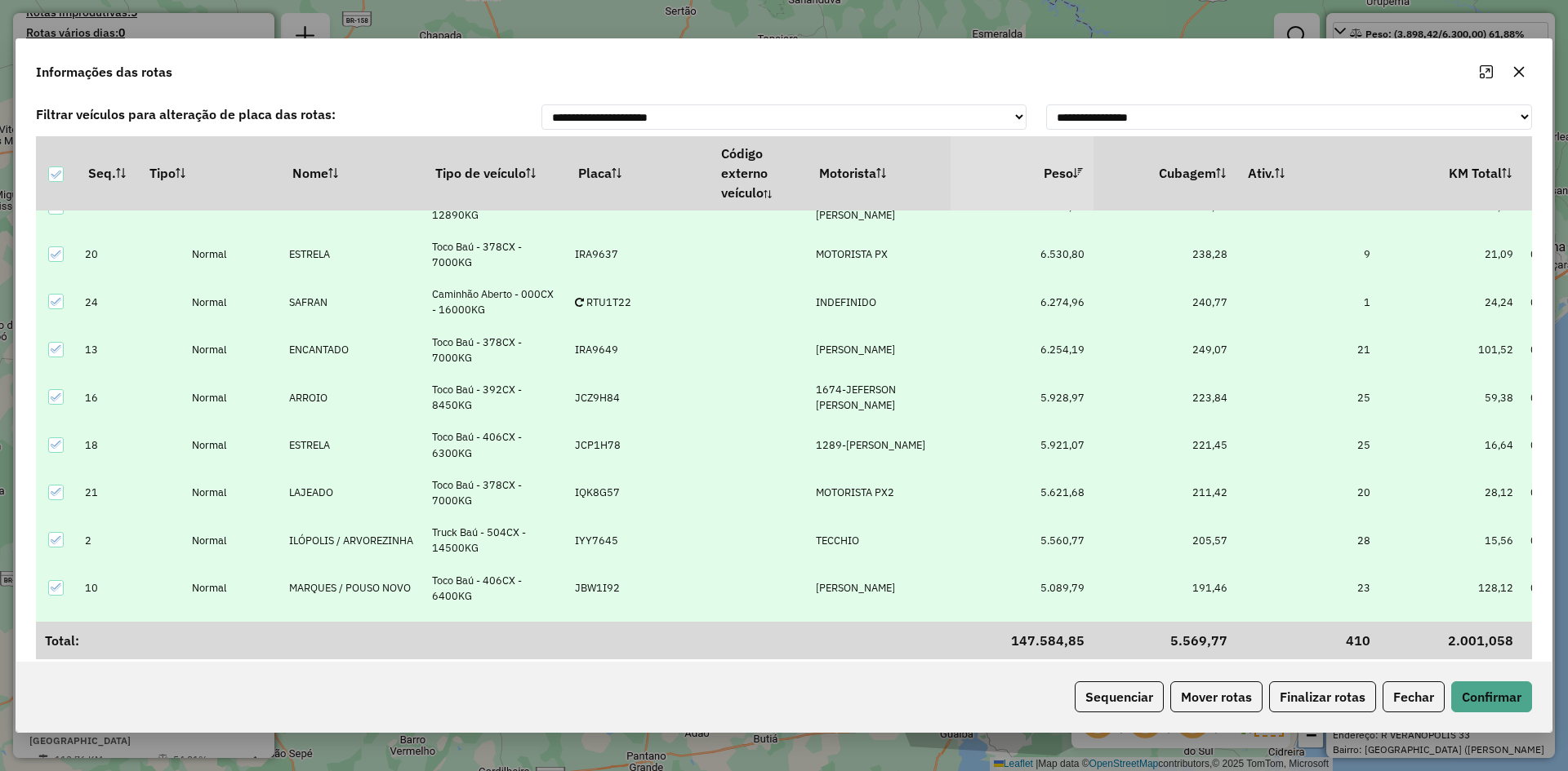
click at [867, 495] on p-celleditor "MOTORISTA PX2" at bounding box center [854, 492] width 78 height 14
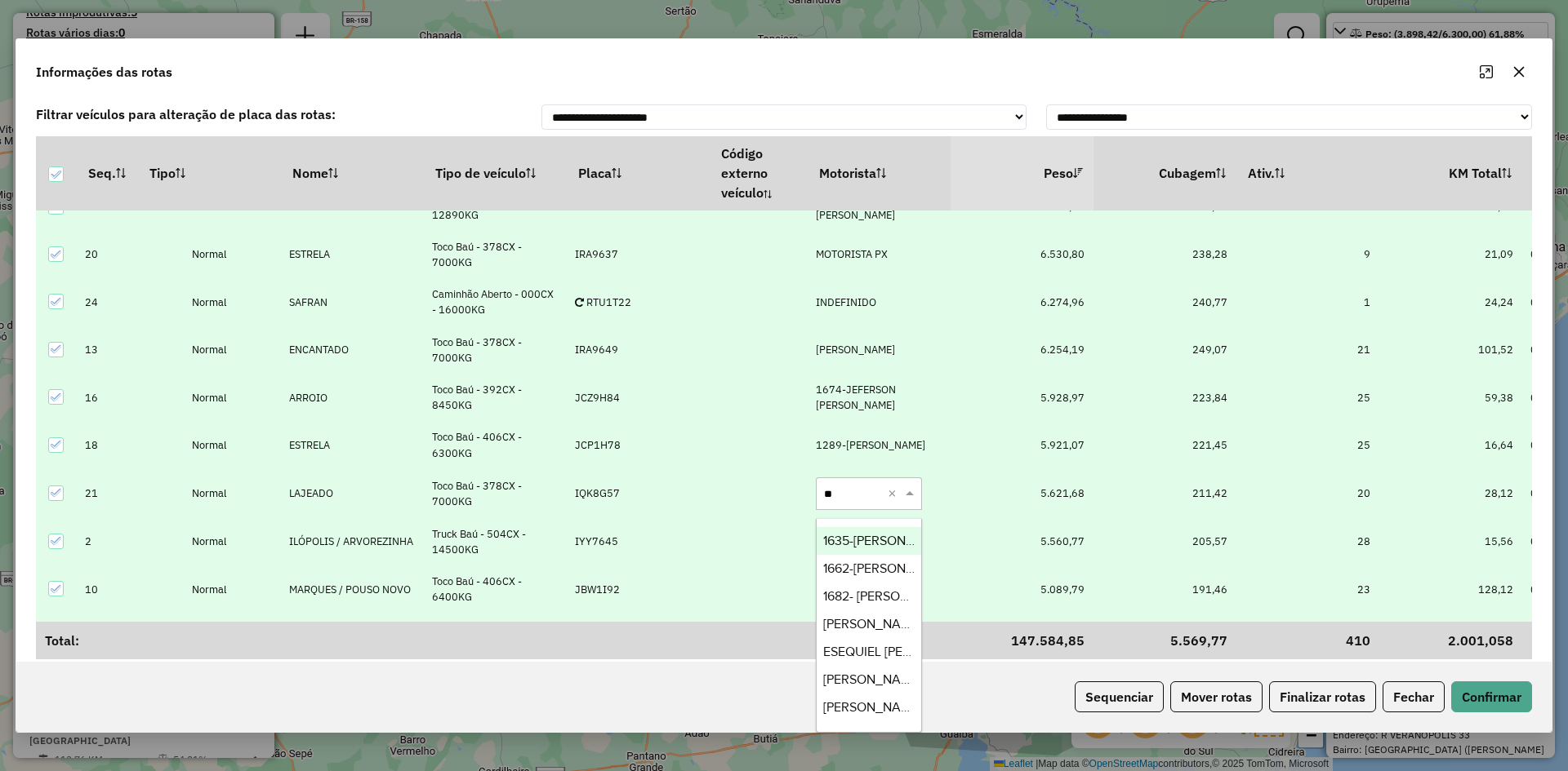
type input "***"
click at [873, 573] on span "[PERSON_NAME]" at bounding box center [873, 568] width 99 height 14
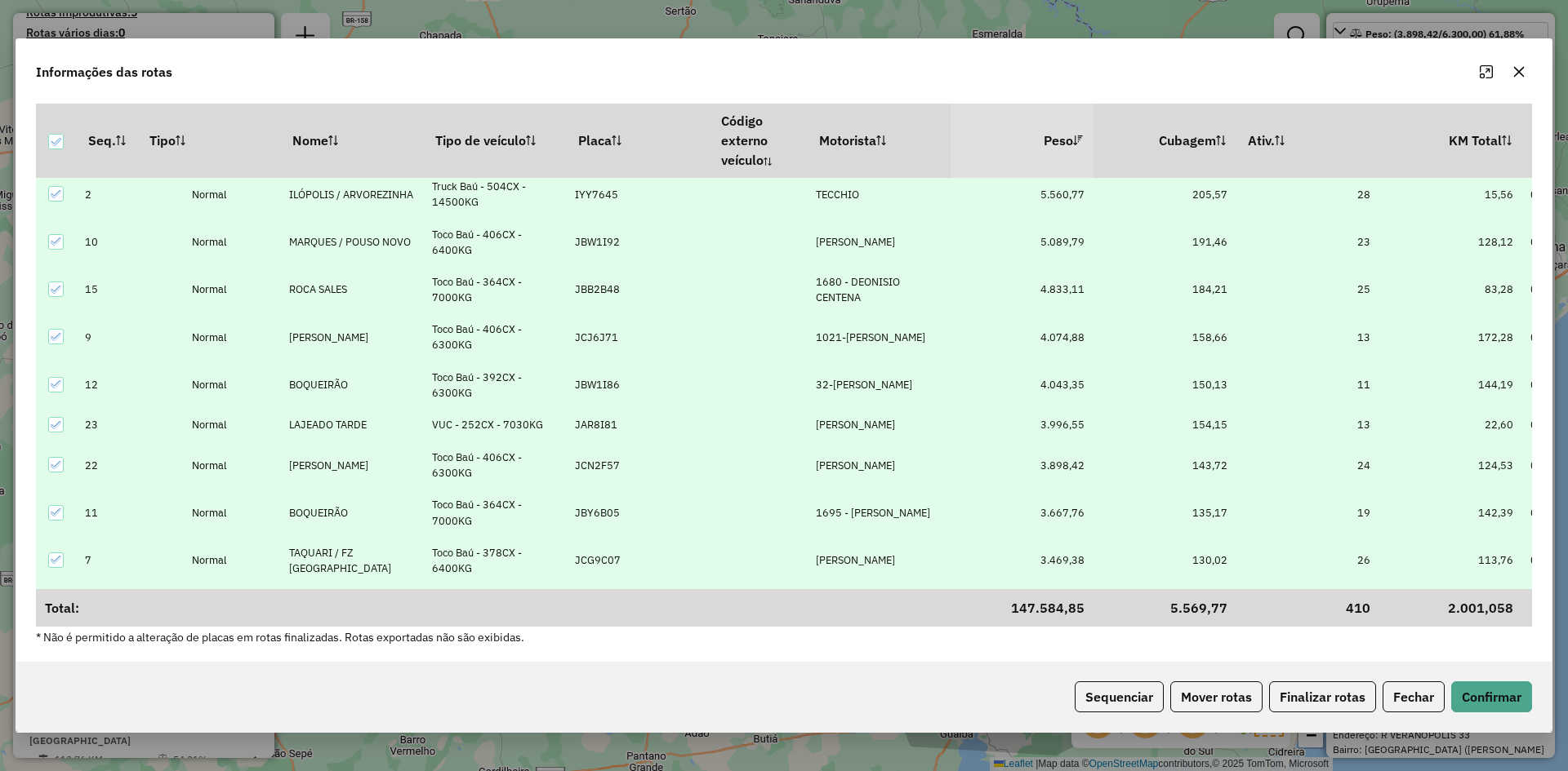
scroll to position [754, 0]
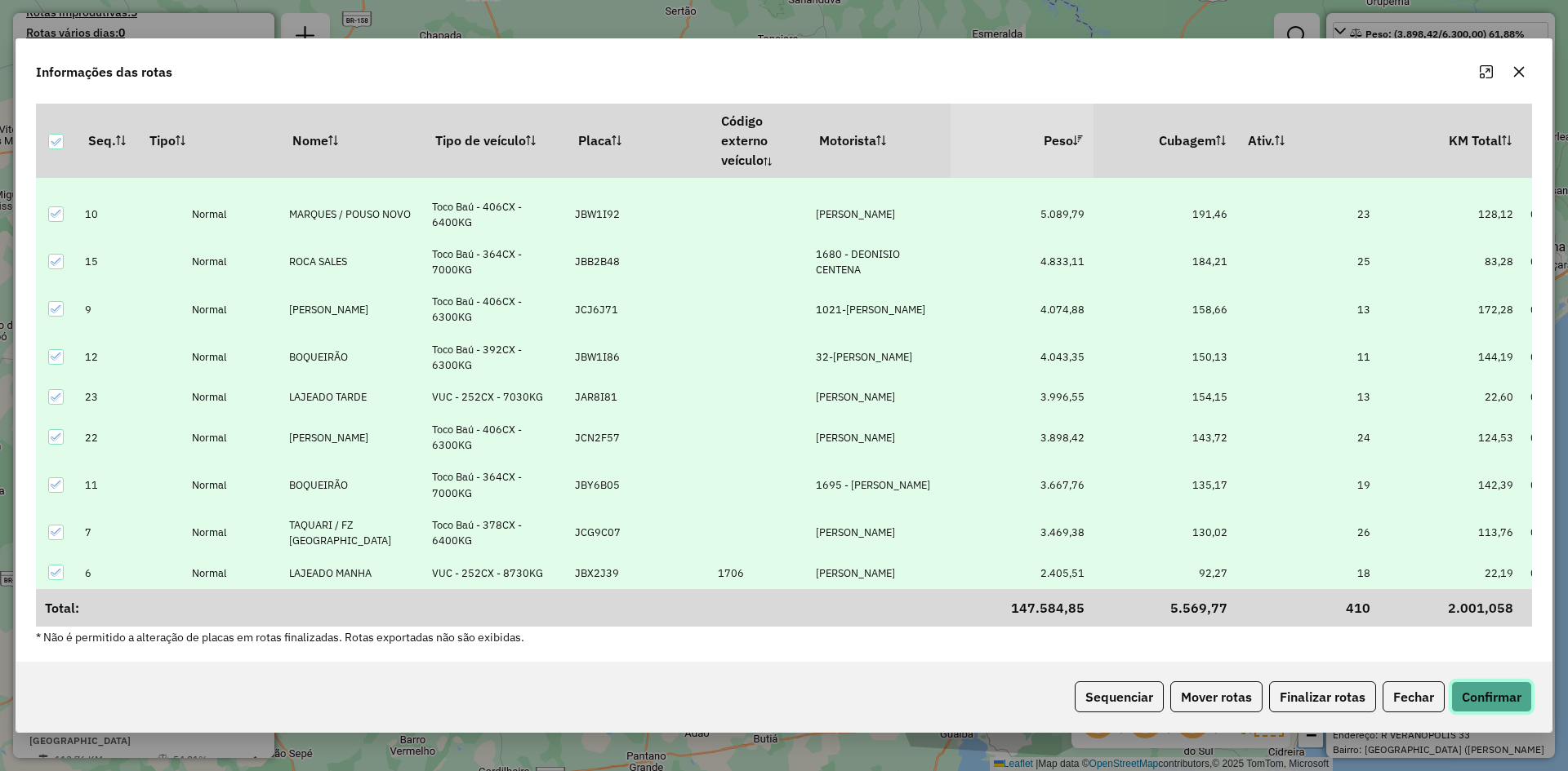
click at [1496, 696] on button "Confirmar" at bounding box center [1492, 697] width 81 height 31
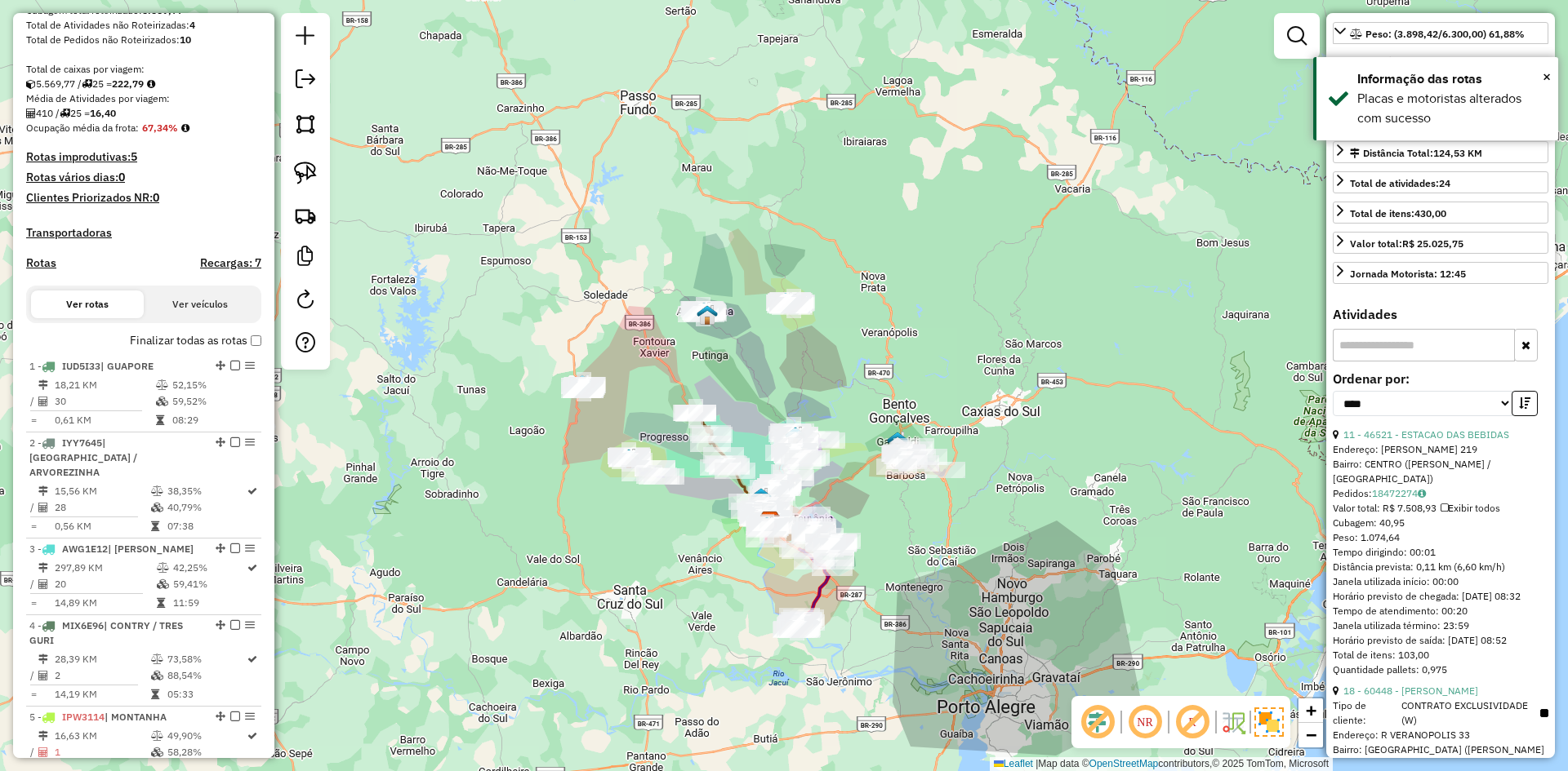
scroll to position [276, 0]
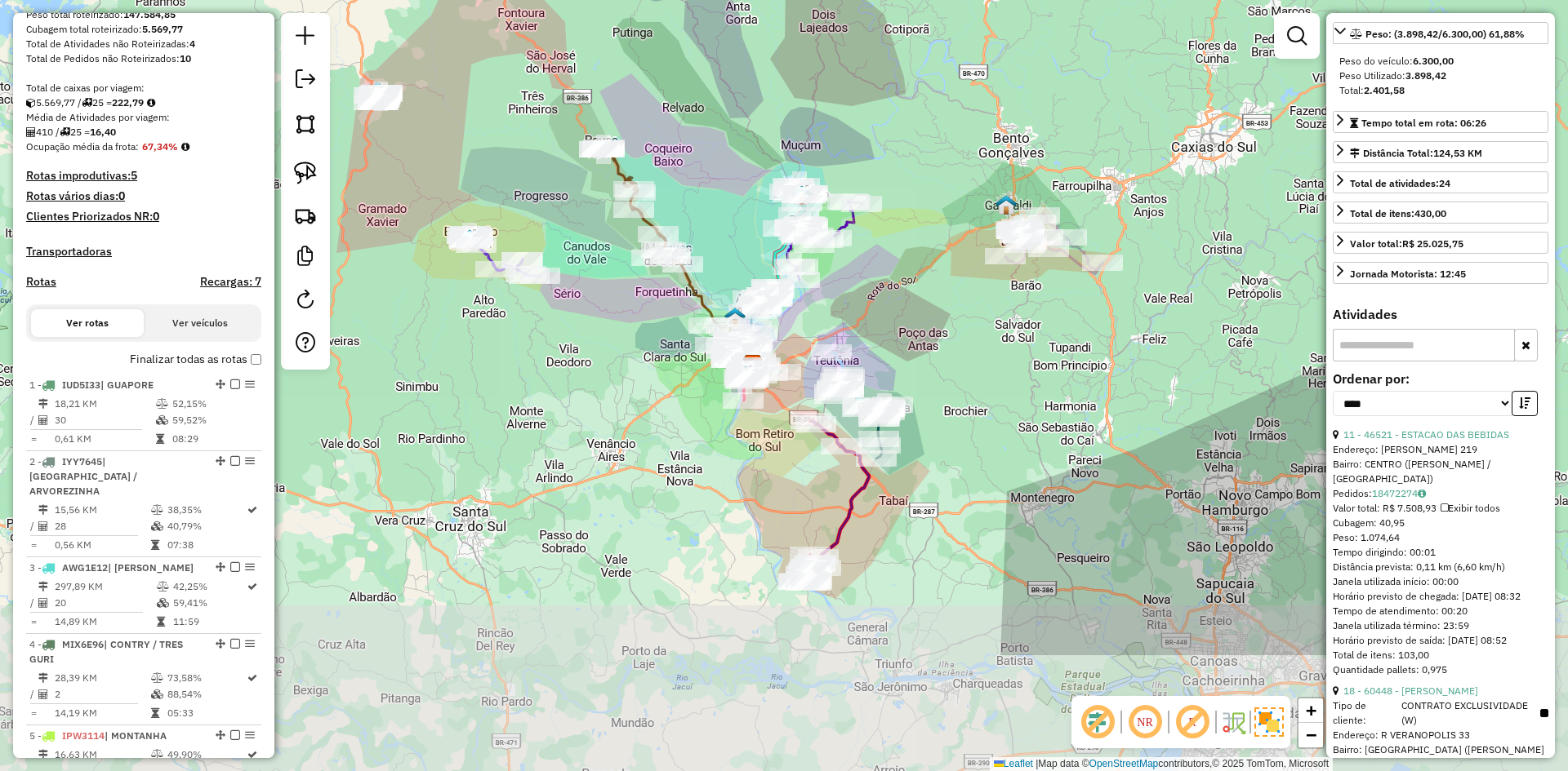
drag, startPoint x: 768, startPoint y: 503, endPoint x: 829, endPoint y: 304, distance: 208.1
click at [829, 304] on div "Janela de atendimento Grade de atendimento Capacidade Transportadoras Veículos …" at bounding box center [784, 386] width 1568 height 771
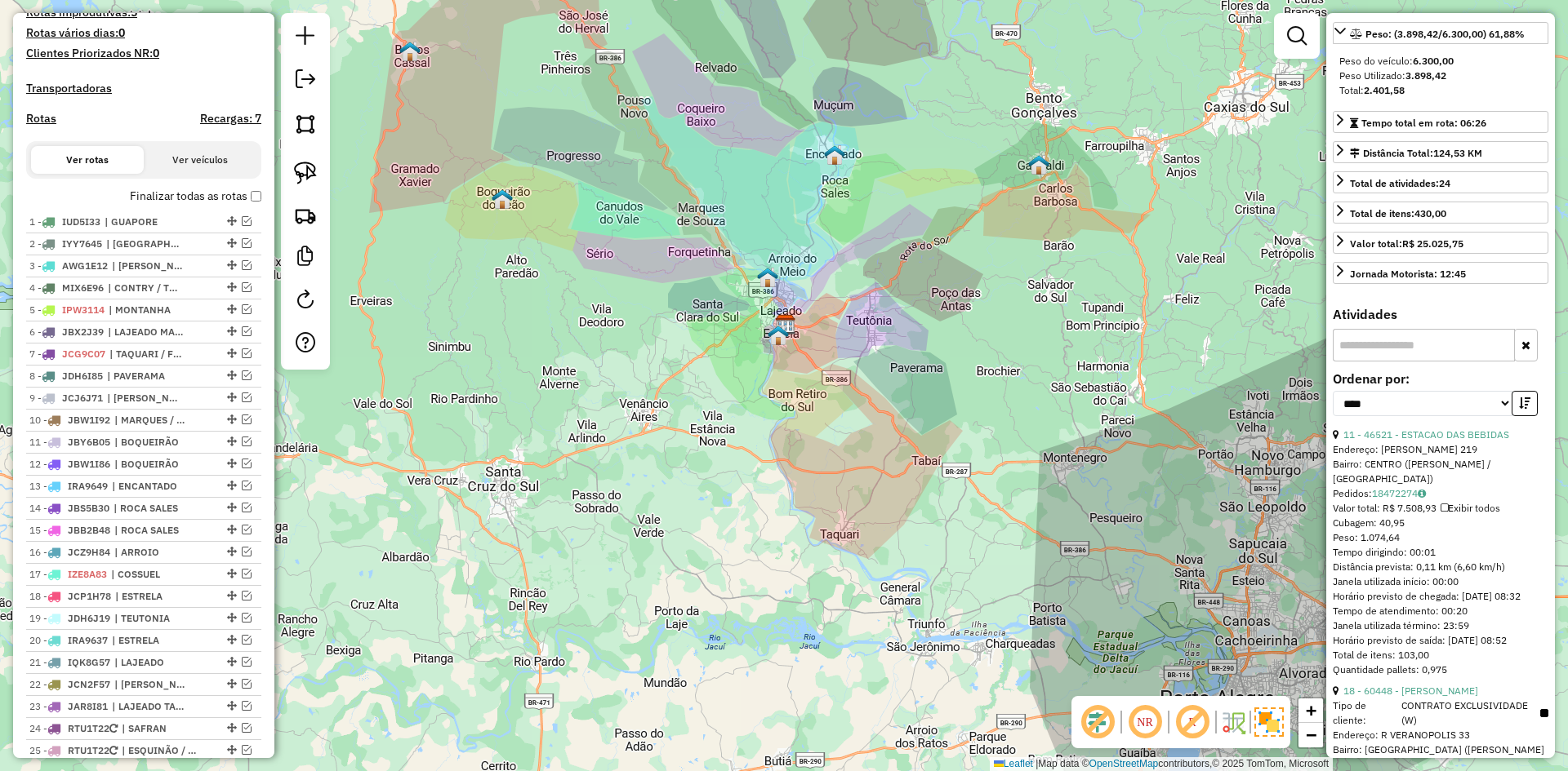
scroll to position [521, 0]
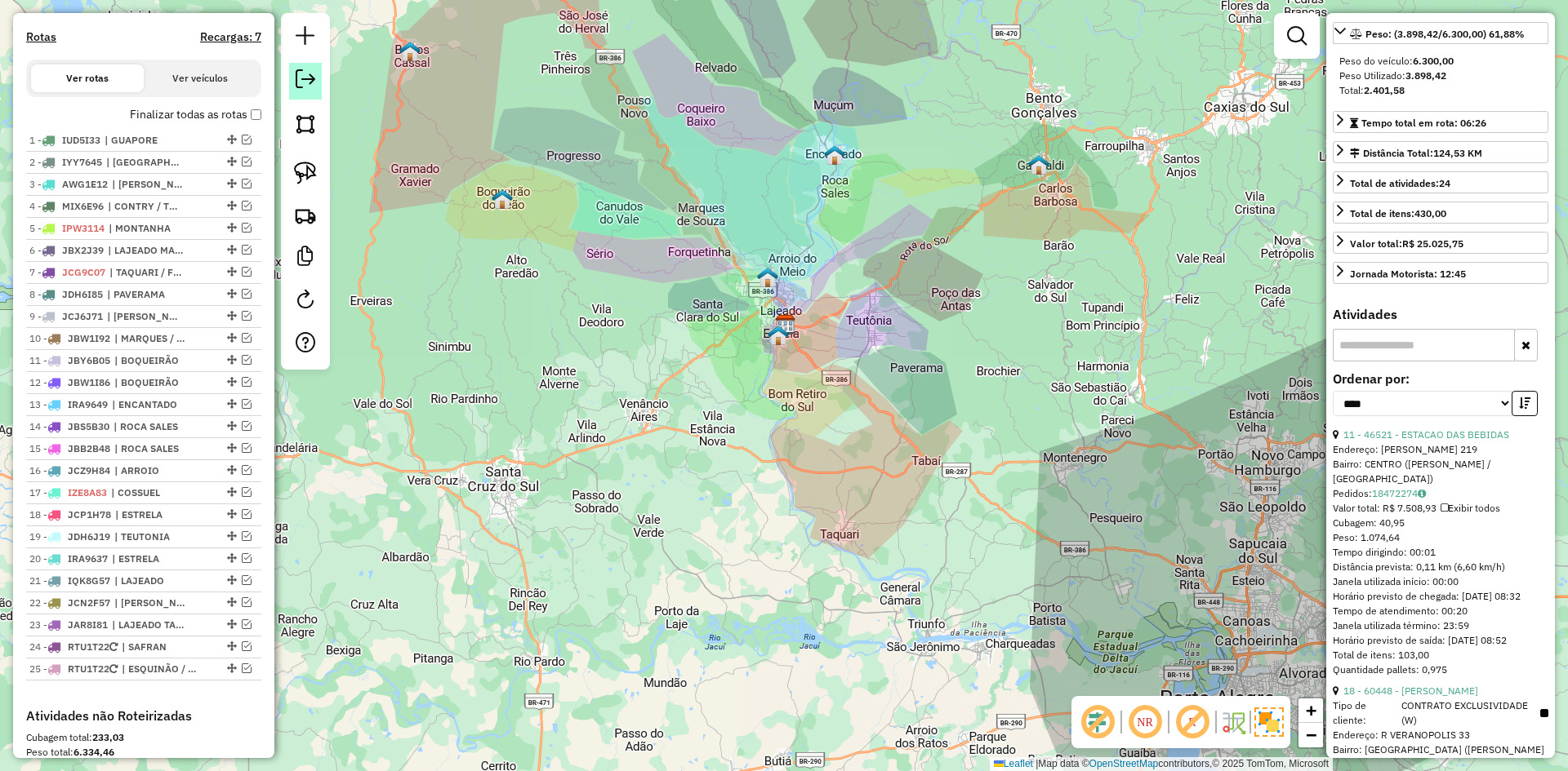
click at [310, 76] on em at bounding box center [305, 79] width 20 height 20
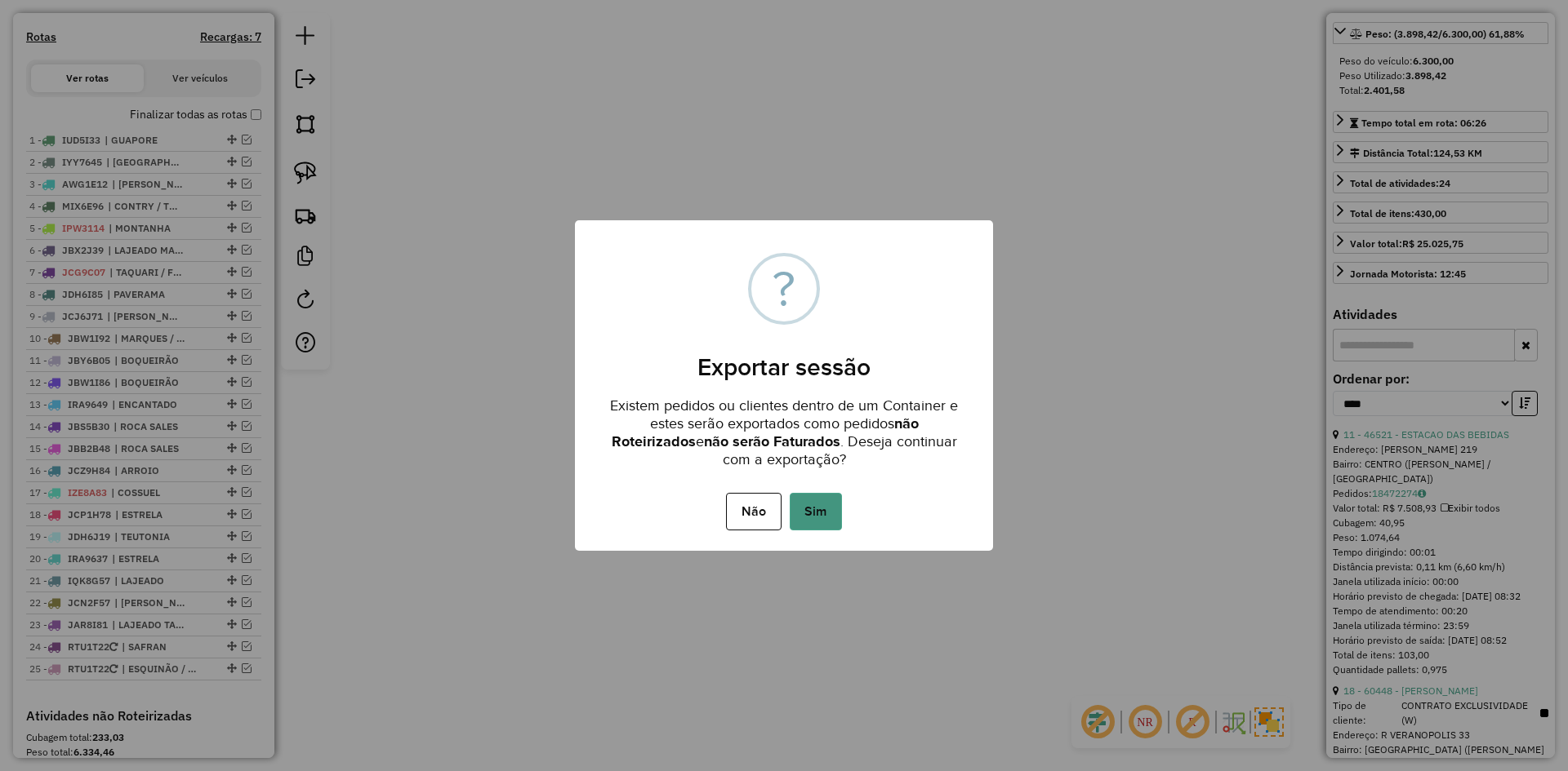
click at [824, 519] on button "Sim" at bounding box center [816, 512] width 52 height 38
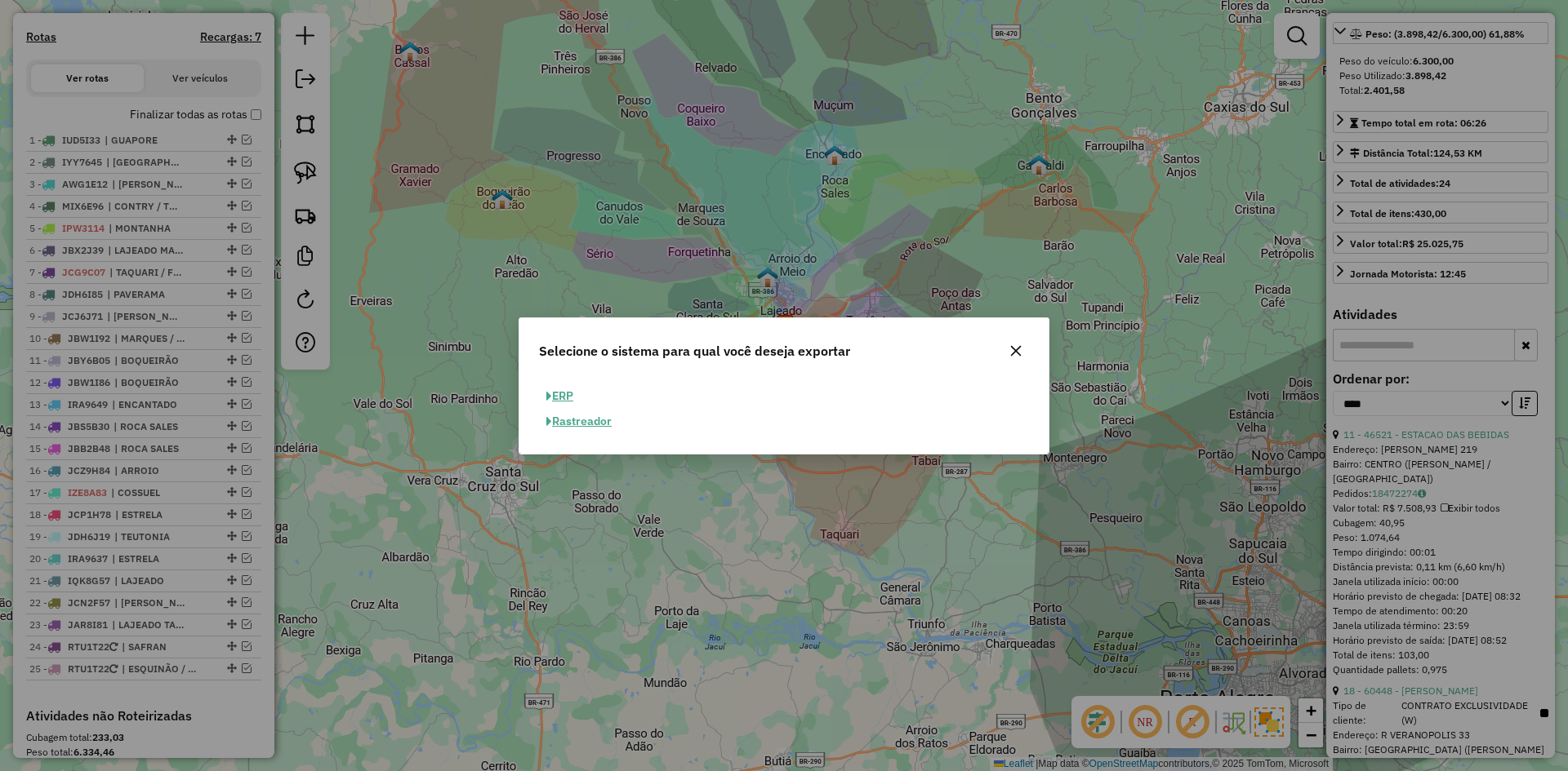
click at [566, 396] on button "ERP" at bounding box center [560, 396] width 41 height 25
select select "**"
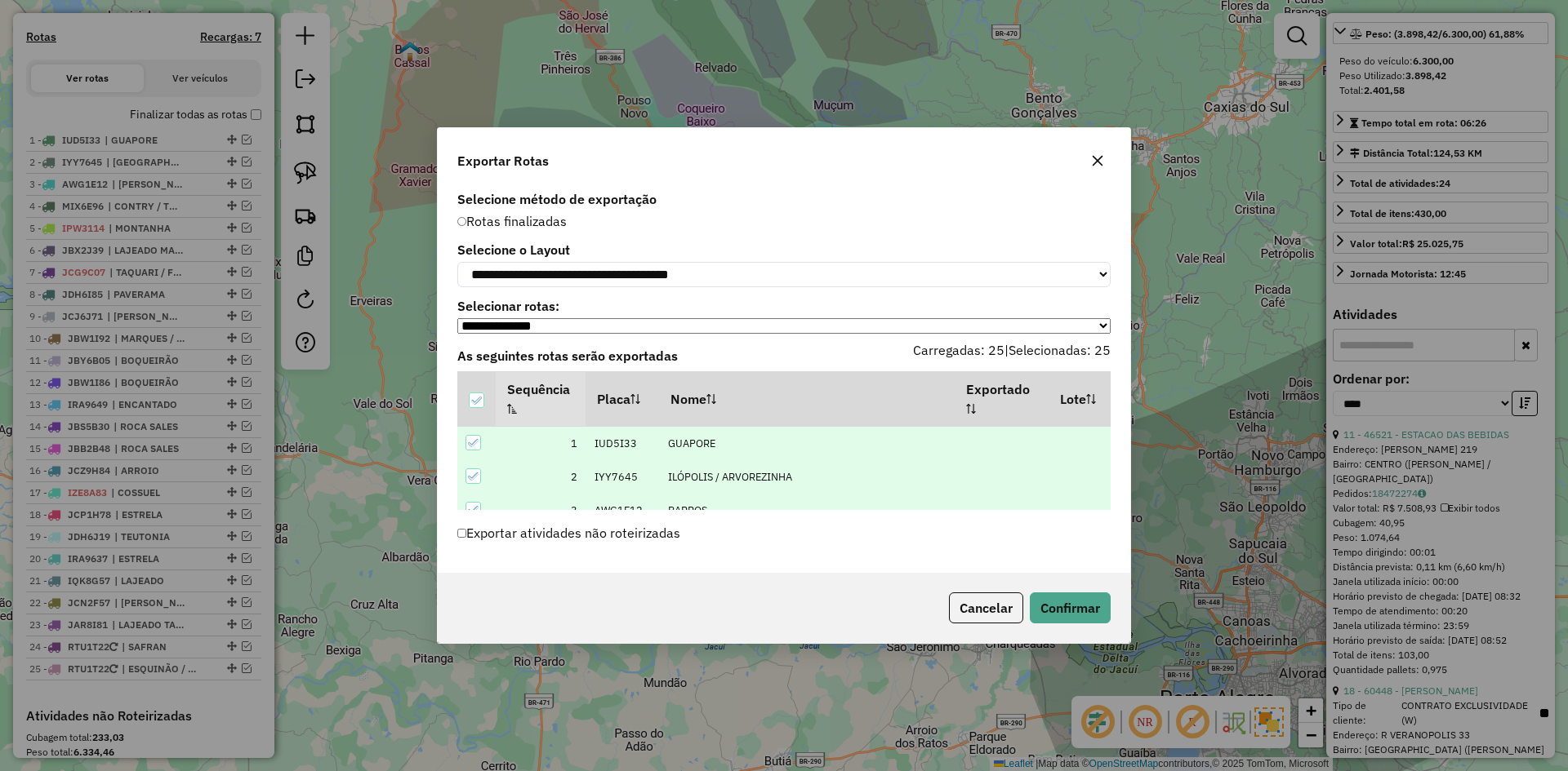
click at [1099, 628] on div "Cancelar Confirmar" at bounding box center [784, 608] width 693 height 70
click at [1083, 613] on button "Confirmar" at bounding box center [1071, 608] width 81 height 31
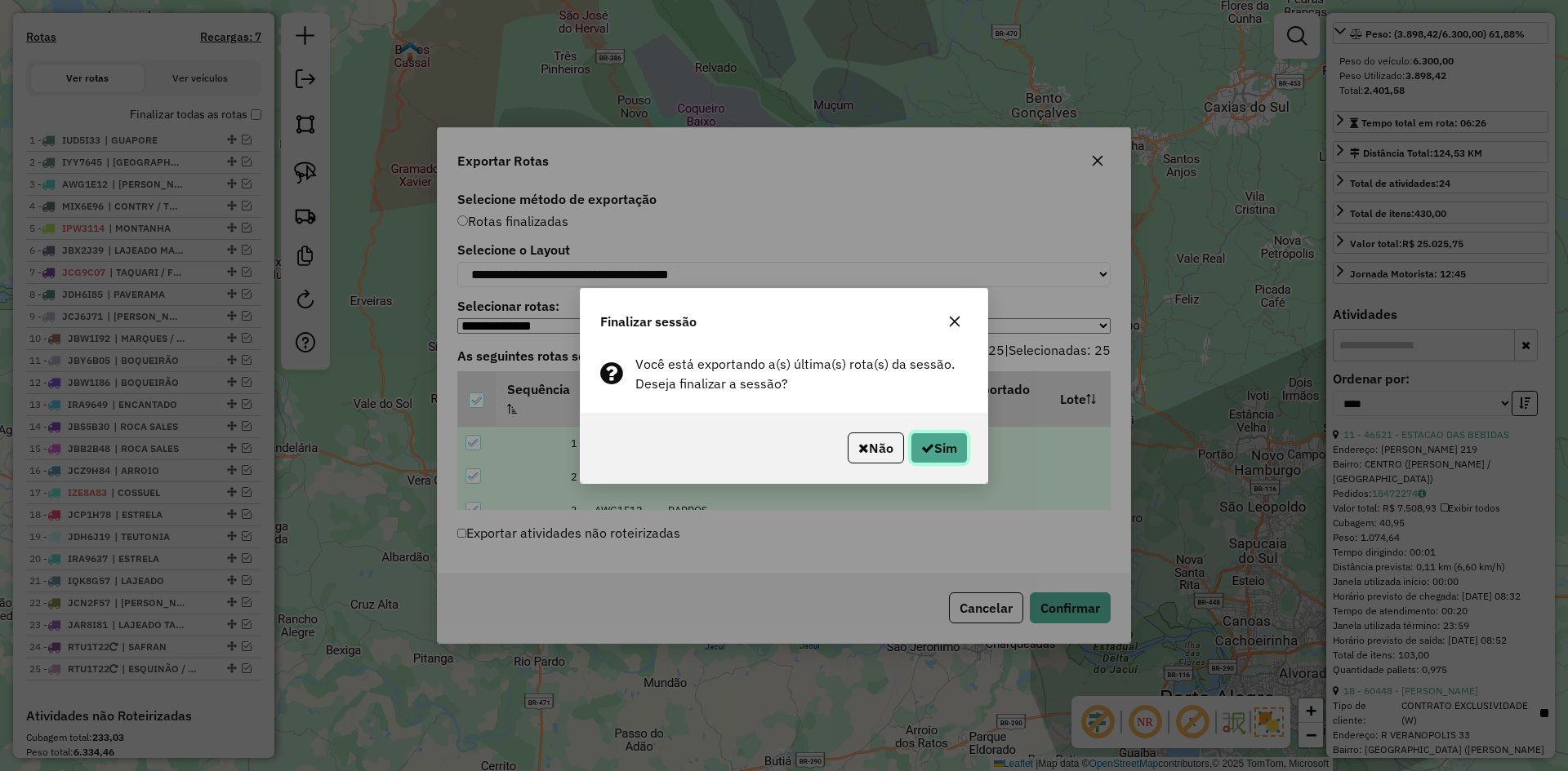
click at [944, 450] on button "Sim" at bounding box center [939, 448] width 57 height 31
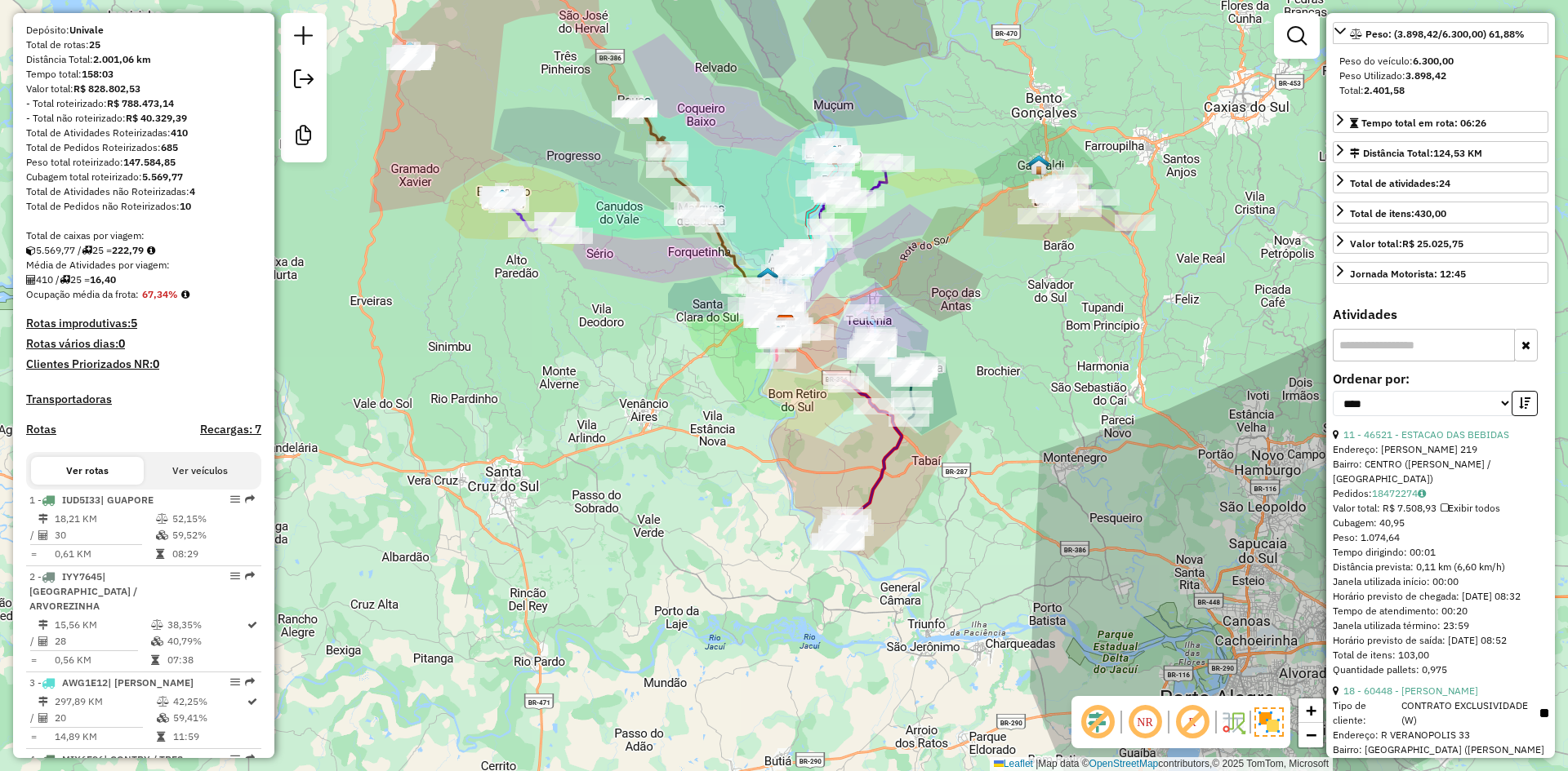
scroll to position [0, 0]
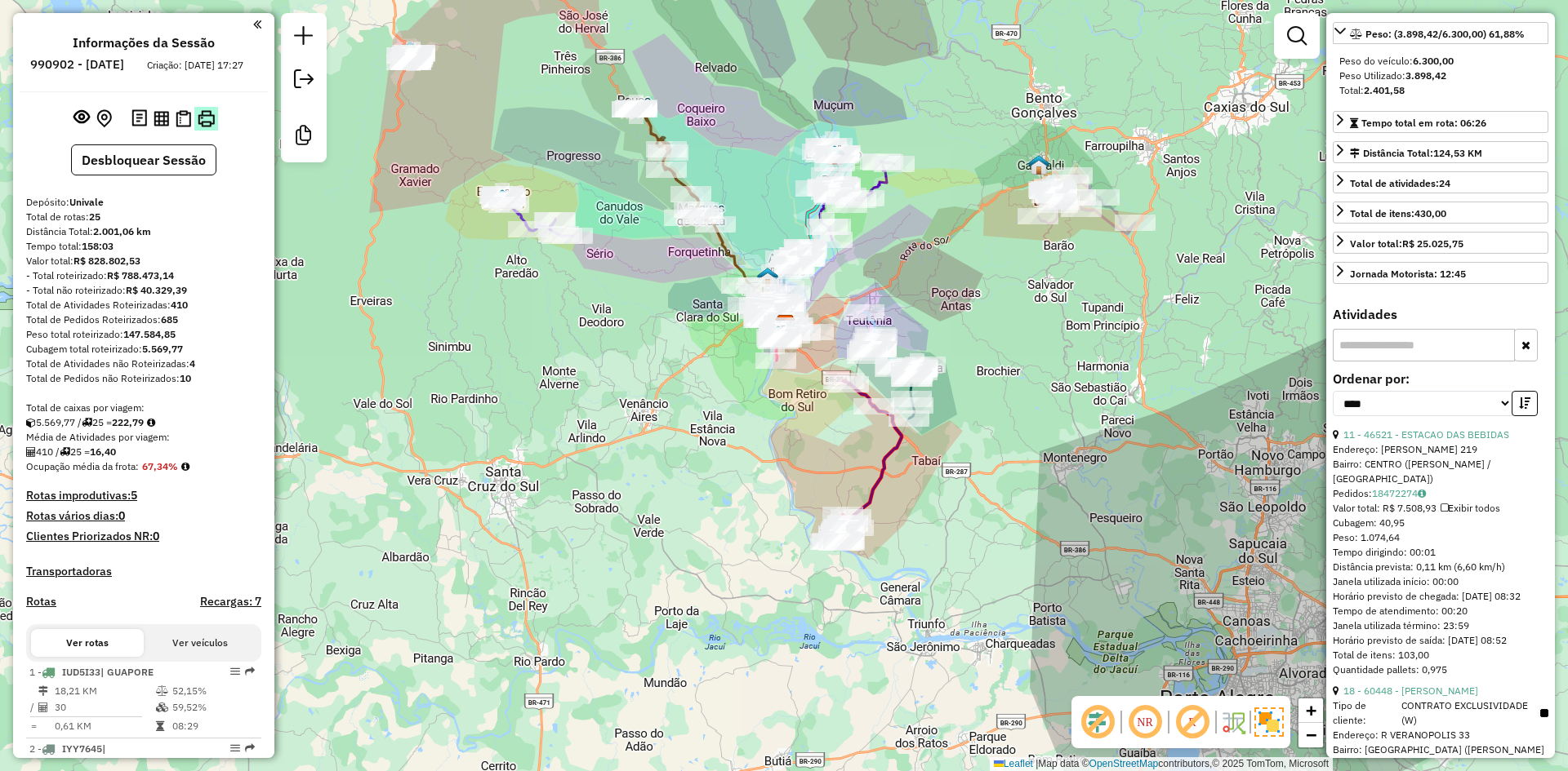
click at [201, 127] on img at bounding box center [205, 118] width 17 height 17
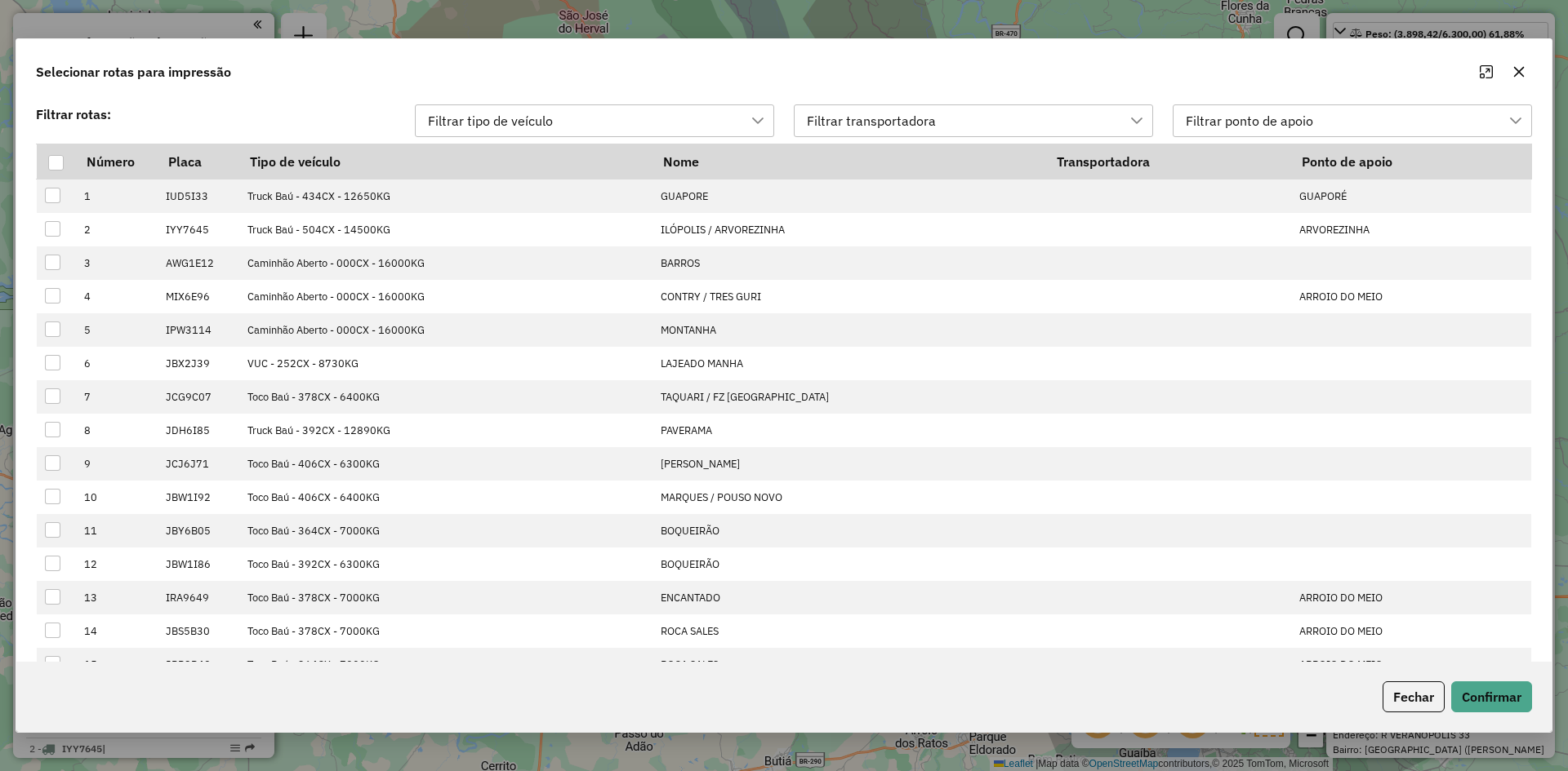
scroll to position [13, 74]
click at [54, 170] on div at bounding box center [55, 162] width 15 height 15
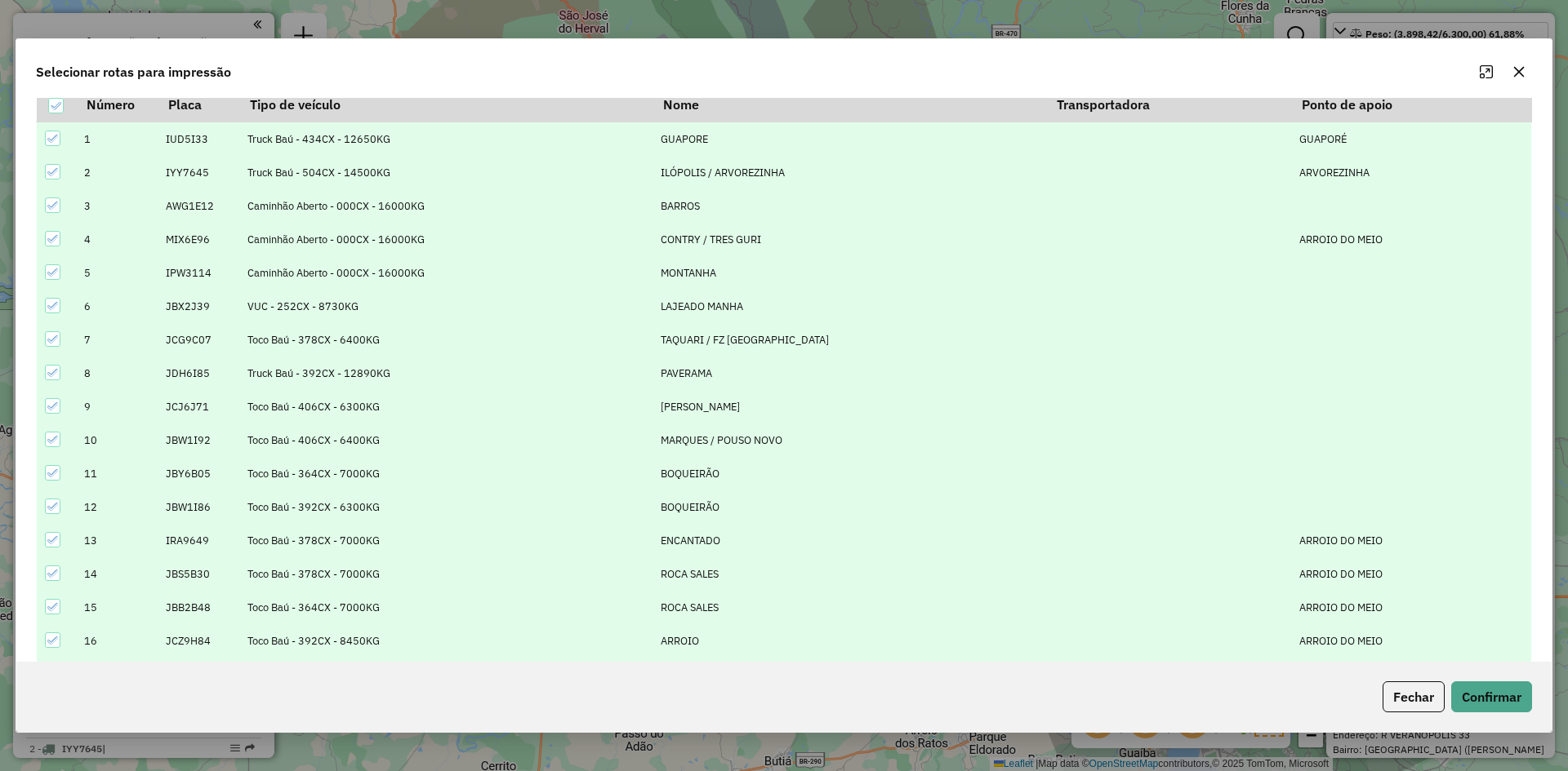
scroll to position [374, 0]
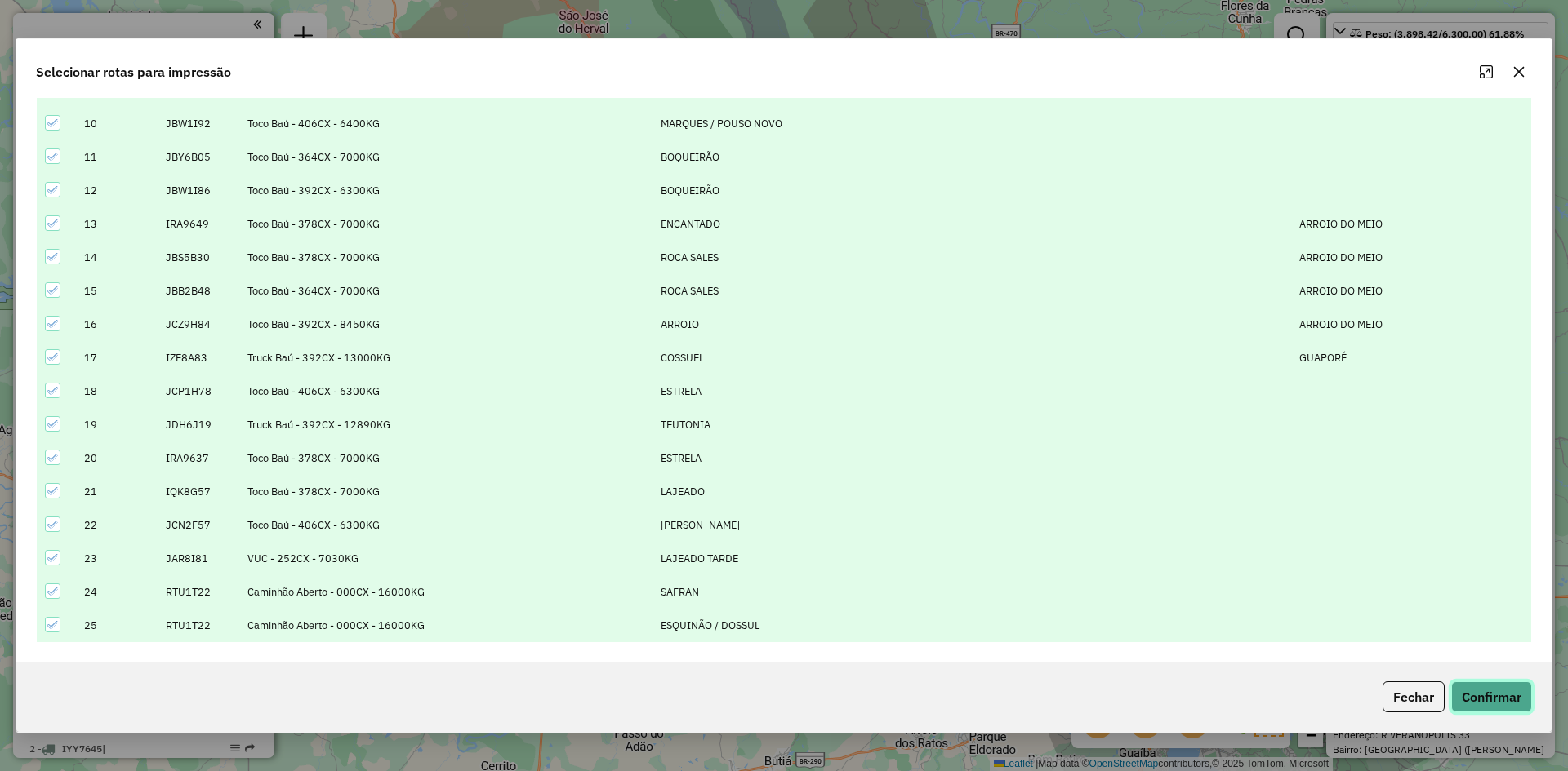
click at [1486, 687] on button "Confirmar" at bounding box center [1492, 697] width 81 height 31
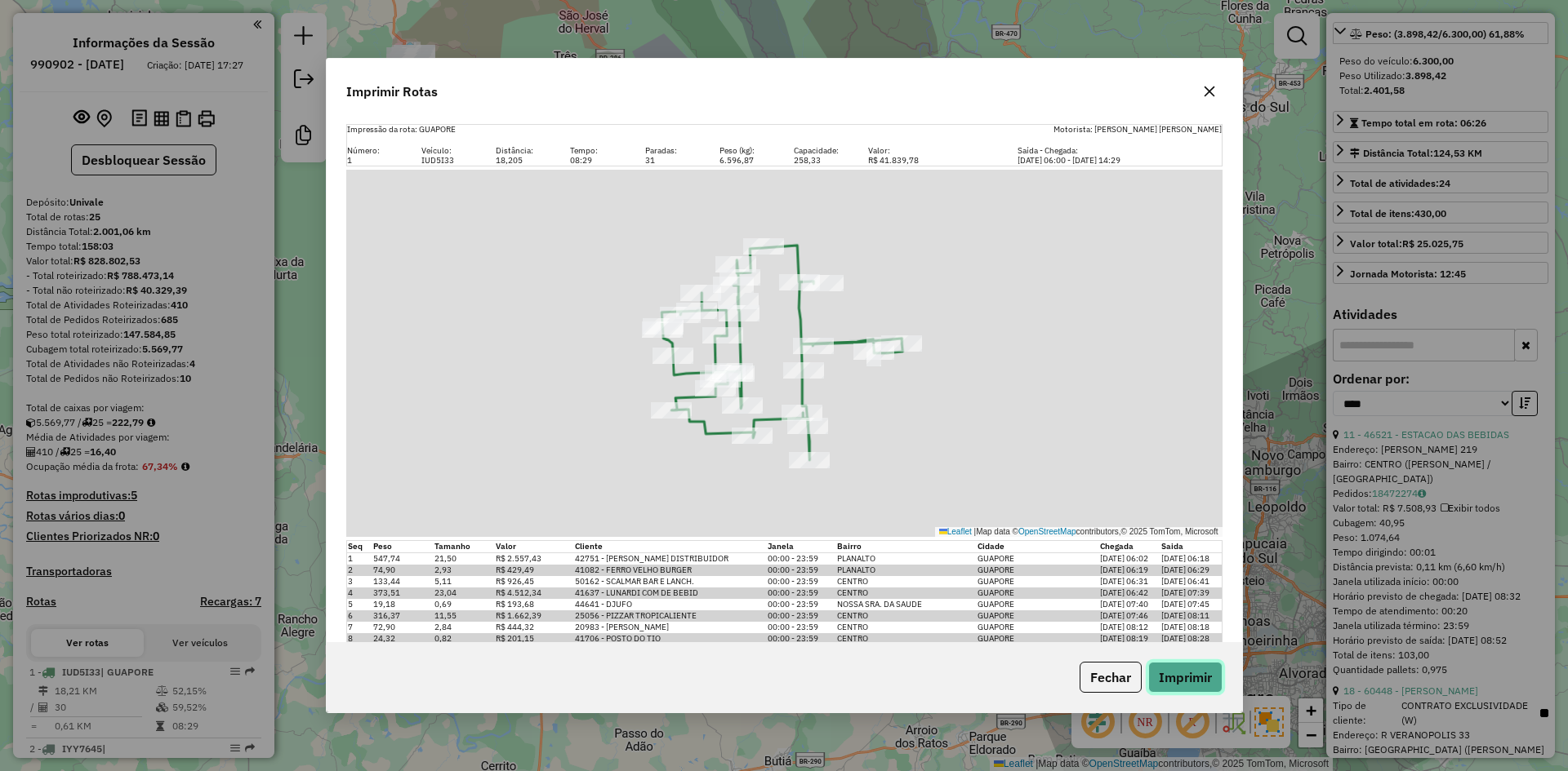
click at [1196, 676] on button "Imprimir" at bounding box center [1185, 677] width 74 height 31
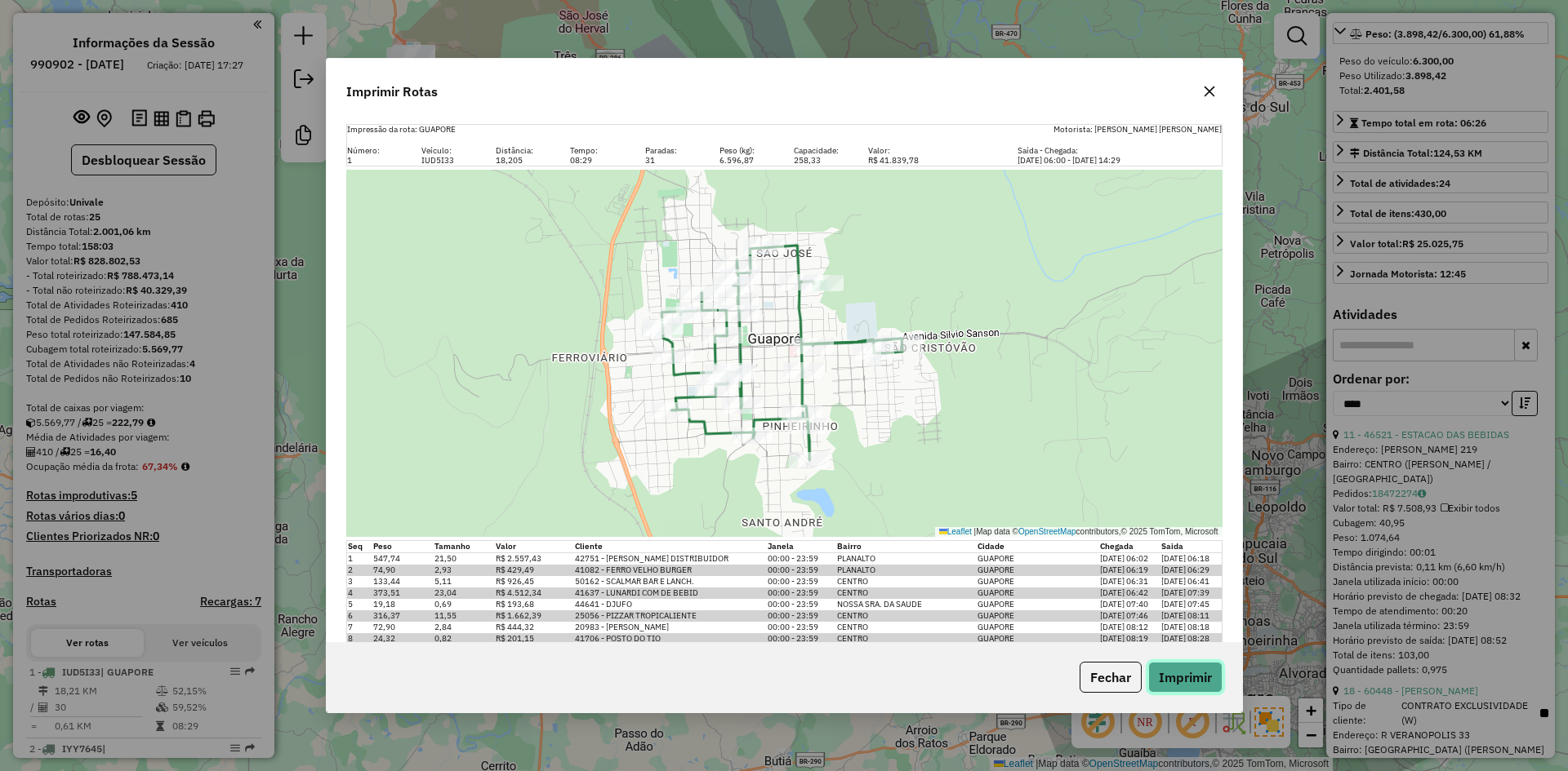
click at [1190, 692] on button "Imprimir" at bounding box center [1185, 677] width 74 height 31
click at [1214, 89] on icon "button" at bounding box center [1209, 91] width 14 height 14
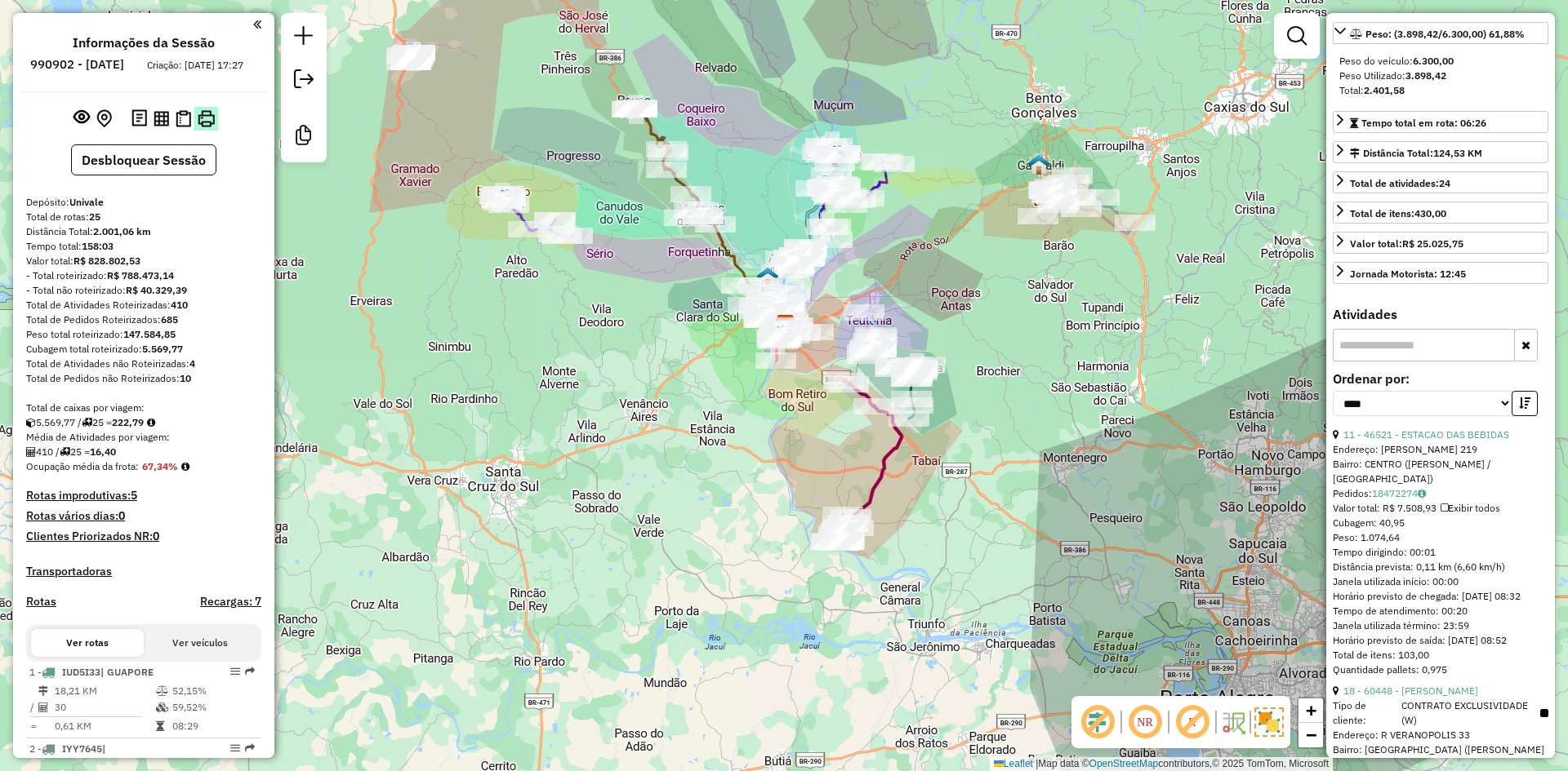
click at [205, 127] on img at bounding box center [205, 118] width 17 height 17
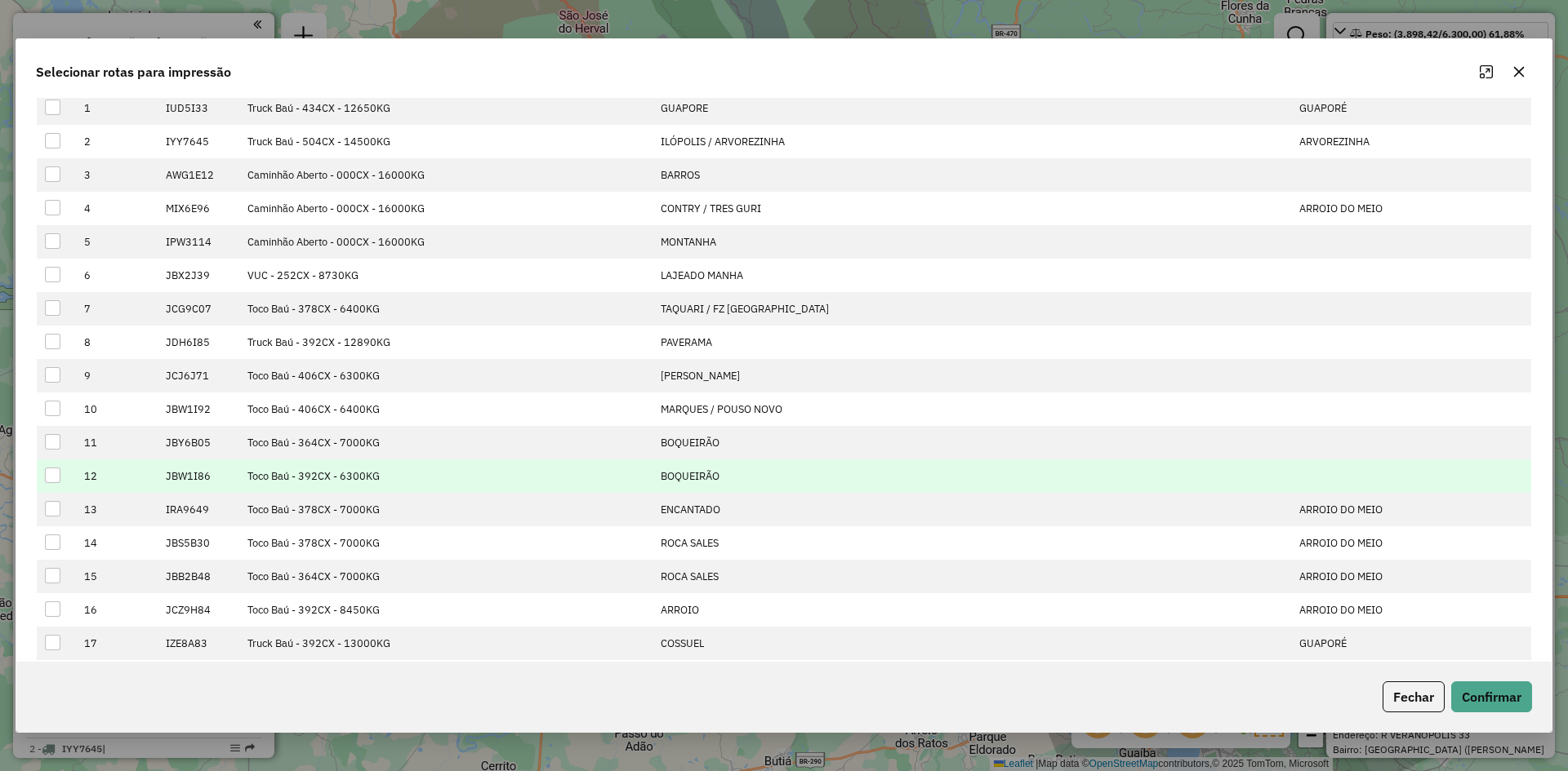
scroll to position [0, 0]
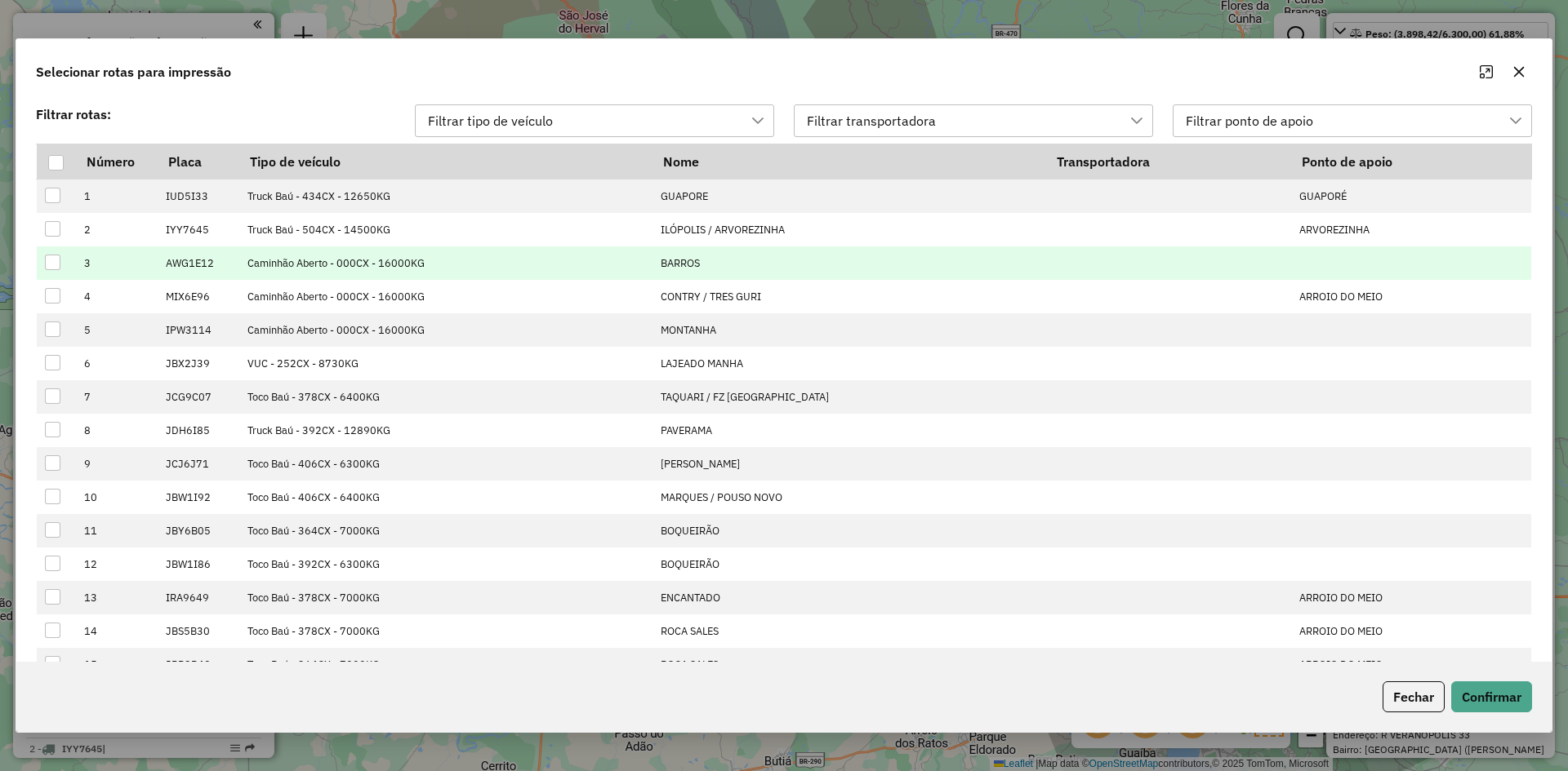
click at [41, 261] on td at bounding box center [57, 263] width 40 height 33
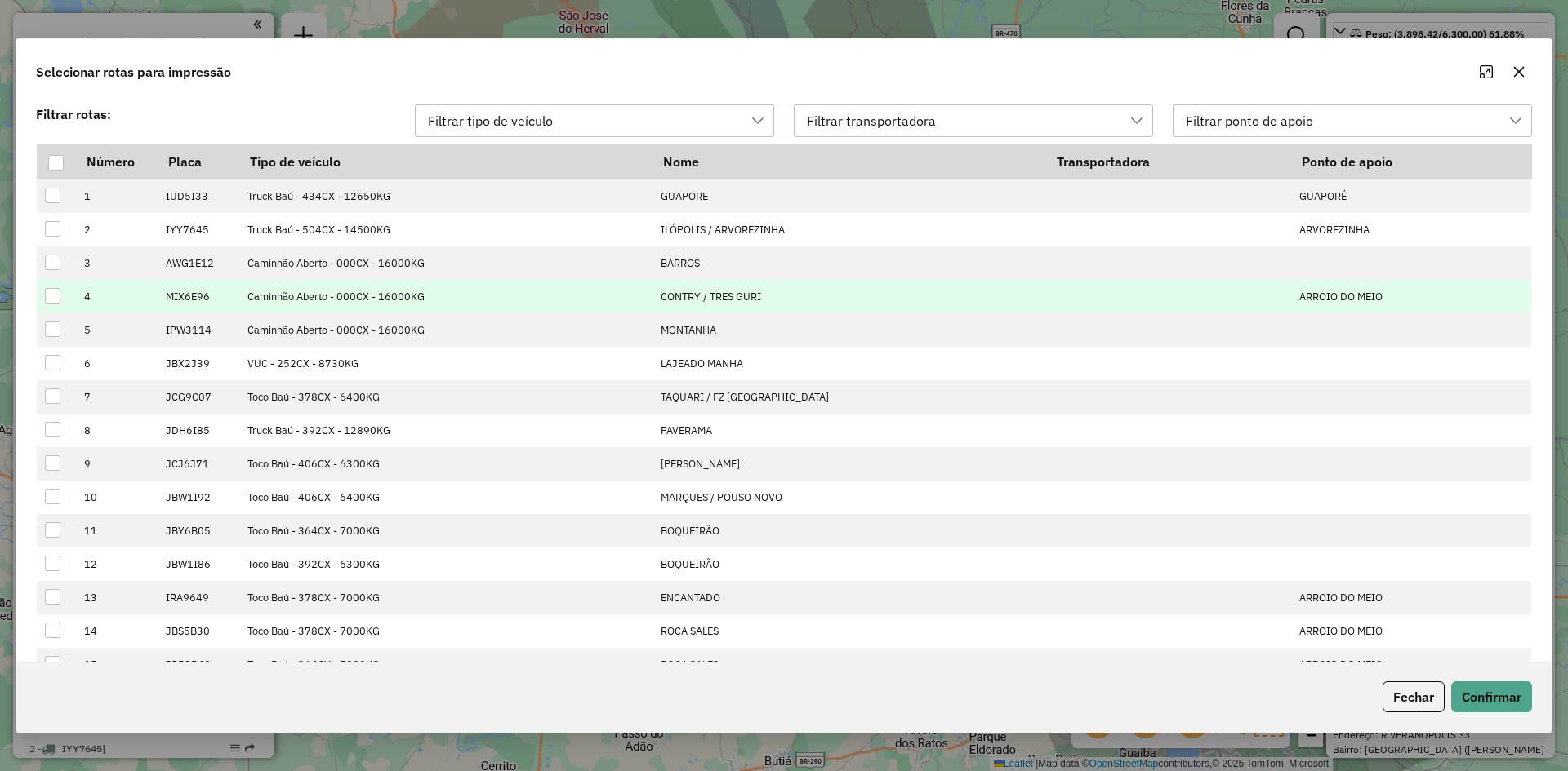
click at [54, 292] on div at bounding box center [52, 295] width 15 height 15
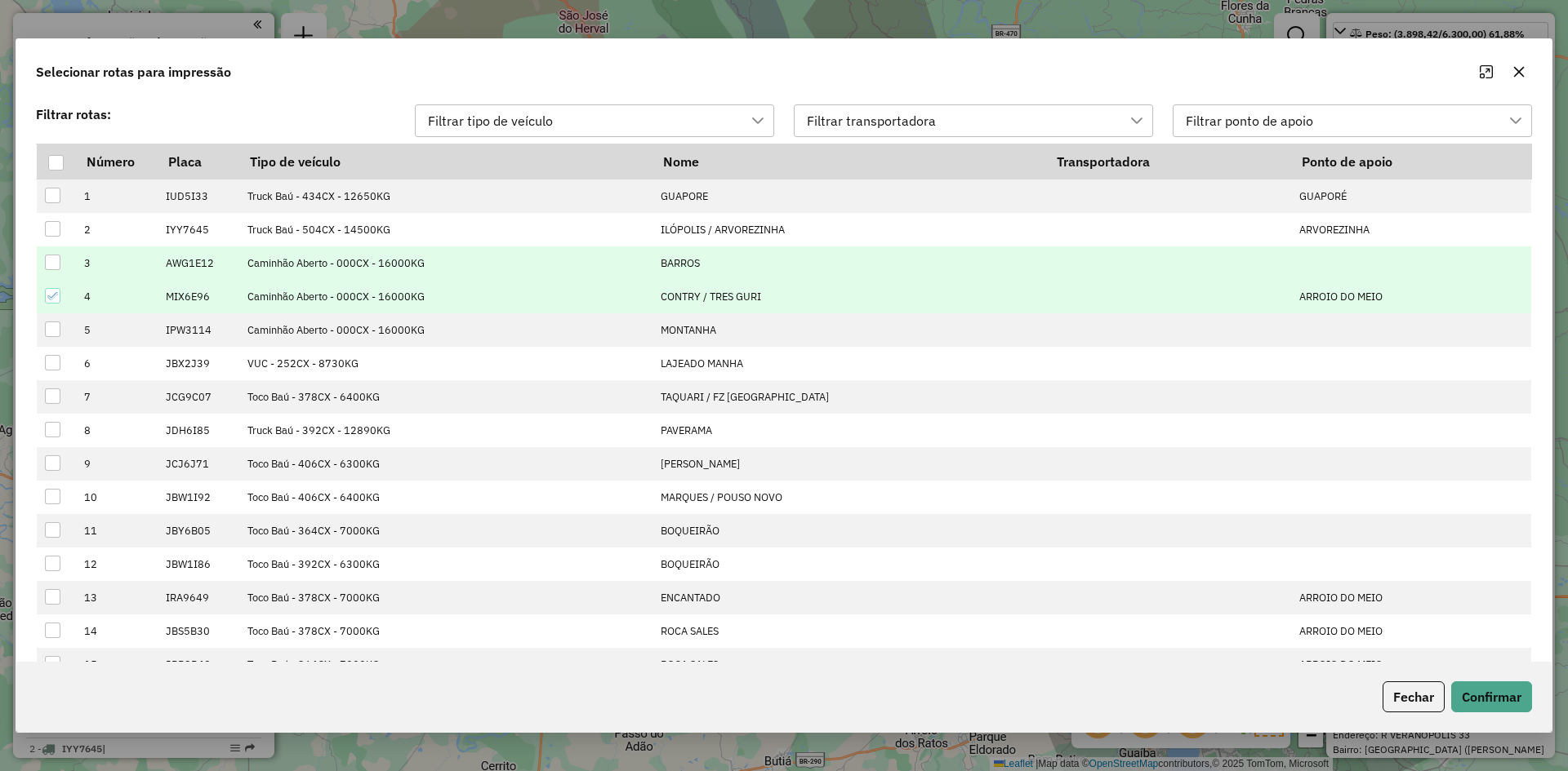
click at [54, 261] on div at bounding box center [52, 262] width 15 height 15
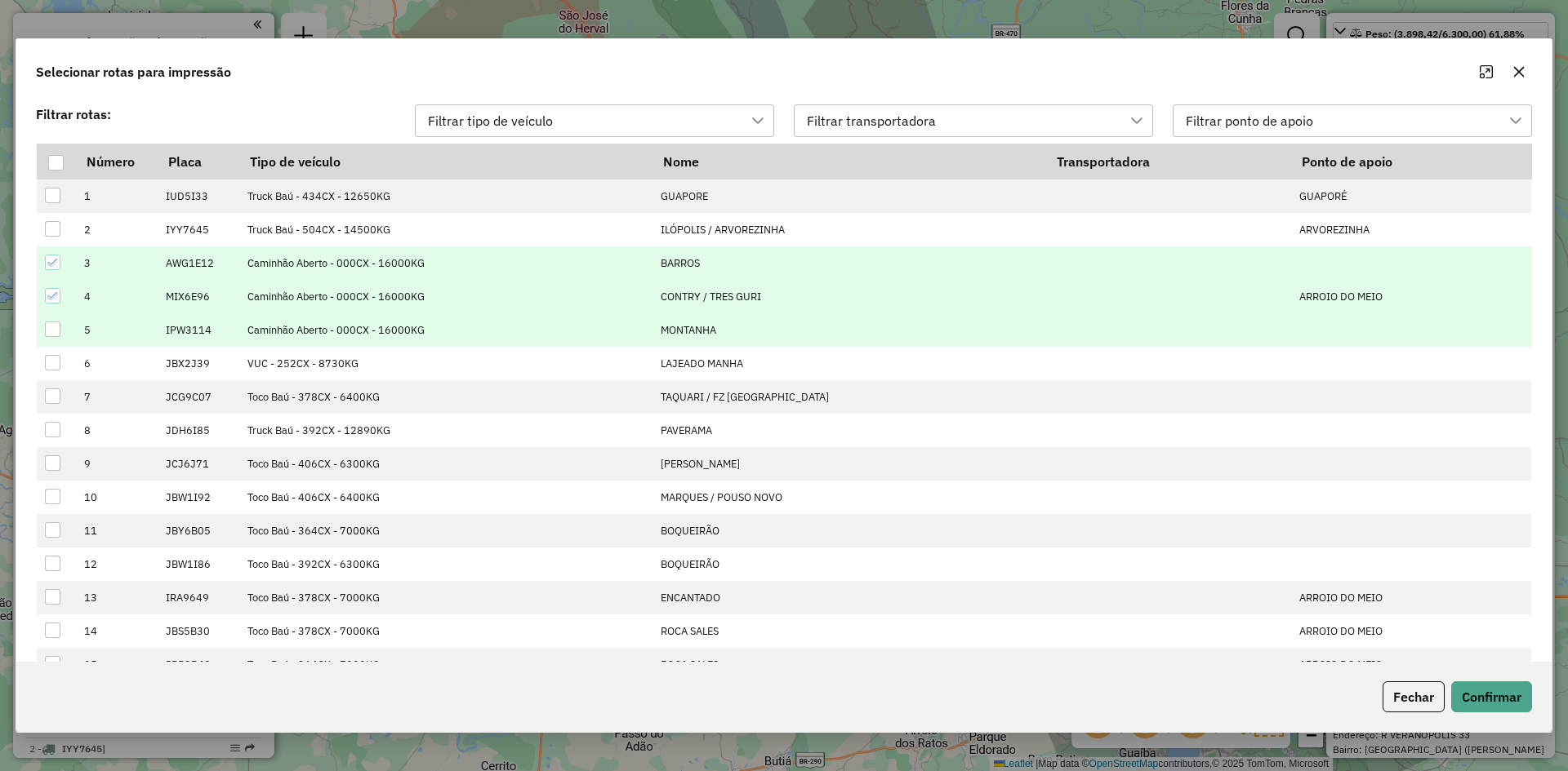
click at [48, 330] on div at bounding box center [52, 329] width 15 height 15
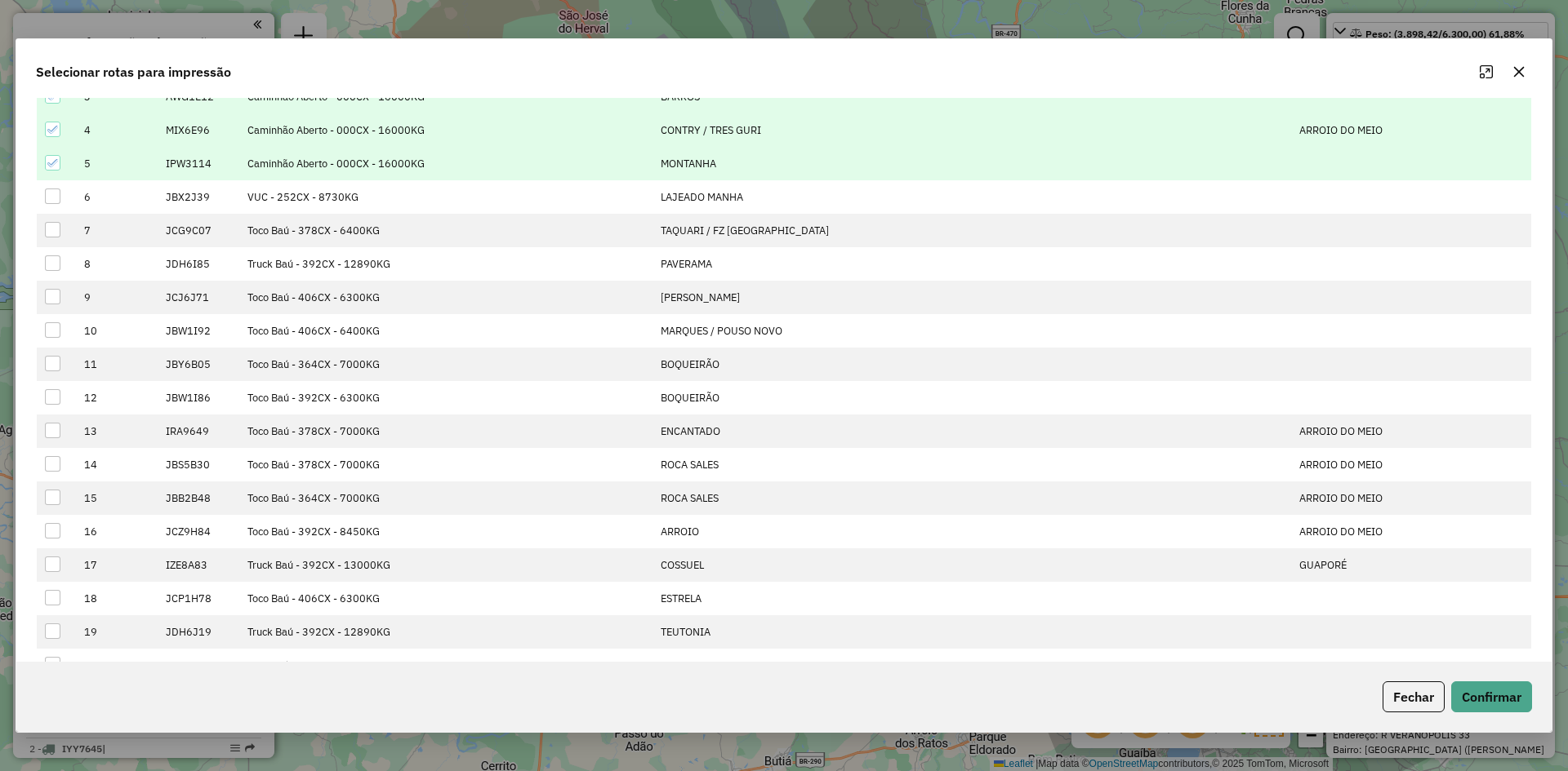
scroll to position [374, 0]
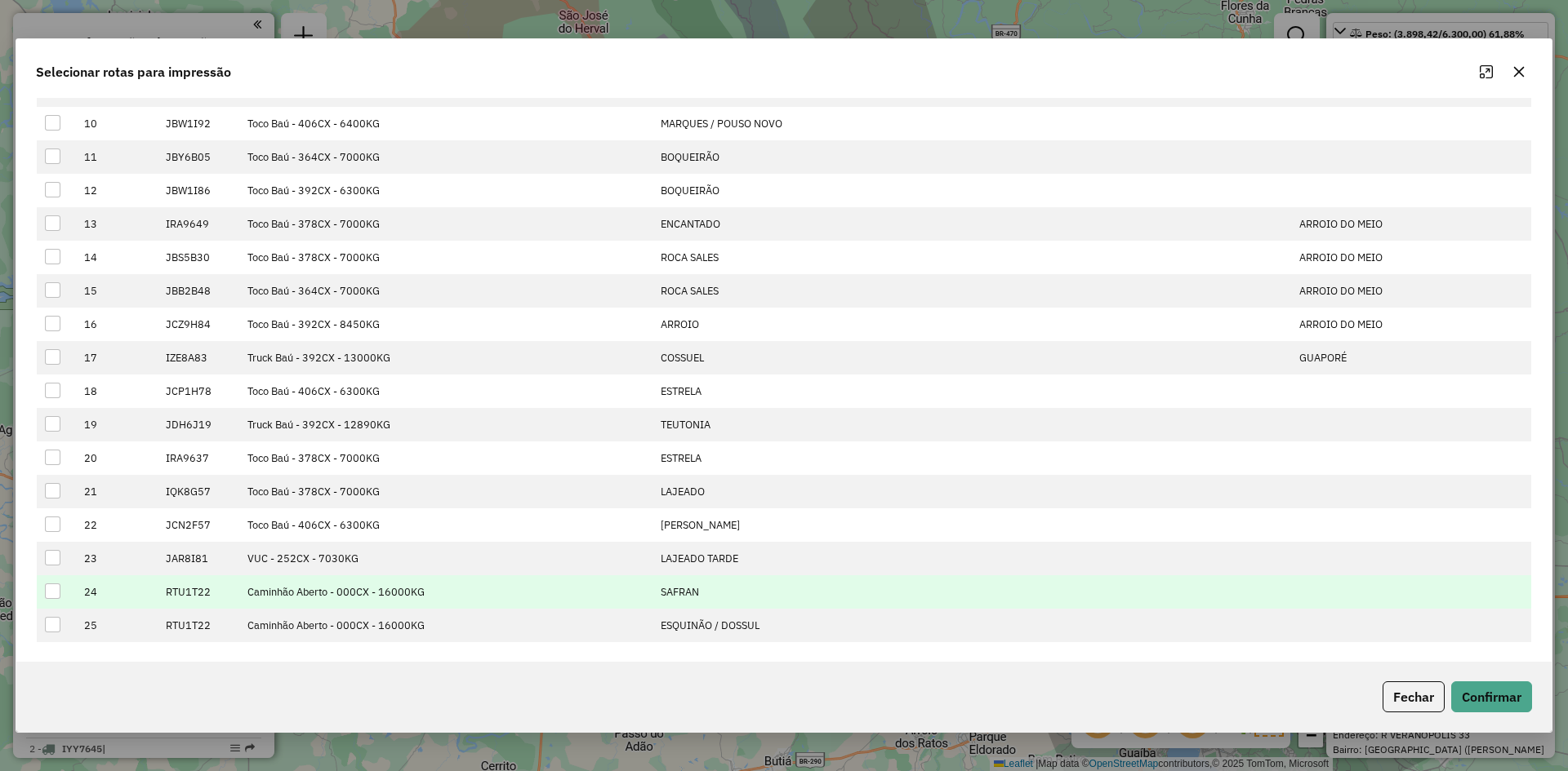
click at [42, 588] on td at bounding box center [57, 592] width 40 height 33
click at [49, 603] on td at bounding box center [57, 592] width 40 height 33
click at [56, 592] on div at bounding box center [52, 591] width 15 height 15
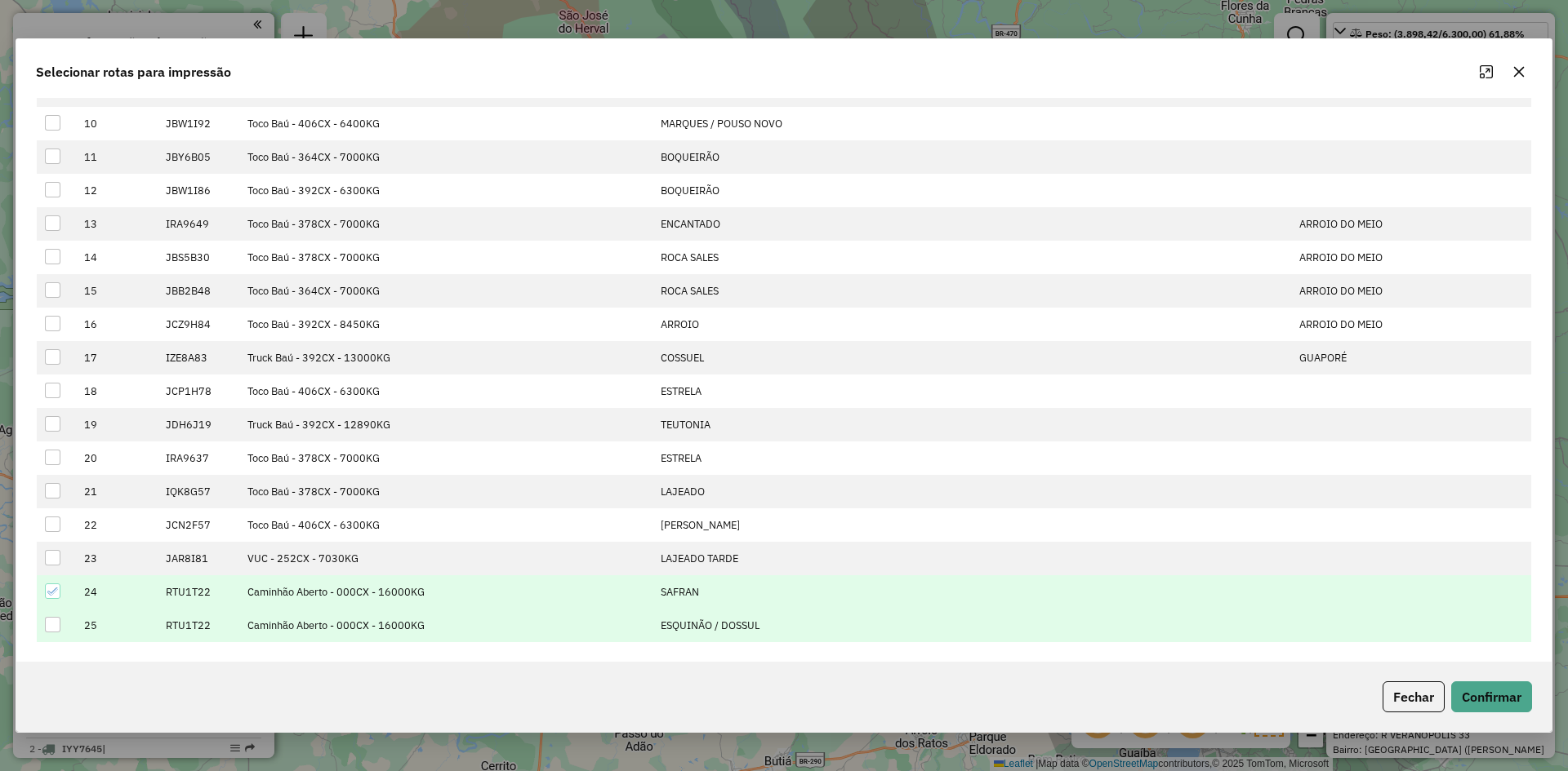
click at [59, 624] on div at bounding box center [52, 624] width 15 height 15
click at [1481, 685] on button "Confirmar" at bounding box center [1492, 697] width 81 height 31
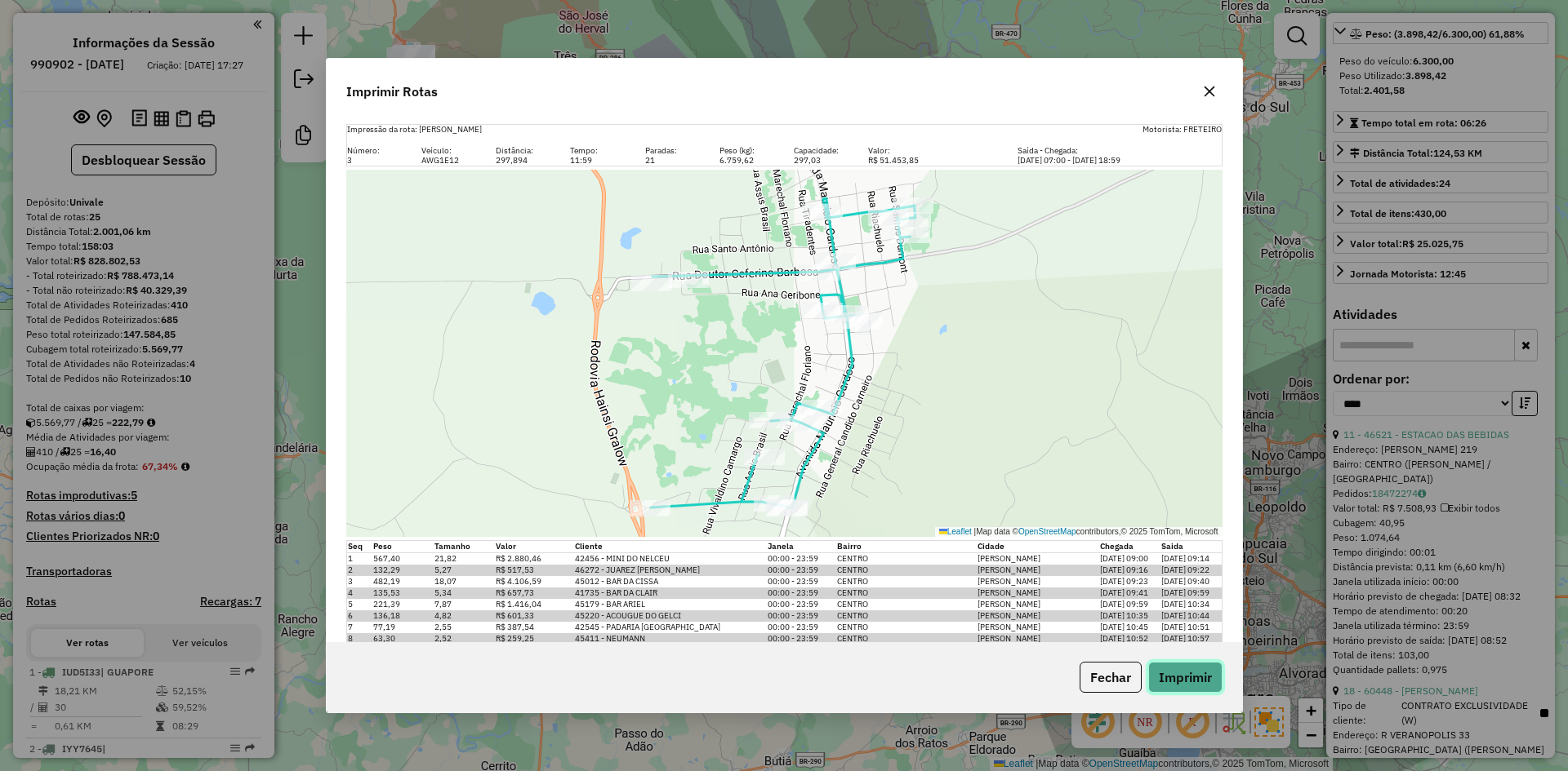
click at [1163, 677] on button "Imprimir" at bounding box center [1185, 677] width 74 height 31
click at [1212, 95] on icon "button" at bounding box center [1209, 92] width 11 height 11
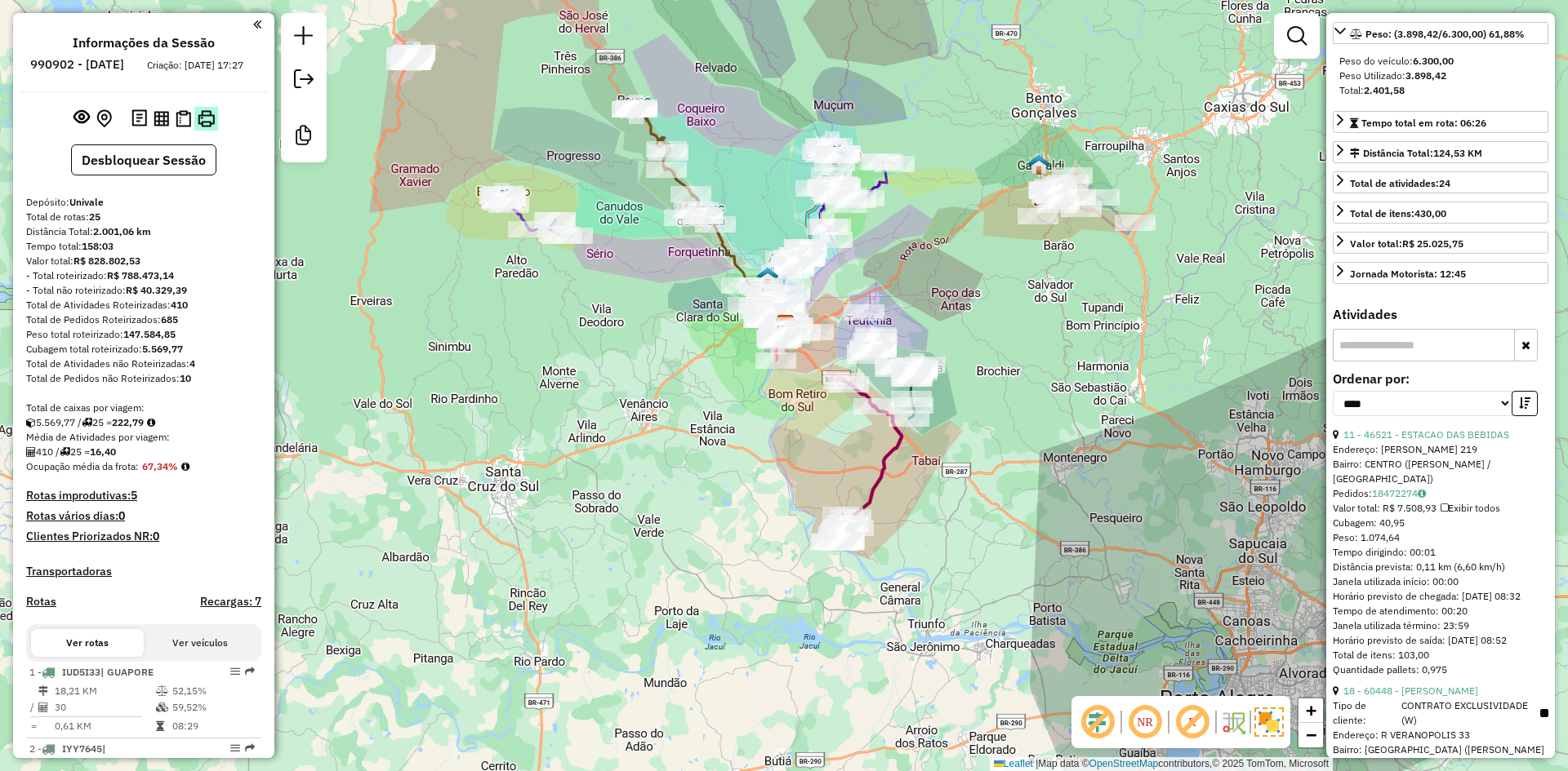
click at [206, 127] on img at bounding box center [205, 118] width 17 height 17
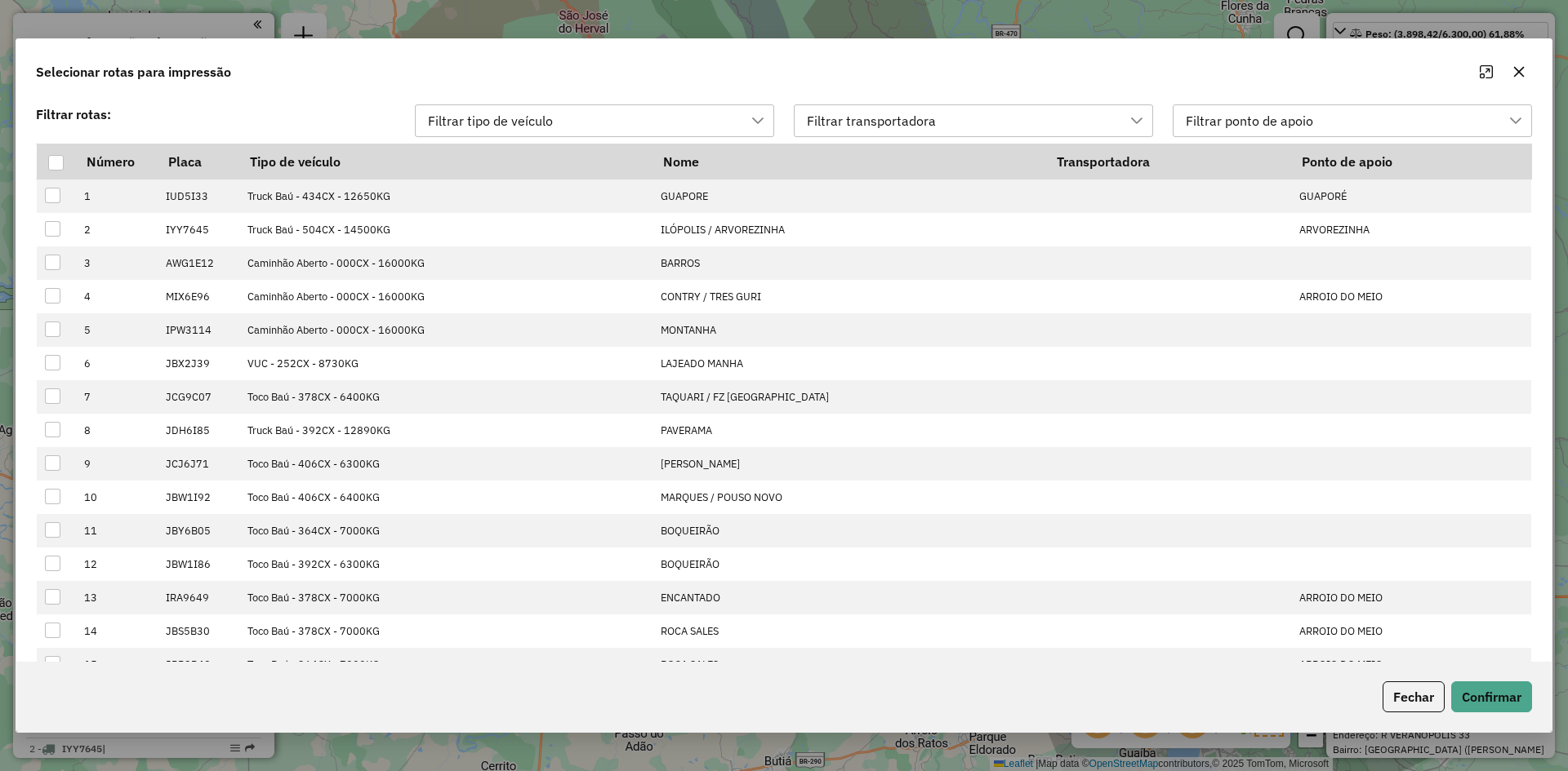
scroll to position [13, 74]
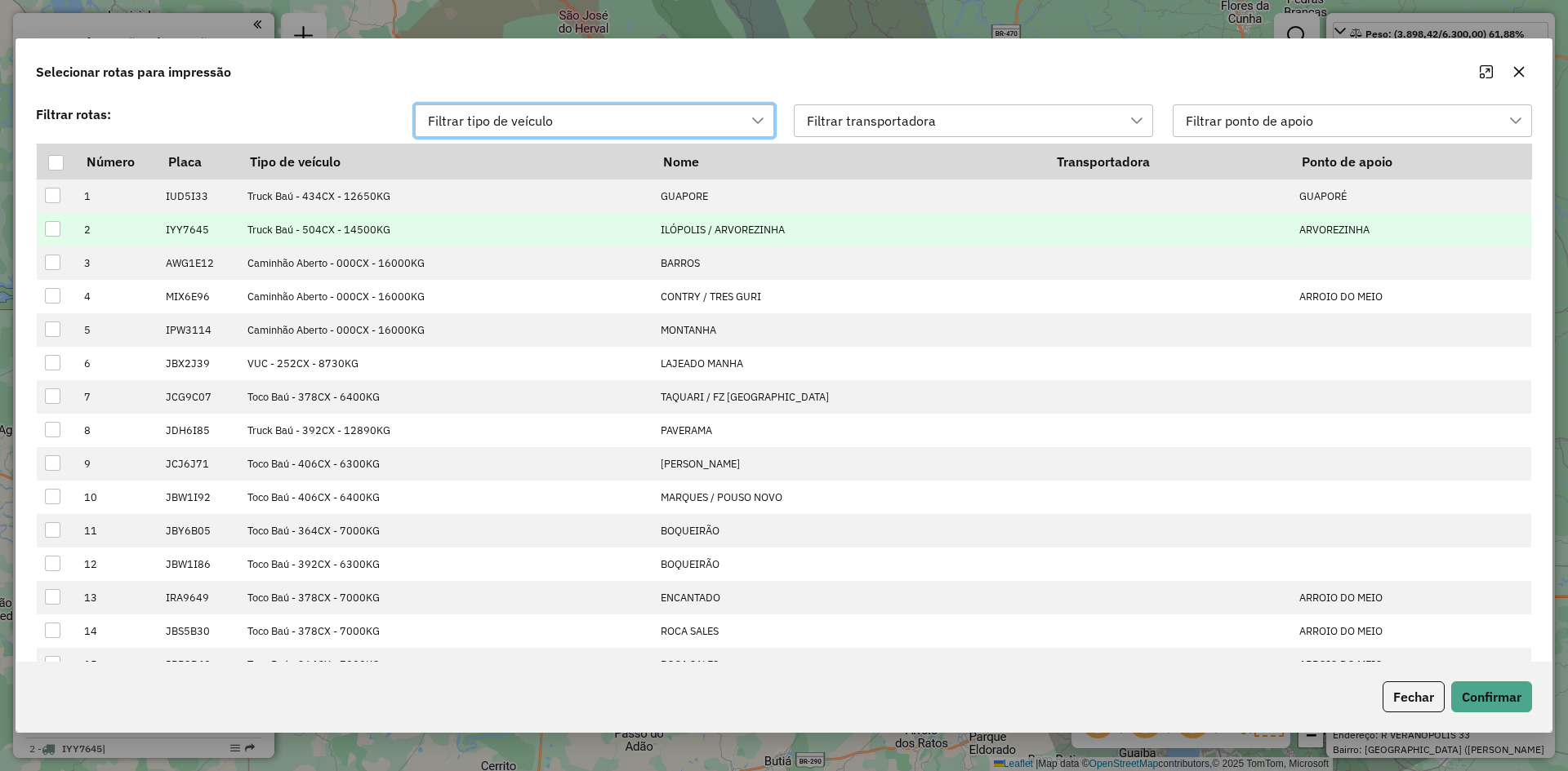
click at [48, 231] on div at bounding box center [52, 229] width 15 height 15
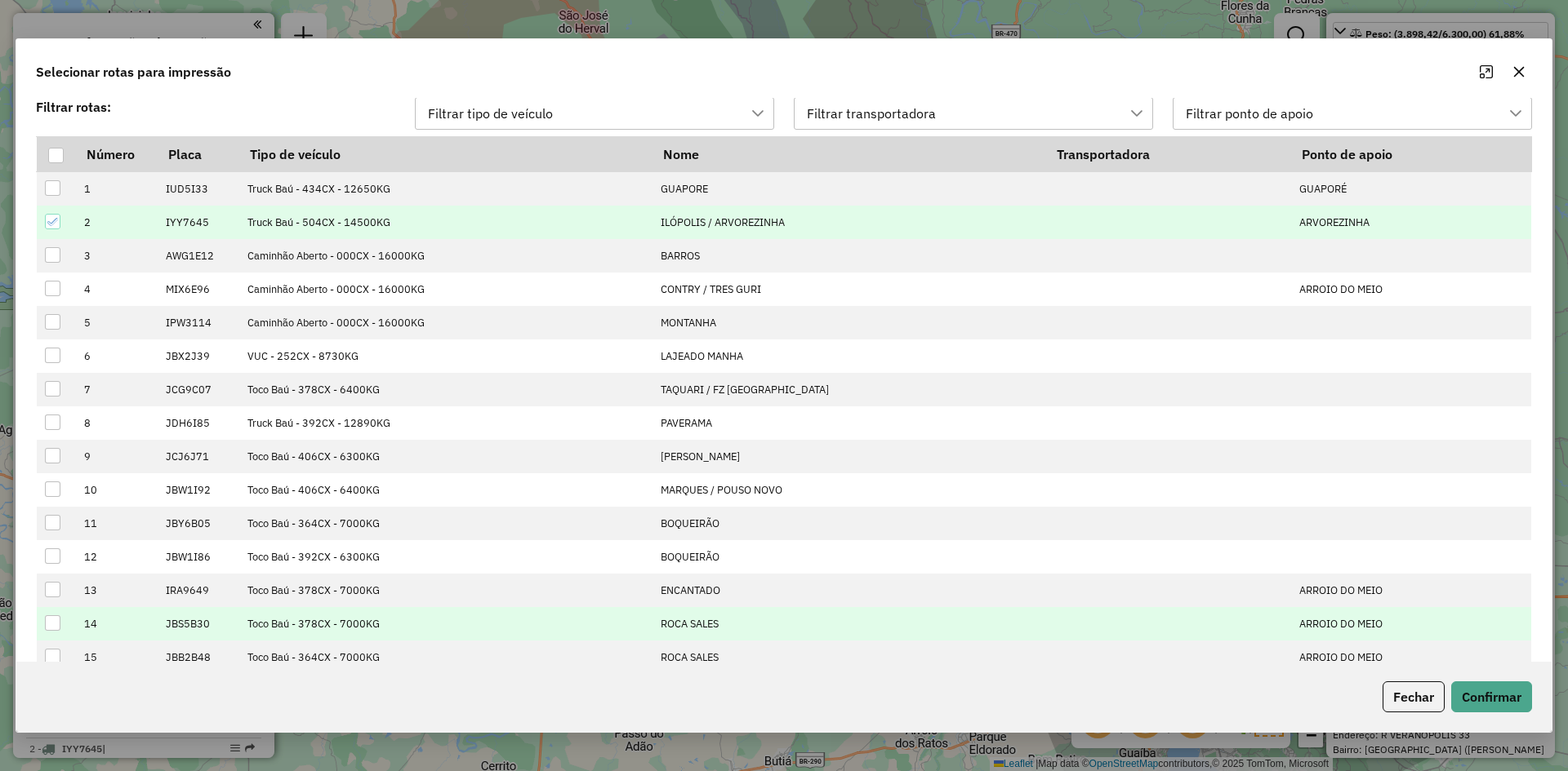
scroll to position [0, 0]
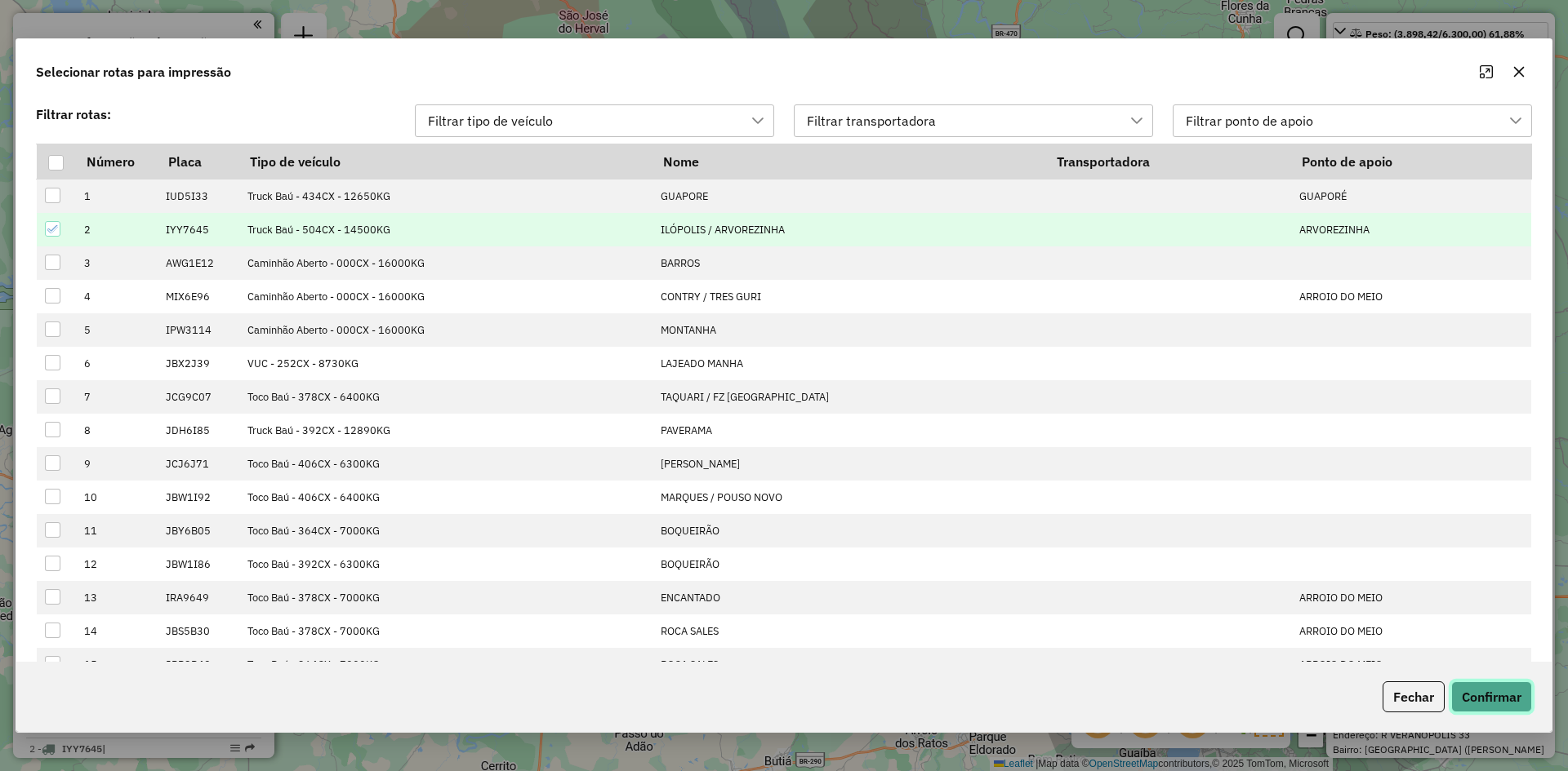
click at [1469, 702] on button "Confirmar" at bounding box center [1492, 697] width 81 height 31
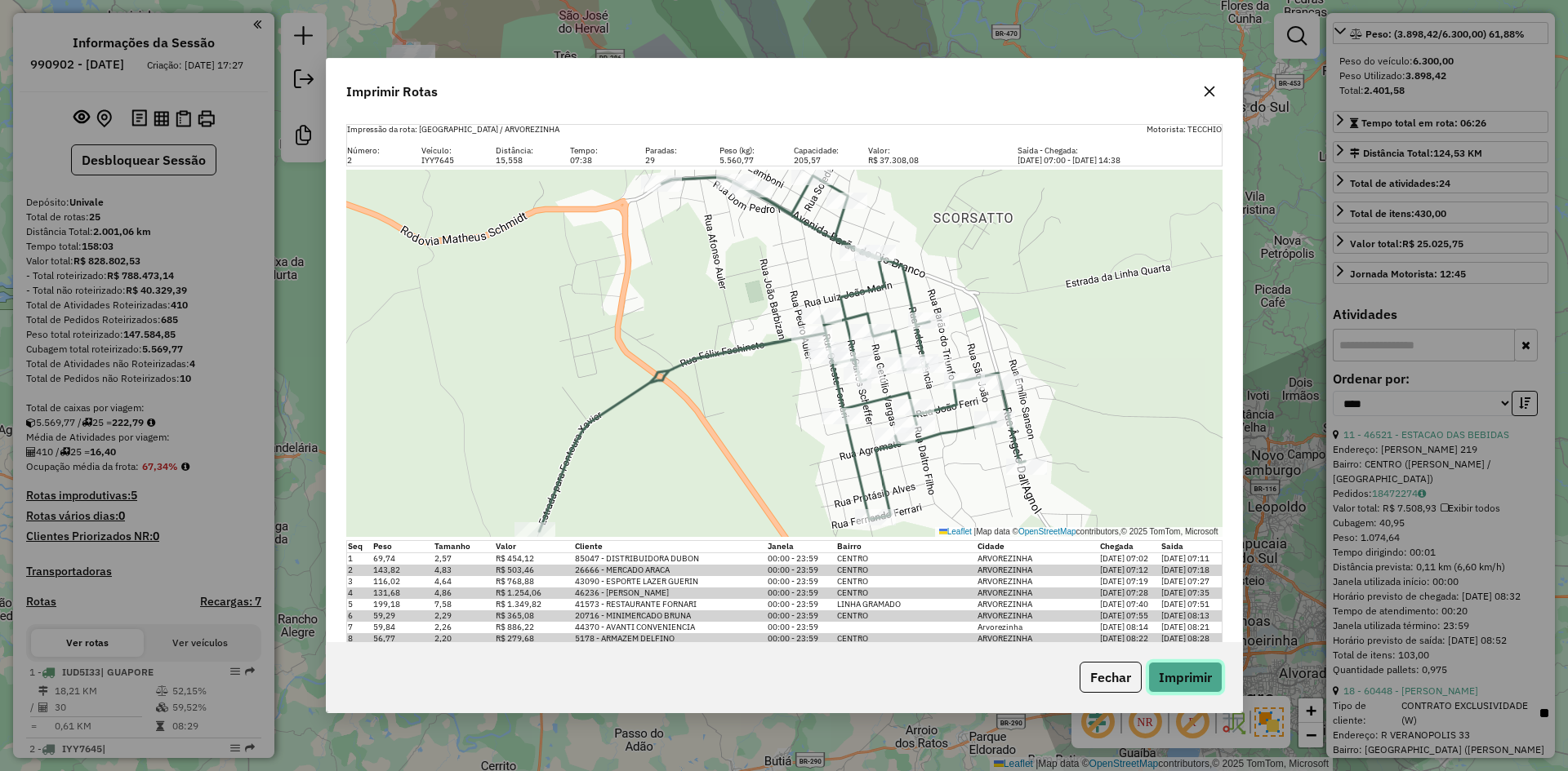
click at [1191, 686] on button "Imprimir" at bounding box center [1185, 677] width 74 height 31
click at [1213, 88] on icon "button" at bounding box center [1209, 92] width 11 height 11
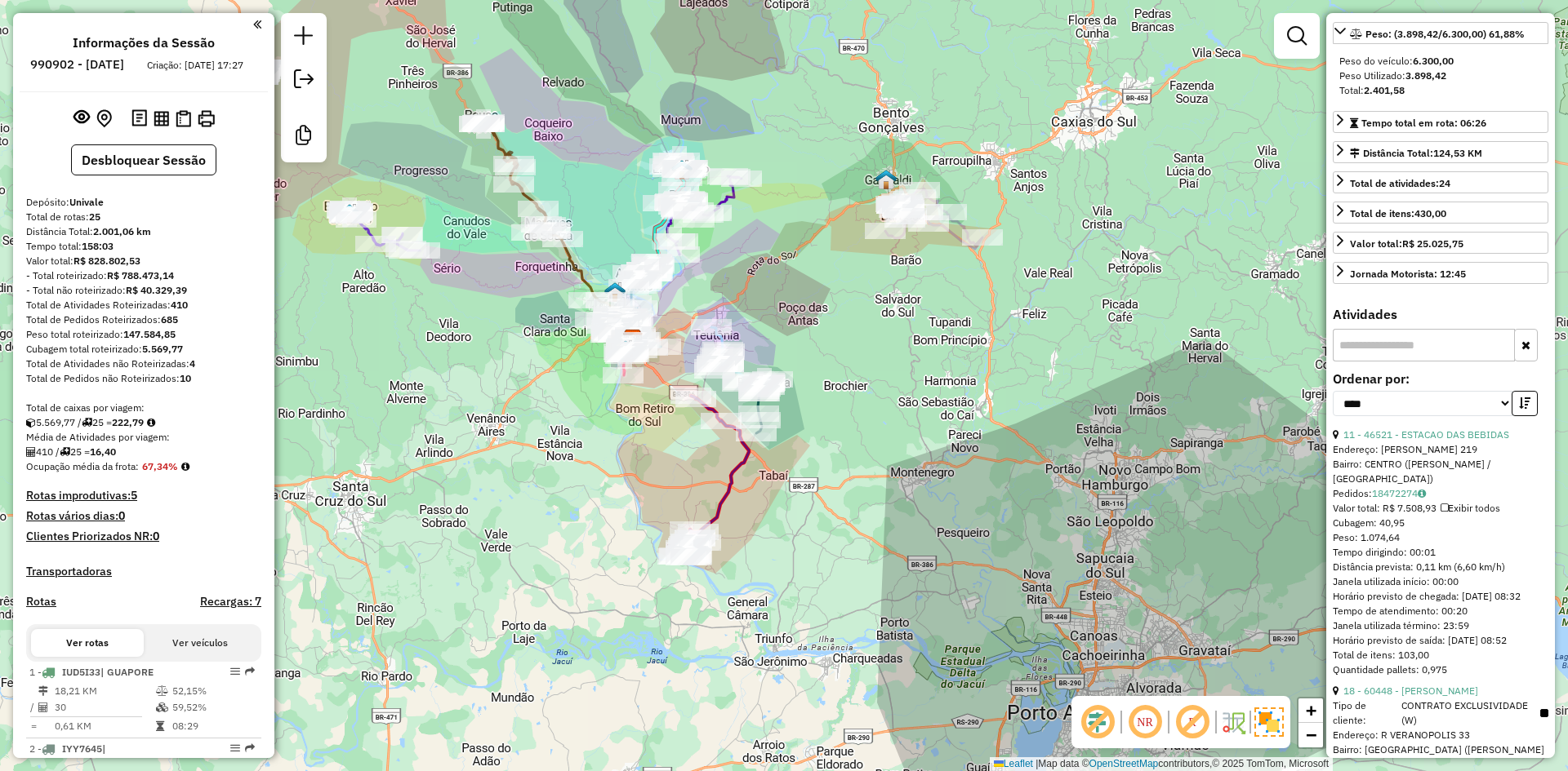
drag, startPoint x: 788, startPoint y: 207, endPoint x: 629, endPoint y: 225, distance: 160.0
click at [629, 225] on div "Janela de atendimento Grade de atendimento Capacidade Transportadoras Veículos …" at bounding box center [784, 386] width 1568 height 771
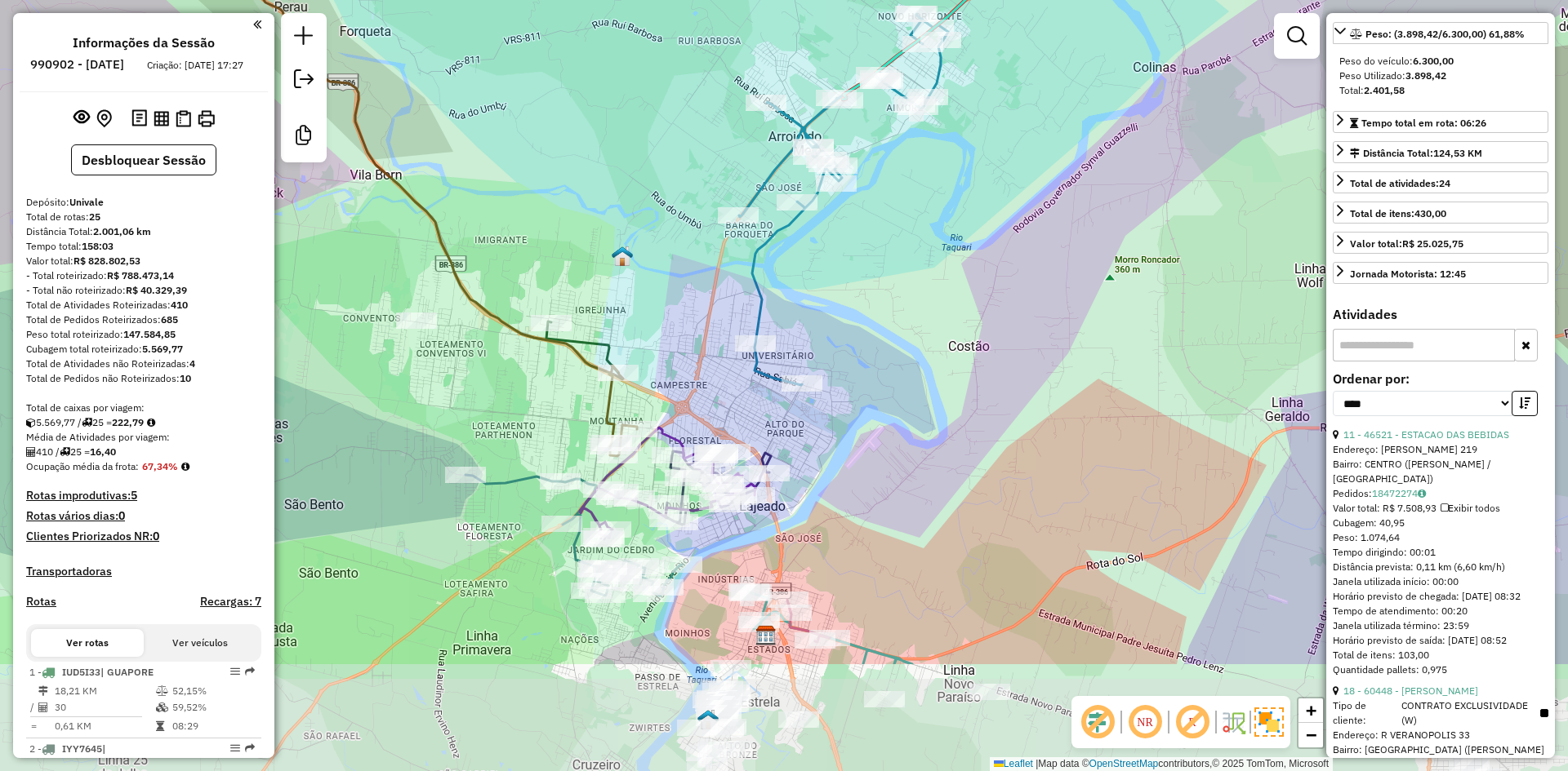
drag, startPoint x: 600, startPoint y: 396, endPoint x: 618, endPoint y: 213, distance: 183.9
click at [618, 213] on div "Janela de atendimento Grade de atendimento Capacidade Transportadoras Veículos …" at bounding box center [784, 386] width 1568 height 771
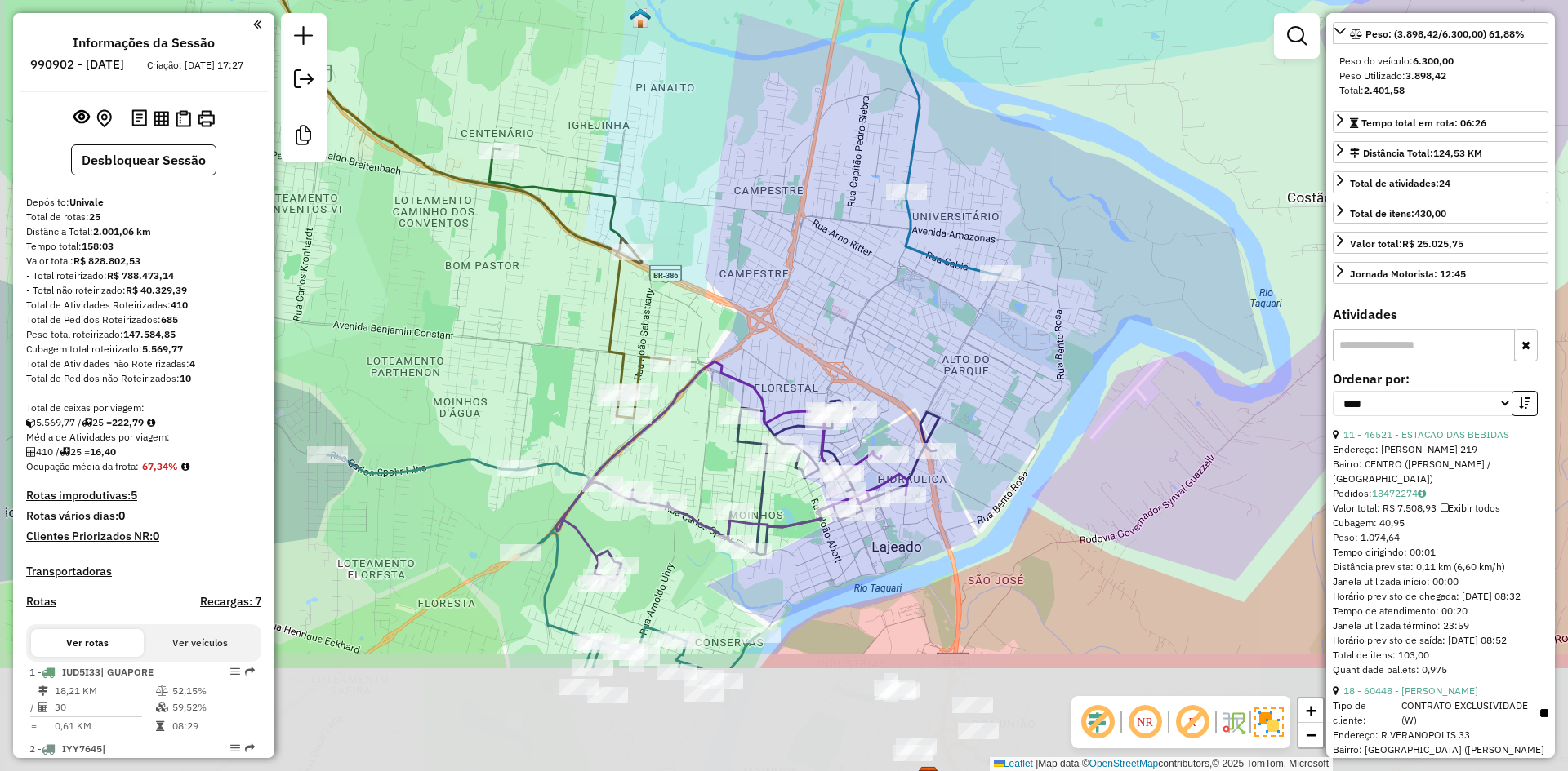
drag, startPoint x: 660, startPoint y: 401, endPoint x: 679, endPoint y: 193, distance: 208.9
click at [679, 194] on div "Janela de atendimento Grade de atendimento Capacidade Transportadoras Veículos …" at bounding box center [784, 386] width 1568 height 771
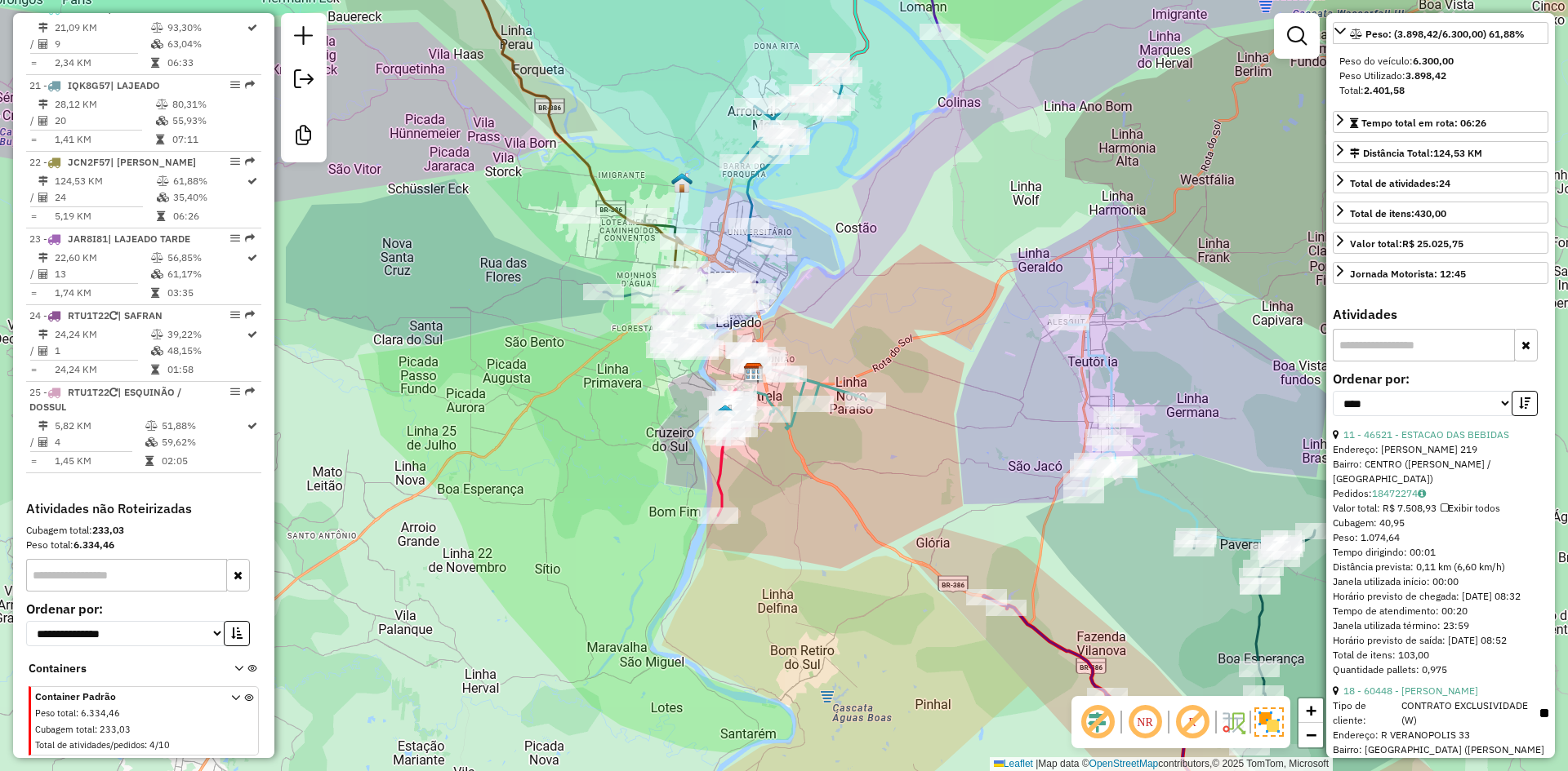
scroll to position [2209, 0]
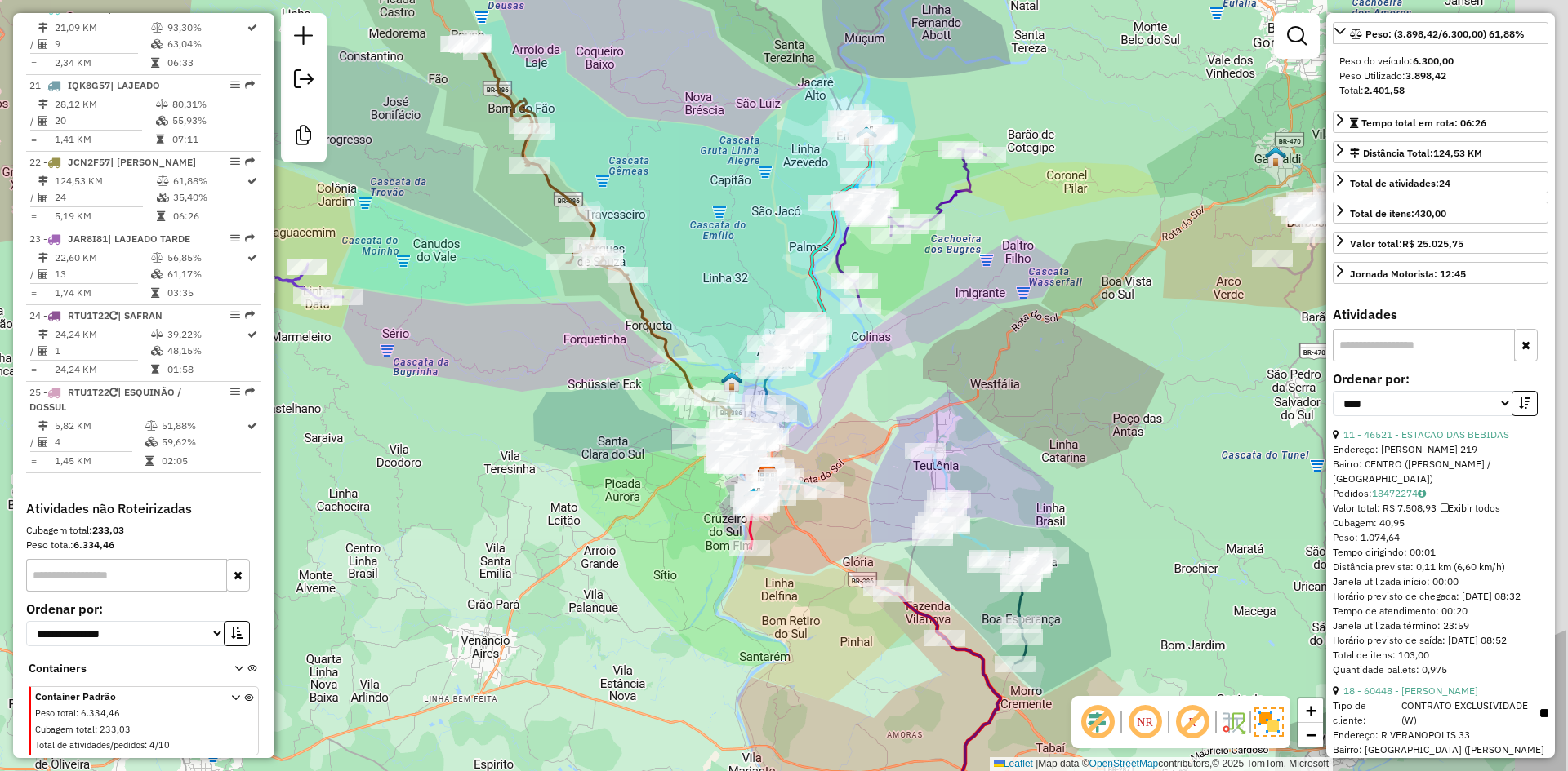
drag, startPoint x: 1044, startPoint y: 362, endPoint x: 807, endPoint y: 434, distance: 247.7
click at [867, 431] on div "Janela de atendimento Grade de atendimento Capacidade Transportadoras Veículos …" at bounding box center [784, 386] width 1568 height 771
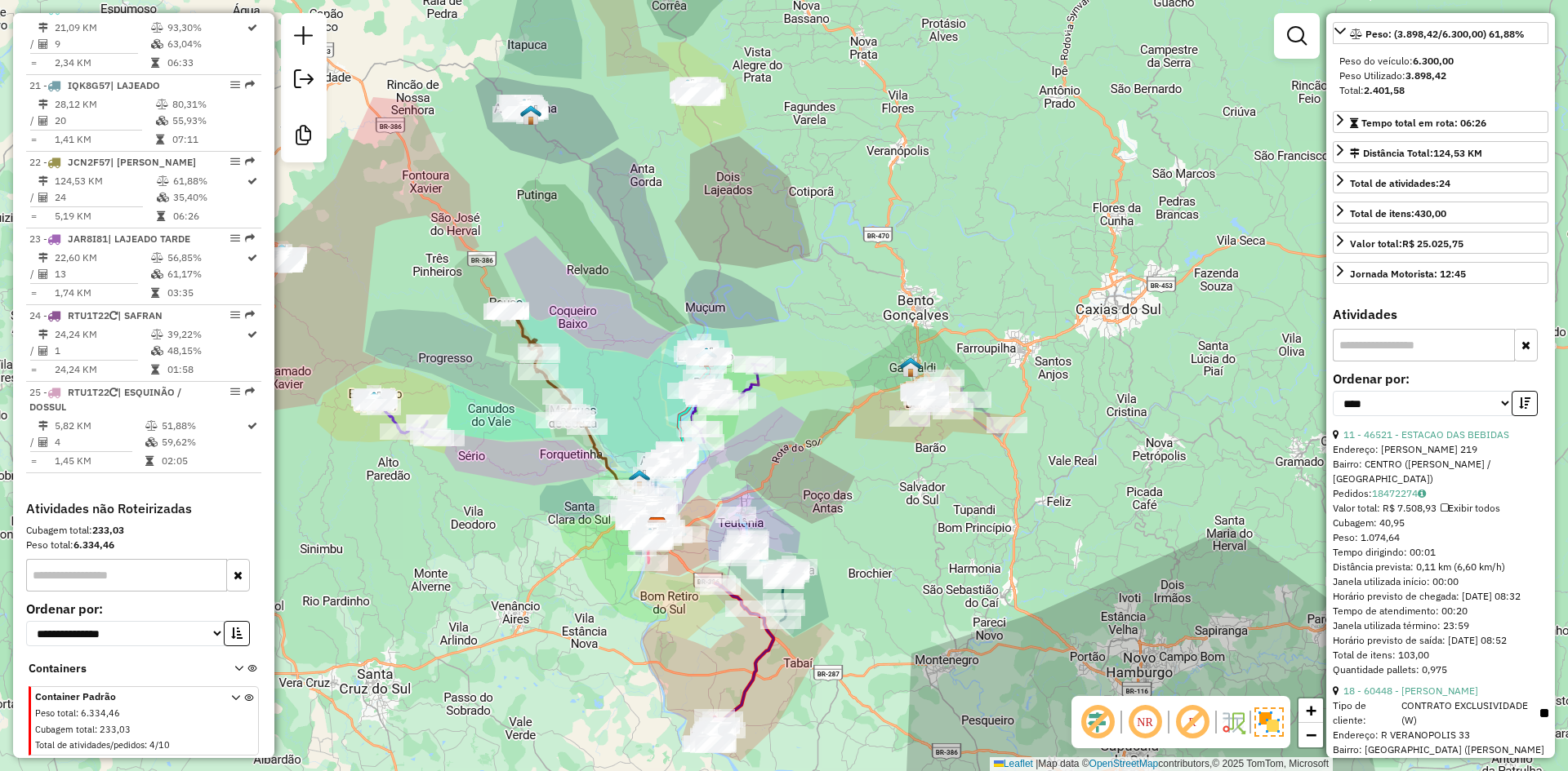
drag, startPoint x: 980, startPoint y: 430, endPoint x: 855, endPoint y: 501, distance: 143.8
click at [859, 503] on div "Janela de atendimento Grade de atendimento Capacidade Transportadoras Veículos …" at bounding box center [784, 386] width 1568 height 771
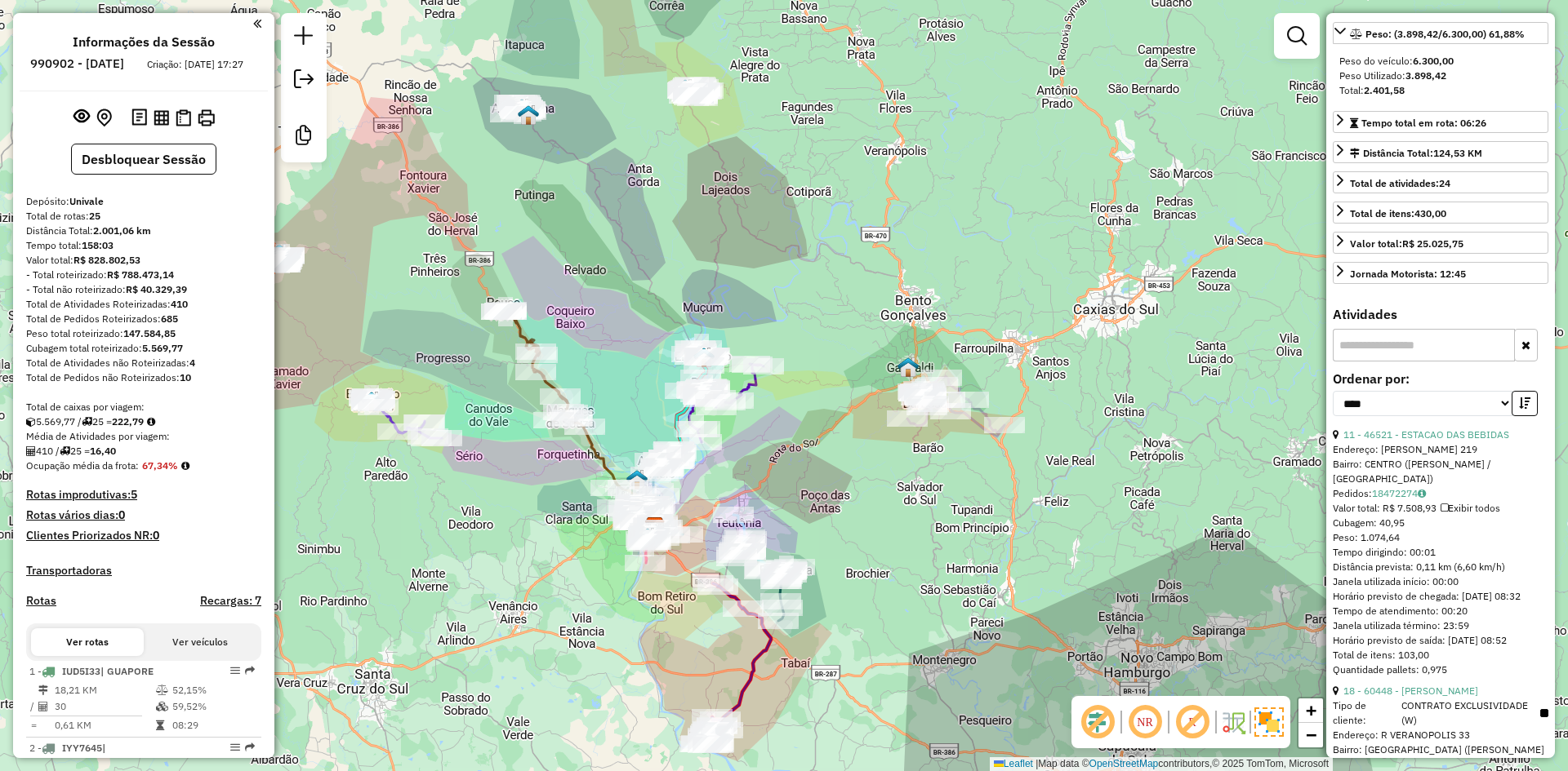
scroll to position [0, 0]
click at [161, 126] on img at bounding box center [160, 118] width 15 height 15
drag, startPoint x: 1126, startPoint y: 349, endPoint x: 1099, endPoint y: 344, distance: 27.5
click at [1126, 349] on div "Janela de atendimento Grade de atendimento Capacidade Transportadoras Veículos …" at bounding box center [784, 386] width 1568 height 771
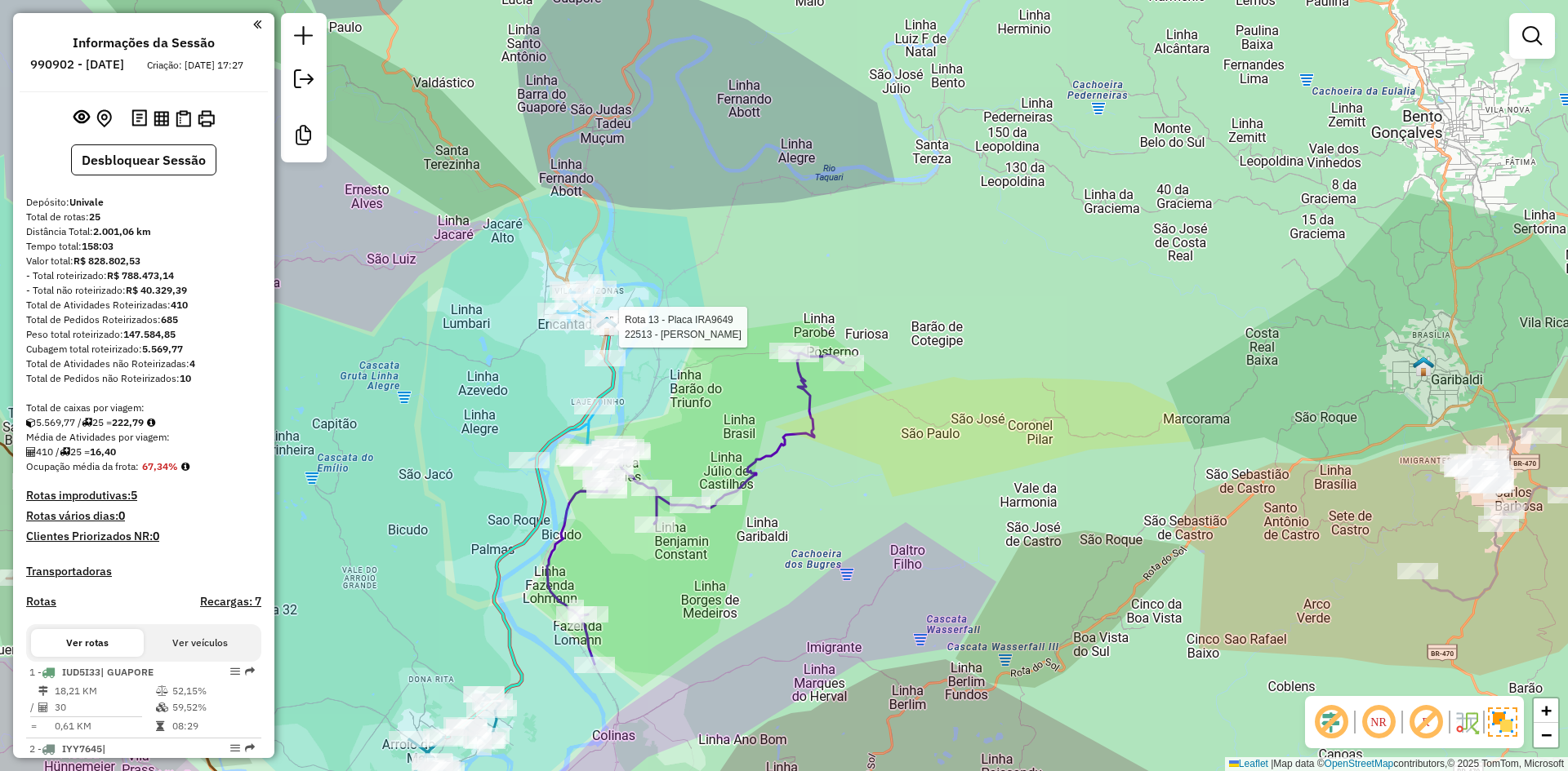
select select "*********"
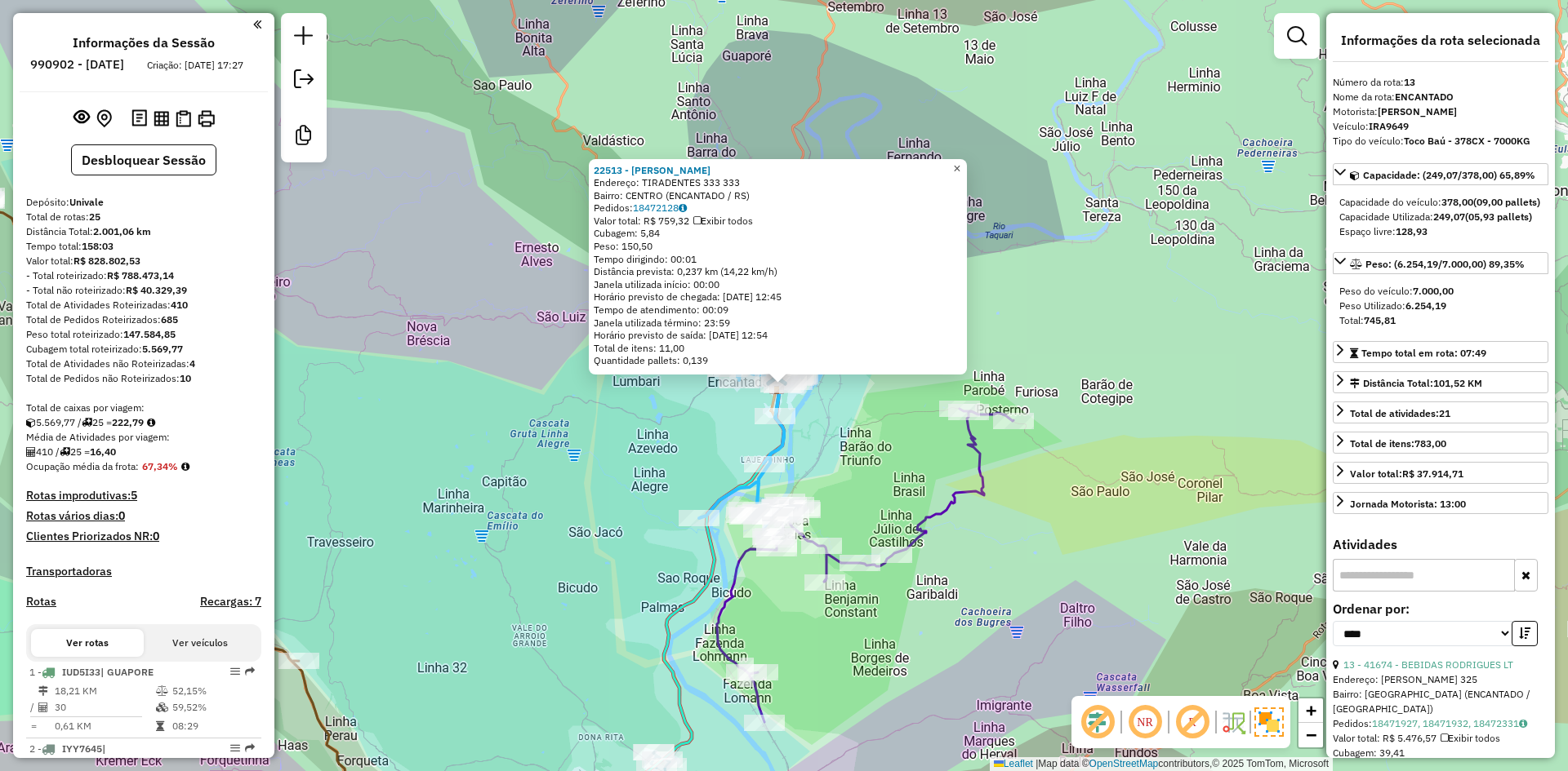
click at [961, 166] on span "×" at bounding box center [957, 168] width 7 height 14
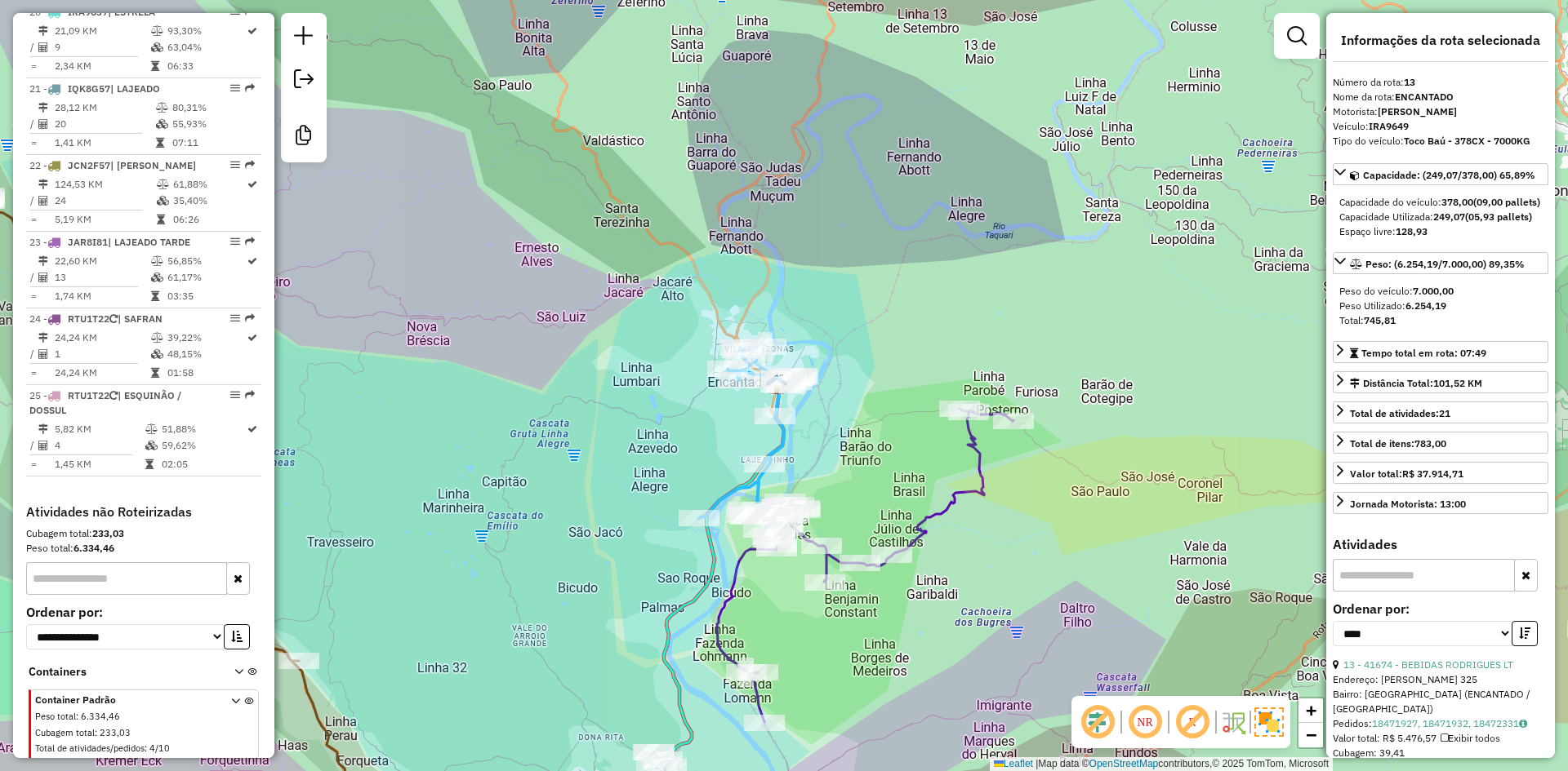
scroll to position [2209, 0]
drag, startPoint x: 889, startPoint y: 213, endPoint x: 715, endPoint y: 554, distance: 382.8
click at [741, 515] on div "Janela de atendimento Grade de atendimento Capacidade Transportadoras Veículos …" at bounding box center [784, 386] width 1568 height 771
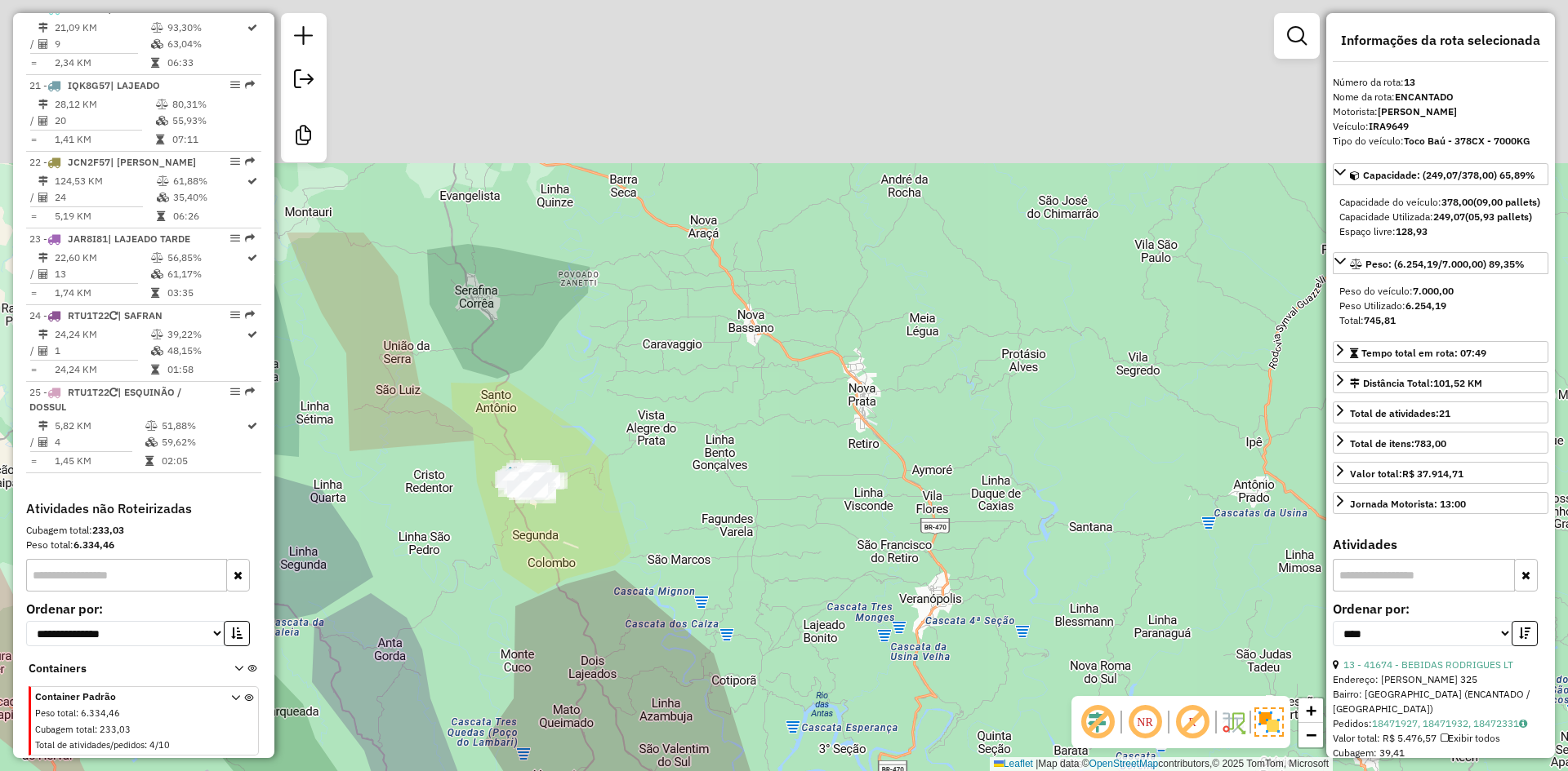
drag, startPoint x: 765, startPoint y: 185, endPoint x: 745, endPoint y: 517, distance: 332.6
click at [745, 517] on div "Janela de atendimento Grade de atendimento Capacidade Transportadoras Veículos …" at bounding box center [784, 386] width 1568 height 771
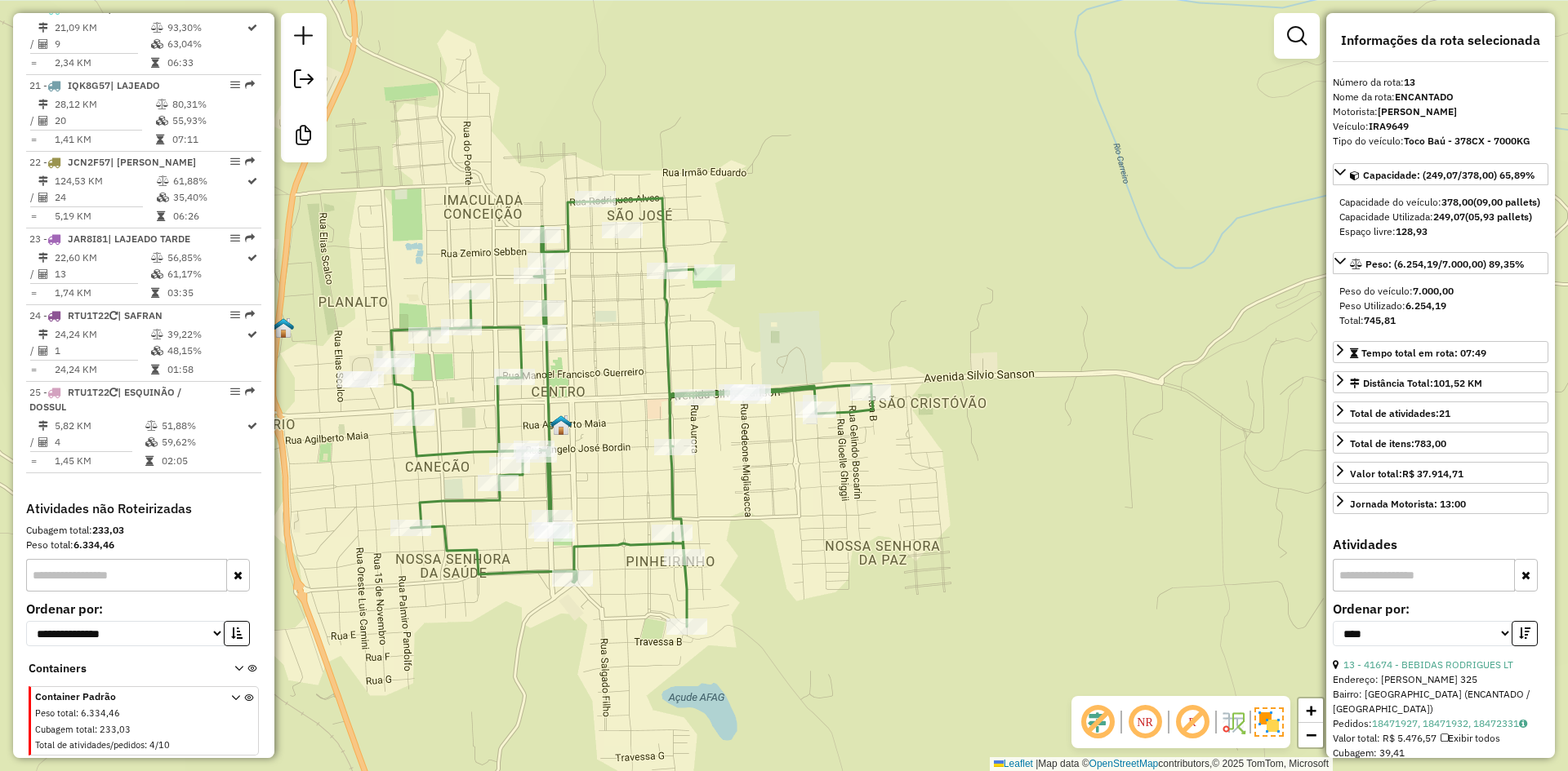
drag, startPoint x: 539, startPoint y: 389, endPoint x: 629, endPoint y: 440, distance: 103.4
click at [629, 440] on div "Janela de atendimento Grade de atendimento Capacidade Transportadoras Veículos …" at bounding box center [784, 386] width 1568 height 771
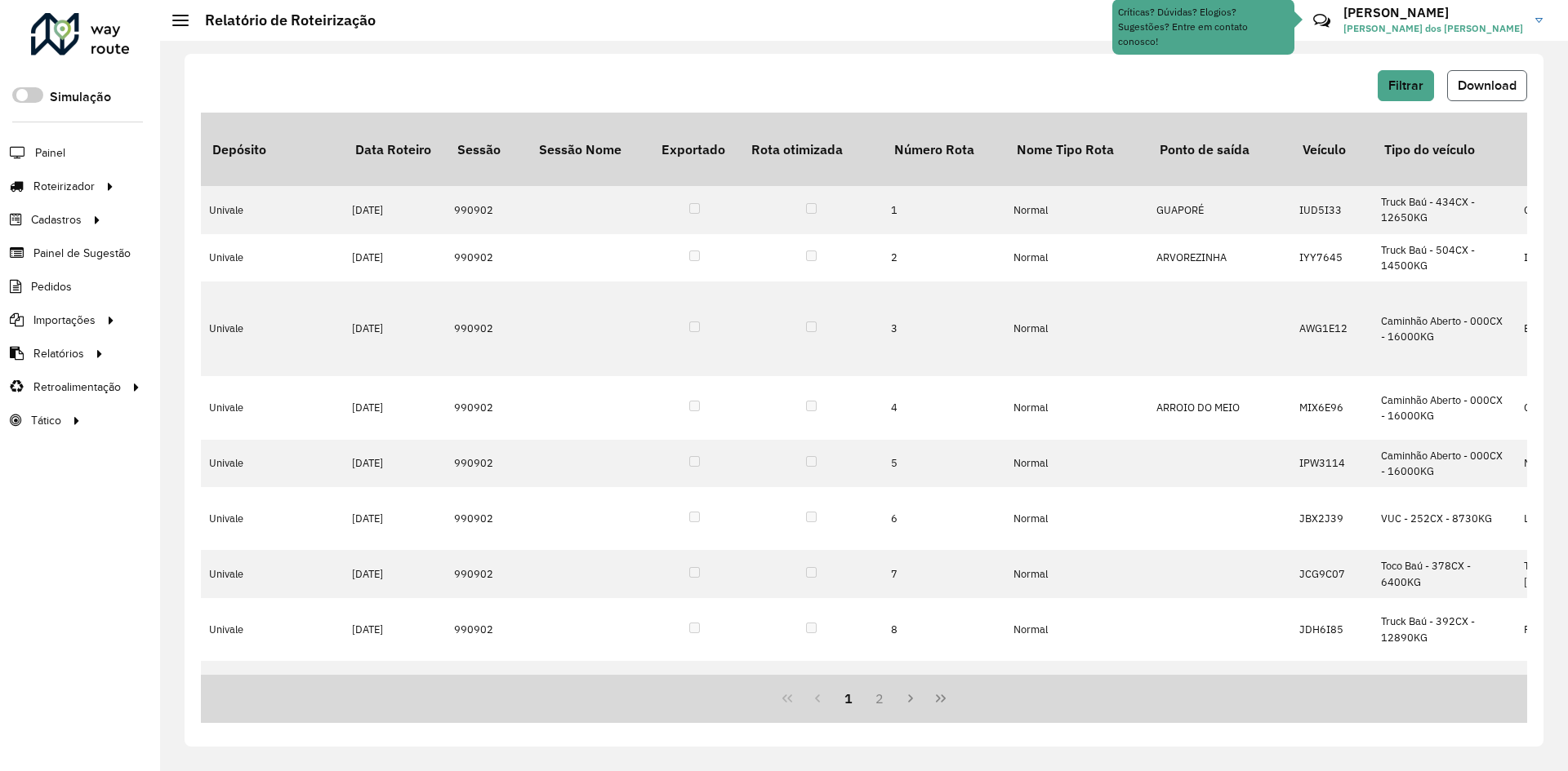
click at [1488, 83] on span "Download" at bounding box center [1487, 85] width 59 height 14
